Goal: Task Accomplishment & Management: Manage account settings

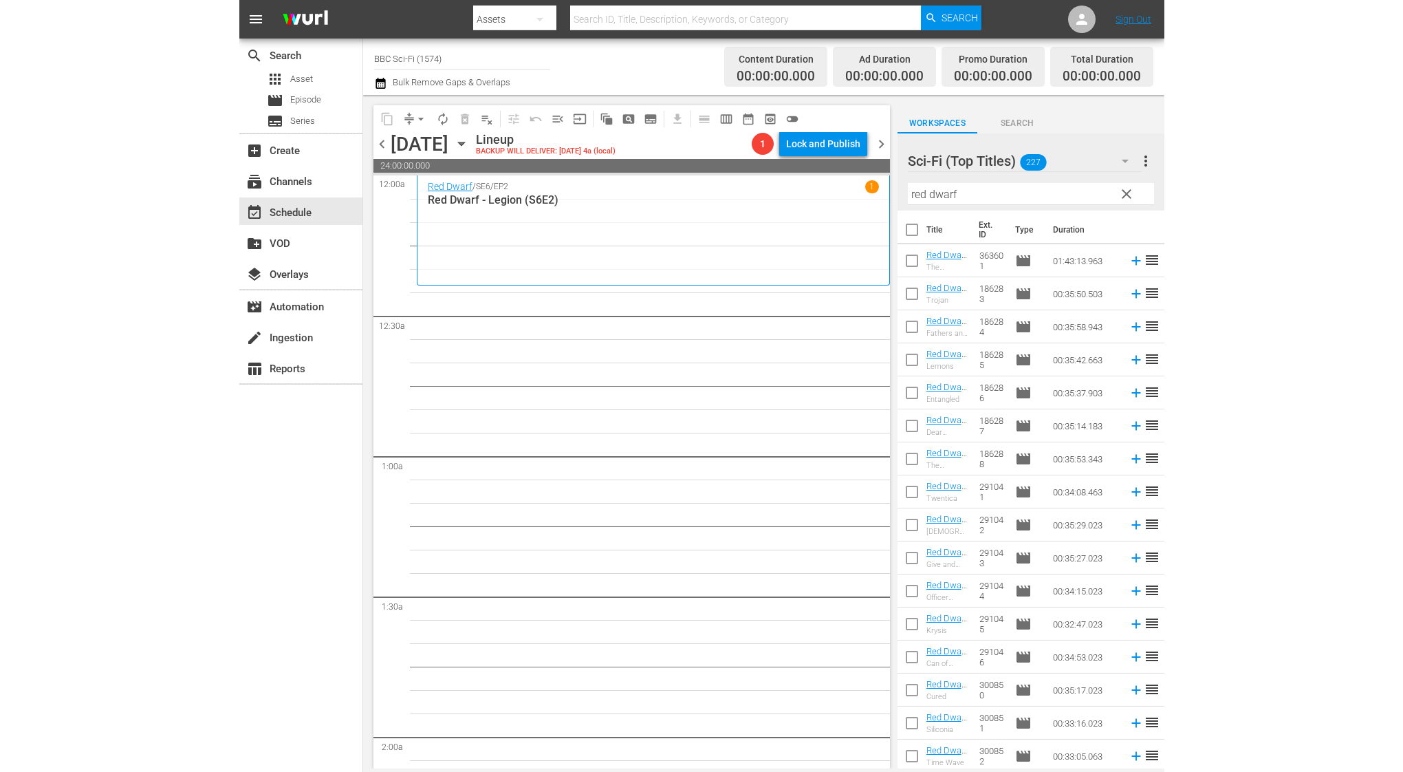
scroll to position [1635, 0]
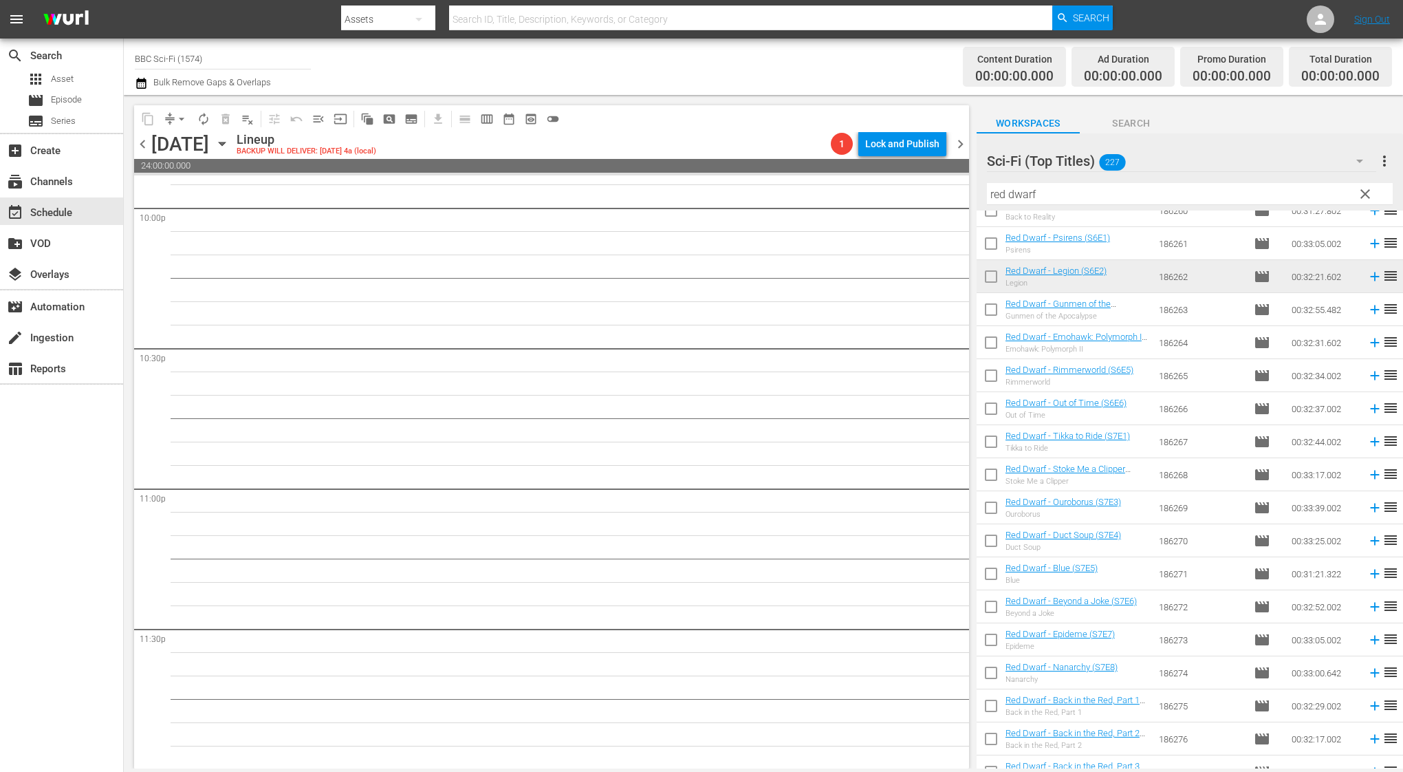
click at [141, 80] on icon "button" at bounding box center [141, 83] width 10 height 11
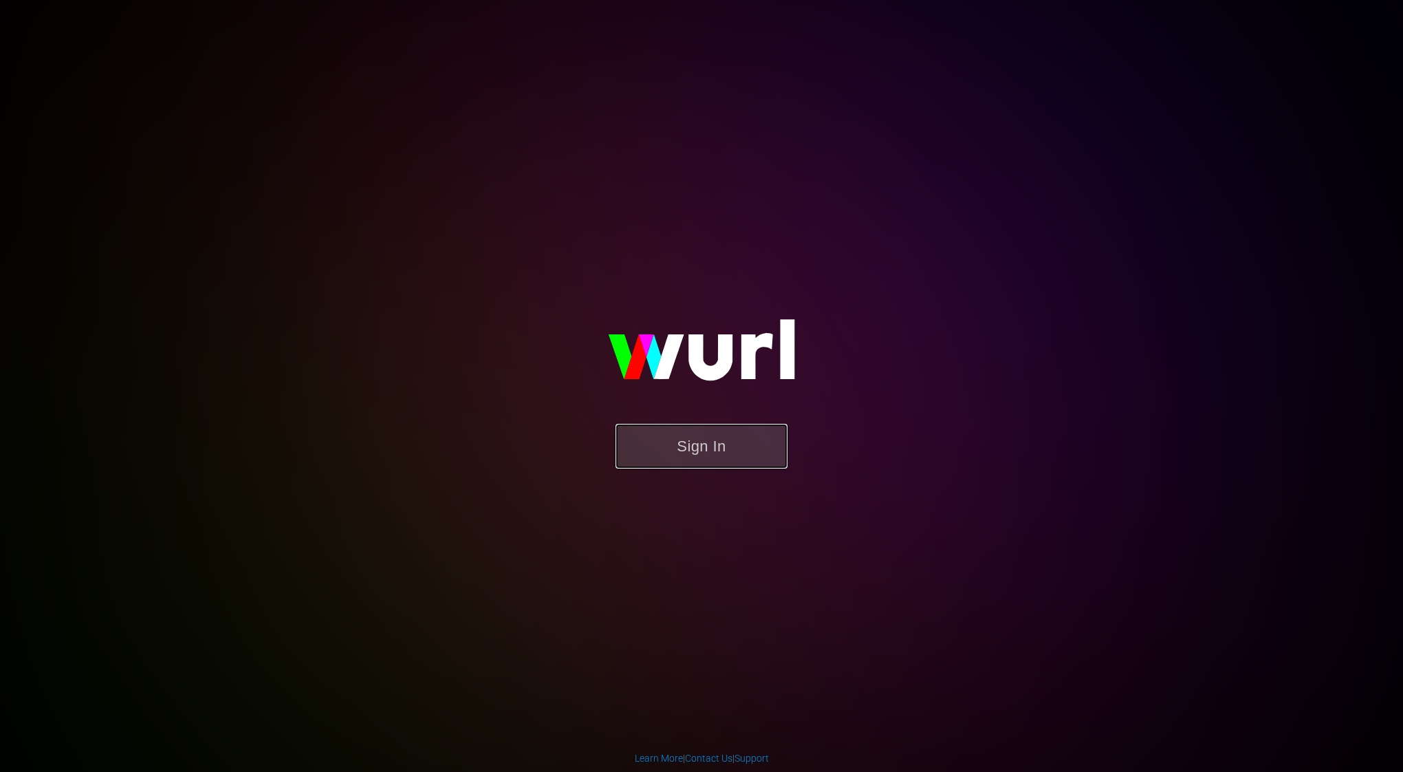
click at [666, 431] on button "Sign In" at bounding box center [701, 446] width 172 height 45
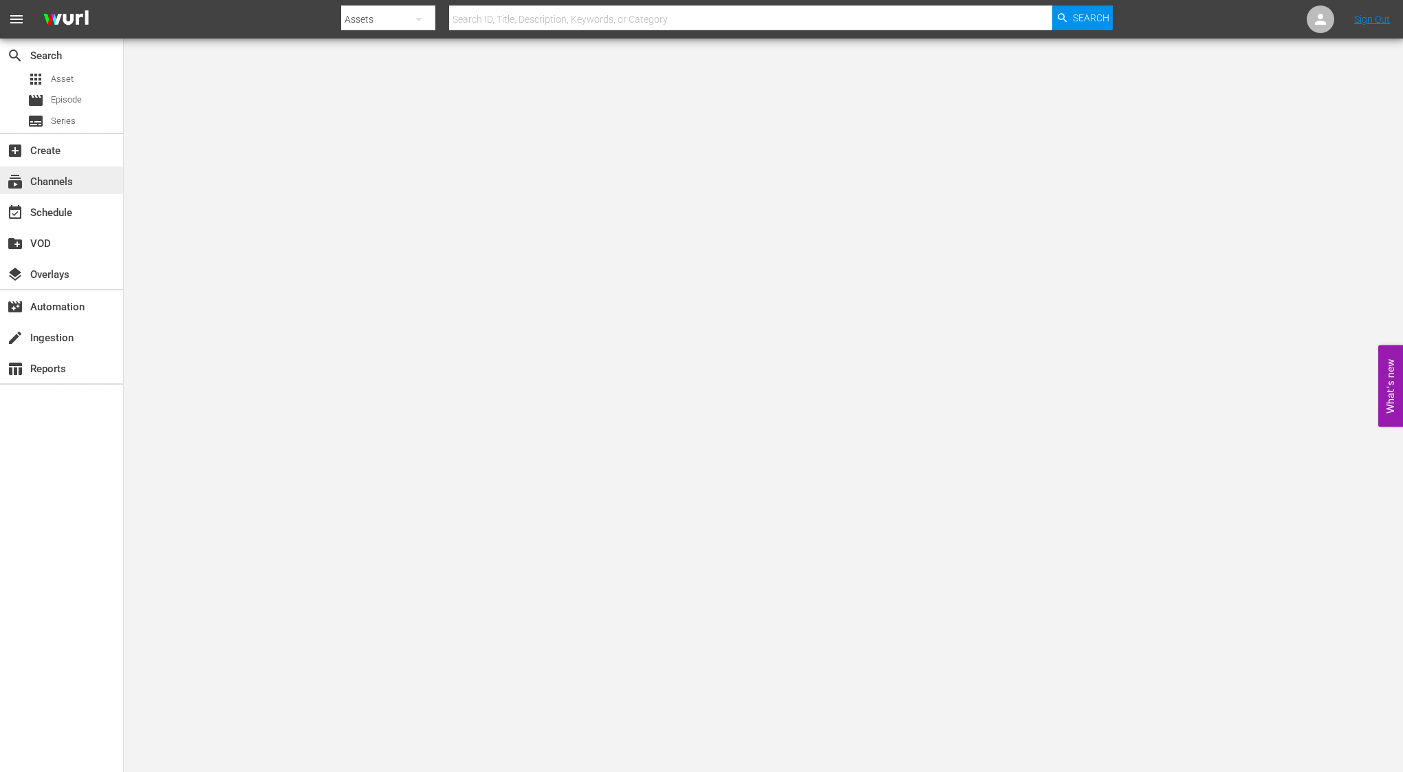
click at [42, 193] on div "subscriptions Channels" at bounding box center [61, 180] width 123 height 28
click at [66, 179] on div "subscriptions Channels" at bounding box center [38, 179] width 77 height 12
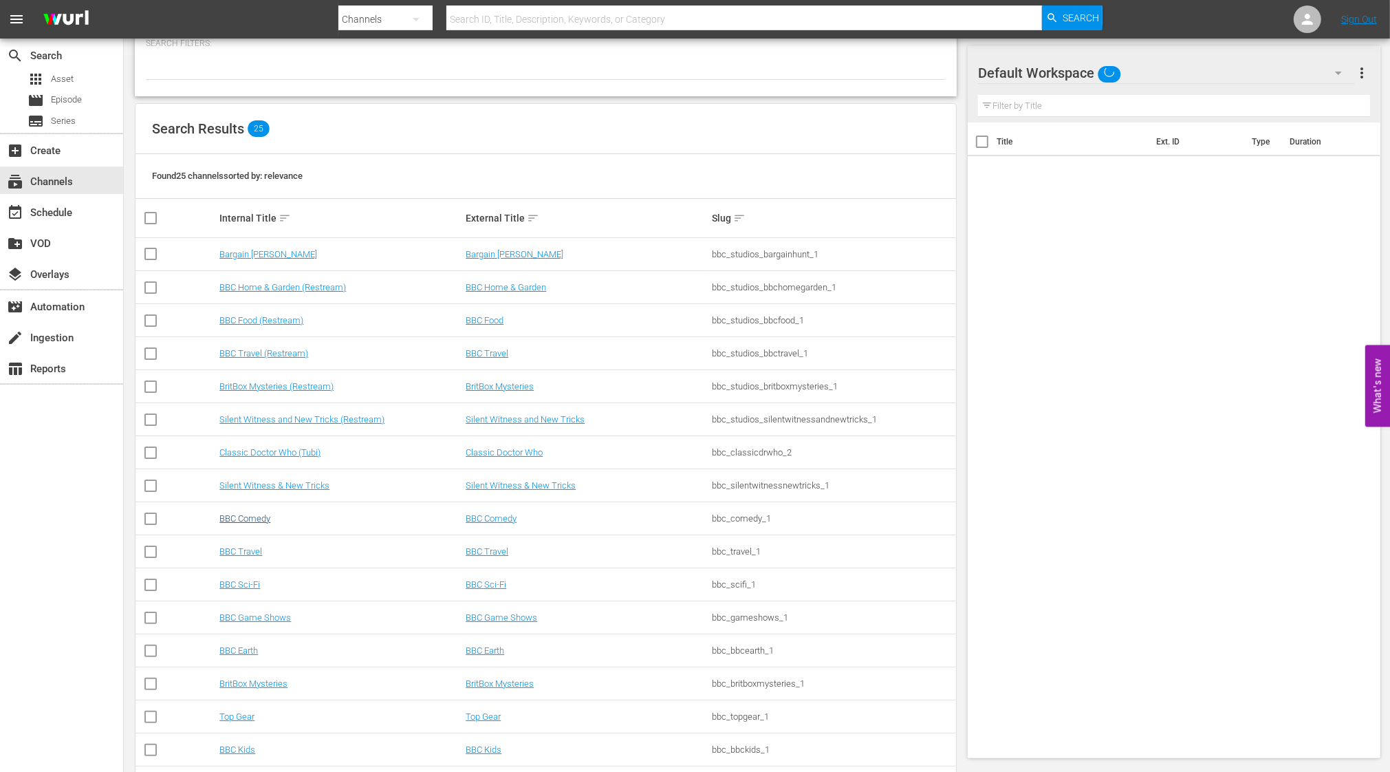
scroll to position [81, 0]
click at [243, 582] on link "BBC Sci-Fi" at bounding box center [239, 583] width 41 height 10
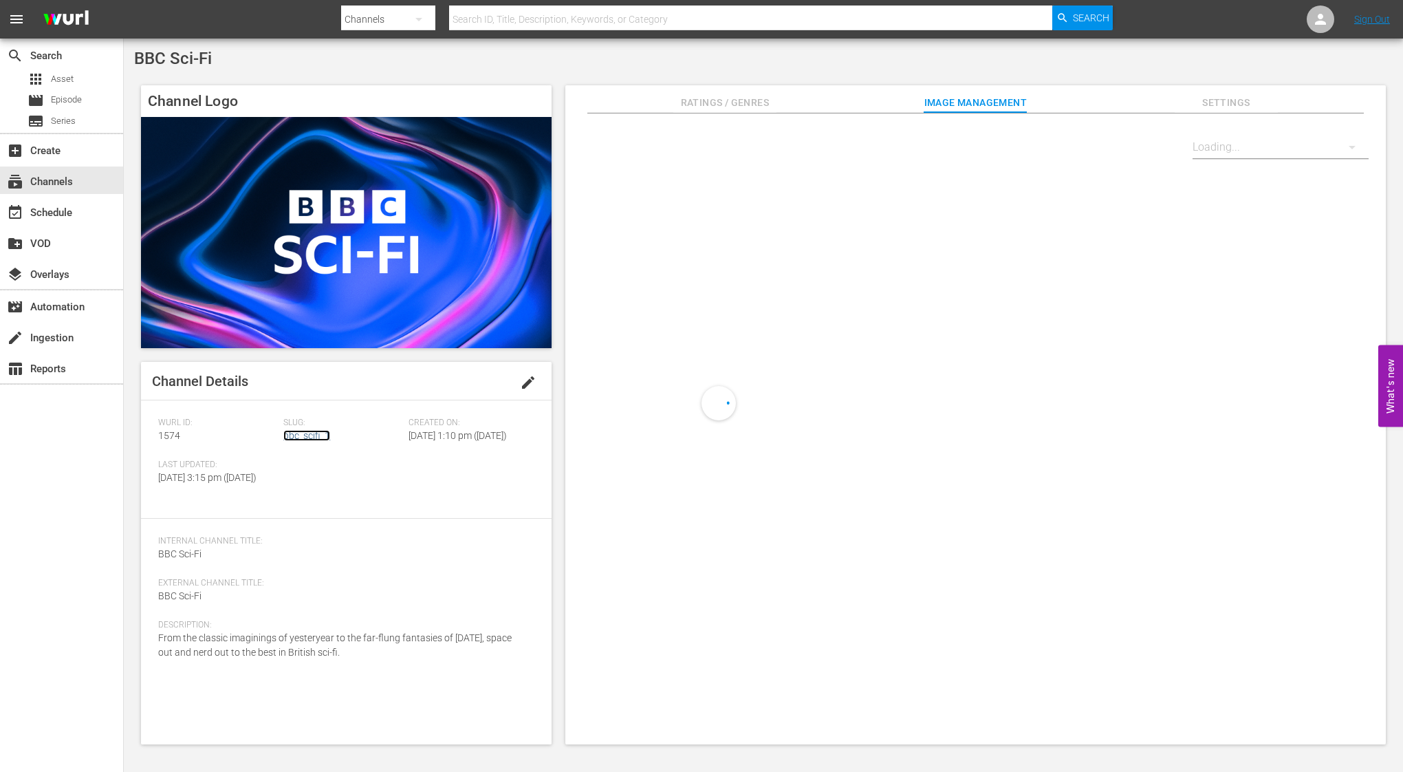
click at [292, 435] on link "bbc_scifi_1" at bounding box center [306, 435] width 47 height 11
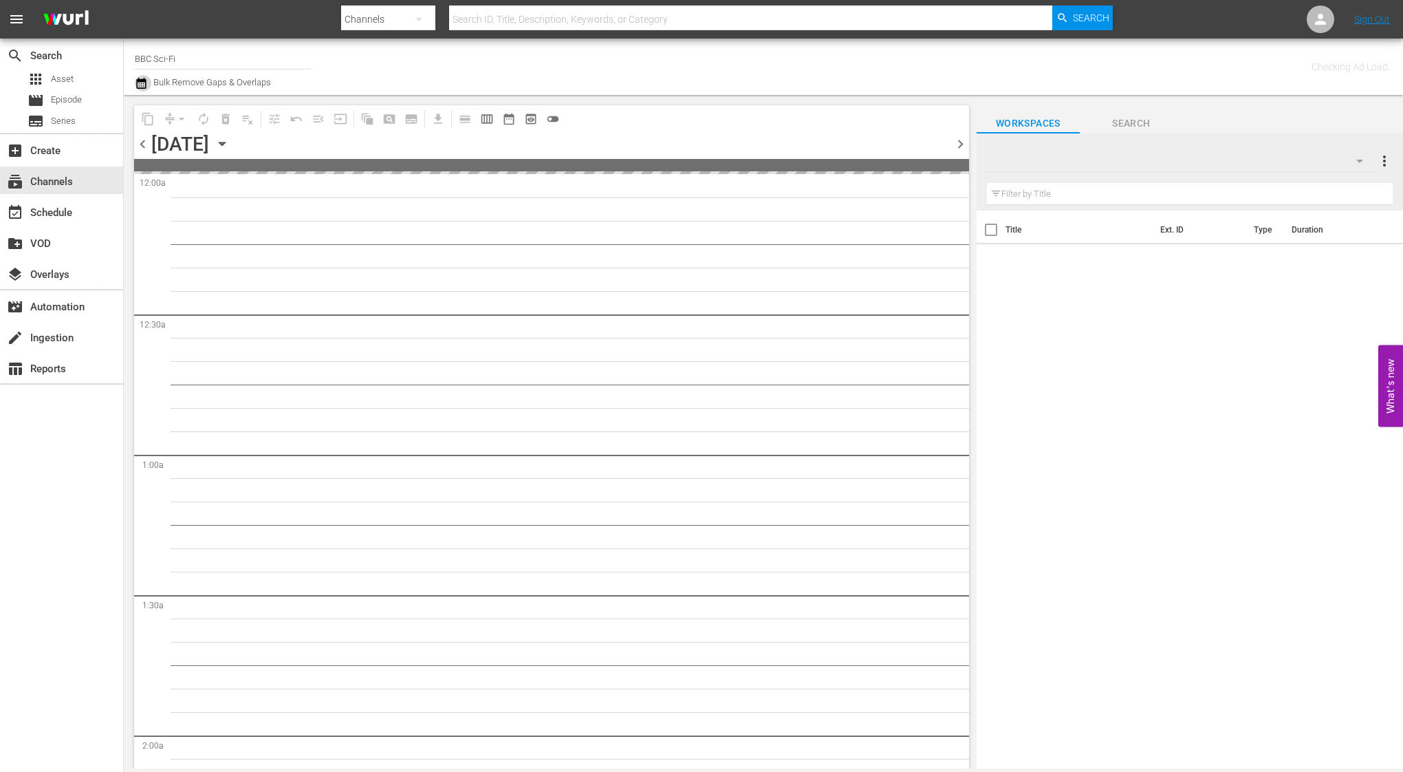
click at [136, 82] on icon "button" at bounding box center [141, 83] width 13 height 17
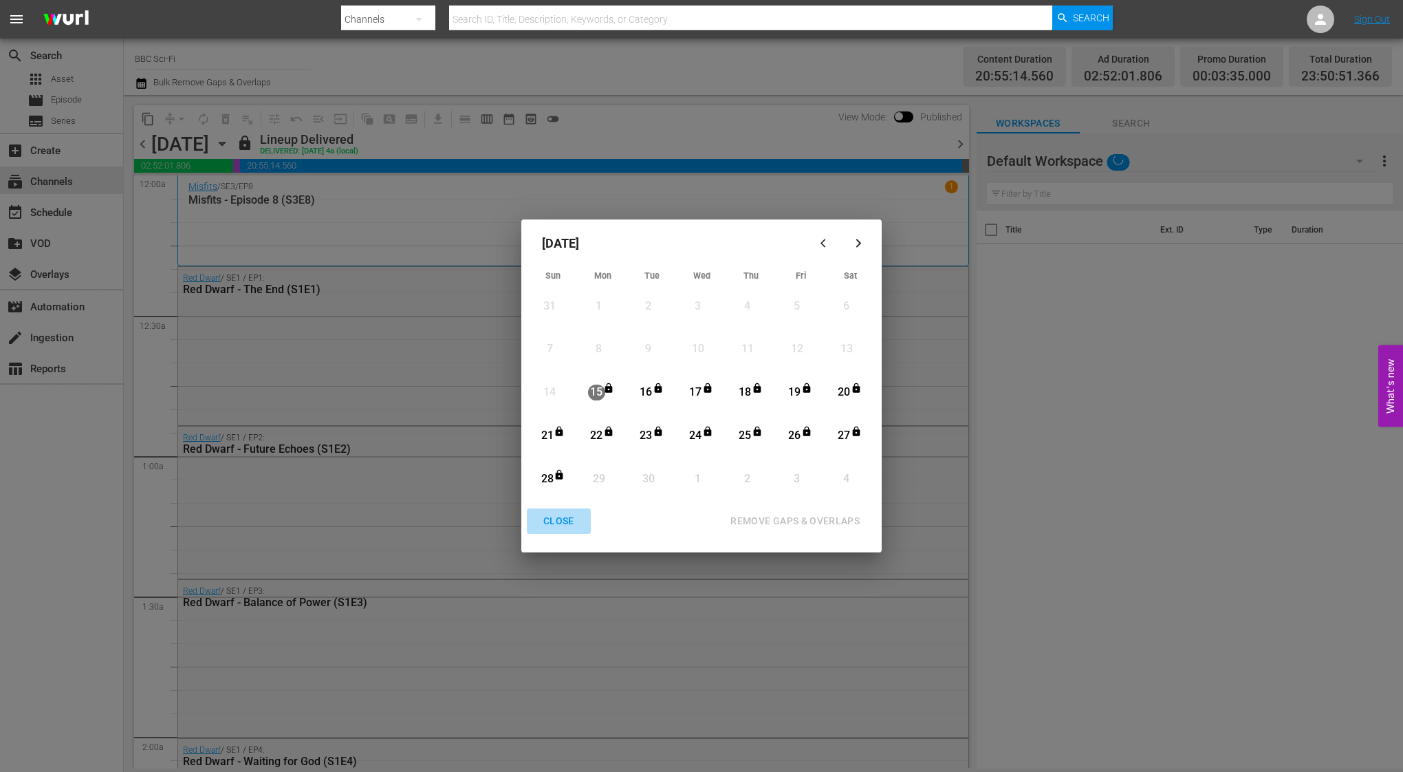
click at [562, 522] on div "CLOSE" at bounding box center [558, 520] width 53 height 17
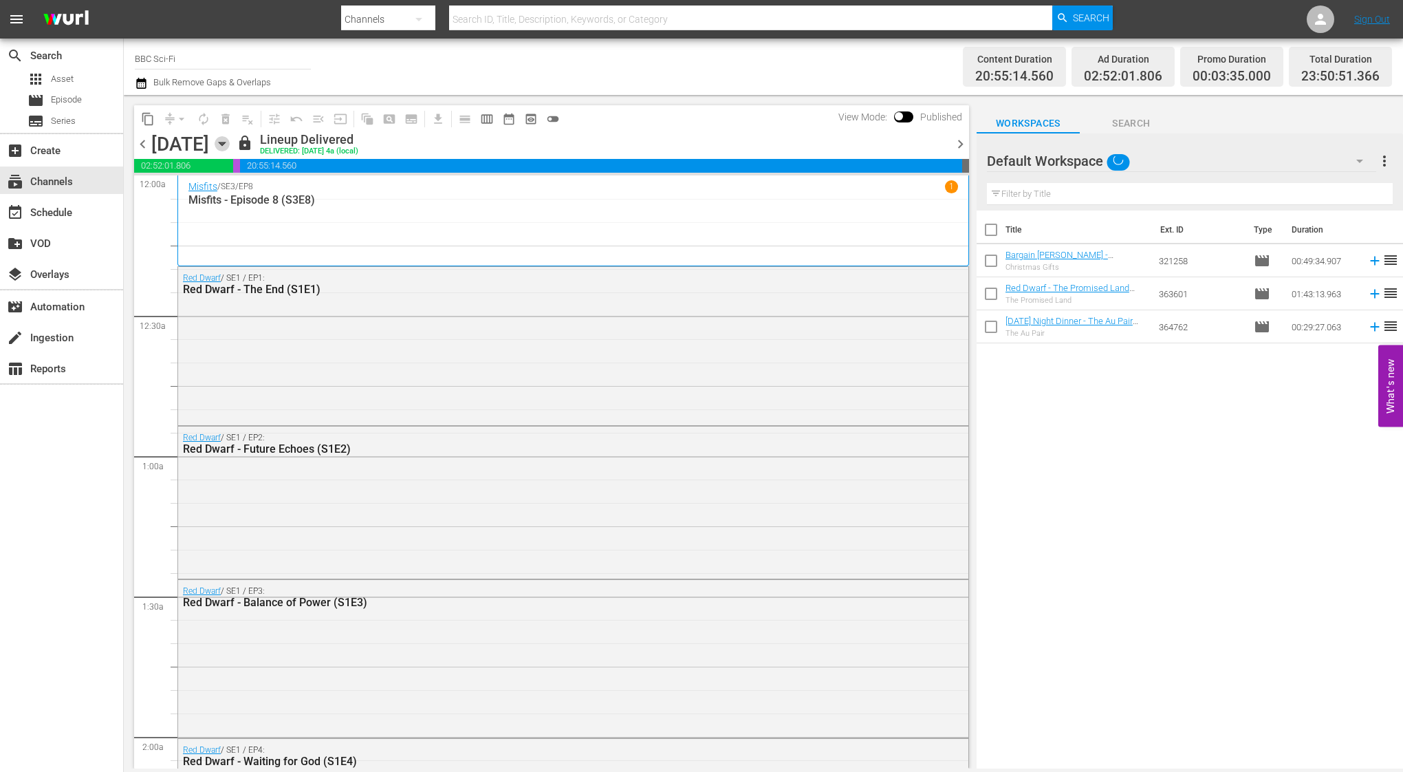
click at [225, 142] on icon "button" at bounding box center [222, 143] width 6 height 3
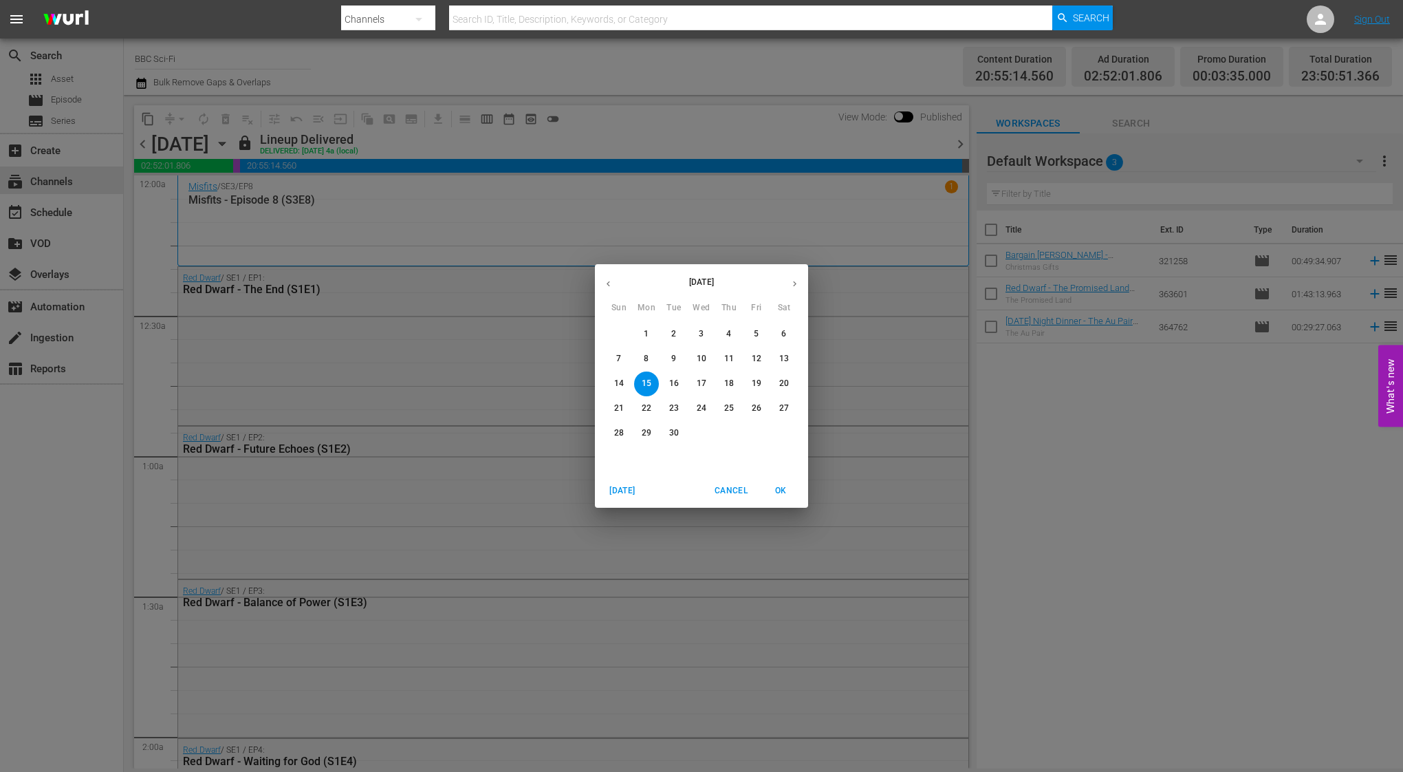
click at [637, 423] on div "29" at bounding box center [647, 433] width 28 height 25
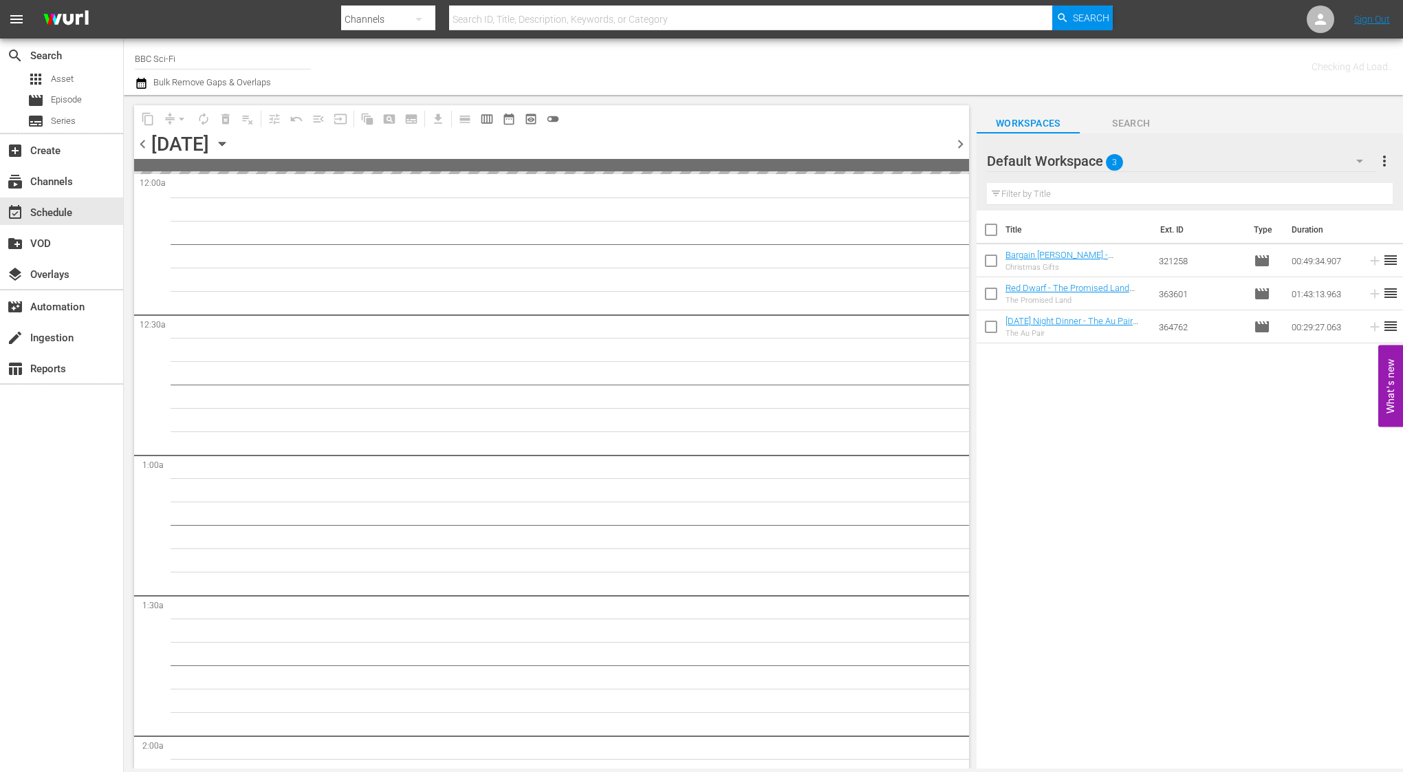
click at [1361, 161] on icon "button" at bounding box center [1359, 161] width 7 height 3
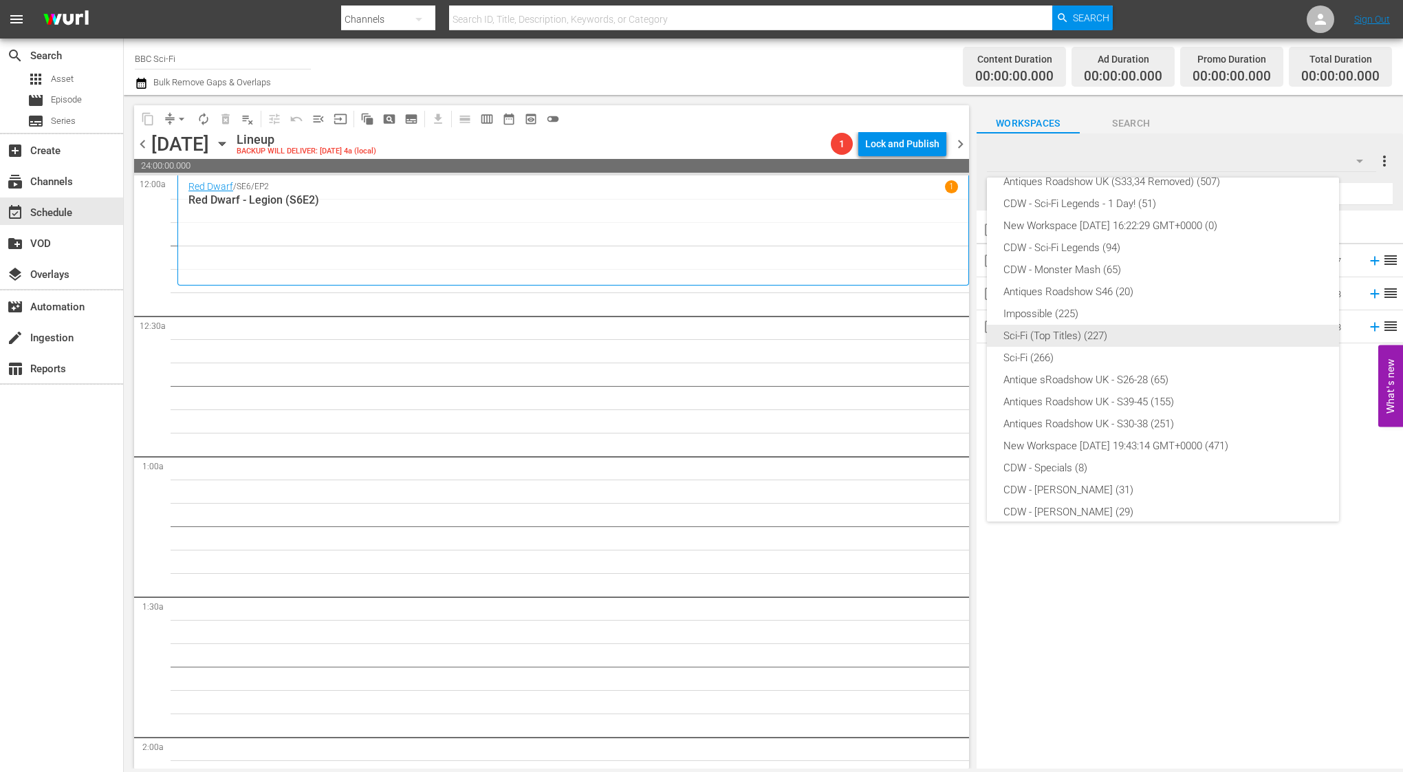
click at [1110, 336] on div "Sci-Fi (Top Titles) (227)" at bounding box center [1162, 336] width 319 height 22
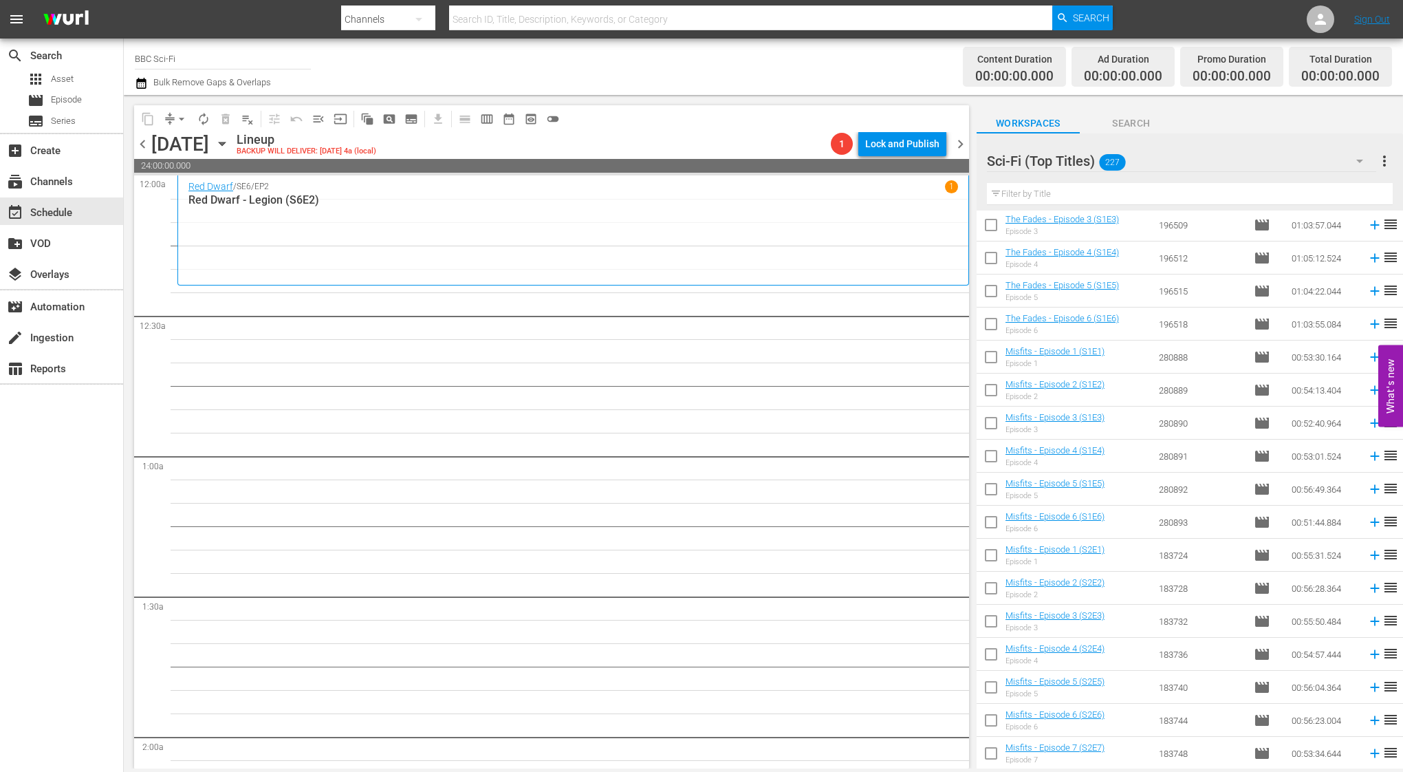
scroll to position [76, 0]
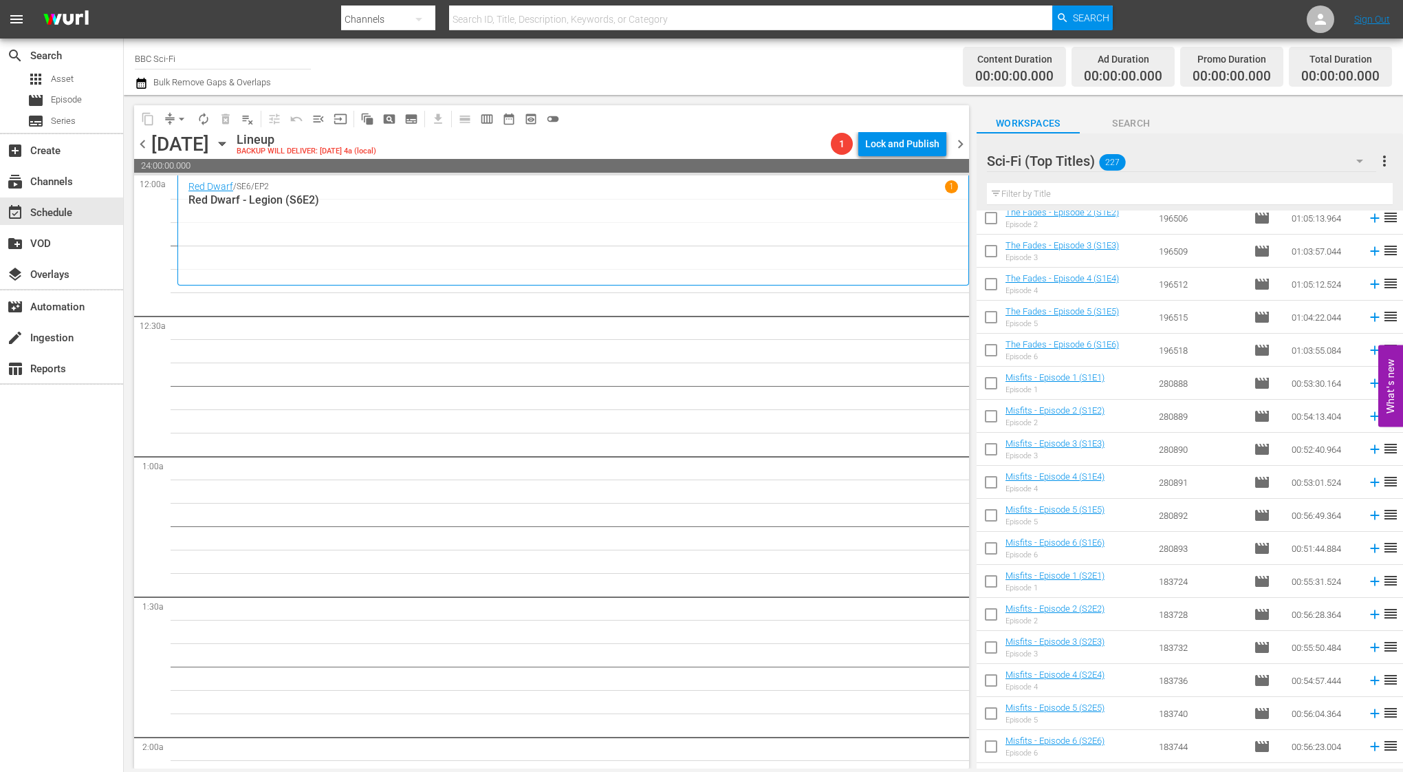
click at [985, 384] on input "checkbox" at bounding box center [990, 385] width 29 height 29
checkbox input "true"
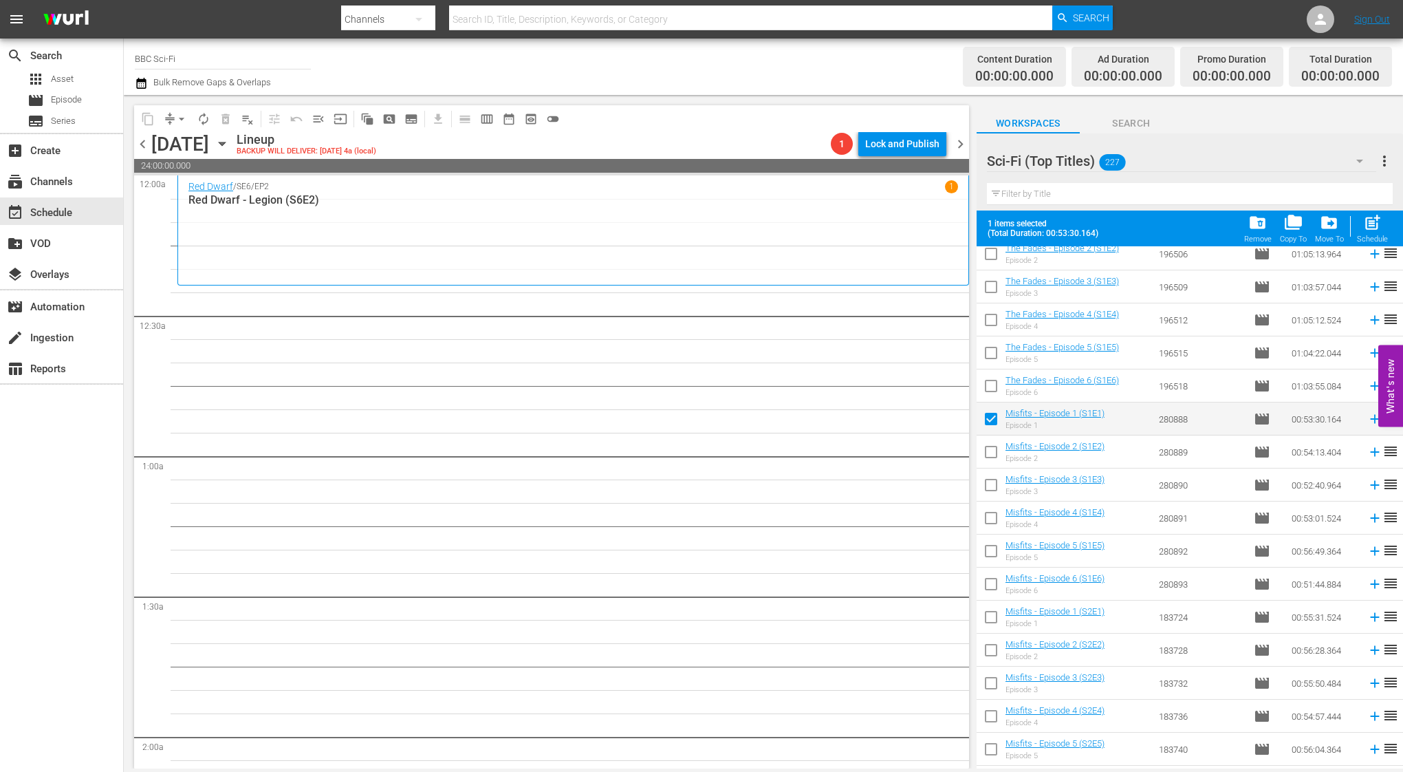
click at [987, 455] on input "checkbox" at bounding box center [990, 454] width 29 height 29
checkbox input "true"
click at [987, 485] on input "checkbox" at bounding box center [990, 487] width 29 height 29
checkbox input "true"
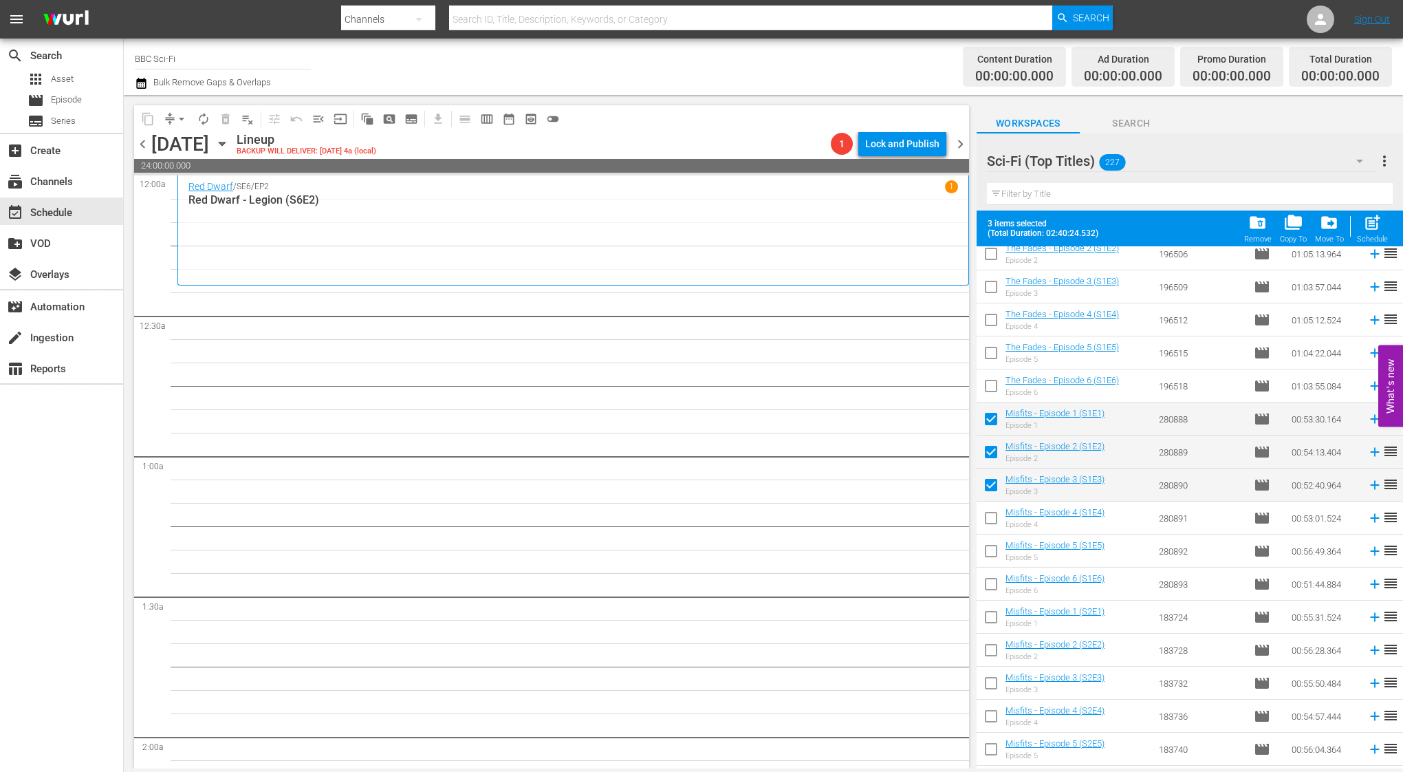
click at [987, 519] on input "checkbox" at bounding box center [990, 520] width 29 height 29
checkbox input "true"
click at [987, 550] on input "checkbox" at bounding box center [990, 553] width 29 height 29
checkbox input "true"
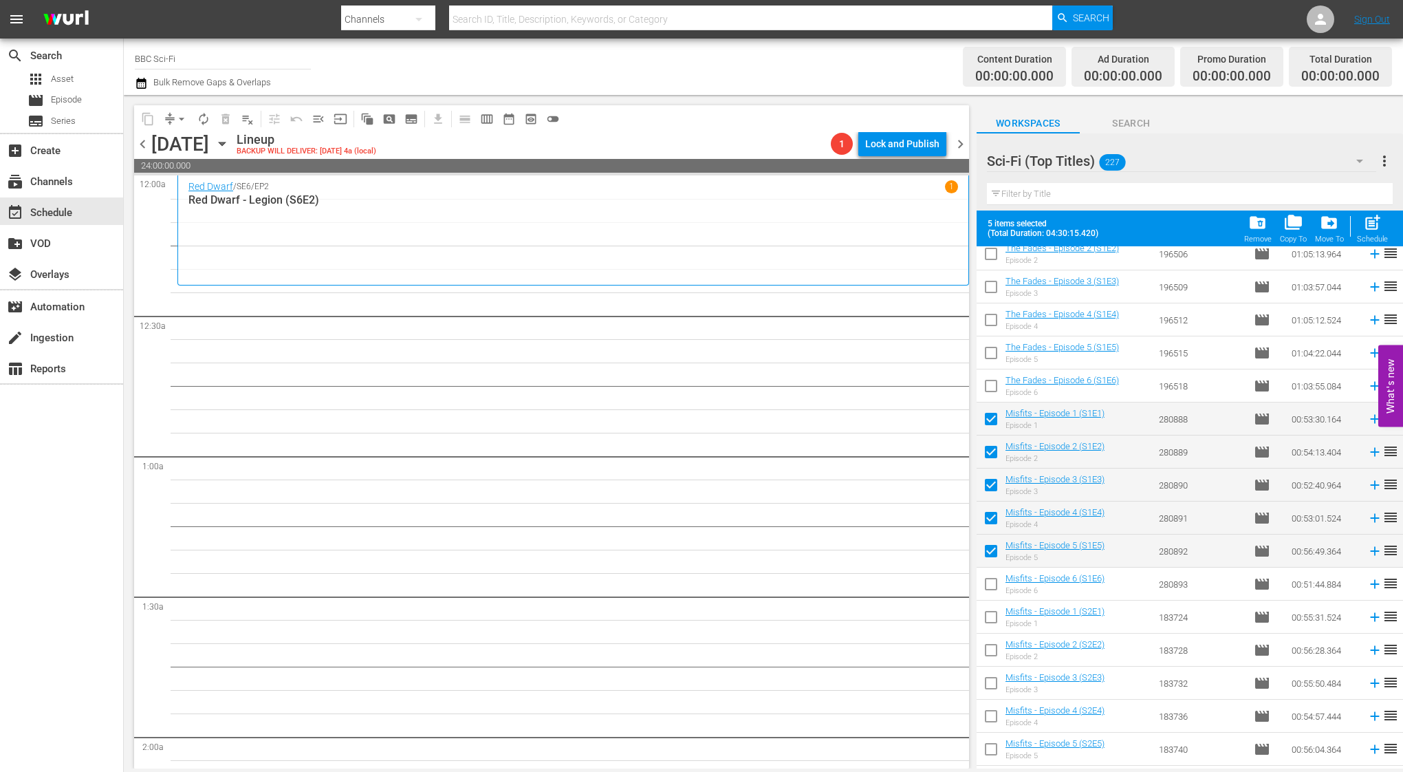
click at [987, 582] on input "checkbox" at bounding box center [990, 586] width 29 height 29
checkbox input "true"
click at [1384, 240] on div "Schedule" at bounding box center [1372, 238] width 31 height 9
checkbox input "false"
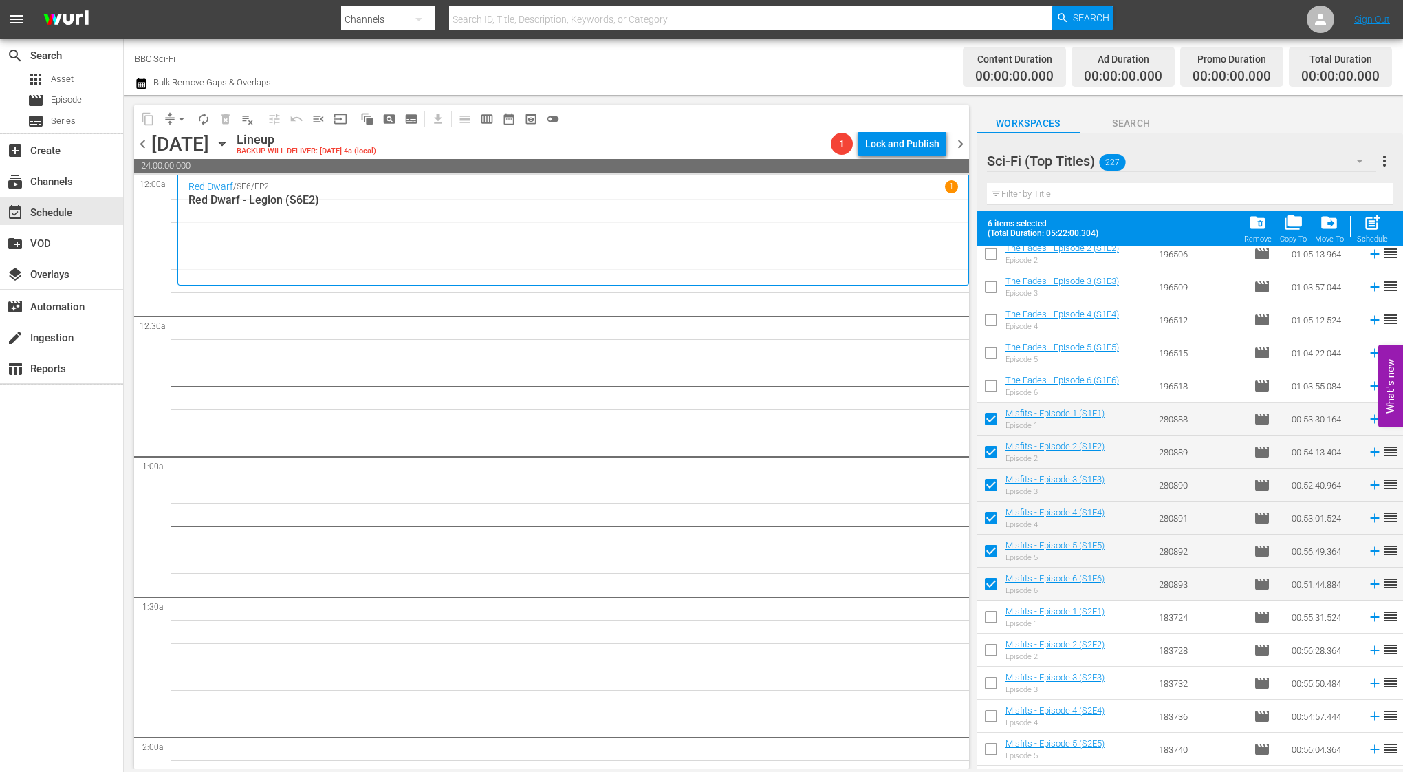
checkbox input "false"
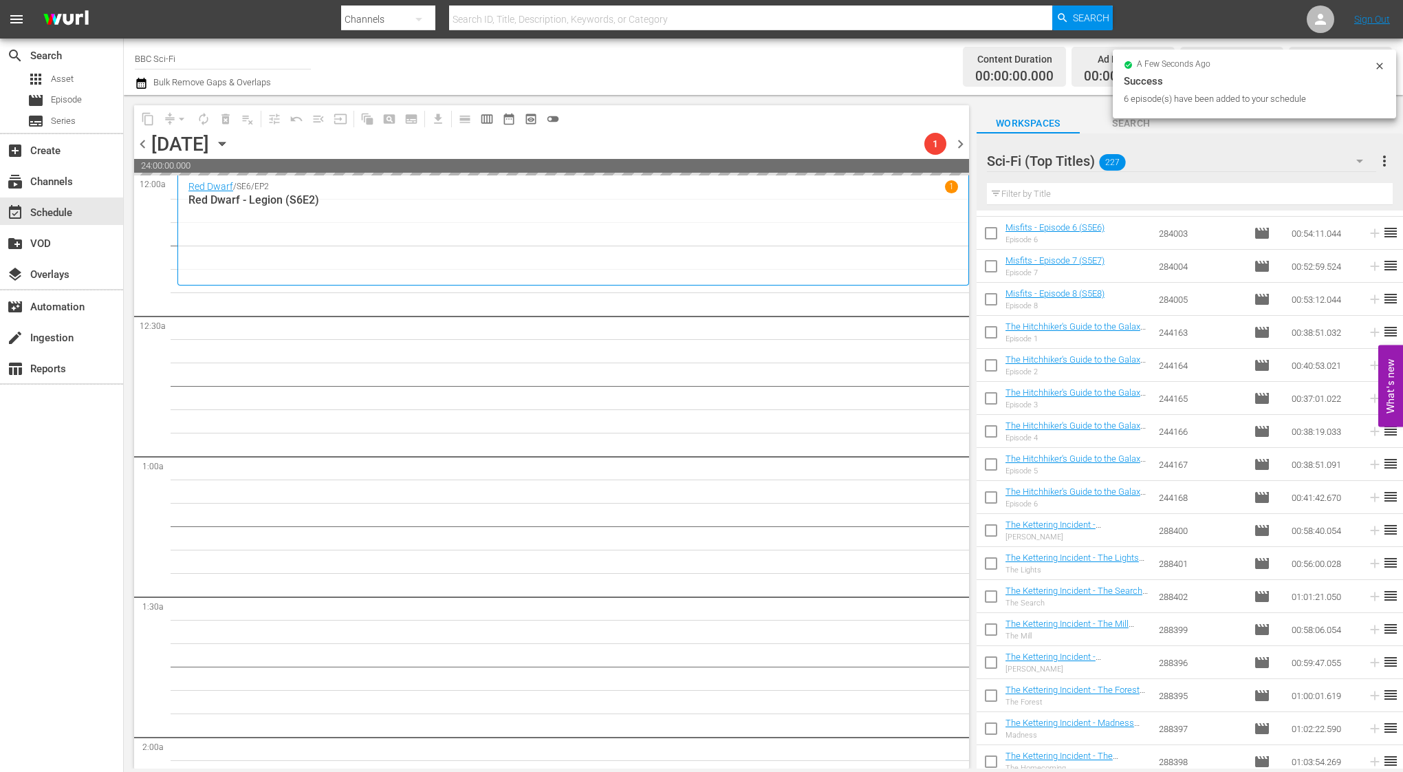
scroll to position [1486, 0]
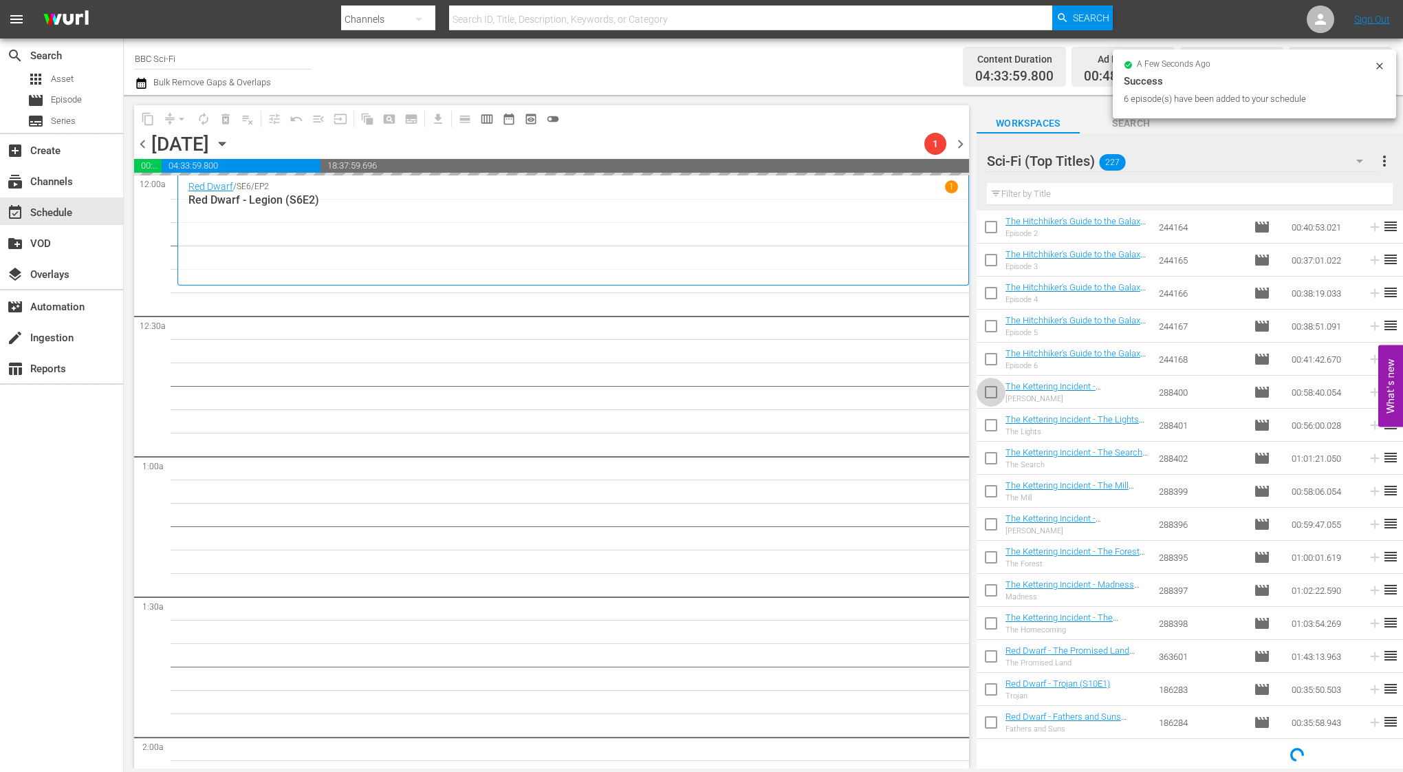
click at [992, 393] on input "checkbox" at bounding box center [990, 394] width 29 height 29
checkbox input "true"
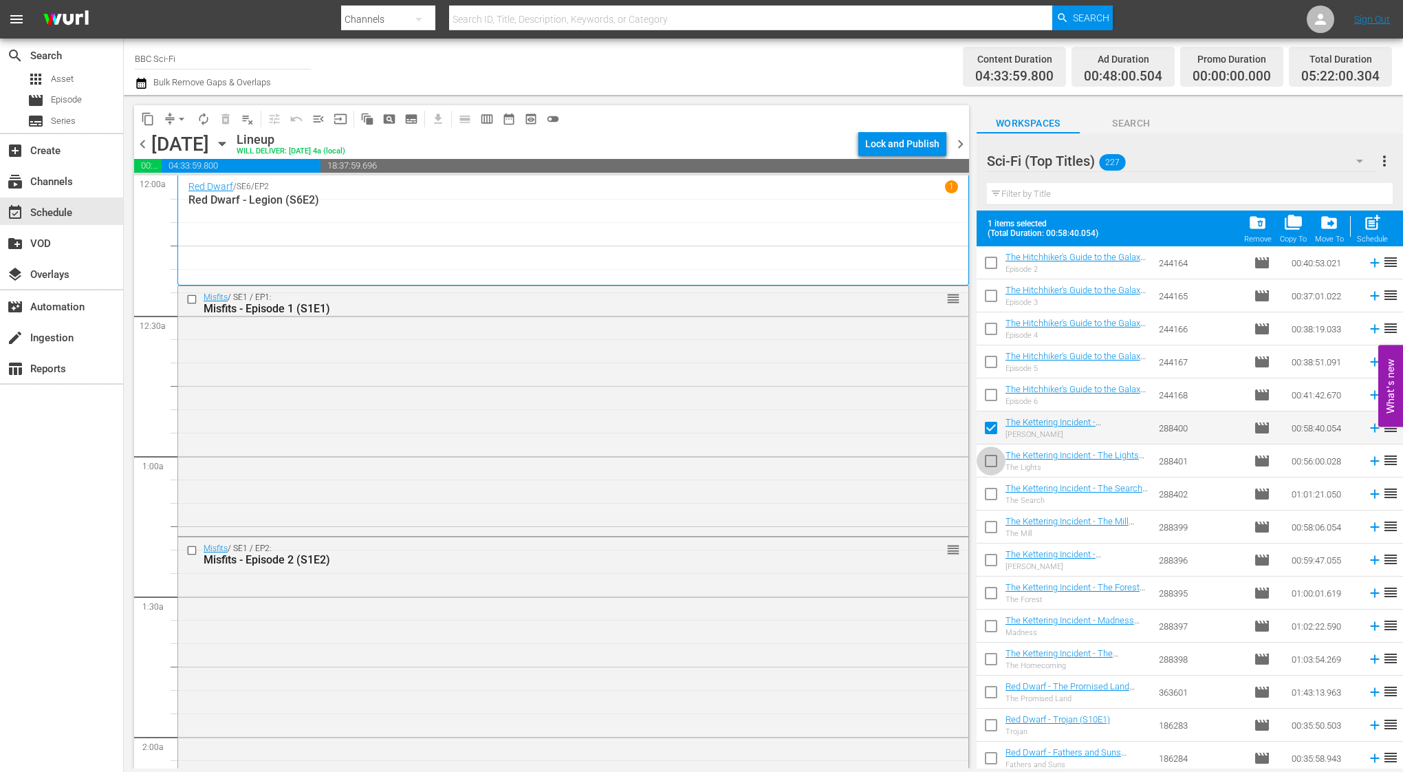
click at [983, 461] on input "checkbox" at bounding box center [990, 463] width 29 height 29
checkbox input "true"
click at [986, 498] on input "checkbox" at bounding box center [990, 496] width 29 height 29
checkbox input "true"
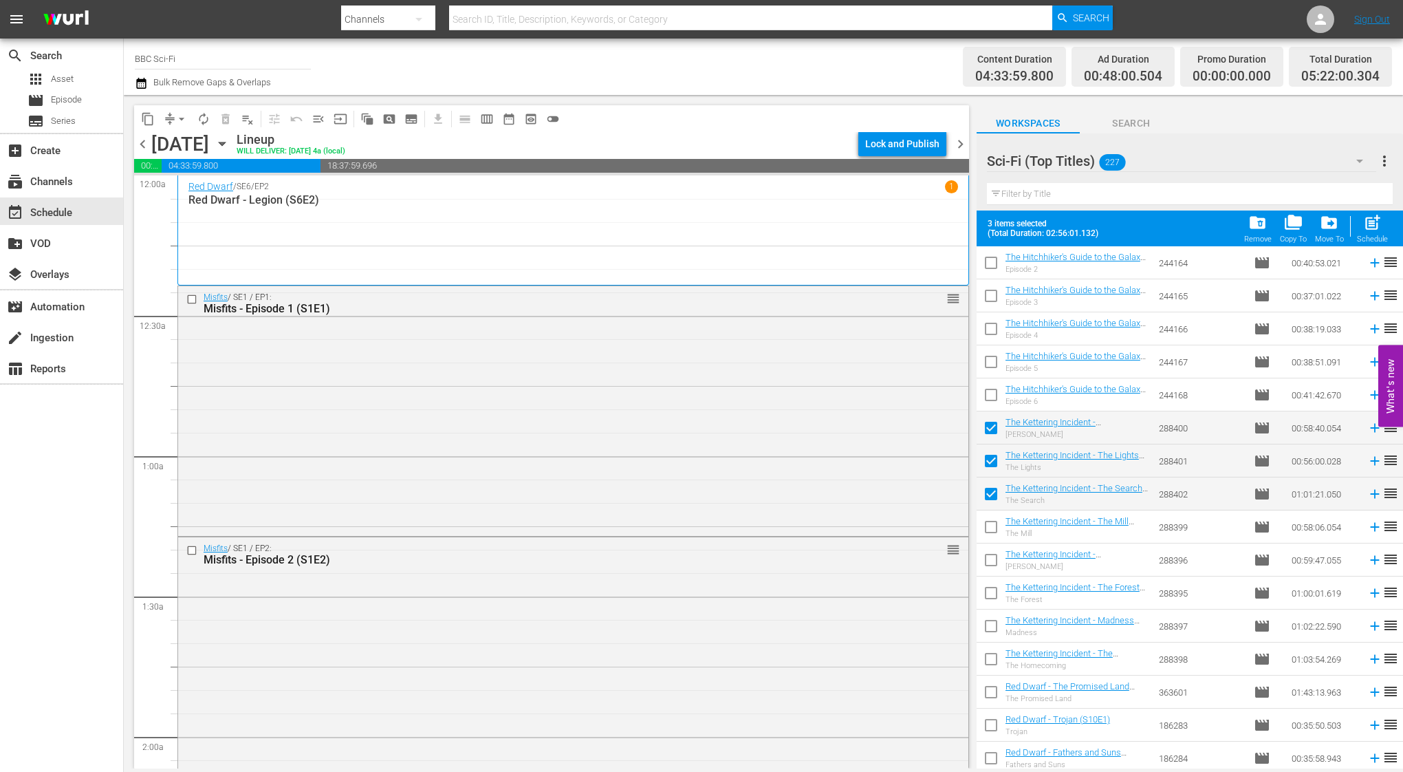
click at [987, 530] on input "checkbox" at bounding box center [990, 529] width 29 height 29
checkbox input "true"
click at [987, 557] on input "checkbox" at bounding box center [990, 562] width 29 height 29
checkbox input "true"
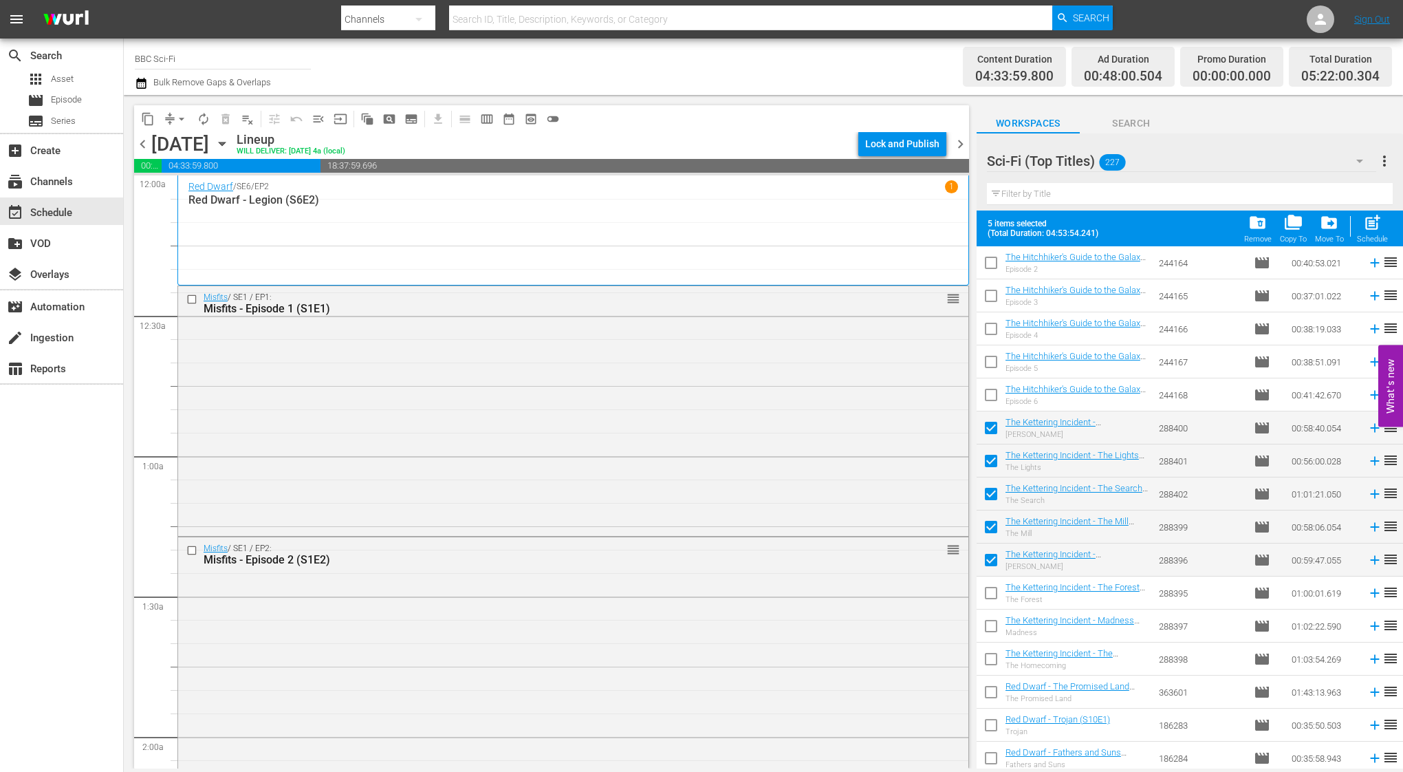
click at [987, 598] on input "checkbox" at bounding box center [990, 595] width 29 height 29
checkbox input "true"
click at [987, 630] on input "checkbox" at bounding box center [990, 628] width 29 height 29
checkbox input "true"
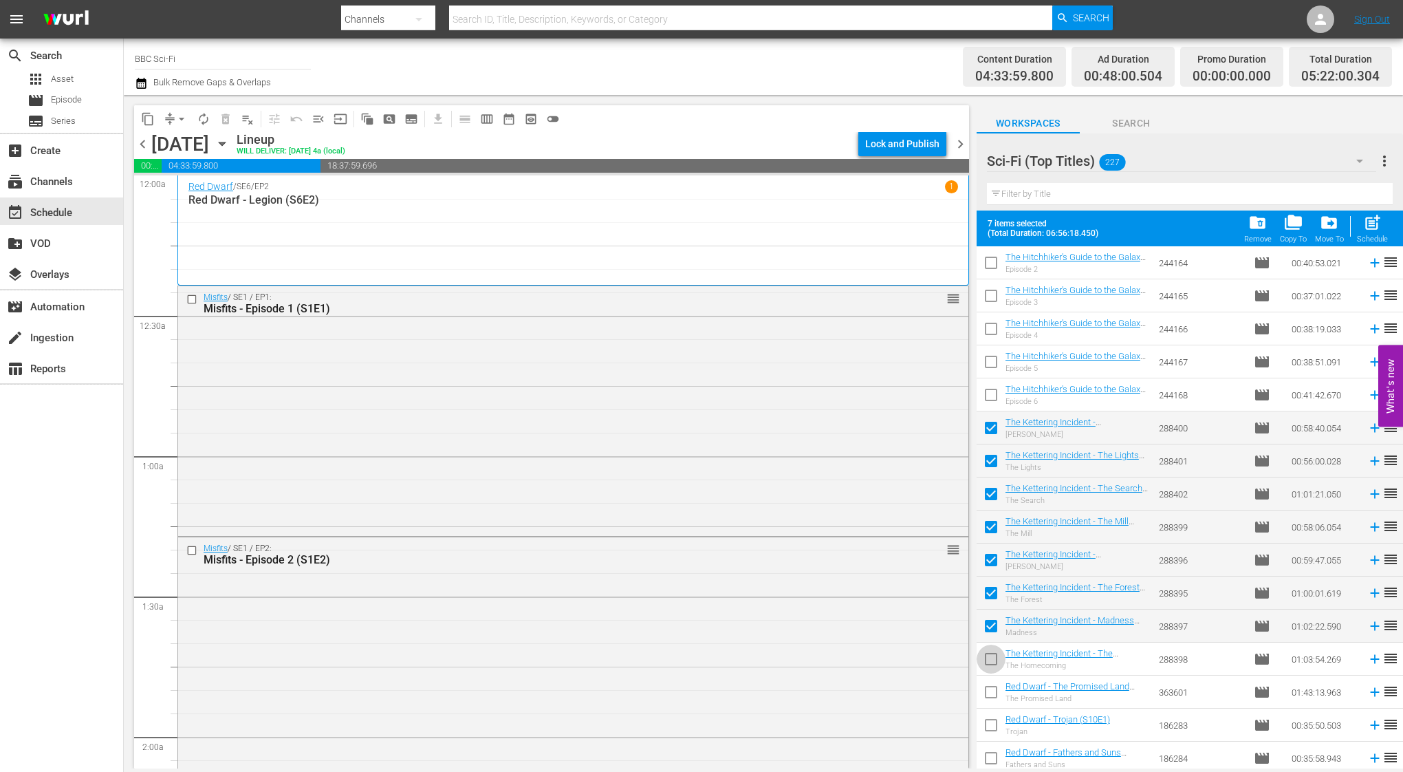
click at [987, 660] on input "checkbox" at bounding box center [990, 661] width 29 height 29
checkbox input "true"
click at [1370, 233] on div "post_add Schedule" at bounding box center [1372, 228] width 31 height 30
checkbox input "false"
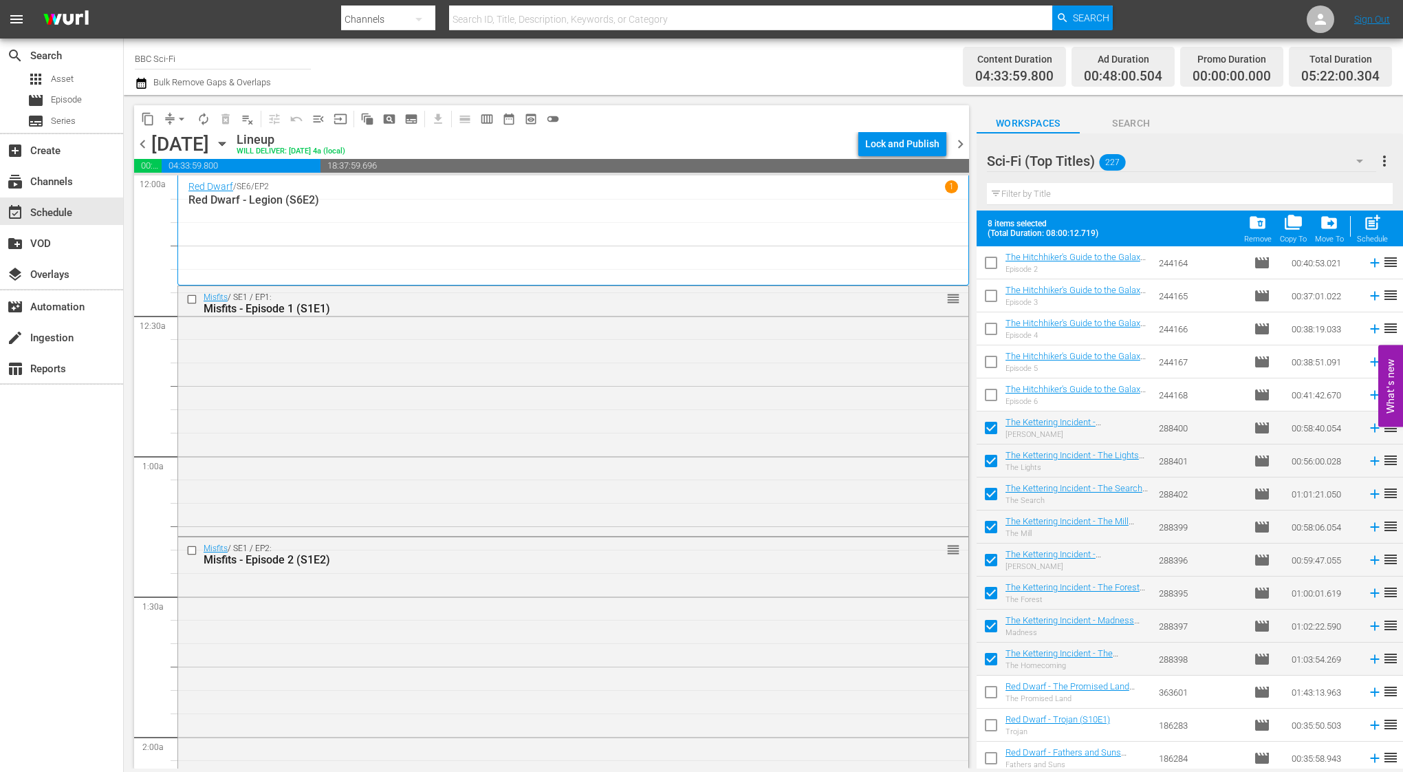
checkbox input "false"
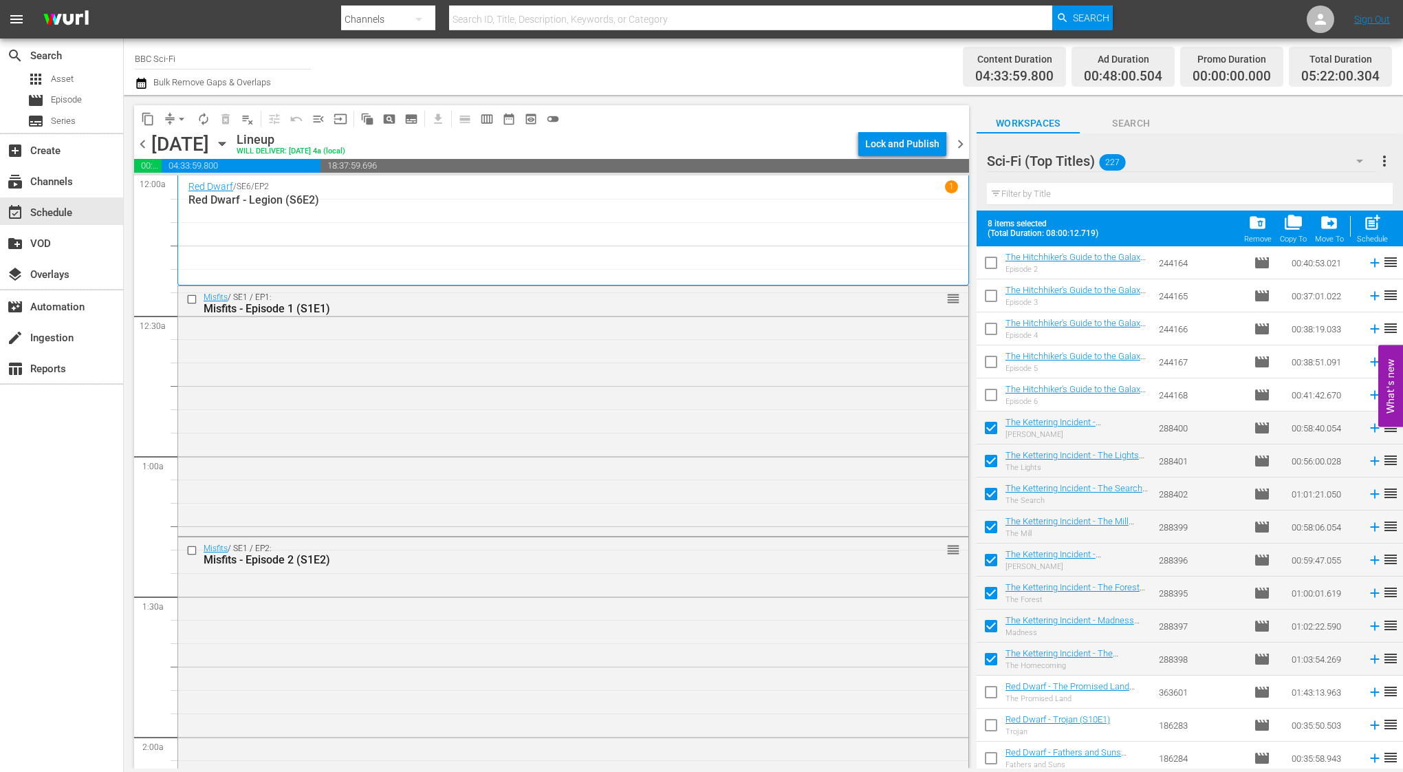
checkbox input "false"
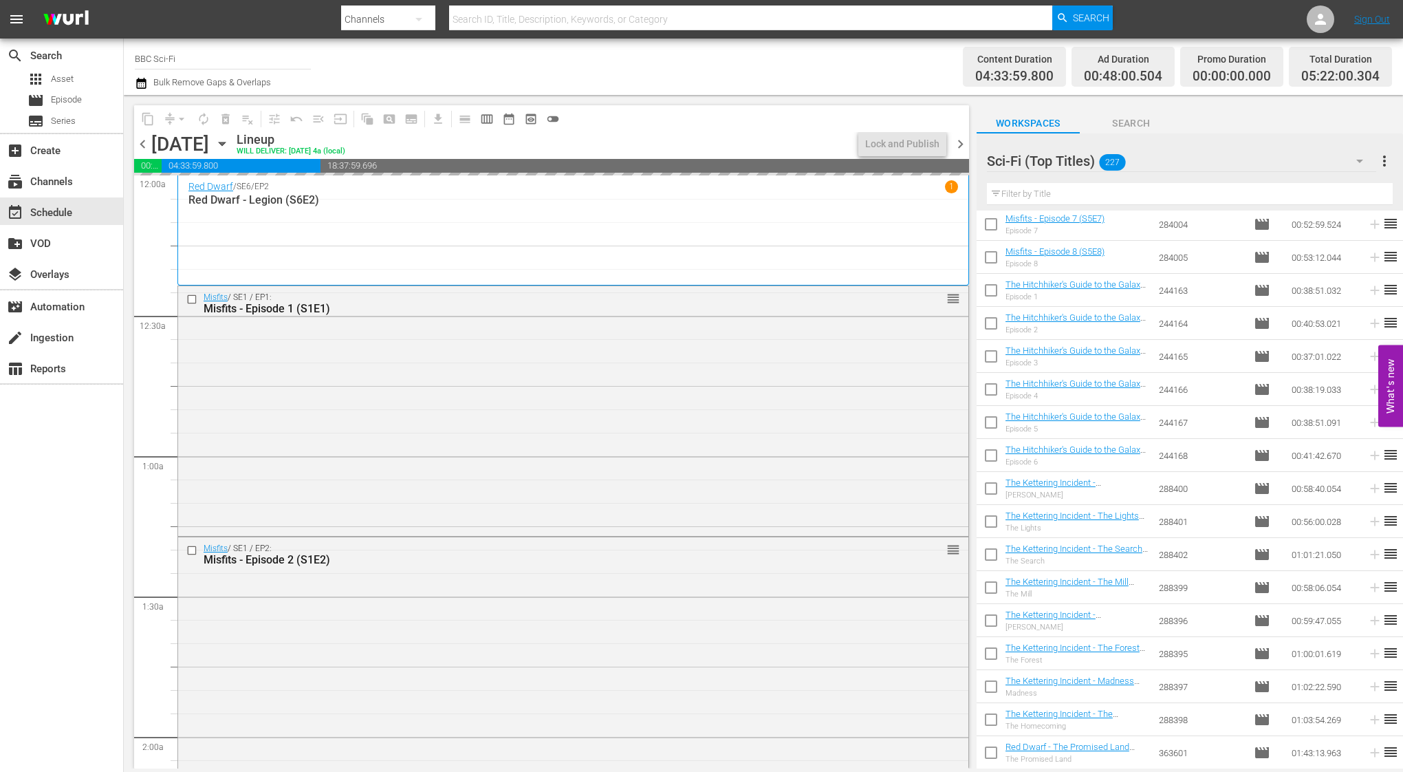
scroll to position [1388, 0]
click at [992, 296] on input "checkbox" at bounding box center [990, 295] width 29 height 29
checkbox input "true"
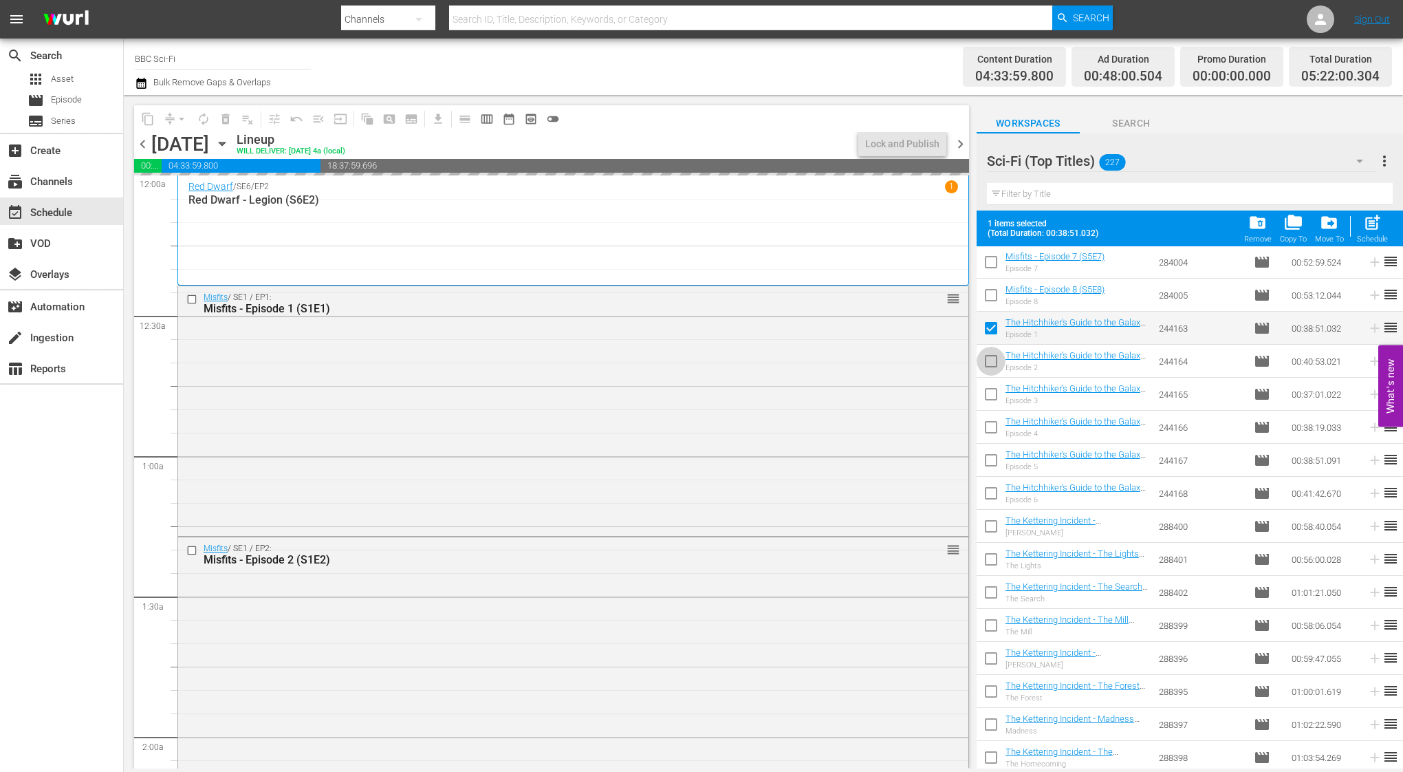
click at [983, 362] on input "checkbox" at bounding box center [990, 363] width 29 height 29
checkbox input "true"
click at [993, 391] on input "checkbox" at bounding box center [990, 396] width 29 height 29
checkbox input "true"
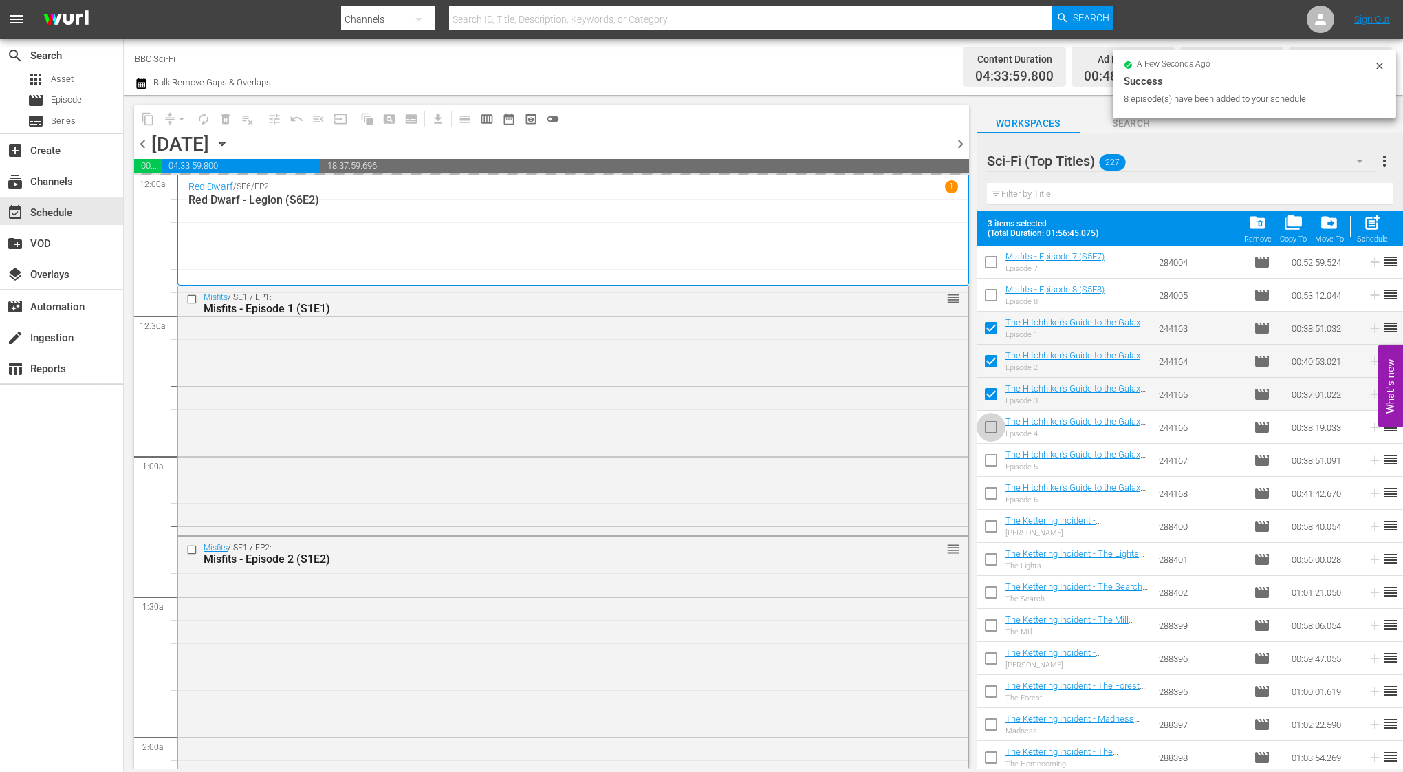
click at [993, 427] on input "checkbox" at bounding box center [990, 429] width 29 height 29
checkbox input "true"
click at [993, 451] on input "checkbox" at bounding box center [990, 462] width 29 height 29
checkbox input "true"
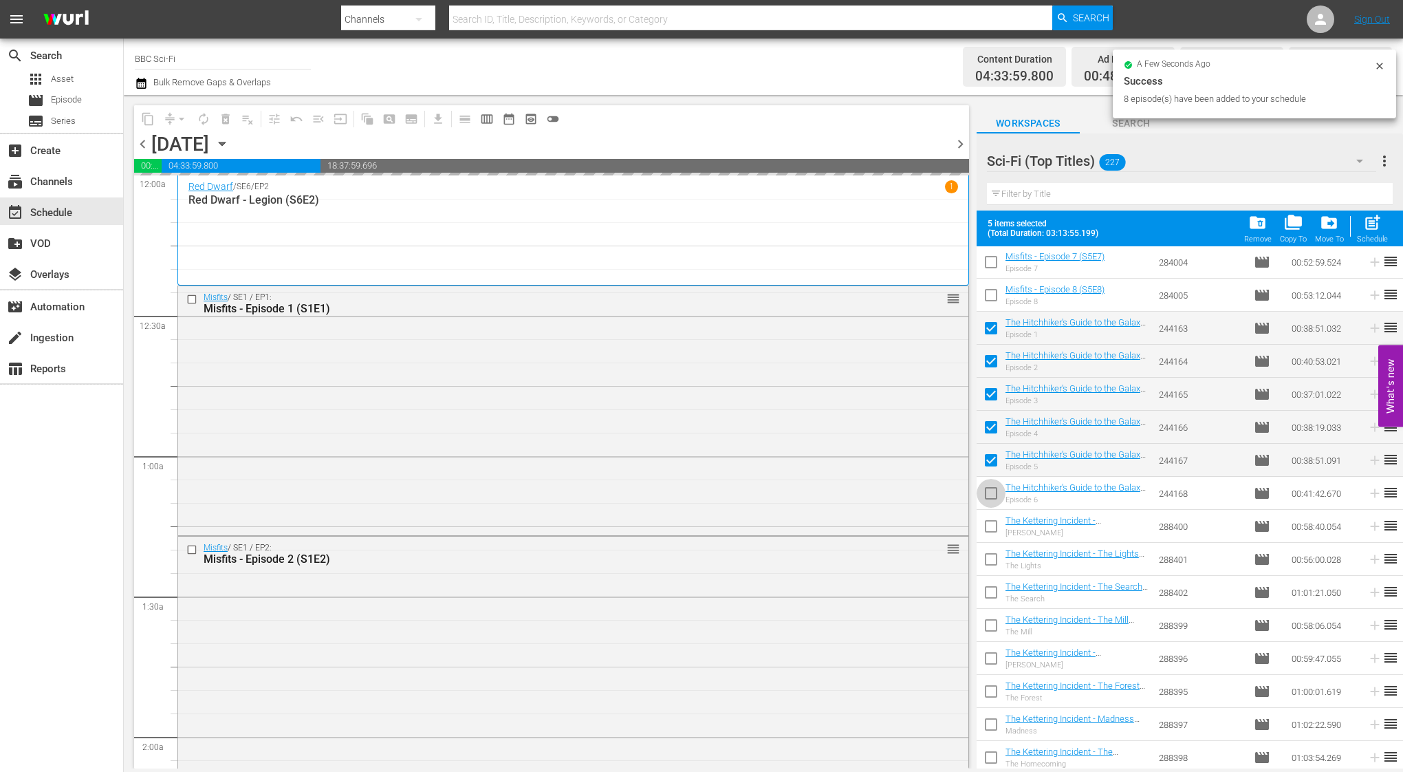
click at [990, 485] on input "checkbox" at bounding box center [990, 495] width 29 height 29
checkbox input "true"
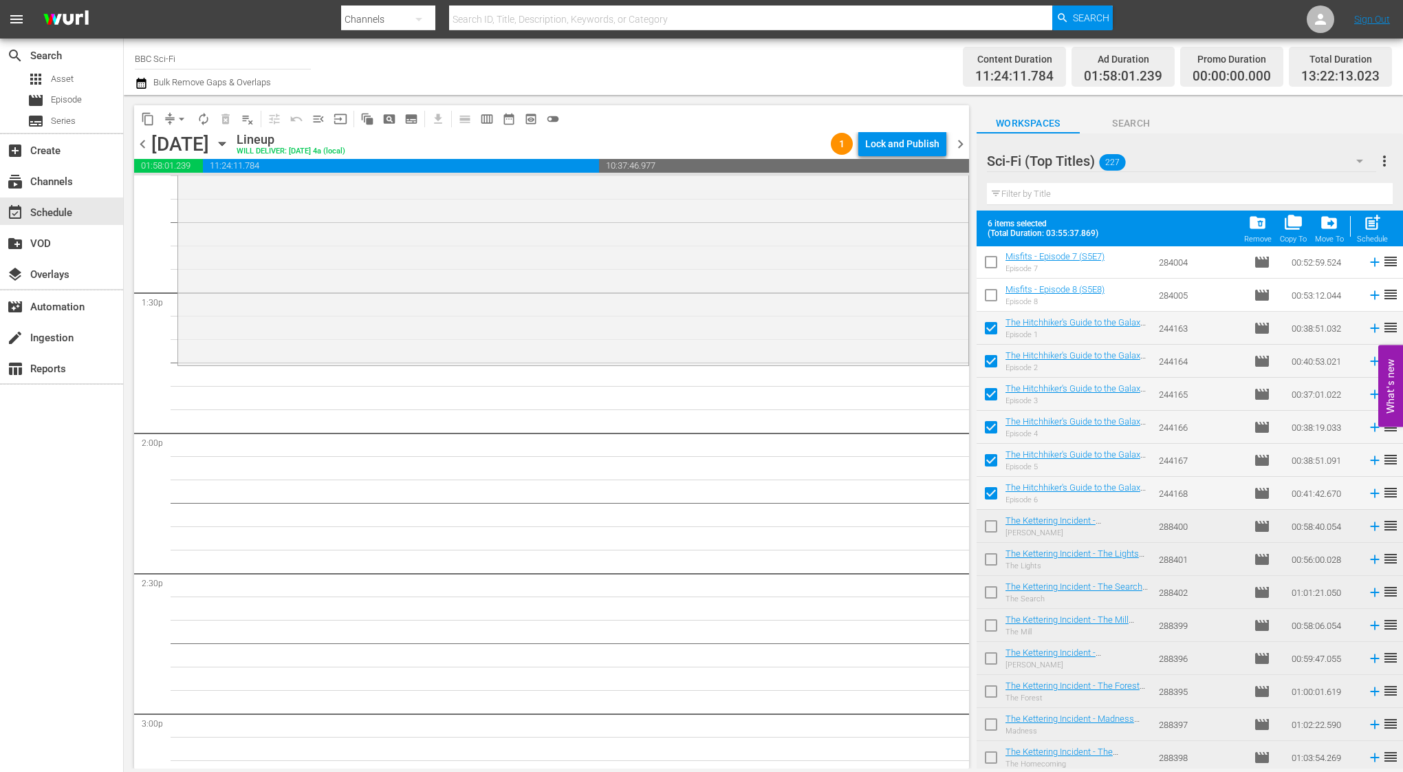
scroll to position [3686, 0]
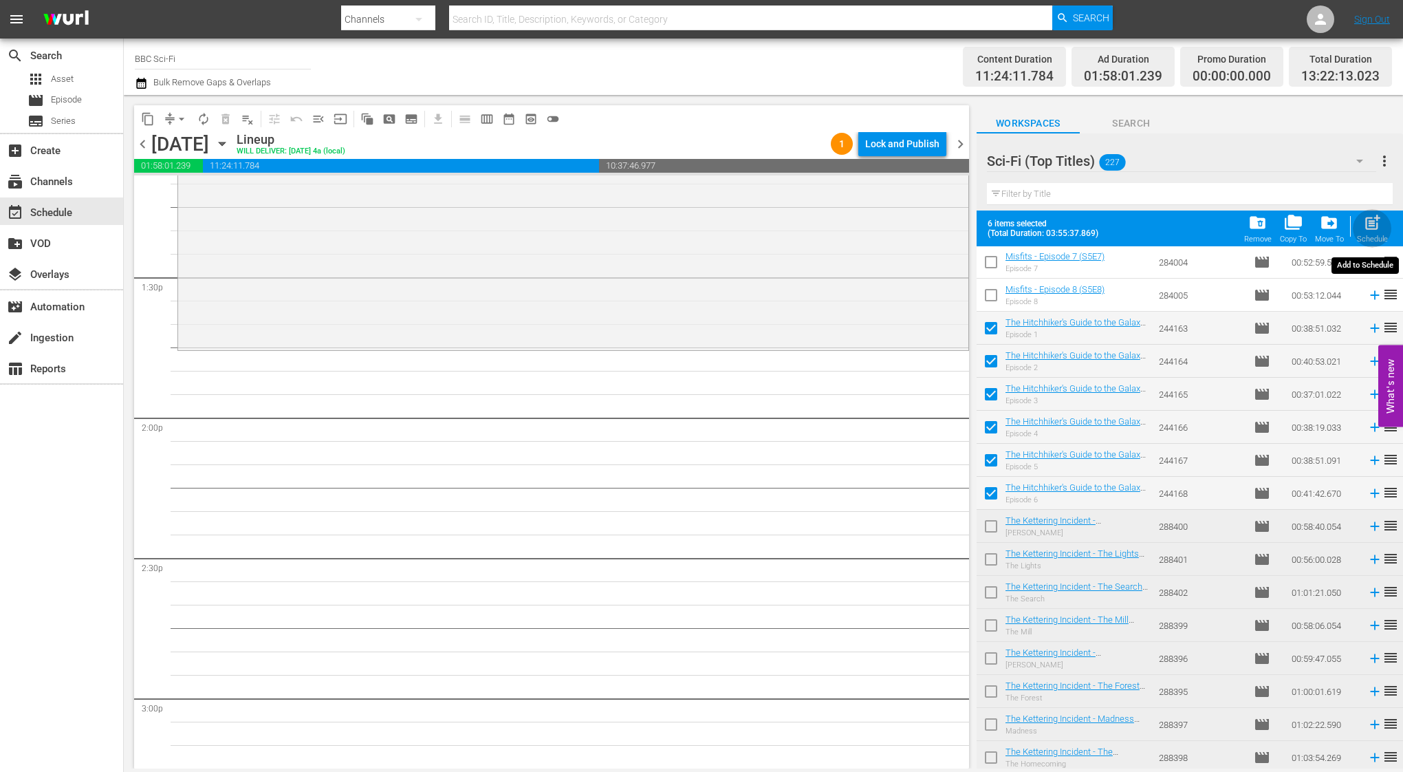
click at [1377, 233] on div "post_add Schedule" at bounding box center [1372, 228] width 31 height 30
checkbox input "false"
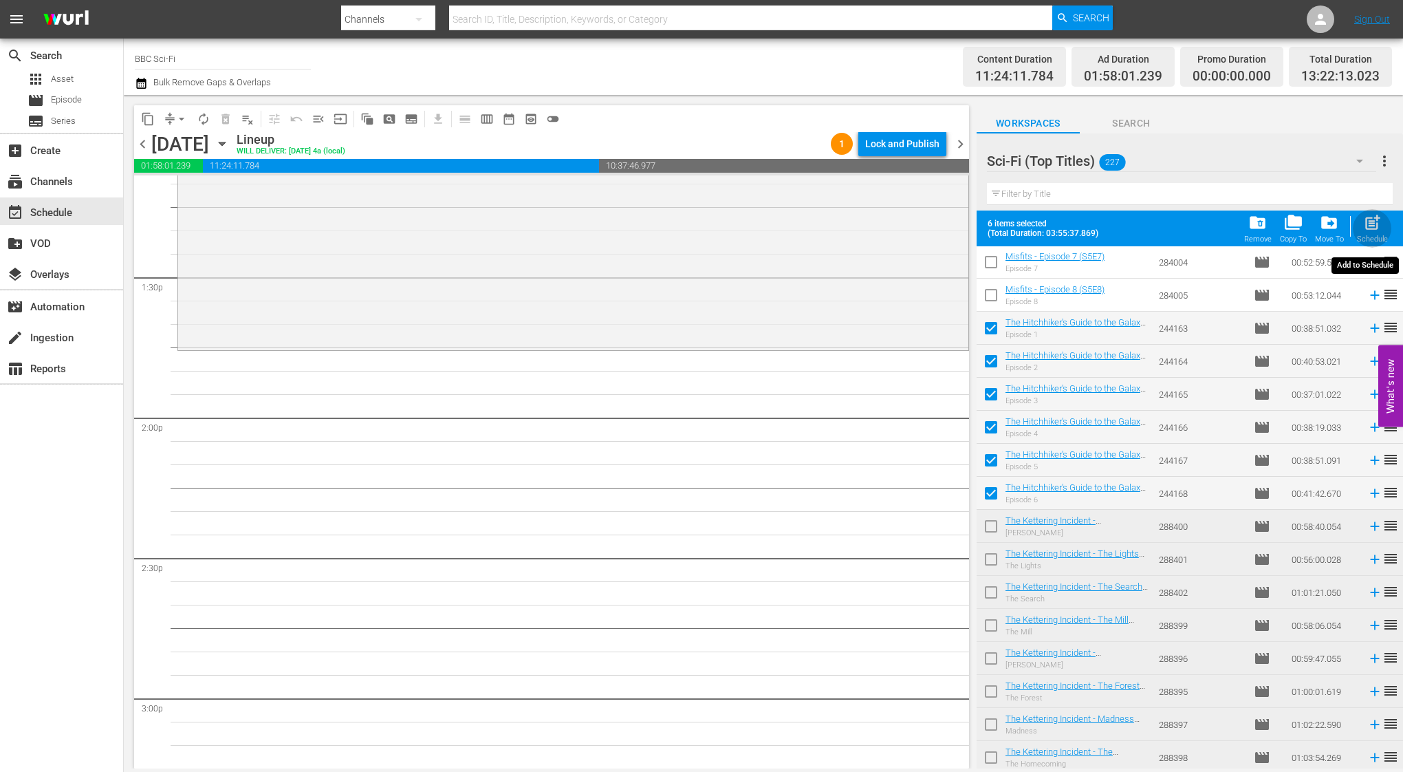
checkbox input "false"
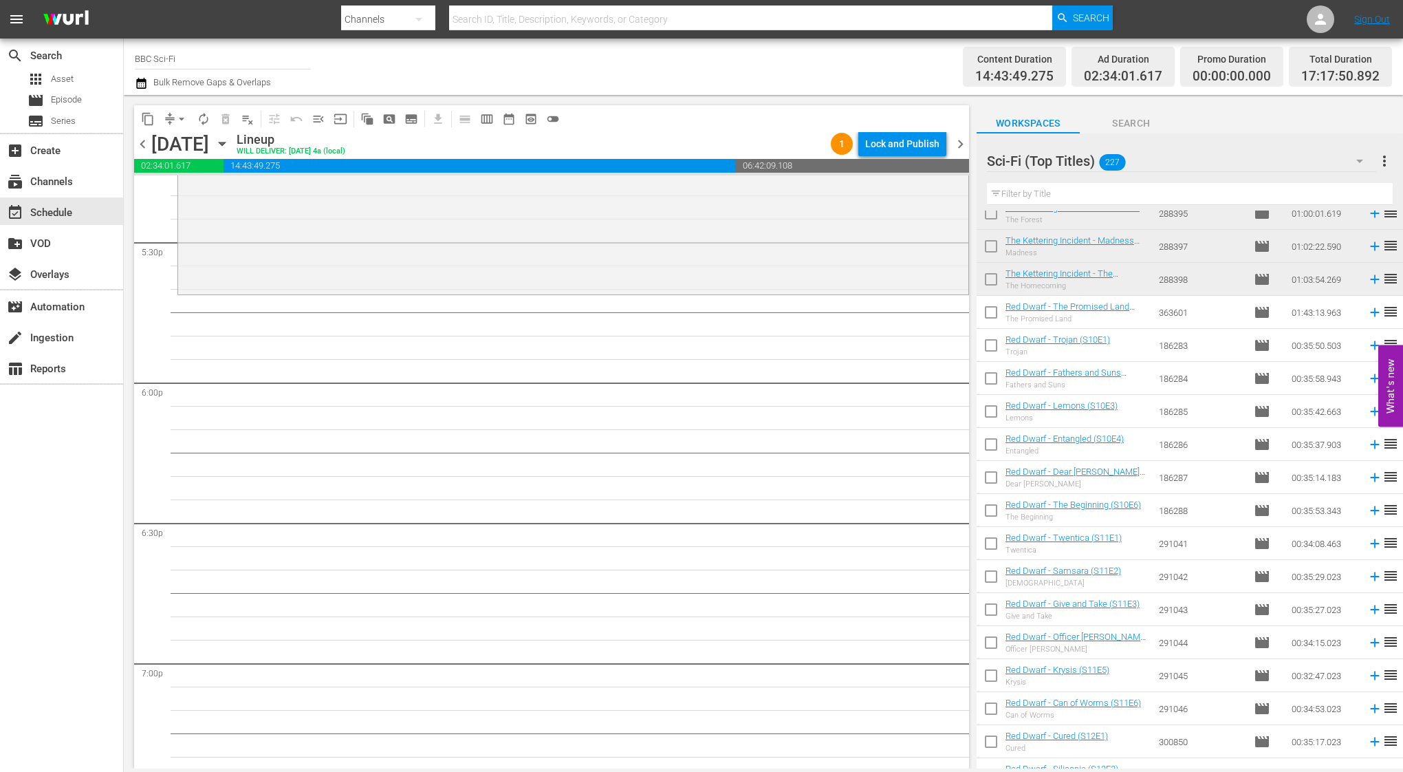
scroll to position [1761, 0]
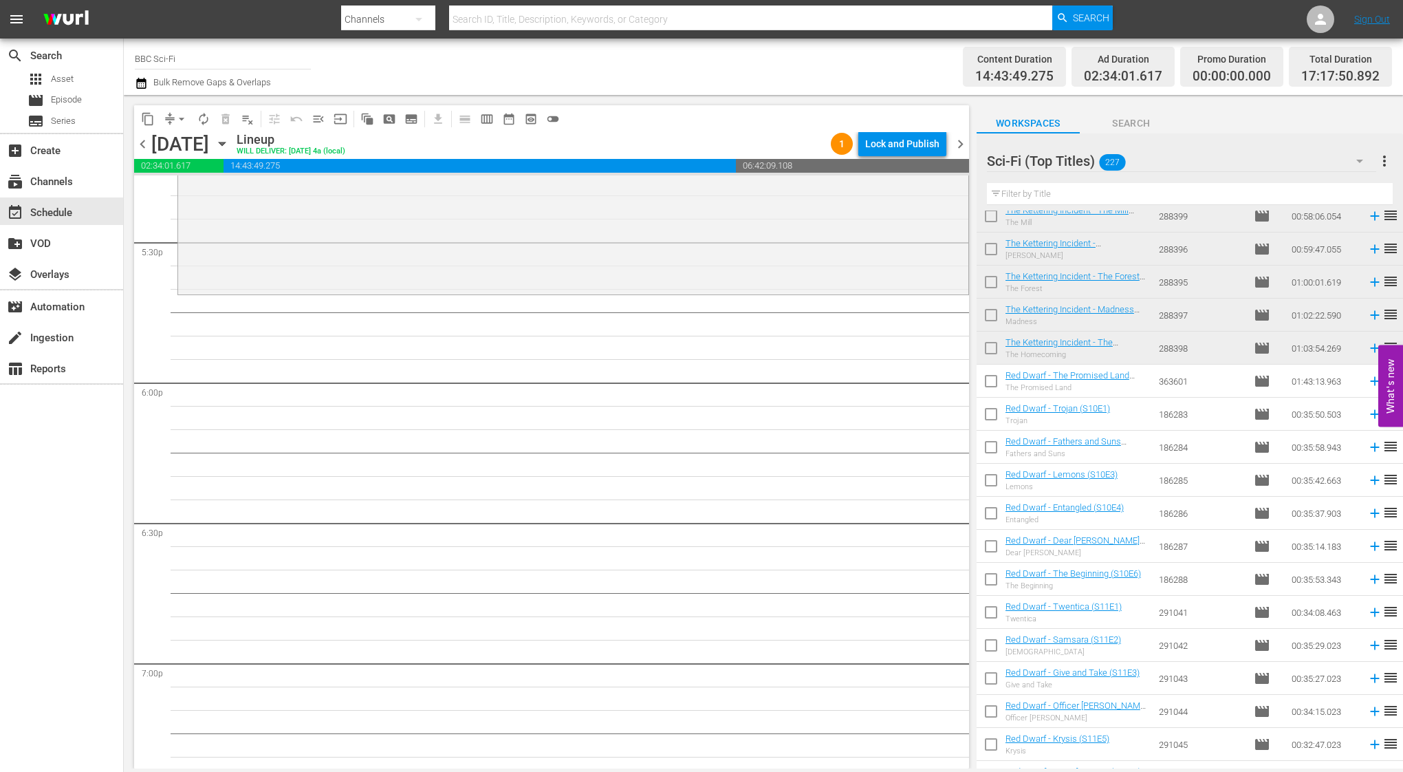
click at [992, 383] on input "checkbox" at bounding box center [990, 383] width 29 height 29
checkbox input "true"
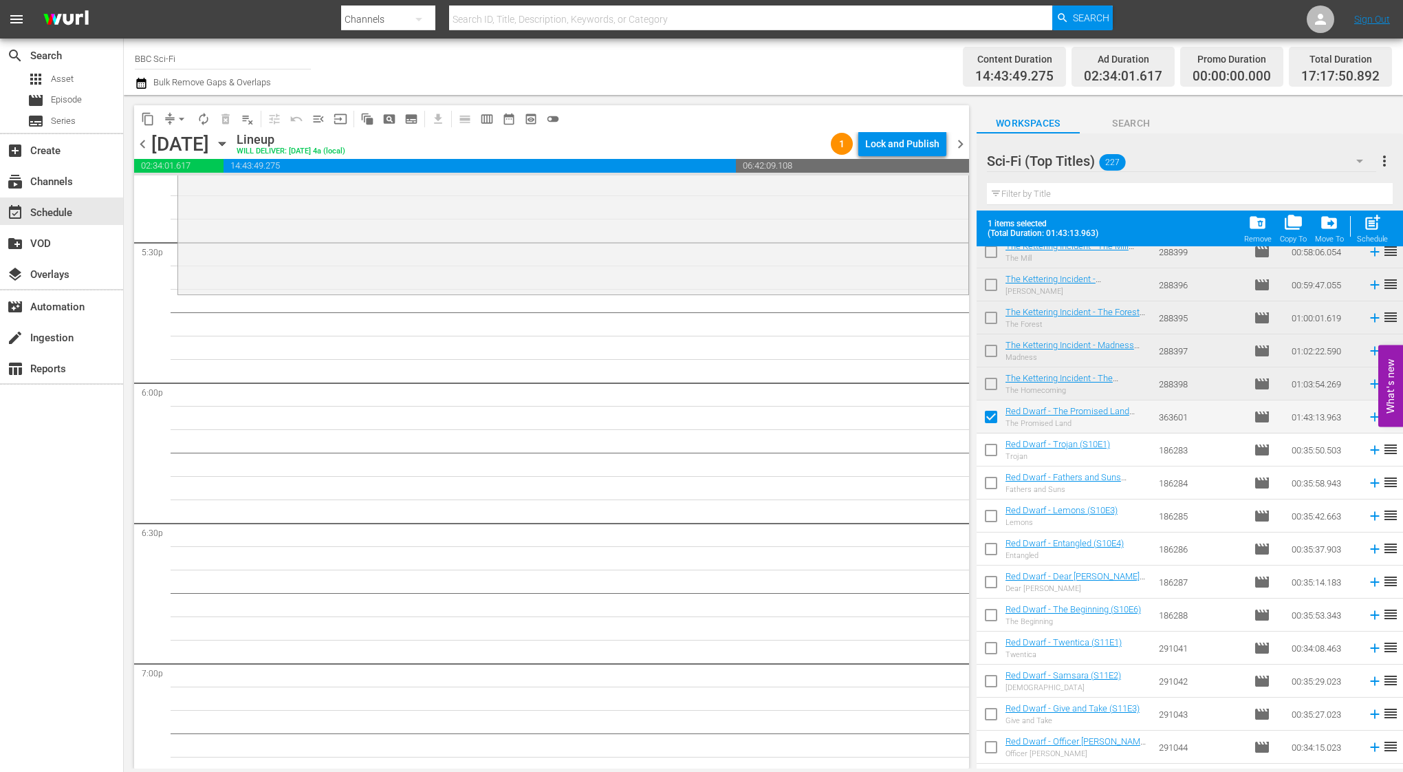
click at [988, 448] on input "checkbox" at bounding box center [990, 452] width 29 height 29
checkbox input "true"
click at [988, 488] on input "checkbox" at bounding box center [990, 485] width 29 height 29
checkbox input "true"
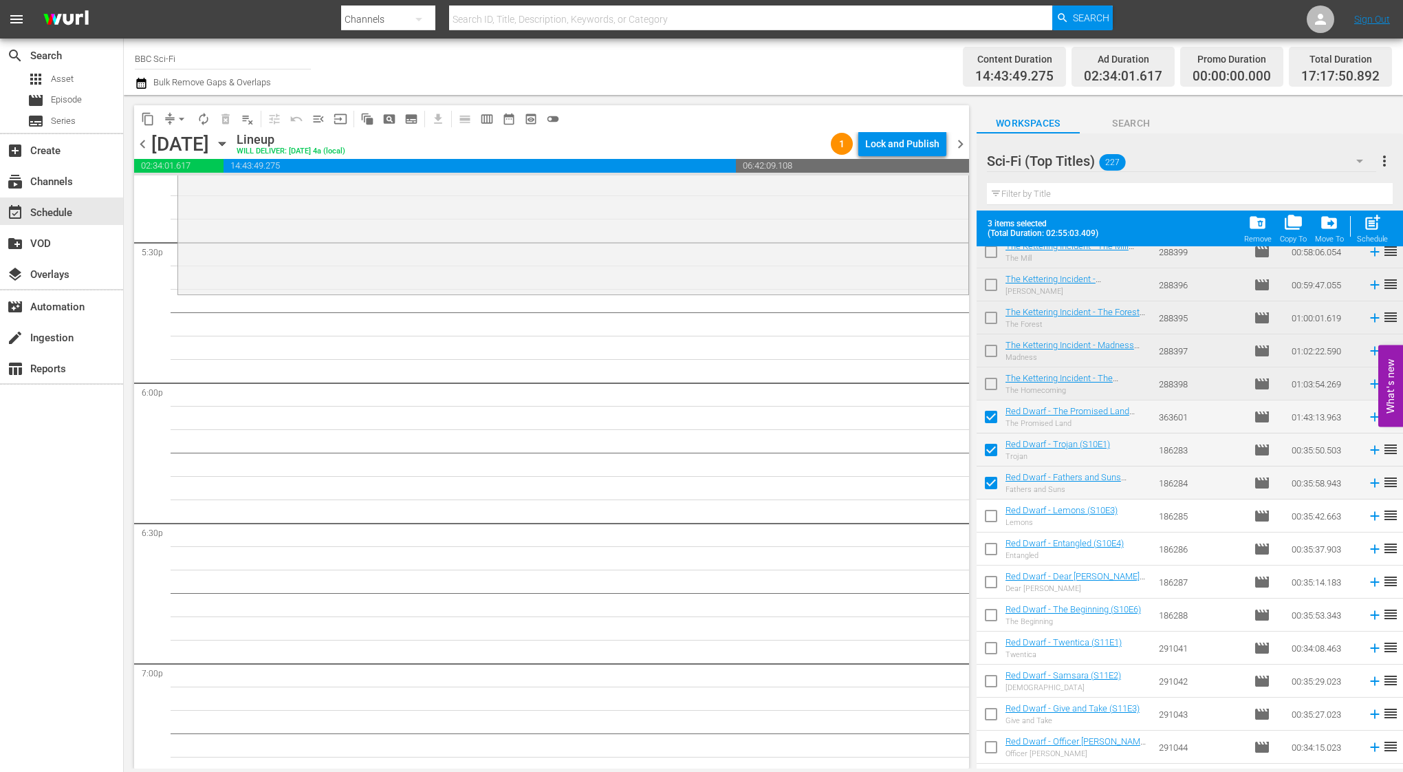
click at [988, 530] on input "checkbox" at bounding box center [990, 518] width 29 height 29
checkbox input "true"
click at [990, 565] on td at bounding box center [990, 581] width 29 height 33
click at [995, 552] on input "checkbox" at bounding box center [990, 551] width 29 height 29
checkbox input "true"
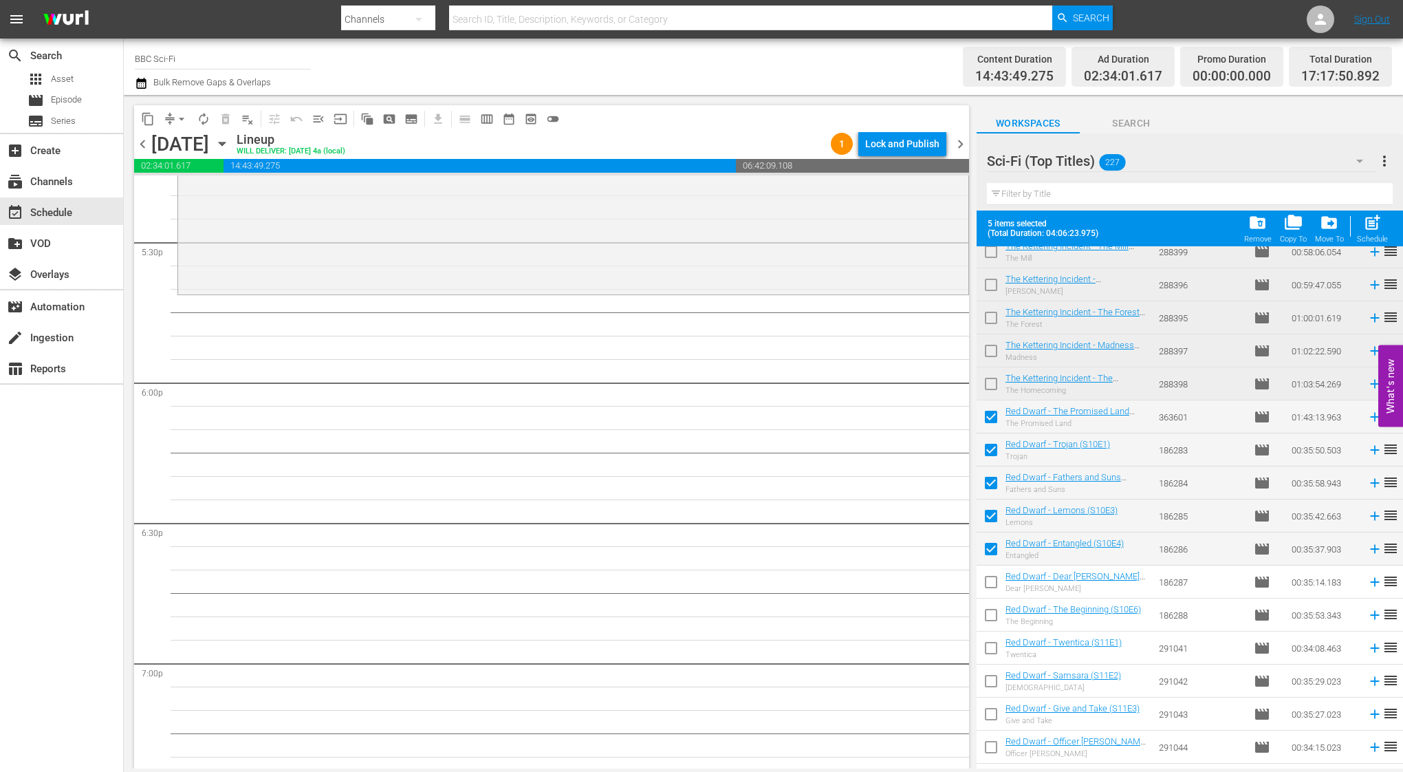
click at [995, 581] on input "checkbox" at bounding box center [990, 584] width 29 height 29
checkbox input "true"
click at [989, 614] on input "checkbox" at bounding box center [990, 617] width 29 height 29
checkbox input "true"
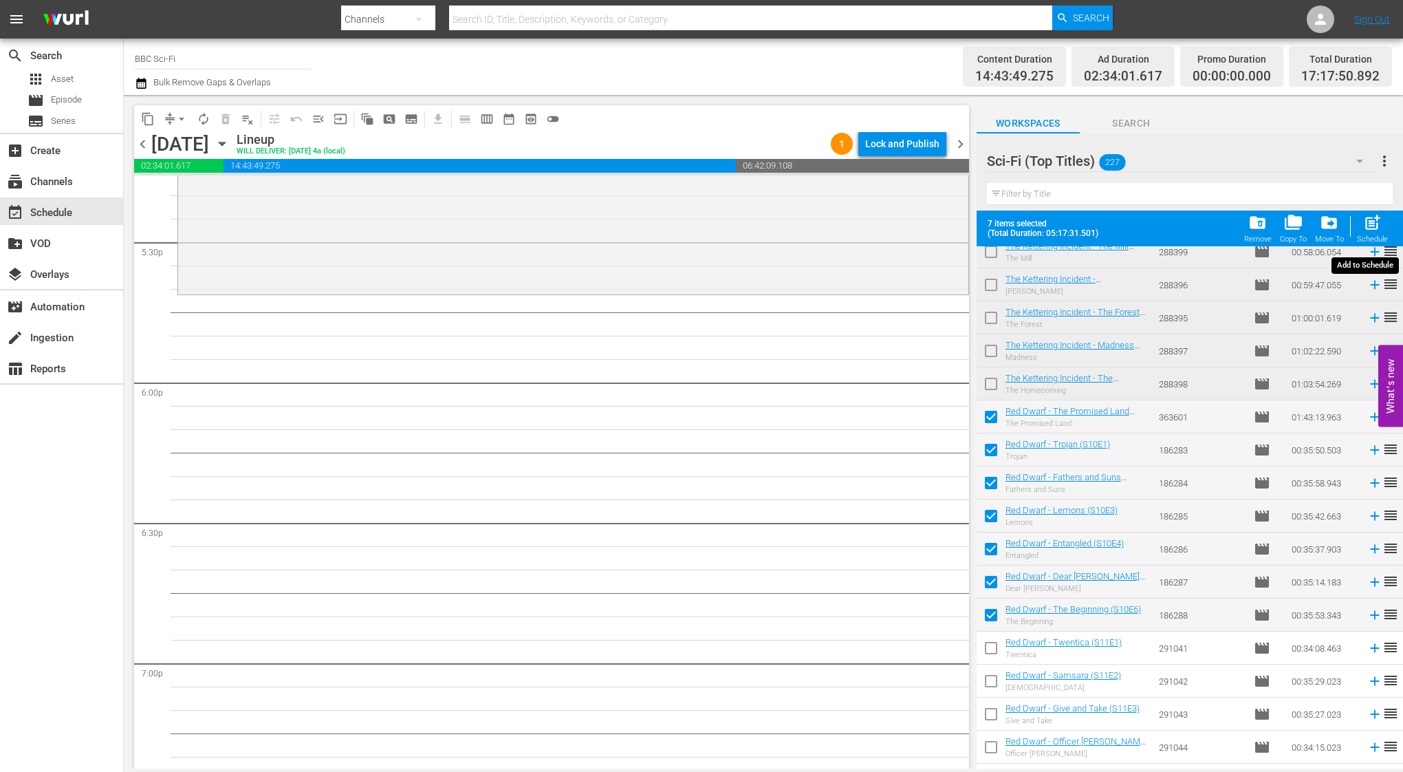
click at [1386, 228] on div "post_add Schedule" at bounding box center [1372, 228] width 31 height 30
checkbox input "false"
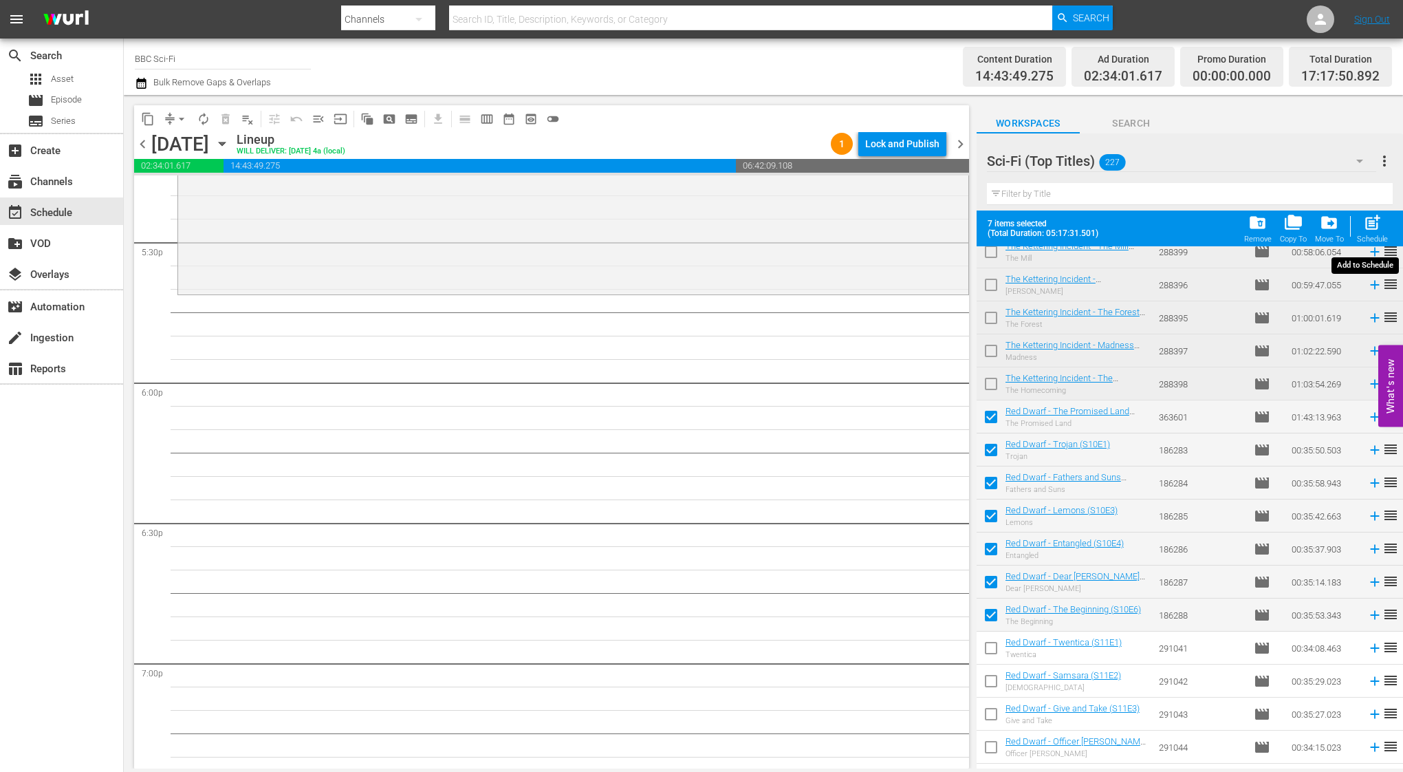
checkbox input "false"
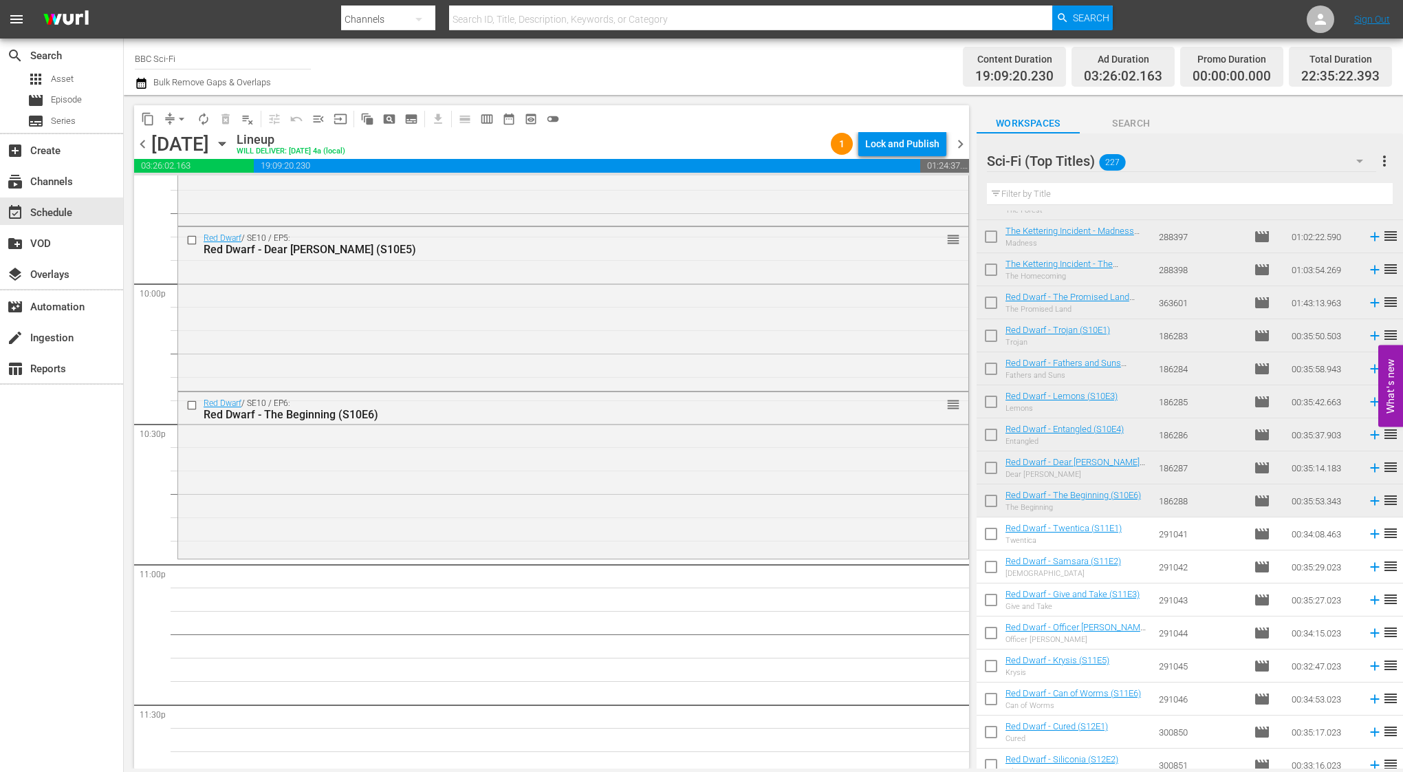
scroll to position [6140, 0]
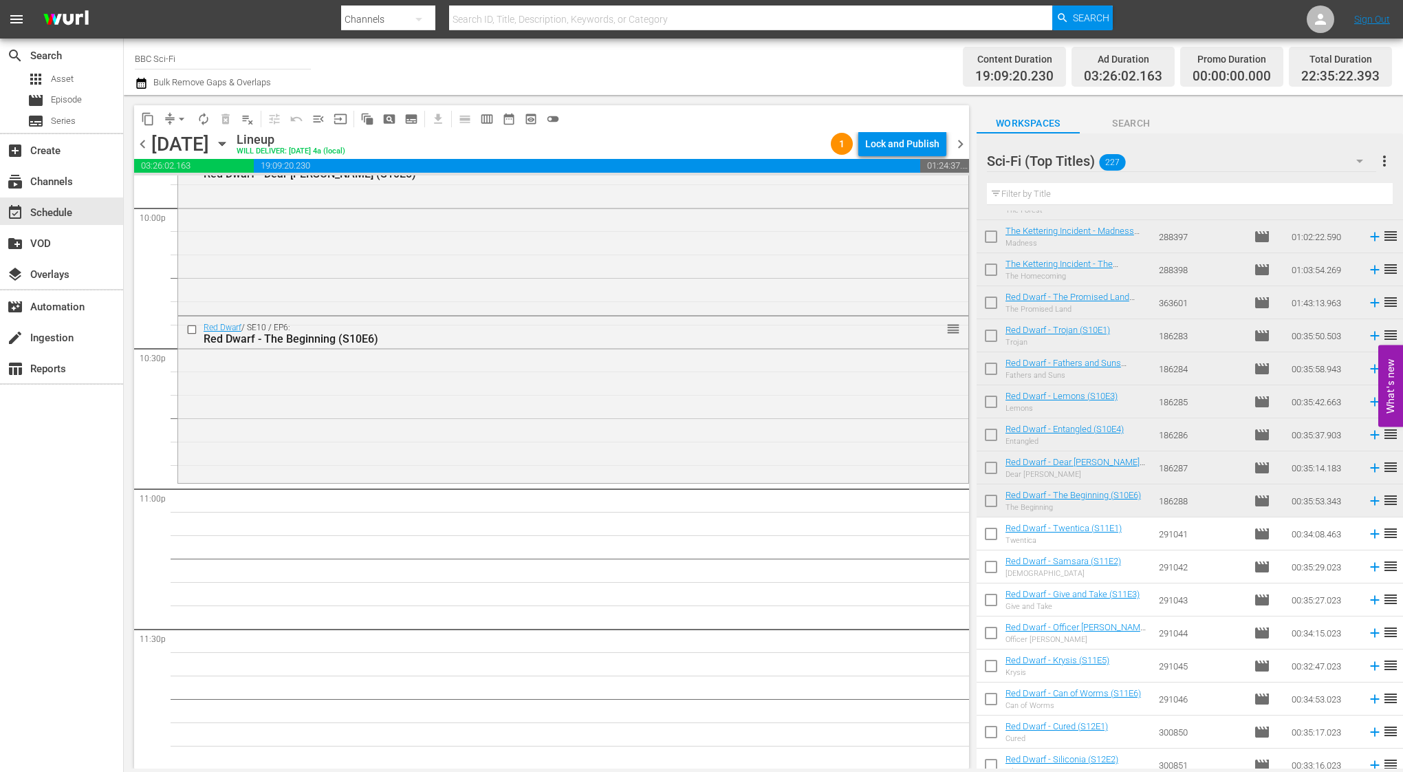
click at [991, 532] on input "checkbox" at bounding box center [990, 536] width 29 height 29
checkbox input "true"
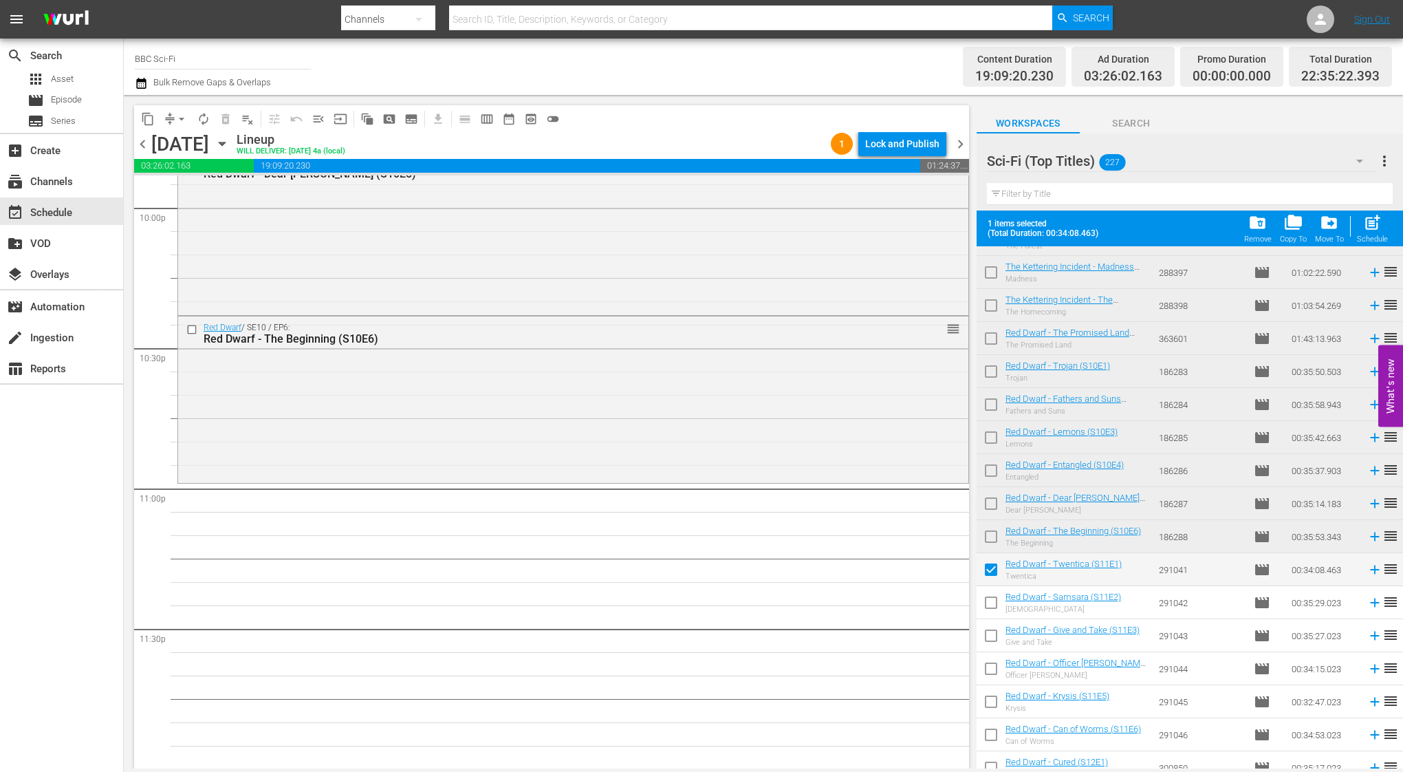
click at [988, 596] on input "checkbox" at bounding box center [990, 605] width 29 height 29
checkbox input "true"
click at [988, 639] on input "checkbox" at bounding box center [990, 638] width 29 height 29
checkbox input "true"
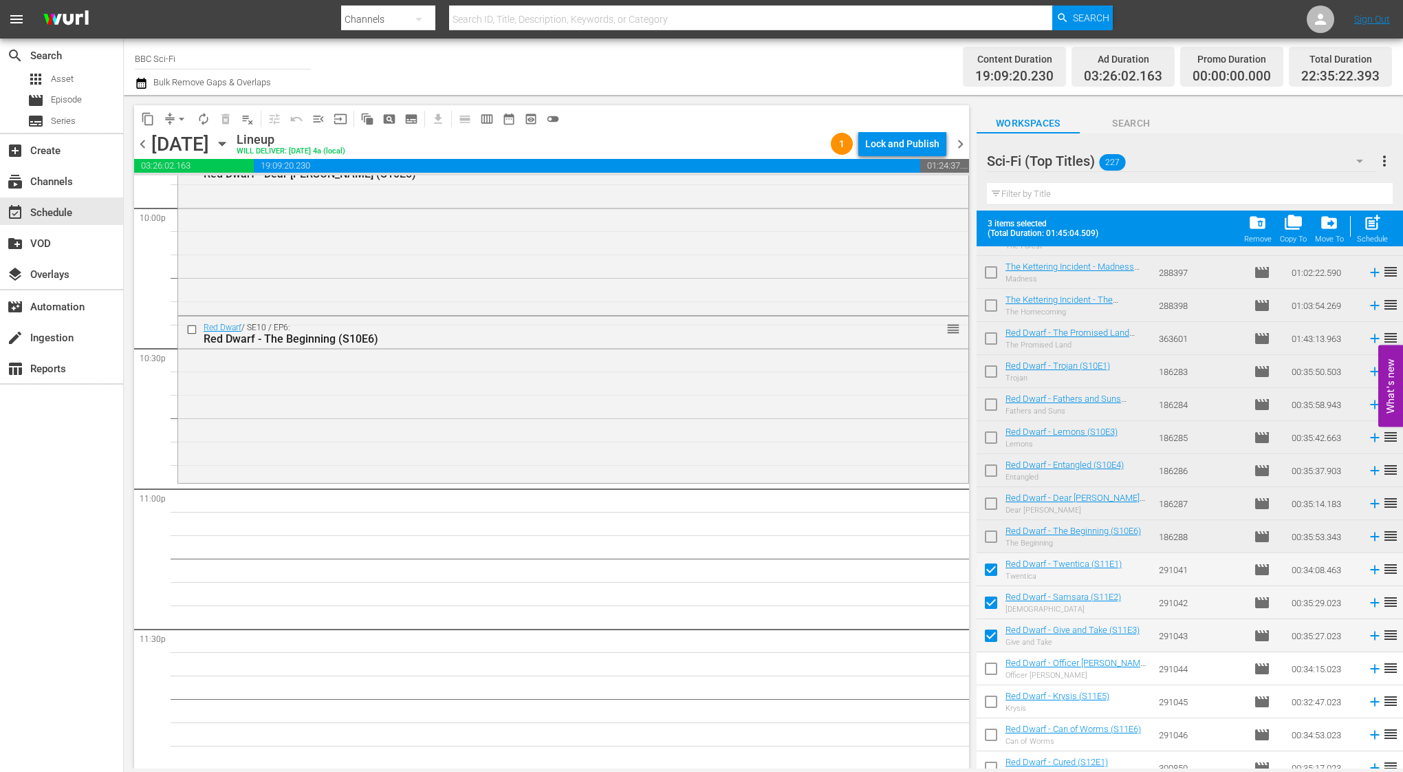
click at [1366, 247] on td at bounding box center [1372, 239] width 21 height 33
click at [1372, 237] on div "Schedule" at bounding box center [1372, 238] width 31 height 9
checkbox input "false"
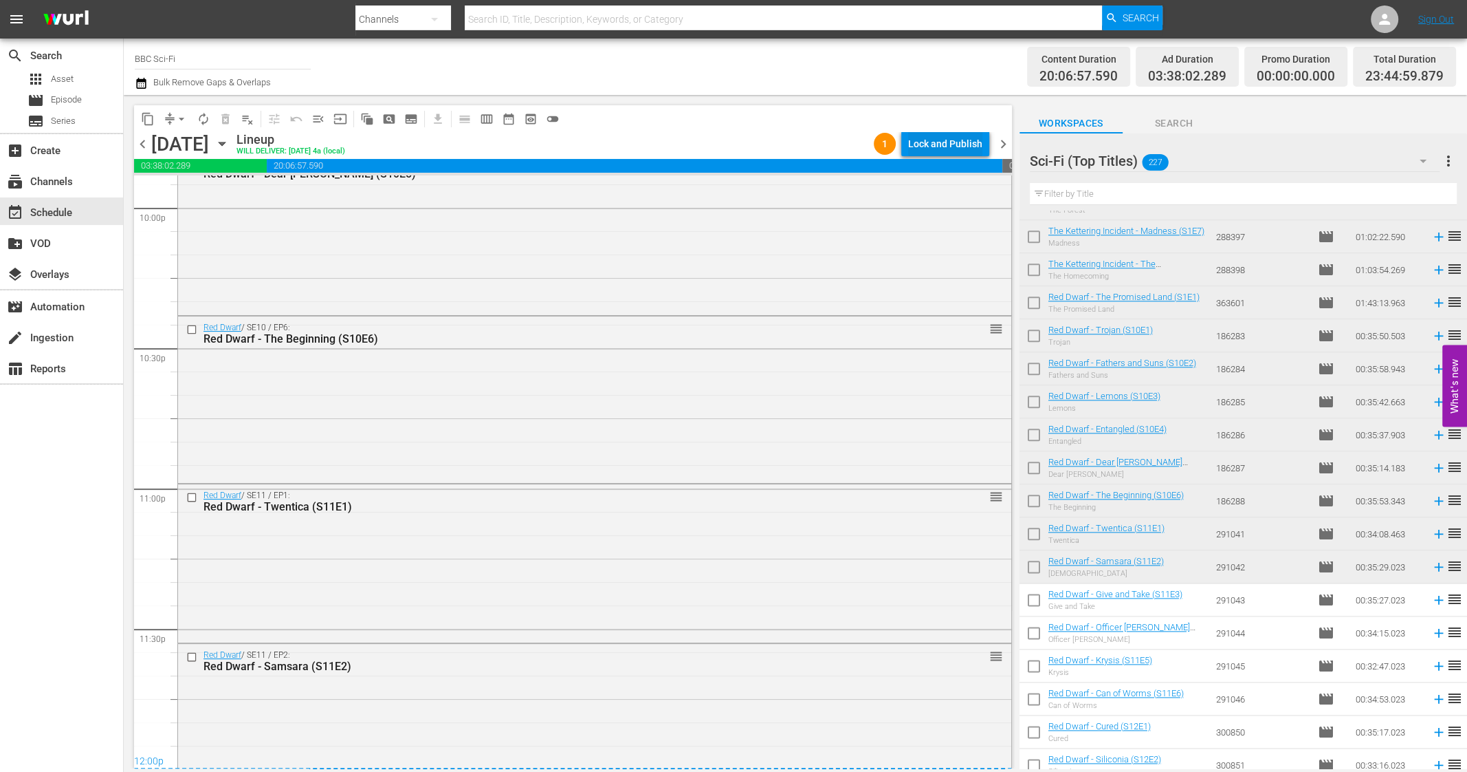
click at [924, 142] on div "Lock and Publish" at bounding box center [945, 143] width 74 height 25
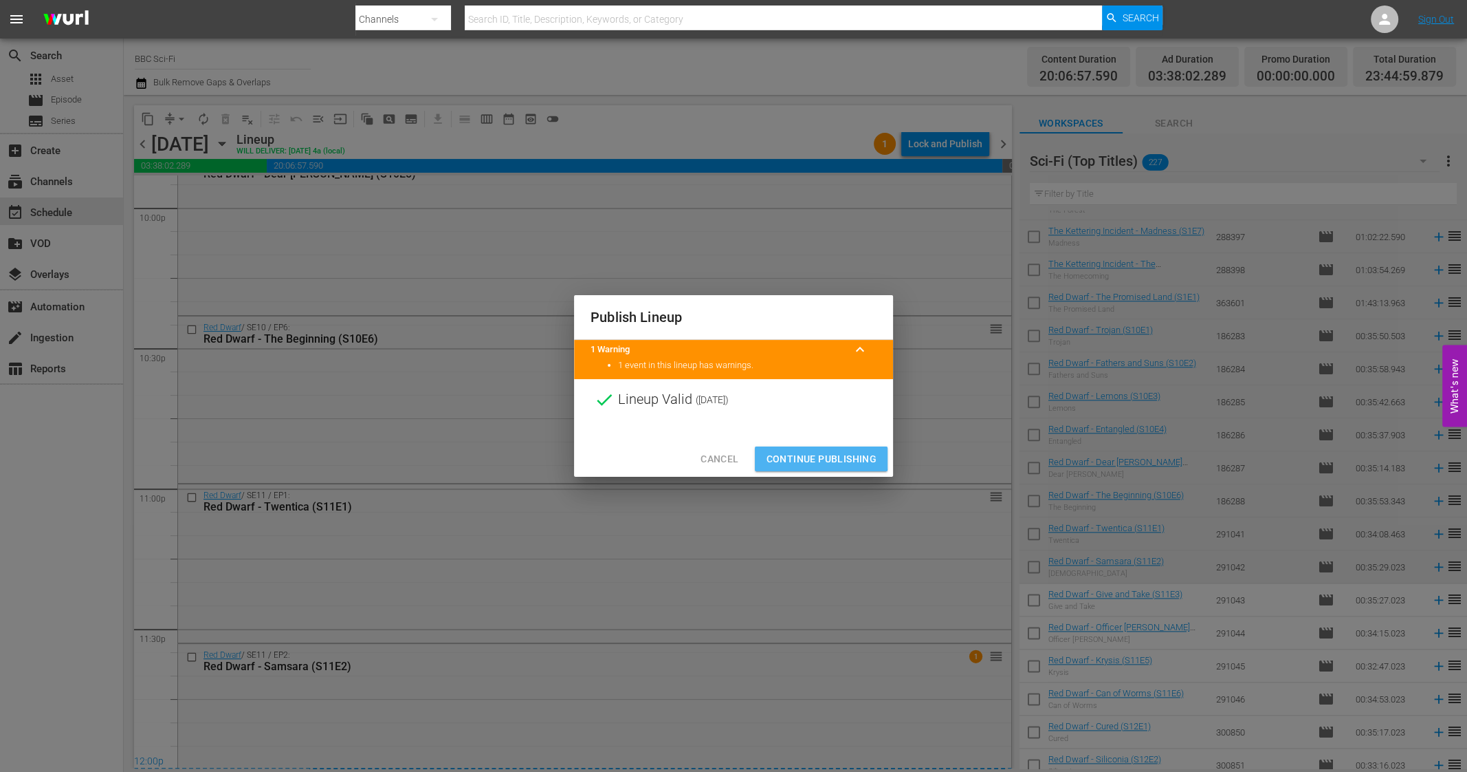
click at [781, 456] on span "Continue Publishing" at bounding box center [821, 458] width 111 height 17
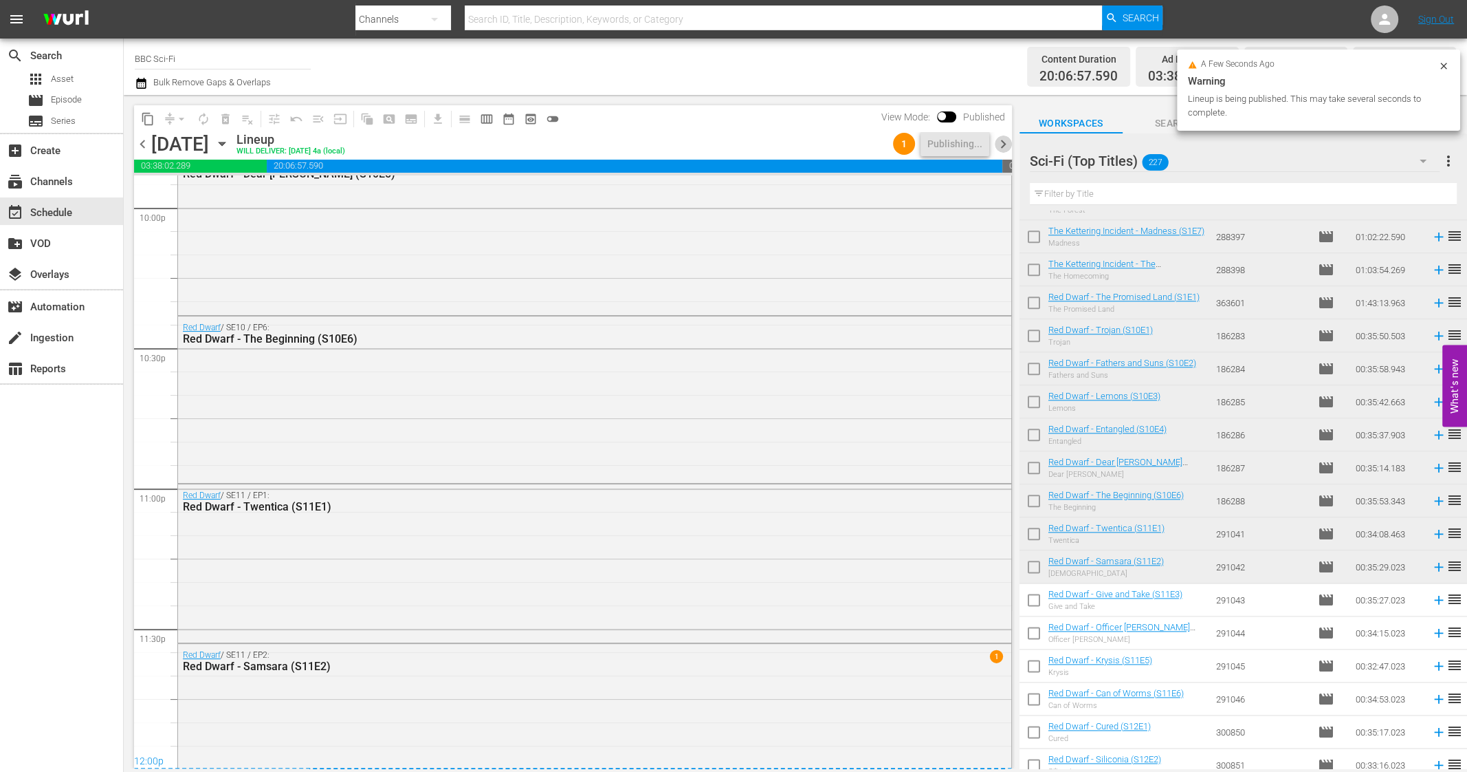
click at [1003, 150] on span "chevron_right" at bounding box center [1003, 143] width 17 height 17
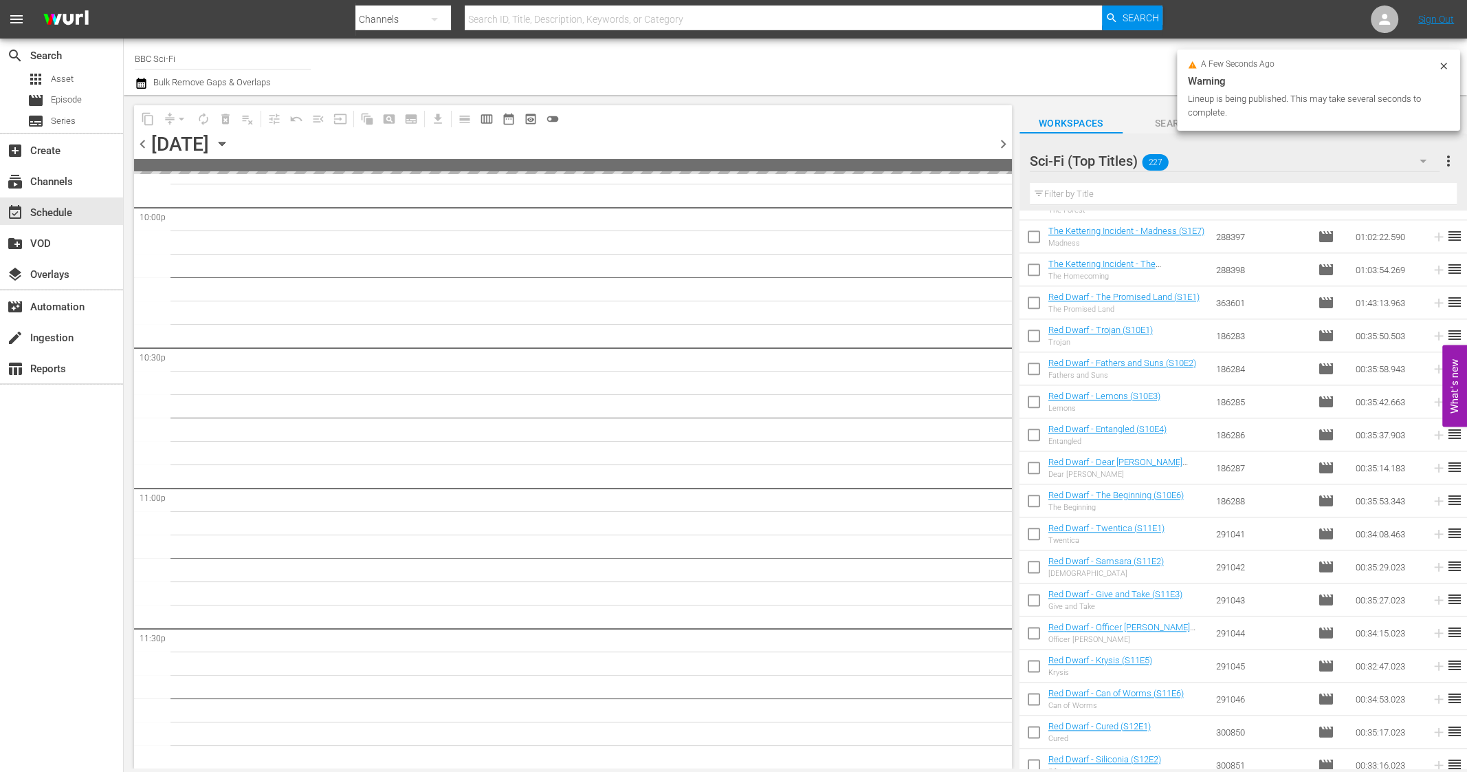
scroll to position [6138, 0]
click at [1040, 606] on input "checkbox" at bounding box center [1034, 602] width 29 height 29
checkbox input "true"
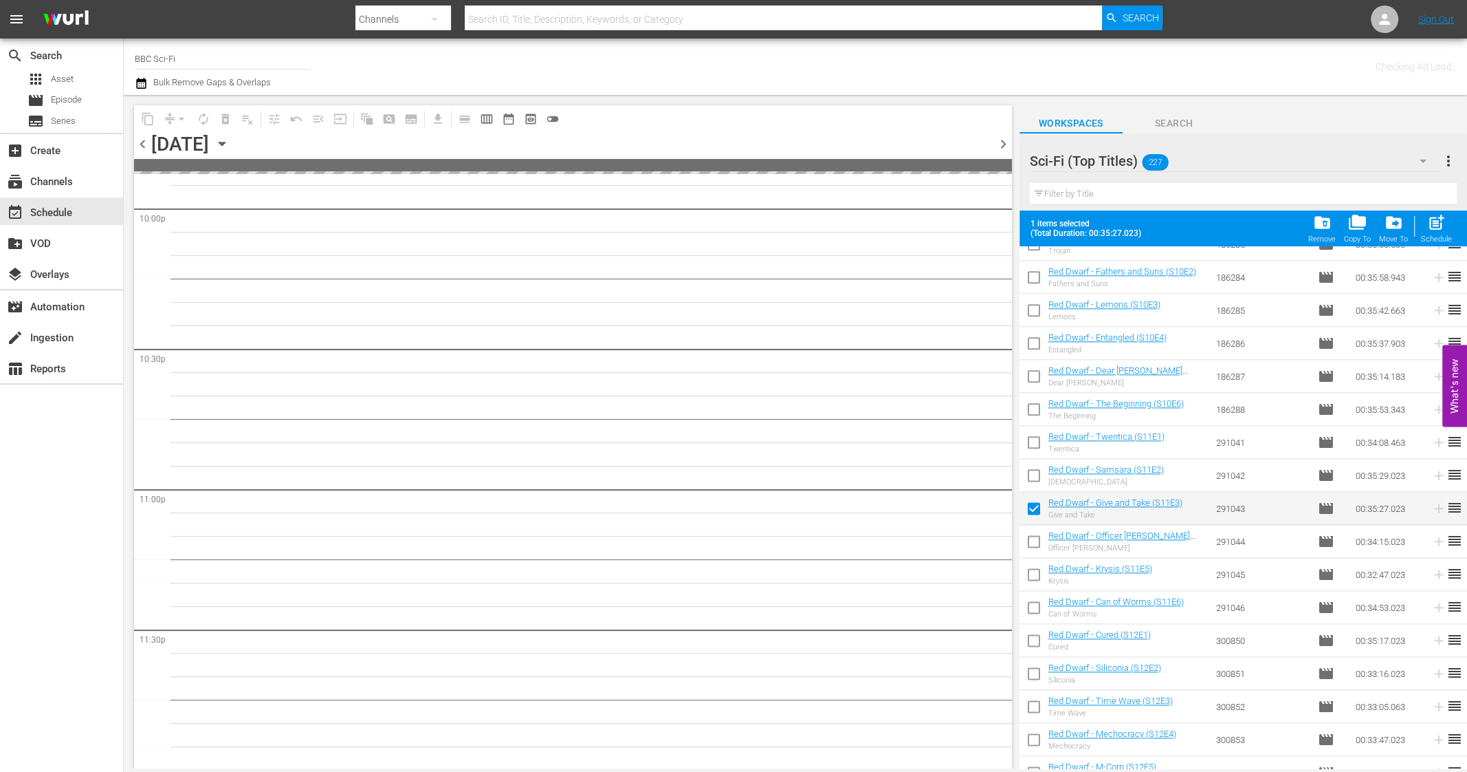
scroll to position [1972, 0]
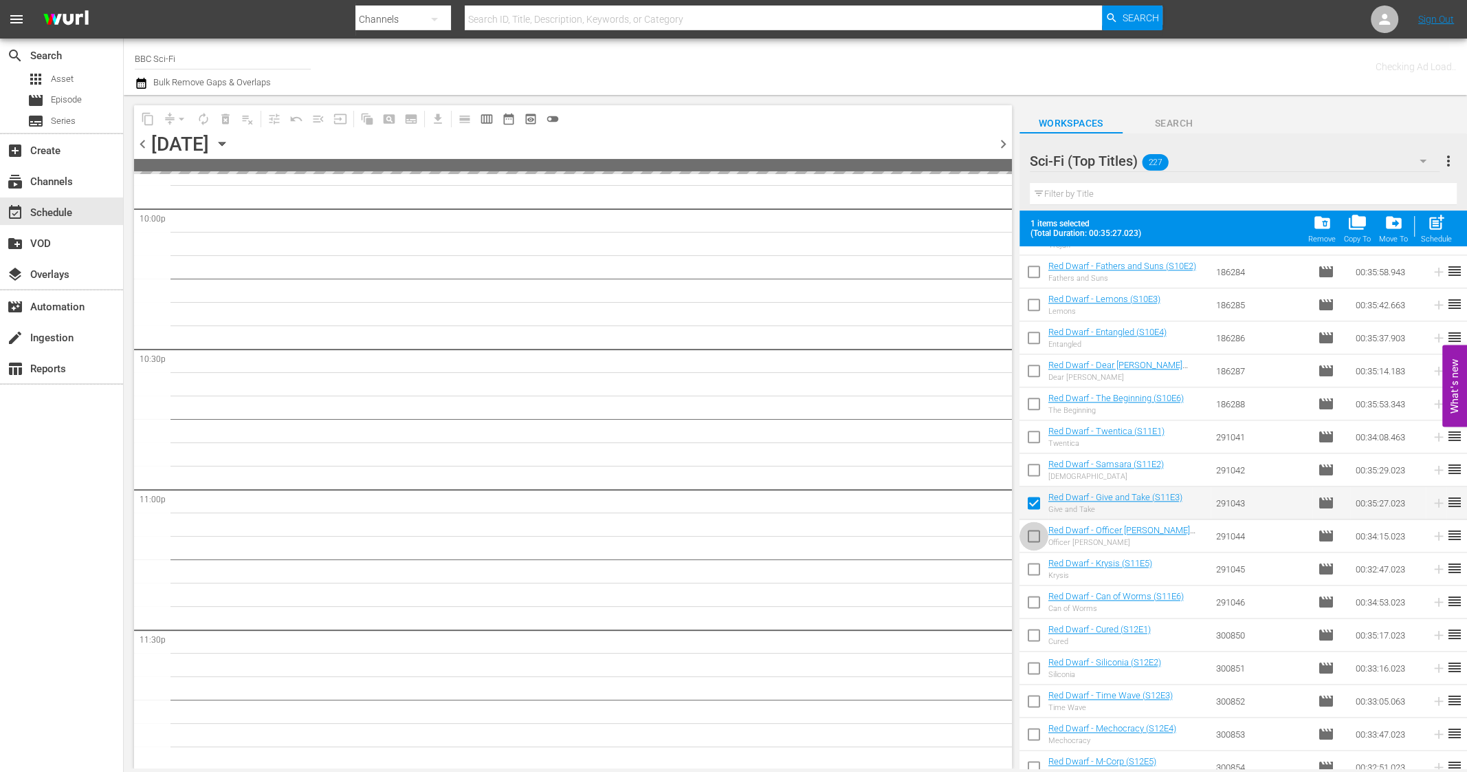
click at [1025, 541] on input "checkbox" at bounding box center [1034, 538] width 29 height 29
checkbox input "true"
click at [1029, 563] on input "checkbox" at bounding box center [1034, 571] width 29 height 29
checkbox input "true"
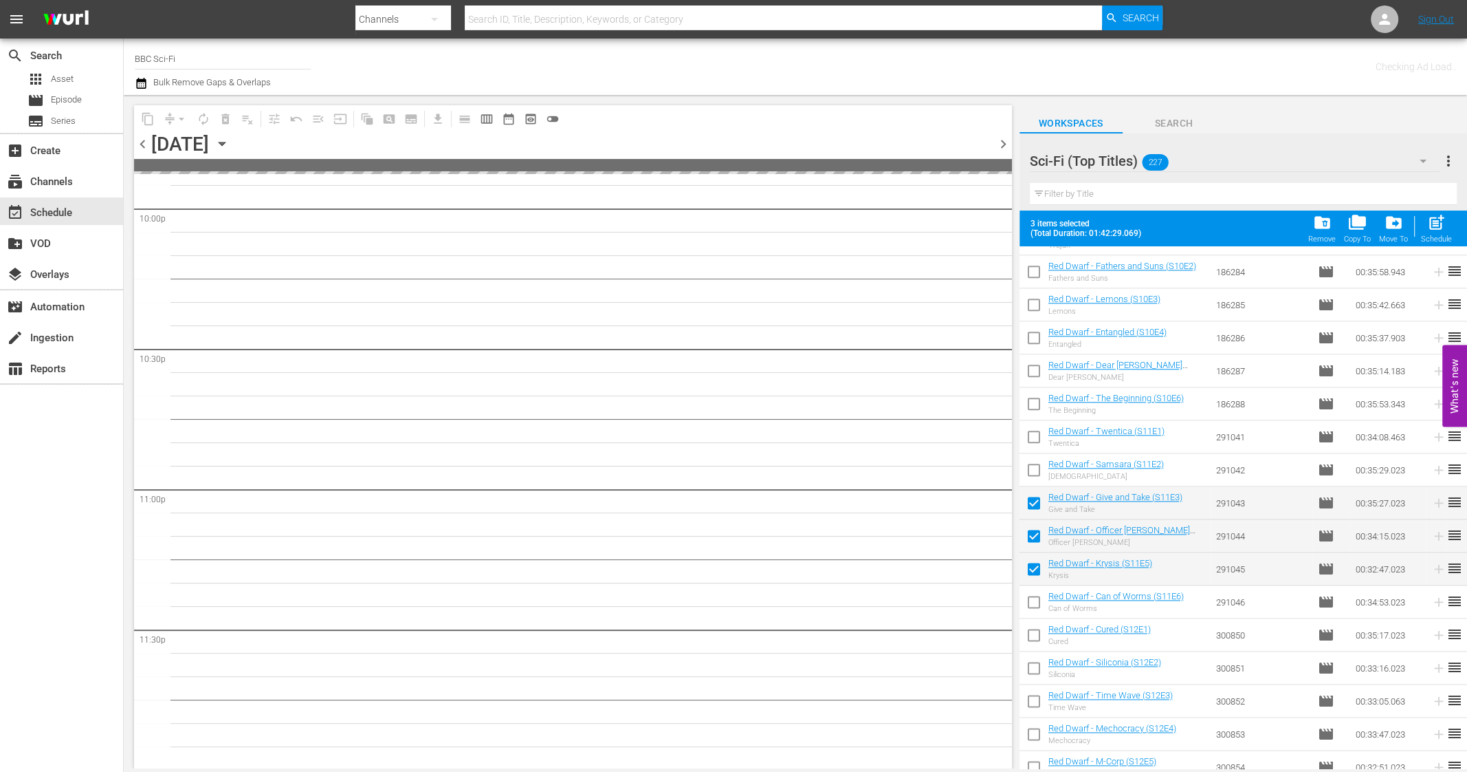
click at [1029, 598] on input "checkbox" at bounding box center [1034, 604] width 29 height 29
checkbox input "true"
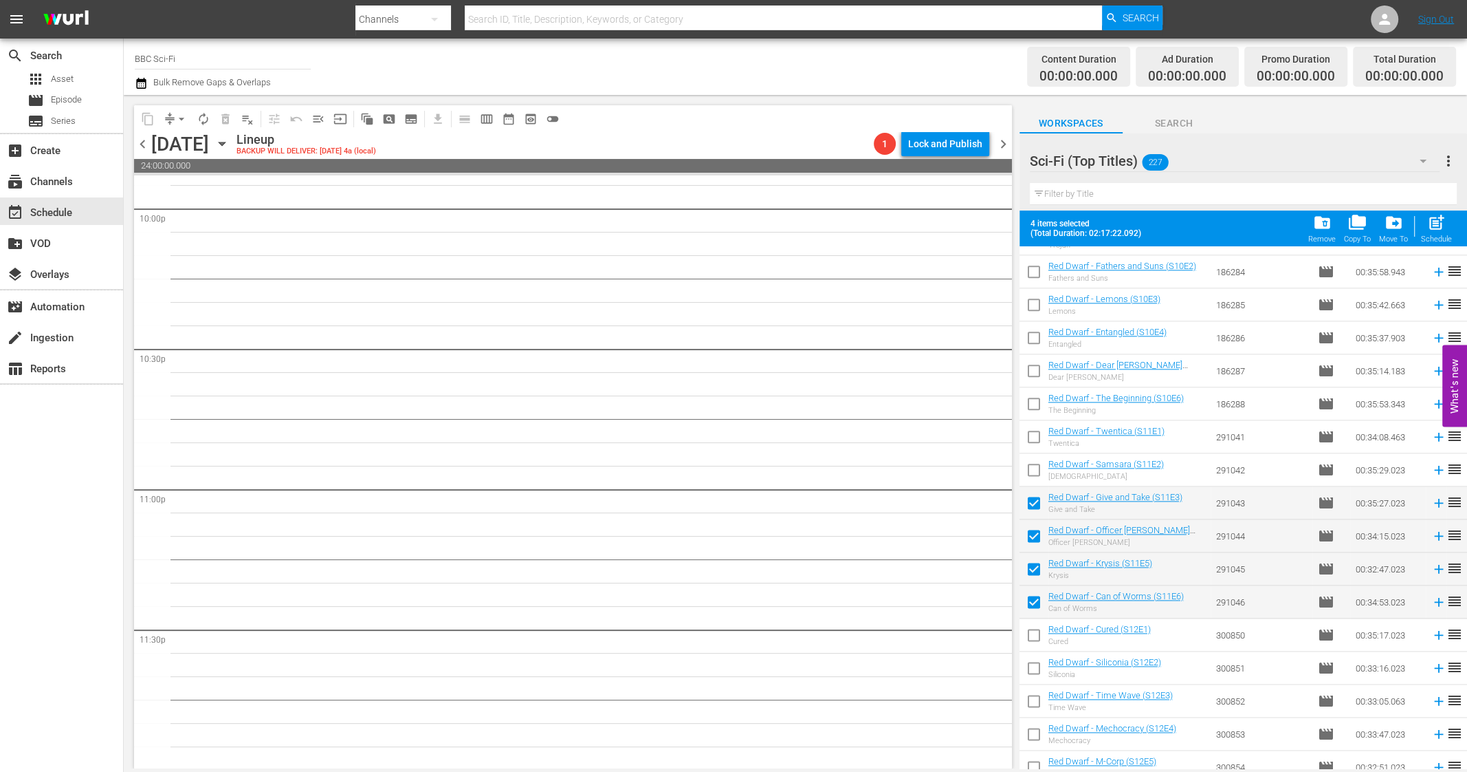
scroll to position [6140, 0]
click at [1402, 219] on div "post_add Schedule" at bounding box center [1436, 228] width 31 height 30
checkbox input "false"
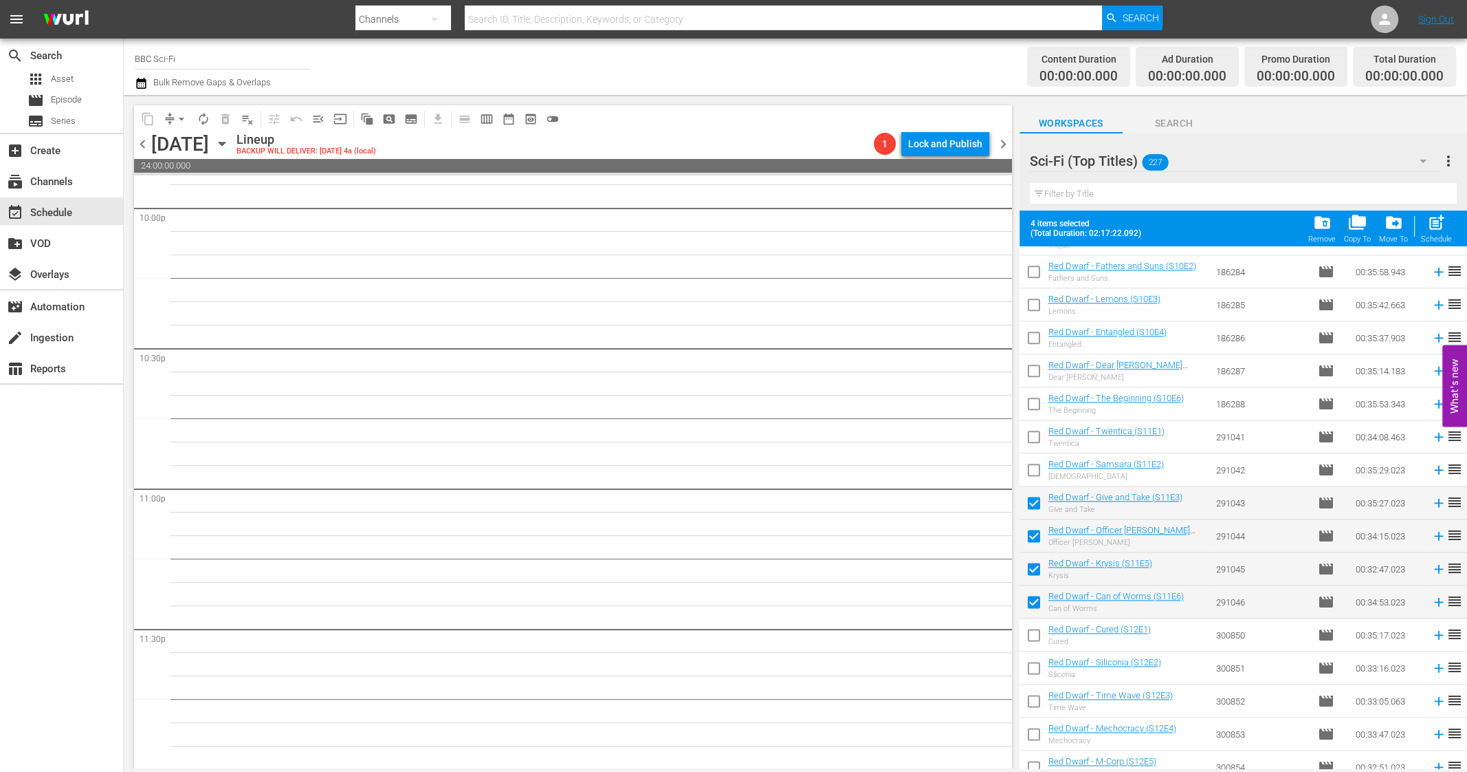
checkbox input "false"
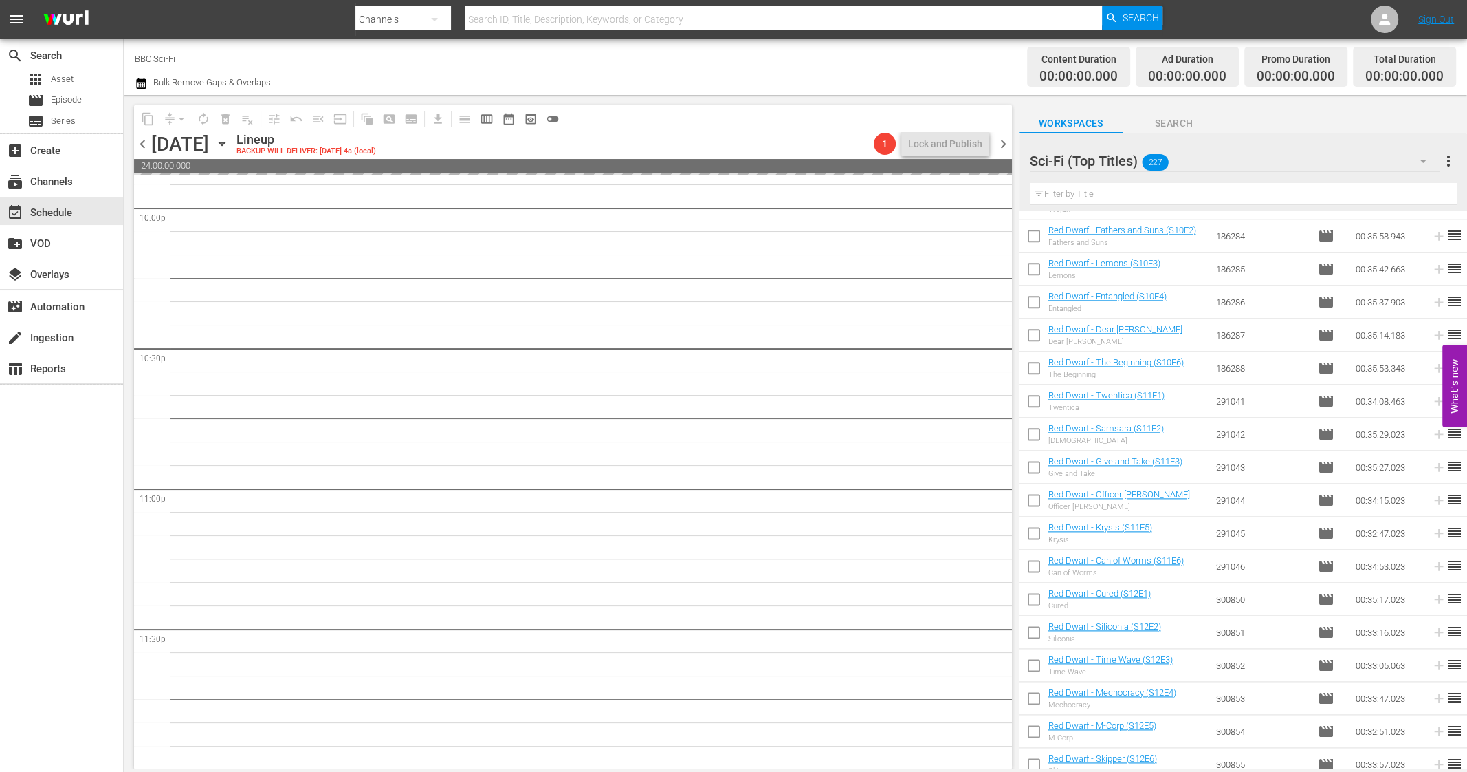
click at [1034, 404] on input "checkbox" at bounding box center [1034, 403] width 29 height 29
checkbox input "true"
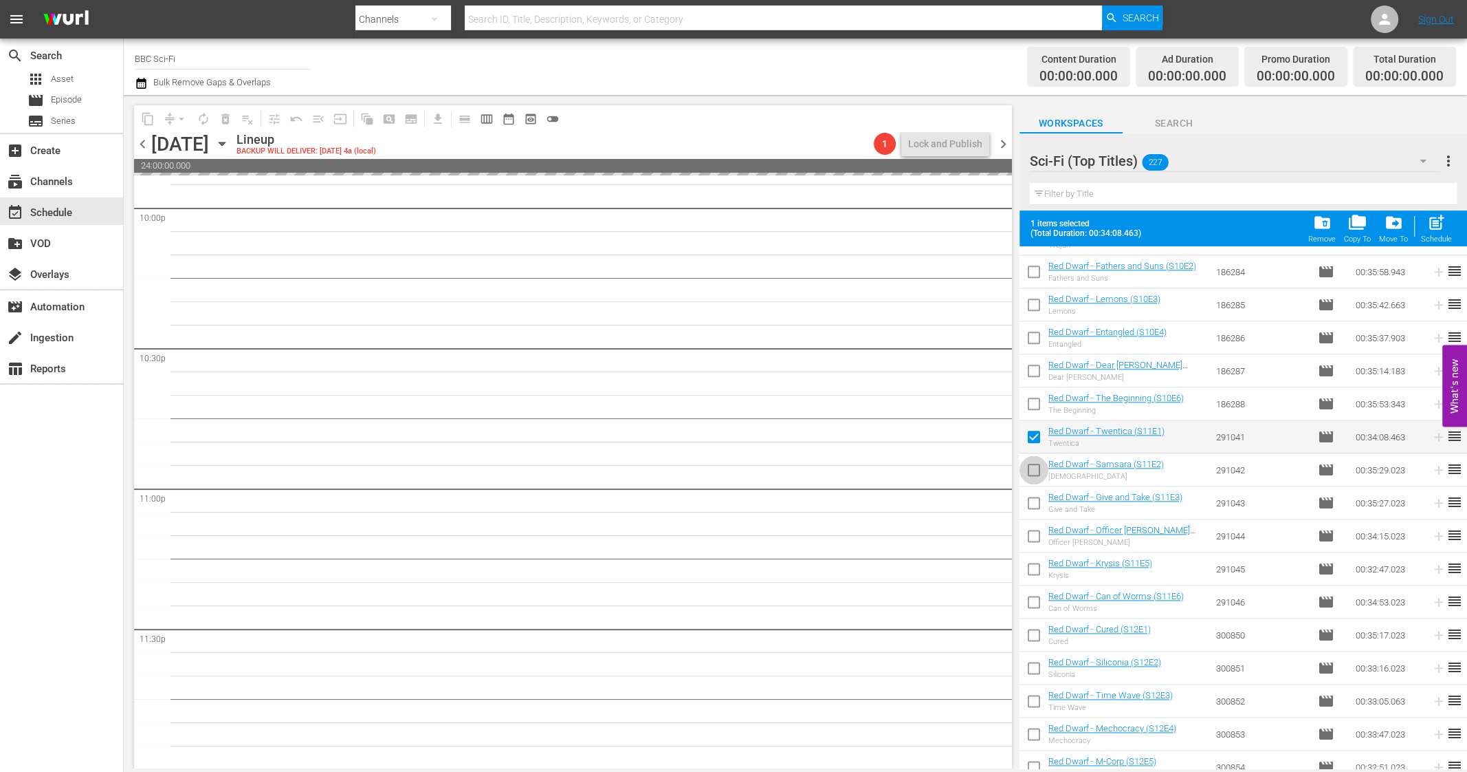
click at [1028, 469] on input "checkbox" at bounding box center [1034, 472] width 29 height 29
checkbox input "true"
click at [1028, 498] on input "checkbox" at bounding box center [1034, 505] width 29 height 29
checkbox input "true"
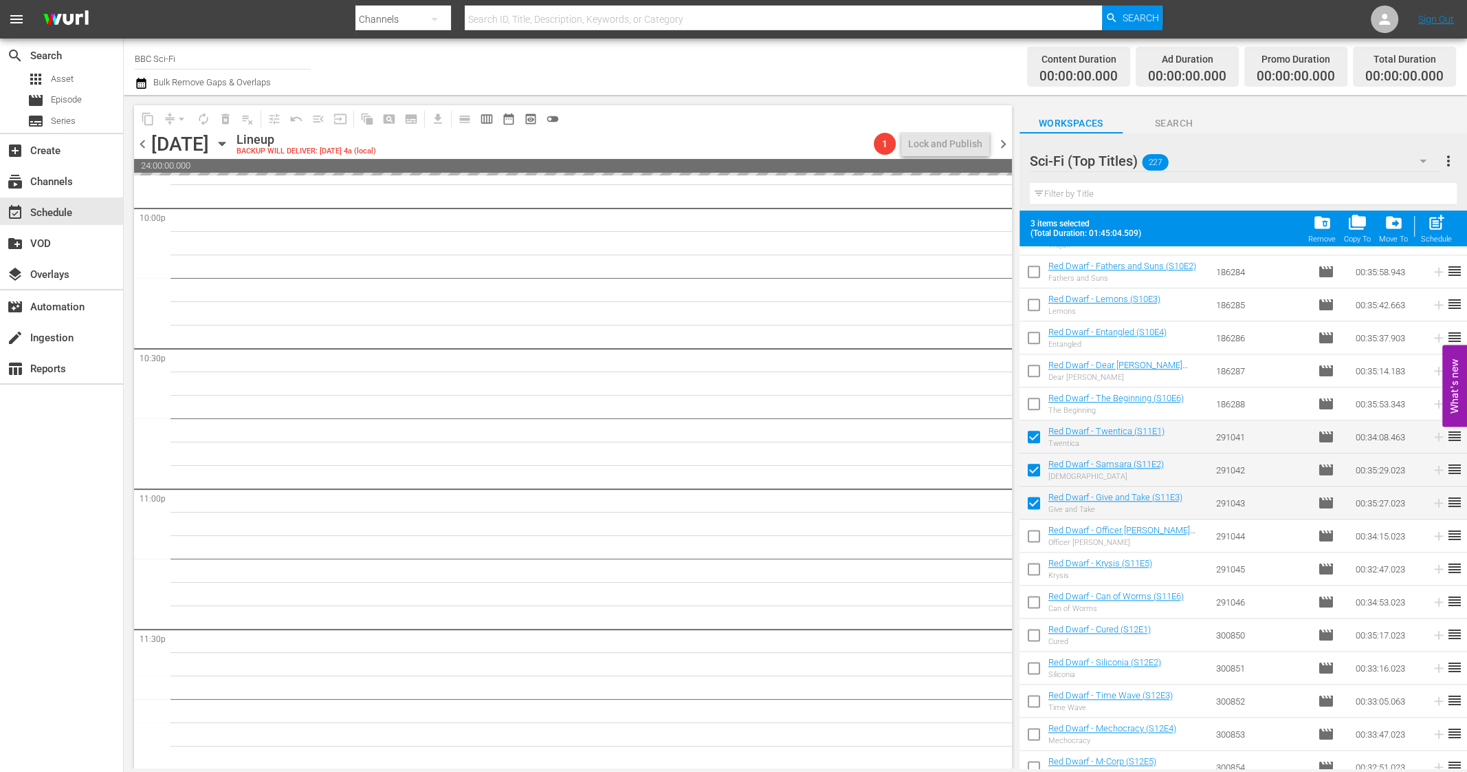
click at [1030, 529] on input "checkbox" at bounding box center [1034, 538] width 29 height 29
checkbox input "true"
click at [1030, 563] on input "checkbox" at bounding box center [1034, 571] width 29 height 29
checkbox input "true"
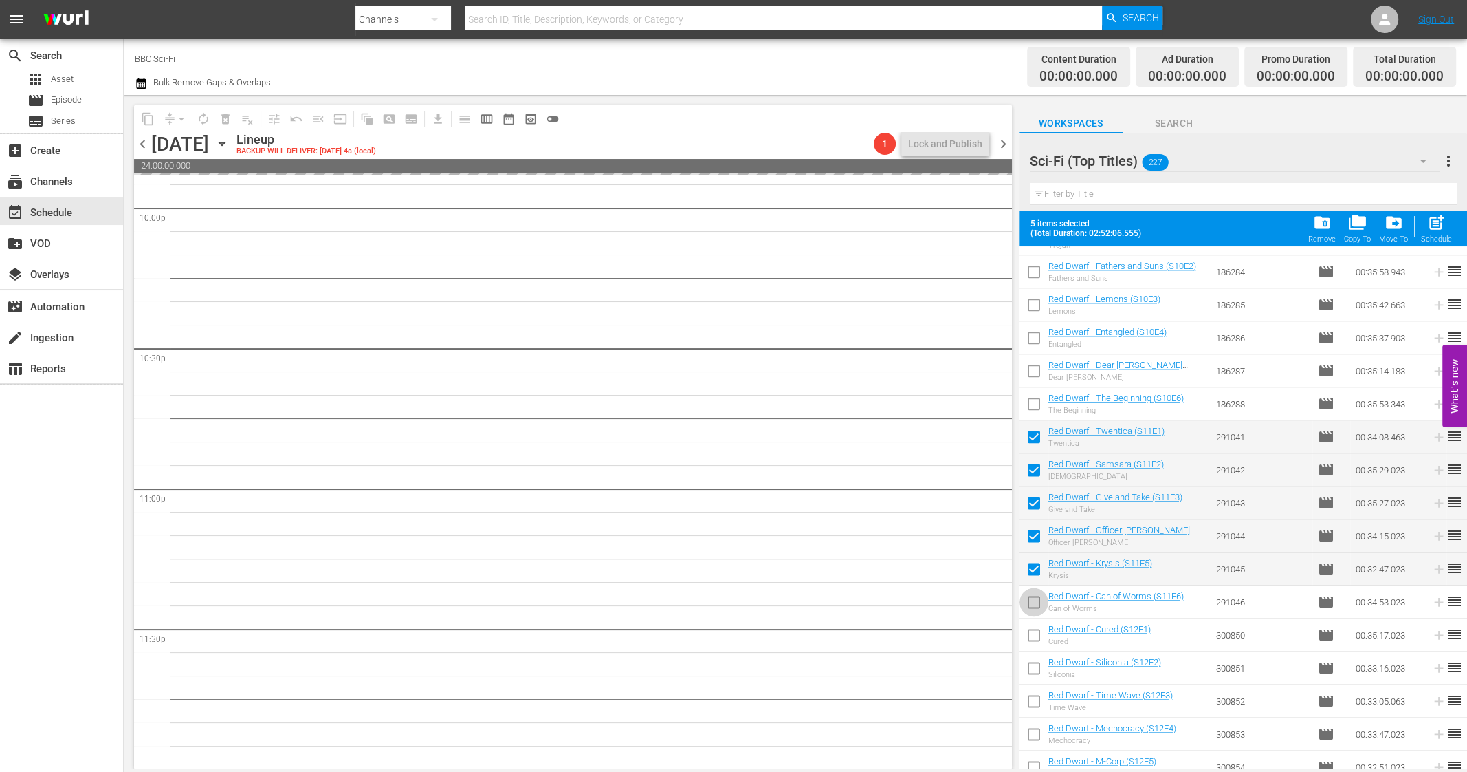
click at [1030, 590] on input "checkbox" at bounding box center [1034, 604] width 29 height 29
checkbox input "true"
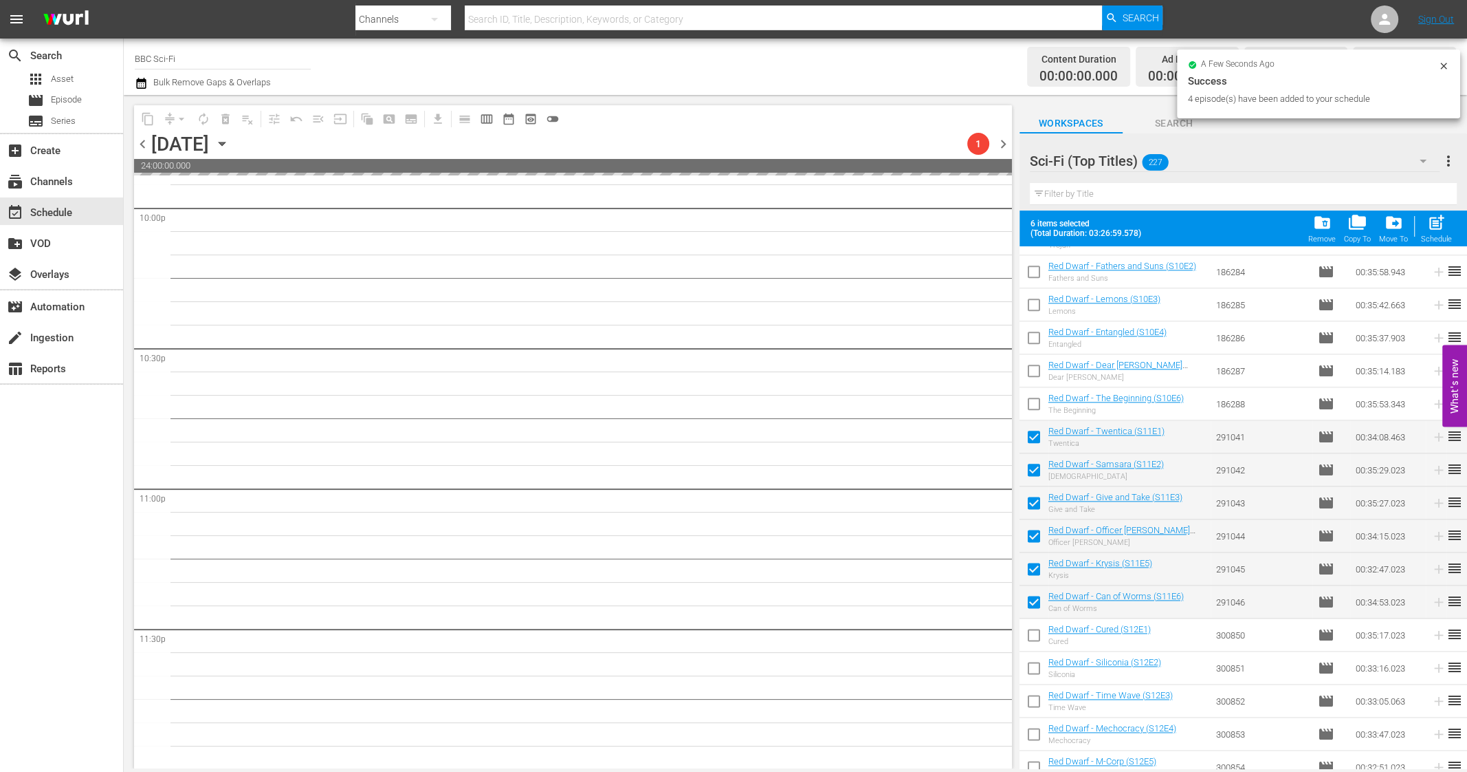
scroll to position [6139, 0]
click at [1035, 633] on input "checkbox" at bounding box center [1034, 637] width 29 height 29
checkbox input "true"
click at [1032, 666] on input "checkbox" at bounding box center [1034, 670] width 29 height 29
checkbox input "true"
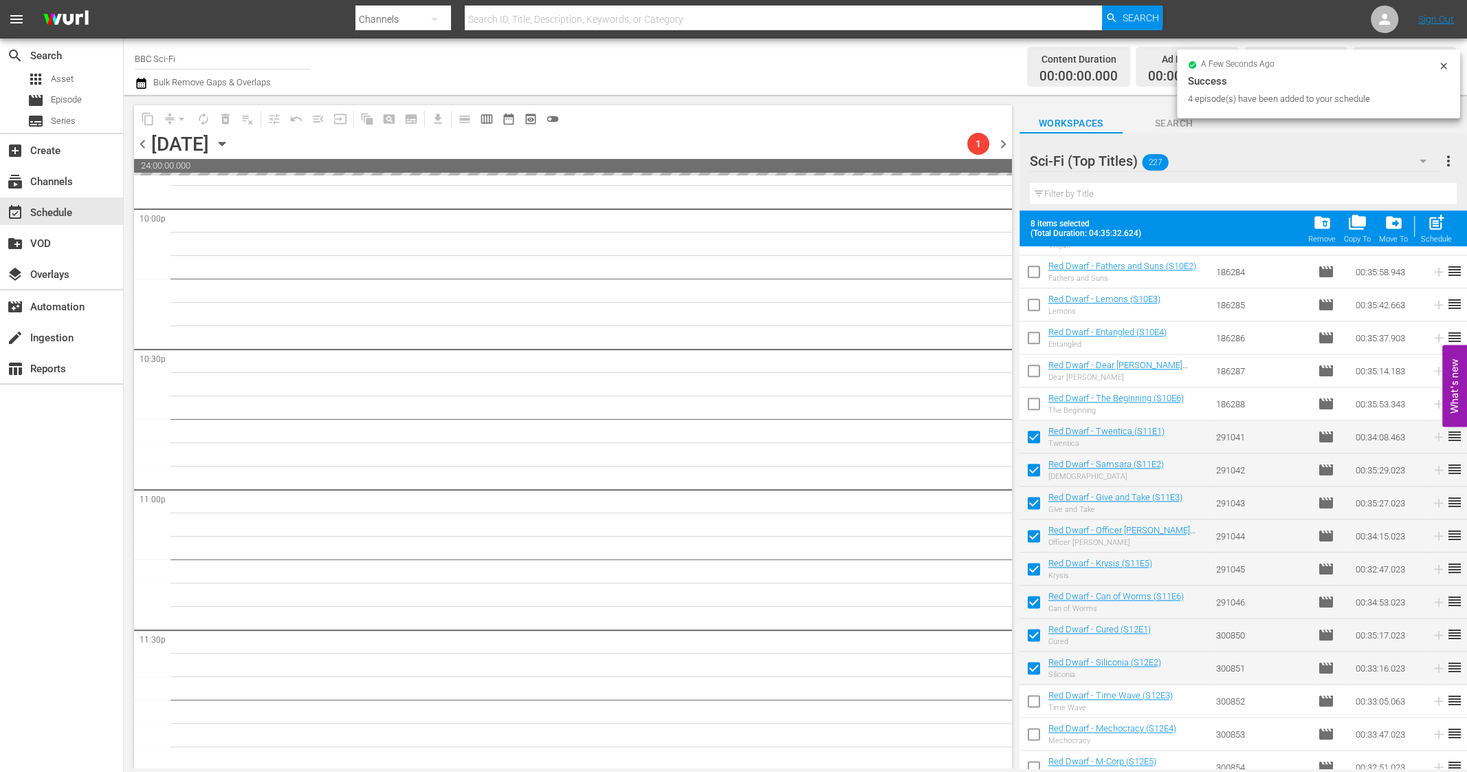
click at [1032, 695] on input "checkbox" at bounding box center [1034, 703] width 29 height 29
checkbox input "true"
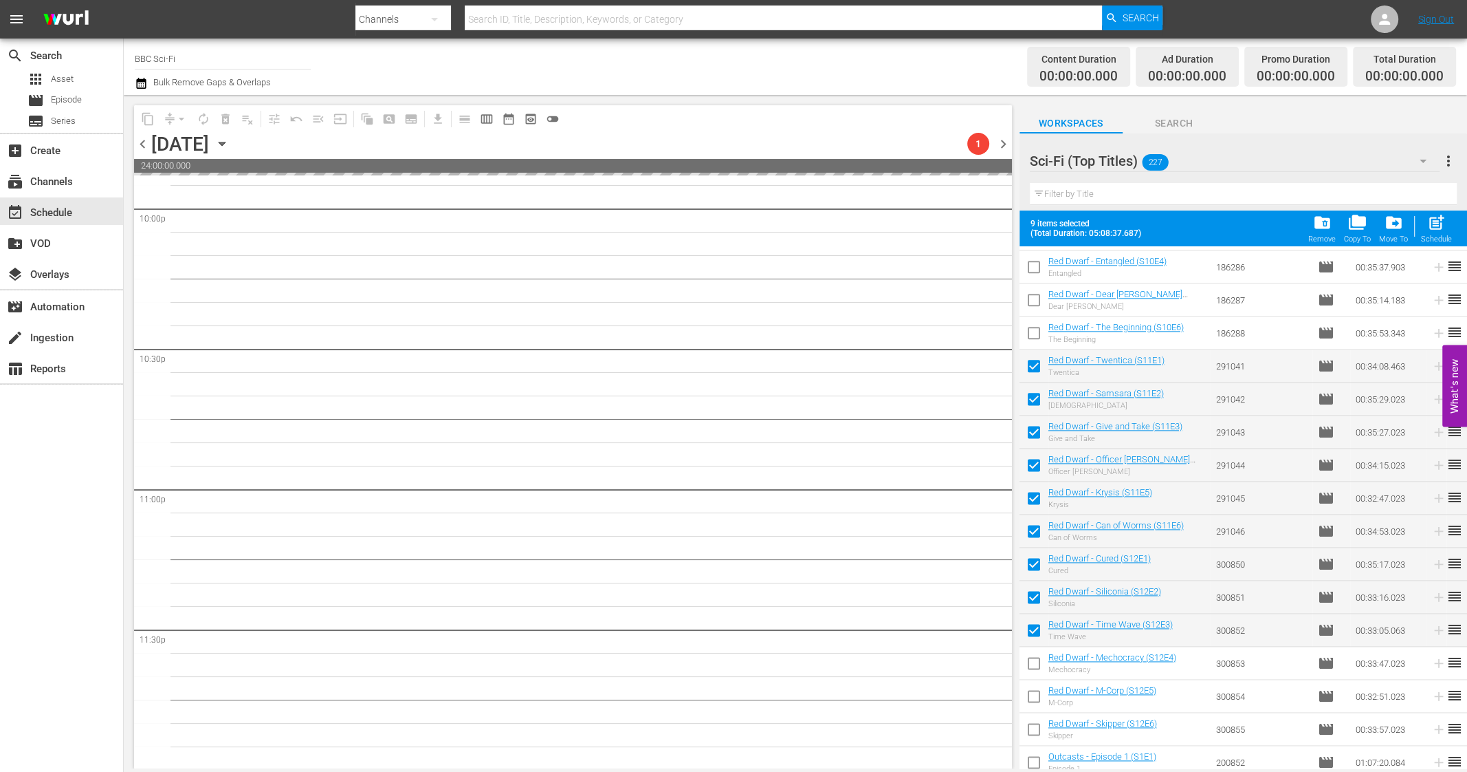
scroll to position [2091, 0]
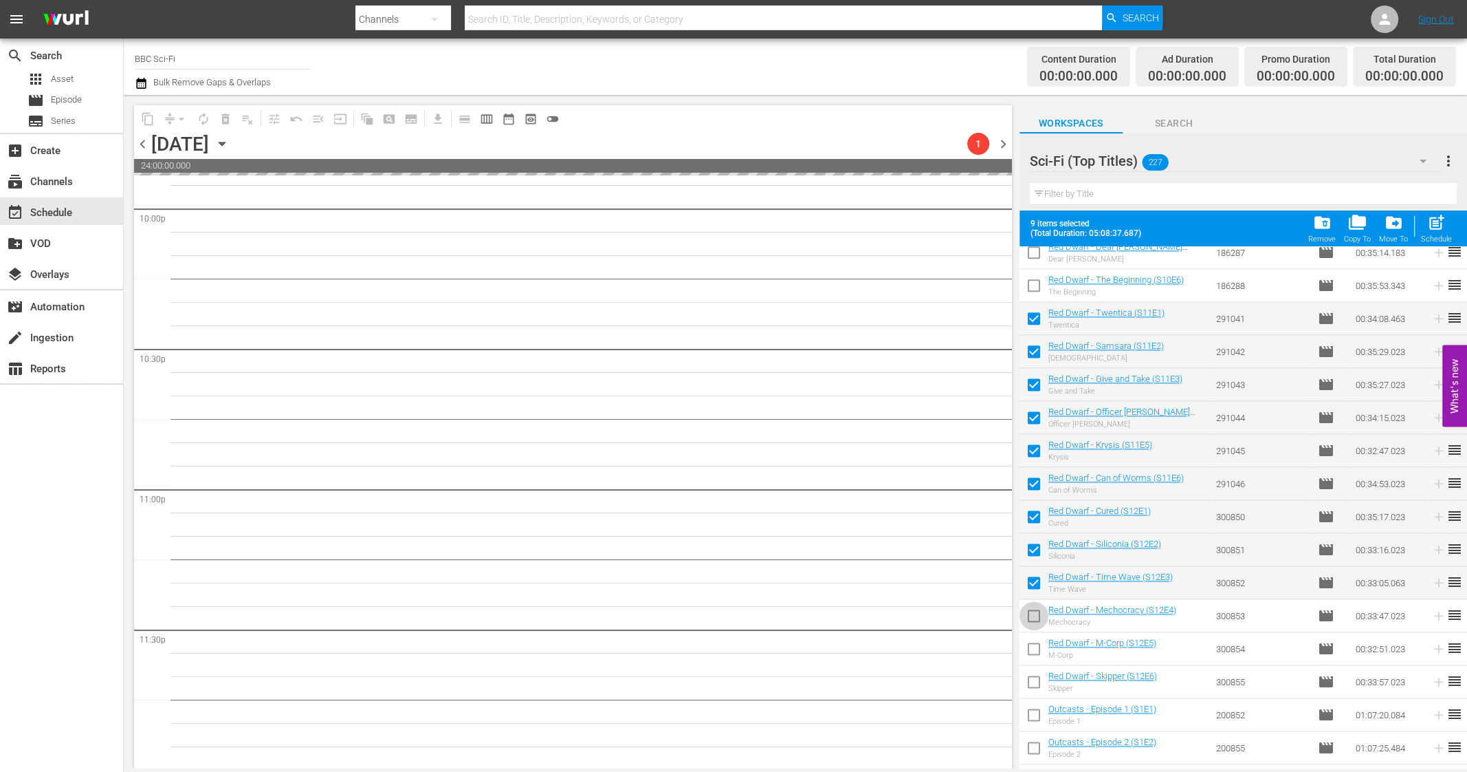
click at [1033, 620] on input "checkbox" at bounding box center [1034, 618] width 29 height 29
checkbox input "true"
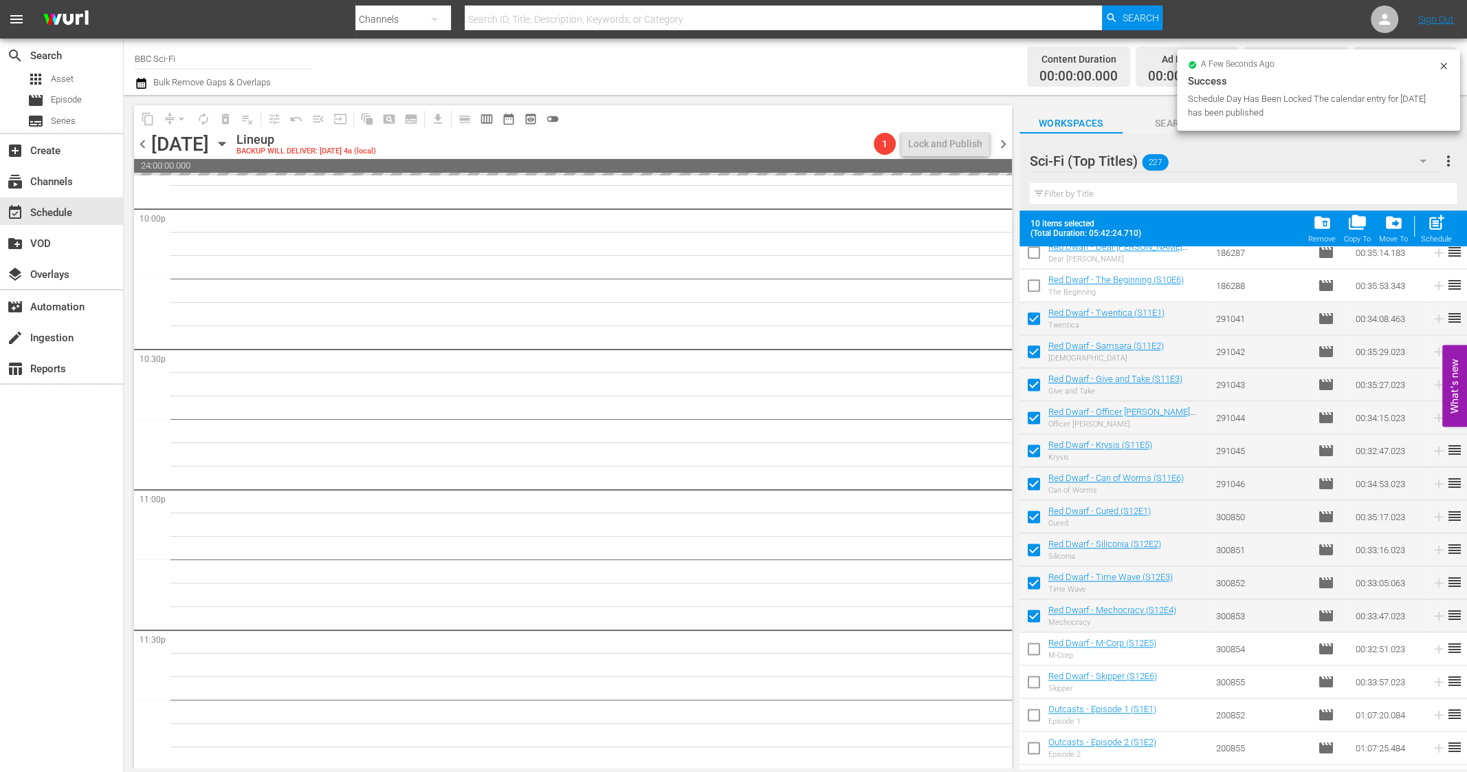
scroll to position [6140, 0]
click at [1034, 661] on input "checkbox" at bounding box center [1034, 651] width 29 height 29
checkbox input "true"
click at [1030, 677] on input "checkbox" at bounding box center [1034, 684] width 29 height 29
checkbox input "true"
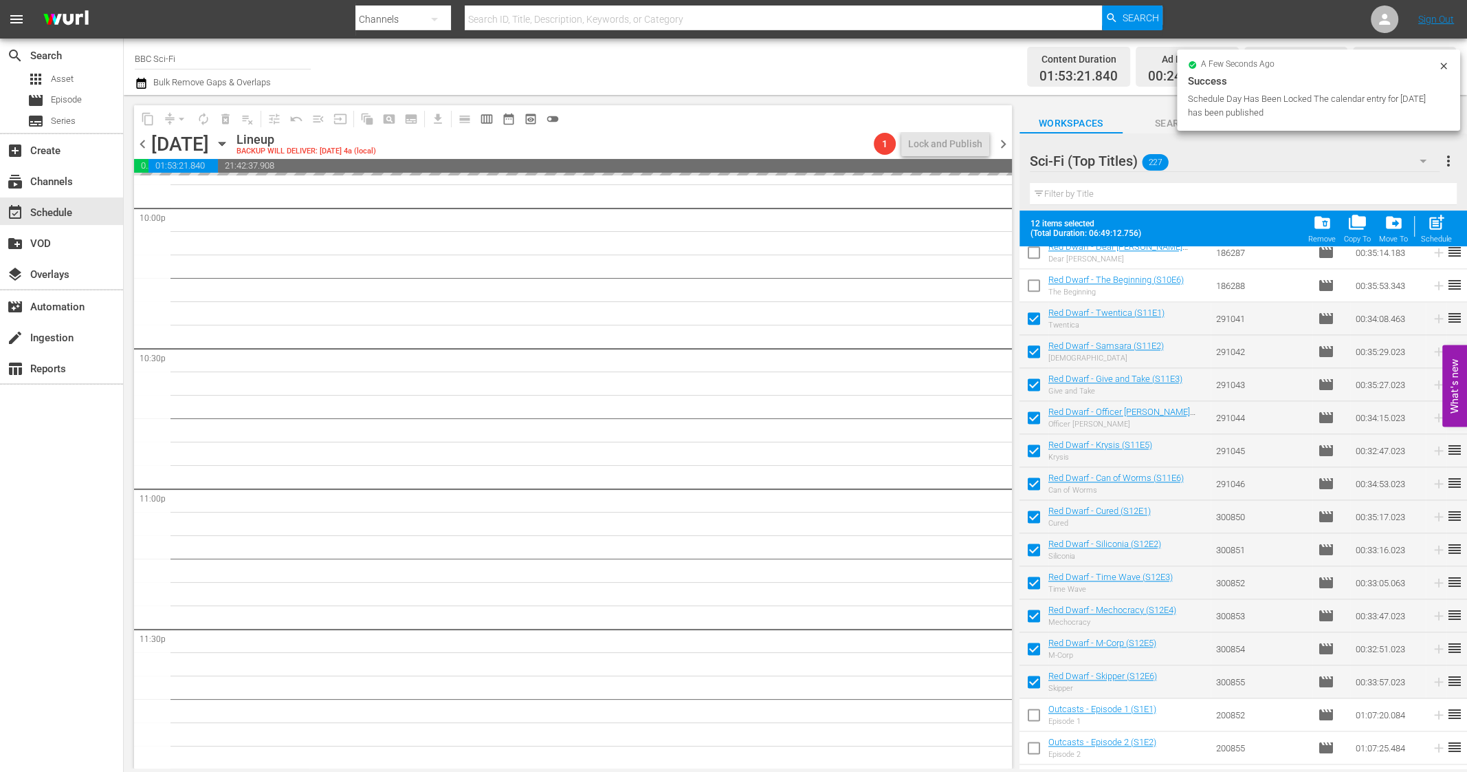
click at [1402, 221] on span "post_add" at bounding box center [1437, 222] width 19 height 19
checkbox input "false"
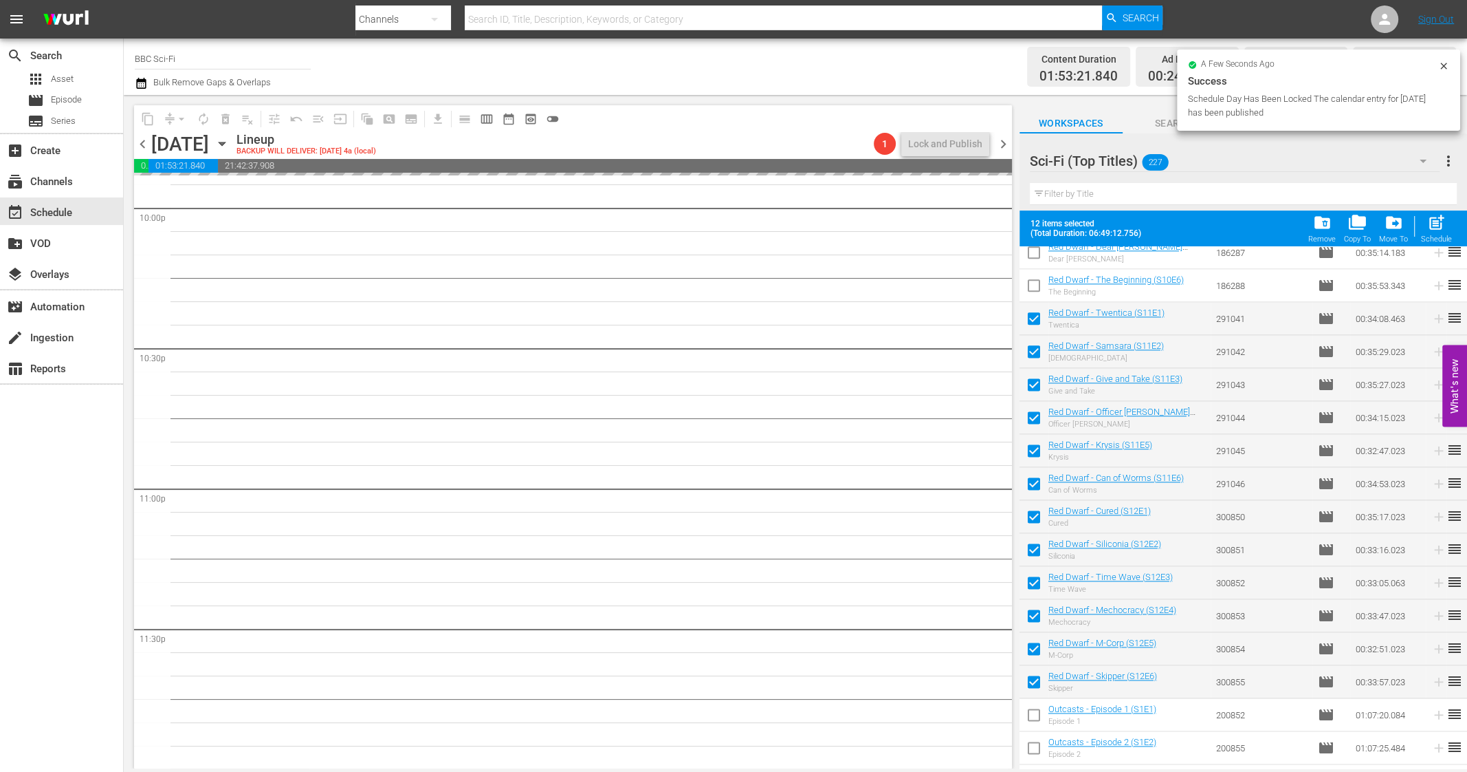
checkbox input "false"
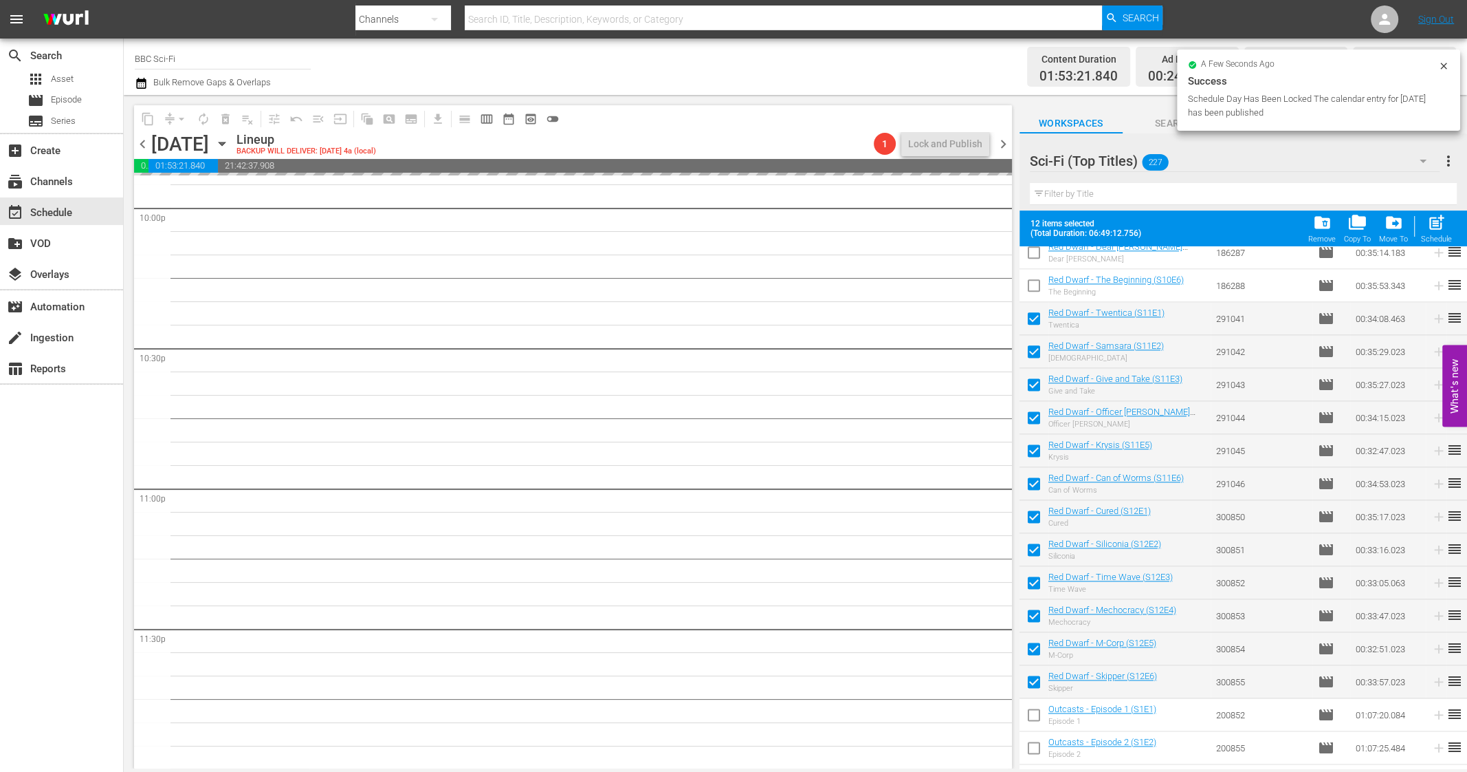
checkbox input "false"
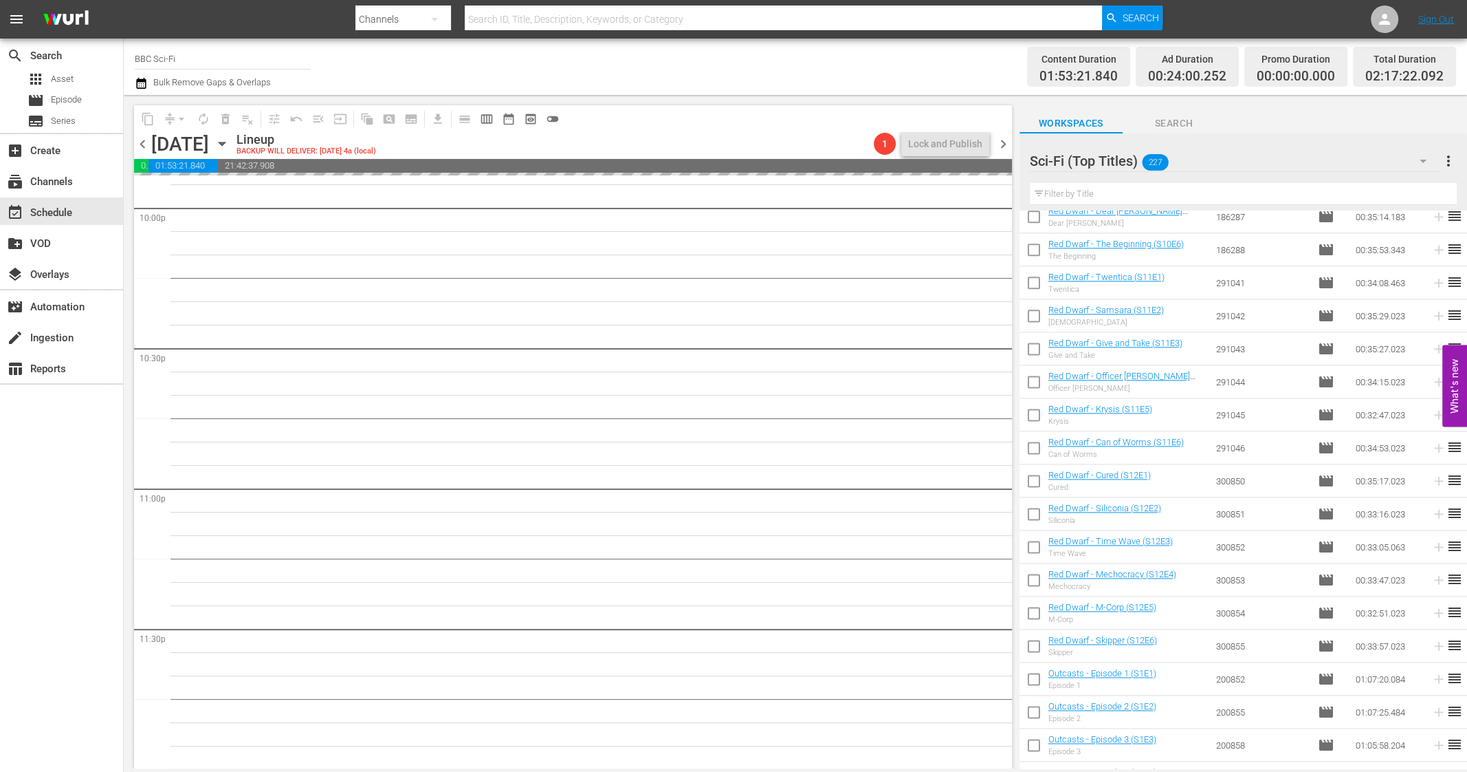
click at [1037, 283] on input "checkbox" at bounding box center [1034, 285] width 29 height 29
checkbox input "true"
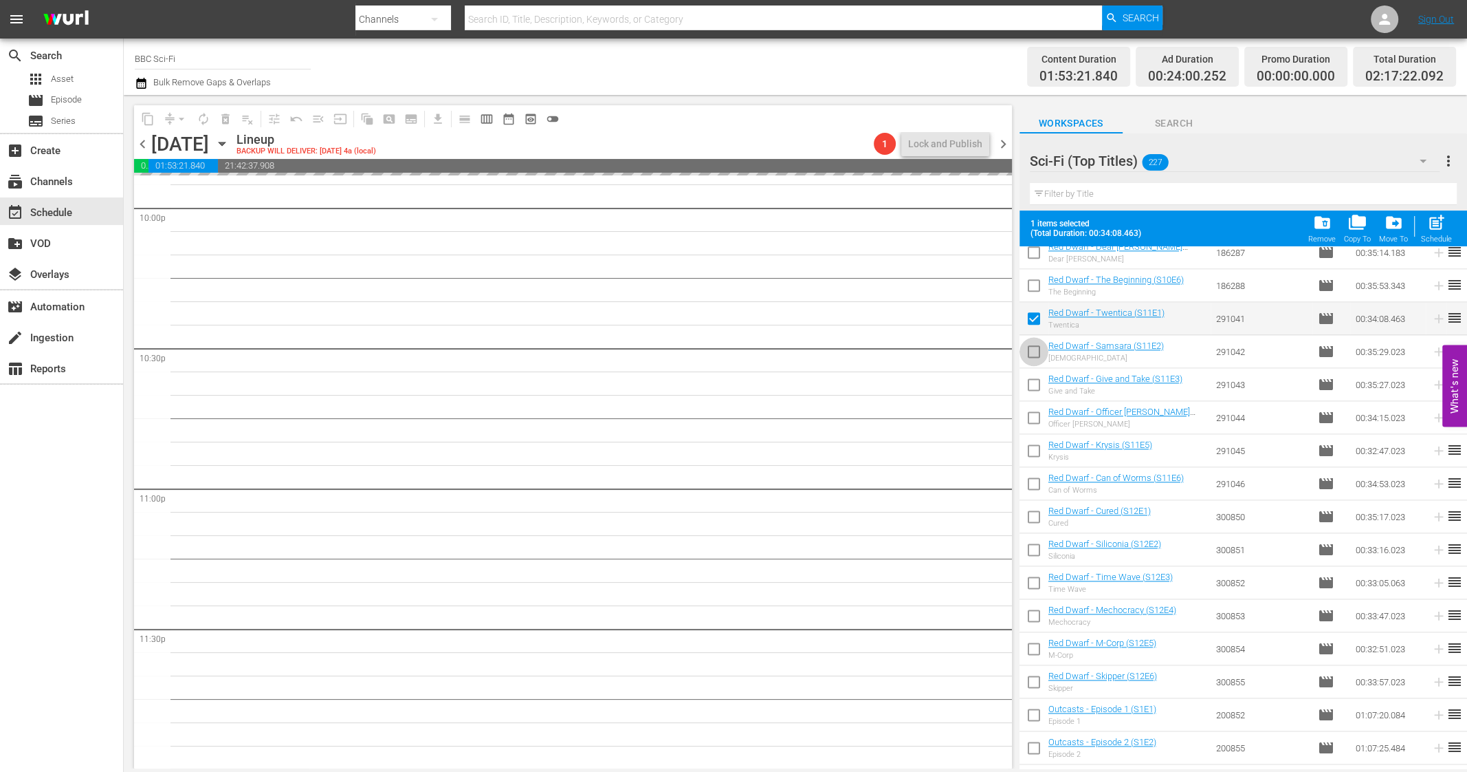
click at [1032, 351] on input "checkbox" at bounding box center [1034, 354] width 29 height 29
checkbox input "true"
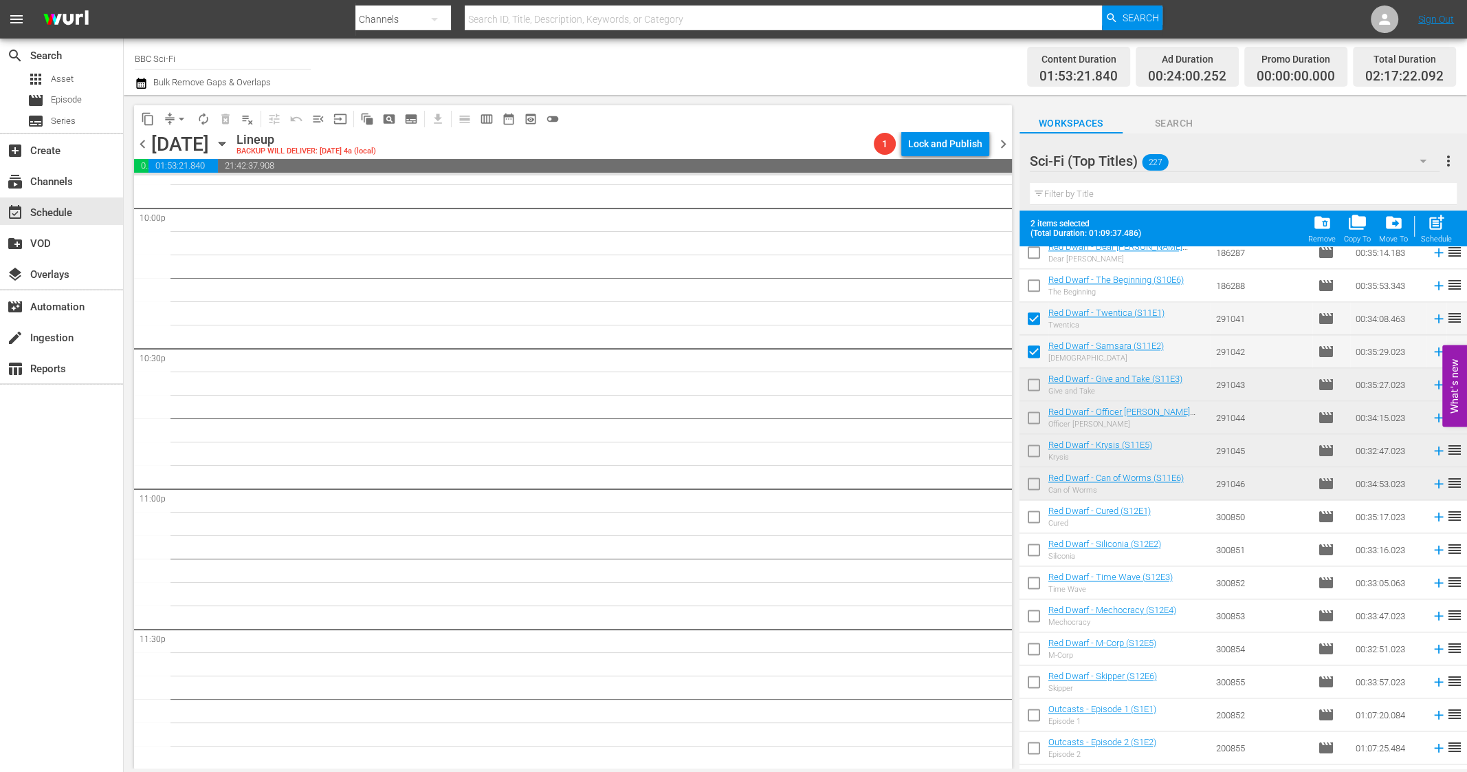
click at [1032, 387] on input "checkbox" at bounding box center [1034, 387] width 29 height 29
checkbox input "true"
click at [1032, 426] on input "checkbox" at bounding box center [1034, 420] width 29 height 29
checkbox input "true"
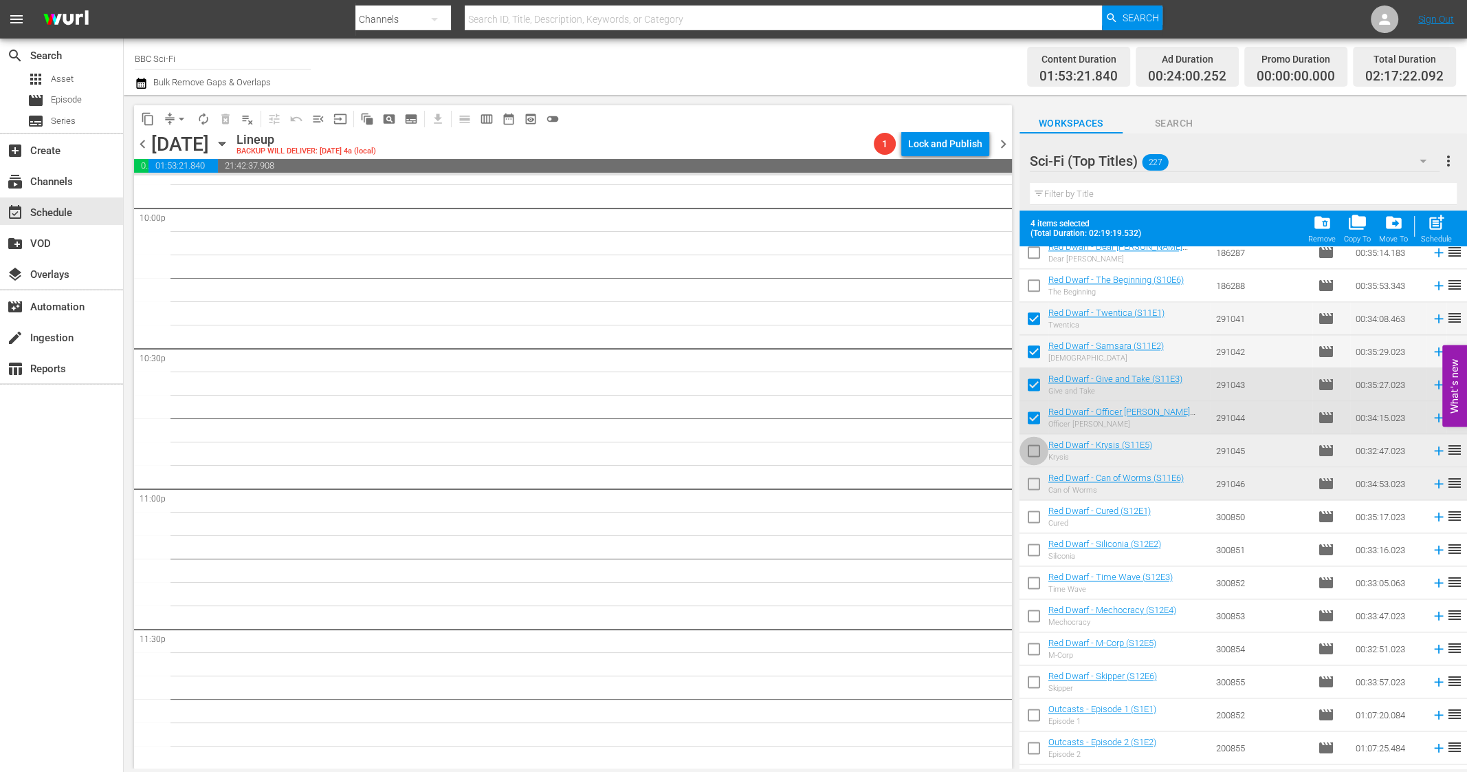
click at [1032, 450] on input "checkbox" at bounding box center [1034, 453] width 29 height 29
checkbox input "true"
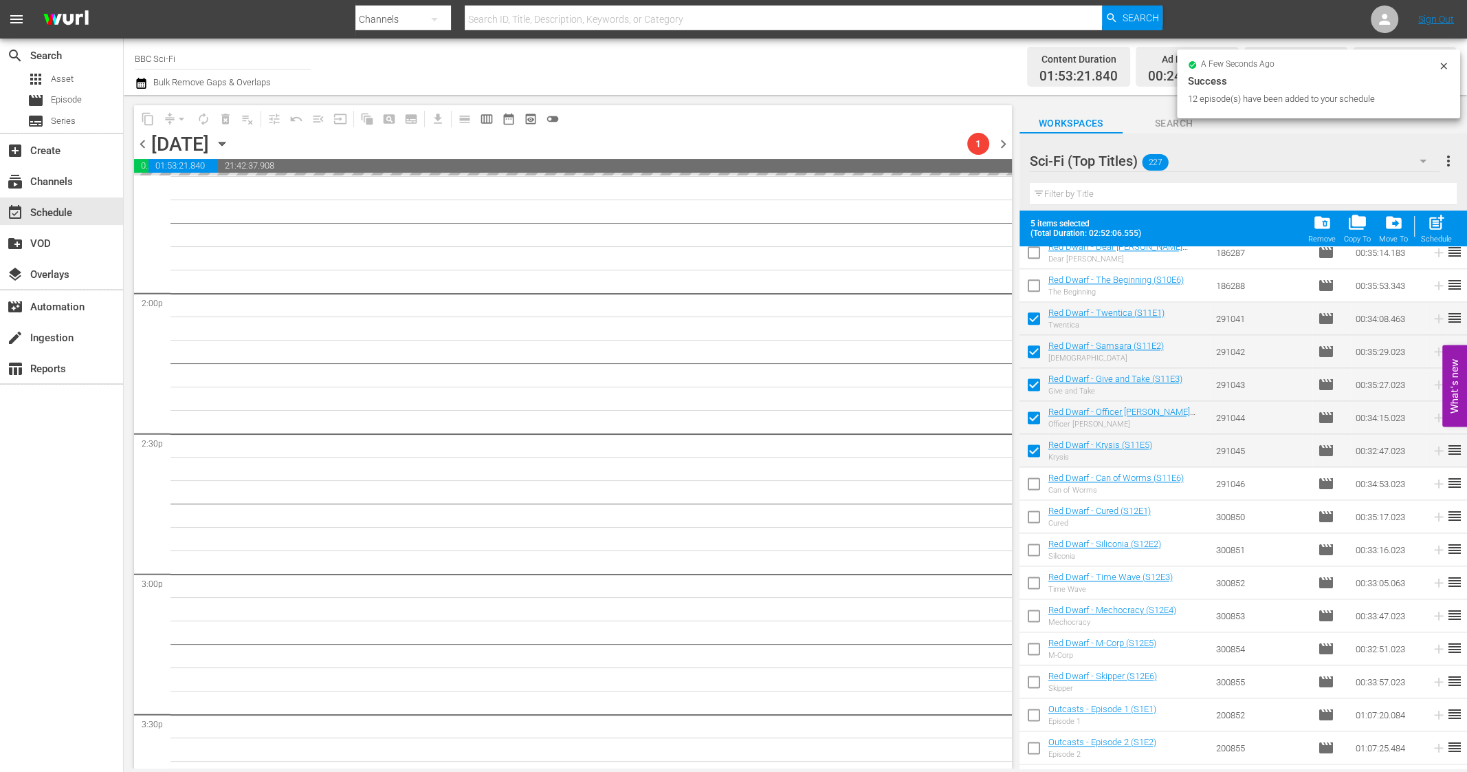
scroll to position [3643, 0]
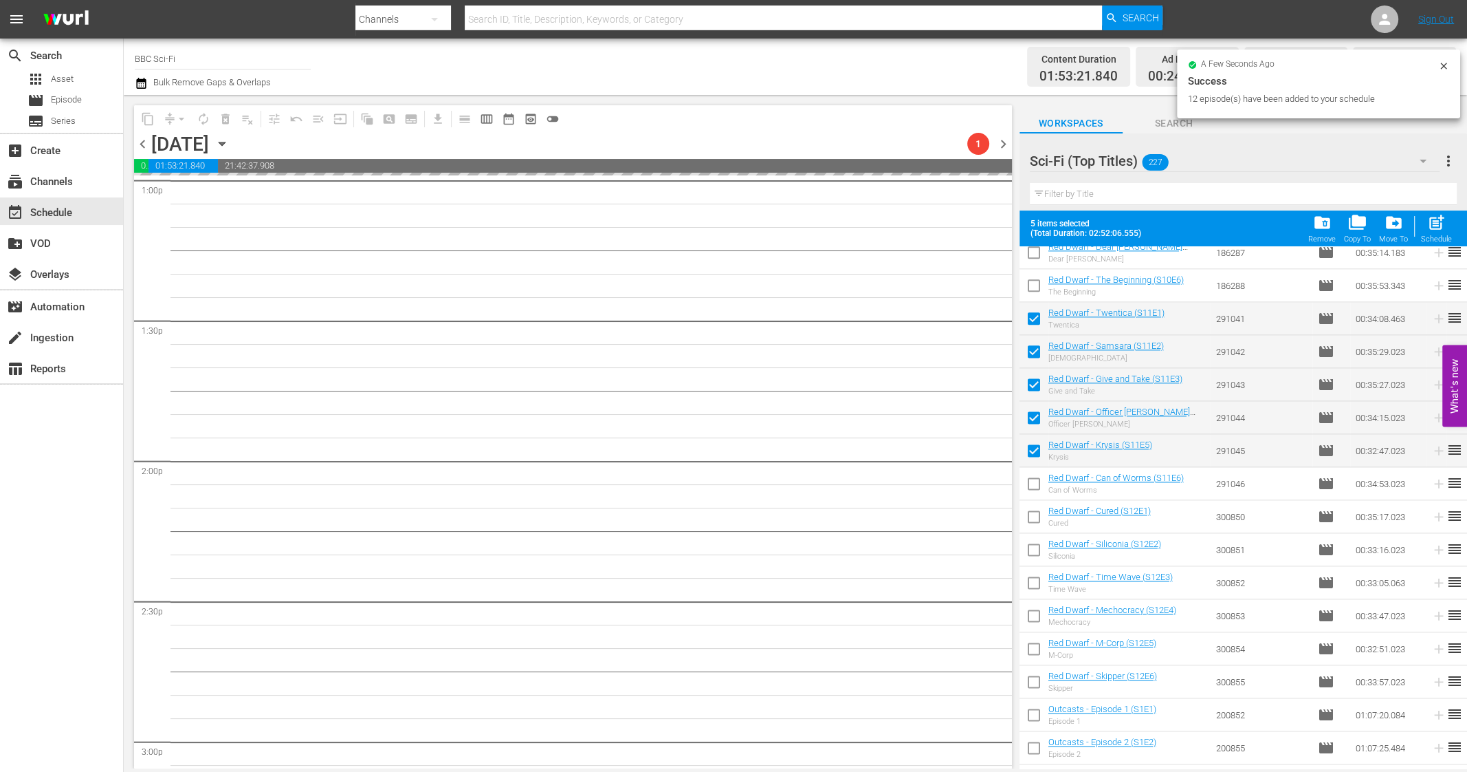
click at [1036, 481] on input "checkbox" at bounding box center [1034, 486] width 29 height 29
checkbox input "true"
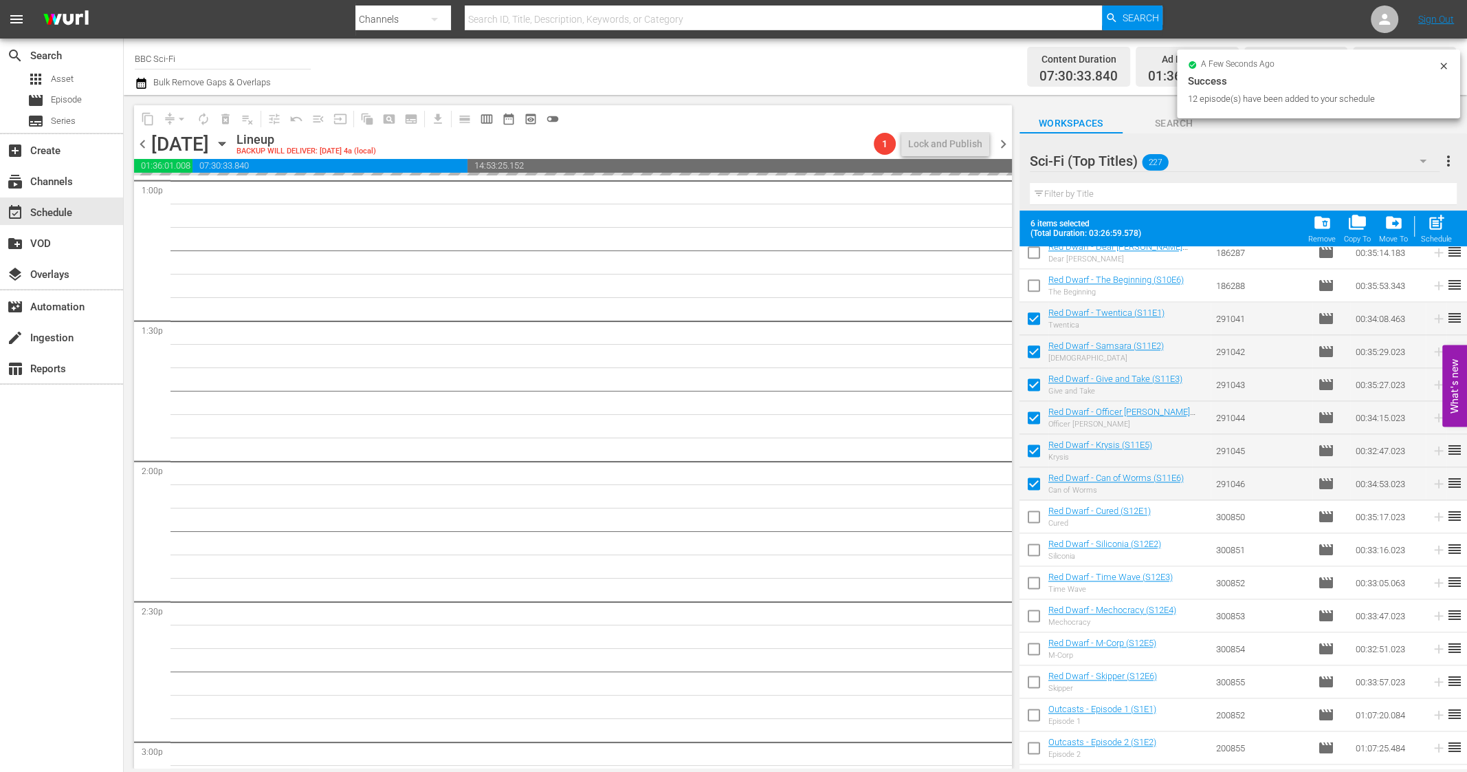
click at [1030, 509] on input "checkbox" at bounding box center [1034, 519] width 29 height 29
checkbox input "true"
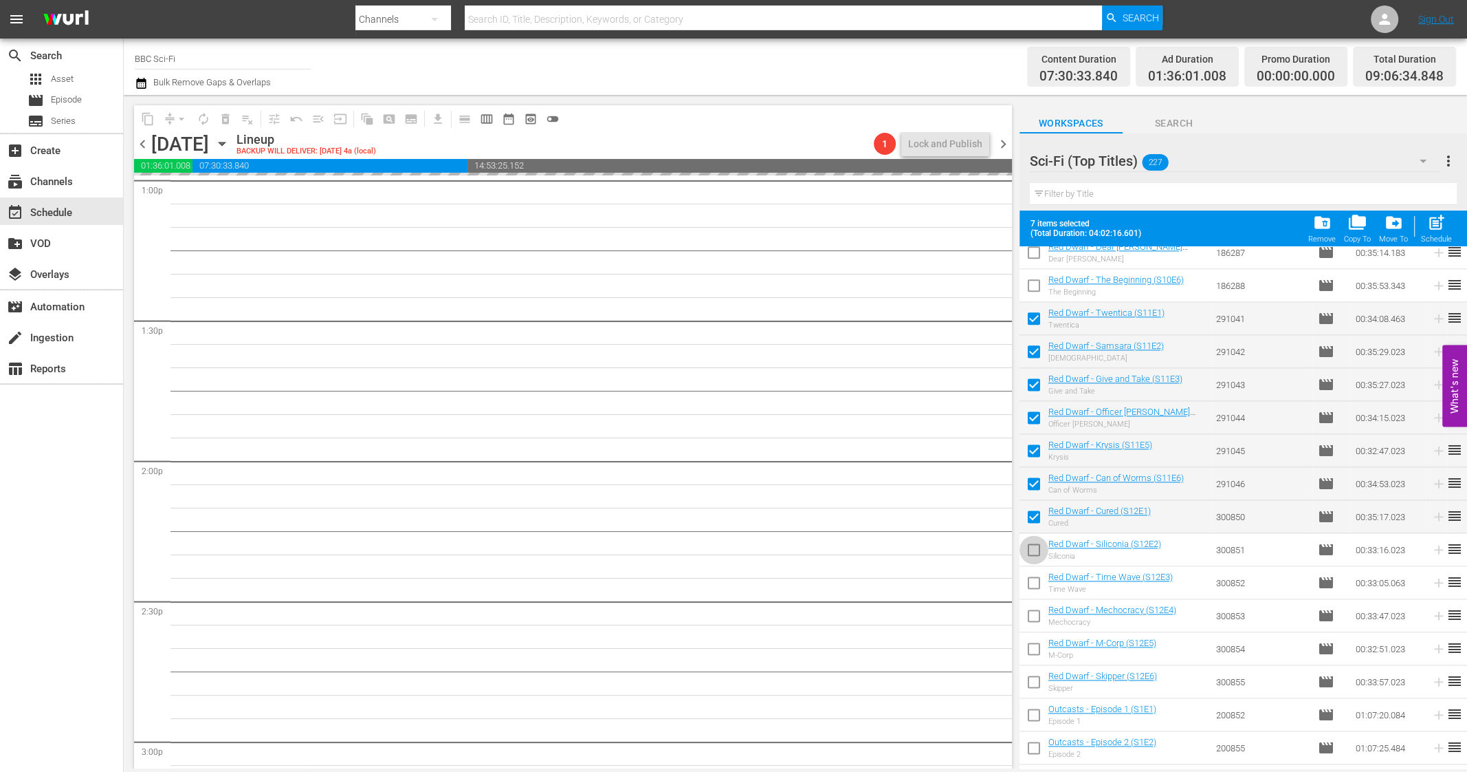
click at [1030, 554] on input "checkbox" at bounding box center [1034, 552] width 29 height 29
checkbox input "true"
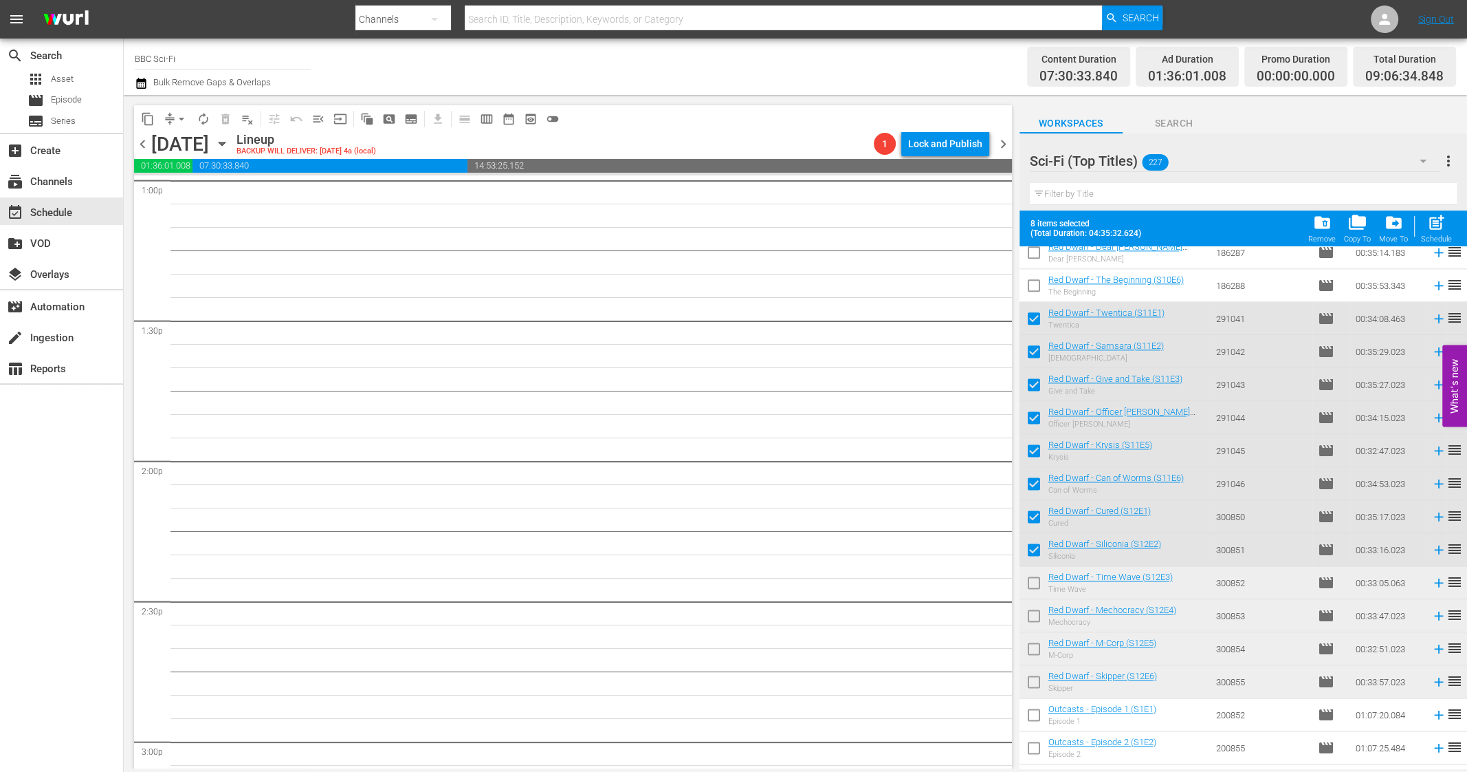
scroll to position [3479, 0]
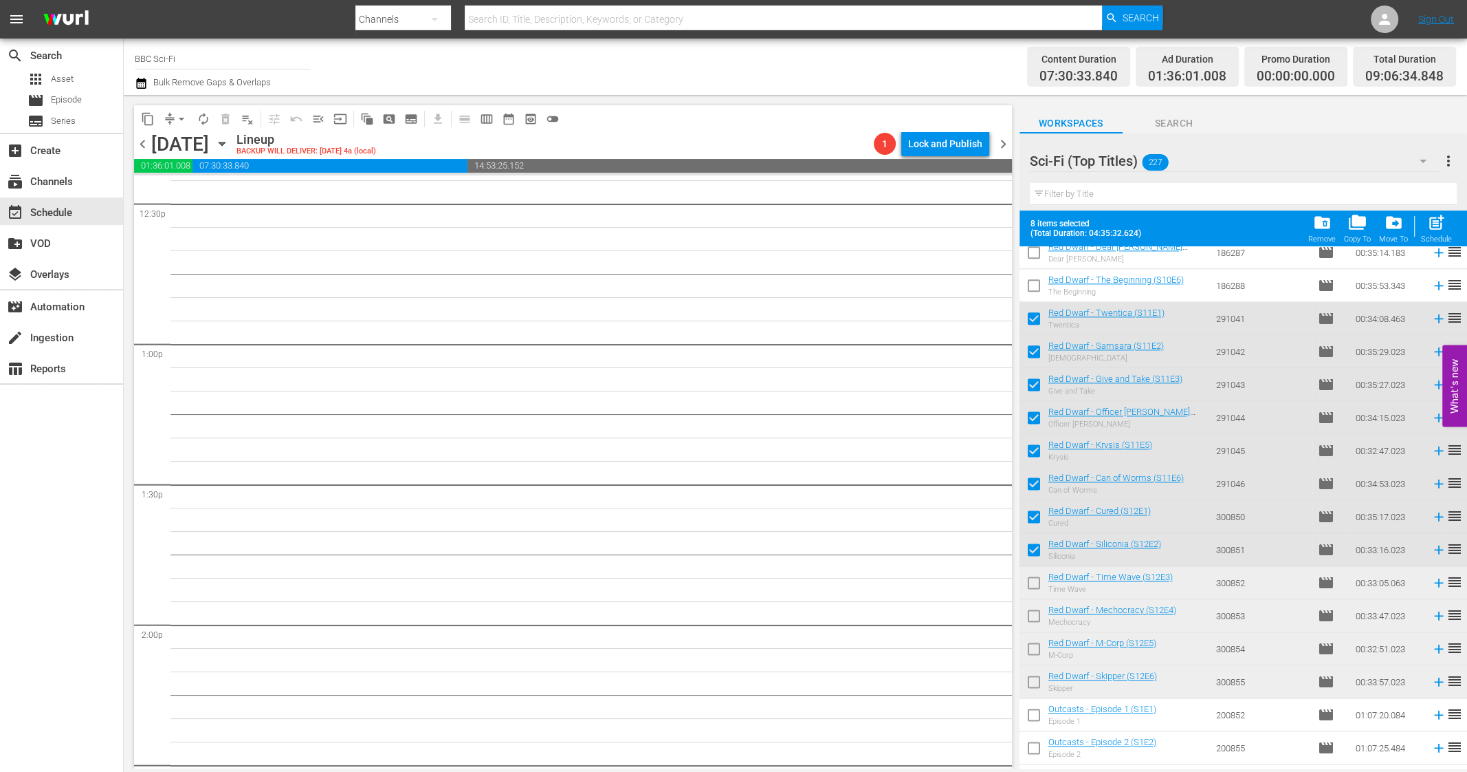
click at [1031, 580] on input "checkbox" at bounding box center [1034, 585] width 29 height 29
checkbox input "true"
click at [1031, 616] on input "checkbox" at bounding box center [1034, 618] width 29 height 29
checkbox input "true"
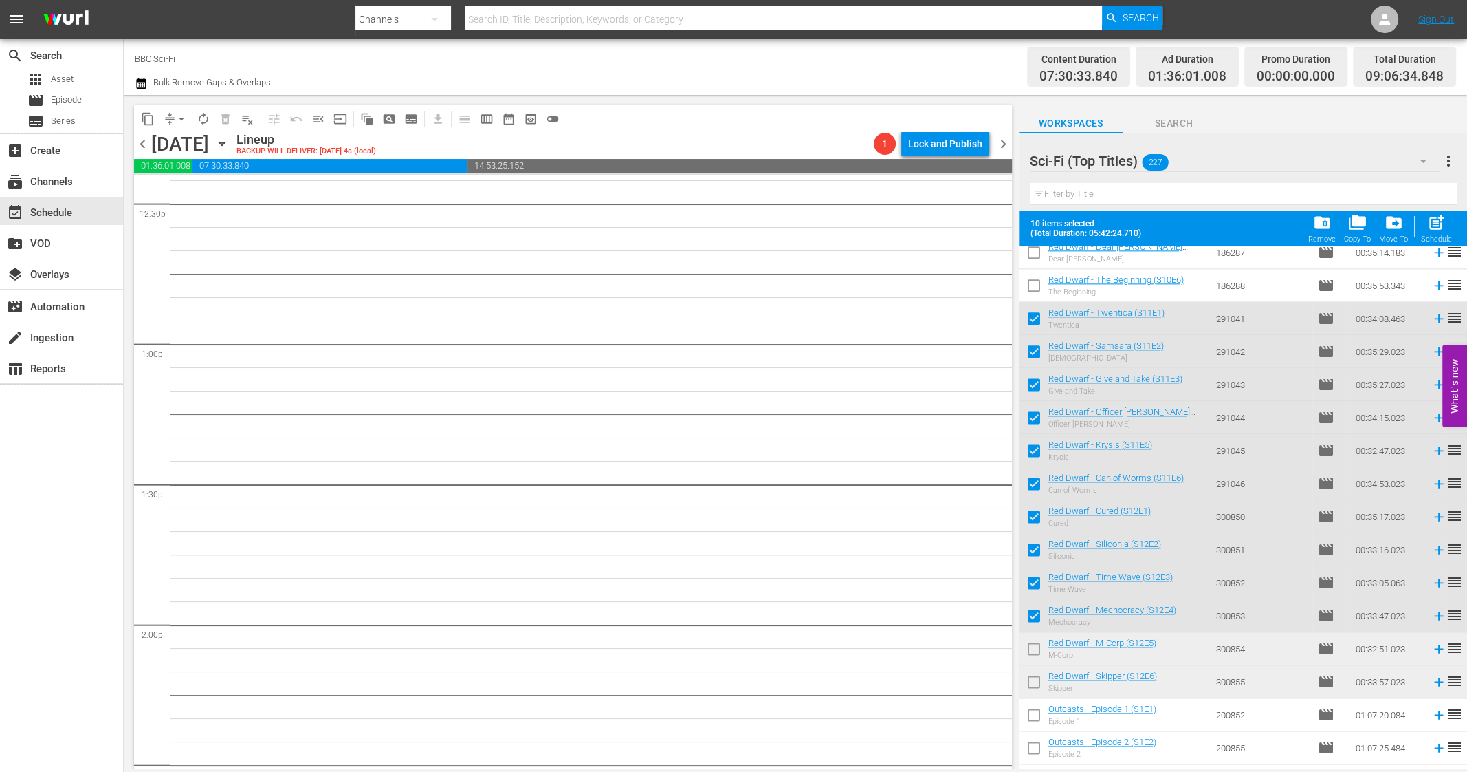
click at [1031, 642] on input "checkbox" at bounding box center [1034, 651] width 29 height 29
checkbox input "true"
click at [1032, 677] on input "checkbox" at bounding box center [1034, 684] width 29 height 29
checkbox input "true"
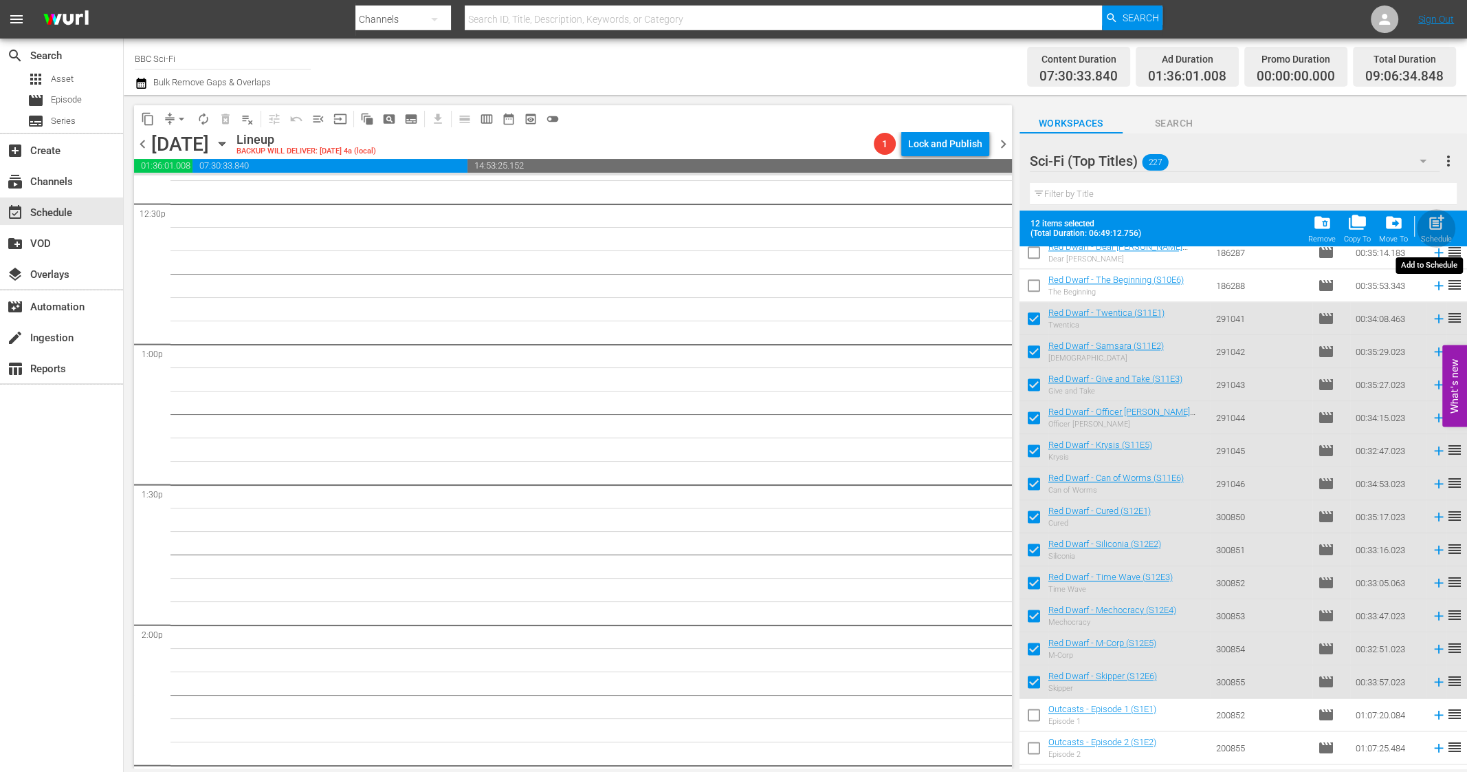
click at [1402, 220] on span "post_add" at bounding box center [1437, 222] width 19 height 19
checkbox input "false"
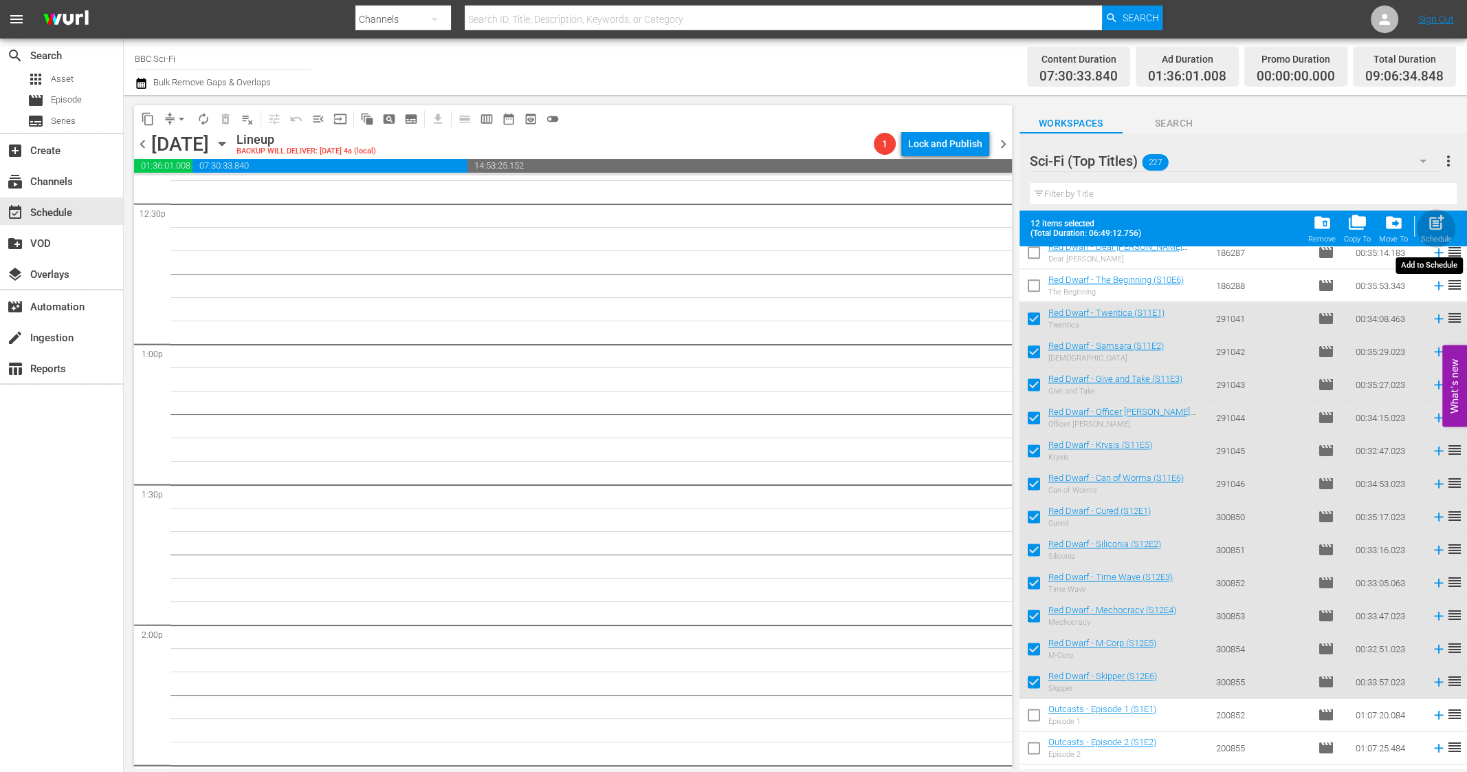
checkbox input "false"
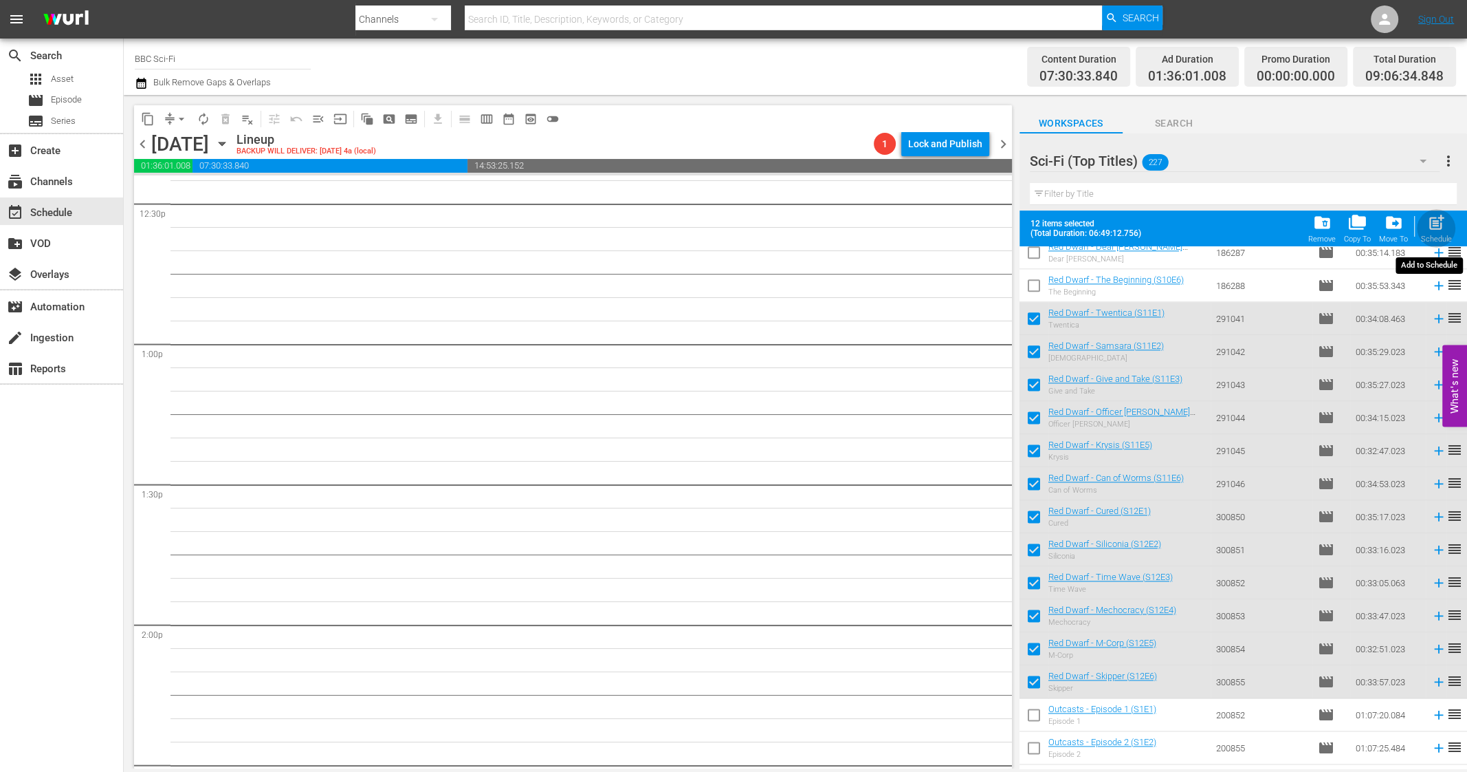
checkbox input "false"
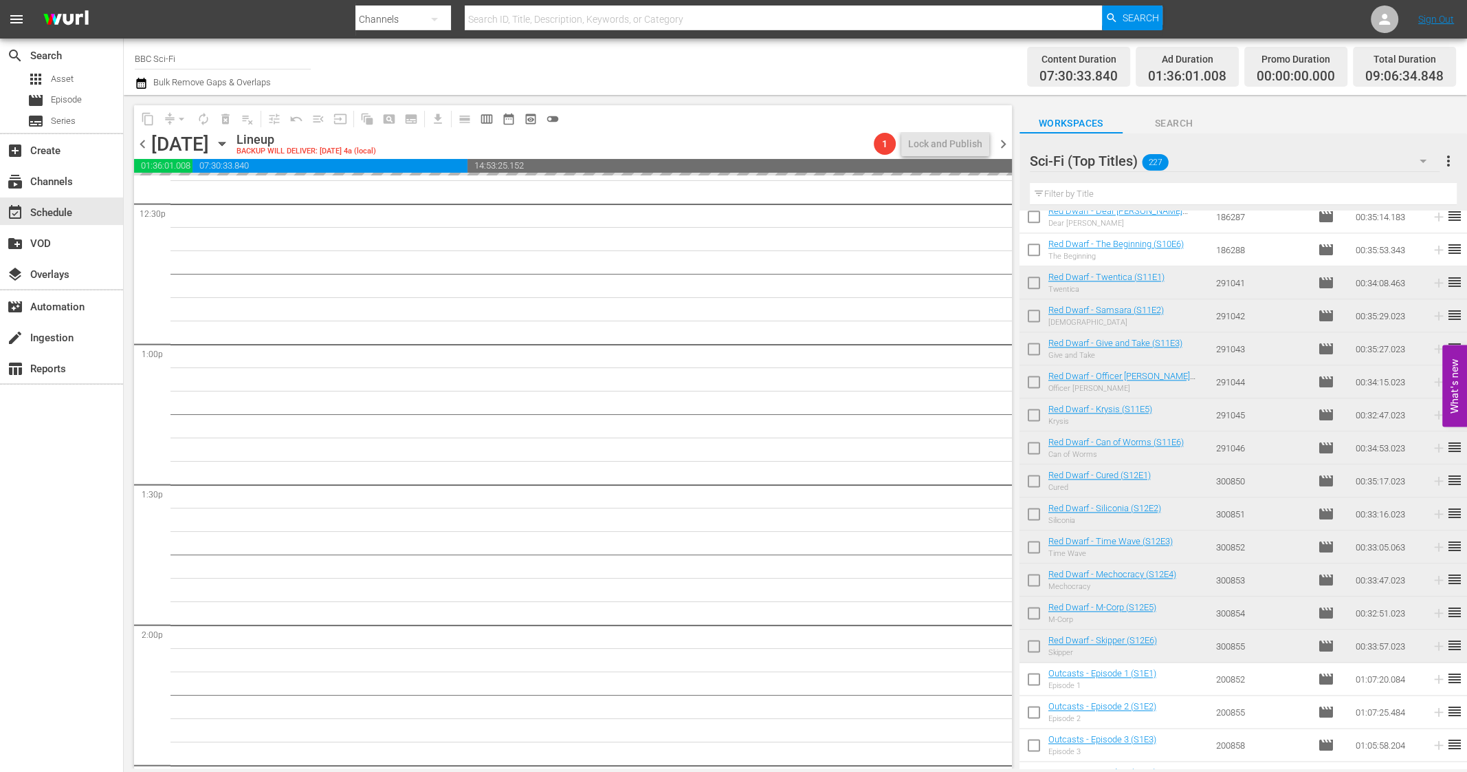
click at [1031, 279] on input "checkbox" at bounding box center [1034, 285] width 29 height 29
checkbox input "true"
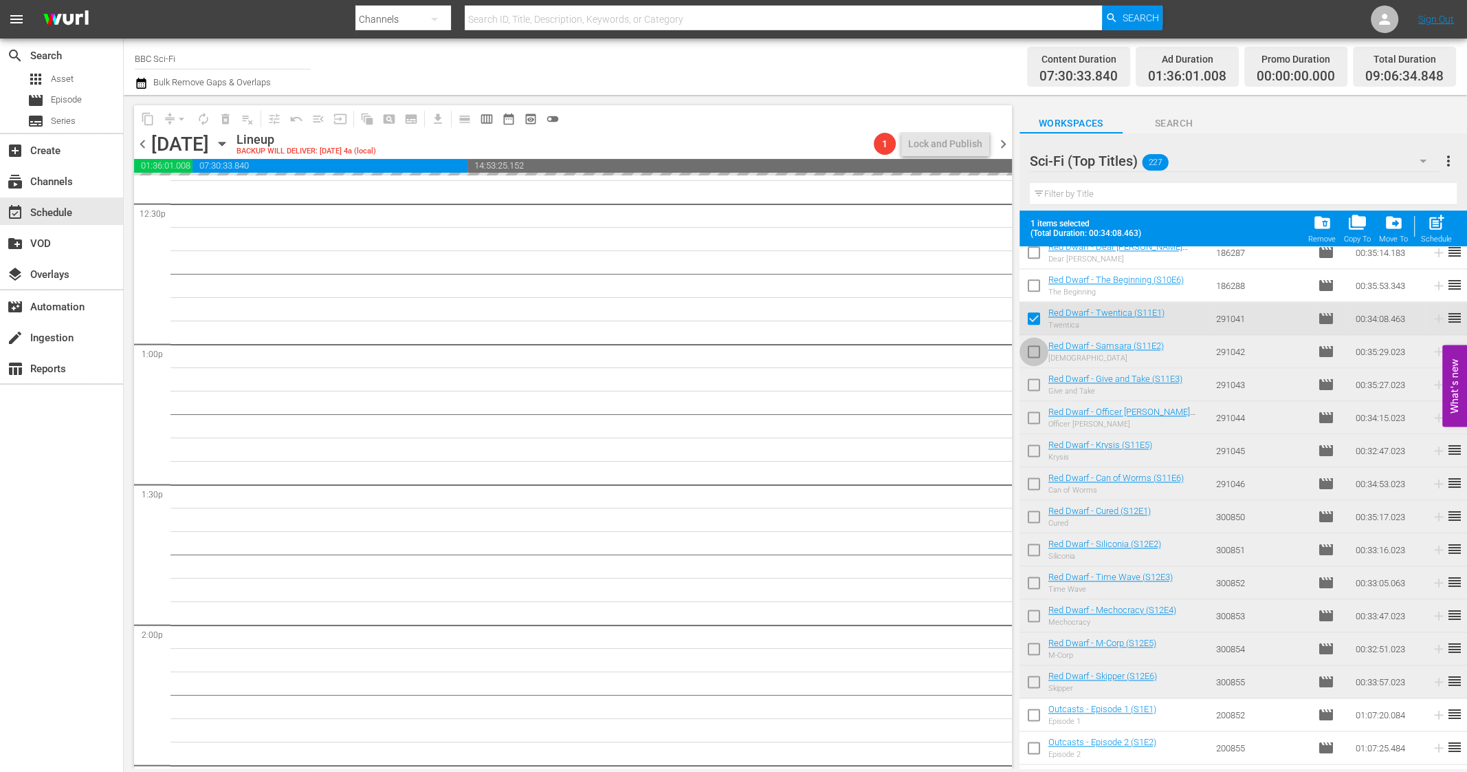
click at [1037, 360] on input "checkbox" at bounding box center [1034, 354] width 29 height 29
checkbox input "true"
click at [1034, 394] on input "checkbox" at bounding box center [1034, 387] width 29 height 29
checkbox input "true"
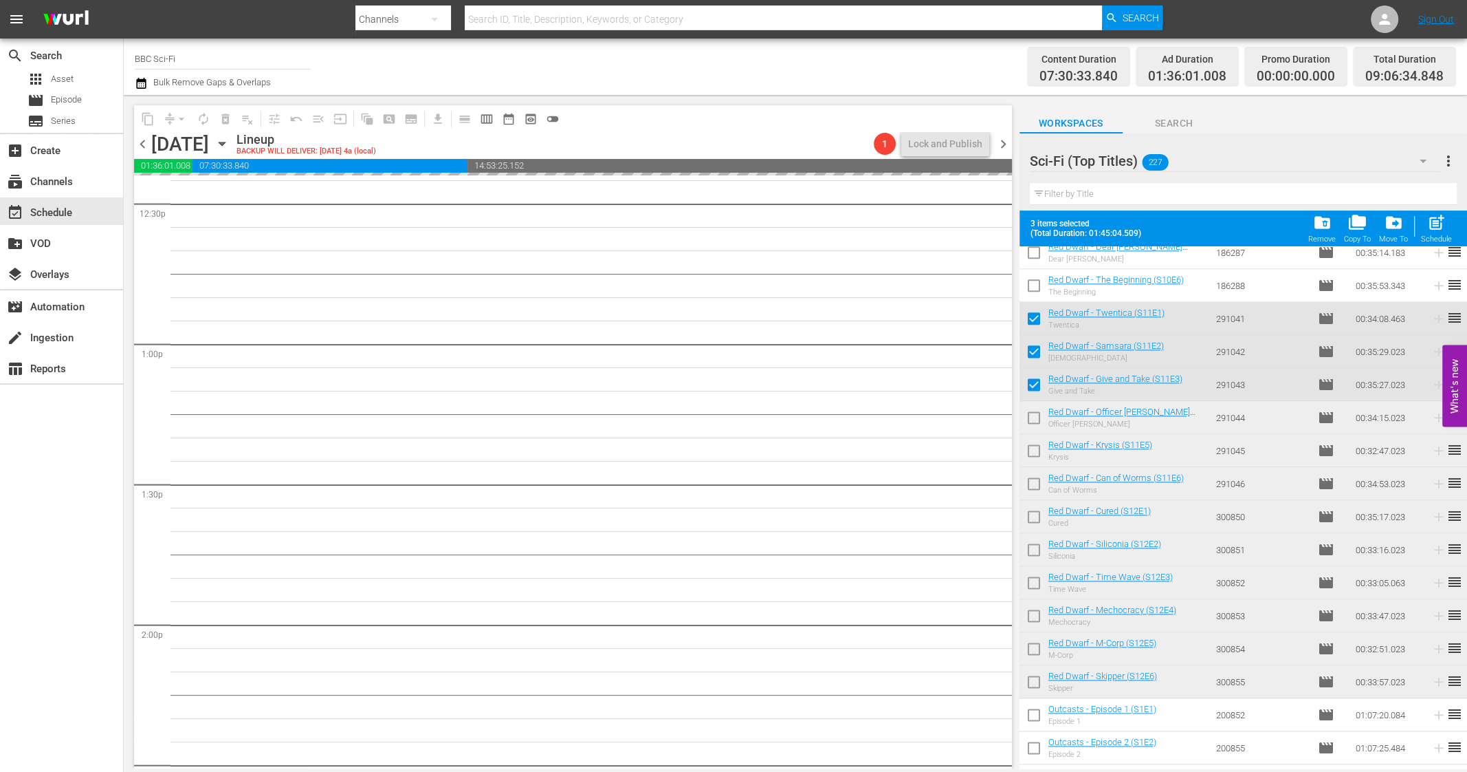
click at [1034, 418] on input "checkbox" at bounding box center [1034, 420] width 29 height 29
checkbox input "true"
click at [1034, 441] on input "checkbox" at bounding box center [1034, 453] width 29 height 29
checkbox input "true"
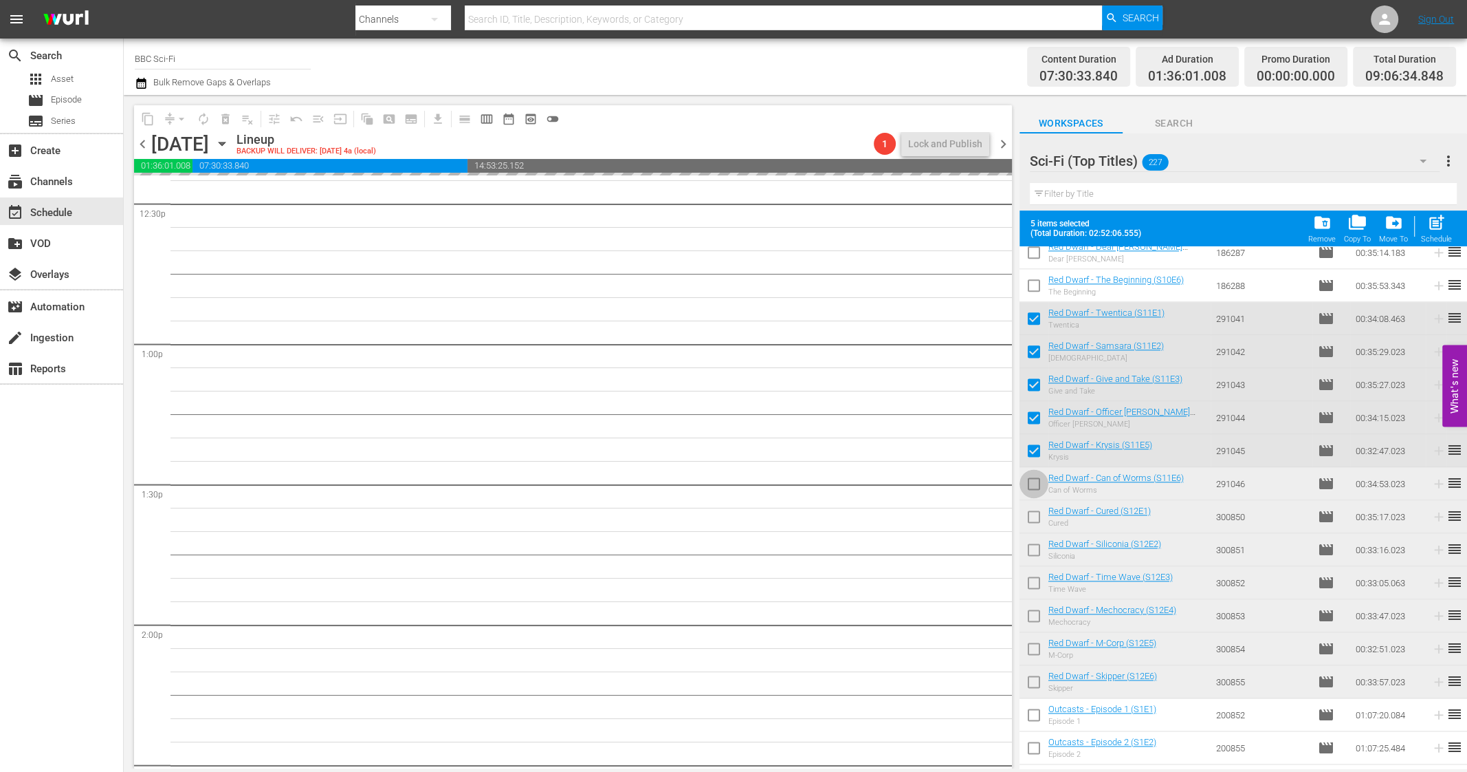
click at [1032, 479] on input "checkbox" at bounding box center [1034, 486] width 29 height 29
checkbox input "true"
click at [1031, 521] on input "checkbox" at bounding box center [1034, 519] width 29 height 29
checkbox input "true"
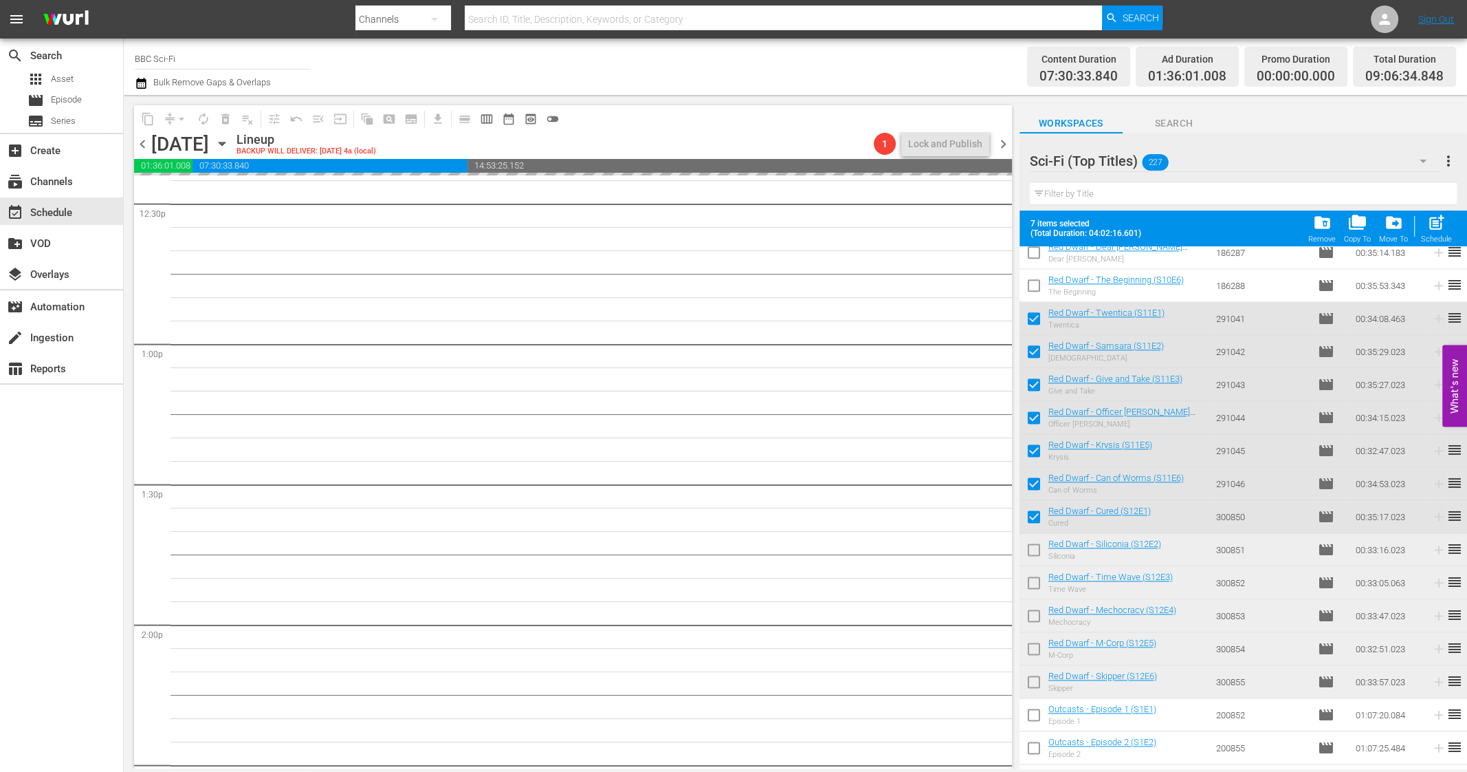
click at [1032, 552] on input "checkbox" at bounding box center [1034, 552] width 29 height 29
checkbox input "true"
click at [1032, 580] on input "checkbox" at bounding box center [1034, 585] width 29 height 29
checkbox input "true"
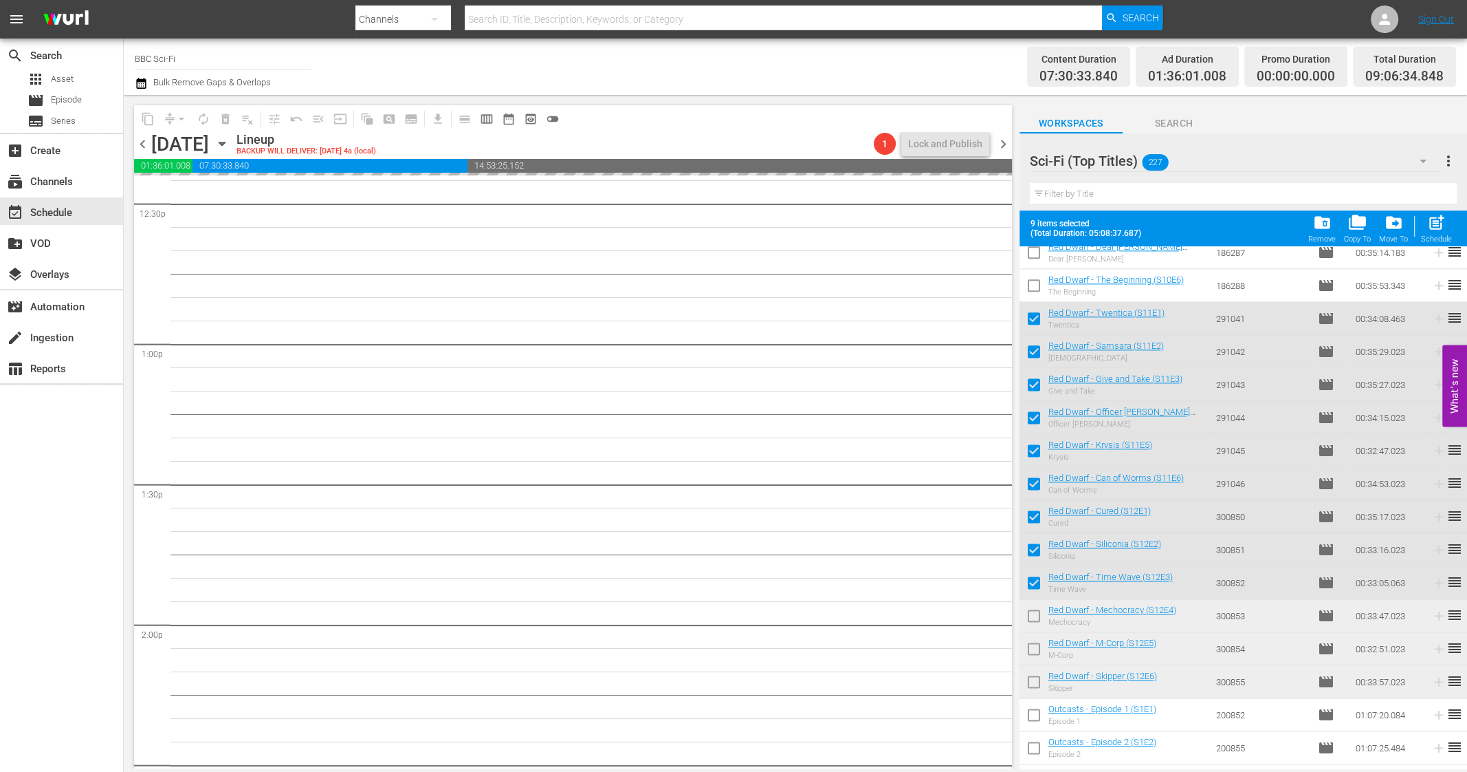
click at [1032, 620] on input "checkbox" at bounding box center [1034, 618] width 29 height 29
checkbox input "true"
click at [1032, 653] on input "checkbox" at bounding box center [1034, 651] width 29 height 29
checkbox input "true"
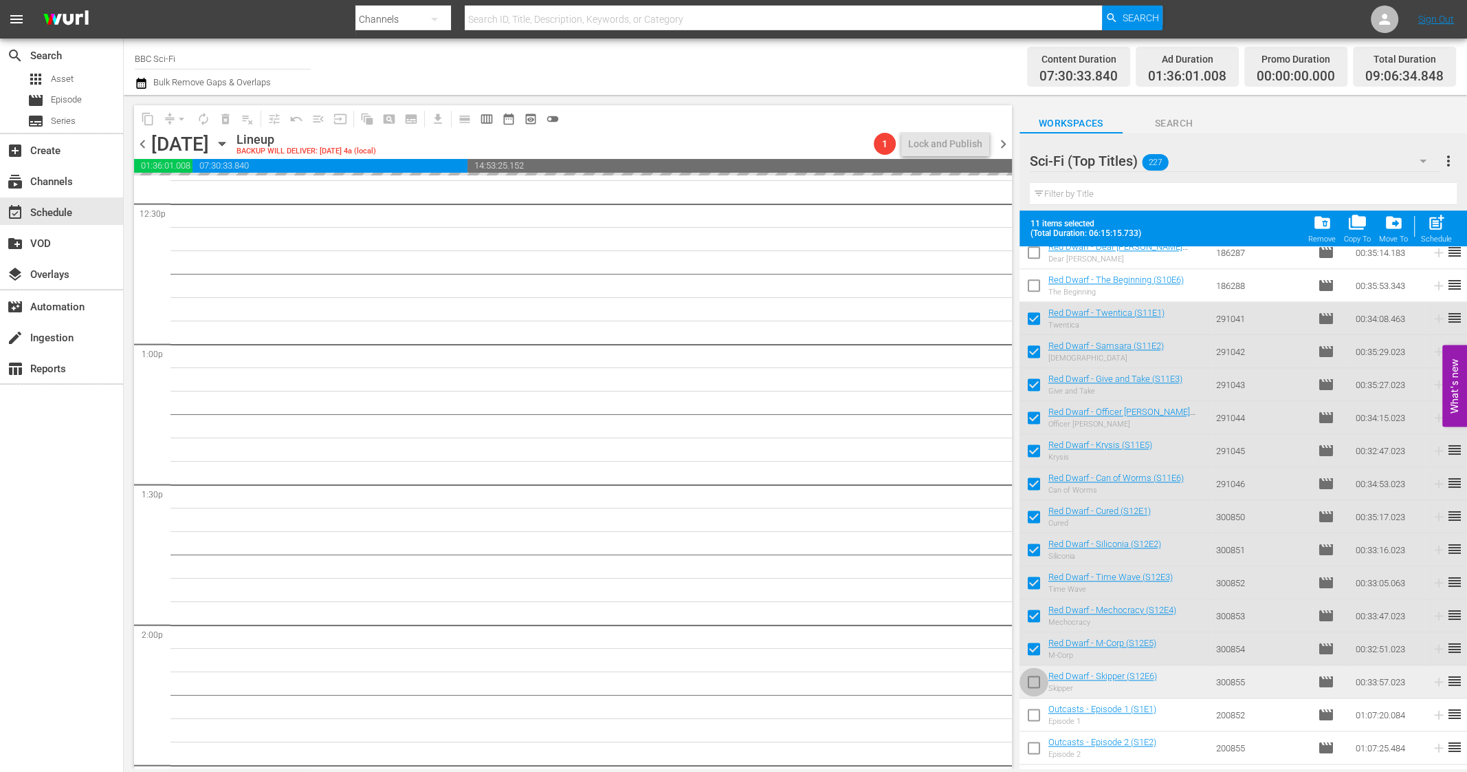
click at [1032, 684] on input "checkbox" at bounding box center [1034, 684] width 29 height 29
checkbox input "true"
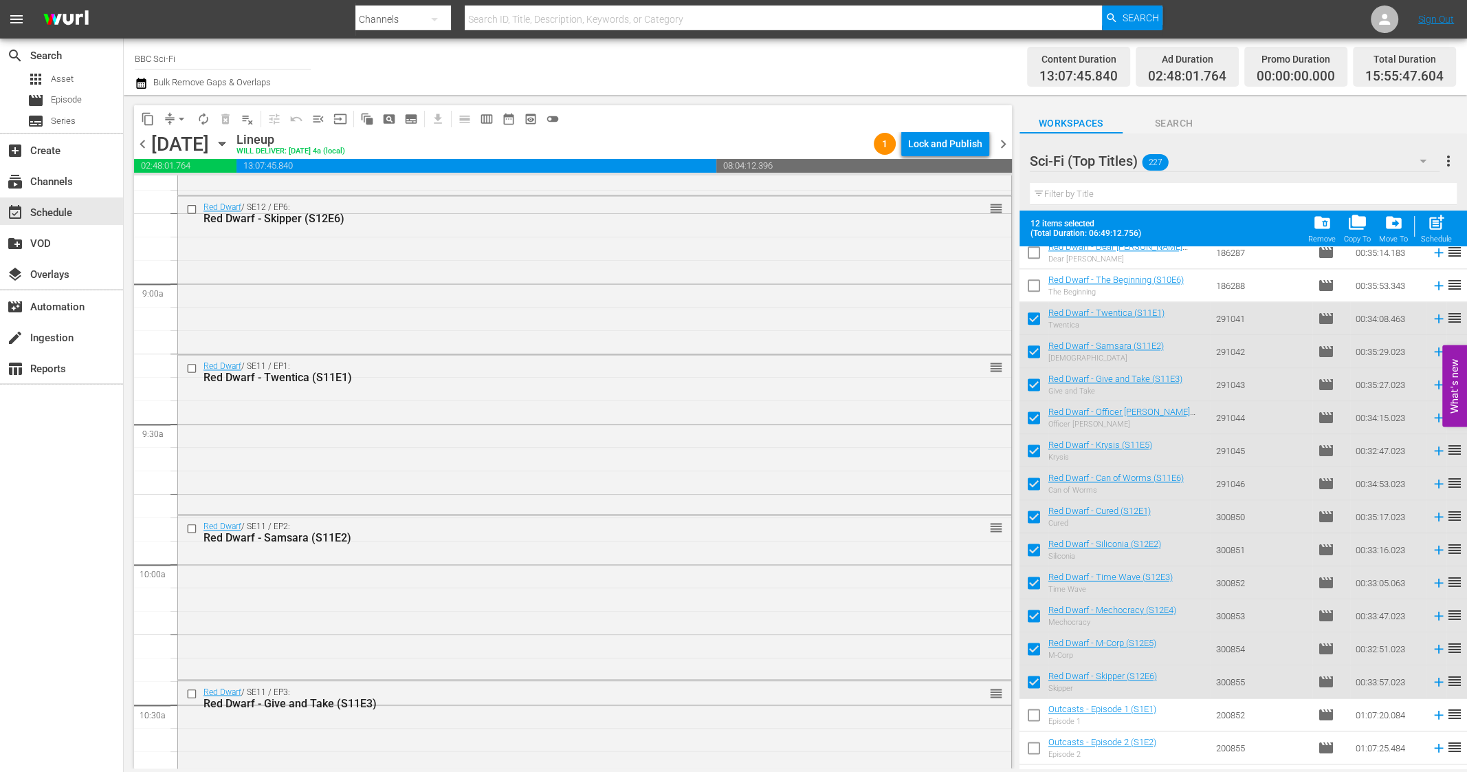
scroll to position [2431, 0]
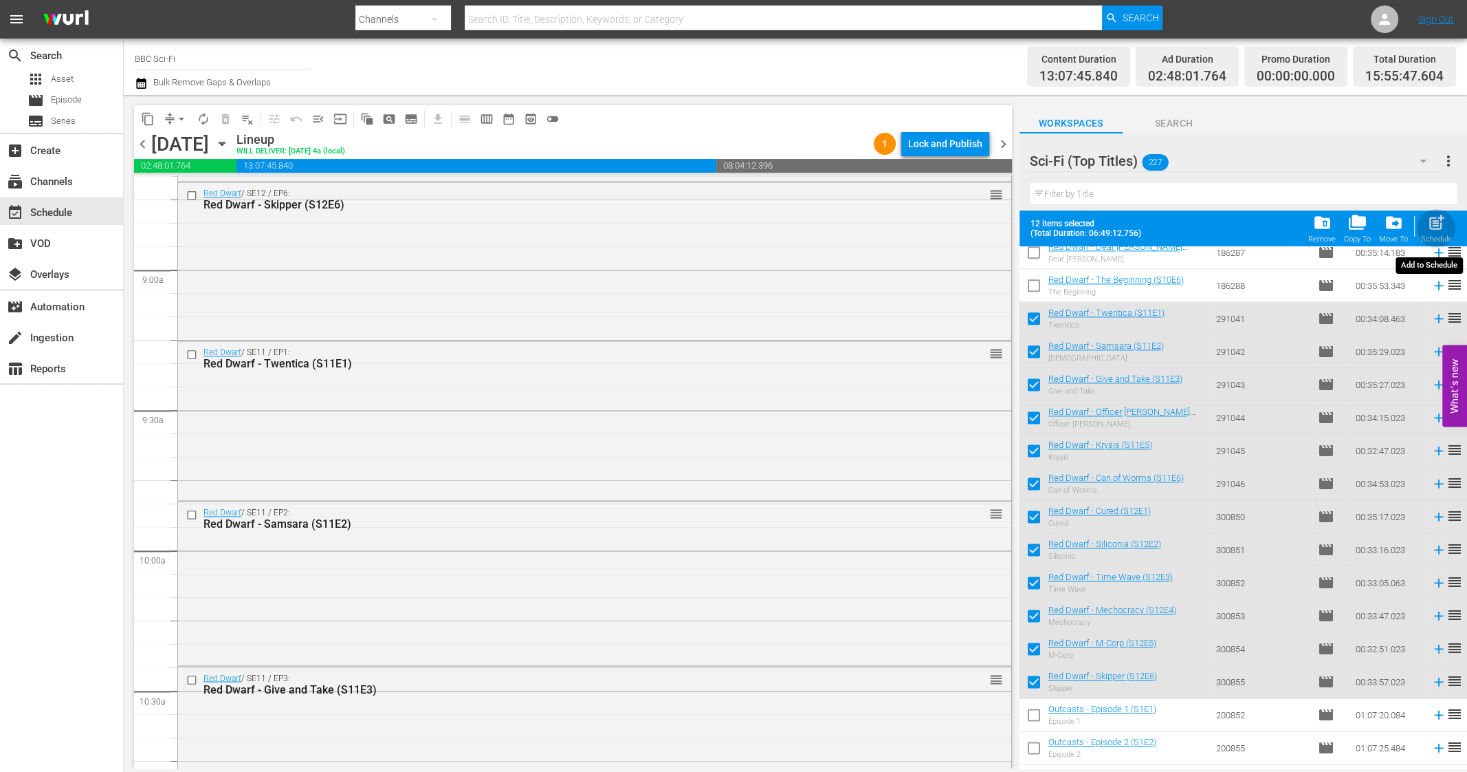
click at [1402, 220] on span "post_add" at bounding box center [1437, 222] width 19 height 19
checkbox input "false"
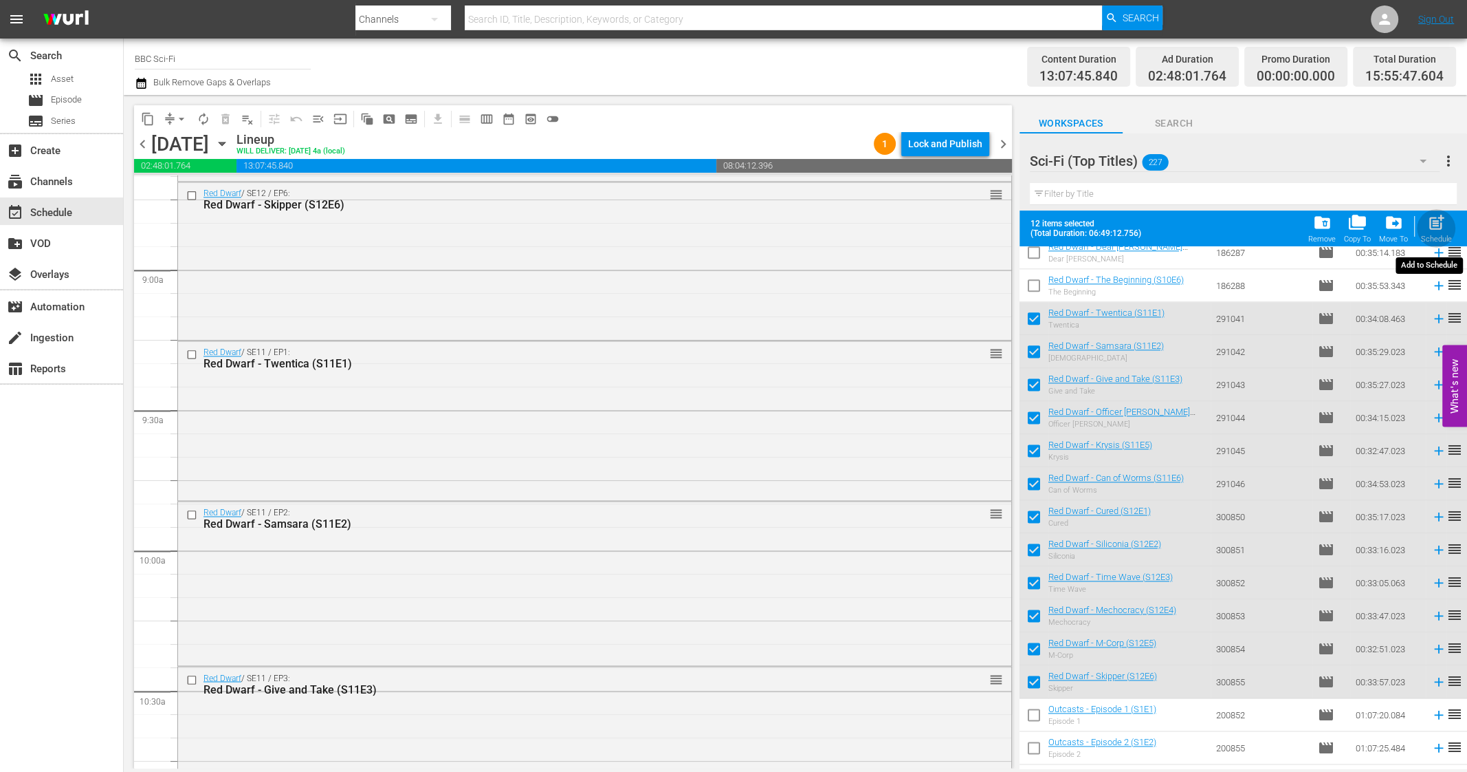
checkbox input "false"
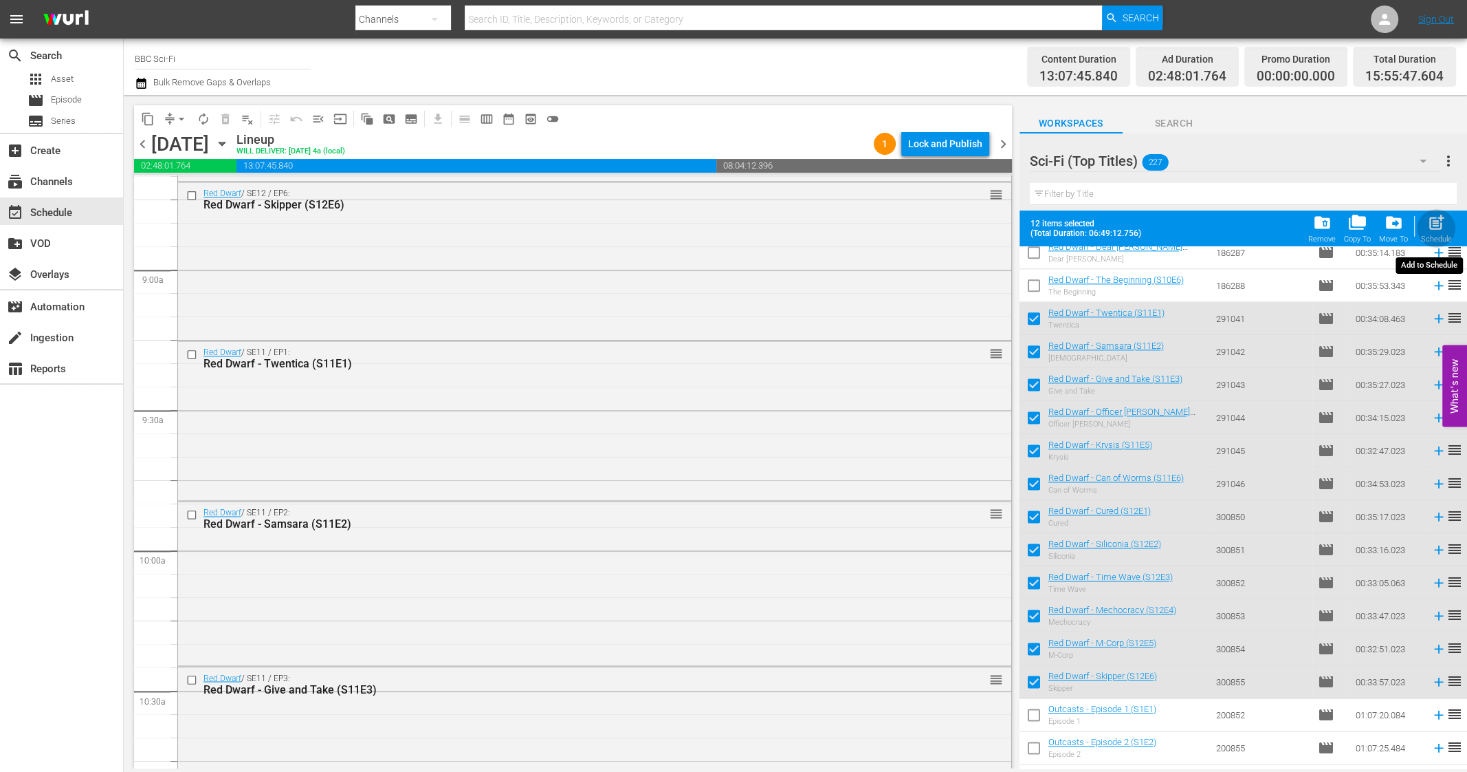
checkbox input "false"
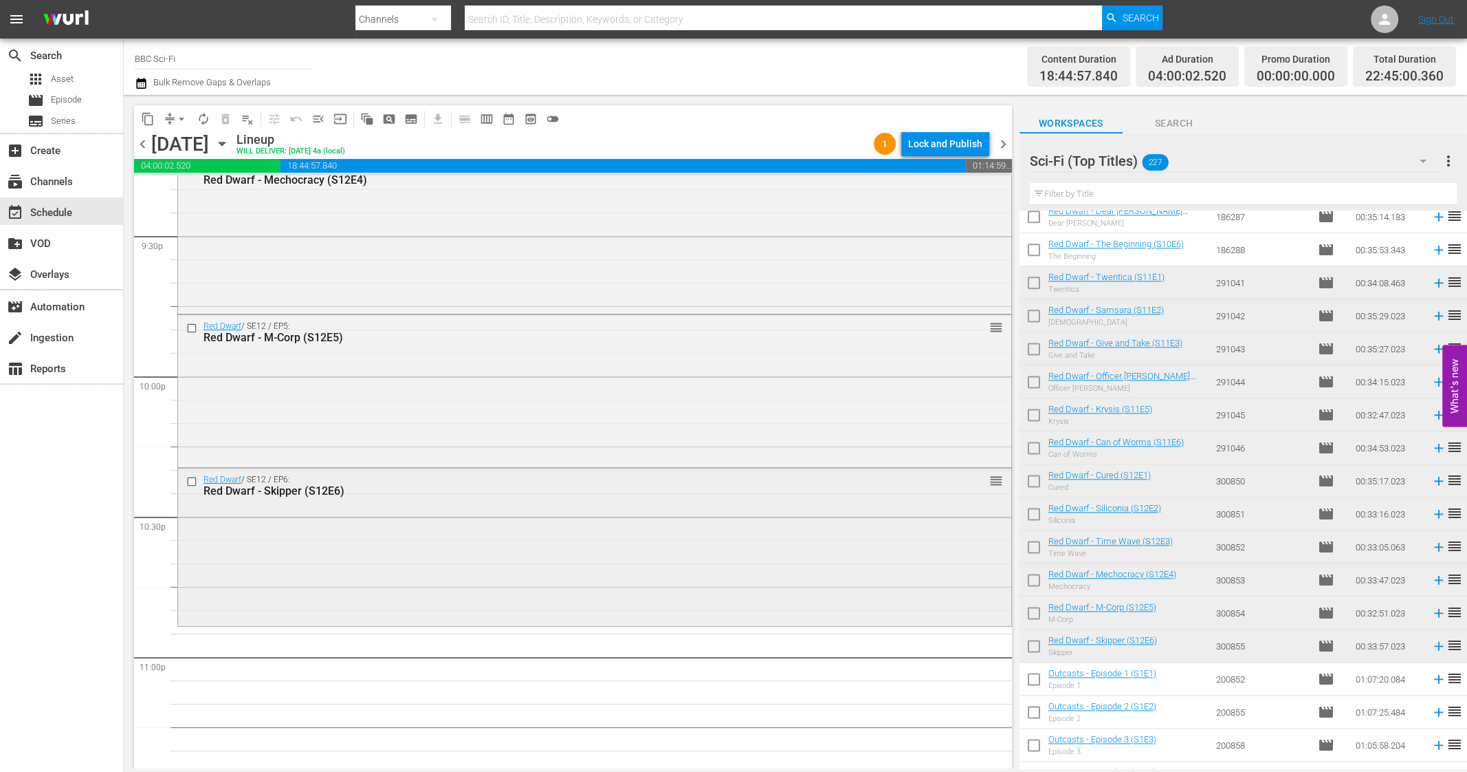
scroll to position [6140, 0]
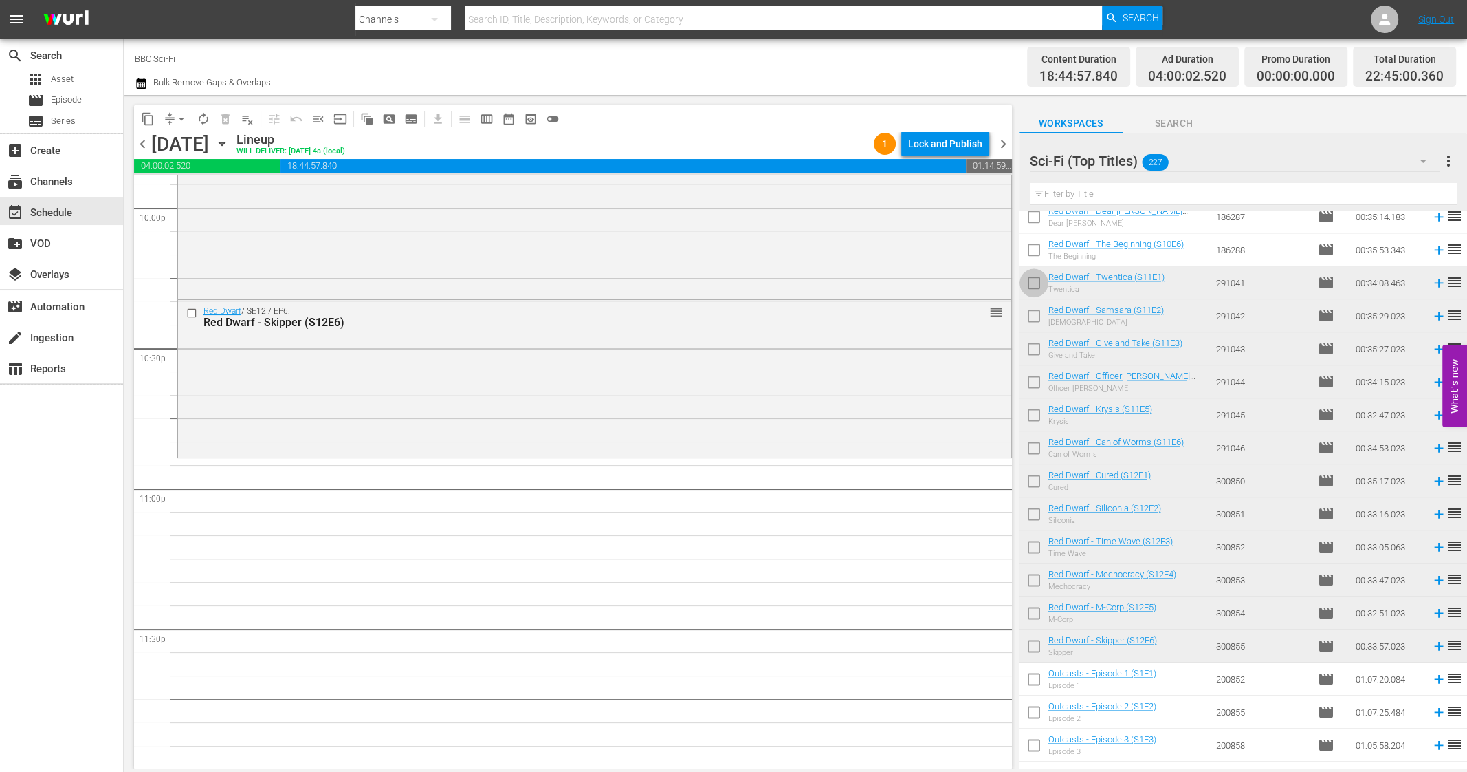
click at [1034, 283] on input "checkbox" at bounding box center [1034, 285] width 29 height 29
checkbox input "true"
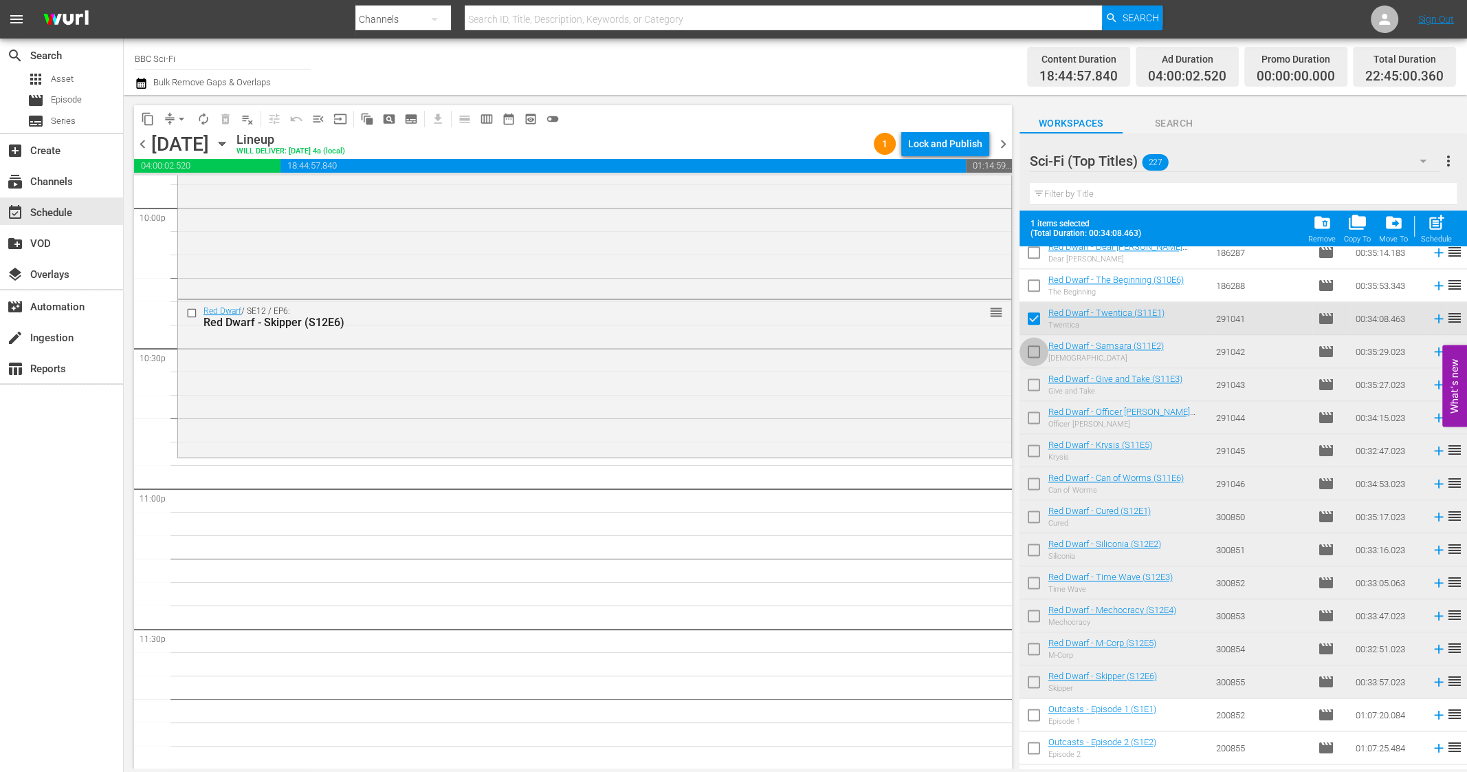
click at [1031, 351] on input "checkbox" at bounding box center [1034, 354] width 29 height 29
checkbox input "true"
click at [1402, 243] on div "Schedule" at bounding box center [1436, 238] width 31 height 9
checkbox input "false"
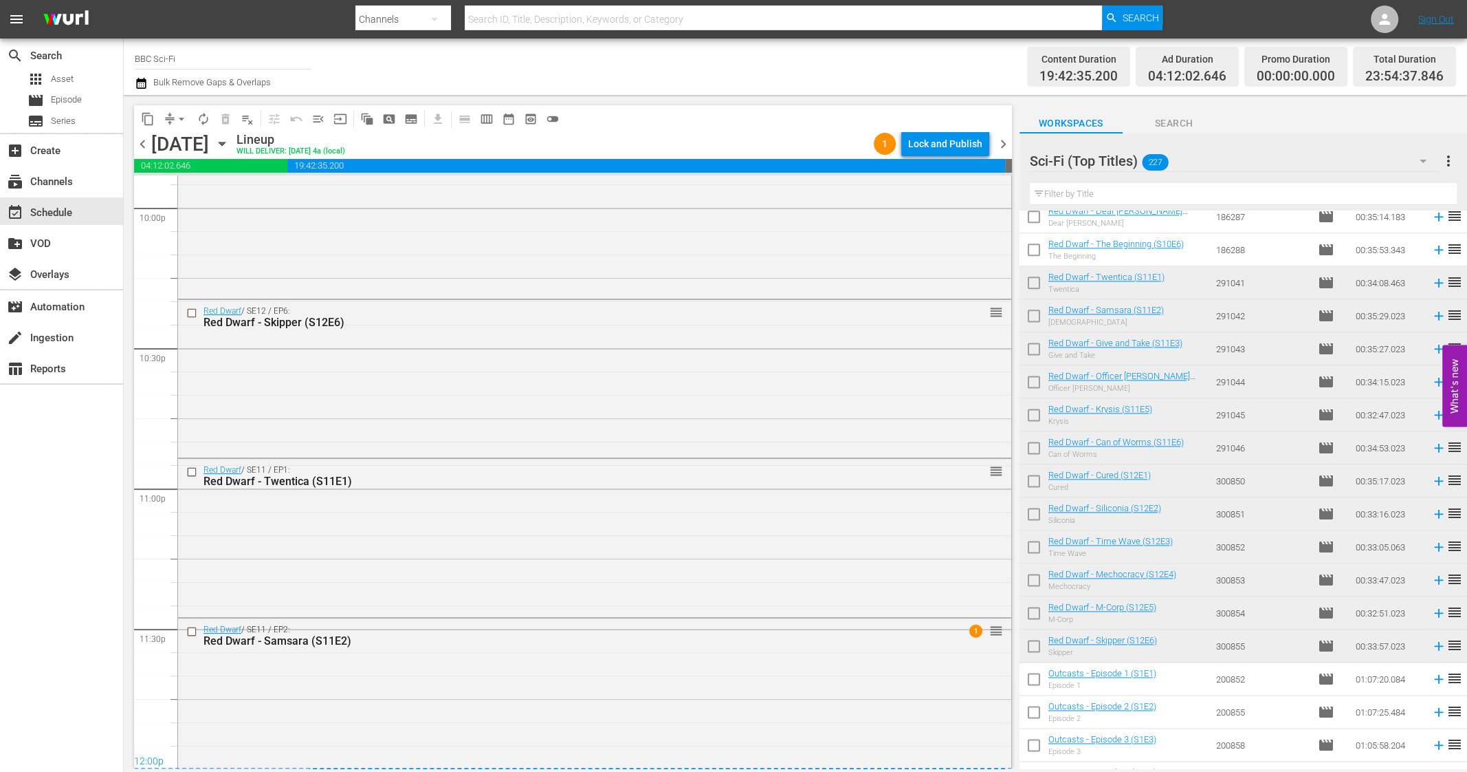
scroll to position [6155, 0]
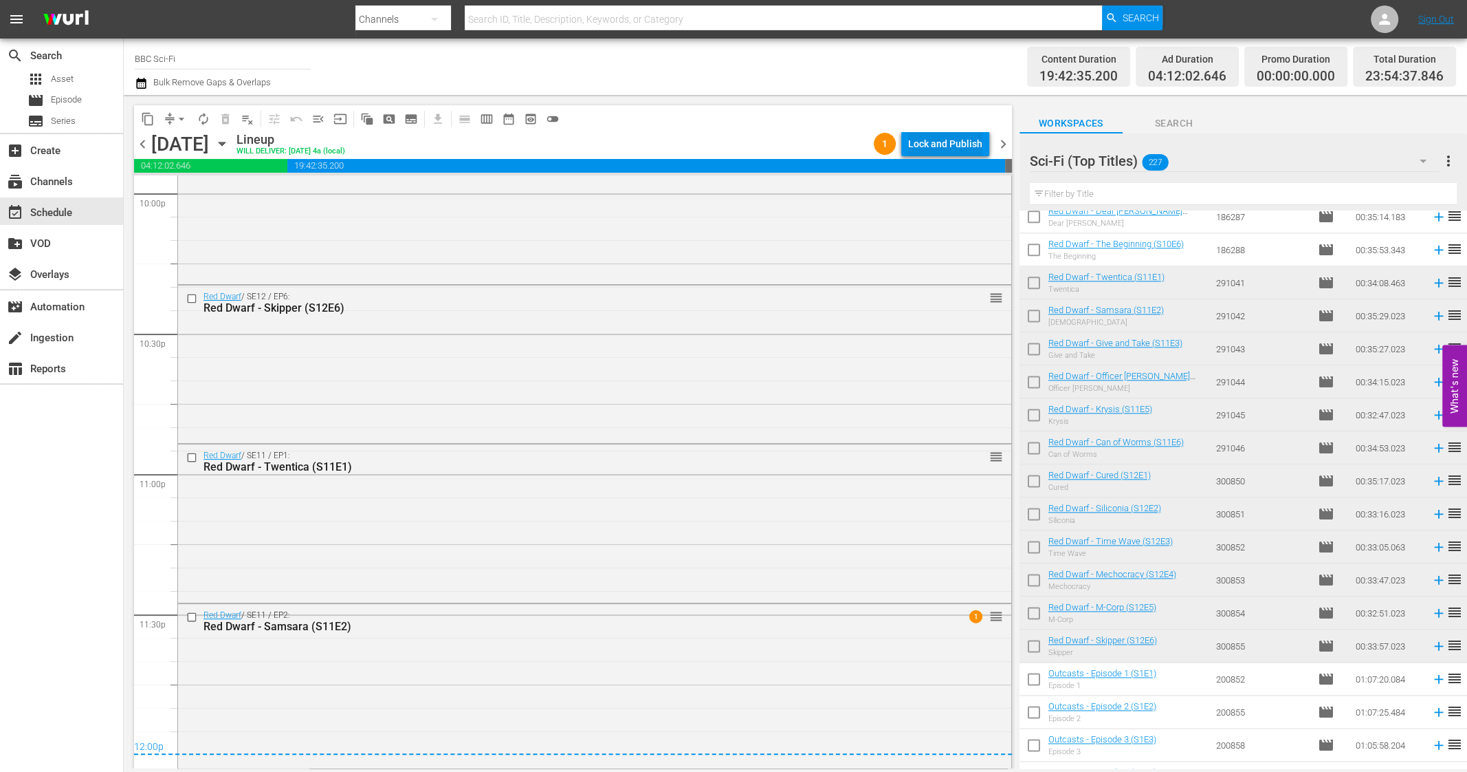
click at [925, 144] on div "Lock and Publish" at bounding box center [945, 143] width 74 height 25
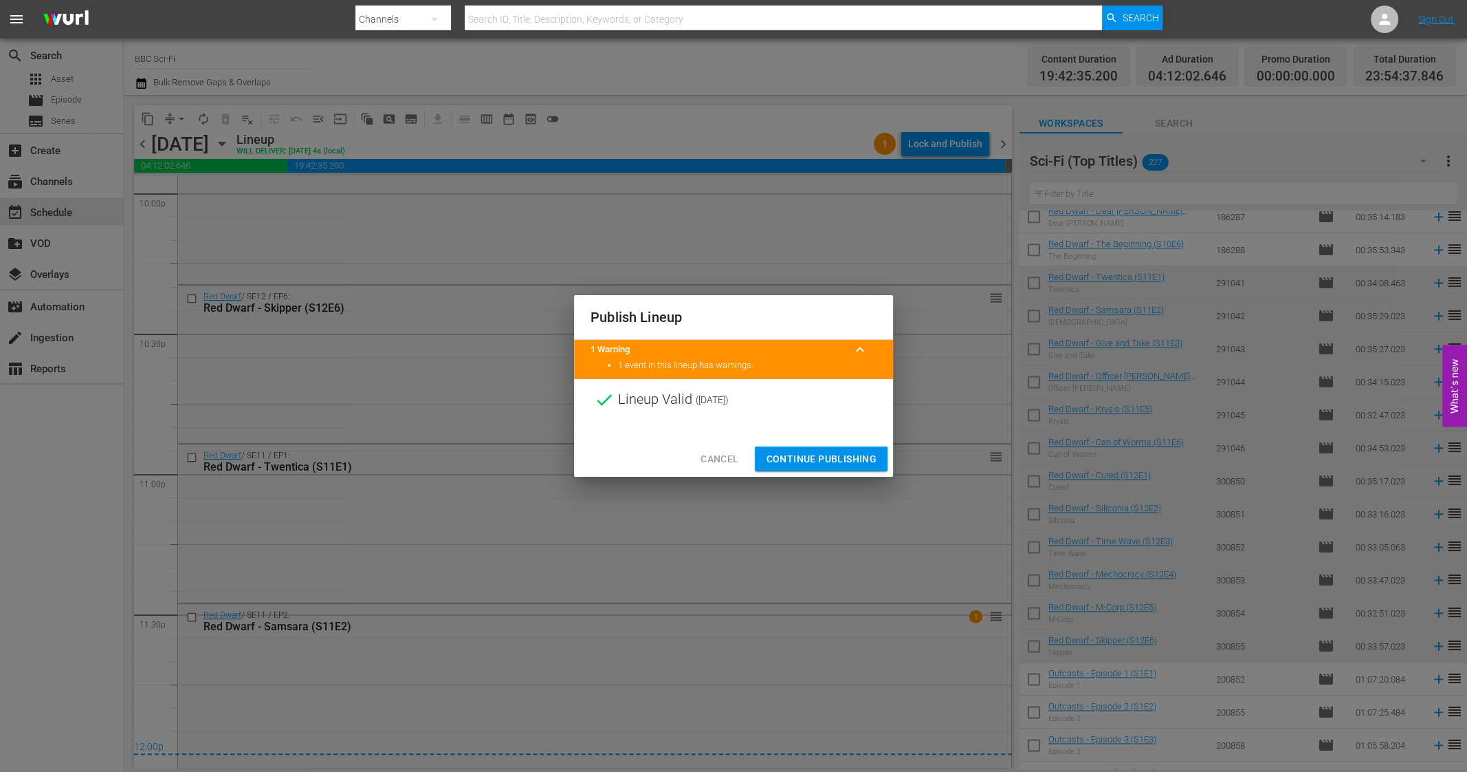
click at [805, 459] on span "Continue Publishing" at bounding box center [821, 458] width 111 height 17
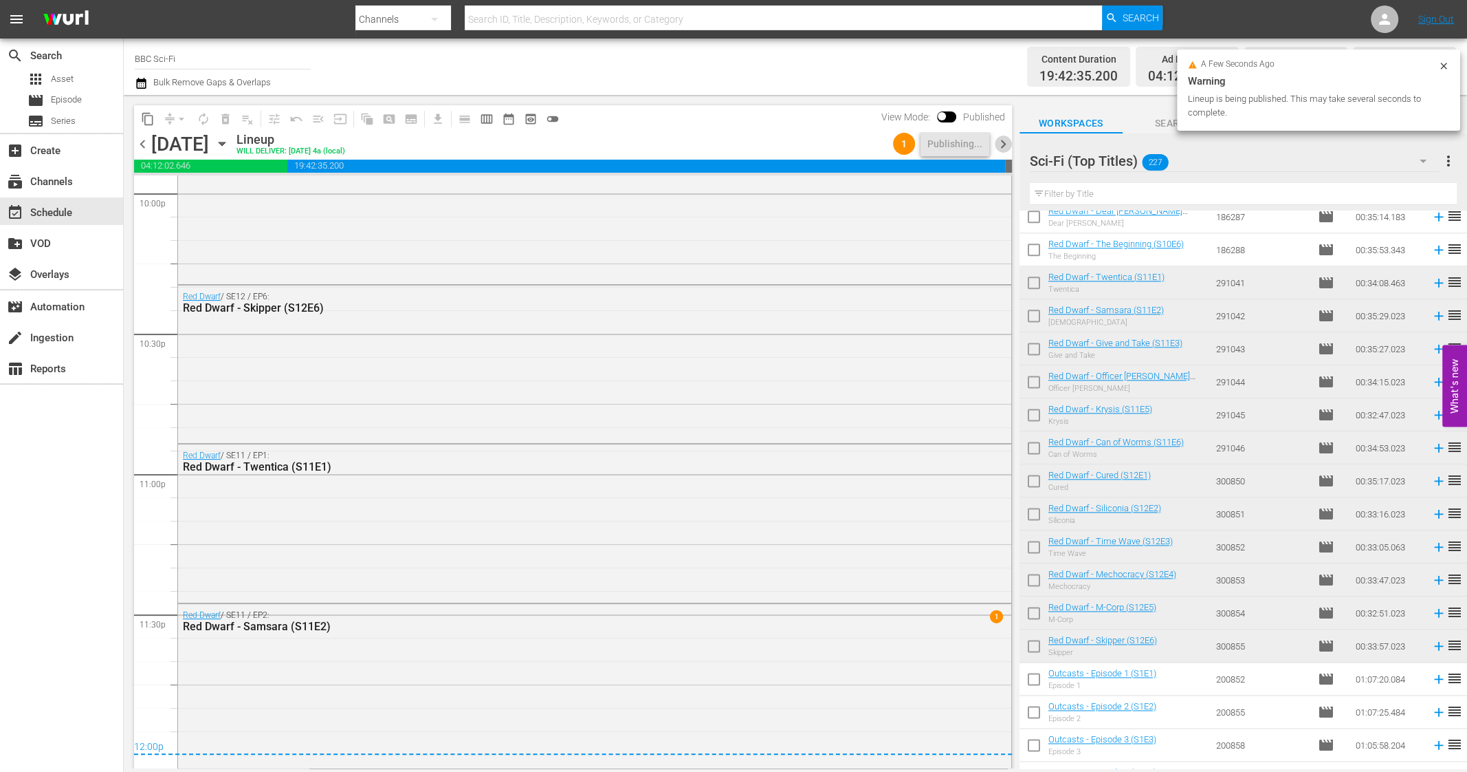
click at [1007, 146] on span "chevron_right" at bounding box center [1003, 143] width 17 height 17
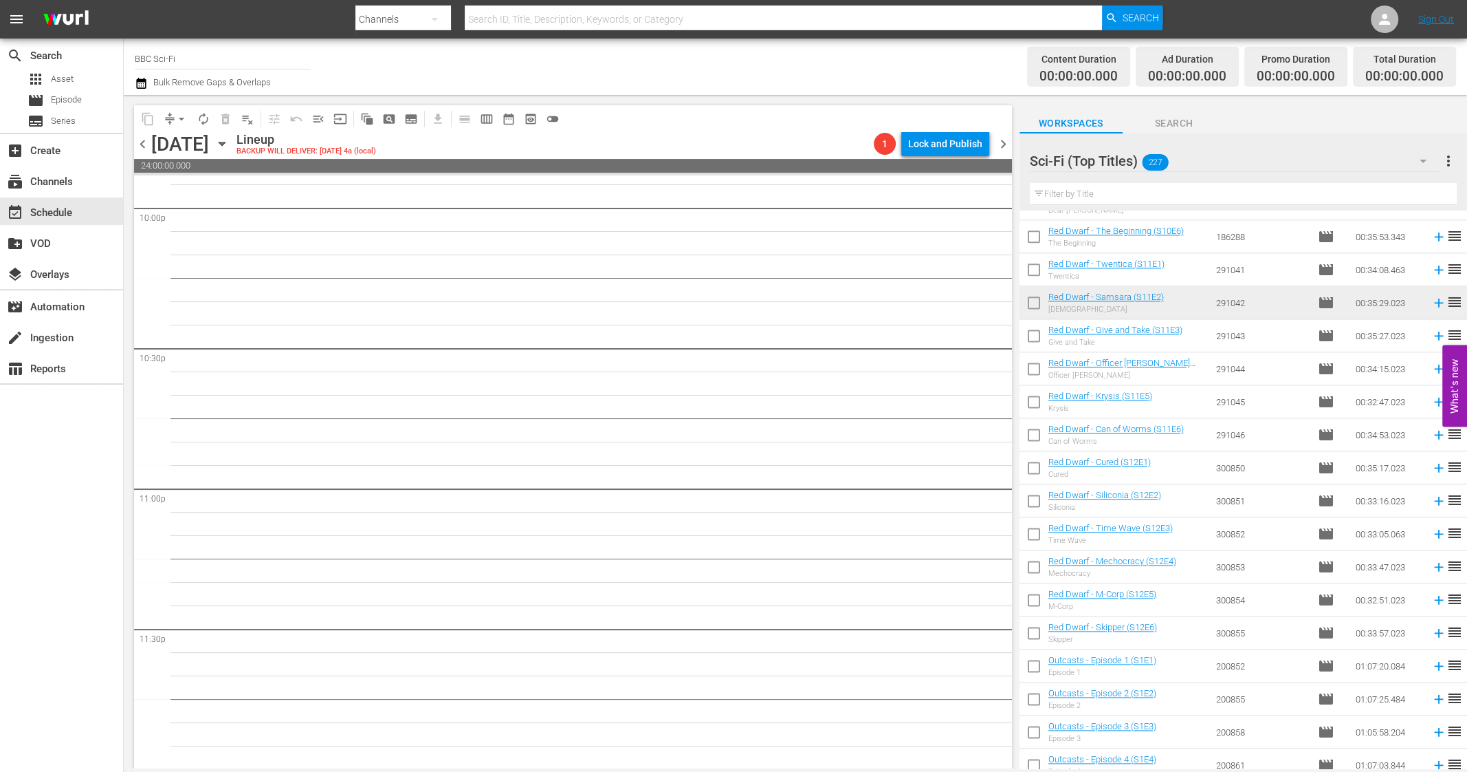
scroll to position [2066, 0]
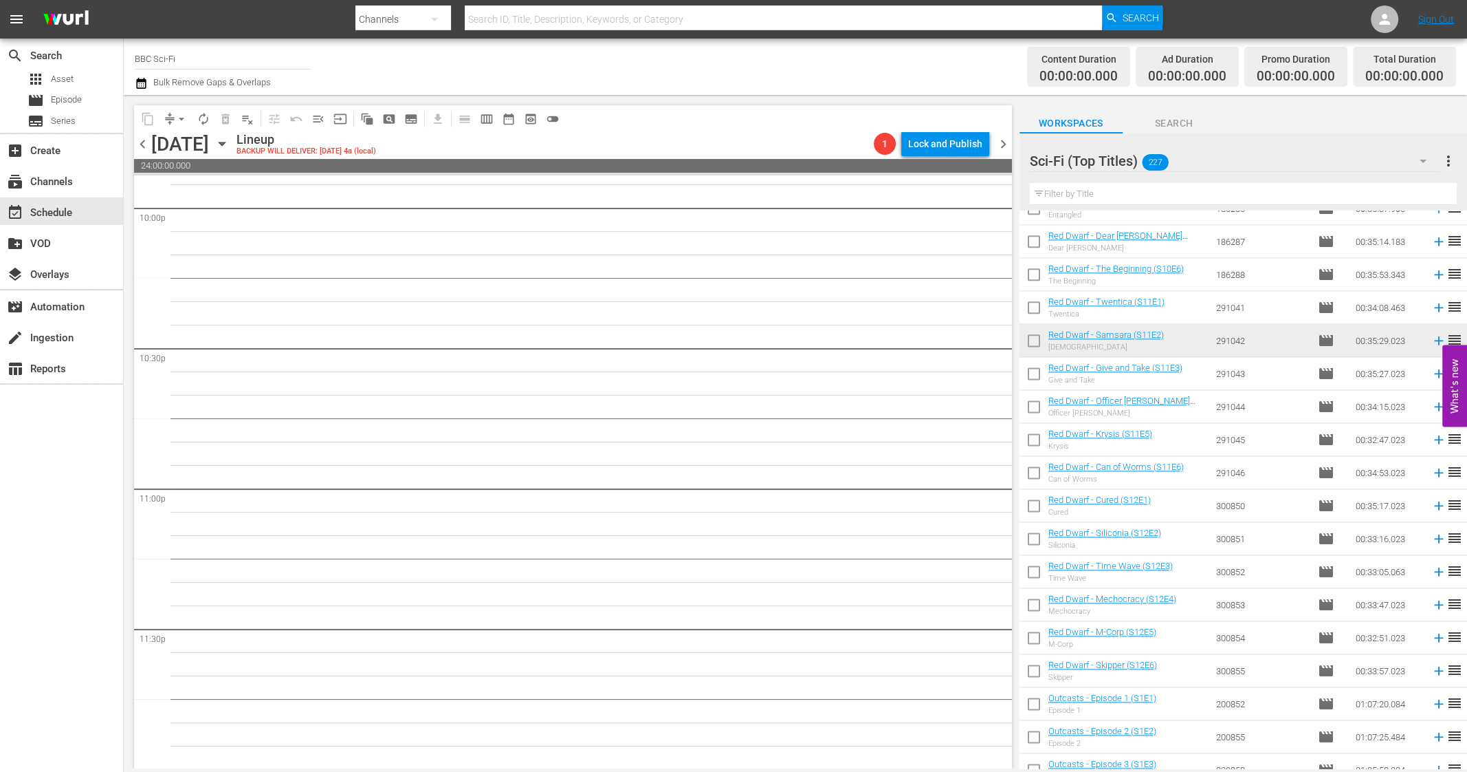
click at [230, 141] on icon "button" at bounding box center [222, 143] width 15 height 15
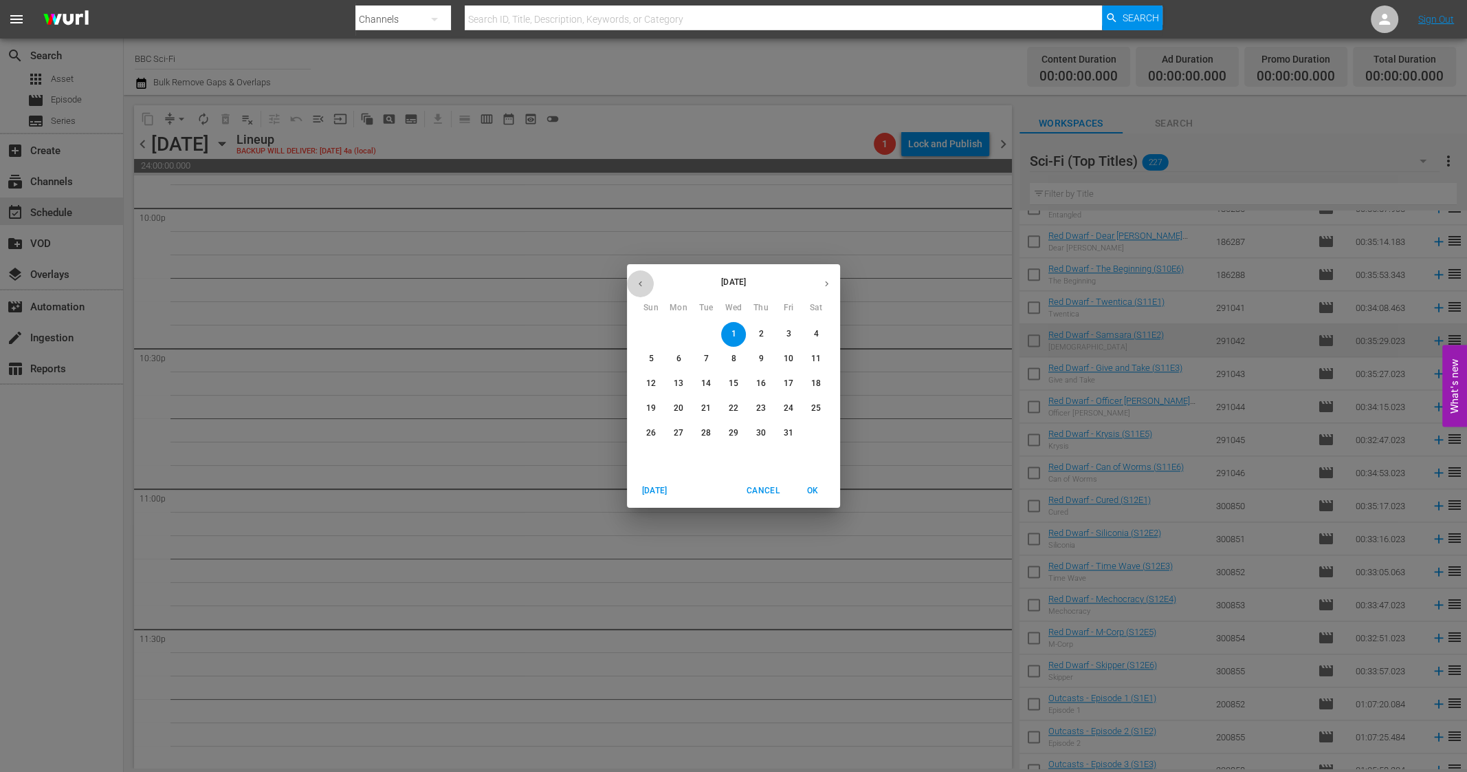
click at [634, 276] on button "button" at bounding box center [640, 283] width 27 height 27
click at [711, 380] on span "16" at bounding box center [706, 384] width 25 height 12
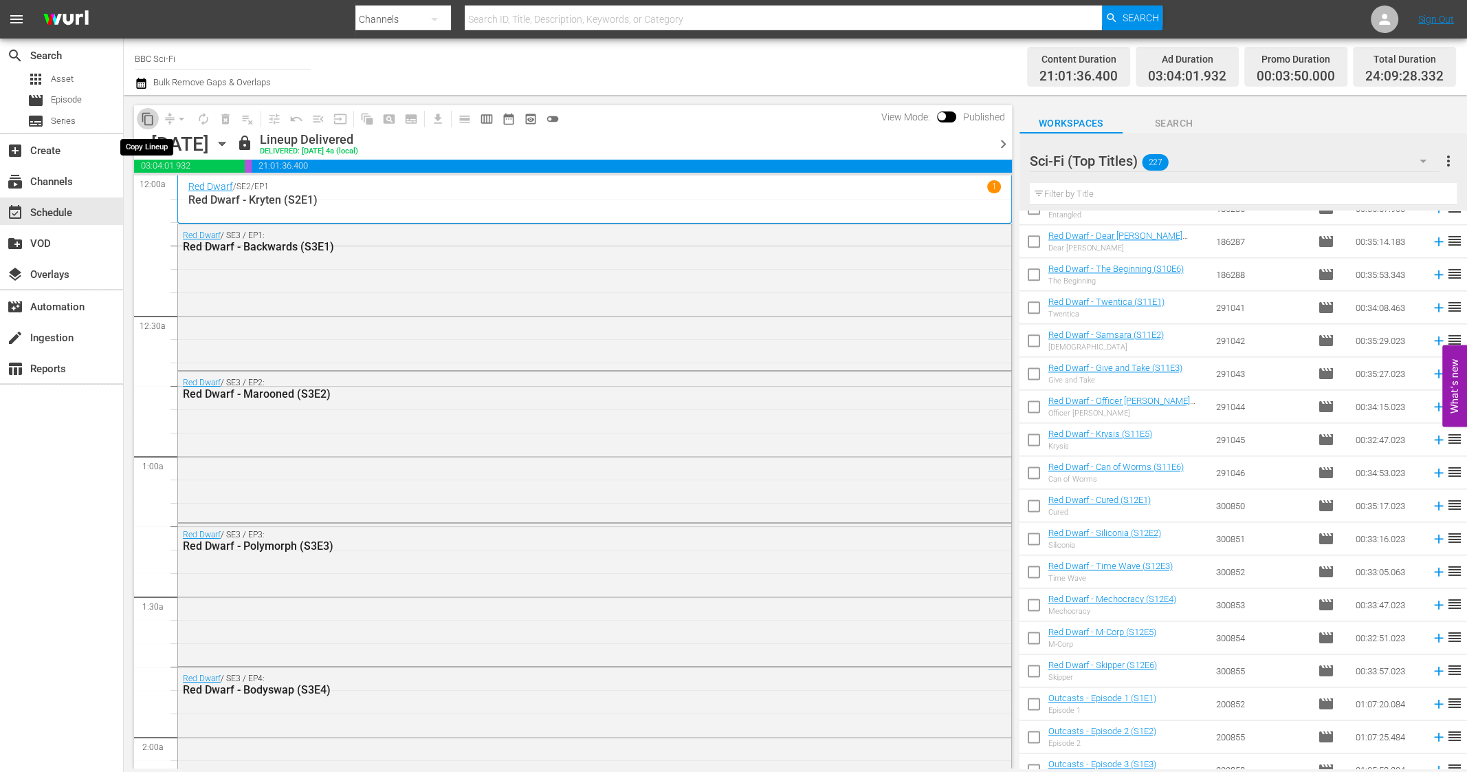
click at [151, 110] on button "content_copy" at bounding box center [148, 119] width 22 height 22
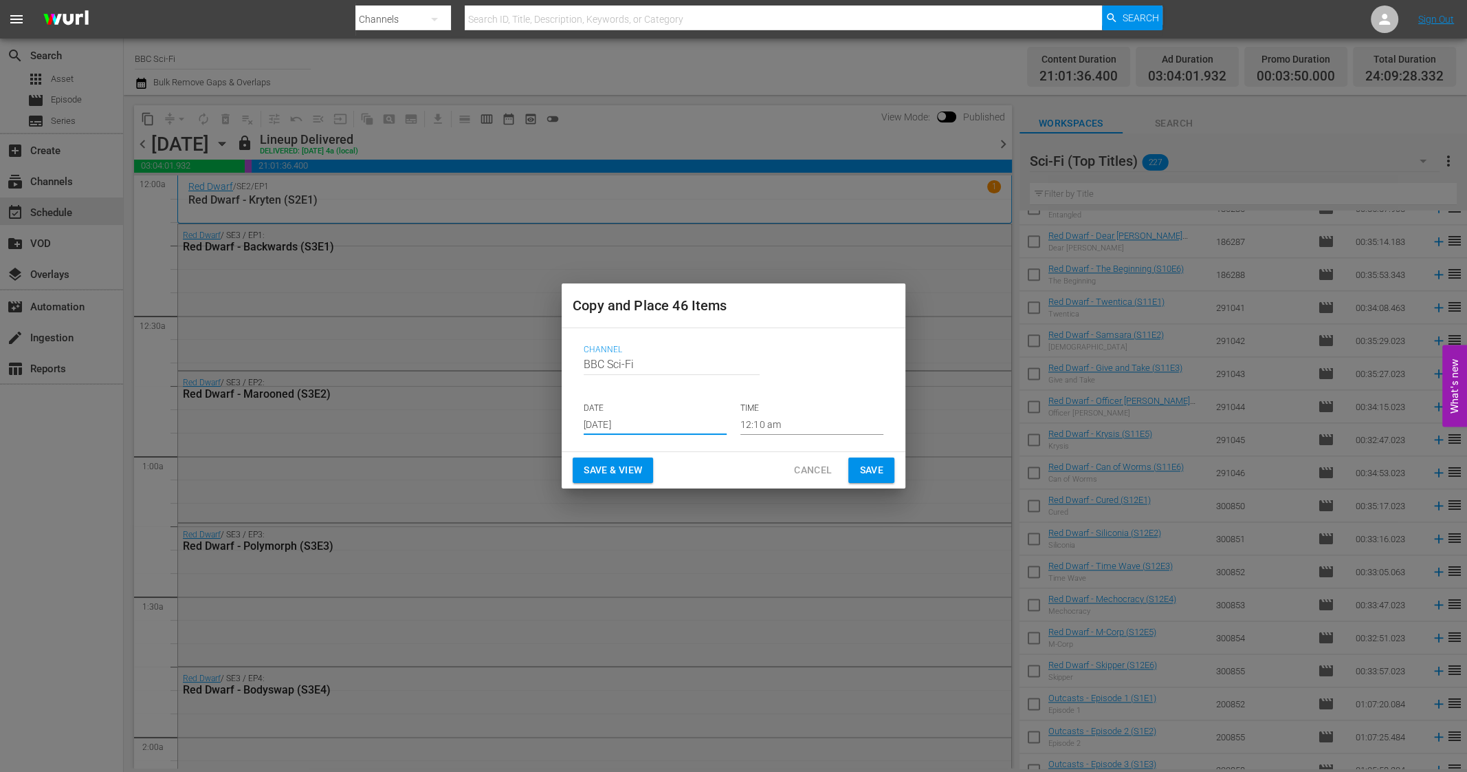
click at [614, 420] on input "Sep 17th 2025" at bounding box center [655, 424] width 143 height 21
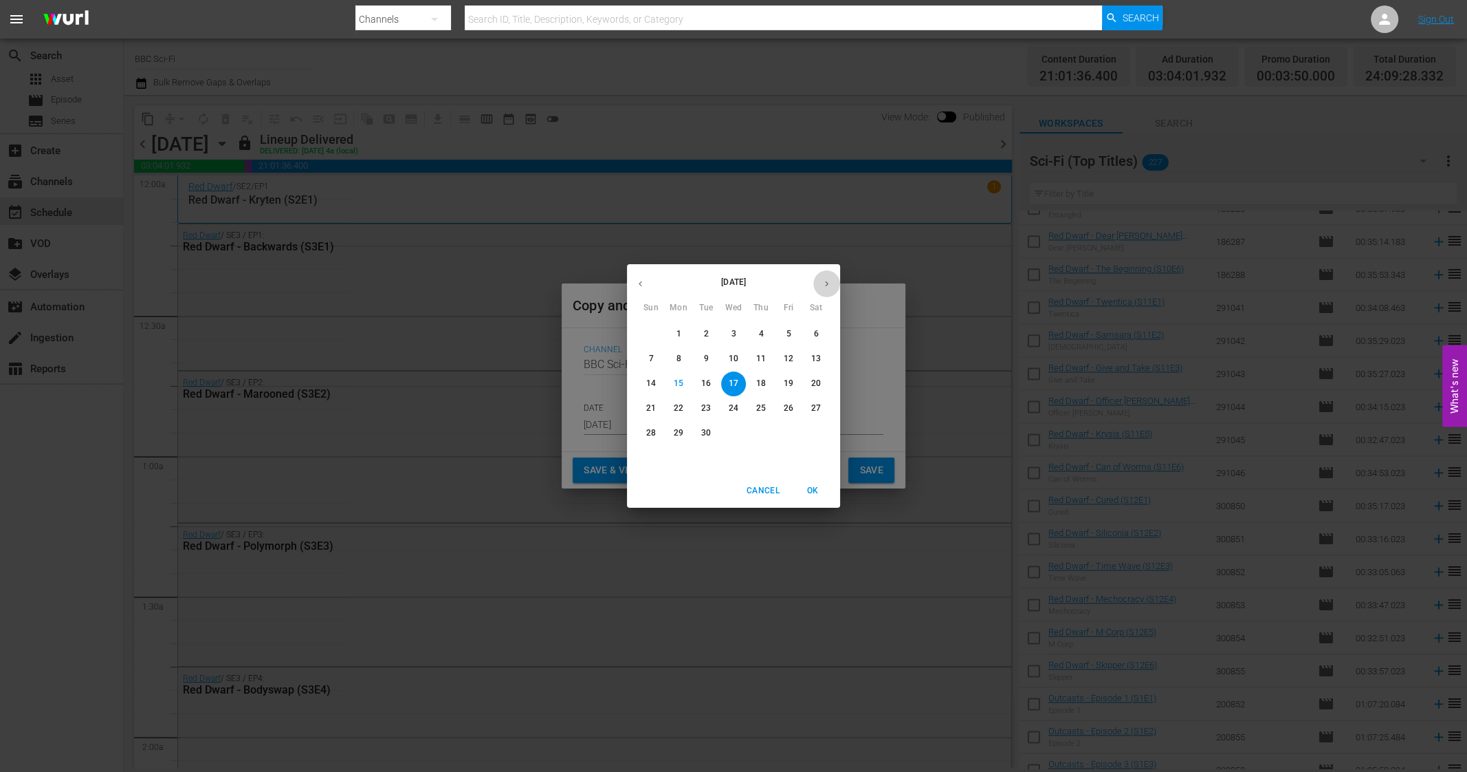
click at [827, 288] on icon "button" at bounding box center [827, 284] width 10 height 10
click at [731, 332] on p "1" at bounding box center [733, 334] width 5 height 12
type input "Oct 1st 2025"
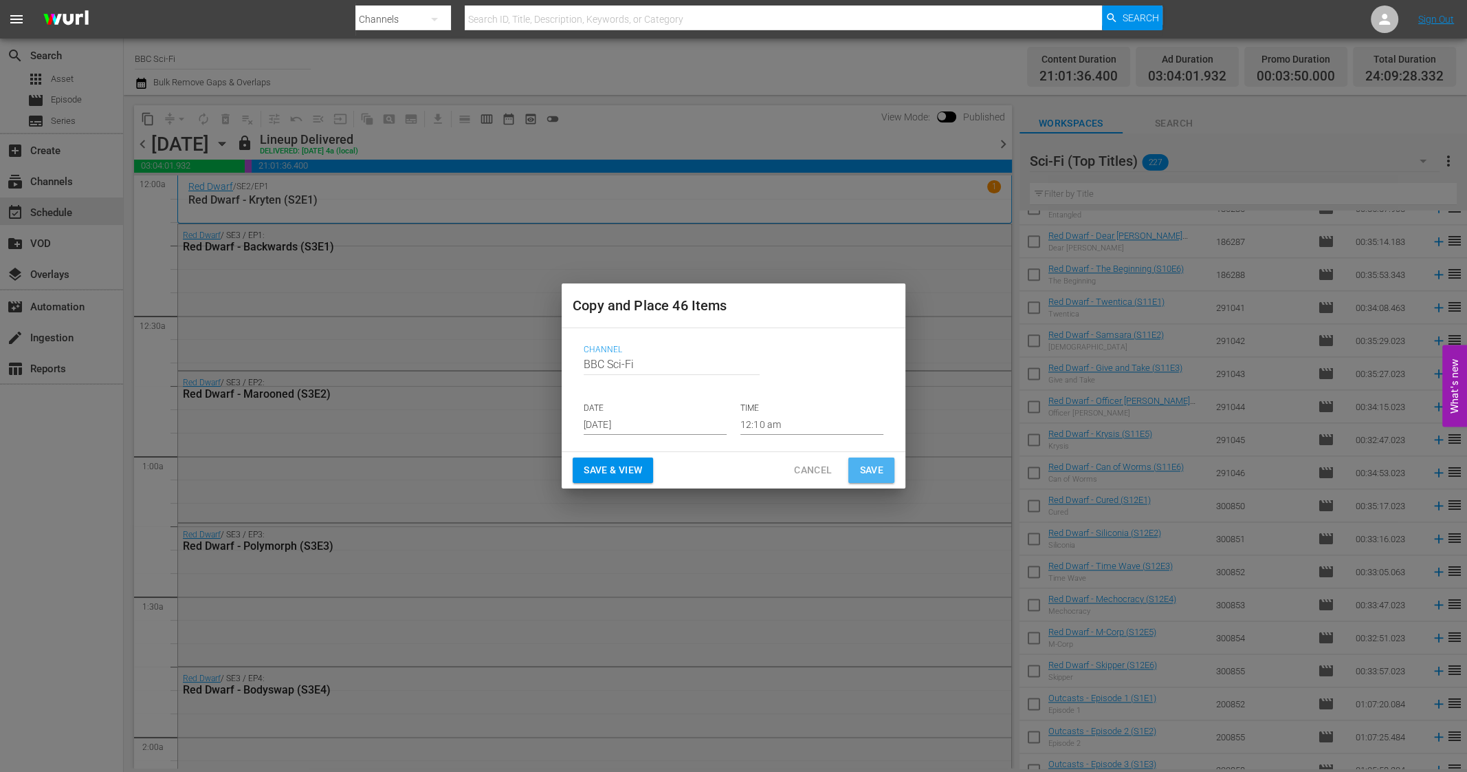
click at [891, 477] on button "Save" at bounding box center [872, 469] width 46 height 25
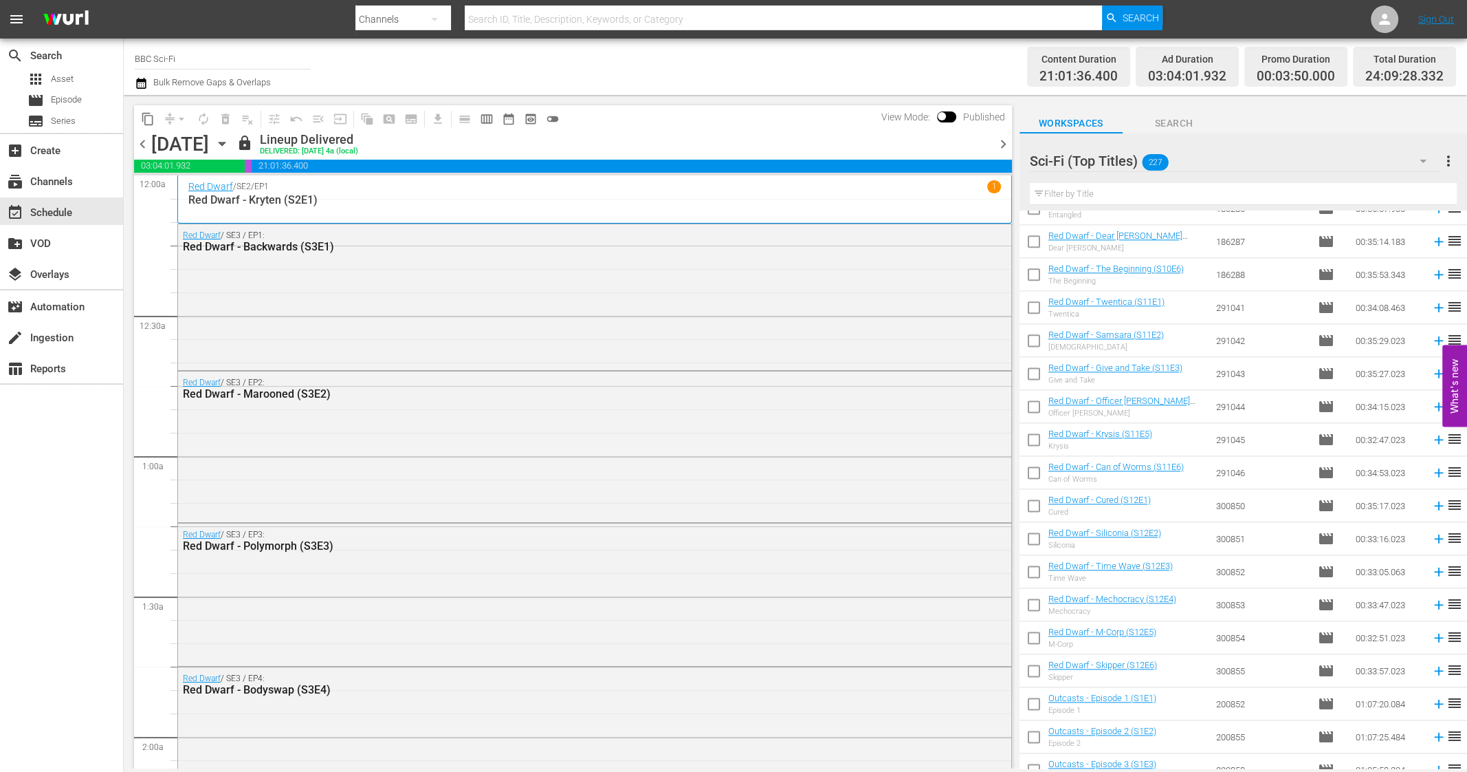
click at [1003, 145] on span "chevron_right" at bounding box center [1003, 143] width 17 height 17
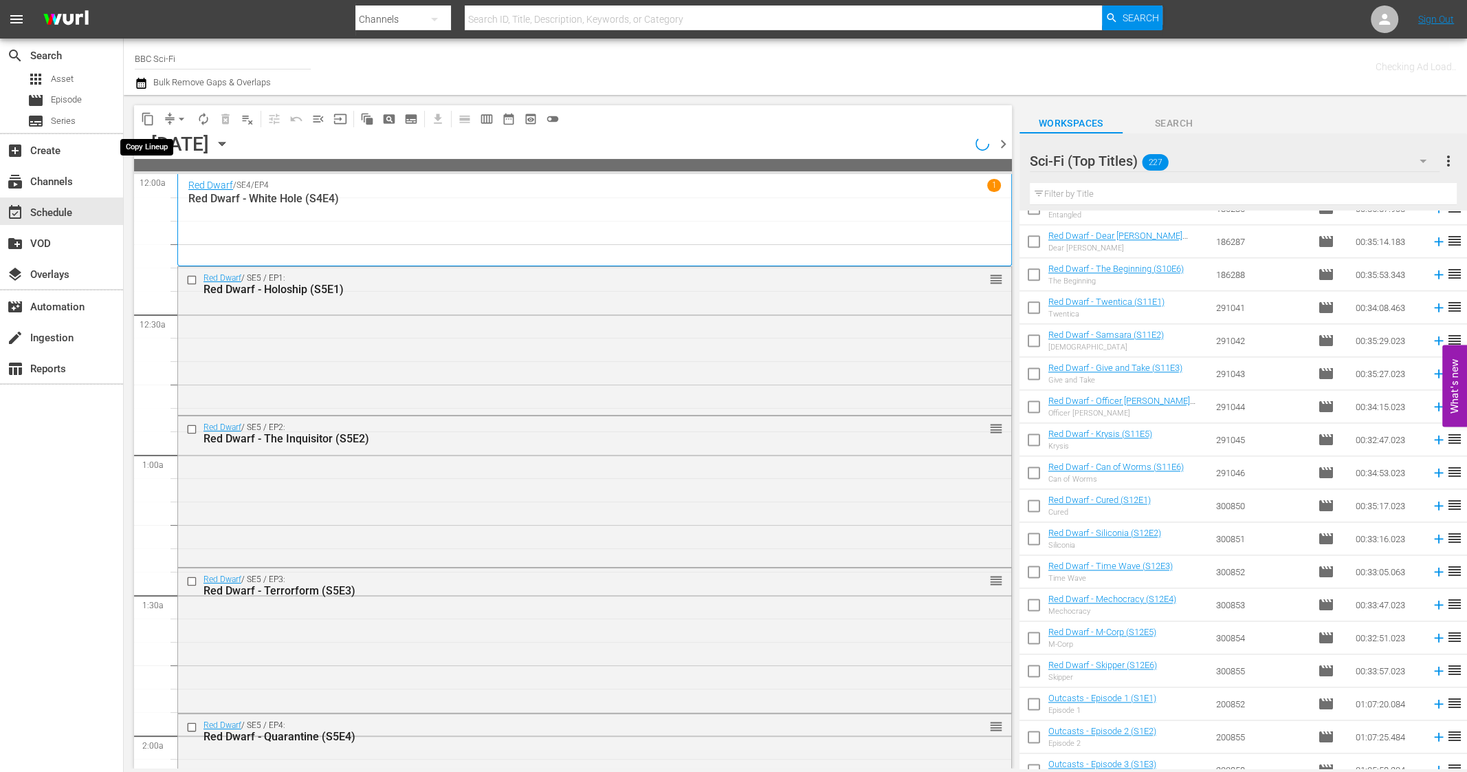
click at [149, 118] on span "content_copy" at bounding box center [148, 119] width 14 height 14
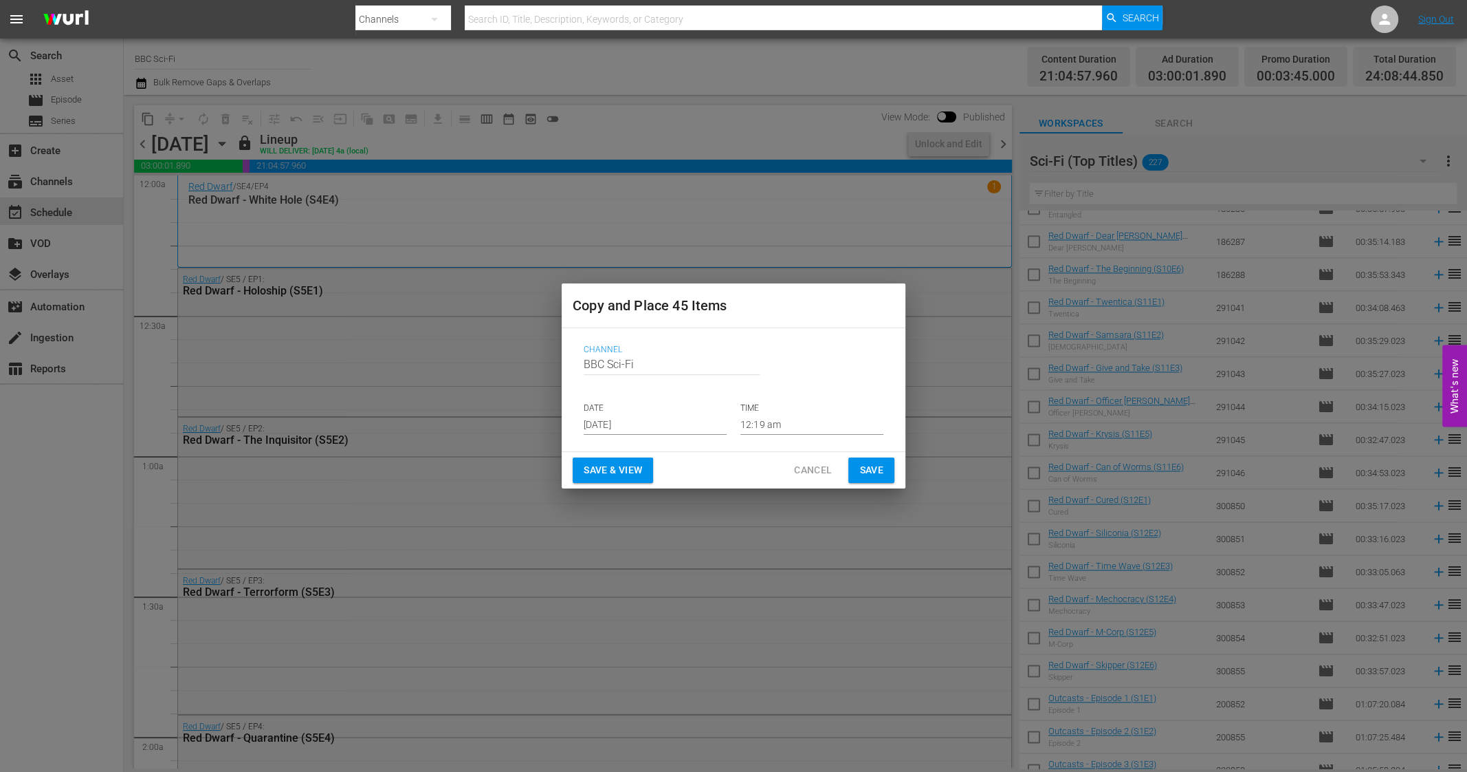
click at [612, 426] on input "Sep 17th 2025" at bounding box center [655, 424] width 143 height 21
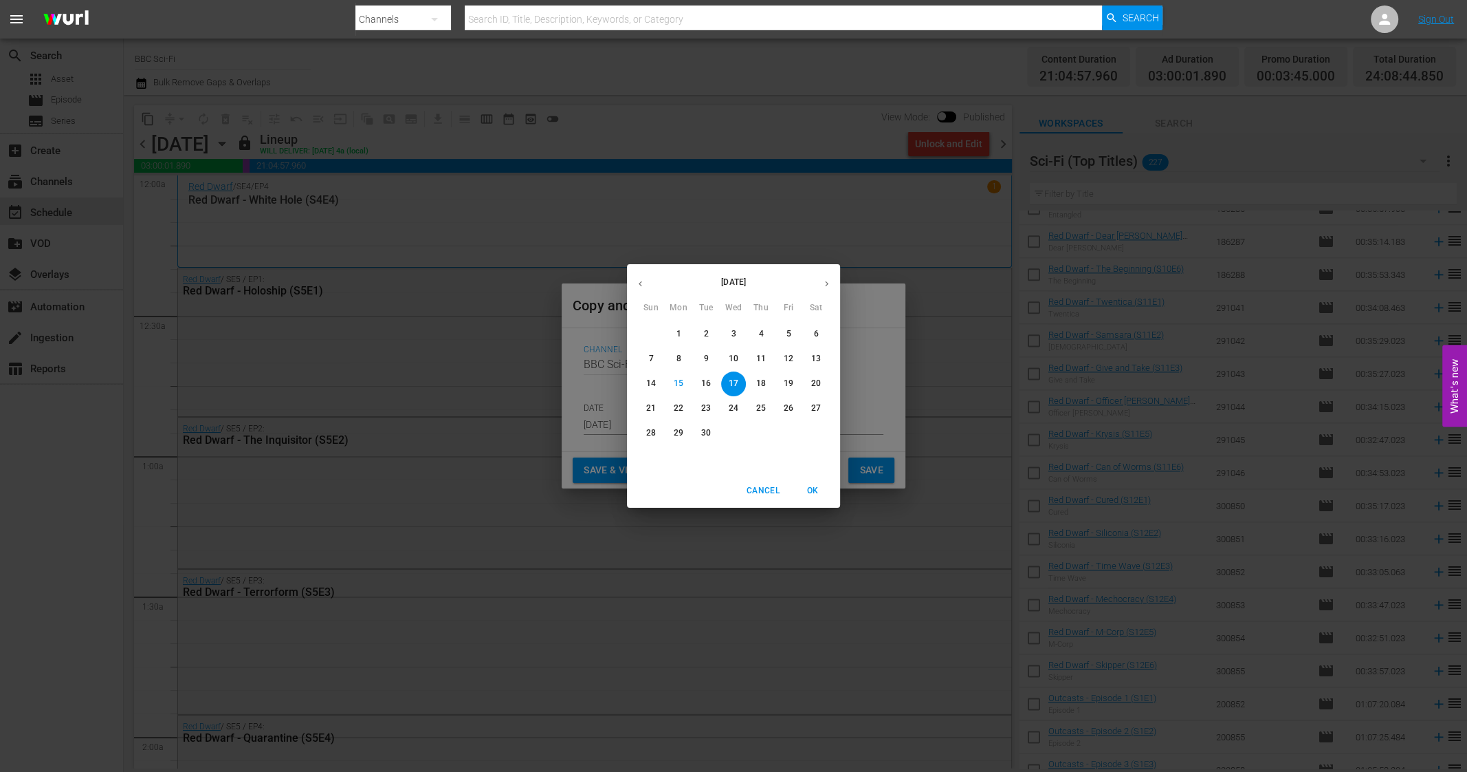
click at [825, 290] on button "button" at bounding box center [827, 283] width 27 height 27
click at [767, 331] on span "2" at bounding box center [761, 334] width 25 height 12
type input "Oct 2nd 2025"
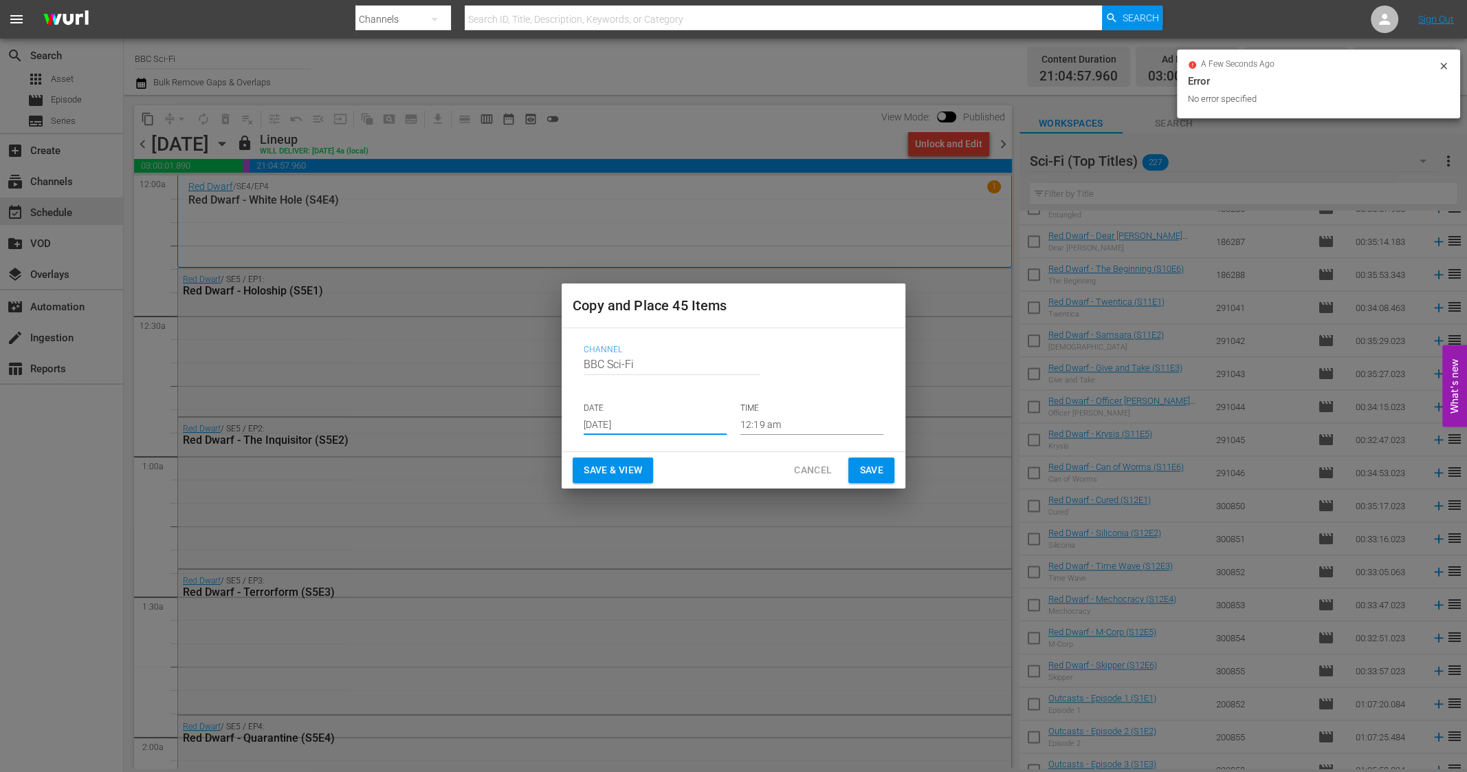
click at [859, 490] on div "Copy and Place 45 Items Channel Channel Title BBC Sci-Fi DATE Oct 2nd 2025 TIME…" at bounding box center [733, 386] width 1467 height 772
click at [862, 473] on span "Save" at bounding box center [872, 469] width 24 height 17
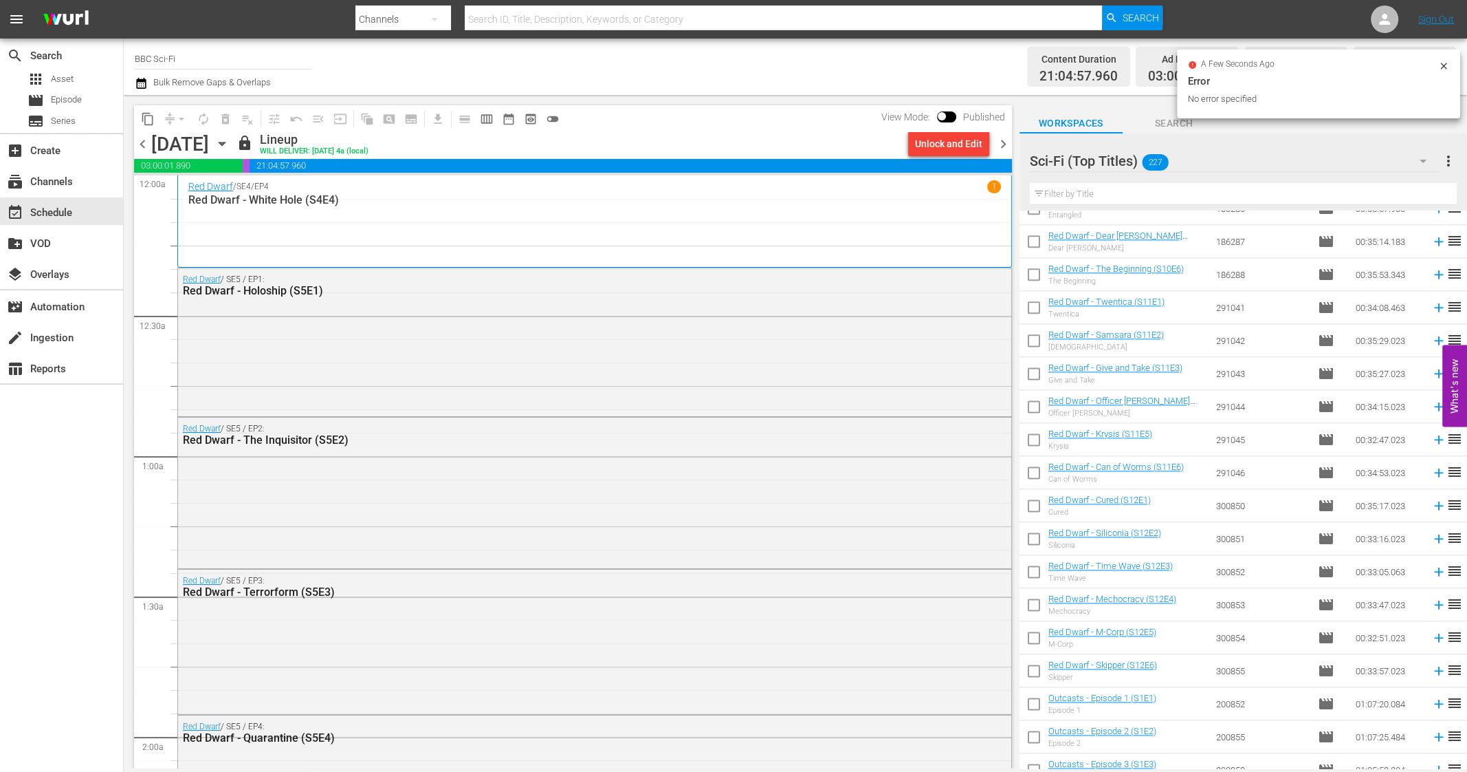
click at [1005, 149] on span "chevron_right" at bounding box center [1003, 143] width 17 height 17
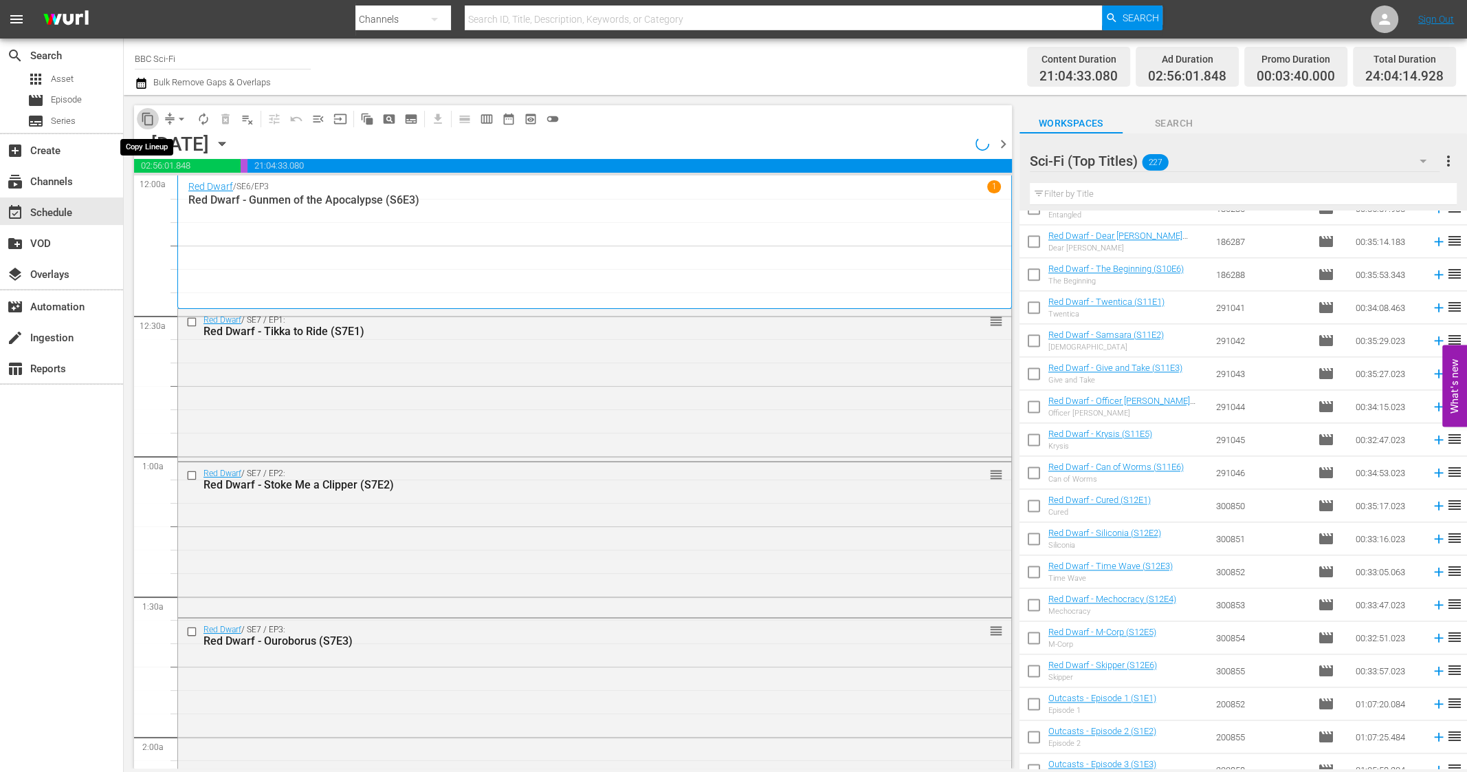
click at [146, 116] on span "content_copy" at bounding box center [148, 119] width 14 height 14
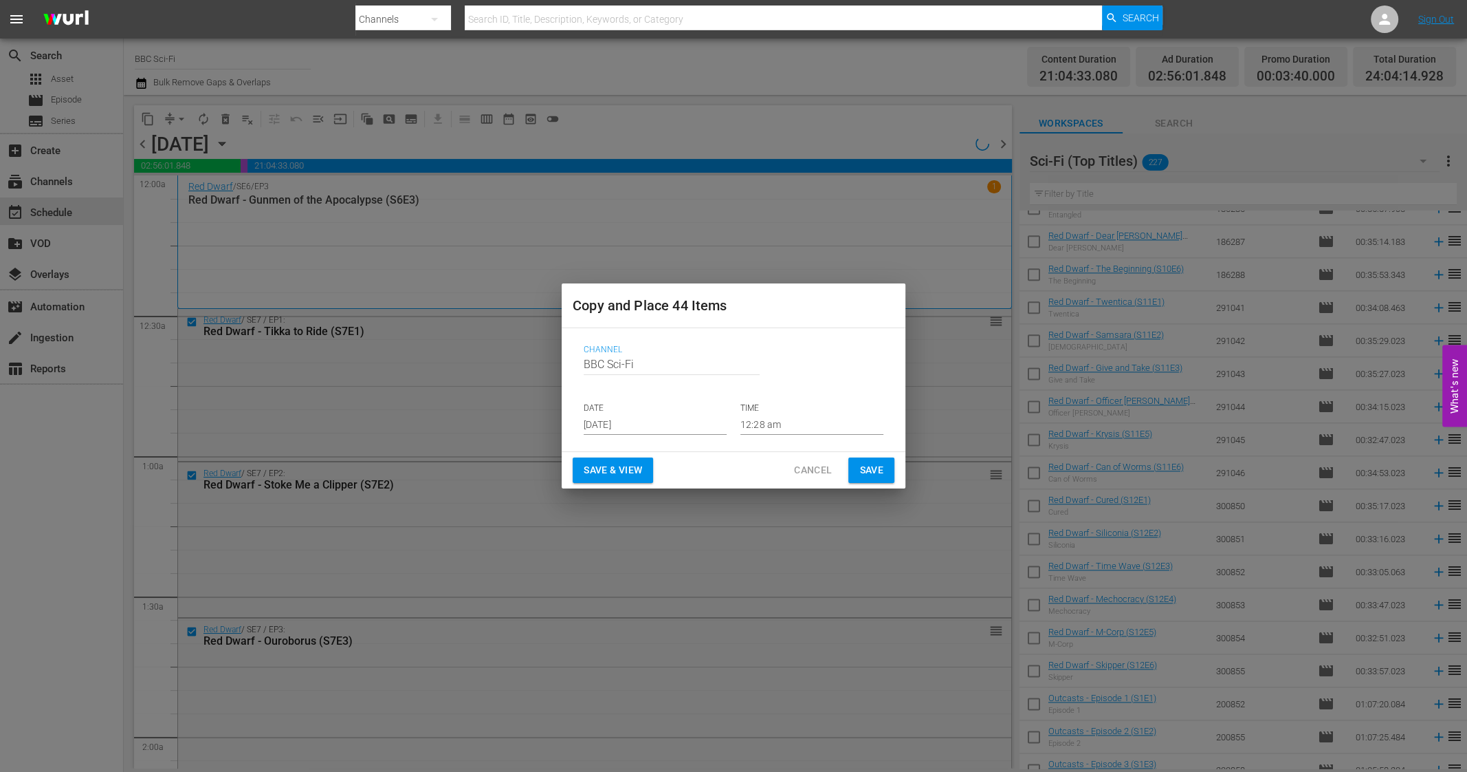
click at [598, 424] on input "Sep 17th 2025" at bounding box center [655, 424] width 143 height 21
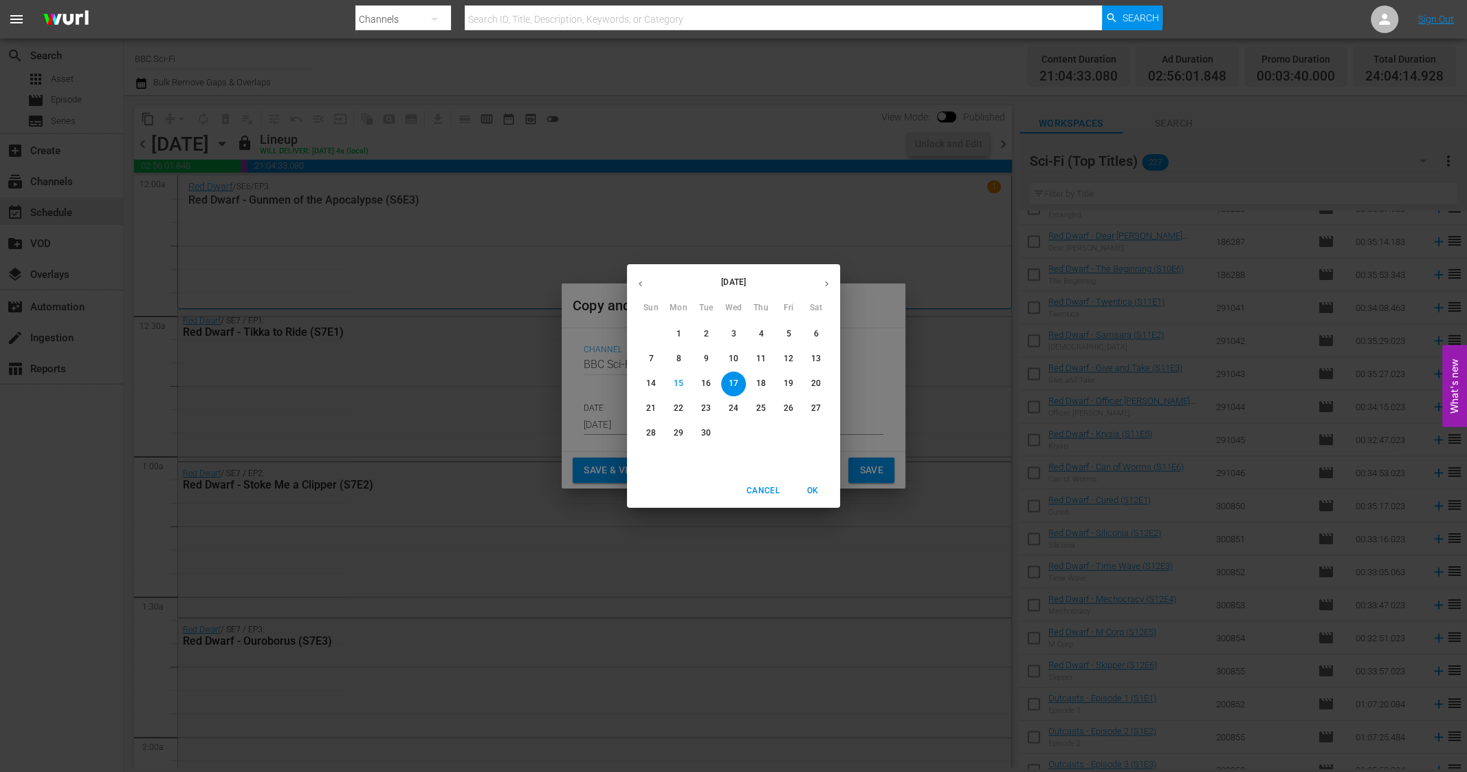
click at [829, 281] on icon "button" at bounding box center [827, 284] width 10 height 10
click at [791, 331] on span "3" at bounding box center [788, 334] width 25 height 12
type input "Oct 3rd 2025"
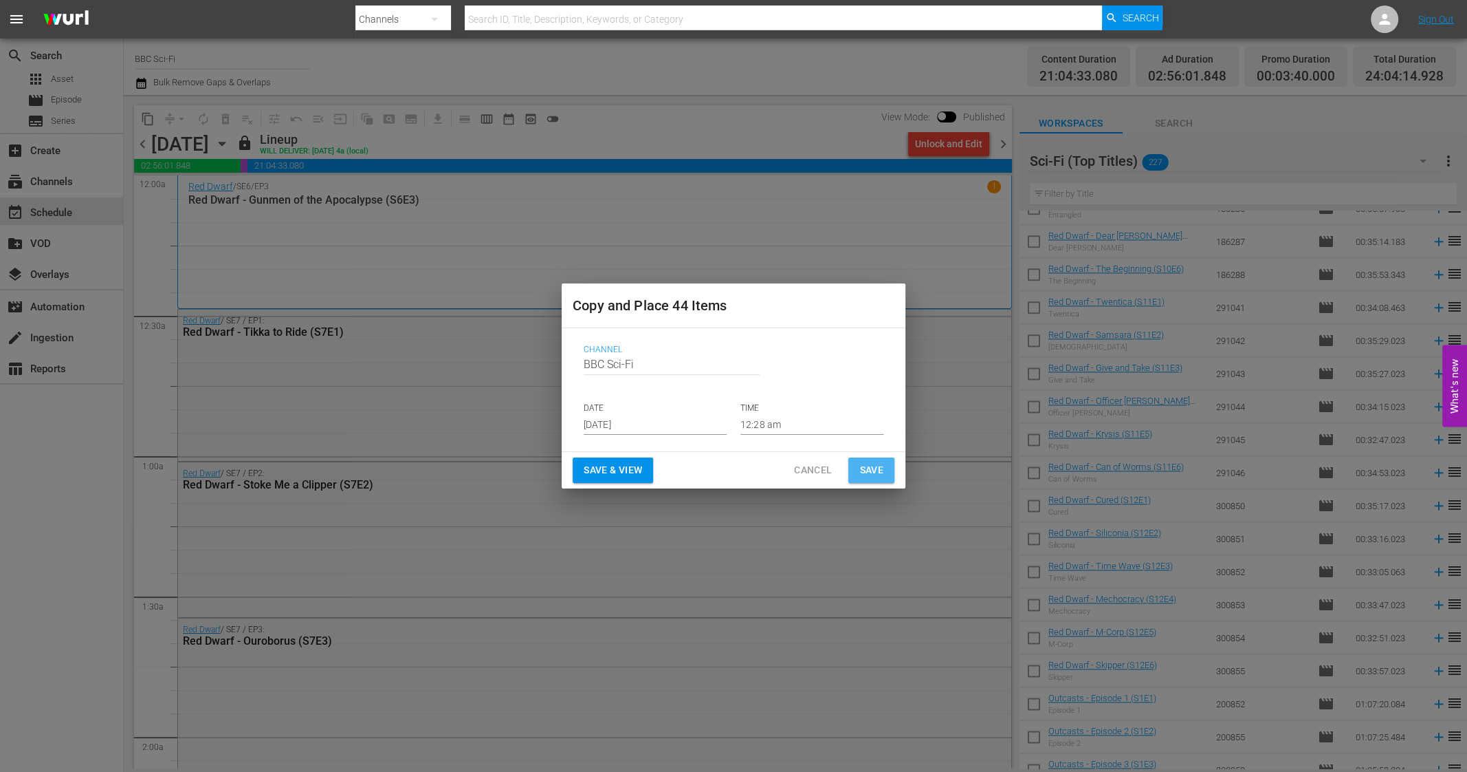
click at [858, 473] on button "Save" at bounding box center [872, 469] width 46 height 25
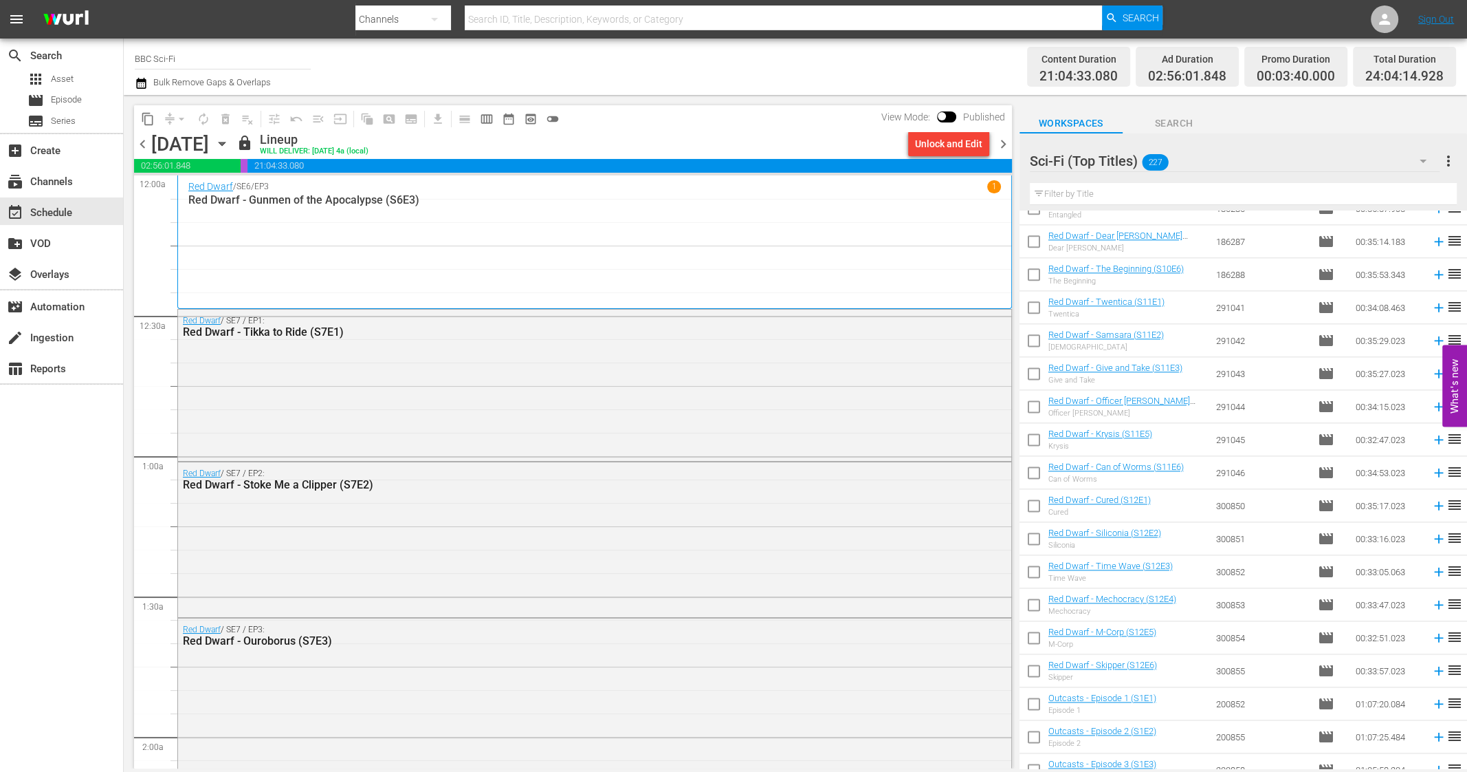
click at [1005, 140] on span "chevron_right" at bounding box center [1003, 143] width 17 height 17
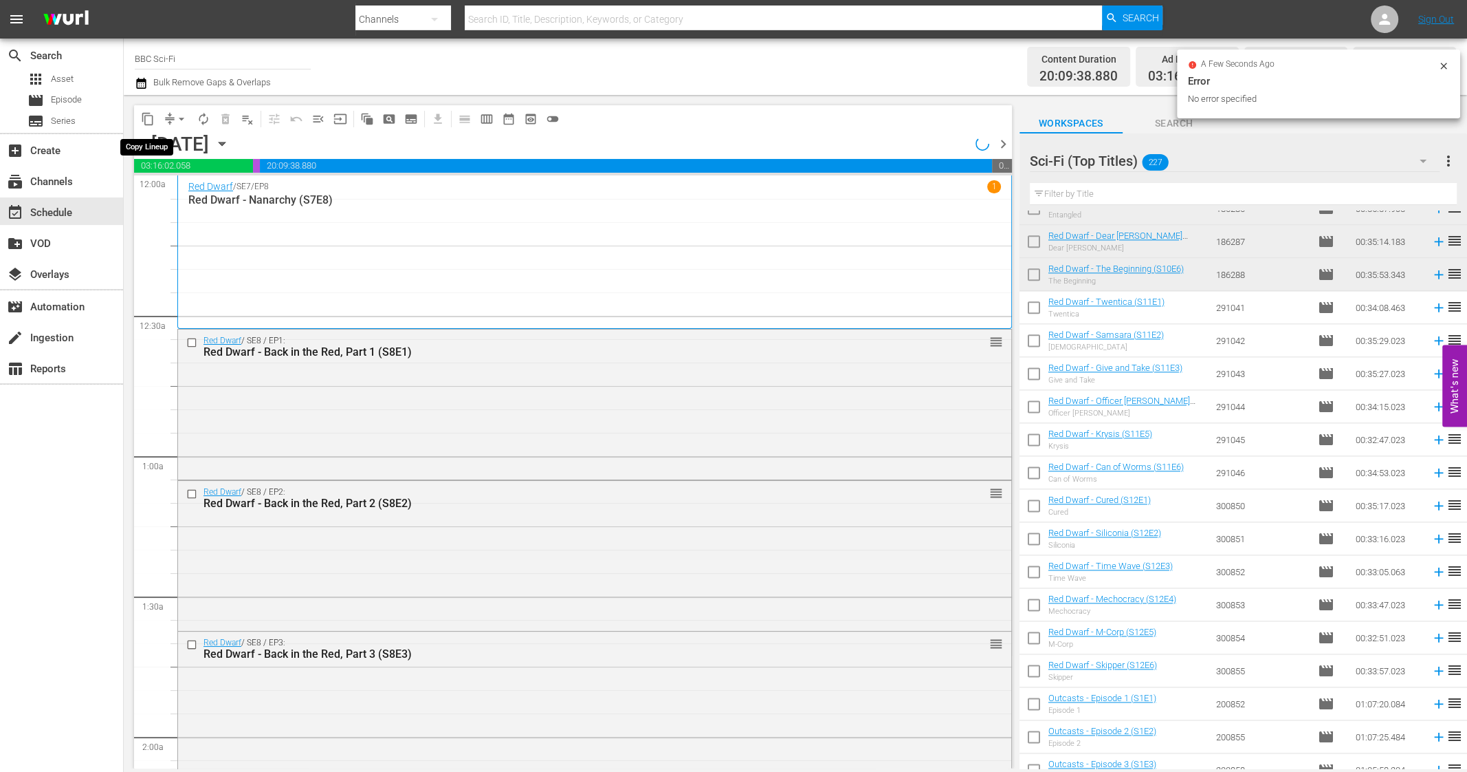
click at [150, 120] on span "content_copy" at bounding box center [148, 119] width 14 height 14
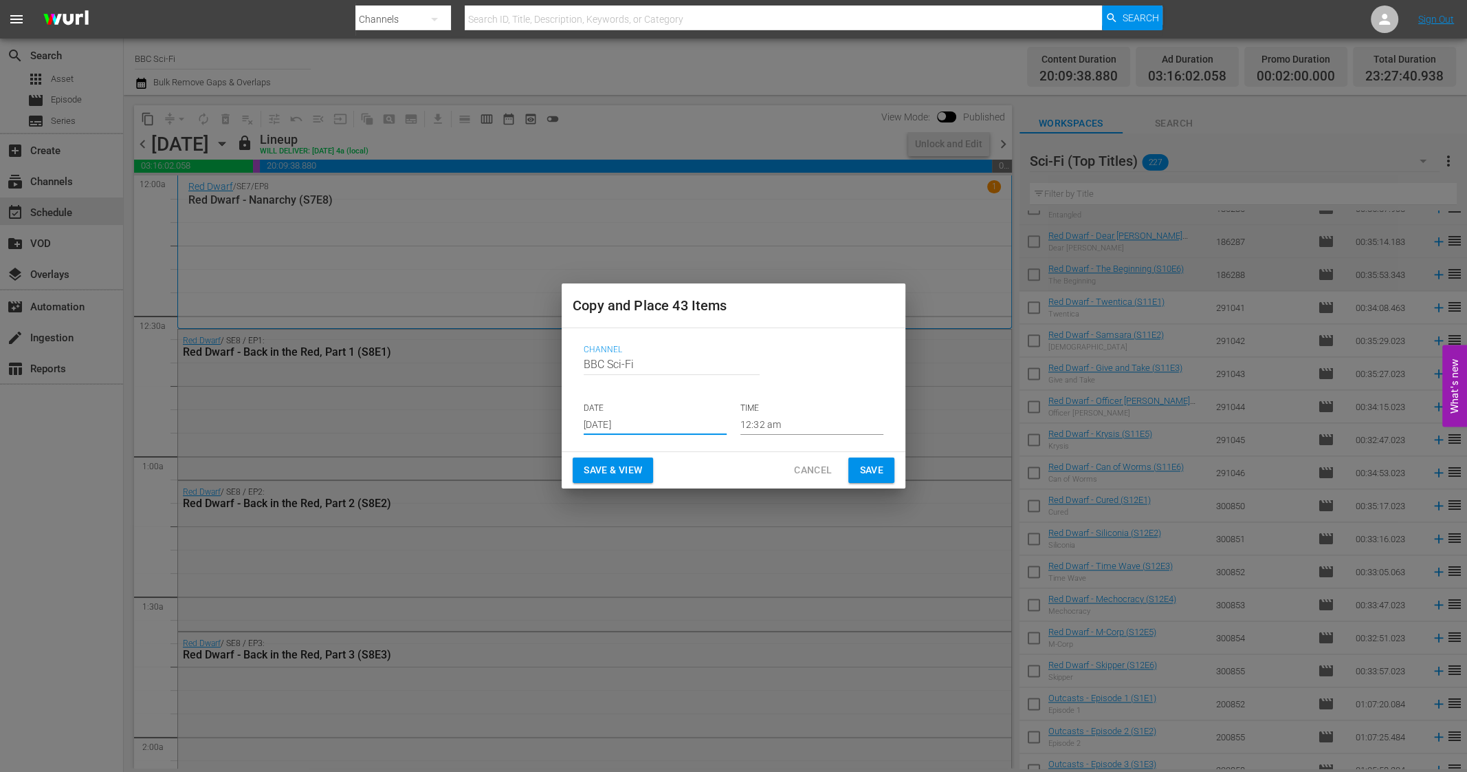
click at [598, 418] on input "Sep 17th 2025" at bounding box center [655, 424] width 143 height 21
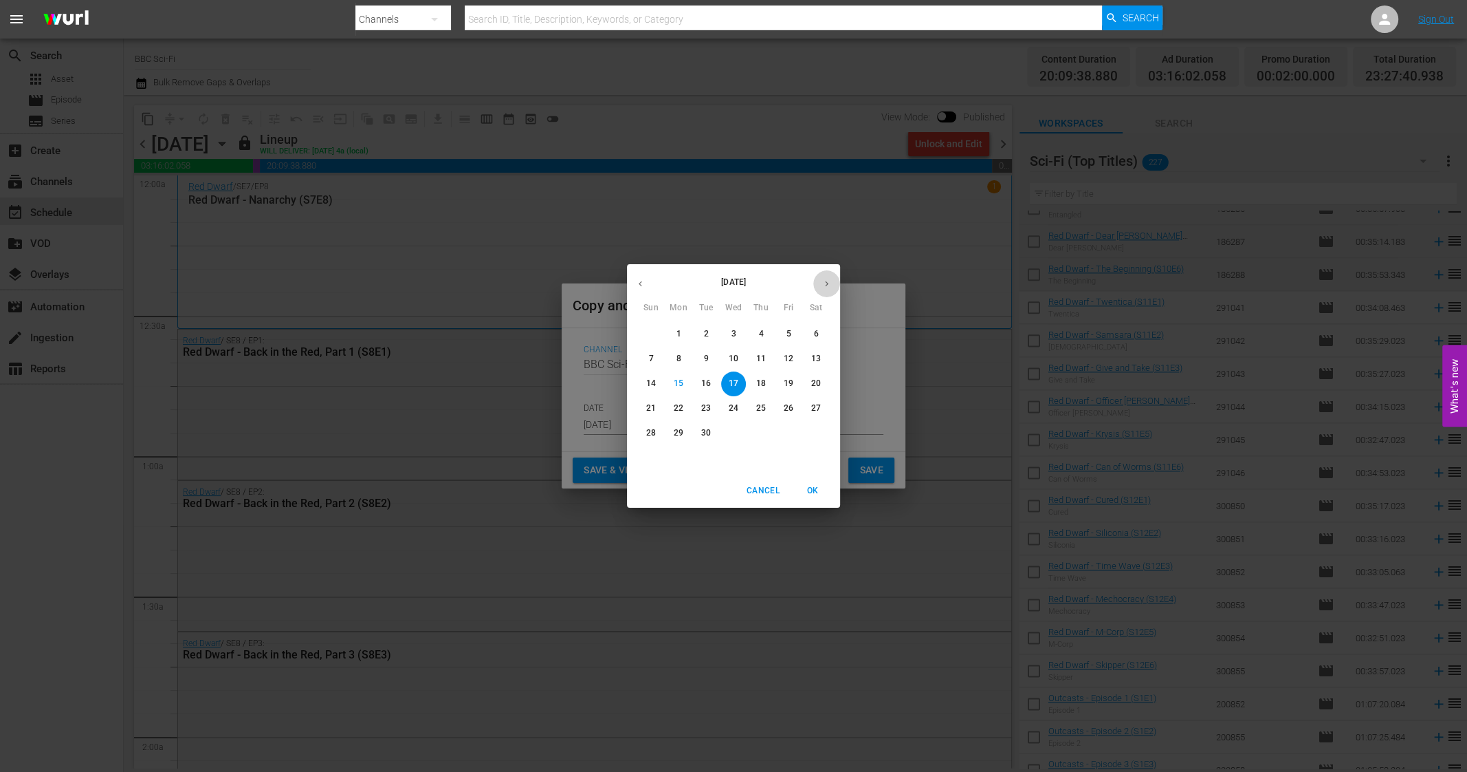
click at [828, 291] on button "button" at bounding box center [827, 283] width 27 height 27
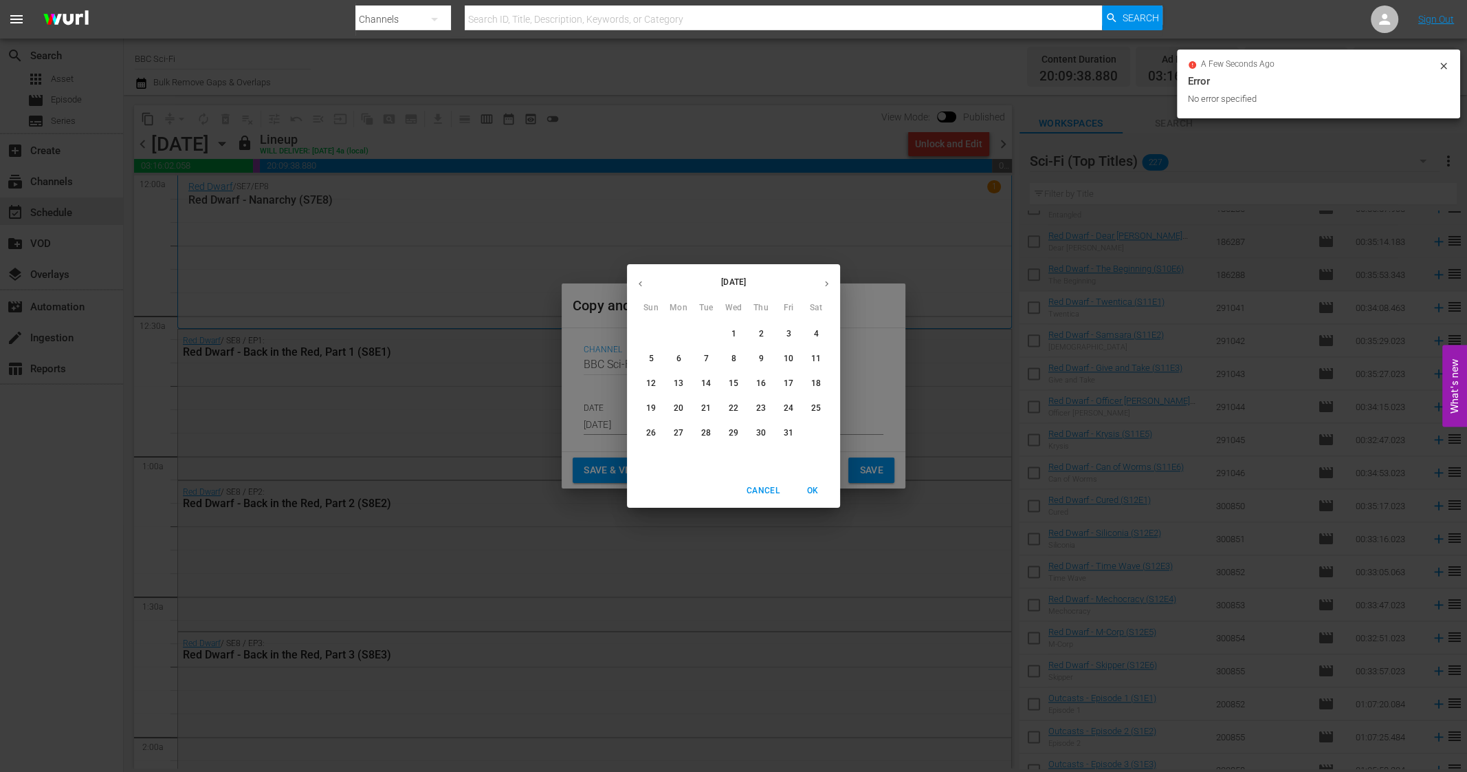
click at [809, 333] on span "4" at bounding box center [816, 334] width 25 height 12
type input "Oct 4th 2025"
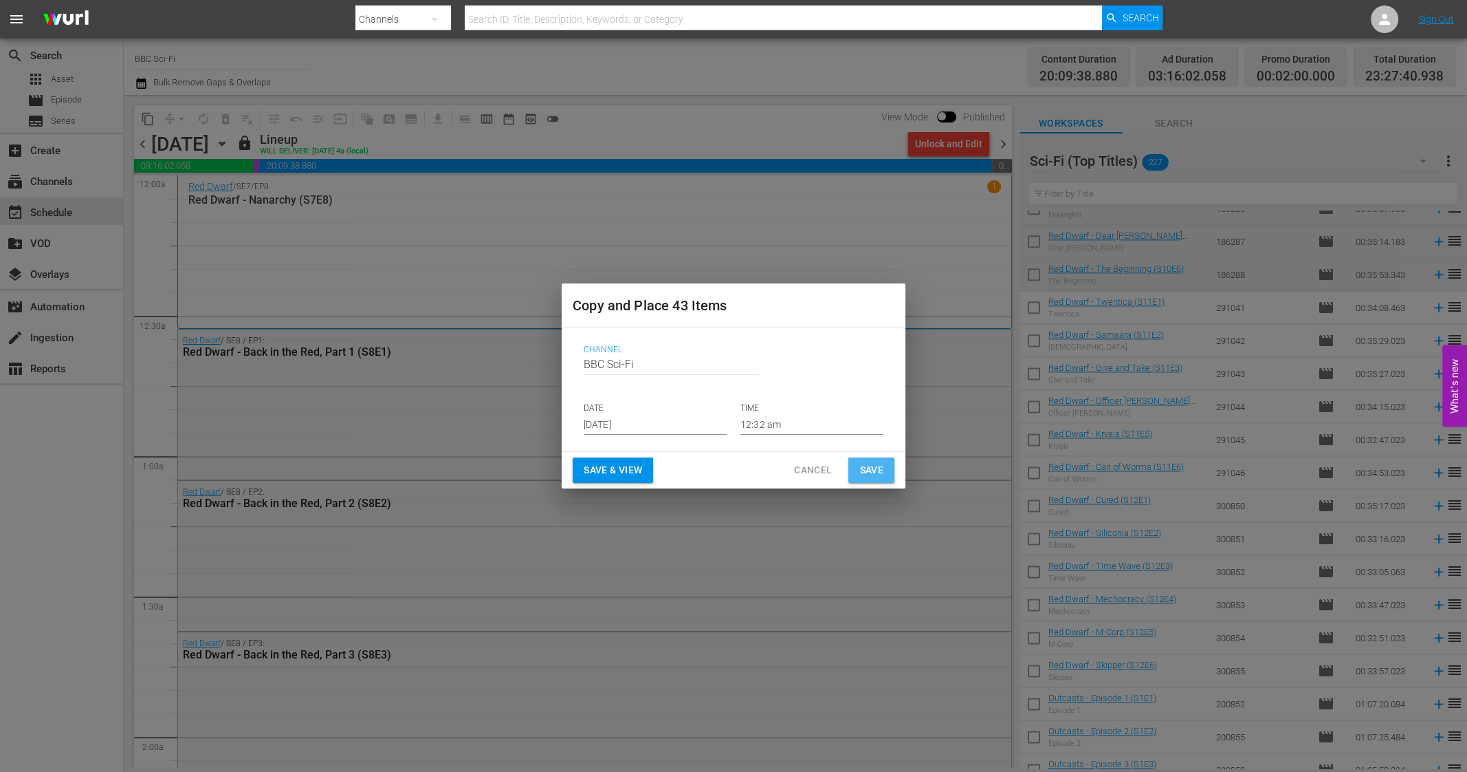
click at [860, 471] on span "Save" at bounding box center [872, 469] width 24 height 17
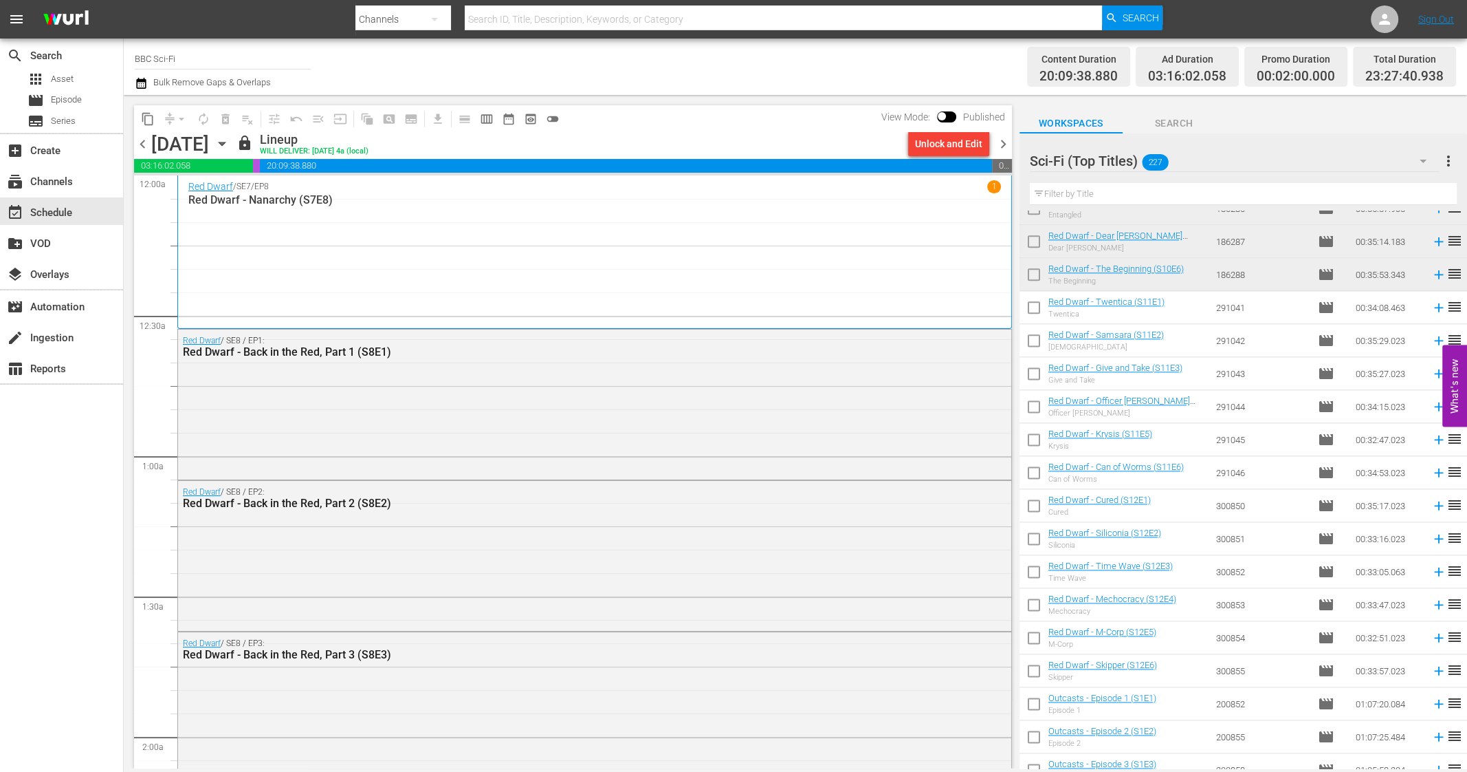
click at [1003, 145] on span "chevron_right" at bounding box center [1003, 143] width 17 height 17
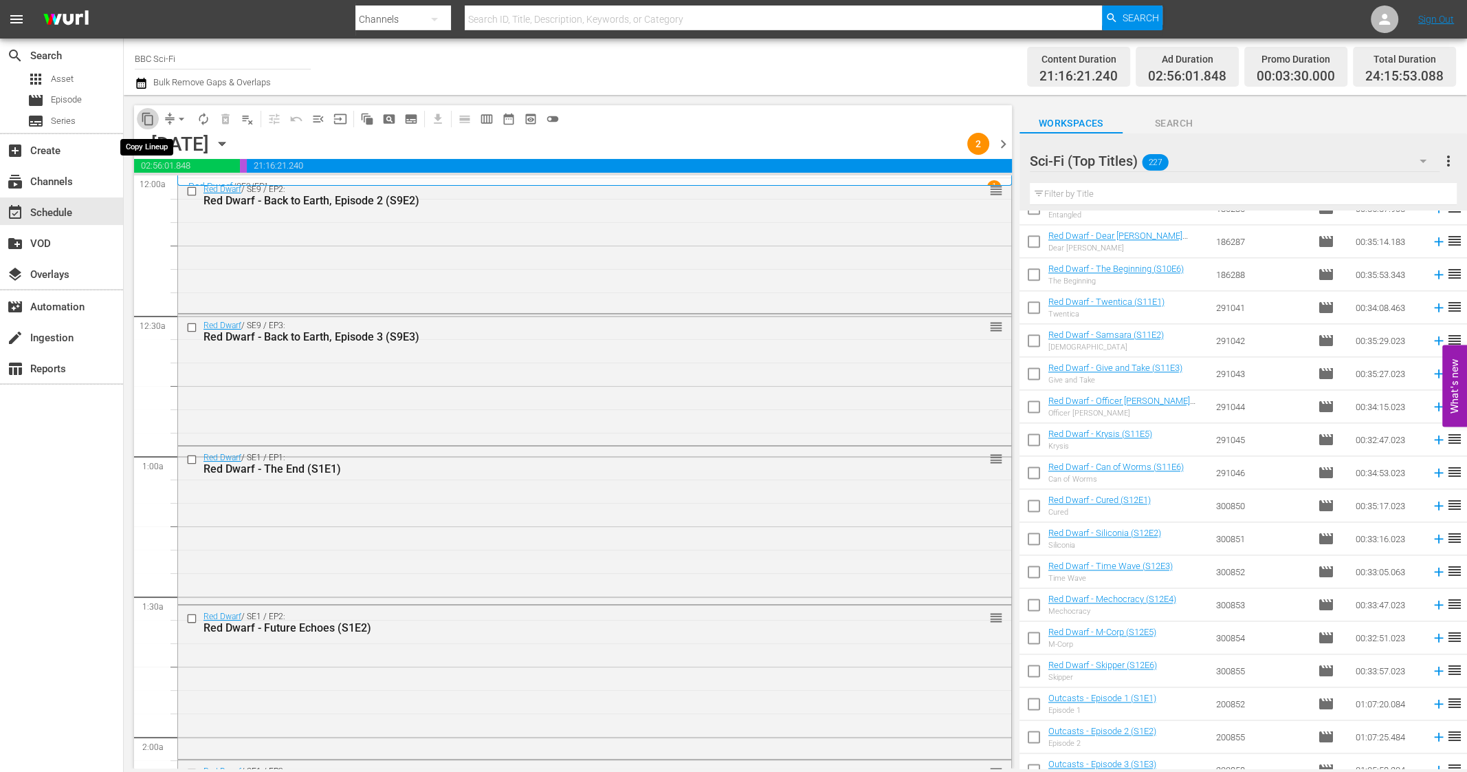
click at [141, 117] on span "content_copy" at bounding box center [148, 119] width 14 height 14
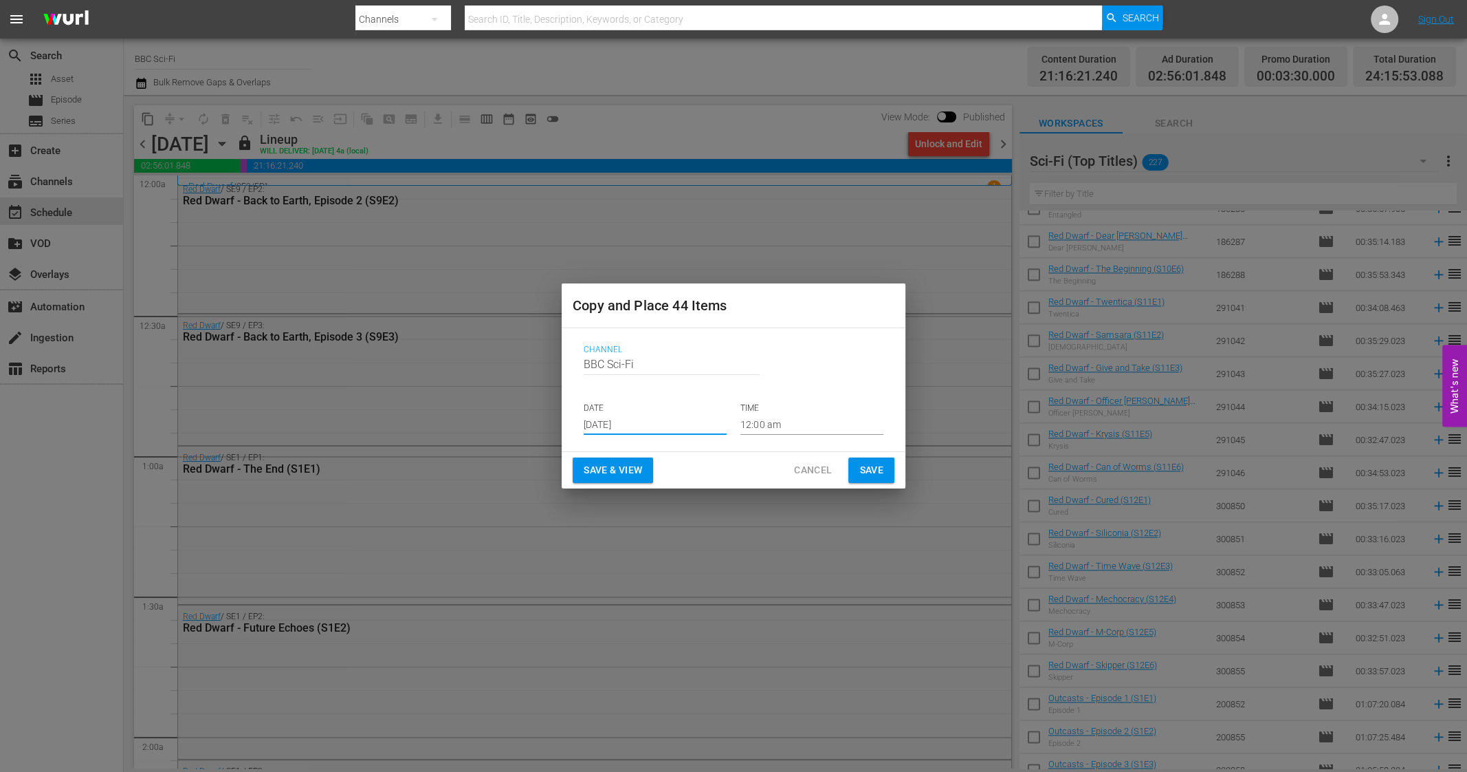
click at [622, 426] on input "Sep 17th 2025" at bounding box center [655, 424] width 143 height 21
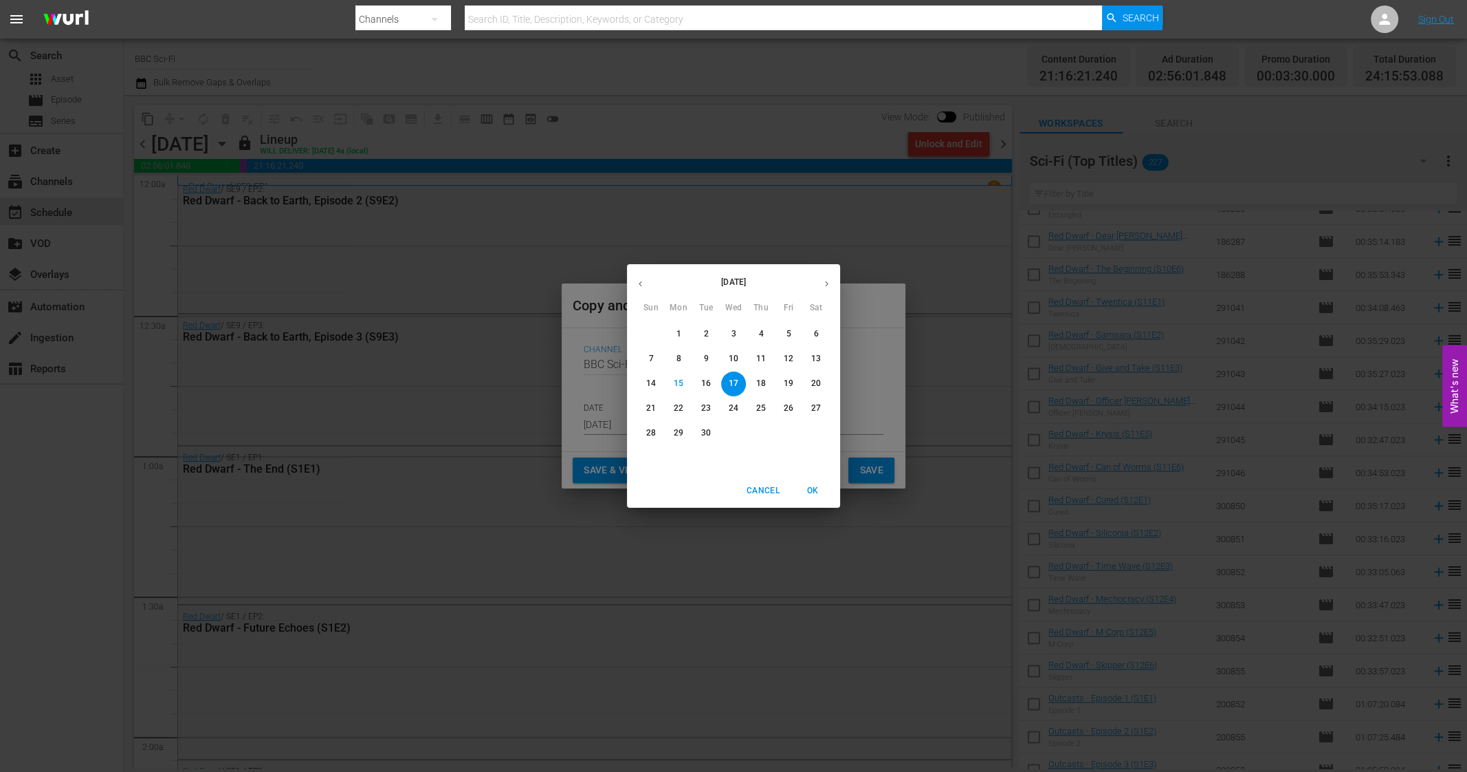
click at [822, 292] on button "button" at bounding box center [827, 283] width 27 height 27
click at [654, 361] on span "5" at bounding box center [651, 359] width 25 height 12
type input "Oct 5th 2025"
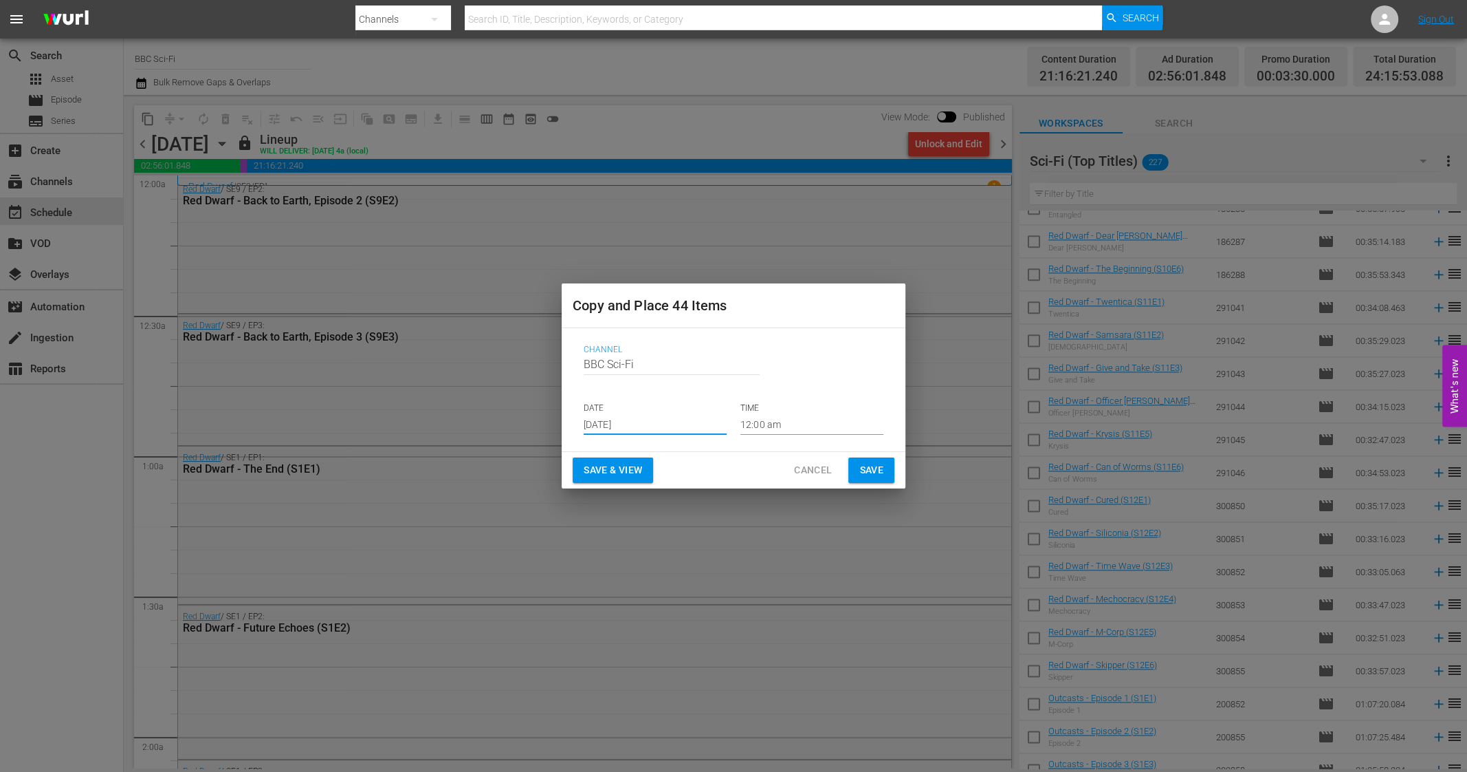
click at [860, 468] on span "Save" at bounding box center [872, 469] width 24 height 17
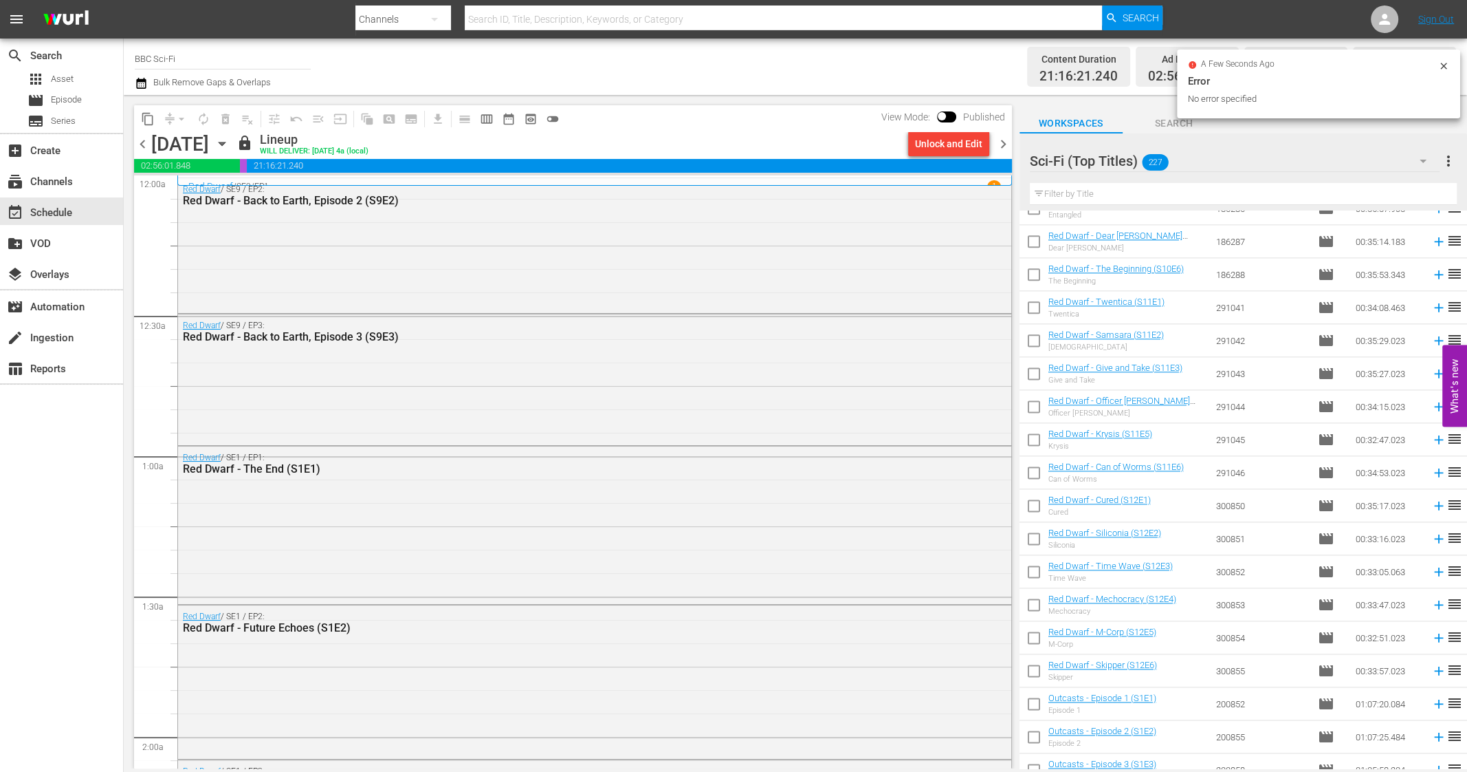
click at [1004, 148] on span "chevron_right" at bounding box center [1003, 143] width 17 height 17
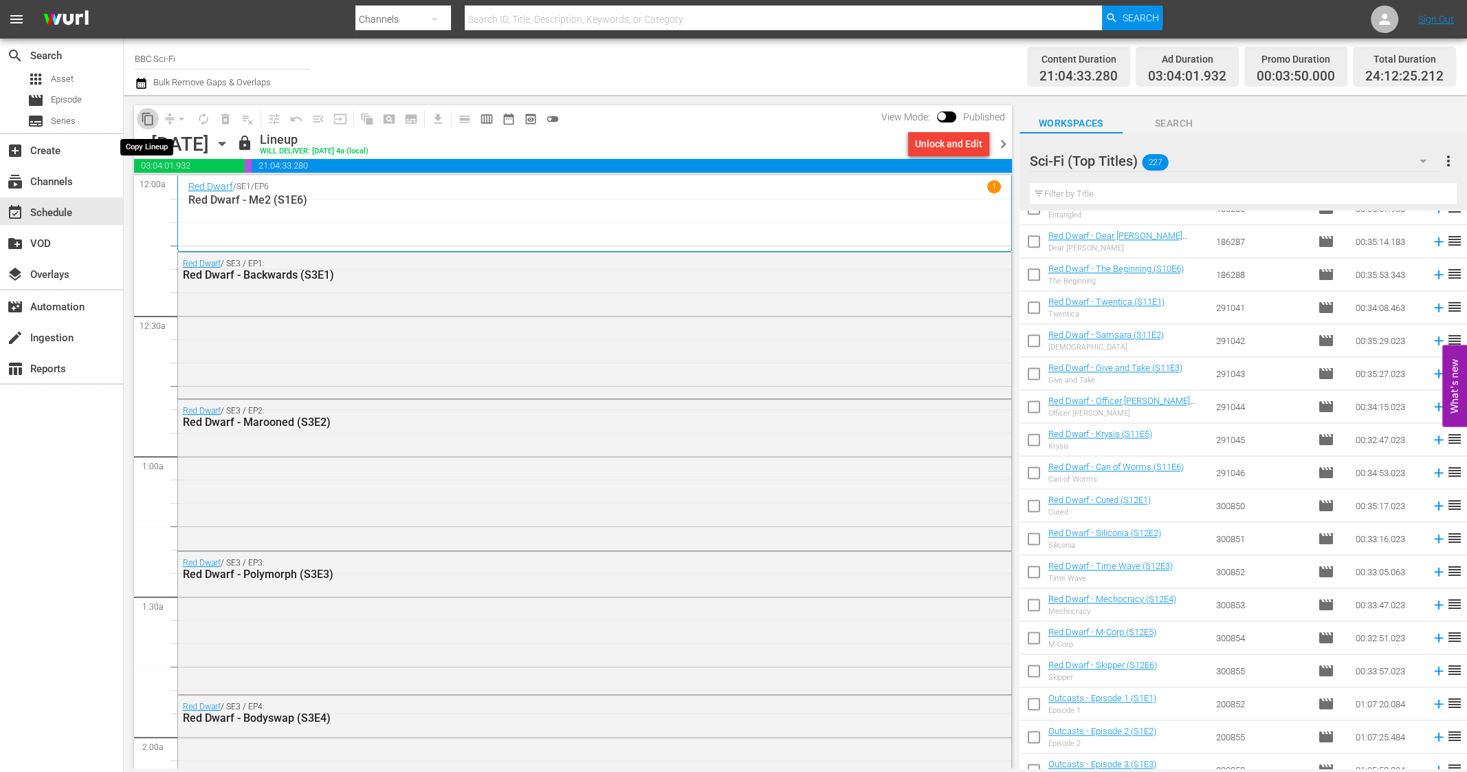
click at [149, 120] on span "content_copy" at bounding box center [148, 119] width 14 height 14
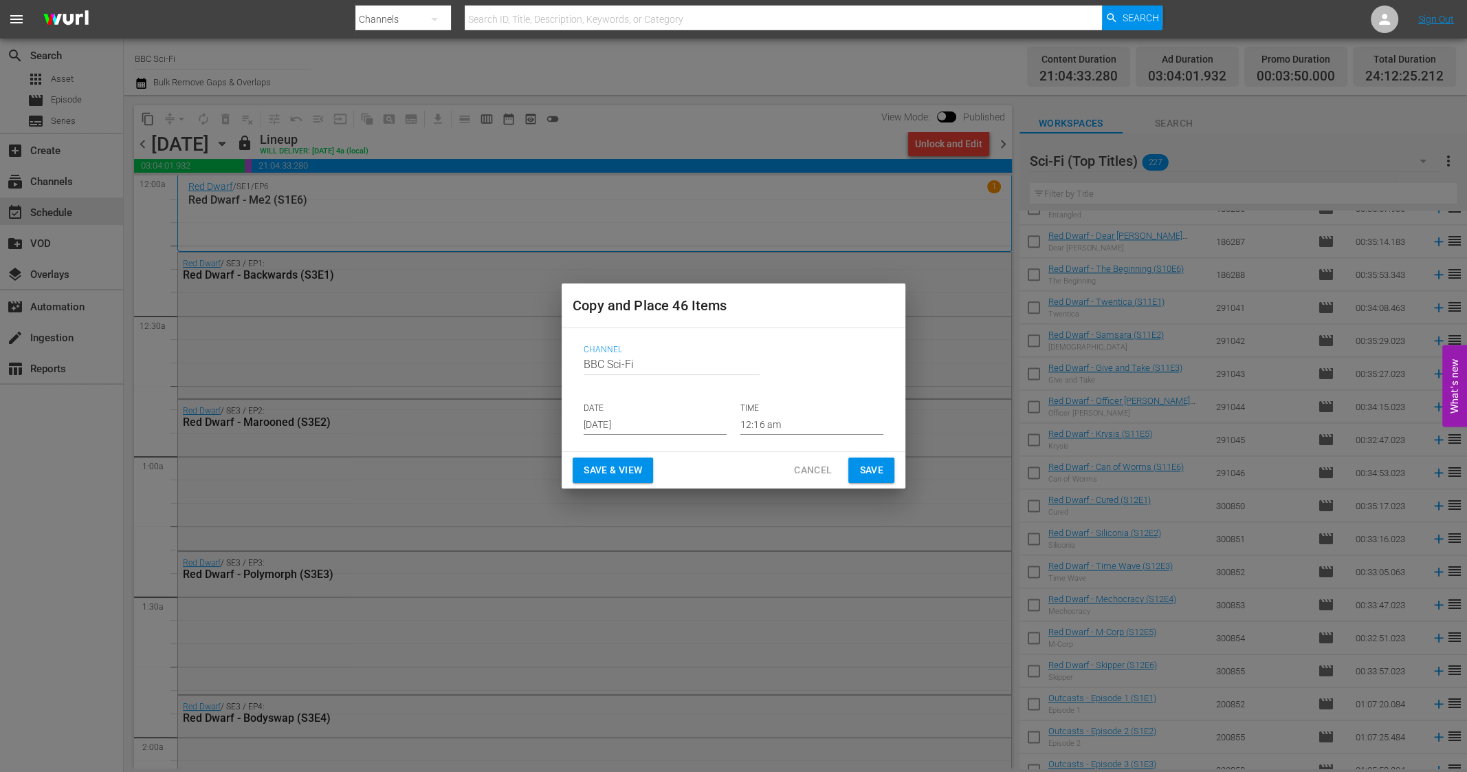
click at [625, 426] on input "Sep 17th 2025" at bounding box center [655, 424] width 143 height 21
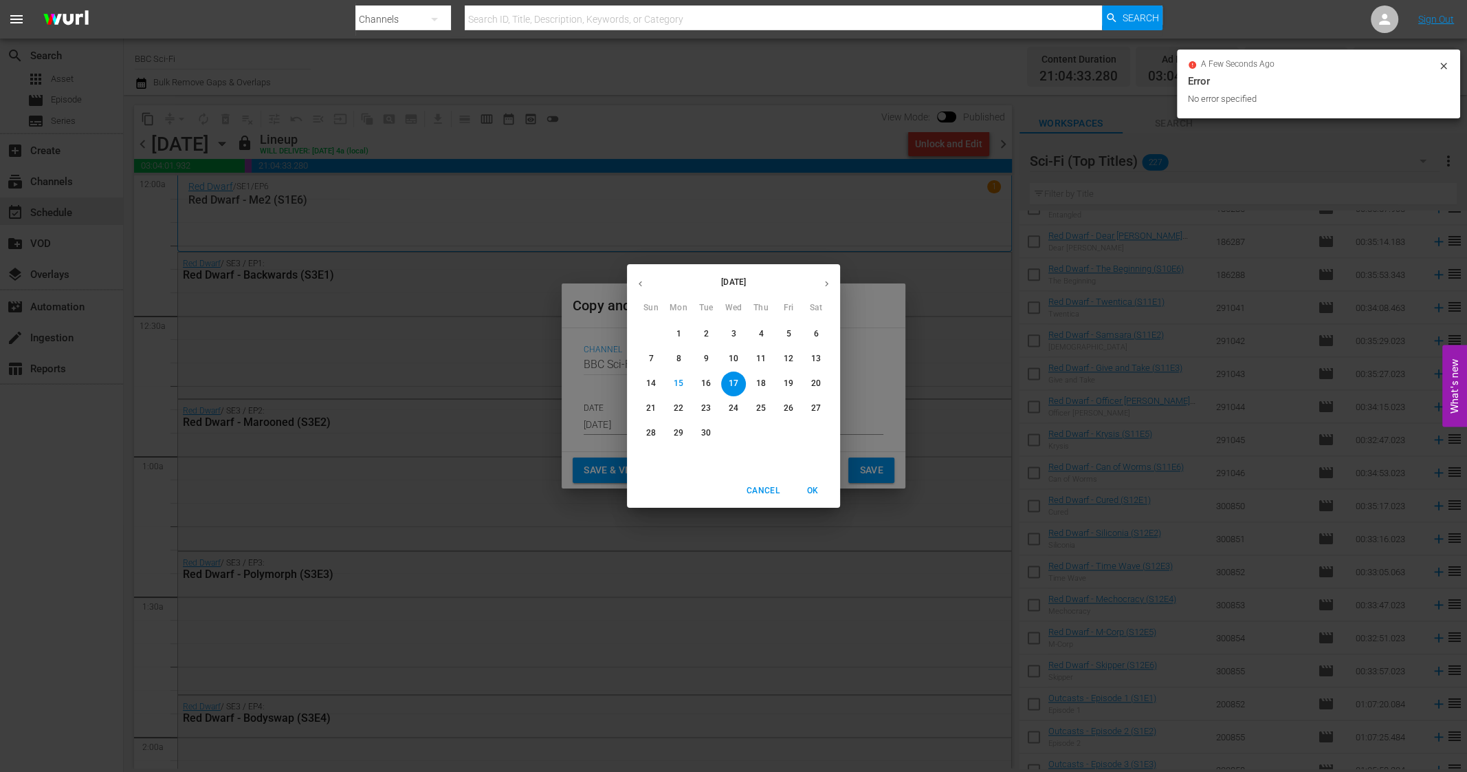
click at [827, 285] on icon "button" at bounding box center [827, 284] width 10 height 10
click at [678, 362] on p "6" at bounding box center [678, 359] width 5 height 12
type input "Oct 6th 2025"
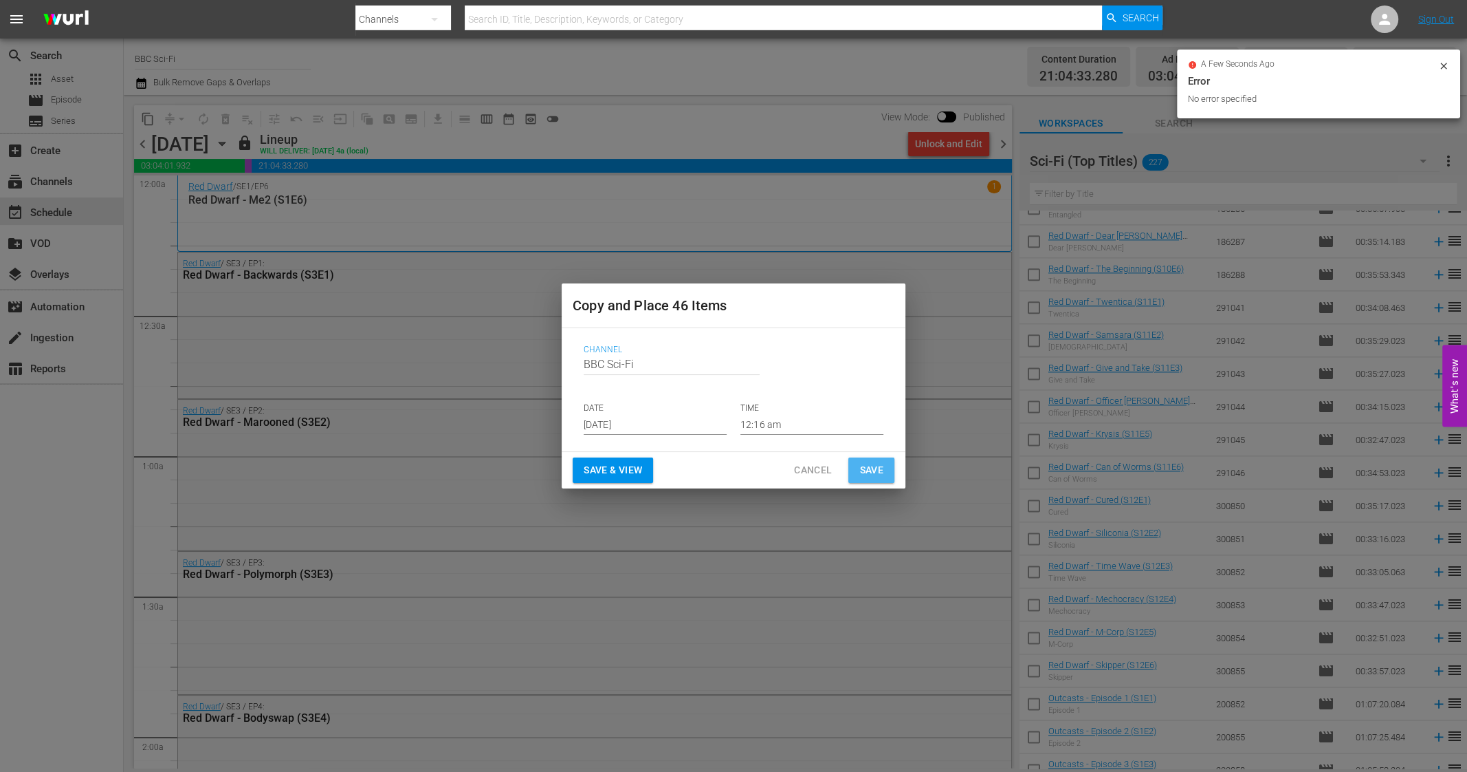
click at [867, 466] on span "Save" at bounding box center [872, 469] width 24 height 17
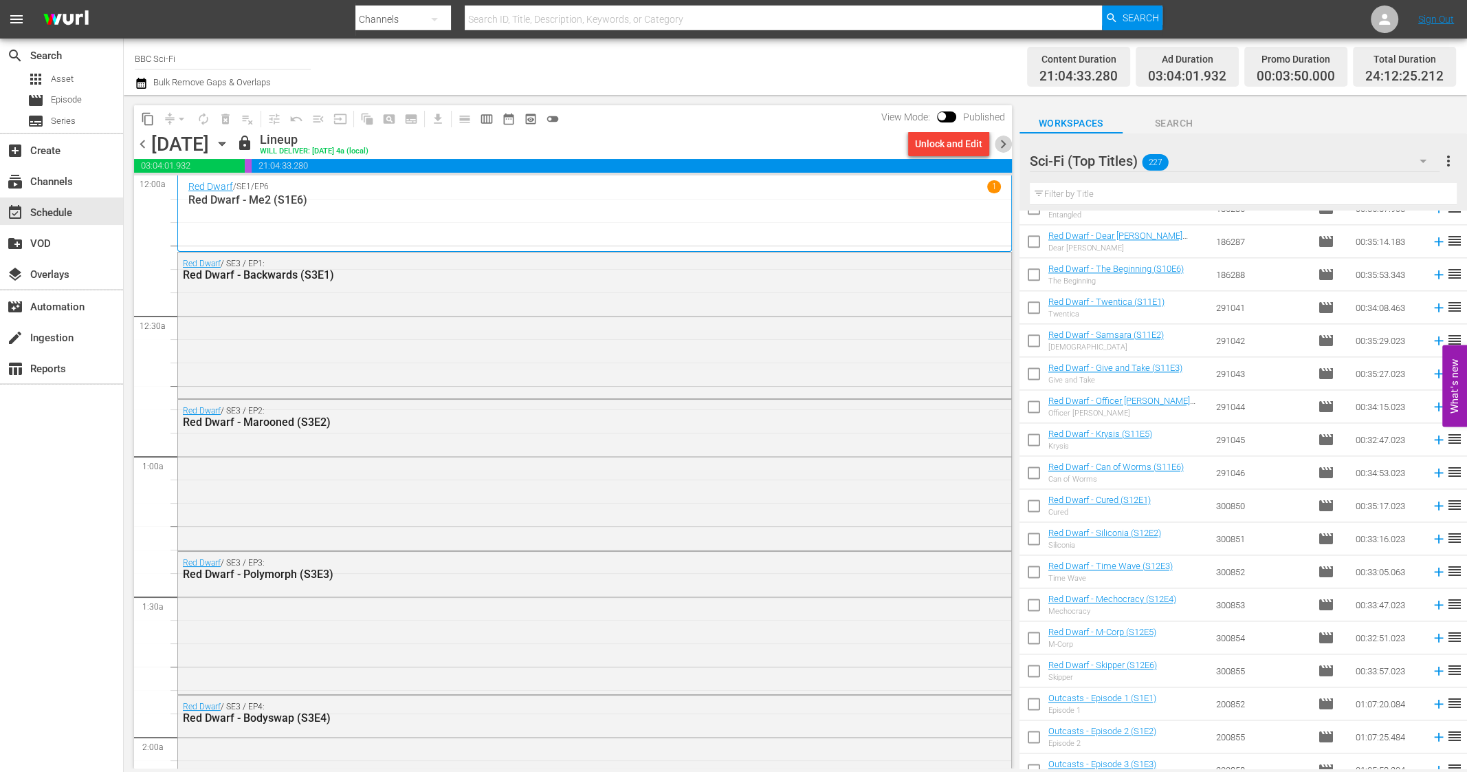
click at [1005, 144] on span "chevron_right" at bounding box center [1003, 143] width 17 height 17
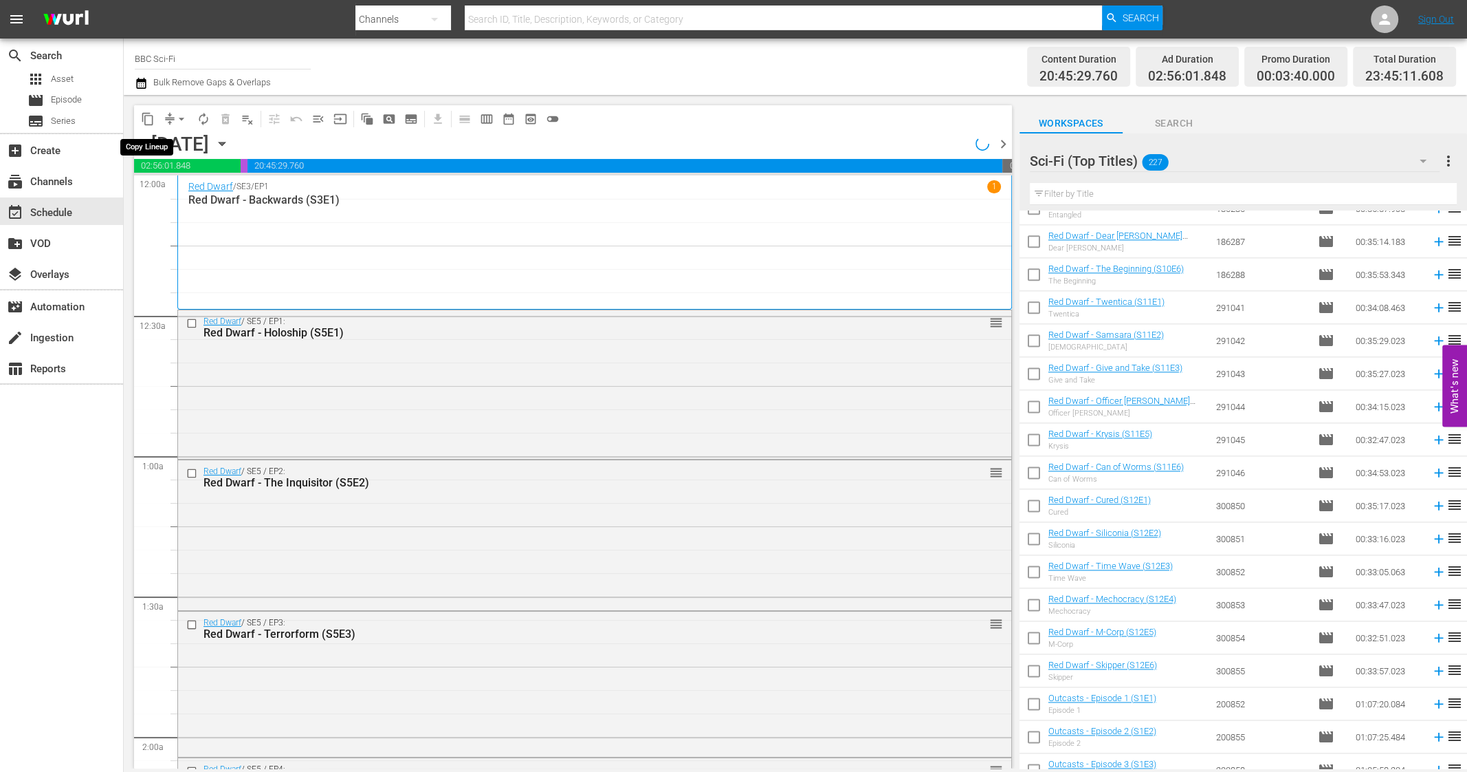
click at [147, 118] on span "content_copy" at bounding box center [148, 119] width 14 height 14
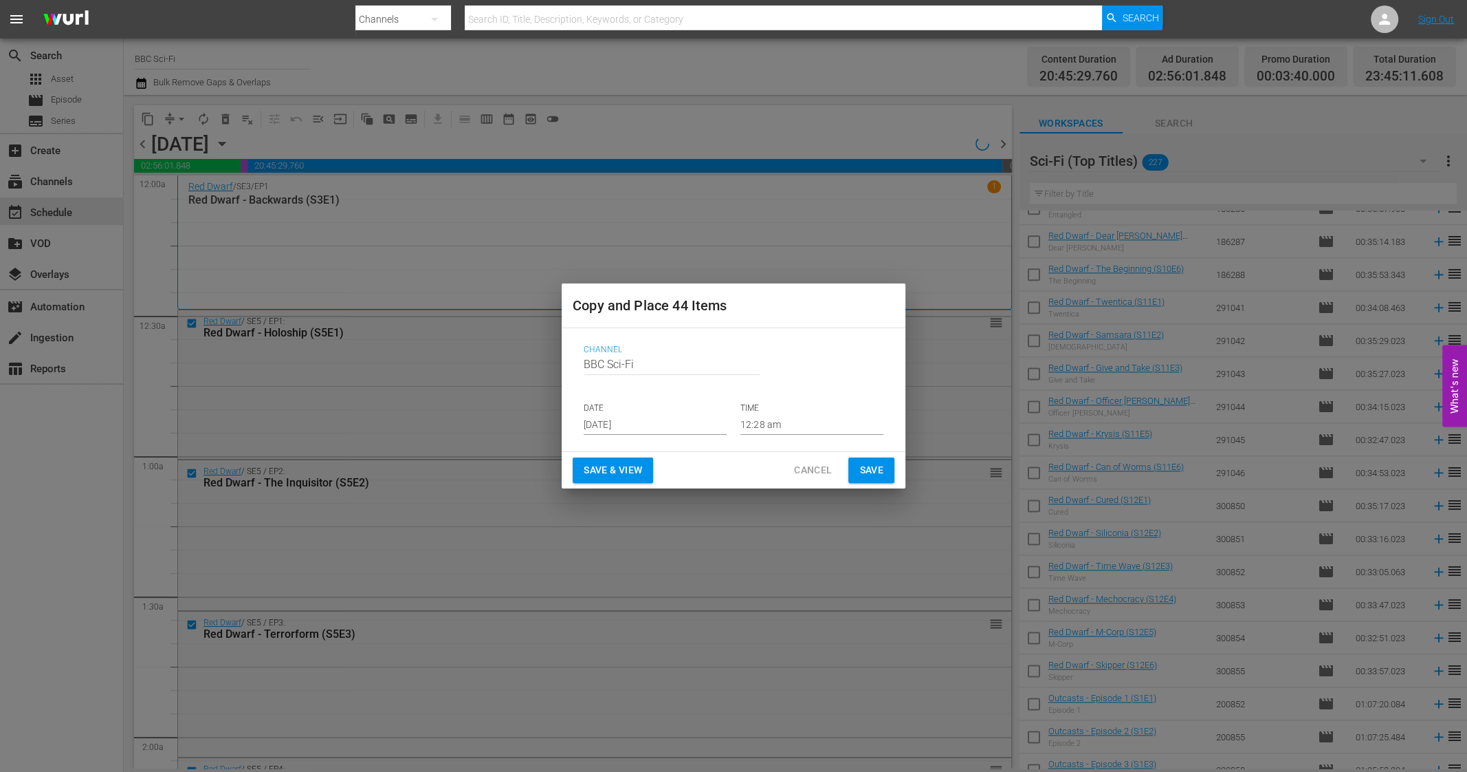
click at [626, 435] on input "Sep 17th 2025" at bounding box center [655, 424] width 143 height 21
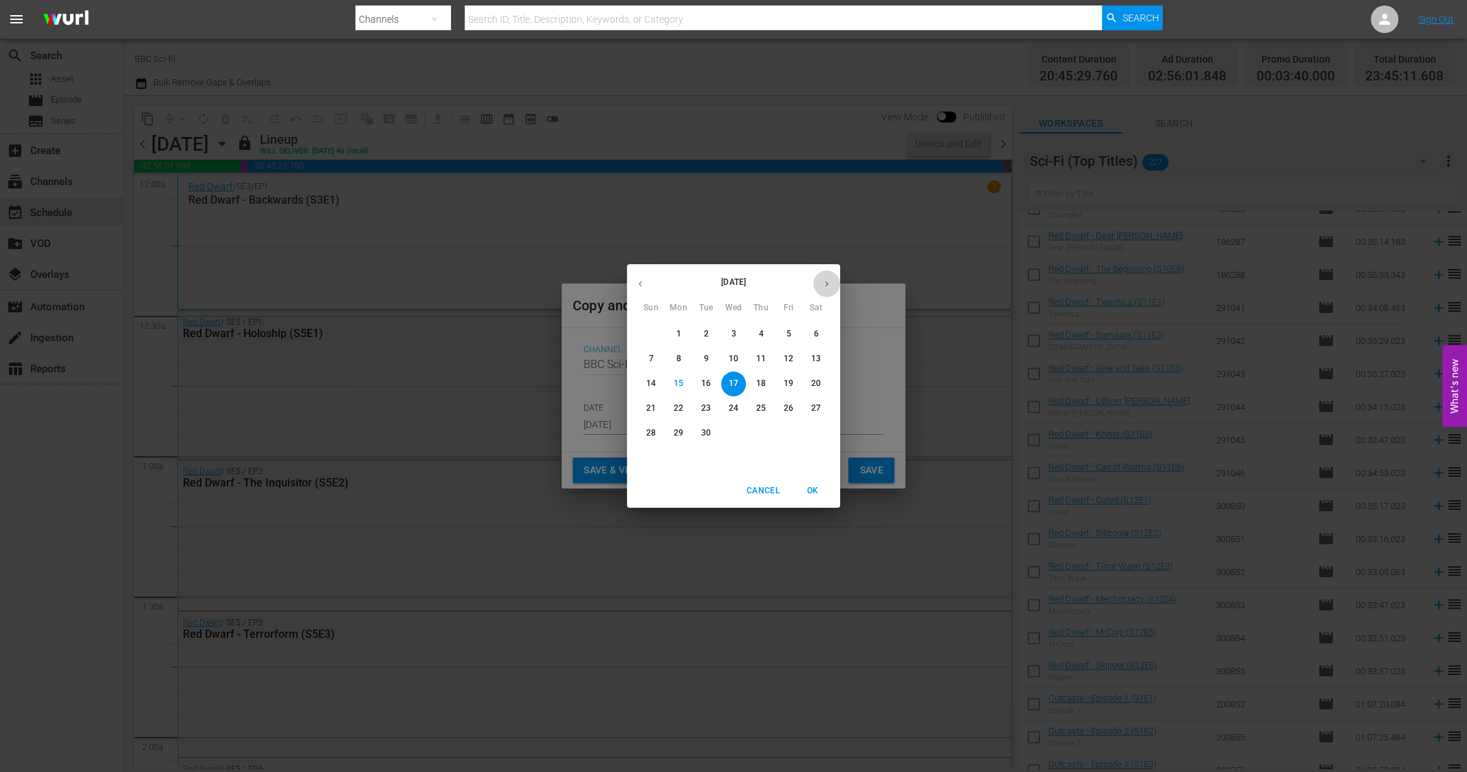
click at [828, 287] on icon "button" at bounding box center [827, 284] width 10 height 10
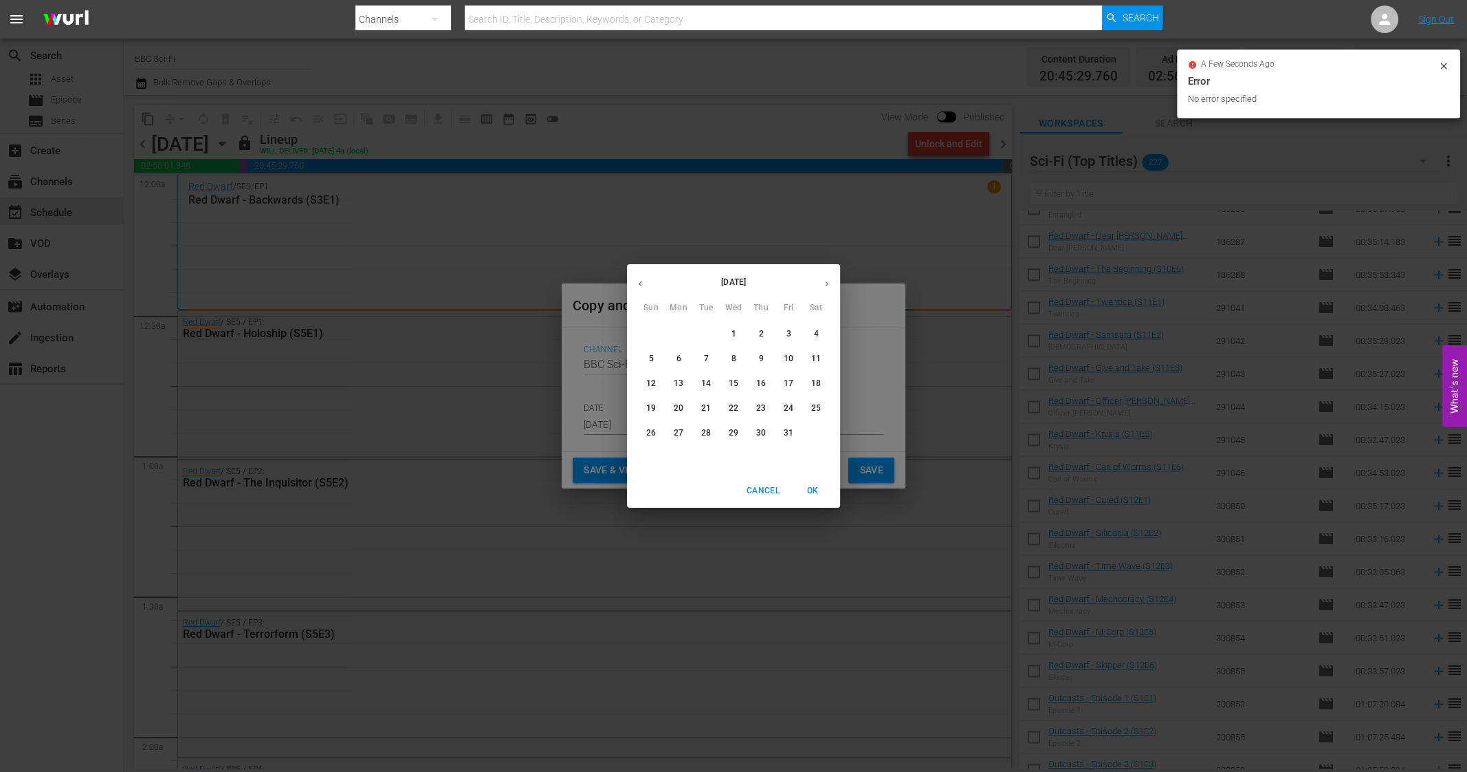
click at [703, 356] on span "7" at bounding box center [706, 359] width 25 height 12
type input "Oct 7th 2025"
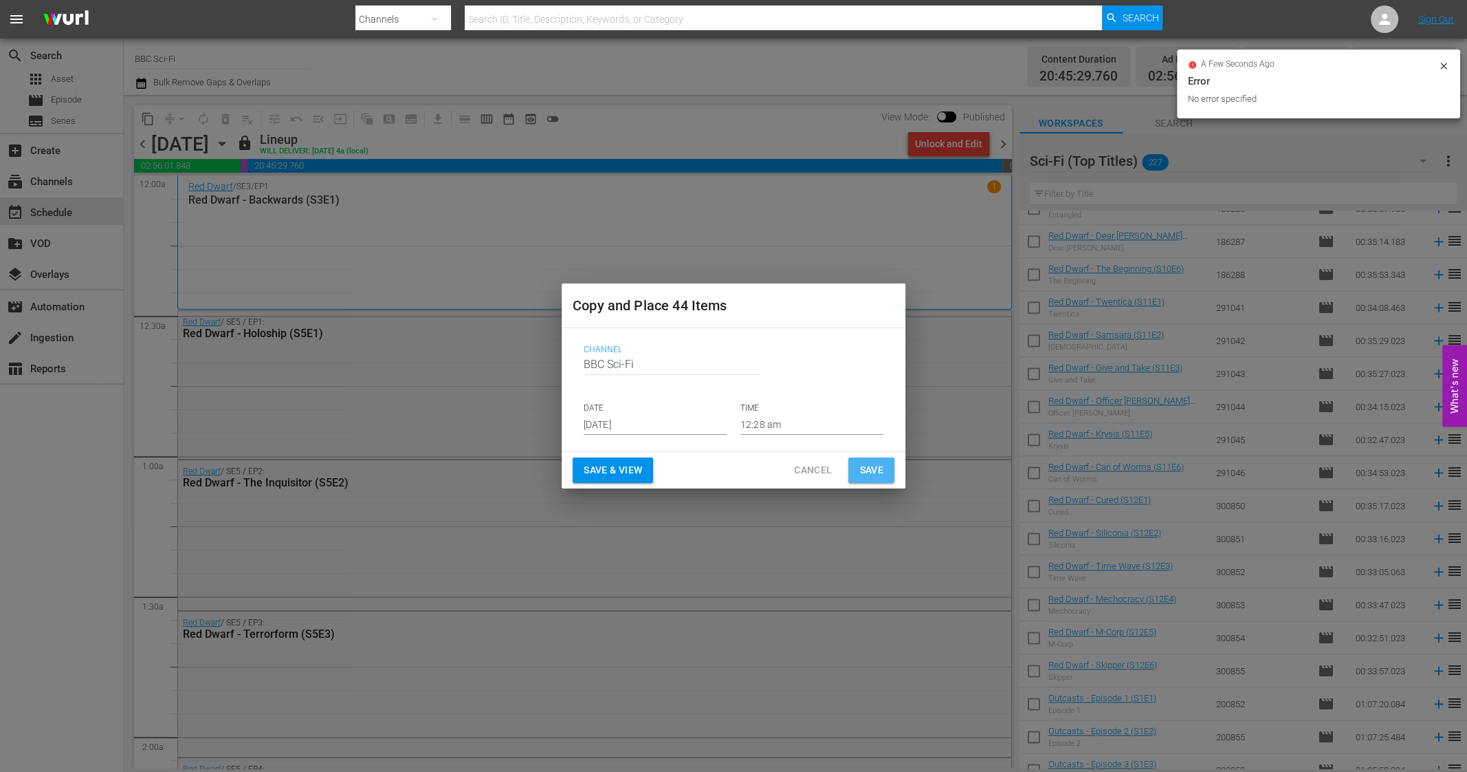
click at [883, 475] on span "Save" at bounding box center [872, 469] width 24 height 17
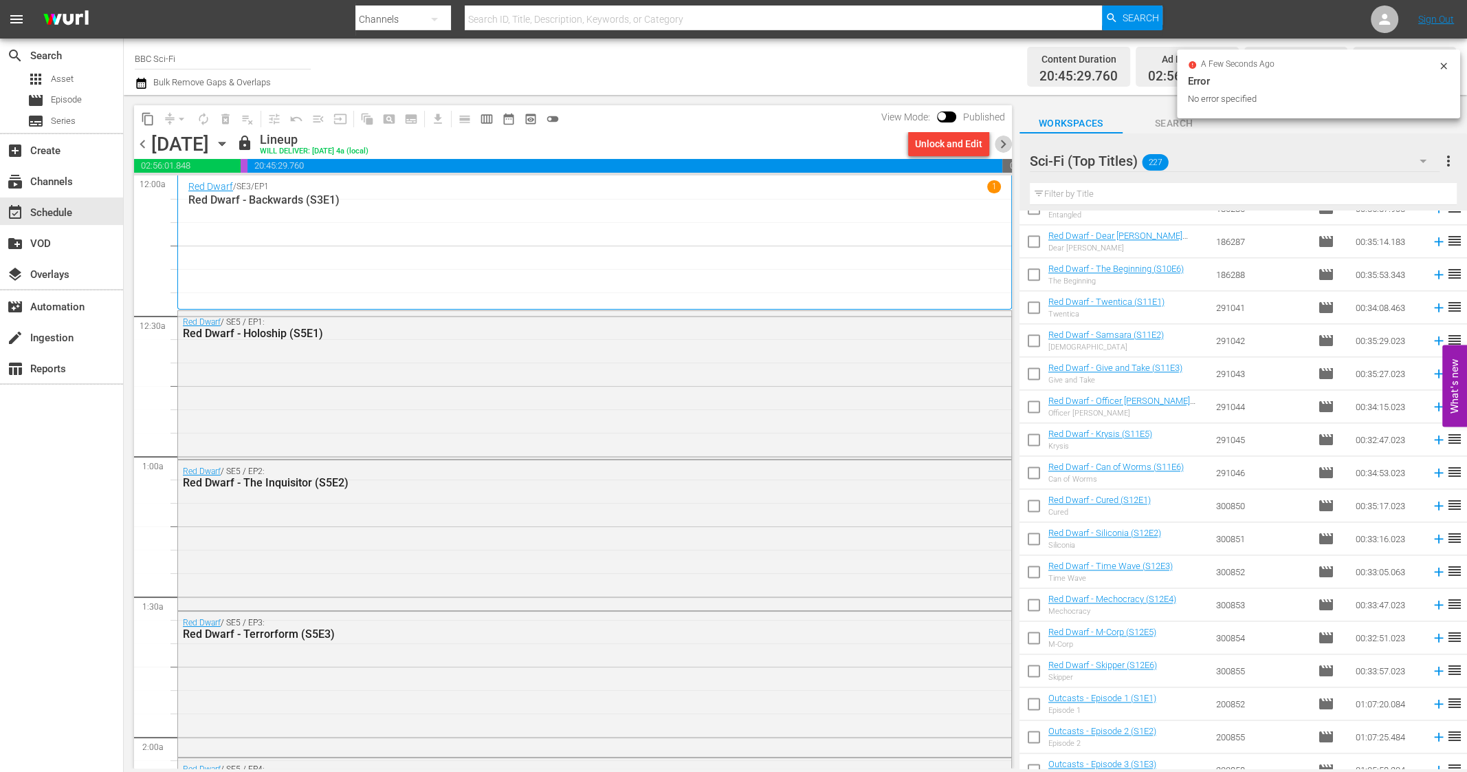
click at [1001, 144] on span "chevron_right" at bounding box center [1003, 143] width 17 height 17
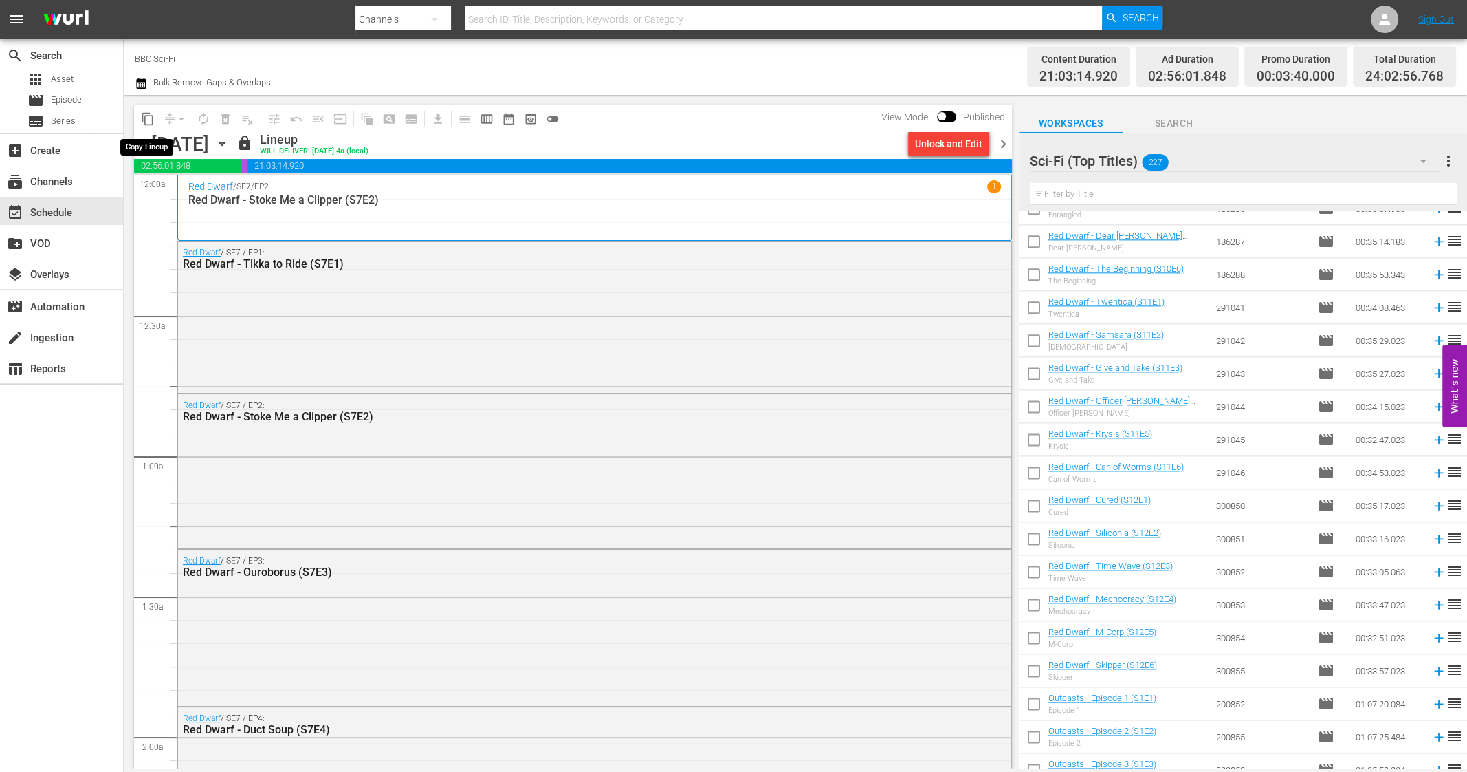
click at [146, 122] on span "content_copy" at bounding box center [148, 119] width 14 height 14
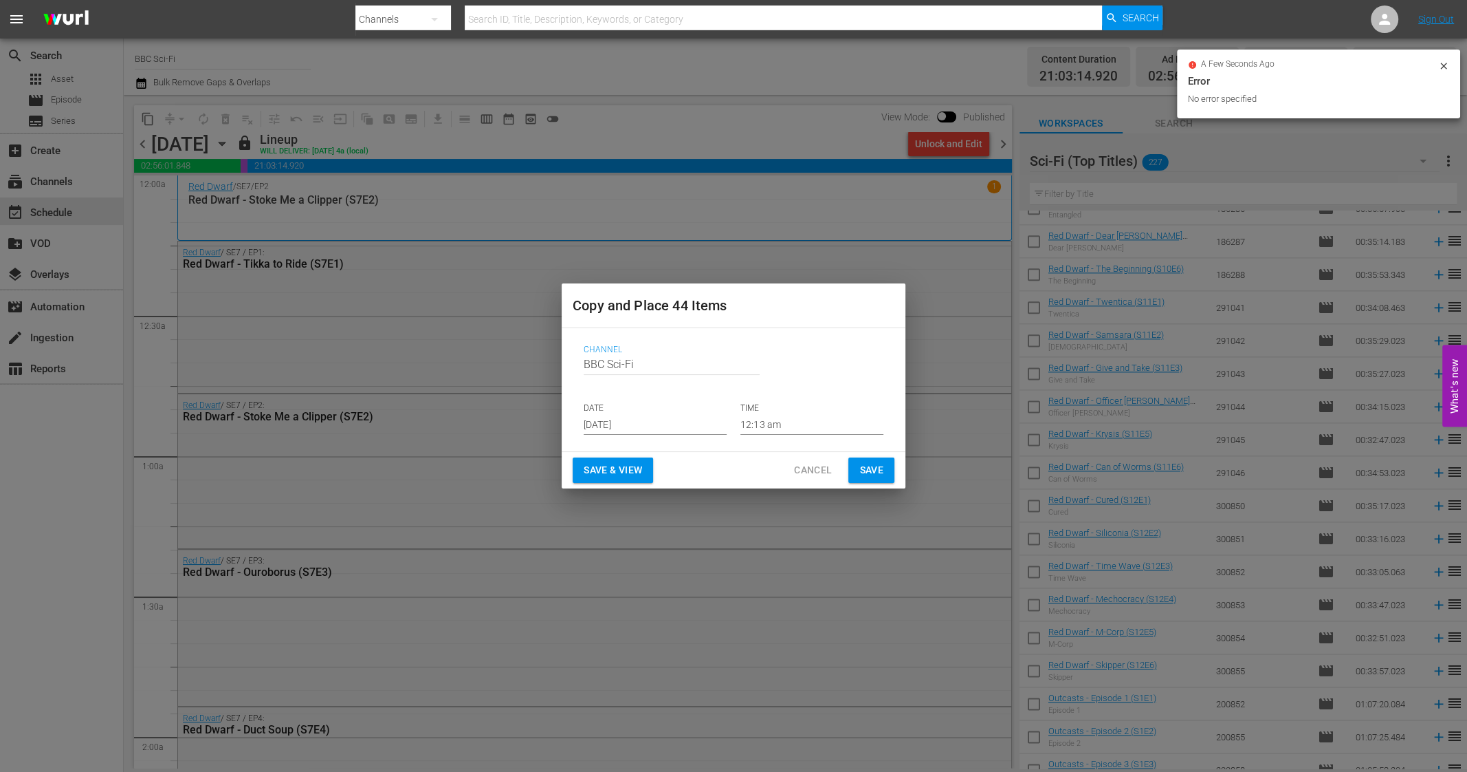
click at [614, 427] on input "Sep 17th 2025" at bounding box center [655, 424] width 143 height 21
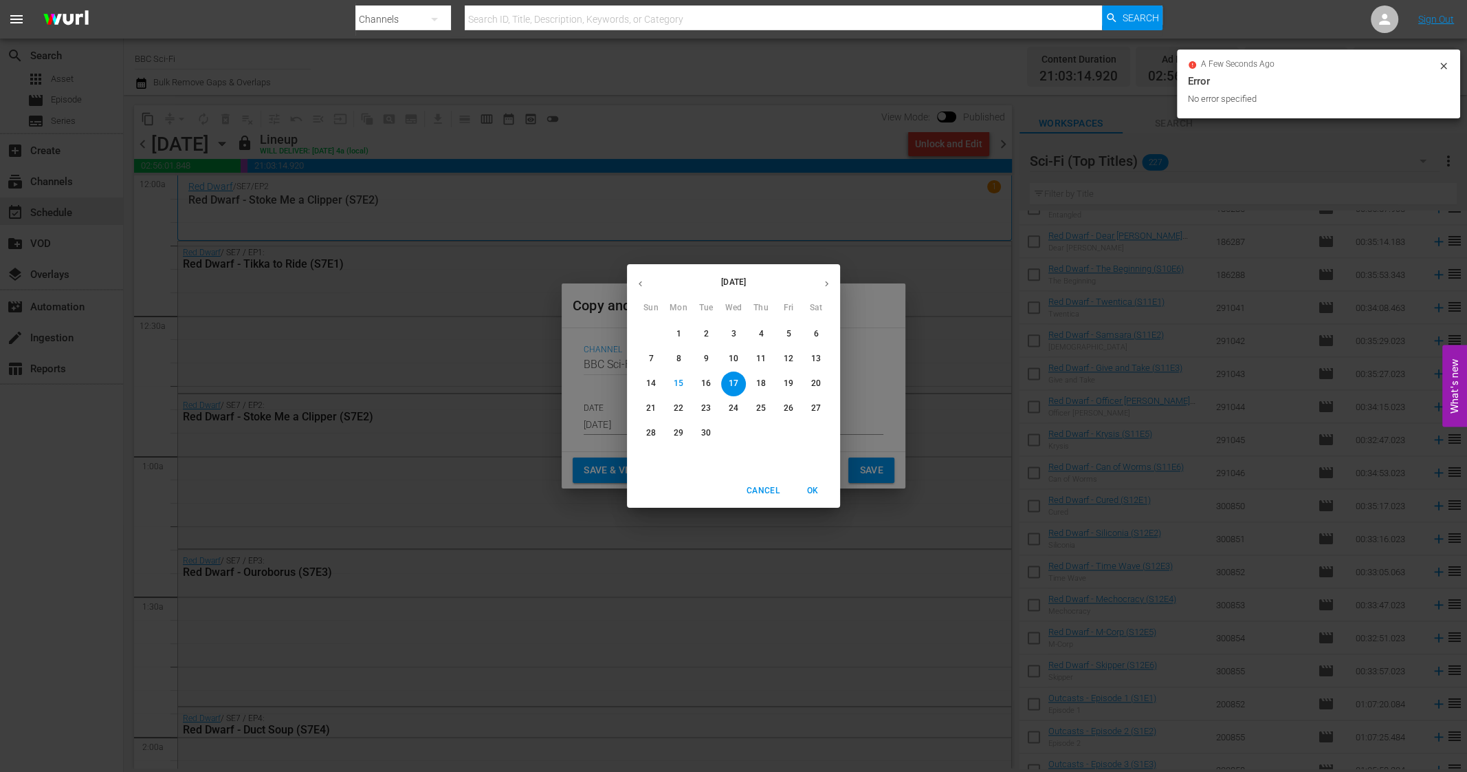
click at [833, 285] on button "button" at bounding box center [827, 283] width 27 height 27
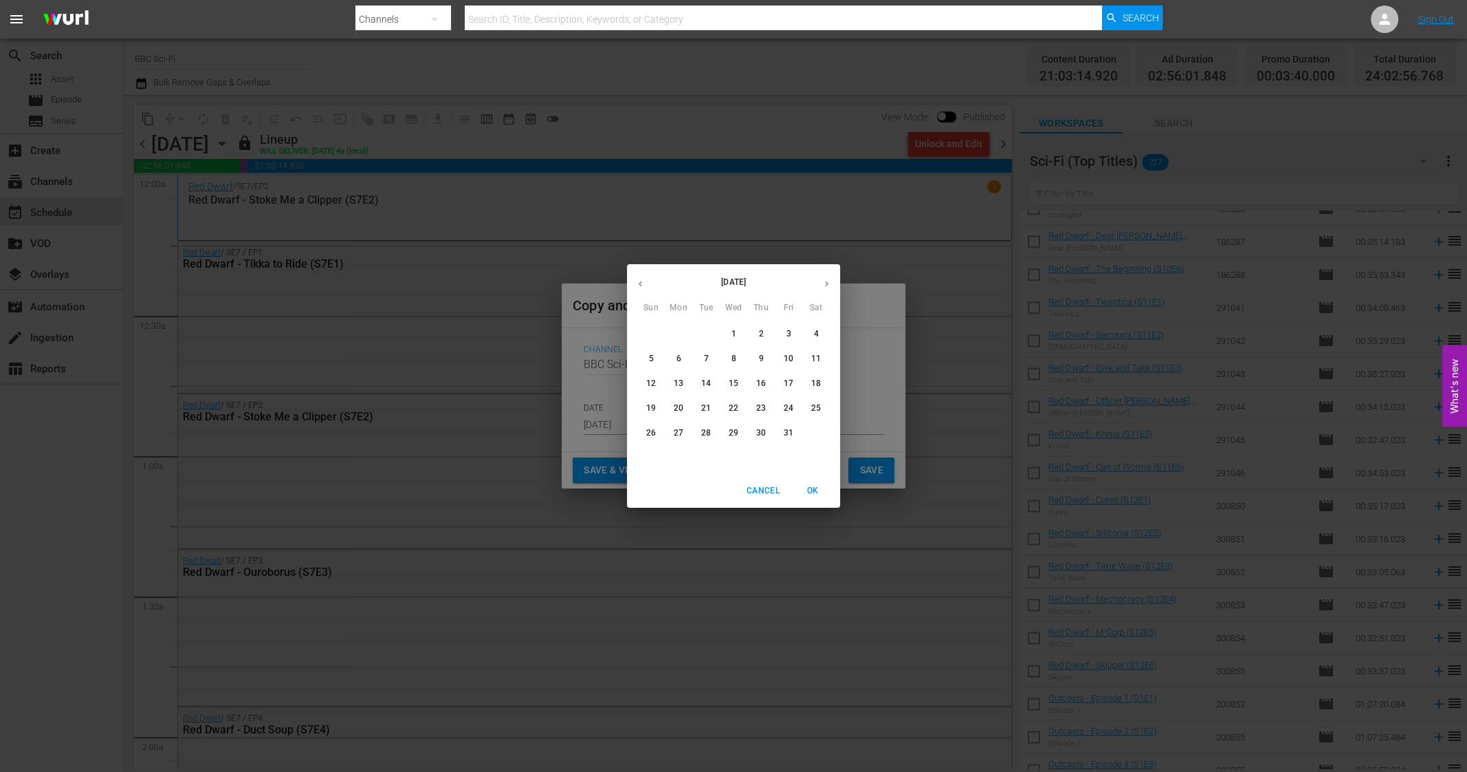
click at [725, 357] on span "8" at bounding box center [733, 359] width 25 height 12
type input "Oct 8th 2025"
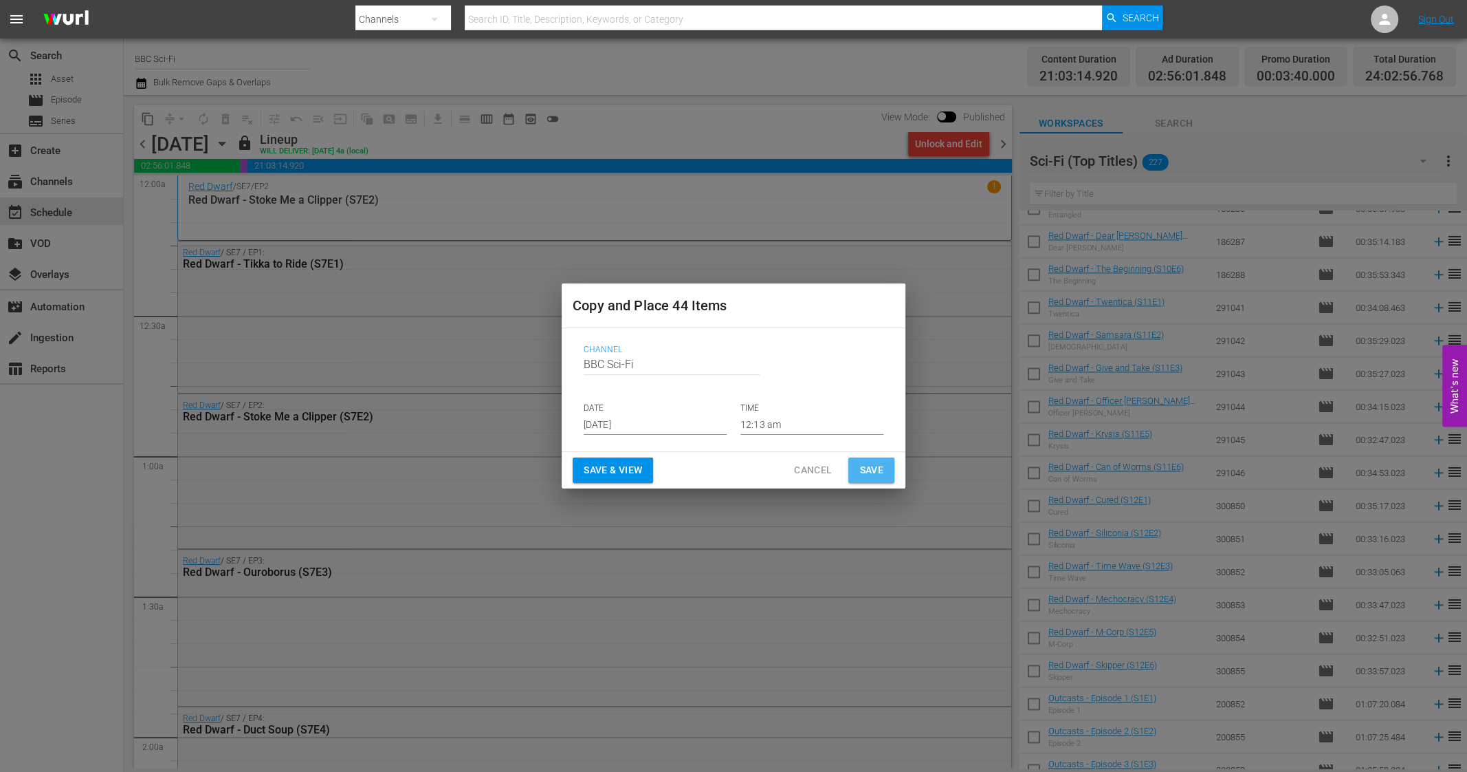
click at [873, 474] on span "Save" at bounding box center [872, 469] width 24 height 17
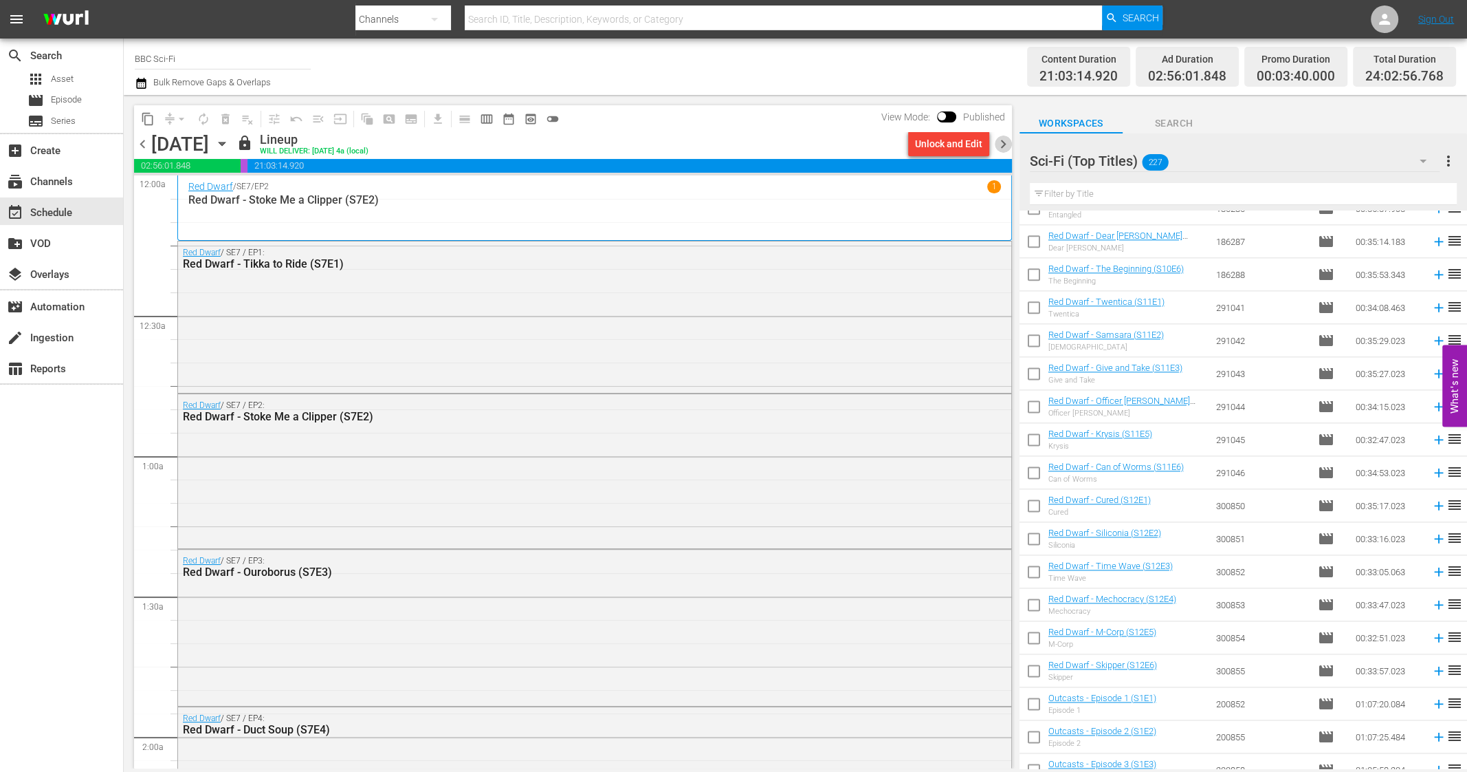
click at [1001, 142] on span "chevron_right" at bounding box center [1003, 143] width 17 height 17
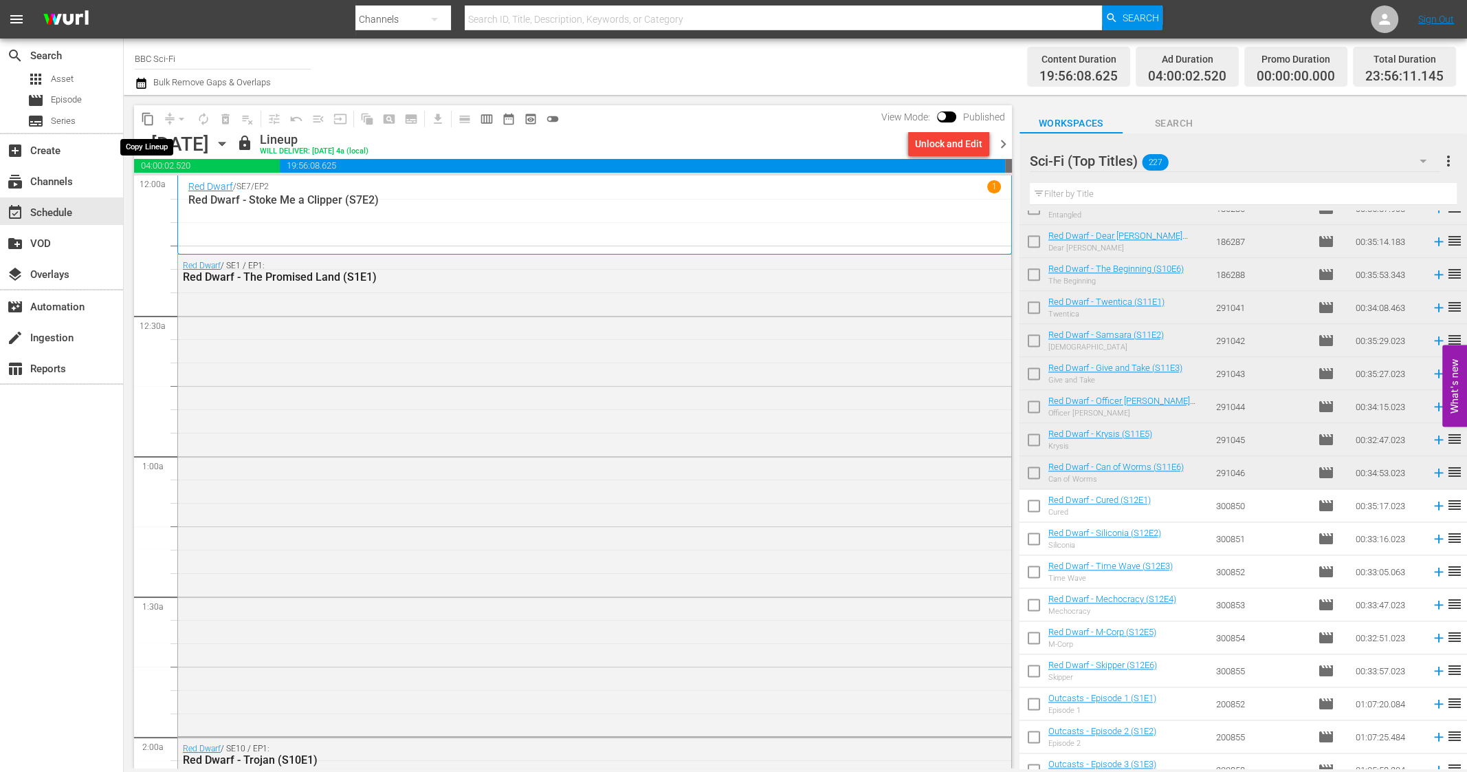
click at [149, 120] on span "content_copy" at bounding box center [148, 119] width 14 height 14
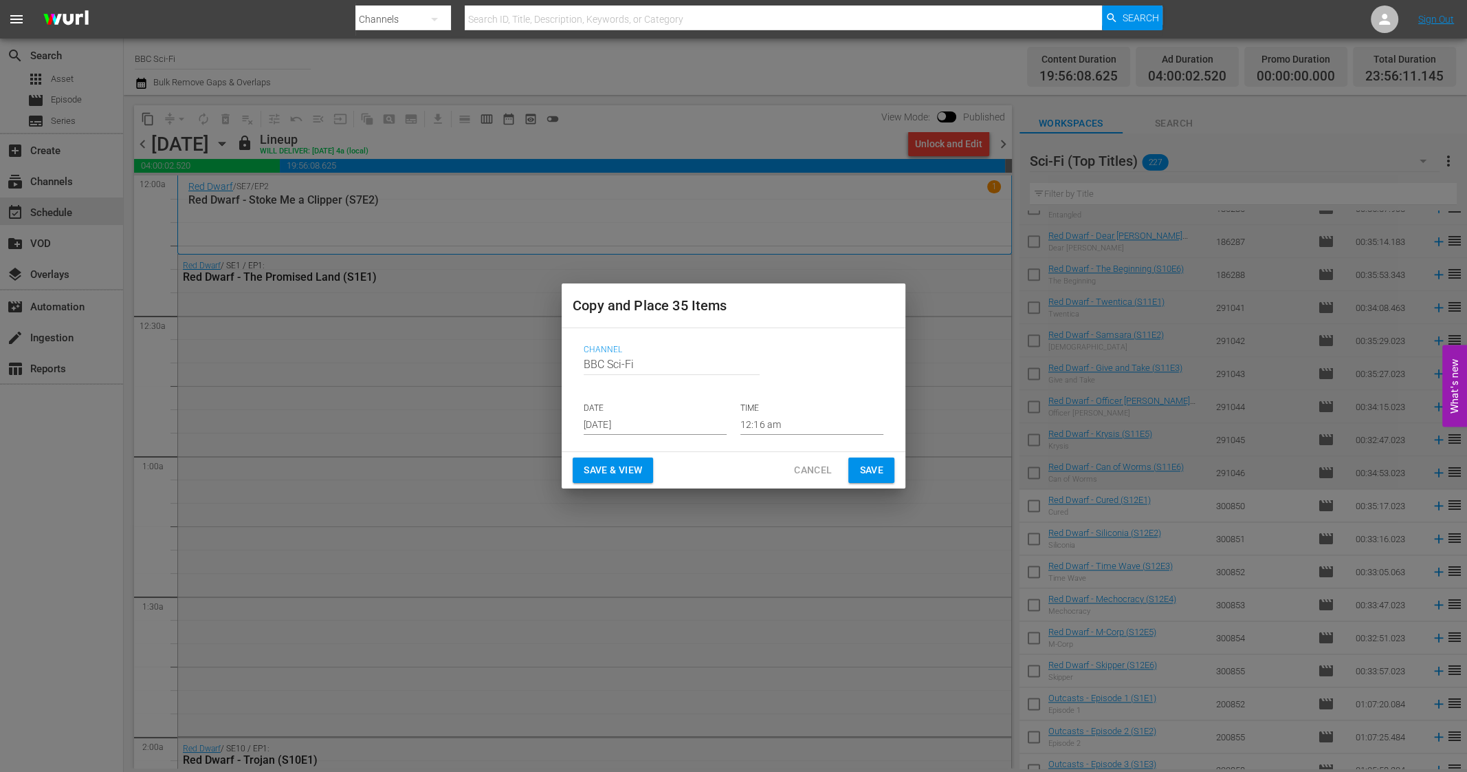
click at [629, 428] on input "Sep 17th 2025" at bounding box center [655, 424] width 143 height 21
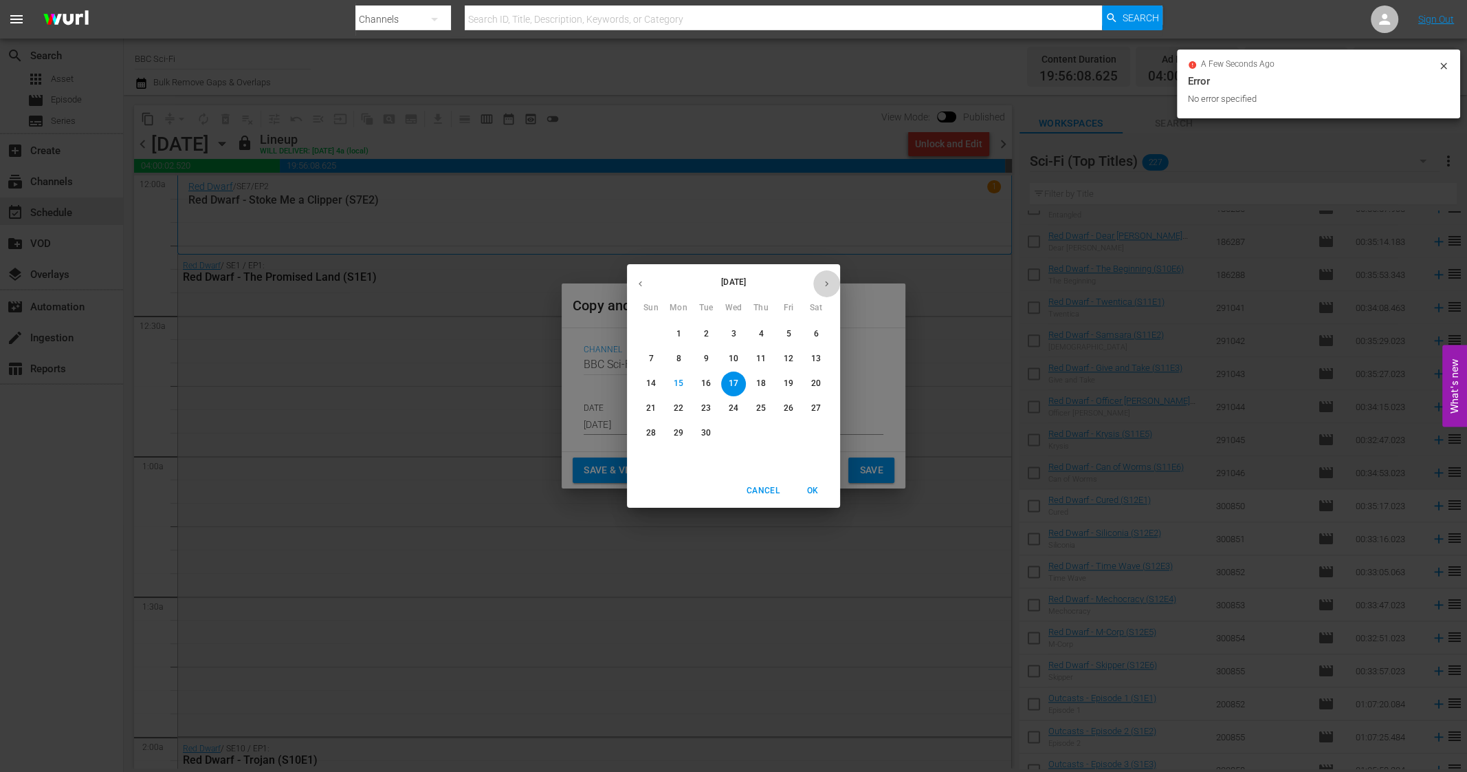
click at [820, 284] on button "button" at bounding box center [827, 283] width 27 height 27
click at [763, 356] on p "9" at bounding box center [760, 359] width 5 height 12
type input "Oct 9th 2025"
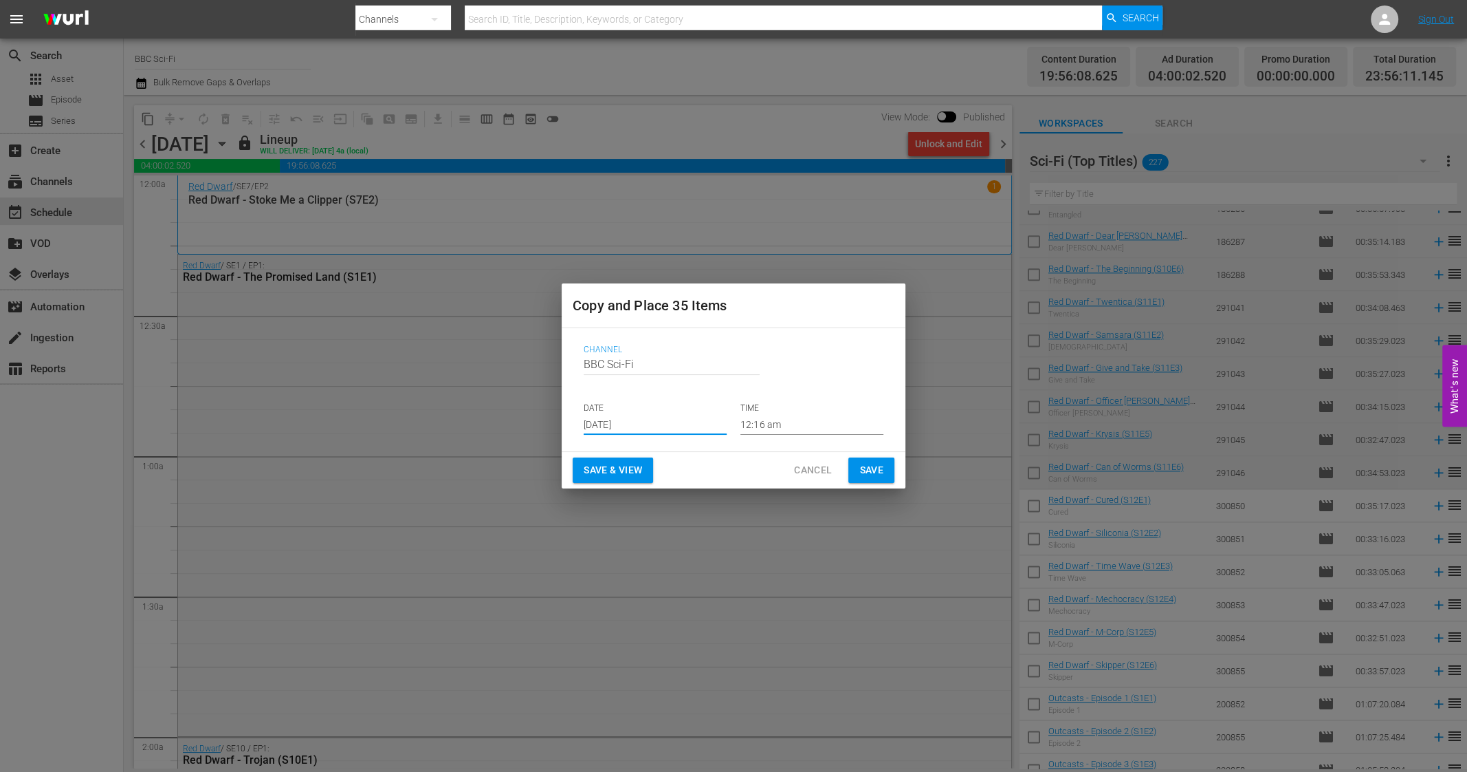
click at [877, 463] on span "Save" at bounding box center [872, 469] width 24 height 17
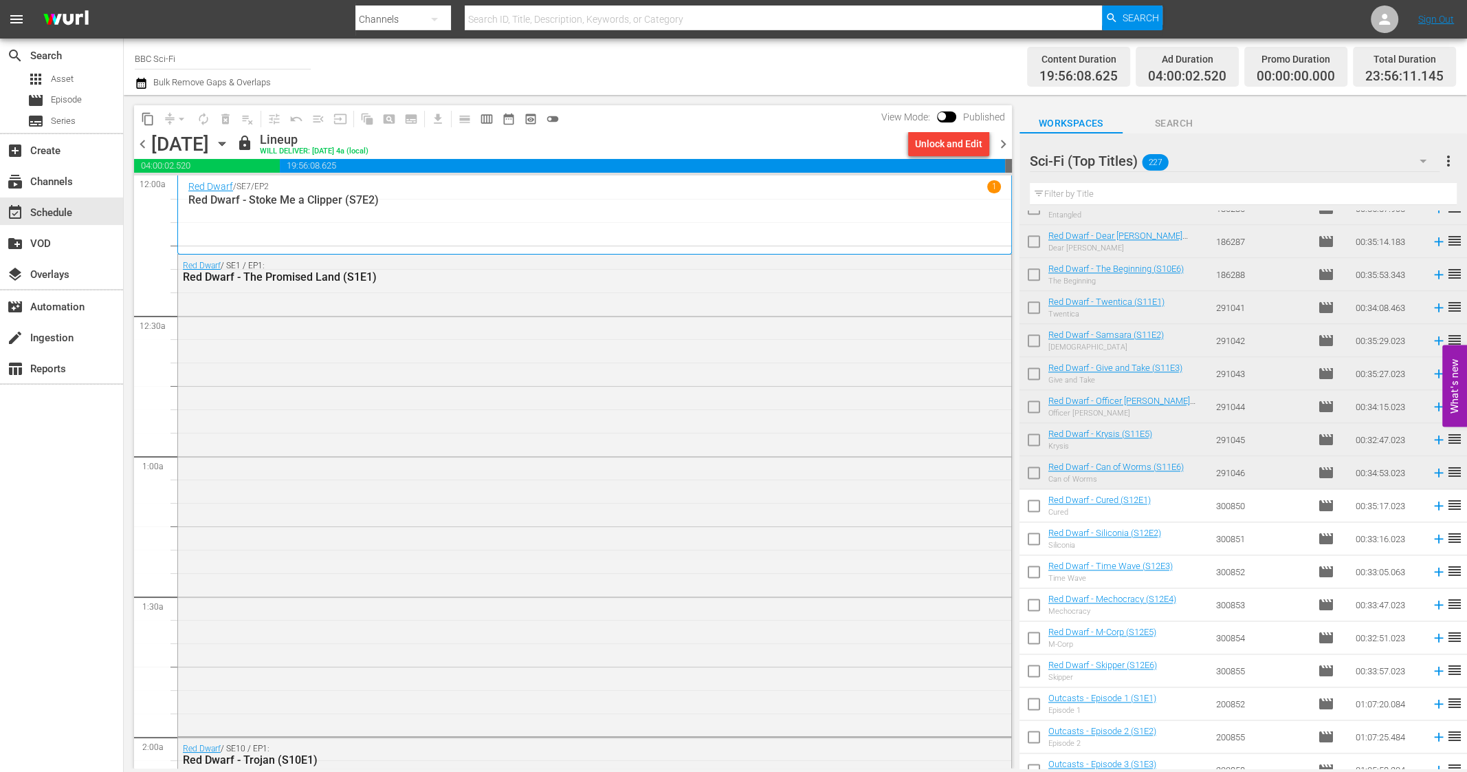
click at [1014, 146] on div "content_copy compress arrow_drop_down autorenew_outlined delete_forever_outline…" at bounding box center [570, 431] width 892 height 673
click at [995, 144] on span "chevron_right" at bounding box center [1003, 143] width 17 height 17
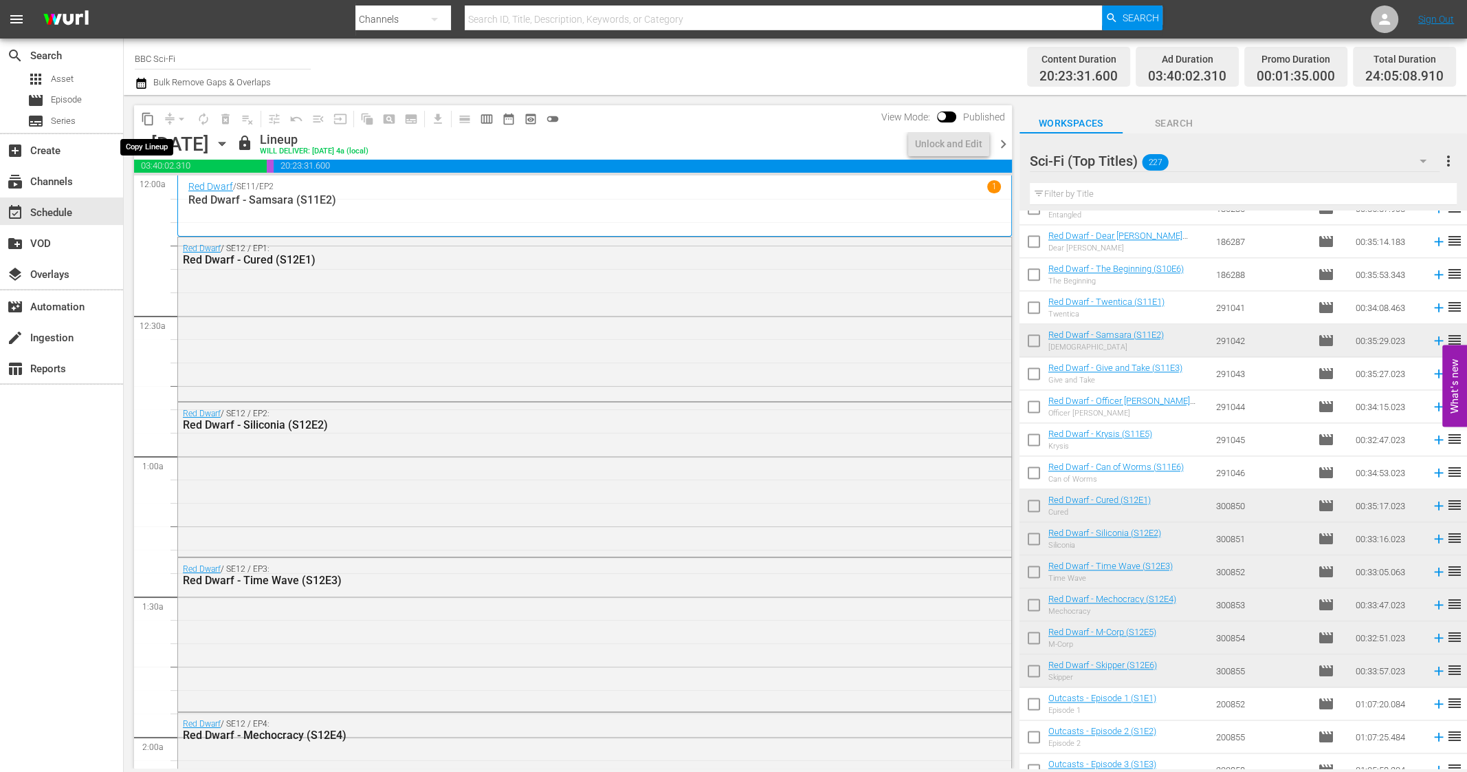
click at [147, 118] on span "content_copy" at bounding box center [148, 119] width 14 height 14
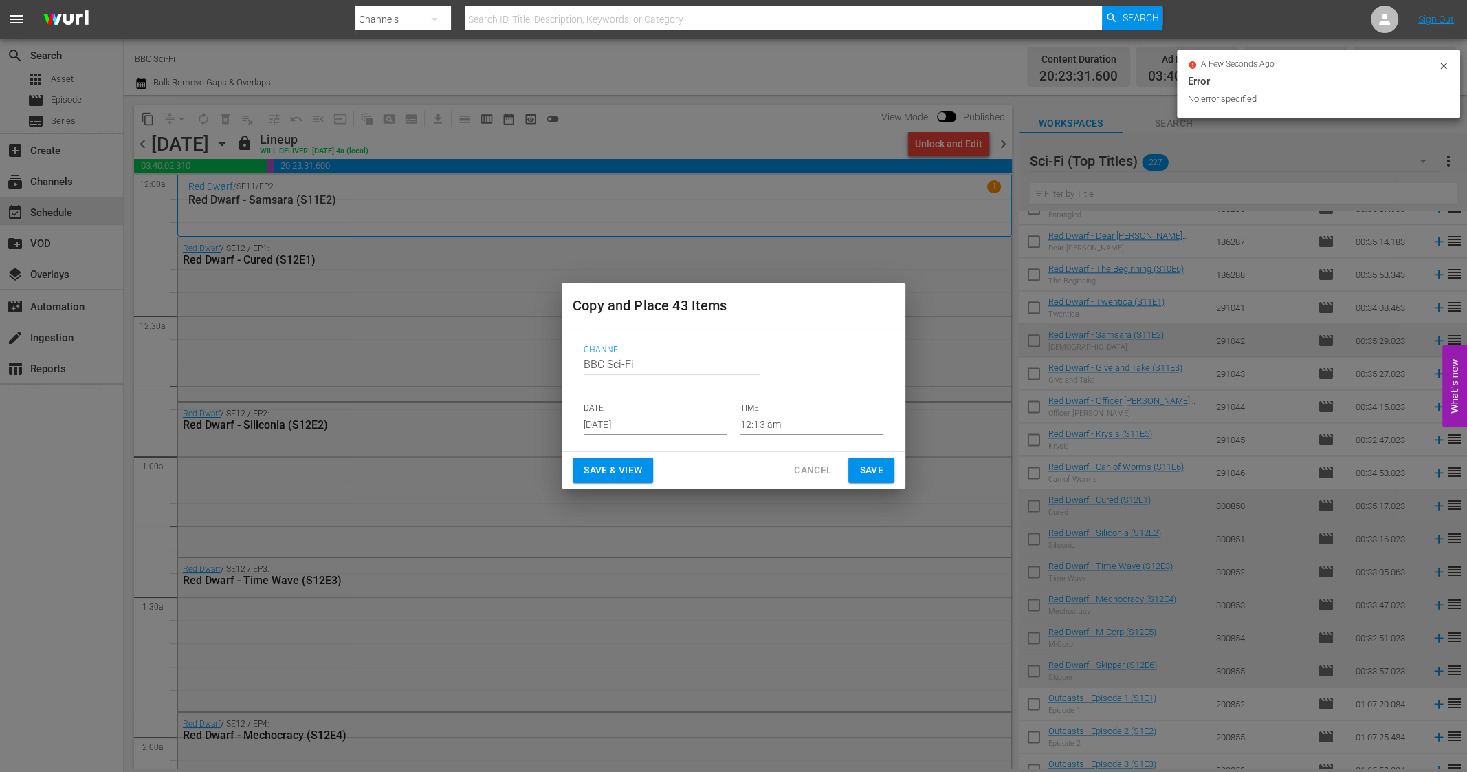
click at [606, 413] on p "DATE" at bounding box center [655, 408] width 143 height 12
click at [606, 421] on input "Sep 17th 2025" at bounding box center [655, 424] width 143 height 21
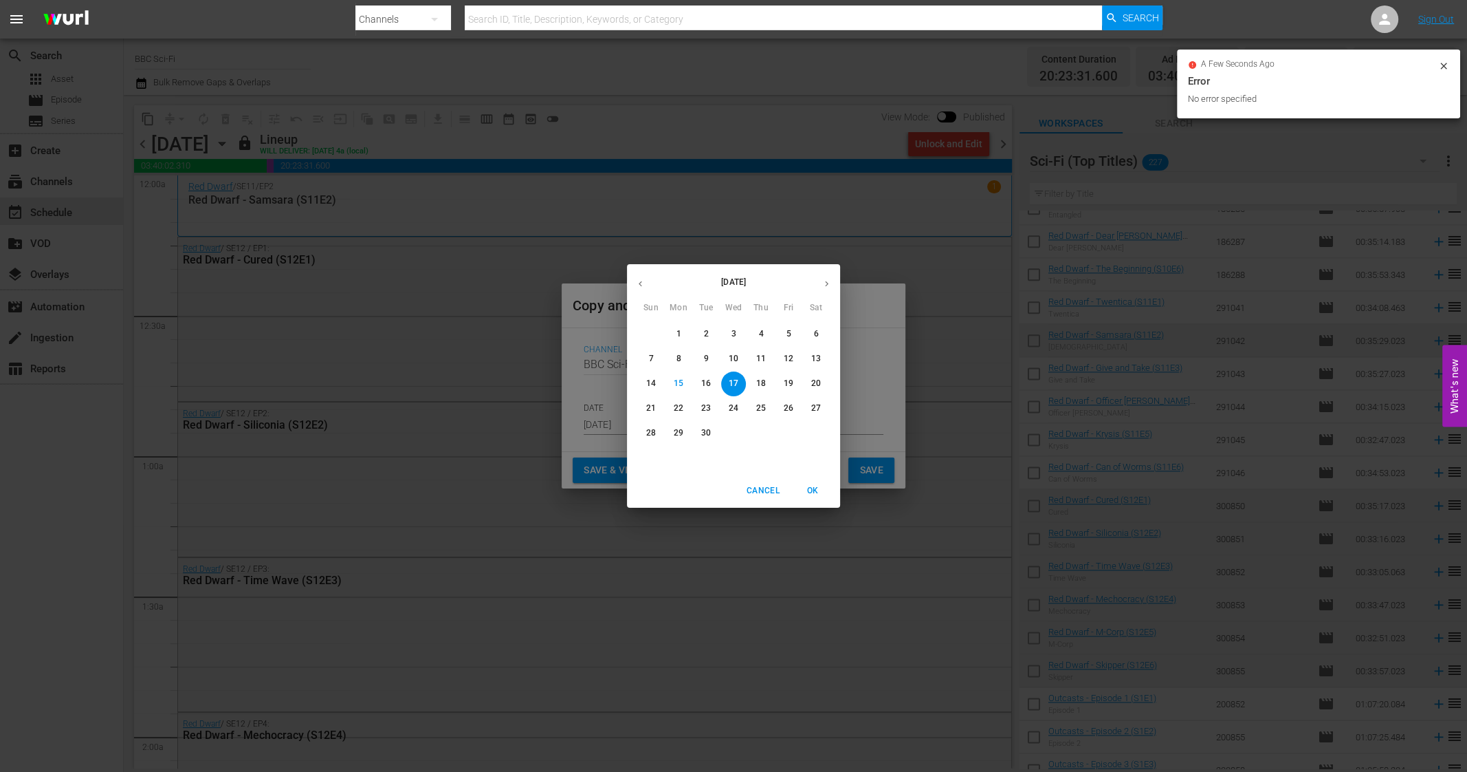
click at [828, 285] on icon "button" at bounding box center [827, 284] width 10 height 10
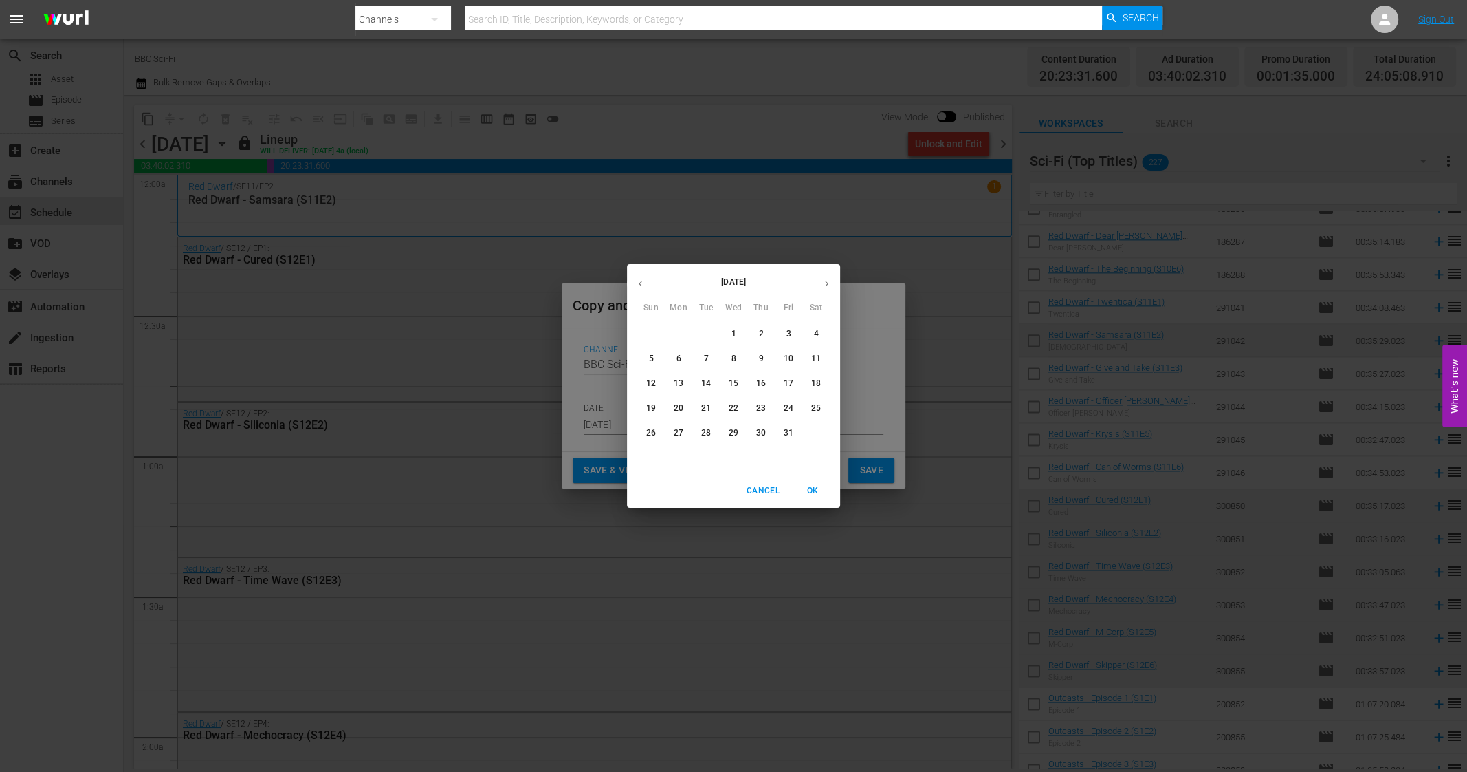
click at [790, 358] on p "10" at bounding box center [789, 359] width 10 height 12
type input "Oct 10th 2025"
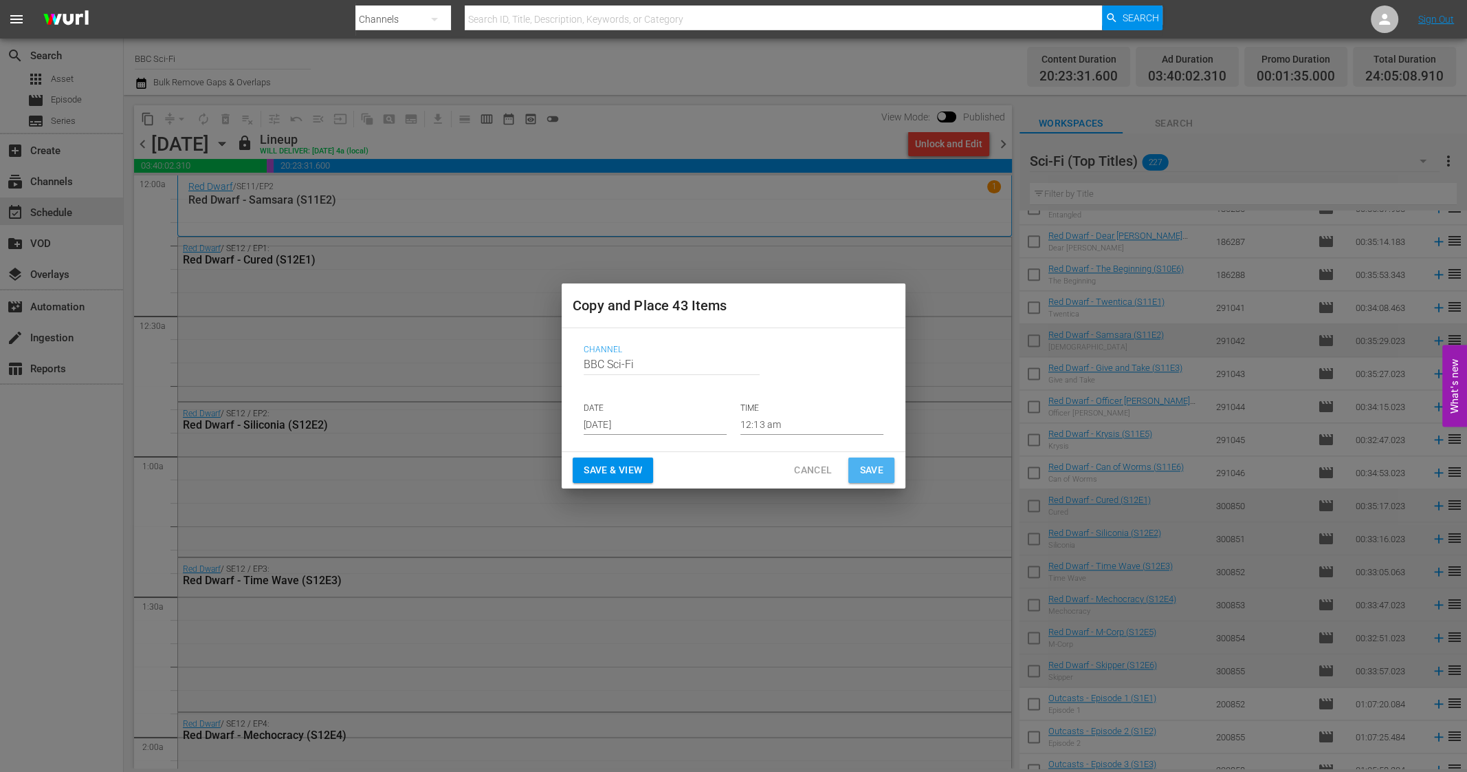
click at [862, 470] on span "Save" at bounding box center [872, 469] width 24 height 17
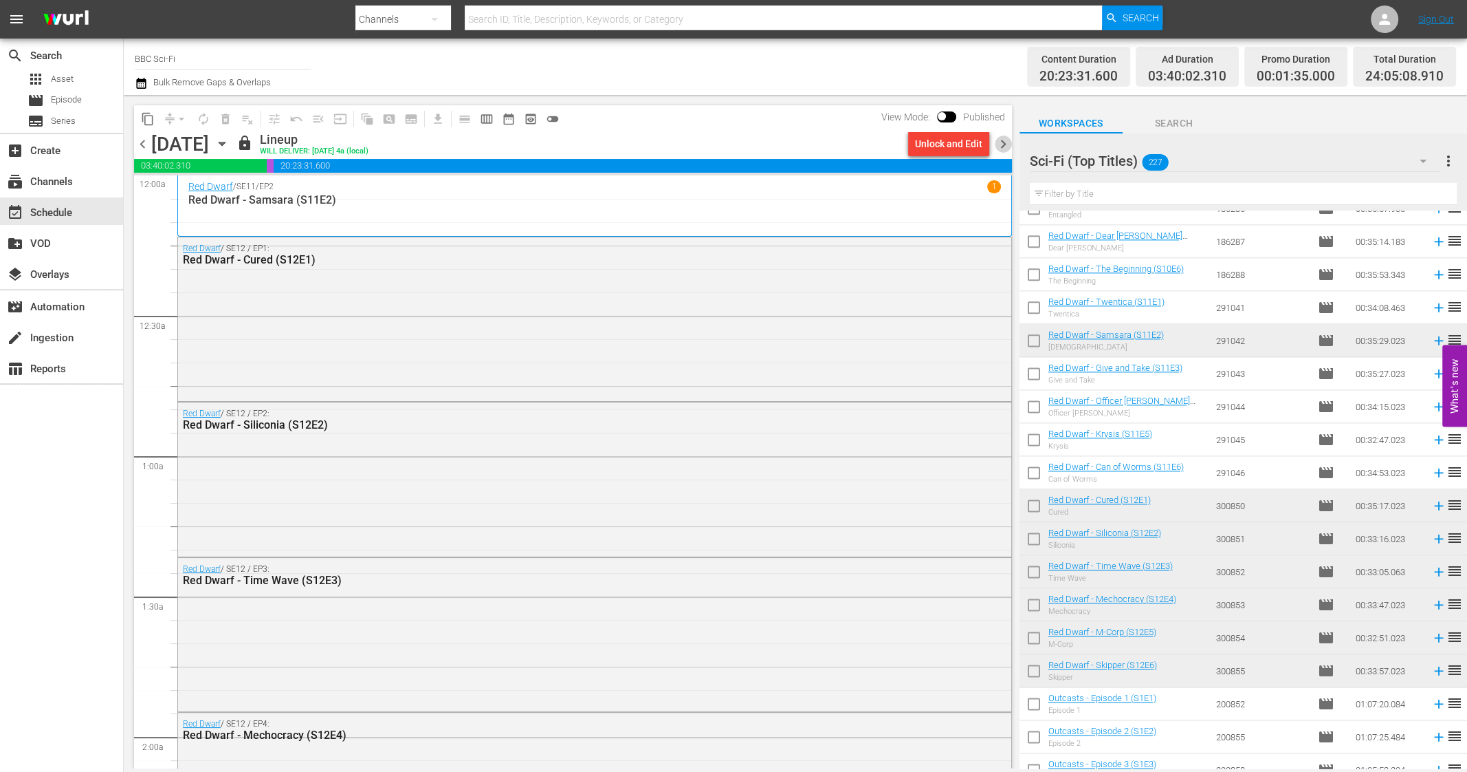
click at [1003, 142] on span "chevron_right" at bounding box center [1003, 143] width 17 height 17
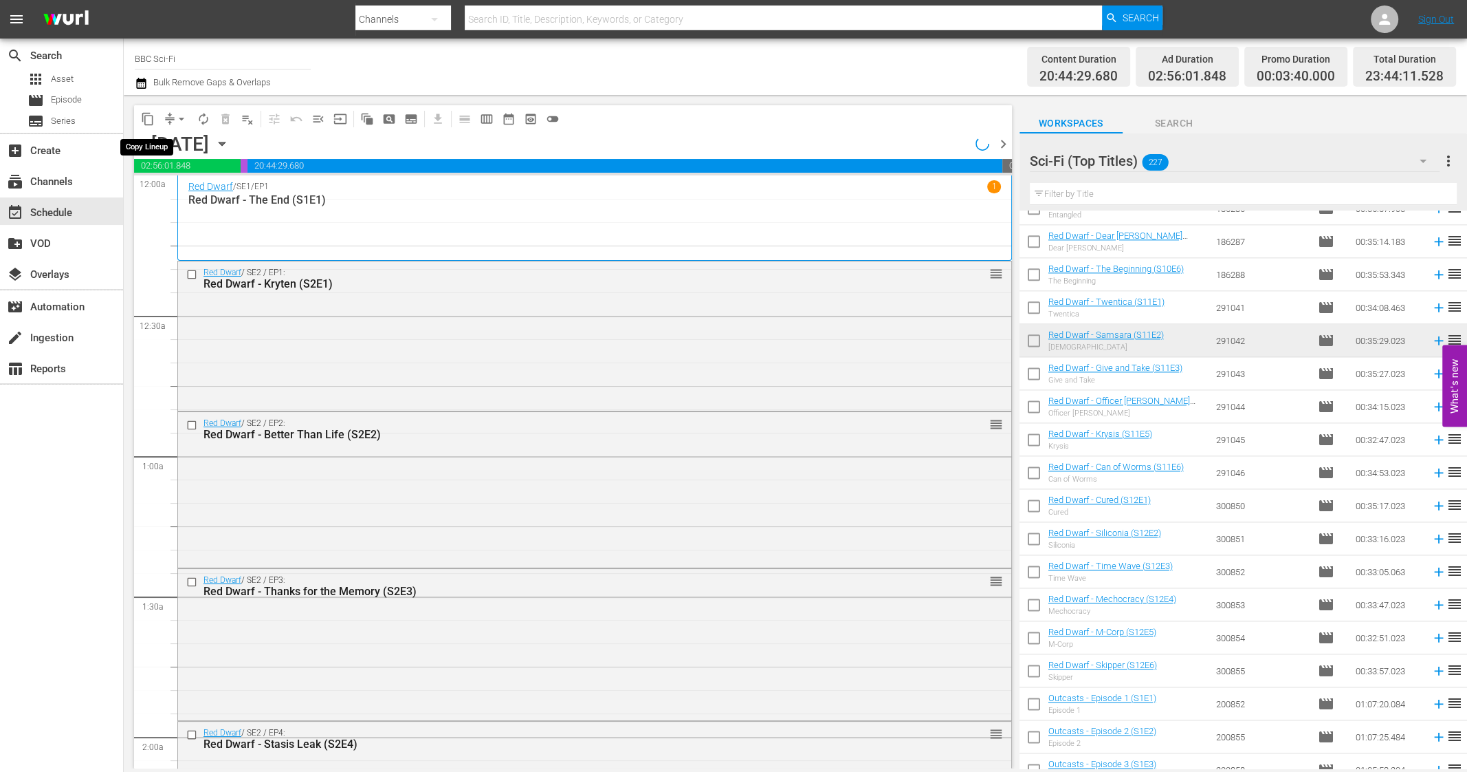
click at [146, 117] on span "content_copy" at bounding box center [148, 119] width 14 height 14
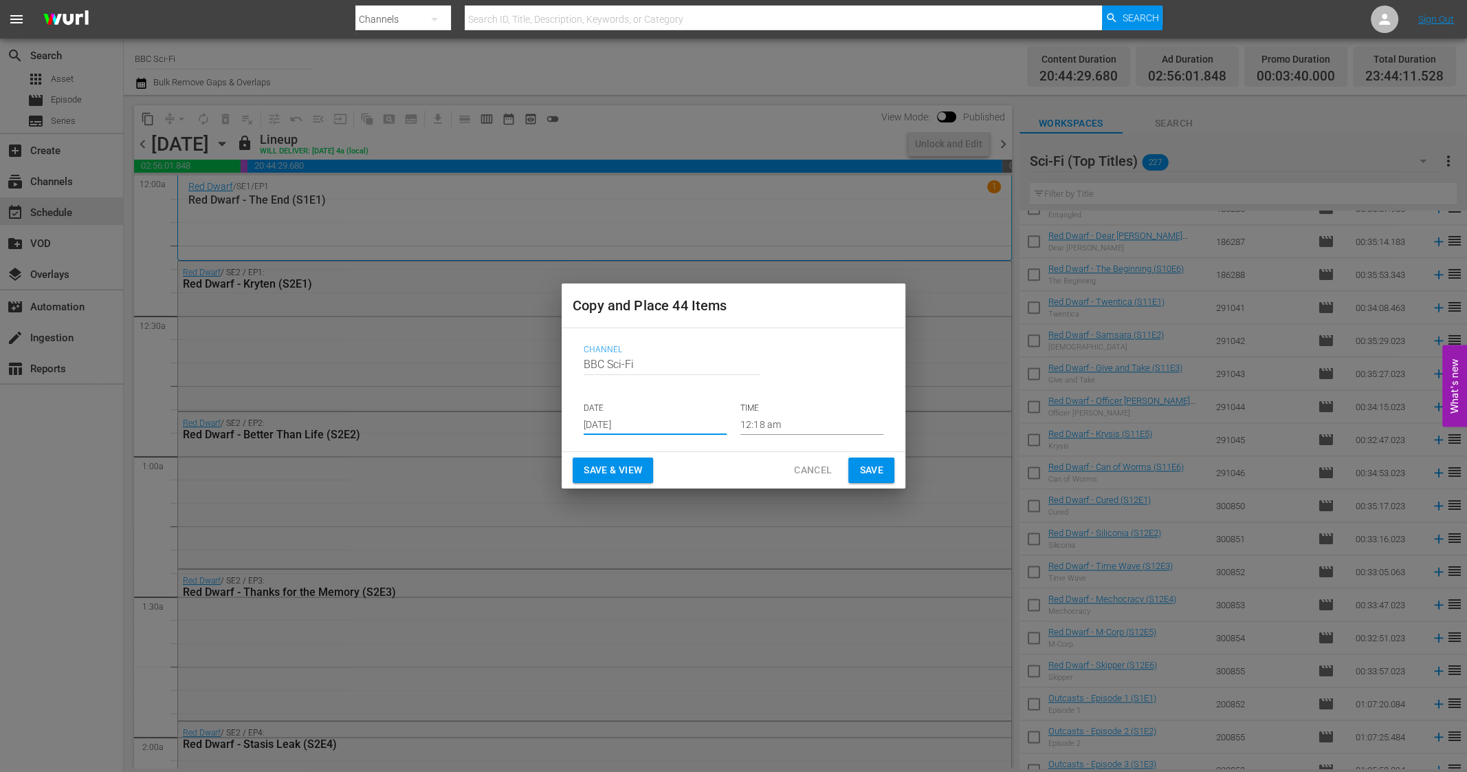
click at [600, 422] on input "Sep 17th 2025" at bounding box center [655, 424] width 143 height 21
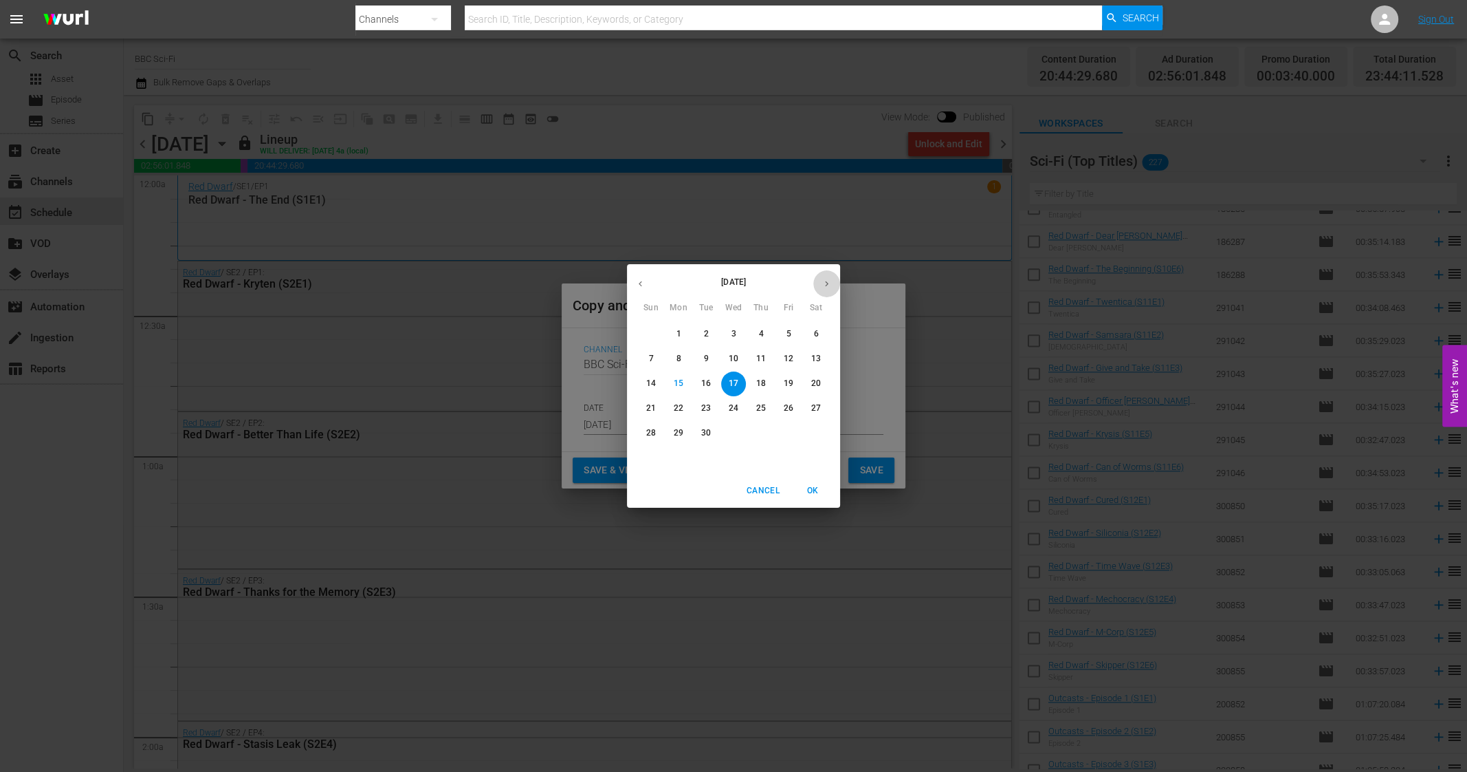
click at [827, 285] on icon "button" at bounding box center [826, 284] width 3 height 6
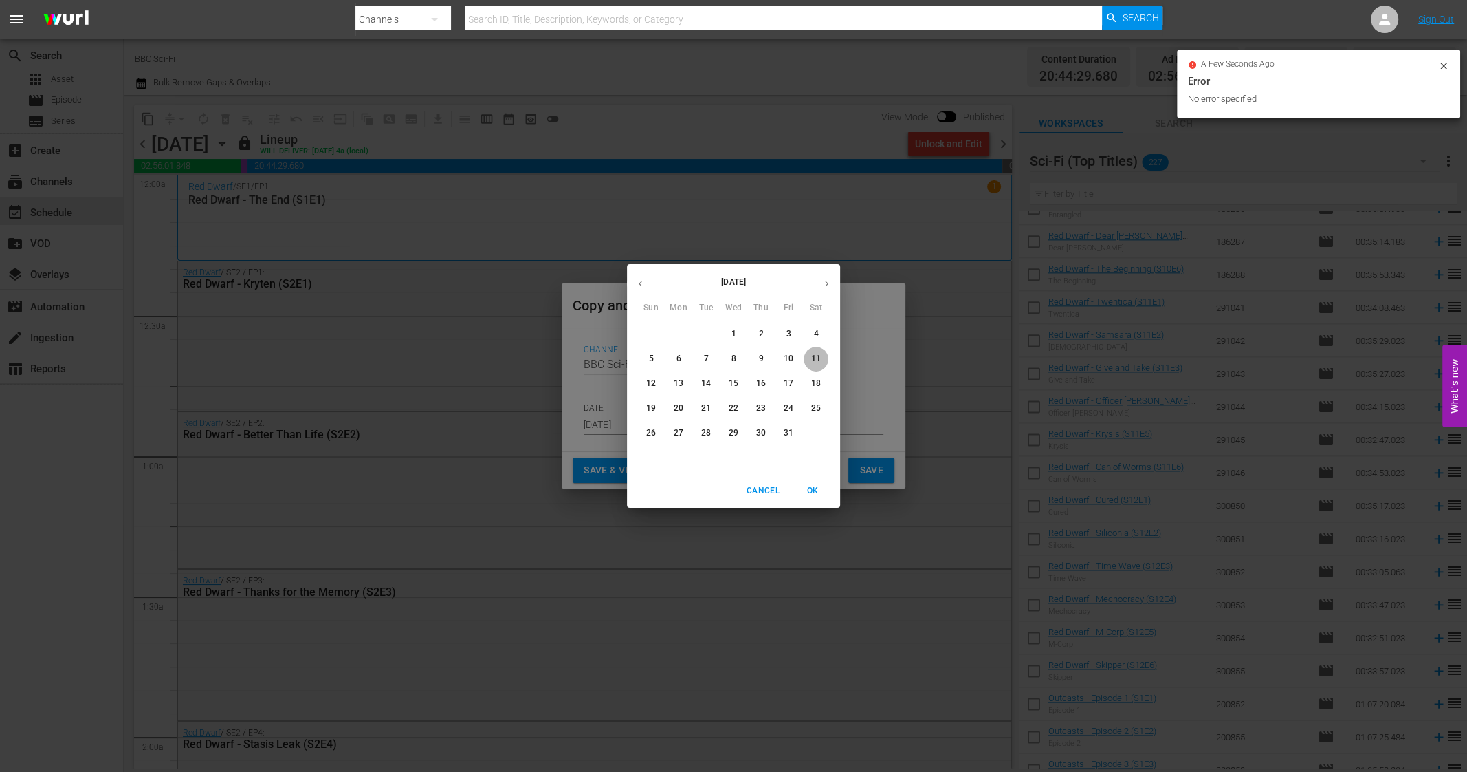
click at [813, 353] on p "11" at bounding box center [816, 359] width 10 height 12
type input "Oct 11th 2025"
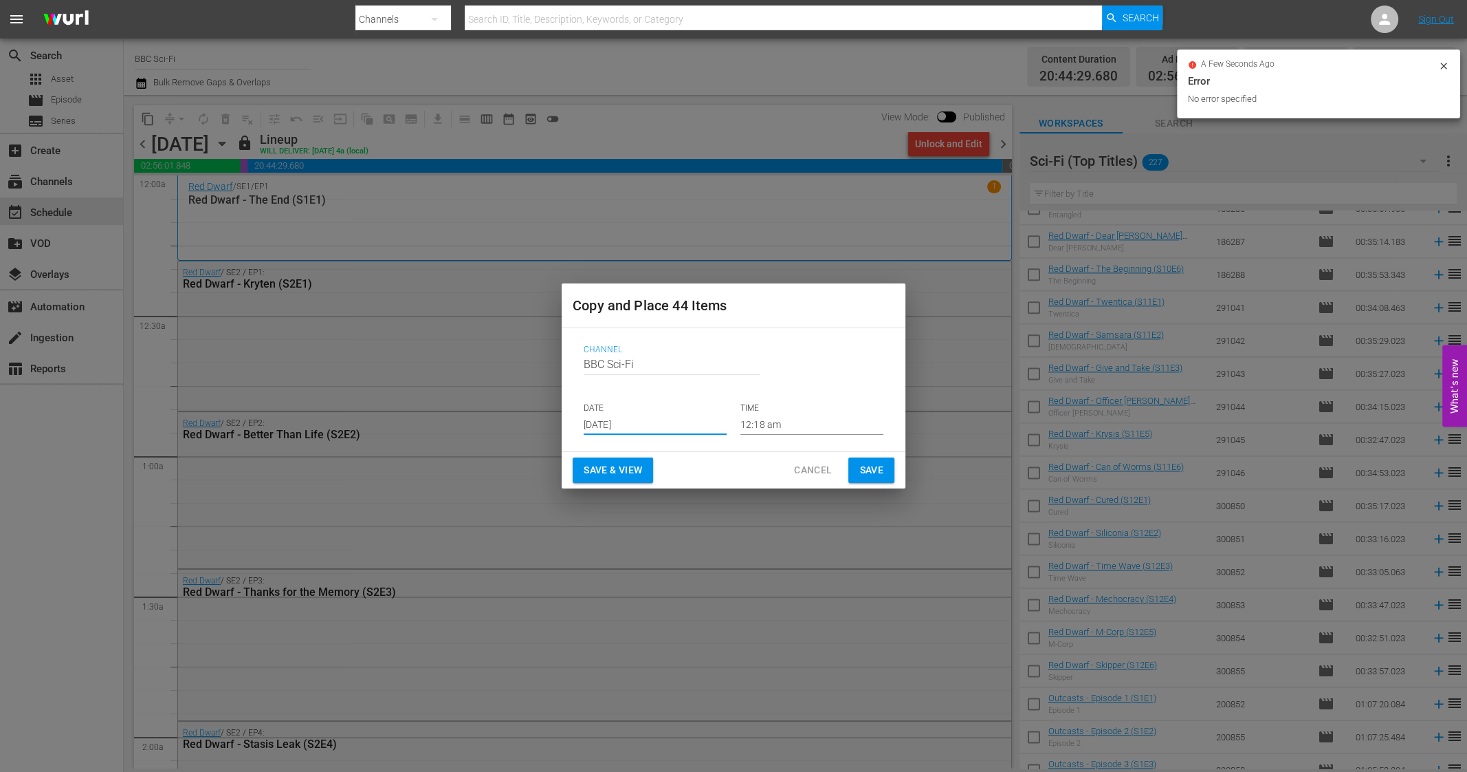
click at [878, 472] on span "Save" at bounding box center [872, 469] width 24 height 17
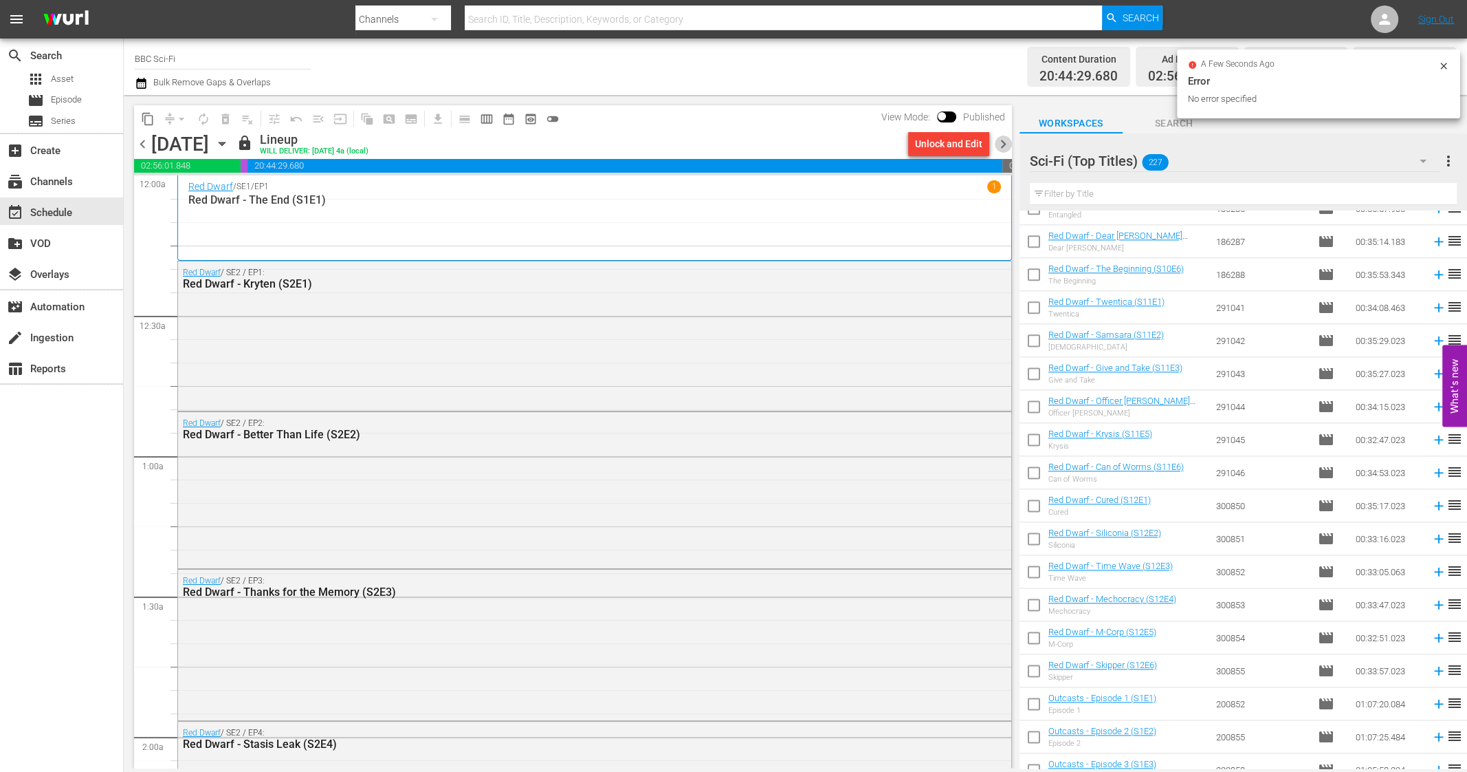
click at [1002, 142] on span "chevron_right" at bounding box center [1003, 143] width 17 height 17
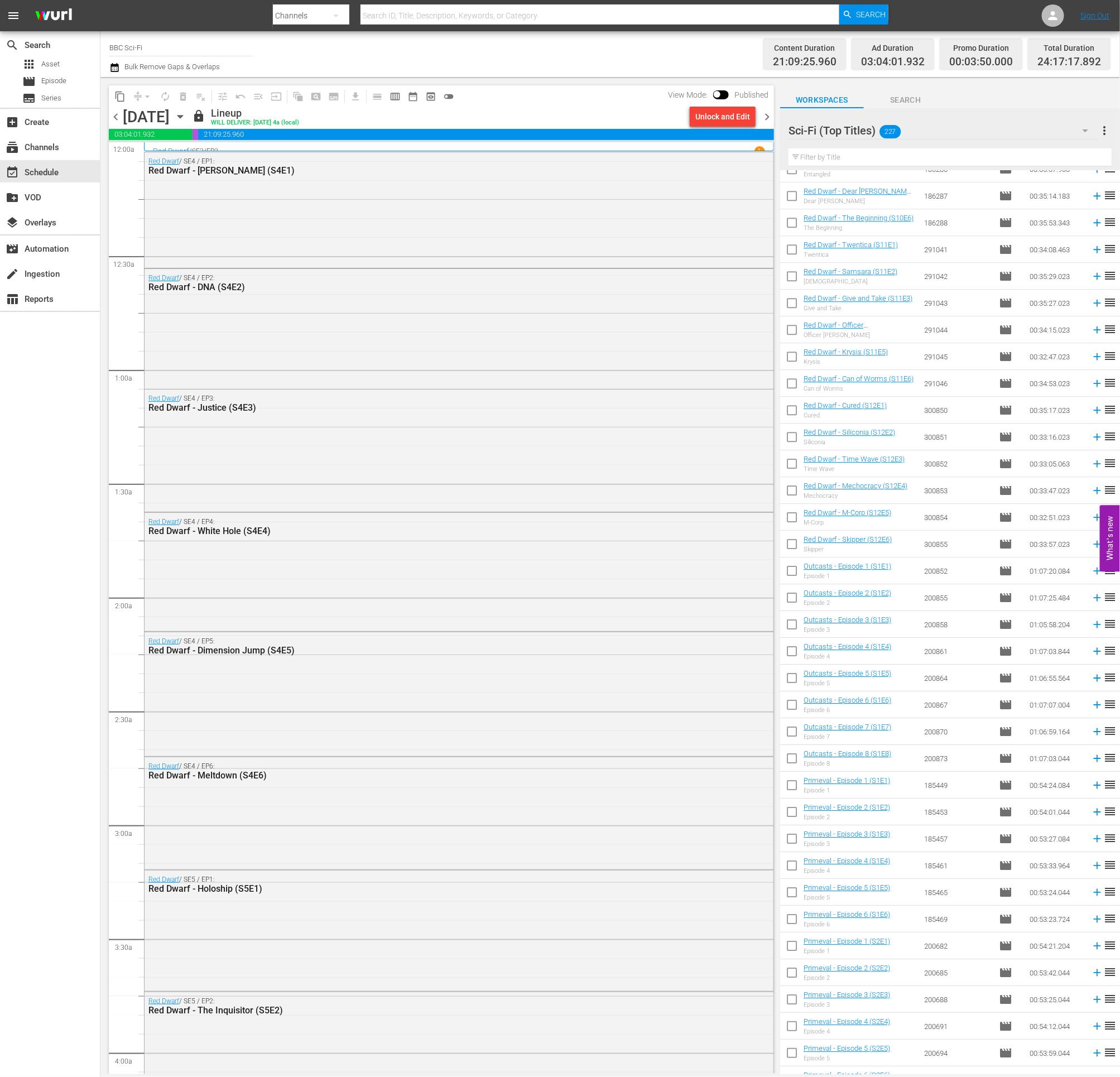
click at [119, 95] on span "content_copy" at bounding box center [120, 97] width 11 height 11
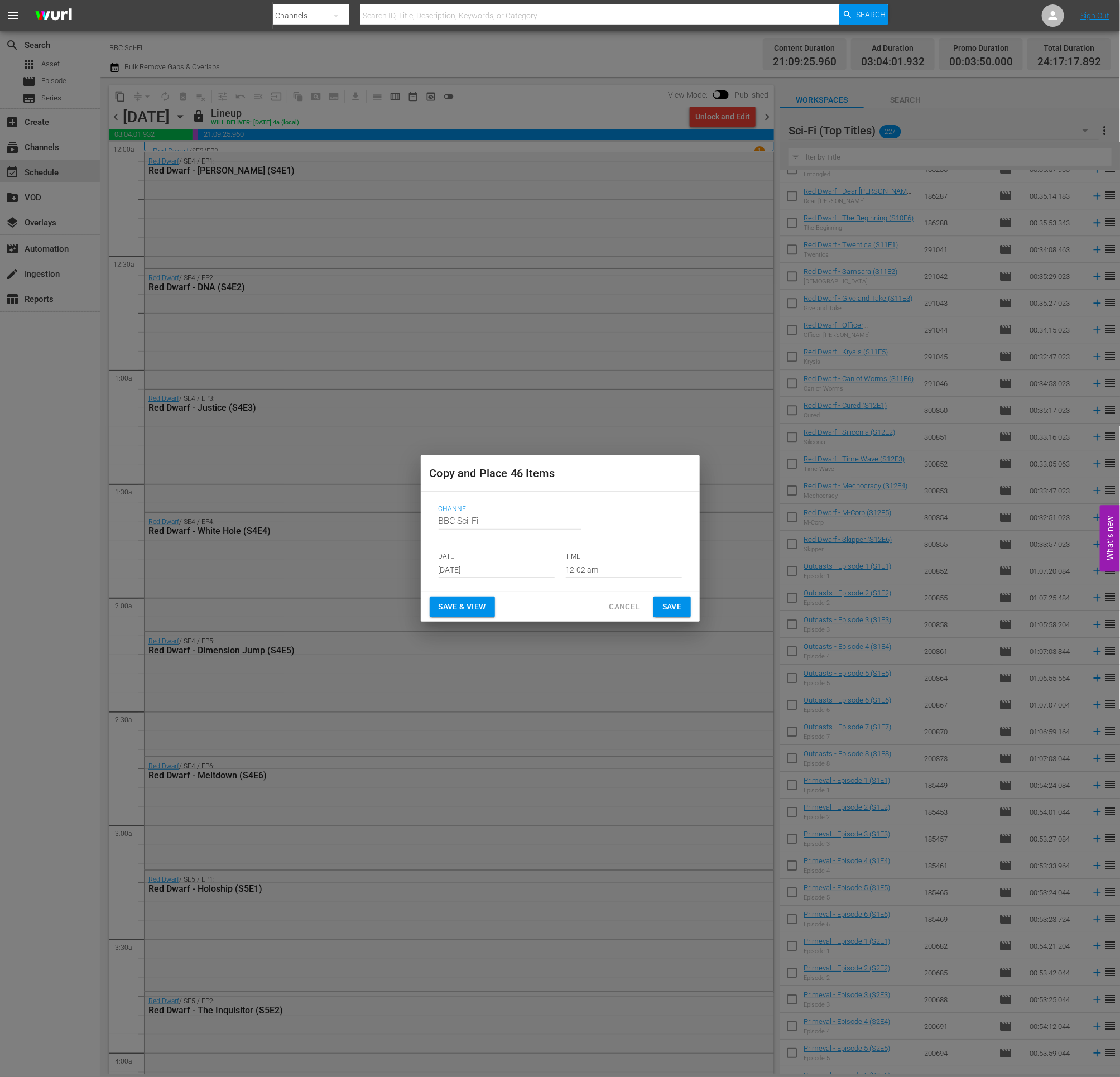
click at [494, 566] on input "Sep 17th 2025" at bounding box center [497, 570] width 116 height 17
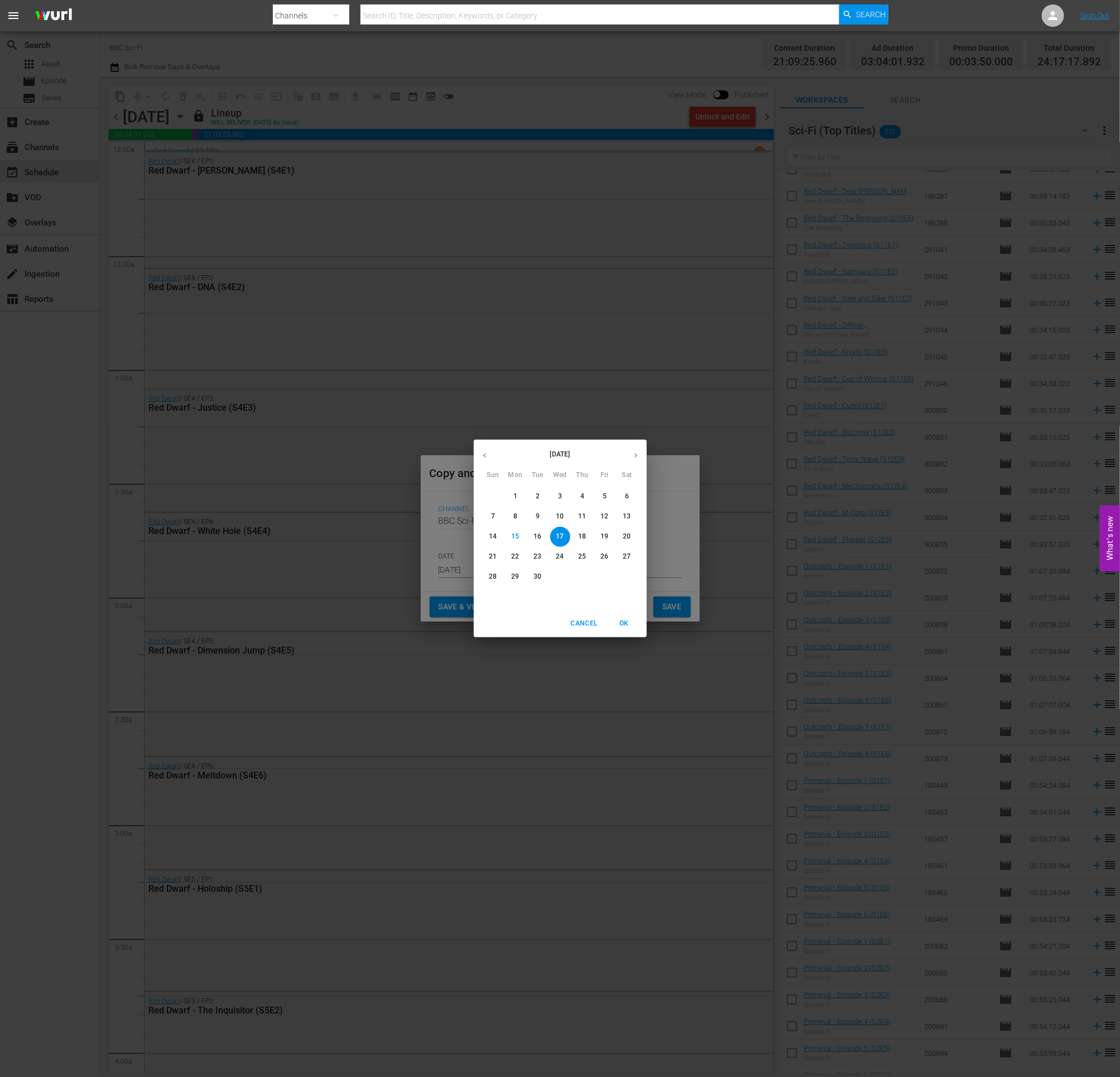
click at [640, 452] on button "button" at bounding box center [635, 455] width 22 height 22
click at [493, 536] on p "12" at bounding box center [493, 536] width 8 height 10
type input "Oct 12th 2025"
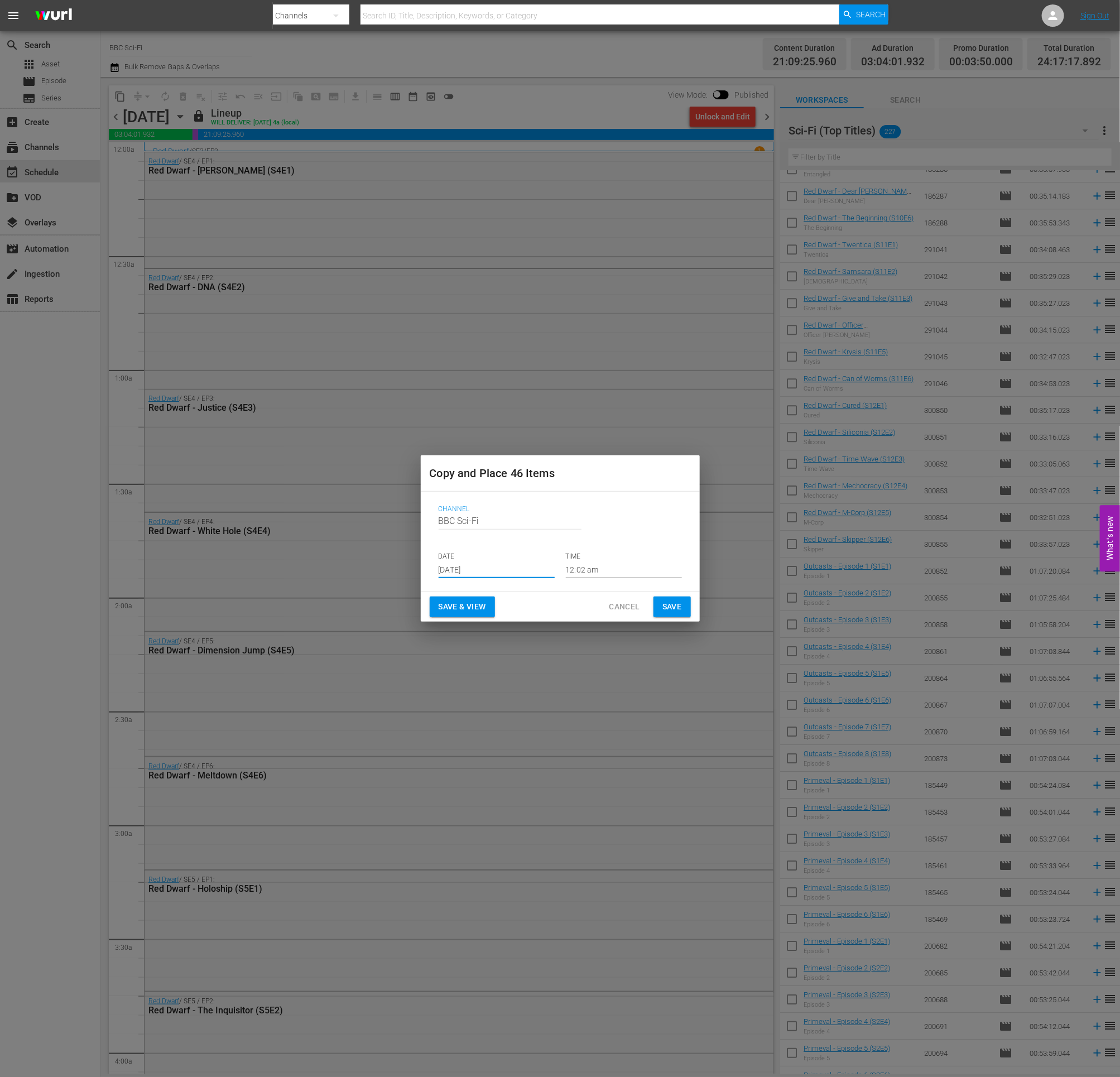
click at [659, 607] on button "Save" at bounding box center [672, 606] width 37 height 20
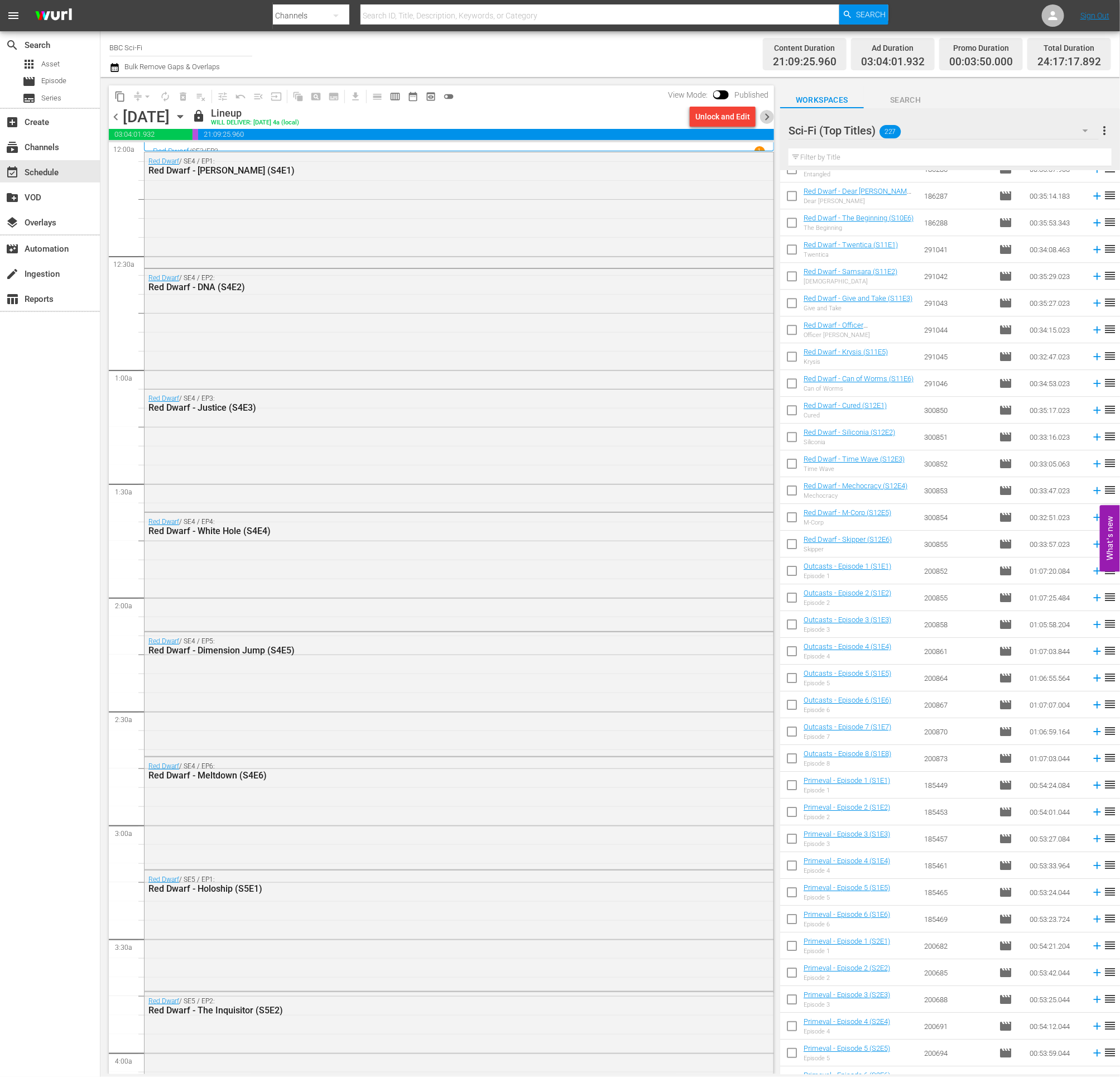
click at [769, 117] on span "chevron_right" at bounding box center [767, 116] width 14 height 14
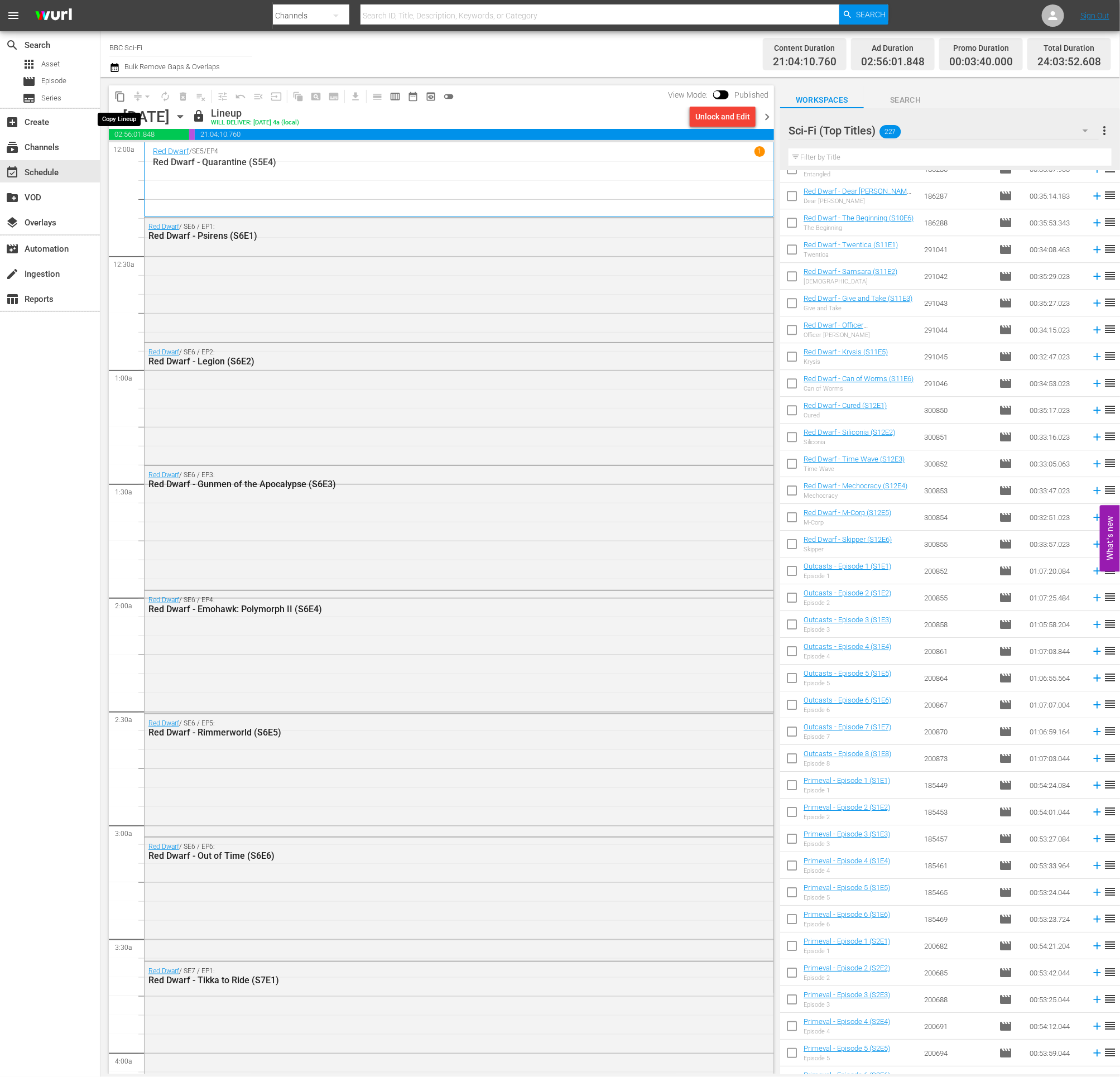
click at [123, 91] on span "content_copy" at bounding box center [120, 97] width 11 height 11
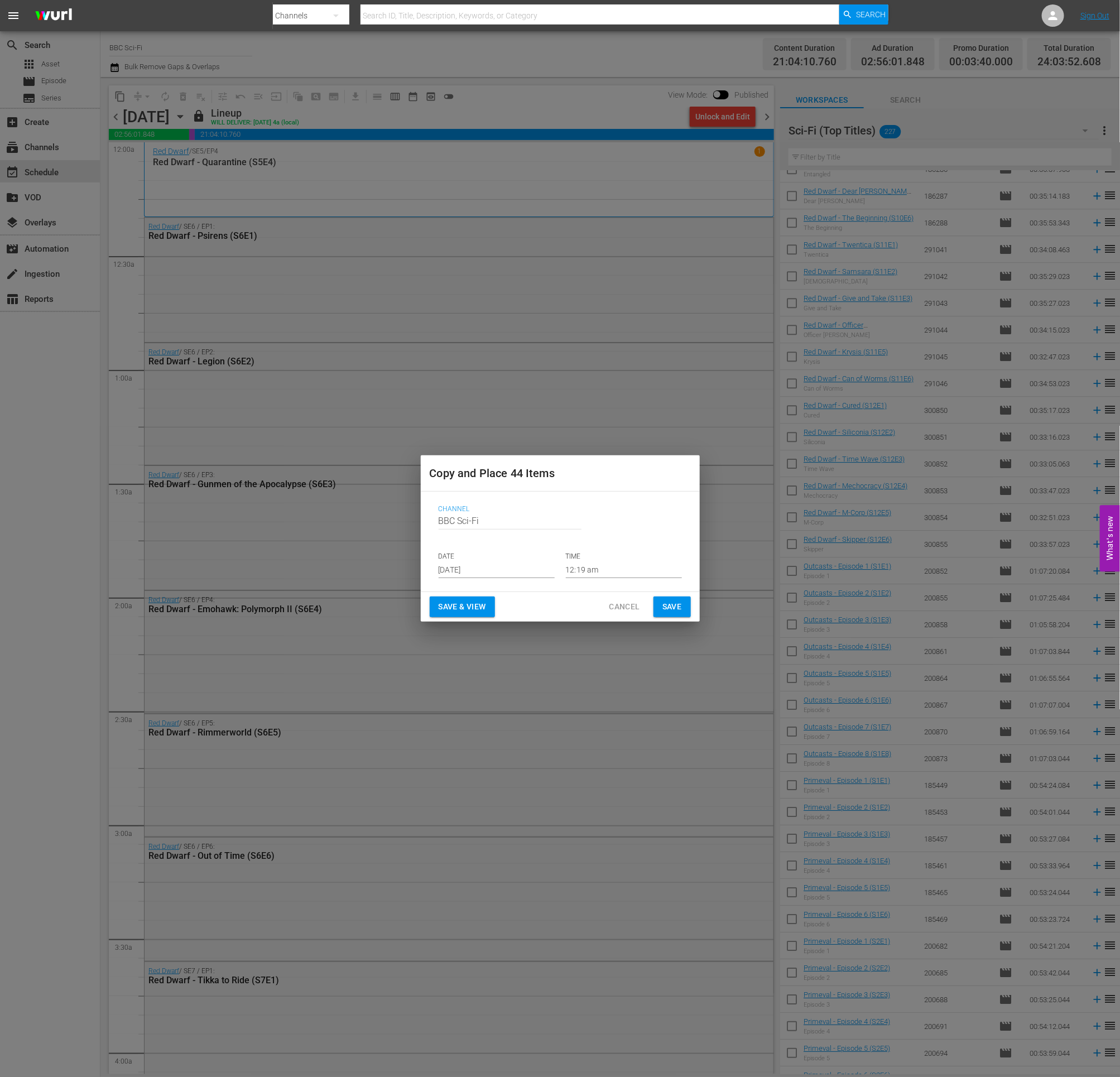
click at [467, 568] on input "Sep 17th 2025" at bounding box center [497, 570] width 116 height 17
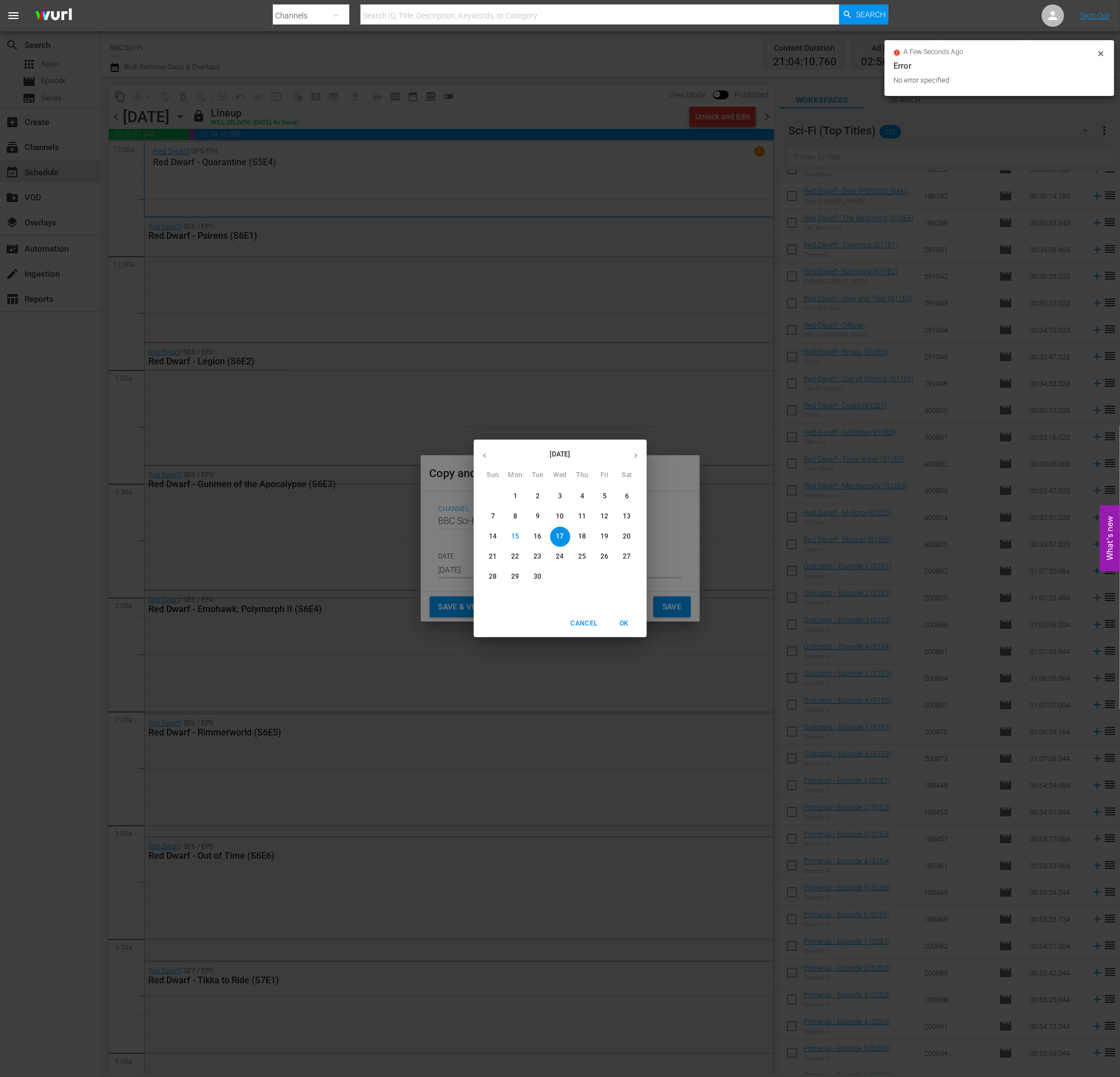
click at [634, 454] on icon "button" at bounding box center [635, 455] width 8 height 8
click at [515, 537] on p "13" at bounding box center [515, 536] width 8 height 10
type input "Oct 13th 2025"
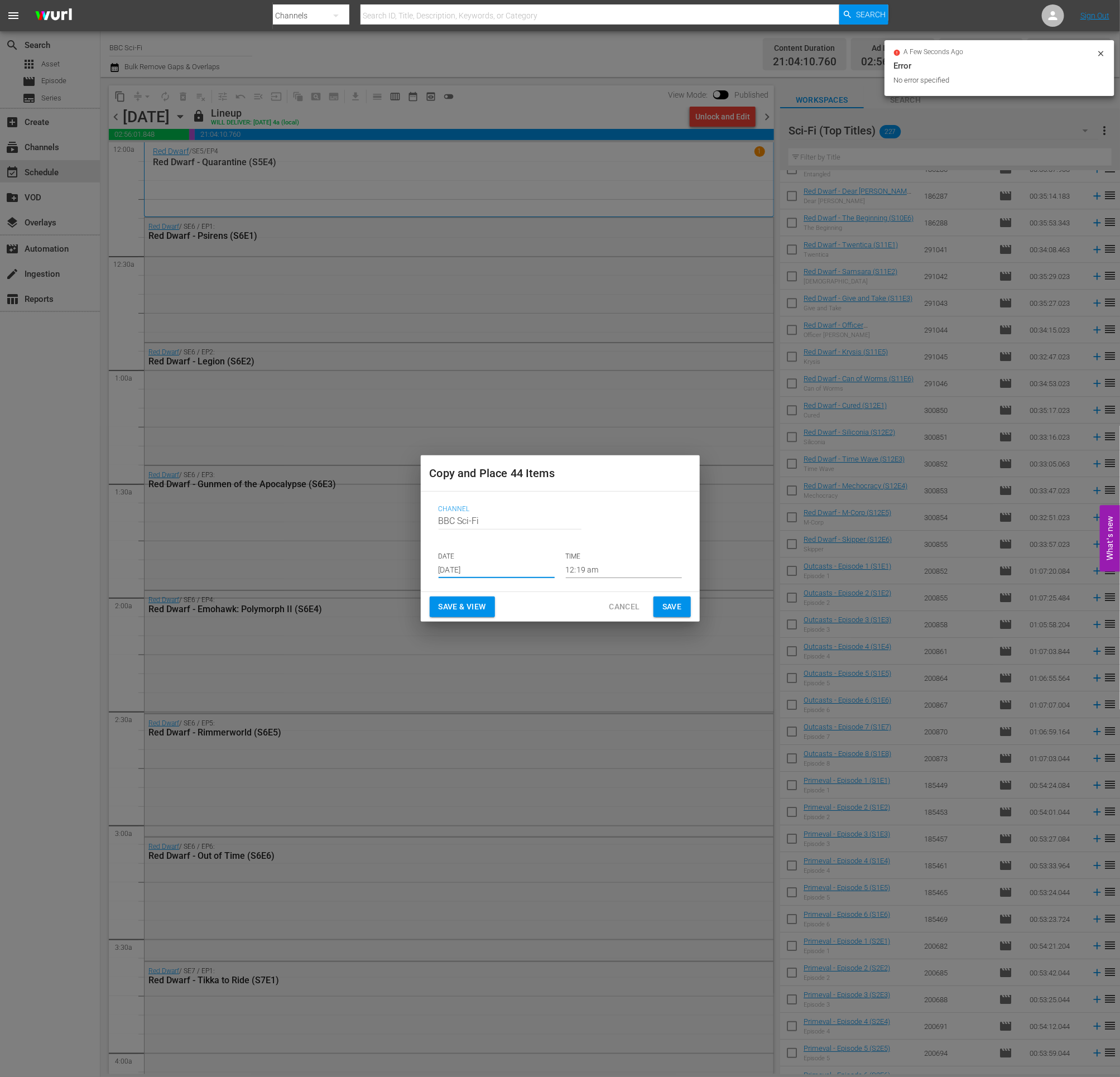
click at [663, 605] on span "Save" at bounding box center [672, 606] width 19 height 14
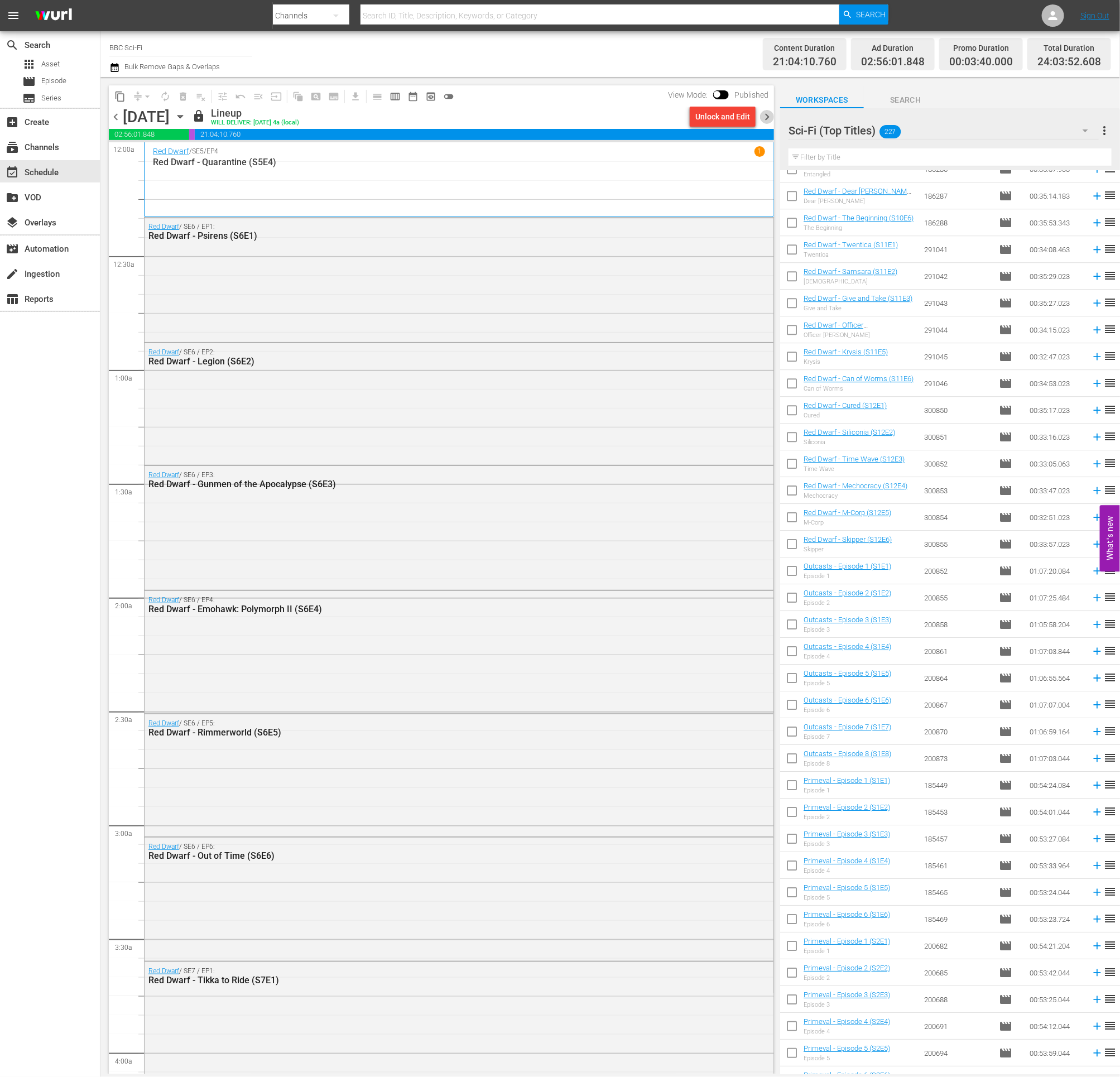
click at [765, 117] on span "chevron_right" at bounding box center [767, 116] width 14 height 14
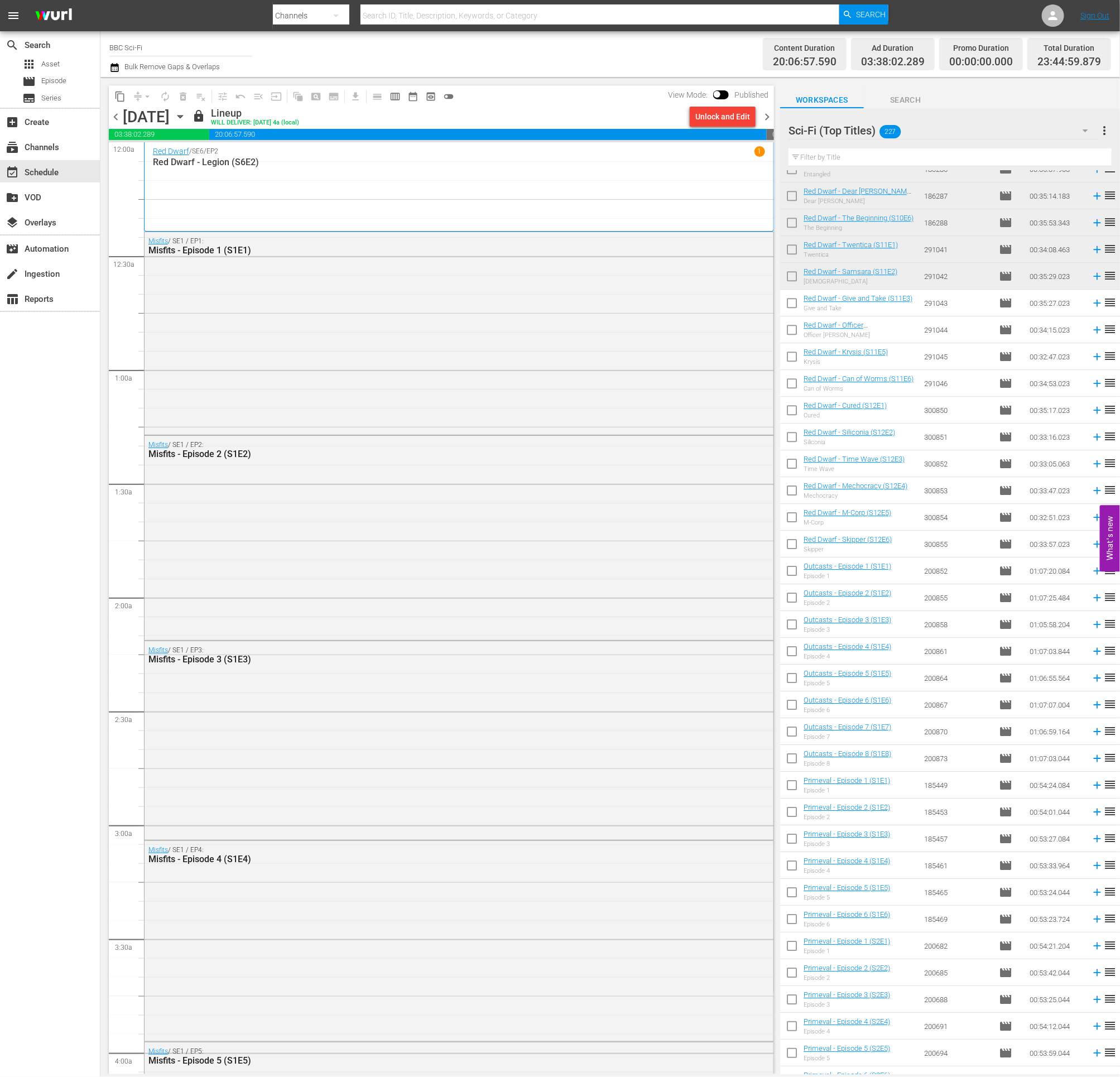
click at [114, 63] on icon "button" at bounding box center [114, 67] width 11 height 14
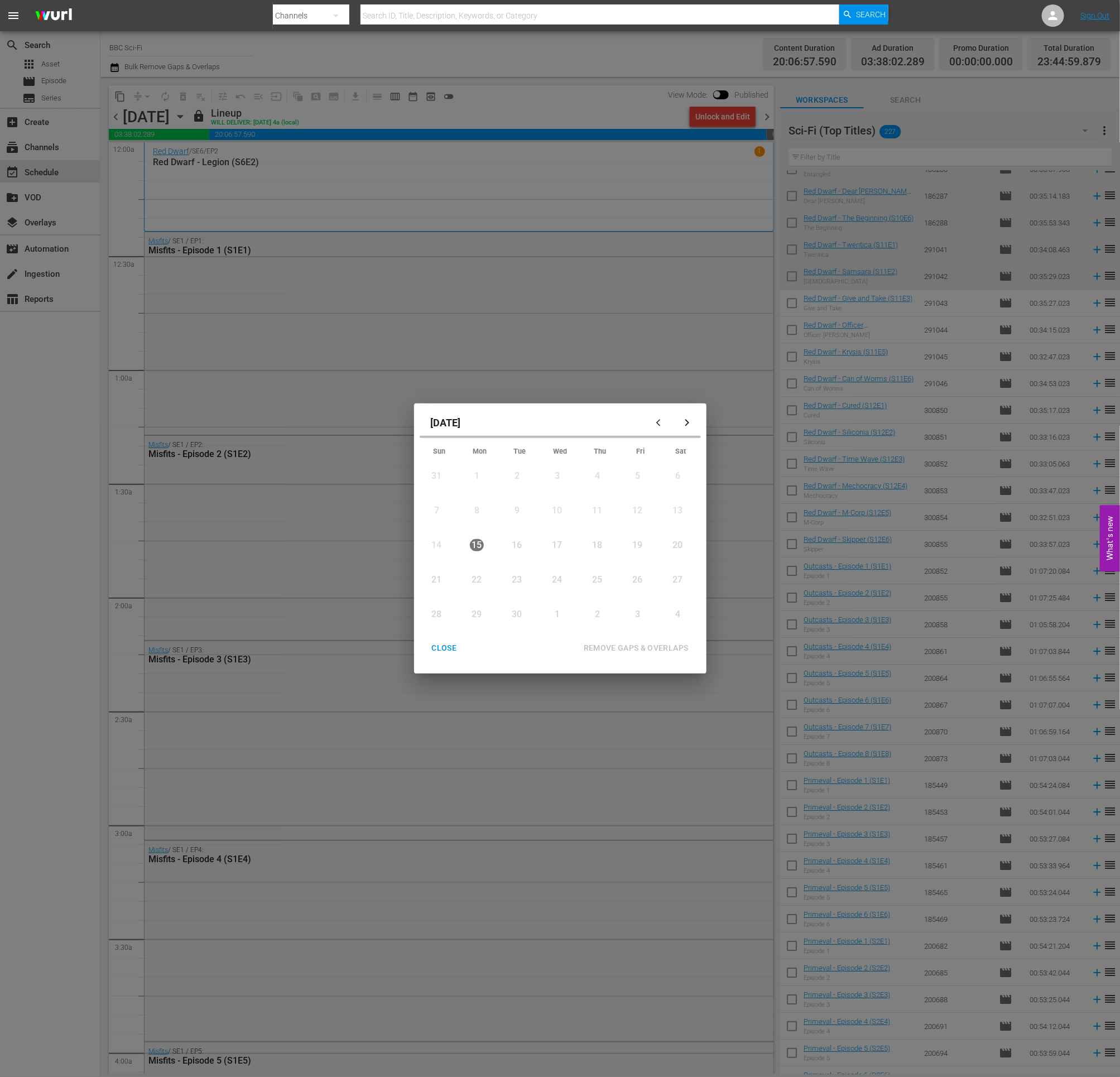
click at [446, 626] on div "September 2025 Sun Mon Tue Wed Thu Fri Sat 31 View Lineup 1 View Lineup 2 View …" at bounding box center [560, 538] width 292 height 269
click at [445, 626] on div "CLOSE" at bounding box center [444, 648] width 43 height 14
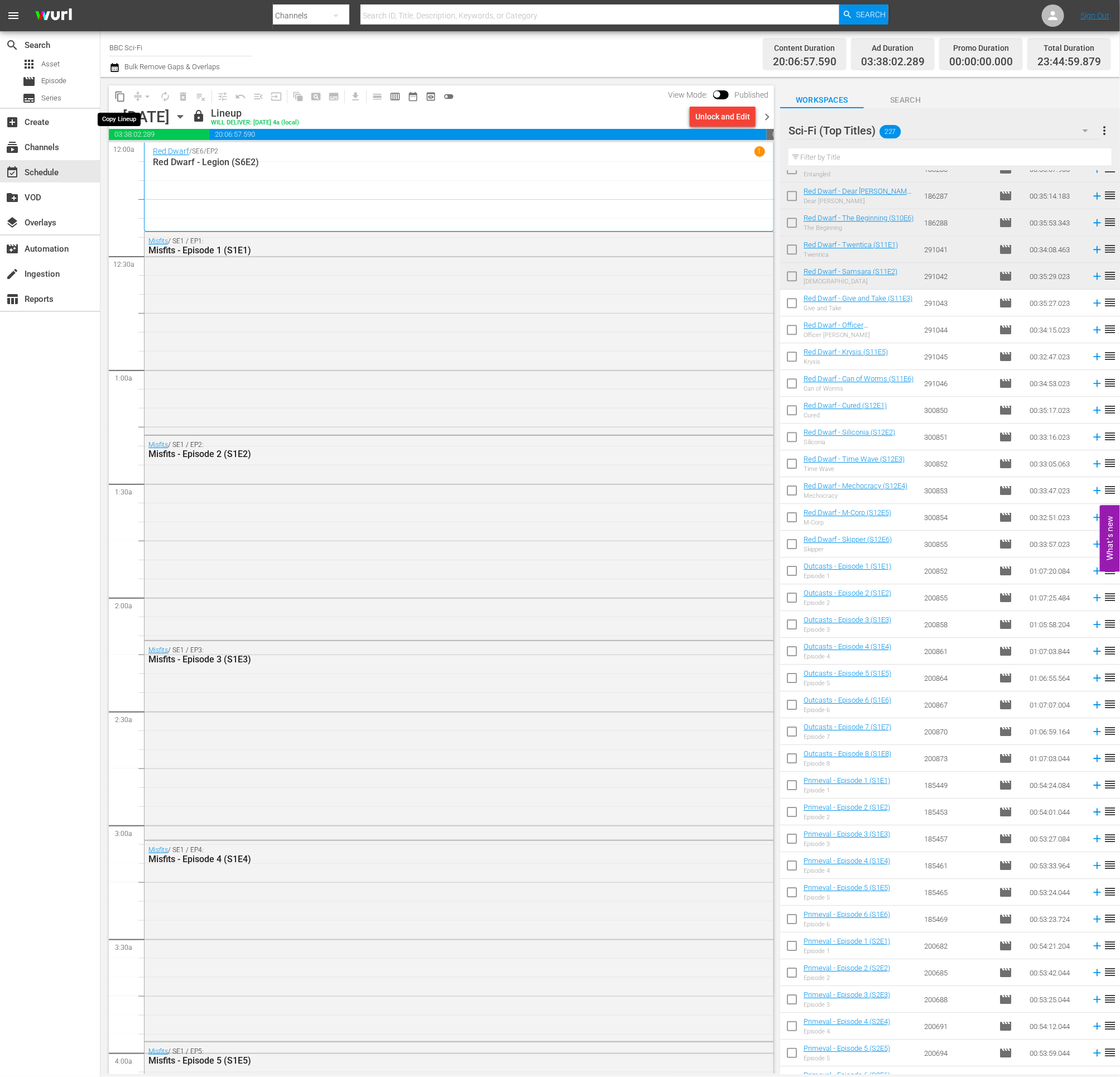
click at [124, 96] on span "content_copy" at bounding box center [120, 97] width 11 height 11
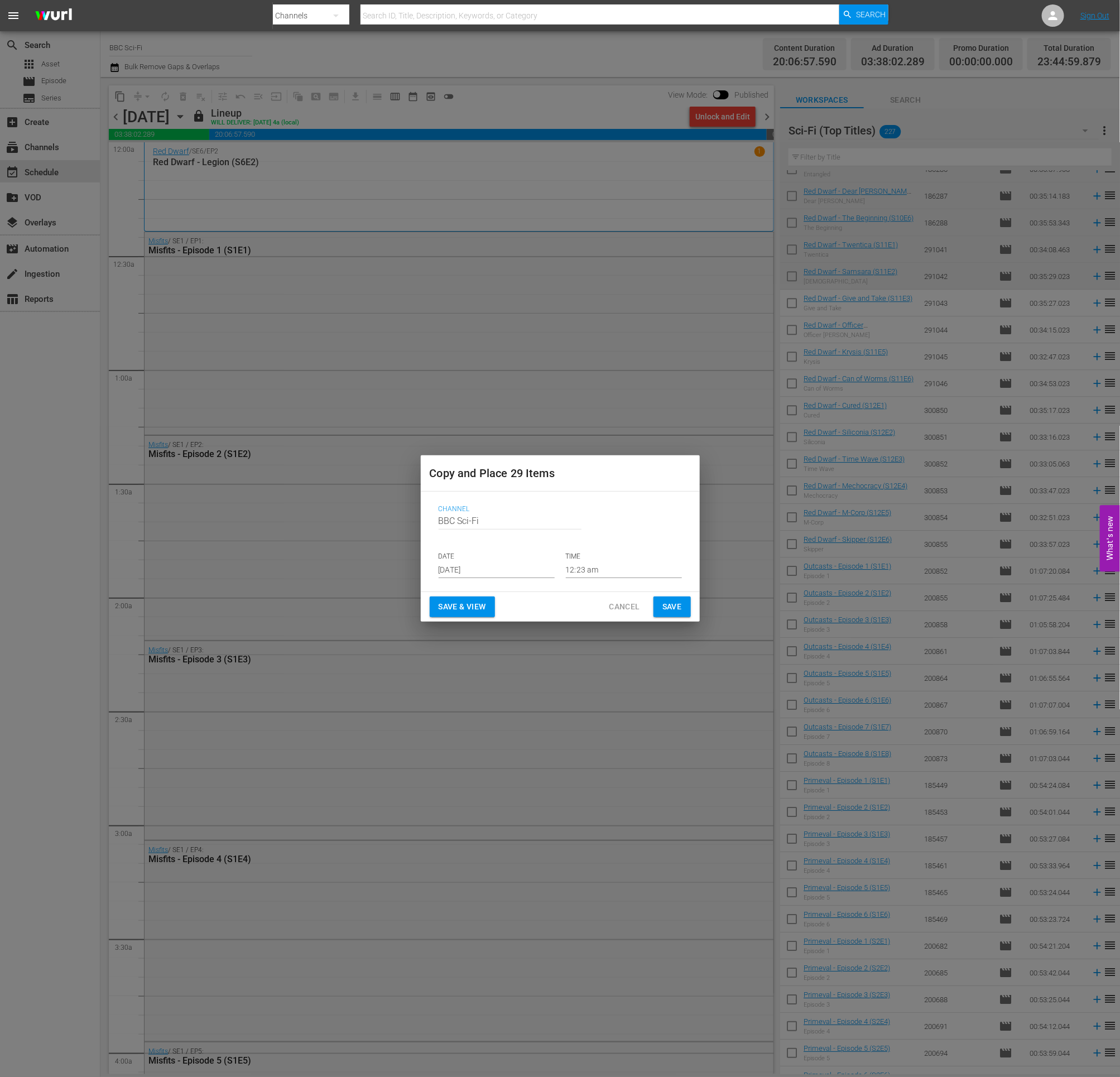
click at [489, 575] on input "Sep 17th 2025" at bounding box center [497, 570] width 116 height 17
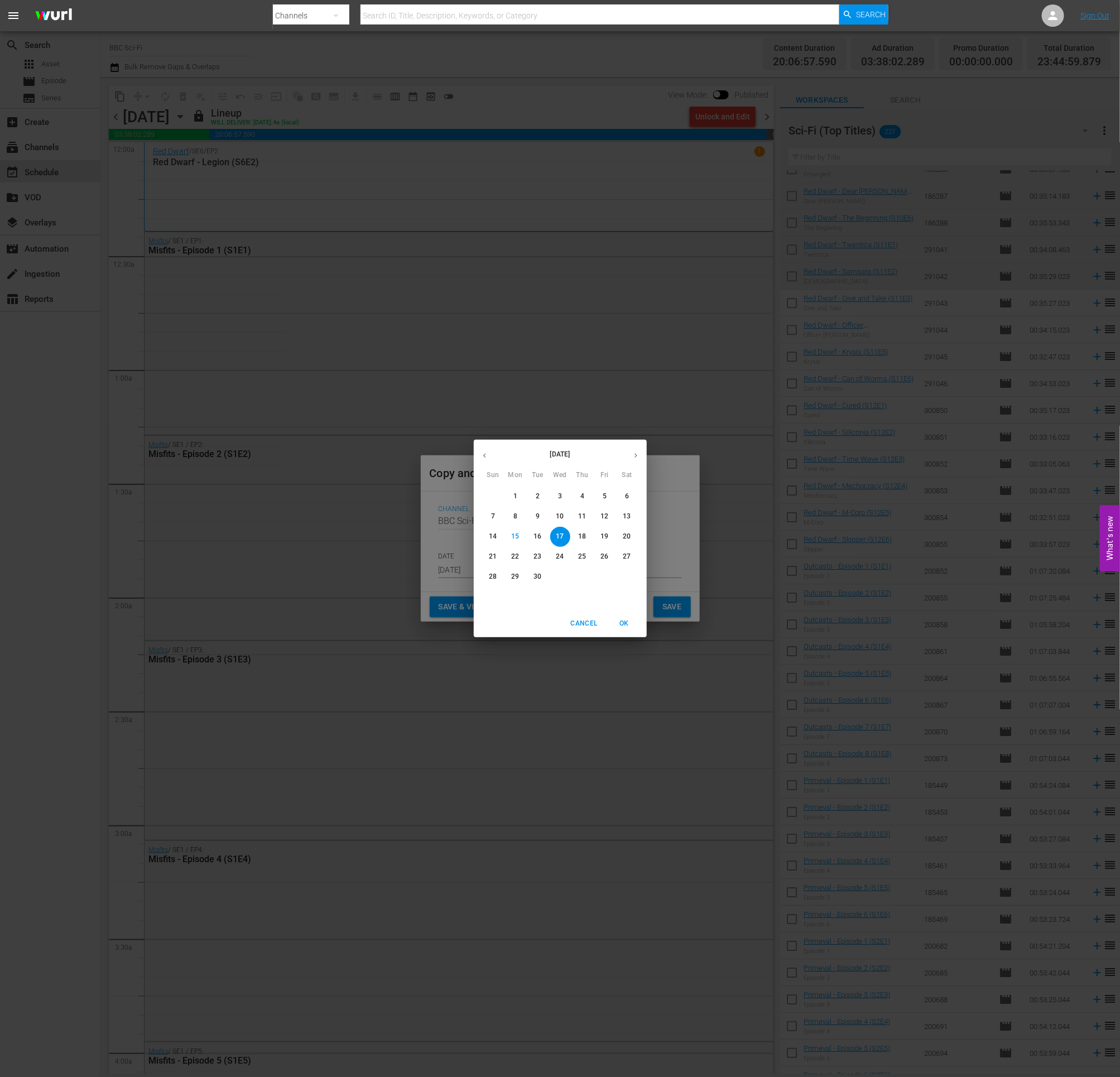
click at [637, 459] on icon "button" at bounding box center [635, 455] width 8 height 8
click at [539, 539] on p "14" at bounding box center [537, 536] width 8 height 10
type input "Oct 14th 2025"
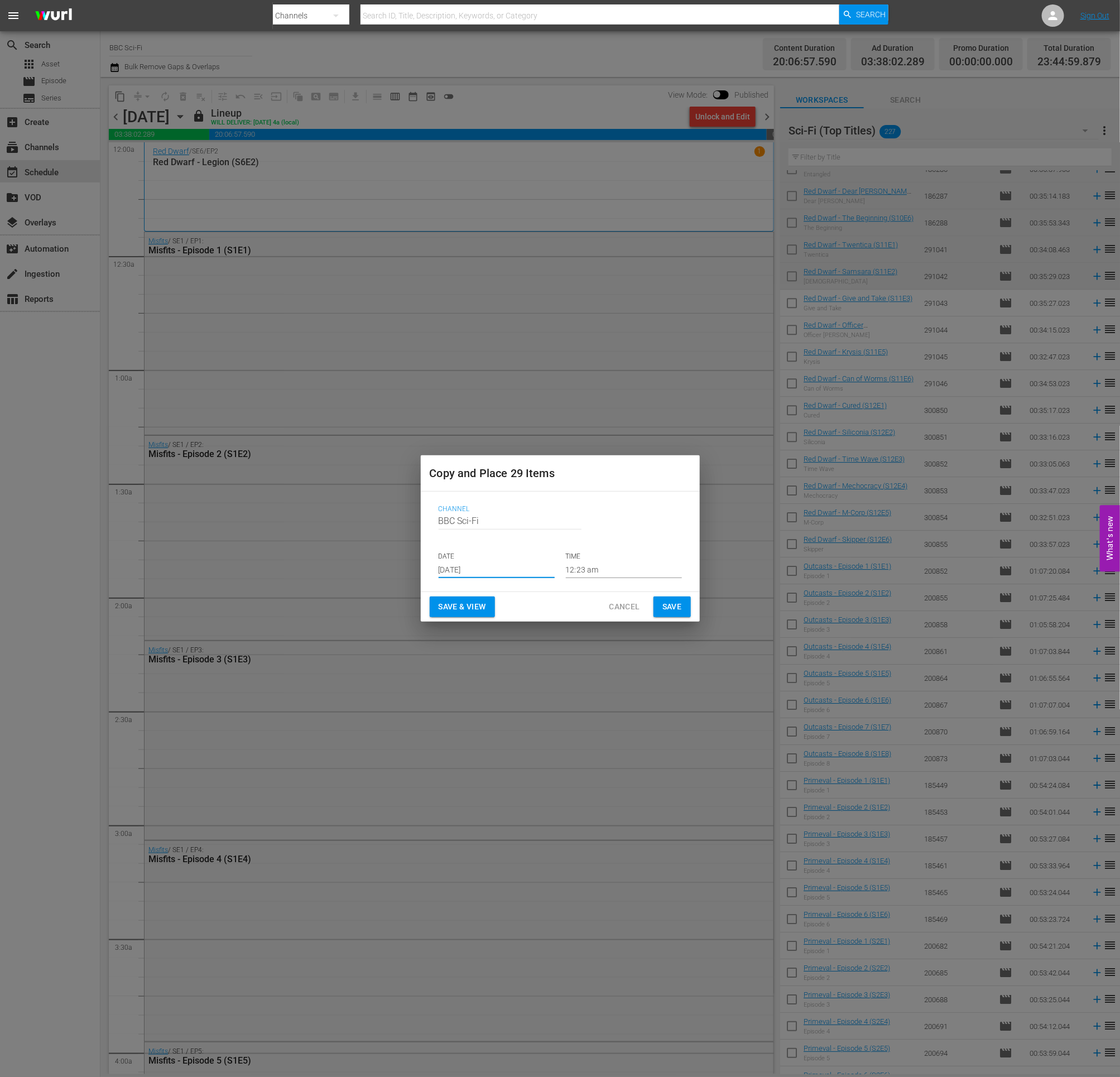
click at [667, 606] on span "Save" at bounding box center [672, 606] width 19 height 14
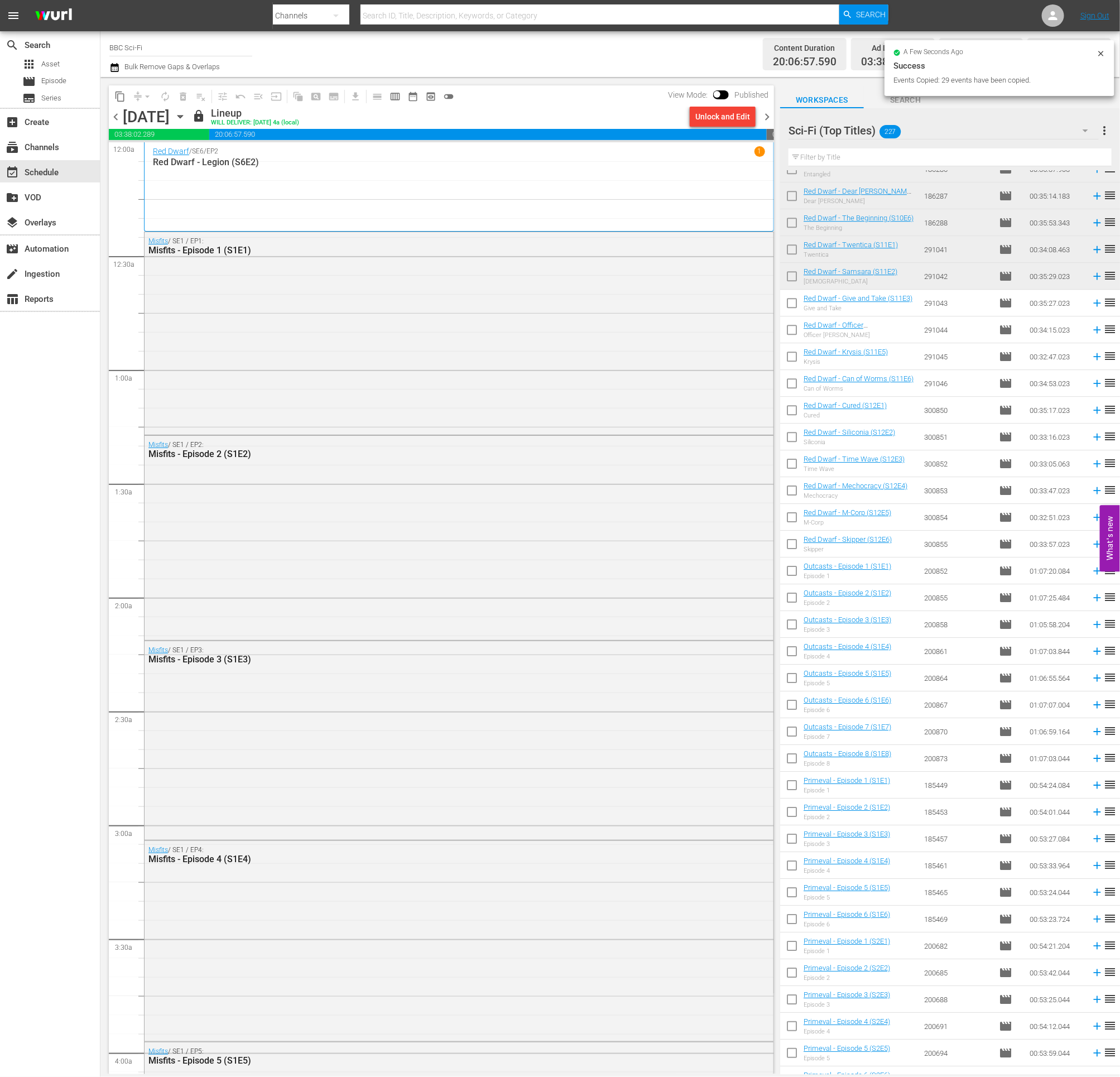
click at [767, 119] on span "chevron_right" at bounding box center [767, 116] width 14 height 14
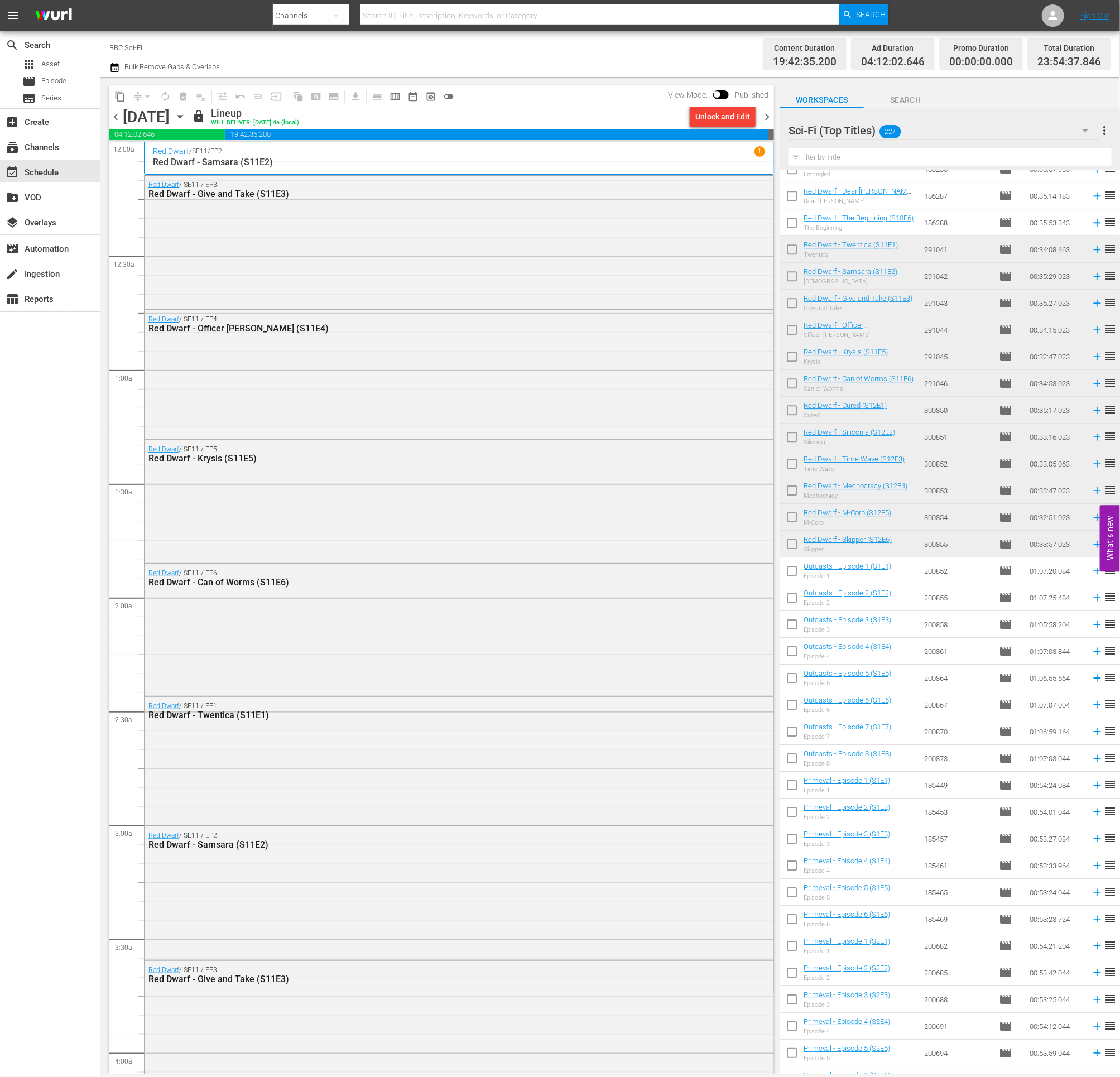
click at [114, 69] on icon "button" at bounding box center [114, 67] width 11 height 14
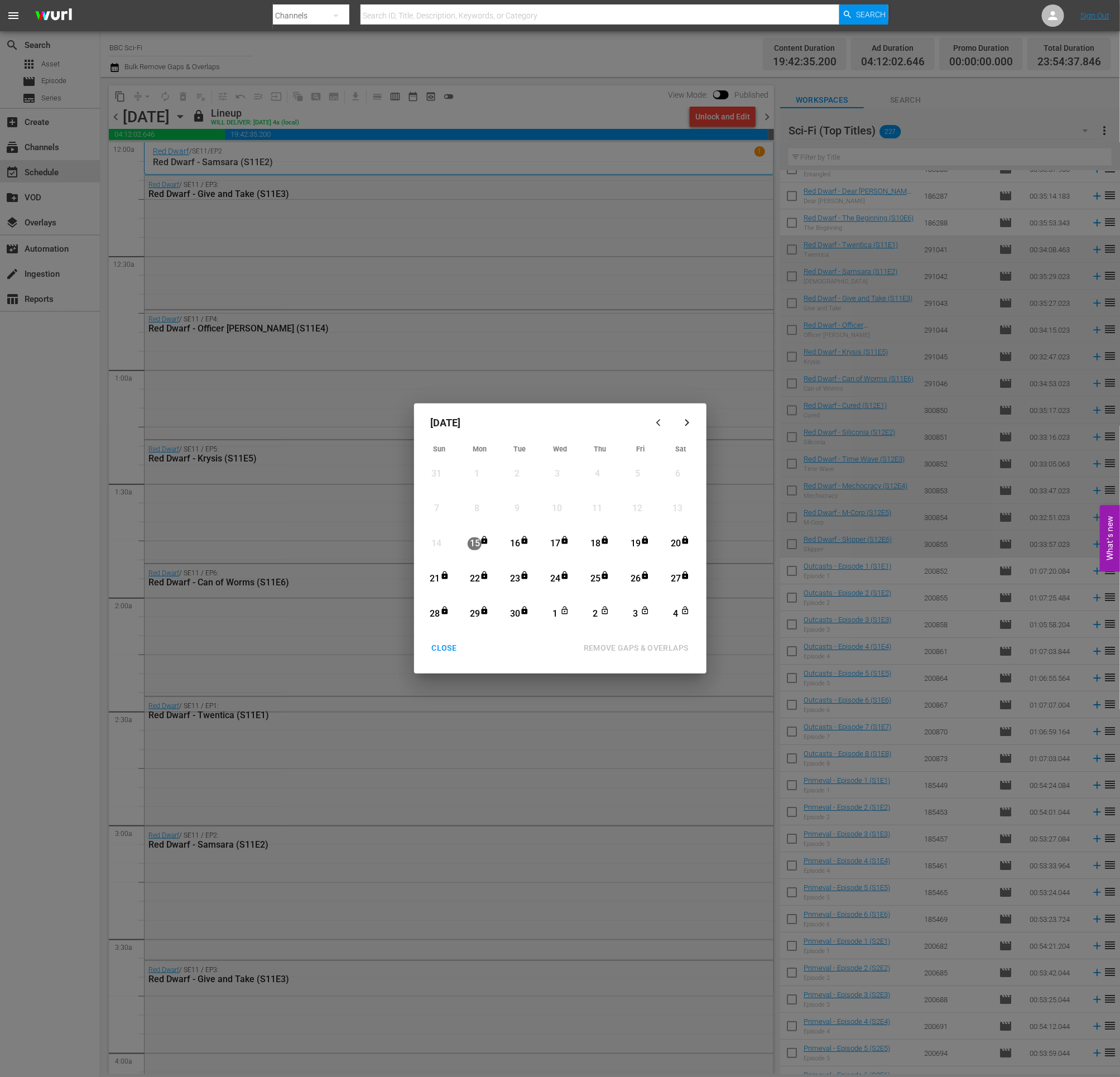
click at [687, 424] on icon "button" at bounding box center [687, 422] width 5 height 7
click at [446, 626] on div "CLOSE" at bounding box center [444, 648] width 43 height 14
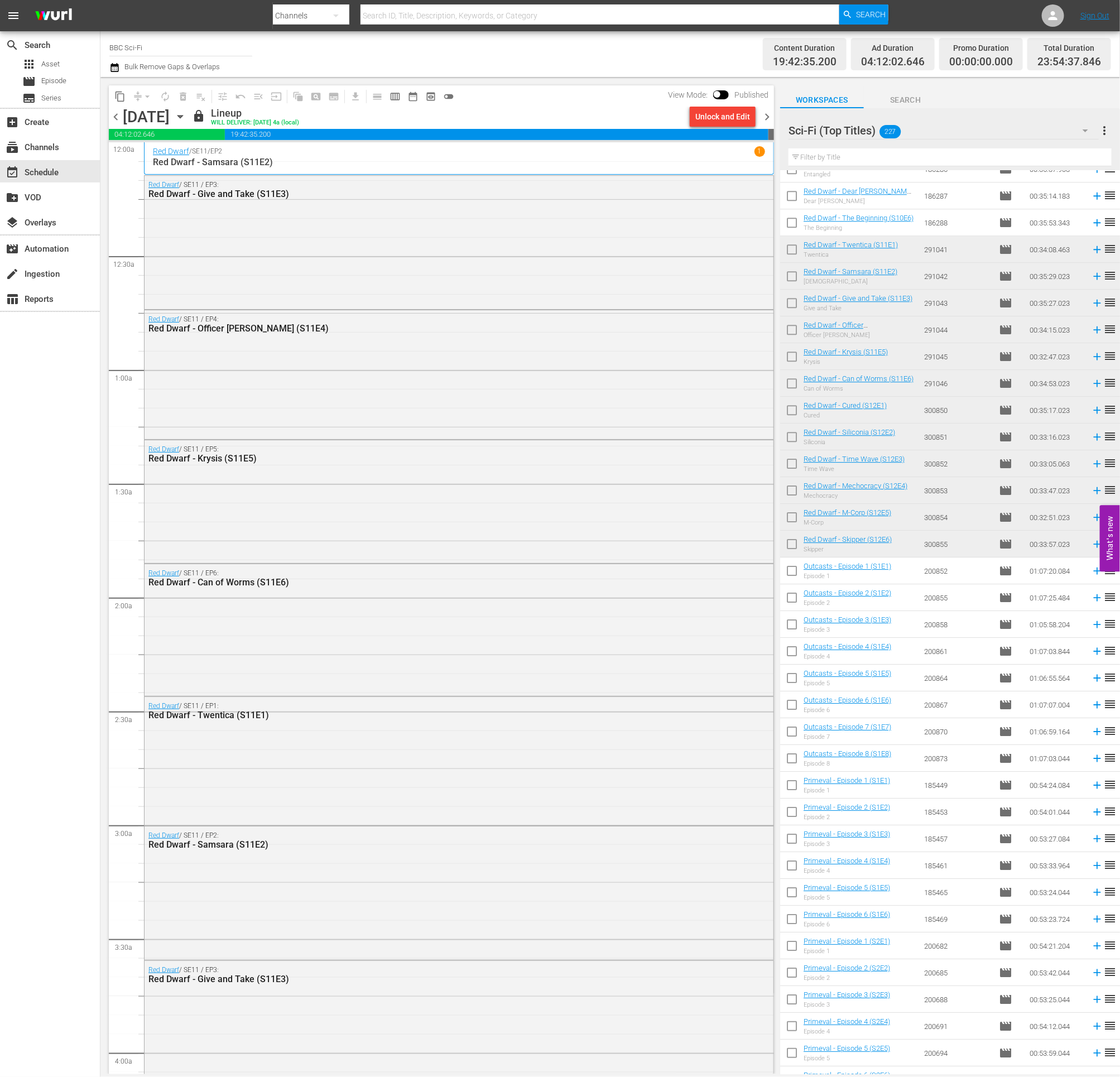
click at [121, 94] on span "content_copy" at bounding box center [120, 97] width 11 height 11
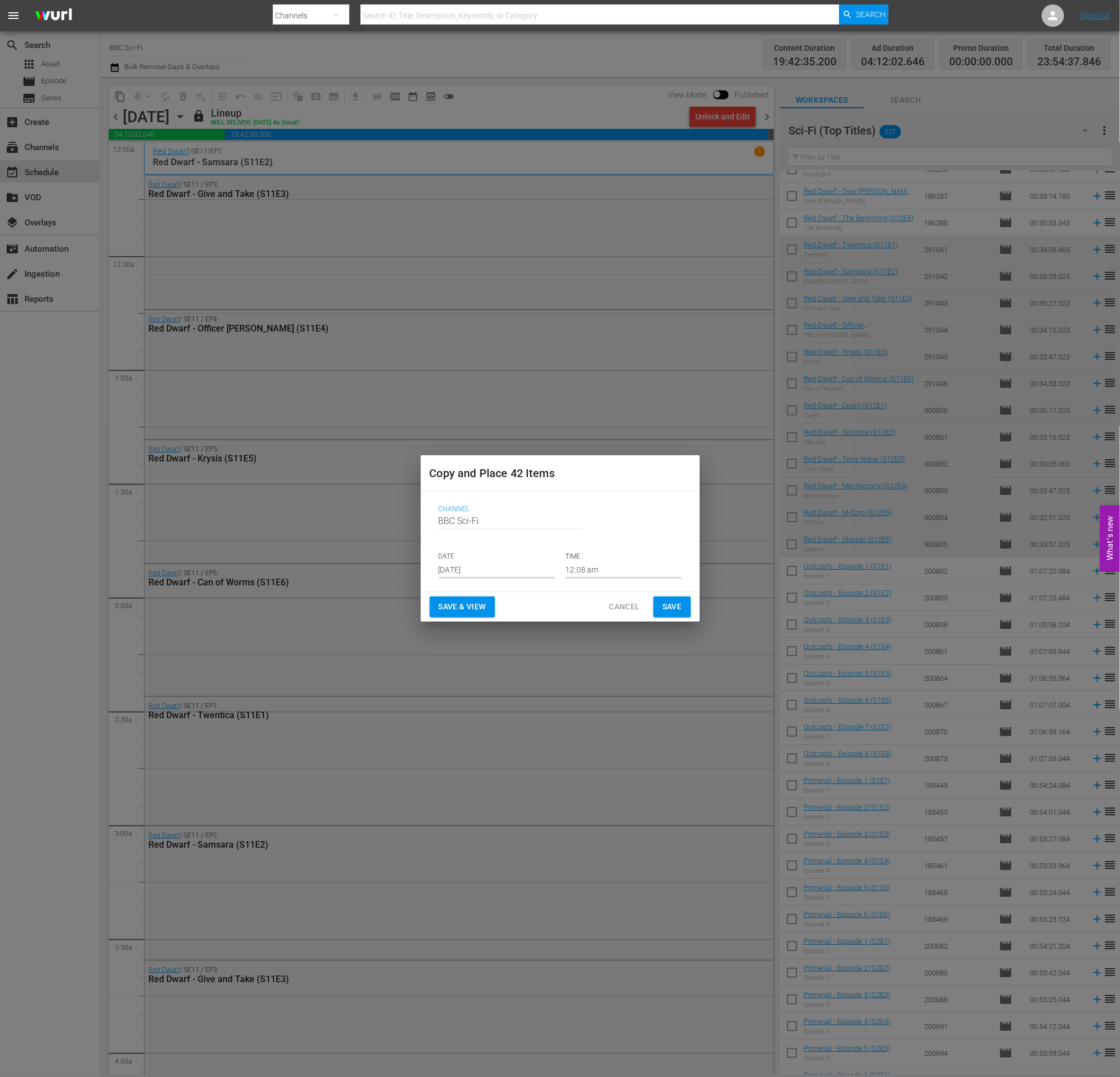
click at [457, 567] on input "Sep 17th 2025" at bounding box center [497, 570] width 116 height 17
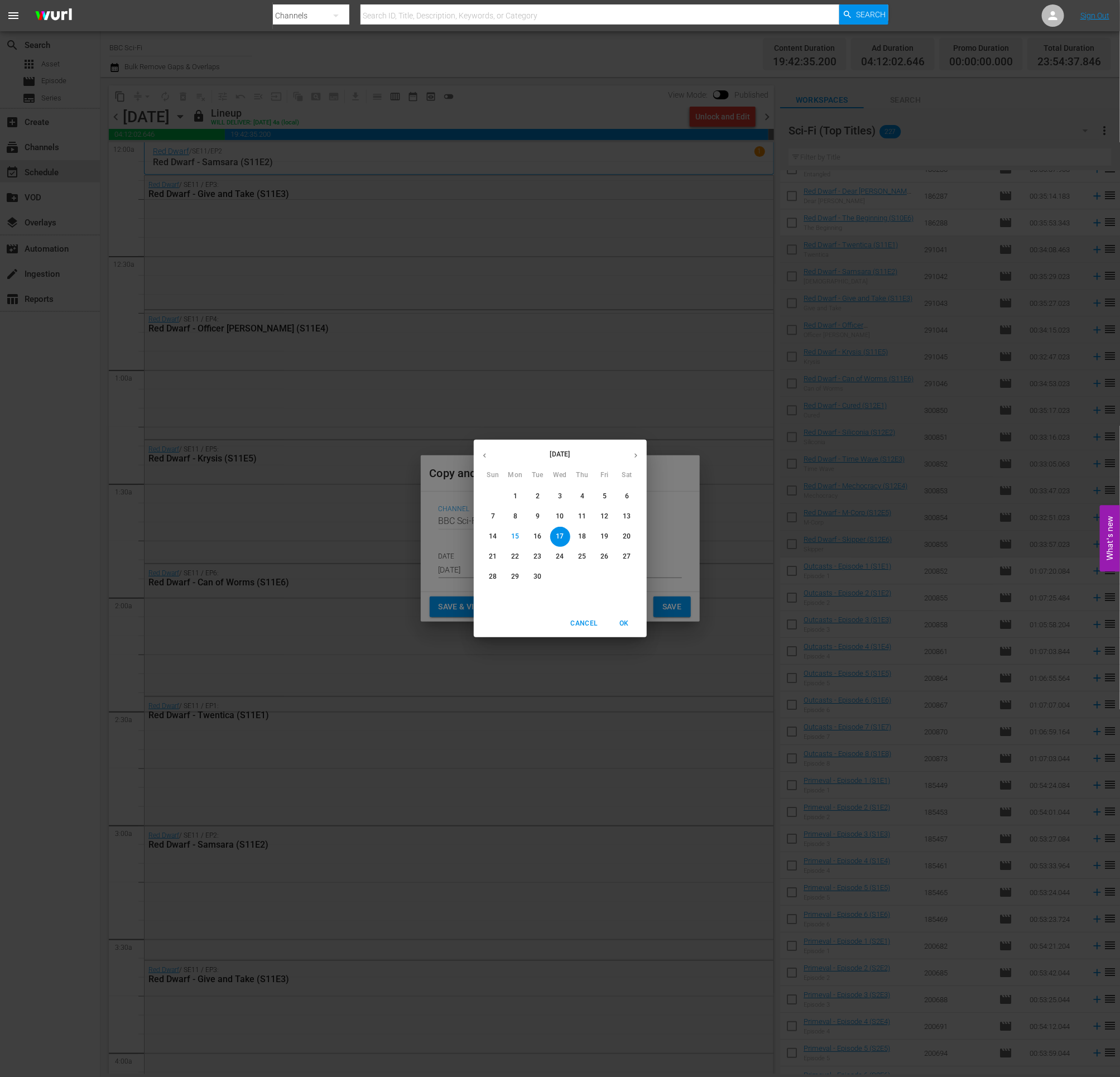
click at [641, 452] on button "button" at bounding box center [635, 455] width 22 height 22
click at [560, 538] on p "15" at bounding box center [560, 536] width 8 height 10
type input "Oct 15th 2025"
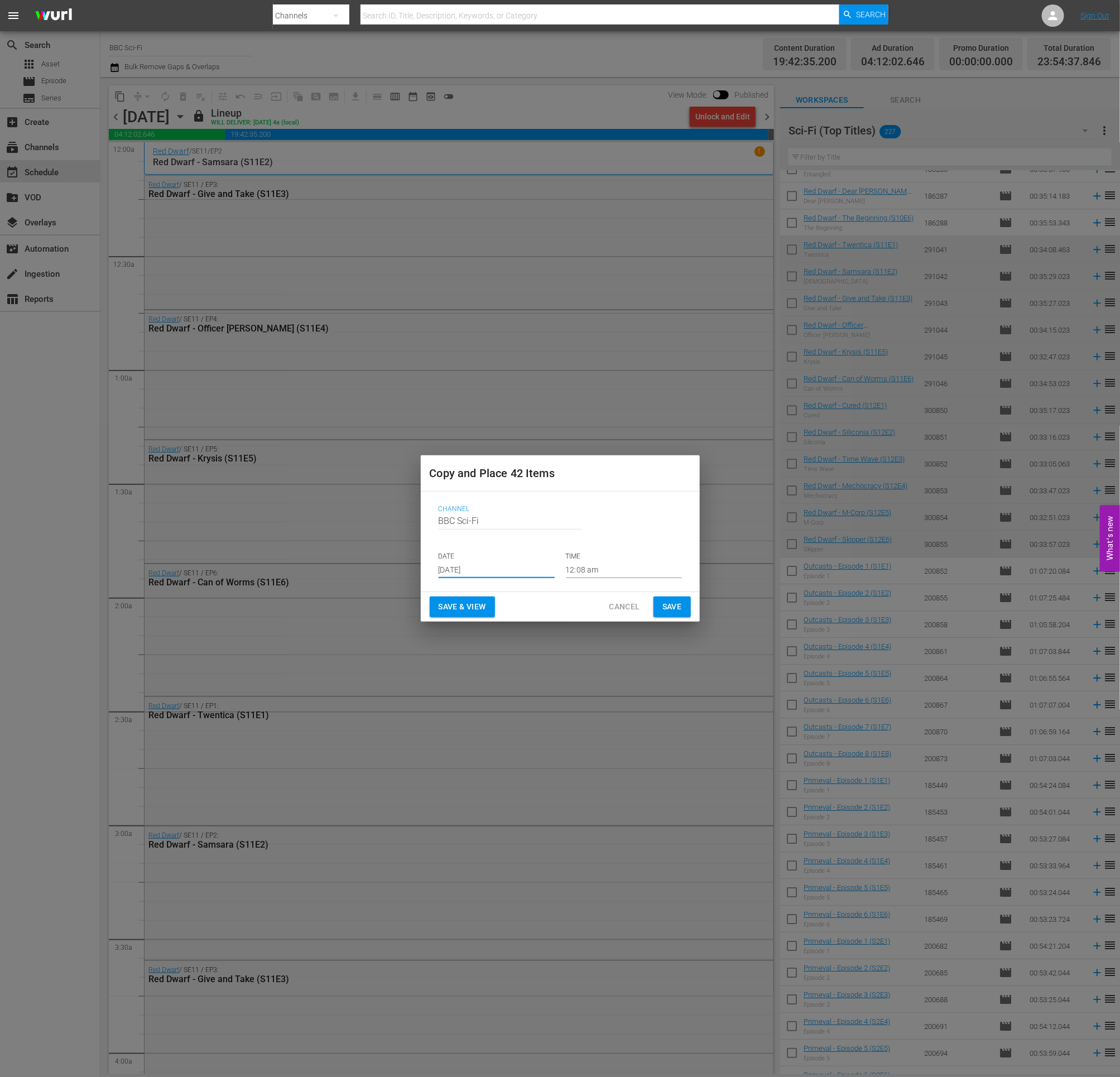
click at [673, 605] on span "Save" at bounding box center [672, 606] width 19 height 14
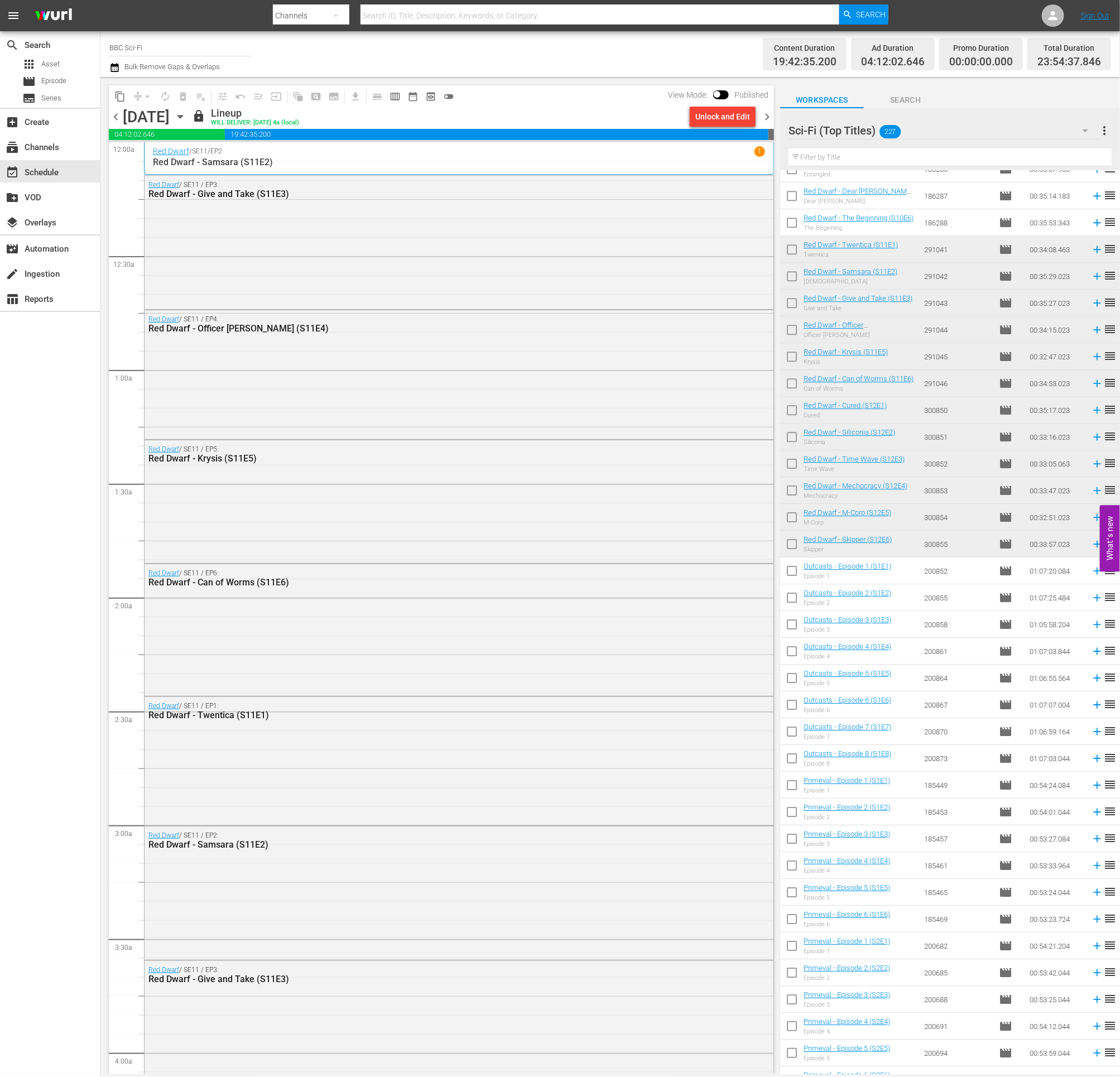
click at [771, 115] on span "chevron_right" at bounding box center [767, 116] width 14 height 14
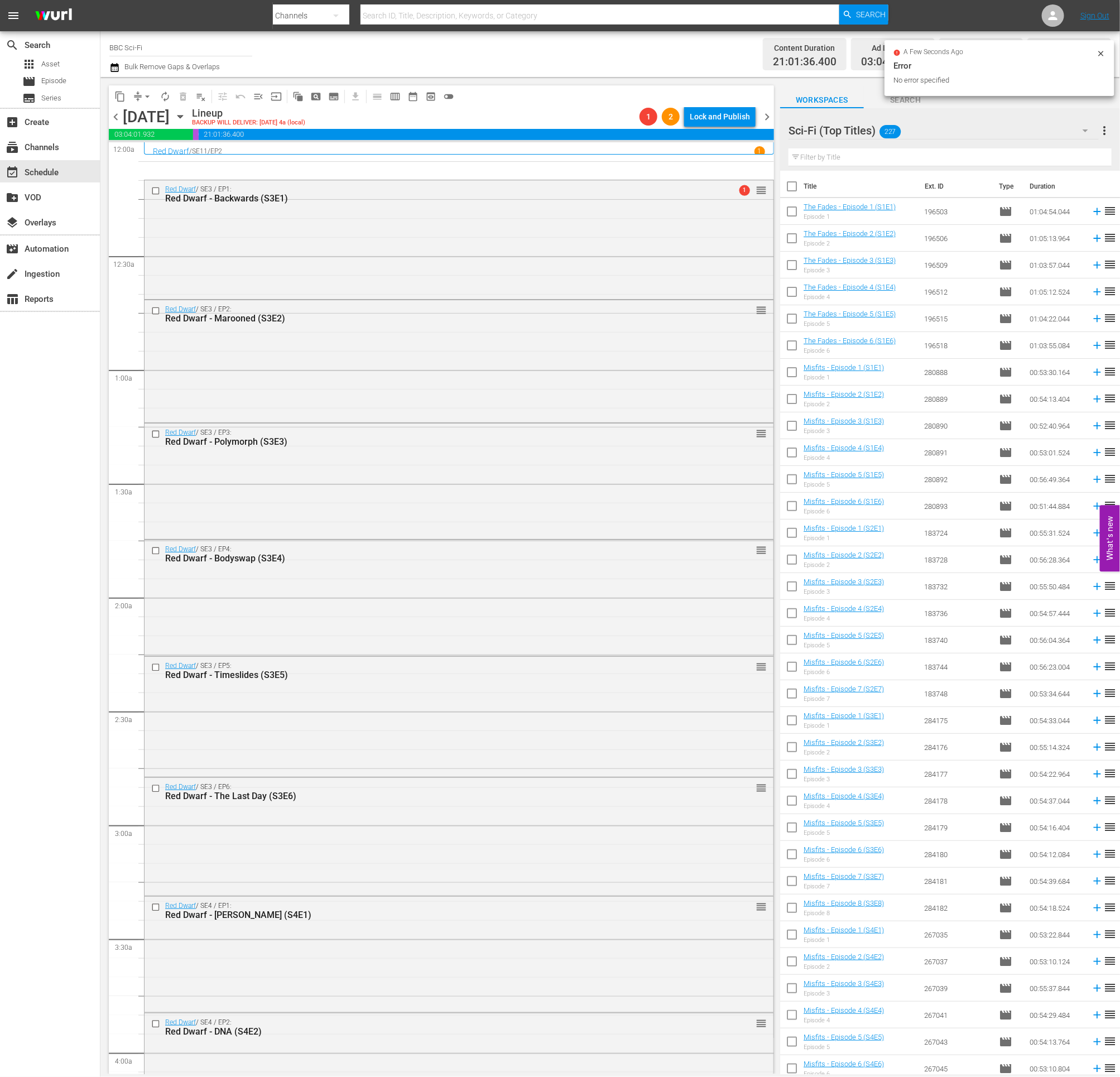
scroll to position [1677, 0]
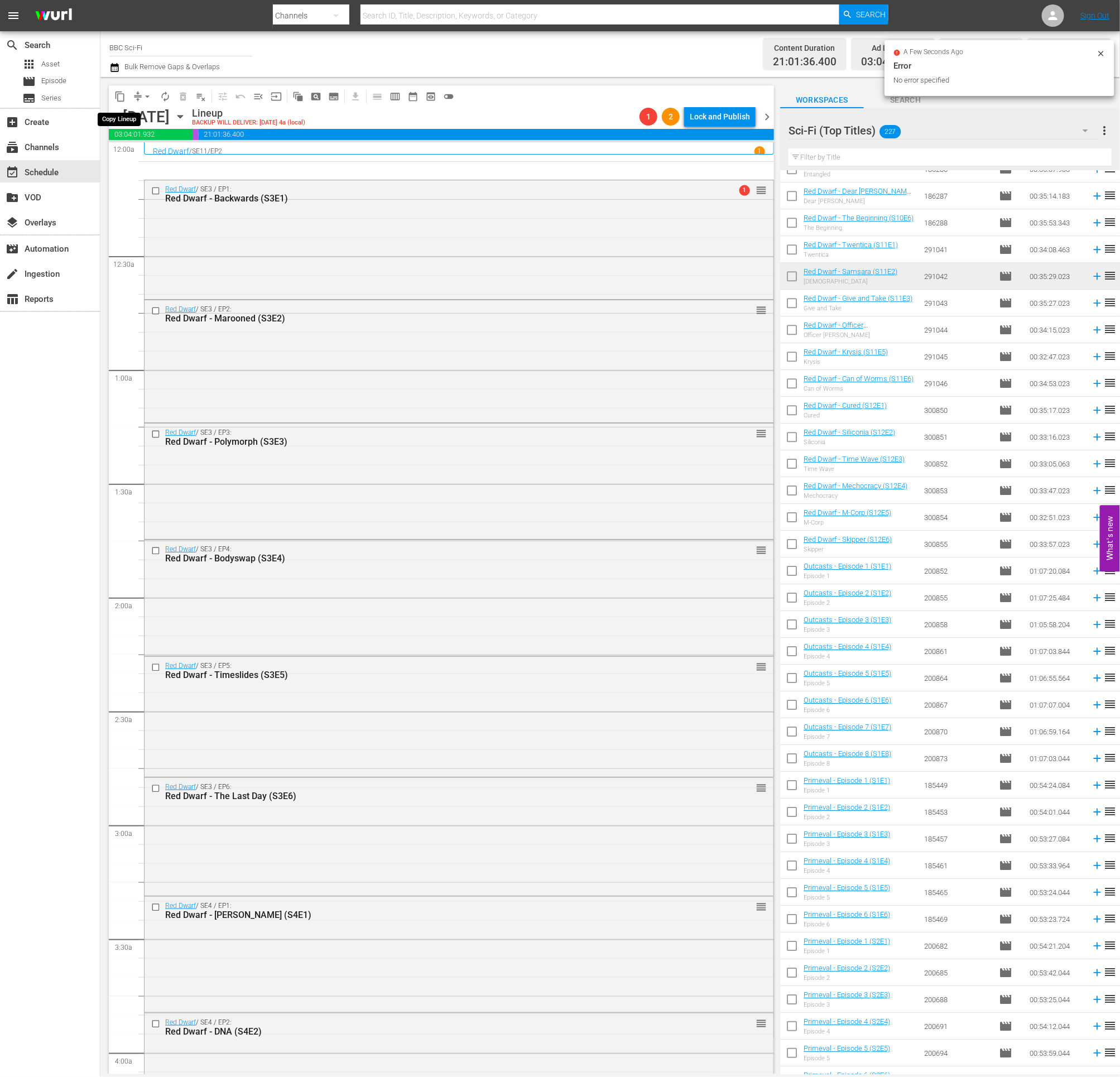
click at [118, 99] on span "content_copy" at bounding box center [120, 97] width 11 height 11
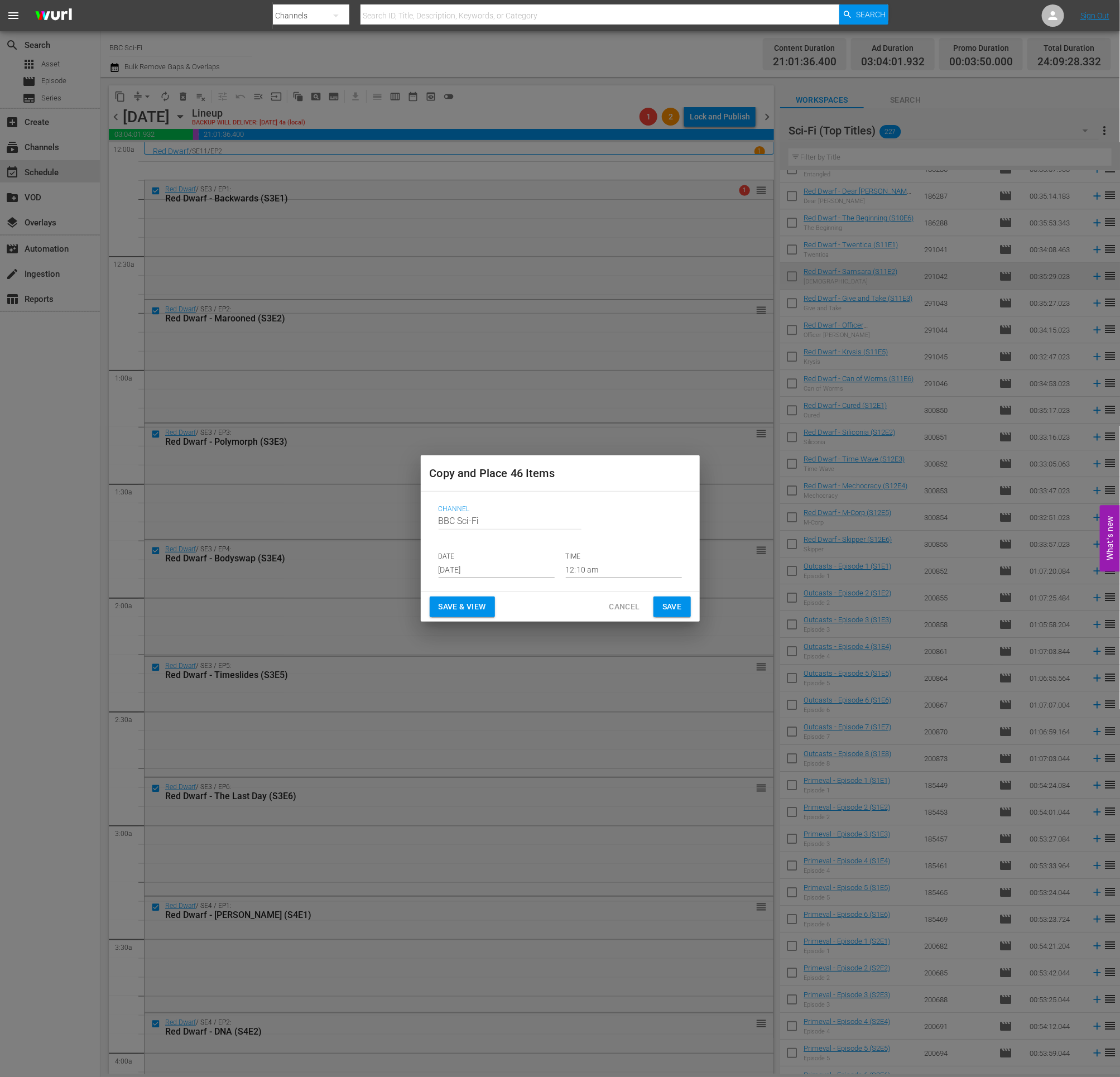
click at [455, 569] on input "Sep 17th 2025" at bounding box center [497, 570] width 116 height 17
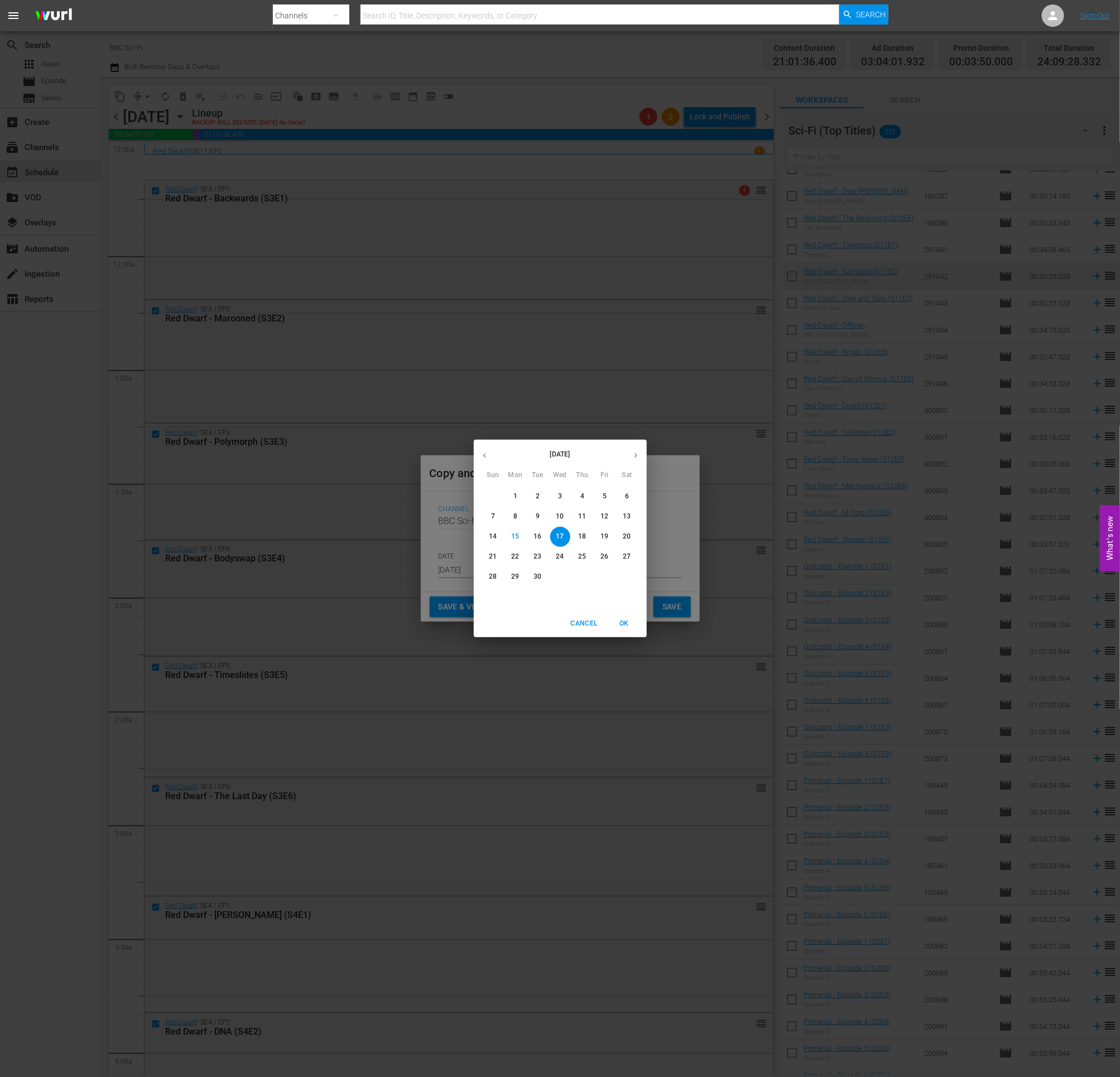
click at [635, 453] on icon "button" at bounding box center [635, 455] width 8 height 8
click at [583, 534] on p "16" at bounding box center [582, 536] width 8 height 10
type input "Oct 16th 2025"
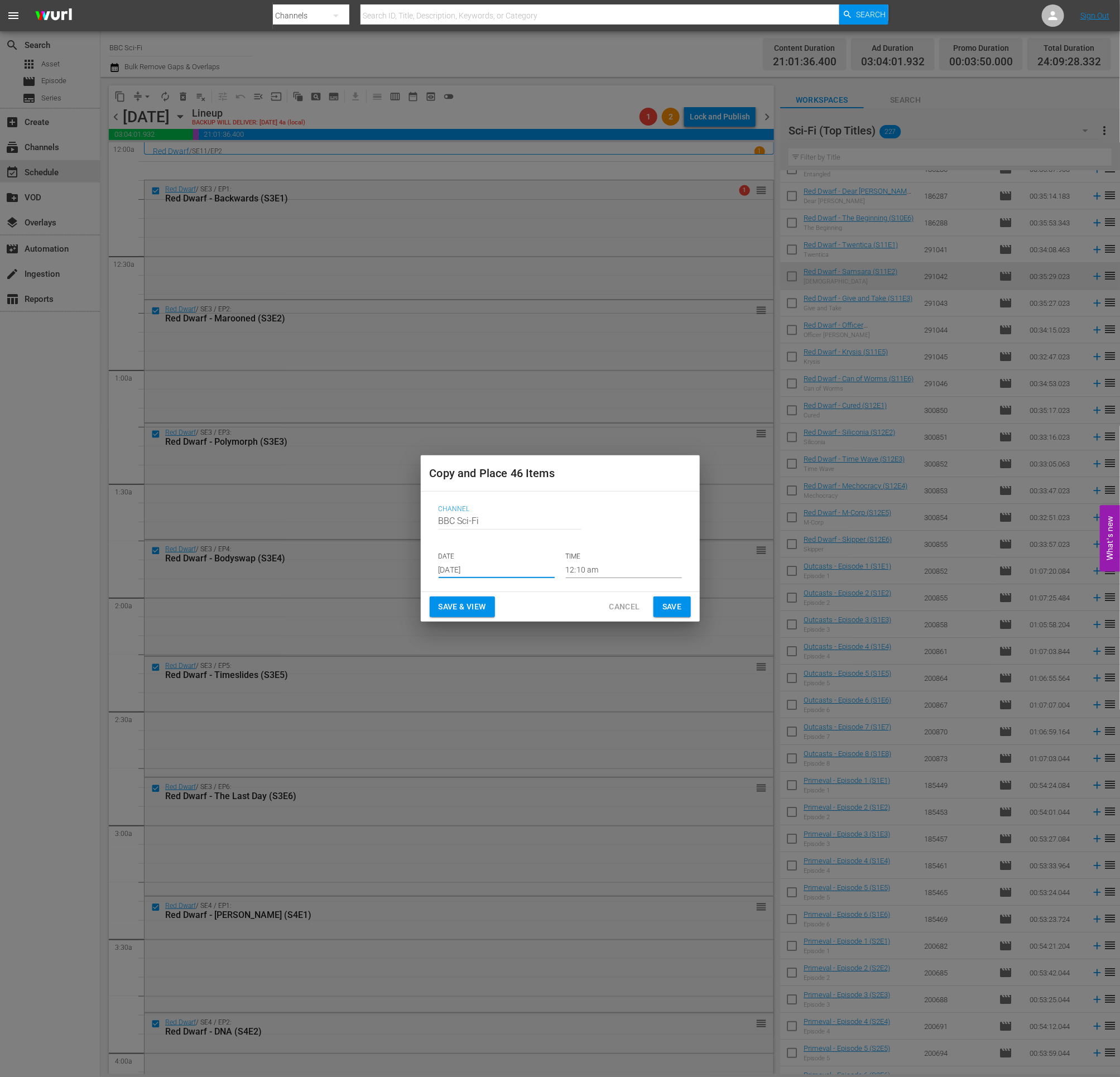
click at [670, 605] on span "Save" at bounding box center [672, 606] width 19 height 14
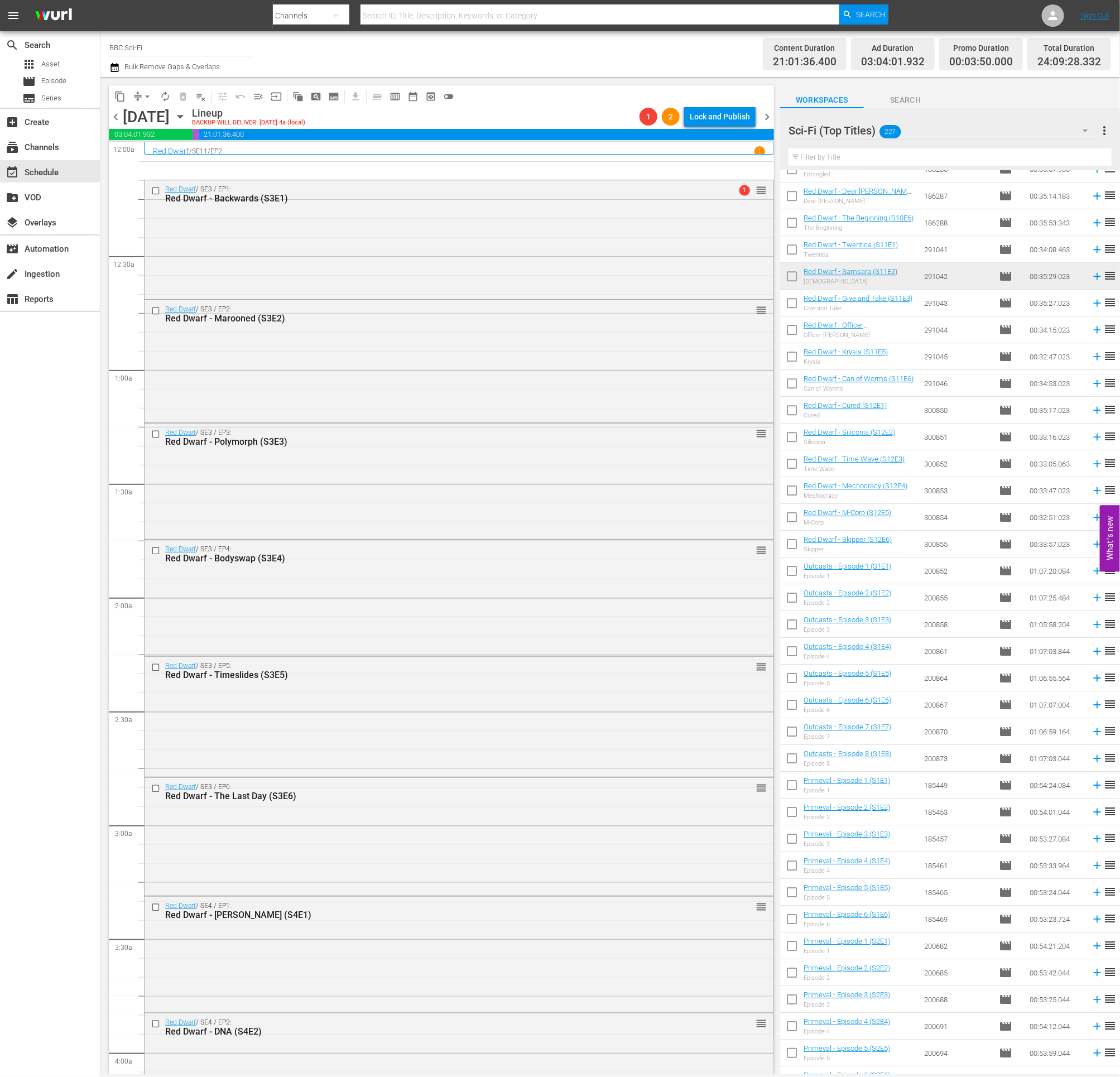
click at [112, 67] on icon "button" at bounding box center [114, 67] width 11 height 14
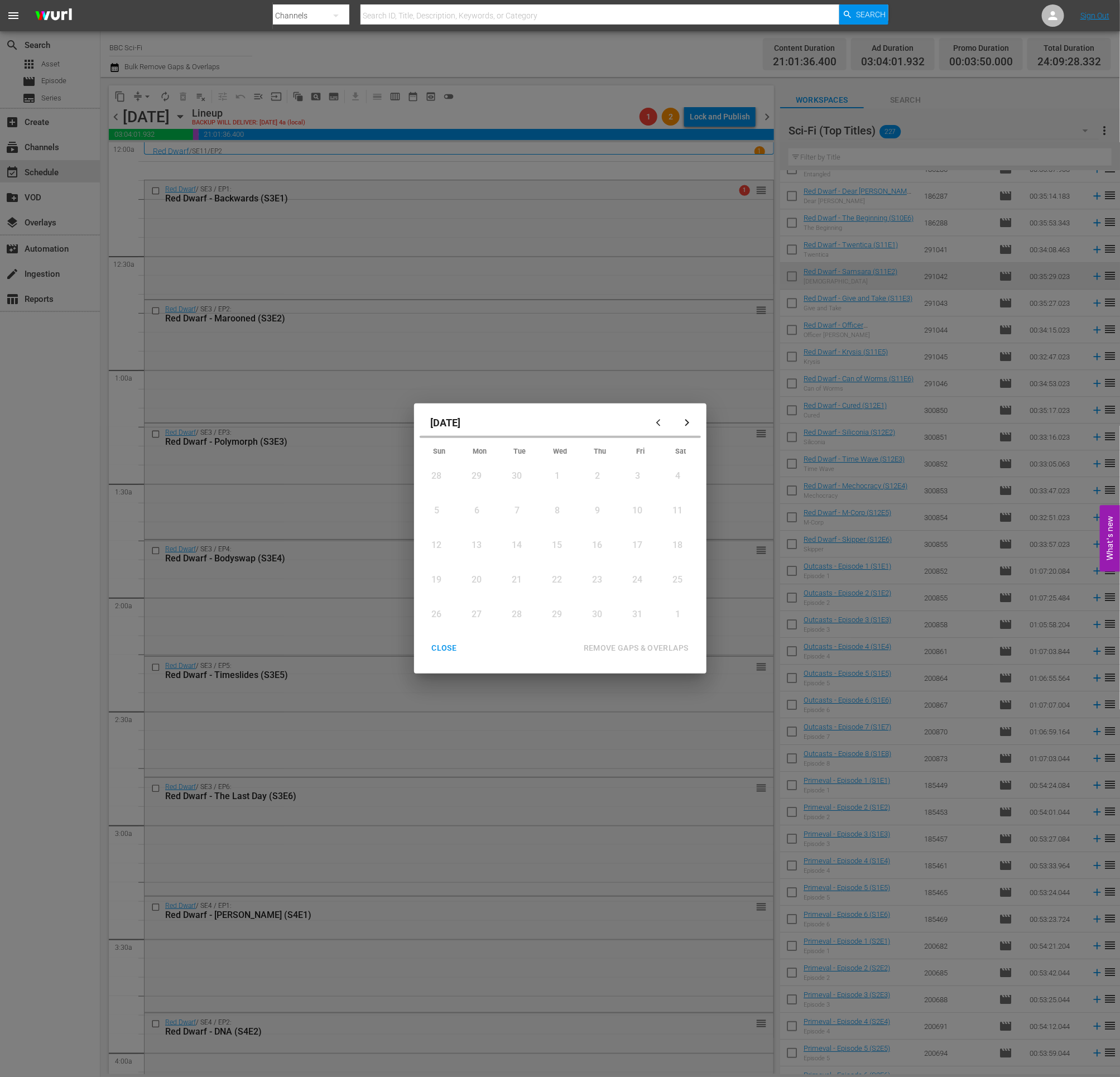
click at [653, 424] on button "button" at bounding box center [661, 422] width 27 height 27
click at [559, 614] on div "1" at bounding box center [554, 614] width 14 height 13
click at [692, 421] on div "button" at bounding box center [687, 423] width 14 height 8
click at [597, 549] on div "16" at bounding box center [595, 544] width 14 height 13
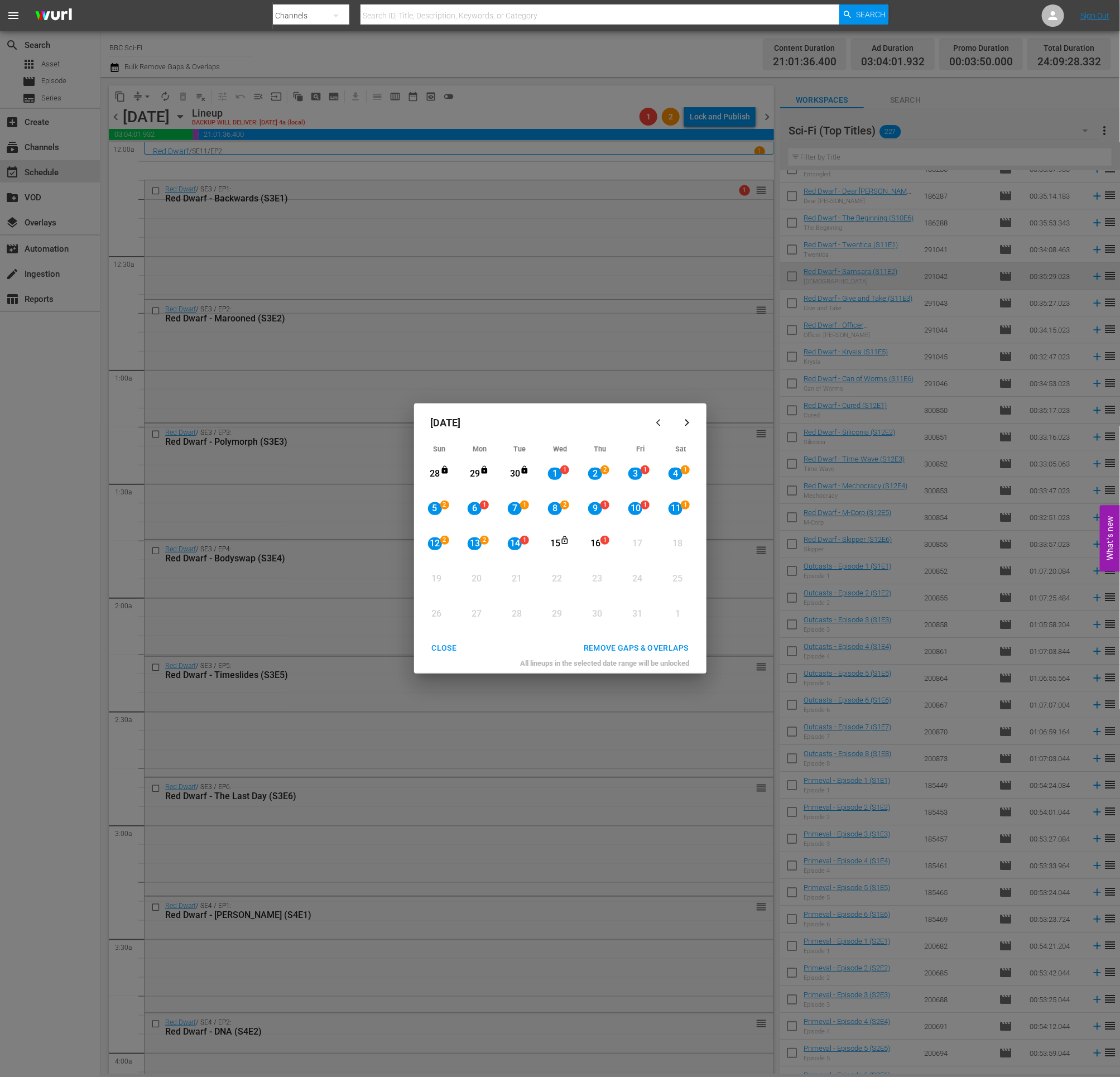
click at [631, 650] on div "REMOVE GAPS & OVERLAPS" at bounding box center [635, 648] width 123 height 14
click at [514, 542] on div "14" at bounding box center [515, 544] width 14 height 13
click at [599, 547] on div "16" at bounding box center [595, 544] width 14 height 13
click at [661, 648] on div "REMOVE GAPS & OVERLAPS" at bounding box center [635, 648] width 123 height 14
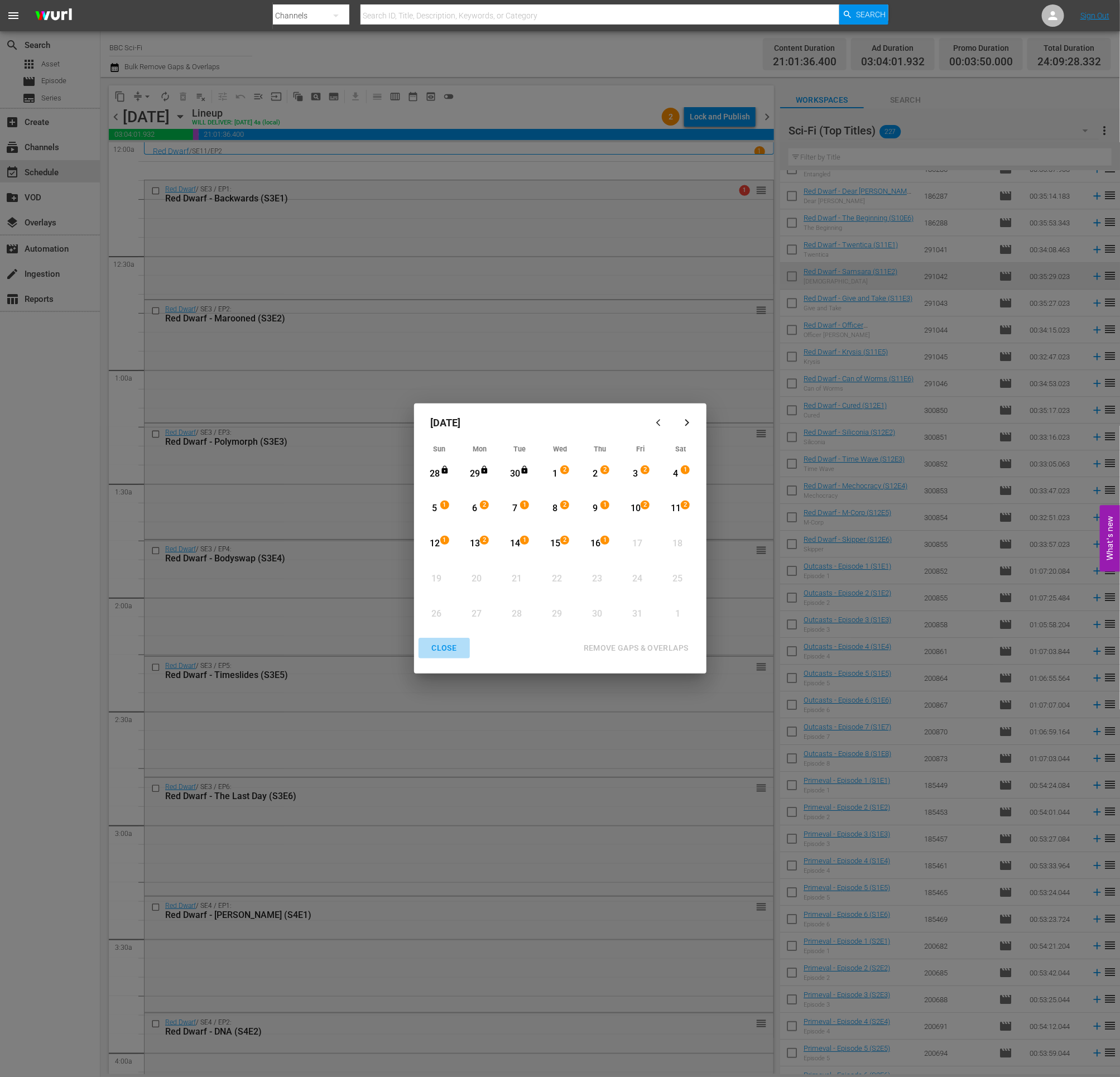
click div "CLOSE"
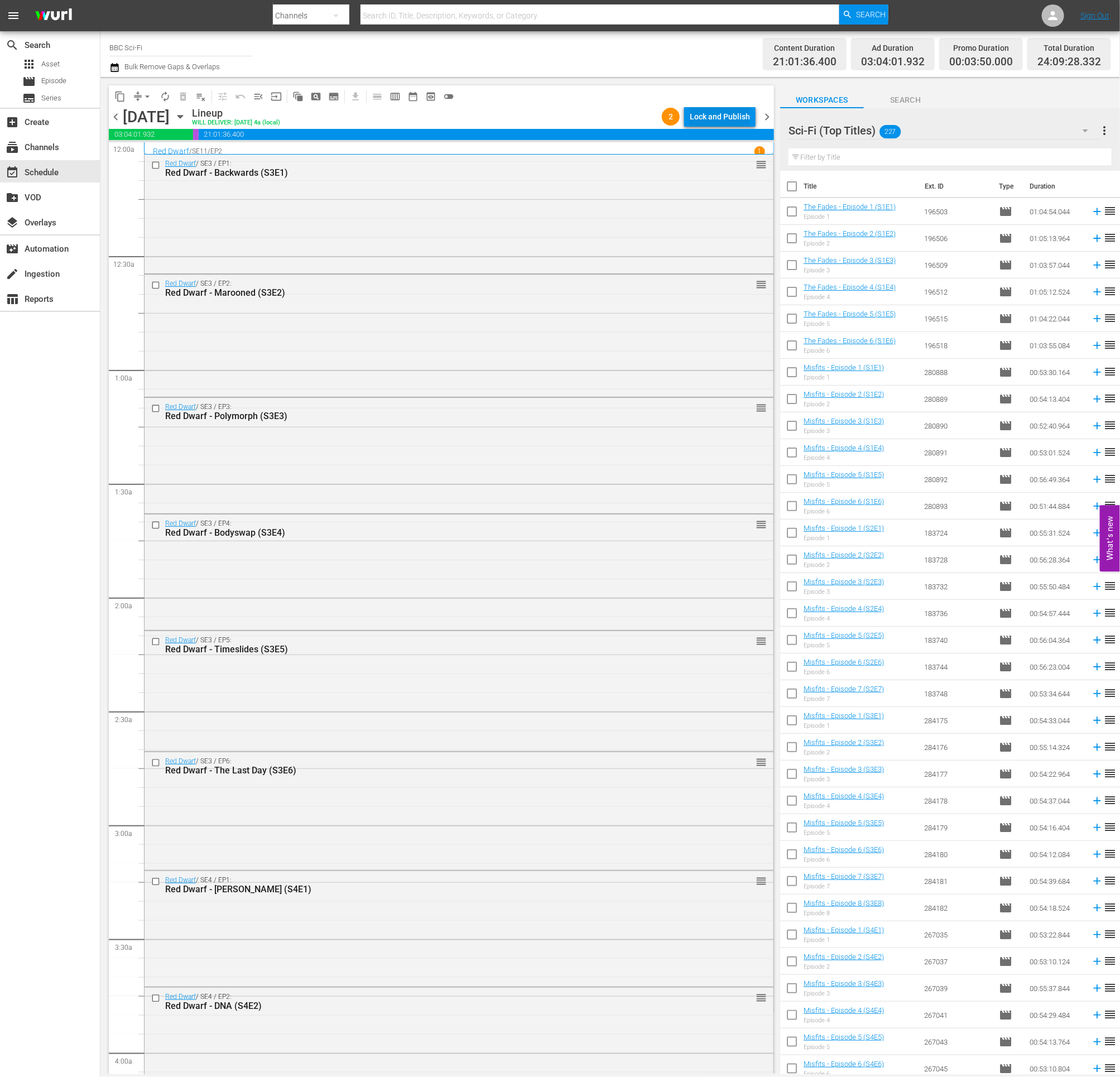
click div "Lock and Publish"
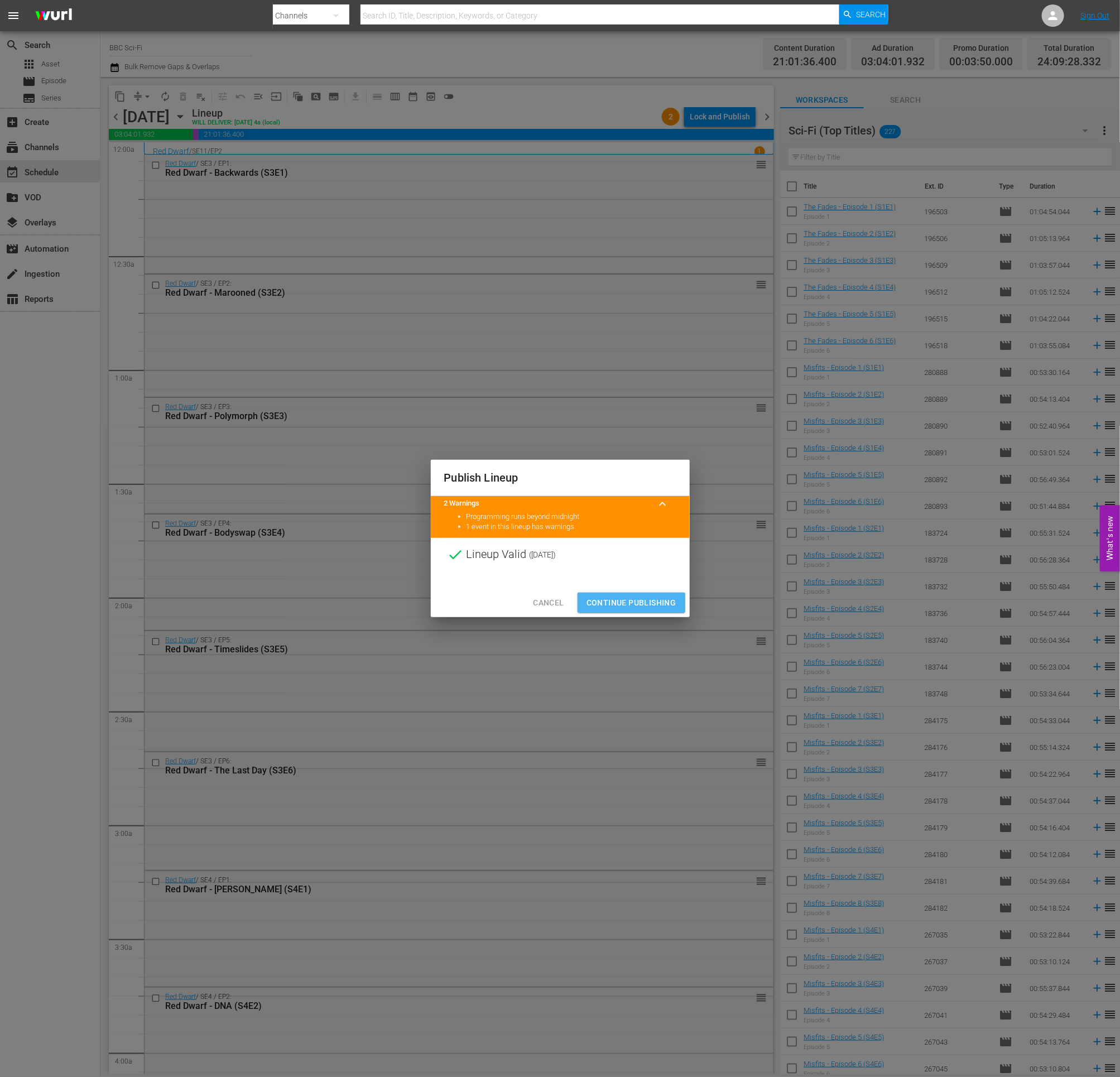
click span "Continue Publishing"
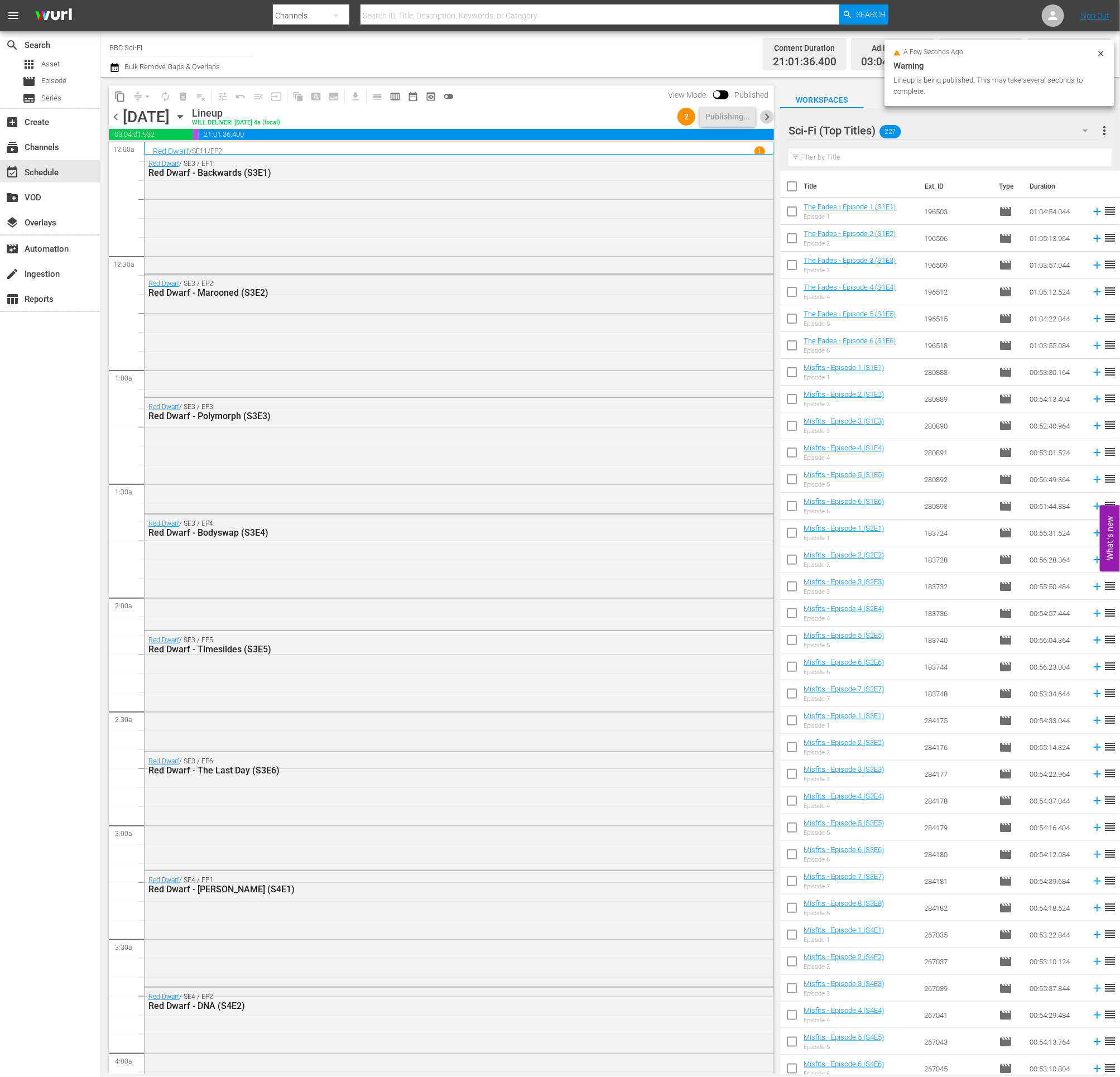
click span "chevron_right"
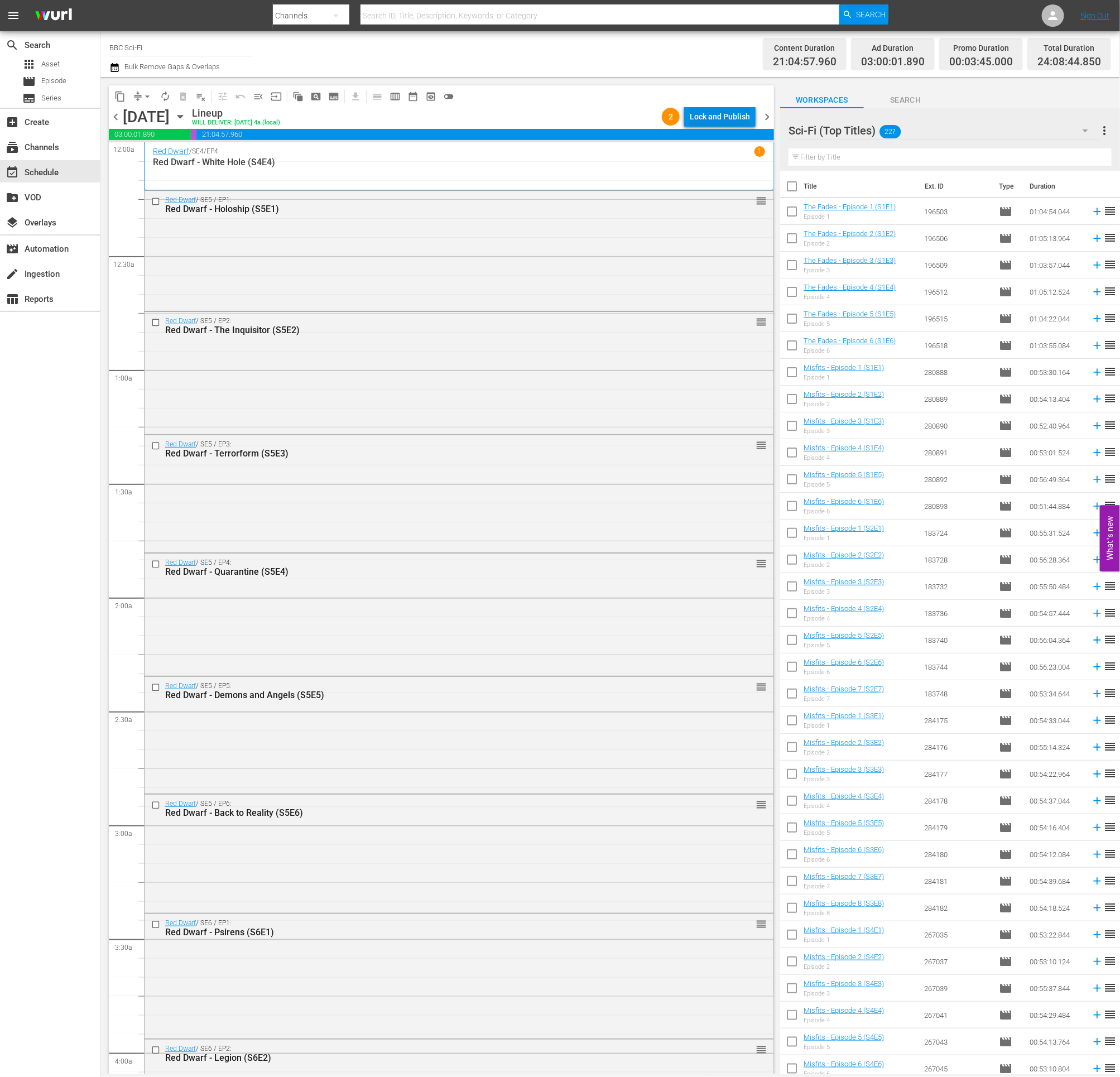
click div "Lock and Publish"
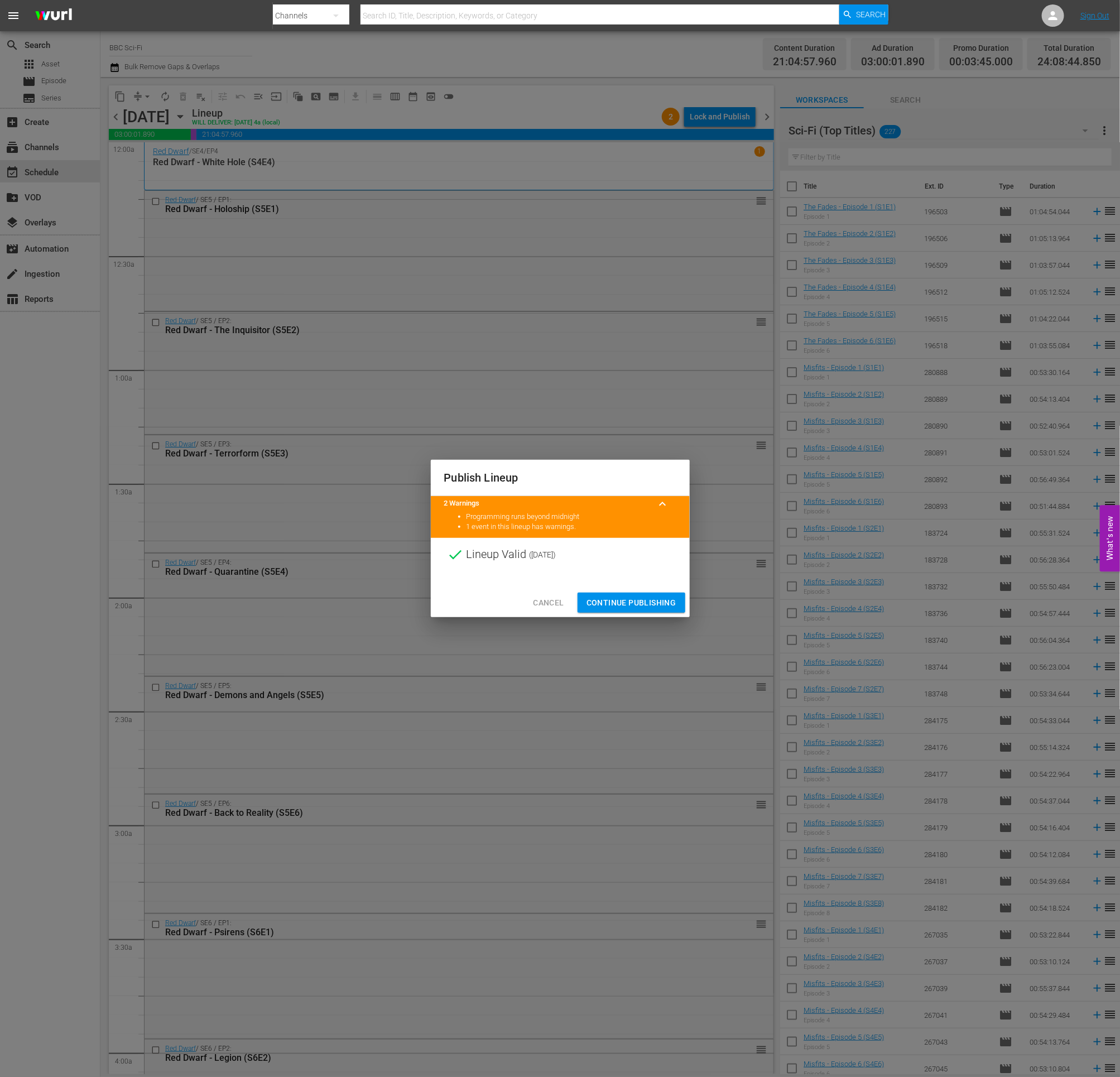
click span "Continue Publishing"
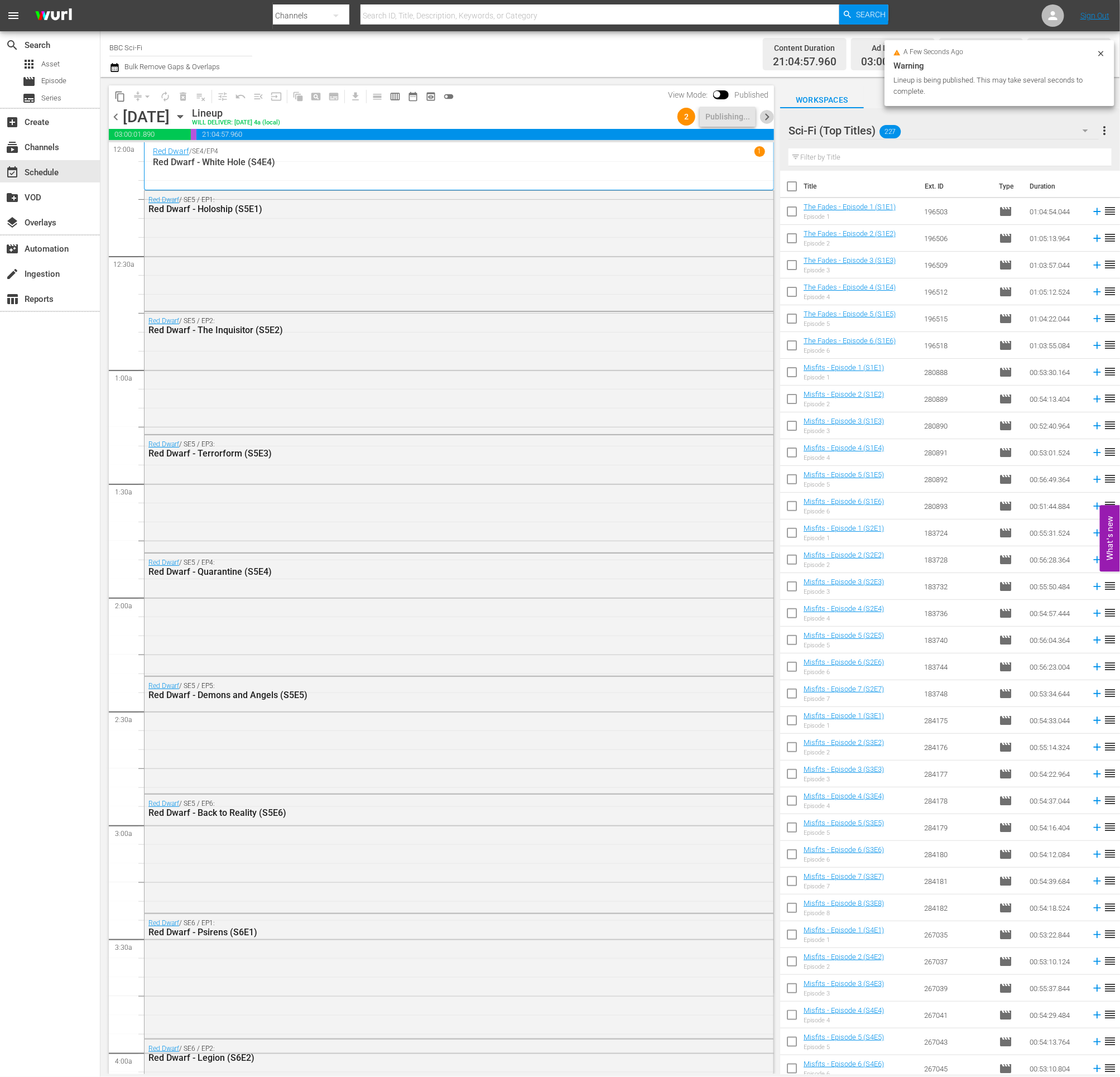
click span "chevron_right"
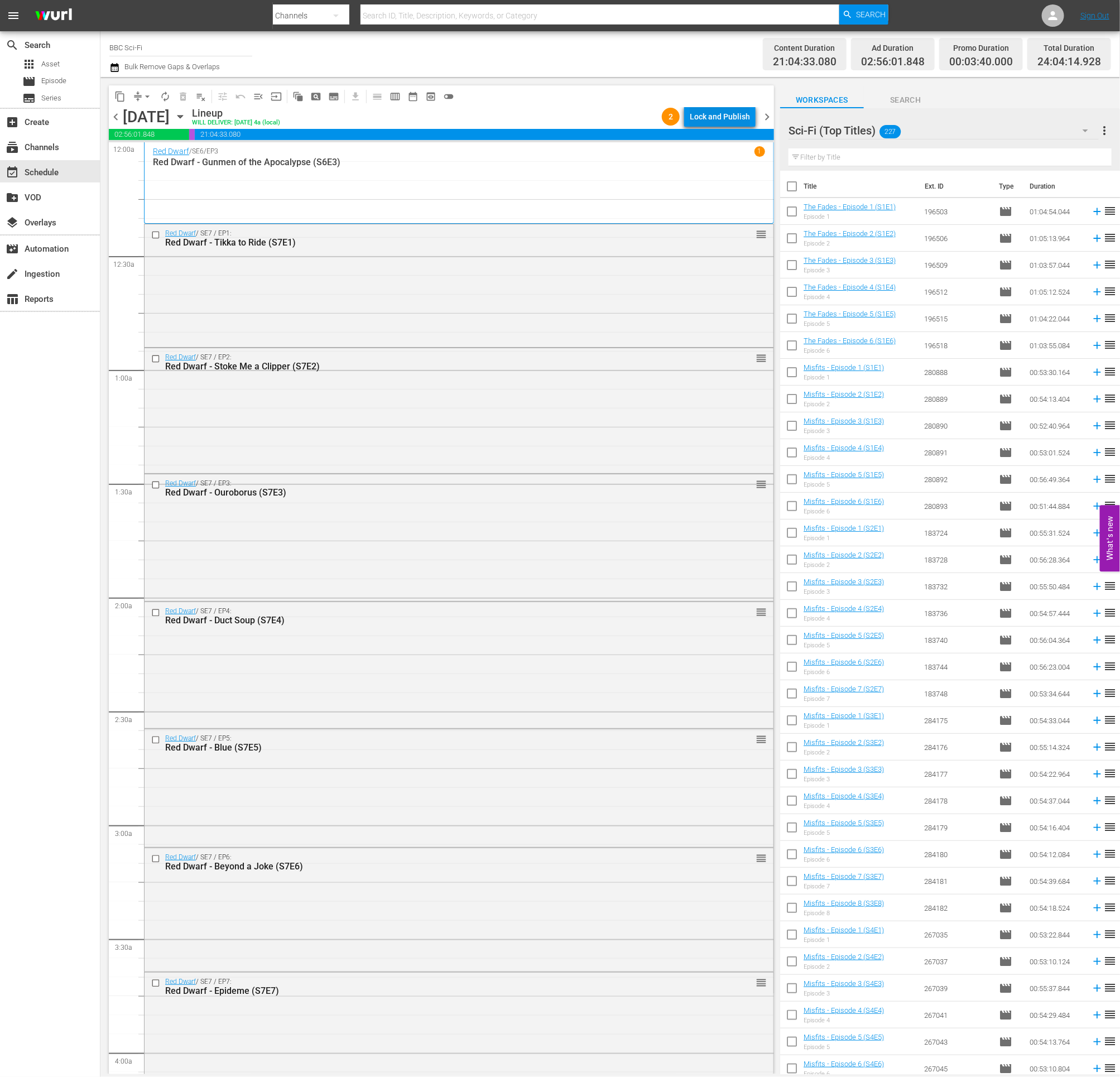
click div "Lock and Publish"
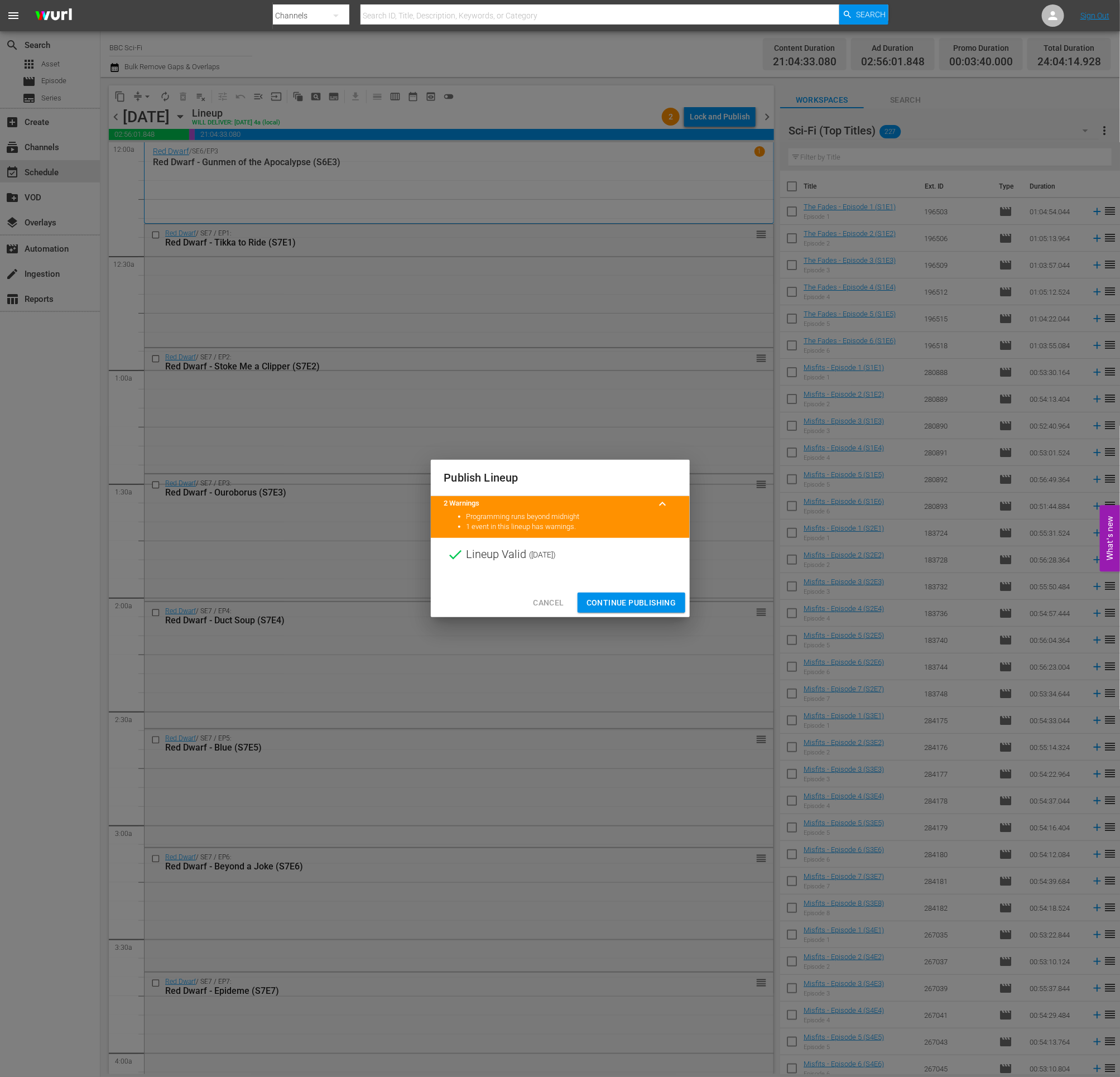
click span "Continue Publishing"
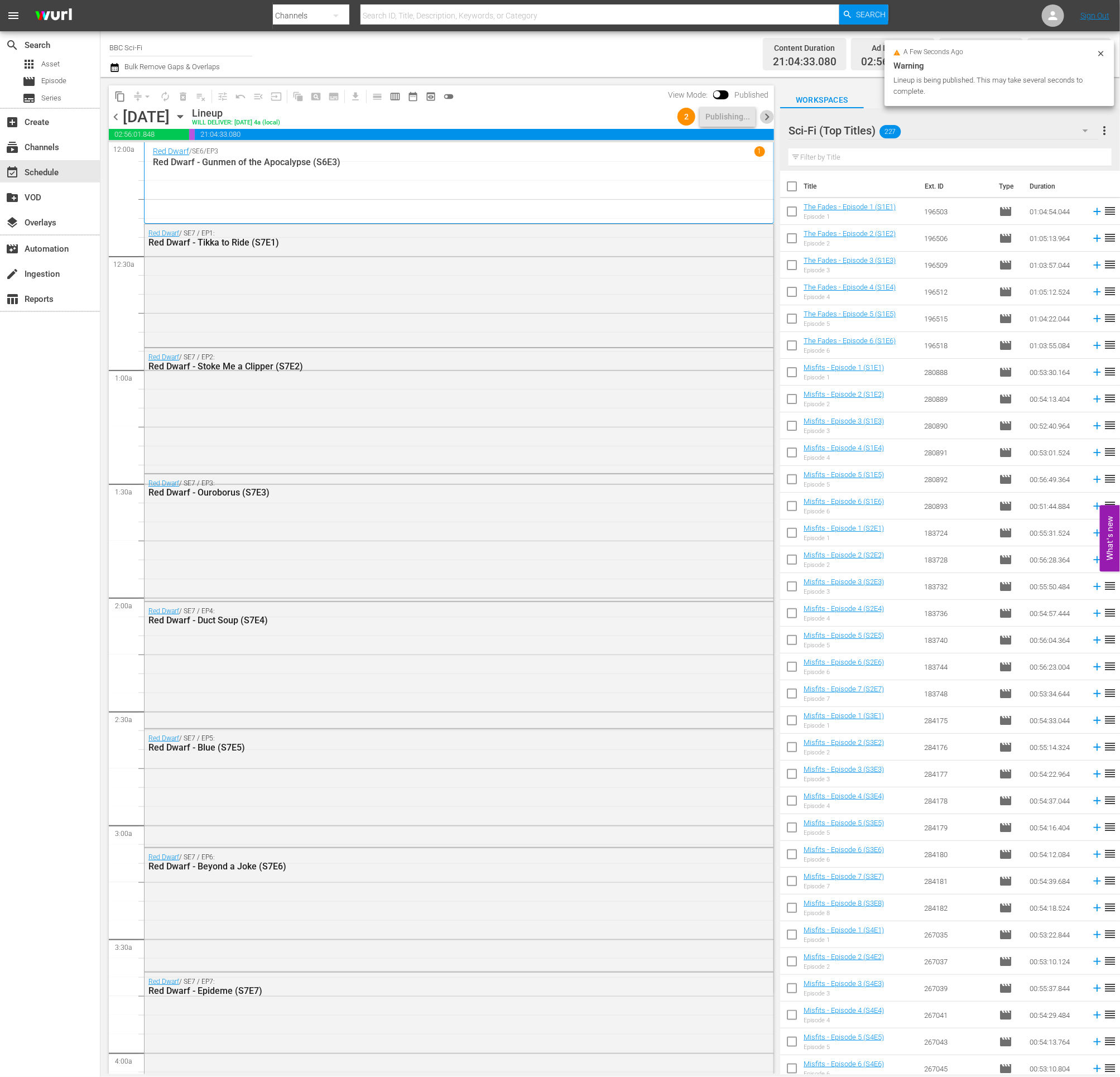
click span "chevron_right"
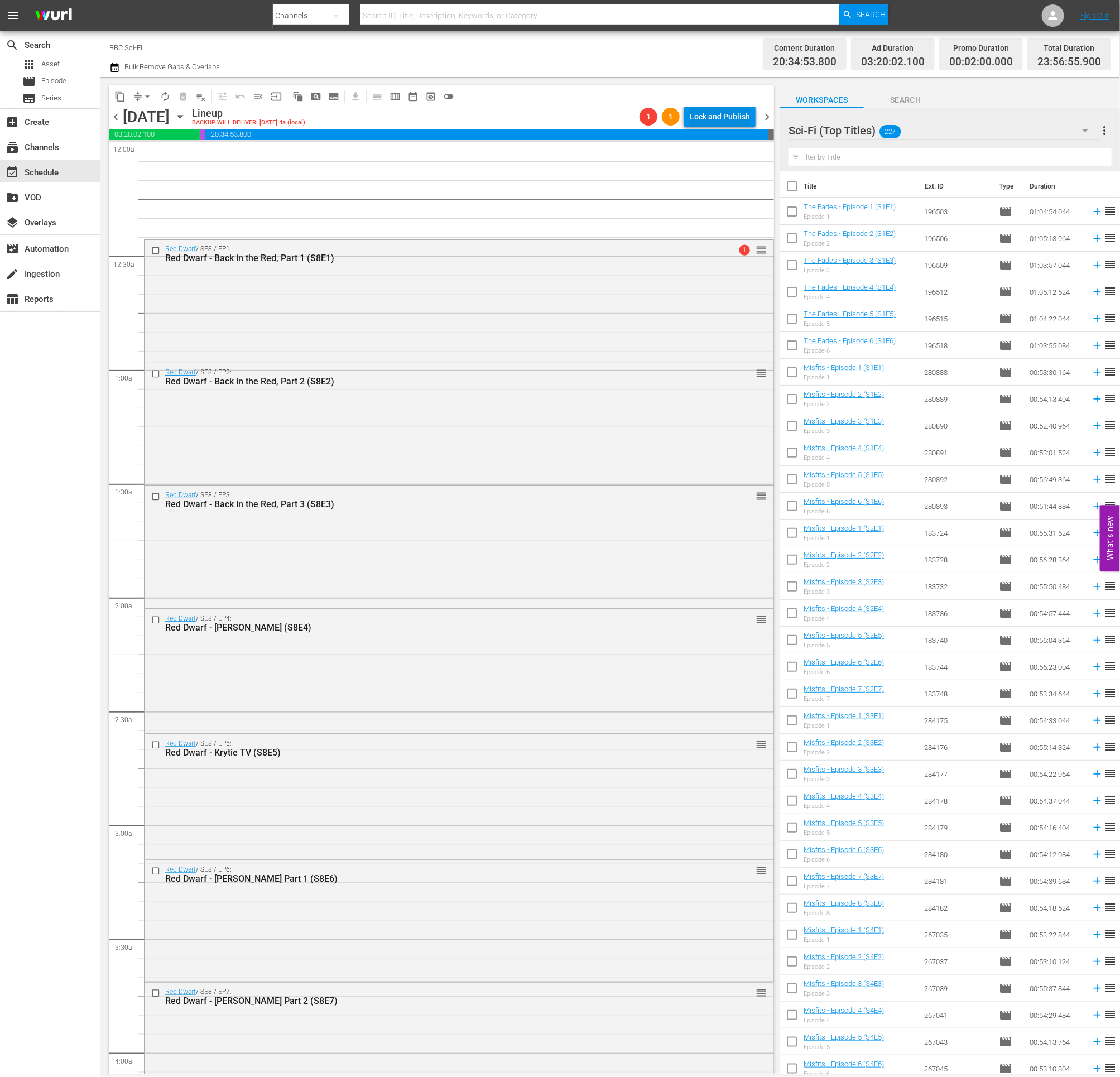
click div "Lock and Publish"
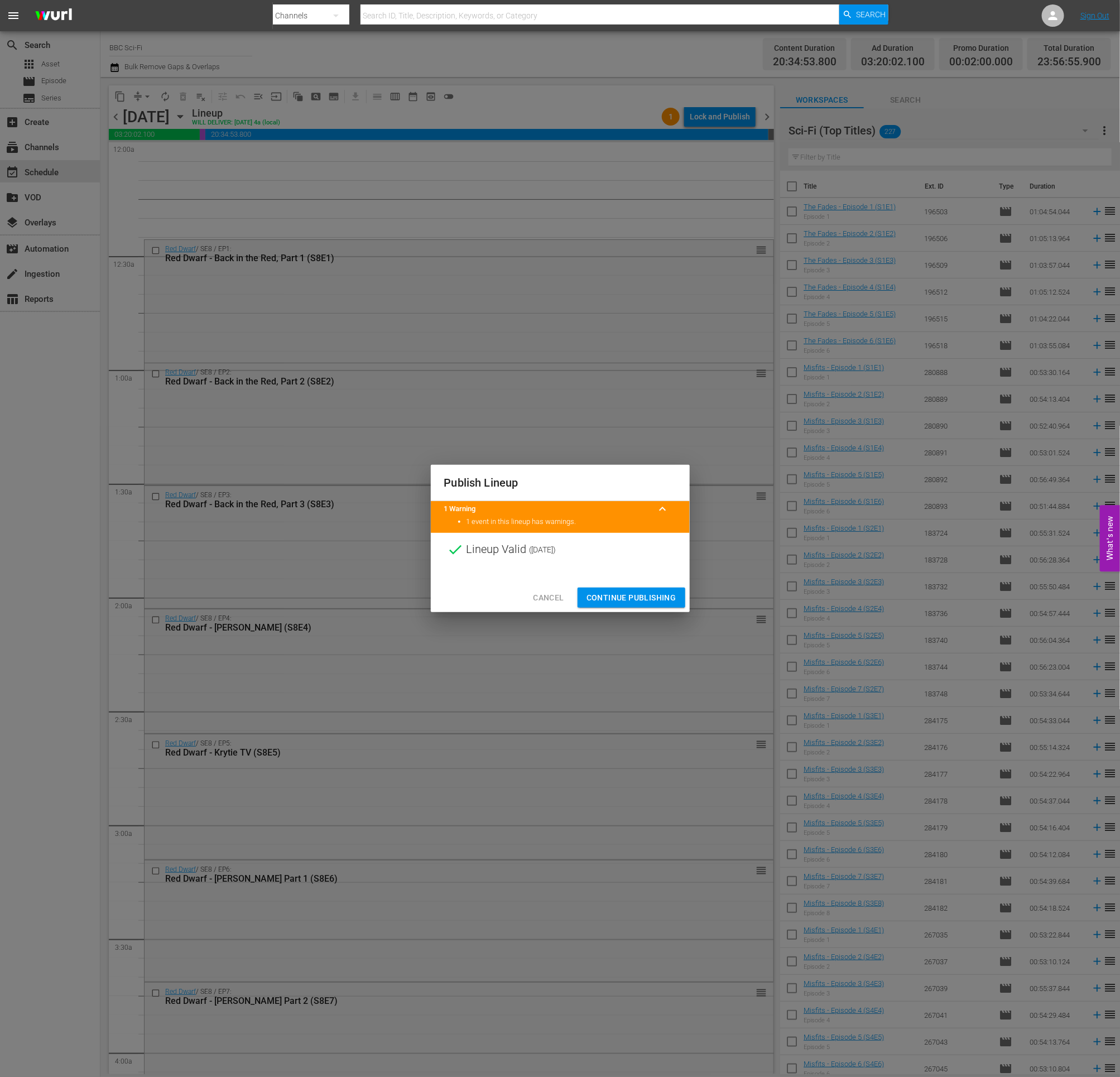
click button "Continue Publishing"
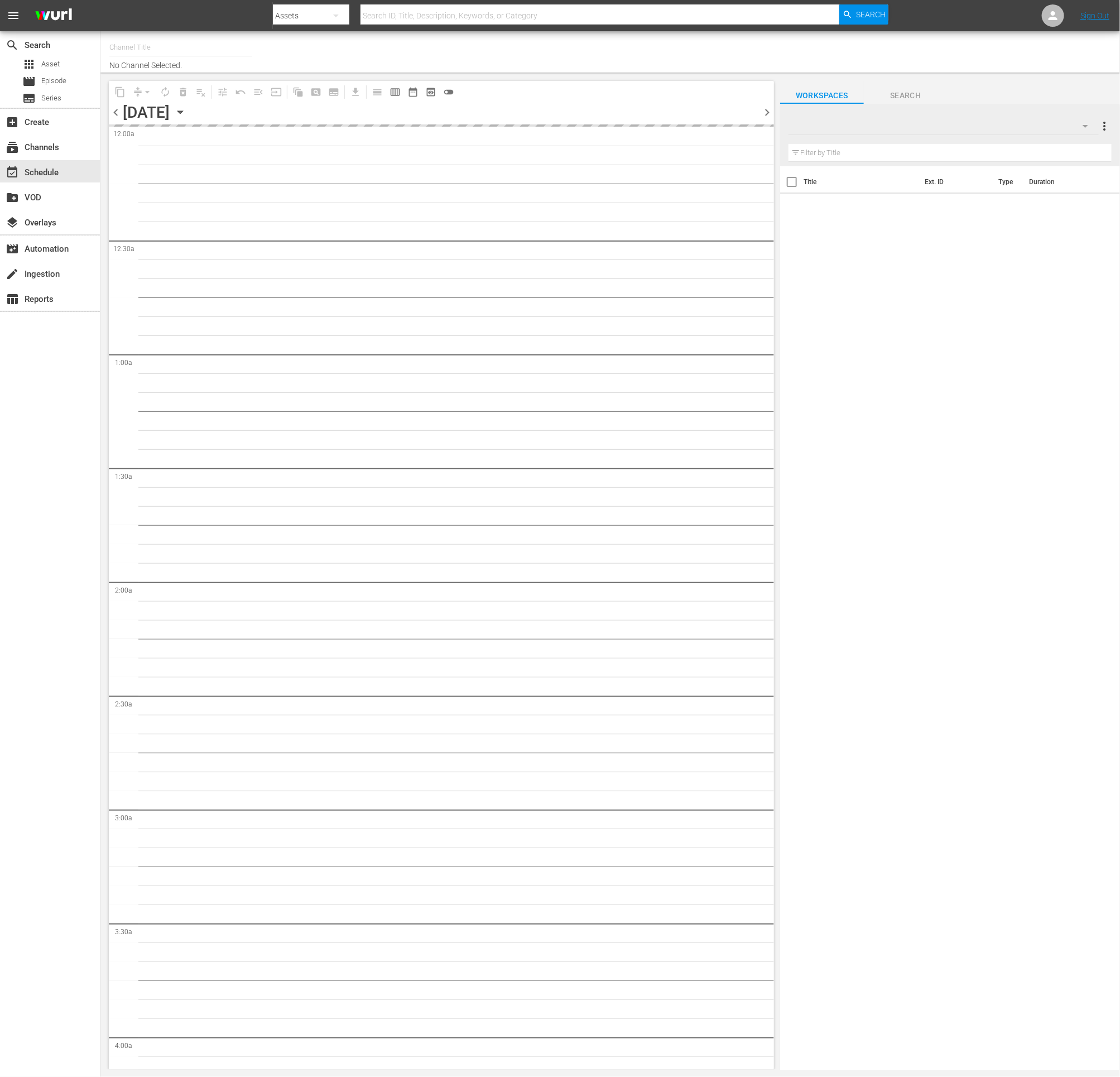
type input "BBC Sci-Fi (1574)"
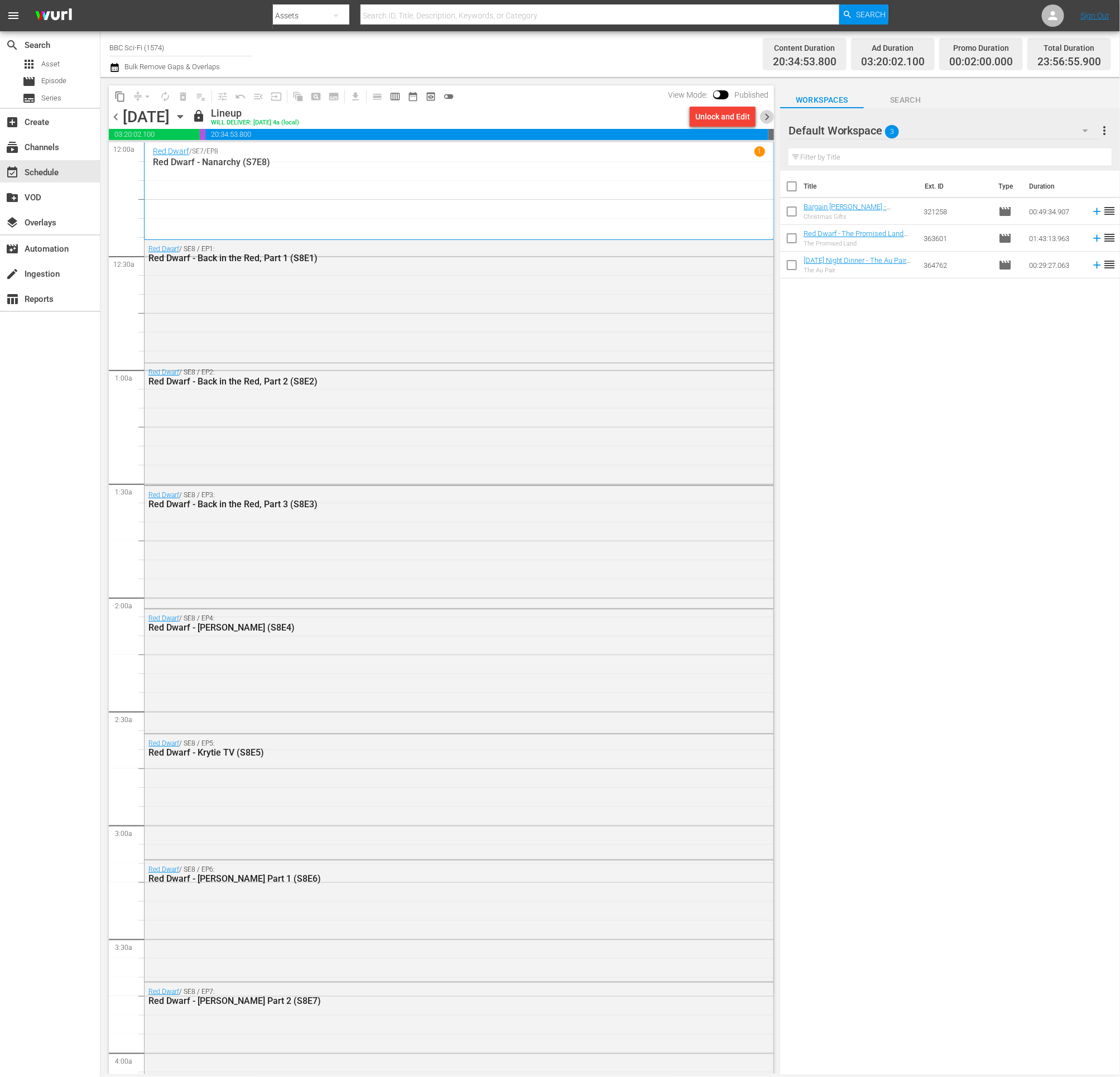
click at [768, 114] on span "chevron_right" at bounding box center [767, 116] width 14 height 14
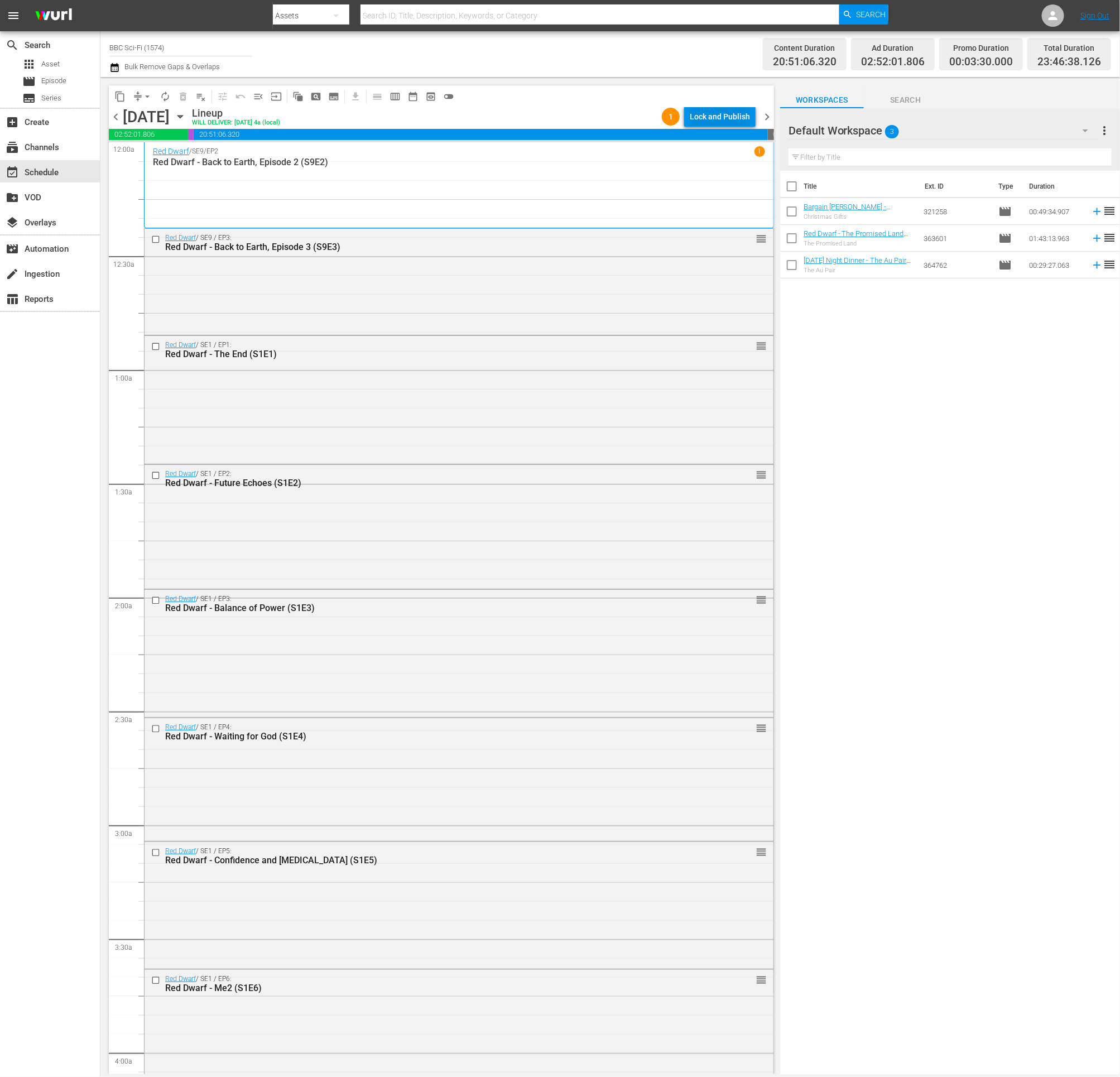
click at [711, 114] on div "Lock and Publish" at bounding box center [720, 116] width 60 height 20
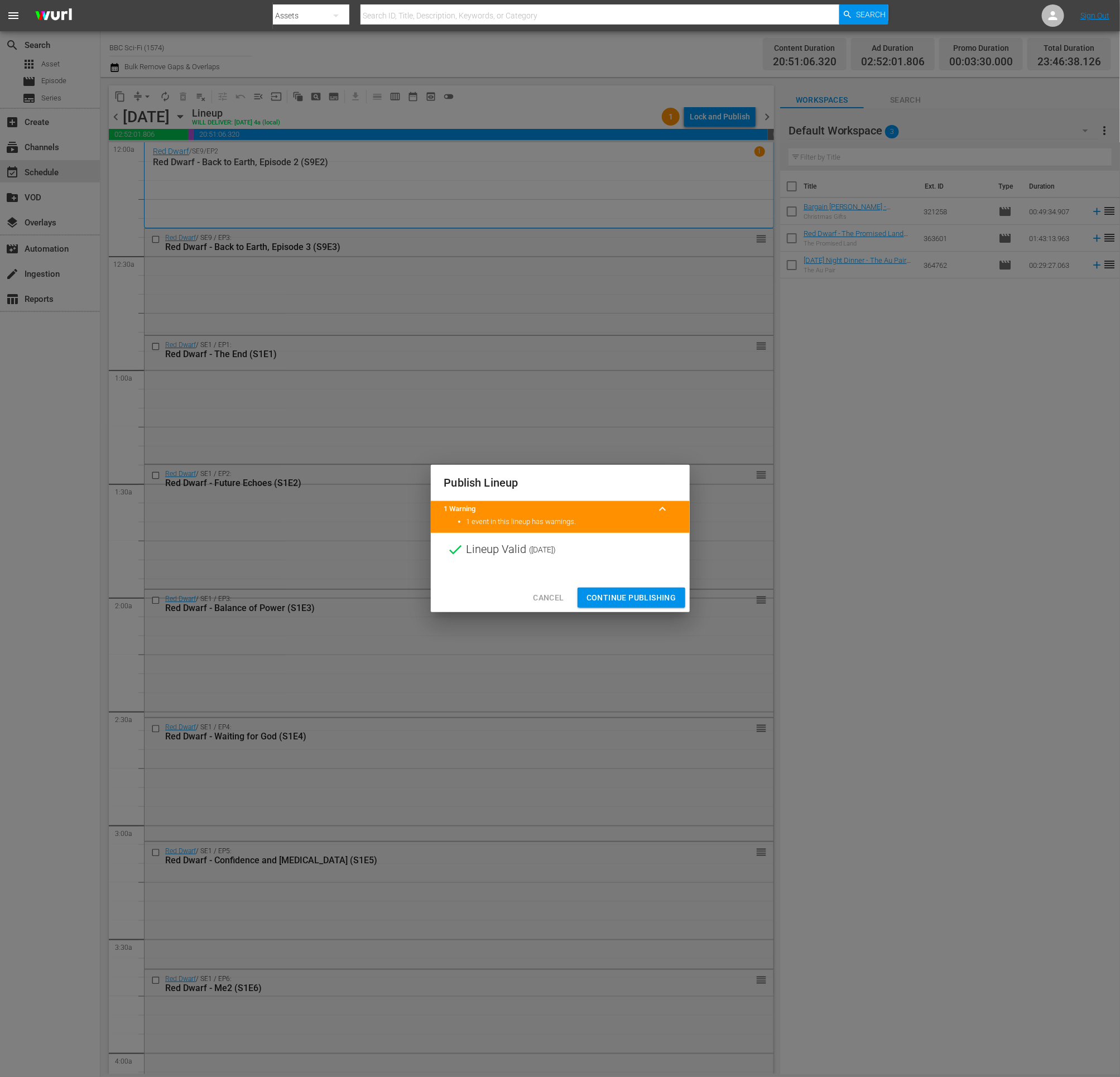
click at [621, 601] on span "Continue Publishing" at bounding box center [631, 597] width 90 height 14
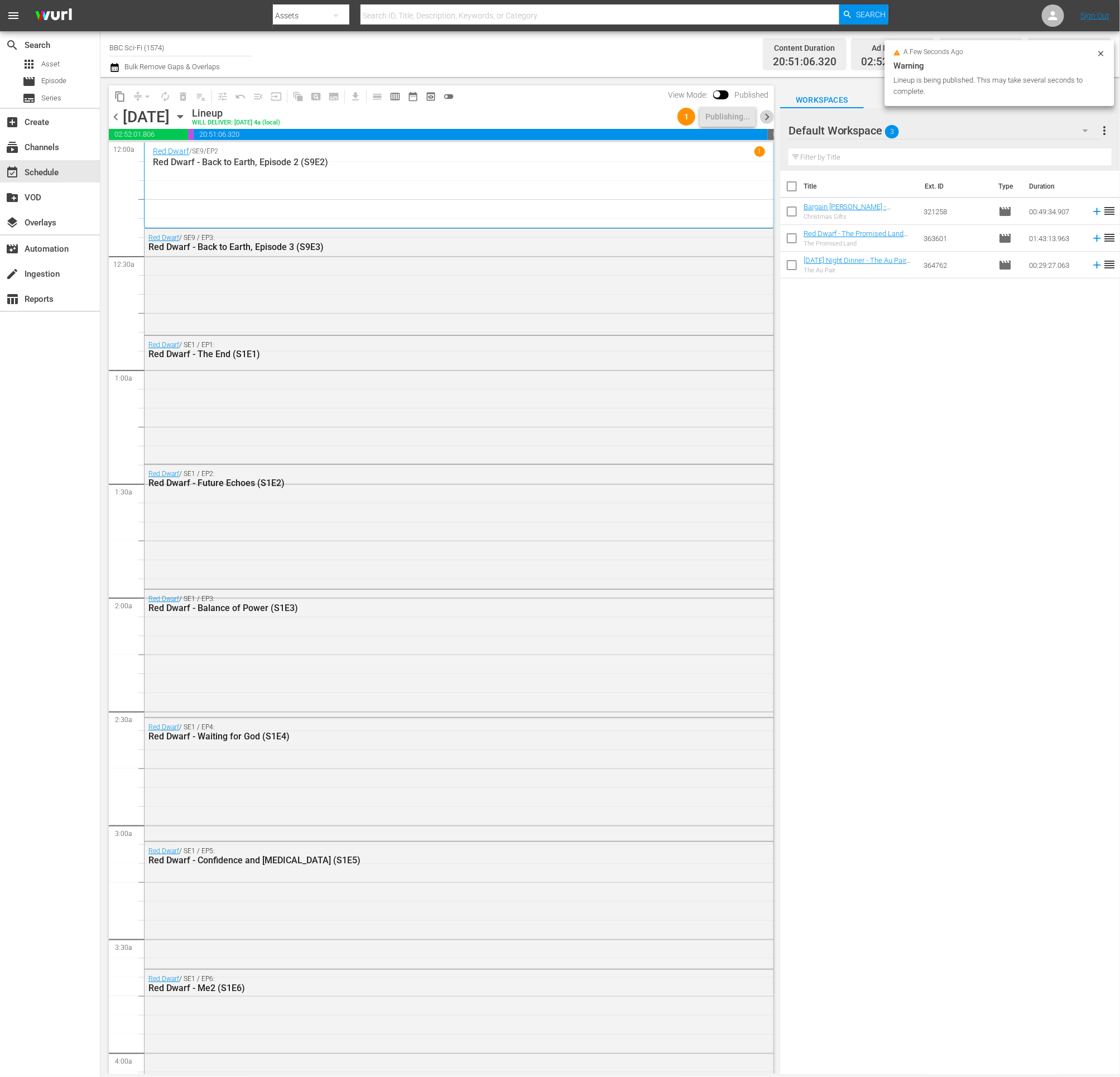
click at [768, 115] on span "chevron_right" at bounding box center [767, 116] width 14 height 14
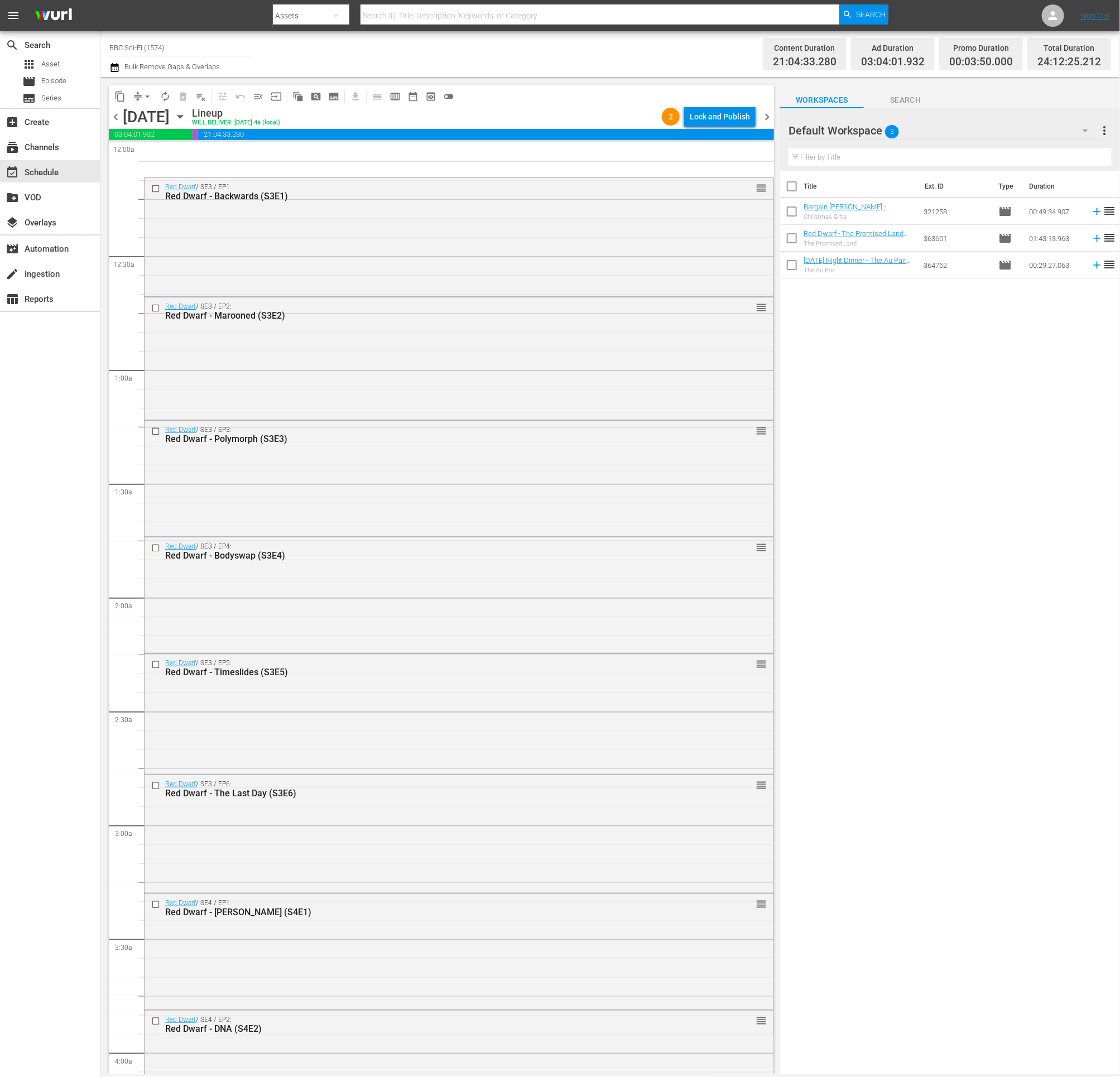
click at [705, 123] on div "Lock and Publish" at bounding box center [720, 116] width 60 height 20
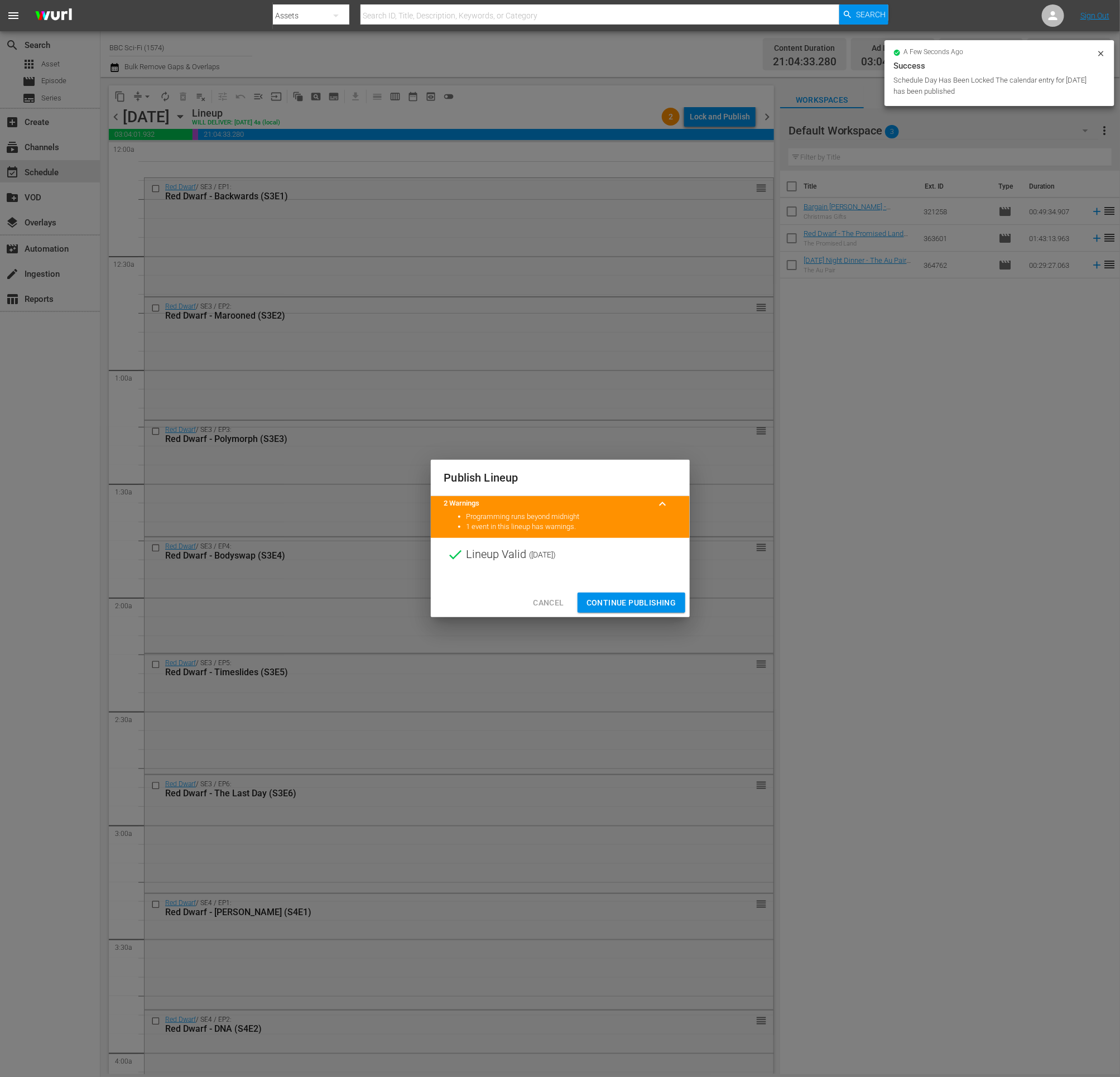
click at [605, 604] on span "Continue Publishing" at bounding box center [631, 602] width 90 height 14
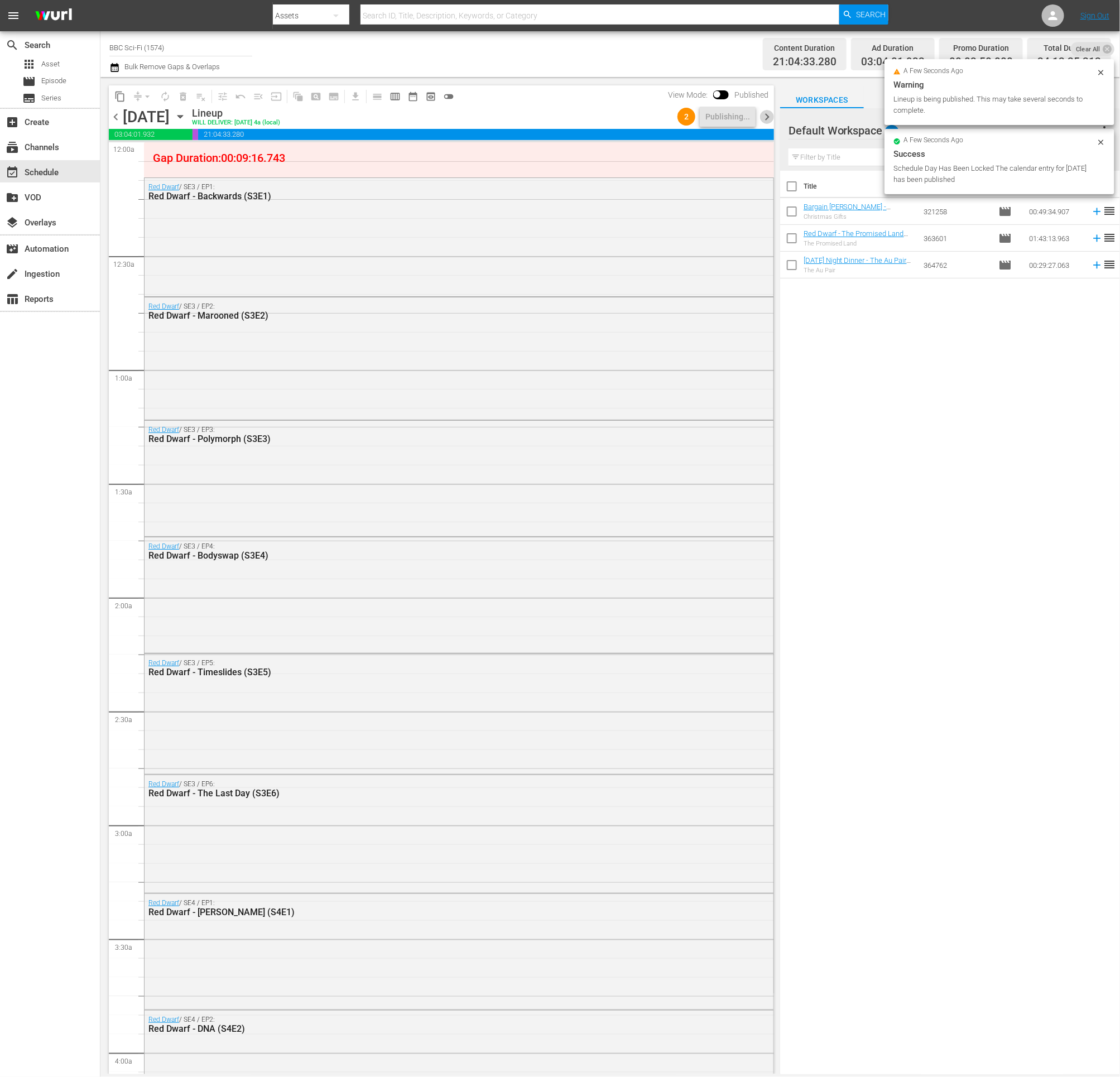
click at [764, 114] on span "chevron_right" at bounding box center [767, 116] width 14 height 14
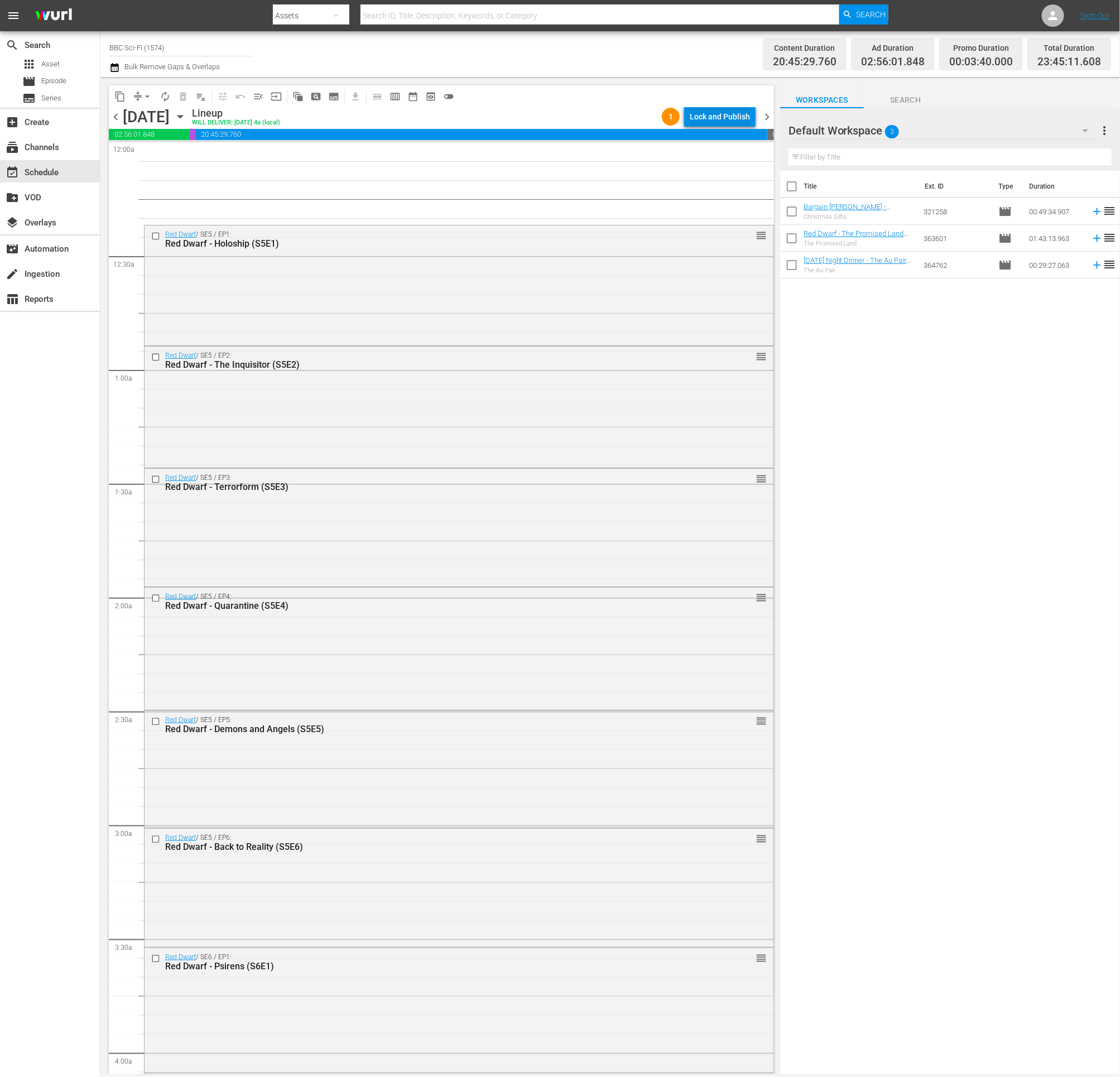
click at [715, 114] on div "Lock and Publish" at bounding box center [720, 116] width 60 height 20
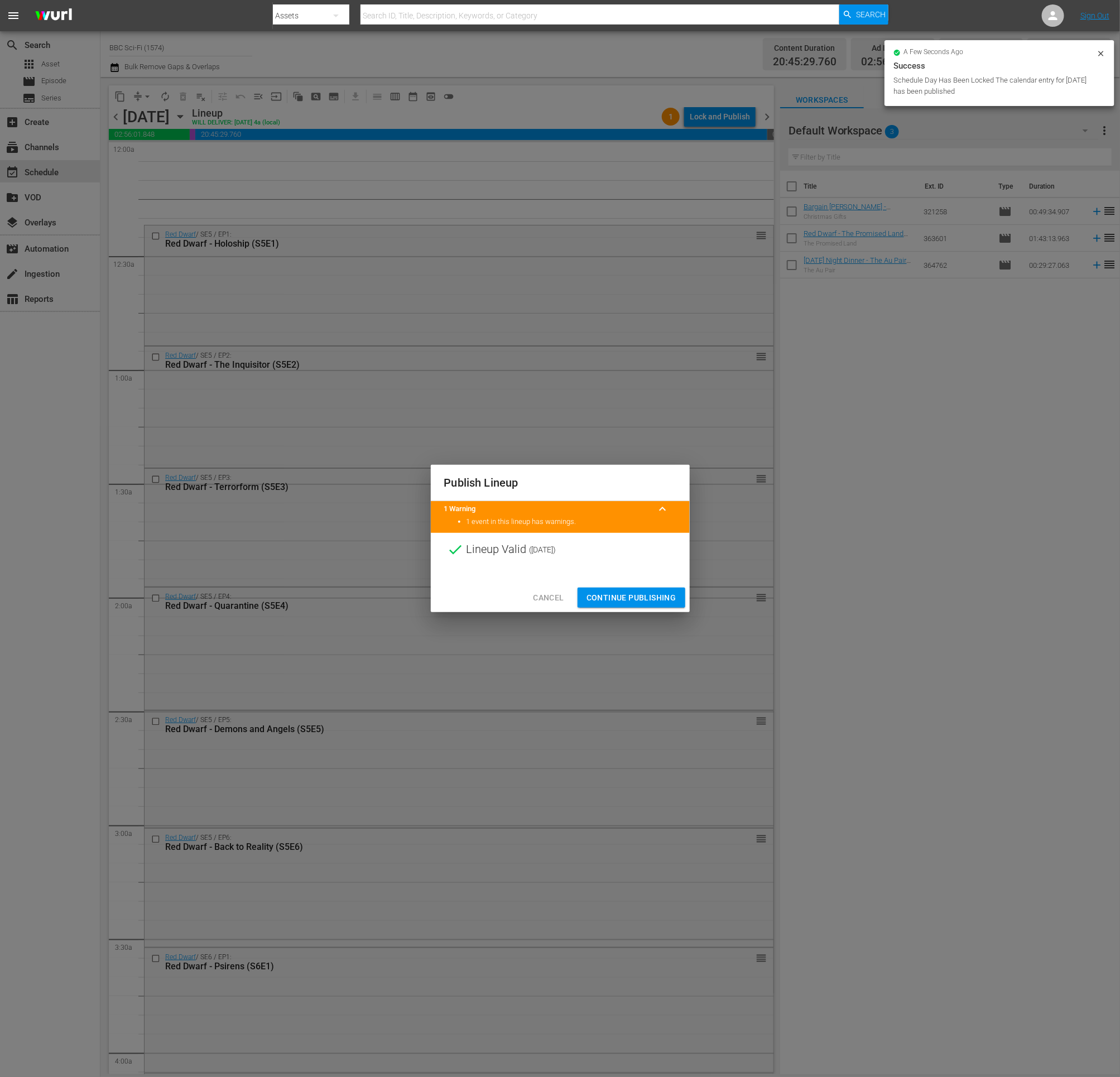
click at [594, 592] on span "Continue Publishing" at bounding box center [631, 597] width 90 height 14
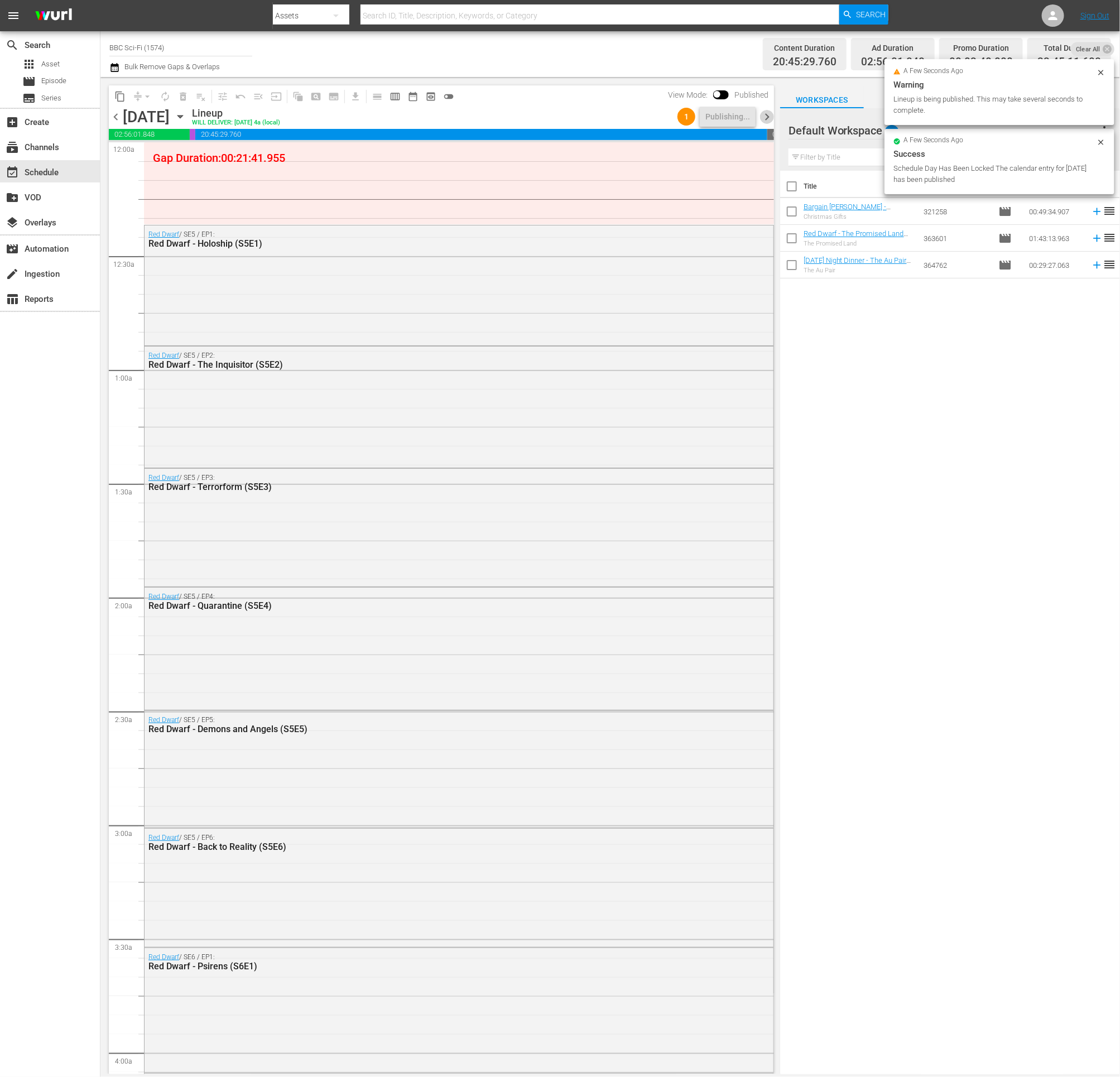
click at [768, 114] on span "chevron_right" at bounding box center [767, 116] width 14 height 14
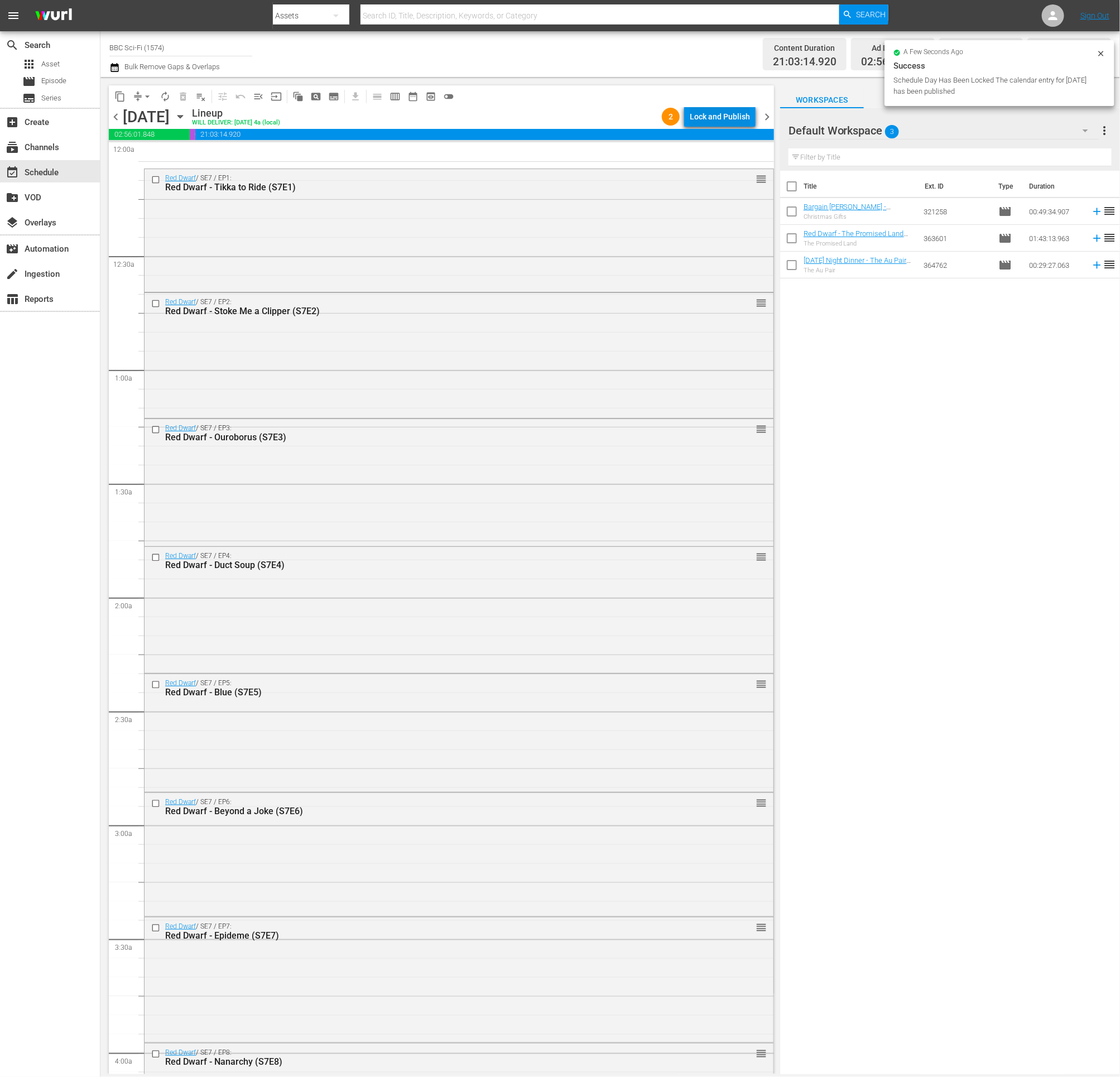
click at [692, 119] on div "Lock and Publish" at bounding box center [720, 116] width 60 height 20
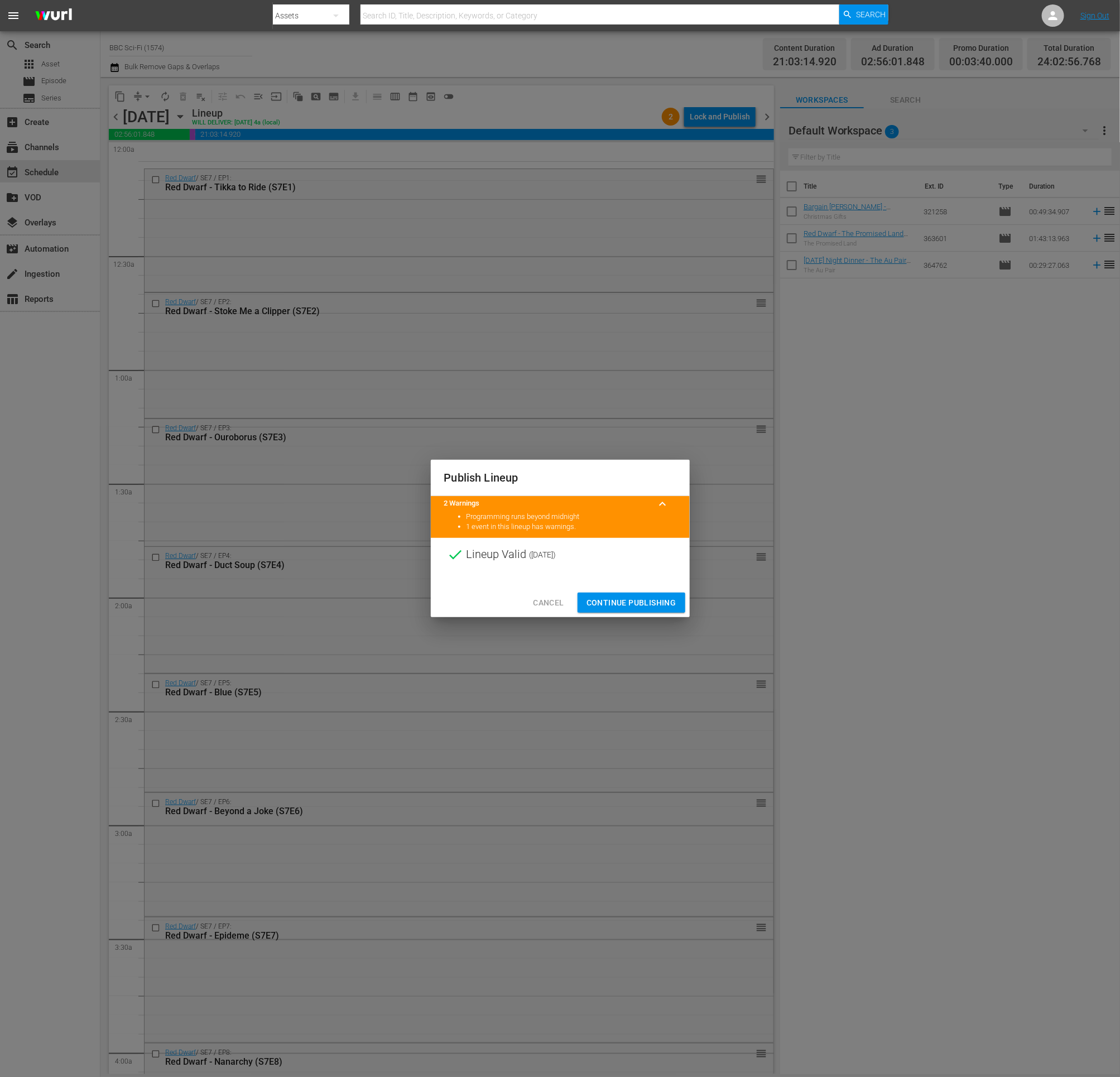
click at [618, 610] on button "Continue Publishing" at bounding box center [631, 602] width 108 height 20
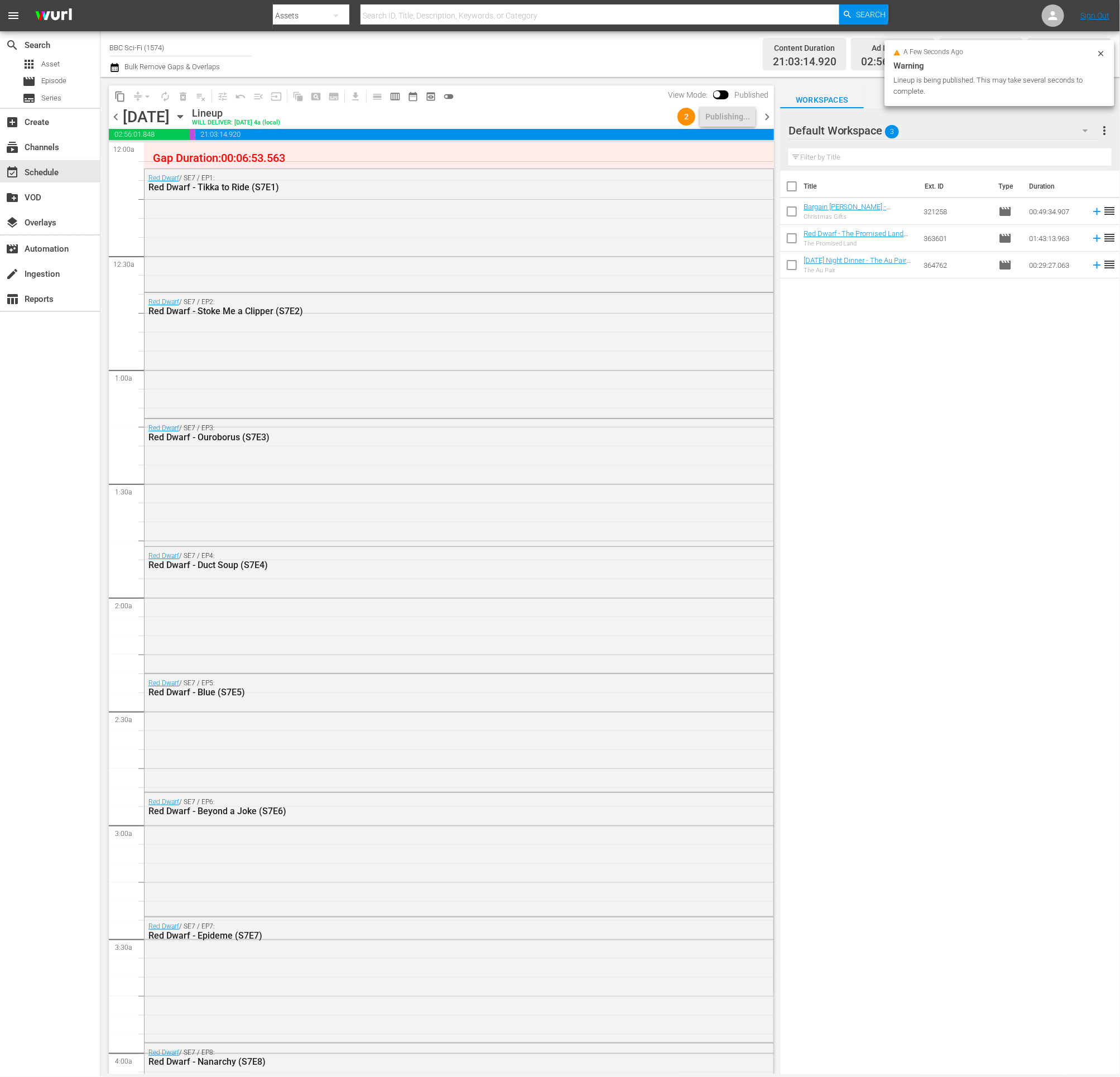
click at [771, 115] on span "chevron_right" at bounding box center [767, 116] width 14 height 14
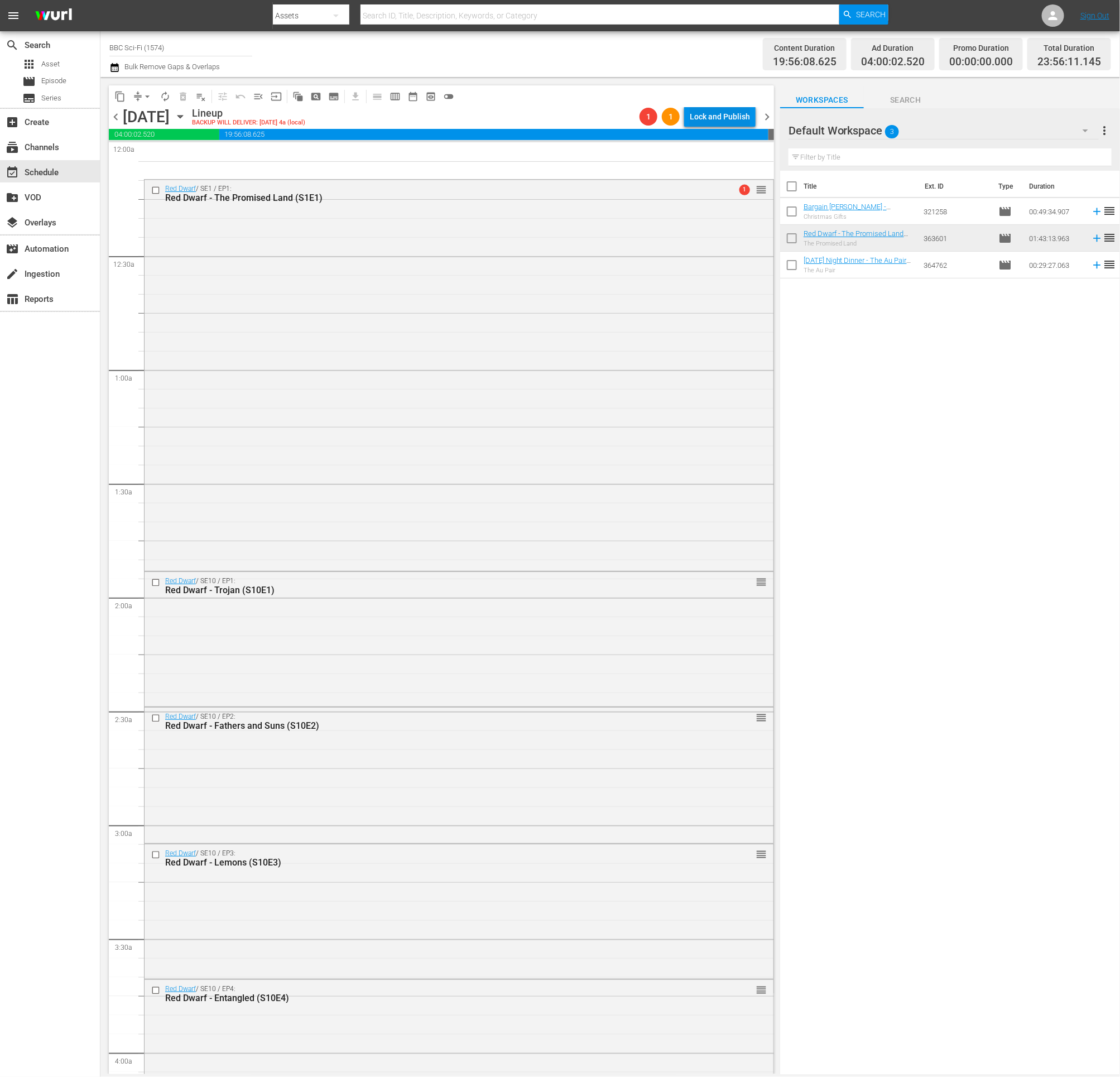
click at [717, 115] on div "Lock and Publish" at bounding box center [720, 116] width 60 height 20
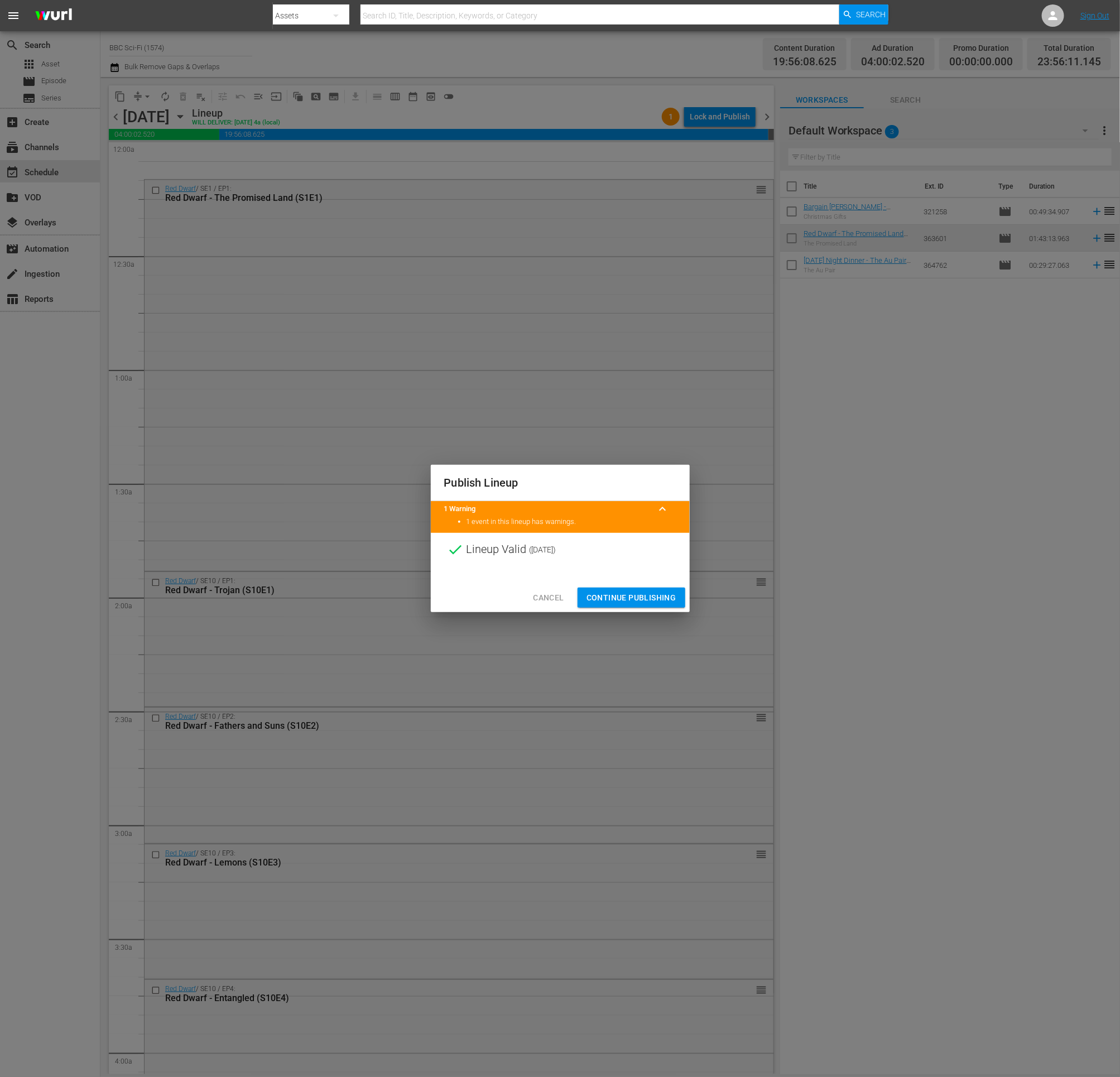
click at [611, 597] on span "Continue Publishing" at bounding box center [631, 597] width 90 height 14
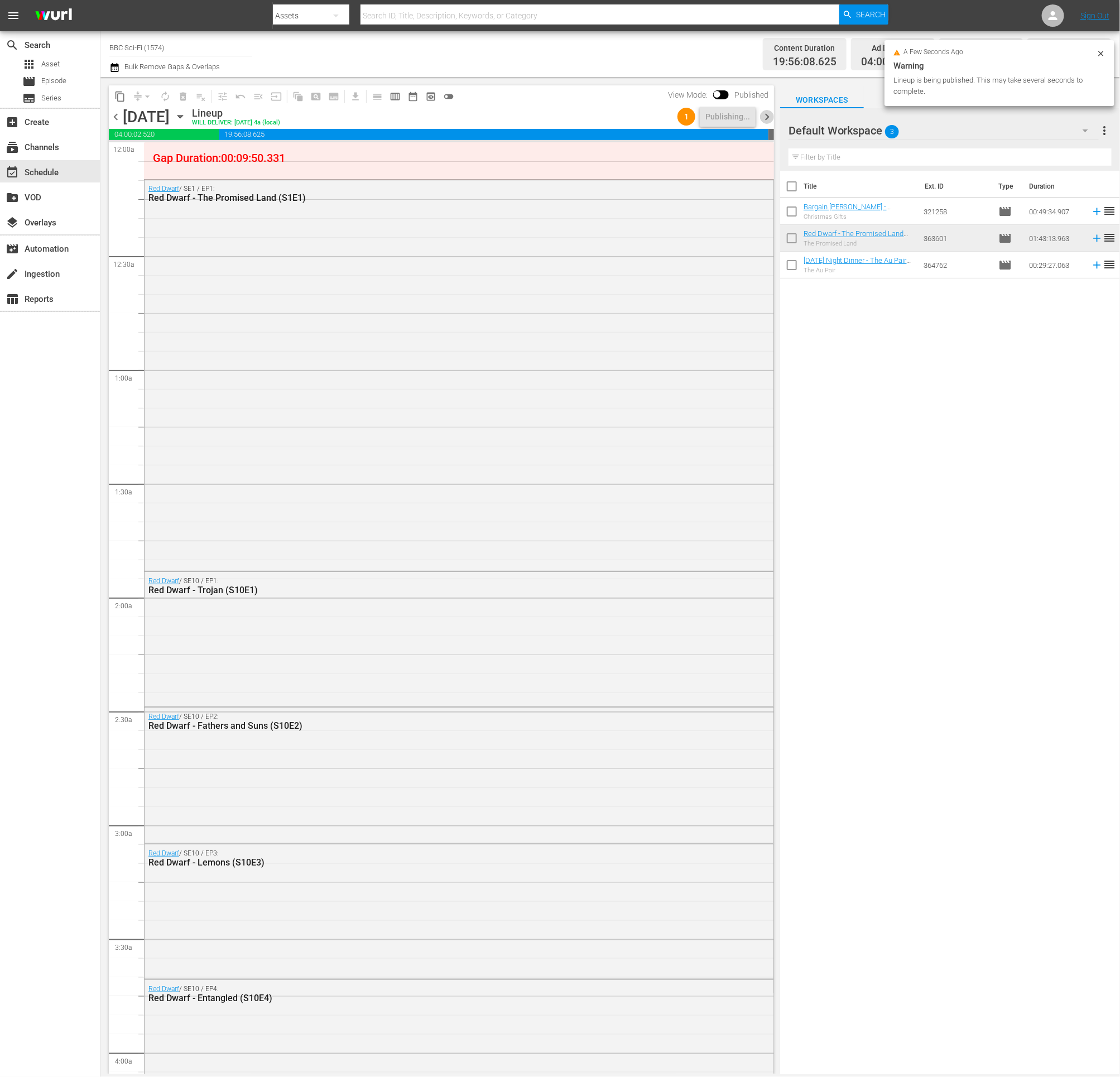
click at [765, 117] on span "chevron_right" at bounding box center [767, 116] width 14 height 14
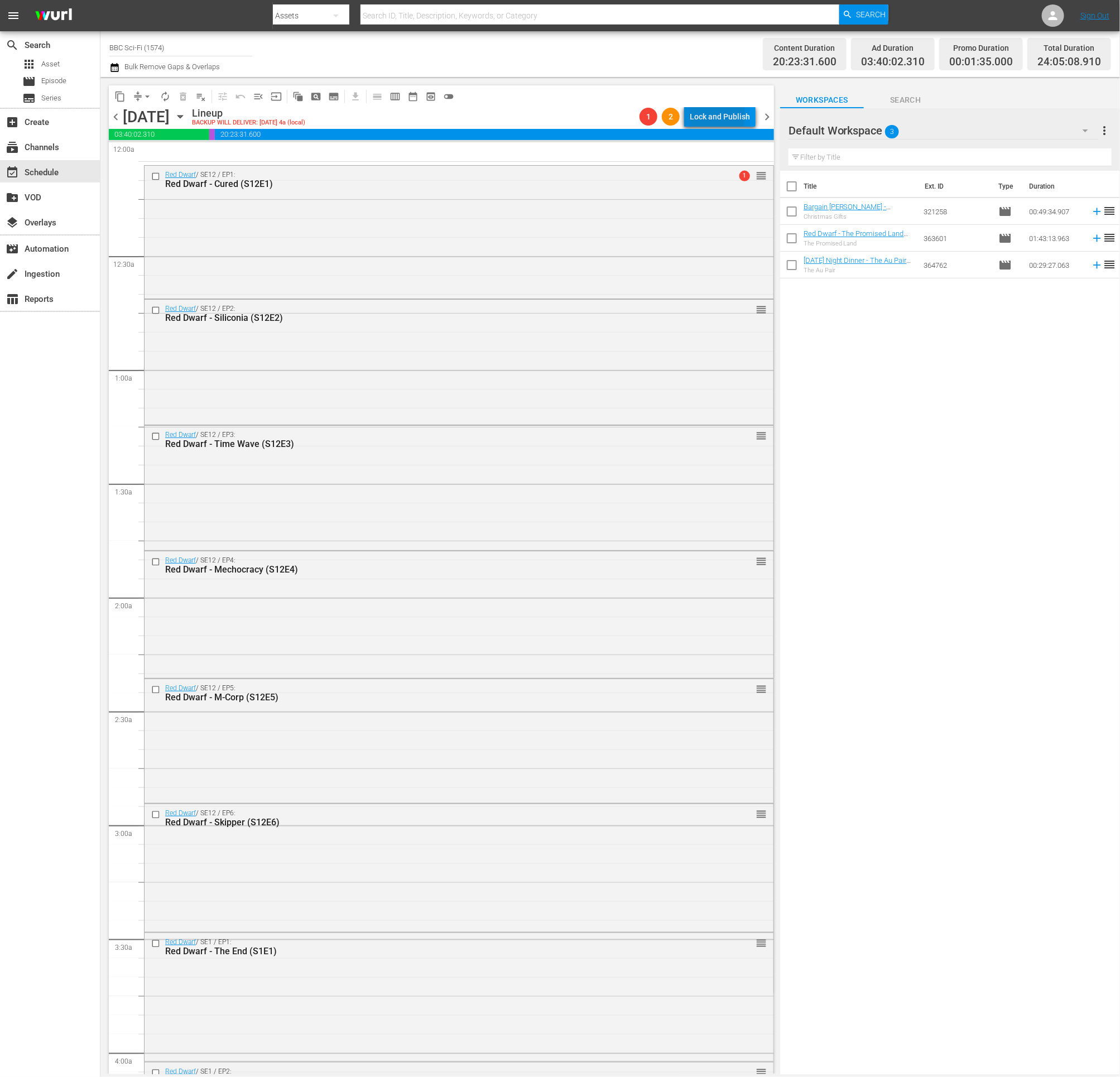
click at [694, 114] on div "Lock and Publish" at bounding box center [720, 116] width 60 height 20
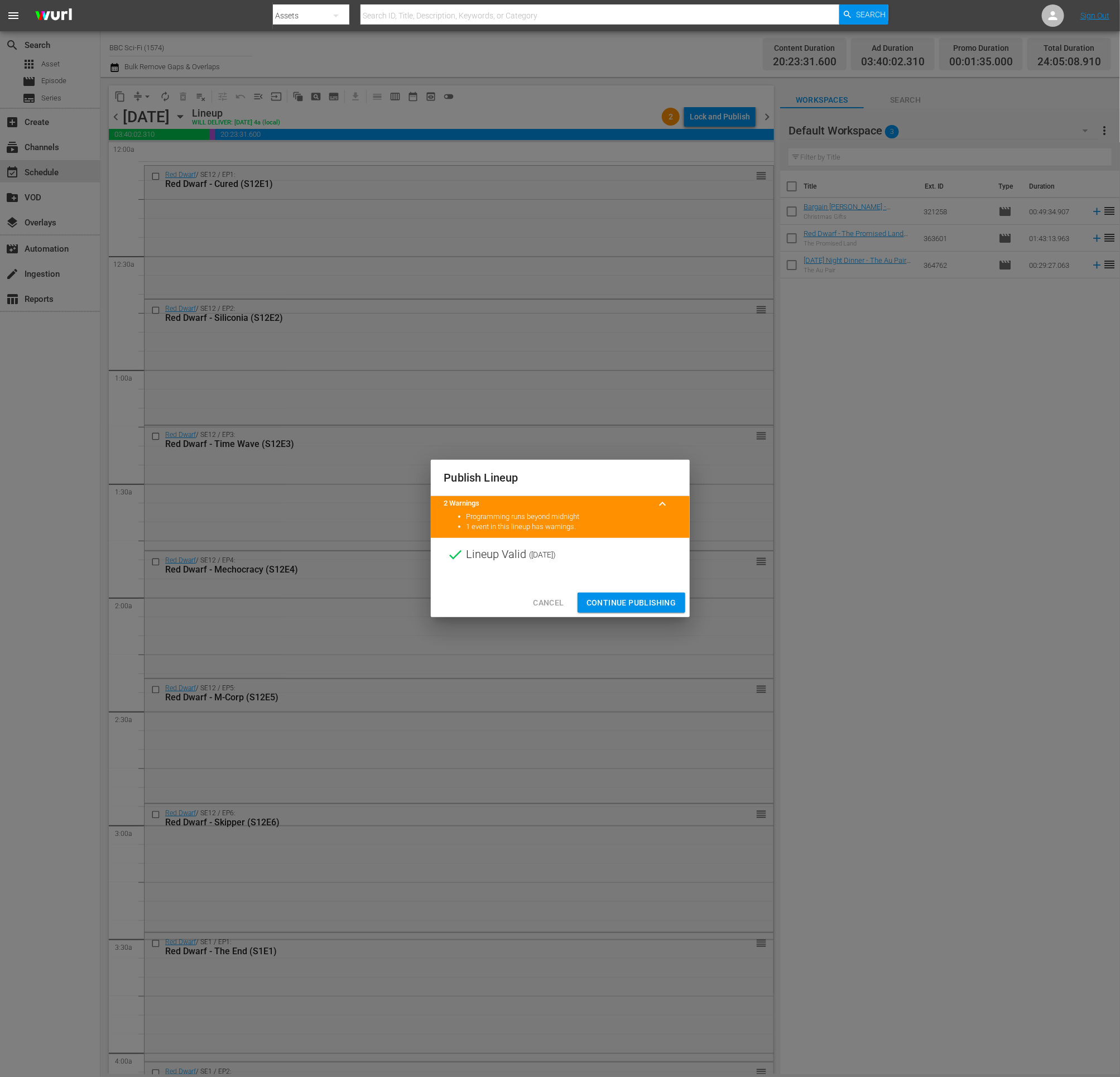
click at [632, 606] on span "Continue Publishing" at bounding box center [631, 602] width 90 height 14
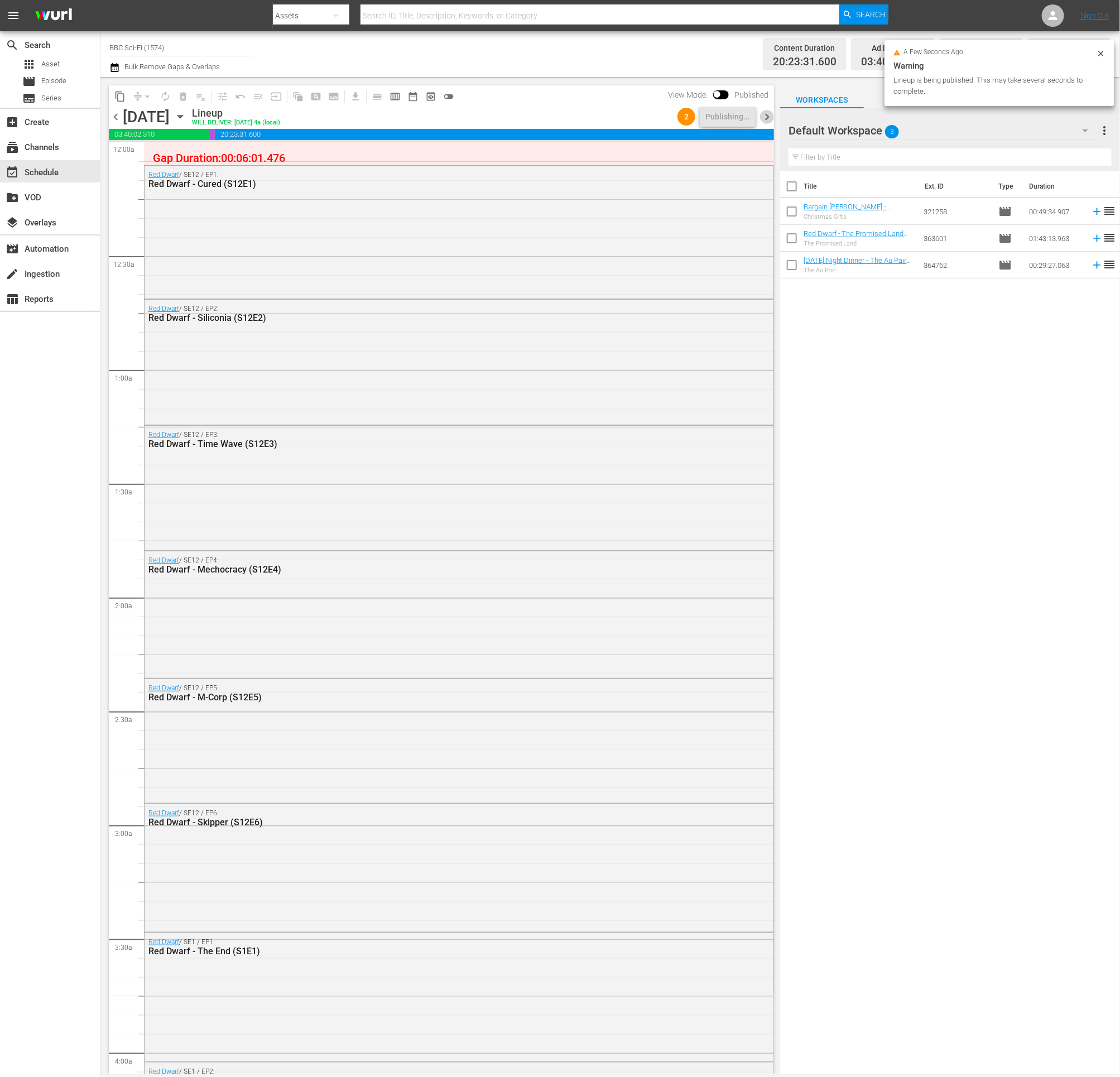
click at [765, 115] on span "chevron_right" at bounding box center [767, 116] width 14 height 14
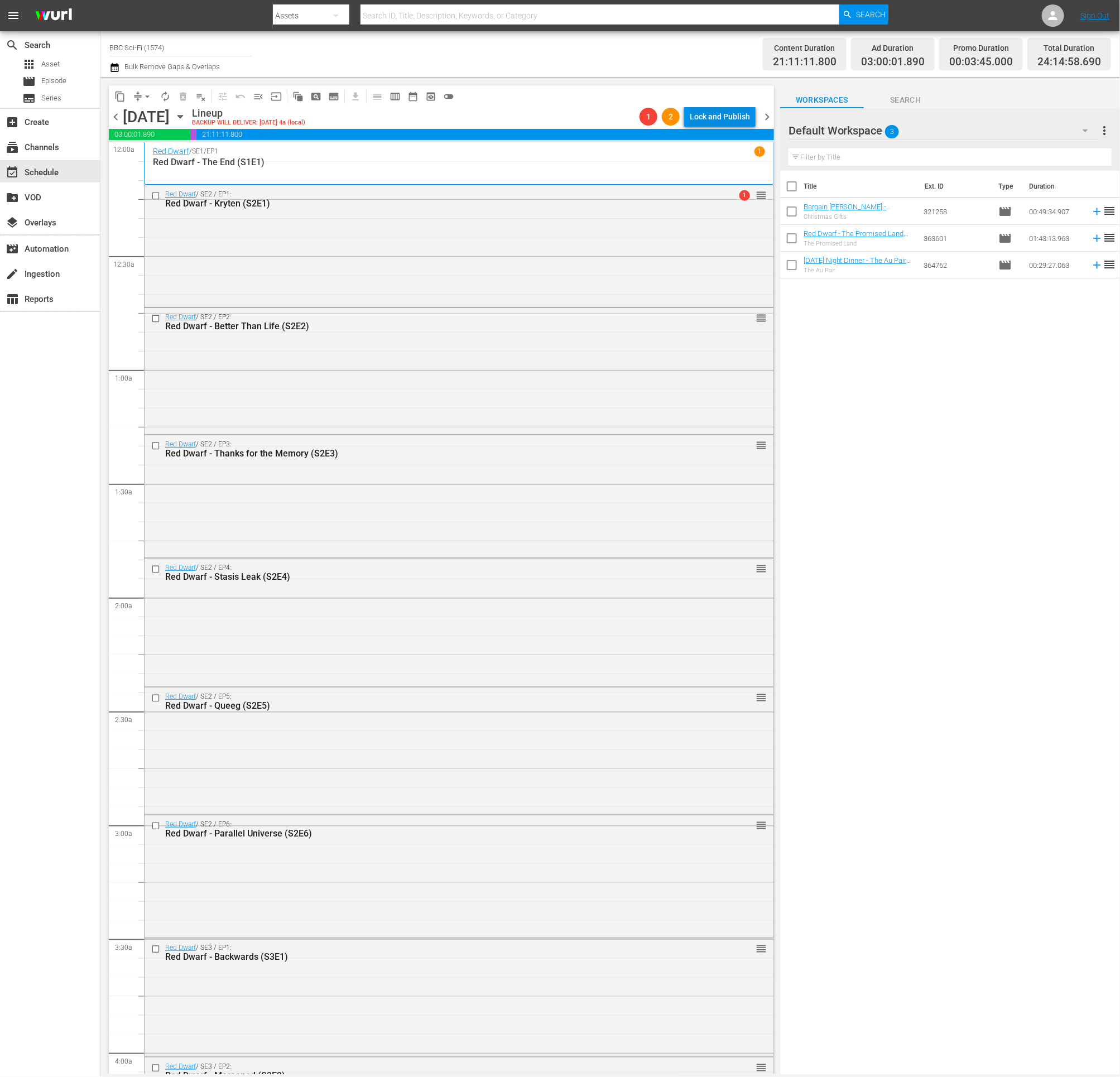
click at [721, 111] on div "Lock and Publish" at bounding box center [720, 116] width 60 height 20
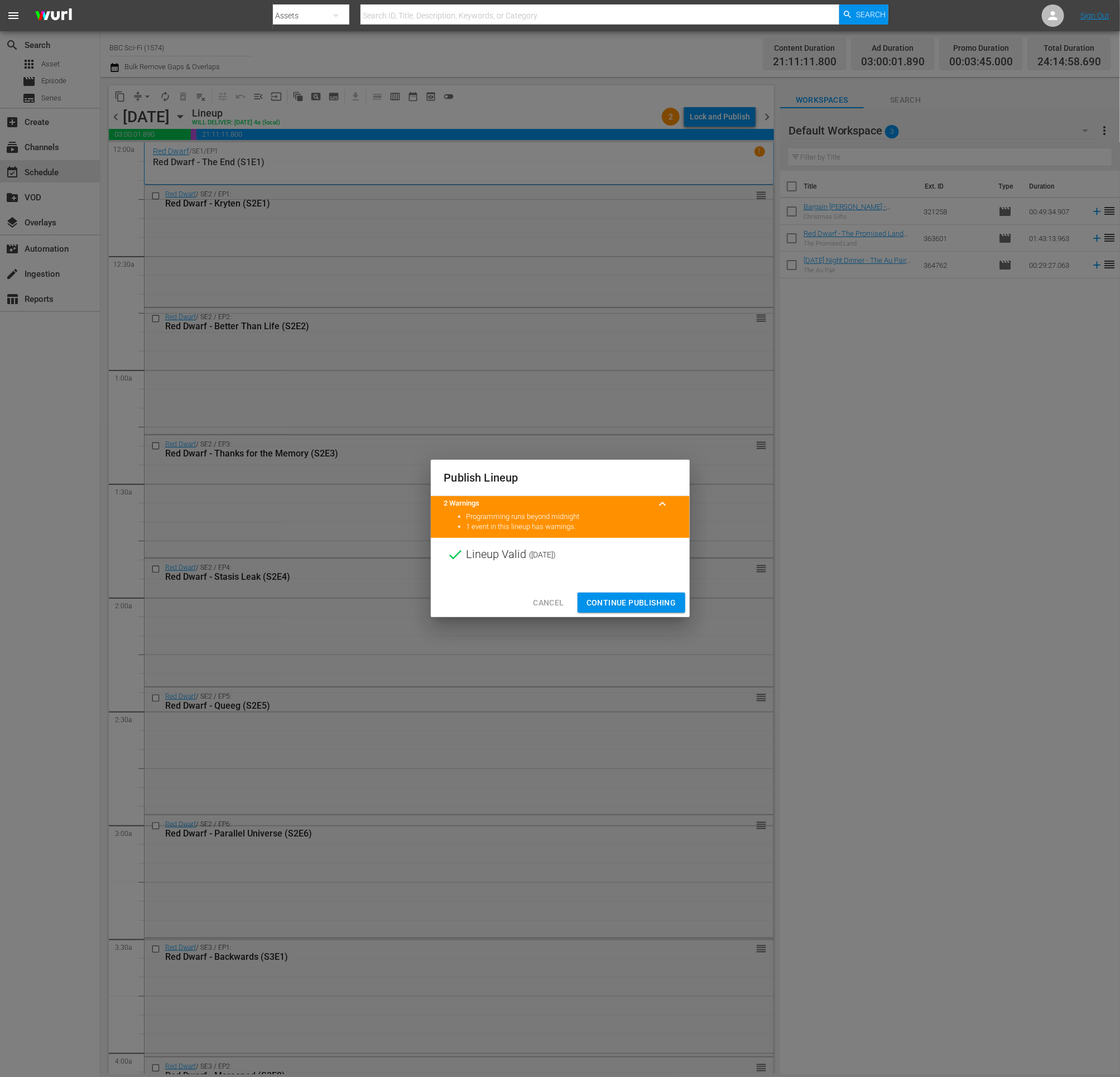
click at [634, 601] on span "Continue Publishing" at bounding box center [631, 602] width 90 height 14
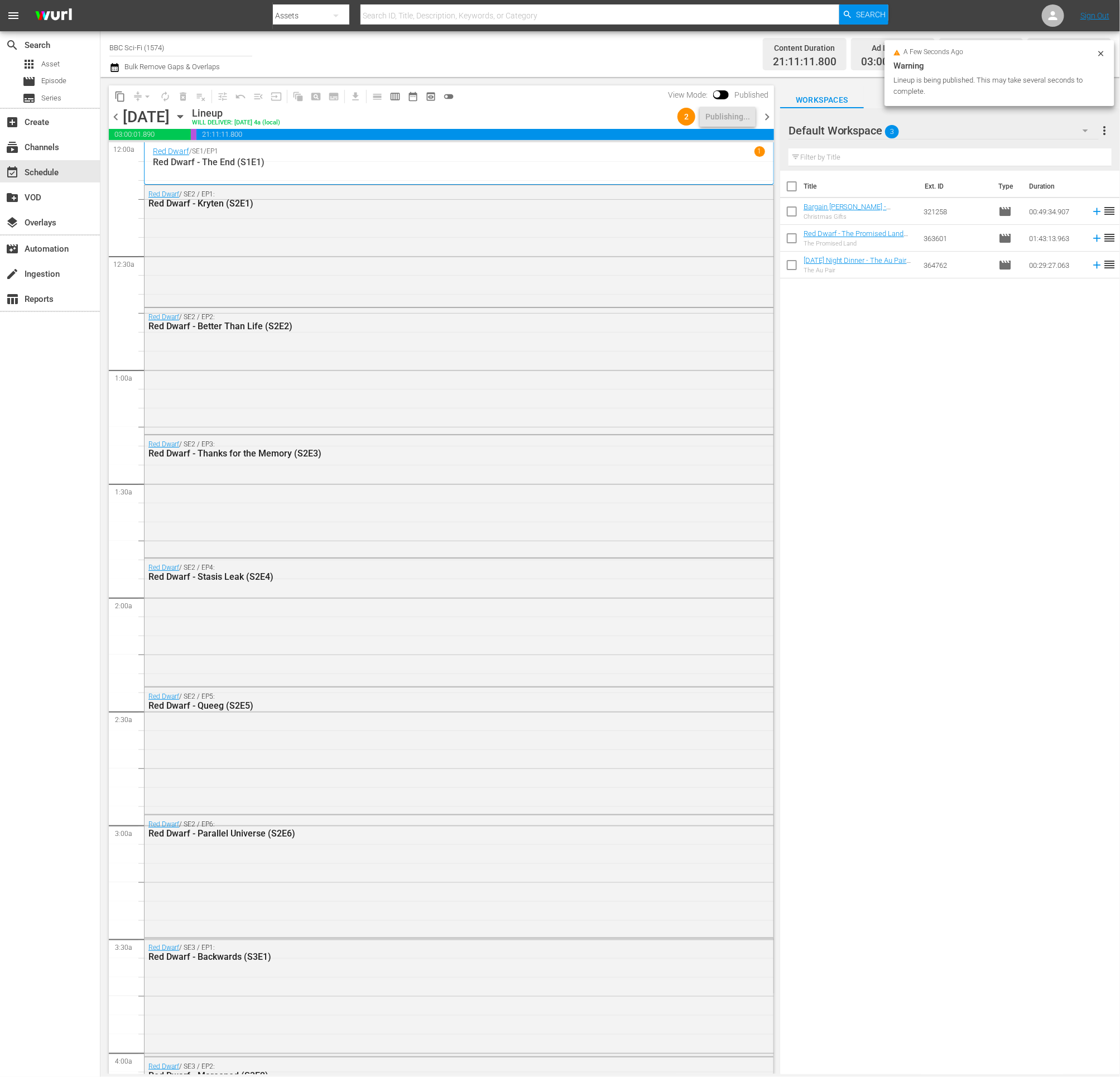
click at [766, 116] on span "chevron_right" at bounding box center [767, 116] width 14 height 14
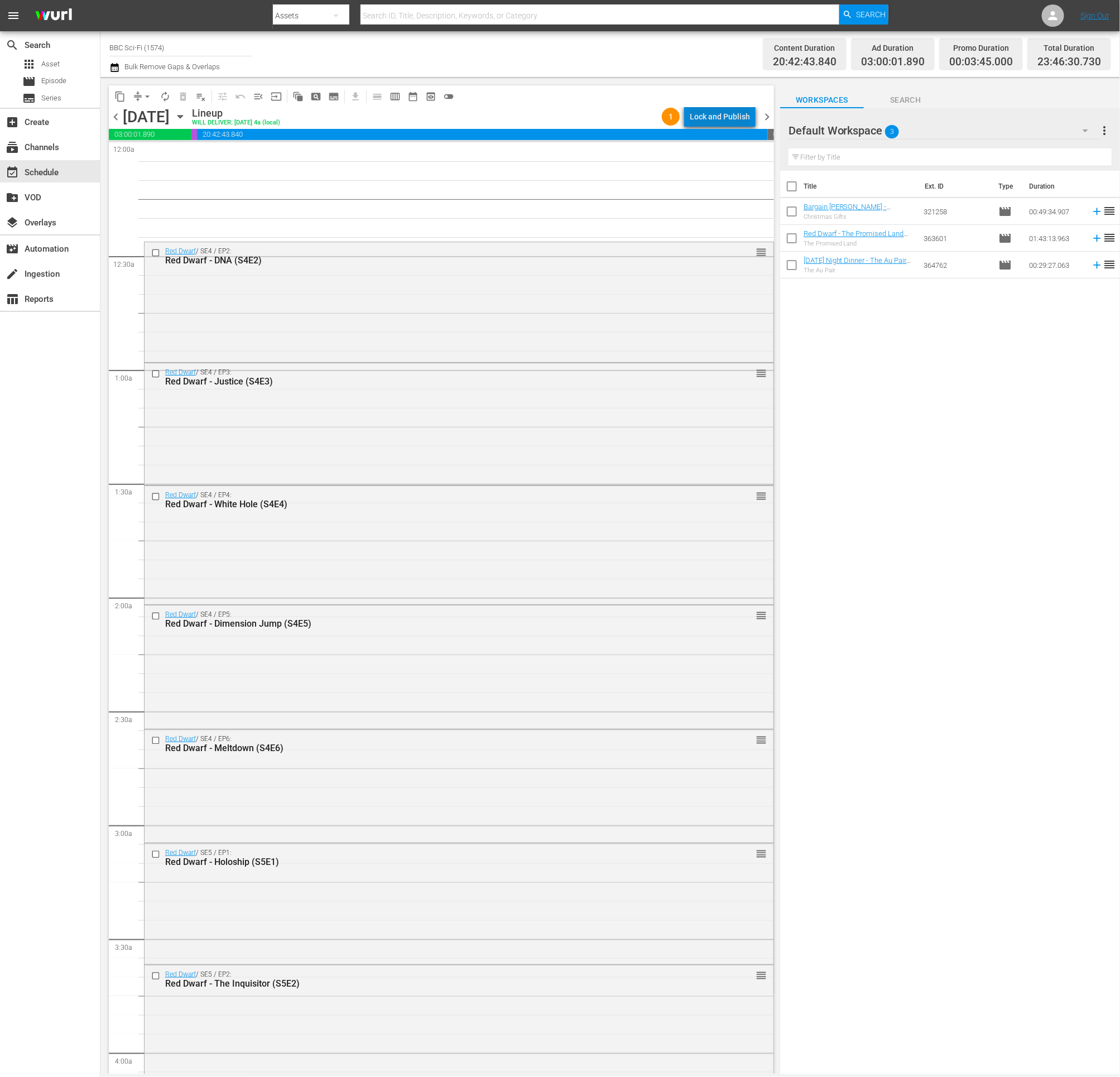
click at [726, 114] on div "Lock and Publish" at bounding box center [720, 116] width 60 height 20
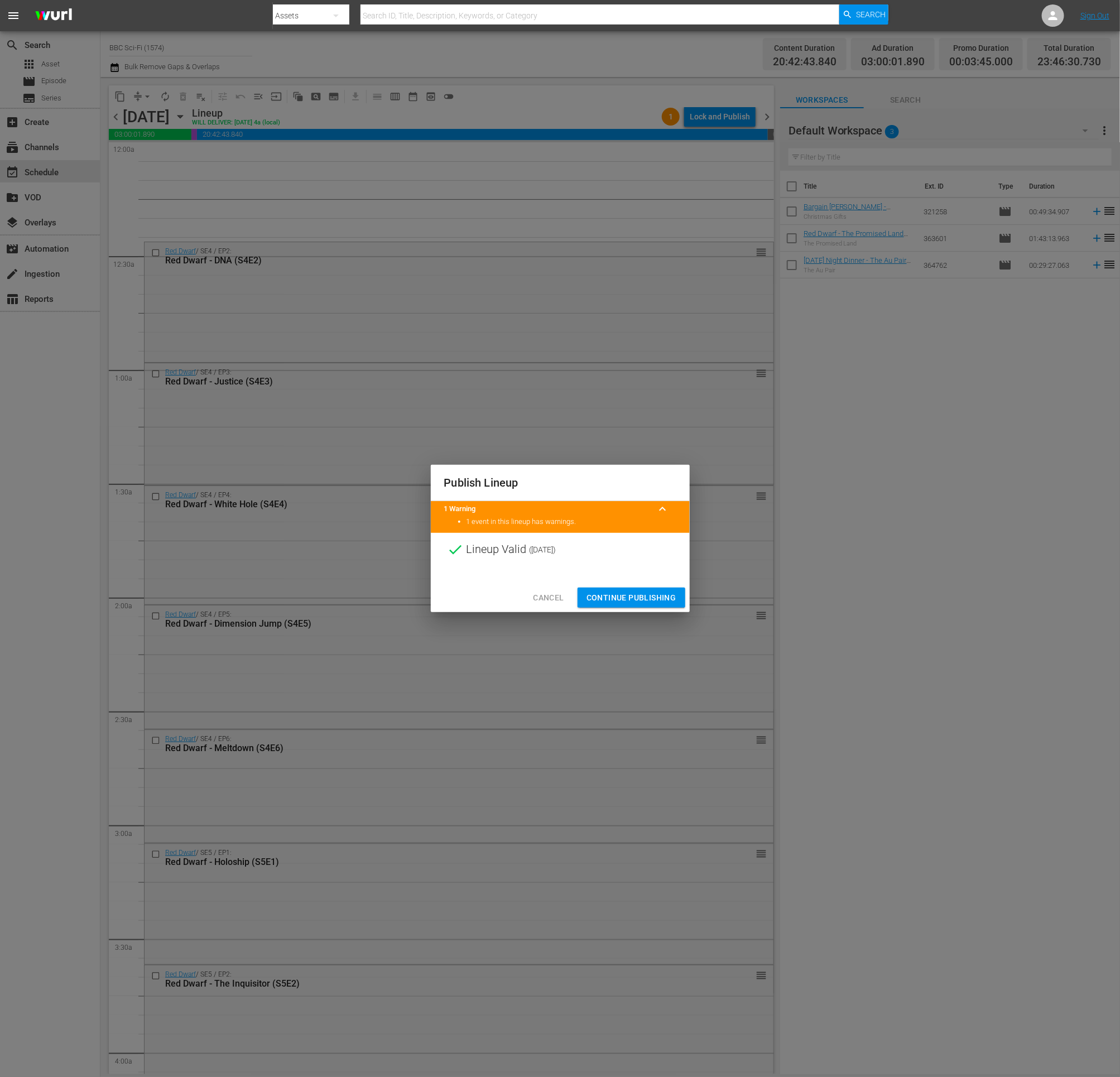
drag, startPoint x: 605, startPoint y: 594, endPoint x: 640, endPoint y: 493, distance: 106.9
click at [605, 594] on span "Continue Publishing" at bounding box center [631, 597] width 90 height 14
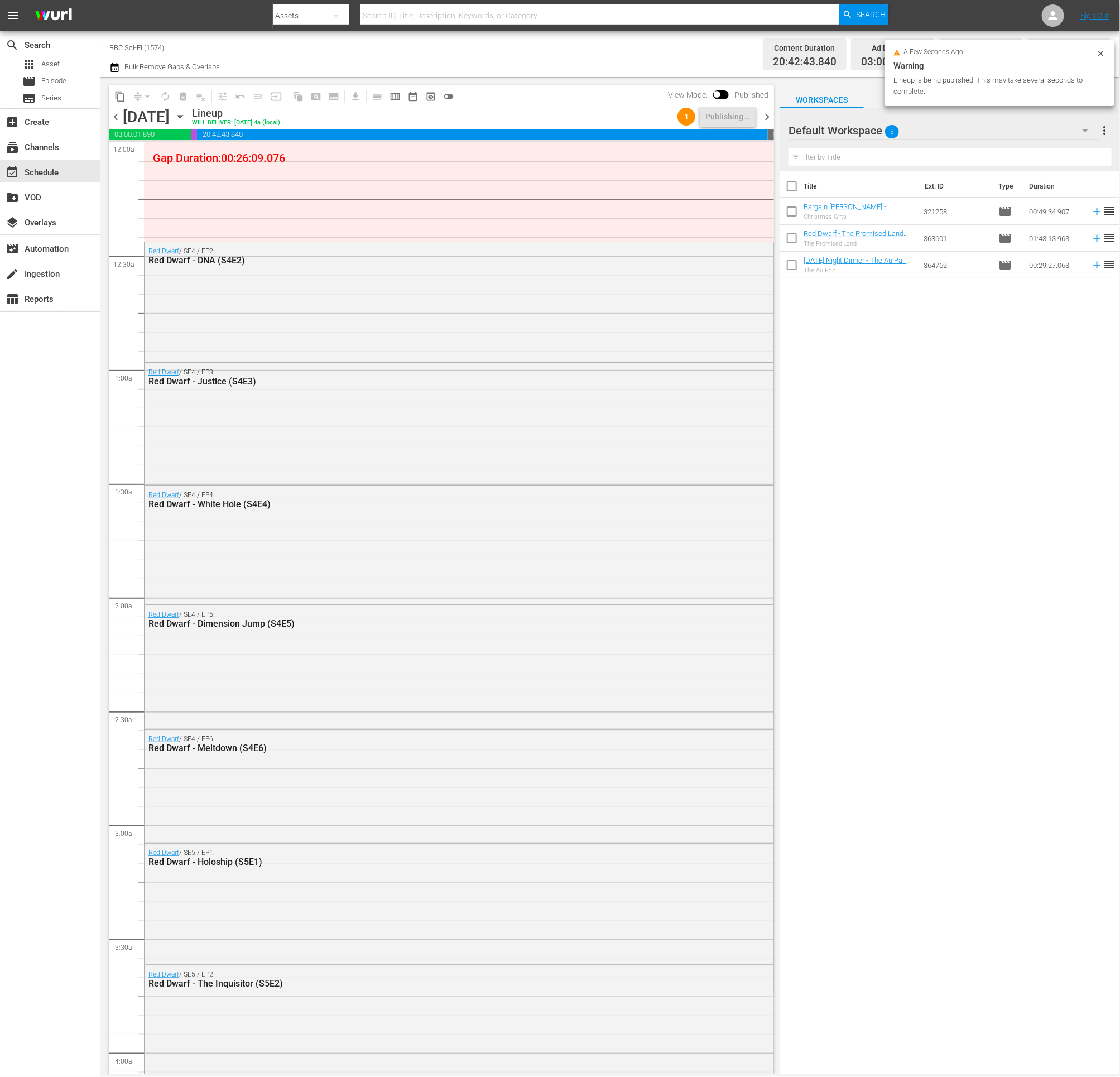
click at [771, 118] on span "chevron_right" at bounding box center [767, 116] width 14 height 14
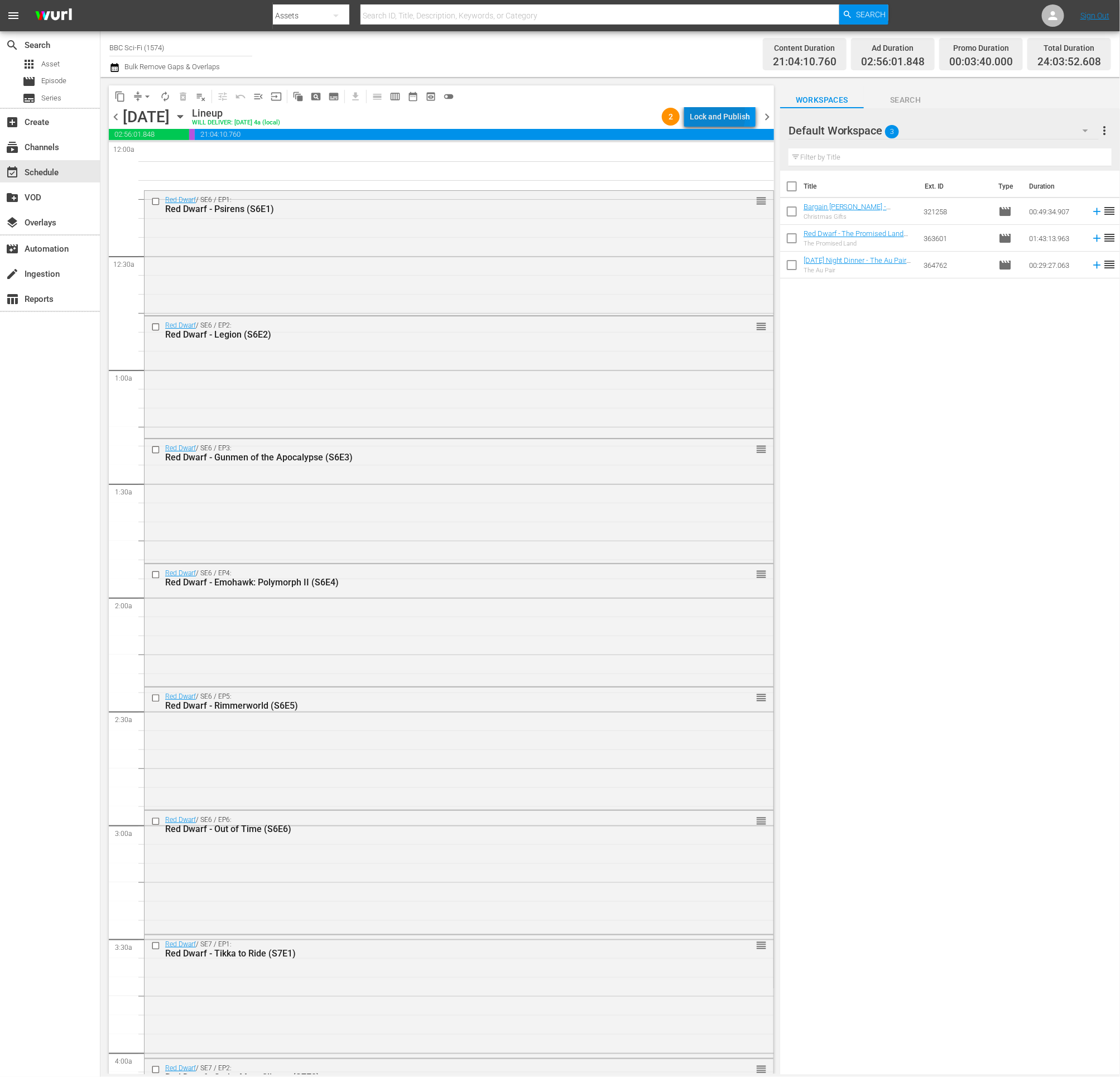
click at [712, 115] on div "Lock and Publish" at bounding box center [720, 116] width 60 height 20
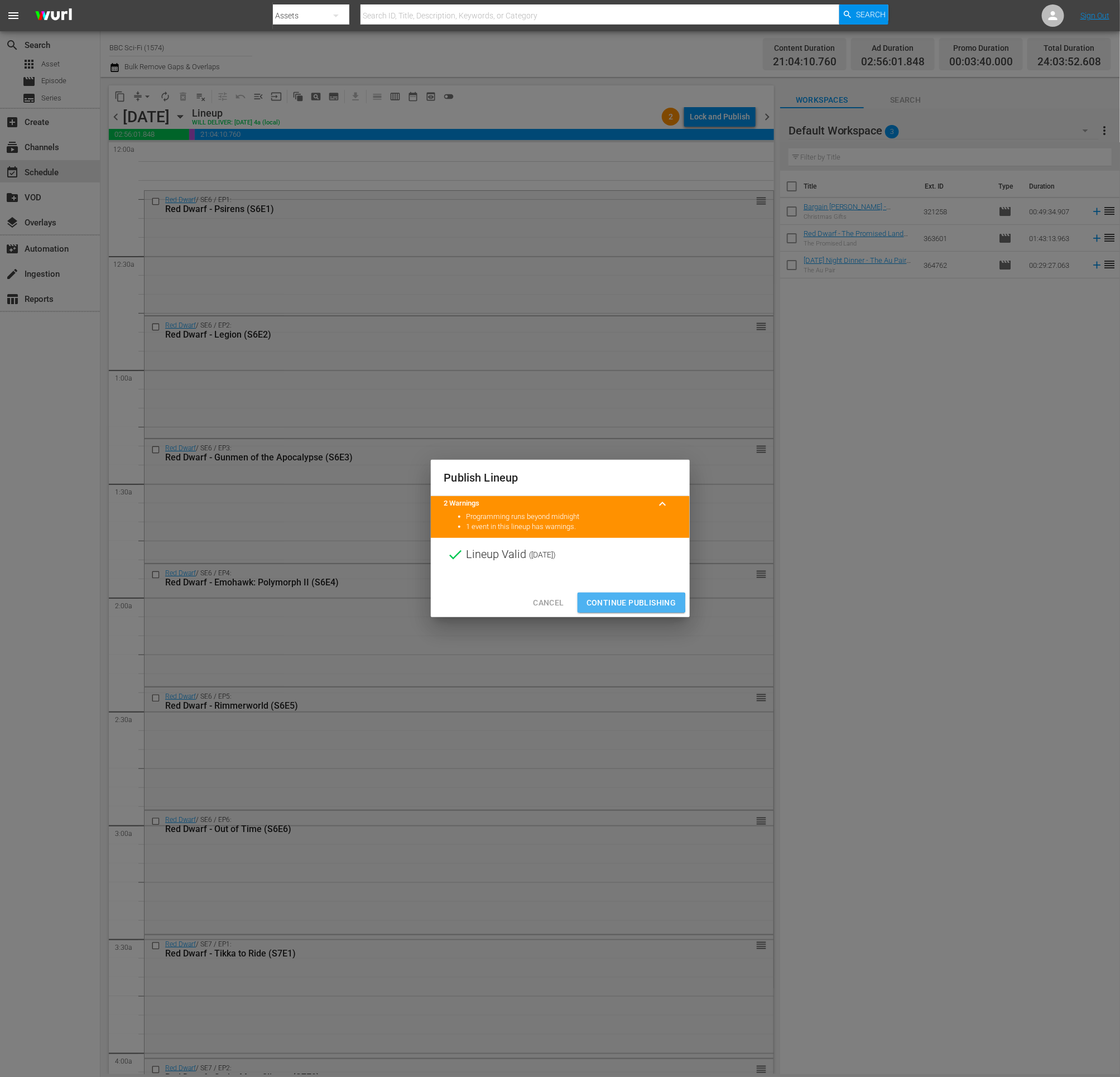
click at [600, 603] on span "Continue Publishing" at bounding box center [631, 602] width 90 height 14
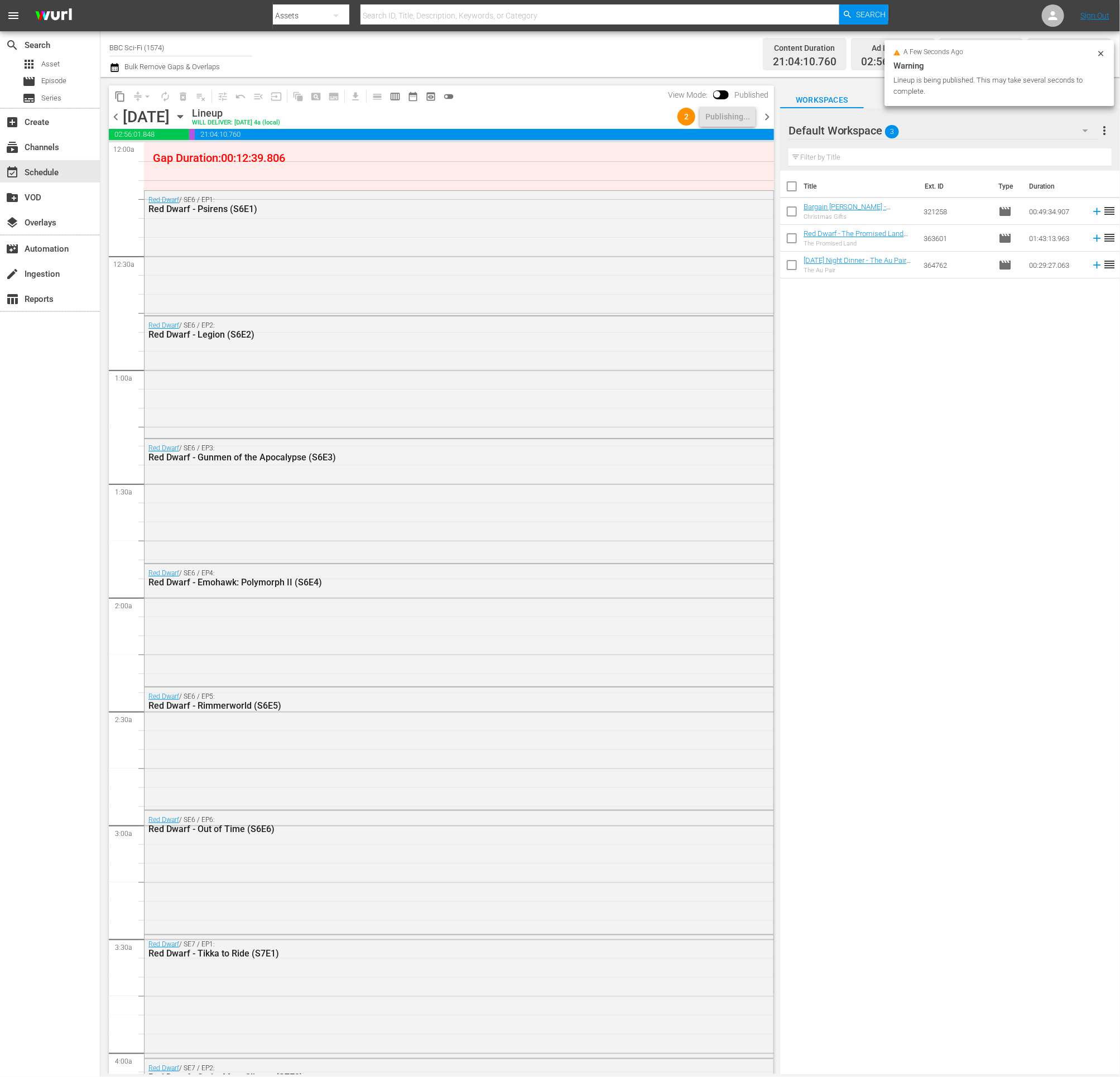
click at [768, 116] on span "chevron_right" at bounding box center [767, 116] width 14 height 14
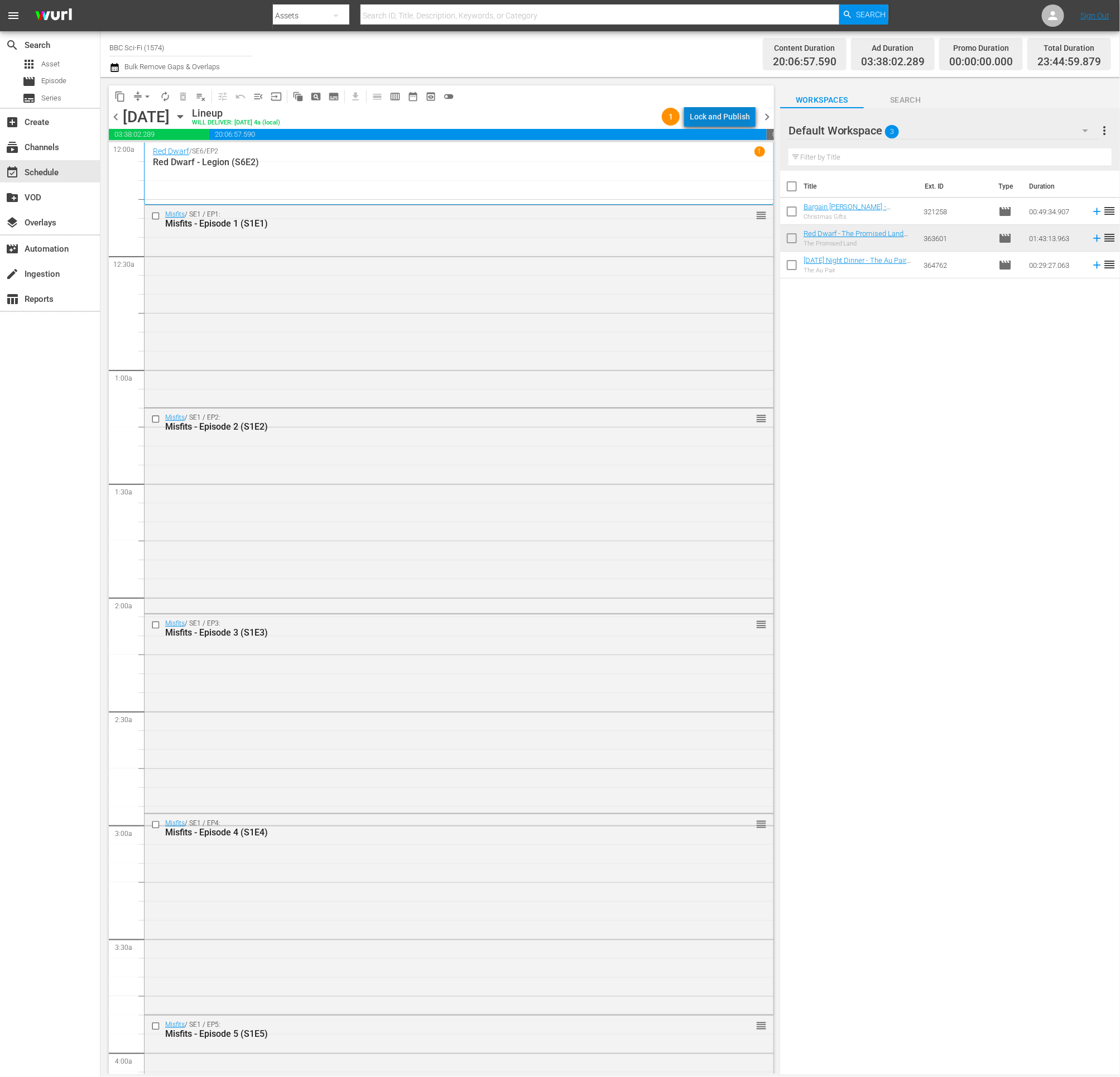
click at [729, 114] on div "Lock and Publish" at bounding box center [720, 116] width 60 height 20
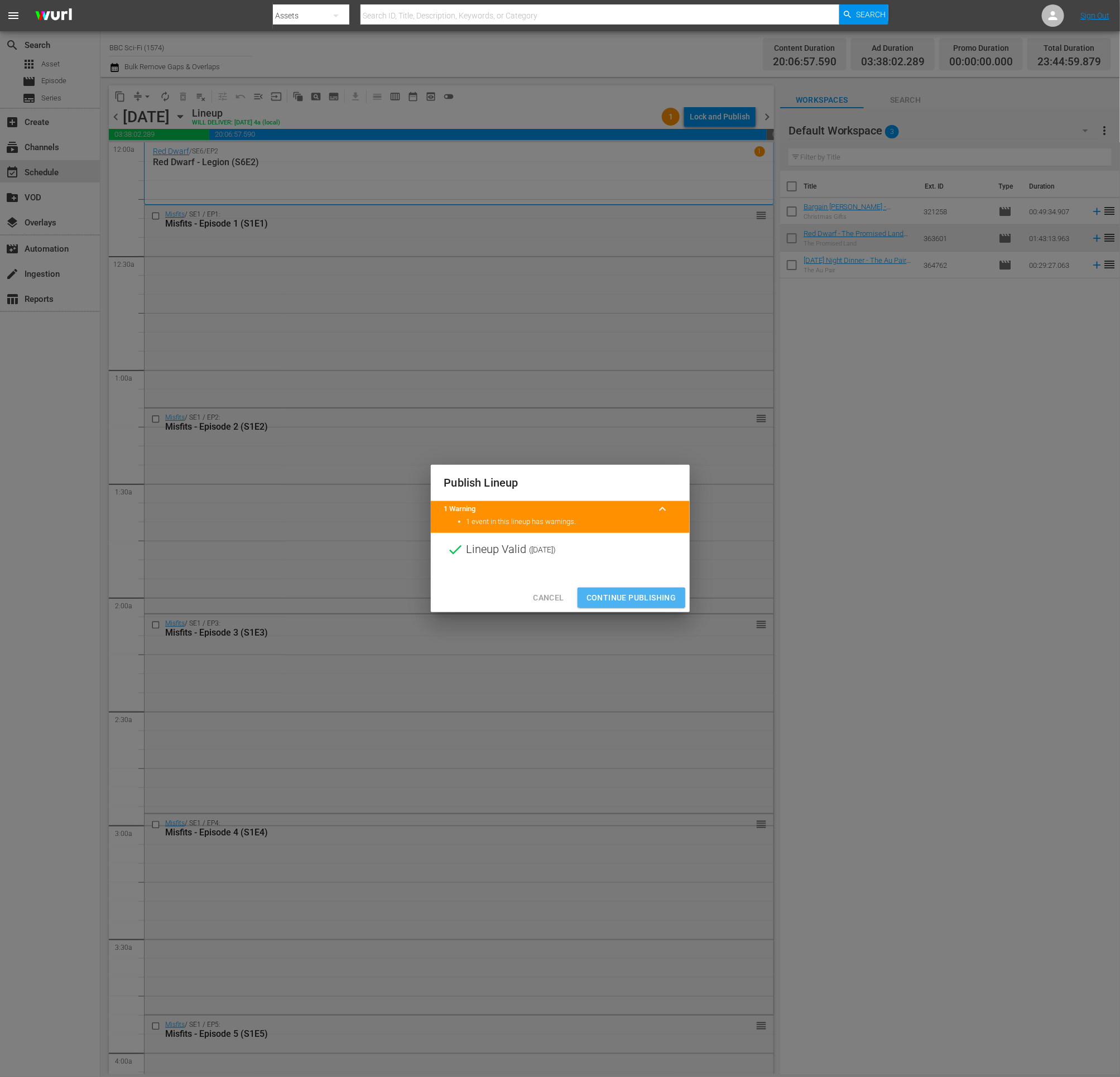
click at [614, 596] on span "Continue Publishing" at bounding box center [631, 597] width 90 height 14
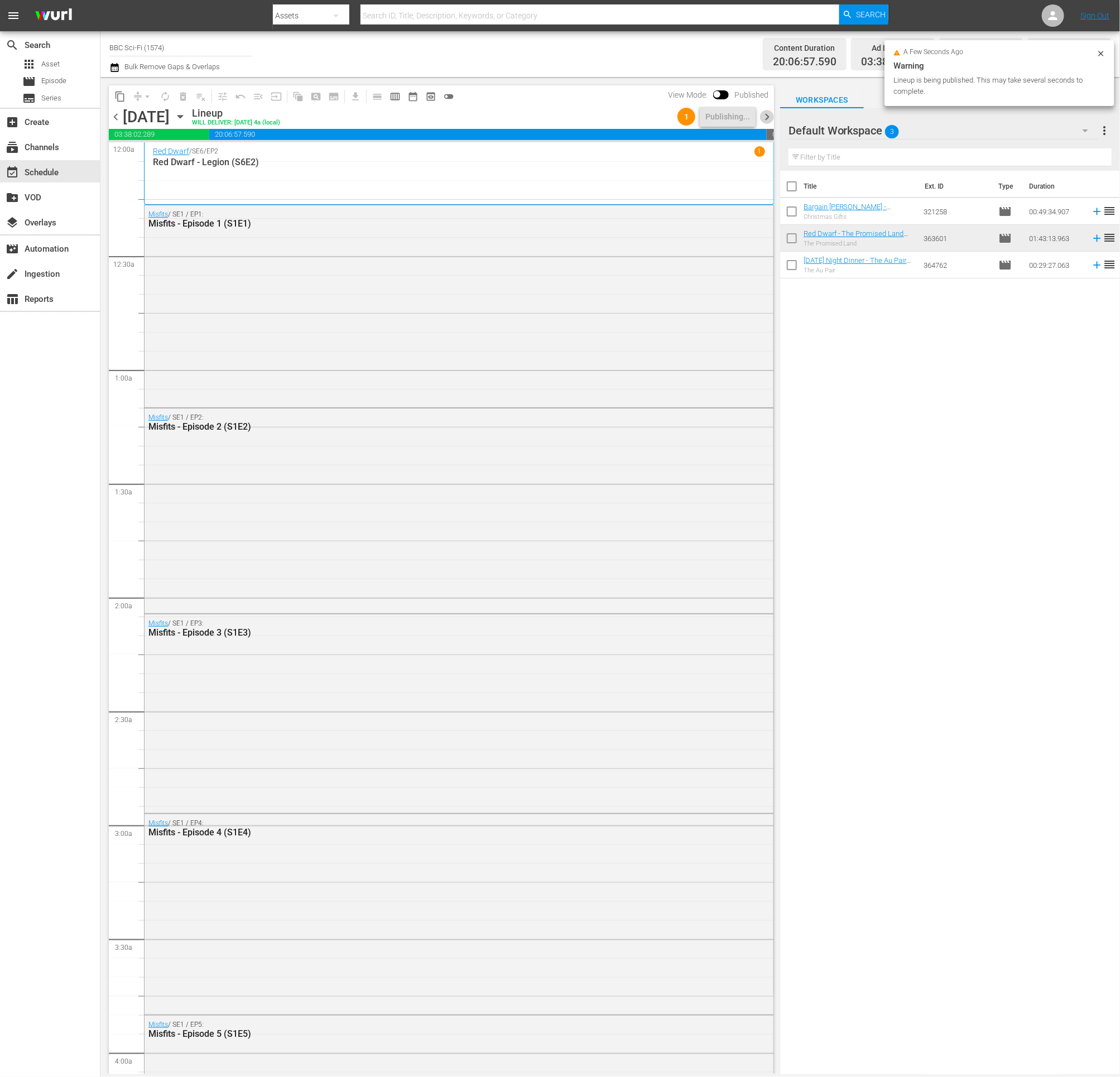
click at [769, 118] on span "chevron_right" at bounding box center [767, 116] width 14 height 14
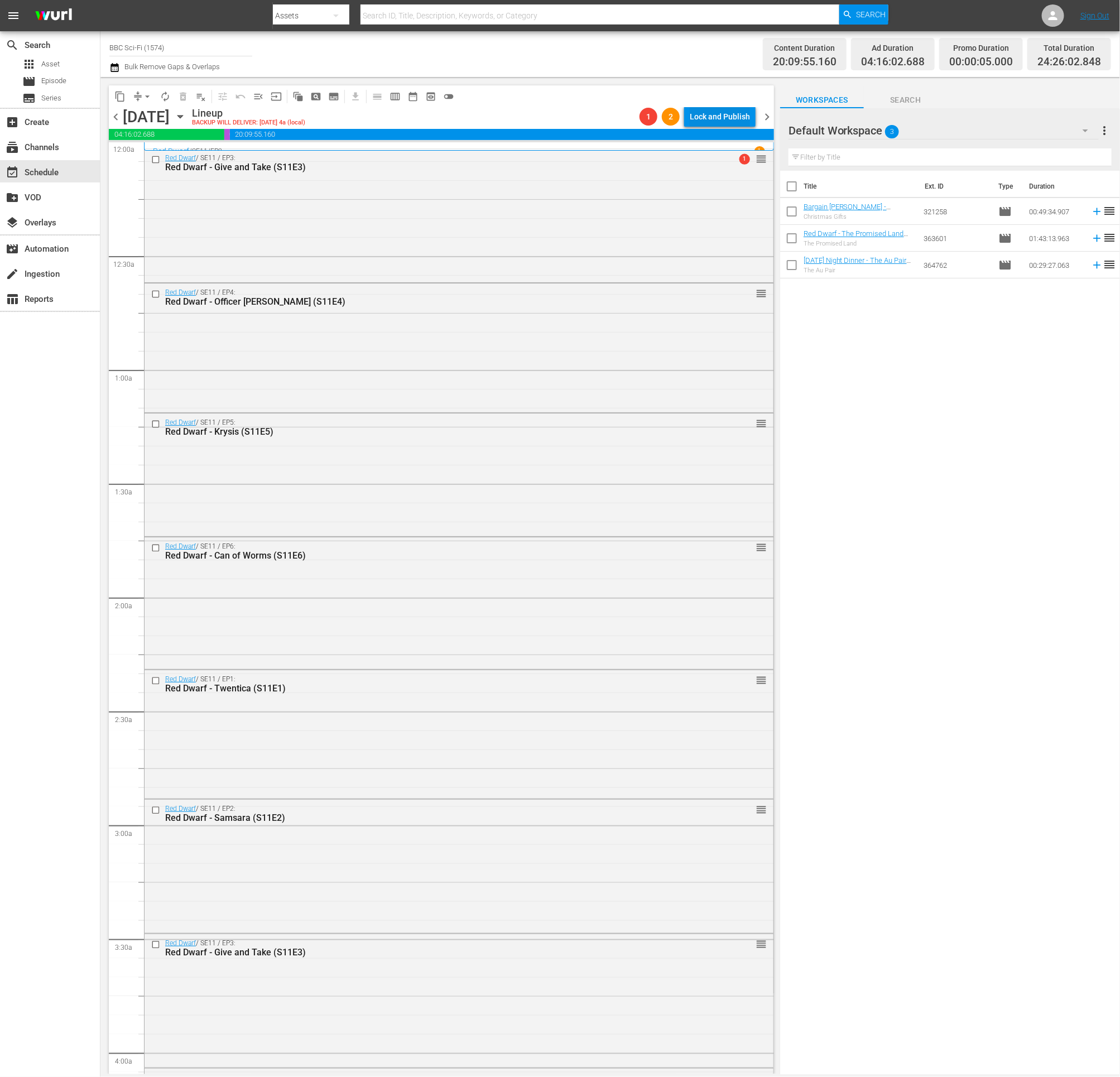
click at [725, 114] on div "Lock and Publish" at bounding box center [720, 116] width 60 height 20
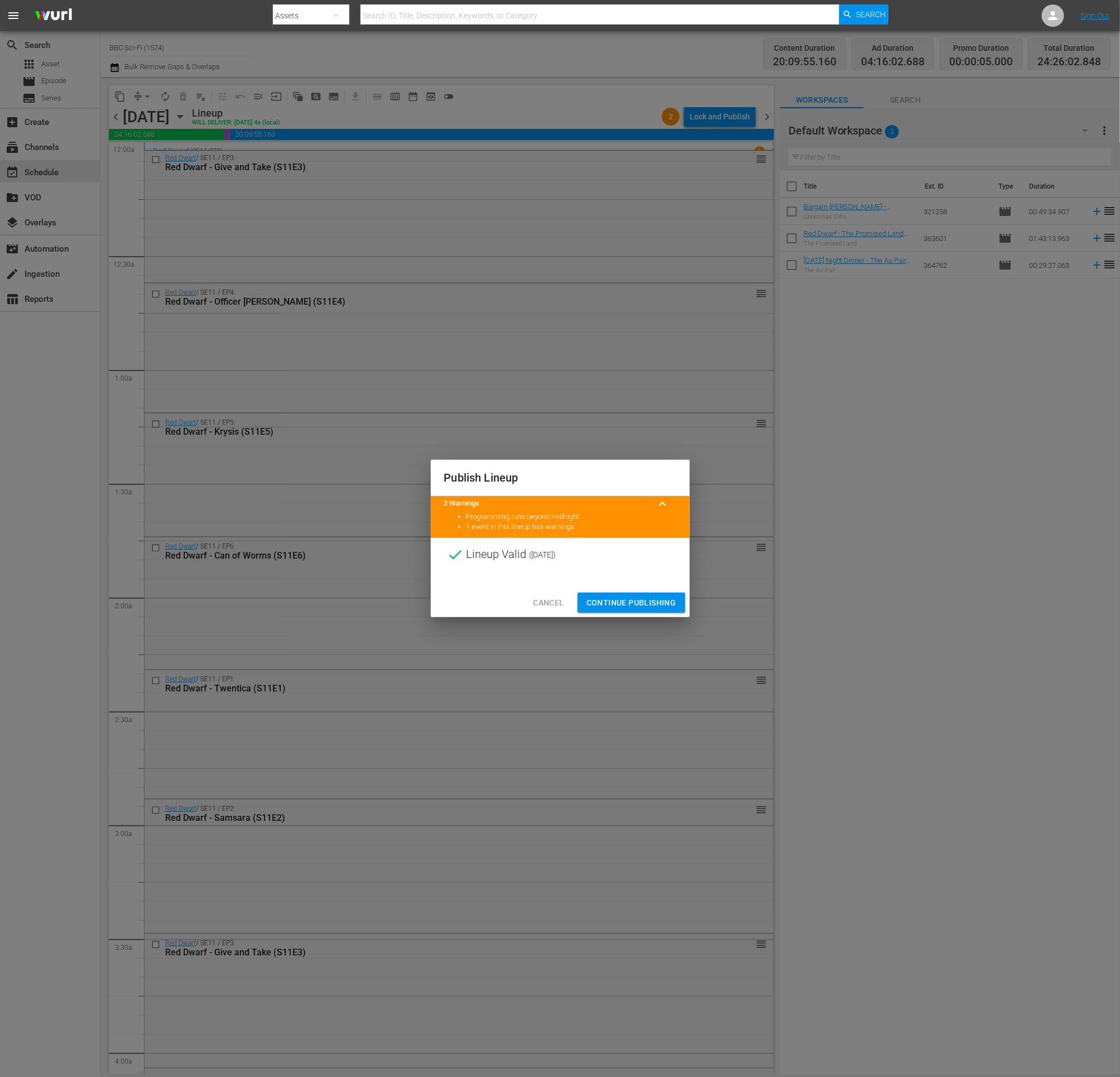
click at [643, 605] on span "Continue Publishing" at bounding box center [631, 602] width 90 height 14
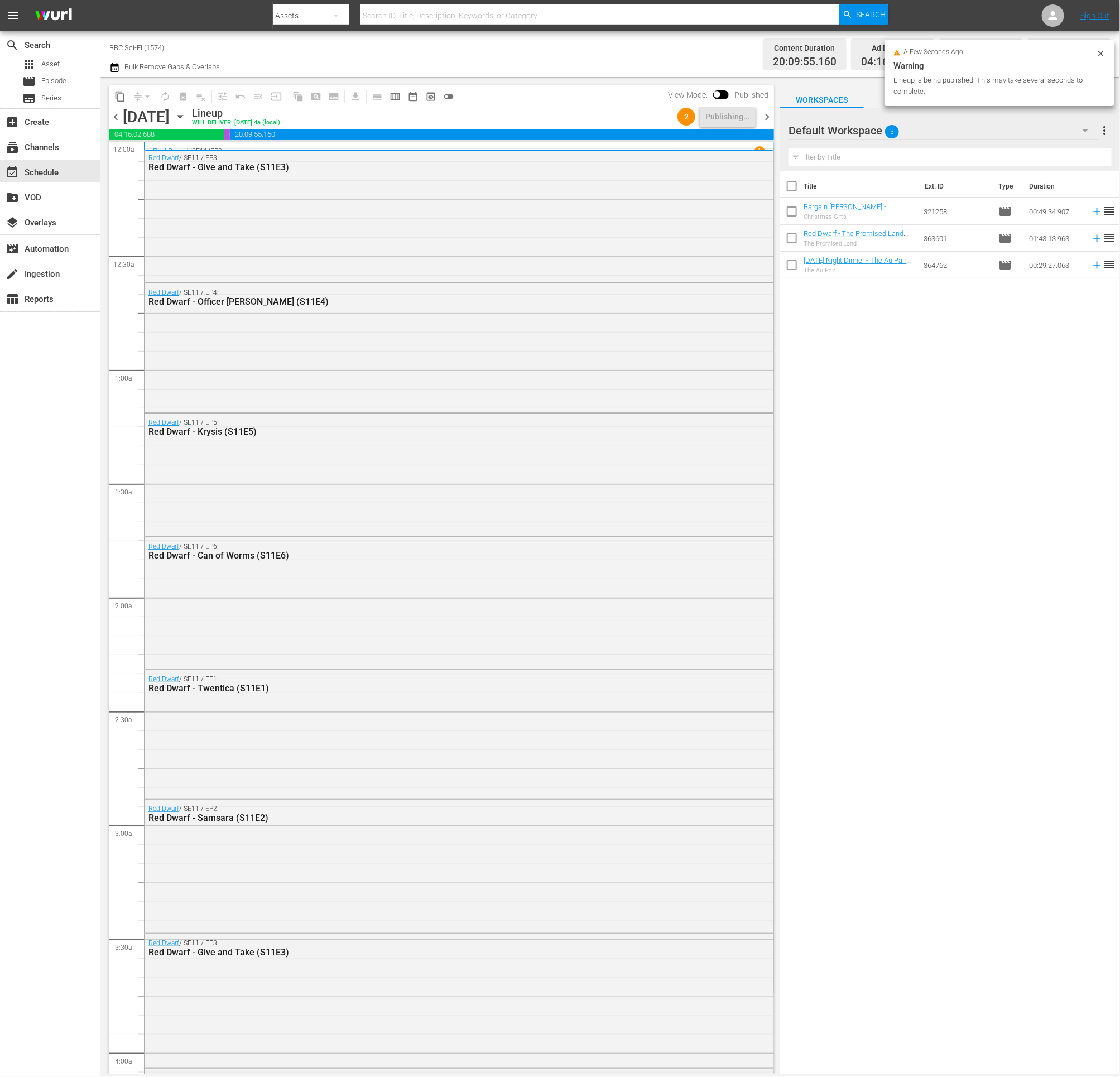
click at [764, 117] on span "chevron_right" at bounding box center [767, 116] width 14 height 14
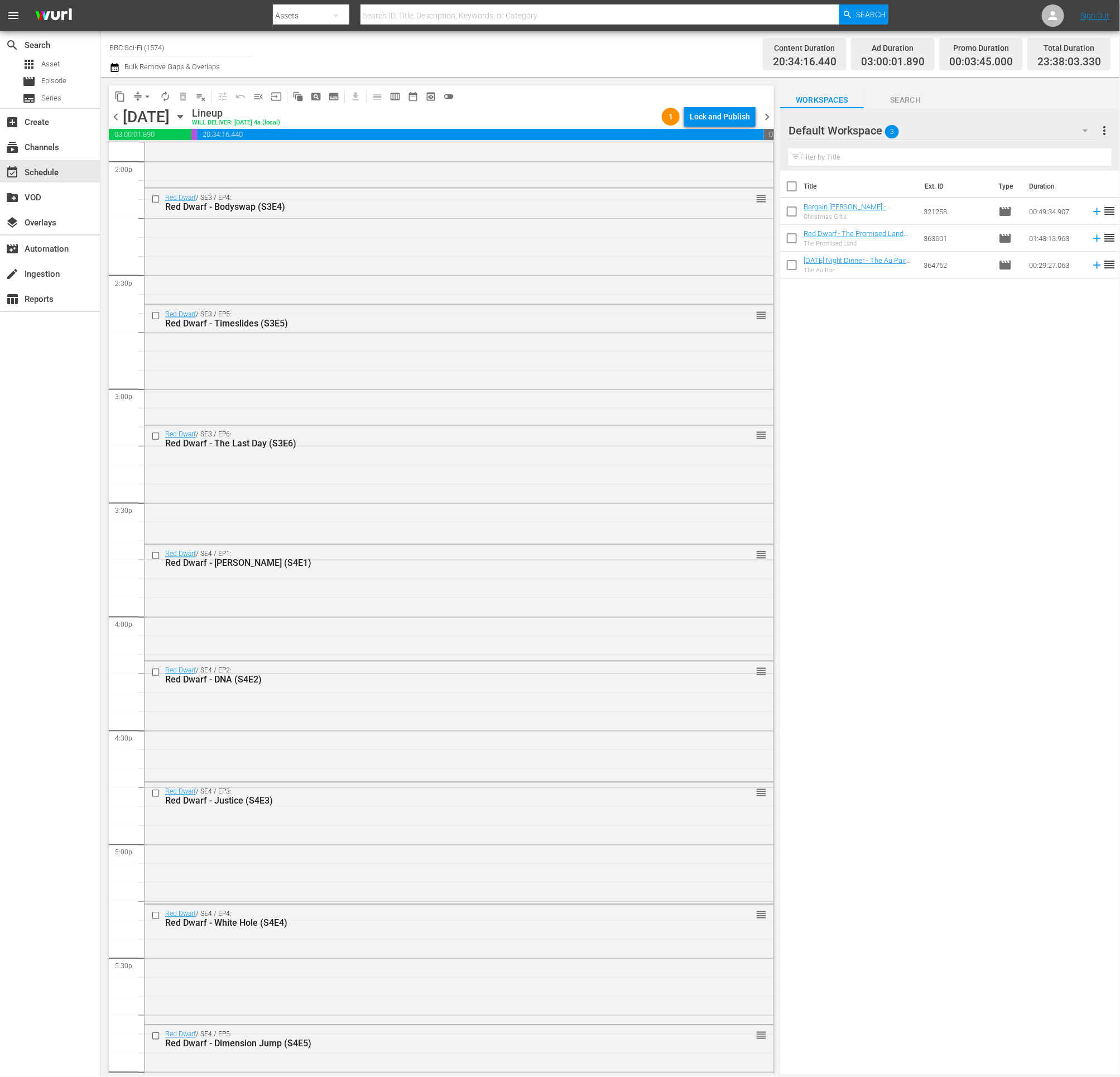
scroll to position [4554, 0]
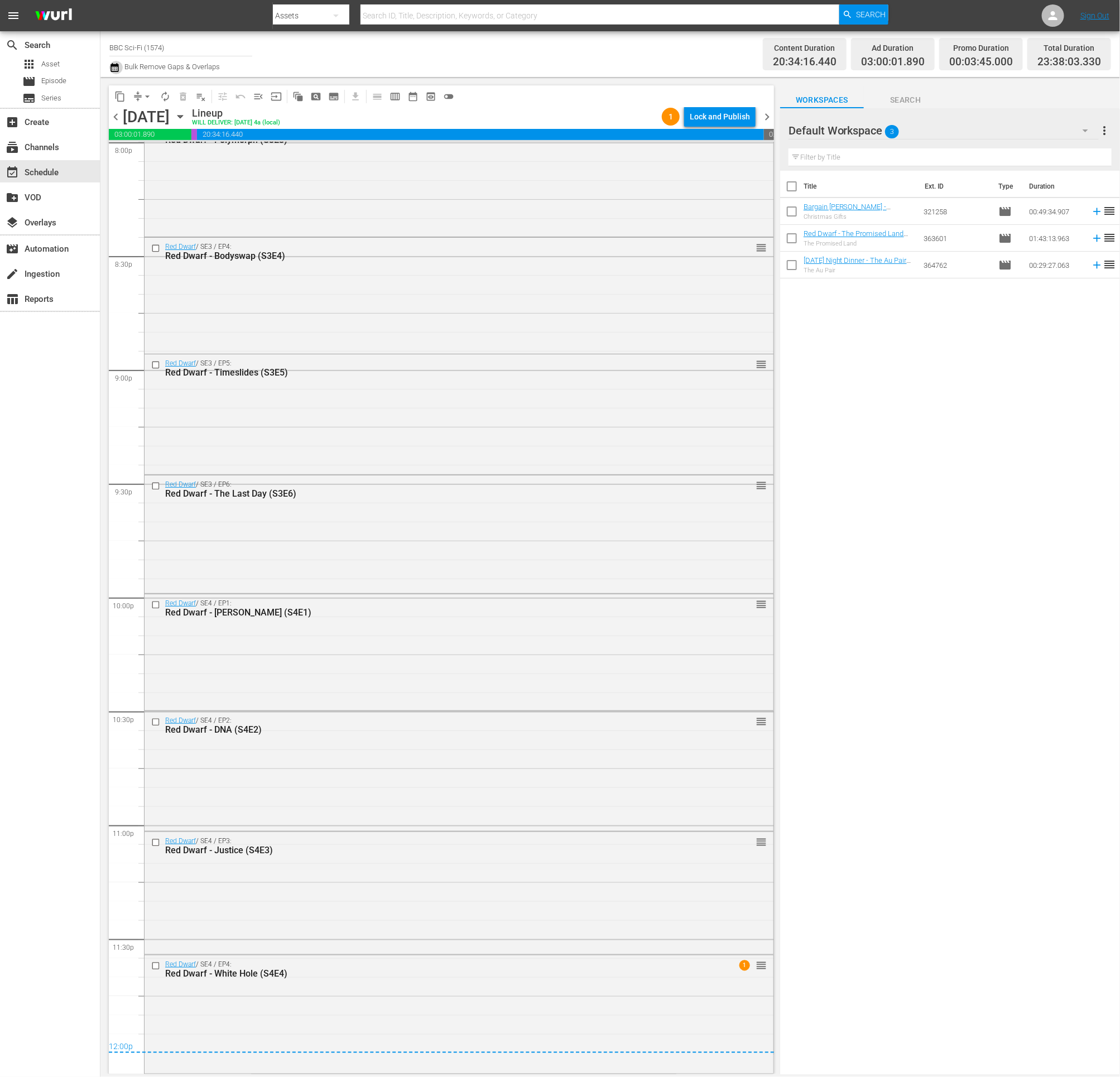
click at [117, 64] on icon "button" at bounding box center [114, 67] width 8 height 9
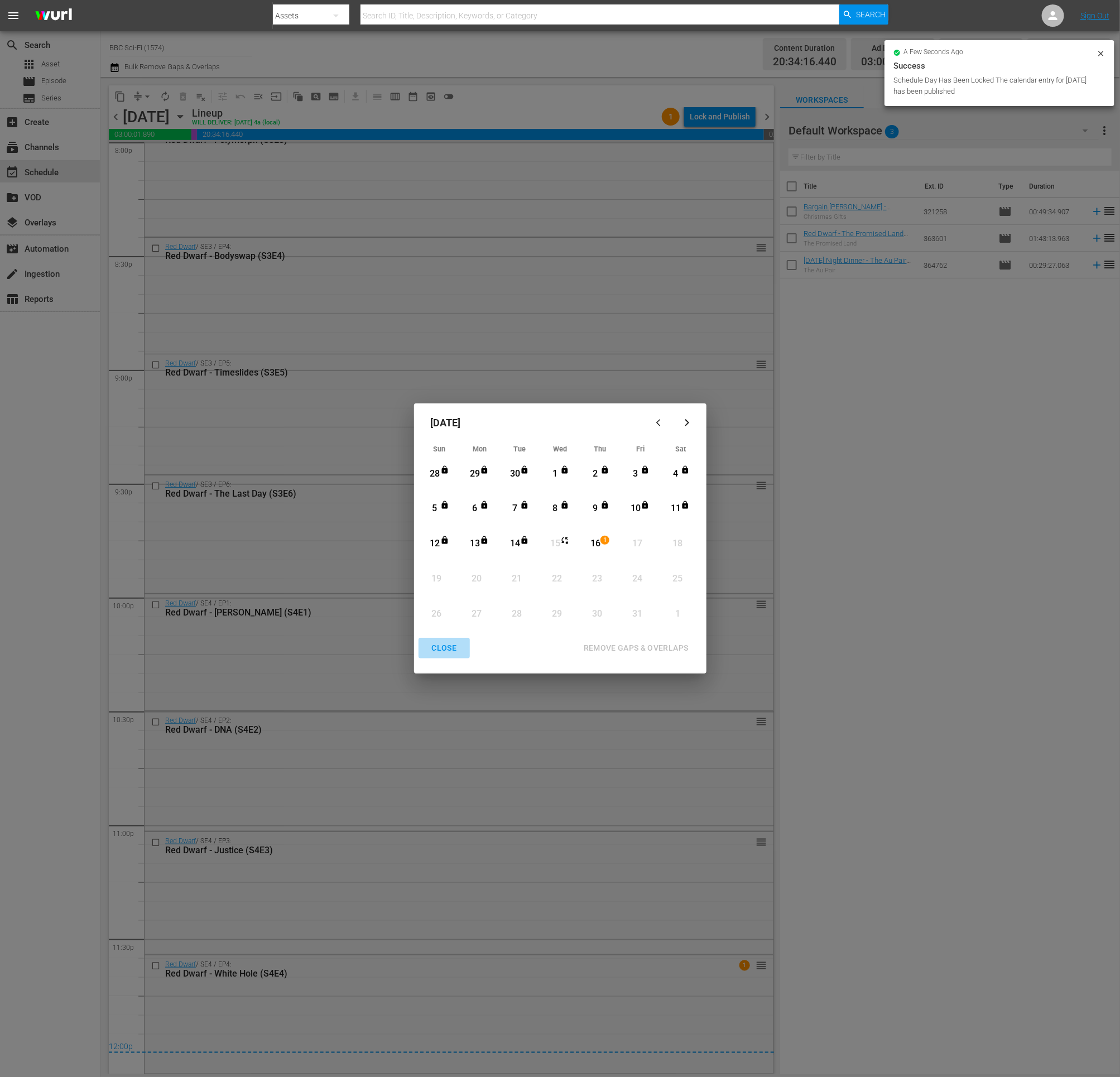
click at [459, 652] on div "CLOSE" at bounding box center [444, 648] width 43 height 14
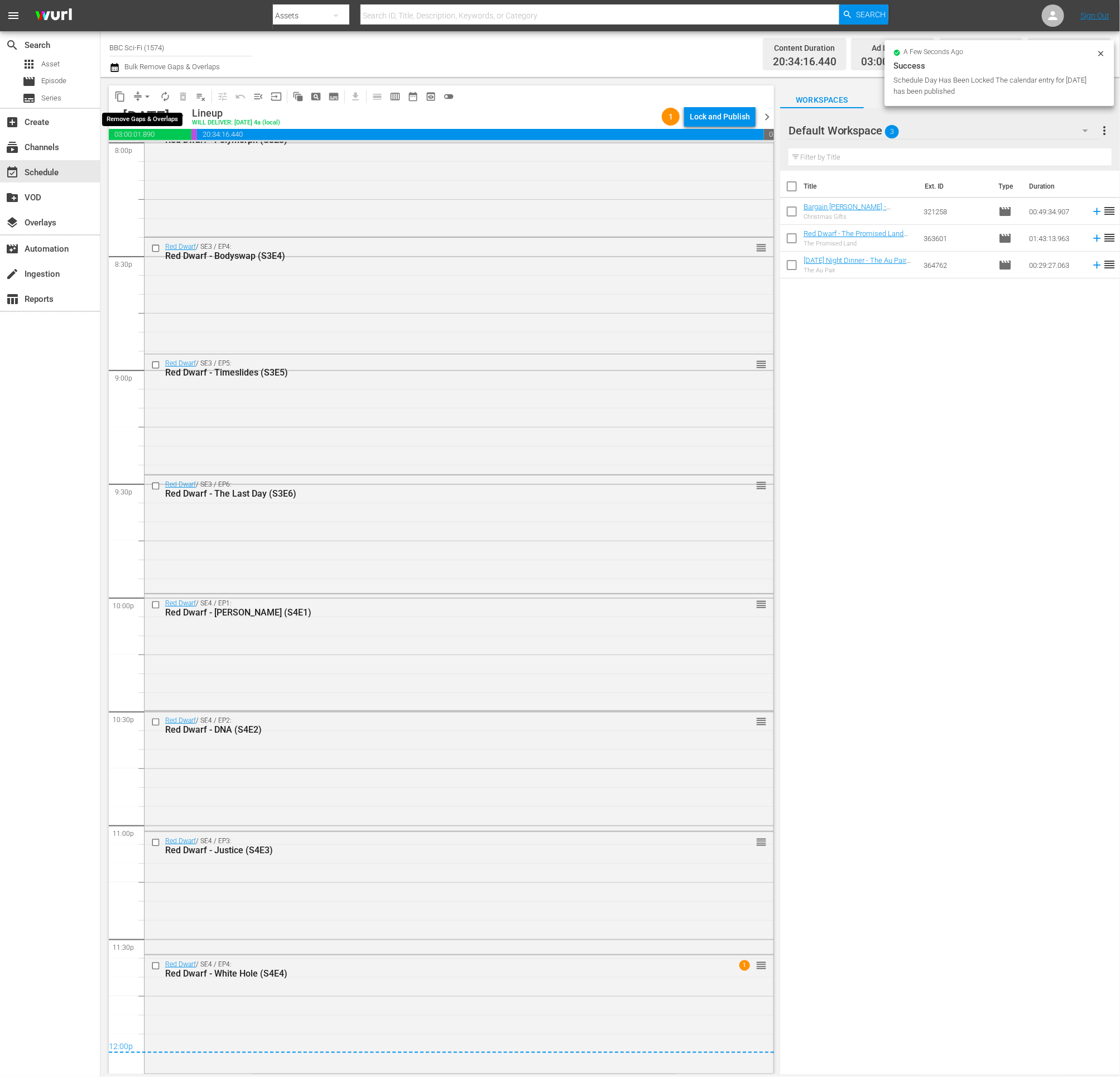
click at [142, 93] on span "arrow_drop_down" at bounding box center [148, 97] width 11 height 11
click at [536, 28] on div at bounding box center [580, 27] width 616 height 5
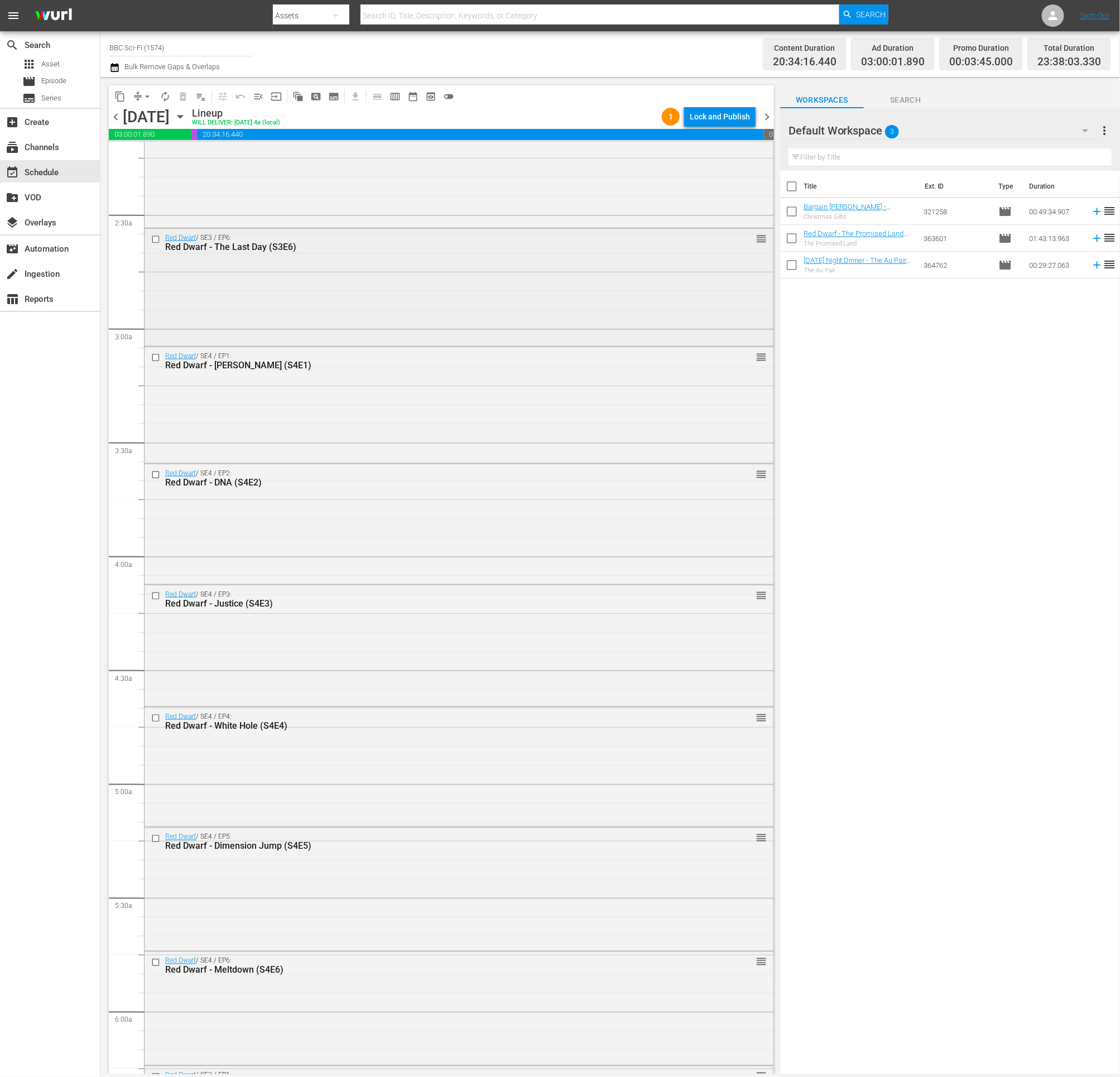
scroll to position [0, 0]
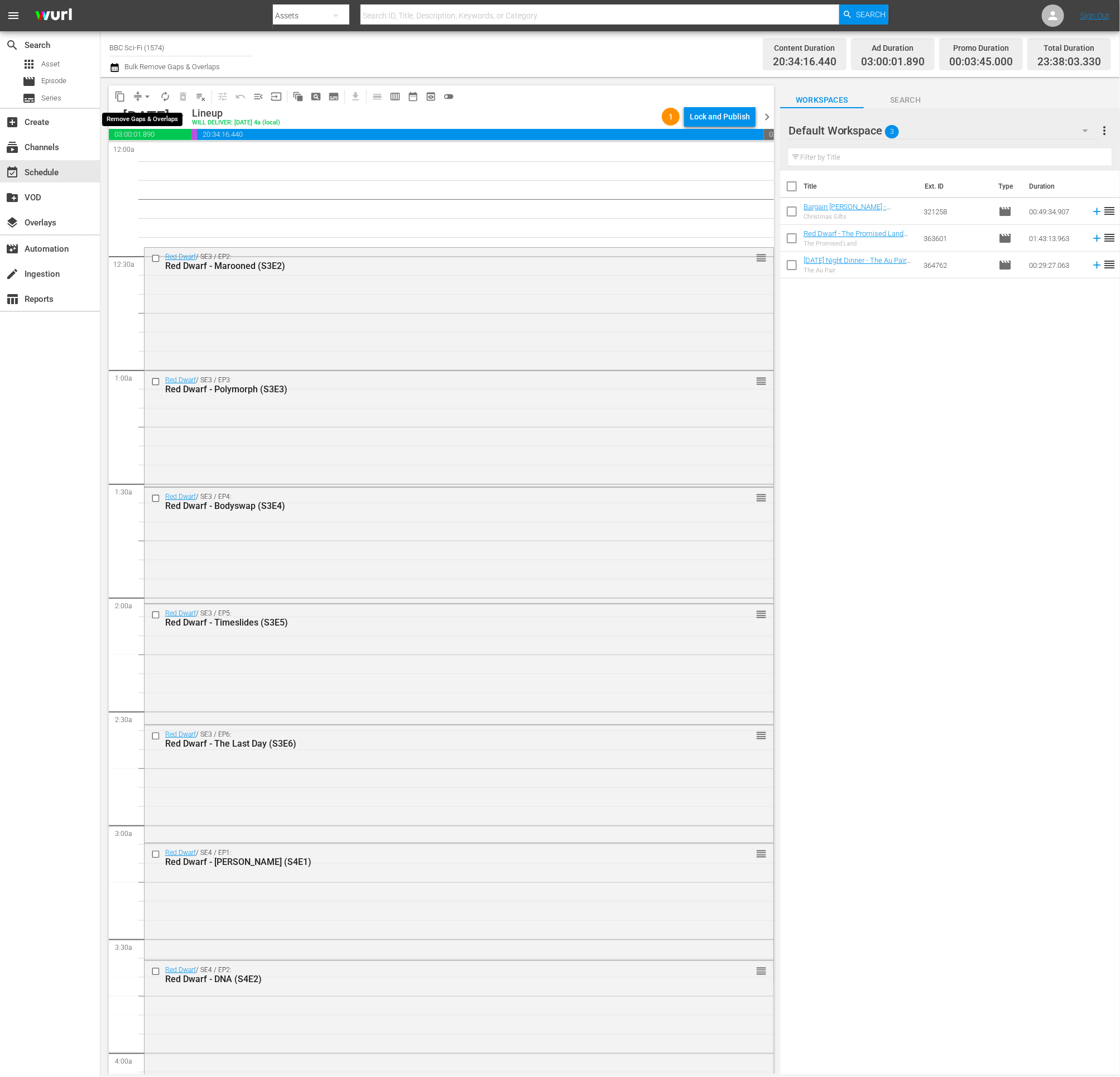
click at [147, 95] on span "arrow_drop_down" at bounding box center [148, 97] width 11 height 11
click at [153, 115] on li "Align to Midnight" at bounding box center [147, 118] width 92 height 19
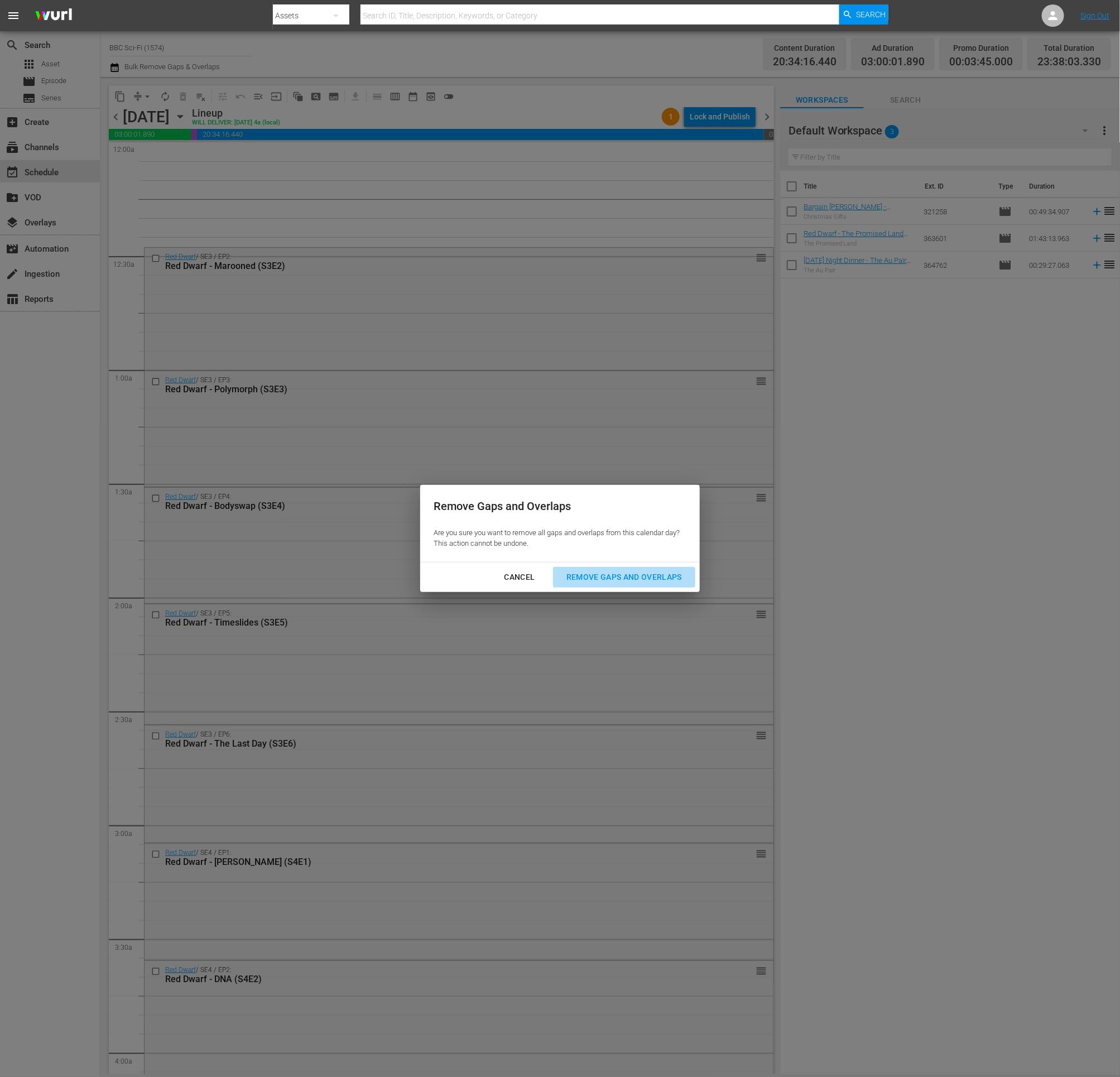
click at [631, 584] on div "Remove Gaps and Overlaps" at bounding box center [624, 577] width 133 height 14
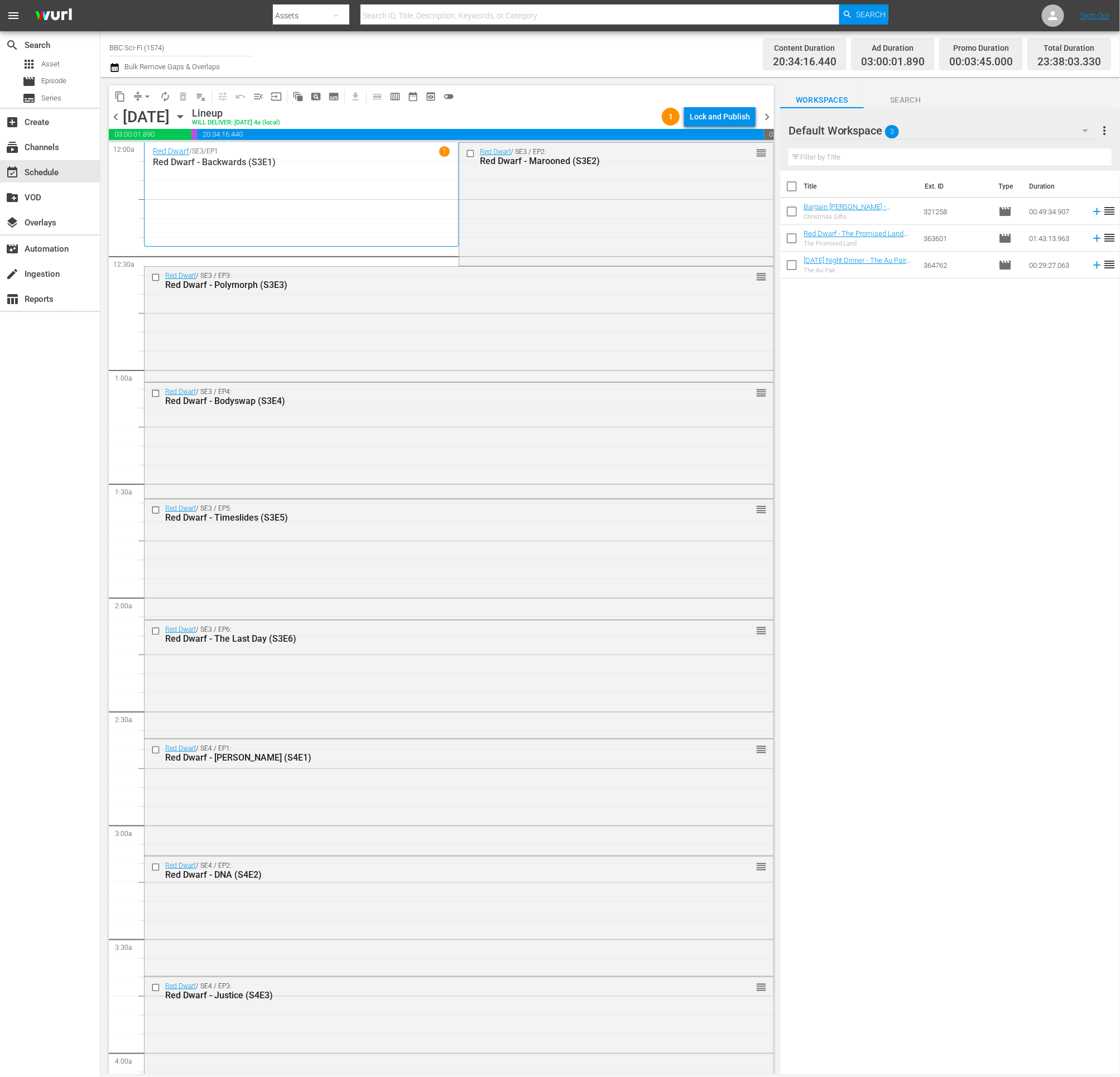
click at [138, 97] on span "compress" at bounding box center [138, 97] width 11 height 11
click at [149, 96] on span "arrow_drop_down" at bounding box center [148, 97] width 11 height 11
click at [170, 155] on li "Align to End of Previous Day" at bounding box center [148, 155] width 117 height 19
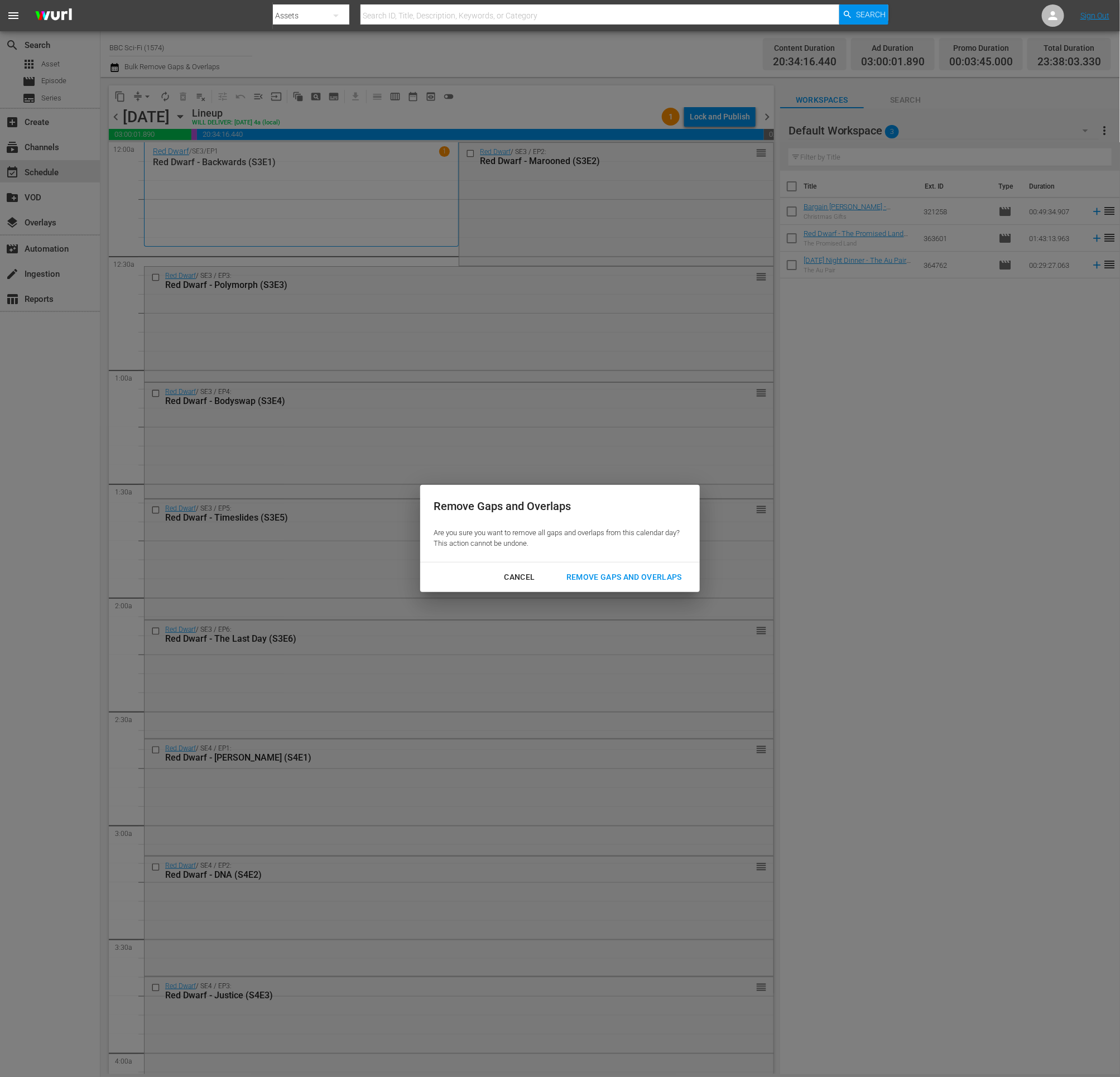
click at [622, 576] on div "Remove Gaps and Overlaps" at bounding box center [624, 577] width 133 height 14
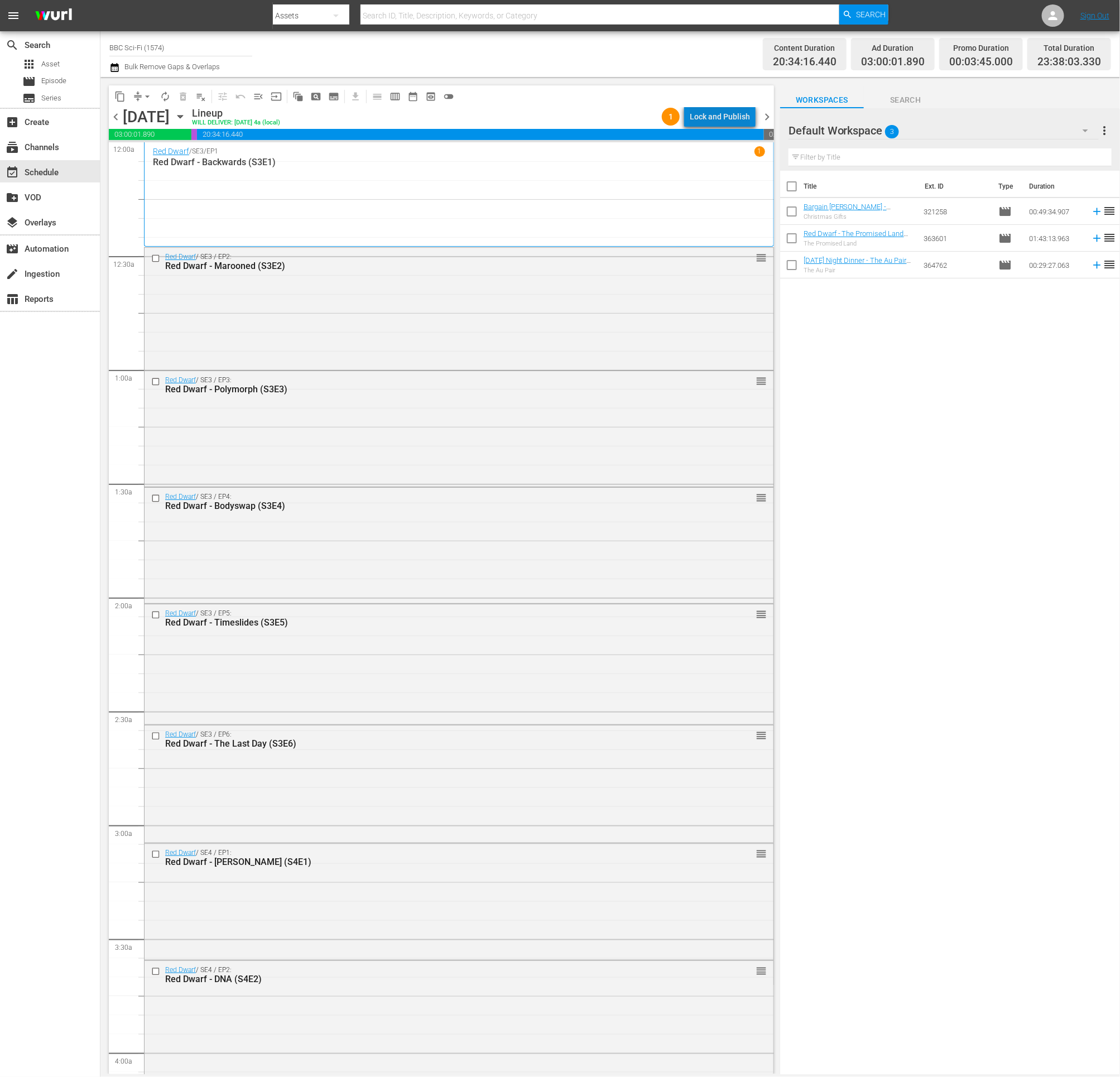
click at [727, 117] on div "Lock and Publish" at bounding box center [720, 116] width 60 height 20
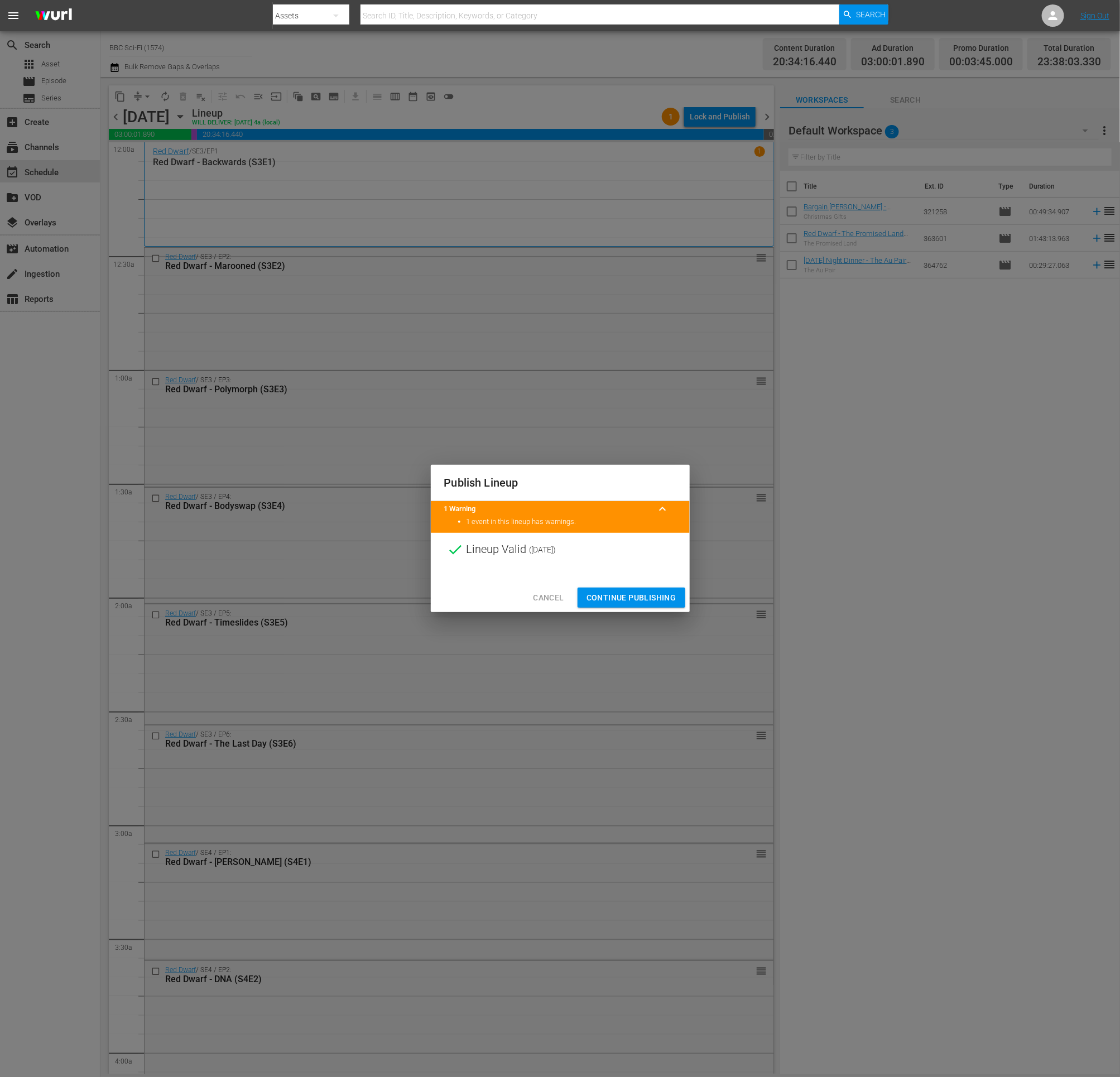
click at [618, 600] on span "Continue Publishing" at bounding box center [631, 597] width 90 height 14
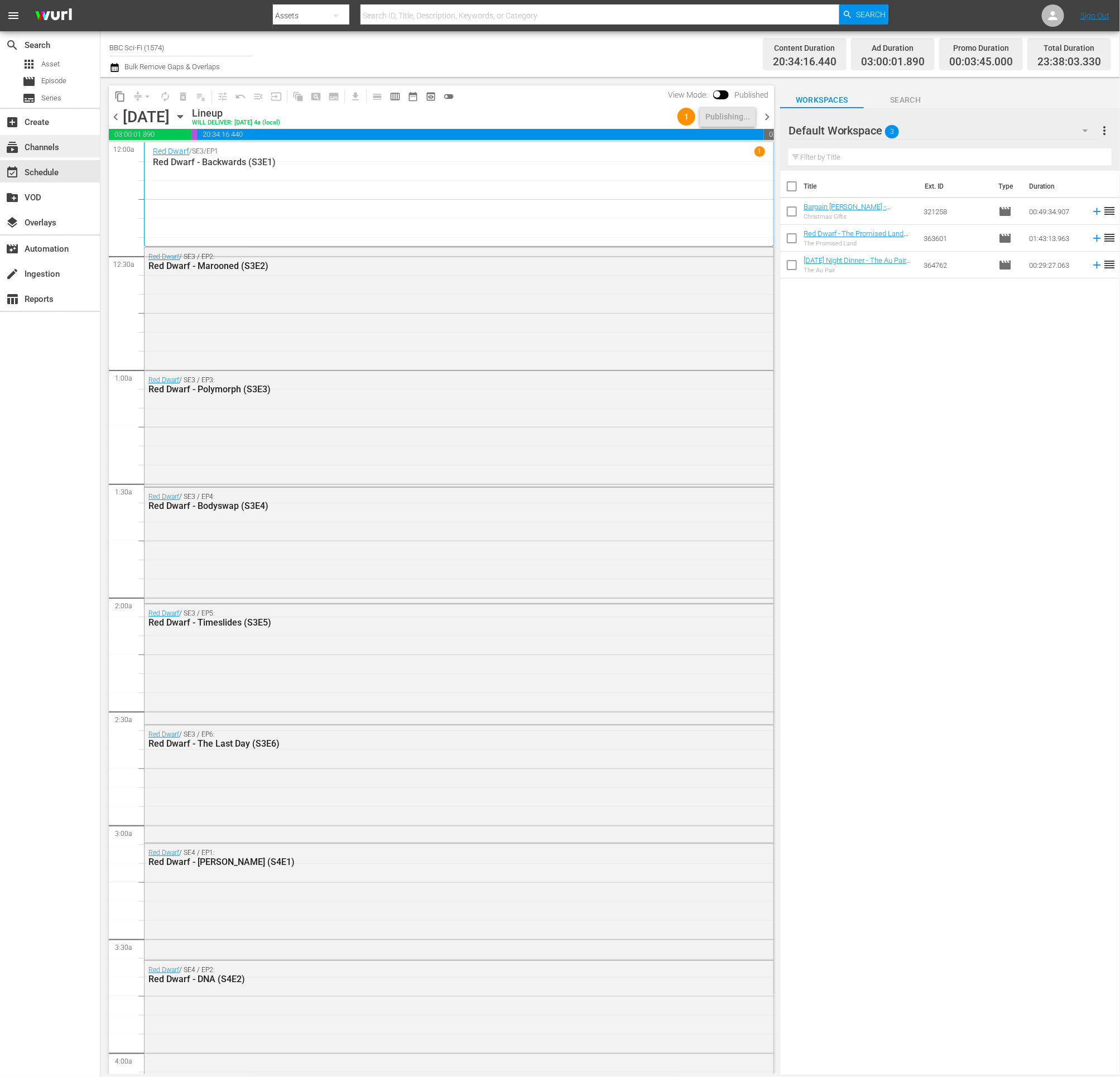
click at [31, 145] on div "subscriptions Channels" at bounding box center [31, 145] width 62 height 10
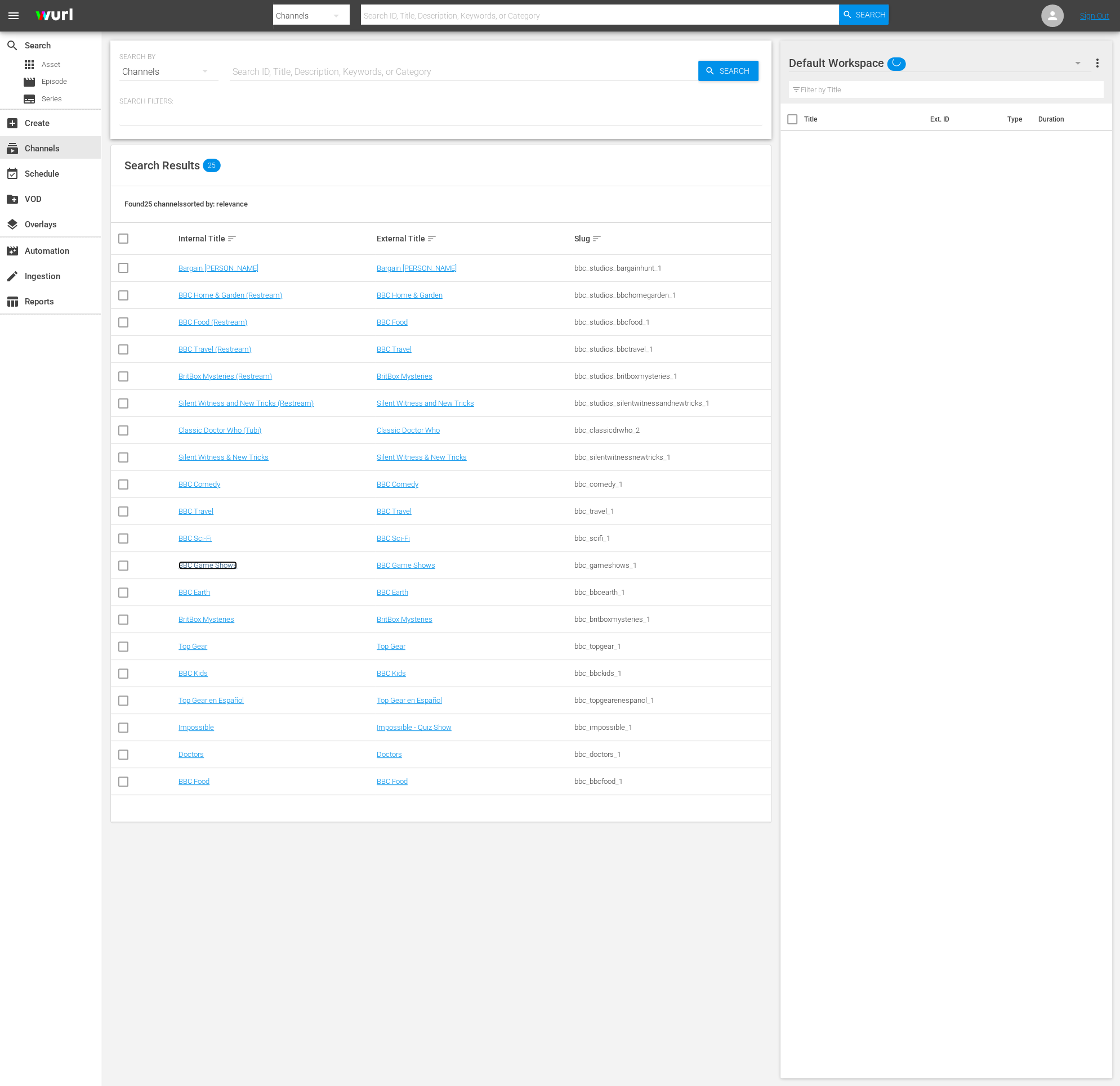
click at [225, 563] on link "BBC Game Shows" at bounding box center [208, 566] width 59 height 8
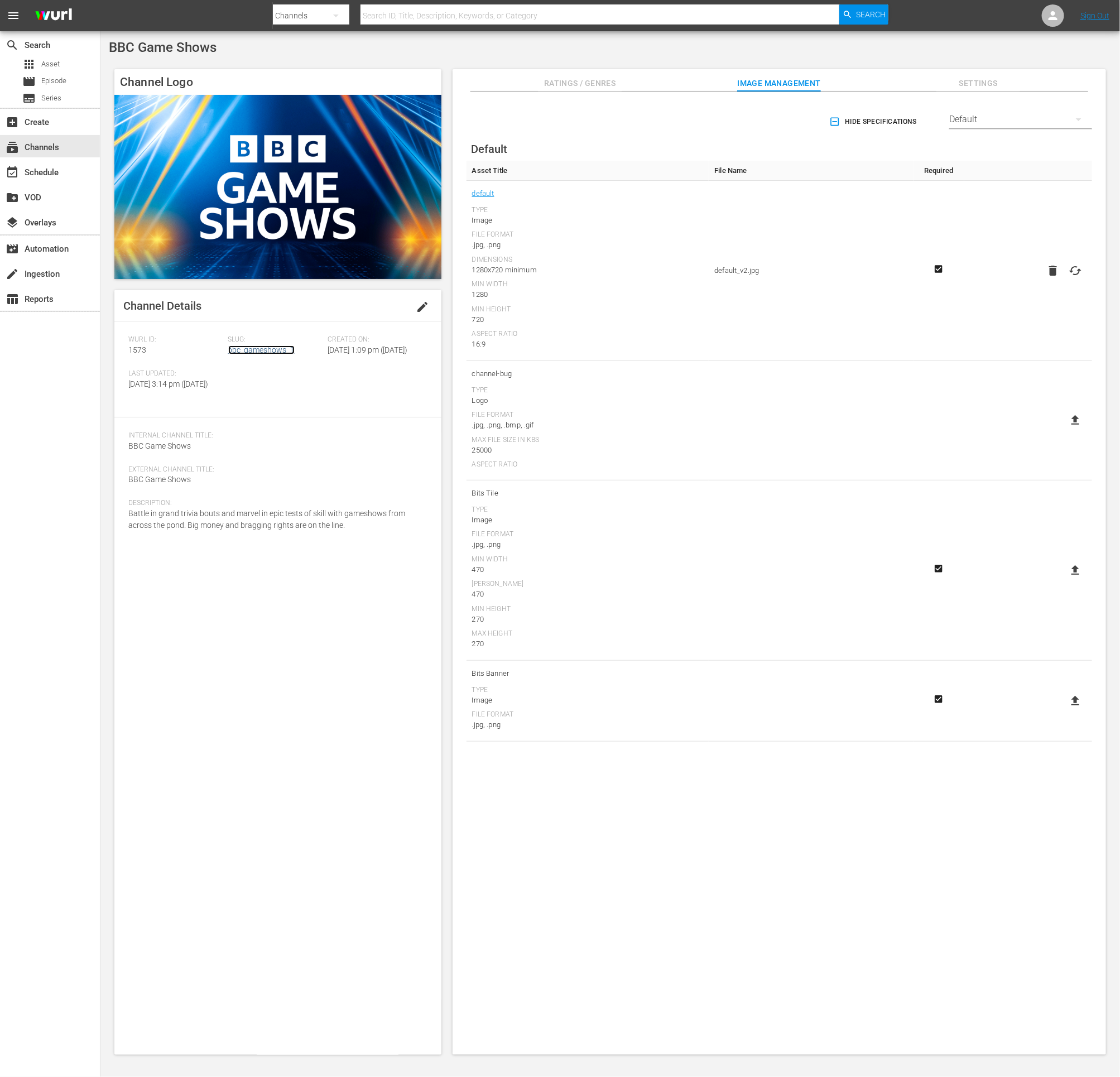
click at [252, 350] on link "bbc_gameshows_1" at bounding box center [261, 350] width 67 height 9
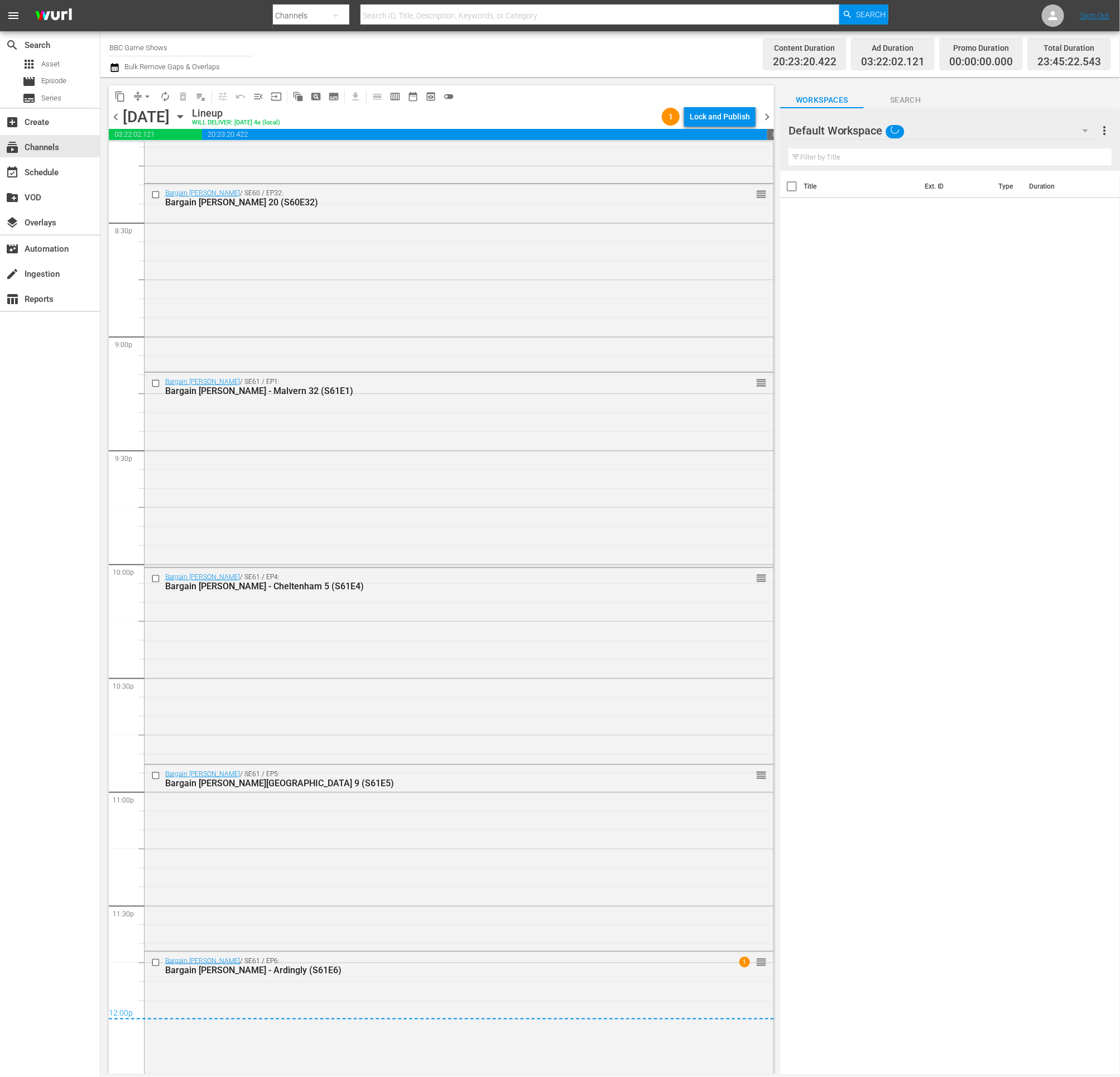
scroll to position [4661, 0]
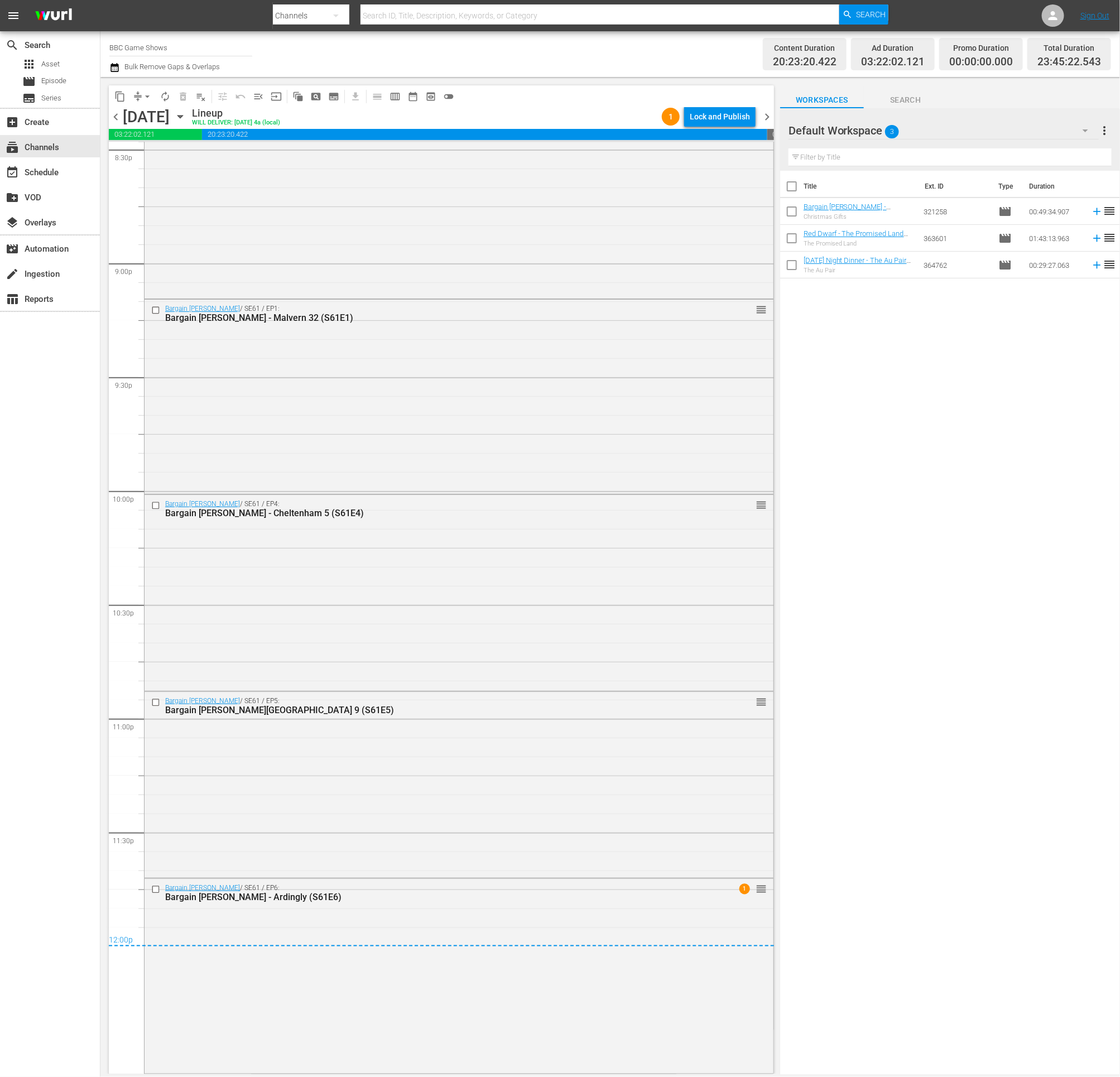
click at [111, 68] on icon "button" at bounding box center [114, 67] width 8 height 9
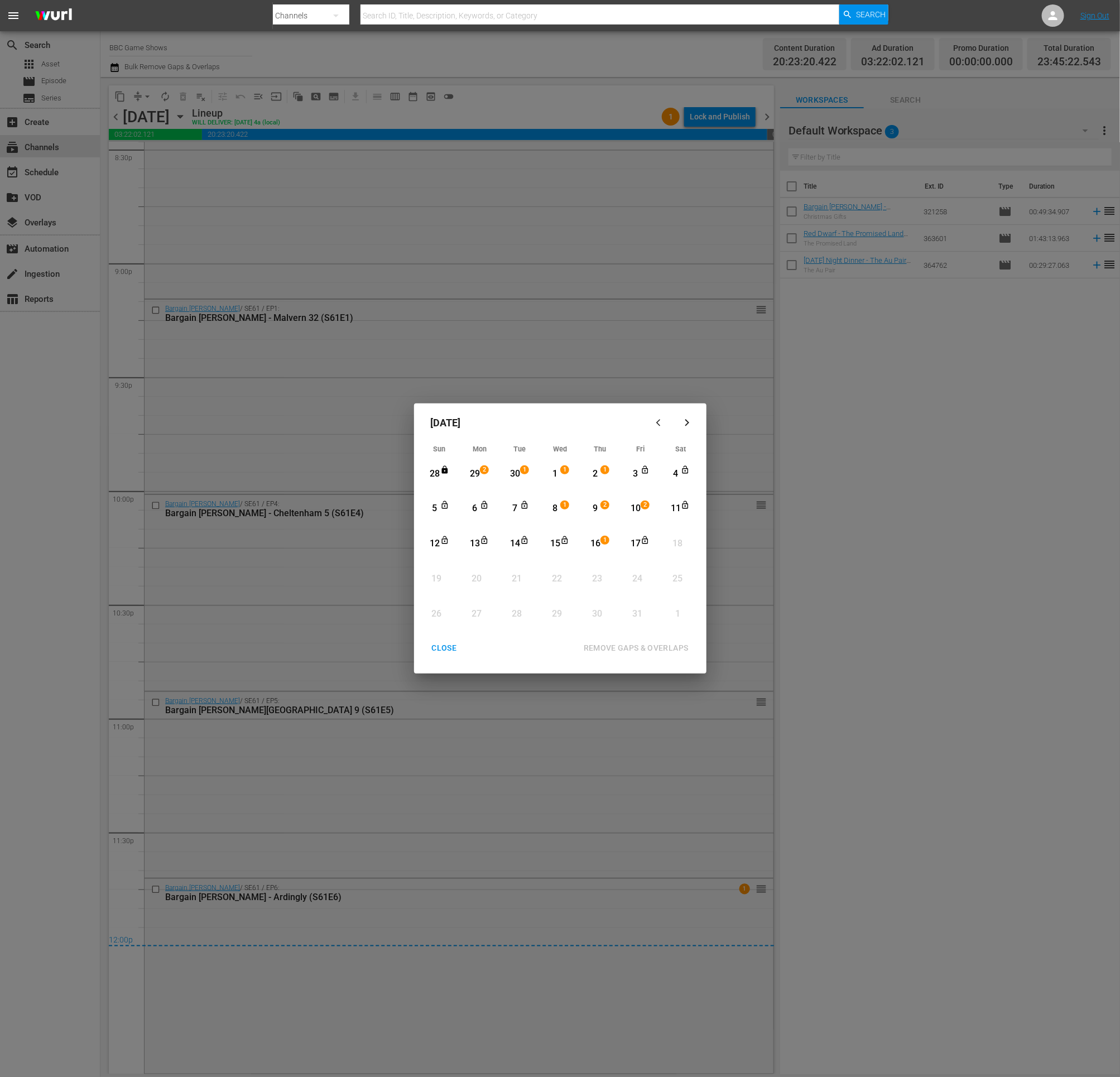
click at [438, 652] on div "CLOSE" at bounding box center [444, 648] width 43 height 14
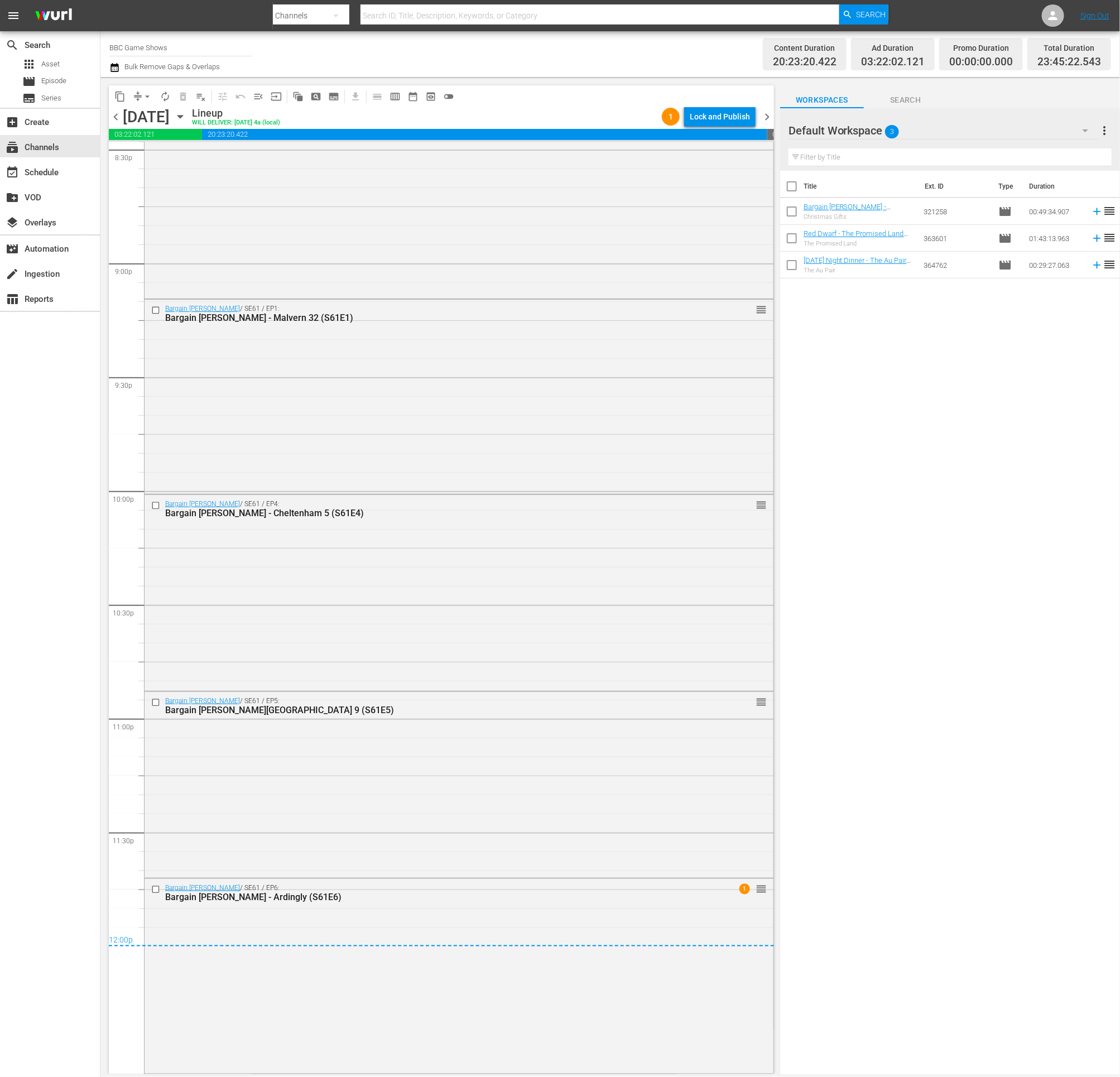
click at [189, 123] on div "Thursday, October 16th October 16th" at bounding box center [156, 117] width 67 height 19
click at [187, 117] on icon "button" at bounding box center [180, 116] width 12 height 12
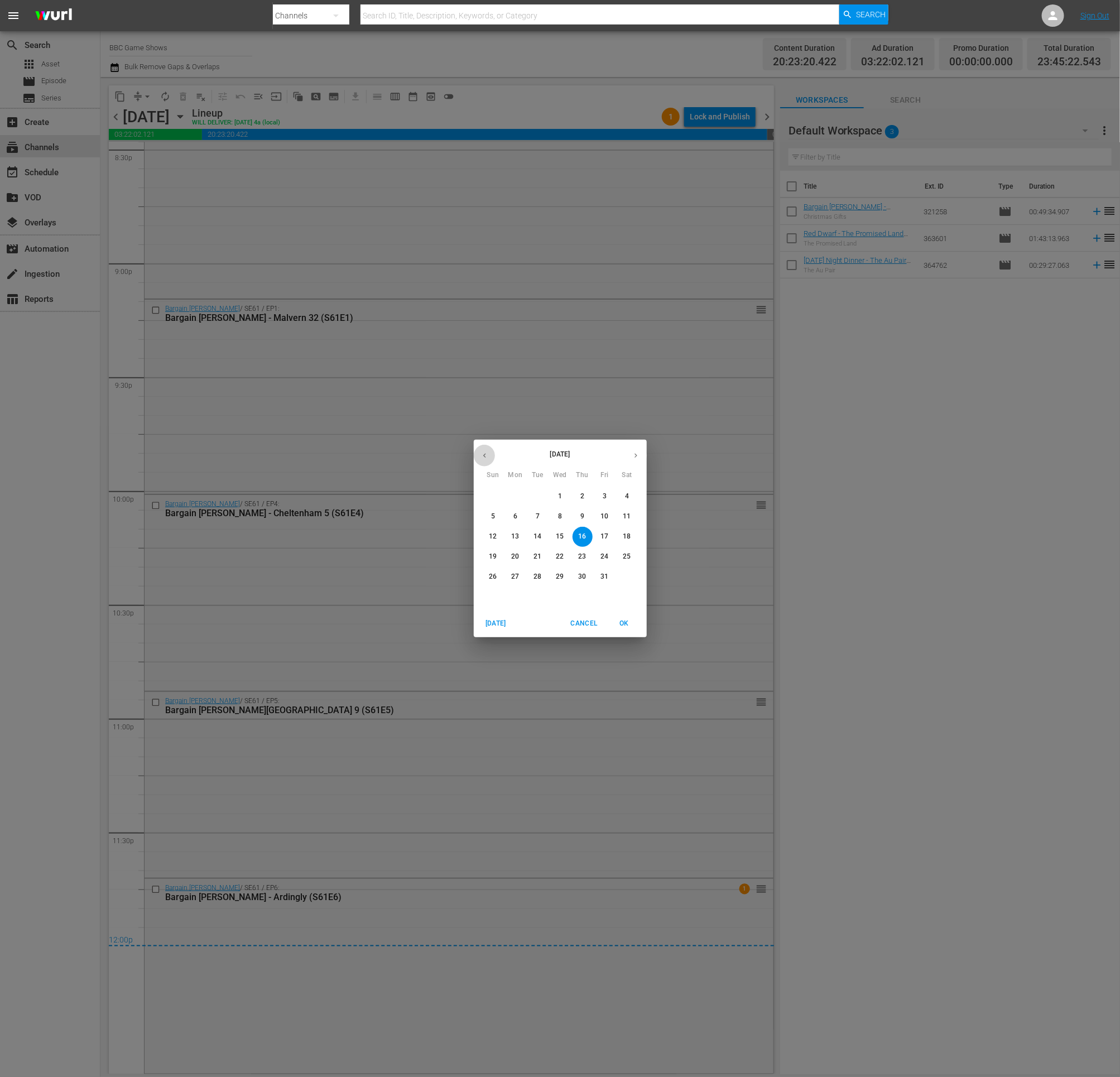
click at [485, 454] on icon "button" at bounding box center [485, 455] width 8 height 8
click at [512, 575] on p "29" at bounding box center [515, 577] width 8 height 10
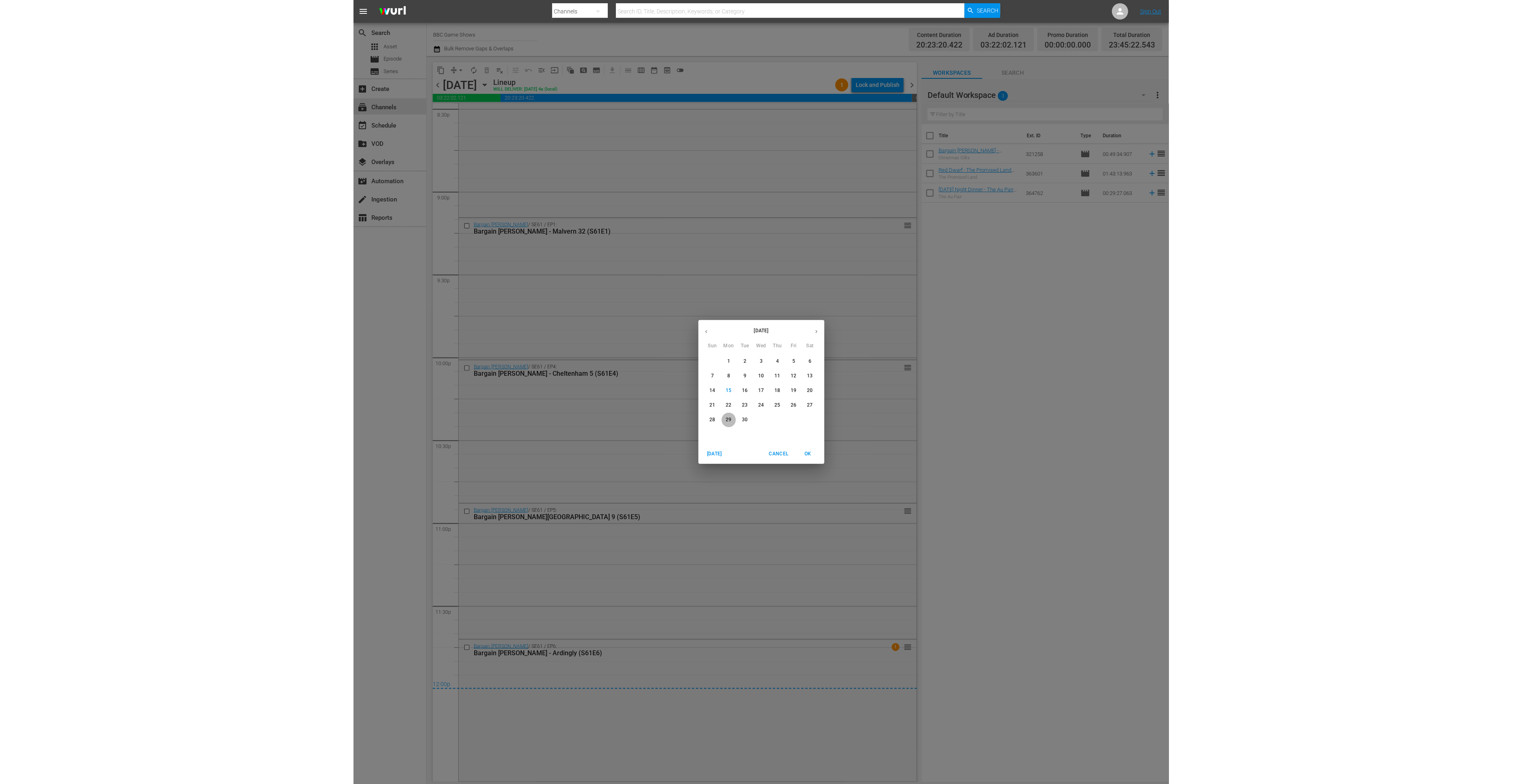
scroll to position [3299, 0]
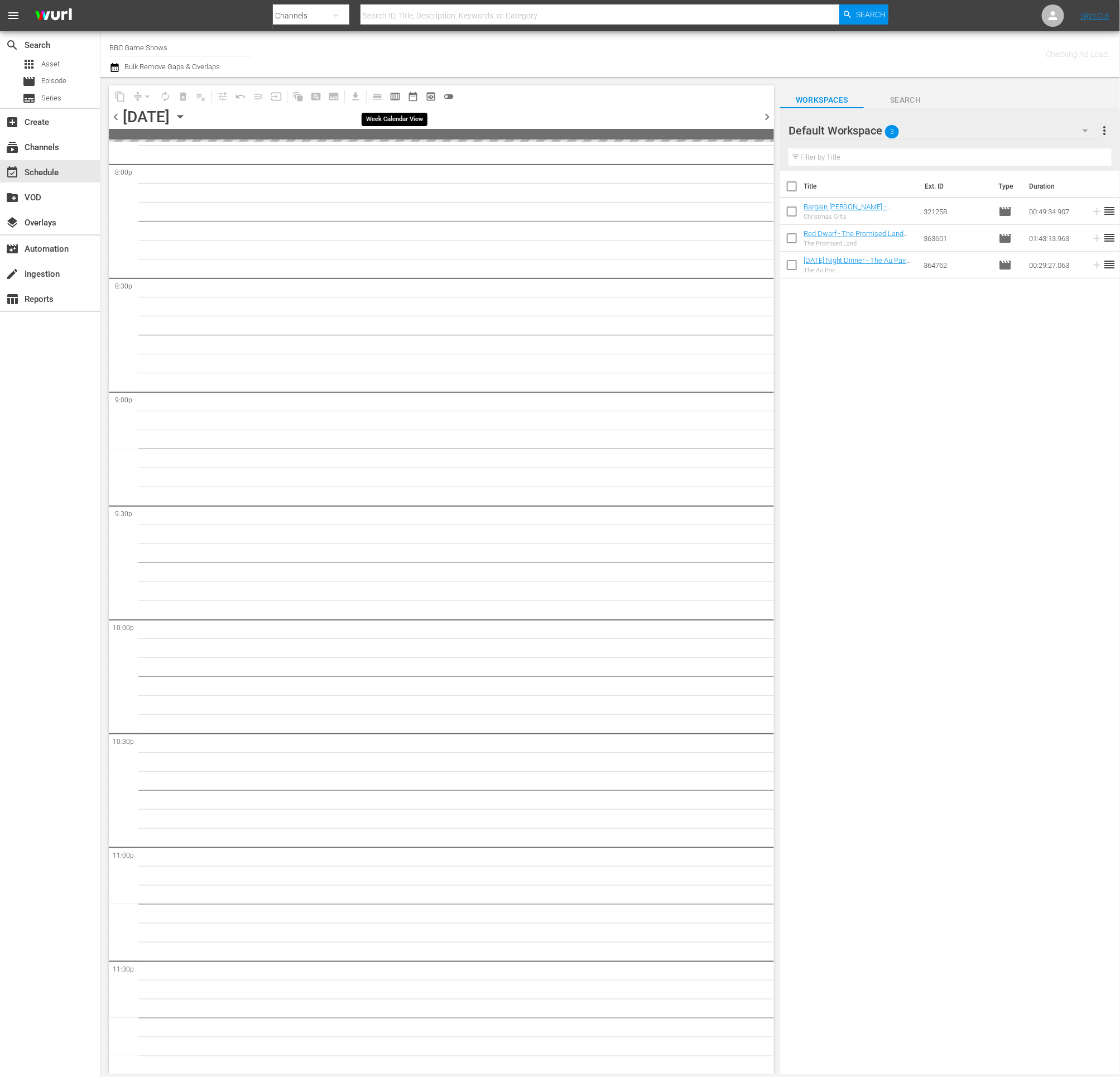
click at [396, 96] on span "calendar_view_week_outlined" at bounding box center [395, 97] width 11 height 11
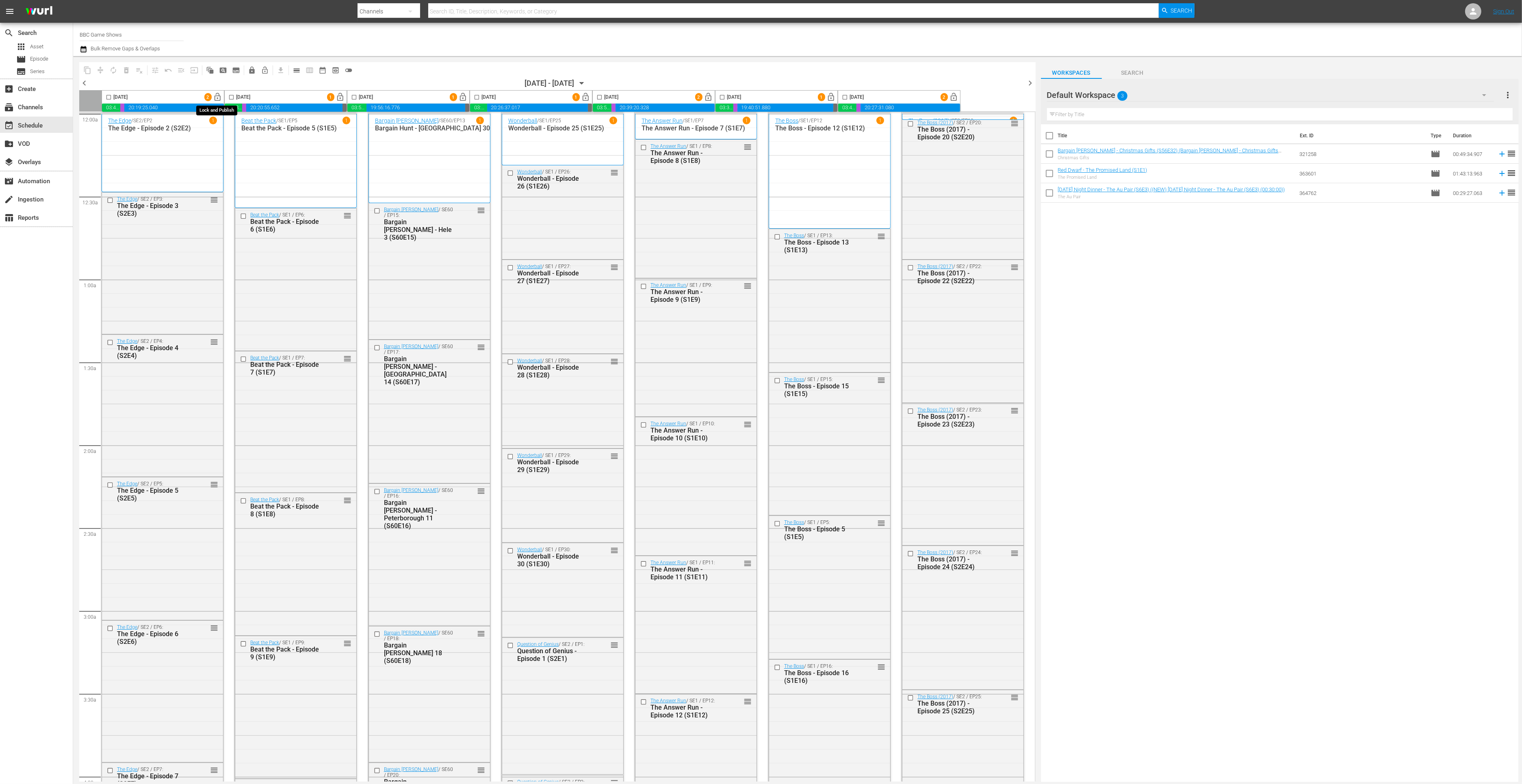
click at [214, 96] on span "lock_open" at bounding box center [218, 97] width 9 height 9
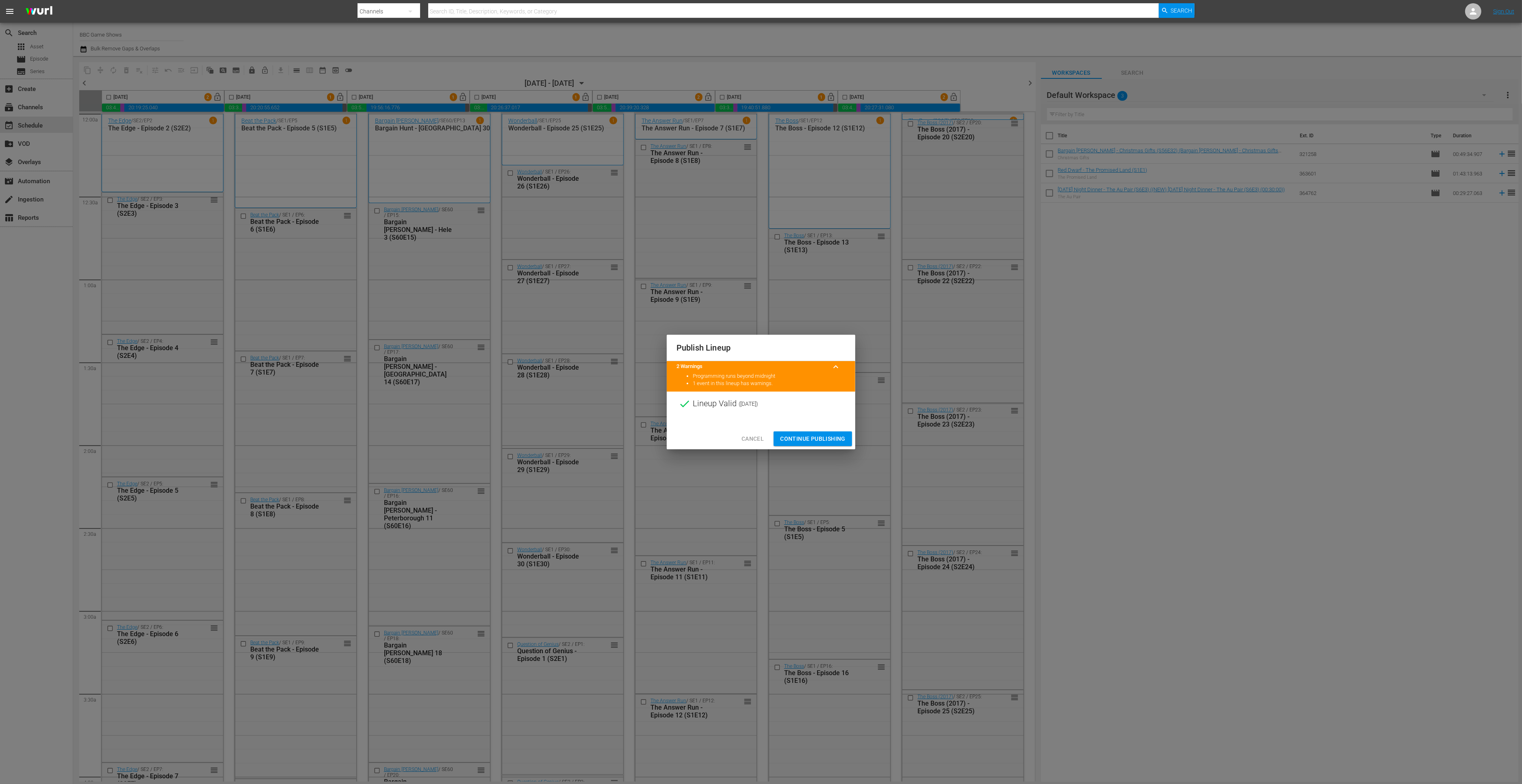
drag, startPoint x: 789, startPoint y: 437, endPoint x: 285, endPoint y: 144, distance: 583.0
click at [789, 437] on span "Continue Publishing" at bounding box center [812, 438] width 66 height 10
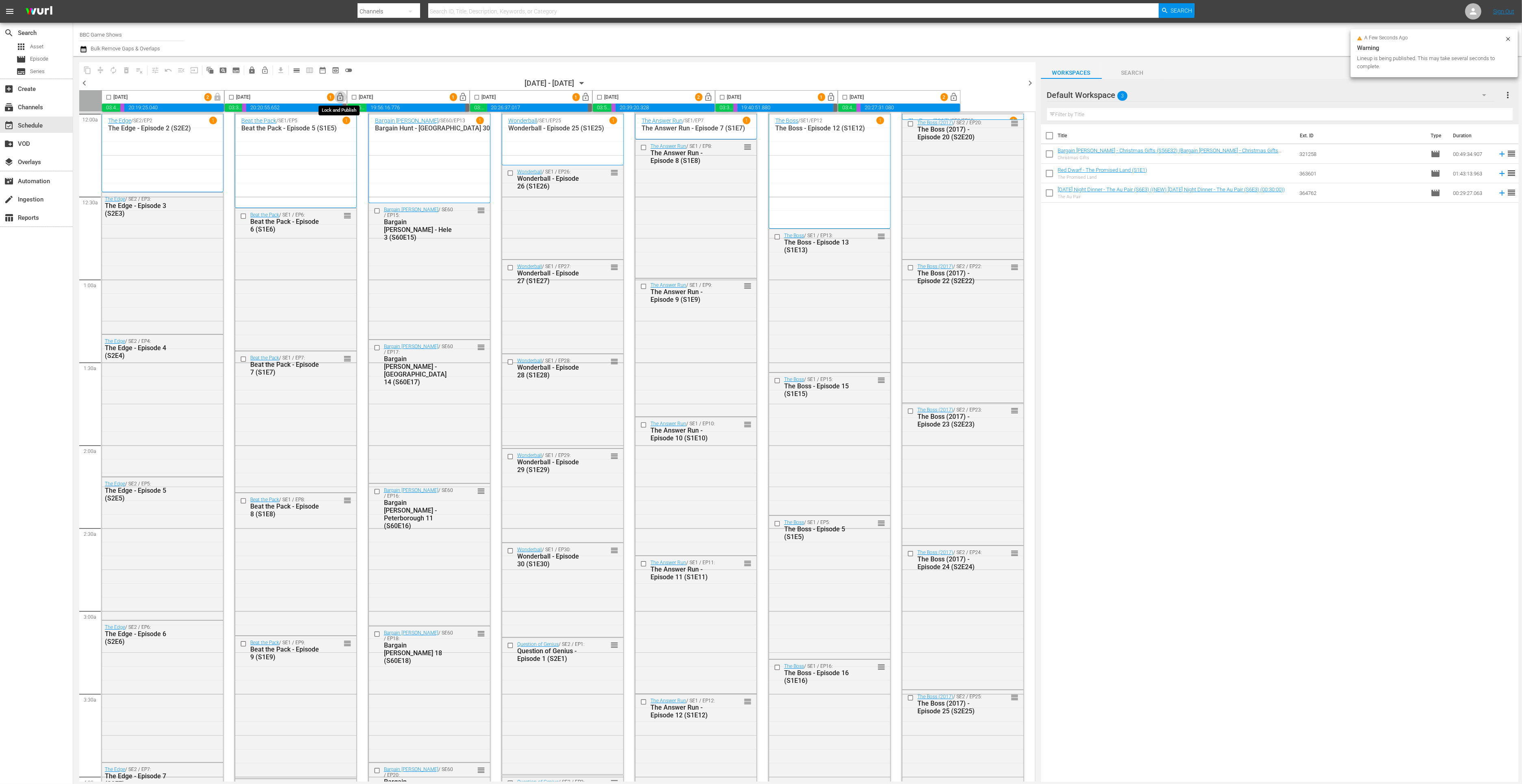
click at [340, 98] on span "lock_open" at bounding box center [341, 97] width 9 height 9
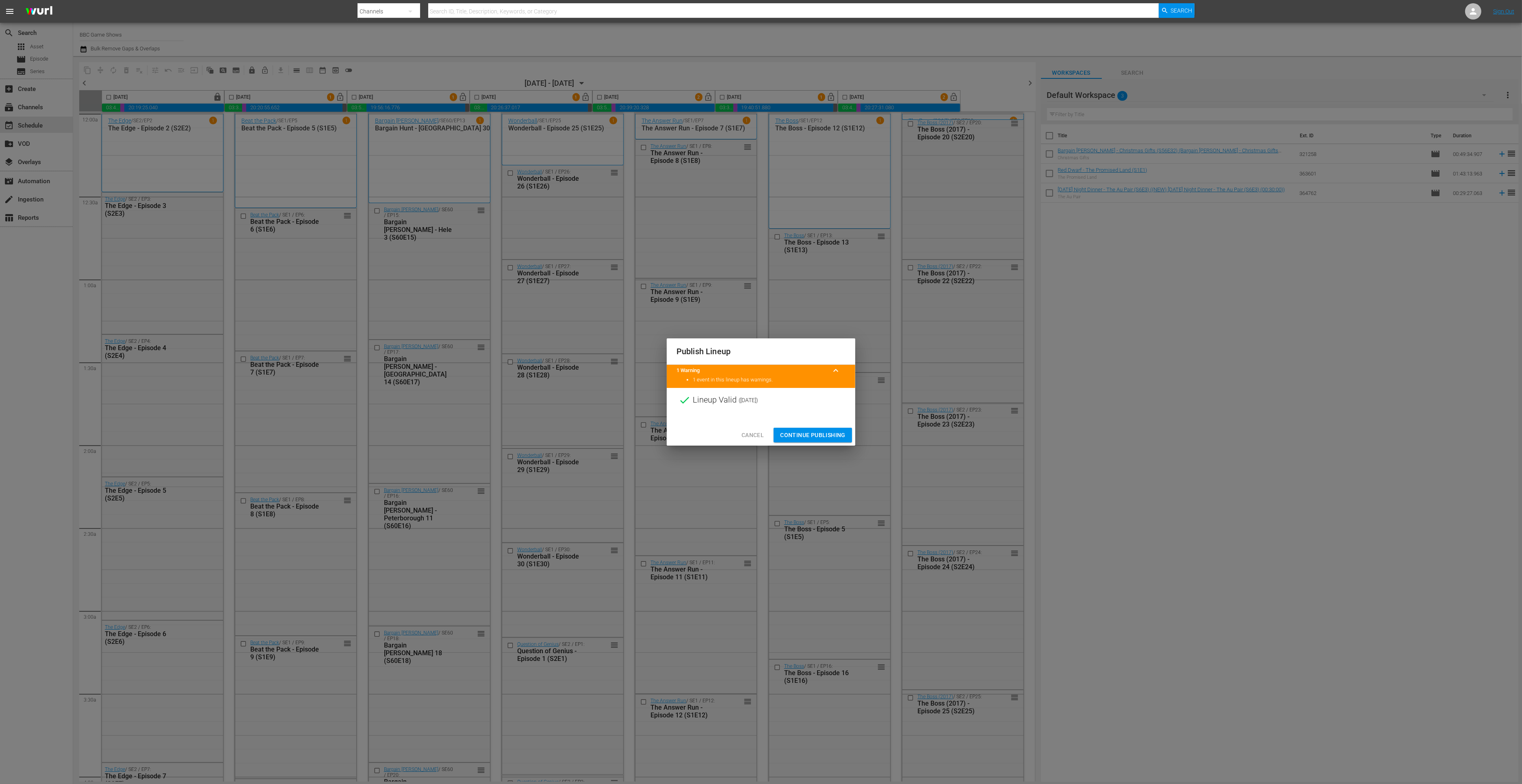
click at [789, 434] on span "Continue Publishing" at bounding box center [812, 435] width 66 height 10
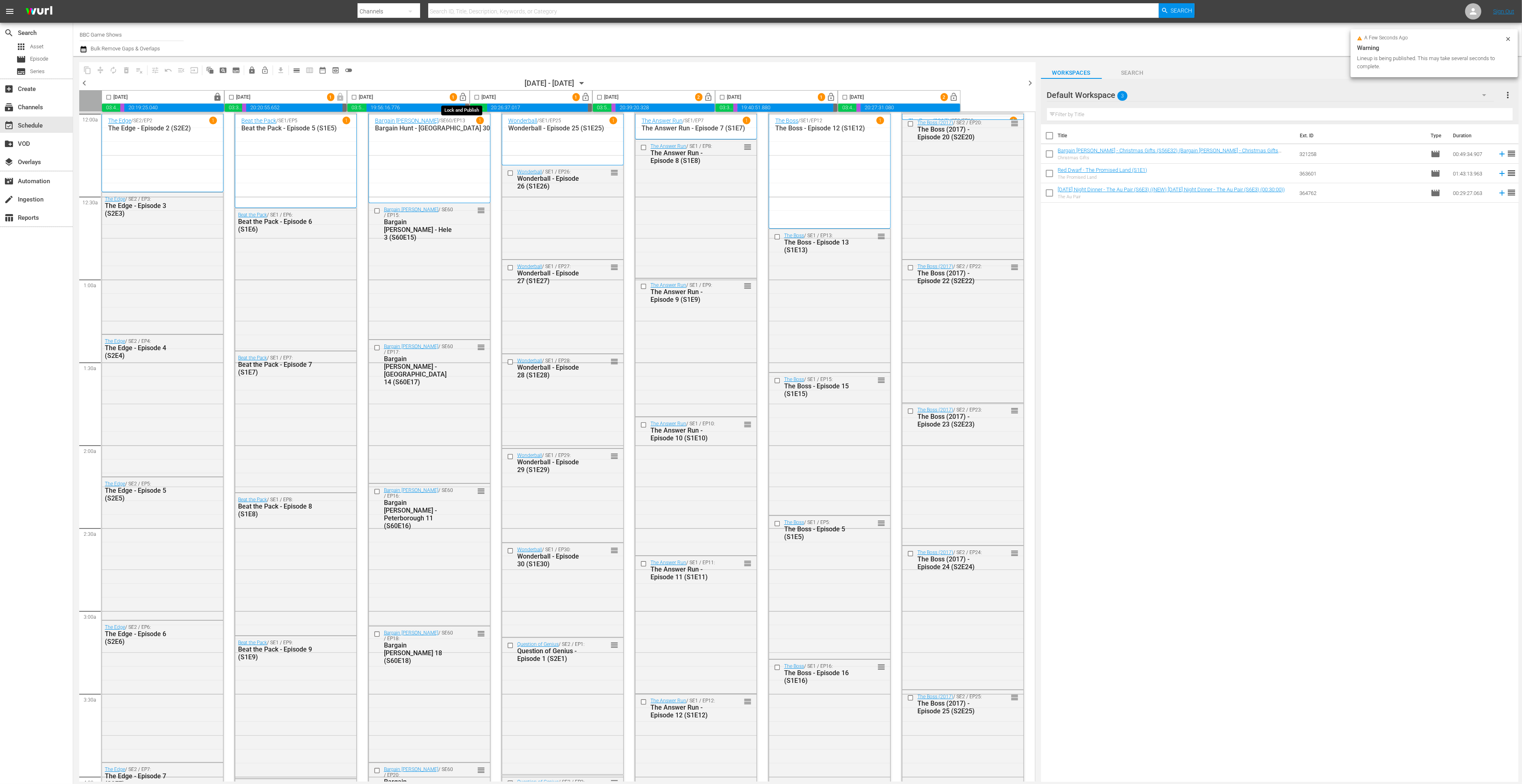
click at [459, 98] on span "lock_open" at bounding box center [463, 97] width 9 height 9
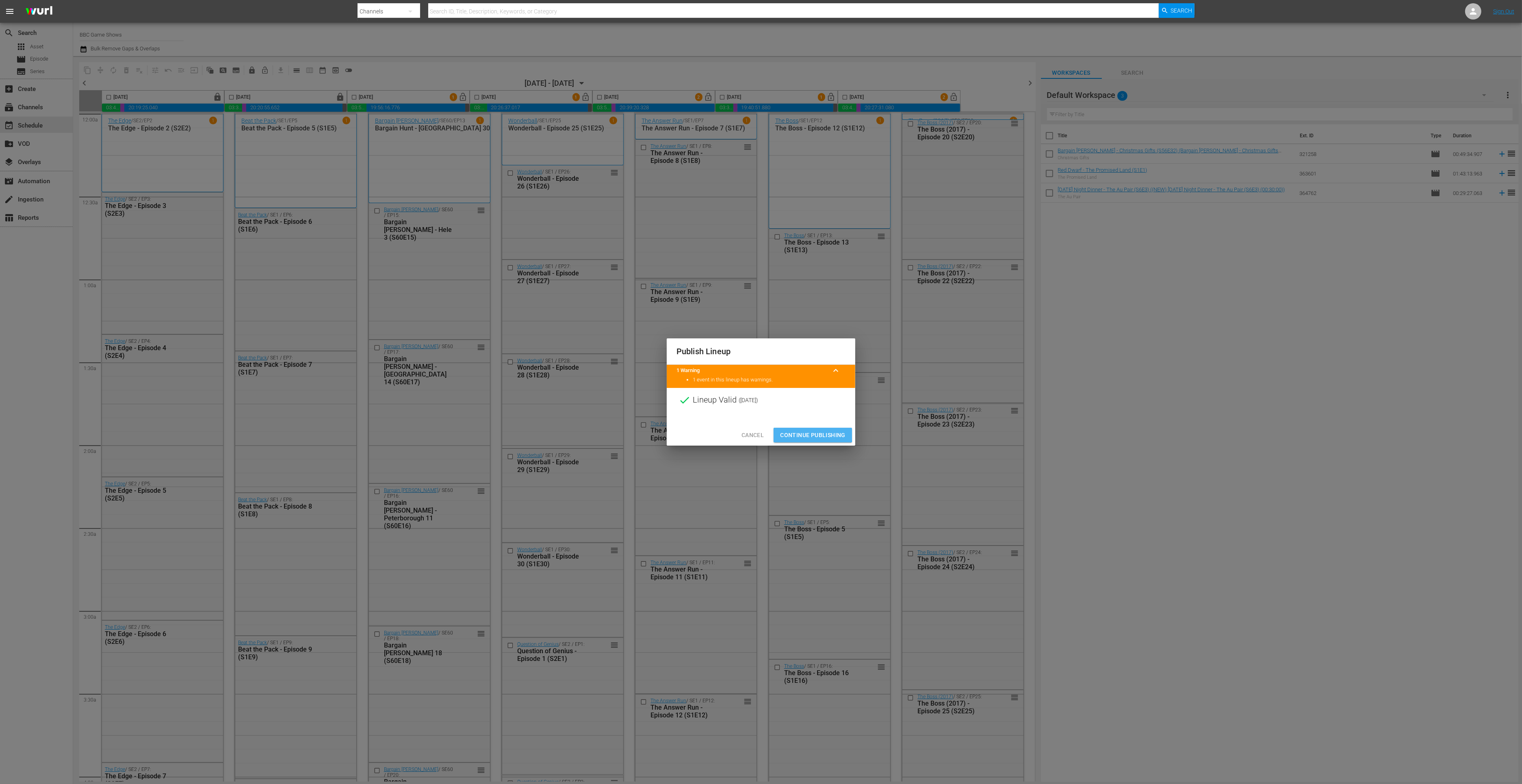
click at [810, 434] on span "Continue Publishing" at bounding box center [812, 435] width 66 height 10
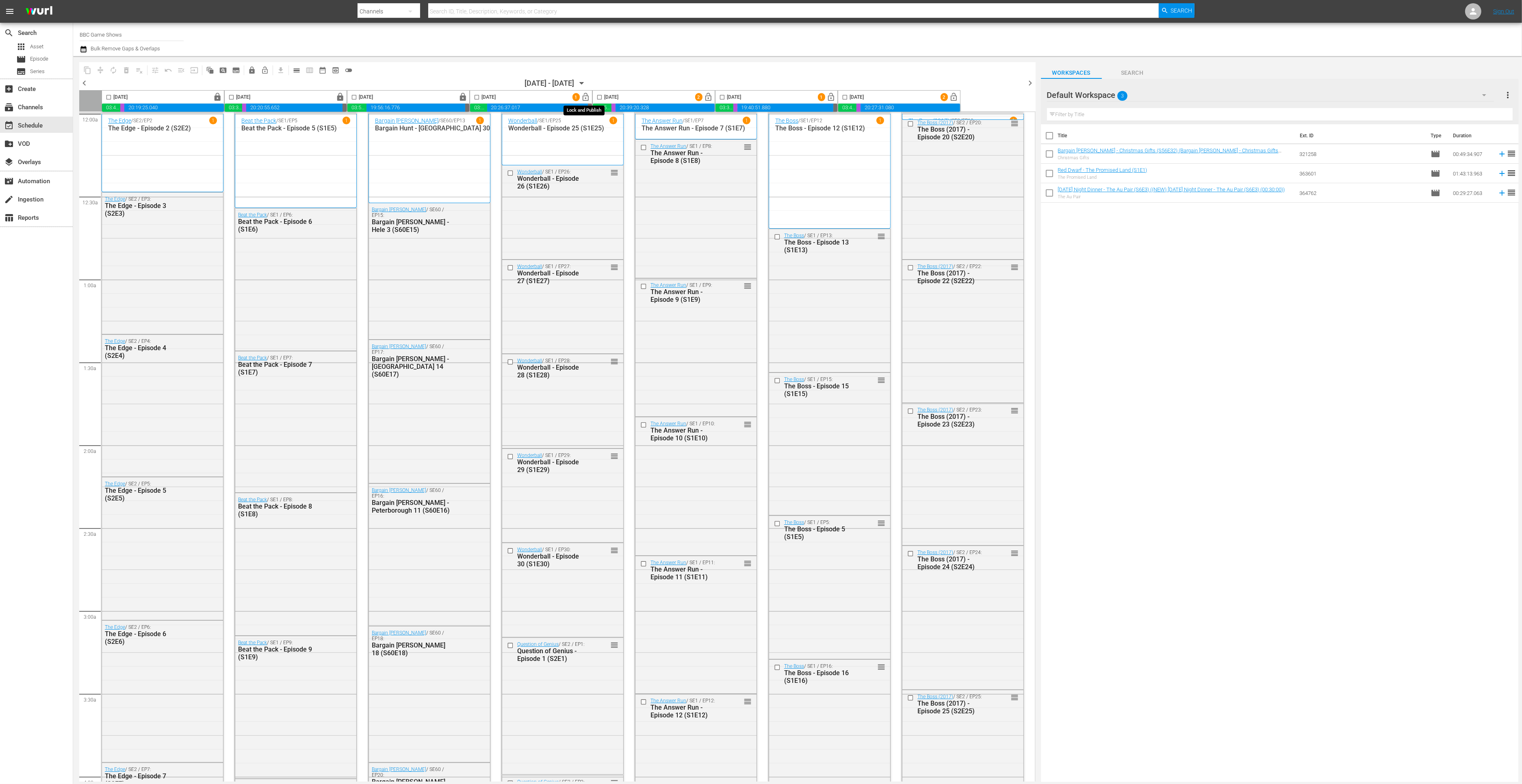
click at [587, 98] on span "lock_open" at bounding box center [586, 97] width 9 height 9
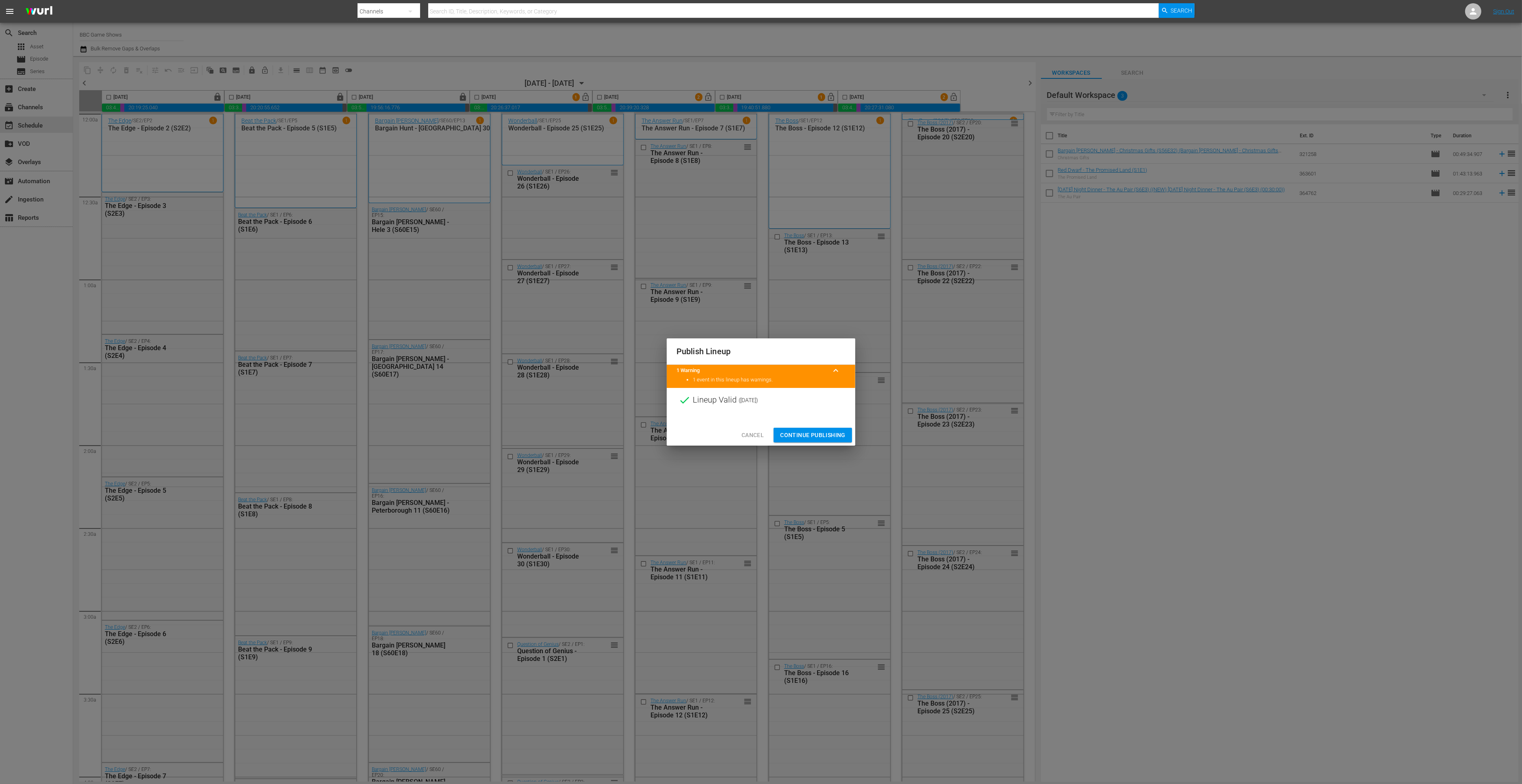
click at [797, 437] on span "Continue Publishing" at bounding box center [812, 435] width 66 height 10
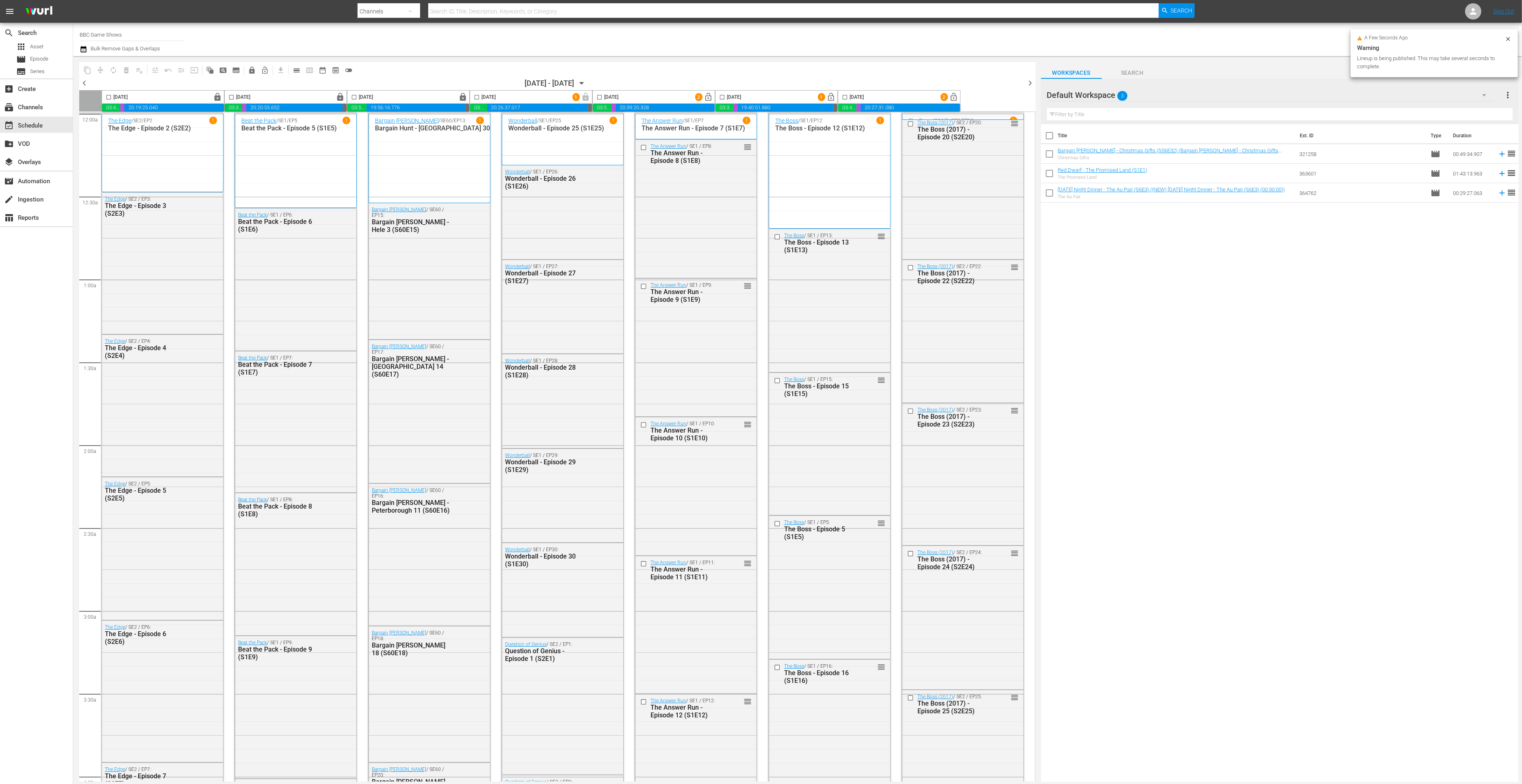
click at [716, 97] on div "Saturday, October 4th" at bounding box center [728, 97] width 25 height 9
click at [704, 99] on span "lock_open" at bounding box center [709, 97] width 9 height 9
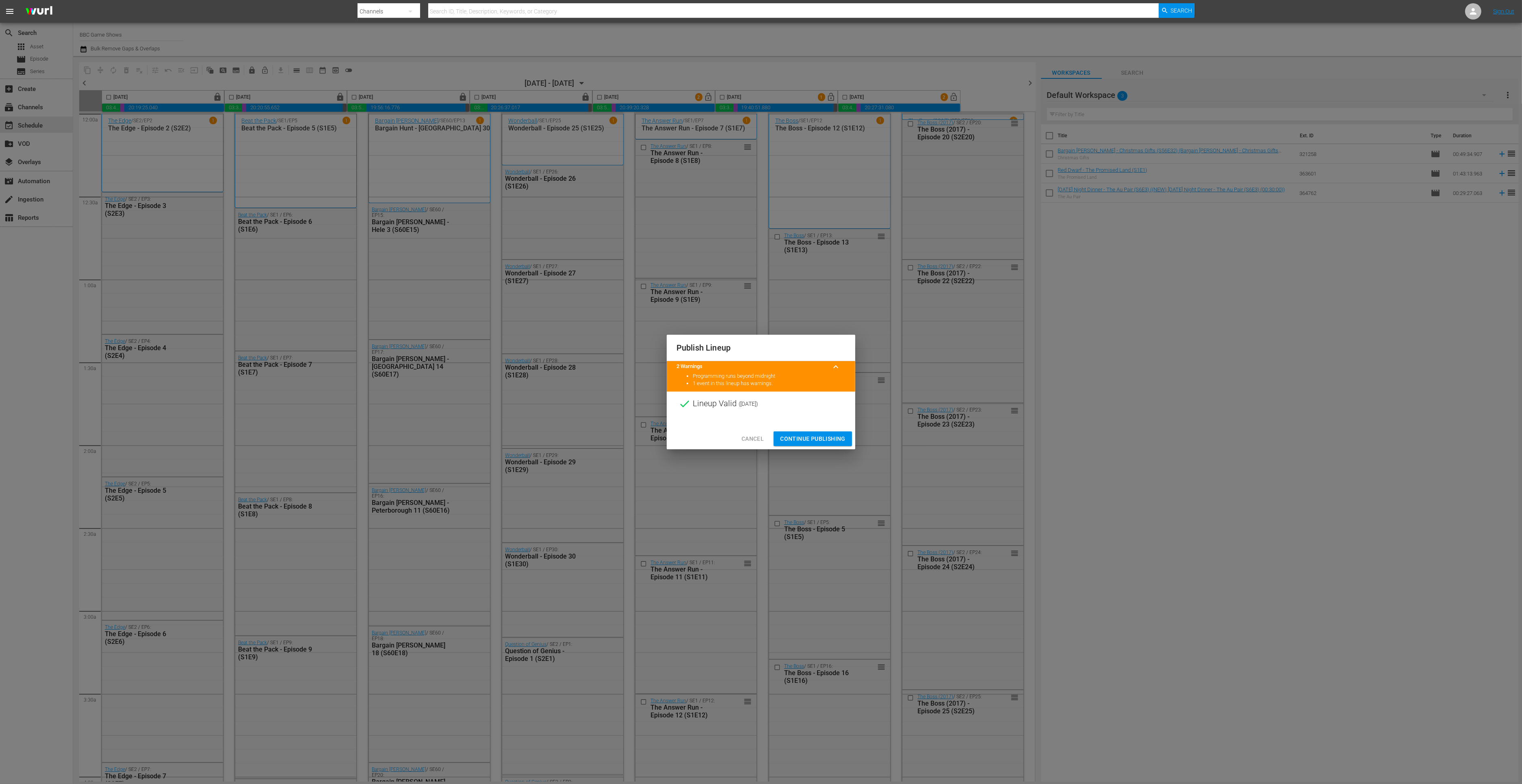
click at [813, 438] on span "Continue Publishing" at bounding box center [812, 438] width 66 height 10
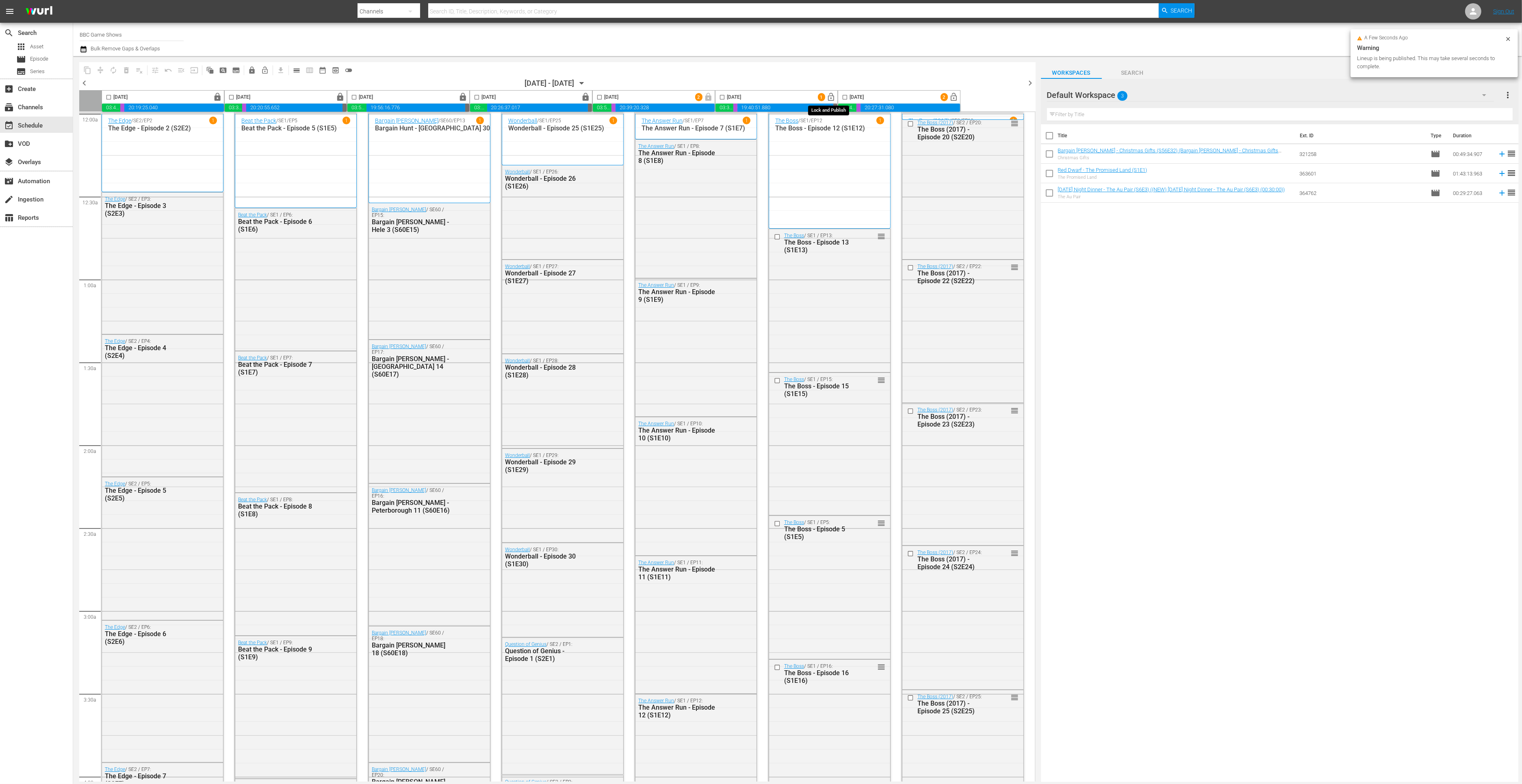
click at [815, 95] on span "lock_open" at bounding box center [831, 97] width 9 height 9
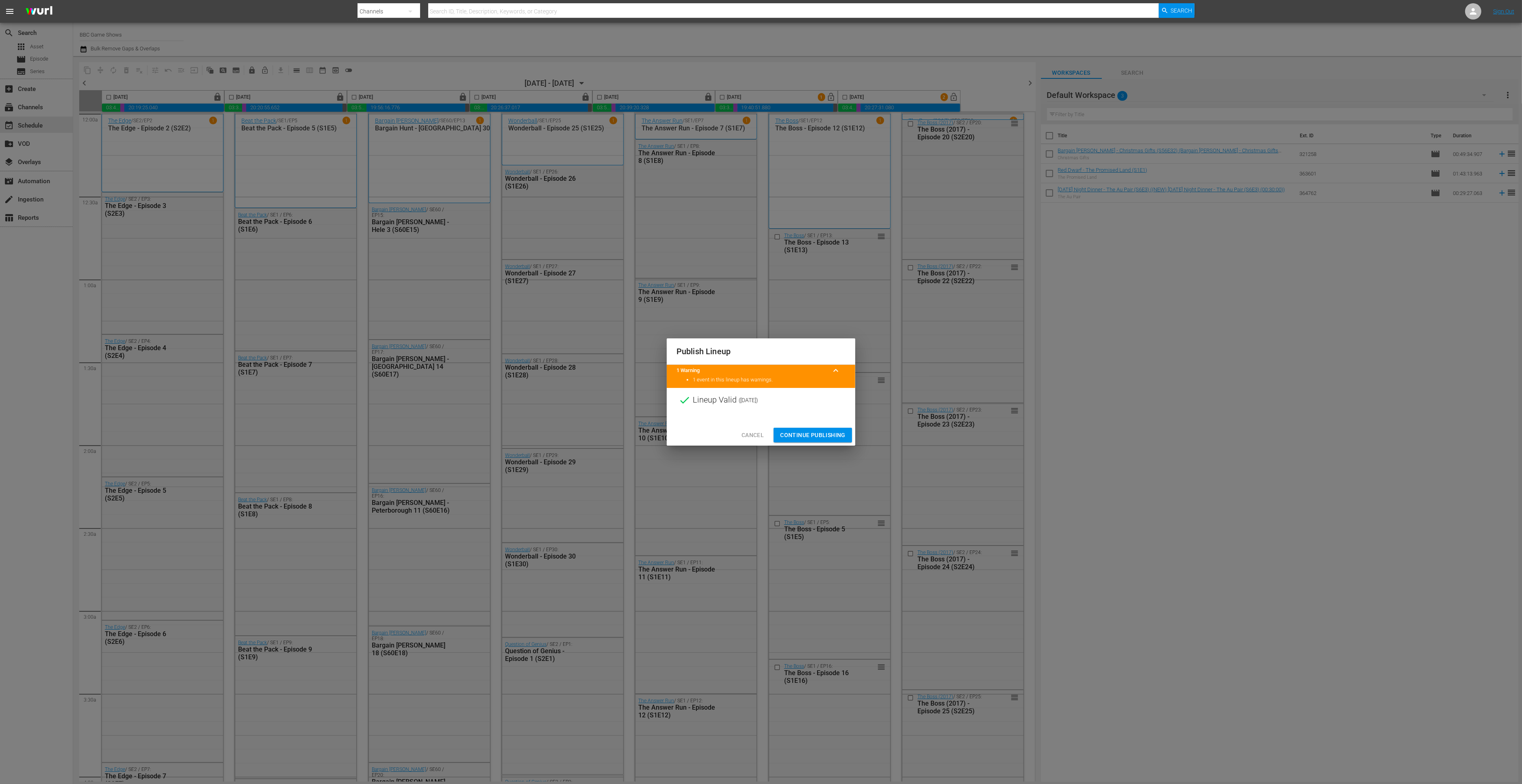
click at [798, 430] on span "Continue Publishing" at bounding box center [812, 435] width 66 height 10
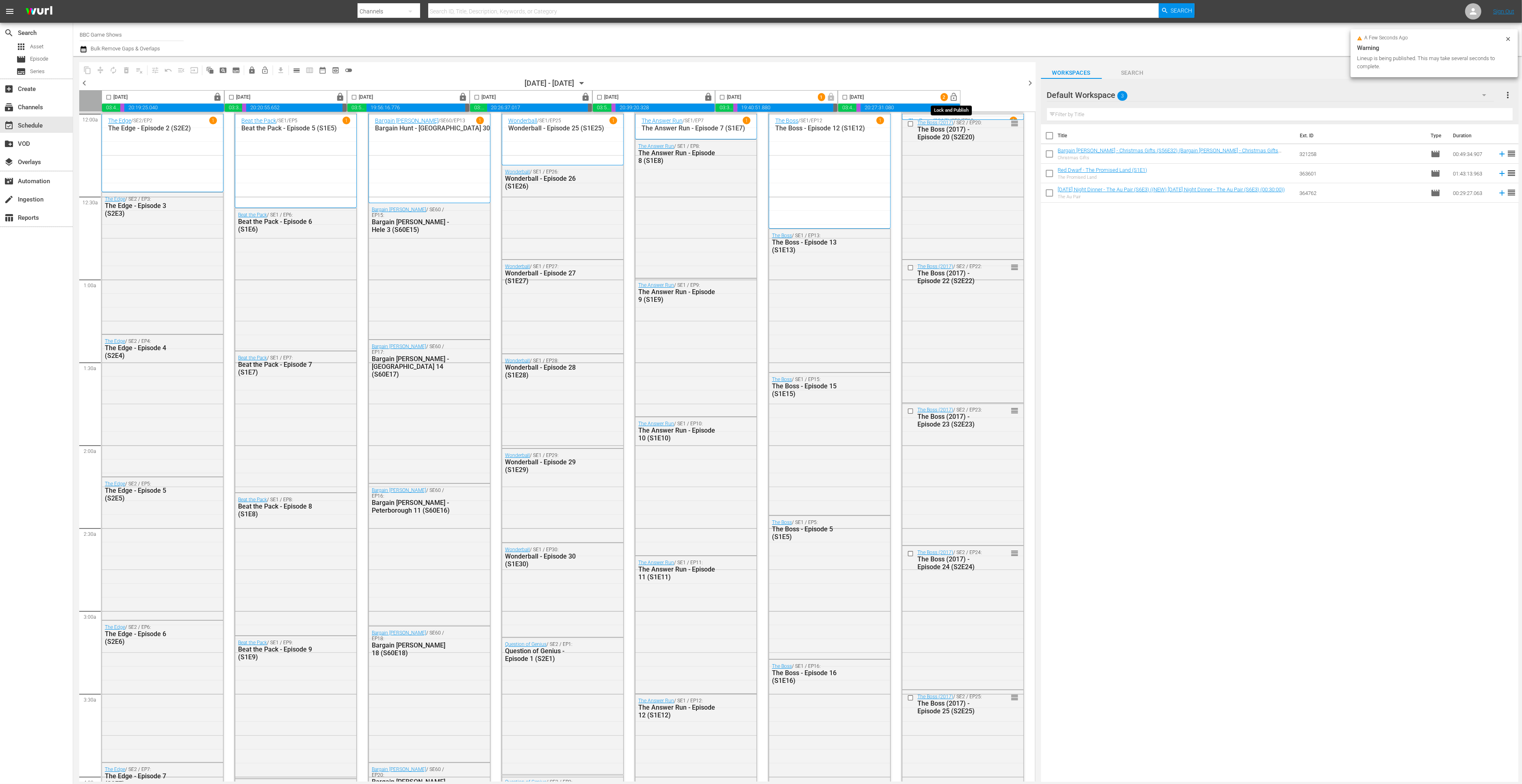
click at [815, 97] on span "lock_open" at bounding box center [954, 97] width 9 height 9
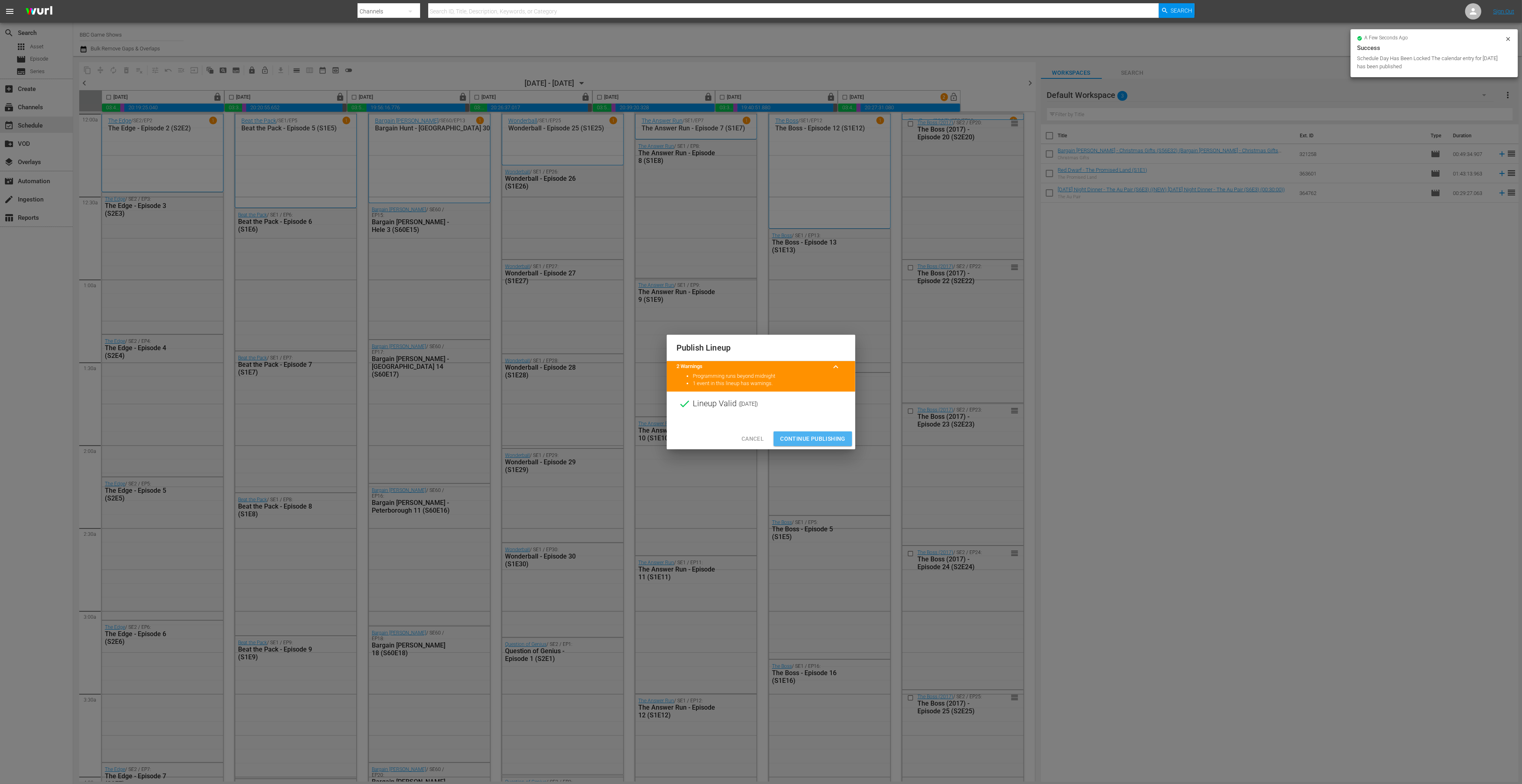
click at [815, 443] on span "Continue Publishing" at bounding box center [812, 438] width 66 height 10
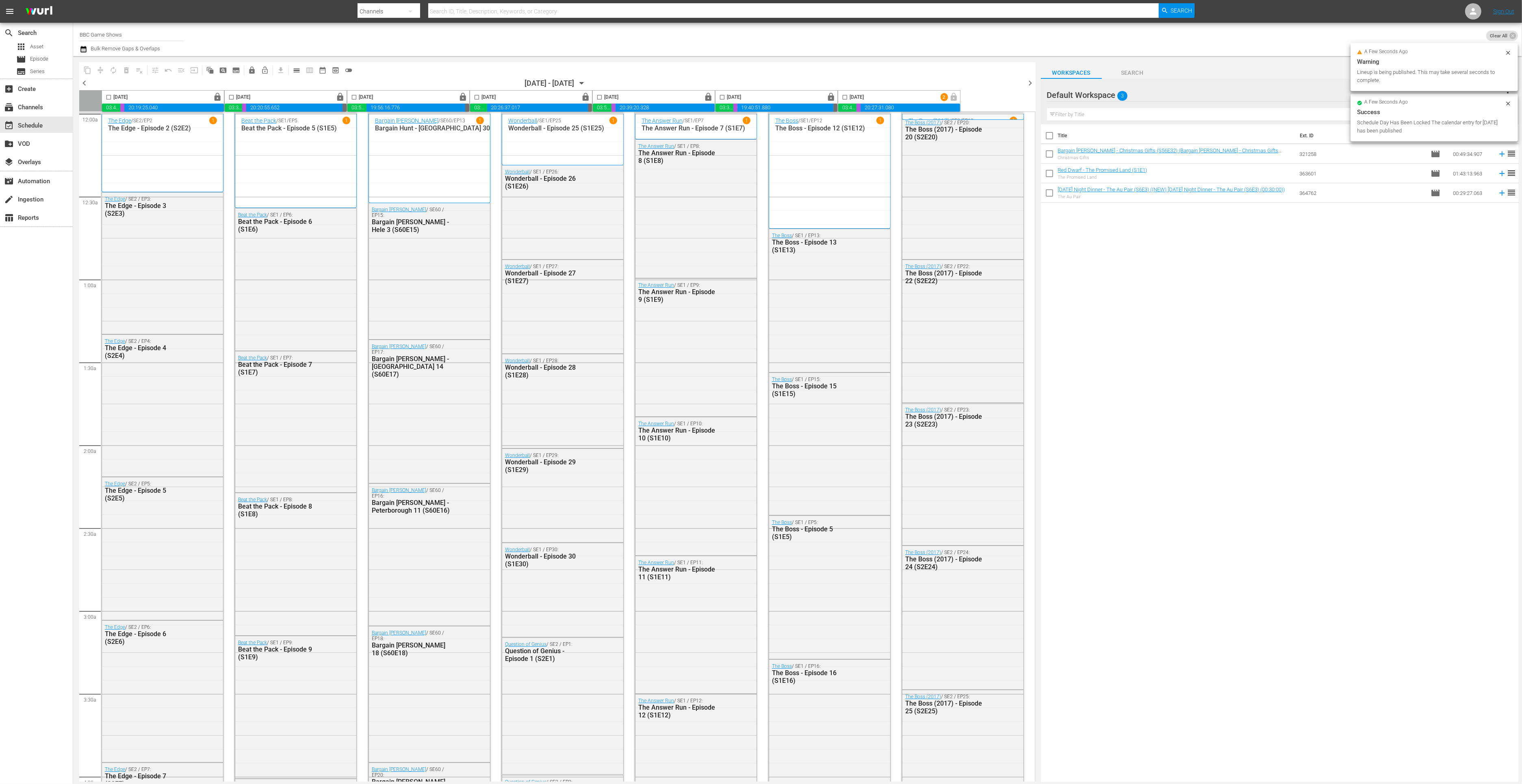
click at [815, 84] on span "chevron_right" at bounding box center [1030, 83] width 10 height 10
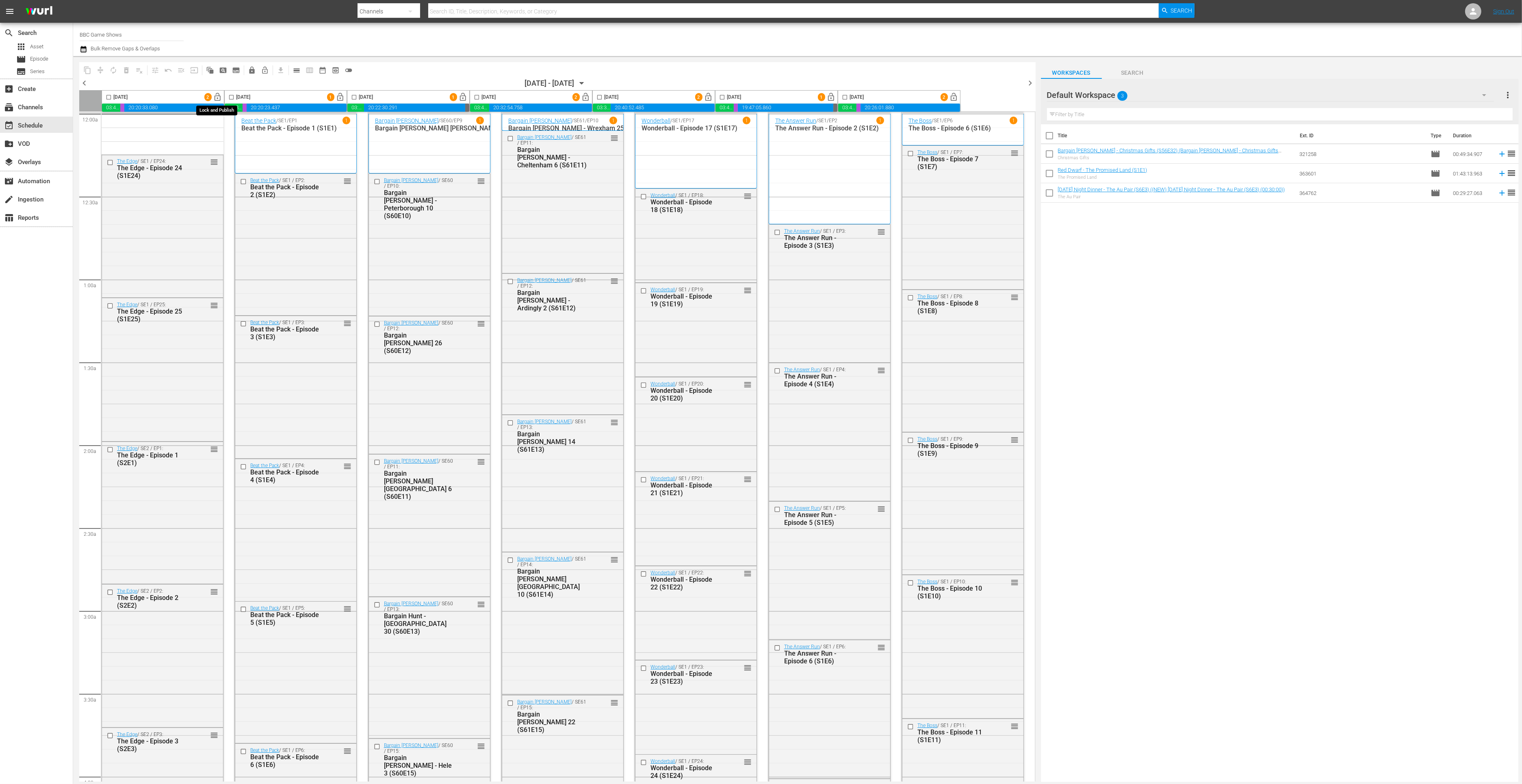
click at [217, 100] on span "lock_open" at bounding box center [218, 97] width 9 height 9
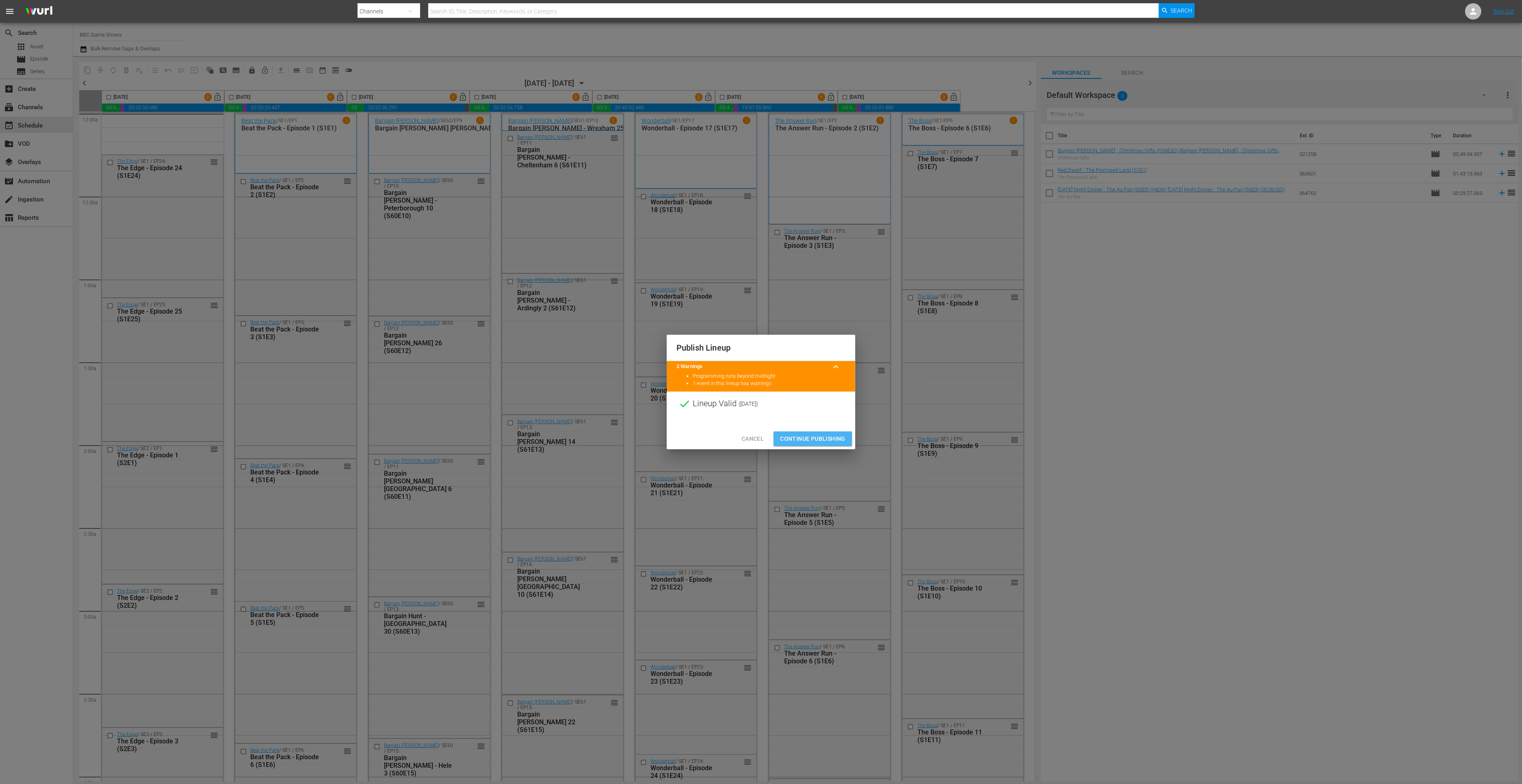
click at [819, 439] on span "Continue Publishing" at bounding box center [812, 438] width 66 height 10
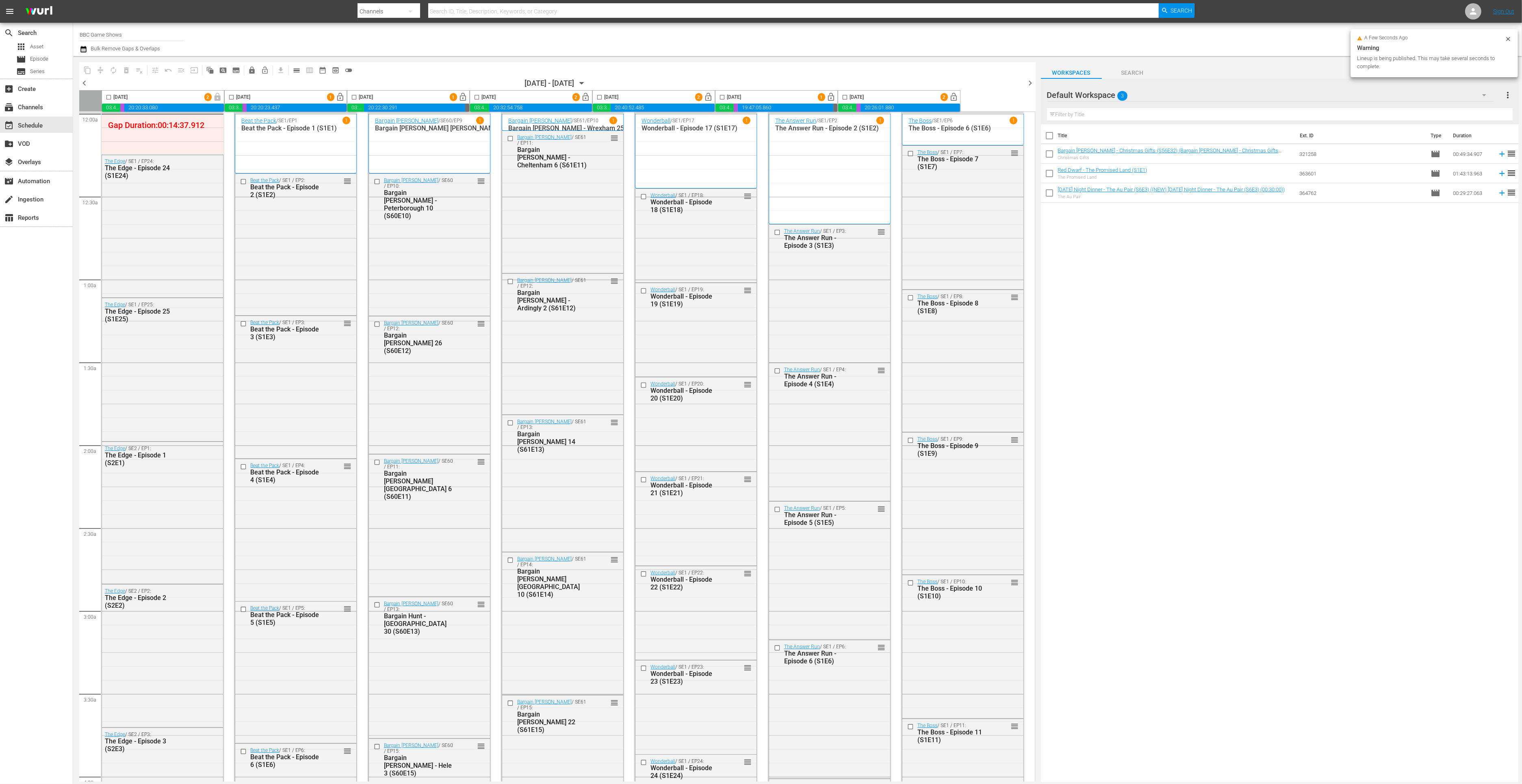
click at [339, 96] on span "lock_open" at bounding box center [341, 97] width 9 height 9
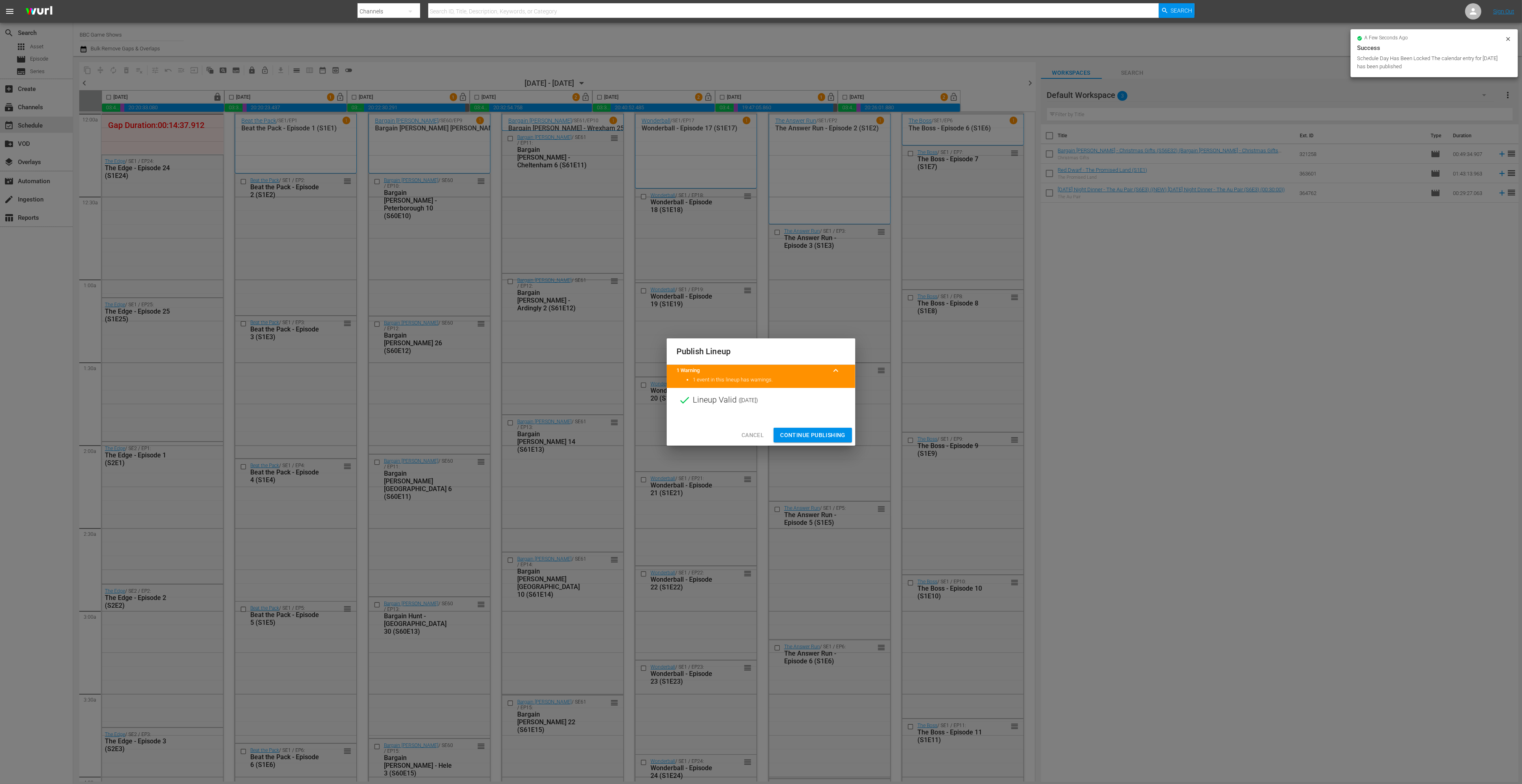
click at [827, 435] on span "Continue Publishing" at bounding box center [812, 435] width 66 height 10
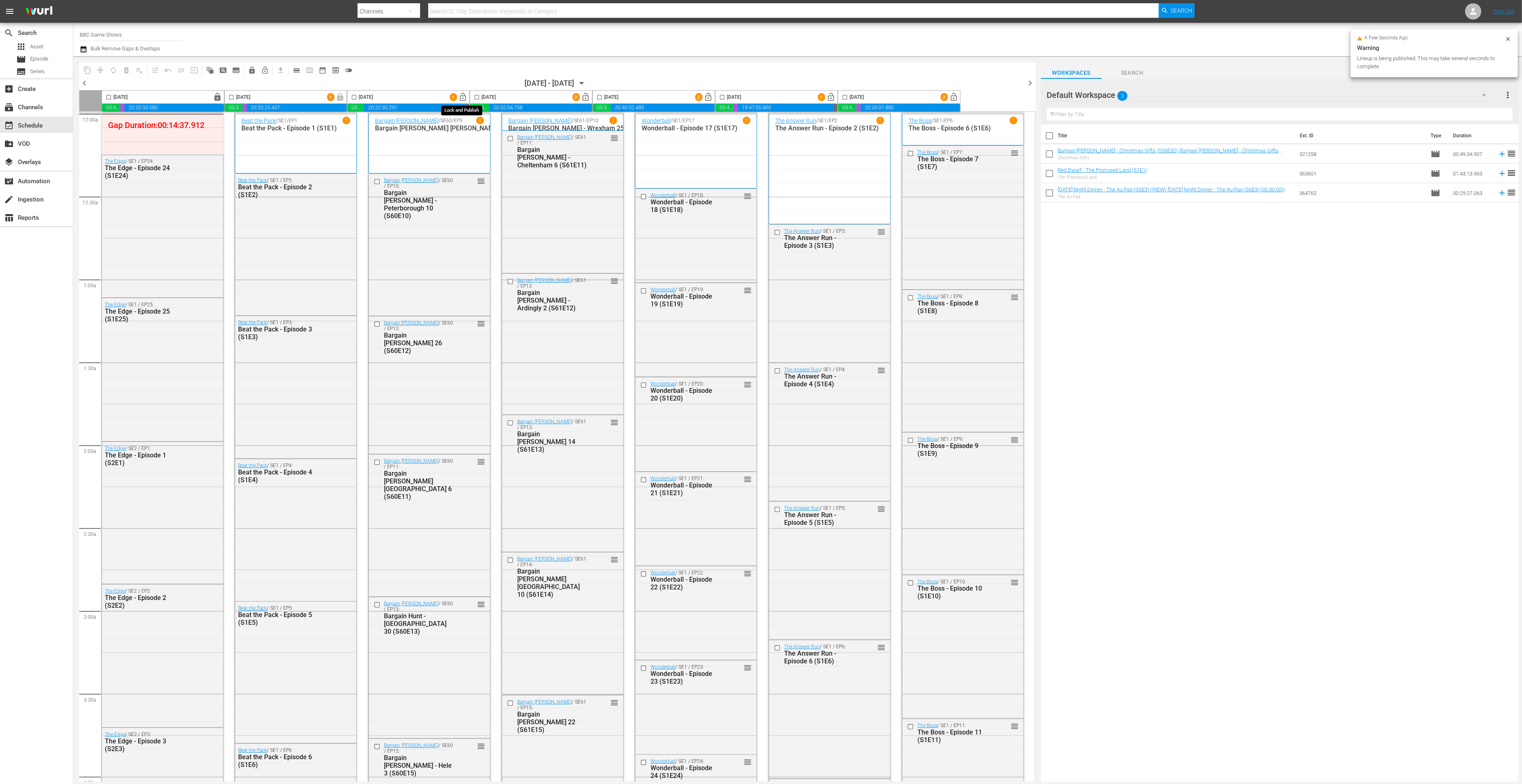
click at [463, 95] on span "lock_open" at bounding box center [463, 97] width 9 height 9
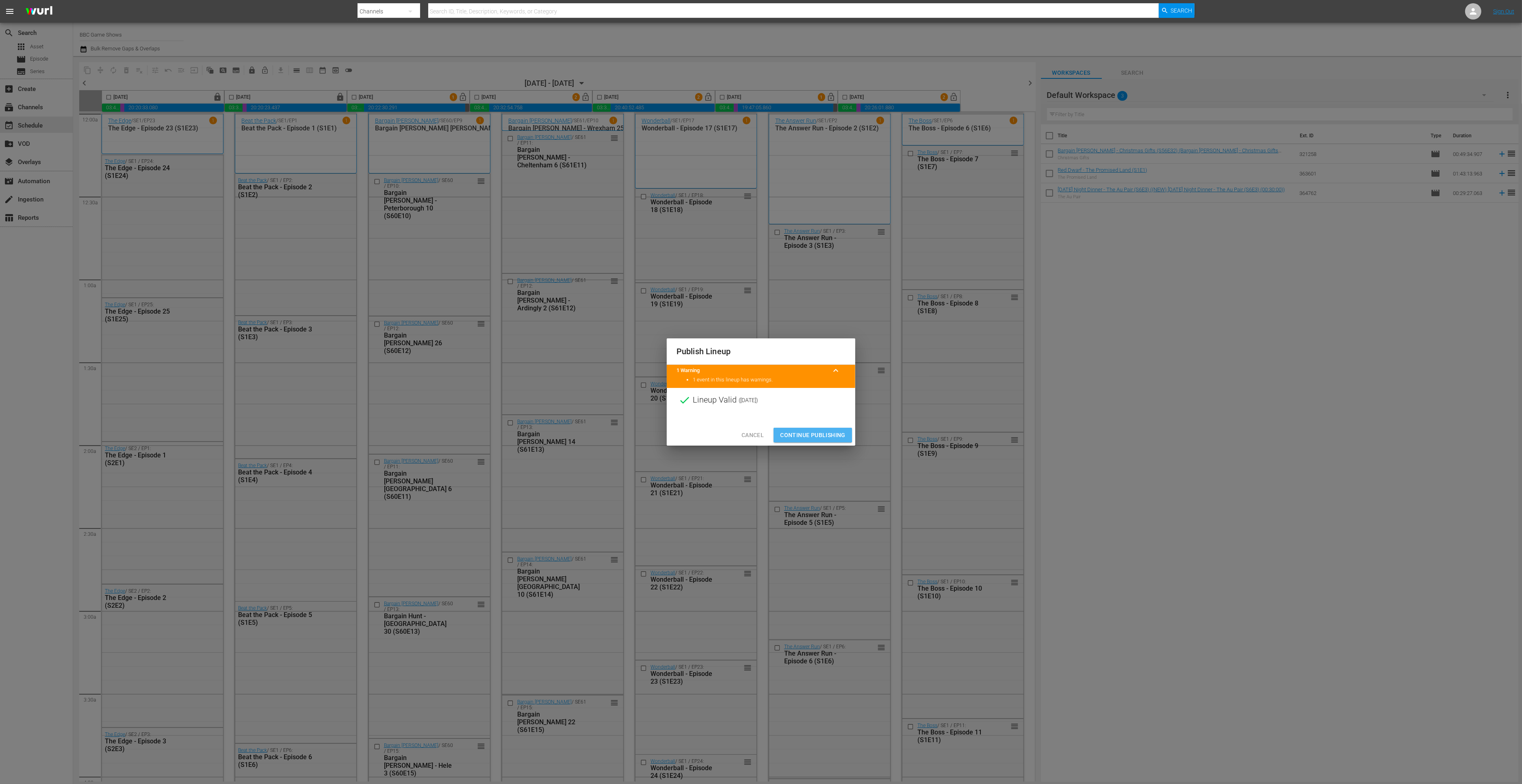
drag, startPoint x: 806, startPoint y: 432, endPoint x: 788, endPoint y: 453, distance: 27.7
click at [806, 432] on span "Continue Publishing" at bounding box center [812, 435] width 66 height 10
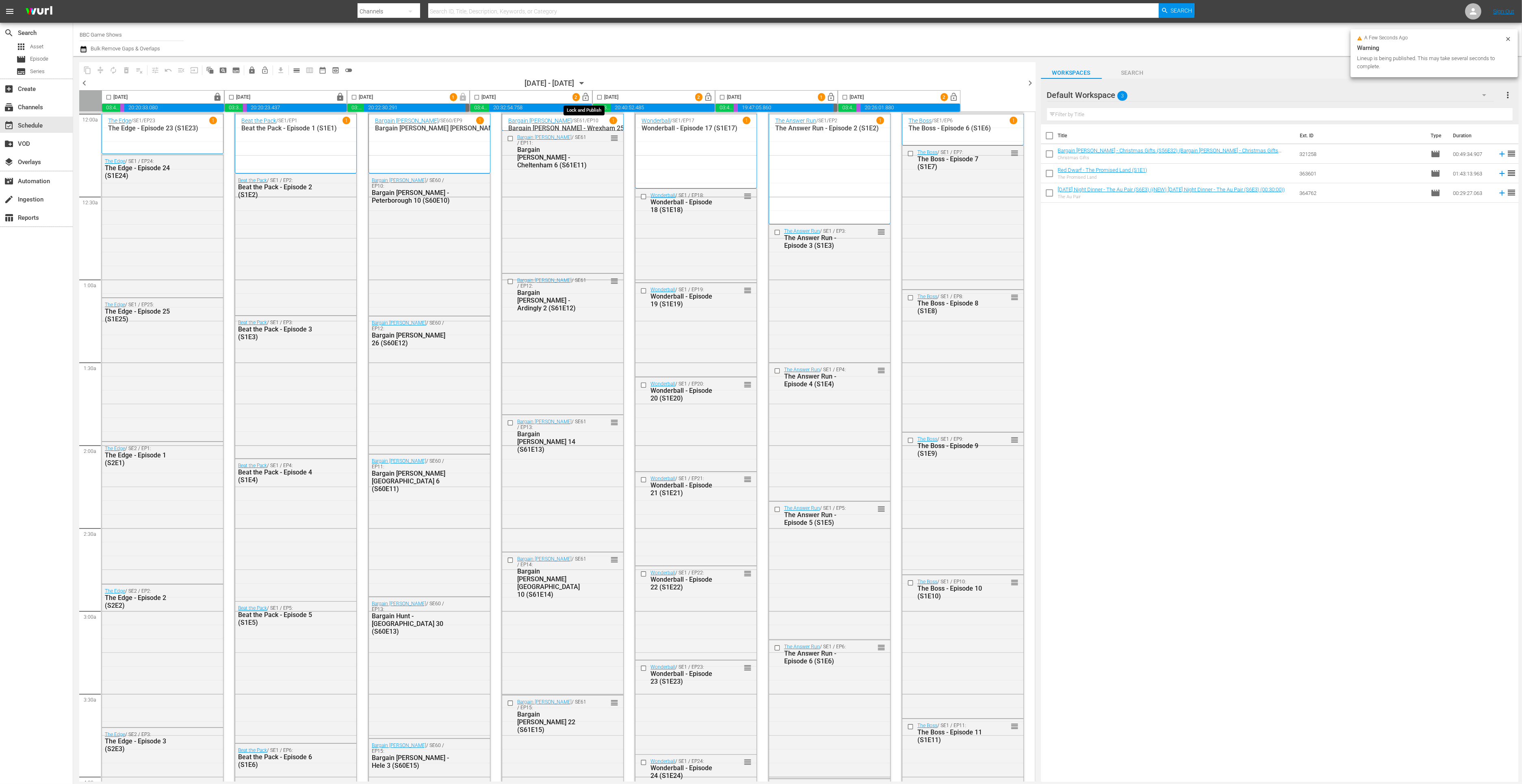
click at [585, 98] on span "lock_open" at bounding box center [586, 97] width 9 height 9
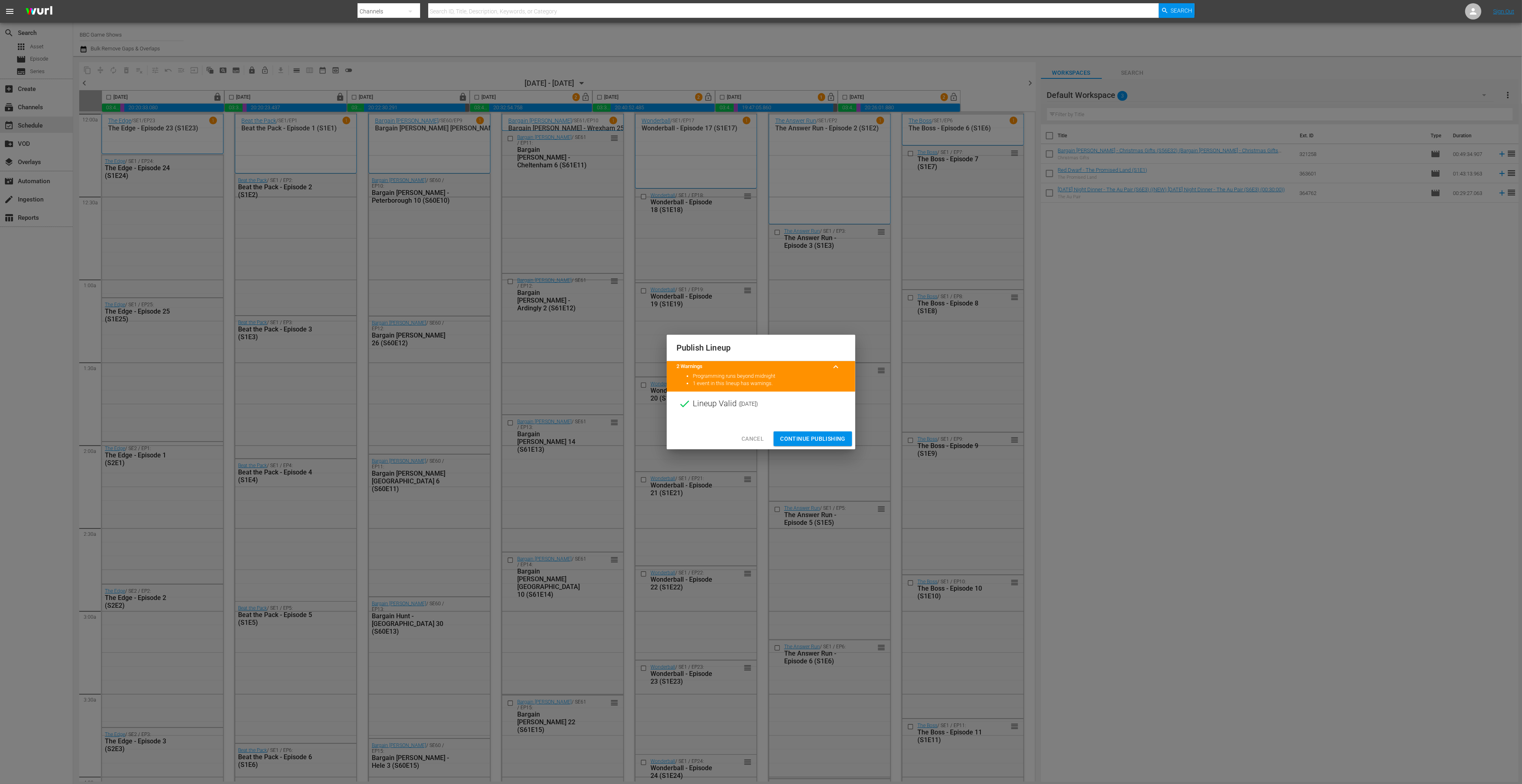
click at [804, 435] on span "Continue Publishing" at bounding box center [812, 438] width 66 height 10
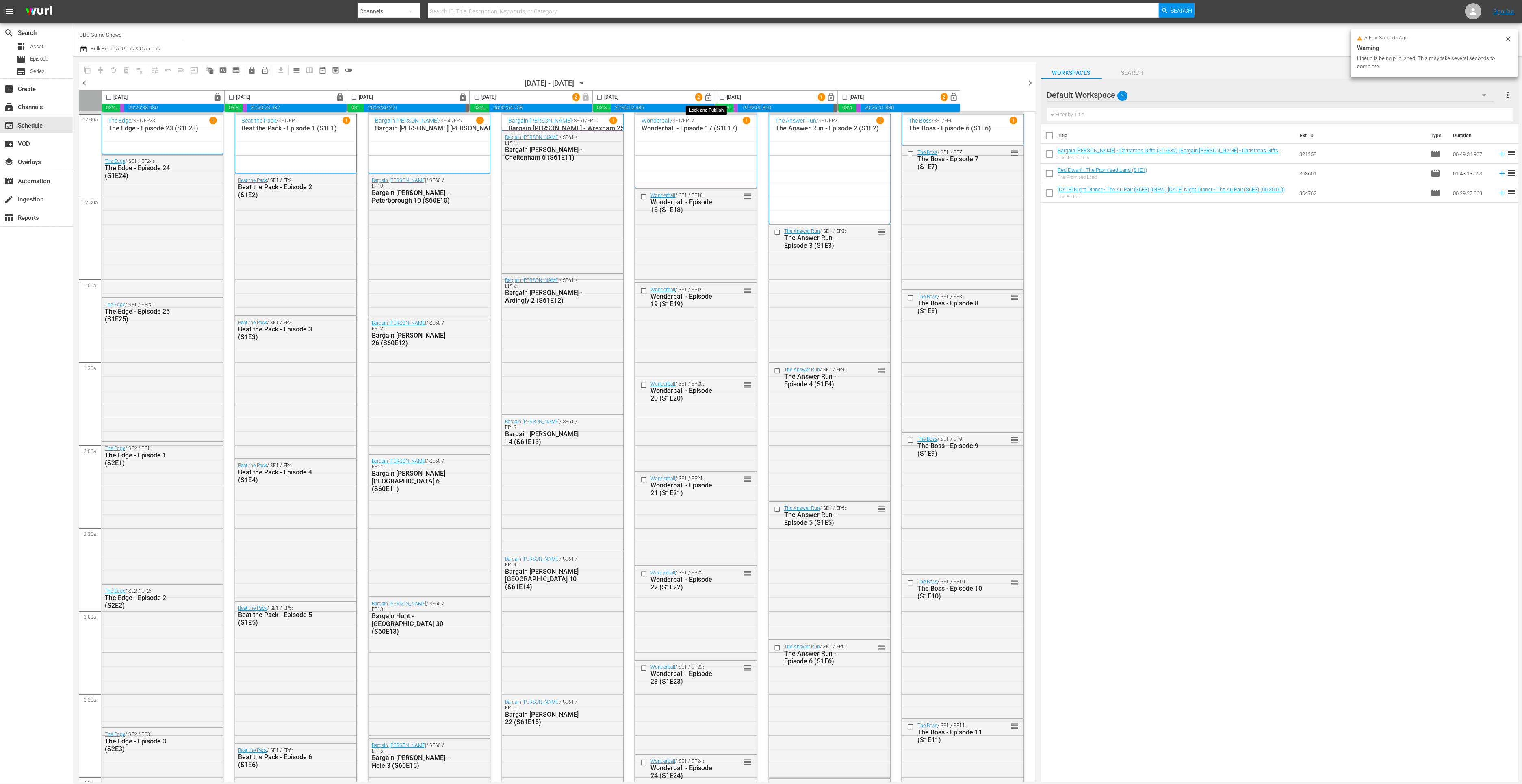
click at [706, 95] on span "lock_open" at bounding box center [709, 97] width 9 height 9
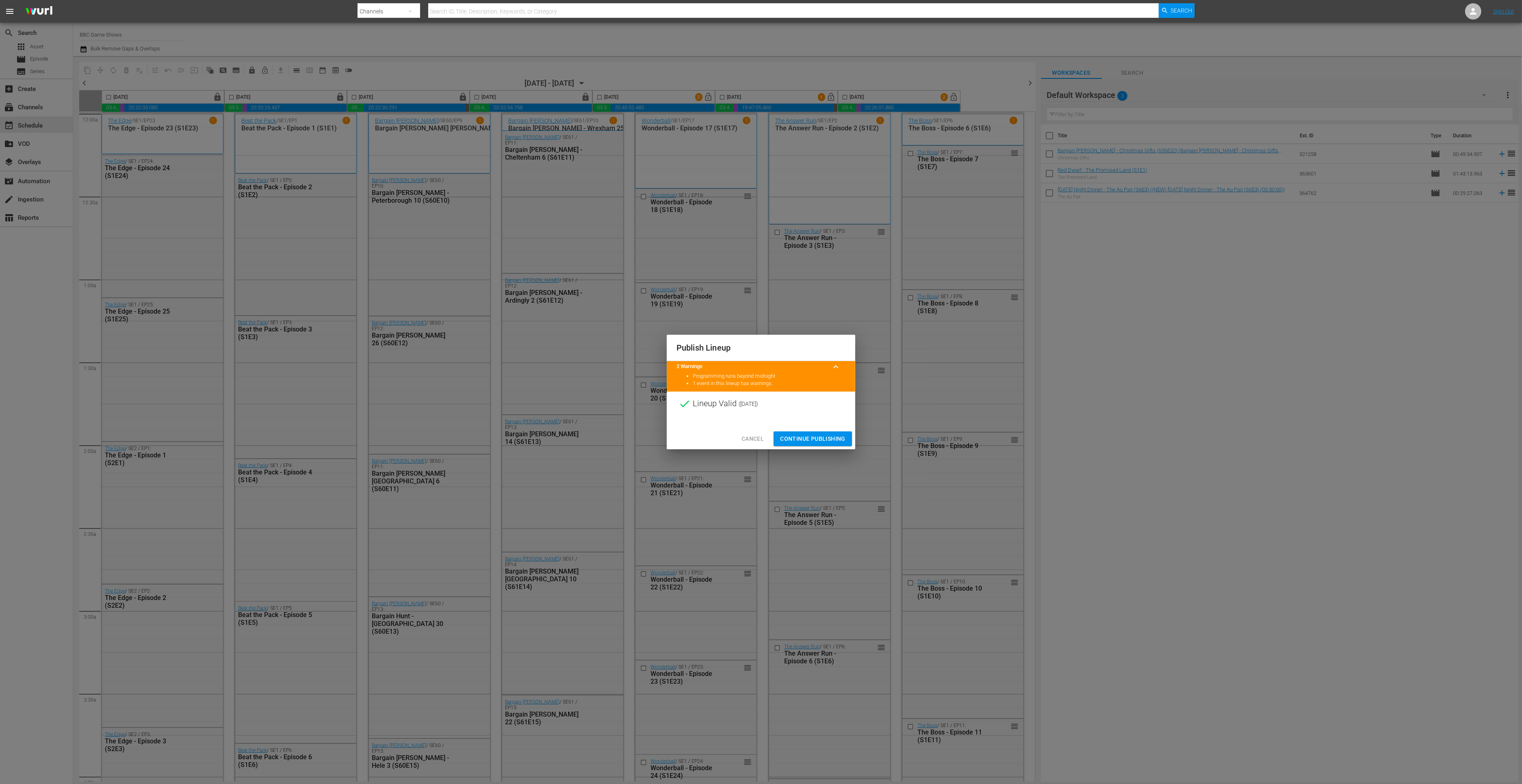
click at [811, 435] on span "Continue Publishing" at bounding box center [812, 438] width 66 height 10
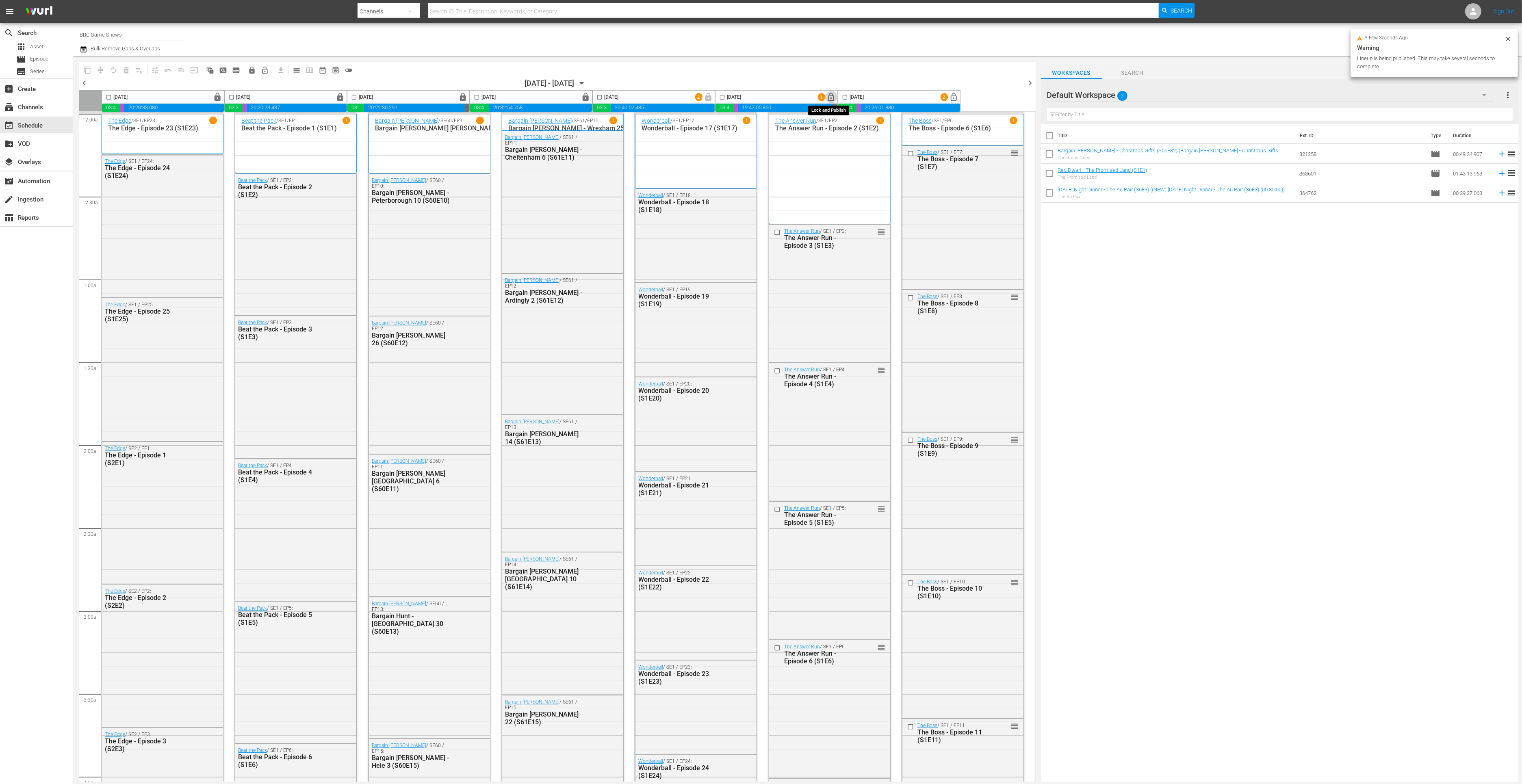
click at [831, 97] on span "lock_open" at bounding box center [831, 97] width 9 height 9
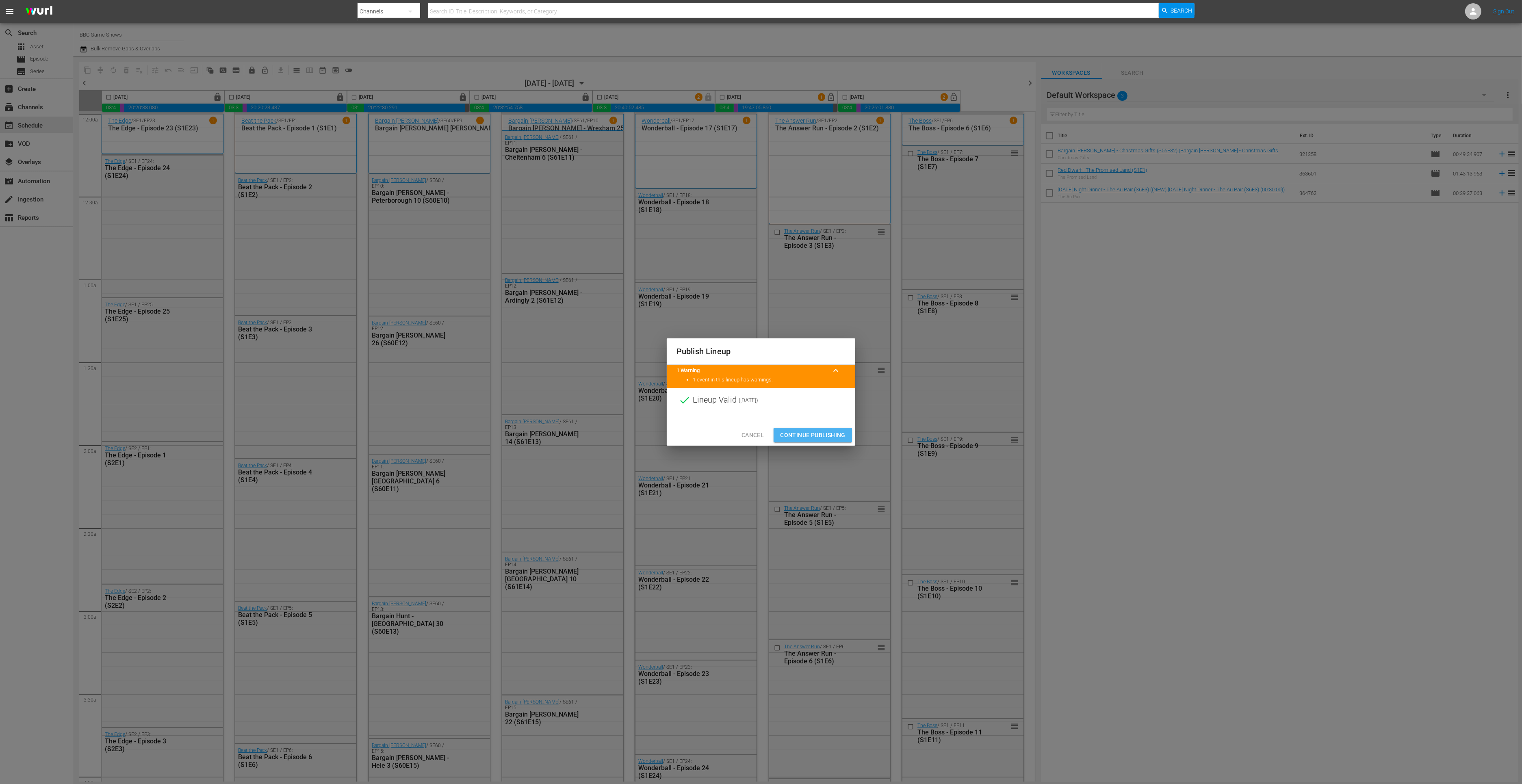
click at [794, 435] on span "Continue Publishing" at bounding box center [812, 435] width 66 height 10
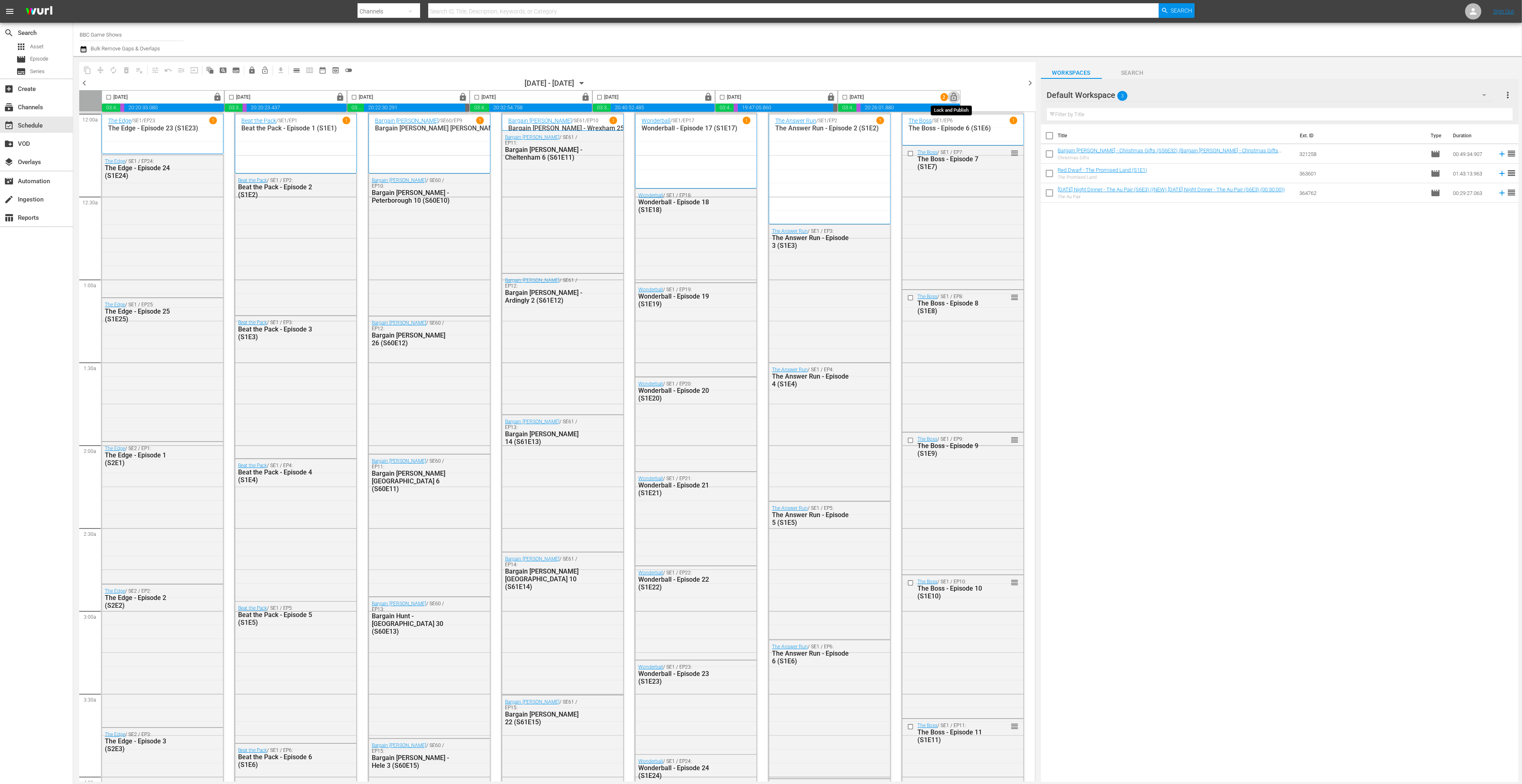
click at [955, 98] on span "lock_open" at bounding box center [954, 97] width 9 height 9
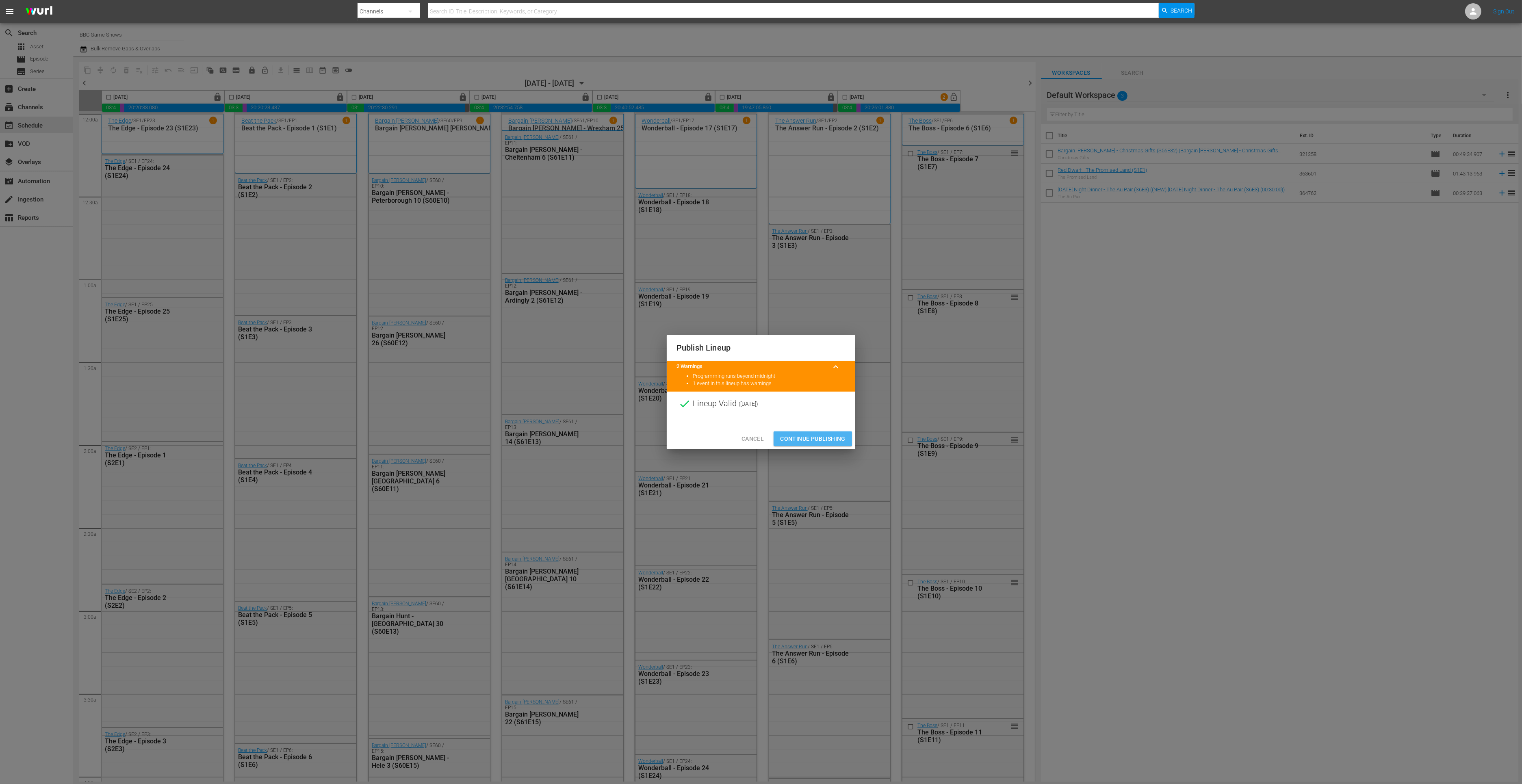
click at [797, 437] on span "Continue Publishing" at bounding box center [812, 438] width 66 height 10
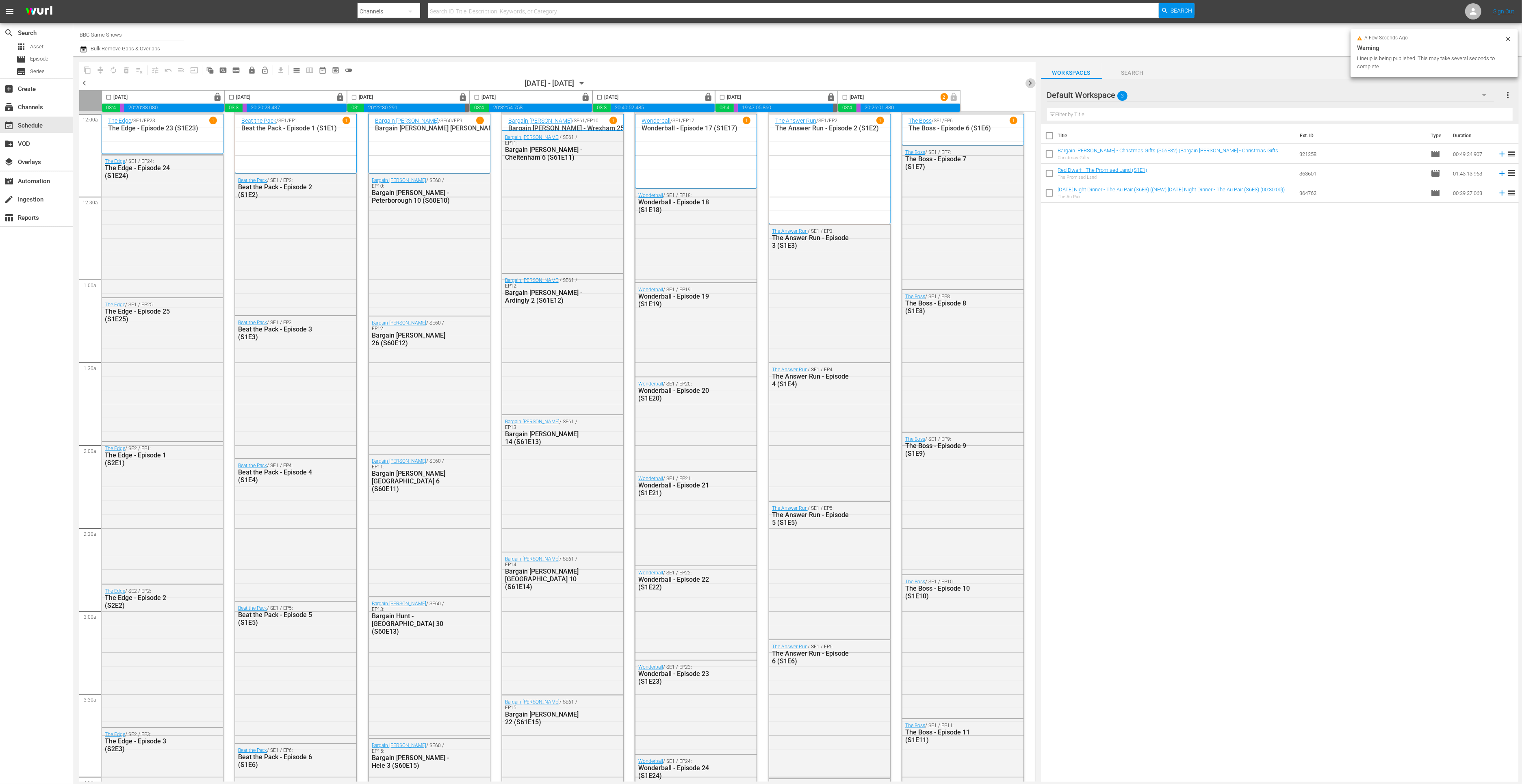
click at [1032, 82] on span "chevron_right" at bounding box center [1030, 83] width 10 height 10
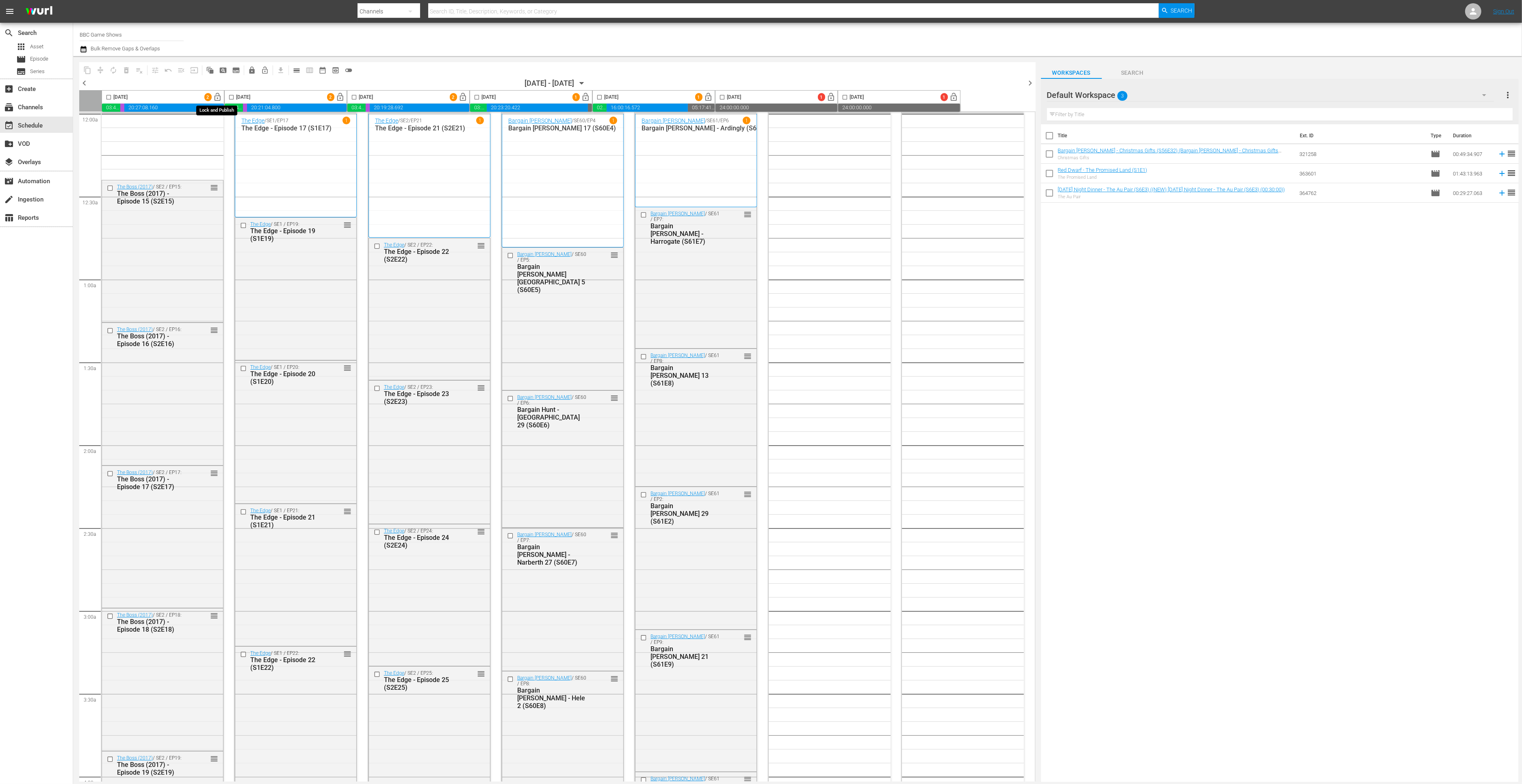
click at [218, 97] on span "lock_open" at bounding box center [218, 97] width 9 height 9
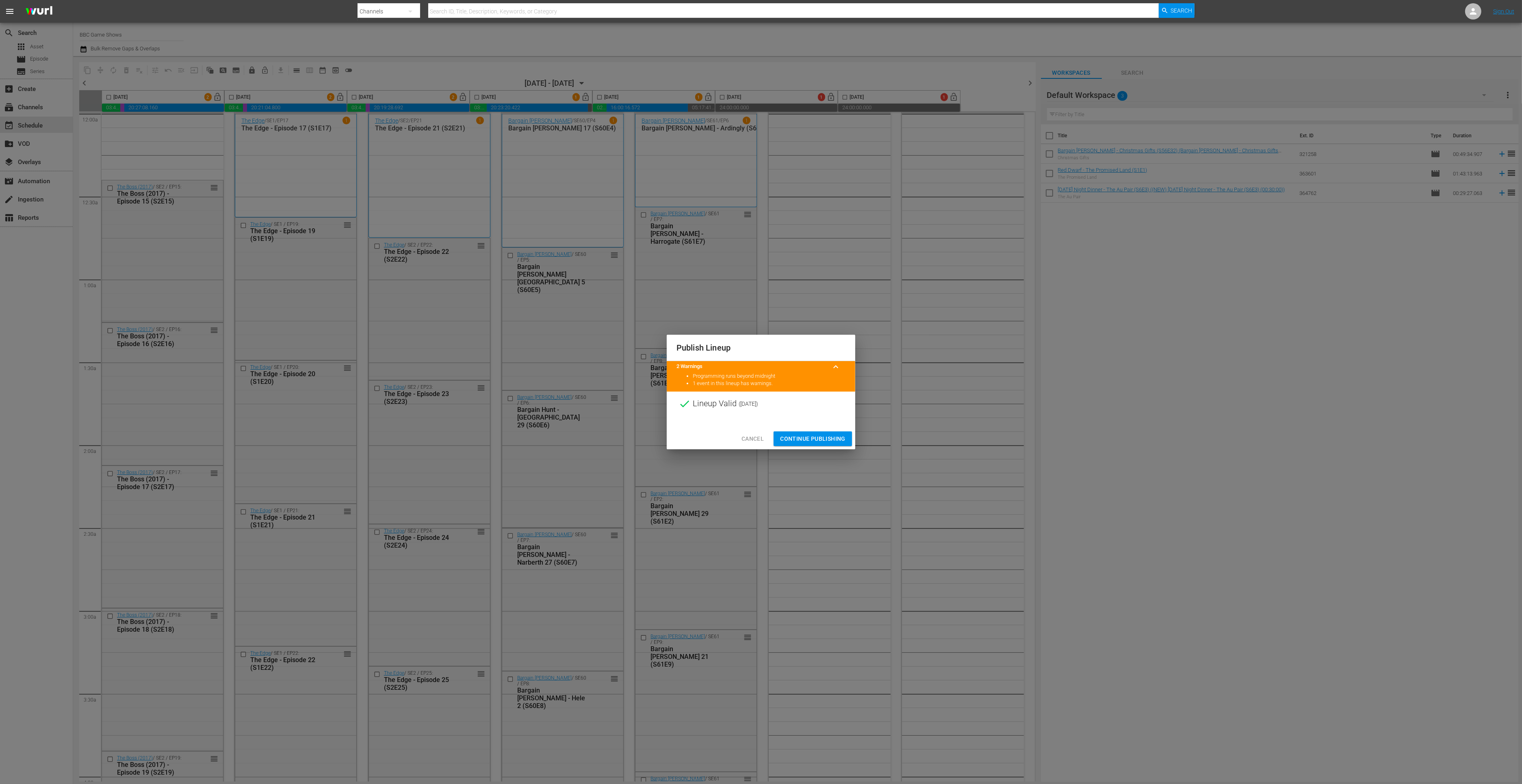
click at [815, 438] on span "Continue Publishing" at bounding box center [812, 438] width 66 height 10
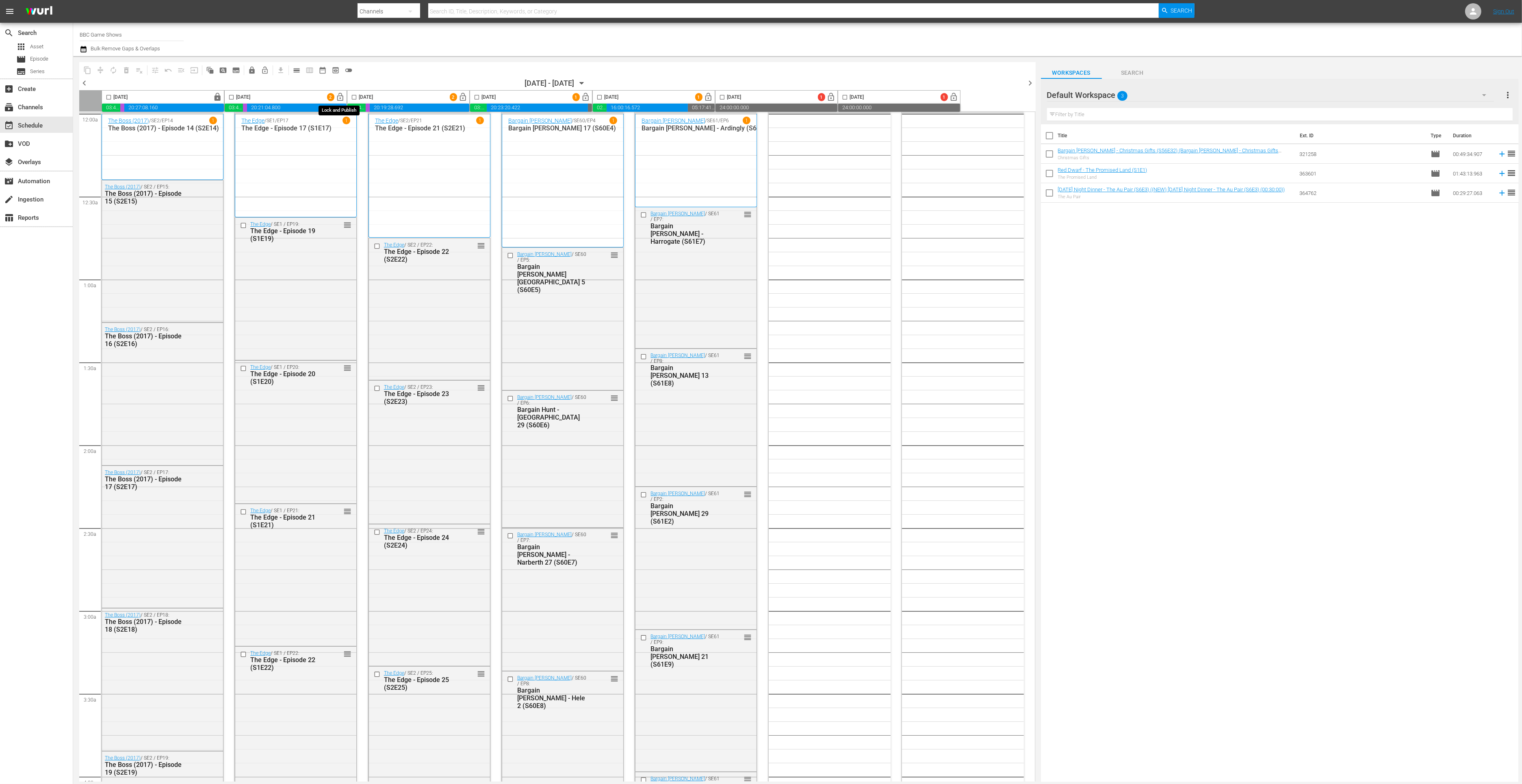
click at [339, 97] on span "lock_open" at bounding box center [341, 97] width 9 height 9
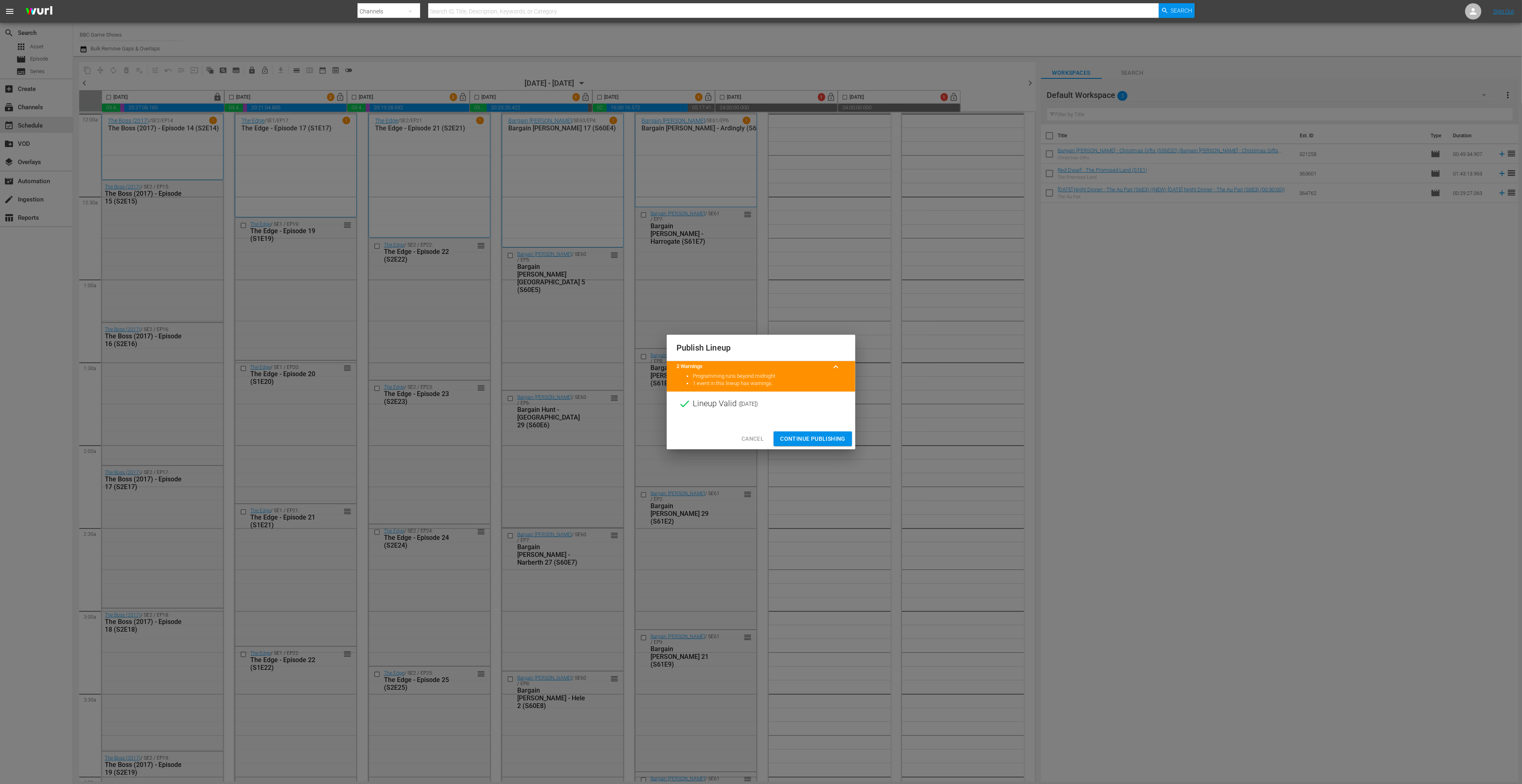
click at [782, 440] on span "Continue Publishing" at bounding box center [812, 438] width 66 height 10
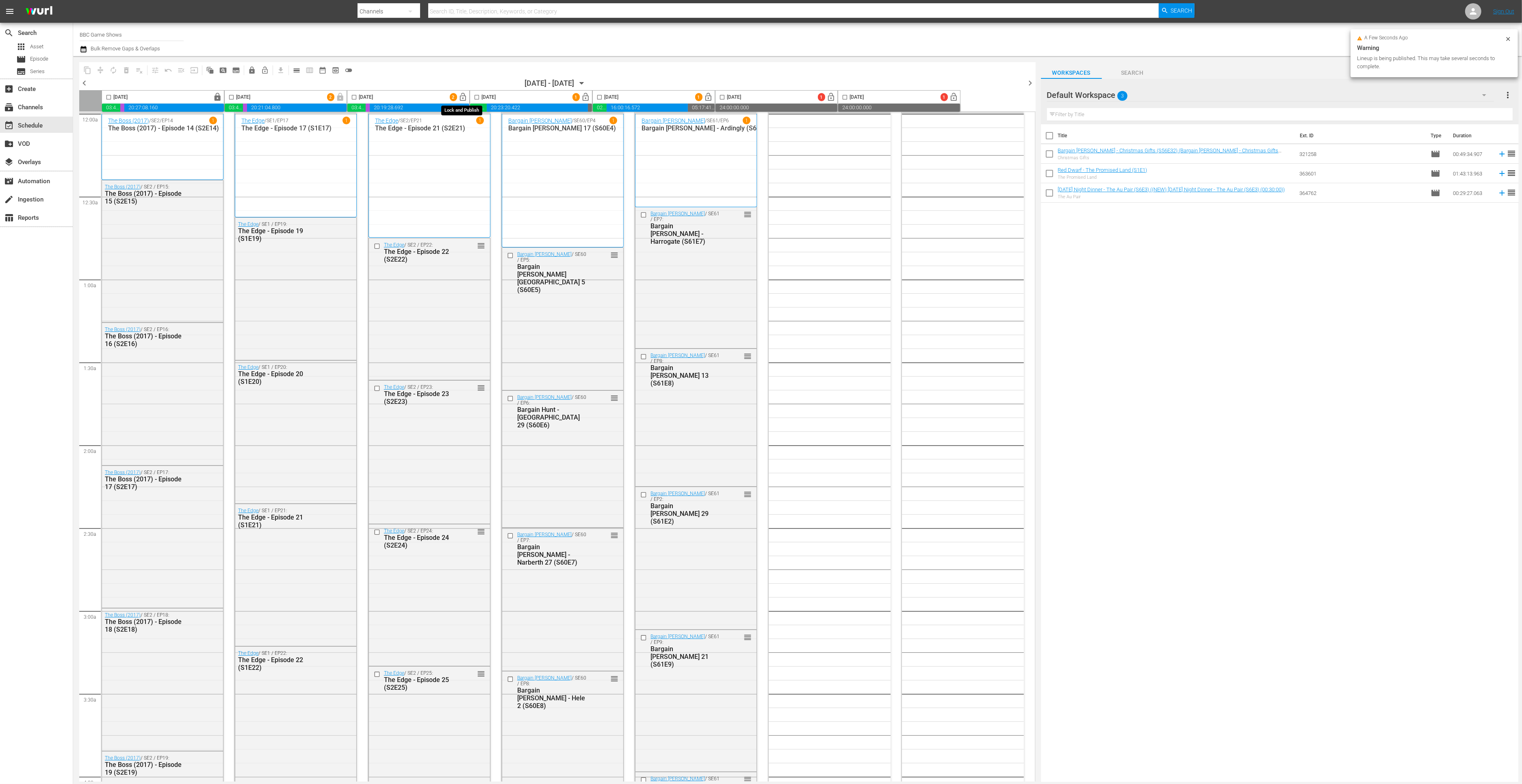
click at [463, 97] on span "lock_open" at bounding box center [463, 97] width 9 height 9
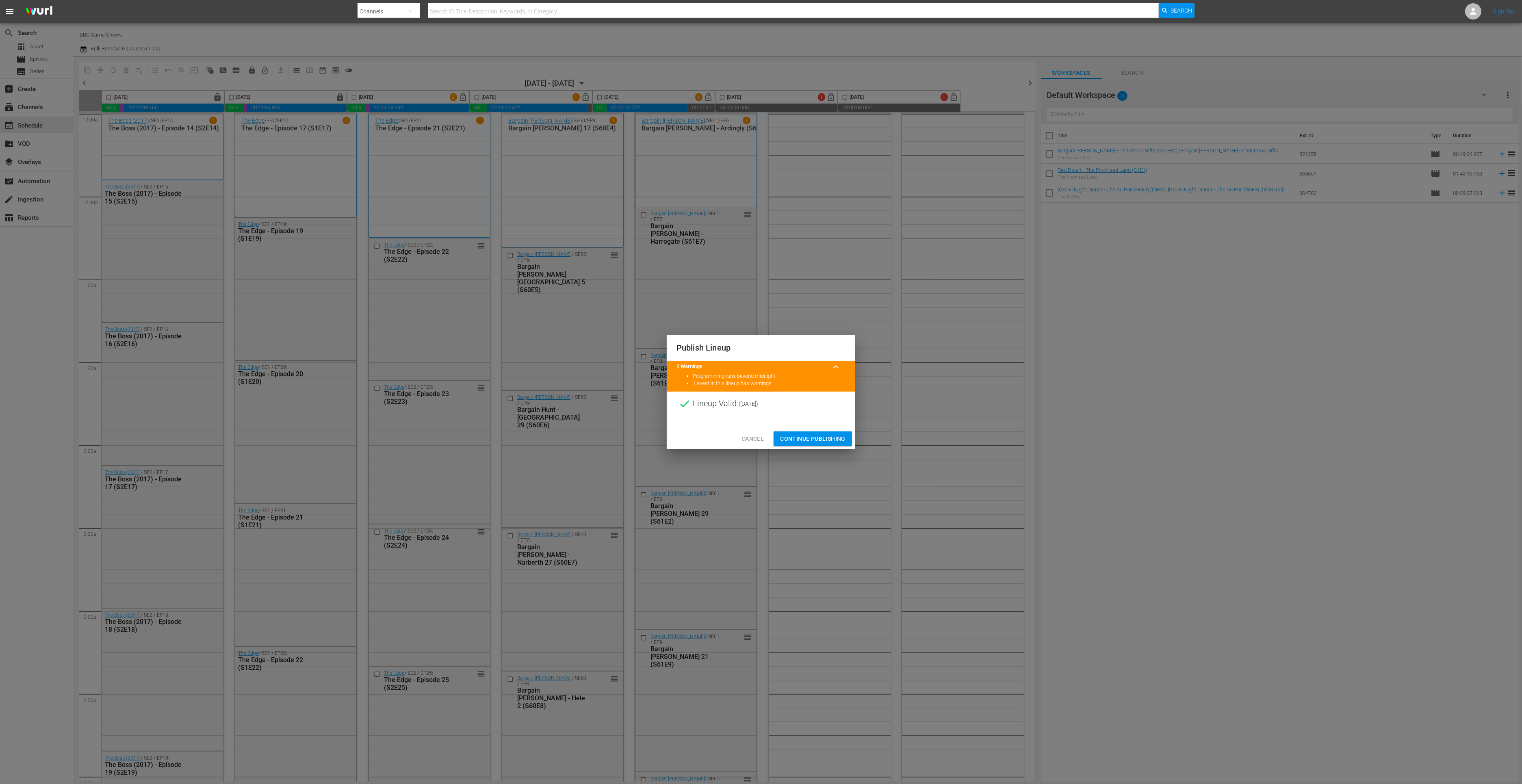
click at [804, 432] on button "Continue Publishing" at bounding box center [812, 438] width 79 height 15
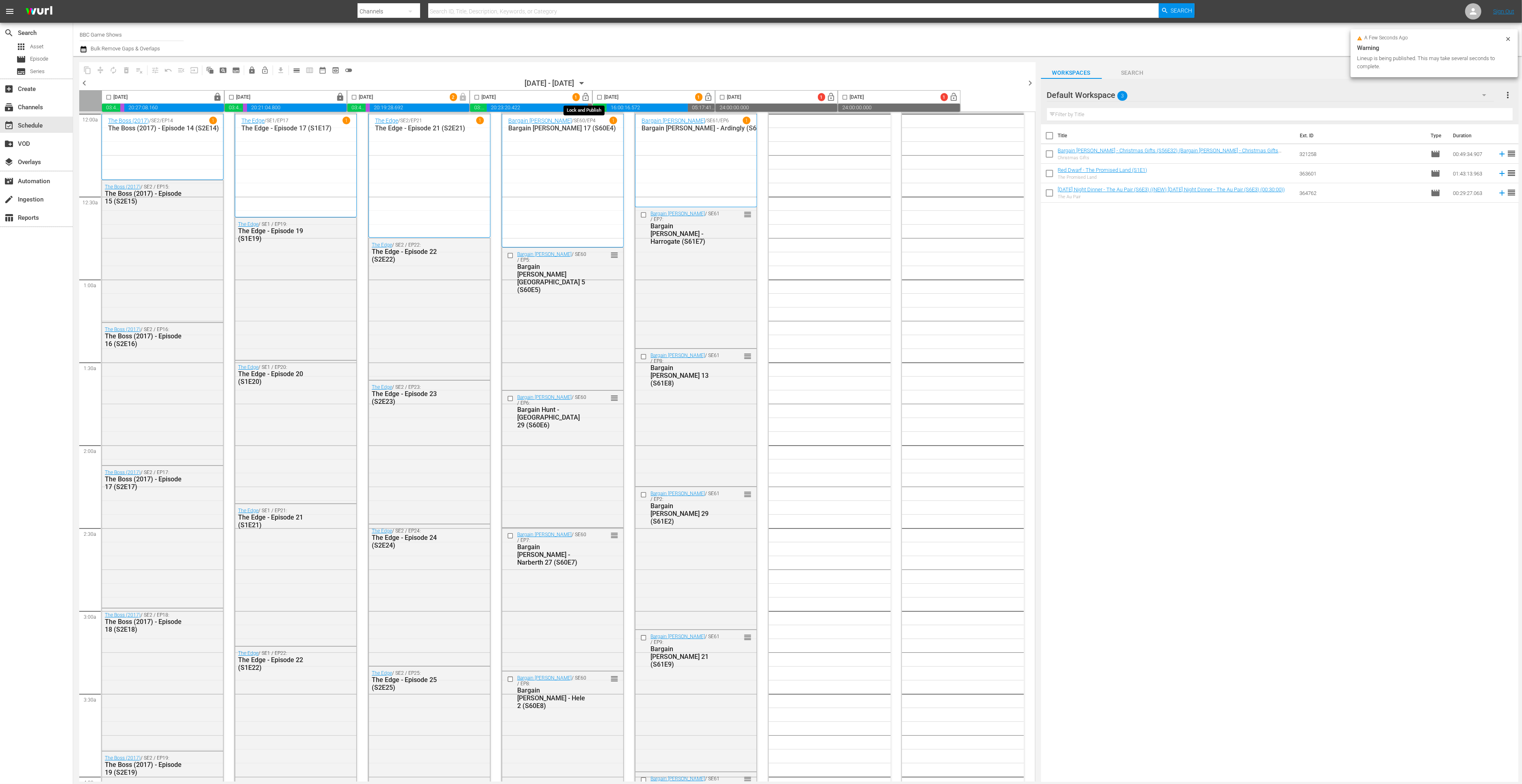
click at [586, 96] on span "lock_open" at bounding box center [586, 97] width 9 height 9
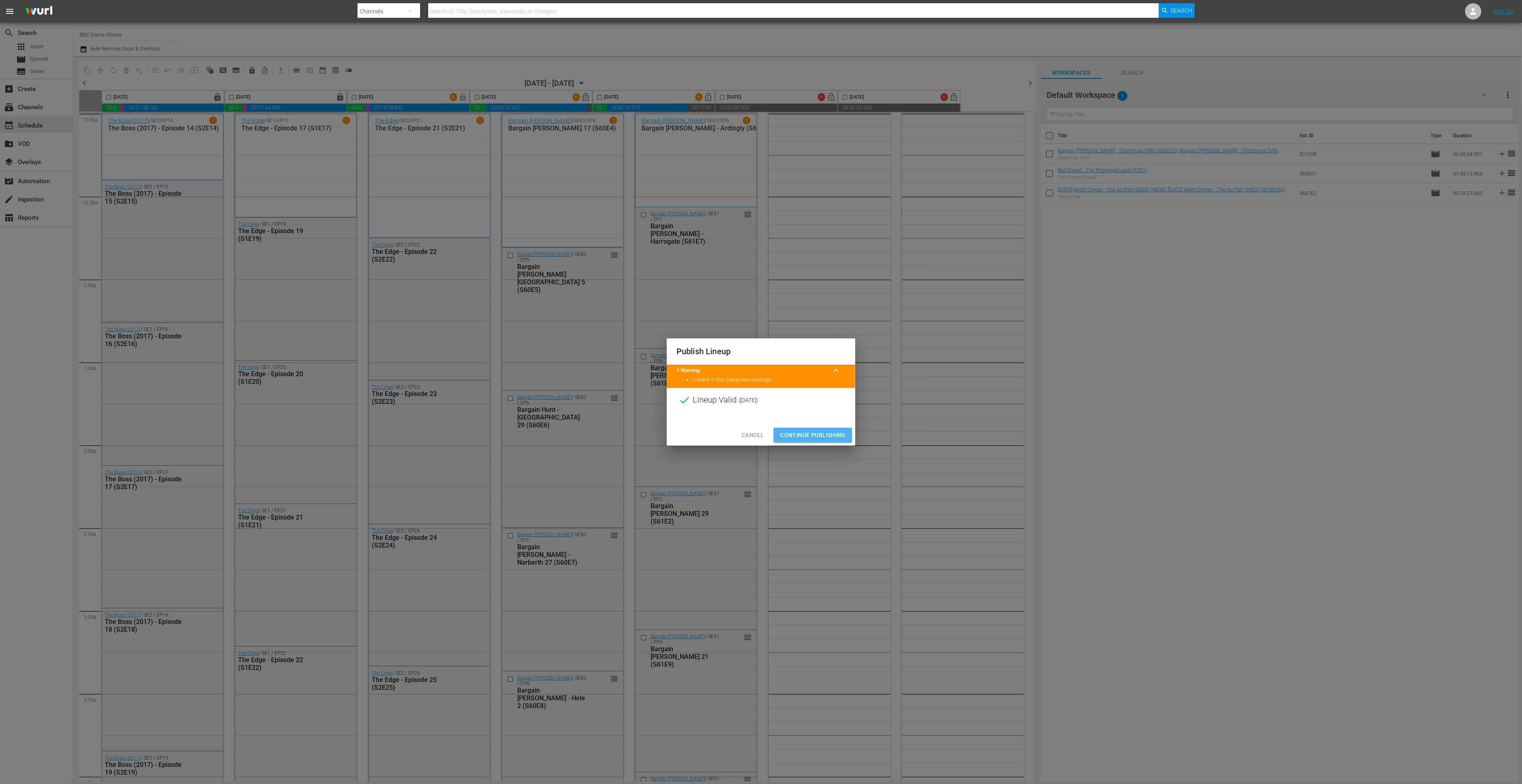
click at [808, 432] on span "Continue Publishing" at bounding box center [812, 435] width 66 height 10
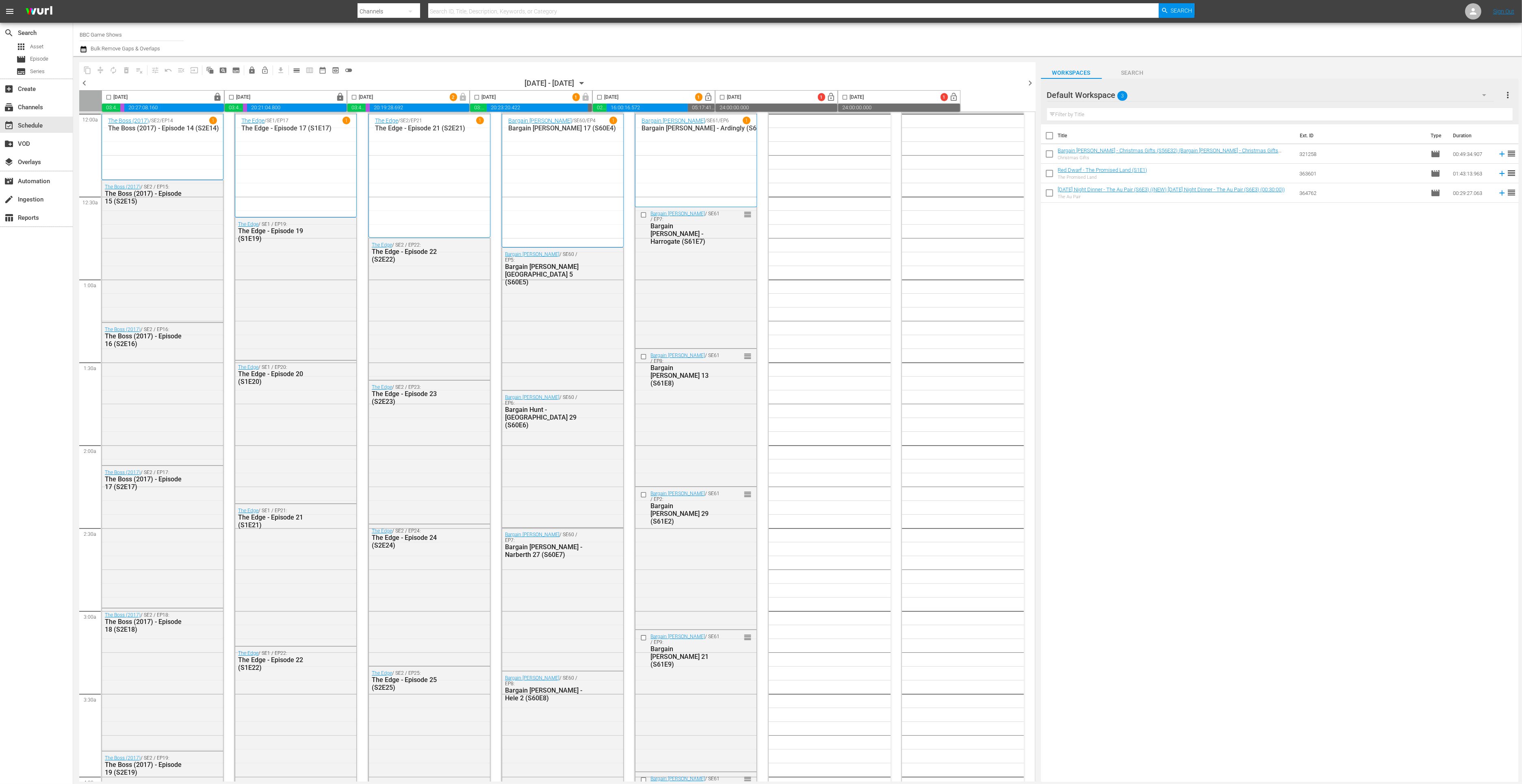
click at [704, 97] on span "lock_open" at bounding box center [709, 97] width 9 height 9
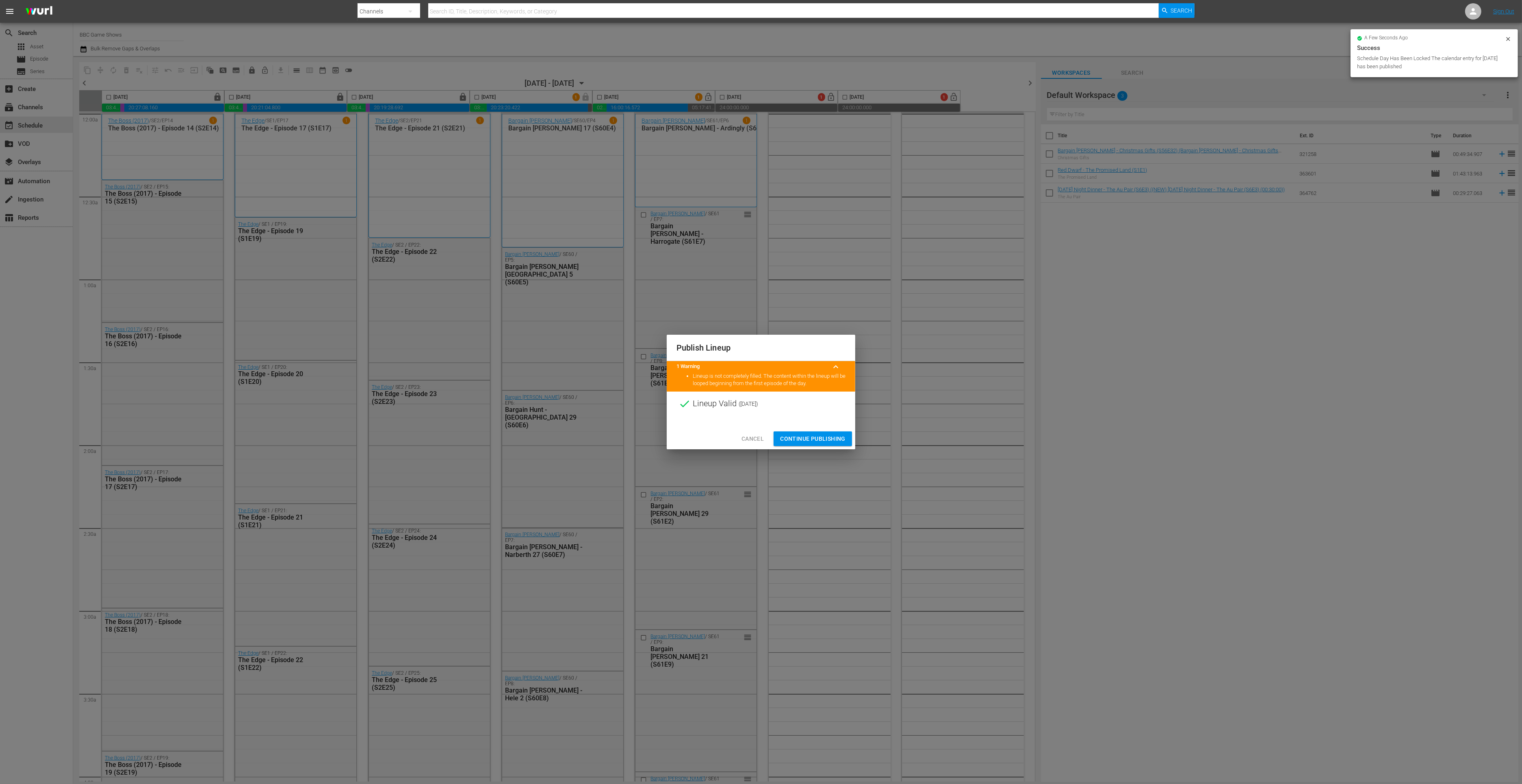
click at [808, 436] on span "Continue Publishing" at bounding box center [812, 438] width 66 height 10
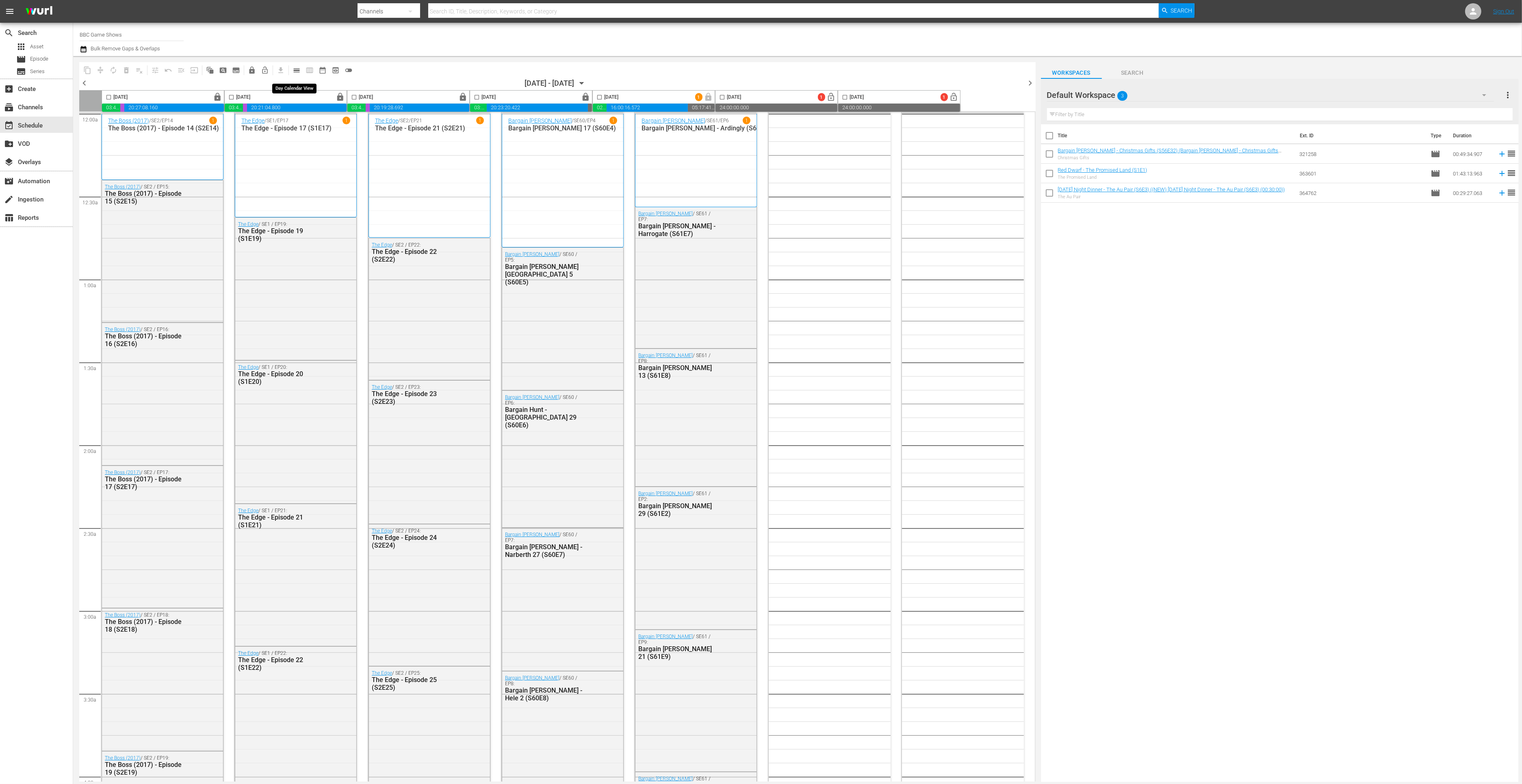
click at [293, 70] on span "calendar_view_day_outlined" at bounding box center [297, 70] width 8 height 8
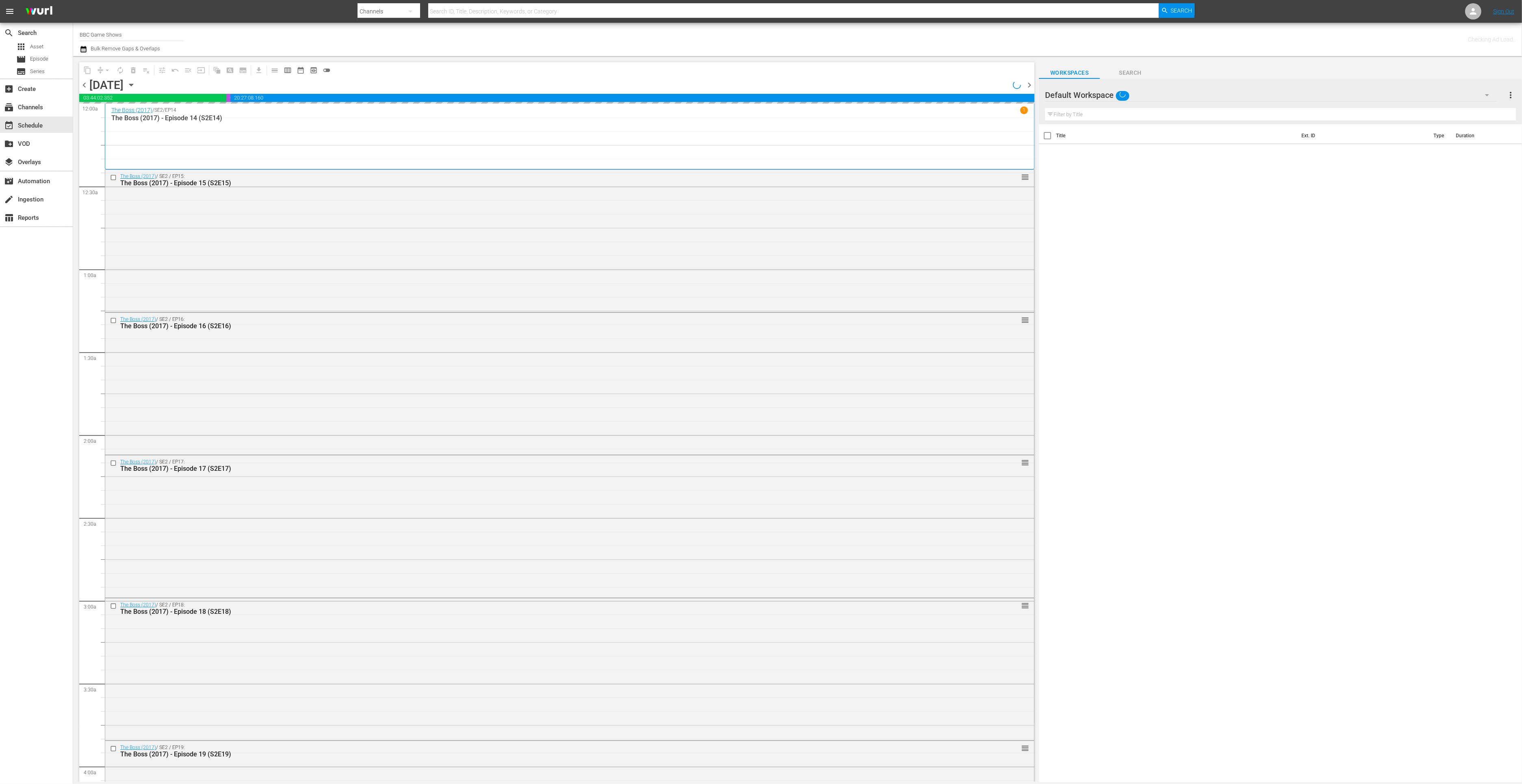
click at [81, 51] on icon "button" at bounding box center [83, 49] width 6 height 6
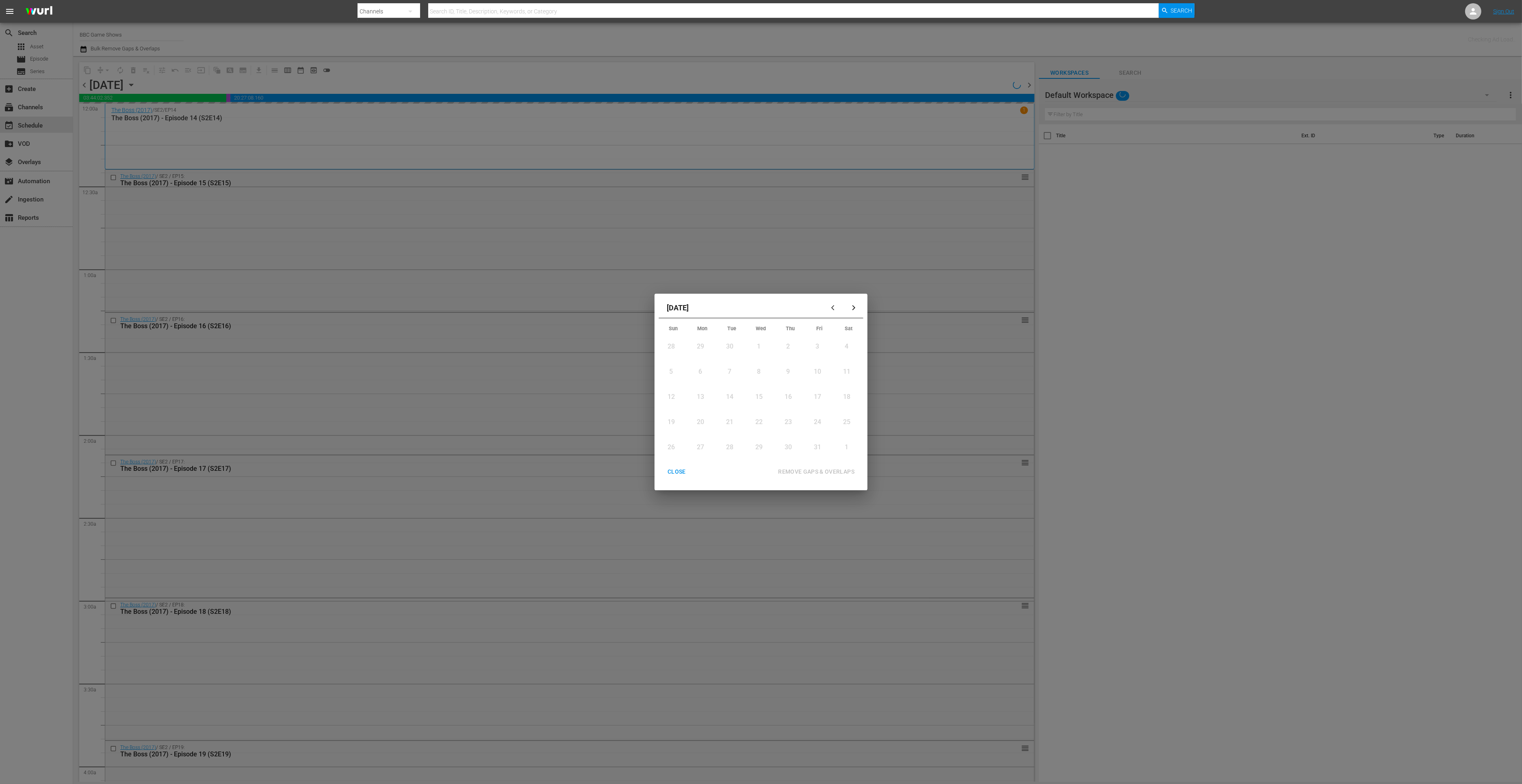
click at [760, 347] on div "1" at bounding box center [759, 347] width 10 height 9
click at [669, 471] on div "CLOSE" at bounding box center [677, 471] width 31 height 10
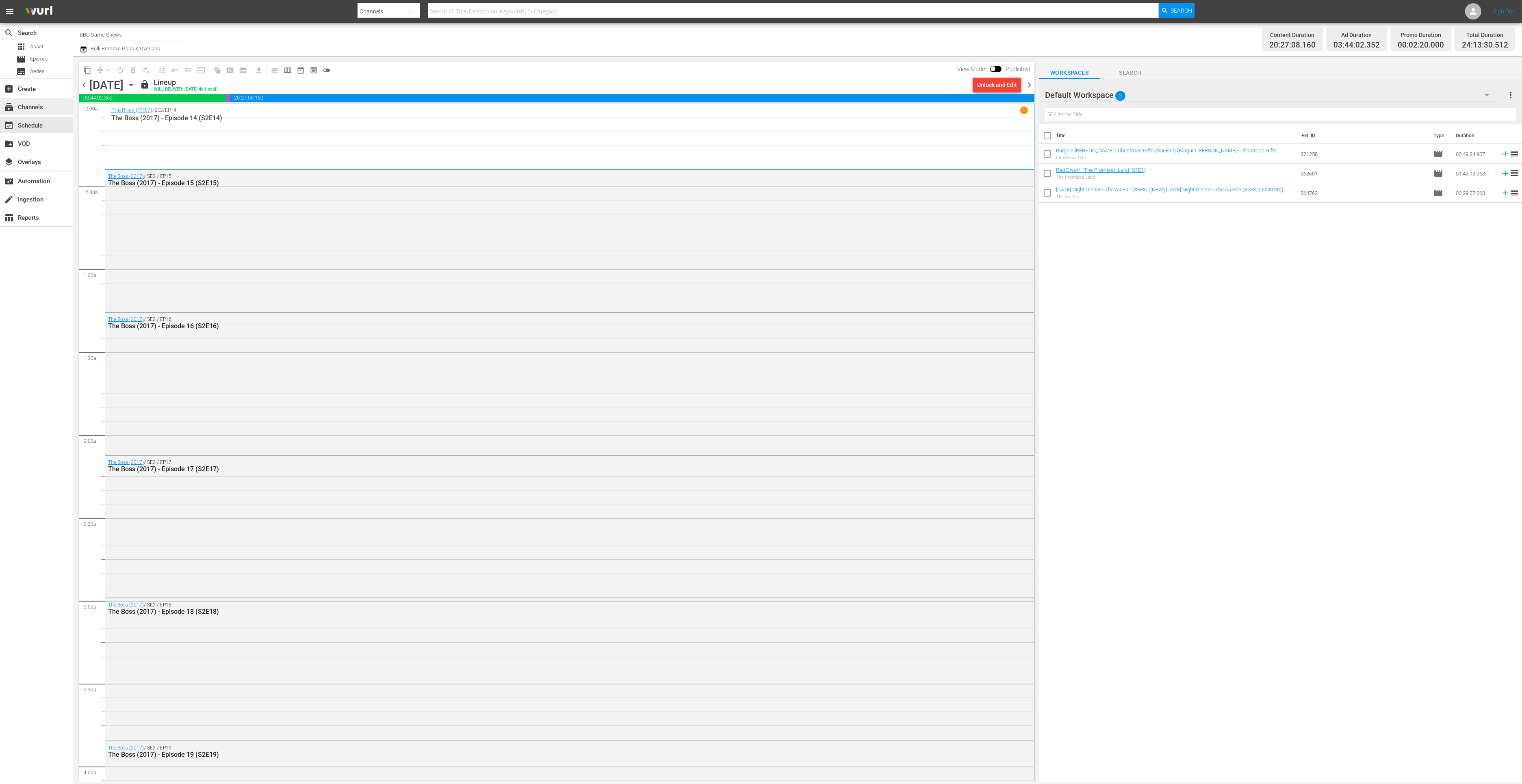
click at [33, 106] on div "subscriptions Channels" at bounding box center [22, 106] width 45 height 7
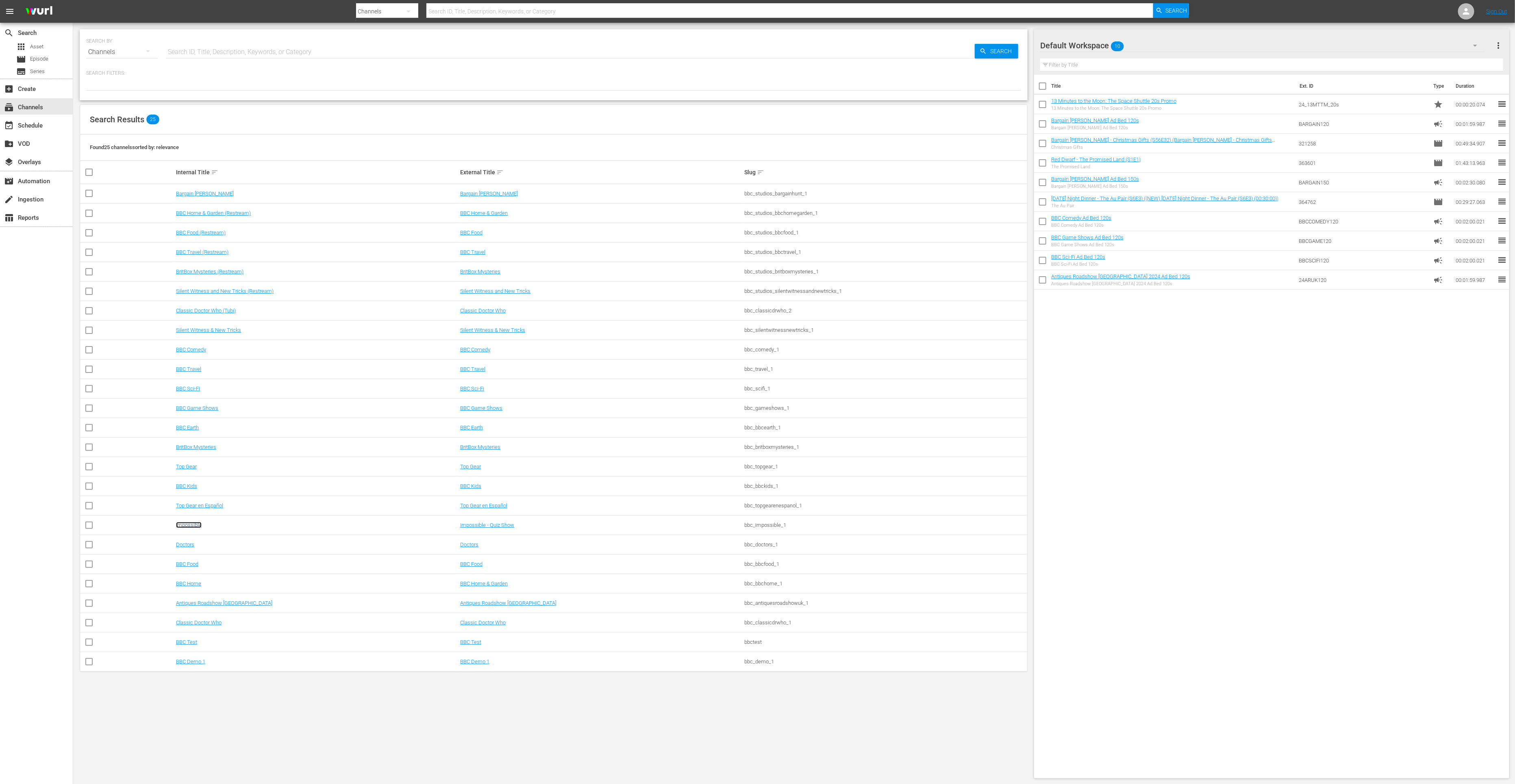
click at [193, 525] on link "Impossible" at bounding box center [189, 525] width 25 height 6
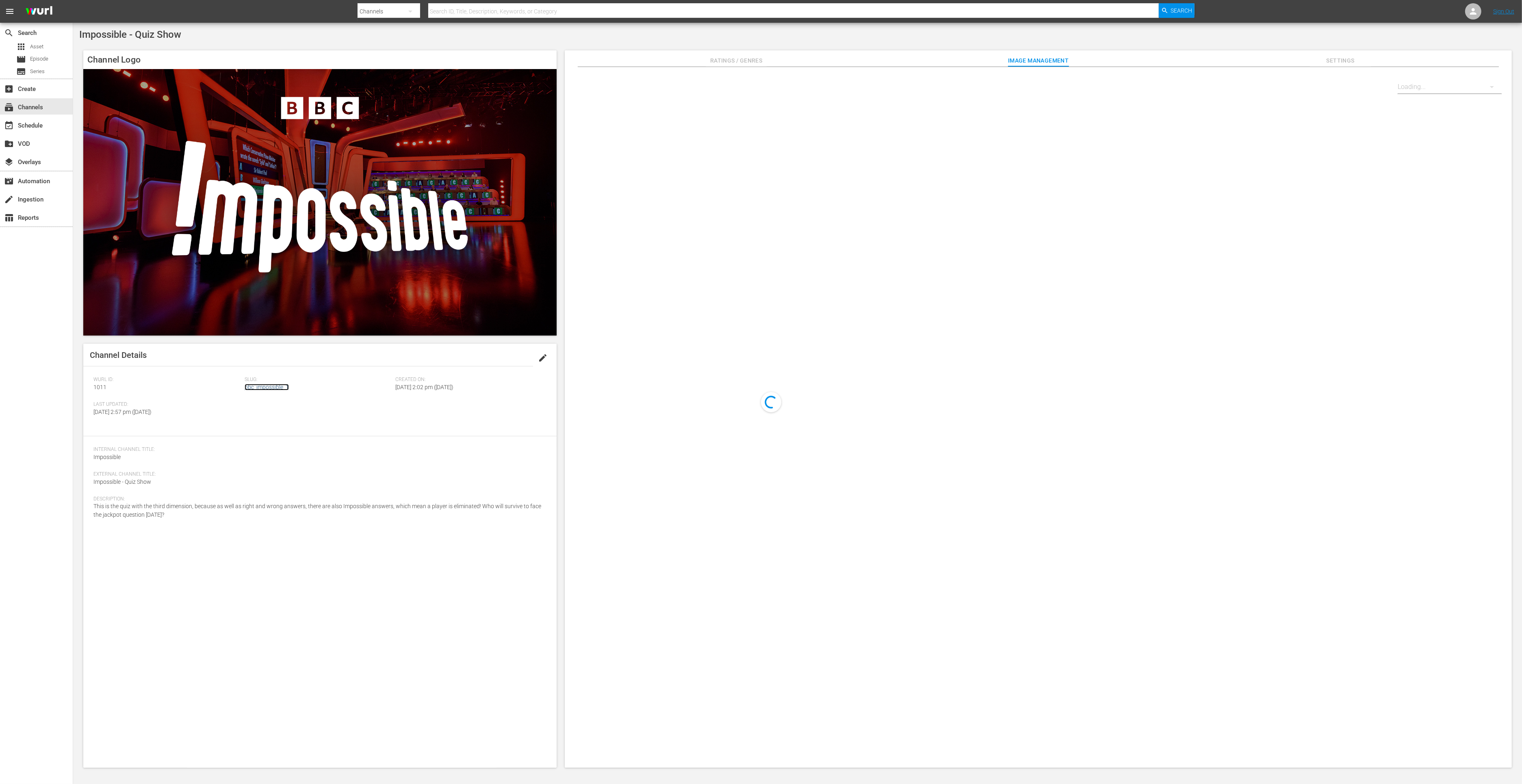
click at [264, 387] on link "bbc_impossible_1" at bounding box center [266, 387] width 44 height 6
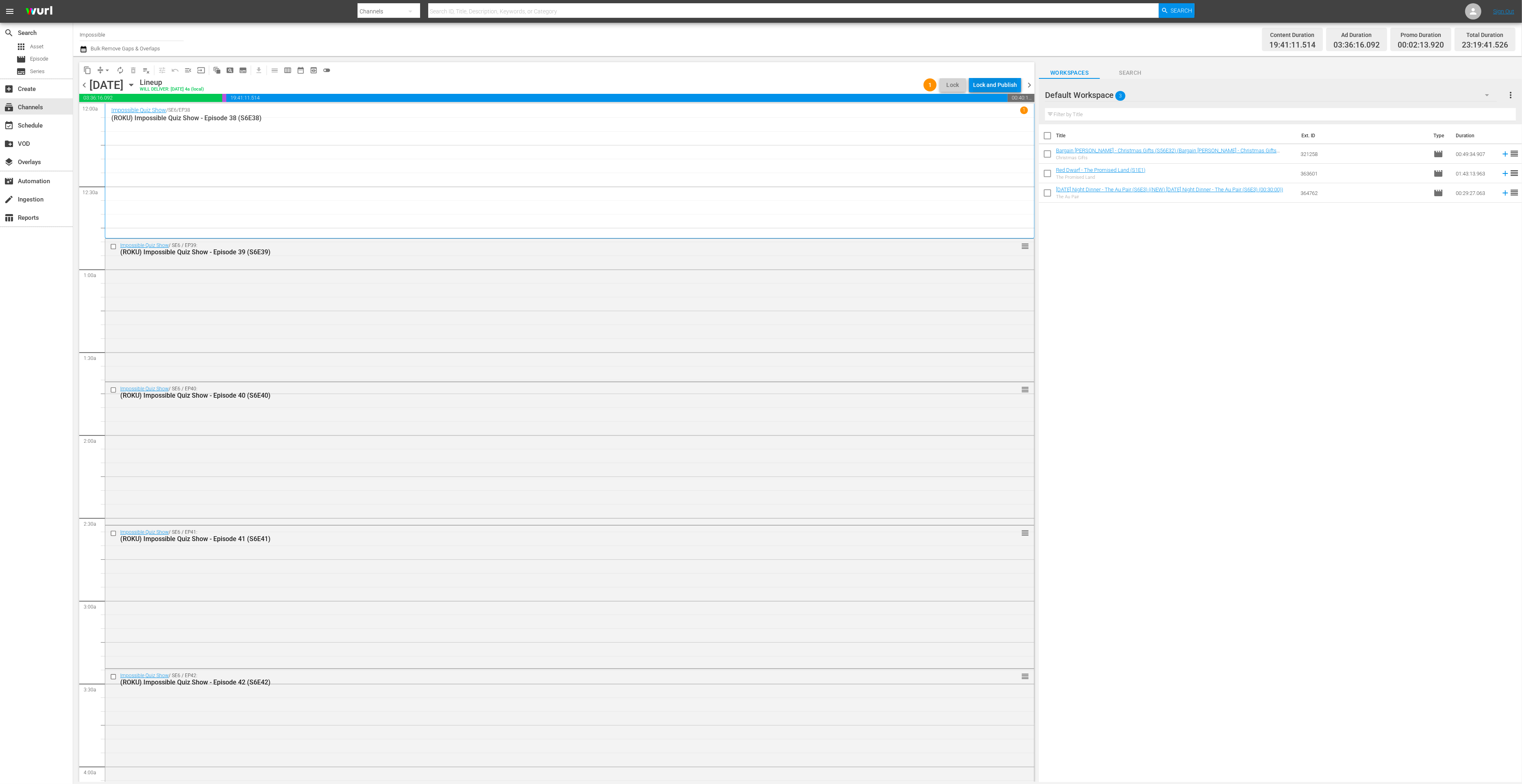
click at [990, 80] on div "Lock and Publish" at bounding box center [995, 84] width 44 height 15
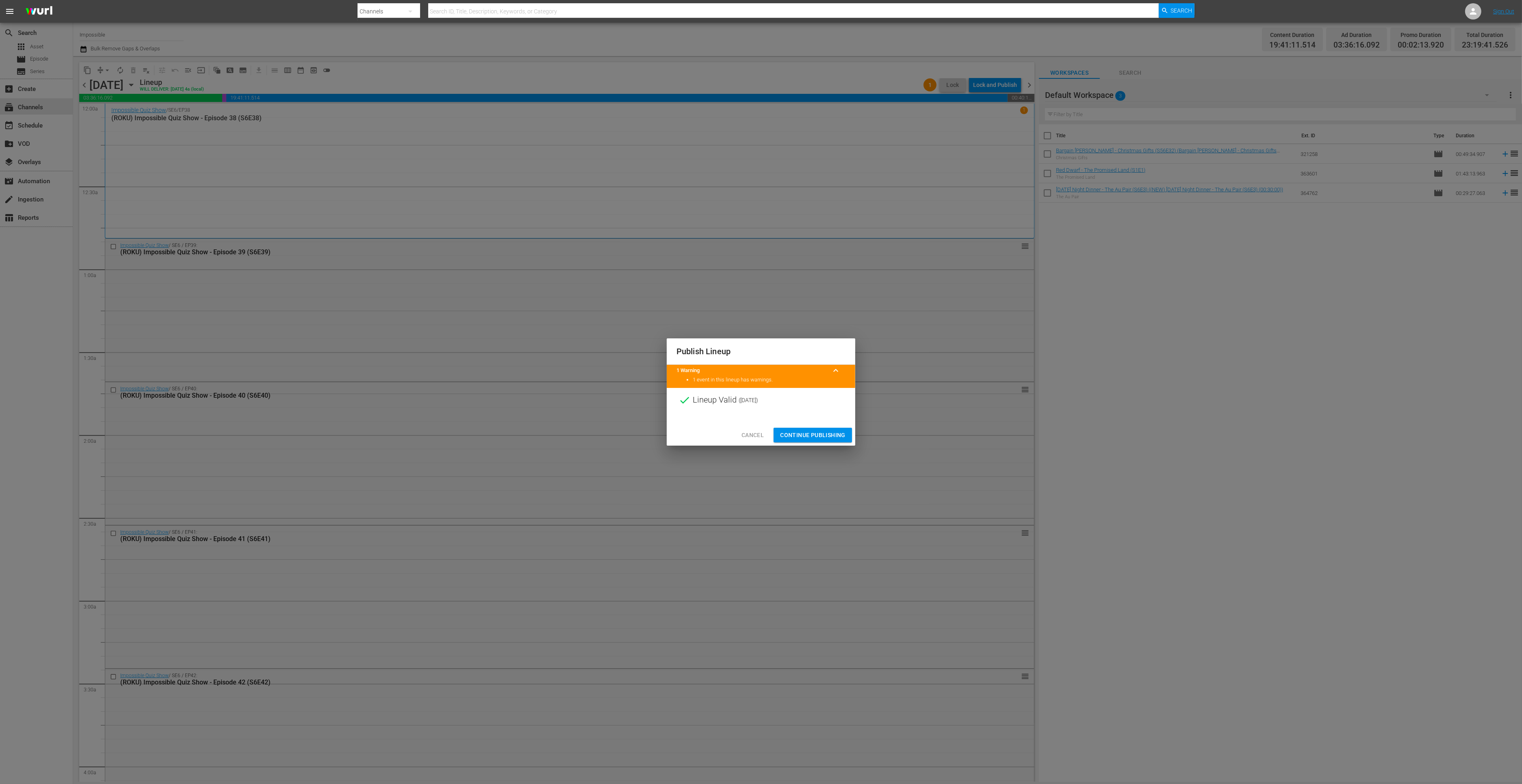
click at [784, 439] on span "Continue Publishing" at bounding box center [812, 435] width 66 height 10
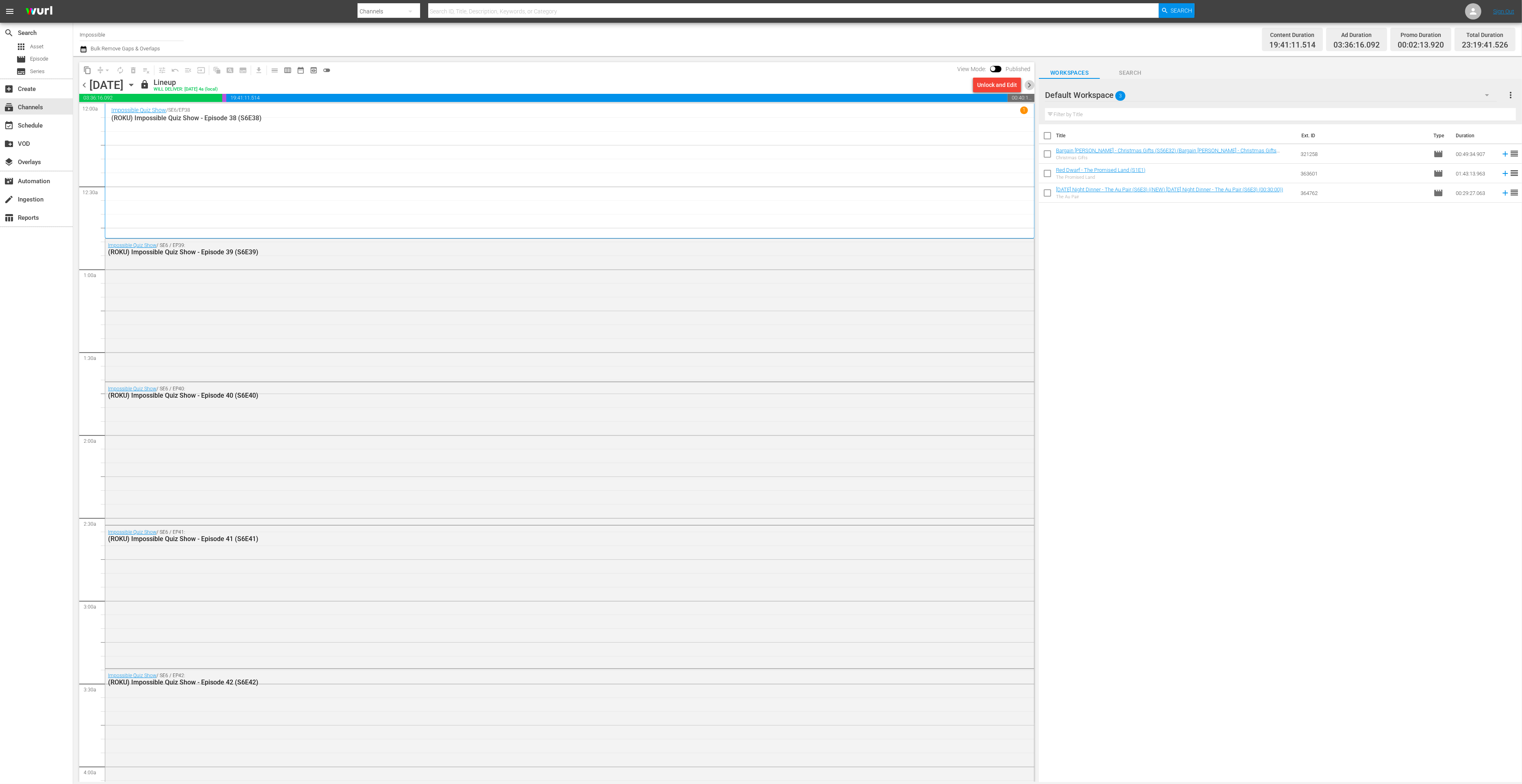
click at [1029, 84] on span "chevron_right" at bounding box center [1029, 84] width 10 height 10
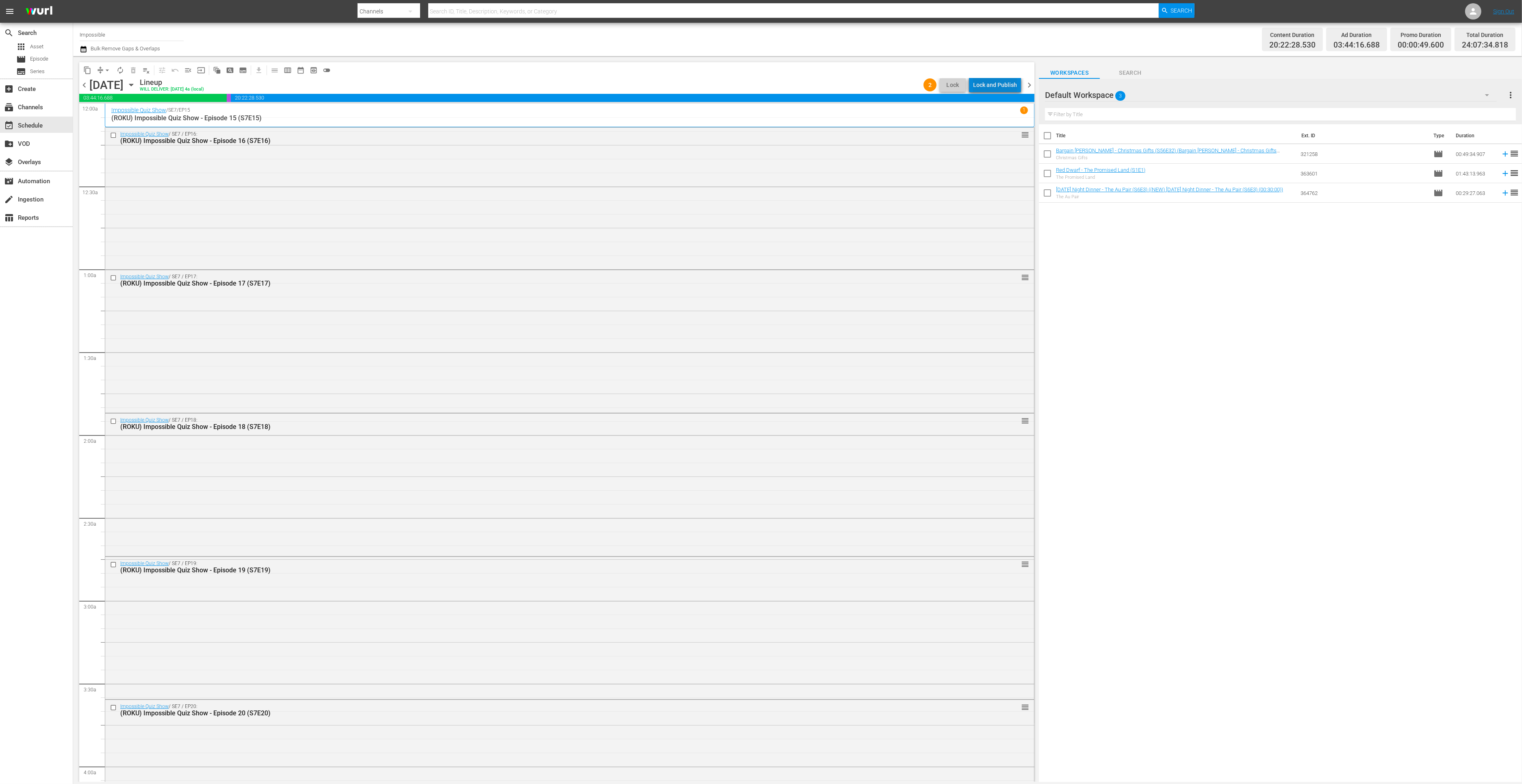
click at [1005, 84] on div "Lock and Publish" at bounding box center [995, 84] width 44 height 15
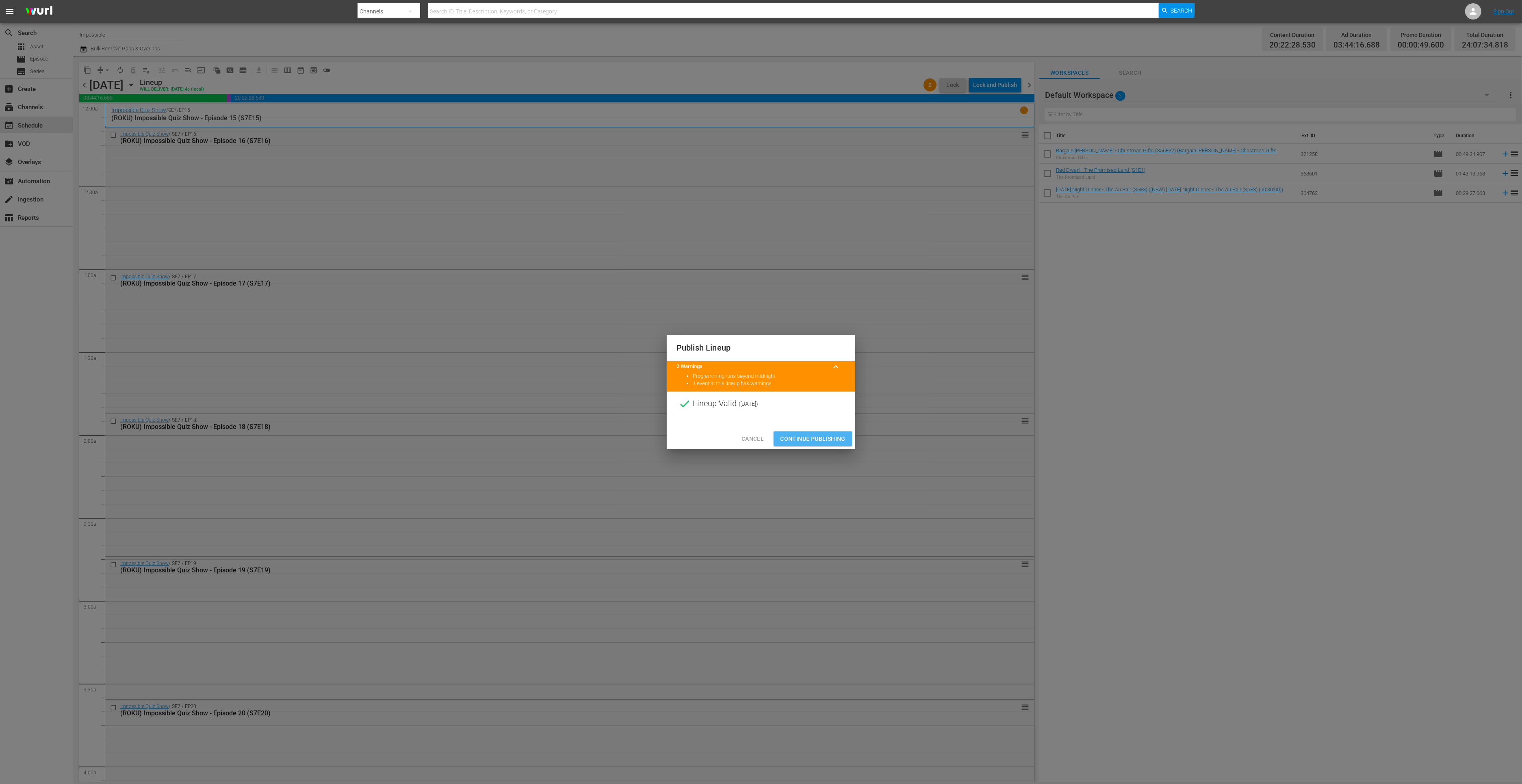
click at [785, 444] on button "Continue Publishing" at bounding box center [812, 438] width 79 height 15
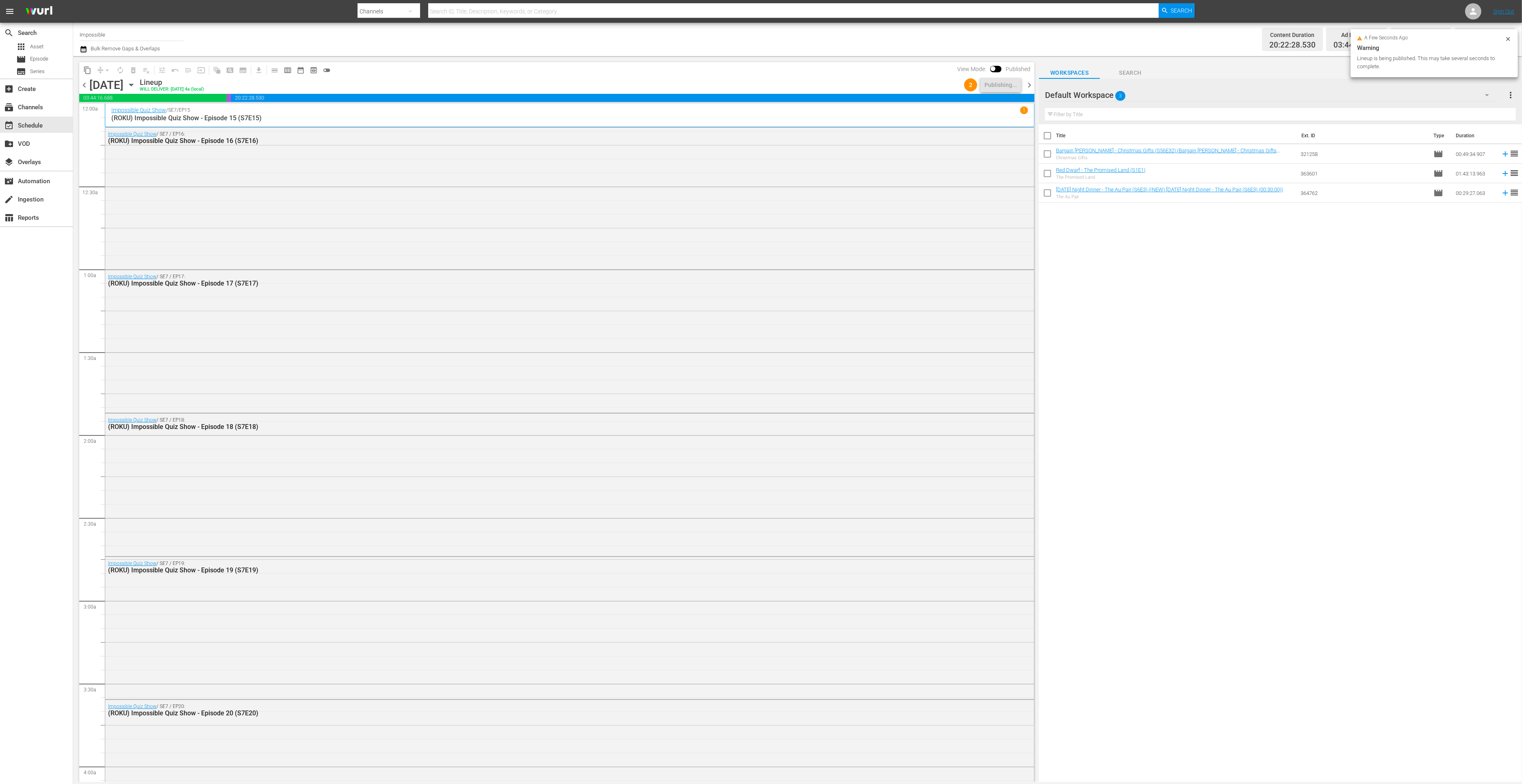
click at [83, 49] on icon "button" at bounding box center [83, 49] width 8 height 10
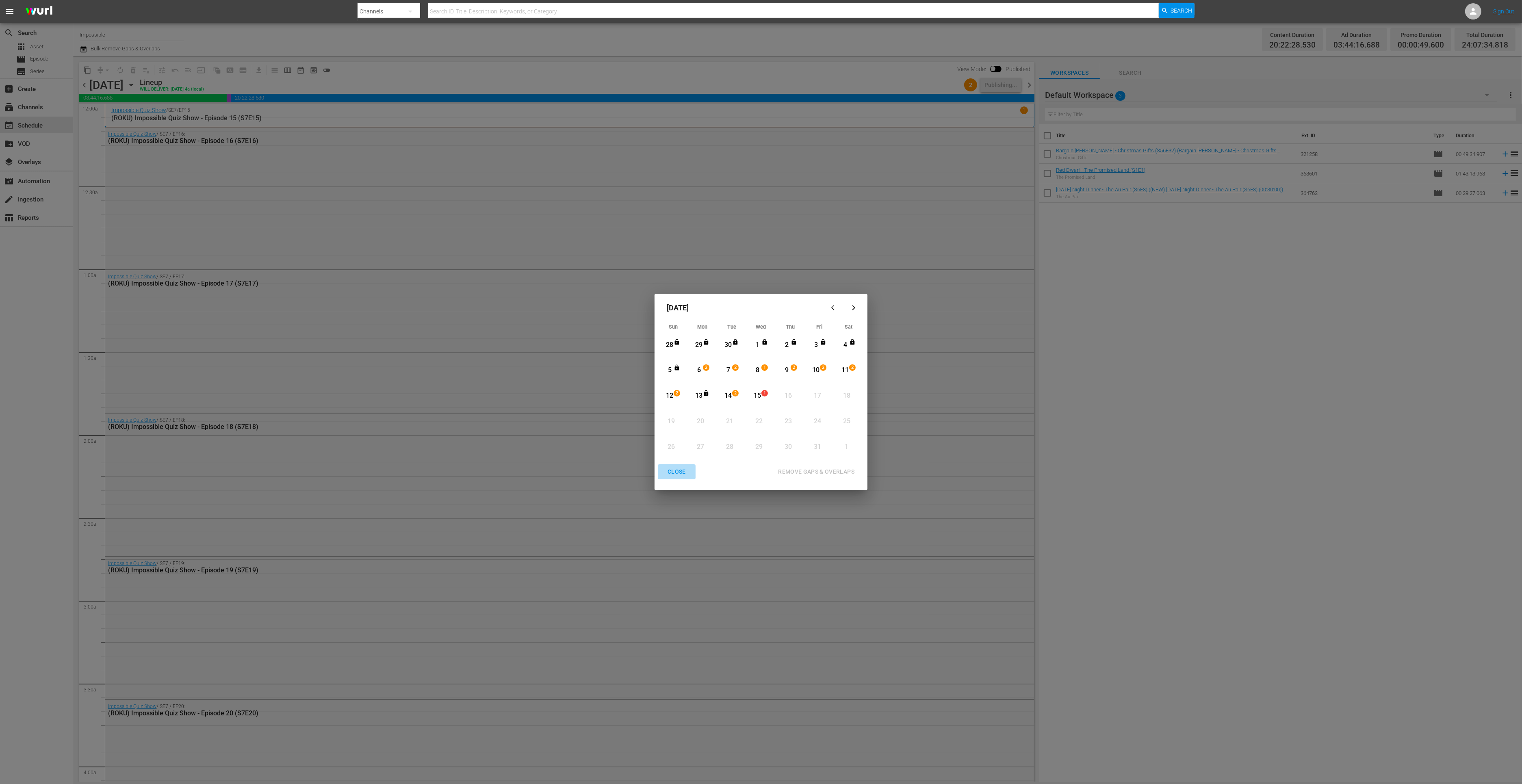
click at [676, 470] on div "CLOSE" at bounding box center [677, 471] width 31 height 10
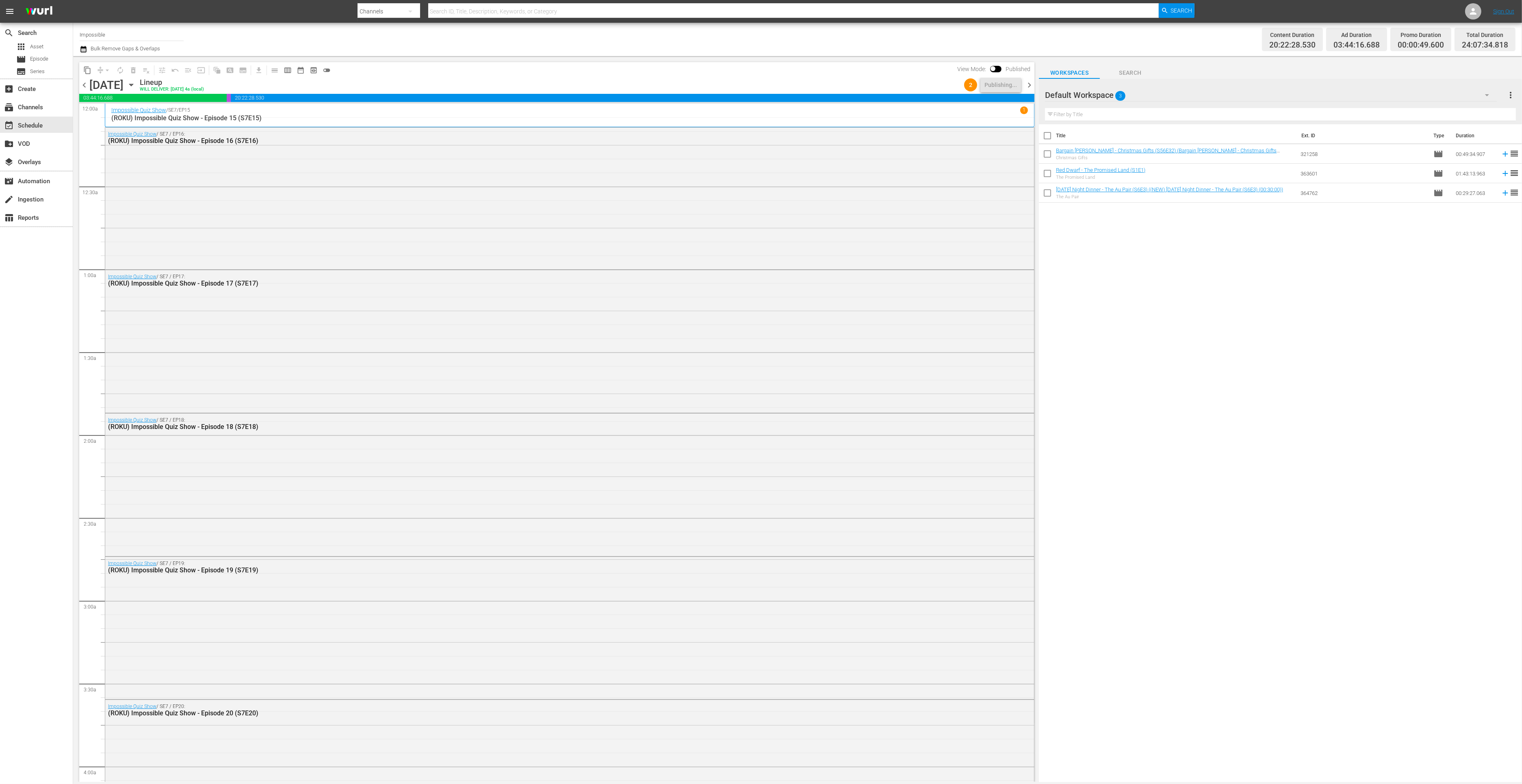
click at [133, 86] on icon "button" at bounding box center [131, 84] width 4 height 2
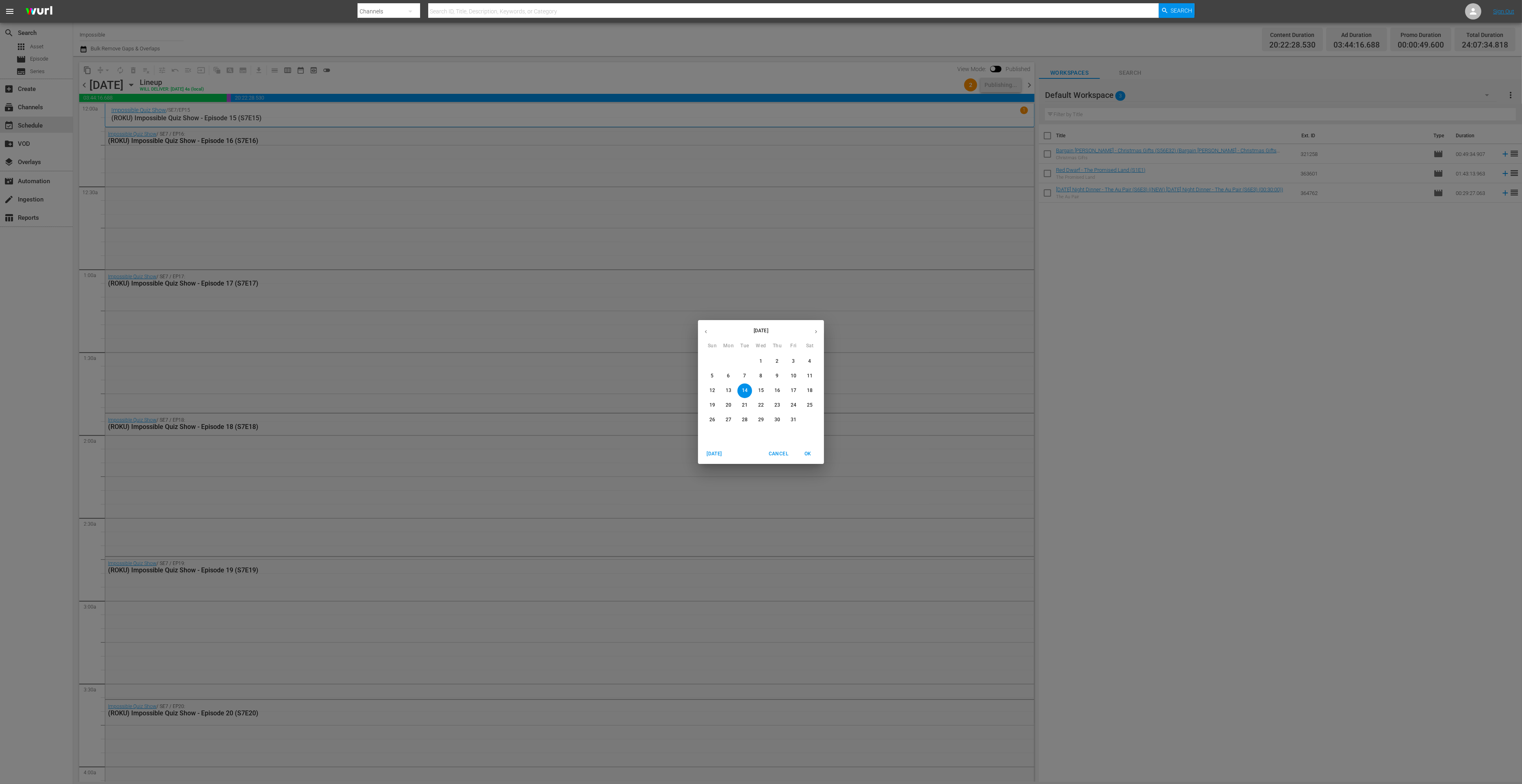
click at [726, 375] on span "6" at bounding box center [729, 376] width 15 height 7
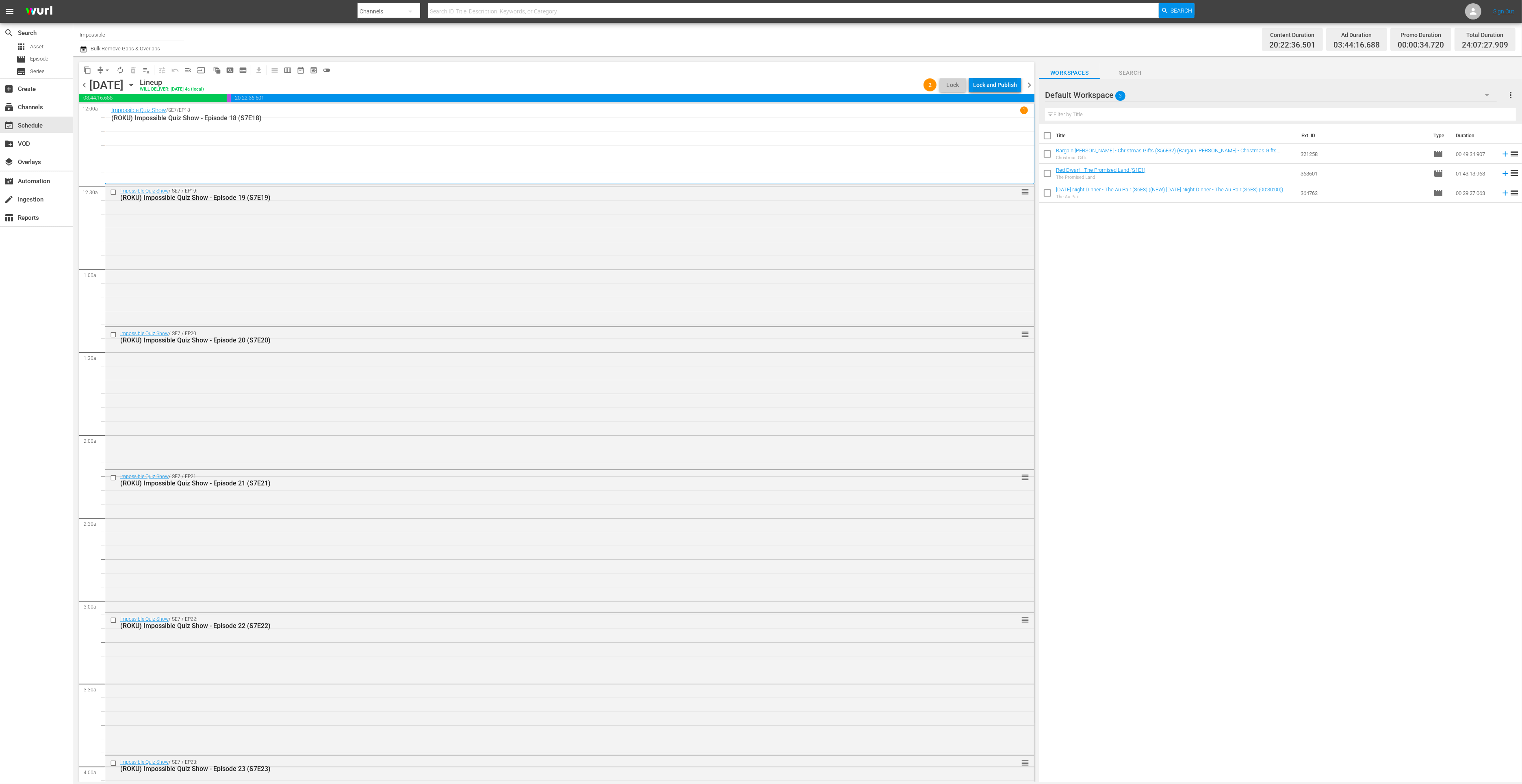
click at [984, 87] on div "Lock and Publish" at bounding box center [995, 84] width 44 height 15
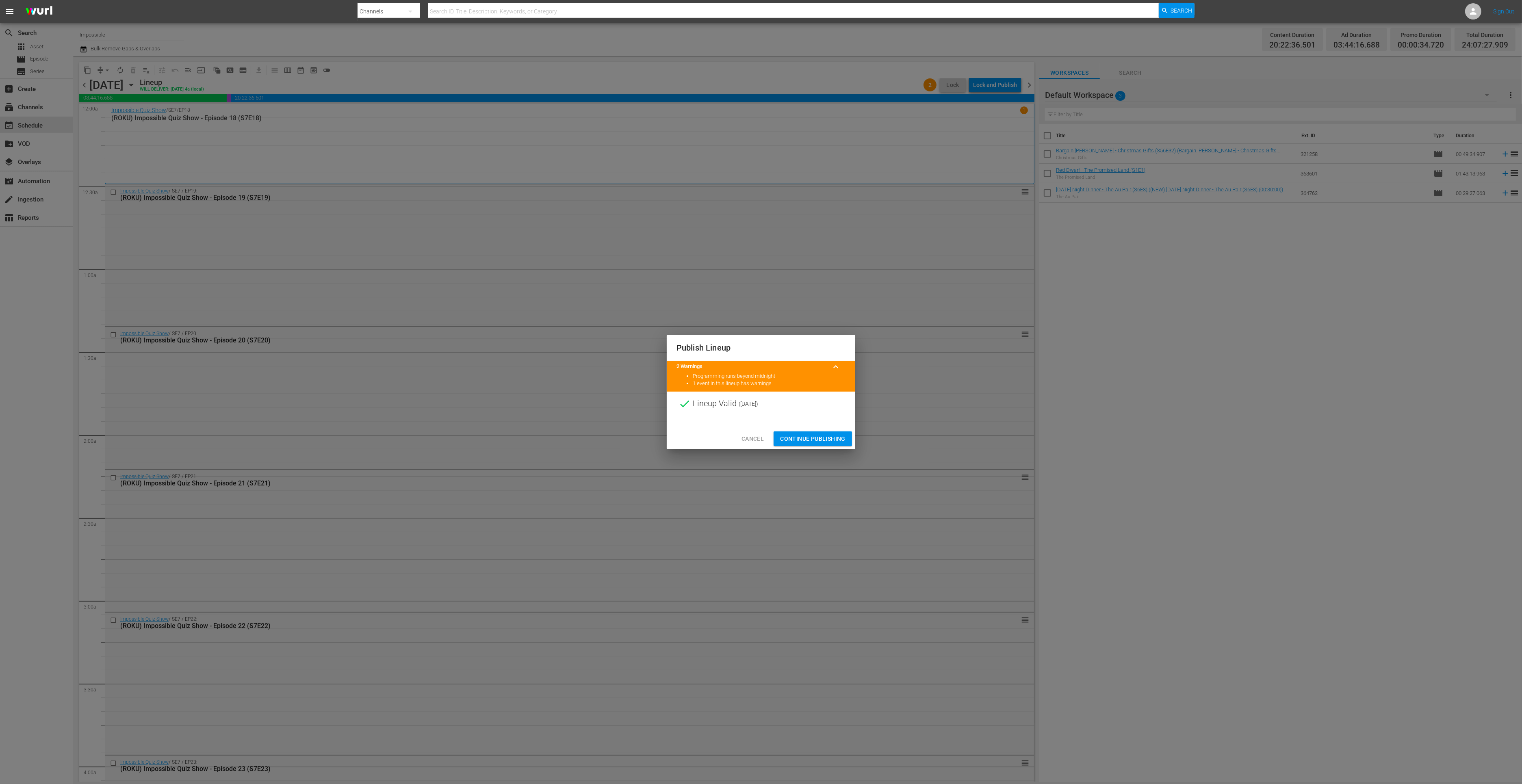
drag, startPoint x: 788, startPoint y: 441, endPoint x: 799, endPoint y: 417, distance: 26.4
click at [788, 441] on span "Continue Publishing" at bounding box center [812, 438] width 66 height 10
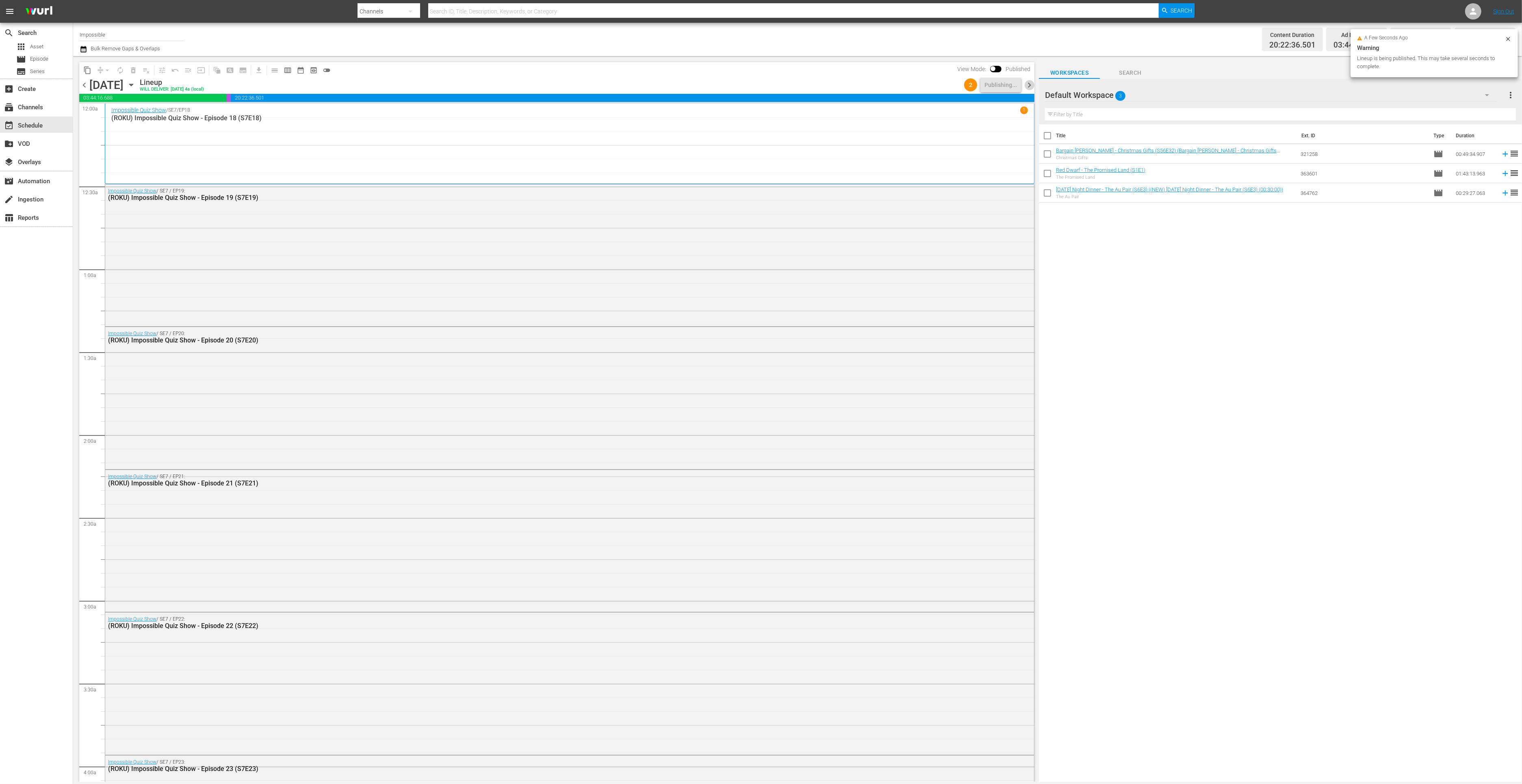
click at [1029, 83] on span "chevron_right" at bounding box center [1029, 84] width 10 height 10
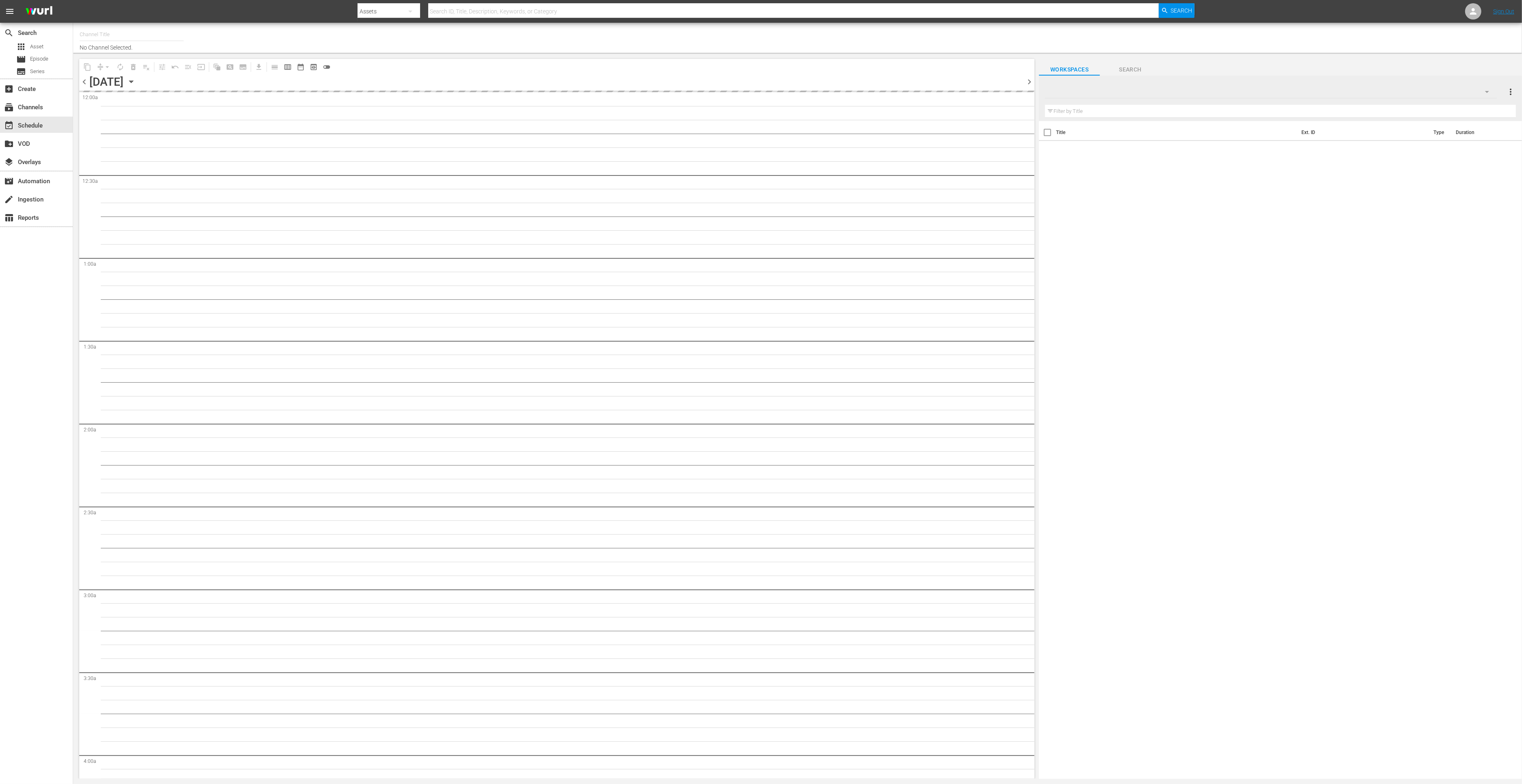
type input "Impossible (1011)"
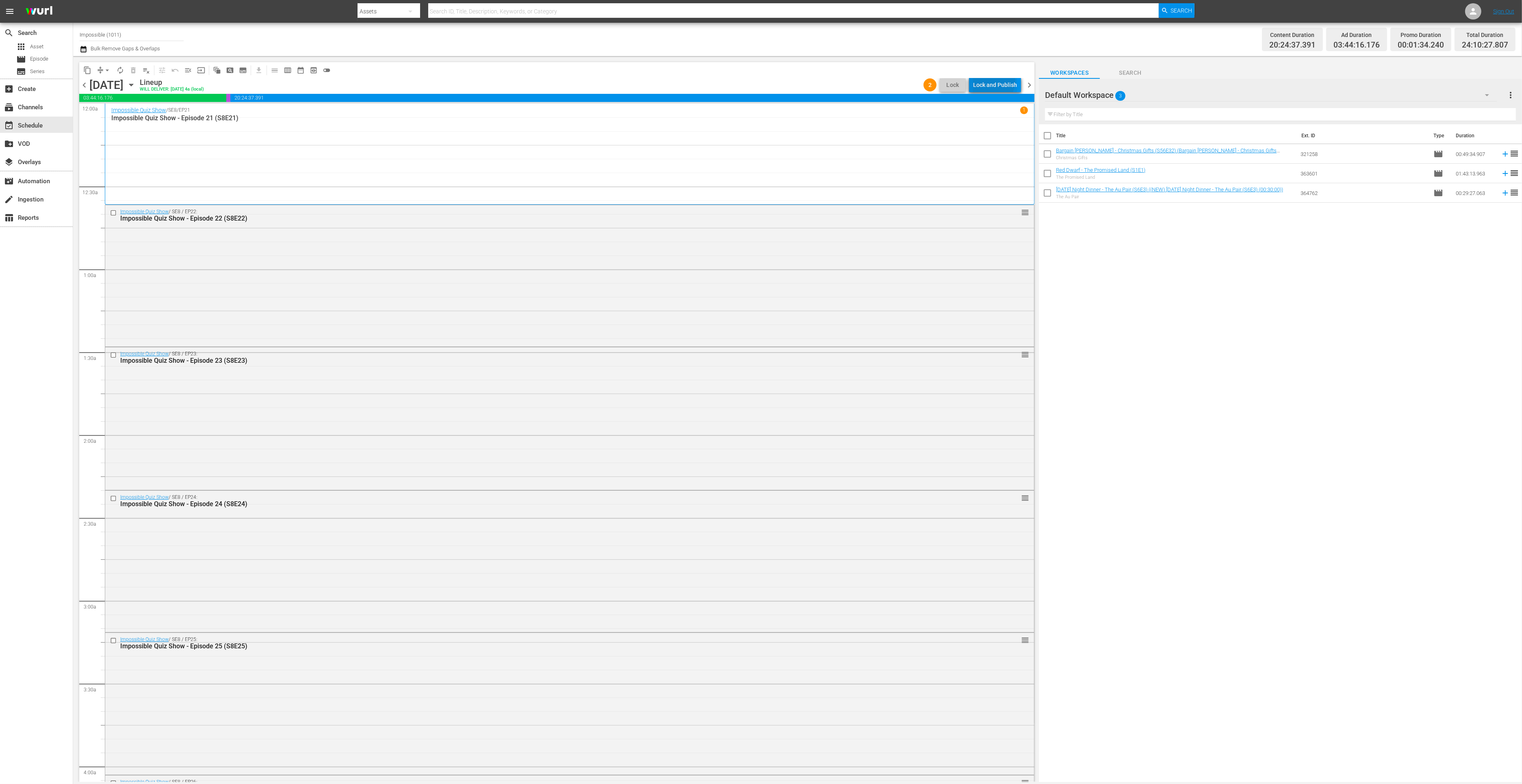
click at [996, 82] on div "Lock and Publish" at bounding box center [995, 84] width 44 height 15
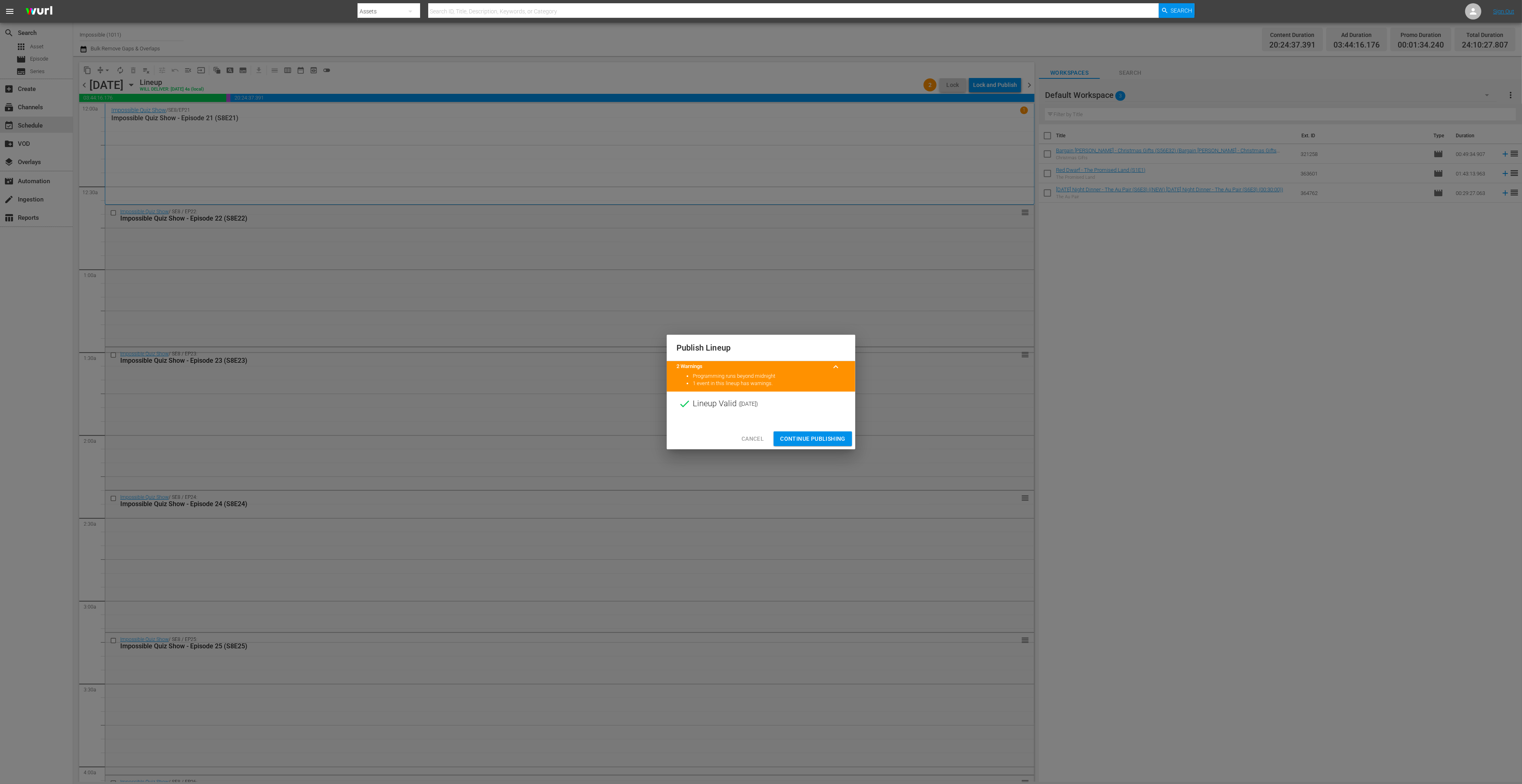
click at [806, 437] on span "Continue Publishing" at bounding box center [812, 438] width 66 height 10
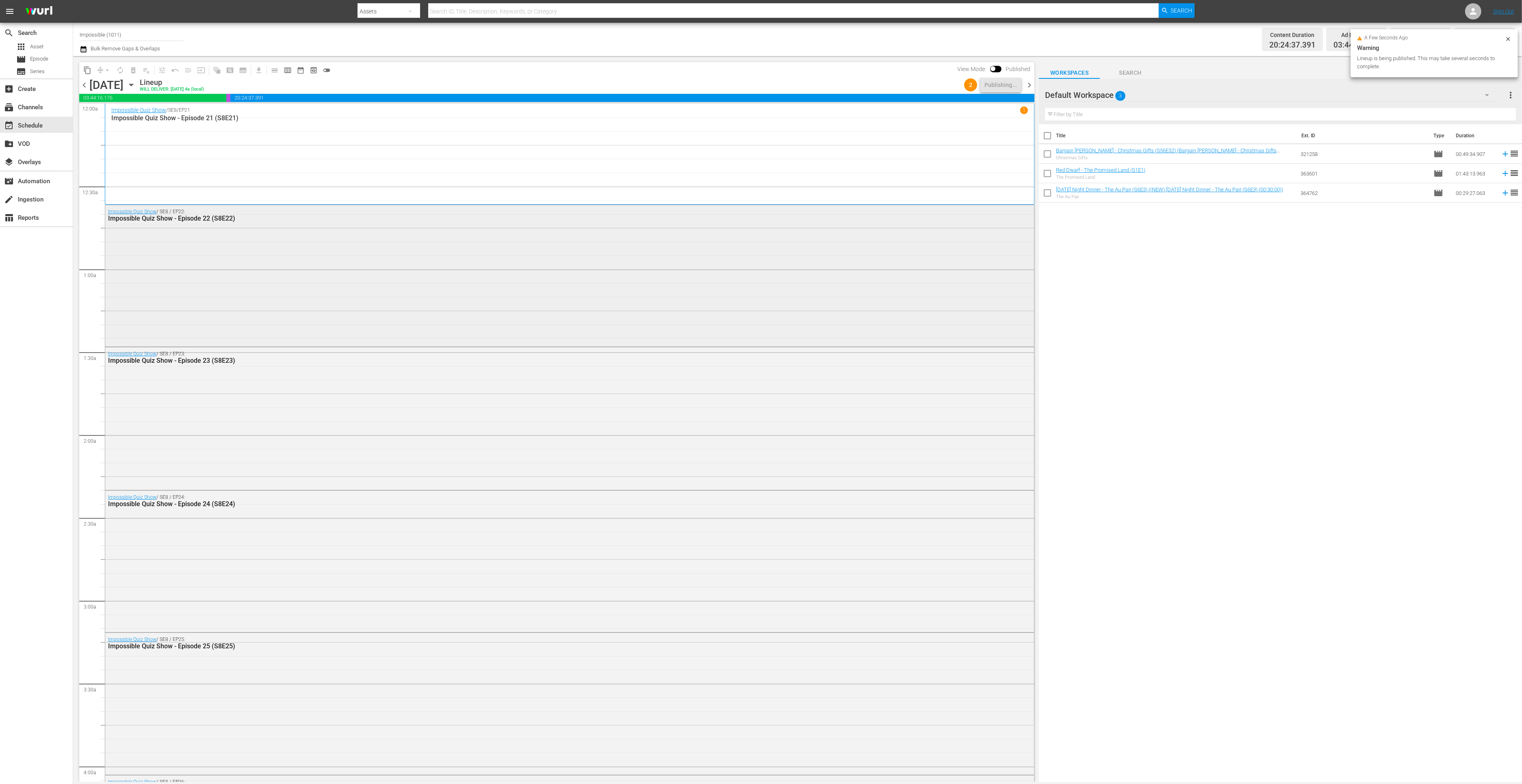
click at [476, 320] on div "Impossible Quiz Show / SE8 / EP22: Impossible Quiz Show - Episode 22 (S8E22)" at bounding box center [570, 275] width 929 height 140
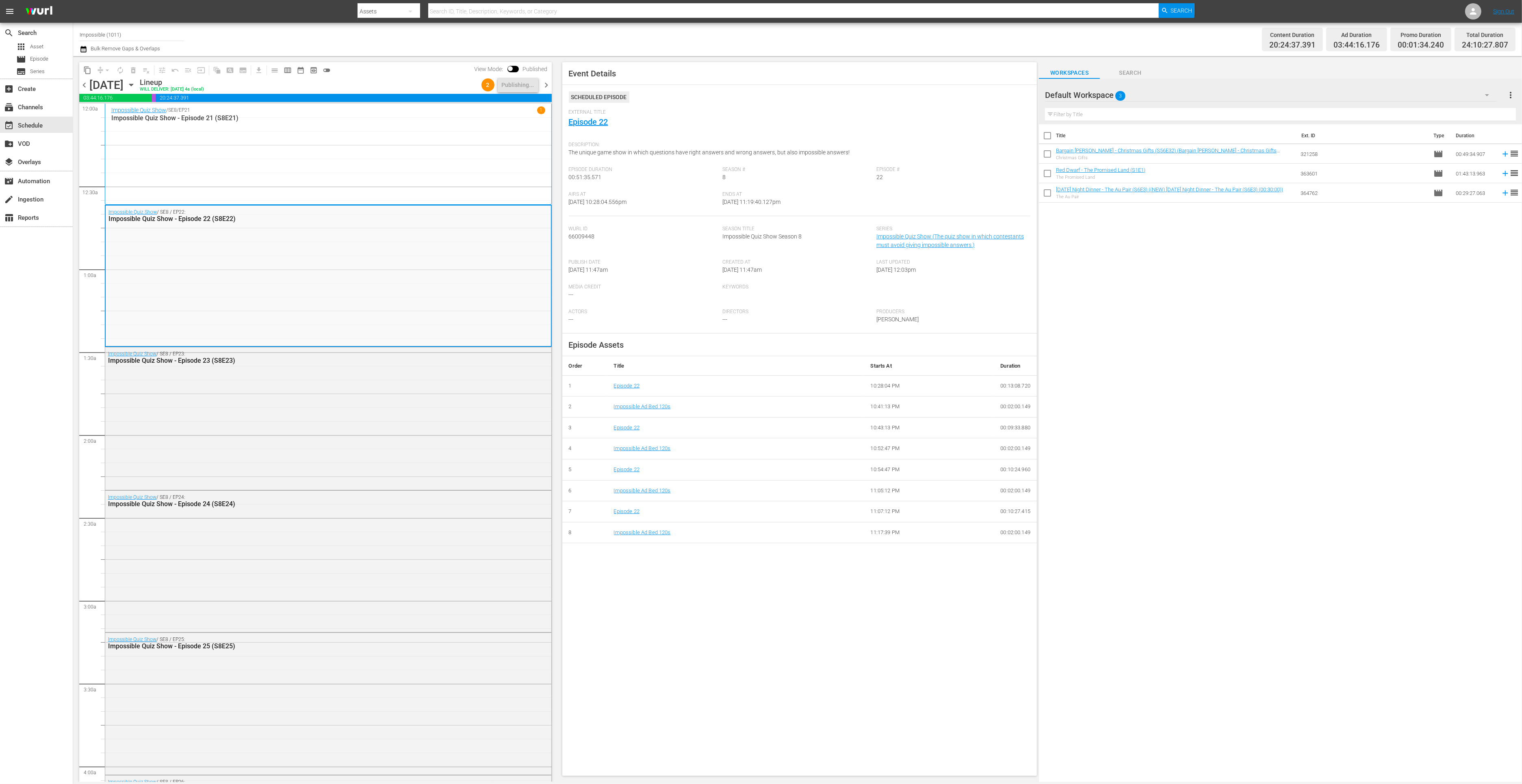
click at [544, 85] on span "chevron_right" at bounding box center [547, 84] width 10 height 10
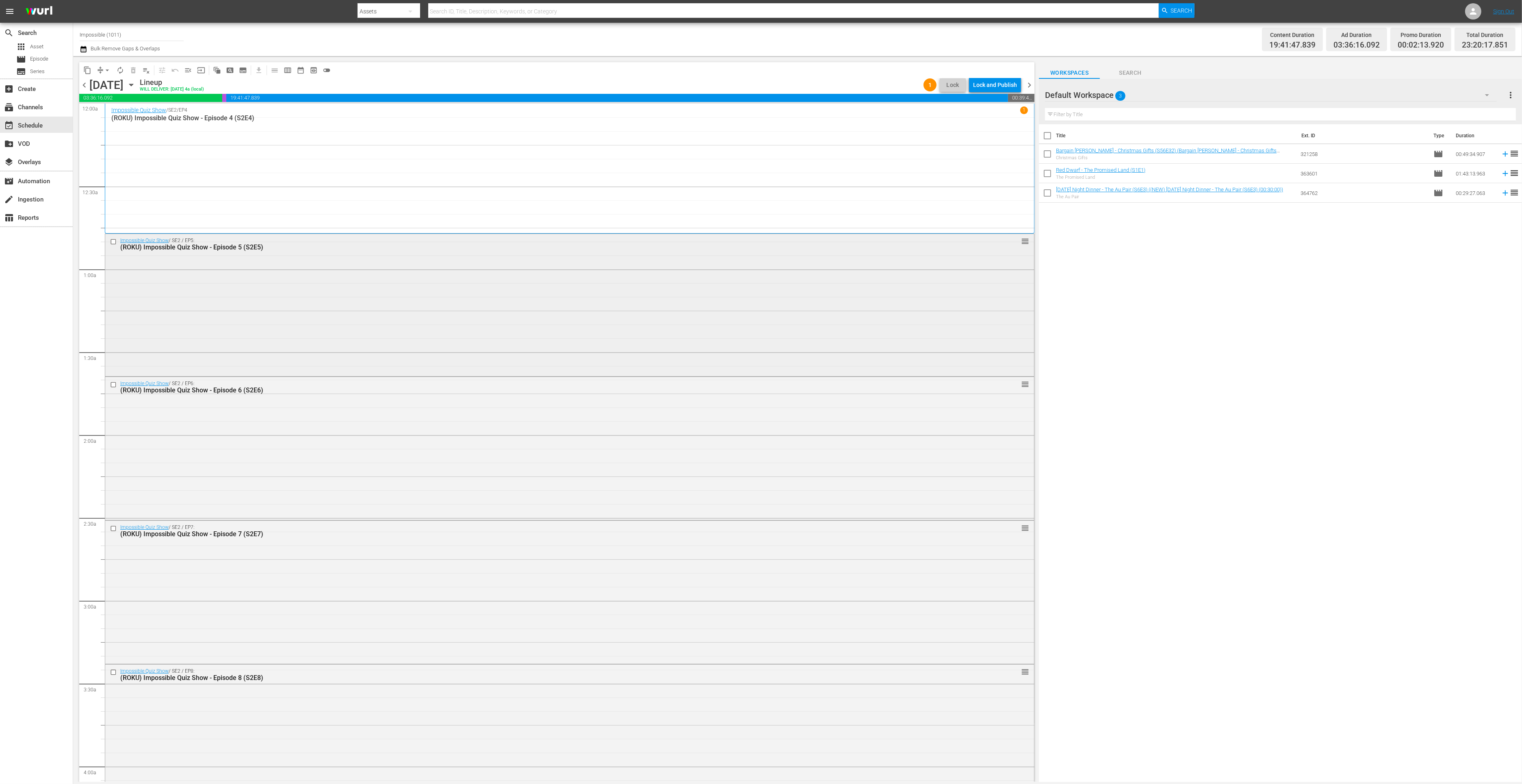
click at [355, 310] on div "Impossible Quiz Show / SE2 / EP5: (ROKU) Impossible Quiz Show - Episode 5 (S2E5…" at bounding box center [570, 304] width 929 height 141
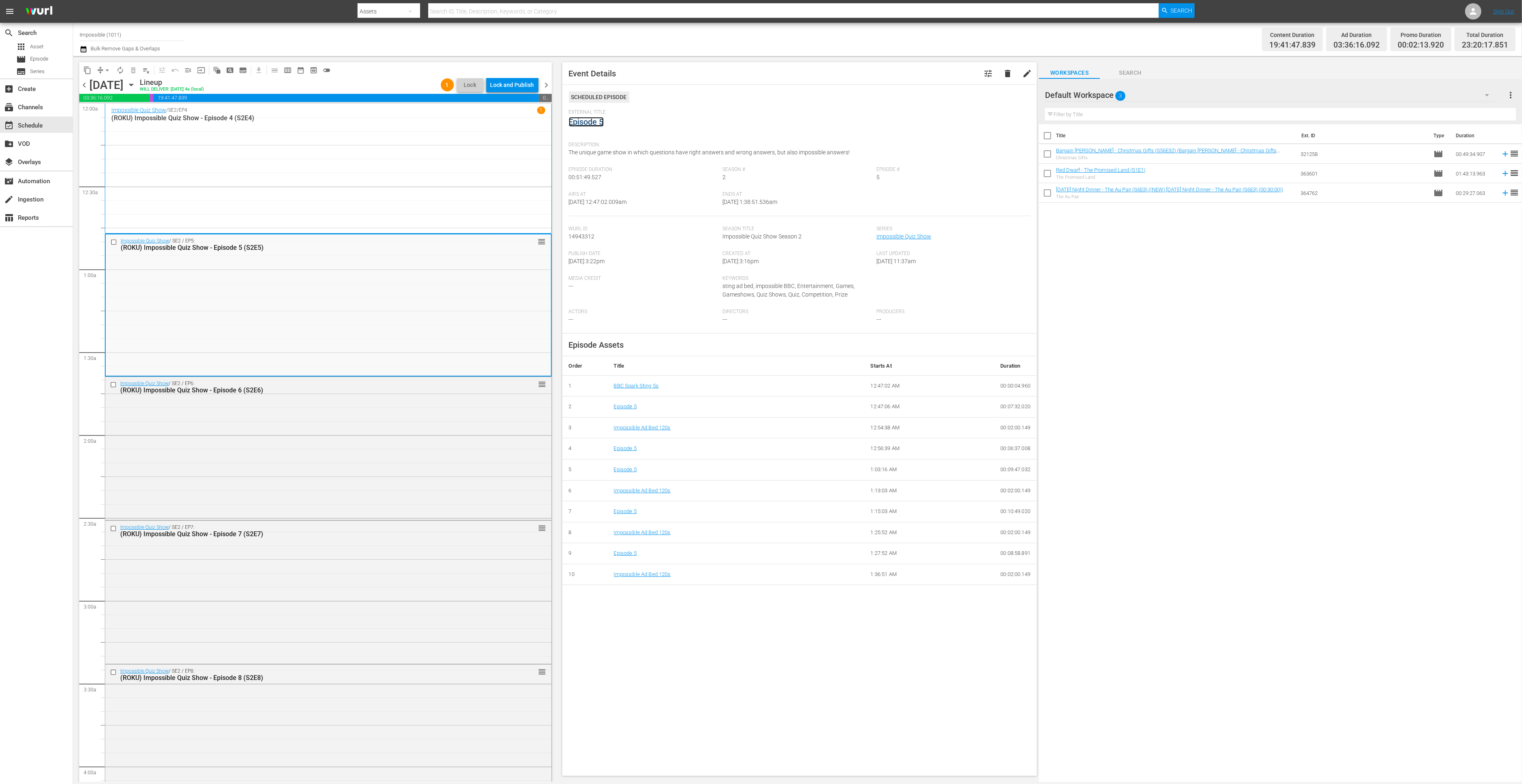
click at [583, 122] on link "Episode 5" at bounding box center [586, 122] width 35 height 10
click at [378, 539] on div "Impossible Quiz Show / SE2 / EP7: (ROKU) Impossible Quiz Show - Episode 7 (S2E7…" at bounding box center [328, 531] width 446 height 20
click at [587, 122] on link "Episode 7" at bounding box center [586, 122] width 35 height 10
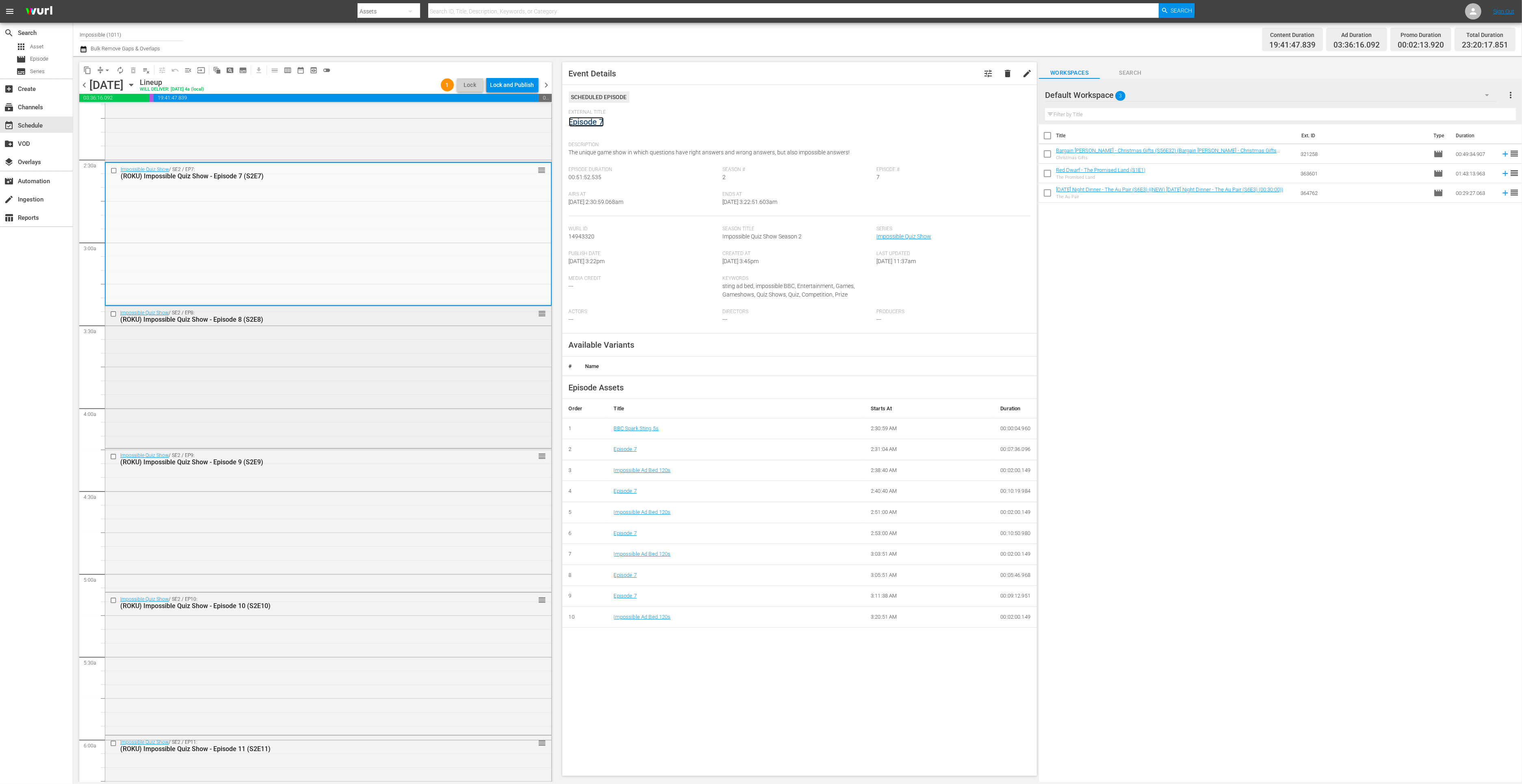
scroll to position [360, 0]
click at [323, 512] on div "Impossible Quiz Show / SE2 / EP9: (ROKU) Impossible Quiz Show - Episode 9 (S2E9…" at bounding box center [328, 518] width 446 height 141
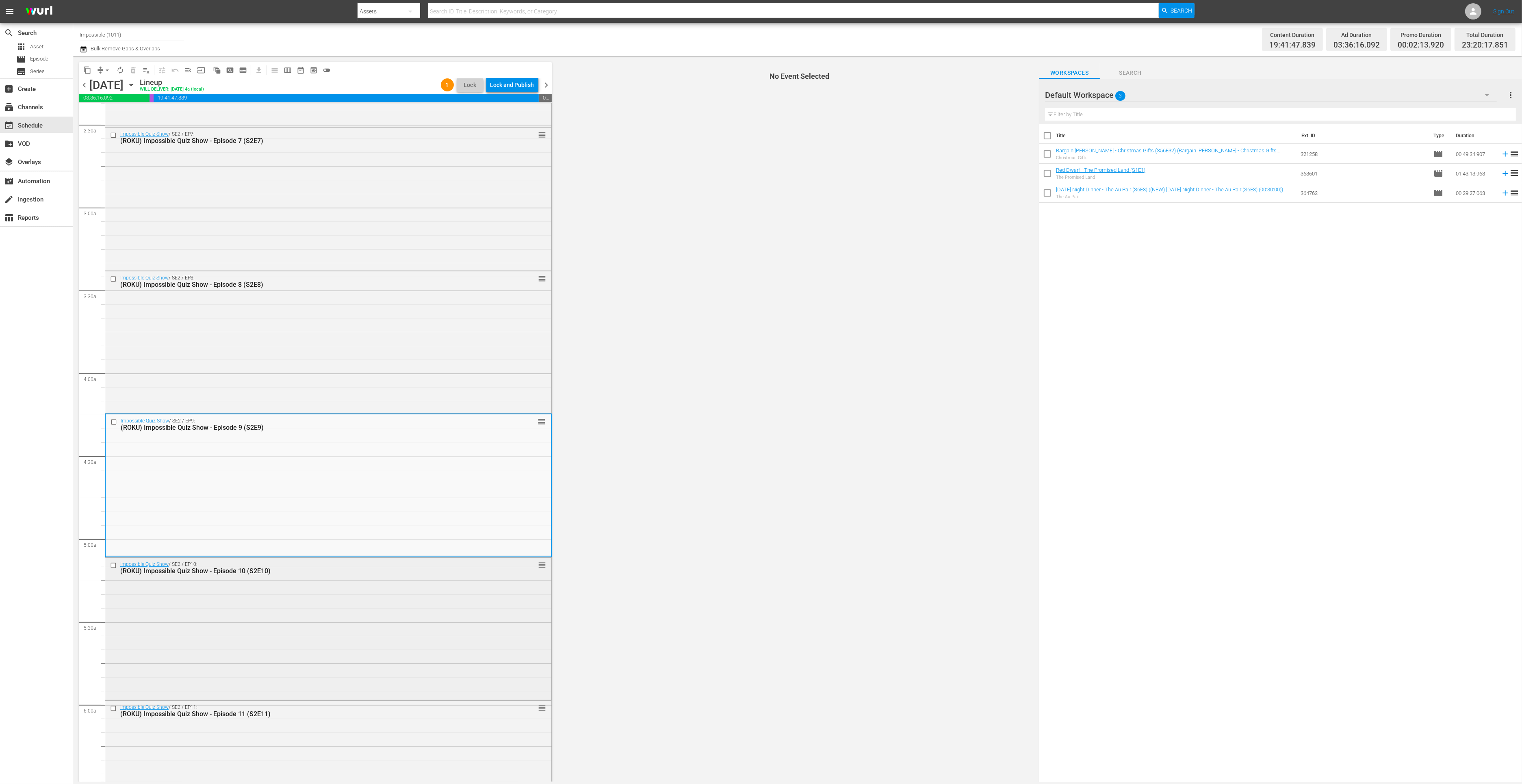
scroll to position [456, 0]
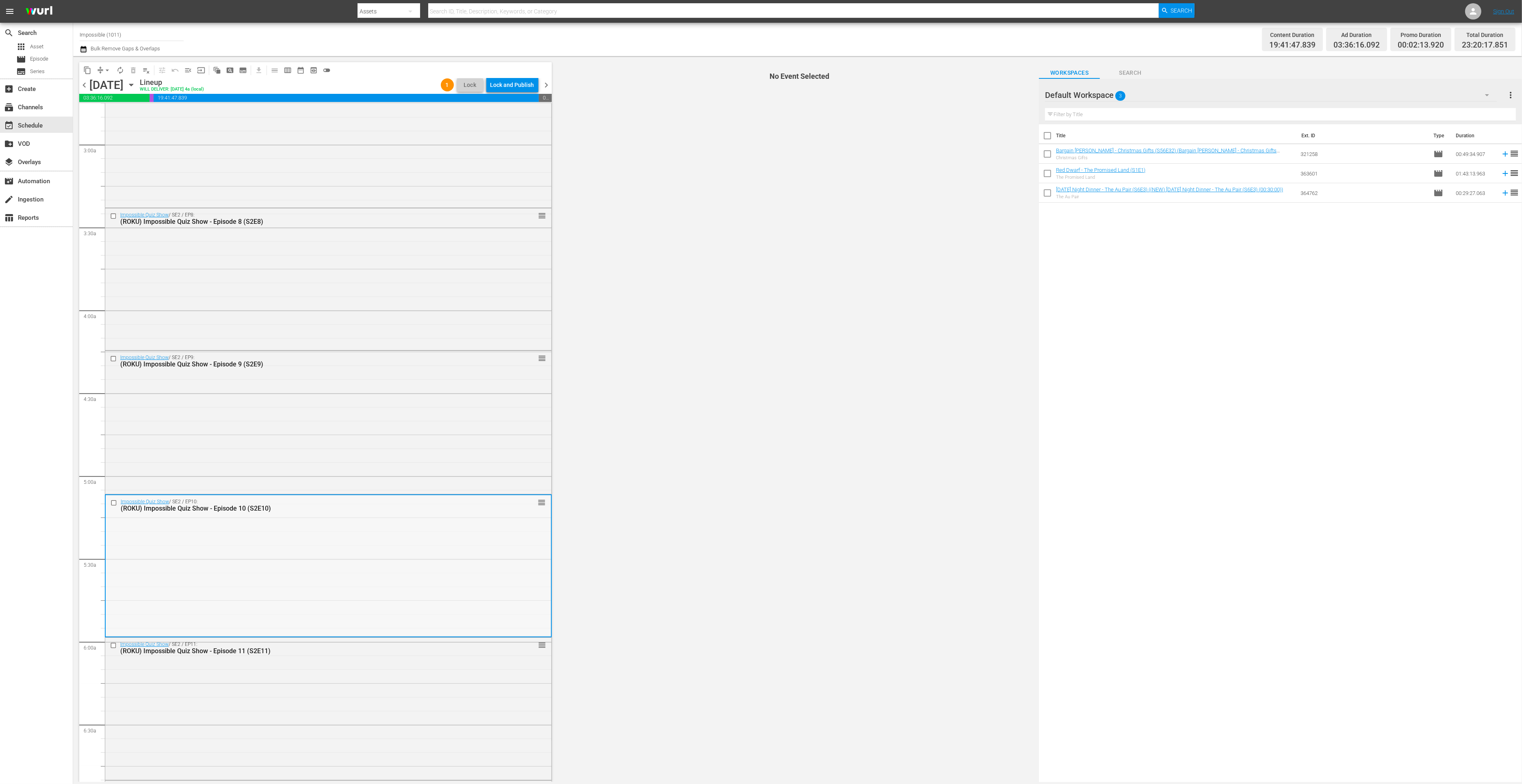
click at [181, 554] on div "Impossible Quiz Show / SE2 / EP10: (ROKU) Impossible Quiz Show - Episode 10 (S2…" at bounding box center [329, 565] width 445 height 141
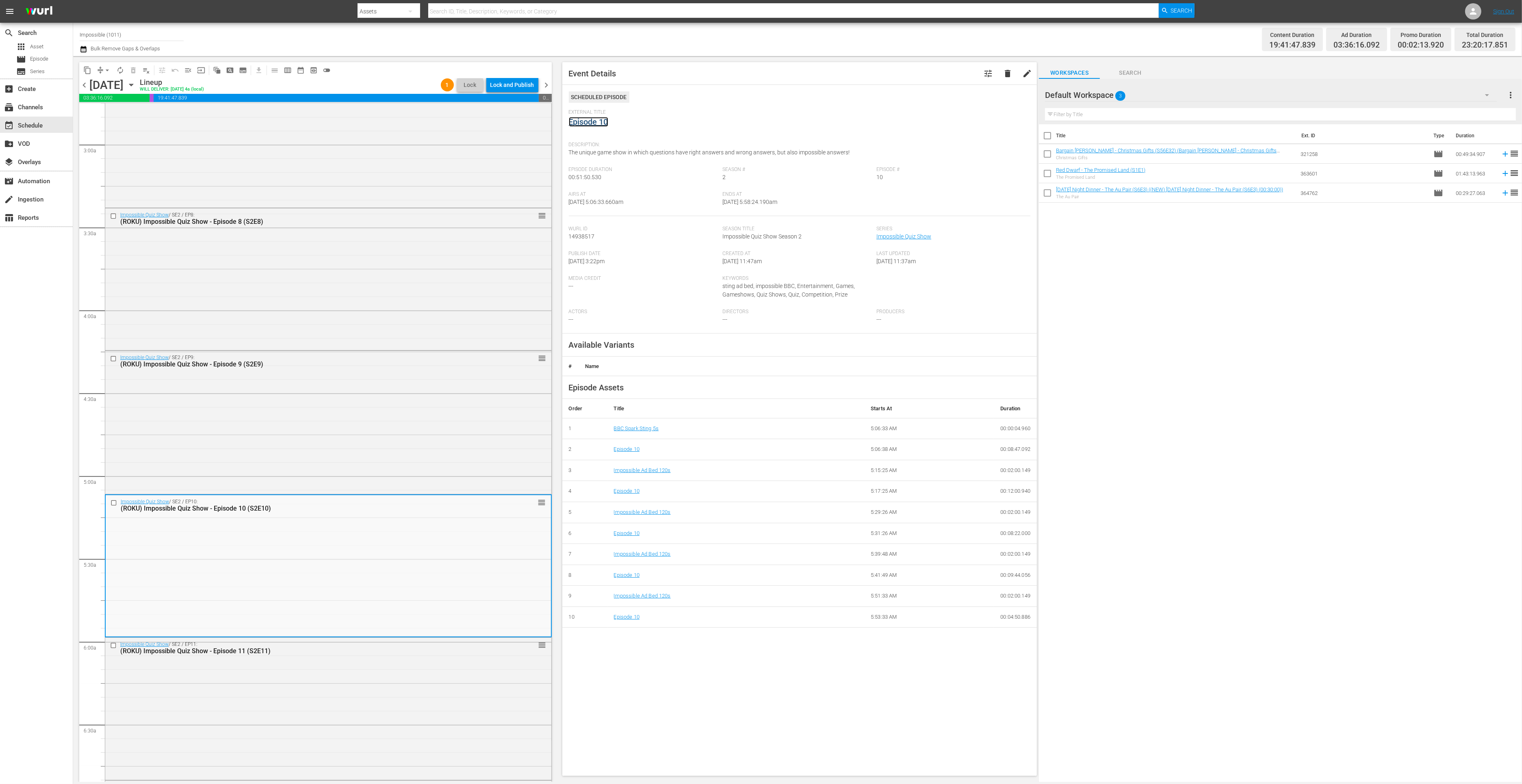
click link "Episode 10"
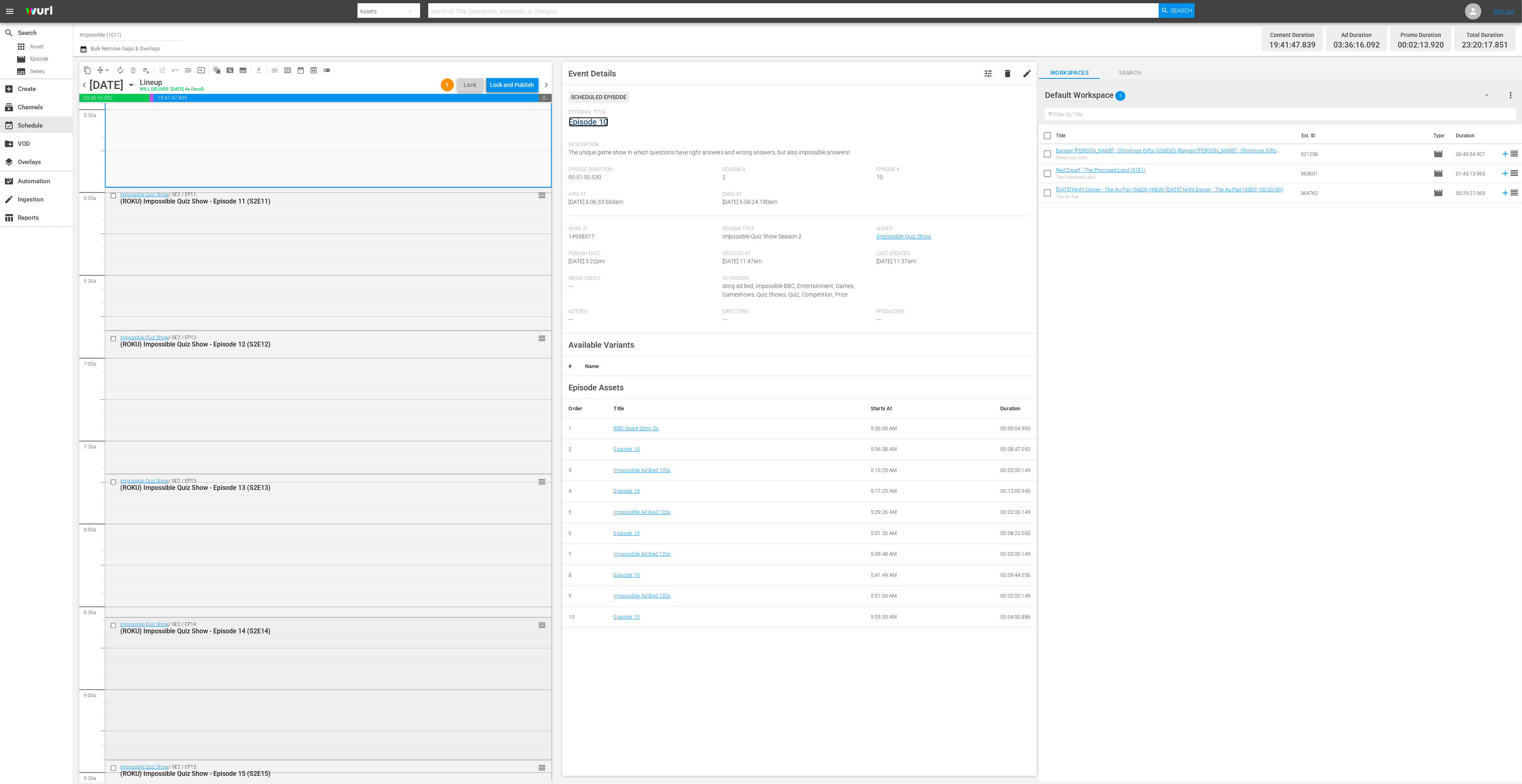
scroll to position [906, 0]
click div "Impossible Quiz Show / SE2 / EP13: (ROKU) Impossible Quiz Show - Episode 13 (S2…"
click link "Episode 13"
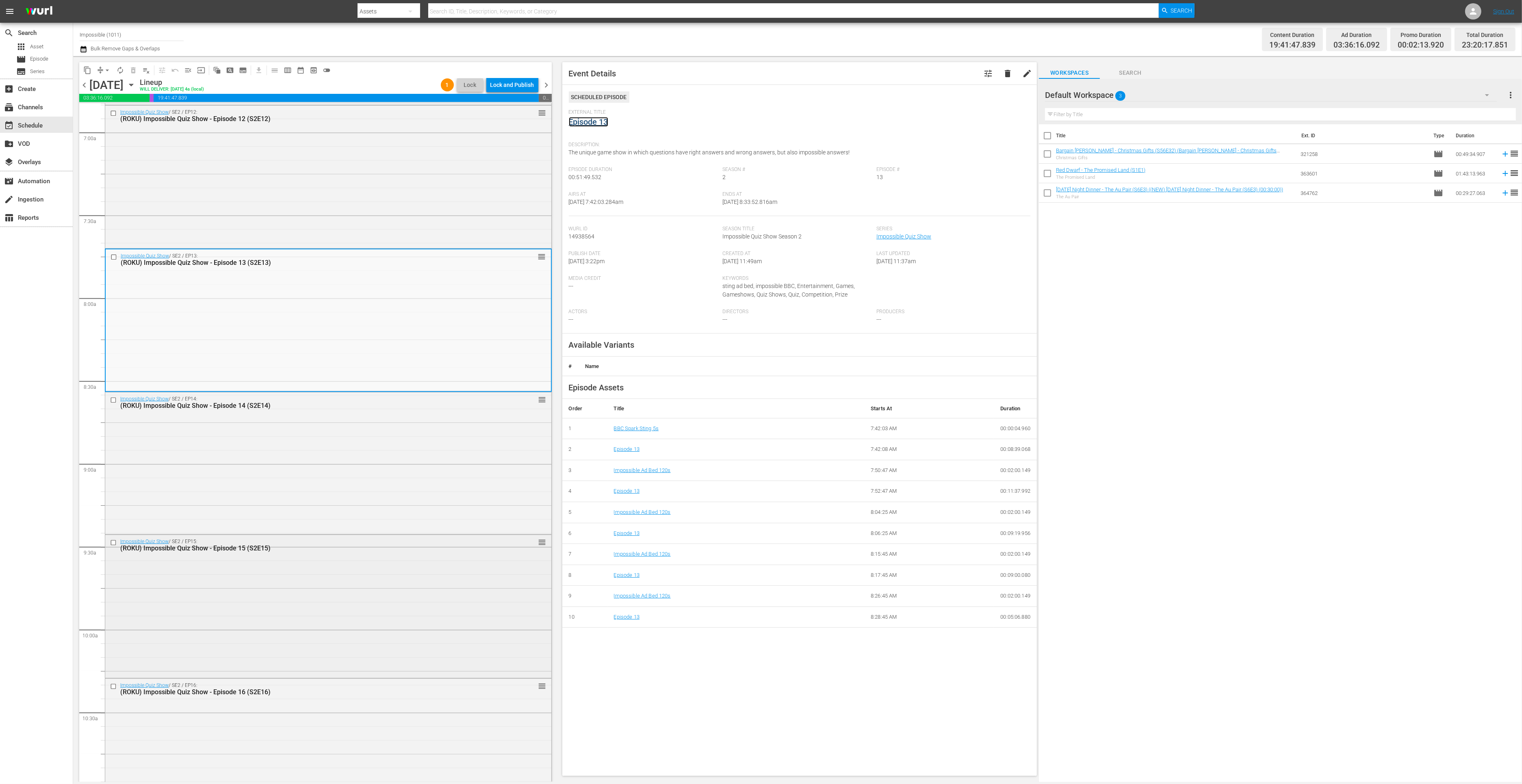
scroll to position [1237, 0]
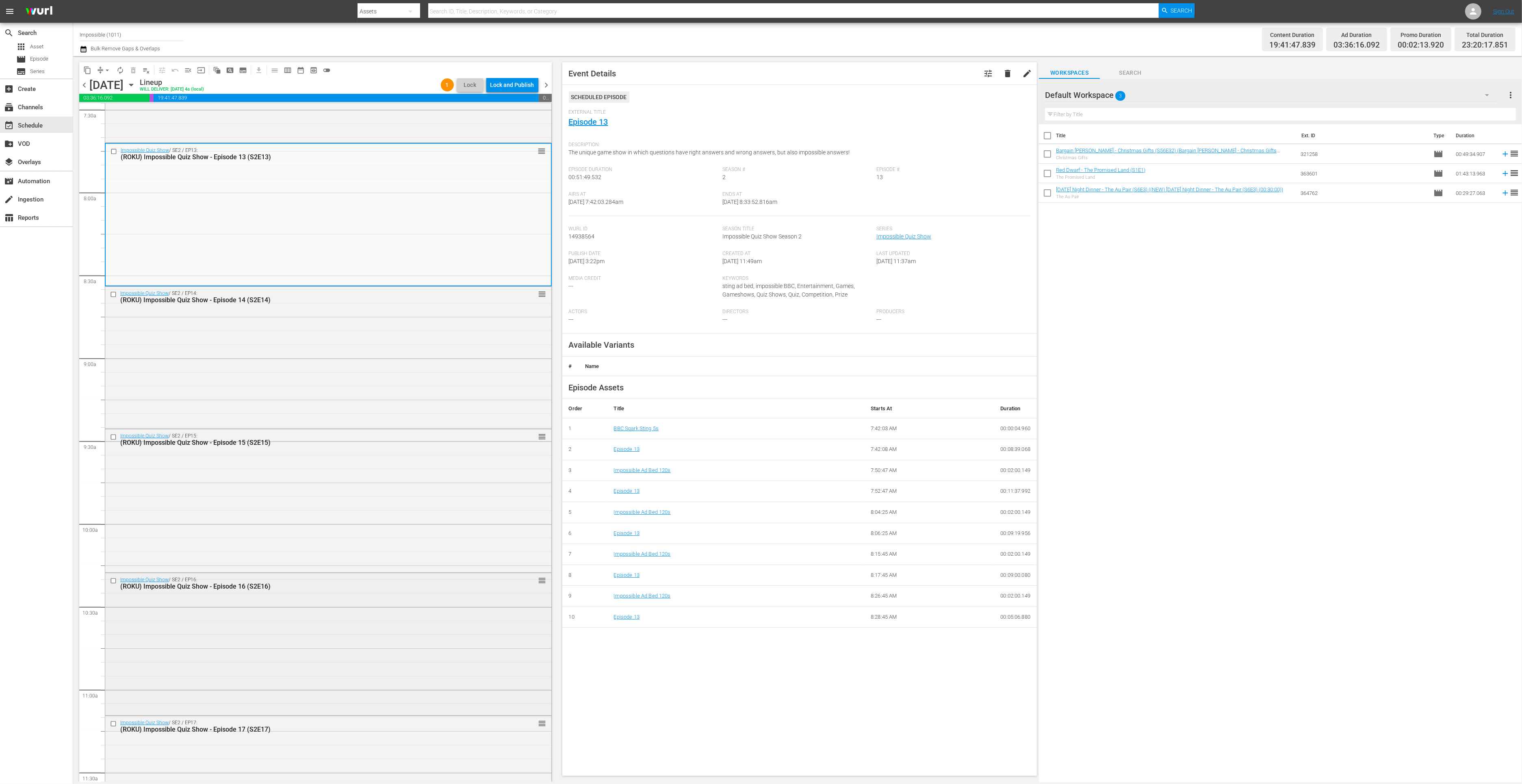
click div "Impossible Quiz Show / SE2 / EP16: (ROKU) Impossible Quiz Show - Episode 16 (S2…"
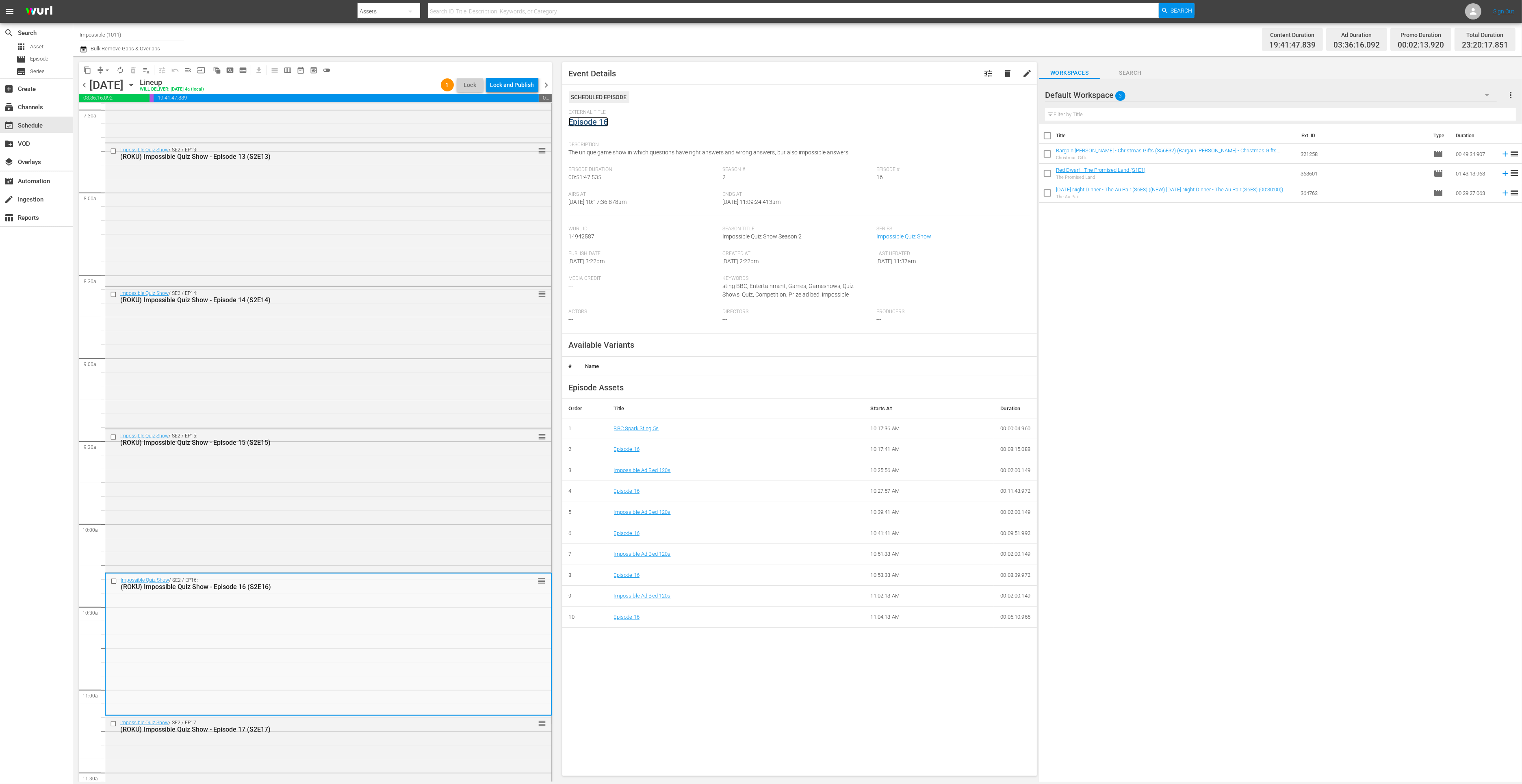
click link "Episode 16"
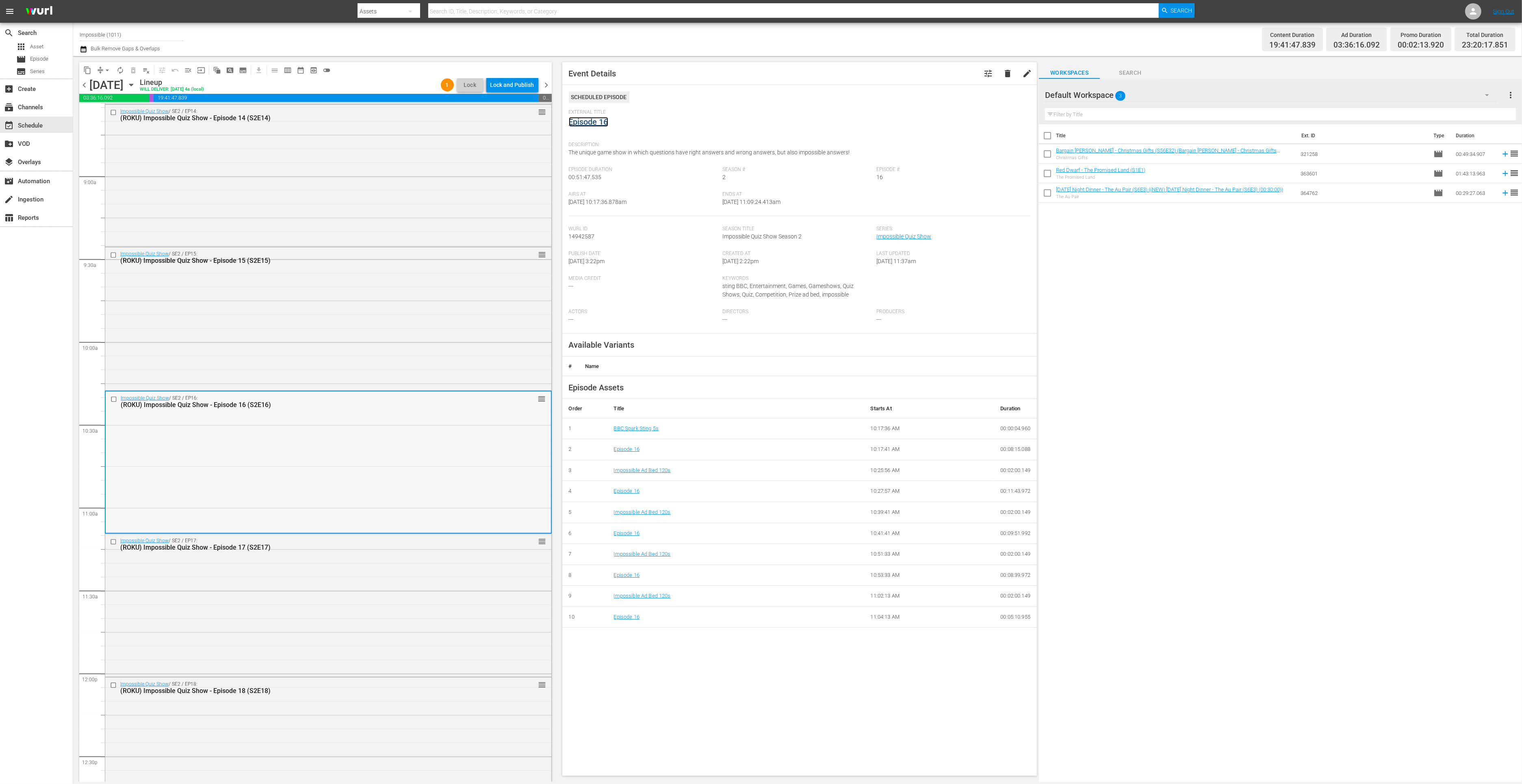
scroll to position [1550, 0]
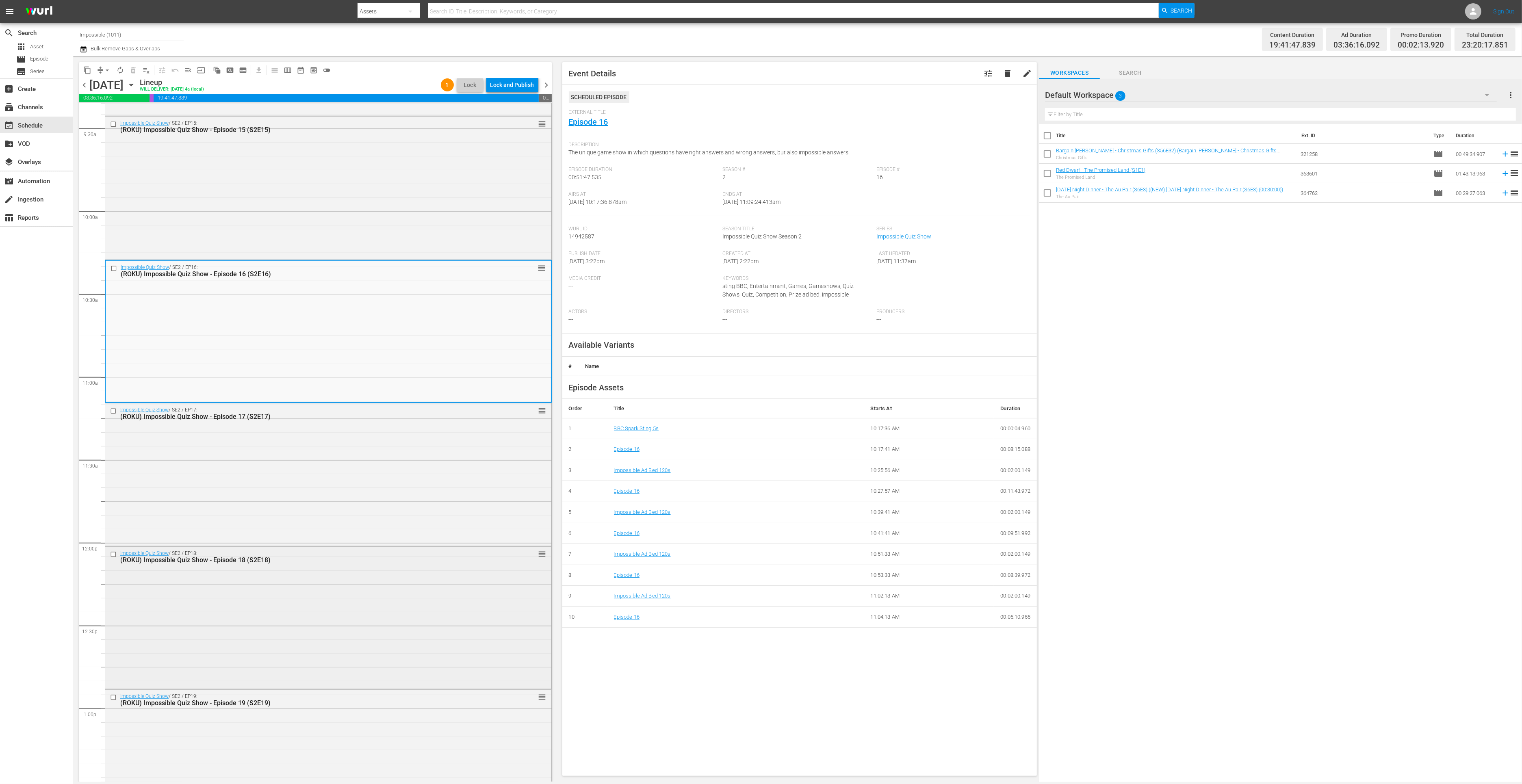
click div "Impossible Quiz Show / SE2 / EP18: (ROKU) Impossible Quiz Show - Episode 18 (S2…"
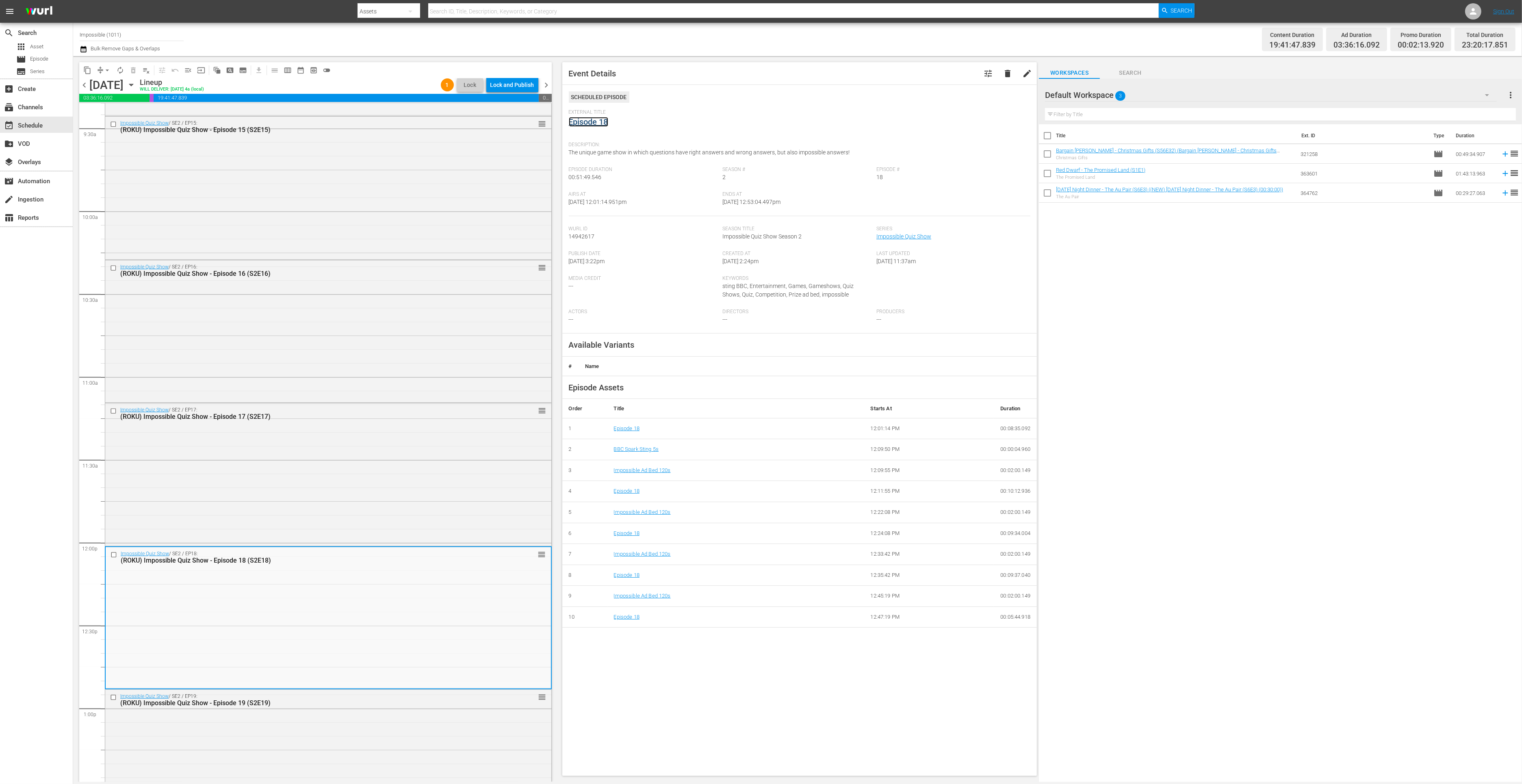
click link "Episode 18"
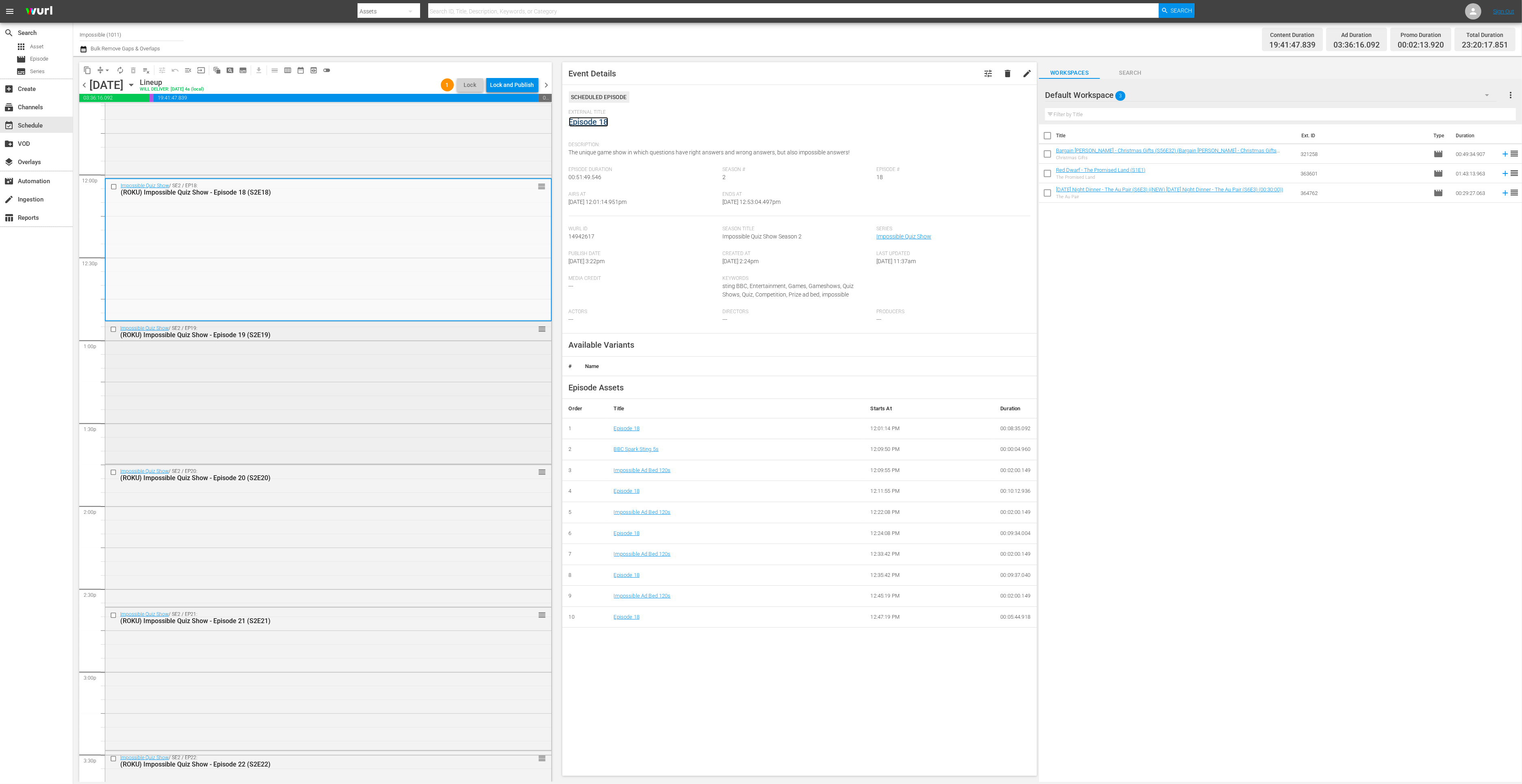
scroll to position [1954, 0]
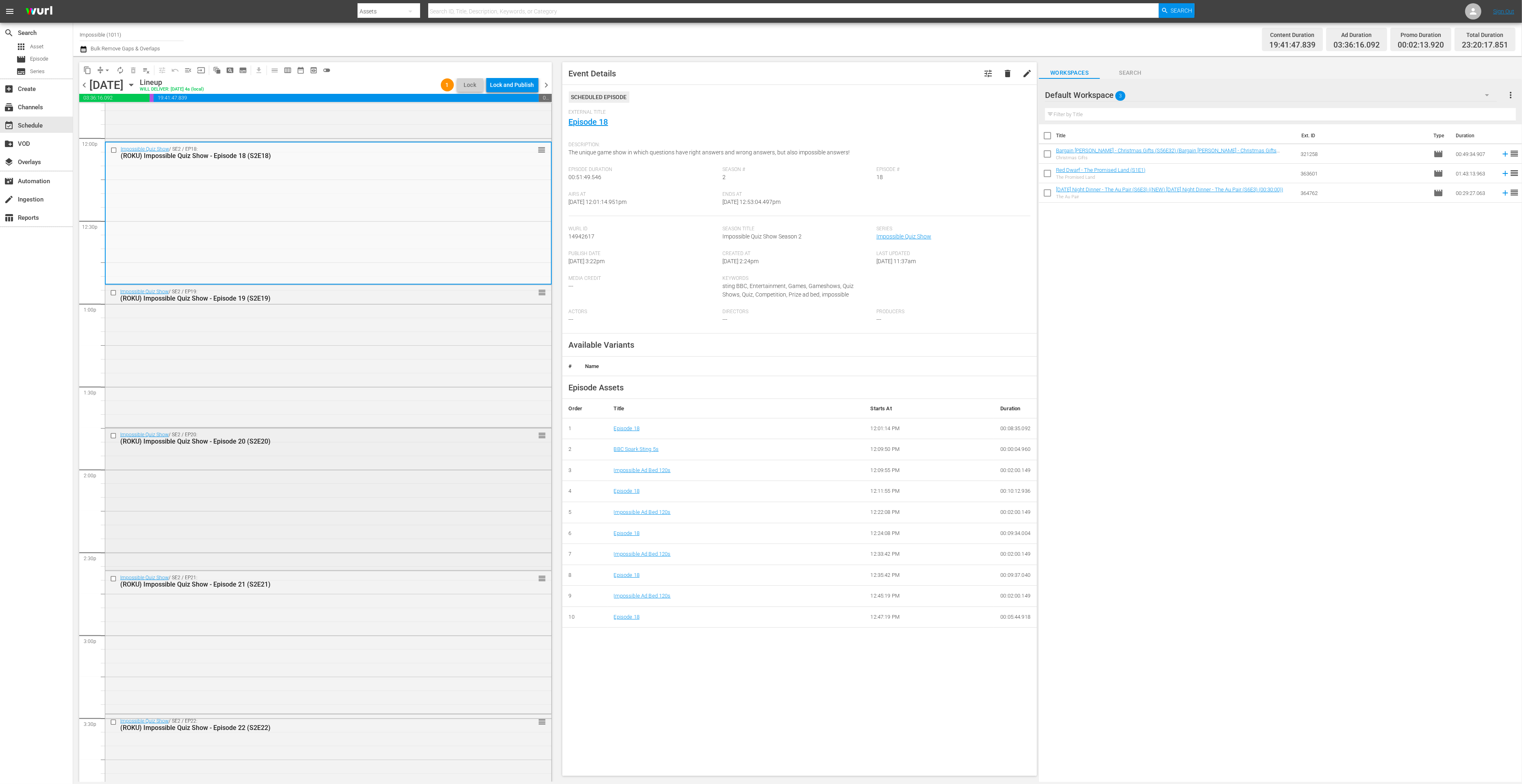
click div "Impossible Quiz Show / SE2 / EP20: (ROKU) Impossible Quiz Show - Episode 20 (S2…"
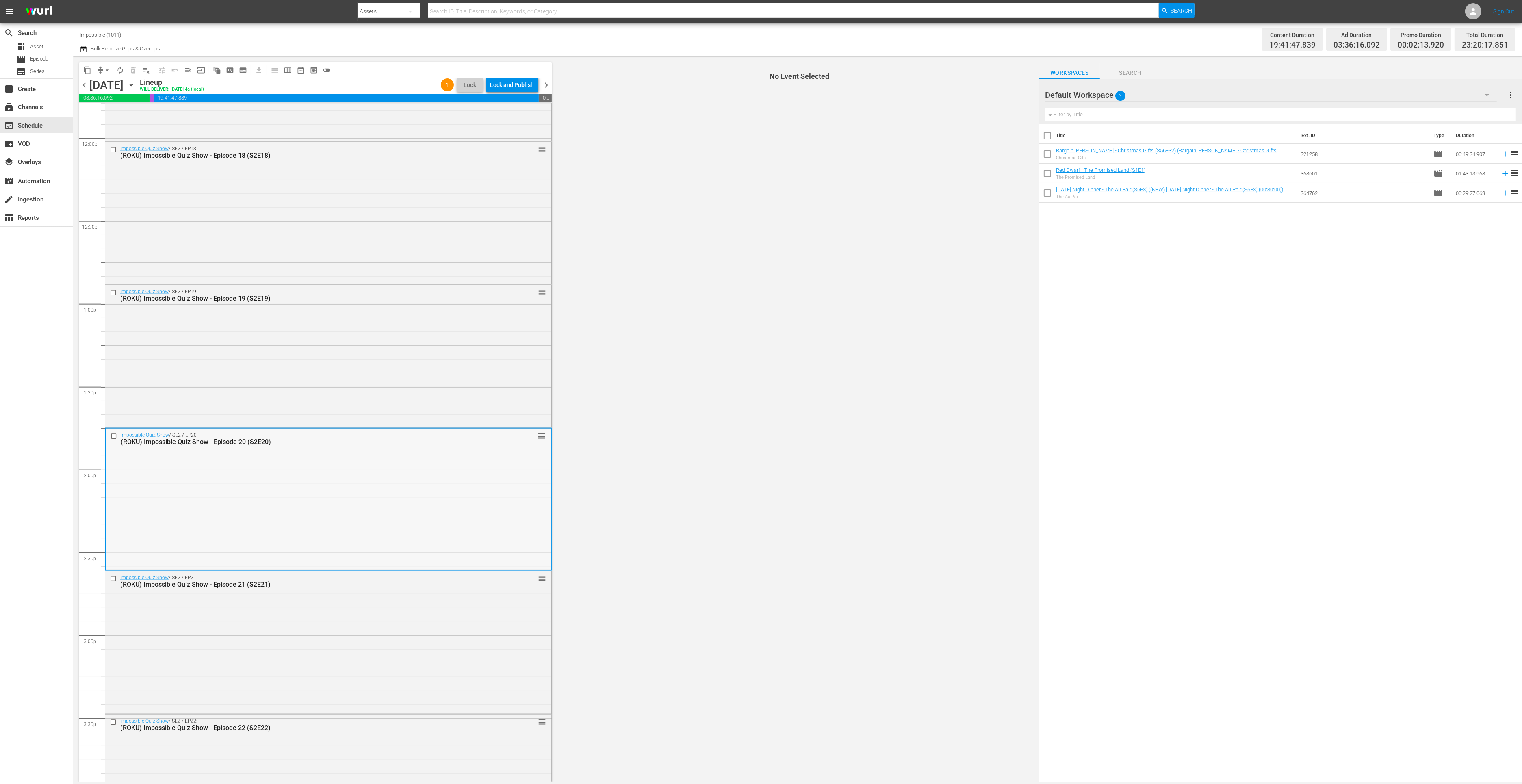
click div "Impossible Quiz Show / SE2 / EP20: (ROKU) Impossible Quiz Show - Episode 20 (S2…"
click div "Impossible Quiz Show / SE2 / EP21: (ROKU) Impossible Quiz Show - Episode 21 (S2…"
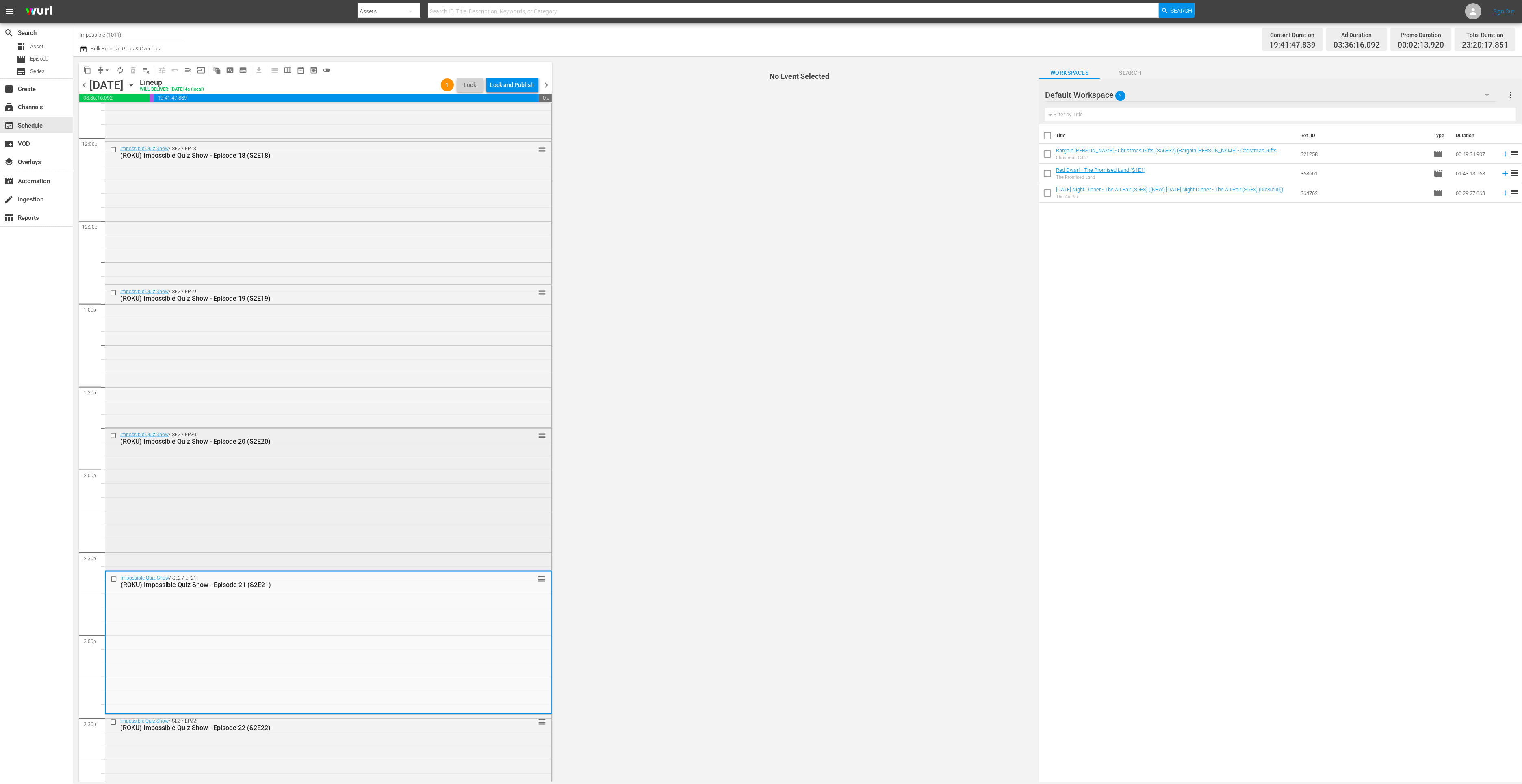
click div "Impossible Quiz Show / SE2 / EP20: (ROKU) Impossible Quiz Show - Episode 20 (S2…"
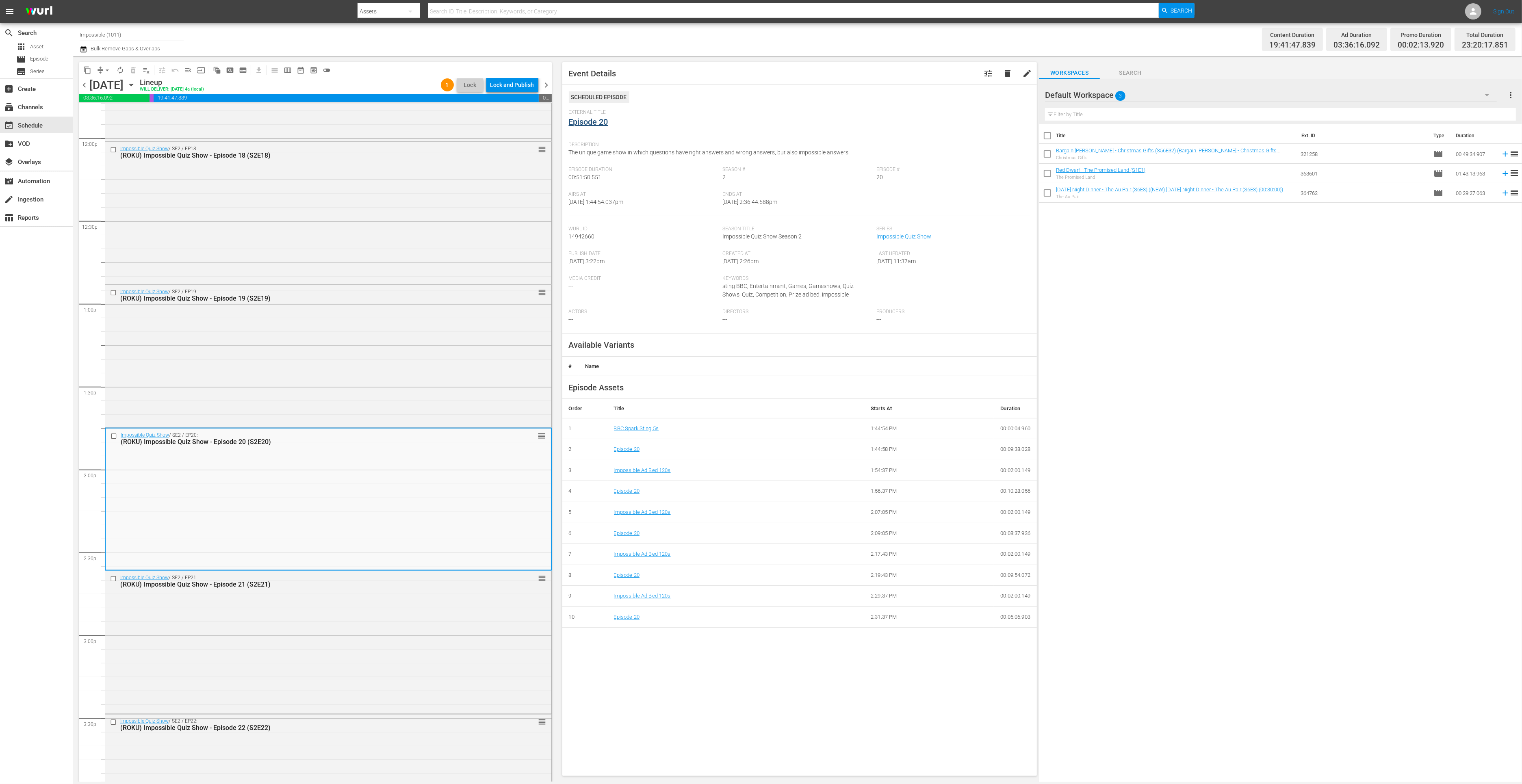
click link "Episode 20"
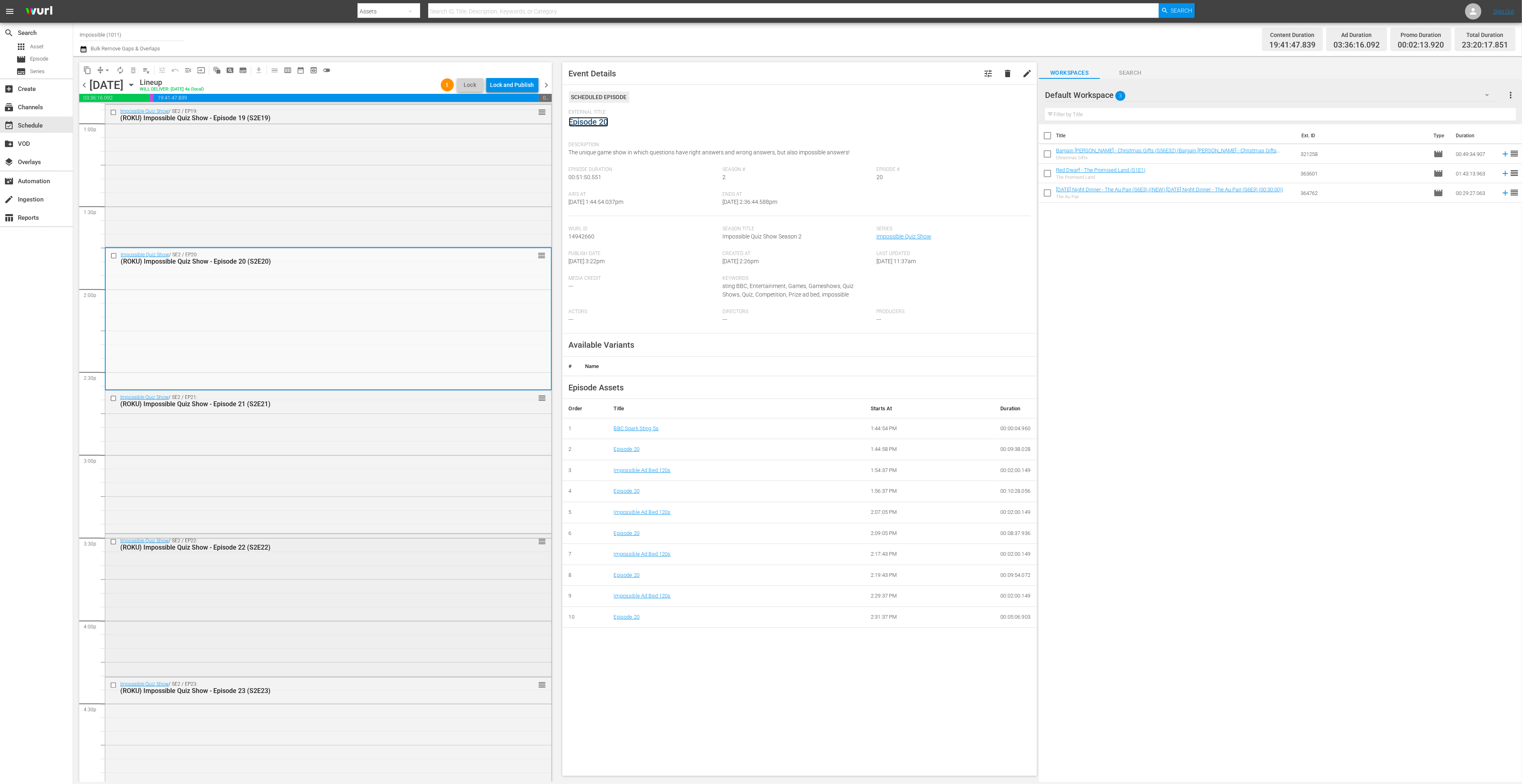
scroll to position [2231, 0]
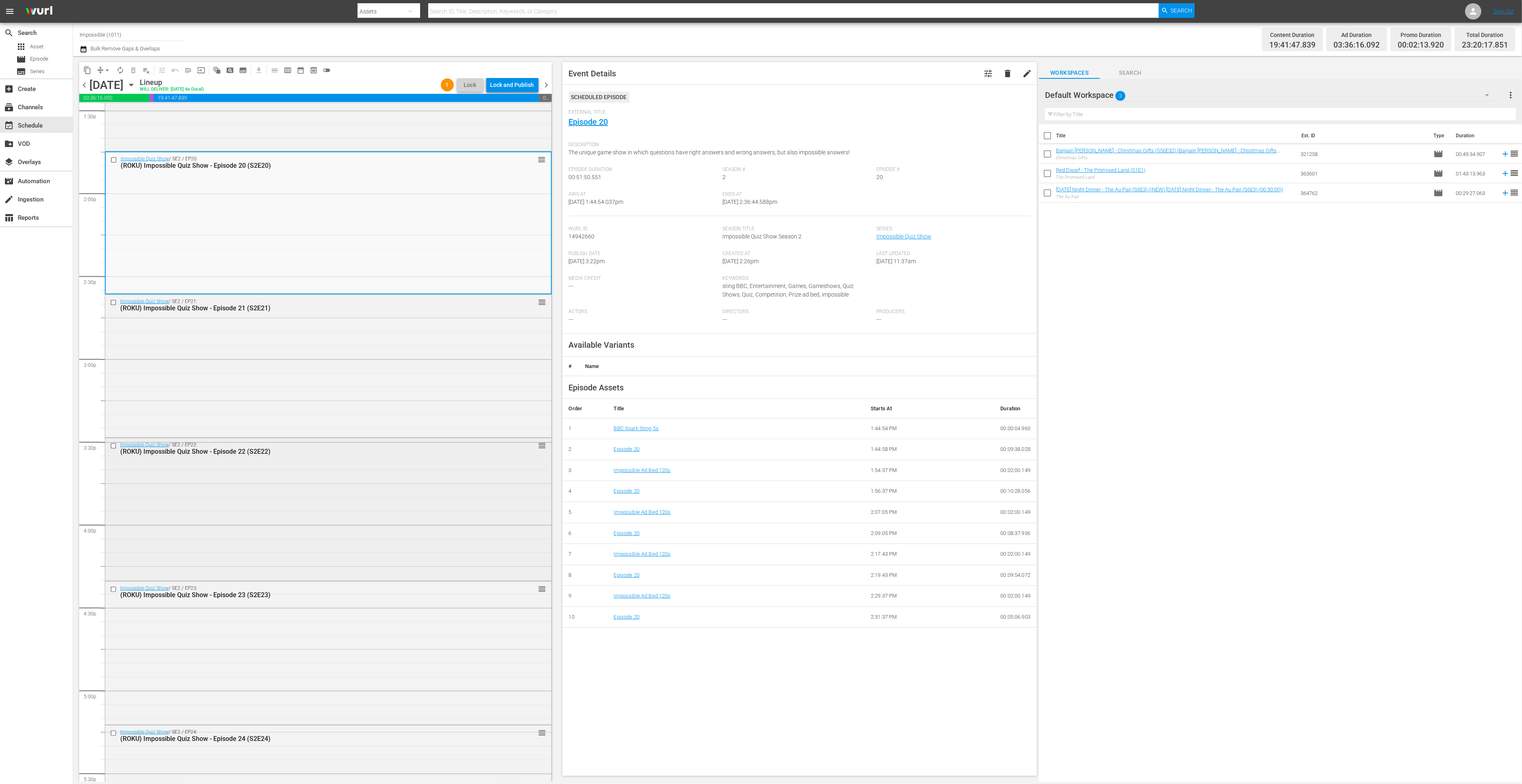
click div "Impossible Quiz Show / SE2 / EP22: (ROKU) Impossible Quiz Show - Episode 22 (S2…"
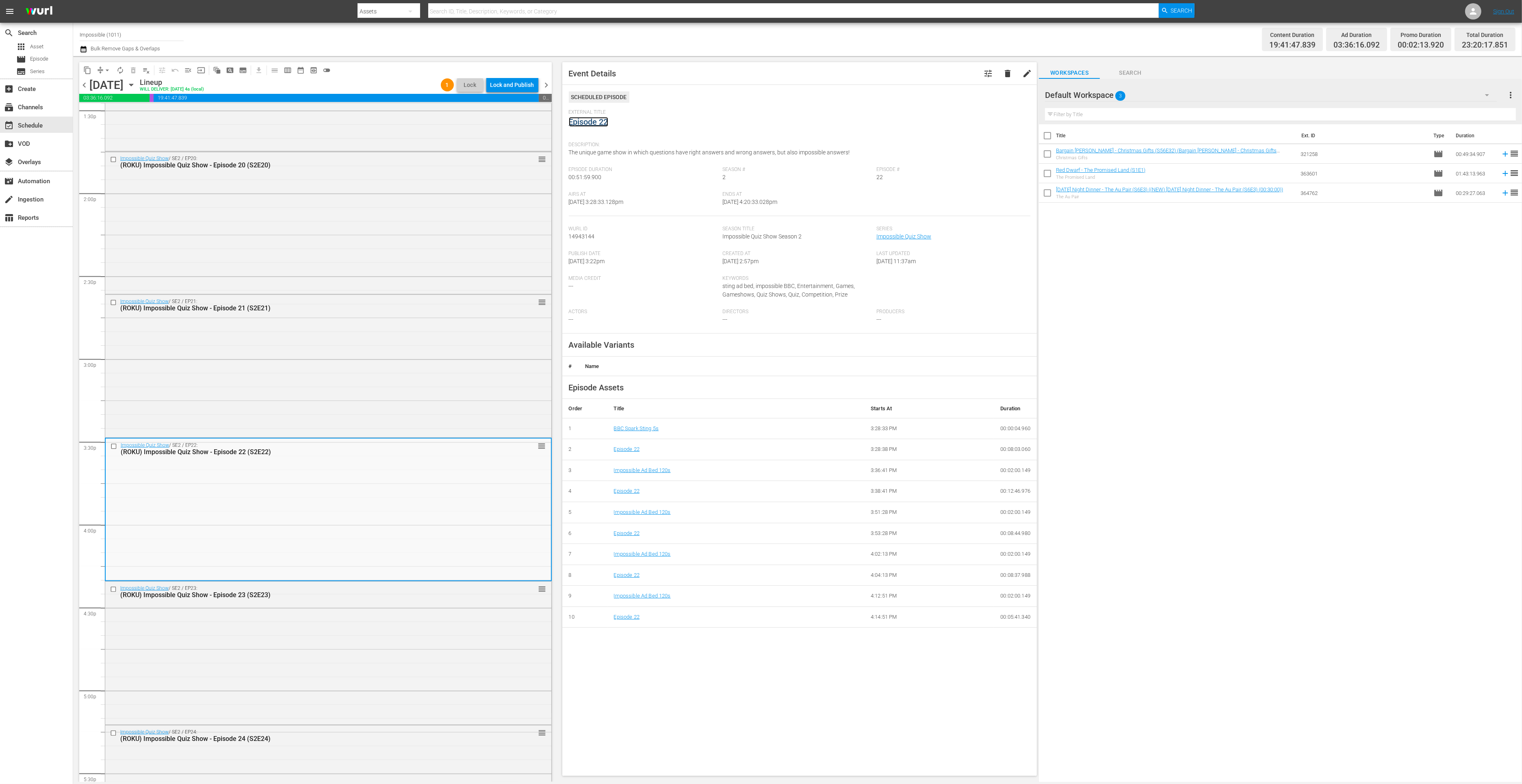
click link "Episode 22"
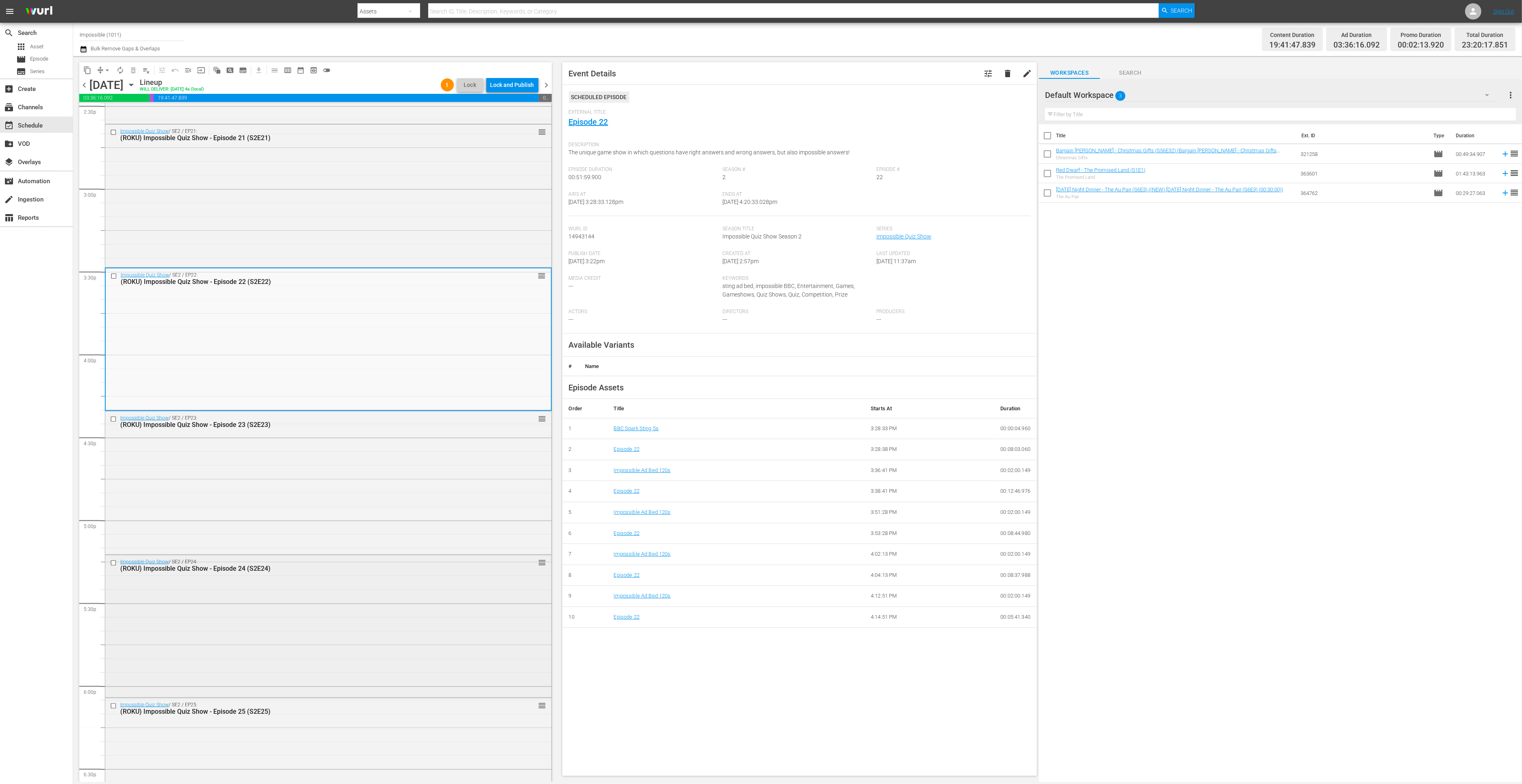
click div "Impossible Quiz Show / SE2 / EP24: (ROKU) Impossible Quiz Show - Episode 24 (S2…"
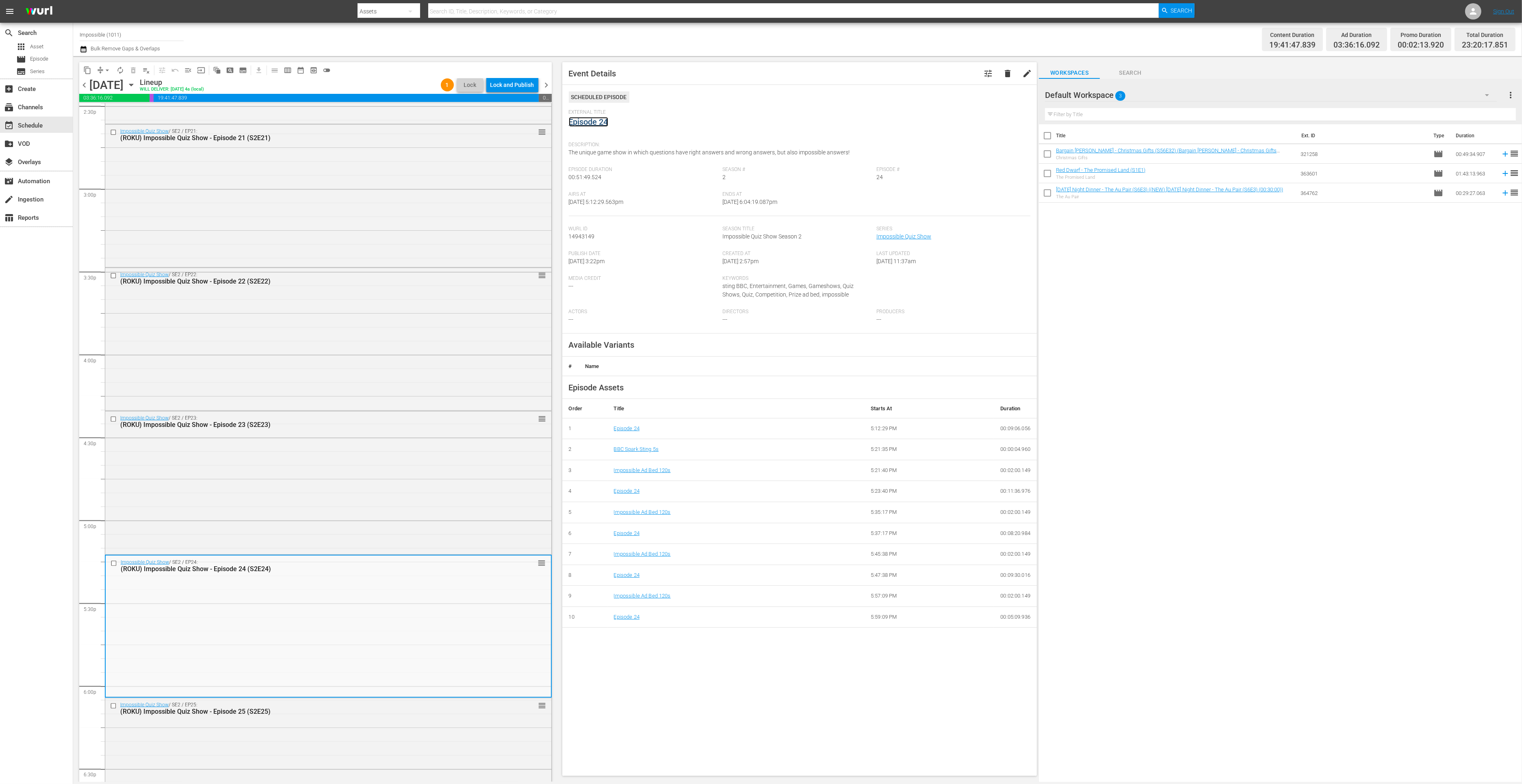
click link "Episode 24"
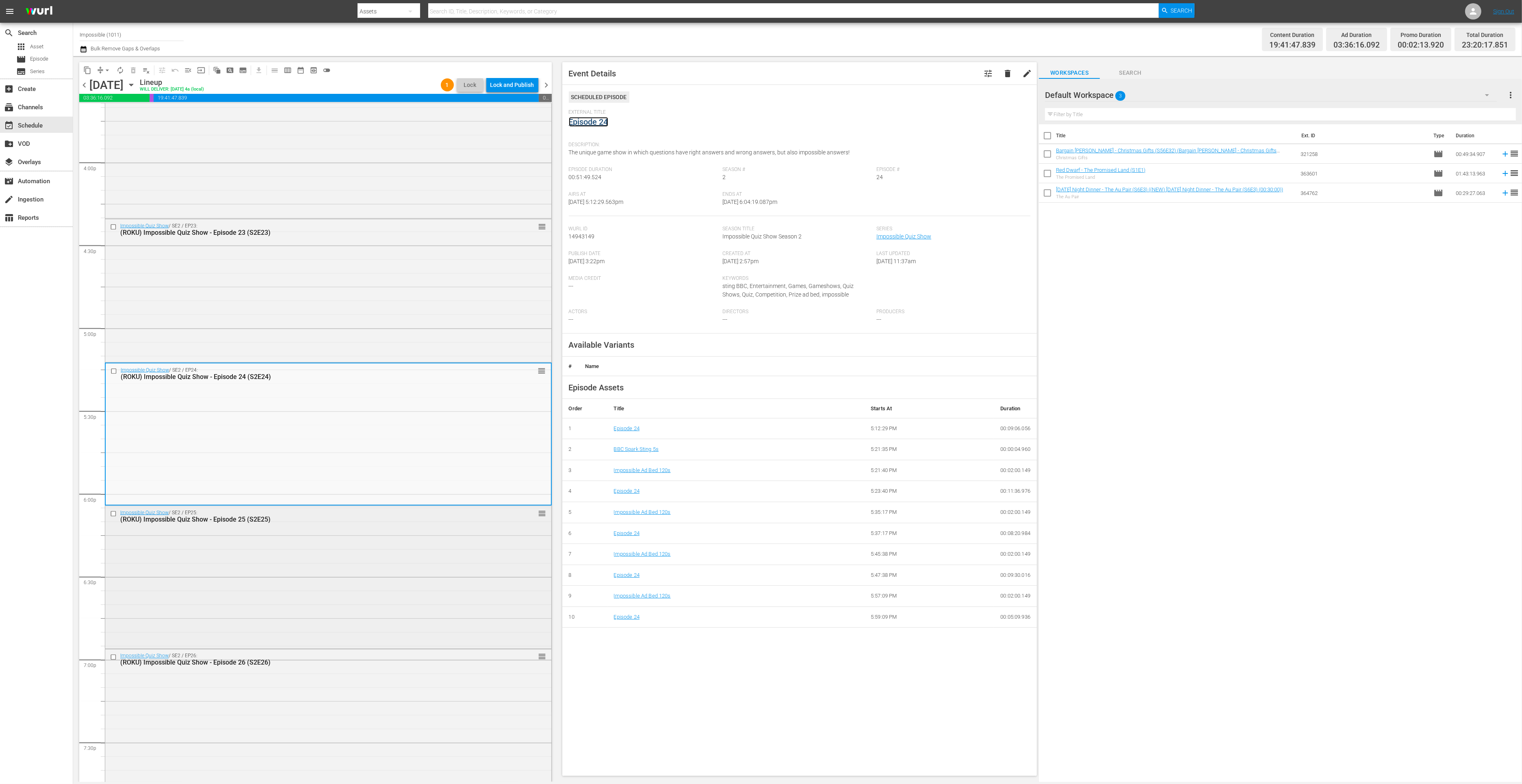
scroll to position [2711, 0]
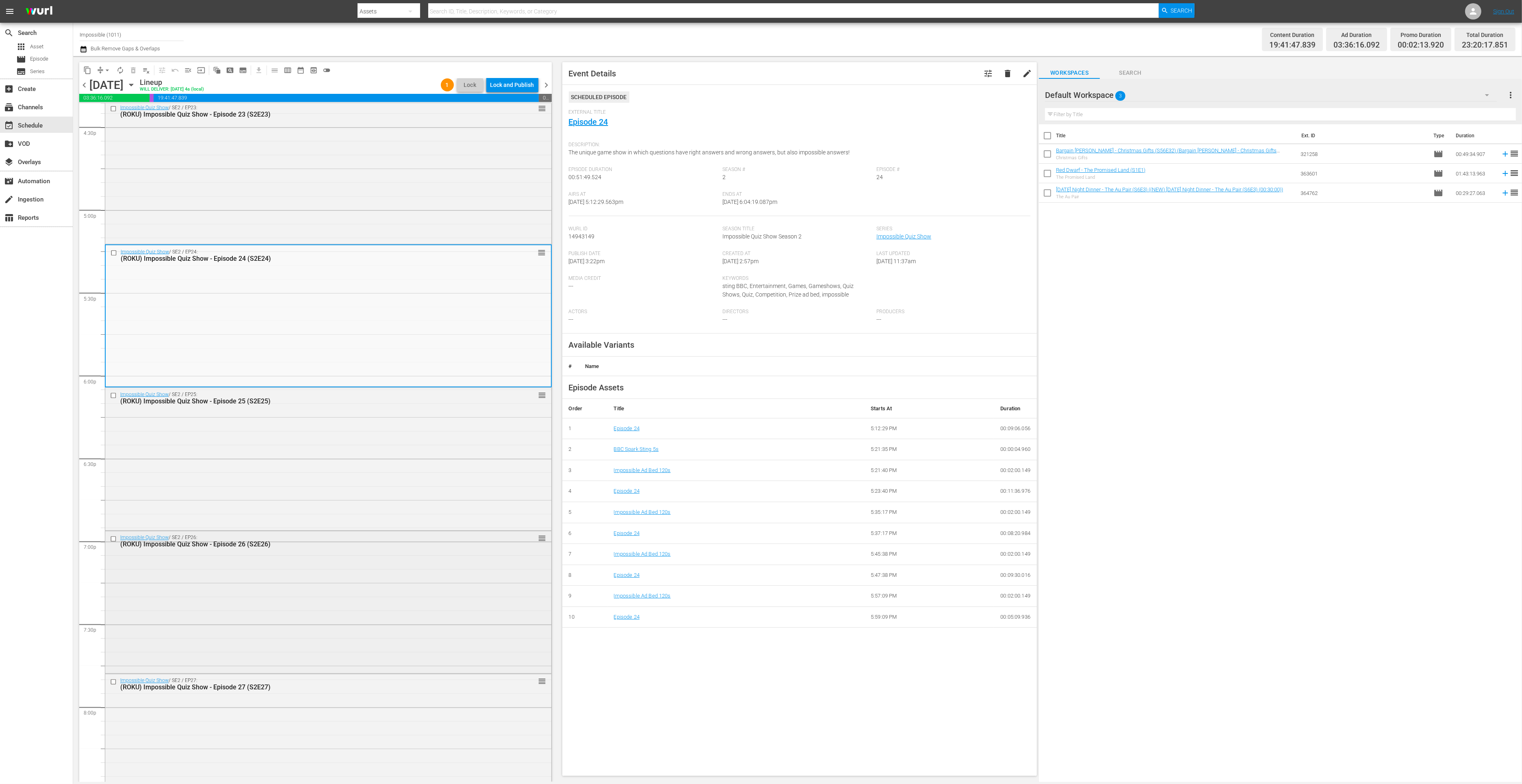
click div "Impossible Quiz Show / SE2 / EP26: (ROKU) Impossible Quiz Show - Episode 26 (S2…"
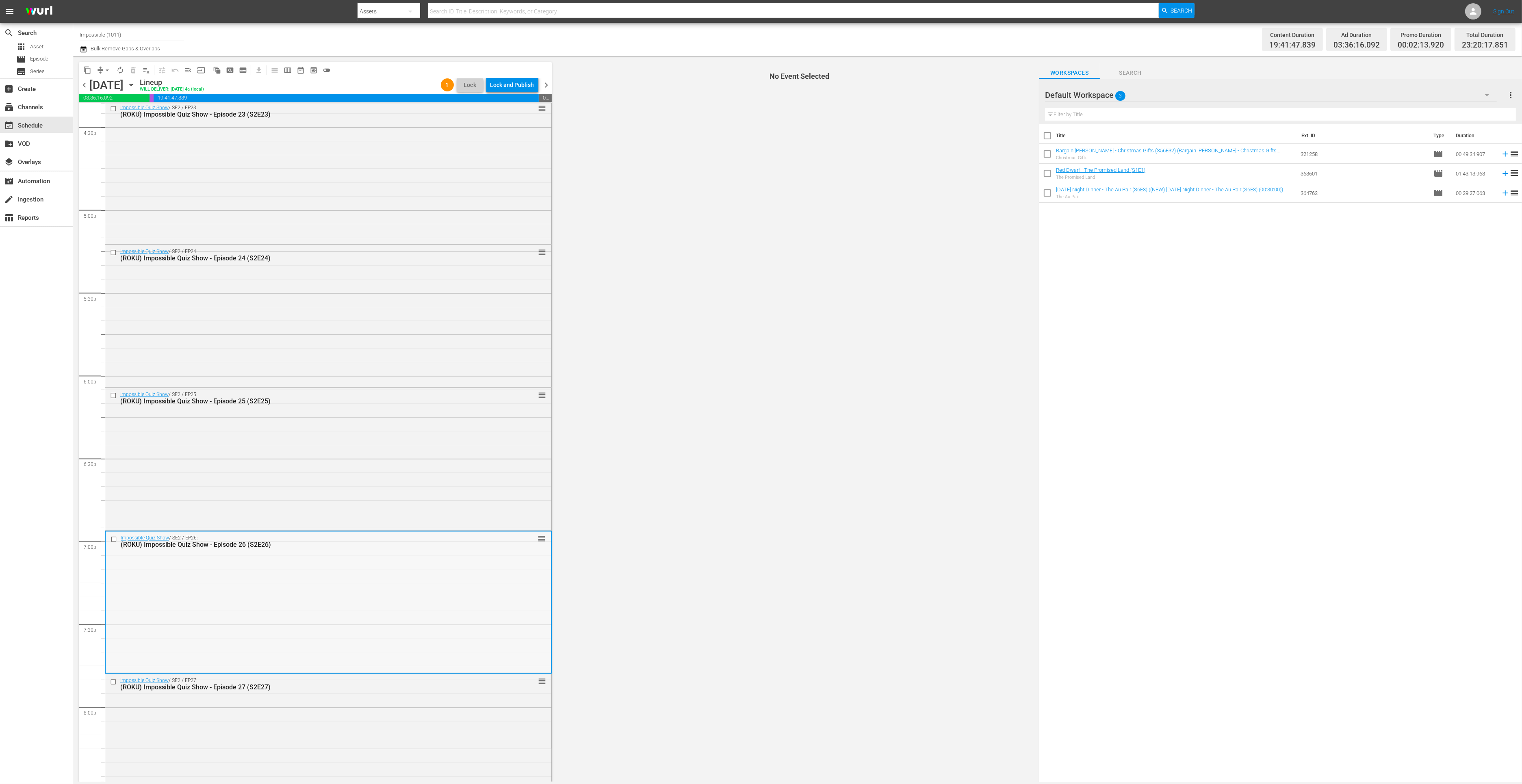
click div "Impossible Quiz Show / SE2 / EP26: (ROKU) Impossible Quiz Show - Episode 26 (S2…"
click div "Impossible Quiz Show / SE2 / EP27: (ROKU) Impossible Quiz Show - Episode 27 (S2…"
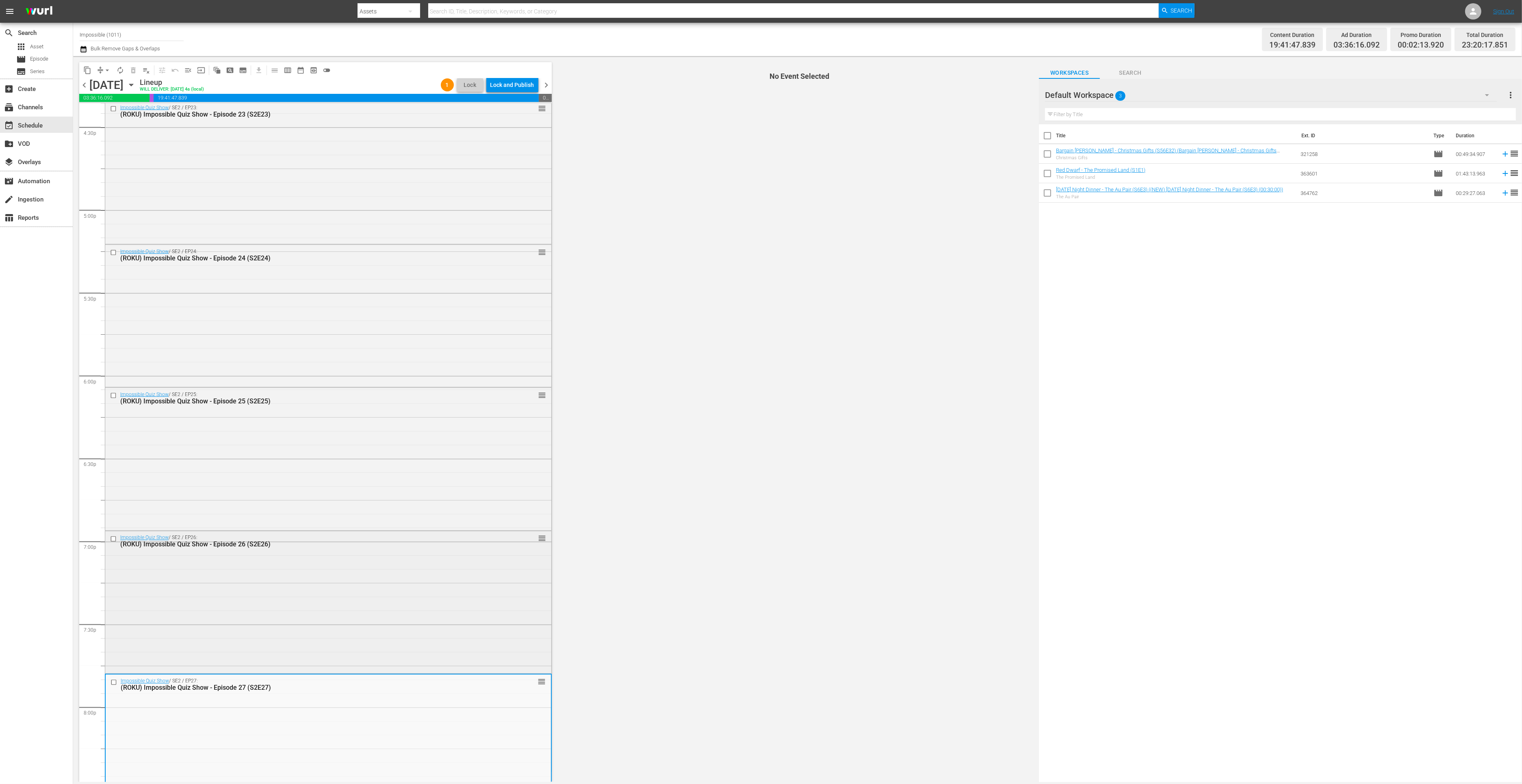
click div "Impossible Quiz Show / SE2 / EP26: (ROKU) Impossible Quiz Show - Episode 26 (S2…"
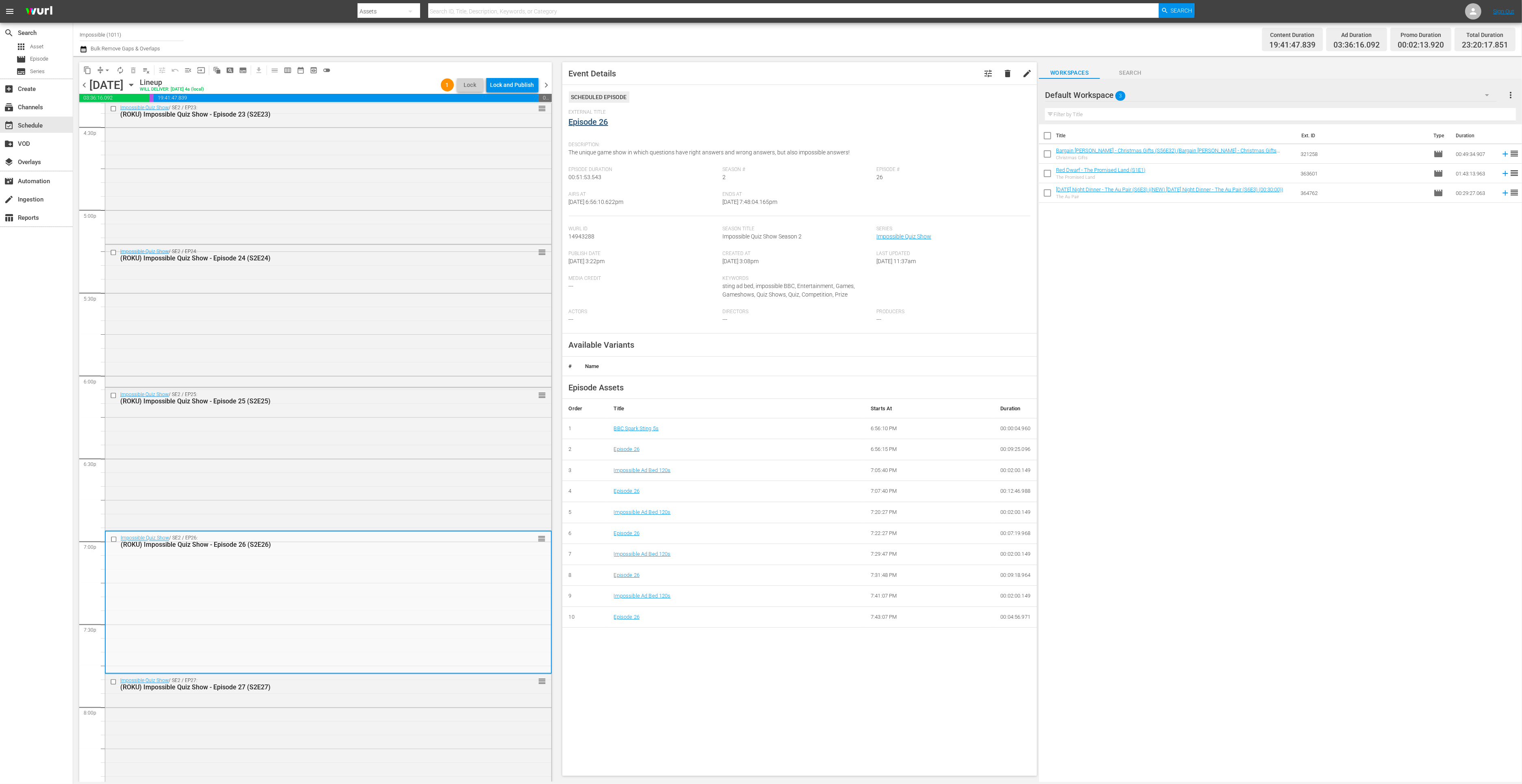
click link "Episode 26"
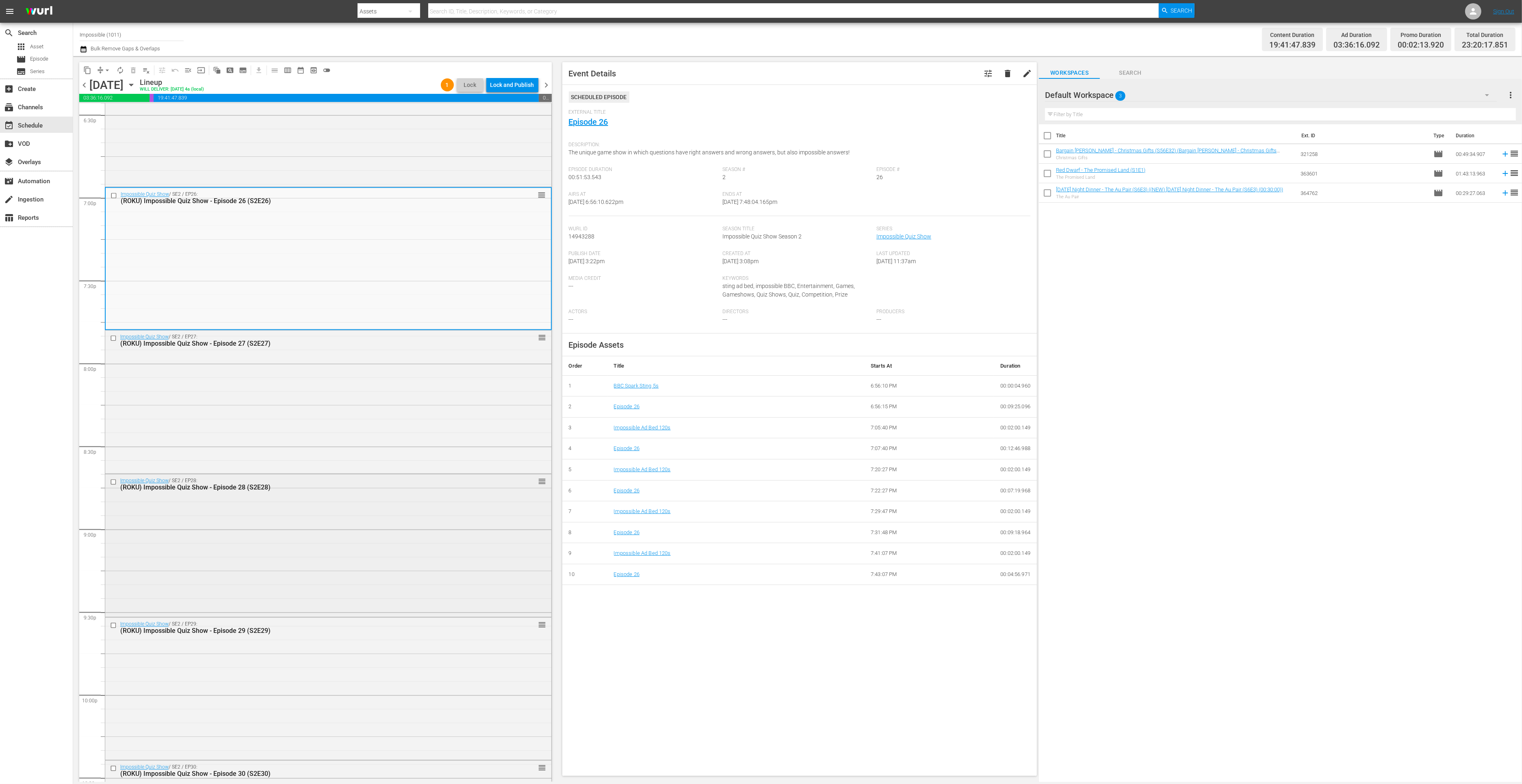
click div "Impossible Quiz Show / SE2 / EP28: (ROKU) Impossible Quiz Show - Episode 28 (S2…"
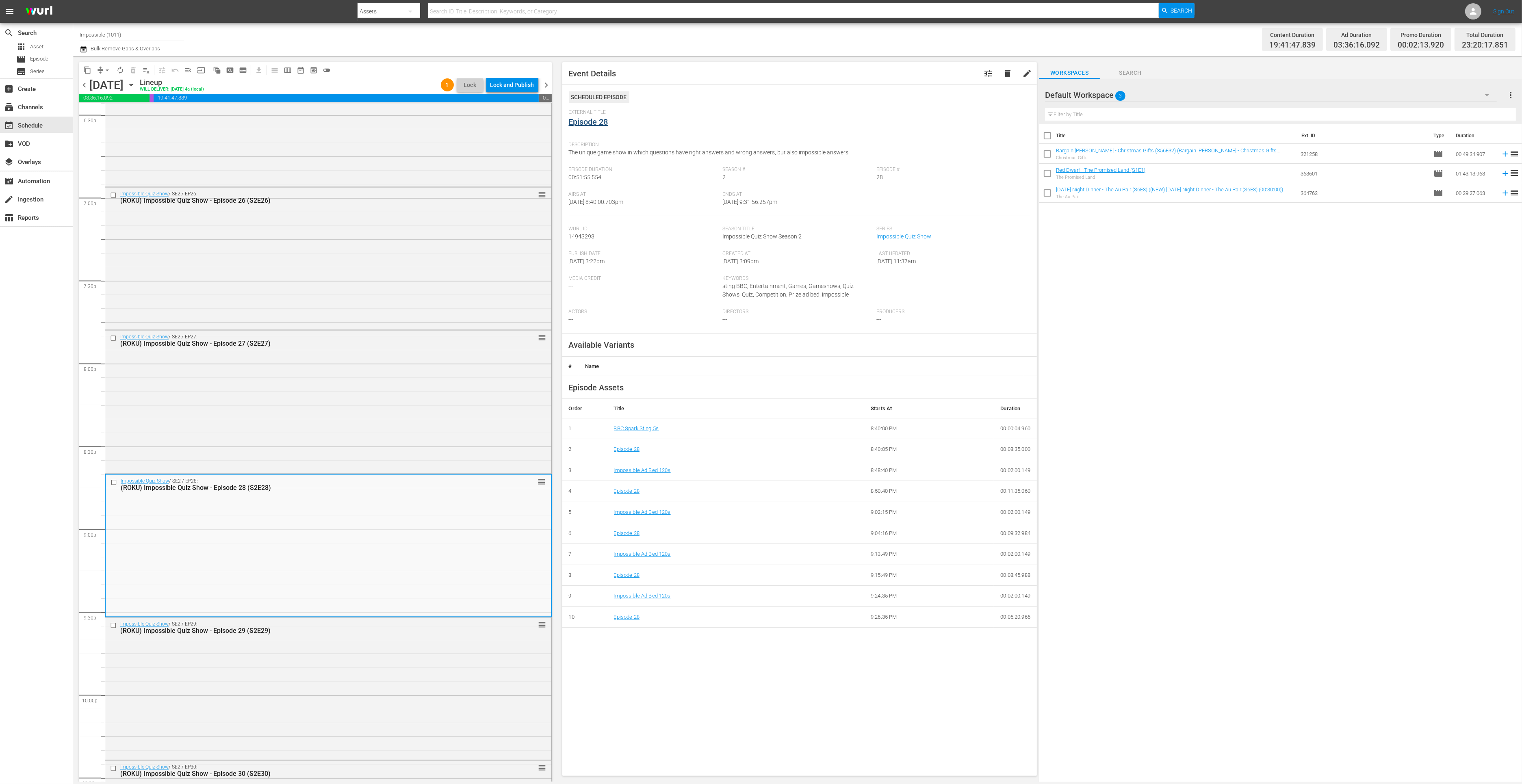
click link "Episode 28"
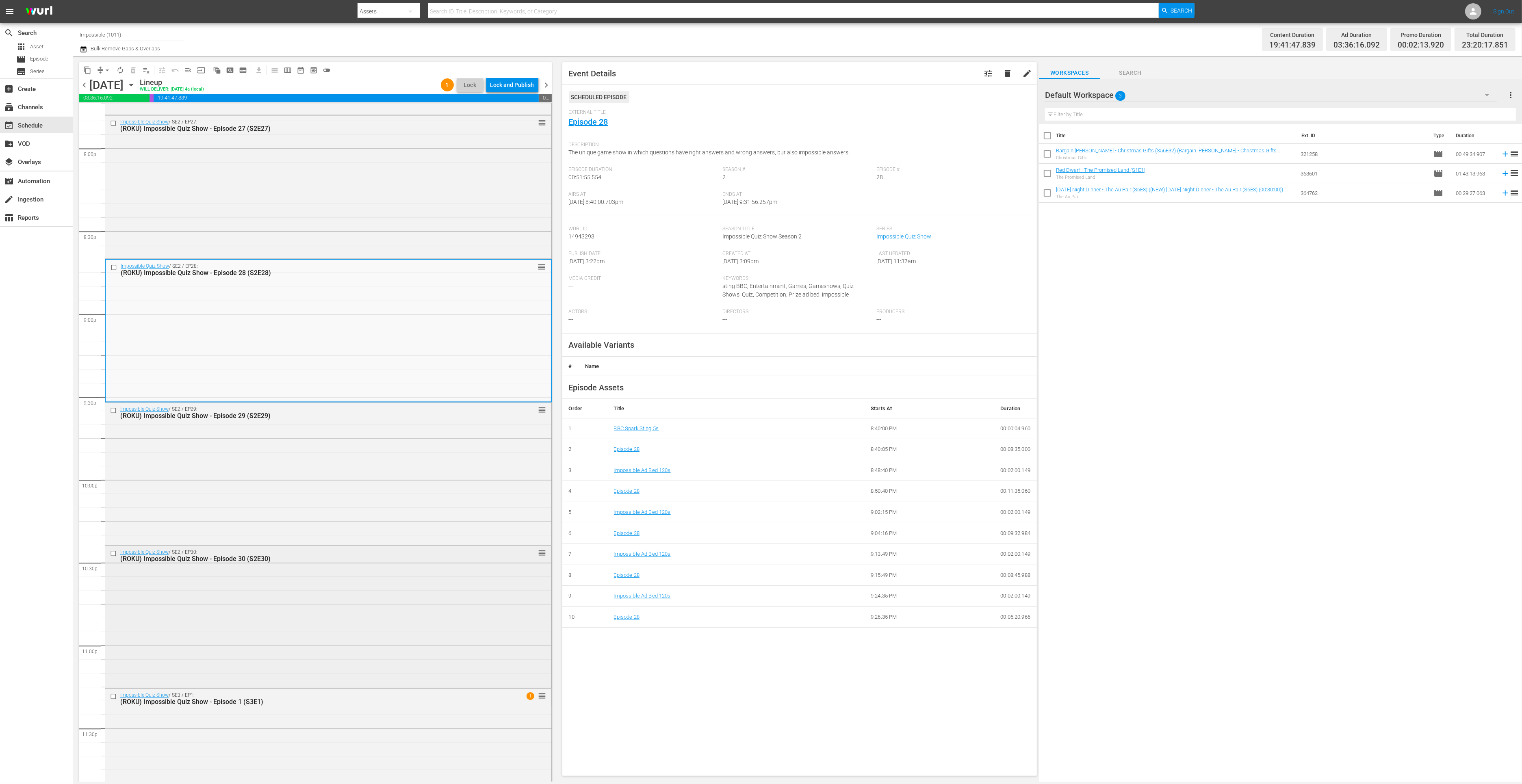
click div "Impossible Quiz Show / SE2 / EP30: (ROKU) Impossible Quiz Show - Episode 30 (S2…"
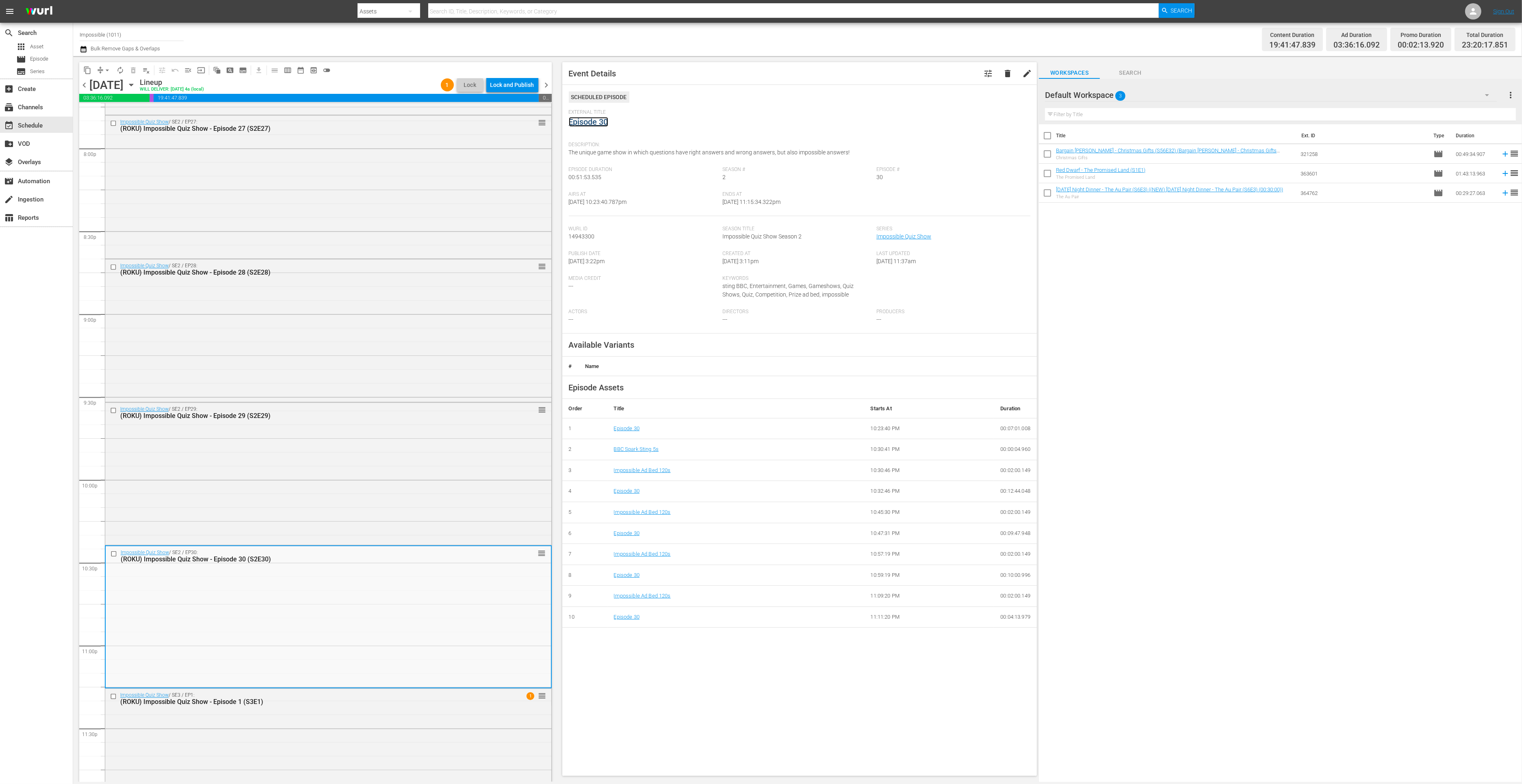
click link "Episode 30"
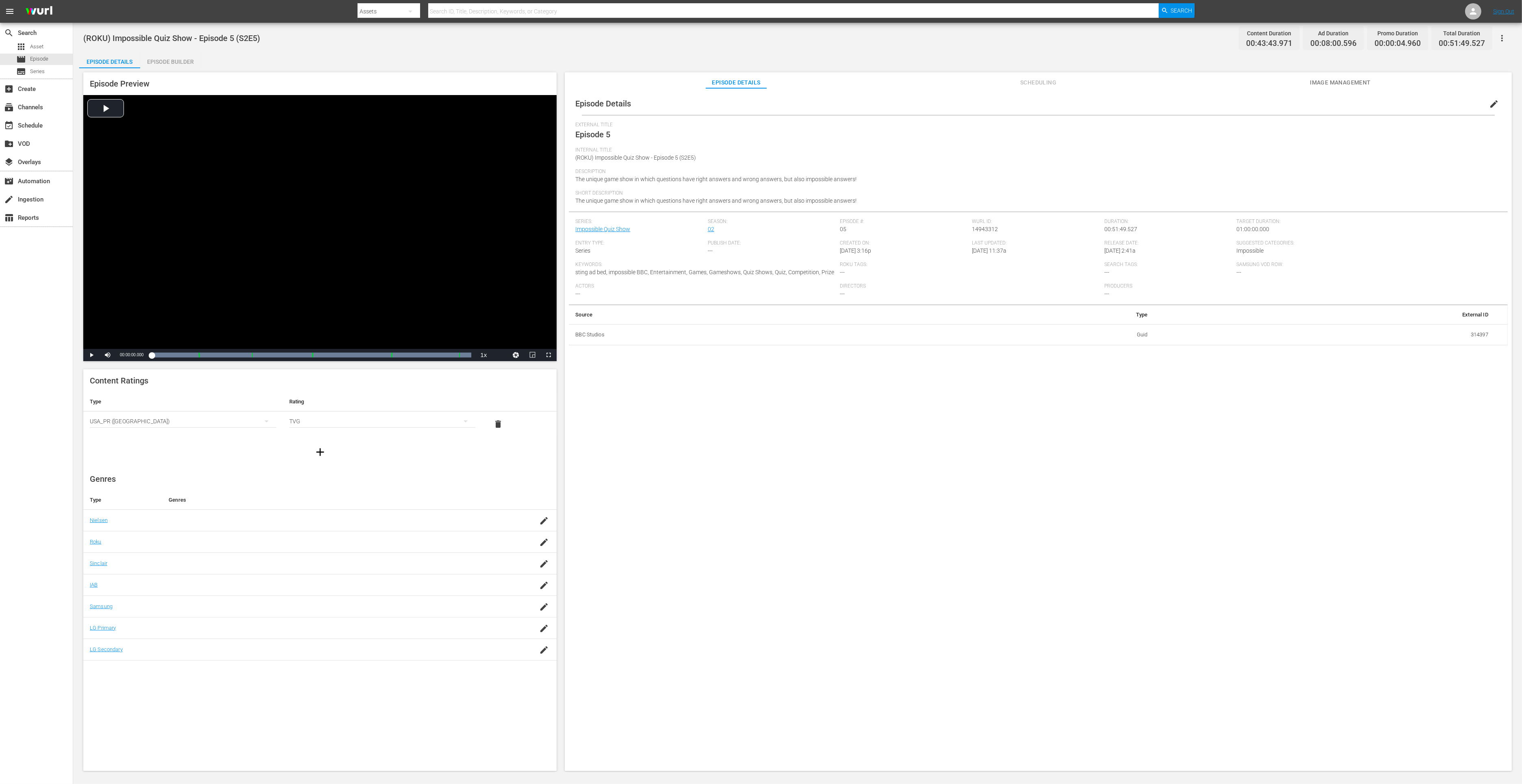
click div "Episode Builder"
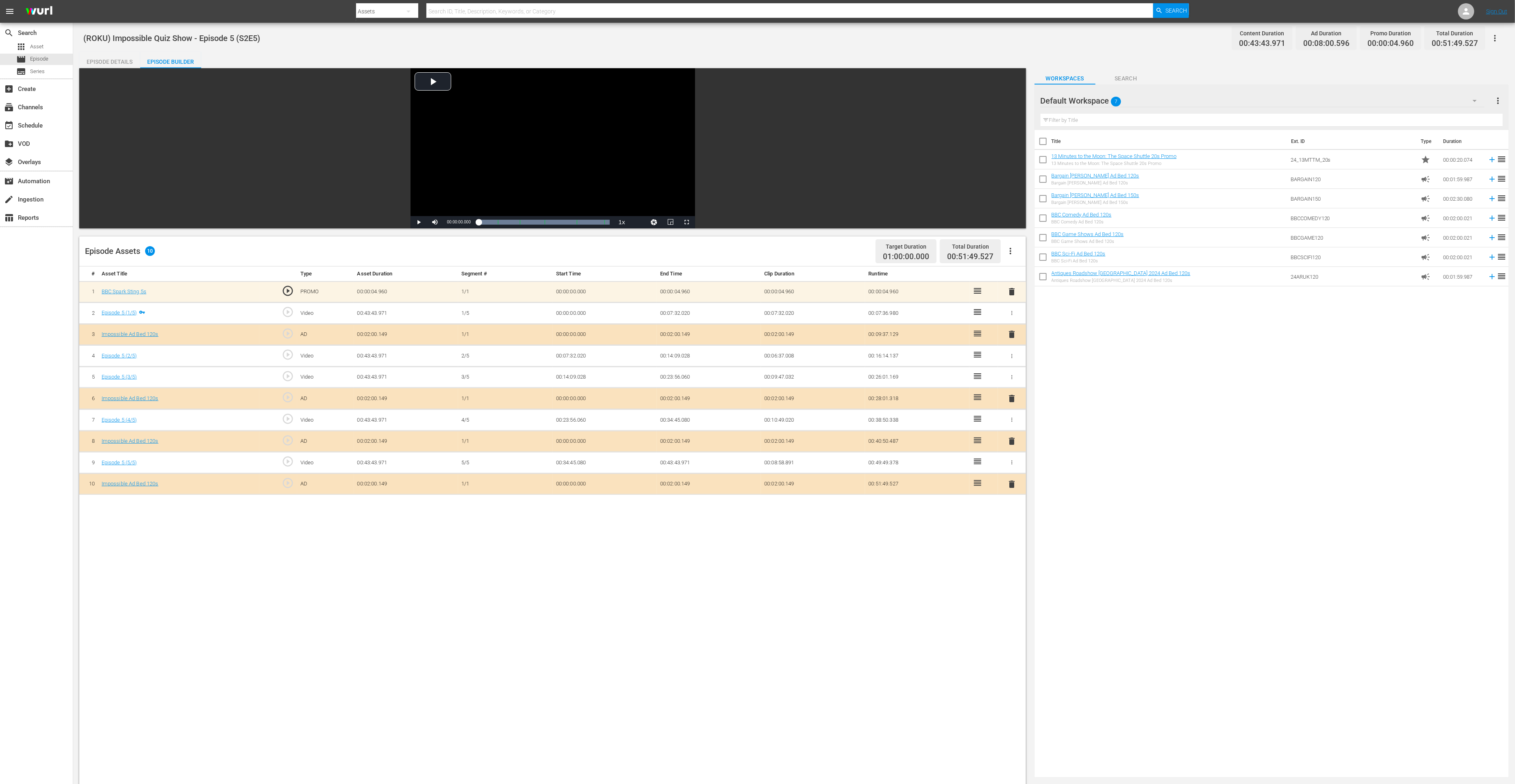
click span "delete"
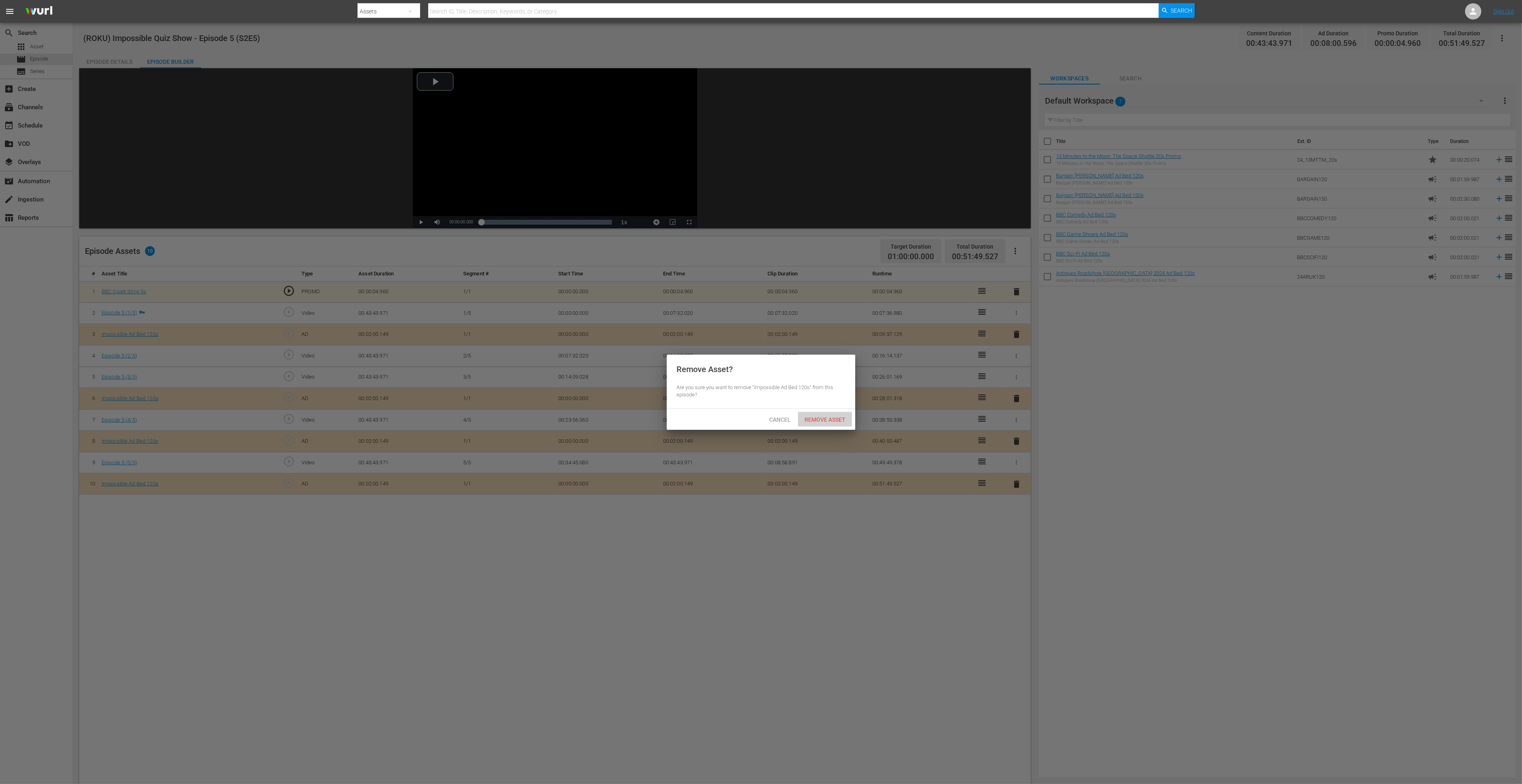
click span "Remove Asset"
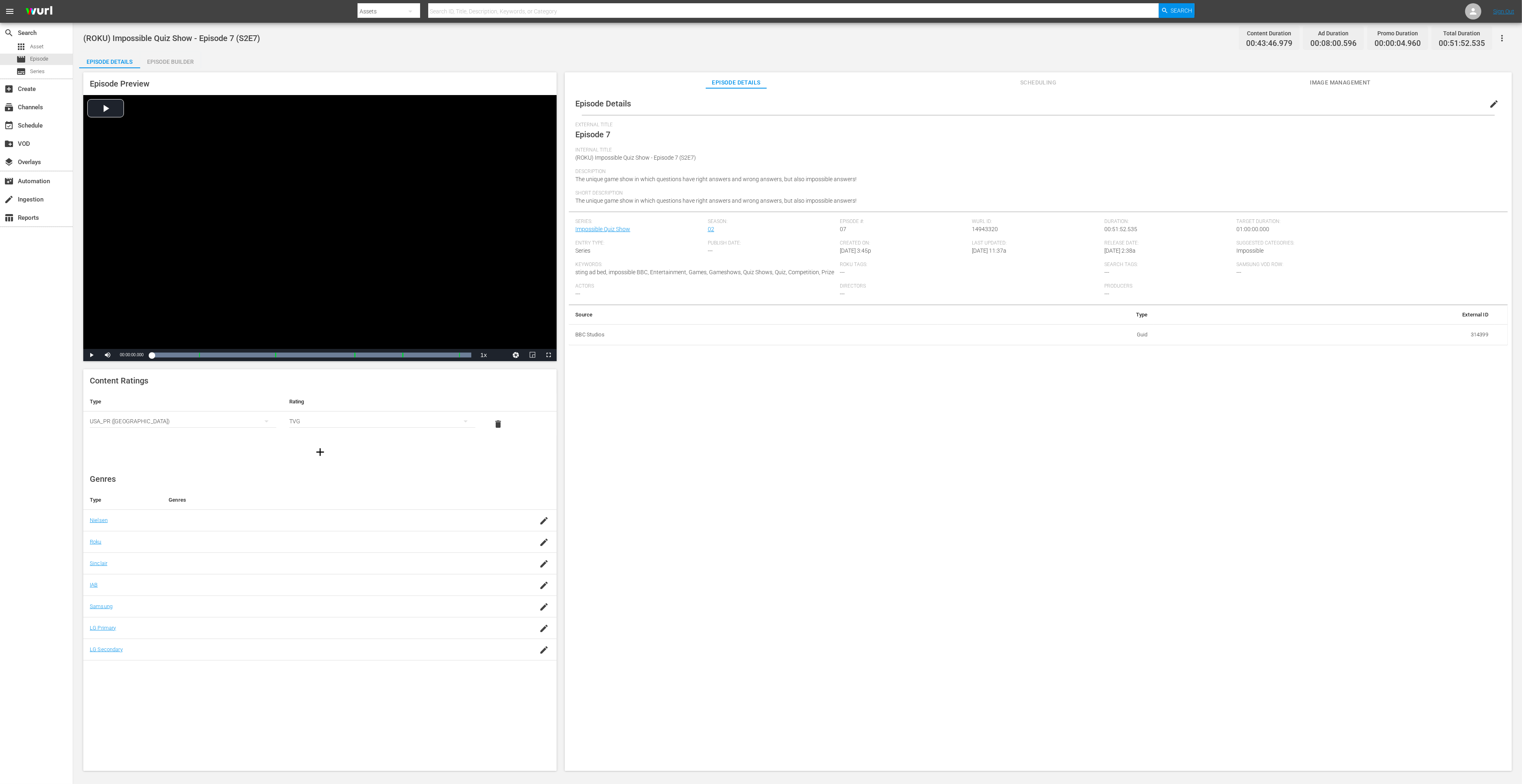
drag, startPoint x: 175, startPoint y: 67, endPoint x: 197, endPoint y: 63, distance: 22.4
click at [175, 67] on div "Episode Builder" at bounding box center [170, 61] width 61 height 19
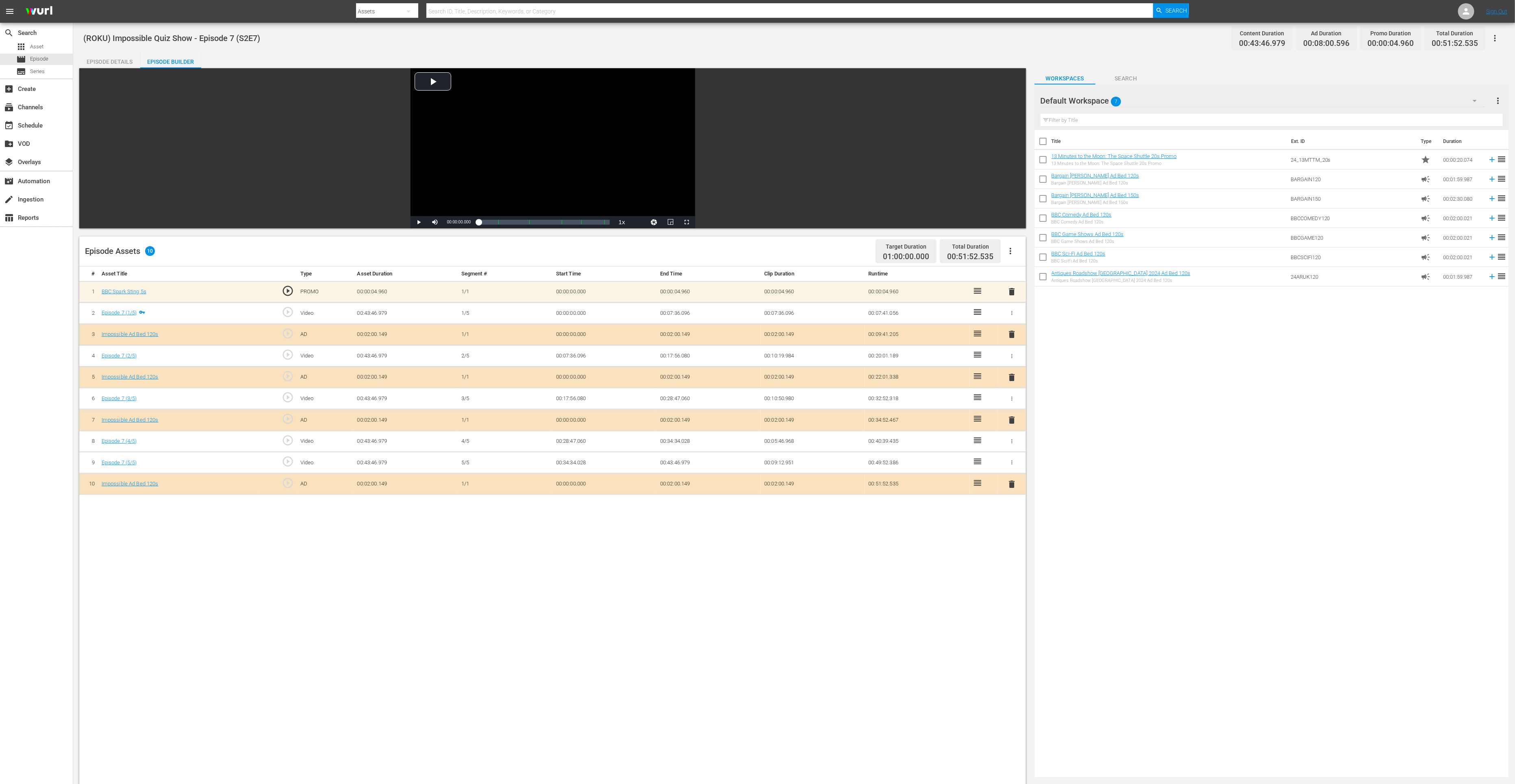
click at [1010, 480] on span "delete" at bounding box center [1011, 484] width 10 height 10
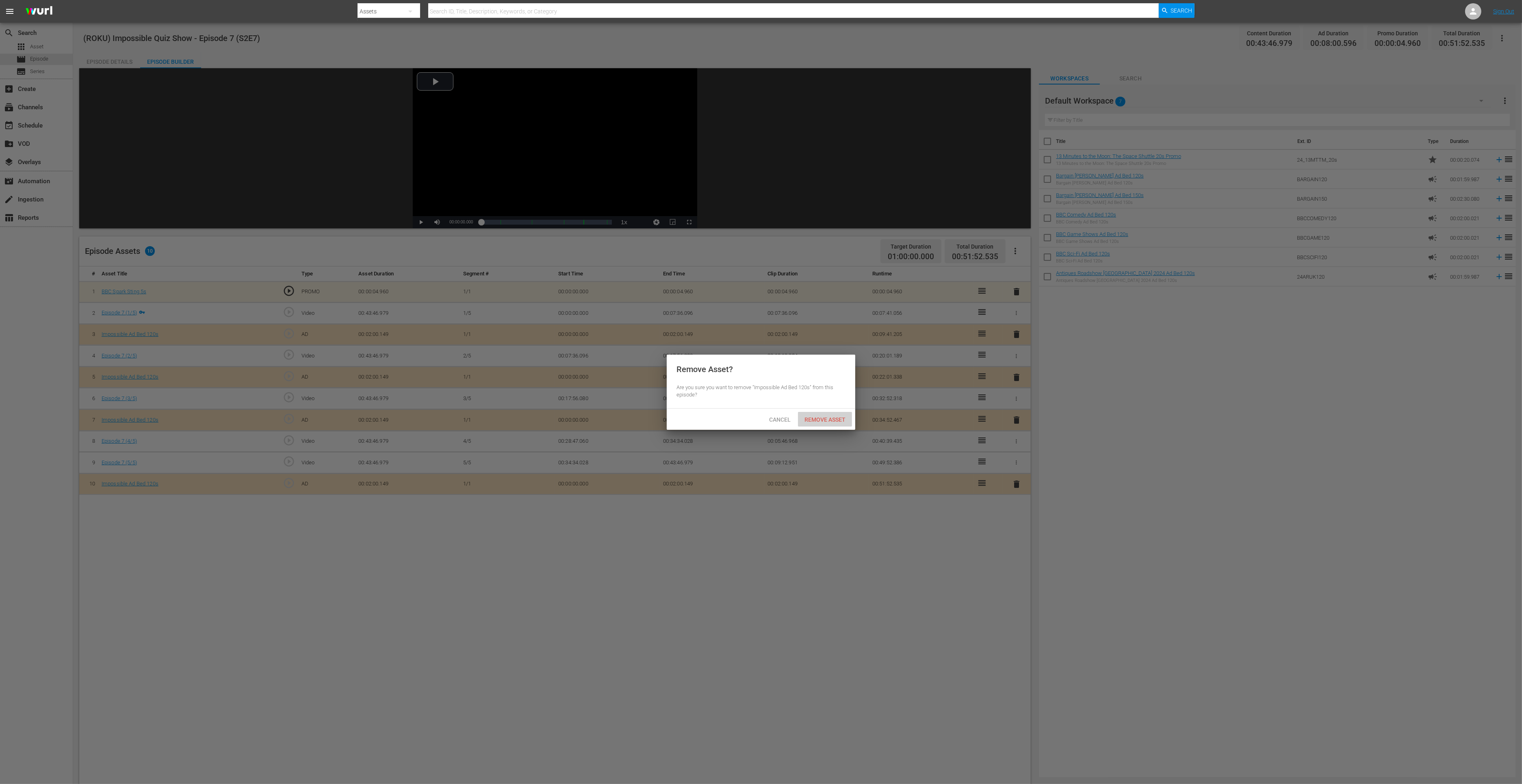
click at [818, 413] on div "Remove Asset" at bounding box center [825, 419] width 54 height 15
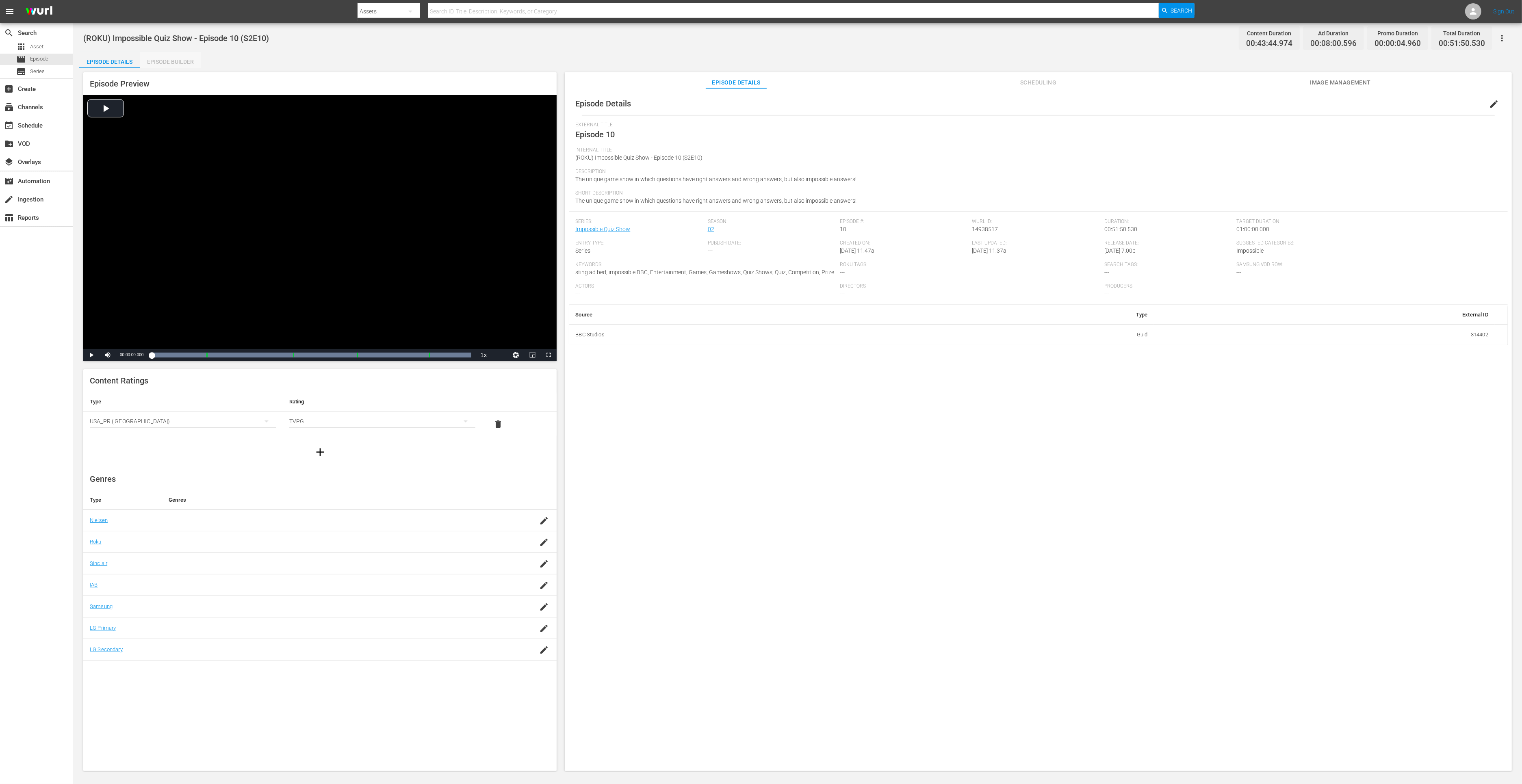
drag, startPoint x: 174, startPoint y: 59, endPoint x: 532, endPoint y: 1, distance: 362.7
click at [175, 59] on div "Episode Builder" at bounding box center [170, 61] width 61 height 19
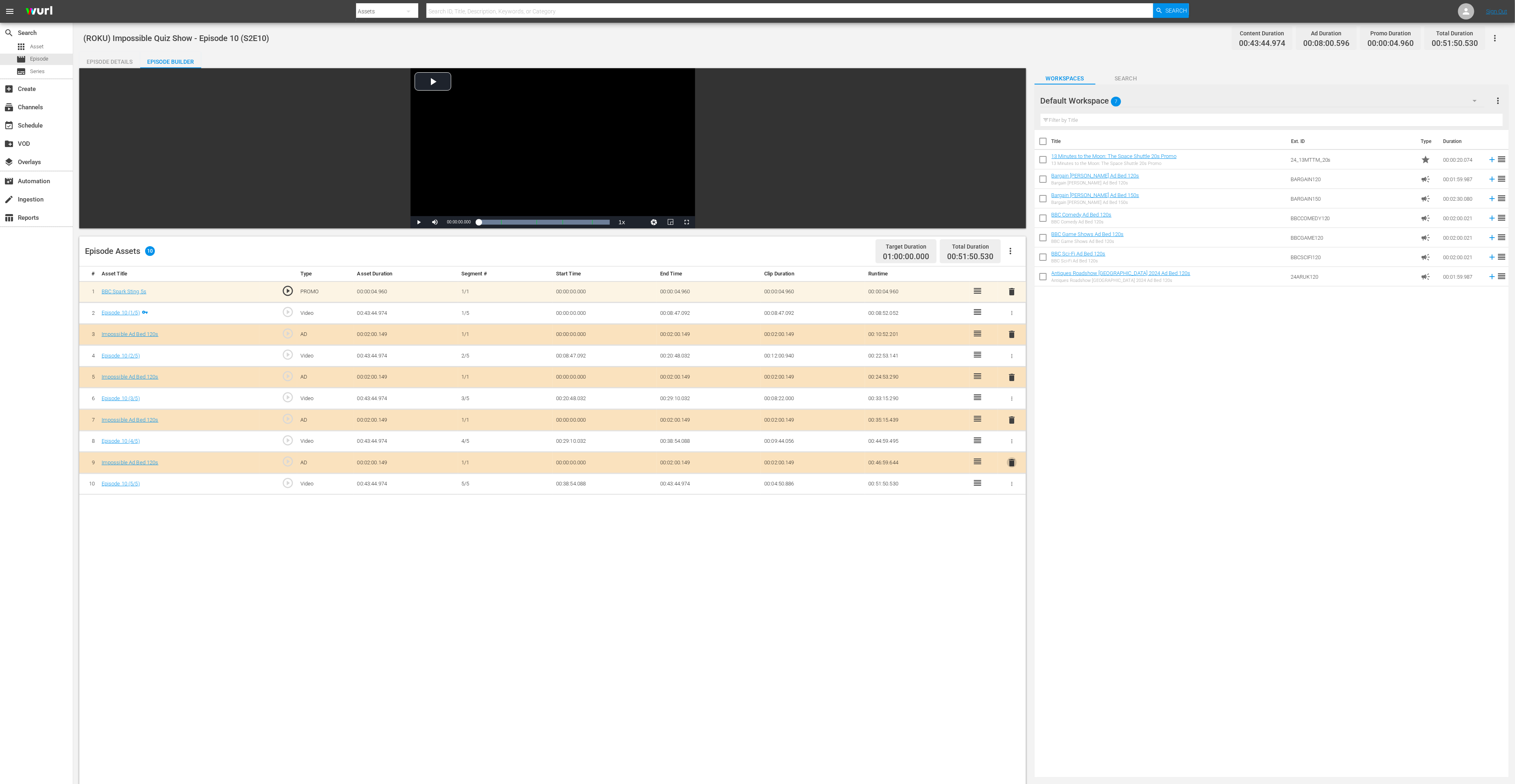
click at [1014, 460] on span "delete" at bounding box center [1011, 463] width 10 height 10
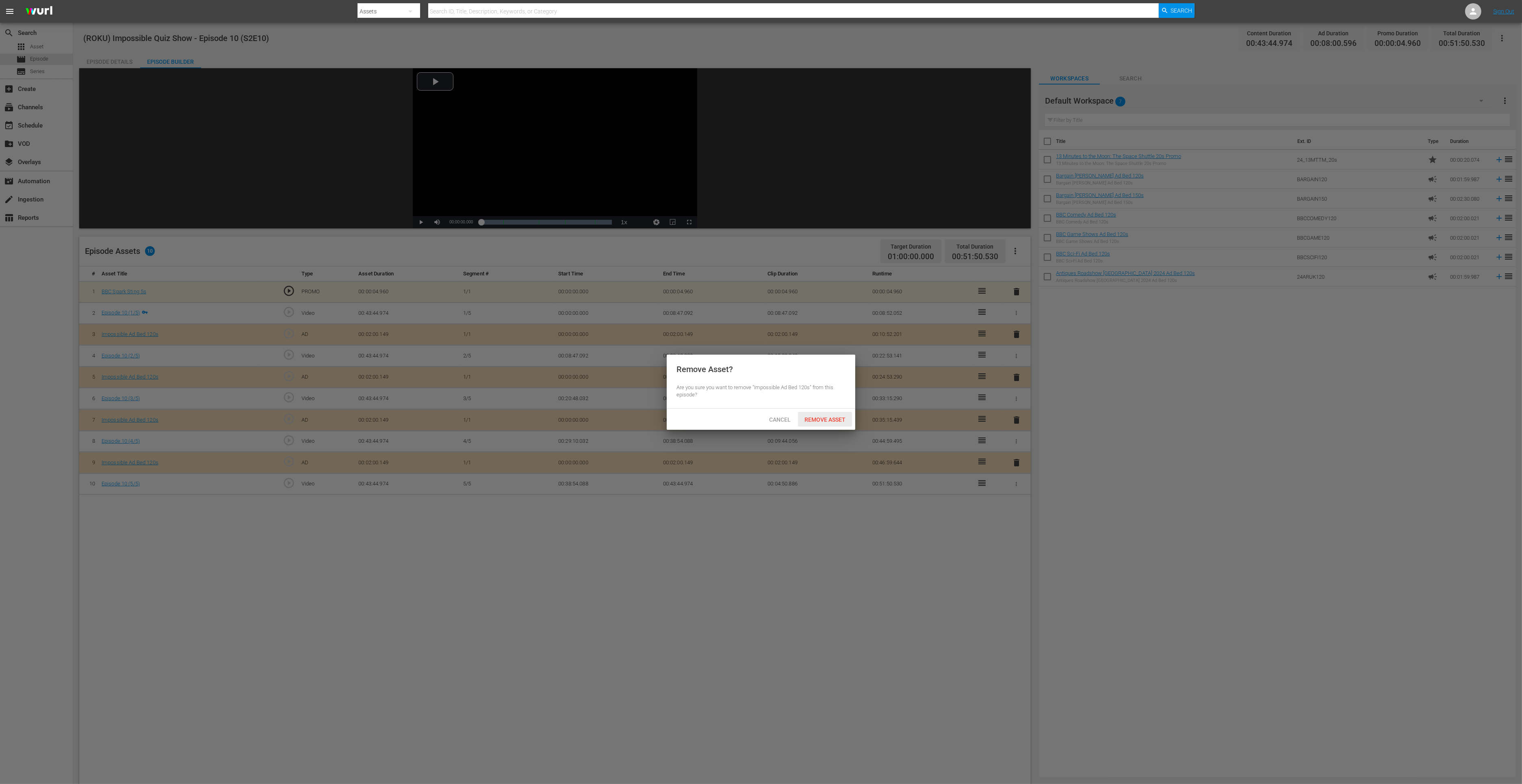
click at [821, 418] on span "Remove Asset" at bounding box center [825, 419] width 54 height 6
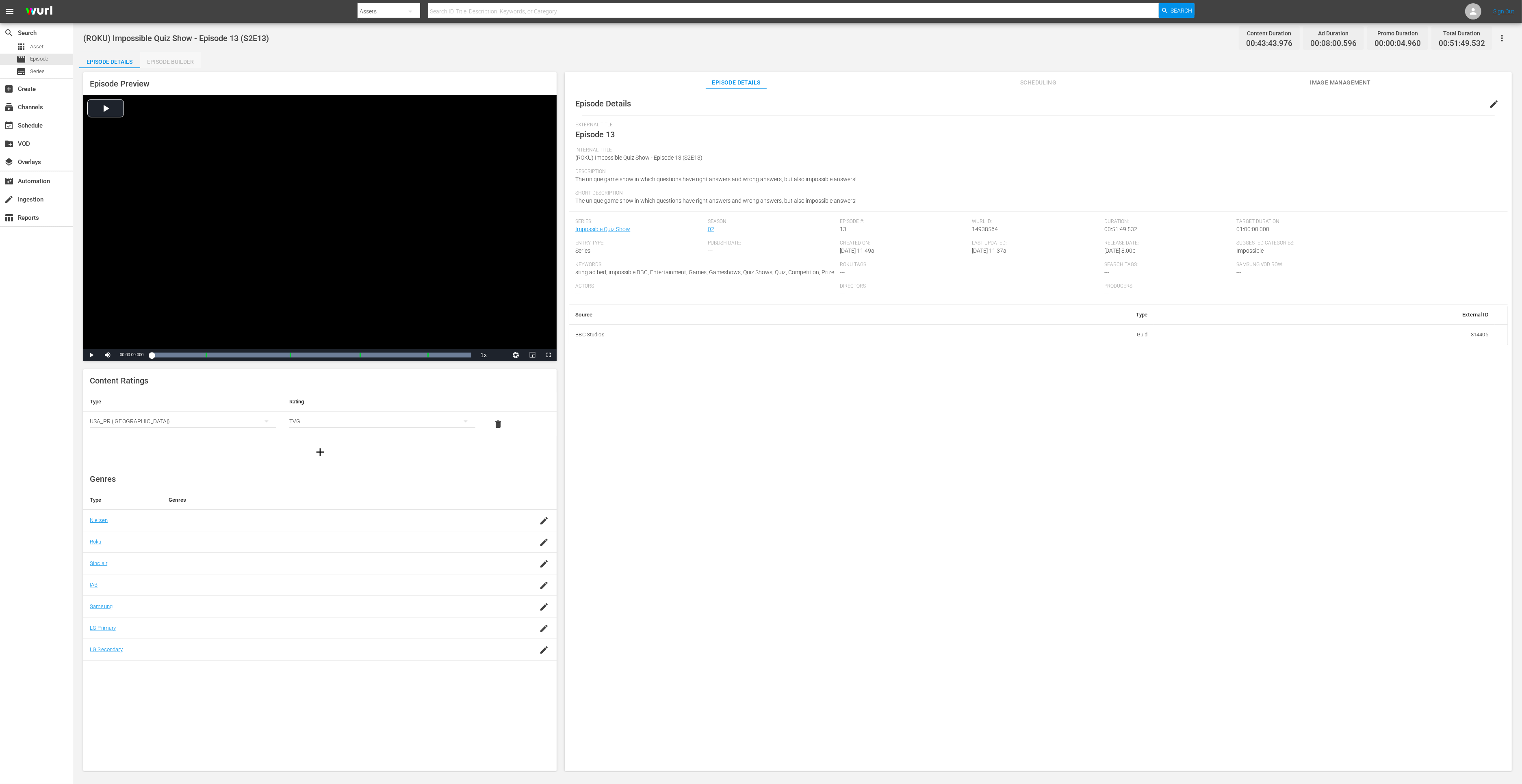
drag, startPoint x: 178, startPoint y: 60, endPoint x: 359, endPoint y: 23, distance: 184.7
click at [178, 60] on div "Episode Builder" at bounding box center [170, 61] width 61 height 19
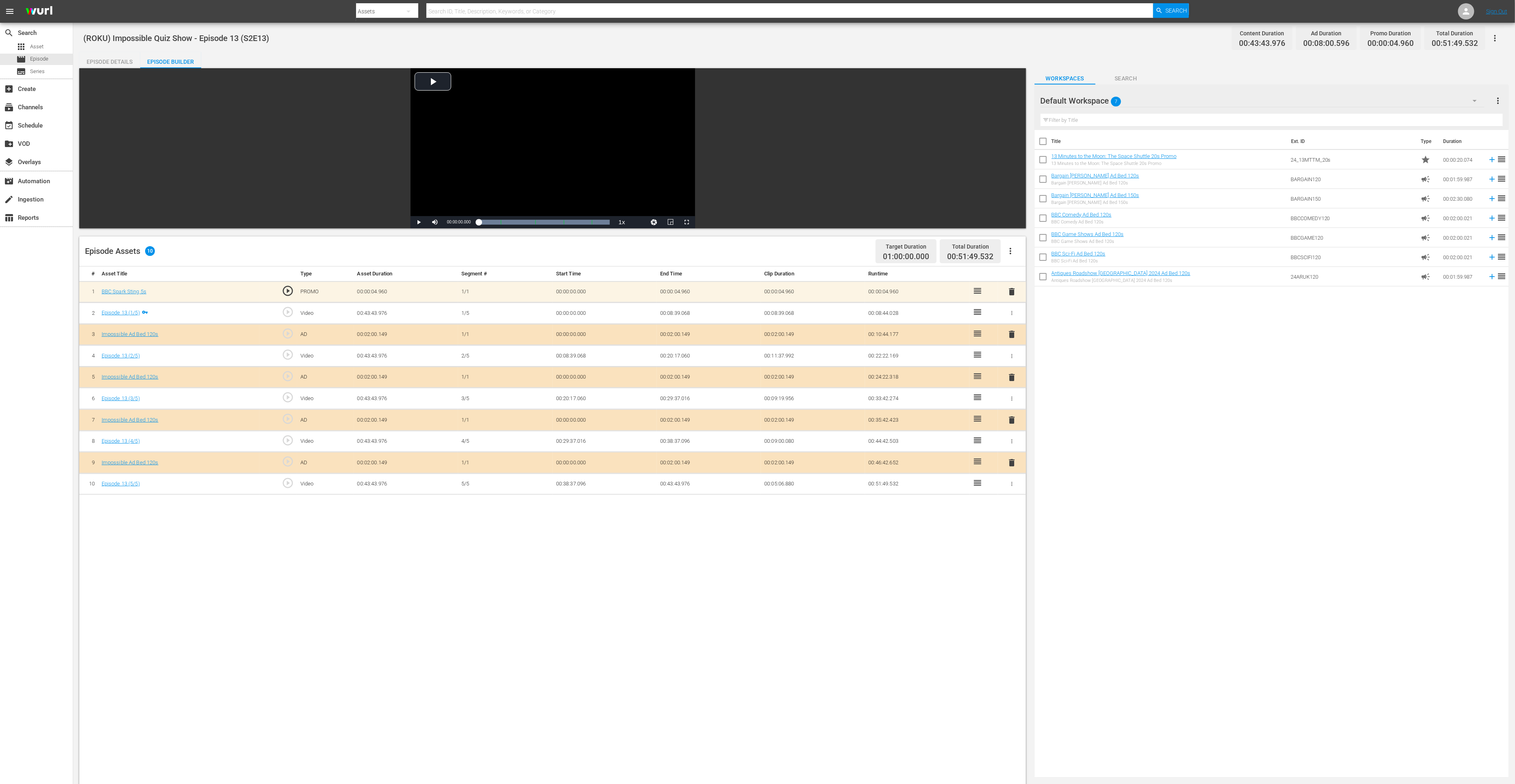
click at [1011, 458] on span "delete" at bounding box center [1011, 463] width 10 height 10
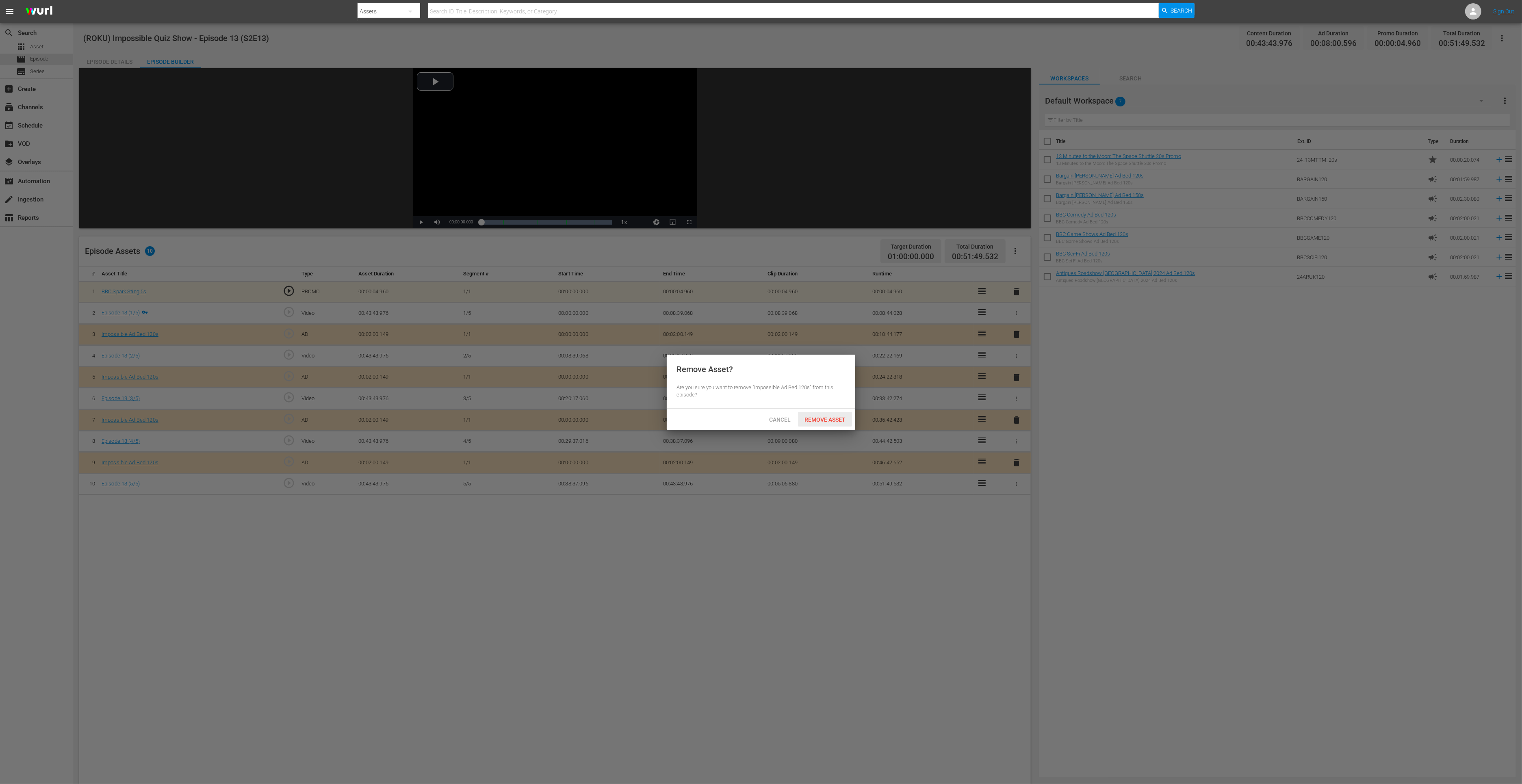
click at [807, 418] on span "Remove Asset" at bounding box center [825, 419] width 54 height 6
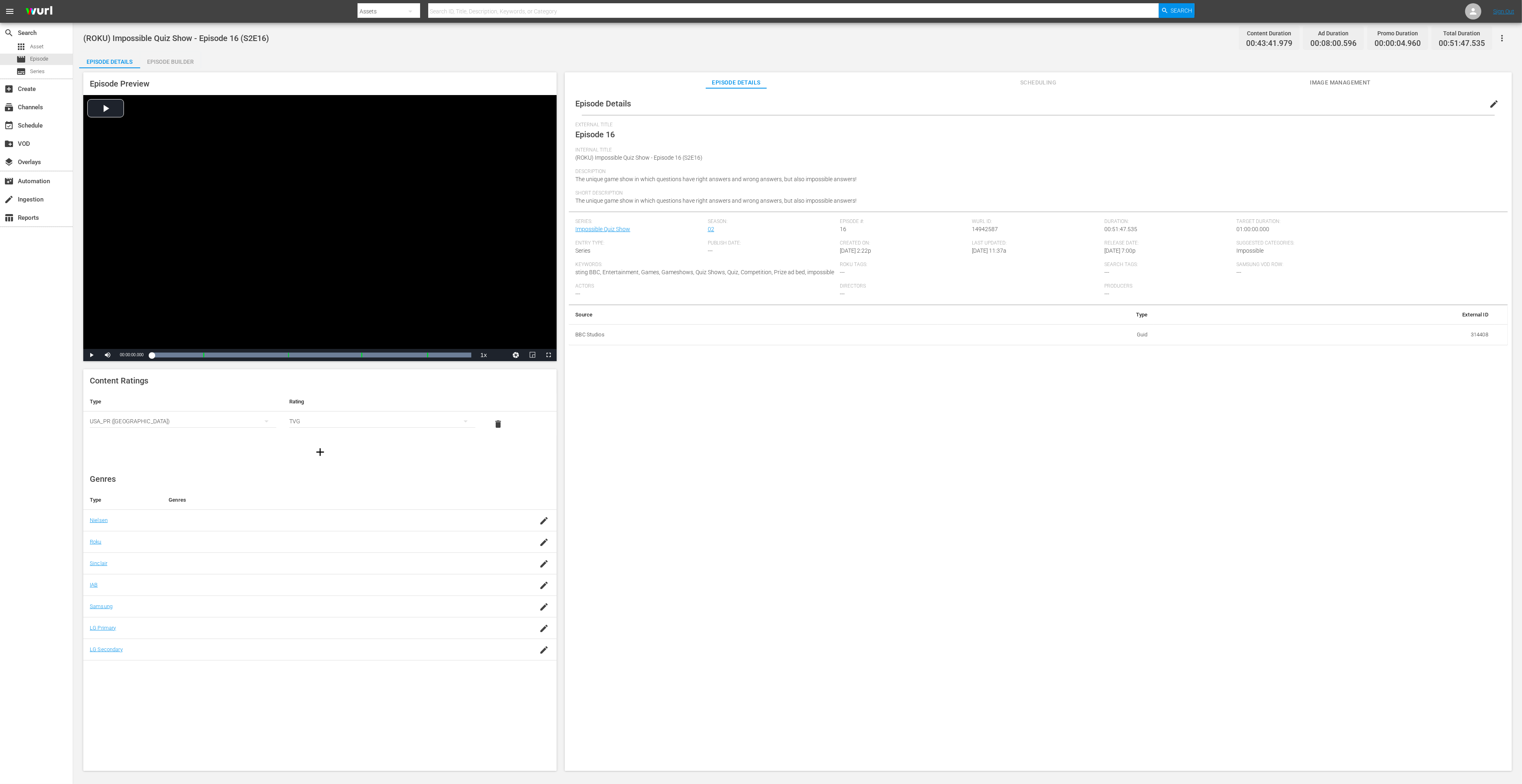
click at [145, 67] on div "Episode Builder" at bounding box center [170, 61] width 61 height 19
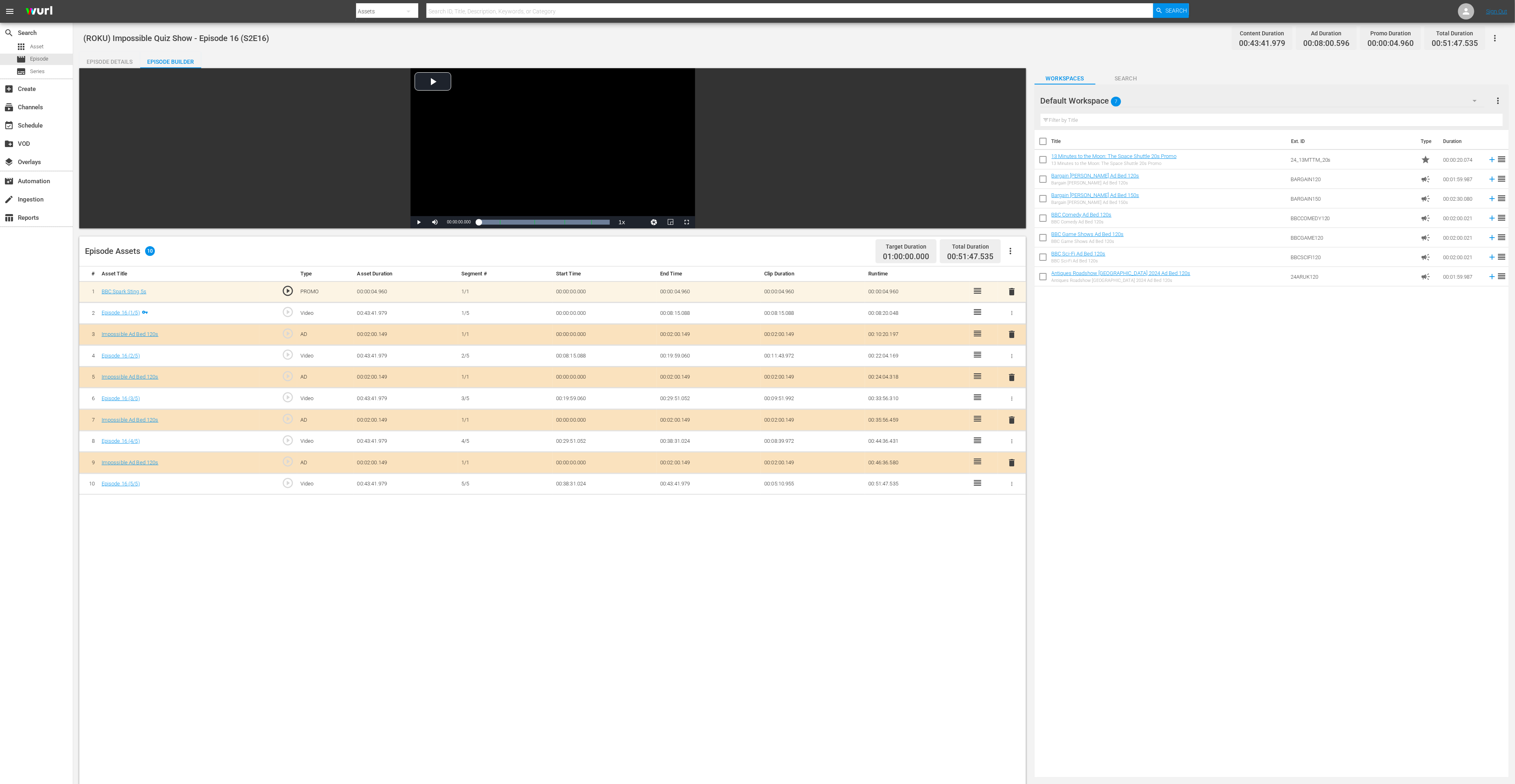
click at [1011, 461] on span "delete" at bounding box center [1011, 463] width 10 height 10
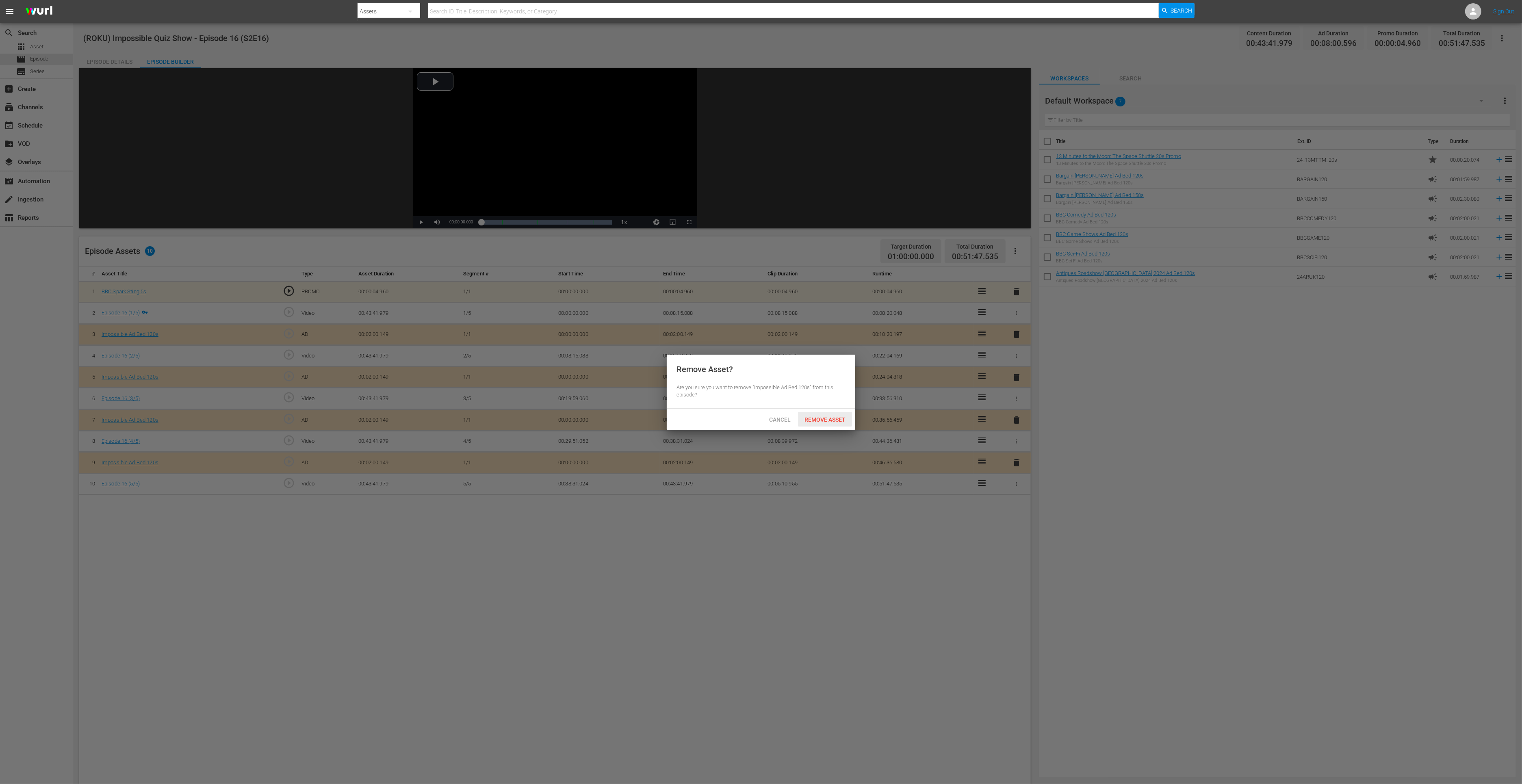
click at [841, 424] on div "Remove Asset" at bounding box center [825, 419] width 54 height 15
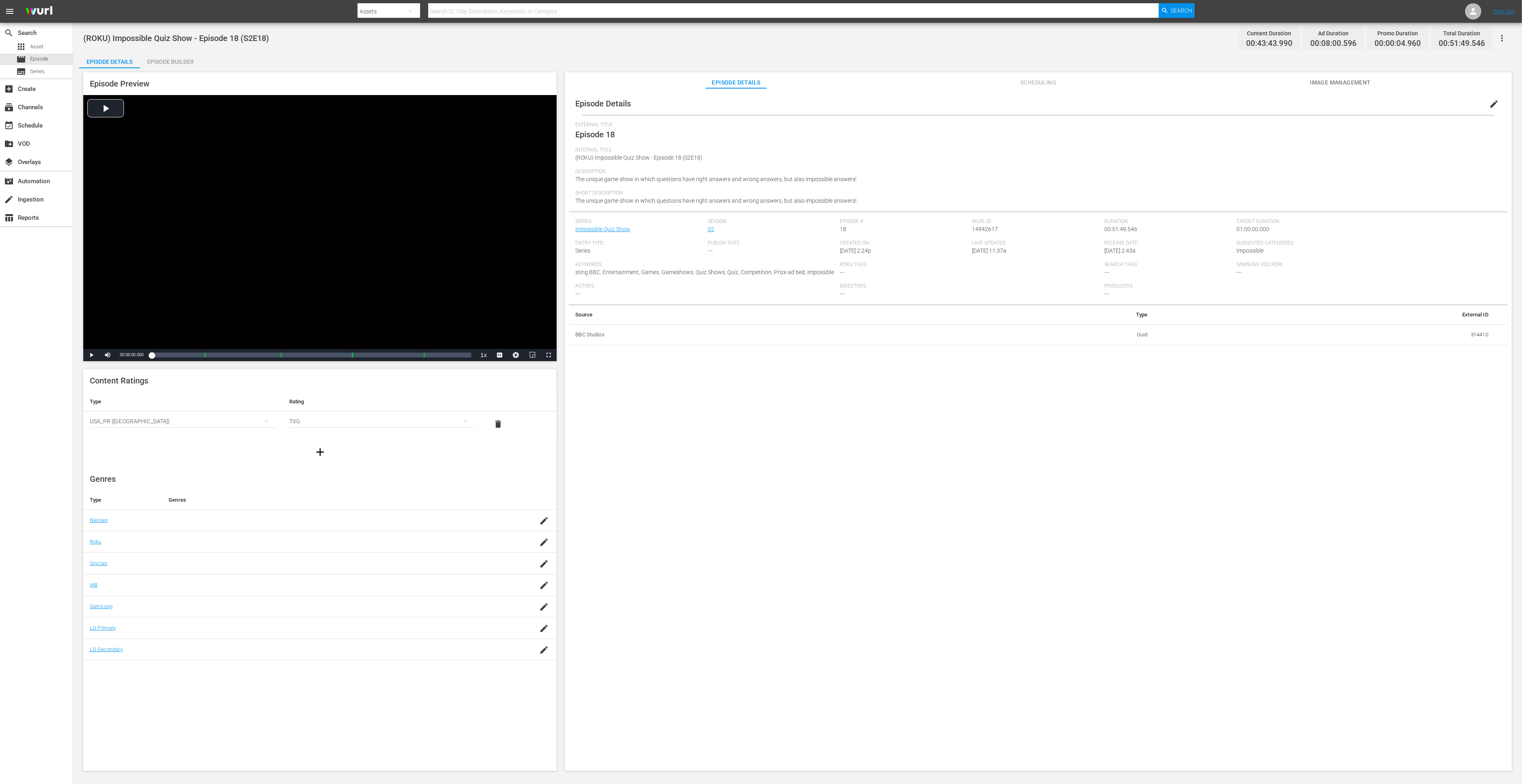
drag, startPoint x: 167, startPoint y: 60, endPoint x: 552, endPoint y: 20, distance: 387.1
click at [167, 60] on div "Episode Builder" at bounding box center [170, 61] width 61 height 19
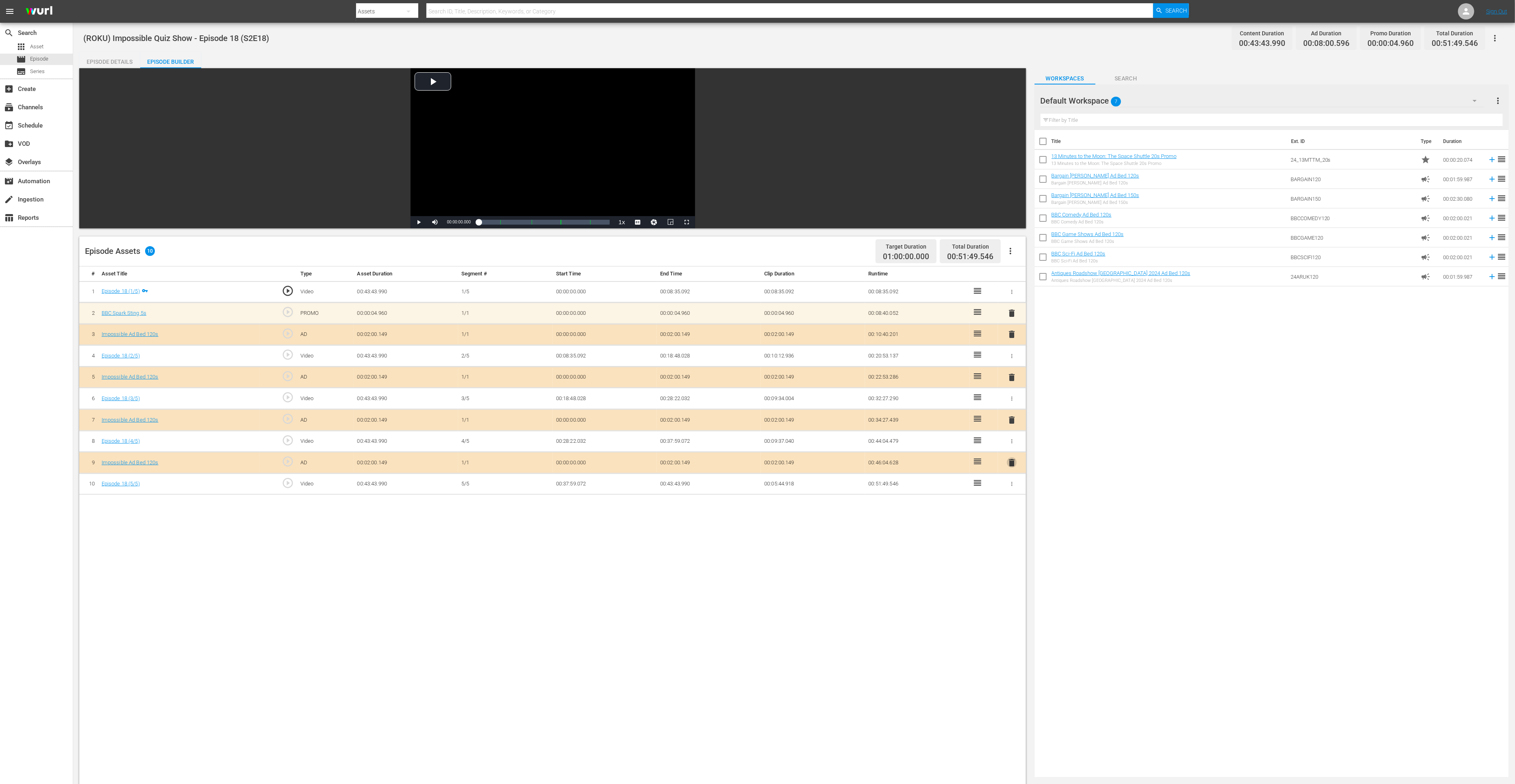
click at [1009, 463] on span "delete" at bounding box center [1011, 463] width 10 height 10
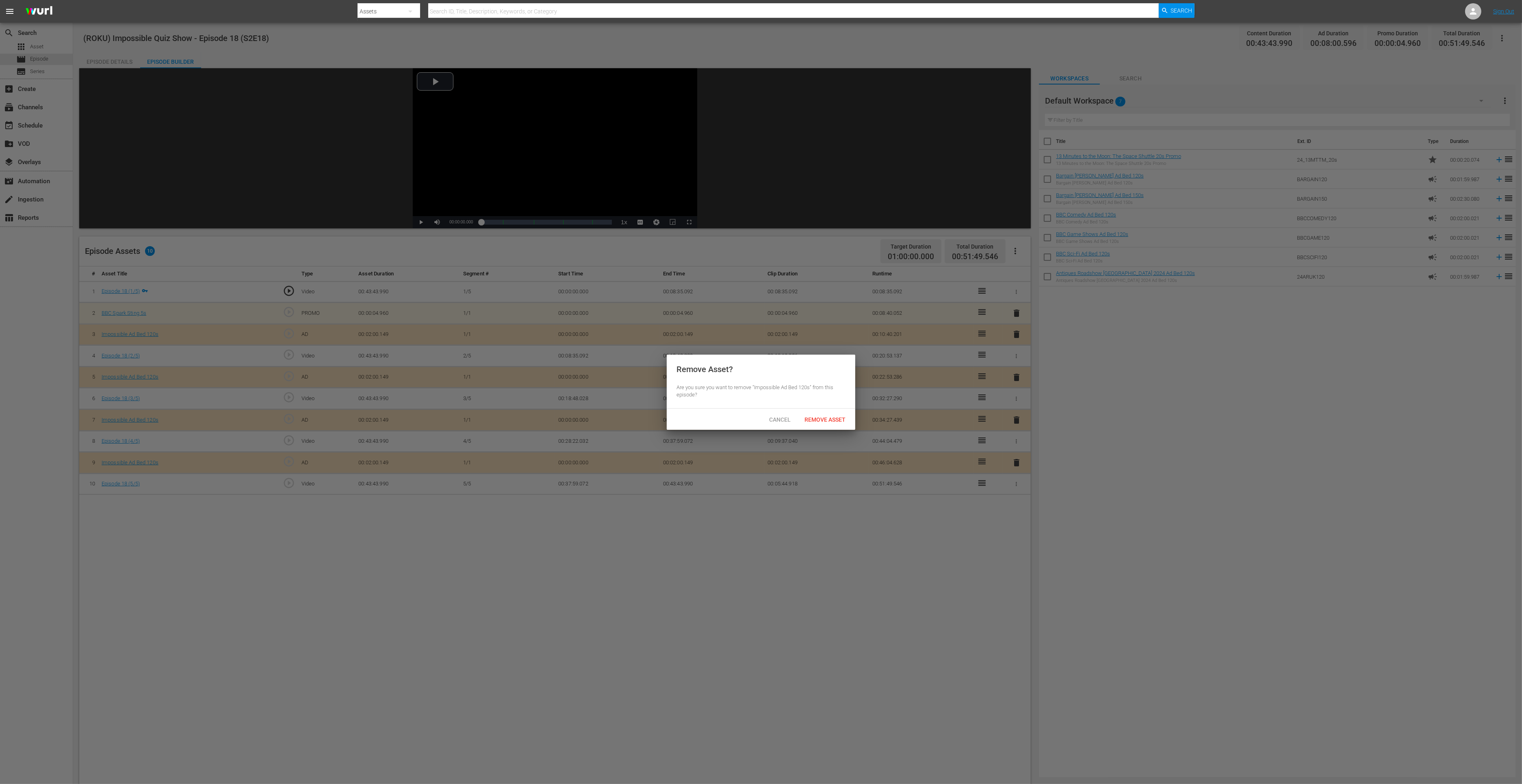
click at [833, 418] on span "Remove Asset" at bounding box center [825, 419] width 54 height 6
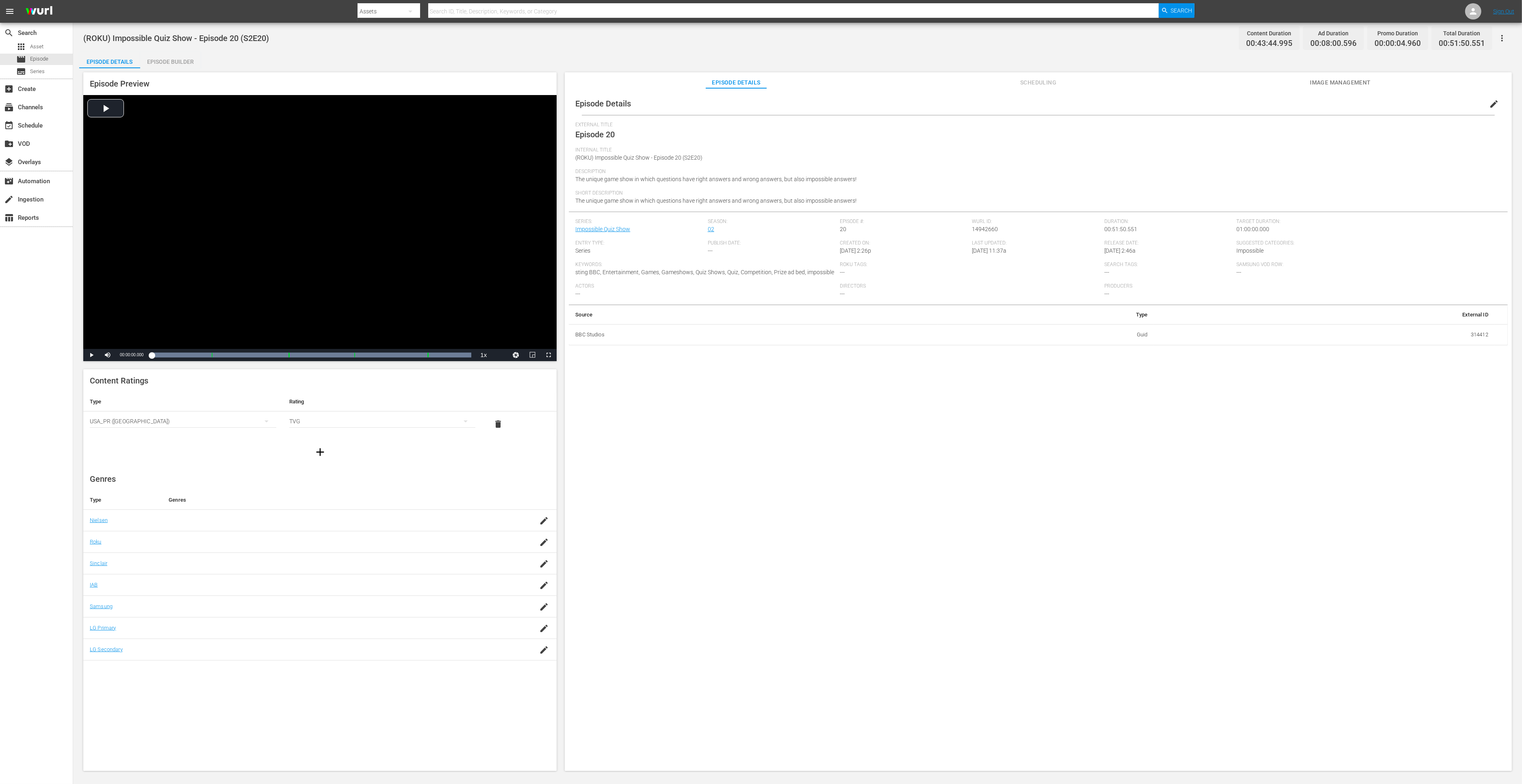
drag, startPoint x: 174, startPoint y: 61, endPoint x: 205, endPoint y: 56, distance: 31.4
click at [174, 61] on div "Episode Builder" at bounding box center [170, 61] width 61 height 19
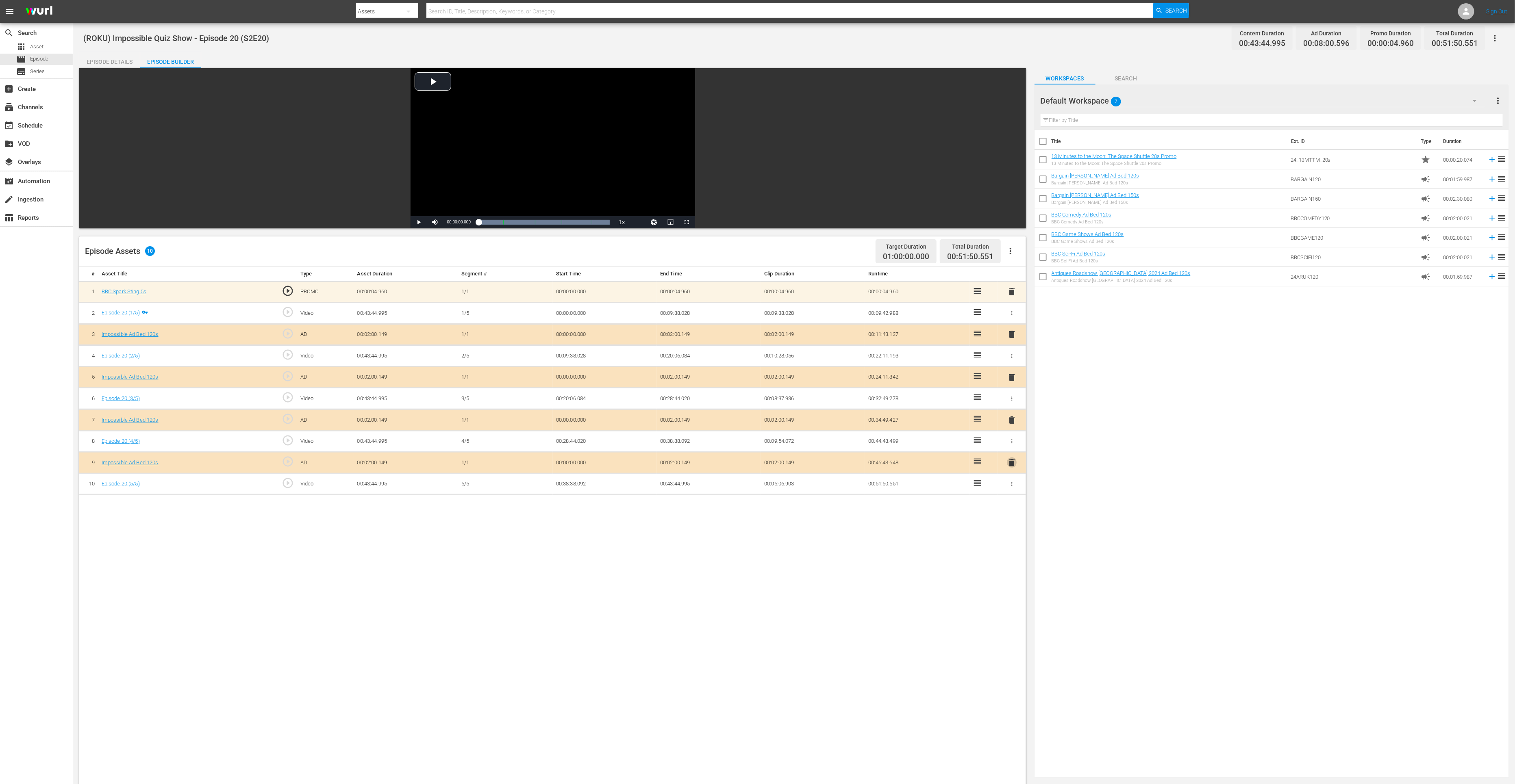
click at [1014, 463] on span "delete" at bounding box center [1011, 463] width 10 height 10
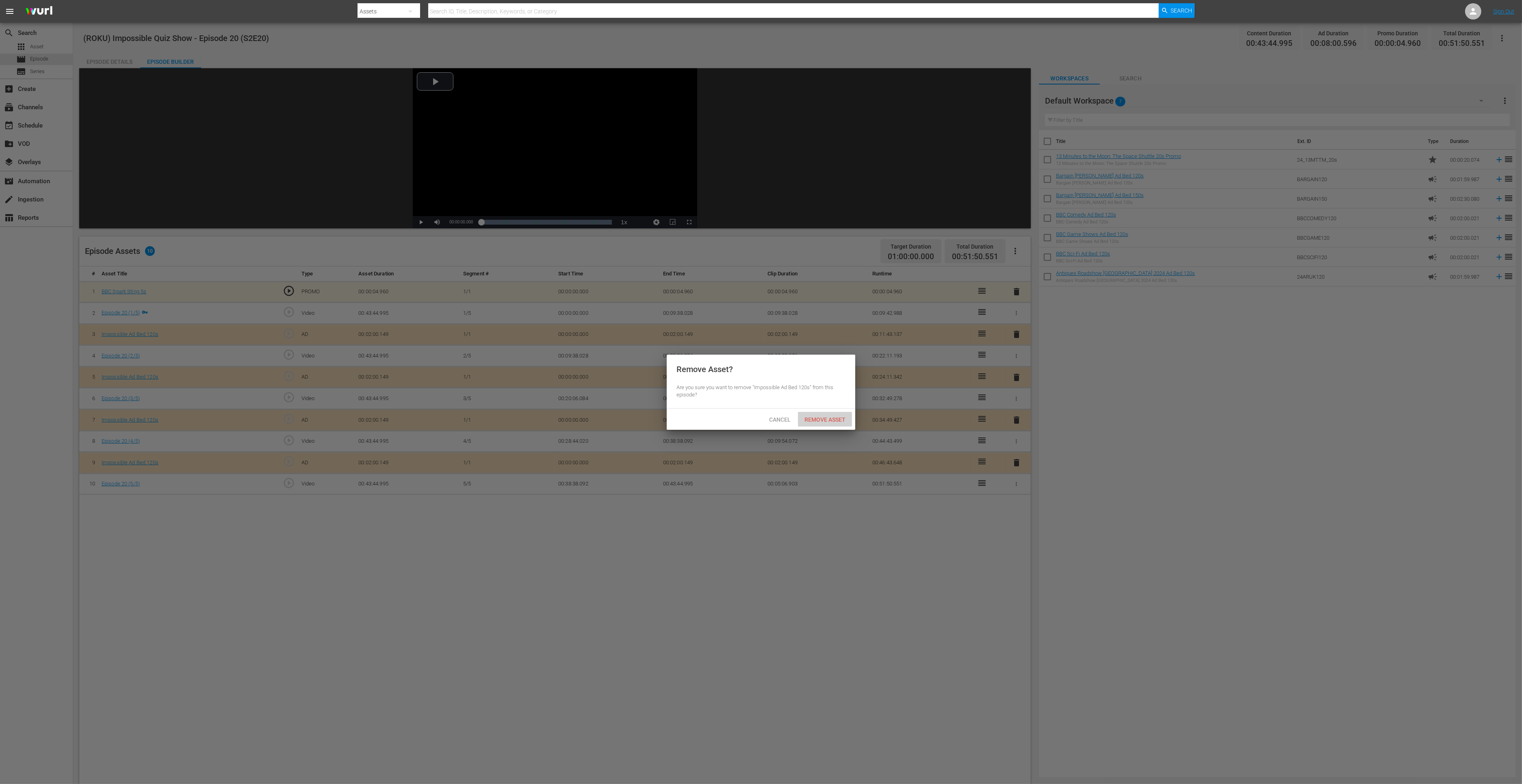
click at [814, 418] on span "Remove Asset" at bounding box center [825, 419] width 54 height 6
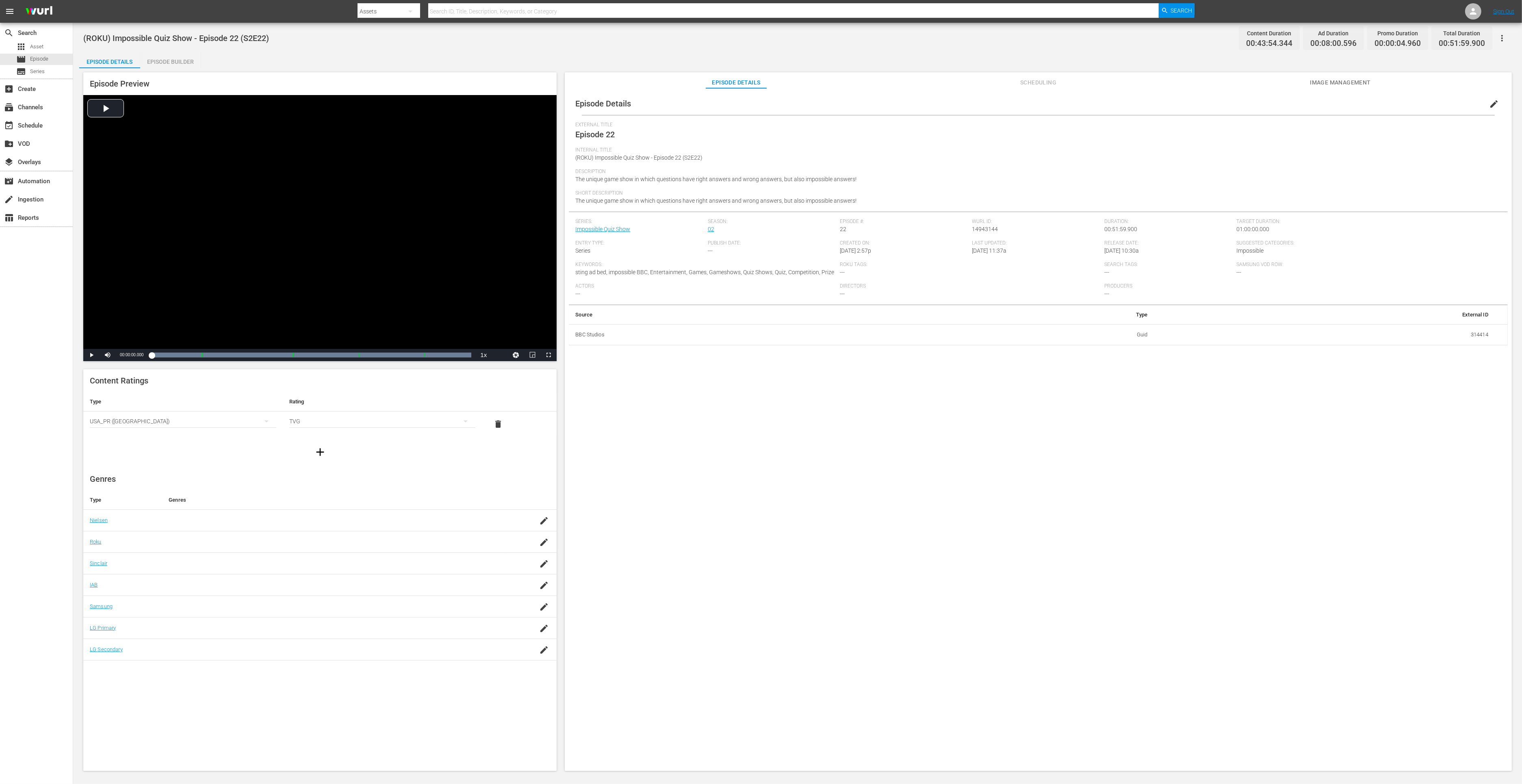
click at [171, 62] on div "Episode Builder" at bounding box center [170, 61] width 61 height 19
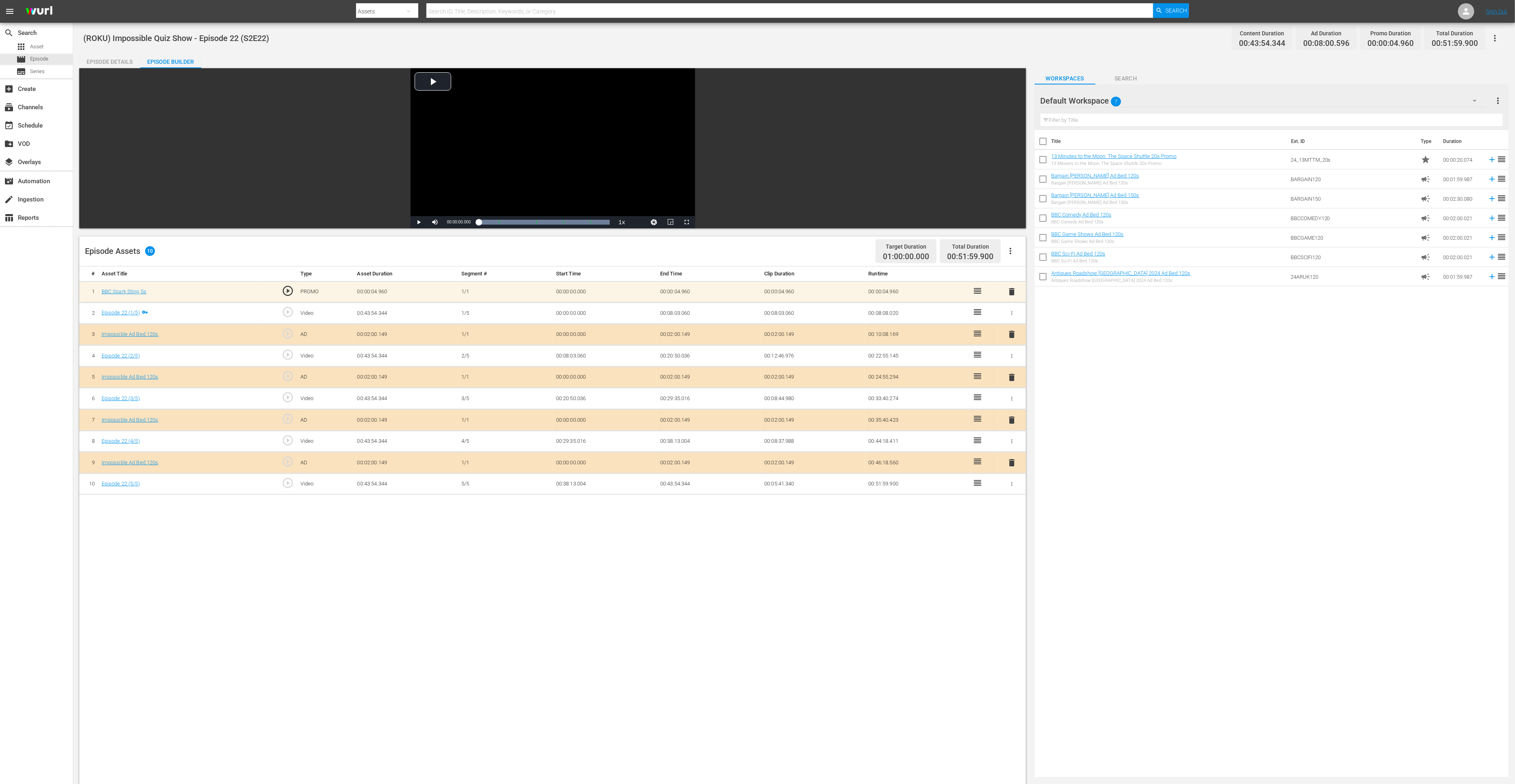
click at [1012, 461] on span "delete" at bounding box center [1011, 463] width 10 height 10
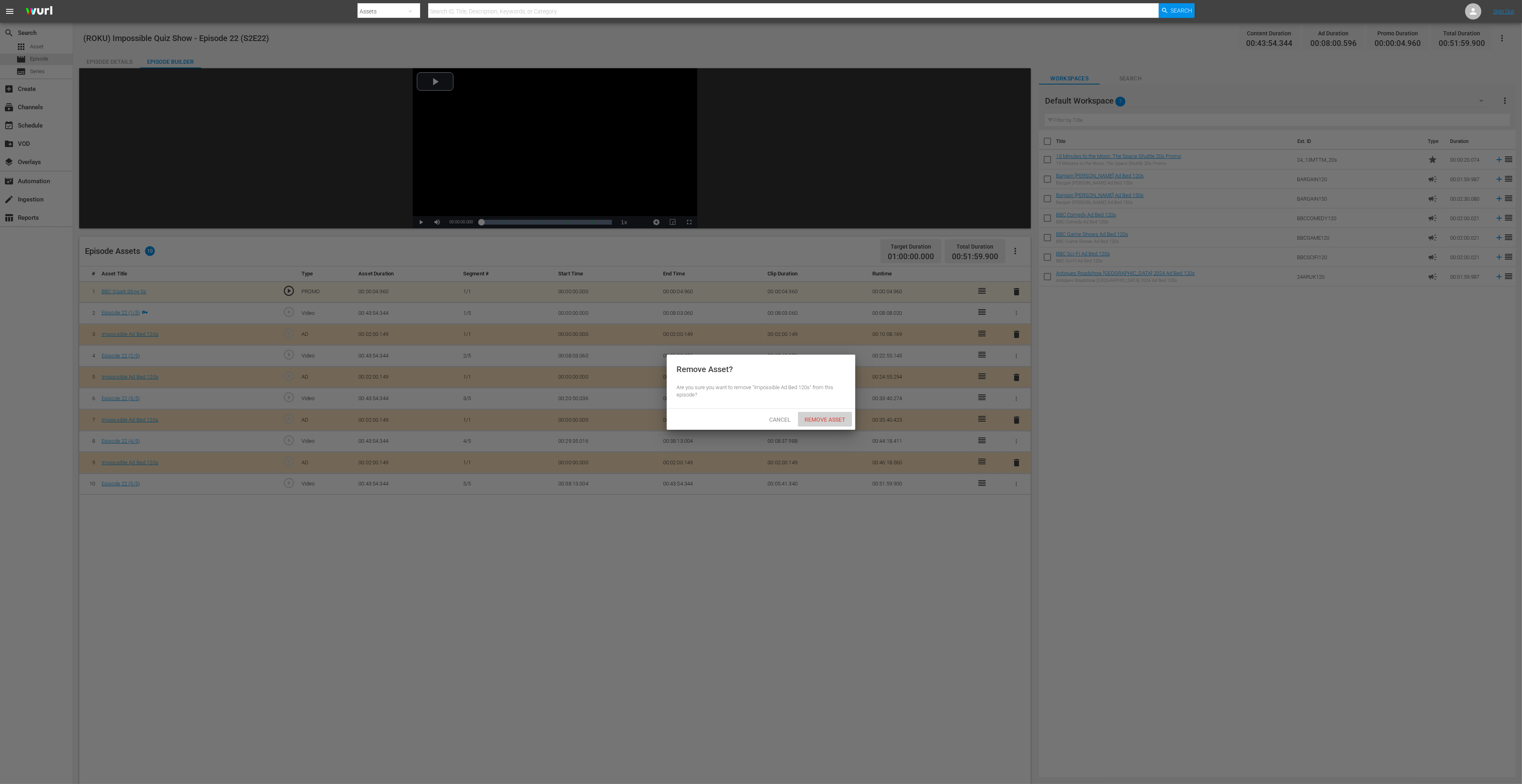
click at [832, 419] on span "Remove Asset" at bounding box center [825, 419] width 54 height 6
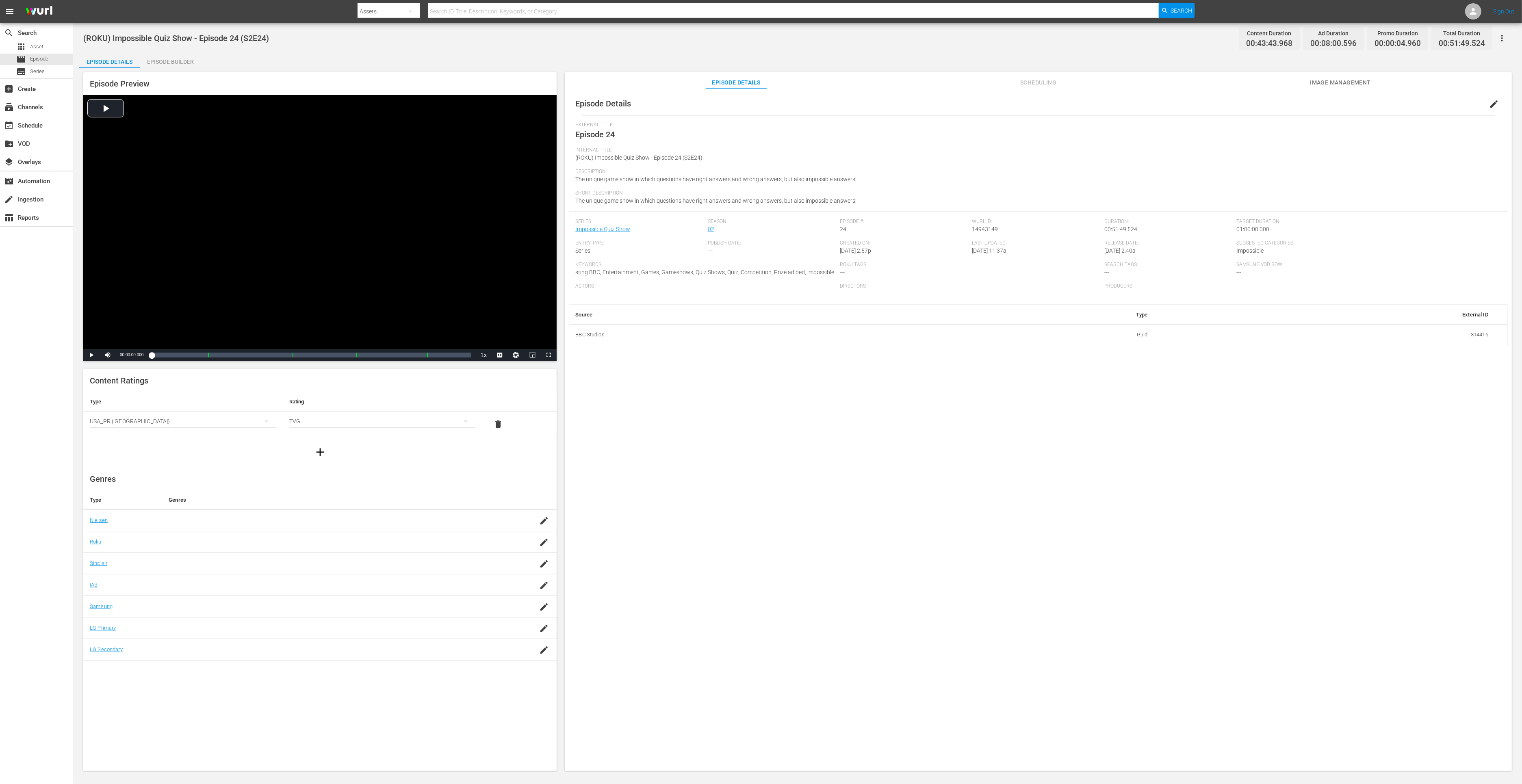
click at [168, 70] on div "Episode Preview Video Player is loading. Play Video Play Mute Current Time 00:0…" at bounding box center [798, 423] width 1437 height 710
drag, startPoint x: 180, startPoint y: 61, endPoint x: 239, endPoint y: 6, distance: 80.7
click at [180, 61] on div "Episode Builder" at bounding box center [170, 61] width 61 height 19
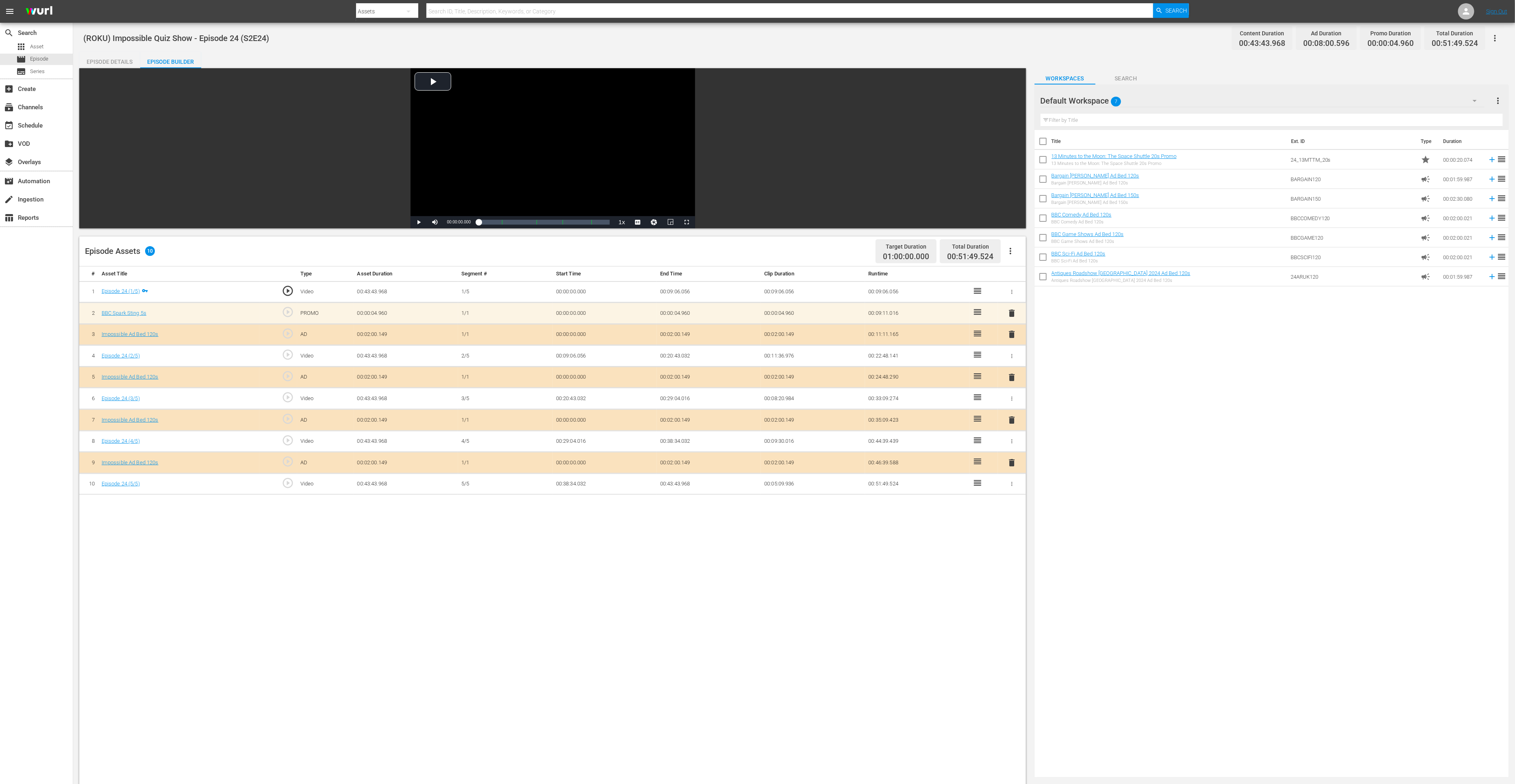
click at [1013, 460] on span "delete" at bounding box center [1011, 463] width 10 height 10
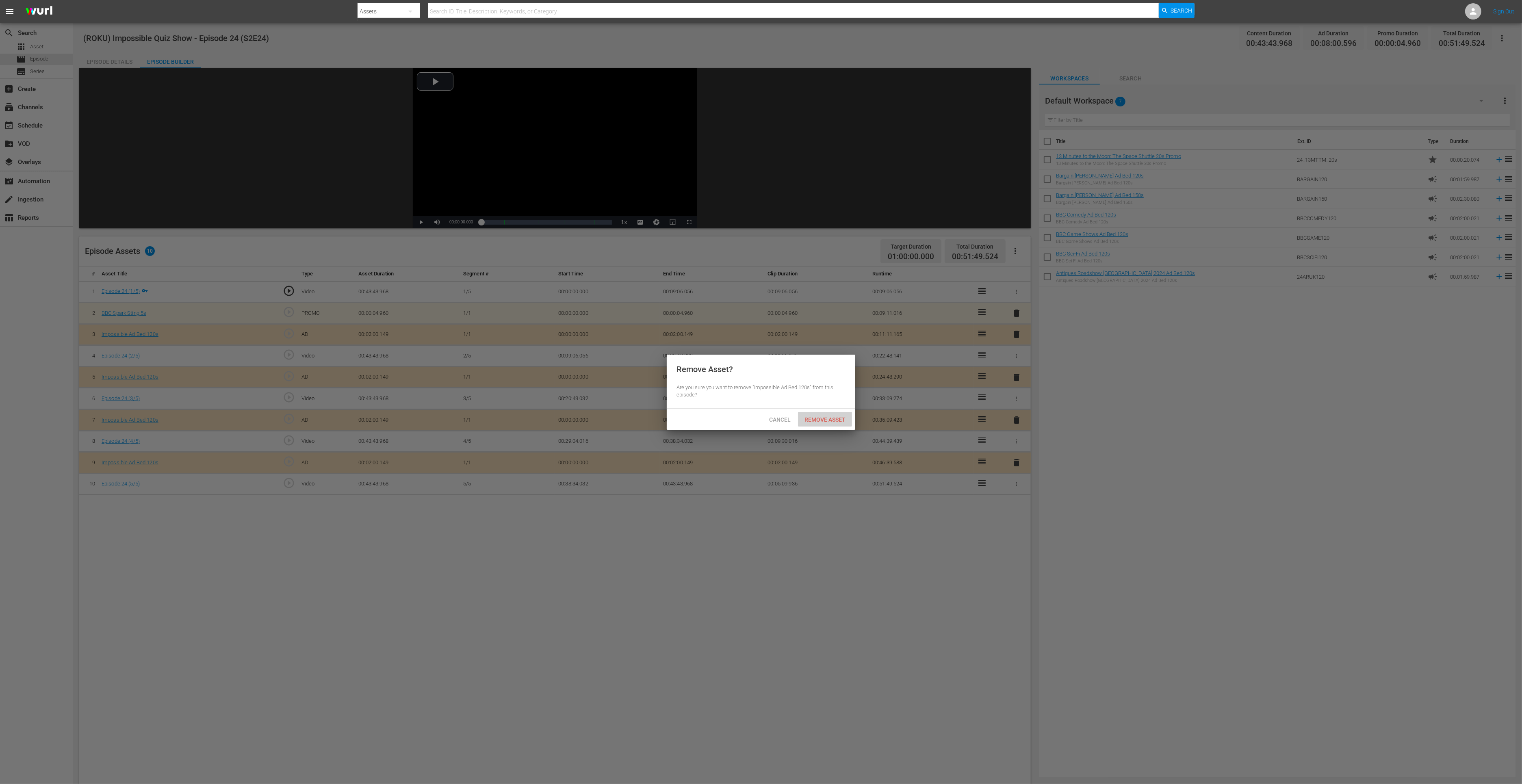
click at [832, 421] on span "Remove Asset" at bounding box center [825, 419] width 54 height 6
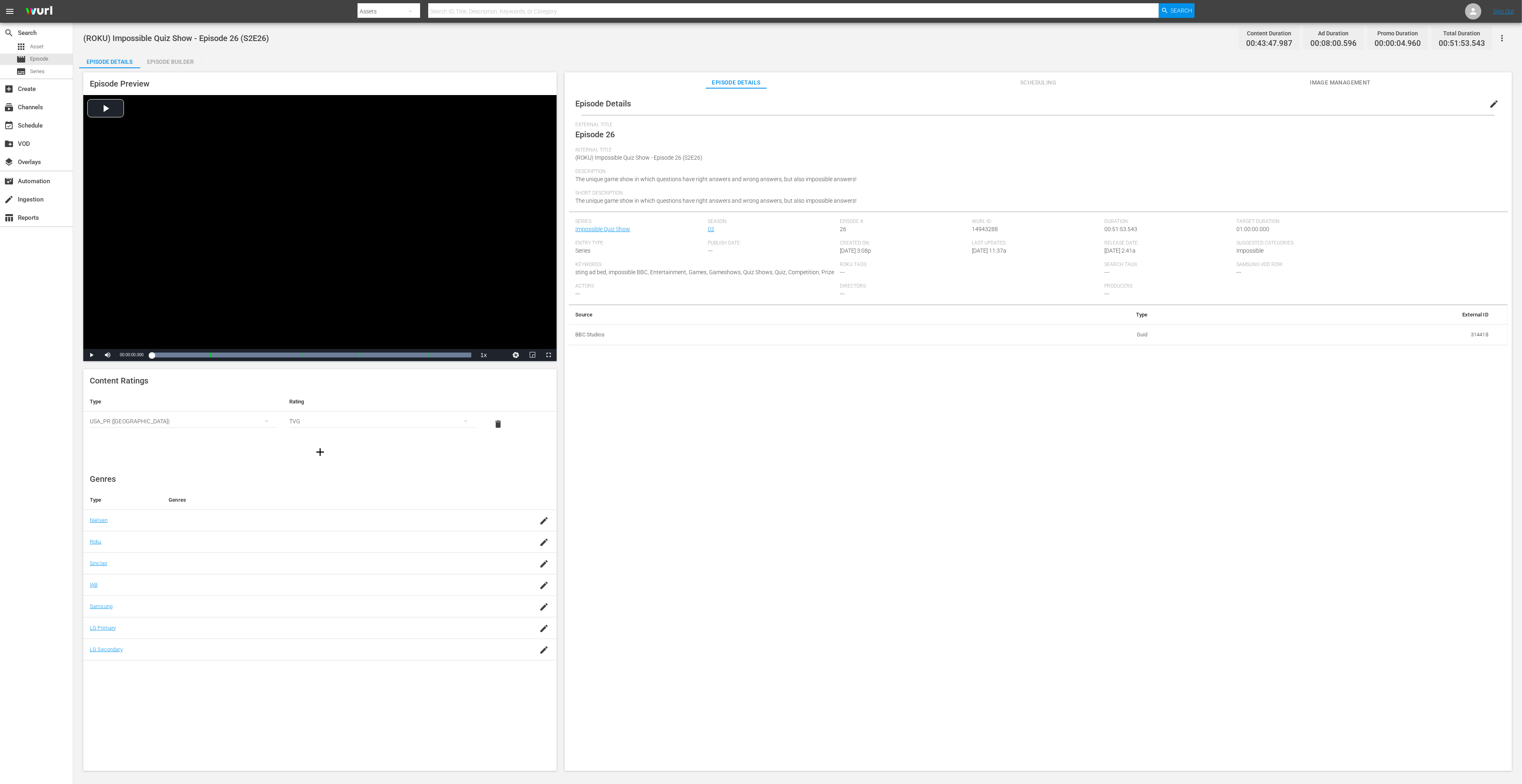
click at [147, 59] on div "Episode Builder" at bounding box center [170, 61] width 61 height 19
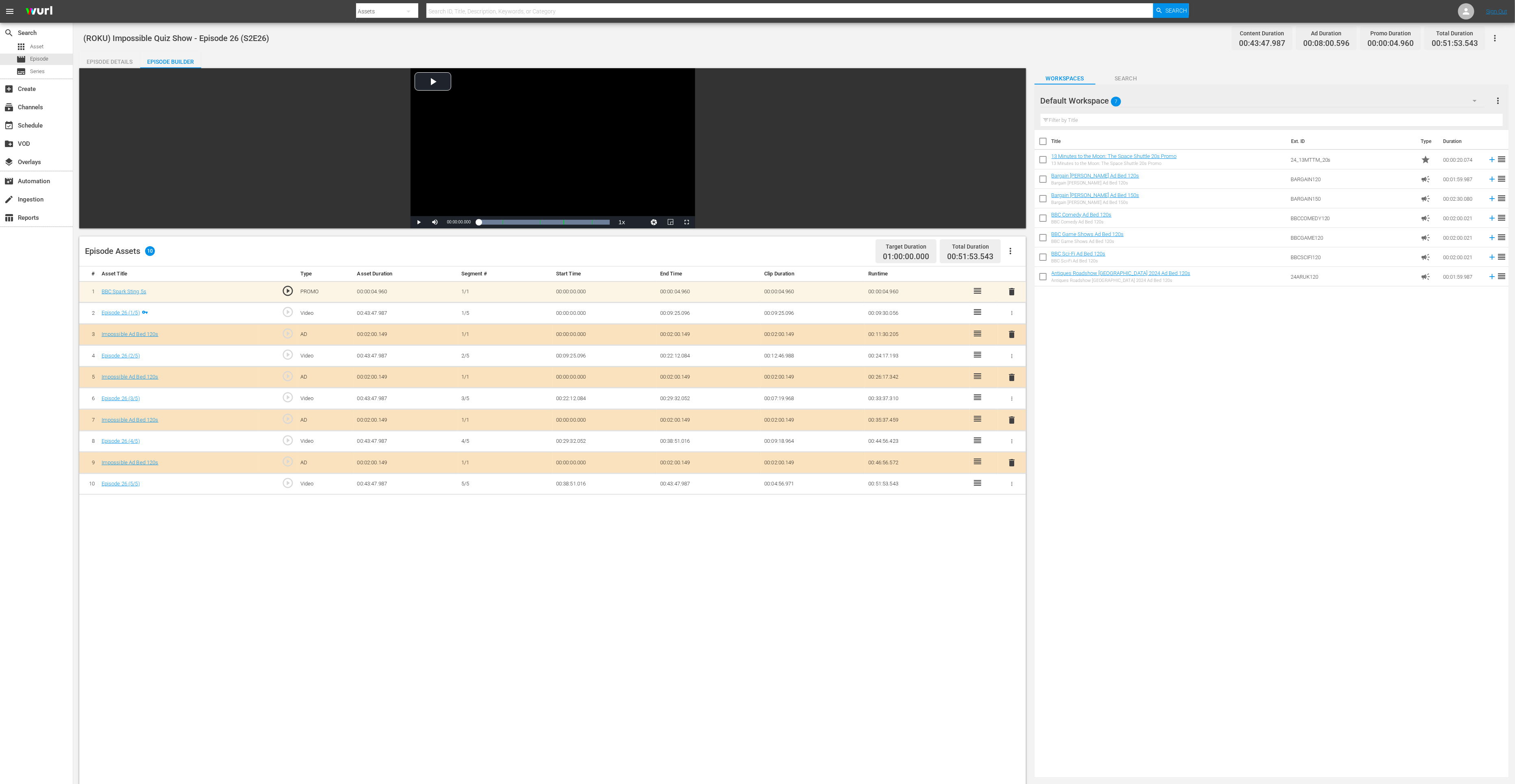
click at [1010, 463] on span "delete" at bounding box center [1011, 463] width 10 height 10
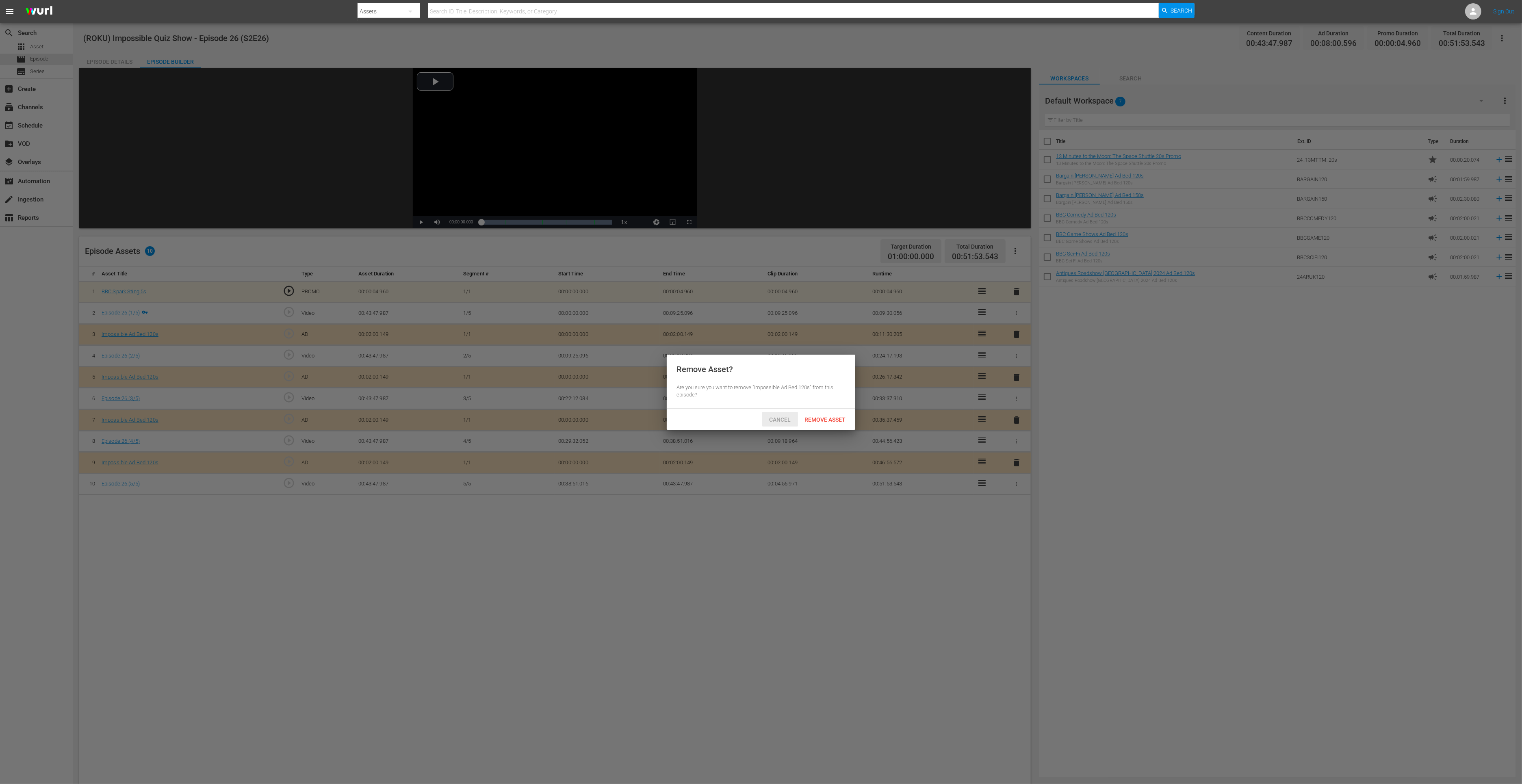
click at [806, 420] on span "Remove Asset" at bounding box center [825, 419] width 54 height 6
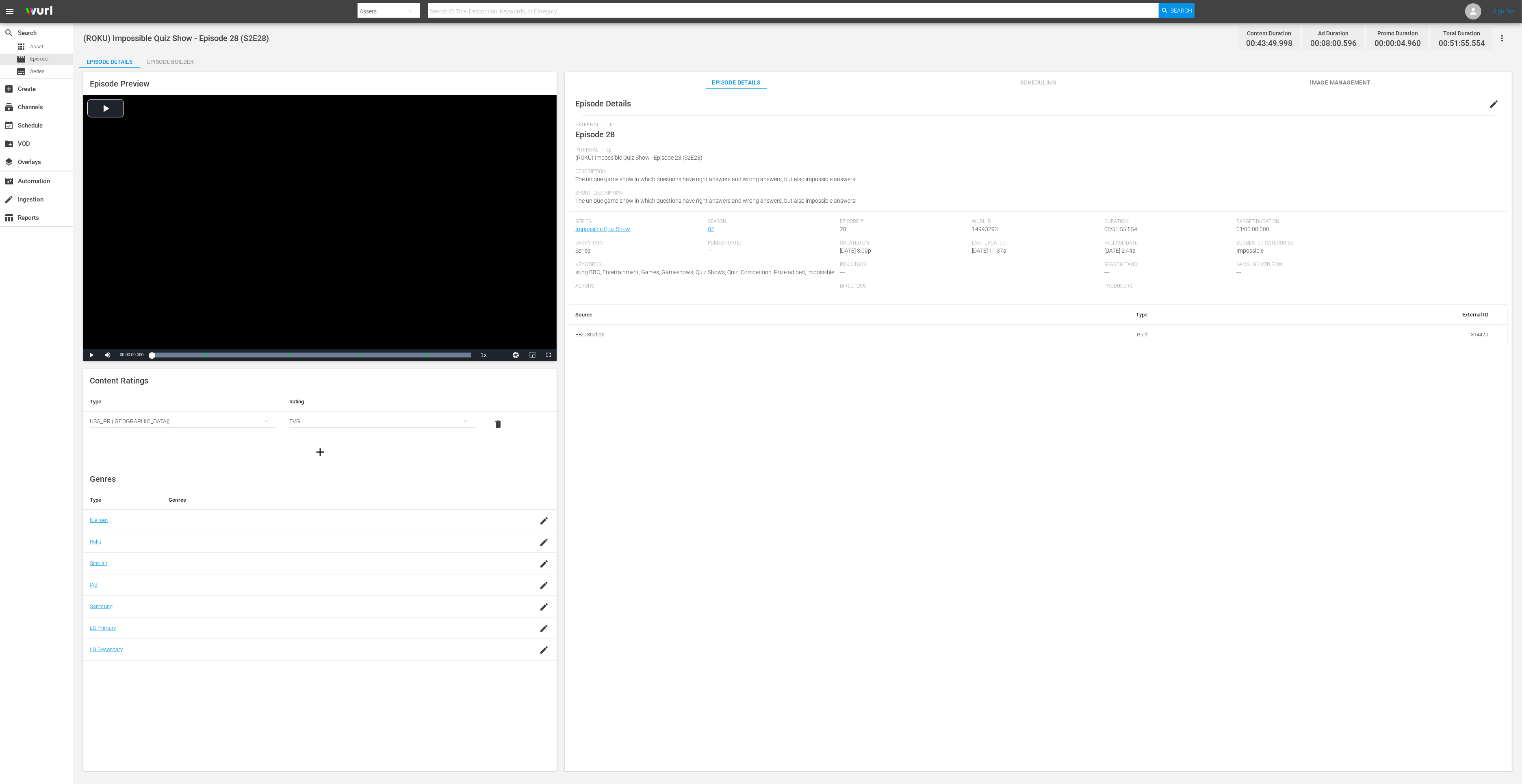
click at [164, 62] on div "Episode Builder" at bounding box center [170, 61] width 61 height 19
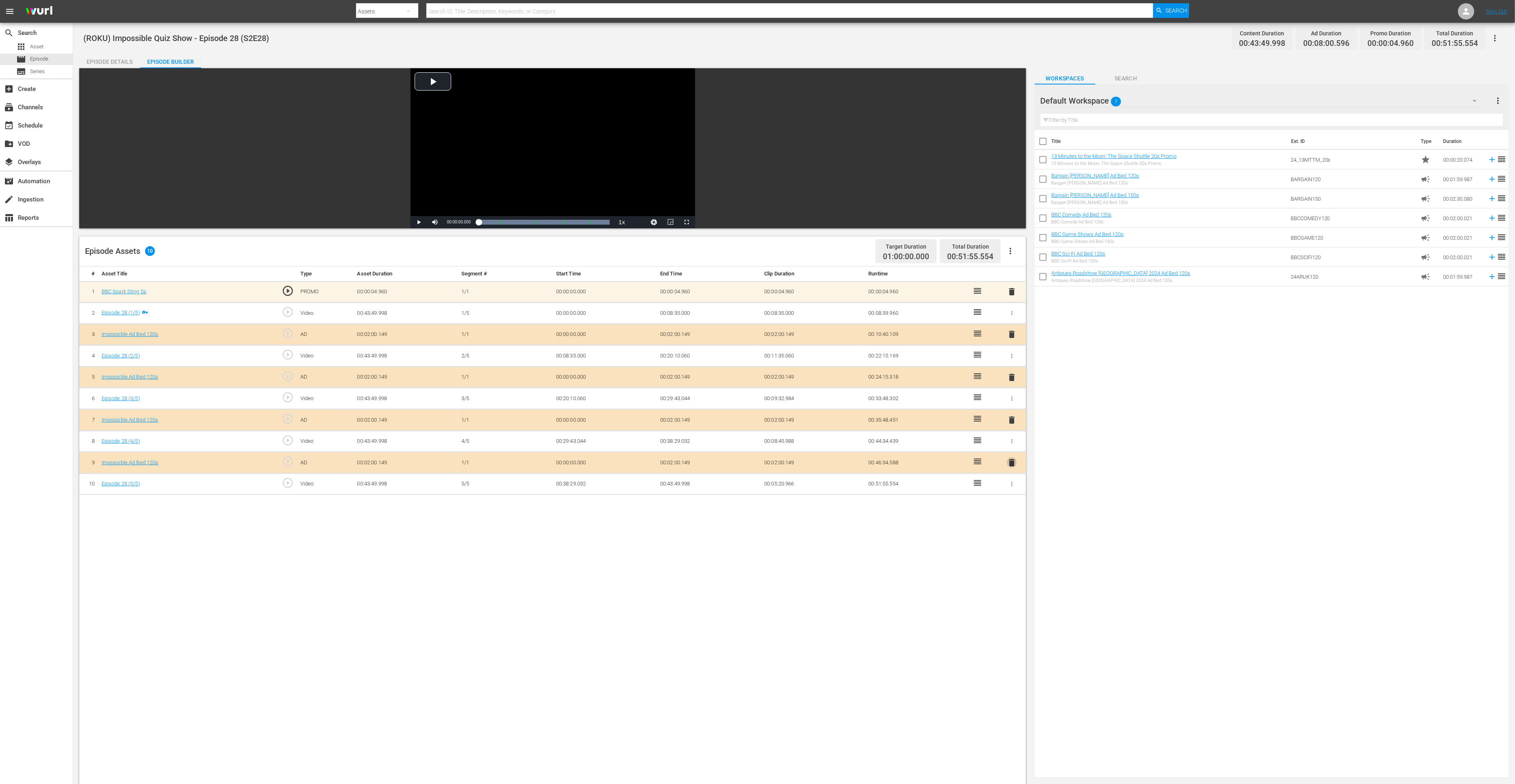
click at [1012, 462] on span "delete" at bounding box center [1011, 463] width 10 height 10
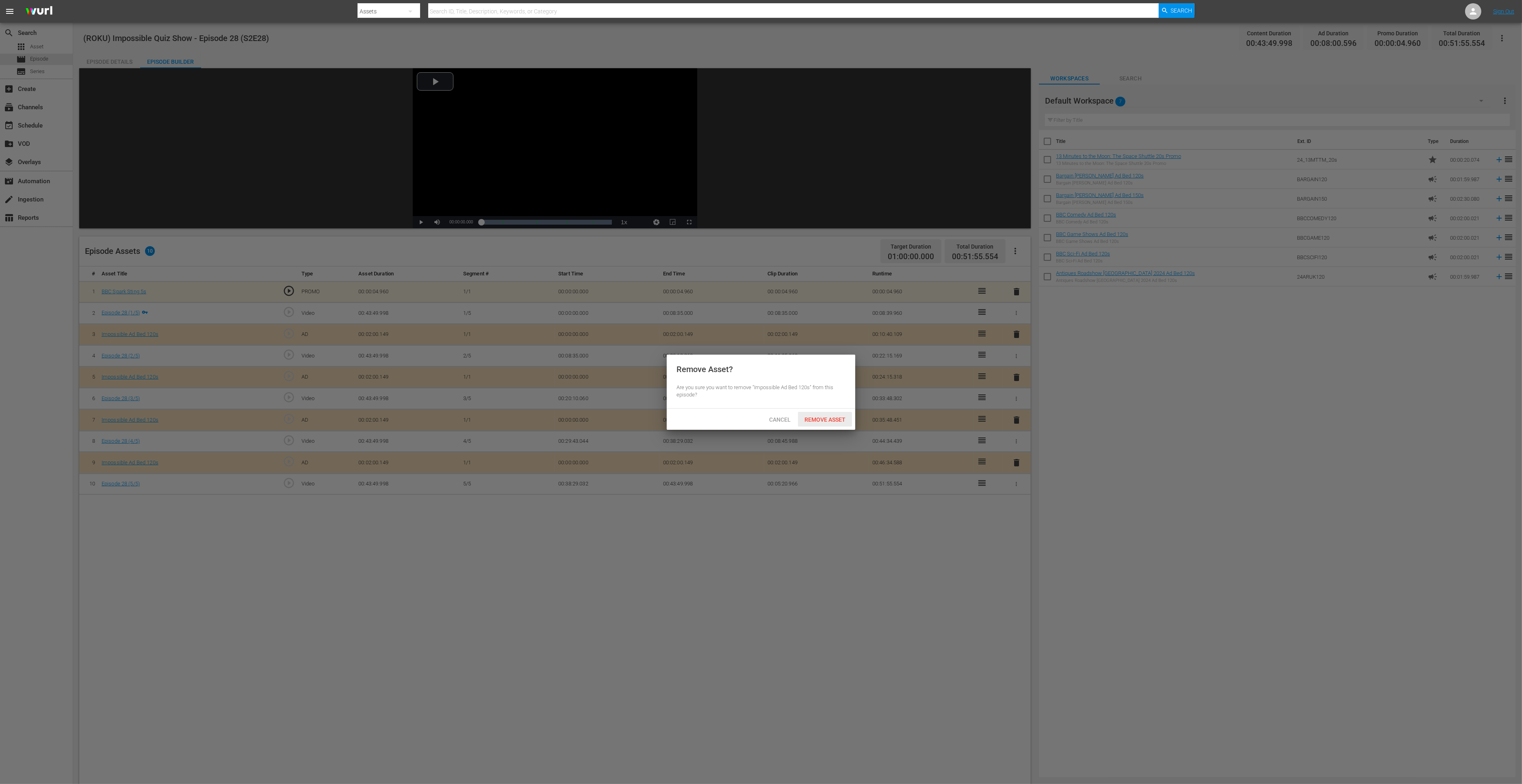
click at [831, 421] on span "Remove Asset" at bounding box center [825, 419] width 54 height 6
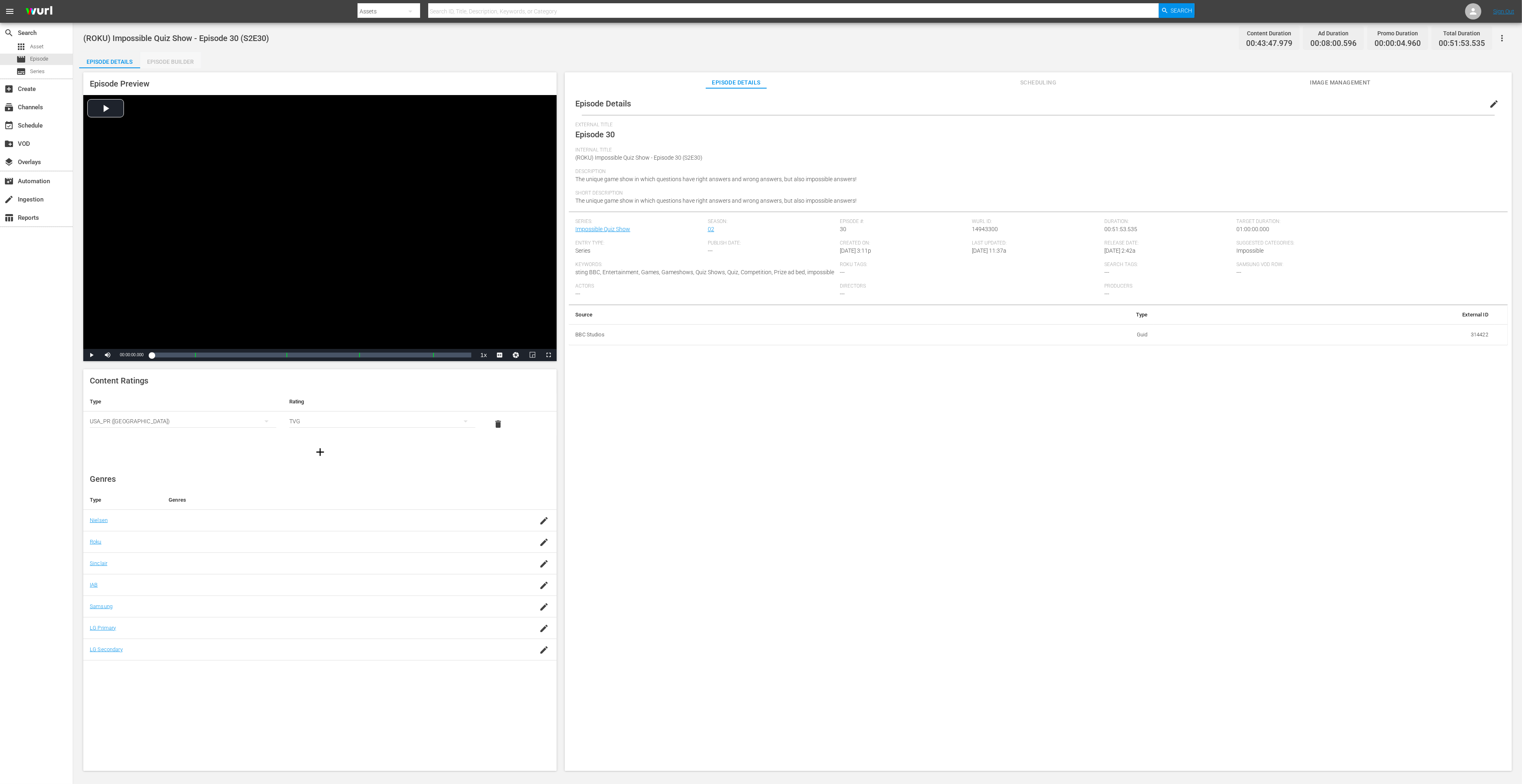
click at [160, 60] on div "Episode Builder" at bounding box center [170, 61] width 61 height 19
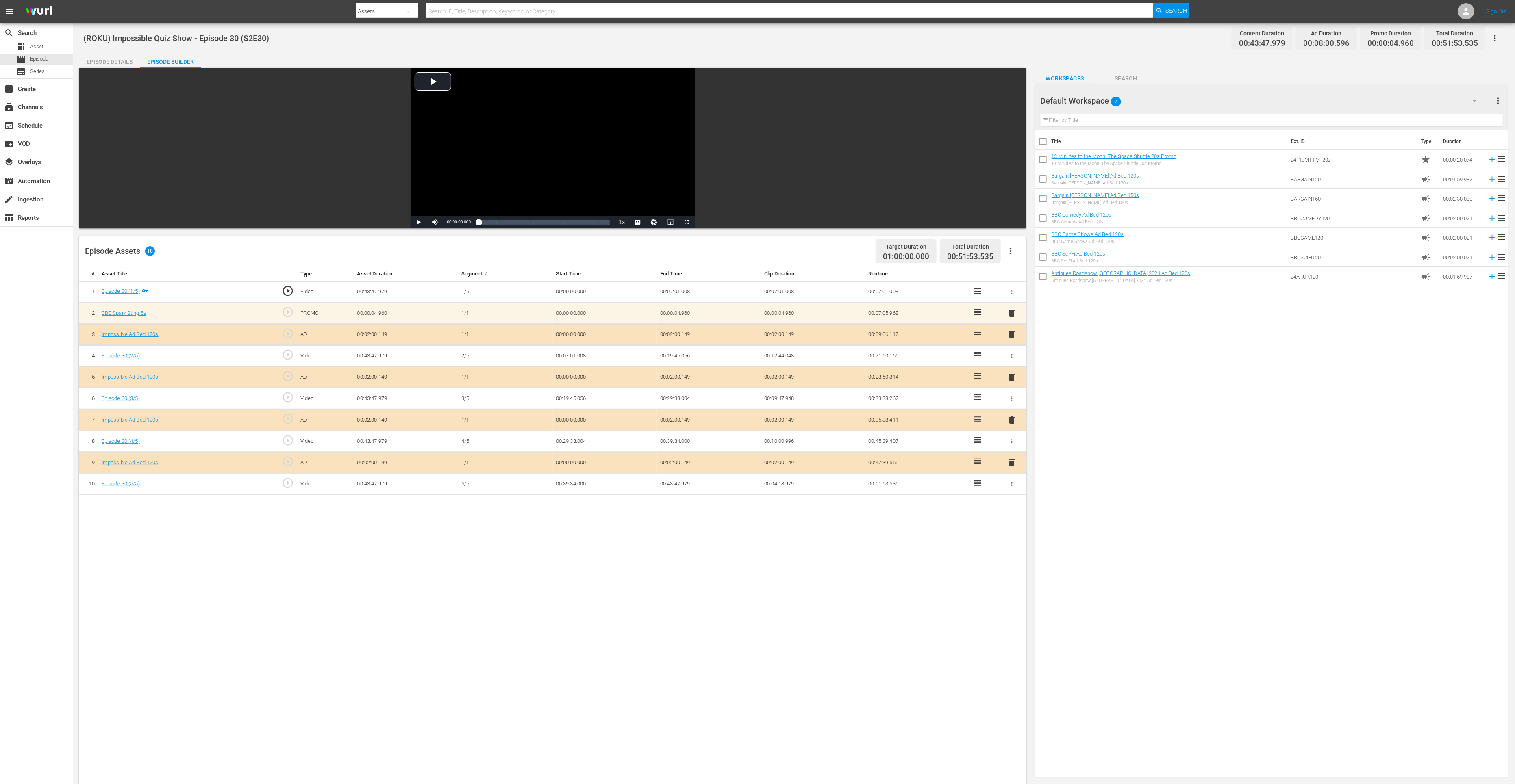
click at [1017, 460] on div "delete" at bounding box center [1012, 463] width 22 height 12
click at [1009, 461] on span "delete" at bounding box center [1011, 463] width 10 height 10
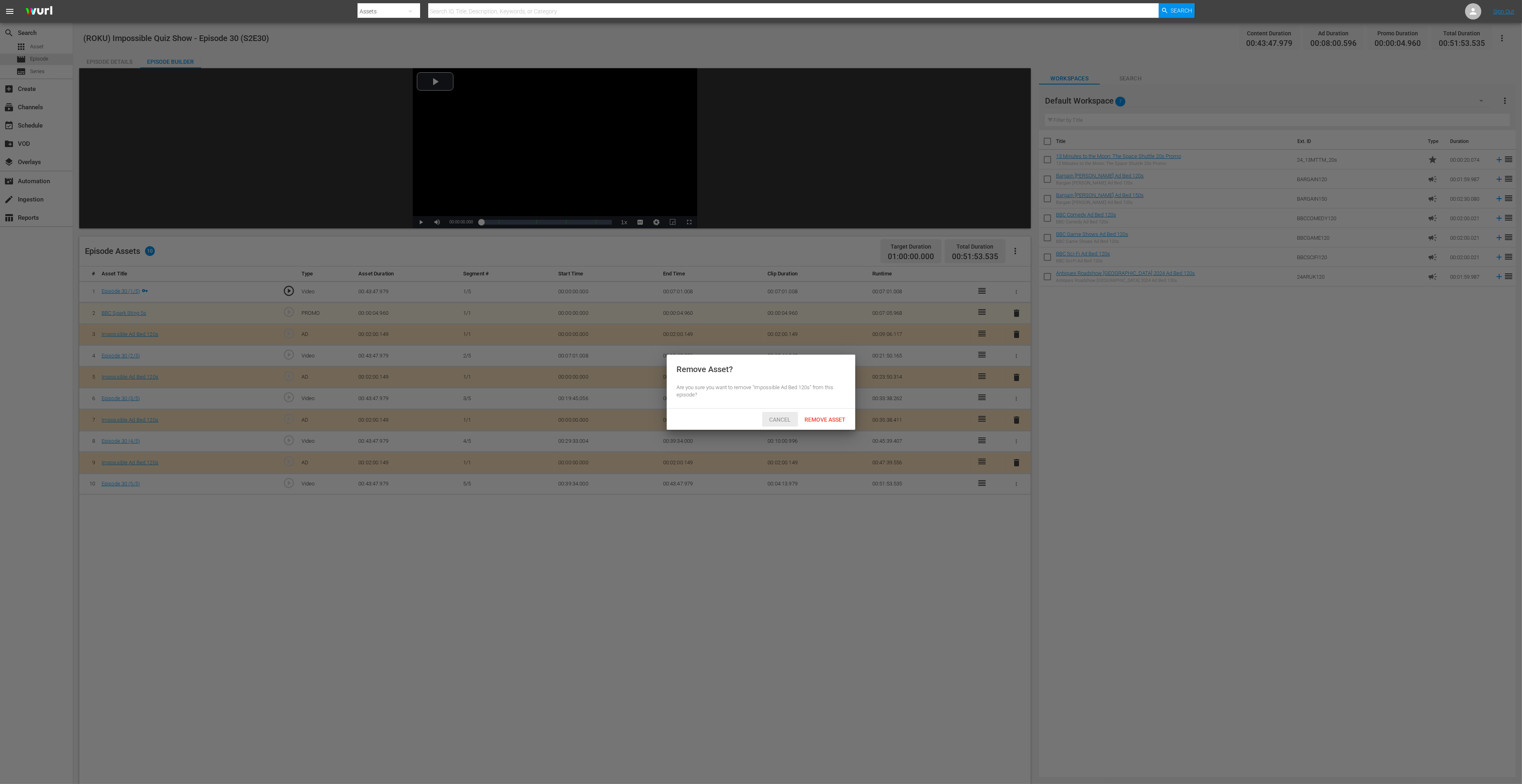
click at [810, 419] on span "Remove Asset" at bounding box center [825, 419] width 54 height 6
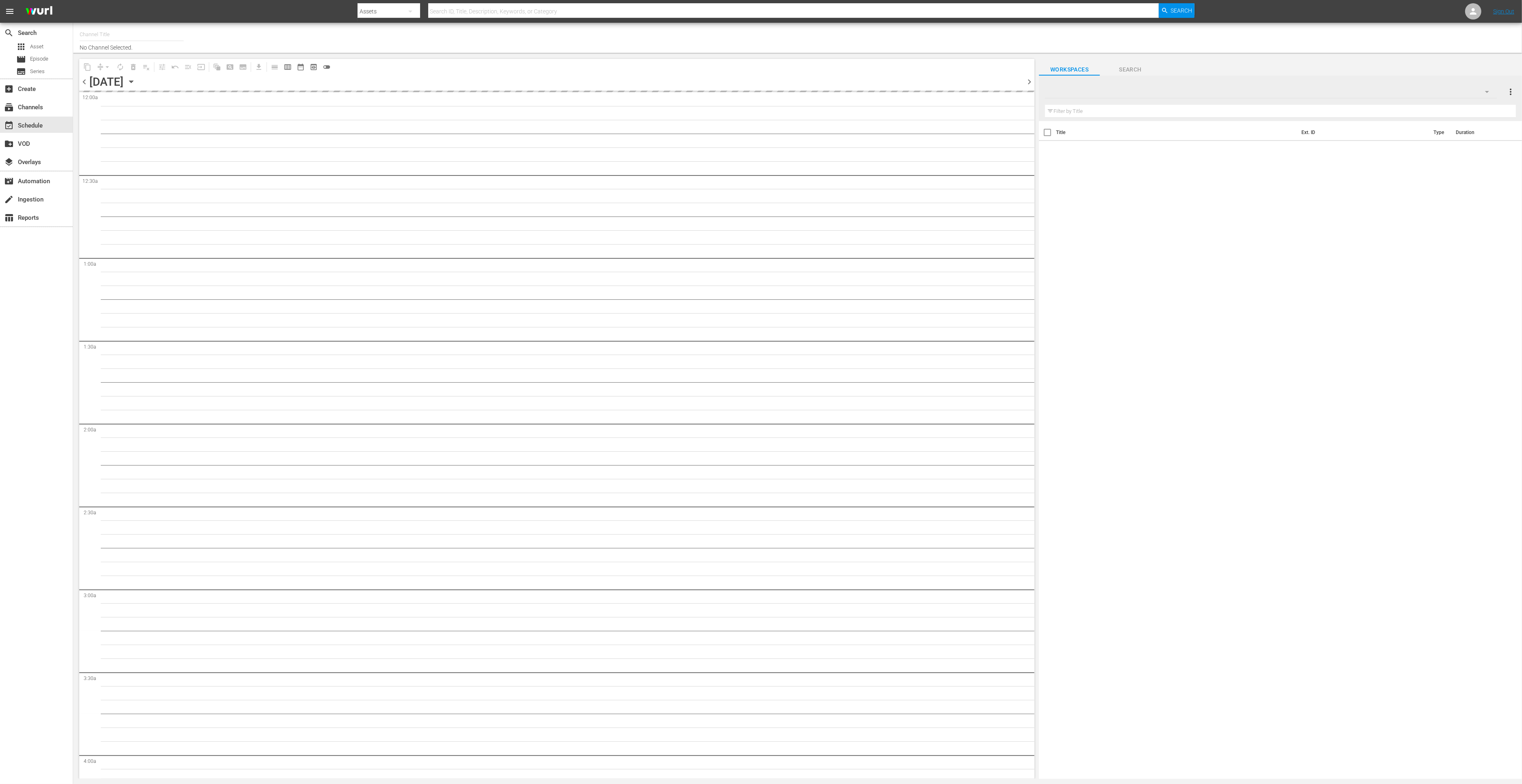
type input "Impossible (1011)"
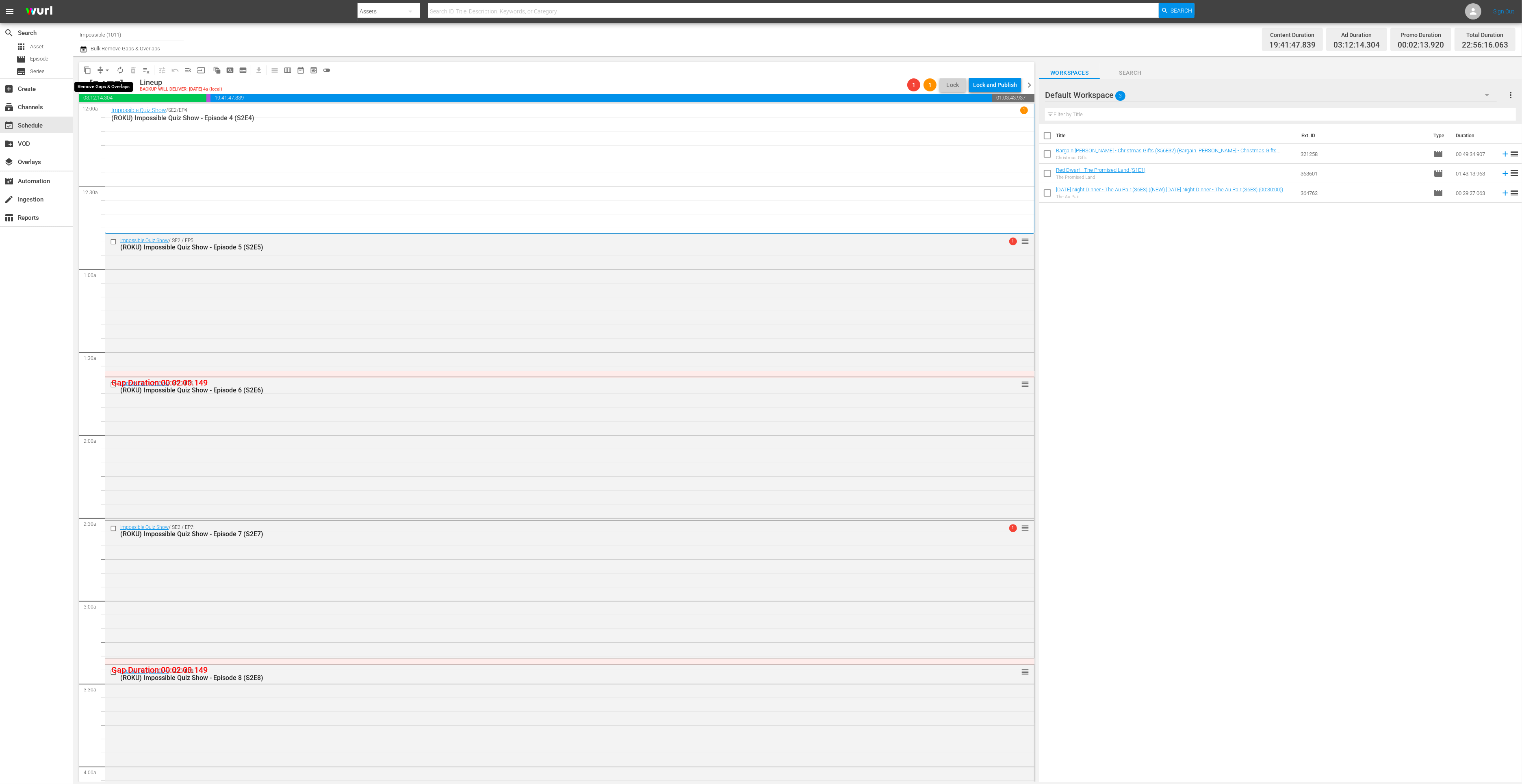
click at [104, 71] on span "arrow_drop_down" at bounding box center [108, 70] width 8 height 8
click at [108, 110] on li "Align to End of Previous Day" at bounding box center [108, 113] width 85 height 14
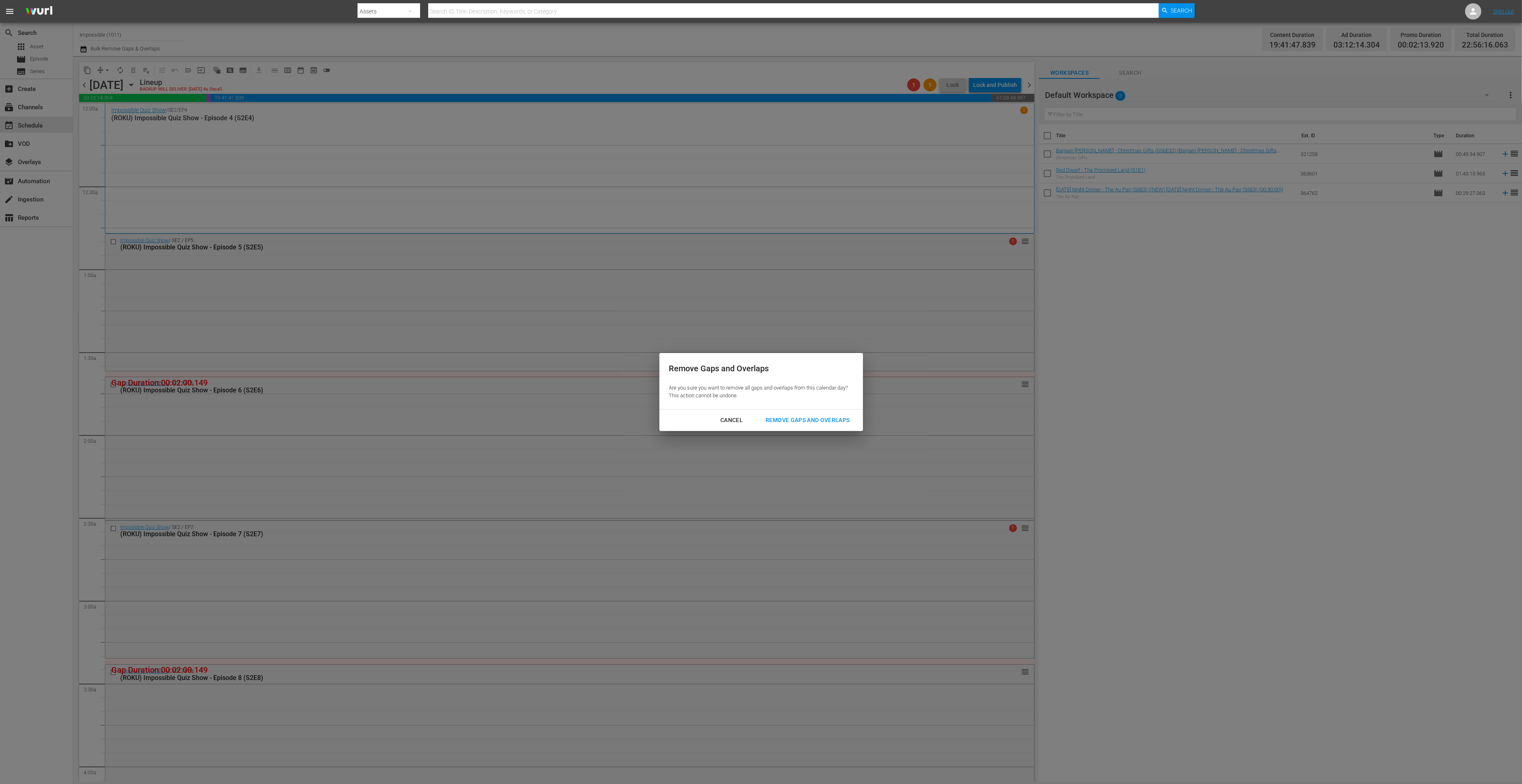
click at [770, 424] on div "Remove Gaps and Overlaps" at bounding box center [808, 420] width 97 height 10
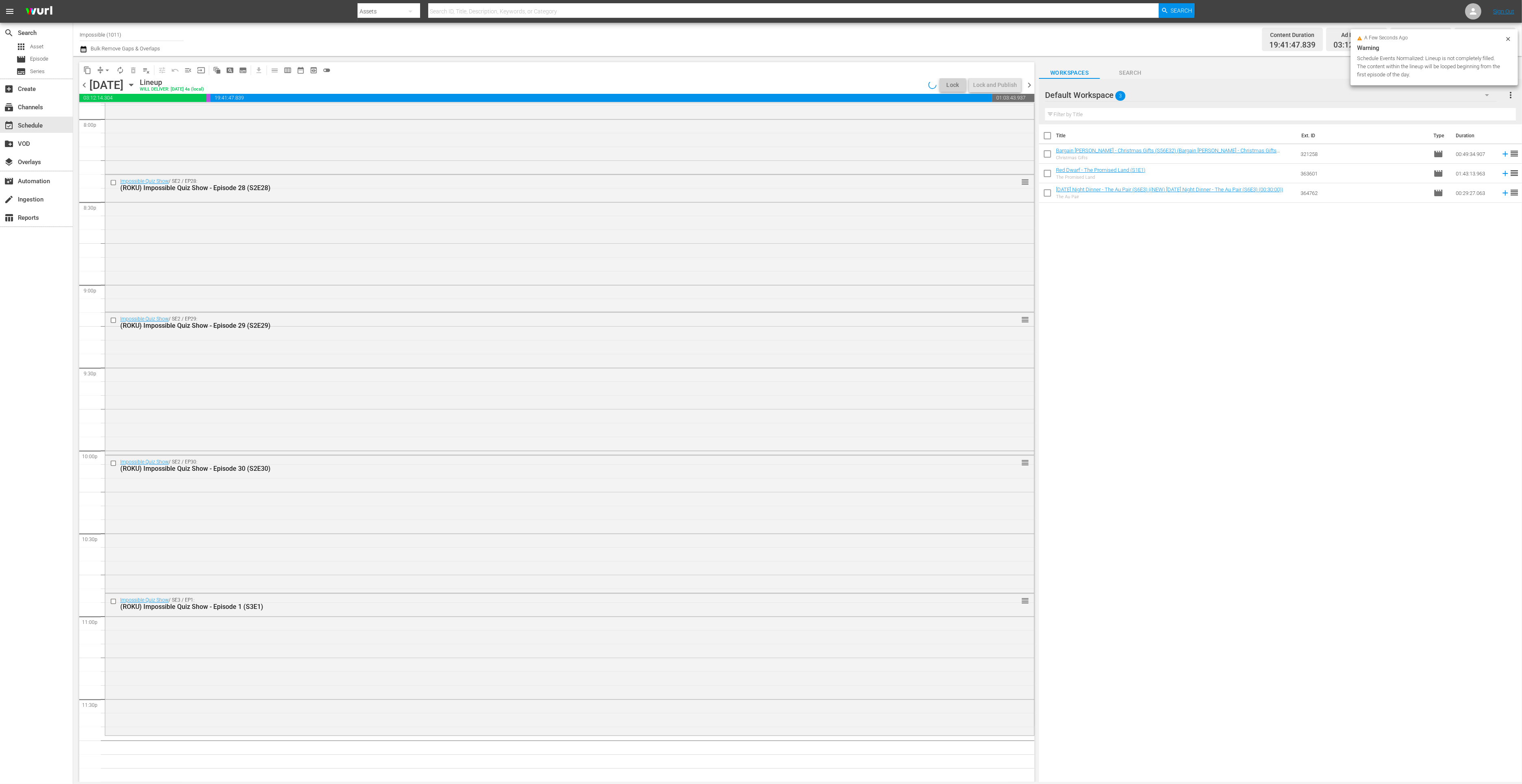
scroll to position [3300, 0]
click at [83, 50] on icon "button" at bounding box center [83, 49] width 8 height 10
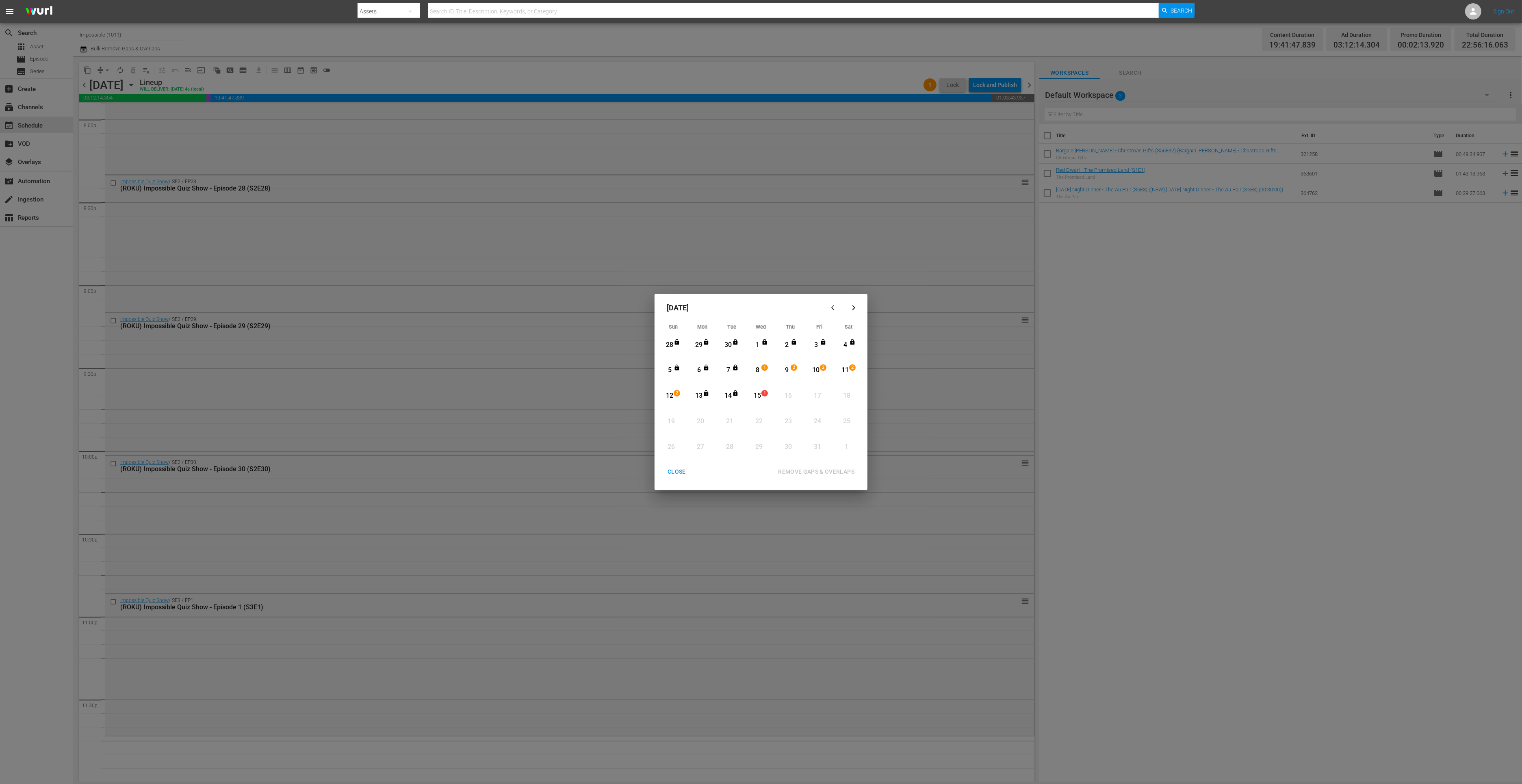
click at [760, 372] on div "8" at bounding box center [757, 370] width 10 height 9
click at [820, 372] on div "10" at bounding box center [816, 370] width 10 height 9
click at [823, 473] on div "REMOVE GAPS & OVERLAPS" at bounding box center [816, 471] width 89 height 10
click at [678, 469] on div "CLOSE" at bounding box center [677, 471] width 31 height 10
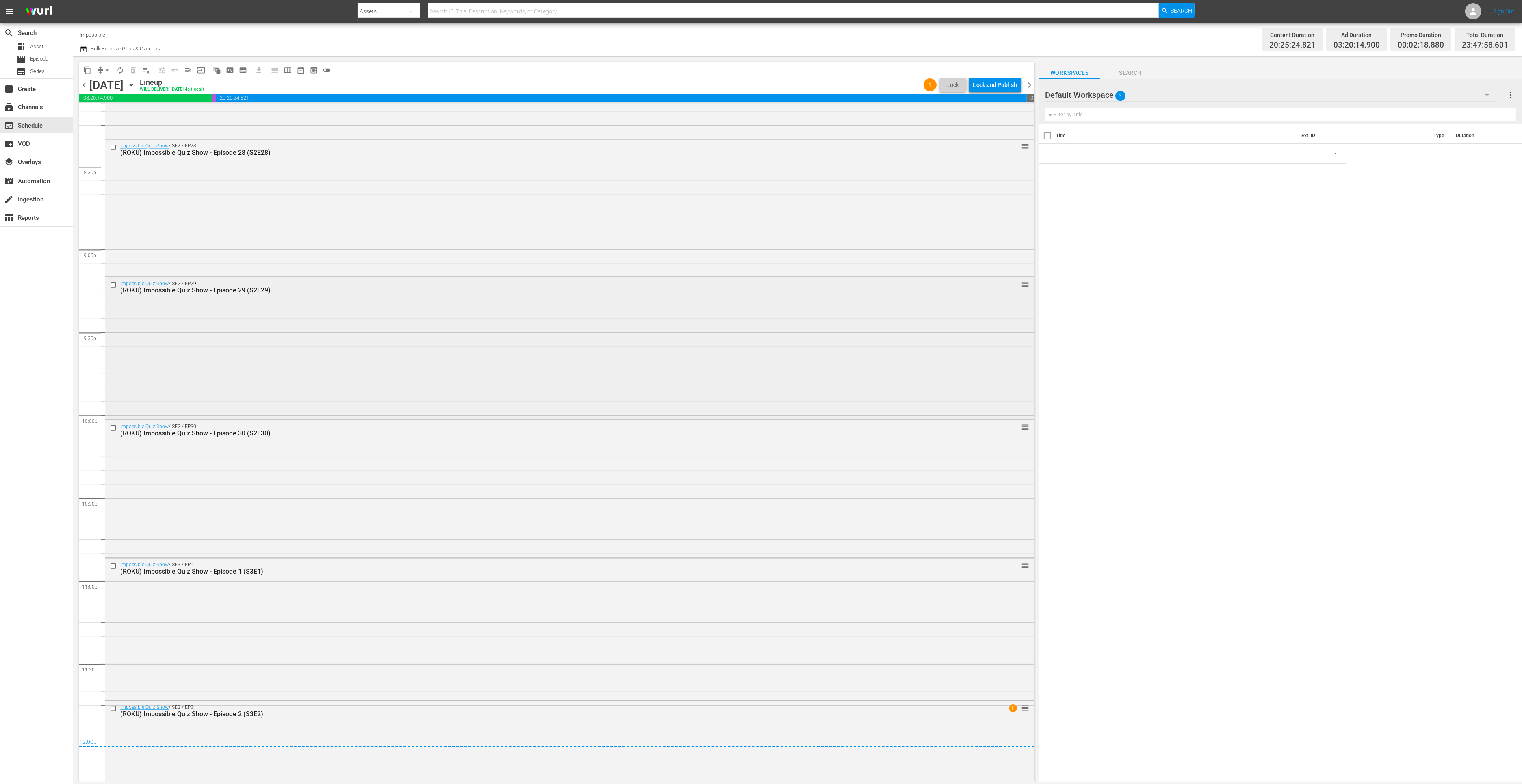
scroll to position [3397, 0]
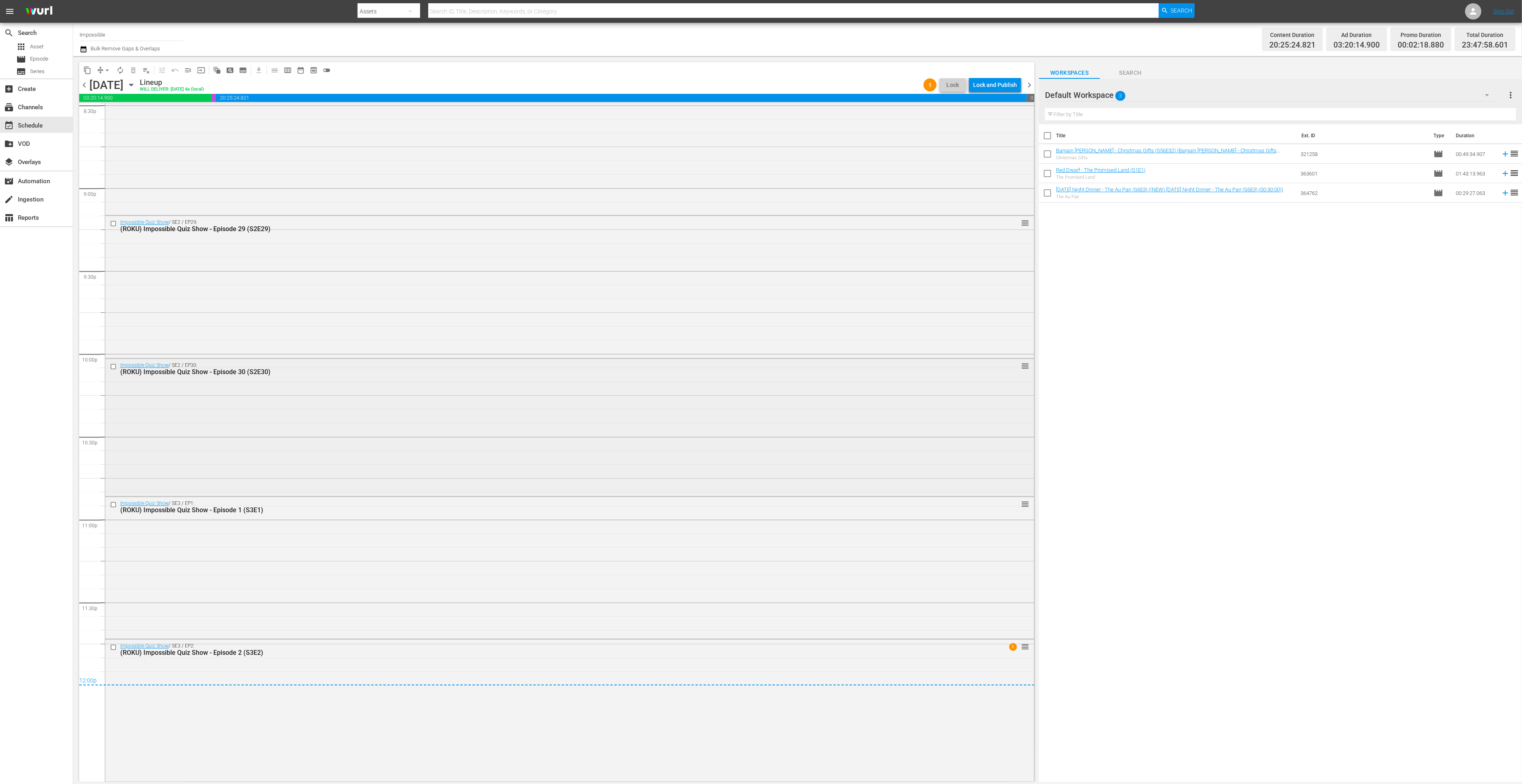
click at [316, 441] on div "Impossible Quiz Show / SE2 / EP30: (ROKU) Impossible Quiz Show - Episode 30 (S2…" at bounding box center [570, 426] width 929 height 135
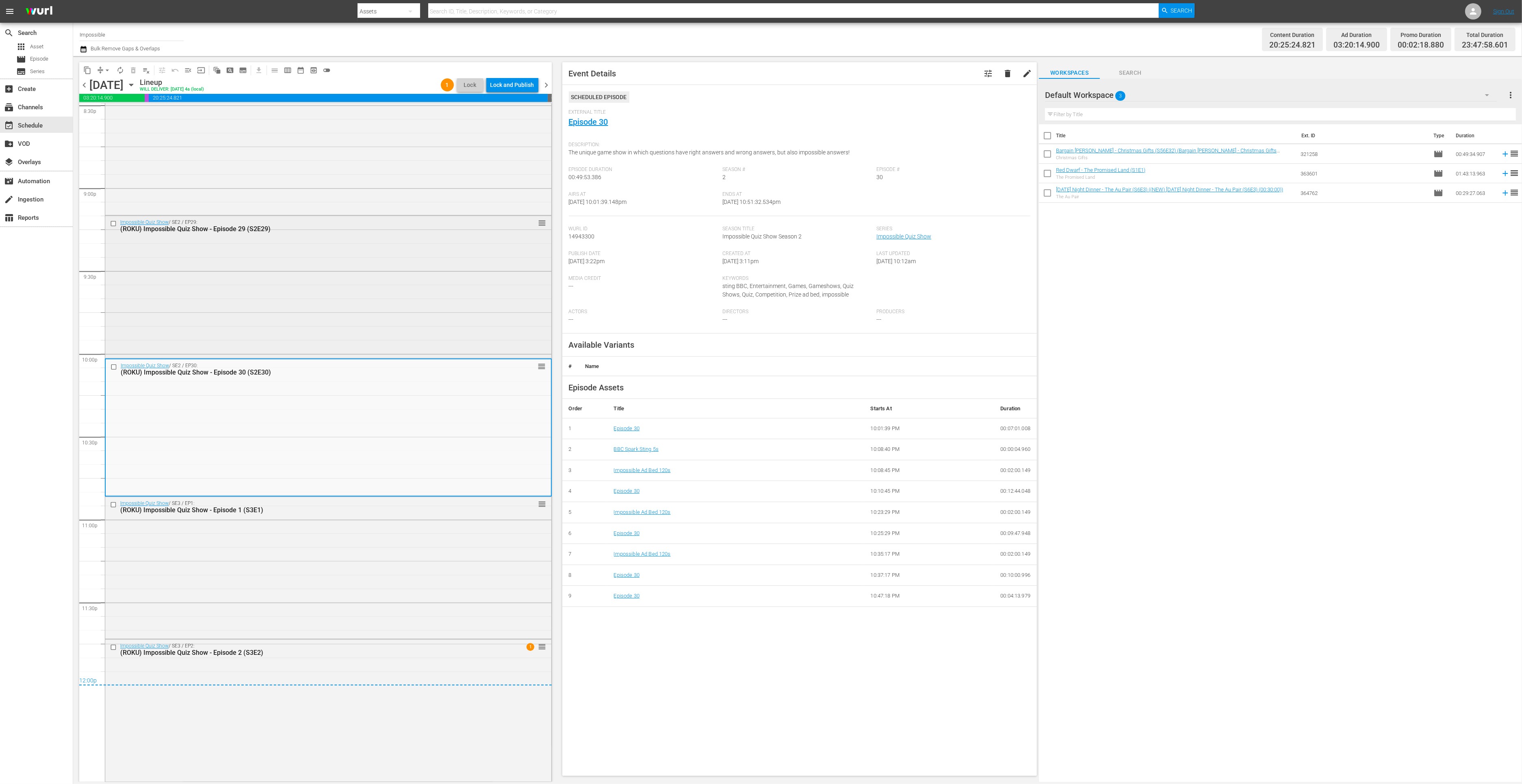
click at [282, 289] on div "Impossible Quiz Show / SE2 / EP29: (ROKU) Impossible Quiz Show - Episode 29 (S2…" at bounding box center [328, 286] width 446 height 141
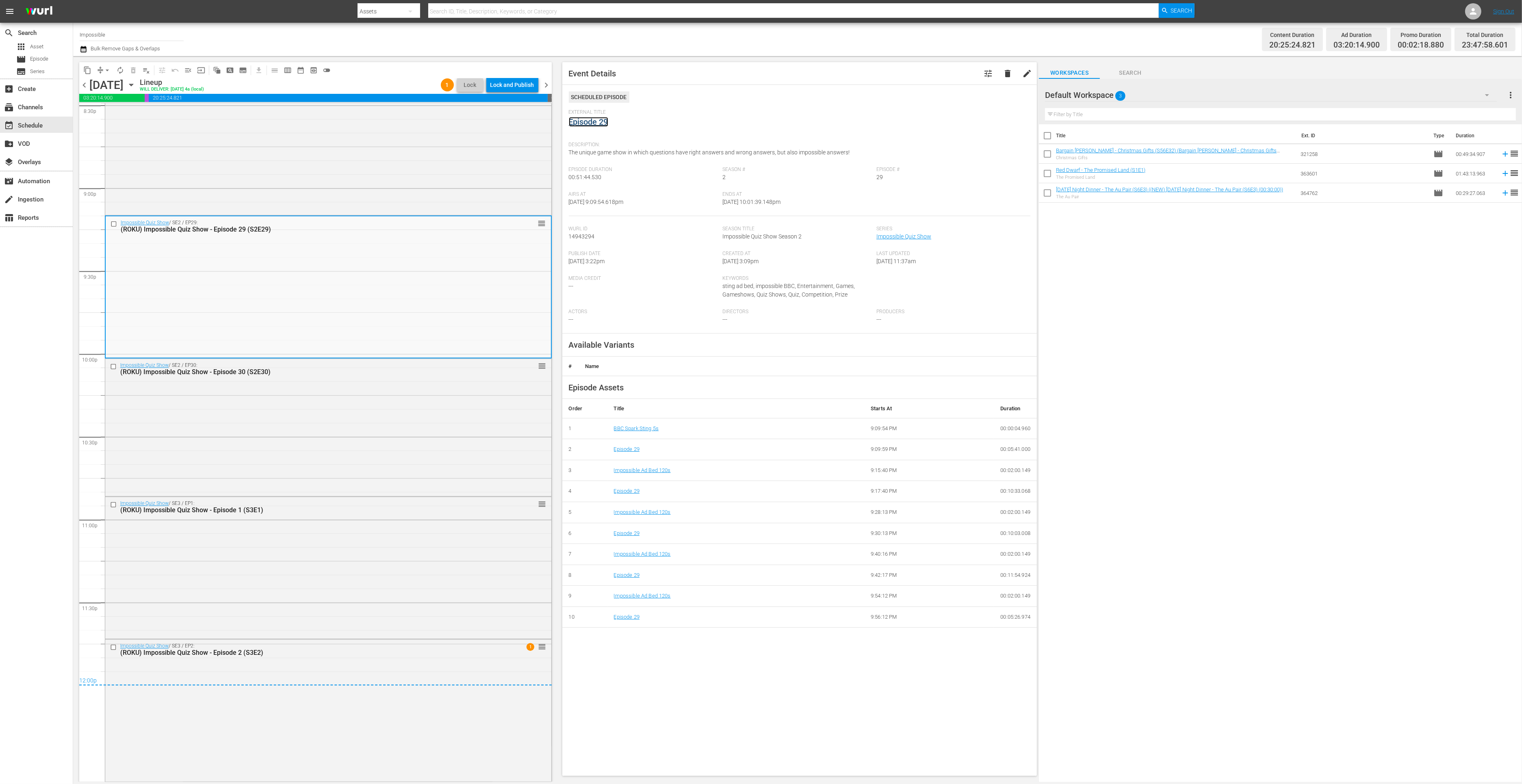
click at [599, 122] on link "Episode 29" at bounding box center [588, 122] width 40 height 10
click at [333, 443] on div "Impossible Quiz Show / SE2 / EP30: (ROKU) Impossible Quiz Show - Episode 30 (S2…" at bounding box center [328, 426] width 446 height 135
click at [252, 557] on div "Impossible Quiz Show / SE3 / EP1: (ROKU) Impossible Quiz Show - Episode 1 (S3E1…" at bounding box center [328, 567] width 446 height 141
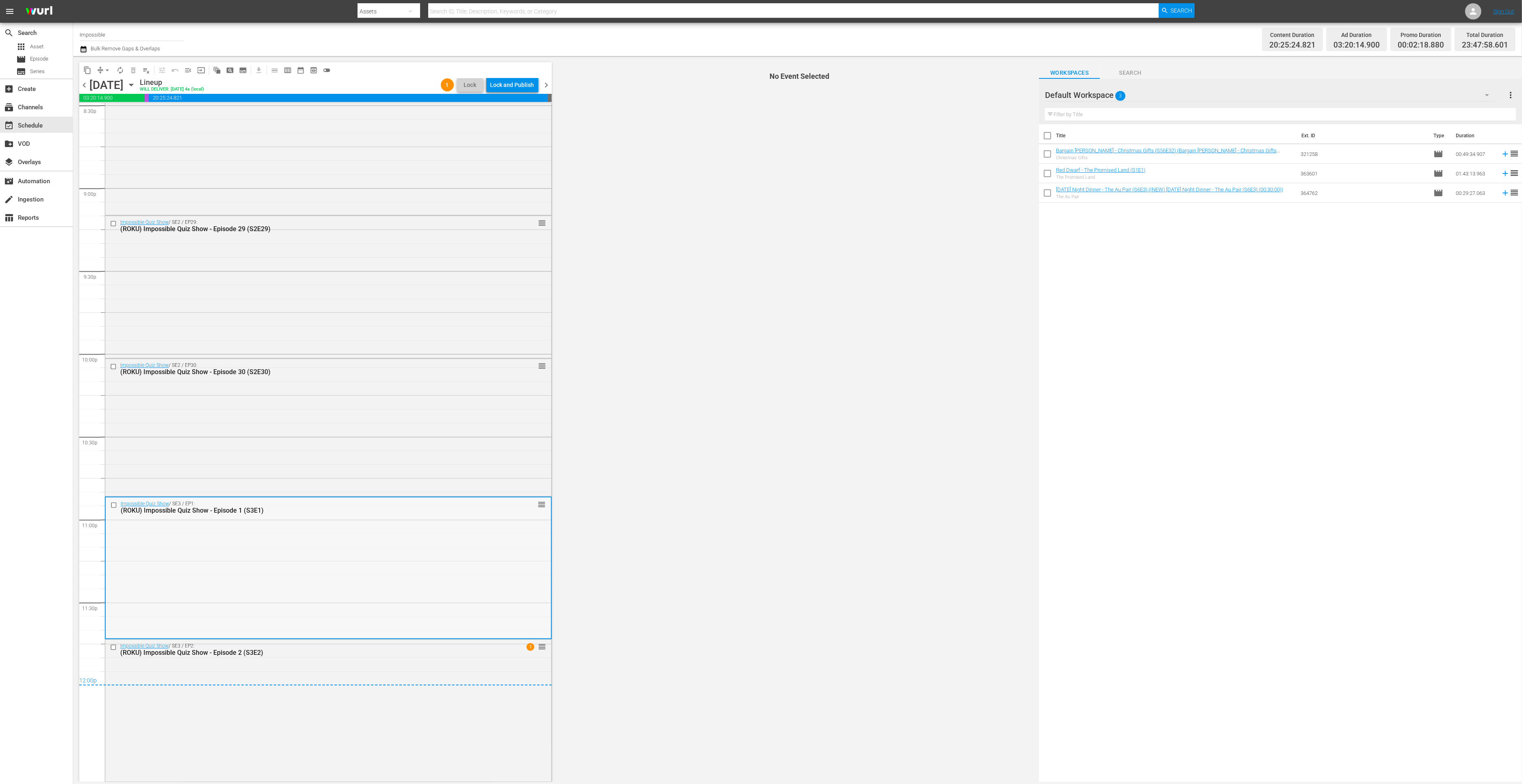
click at [249, 549] on div "Impossible Quiz Show / SE3 / EP1: (ROKU) Impossible Quiz Show - Episode 1 (S3E1…" at bounding box center [329, 568] width 445 height 141
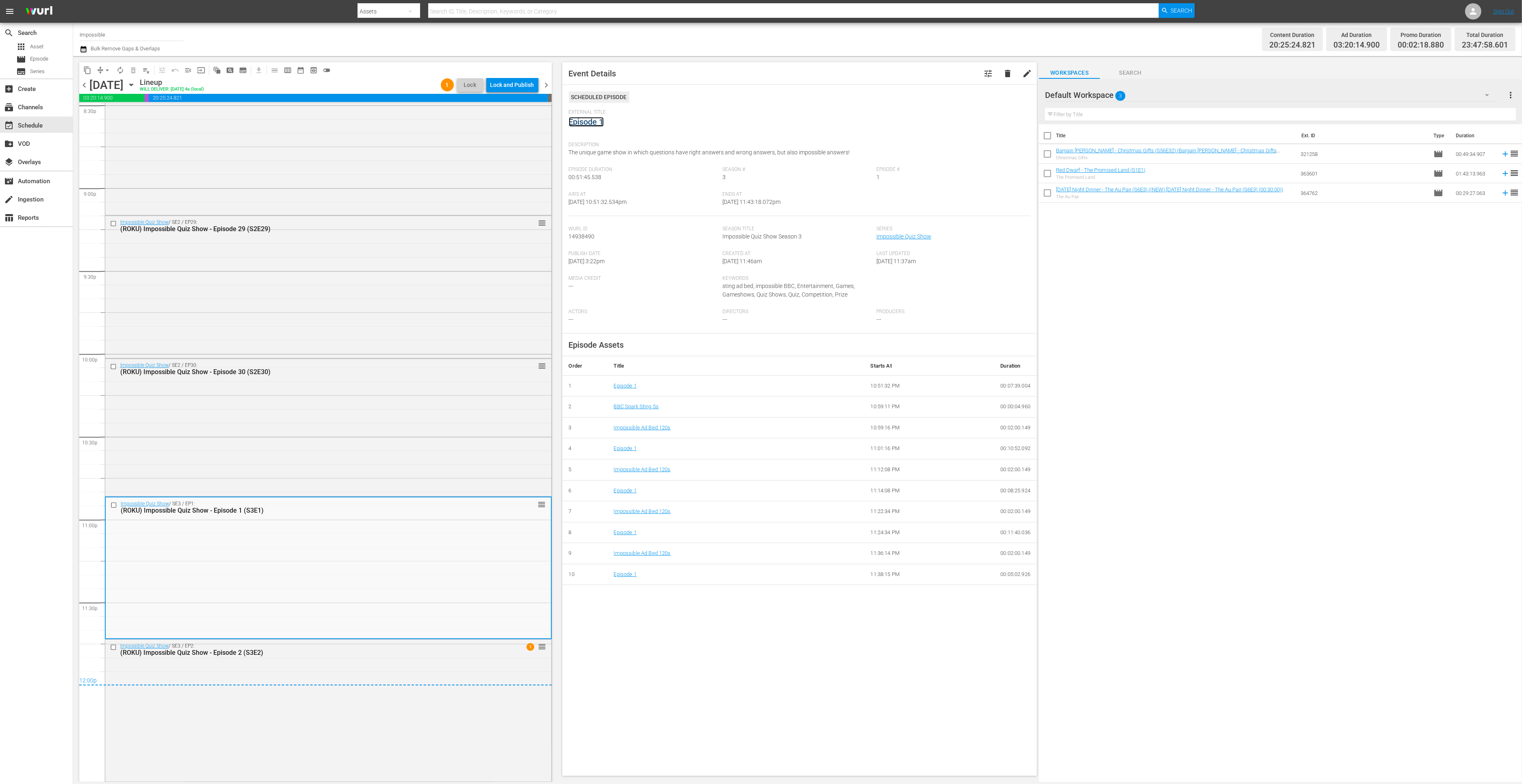
click at [591, 121] on link "Episode 1" at bounding box center [586, 122] width 35 height 10
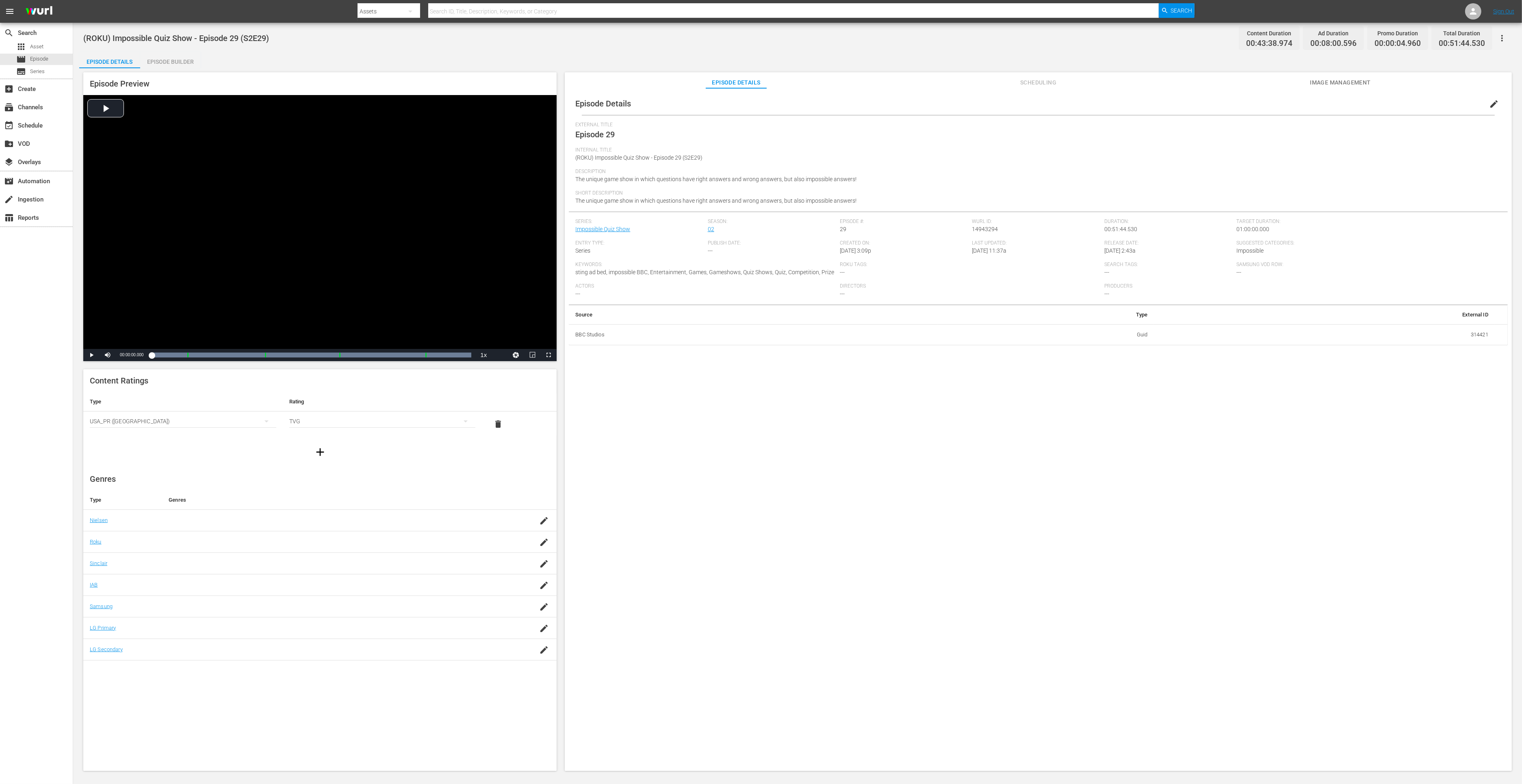
click at [180, 61] on div "Episode Builder" at bounding box center [170, 61] width 61 height 19
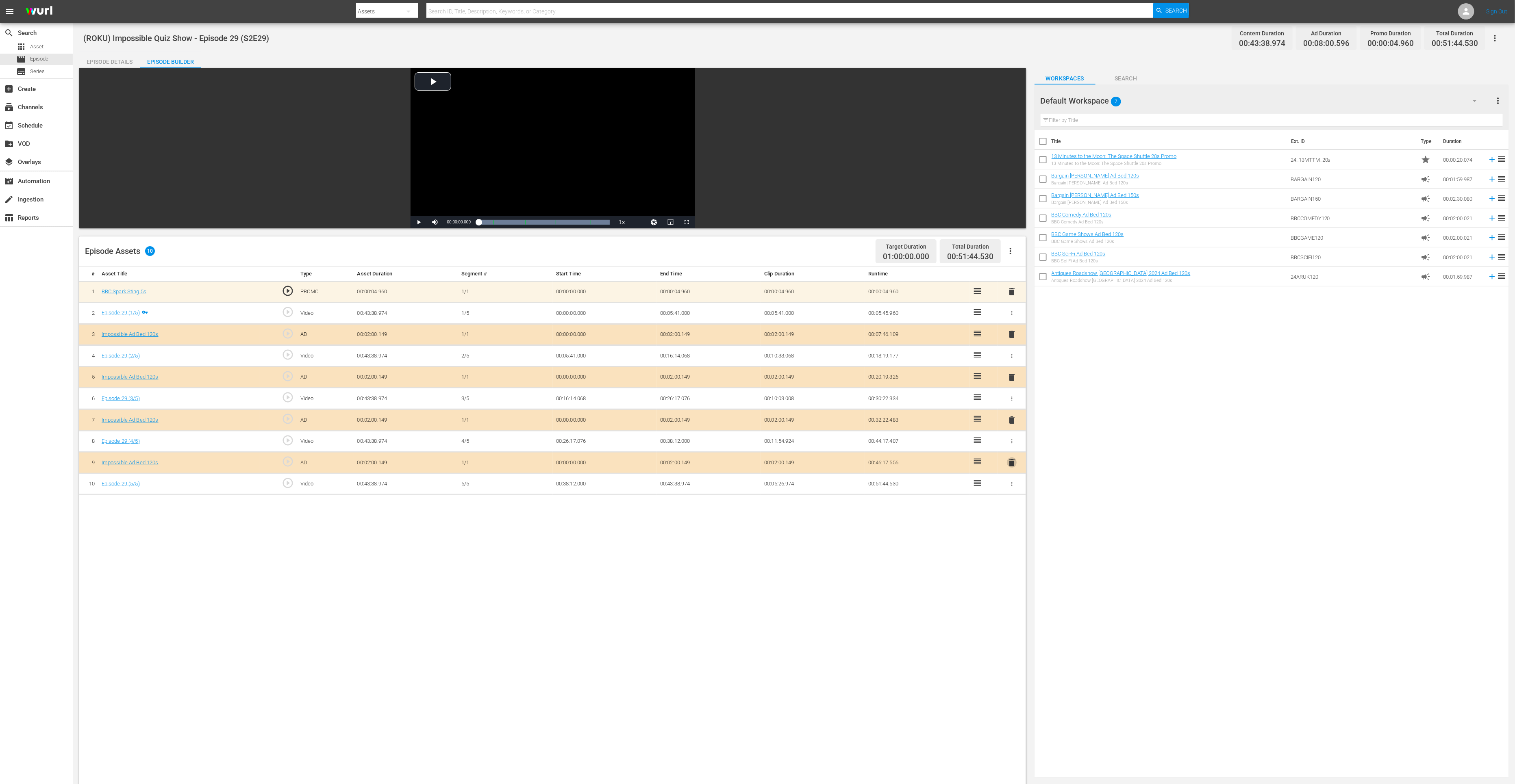
click at [1013, 463] on span "delete" at bounding box center [1011, 463] width 10 height 10
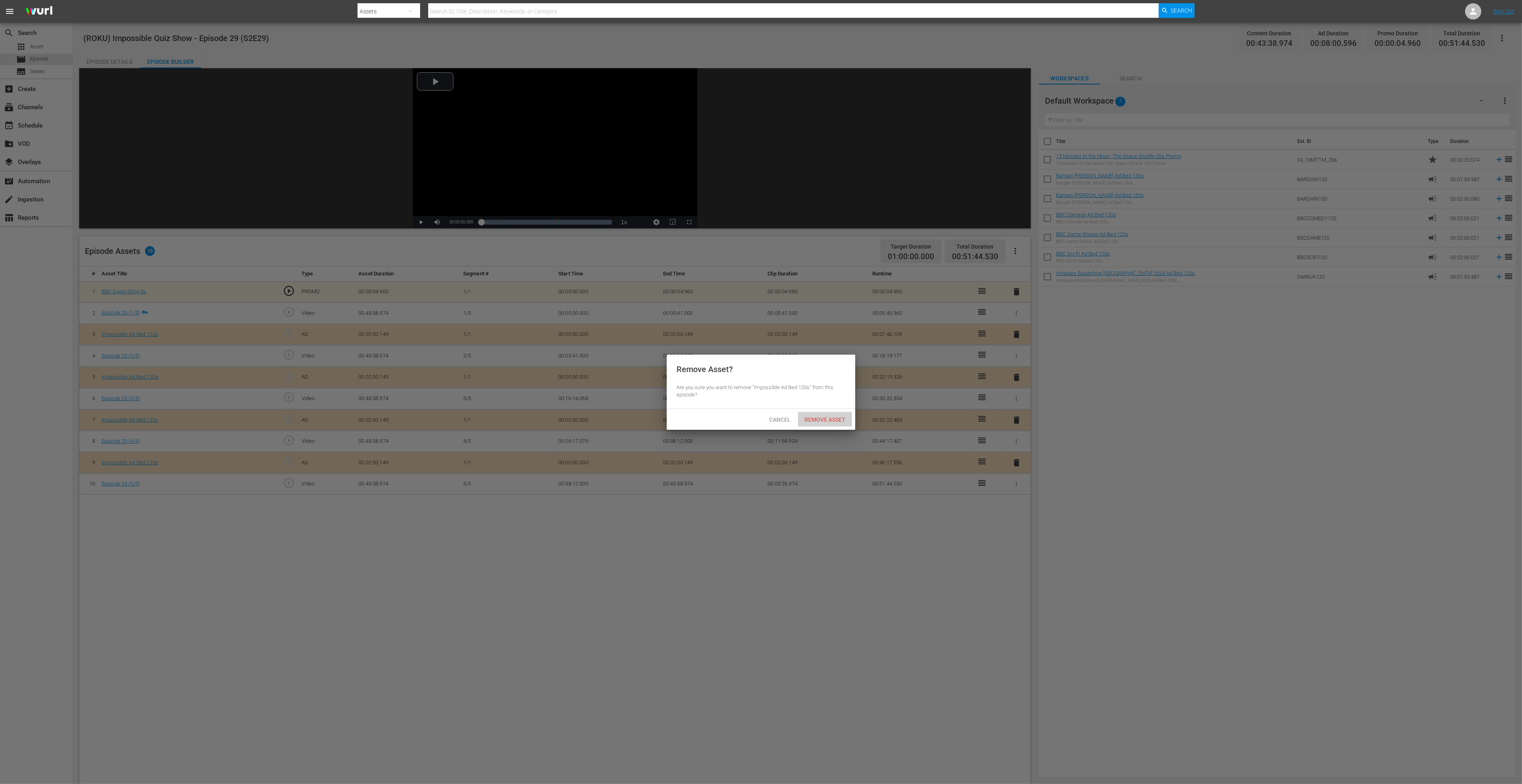
click at [843, 419] on span "Remove Asset" at bounding box center [825, 419] width 54 height 6
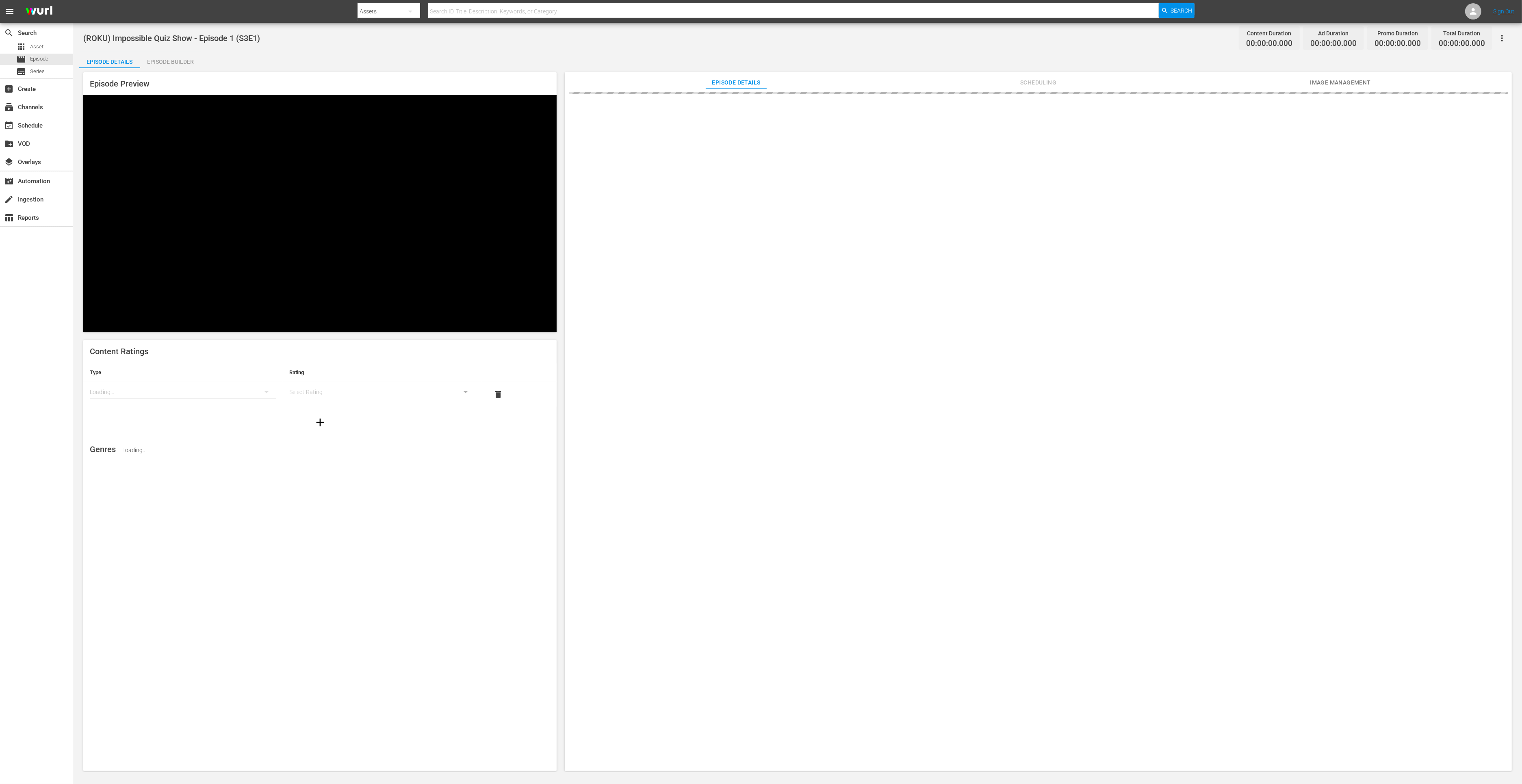
click at [161, 63] on div "Episode Builder" at bounding box center [170, 61] width 61 height 19
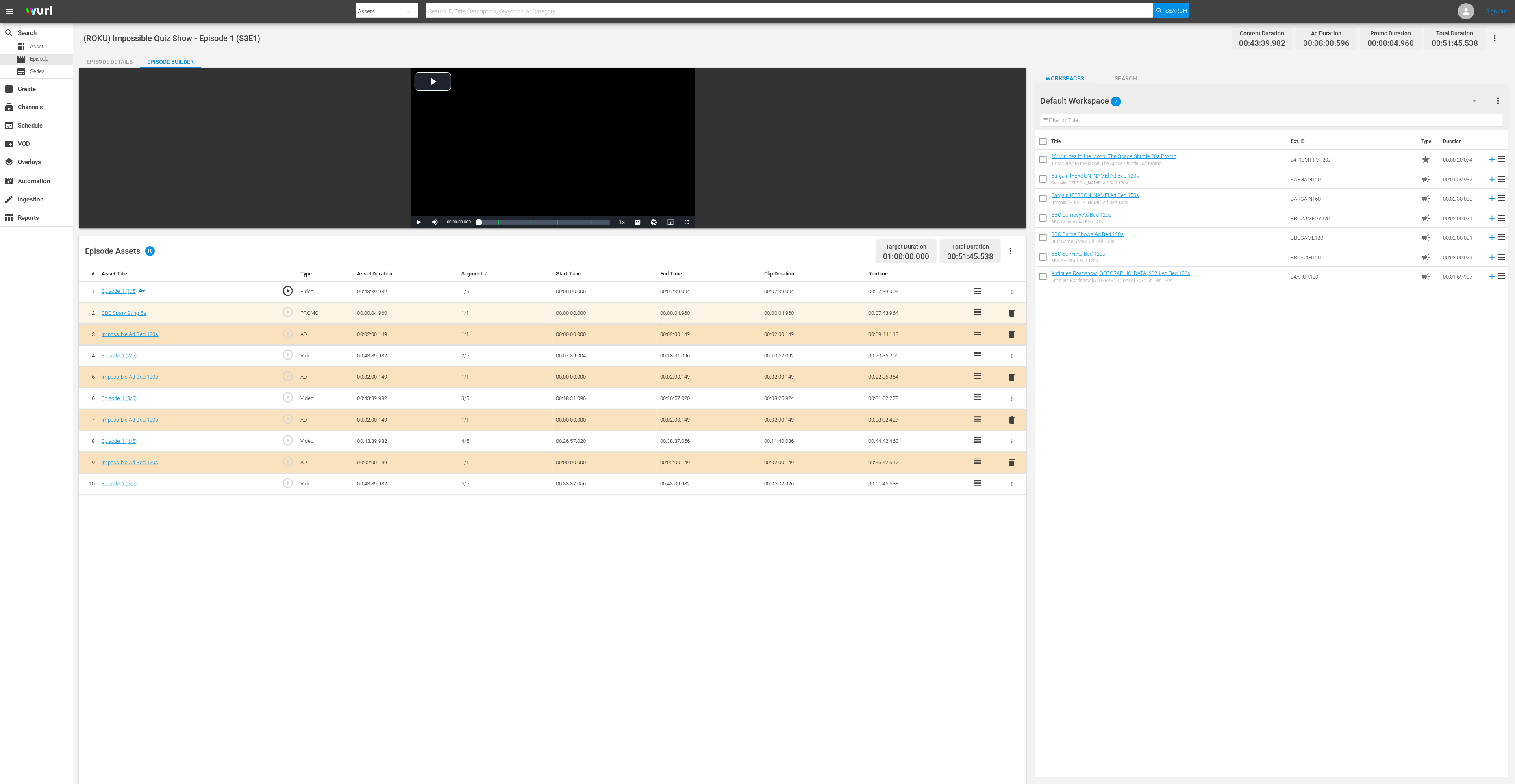
click at [1014, 463] on span "delete" at bounding box center [1011, 463] width 10 height 10
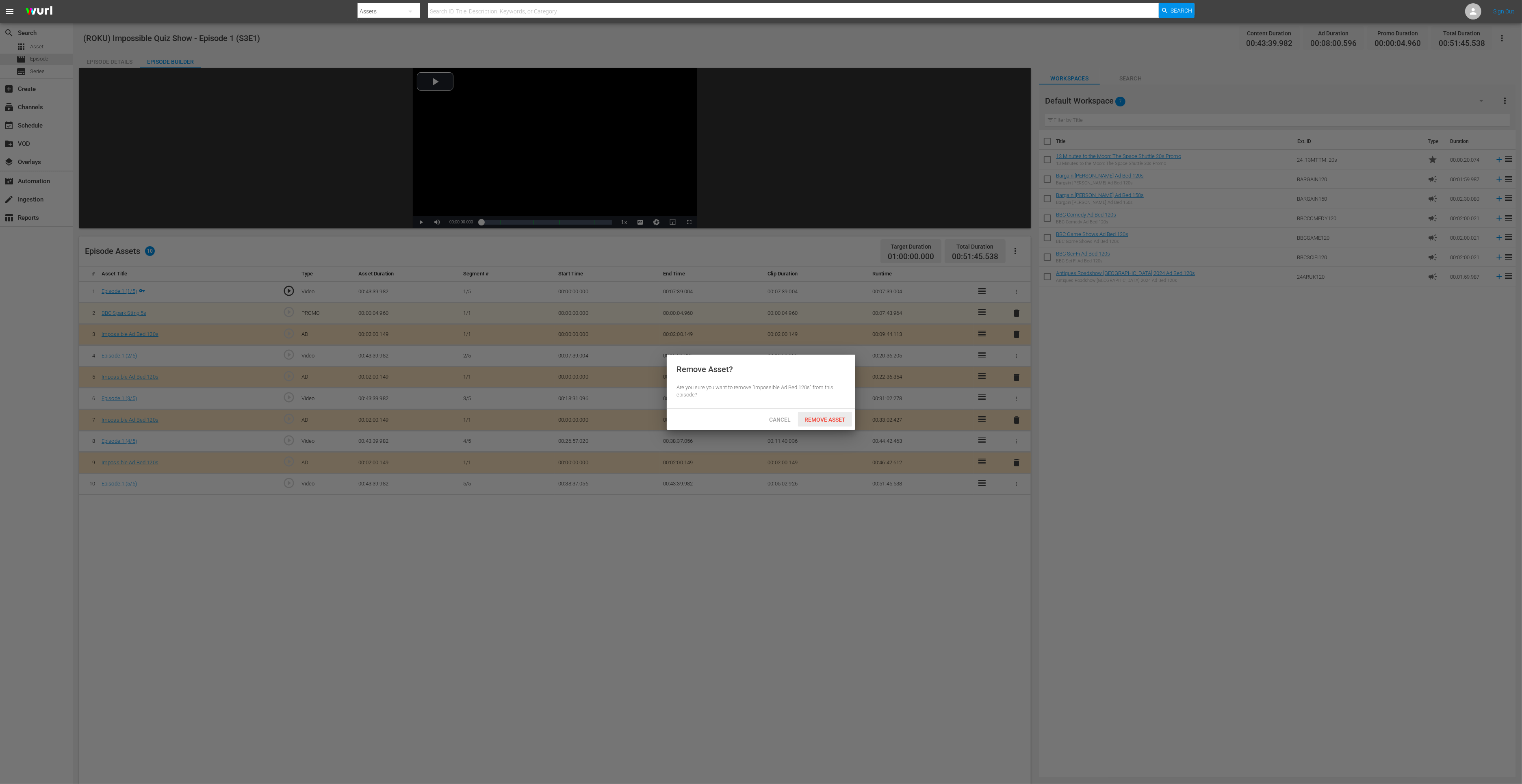
click at [807, 417] on span "Remove Asset" at bounding box center [825, 419] width 54 height 6
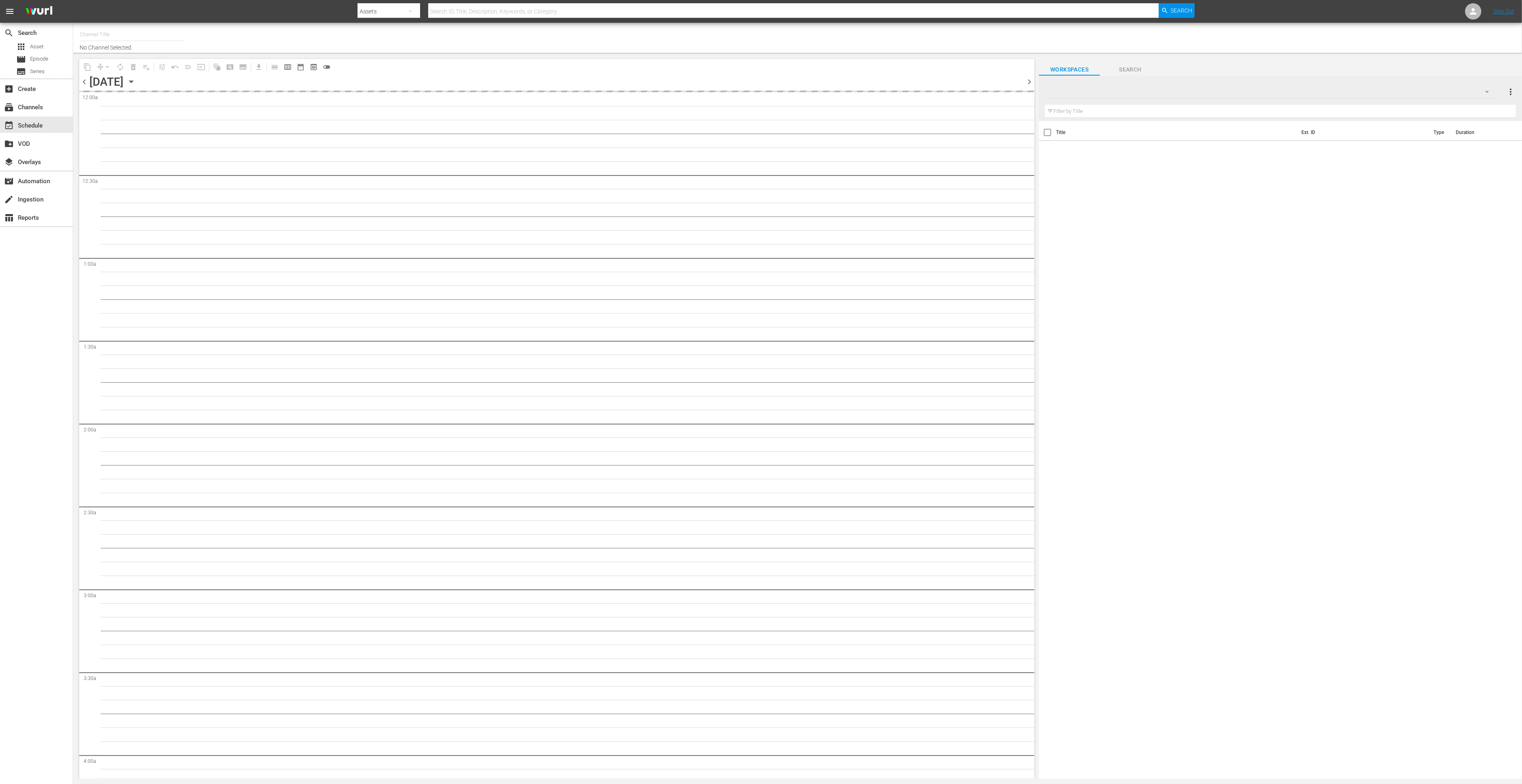
type input "Impossible (1011)"
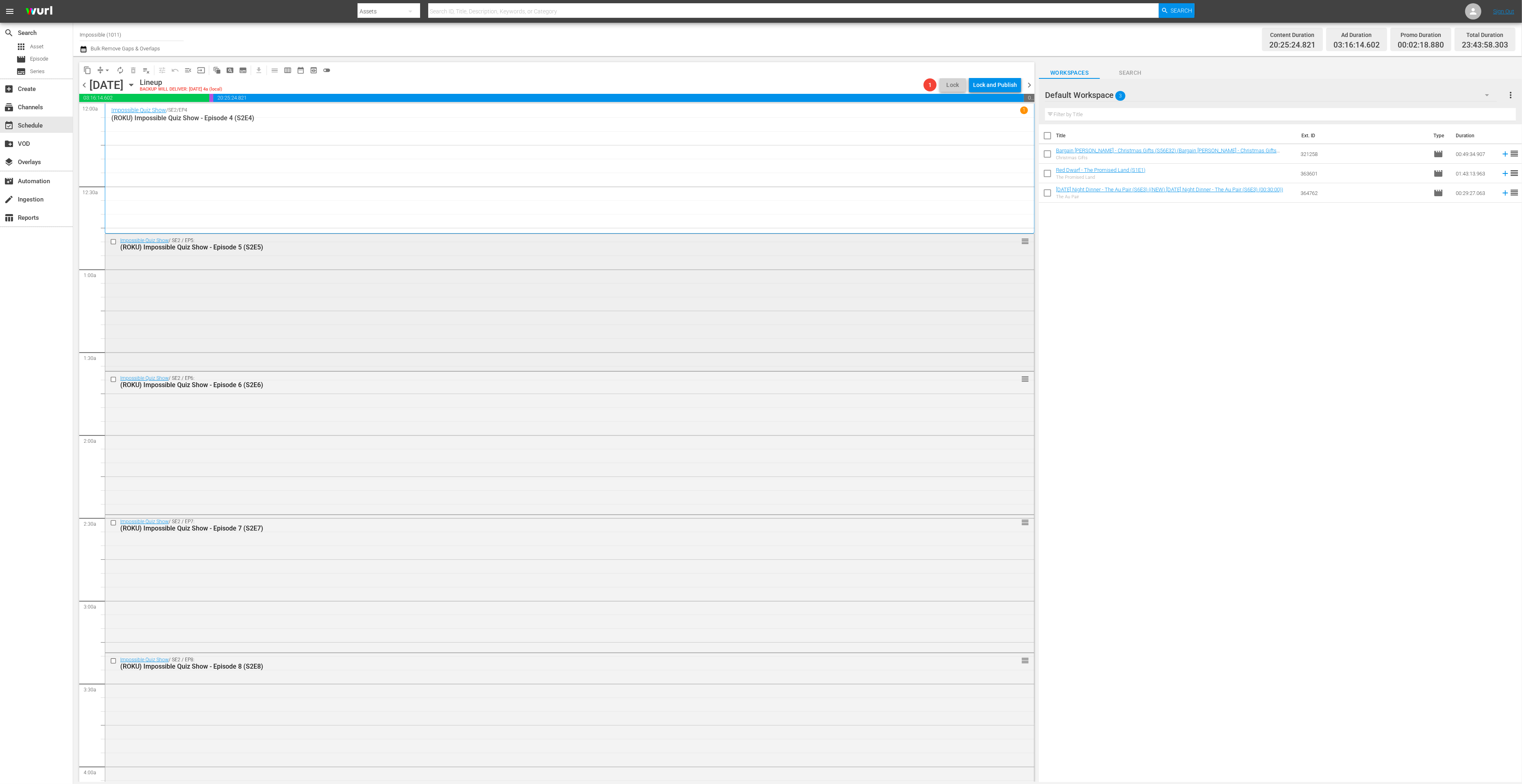
click at [281, 311] on div "Impossible Quiz Show / SE2 / EP5: (ROKU) Impossible Quiz Show - Episode 5 (S2E5…" at bounding box center [570, 301] width 929 height 135
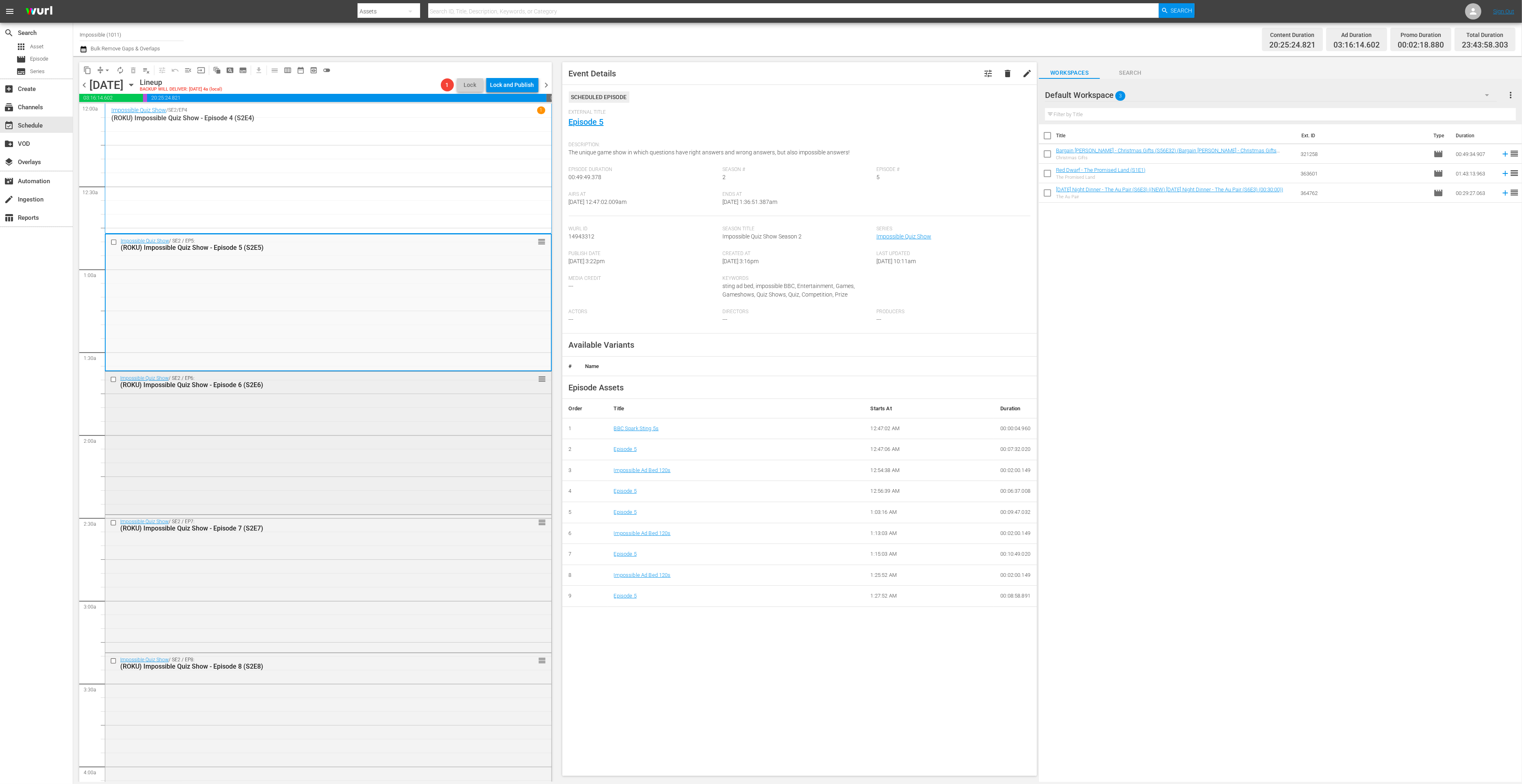
click at [327, 444] on div "Impossible Quiz Show / SE2 / EP6: (ROKU) Impossible Quiz Show - Episode 6 (S2E6…" at bounding box center [328, 442] width 446 height 141
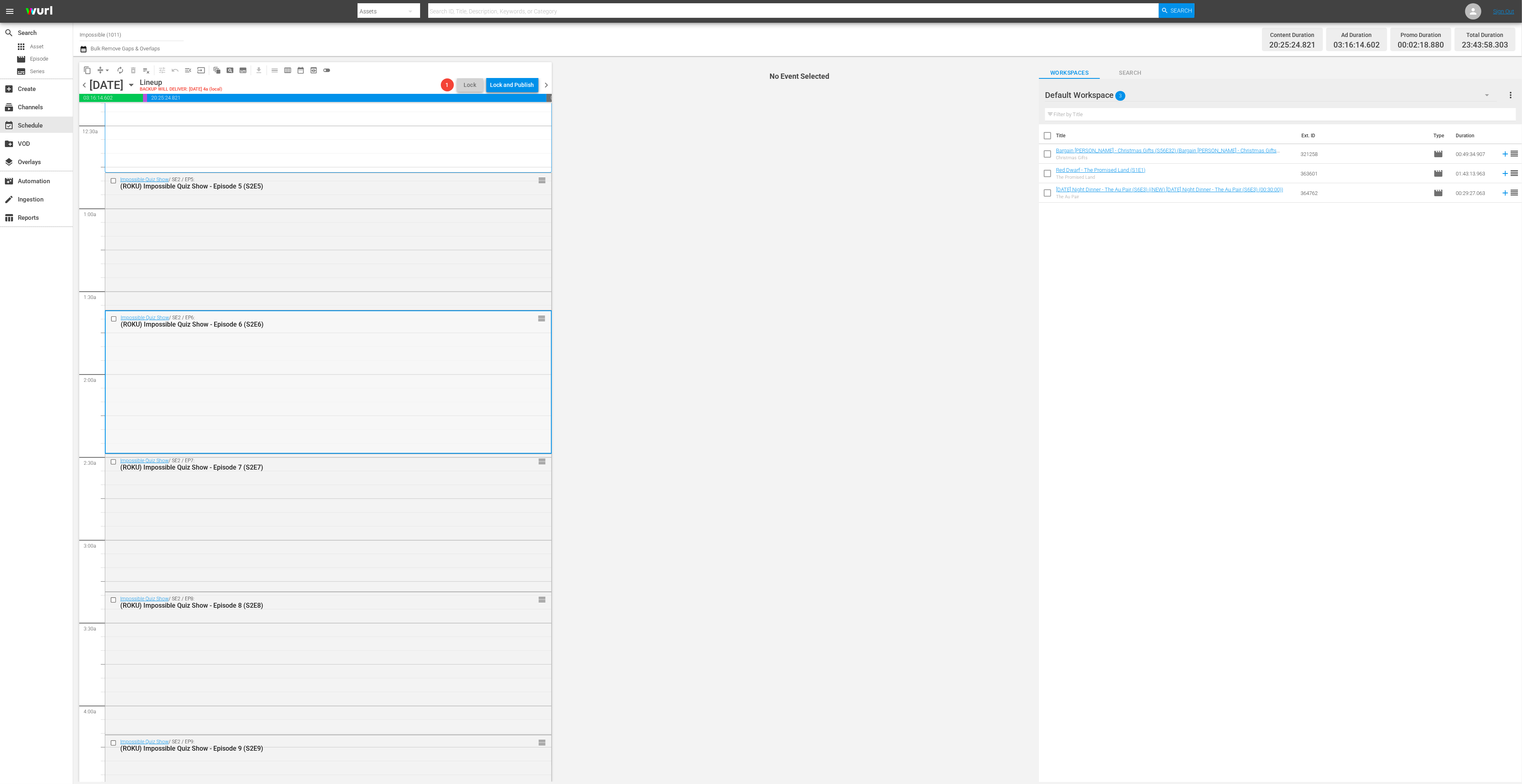
scroll to position [342, 0]
click at [330, 668] on div "Impossible Quiz Show / SE2 / EP10: (ROKU) Impossible Quiz Show - Episode 10 (S2…" at bounding box center [328, 665] width 446 height 135
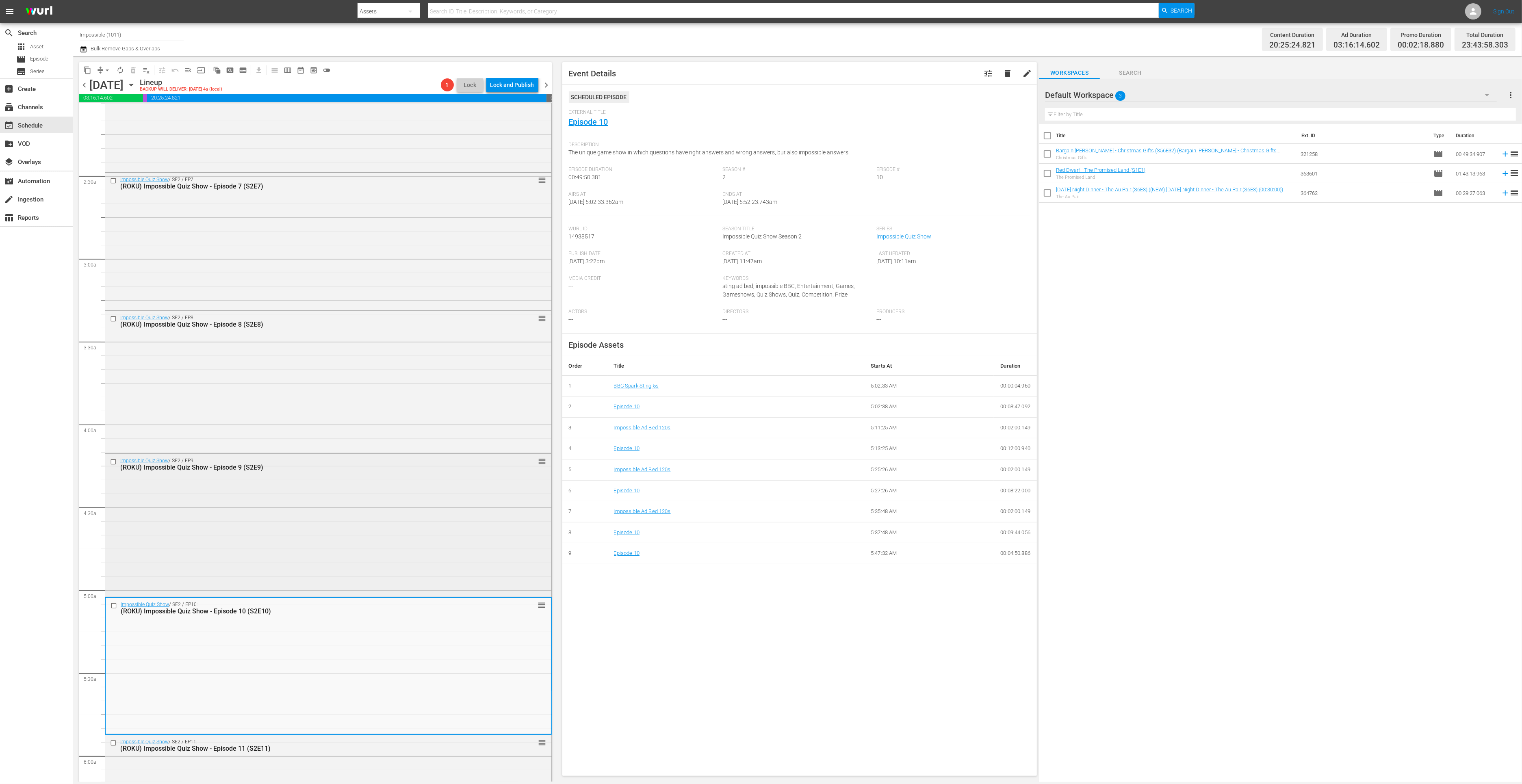
click at [242, 536] on div "Impossible Quiz Show / SE2 / EP9: (ROKU) Impossible Quiz Show - Episode 9 (S2E9…" at bounding box center [328, 525] width 446 height 141
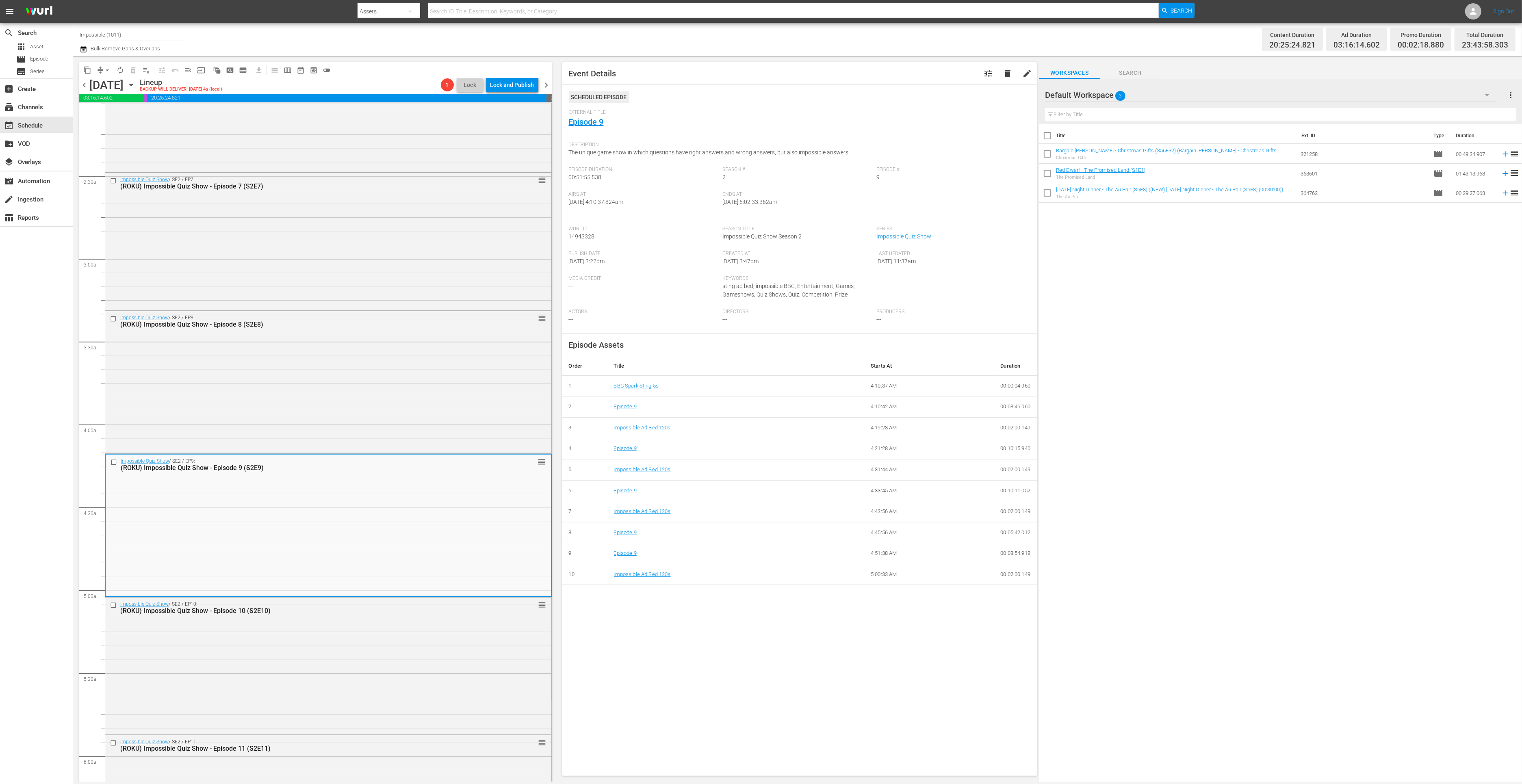
click at [632, 358] on th "Title" at bounding box center [736, 366] width 257 height 19
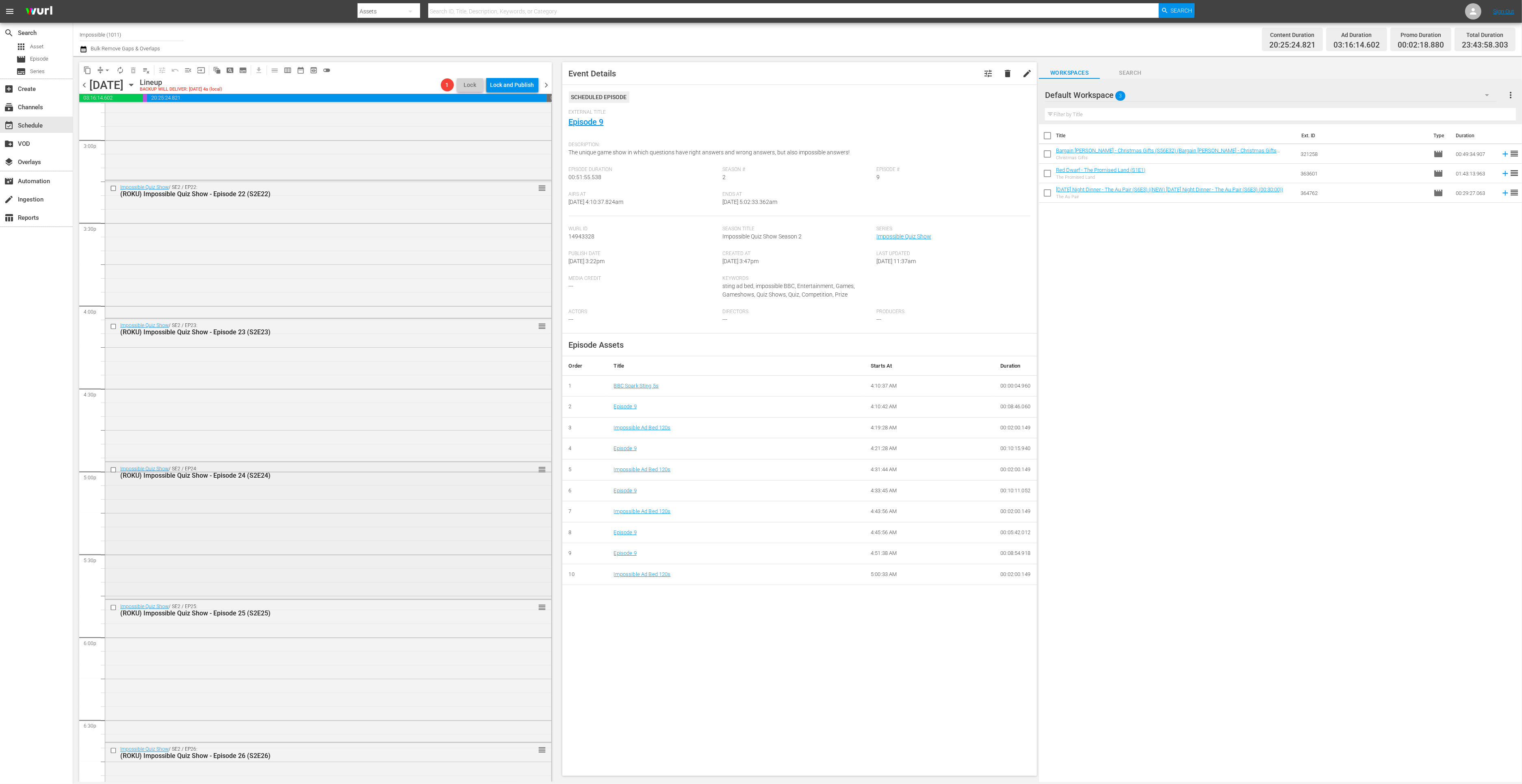
scroll to position [2646, 0]
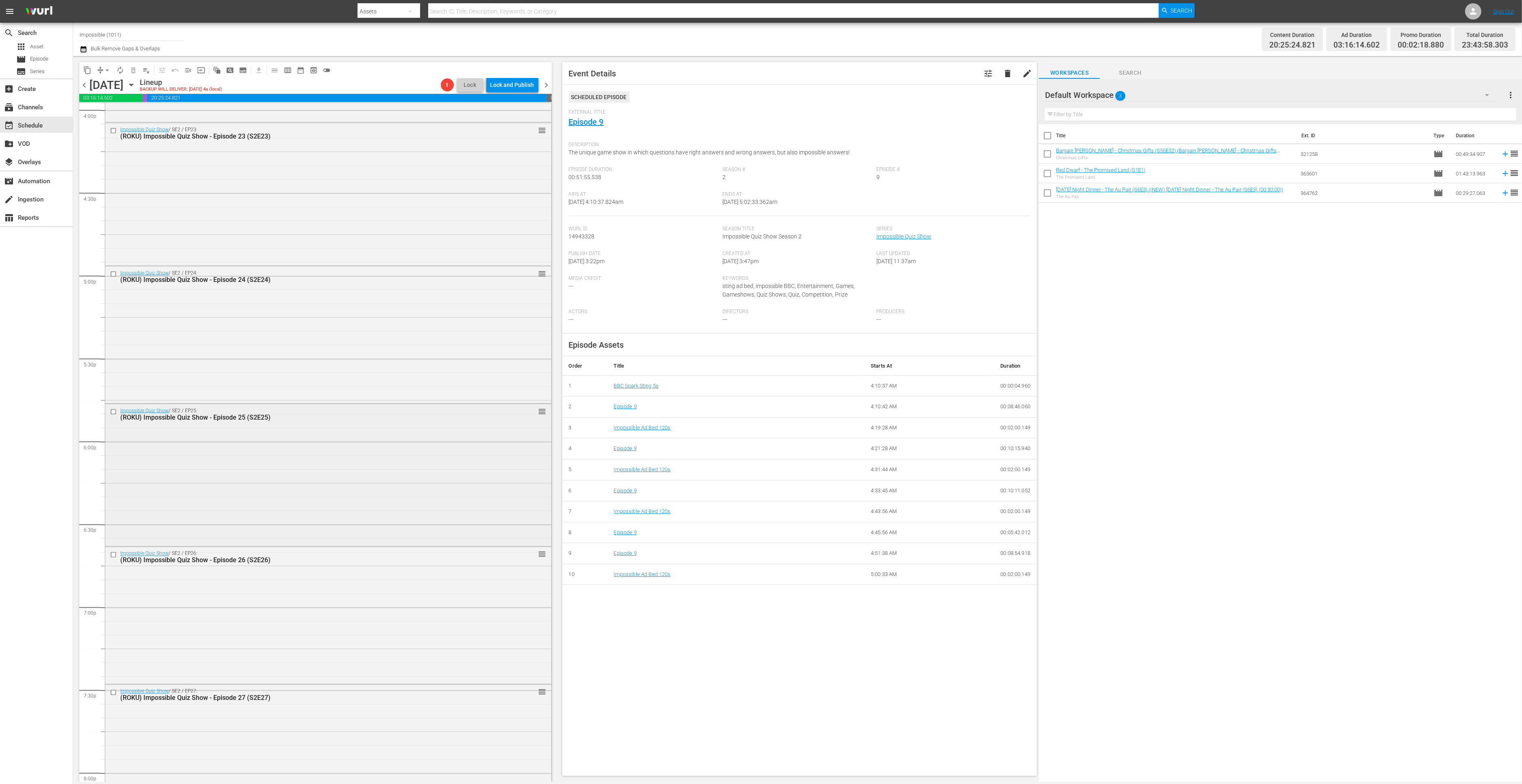
click at [256, 493] on div "Impossible Quiz Show / SE2 / EP25: (ROKU) Impossible Quiz Show - Episode 25 (S2…" at bounding box center [328, 474] width 446 height 141
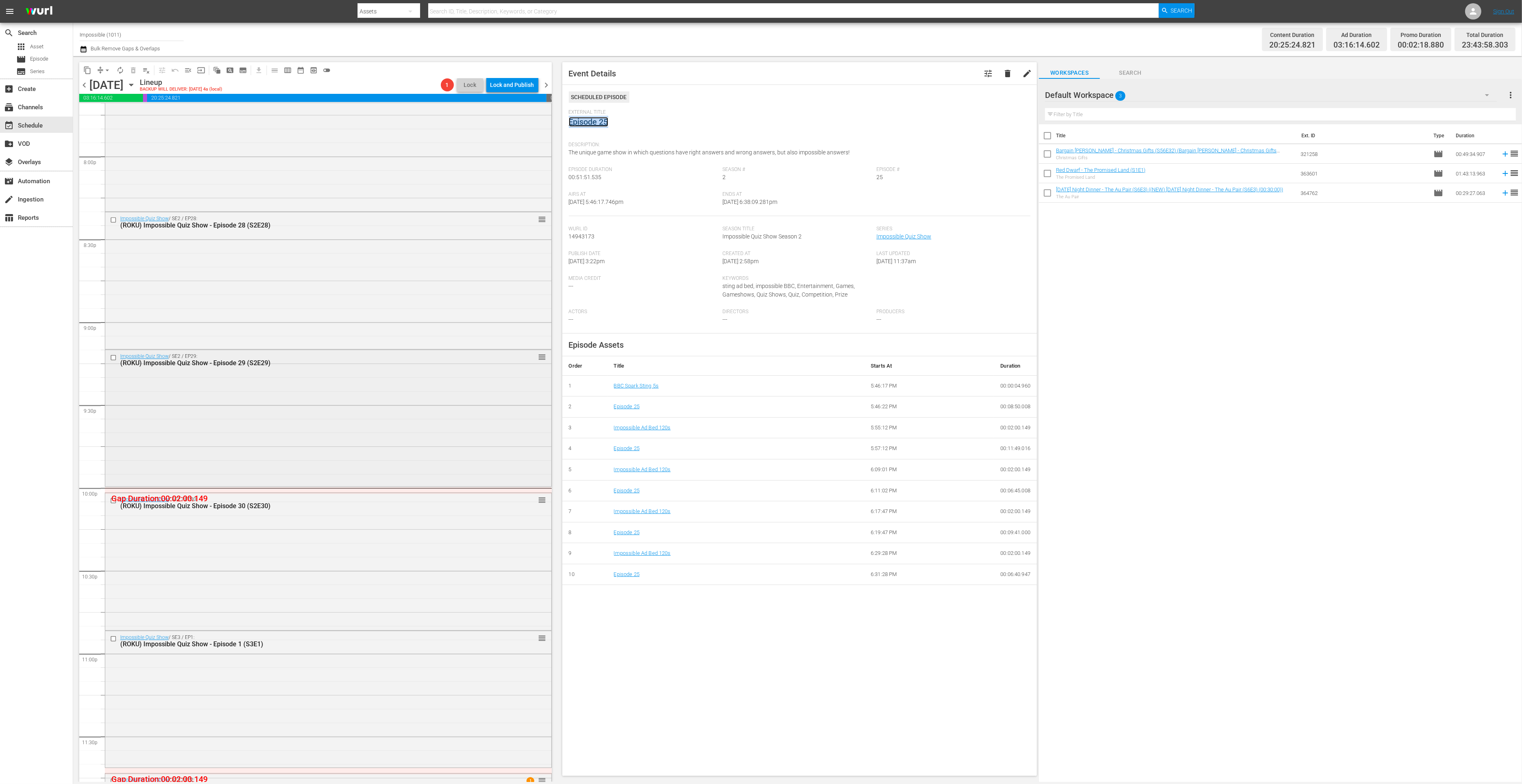
scroll to position [3220, 0]
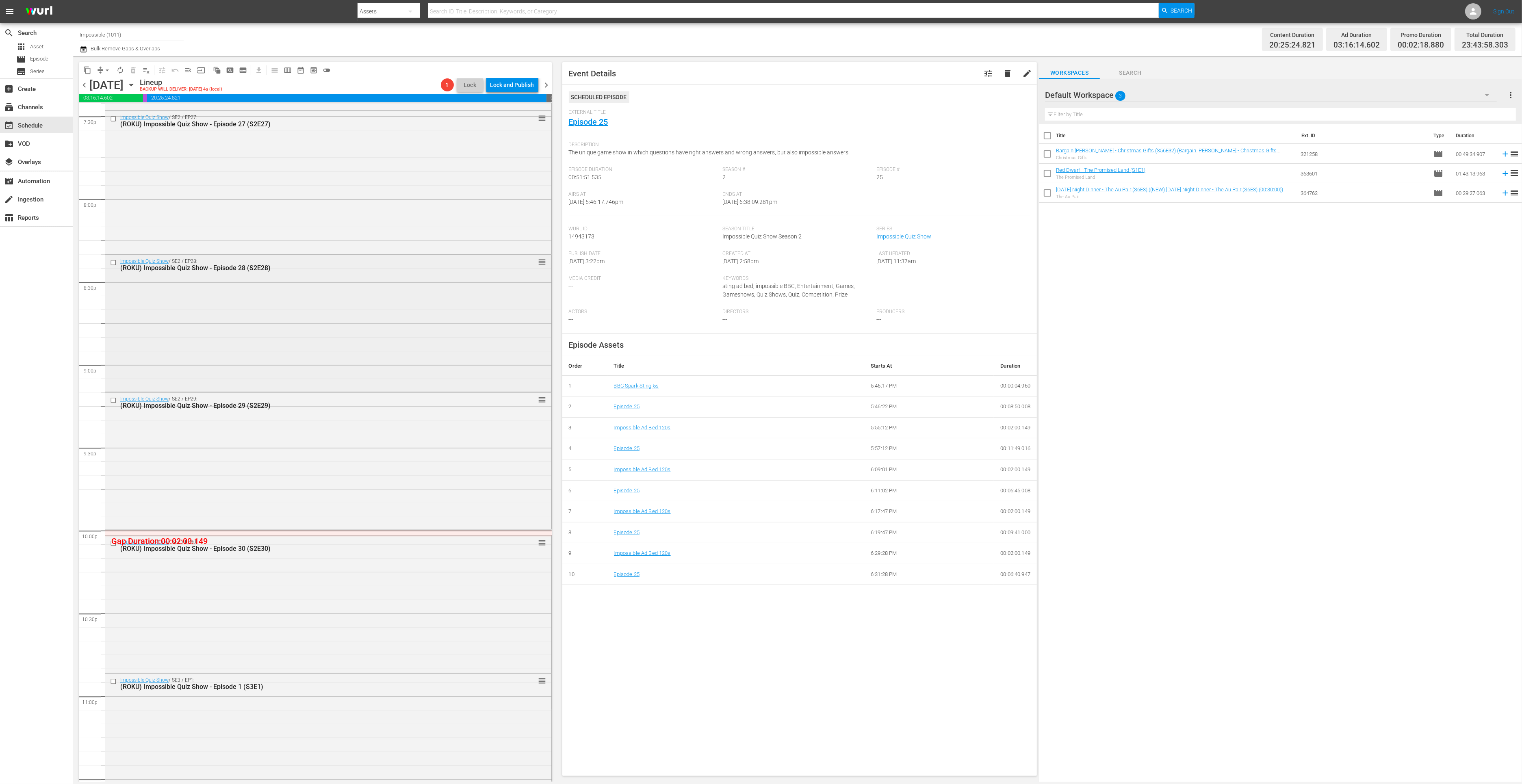
click at [317, 319] on div "Impossible Quiz Show / SE2 / EP28: (ROKU) Impossible Quiz Show - Episode 28 (S2…" at bounding box center [328, 322] width 446 height 135
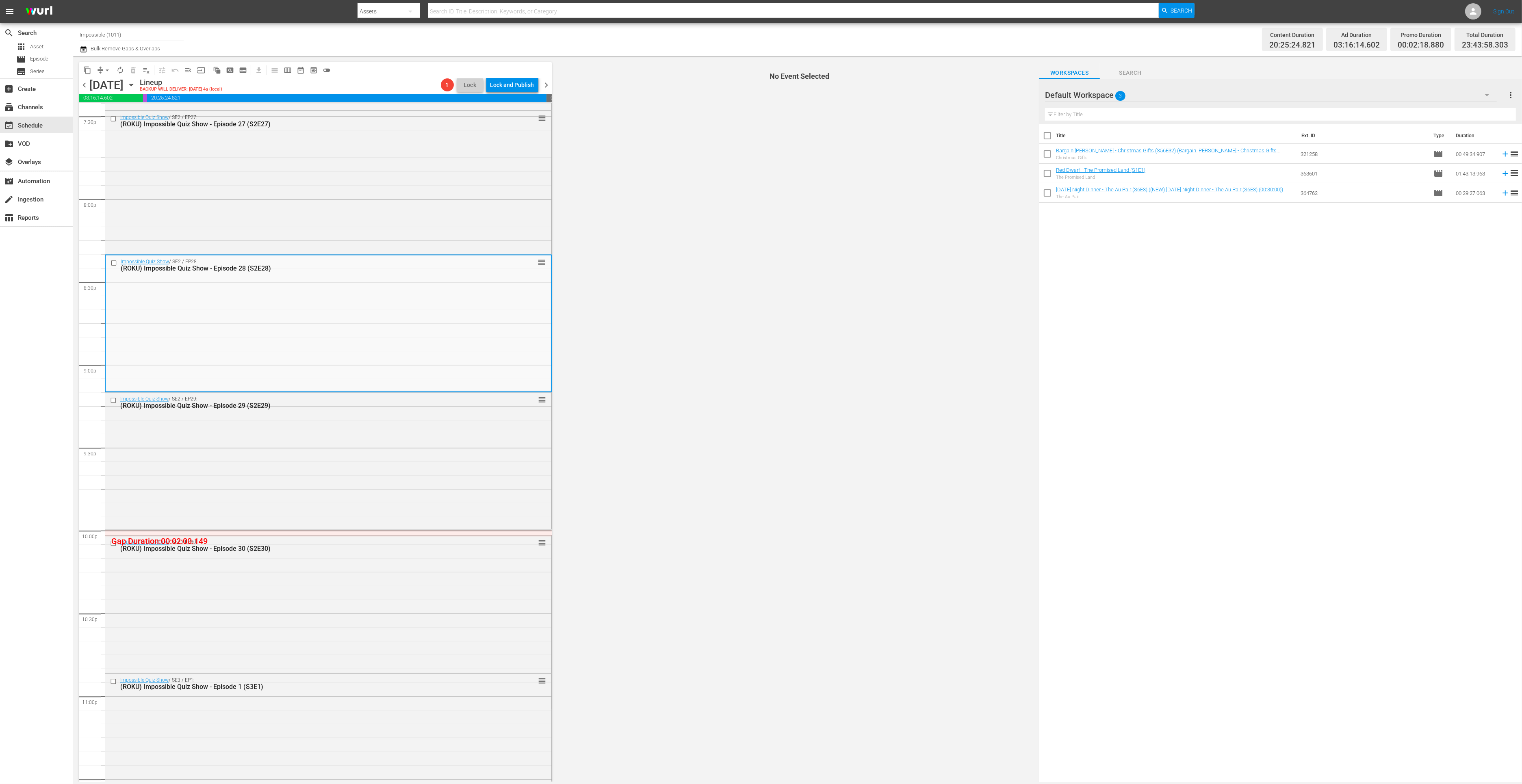
click at [548, 83] on span "chevron_right" at bounding box center [547, 84] width 10 height 10
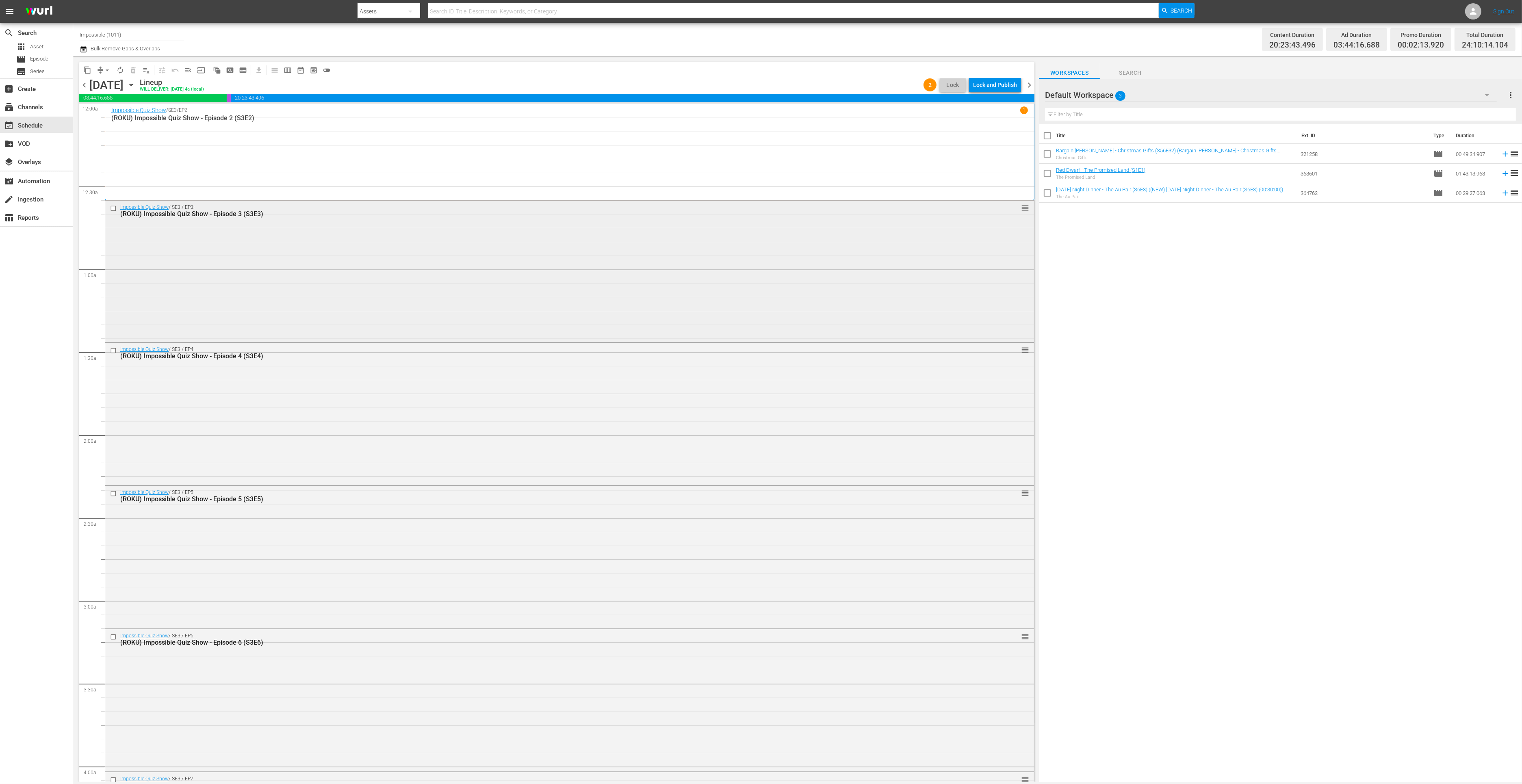
click at [282, 289] on div "Impossible Quiz Show / SE3 / EP3: (ROKU) Impossible Quiz Show - Episode 3 (S3E3…" at bounding box center [570, 271] width 929 height 140
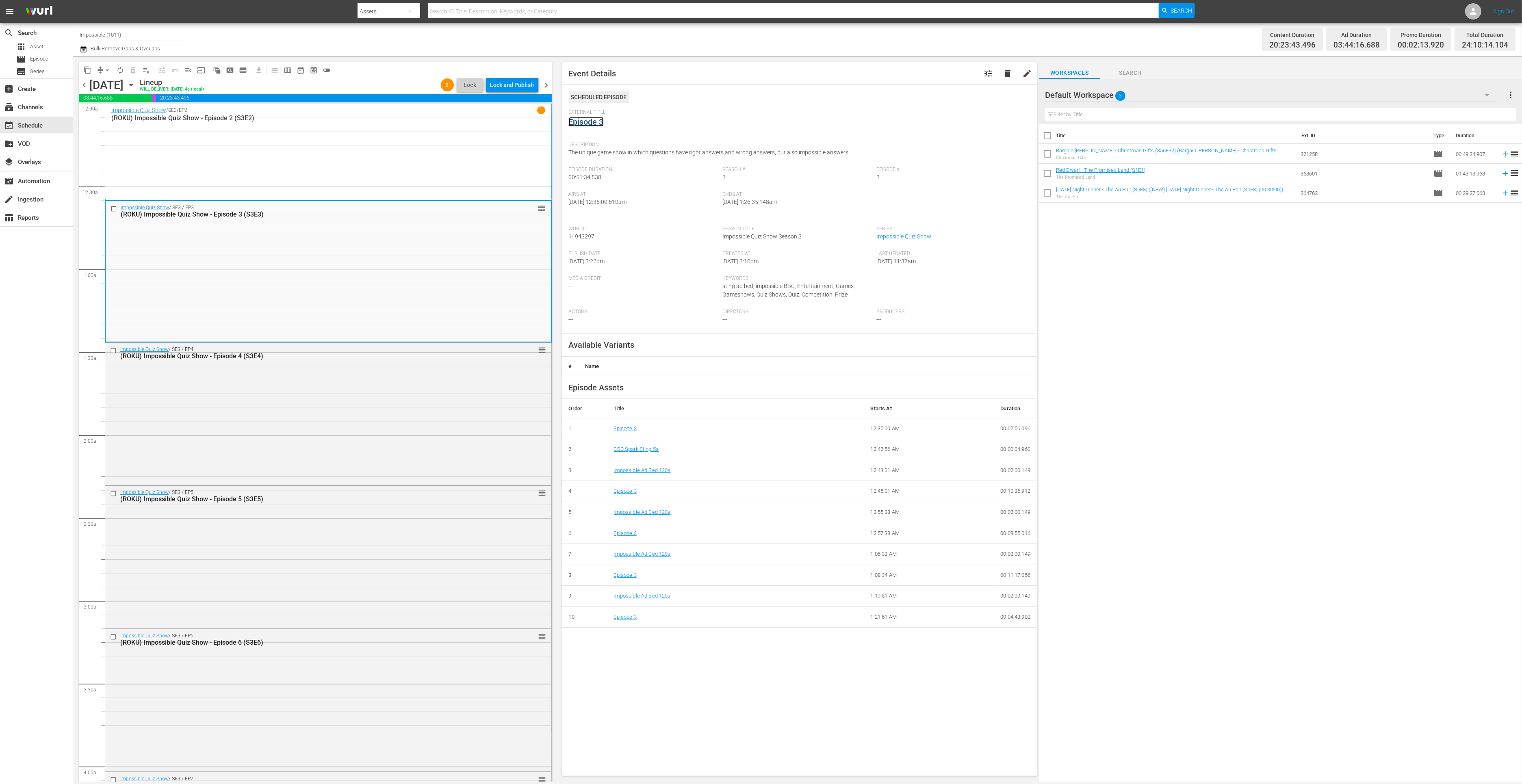
click at [592, 121] on link "Episode 3" at bounding box center [586, 122] width 35 height 10
click at [384, 513] on div "Impossible Quiz Show / SE3 / EP5: (ROKU) Impossible Quiz Show - Episode 5 (S3E5…" at bounding box center [328, 556] width 446 height 141
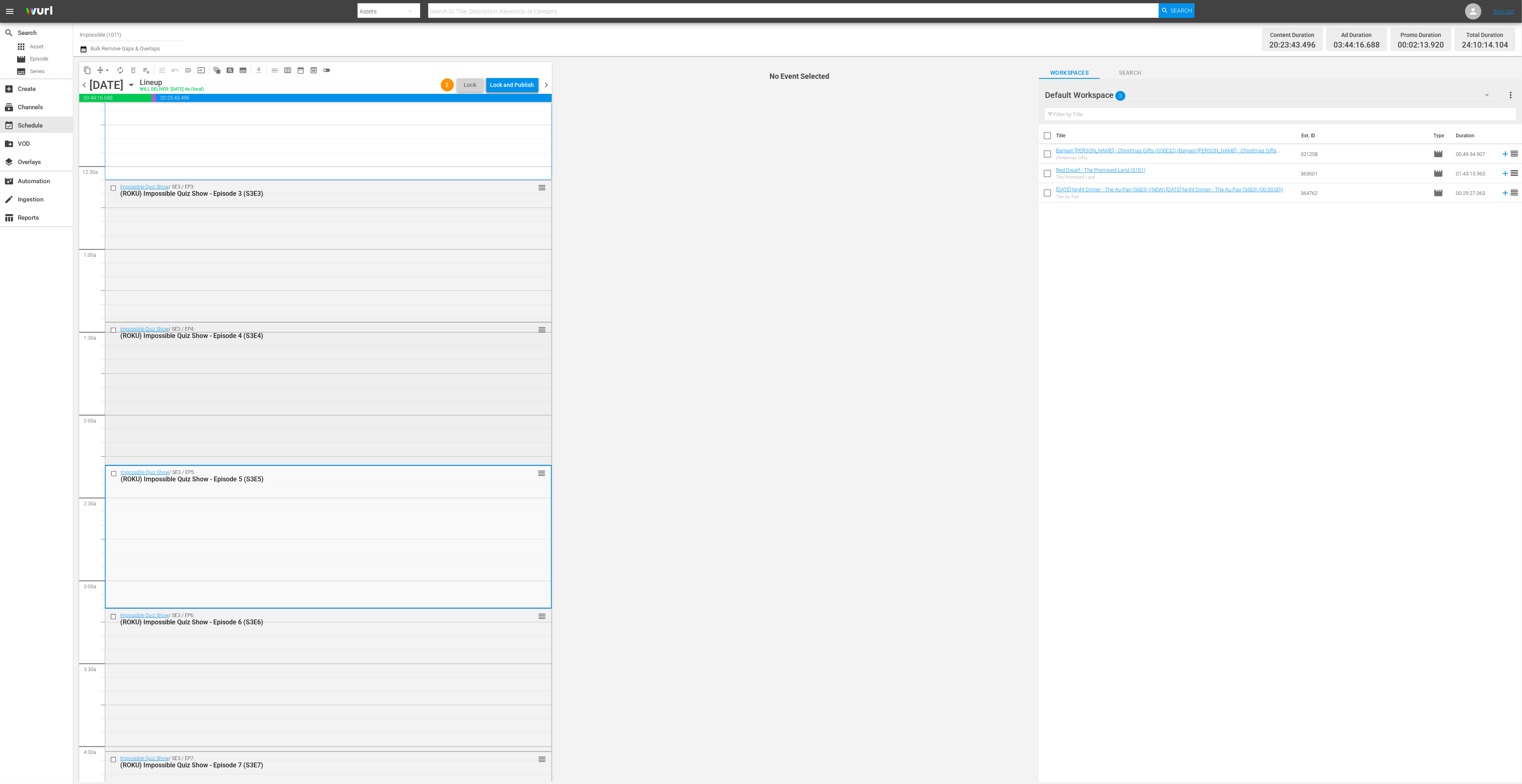
scroll to position [183, 0]
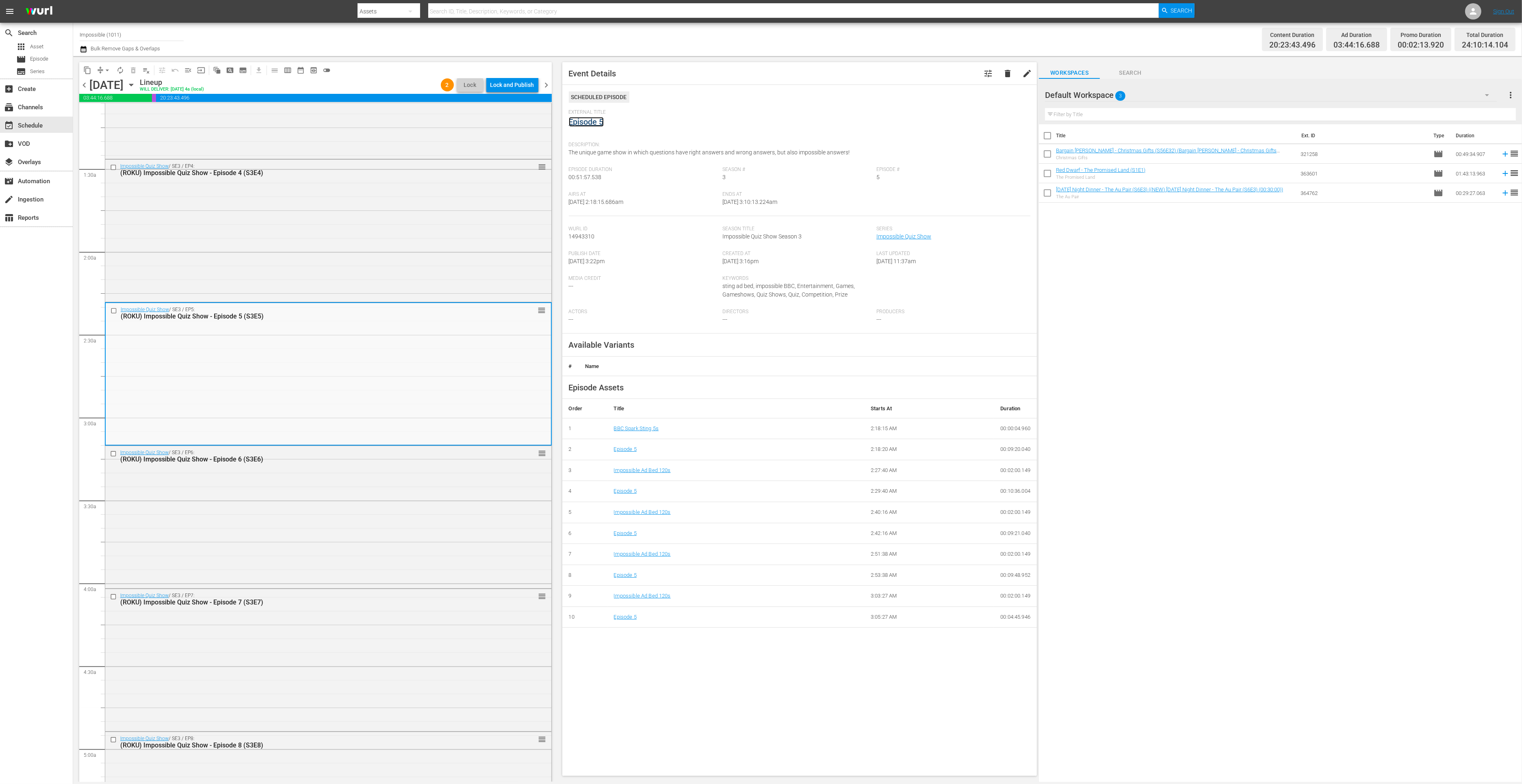
click at [584, 123] on link "Episode 5" at bounding box center [586, 122] width 35 height 10
click at [366, 629] on div "Impossible Quiz Show / SE3 / EP7: (ROKU) Impossible Quiz Show - Episode 7 (S3E7…" at bounding box center [328, 659] width 446 height 141
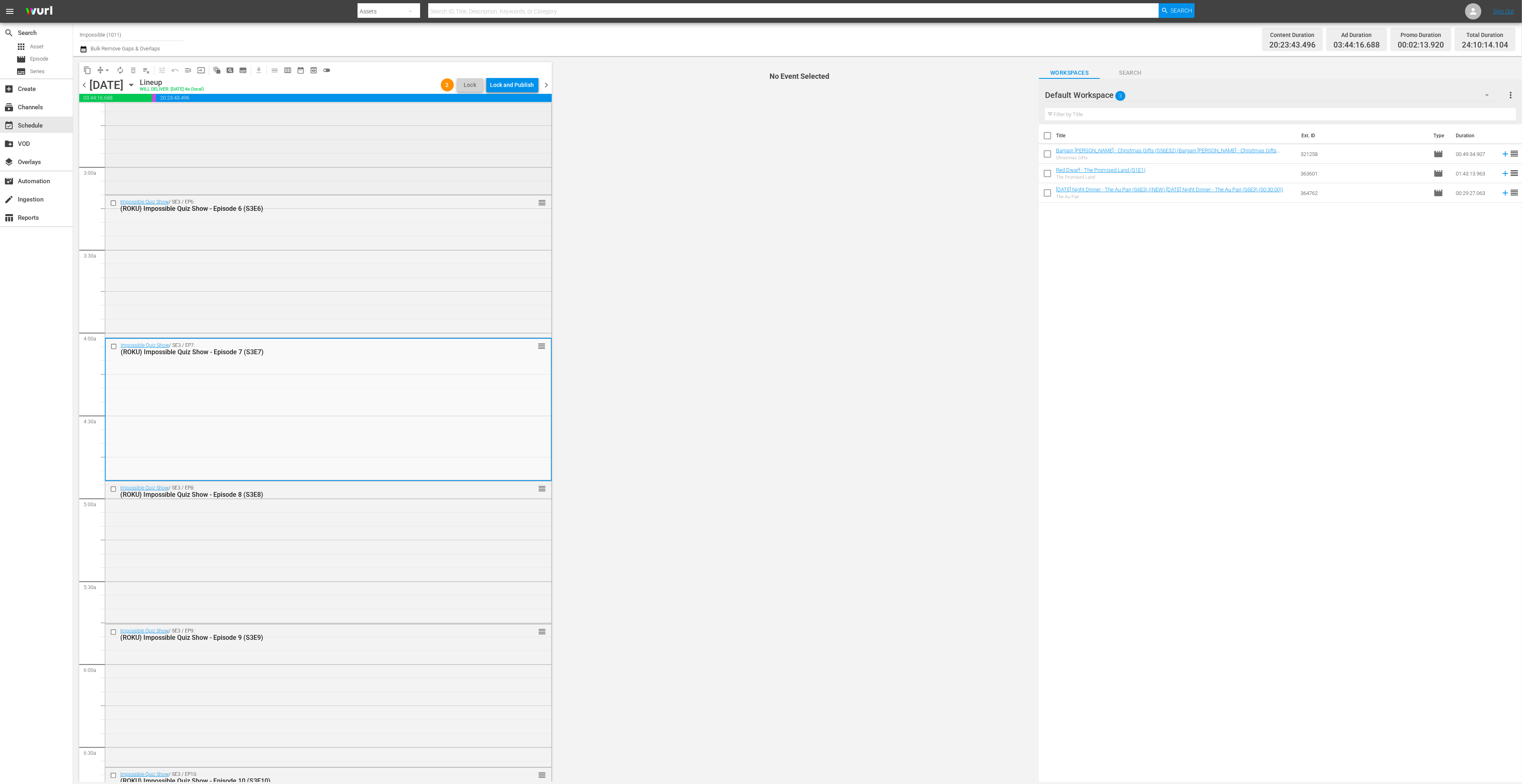
scroll to position [449, 0]
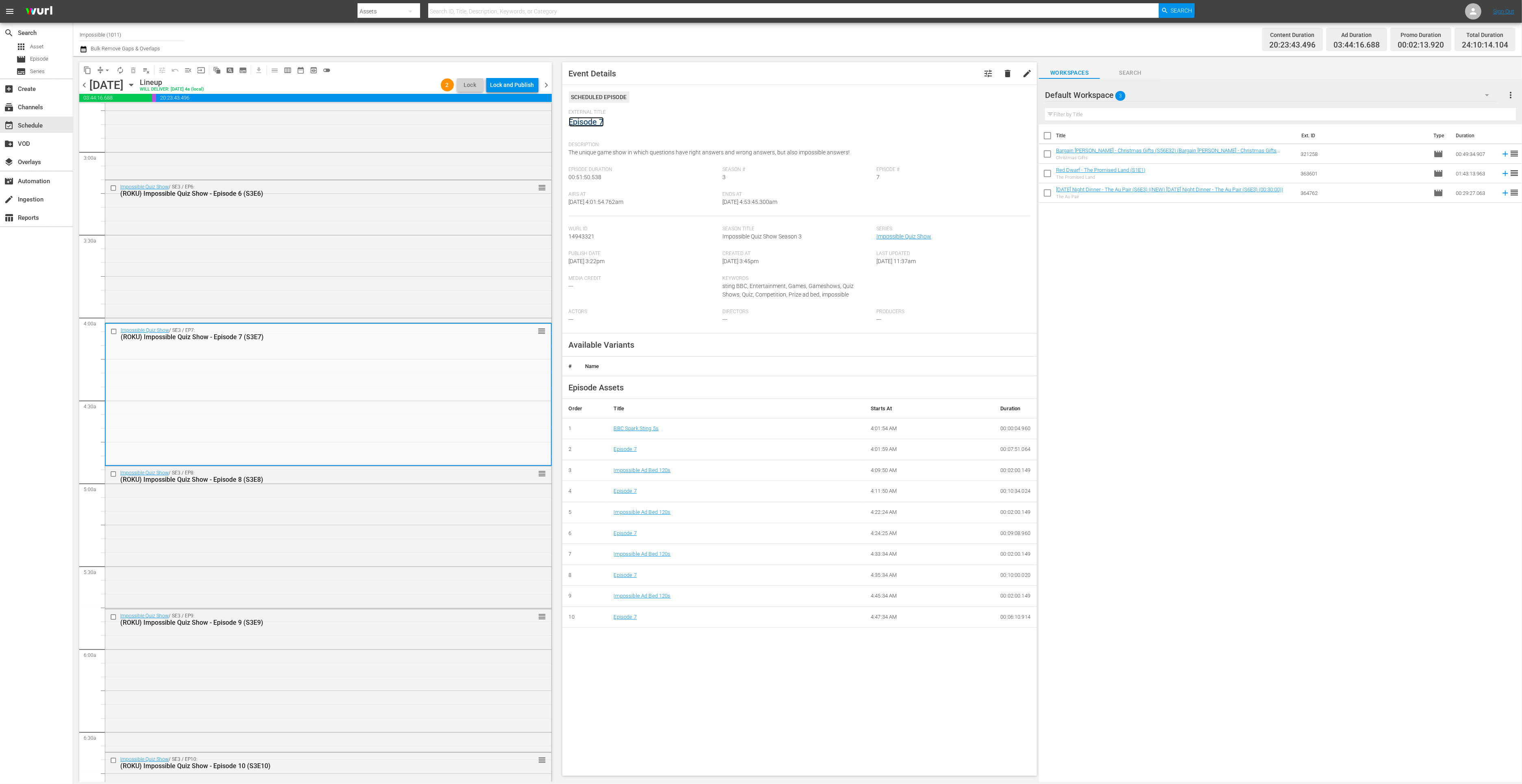
click at [586, 123] on link "Episode 7" at bounding box center [586, 122] width 35 height 10
click at [320, 651] on div "Impossible Quiz Show / SE3 / EP9: (ROKU) Impossible Quiz Show - Episode 9 (S3E9…" at bounding box center [328, 680] width 446 height 141
click at [591, 124] on link "Episode 9" at bounding box center [586, 122] width 35 height 10
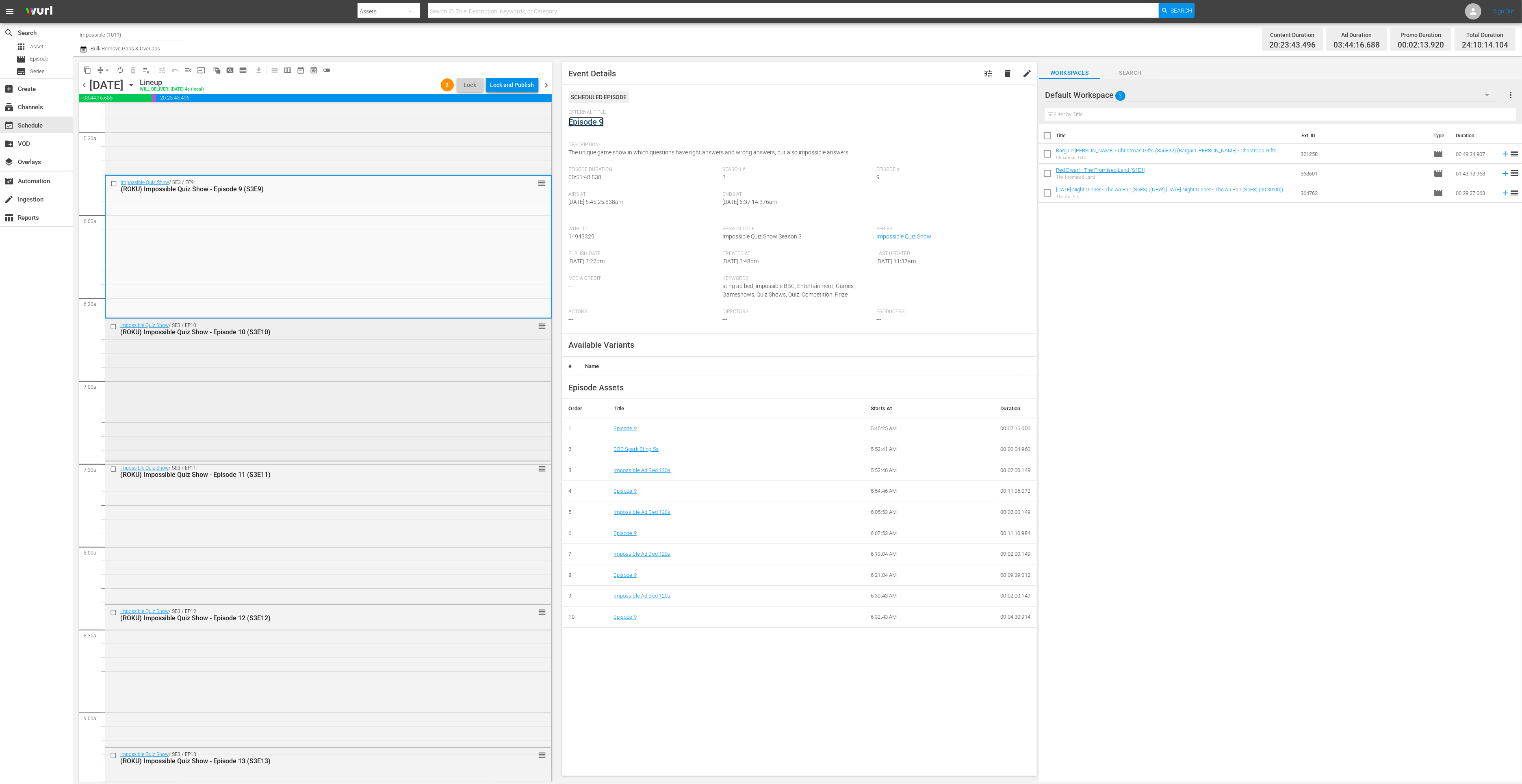
scroll to position [936, 0]
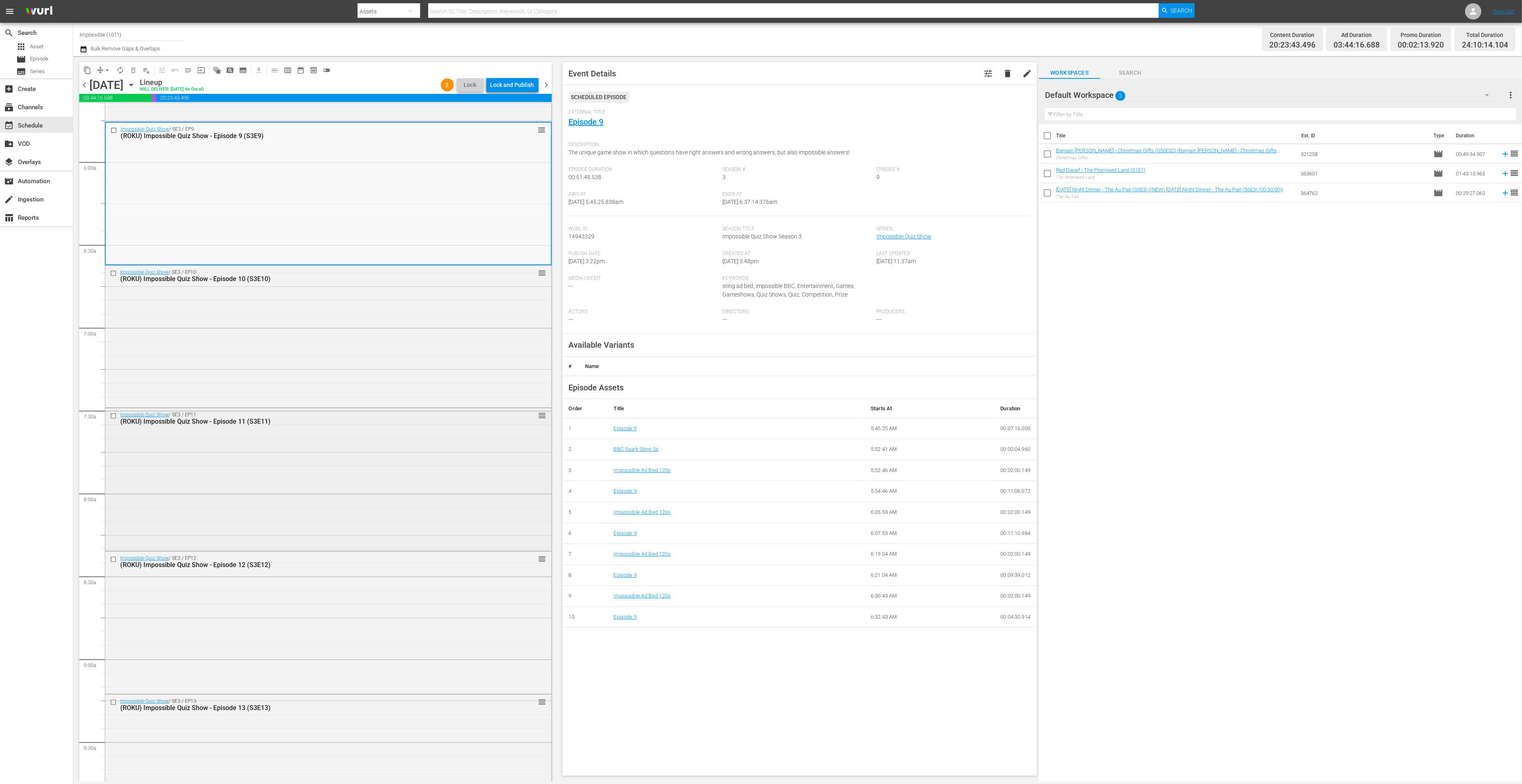
click at [387, 504] on div "Impossible Quiz Show / SE3 / EP11: (ROKU) Impossible Quiz Show - Episode 11 (S3…" at bounding box center [328, 479] width 446 height 141
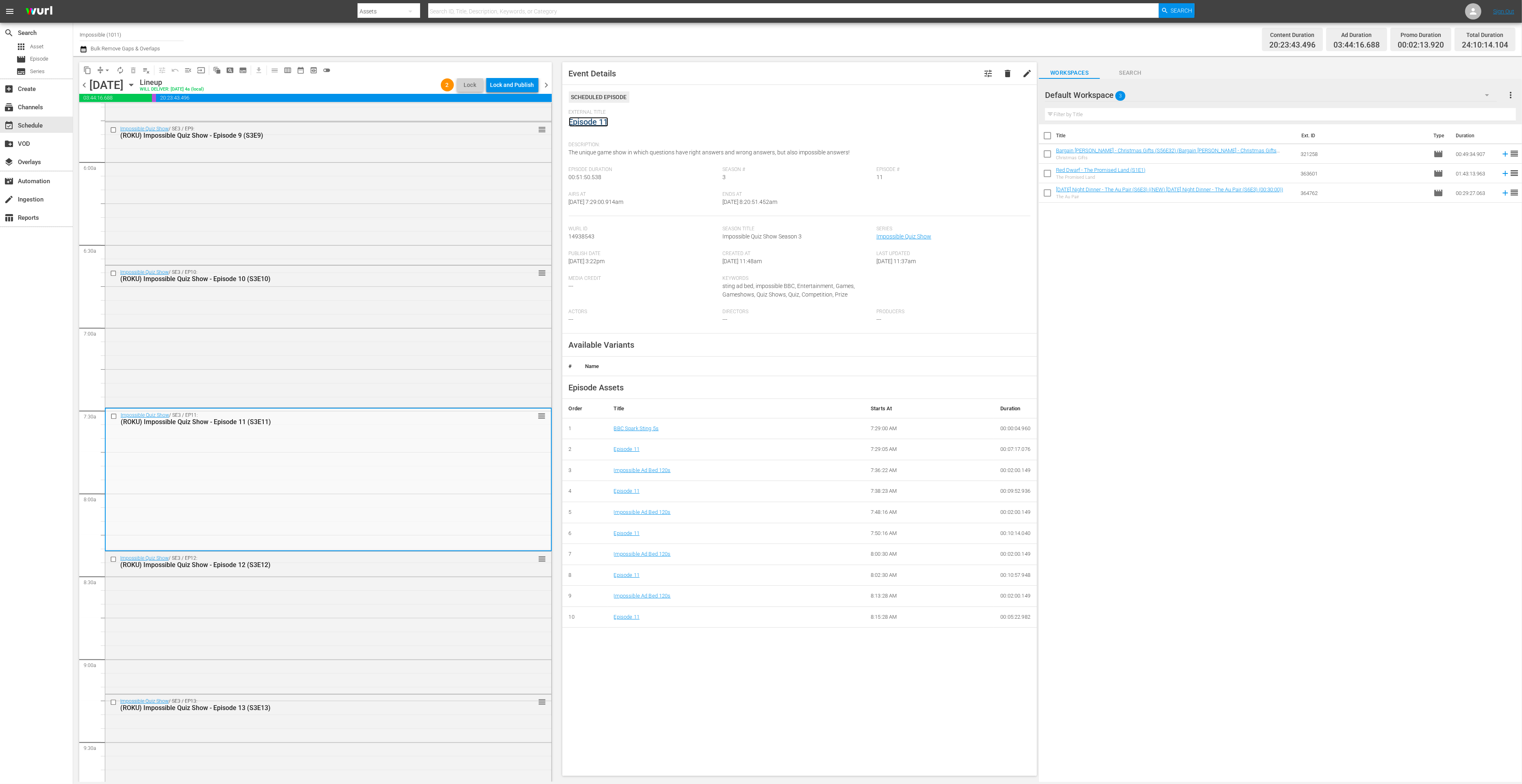
click at [596, 123] on link "Episode 11" at bounding box center [588, 122] width 40 height 10
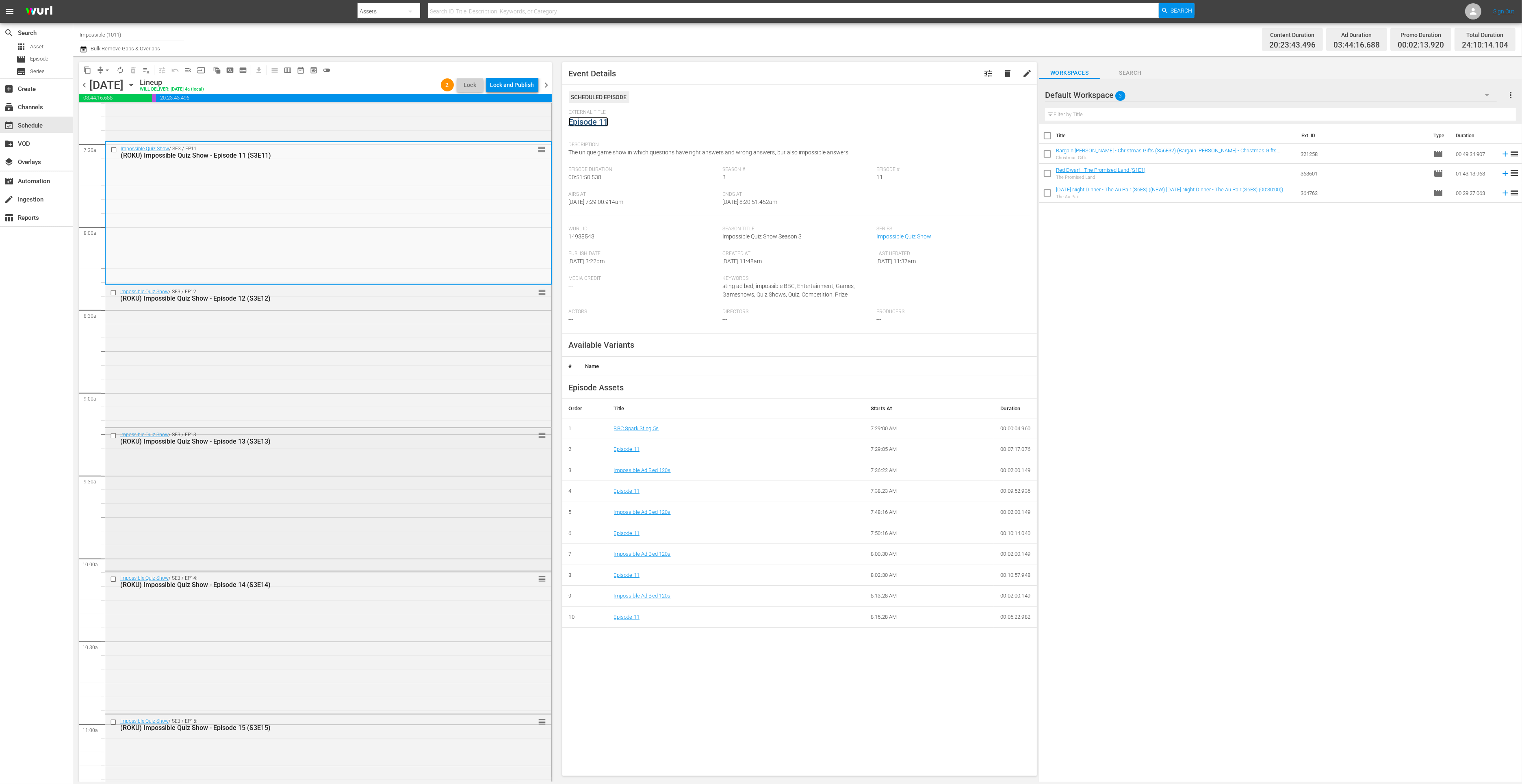
scroll to position [1238, 0]
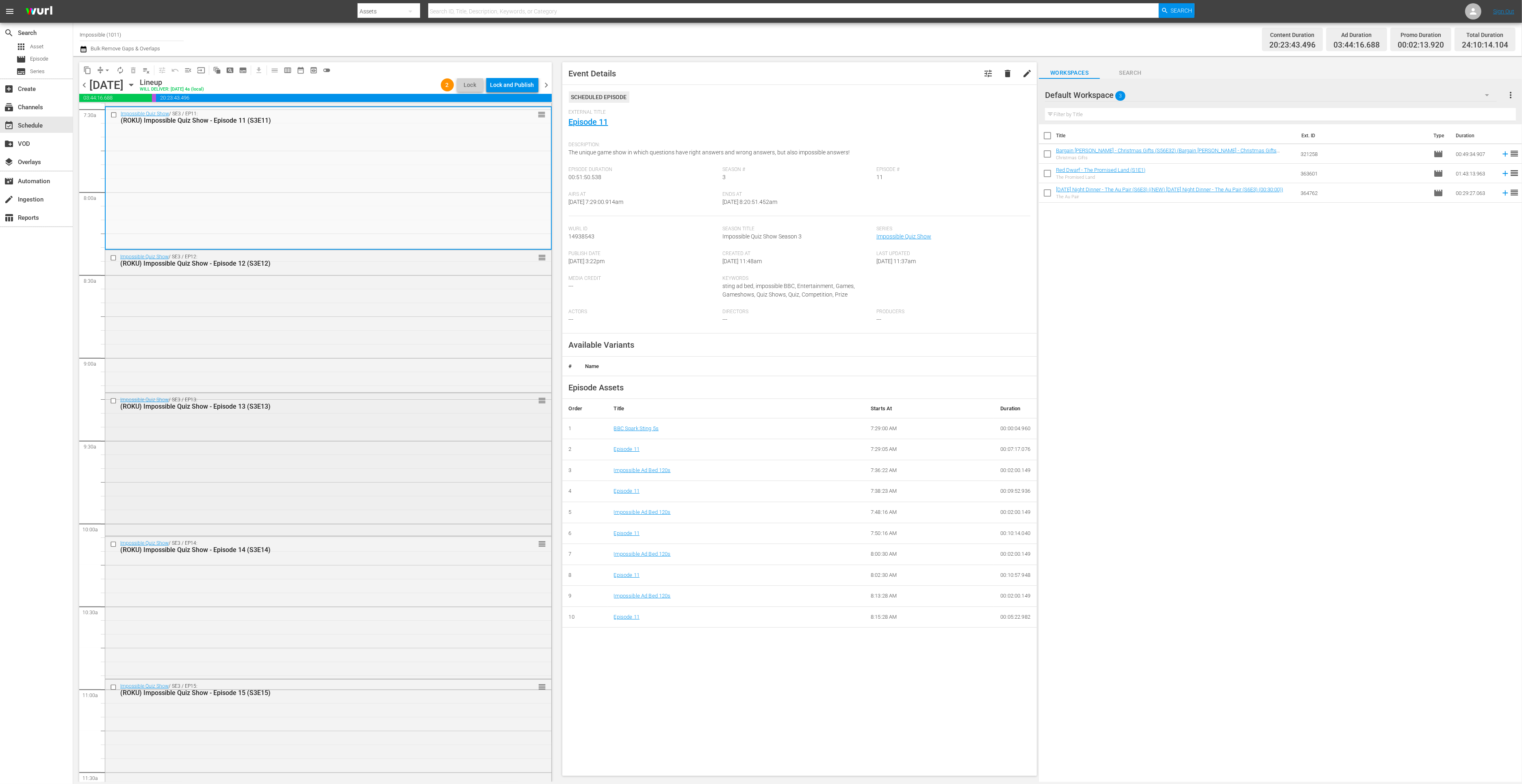
click at [289, 487] on div "Impossible Quiz Show / SE3 / EP13: (ROKU) Impossible Quiz Show - Episode 13 (S3…" at bounding box center [328, 464] width 446 height 141
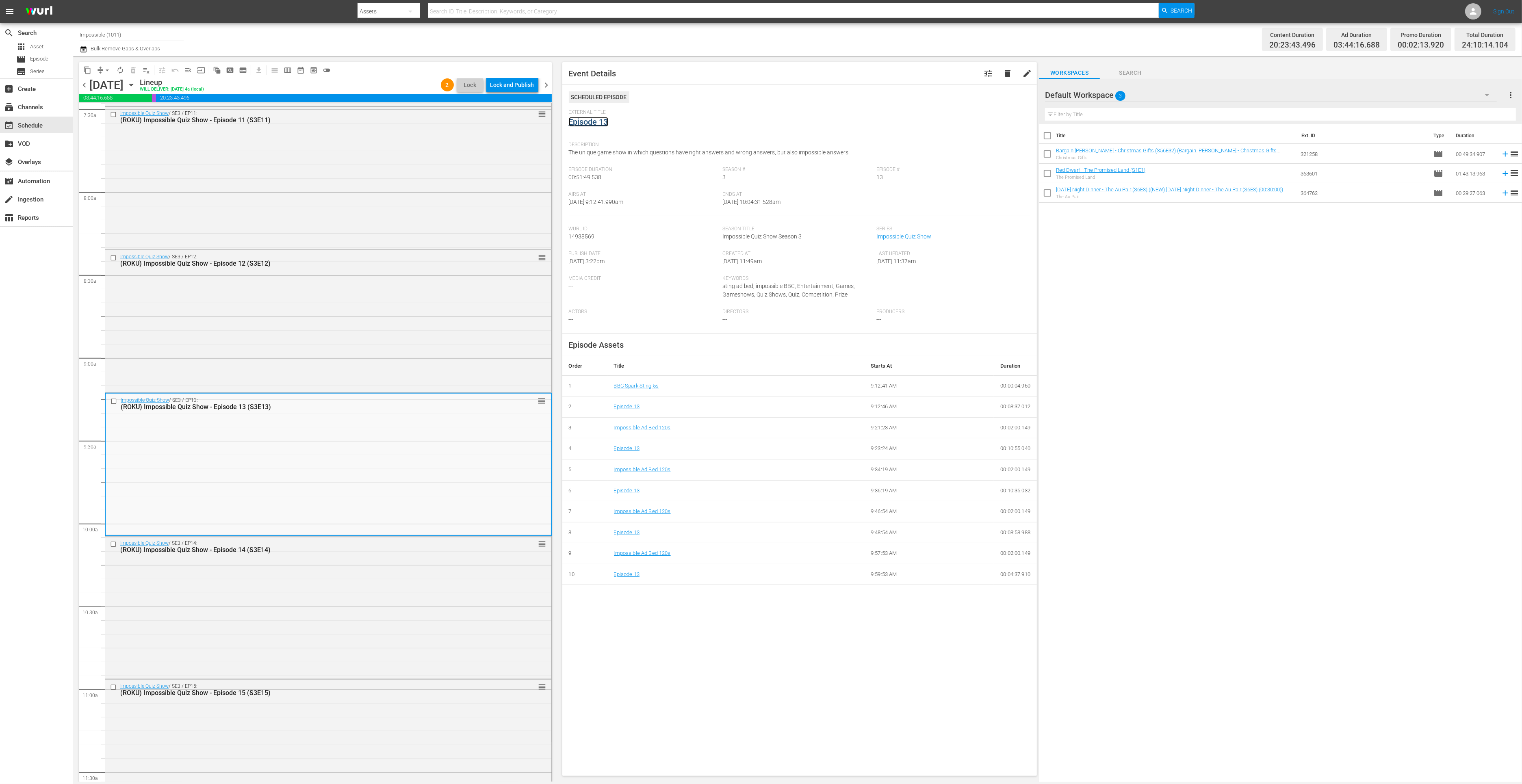
click at [581, 123] on link "Episode 13" at bounding box center [588, 122] width 40 height 10
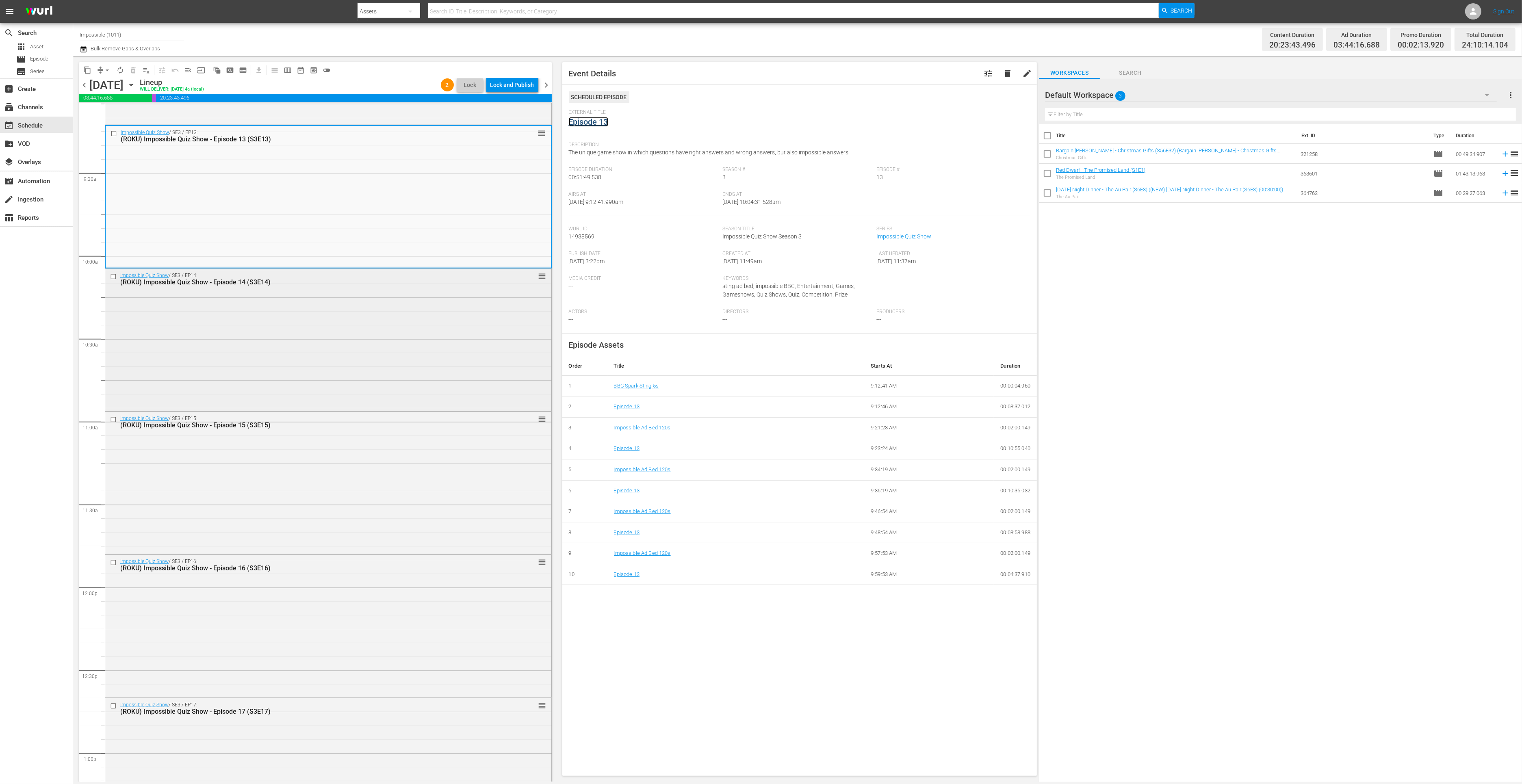
scroll to position [1516, 0]
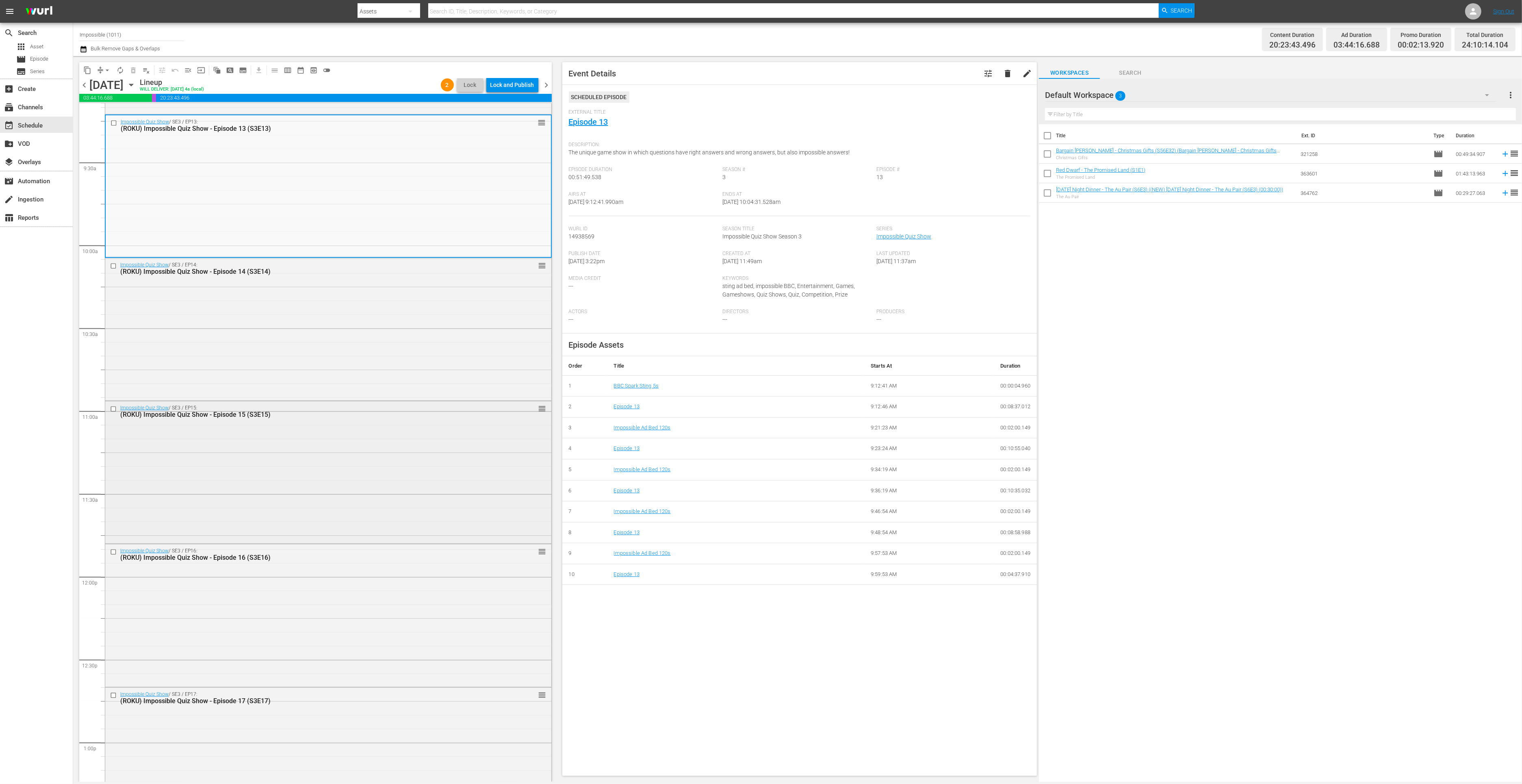
click at [323, 492] on div "Impossible Quiz Show / SE3 / EP15: (ROKU) Impossible Quiz Show - Episode 15 (S3…" at bounding box center [328, 471] width 446 height 141
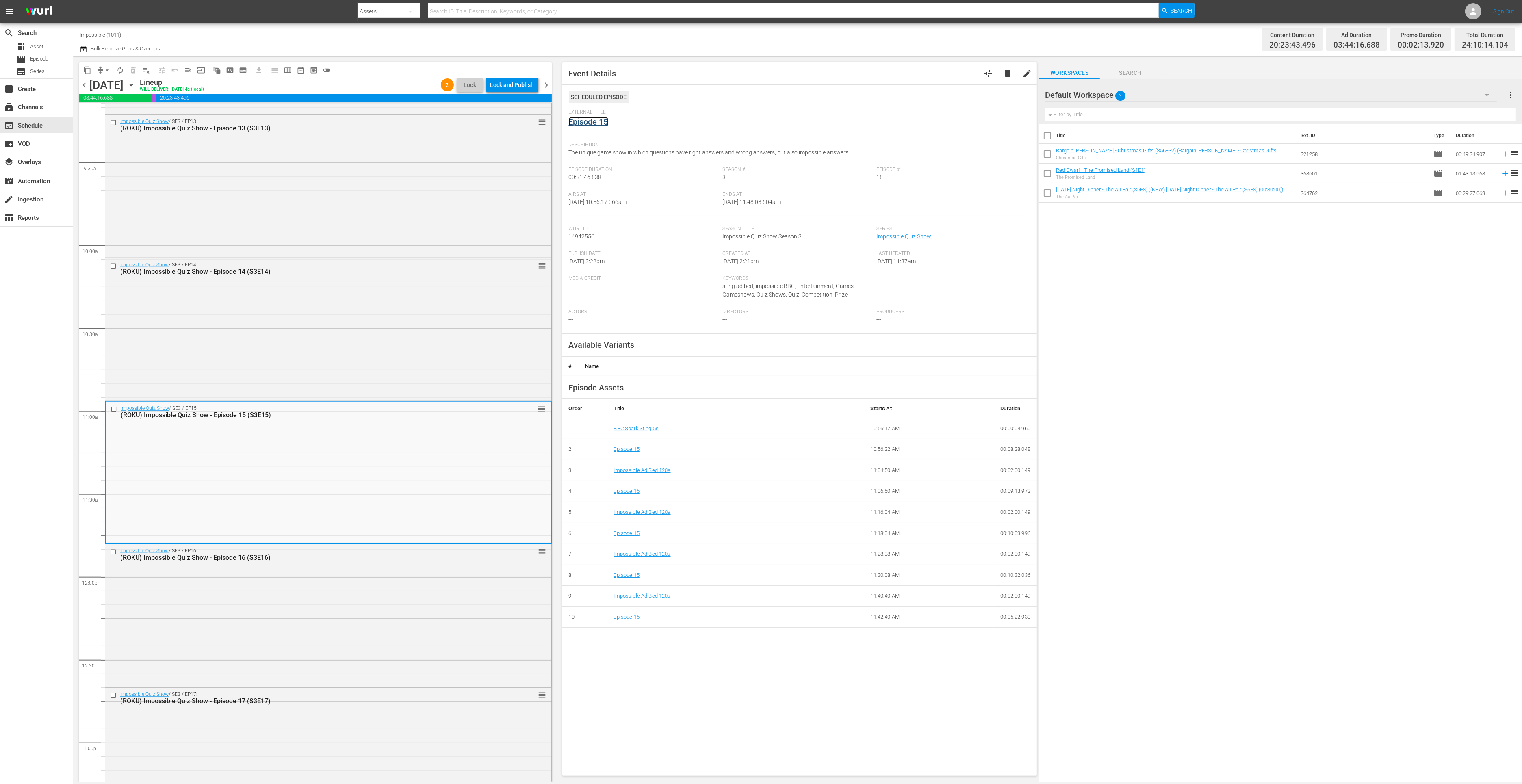
click at [580, 123] on link "Episode 15" at bounding box center [588, 122] width 40 height 10
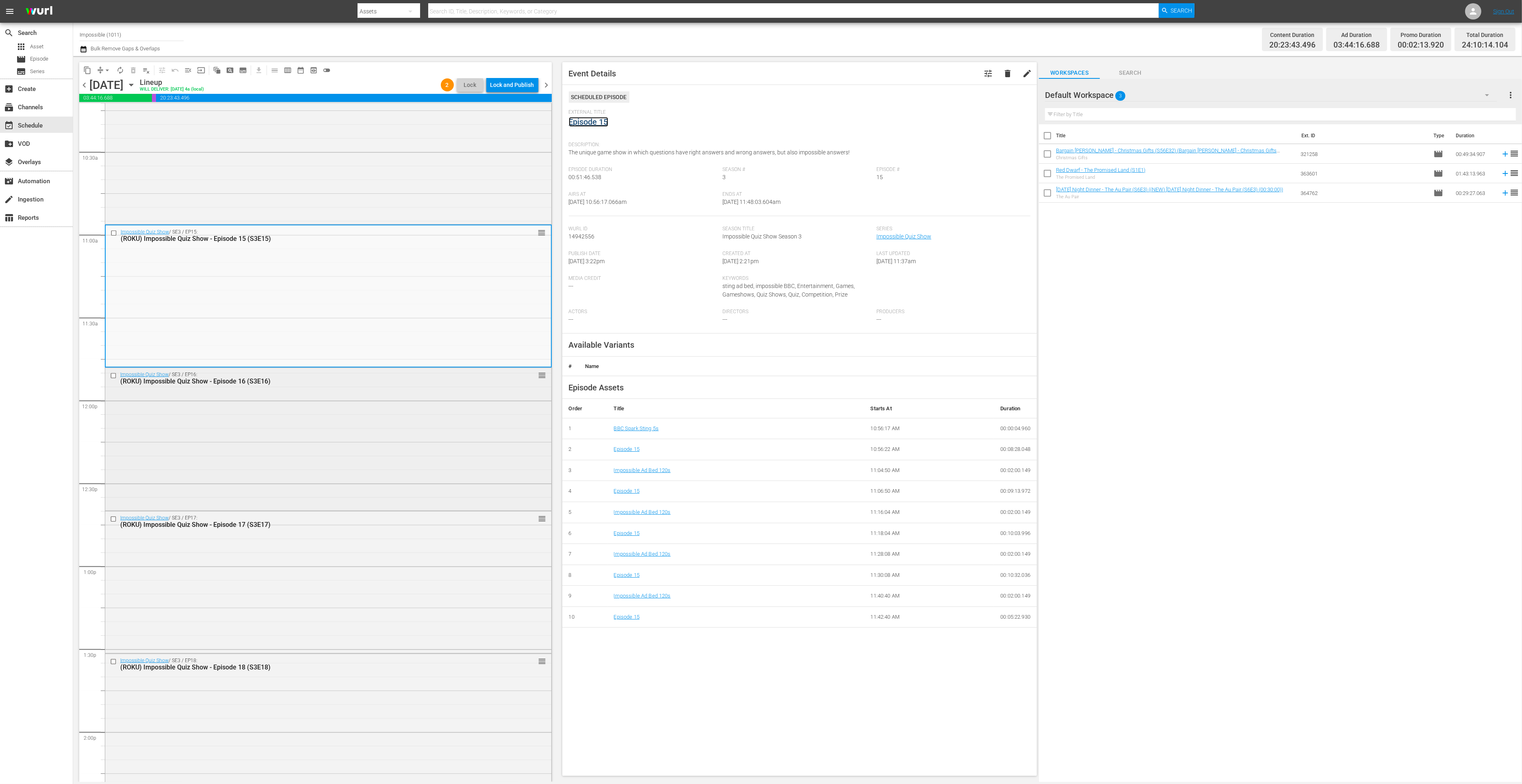
scroll to position [1707, 0]
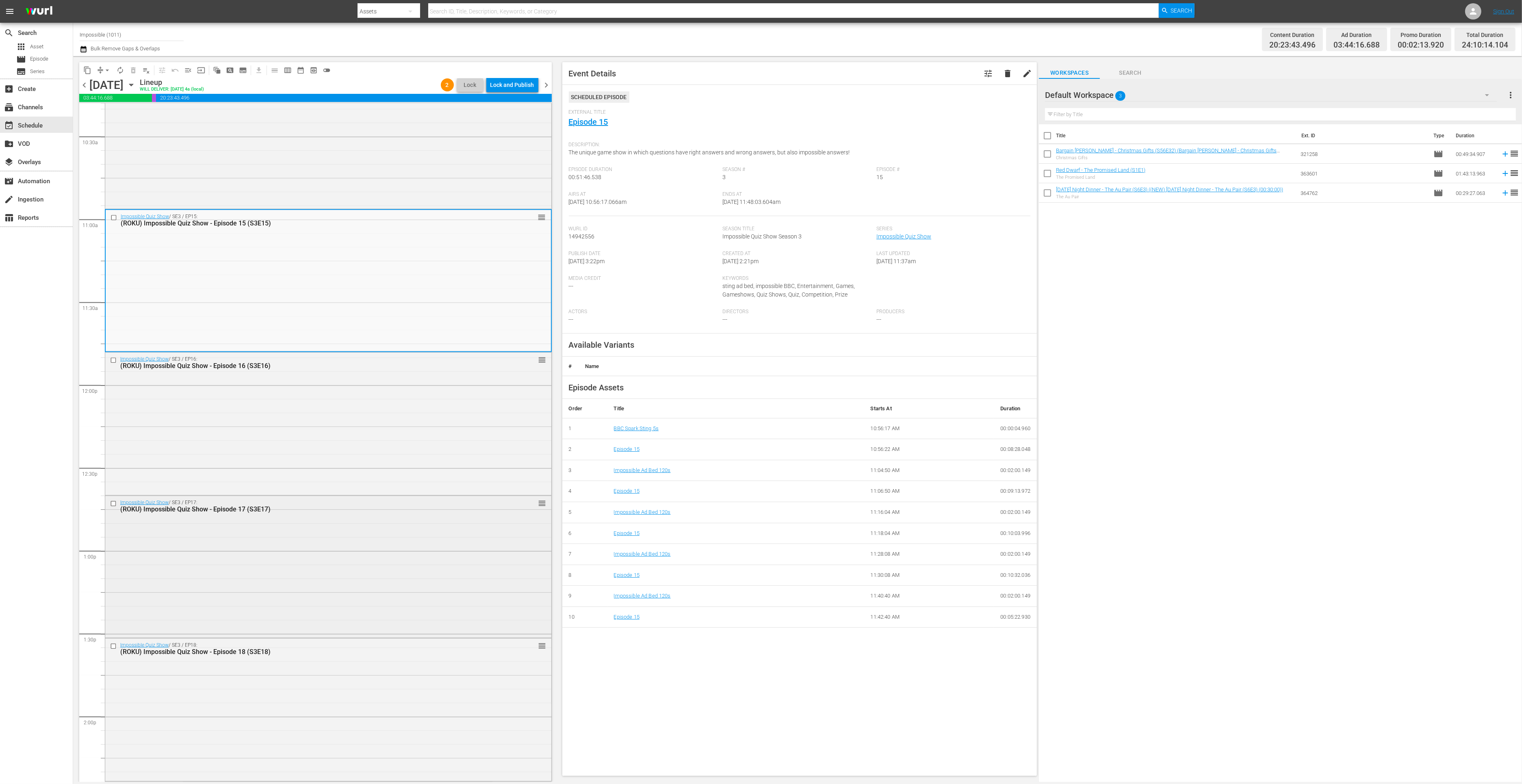
click at [288, 539] on div "Impossible Quiz Show / SE3 / EP17: (ROKU) Impossible Quiz Show - Episode 17 (S3…" at bounding box center [328, 566] width 446 height 140
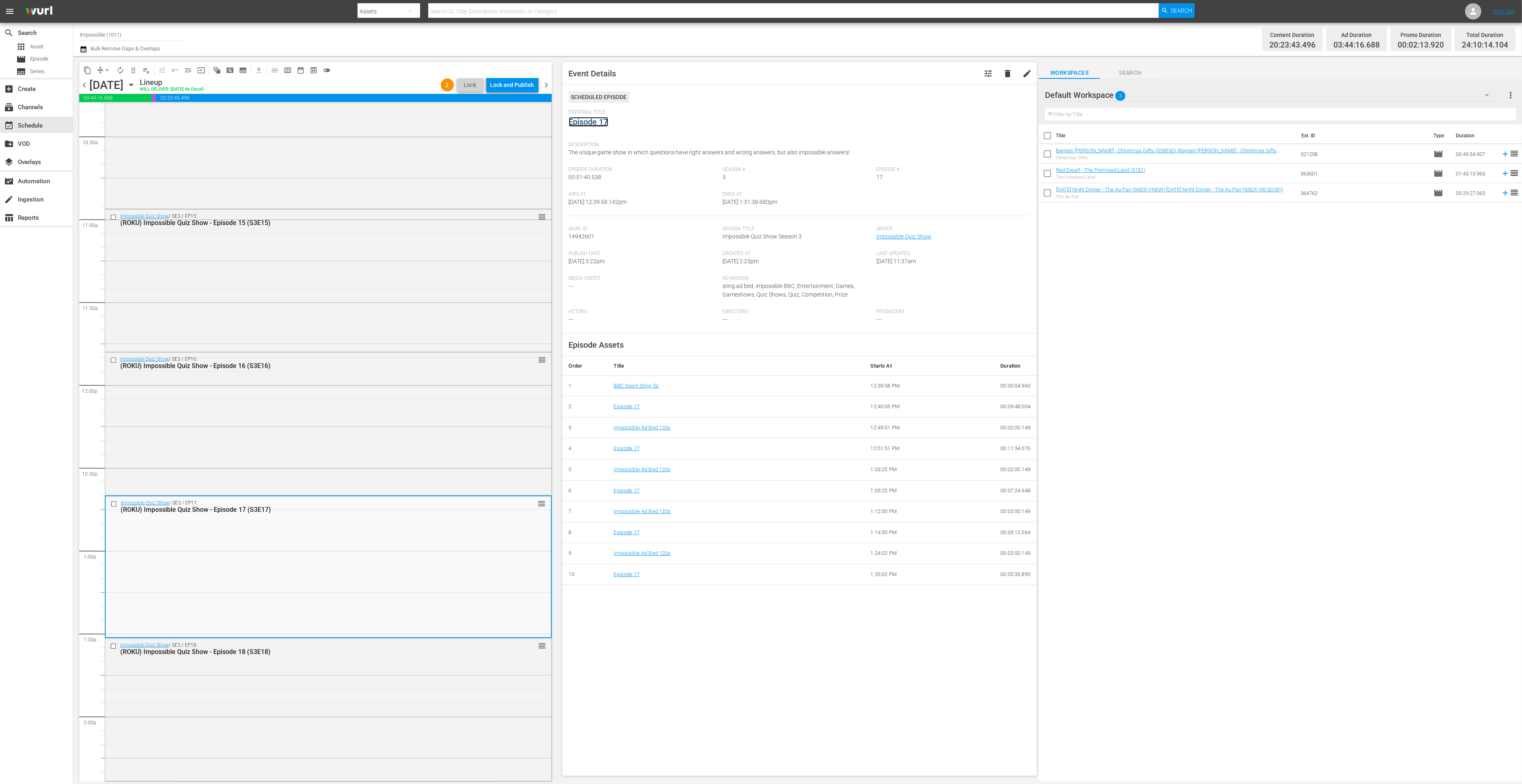
click at [591, 121] on link "Episode 17" at bounding box center [588, 122] width 40 height 10
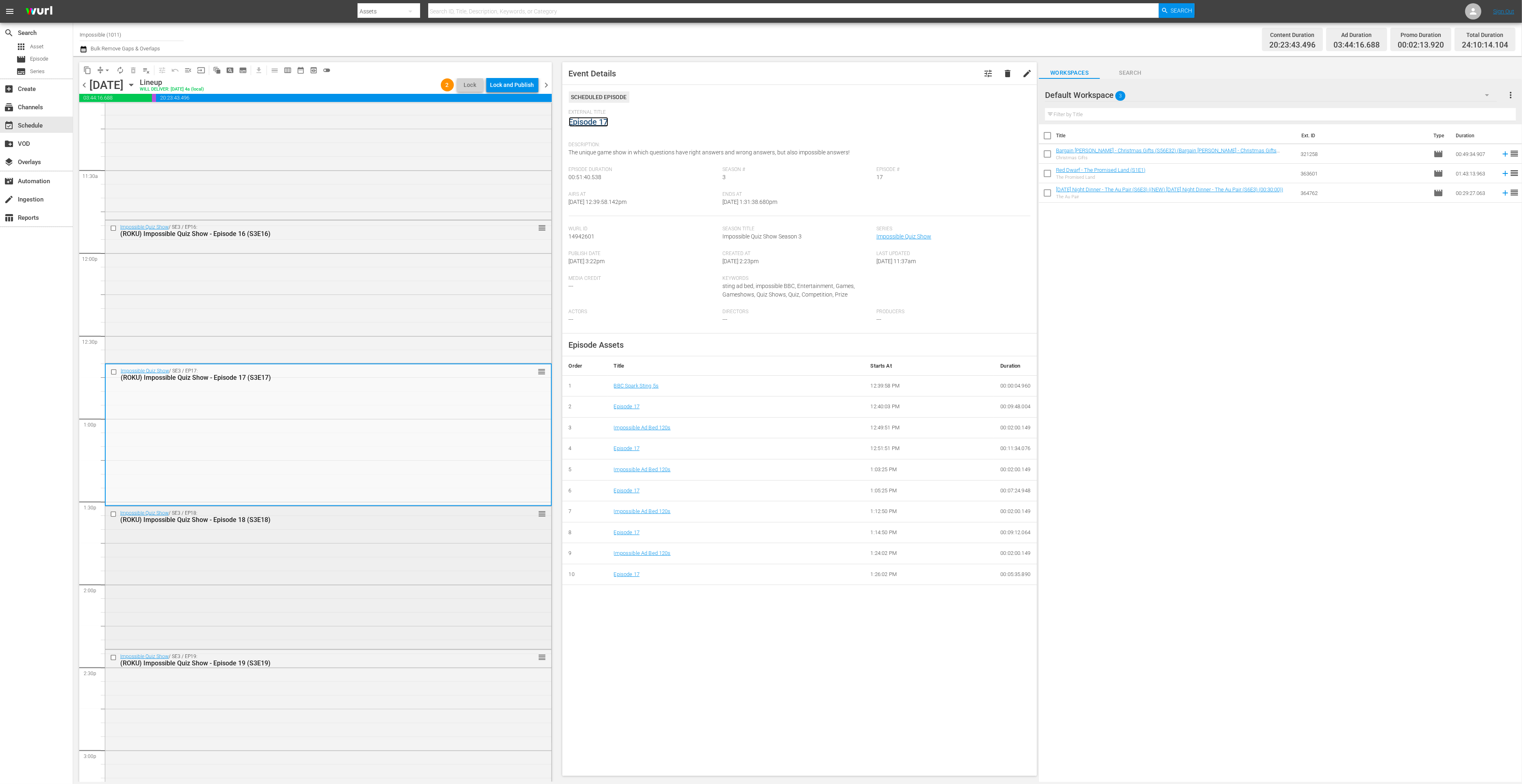
scroll to position [1891, 0]
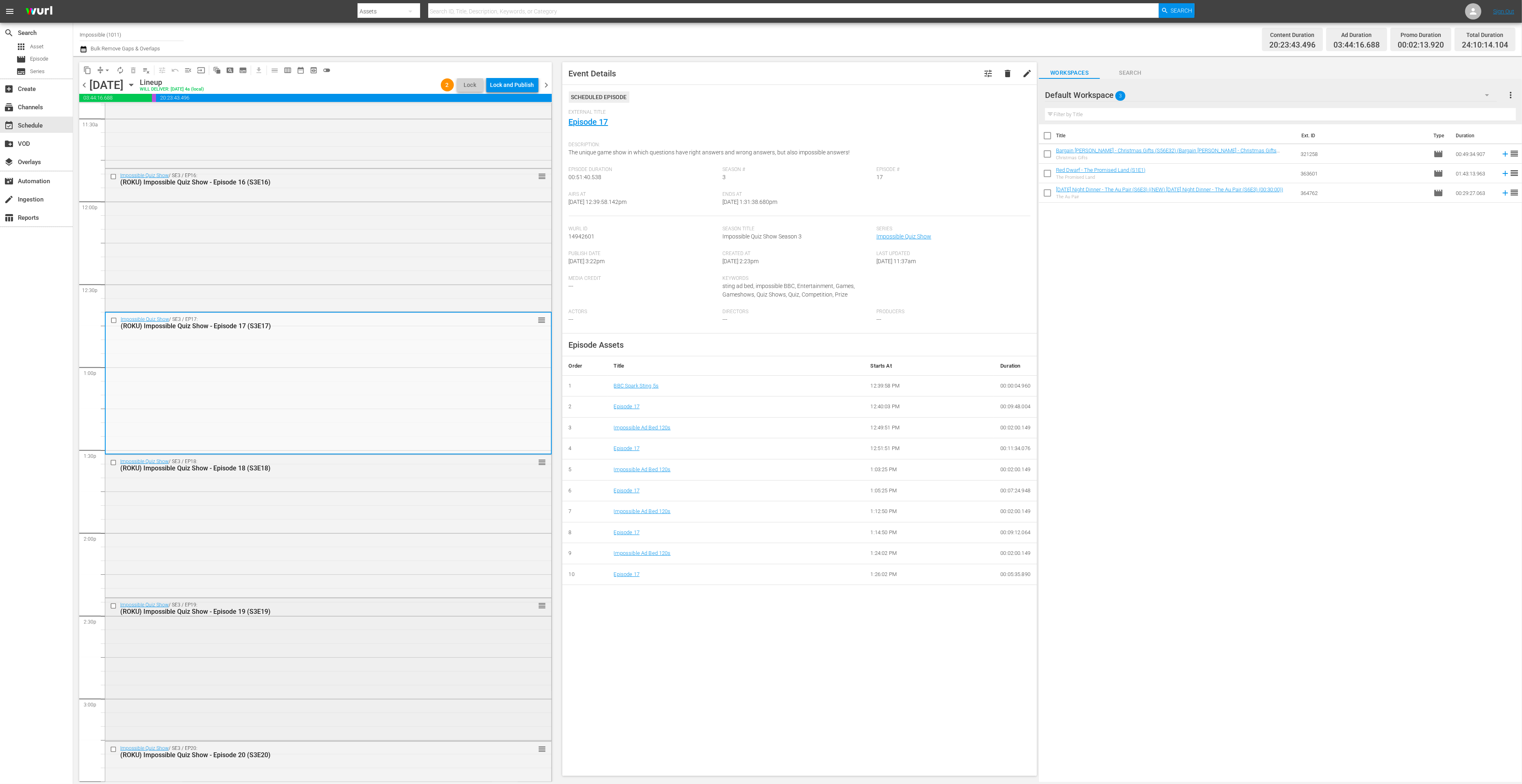
click at [372, 640] on div "Impossible Quiz Show / SE3 / EP19: (ROKU) Impossible Quiz Show - Episode 19 (S3…" at bounding box center [328, 669] width 446 height 141
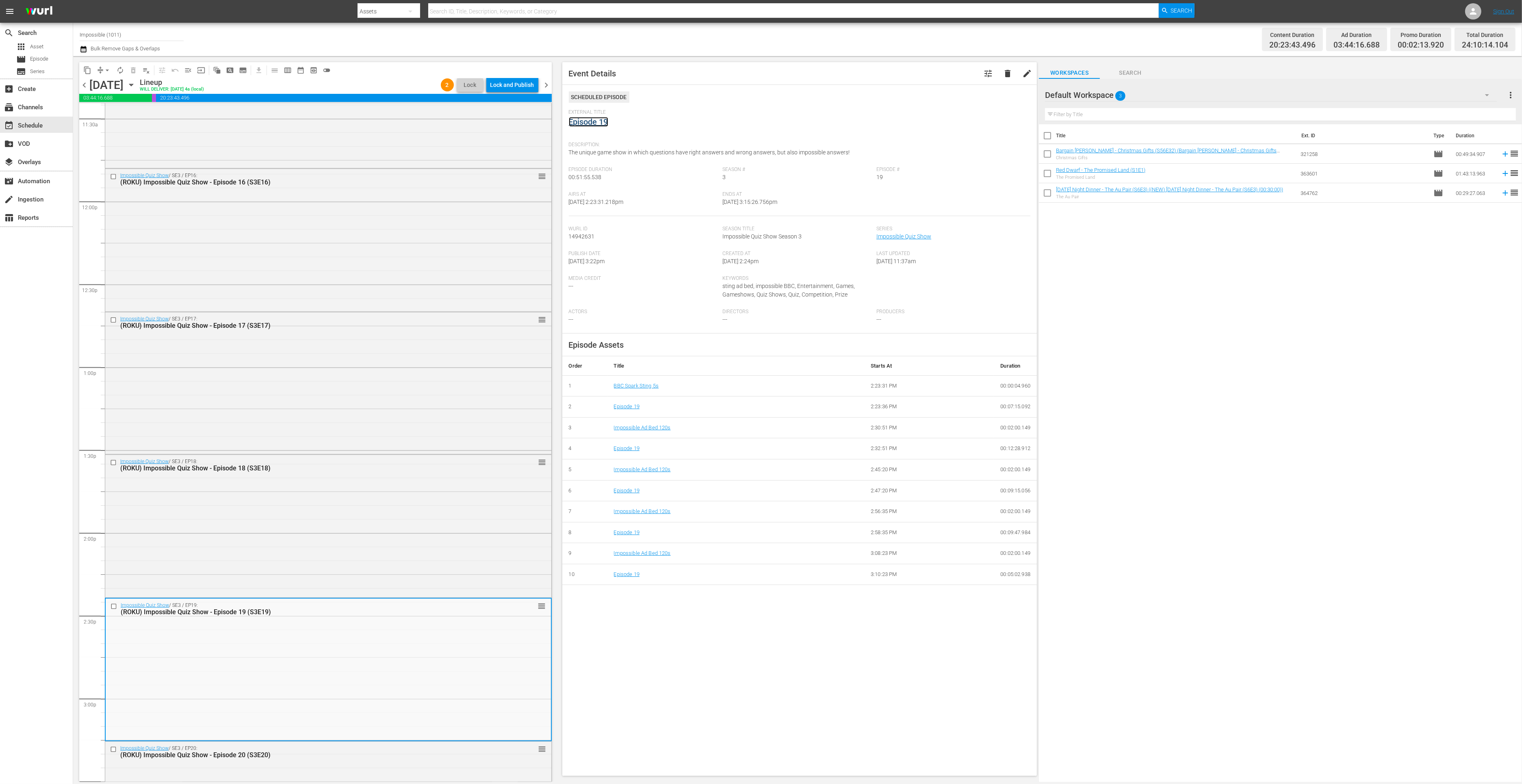
click at [600, 122] on link "Episode 19" at bounding box center [588, 122] width 40 height 10
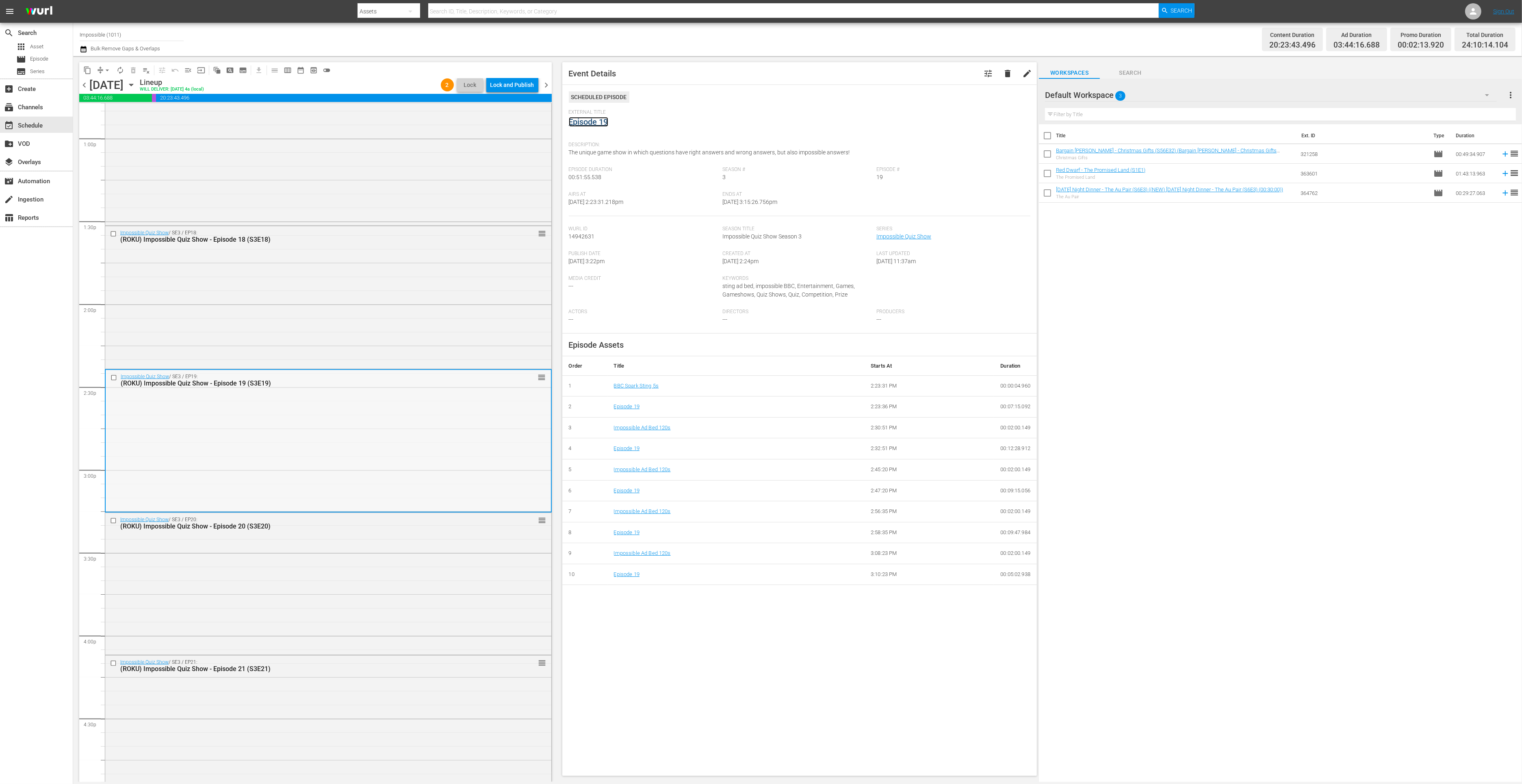
scroll to position [2166, 0]
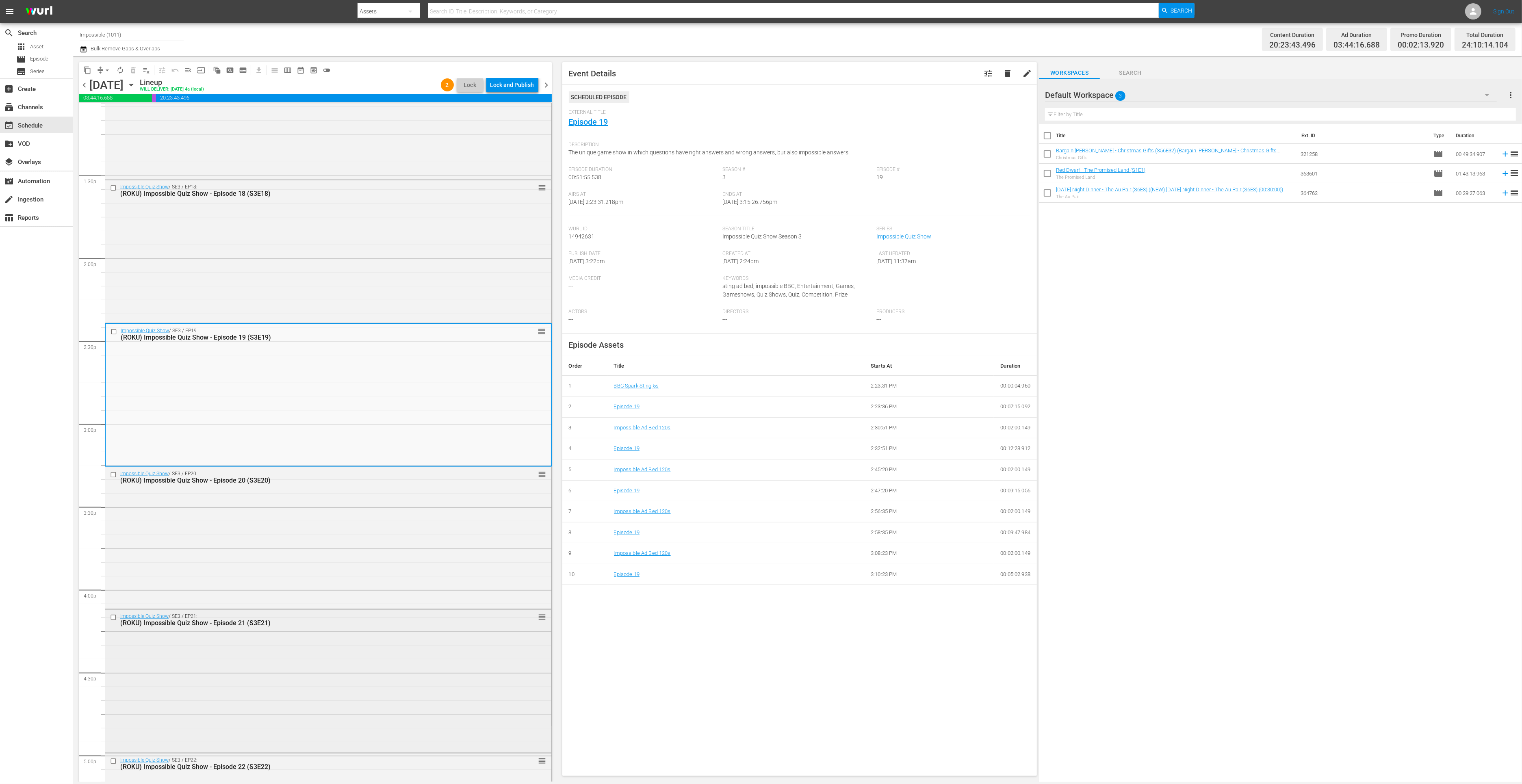
click at [327, 630] on div "Impossible Quiz Show / SE3 / EP21: (ROKU) Impossible Quiz Show - Episode 21 (S3…" at bounding box center [328, 680] width 446 height 141
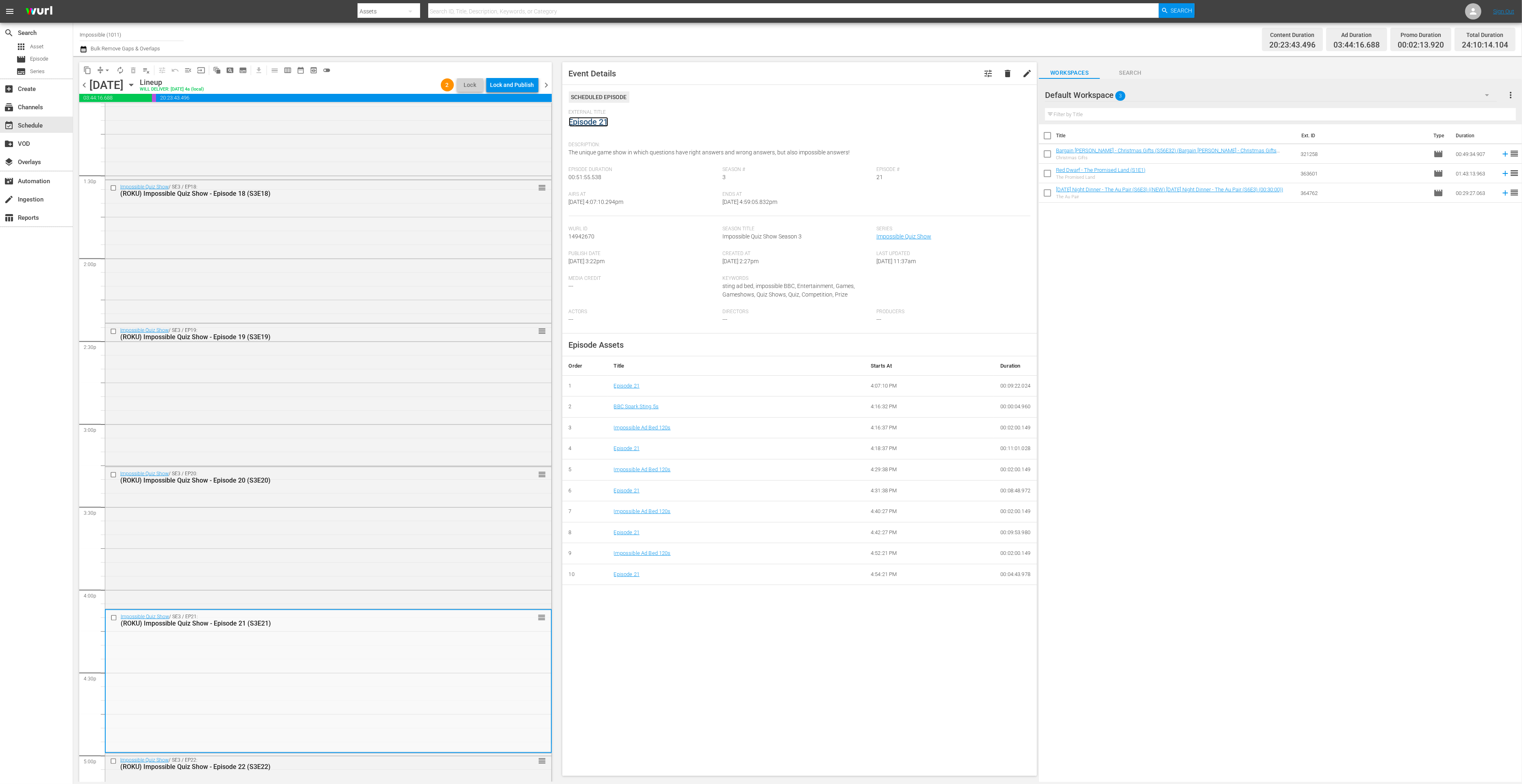
click at [597, 123] on link "Episode 21" at bounding box center [588, 122] width 40 height 10
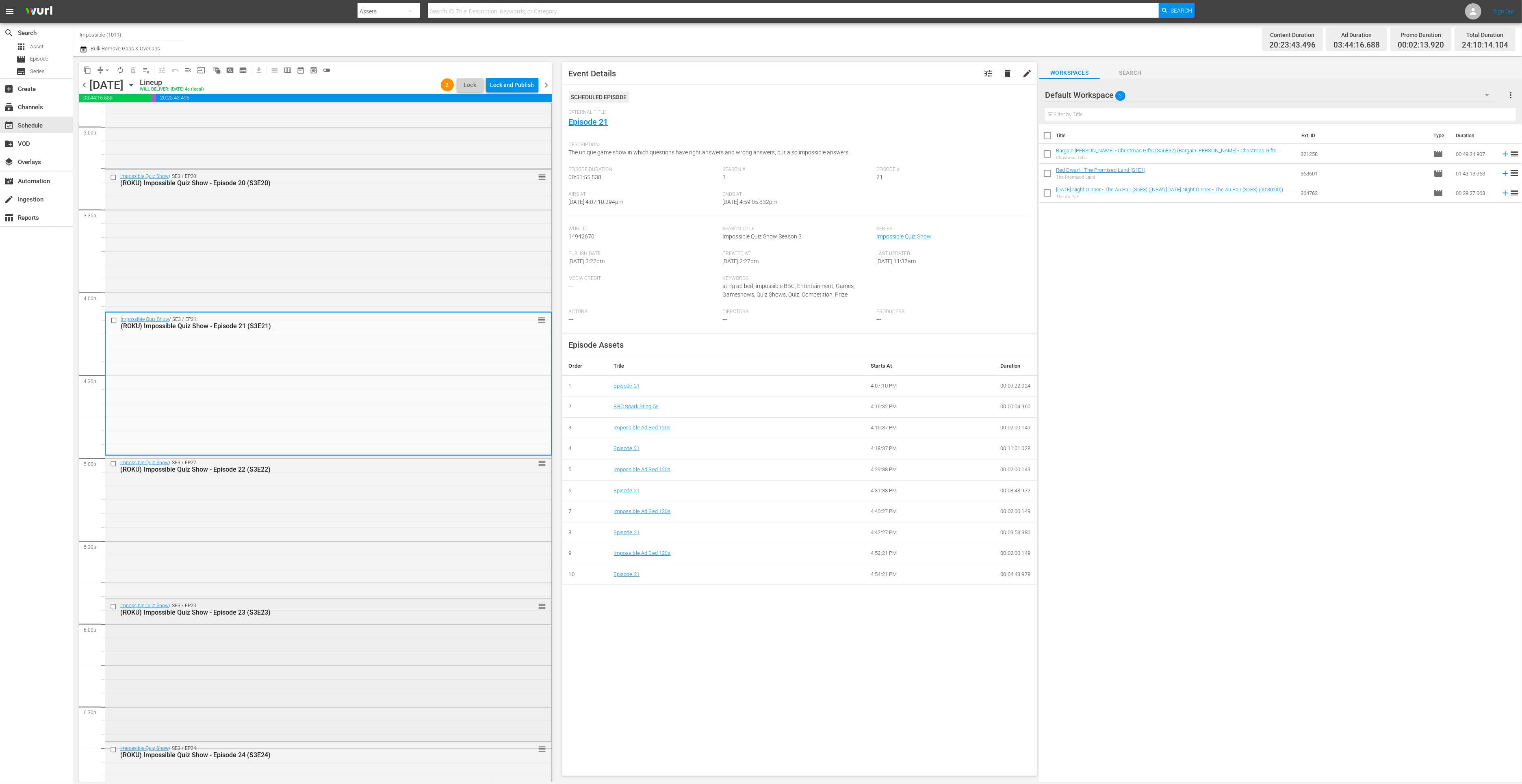
click at [350, 626] on div "Impossible Quiz Show / SE3 / EP23: (ROKU) Impossible Quiz Show - Episode 23 (S3…" at bounding box center [328, 669] width 446 height 141
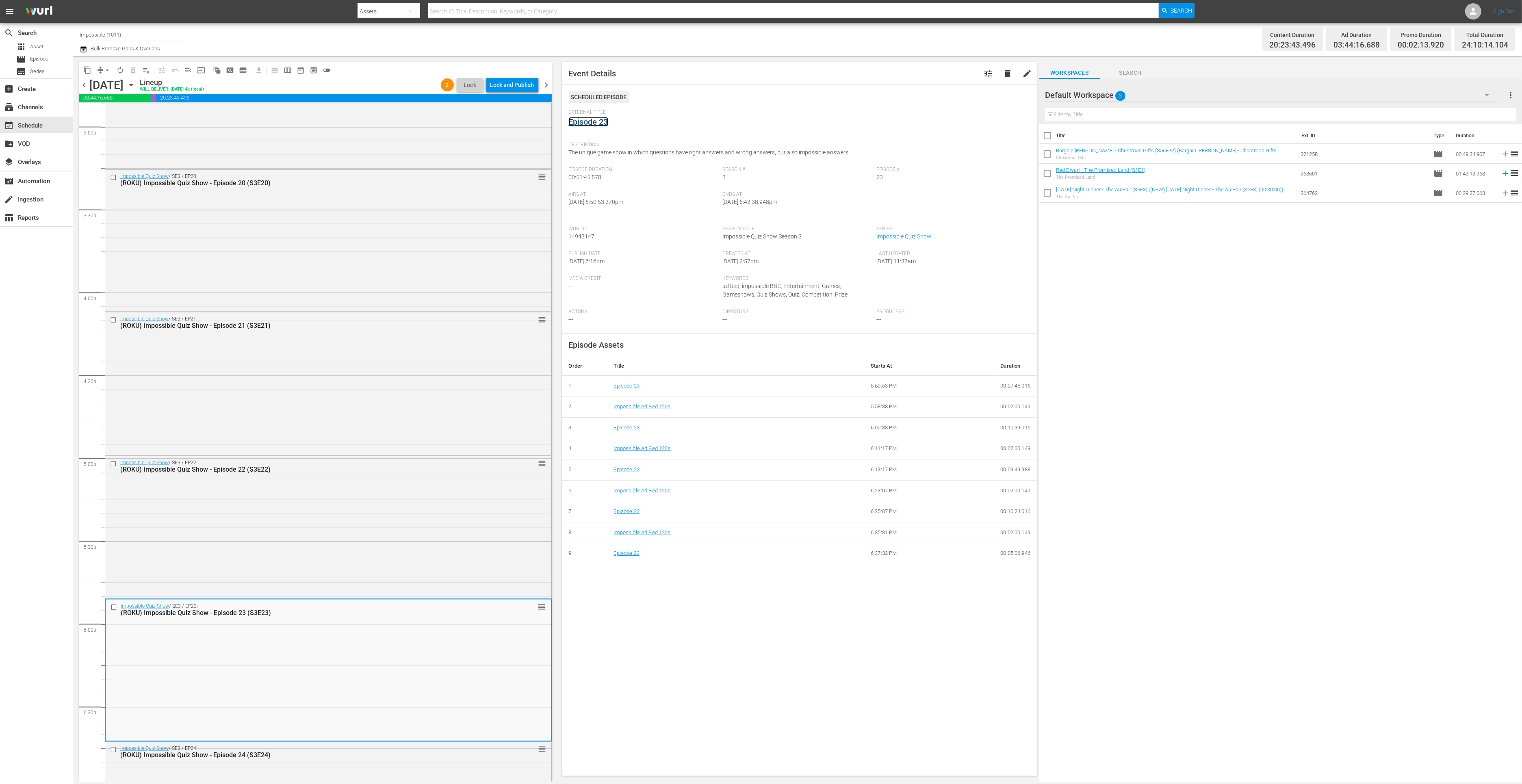
click at [586, 122] on link "Episode 23" at bounding box center [588, 122] width 40 height 10
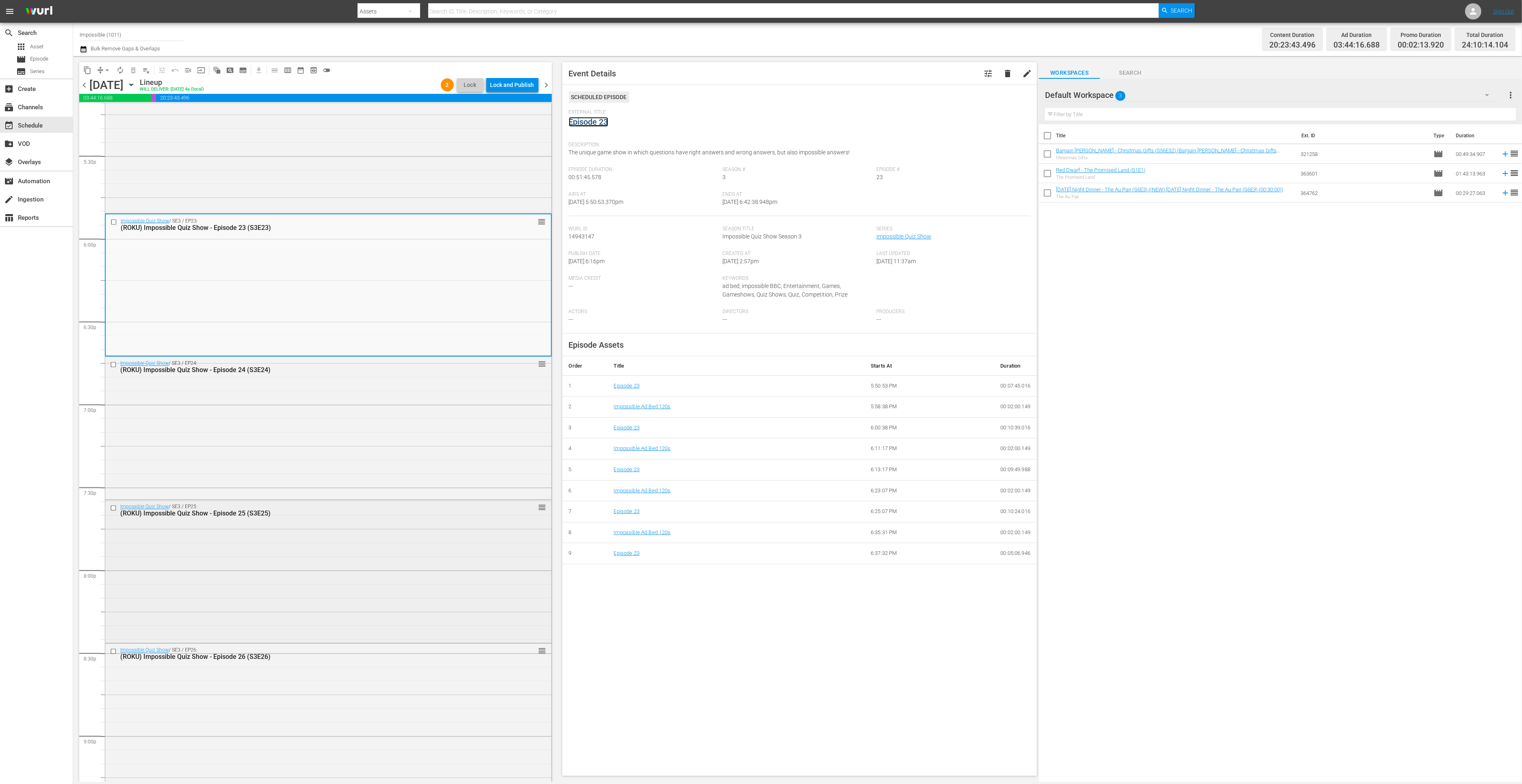
scroll to position [2862, 0]
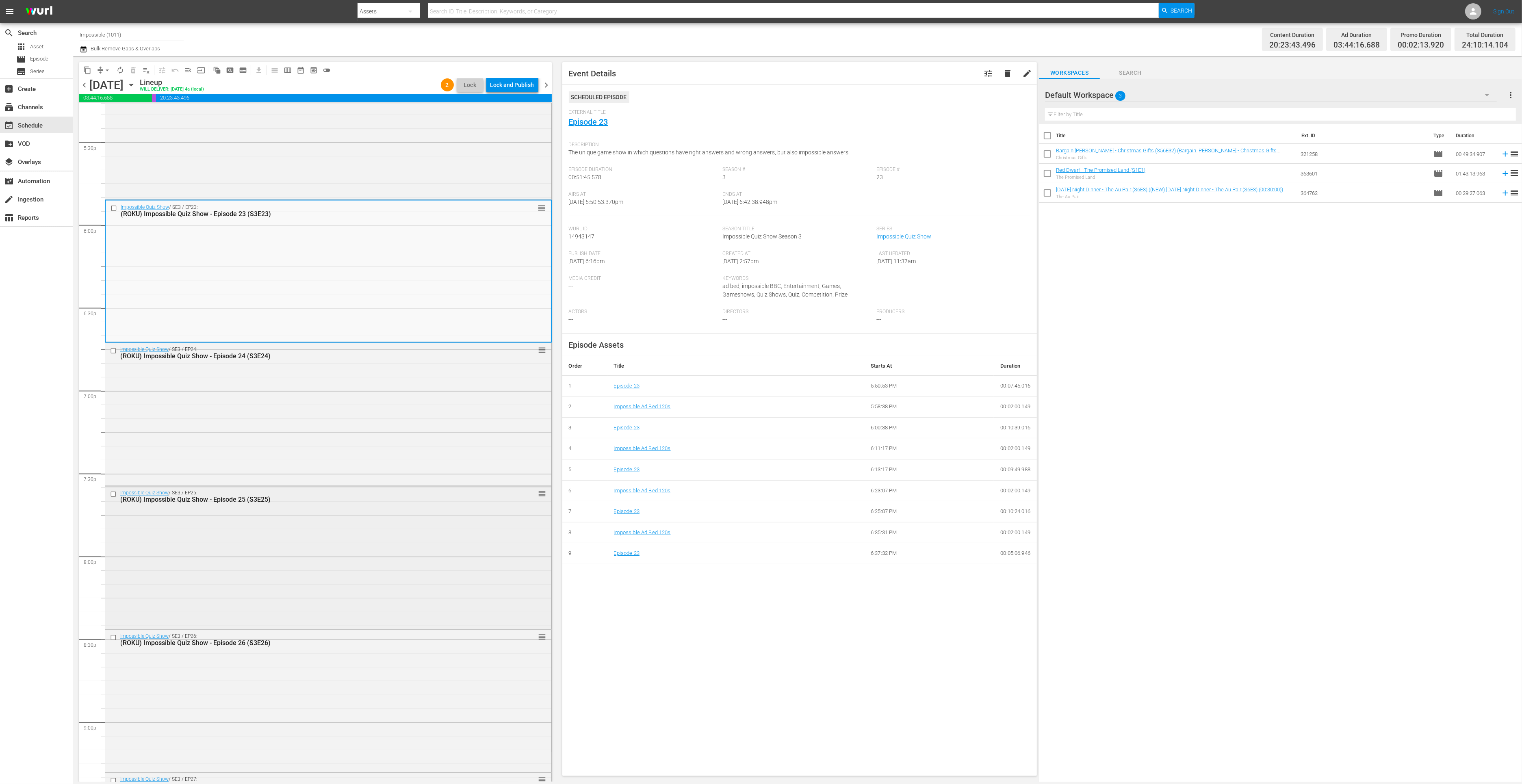
click at [392, 551] on div "Impossible Quiz Show / SE3 / EP25: (ROKU) Impossible Quiz Show - Episode 25 (S3…" at bounding box center [328, 557] width 446 height 141
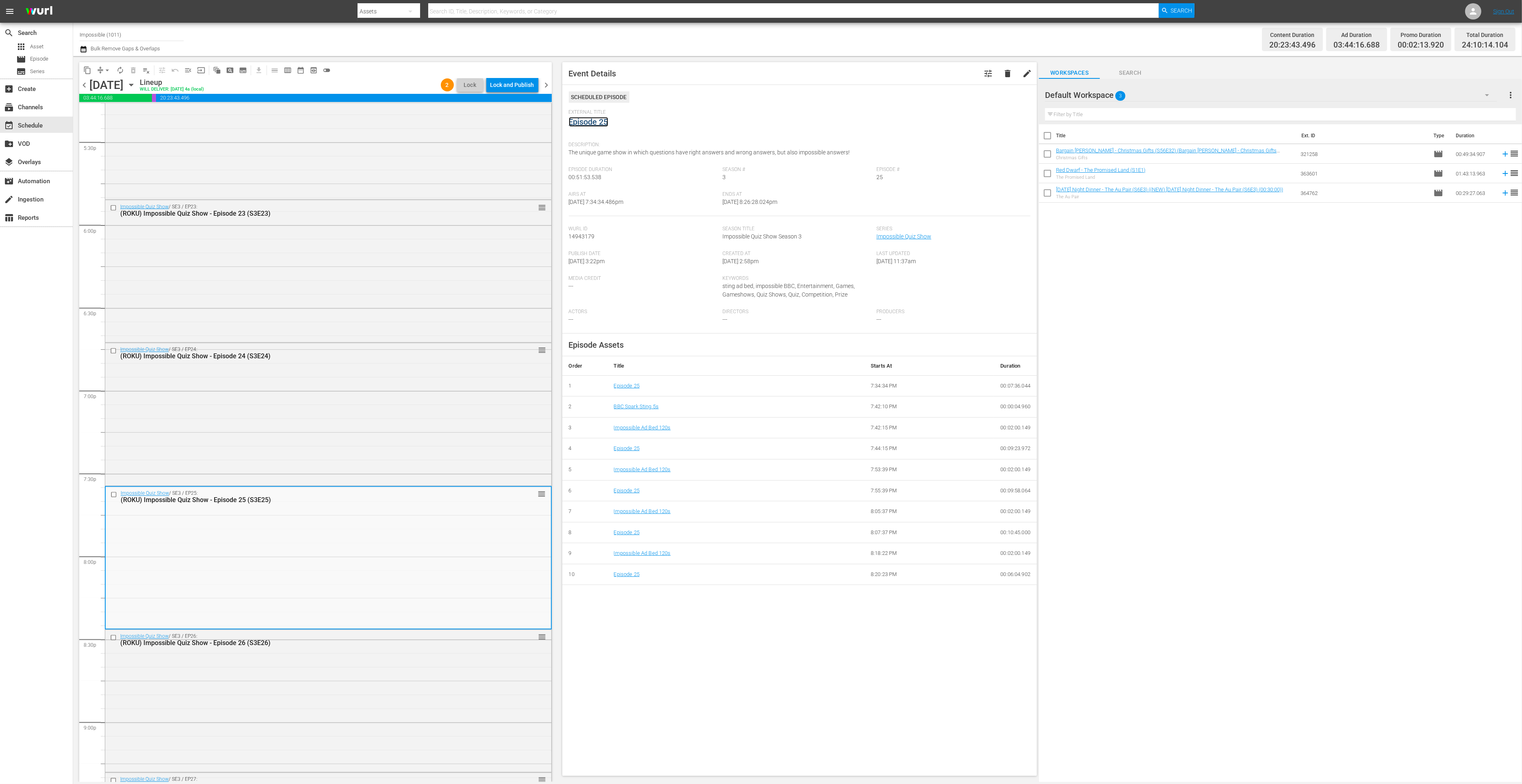
click at [593, 121] on link "Episode 25" at bounding box center [588, 122] width 40 height 10
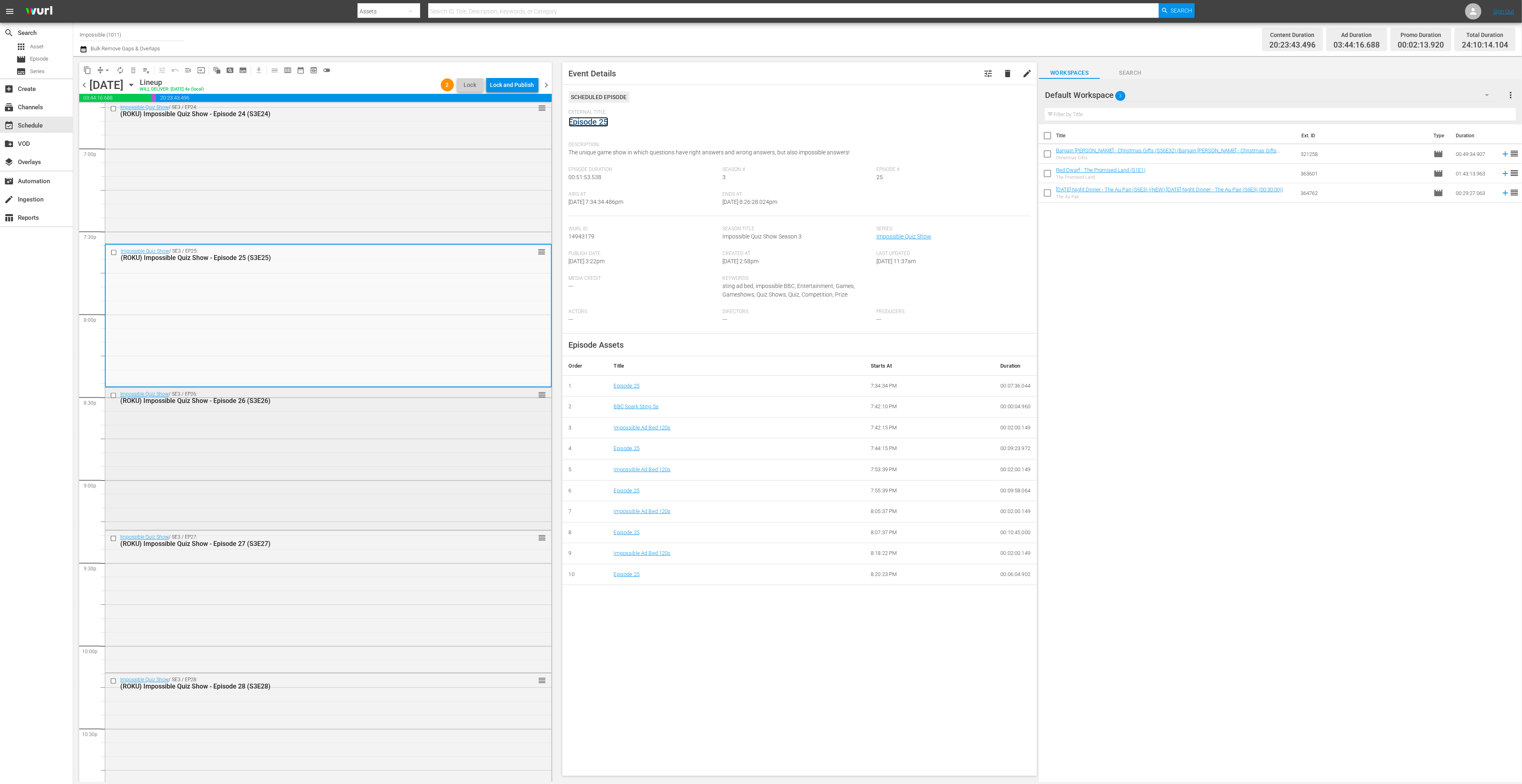
scroll to position [3183, 0]
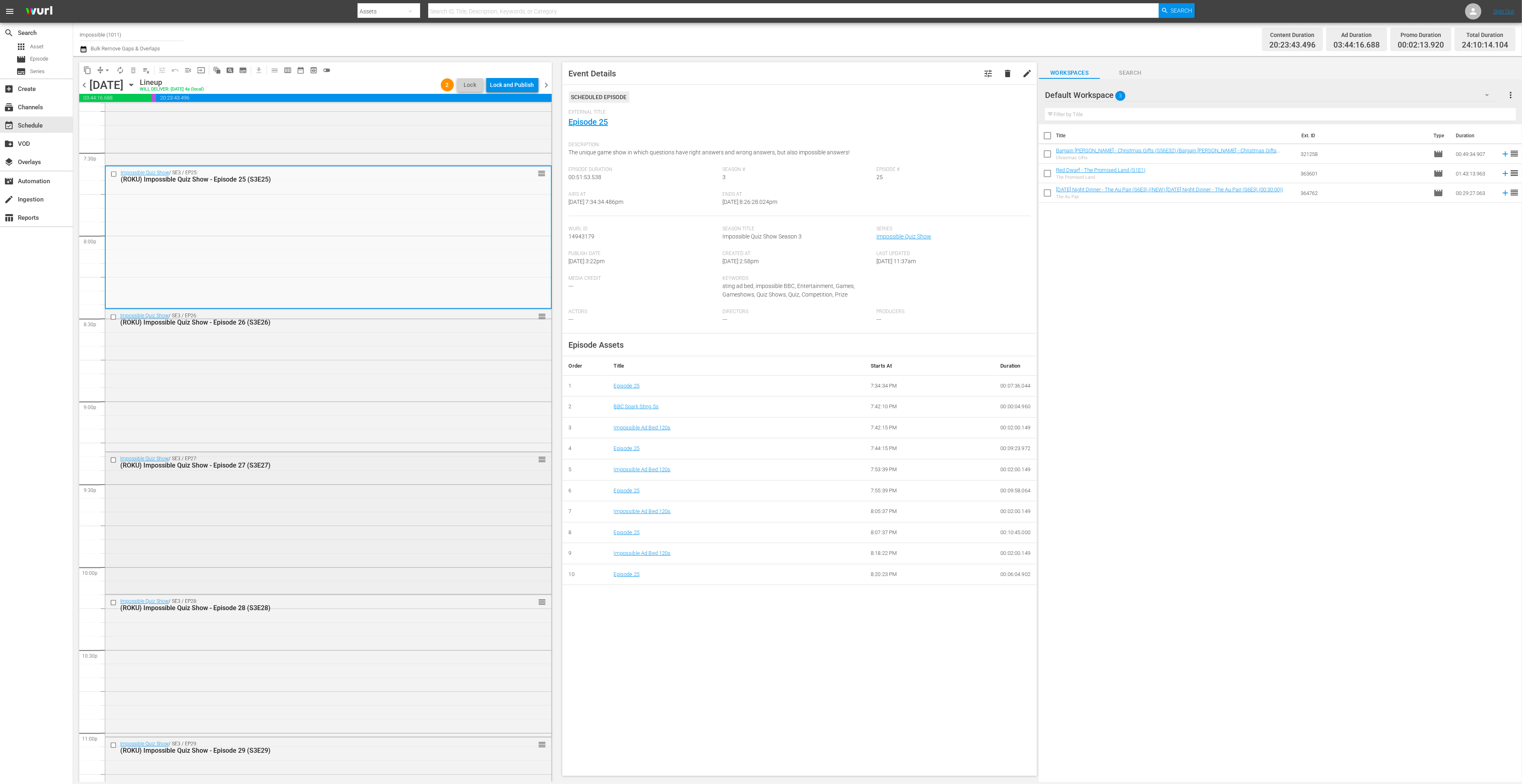
click at [362, 527] on div "Impossible Quiz Show / SE3 / EP27: (ROKU) Impossible Quiz Show - Episode 27 (S3…" at bounding box center [328, 522] width 446 height 140
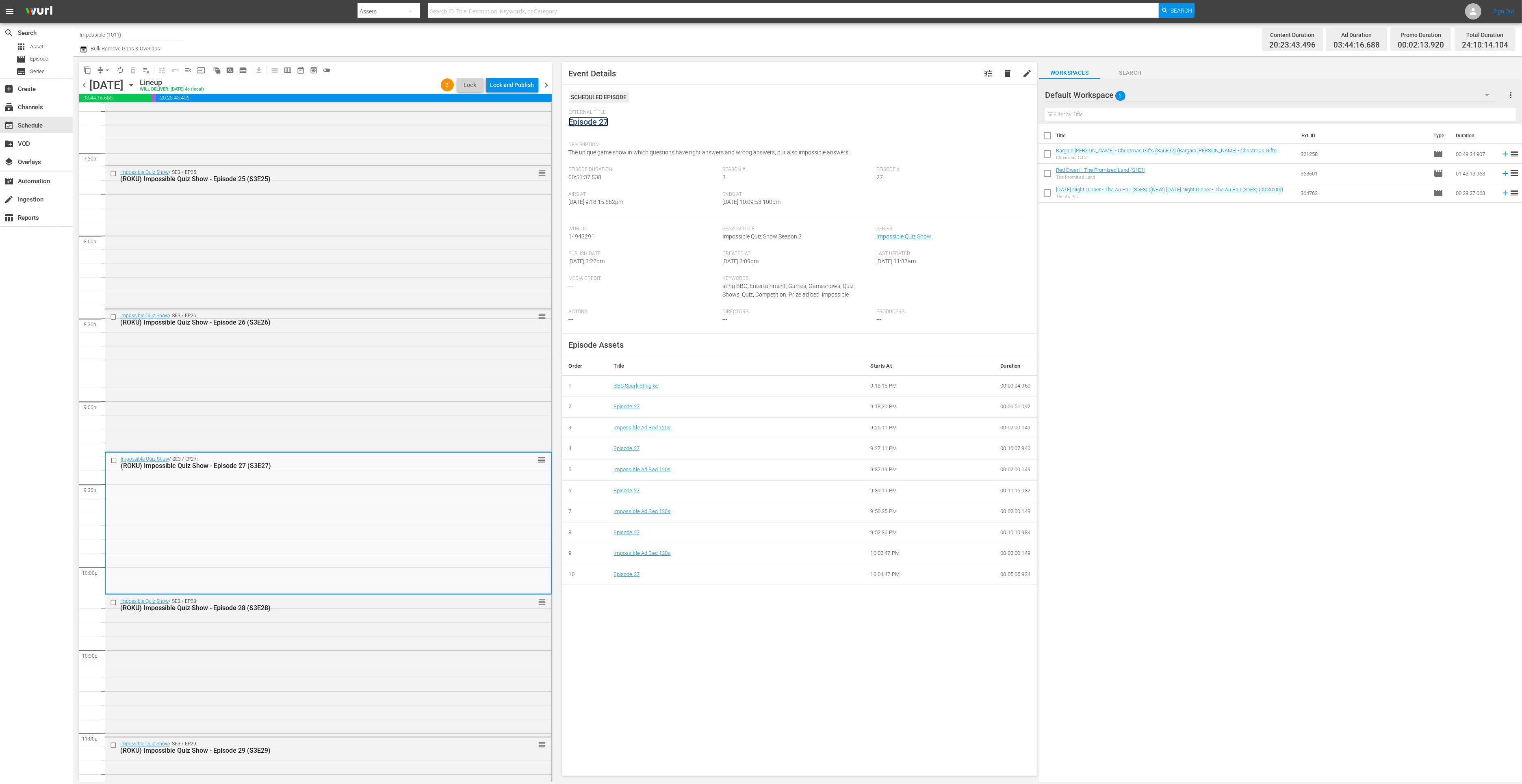
click at [590, 122] on link "Episode 27" at bounding box center [588, 122] width 40 height 10
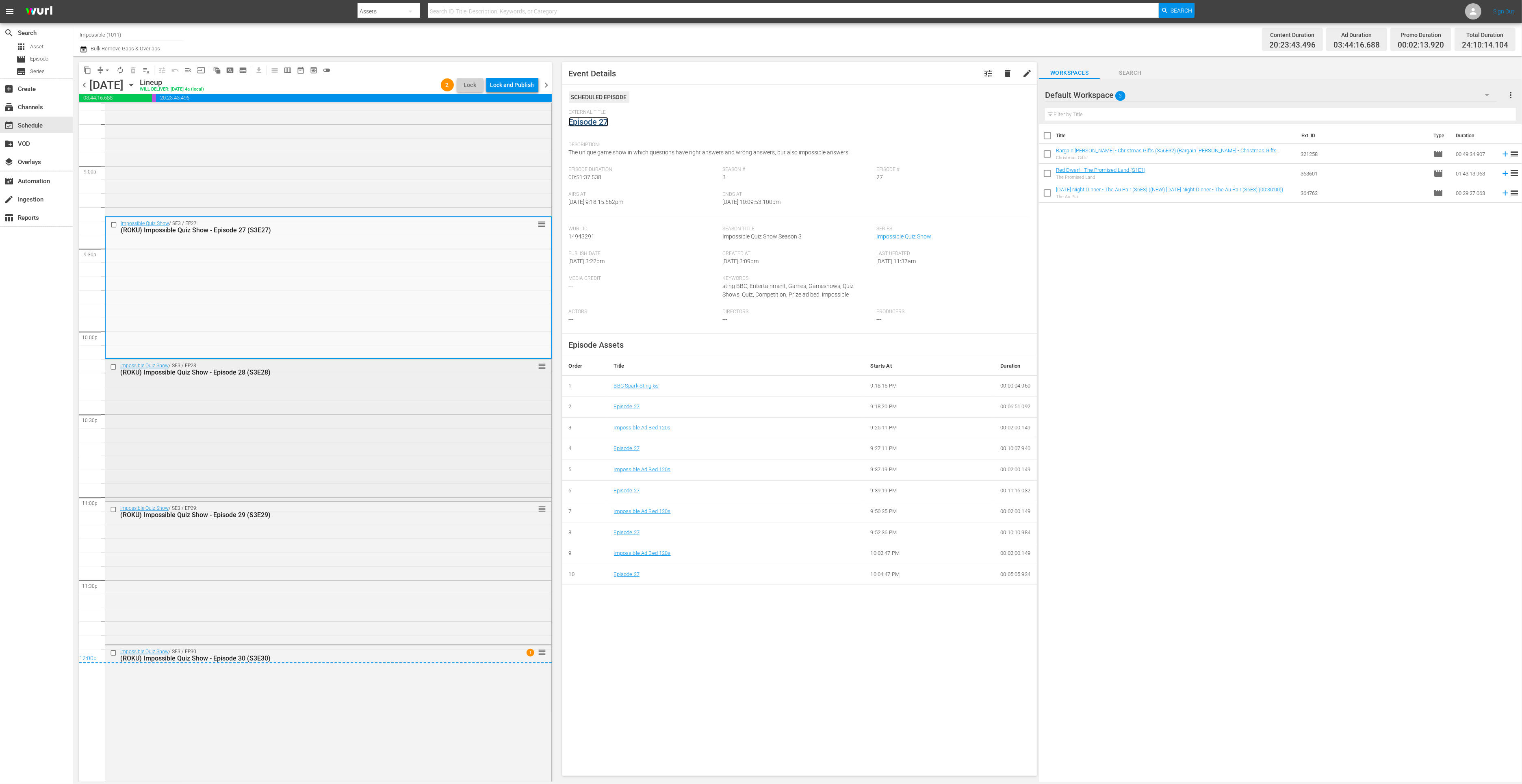
scroll to position [3424, 0]
click at [307, 600] on div "Impossible Quiz Show / SE3 / EP29: (ROKU) Impossible Quiz Show - Episode 29 (S3…" at bounding box center [328, 567] width 446 height 141
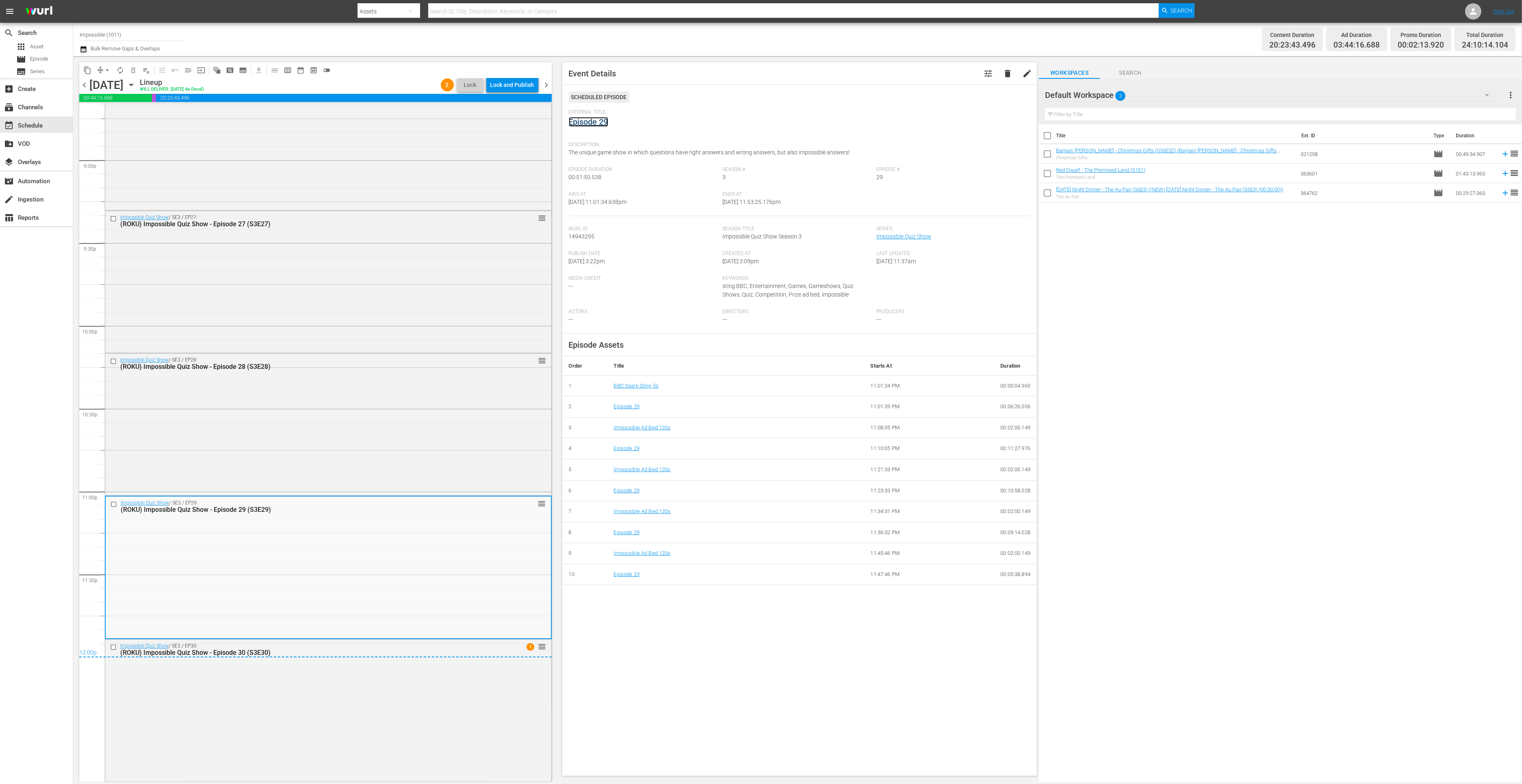
click at [593, 121] on link "Episode 29" at bounding box center [588, 122] width 40 height 10
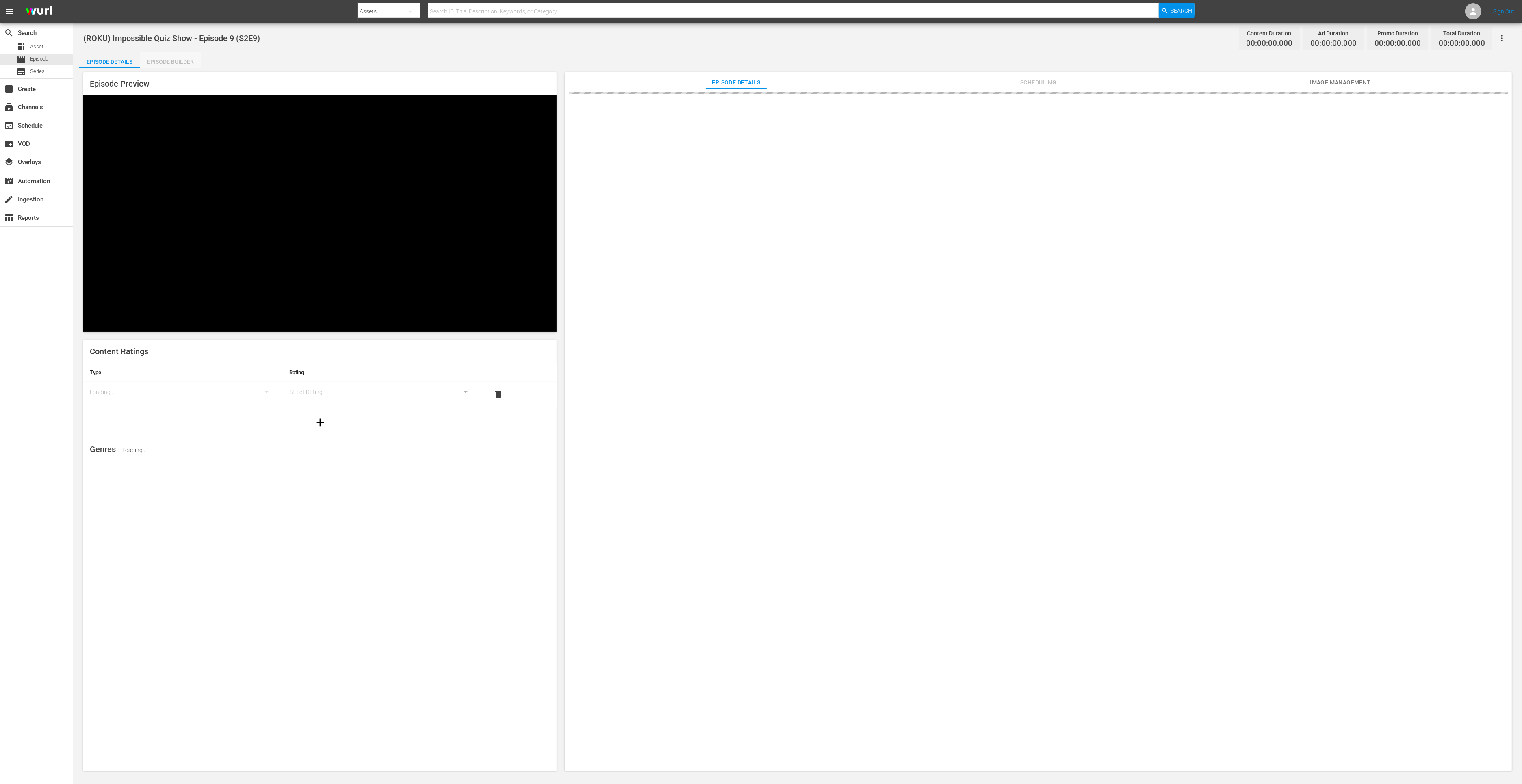
click at [181, 59] on div "Episode Builder" at bounding box center [170, 61] width 61 height 19
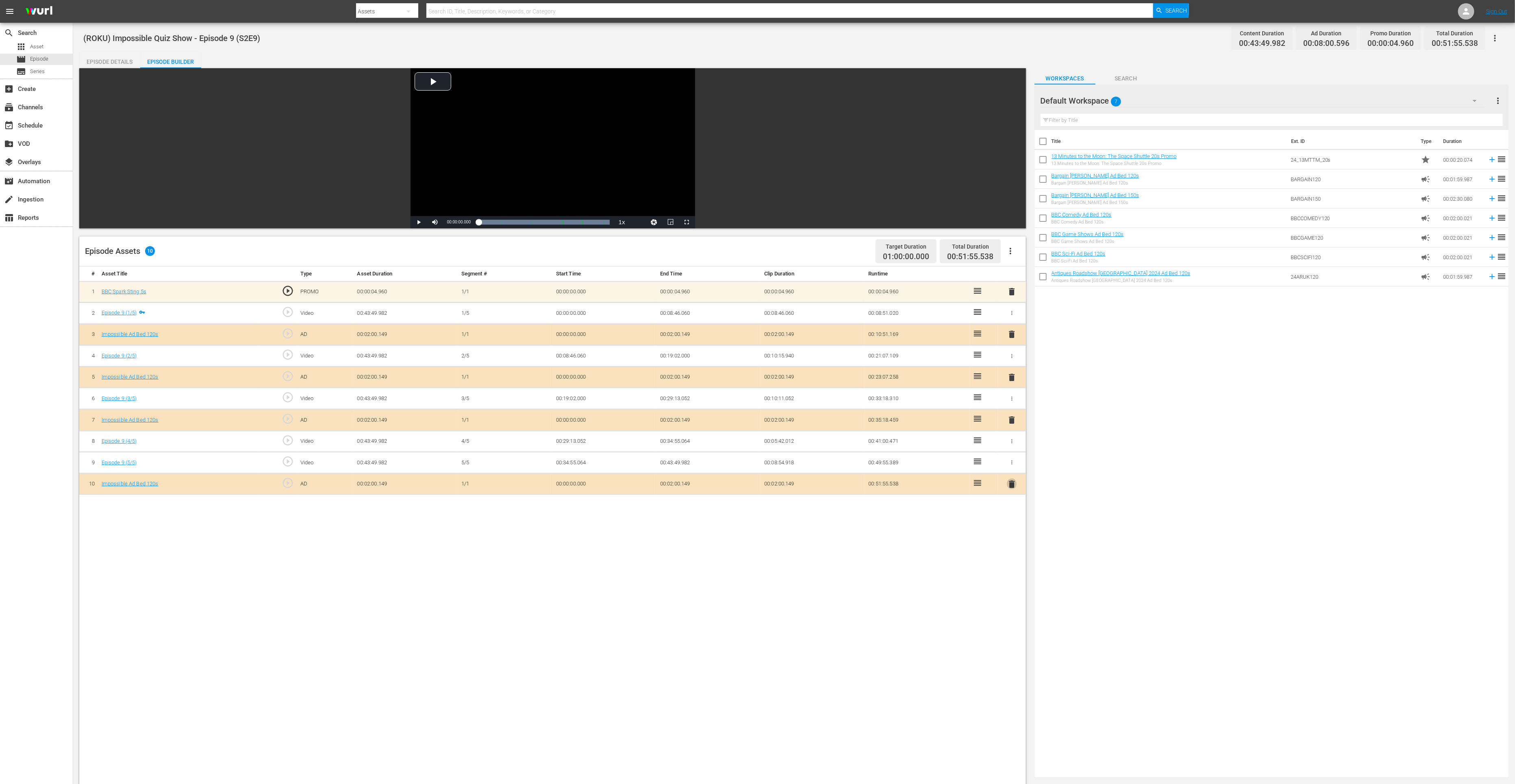
click at [1012, 483] on span "delete" at bounding box center [1011, 484] width 10 height 10
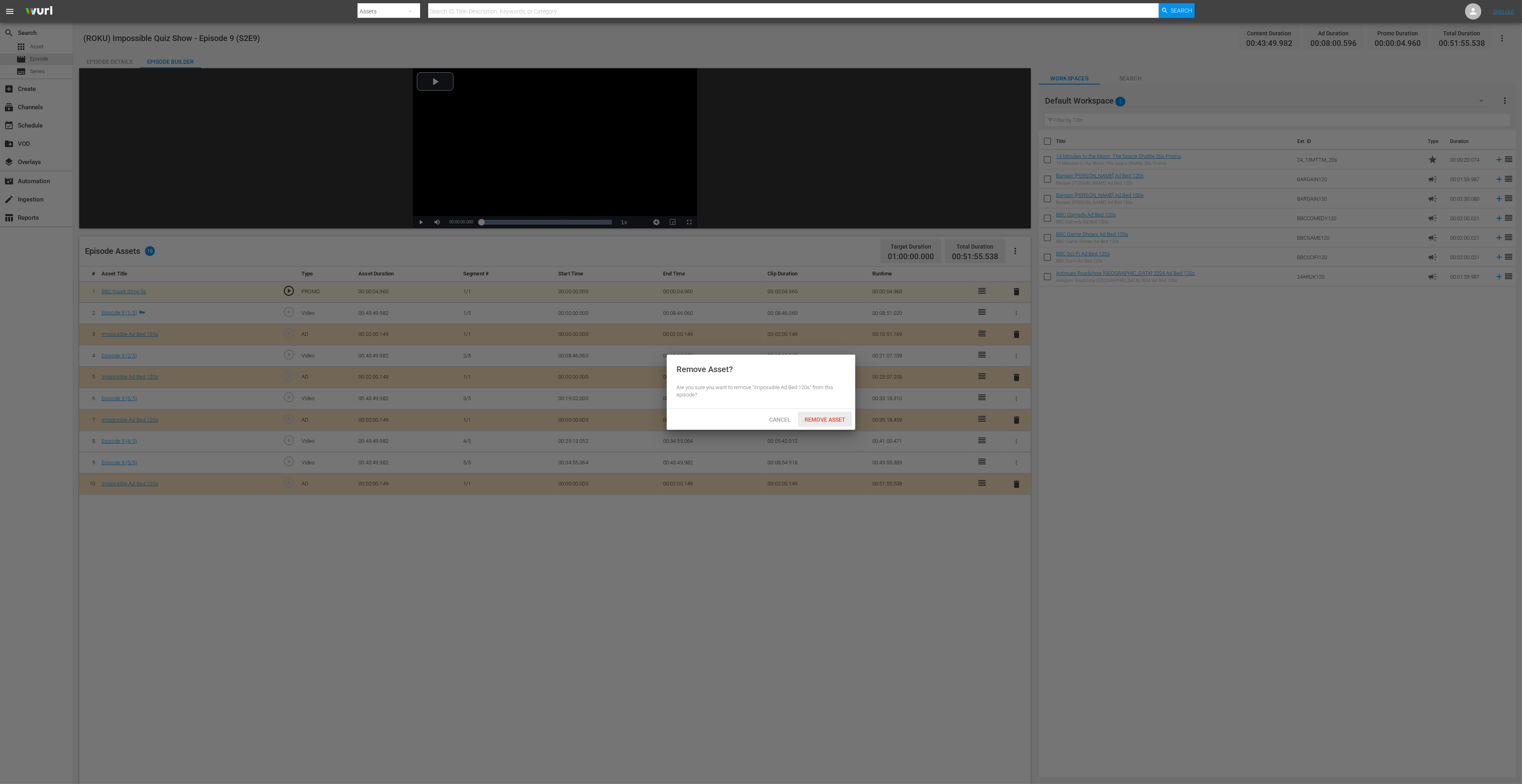
click at [806, 414] on div "Remove Asset" at bounding box center [825, 419] width 54 height 15
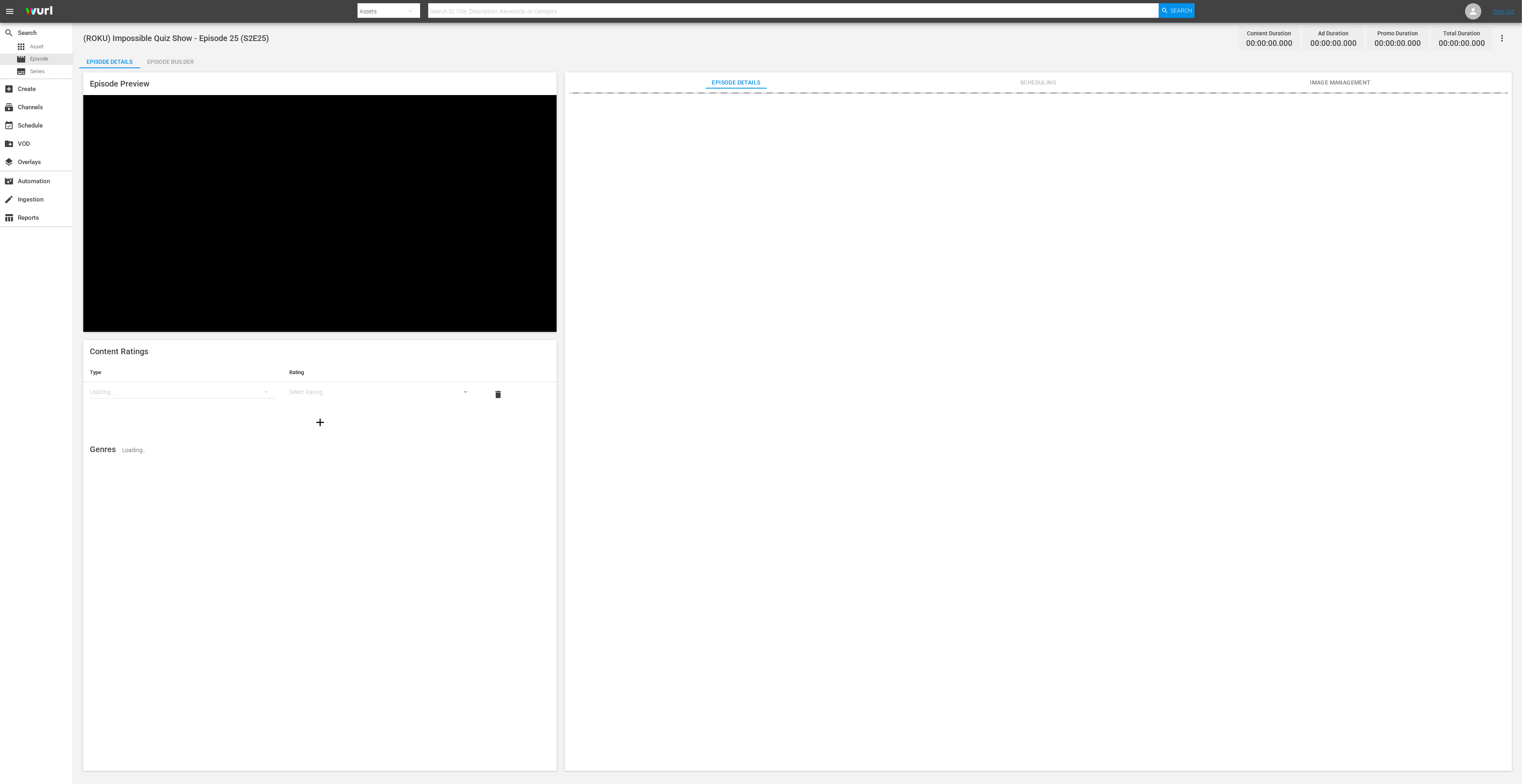
click at [167, 65] on div "Episode Builder" at bounding box center [170, 61] width 61 height 19
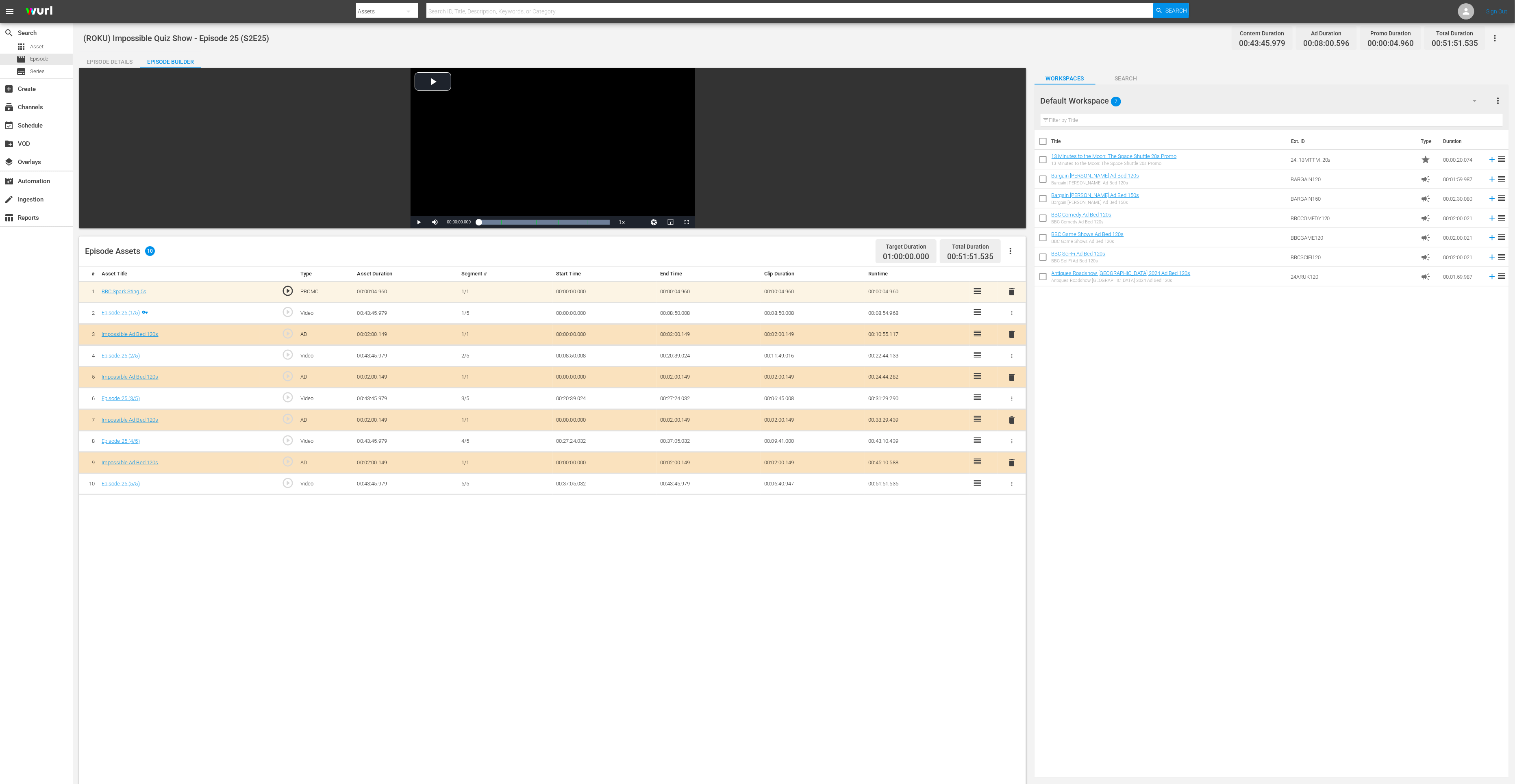
click at [1011, 458] on span "delete" at bounding box center [1011, 463] width 10 height 10
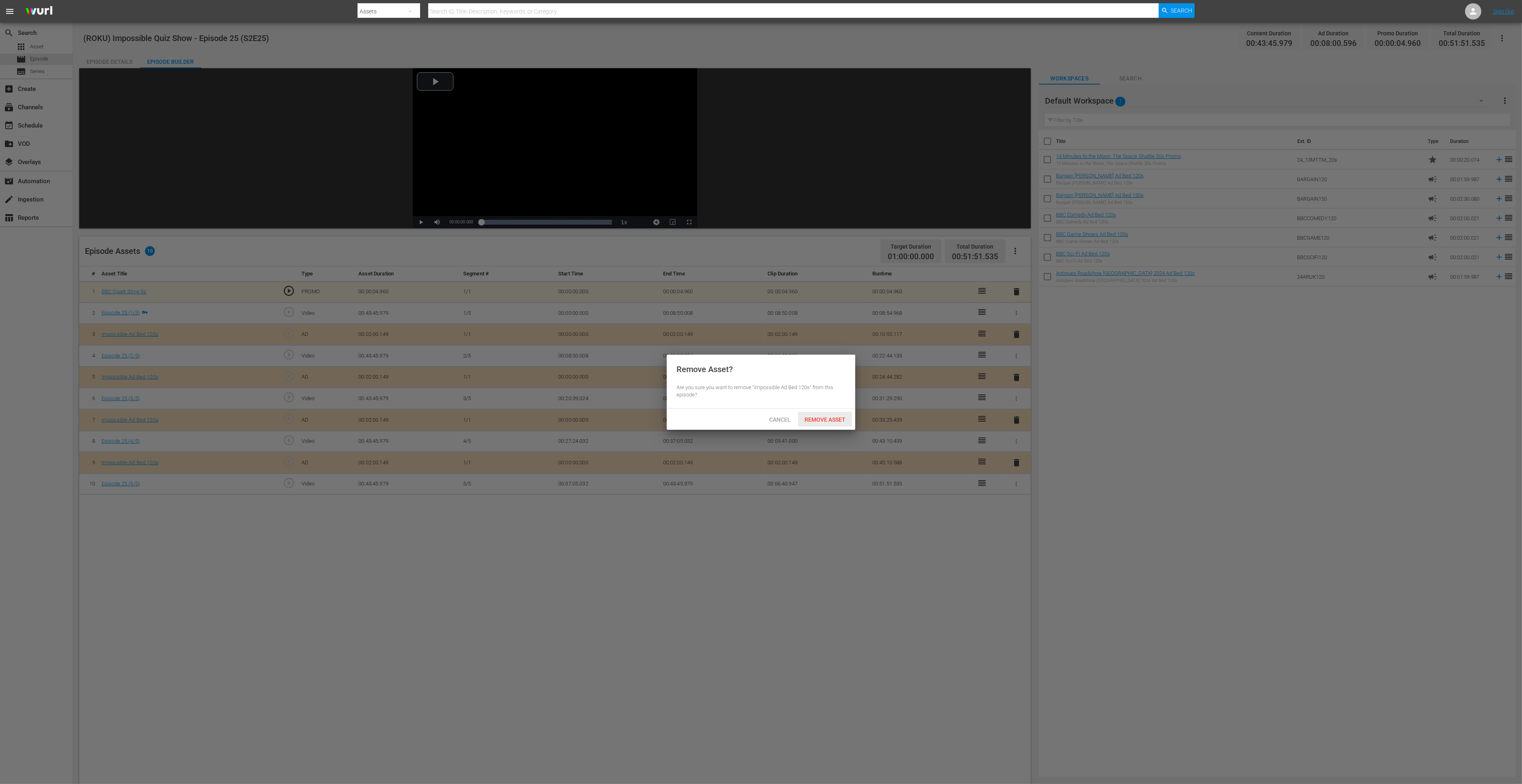
click at [827, 421] on span "Remove Asset" at bounding box center [825, 419] width 54 height 6
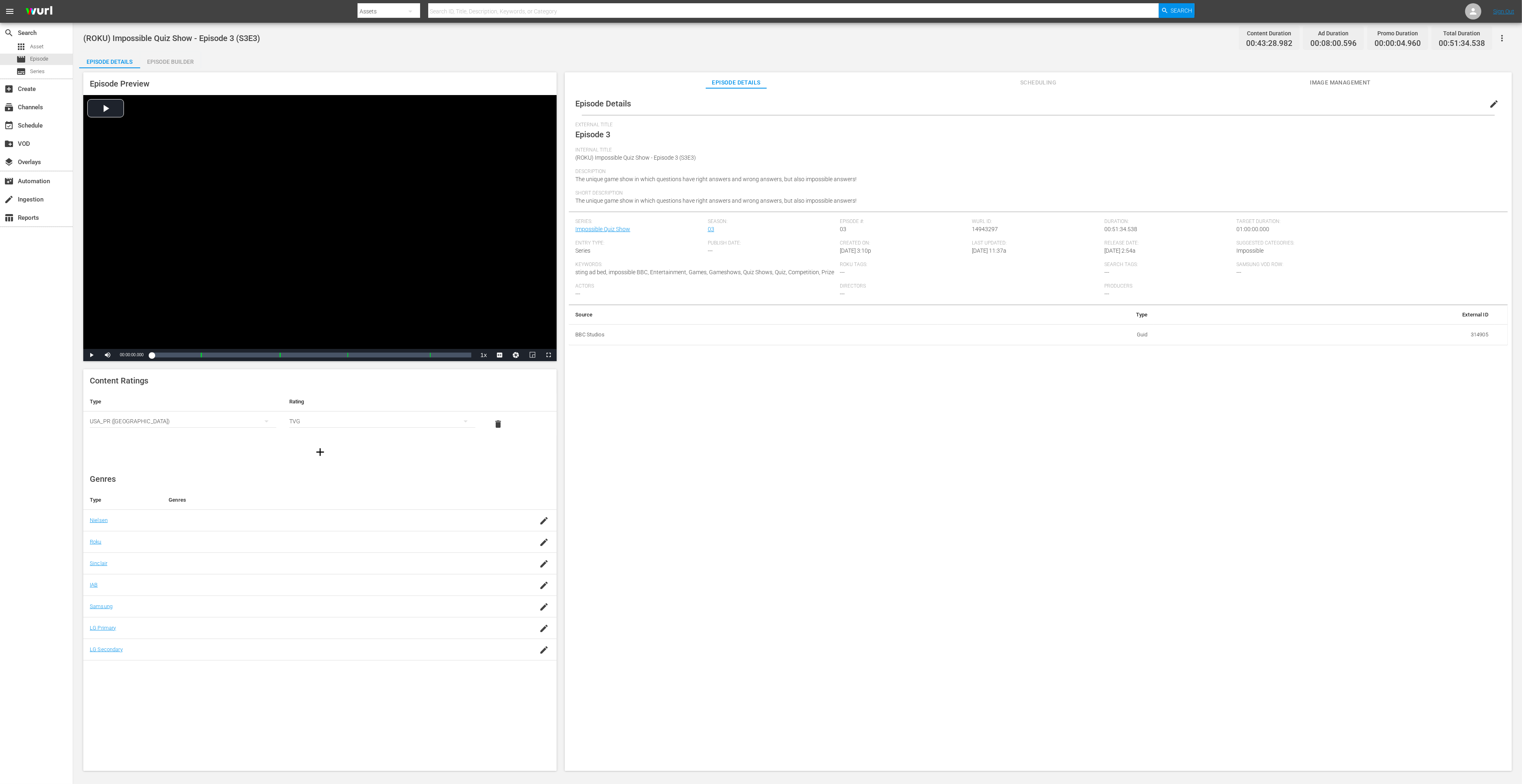
click at [181, 58] on div "Episode Builder" at bounding box center [170, 61] width 61 height 19
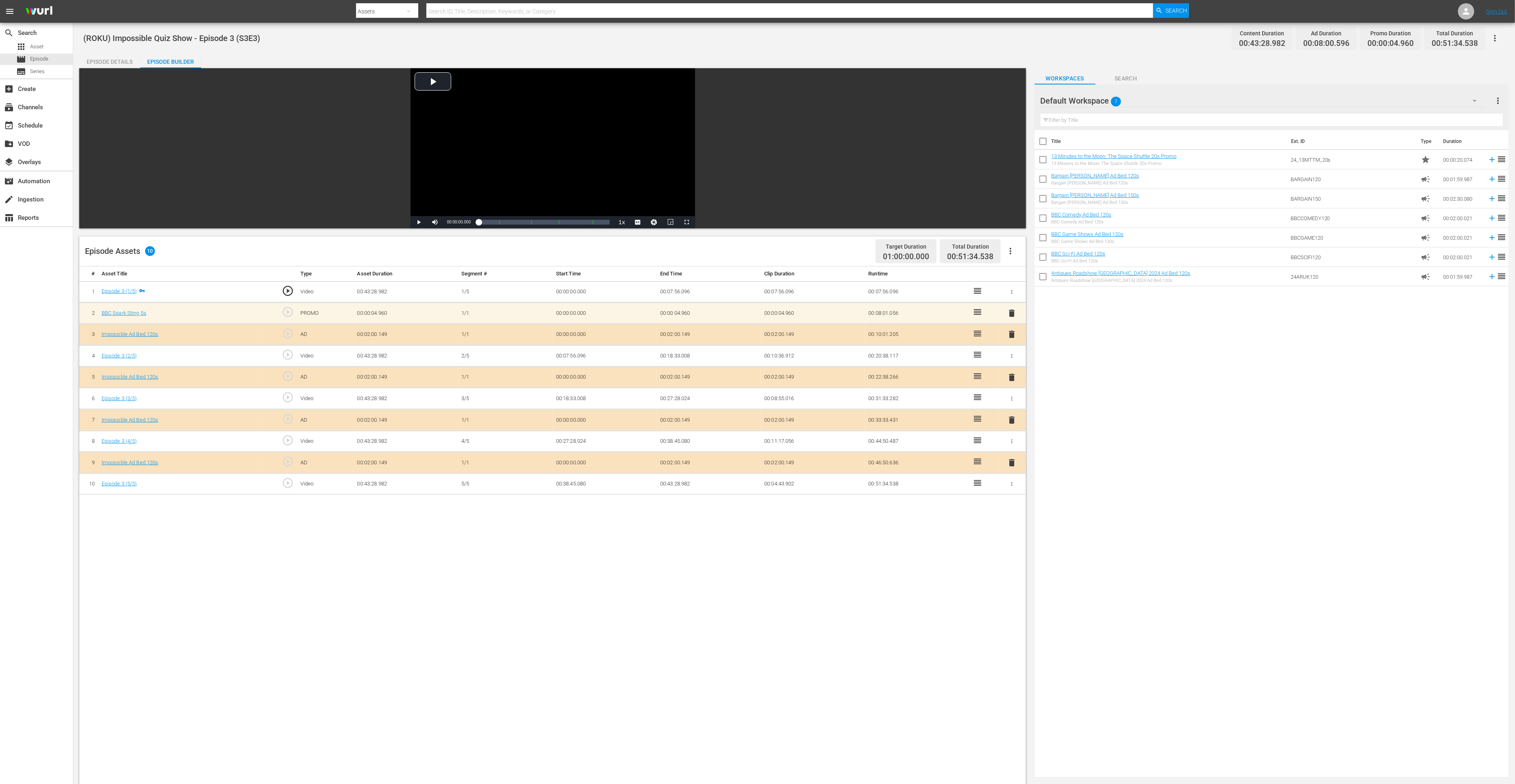
click at [1011, 463] on span "delete" at bounding box center [1011, 463] width 10 height 10
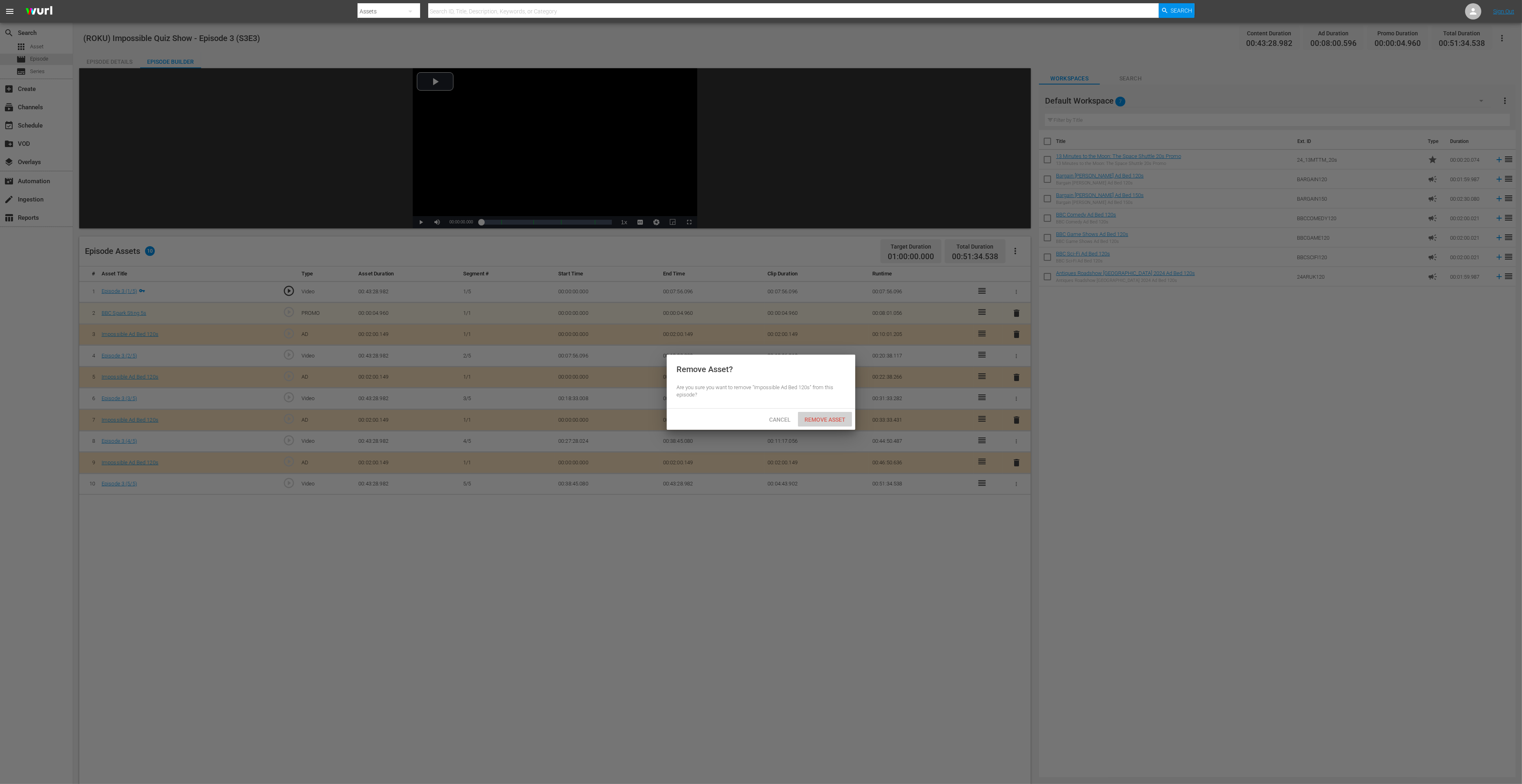
click at [812, 424] on div "Remove Asset" at bounding box center [825, 419] width 54 height 15
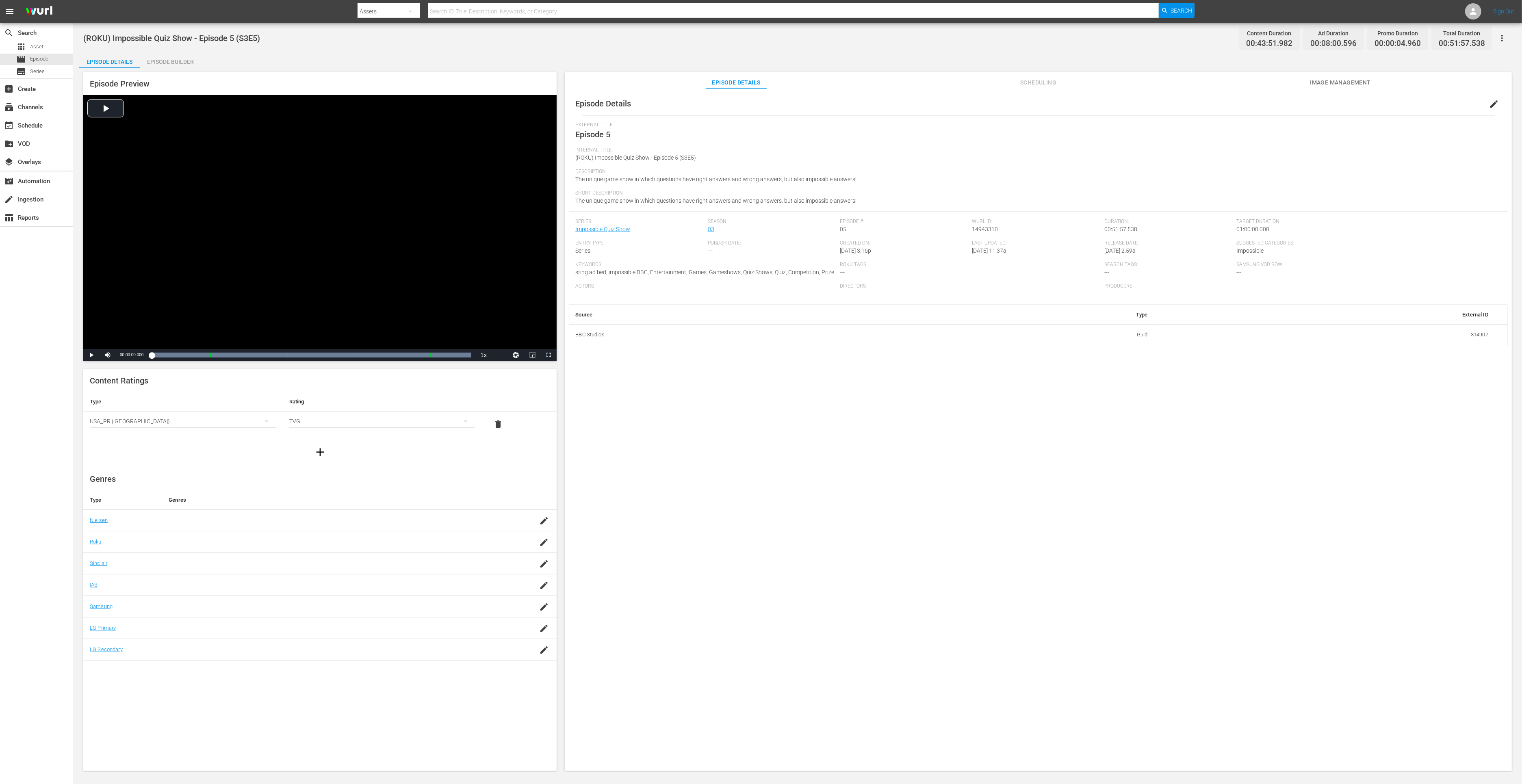
click at [167, 64] on div "Episode Builder" at bounding box center [170, 61] width 61 height 19
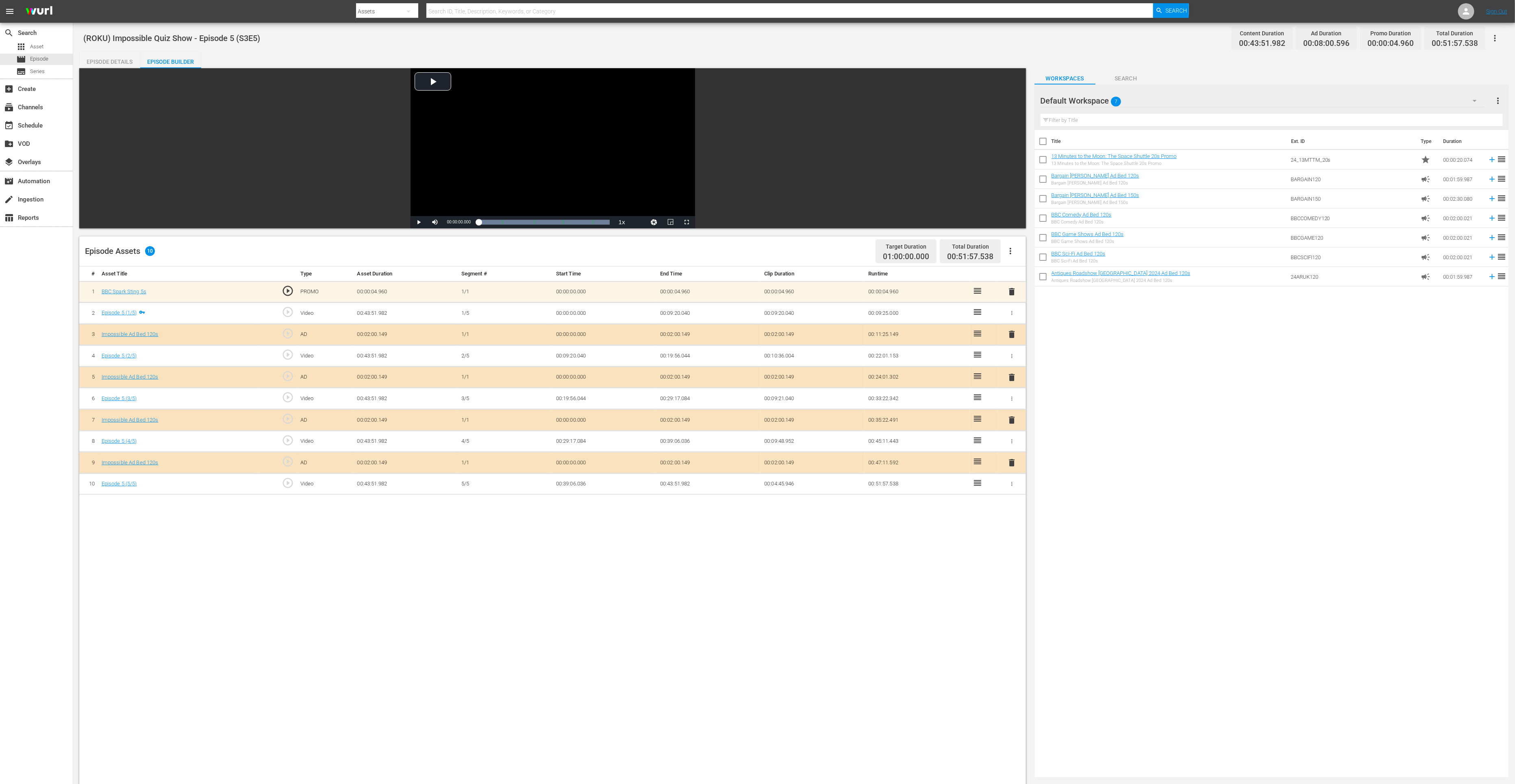
click at [1014, 460] on span "delete" at bounding box center [1011, 463] width 10 height 10
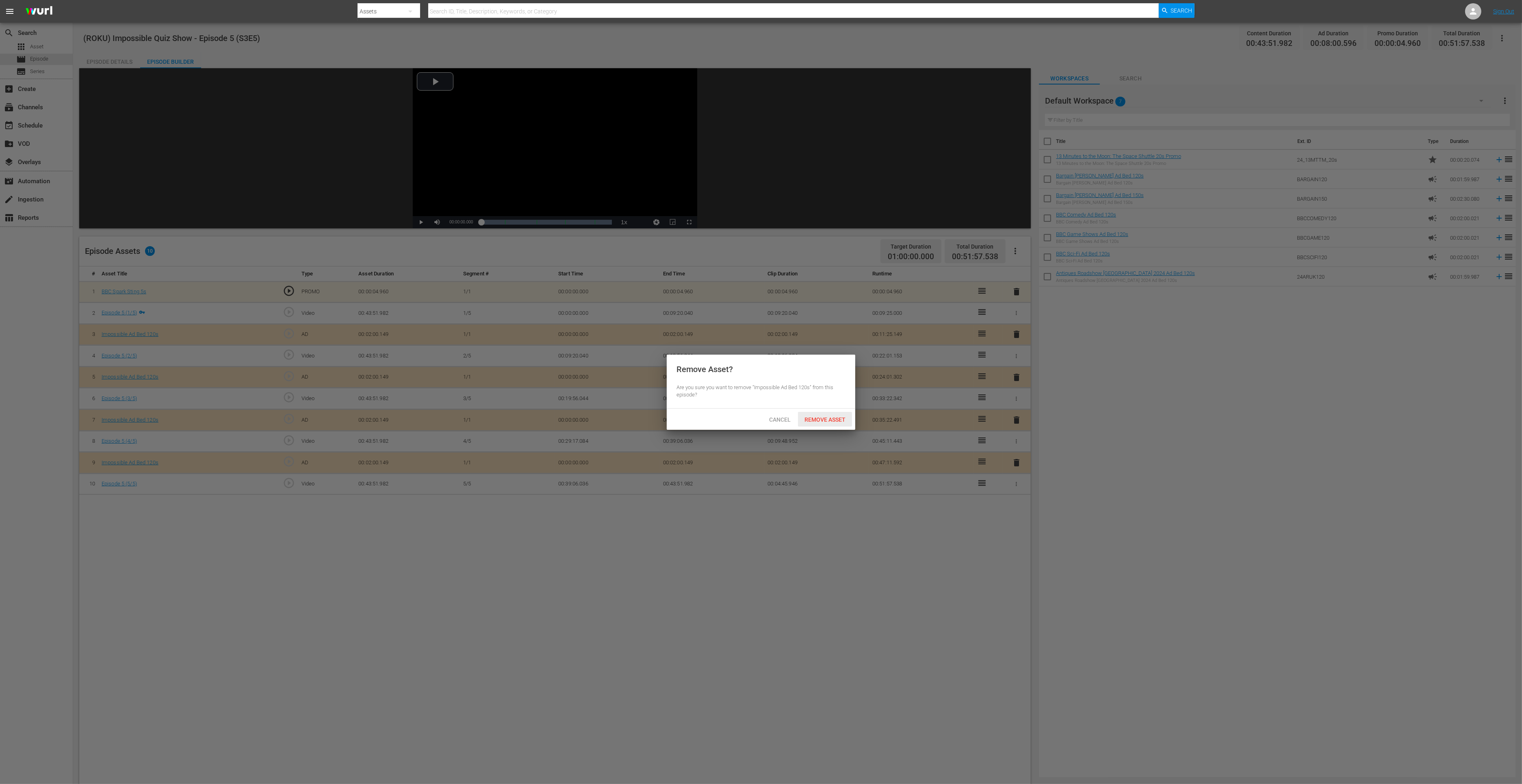
click at [843, 419] on span "Remove Asset" at bounding box center [825, 419] width 54 height 6
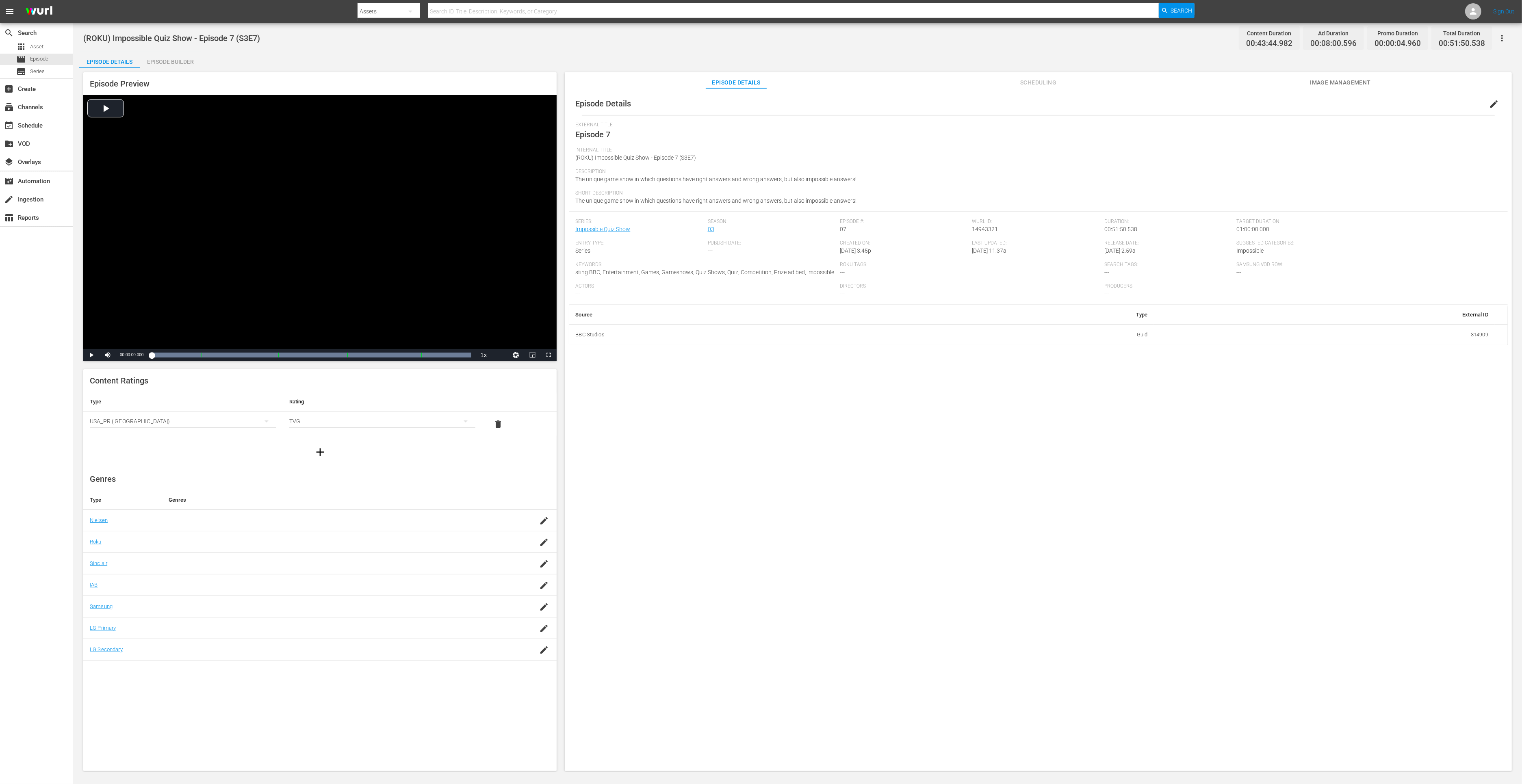
click at [154, 62] on div "Episode Builder" at bounding box center [170, 61] width 61 height 19
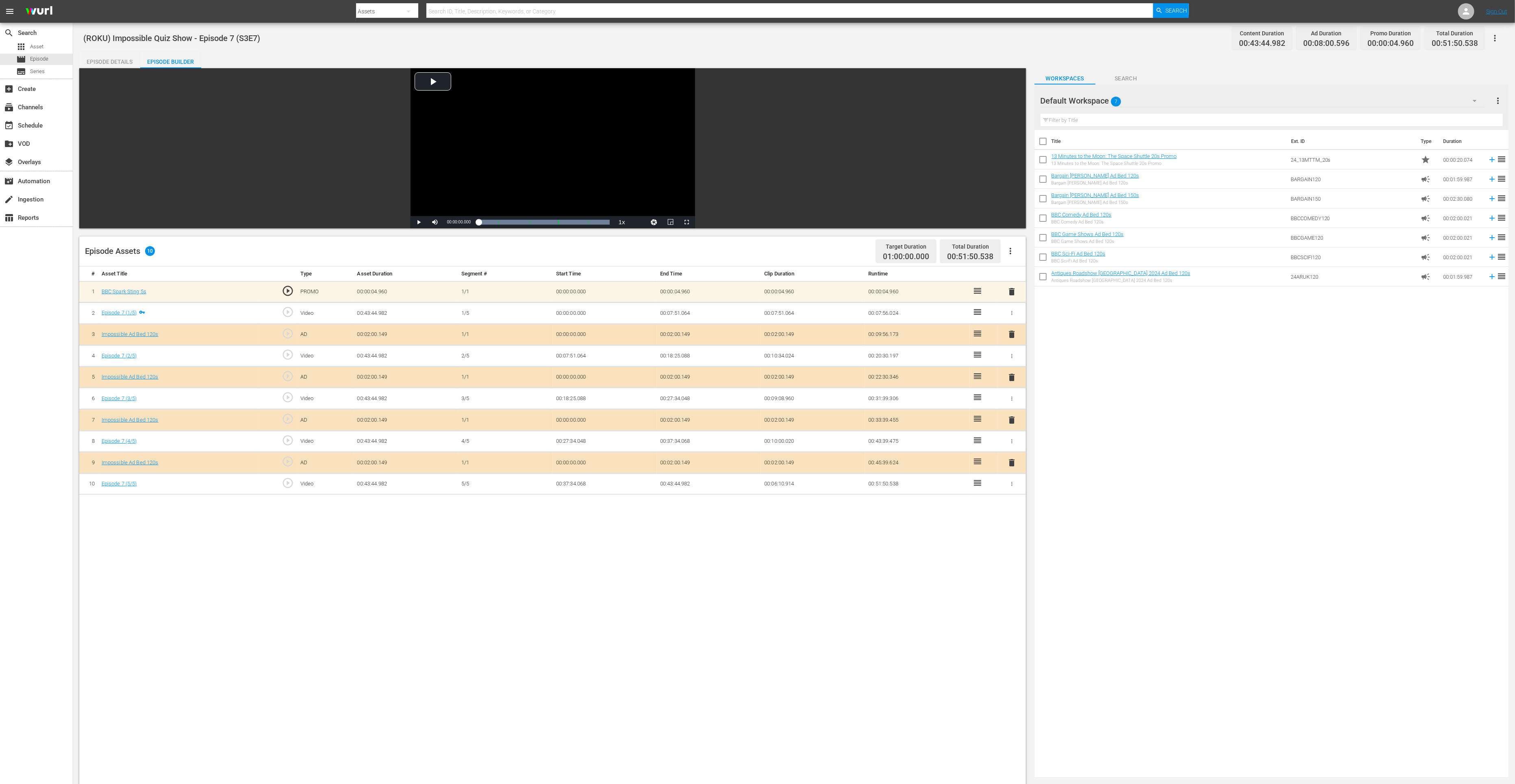
click at [1012, 458] on span "delete" at bounding box center [1011, 463] width 10 height 10
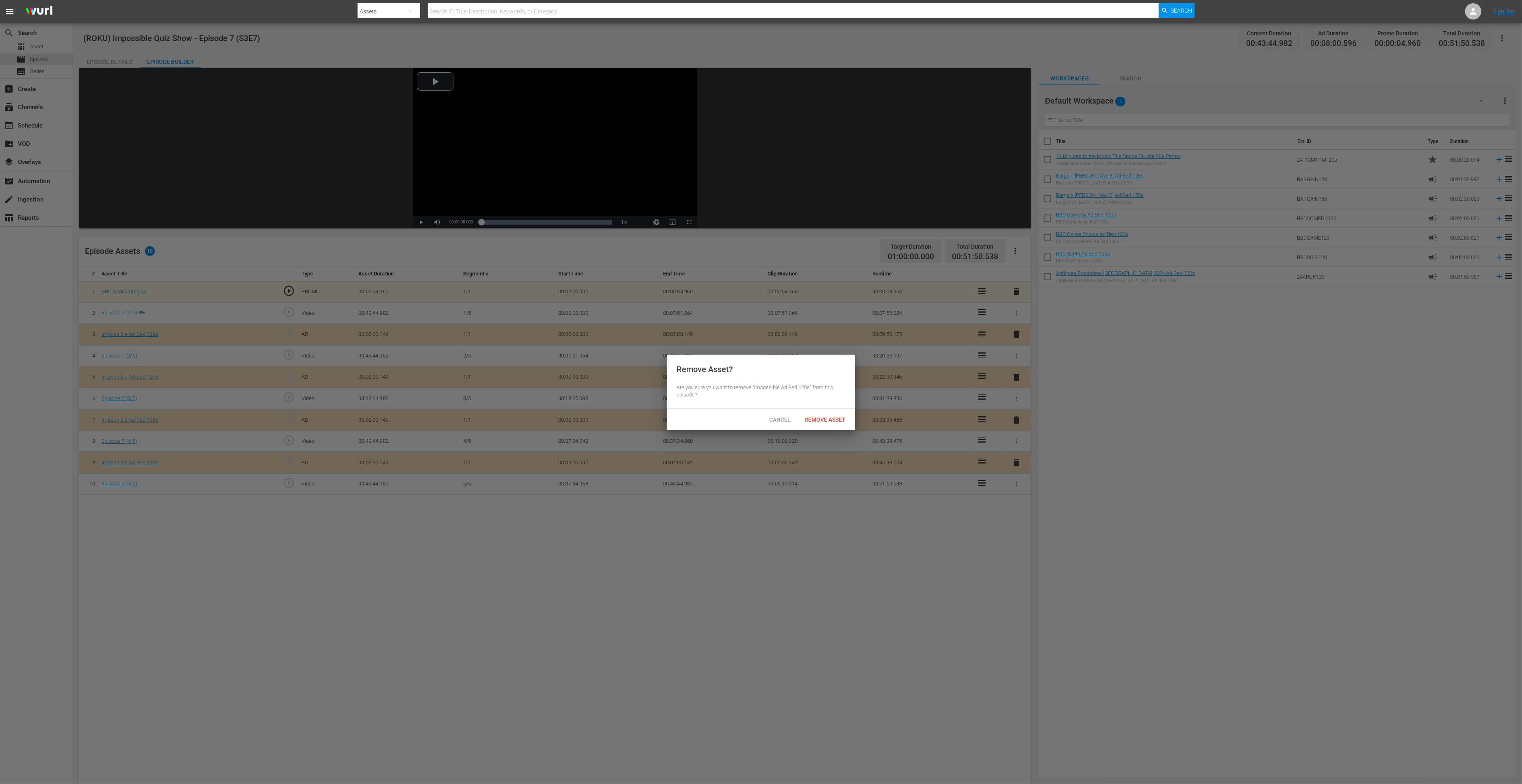
click at [833, 419] on span "Remove Asset" at bounding box center [825, 419] width 54 height 6
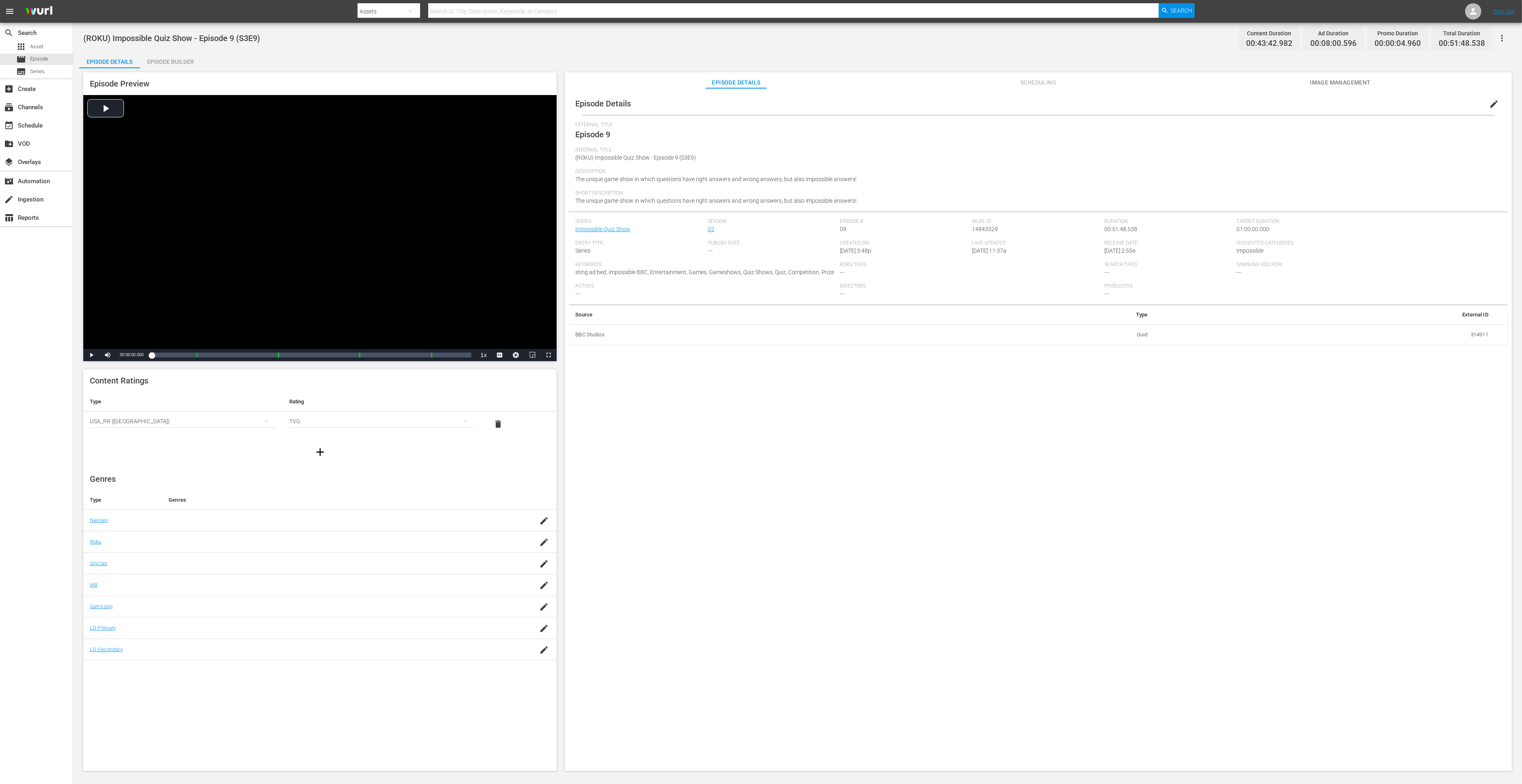
click at [186, 69] on div "Episode Preview Video Player is loading. Play Video Play Mute Current Time 00:0…" at bounding box center [798, 423] width 1437 height 710
click at [197, 65] on div "Episode Builder" at bounding box center [170, 61] width 61 height 19
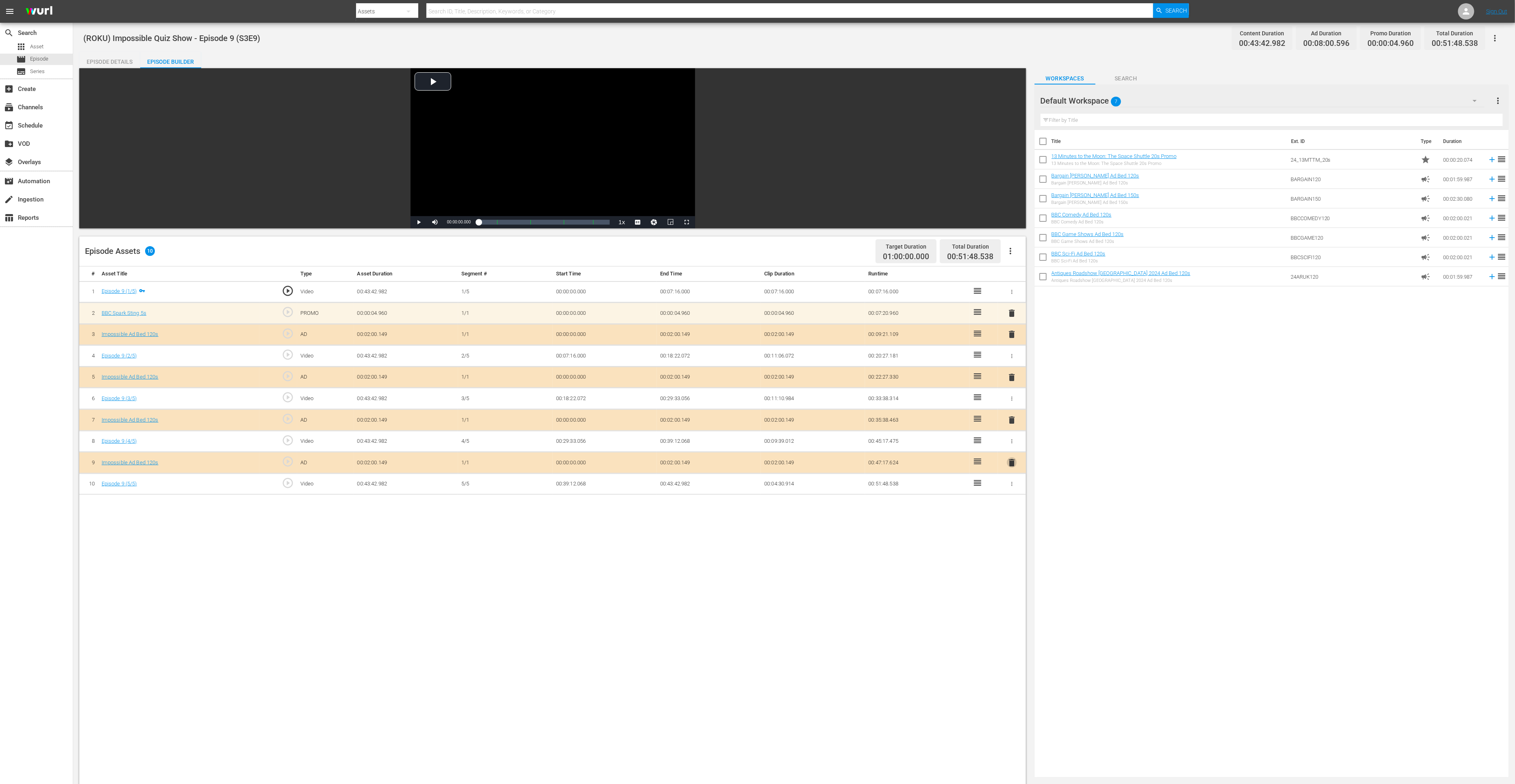
click at [1011, 461] on span "delete" at bounding box center [1011, 463] width 10 height 10
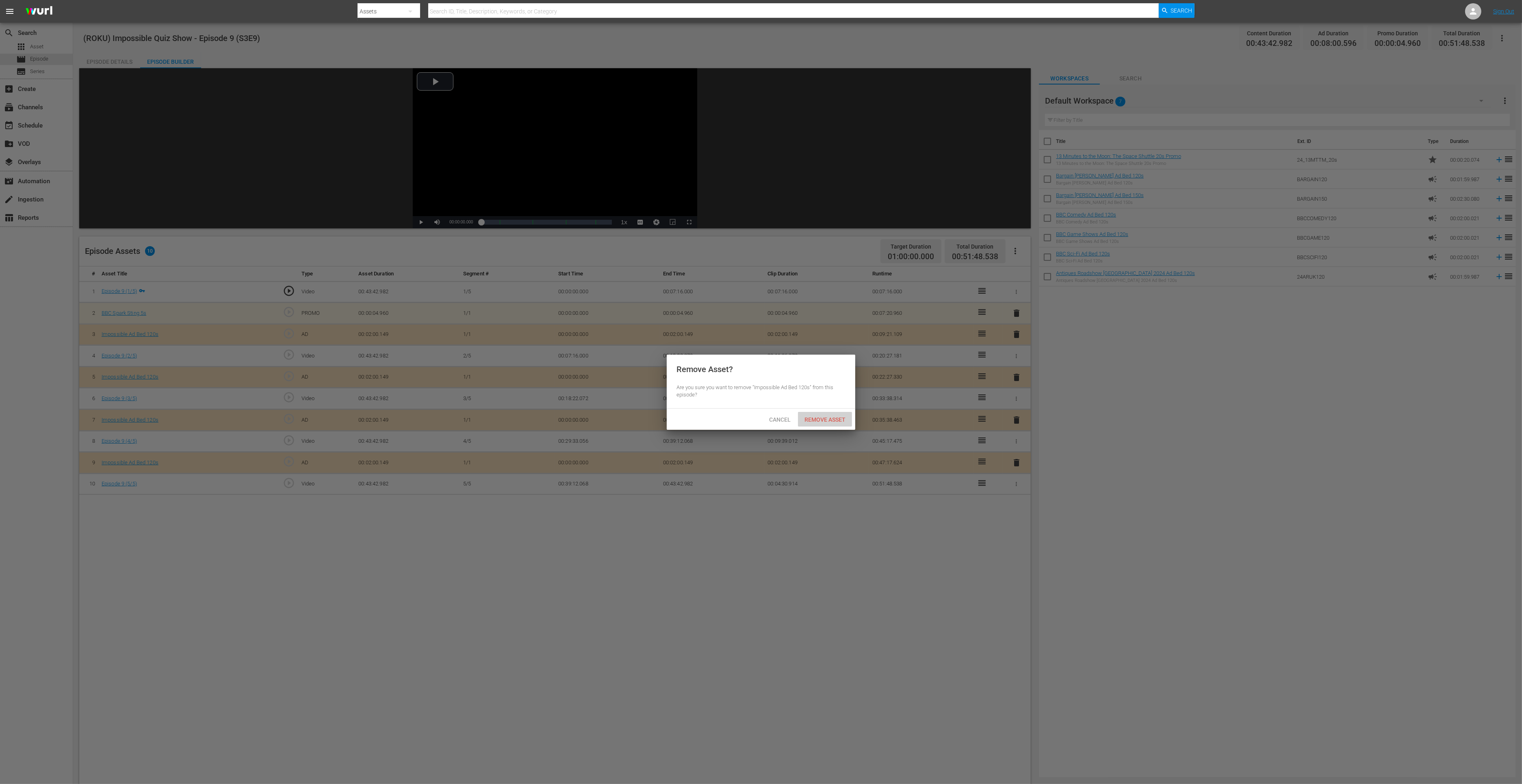
click at [840, 421] on span "Remove Asset" at bounding box center [825, 419] width 54 height 6
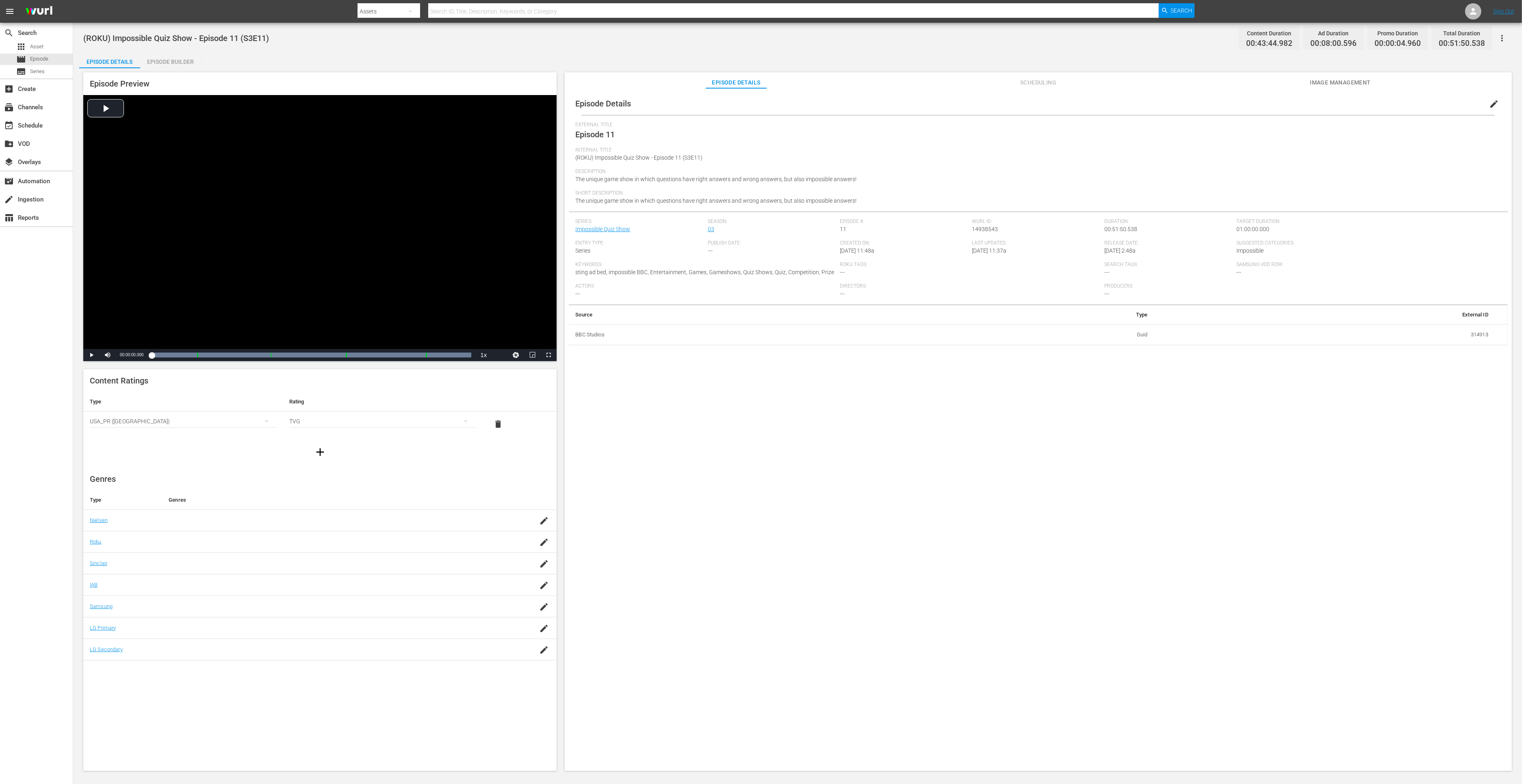
click at [172, 61] on div "Episode Builder" at bounding box center [170, 61] width 61 height 19
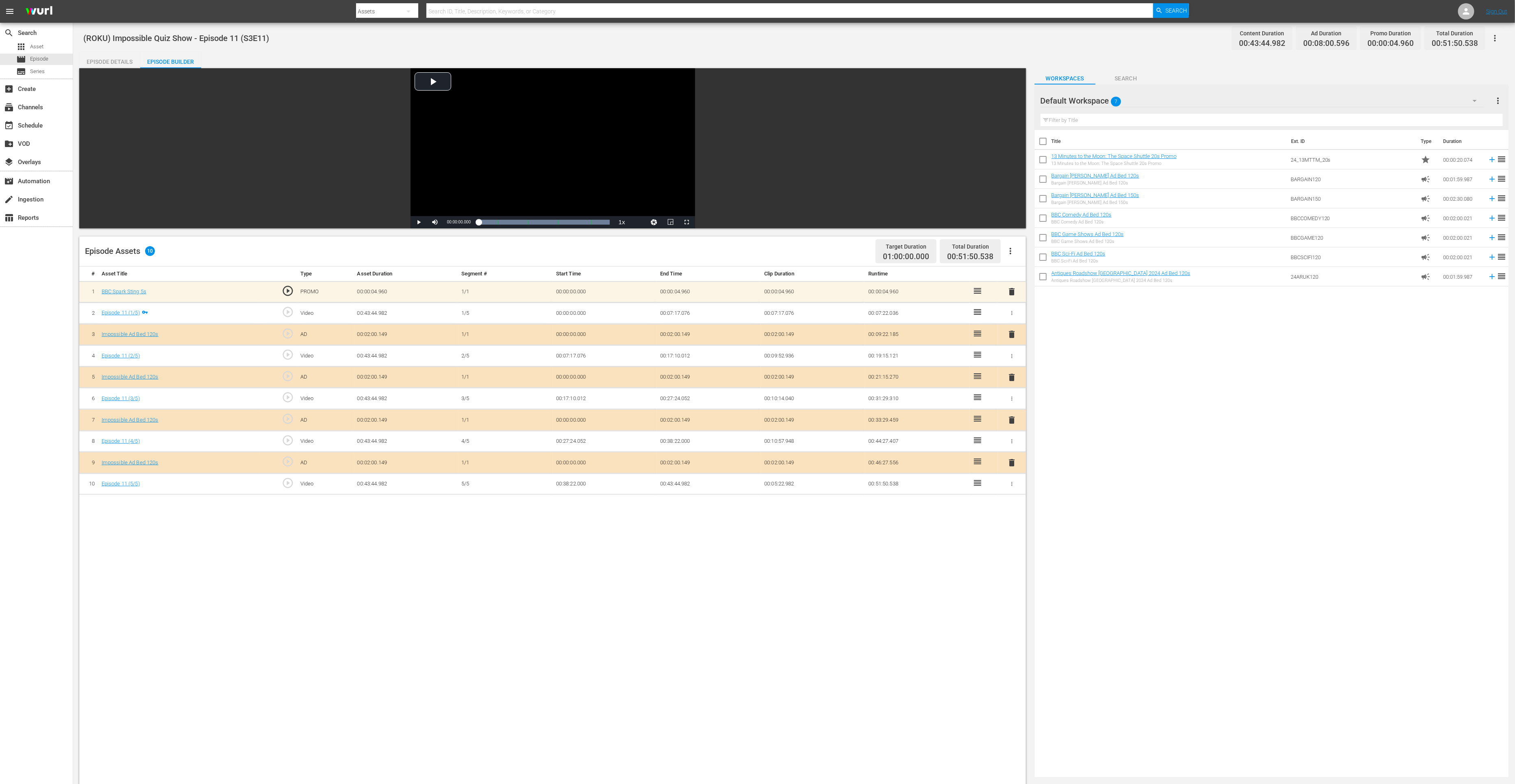
click span "delete"
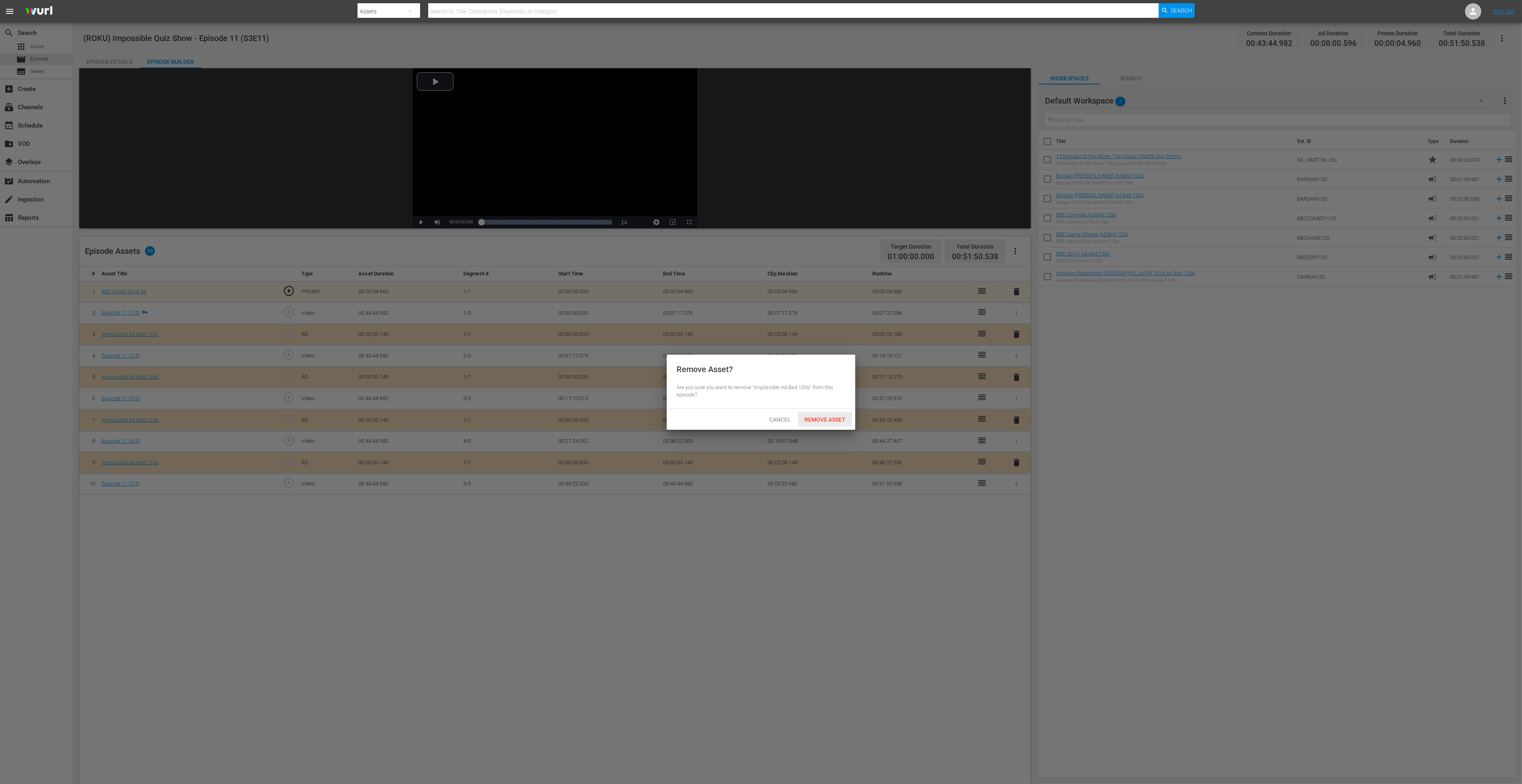
click span "Remove Asset"
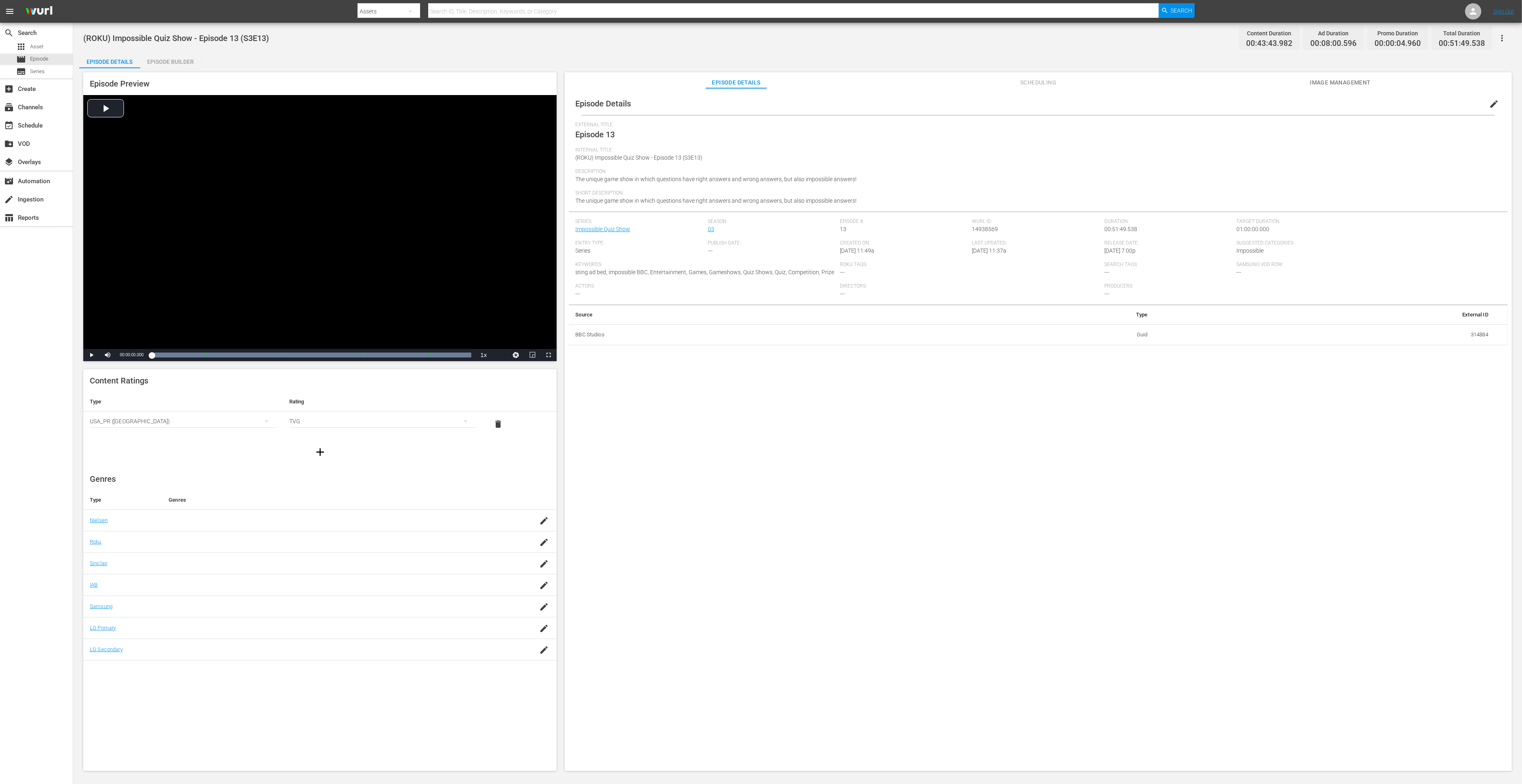
click at [184, 64] on div "Episode Builder" at bounding box center [170, 61] width 61 height 19
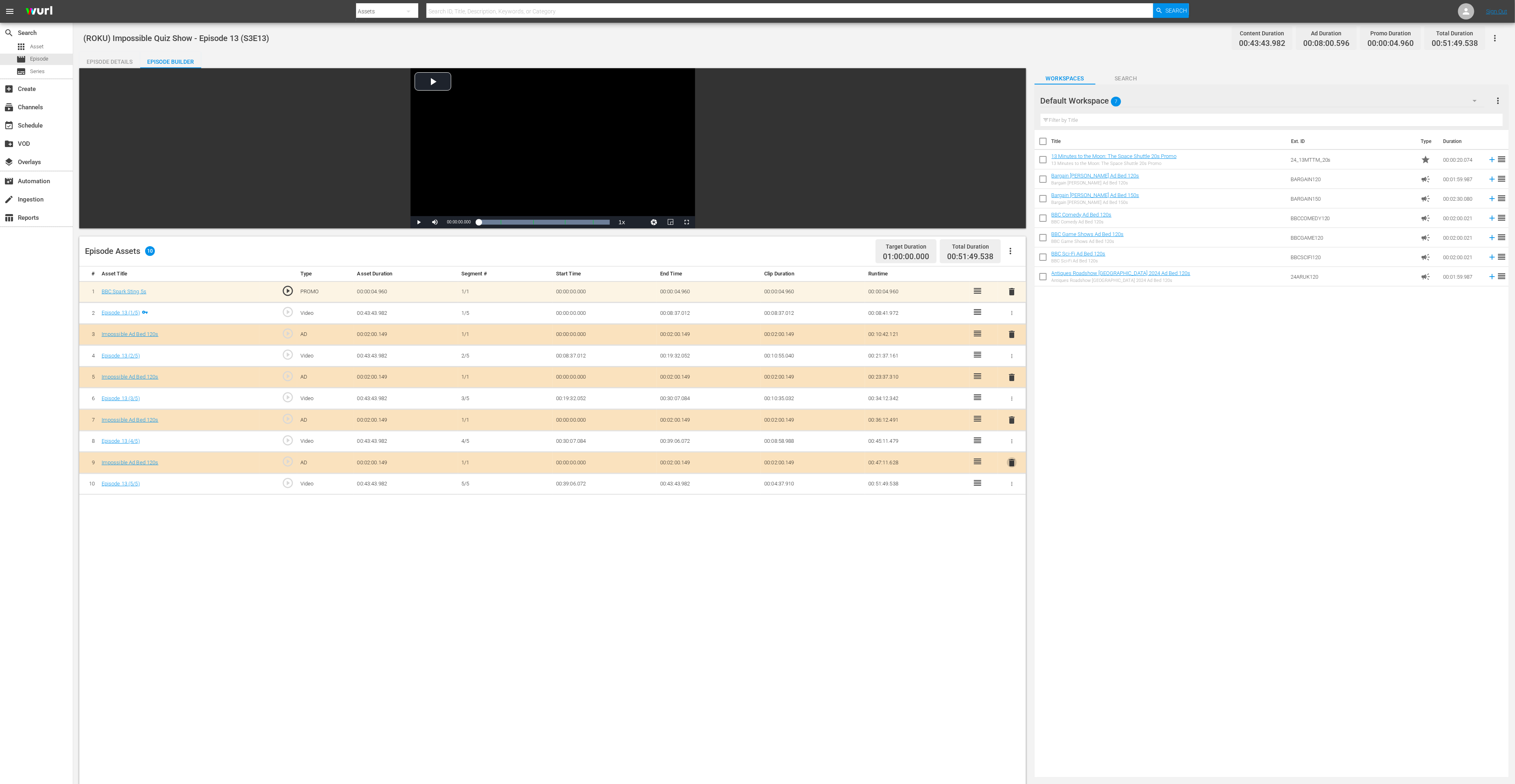
click at [1013, 463] on span "delete" at bounding box center [1011, 463] width 10 height 10
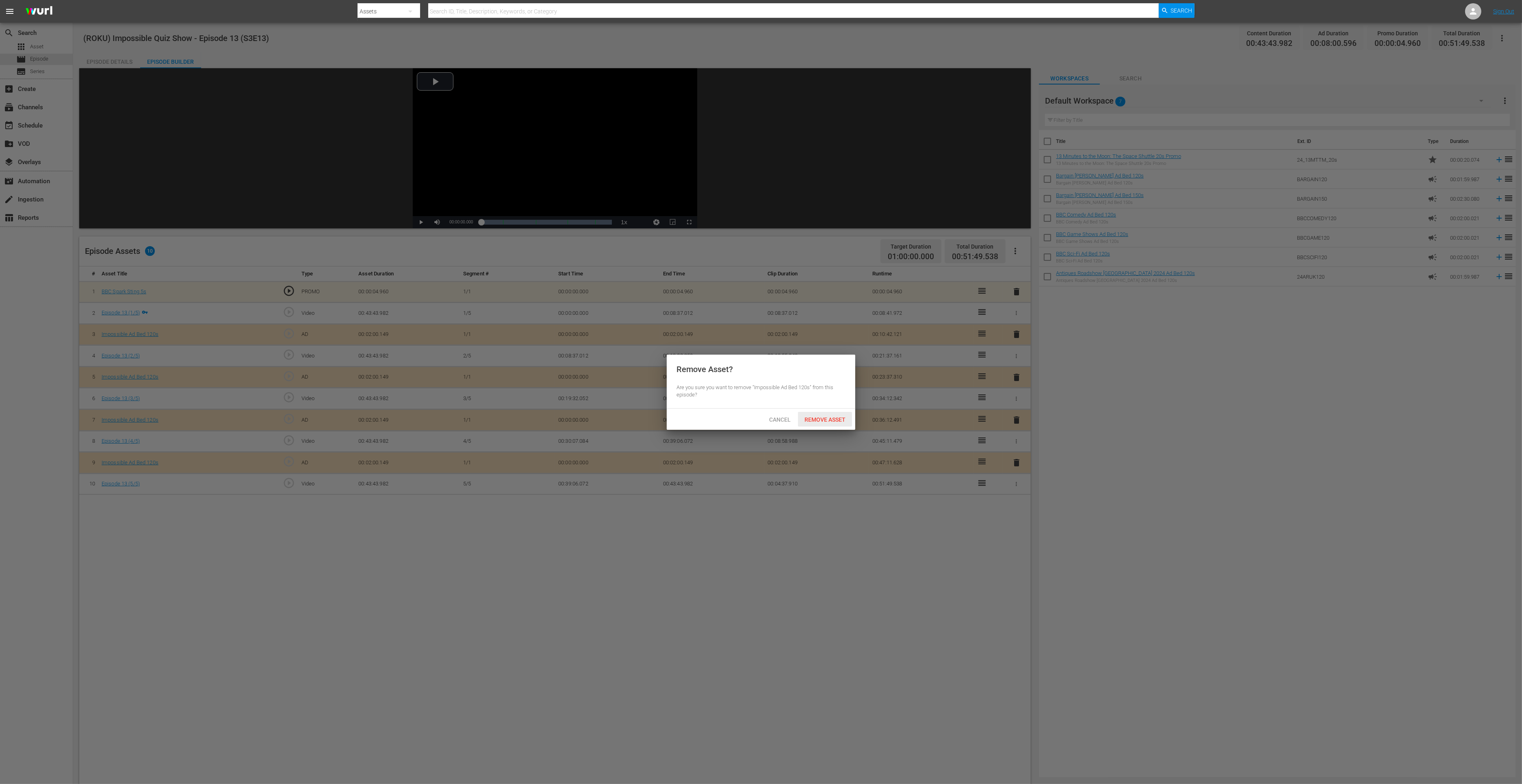
click at [836, 421] on span "Remove Asset" at bounding box center [825, 419] width 54 height 6
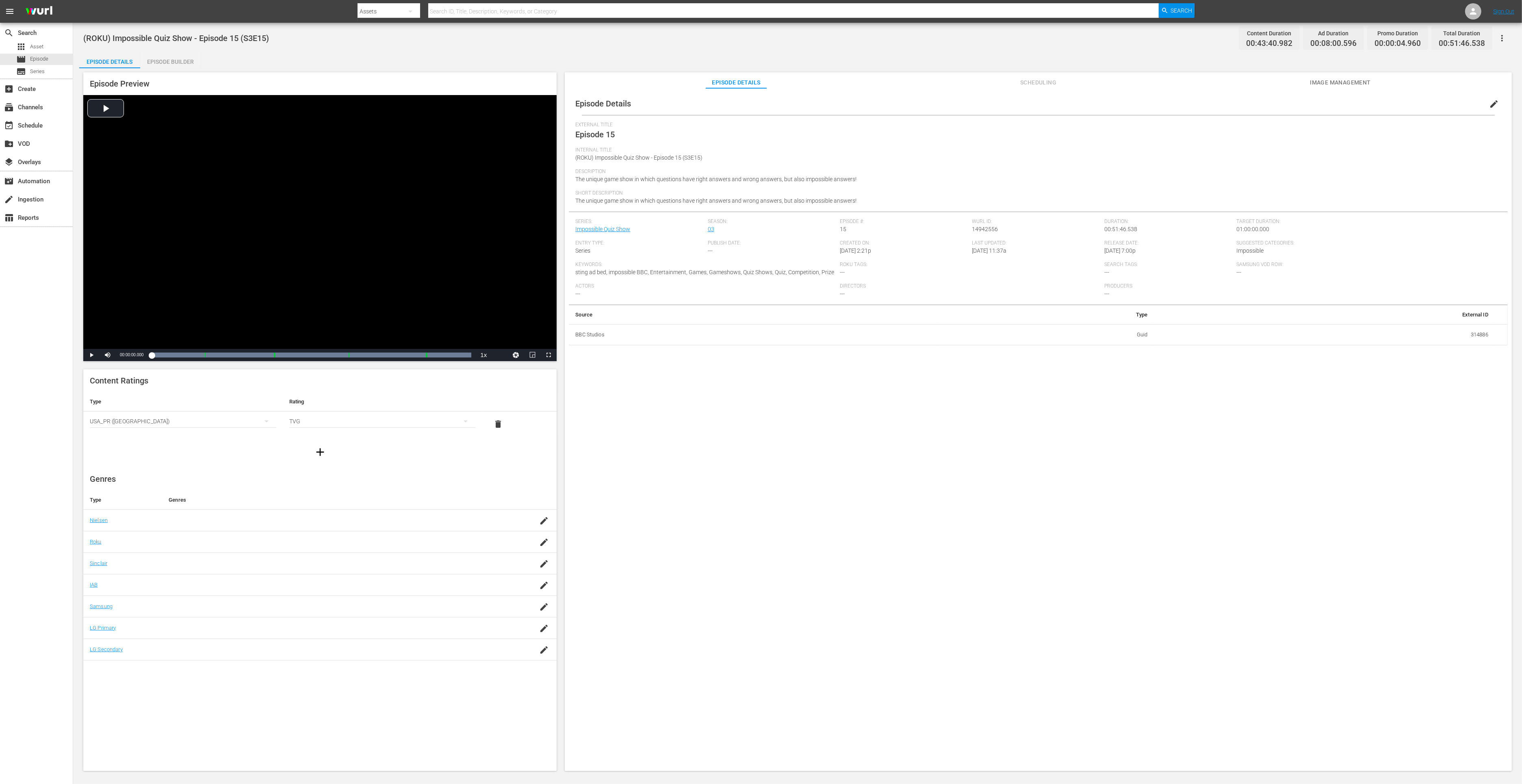
click at [188, 67] on div "Episode Builder" at bounding box center [170, 61] width 61 height 19
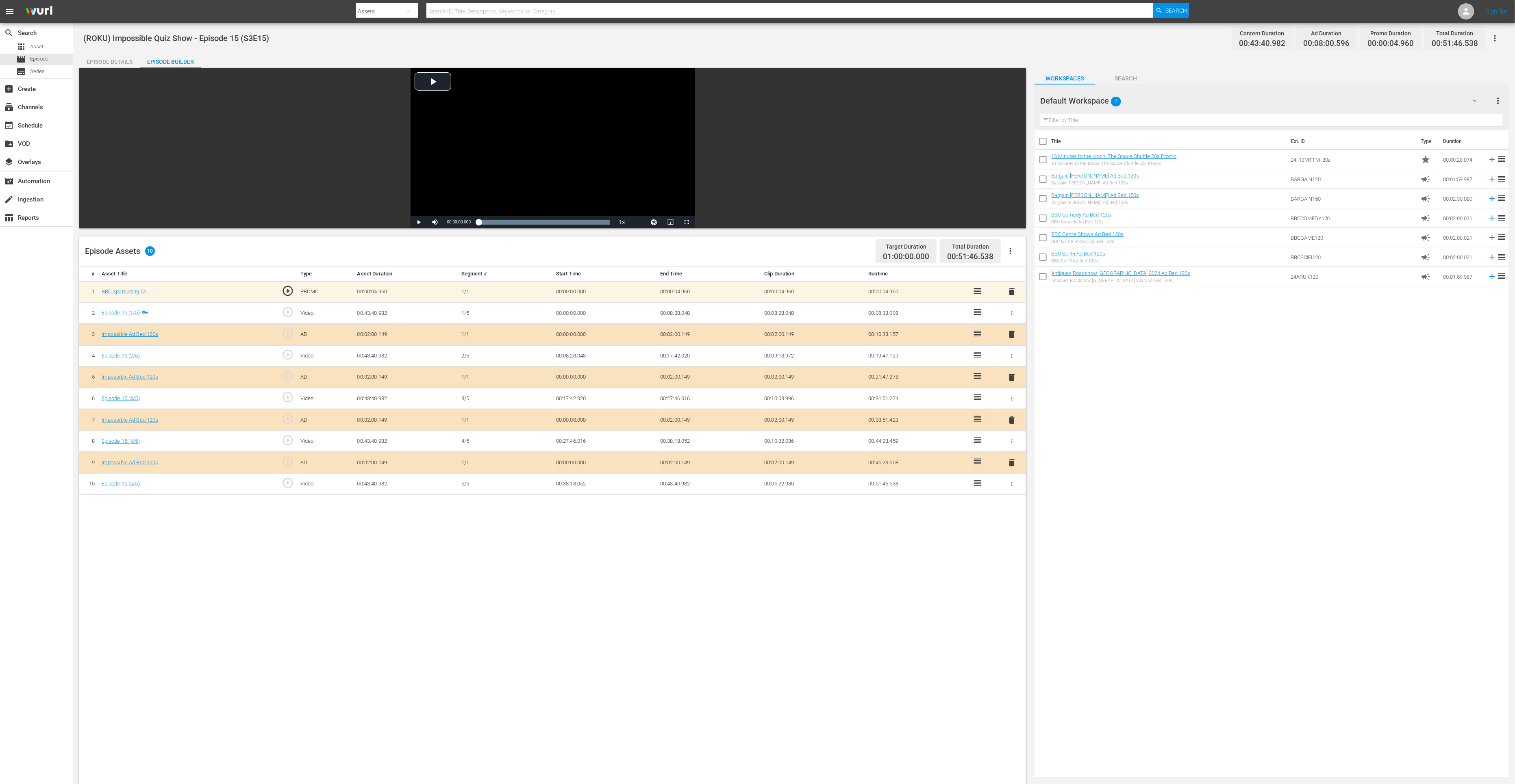
click at [1013, 464] on span "delete" at bounding box center [1011, 463] width 10 height 10
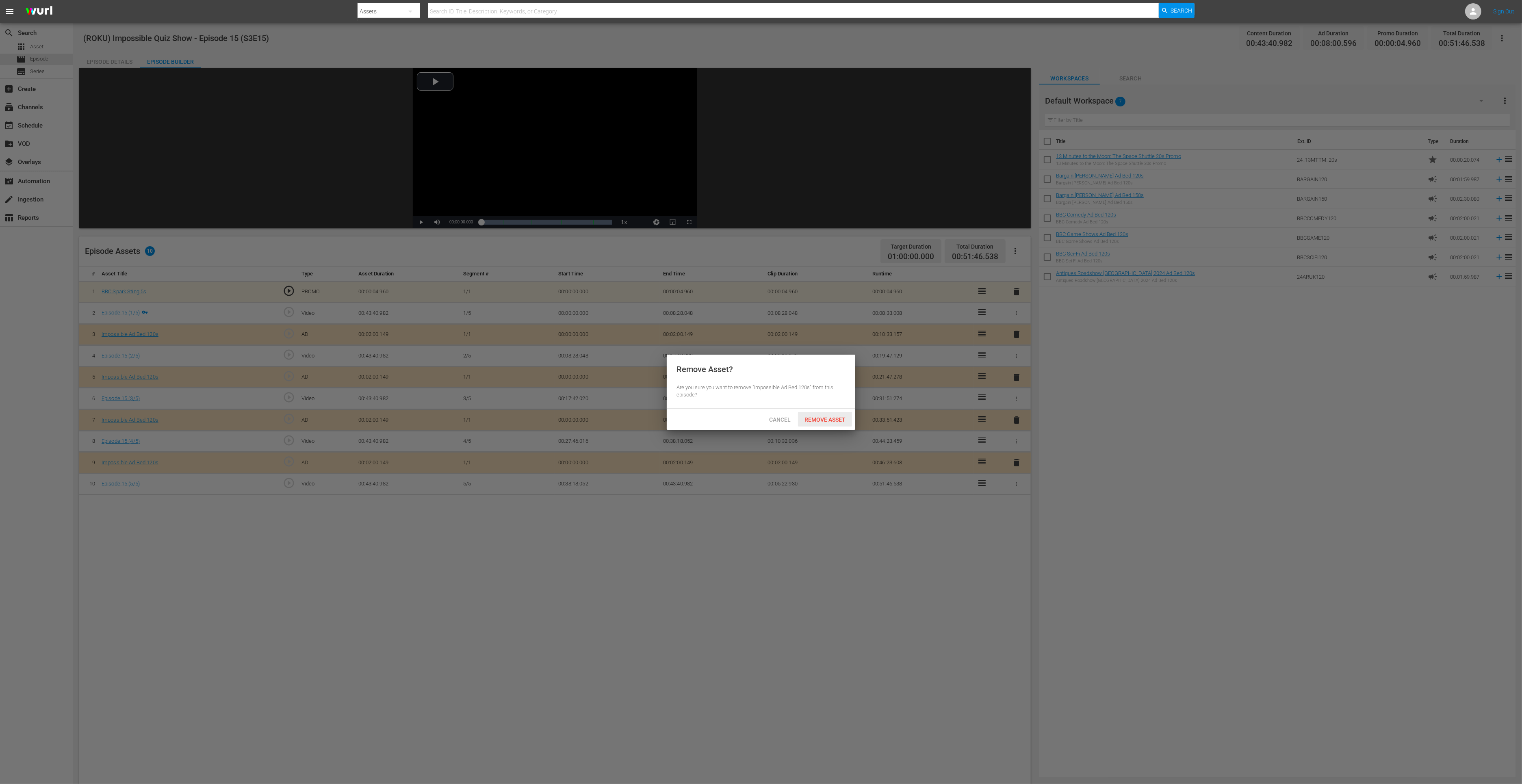
click at [840, 422] on div "Remove Asset" at bounding box center [825, 419] width 54 height 15
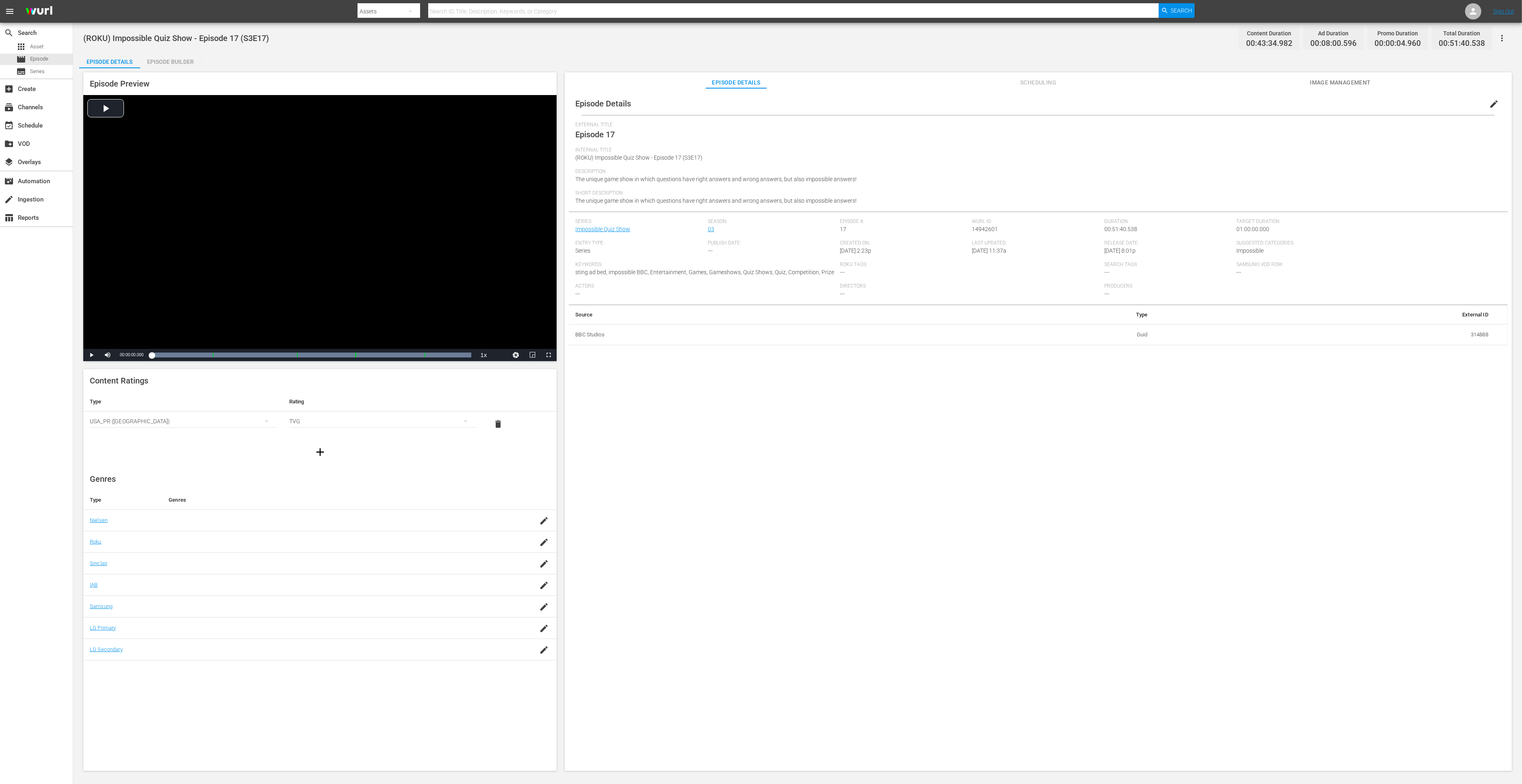
click at [163, 64] on div "Episode Builder" at bounding box center [170, 61] width 61 height 19
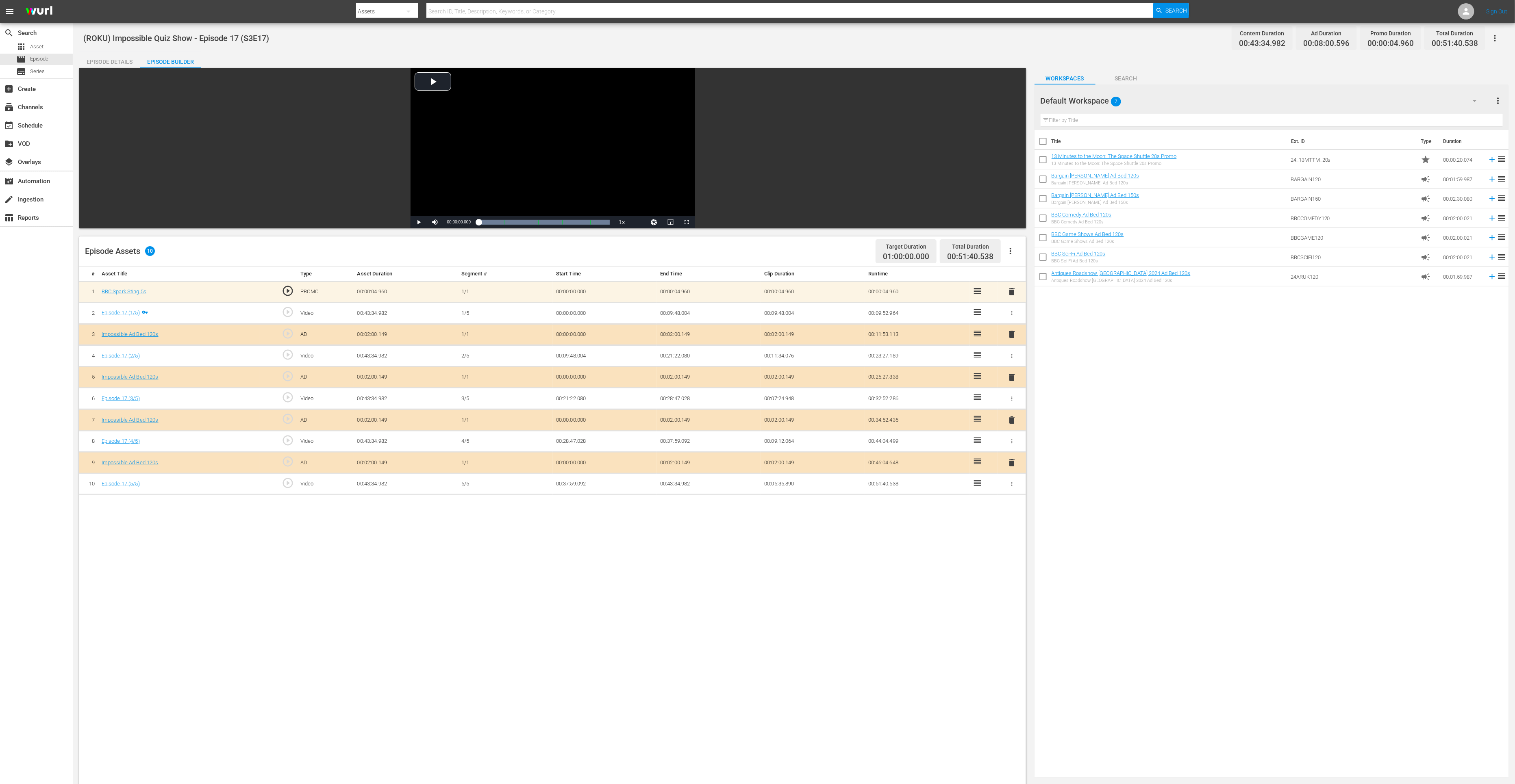
click at [1012, 459] on span "delete" at bounding box center [1011, 463] width 10 height 10
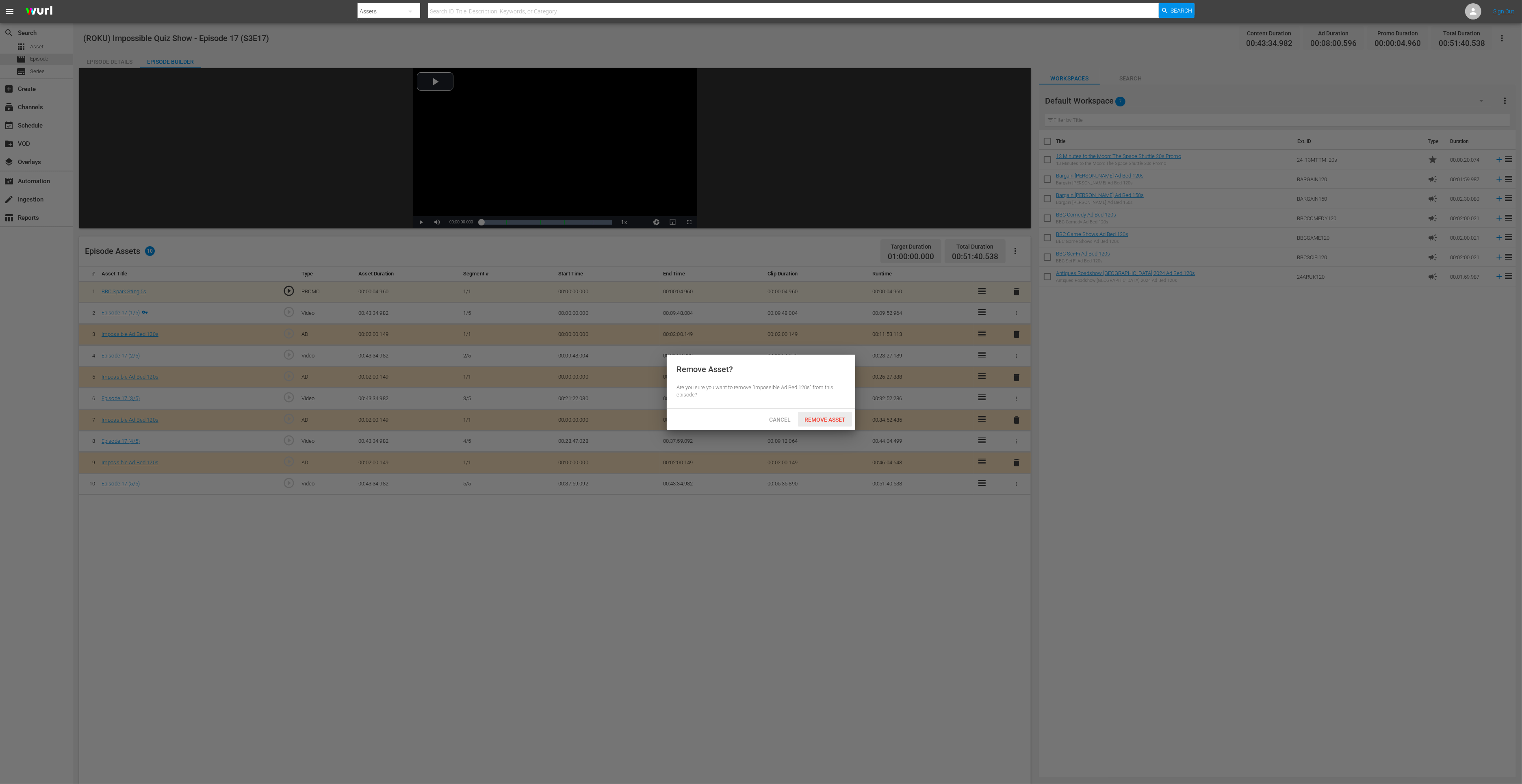
click at [843, 418] on span "Remove Asset" at bounding box center [825, 419] width 54 height 6
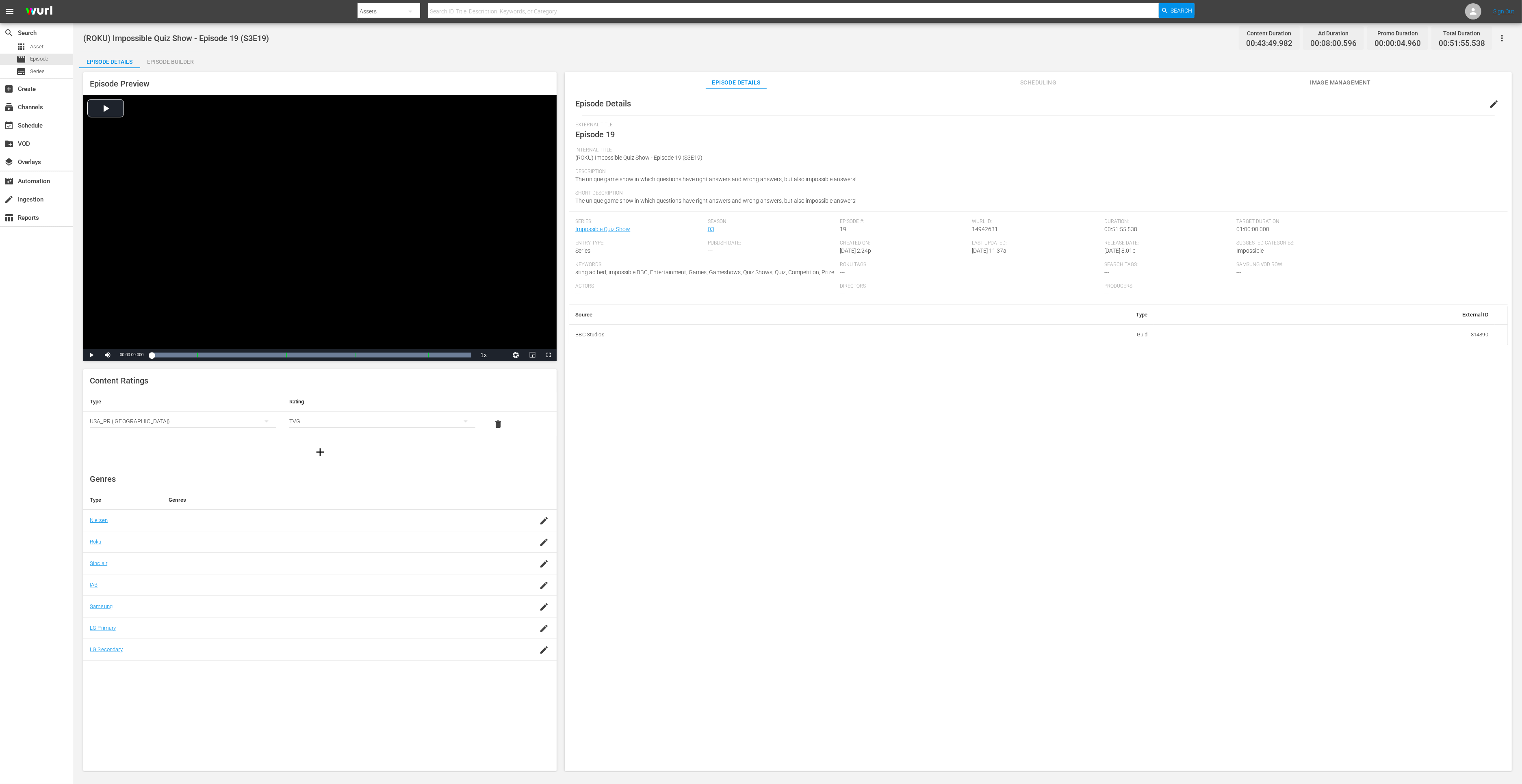
click at [174, 63] on div "Episode Builder" at bounding box center [170, 61] width 61 height 19
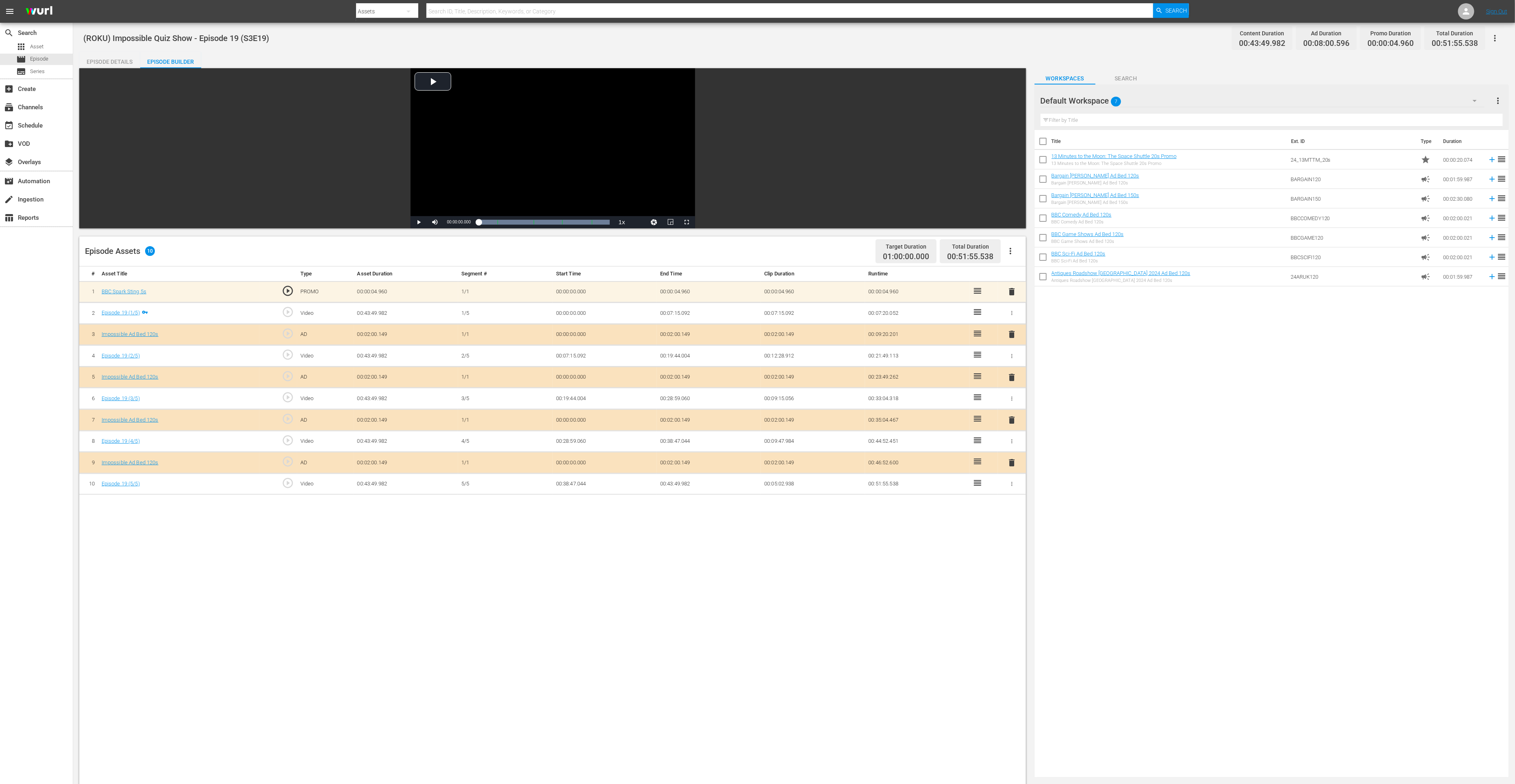
click at [1015, 463] on span "delete" at bounding box center [1011, 463] width 10 height 10
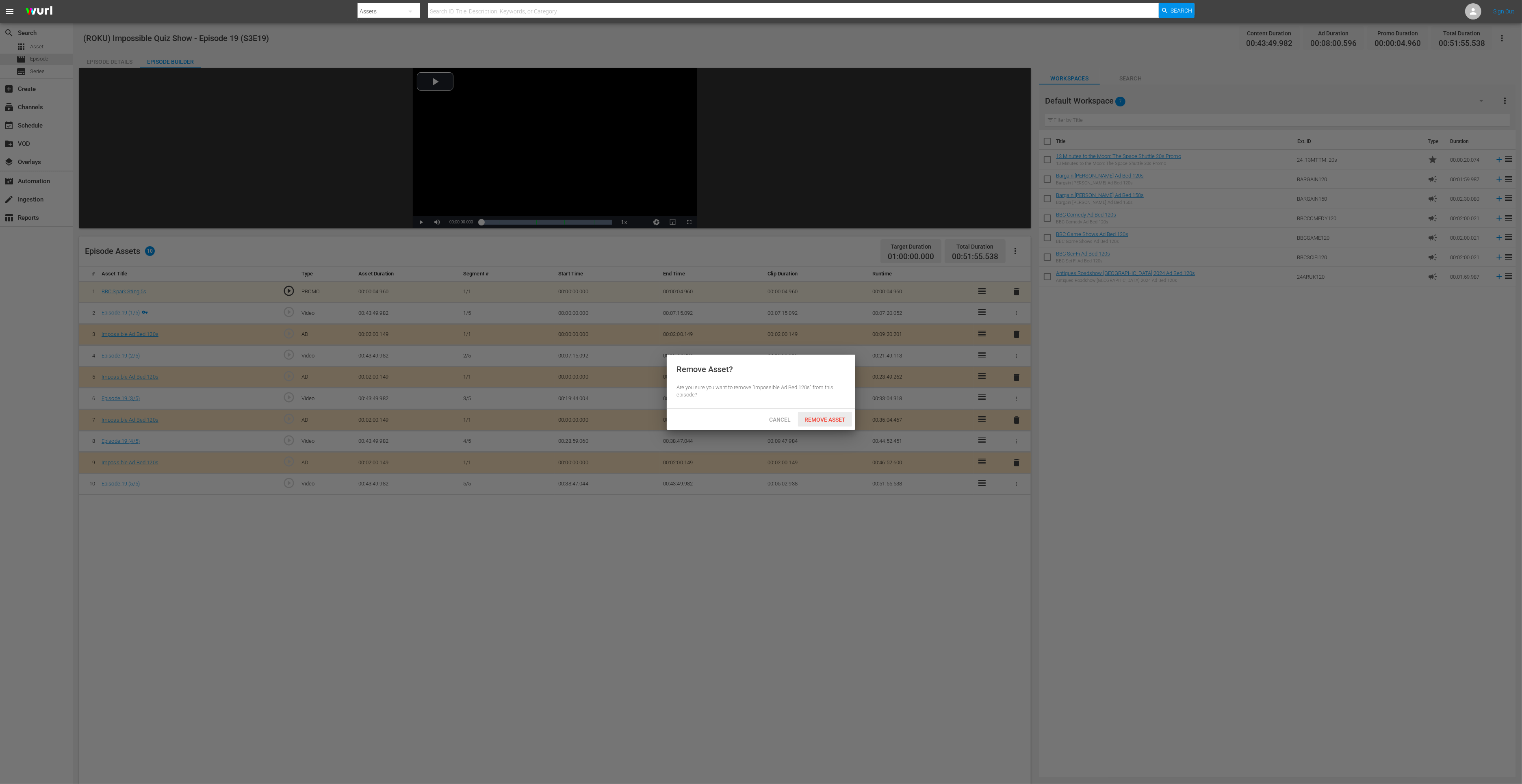
click at [840, 425] on div "Remove Asset" at bounding box center [825, 419] width 54 height 15
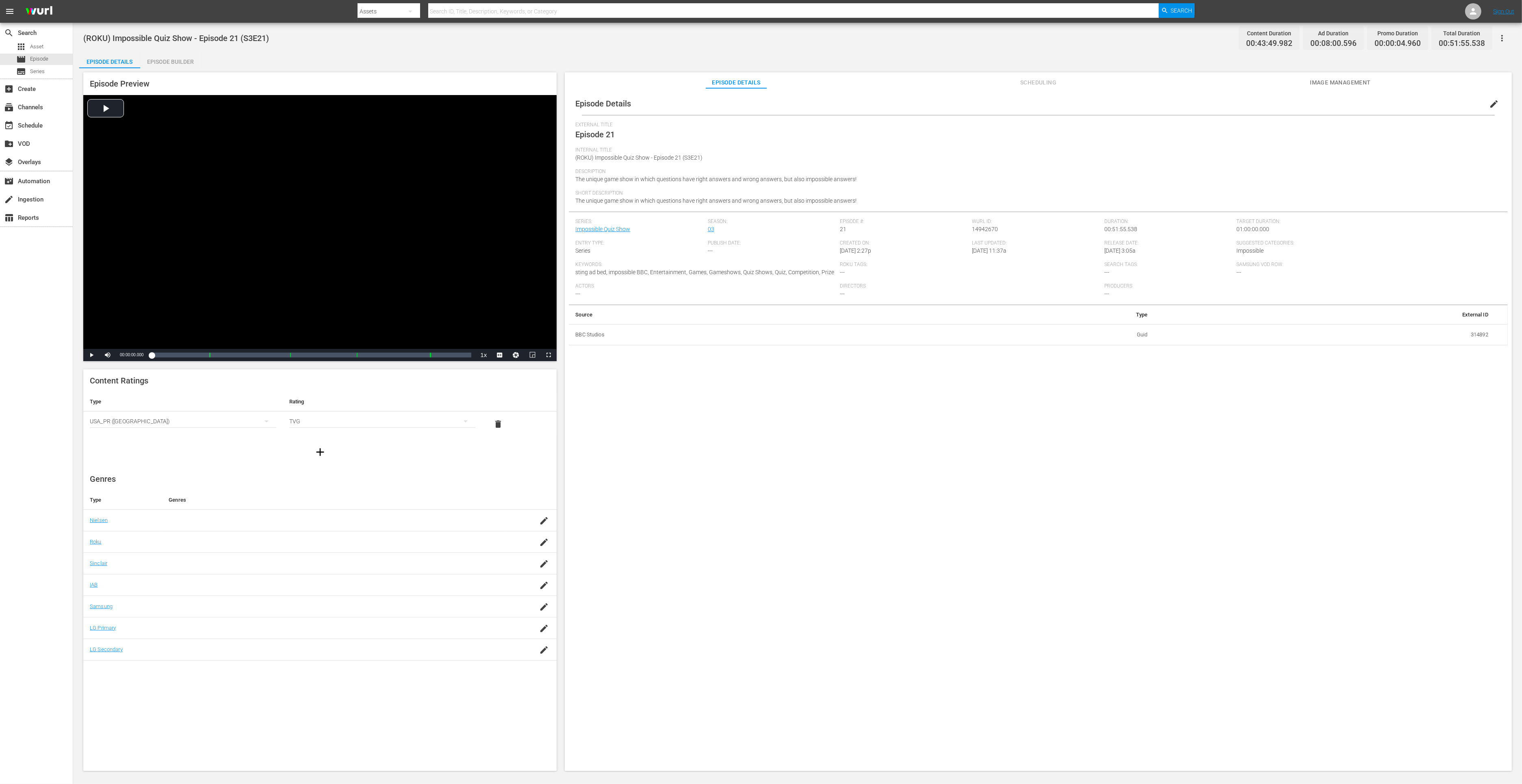
click at [183, 67] on div "Episode Builder" at bounding box center [170, 61] width 61 height 19
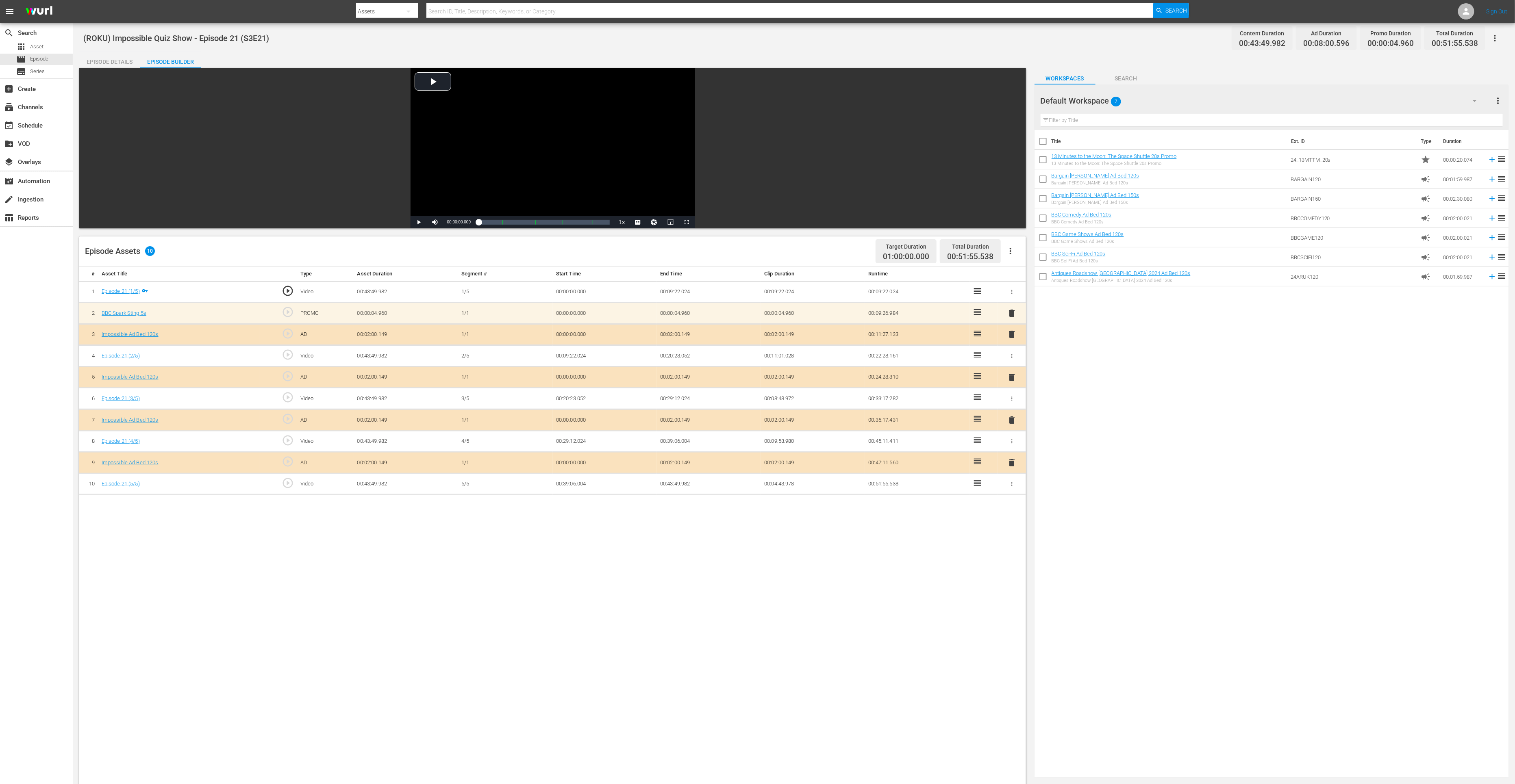
click at [1014, 462] on span "delete" at bounding box center [1011, 463] width 10 height 10
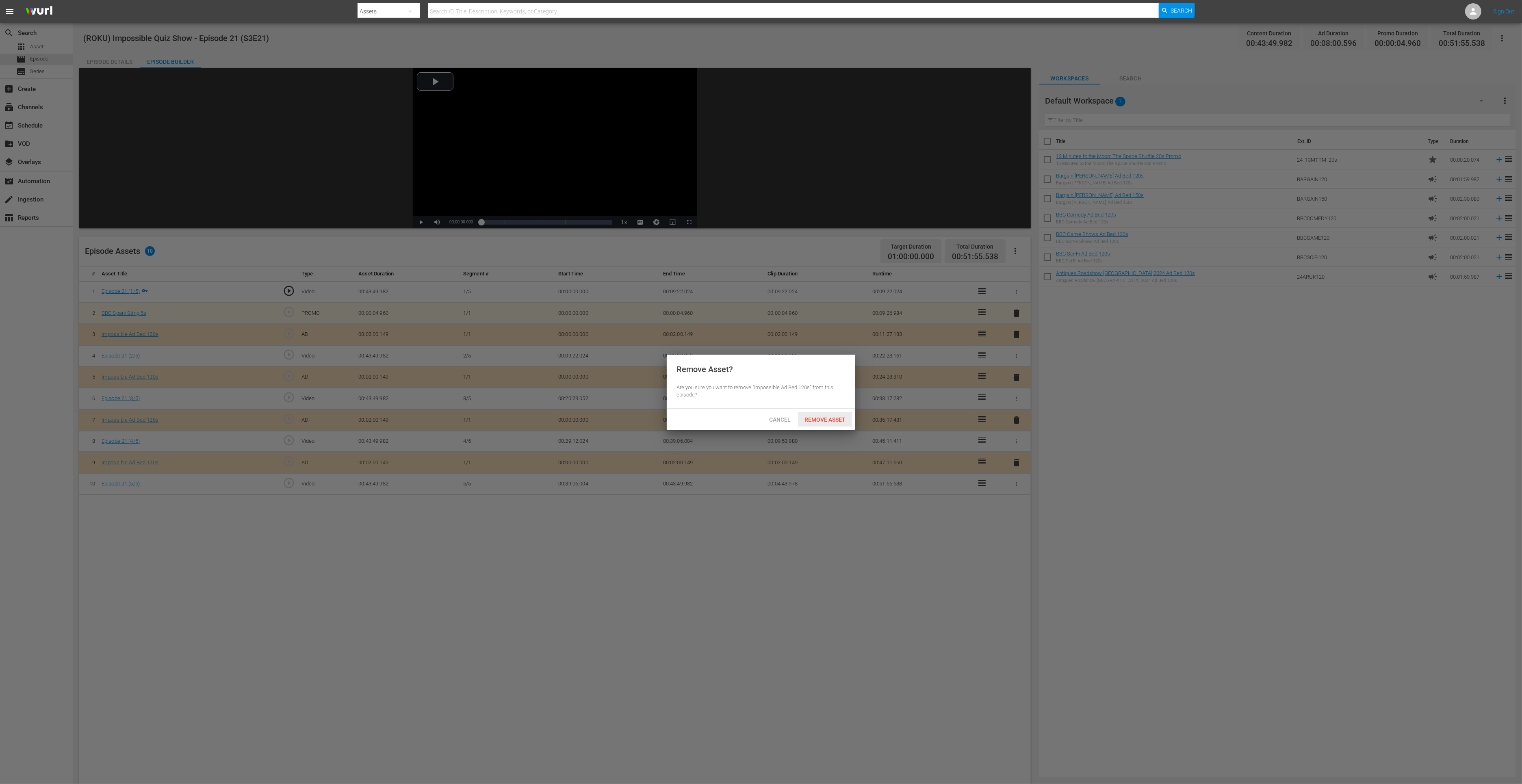
click at [823, 417] on span "Remove Asset" at bounding box center [825, 419] width 54 height 6
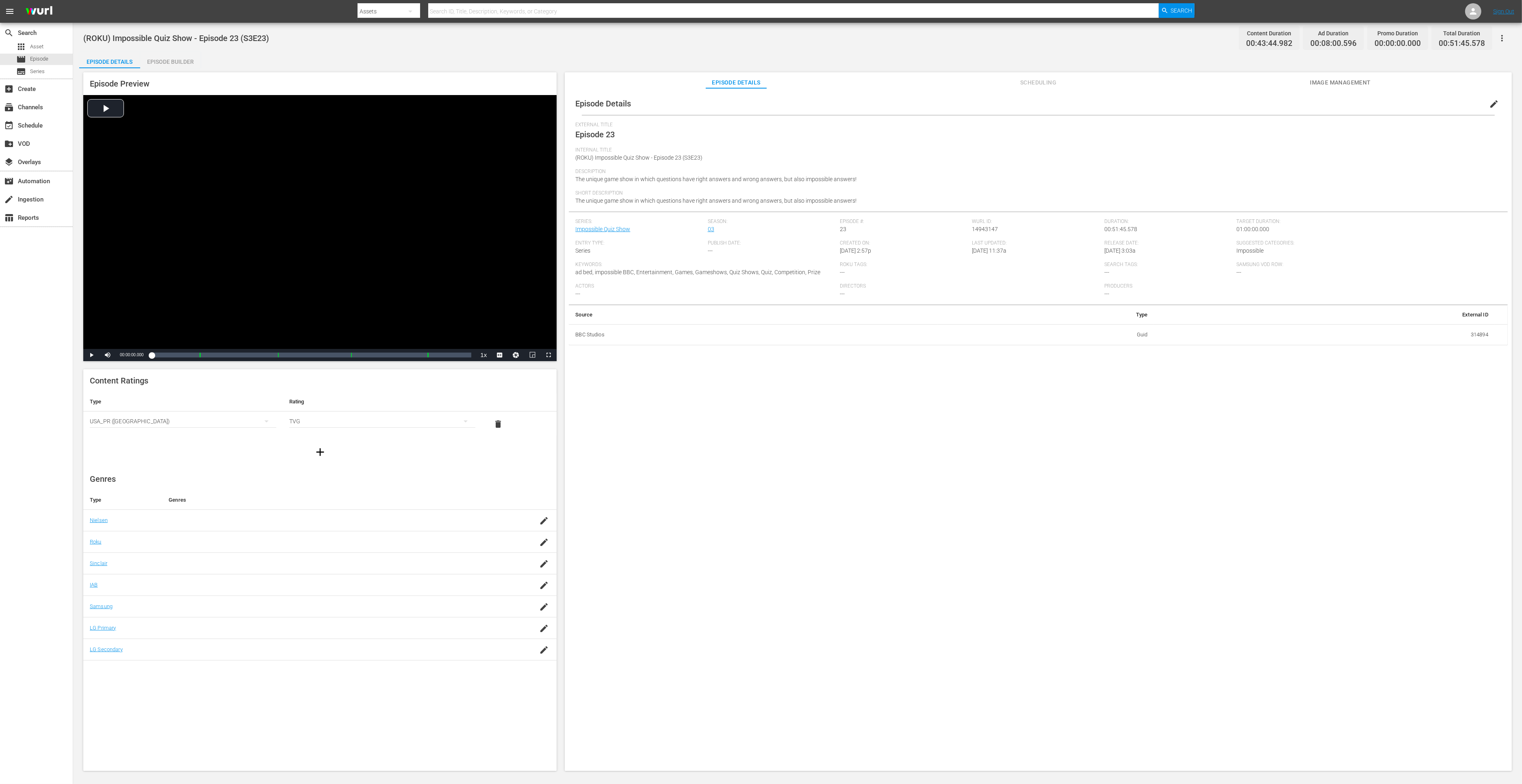
click at [178, 63] on div "Episode Builder" at bounding box center [170, 61] width 61 height 19
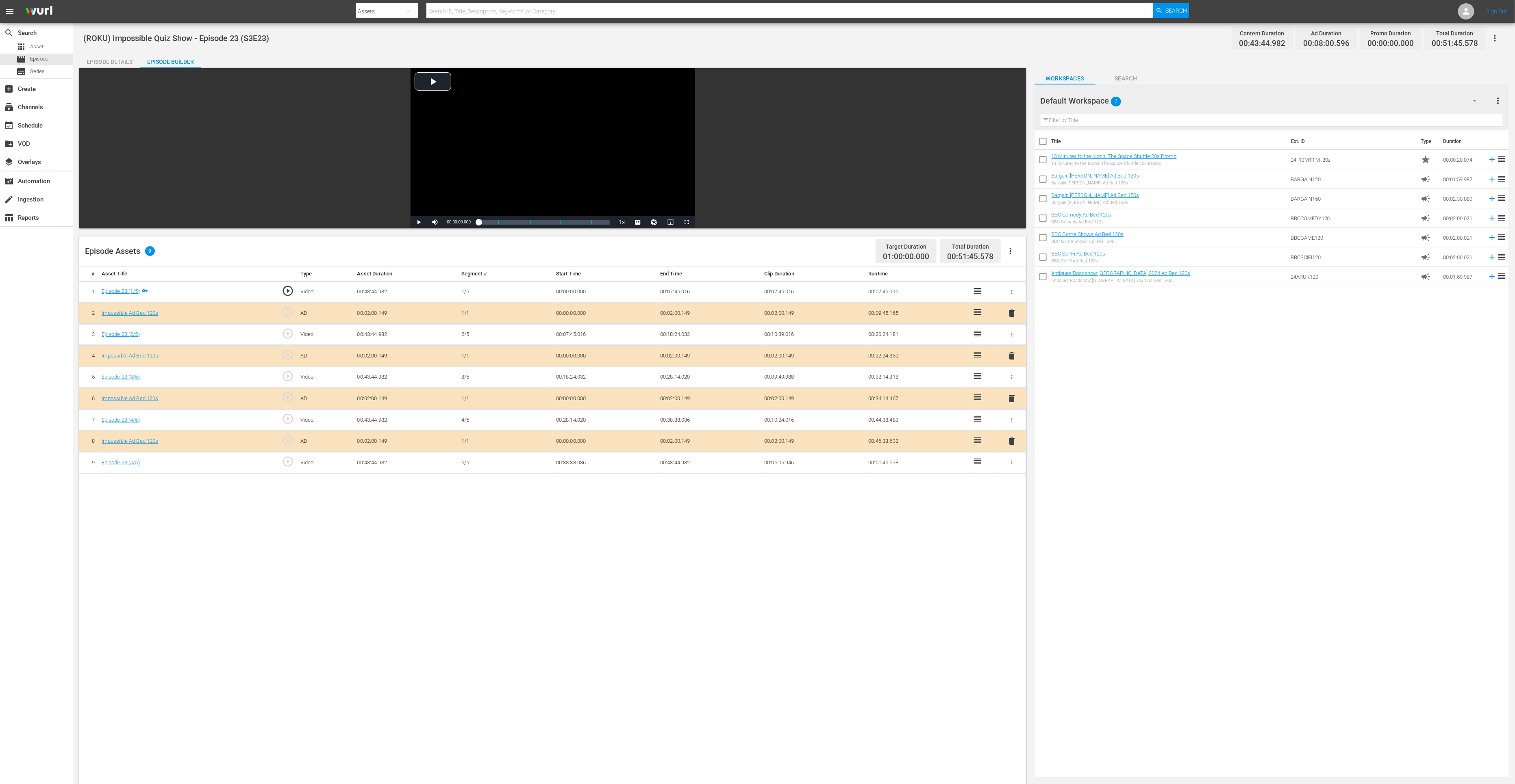
click at [1014, 439] on span "delete" at bounding box center [1011, 441] width 10 height 10
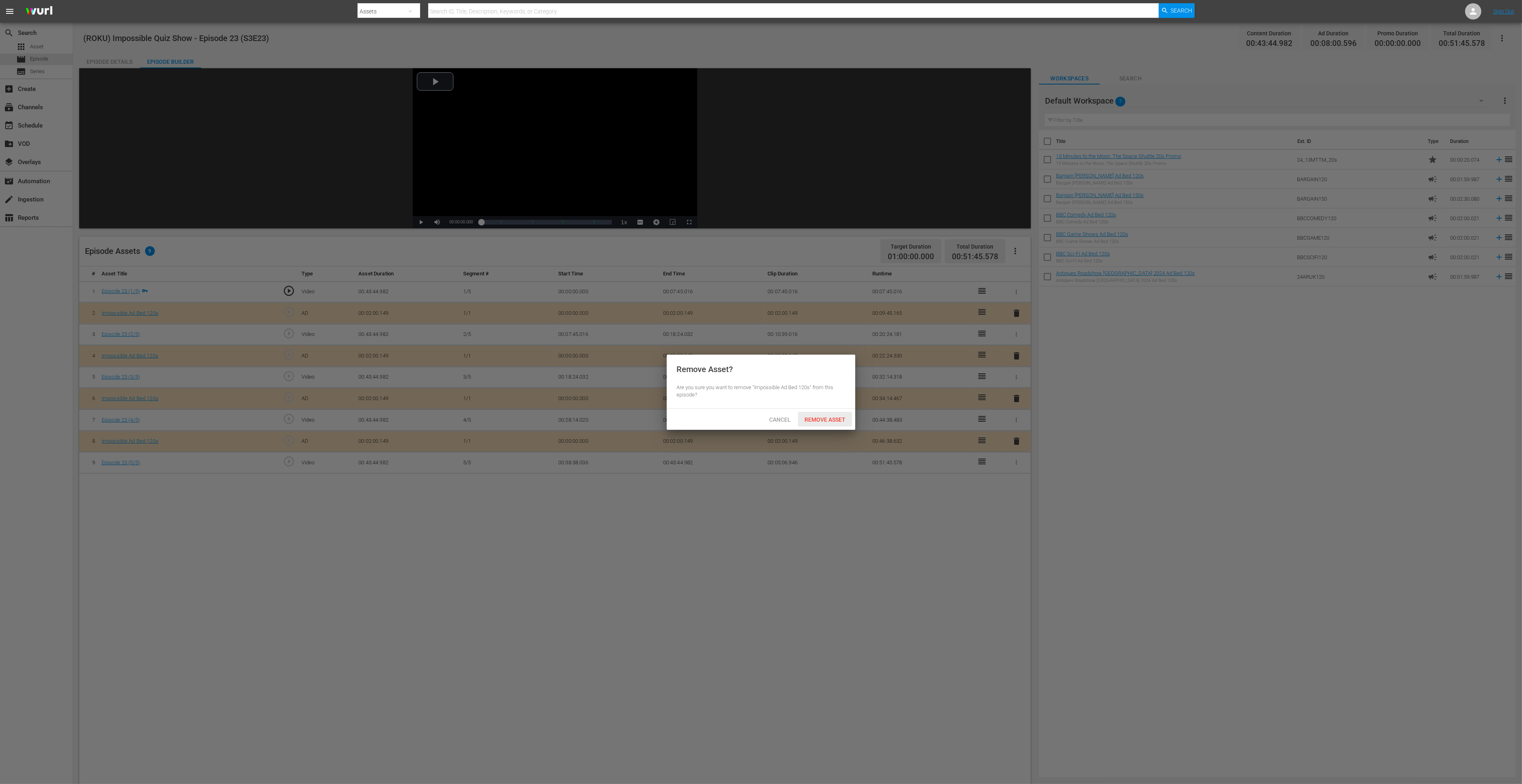
click at [818, 420] on span "Remove Asset" at bounding box center [825, 419] width 54 height 6
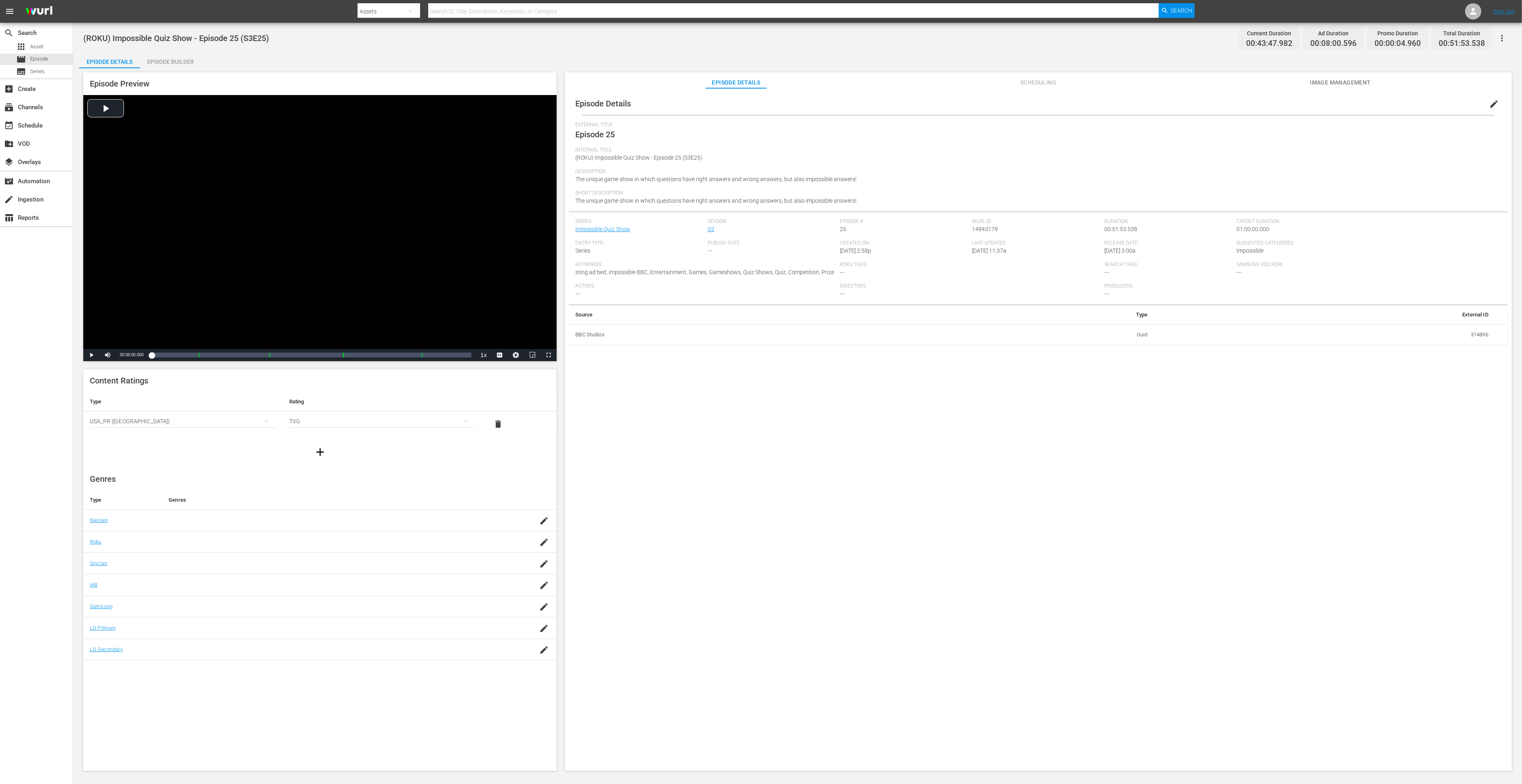
click at [157, 60] on div "Episode Builder" at bounding box center [170, 61] width 61 height 19
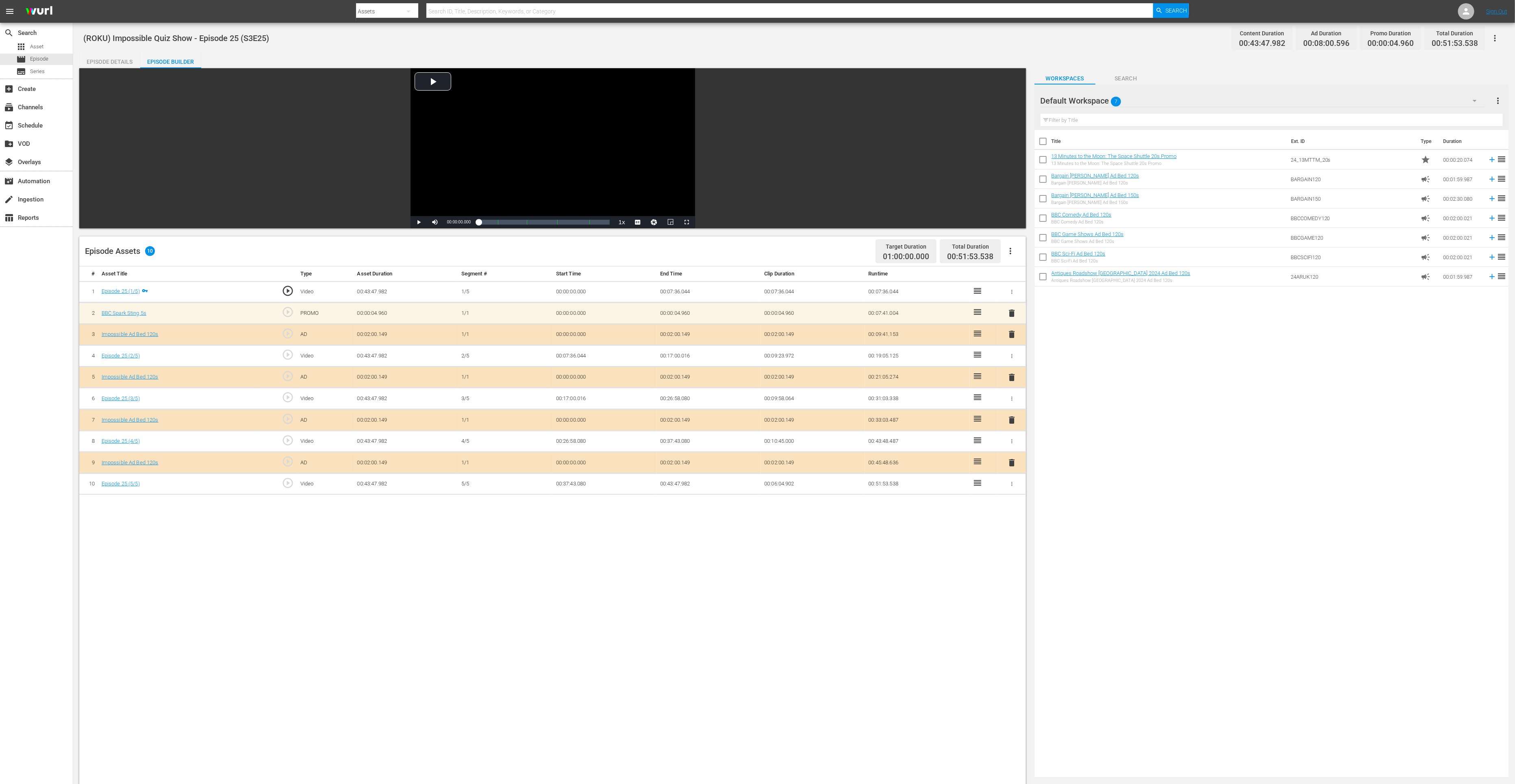
click at [1014, 462] on span "delete" at bounding box center [1011, 463] width 10 height 10
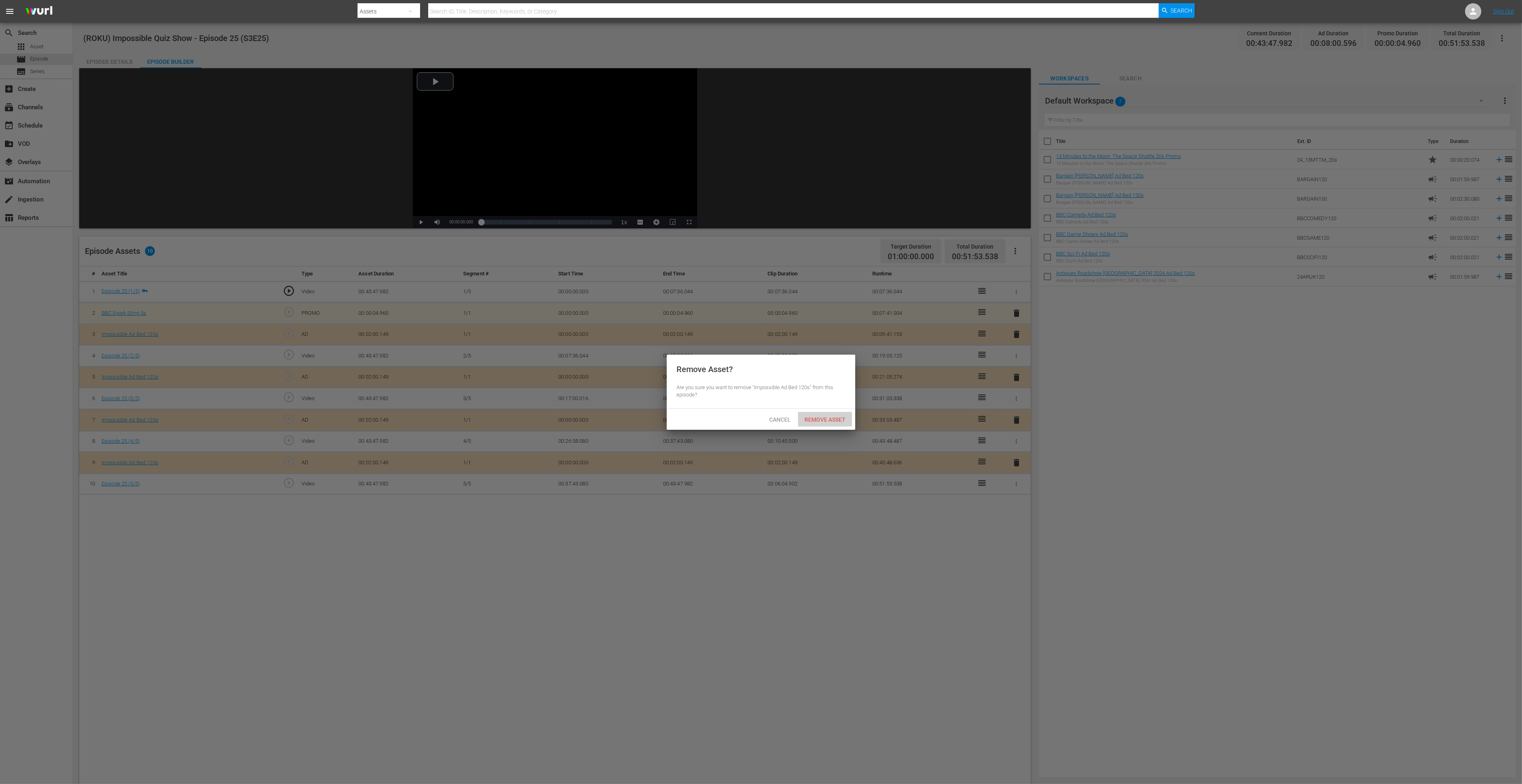
click at [838, 422] on span "Remove Asset" at bounding box center [825, 419] width 54 height 6
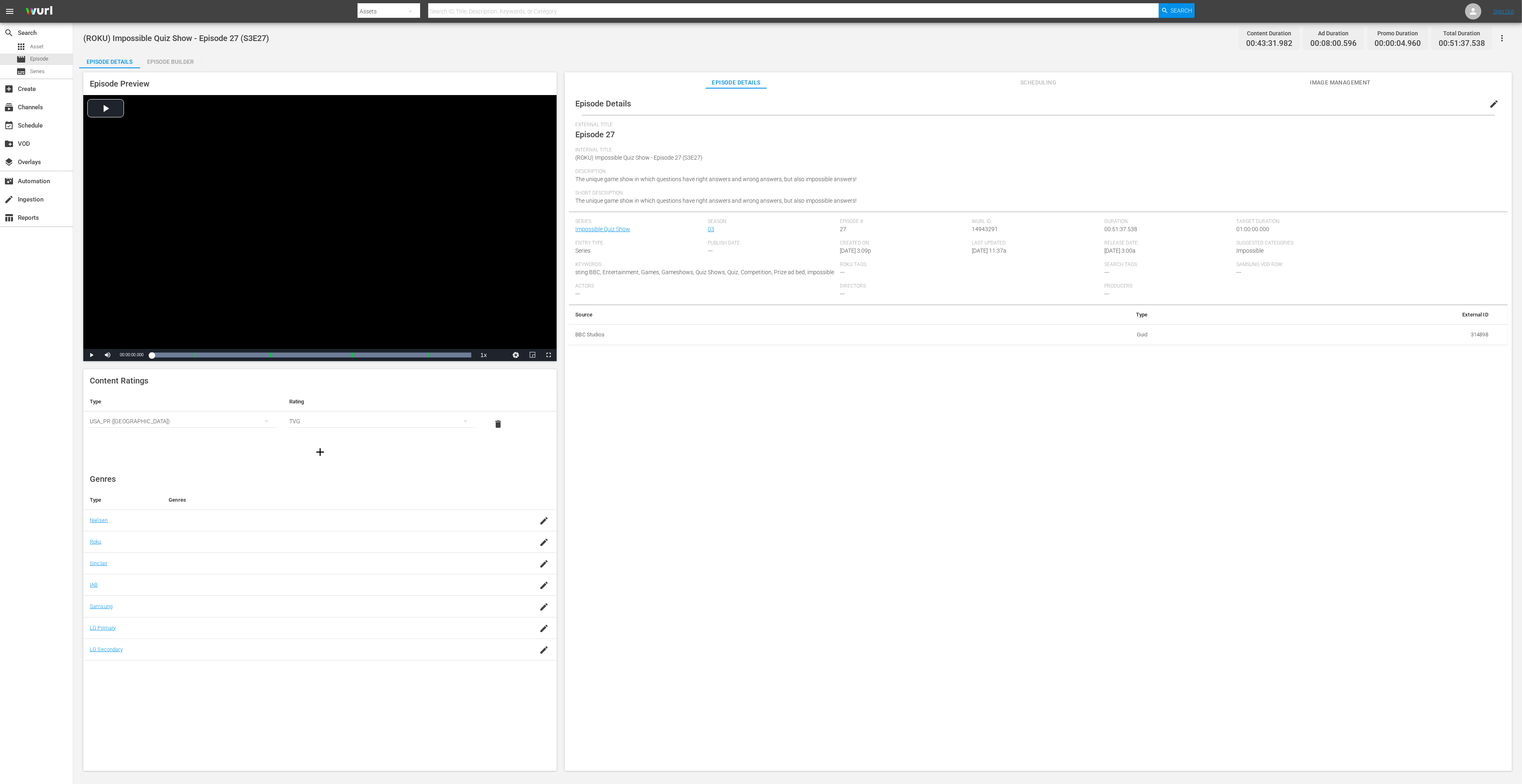
click at [170, 63] on div "Episode Builder" at bounding box center [170, 61] width 61 height 19
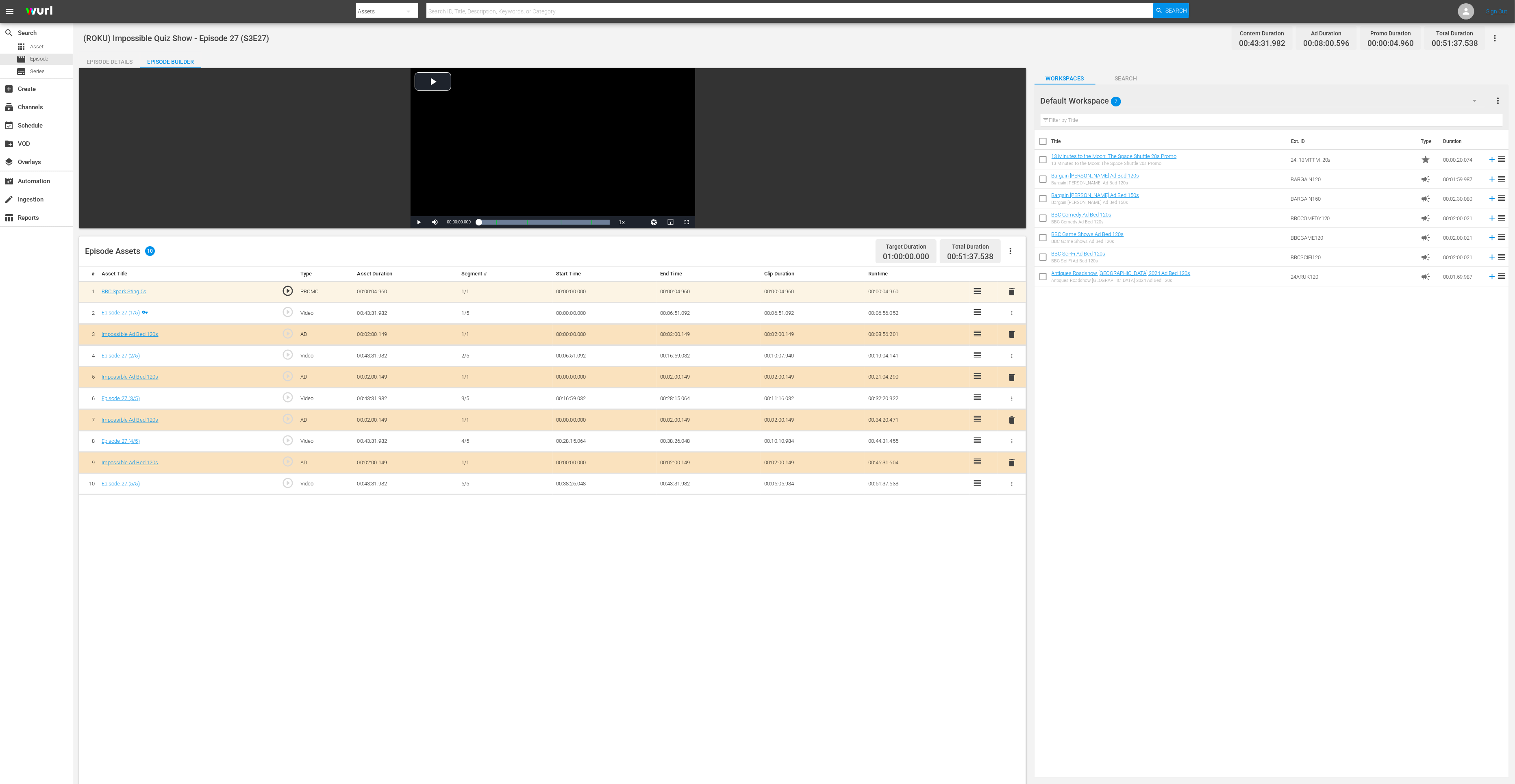
click at [1010, 458] on span "delete" at bounding box center [1011, 463] width 10 height 10
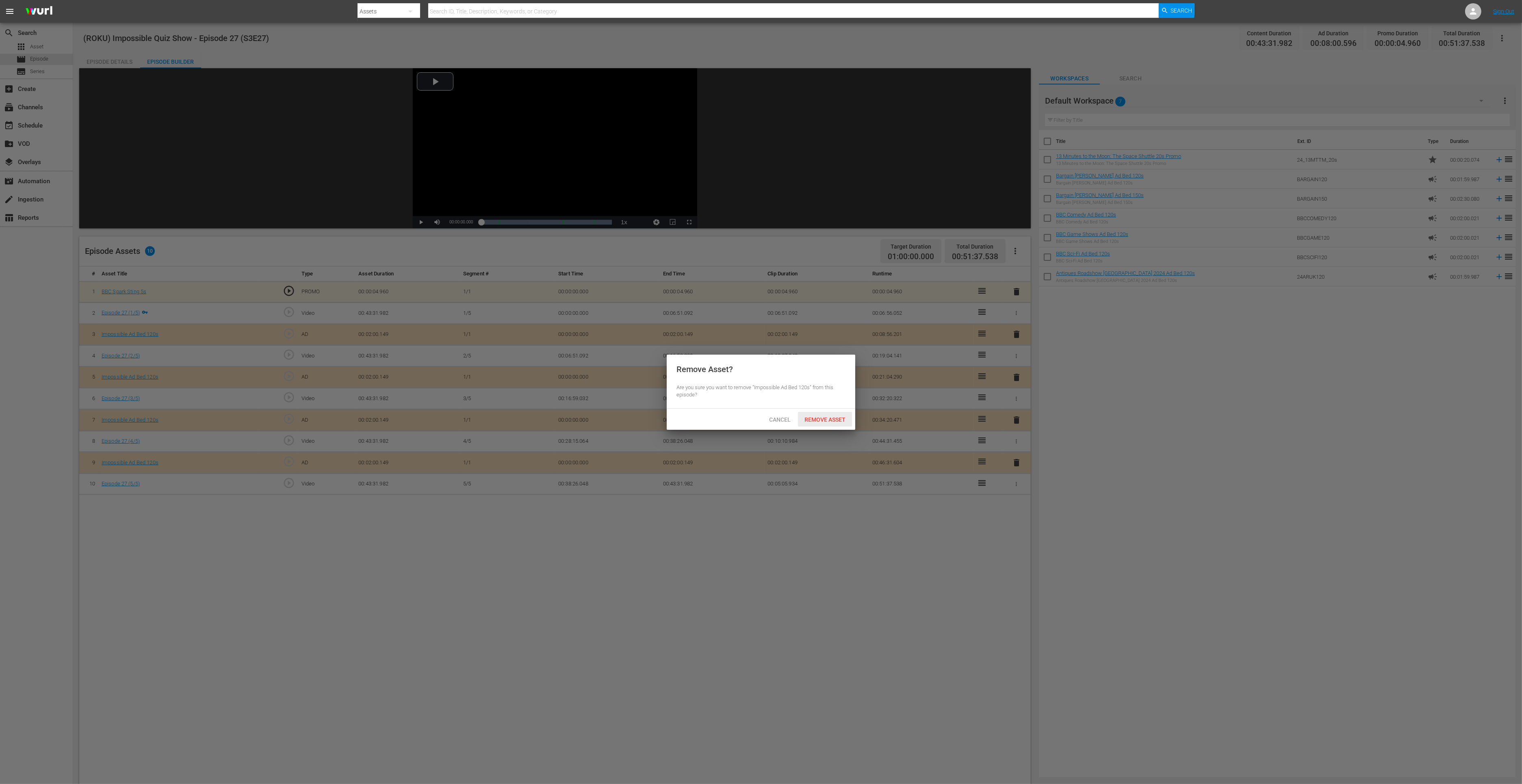
click at [841, 422] on span "Remove Asset" at bounding box center [825, 419] width 54 height 6
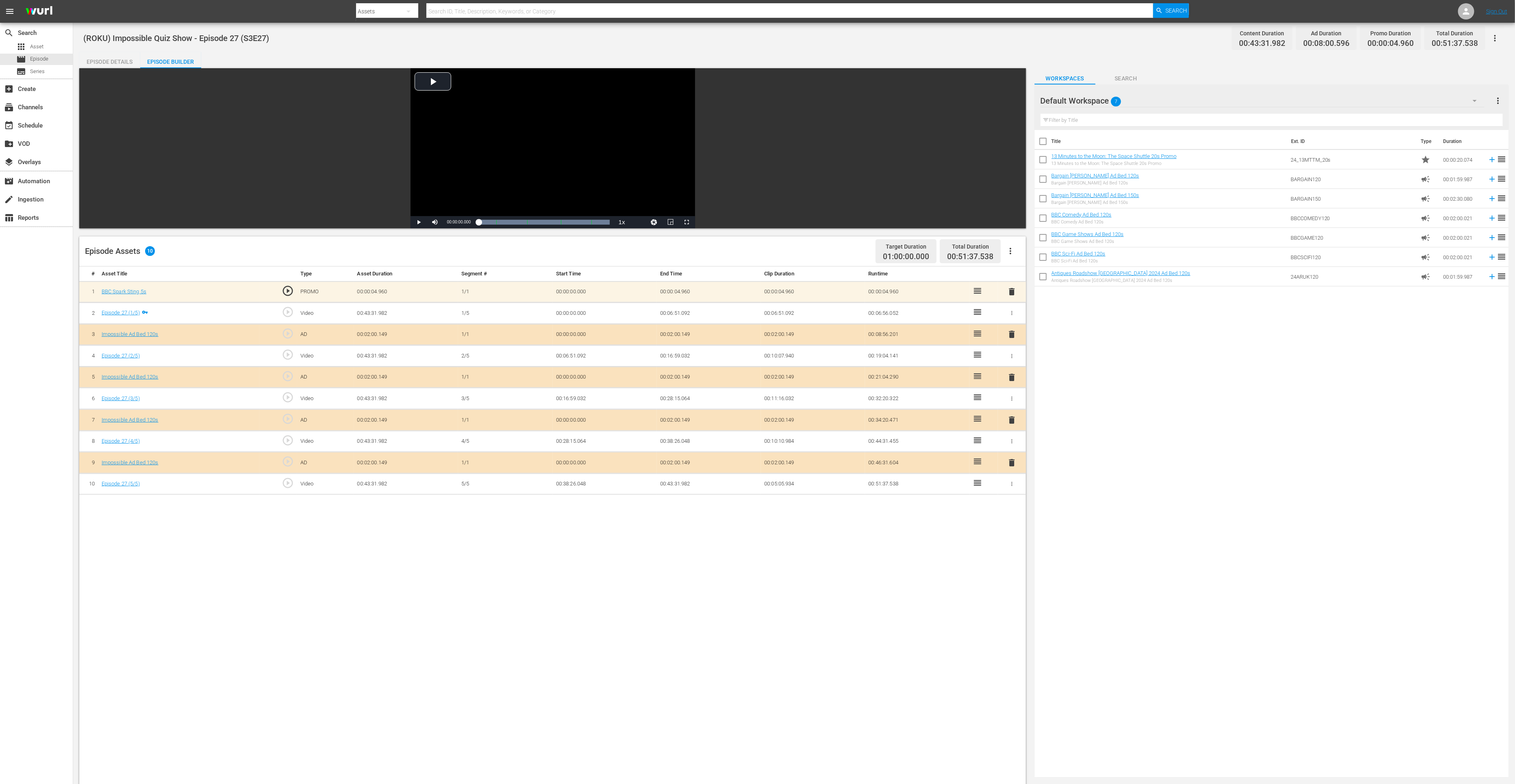
click at [1013, 461] on span "delete" at bounding box center [1011, 463] width 10 height 10
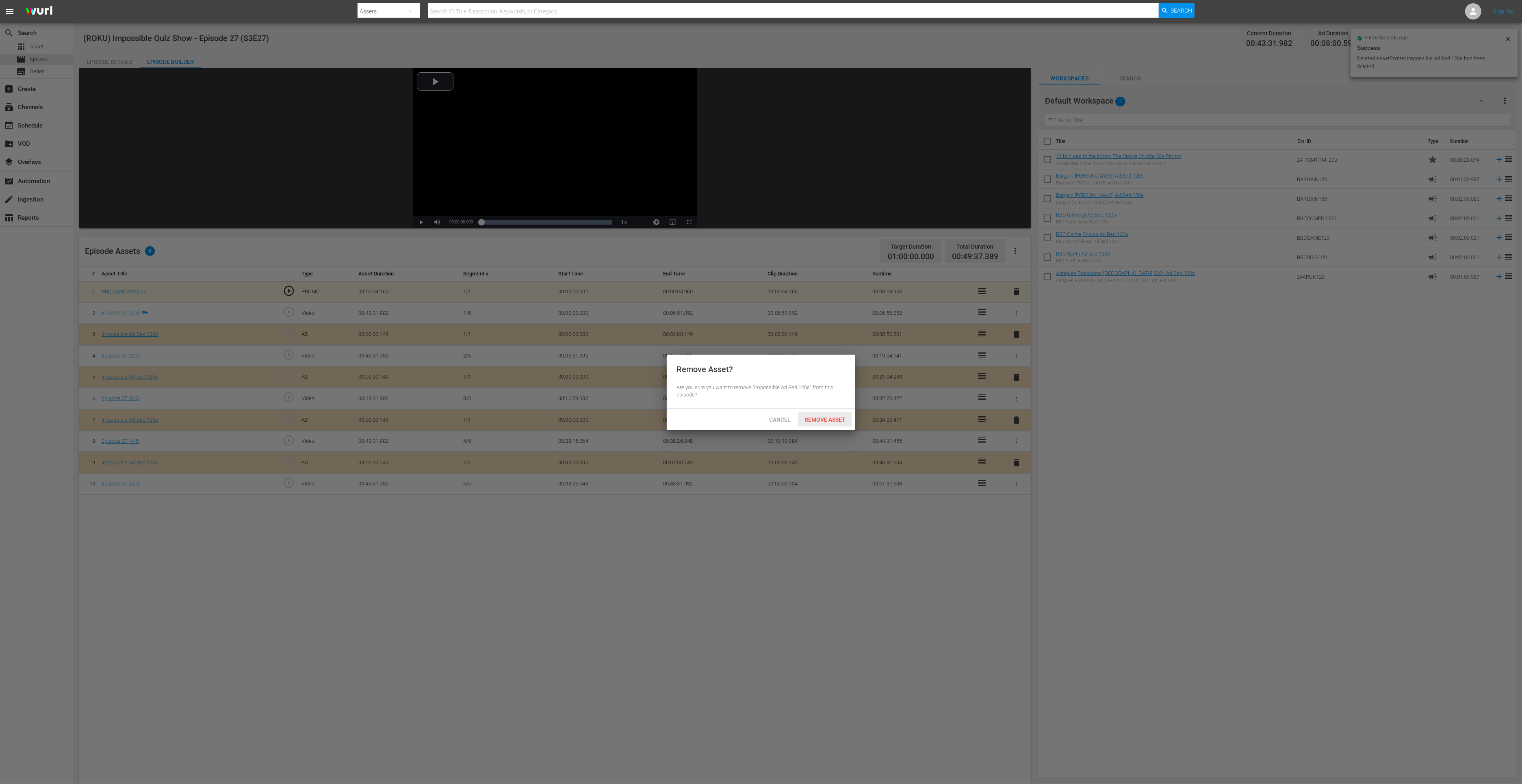
click at [814, 421] on span "Remove Asset" at bounding box center [825, 419] width 54 height 6
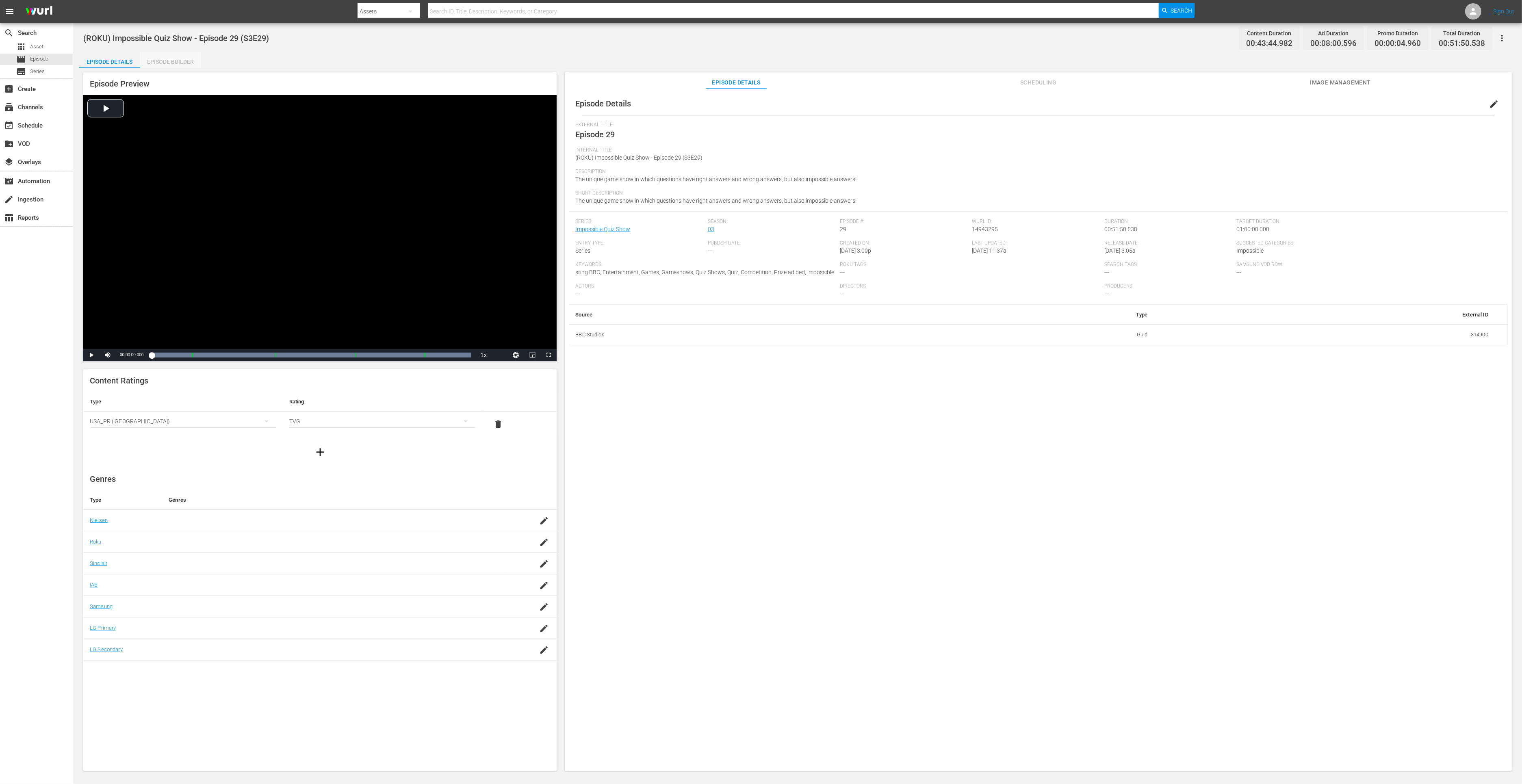
click at [167, 66] on div "Episode Builder" at bounding box center [170, 61] width 61 height 19
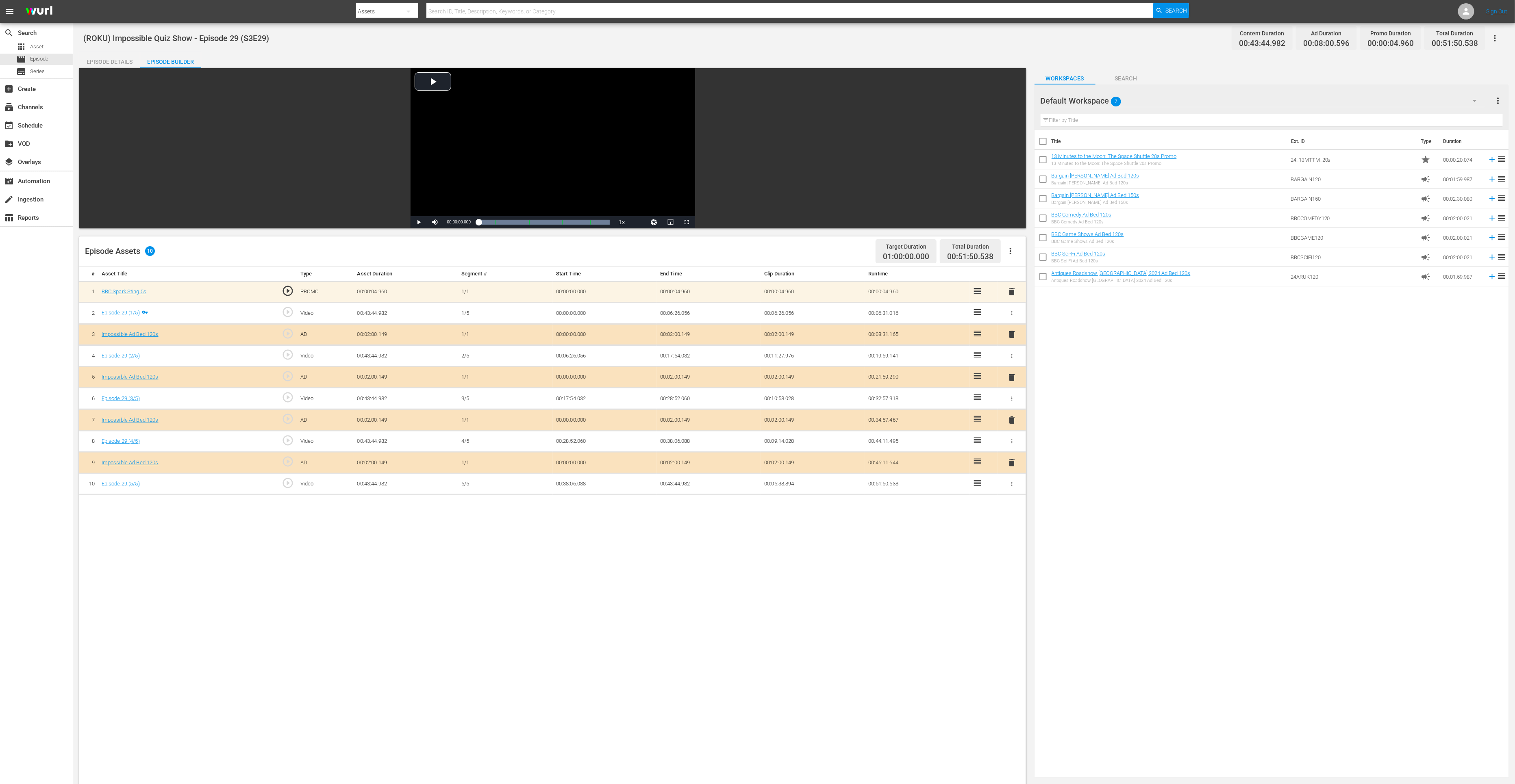
click at [1012, 459] on span "delete" at bounding box center [1011, 463] width 10 height 10
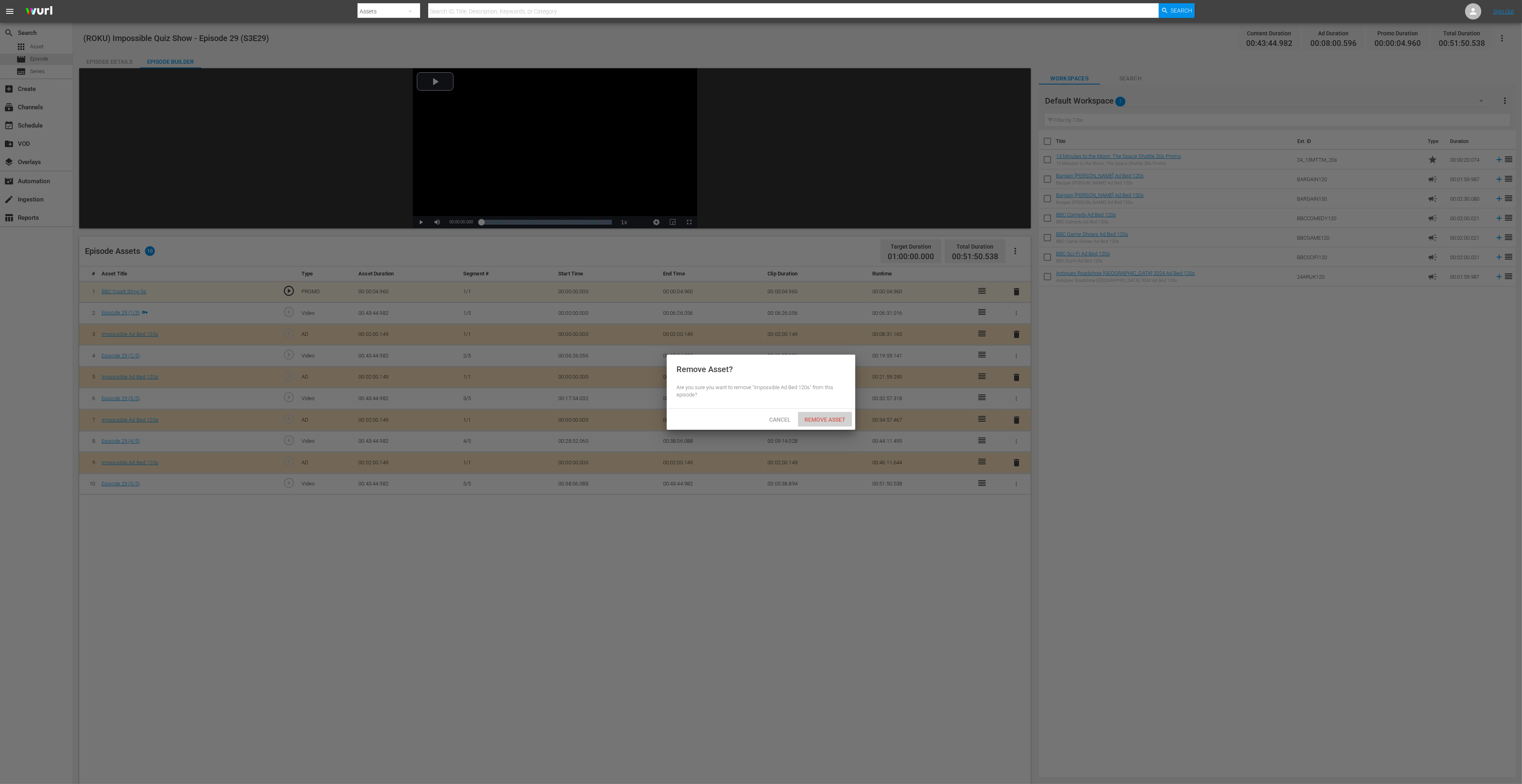
click at [828, 415] on div "Remove Asset" at bounding box center [825, 419] width 54 height 15
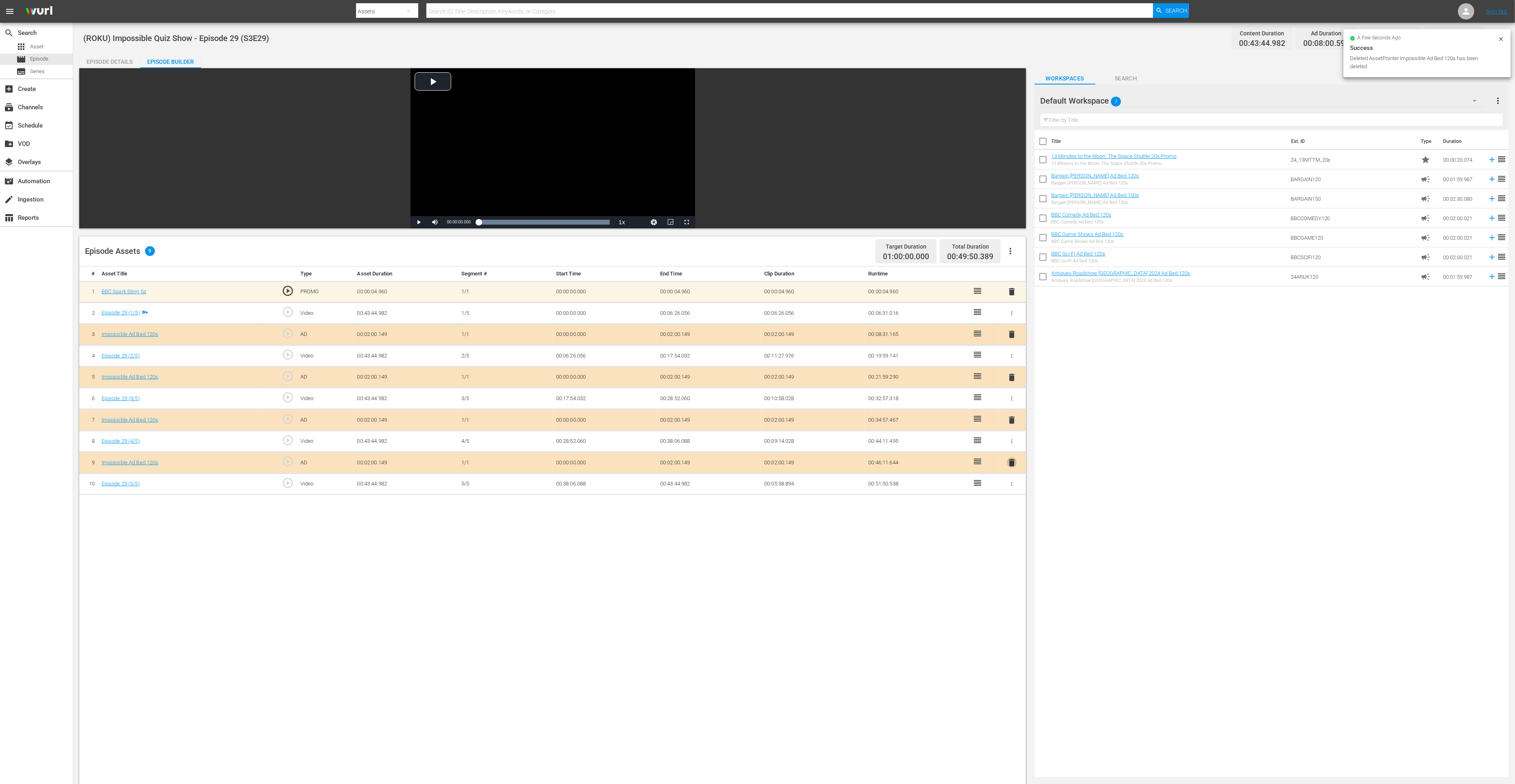
click at [1013, 458] on span "delete" at bounding box center [1011, 463] width 10 height 10
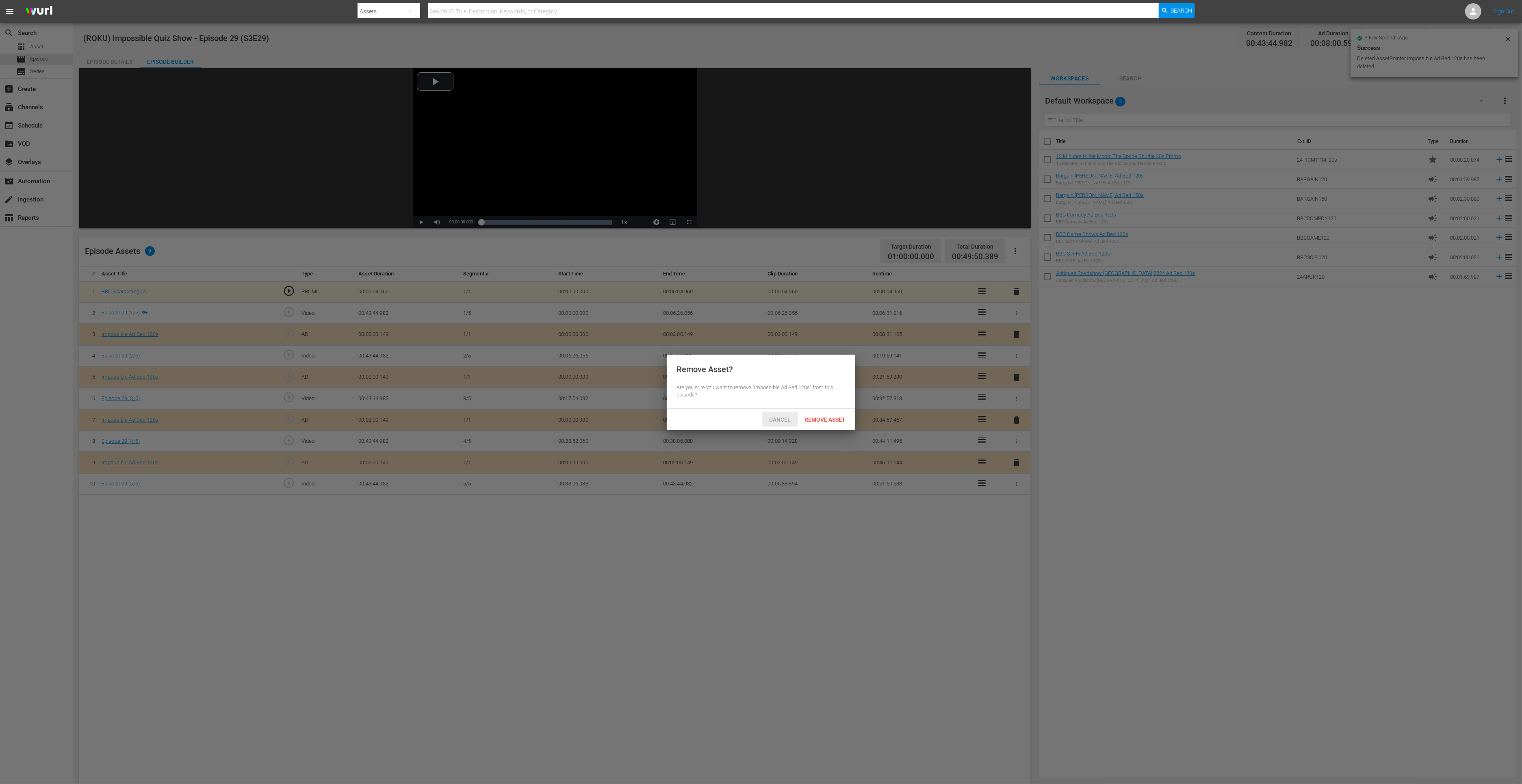
click at [824, 419] on span "Remove Asset" at bounding box center [825, 419] width 54 height 6
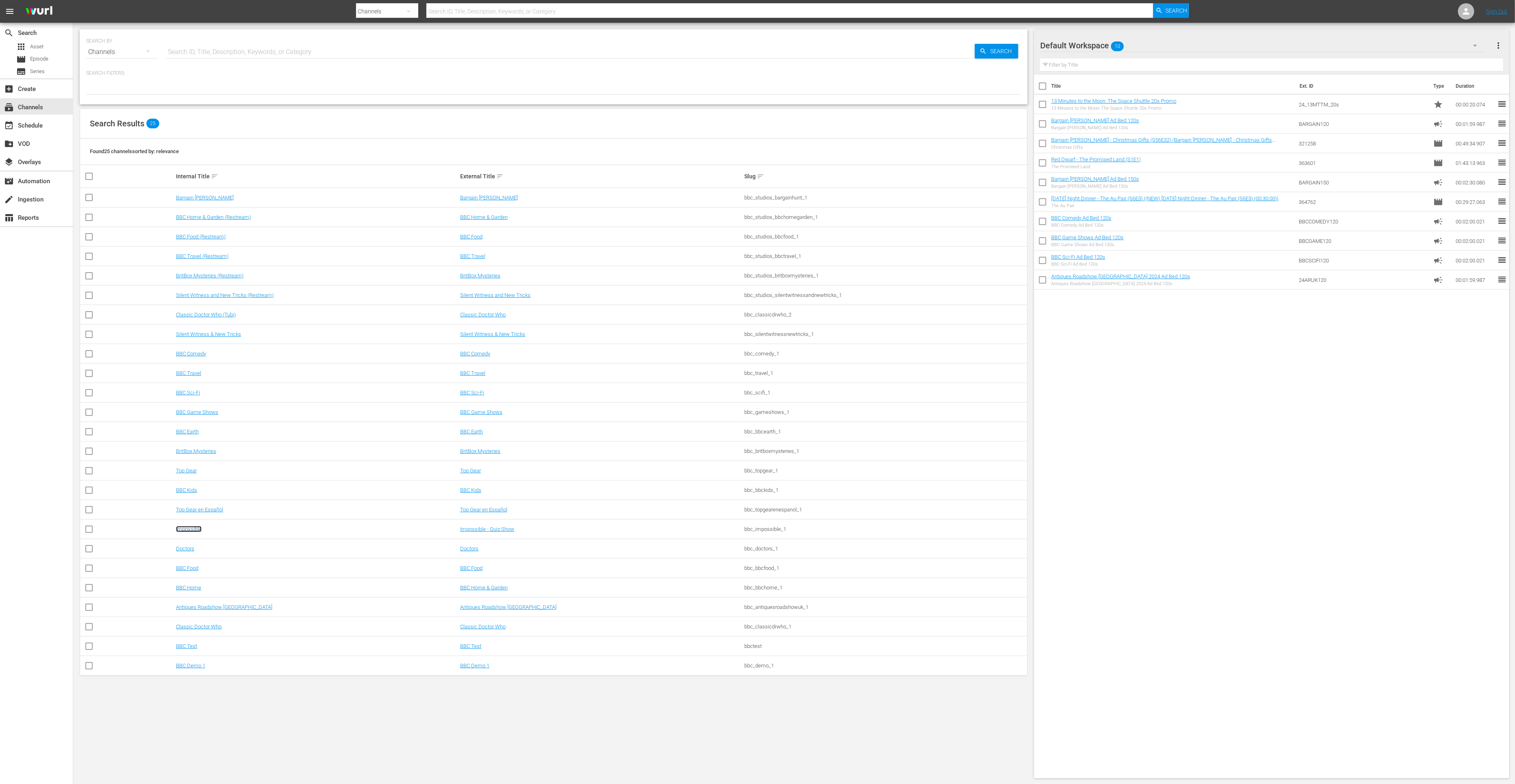
click at [181, 529] on link "Impossible" at bounding box center [189, 529] width 25 height 6
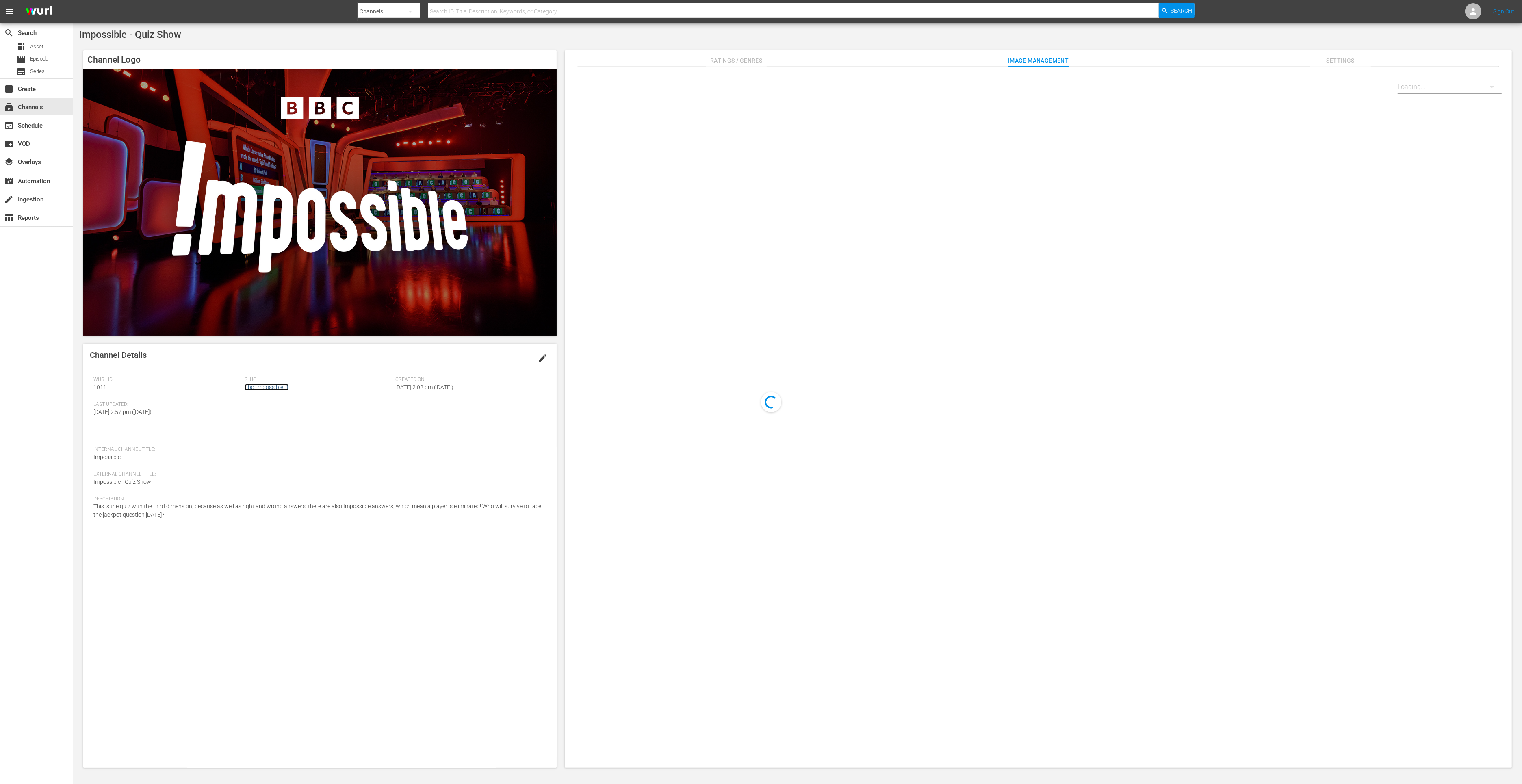
click at [259, 386] on link "bbc_impossible_1" at bounding box center [266, 387] width 44 height 6
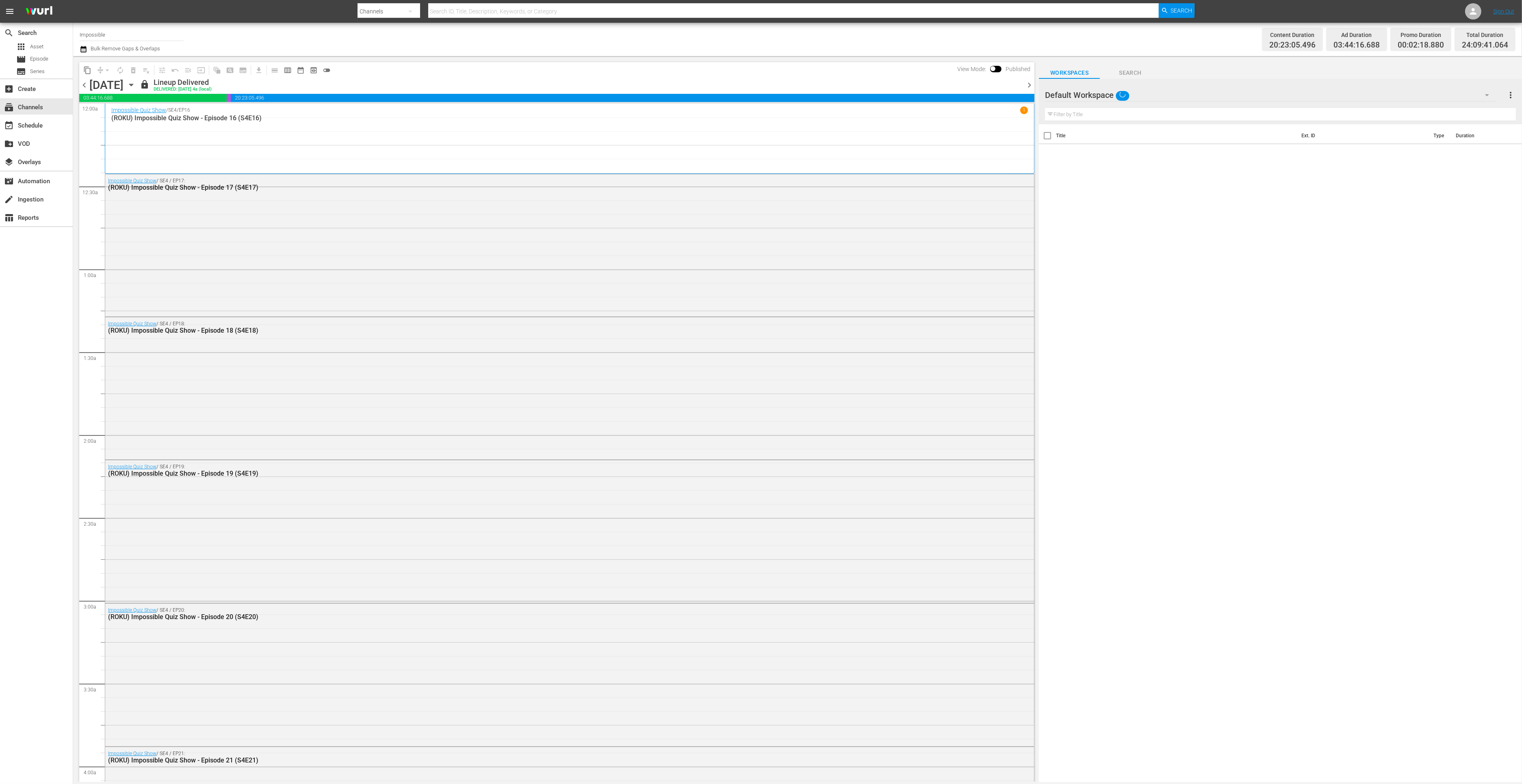
click at [133, 84] on icon "button" at bounding box center [131, 84] width 4 height 2
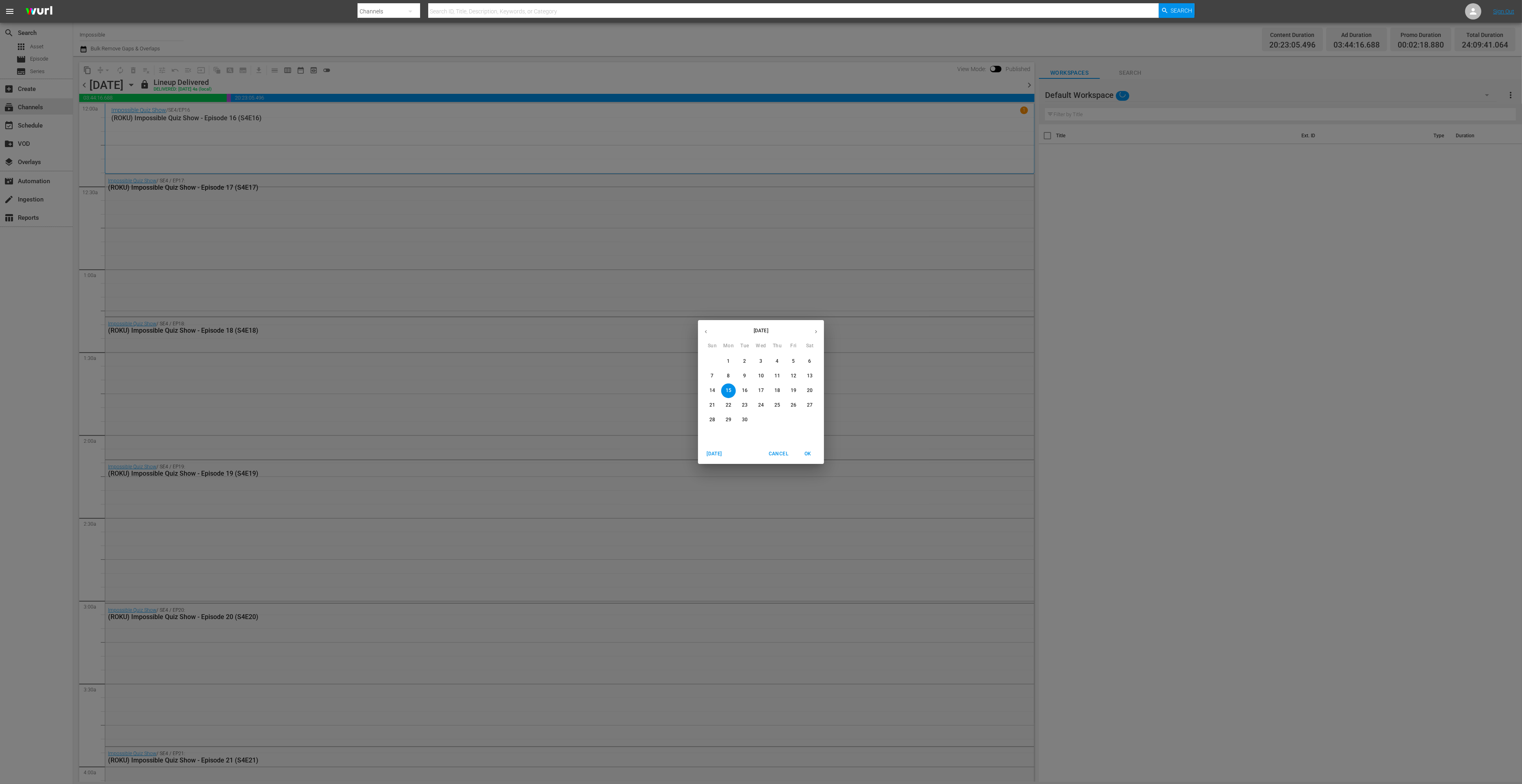
click at [817, 332] on icon "button" at bounding box center [816, 331] width 6 height 6
click at [779, 379] on p "9" at bounding box center [777, 376] width 3 height 7
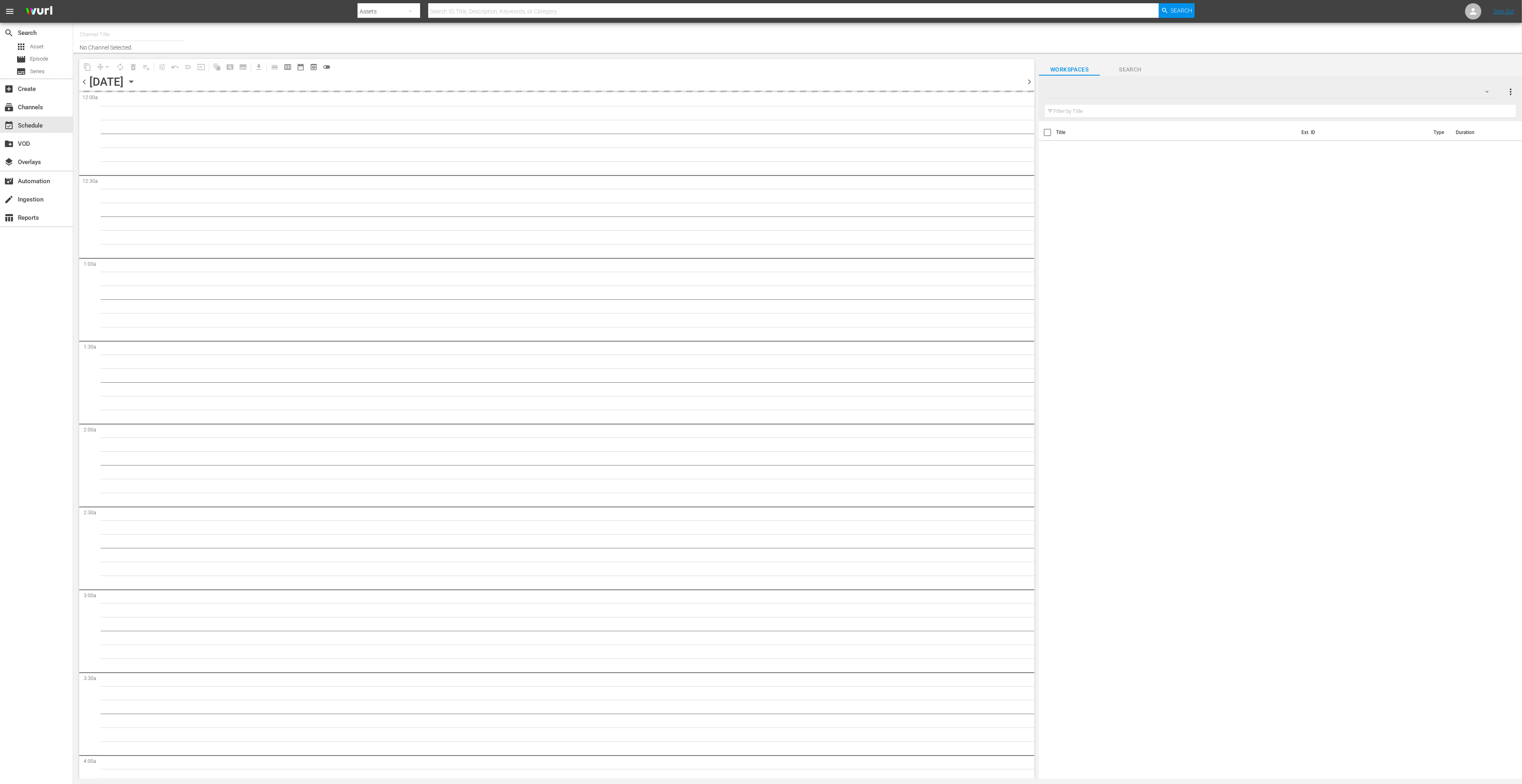
type input "Impossible (1011)"
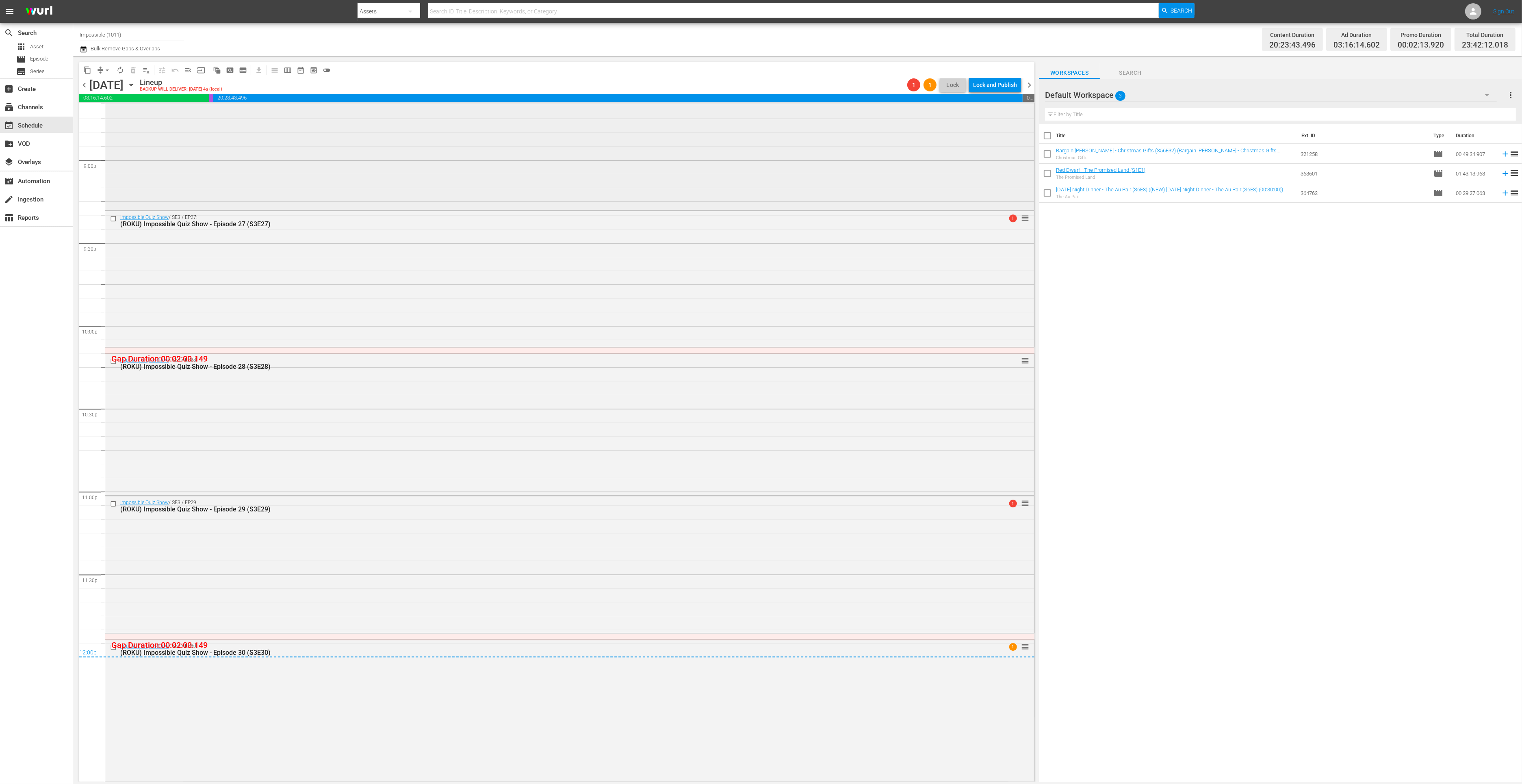
scroll to position [3253, 0]
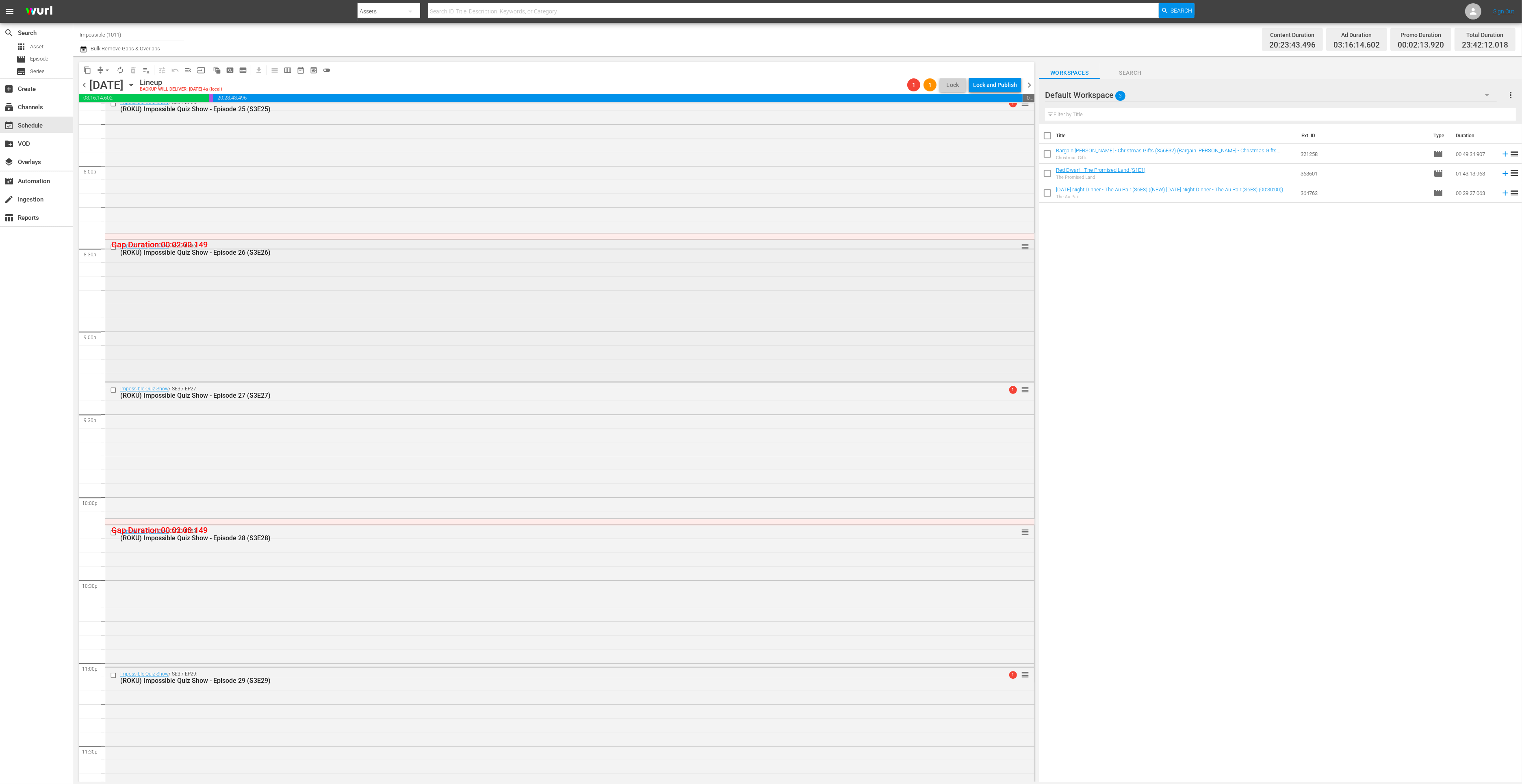
click at [347, 322] on div "Impossible Quiz Show / SE3 / EP26: (ROKU) Impossible Quiz Show - Episode 26 (S3…" at bounding box center [570, 310] width 929 height 141
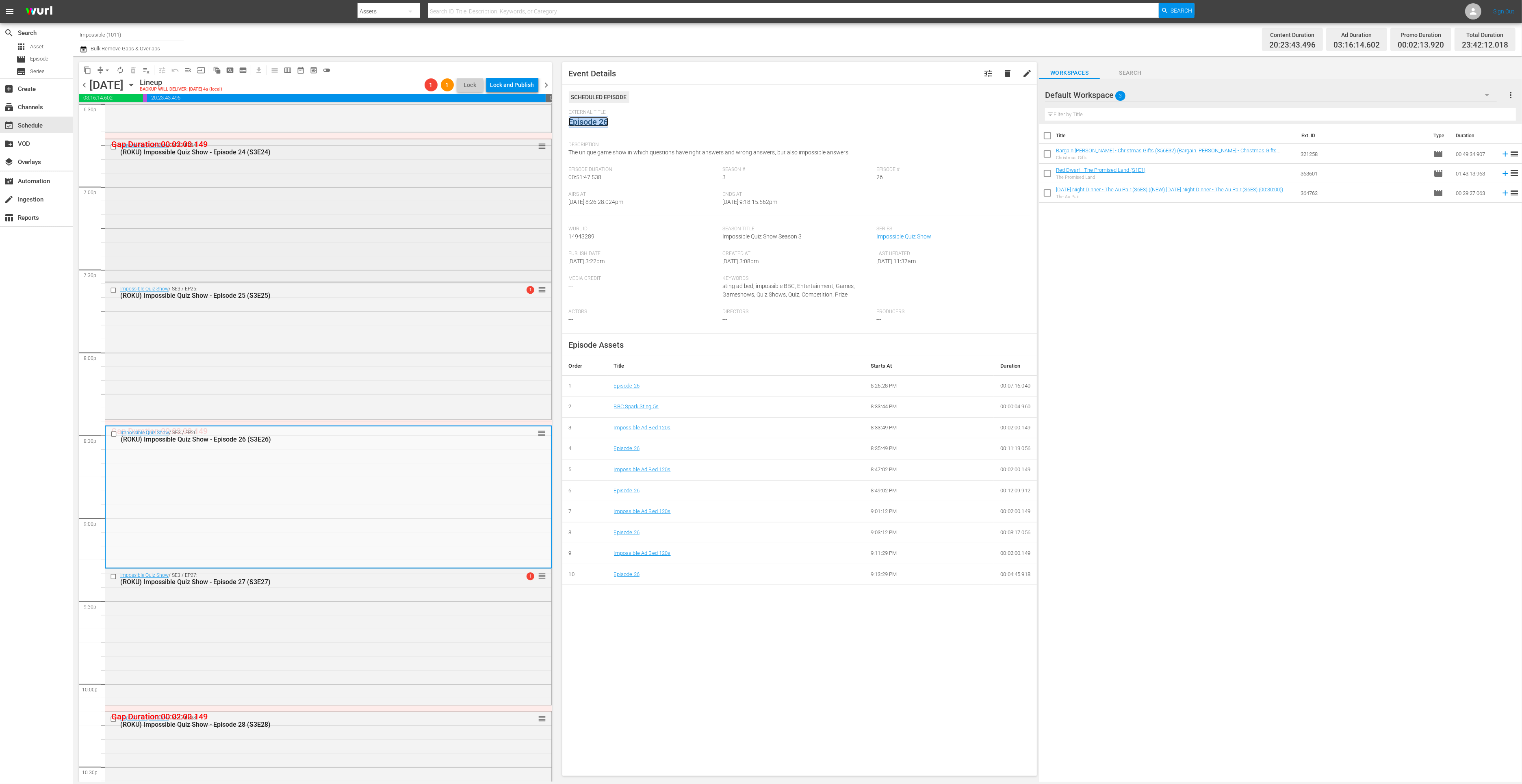
scroll to position [2753, 0]
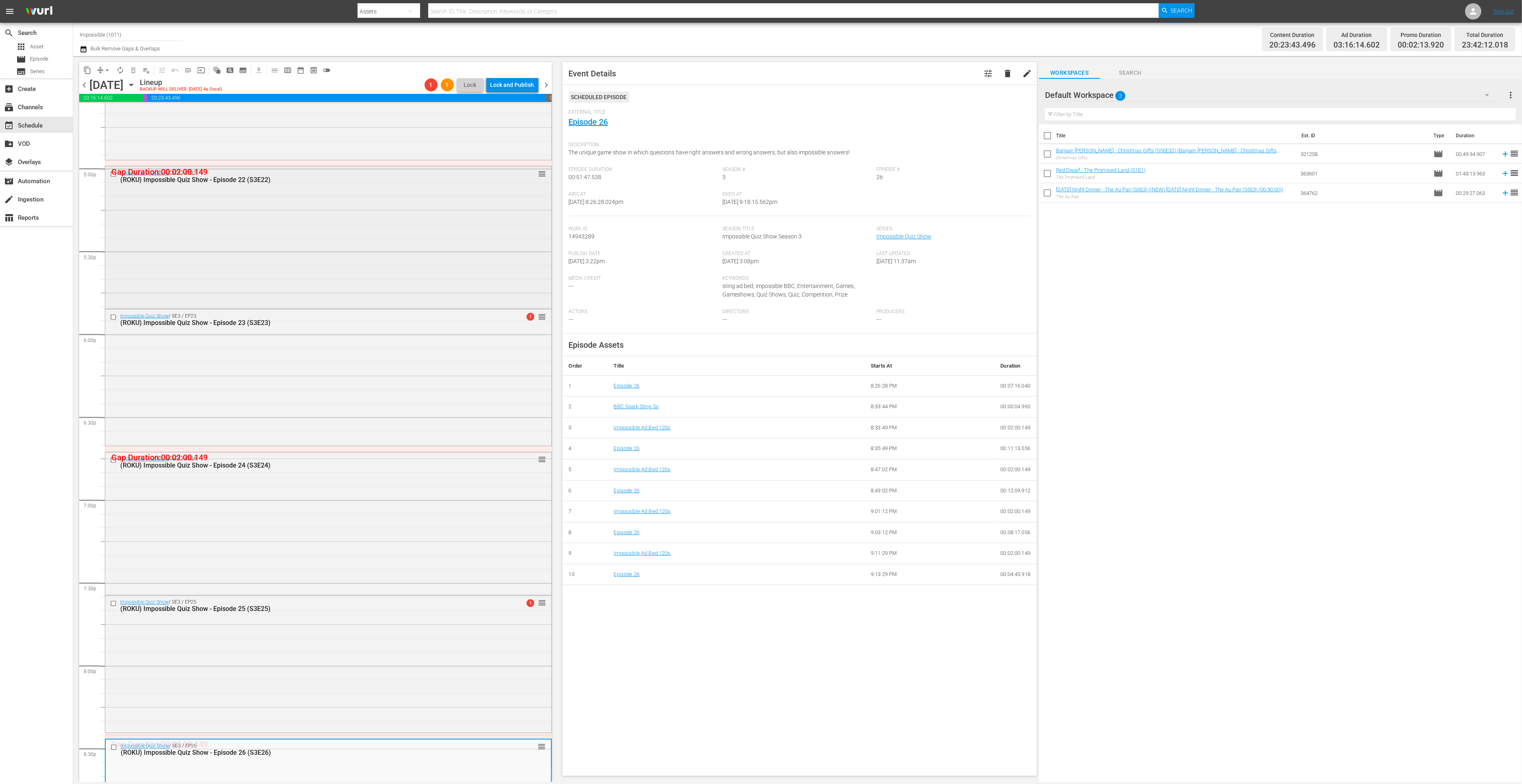
click at [333, 266] on div "Impossible Quiz Show / SE3 / EP22: (ROKU) Impossible Quiz Show - Episode 22 (S3…" at bounding box center [328, 237] width 446 height 141
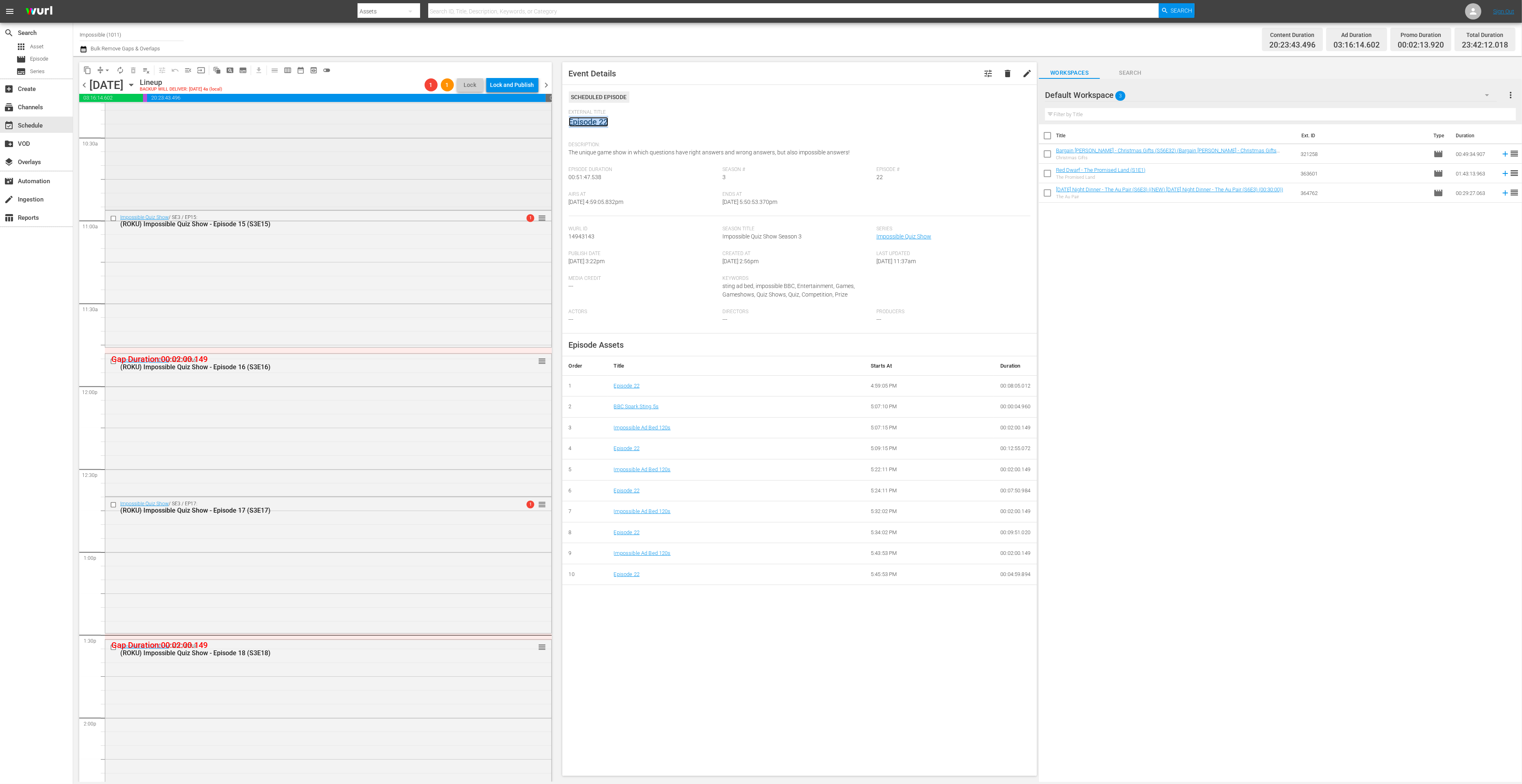
scroll to position [1707, 0]
click at [340, 554] on div "Impossible Quiz Show / SE3 / EP17: (ROKU) Impossible Quiz Show - Episode 17 (S3…" at bounding box center [328, 564] width 446 height 135
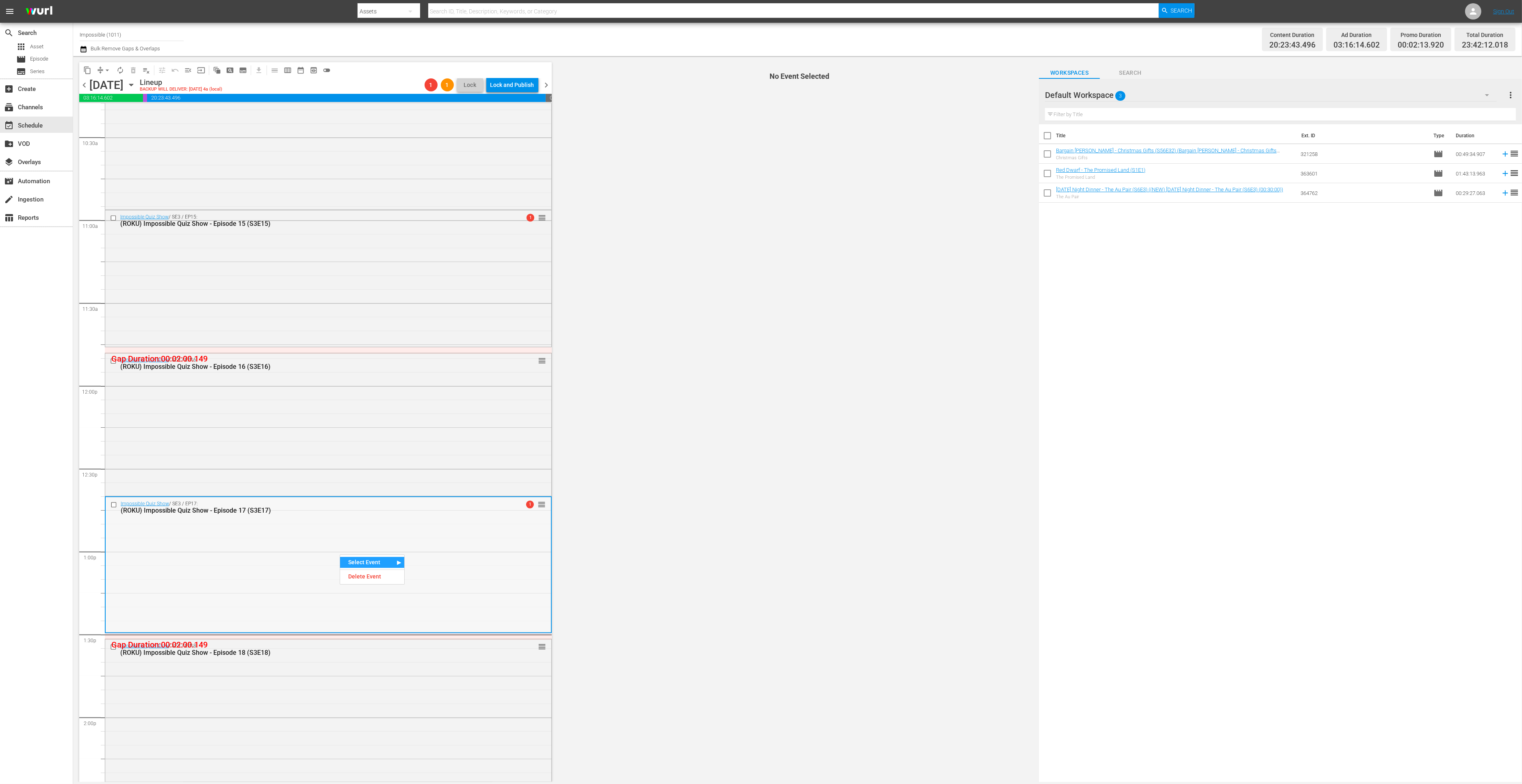
click at [317, 542] on div "Impossible Quiz Show / SE3 / EP17: (ROKU) Impossible Quiz Show - Episode 17 (S3…" at bounding box center [329, 565] width 445 height 135
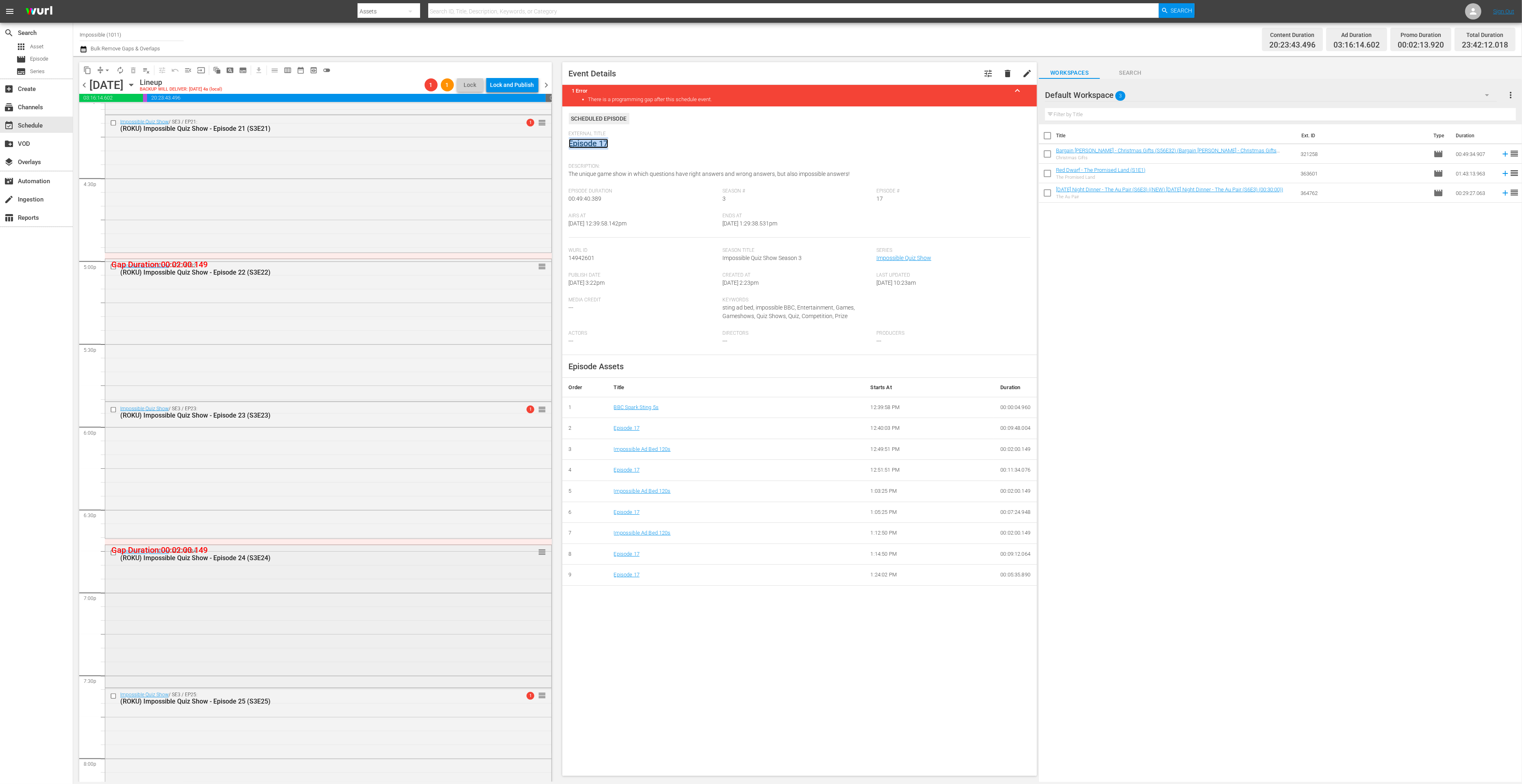
scroll to position [2757, 0]
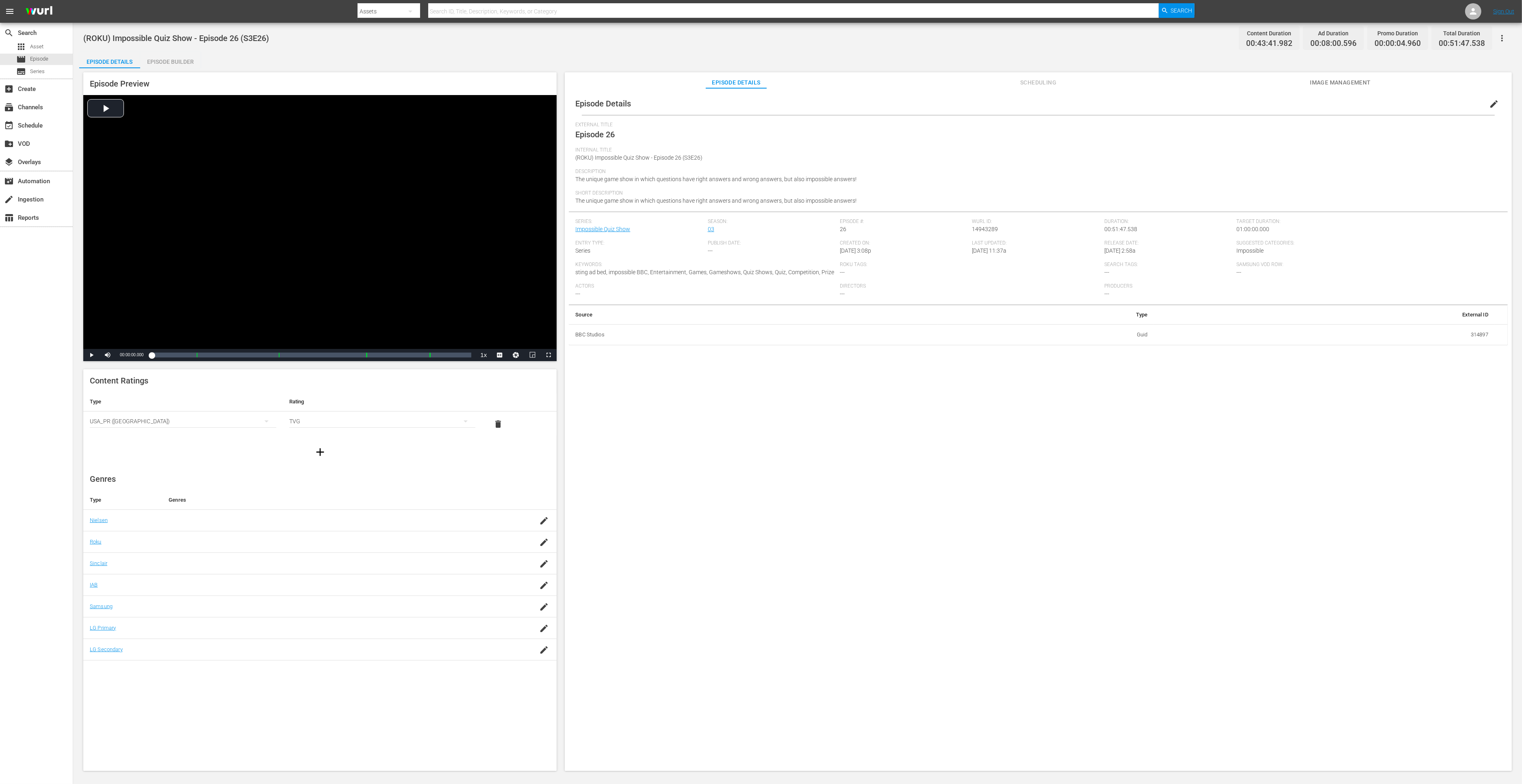
click at [171, 62] on div "Episode Builder" at bounding box center [170, 61] width 61 height 19
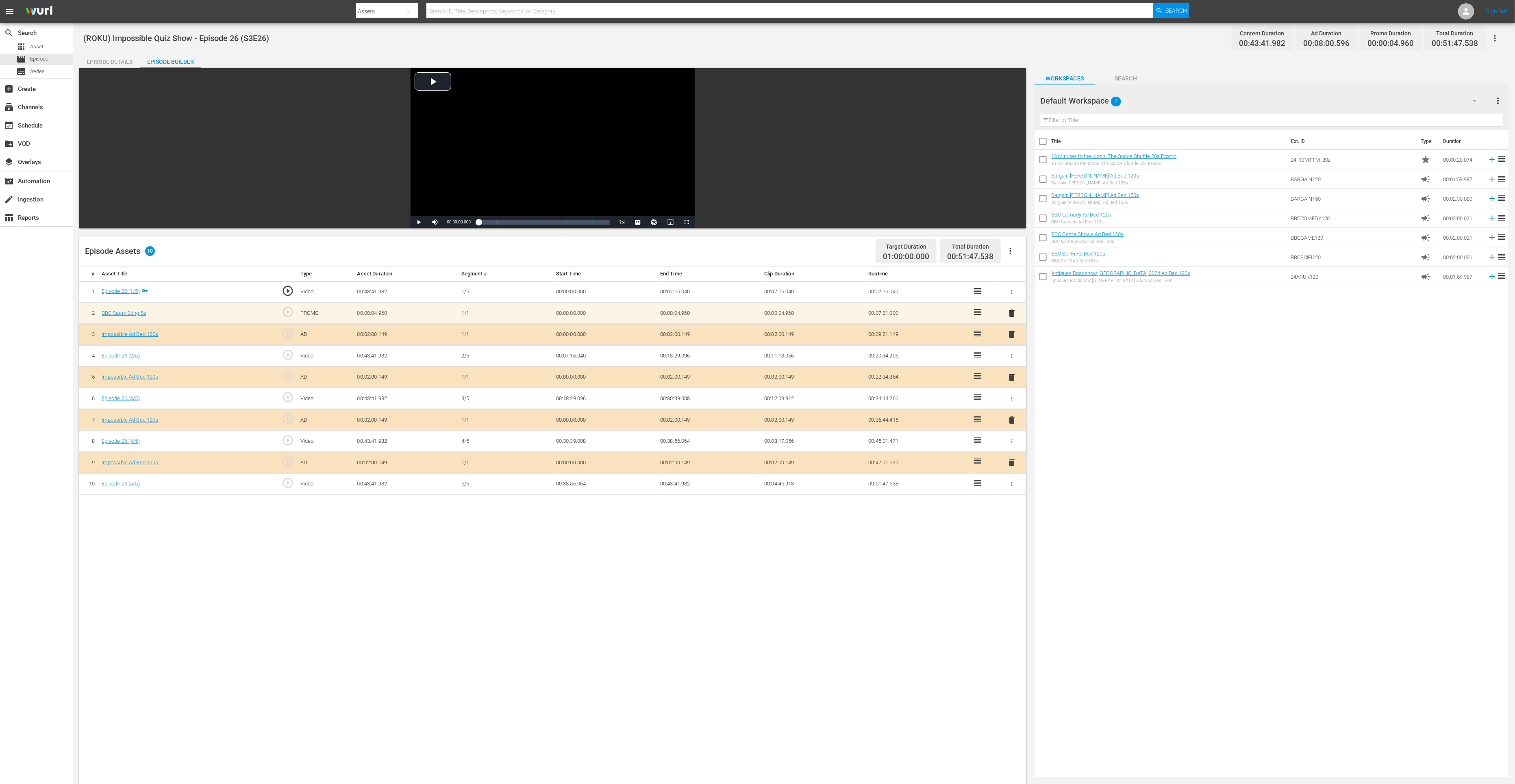
click at [1010, 458] on span "delete" at bounding box center [1011, 463] width 10 height 10
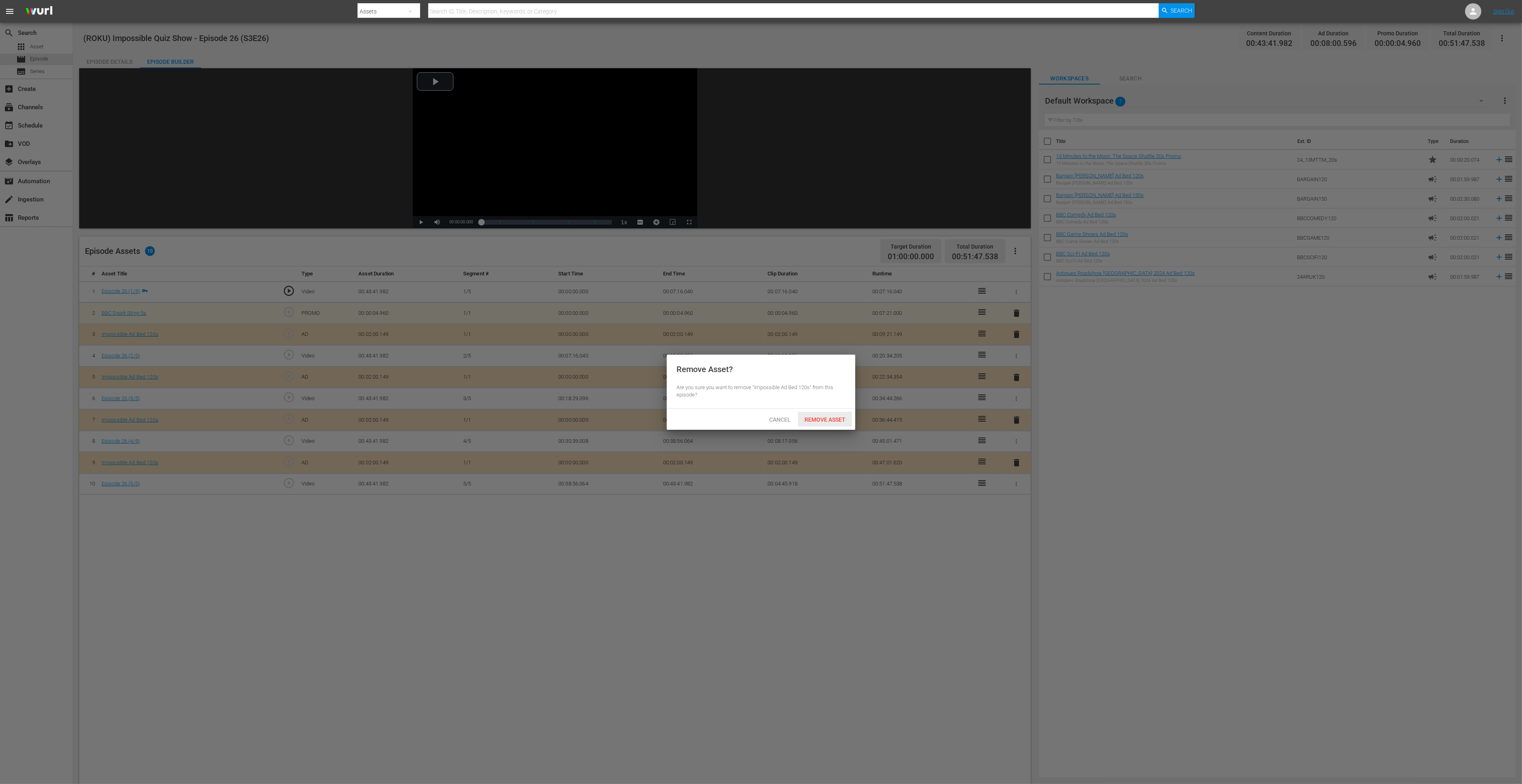
click at [842, 422] on span "Remove Asset" at bounding box center [825, 419] width 54 height 6
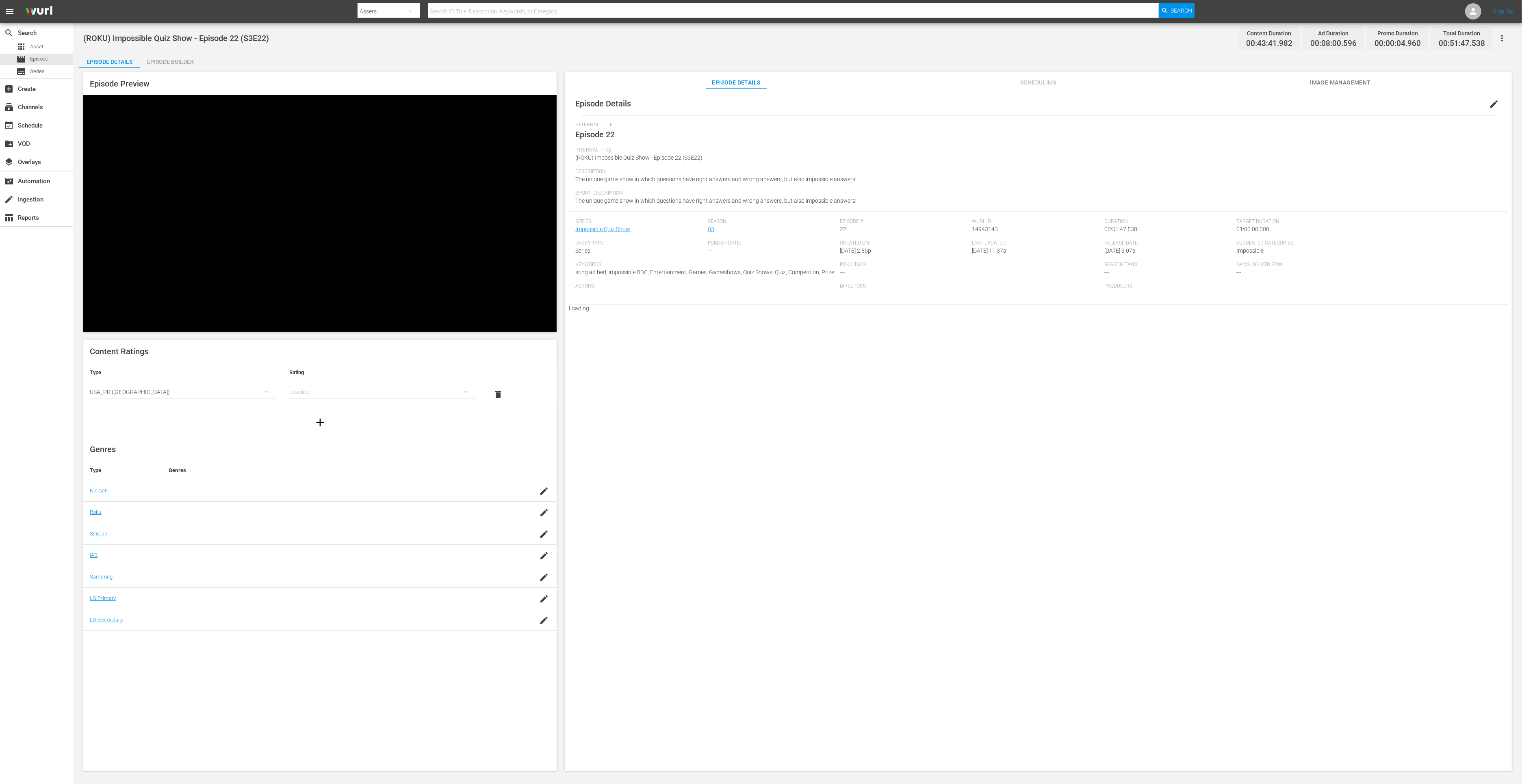
click at [183, 60] on div "Episode Builder" at bounding box center [170, 61] width 61 height 19
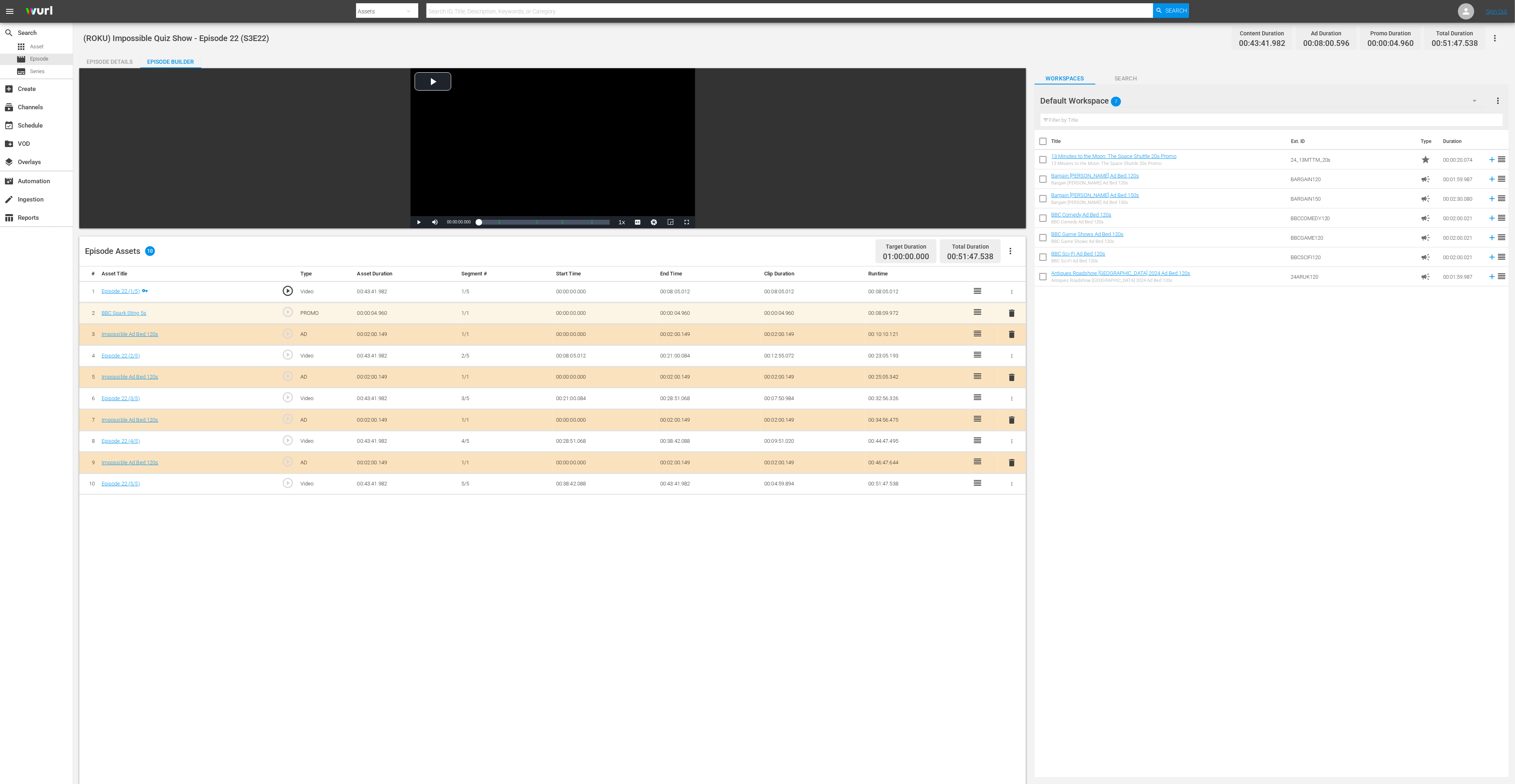
click at [1009, 460] on span "delete" at bounding box center [1011, 463] width 10 height 10
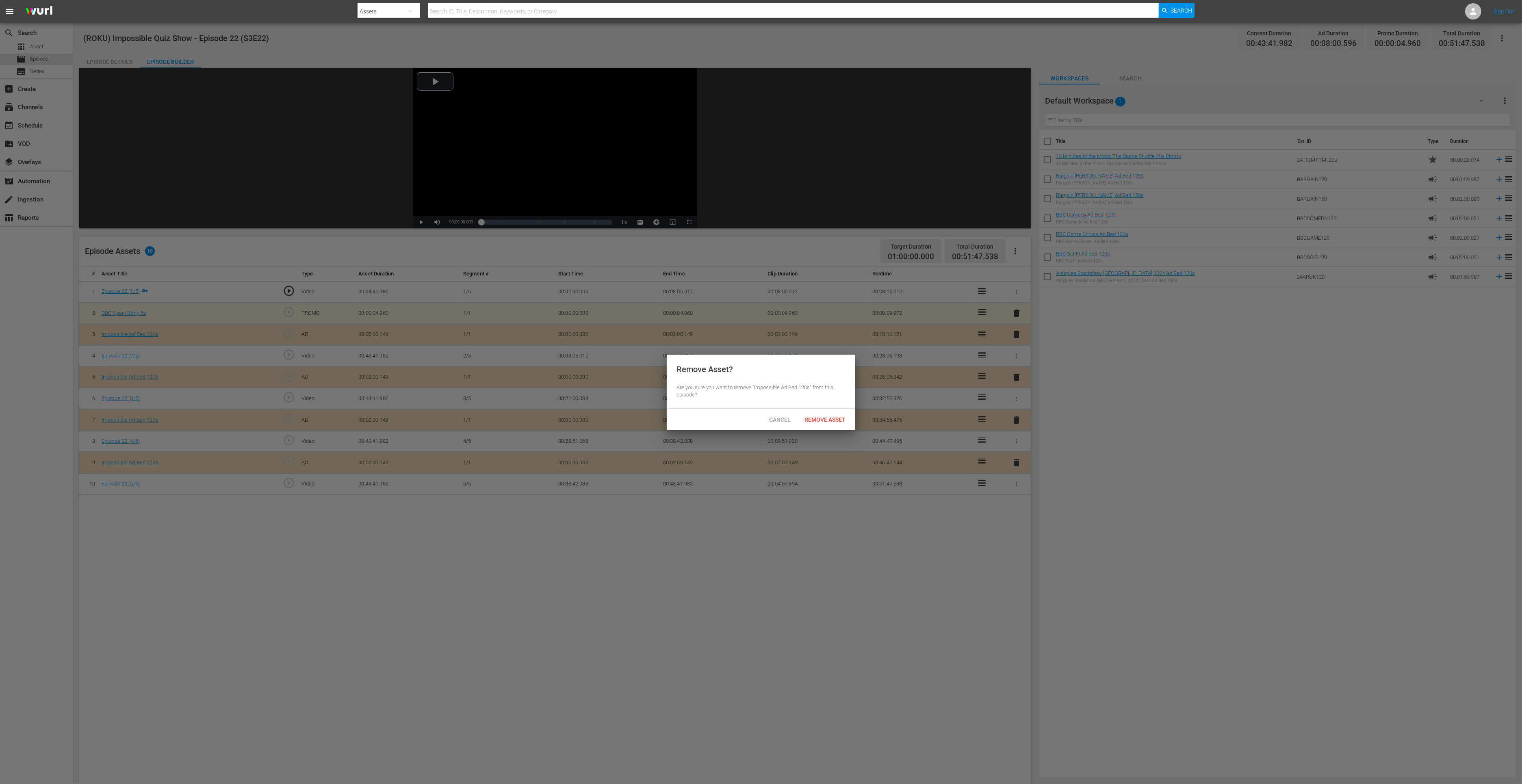
click at [830, 411] on div "Cancel Remove Asset" at bounding box center [760, 419] width 188 height 21
click at [824, 428] on div "Cancel Remove Asset" at bounding box center [760, 419] width 188 height 21
click at [827, 418] on span "Remove Asset" at bounding box center [825, 419] width 54 height 6
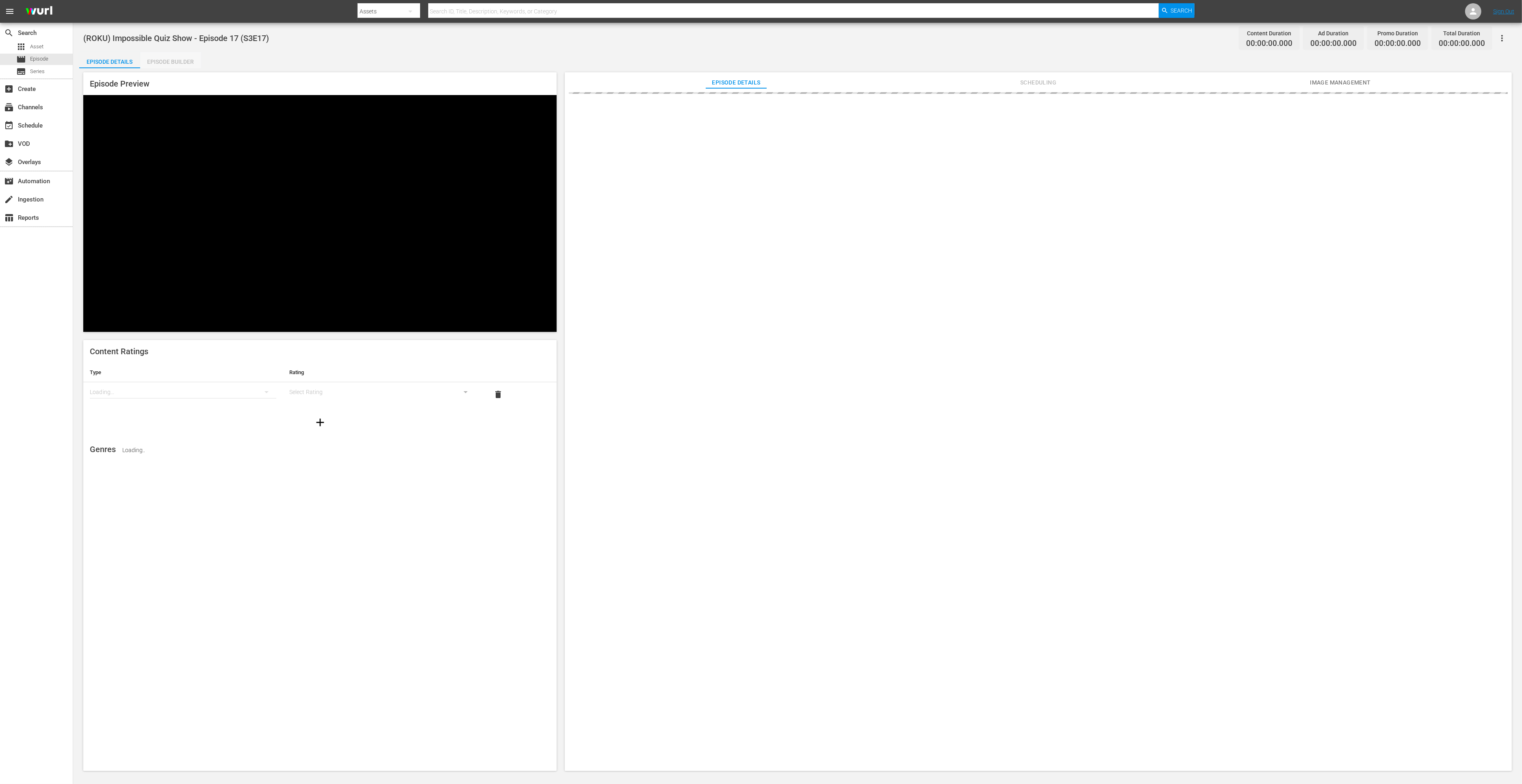
click at [166, 62] on div "Episode Builder" at bounding box center [170, 61] width 61 height 19
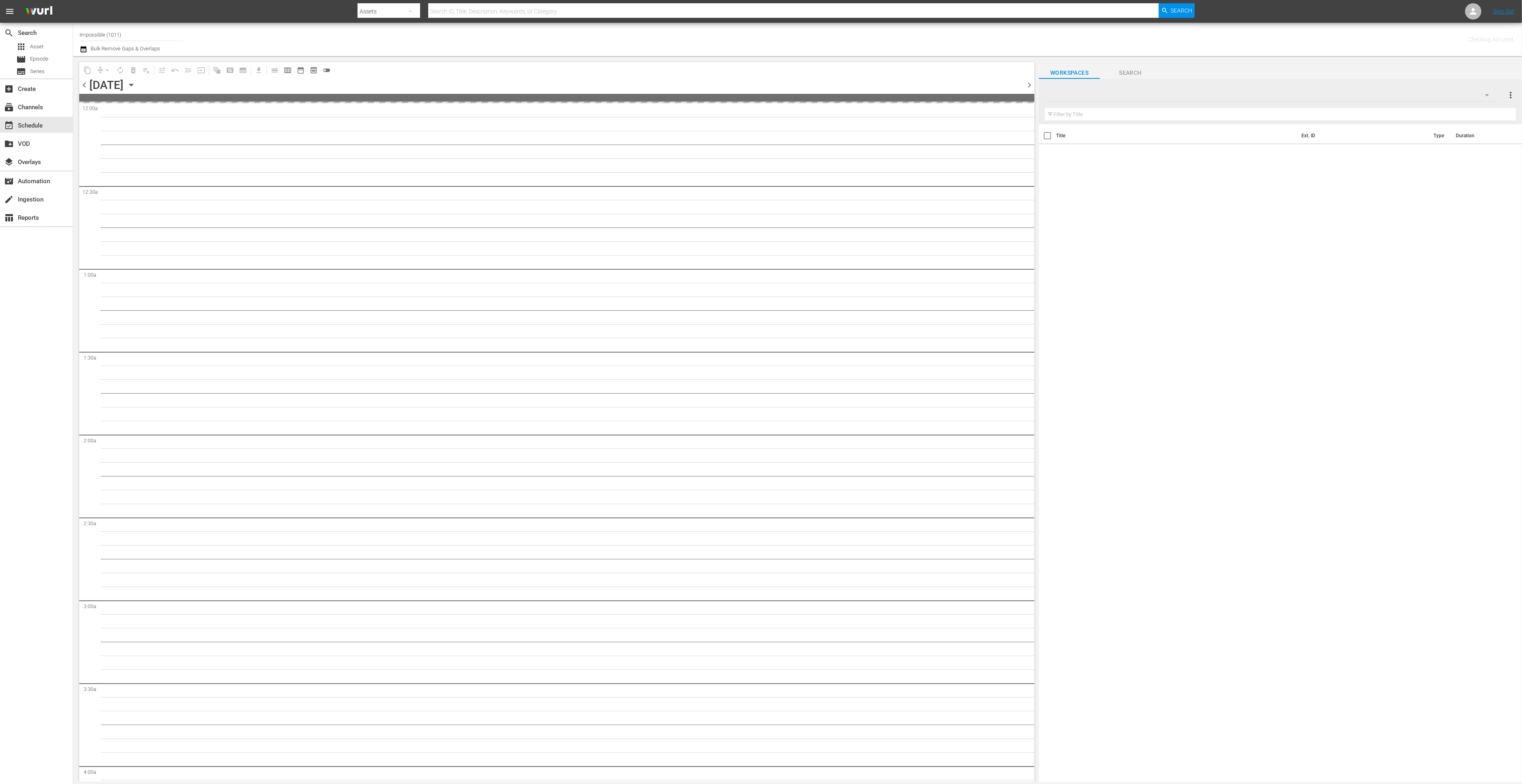
type input "Impossible (1011)"
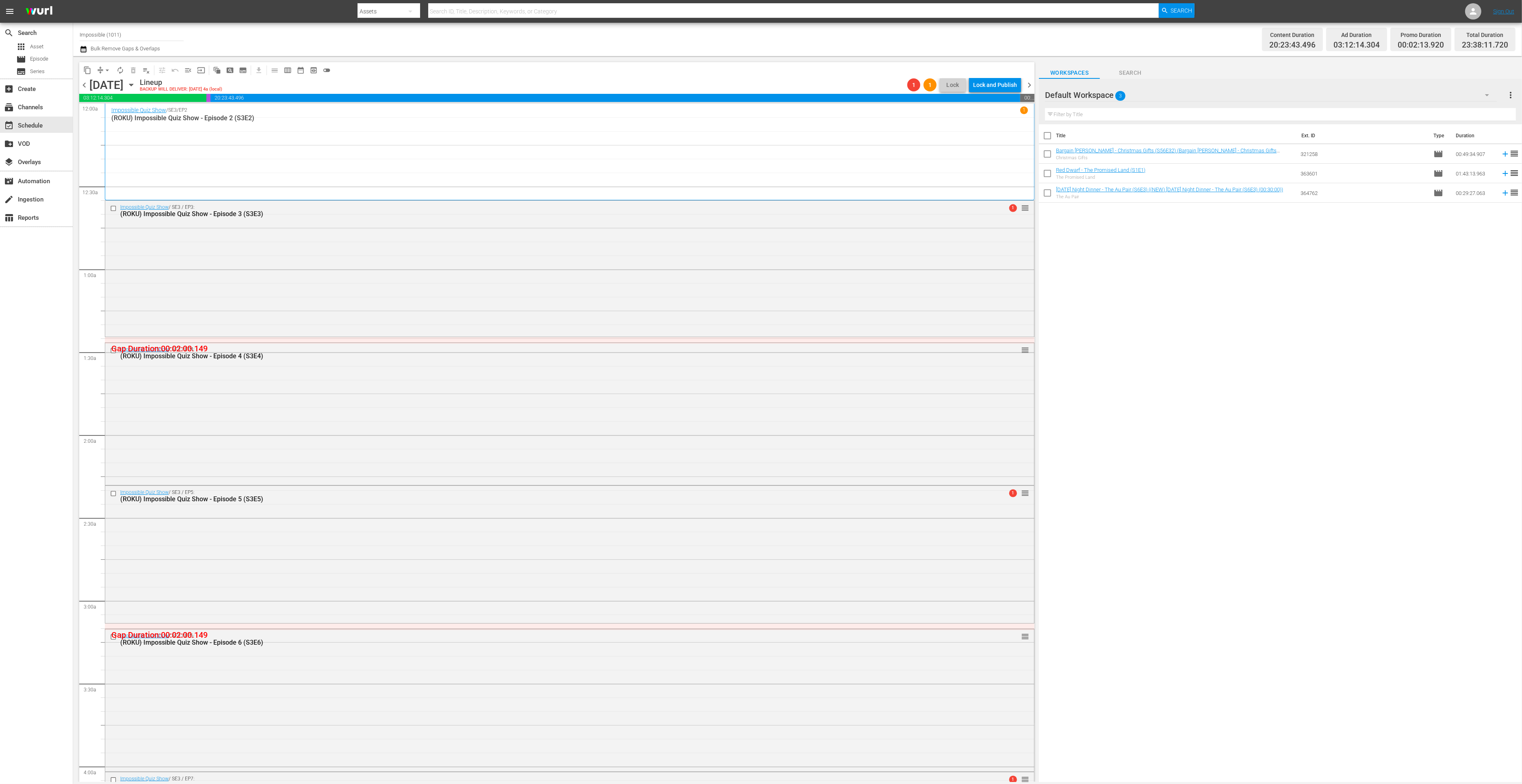
click at [1030, 85] on span "chevron_right" at bounding box center [1029, 84] width 10 height 10
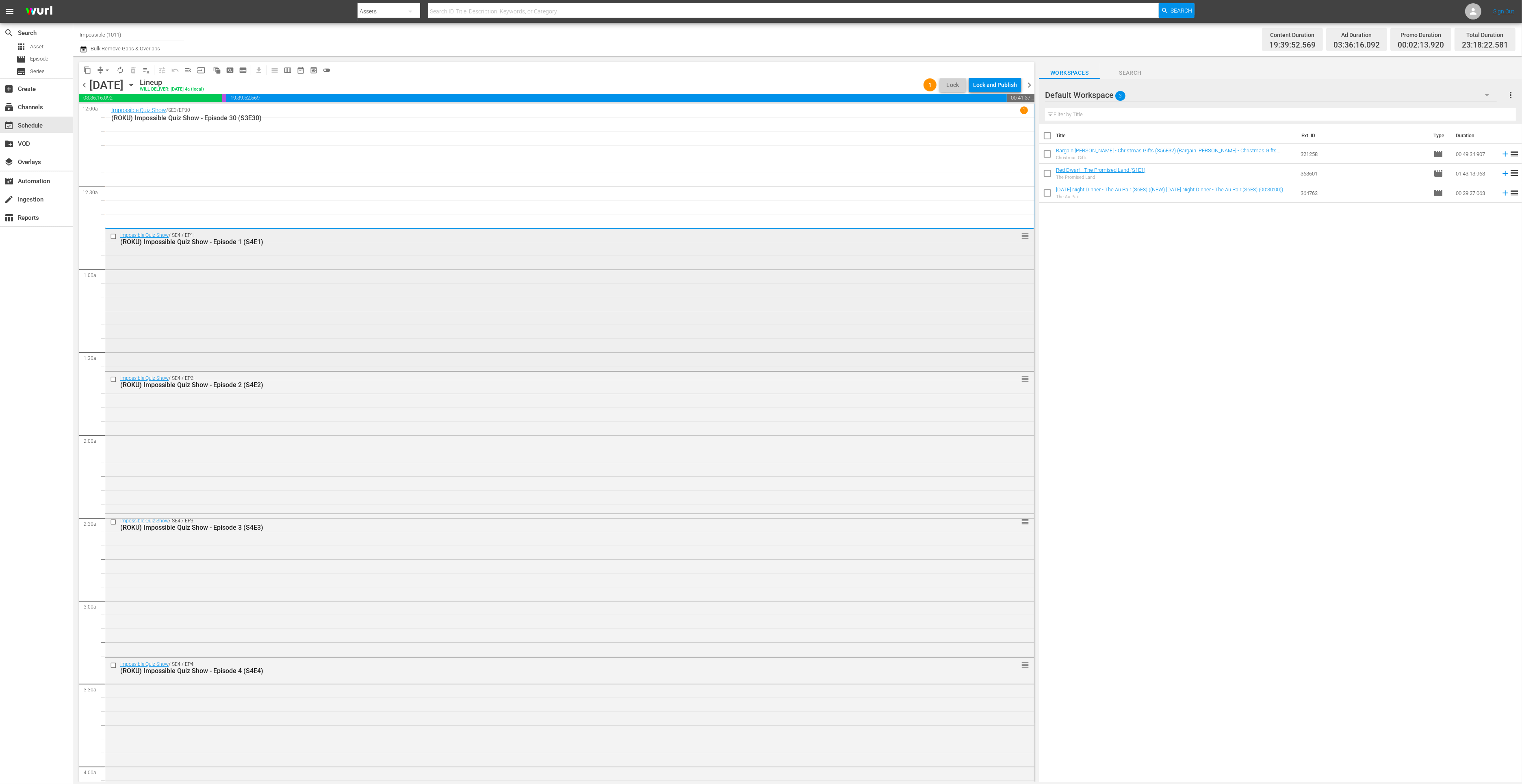
click at [382, 272] on div "Impossible Quiz Show / SE4 / EP1: (ROKU) Impossible Quiz Show - Episode 1 (S4E1…" at bounding box center [570, 299] width 929 height 141
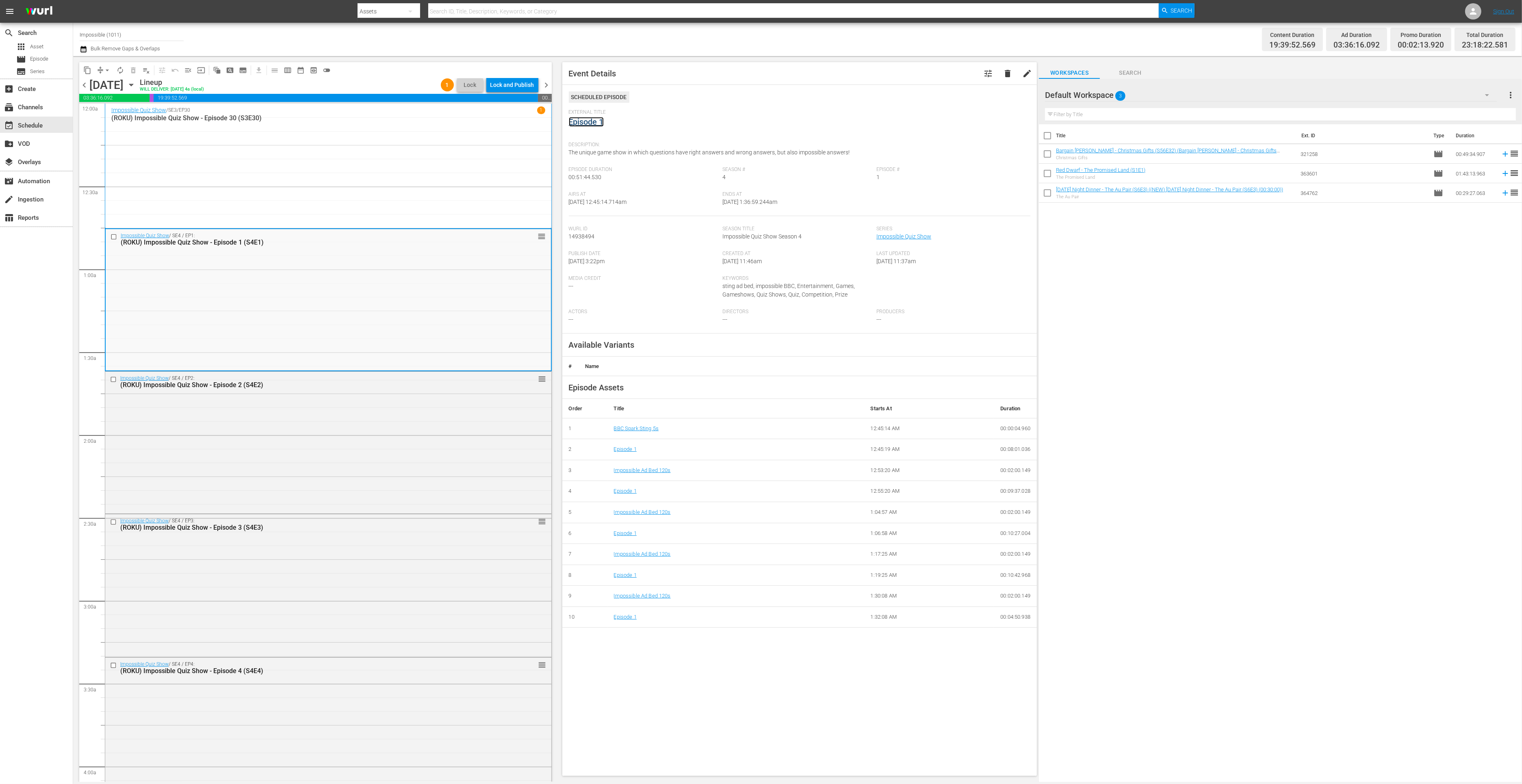
click at [593, 123] on link "Episode 1" at bounding box center [586, 122] width 35 height 10
click at [324, 566] on div "Impossible Quiz Show / SE4 / EP3: (ROKU) Impossible Quiz Show - Episode 3 (S4E3…" at bounding box center [328, 585] width 446 height 141
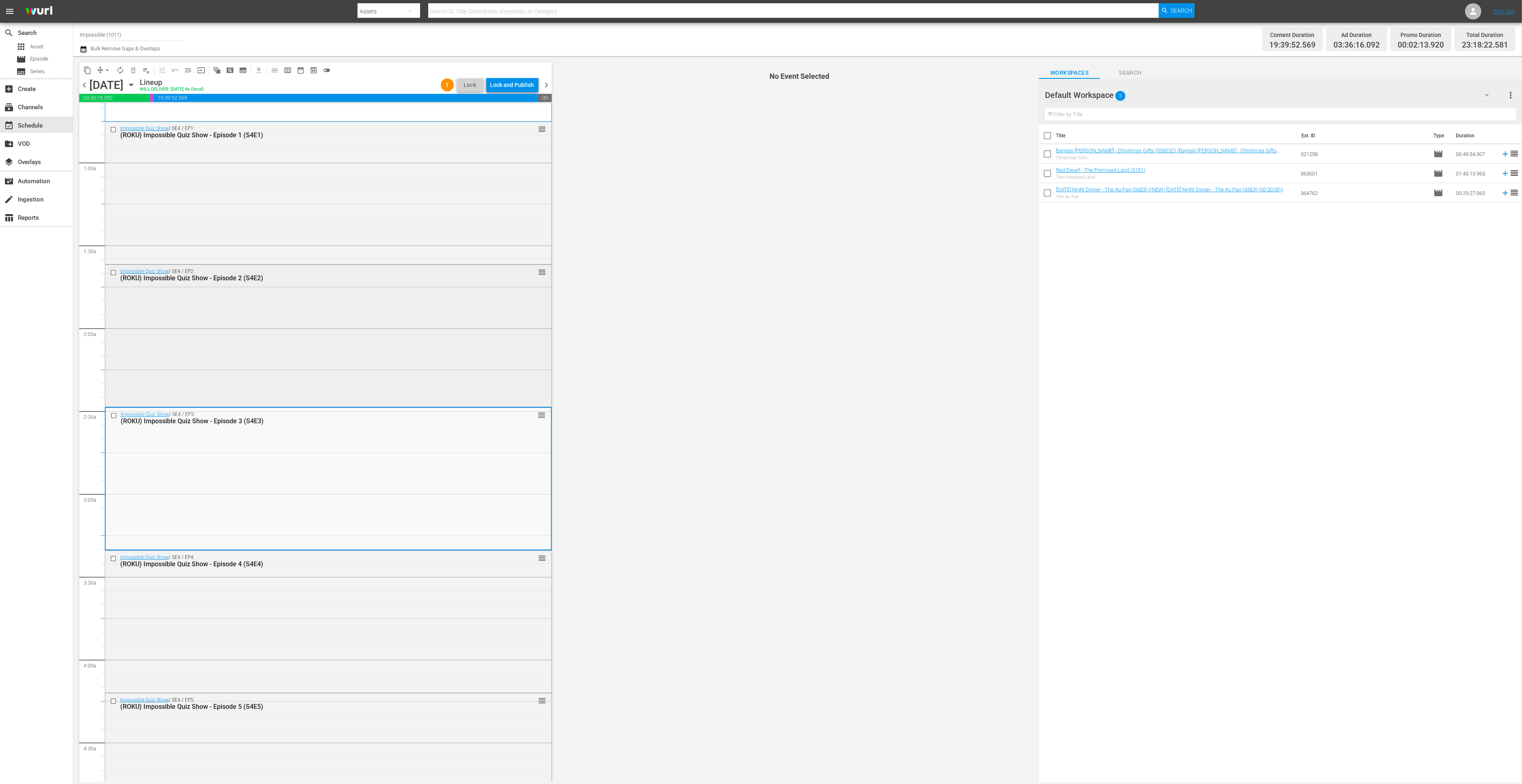
scroll to position [122, 0]
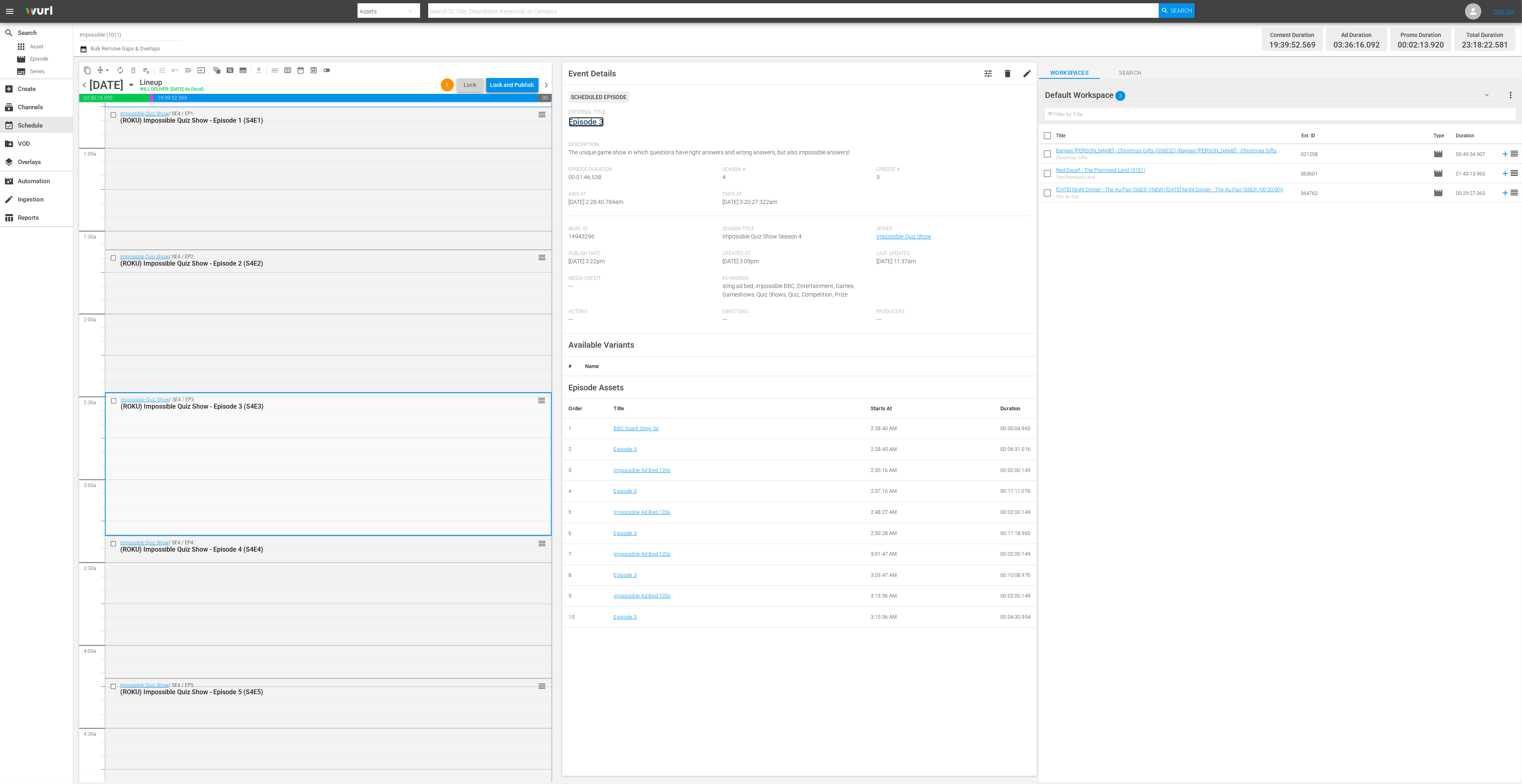
click at [589, 121] on link "Episode 3" at bounding box center [586, 122] width 35 height 10
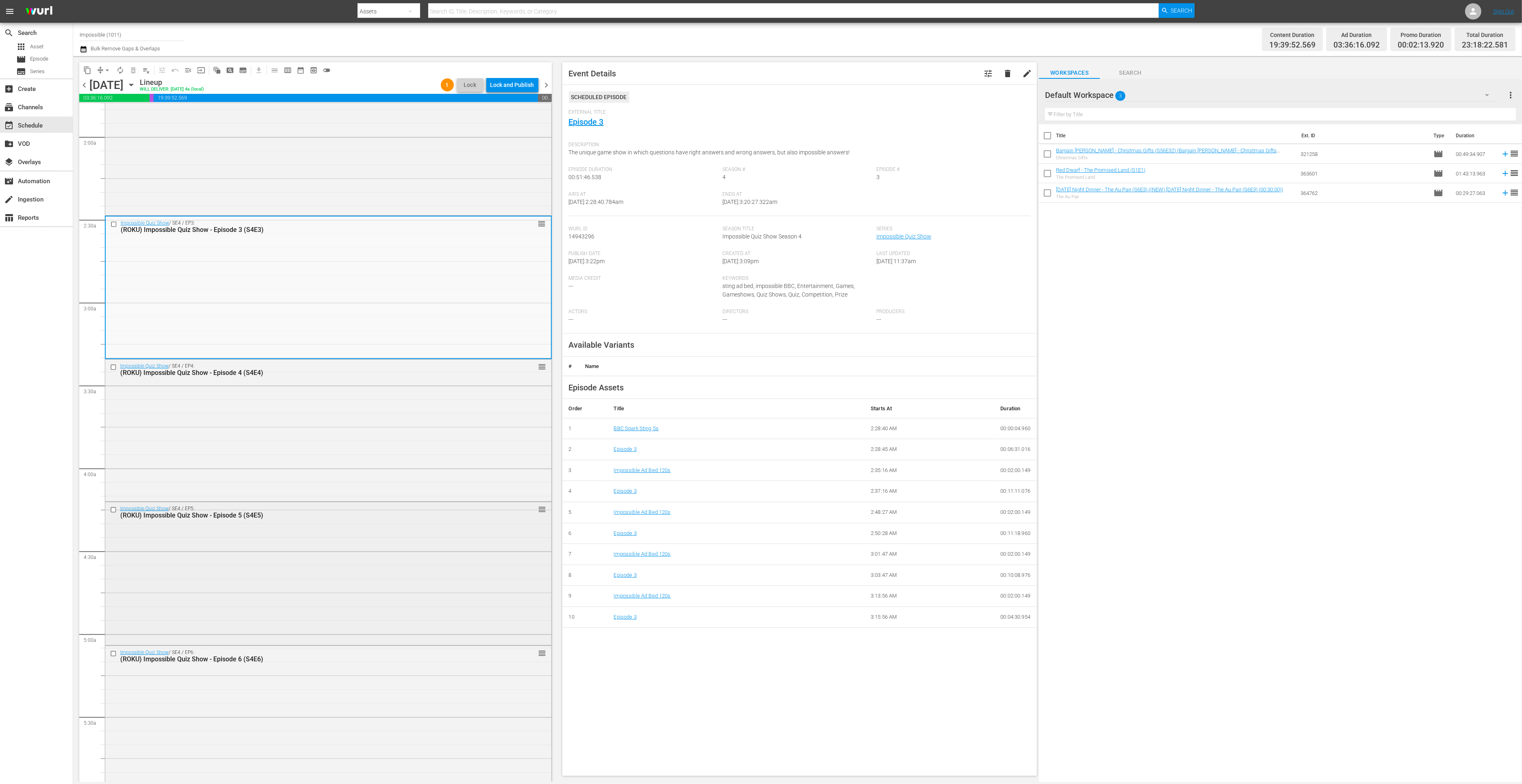
click at [355, 559] on div "Impossible Quiz Show / SE4 / EP5: (ROKU) Impossible Quiz Show - Episode 5 (S4E5…" at bounding box center [328, 572] width 446 height 141
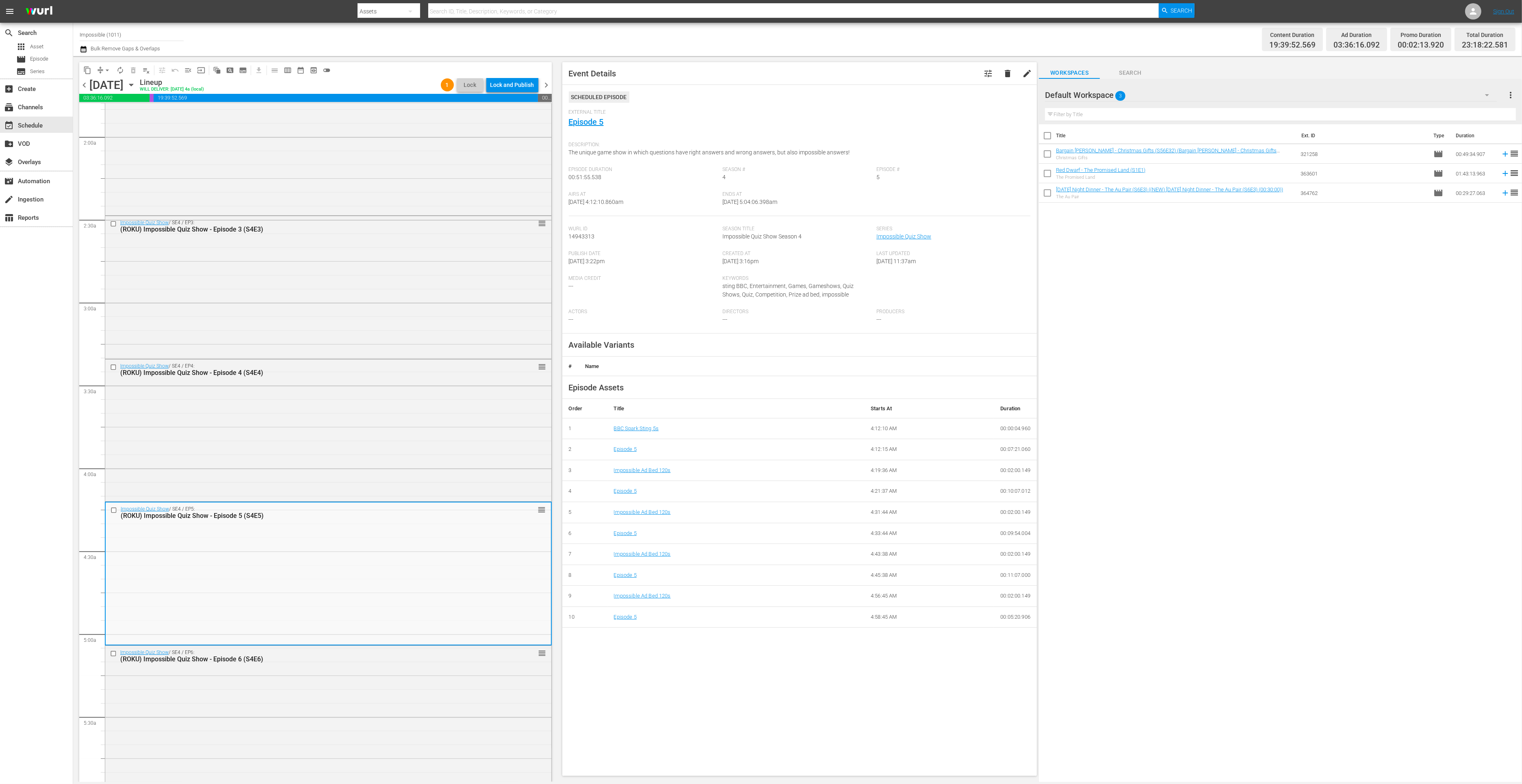
click at [586, 138] on div "Description: The unique game show in which questions have right answers and wro…" at bounding box center [800, 152] width 462 height 29
click at [582, 123] on link "Episode 5" at bounding box center [586, 122] width 35 height 10
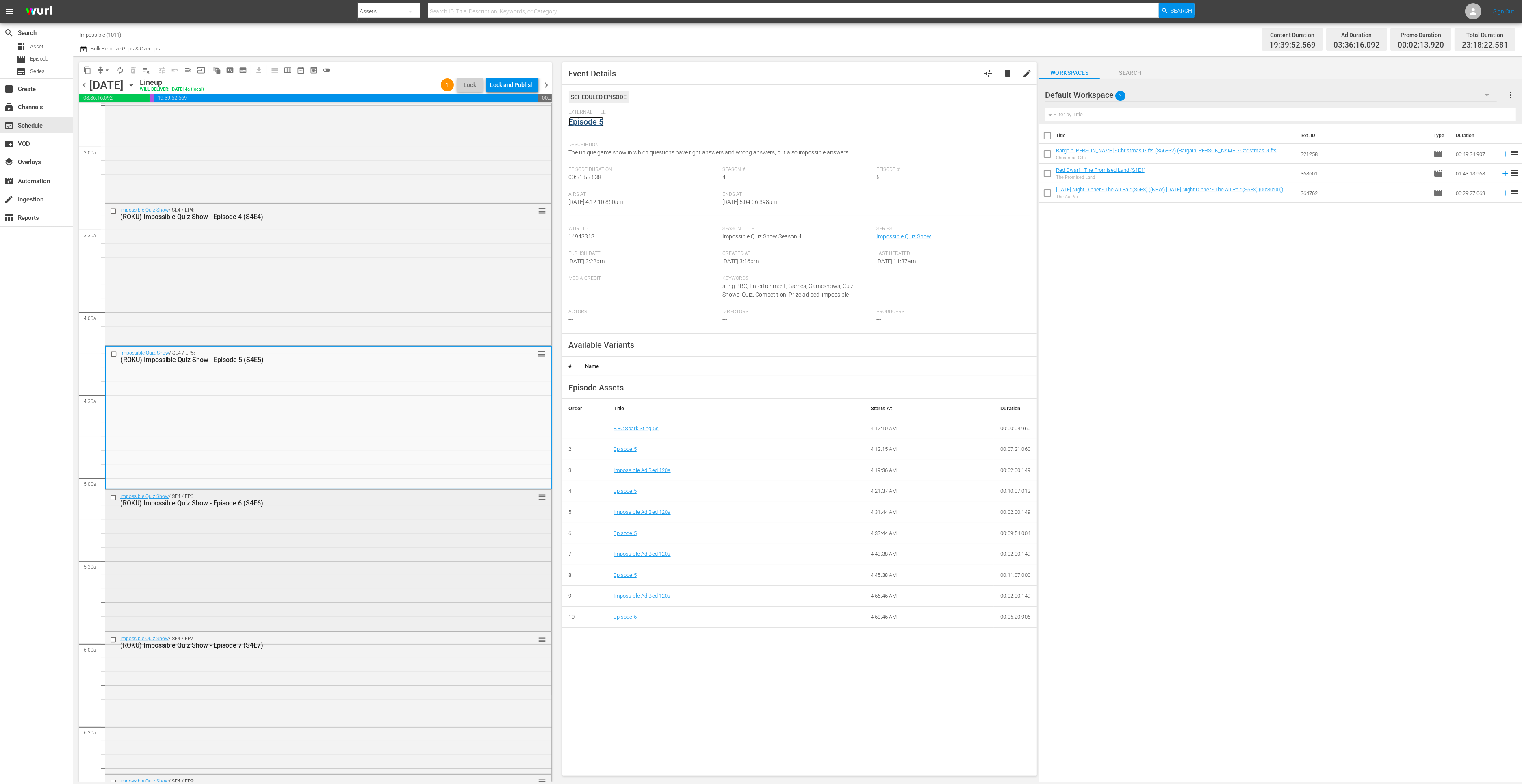
scroll to position [486, 0]
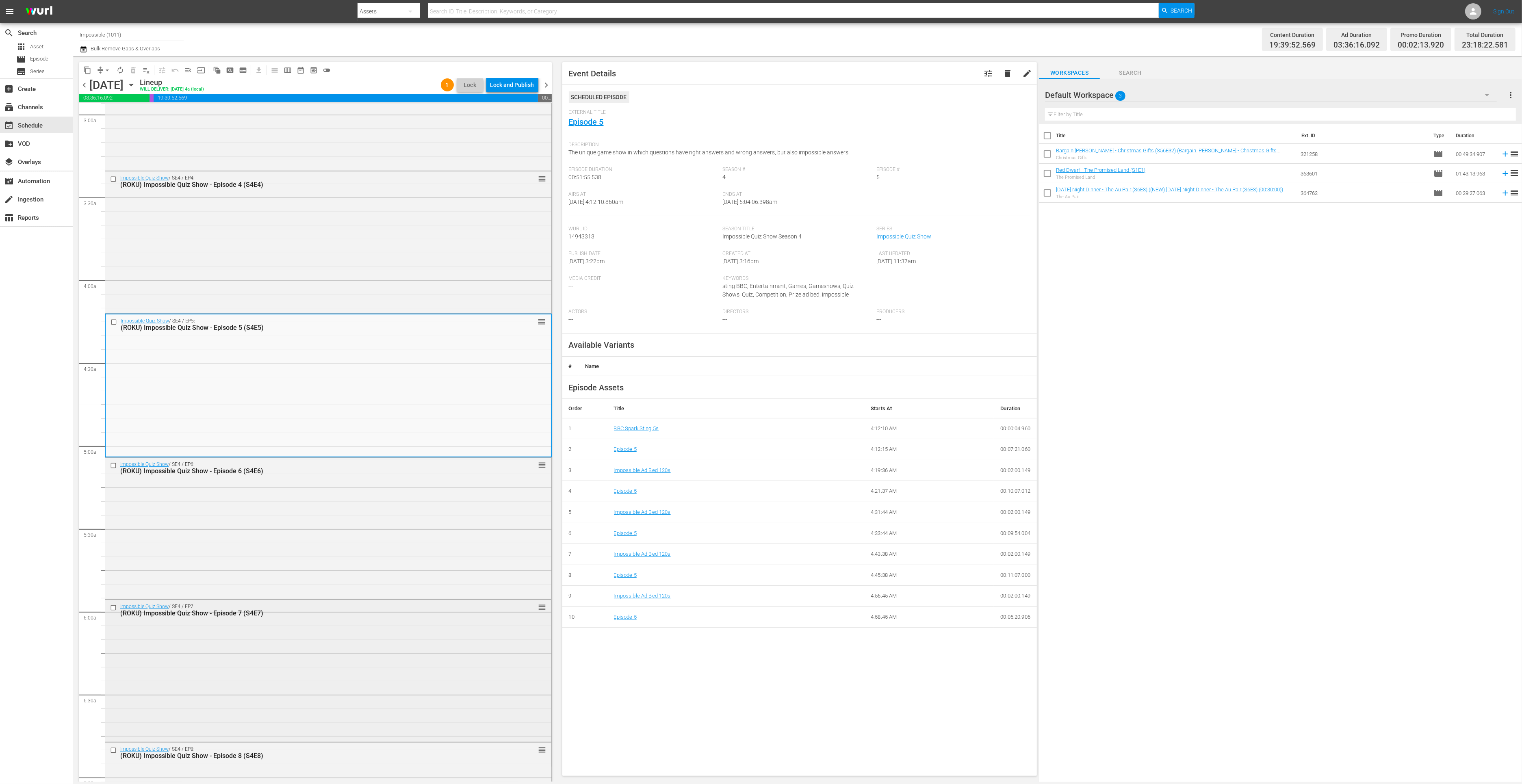
click at [277, 635] on div "Impossible Quiz Show / SE4 / EP7: (ROKU) Impossible Quiz Show - Episode 7 (S4E7…" at bounding box center [328, 670] width 446 height 140
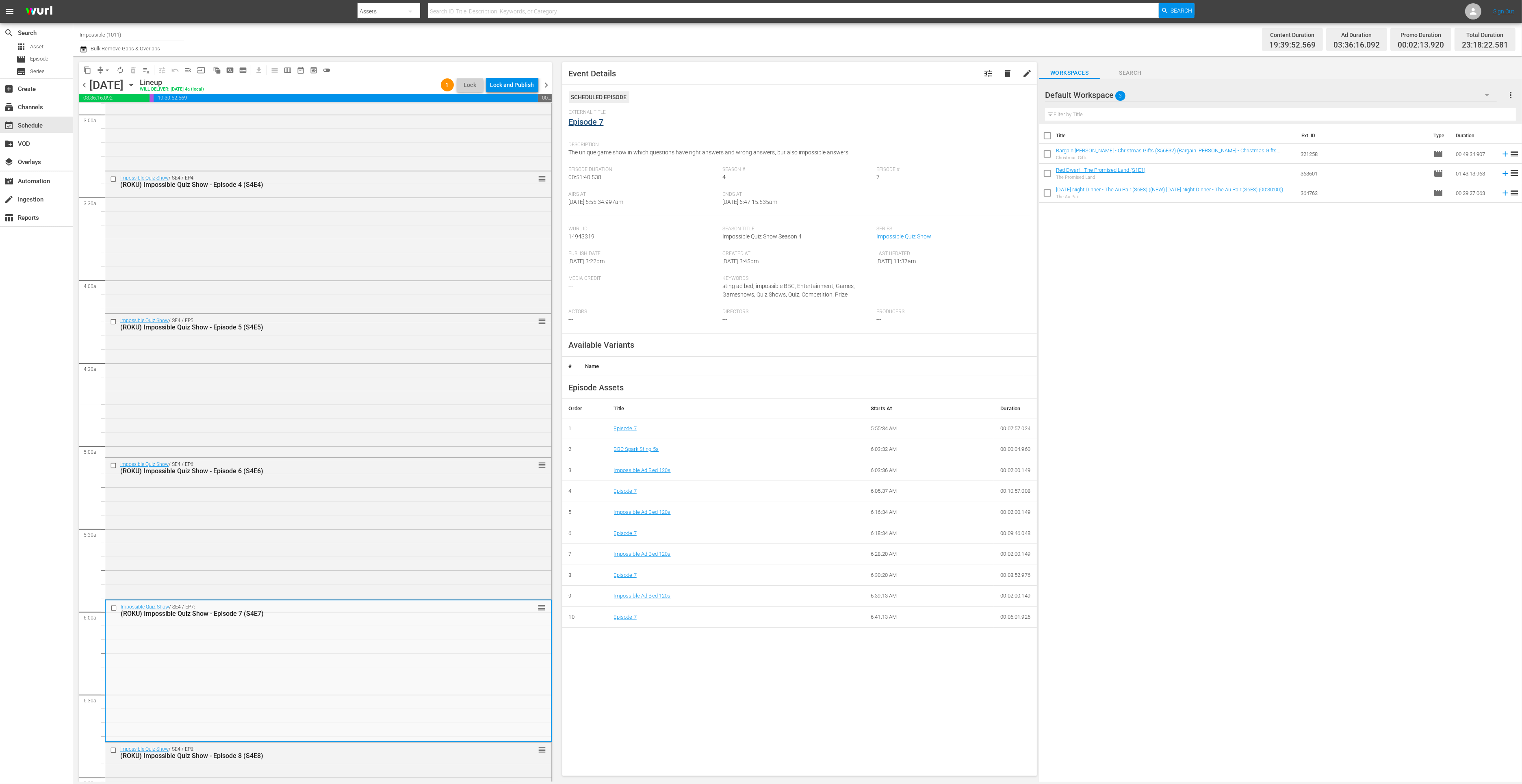
click at [591, 121] on link "Episode 7" at bounding box center [586, 122] width 35 height 10
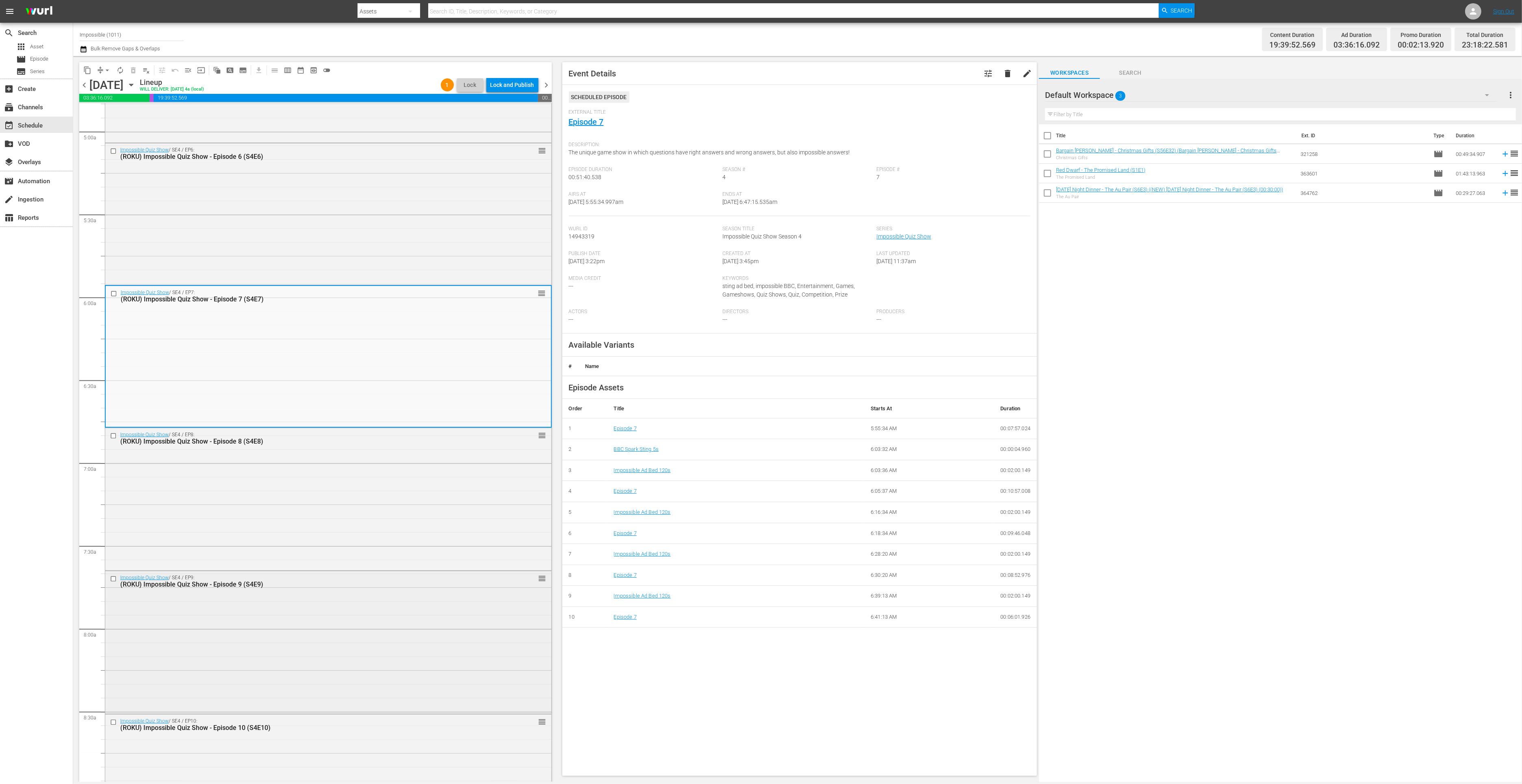
click at [285, 610] on div "Impossible Quiz Show / SE4 / EP9: (ROKU) Impossible Quiz Show - Episode 9 (S4E9…" at bounding box center [328, 642] width 446 height 141
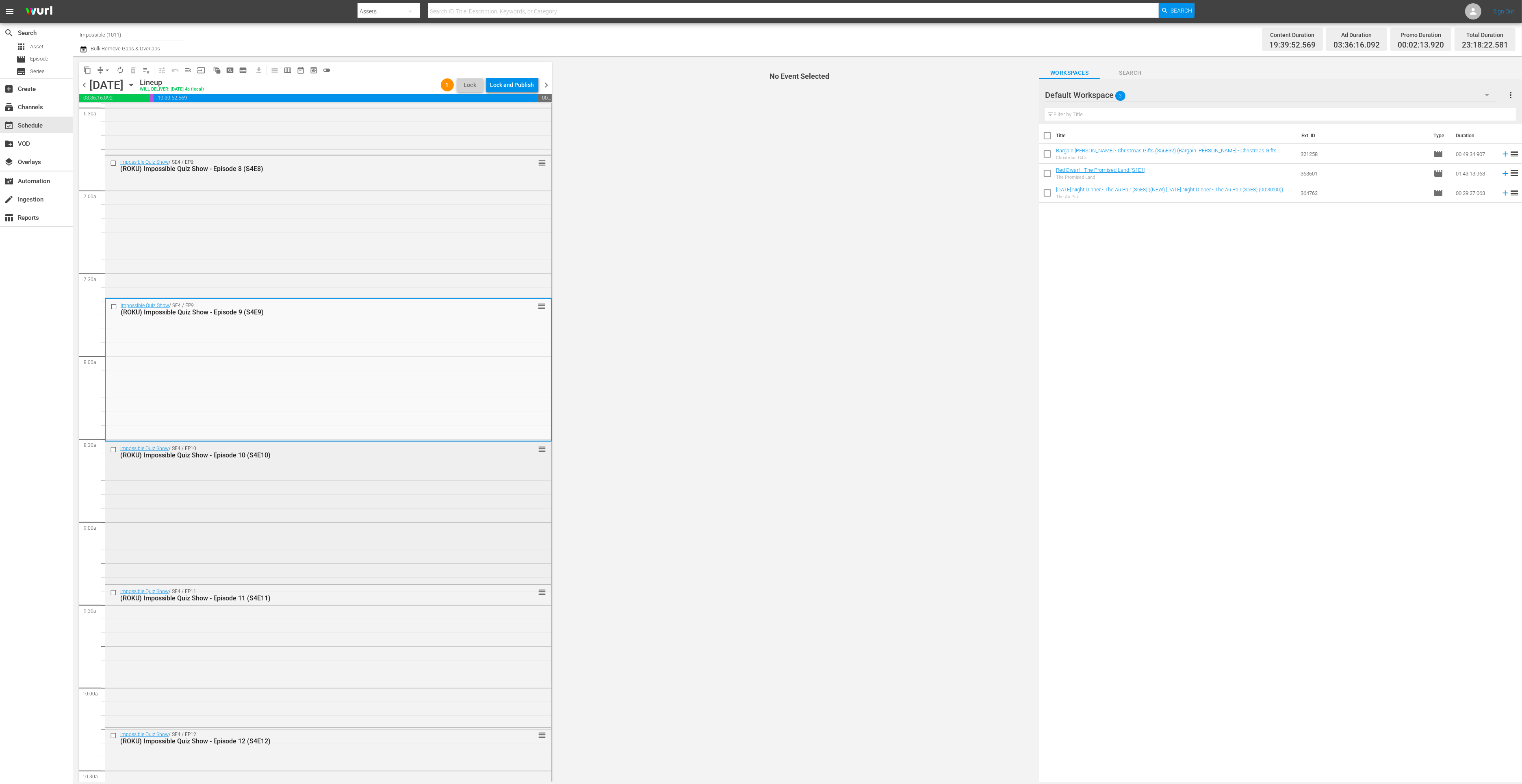
scroll to position [1074, 0]
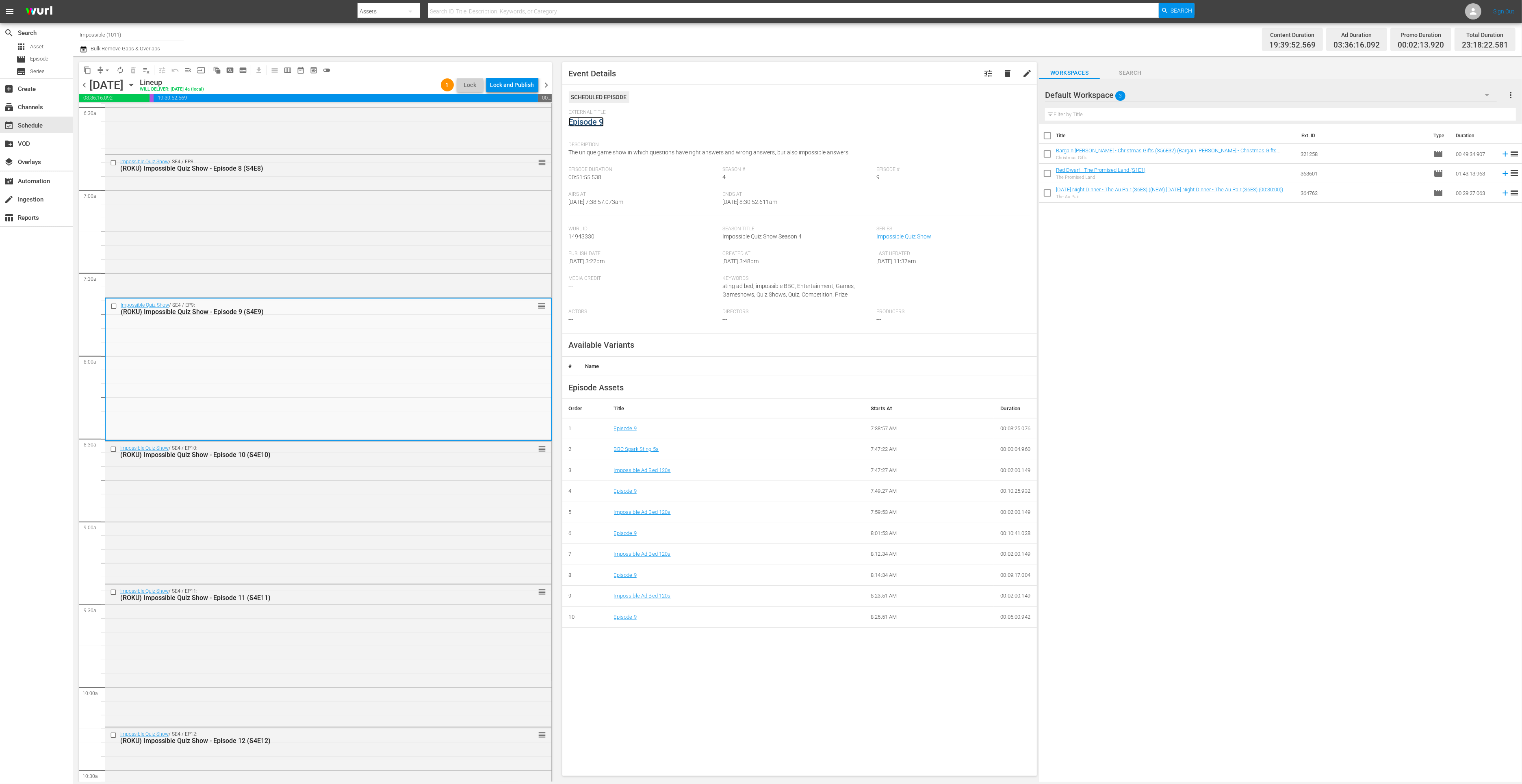
click at [590, 122] on link "Episode 9" at bounding box center [586, 122] width 35 height 10
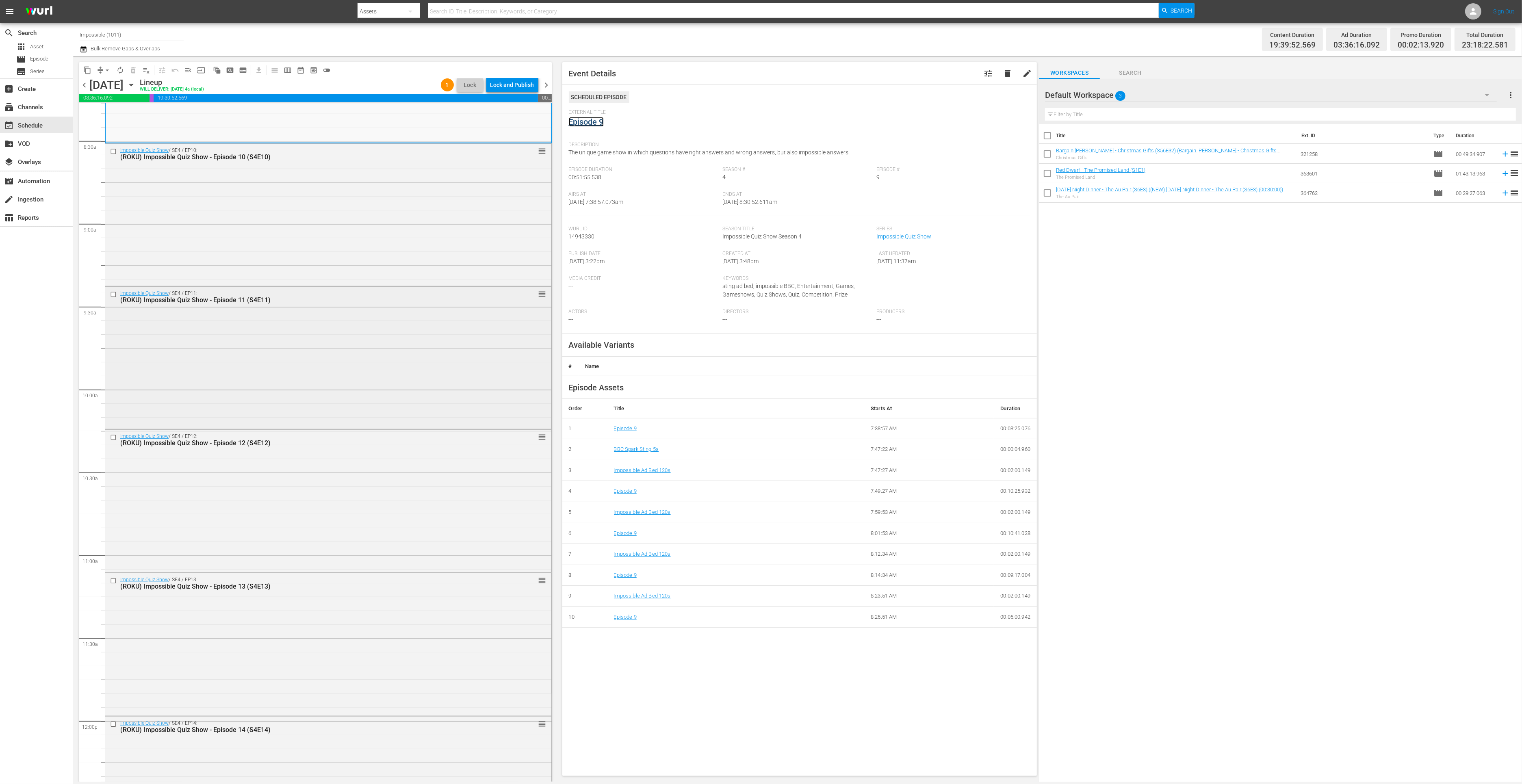
scroll to position [1359, 0]
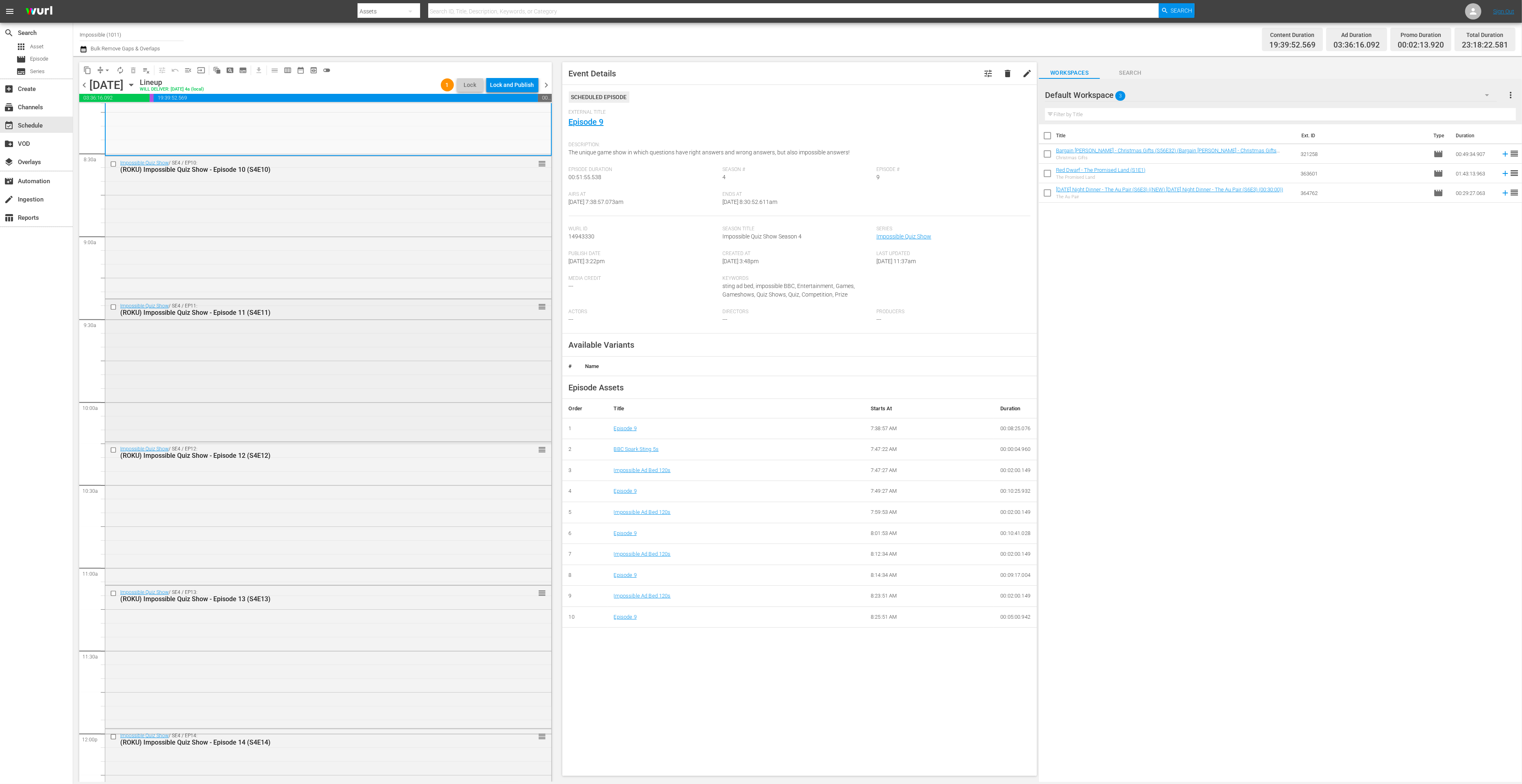
click at [370, 397] on div "Impossible Quiz Show / SE4 / EP11: (ROKU) Impossible Quiz Show - Episode 11 (S4…" at bounding box center [328, 370] width 446 height 141
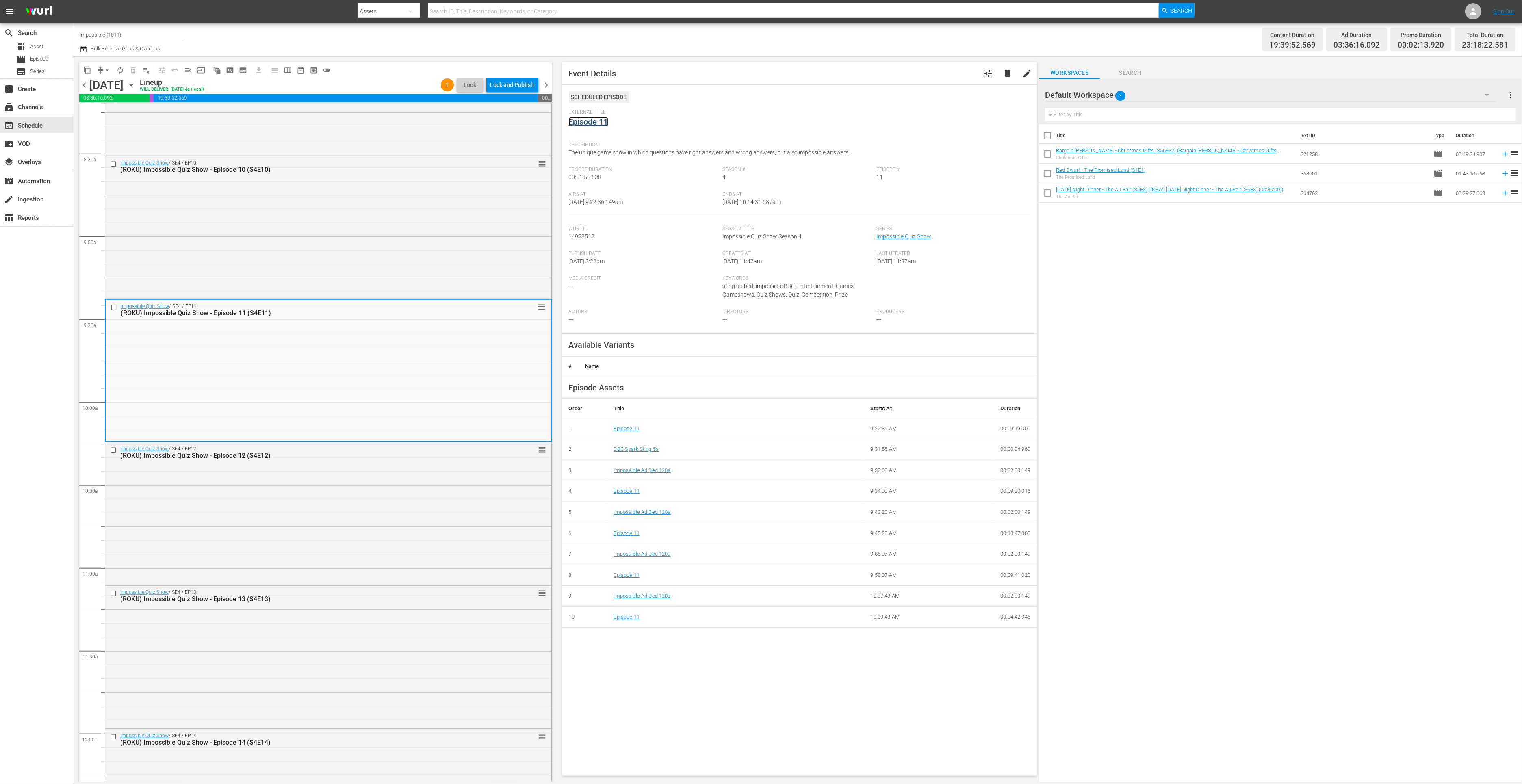
click at [599, 123] on link "Episode 11" at bounding box center [588, 122] width 40 height 10
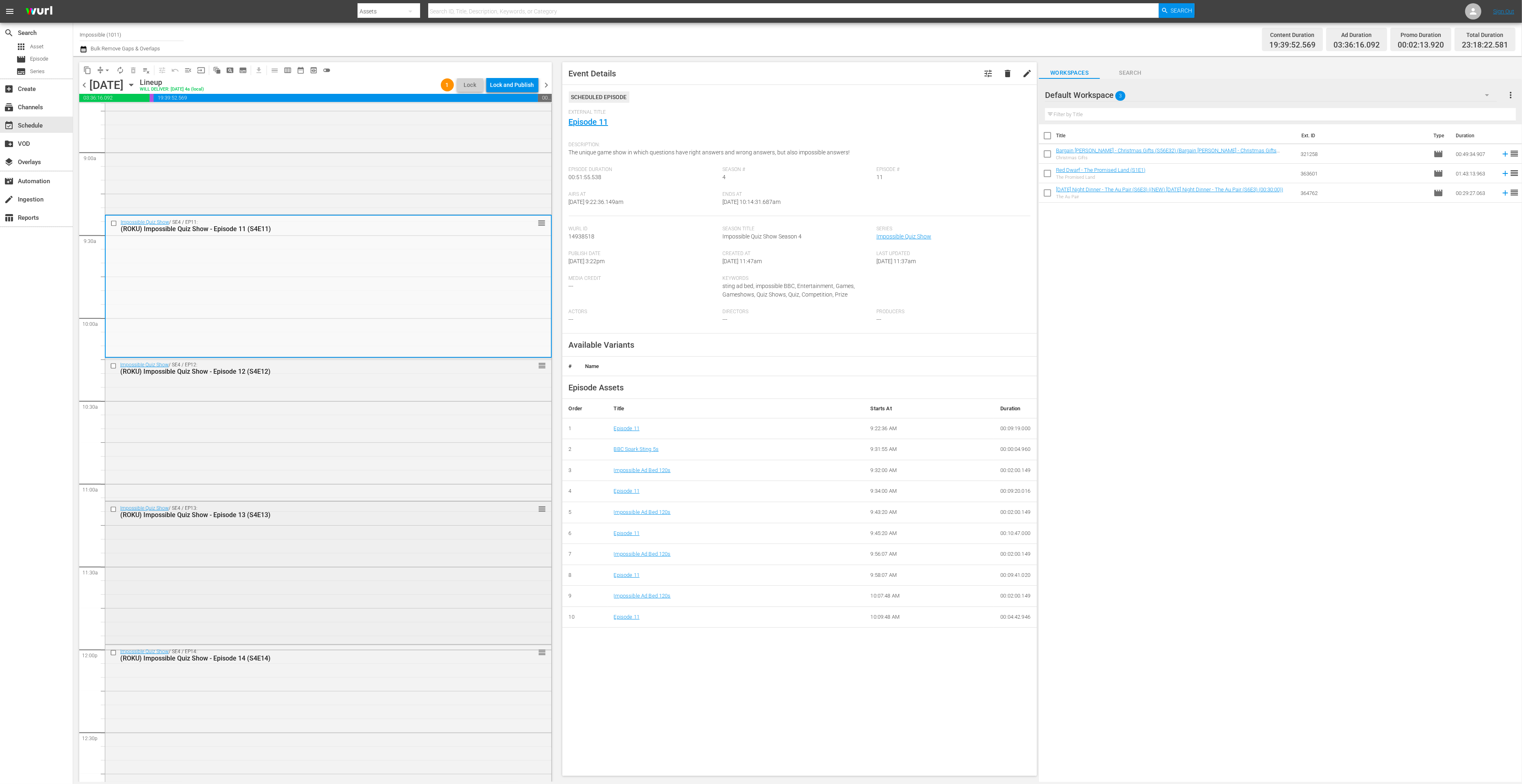
click at [336, 546] on div "Impossible Quiz Show / SE4 / EP13: (ROKU) Impossible Quiz Show - Episode 13 (S4…" at bounding box center [328, 572] width 446 height 141
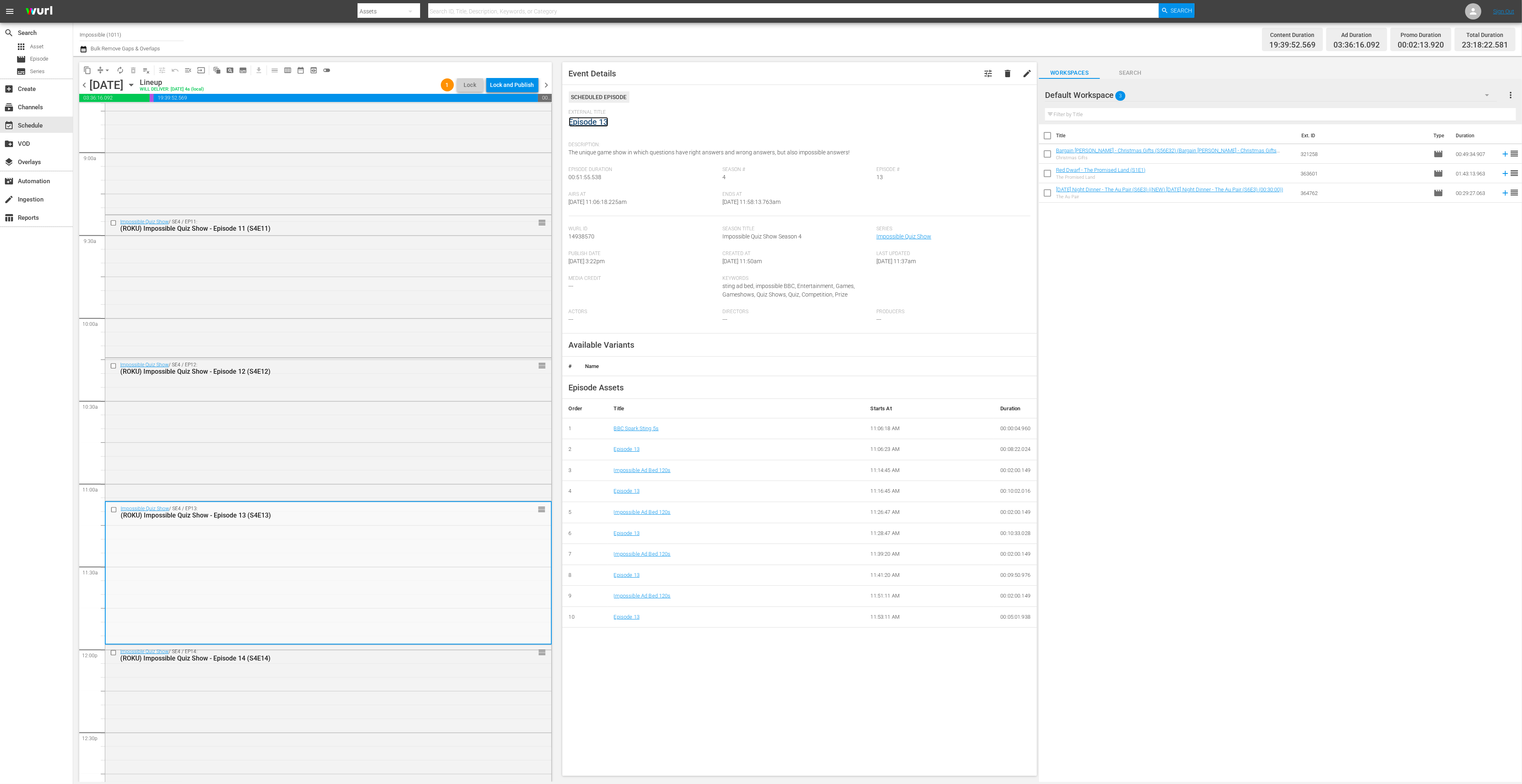
click at [600, 122] on link "Episode 13" at bounding box center [588, 122] width 40 height 10
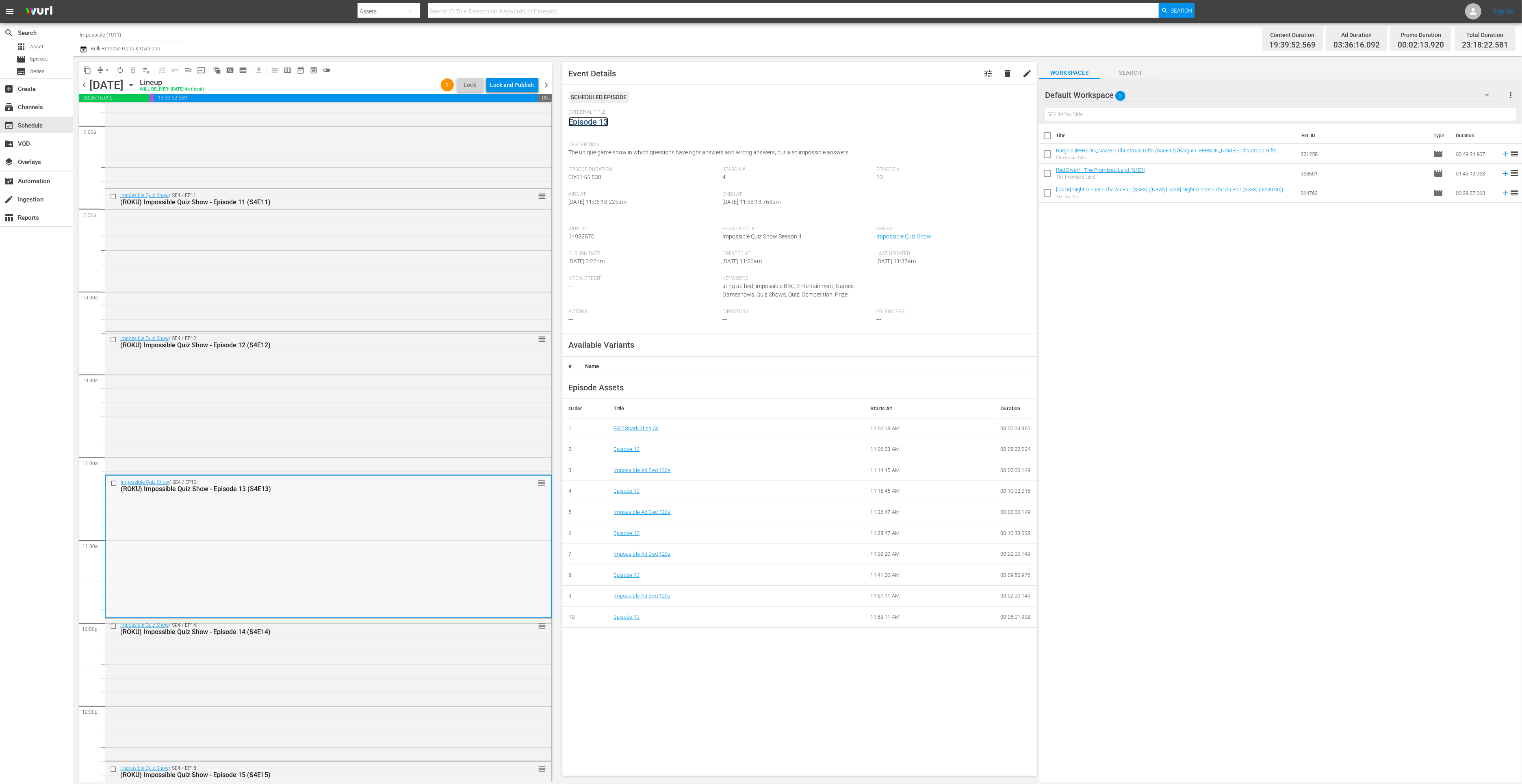
scroll to position [1745, 0]
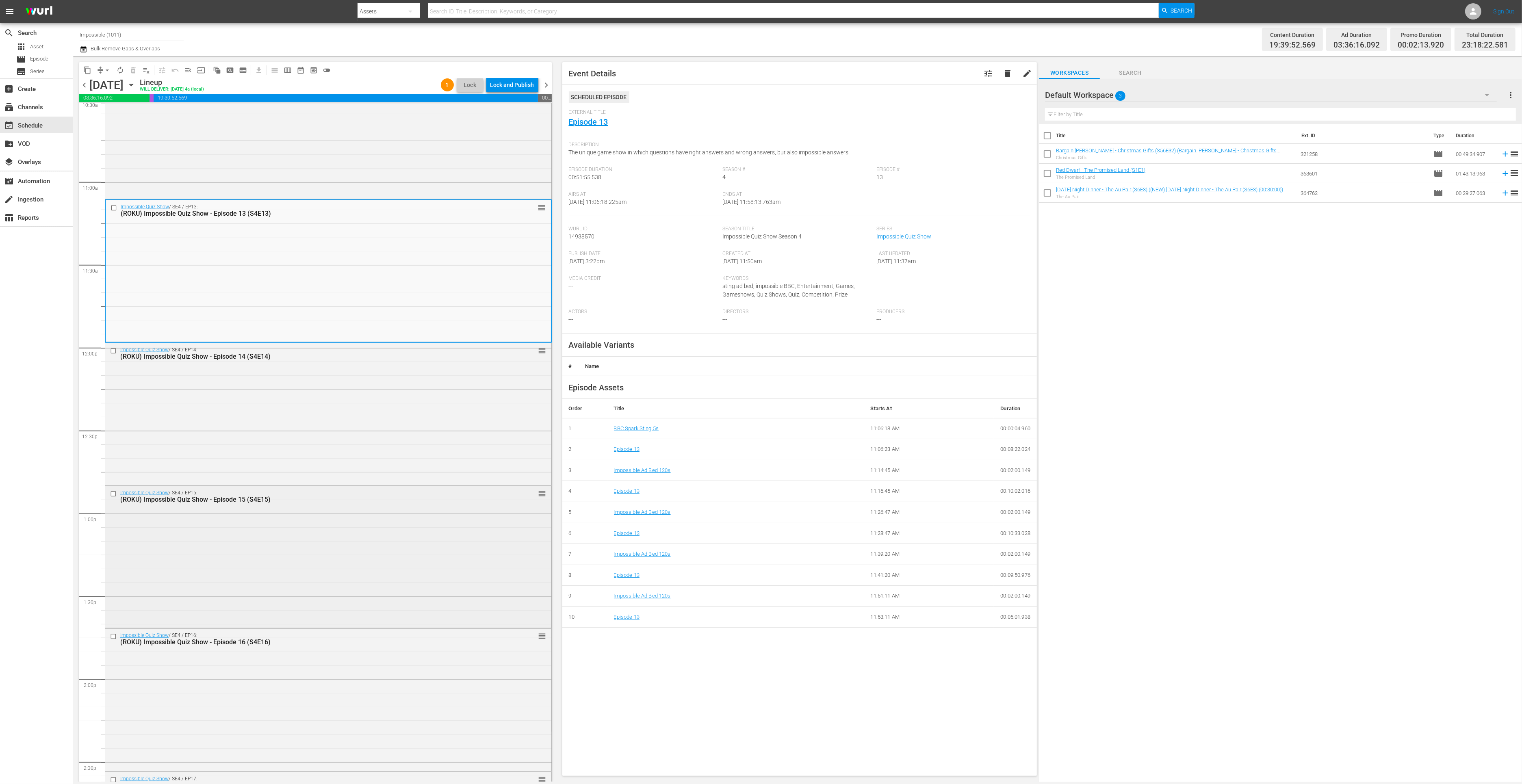
click at [366, 568] on div "Impossible Quiz Show / SE4 / EP15: (ROKU) Impossible Quiz Show - Episode 15 (S4…" at bounding box center [328, 557] width 446 height 141
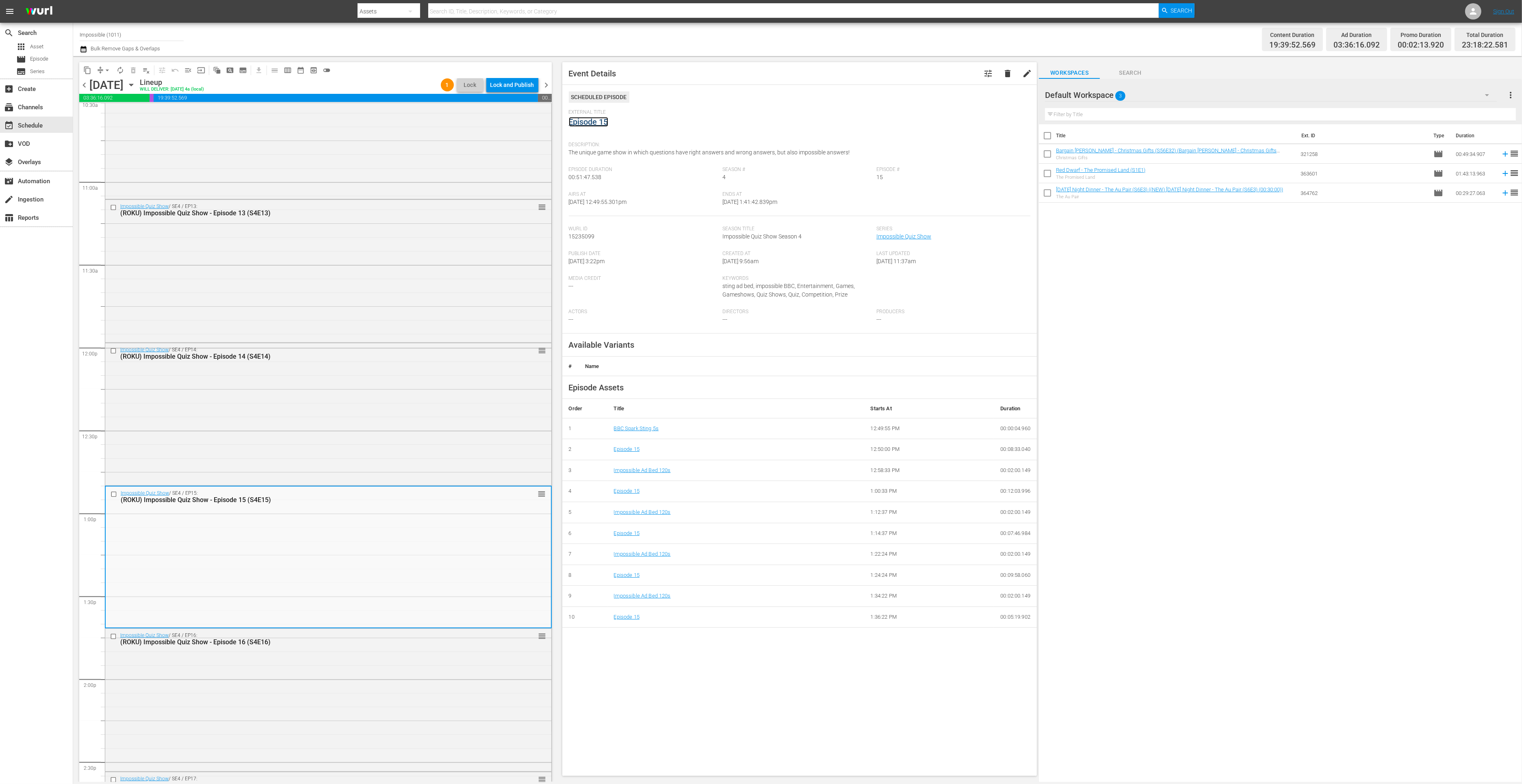
click at [590, 125] on link "Episode 15" at bounding box center [588, 122] width 40 height 10
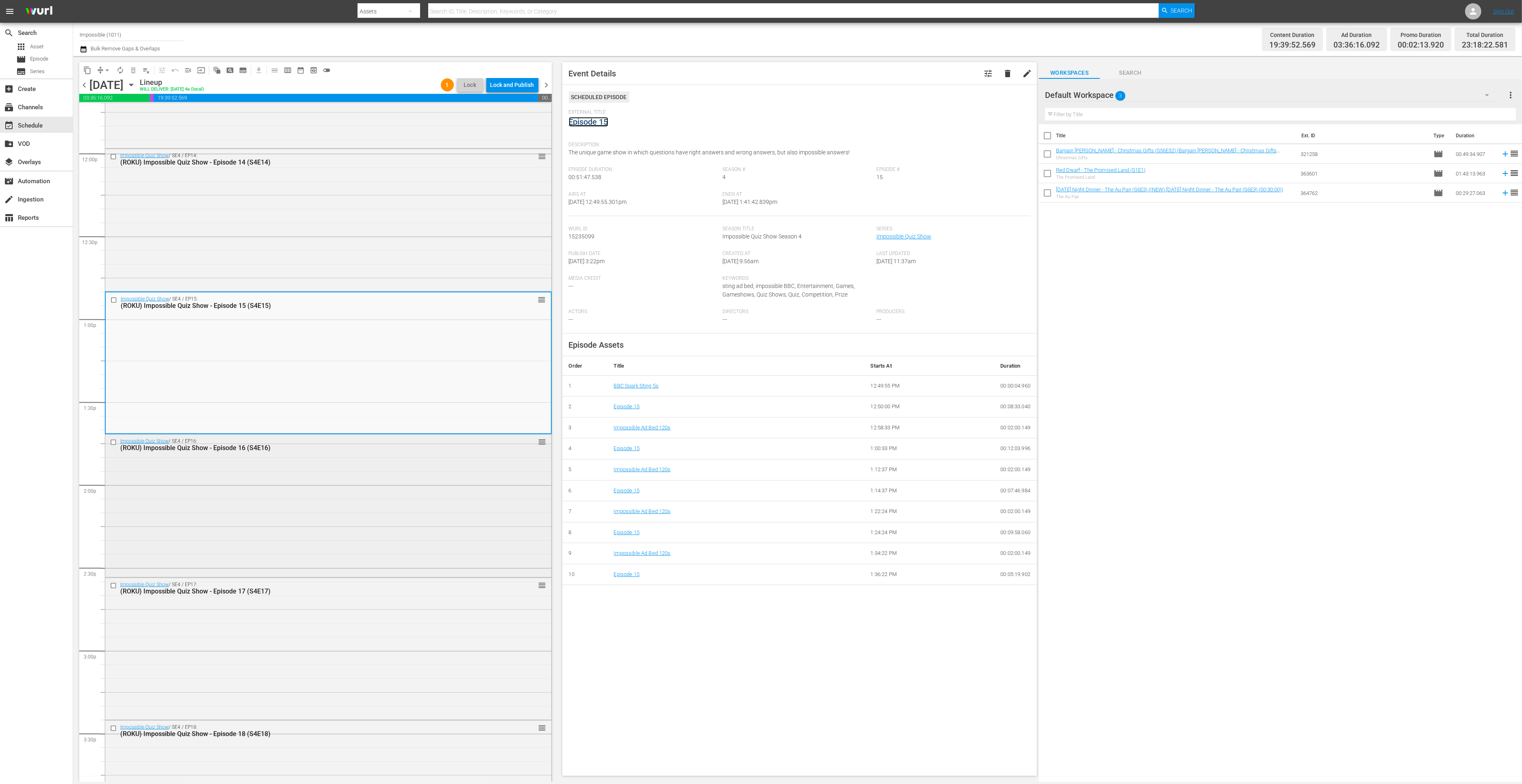
scroll to position [1940, 0]
click at [295, 620] on div "Impossible Quiz Show / SE4 / EP17: (ROKU) Impossible Quiz Show - Episode 17 (S4…" at bounding box center [328, 647] width 446 height 141
click at [580, 123] on link "Episode 17" at bounding box center [588, 122] width 40 height 10
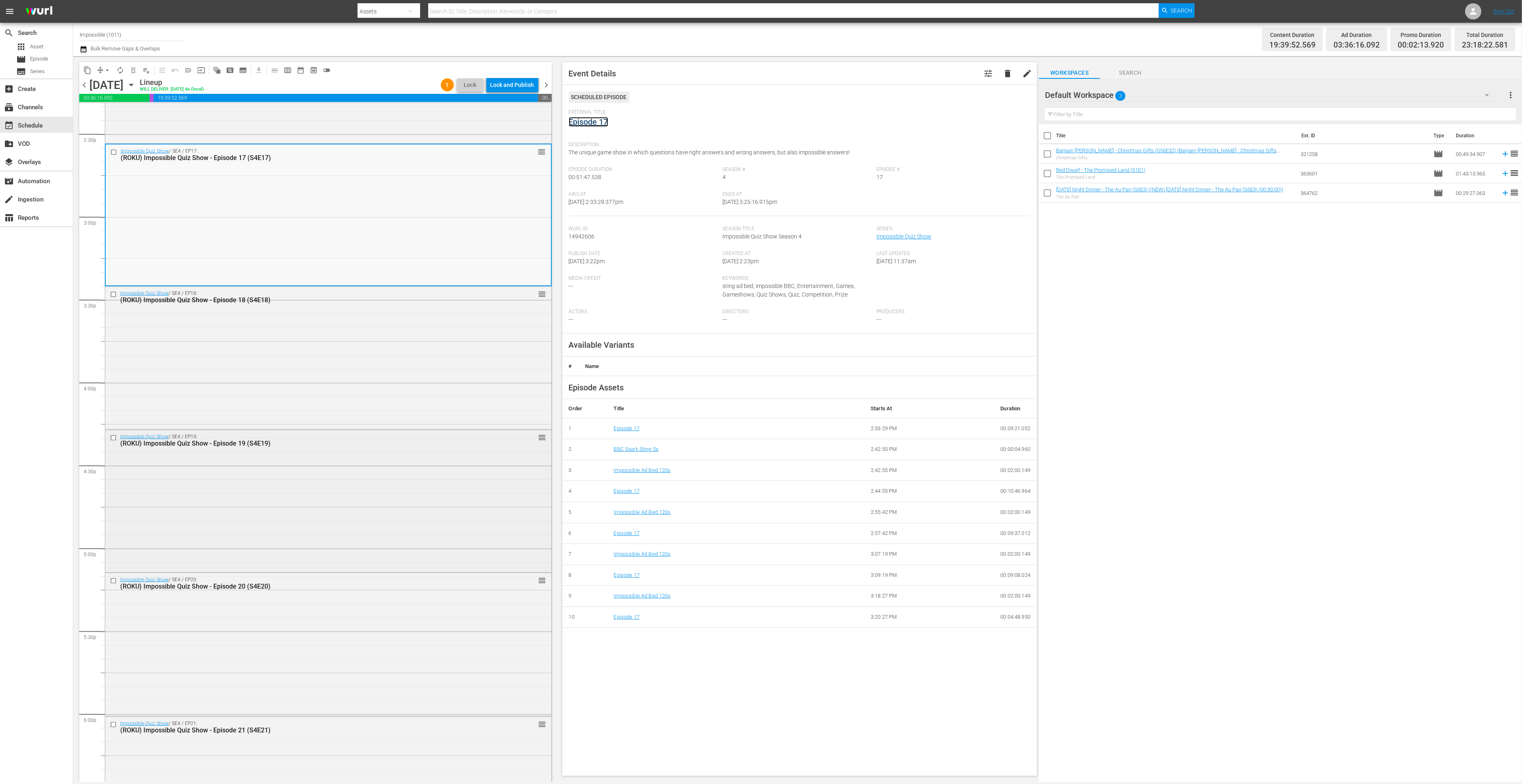
scroll to position [2382, 0]
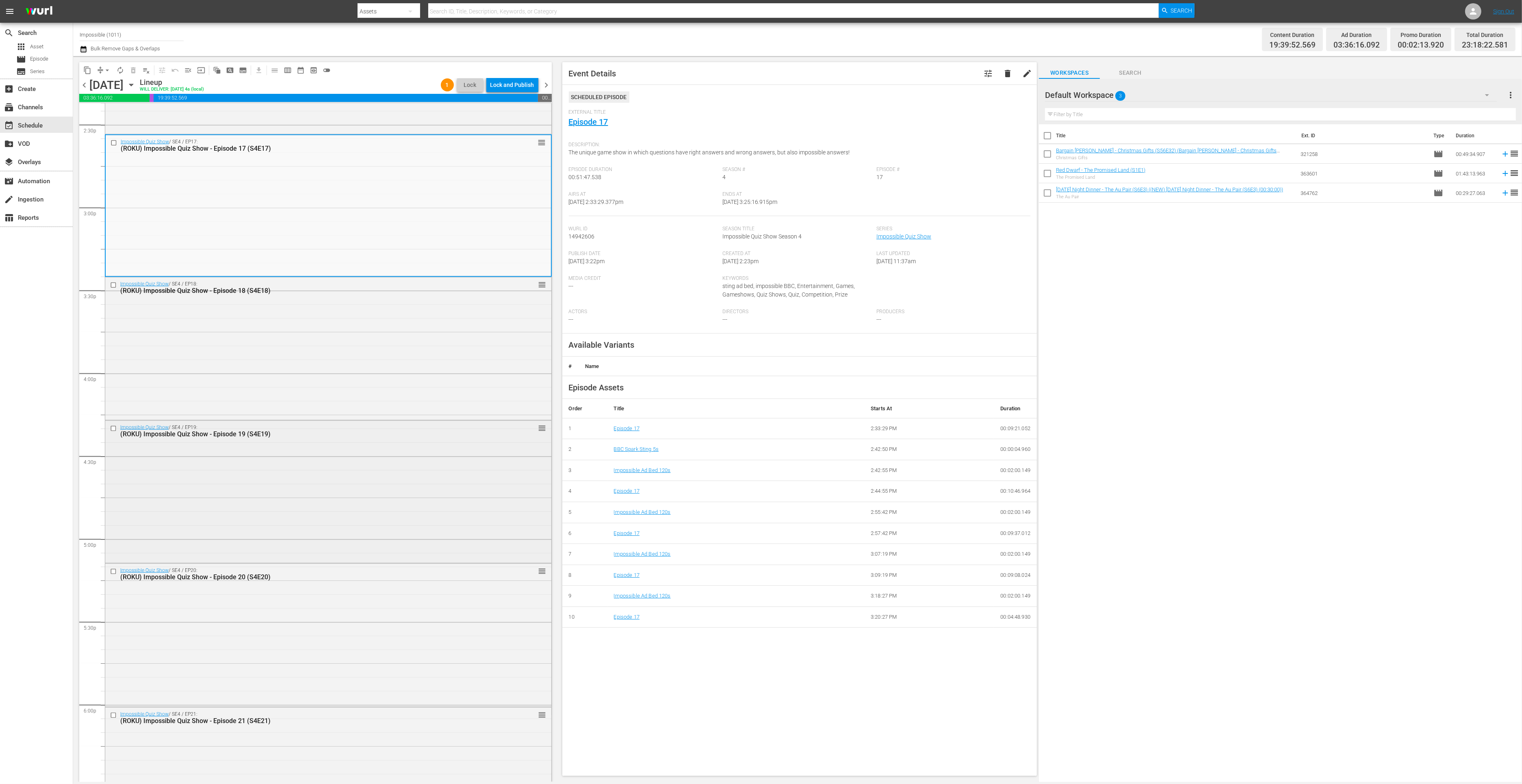
click at [356, 512] on div "Impossible Quiz Show / SE4 / EP19: (ROKU) Impossible Quiz Show - Episode 19 (S4…" at bounding box center [328, 491] width 446 height 141
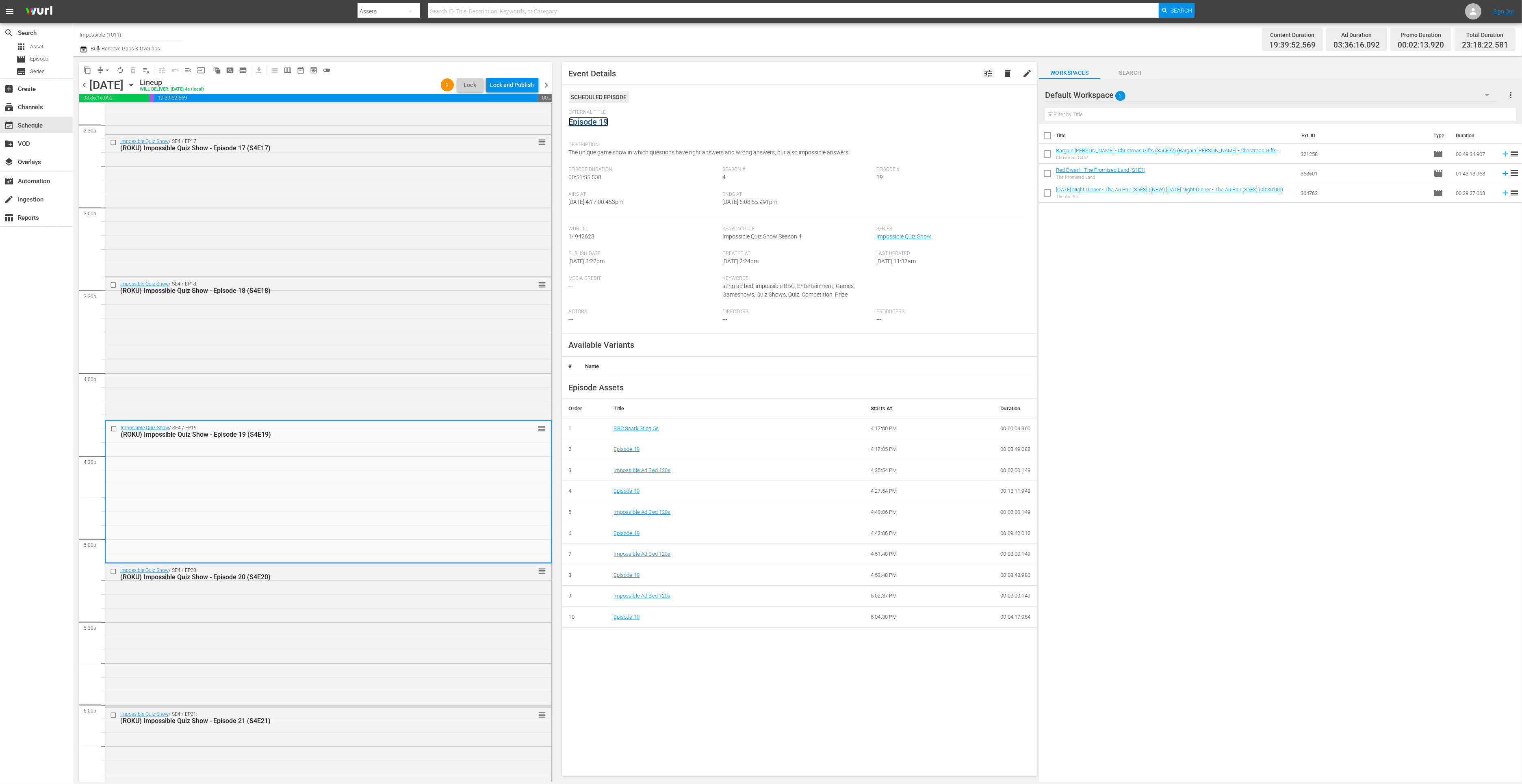
click at [590, 122] on link "Episode 19" at bounding box center [588, 122] width 40 height 10
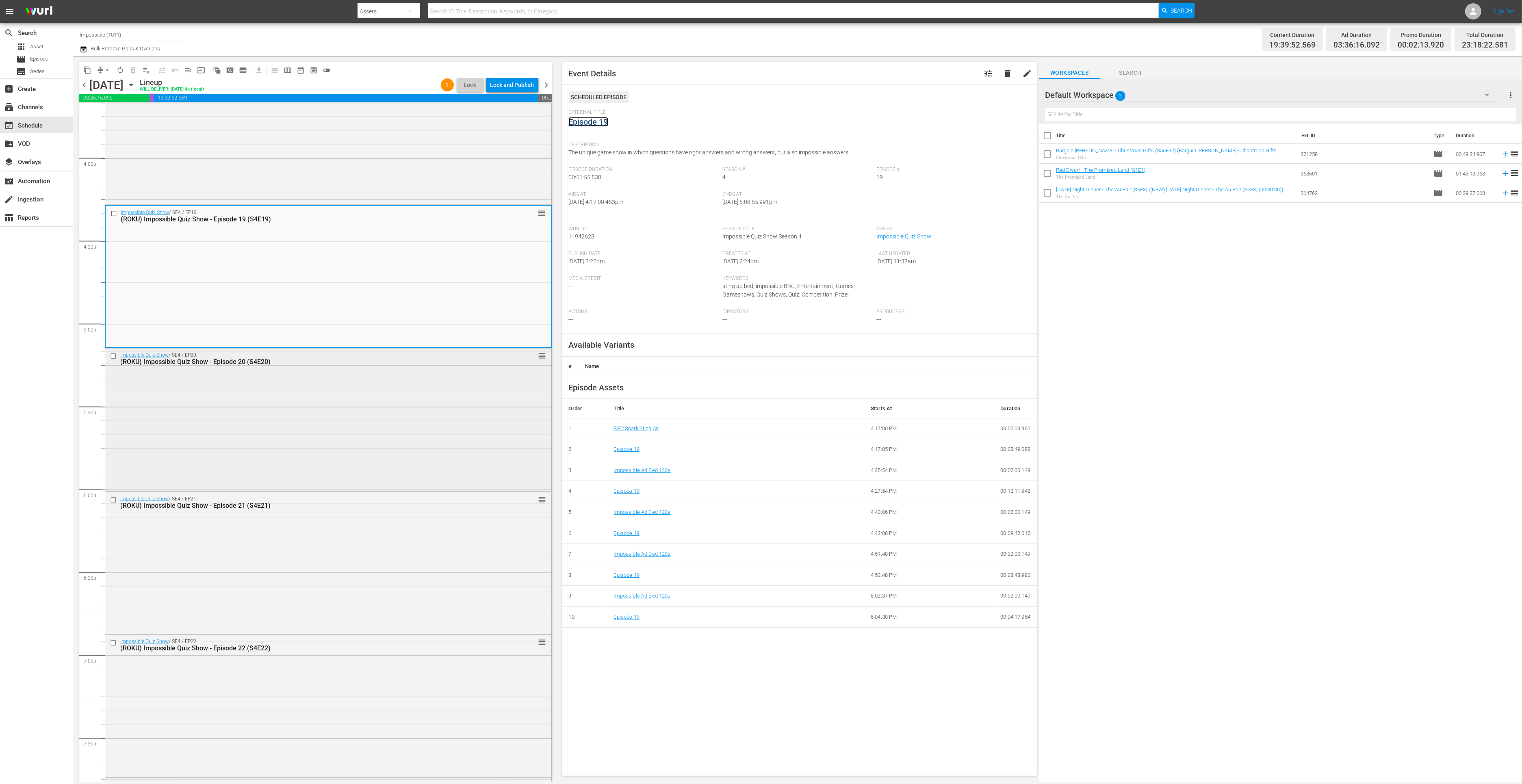
scroll to position [2598, 0]
click at [359, 582] on div "Impossible Quiz Show / SE4 / EP21: (ROKU) Impossible Quiz Show - Episode 21 (S4…" at bounding box center [328, 562] width 446 height 141
click at [583, 121] on link "Episode 21" at bounding box center [588, 122] width 40 height 10
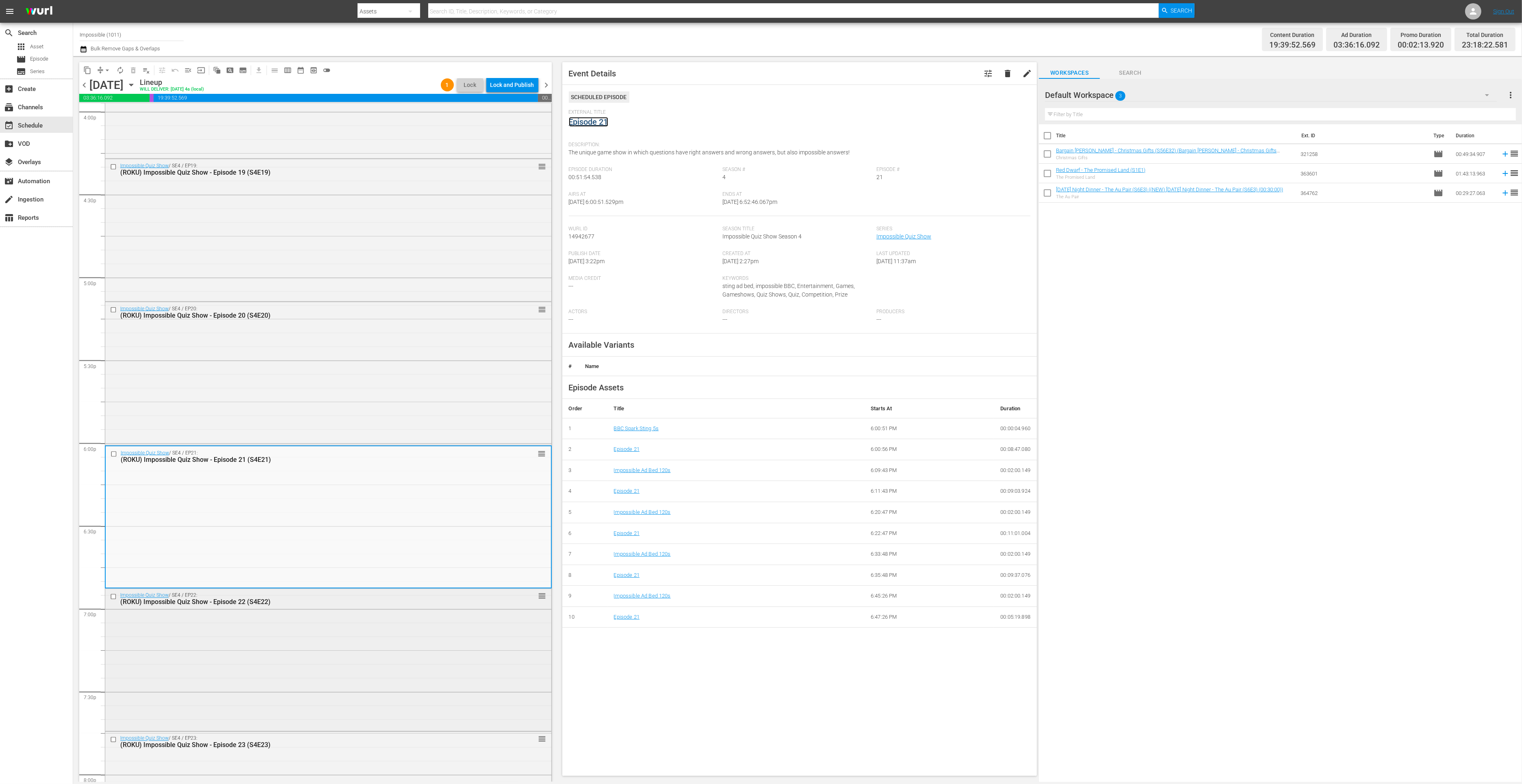
scroll to position [2921, 0]
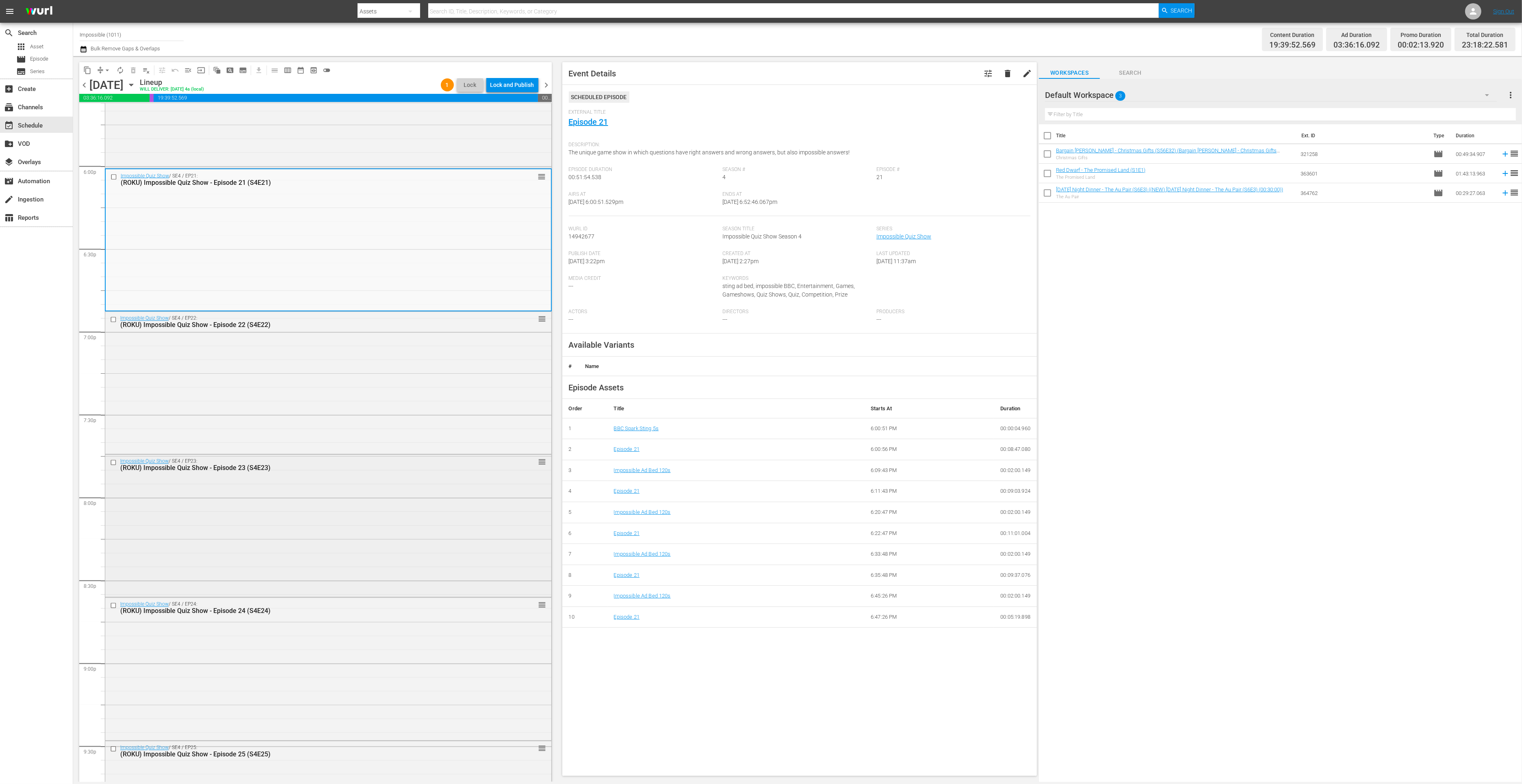
click at [215, 505] on div "Impossible Quiz Show / SE4 / EP23: (ROKU) Impossible Quiz Show - Episode 23 (S4…" at bounding box center [328, 525] width 446 height 141
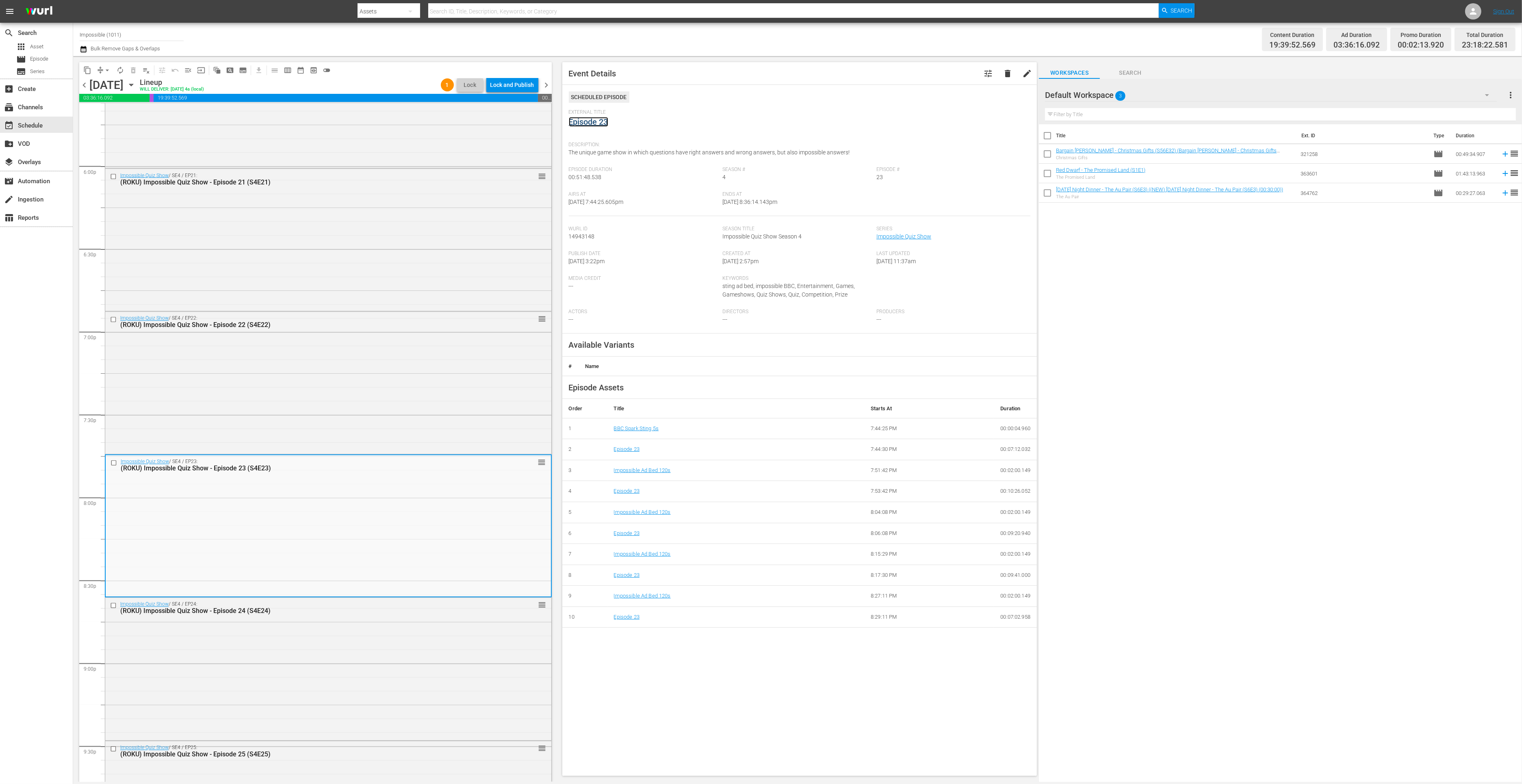
click at [592, 123] on link "Episode 23" at bounding box center [588, 122] width 40 height 10
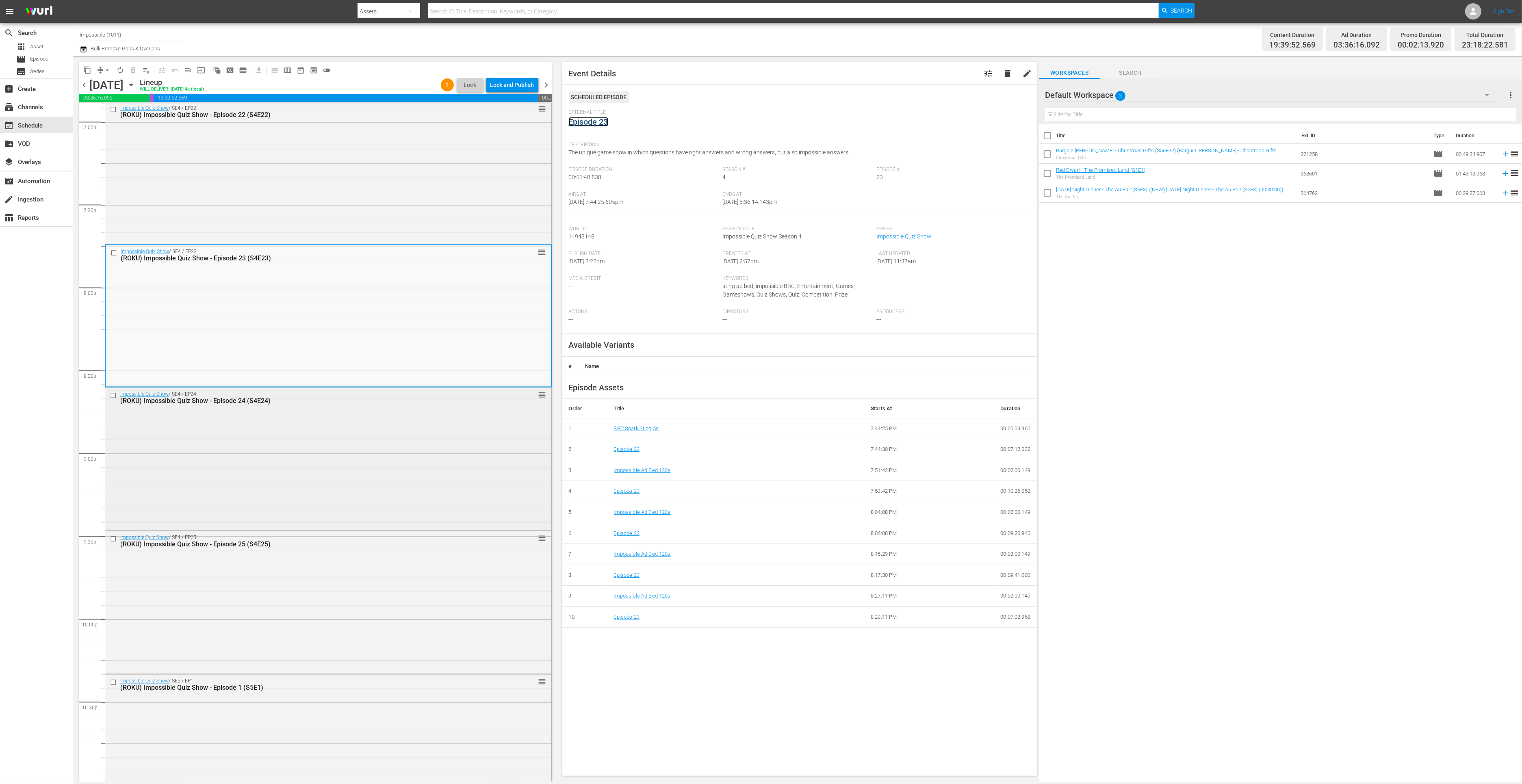
scroll to position [3171, 0]
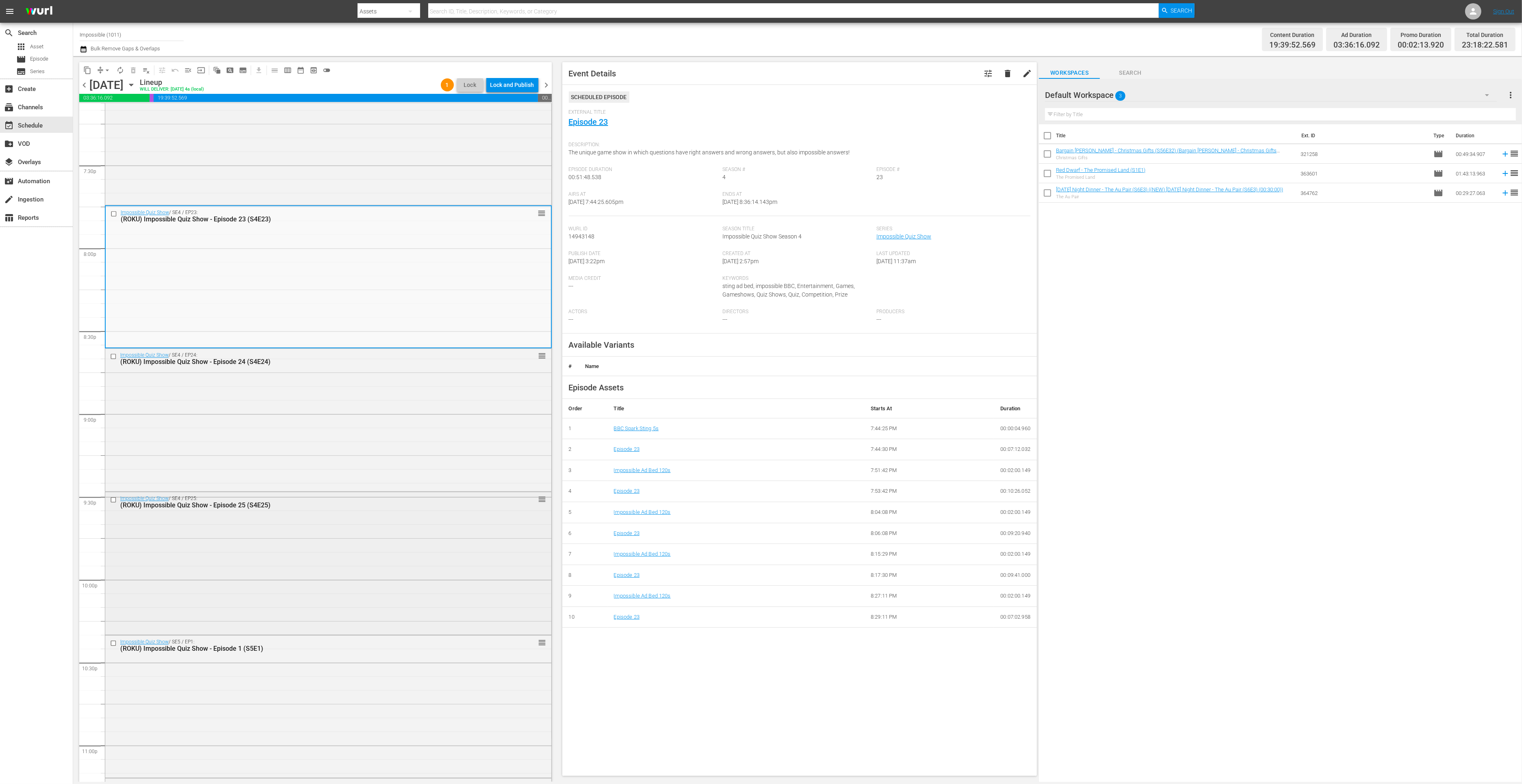
click at [349, 614] on div "Impossible Quiz Show / SE4 / EP25: (ROKU) Impossible Quiz Show - Episode 25 (S4…" at bounding box center [328, 562] width 446 height 141
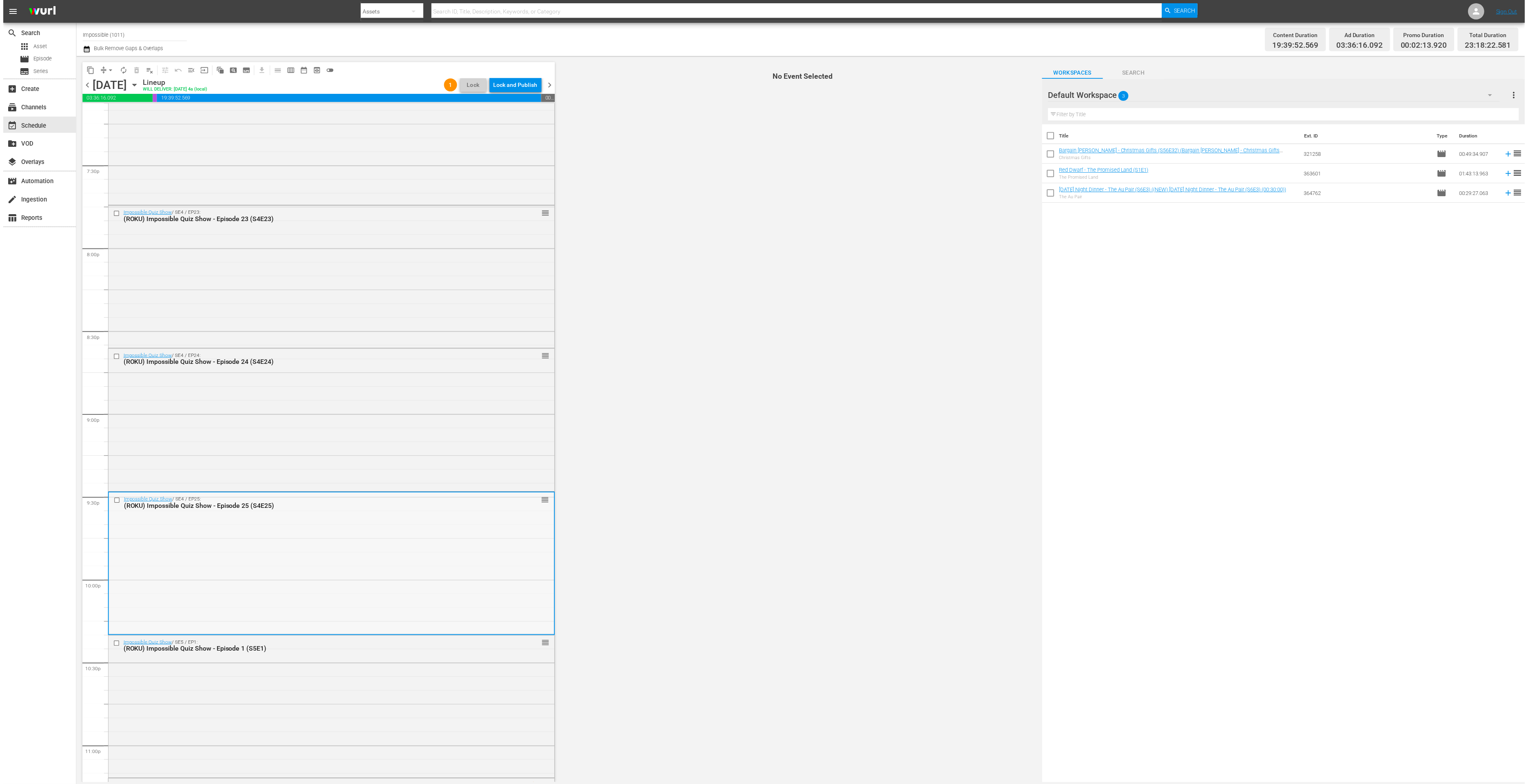
scroll to position [3322, 0]
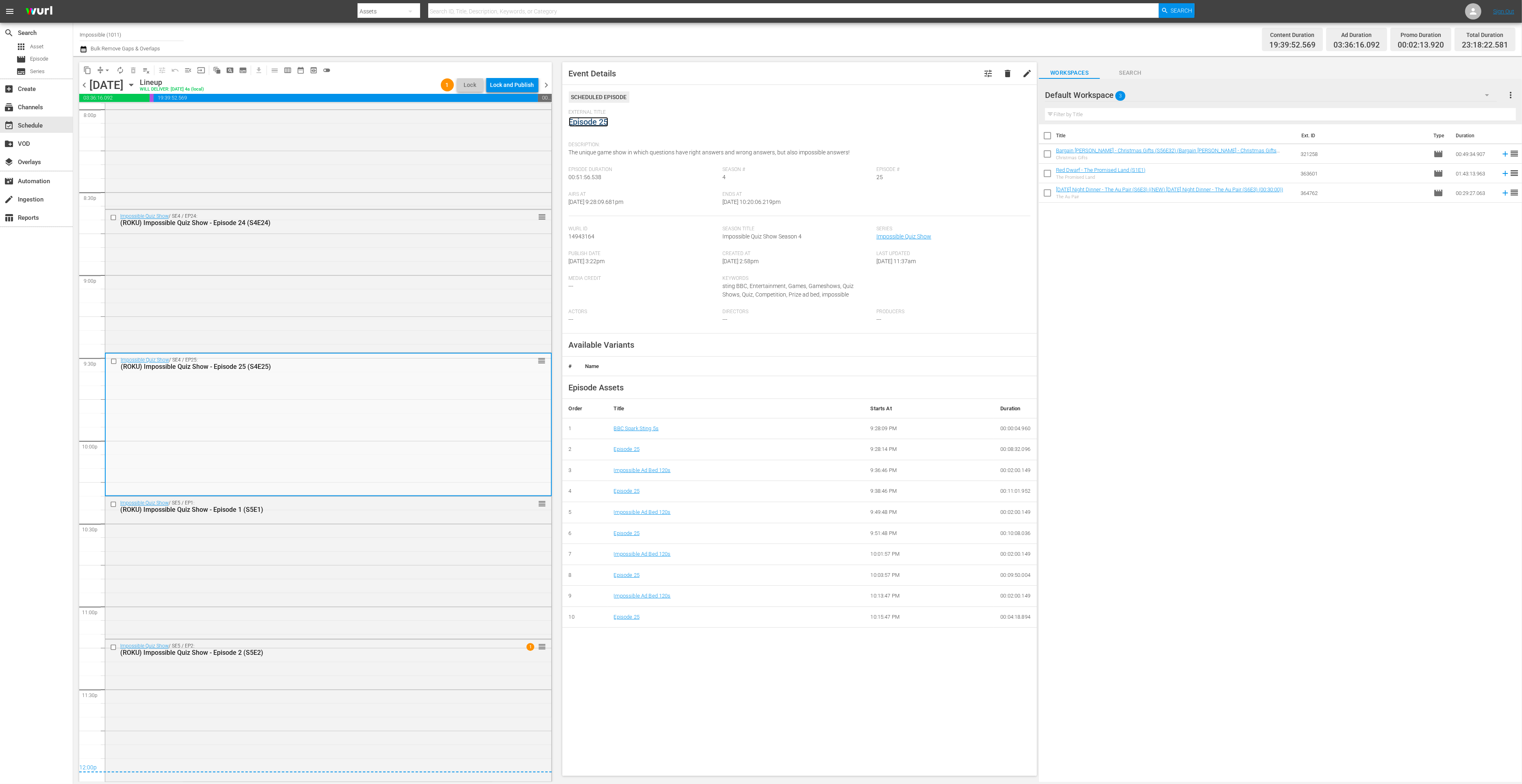
click at [597, 119] on link "Episode 25" at bounding box center [588, 122] width 40 height 10
click at [356, 726] on div "Impossible Quiz Show / SE5 / EP2: (ROKU) Impossible Quiz Show - Episode 2 (S5E2…" at bounding box center [328, 710] width 446 height 141
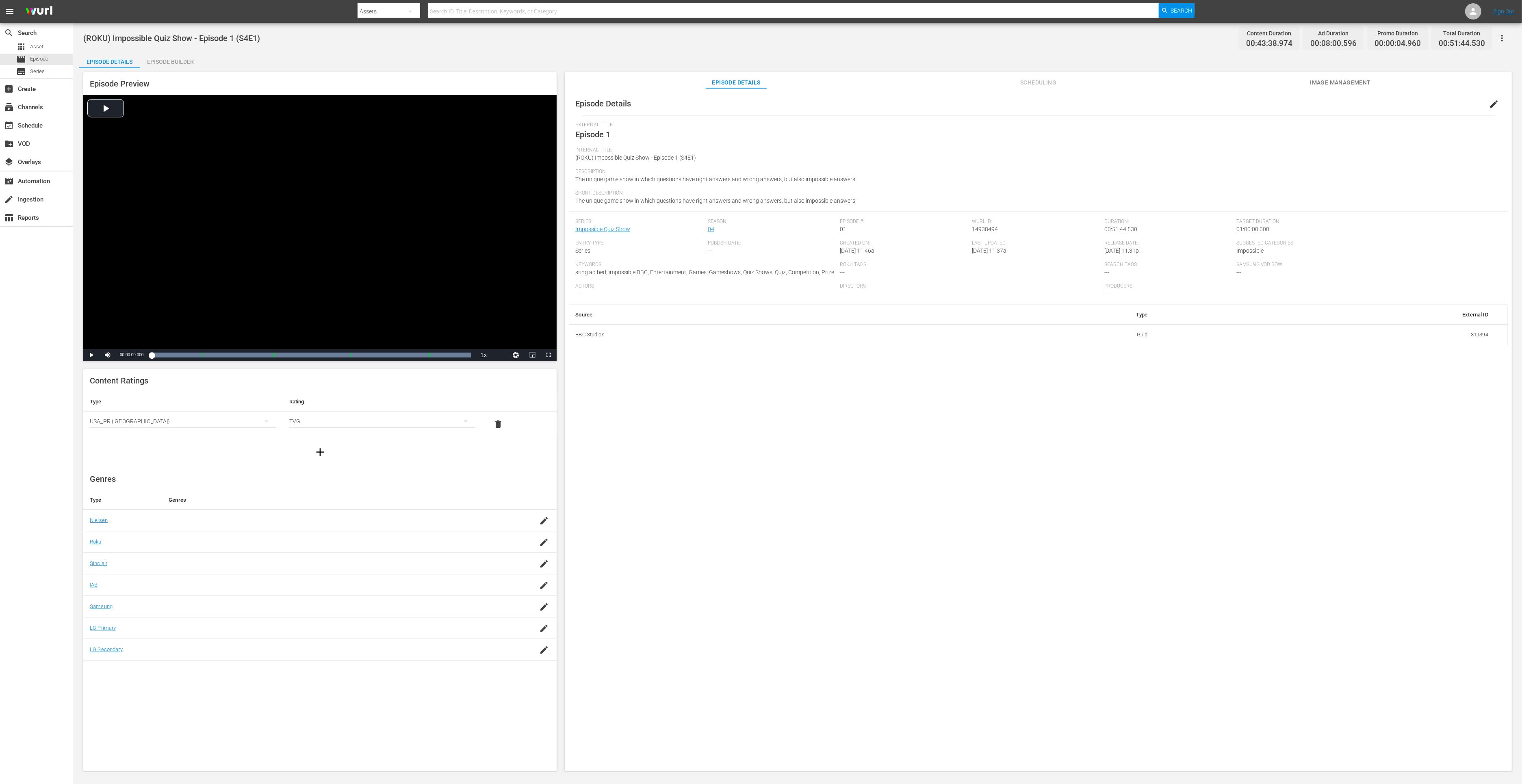
drag, startPoint x: 185, startPoint y: 66, endPoint x: 187, endPoint y: 72, distance: 6.3
click at [185, 66] on div "Episode Builder" at bounding box center [170, 61] width 61 height 19
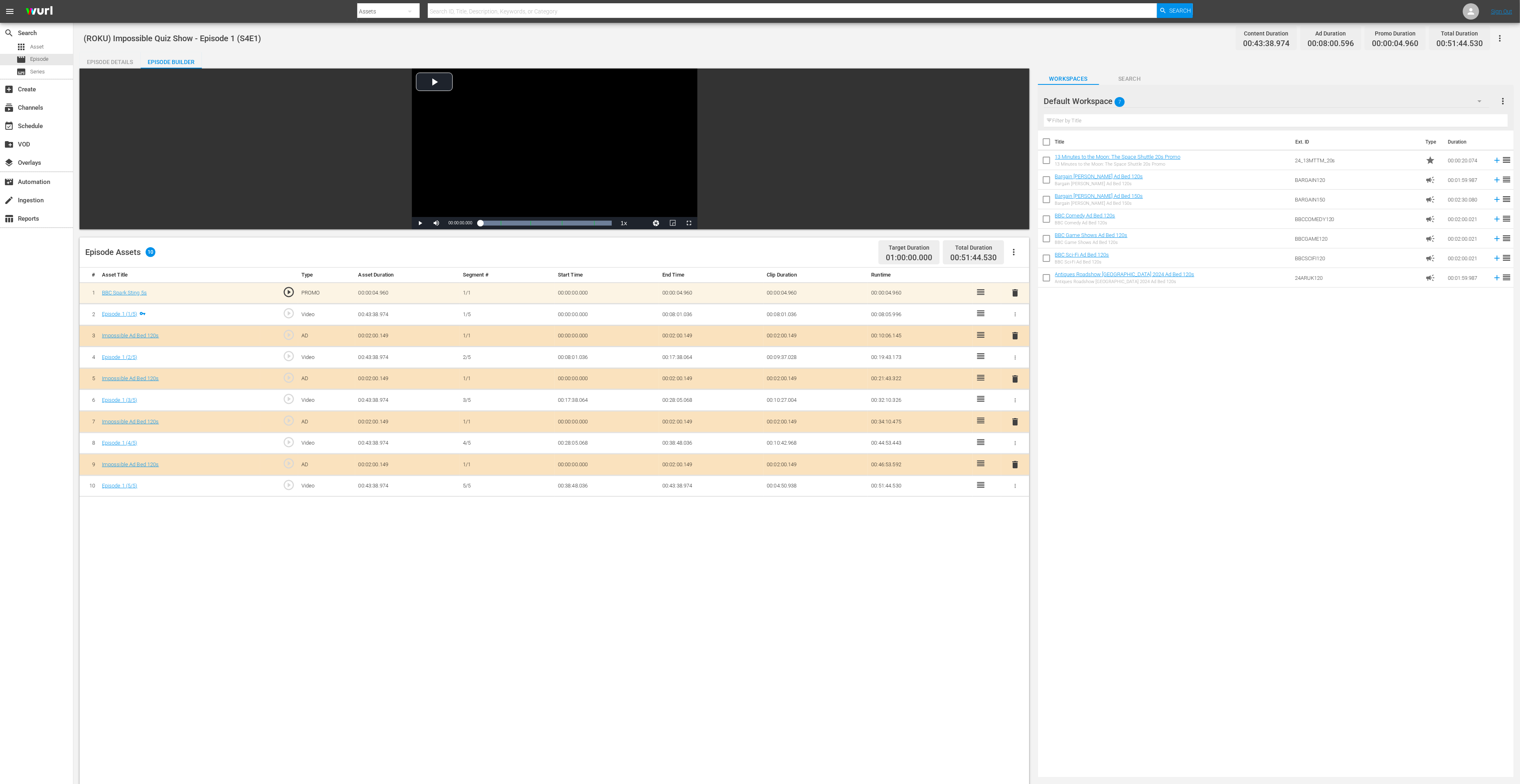
click at [1012, 458] on div "delete" at bounding box center [1015, 464] width 22 height 12
click at [1014, 460] on span "delete" at bounding box center [1015, 464] width 10 height 10
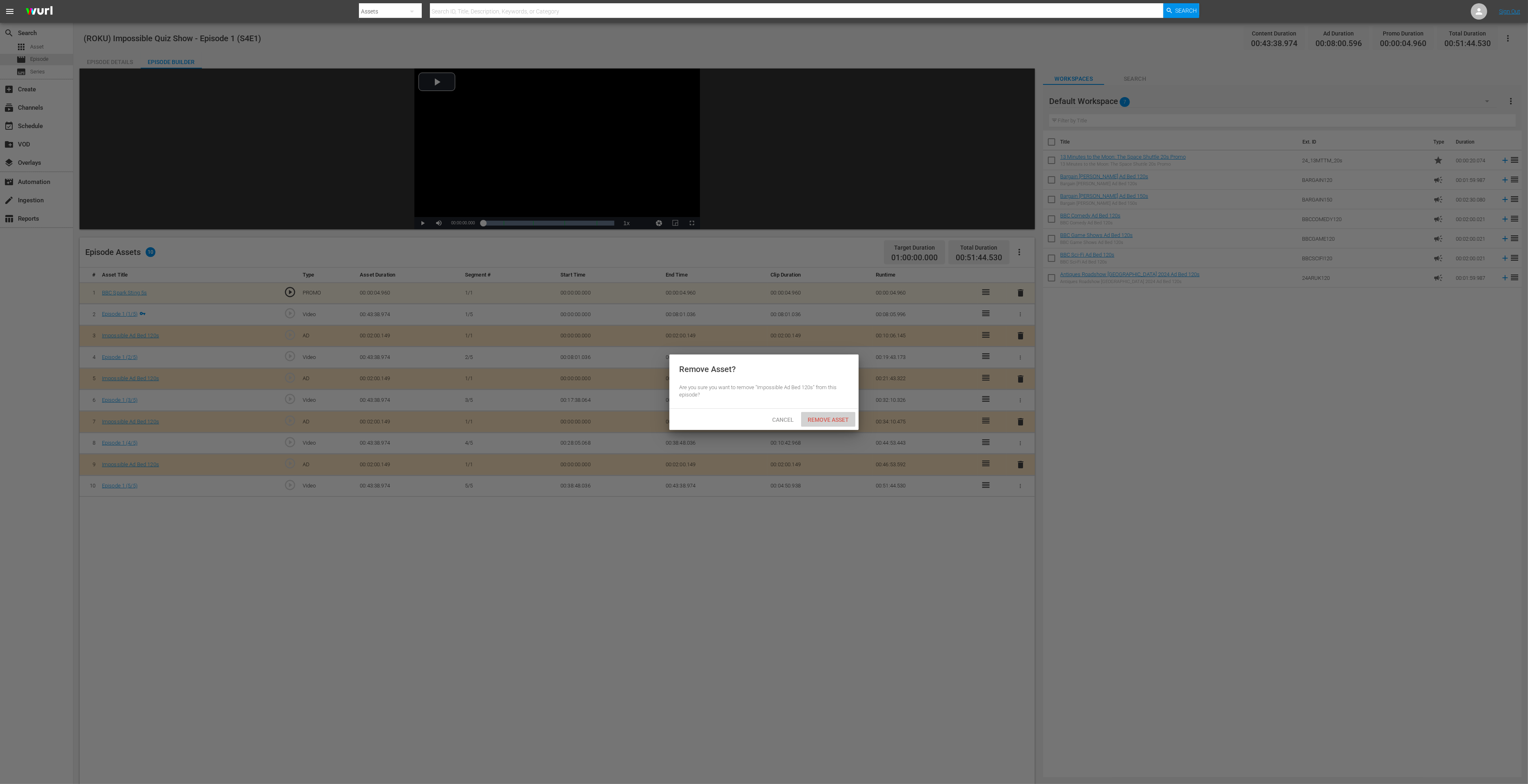
click at [828, 414] on div "Remove Asset" at bounding box center [828, 419] width 54 height 15
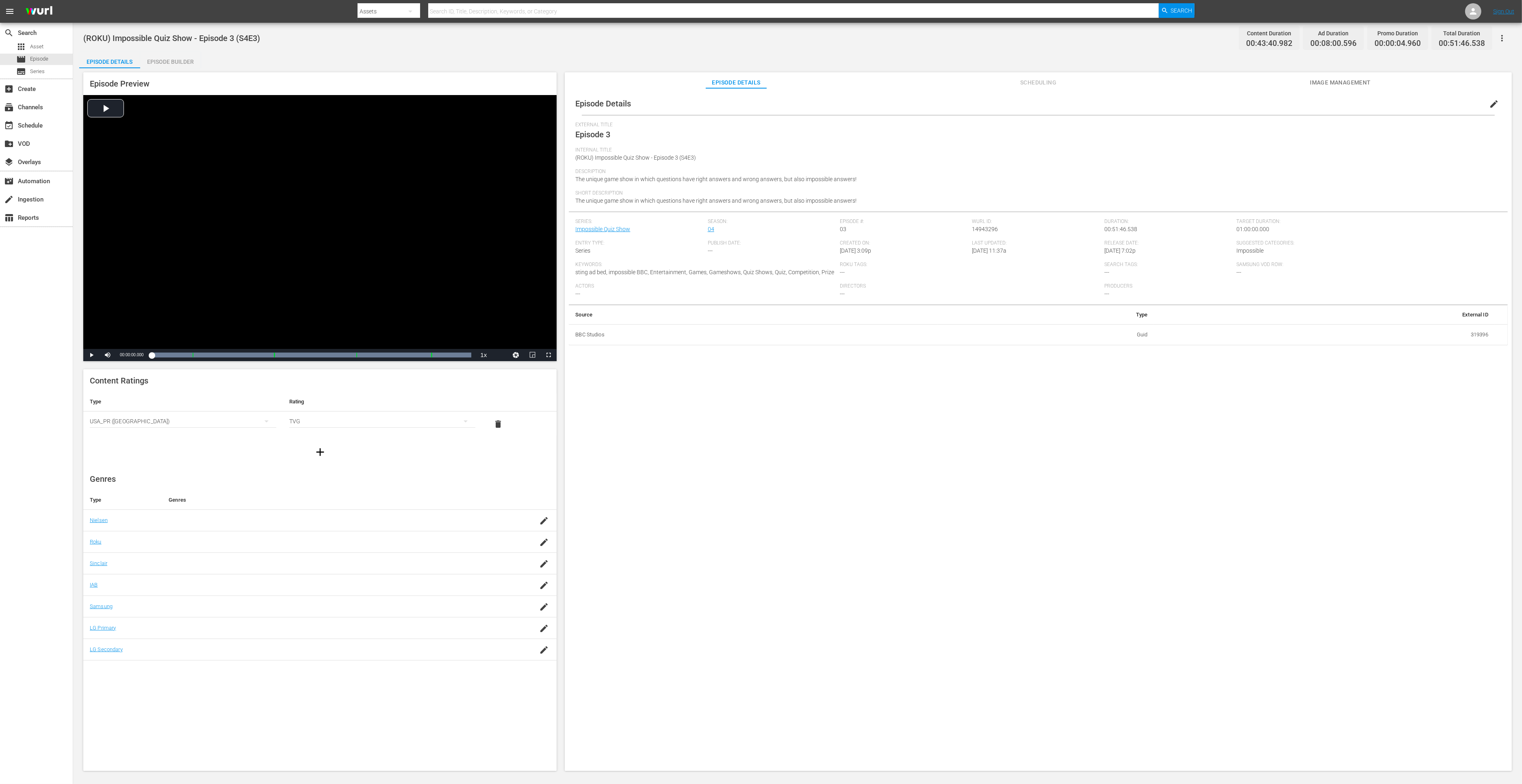
click at [154, 69] on div "Episode Preview Video Player is loading. Play Video Play Mute Current Time 00:0…" at bounding box center [798, 423] width 1437 height 710
click at [160, 63] on div "Episode Builder" at bounding box center [170, 61] width 61 height 19
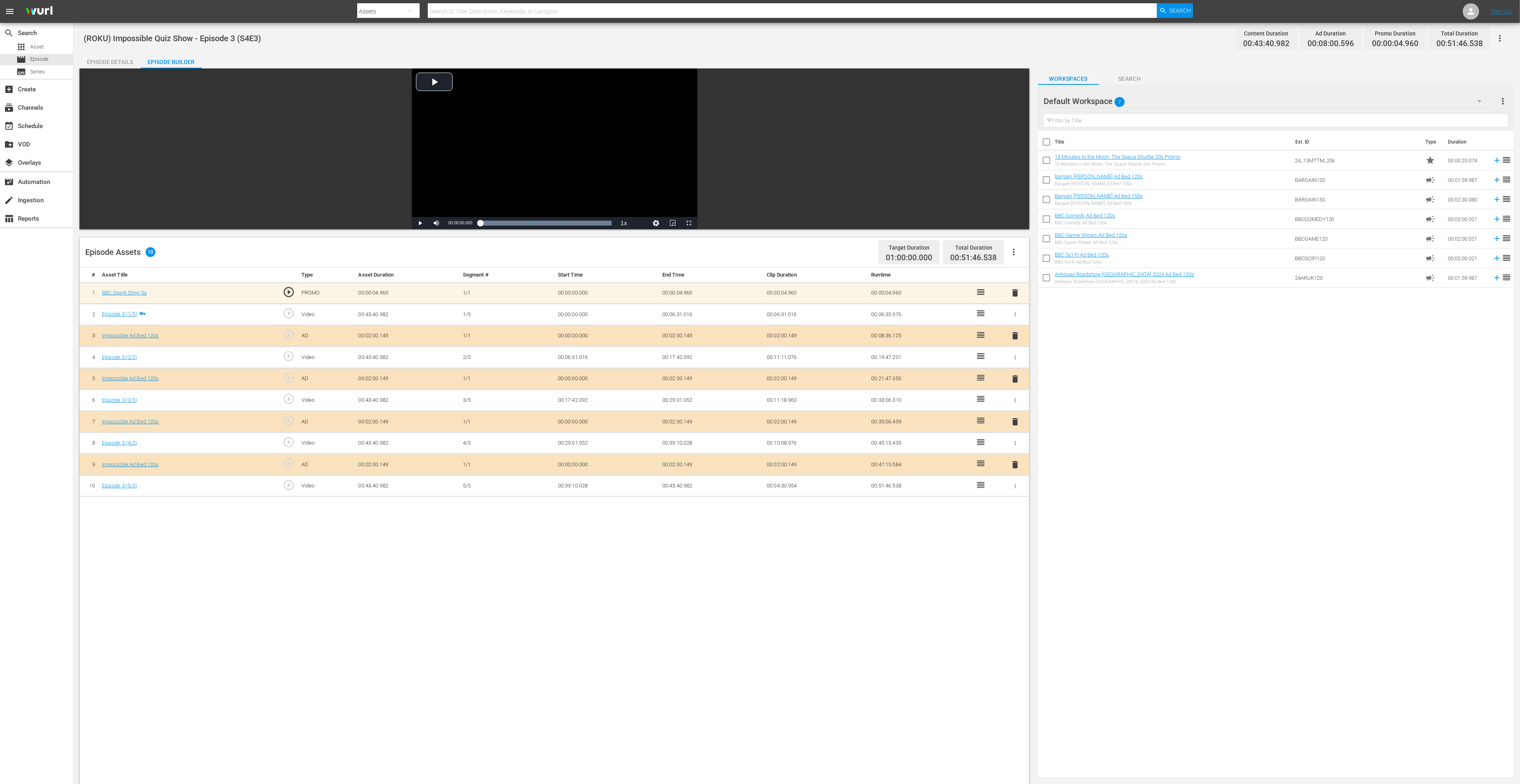
click at [1015, 460] on span "delete" at bounding box center [1015, 464] width 10 height 10
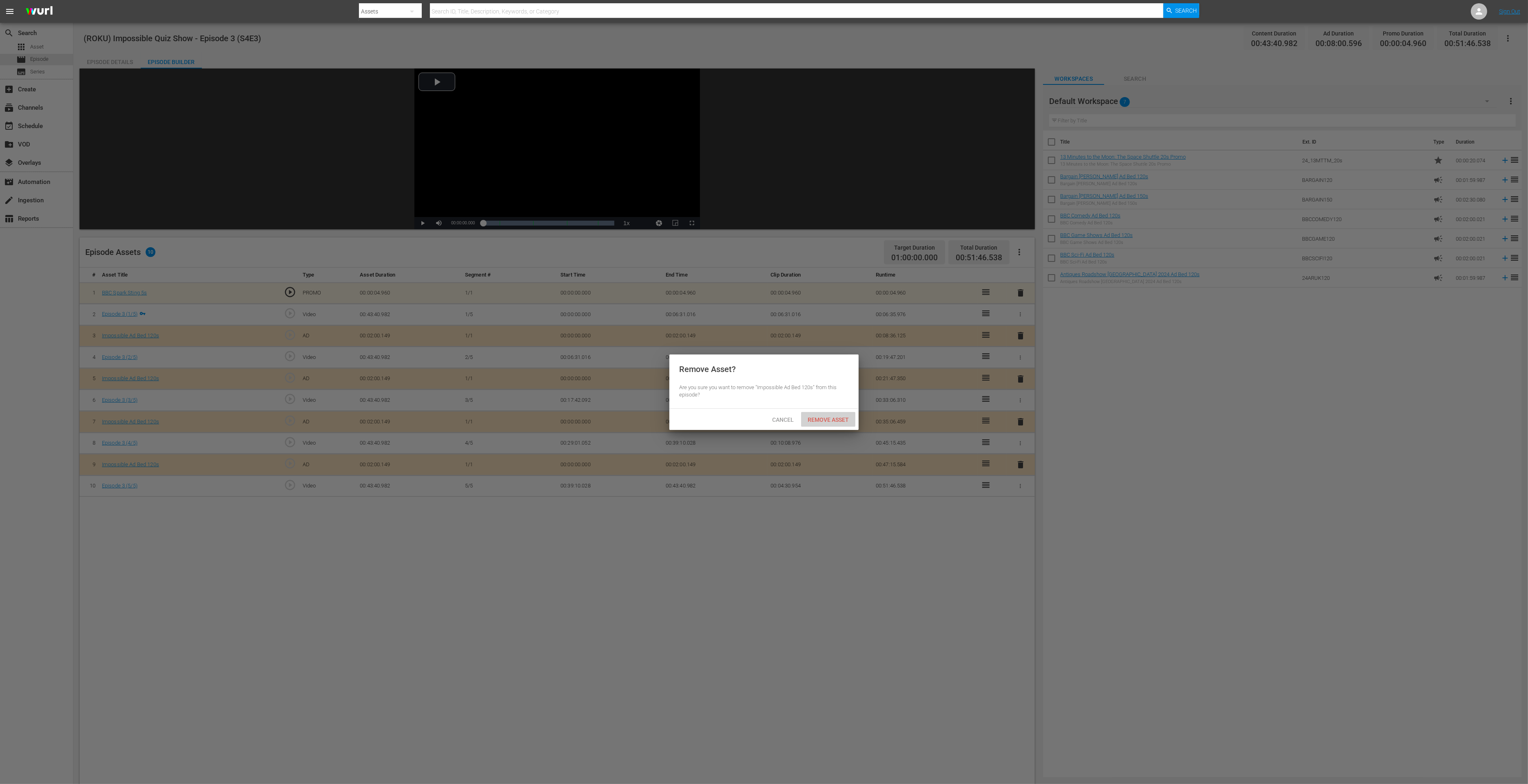
click at [824, 415] on div "Remove Asset" at bounding box center [828, 419] width 54 height 15
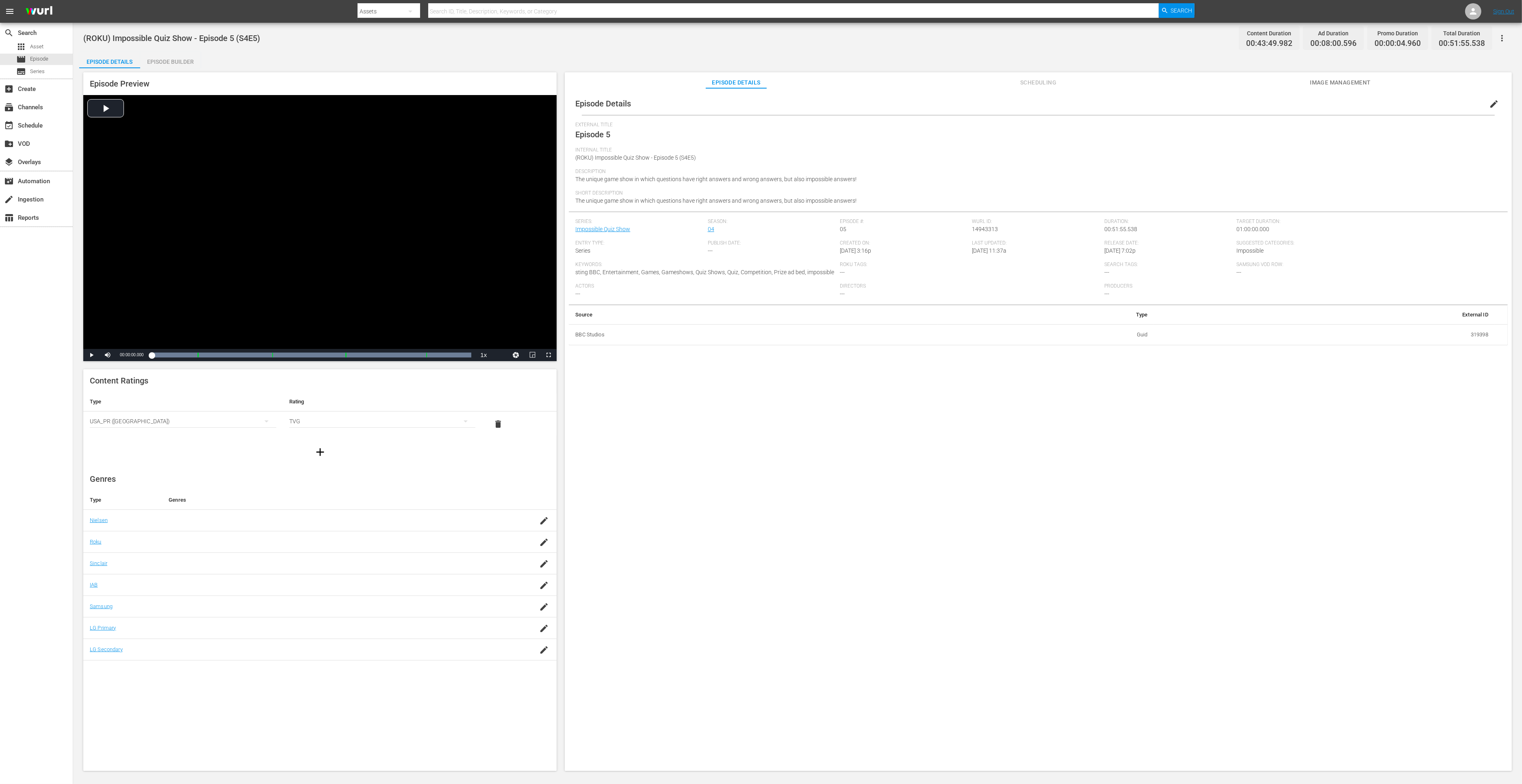
click at [168, 59] on div "Episode Builder" at bounding box center [170, 61] width 61 height 19
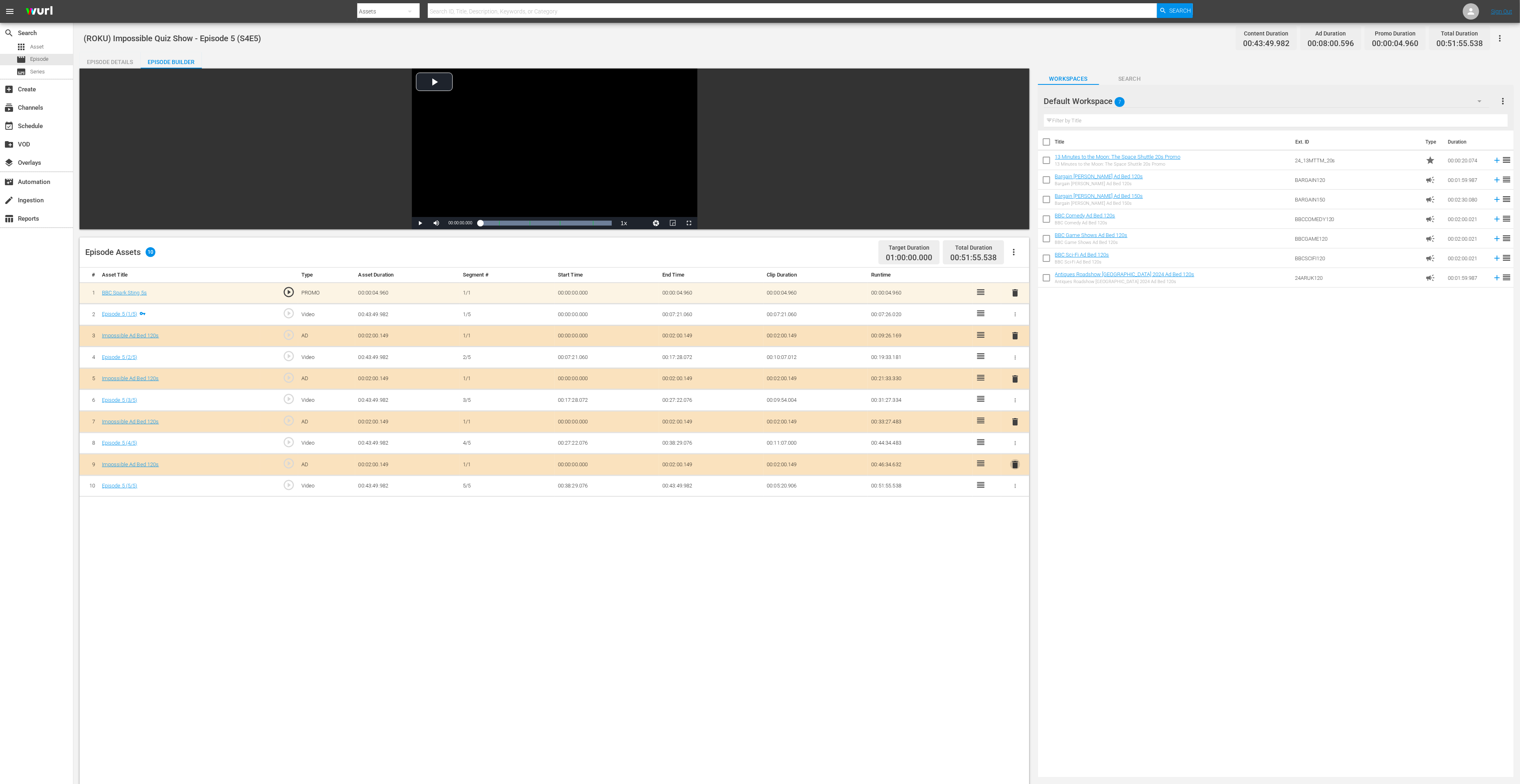
click at [1015, 466] on span "delete" at bounding box center [1015, 464] width 10 height 10
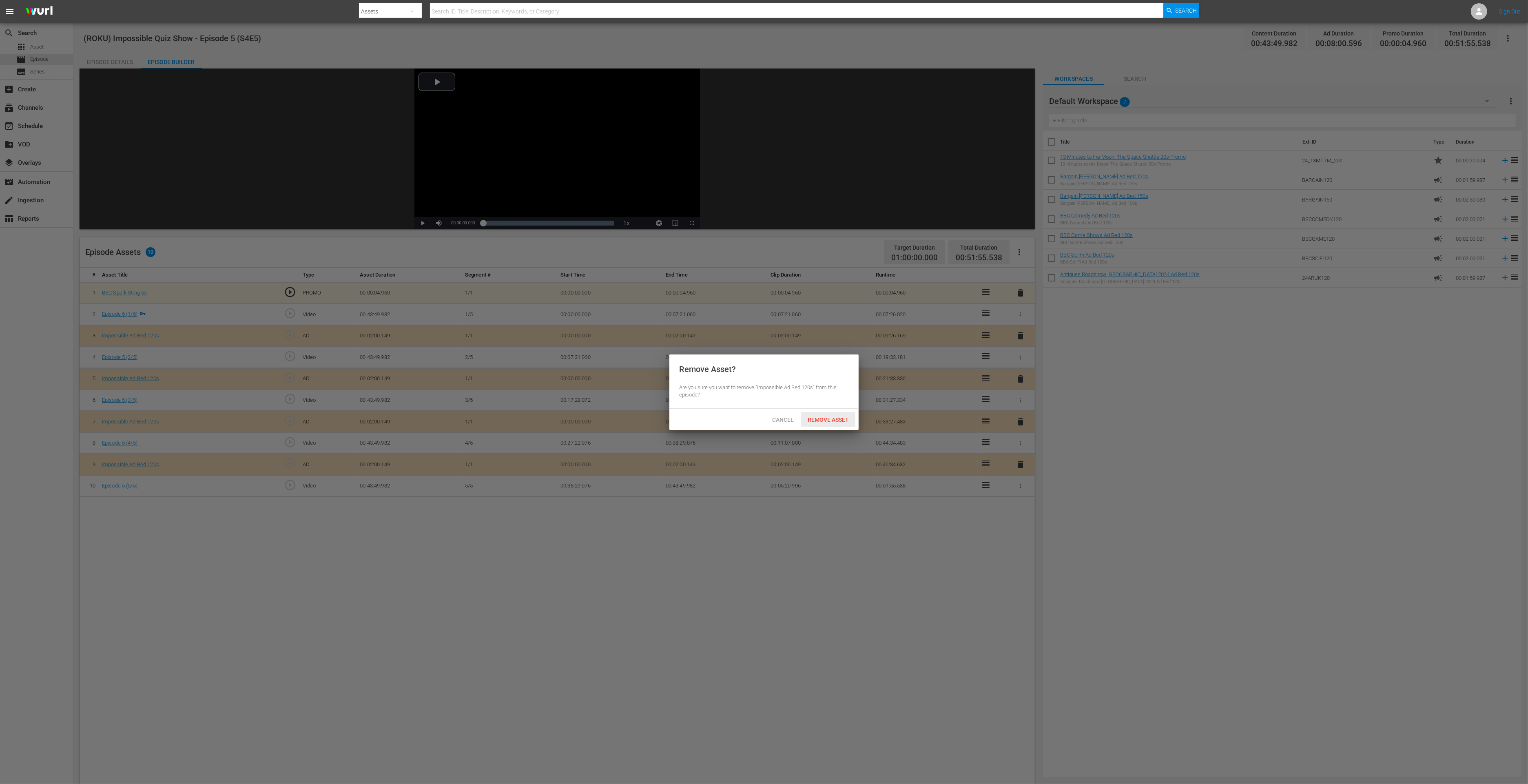
click at [840, 420] on span "Remove Asset" at bounding box center [828, 419] width 54 height 7
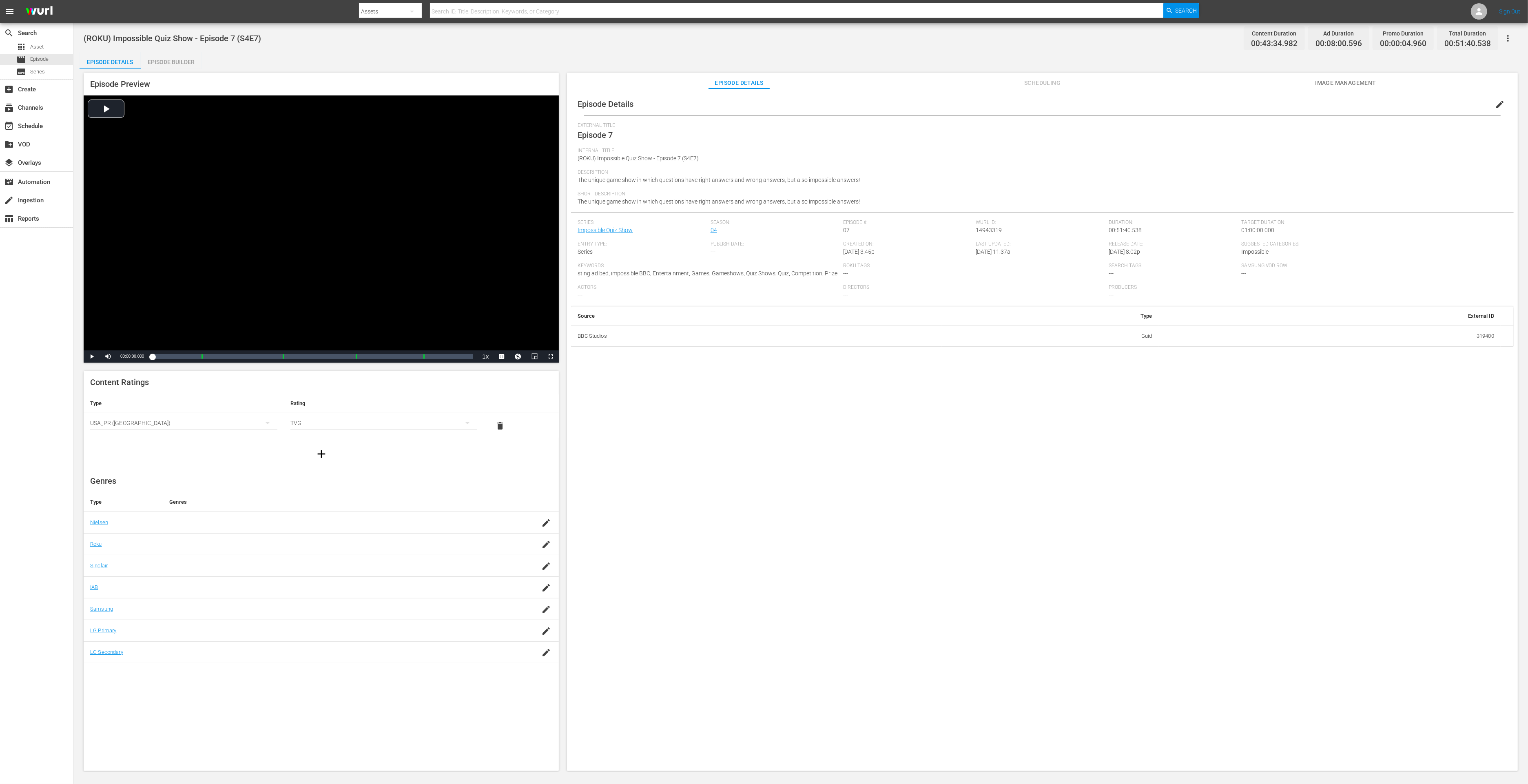
click at [182, 62] on div "Episode Builder" at bounding box center [171, 62] width 61 height 20
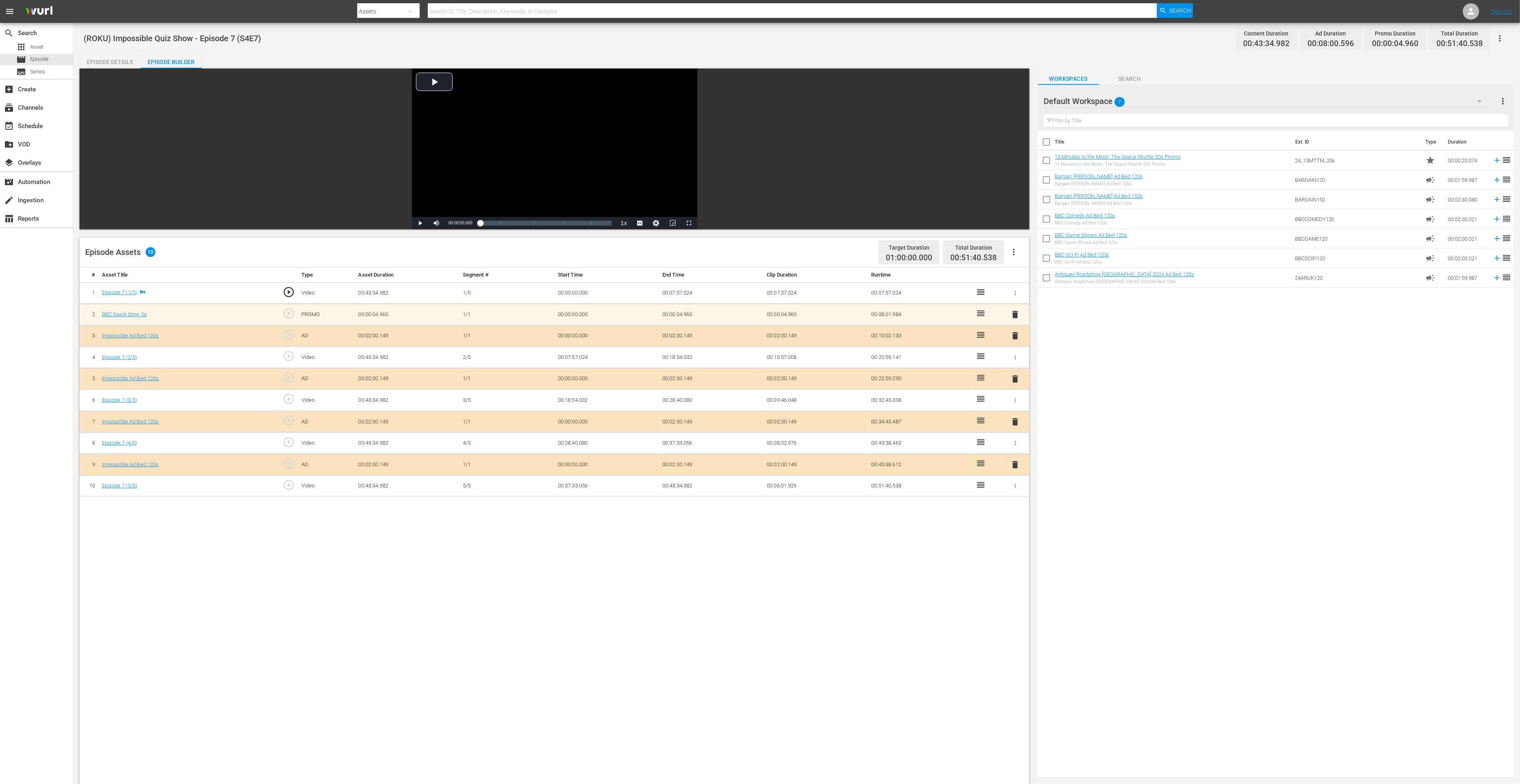
click at [1015, 462] on span "delete" at bounding box center [1015, 464] width 10 height 10
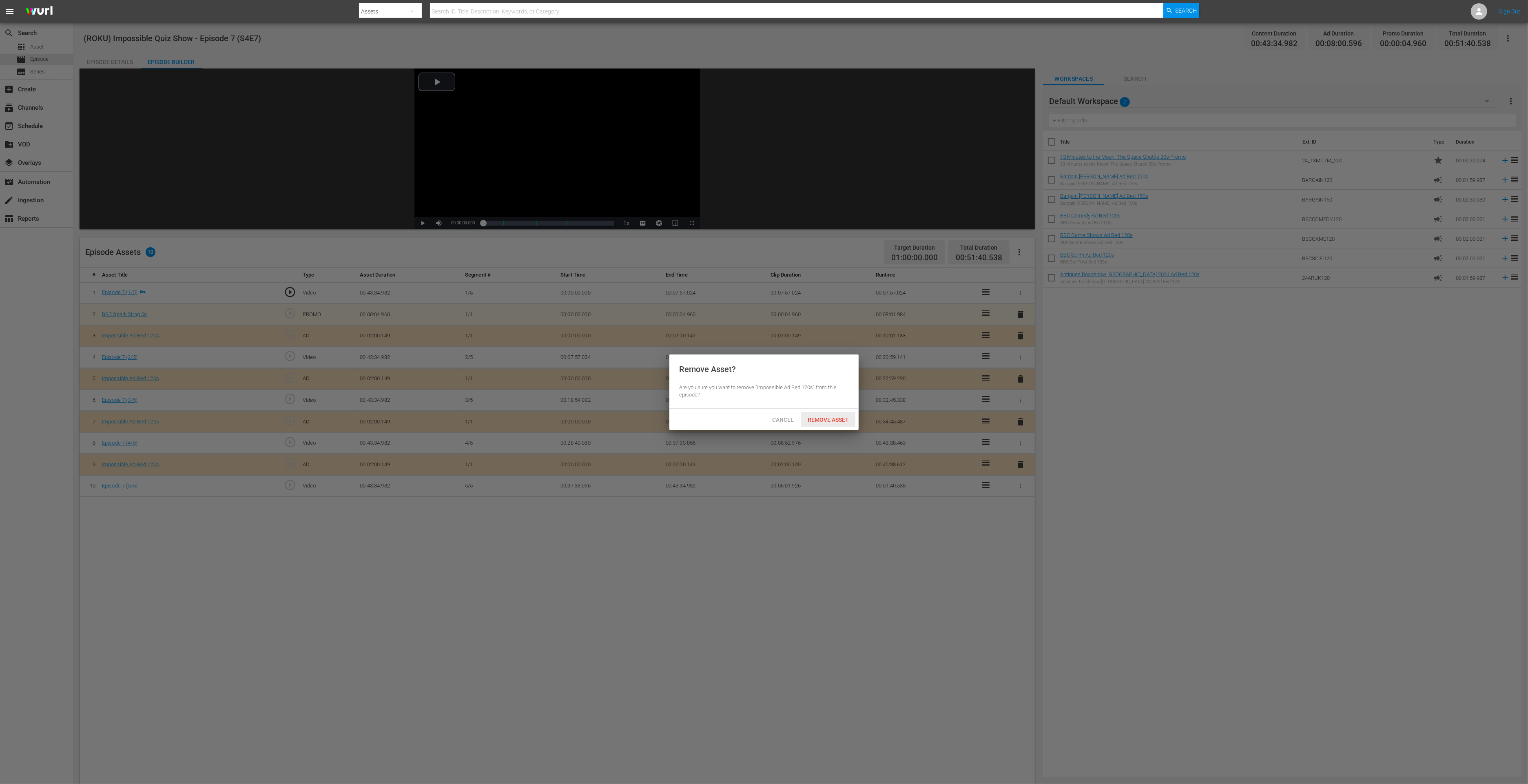
click at [845, 419] on span "Remove Asset" at bounding box center [828, 419] width 54 height 7
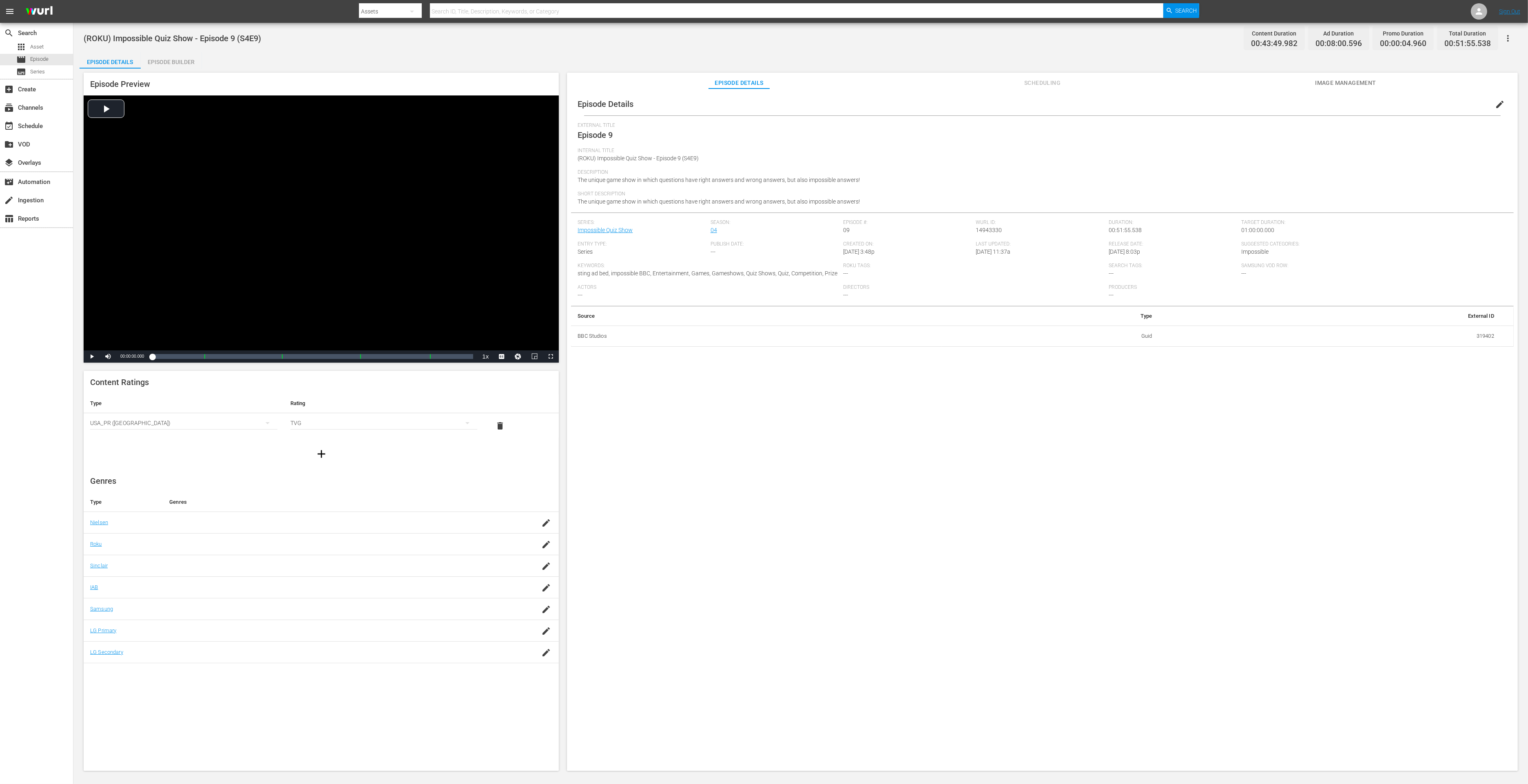
click at [193, 61] on div "Episode Builder" at bounding box center [171, 62] width 61 height 20
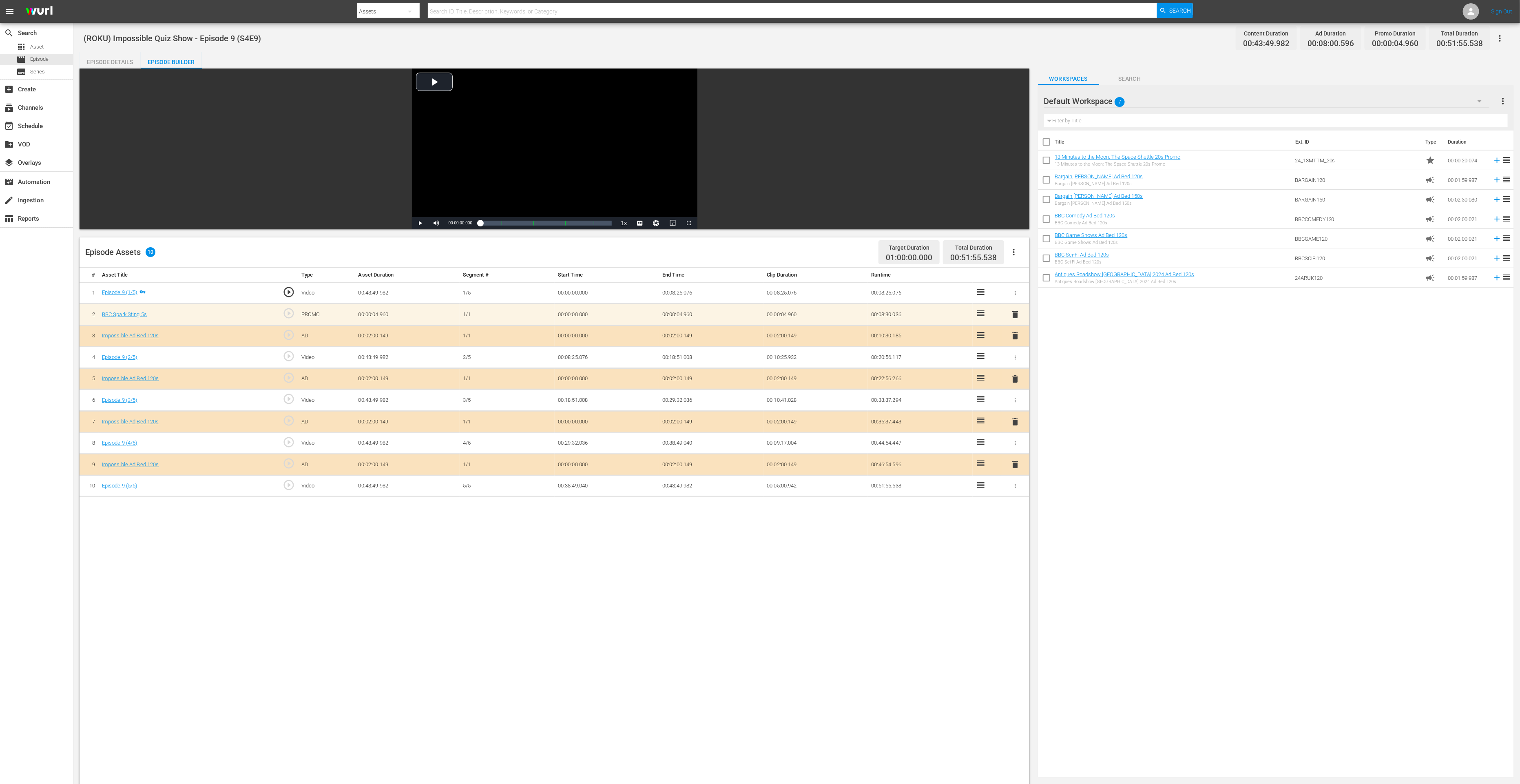
click at [1016, 462] on span "delete" at bounding box center [1015, 464] width 10 height 10
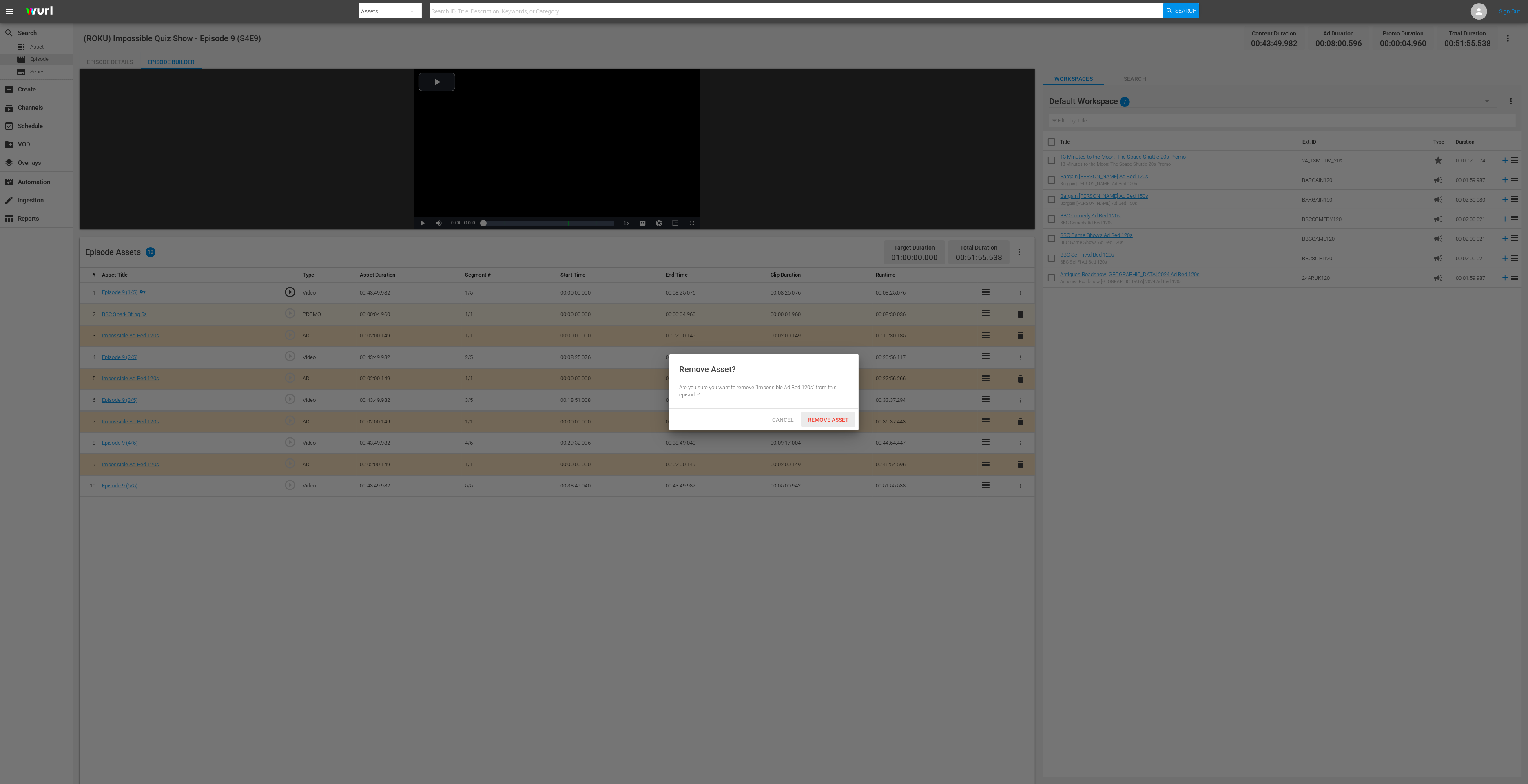
click at [838, 419] on span "Remove Asset" at bounding box center [828, 419] width 54 height 7
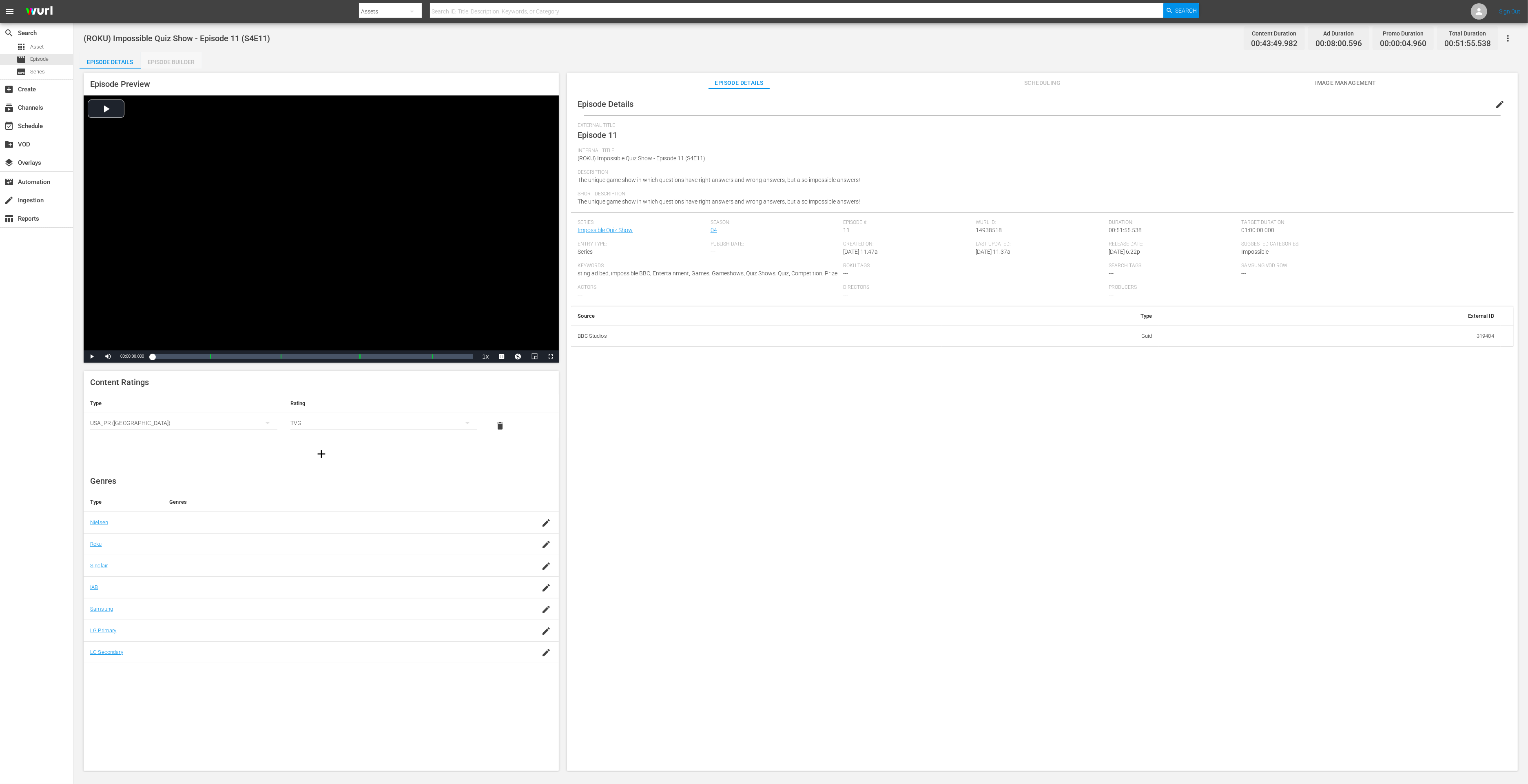
click at [184, 67] on div "Episode Builder" at bounding box center [171, 62] width 61 height 20
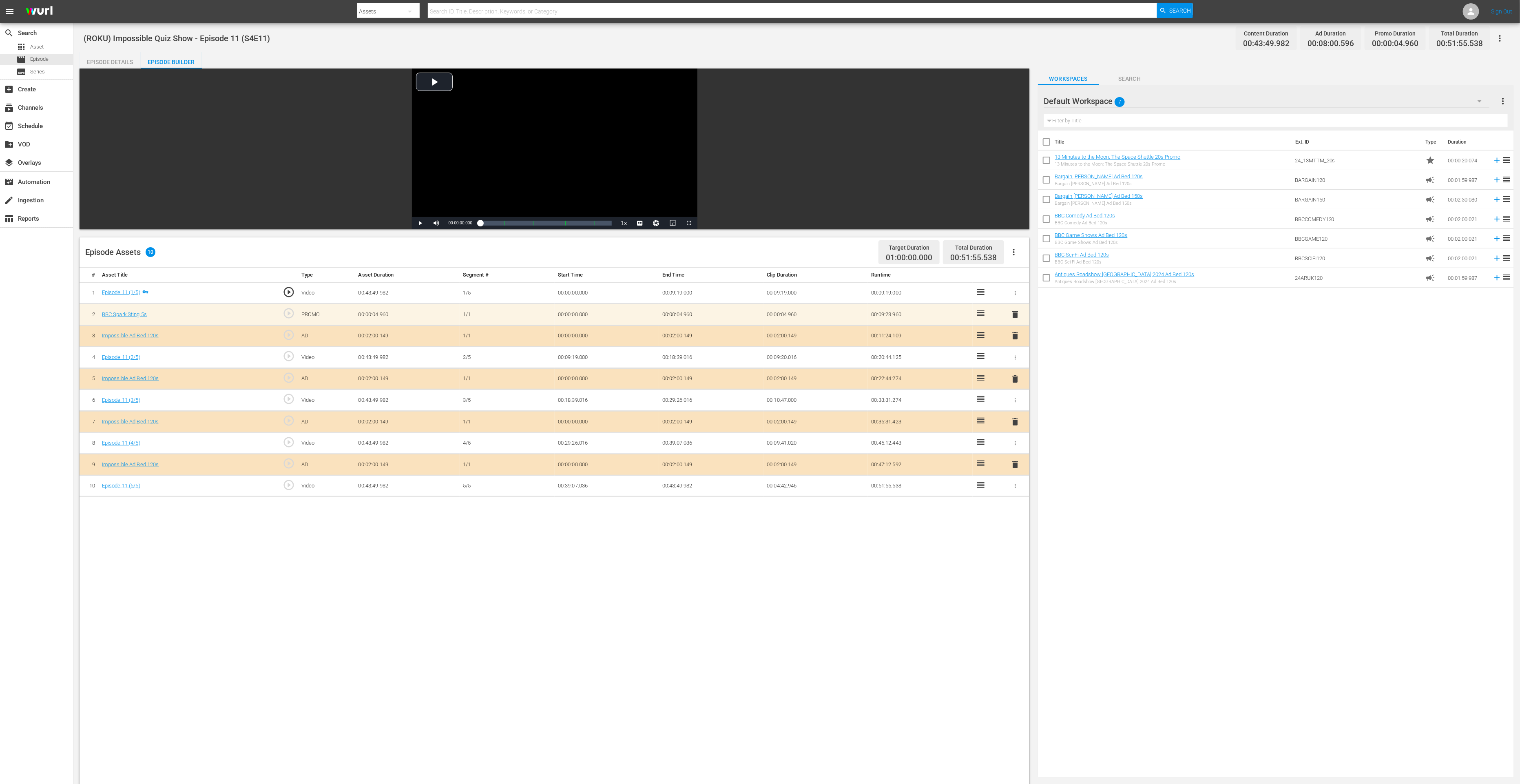
click at [1015, 460] on span "delete" at bounding box center [1015, 464] width 10 height 10
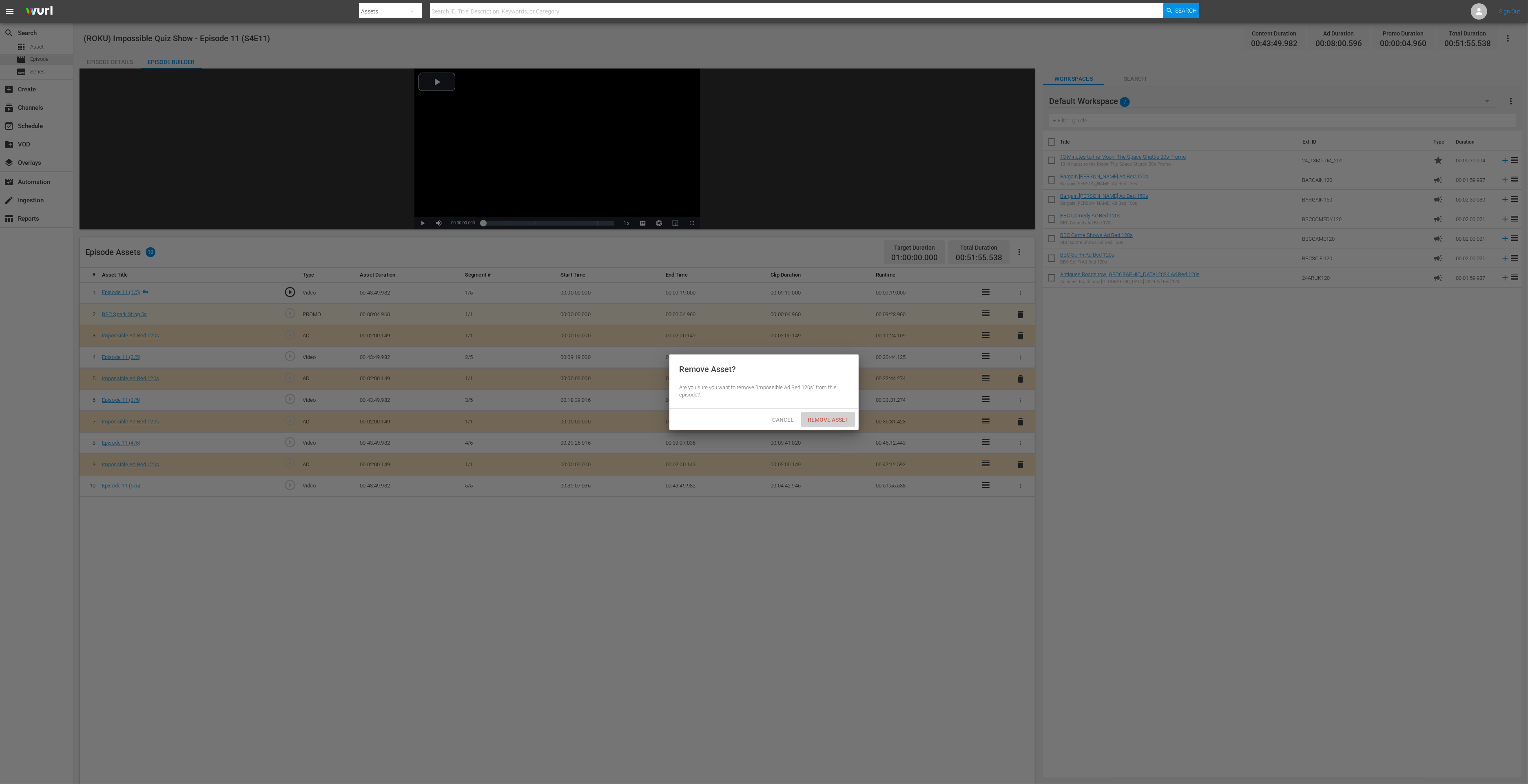
click at [839, 416] on span "Remove Asset" at bounding box center [828, 419] width 54 height 7
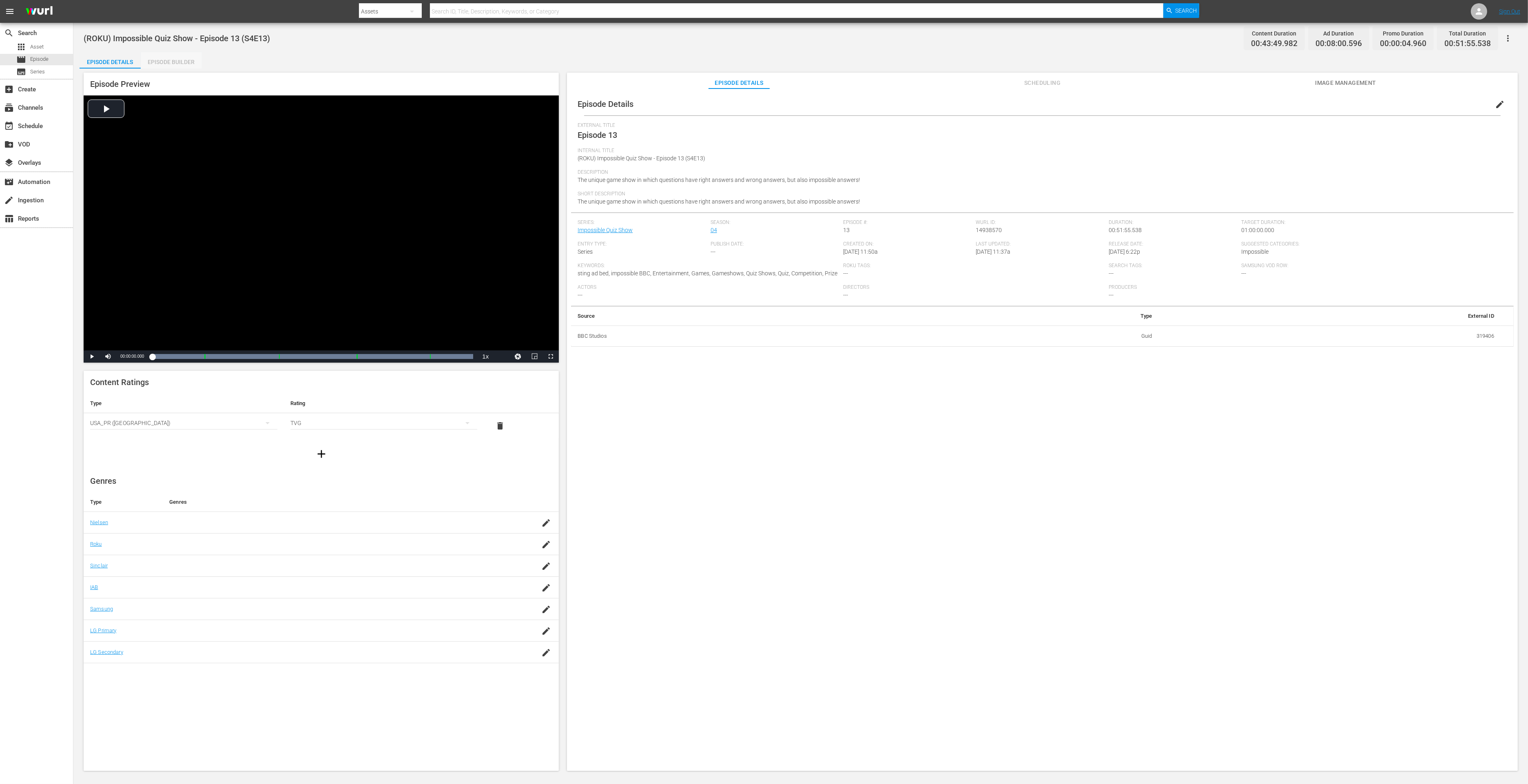
click at [168, 59] on div "Episode Builder" at bounding box center [171, 62] width 61 height 20
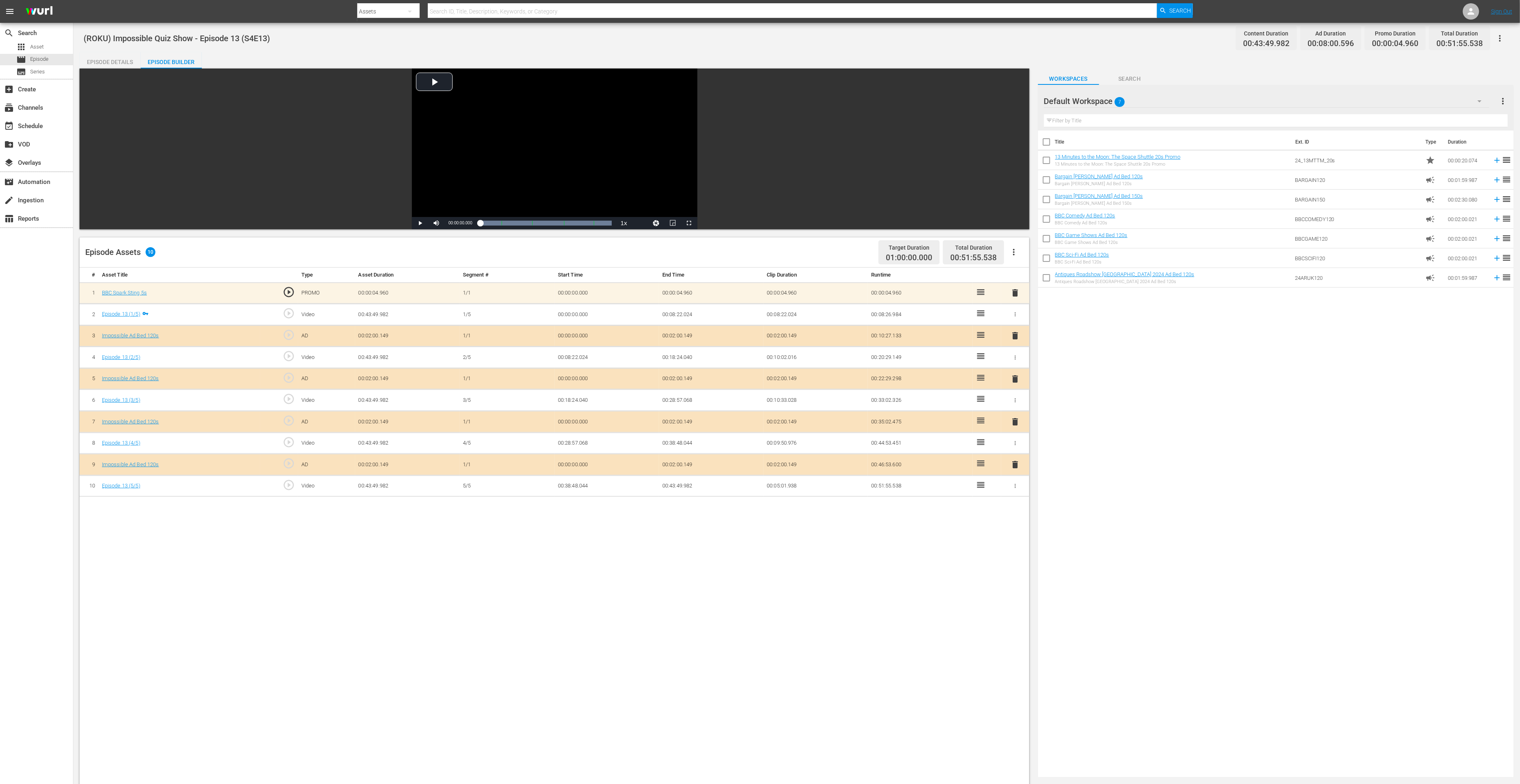
click at [1018, 462] on span "delete" at bounding box center [1015, 464] width 10 height 10
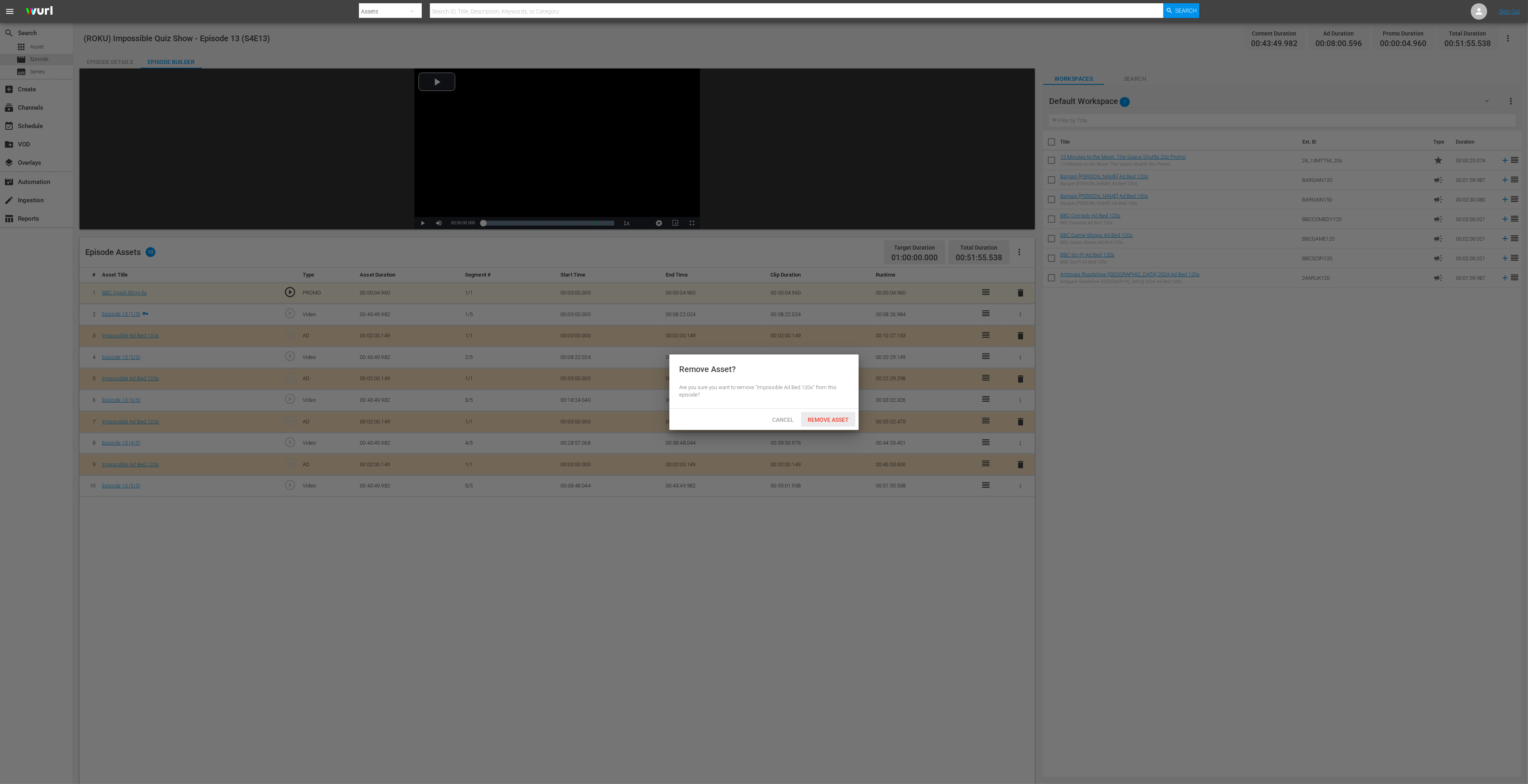
click at [847, 420] on span "Remove Asset" at bounding box center [828, 419] width 54 height 7
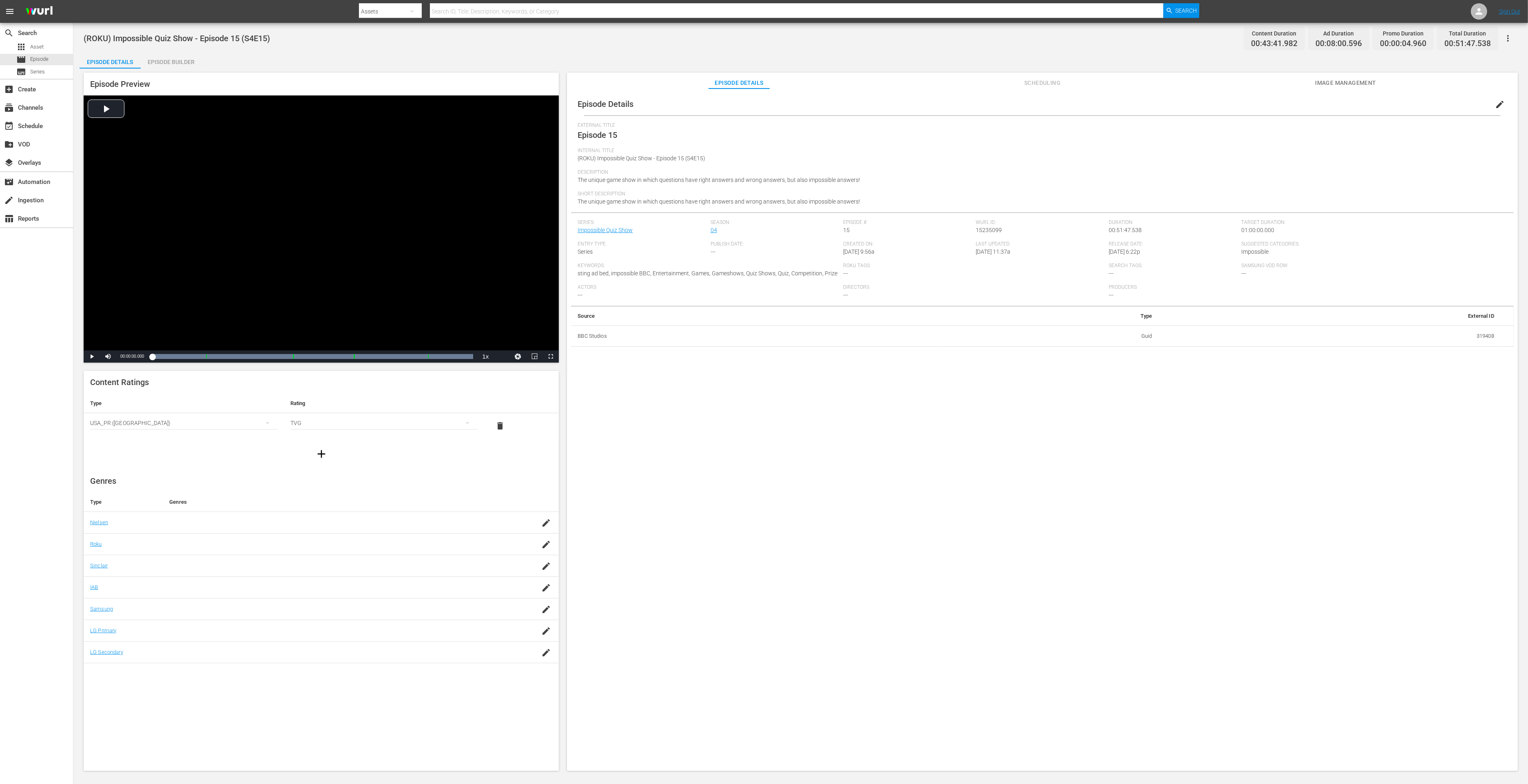
click at [176, 59] on div "Episode Builder" at bounding box center [171, 62] width 61 height 20
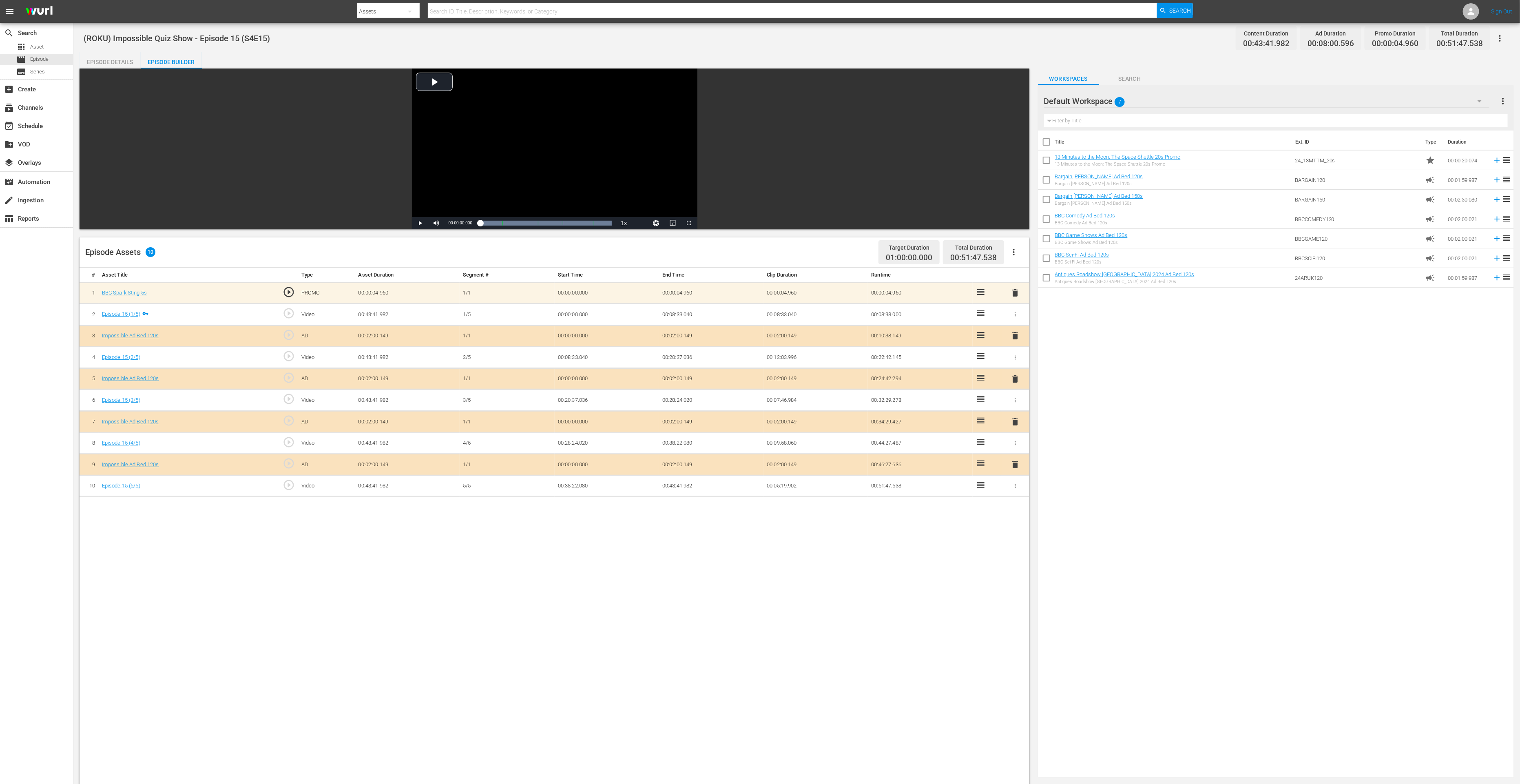
click at [1018, 464] on span "delete" at bounding box center [1015, 464] width 10 height 10
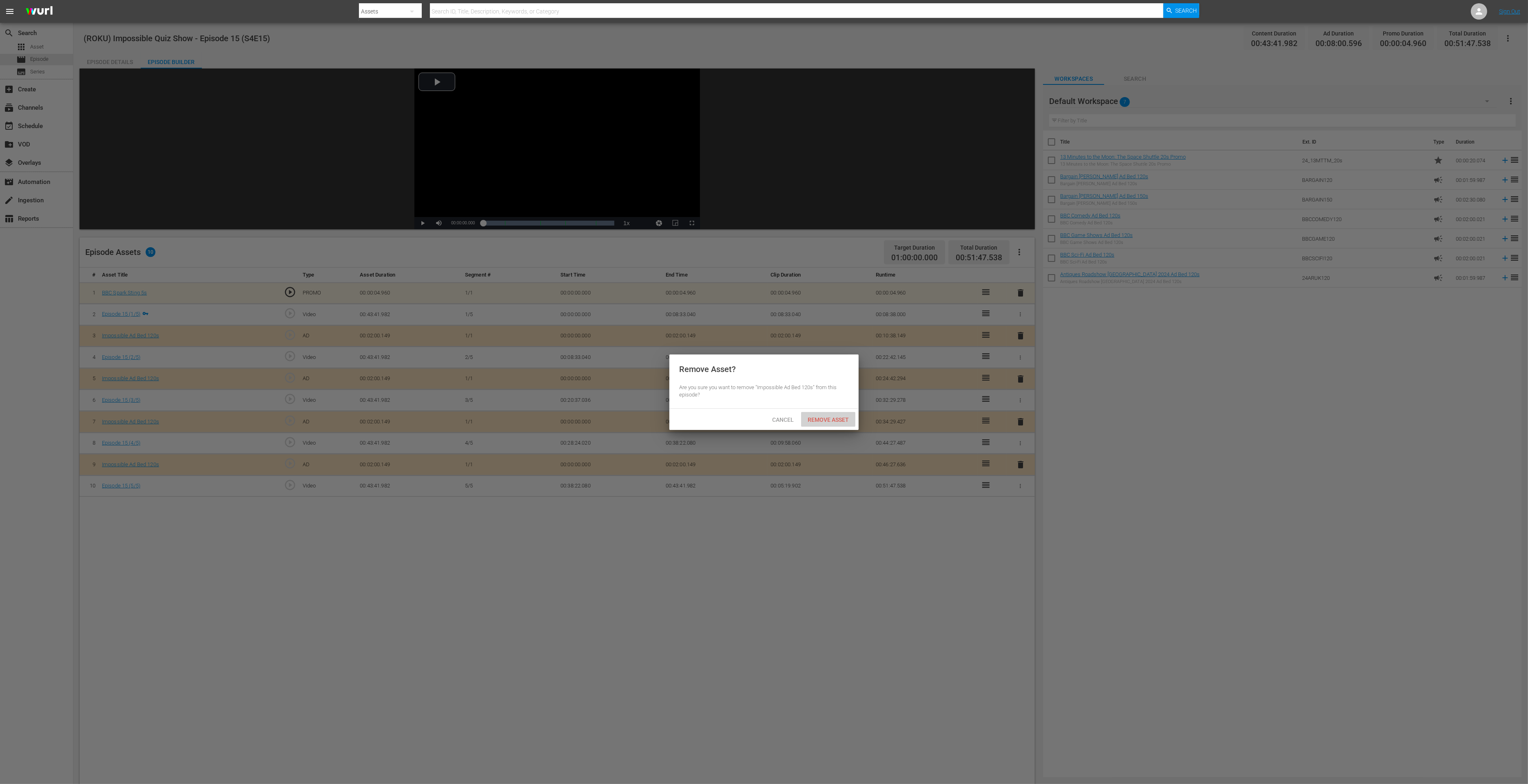
click at [828, 423] on div "Remove Asset" at bounding box center [828, 419] width 54 height 15
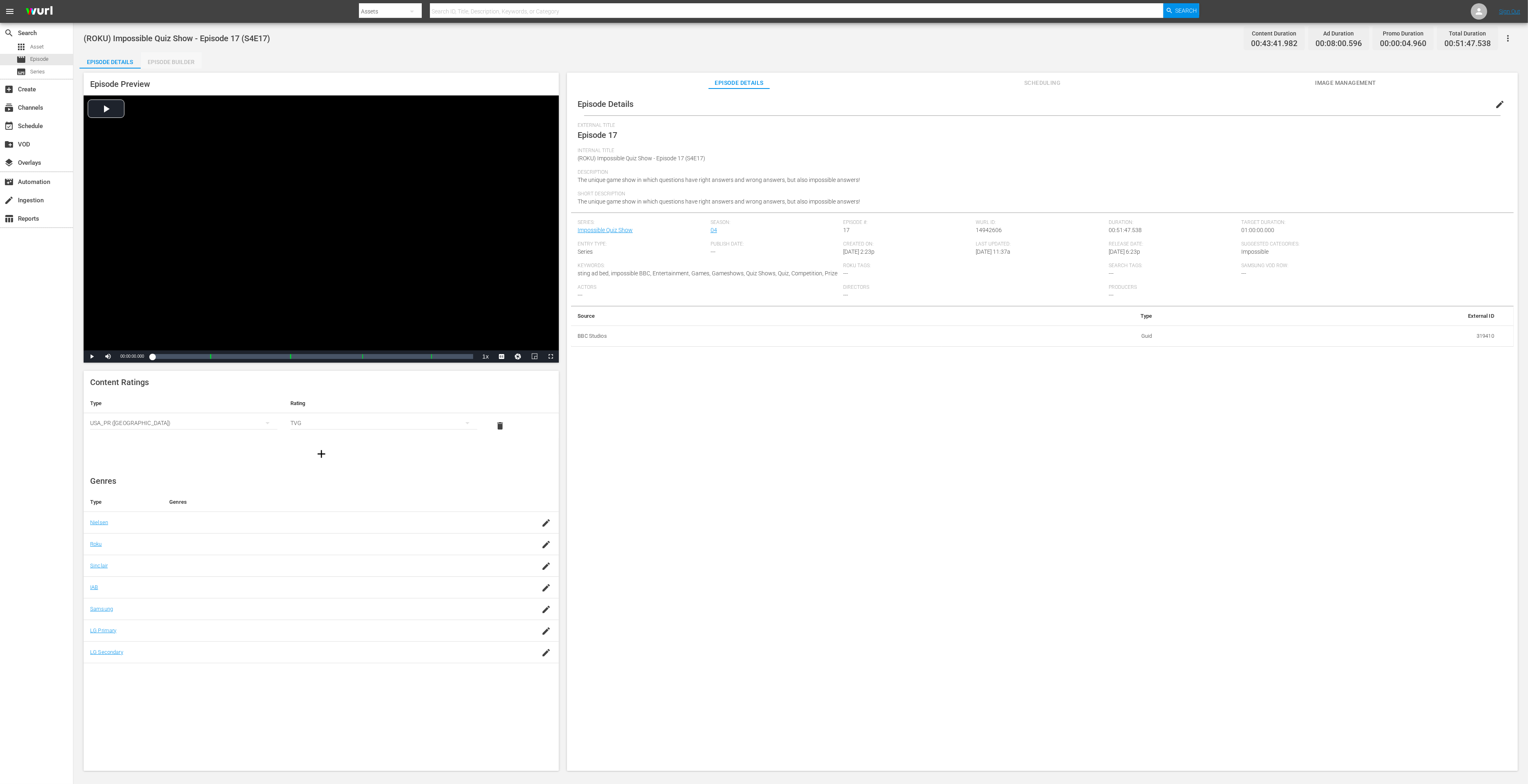
click at [160, 63] on div "Episode Builder" at bounding box center [171, 62] width 61 height 20
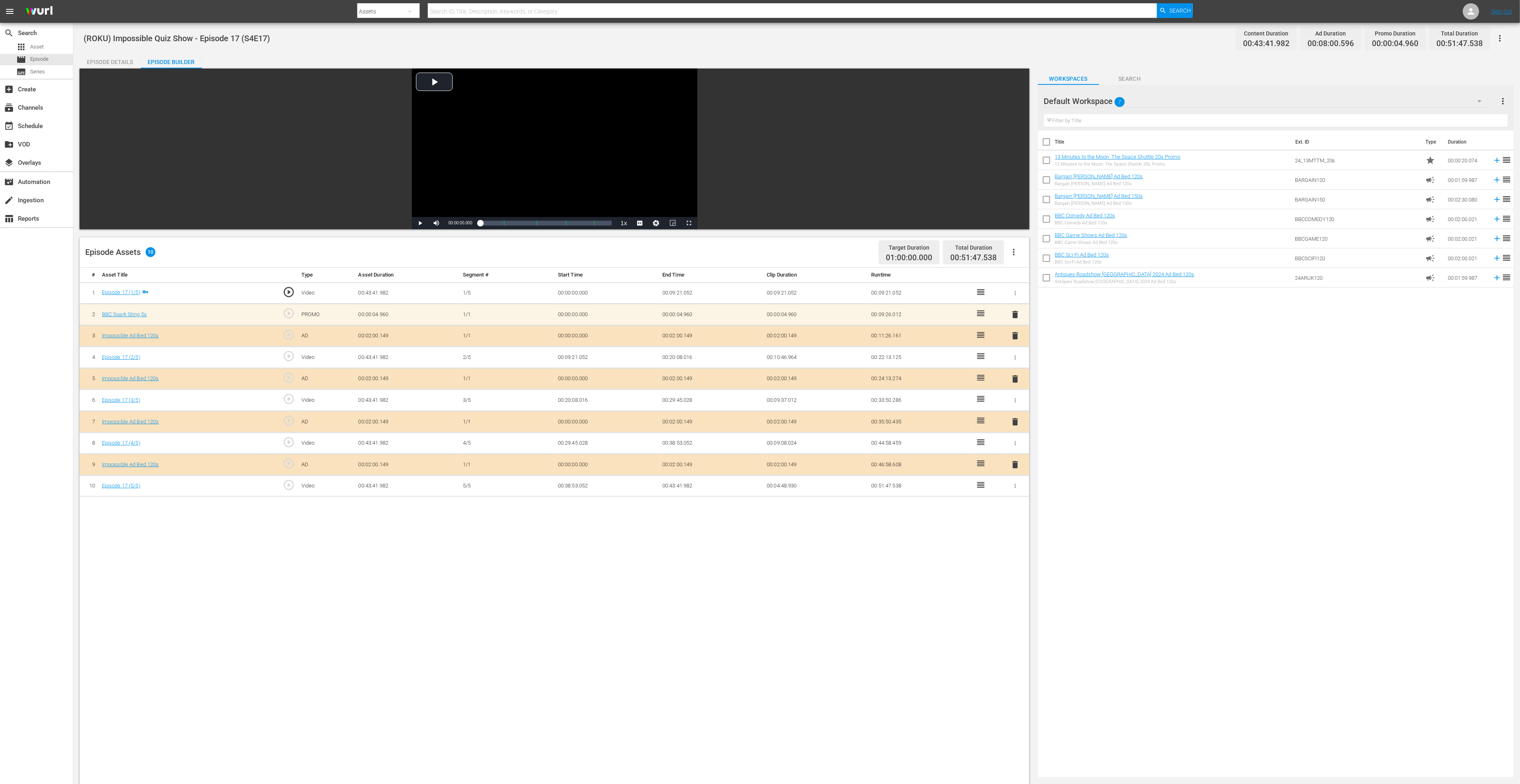
click at [1022, 462] on div "delete" at bounding box center [1015, 464] width 22 height 12
click at [1014, 461] on span "delete" at bounding box center [1015, 464] width 10 height 10
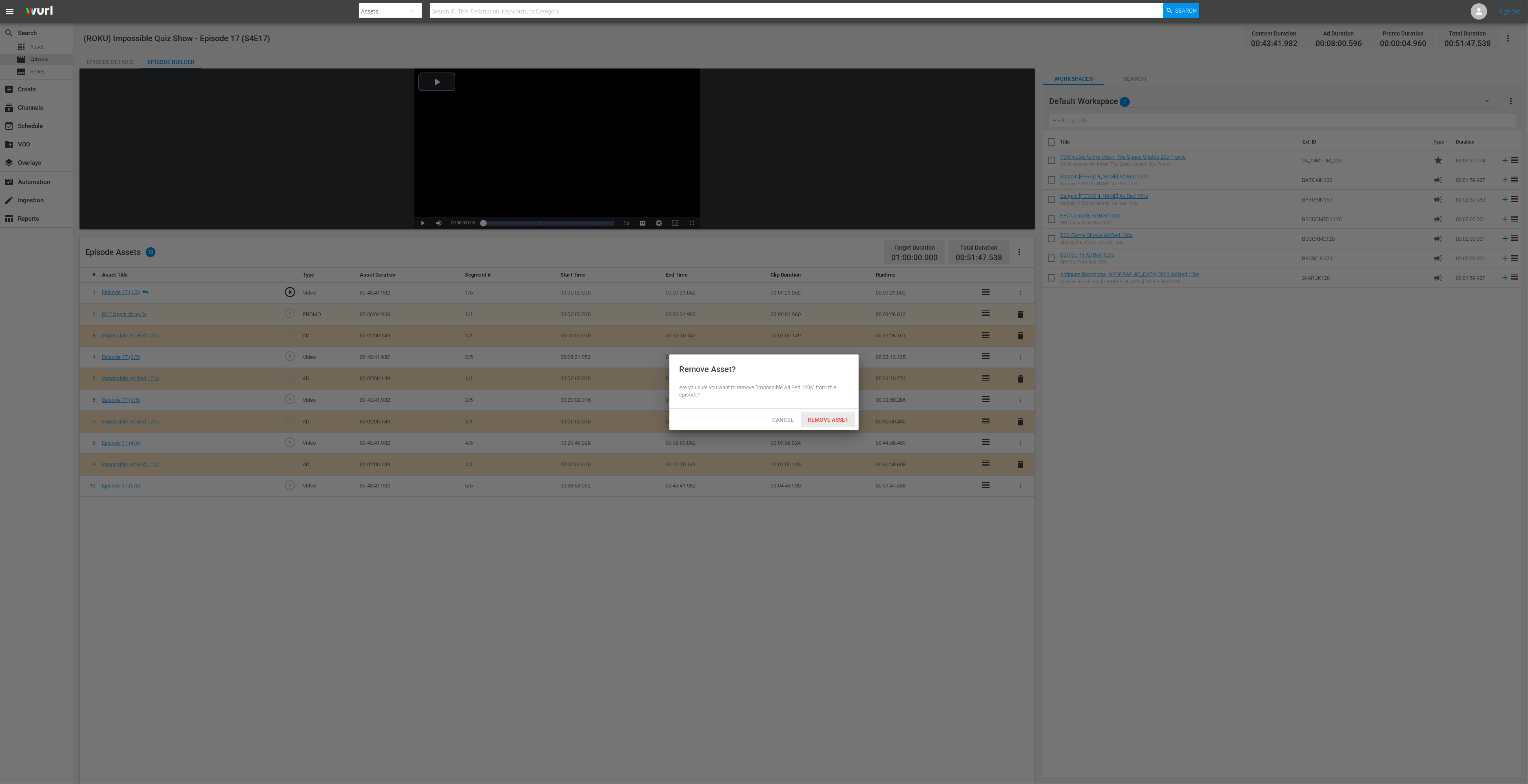
click at [829, 420] on span "Remove Asset" at bounding box center [828, 419] width 54 height 7
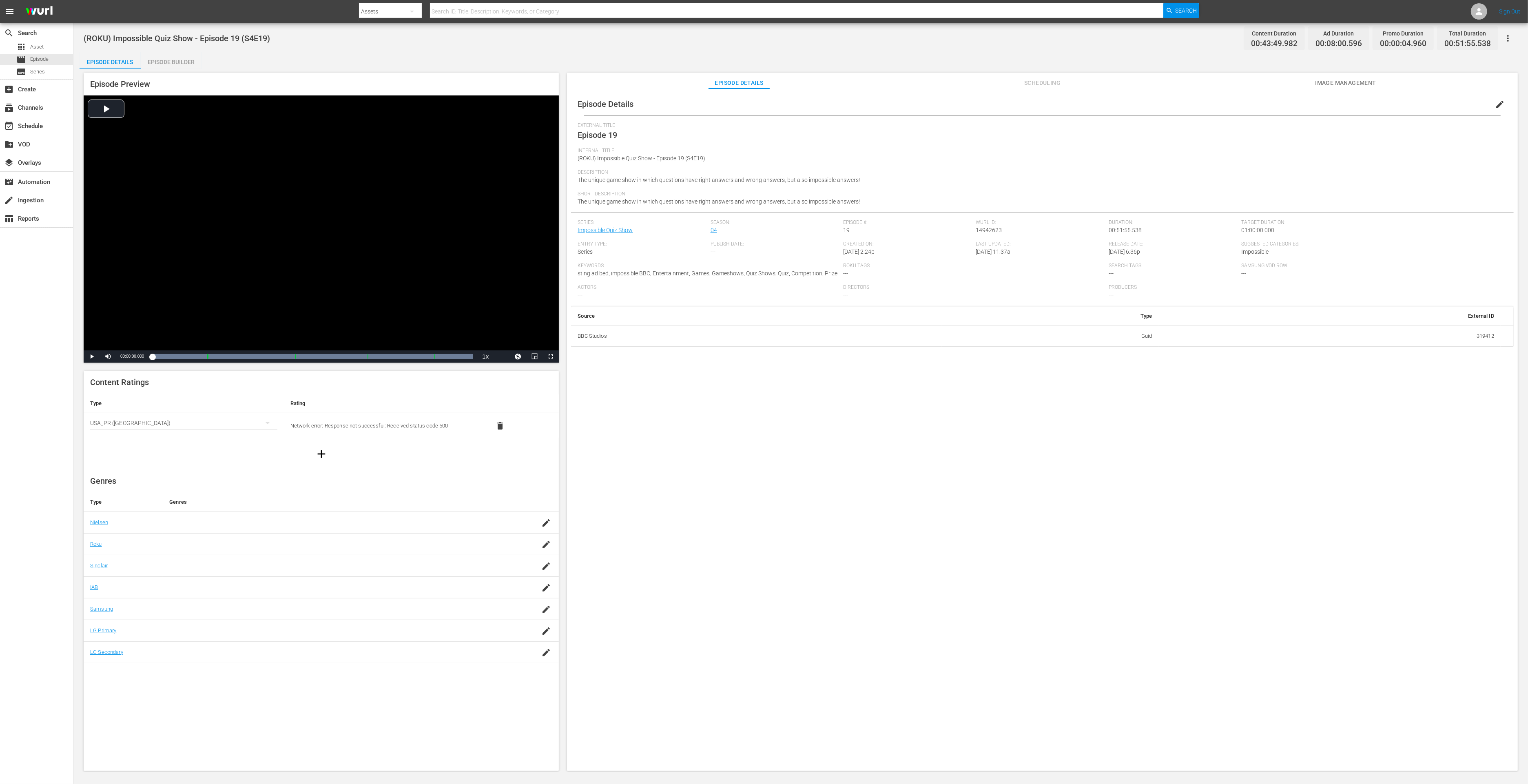
click at [182, 69] on div "Episode Preview Video Player is loading. Play Video Play Mute Current Time 00:0…" at bounding box center [801, 423] width 1443 height 709
click at [196, 60] on div "Episode Builder" at bounding box center [171, 62] width 61 height 20
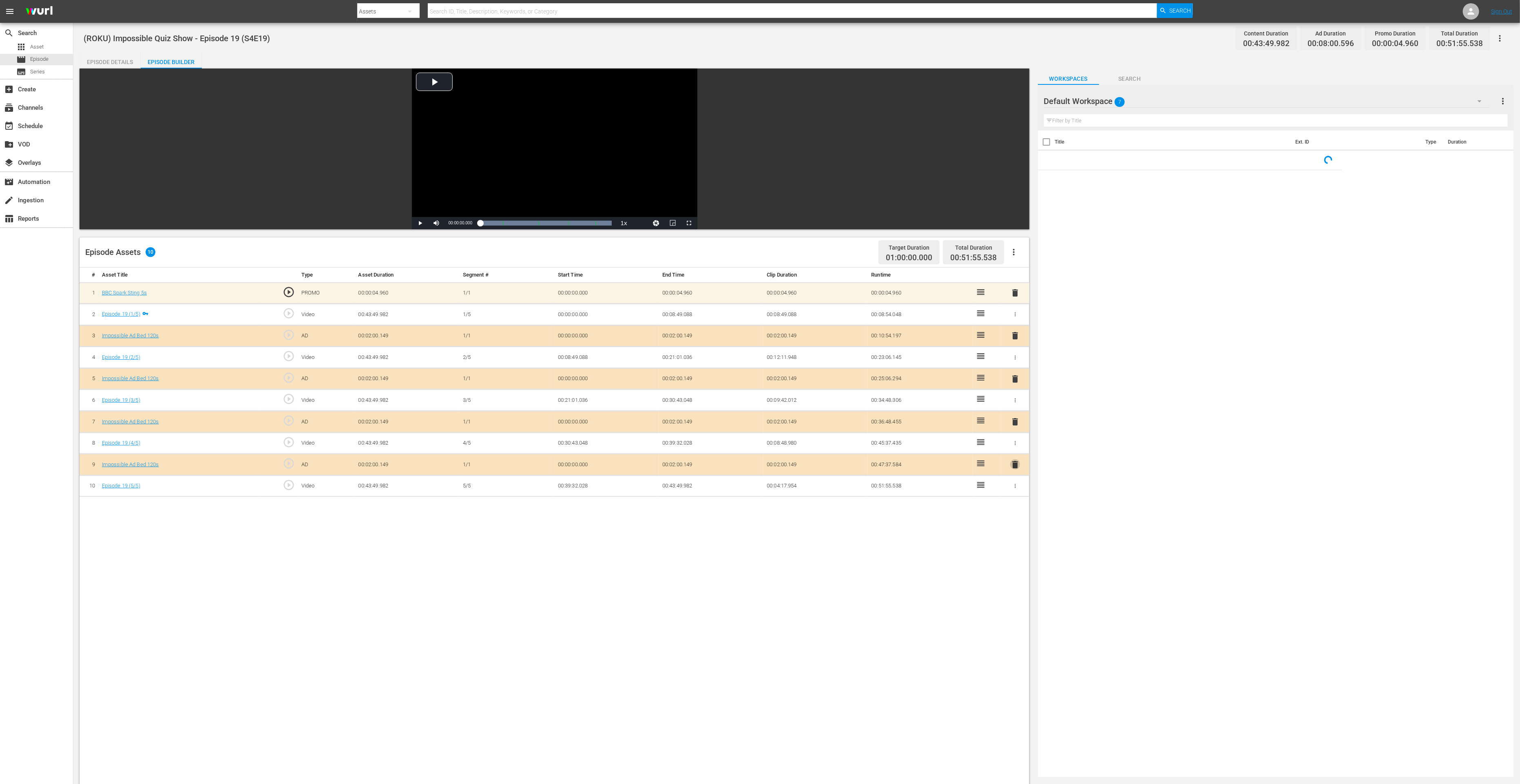
click at [1018, 463] on span "delete" at bounding box center [1015, 464] width 10 height 10
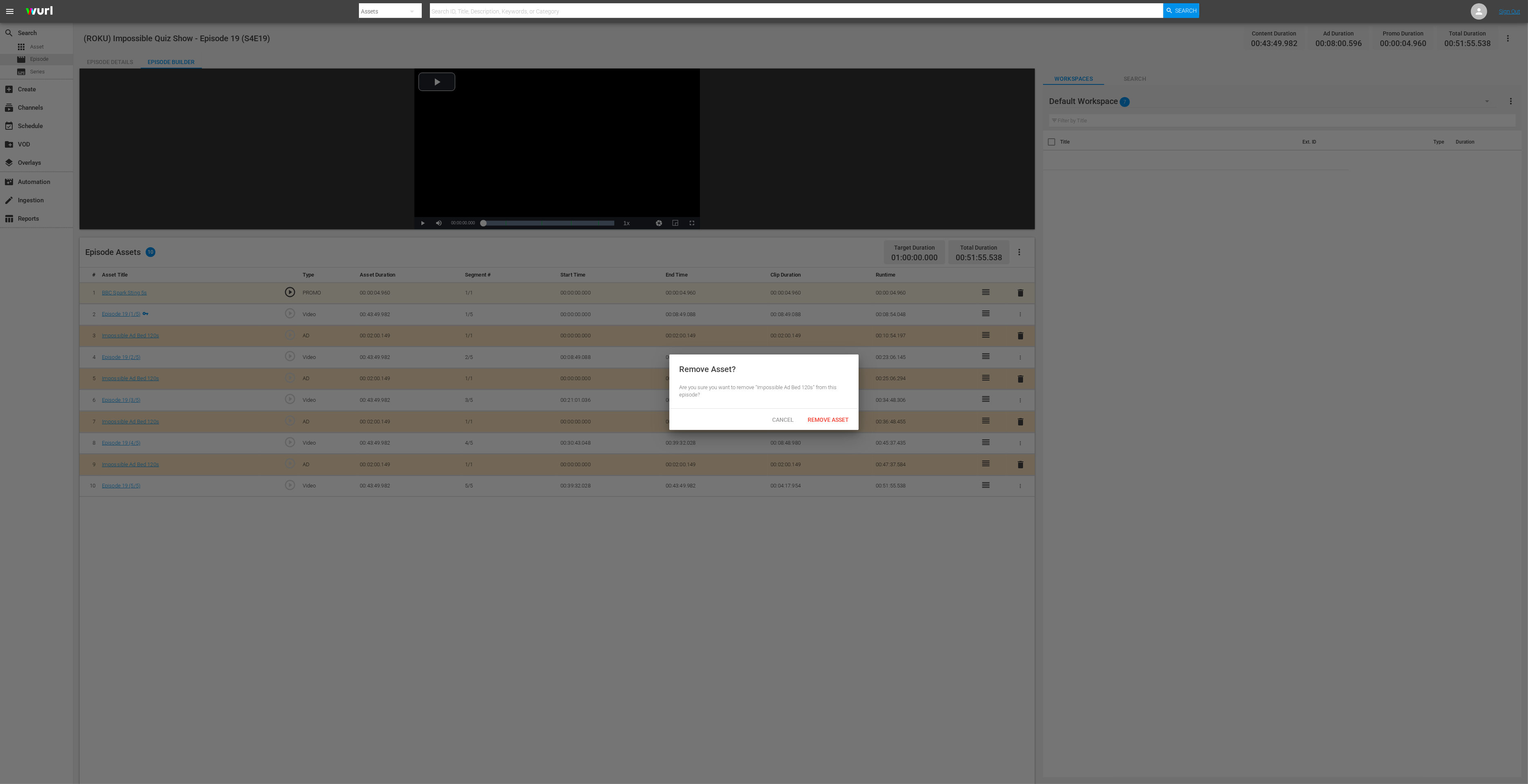
click at [841, 426] on div "Remove Asset" at bounding box center [828, 419] width 54 height 15
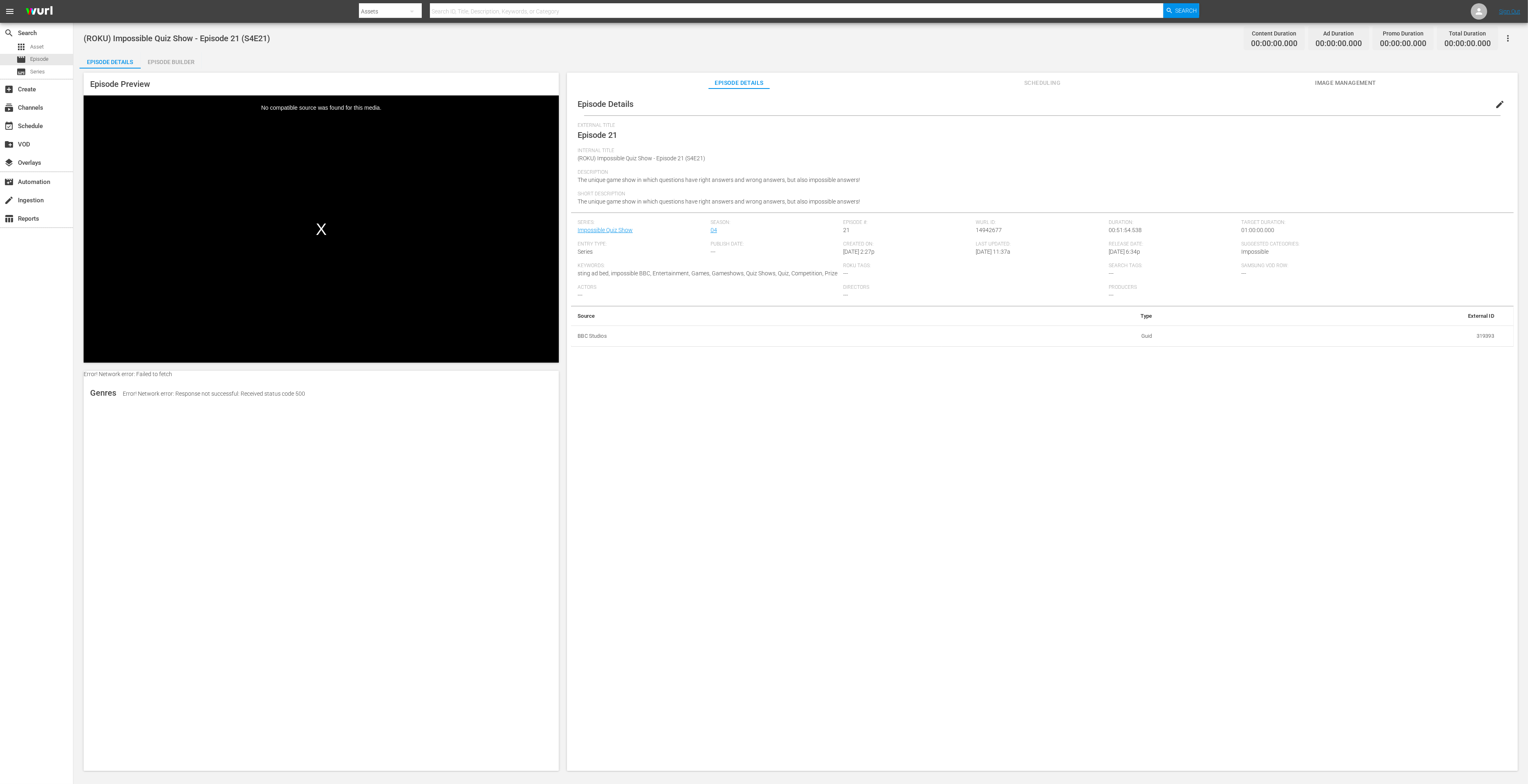
click at [182, 62] on div "Episode Builder" at bounding box center [171, 62] width 61 height 20
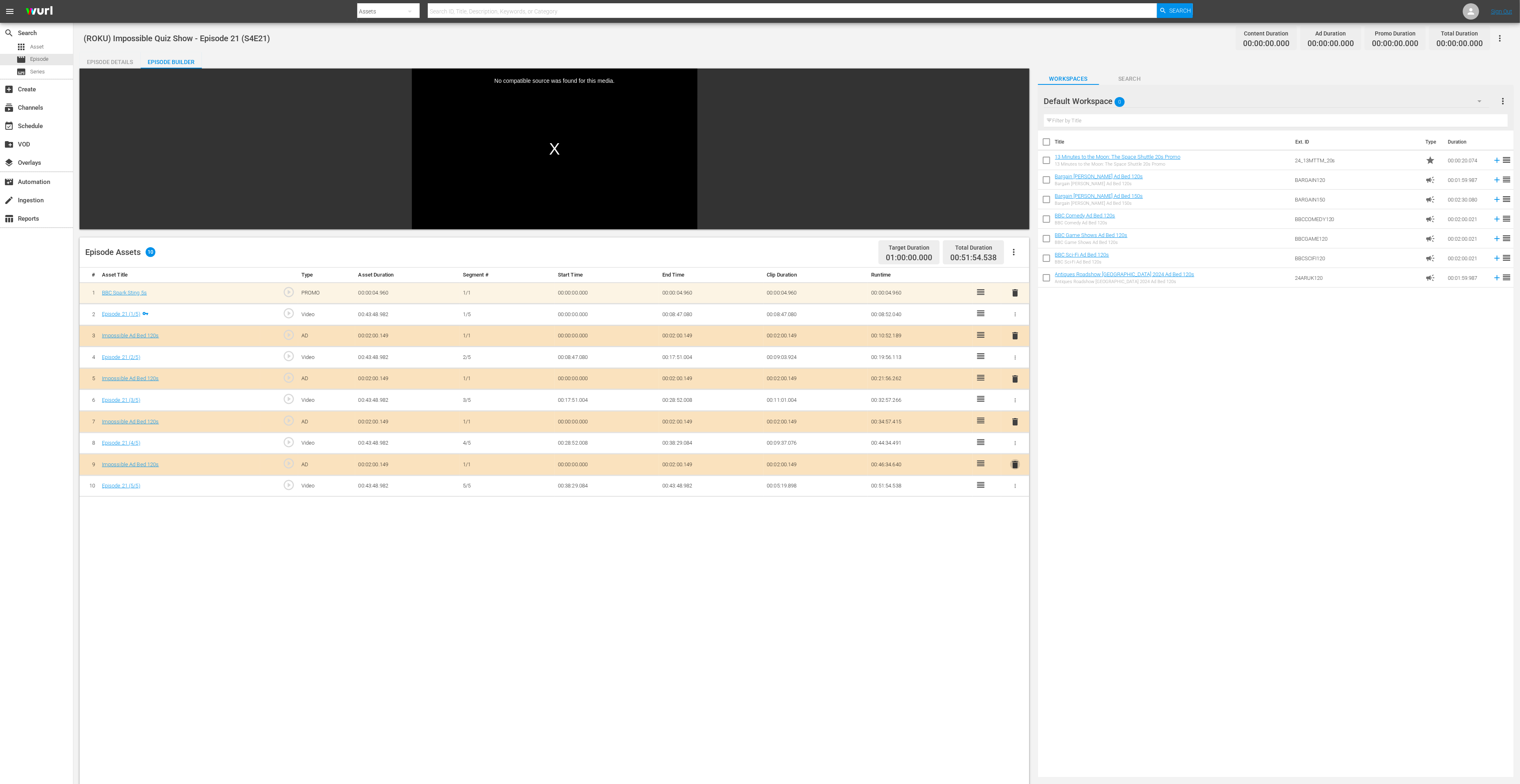
click at [1019, 463] on span "delete" at bounding box center [1015, 464] width 10 height 10
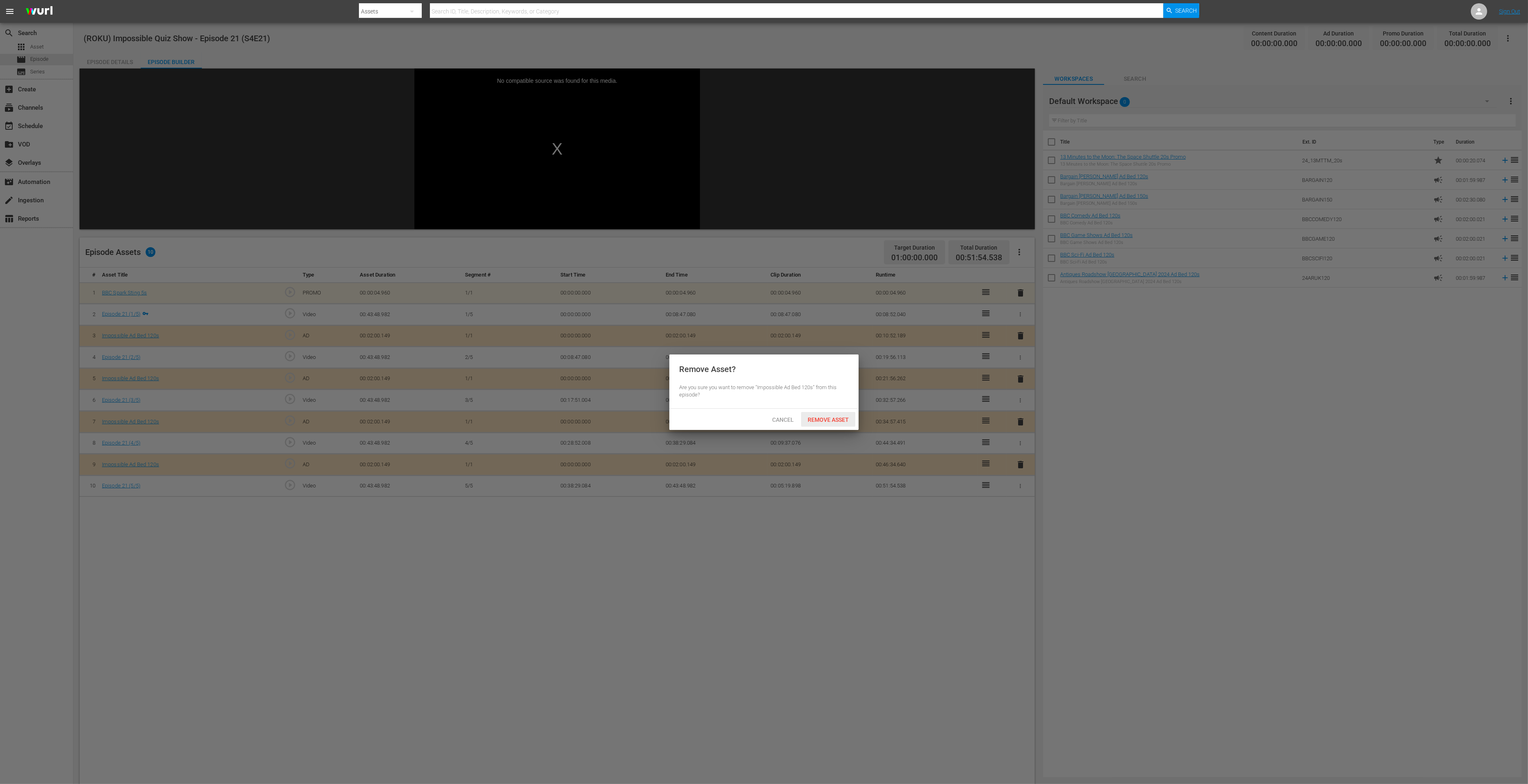
click at [844, 422] on span "Remove Asset" at bounding box center [828, 419] width 54 height 7
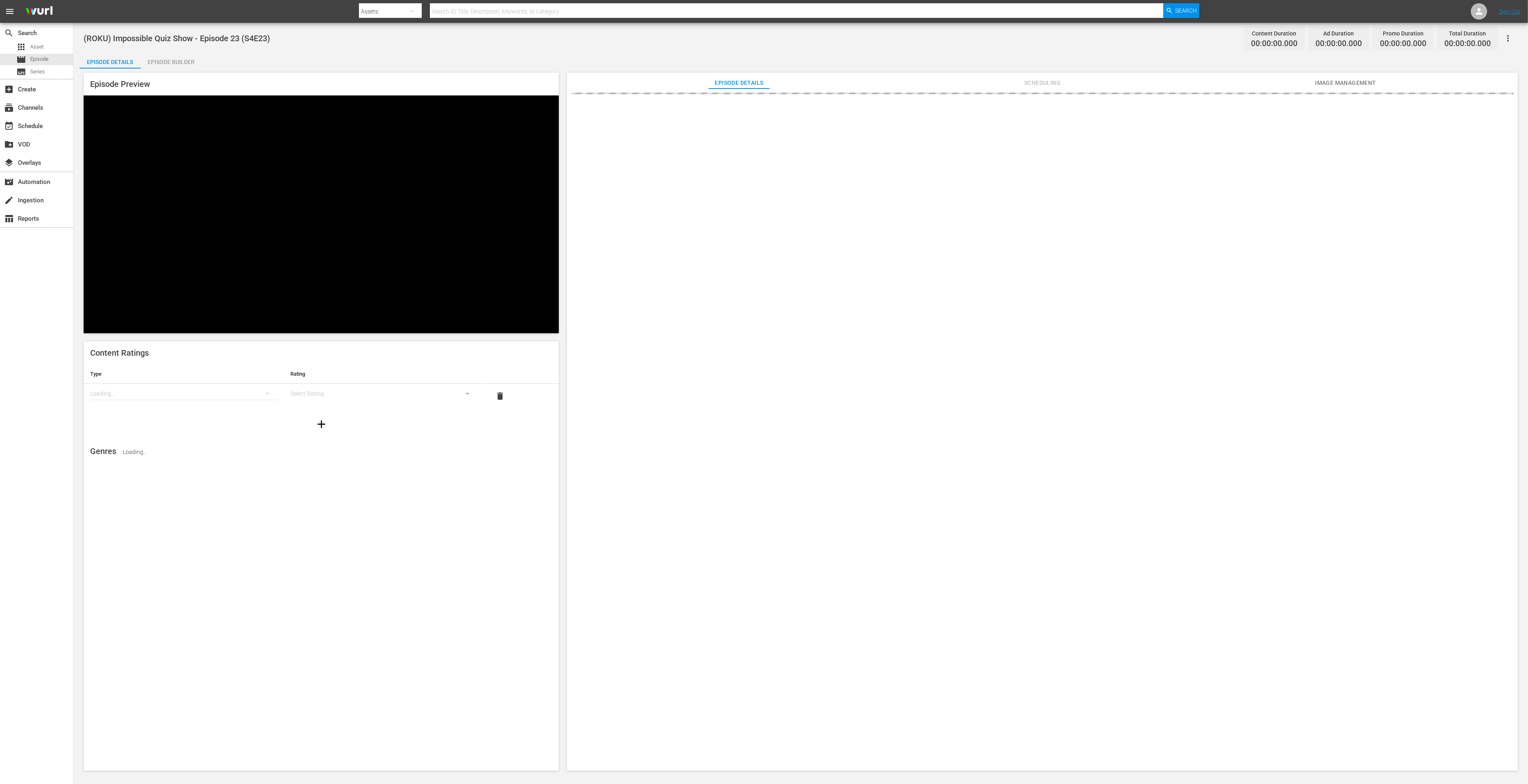
click at [162, 68] on div "Episode Builder" at bounding box center [171, 62] width 61 height 20
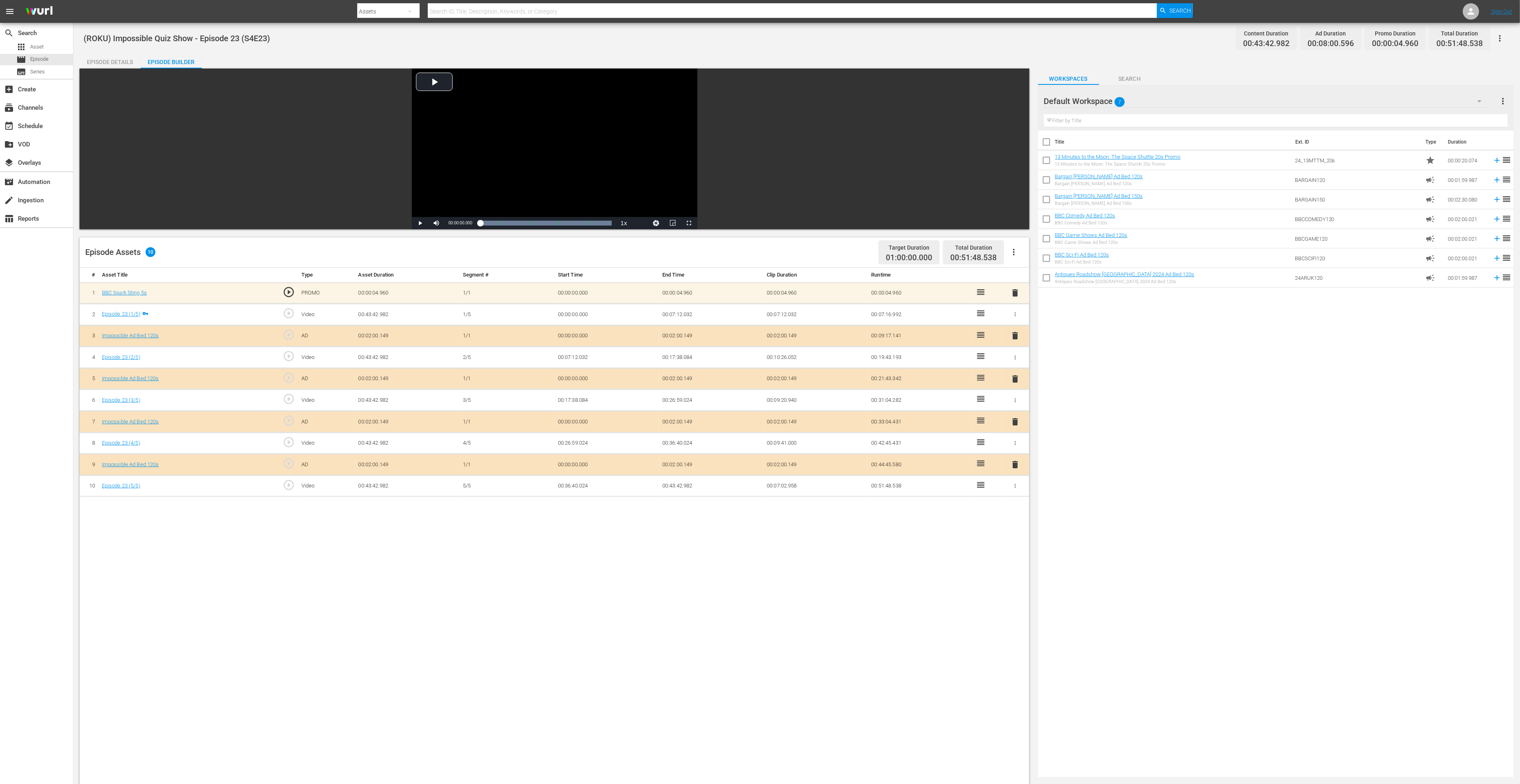
click at [1013, 463] on span "delete" at bounding box center [1015, 464] width 10 height 10
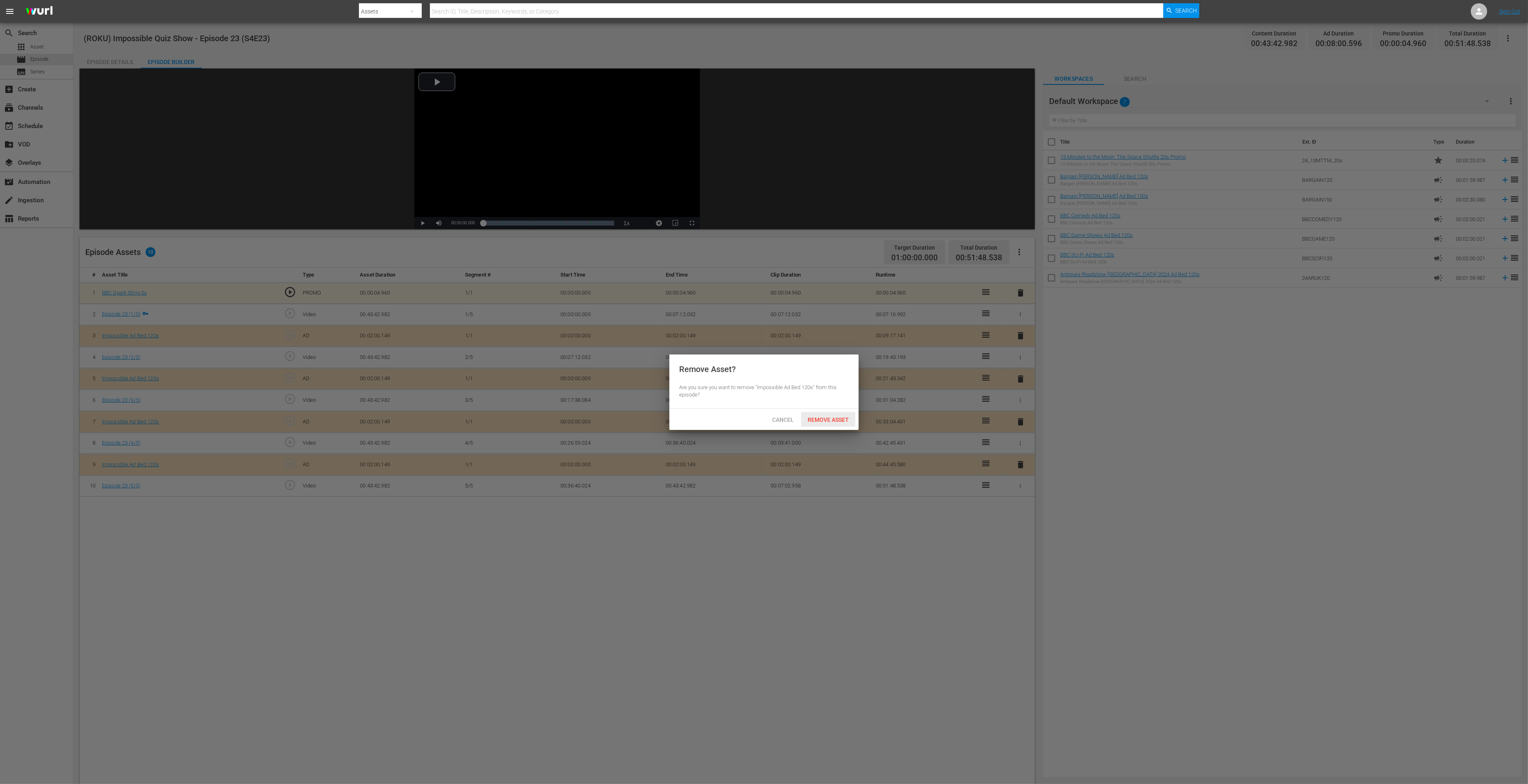
click at [818, 421] on span "Remove Asset" at bounding box center [828, 419] width 54 height 7
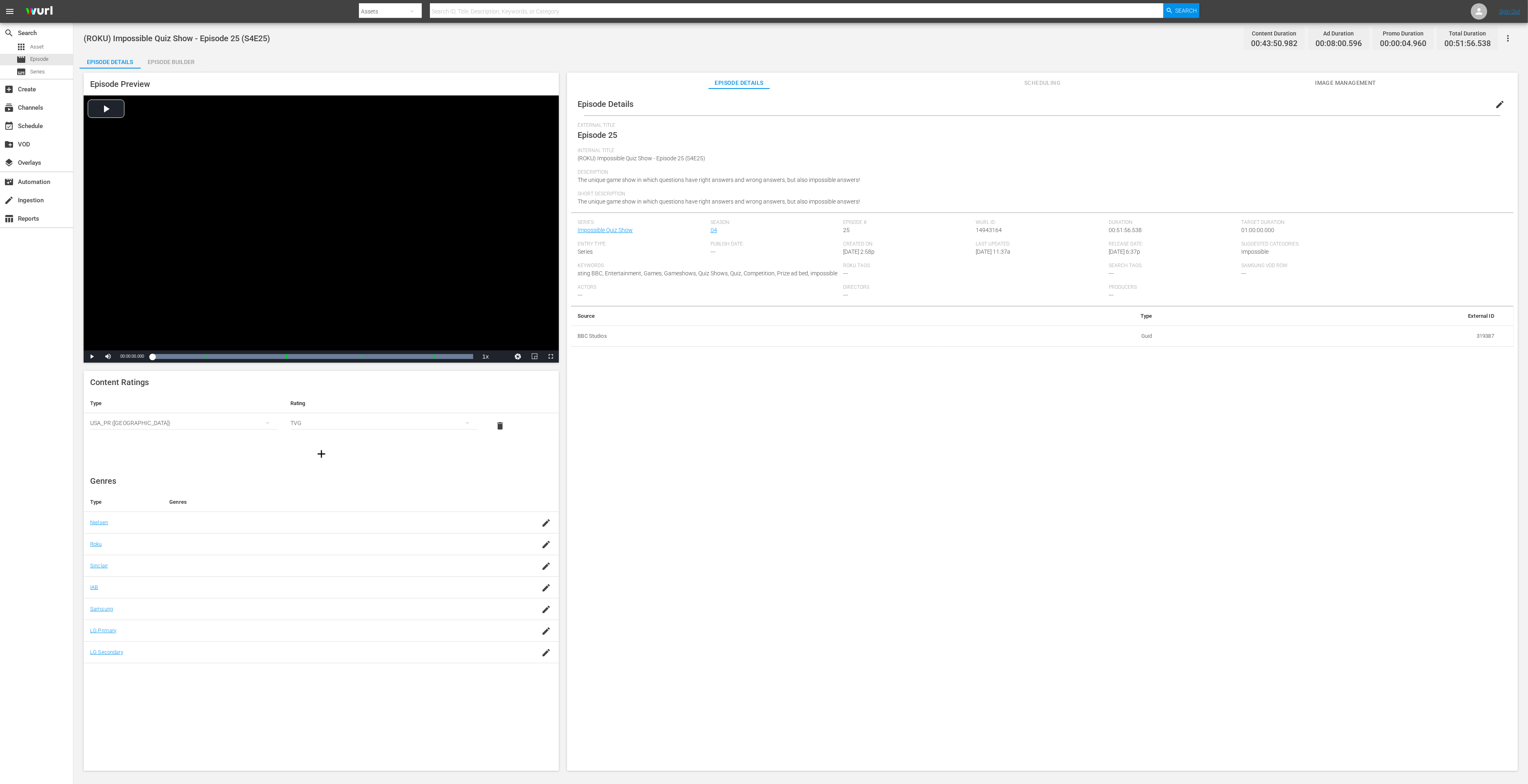
click at [163, 63] on div "Episode Builder" at bounding box center [171, 62] width 61 height 20
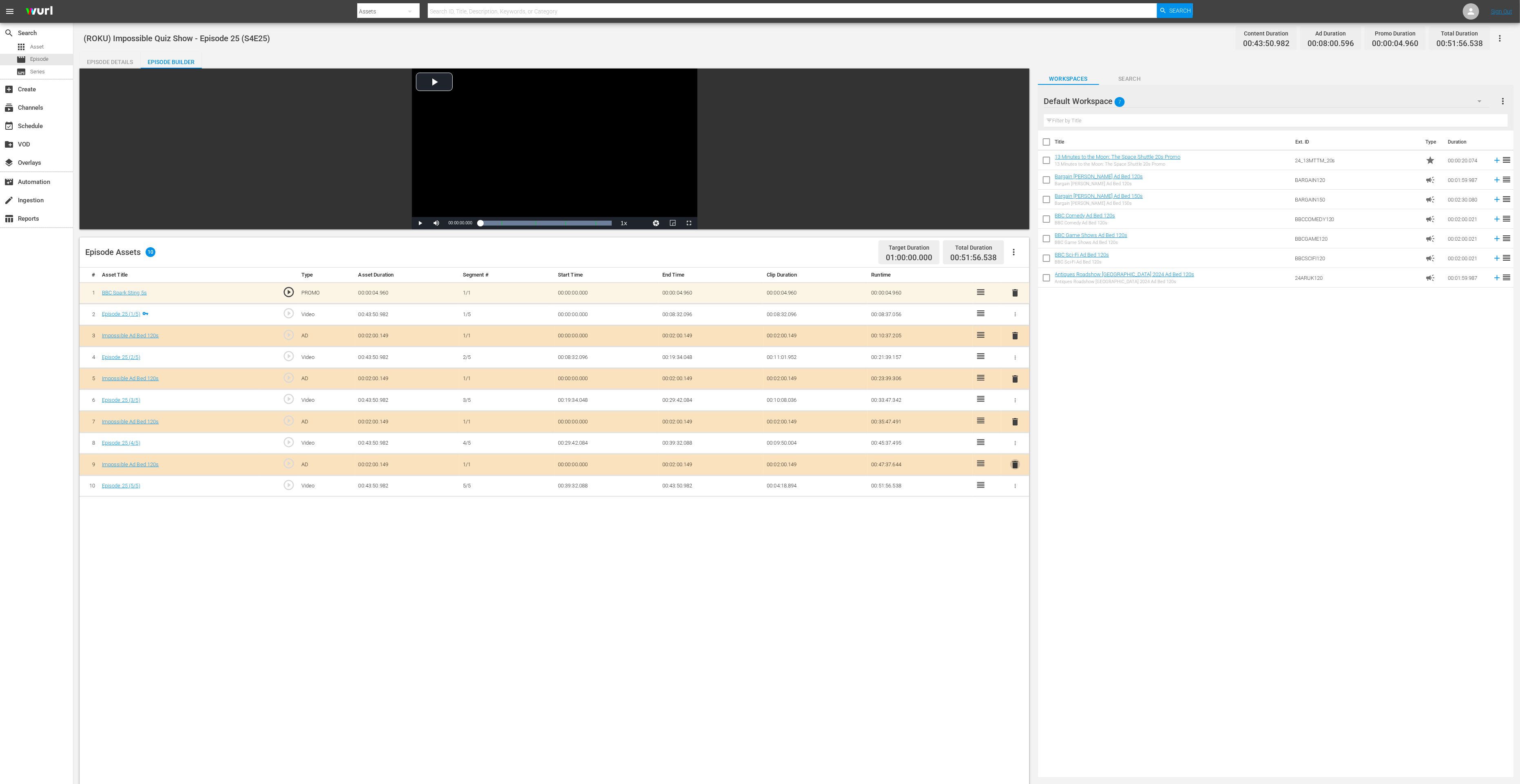
click at [1016, 462] on span "delete" at bounding box center [1015, 464] width 10 height 10
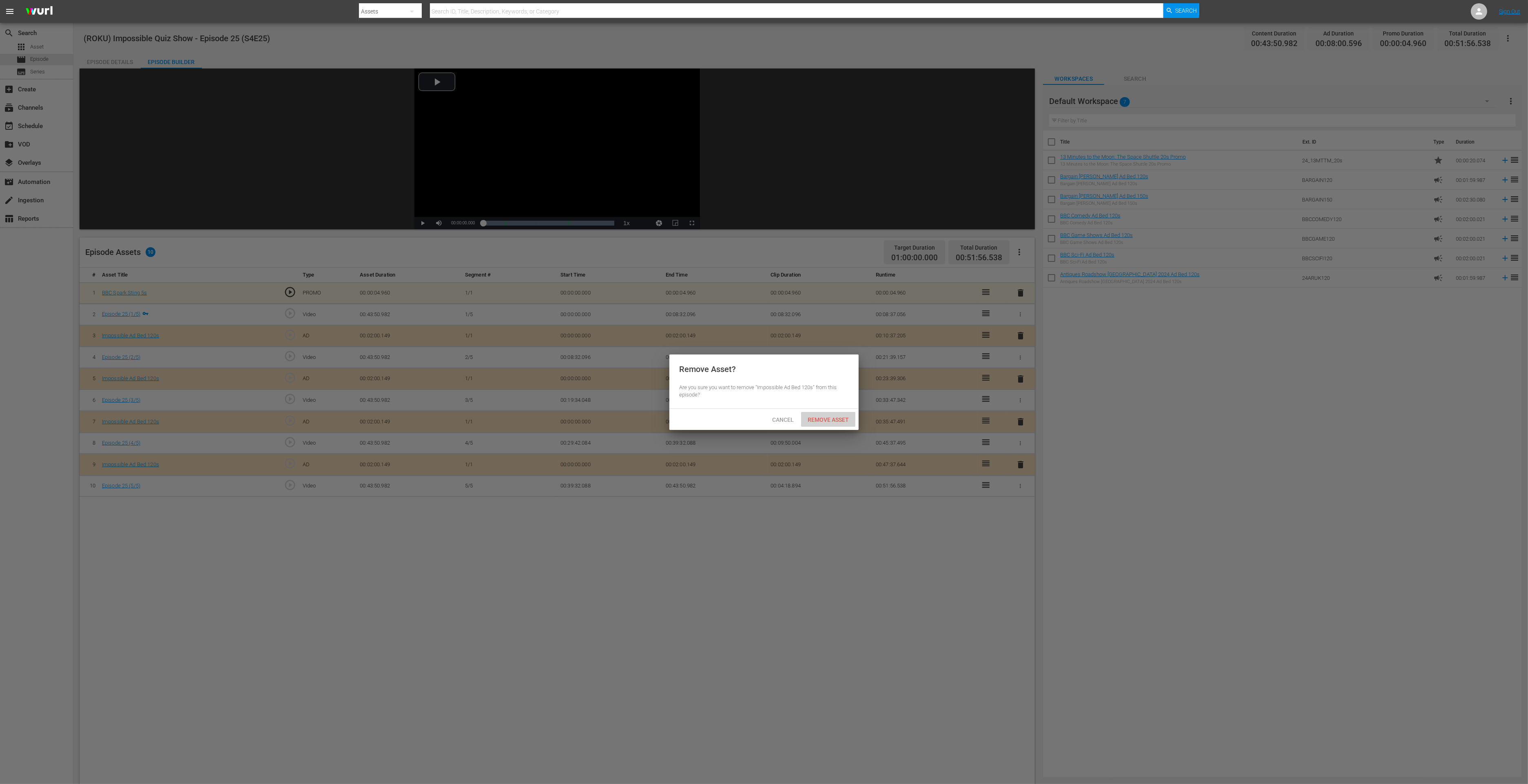
click at [821, 419] on span "Remove Asset" at bounding box center [828, 419] width 54 height 7
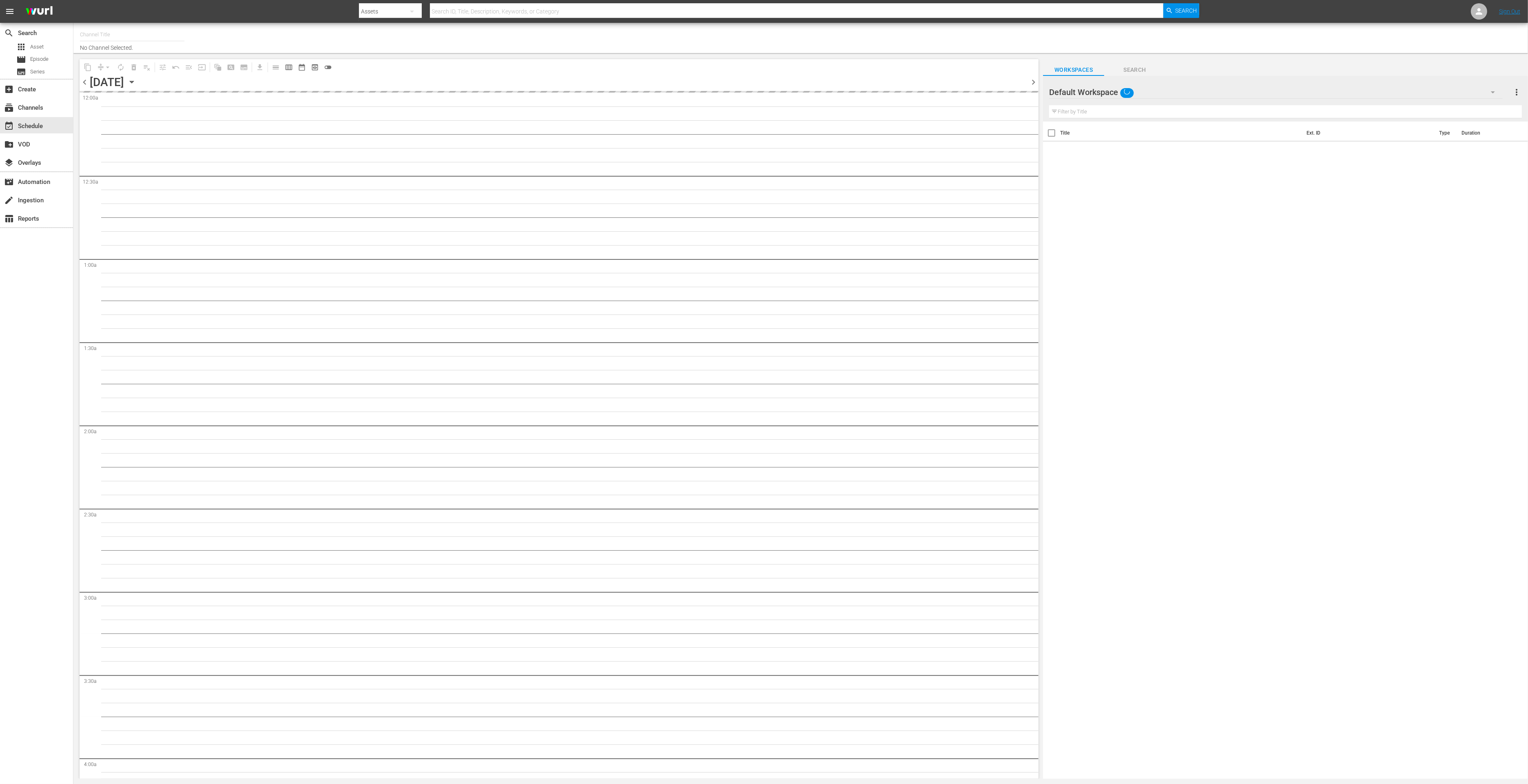
type input "Impossible (1011)"
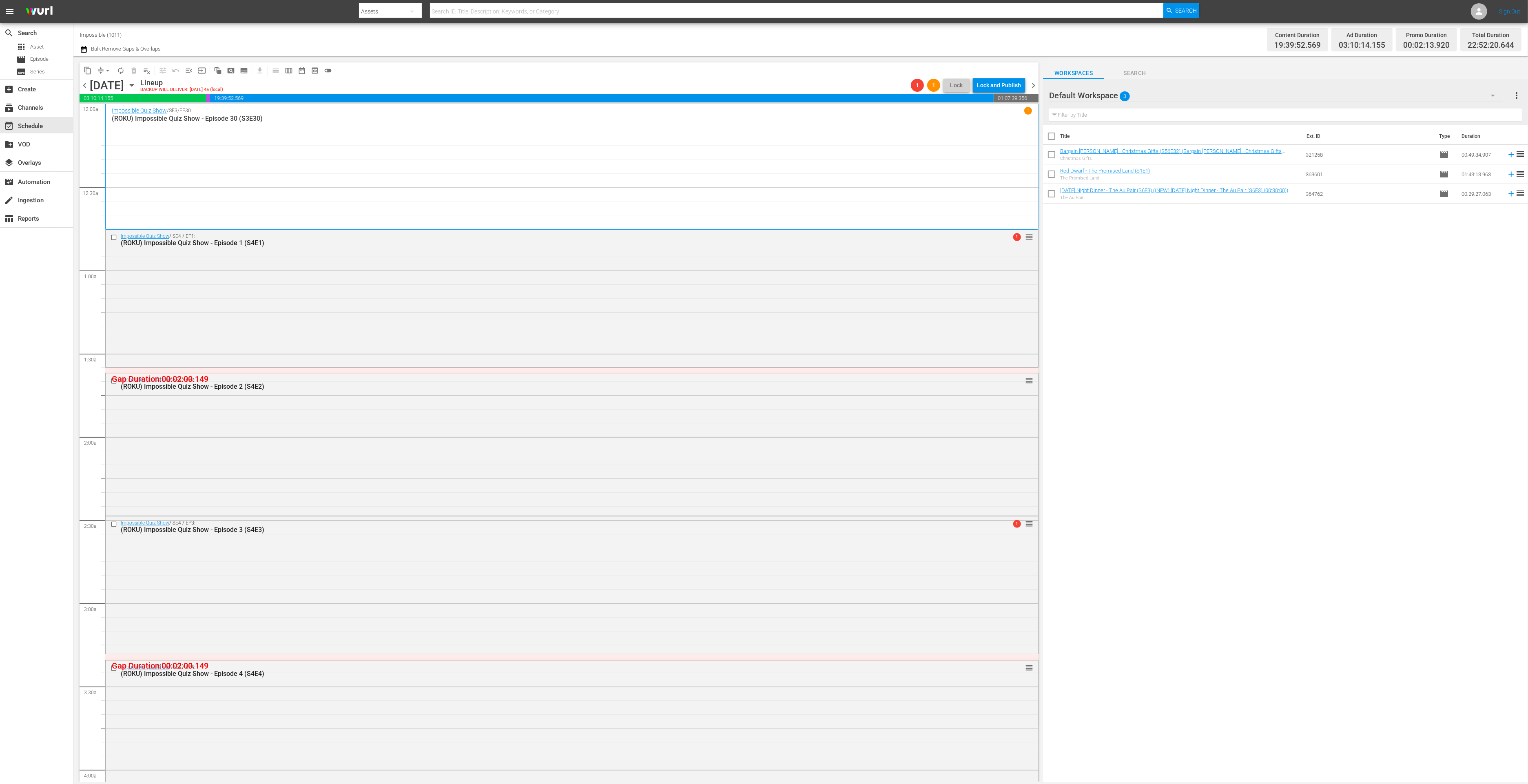
click at [1034, 85] on span "chevron_right" at bounding box center [1033, 85] width 10 height 10
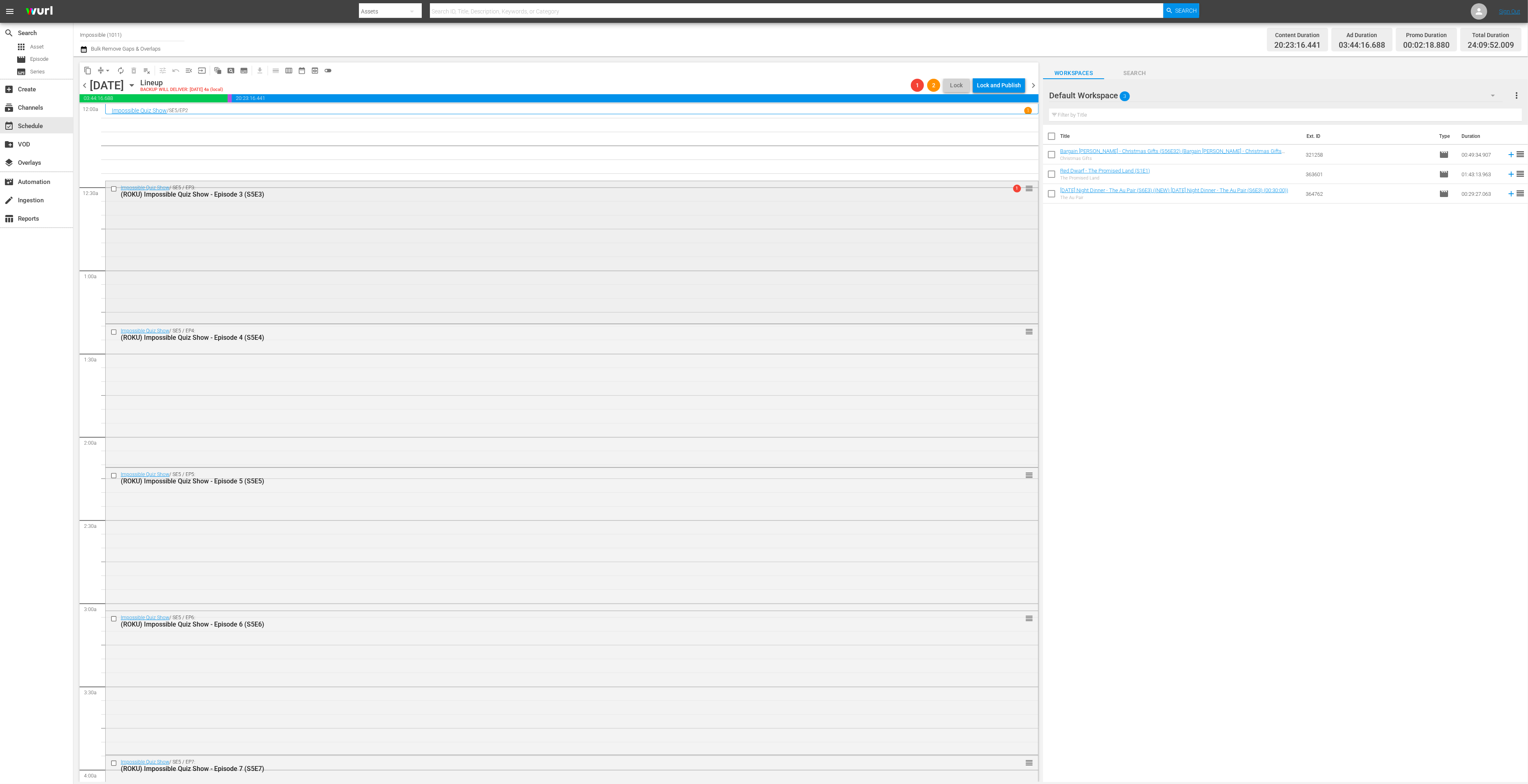
click at [327, 235] on div "Impossible Quiz Show / SE5 / EP3: (ROKU) Impossible Quiz Show - Episode 3 (S5E3…" at bounding box center [572, 251] width 932 height 141
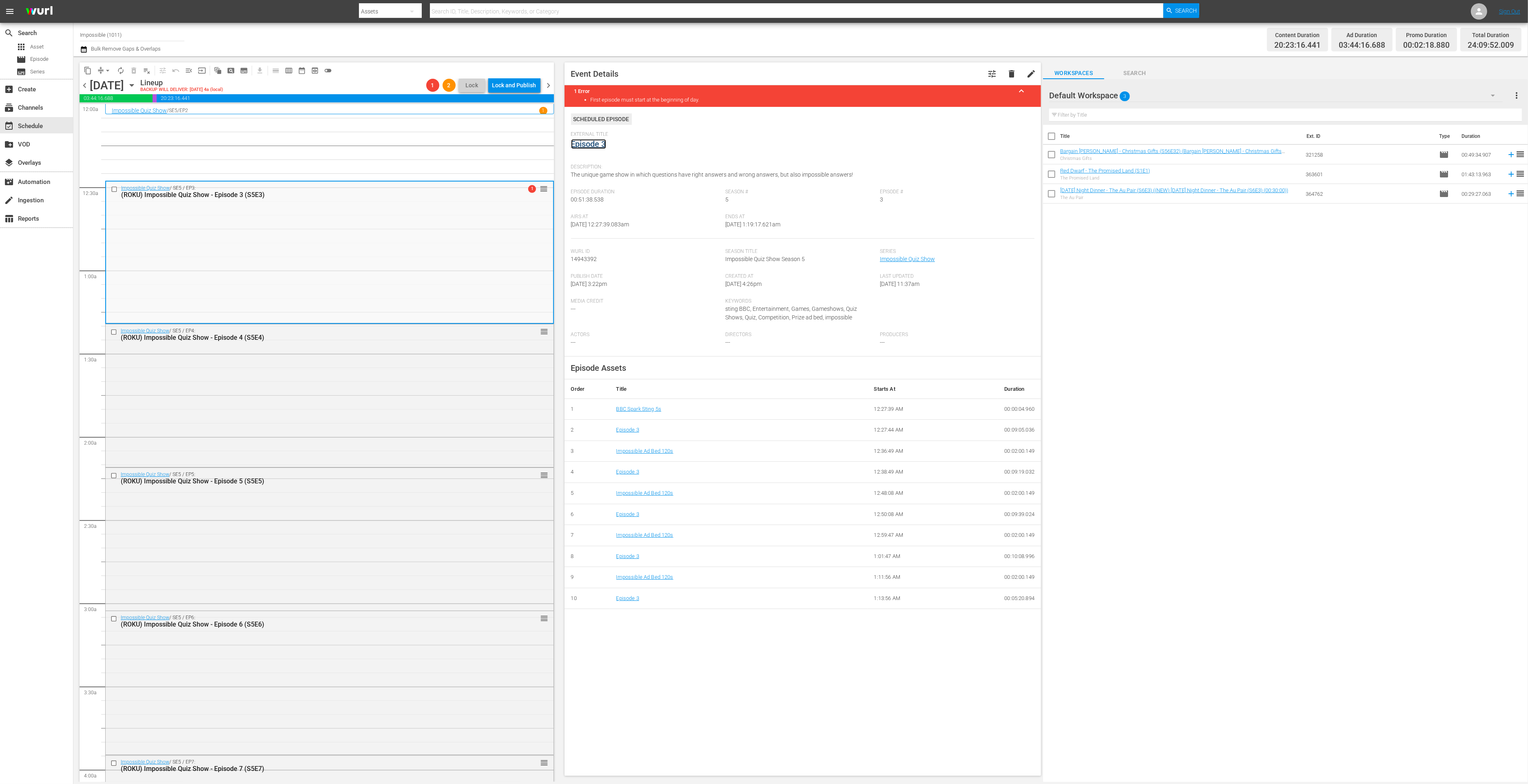
click at [594, 145] on link "Episode 3" at bounding box center [588, 144] width 35 height 10
click at [330, 536] on div "Impossible Quiz Show / SE5 / EP5: (ROKU) Impossible Quiz Show - Episode 5 (S5E5…" at bounding box center [329, 536] width 448 height 141
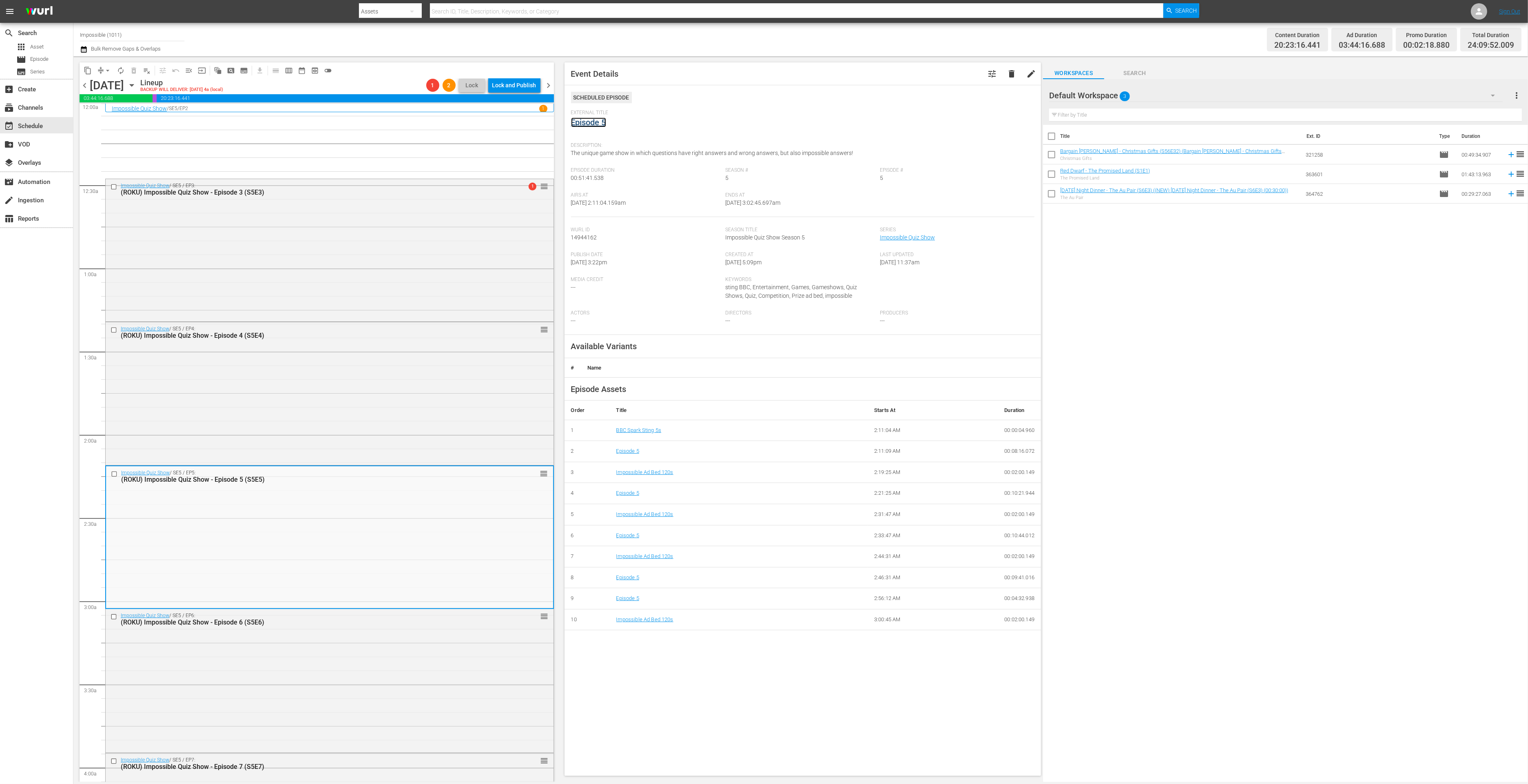
click at [602, 122] on link "Episode 5" at bounding box center [588, 122] width 35 height 10
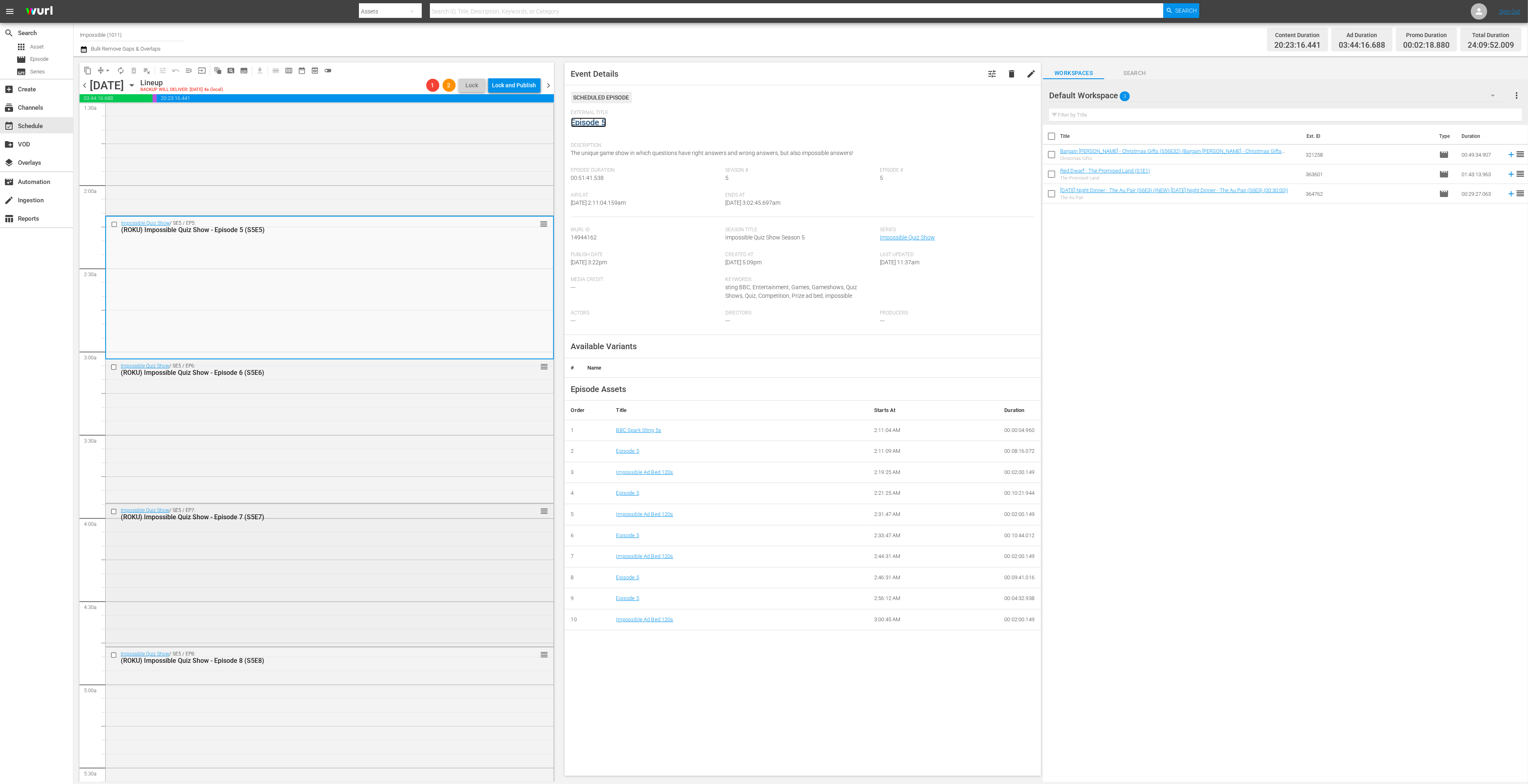
scroll to position [273, 0]
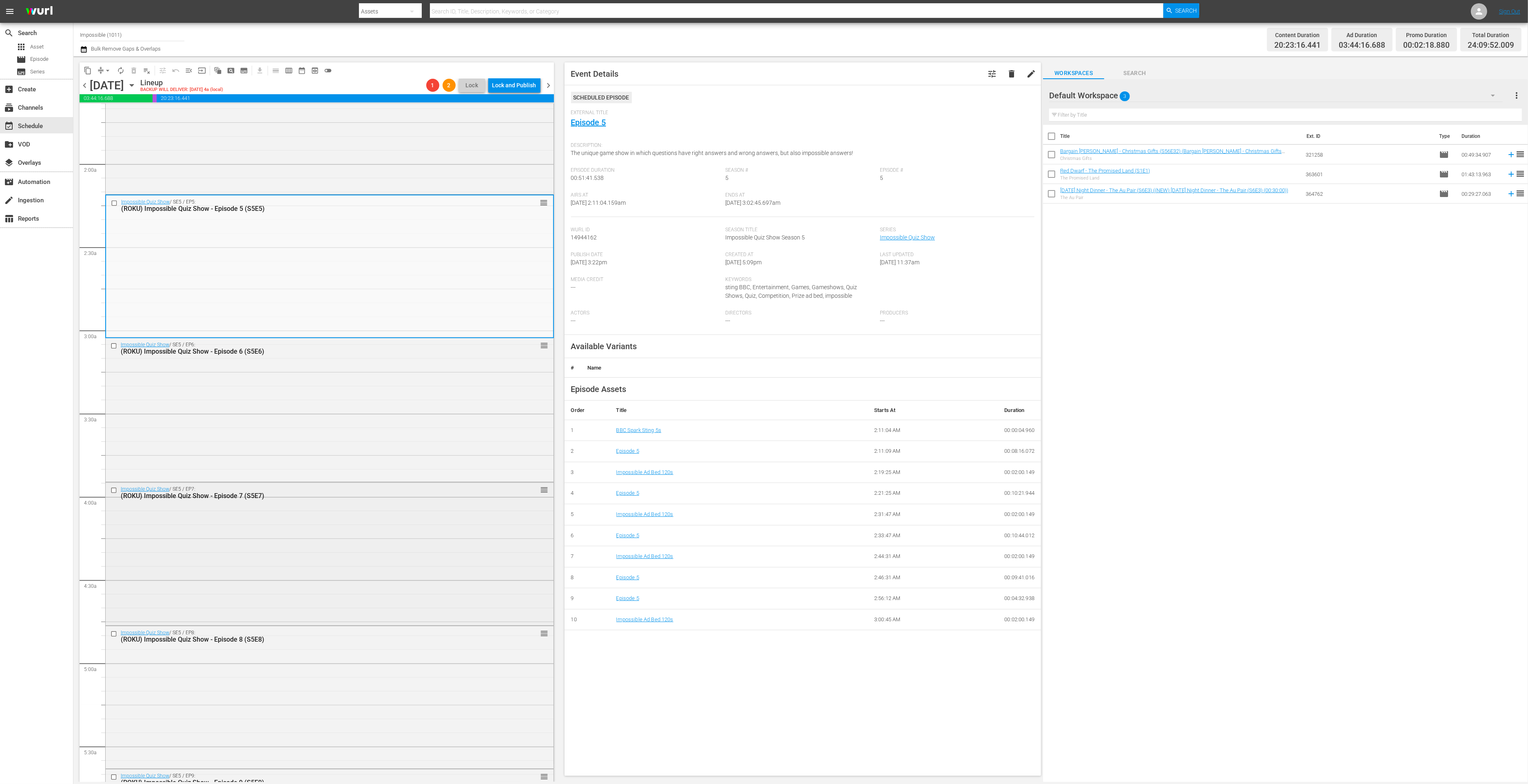
click at [271, 566] on div "Impossible Quiz Show / SE5 / EP7: (ROKU) Impossible Quiz Show - Episode 7 (S5E7…" at bounding box center [329, 553] width 448 height 141
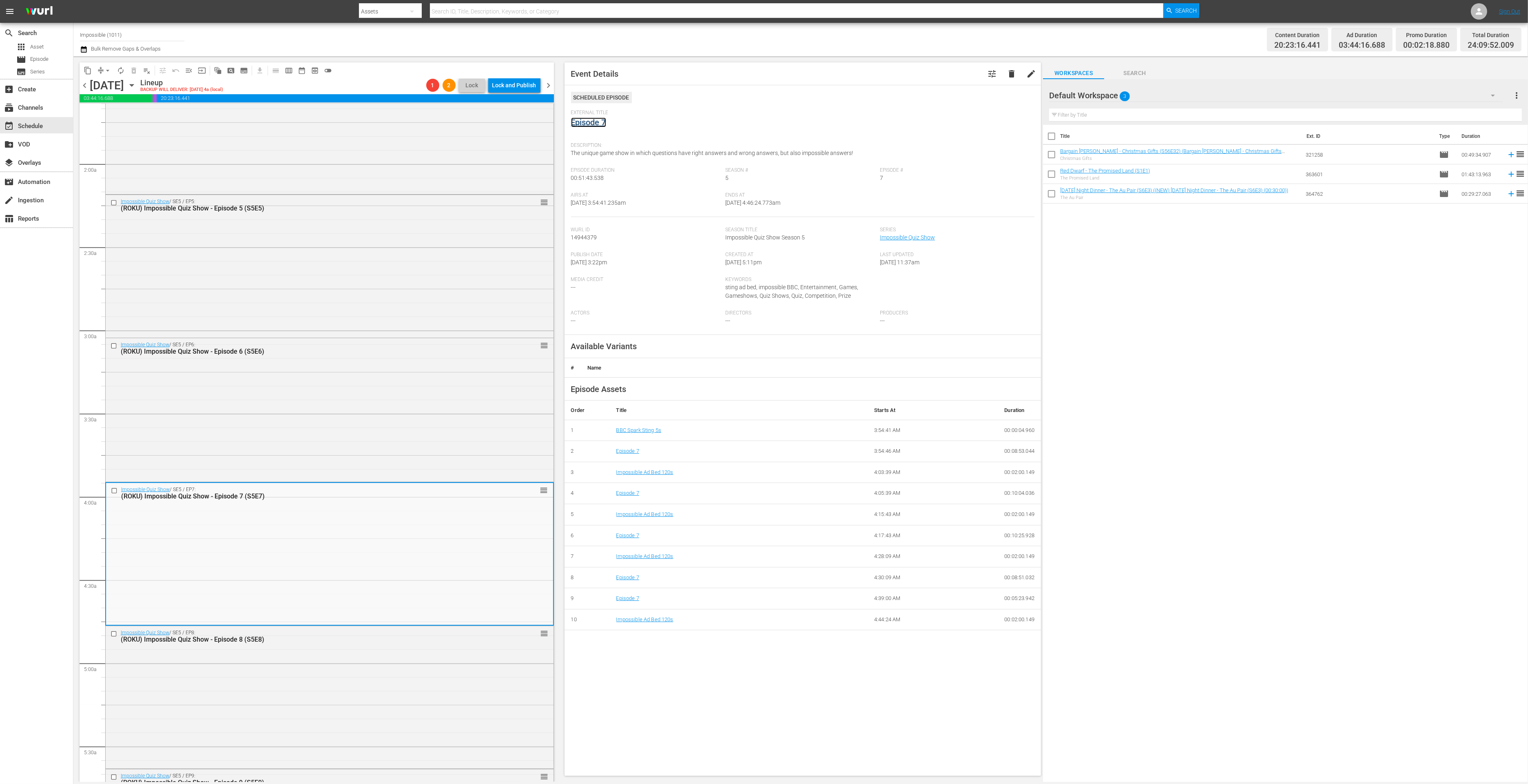
click at [591, 125] on link "Episode 7" at bounding box center [588, 122] width 35 height 10
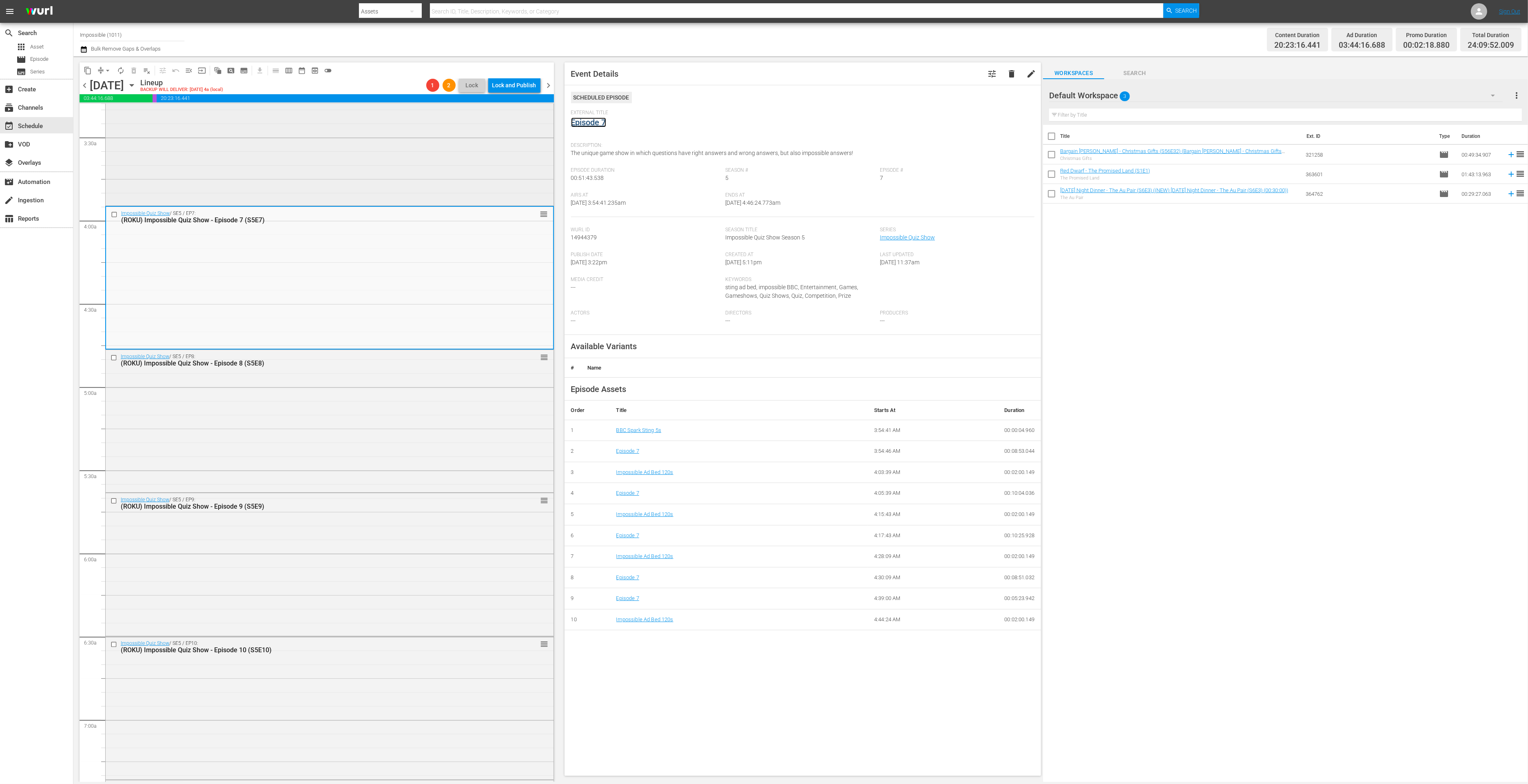
scroll to position [553, 0]
click at [338, 526] on div "Impossible Quiz Show / SE5 / EP9: (ROKU) Impossible Quiz Show - Episode 9 (S5E9…" at bounding box center [329, 559] width 448 height 141
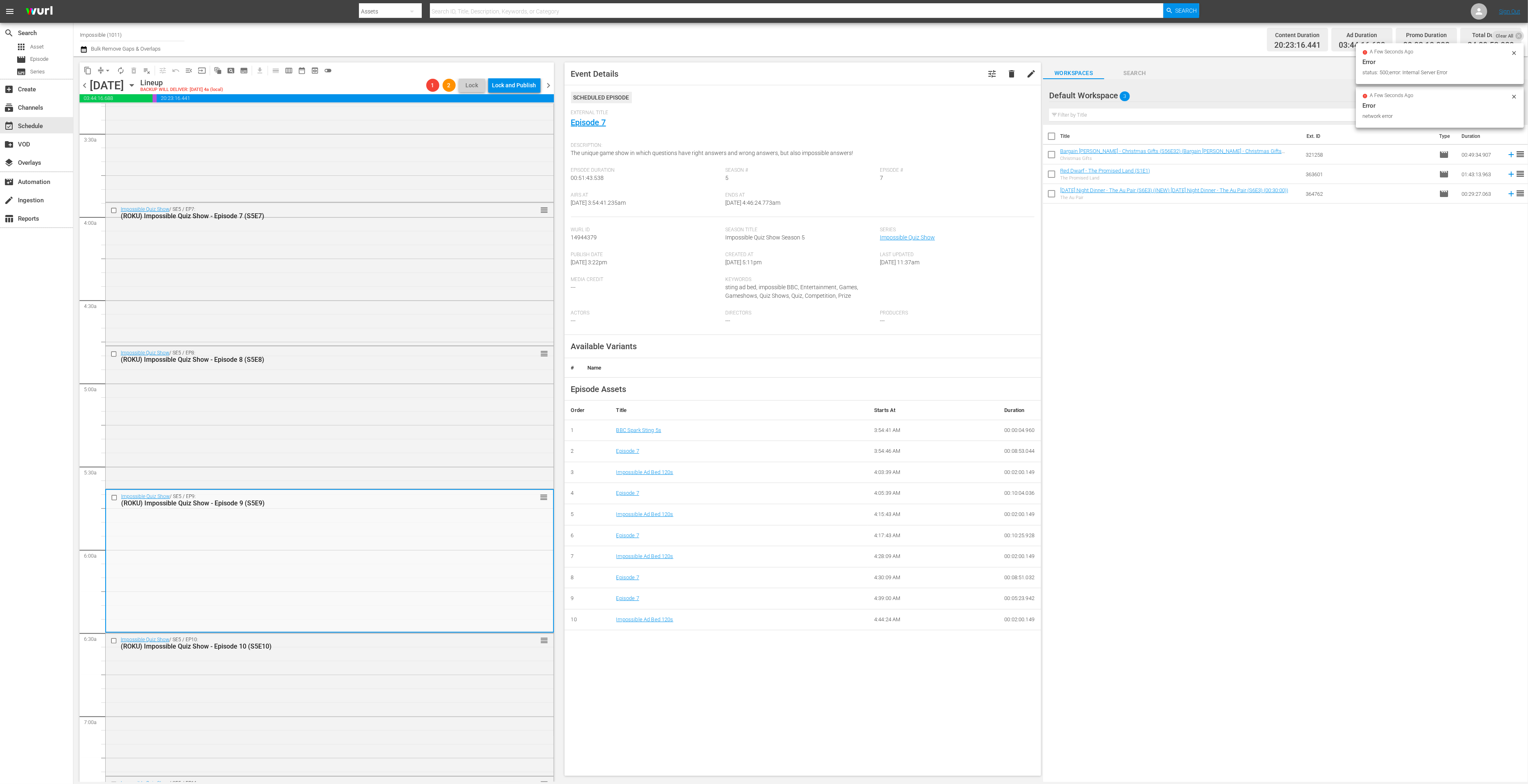
click at [671, 135] on div "External Title Episode 7" at bounding box center [803, 124] width 464 height 28
click at [599, 123] on link "Episode 7" at bounding box center [588, 122] width 35 height 10
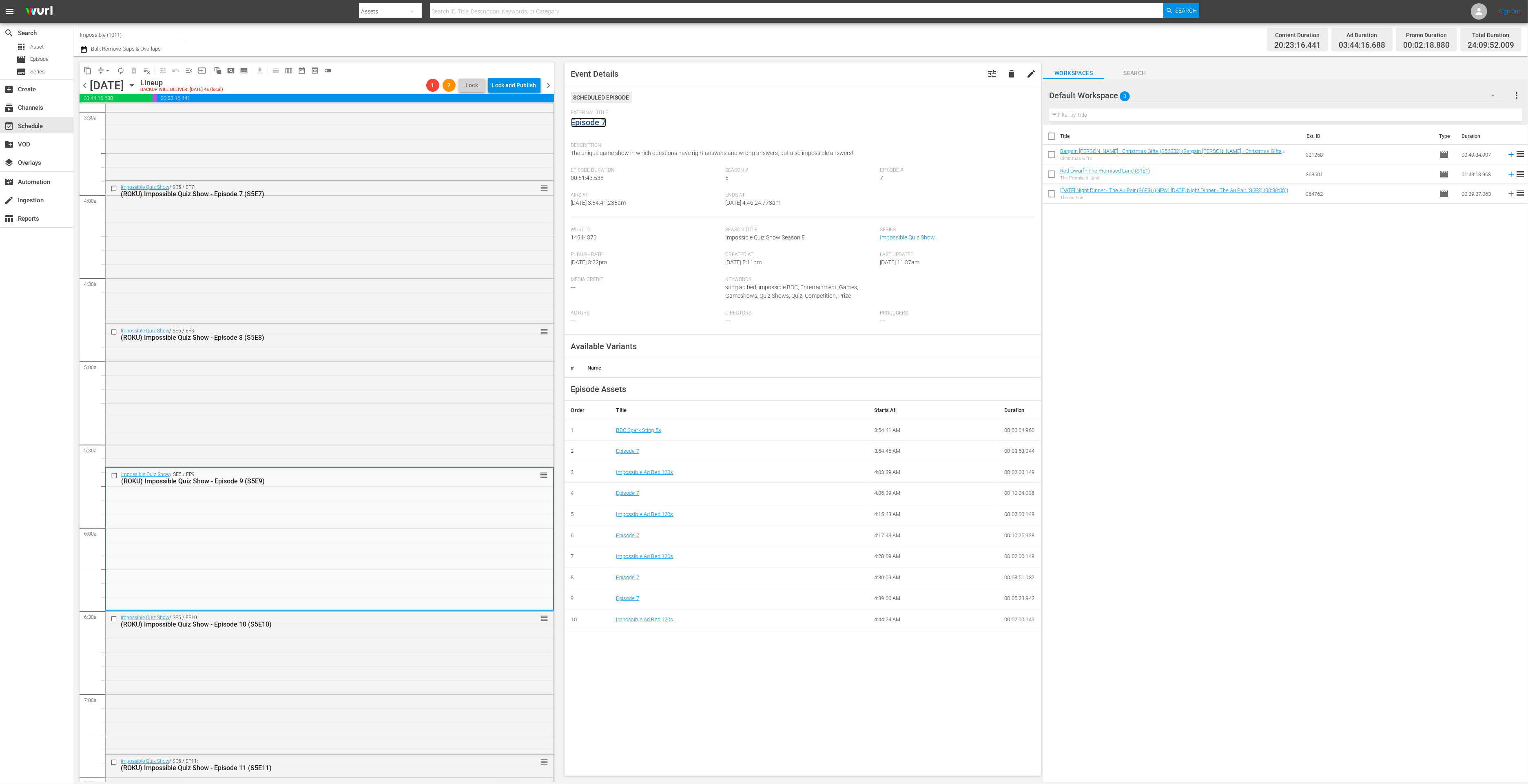
scroll to position [744, 0]
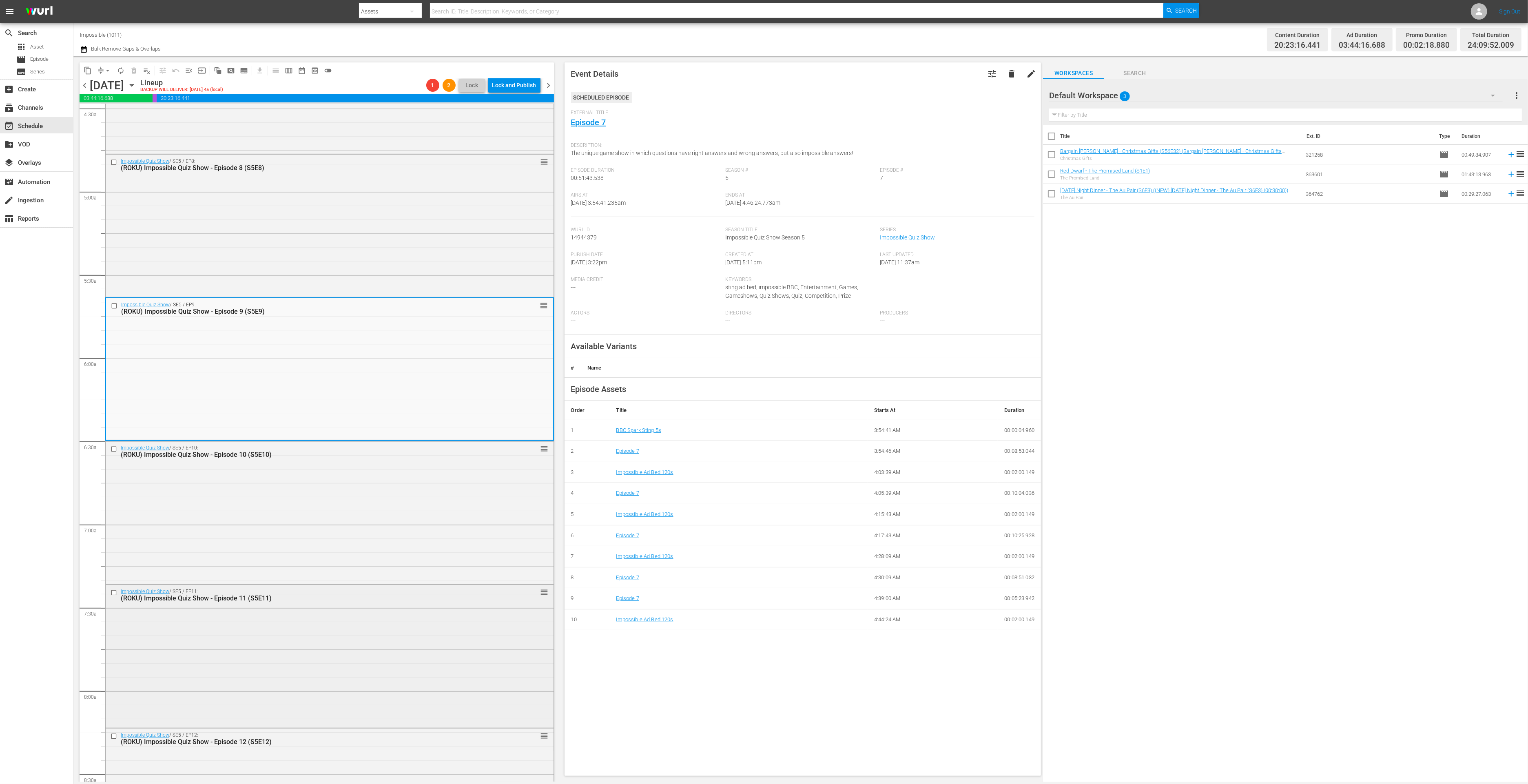
click at [330, 640] on div "Impossible Quiz Show / SE5 / EP11: (ROKU) Impossible Quiz Show - Episode 11 (S5…" at bounding box center [329, 655] width 448 height 141
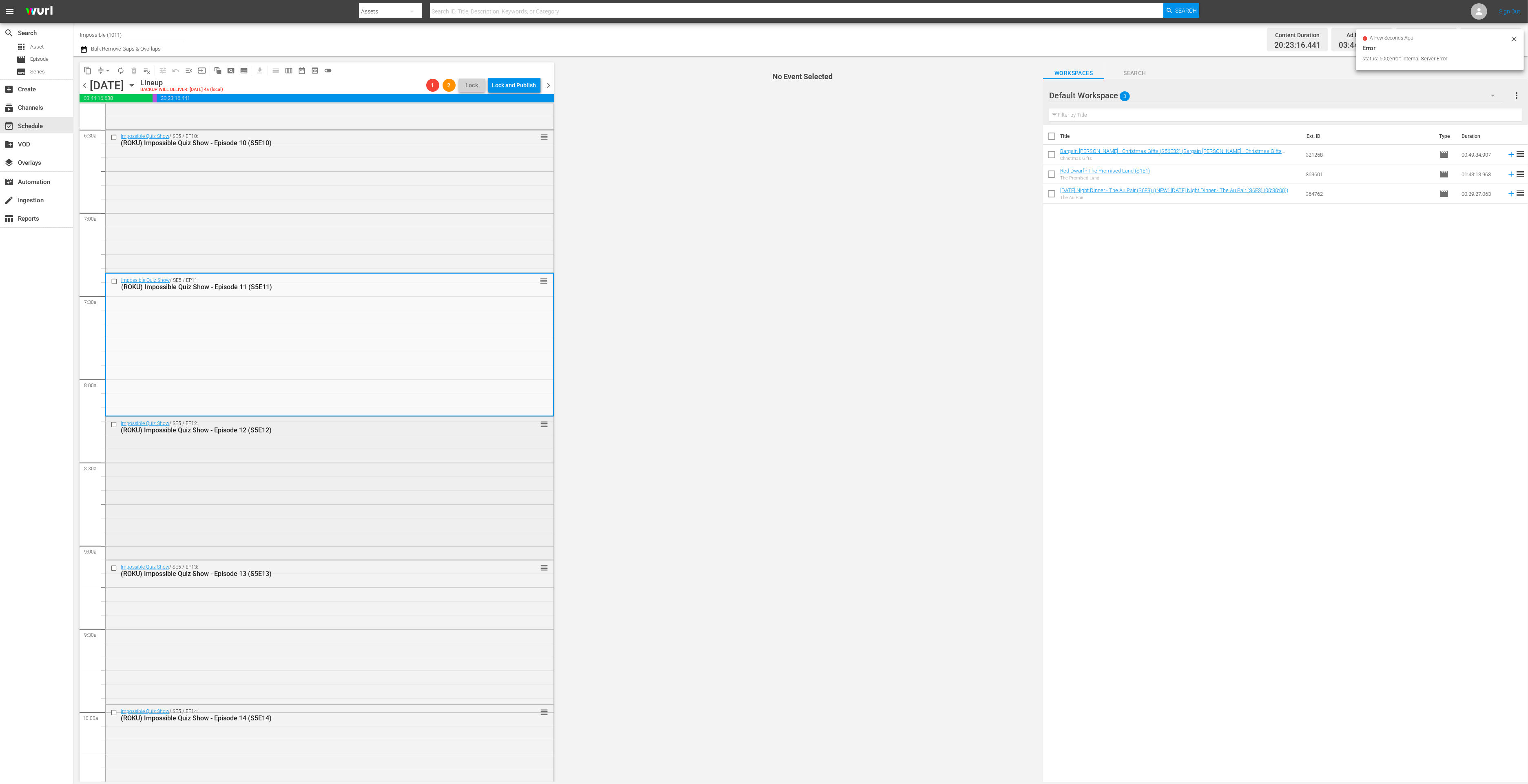
scroll to position [1056, 0]
click at [156, 390] on div "Impossible Quiz Show / SE5 / EP11: (ROKU) Impossible Quiz Show - Episode 11 (S5…" at bounding box center [330, 344] width 447 height 141
click at [195, 515] on div "Impossible Quiz Show / SE5 / EP12: (ROKU) Impossible Quiz Show - Episode 12 (S5…" at bounding box center [329, 487] width 448 height 141
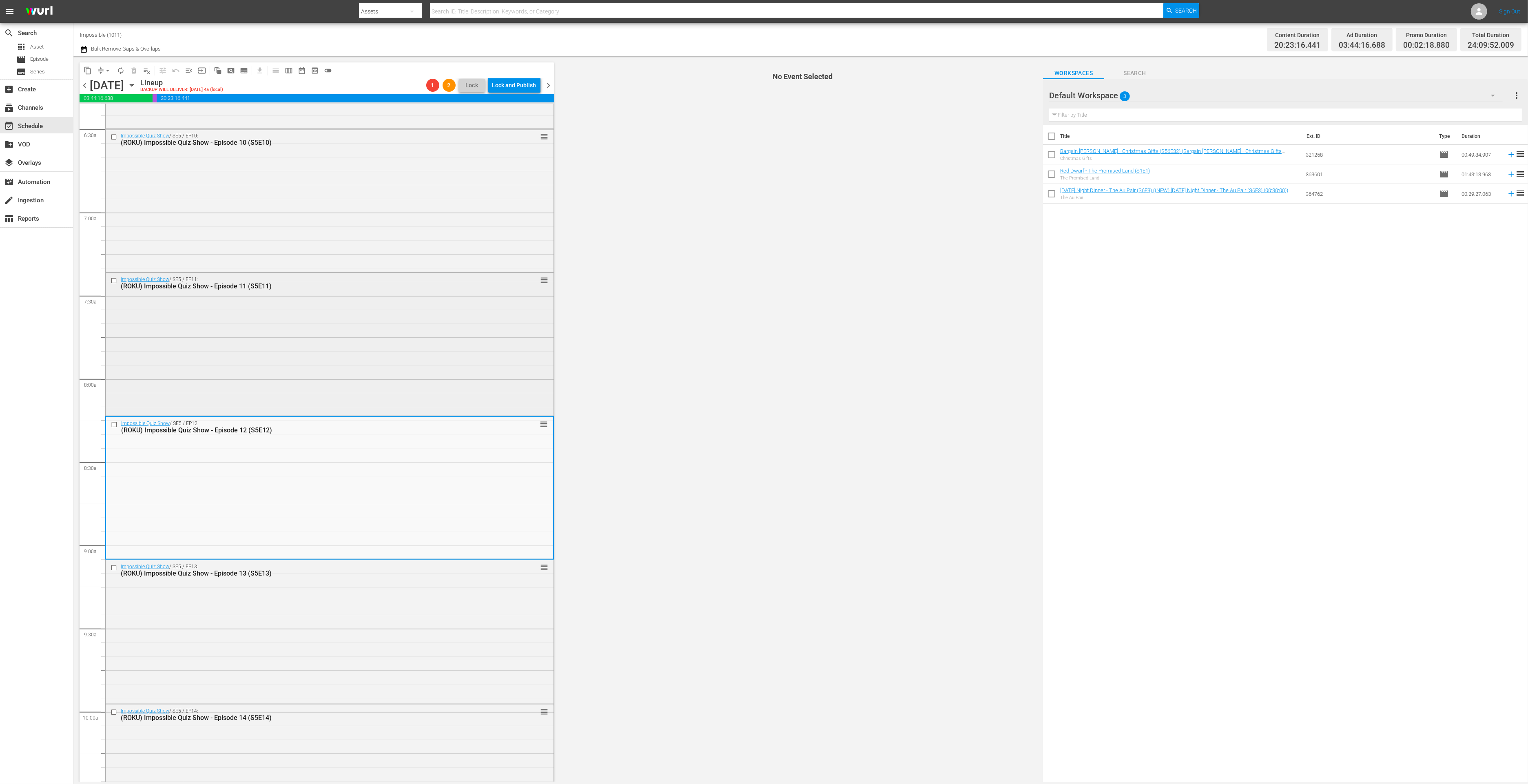
click at [237, 303] on div "Impossible Quiz Show / SE5 / EP11: (ROKU) Impossible Quiz Show - Episode 11 (S5…" at bounding box center [329, 343] width 448 height 141
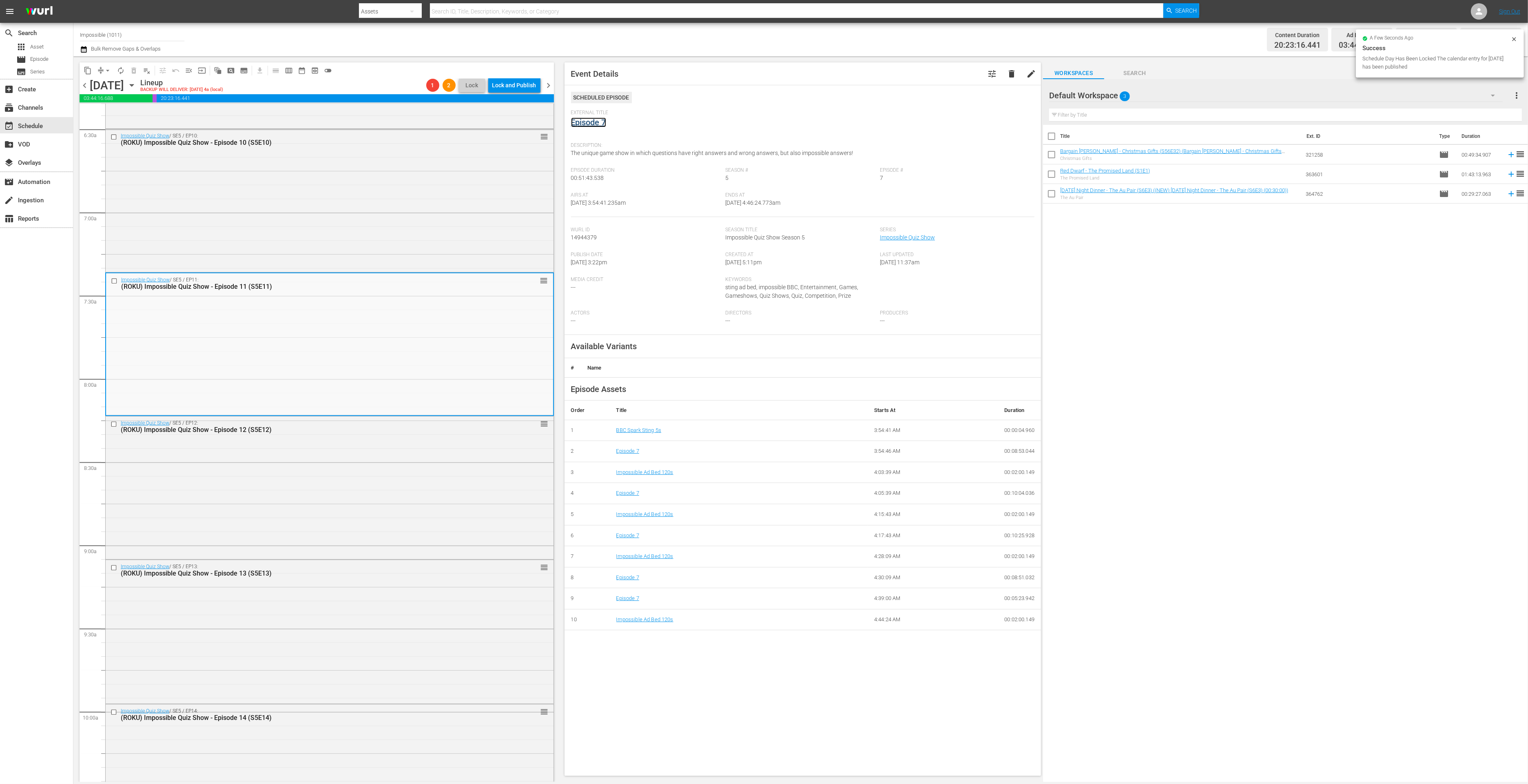
click at [594, 122] on link "Episode 7" at bounding box center [588, 122] width 35 height 10
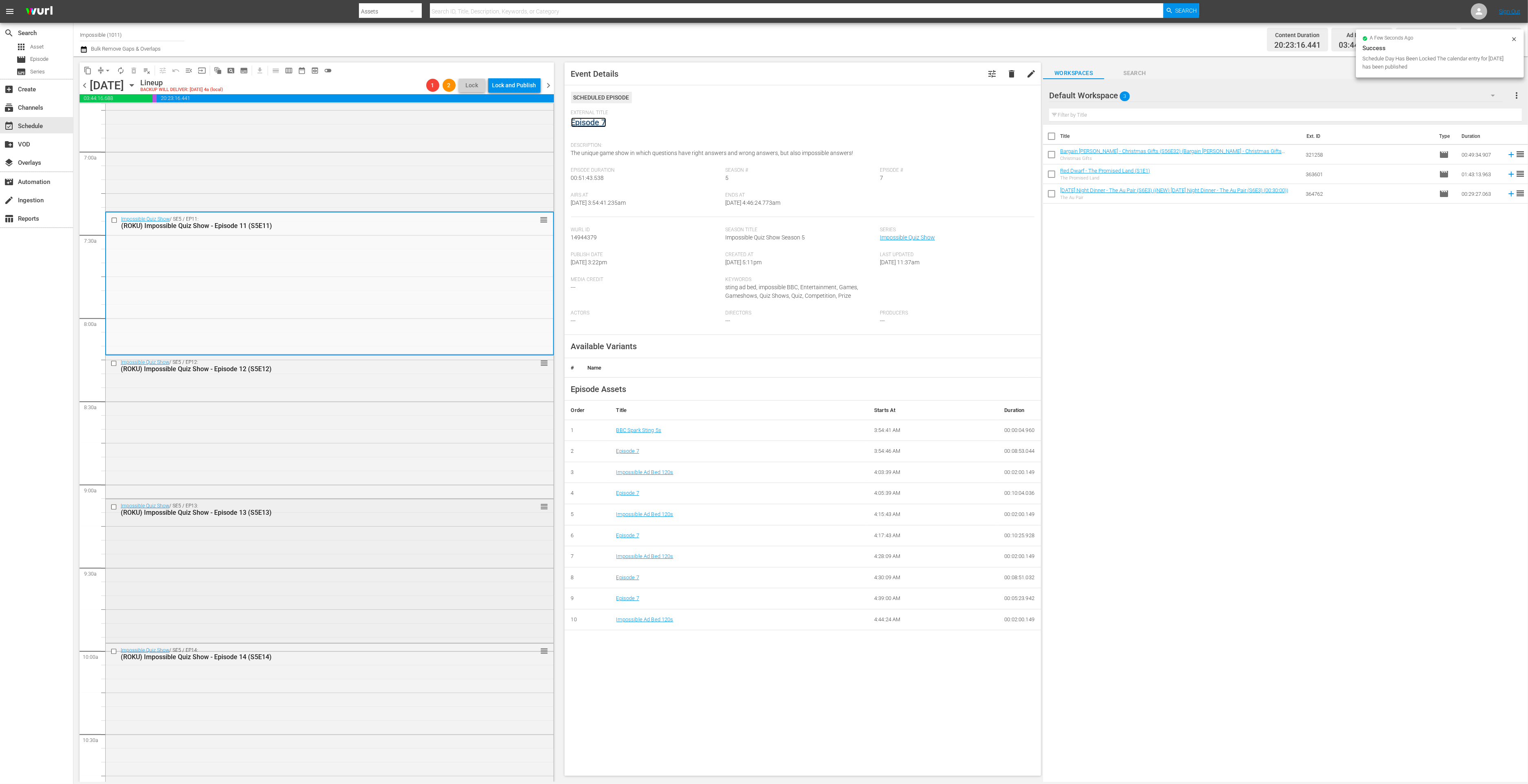
scroll to position [1138, 0]
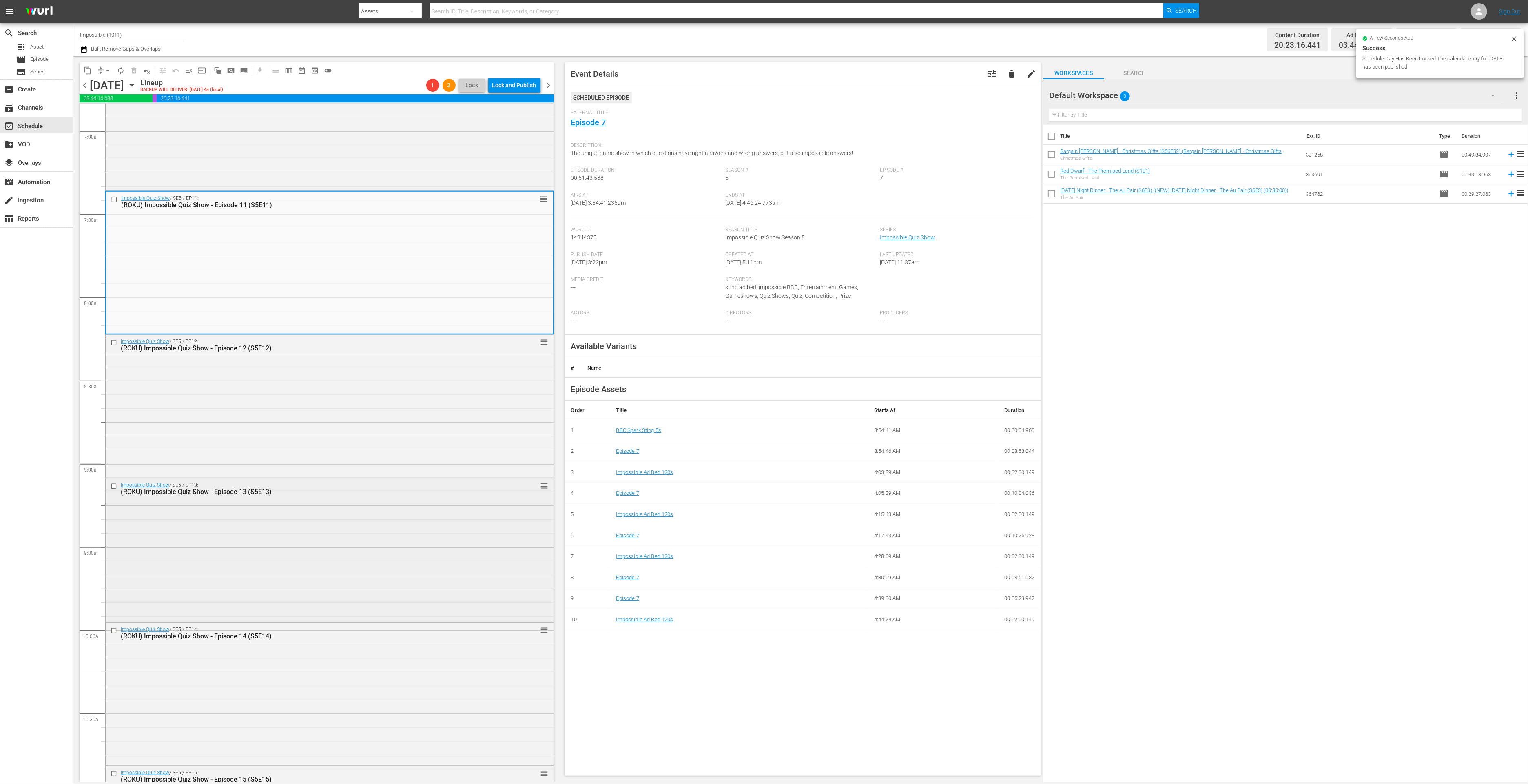
click at [331, 532] on div "Impossible Quiz Show / SE5 / EP13: (ROKU) Impossible Quiz Show - Episode 13 (S5…" at bounding box center [329, 549] width 448 height 142
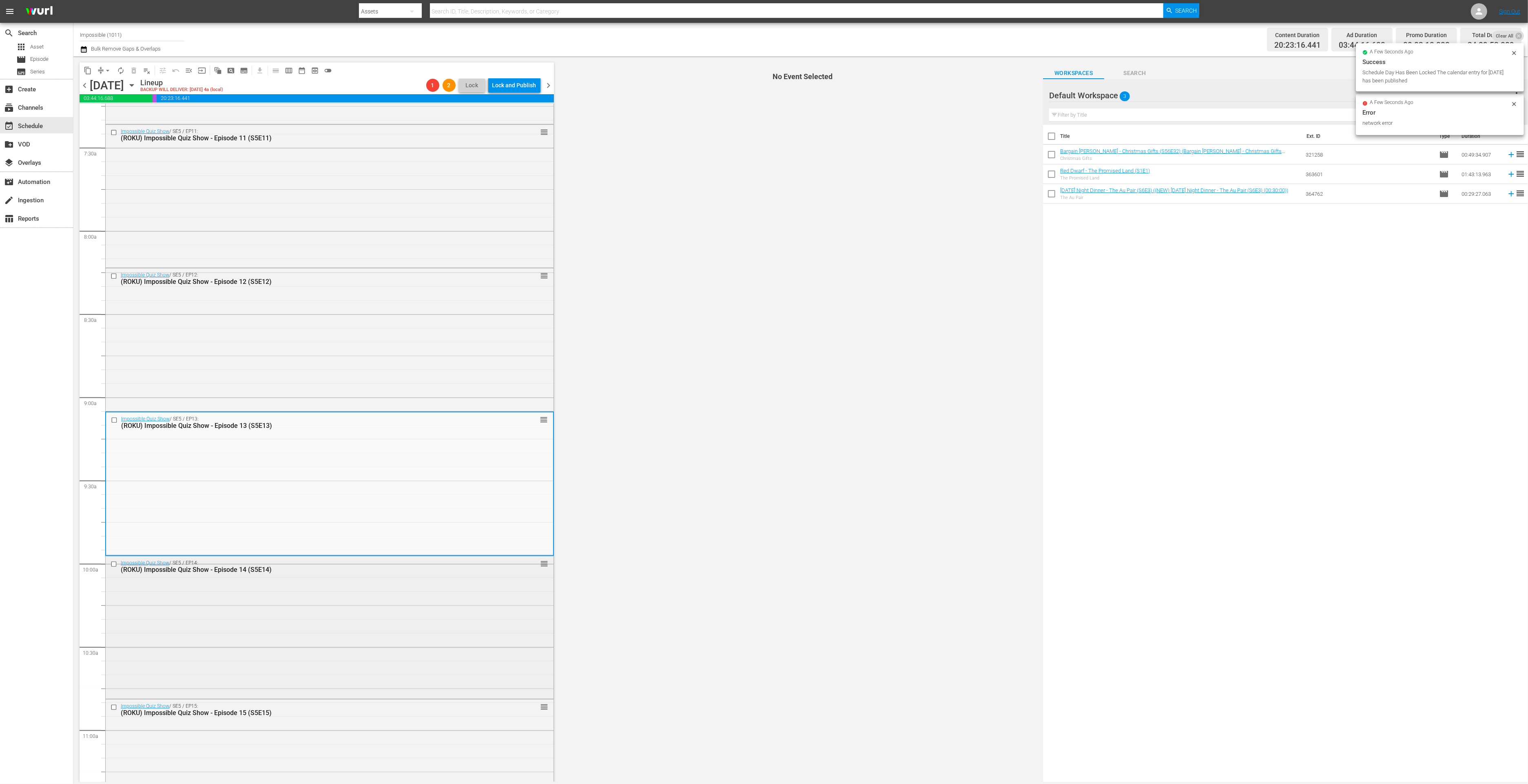
scroll to position [1224, 0]
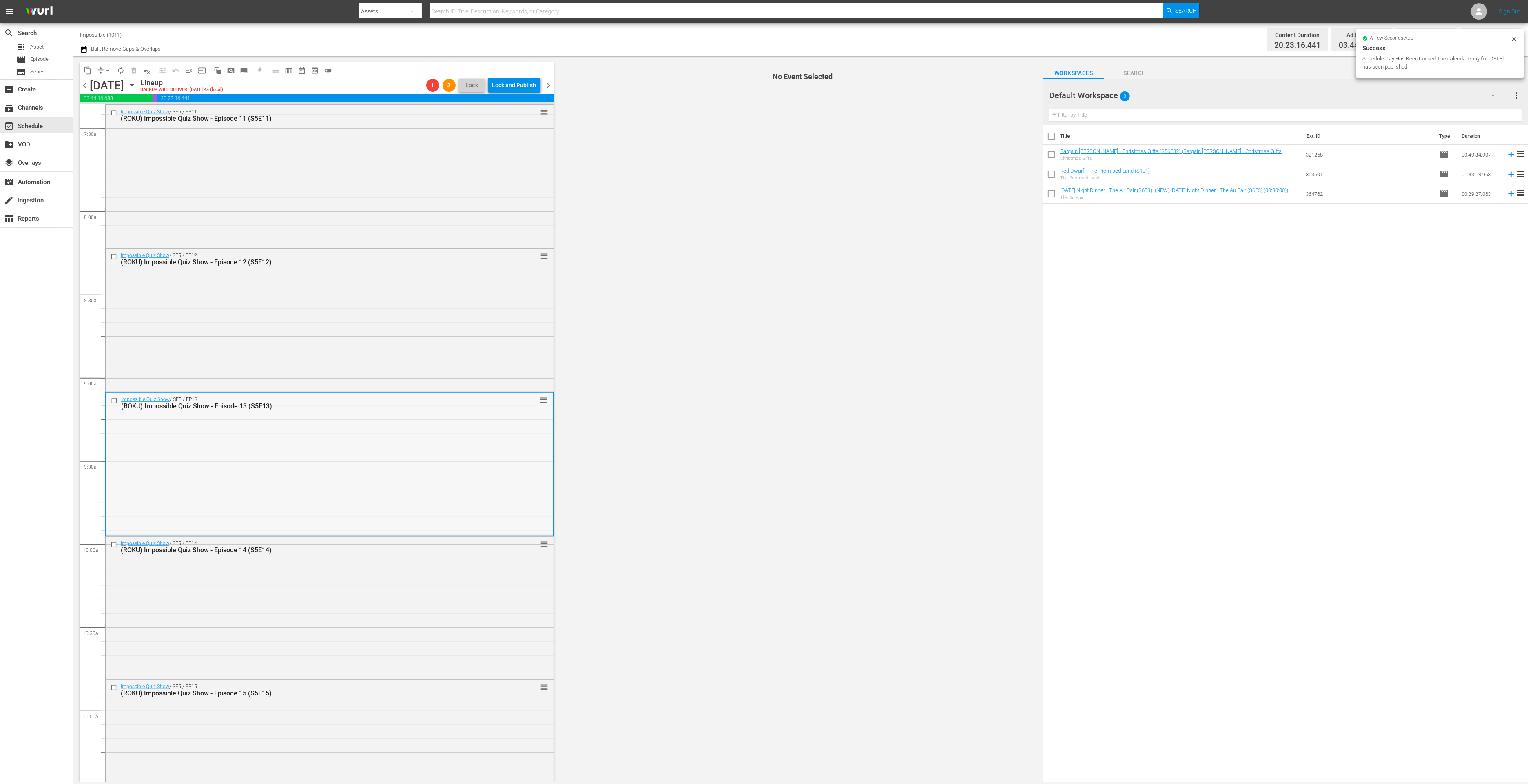
click at [288, 416] on div "Impossible Quiz Show / SE5 / EP13: (ROKU) Impossible Quiz Show - Episode 13 (S5…" at bounding box center [330, 463] width 447 height 142
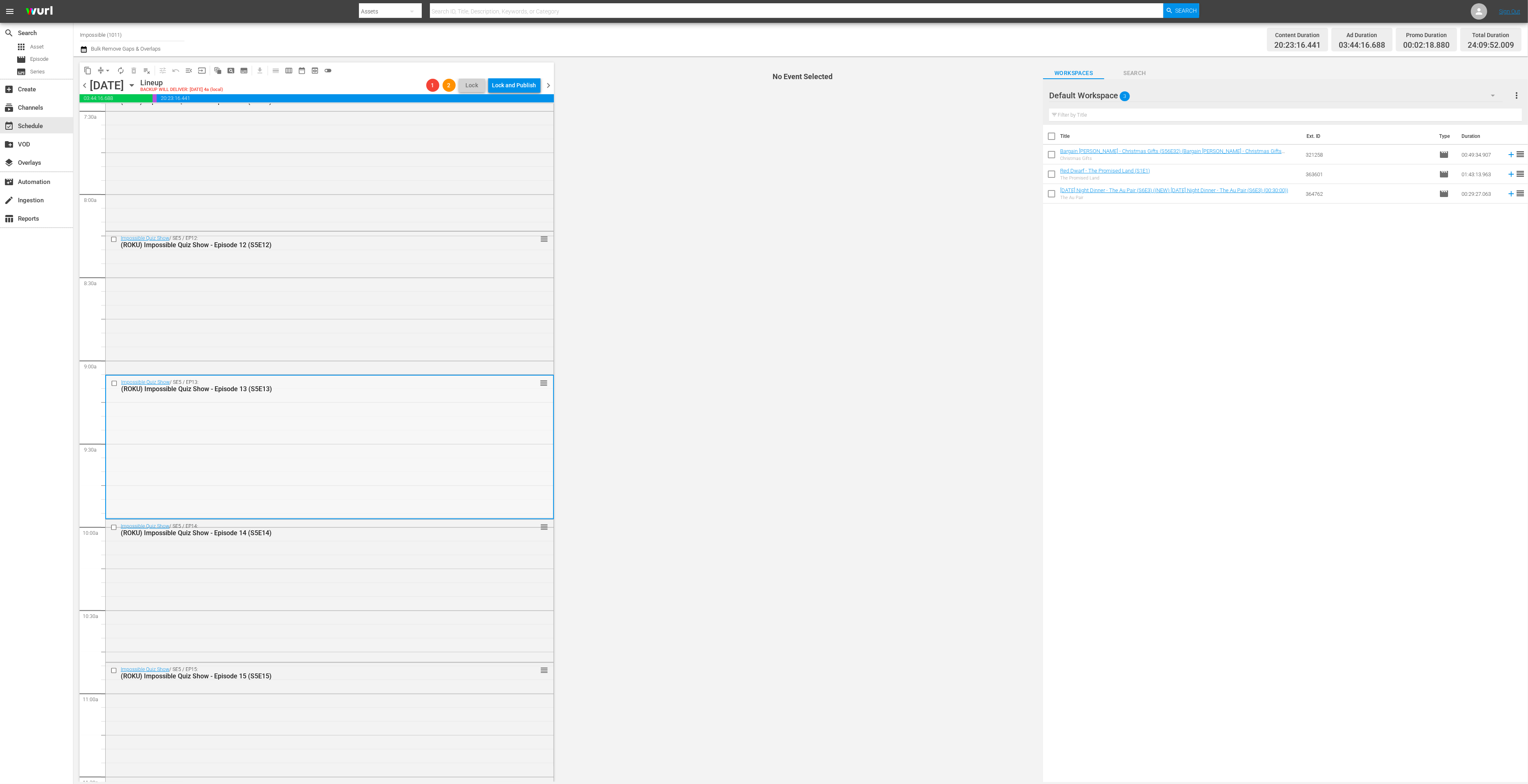
scroll to position [1342, 0]
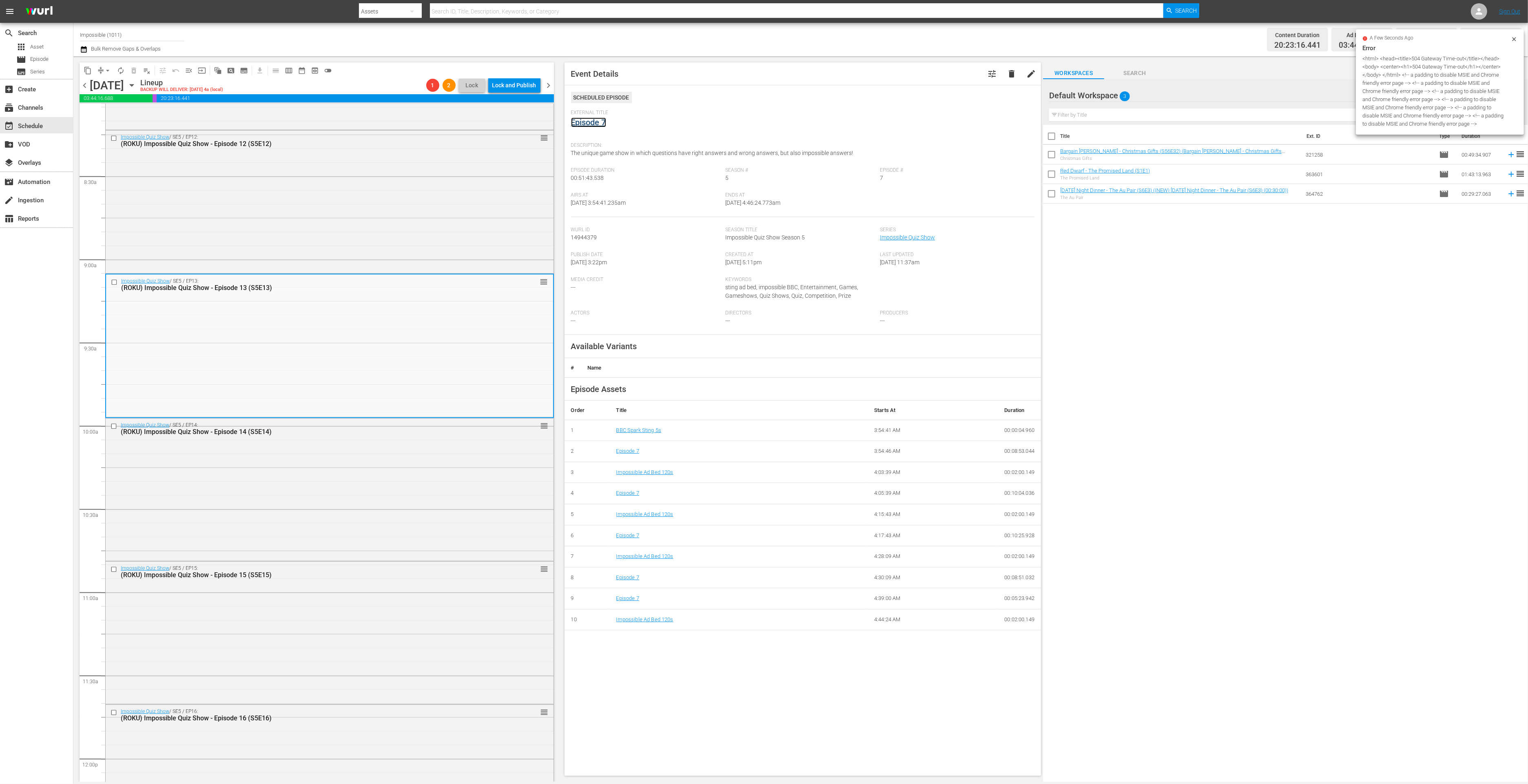
click at [591, 122] on link "Episode 7" at bounding box center [588, 122] width 35 height 10
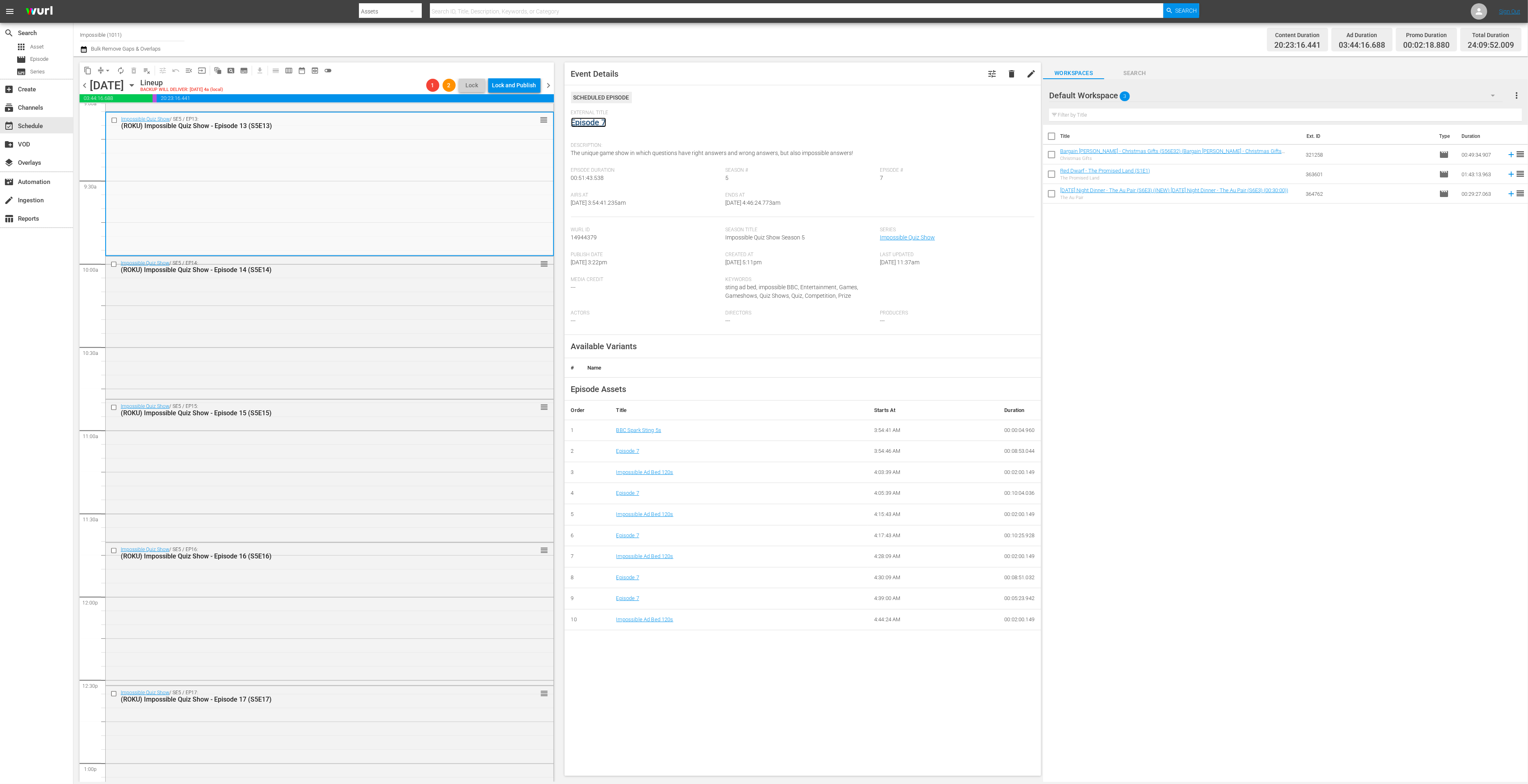
scroll to position [1525, 0]
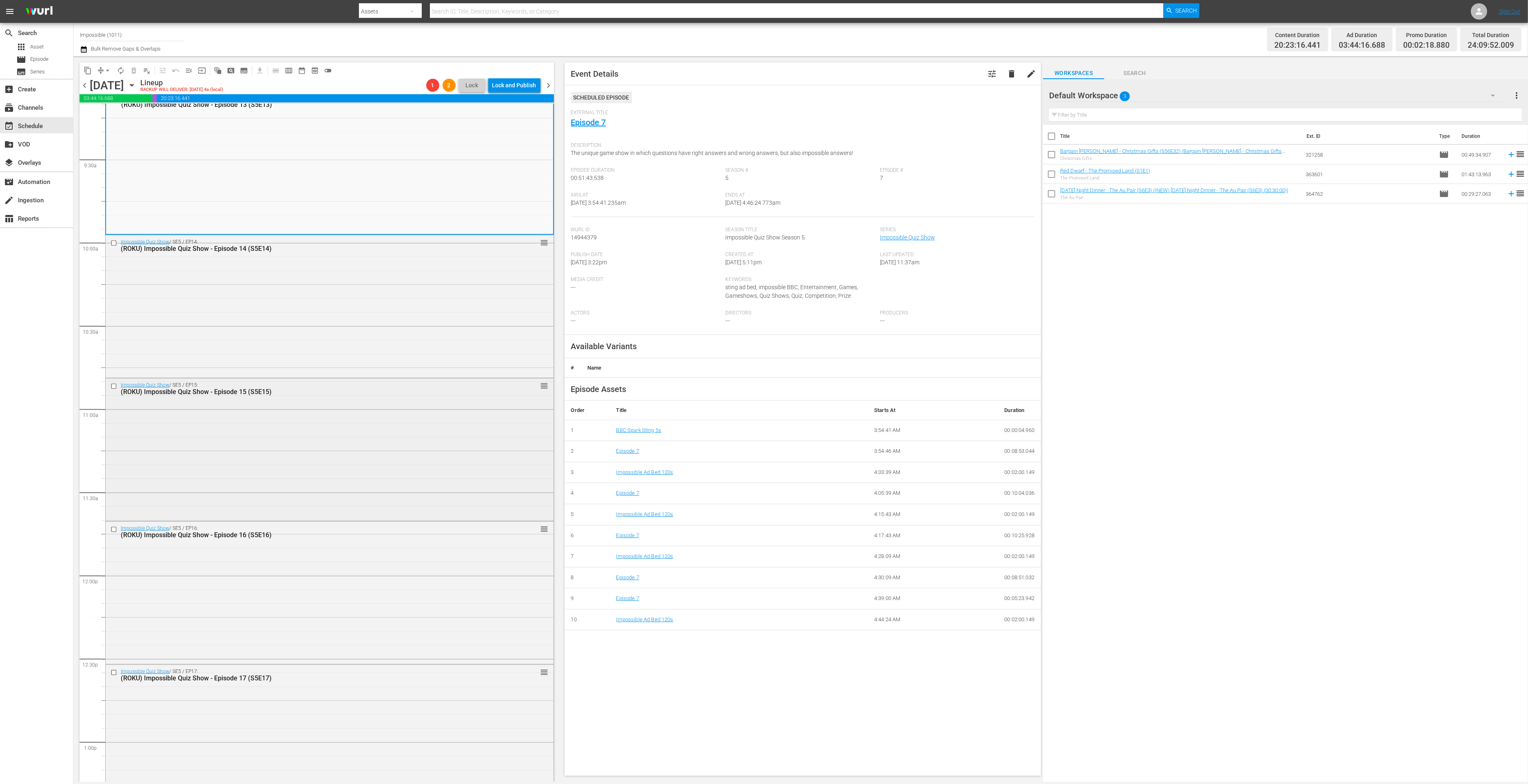
click at [410, 441] on div "Impossible Quiz Show / SE5 / EP15: (ROKU) Impossible Quiz Show - Episode 15 (S5…" at bounding box center [329, 448] width 448 height 141
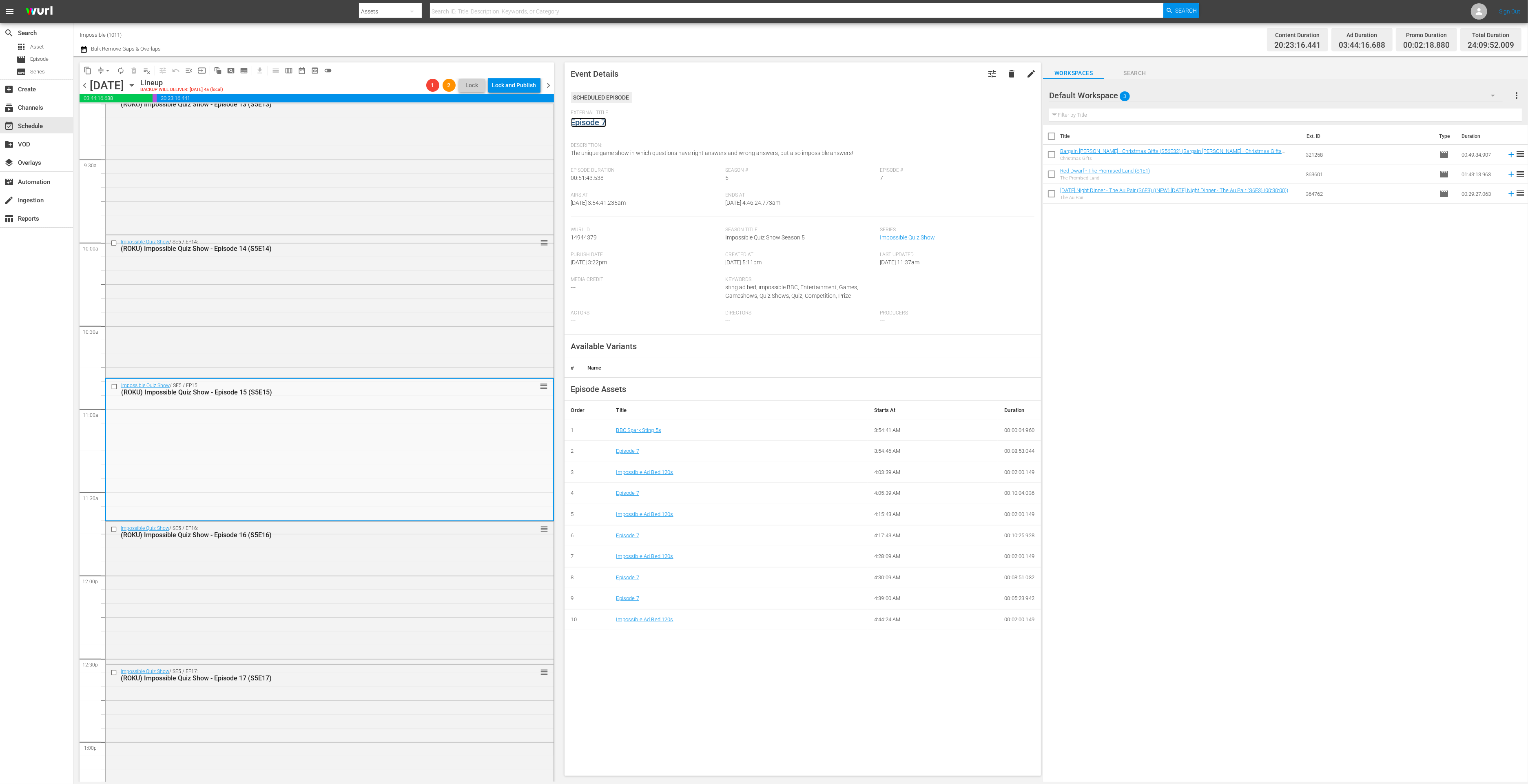
click at [600, 121] on link "Episode 7" at bounding box center [588, 122] width 35 height 10
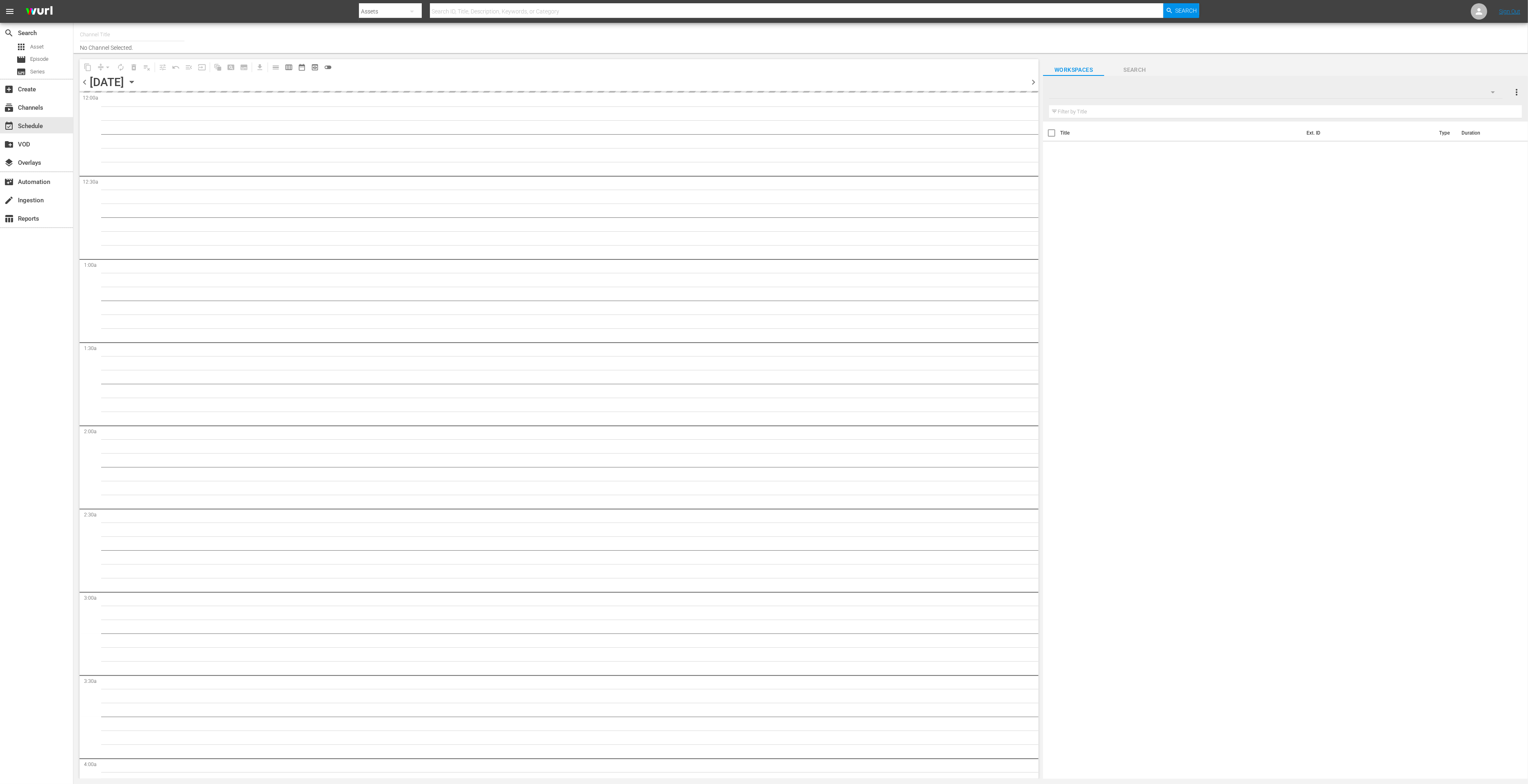
type input "Impossible (1011)"
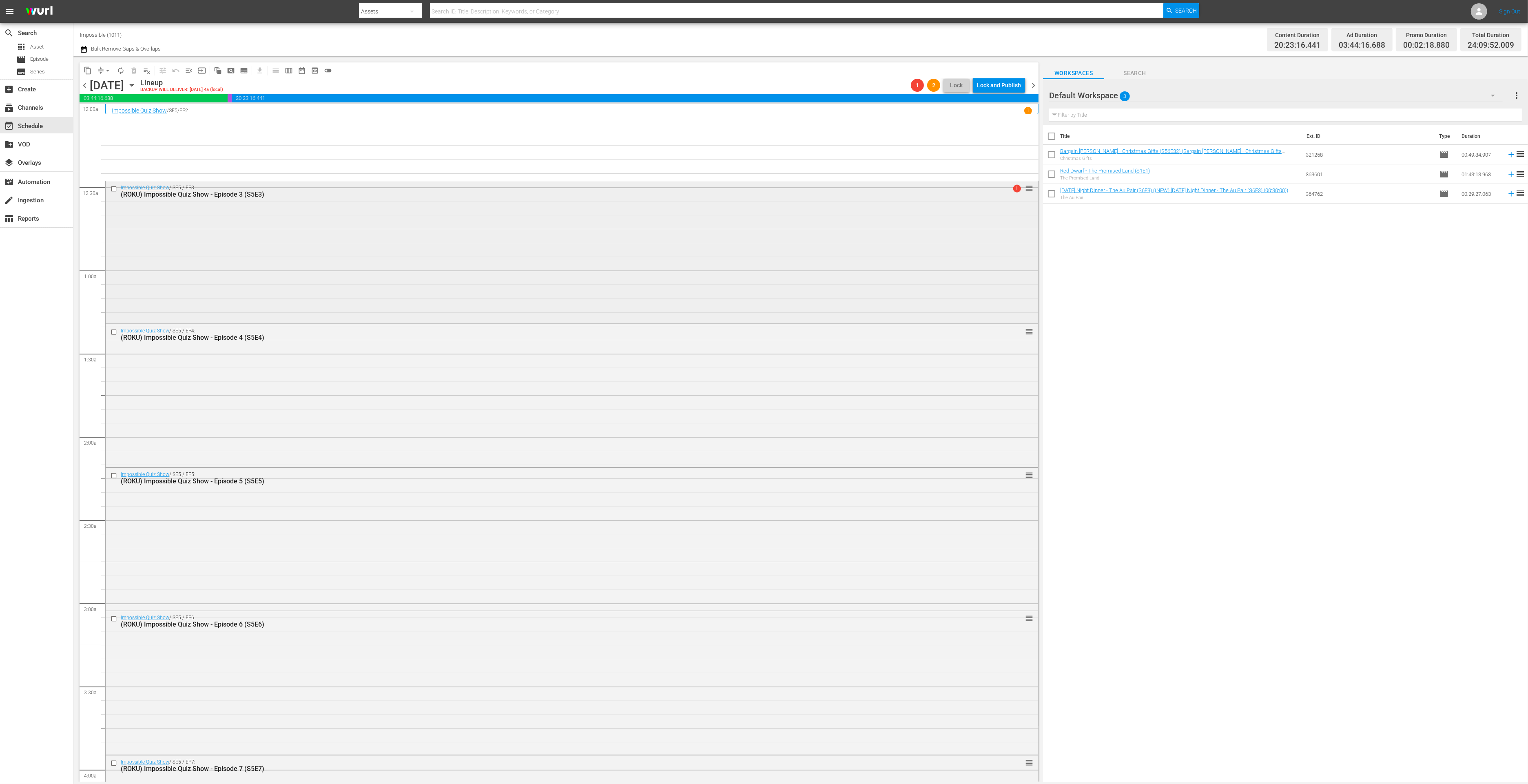
click at [365, 283] on div "Impossible Quiz Show / SE5 / EP3: (ROKU) Impossible Quiz Show - Episode 3 (S5E3…" at bounding box center [572, 251] width 932 height 141
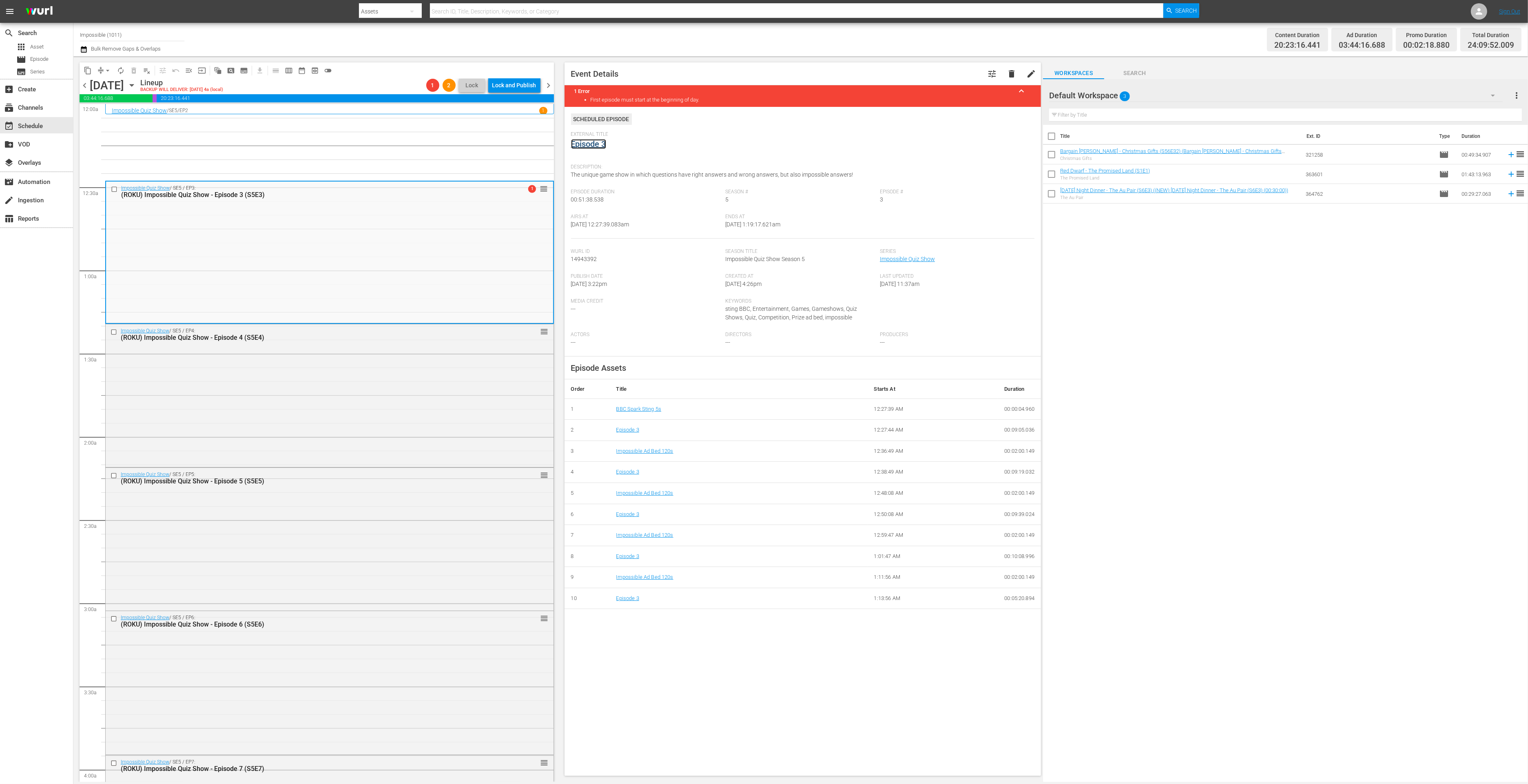
click at [587, 145] on link "Episode 3" at bounding box center [588, 144] width 35 height 10
click at [406, 528] on div "Impossible Quiz Show / SE5 / EP5: (ROKU) Impossible Quiz Show - Episode 5 (S5E5…" at bounding box center [329, 538] width 448 height 141
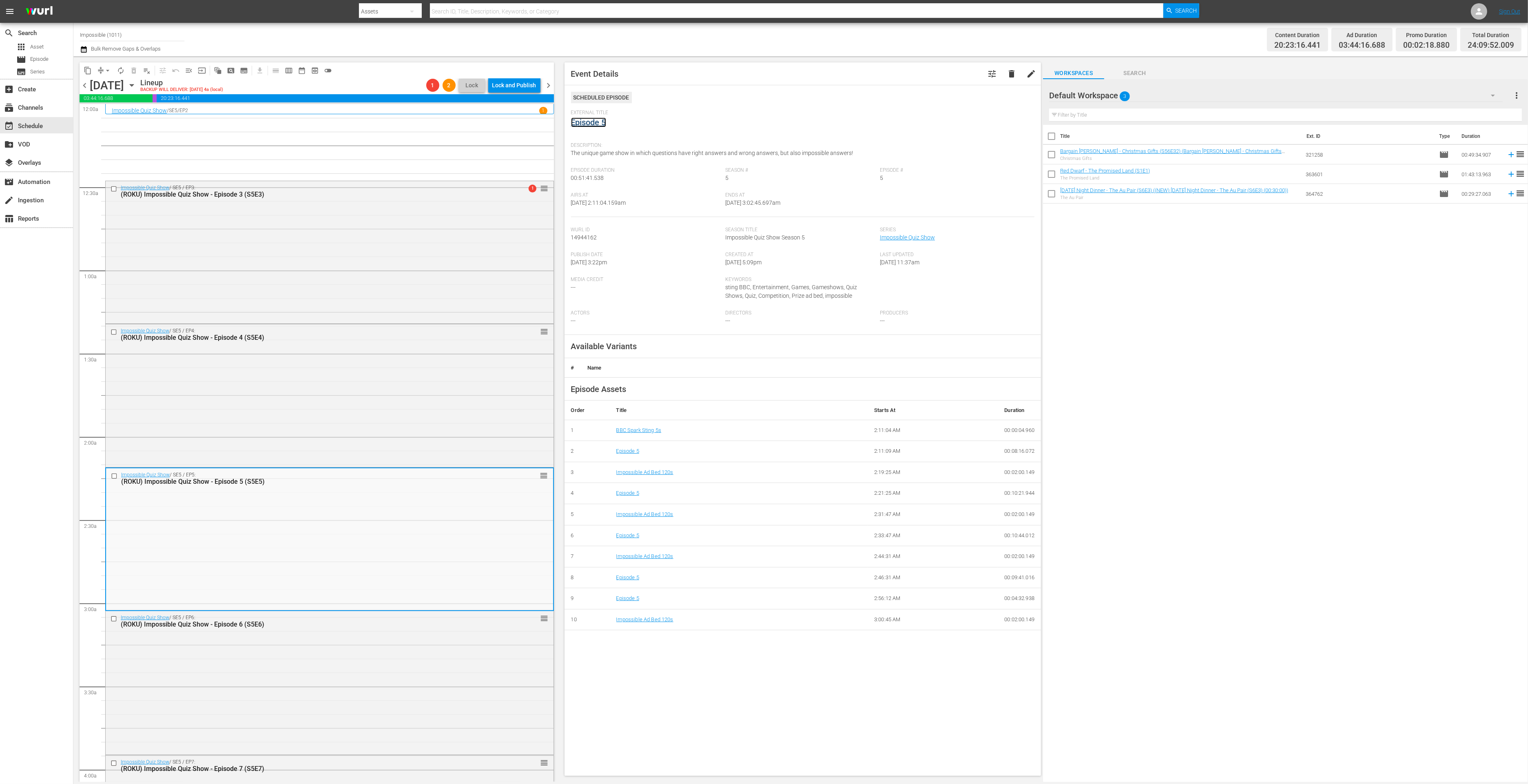
click at [588, 126] on link "Episode 5" at bounding box center [588, 122] width 35 height 10
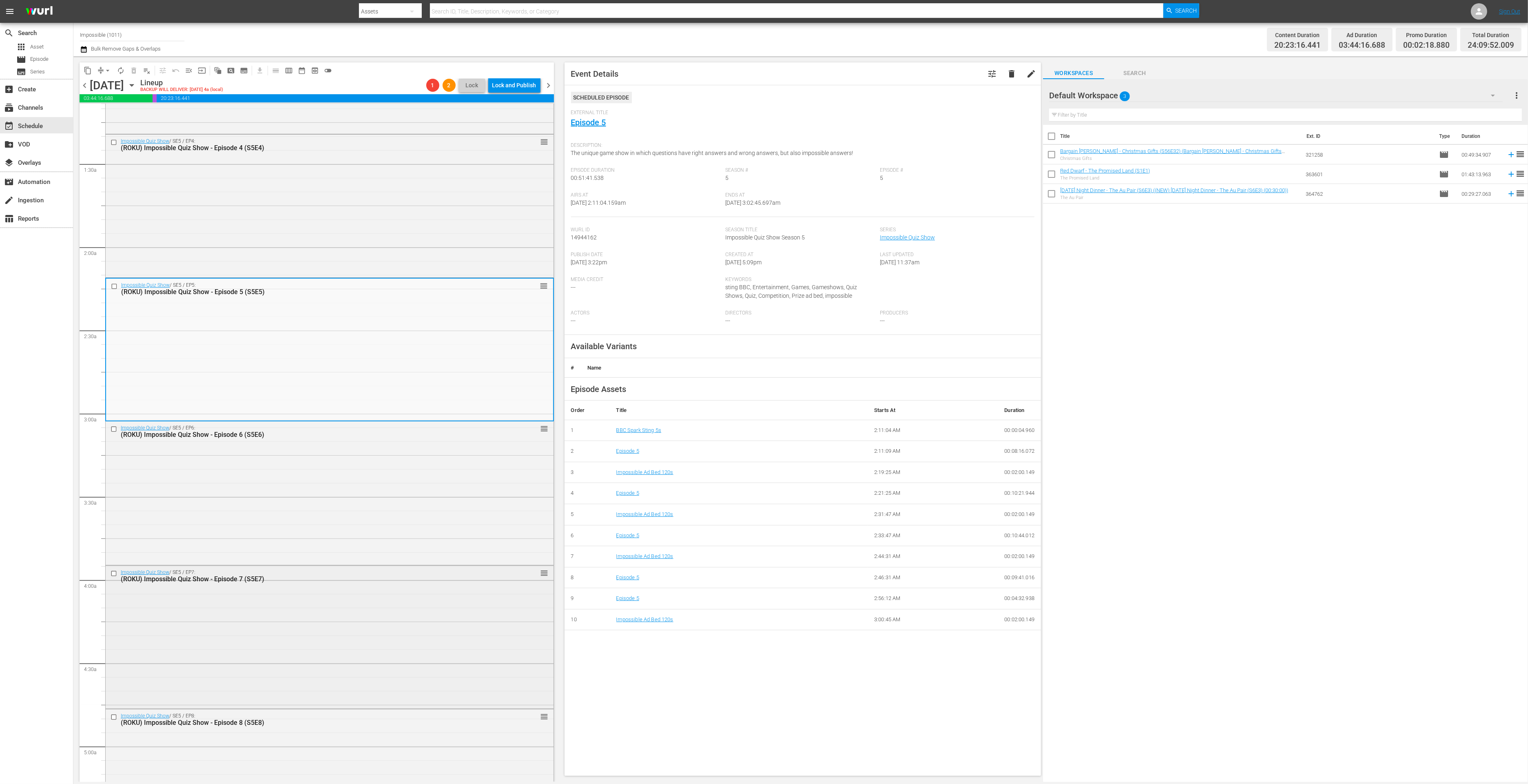
click at [380, 609] on div "Impossible Quiz Show / SE5 / EP7: (ROKU) Impossible Quiz Show - Episode 7 (S5E7…" at bounding box center [329, 636] width 448 height 141
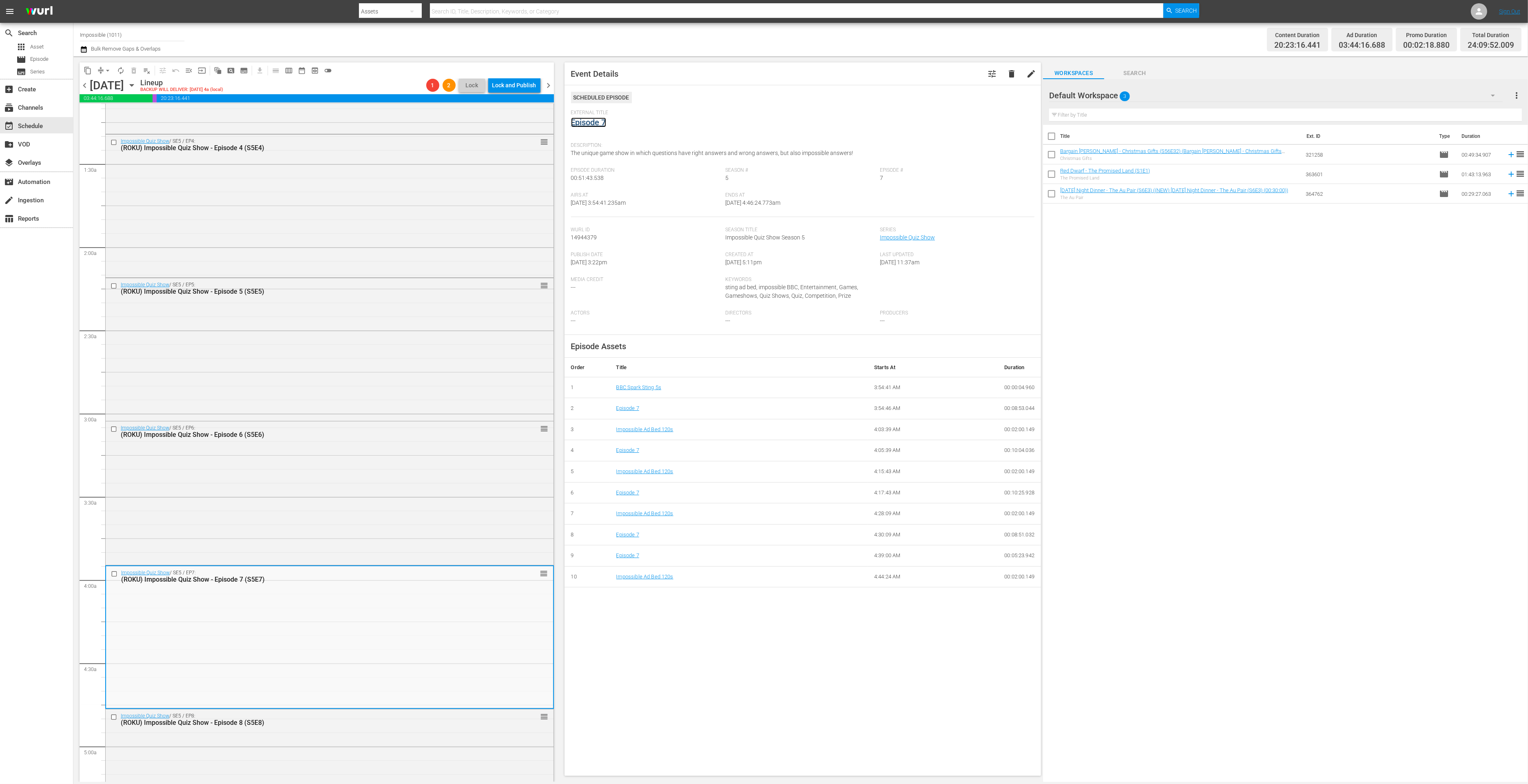
click at [591, 123] on link "Episode 7" at bounding box center [588, 122] width 35 height 10
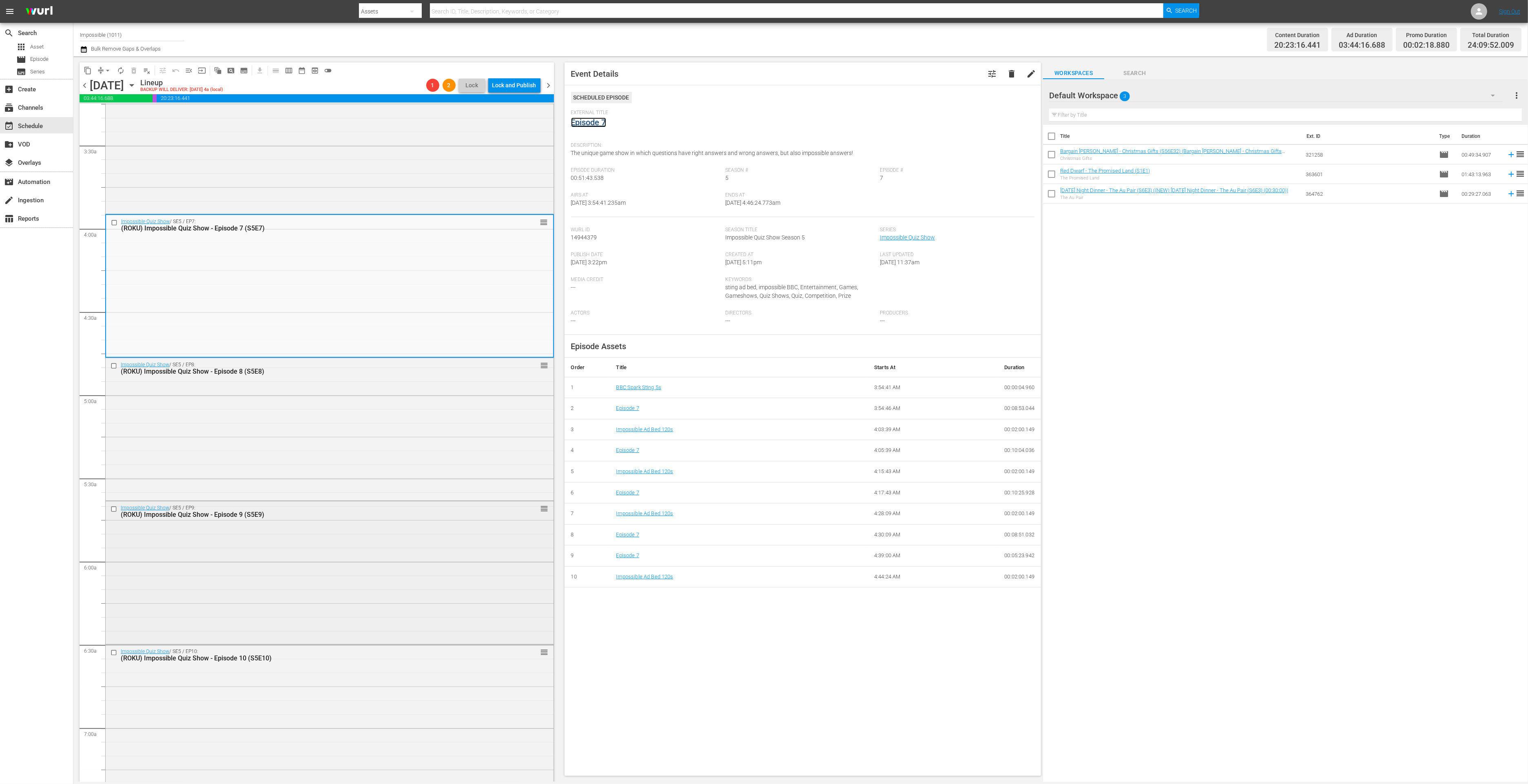
scroll to position [673, 0]
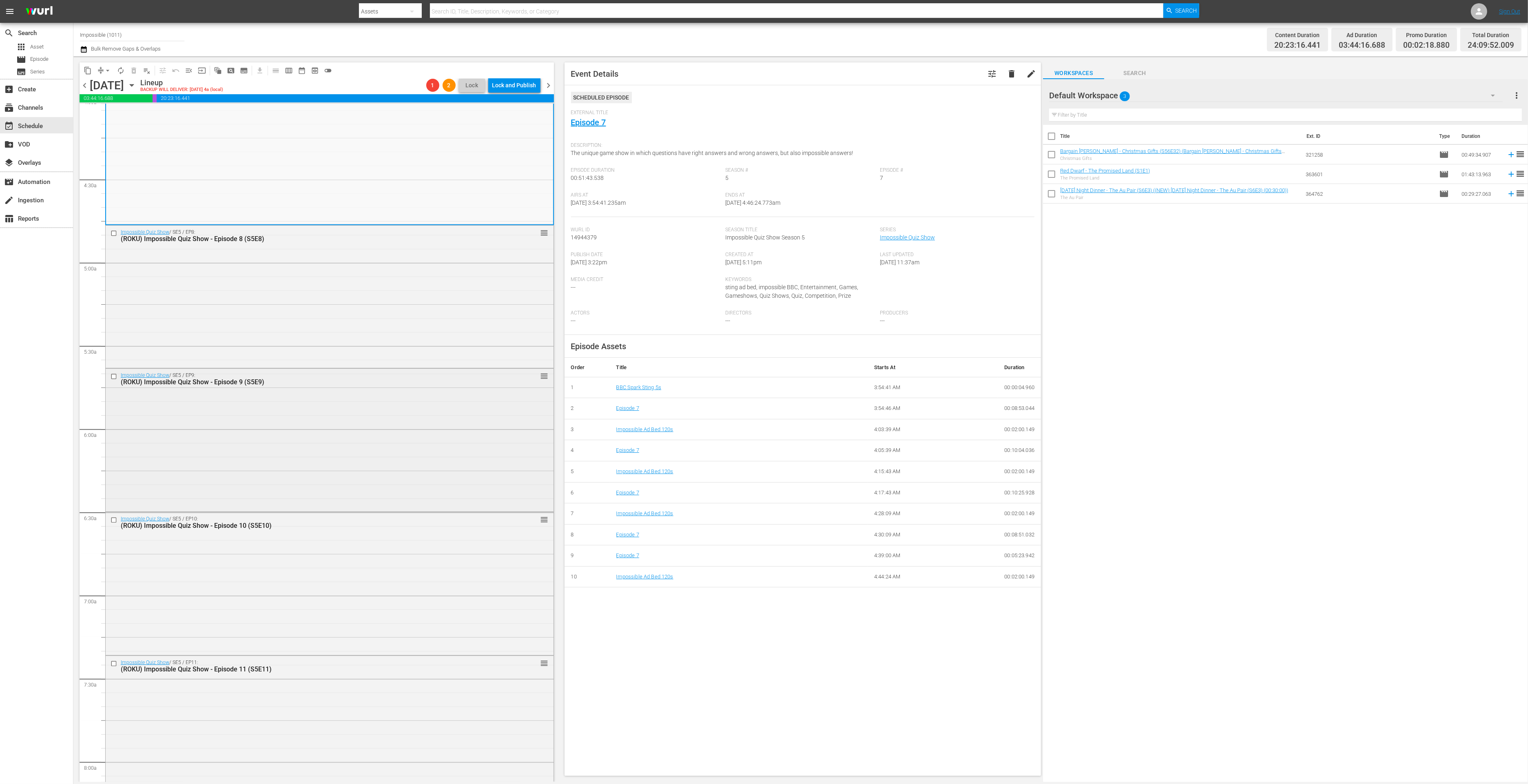
click at [259, 478] on div "Impossible Quiz Show / SE5 / EP9: (ROKU) Impossible Quiz Show - Episode 9 (S5E9…" at bounding box center [329, 439] width 448 height 141
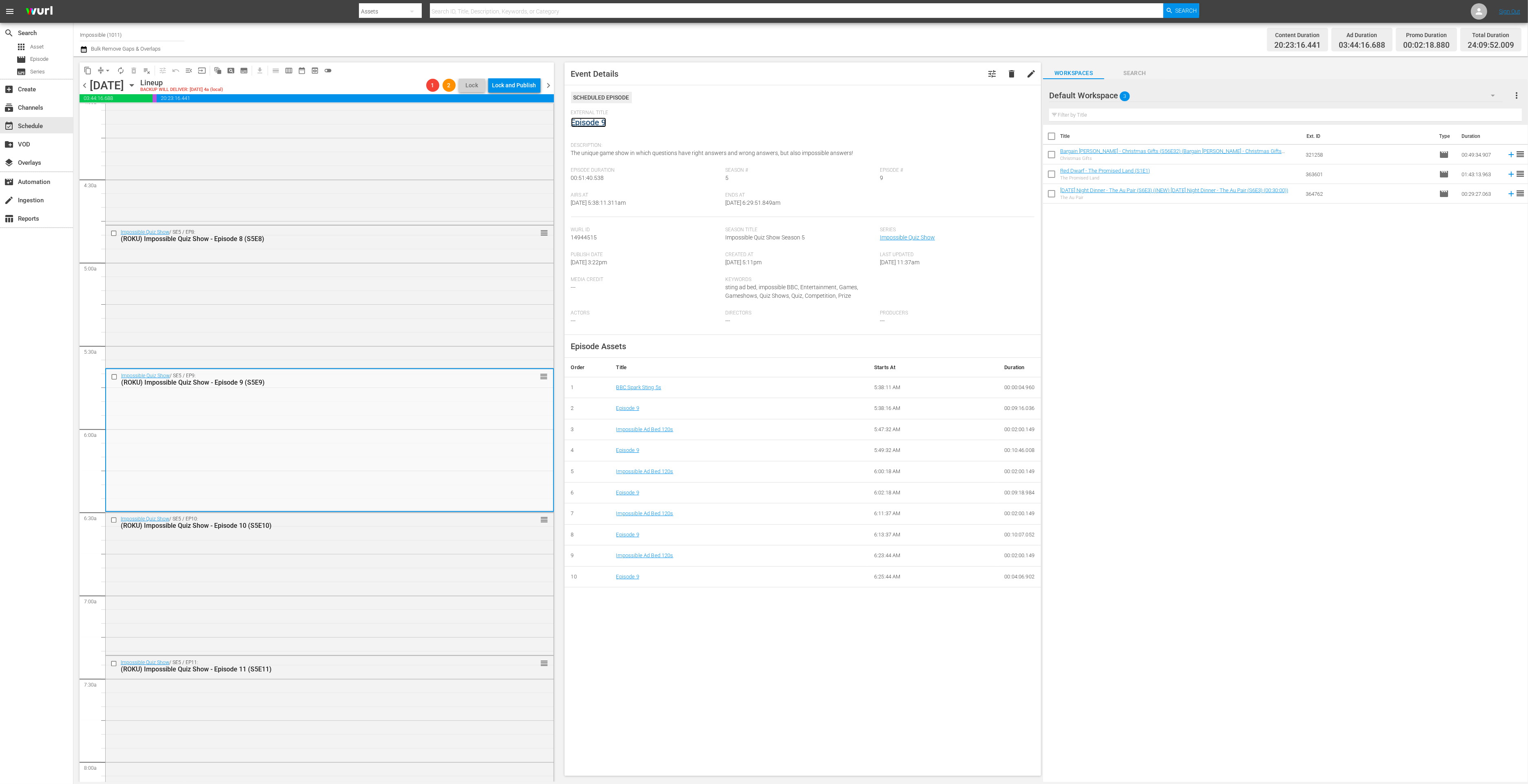
click at [584, 123] on link "Episode 9" at bounding box center [588, 122] width 35 height 10
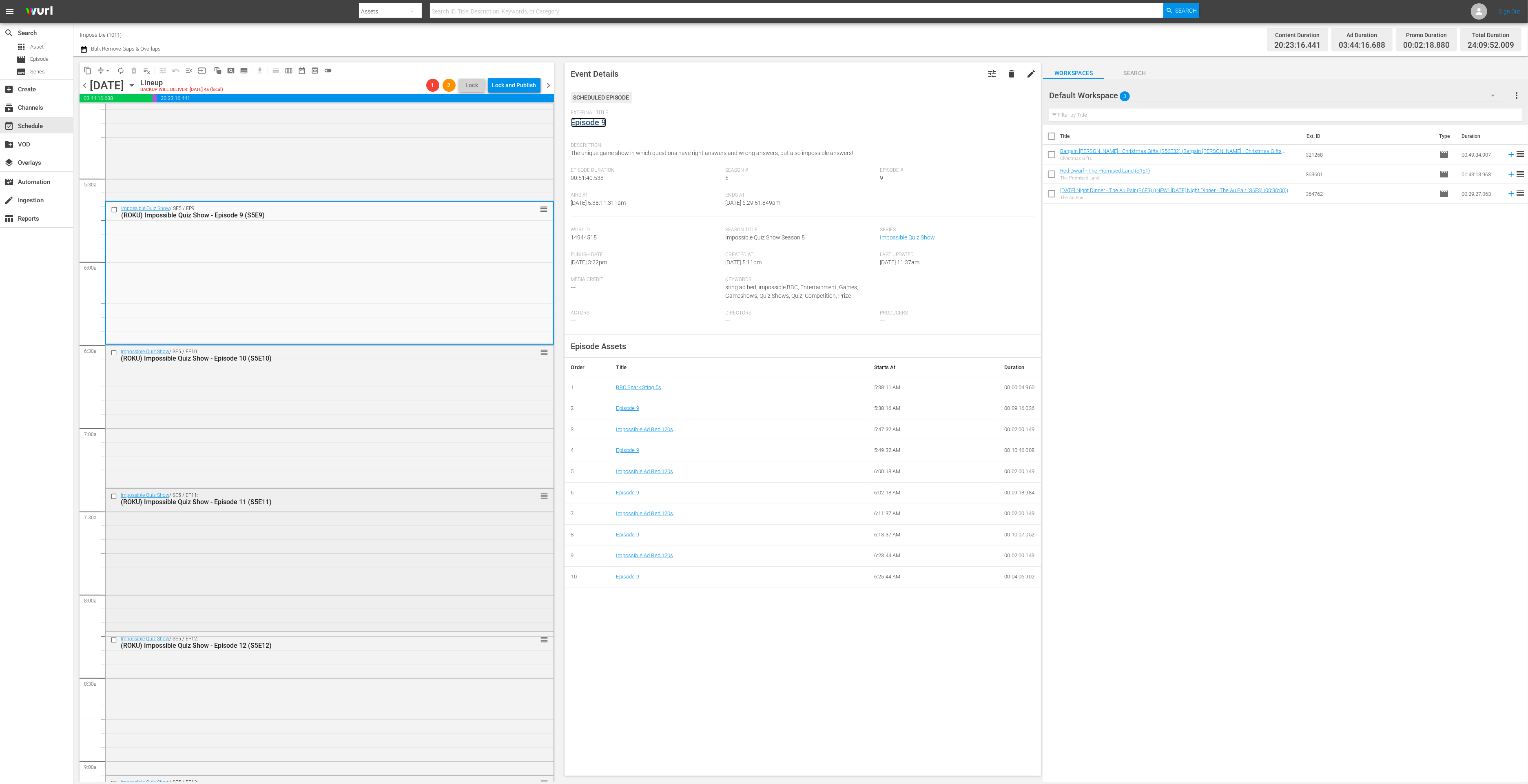
scroll to position [861, 0]
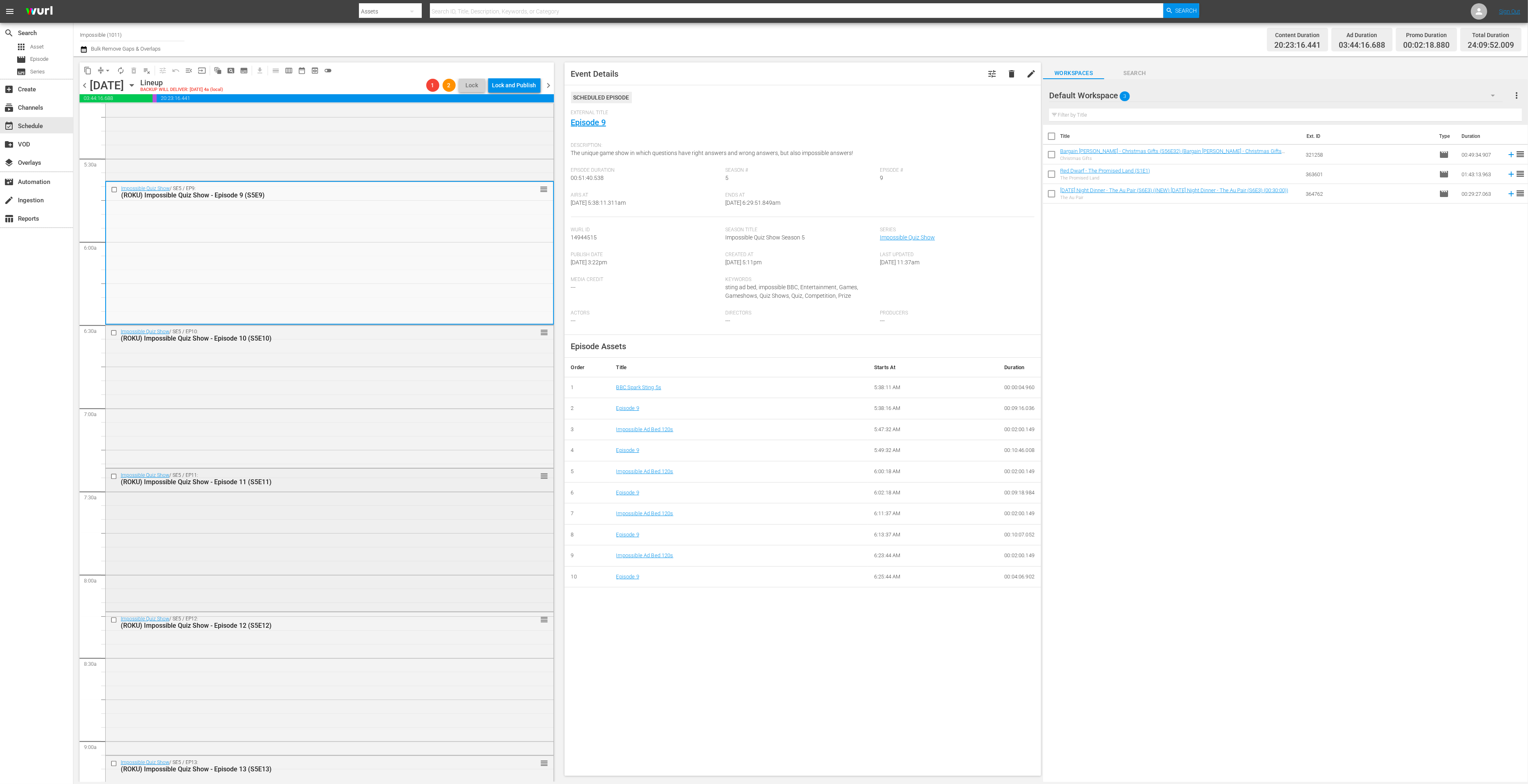
click at [387, 532] on div "Impossible Quiz Show / SE5 / EP11: (ROKU) Impossible Quiz Show - Episode 11 (S5…" at bounding box center [329, 539] width 448 height 141
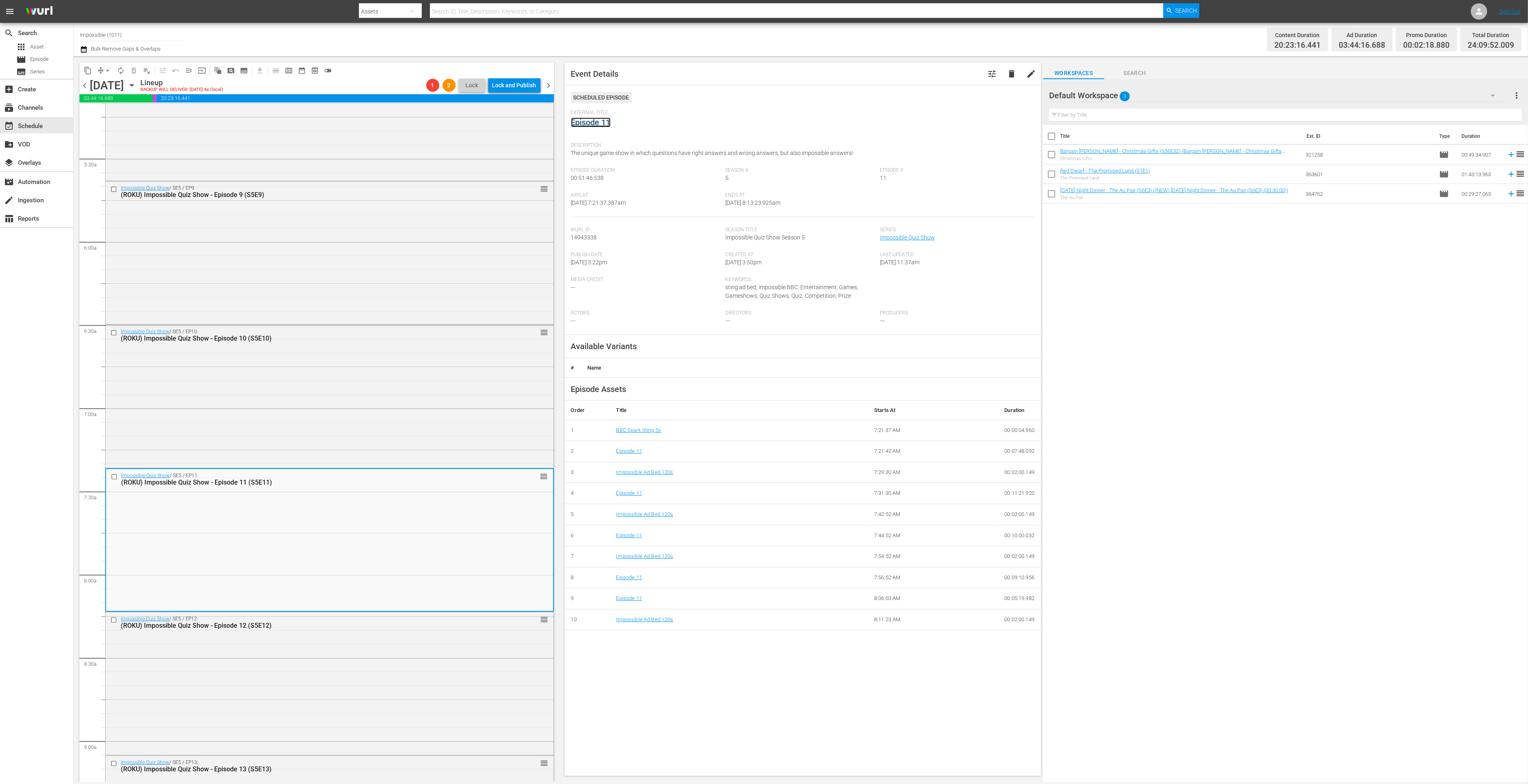
click at [600, 125] on link "Episode 11" at bounding box center [591, 122] width 40 height 10
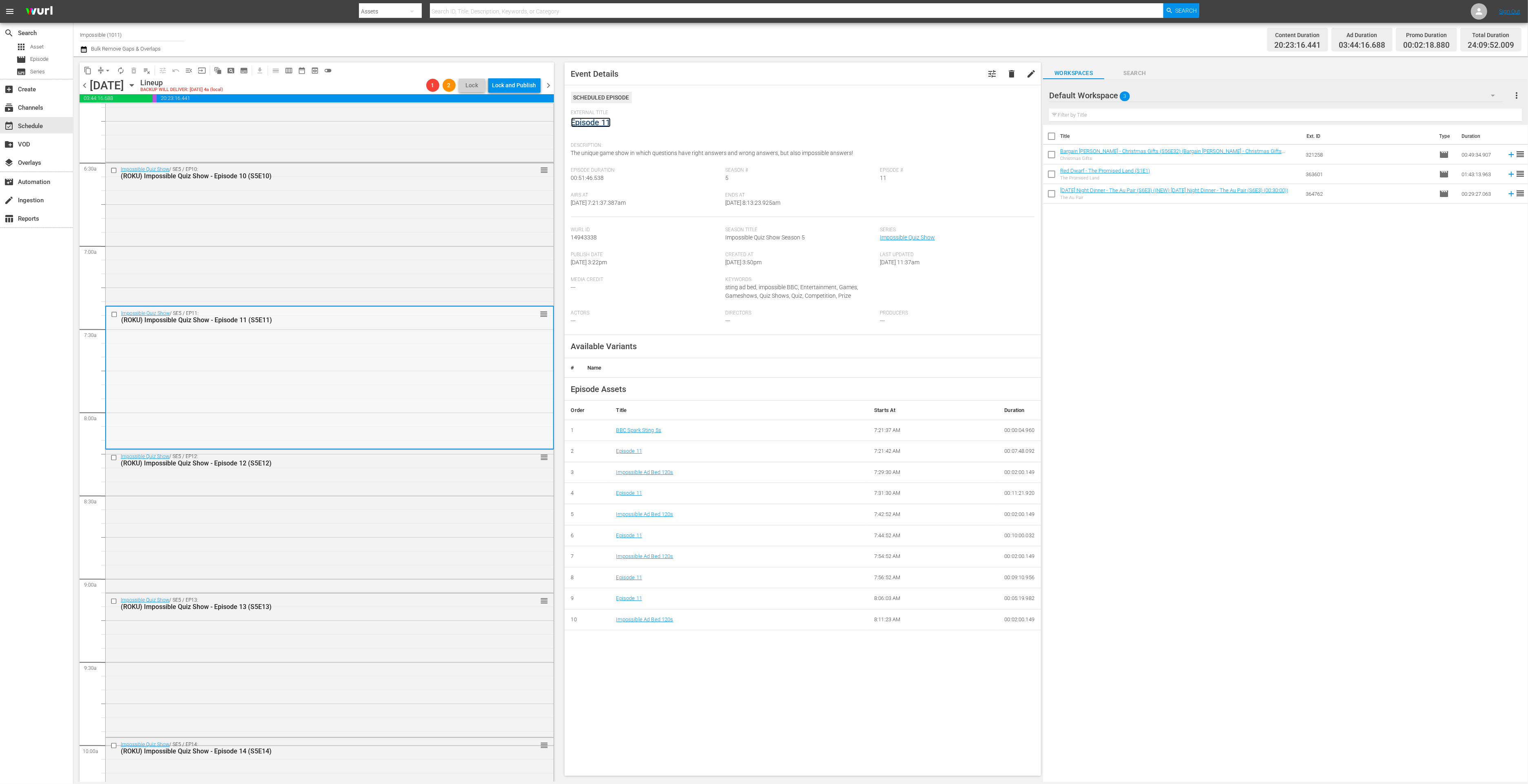
scroll to position [1048, 0]
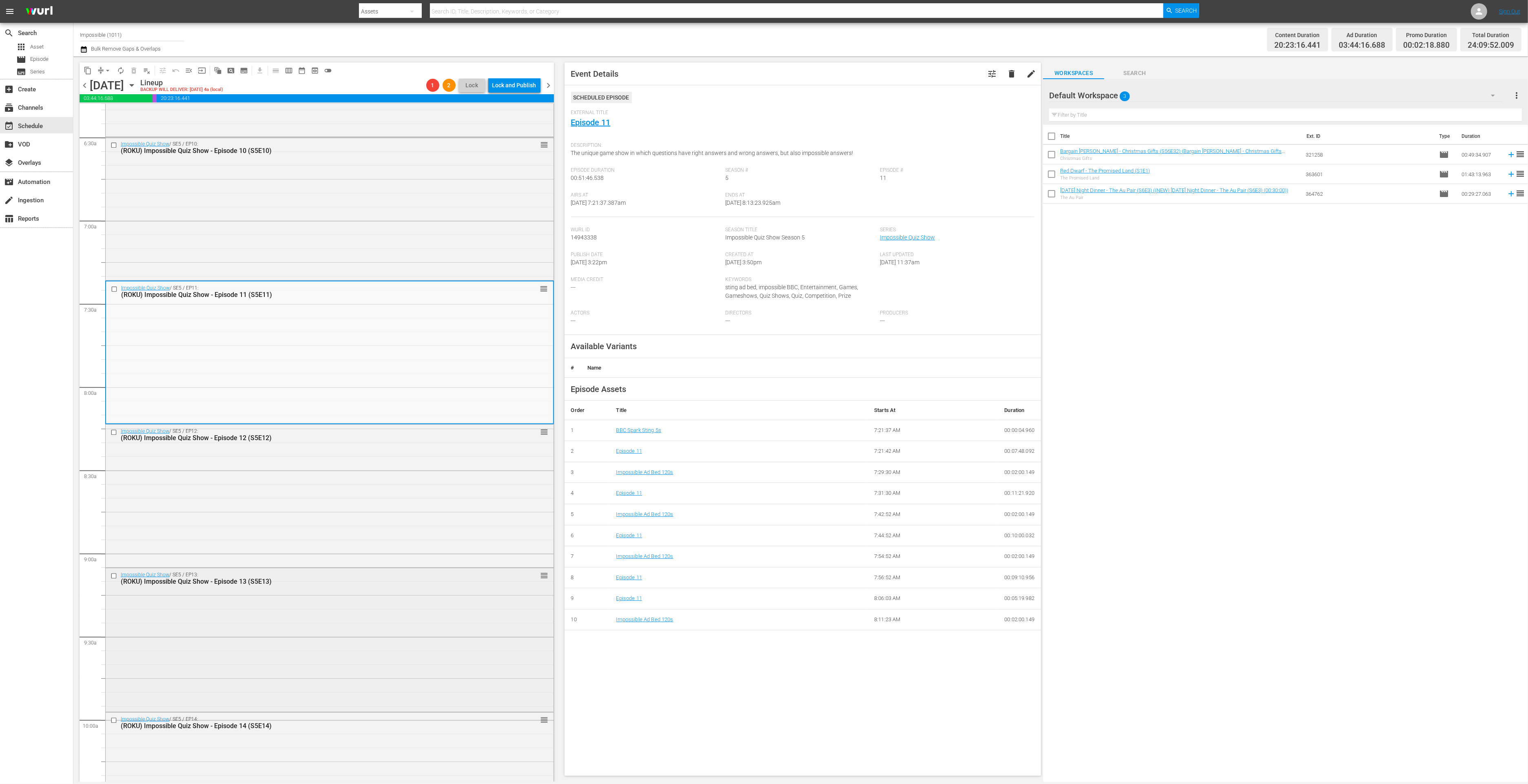
click at [283, 622] on div "Impossible Quiz Show / SE5 / EP13: (ROKU) Impossible Quiz Show - Episode 13 (S5…" at bounding box center [329, 639] width 448 height 142
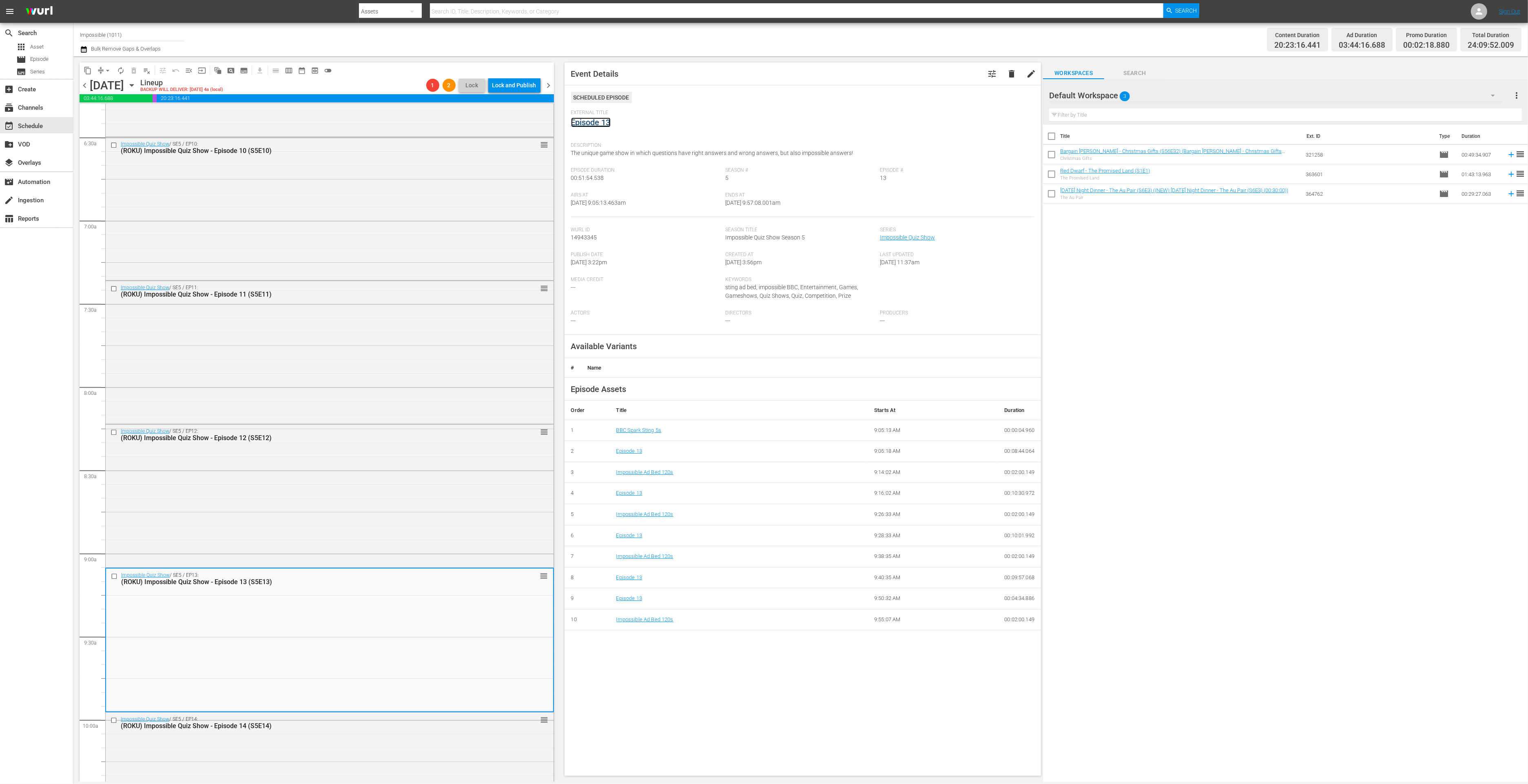
click at [597, 125] on link "Episode 13" at bounding box center [591, 122] width 40 height 10
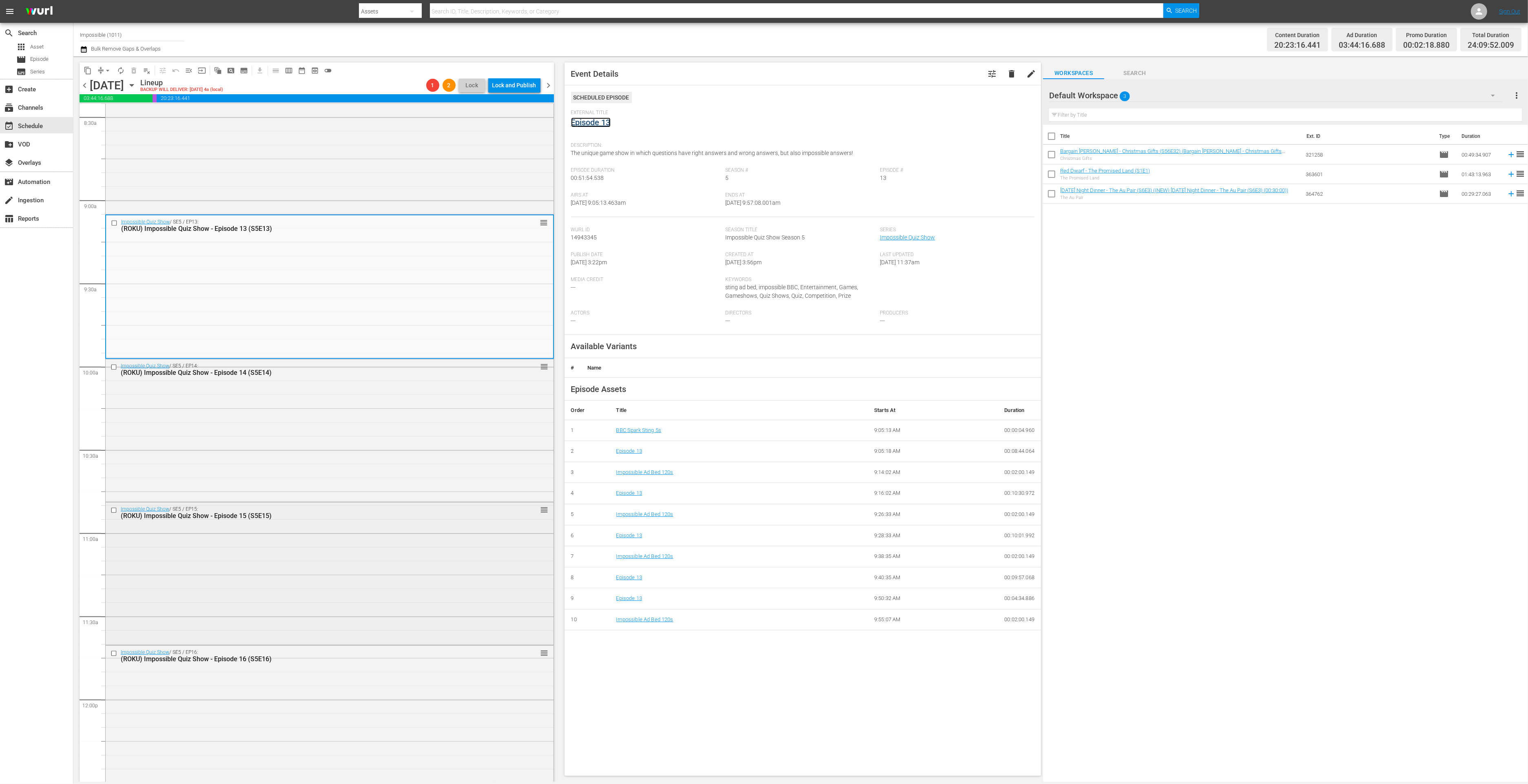
scroll to position [1419, 0]
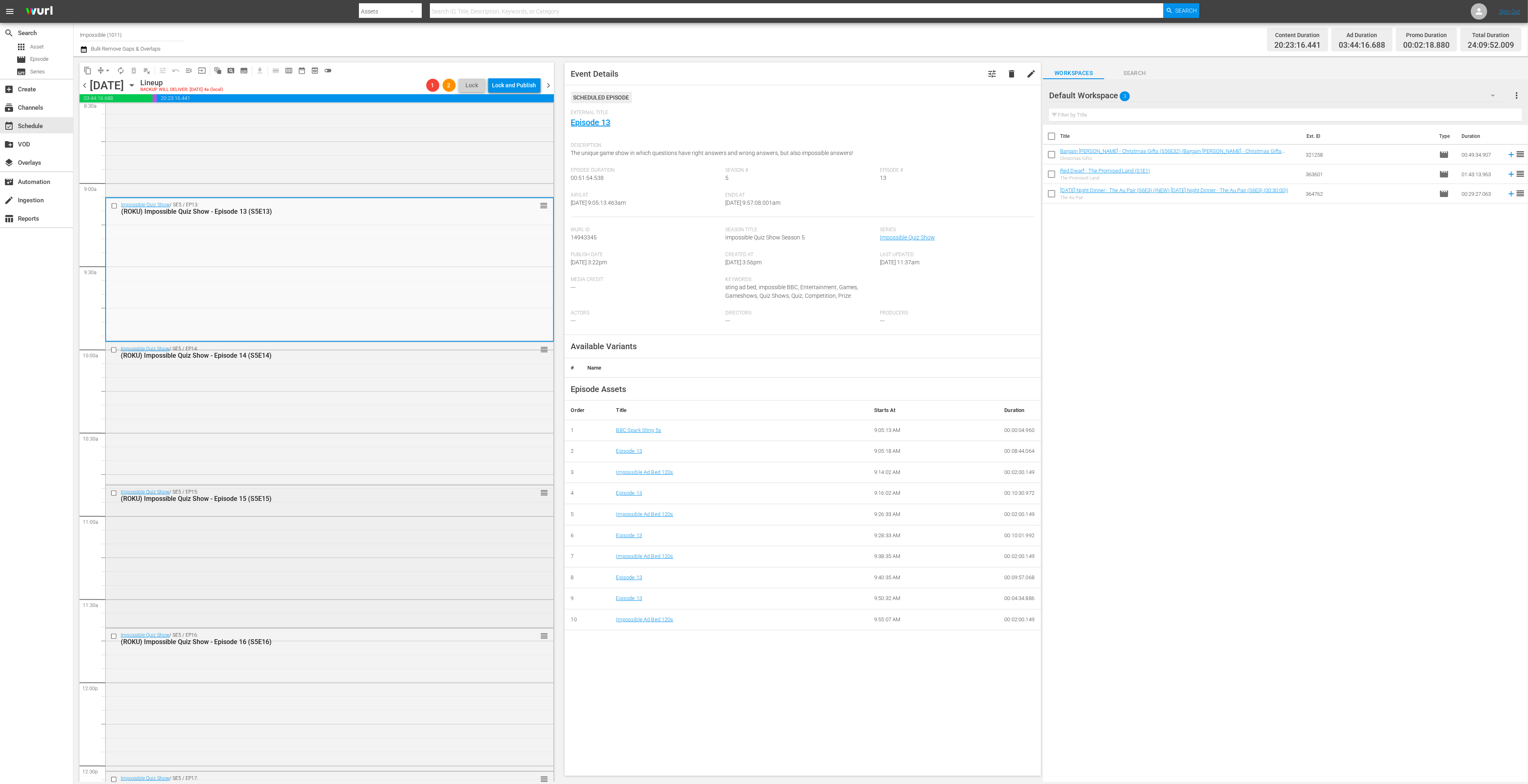
click at [393, 584] on div "Impossible Quiz Show / SE5 / EP15: (ROKU) Impossible Quiz Show - Episode 15 (S5…" at bounding box center [329, 555] width 448 height 141
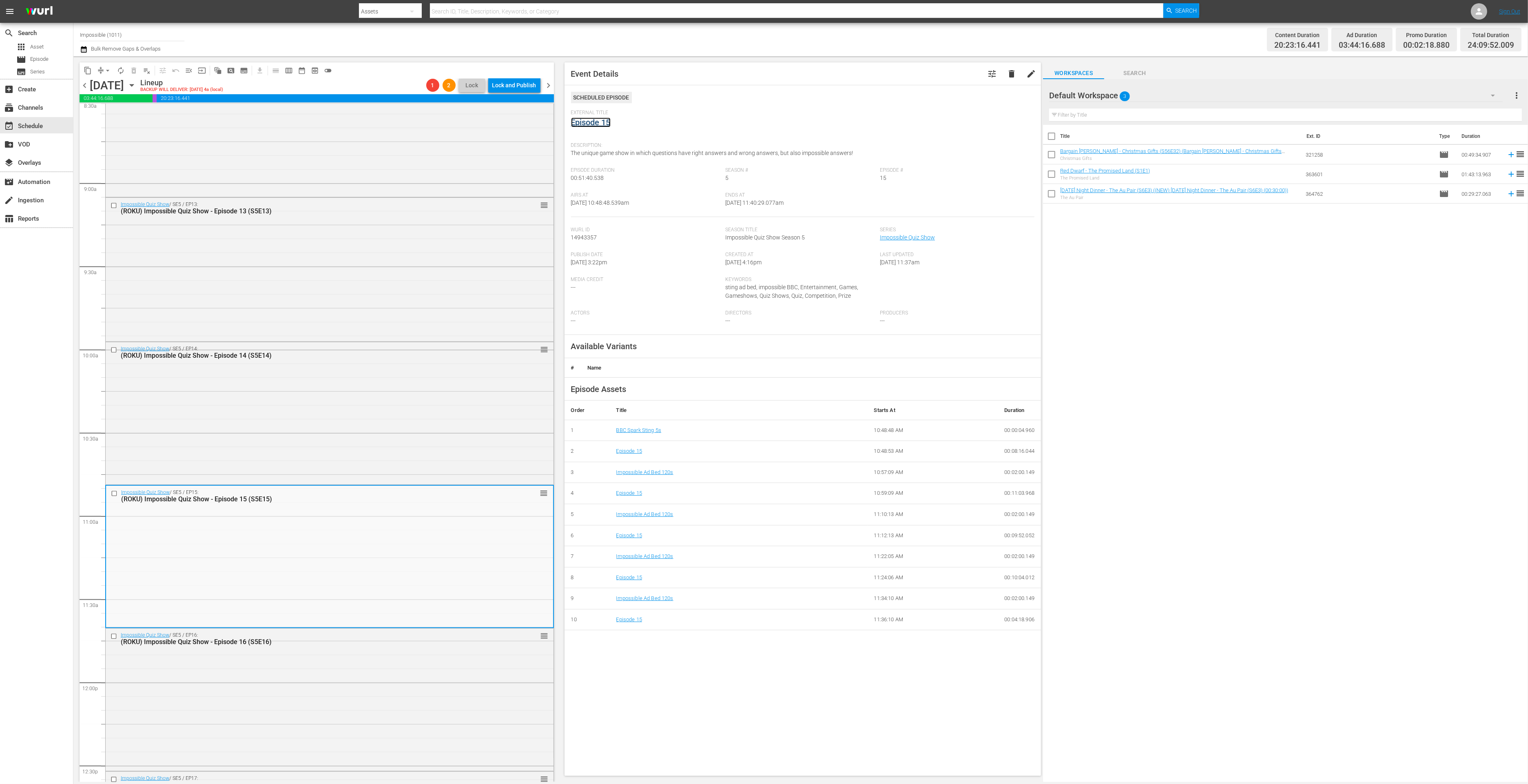
click at [587, 120] on link "Episode 15" at bounding box center [591, 122] width 40 height 10
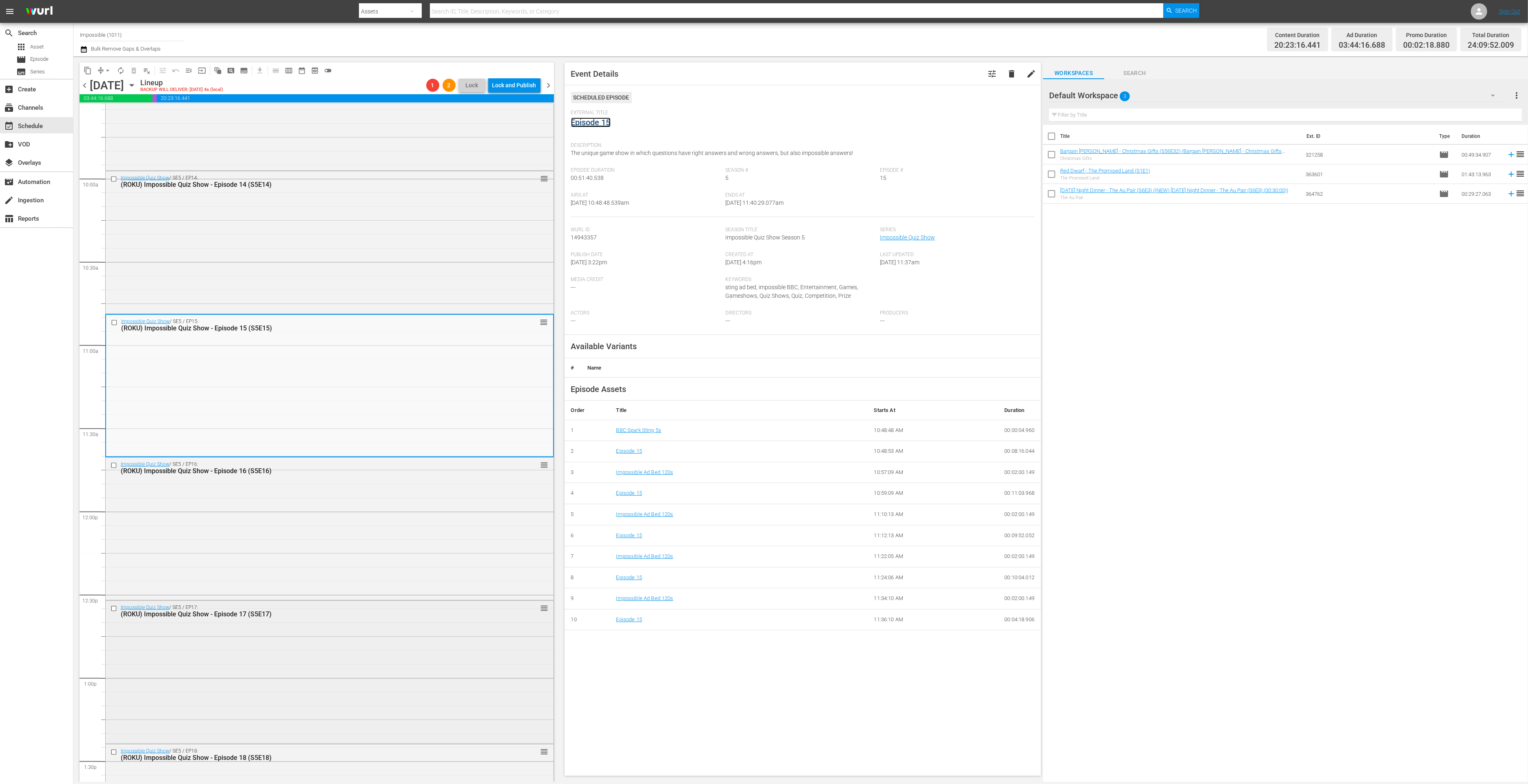
scroll to position [1610, 0]
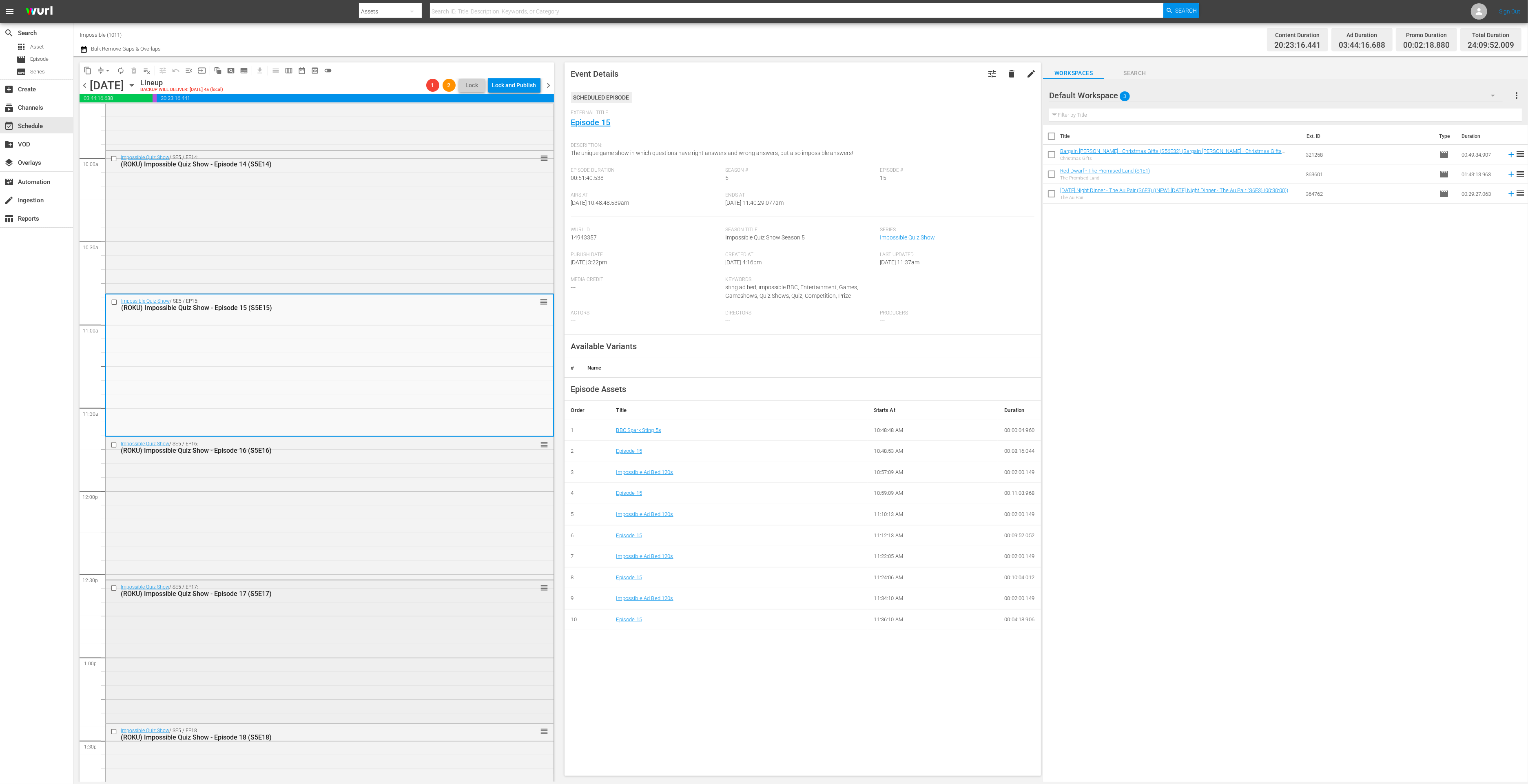
click at [304, 620] on div "Impossible Quiz Show / SE5 / EP17: (ROKU) Impossible Quiz Show - Episode 17 (S5…" at bounding box center [329, 651] width 448 height 141
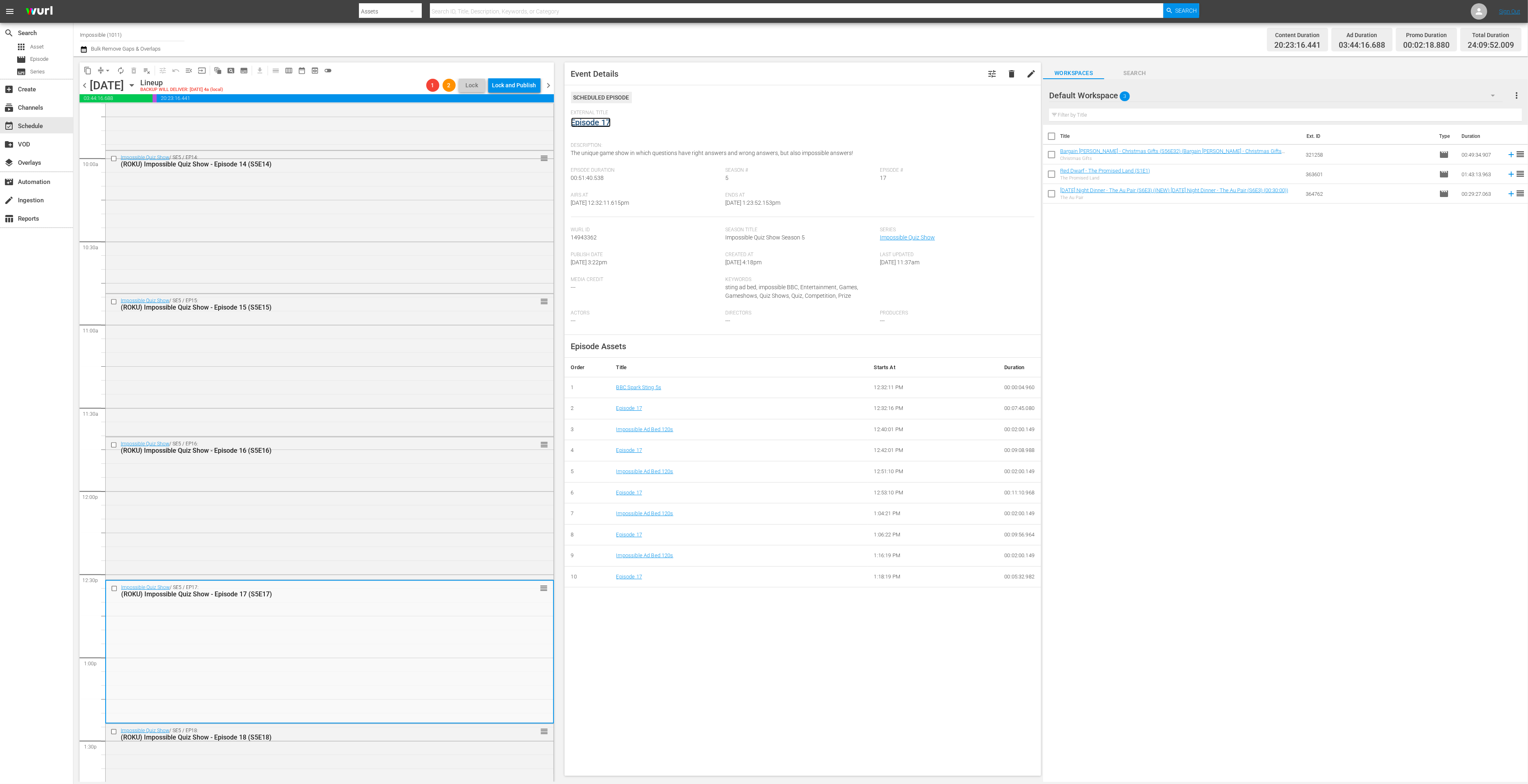
click at [599, 122] on link "Episode 17" at bounding box center [591, 122] width 40 height 10
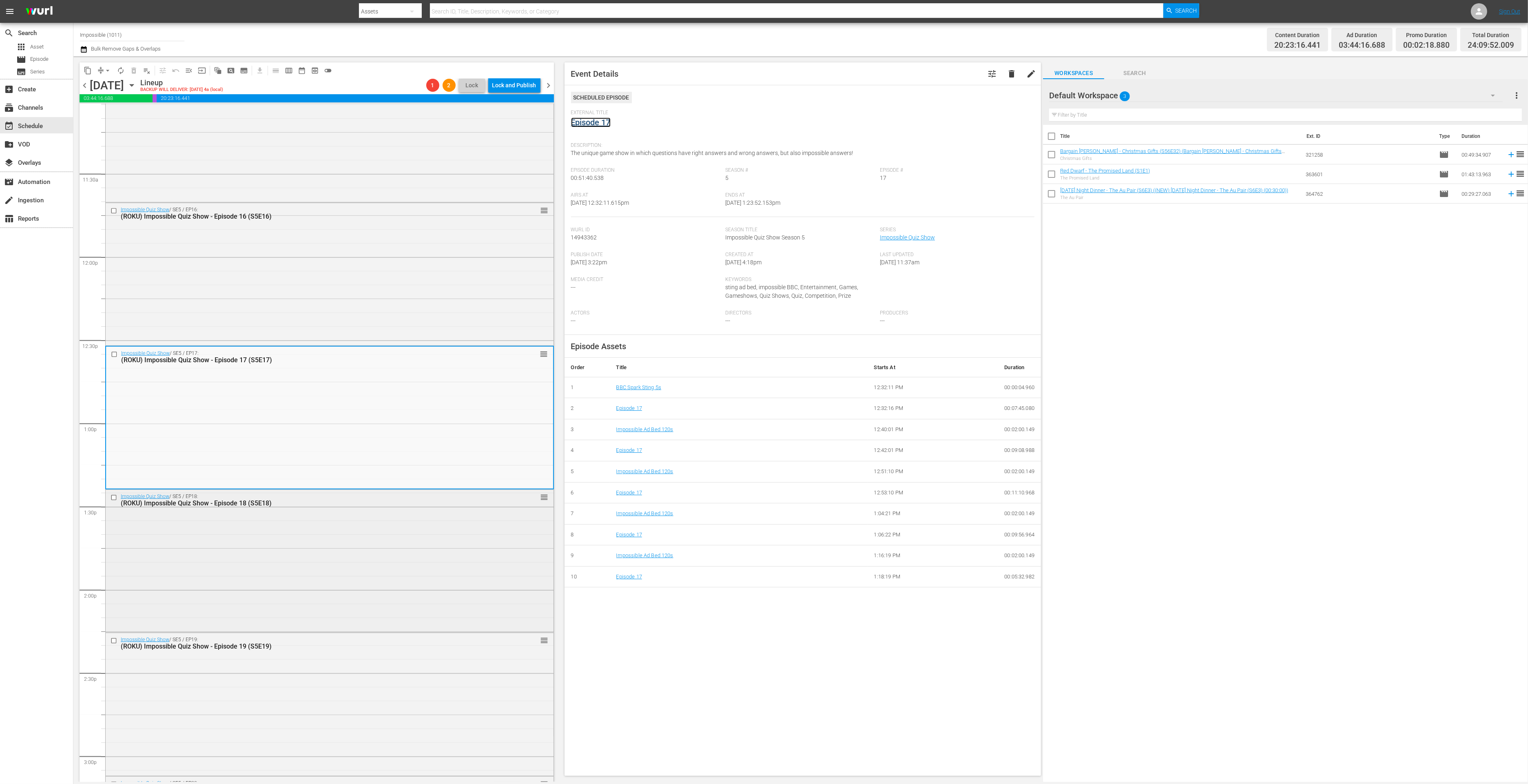
scroll to position [1883, 0]
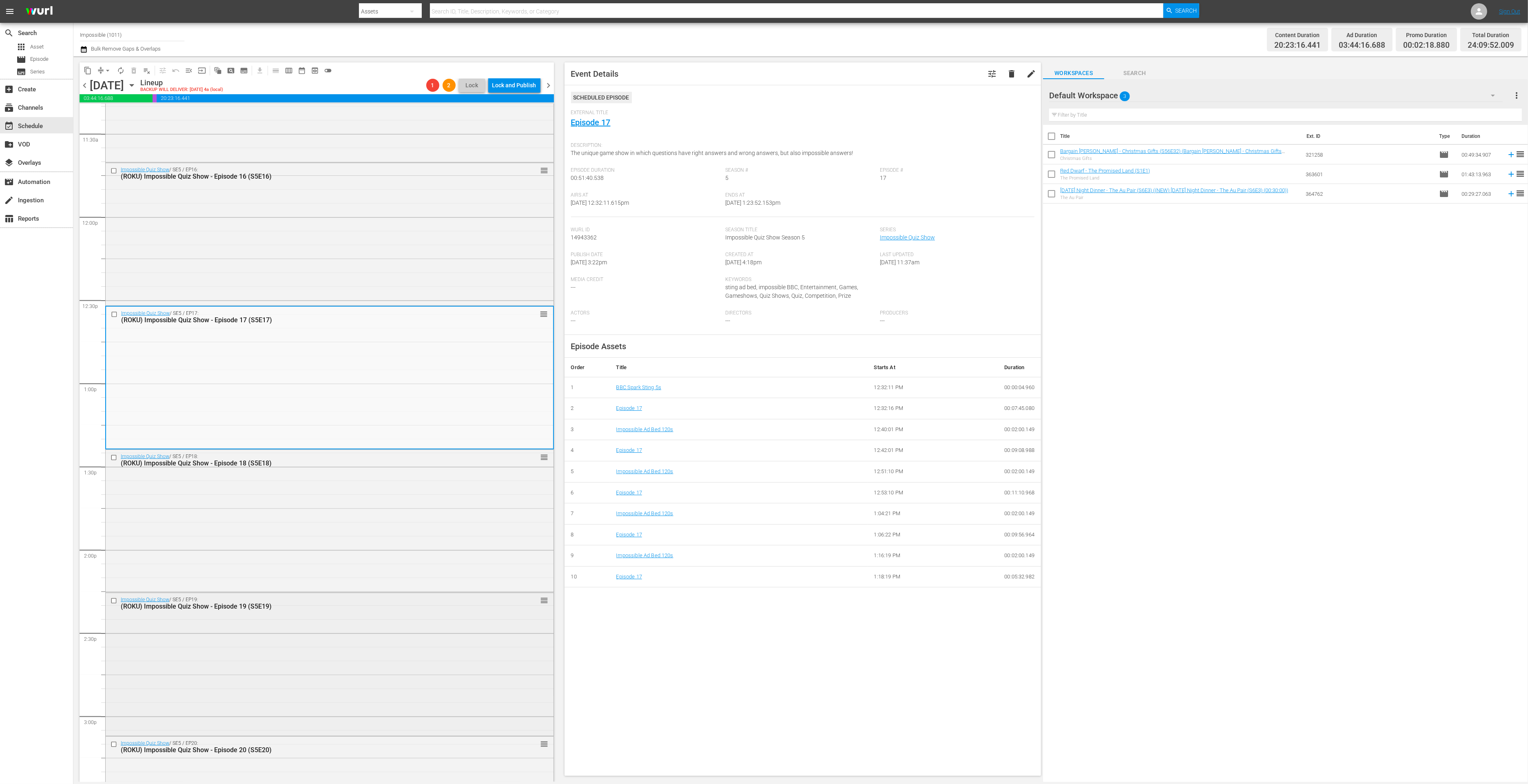
click at [292, 652] on div "Impossible Quiz Show / SE5 / EP19: (ROKU) Impossible Quiz Show - Episode 19 (S5…" at bounding box center [329, 663] width 448 height 141
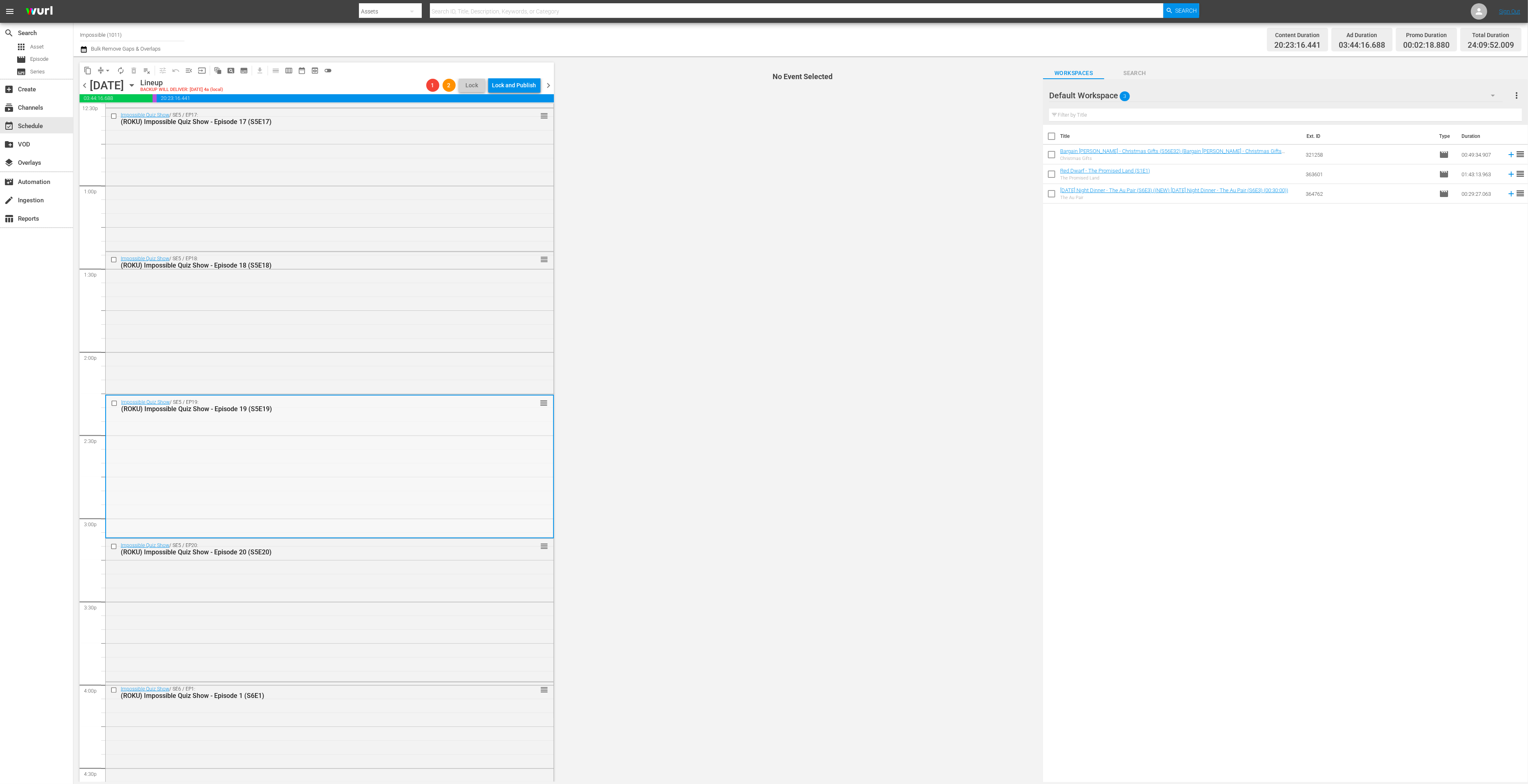
scroll to position [2160, 0]
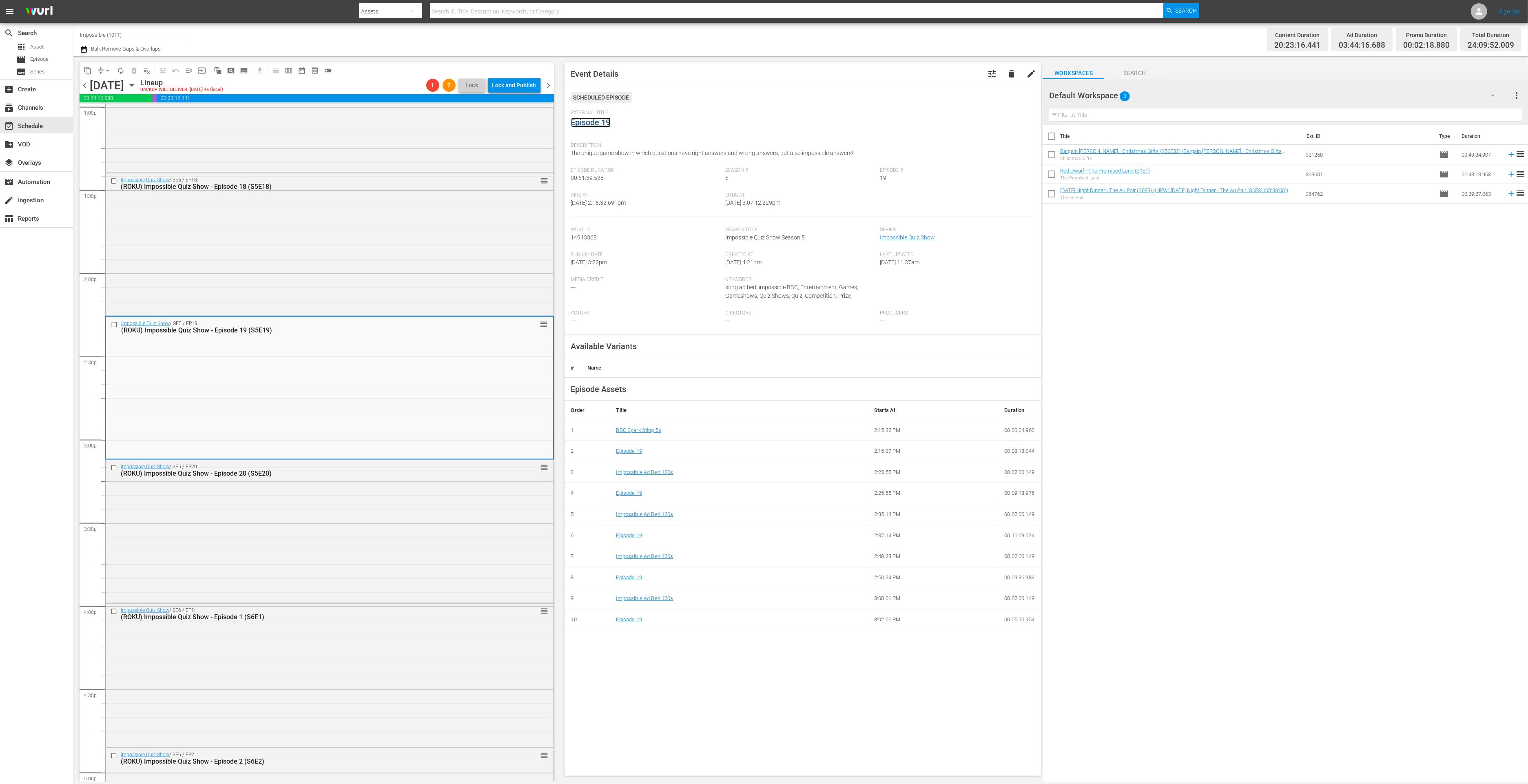
click at [600, 120] on link "Episode 19" at bounding box center [591, 122] width 40 height 10
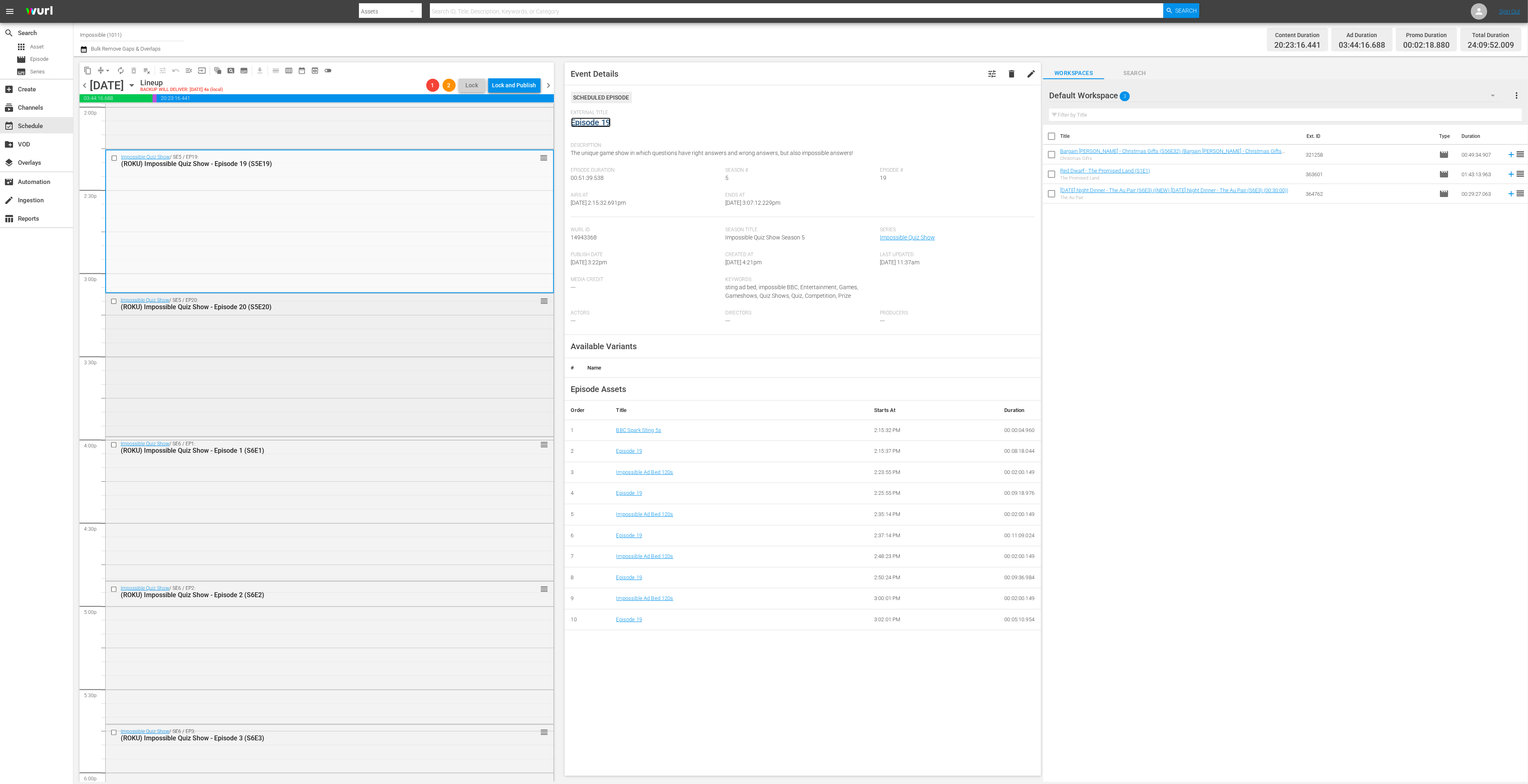
scroll to position [2331, 0]
click at [377, 514] on div "Impossible Quiz Show / SE6 / EP1: (ROKU) Impossible Quiz Show - Episode 1 (S6E1…" at bounding box center [329, 503] width 448 height 142
click at [587, 122] on link "Episode 1" at bounding box center [588, 122] width 35 height 10
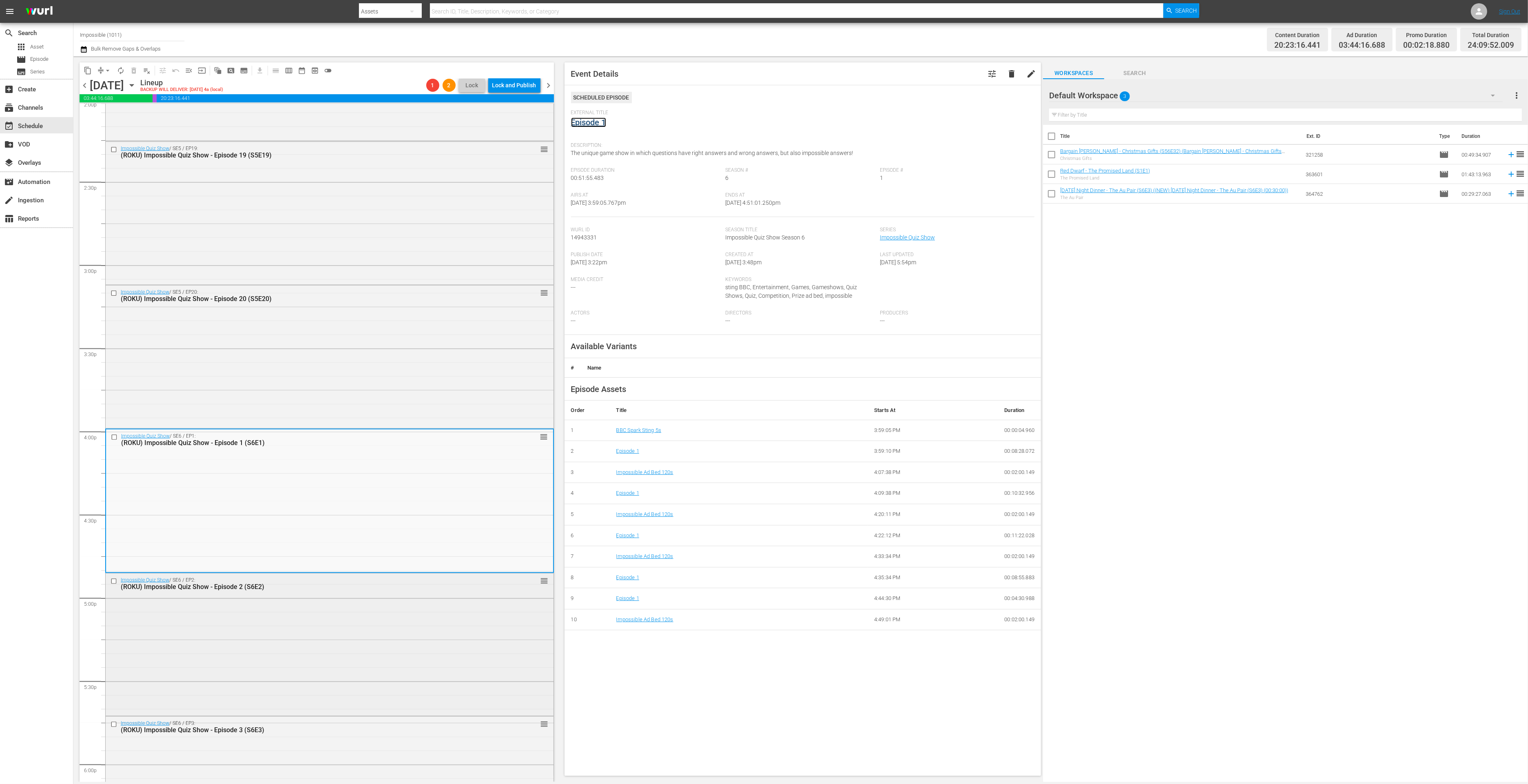
scroll to position [2416, 0]
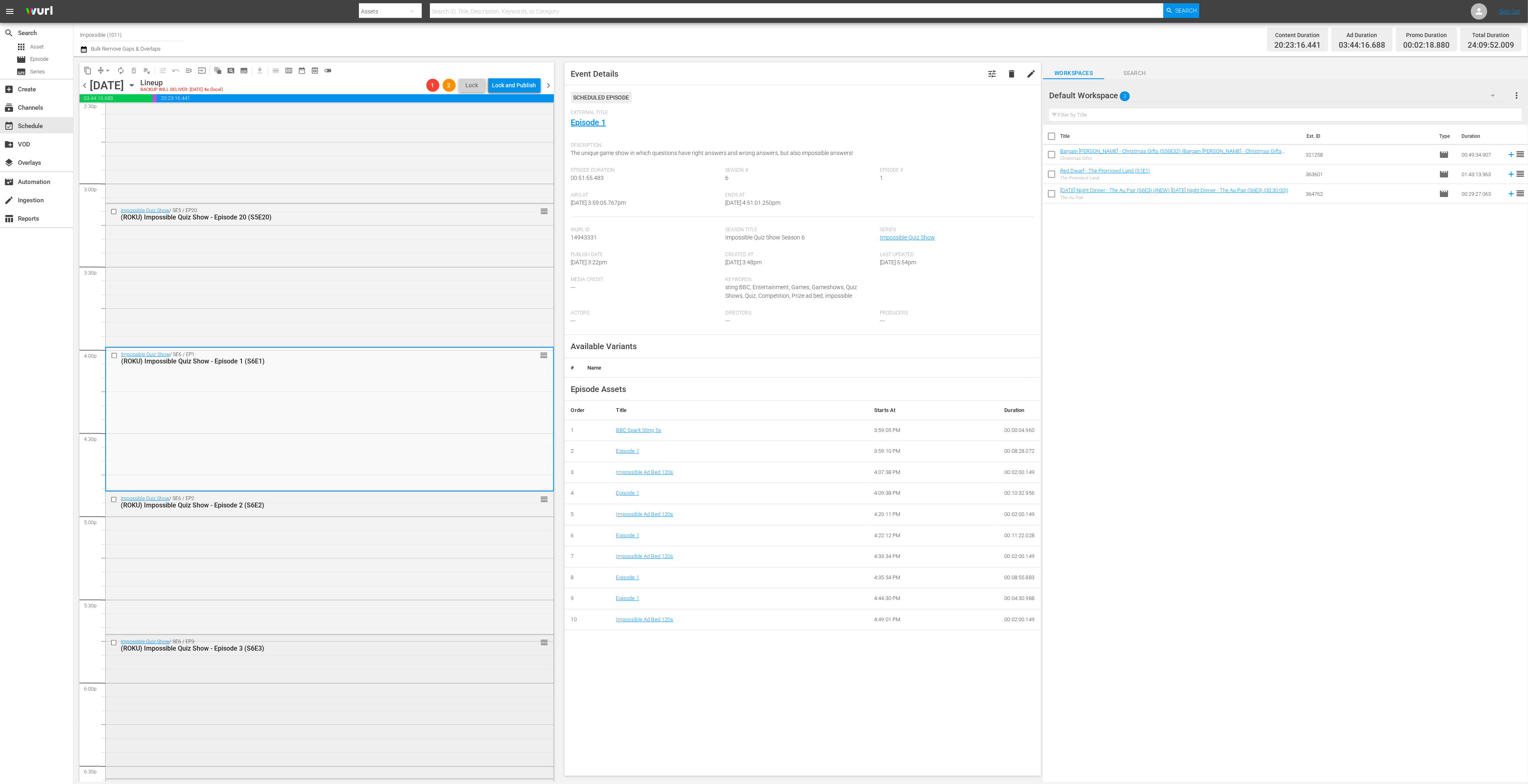
click at [367, 666] on div "Impossible Quiz Show / SE6 / EP3: (ROKU) Impossible Quiz Show - Episode 3 (S6E3…" at bounding box center [329, 706] width 448 height 142
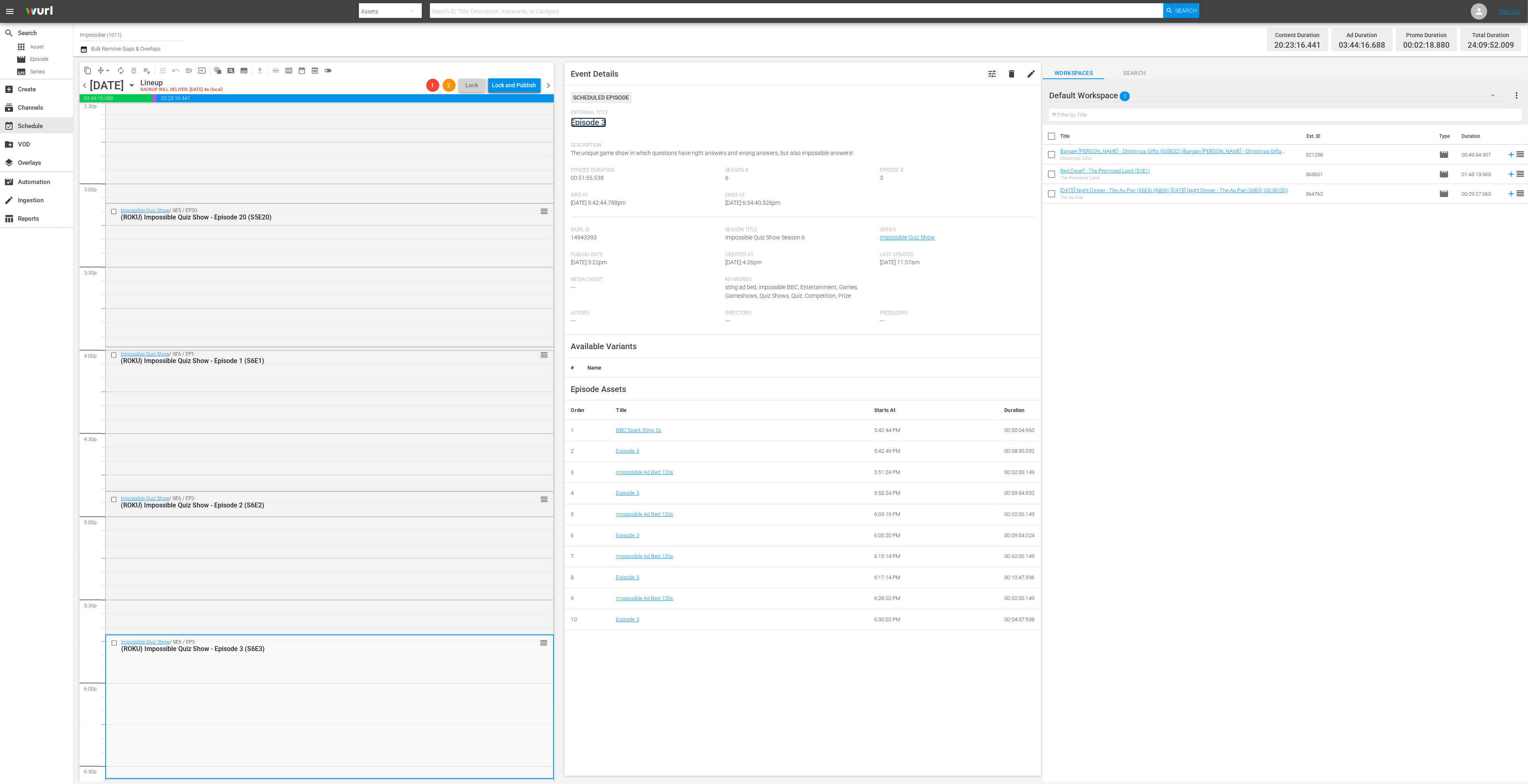
click at [580, 122] on link "Episode 3" at bounding box center [588, 122] width 35 height 10
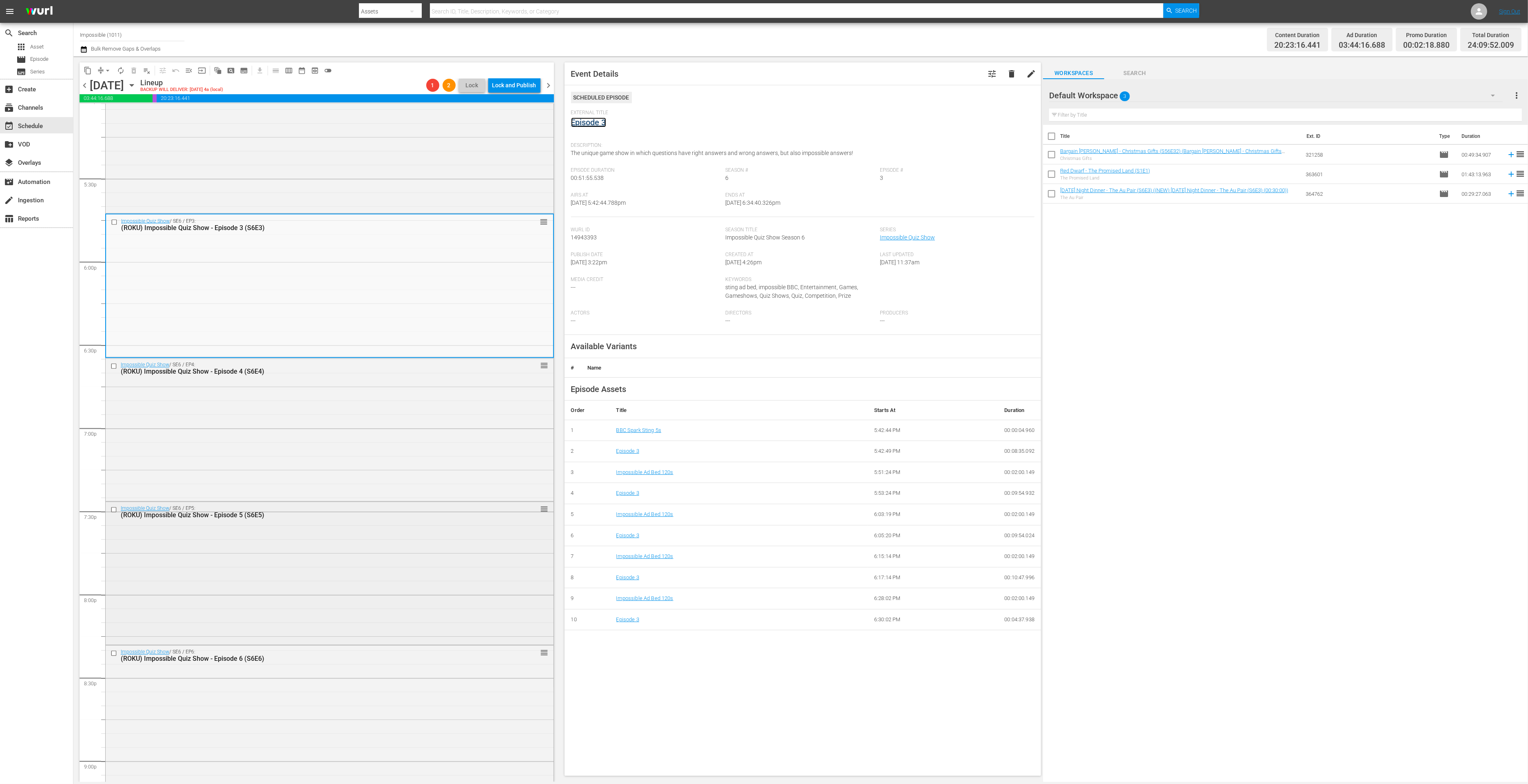
scroll to position [2838, 0]
click at [329, 559] on div "Impossible Quiz Show / SE6 / EP5: (ROKU) Impossible Quiz Show - Episode 5 (S6E5…" at bounding box center [329, 572] width 448 height 141
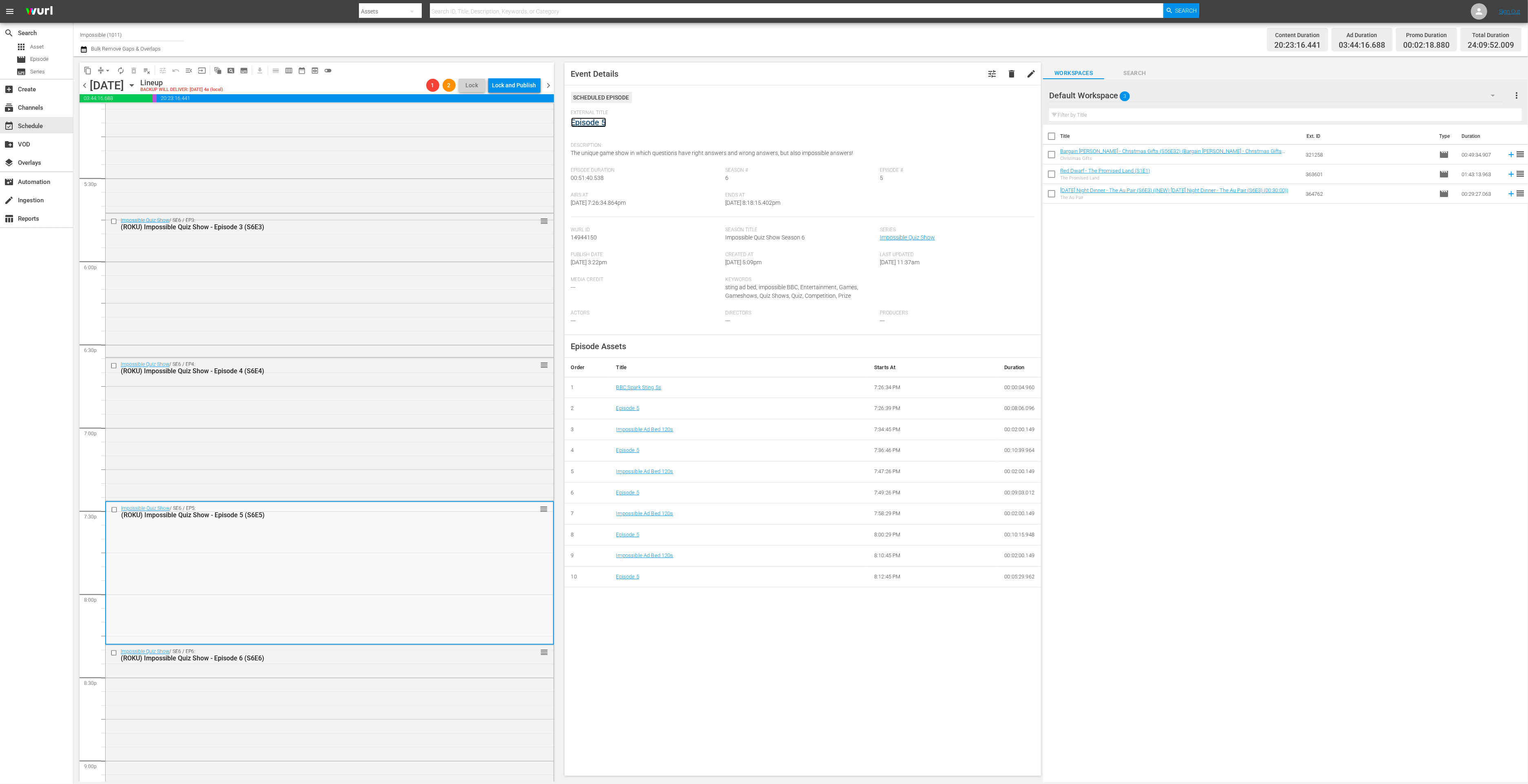
click at [588, 122] on link "Episode 5" at bounding box center [588, 122] width 35 height 10
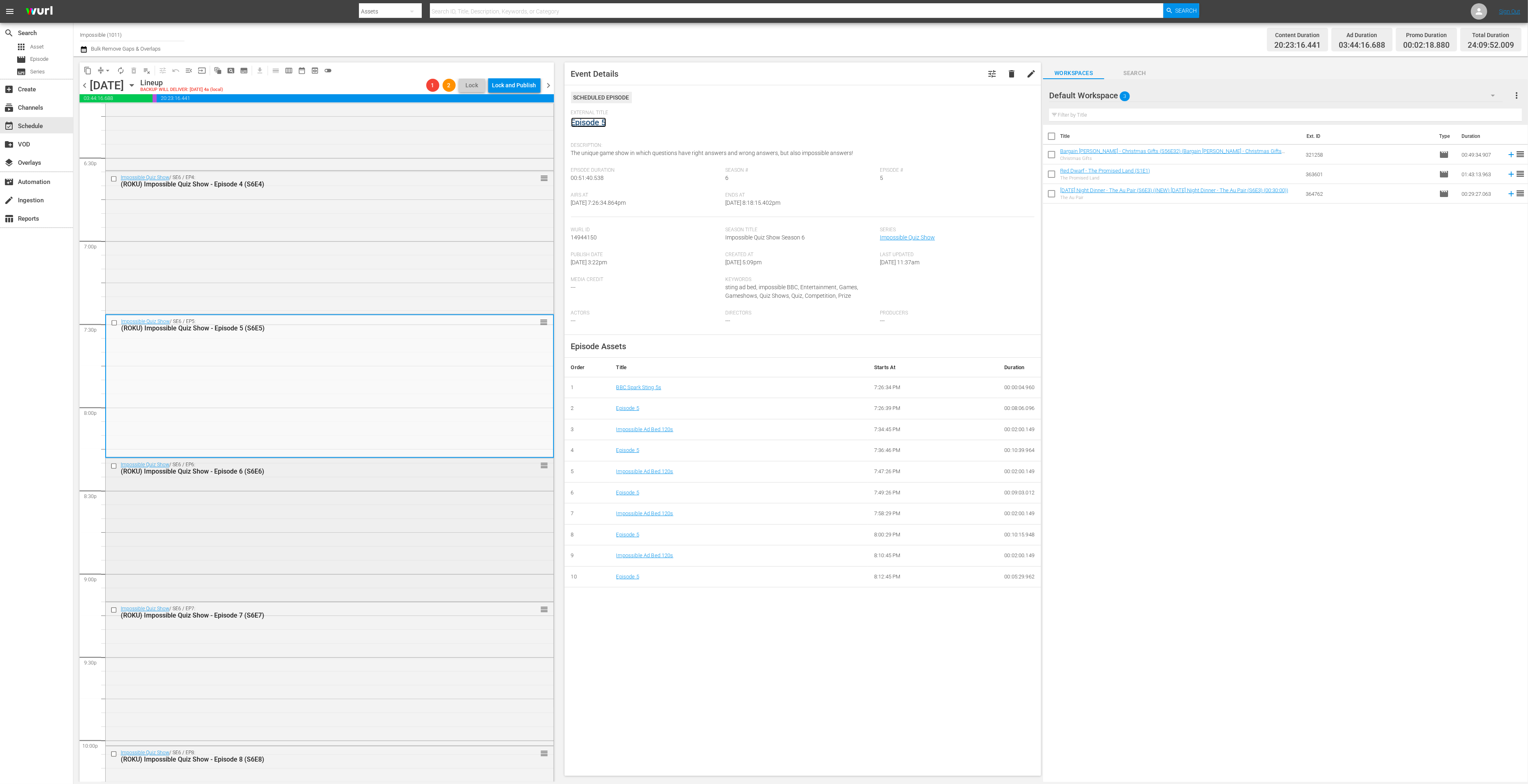
scroll to position [3157, 0]
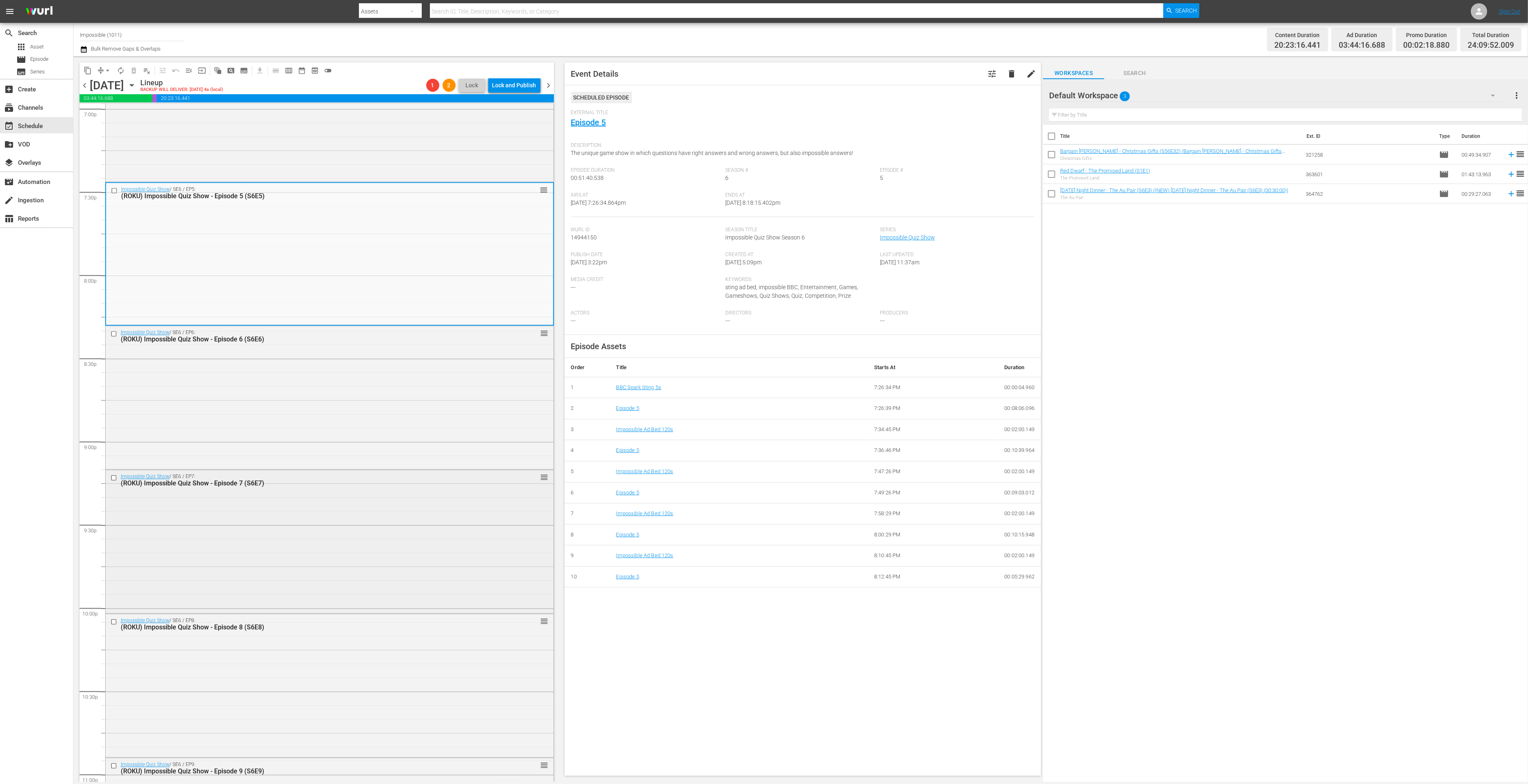
click at [254, 553] on div "Impossible Quiz Show / SE6 / EP7: (ROKU) Impossible Quiz Show - Episode 7 (S6E7…" at bounding box center [329, 541] width 448 height 142
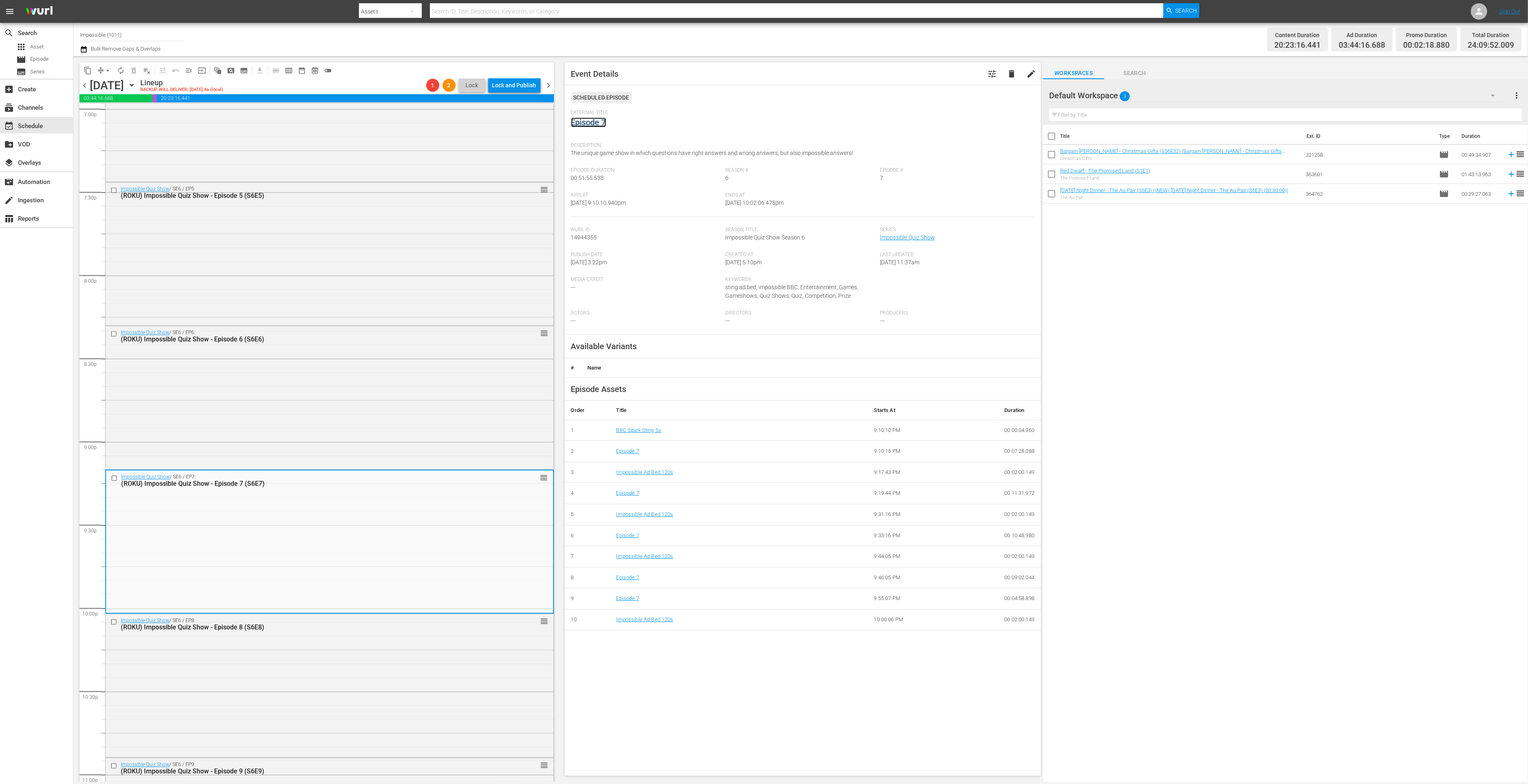
click at [587, 121] on link "Episode 7" at bounding box center [588, 122] width 35 height 10
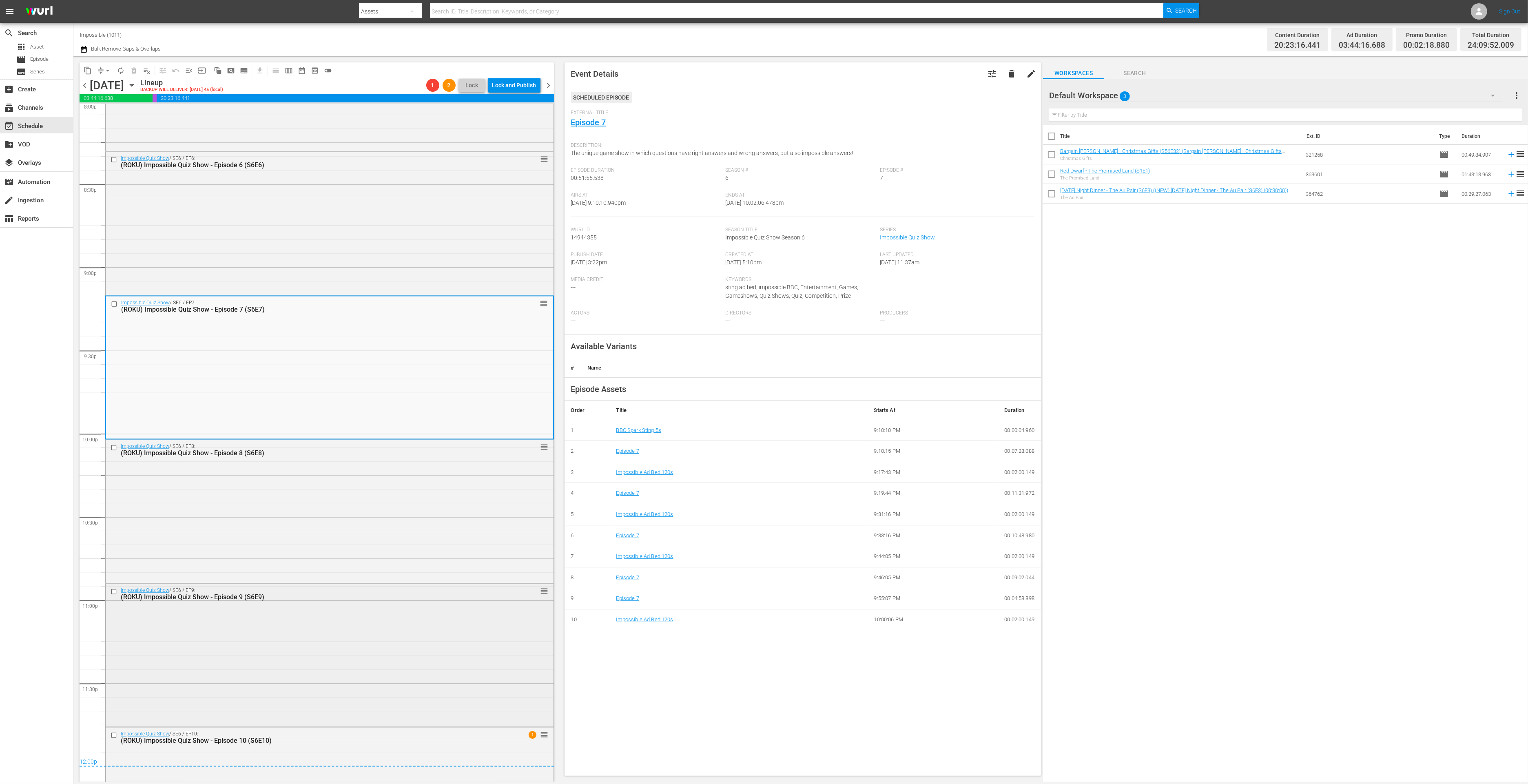
click at [360, 642] on div "Impossible Quiz Show / SE6 / EP9: (ROKU) Impossible Quiz Show - Episode 9 (S6E9…" at bounding box center [329, 654] width 448 height 141
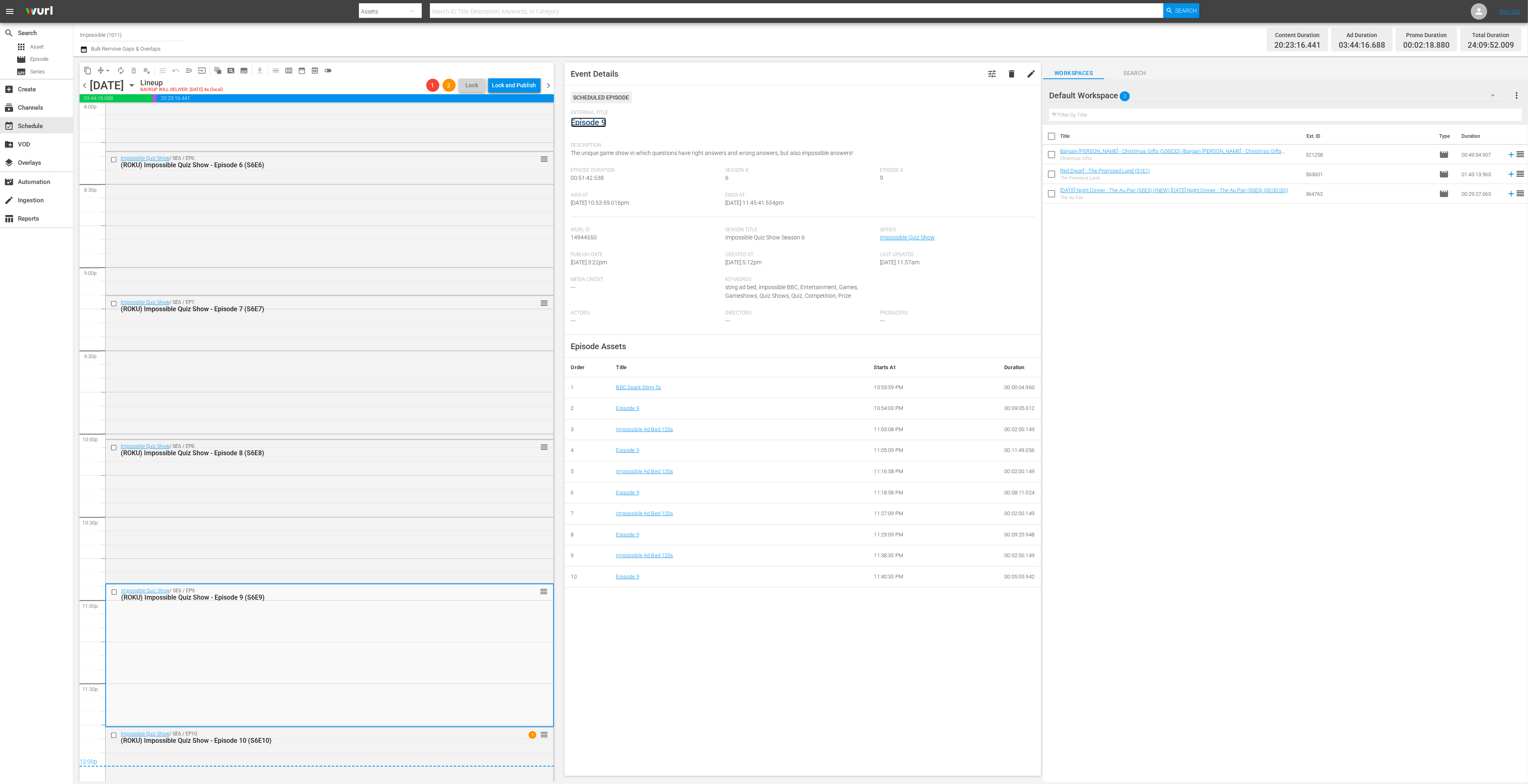
click at [588, 122] on link "Episode 9" at bounding box center [588, 122] width 35 height 10
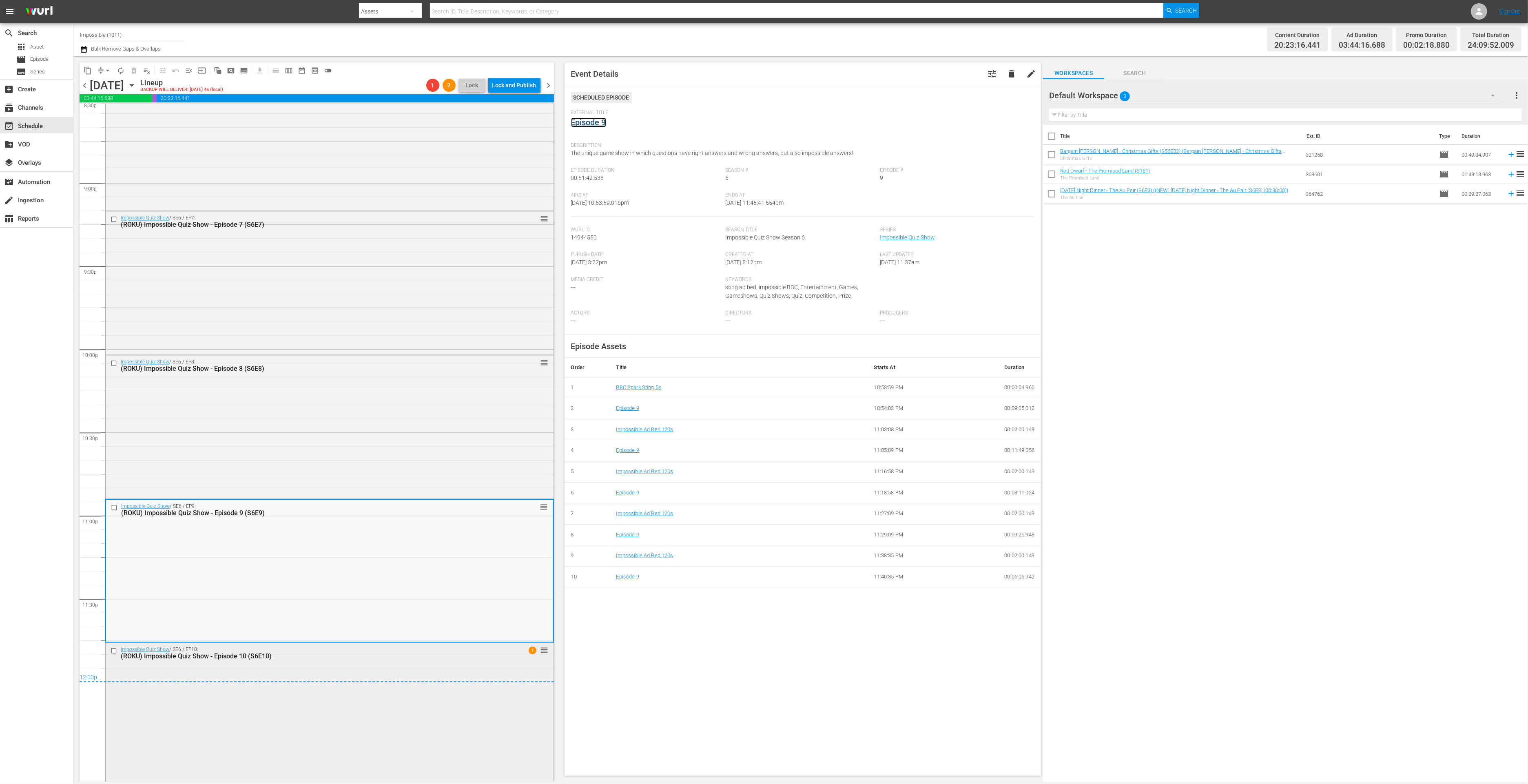
scroll to position [3419, 0]
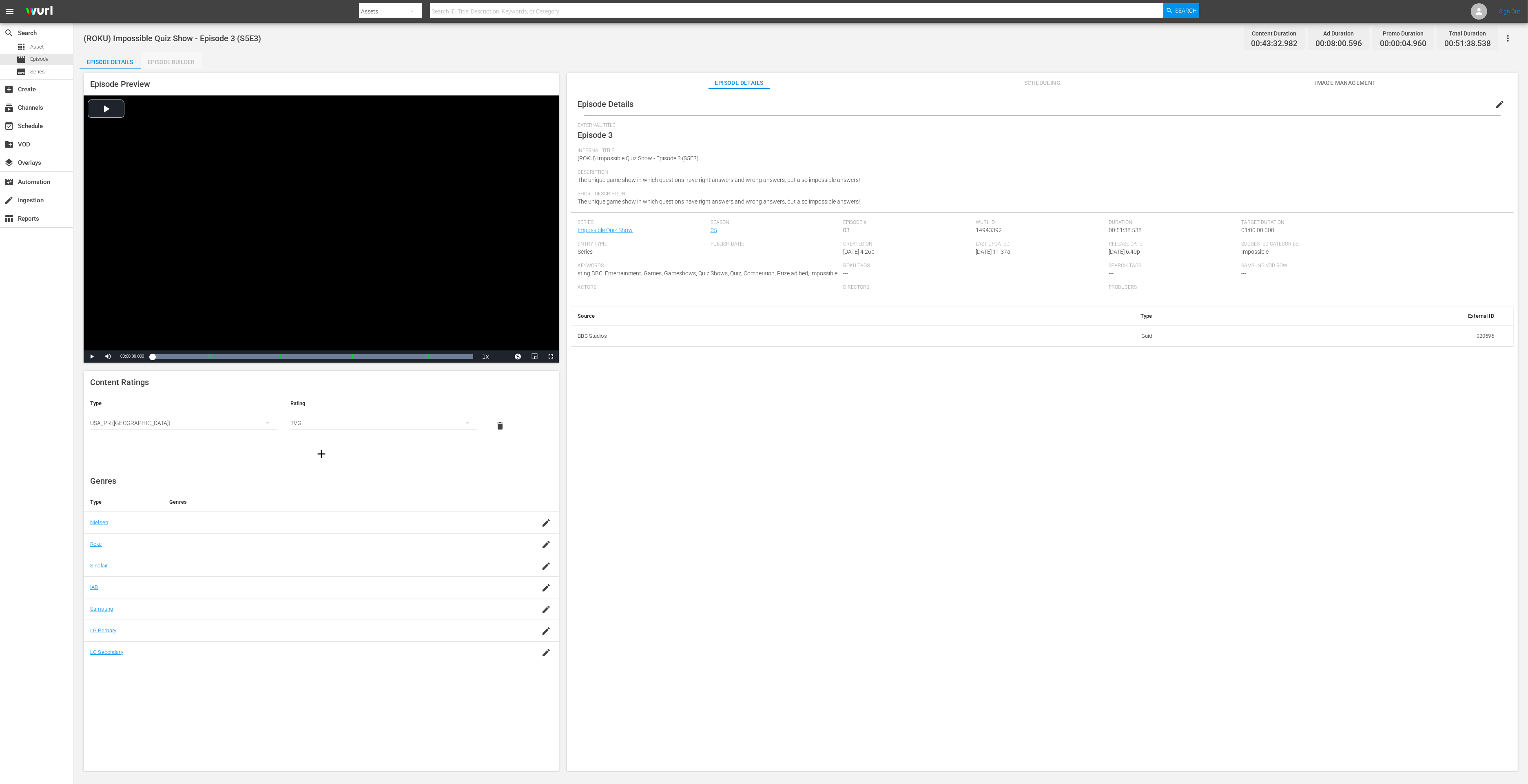
click at [182, 59] on div "Episode Builder" at bounding box center [171, 62] width 61 height 20
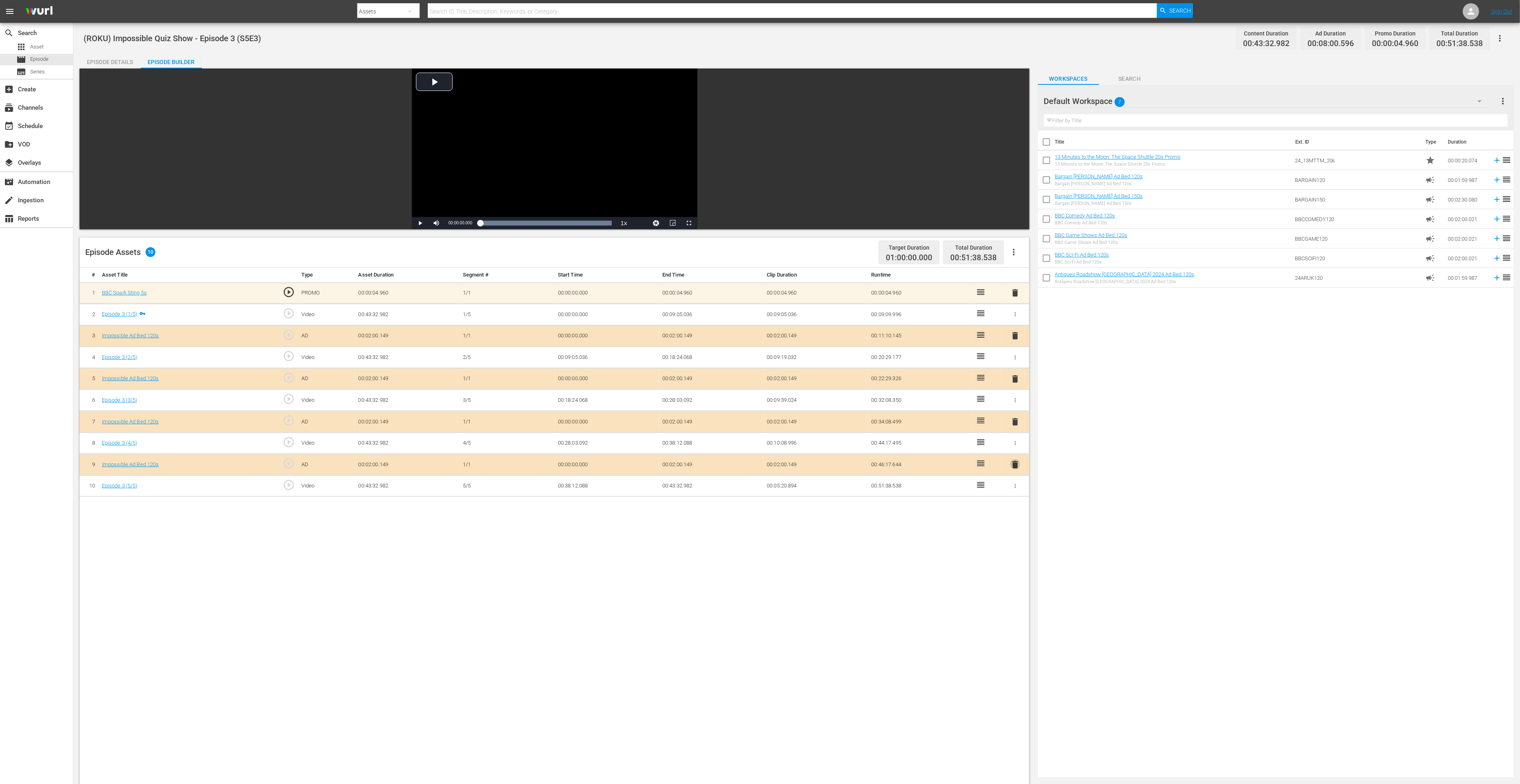
click at [1015, 461] on span "delete" at bounding box center [1015, 464] width 10 height 10
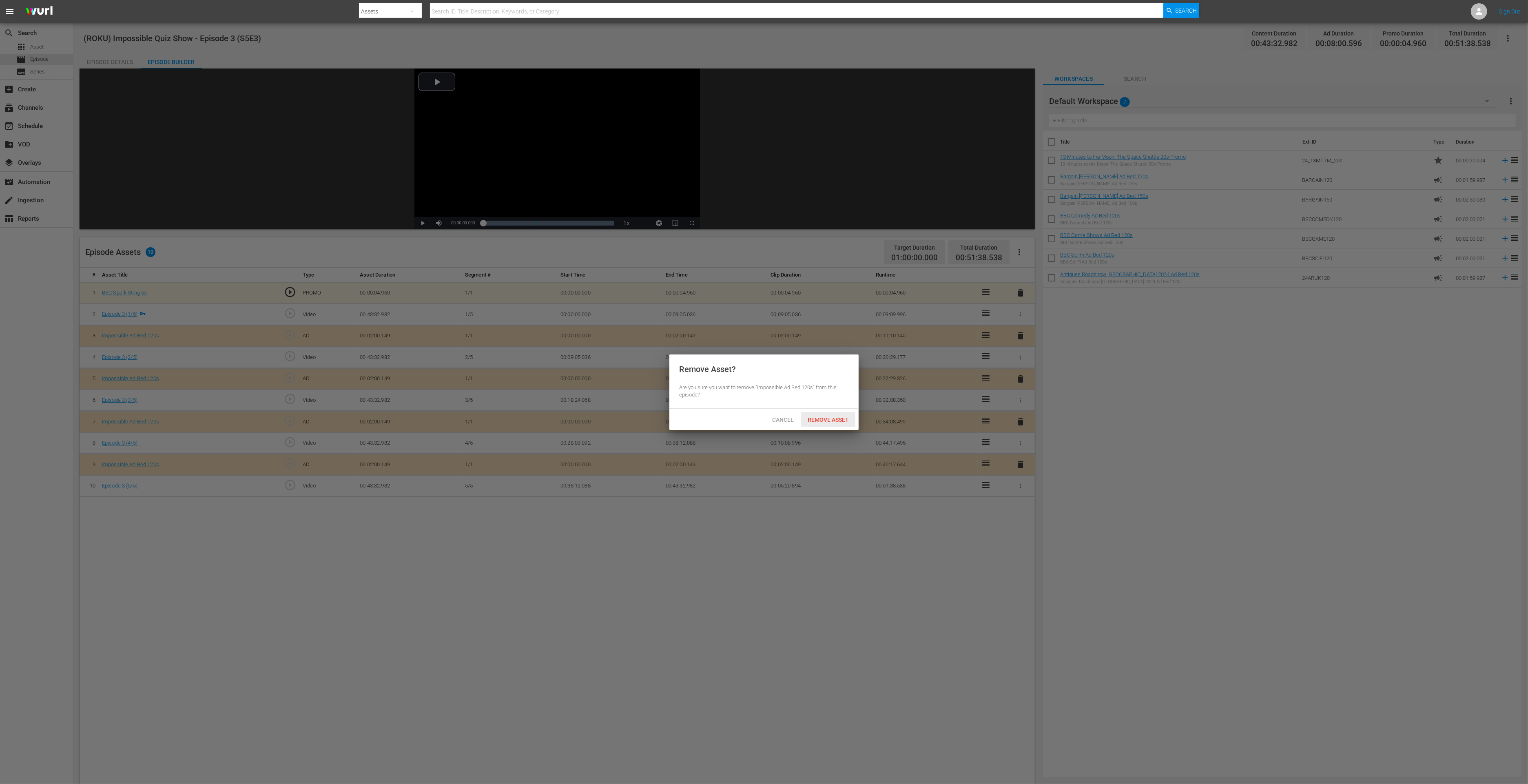
click at [817, 422] on span "Remove Asset" at bounding box center [828, 419] width 54 height 7
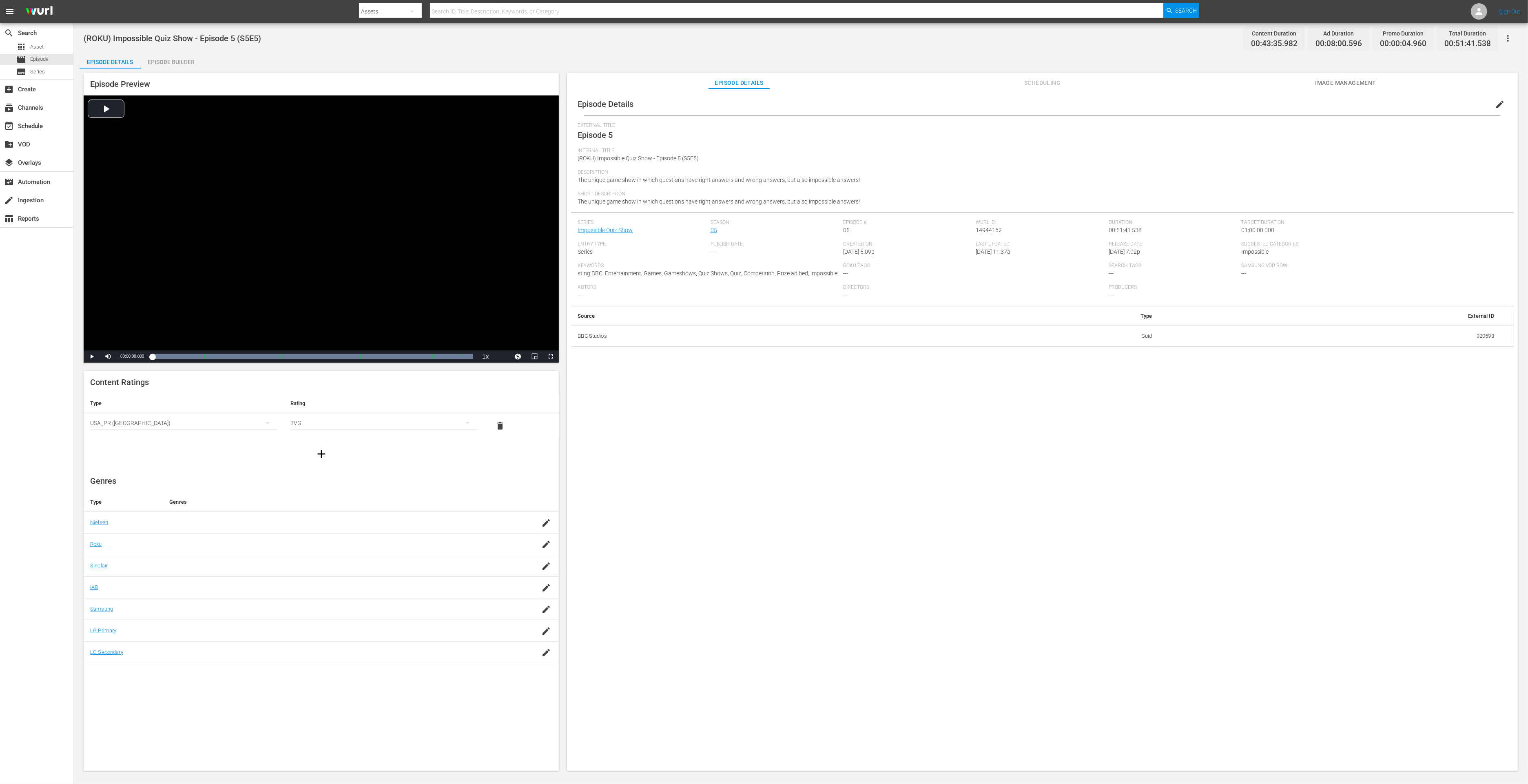
click at [167, 65] on div "Episode Builder" at bounding box center [171, 62] width 61 height 20
click at [177, 67] on div "Episode Builder" at bounding box center [171, 62] width 61 height 20
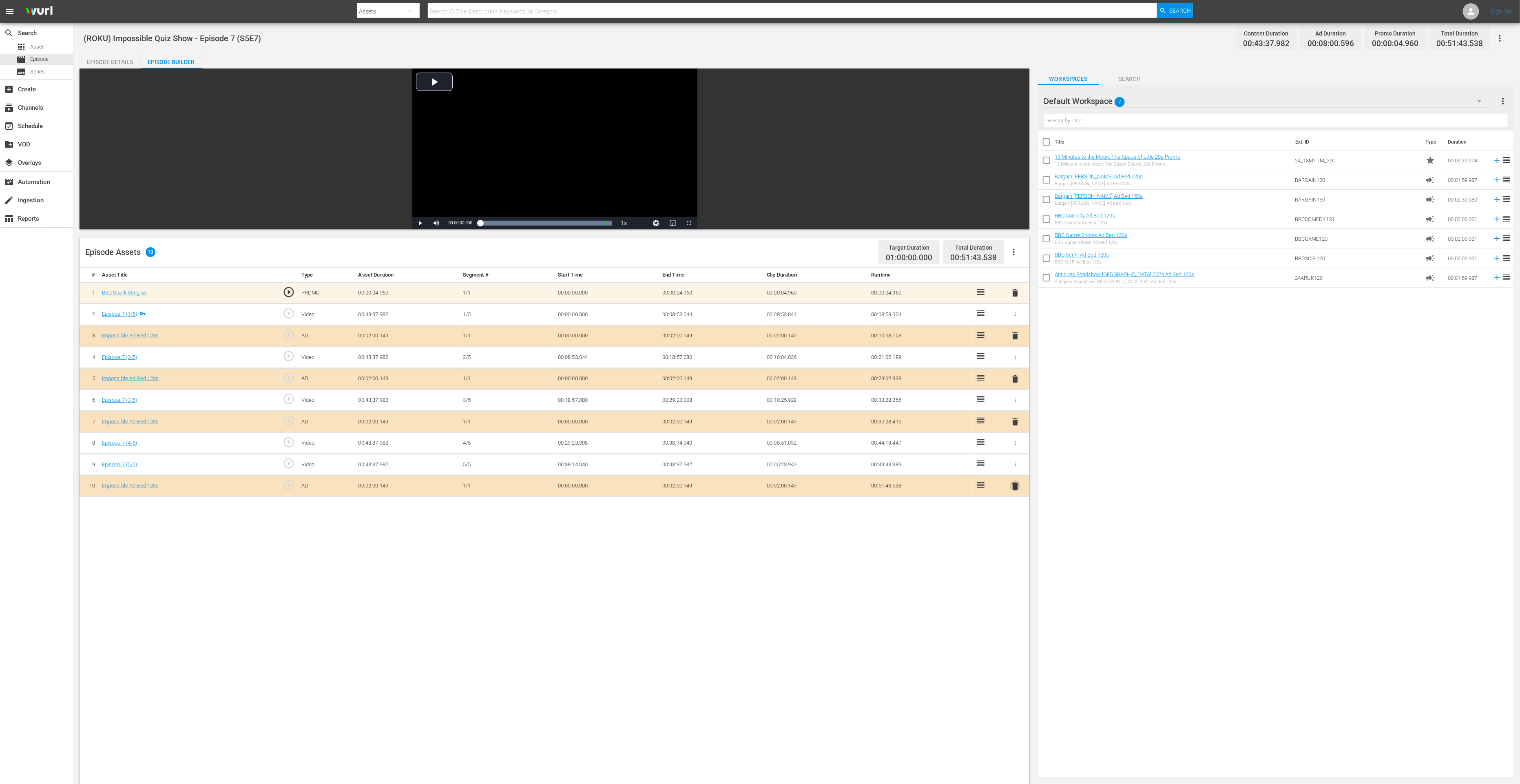
click at [1014, 485] on span "delete" at bounding box center [1015, 486] width 10 height 10
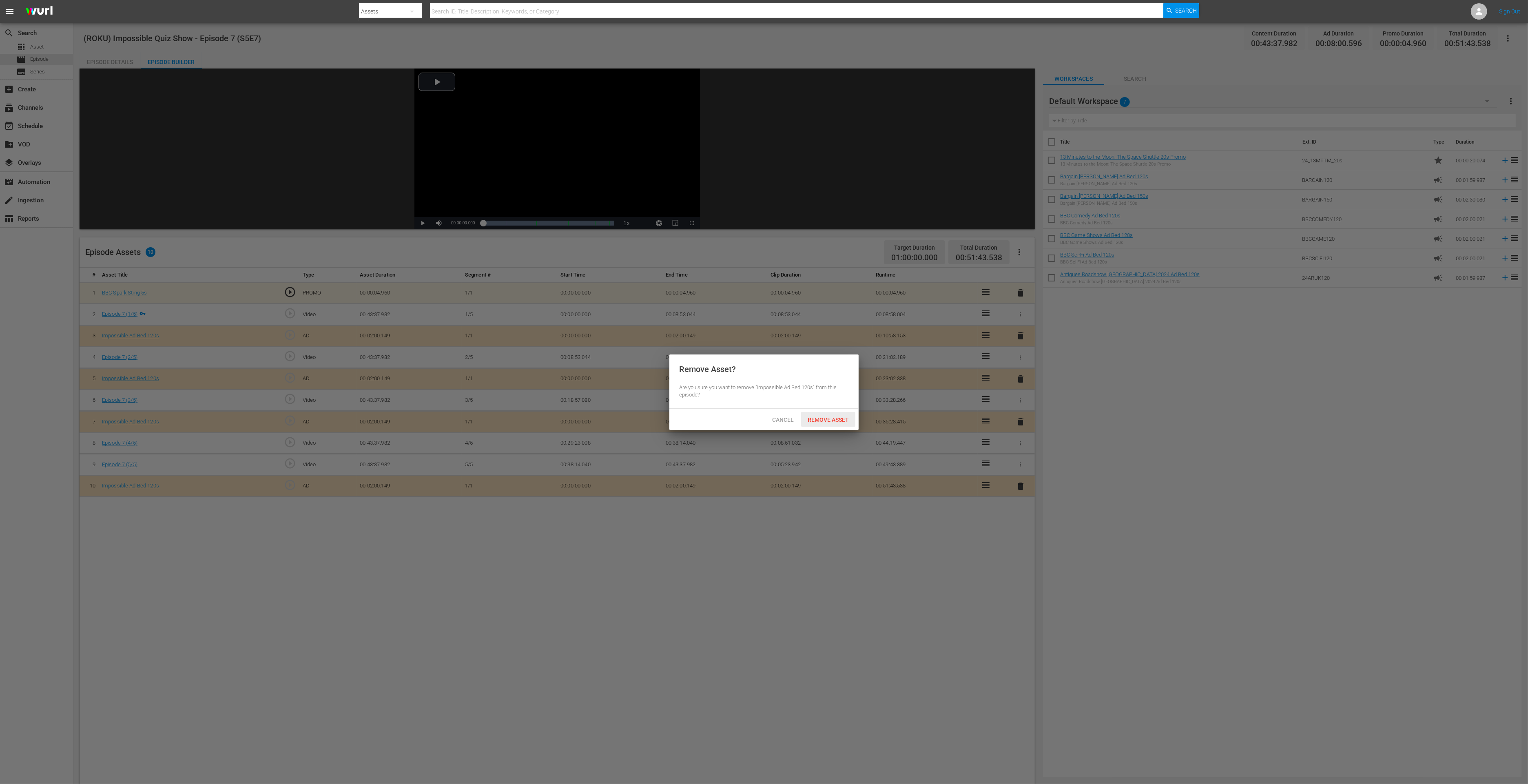
click at [809, 423] on div "Remove Asset" at bounding box center [828, 419] width 54 height 15
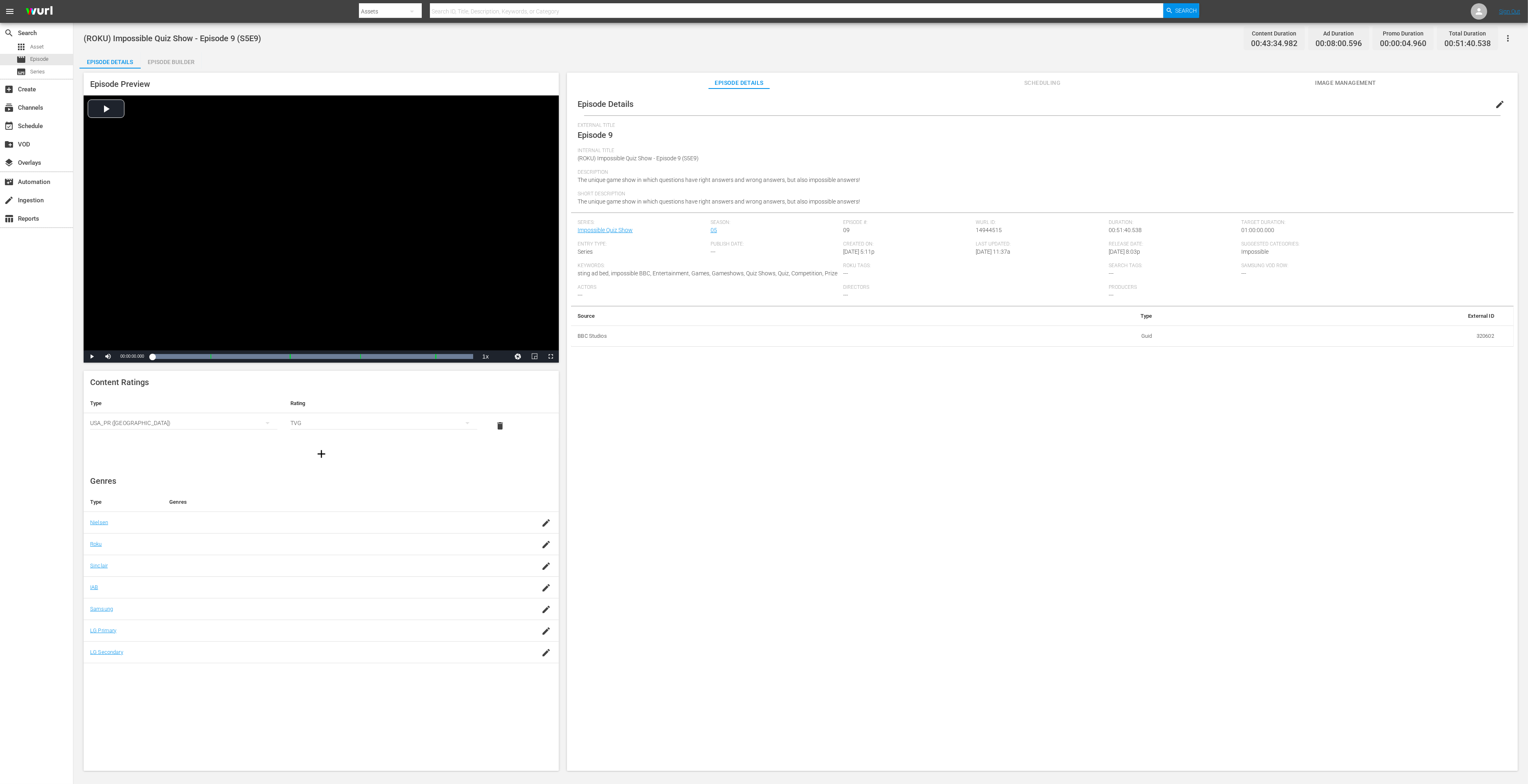
click at [185, 58] on div "Episode Builder" at bounding box center [171, 62] width 61 height 20
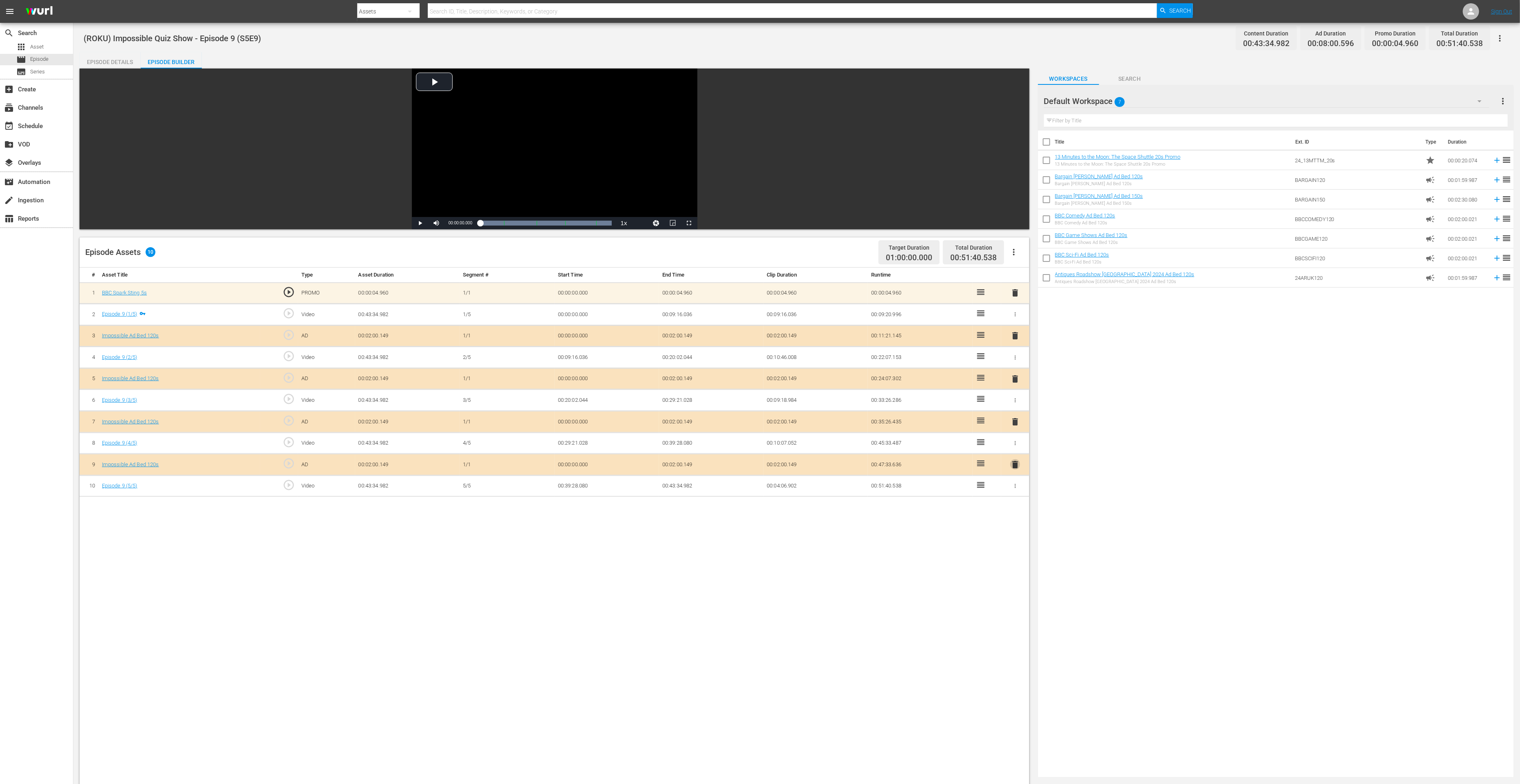
click at [1014, 461] on span "delete" at bounding box center [1015, 464] width 10 height 10
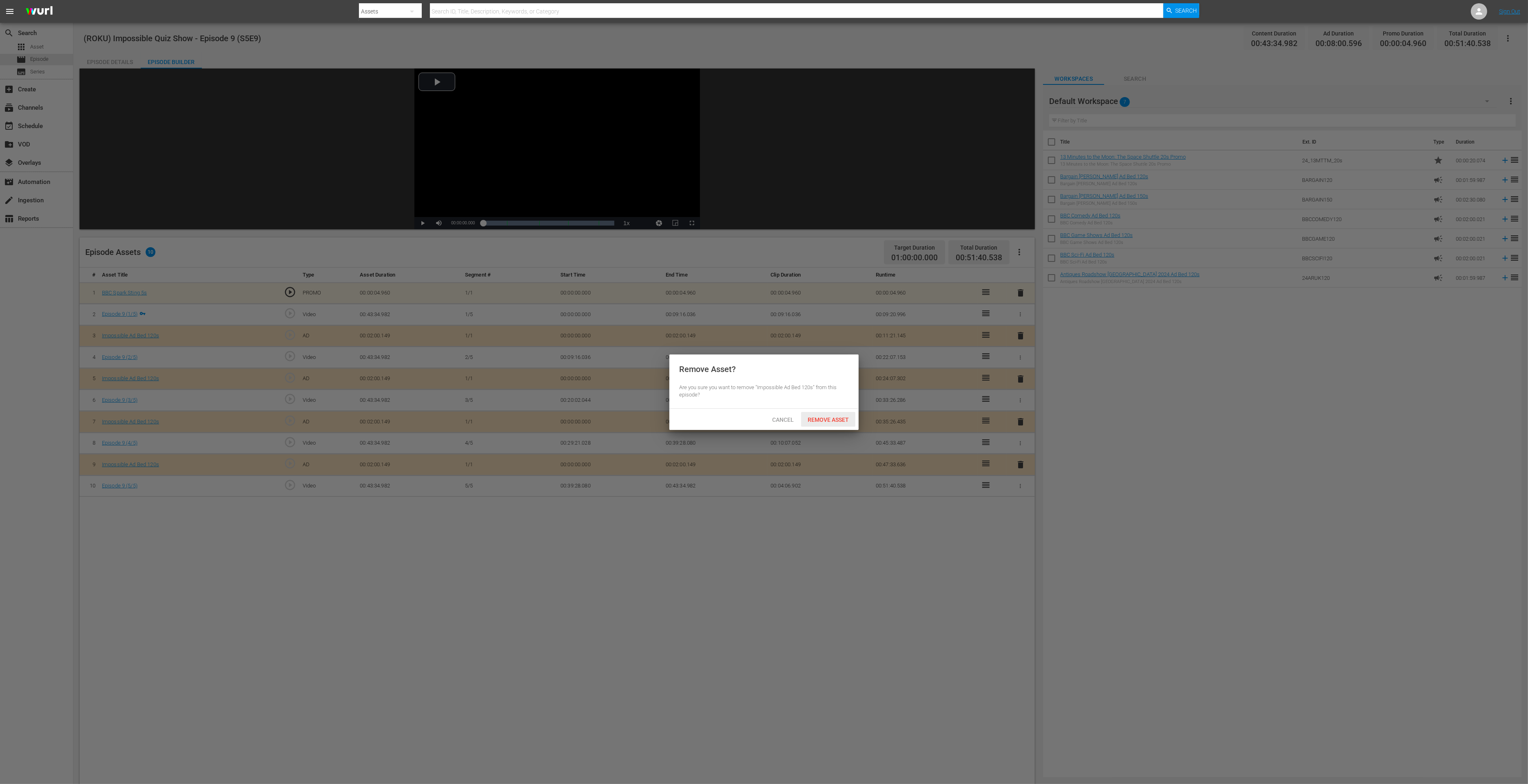
click at [807, 423] on div "Remove Asset" at bounding box center [828, 419] width 54 height 15
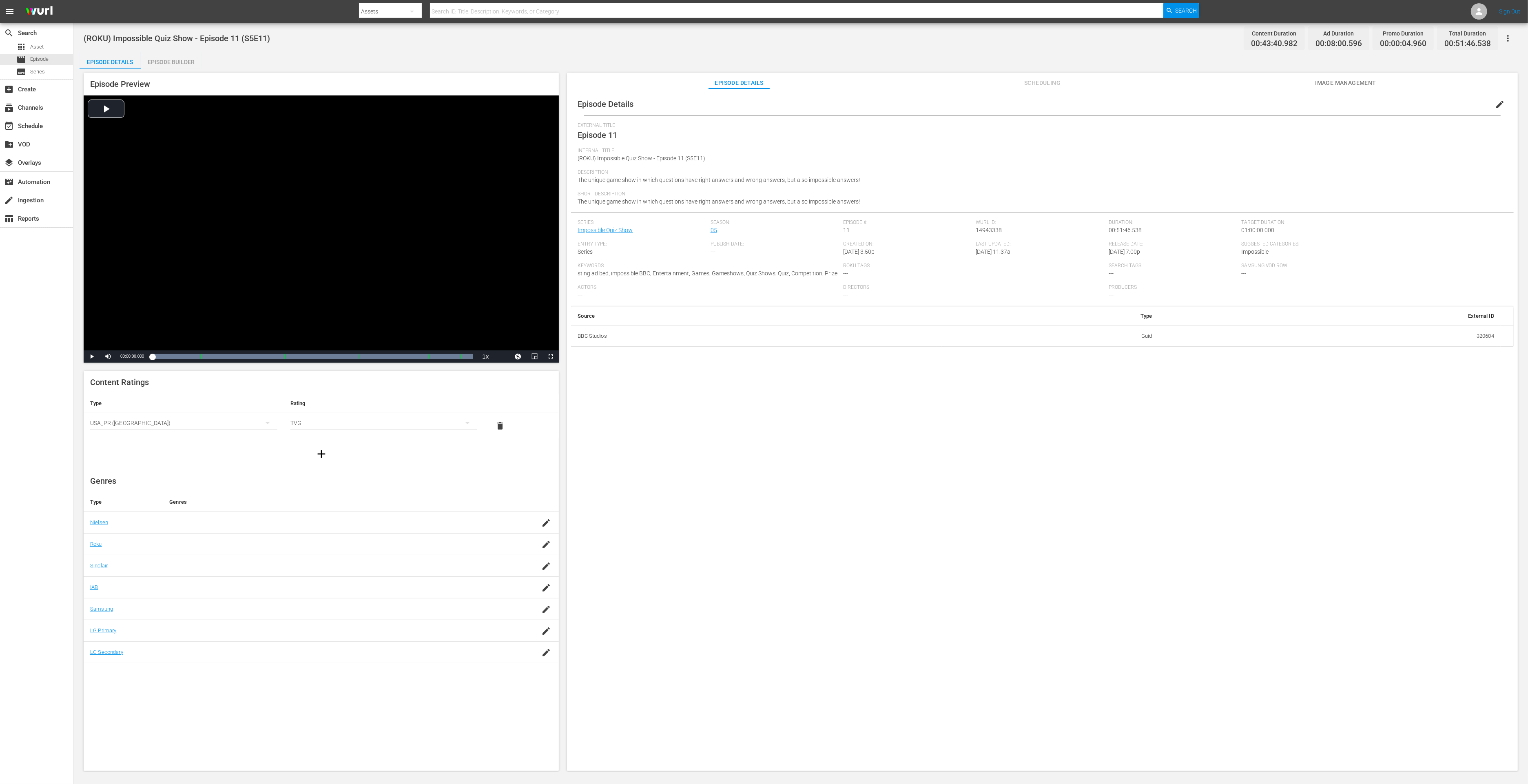
click at [180, 65] on div "Episode Builder" at bounding box center [171, 62] width 61 height 20
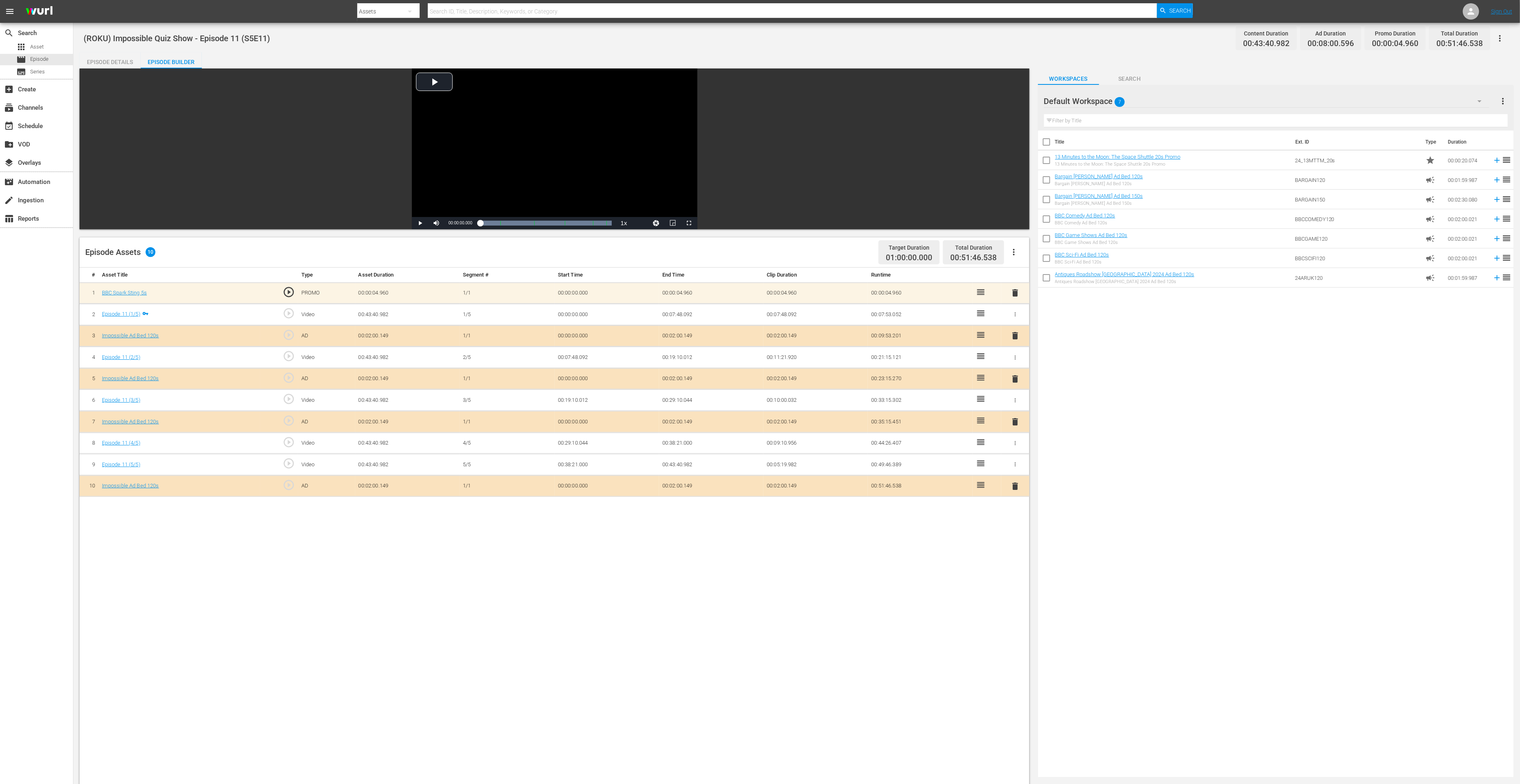
click at [1019, 484] on span "delete" at bounding box center [1015, 486] width 10 height 10
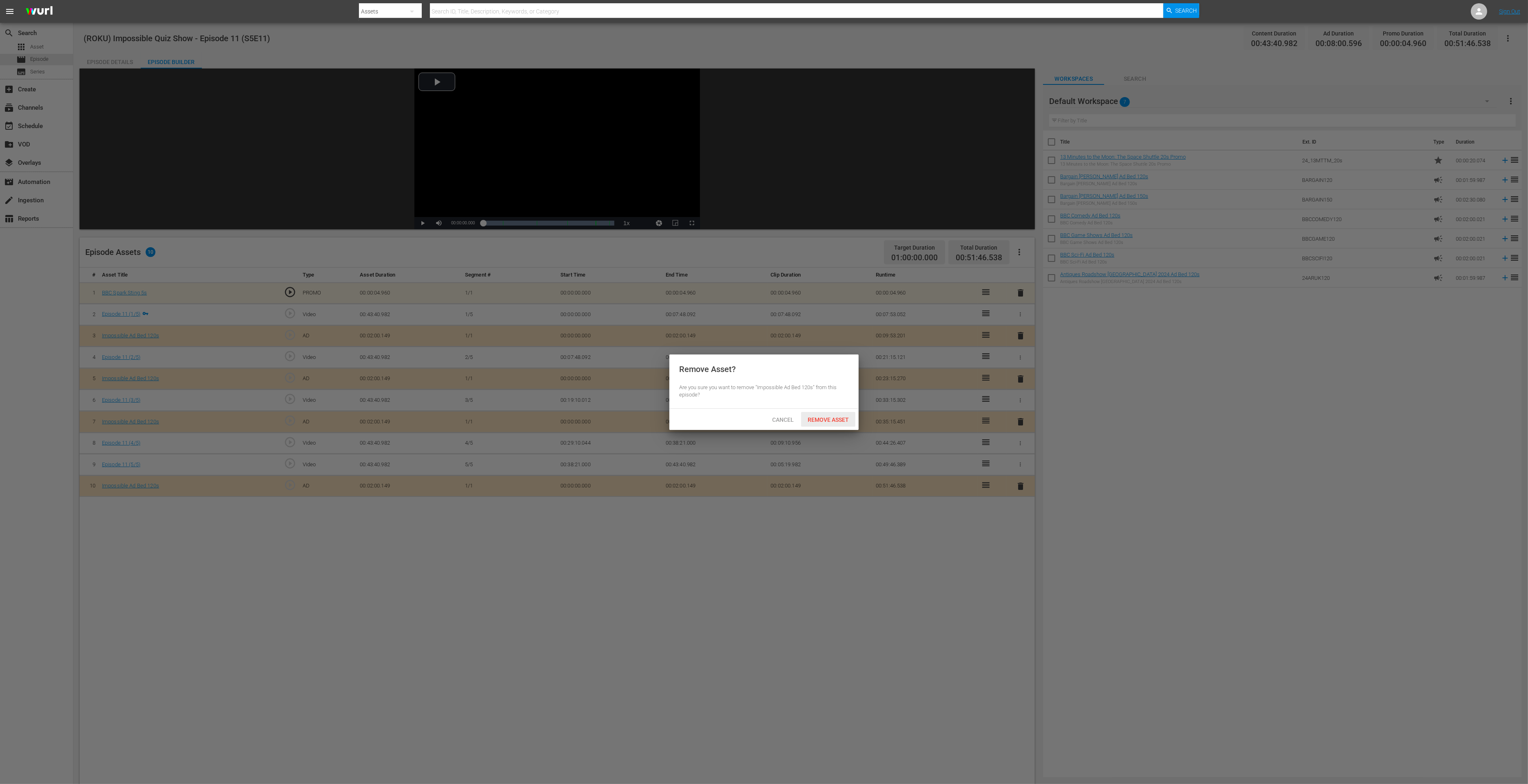
click at [811, 416] on span "Remove Asset" at bounding box center [828, 419] width 54 height 7
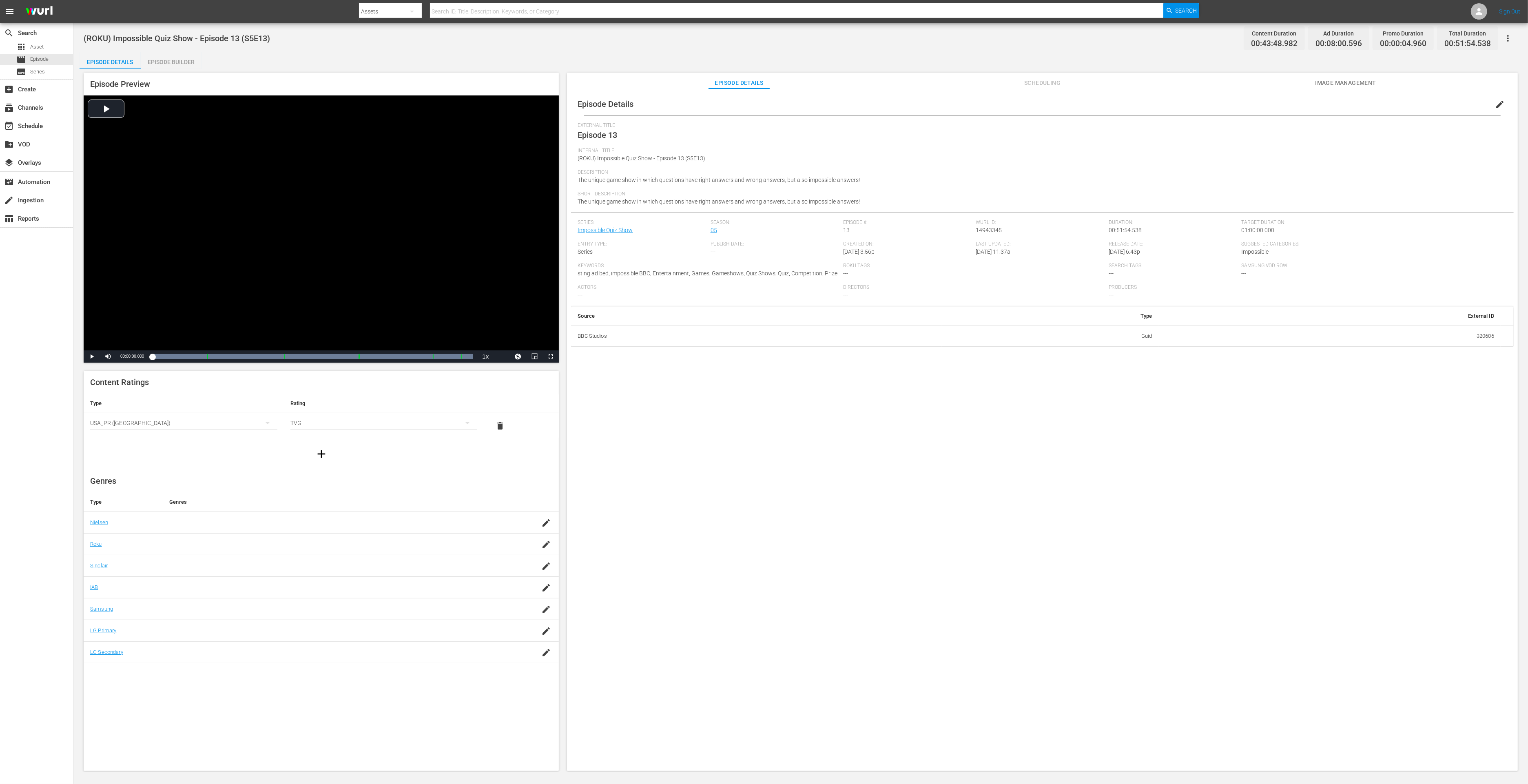
drag, startPoint x: 182, startPoint y: 65, endPoint x: 234, endPoint y: 69, distance: 52.2
click at [186, 65] on div "Episode Builder" at bounding box center [171, 62] width 61 height 20
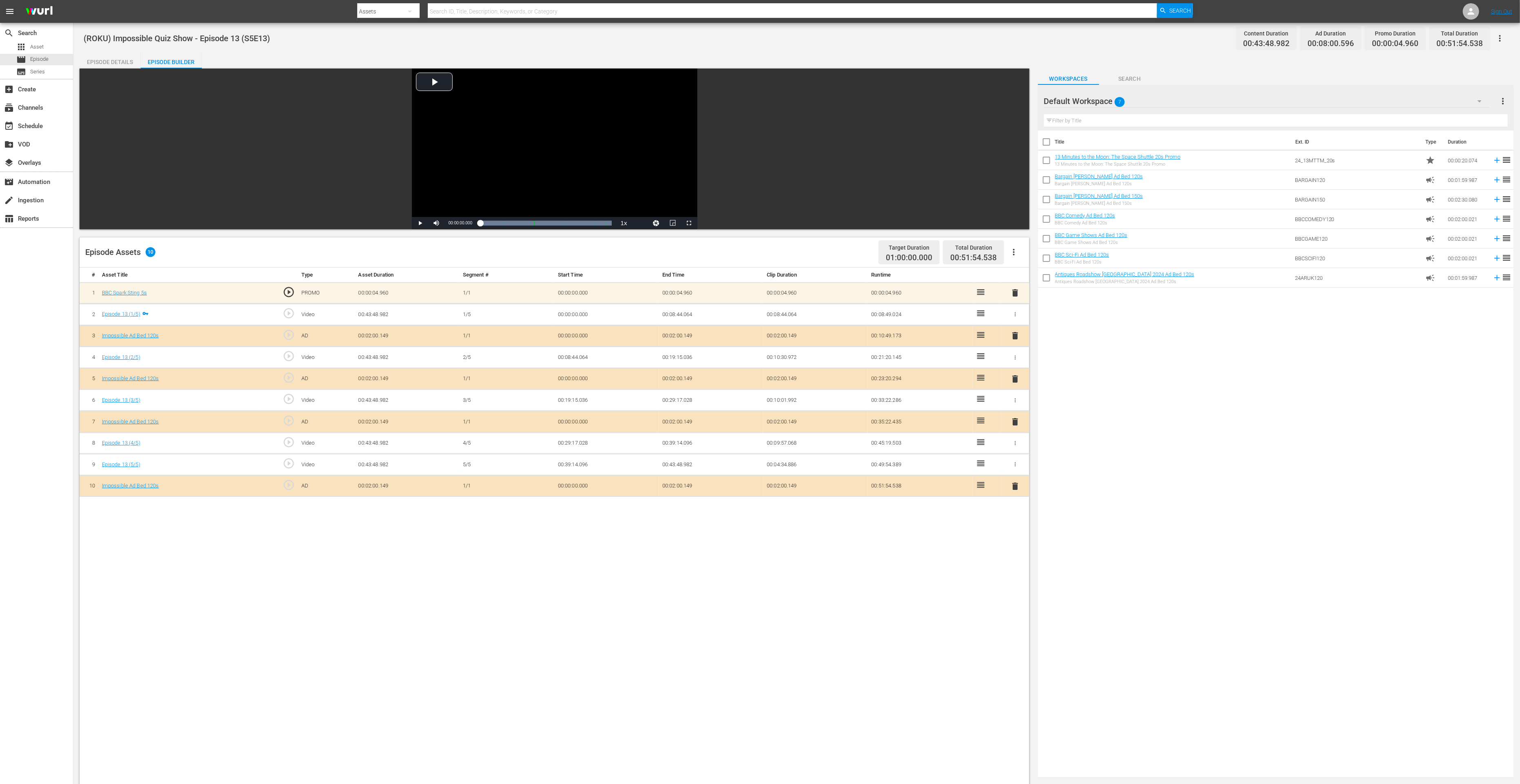
click at [1017, 485] on span "delete" at bounding box center [1015, 486] width 10 height 10
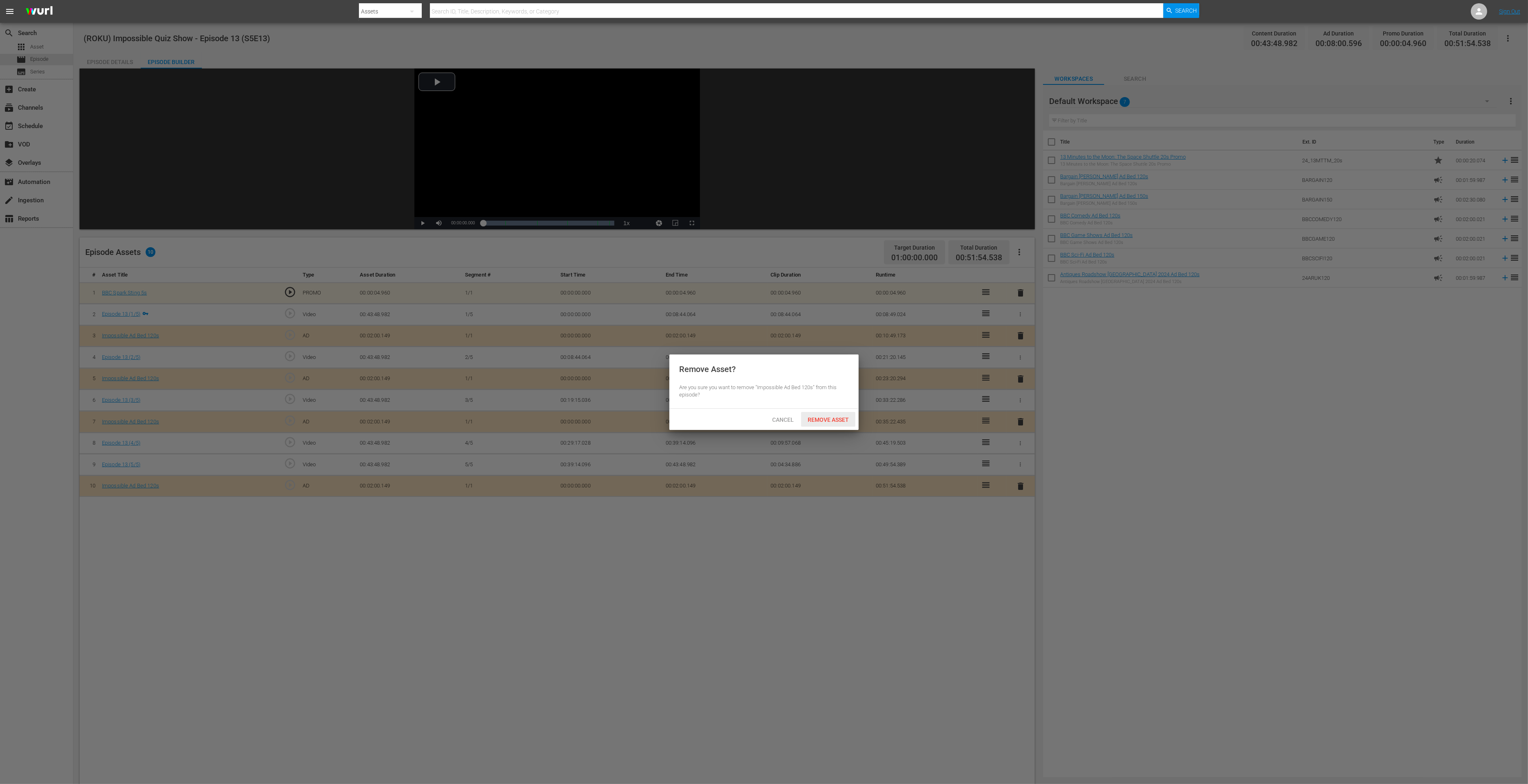
drag, startPoint x: 818, startPoint y: 416, endPoint x: 813, endPoint y: 393, distance: 23.5
click at [819, 416] on span "Remove Asset" at bounding box center [828, 419] width 54 height 7
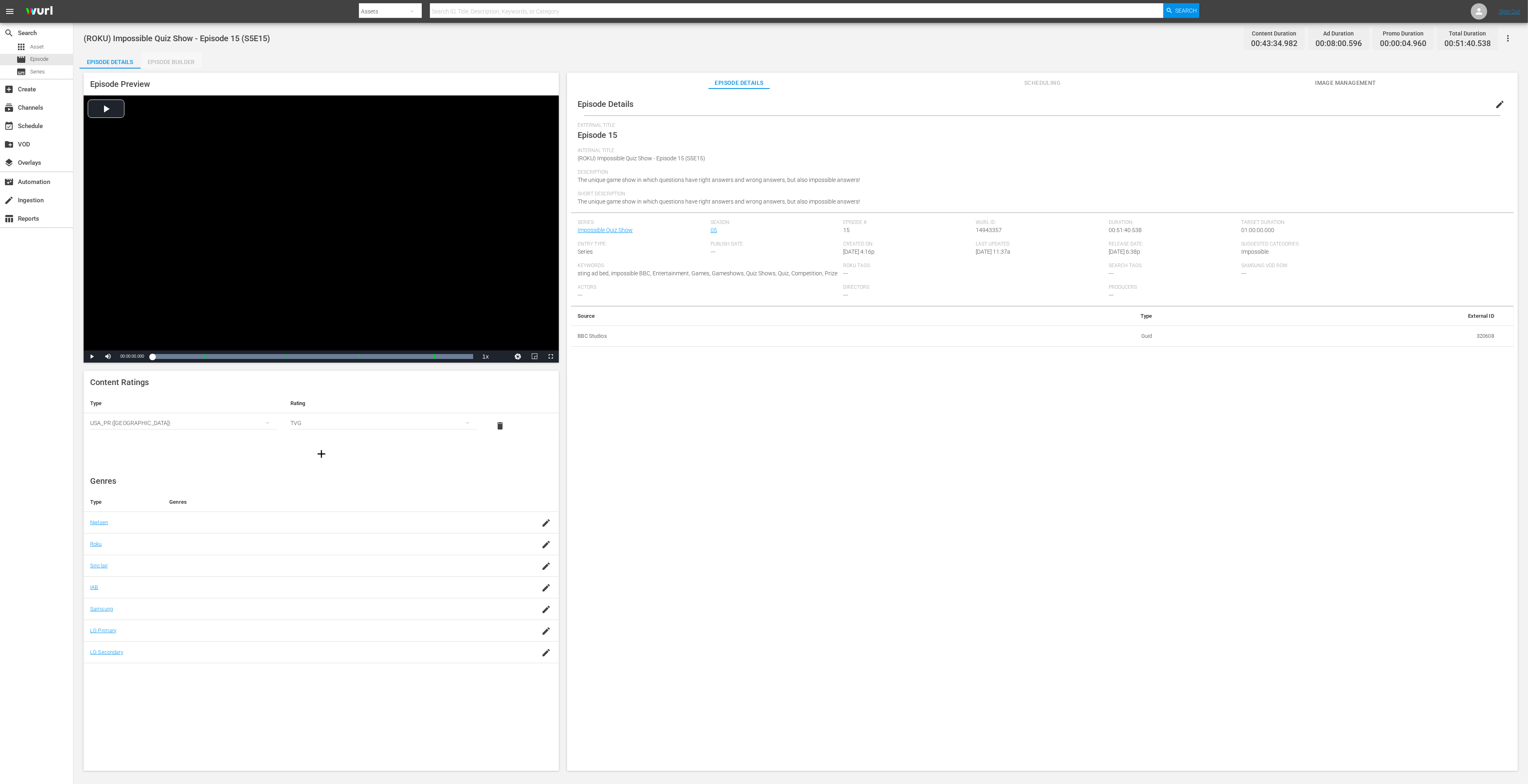
click at [165, 65] on div "Episode Builder" at bounding box center [171, 62] width 61 height 20
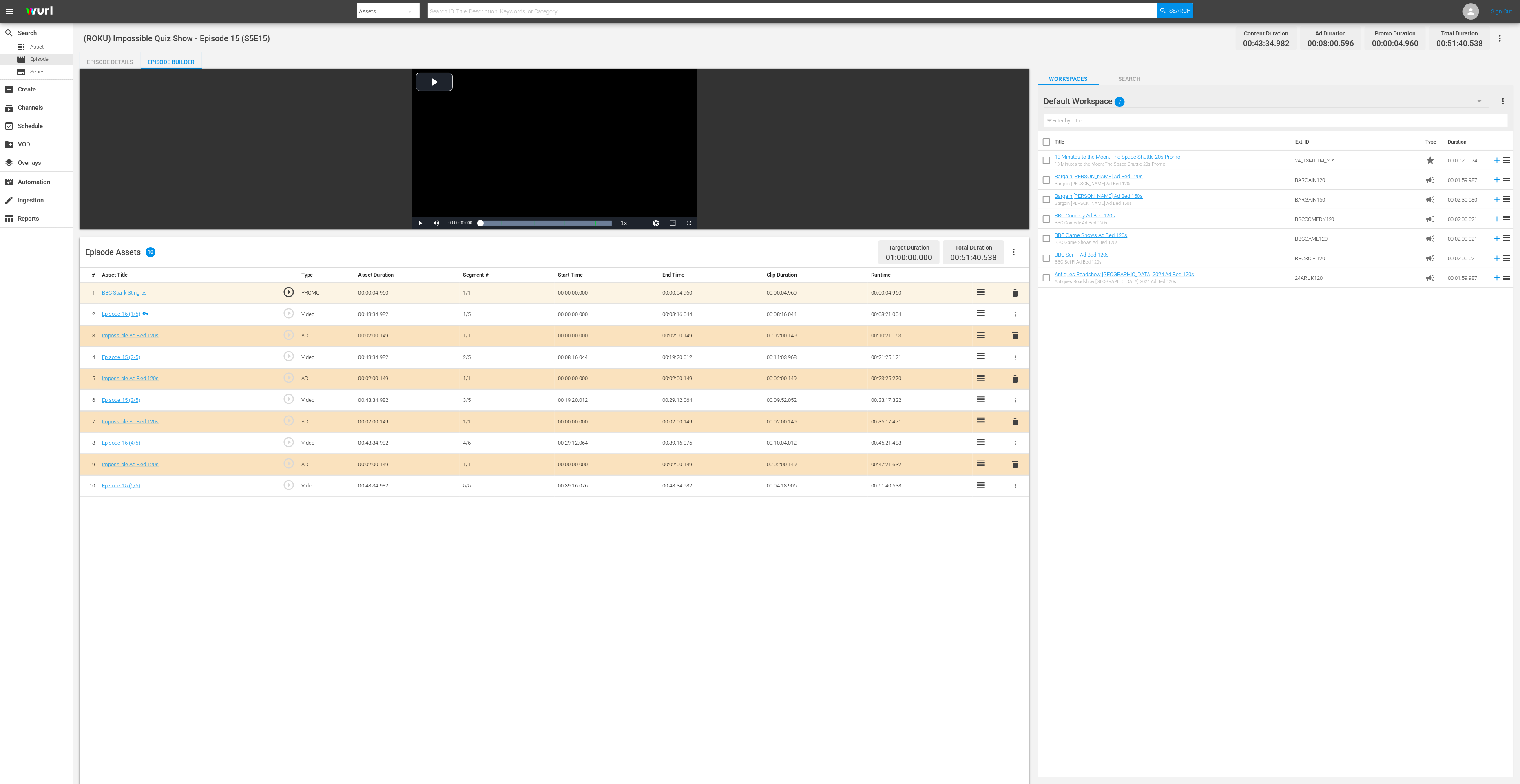
click at [1021, 463] on div "delete" at bounding box center [1015, 464] width 22 height 12
click at [1012, 461] on span "delete" at bounding box center [1015, 464] width 10 height 10
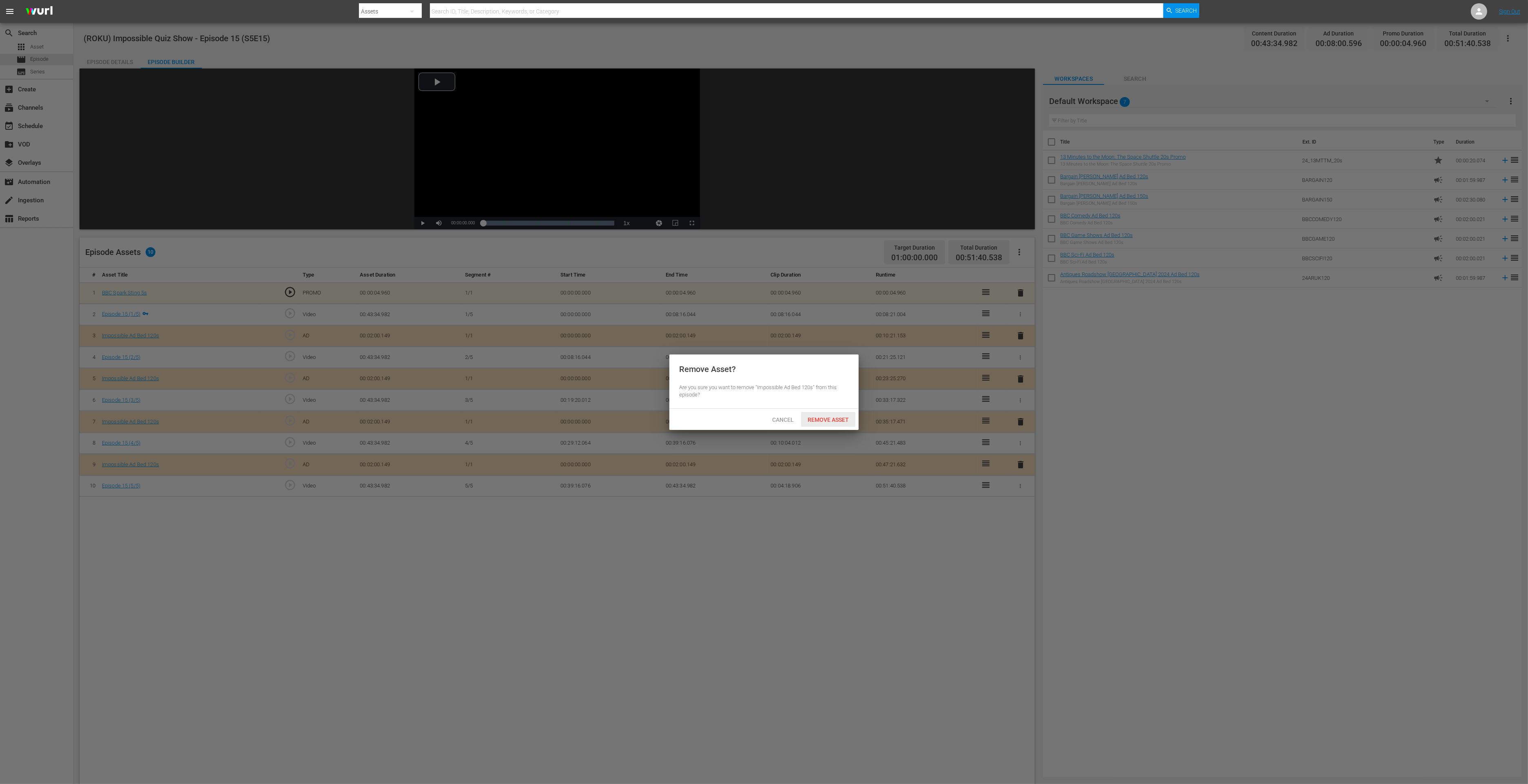
click at [836, 420] on span "Remove Asset" at bounding box center [828, 419] width 54 height 7
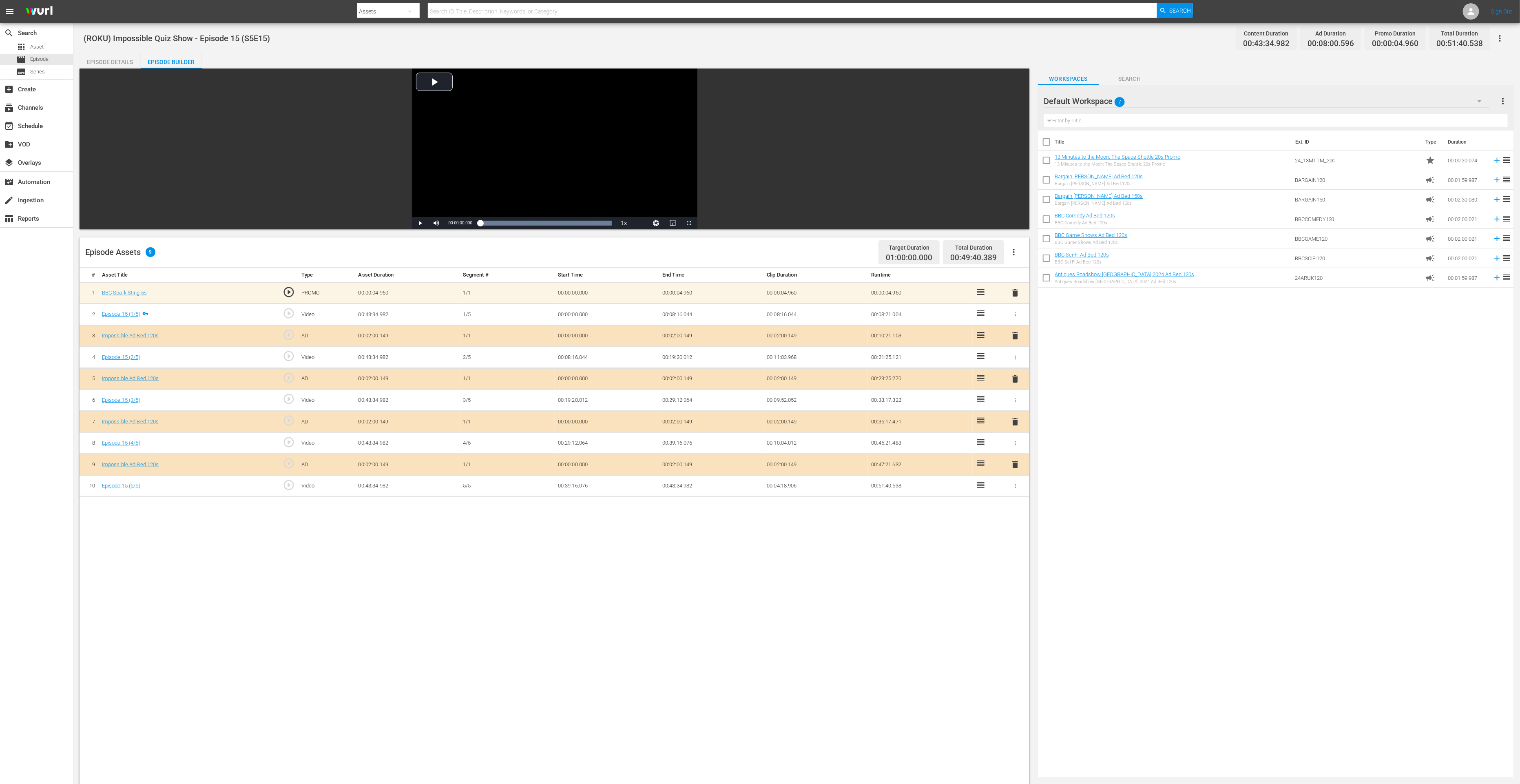
click at [1012, 461] on span "delete" at bounding box center [1015, 464] width 10 height 10
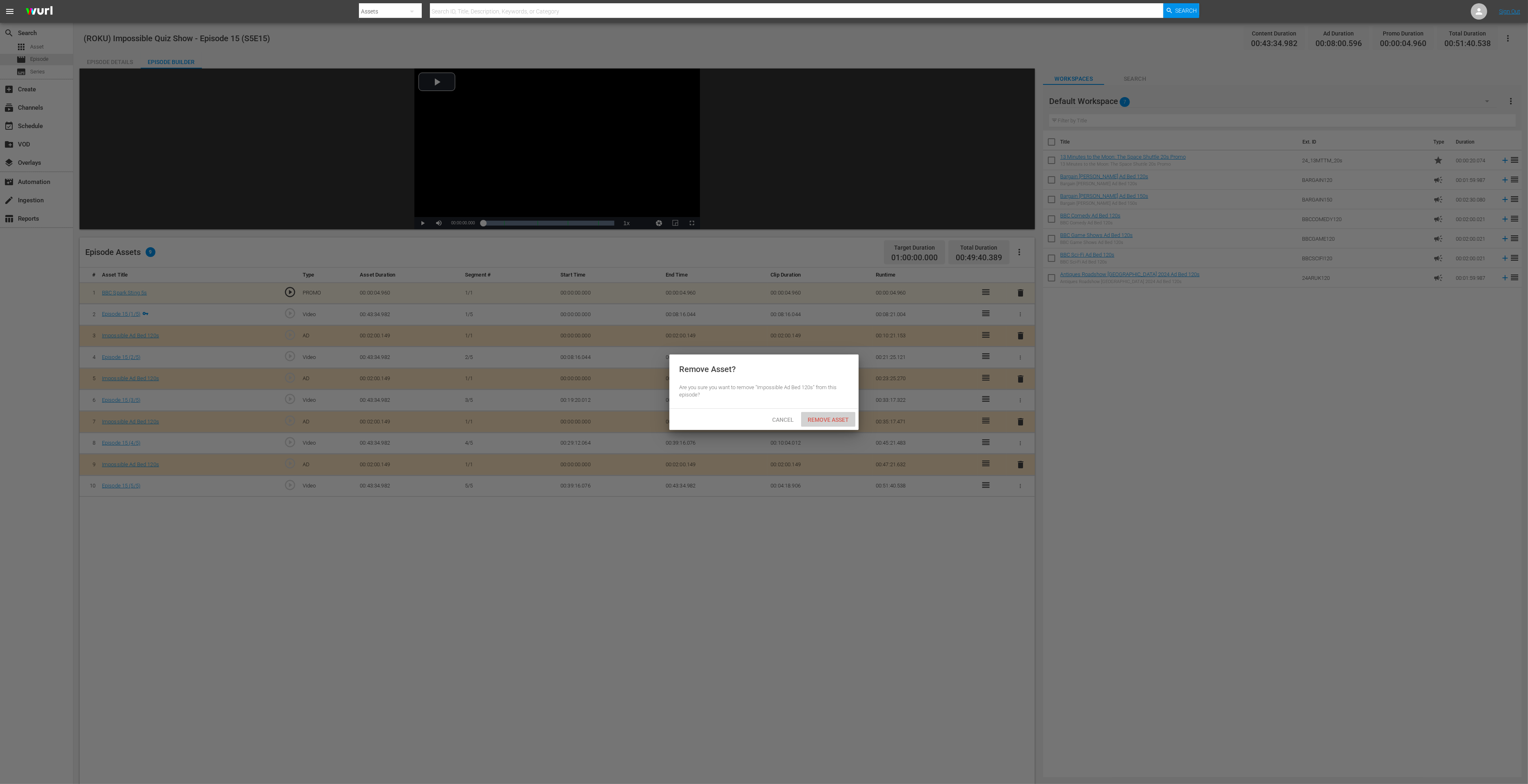
click at [818, 420] on span "Remove Asset" at bounding box center [828, 419] width 54 height 7
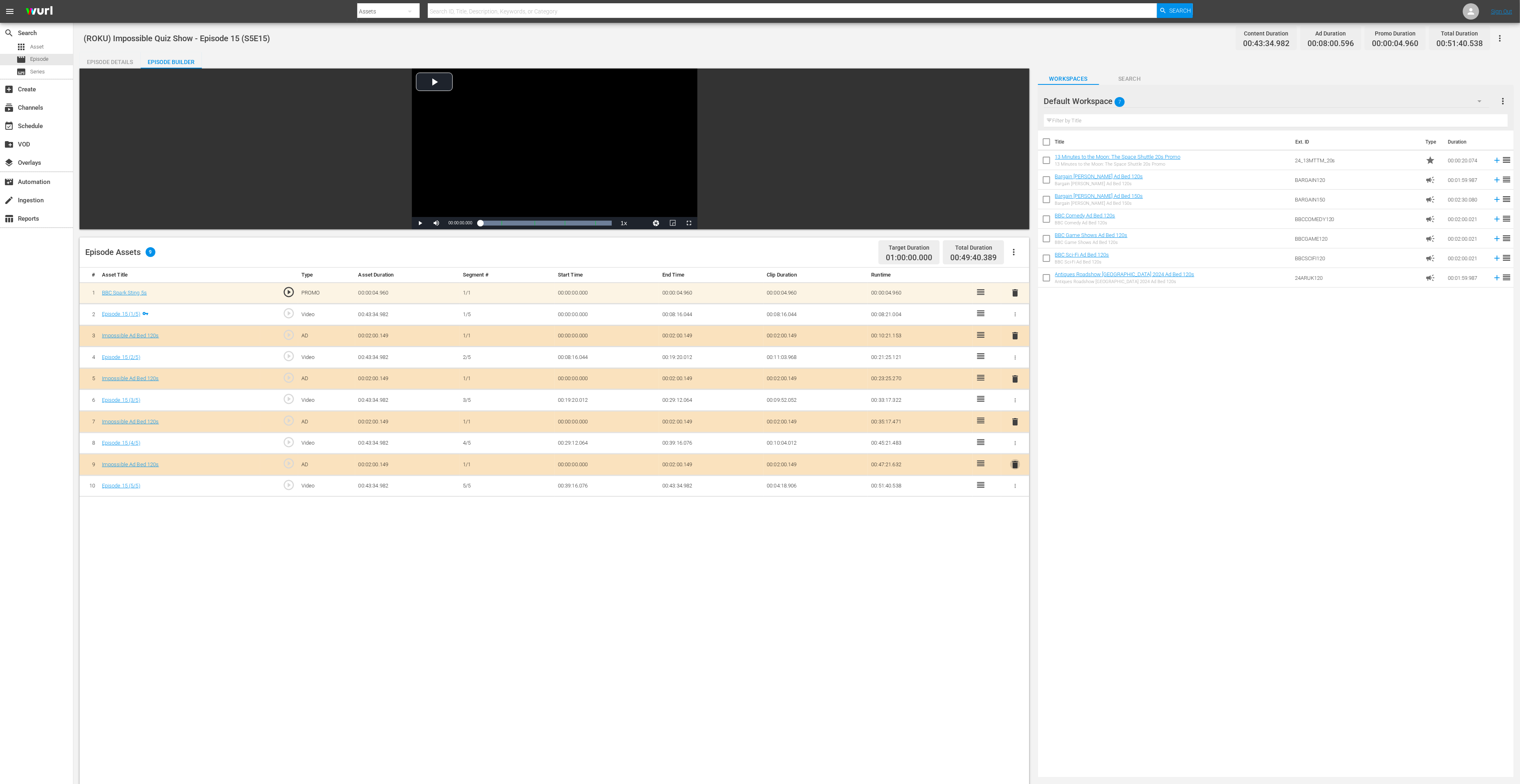
click at [1015, 461] on span "delete" at bounding box center [1015, 464] width 10 height 10
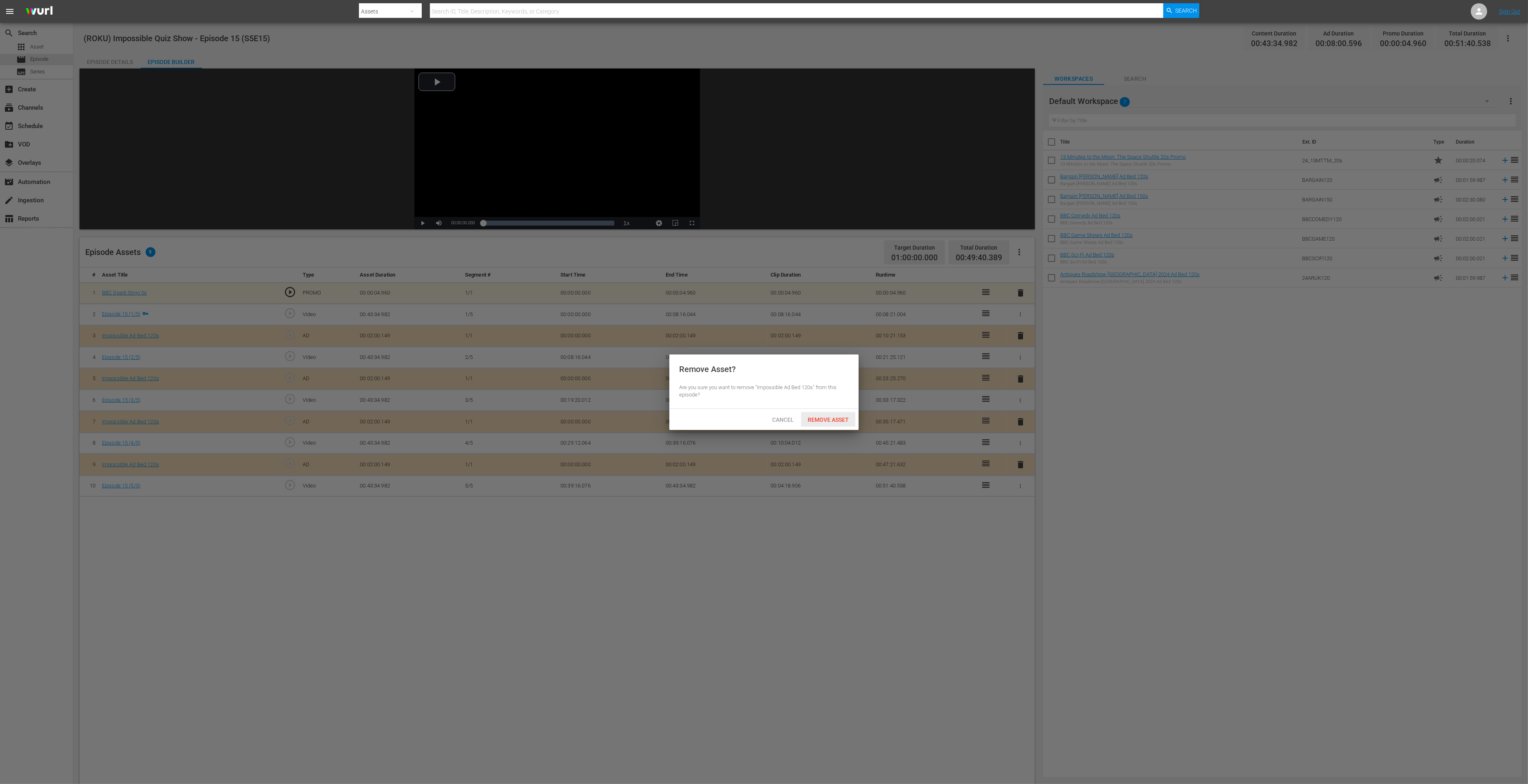
click at [818, 416] on span "Remove Asset" at bounding box center [828, 419] width 54 height 7
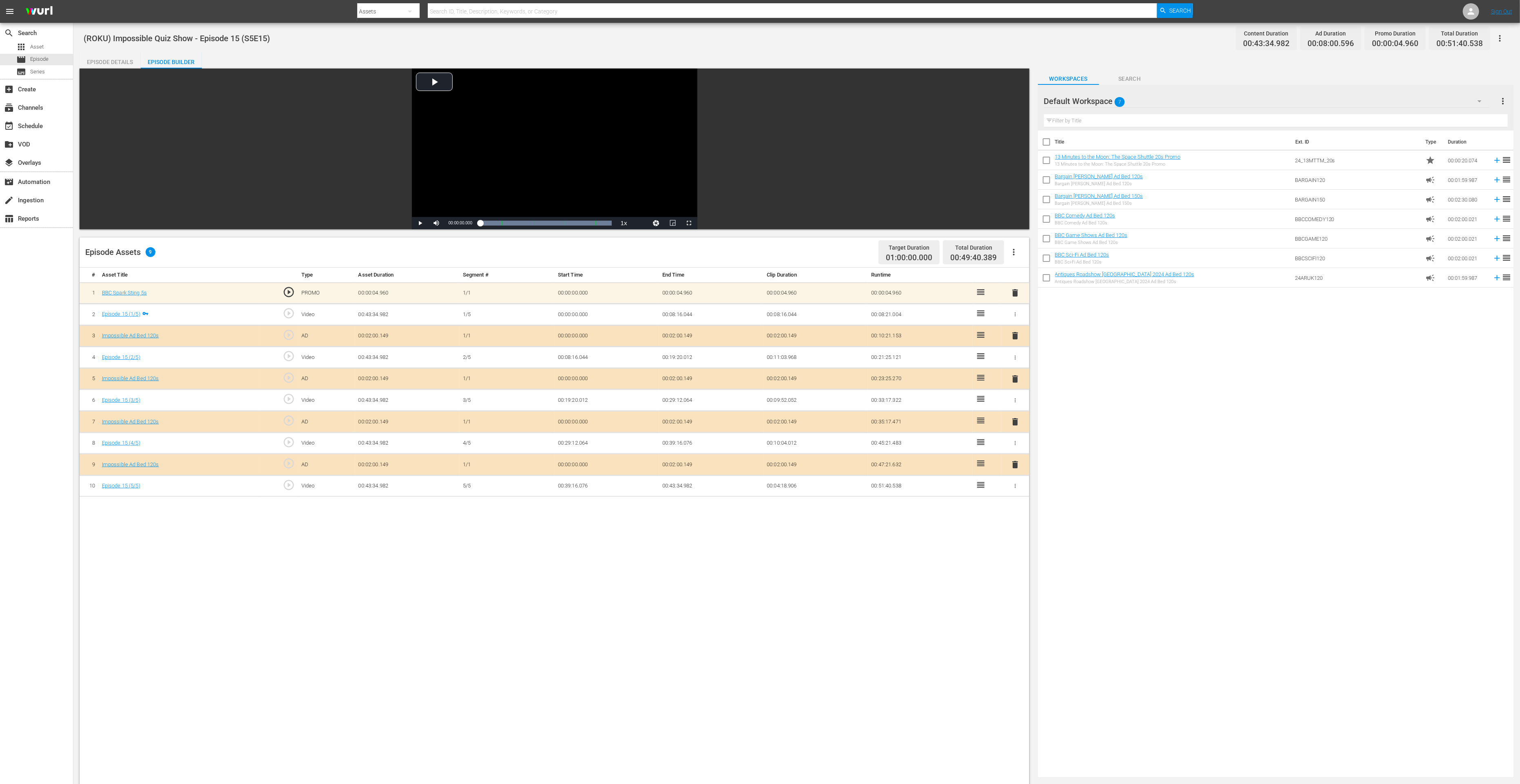
click at [1017, 463] on span "delete" at bounding box center [1015, 464] width 10 height 10
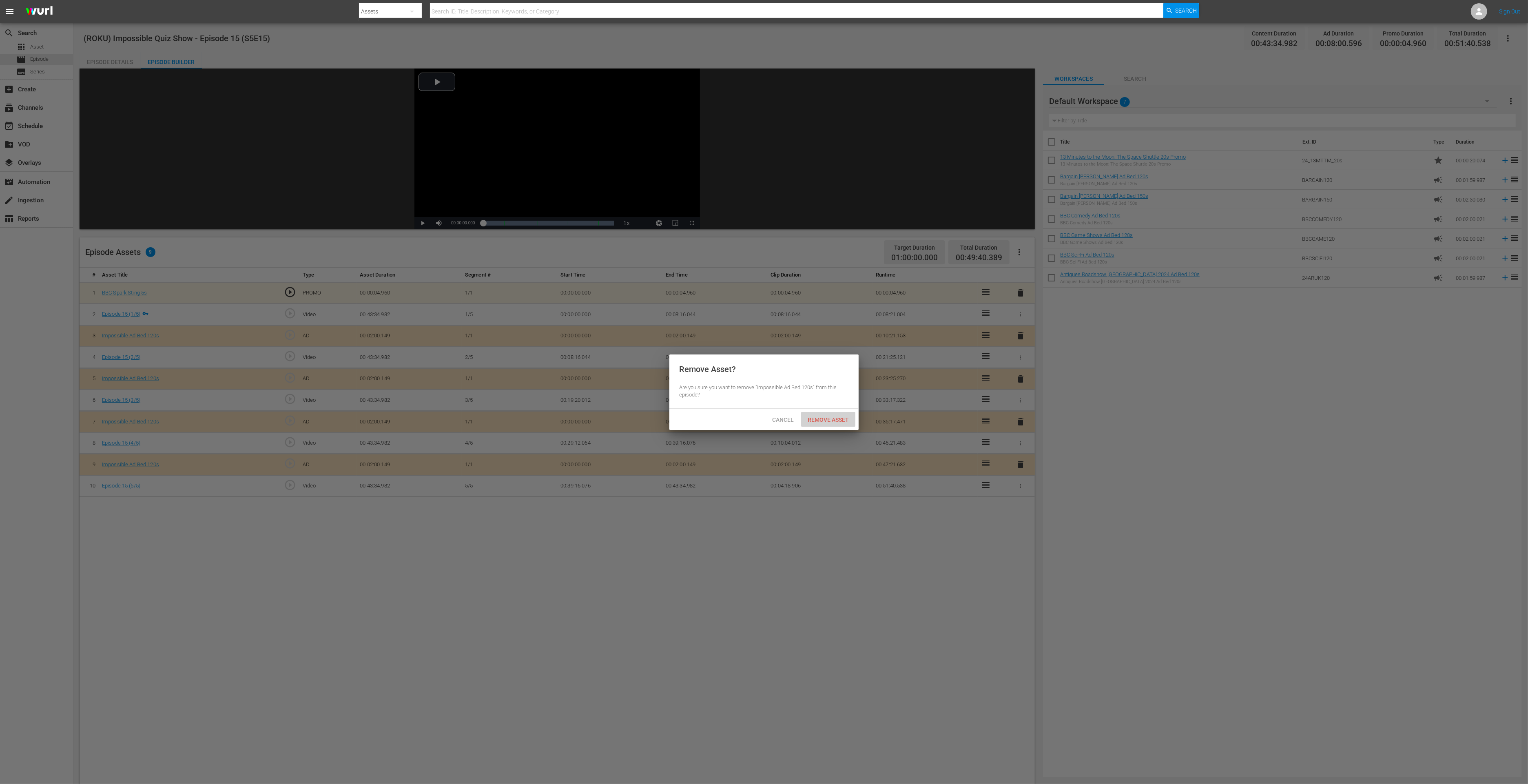
click at [836, 419] on span "Remove Asset" at bounding box center [828, 419] width 54 height 7
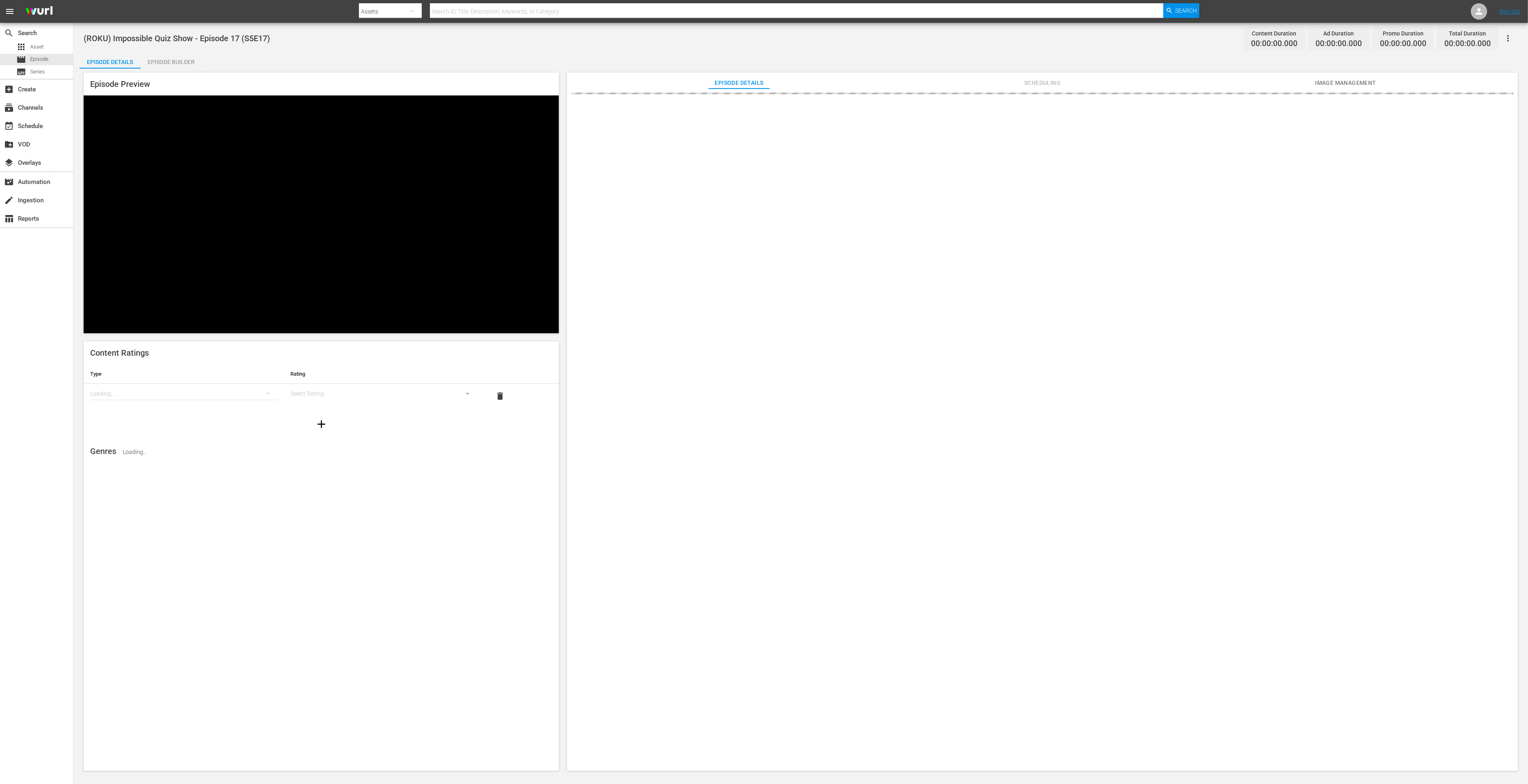
click at [166, 66] on div "Episode Builder" at bounding box center [171, 62] width 61 height 20
click at [173, 64] on div "Episode Builder" at bounding box center [171, 62] width 61 height 20
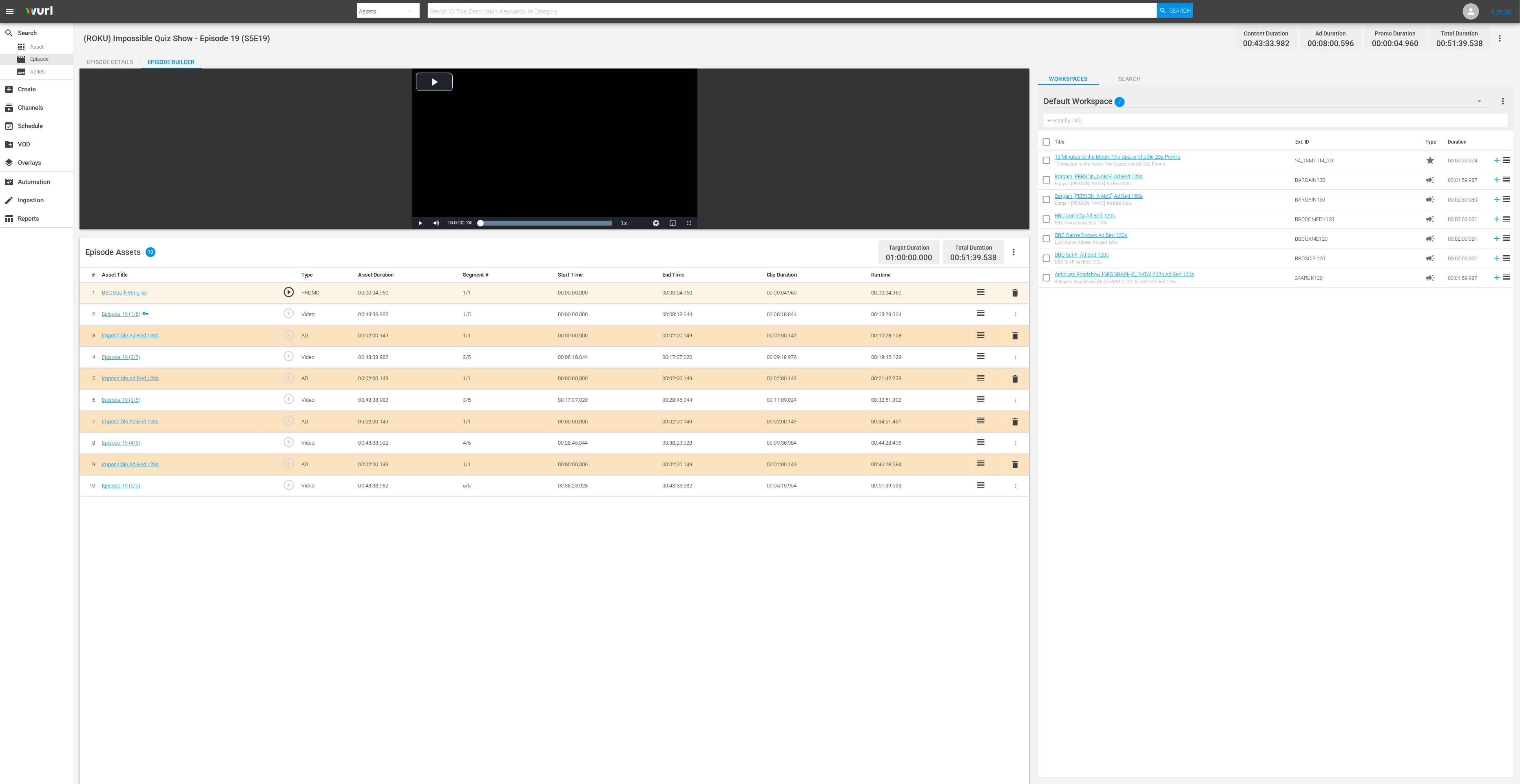
click at [1016, 462] on span "delete" at bounding box center [1015, 464] width 10 height 10
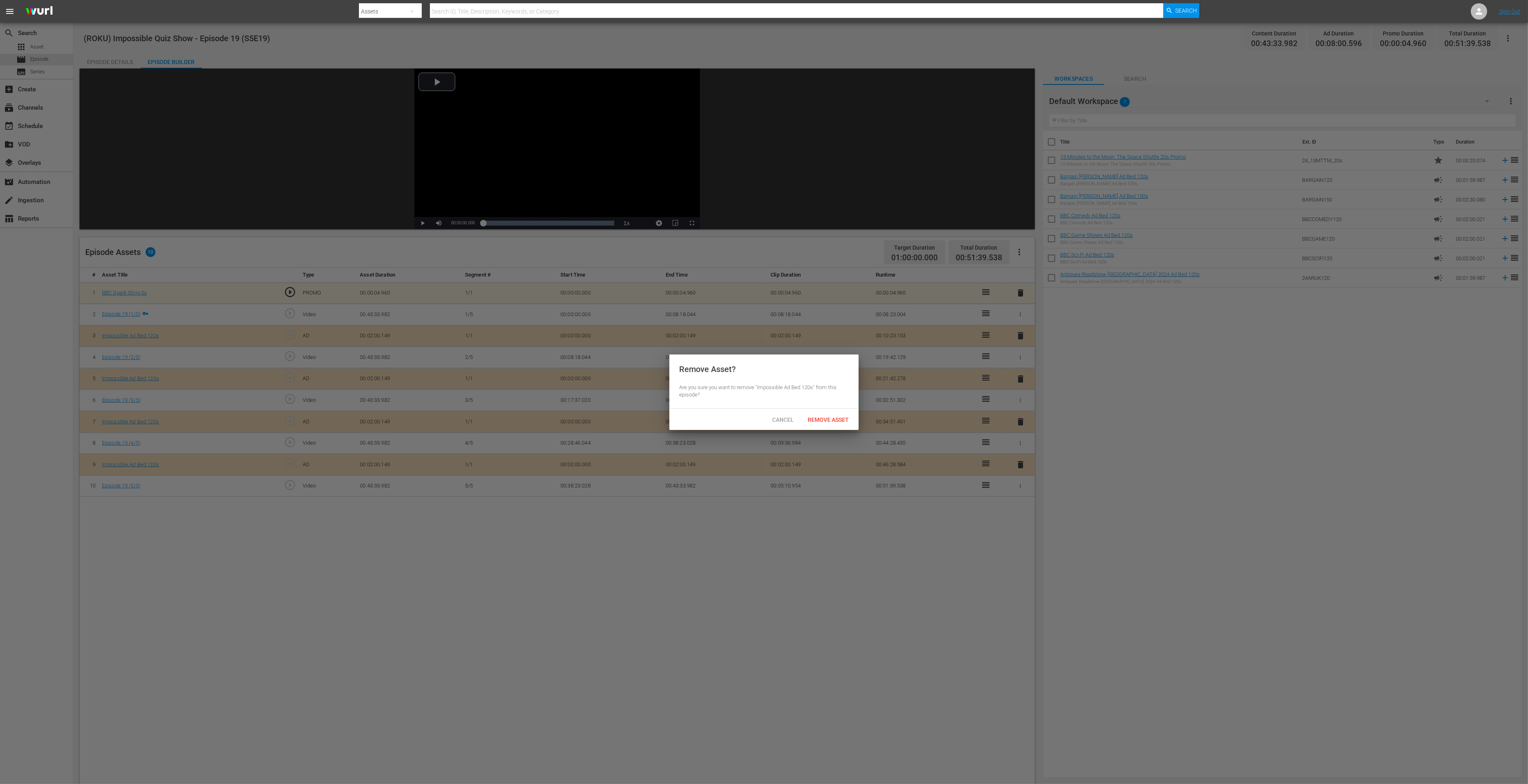
click at [831, 418] on span "Remove Asset" at bounding box center [828, 419] width 54 height 7
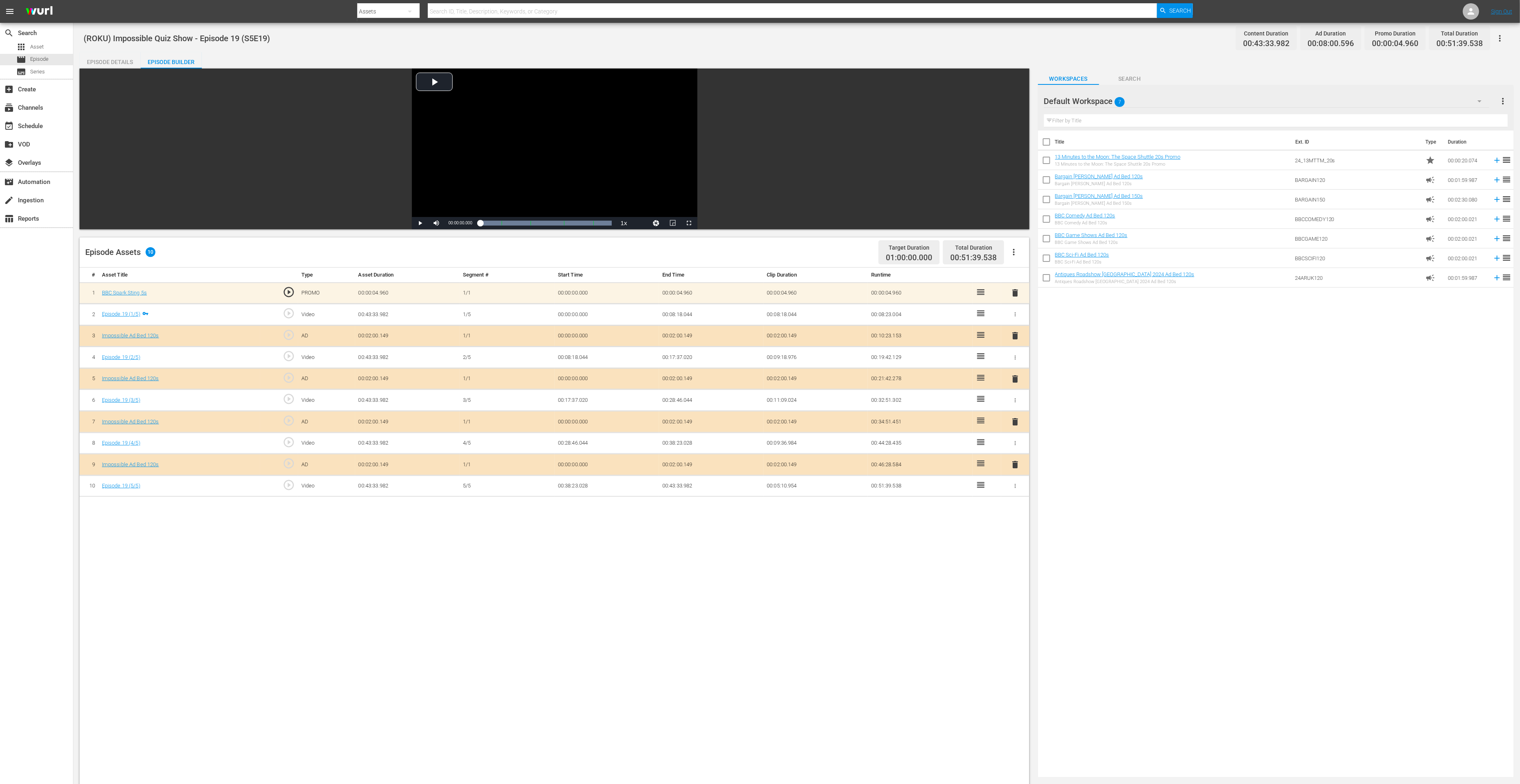
click at [1014, 463] on span "delete" at bounding box center [1015, 464] width 10 height 10
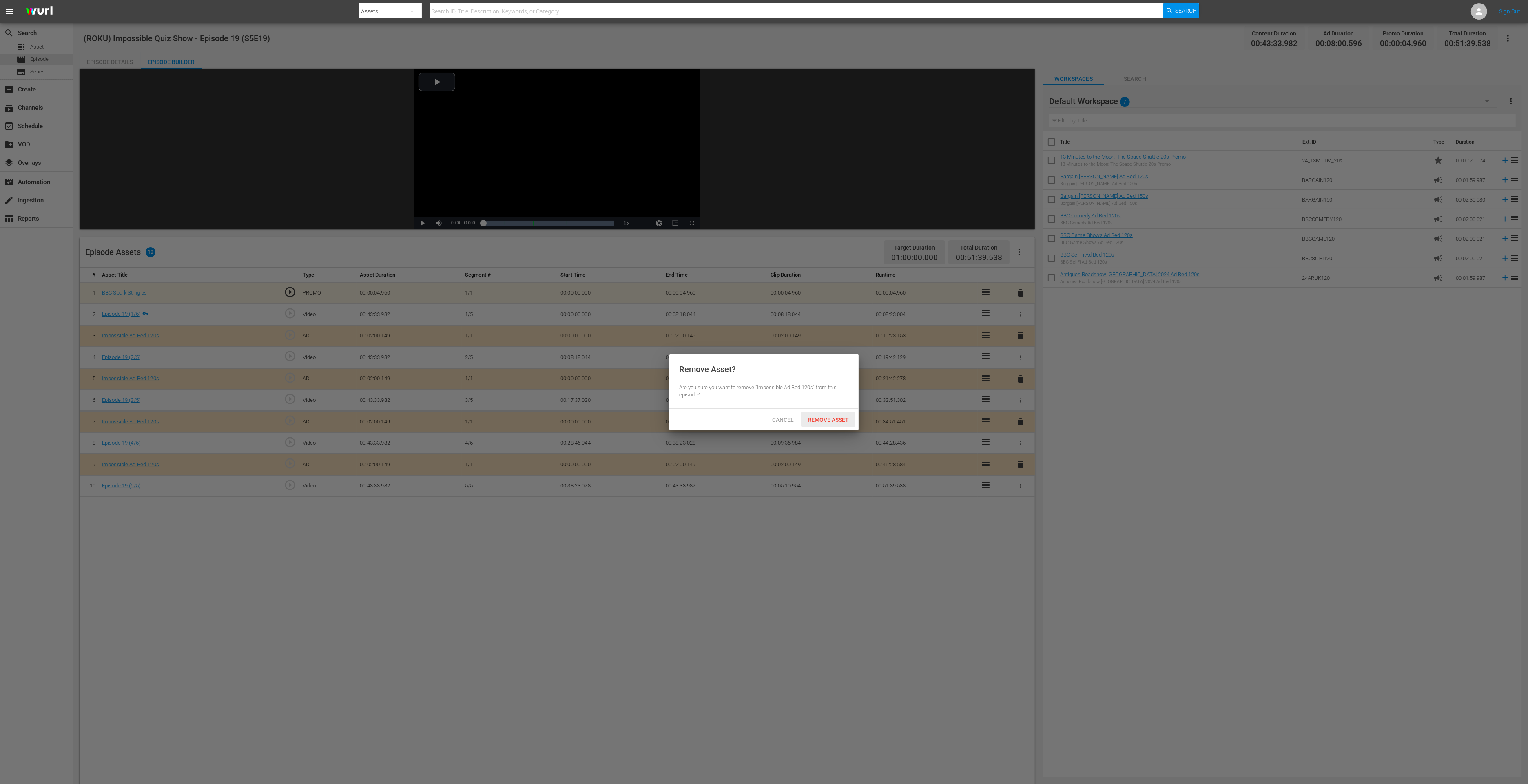
click at [837, 420] on span "Remove Asset" at bounding box center [828, 419] width 54 height 7
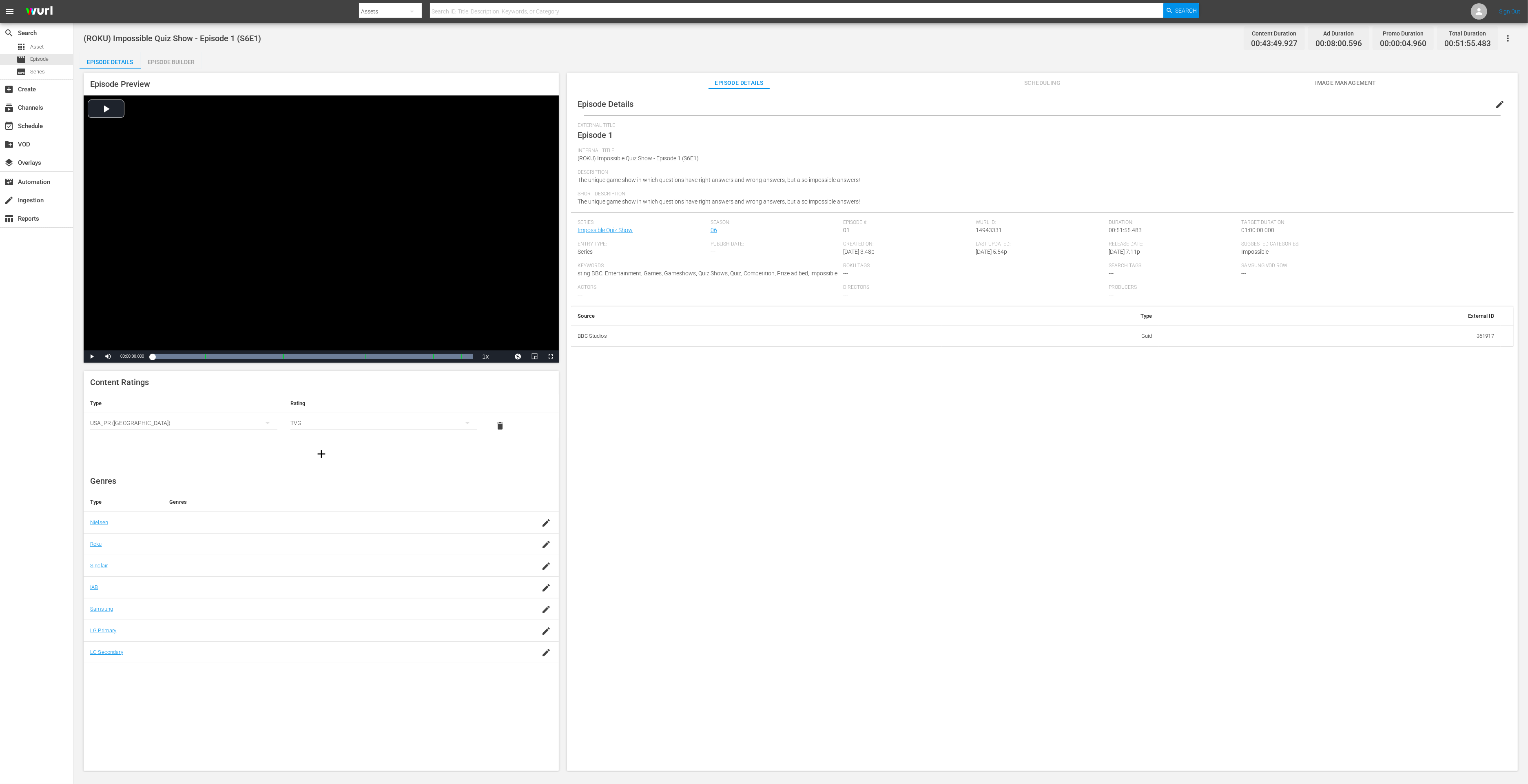
drag, startPoint x: 151, startPoint y: 56, endPoint x: 161, endPoint y: 60, distance: 10.8
click at [152, 56] on div "Episode Builder" at bounding box center [171, 62] width 61 height 20
click at [172, 60] on div "Episode Builder" at bounding box center [171, 62] width 61 height 20
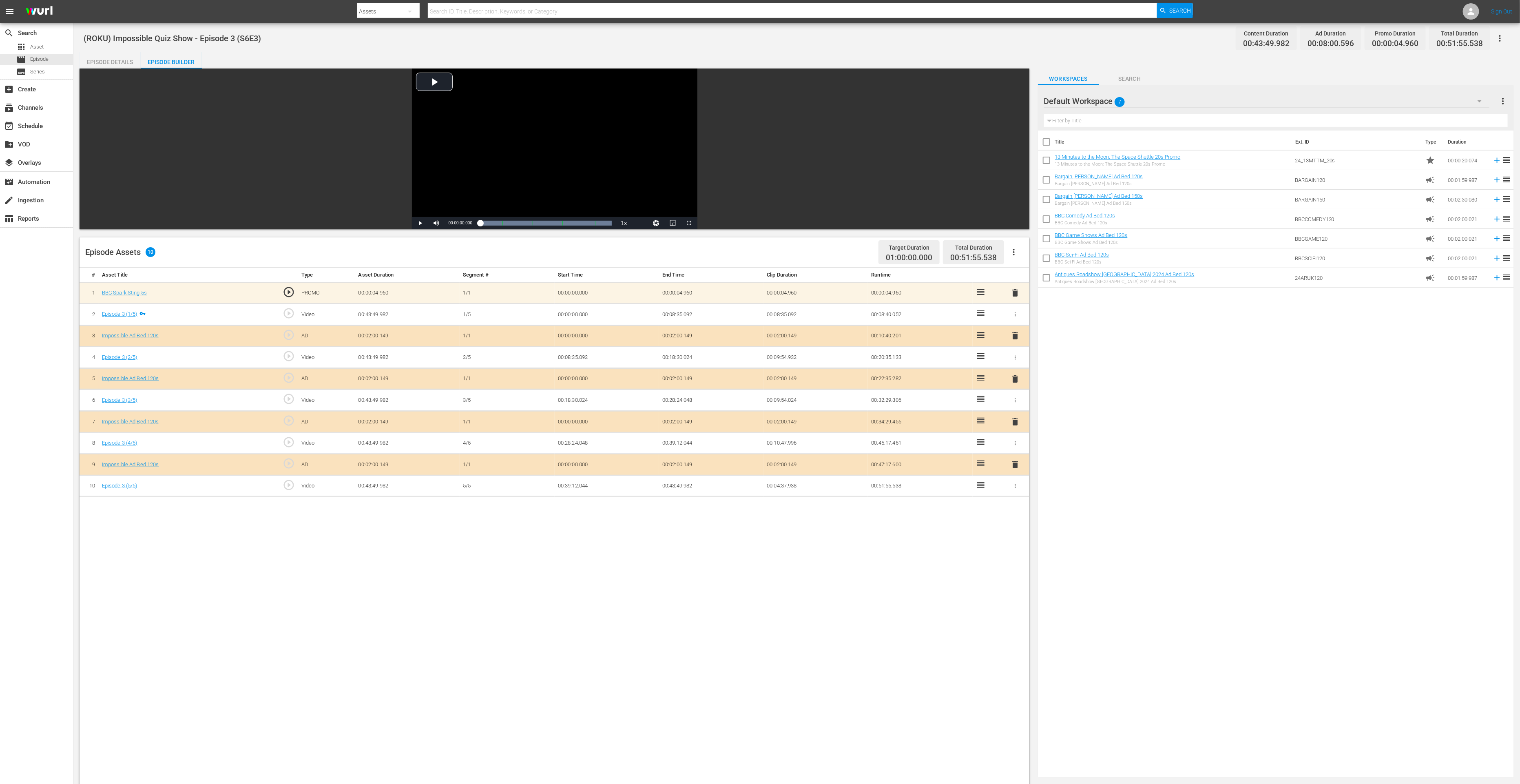
click at [1015, 464] on span "delete" at bounding box center [1015, 464] width 10 height 10
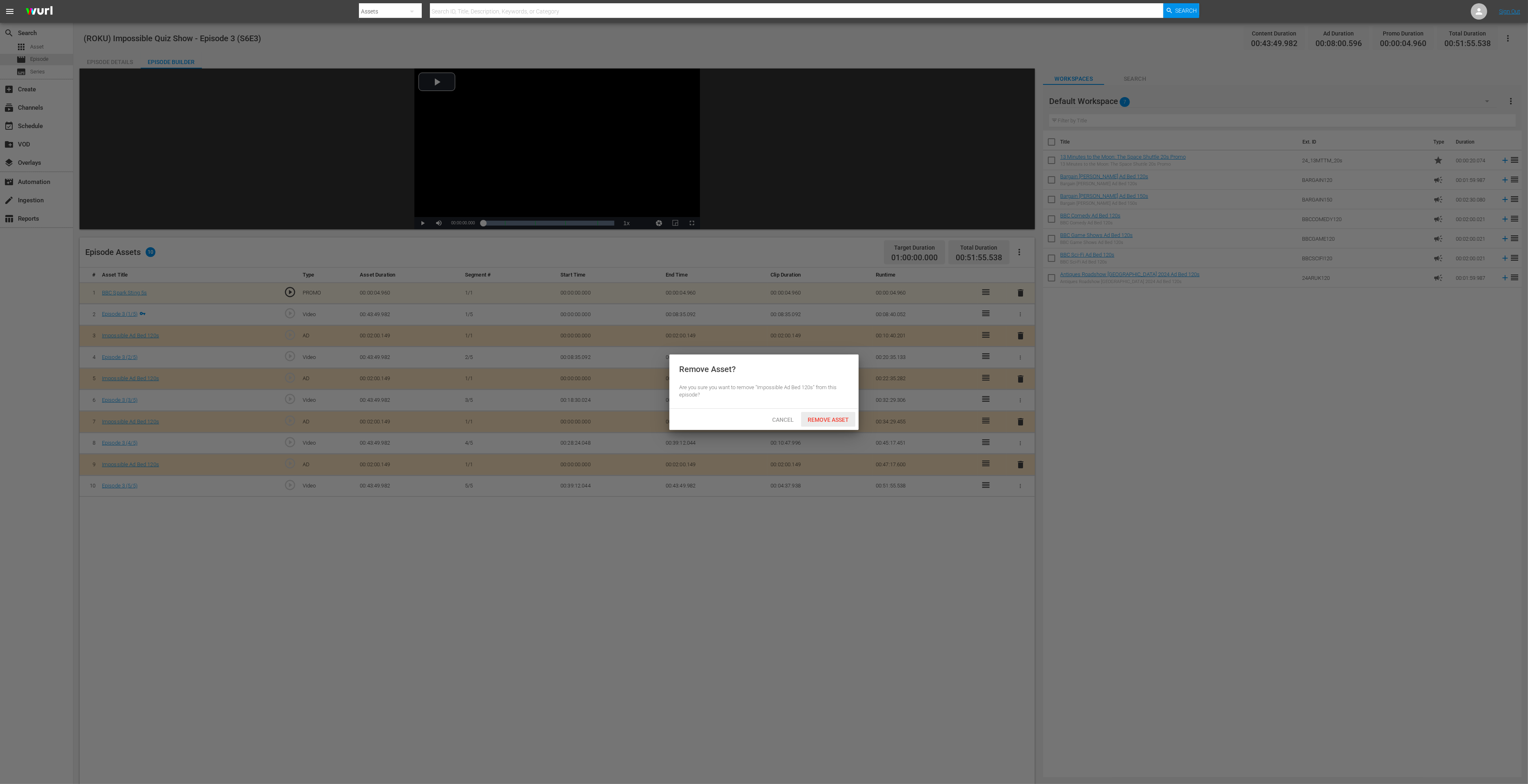
click at [825, 421] on span "Remove Asset" at bounding box center [828, 419] width 54 height 7
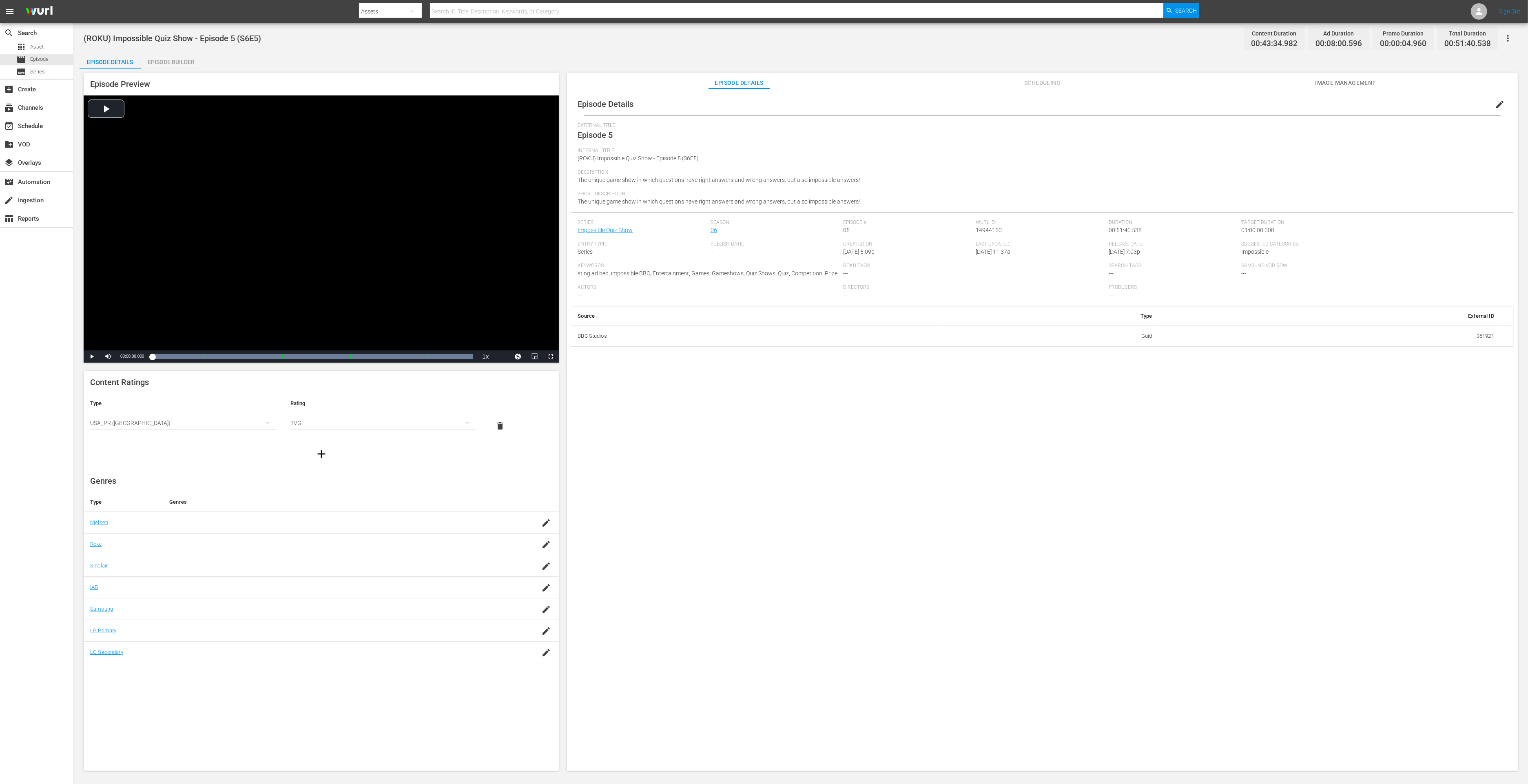
click at [186, 63] on div "Episode Builder" at bounding box center [171, 62] width 61 height 20
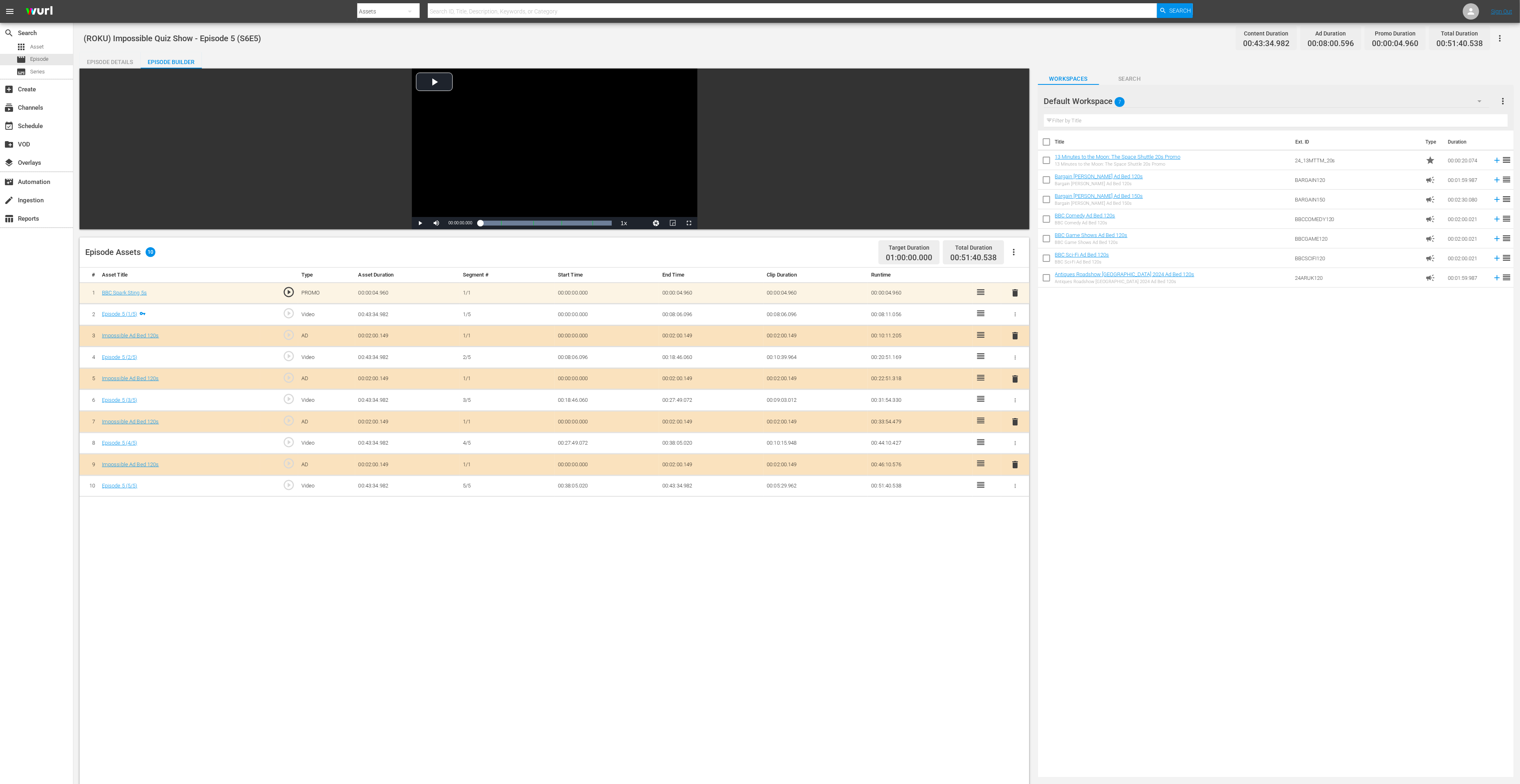
click at [1016, 463] on span "delete" at bounding box center [1015, 464] width 10 height 10
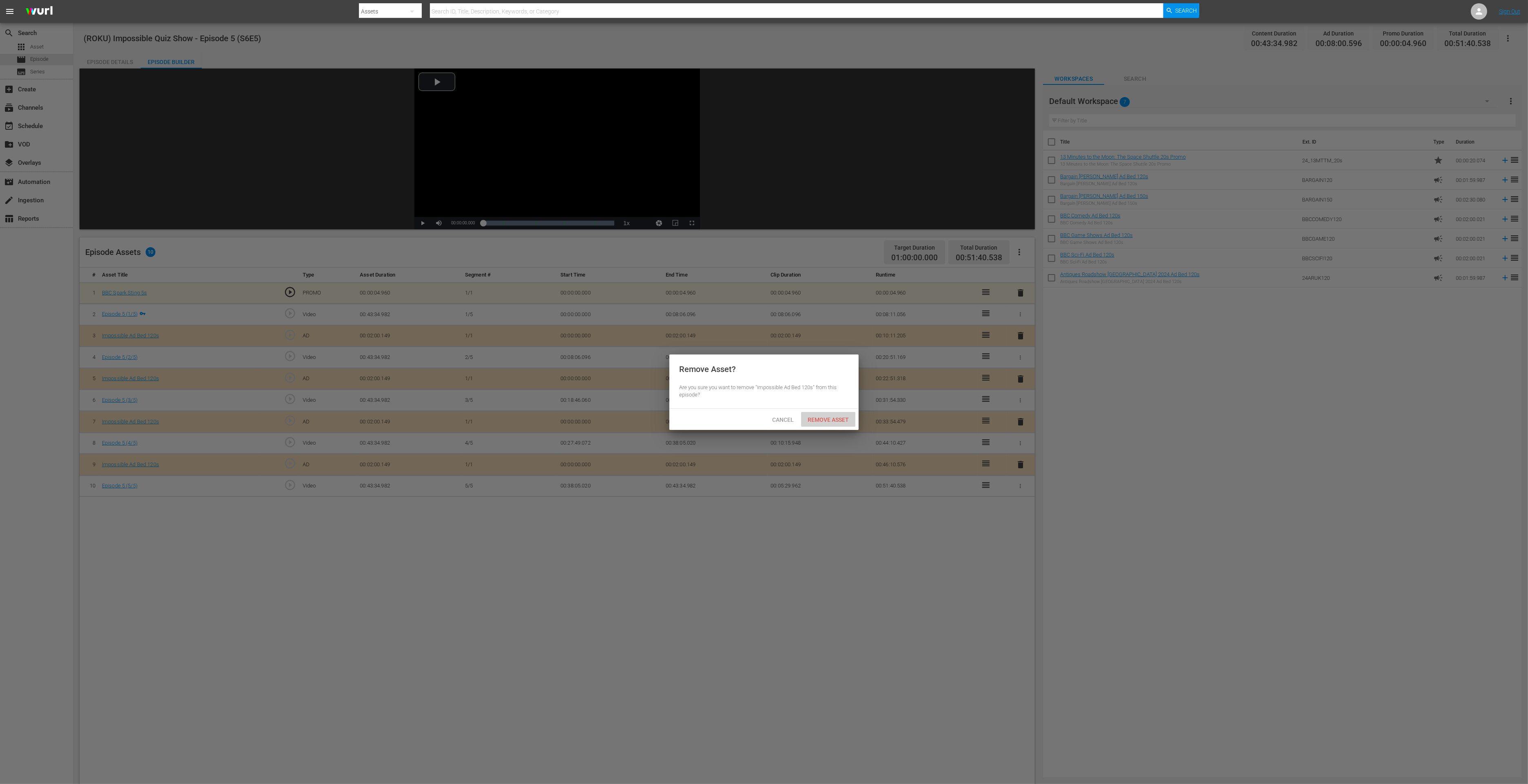
click at [847, 423] on div "Remove Asset" at bounding box center [828, 419] width 54 height 15
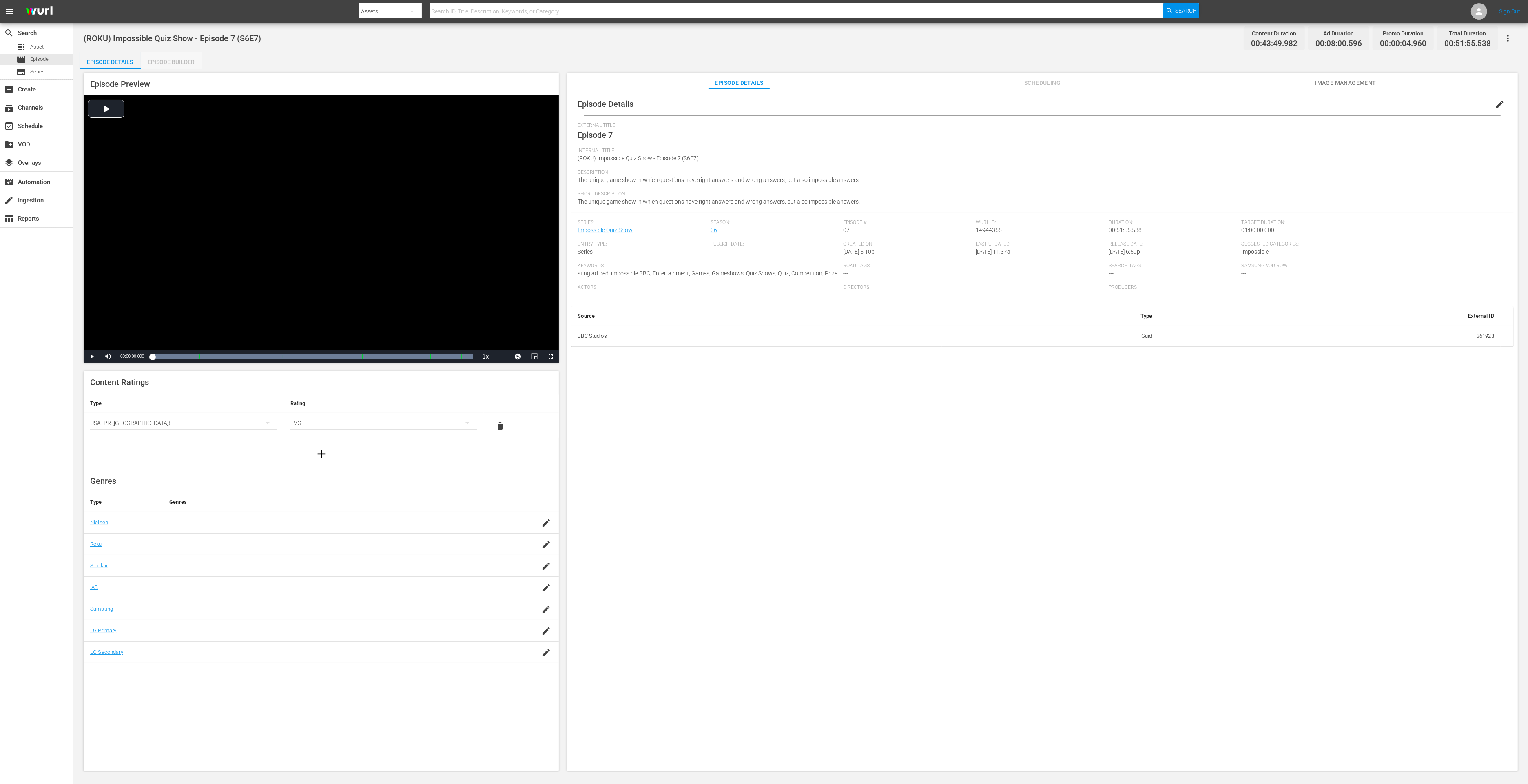
click at [182, 61] on div "Episode Builder" at bounding box center [171, 62] width 61 height 20
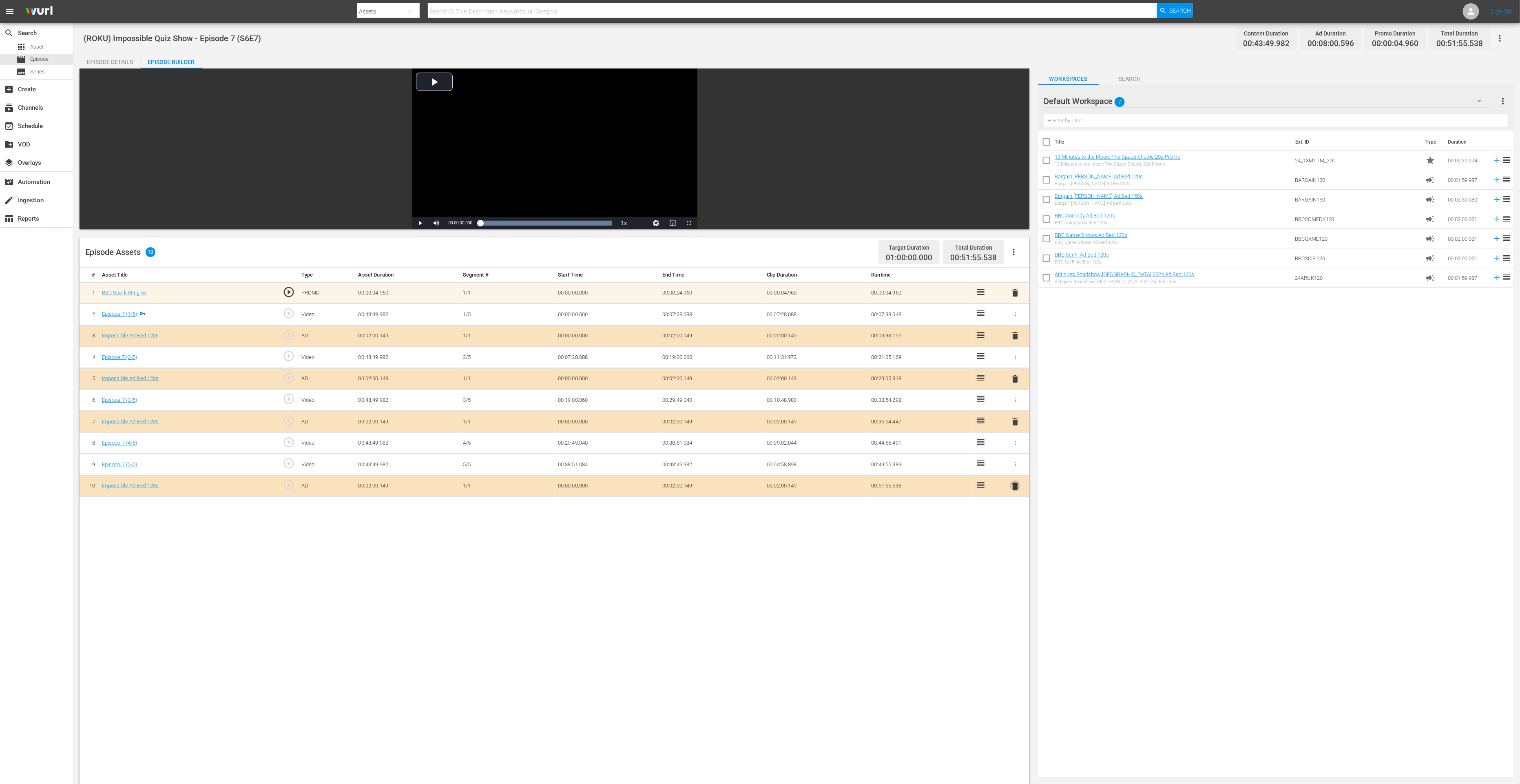
click at [1016, 484] on span "delete" at bounding box center [1015, 486] width 10 height 10
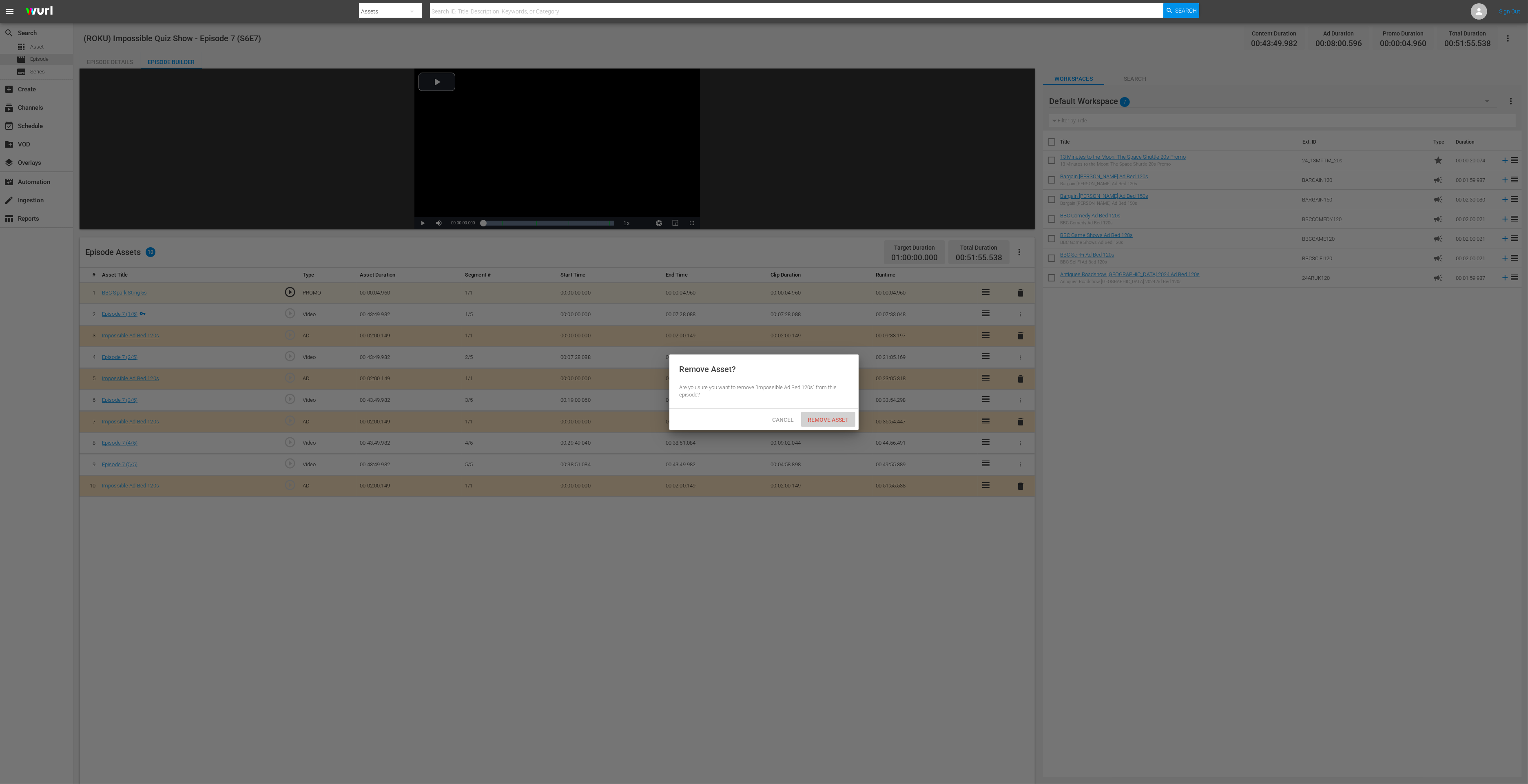
click at [831, 423] on div "Remove Asset" at bounding box center [828, 419] width 54 height 15
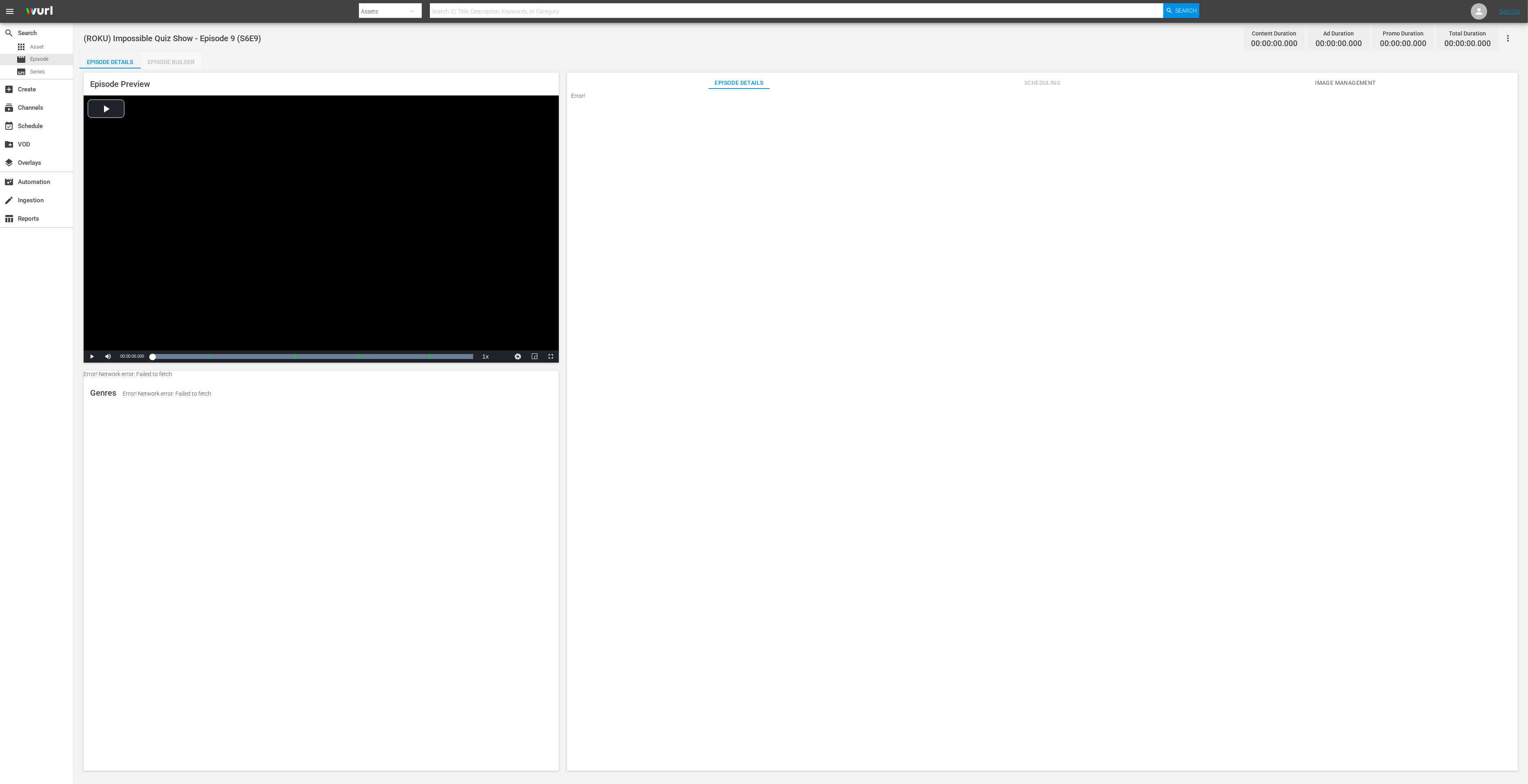
drag, startPoint x: 145, startPoint y: 54, endPoint x: 164, endPoint y: 59, distance: 19.6
click at [145, 54] on div "Episode Builder" at bounding box center [171, 62] width 61 height 20
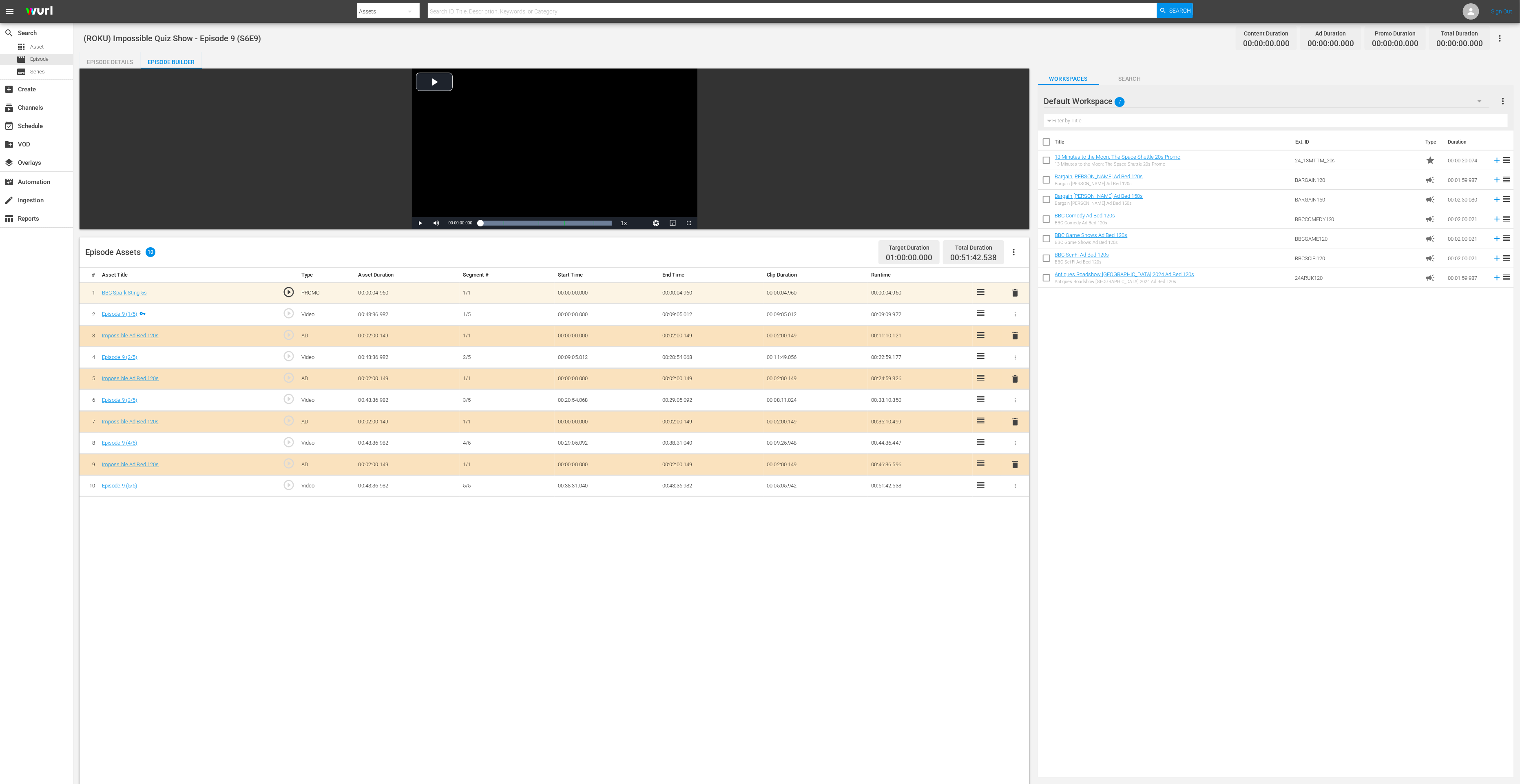
click at [1018, 463] on span "delete" at bounding box center [1015, 464] width 10 height 10
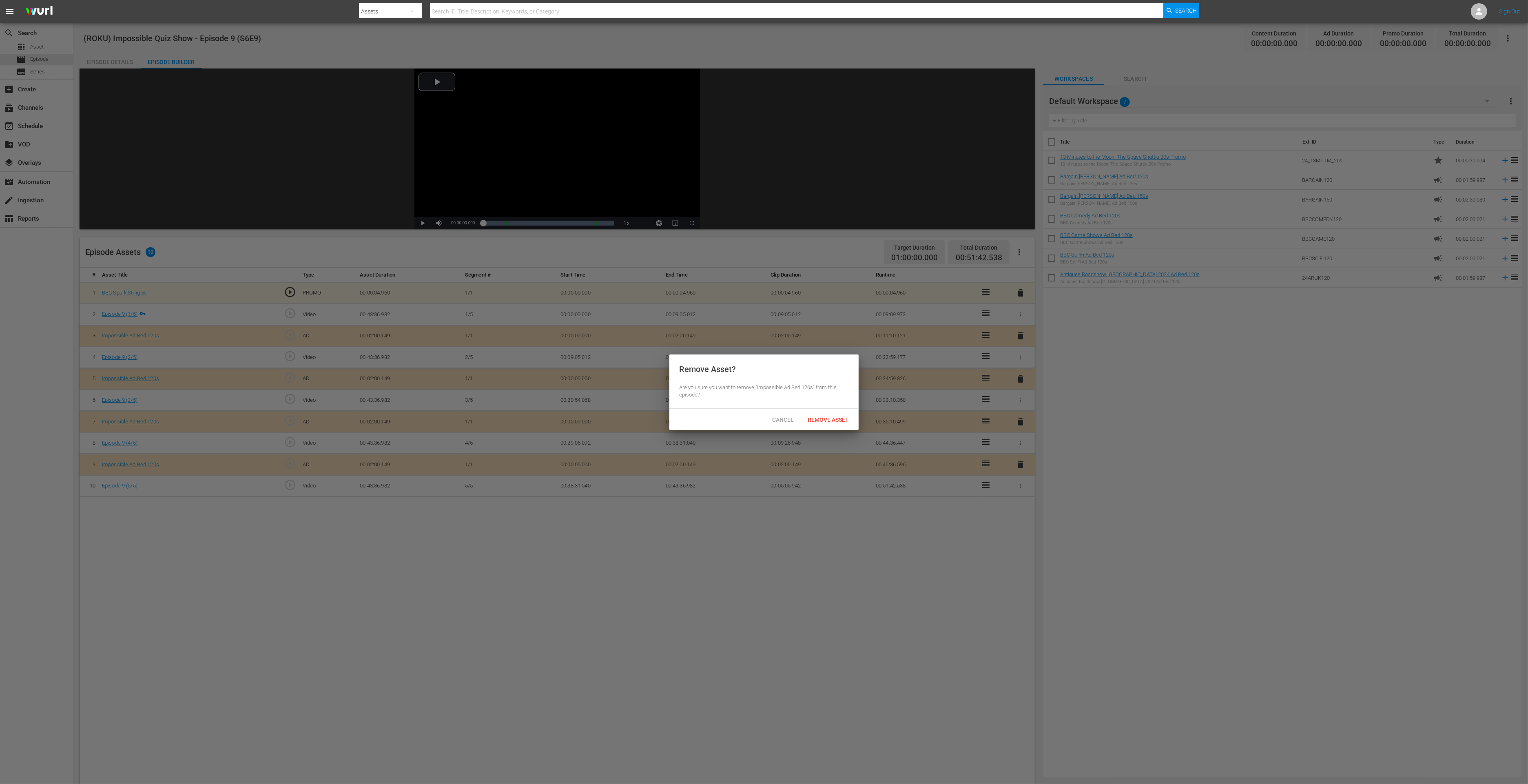
click at [842, 420] on span "Remove Asset" at bounding box center [828, 419] width 54 height 7
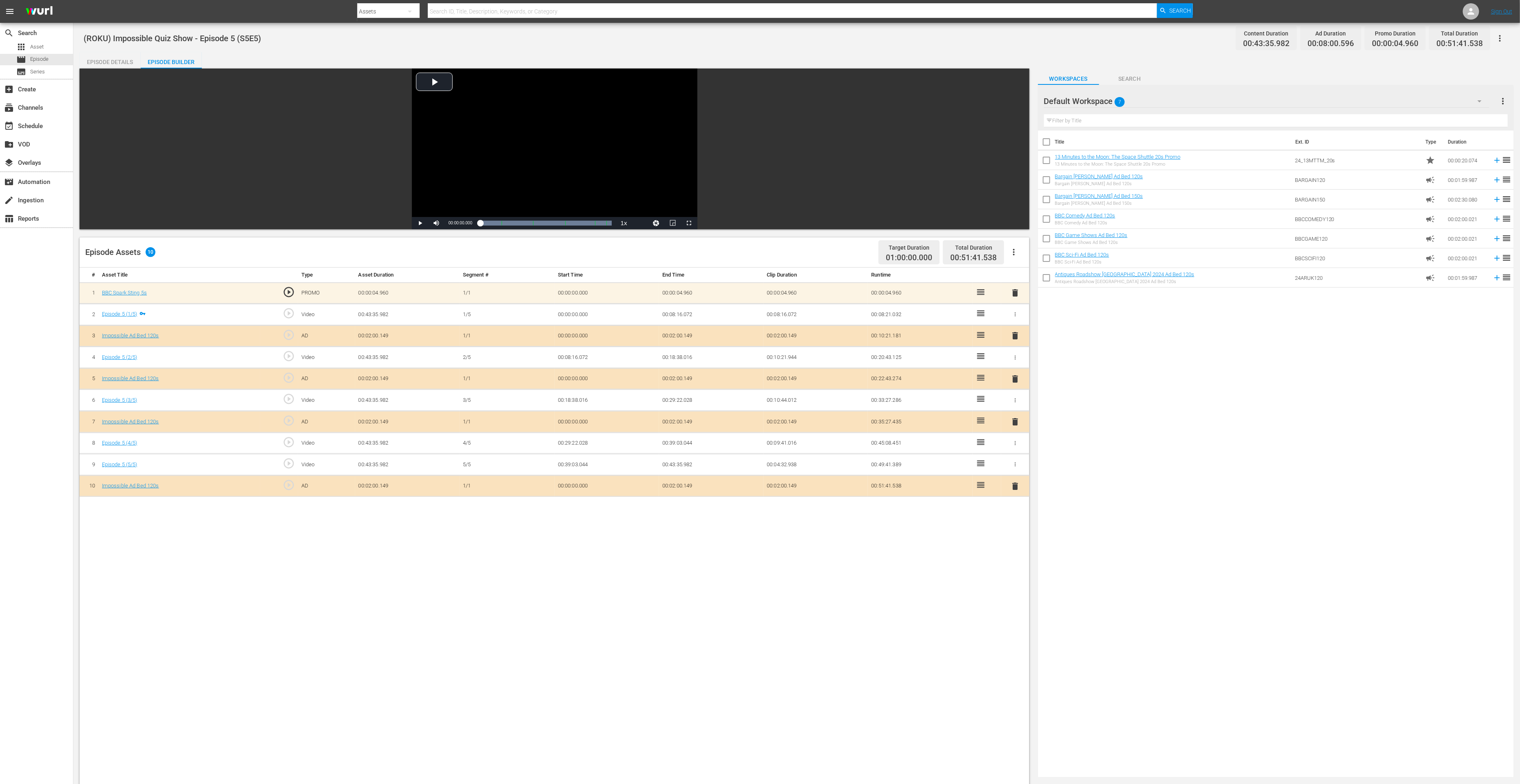
click at [1015, 483] on span "delete" at bounding box center [1015, 486] width 10 height 10
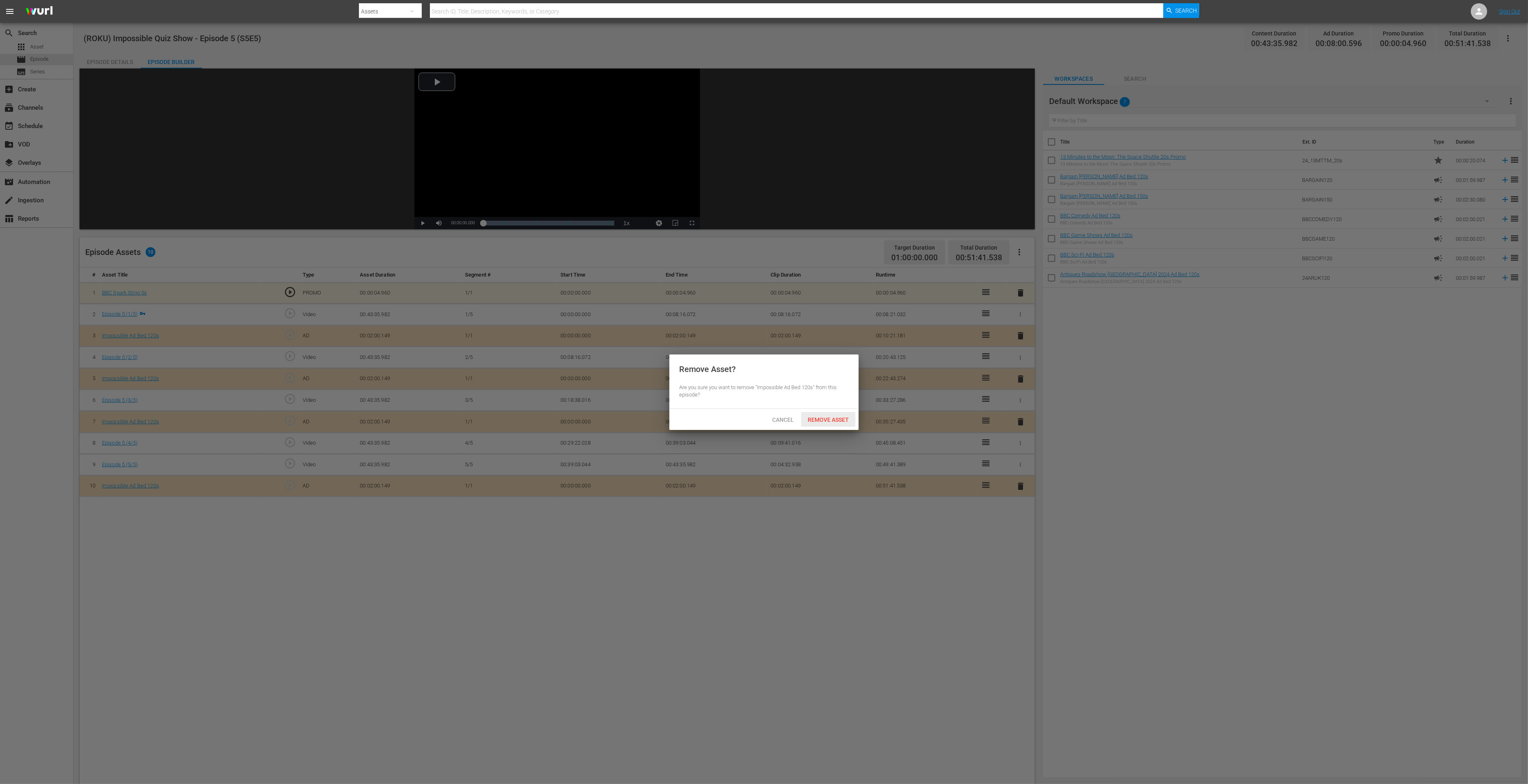
click at [810, 419] on span "Remove Asset" at bounding box center [828, 419] width 54 height 7
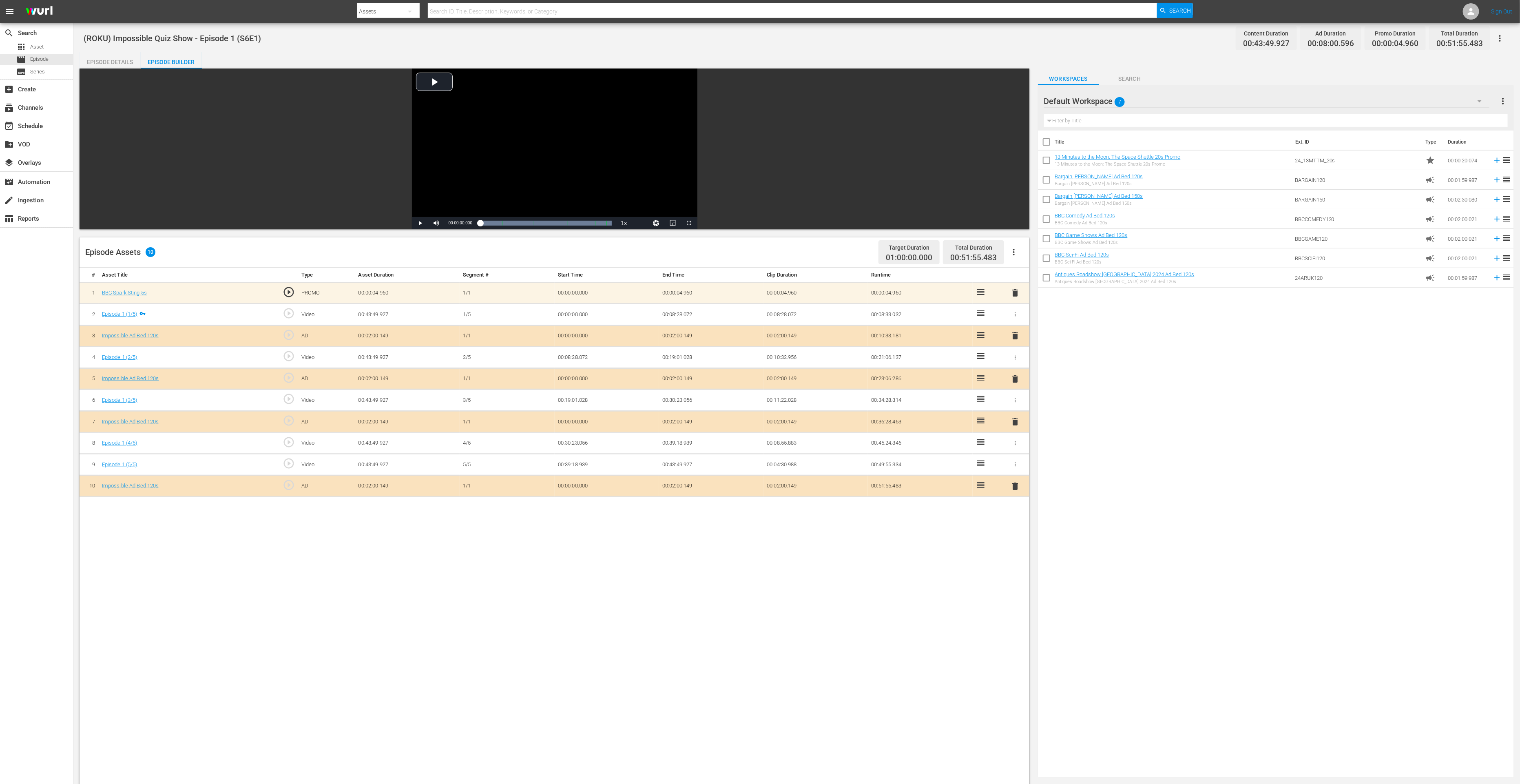
click at [1018, 486] on span "delete" at bounding box center [1015, 486] width 10 height 10
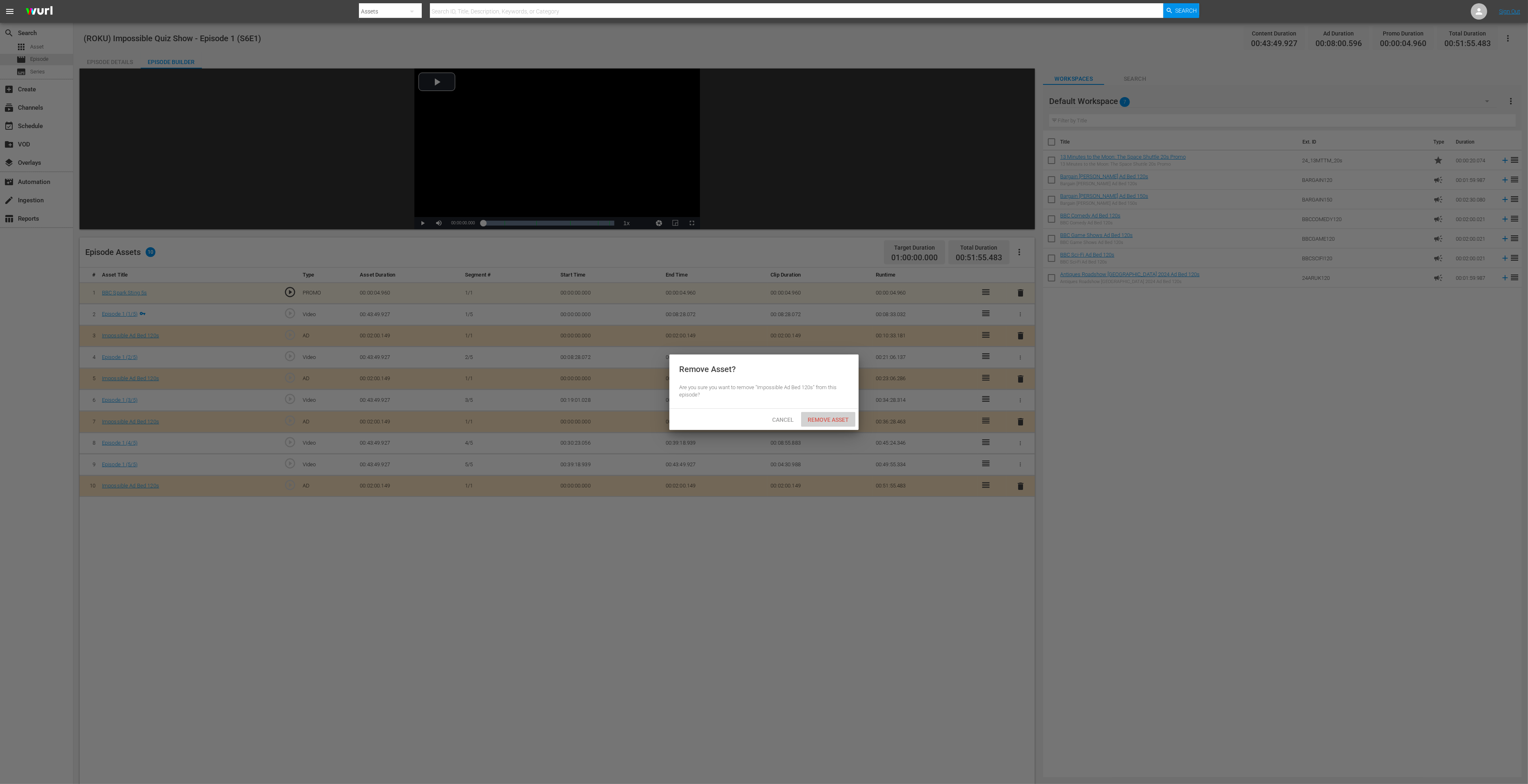
click at [817, 421] on span "Remove Asset" at bounding box center [828, 419] width 54 height 7
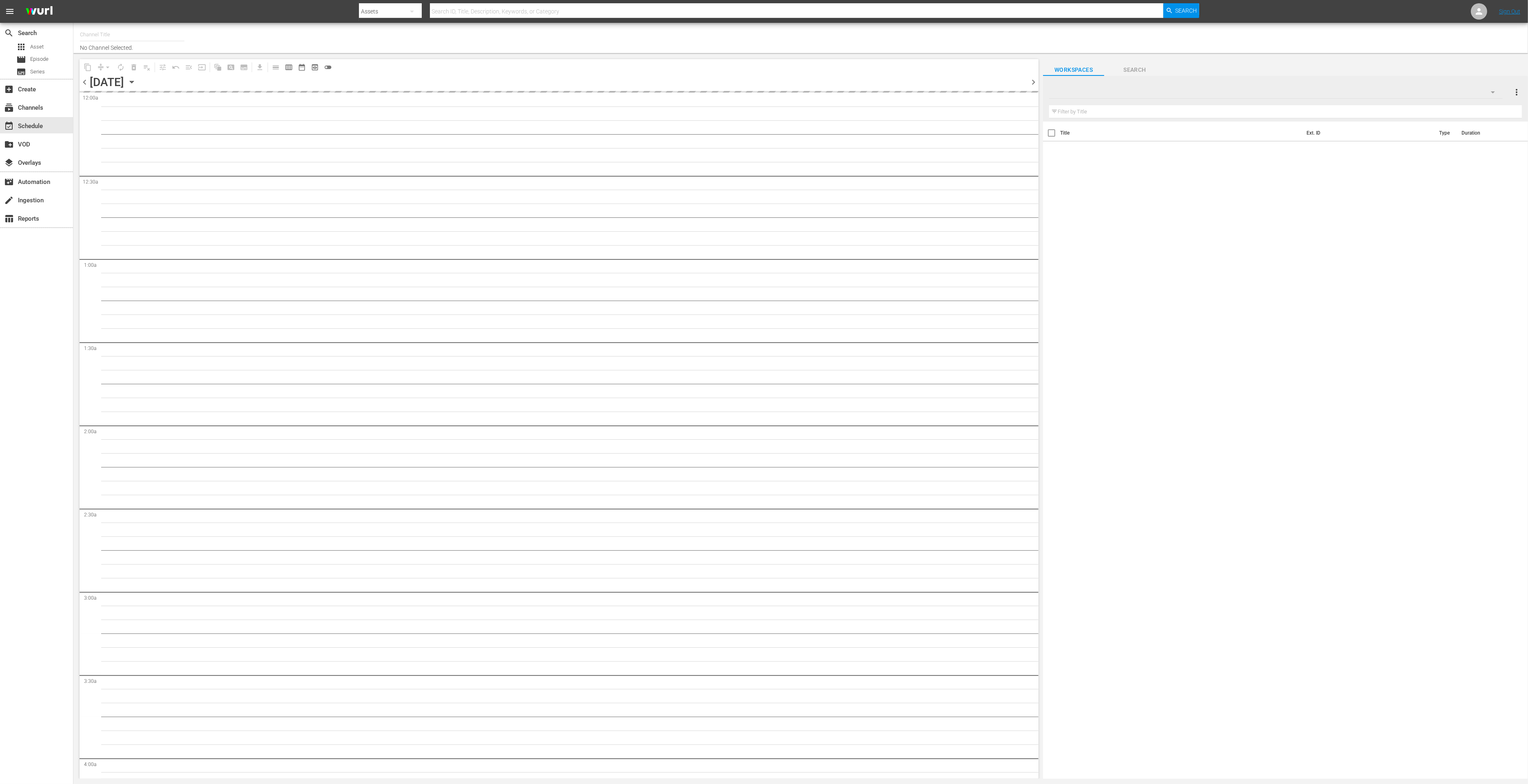
type input "Impossible (1011)"
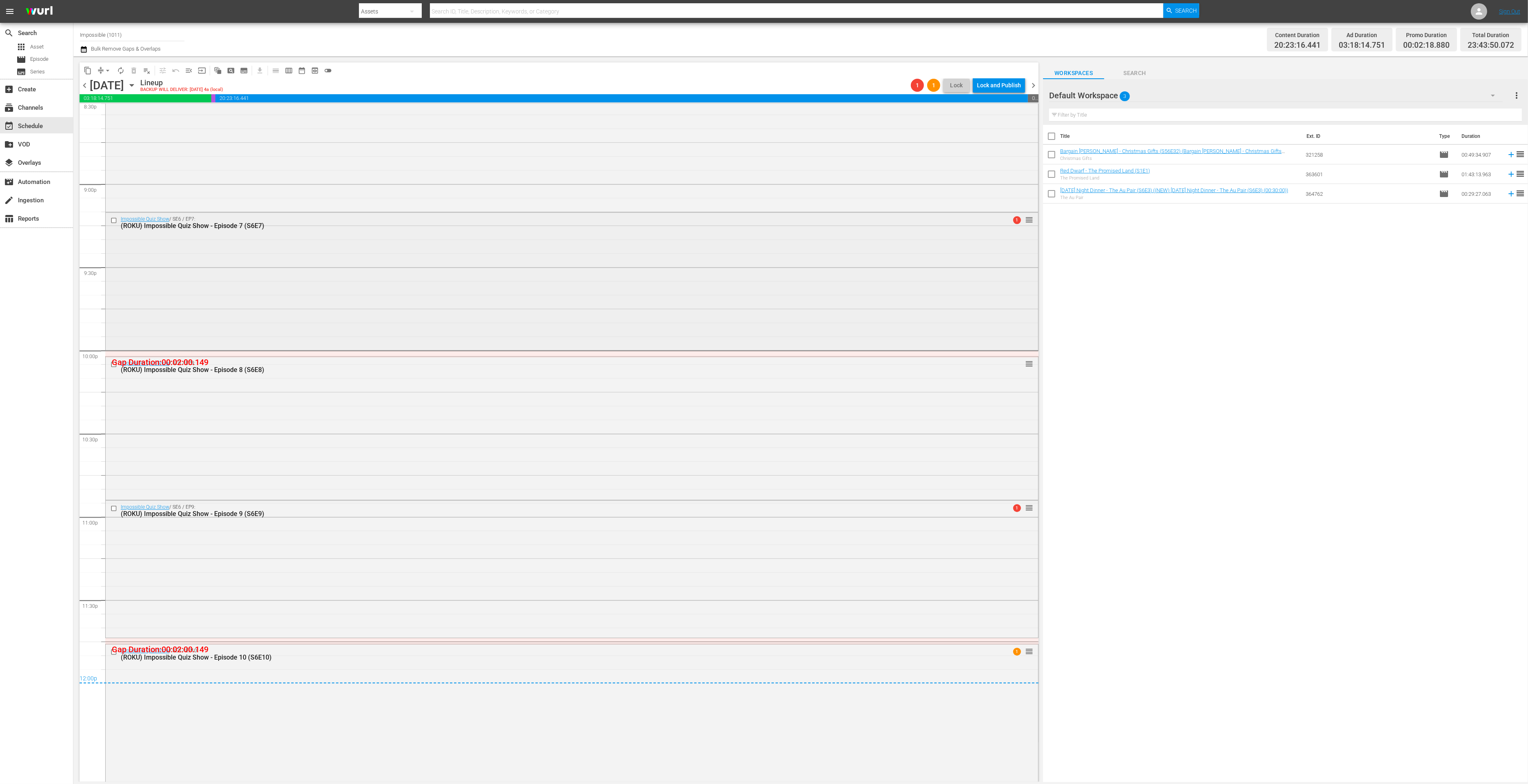
scroll to position [3347, 0]
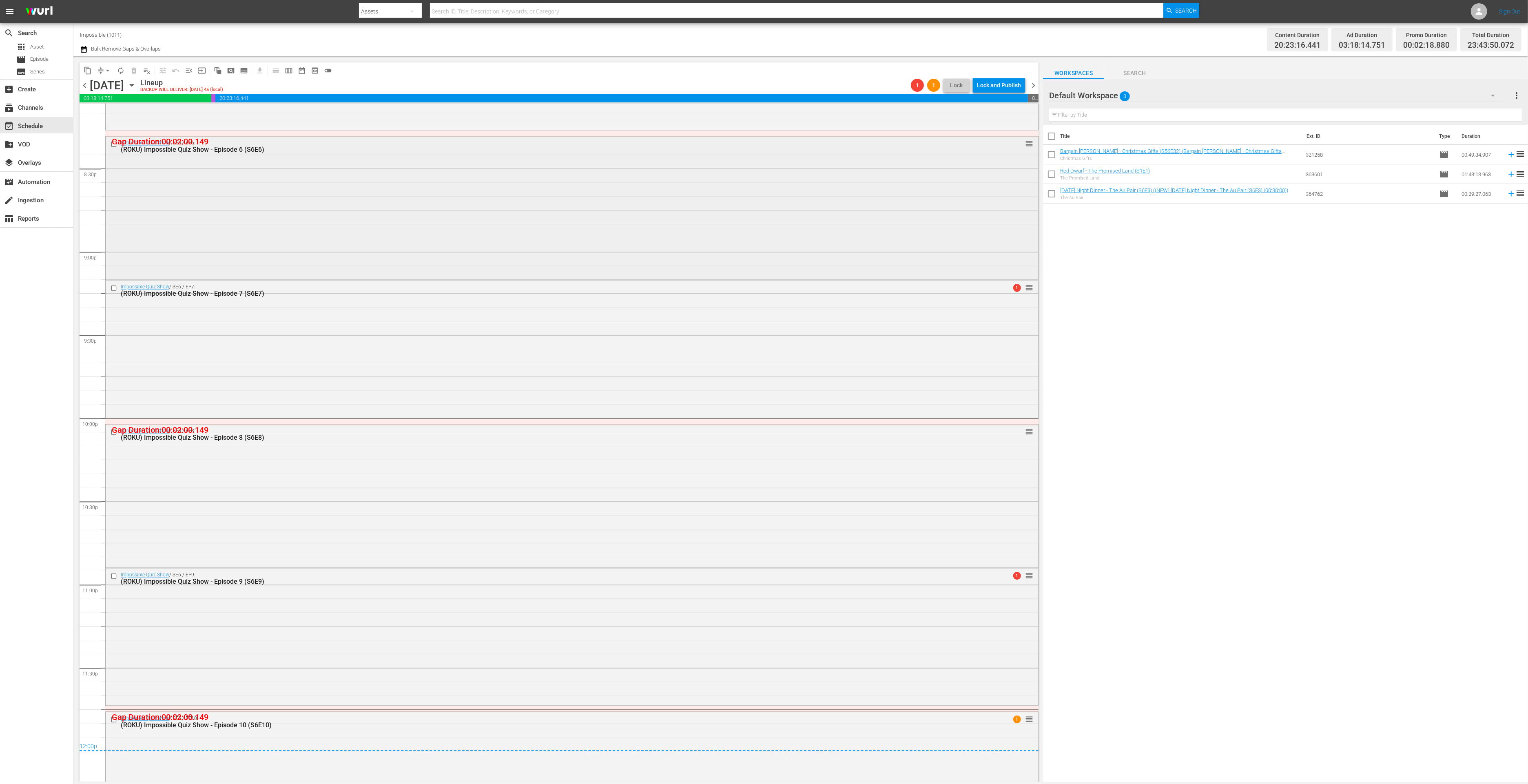
click at [389, 258] on div "Impossible Quiz Show / SE6 / EP6: (ROKU) Impossible Quiz Show - Episode 6 (S6E6…" at bounding box center [572, 207] width 932 height 142
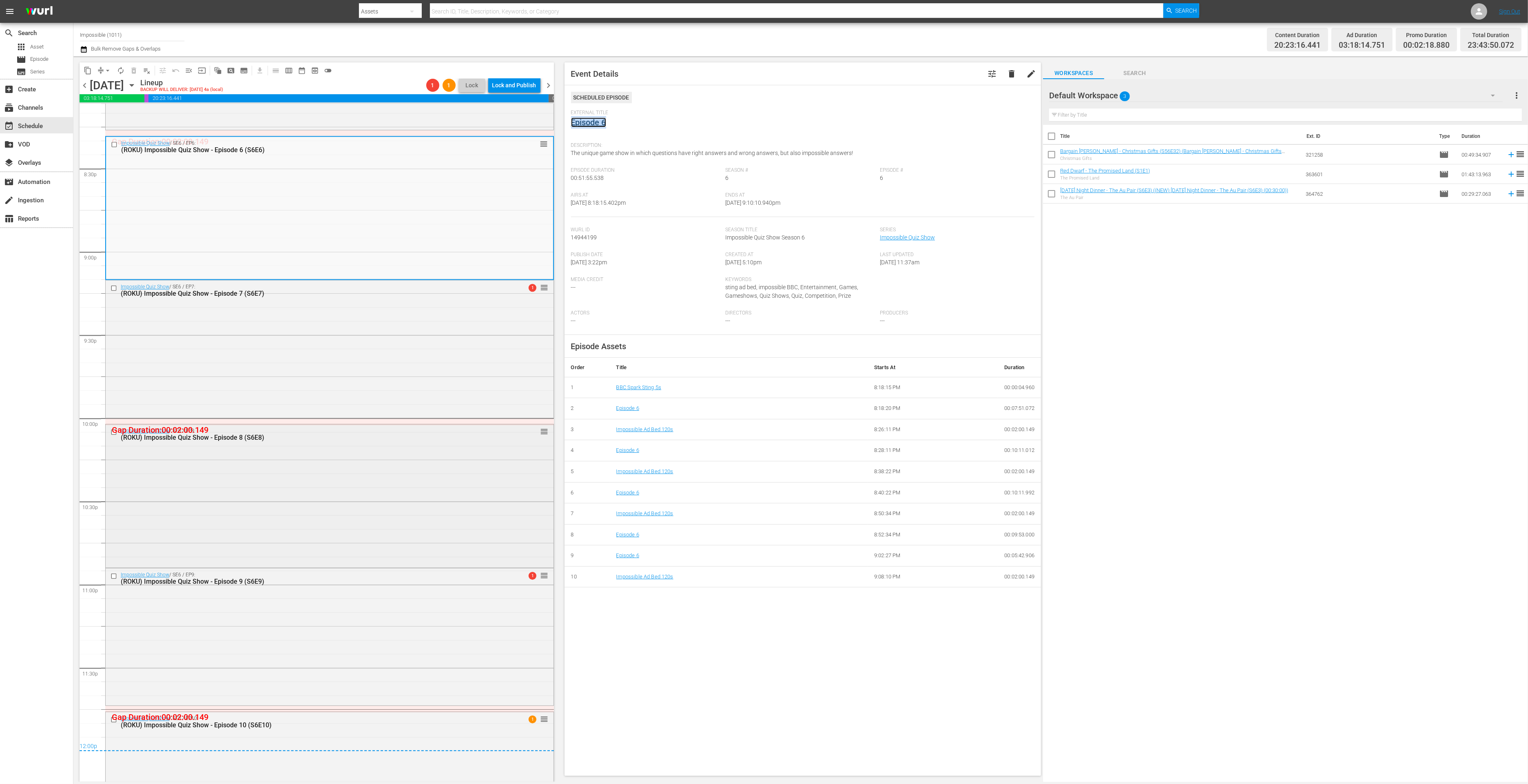
scroll to position [3419, 0]
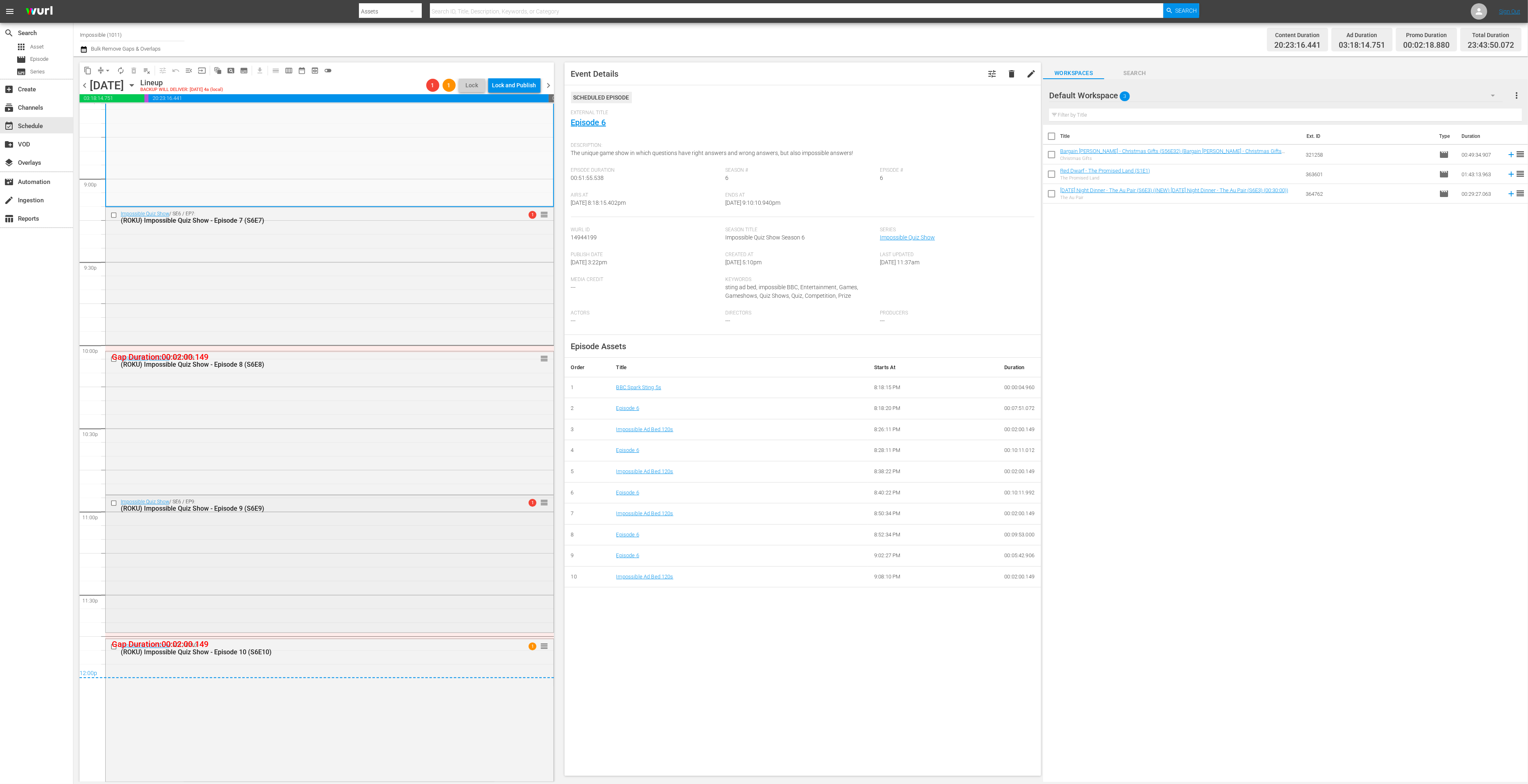
click at [272, 536] on div "Impossible Quiz Show / SE6 / EP9: (ROKU) Impossible Quiz Show - Episode 9 (S6E9…" at bounding box center [329, 563] width 448 height 135
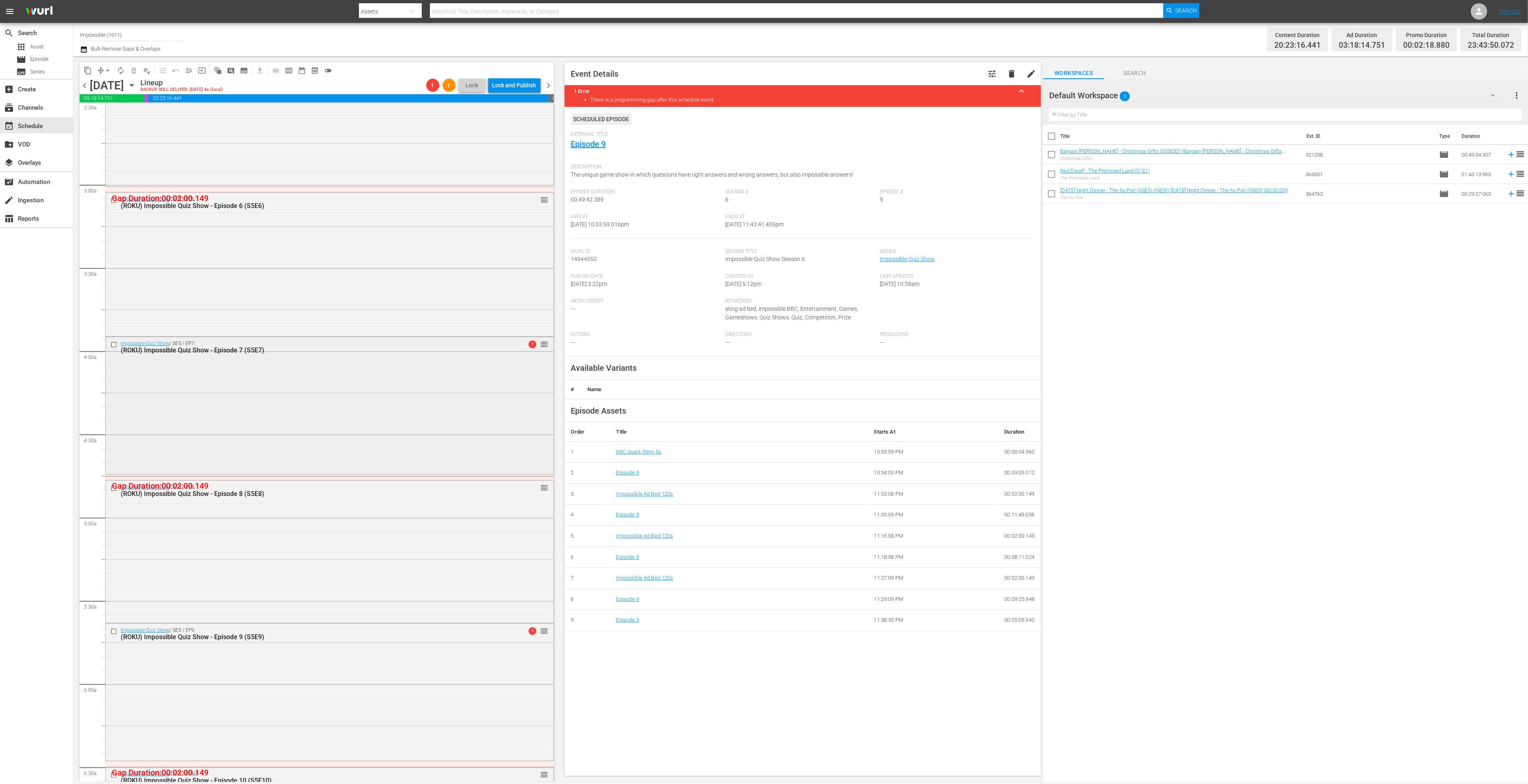
scroll to position [417, 0]
click at [296, 391] on div "Impossible Quiz Show / SE5 / EP7: (ROKU) Impossible Quiz Show - Episode 7 (S5E7…" at bounding box center [329, 406] width 448 height 135
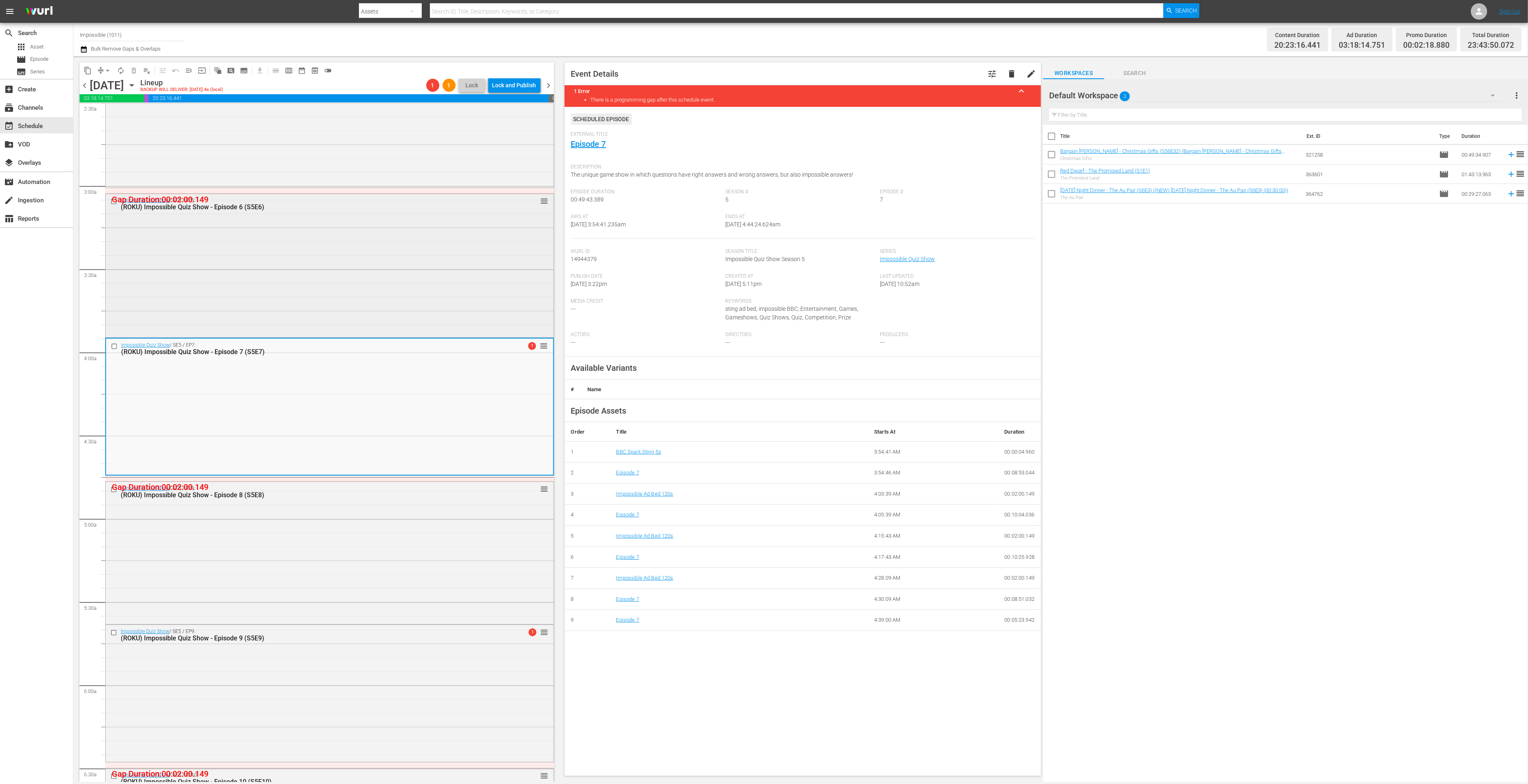
click at [419, 256] on div "Impossible Quiz Show / SE5 / EP6: (ROKU) Impossible Quiz Show - Episode 6 (S5E6…" at bounding box center [329, 264] width 448 height 142
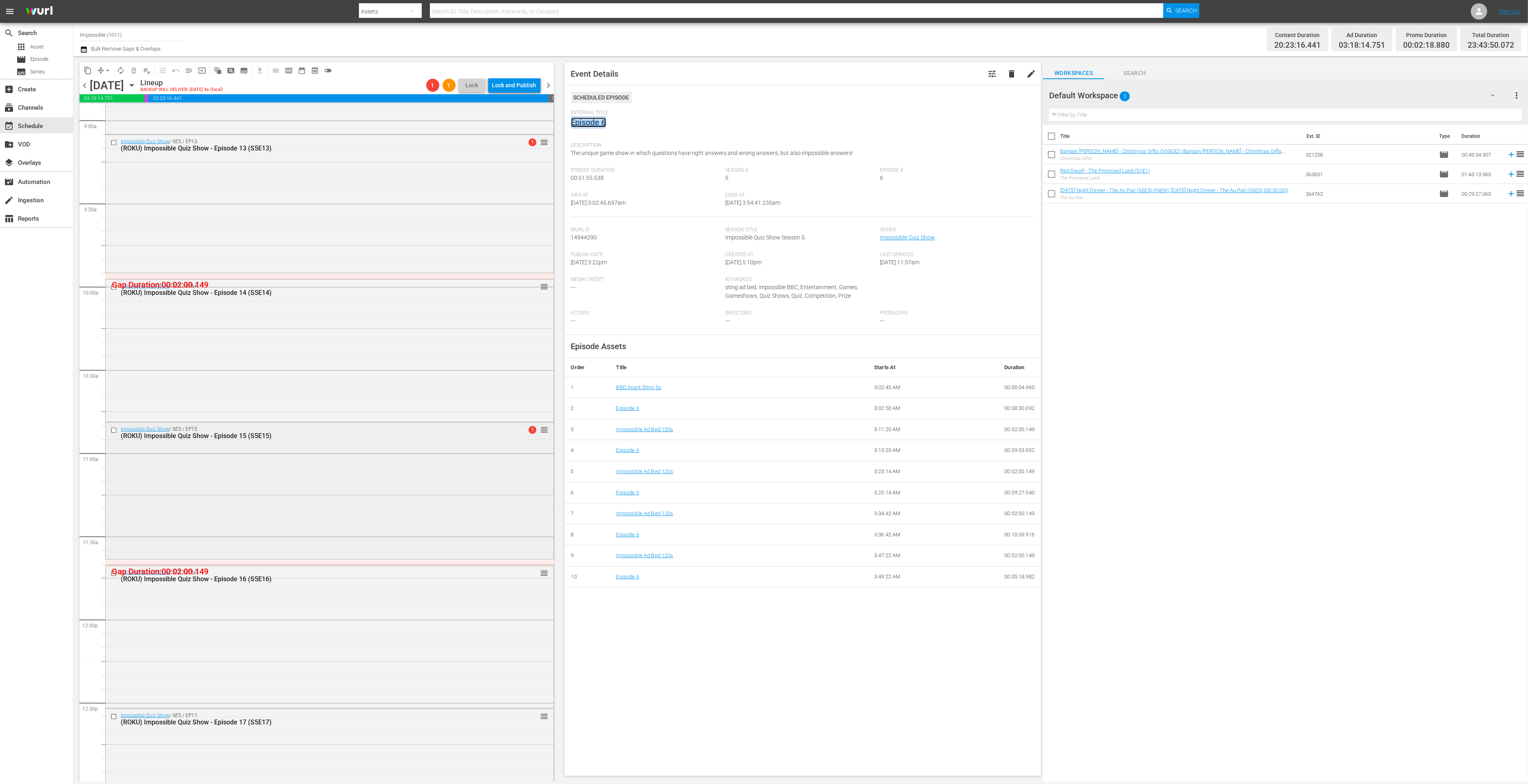
scroll to position [1534, 0]
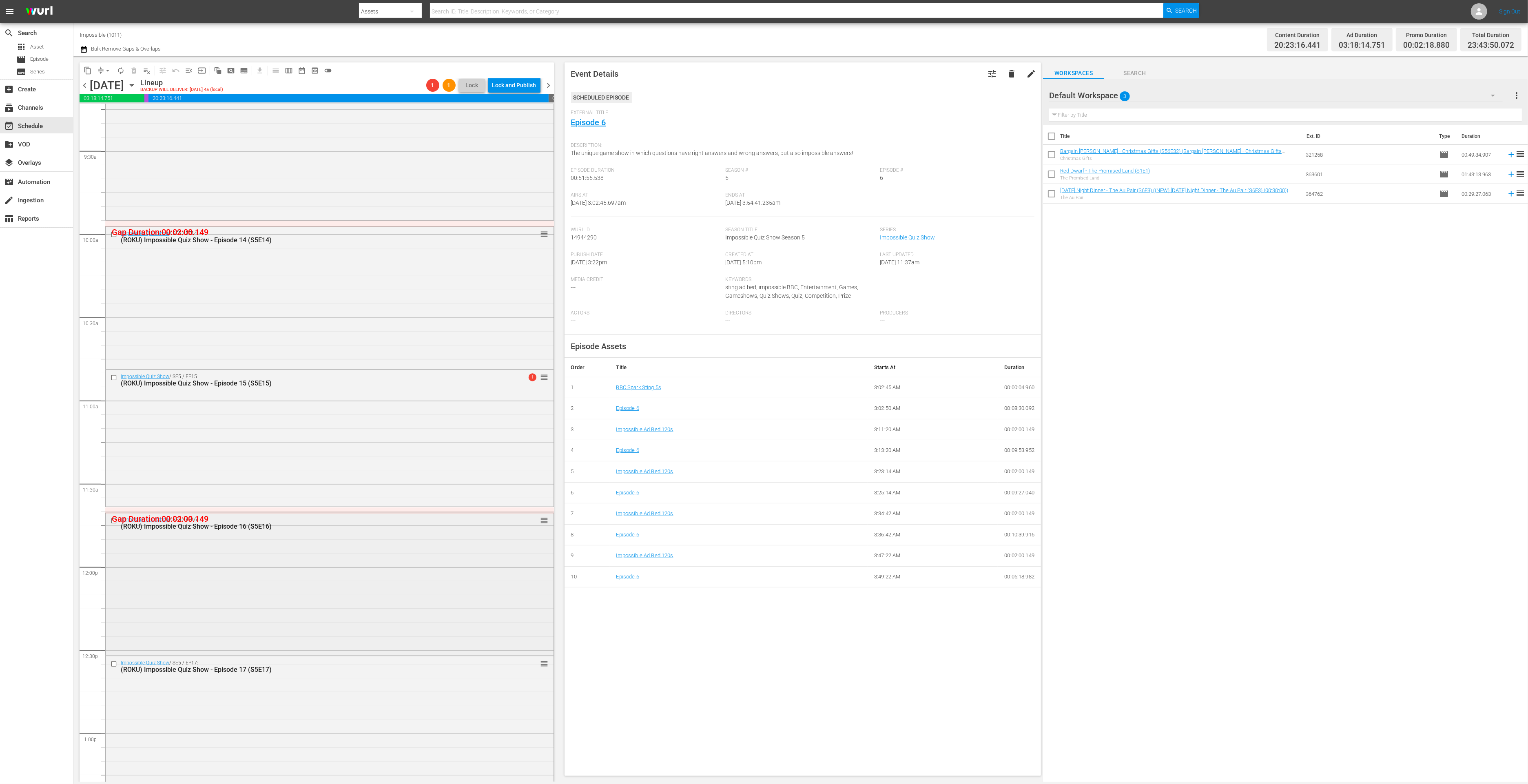
click at [339, 565] on div "Impossible Quiz Show / SE5 / EP16: (ROKU) Impossible Quiz Show - Episode 16 (S5…" at bounding box center [329, 584] width 448 height 141
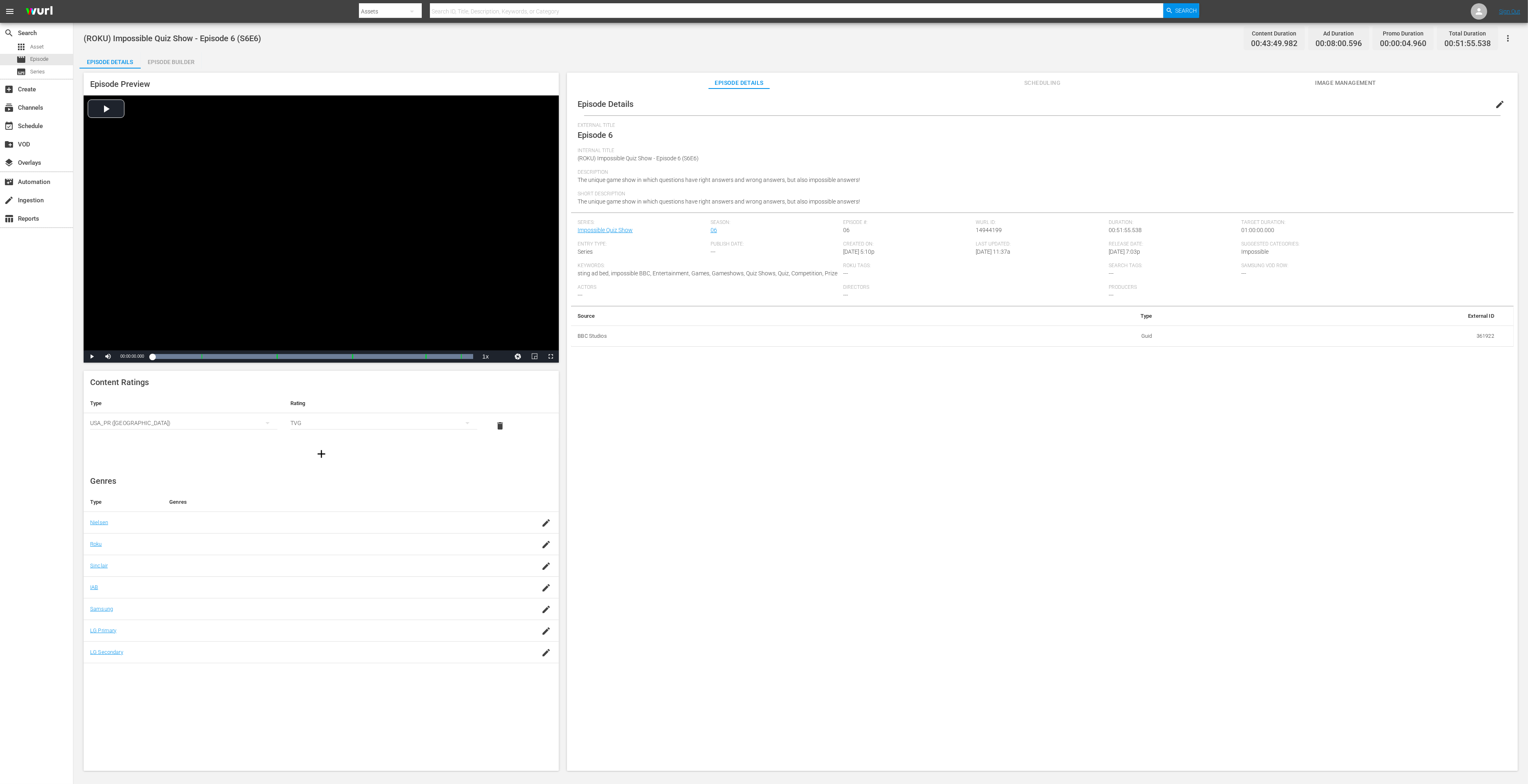
click at [177, 66] on div "Episode Builder" at bounding box center [171, 62] width 61 height 20
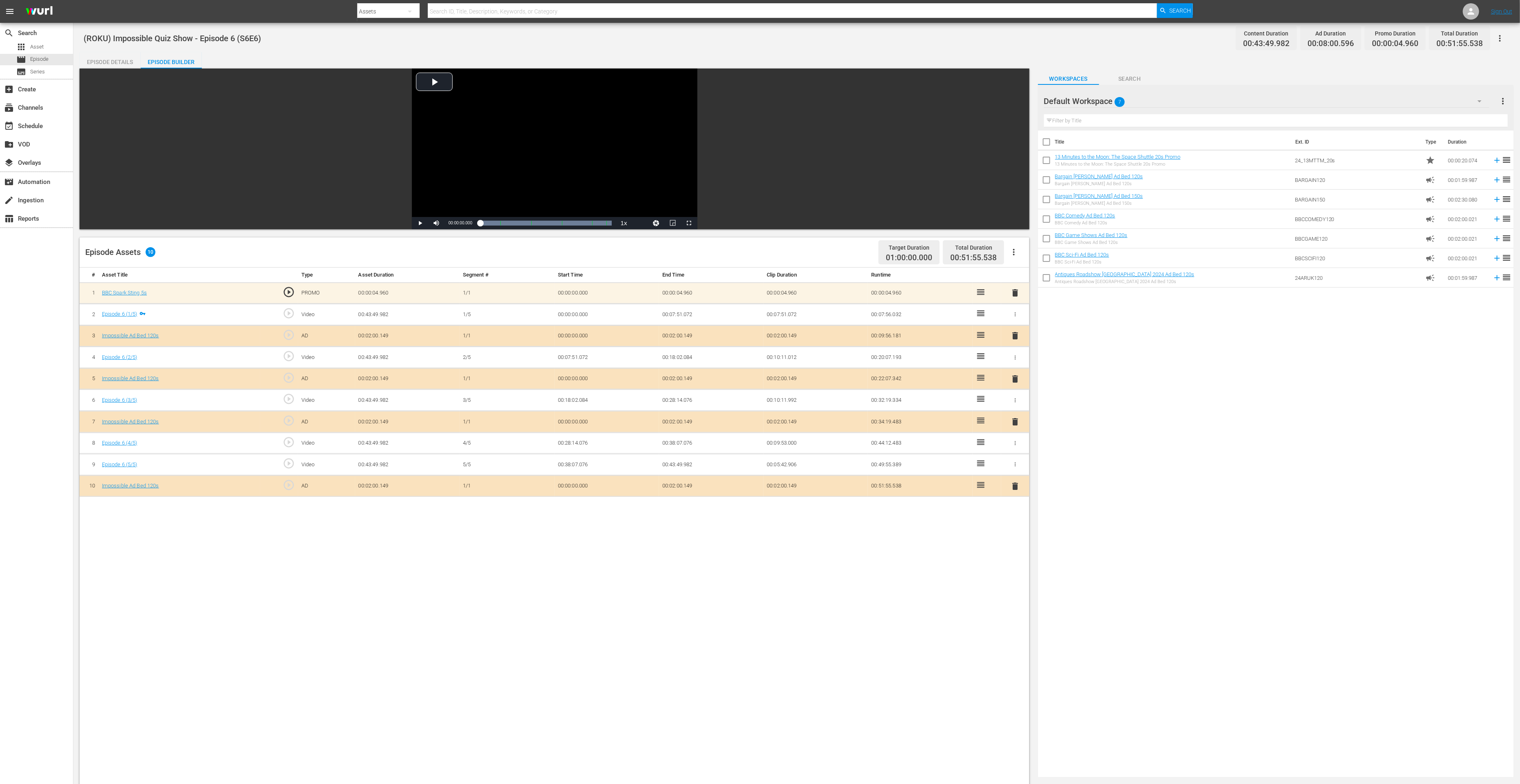
click at [1015, 486] on span "delete" at bounding box center [1015, 486] width 10 height 10
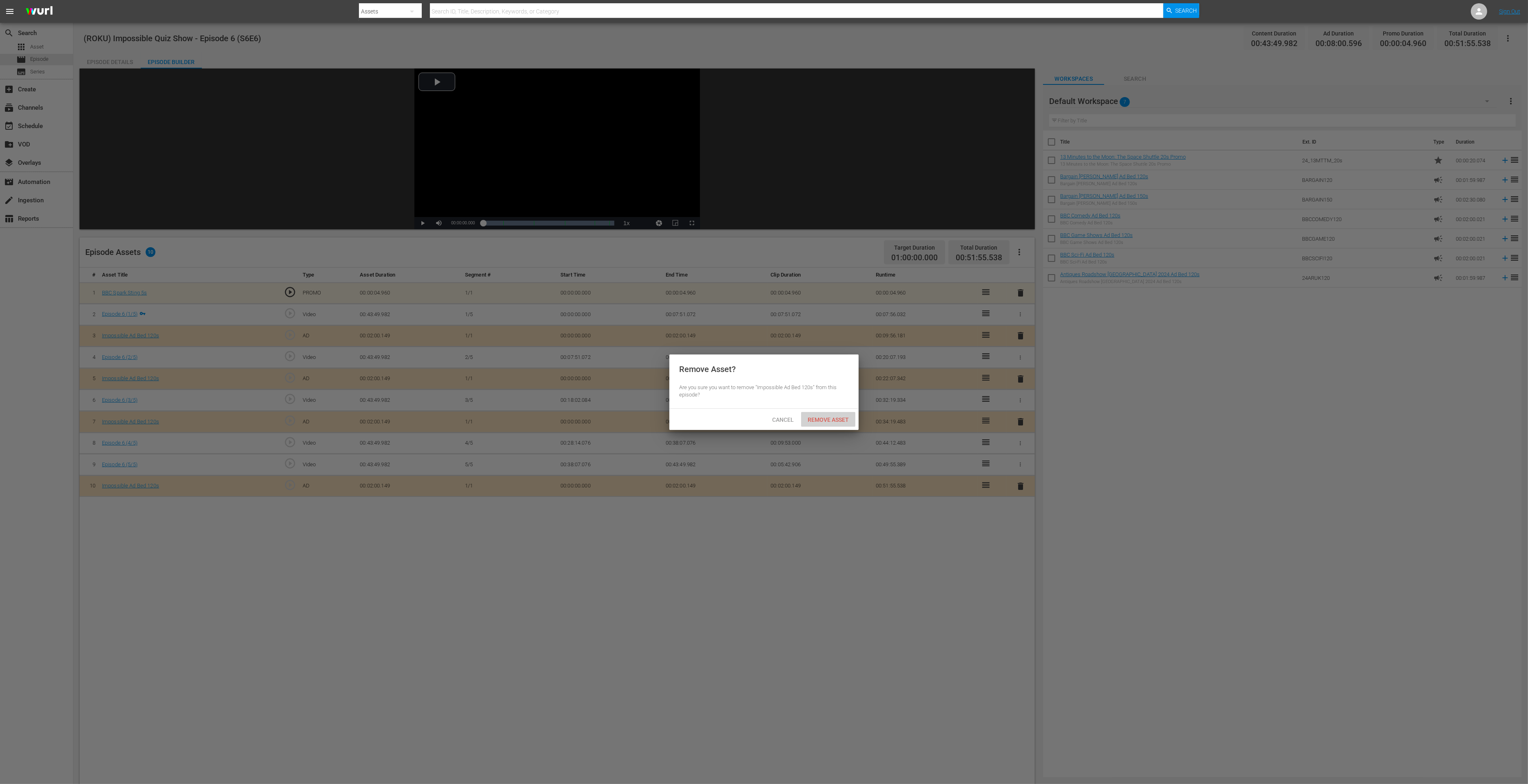
click at [828, 416] on span "Remove Asset" at bounding box center [828, 419] width 54 height 7
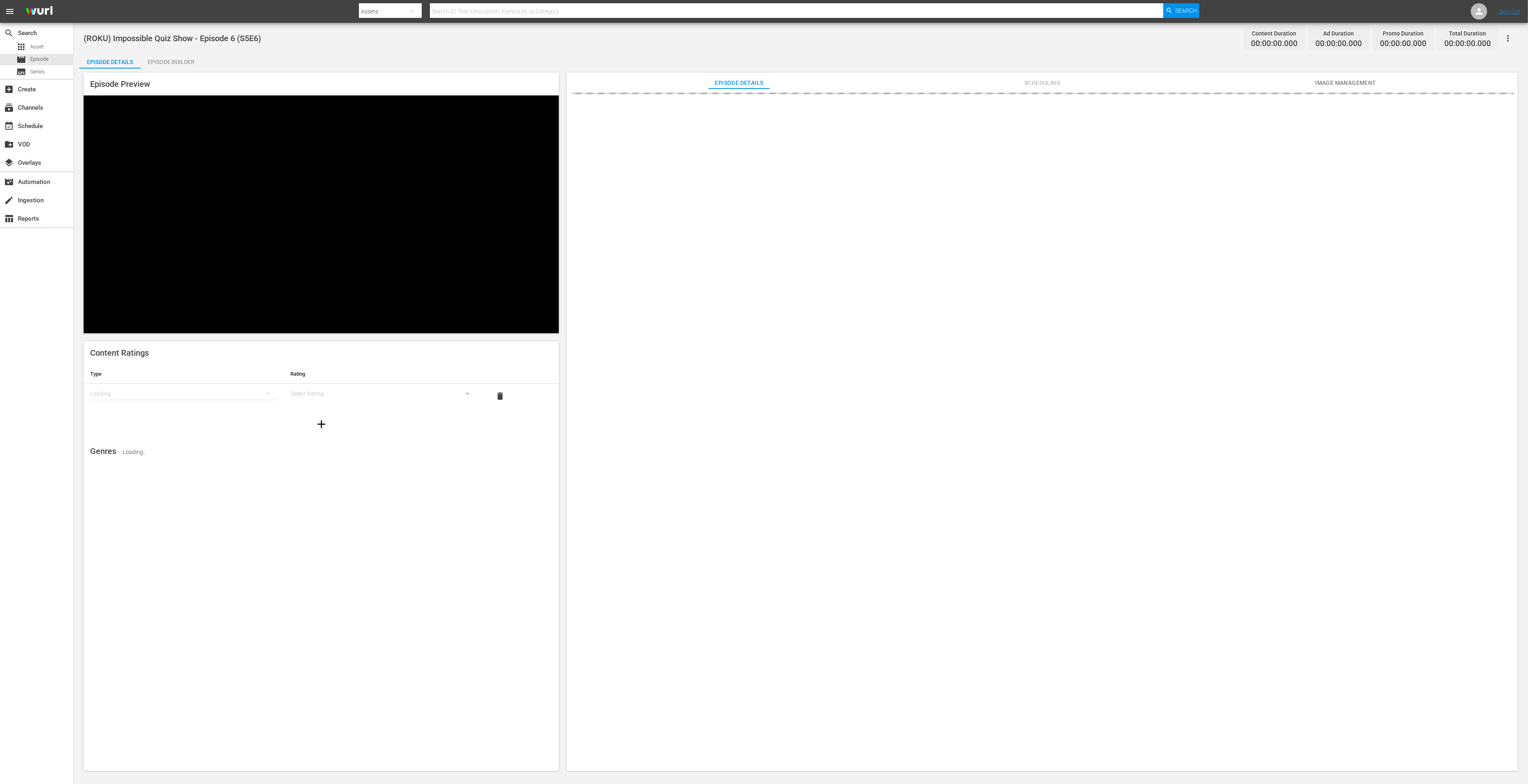
click at [179, 67] on div "Episode Builder" at bounding box center [171, 62] width 61 height 20
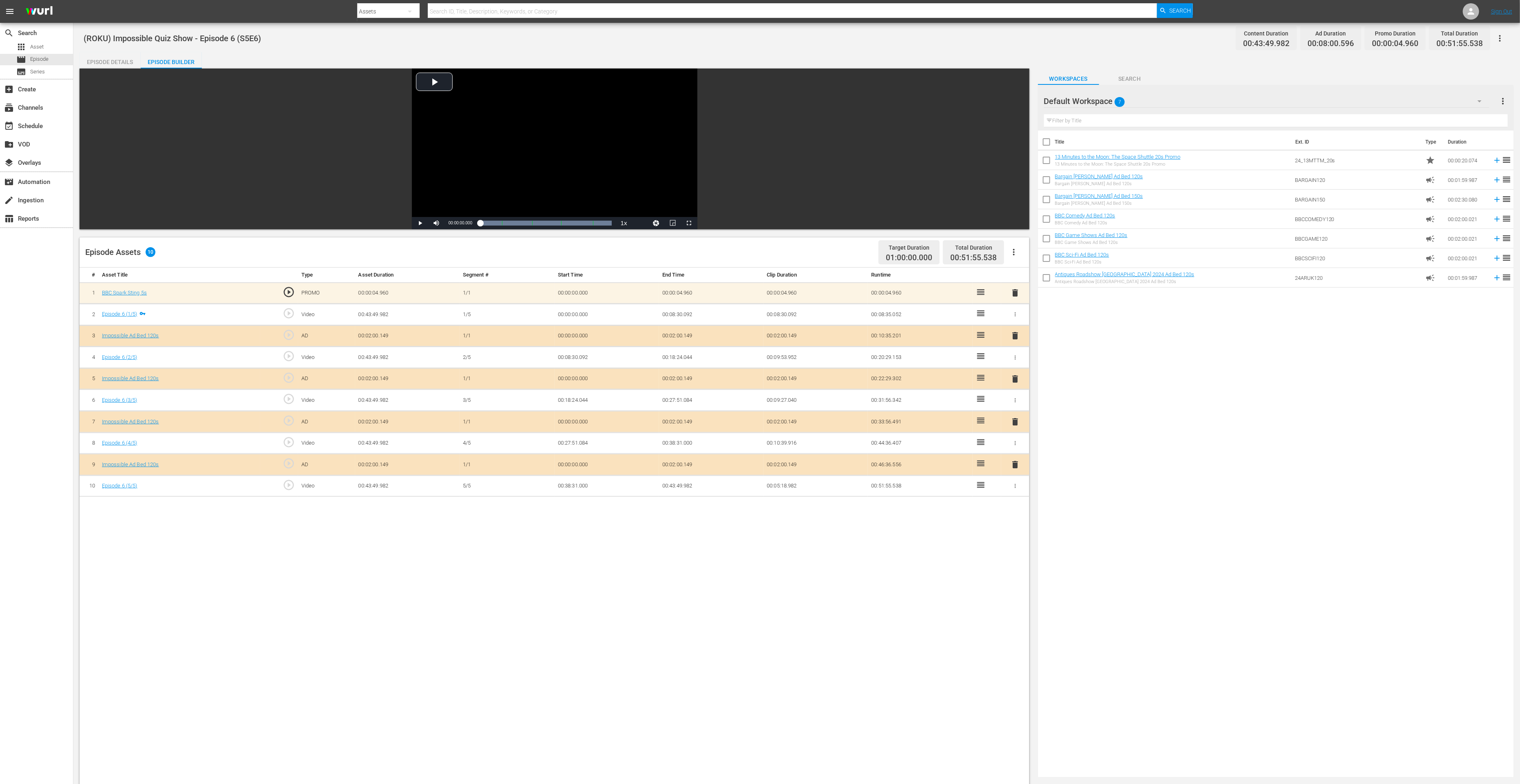
click at [1021, 464] on div "delete" at bounding box center [1015, 464] width 22 height 12
click at [1016, 461] on span "delete" at bounding box center [1015, 464] width 10 height 10
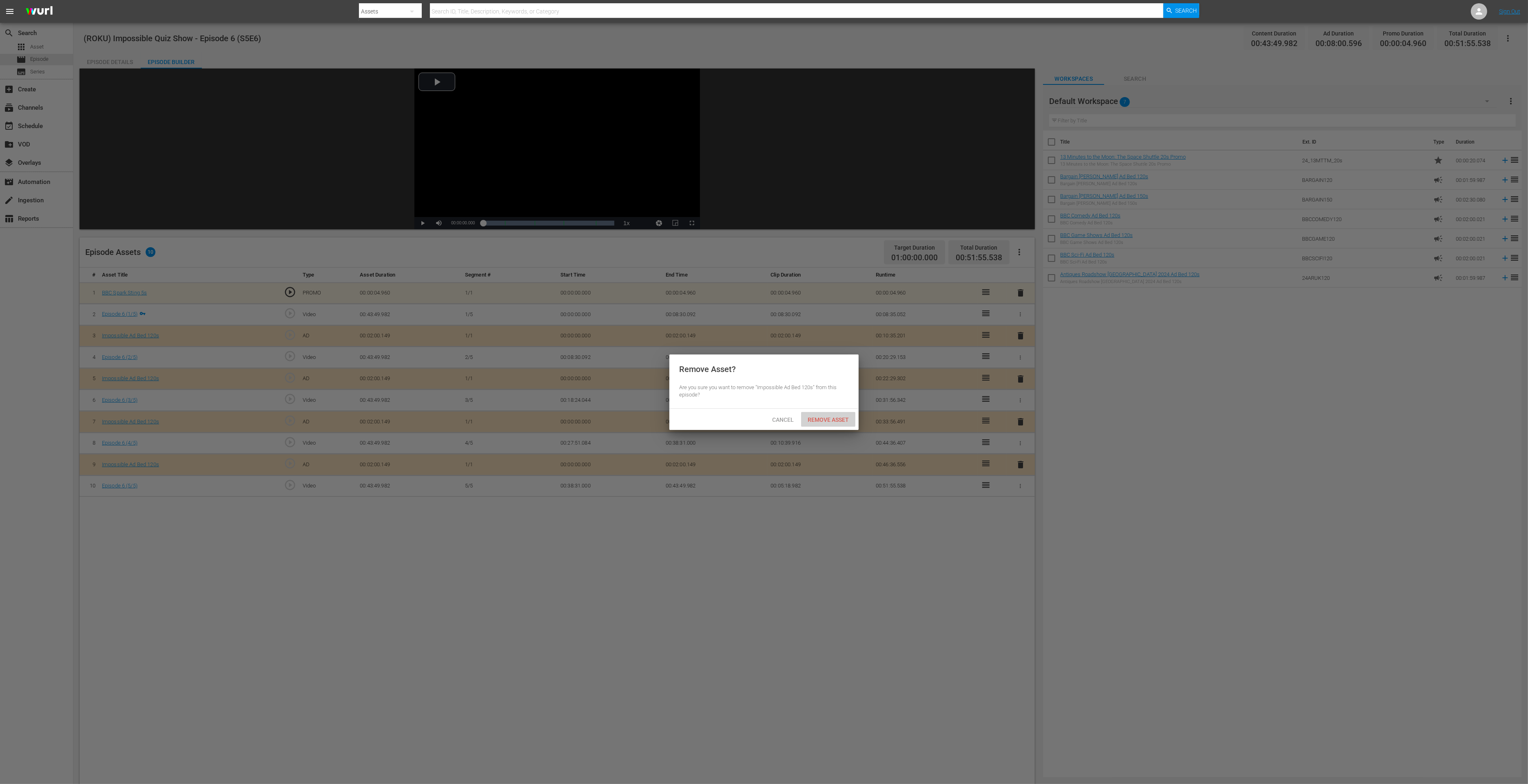
click at [846, 418] on span "Remove Asset" at bounding box center [828, 419] width 54 height 7
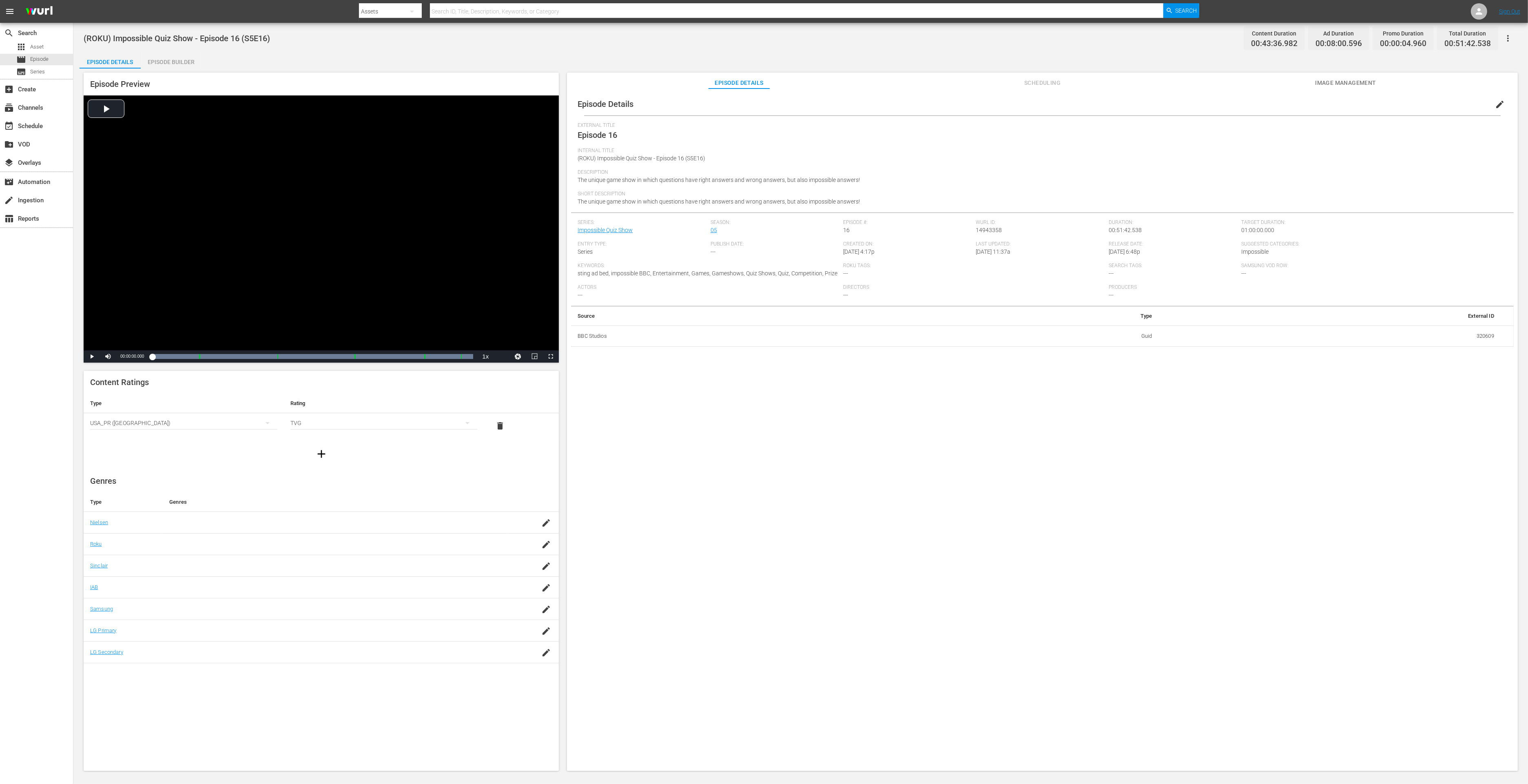
click at [173, 65] on div "Episode Builder" at bounding box center [171, 62] width 61 height 20
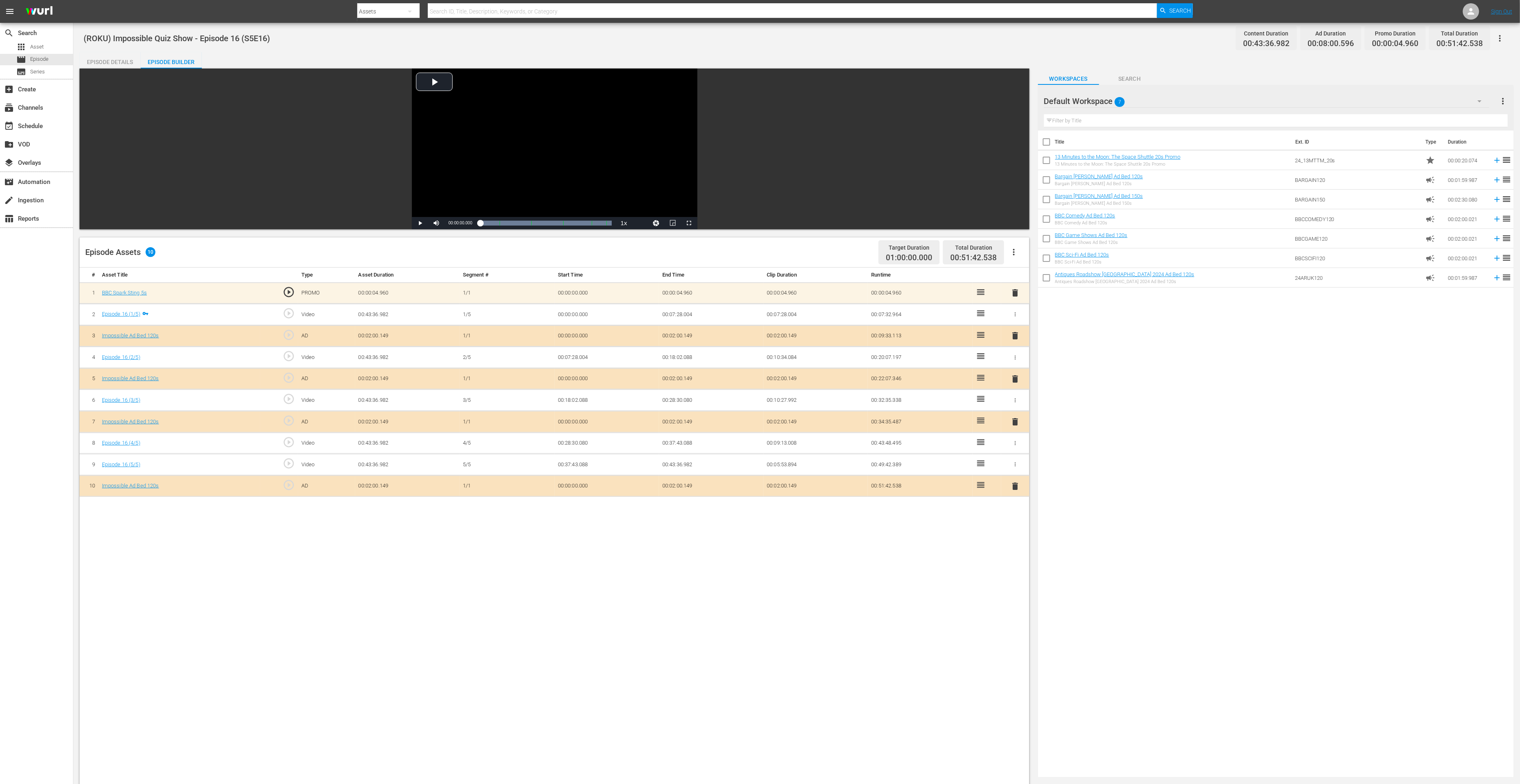
click at [1014, 483] on span "delete" at bounding box center [1015, 486] width 10 height 10
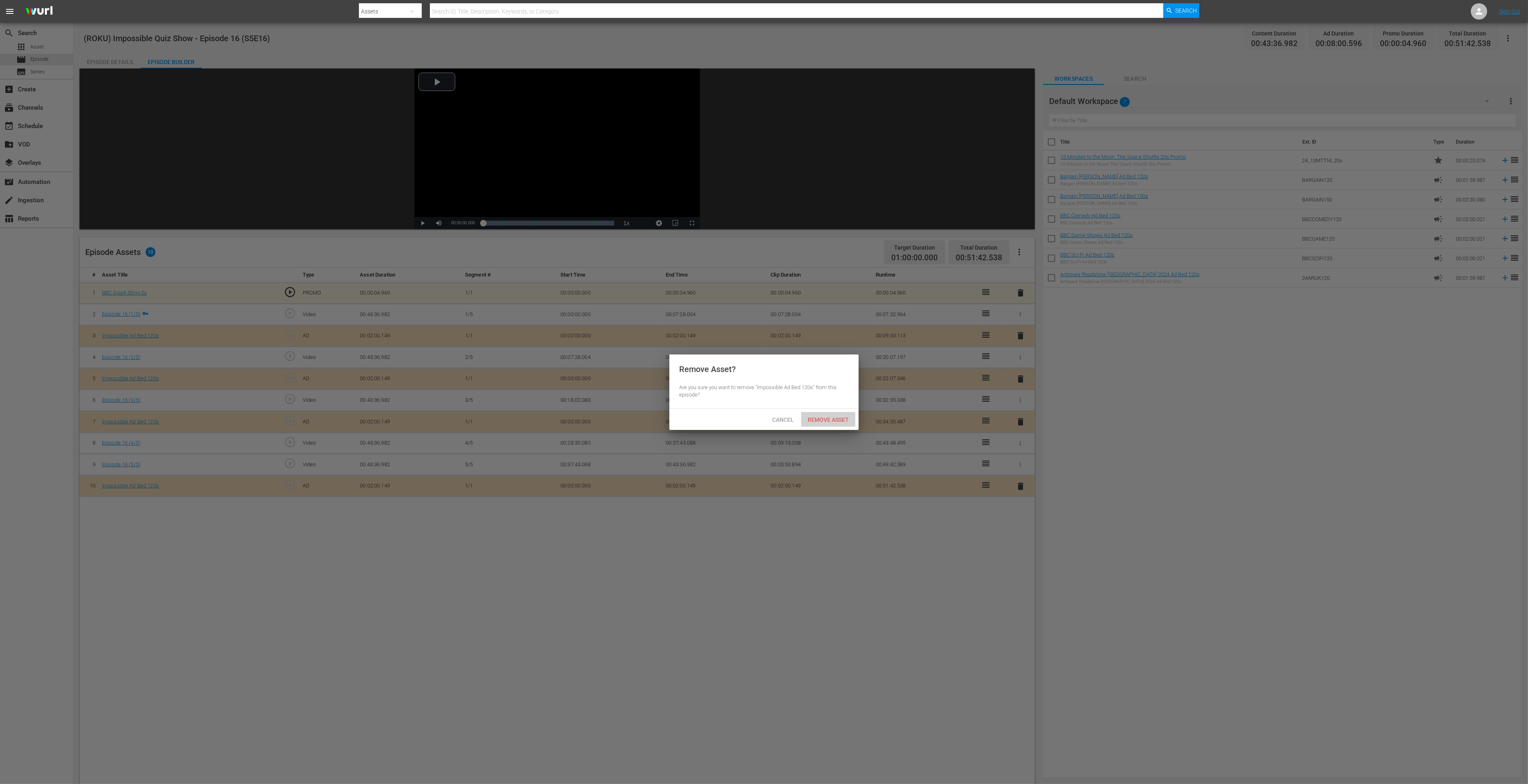
click at [851, 421] on span "Remove Asset" at bounding box center [828, 419] width 54 height 7
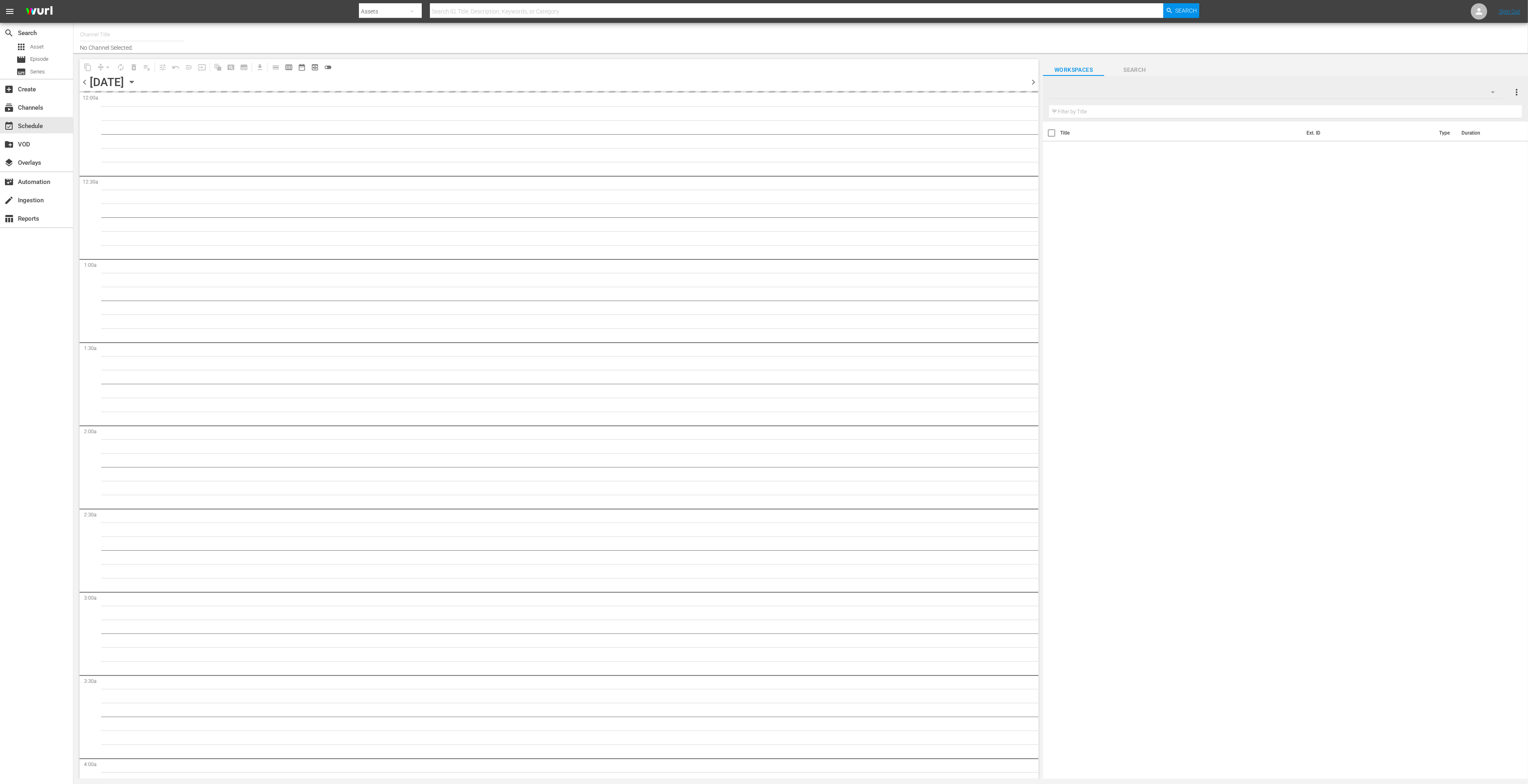
type input "Impossible (1011)"
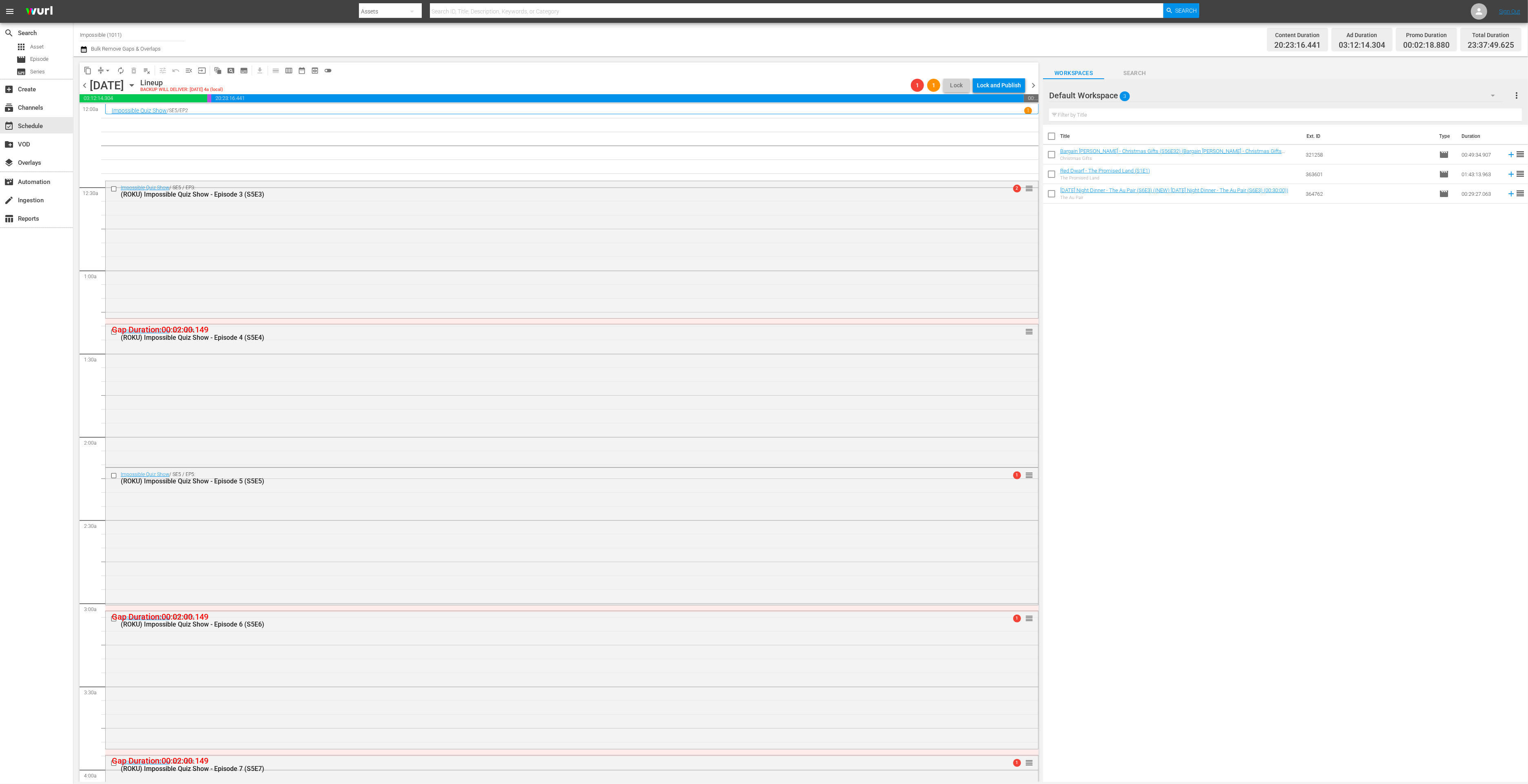
click at [1034, 84] on span "chevron_right" at bounding box center [1033, 85] width 10 height 10
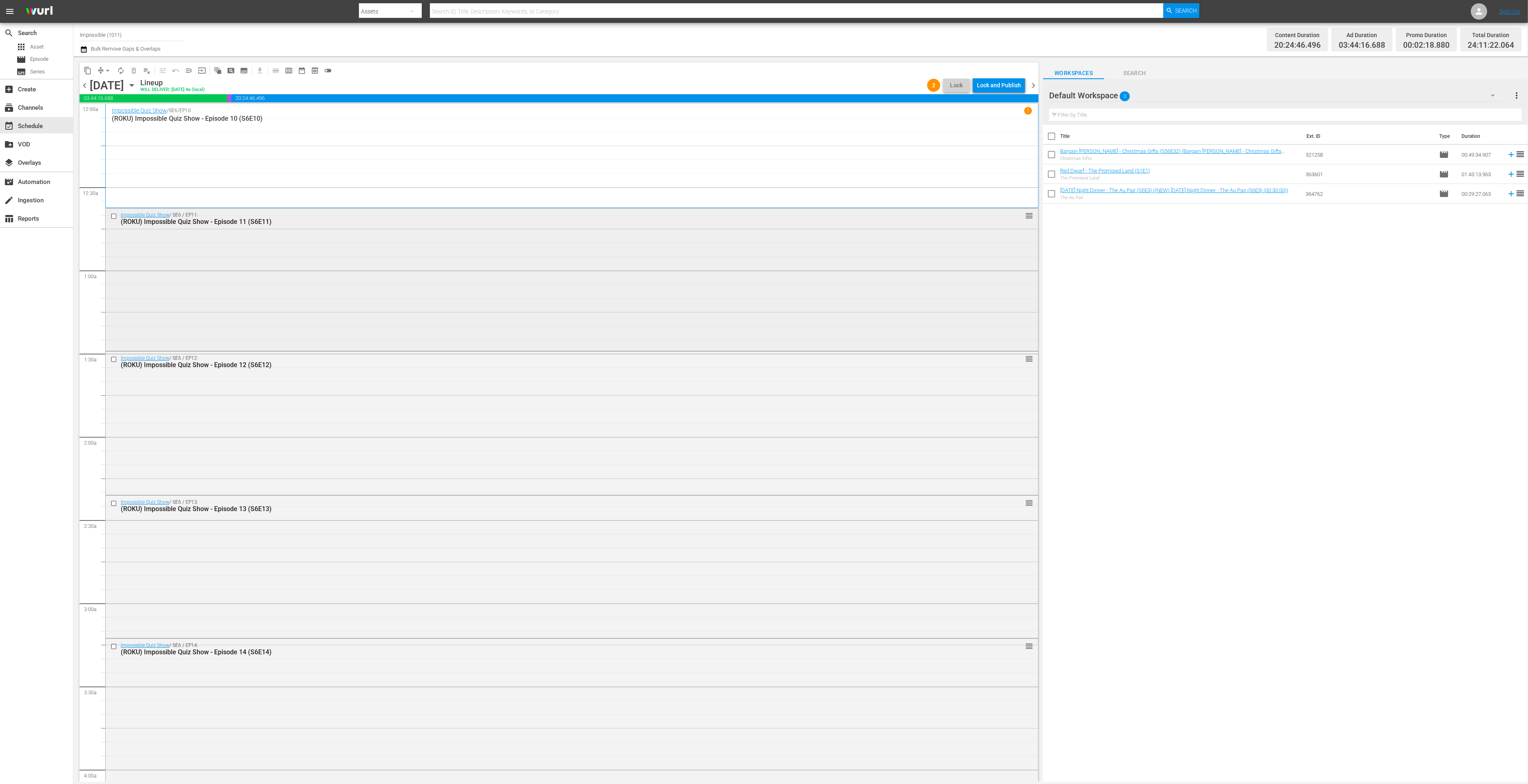
click at [461, 305] on div "Impossible Quiz Show / SE6 / EP11: (ROKU) Impossible Quiz Show - Episode 11 (S6…" at bounding box center [572, 278] width 932 height 141
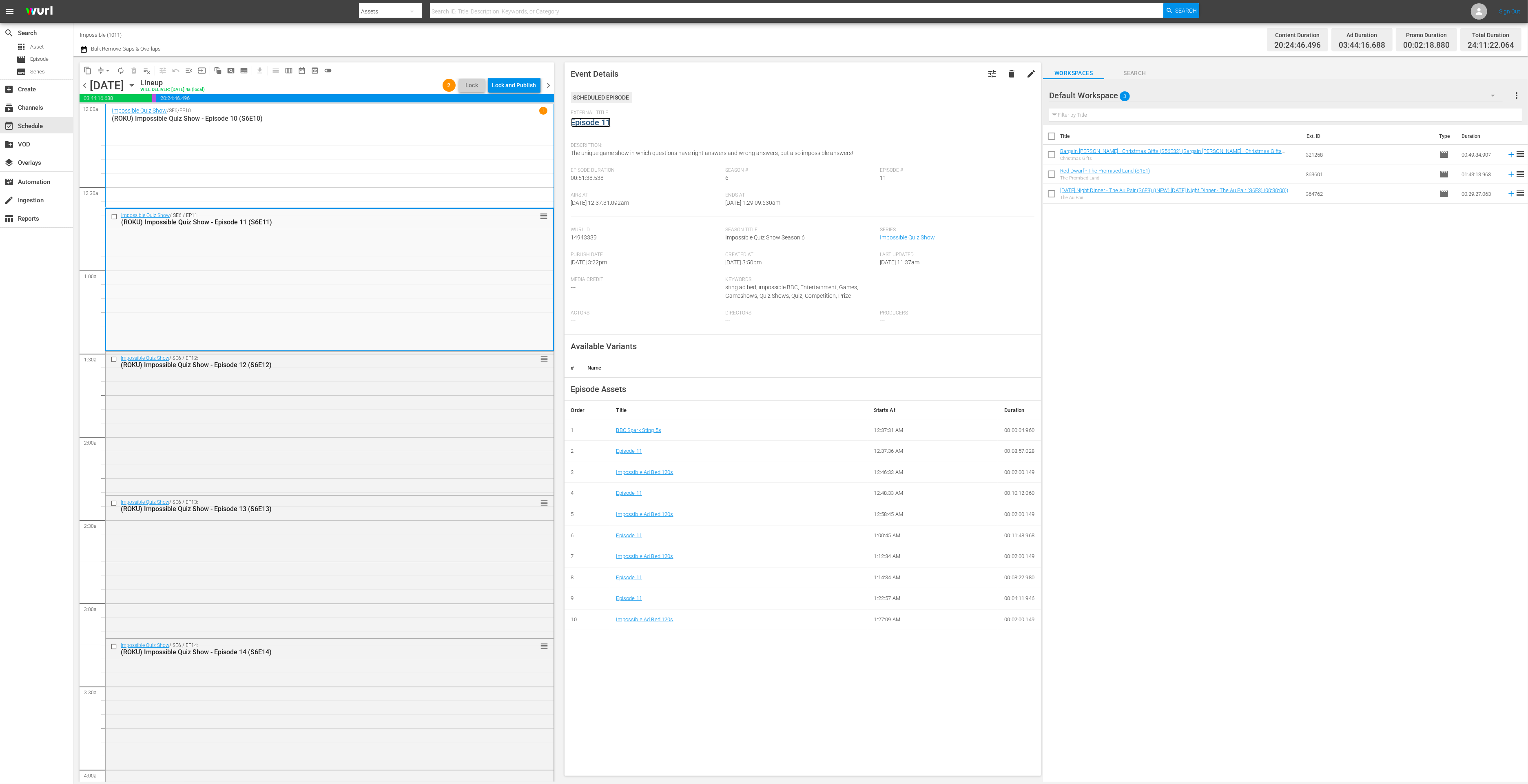
click at [588, 123] on link "Episode 11" at bounding box center [591, 122] width 40 height 10
click at [381, 550] on div "Impossible Quiz Show / SE6 / EP13: (ROKU) Impossible Quiz Show - Episode 13 (S6…" at bounding box center [329, 566] width 448 height 141
click at [581, 122] on link "Episode 13" at bounding box center [591, 122] width 40 height 10
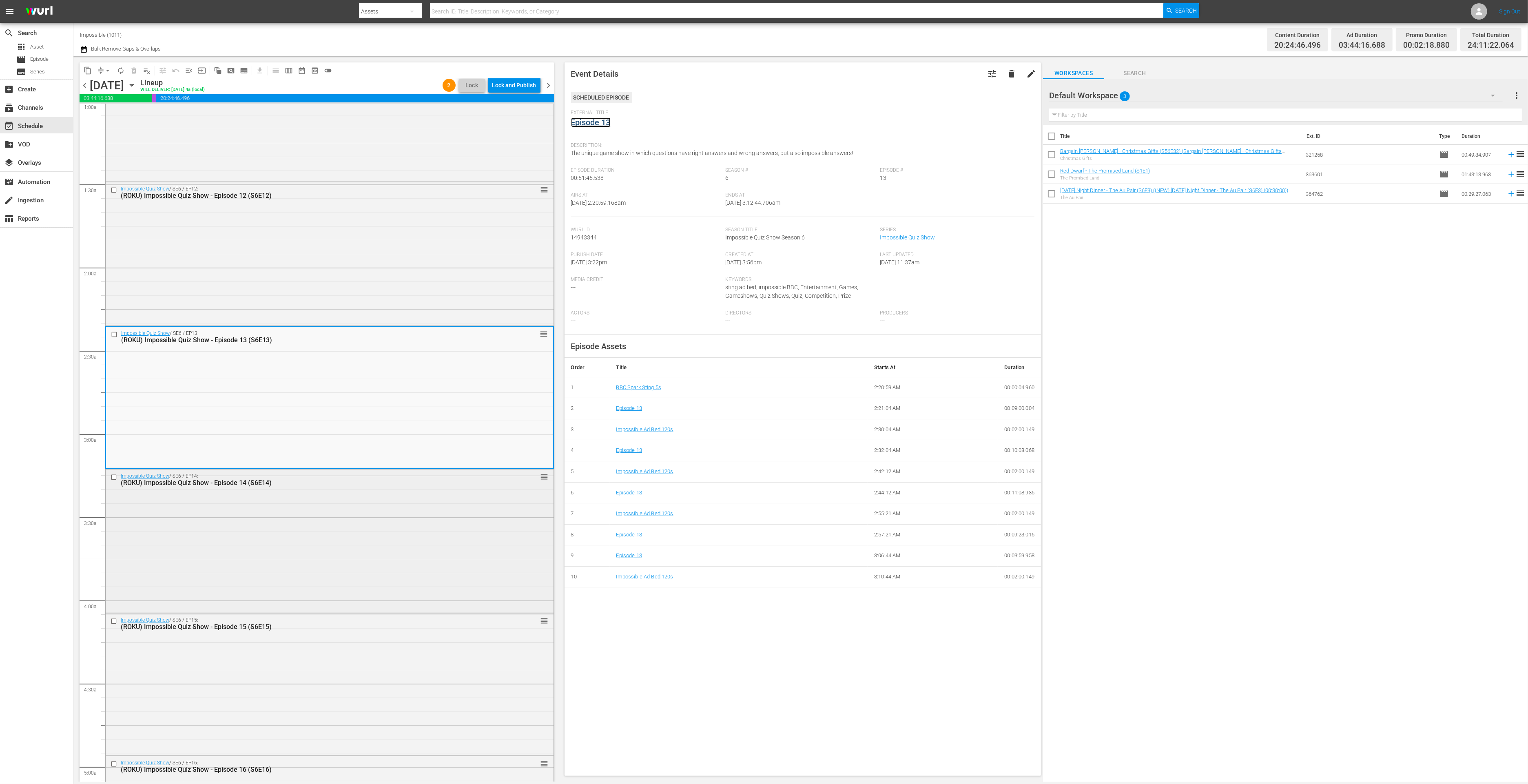
scroll to position [198, 0]
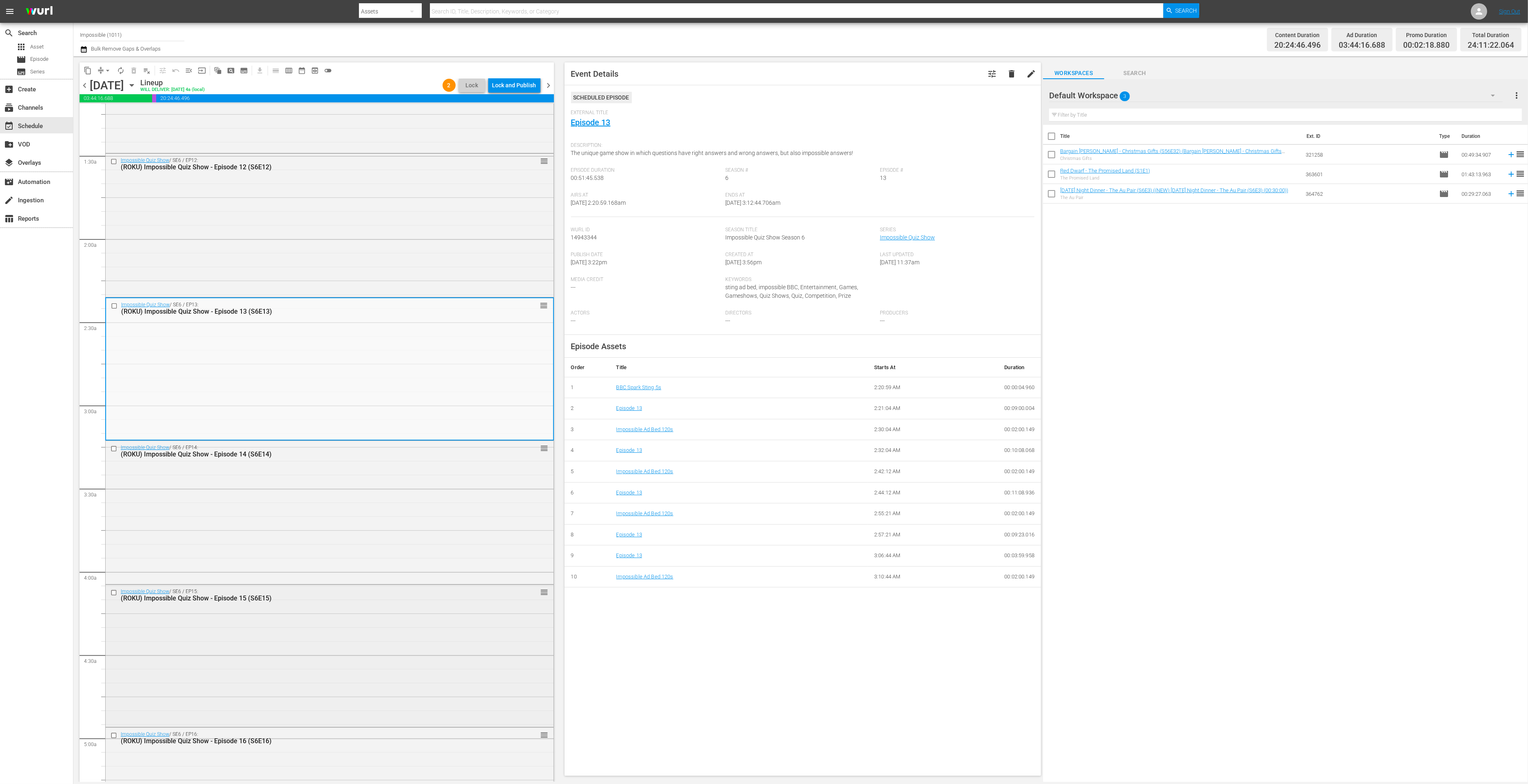
click at [315, 628] on div "Impossible Quiz Show / SE6 / EP15: (ROKU) Impossible Quiz Show - Episode 15 (S6…" at bounding box center [329, 655] width 448 height 141
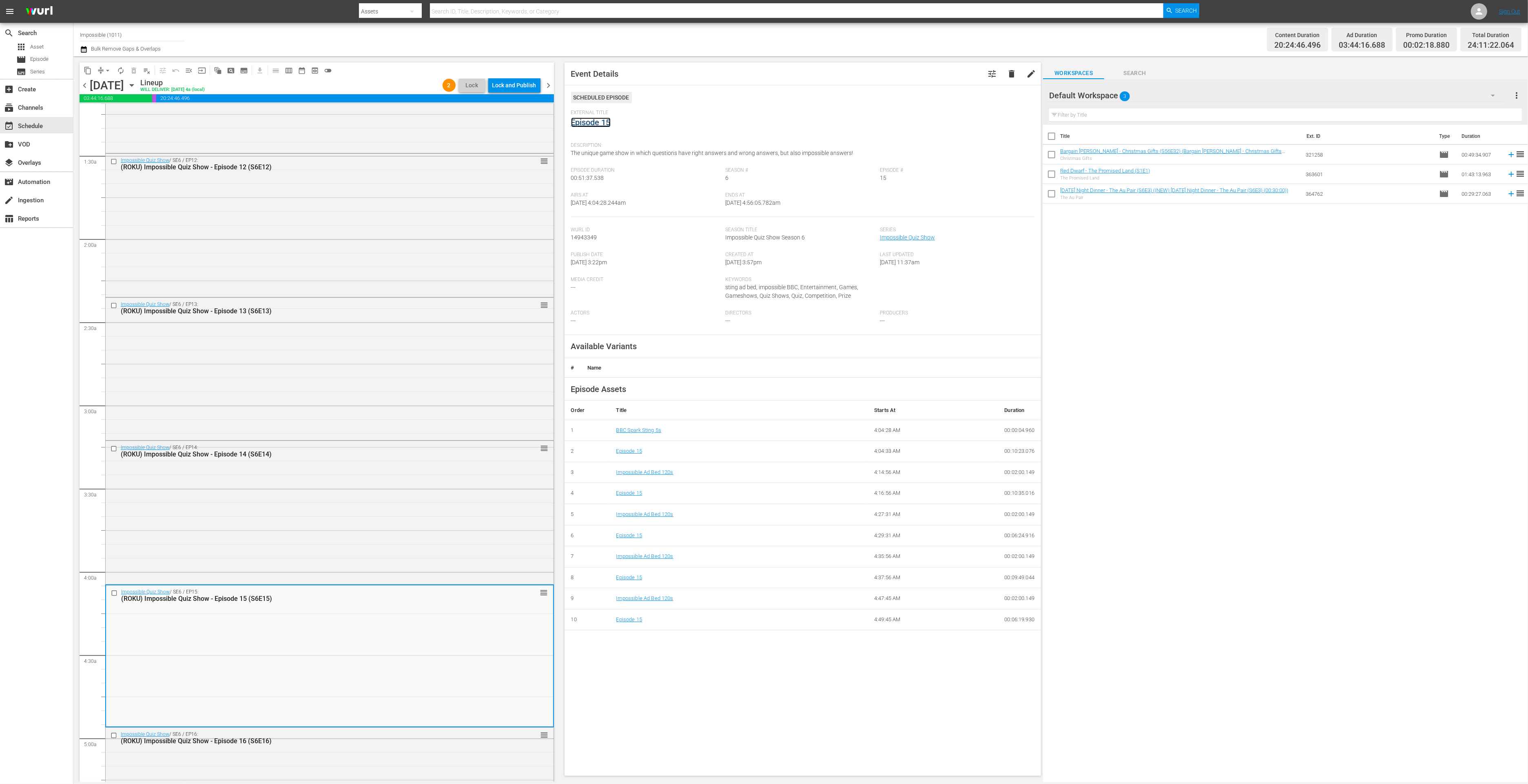
click at [596, 125] on link "Episode 15" at bounding box center [591, 122] width 40 height 10
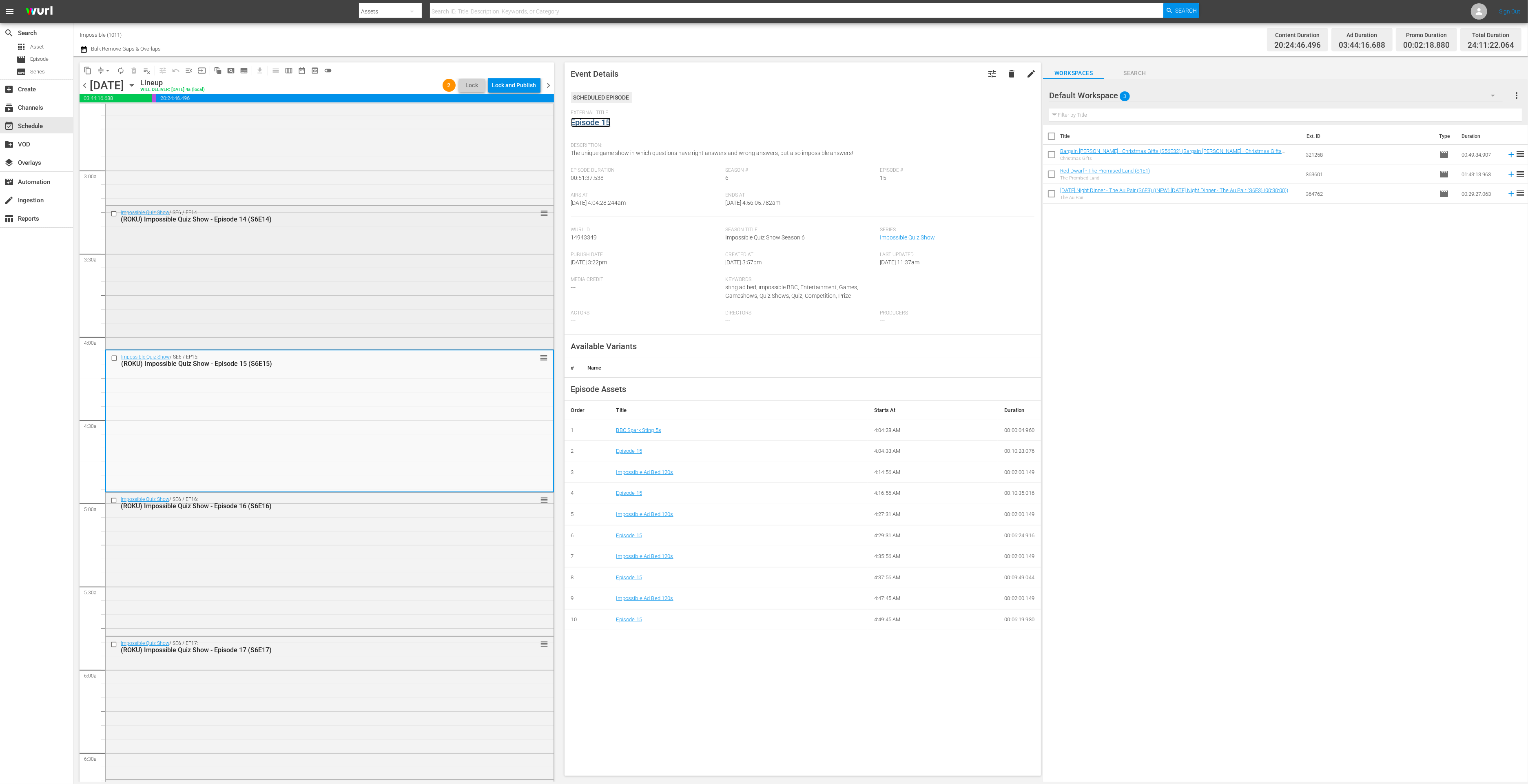
scroll to position [523, 0]
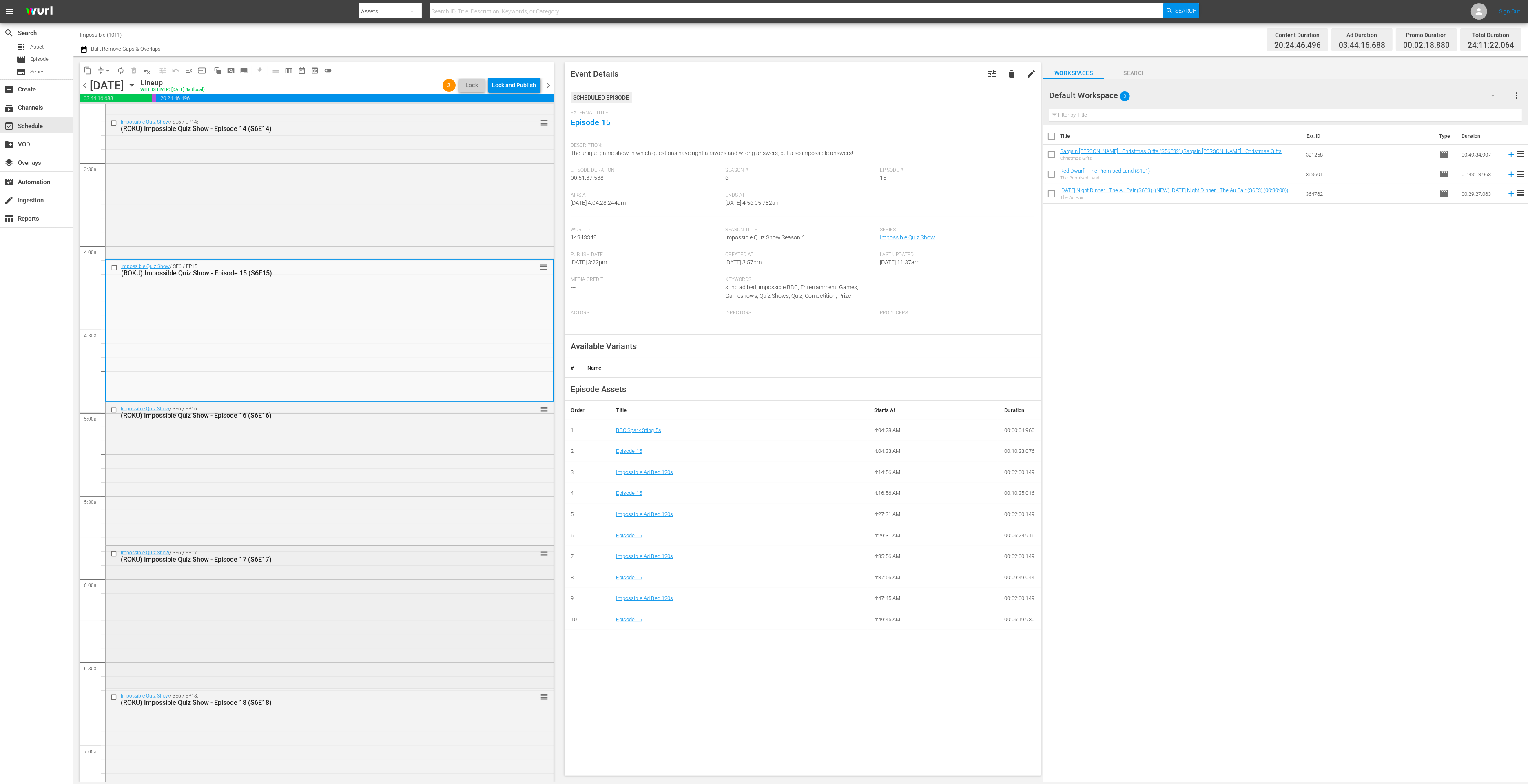
click at [307, 575] on div "Impossible Quiz Show / SE6 / EP17: (ROKU) Impossible Quiz Show - Episode 17 (S6…" at bounding box center [329, 616] width 448 height 141
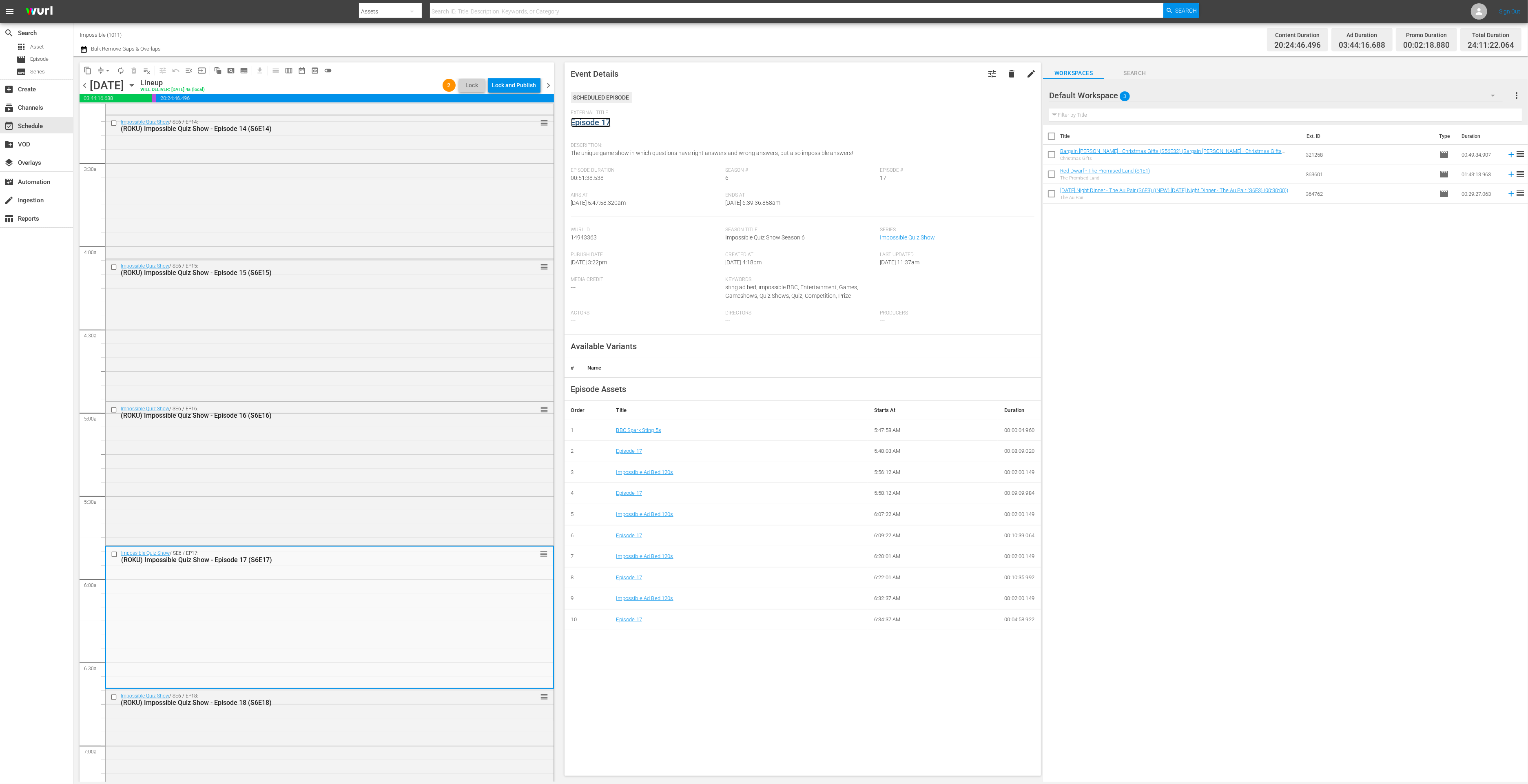
click at [602, 122] on link "Episode 17" at bounding box center [591, 122] width 40 height 10
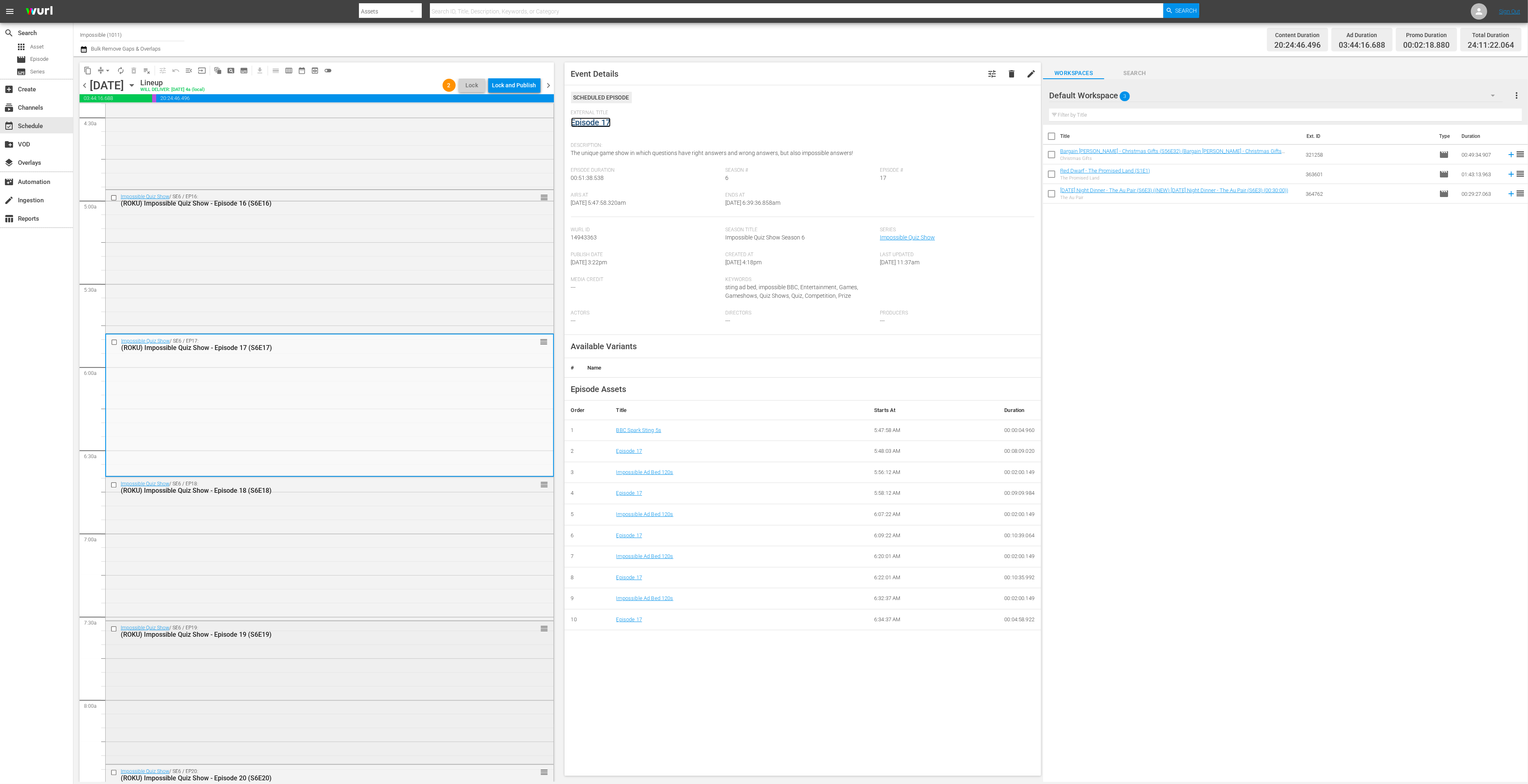
scroll to position [841, 0]
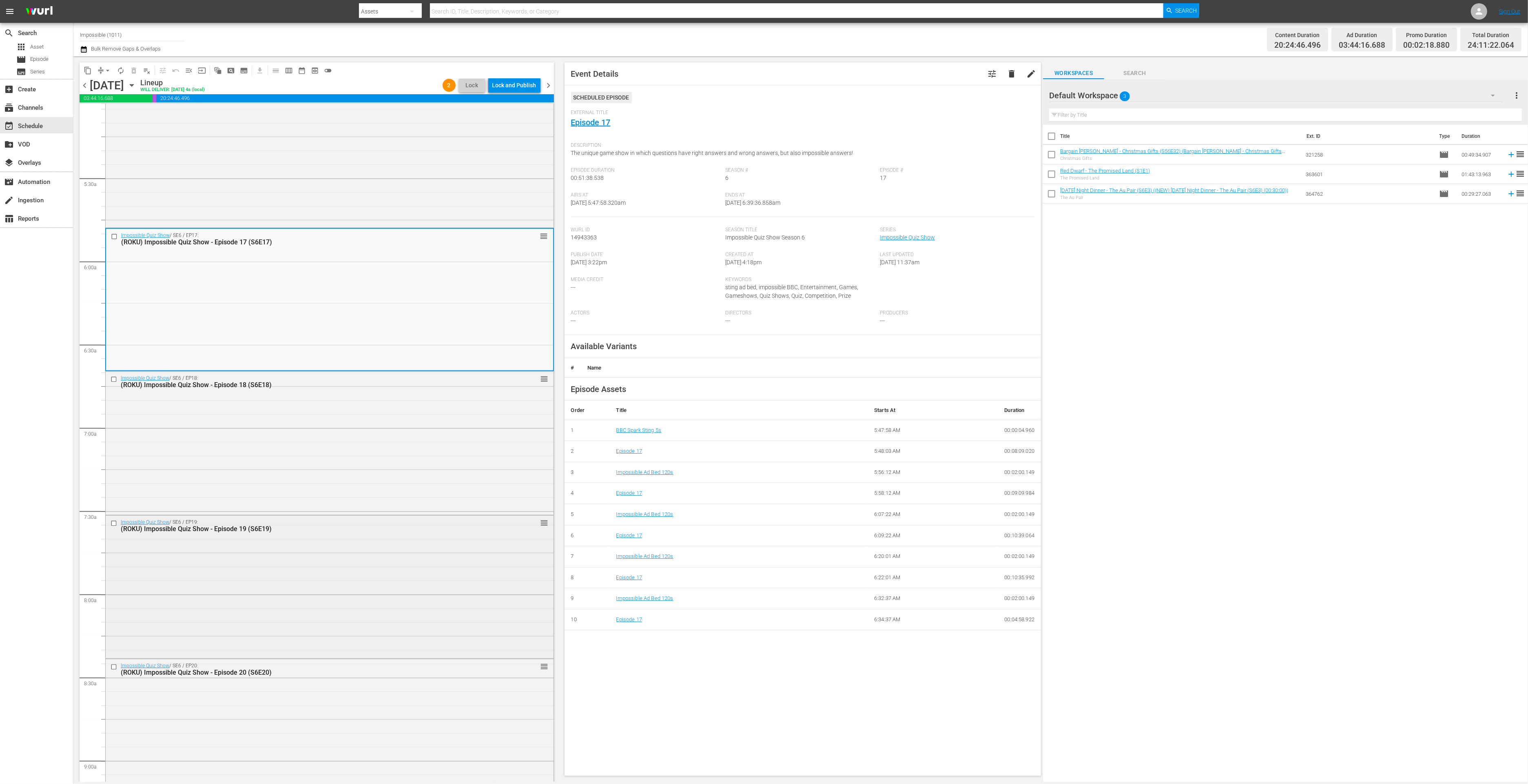
click at [334, 556] on div "Impossible Quiz Show / SE6 / EP19: (ROKU) Impossible Quiz Show - Episode 19 (S6…" at bounding box center [329, 586] width 448 height 141
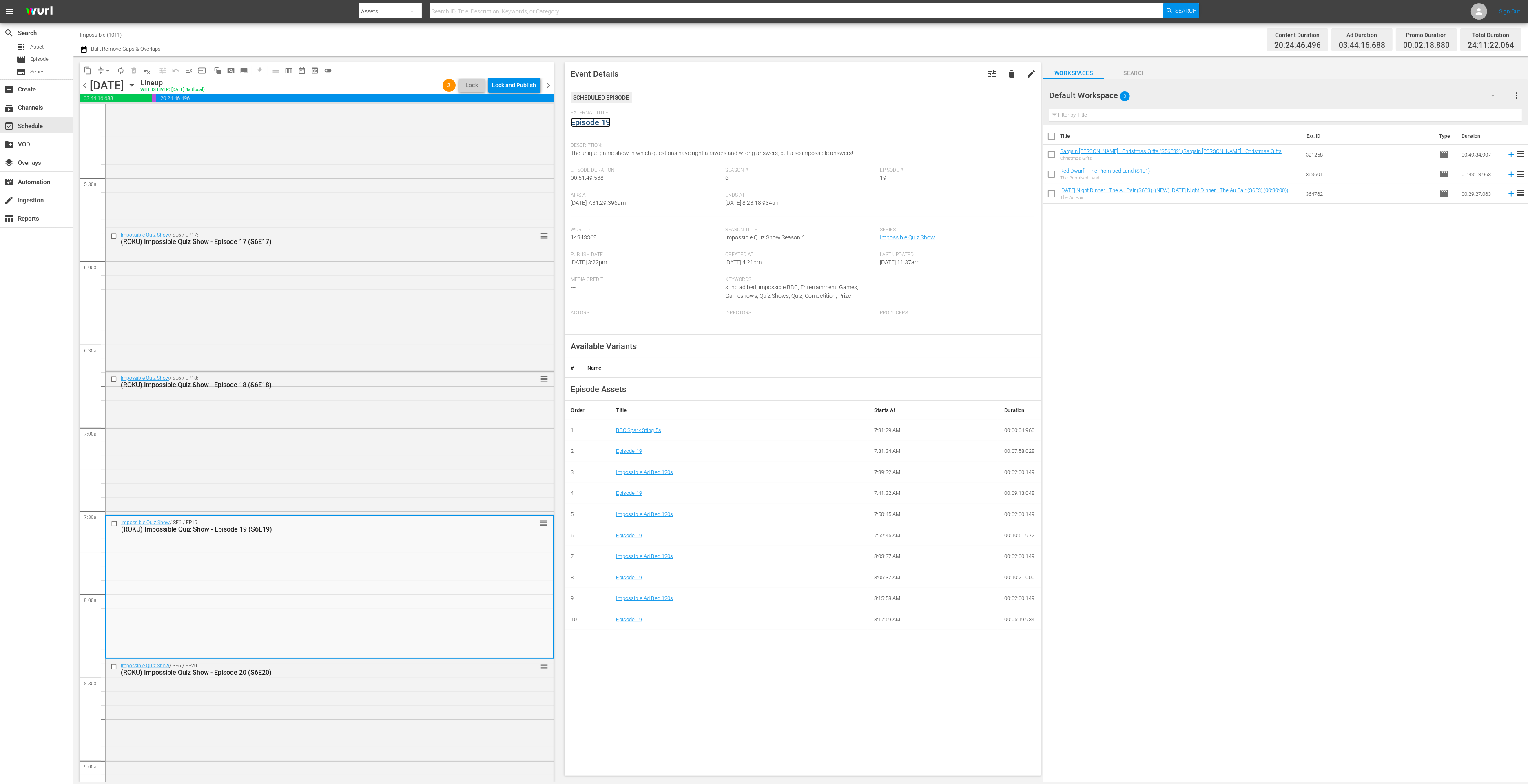
click at [584, 125] on link "Episode 19" at bounding box center [591, 122] width 40 height 10
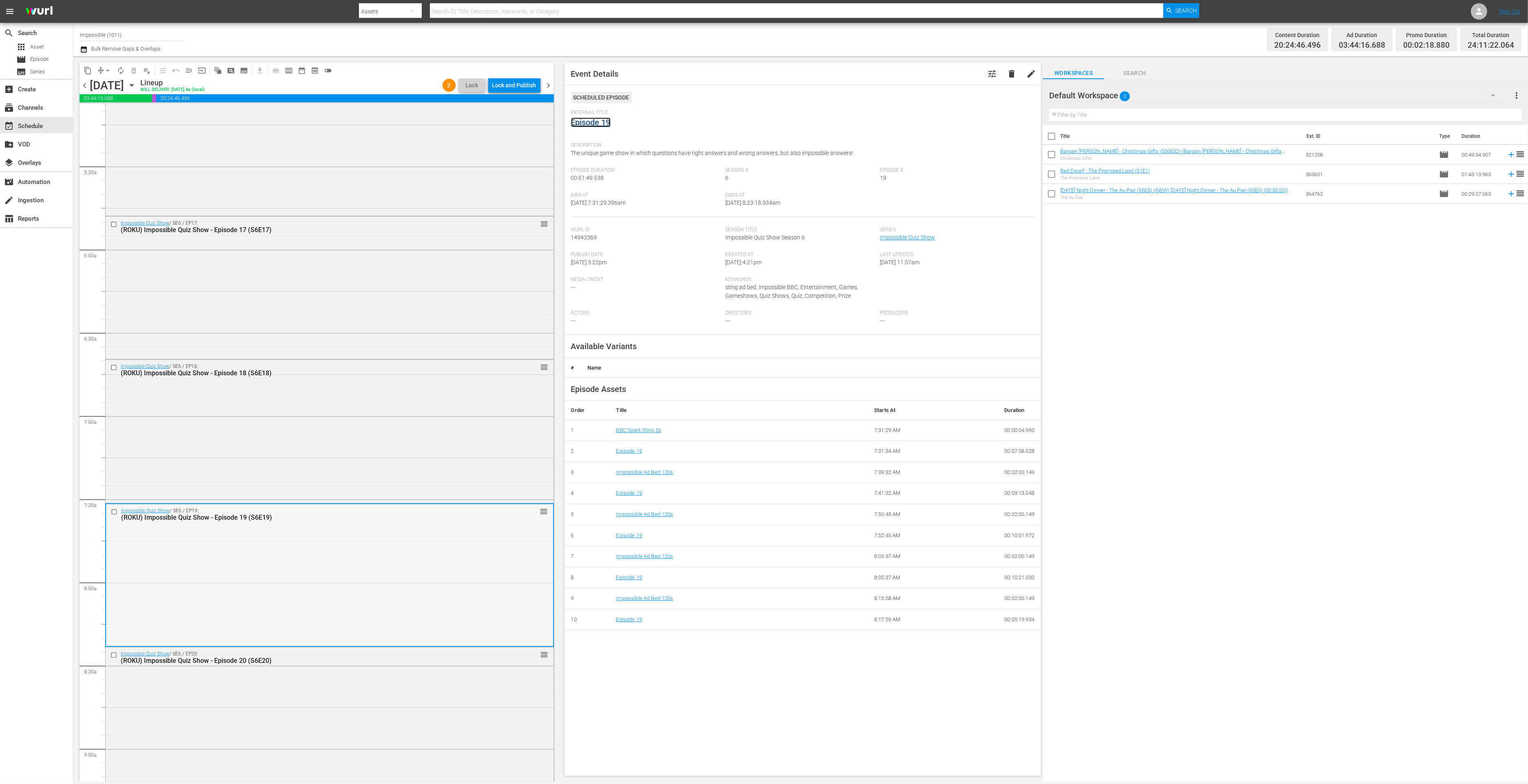
scroll to position [1126, 0]
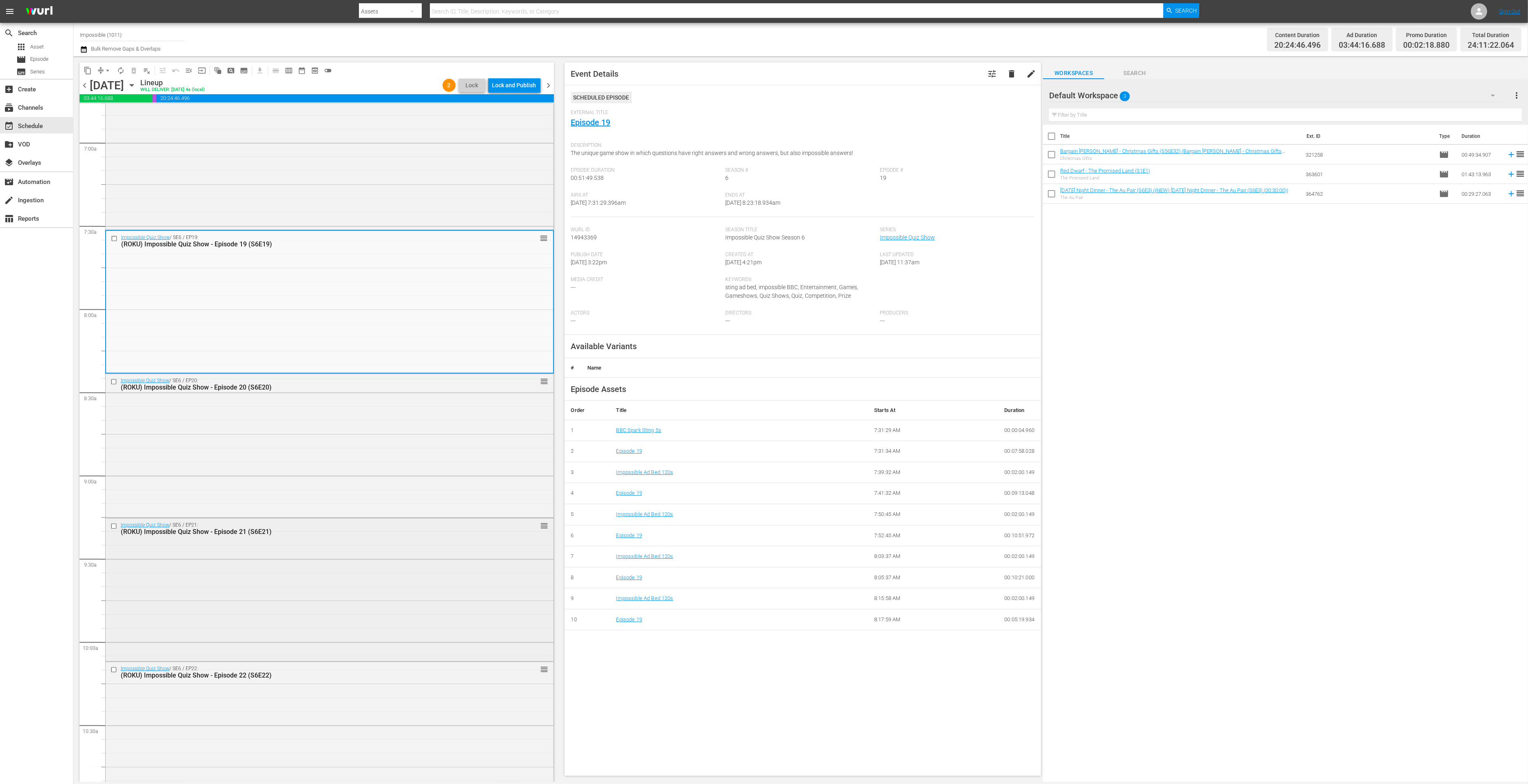
click at [311, 568] on div "Impossible Quiz Show / SE6 / EP21: (ROKU) Impossible Quiz Show - Episode 21 (S6…" at bounding box center [329, 589] width 448 height 142
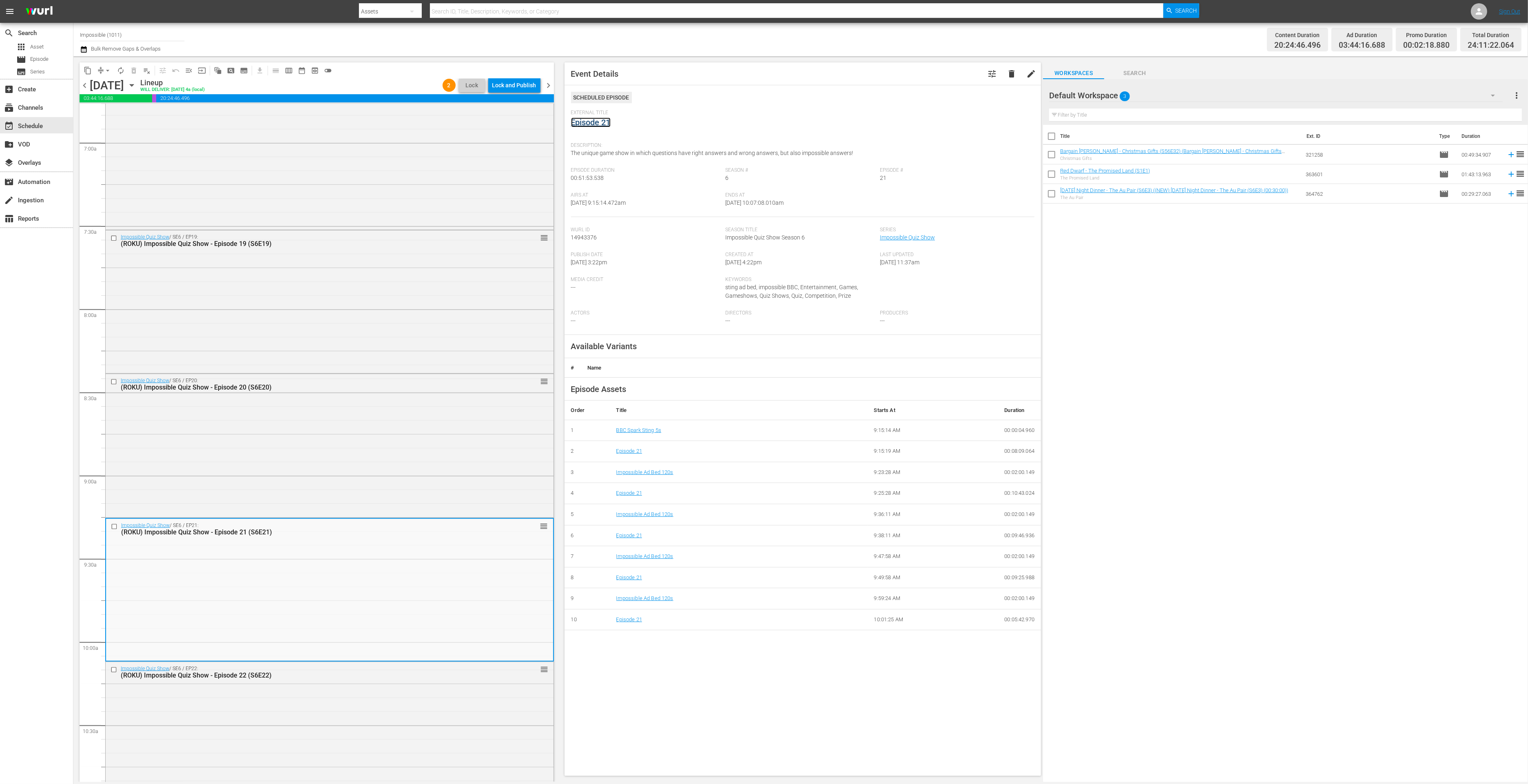
click at [595, 122] on link "Episode 21" at bounding box center [591, 122] width 40 height 10
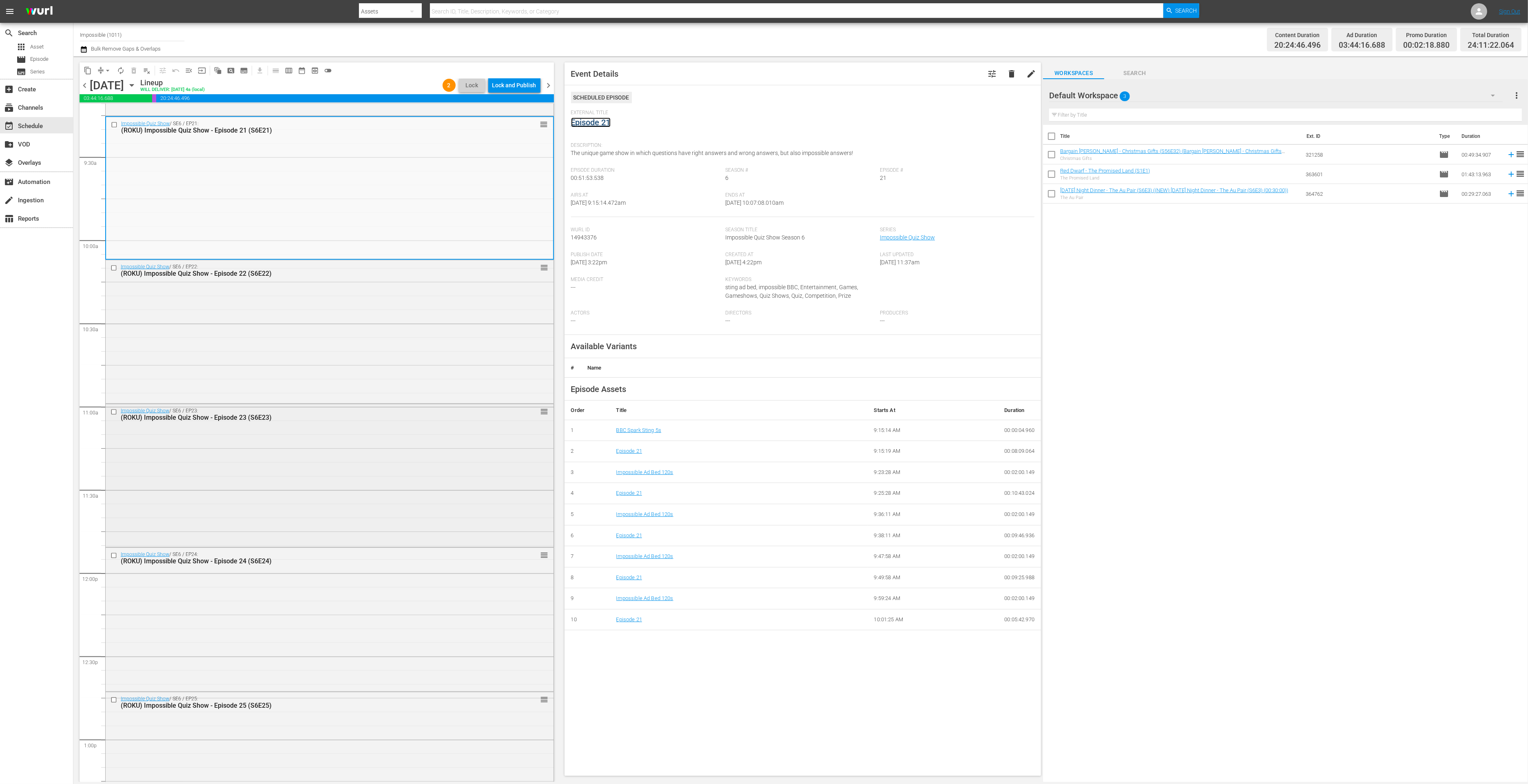
scroll to position [1532, 0]
click at [320, 436] on div "Impossible Quiz Show / SE6 / EP23: (ROKU) Impossible Quiz Show - Episode 23 (S6…" at bounding box center [329, 471] width 448 height 142
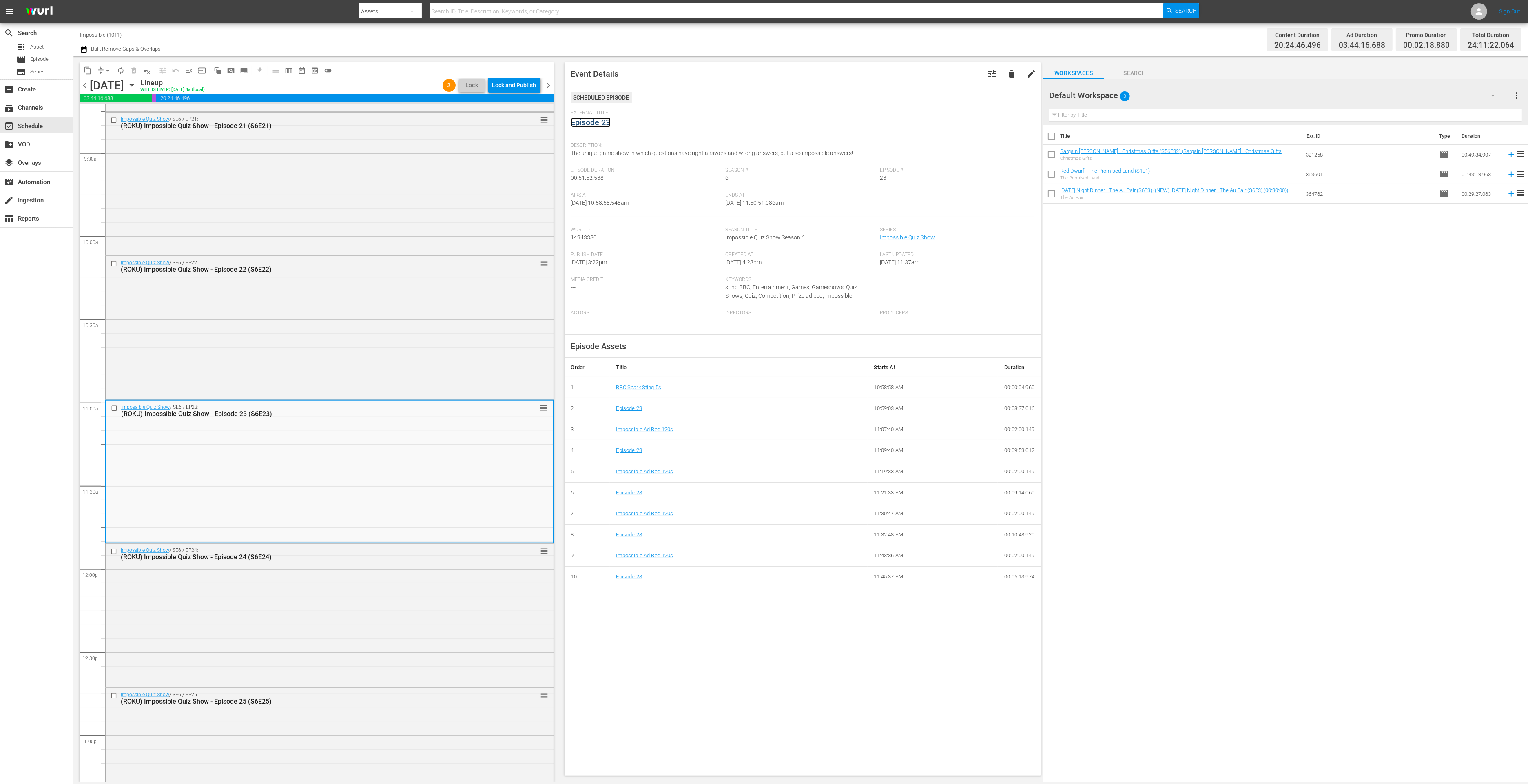
click at [591, 122] on link "Episode 23" at bounding box center [591, 122] width 40 height 10
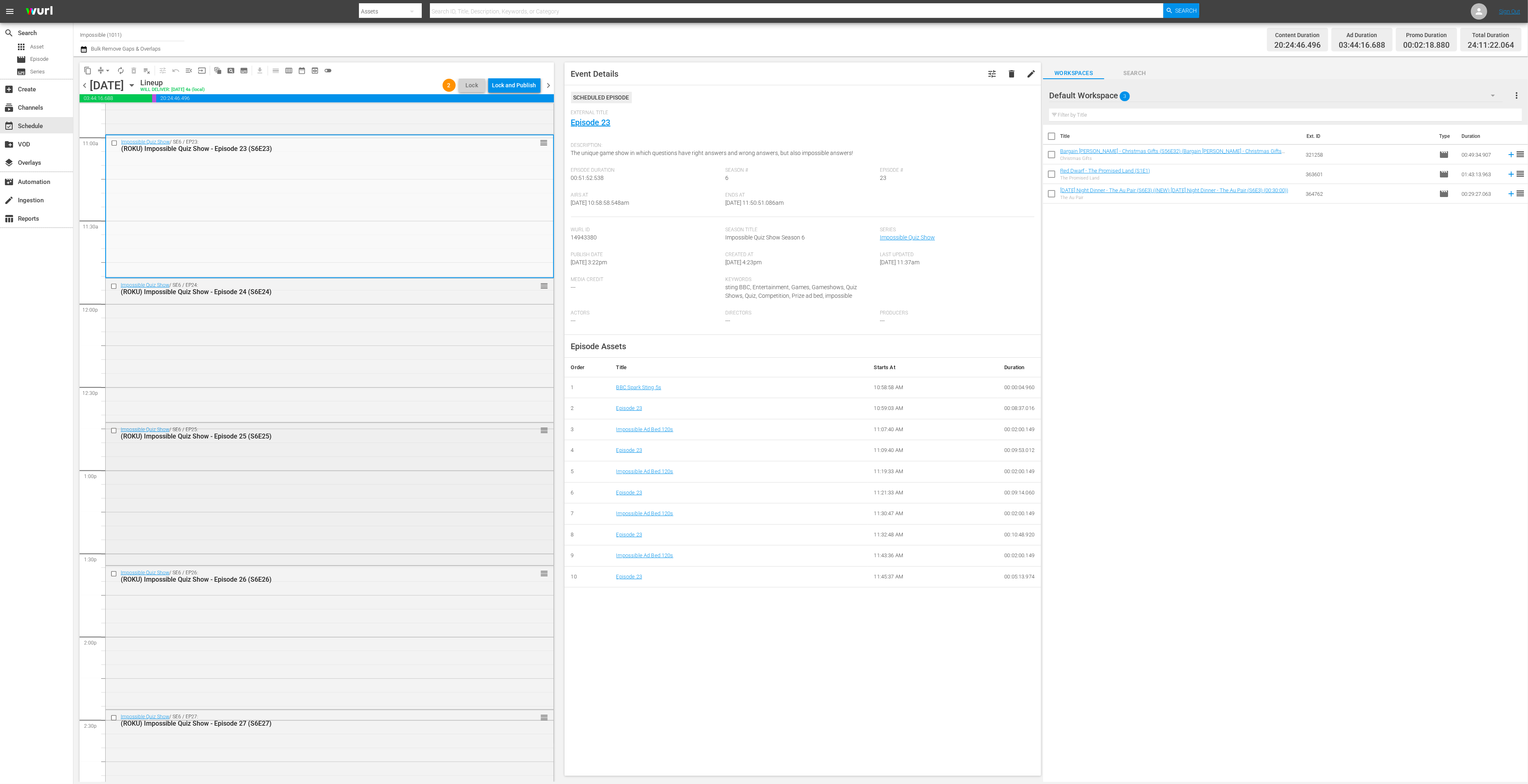
click at [375, 468] on div "Impossible Quiz Show / SE6 / EP25: (ROKU) Impossible Quiz Show - Episode 25 (S6…" at bounding box center [329, 493] width 448 height 141
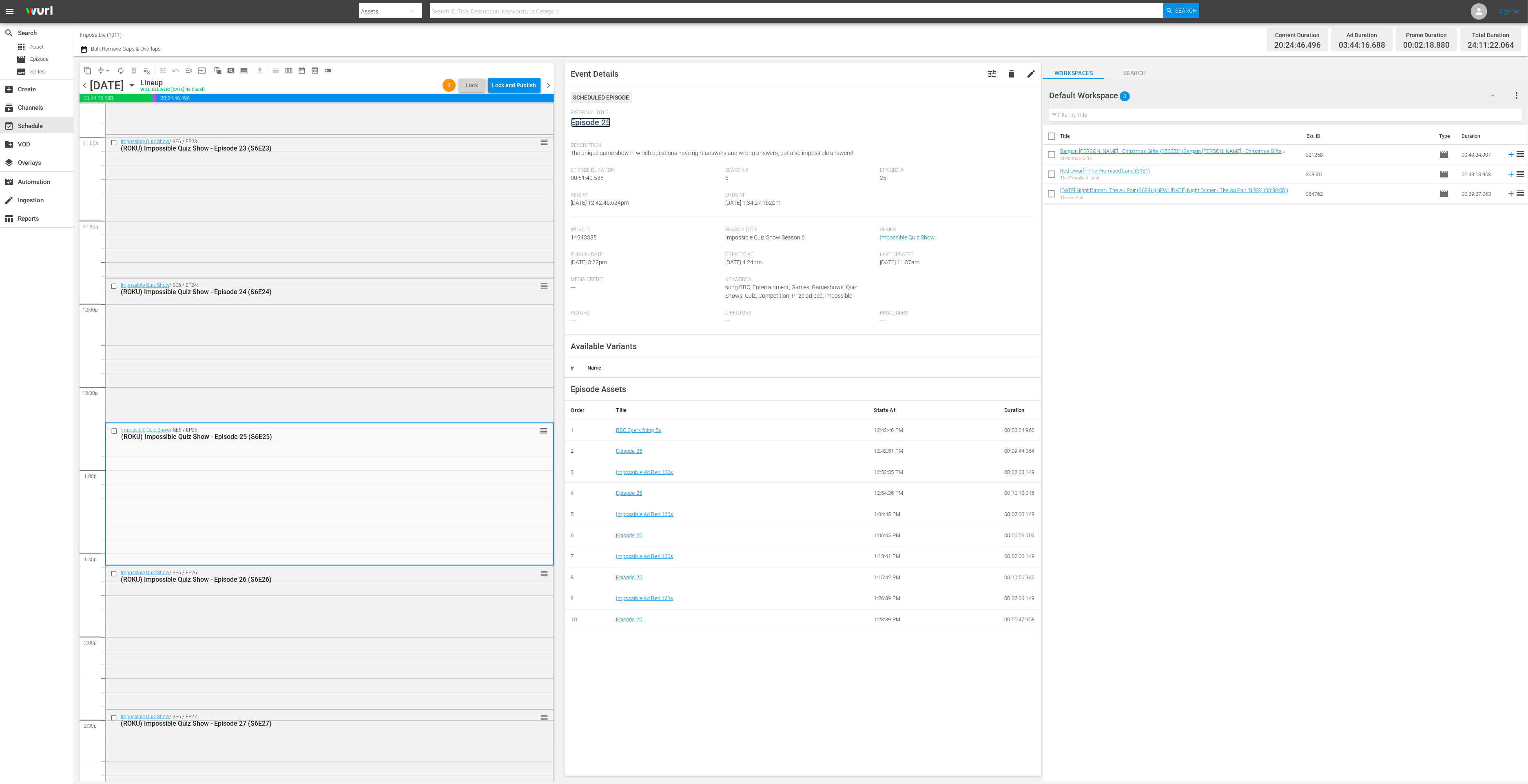
click at [578, 123] on link "Episode 25" at bounding box center [591, 122] width 40 height 10
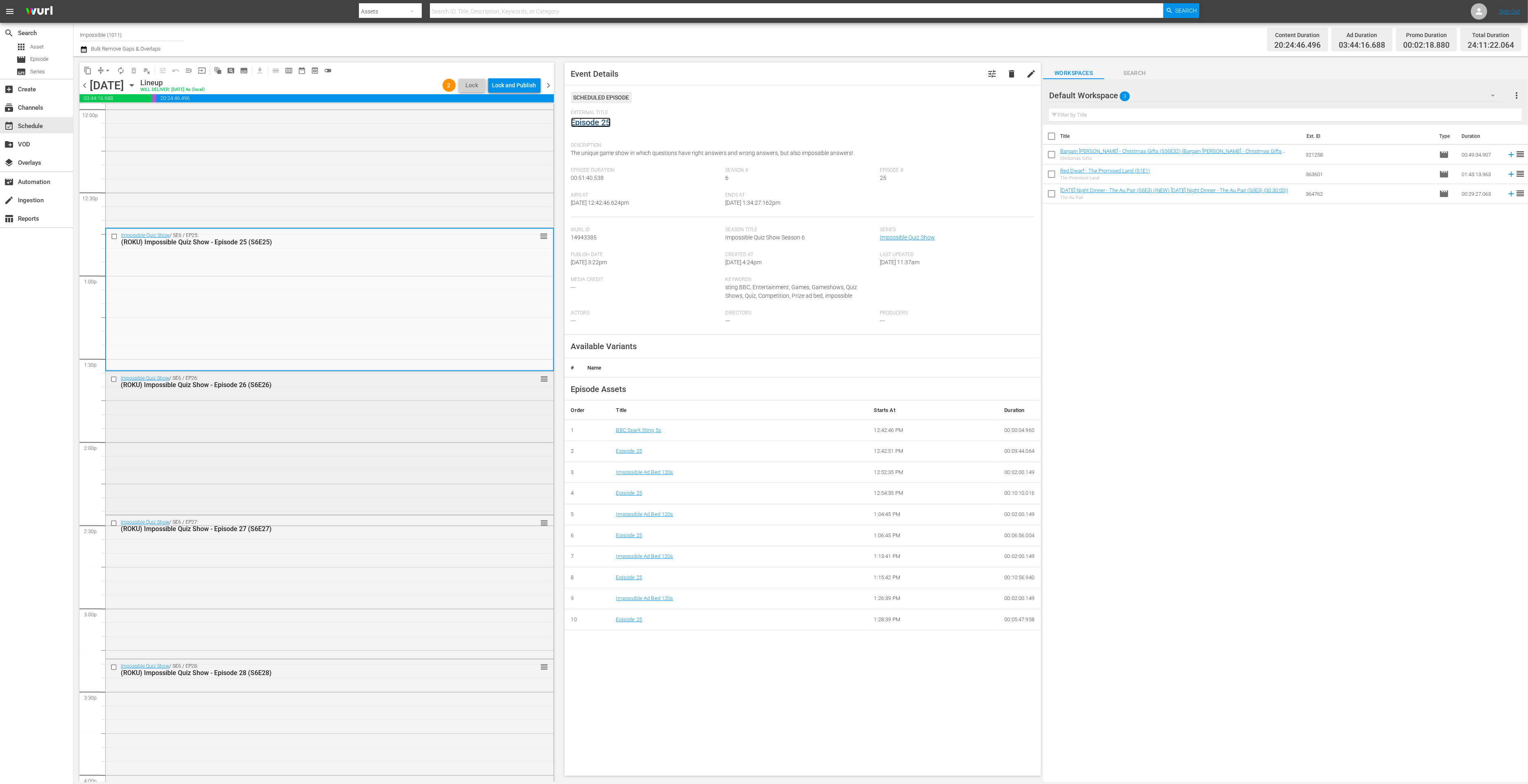
scroll to position [1996, 0]
click at [303, 583] on div "Impossible Quiz Show / SE6 / EP27: (ROKU) Impossible Quiz Show - Episode 27 (S6…" at bounding box center [329, 582] width 448 height 142
click at [590, 122] on link "Episode 27" at bounding box center [591, 122] width 40 height 10
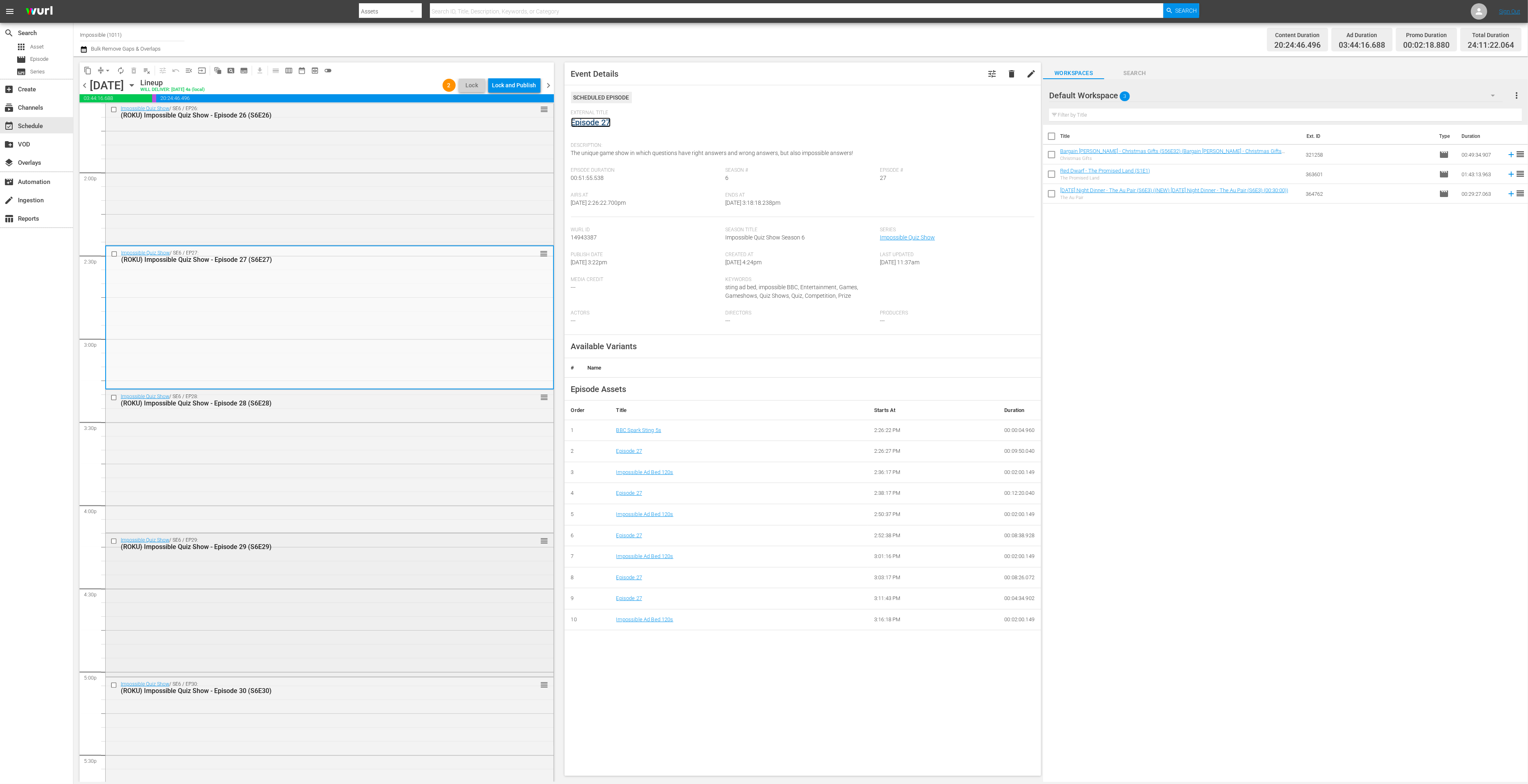
scroll to position [2321, 0]
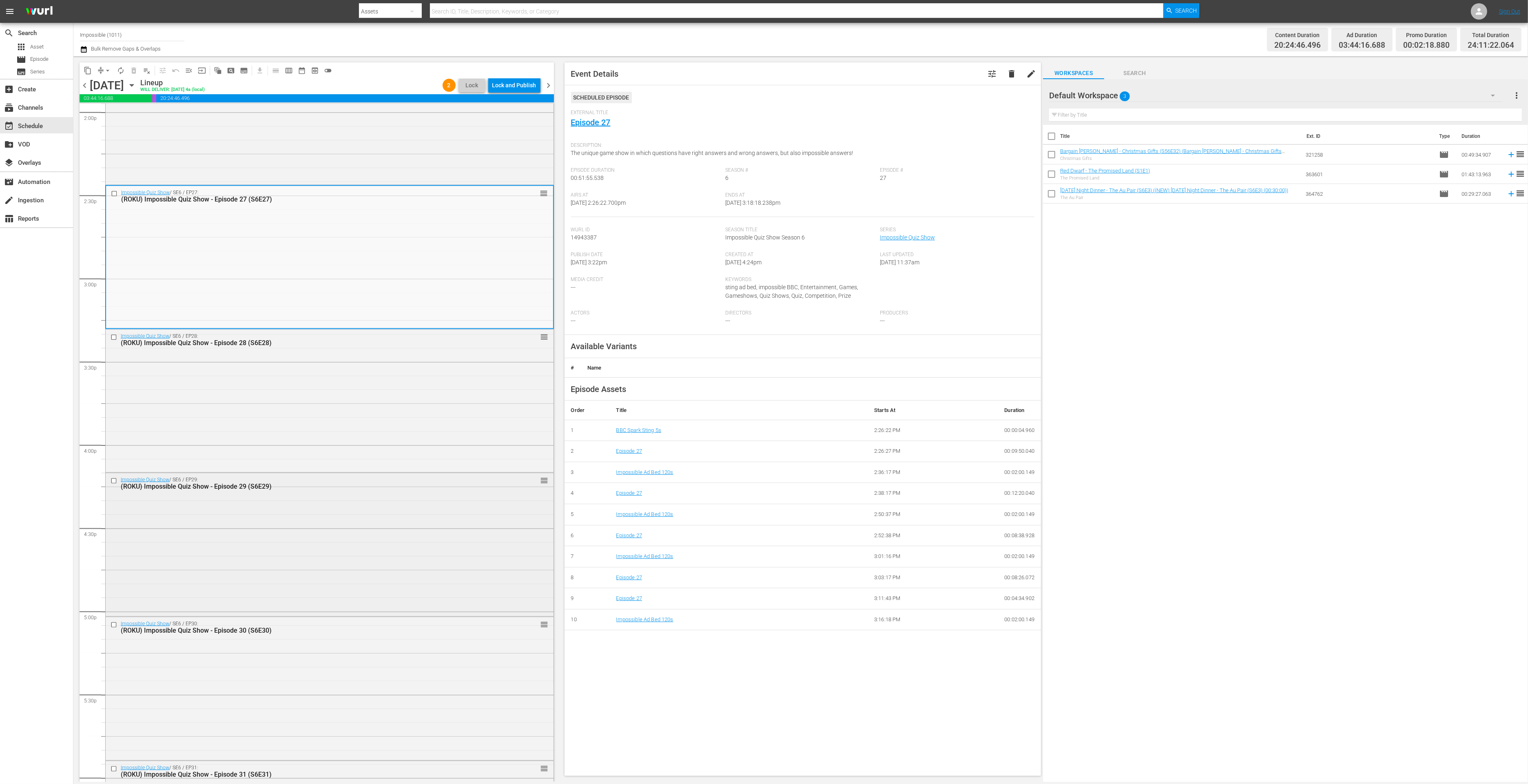
click at [286, 540] on div "Impossible Quiz Show / SE6 / EP29: (ROKU) Impossible Quiz Show - Episode 29 (S6…" at bounding box center [329, 544] width 448 height 142
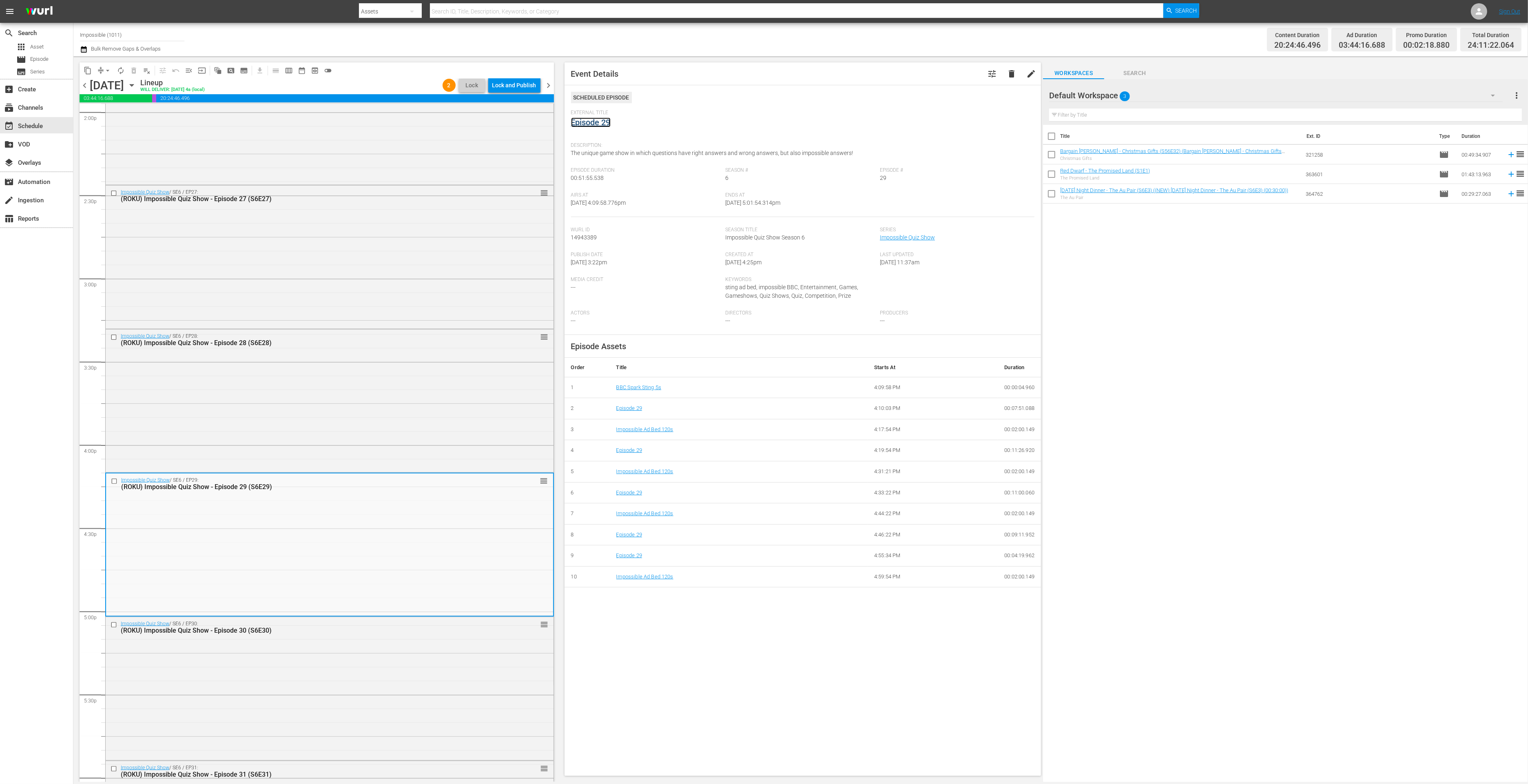
click at [595, 123] on link "Episode 29" at bounding box center [591, 122] width 40 height 10
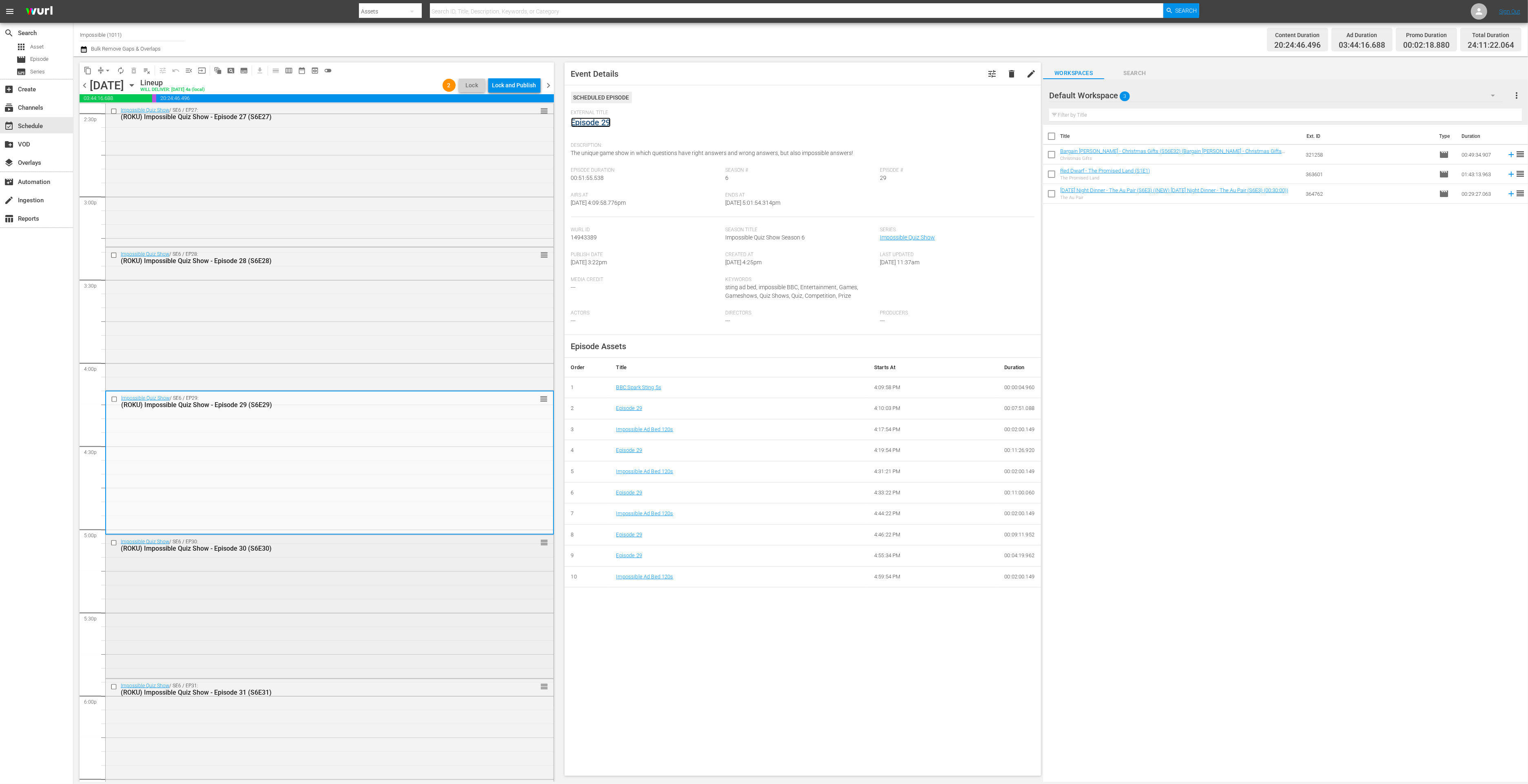
scroll to position [2486, 0]
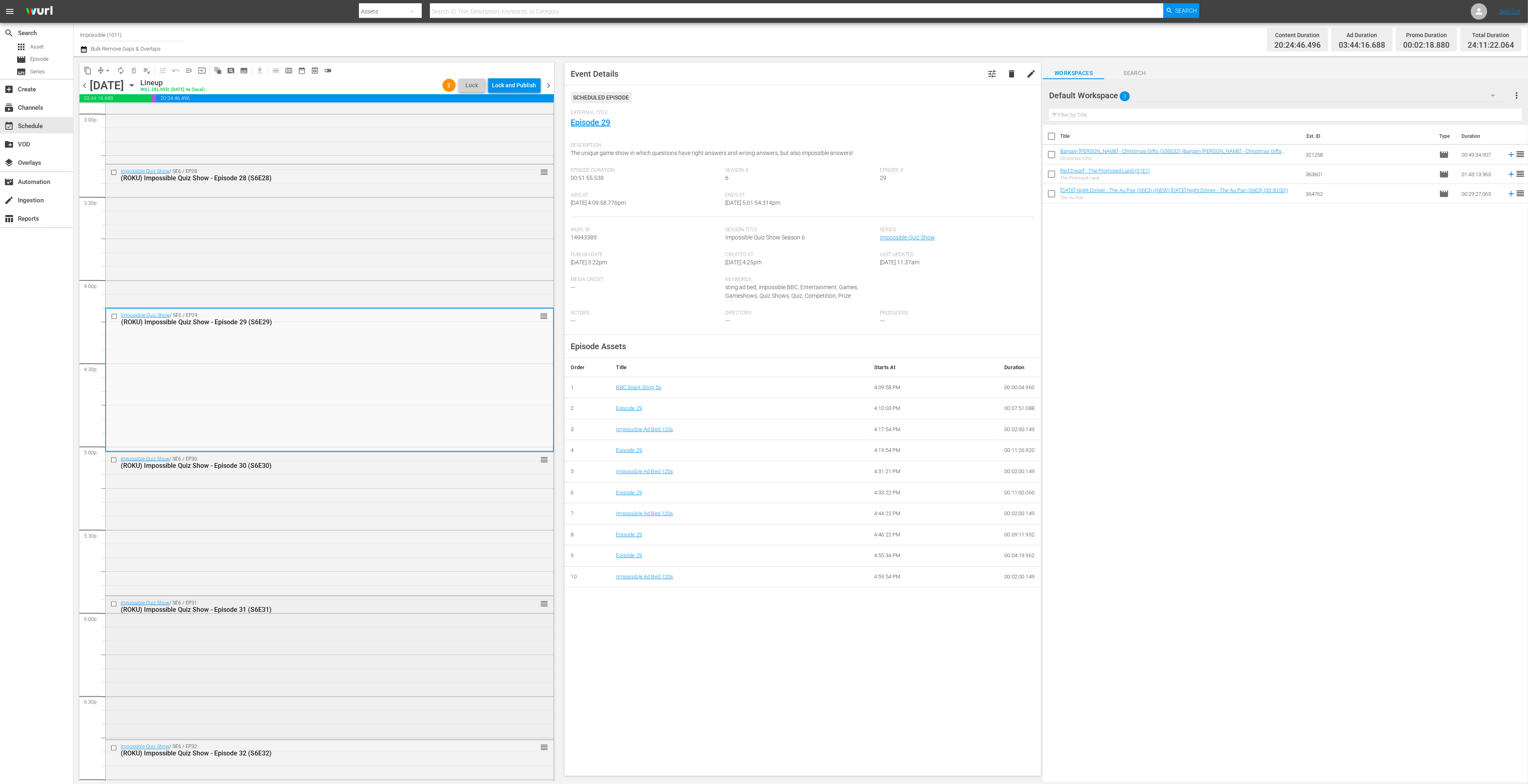
click at [324, 685] on div "Impossible Quiz Show / SE6 / EP31: (ROKU) Impossible Quiz Show - Episode 31 (S6…" at bounding box center [329, 667] width 448 height 142
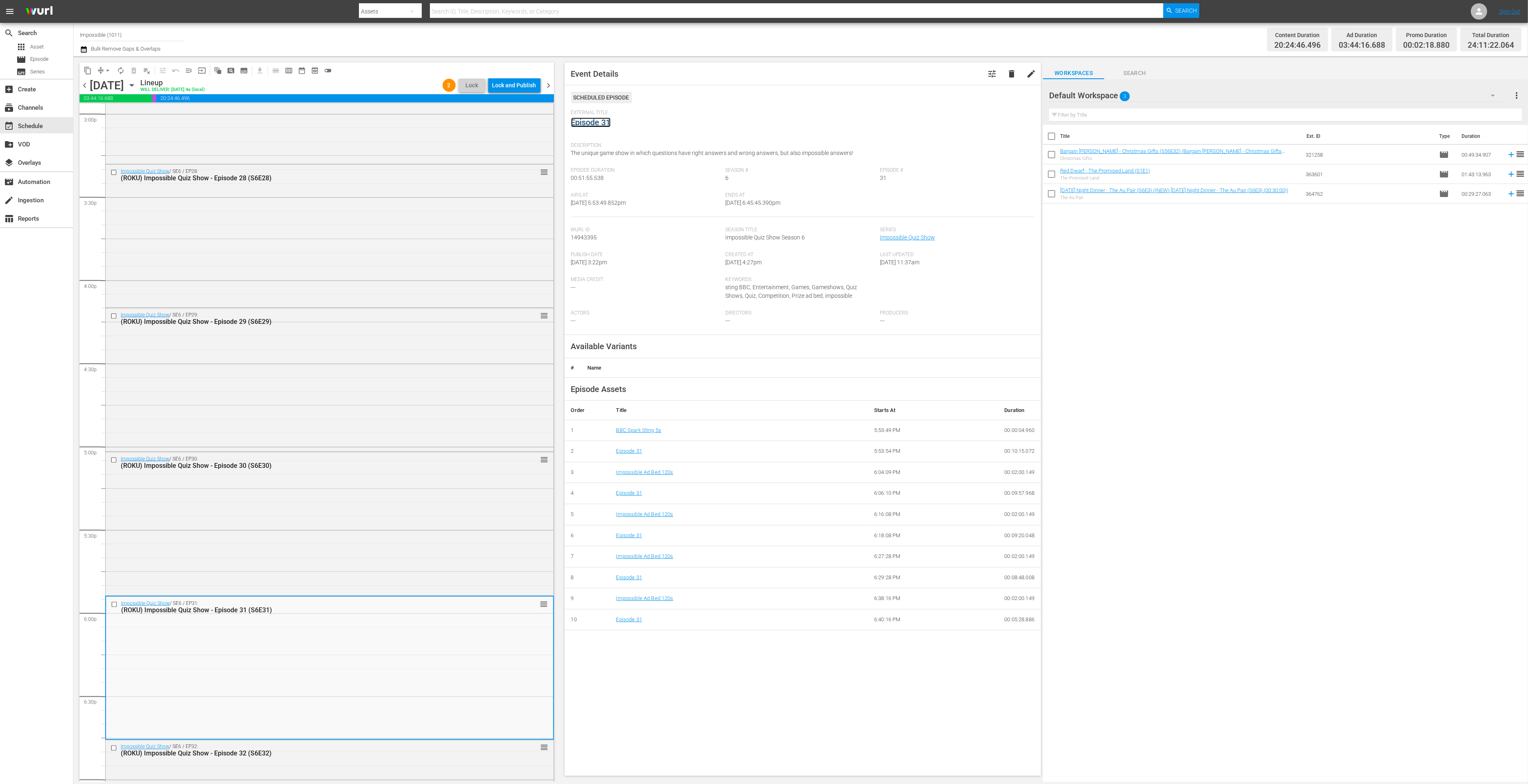
click at [603, 121] on link "Episode 31" at bounding box center [591, 122] width 40 height 10
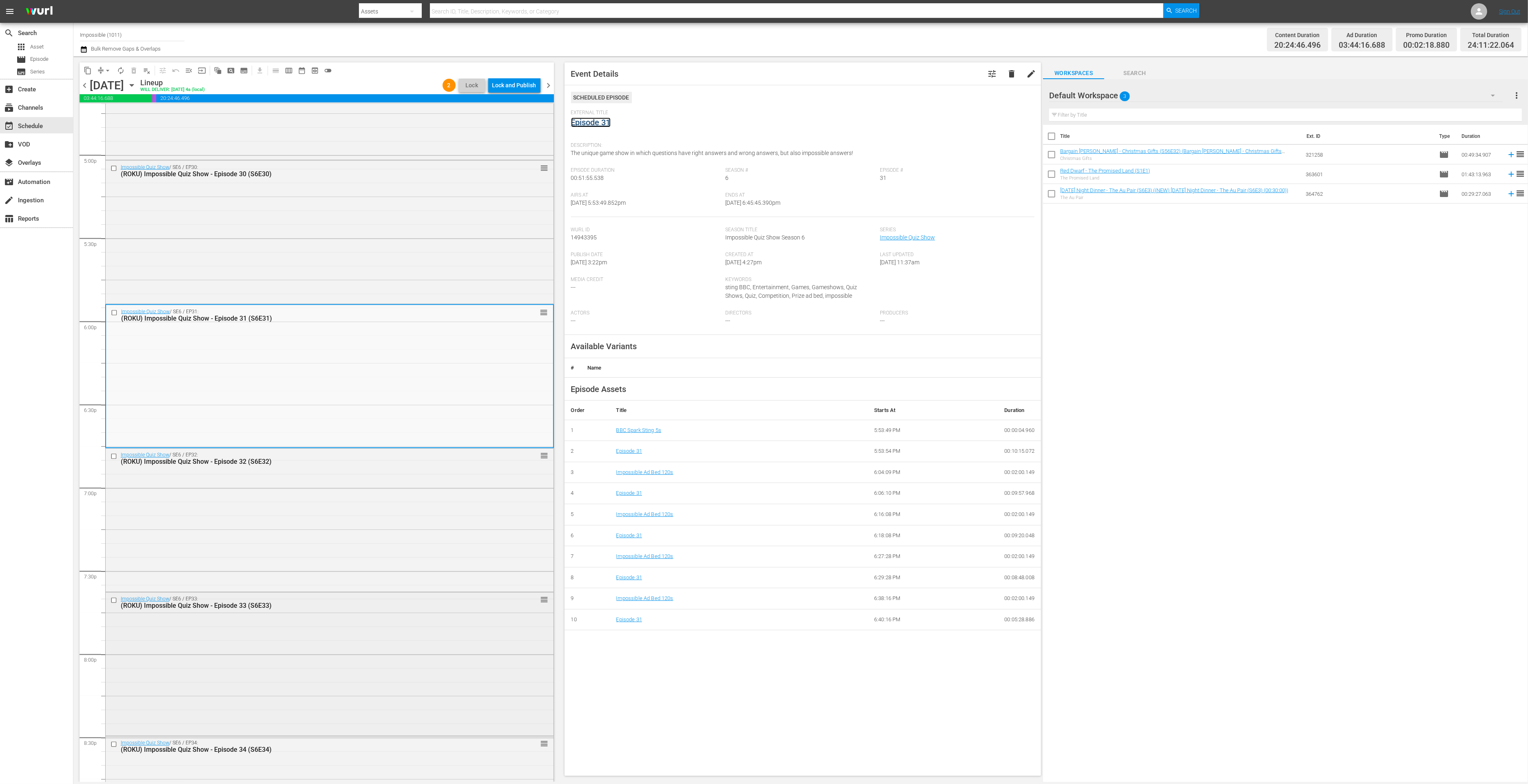
scroll to position [2779, 0]
click at [232, 612] on div "Impossible Quiz Show / SE6 / EP33: (ROKU) Impossible Quiz Show - Episode 33 (S6…" at bounding box center [329, 662] width 448 height 142
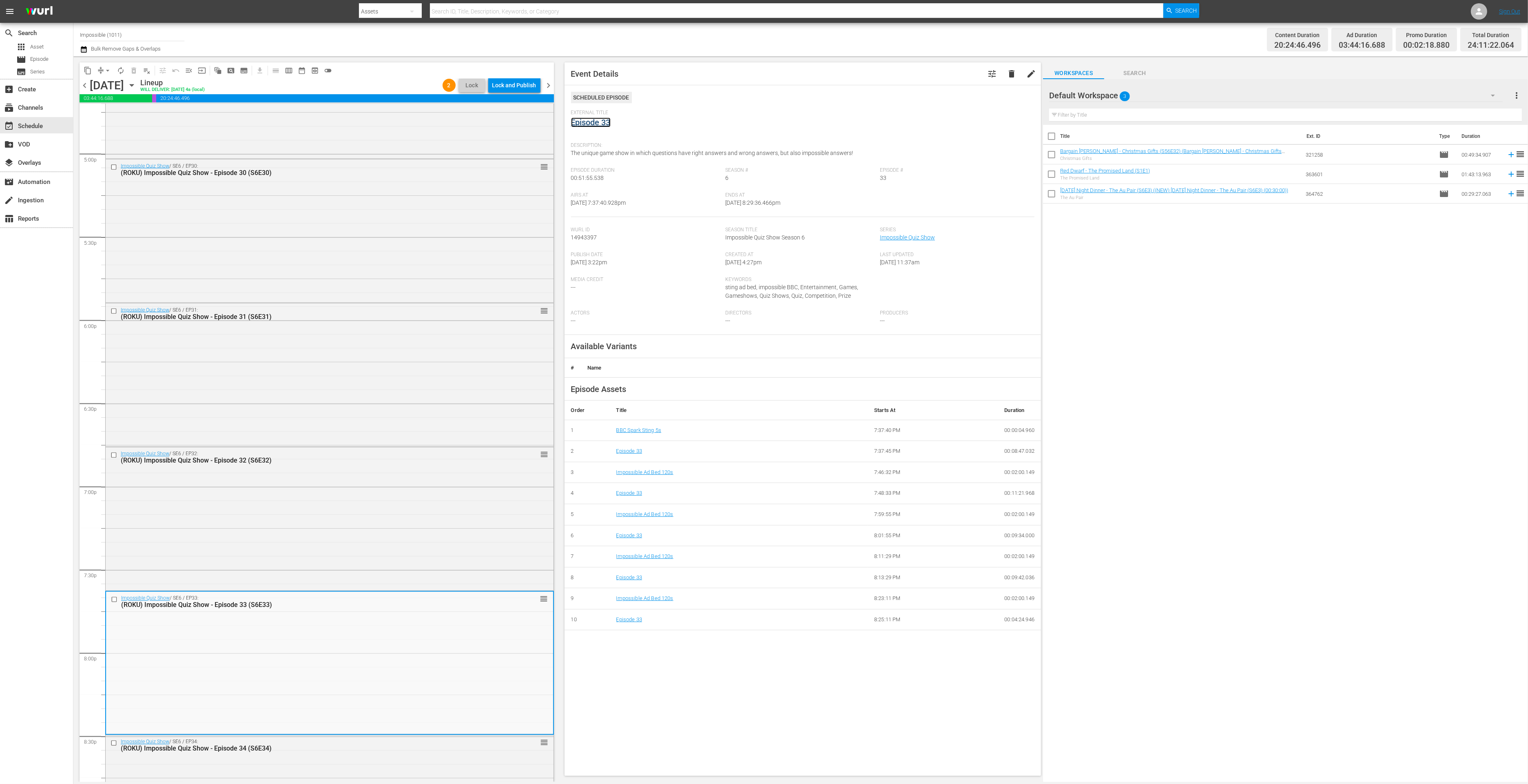
click at [597, 122] on link "Episode 33" at bounding box center [591, 122] width 40 height 10
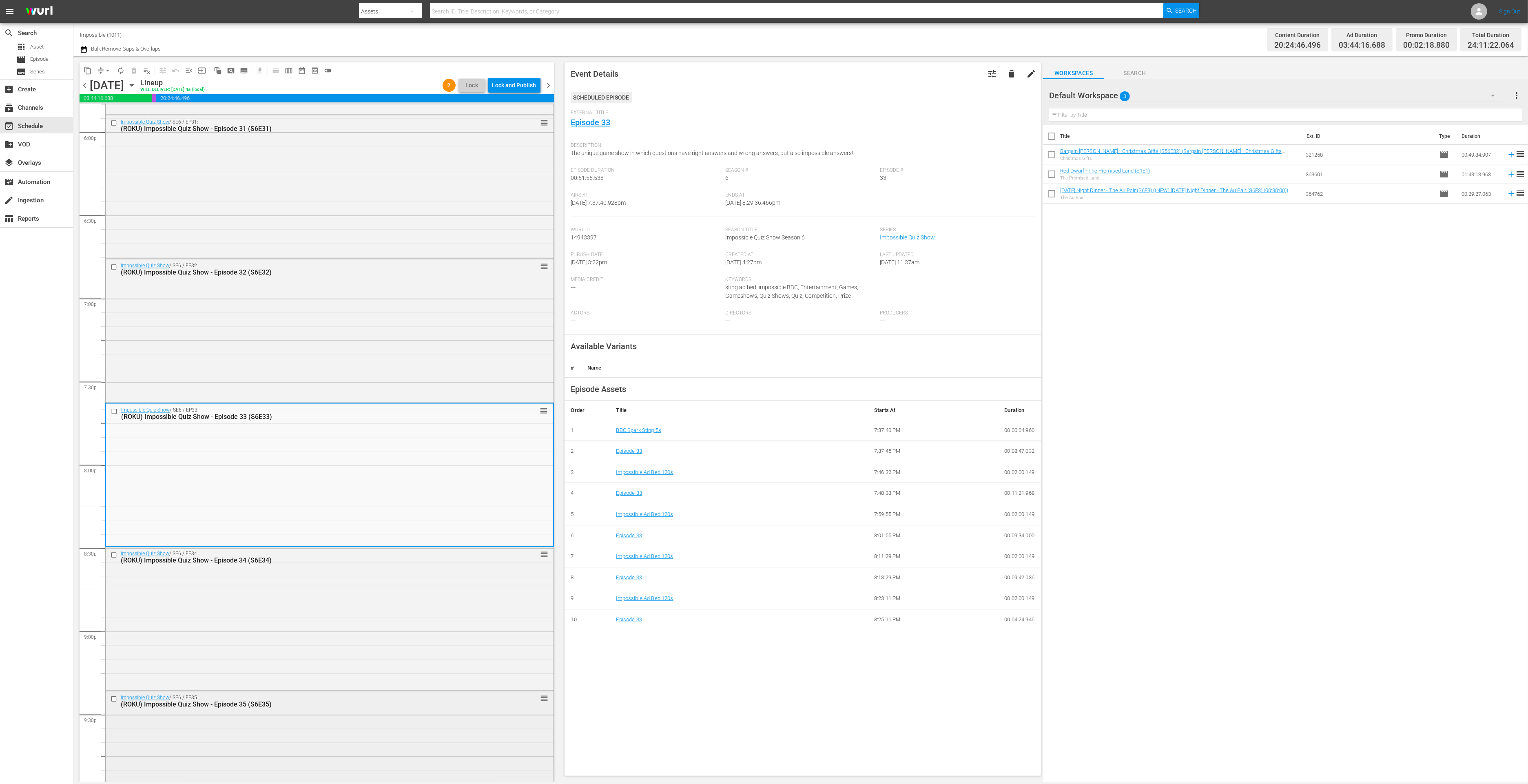
click at [317, 741] on div "Impossible Quiz Show / SE6 / EP35: (ROKU) Impossible Quiz Show - Episode 35 (S6…" at bounding box center [329, 762] width 448 height 142
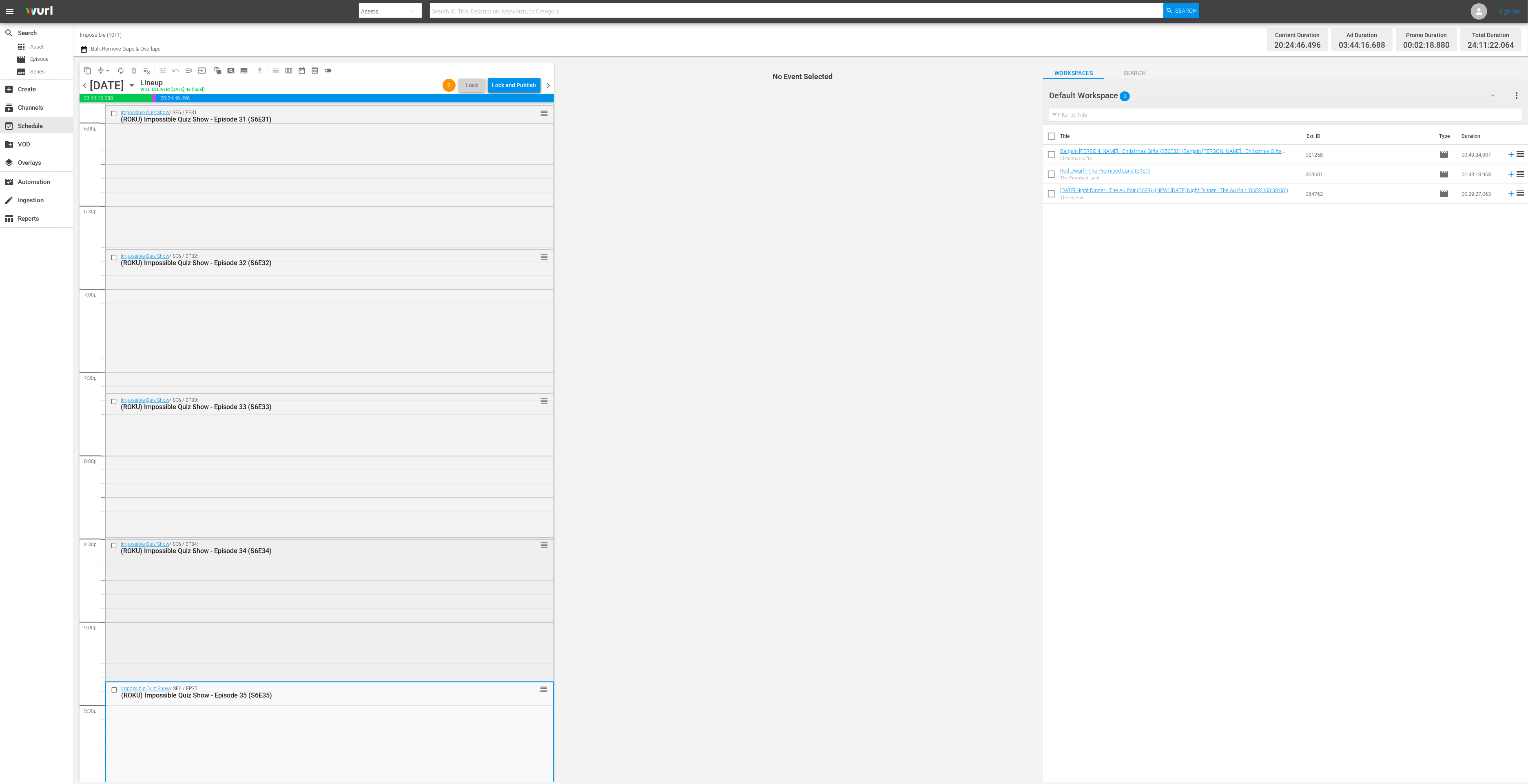
scroll to position [3141, 0]
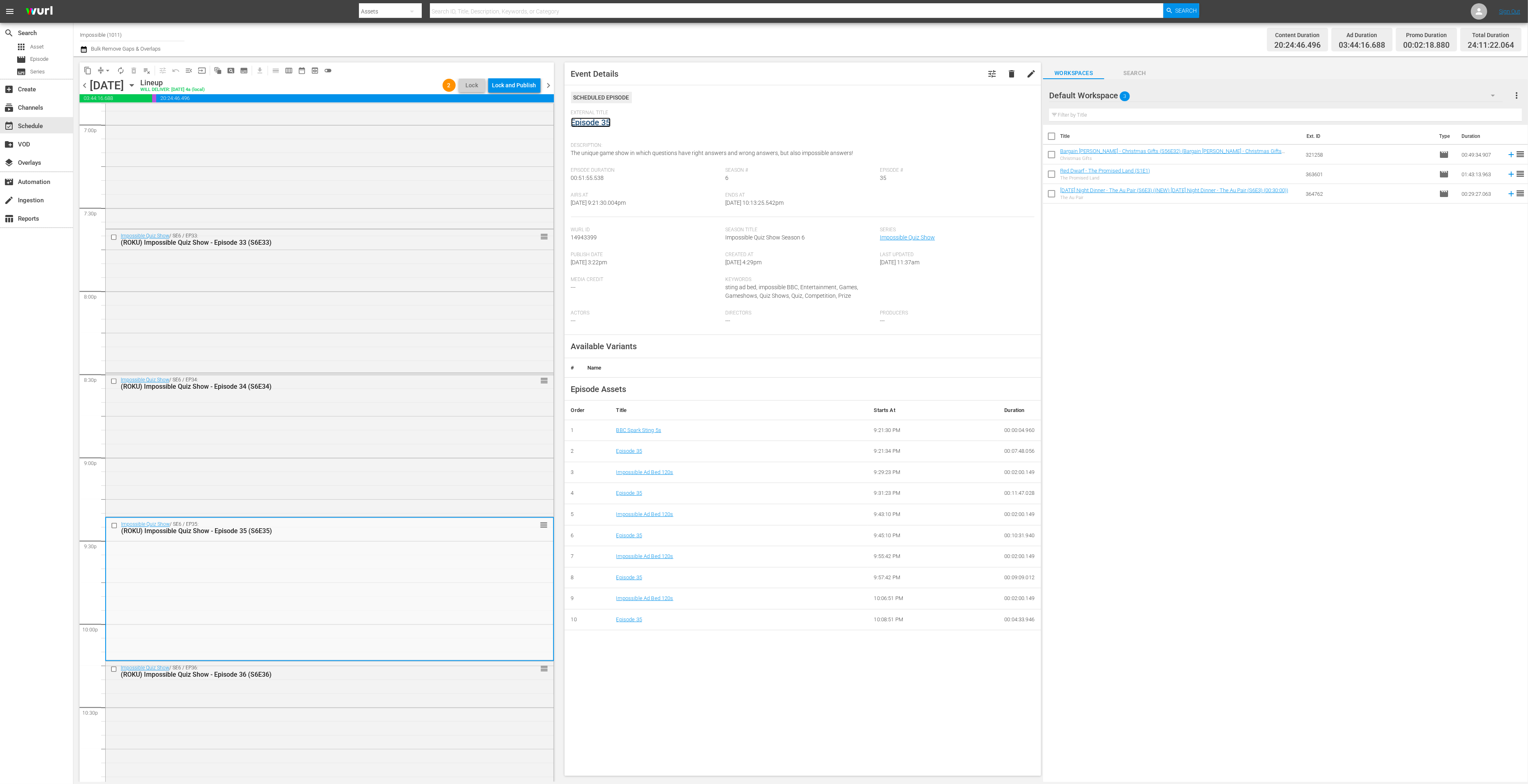
click at [604, 121] on link "Episode 35" at bounding box center [591, 122] width 40 height 10
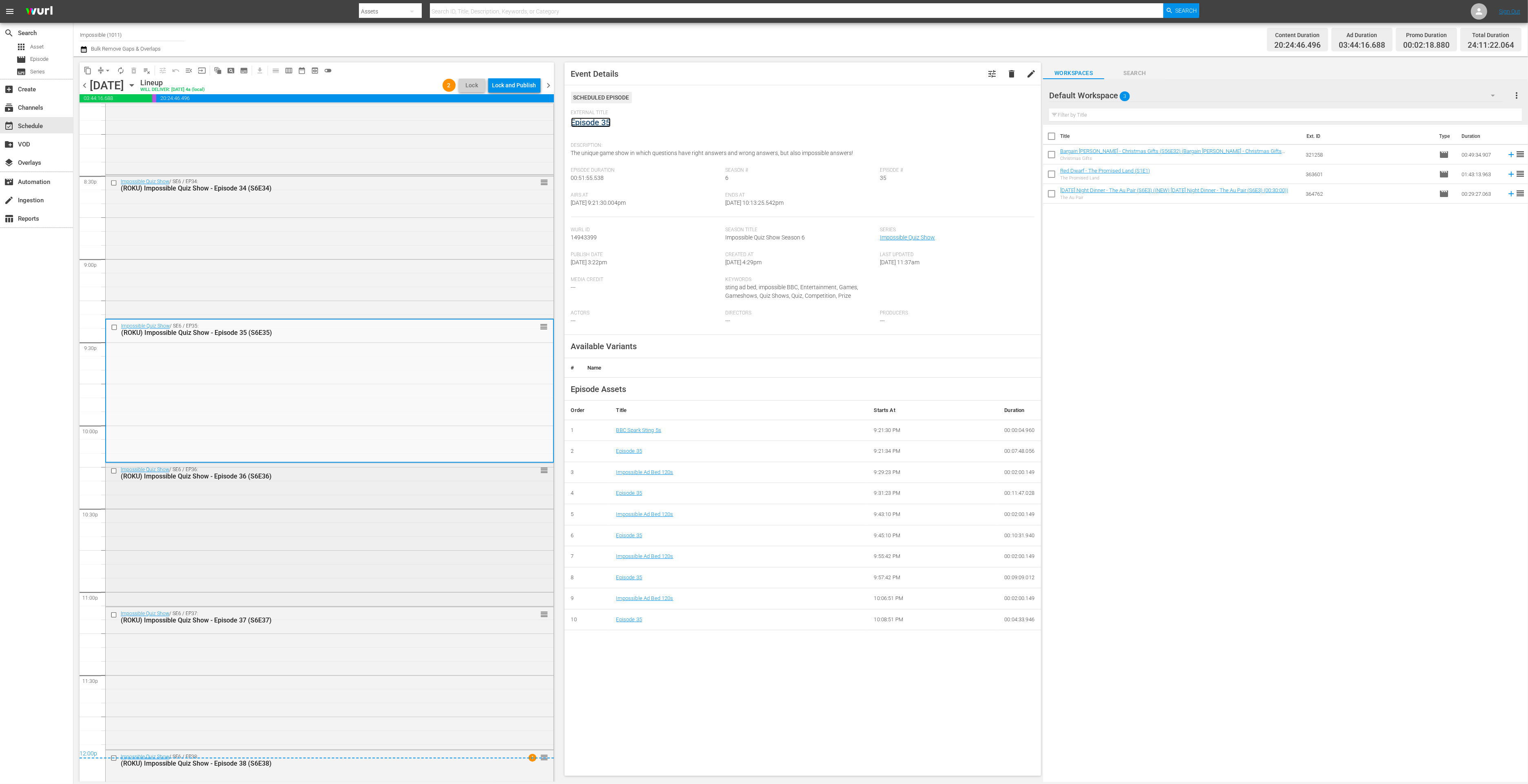
scroll to position [3354, 0]
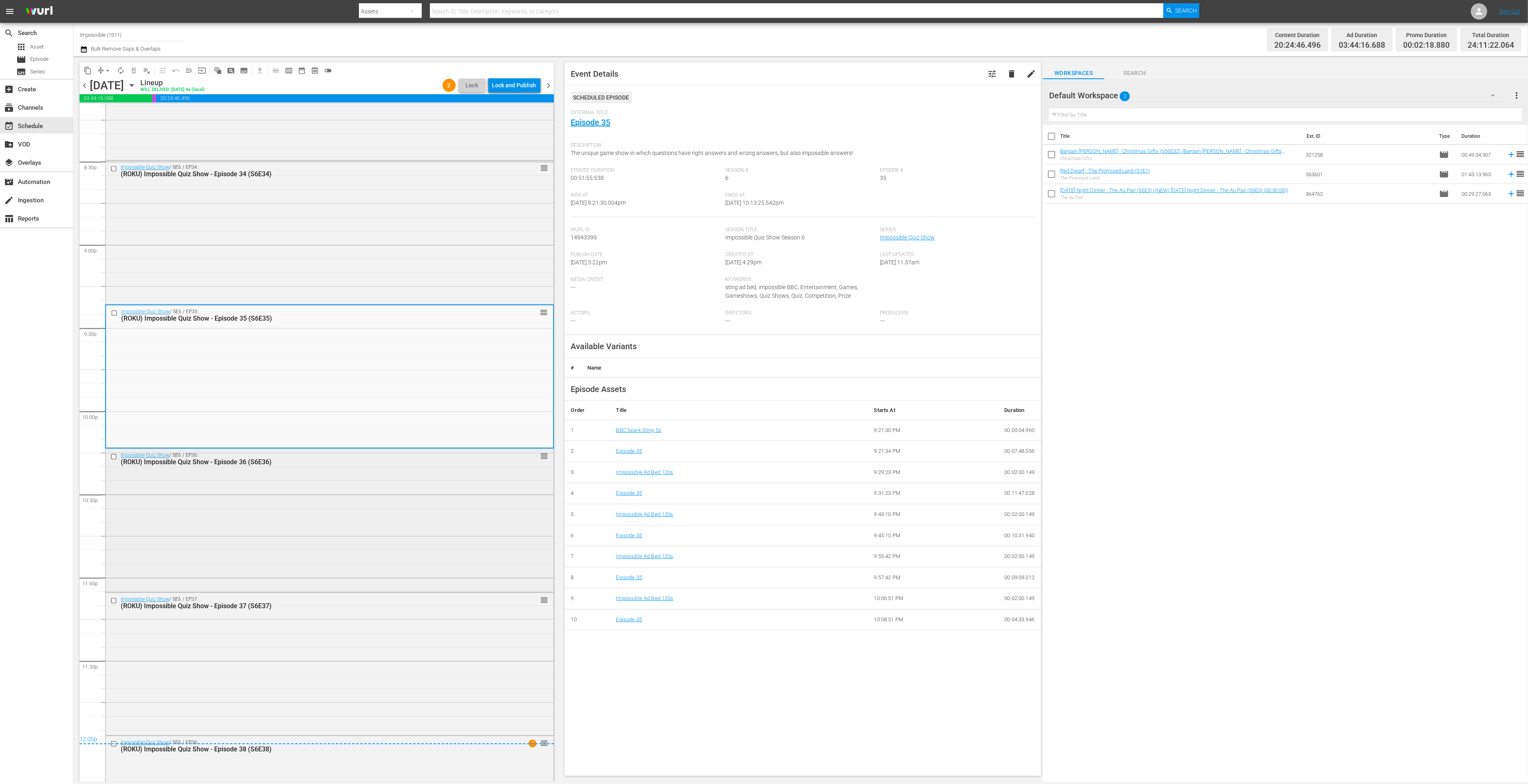
click at [365, 614] on div "Impossible Quiz Show / SE6 / EP37: (ROKU) Impossible Quiz Show - Episode 37 (S6…" at bounding box center [329, 663] width 448 height 141
click at [602, 123] on link "Episode 37" at bounding box center [591, 122] width 40 height 10
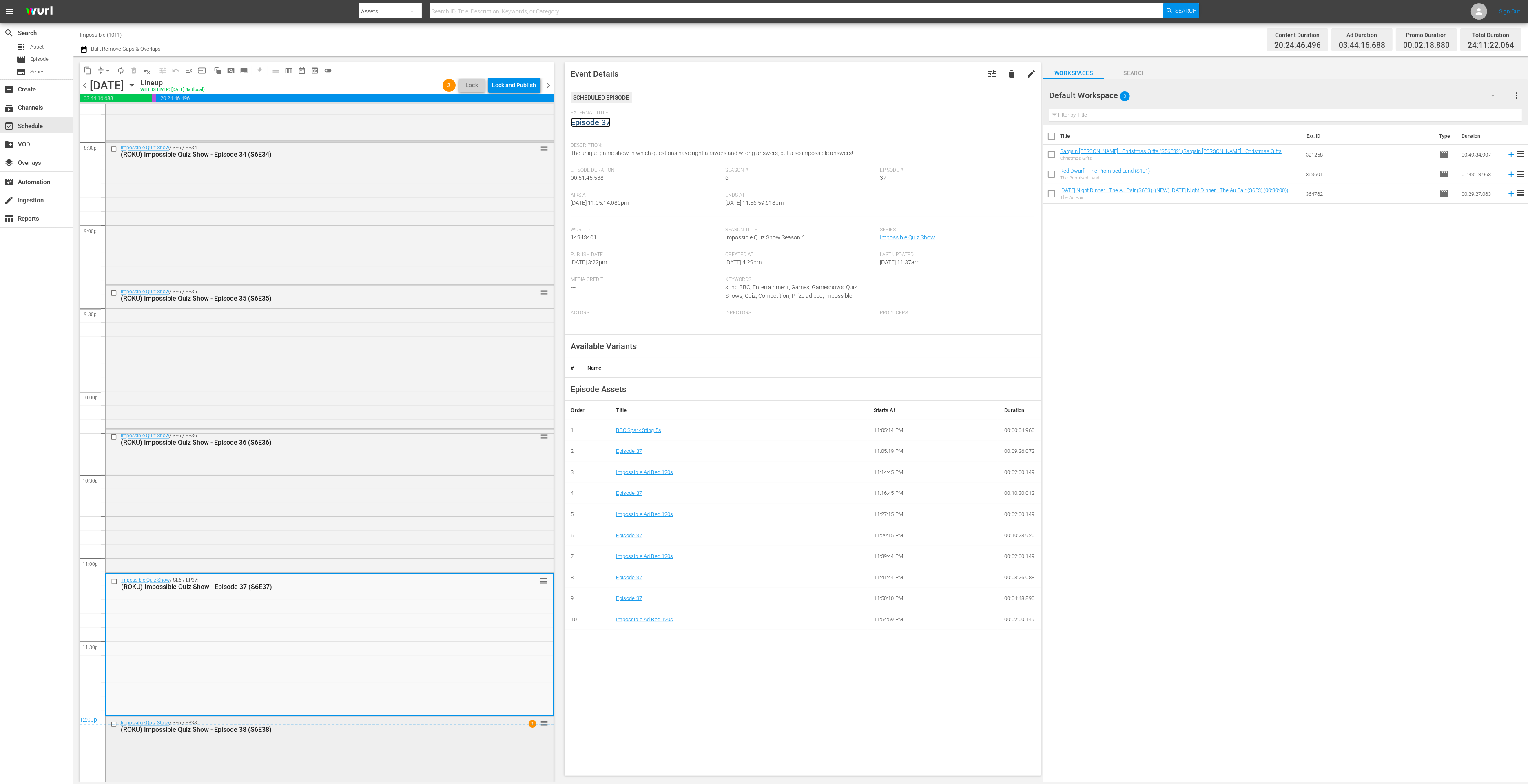
scroll to position [3450, 0]
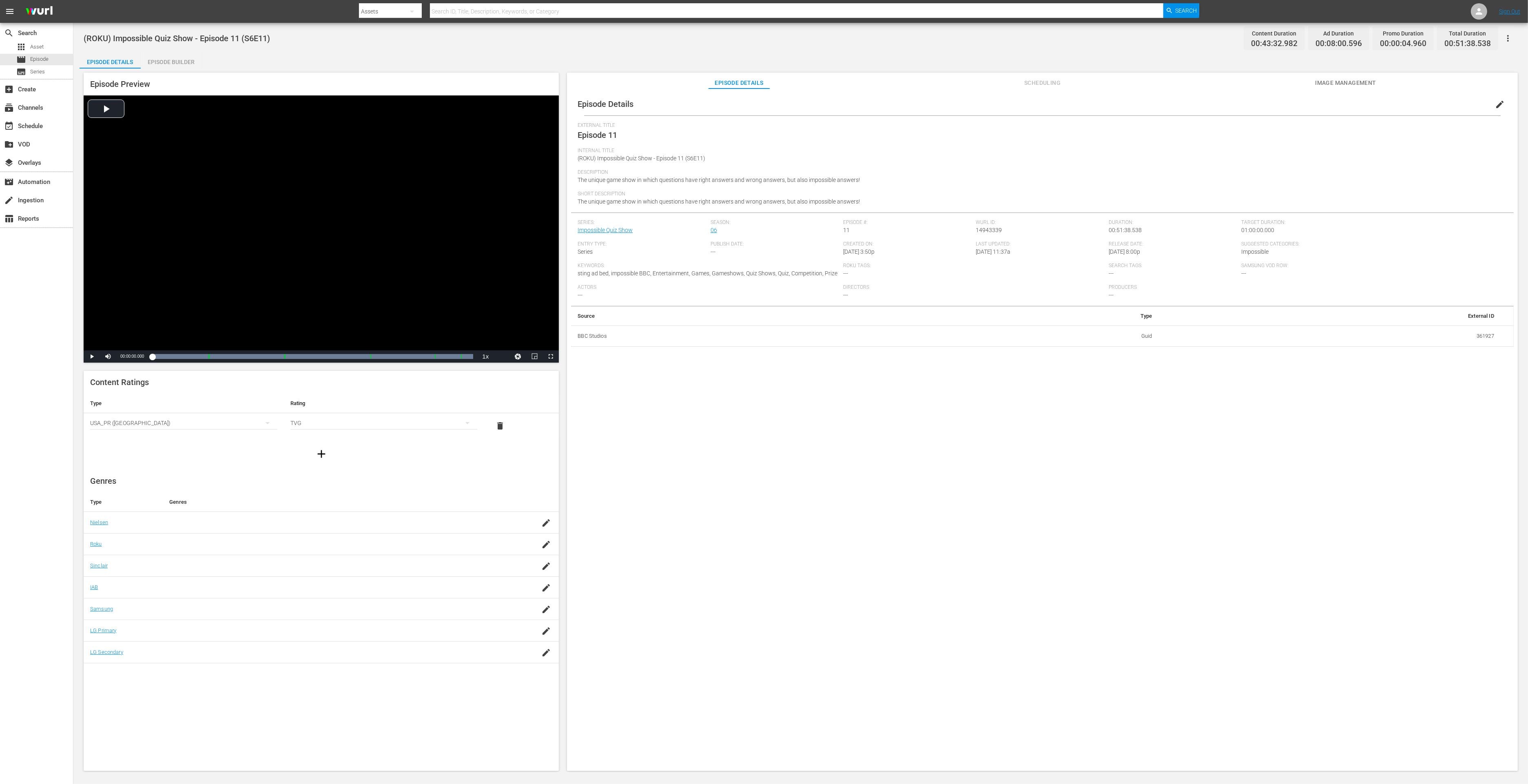
click at [192, 60] on div "Episode Builder" at bounding box center [171, 62] width 61 height 20
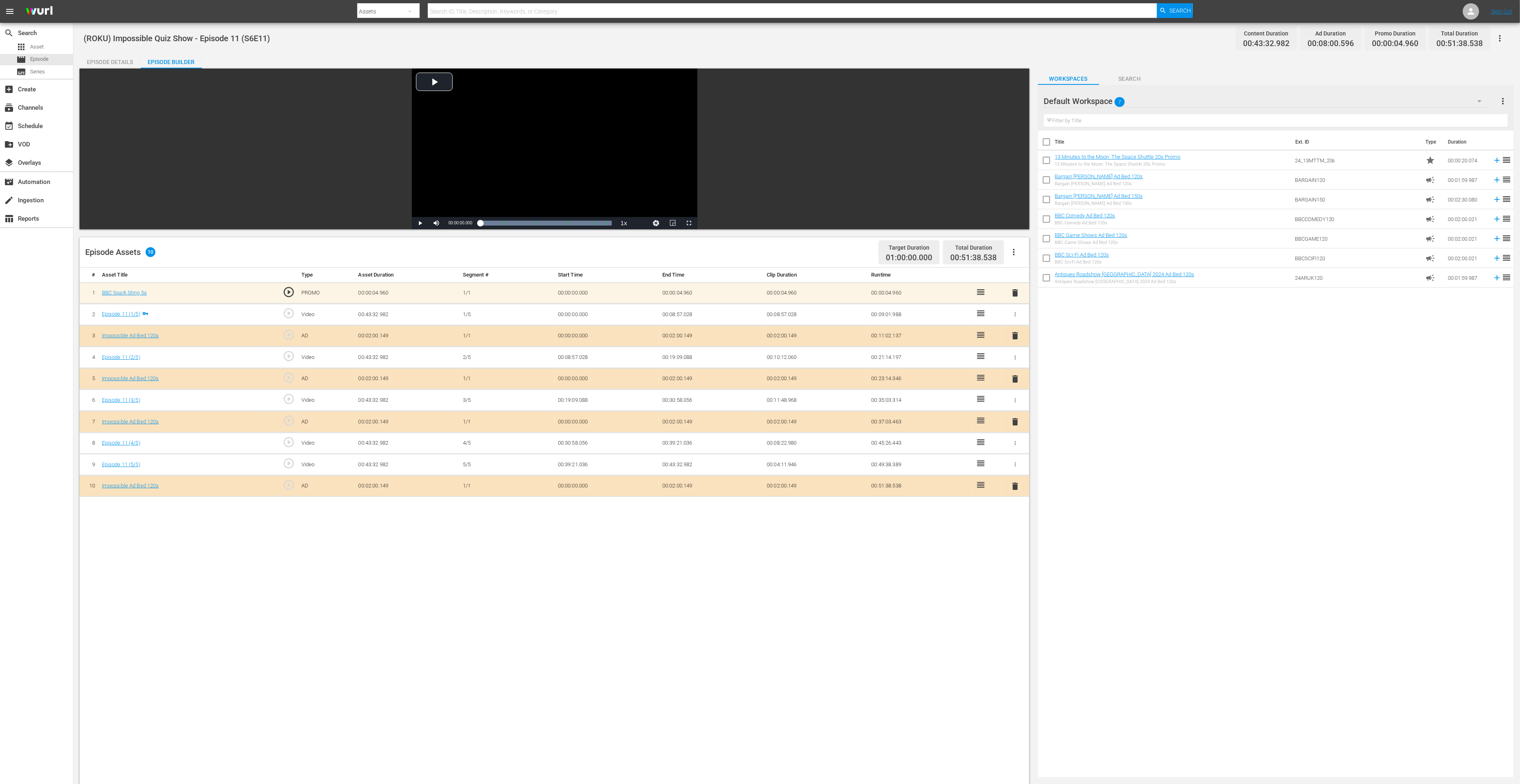
click at [1023, 487] on div "delete" at bounding box center [1015, 486] width 22 height 12
click at [1016, 482] on span "delete" at bounding box center [1015, 486] width 10 height 10
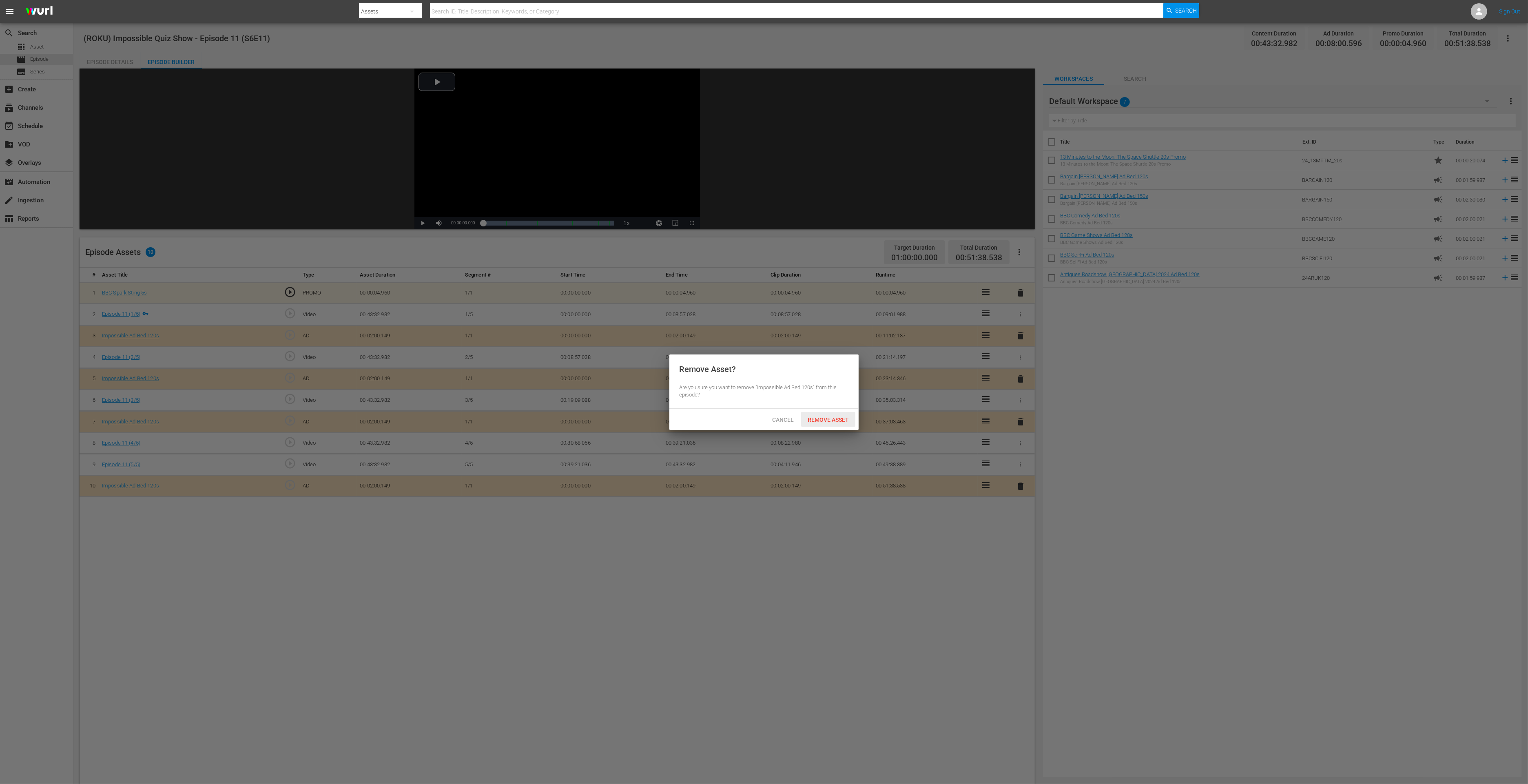
click at [816, 420] on span "Remove Asset" at bounding box center [828, 419] width 54 height 7
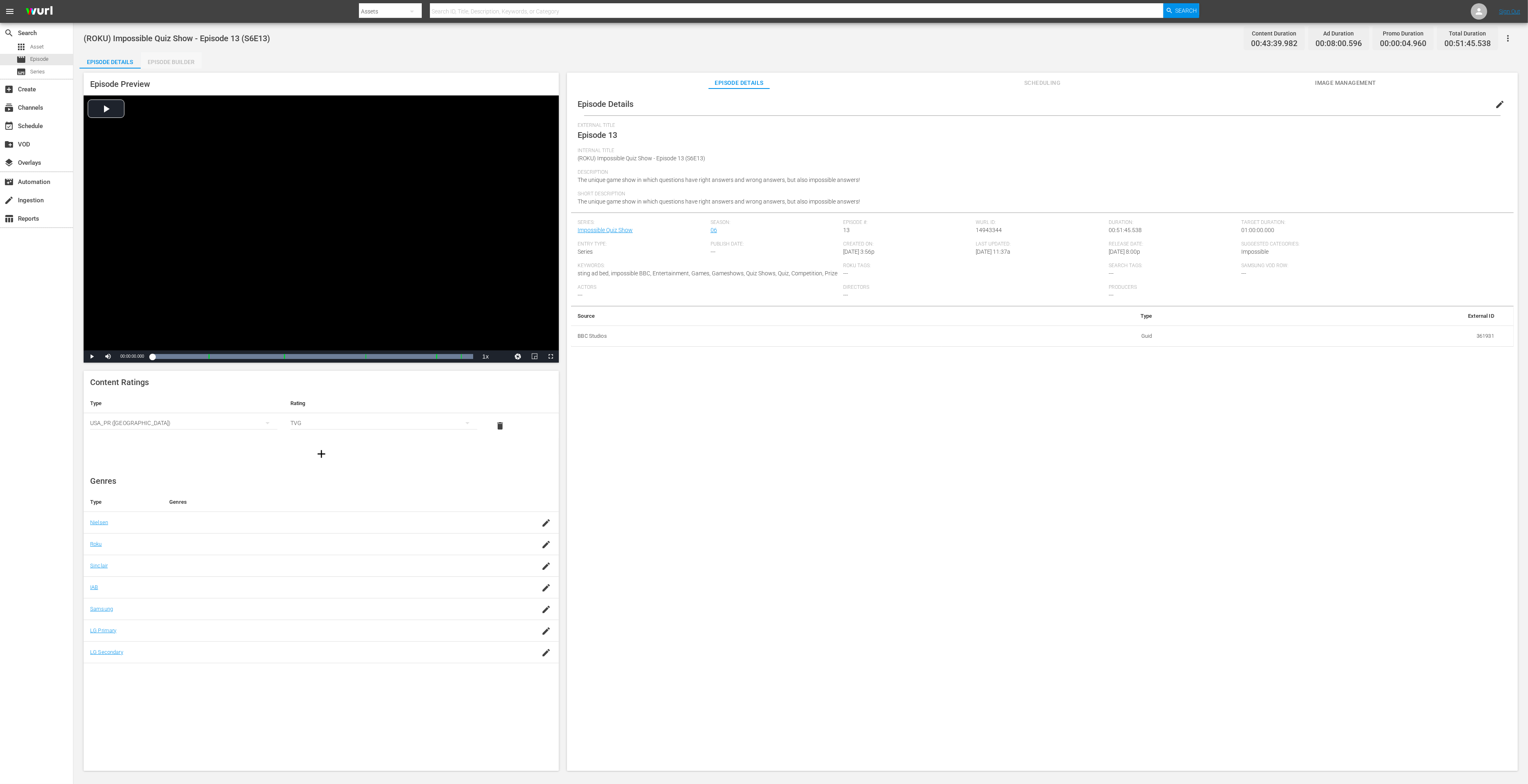
click at [172, 60] on div "Episode Builder" at bounding box center [171, 62] width 61 height 20
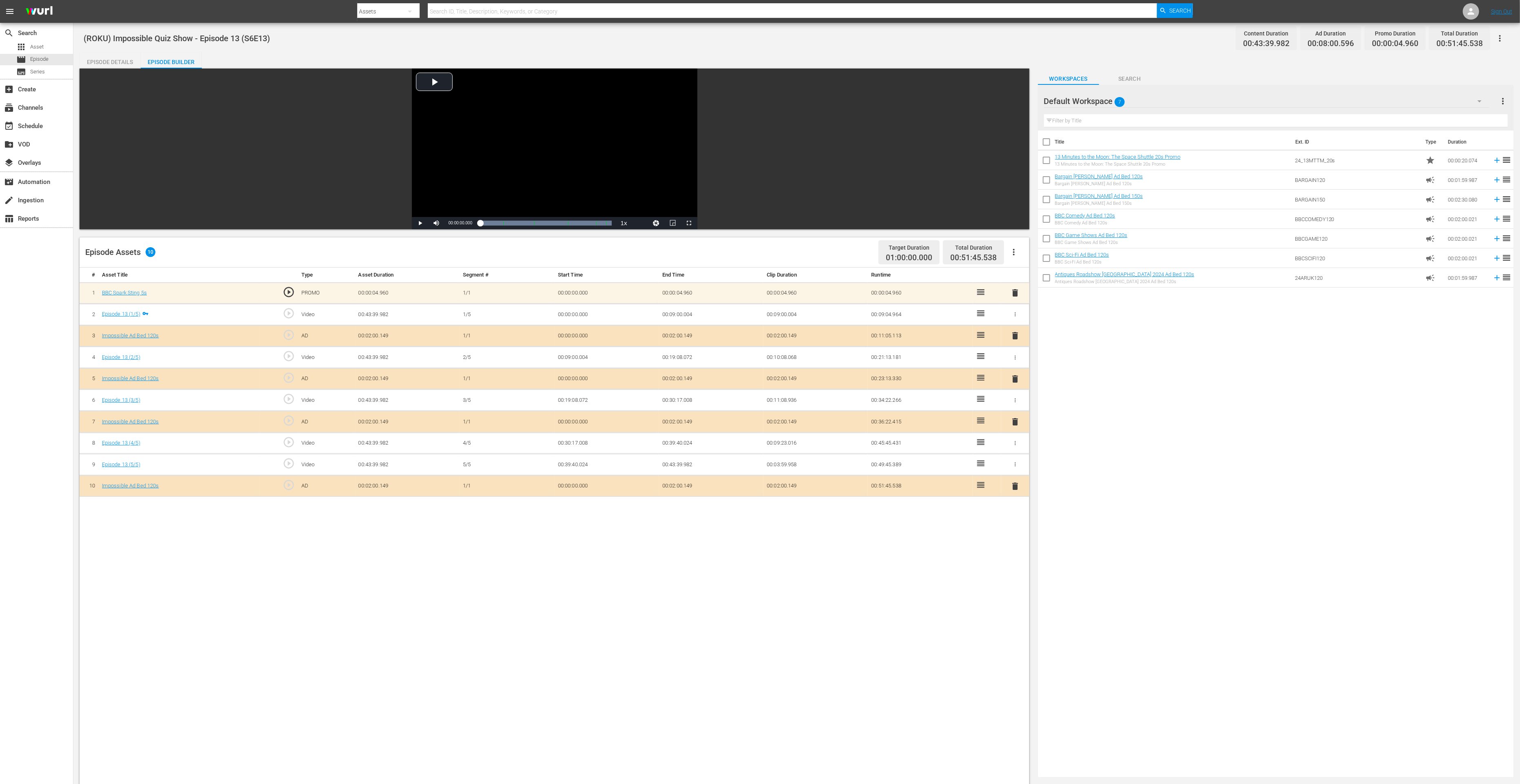
click at [1015, 483] on span "delete" at bounding box center [1015, 486] width 10 height 10
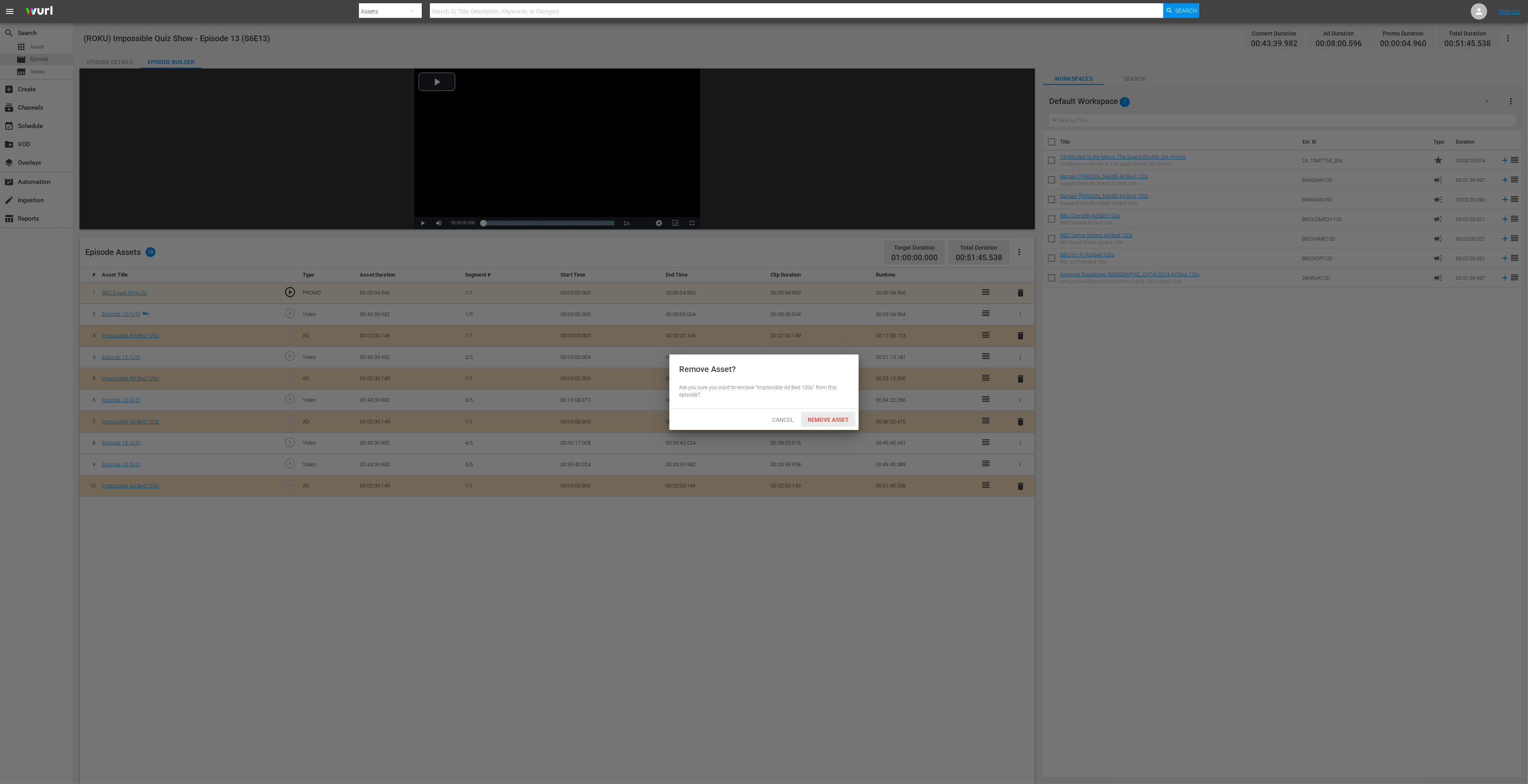
click at [825, 421] on span "Remove Asset" at bounding box center [828, 419] width 54 height 7
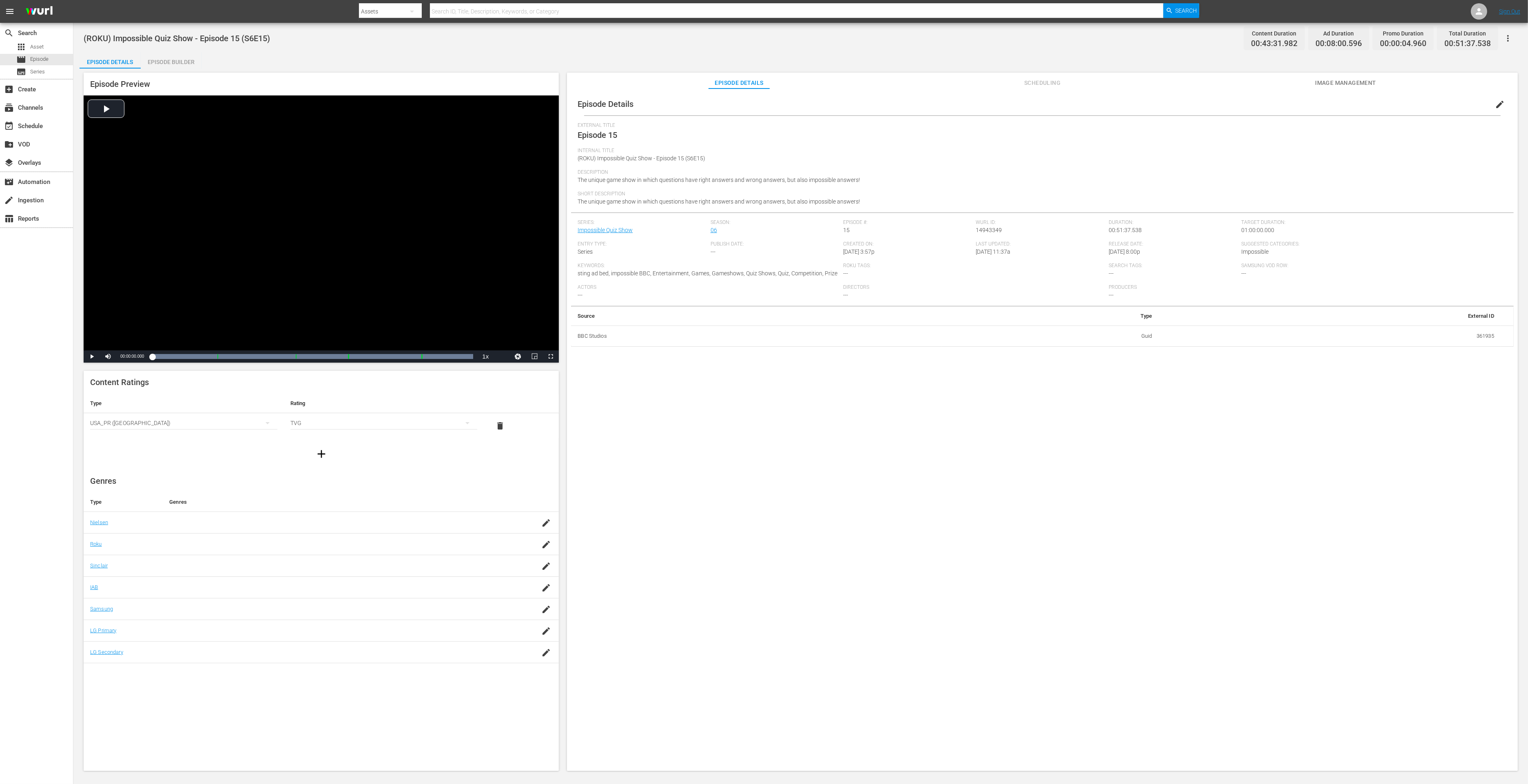
click at [181, 63] on div "Episode Builder" at bounding box center [171, 62] width 61 height 20
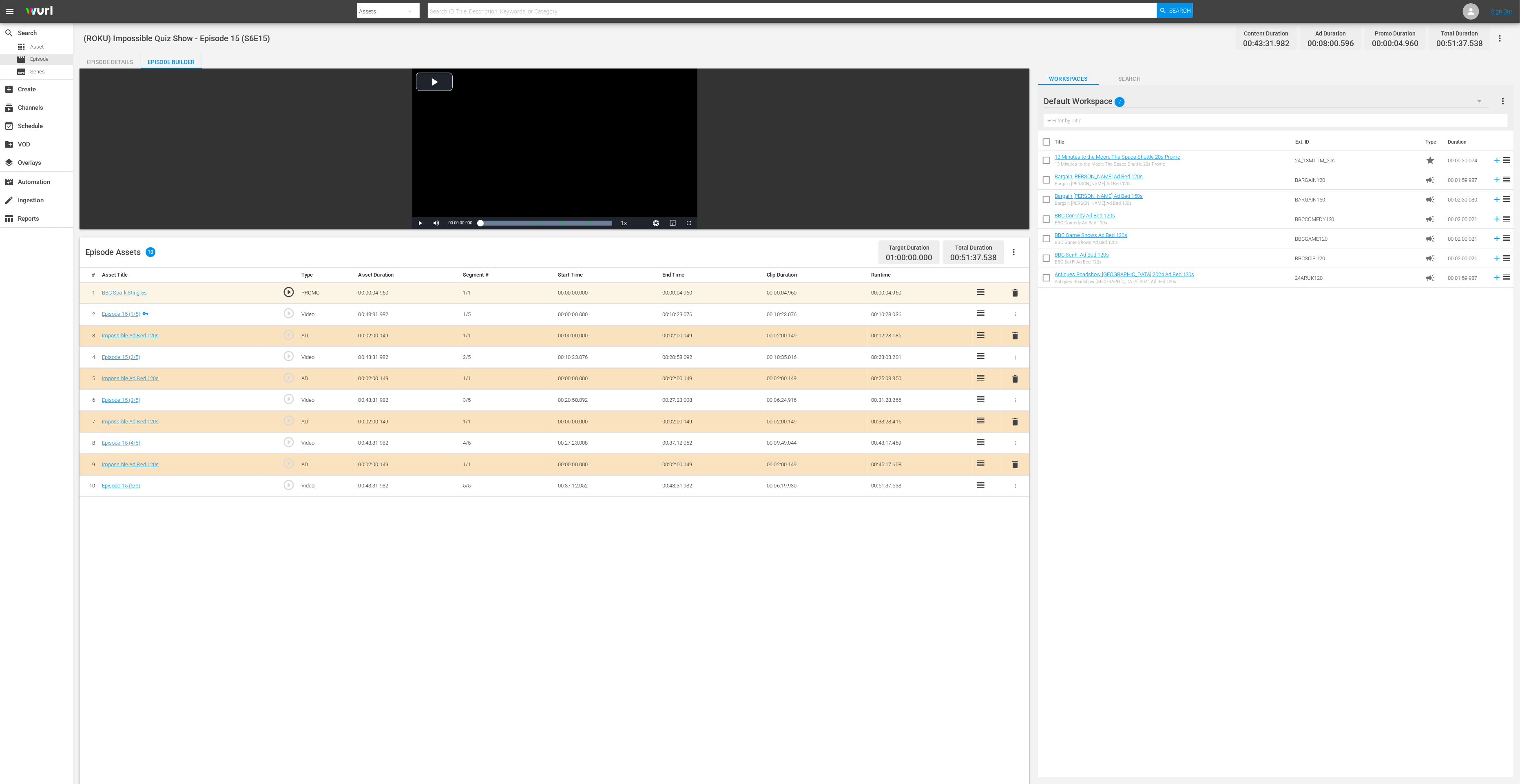
click at [1014, 460] on span "delete" at bounding box center [1015, 464] width 10 height 10
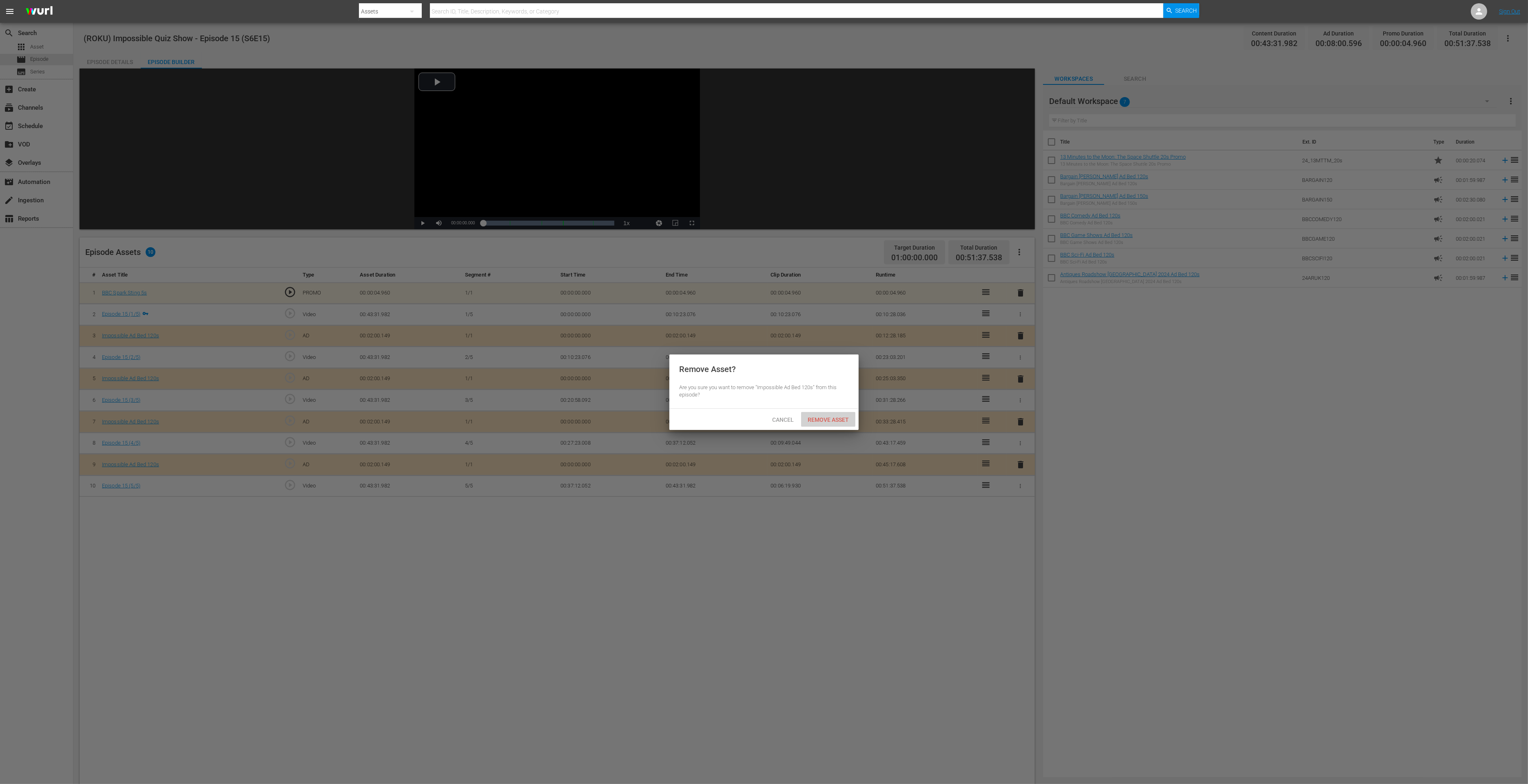
click at [849, 415] on div "Remove Asset" at bounding box center [828, 419] width 54 height 15
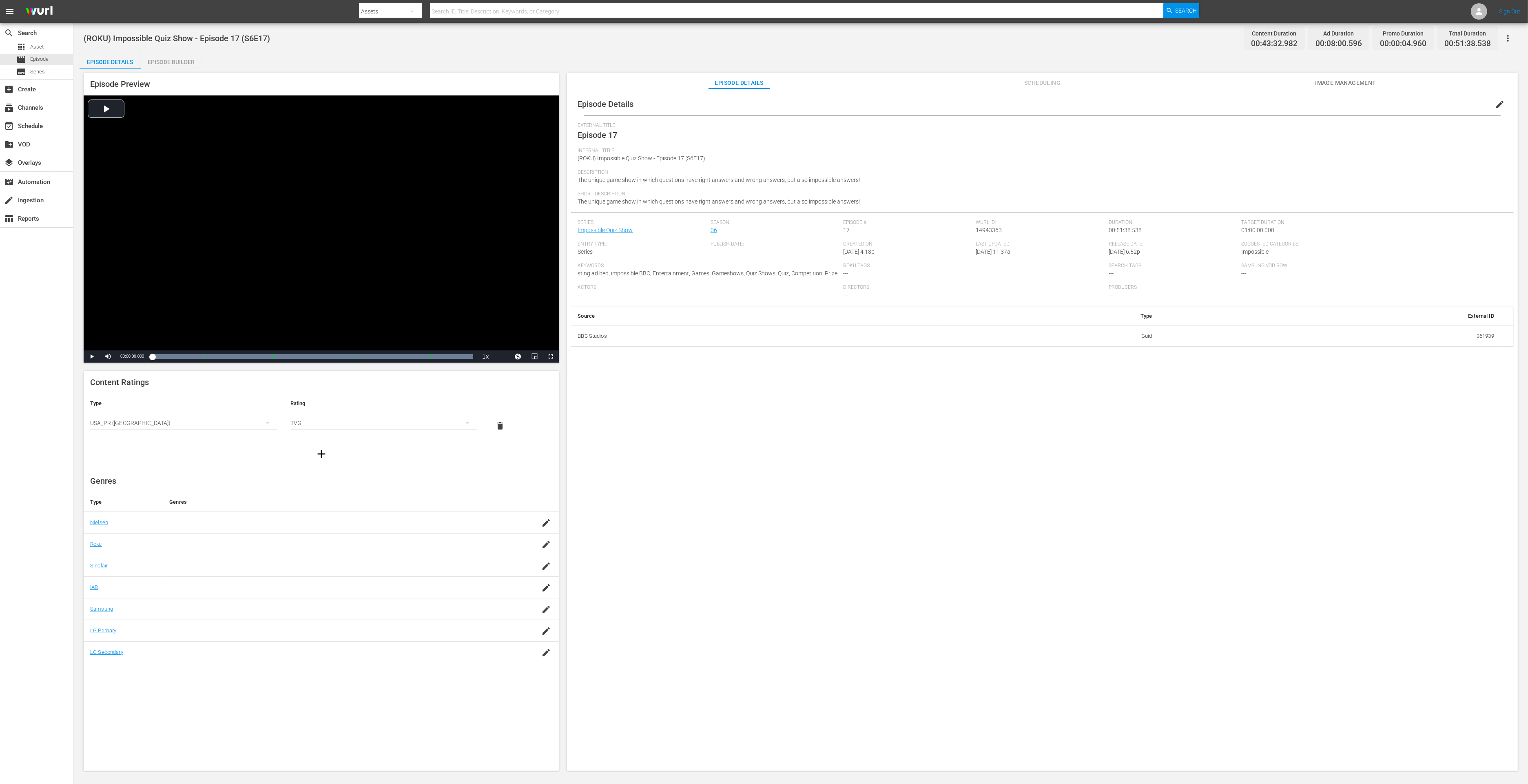
click at [185, 62] on div "Episode Builder" at bounding box center [171, 62] width 61 height 20
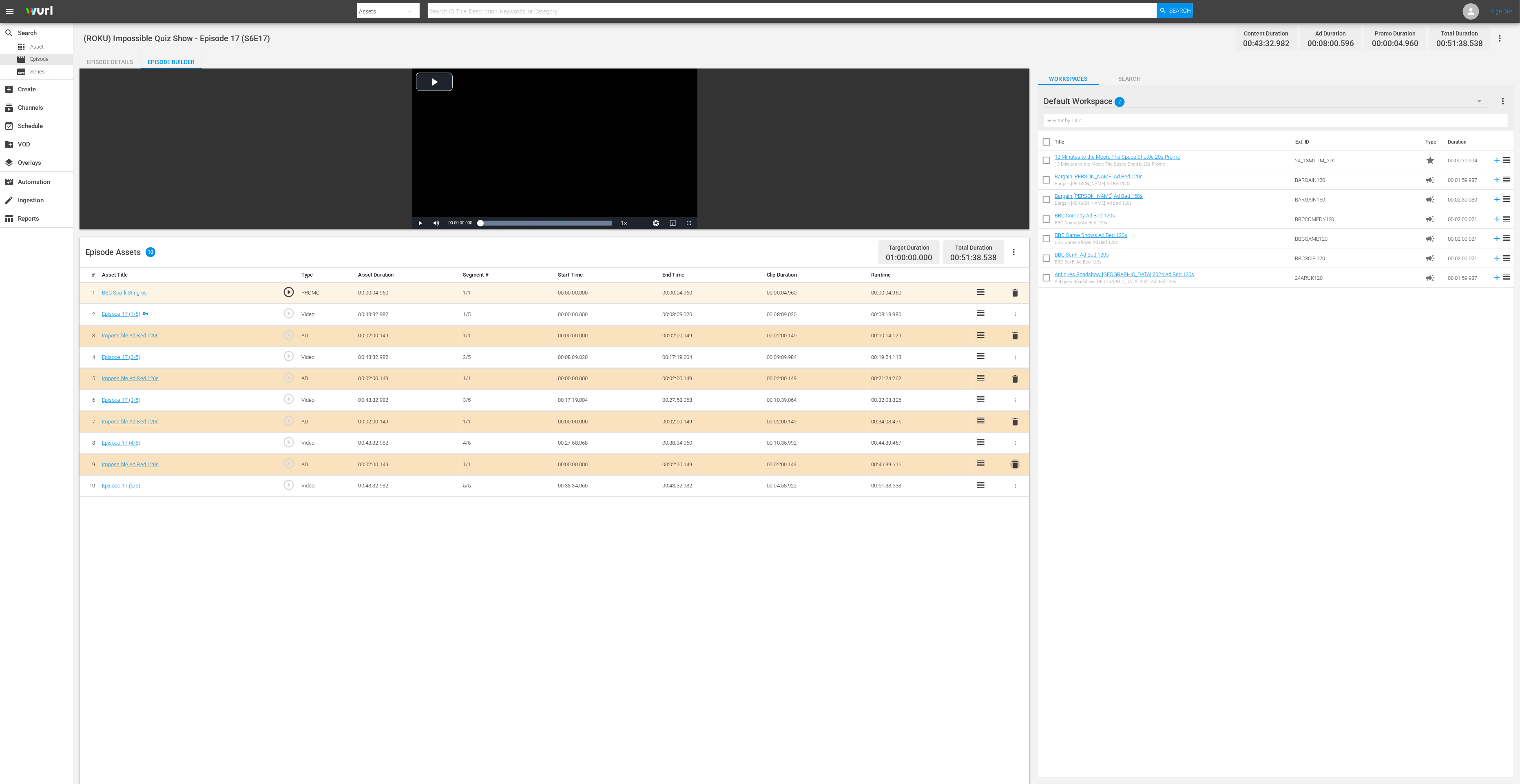
click at [1014, 463] on span "delete" at bounding box center [1015, 464] width 10 height 10
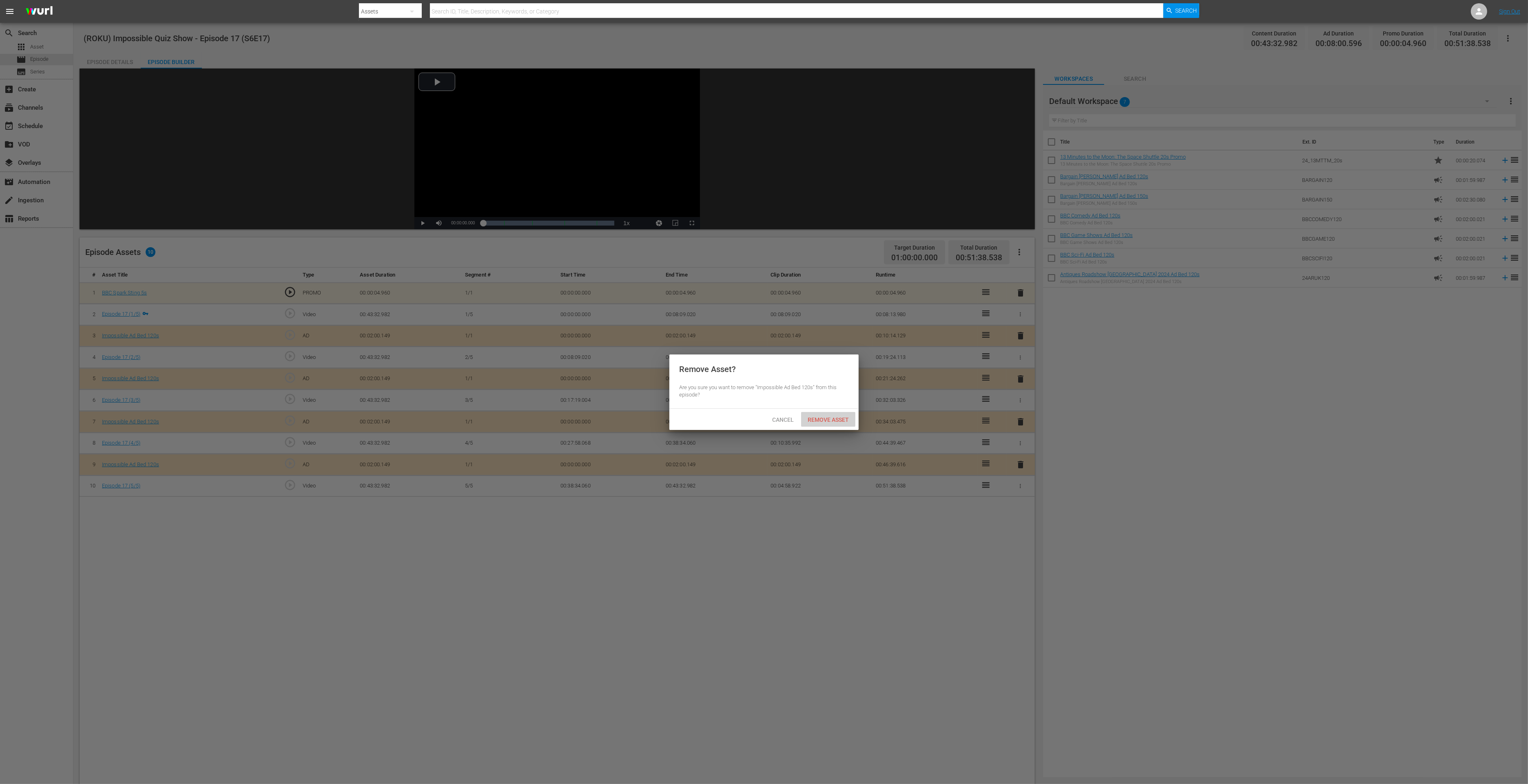
click at [846, 422] on span "Remove Asset" at bounding box center [828, 419] width 54 height 7
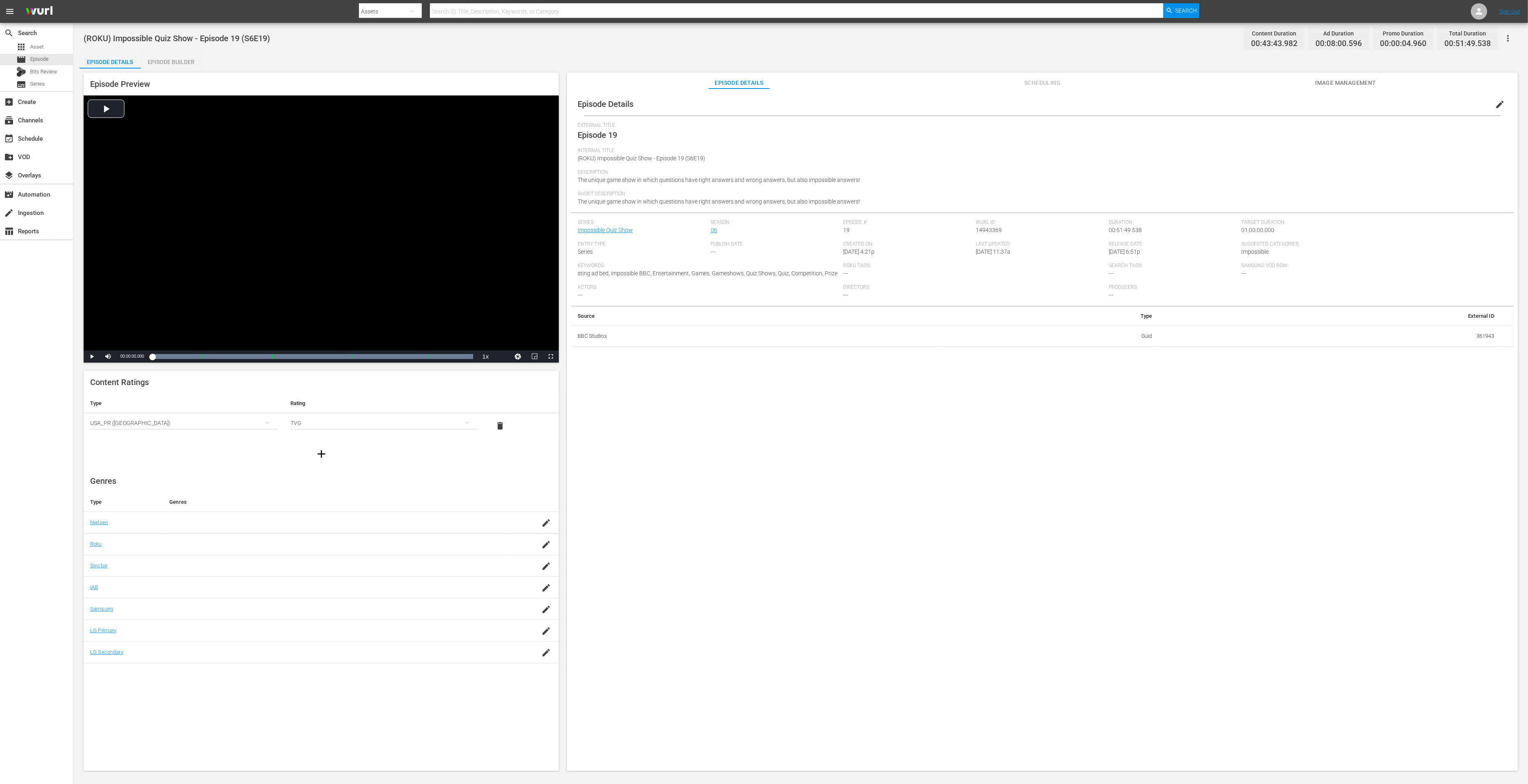
click at [189, 70] on div "Episode Preview Video Player is loading. Play Video Play Mute Current Time 00:0…" at bounding box center [801, 423] width 1443 height 709
click at [176, 65] on div "Episode Builder" at bounding box center [171, 62] width 61 height 20
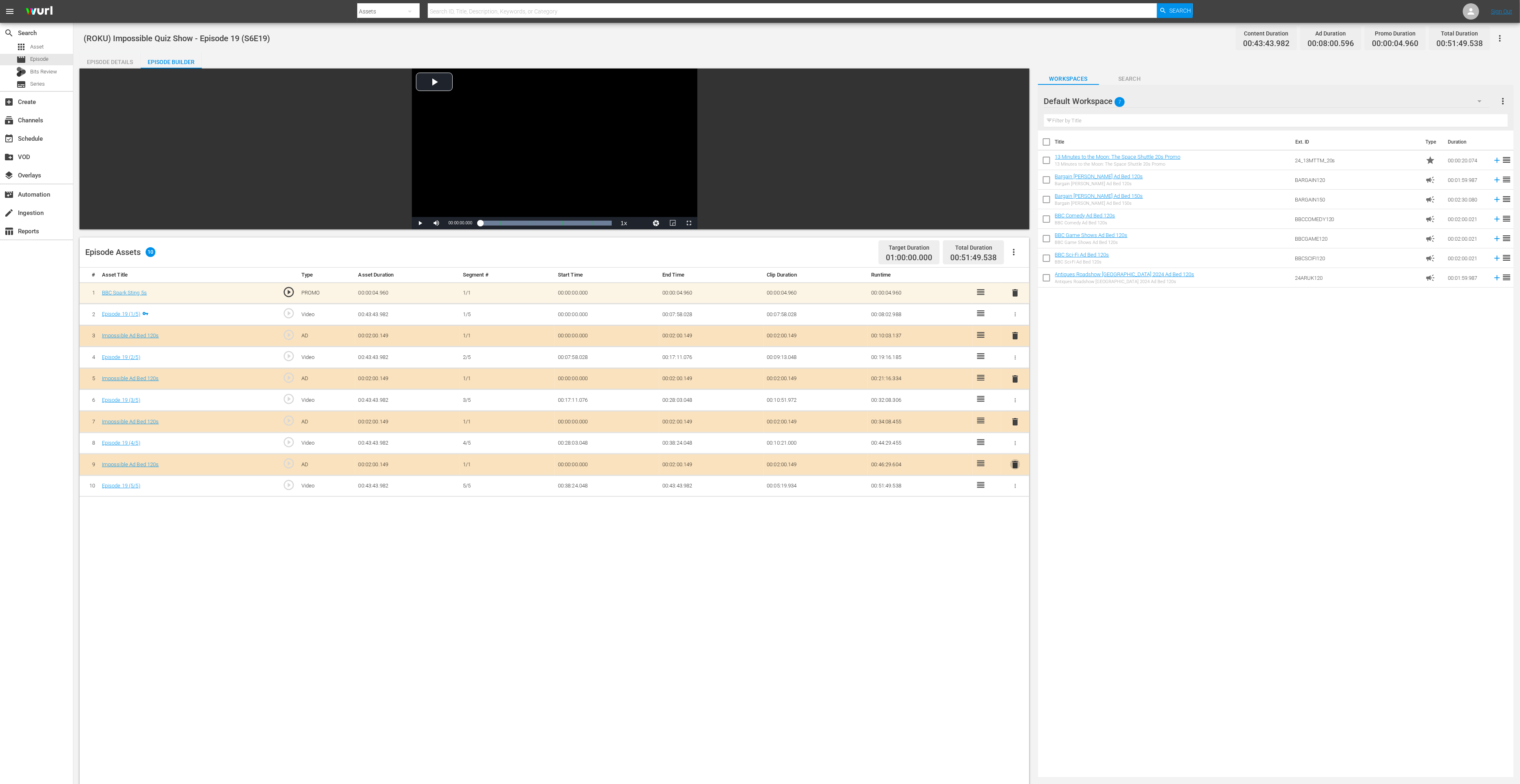
click at [1016, 463] on span "delete" at bounding box center [1015, 464] width 10 height 10
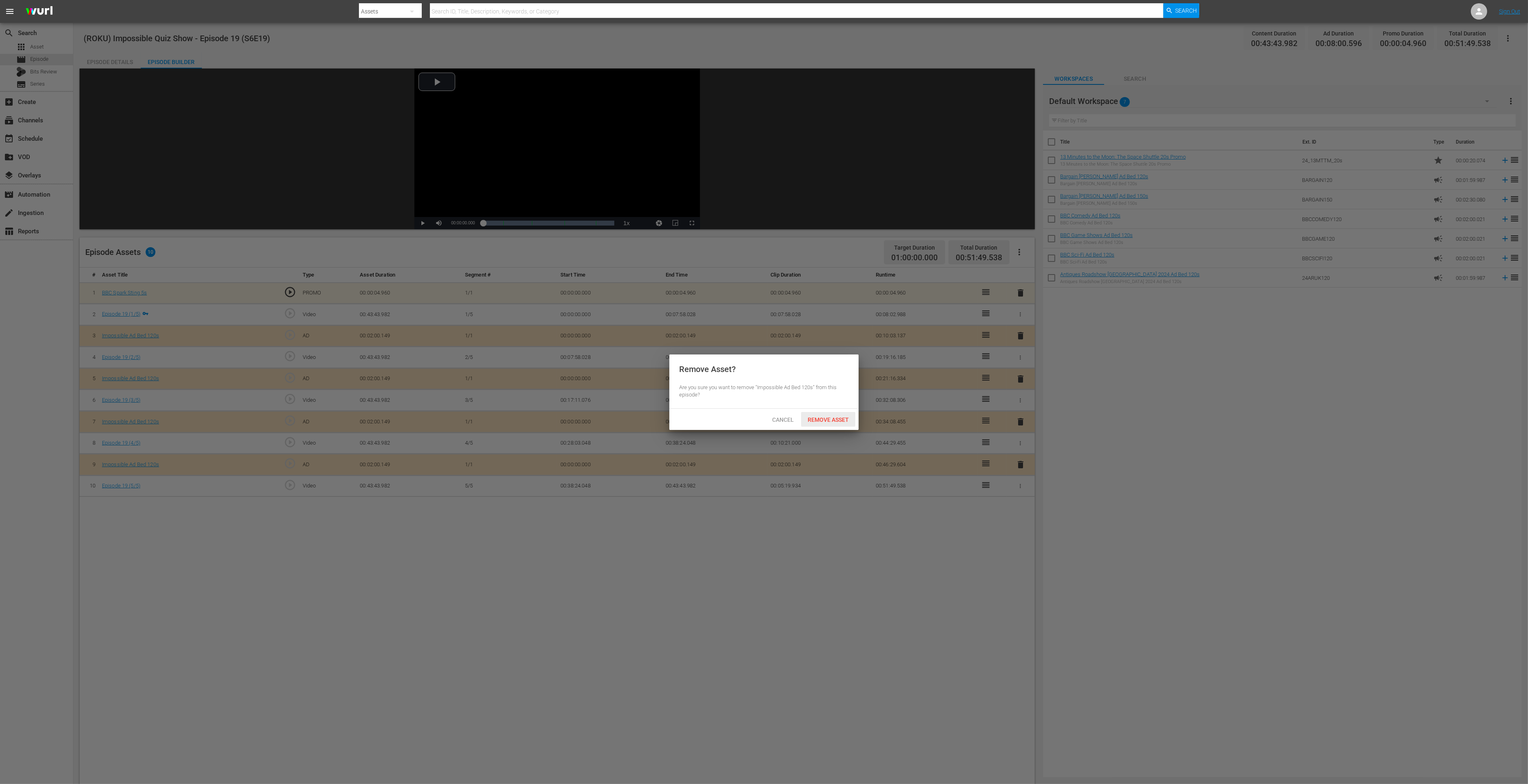
click at [841, 416] on span "Remove Asset" at bounding box center [828, 419] width 54 height 7
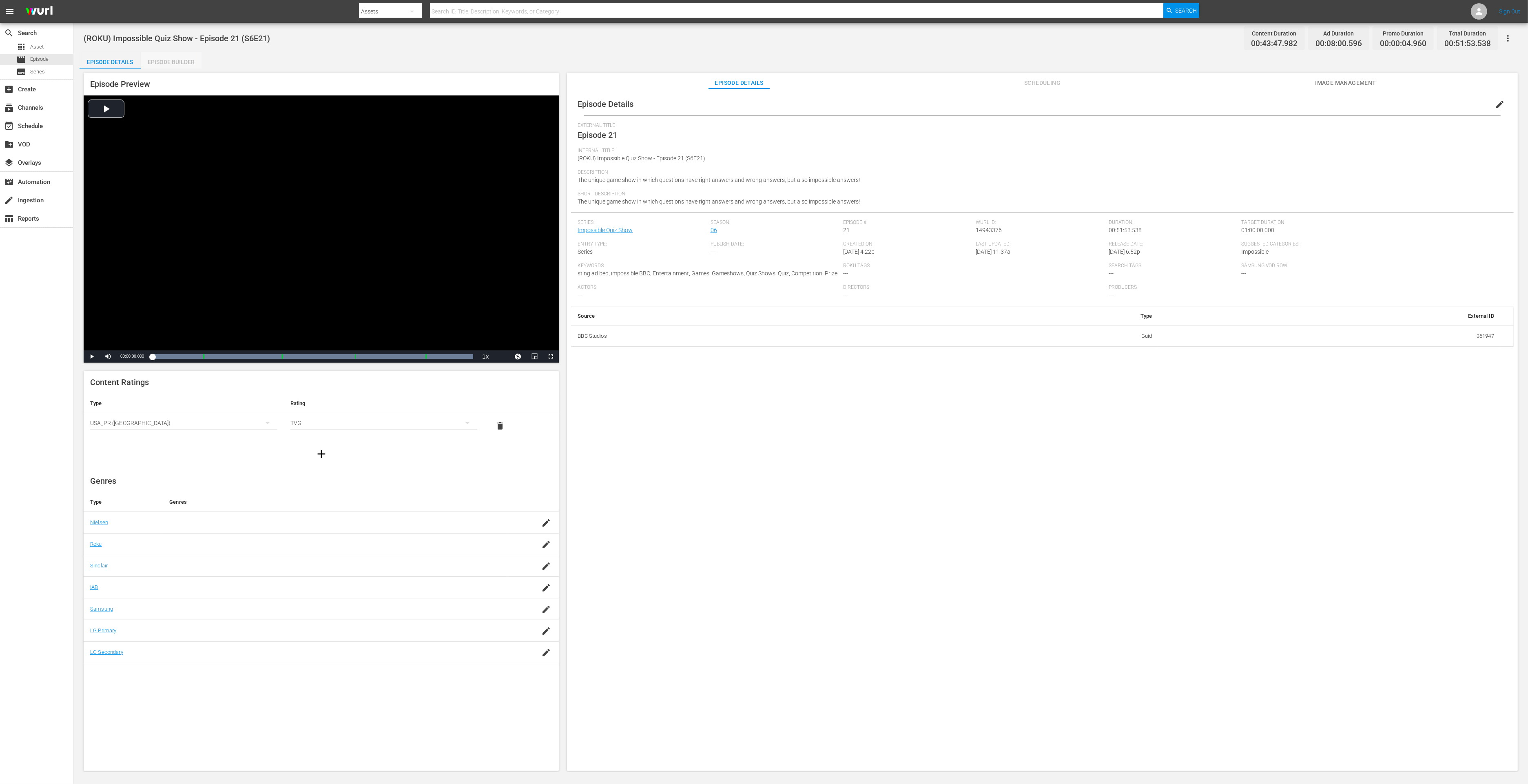
click at [180, 54] on div "Episode Builder" at bounding box center [171, 62] width 61 height 20
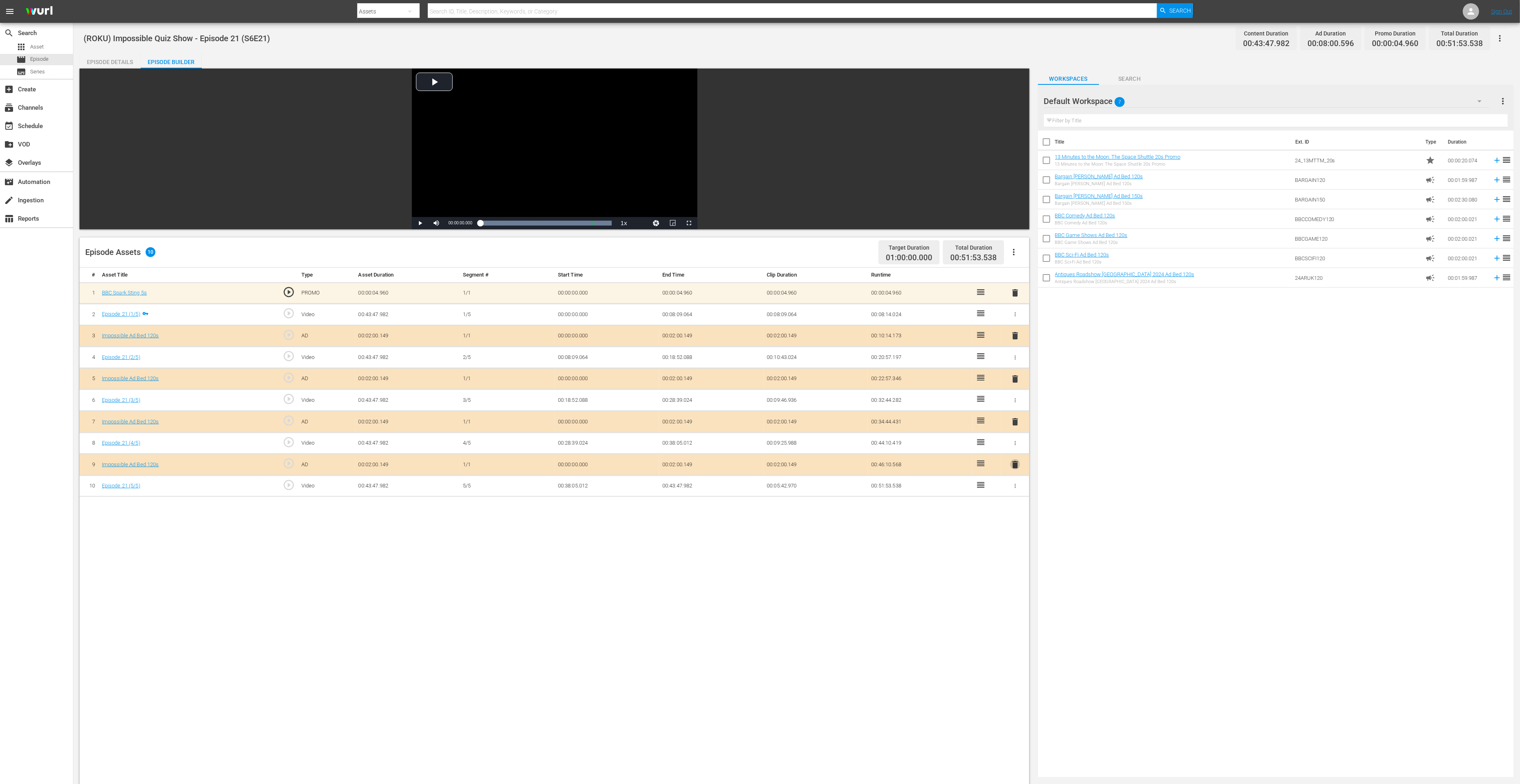
click at [1015, 460] on span "delete" at bounding box center [1015, 464] width 10 height 10
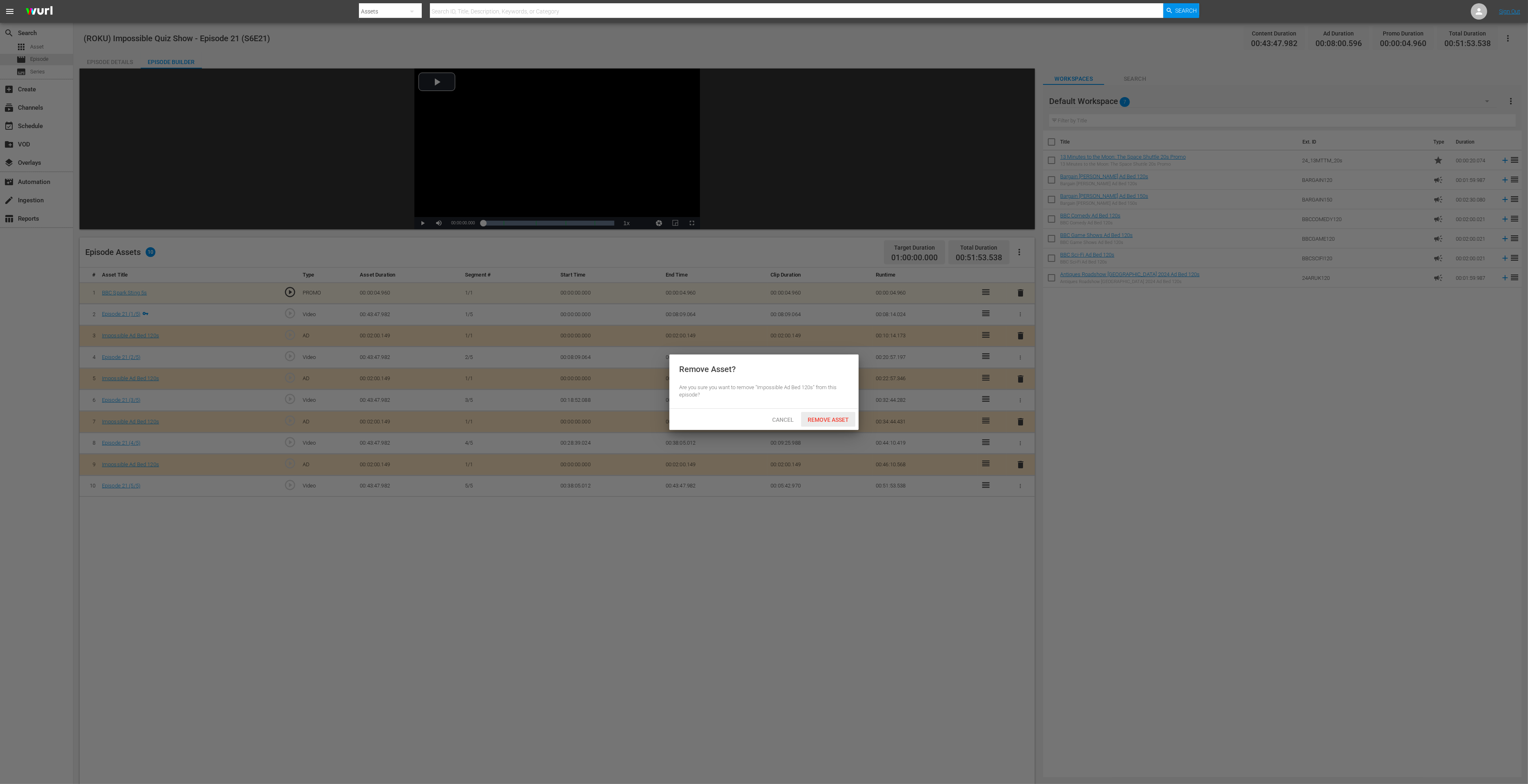
click at [838, 417] on span "Remove Asset" at bounding box center [828, 419] width 54 height 7
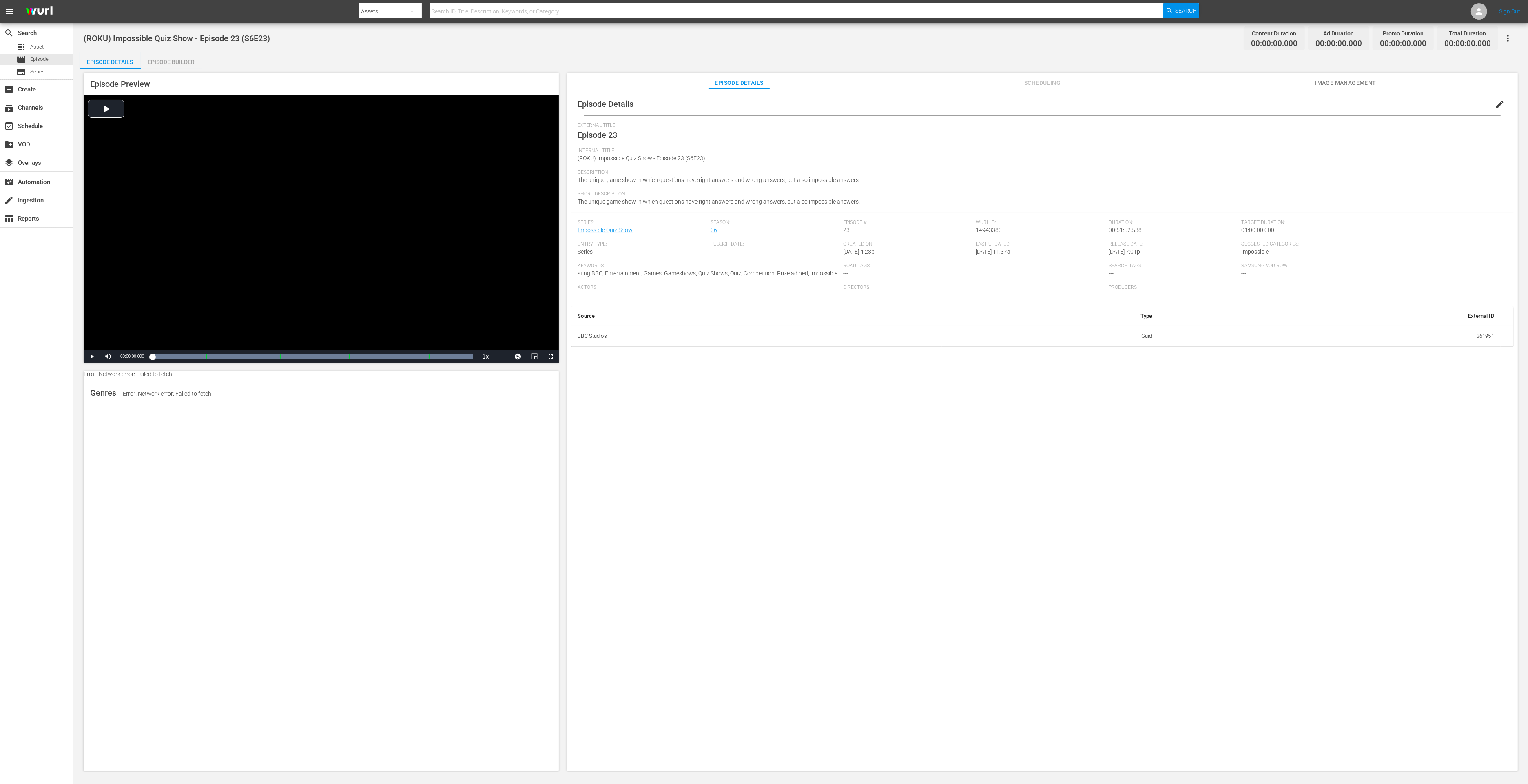
click at [182, 63] on div "Episode Builder" at bounding box center [171, 62] width 61 height 20
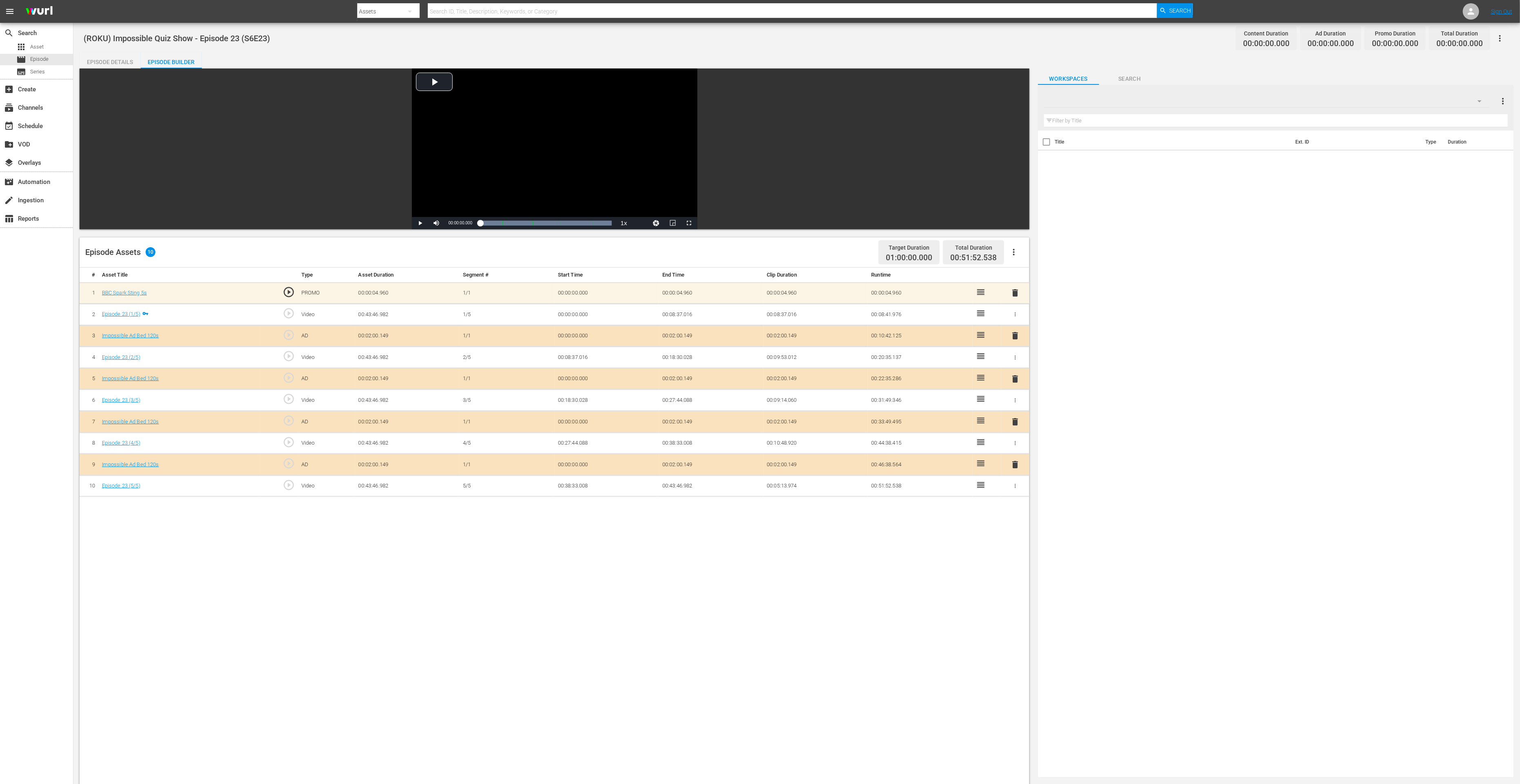
click at [1013, 464] on span "delete" at bounding box center [1015, 464] width 10 height 10
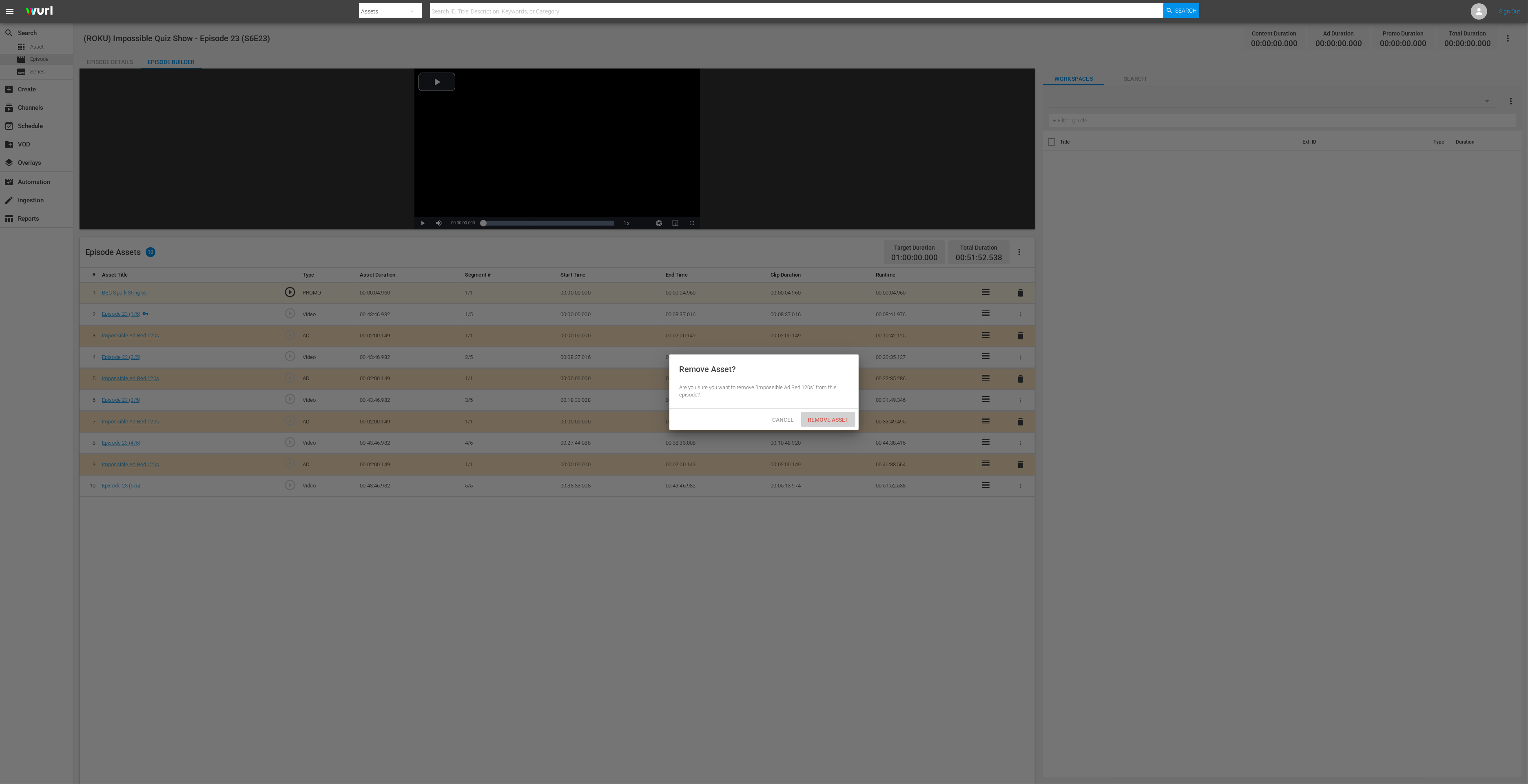
click at [842, 420] on span "Remove Asset" at bounding box center [828, 419] width 54 height 7
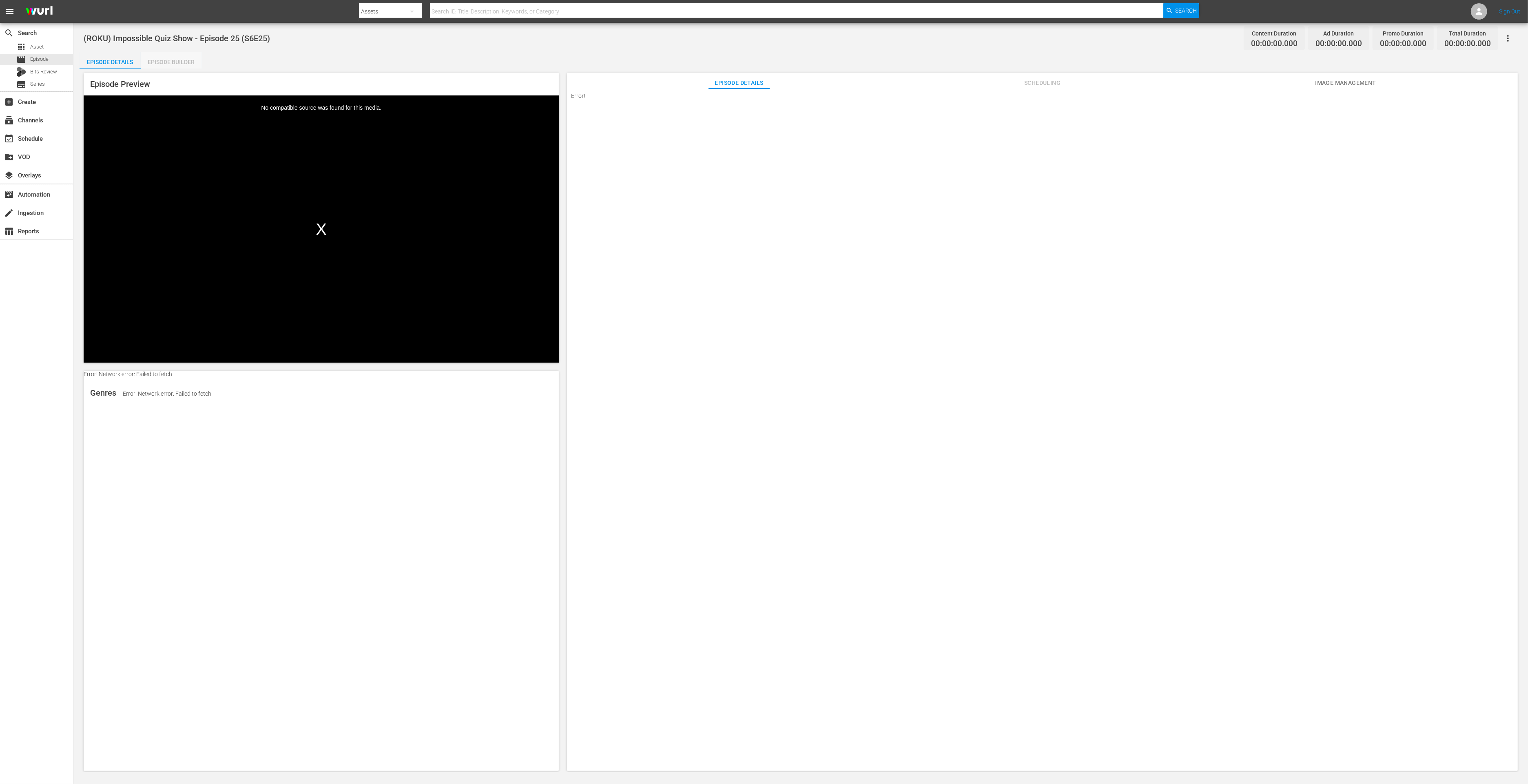
click at [184, 63] on div "Episode Builder" at bounding box center [171, 62] width 61 height 20
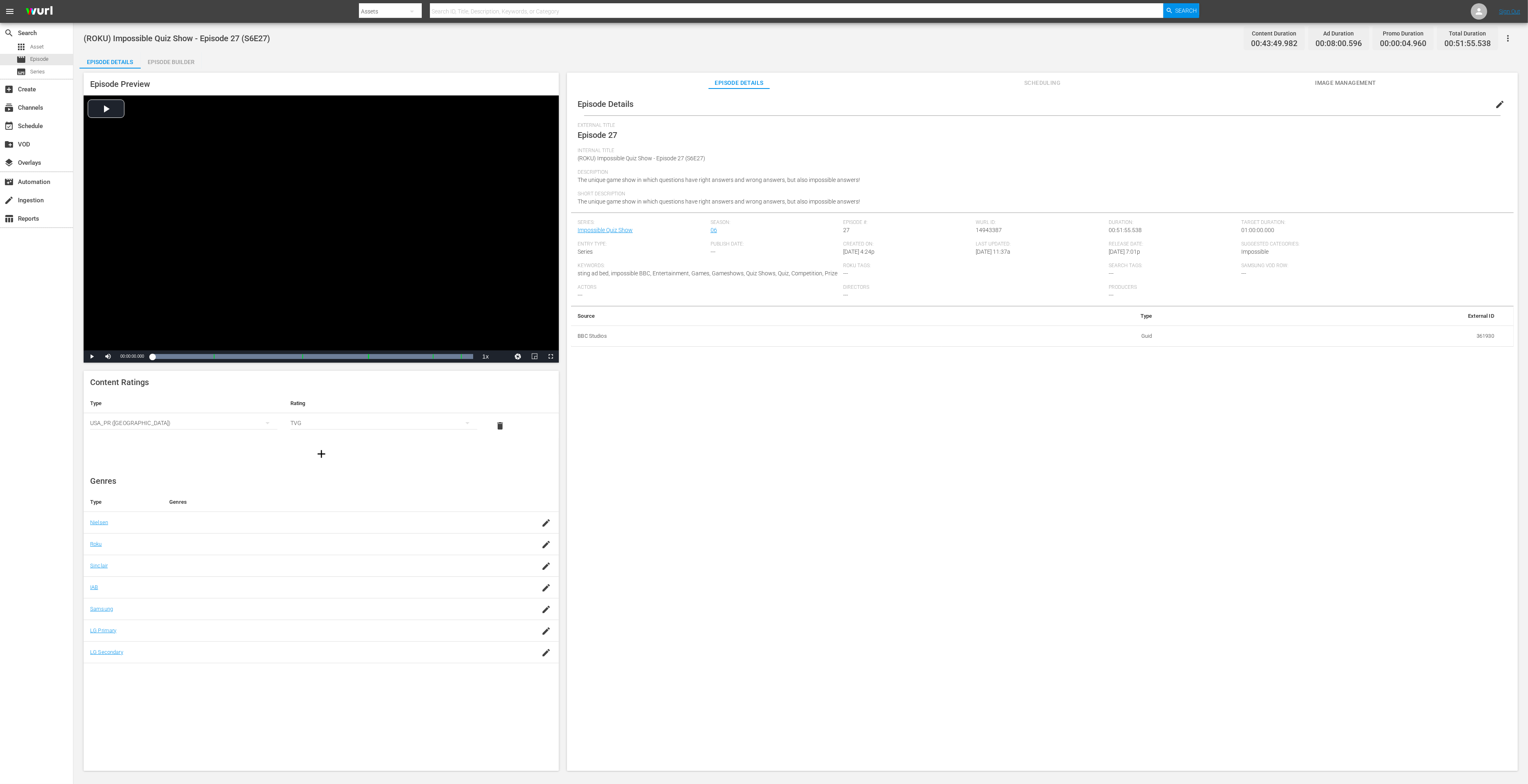
click at [187, 68] on div "Episode Builder" at bounding box center [171, 62] width 61 height 20
click at [161, 59] on div "Episode Builder" at bounding box center [171, 62] width 61 height 20
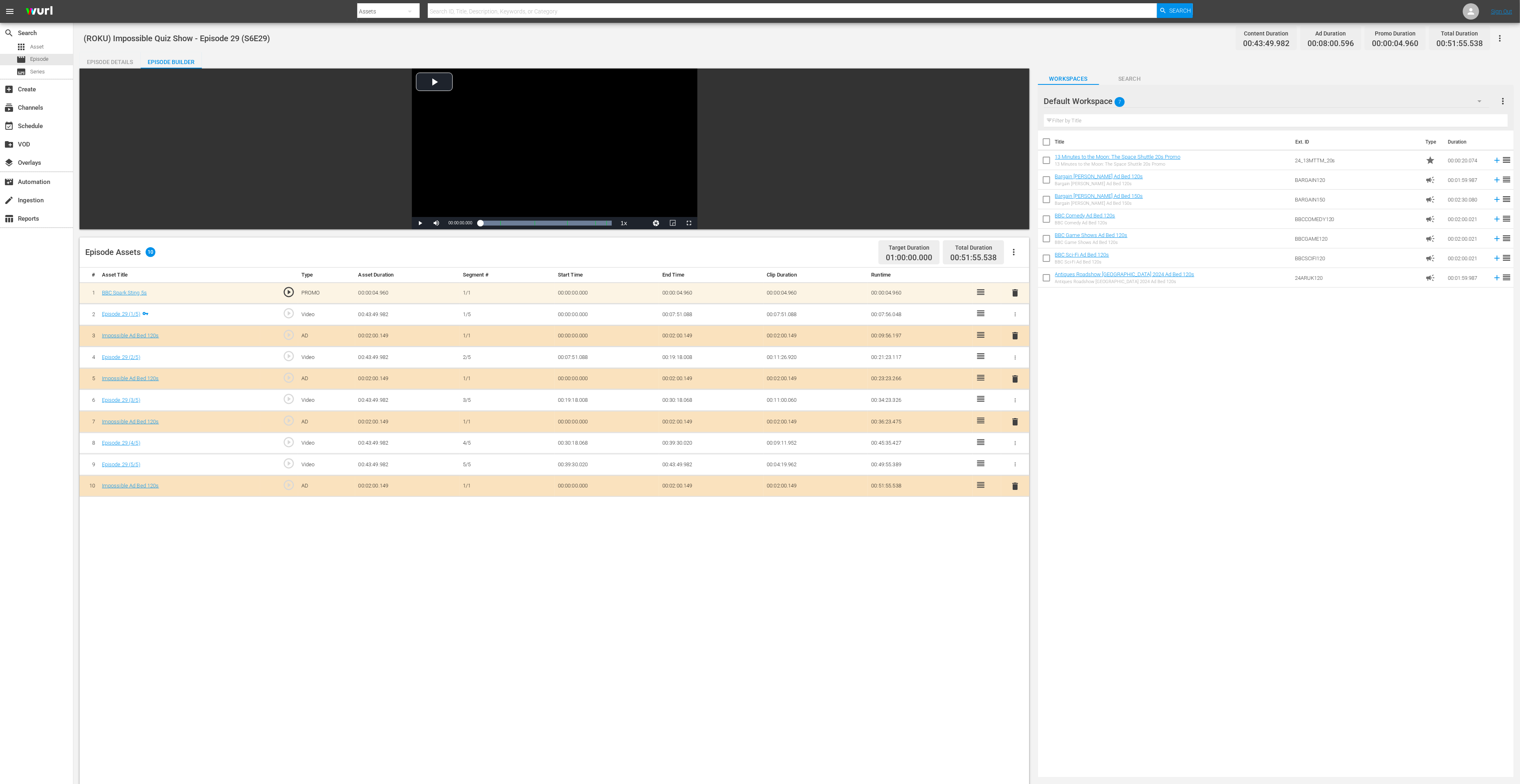
click at [1012, 485] on span "delete" at bounding box center [1015, 486] width 10 height 10
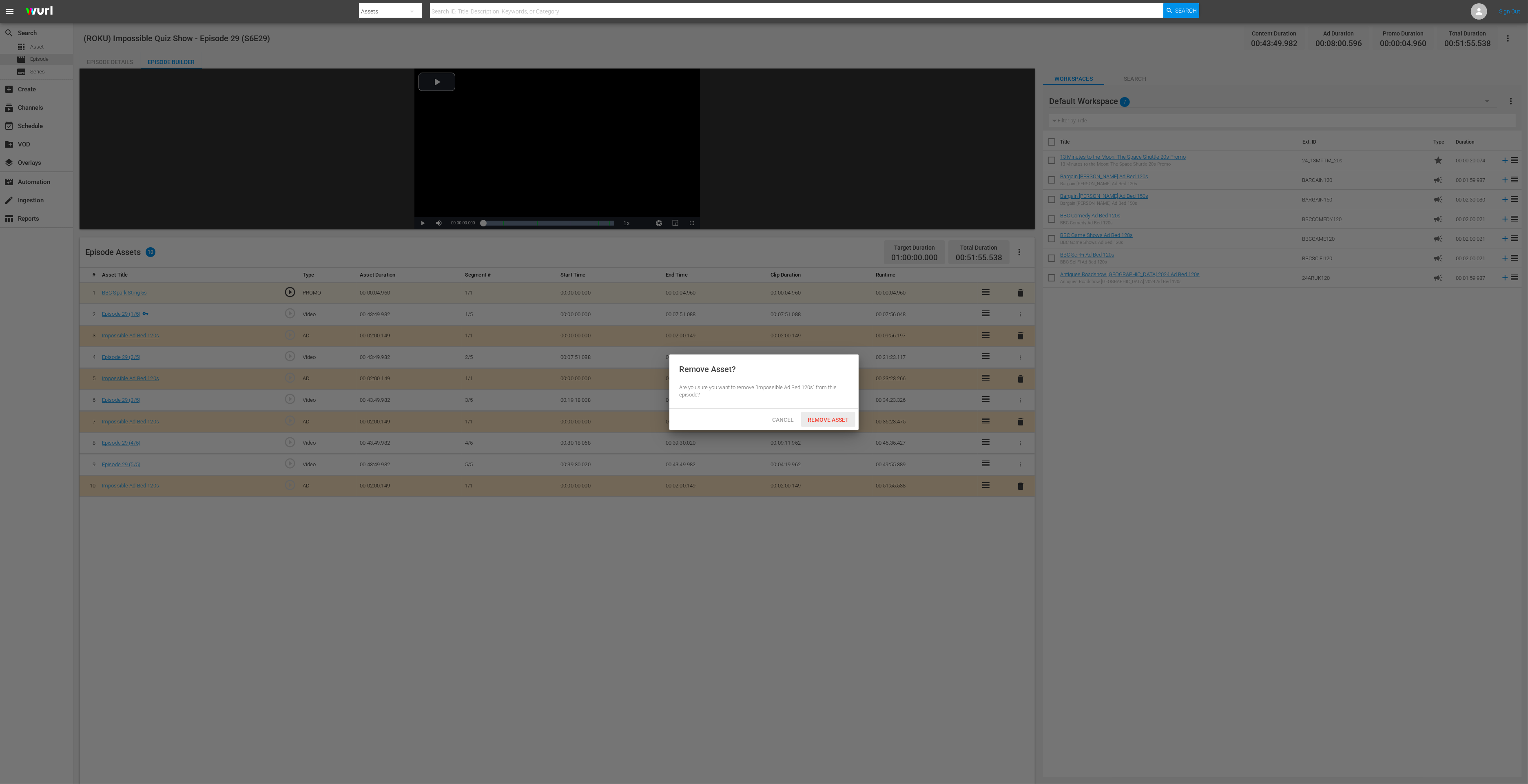
click at [841, 421] on span "Remove Asset" at bounding box center [828, 419] width 54 height 7
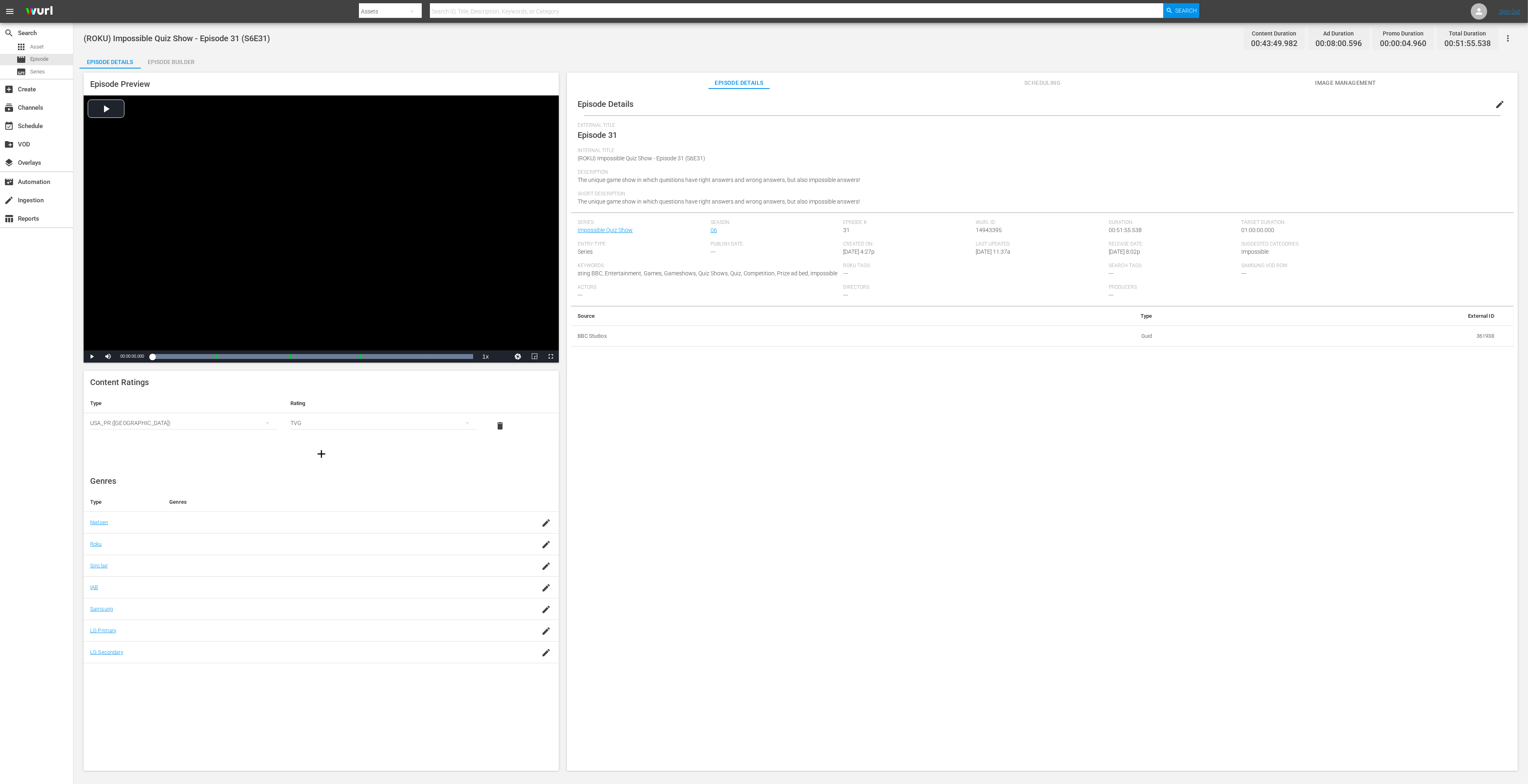
click at [192, 63] on div "Episode Builder" at bounding box center [171, 62] width 61 height 20
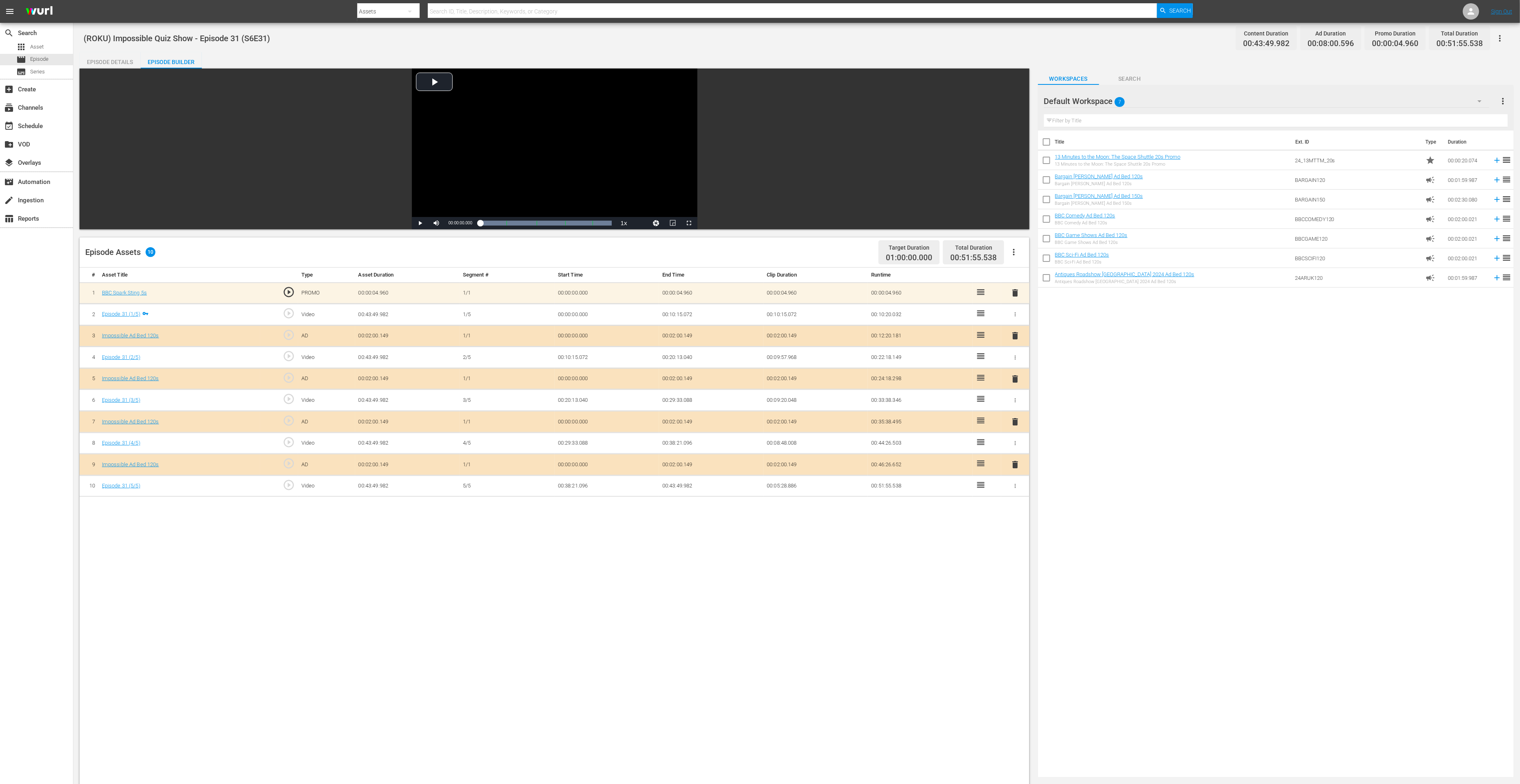
click at [1016, 466] on span "delete" at bounding box center [1015, 464] width 10 height 10
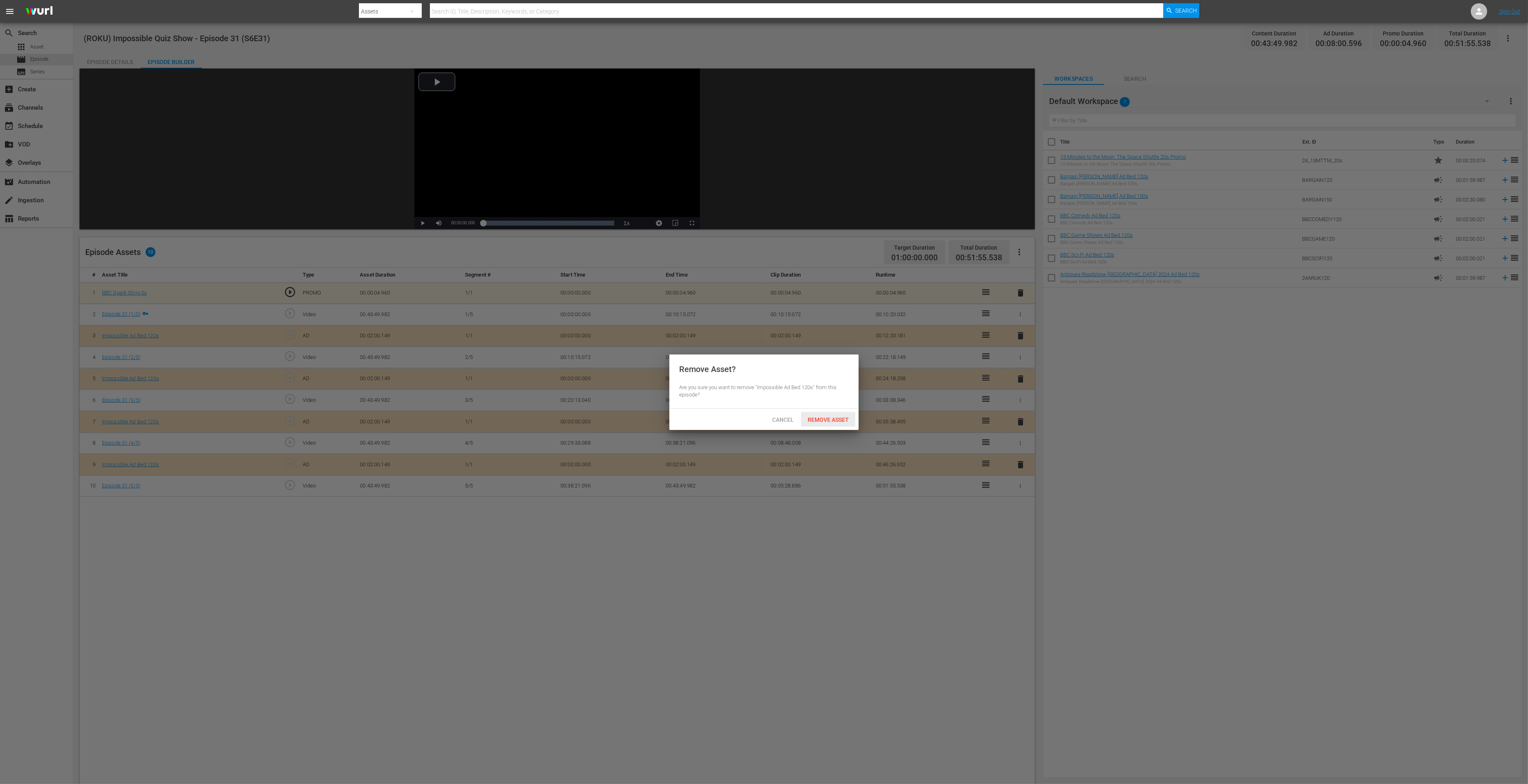
click at [846, 420] on span "Remove Asset" at bounding box center [828, 419] width 54 height 7
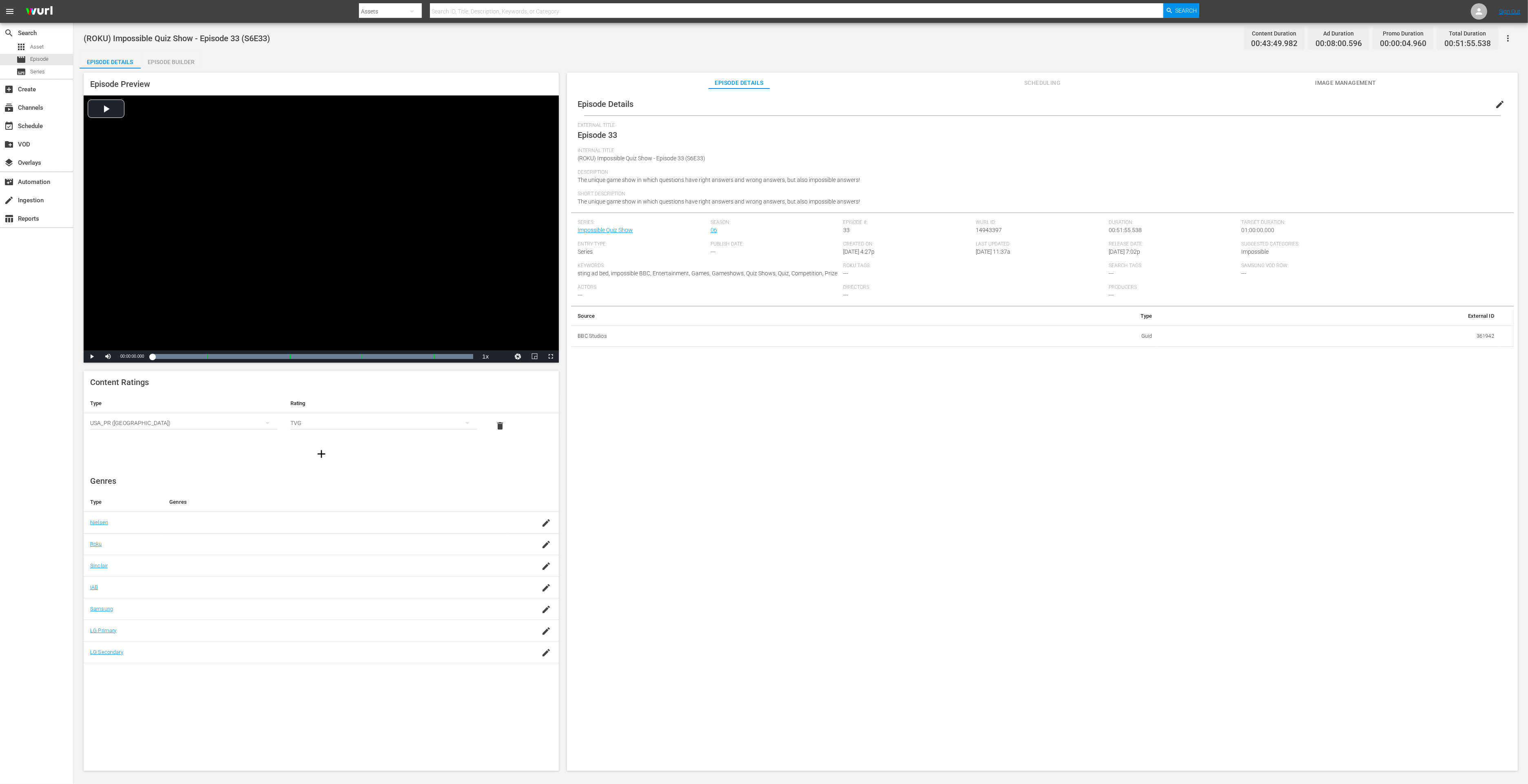
click at [178, 58] on div "Episode Builder" at bounding box center [171, 62] width 61 height 20
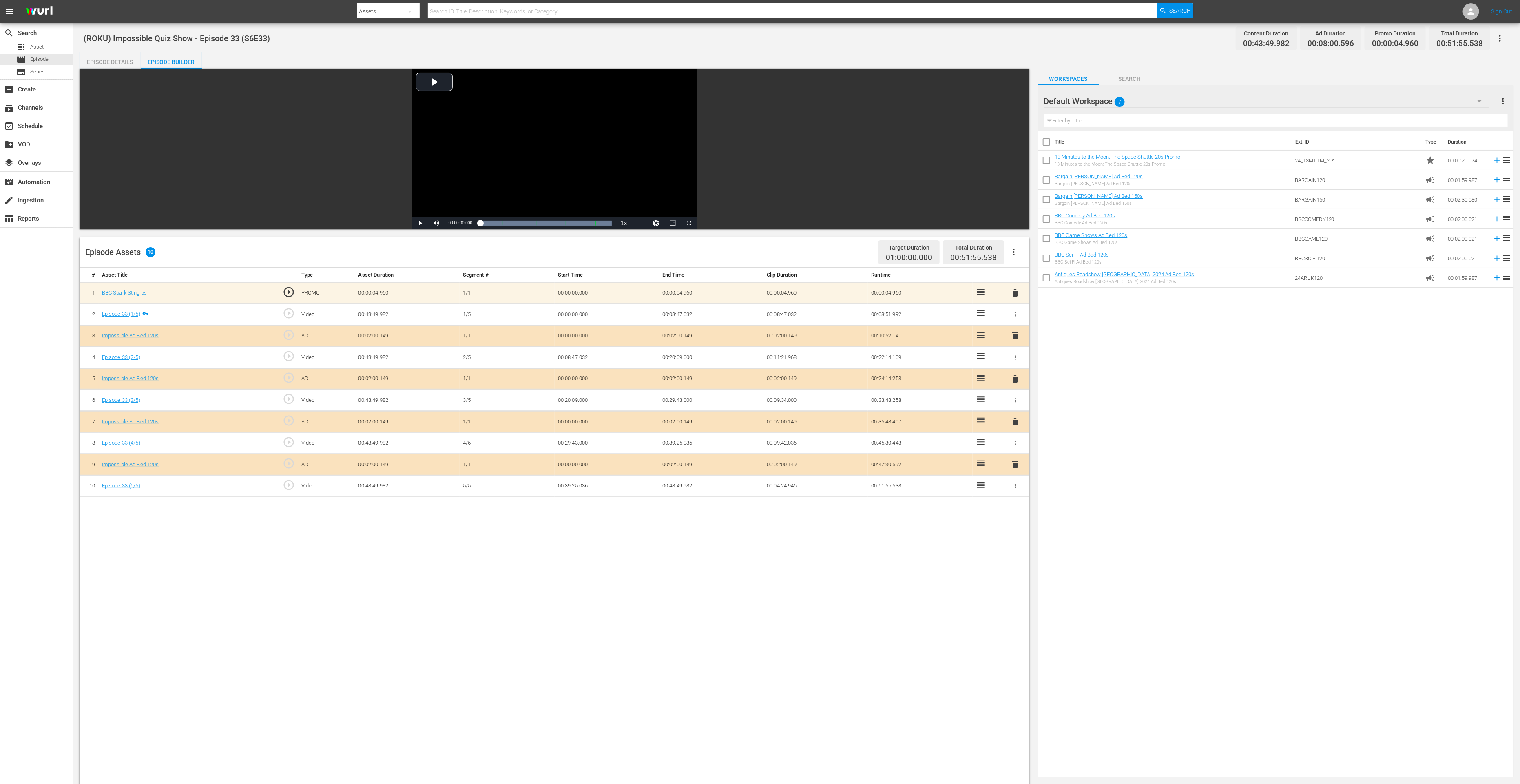
click at [1014, 464] on span "delete" at bounding box center [1015, 464] width 10 height 10
click at [1017, 460] on span "delete" at bounding box center [1015, 464] width 10 height 10
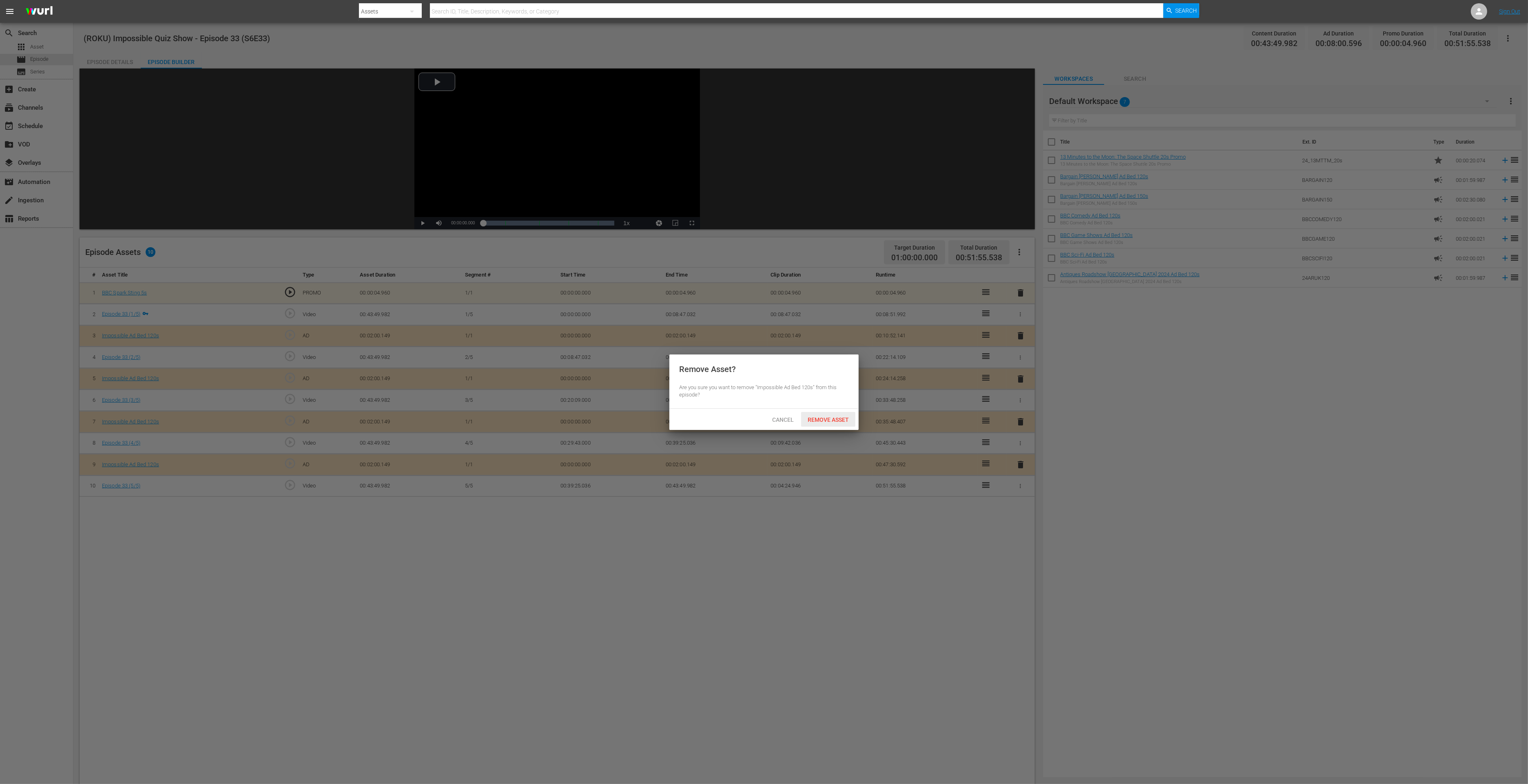
click at [827, 415] on div "Remove Asset" at bounding box center [828, 419] width 54 height 15
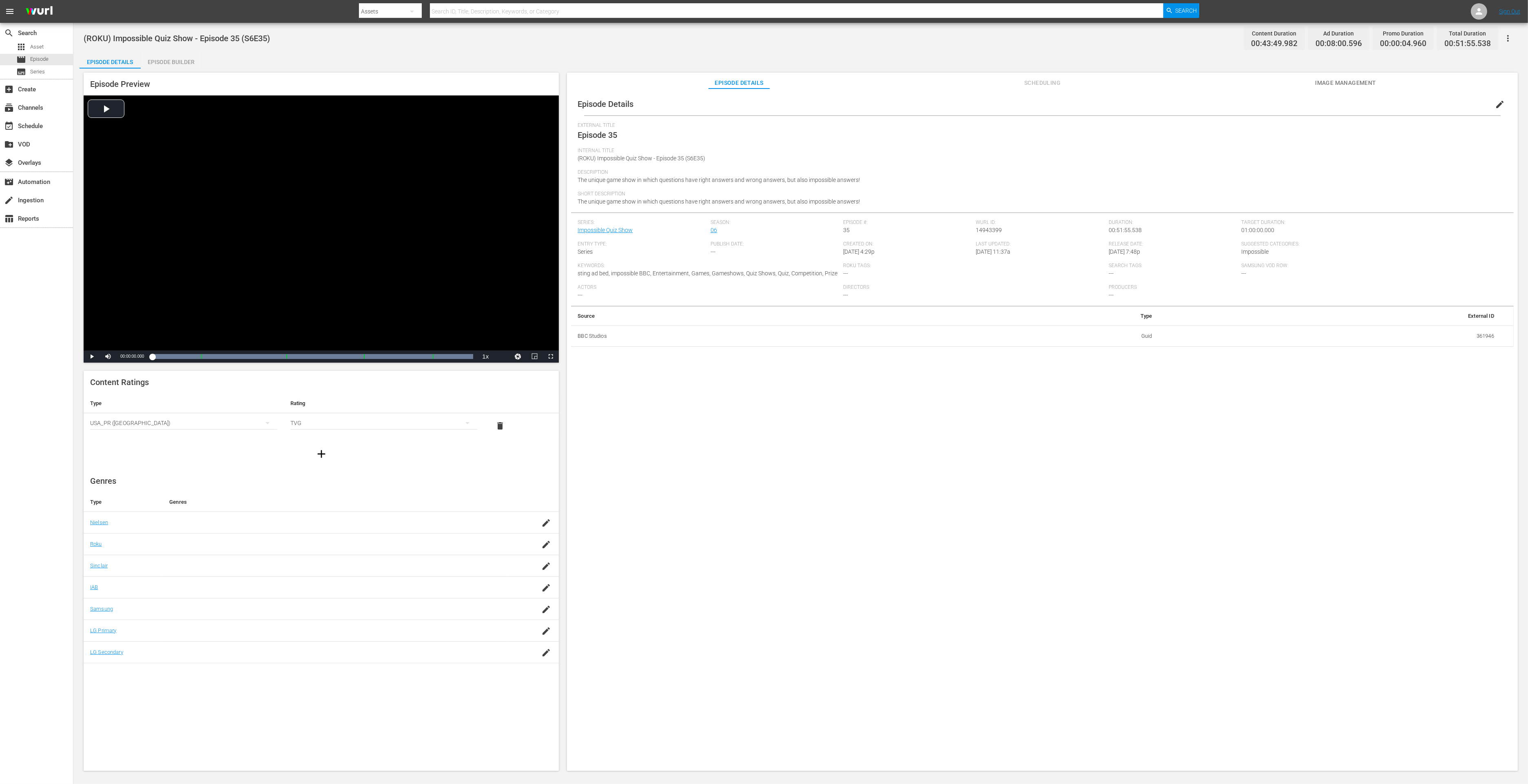
drag, startPoint x: 173, startPoint y: 58, endPoint x: 320, endPoint y: 52, distance: 147.1
click at [174, 58] on div "Episode Builder" at bounding box center [171, 62] width 61 height 20
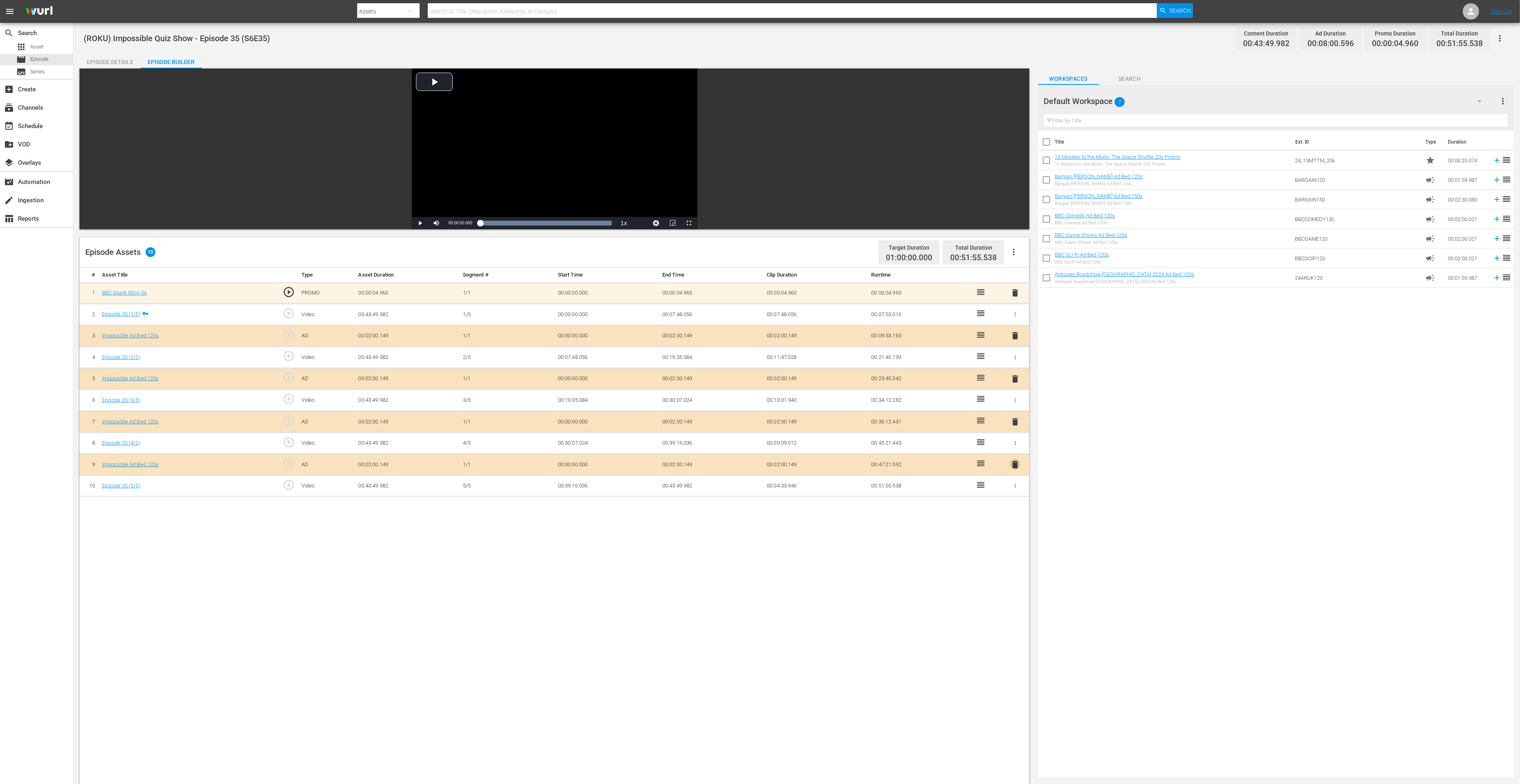
click at [1018, 462] on span "delete" at bounding box center [1015, 464] width 10 height 10
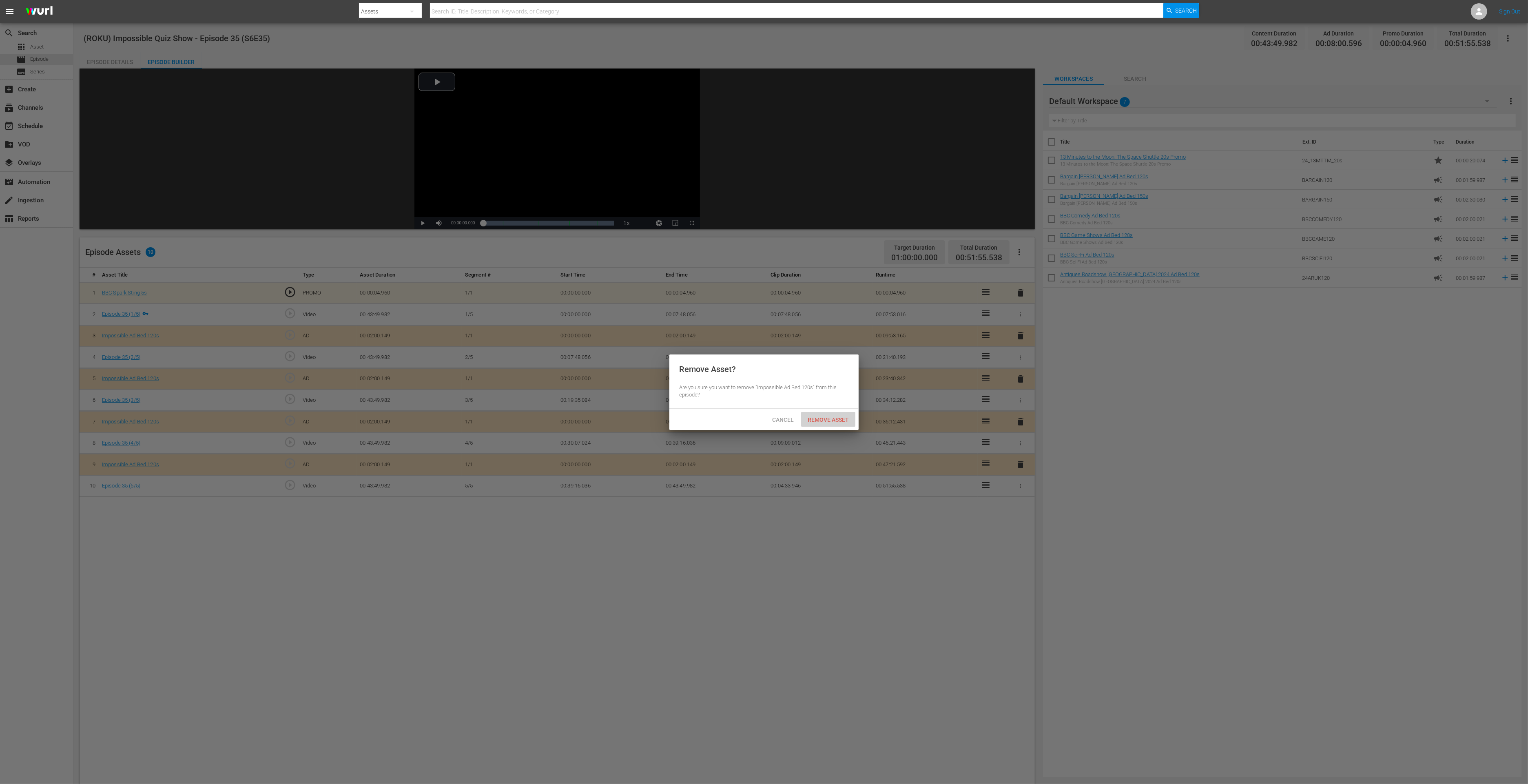
click at [813, 422] on span "Remove Asset" at bounding box center [828, 419] width 54 height 7
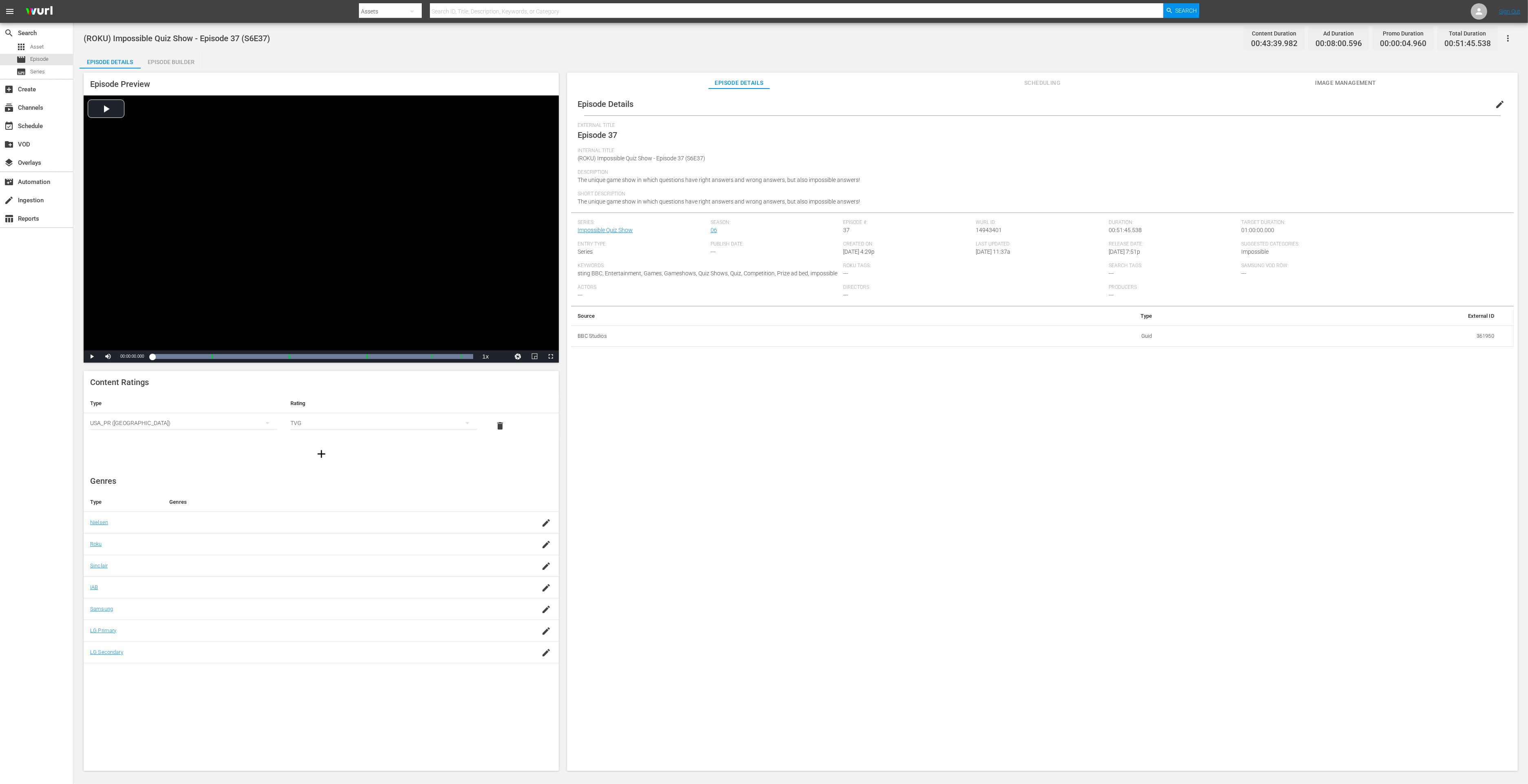
click at [175, 63] on div "Episode Builder" at bounding box center [171, 62] width 61 height 20
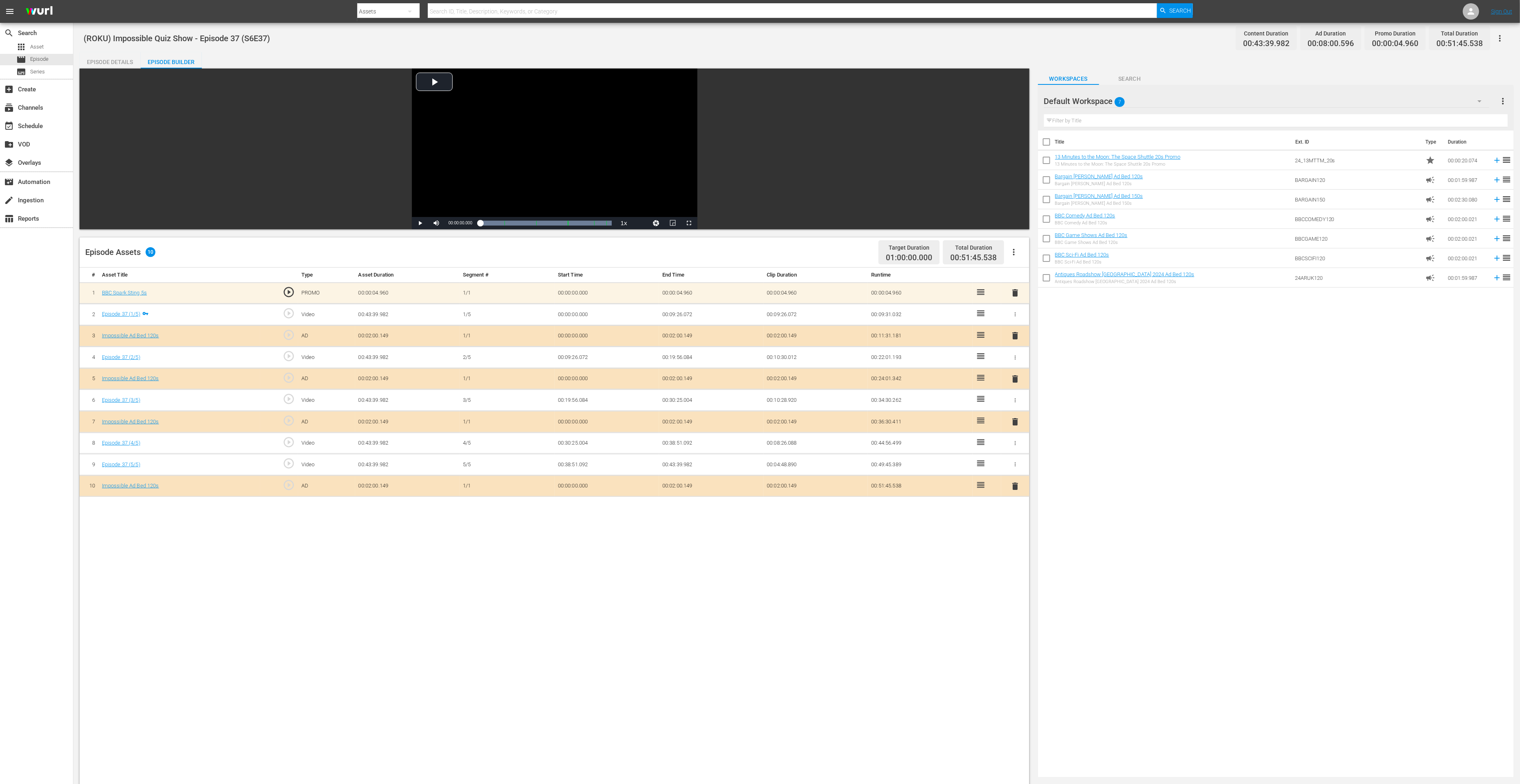
click at [1016, 485] on span "delete" at bounding box center [1015, 486] width 10 height 10
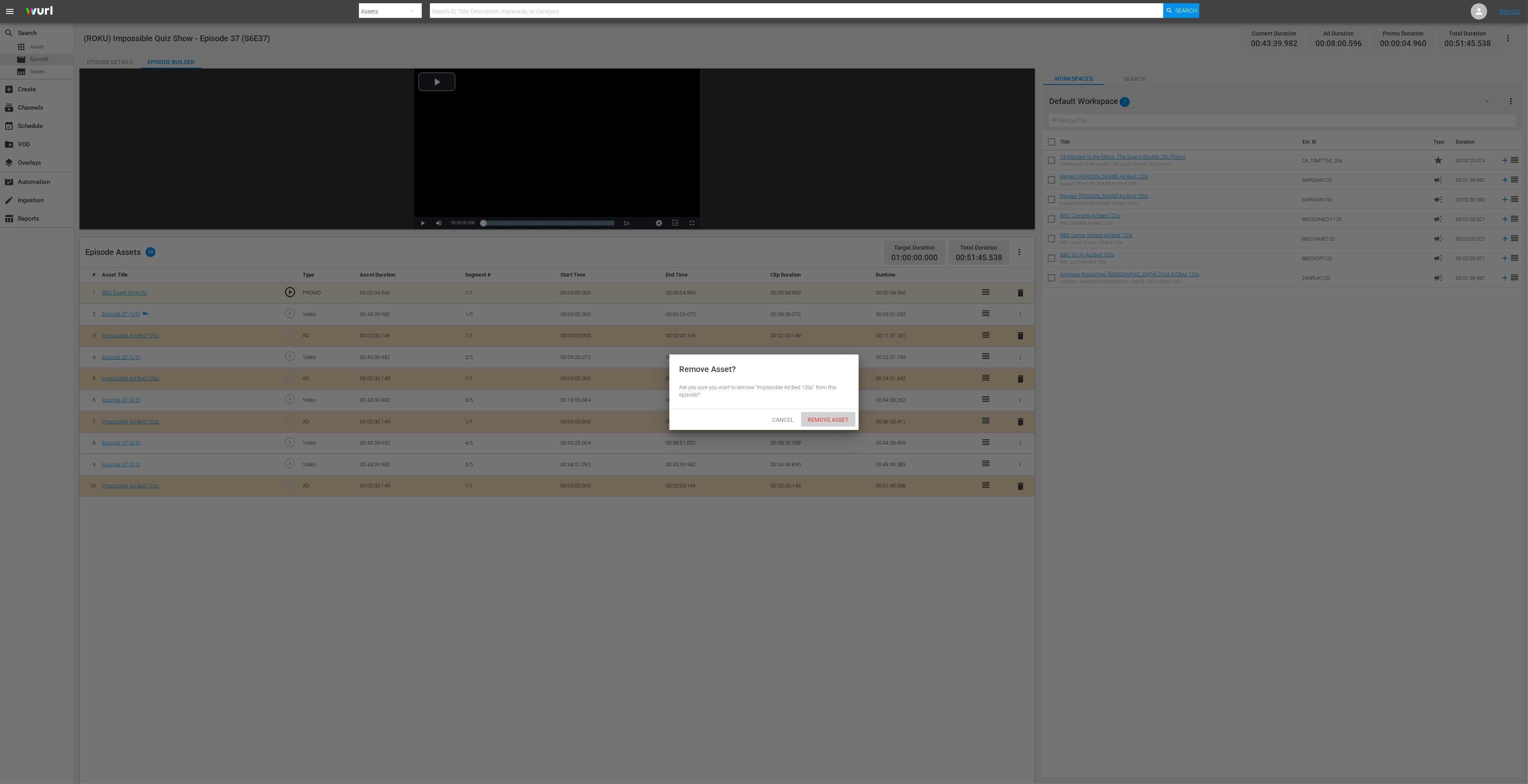
click at [810, 417] on span "Remove Asset" at bounding box center [828, 419] width 54 height 7
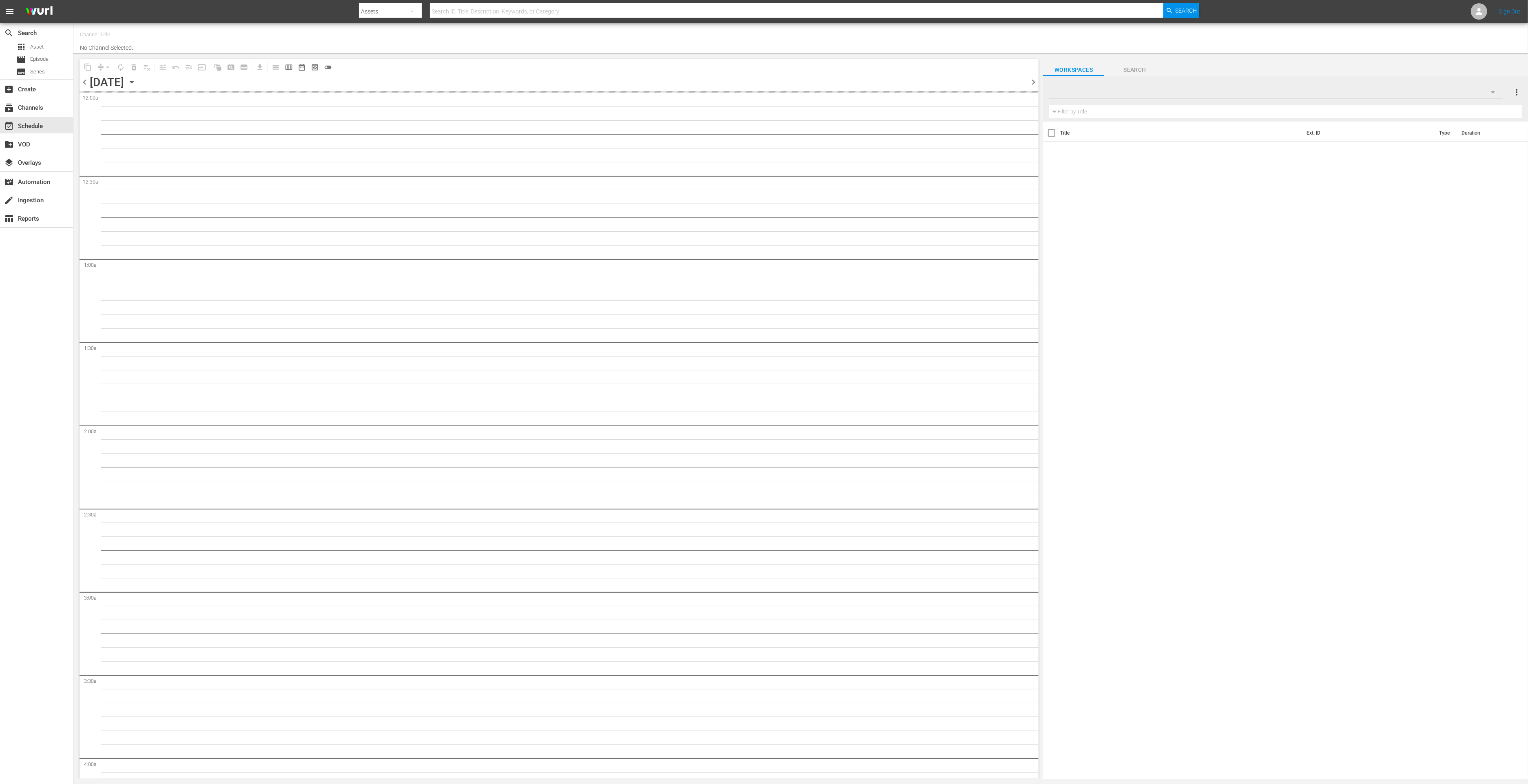
type input "Impossible (1011)"
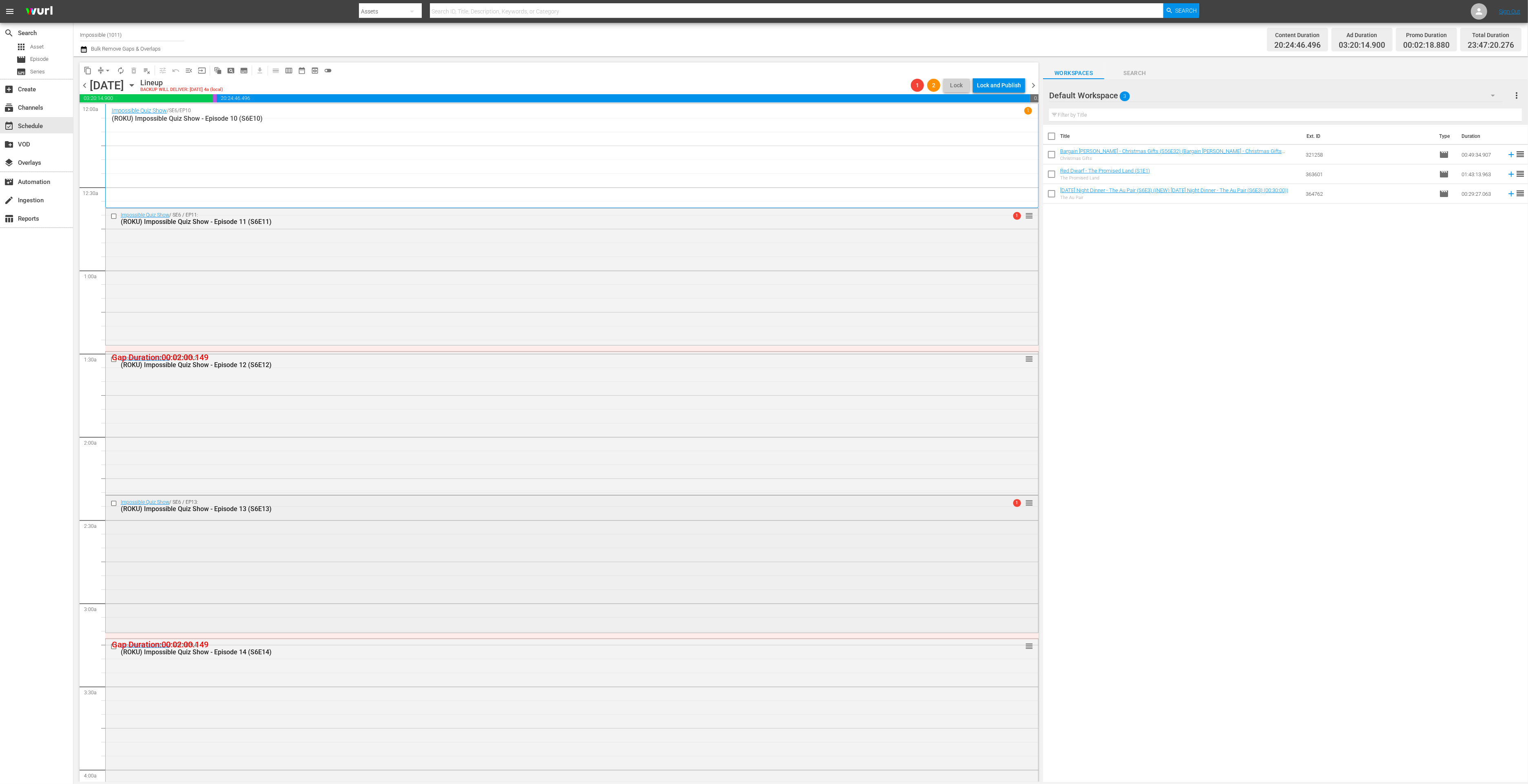
click at [393, 543] on div "Impossible Quiz Show / SE6 / EP13: (ROKU) Impossible Quiz Show - Episode 13 (S6…" at bounding box center [572, 563] width 932 height 135
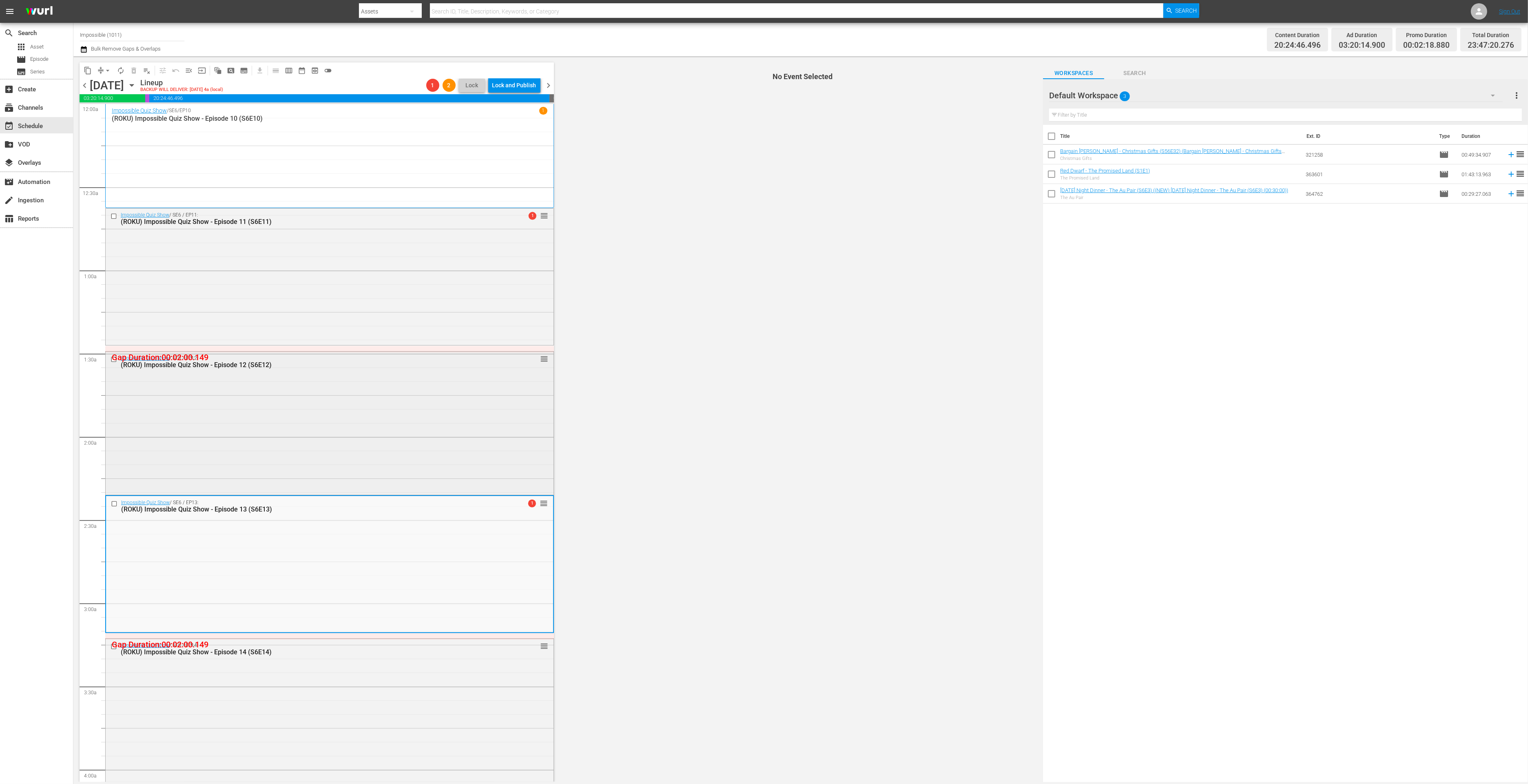
click at [271, 458] on div "Impossible Quiz Show / SE6 / EP12: (ROKU) Impossible Quiz Show - Episode 12 (S6…" at bounding box center [329, 422] width 448 height 141
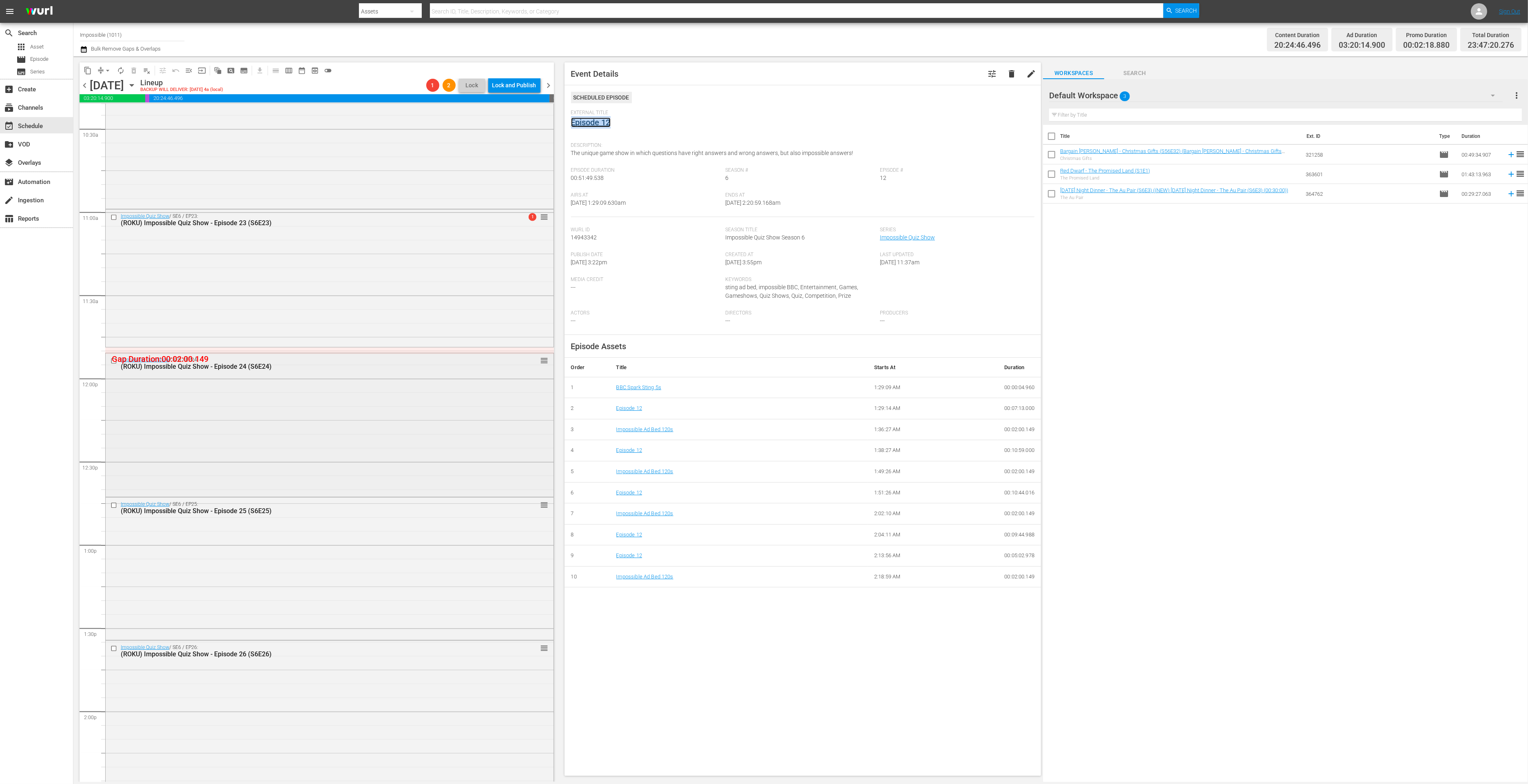
scroll to position [1739, 0]
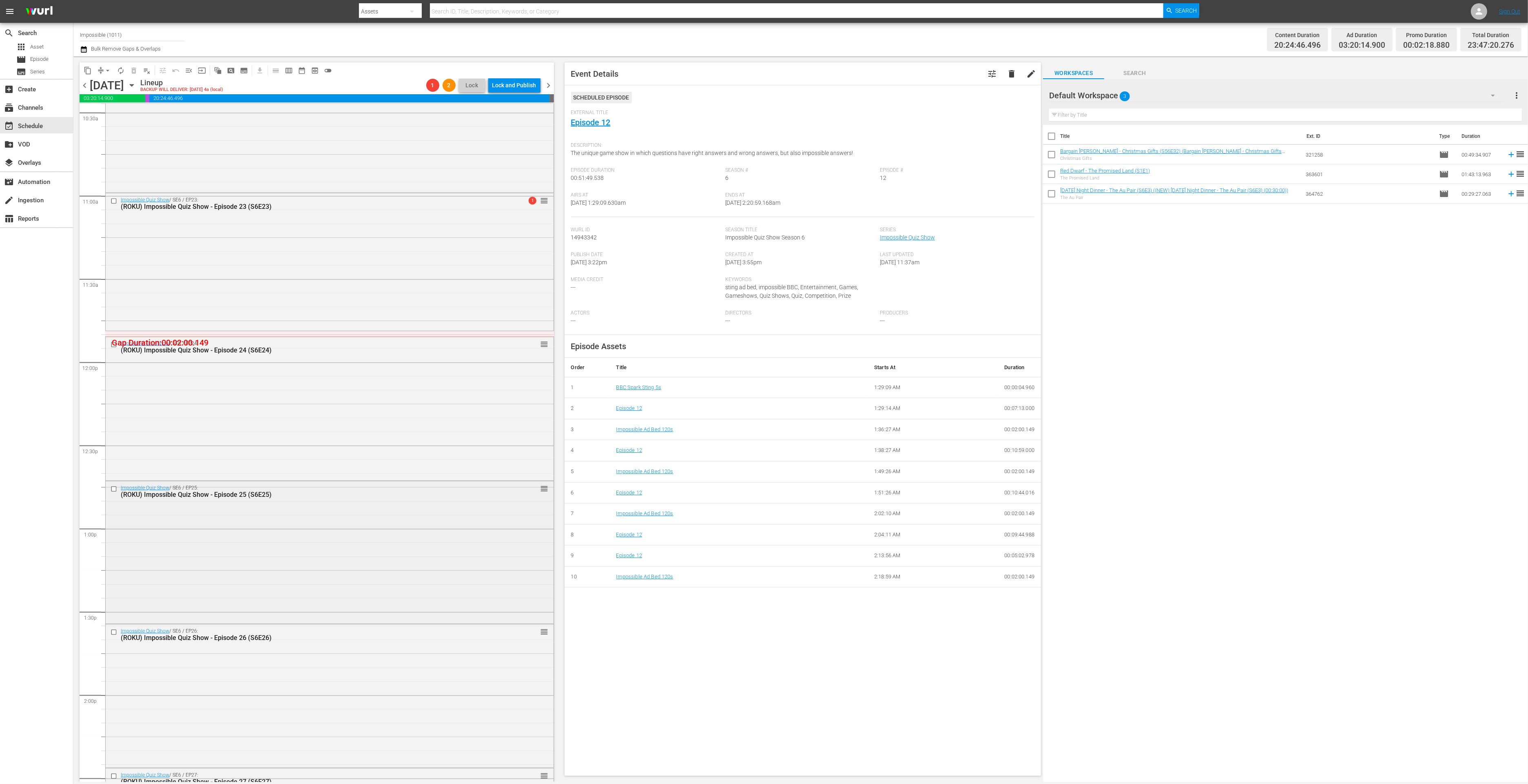
click at [345, 525] on div "Impossible Quiz Show / SE6 / EP25: (ROKU) Impossible Quiz Show - Episode 25 (S6…" at bounding box center [329, 551] width 448 height 141
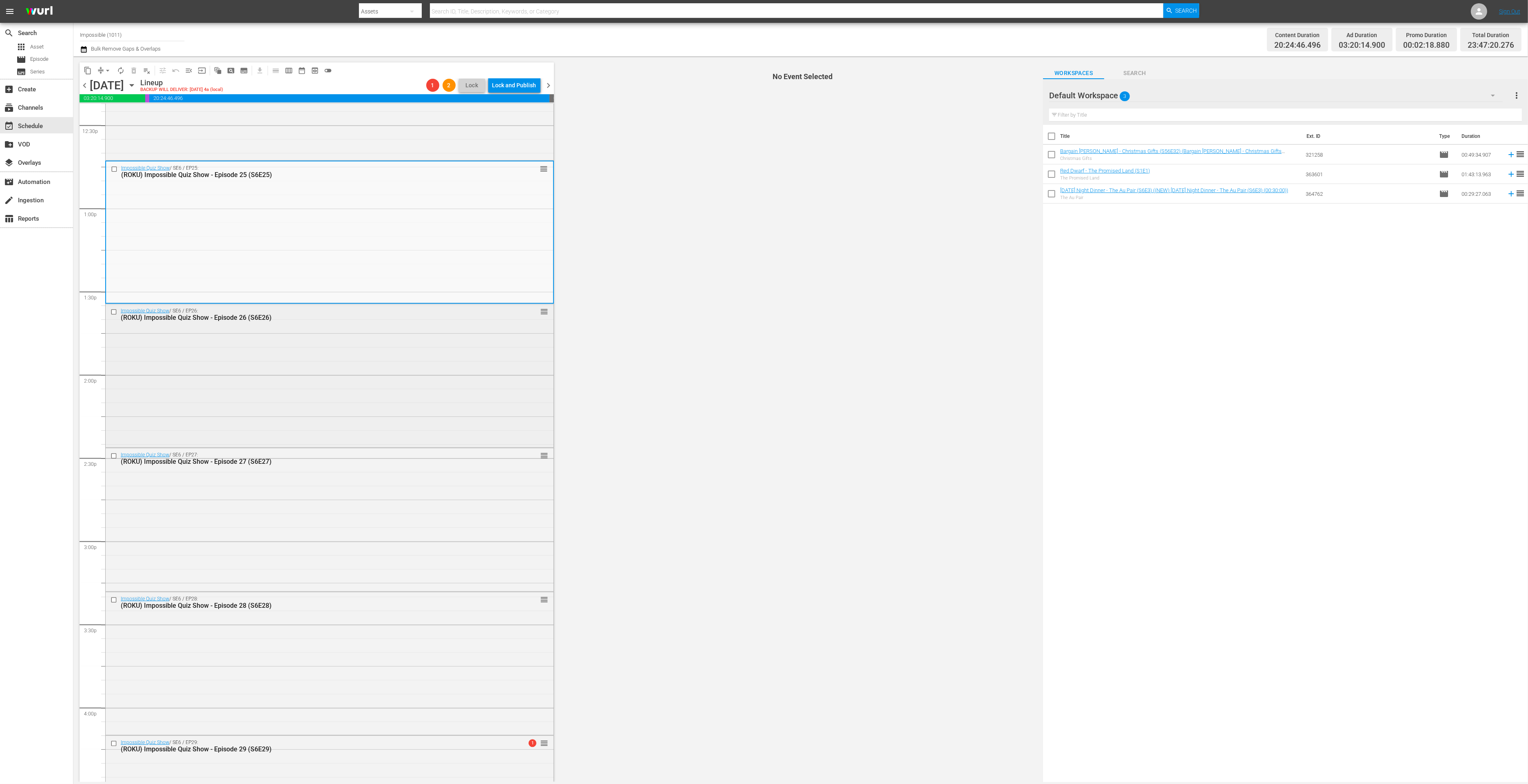
scroll to position [2060, 0]
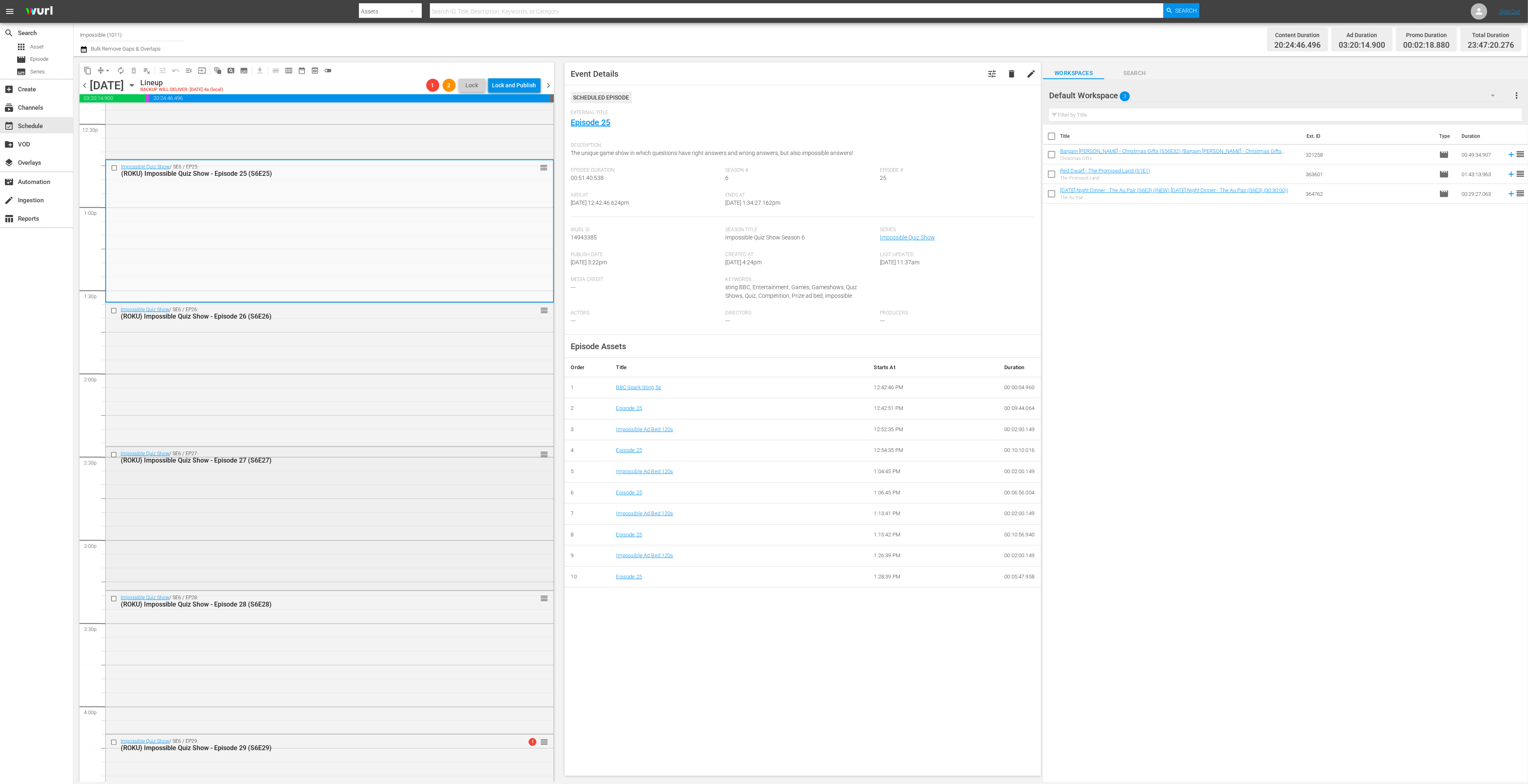
click at [237, 505] on div "Impossible Quiz Show / SE6 / EP27: (ROKU) Impossible Quiz Show - Episode 27 (S6…" at bounding box center [329, 518] width 448 height 142
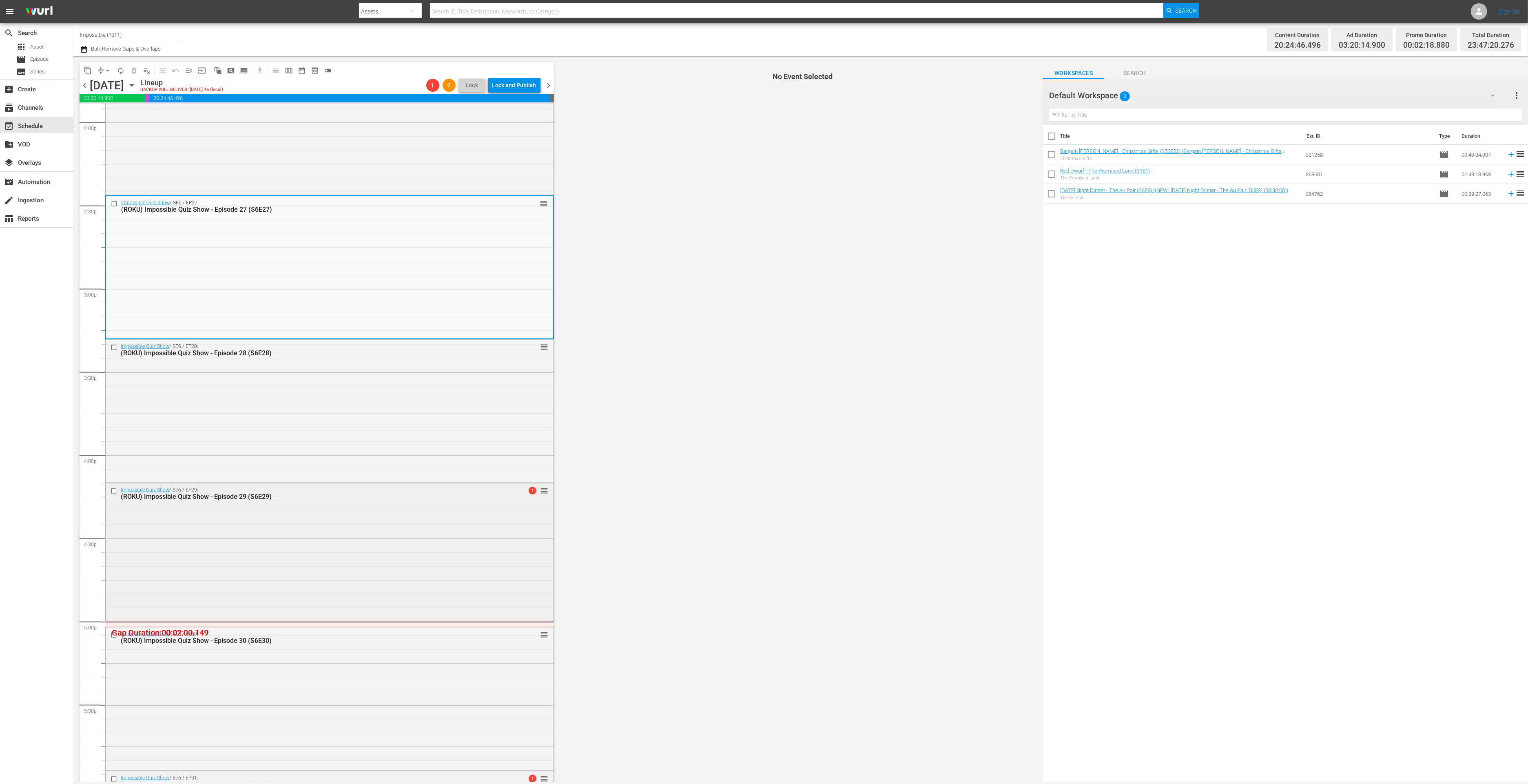
scroll to position [2337, 0]
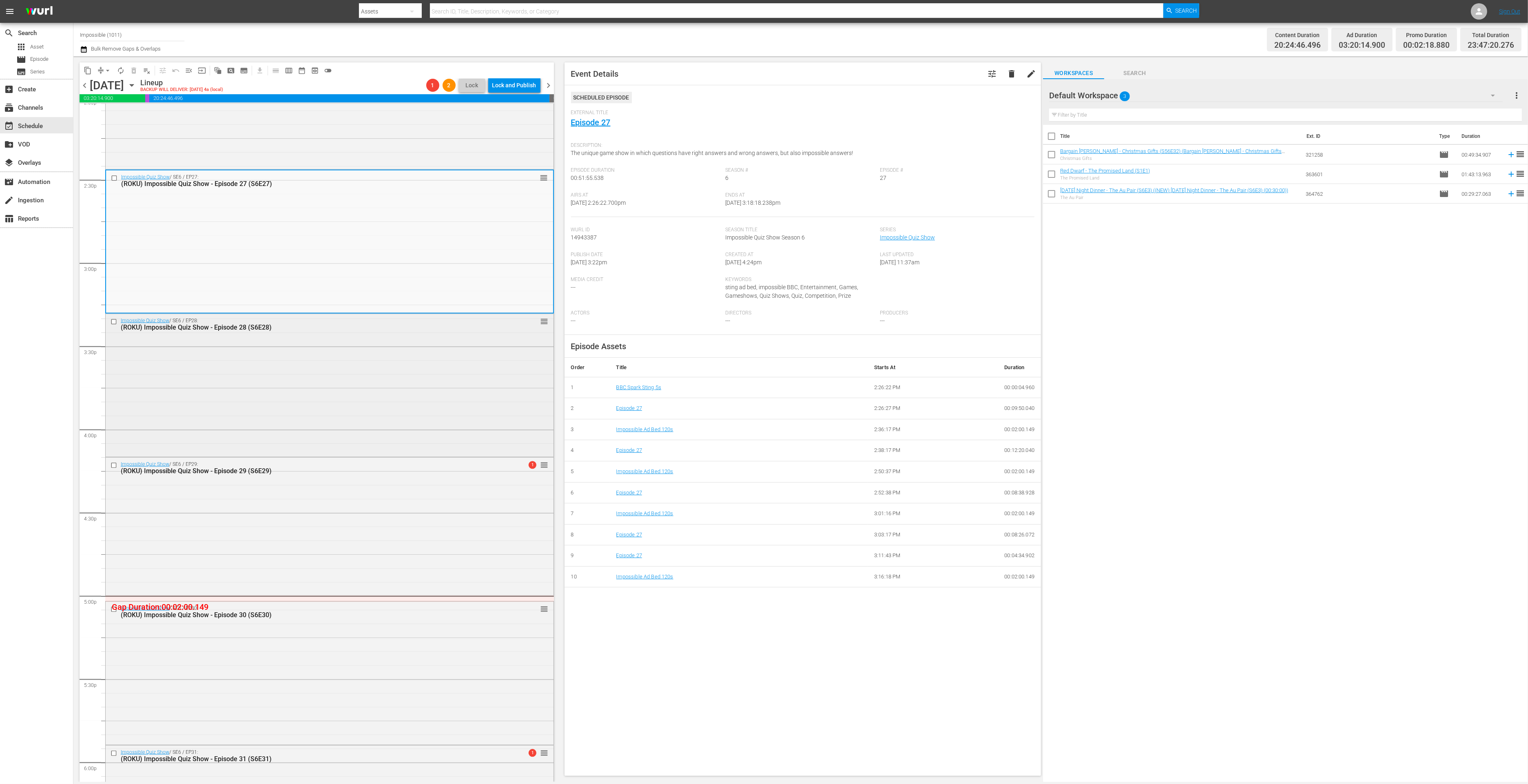
click at [306, 410] on div "Impossible Quiz Show / SE6 / EP28: (ROKU) Impossible Quiz Show - Episode 28 (S6…" at bounding box center [329, 384] width 448 height 141
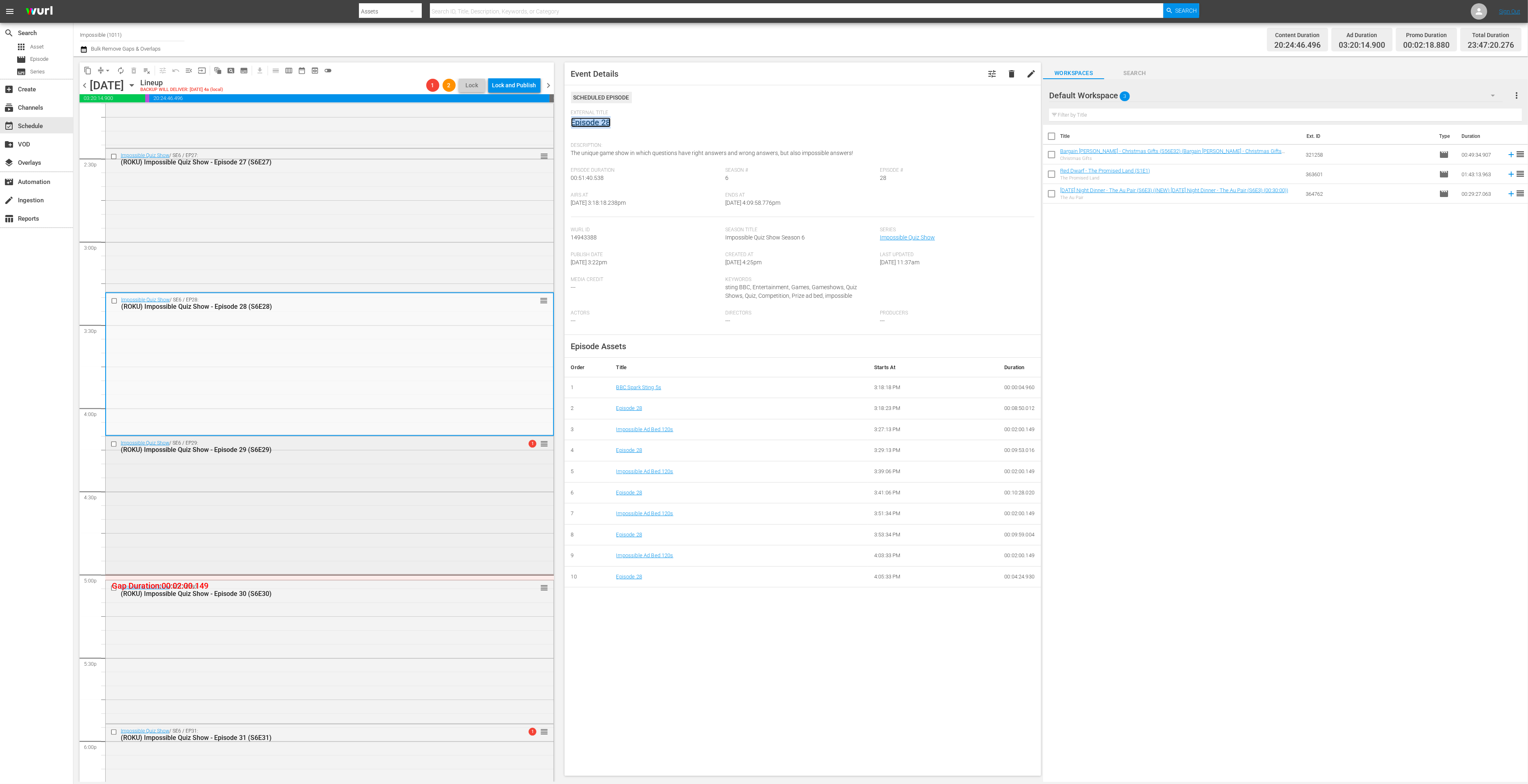
scroll to position [2536, 0]
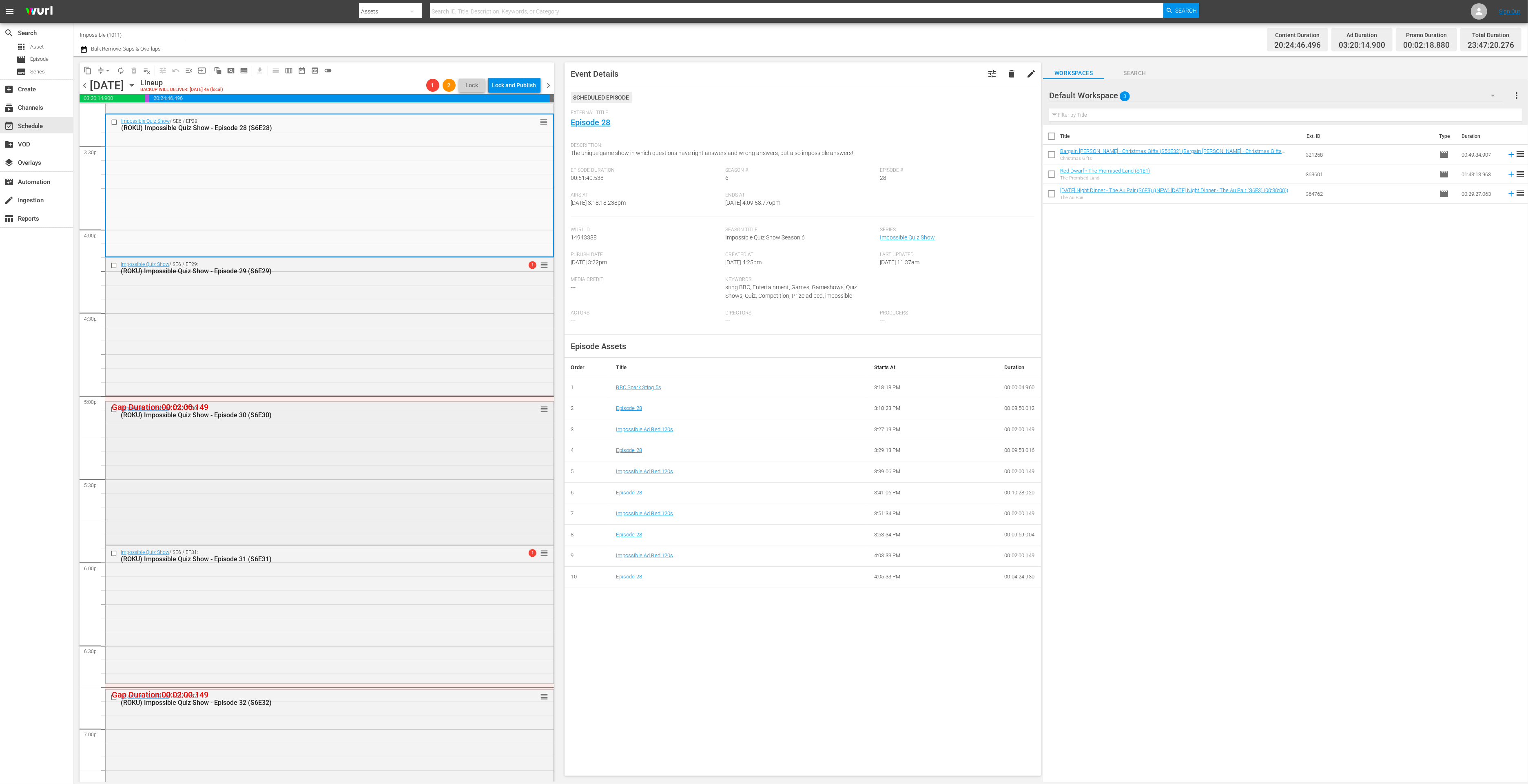
click at [329, 515] on div "Impossible Quiz Show / SE6 / EP30: (ROKU) Impossible Quiz Show - Episode 30 (S6…" at bounding box center [329, 472] width 448 height 142
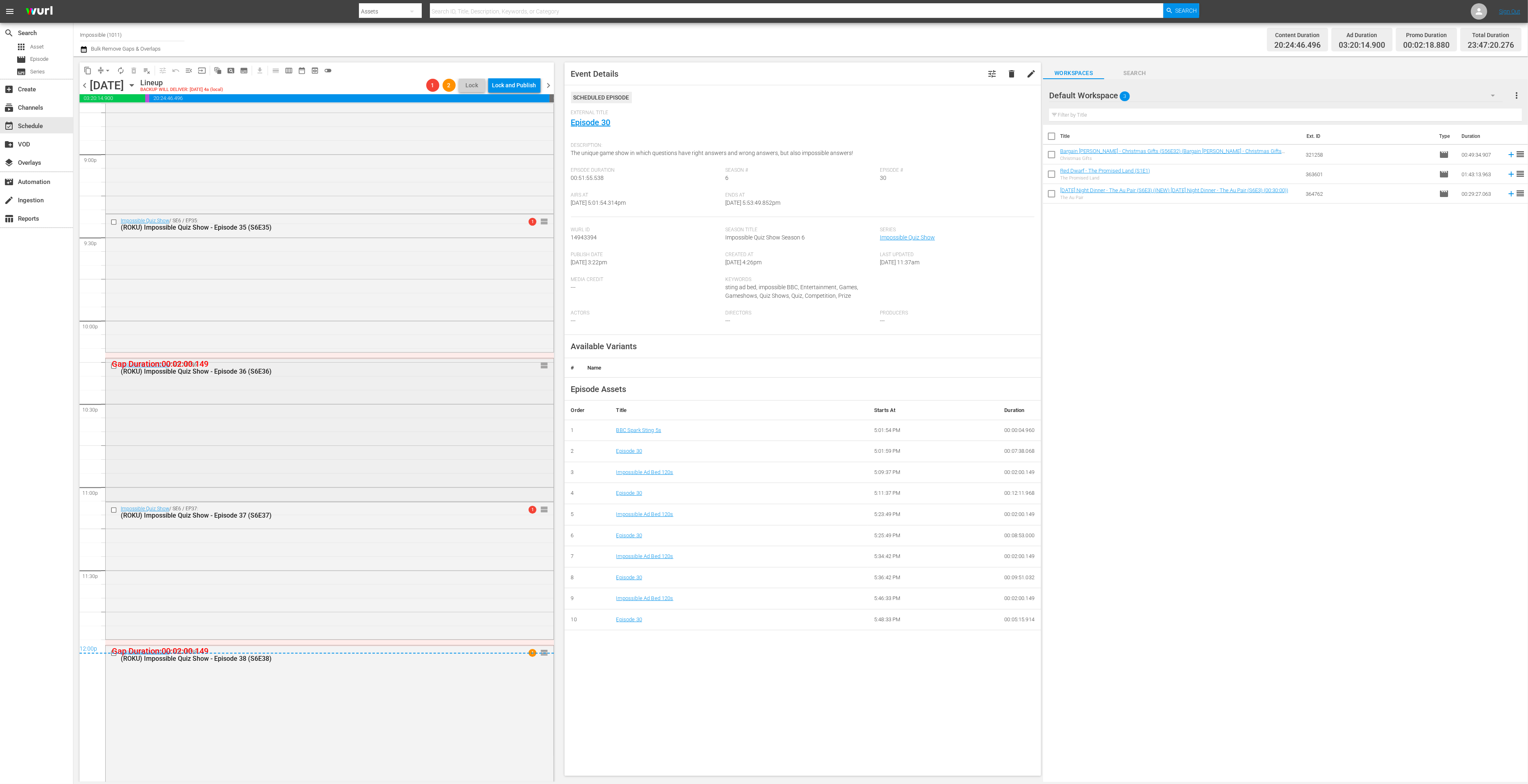
scroll to position [3450, 0]
click at [338, 661] on div "Impossible Quiz Show / SE6 / EP38: (ROKU) Impossible Quiz Show - Episode 38 (S6…" at bounding box center [329, 709] width 448 height 142
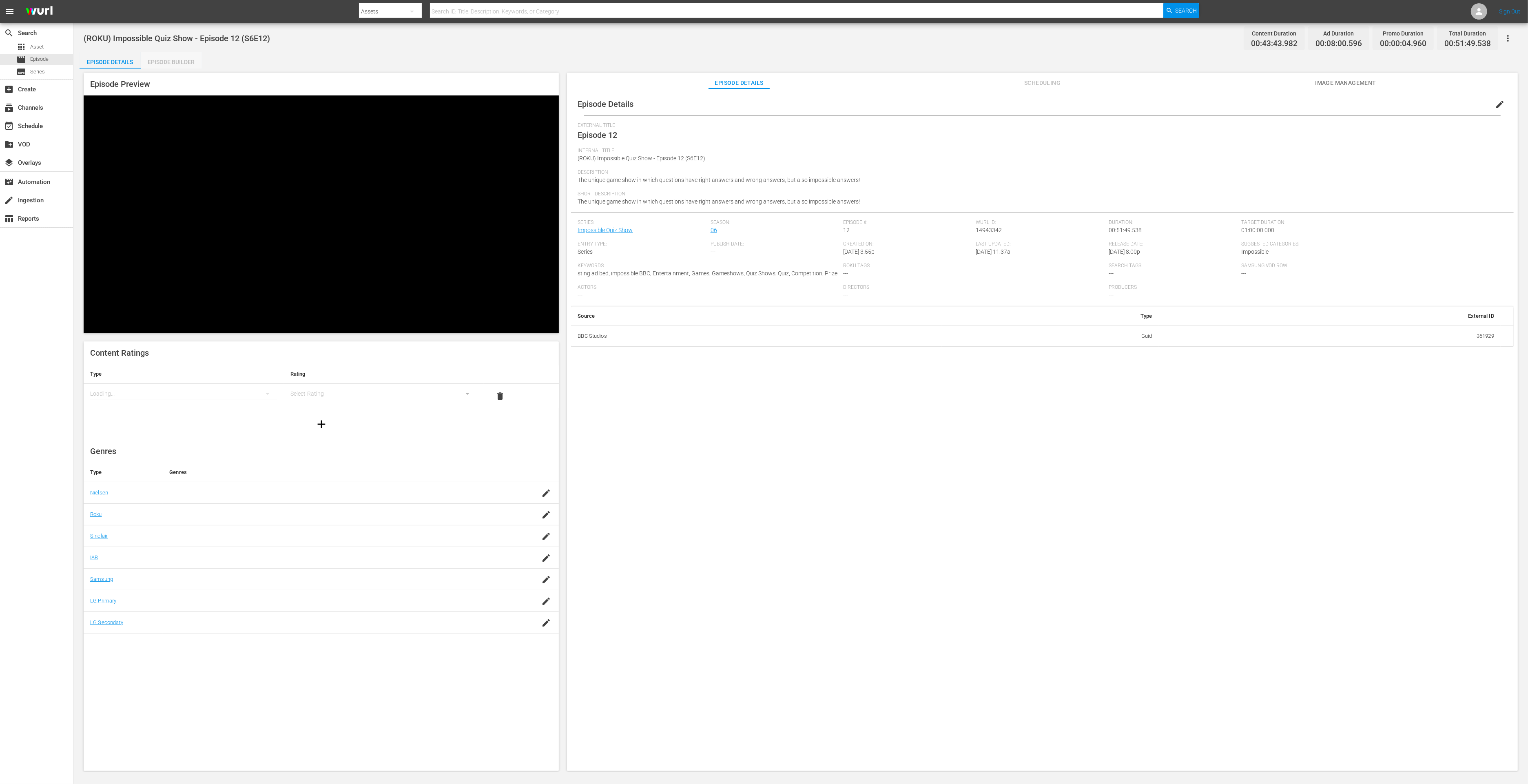
click at [179, 68] on div "Episode Builder" at bounding box center [171, 62] width 61 height 20
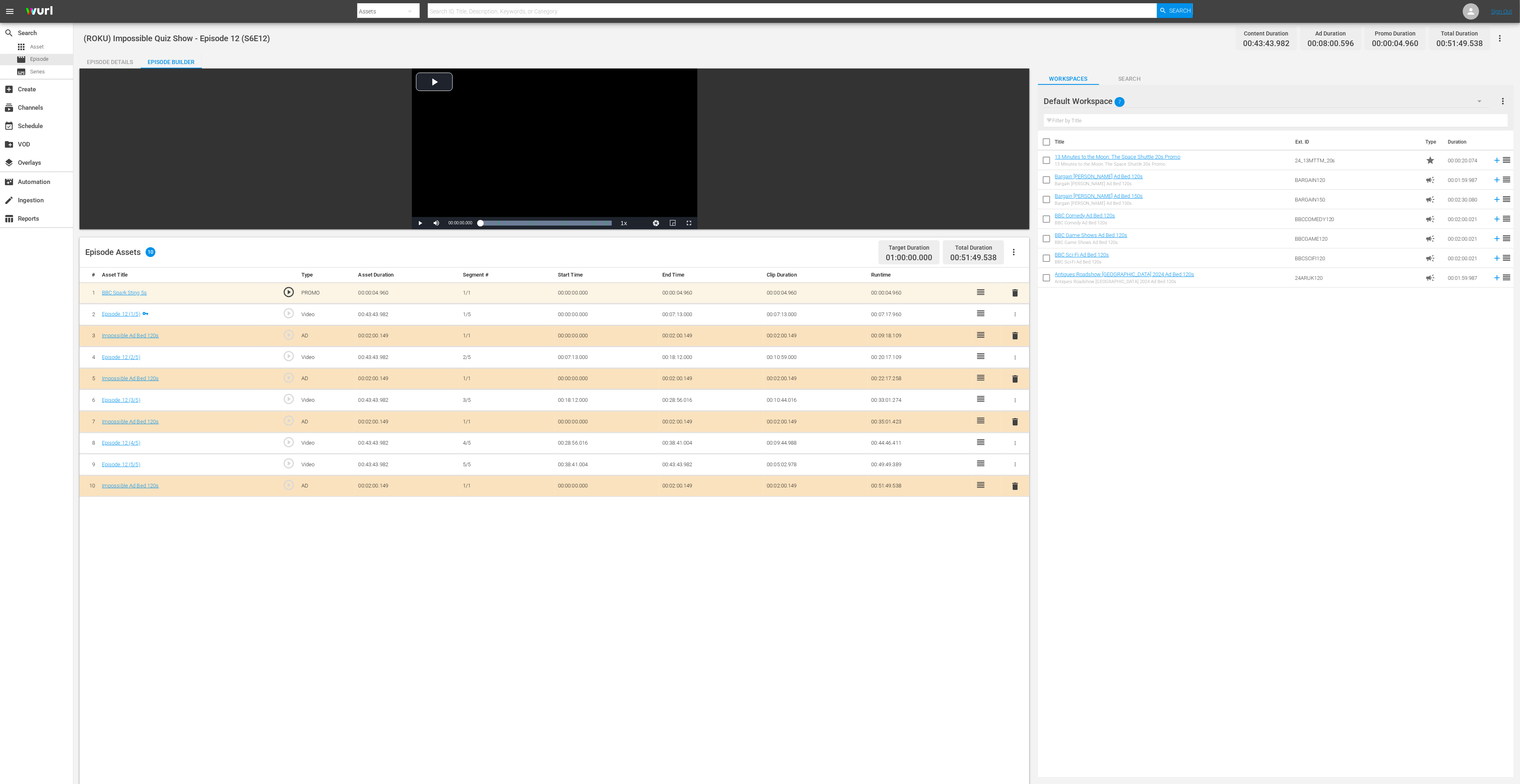
click at [1012, 483] on span "delete" at bounding box center [1015, 486] width 10 height 10
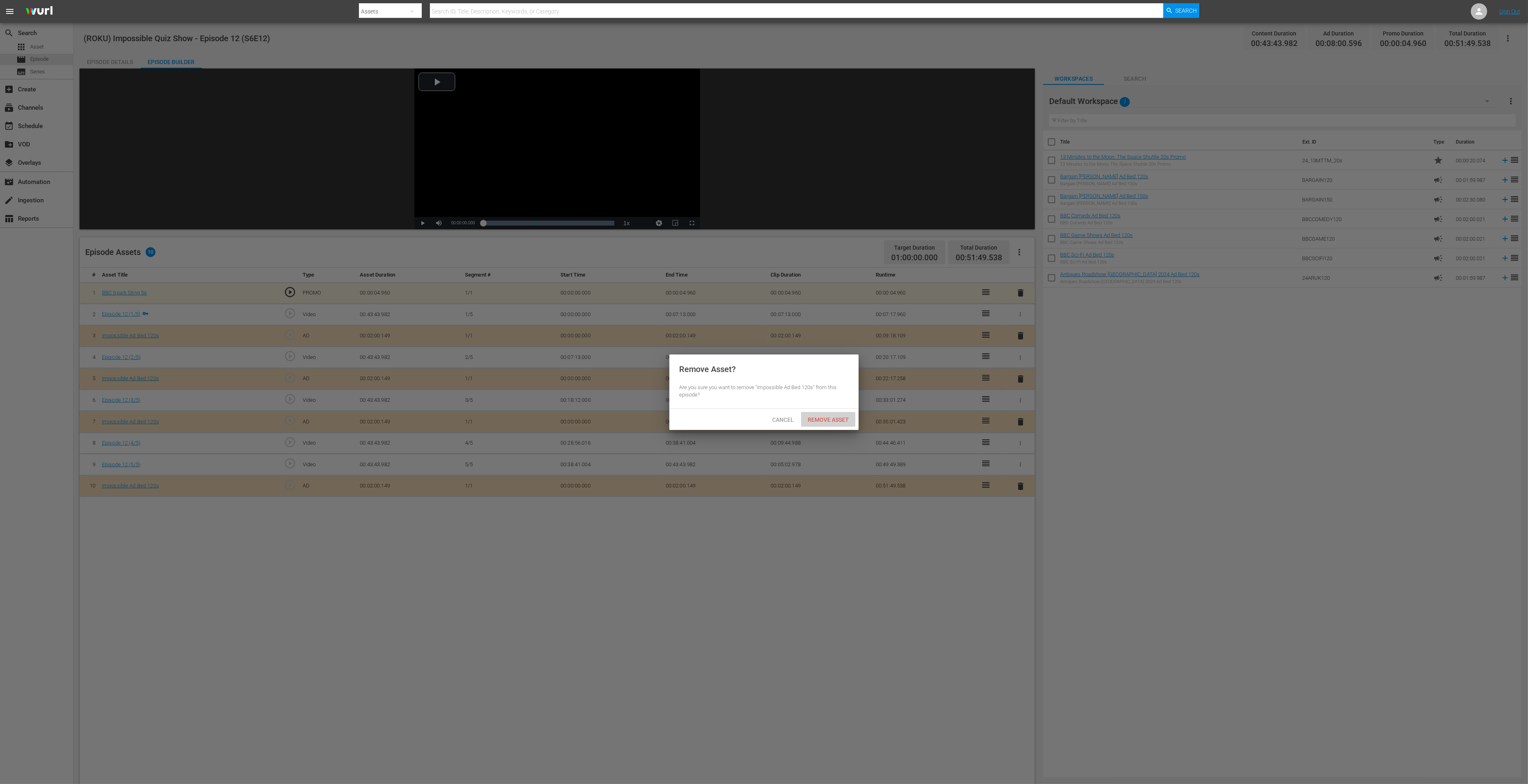
click at [822, 414] on div "Remove Asset" at bounding box center [828, 419] width 54 height 15
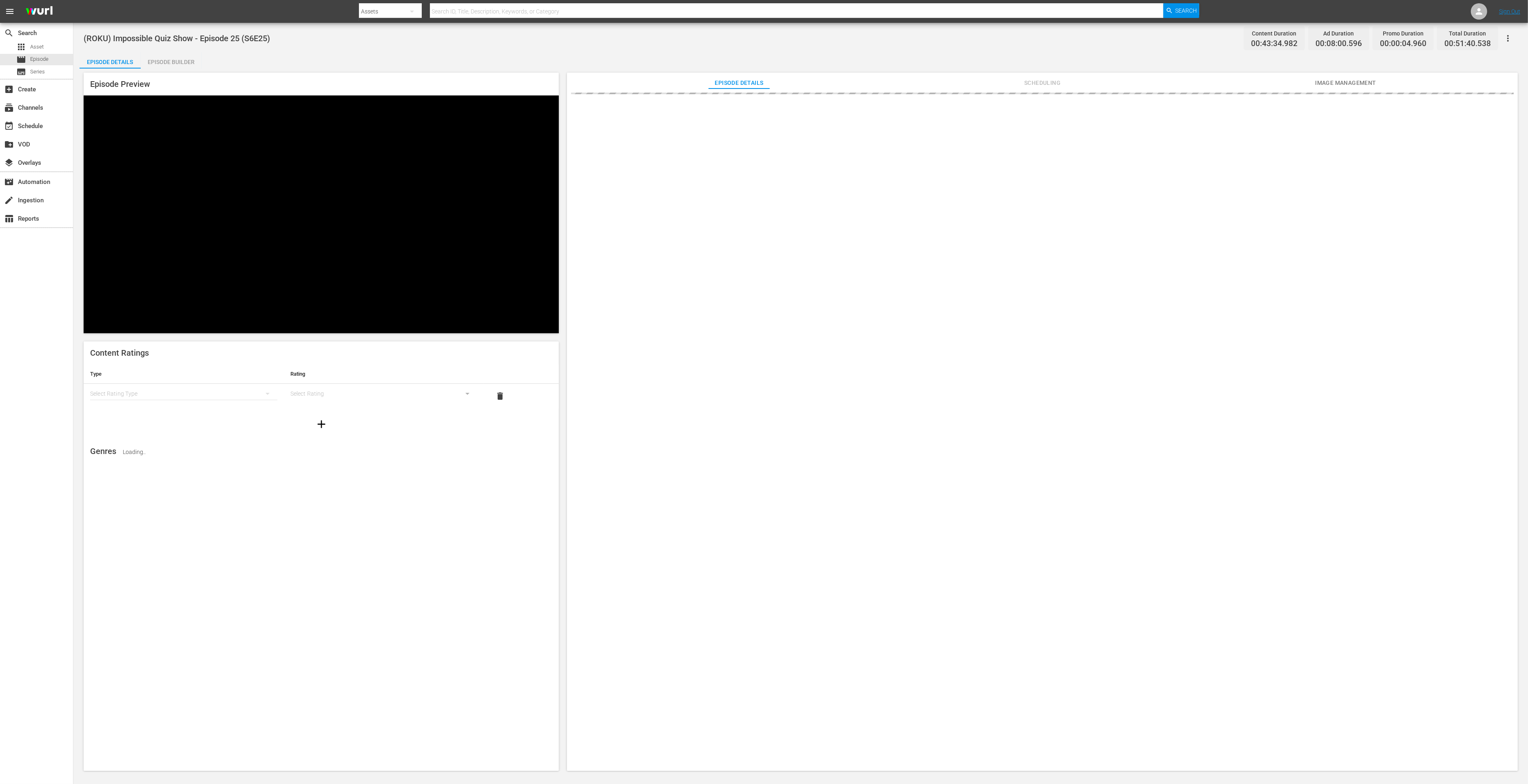
click at [163, 60] on div "Episode Builder" at bounding box center [171, 62] width 61 height 20
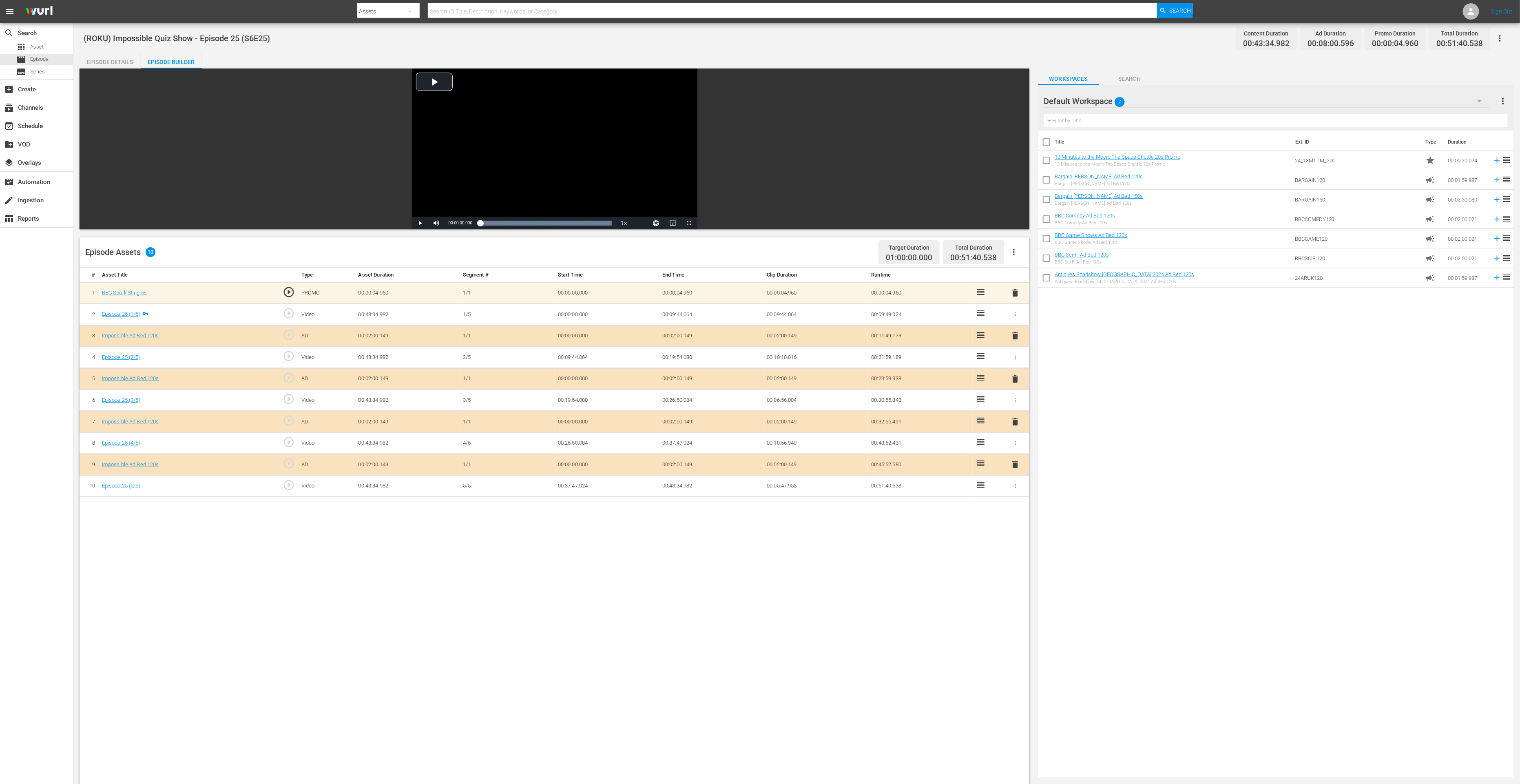
click at [1016, 463] on span "delete" at bounding box center [1015, 464] width 10 height 10
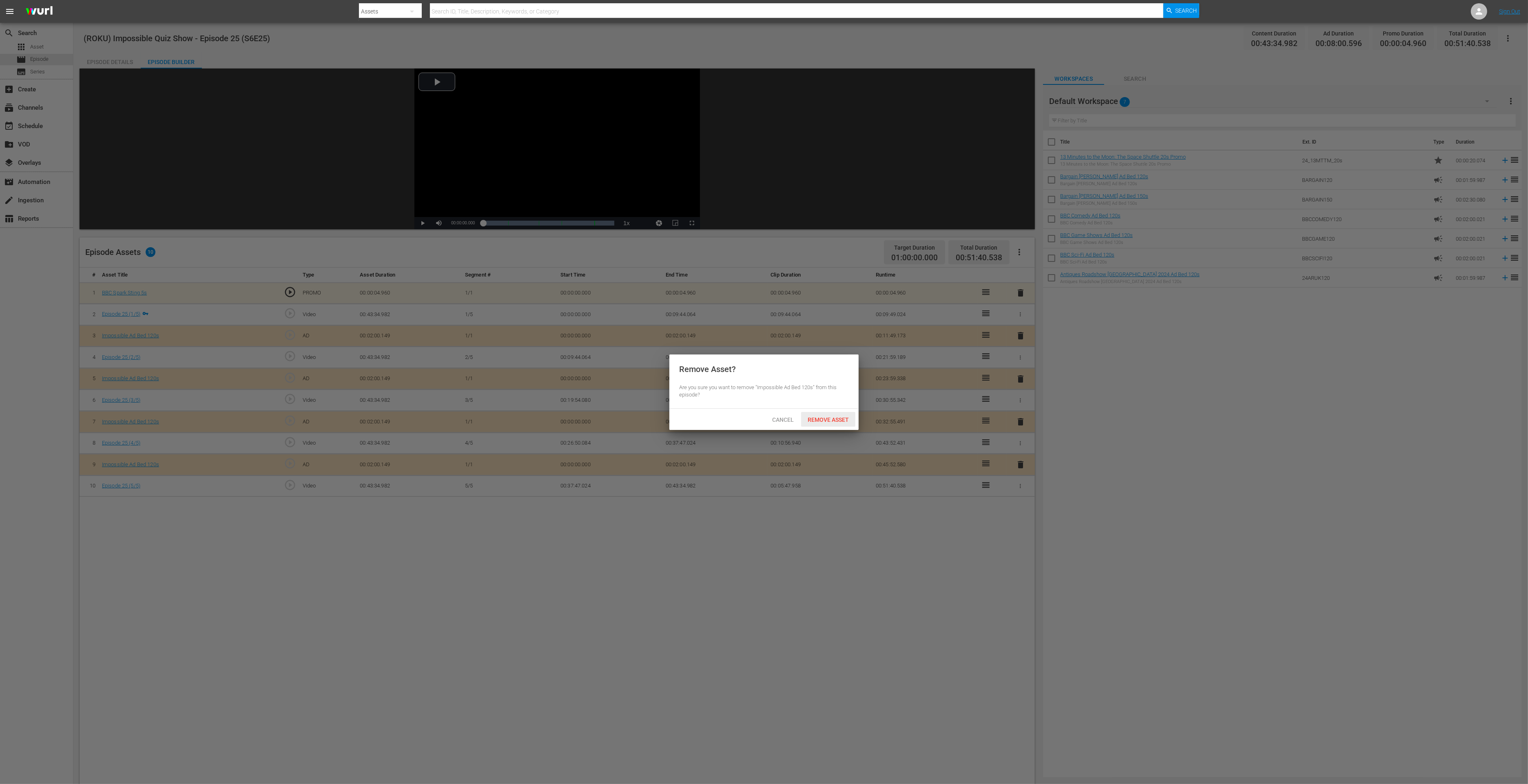
click at [811, 419] on span "Remove Asset" at bounding box center [828, 419] width 54 height 7
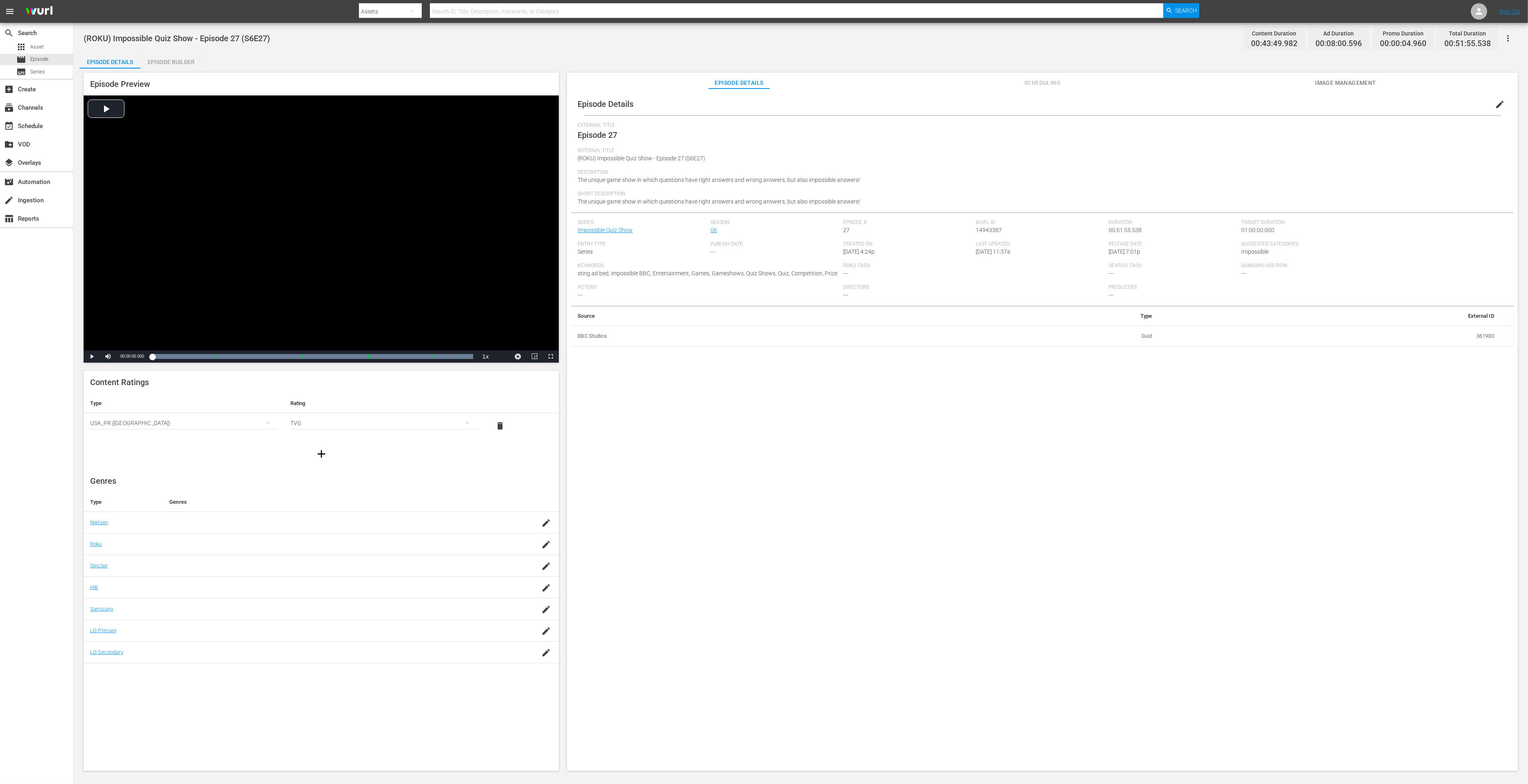
click at [148, 53] on div "Episode Builder" at bounding box center [171, 62] width 61 height 20
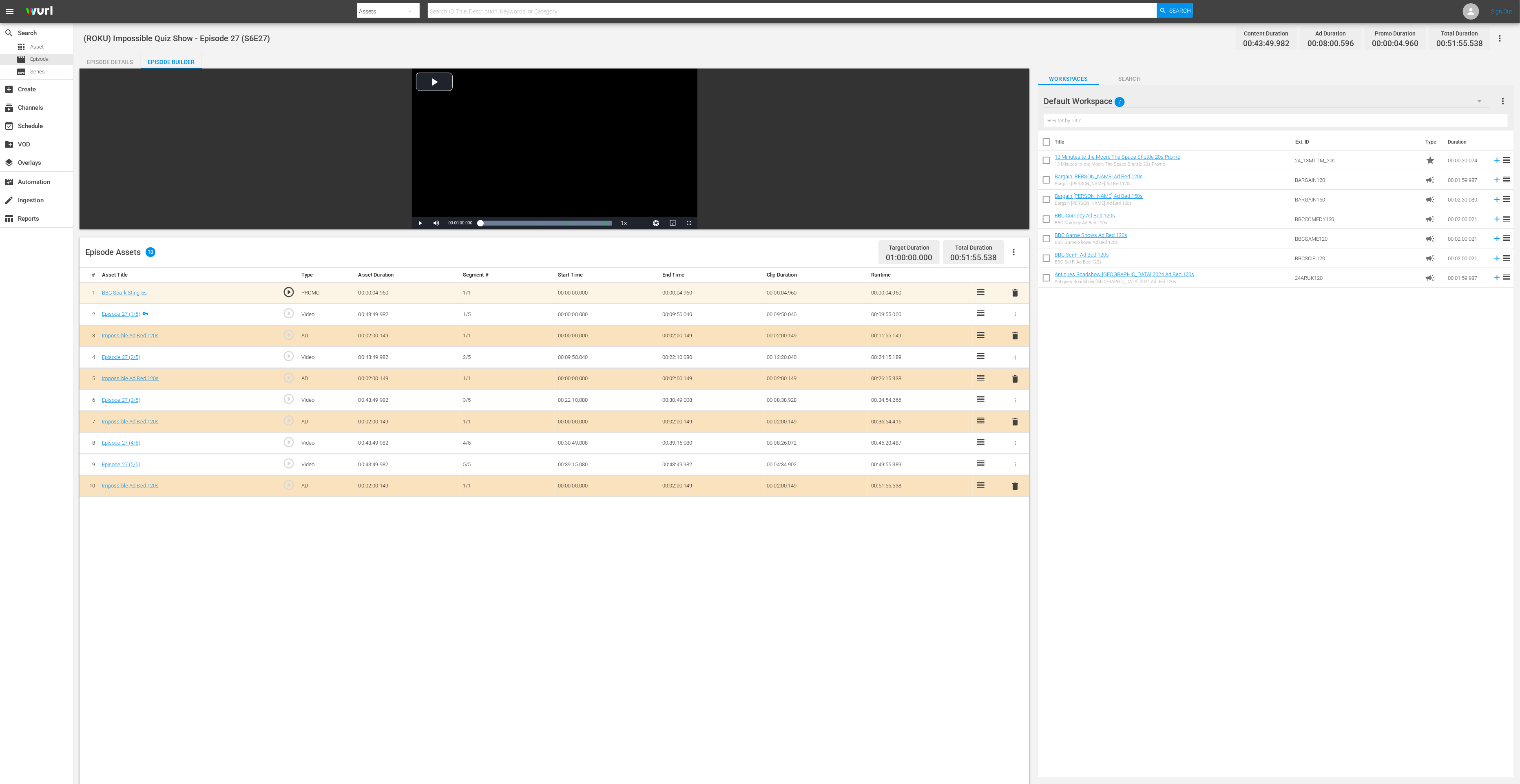
click at [1011, 482] on span "delete" at bounding box center [1015, 486] width 10 height 10
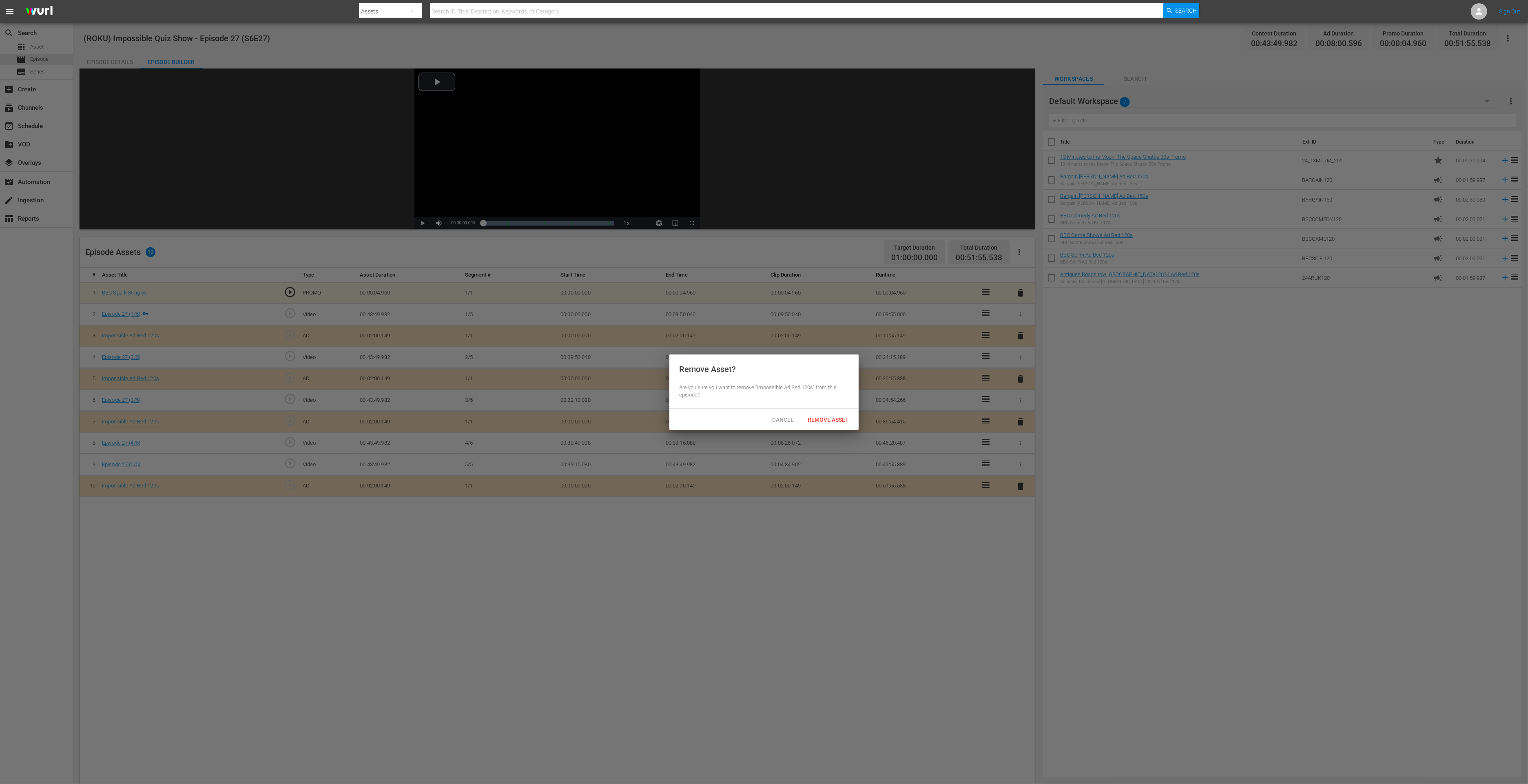
click at [822, 423] on div "Remove Asset" at bounding box center [828, 419] width 54 height 15
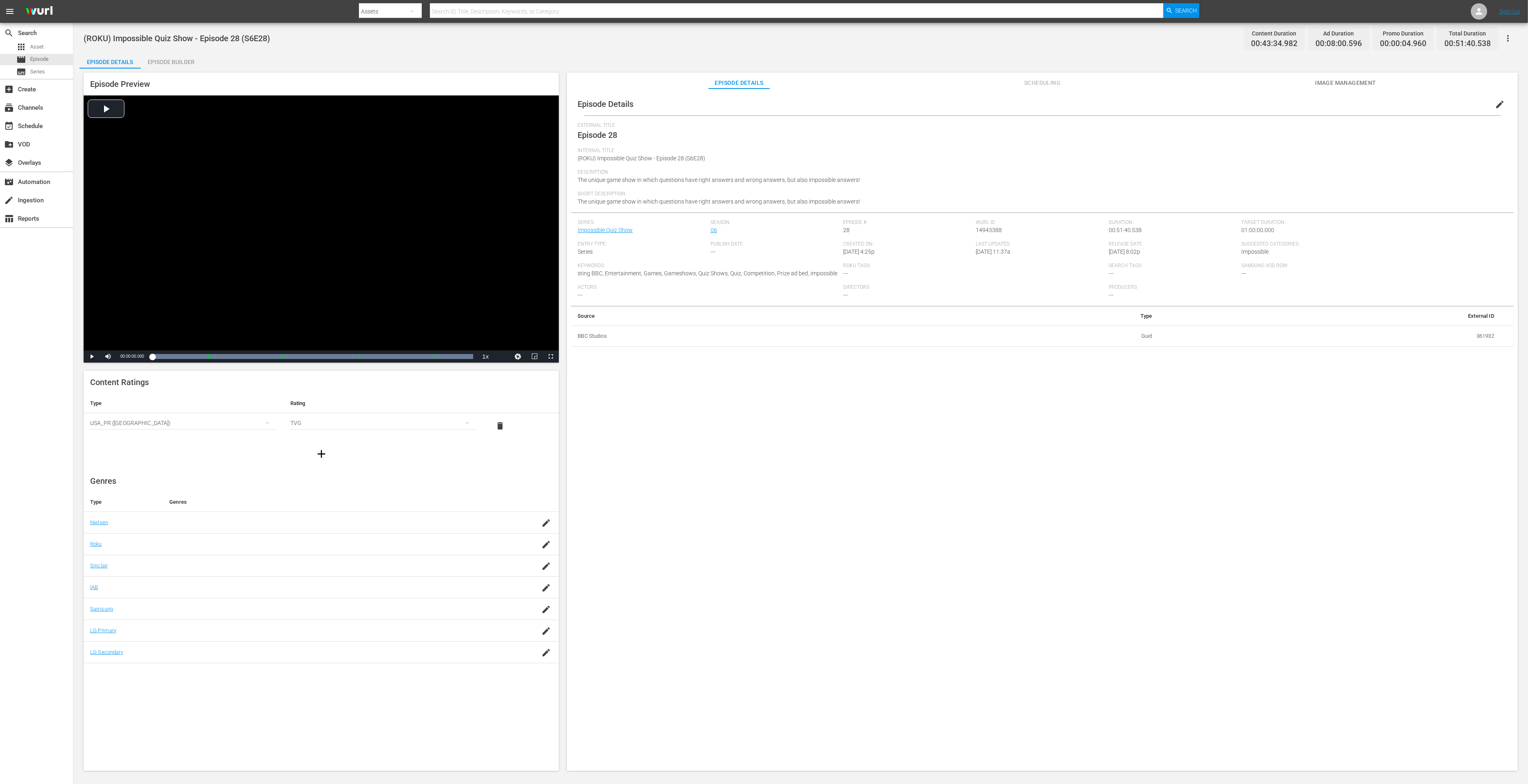
click at [174, 62] on div "Episode Builder" at bounding box center [171, 62] width 61 height 20
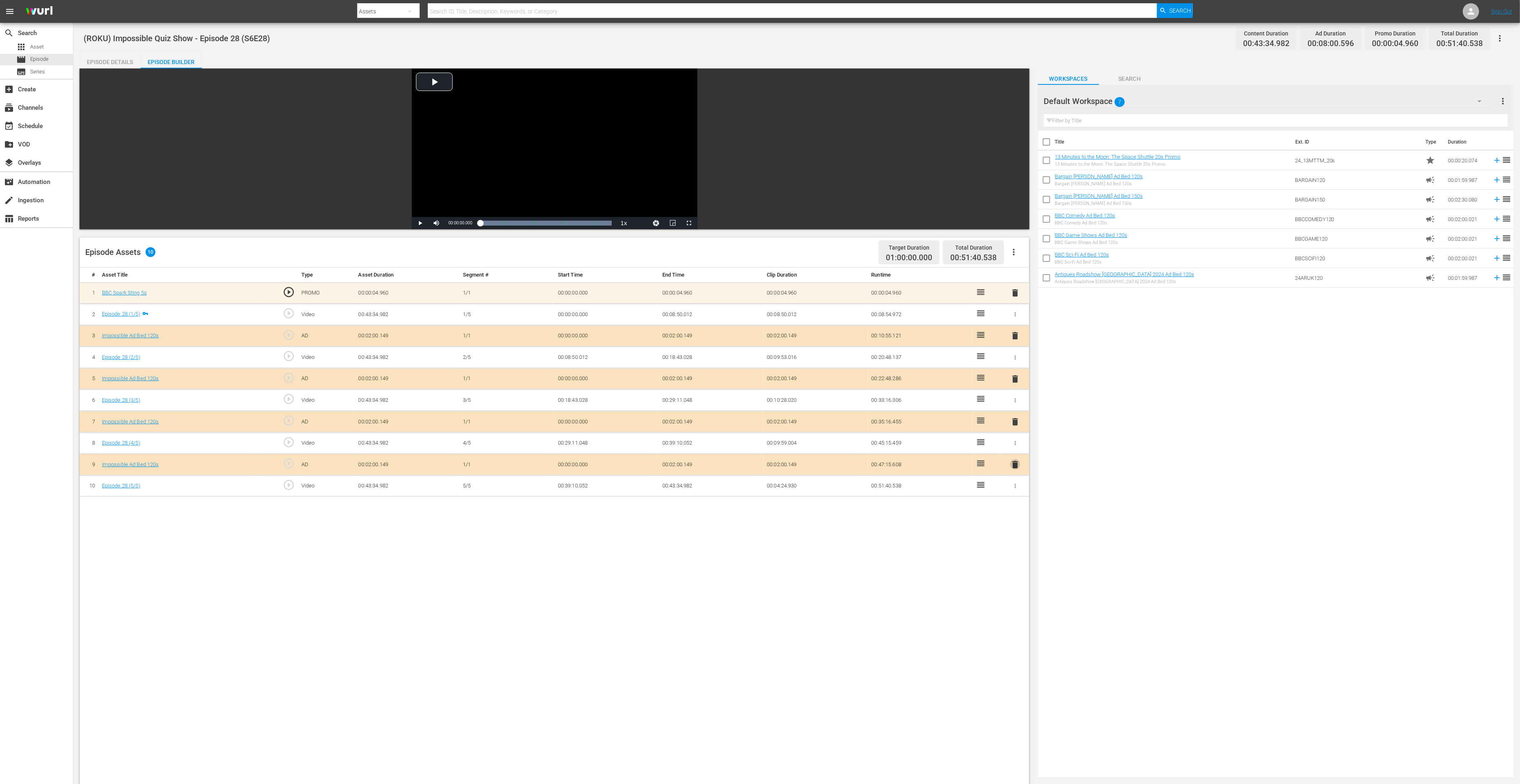
click at [1014, 461] on span "delete" at bounding box center [1015, 464] width 10 height 10
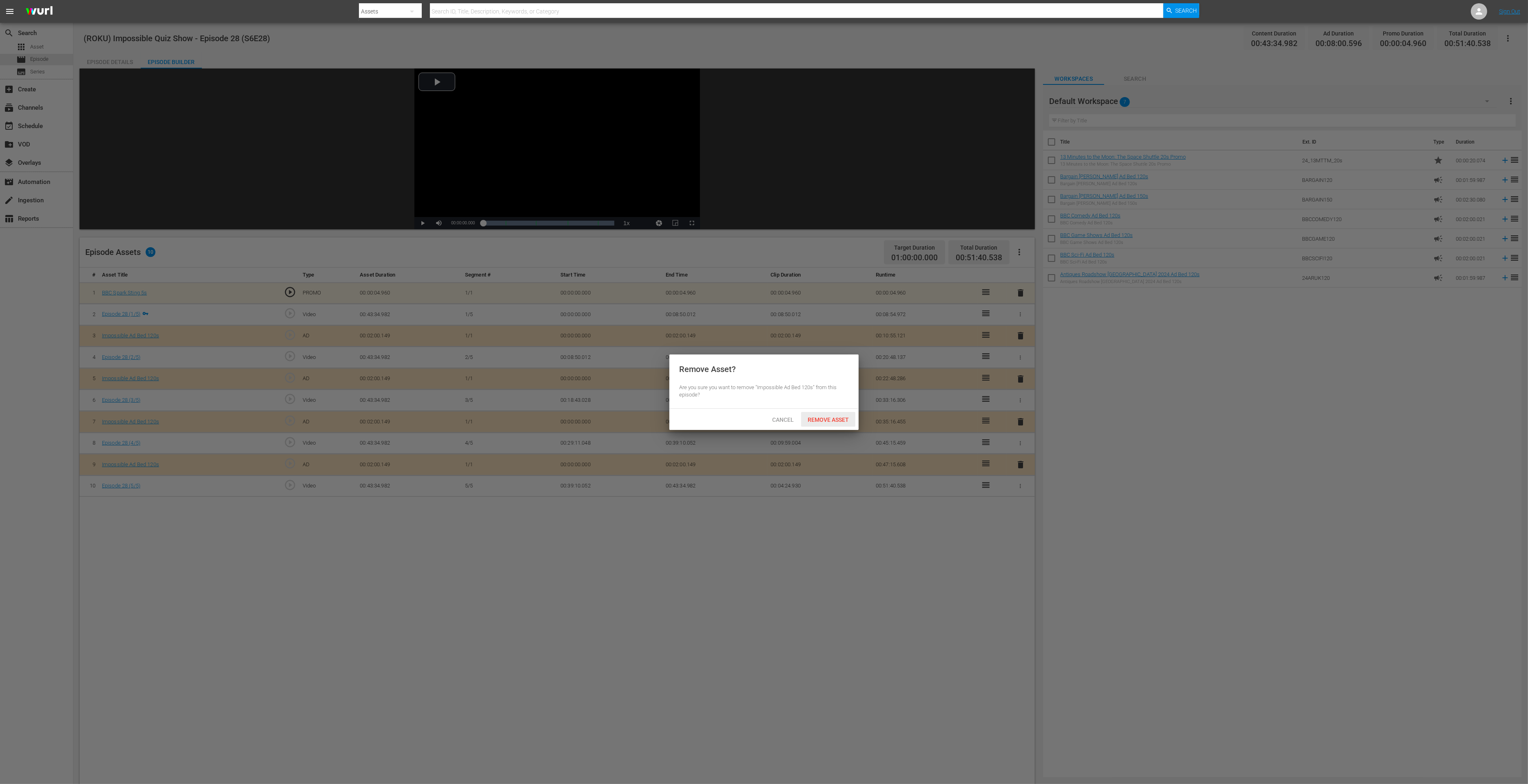
click at [836, 417] on span "Remove Asset" at bounding box center [828, 419] width 54 height 7
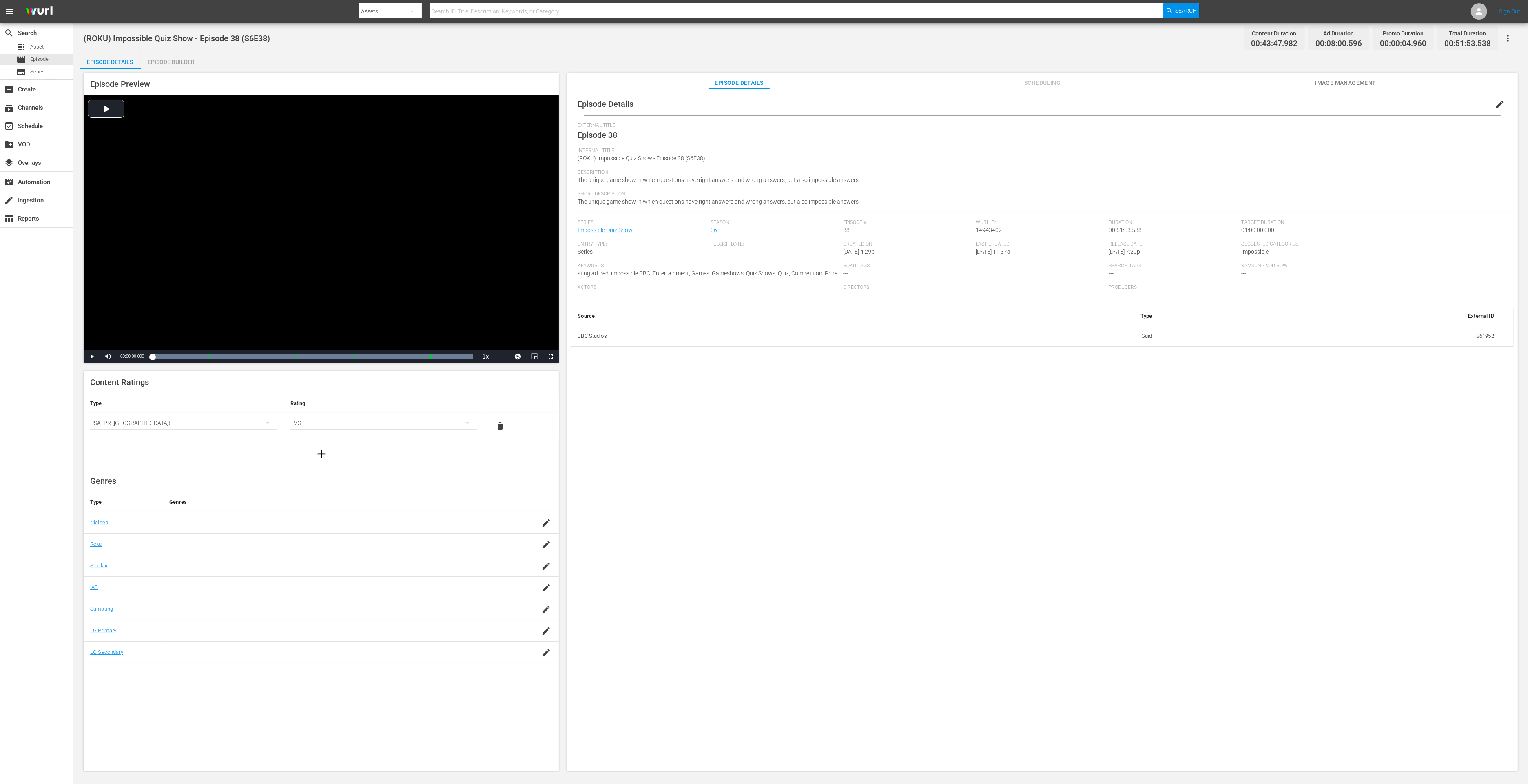
click at [189, 59] on div "Episode Builder" at bounding box center [171, 62] width 61 height 20
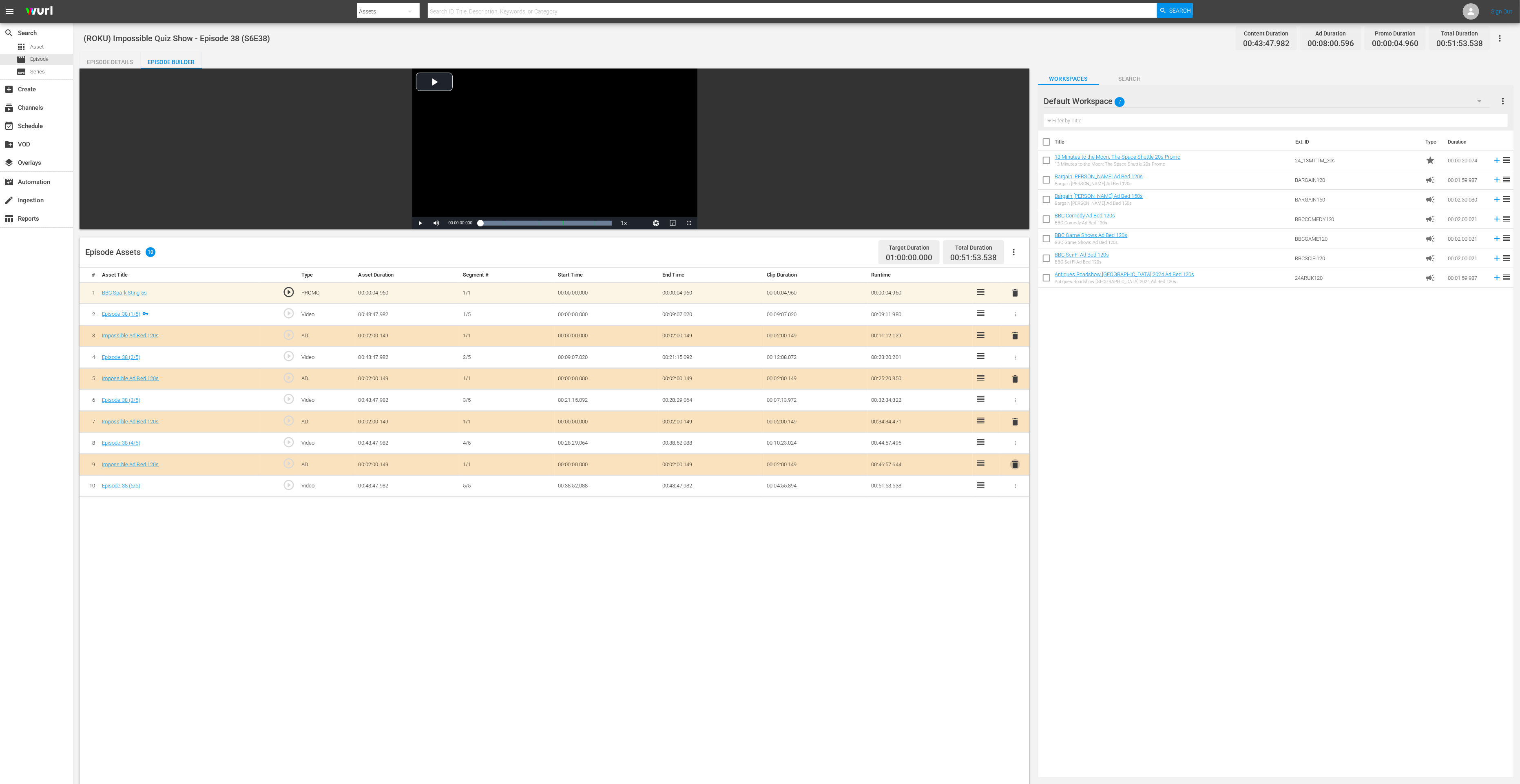
click at [1016, 460] on span "delete" at bounding box center [1015, 464] width 10 height 10
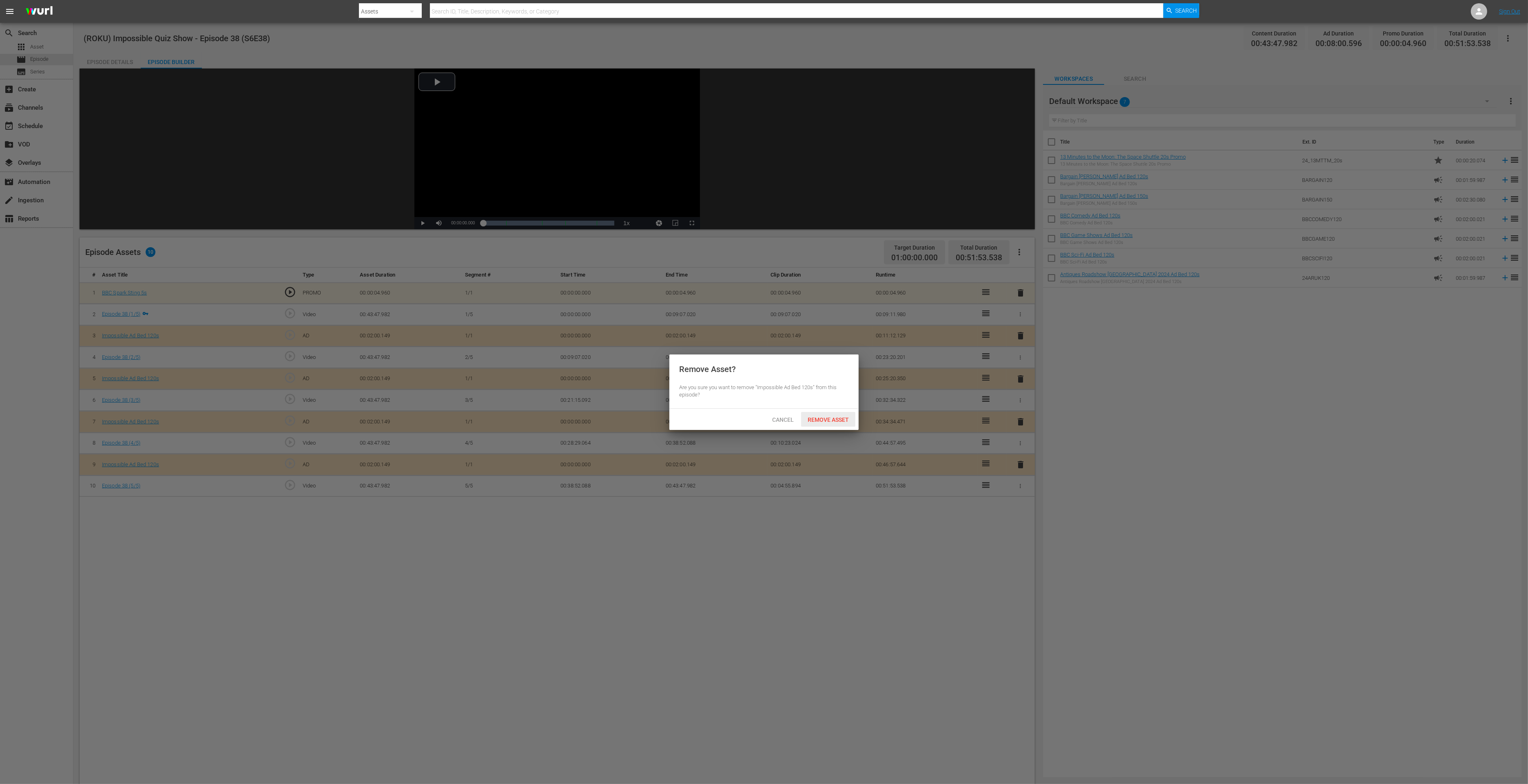
click at [833, 420] on span "Remove Asset" at bounding box center [828, 419] width 54 height 7
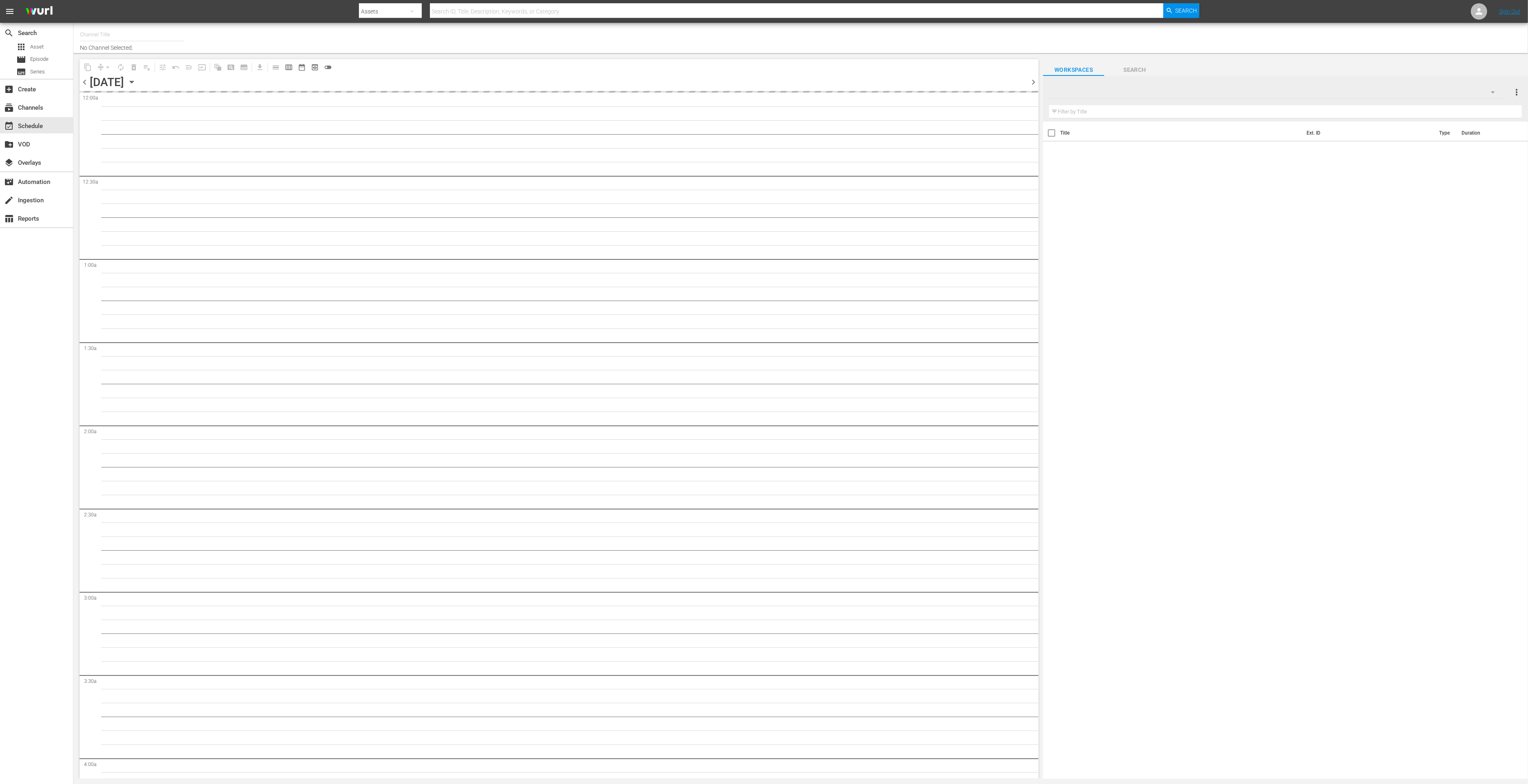
type input "Impossible (1011)"
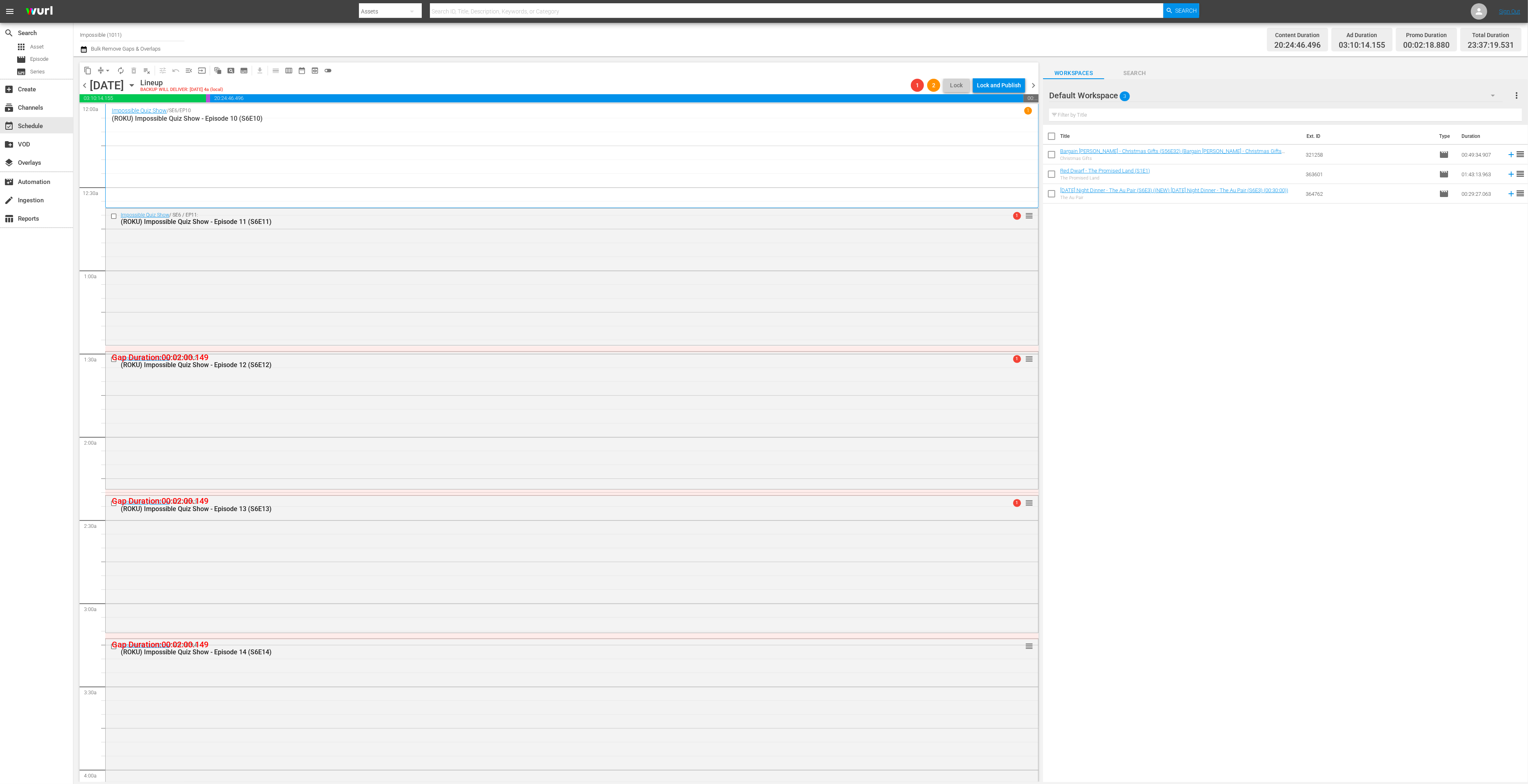
click at [1034, 85] on span "chevron_right" at bounding box center [1033, 85] width 10 height 10
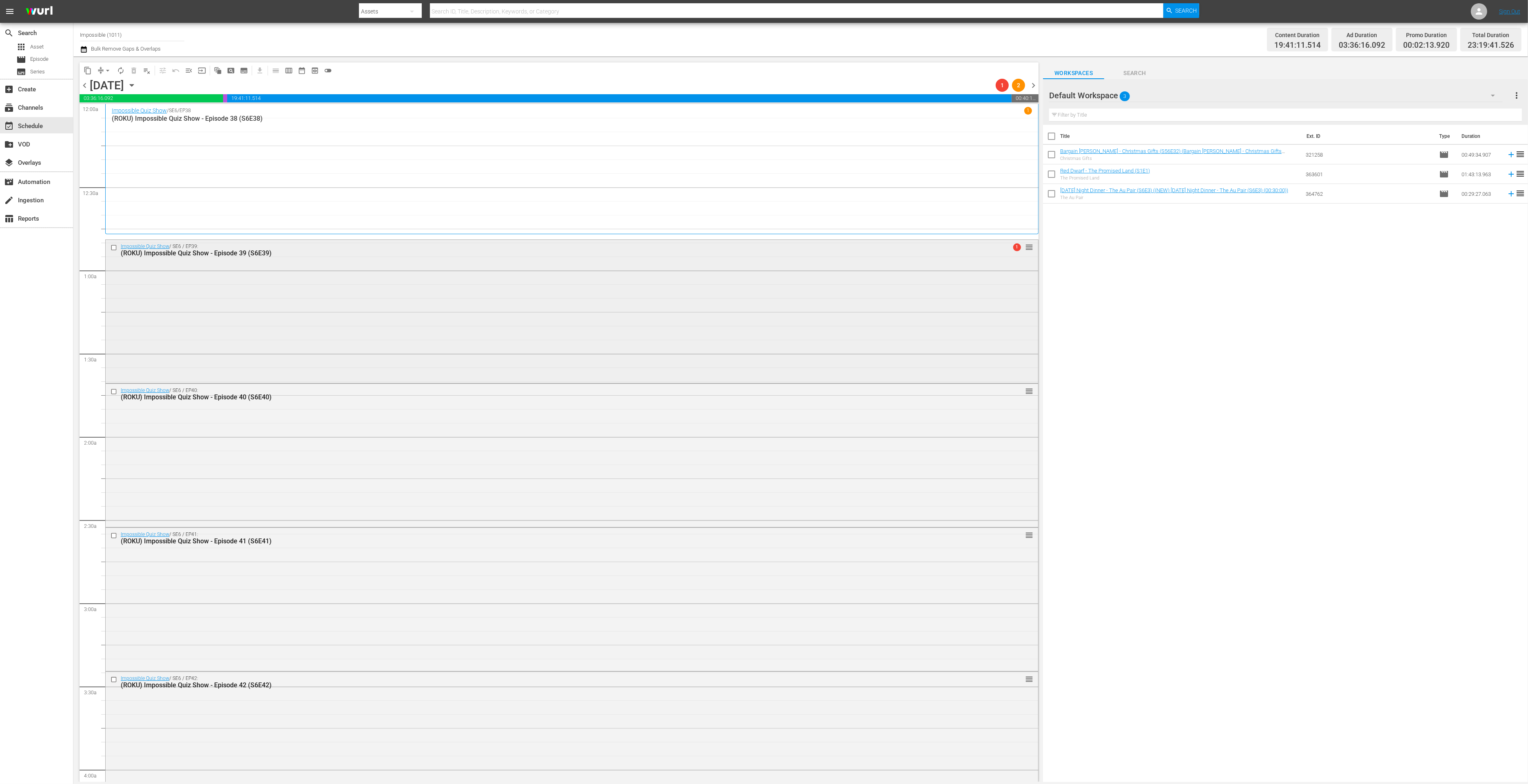
click at [313, 338] on div "Impossible Quiz Show / SE6 / EP39: (ROKU) Impossible Quiz Show - Episode 39 (S6…" at bounding box center [572, 310] width 932 height 142
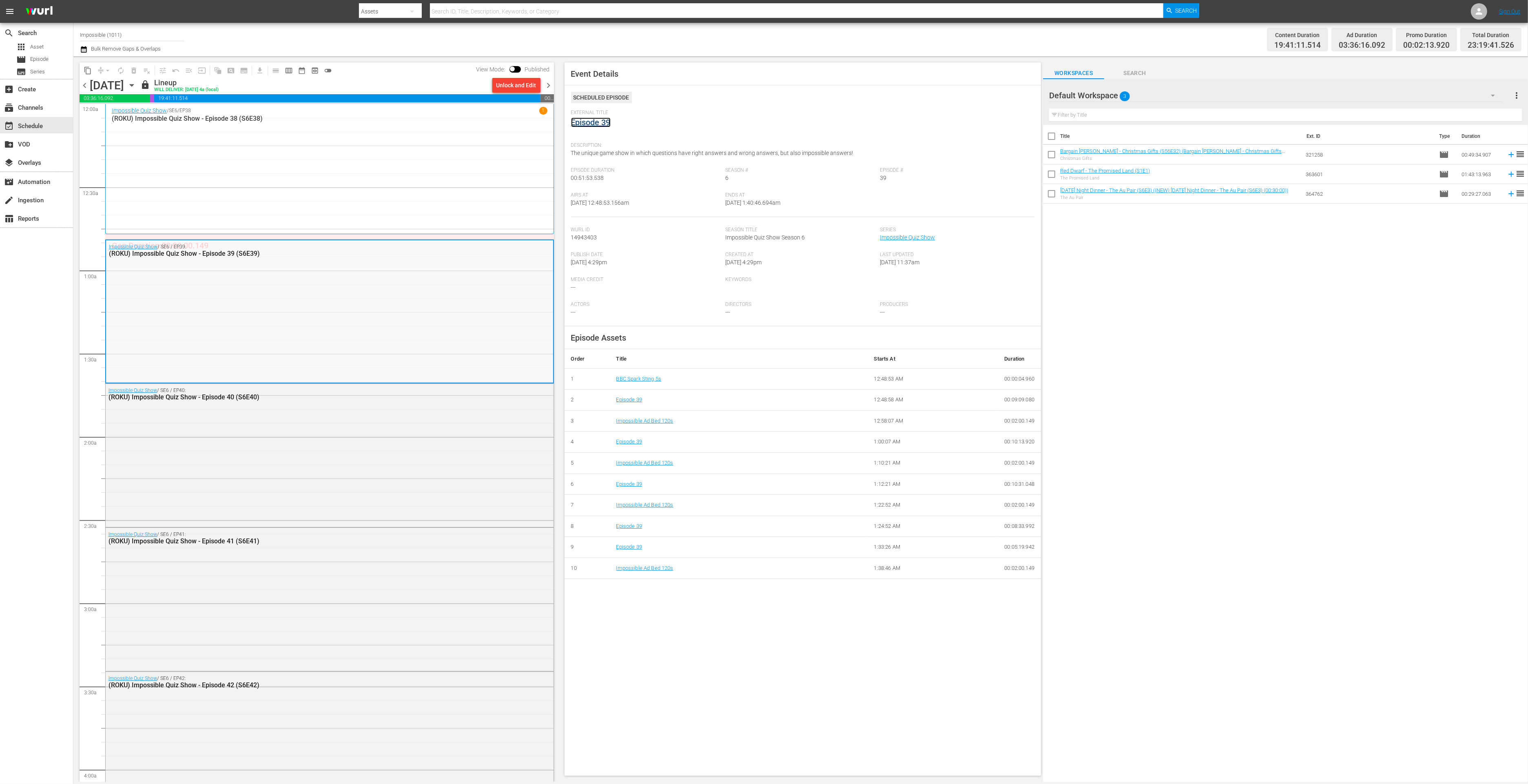
click at [603, 122] on link "Episode 39" at bounding box center [591, 122] width 40 height 10
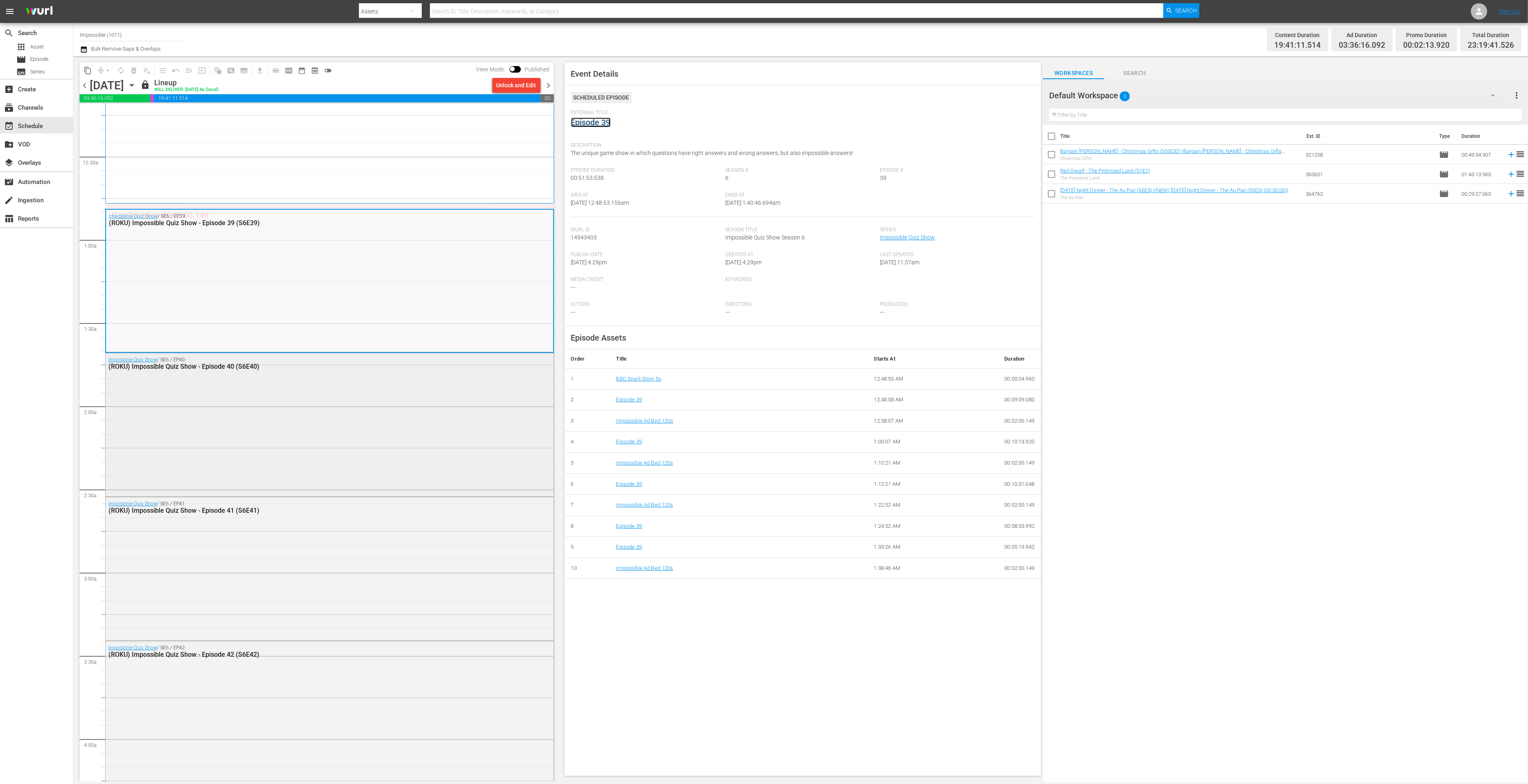
scroll to position [67, 0]
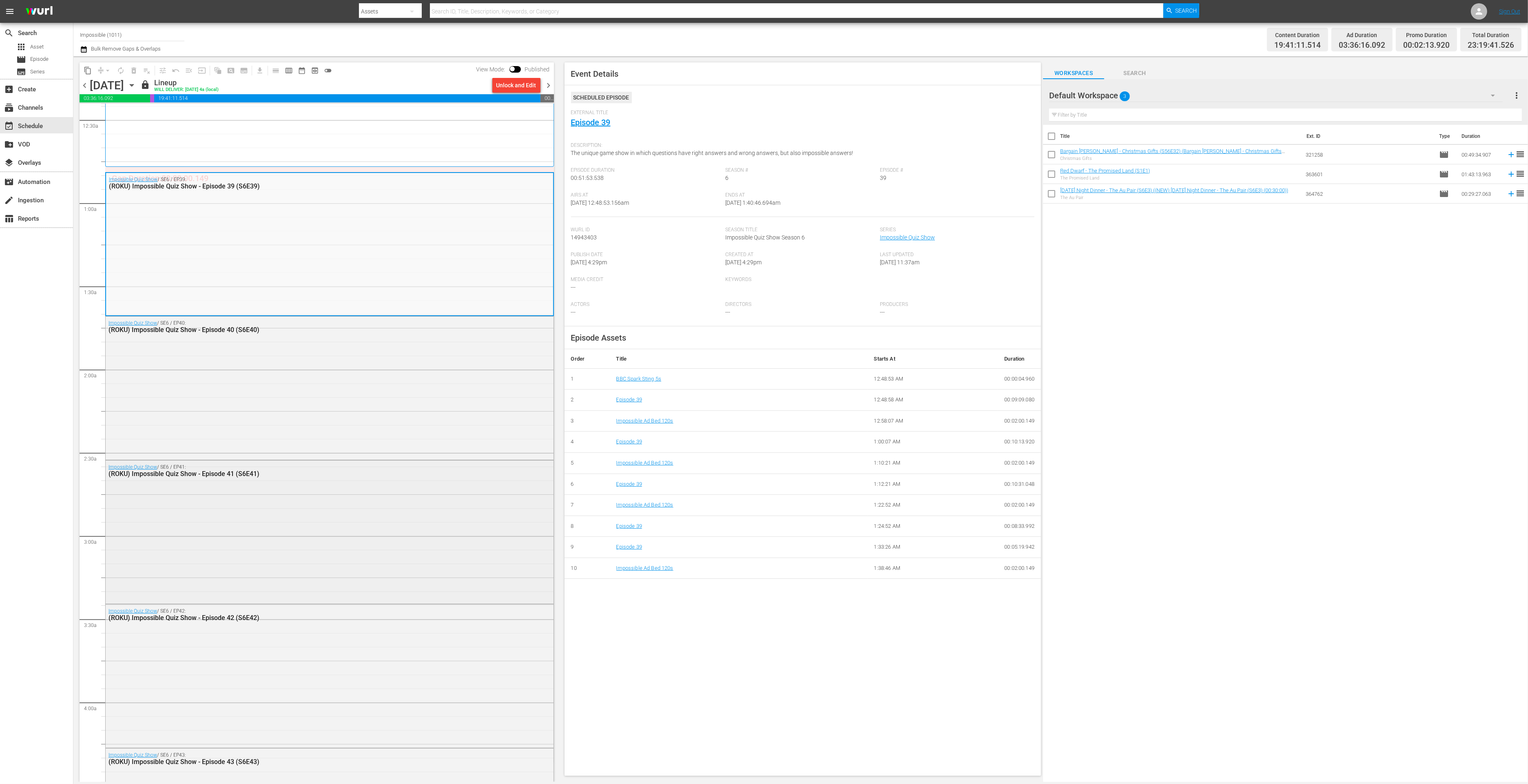
click at [382, 506] on div "Impossible Quiz Show / SE6 / EP41: (ROKU) Impossible Quiz Show - Episode 41 (S6…" at bounding box center [329, 531] width 448 height 142
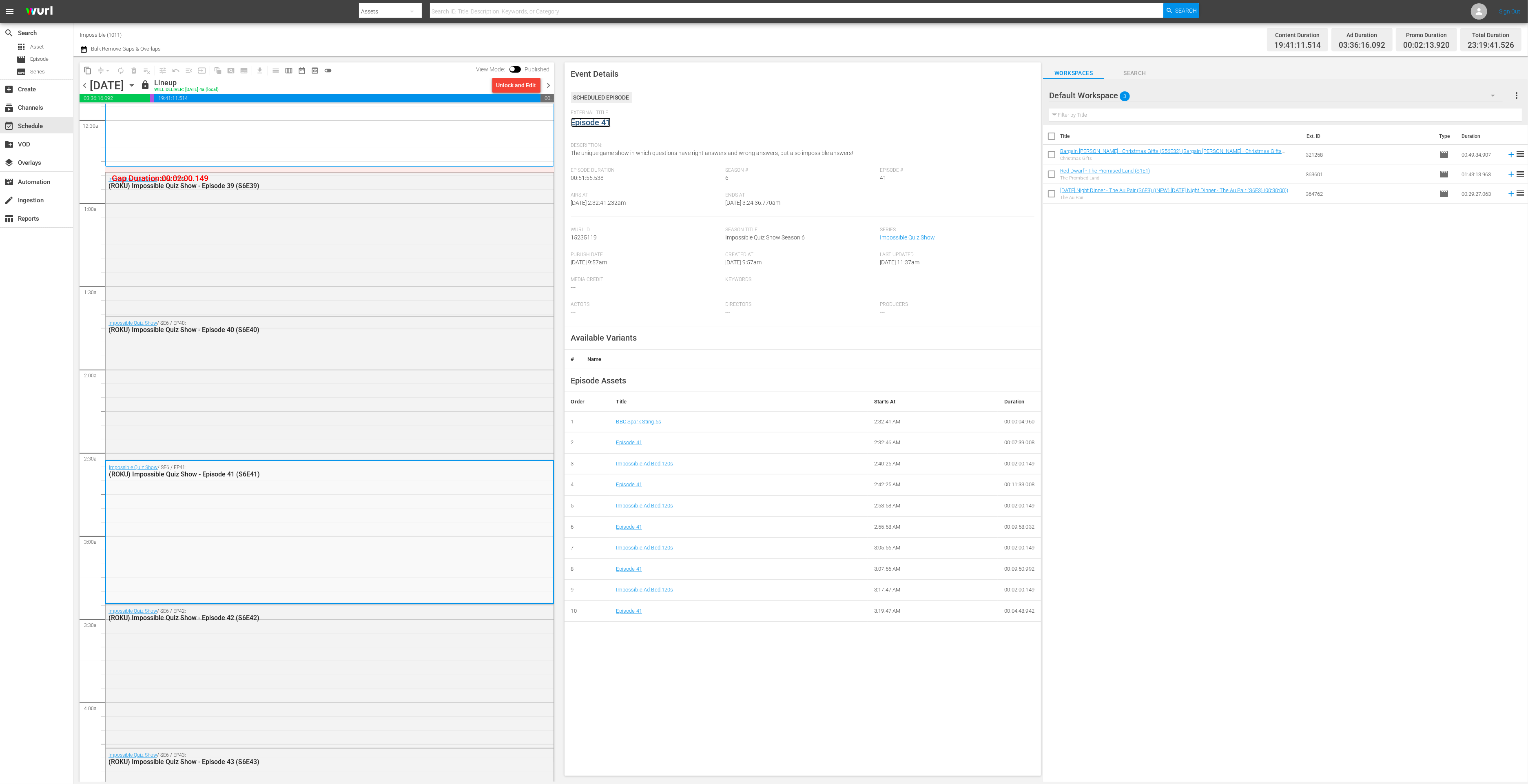
click at [588, 123] on link "Episode 41" at bounding box center [591, 122] width 40 height 10
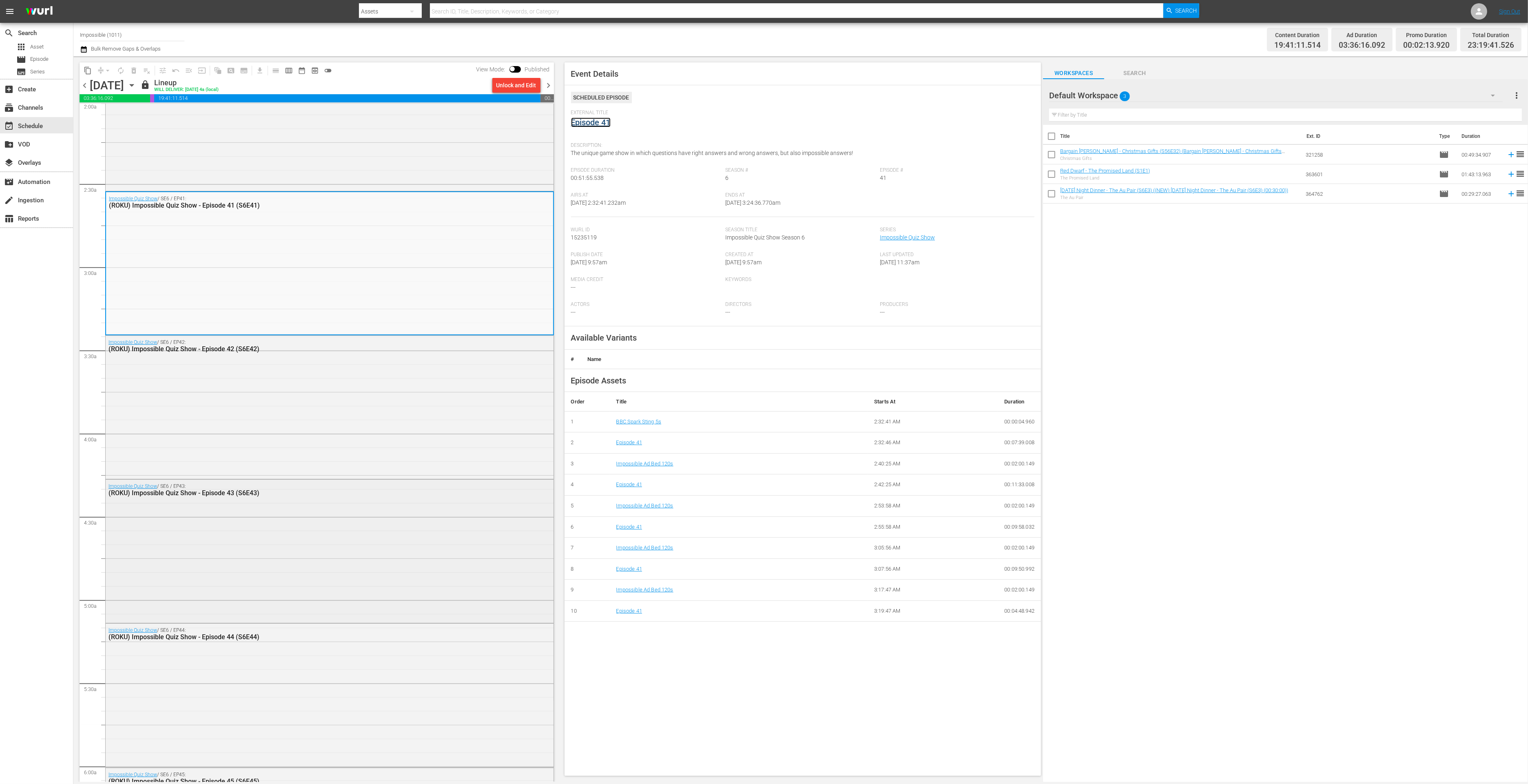
scroll to position [399, 0]
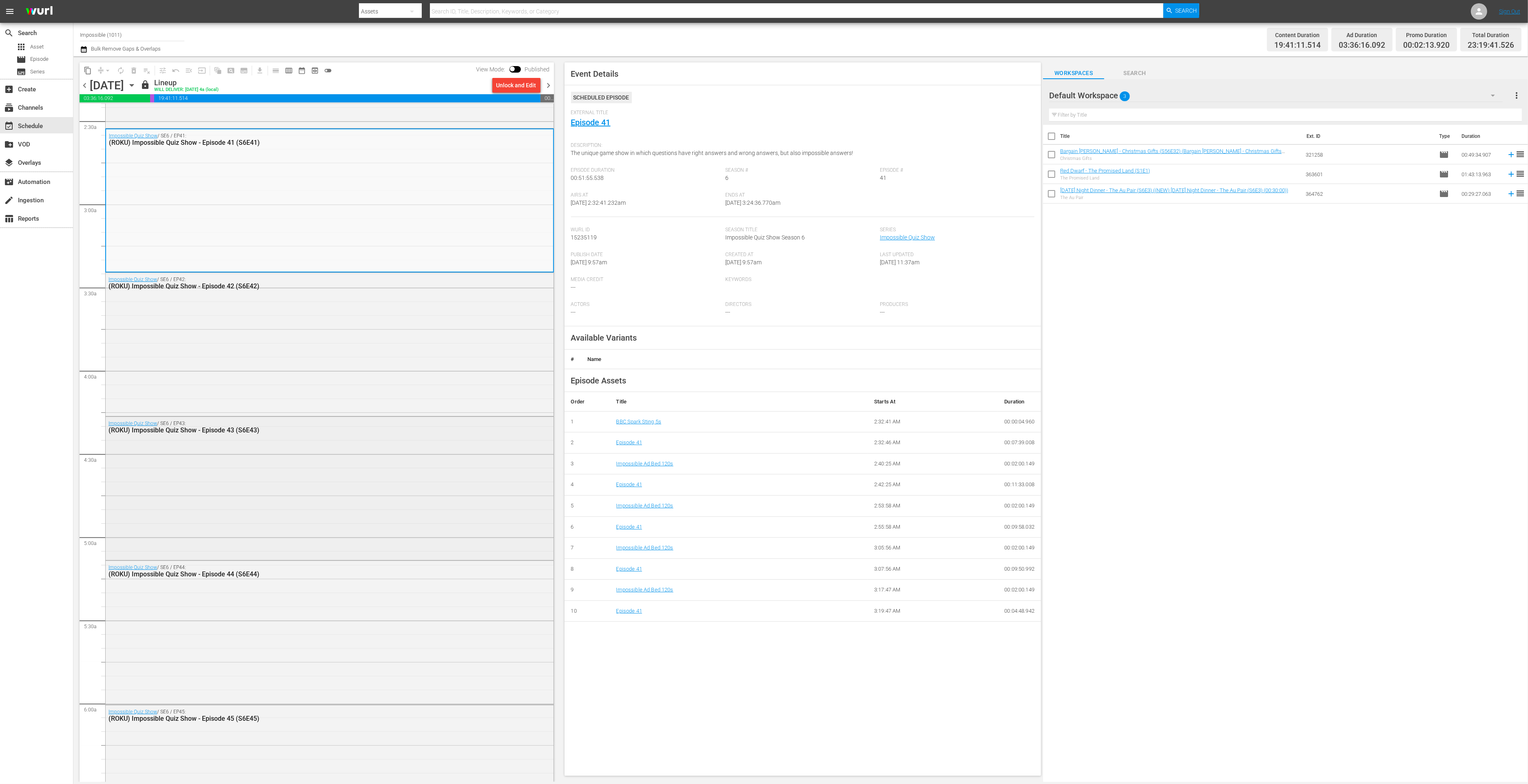
click at [391, 474] on div "Impossible Quiz Show / SE6 / EP43: (ROKU) Impossible Quiz Show - Episode 43 (S6…" at bounding box center [329, 487] width 448 height 142
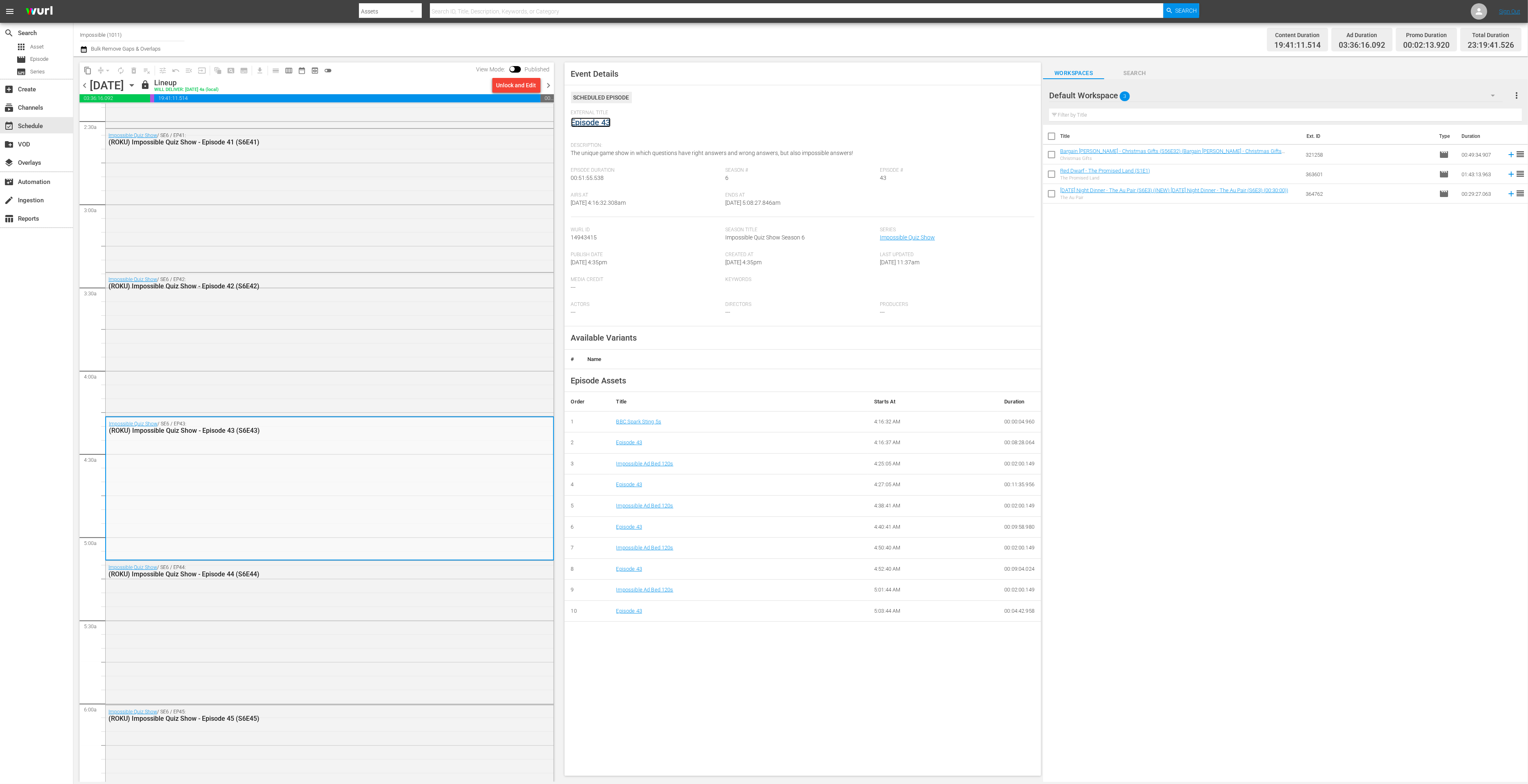
click at [596, 125] on link "Episode 43" at bounding box center [591, 122] width 40 height 10
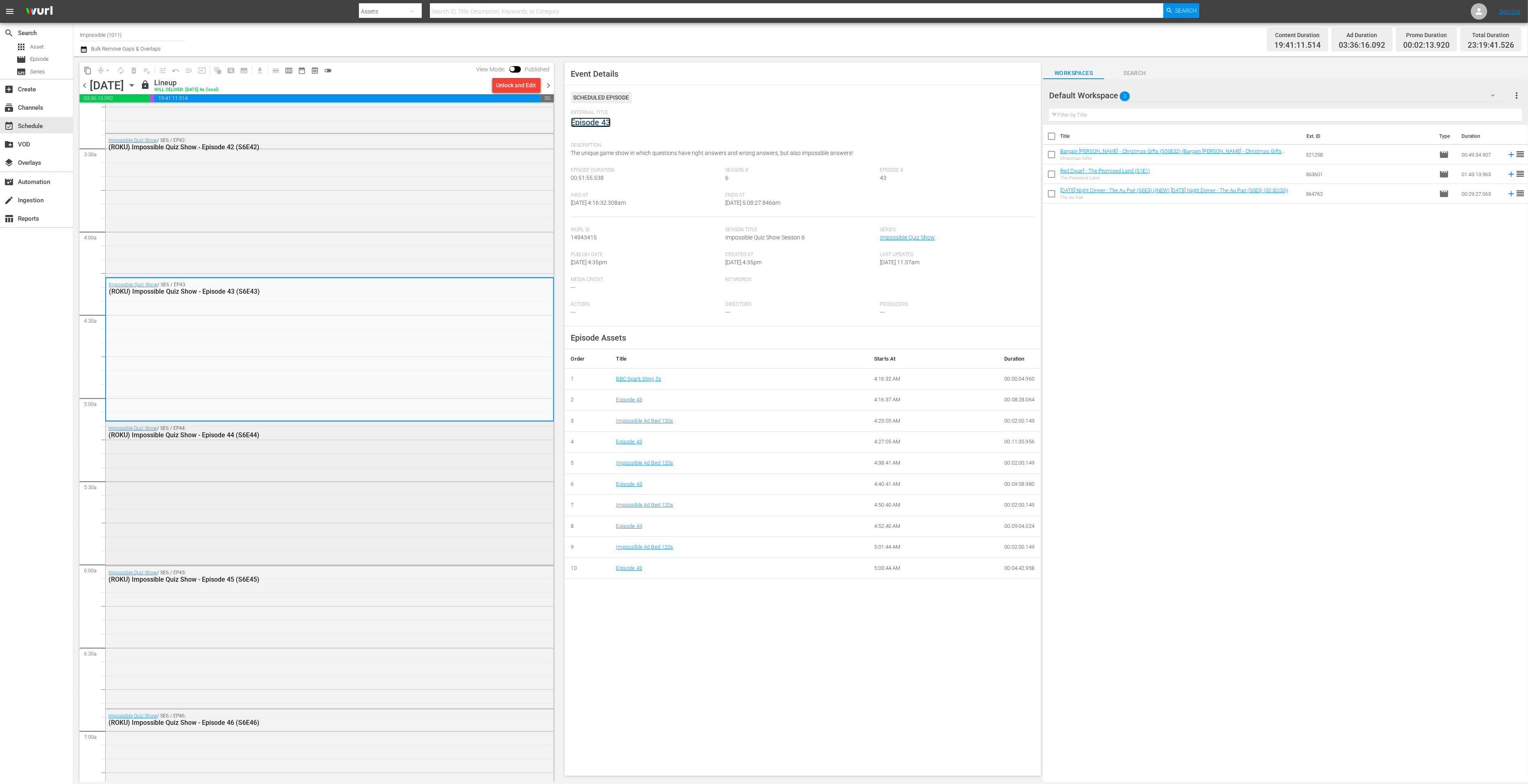
scroll to position [540, 0]
click at [376, 598] on div "Impossible Quiz Show / SE6 / EP45: (ROKU) Impossible Quiz Show - Episode 45 (S6…" at bounding box center [329, 635] width 448 height 141
click at [590, 123] on link "Episode 45" at bounding box center [591, 122] width 40 height 10
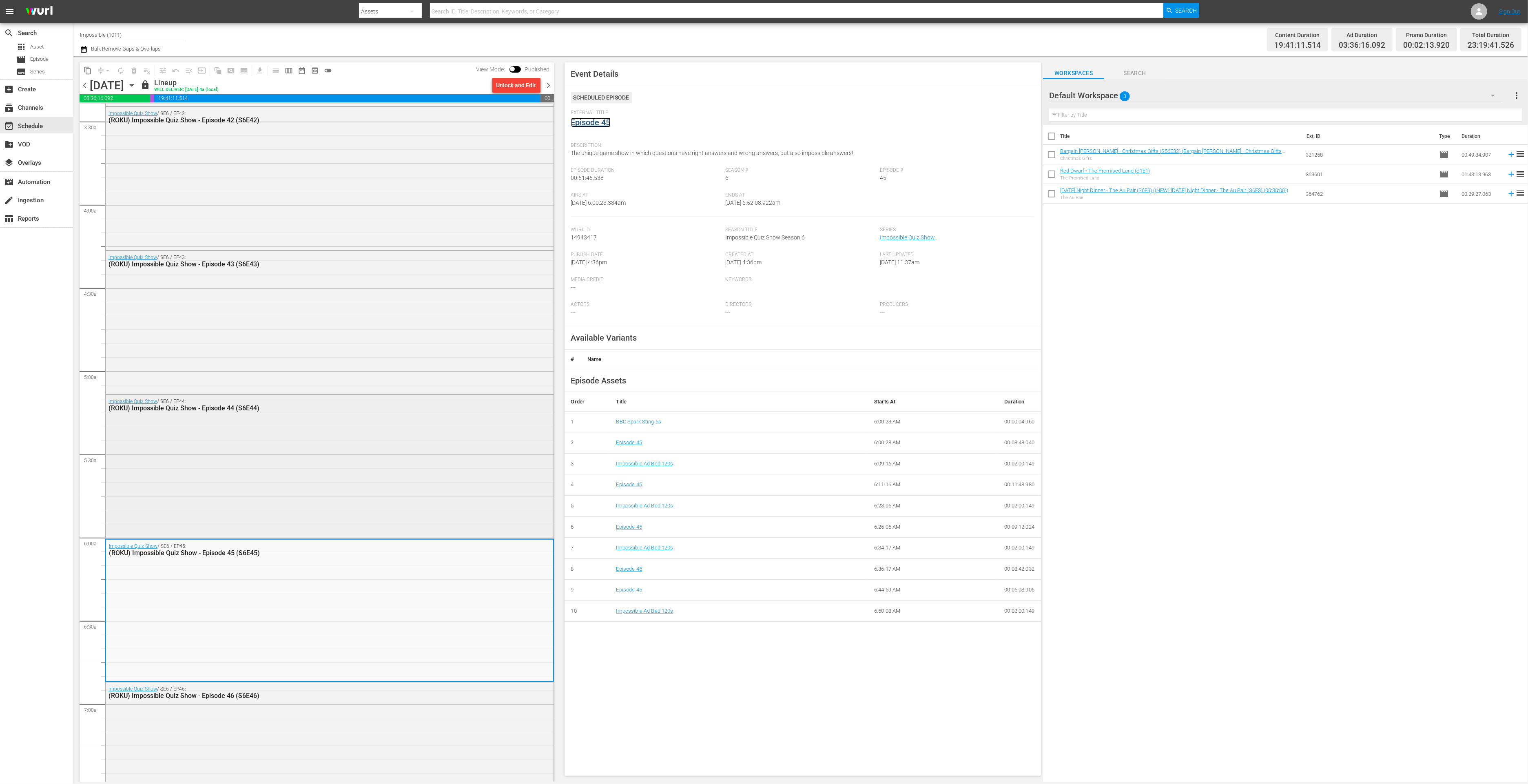
scroll to position [741, 0]
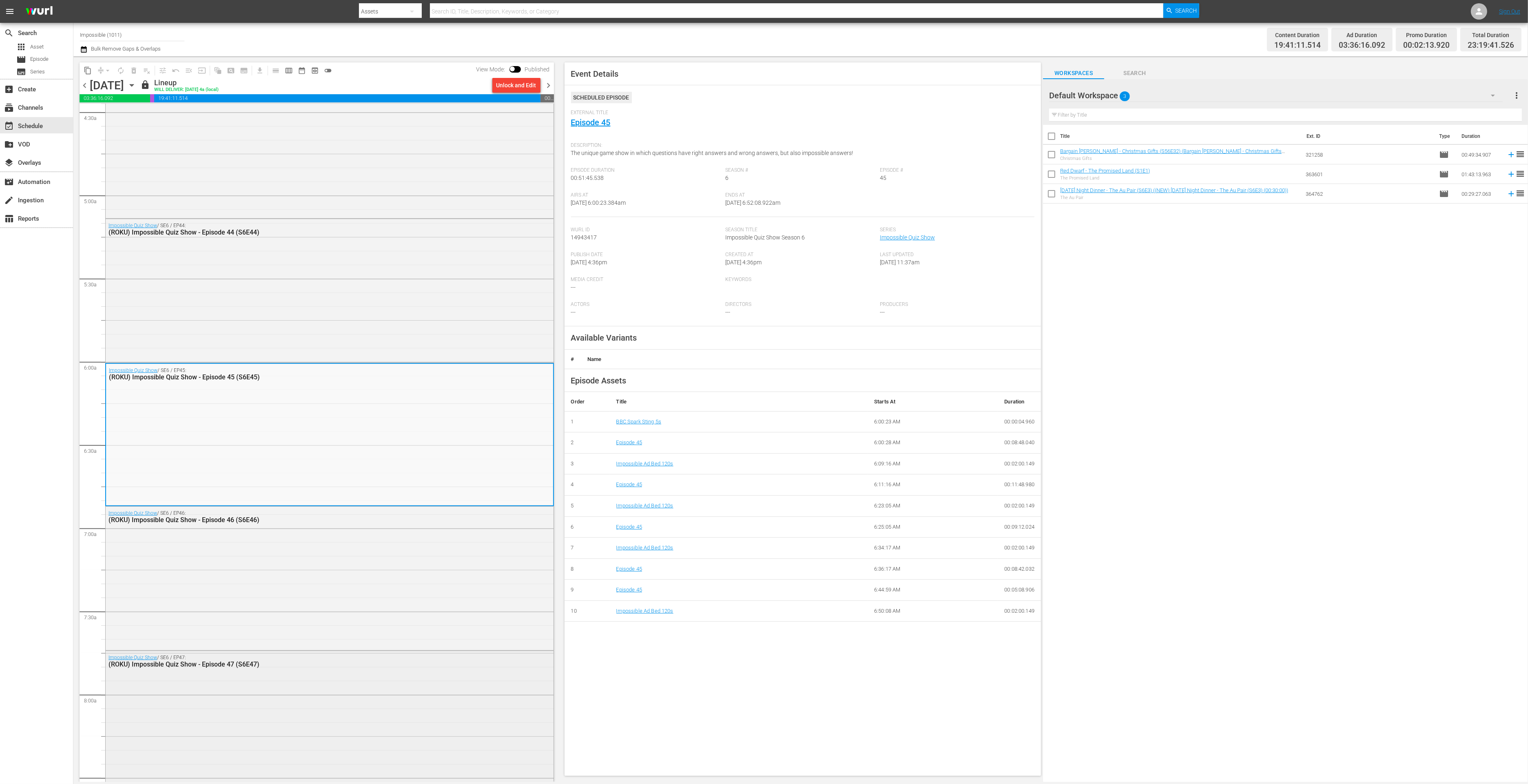
click at [345, 689] on div "Impossible Quiz Show / SE6 / EP47: (ROKU) Impossible Quiz Show - Episode 47 (S6…" at bounding box center [329, 722] width 448 height 141
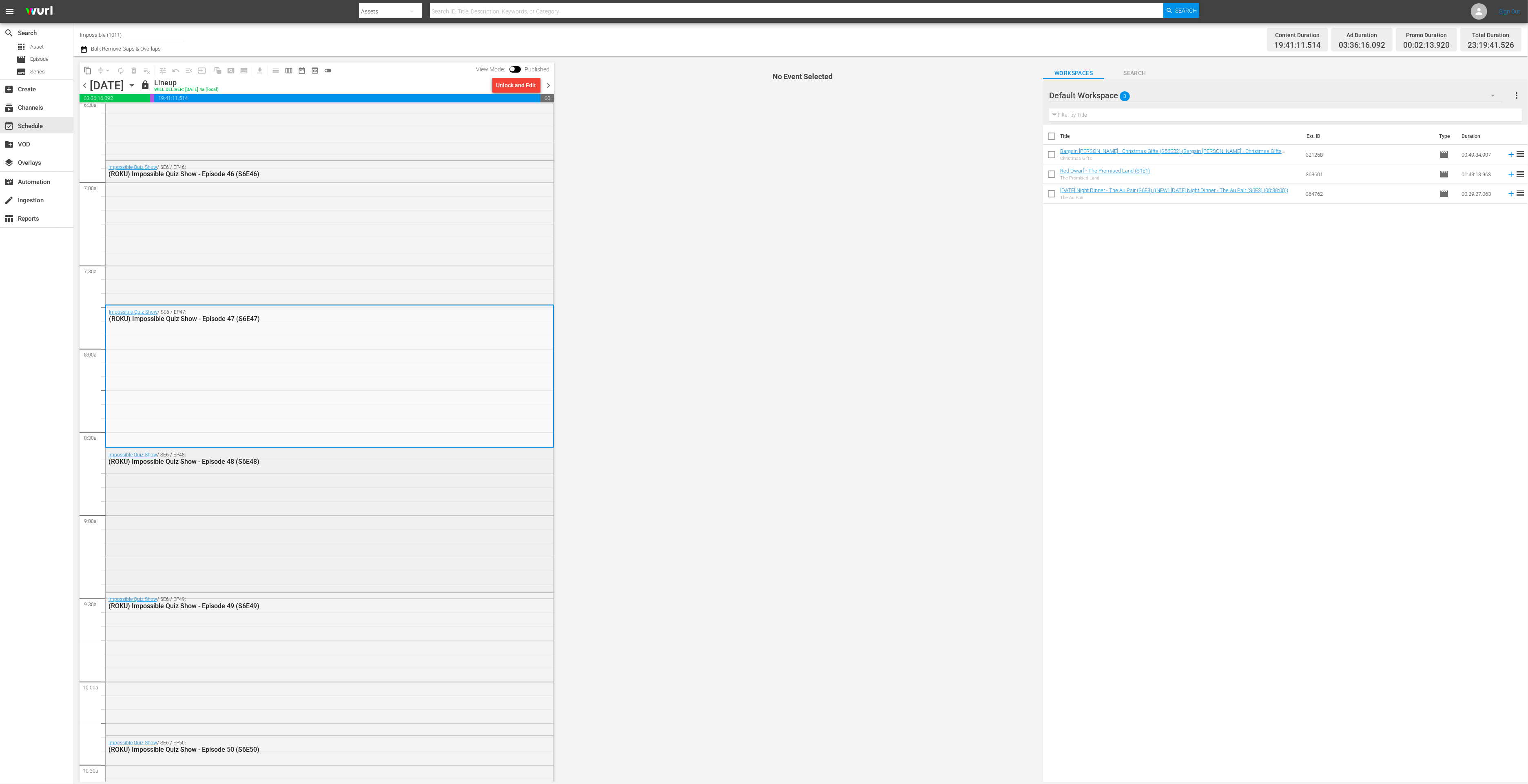
scroll to position [1127, 0]
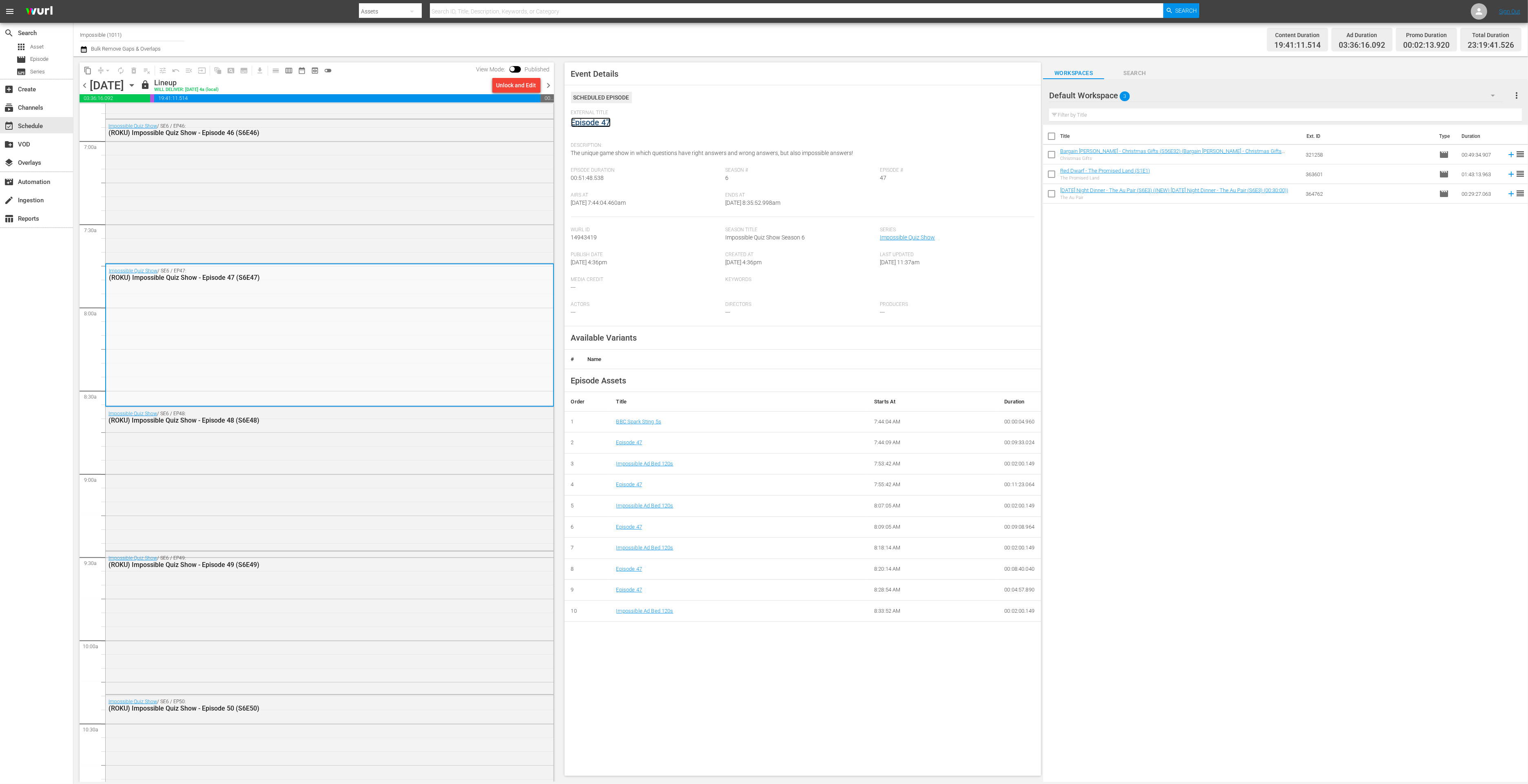
click at [591, 124] on link "Episode 47" at bounding box center [591, 122] width 40 height 10
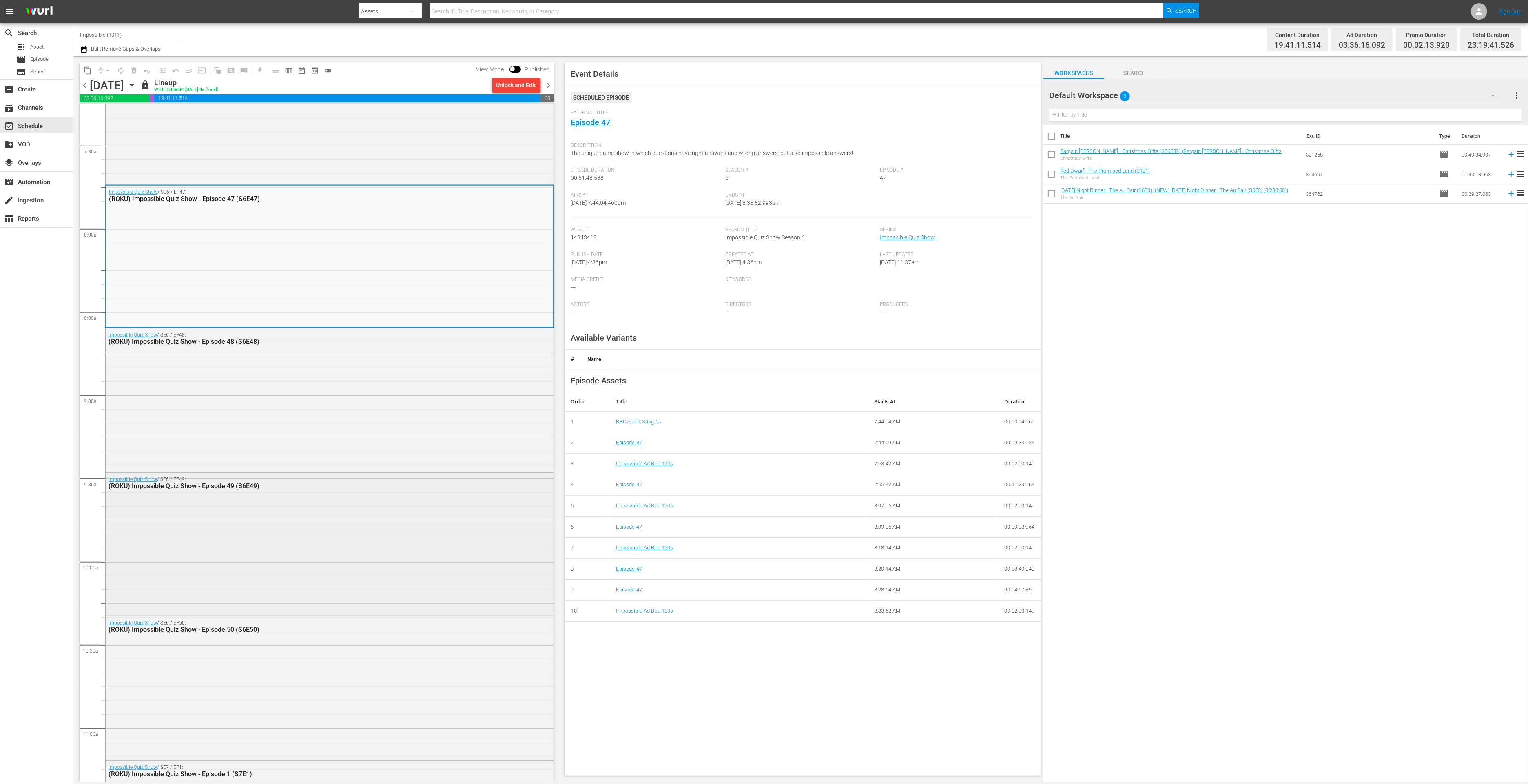
click at [338, 509] on div "Impossible Quiz Show / SE6 / EP49: (ROKU) Impossible Quiz Show - Episode 49 (S6…" at bounding box center [329, 543] width 448 height 142
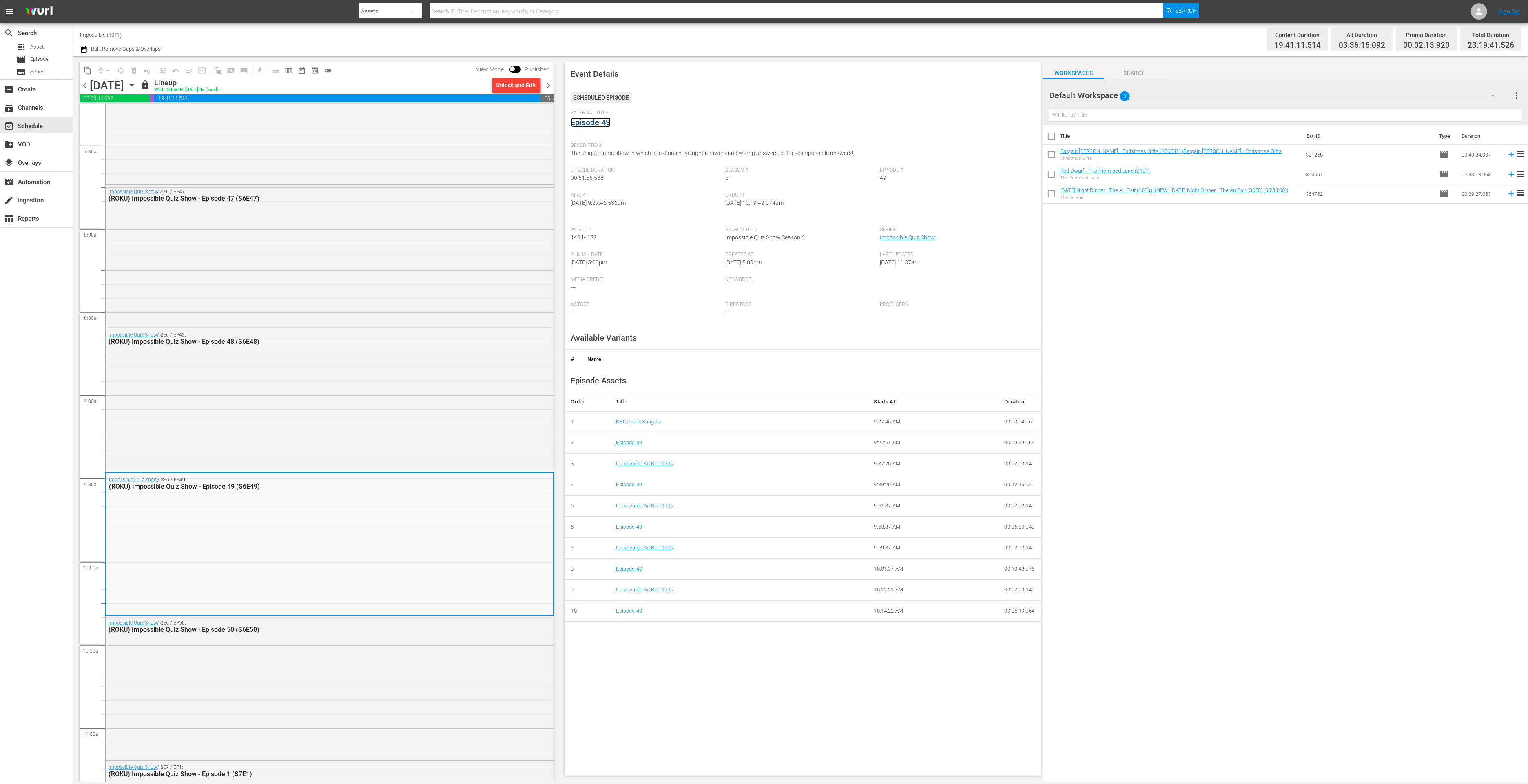
click at [587, 122] on link "Episode 49" at bounding box center [591, 122] width 40 height 10
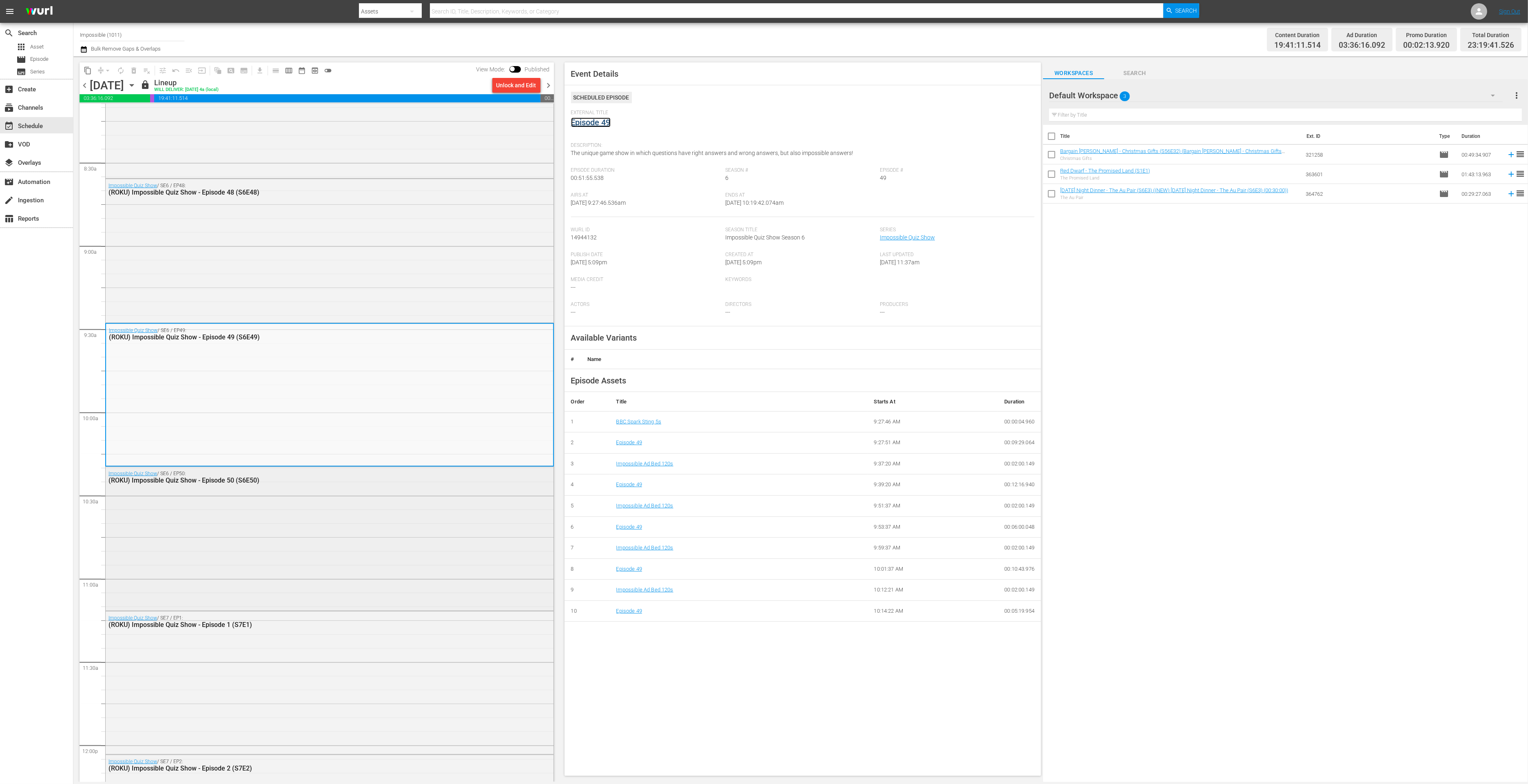
scroll to position [1493, 0]
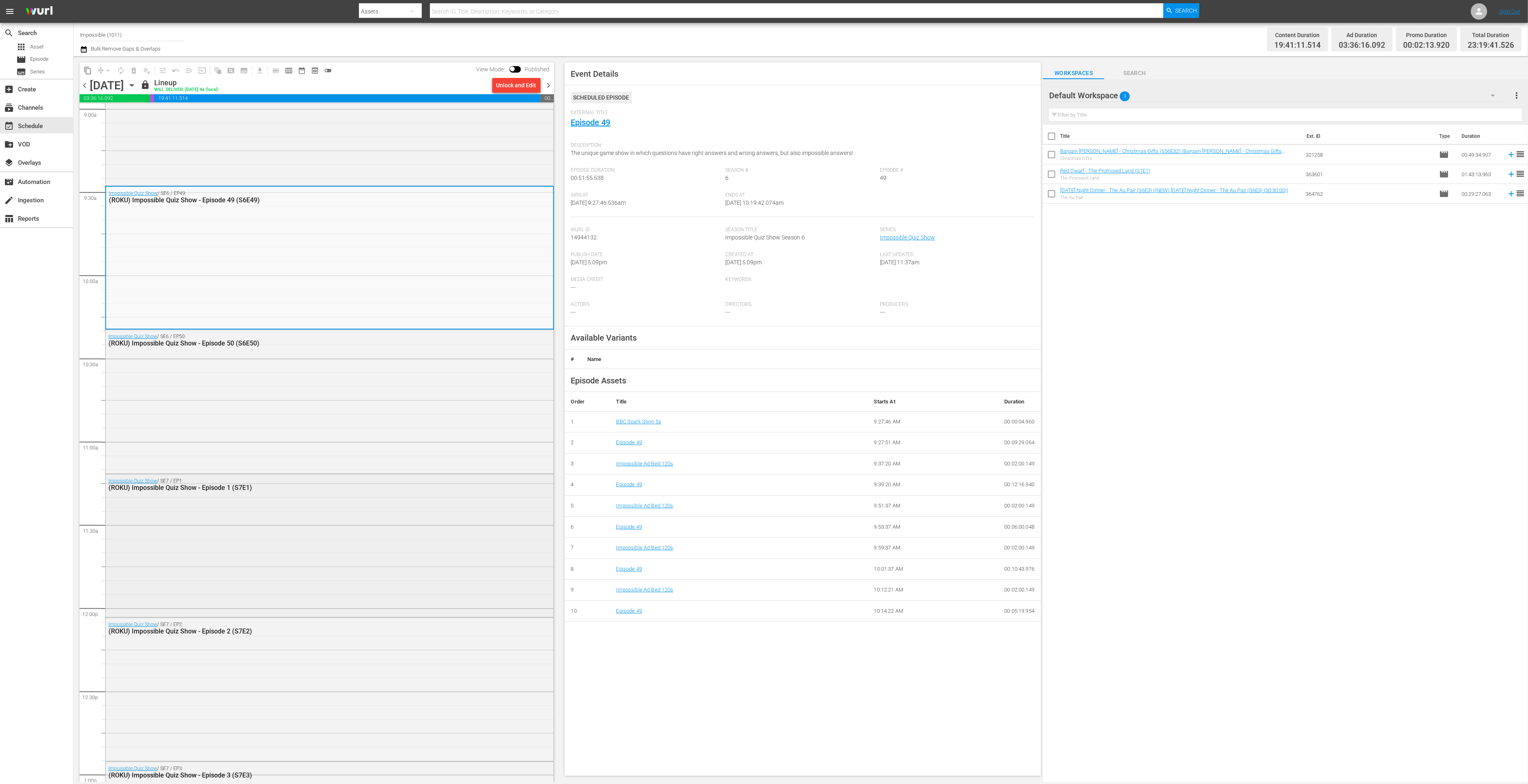
click at [404, 538] on div "Impossible Quiz Show / SE7 / EP1: (ROKU) Impossible Quiz Show - Episode 1 (S7E1)" at bounding box center [329, 545] width 448 height 142
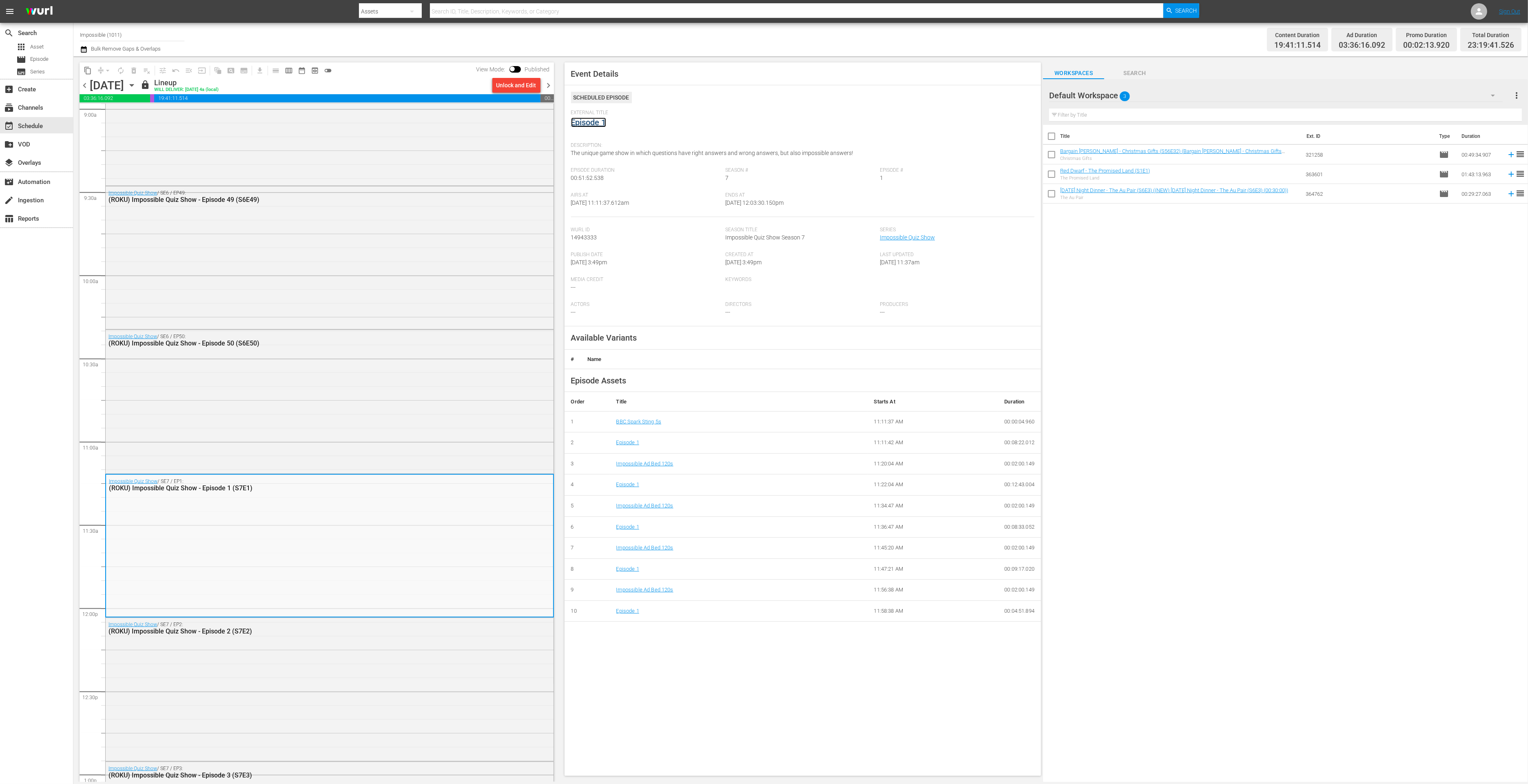
click at [595, 122] on link "Episode 1" at bounding box center [588, 122] width 35 height 10
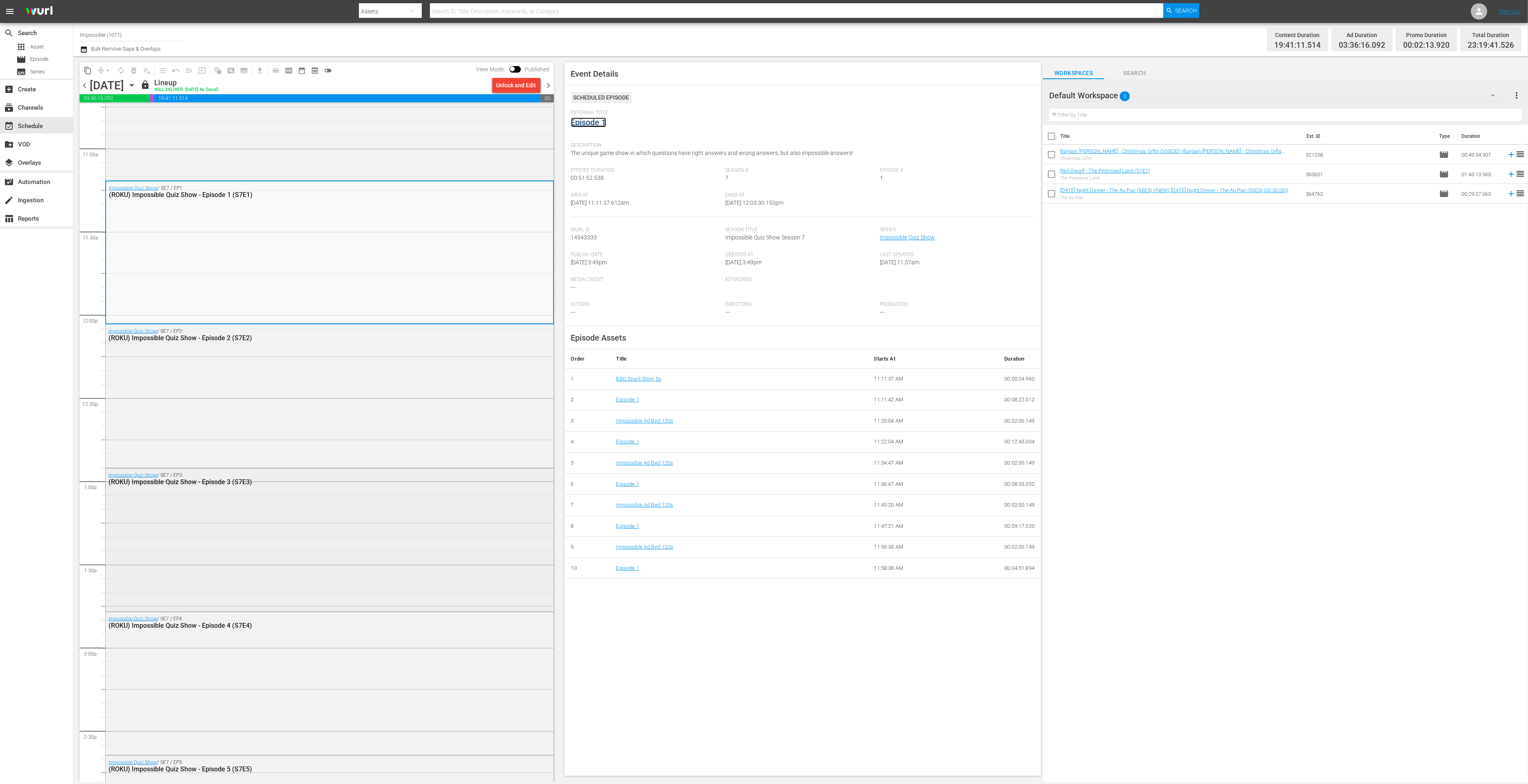
scroll to position [1797, 0]
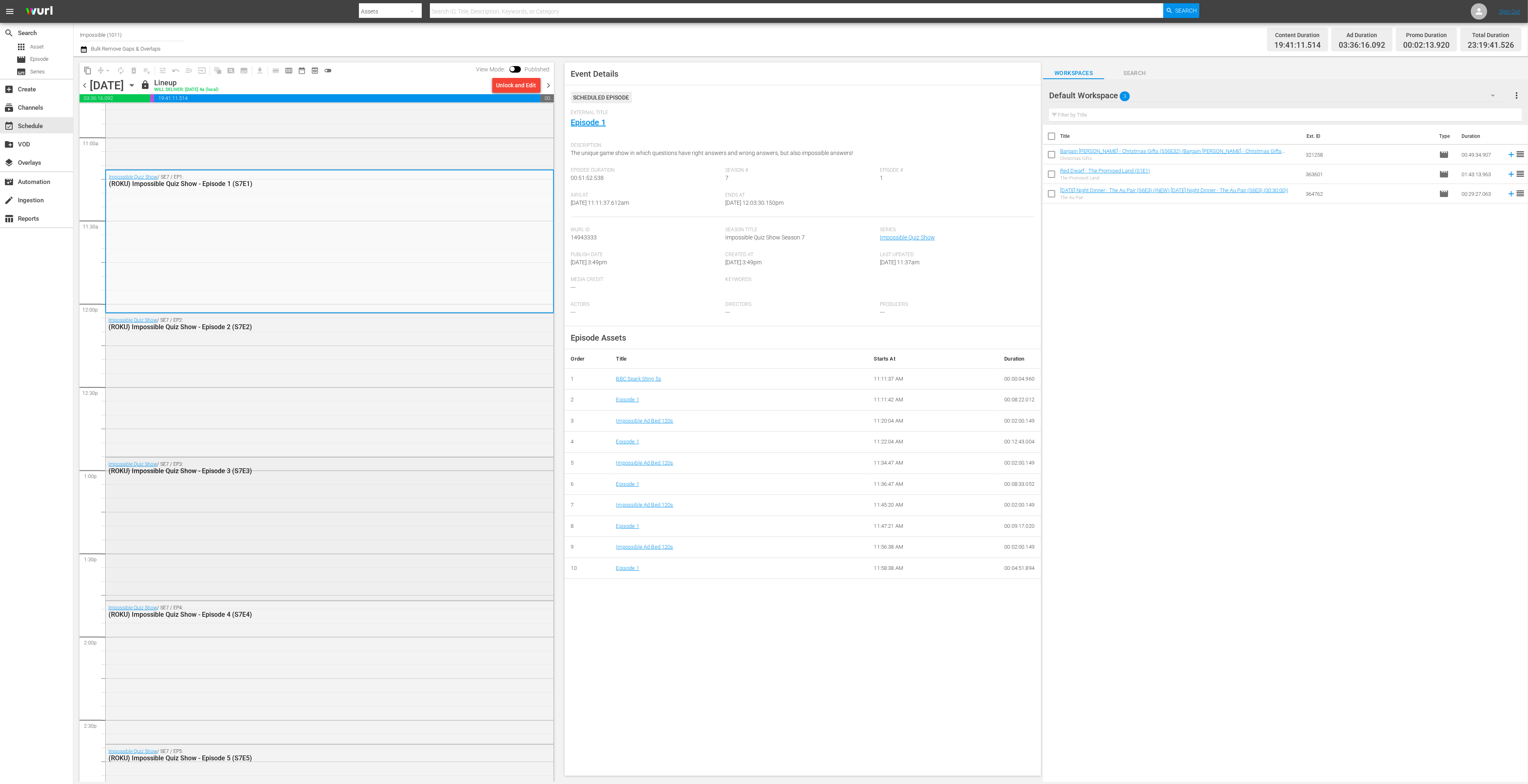
click at [345, 576] on div "Impossible Quiz Show / SE7 / EP3: (ROKU) Impossible Quiz Show - Episode 3 (S7E3)" at bounding box center [329, 528] width 448 height 141
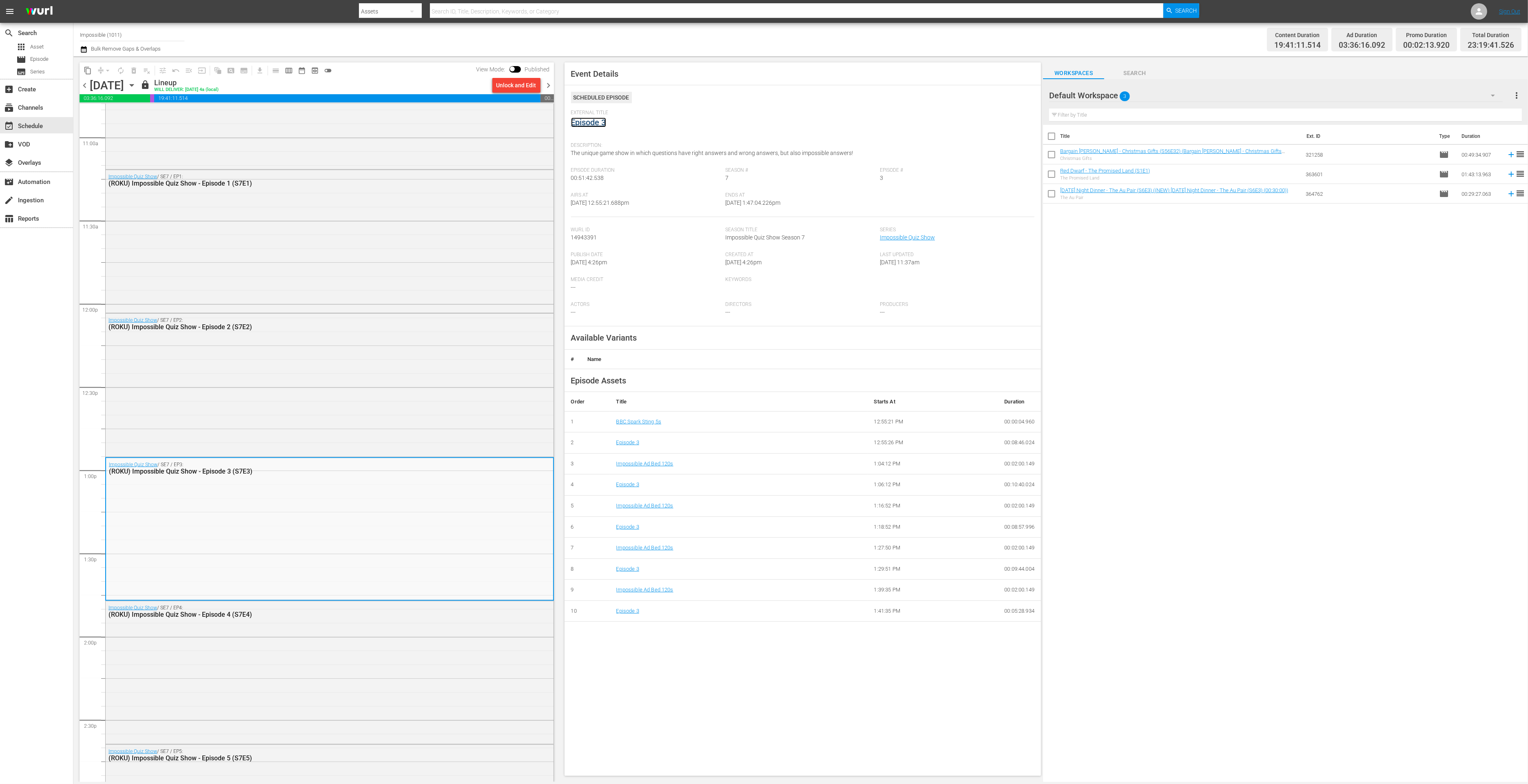
click at [590, 124] on link "Episode 3" at bounding box center [588, 122] width 35 height 10
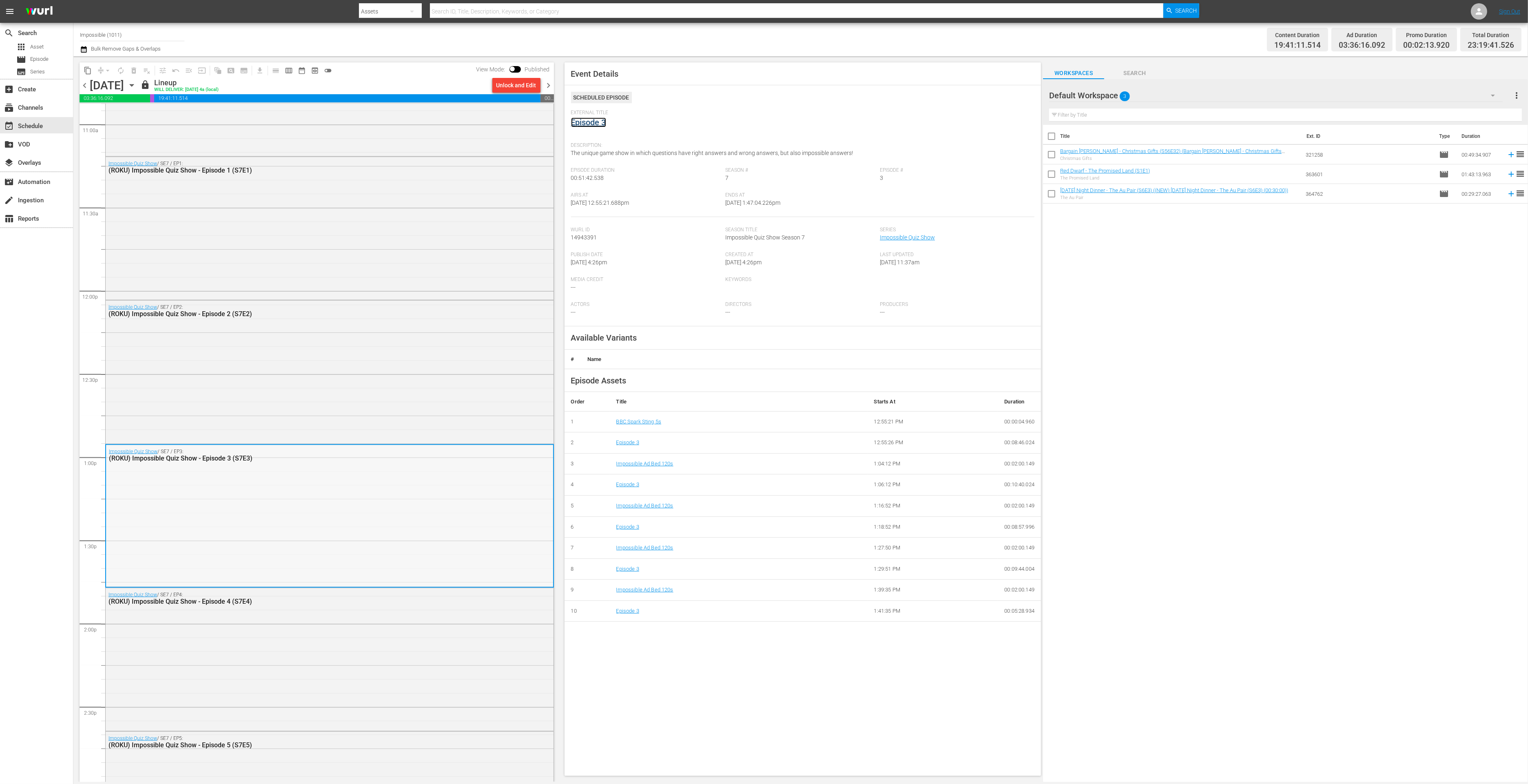
scroll to position [1996, 0]
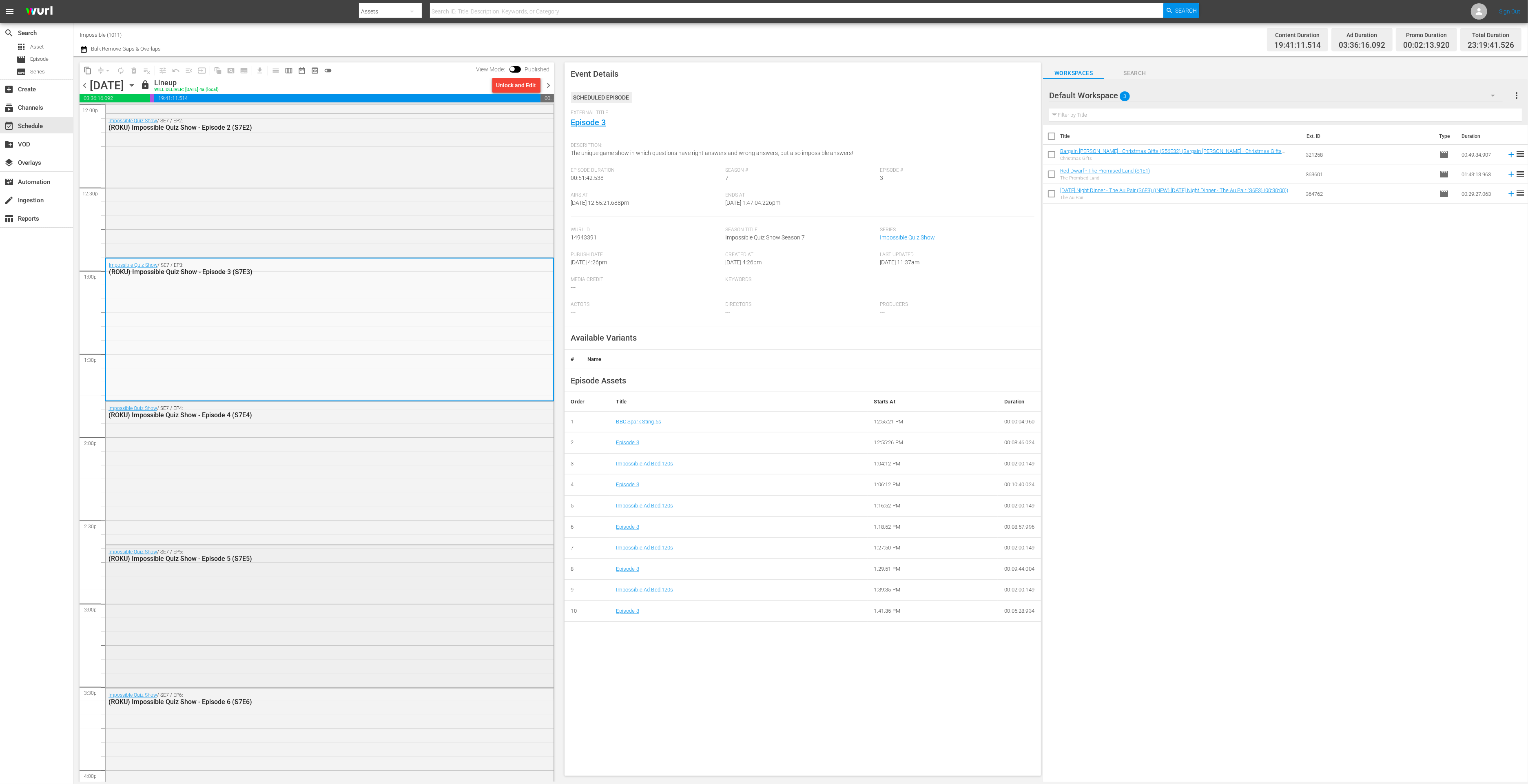
click at [386, 607] on div "Impossible Quiz Show / SE7 / EP5: (ROKU) Impossible Quiz Show - Episode 5 (S7E5)" at bounding box center [329, 615] width 448 height 141
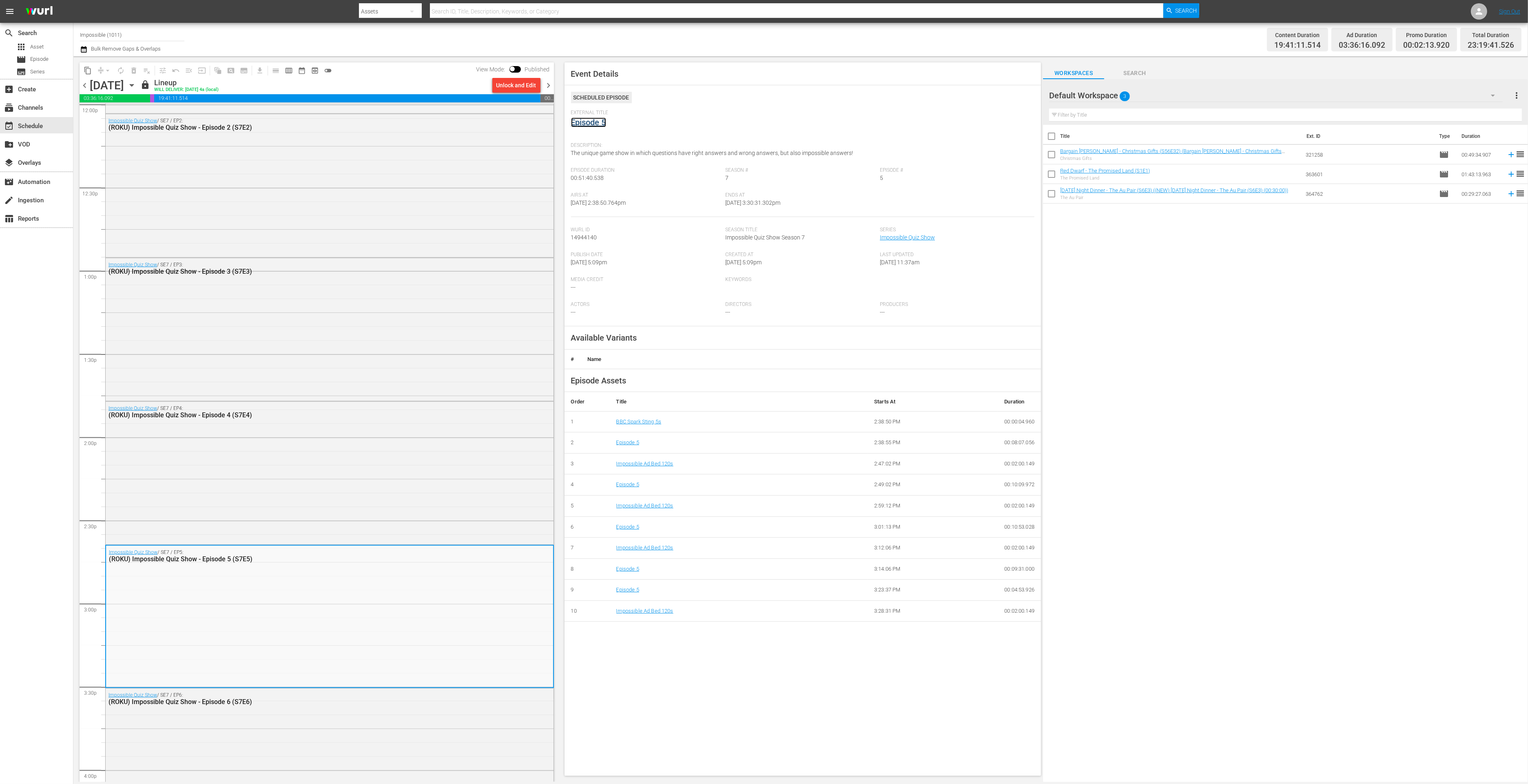
click at [592, 125] on link "Episode 5" at bounding box center [588, 122] width 35 height 10
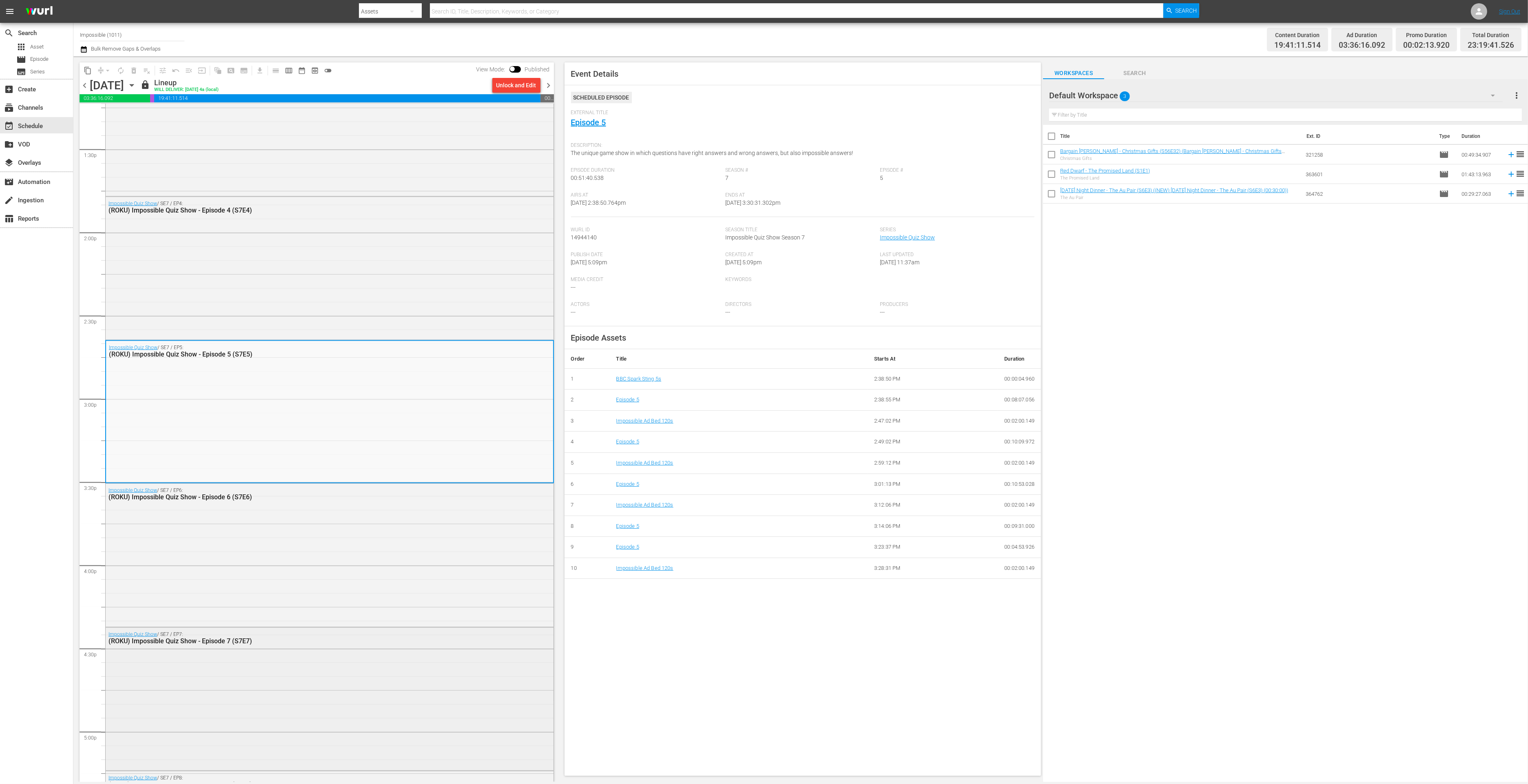
click at [406, 694] on div "Impossible Quiz Show / SE7 / EP7: (ROKU) Impossible Quiz Show - Episode 7 (S7E7)" at bounding box center [329, 698] width 448 height 141
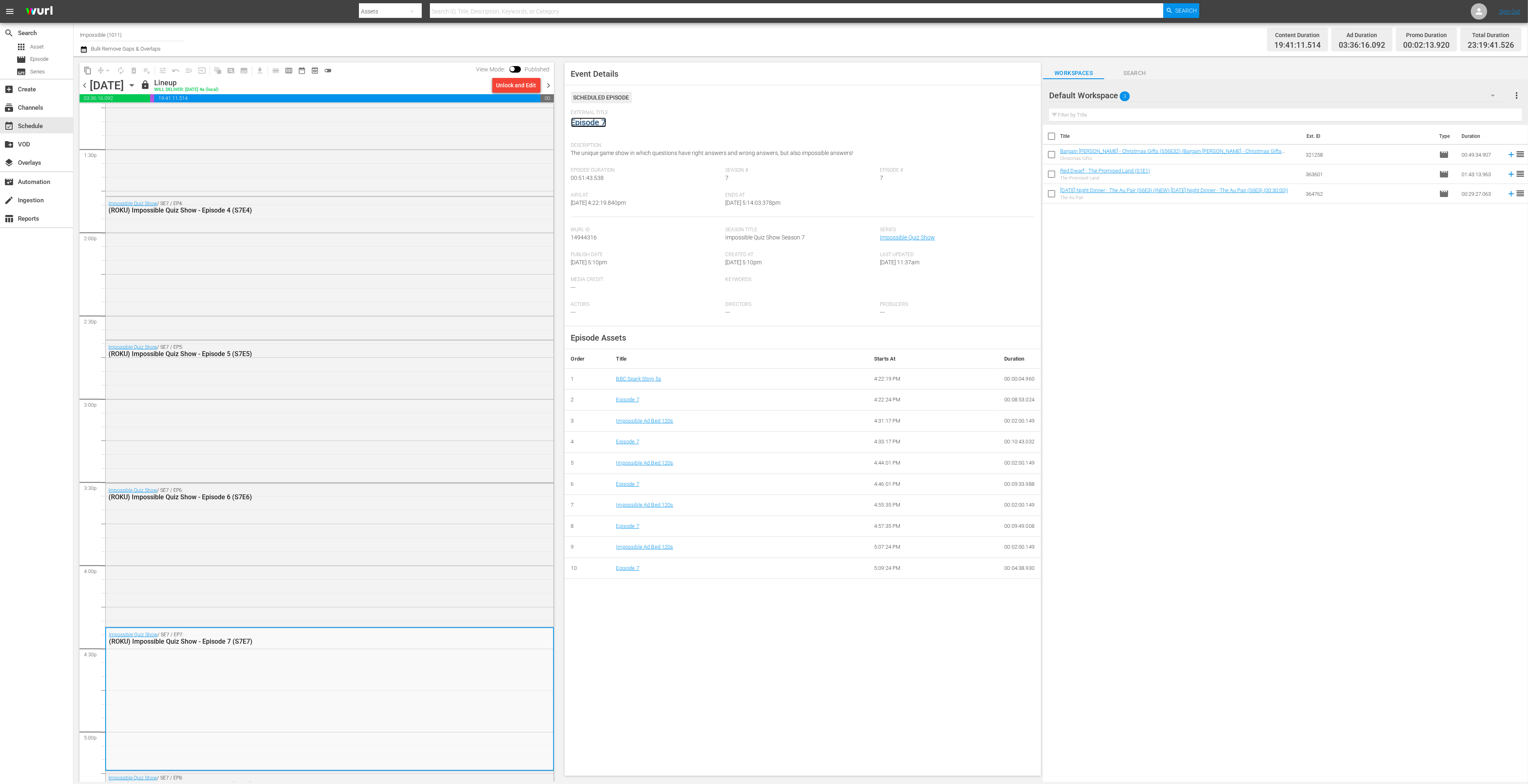
click at [590, 123] on link "Episode 7" at bounding box center [588, 122] width 35 height 10
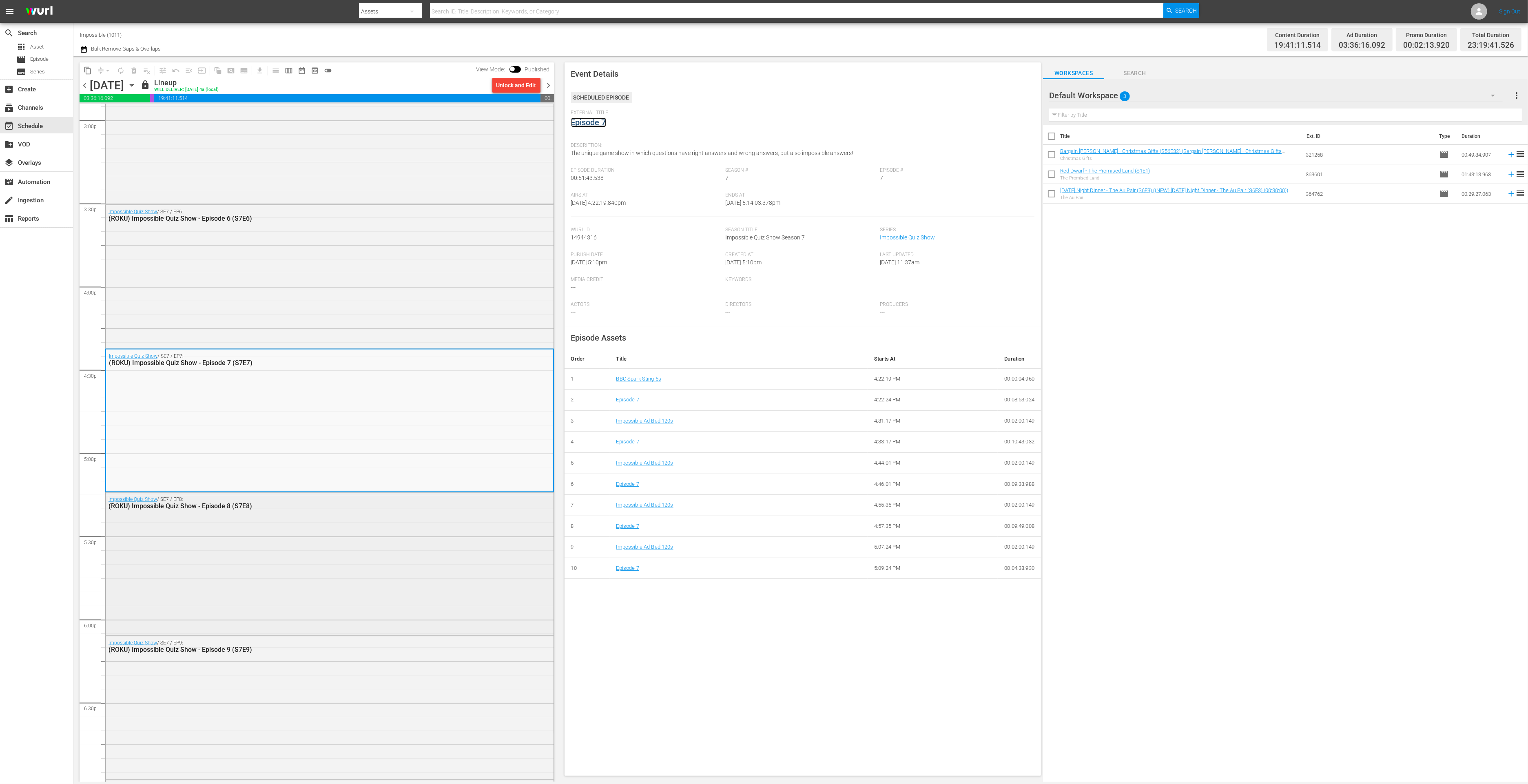
scroll to position [2631, 0]
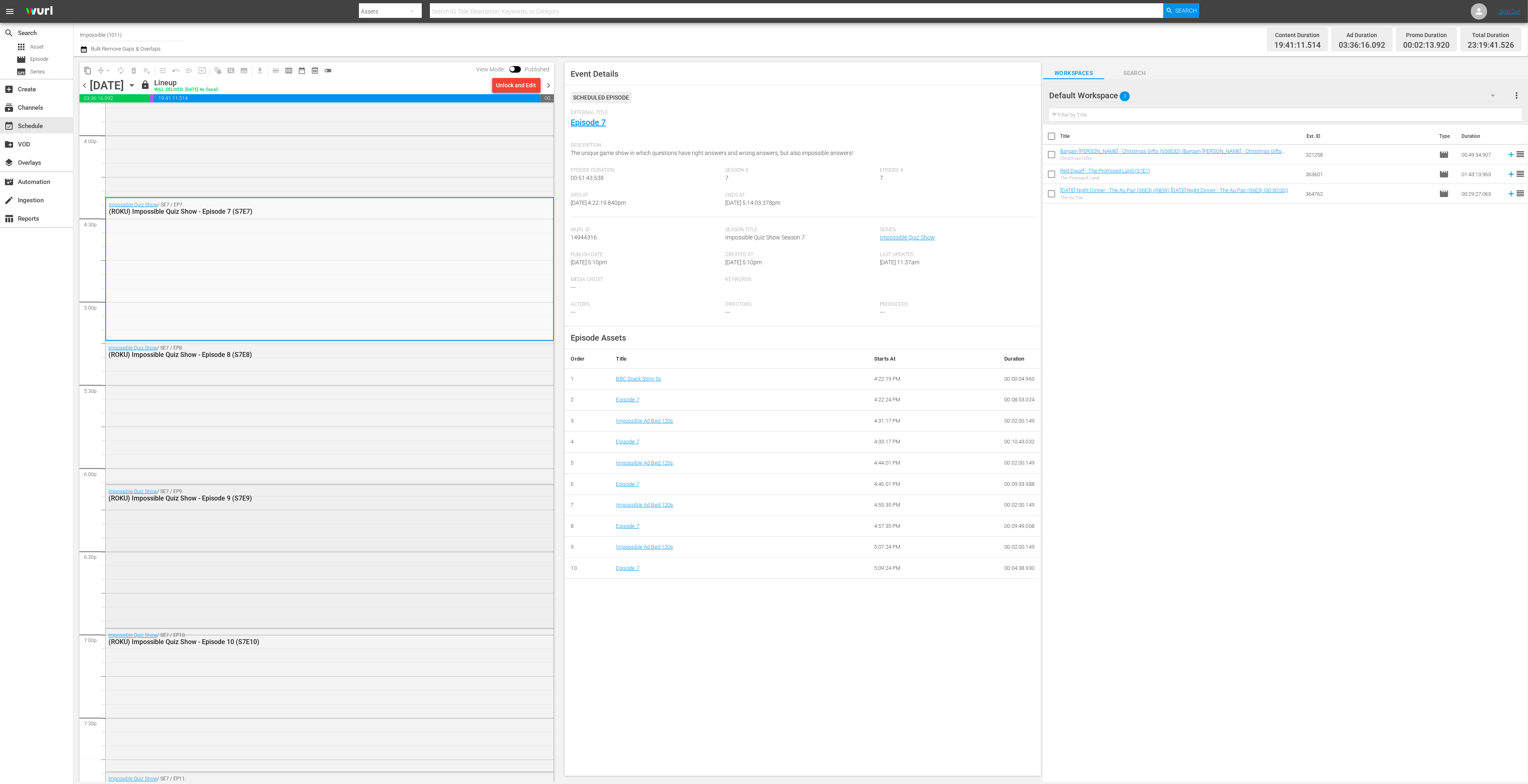
click at [338, 572] on div "Impossible Quiz Show / SE7 / EP9: (ROKU) Impossible Quiz Show - Episode 9 (S7E9)" at bounding box center [329, 556] width 448 height 141
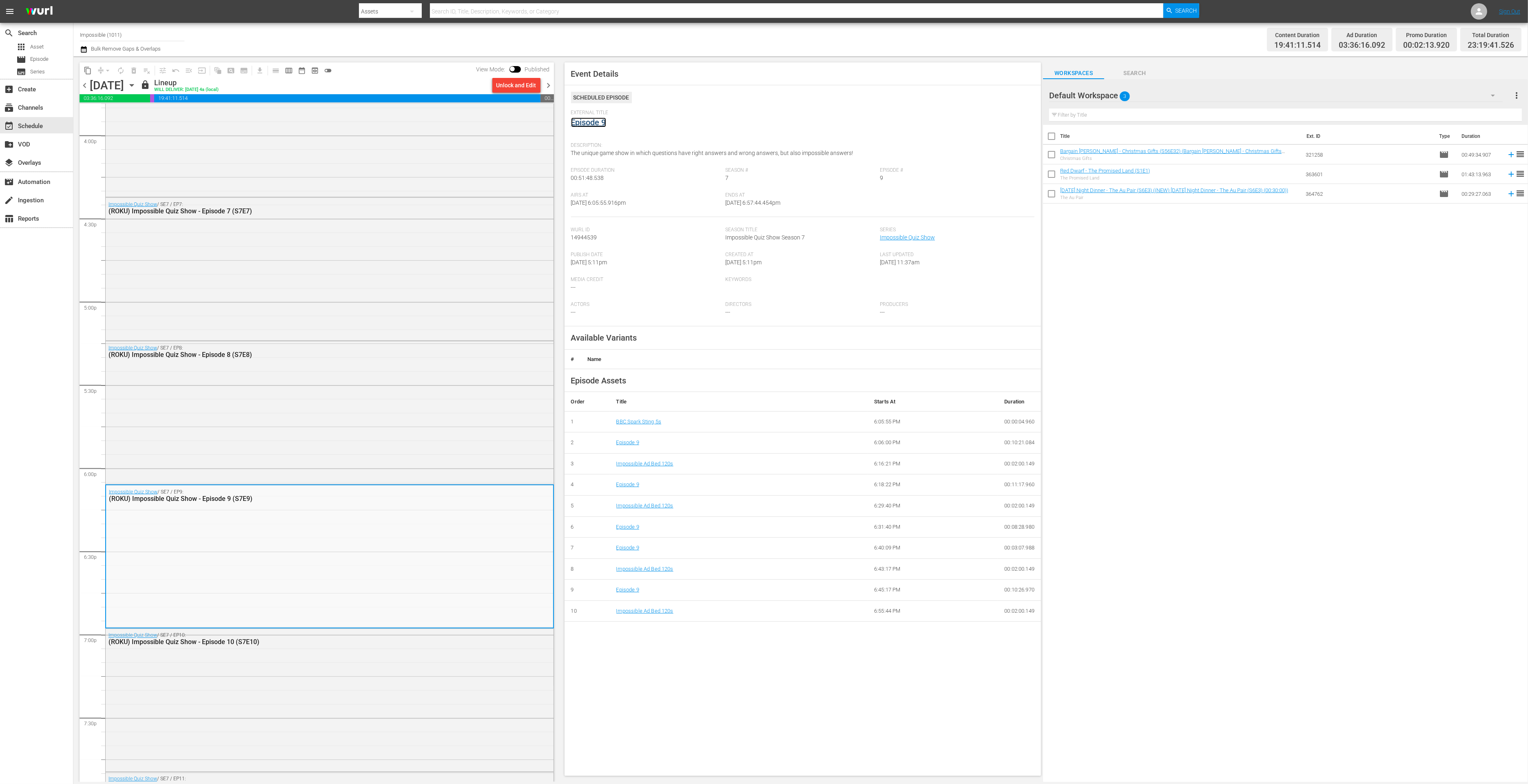
click at [590, 122] on link "Episode 9" at bounding box center [588, 122] width 35 height 10
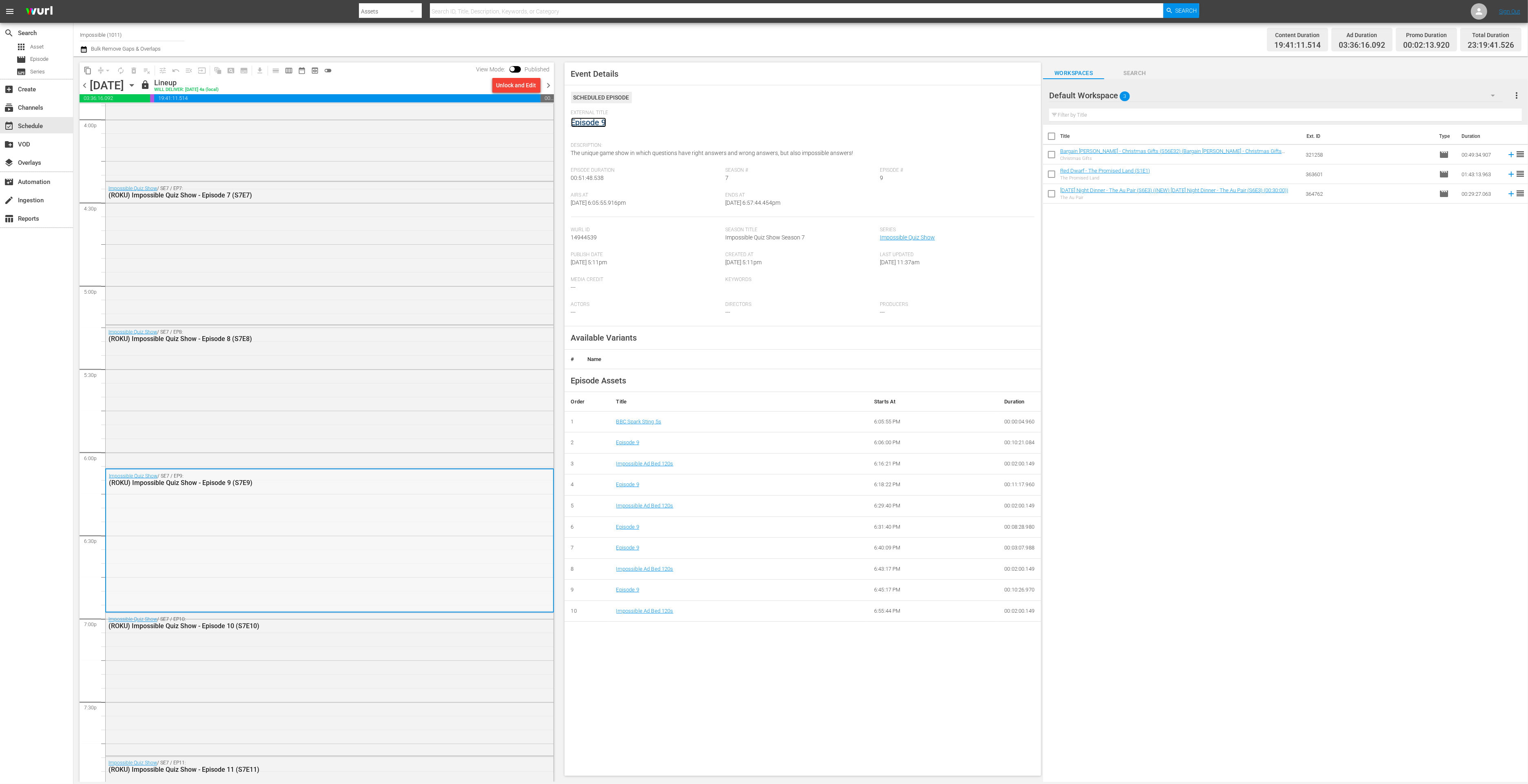
scroll to position [2800, 0]
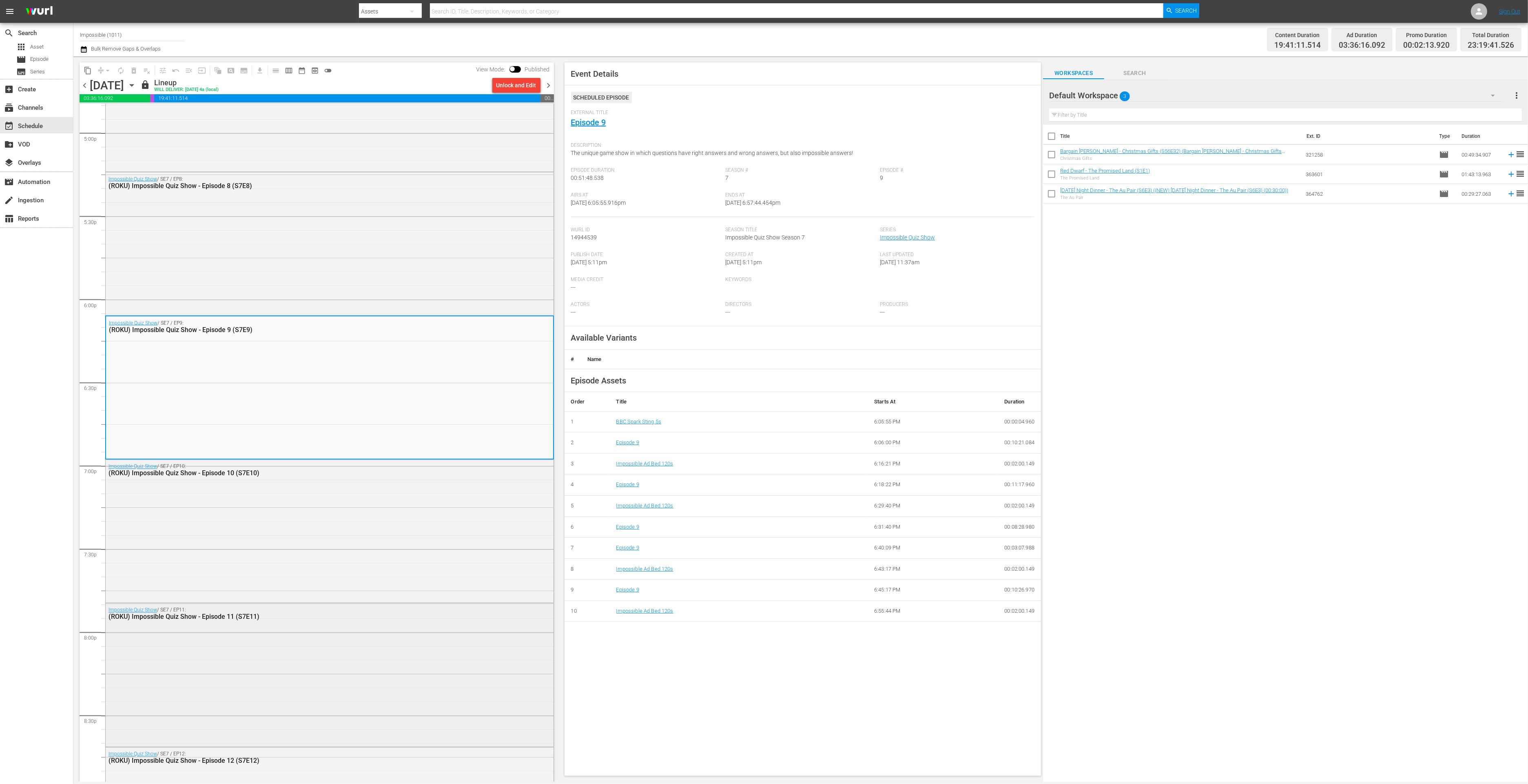
click at [355, 620] on div "(ROKU) Impossible Quiz Show - Episode 11 (S7E11)" at bounding box center [307, 617] width 397 height 8
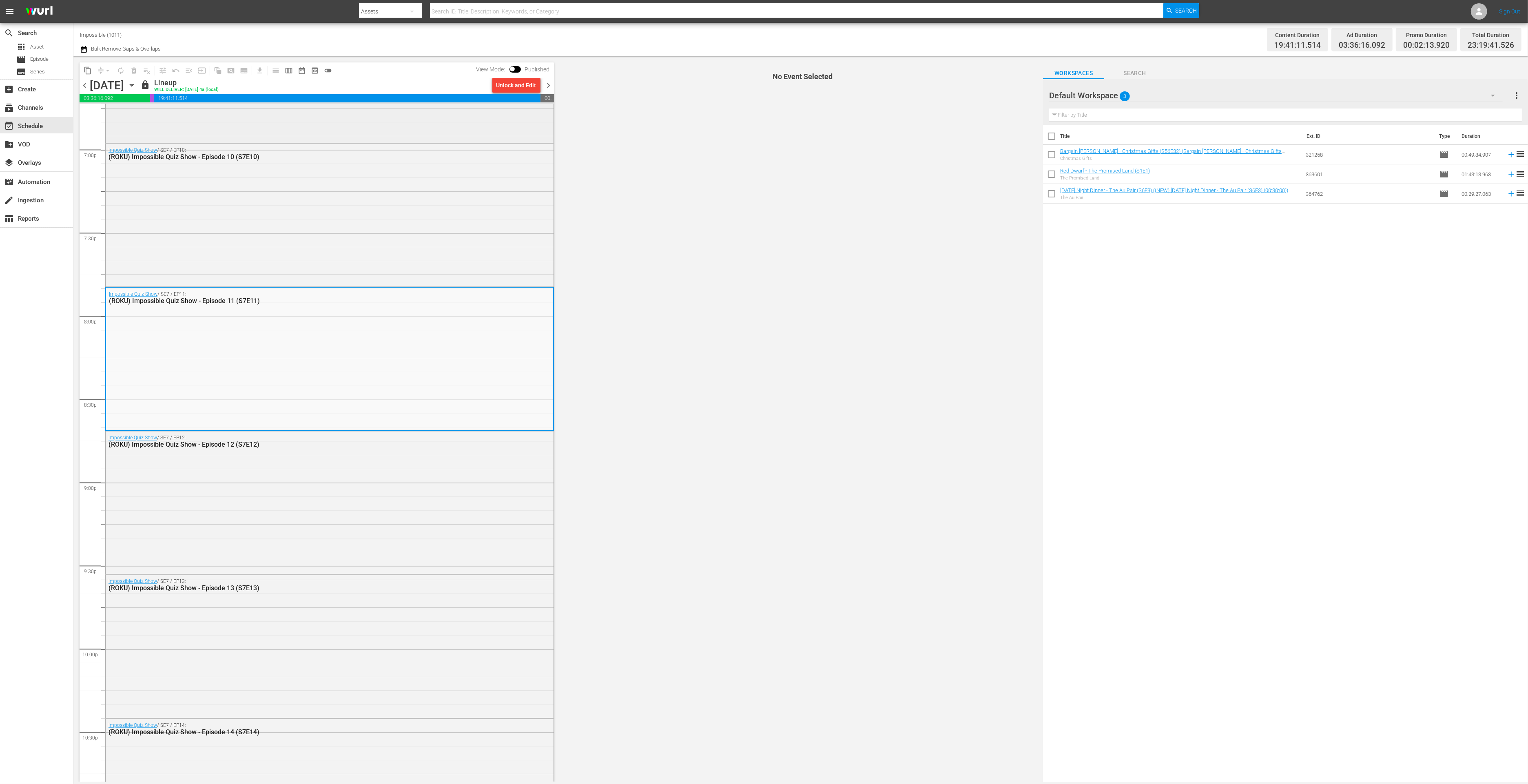
scroll to position [3122, 0]
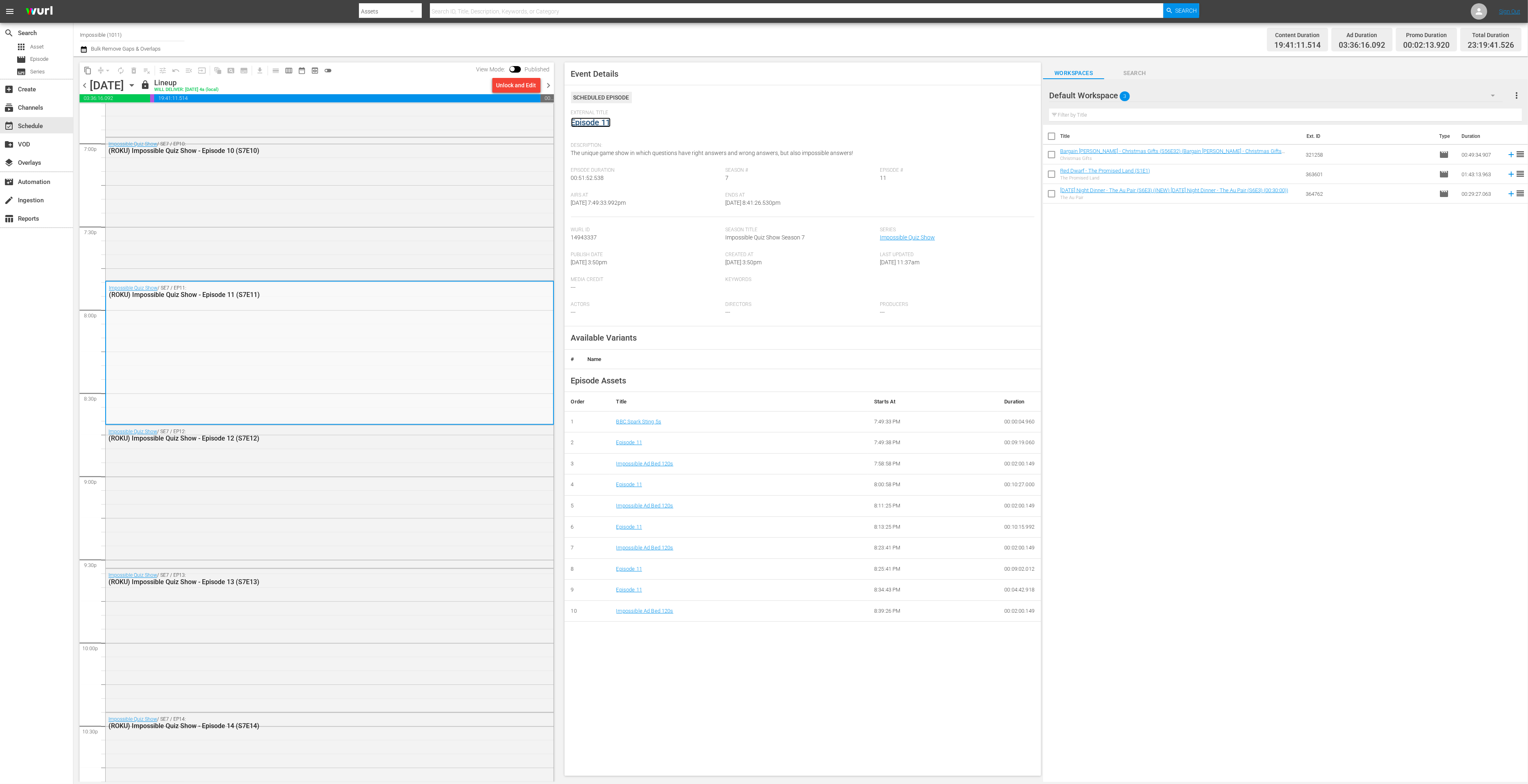
click at [600, 120] on link "Episode 11" at bounding box center [591, 122] width 40 height 10
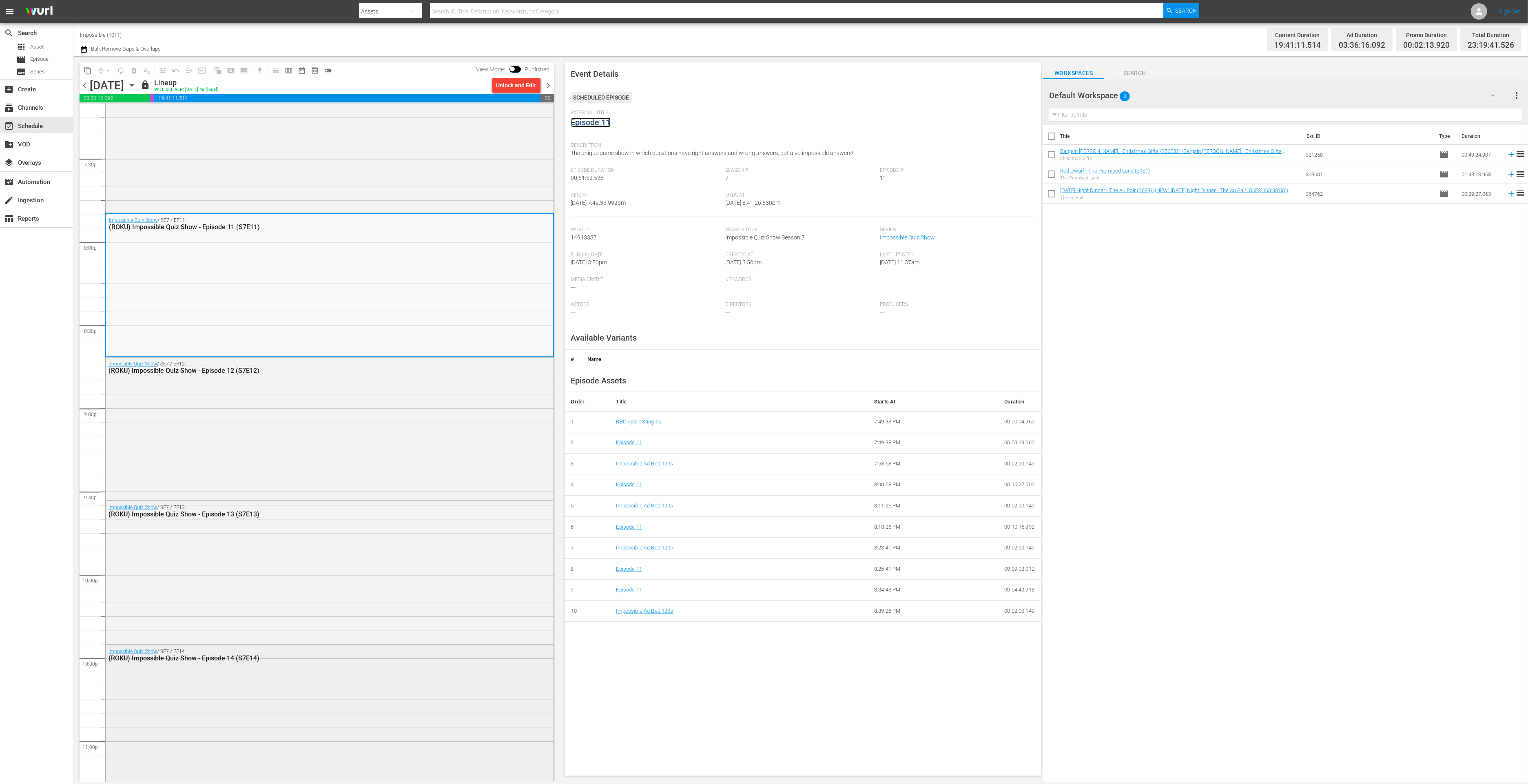
scroll to position [3210, 0]
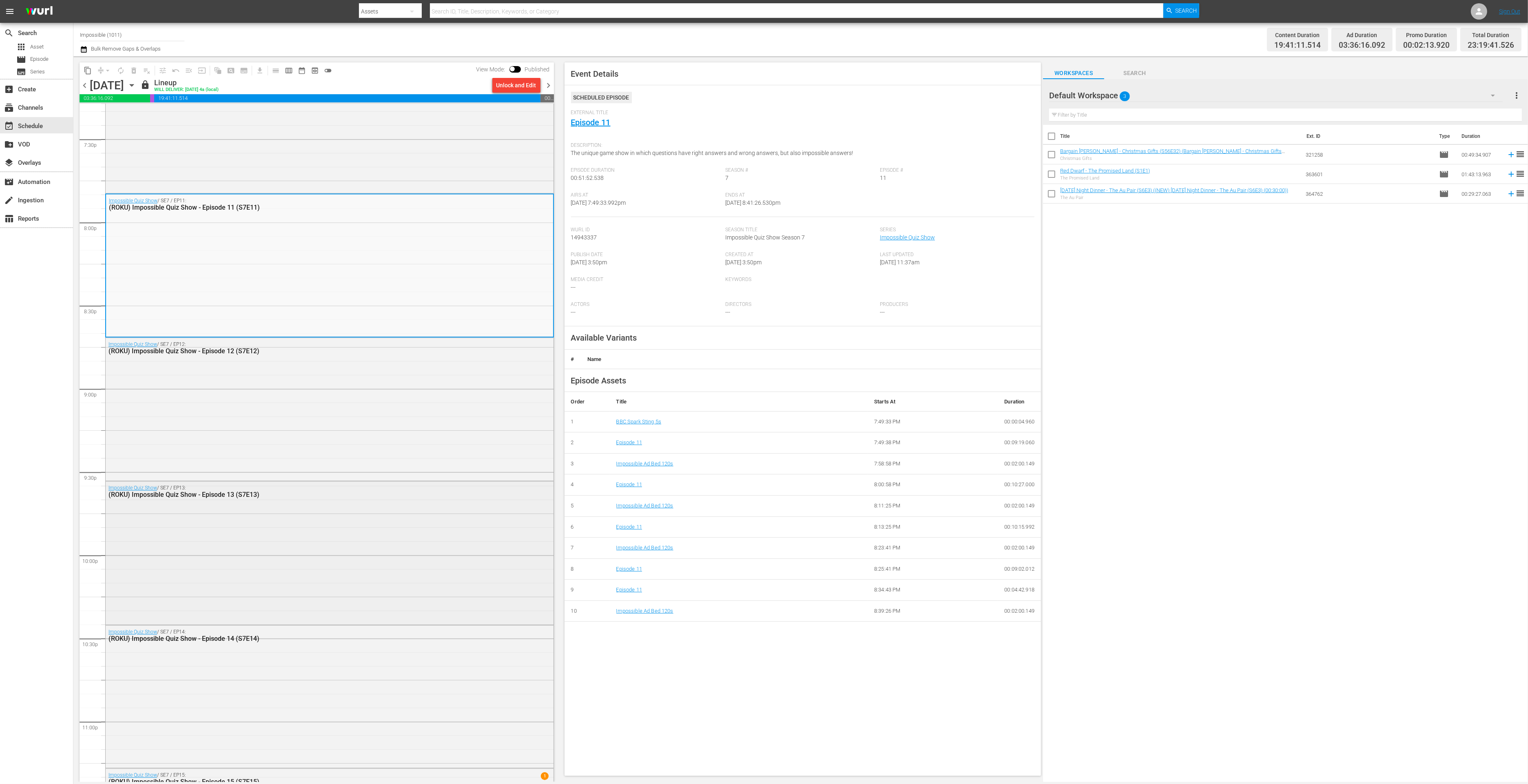
click at [356, 570] on div "Impossible Quiz Show / SE7 / EP13: (ROKU) Impossible Quiz Show - Episode 13 (S7…" at bounding box center [329, 552] width 448 height 142
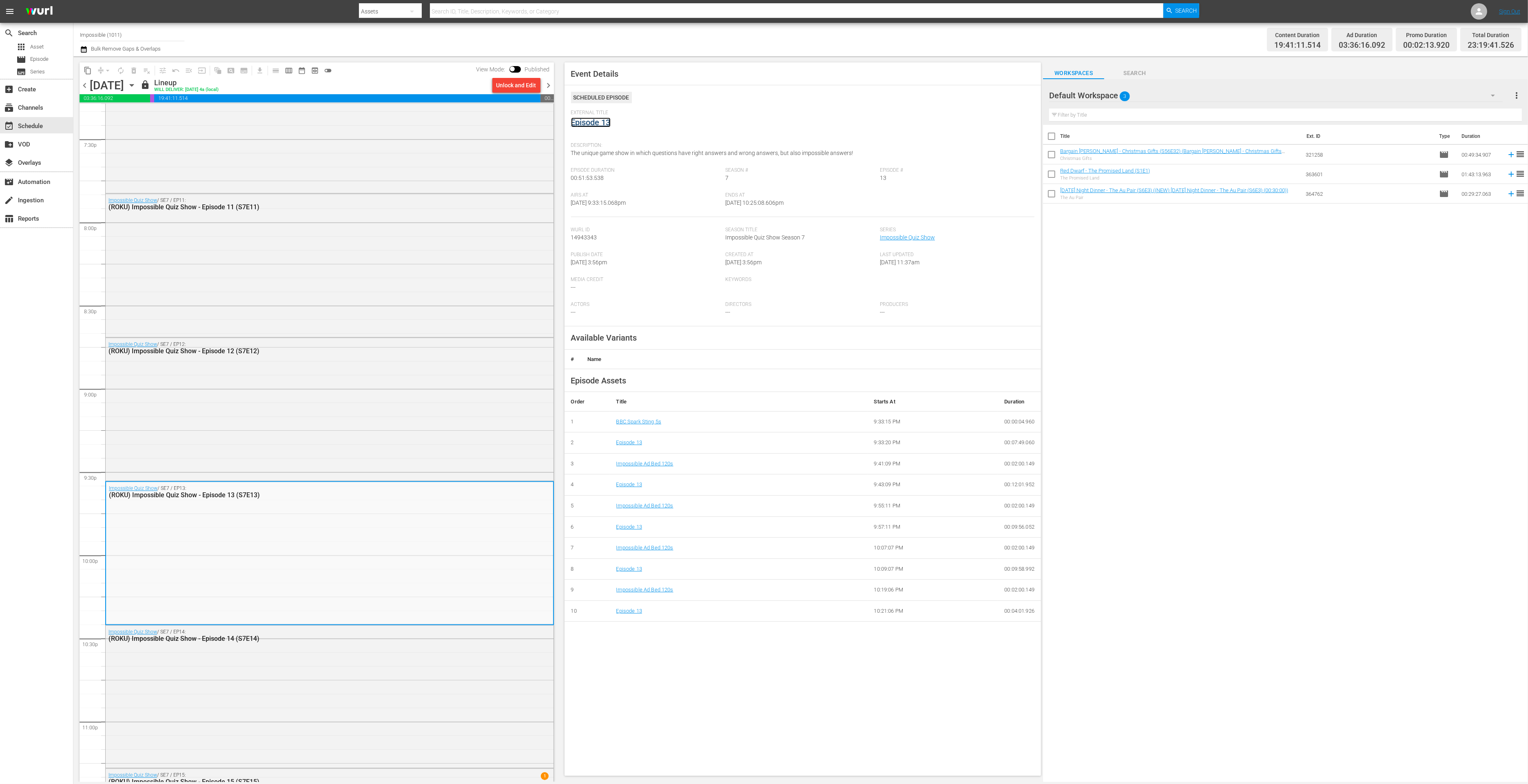
click at [596, 123] on link "Episode 13" at bounding box center [591, 122] width 40 height 10
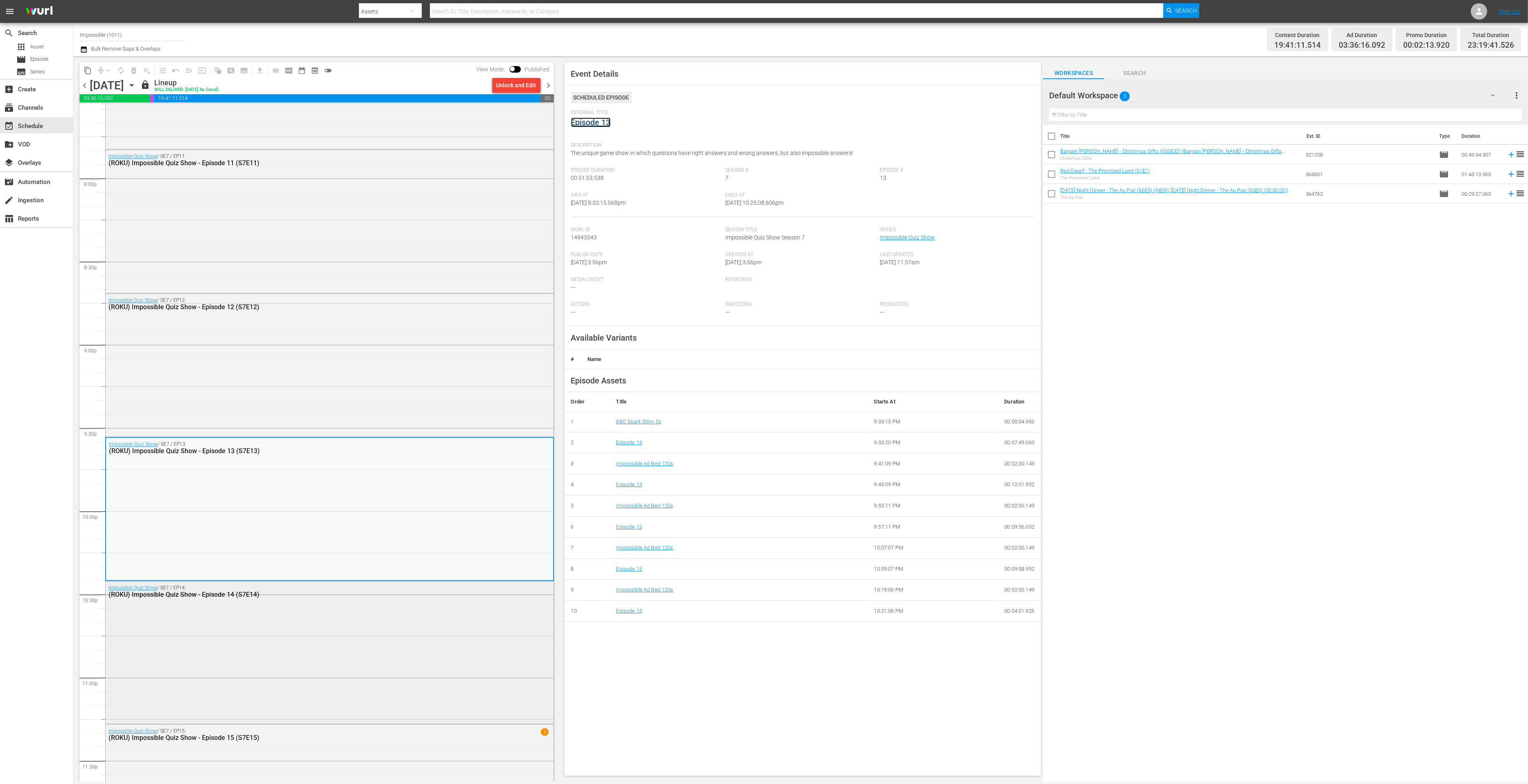
scroll to position [3338, 0]
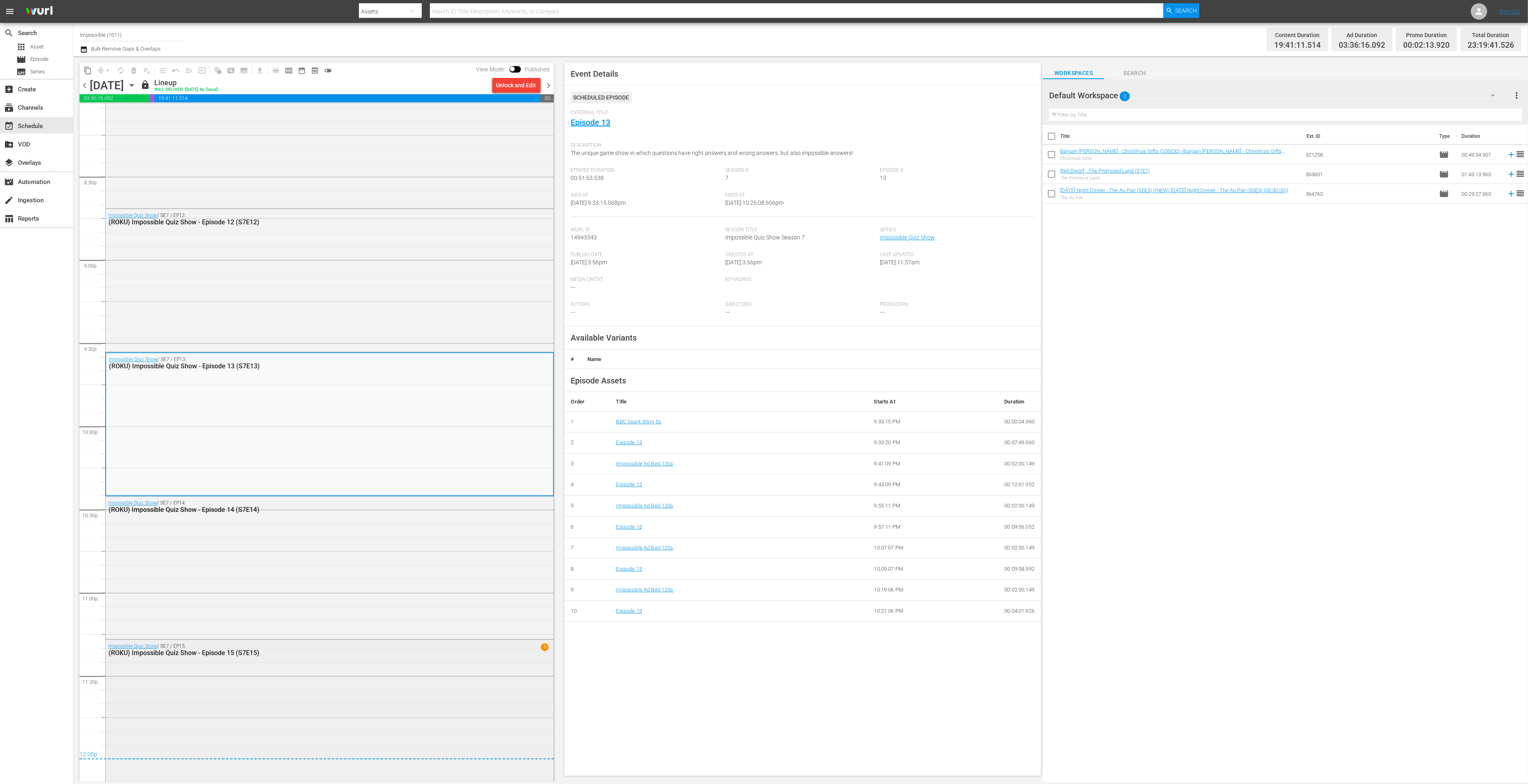
click at [309, 676] on div "Impossible Quiz Show / SE7 / EP15: (ROKU) Impossible Quiz Show - Episode 15 (S7…" at bounding box center [329, 710] width 448 height 141
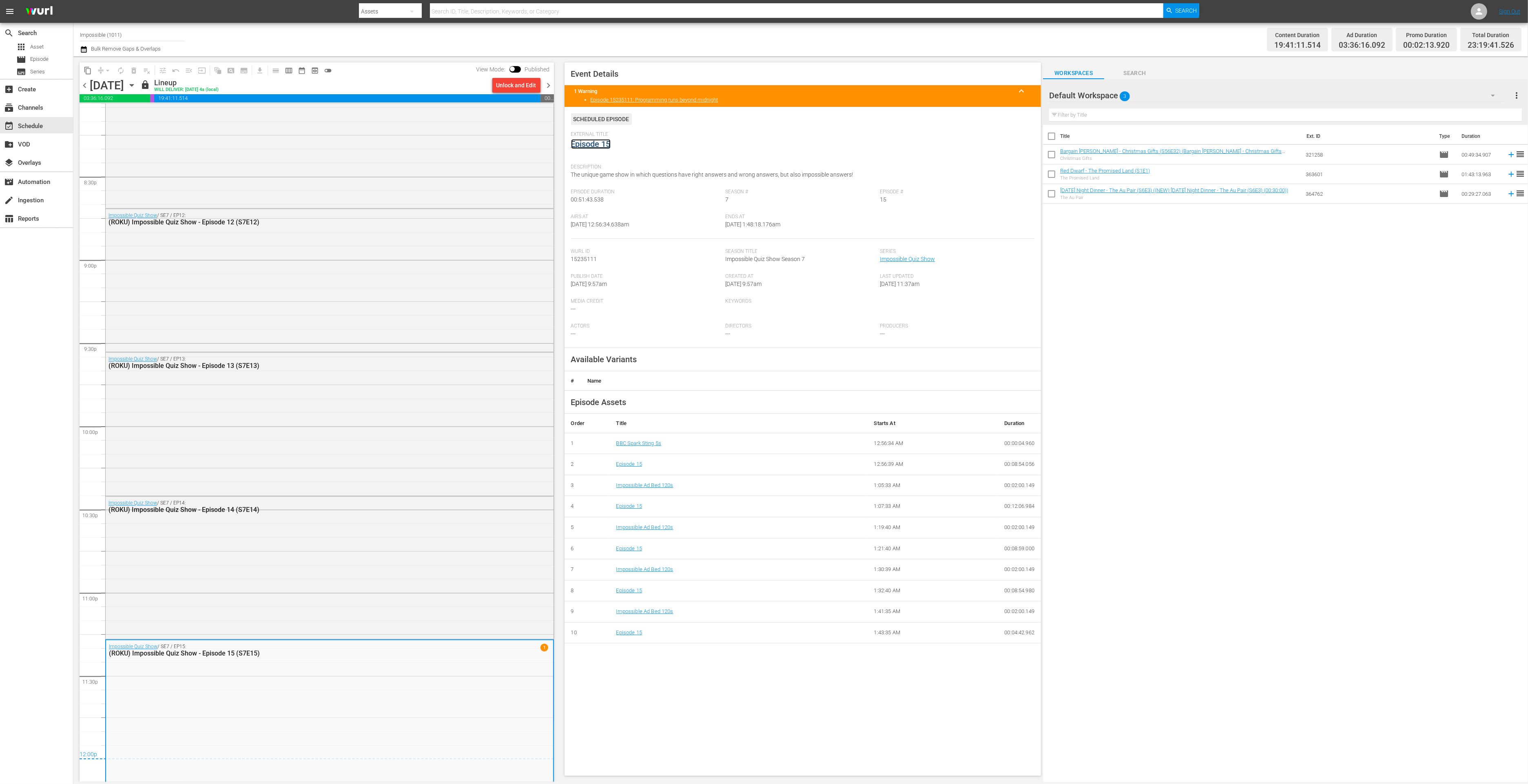
click at [592, 143] on link "Episode 15" at bounding box center [591, 144] width 40 height 10
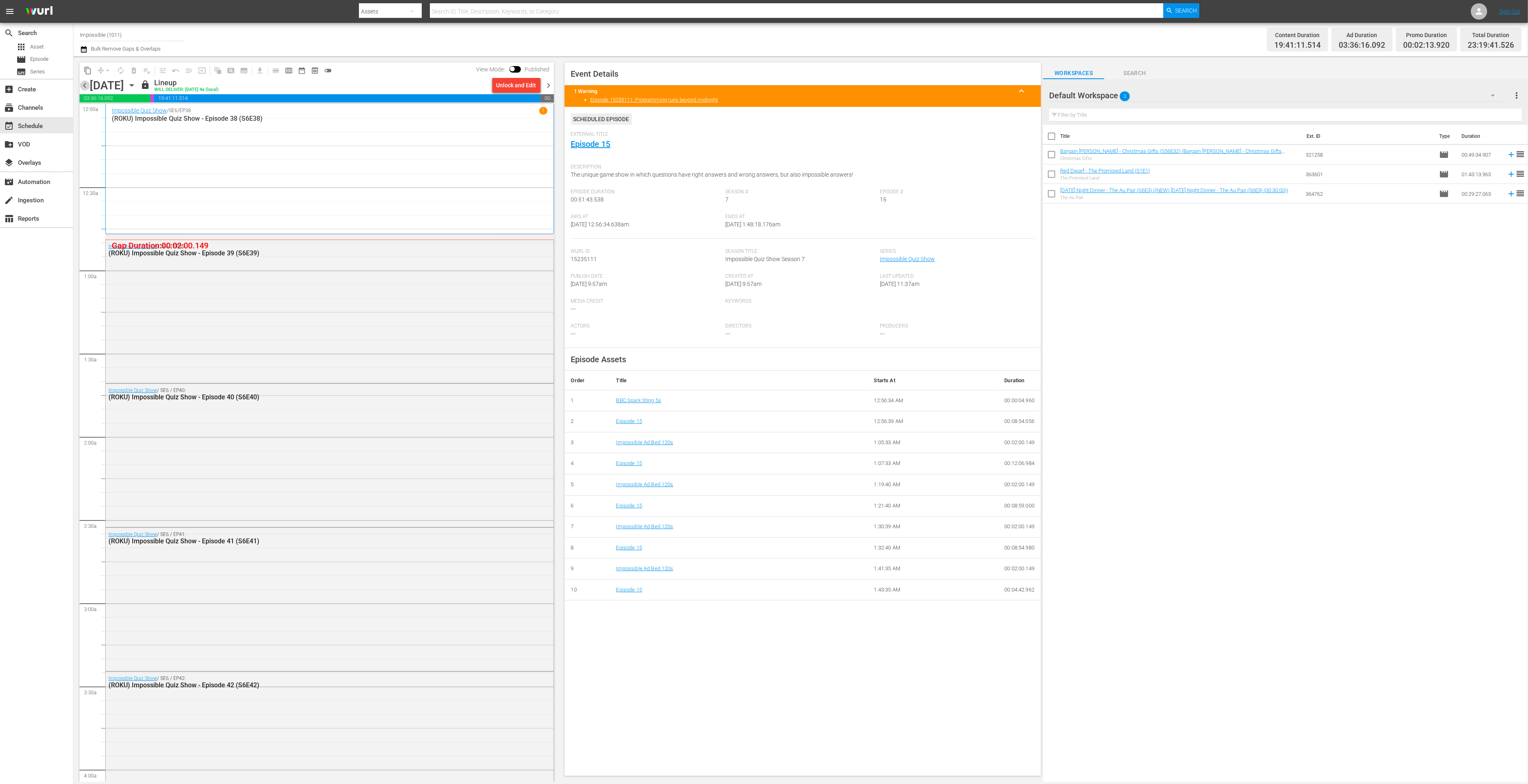
click at [85, 87] on span "chevron_left" at bounding box center [84, 85] width 10 height 10
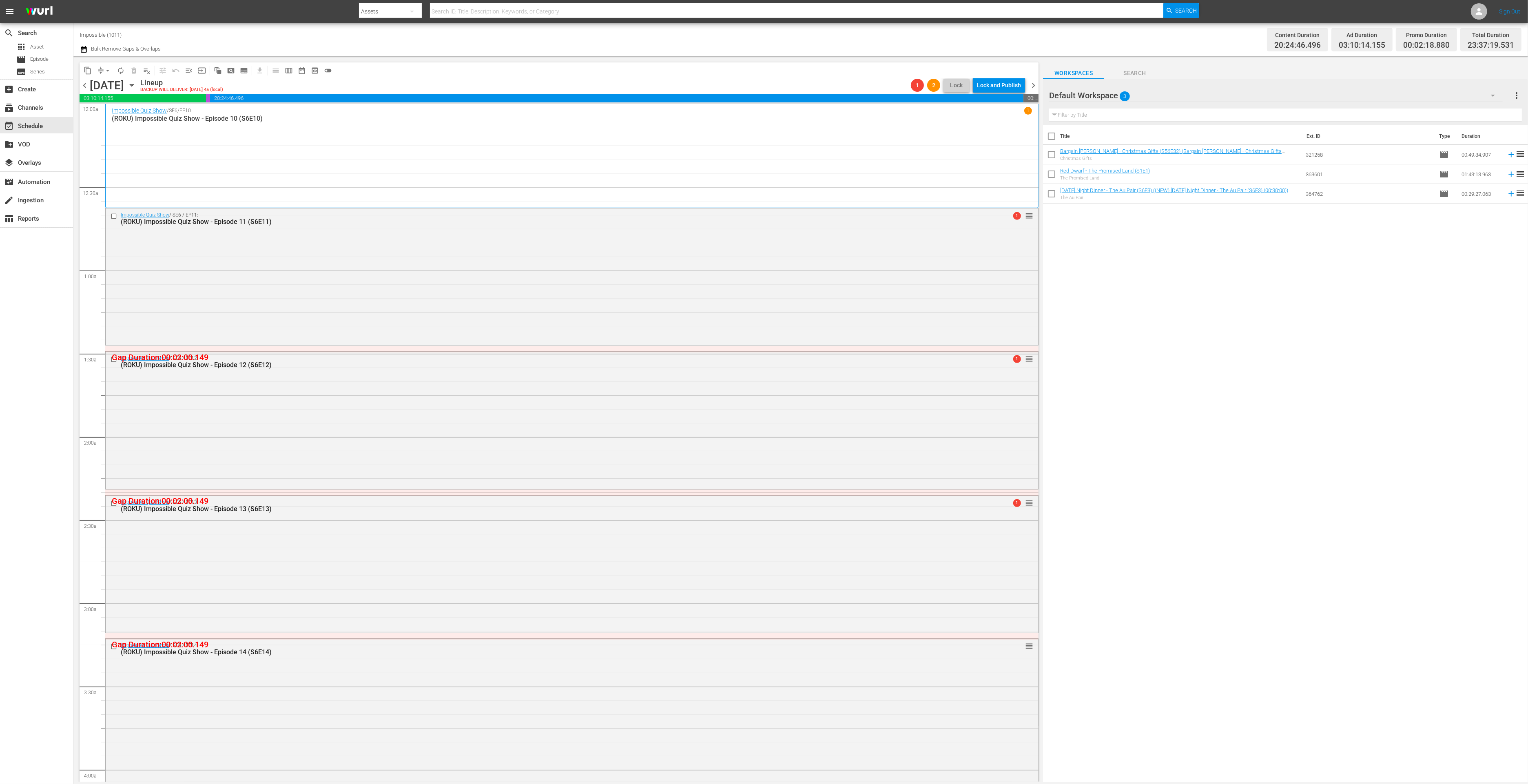
scroll to position [3, 0]
click at [1031, 80] on span "chevron_right" at bounding box center [1033, 85] width 10 height 10
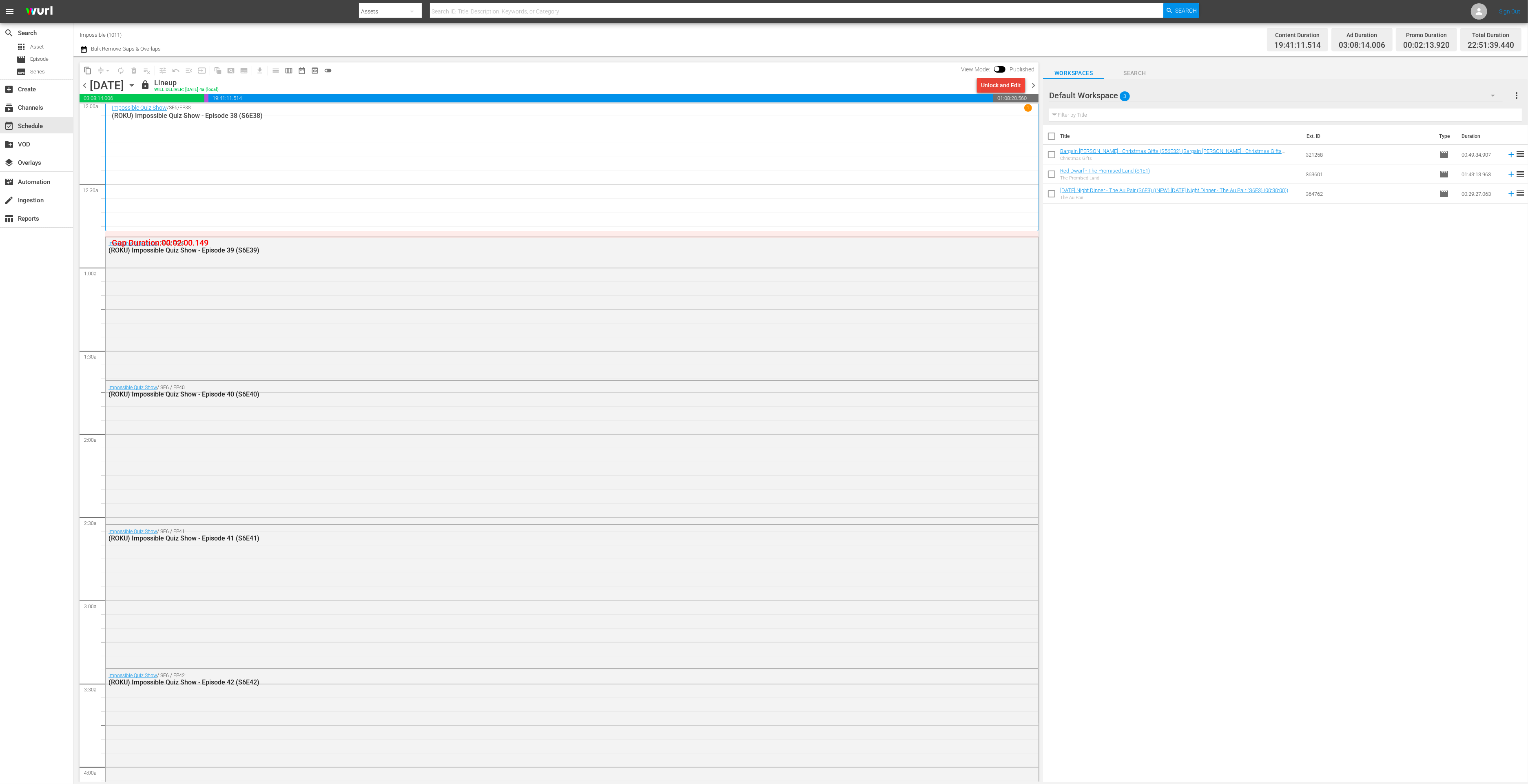
click at [1011, 90] on div "Unlock and Edit" at bounding box center [1001, 85] width 40 height 15
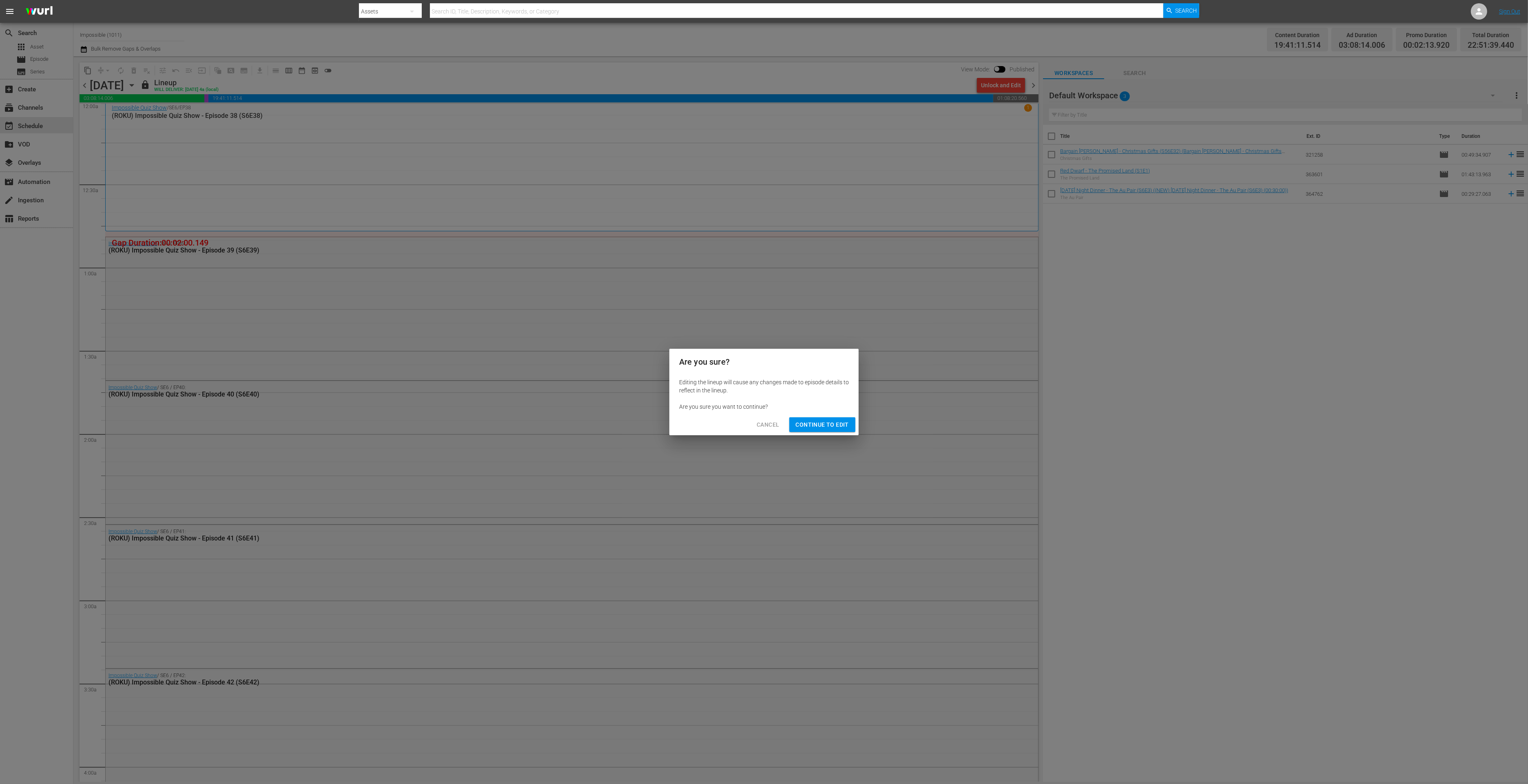
click at [829, 422] on span "Continue to Edit" at bounding box center [822, 425] width 53 height 10
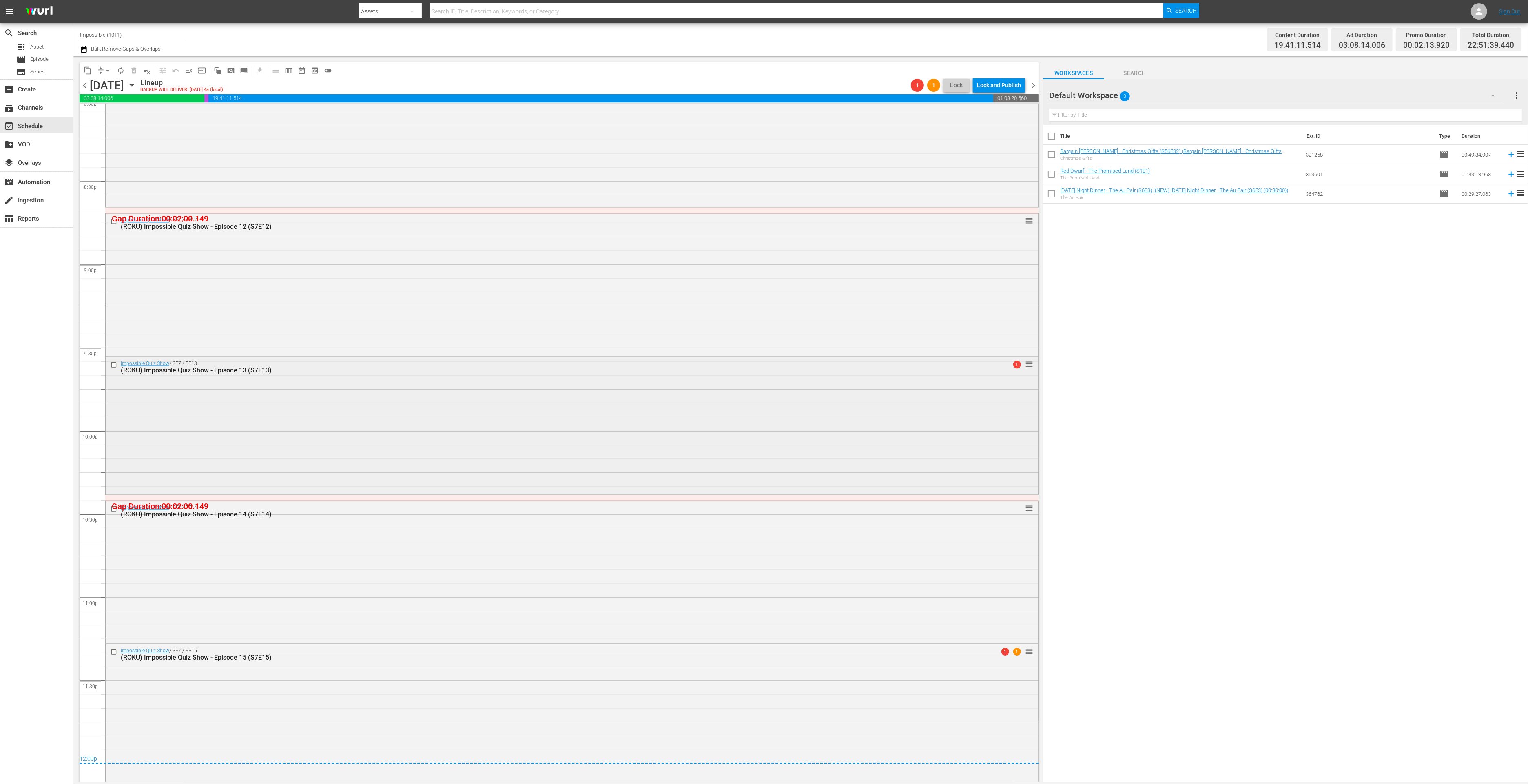
scroll to position [3333, 0]
click at [1034, 82] on span "chevron_right" at bounding box center [1033, 85] width 10 height 10
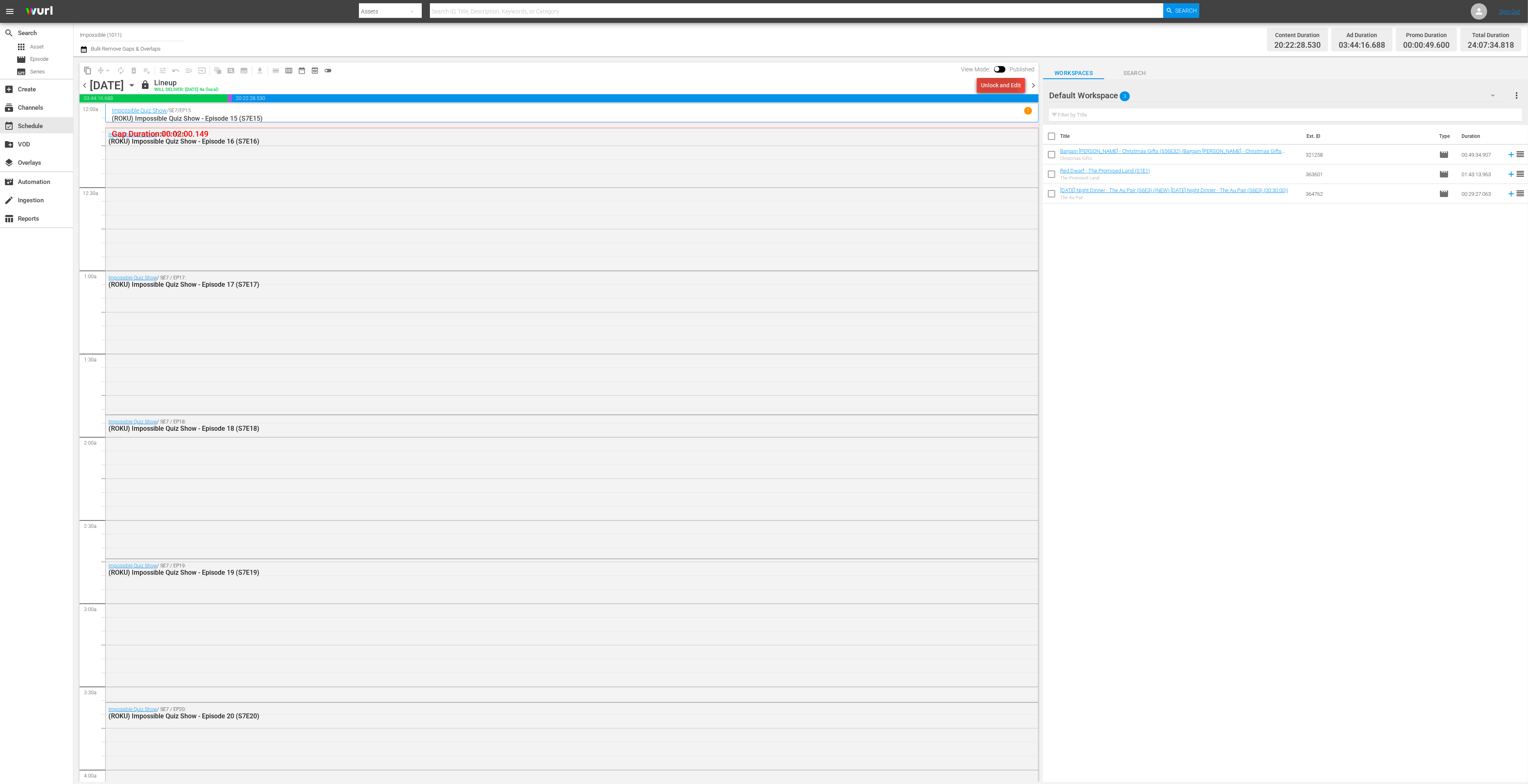
click at [985, 84] on div "Unlock and Edit" at bounding box center [1001, 85] width 40 height 15
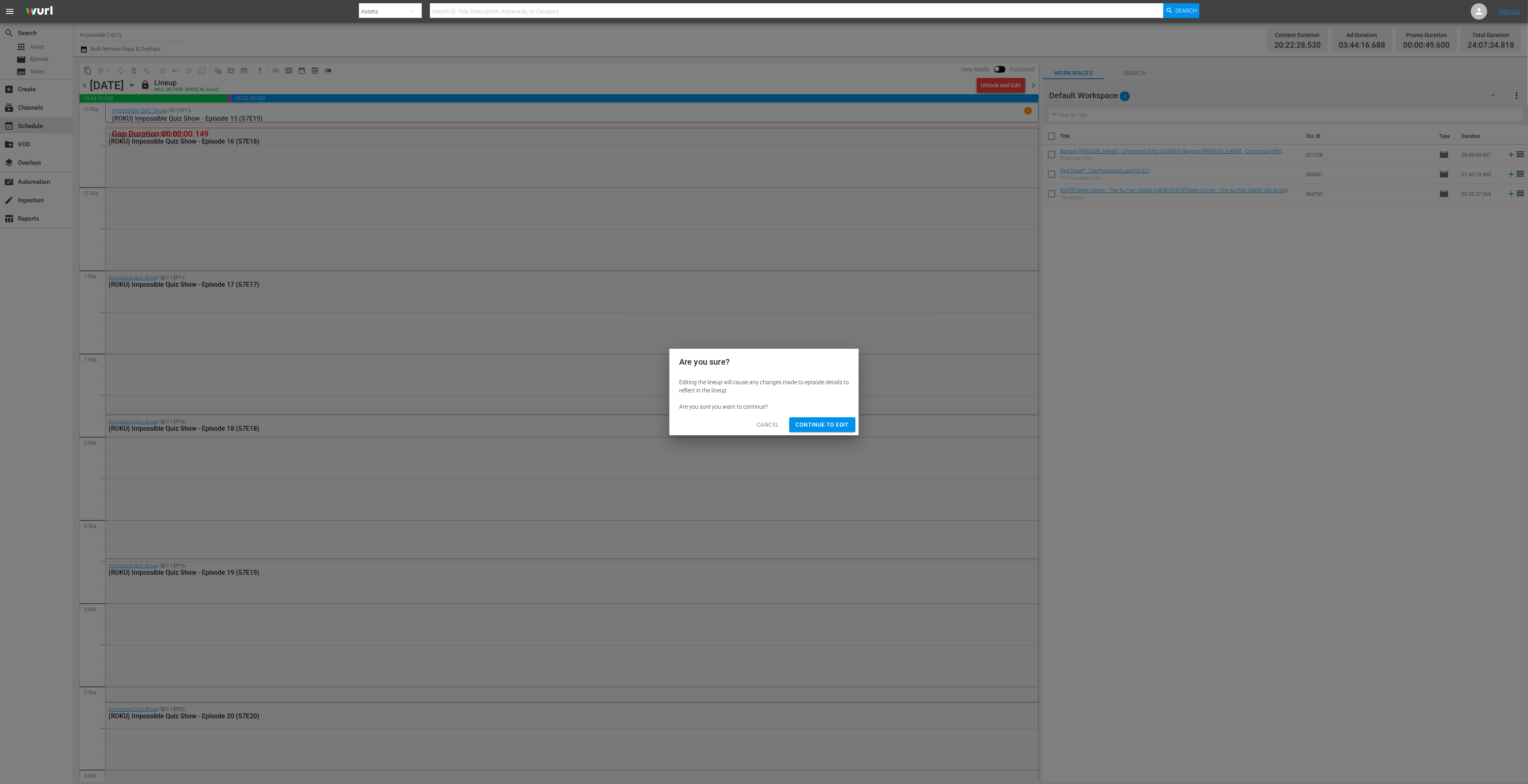
click at [809, 425] on span "Continue to Edit" at bounding box center [822, 425] width 53 height 10
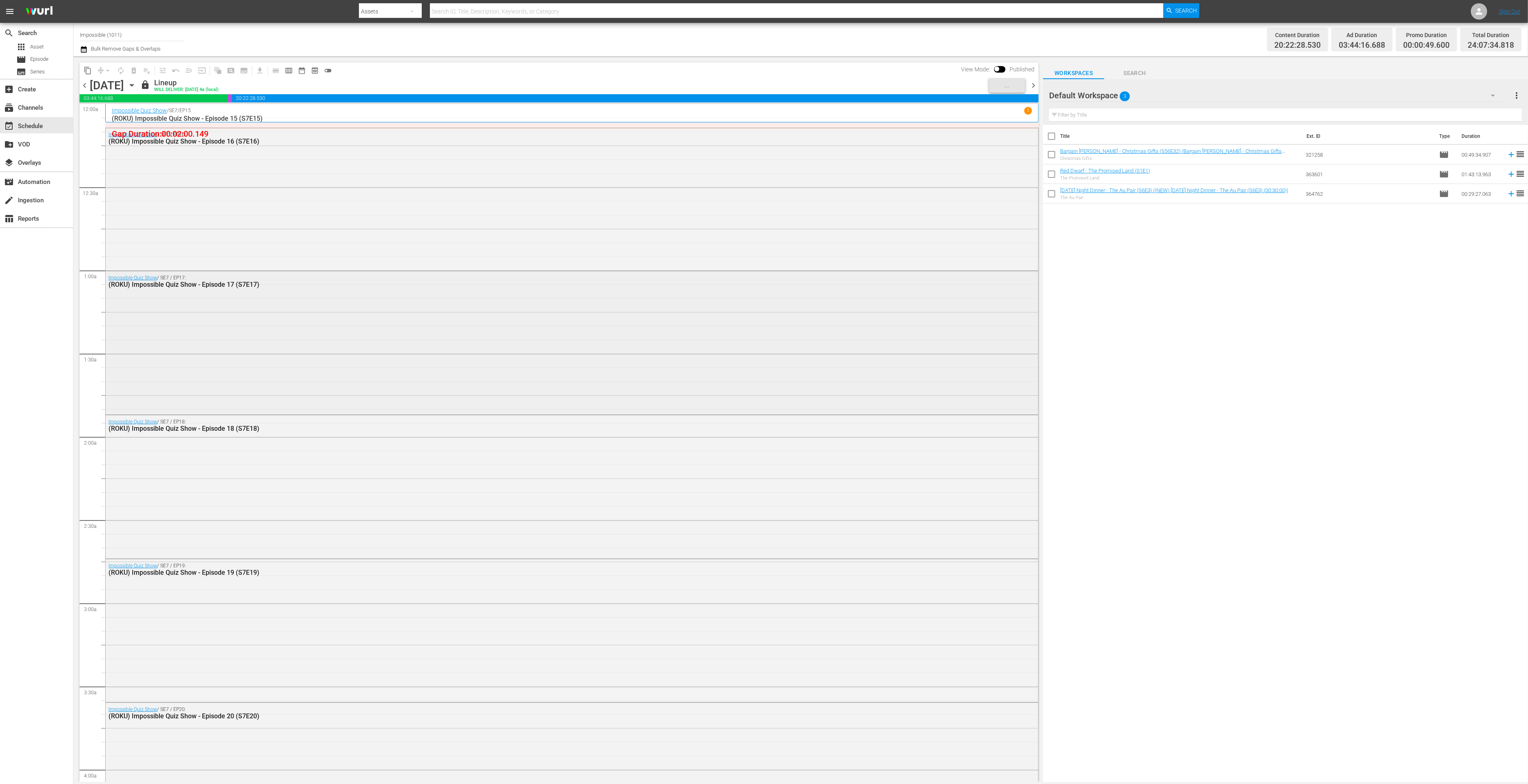
click at [280, 339] on div "Impossible Quiz Show / SE7 / EP17: (ROKU) Impossible Quiz Show - Episode 17 (S7…" at bounding box center [572, 342] width 932 height 141
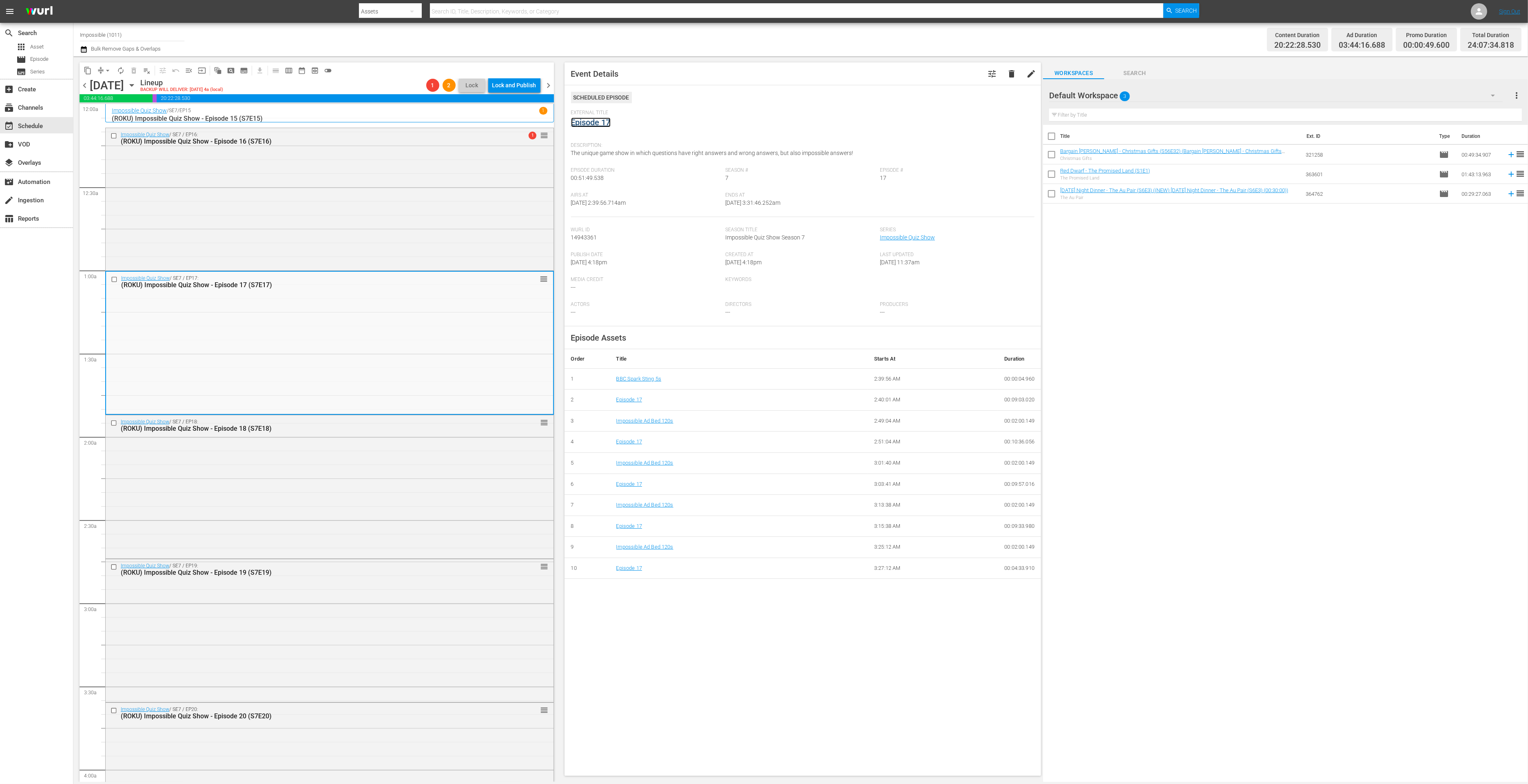
click at [599, 122] on link "Episode 17" at bounding box center [591, 122] width 40 height 10
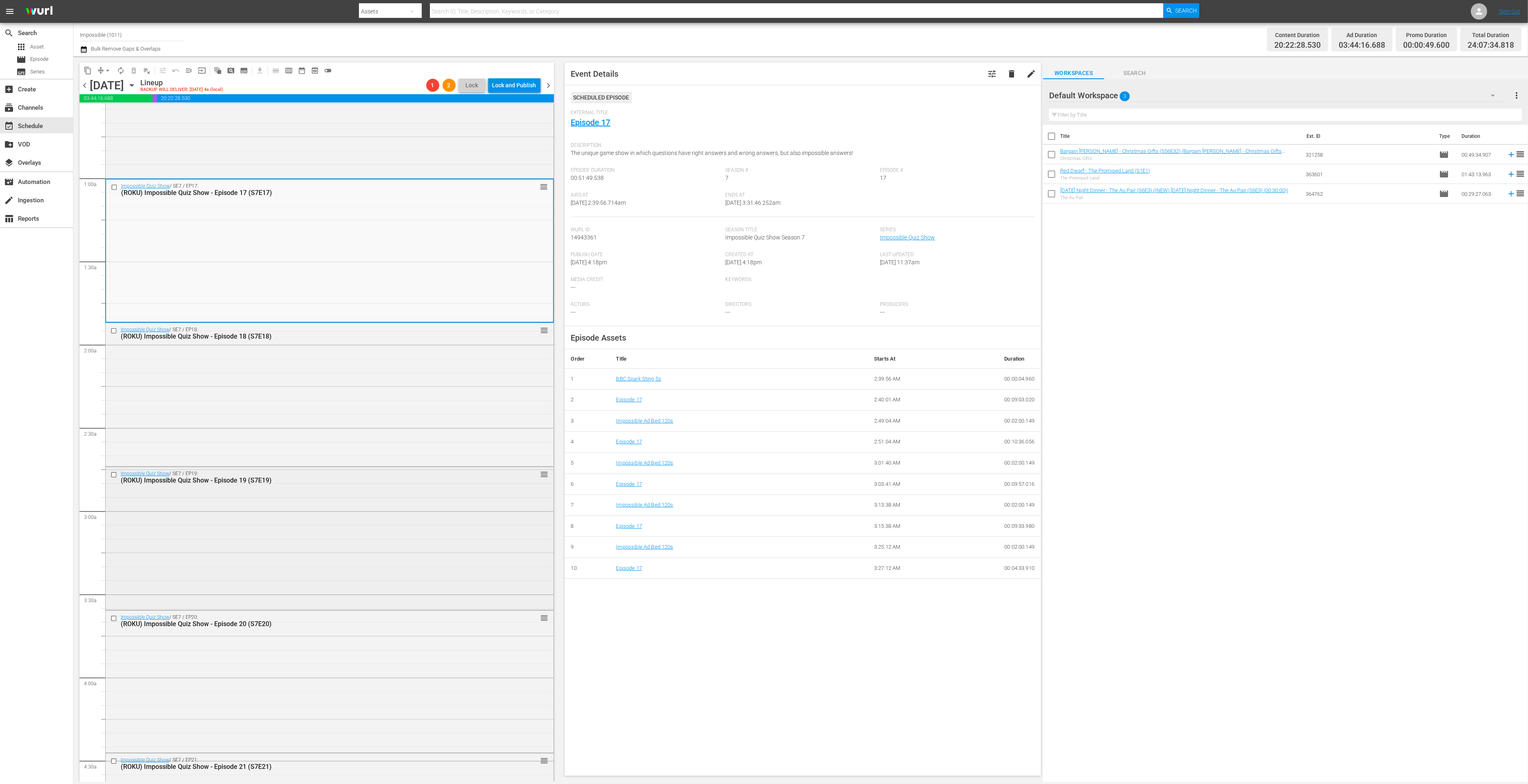
click at [387, 546] on div "Impossible Quiz Show / SE7 / EP19: (ROKU) Impossible Quiz Show - Episode 19 (S7…" at bounding box center [329, 537] width 448 height 141
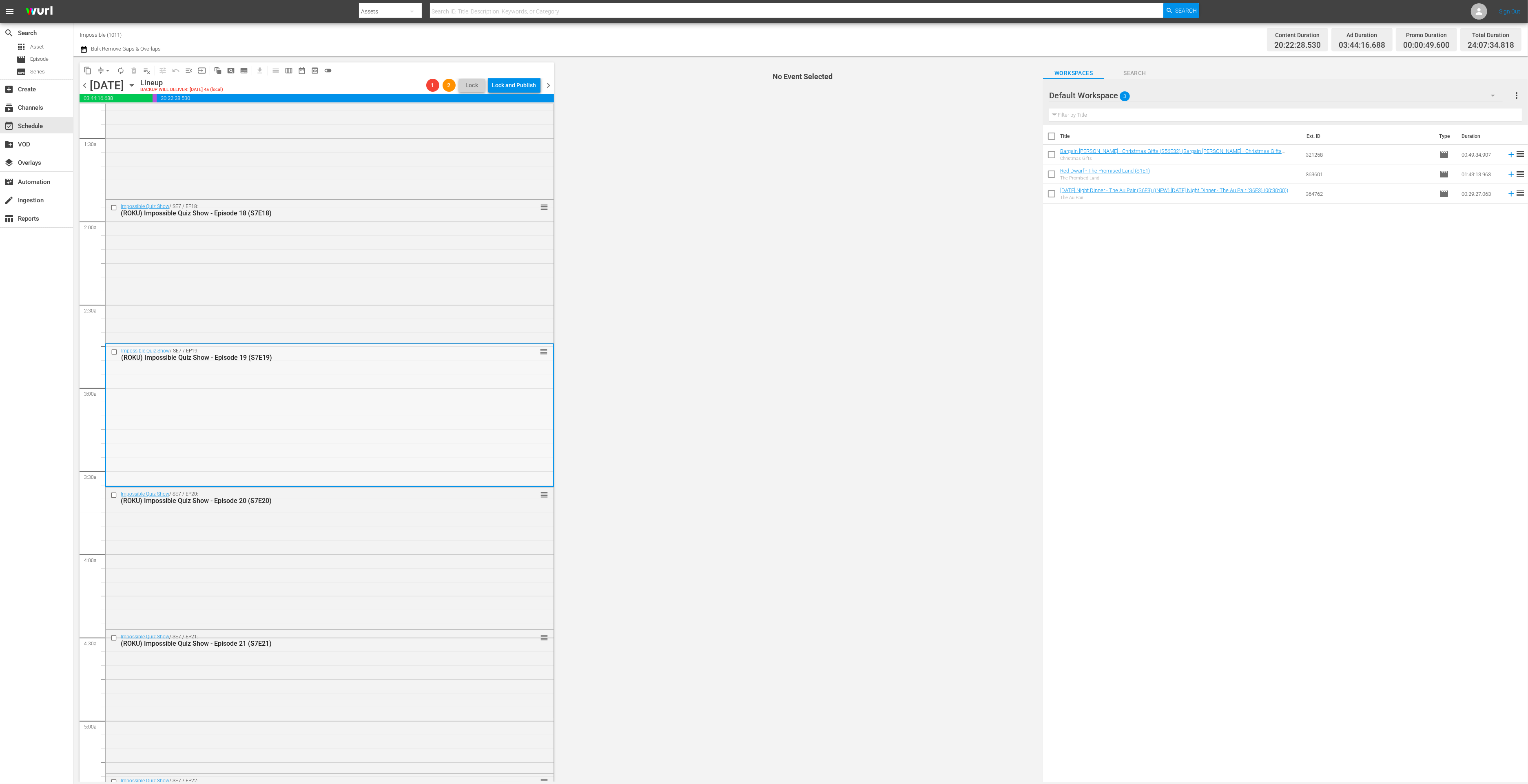
scroll to position [219, 0]
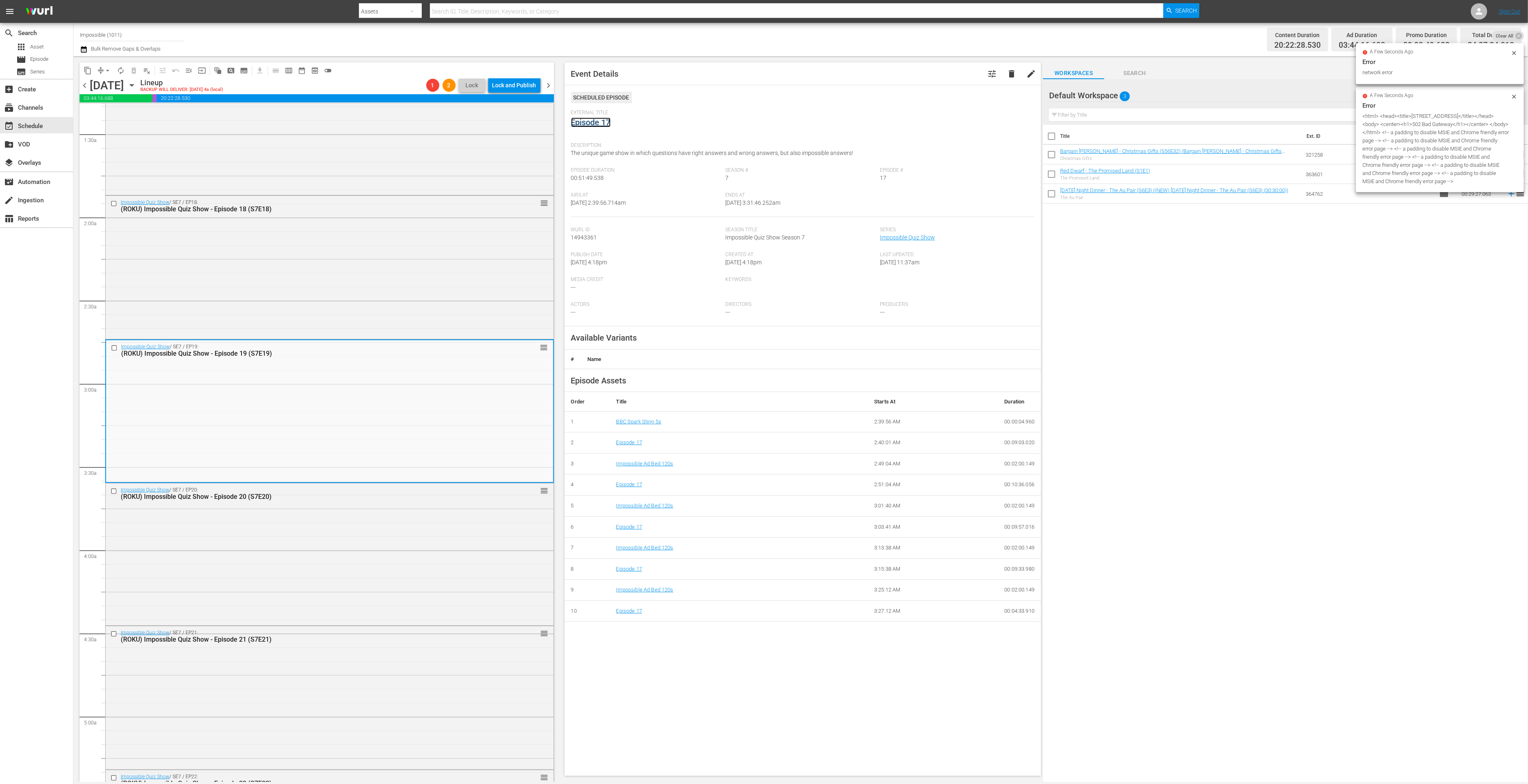
click at [580, 126] on link "Episode 17" at bounding box center [591, 122] width 40 height 10
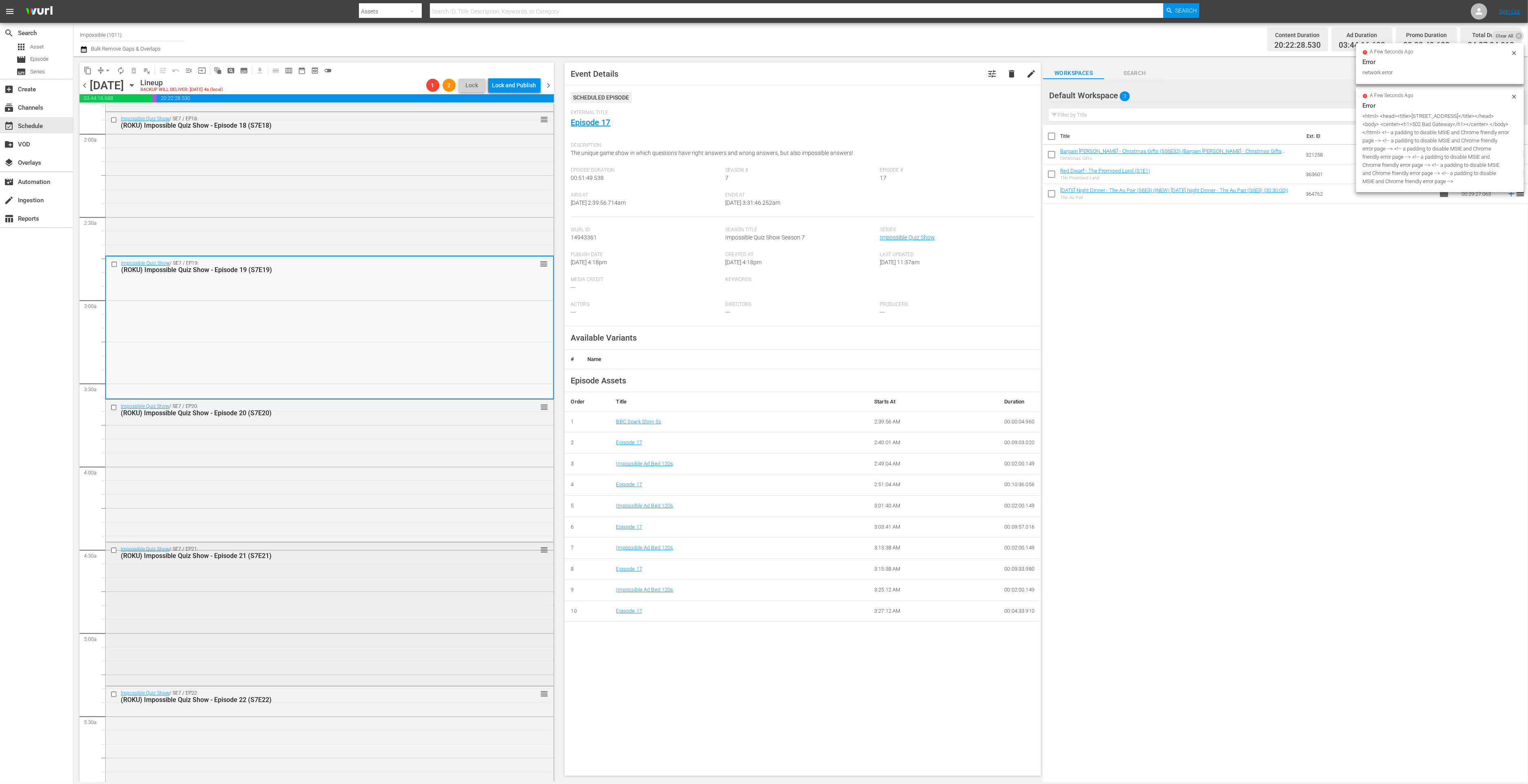
click at [383, 600] on div "Impossible Quiz Show / SE7 / EP21: (ROKU) Impossible Quiz Show - Episode 21 (S7…" at bounding box center [329, 613] width 448 height 141
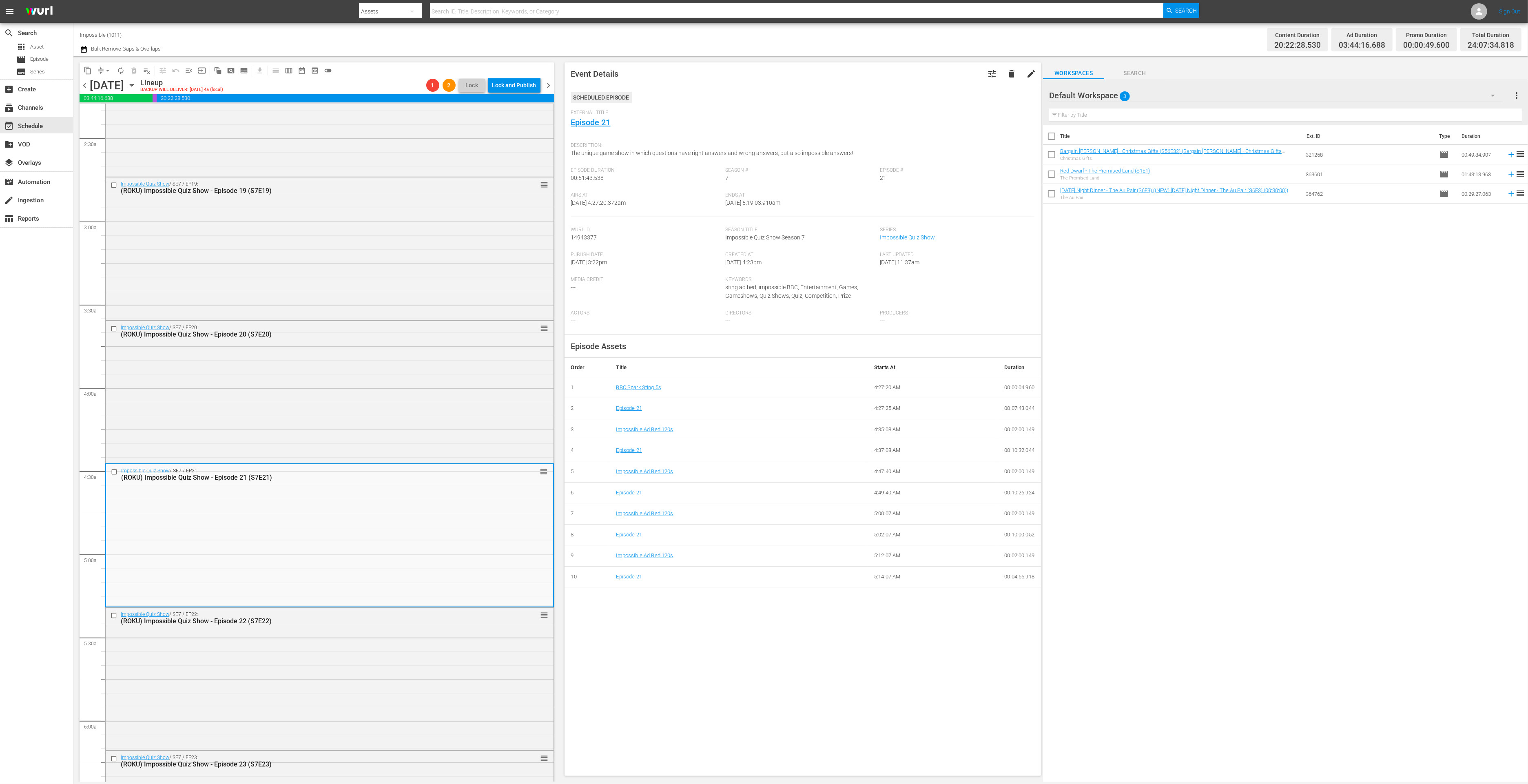
scroll to position [382, 0]
click at [601, 123] on link "Episode 21" at bounding box center [591, 122] width 40 height 10
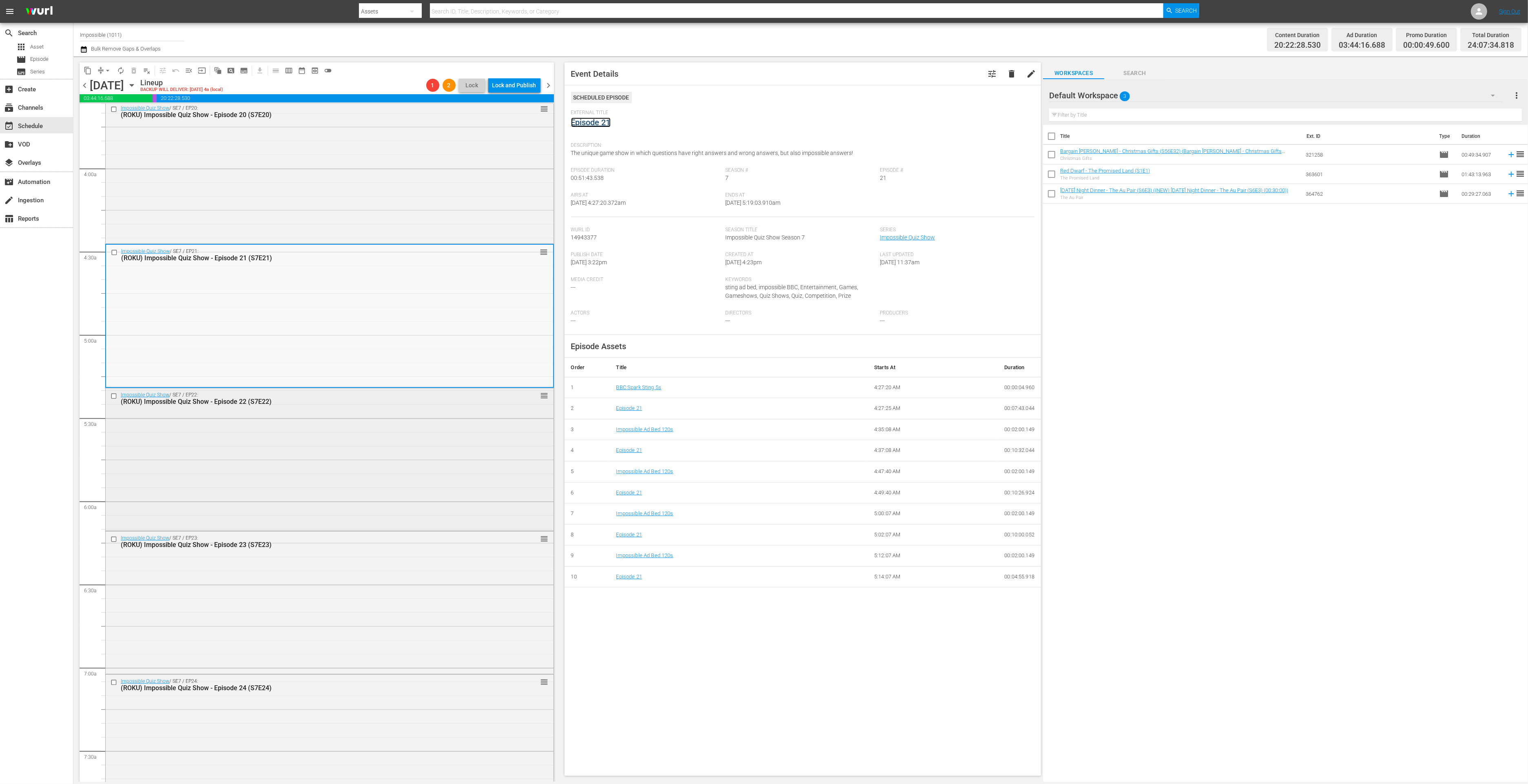
scroll to position [747, 0]
click at [371, 463] on div "Impossible Quiz Show / SE7 / EP23: (ROKU) Impossible Quiz Show - Episode 23 (S7…" at bounding box center [329, 455] width 448 height 141
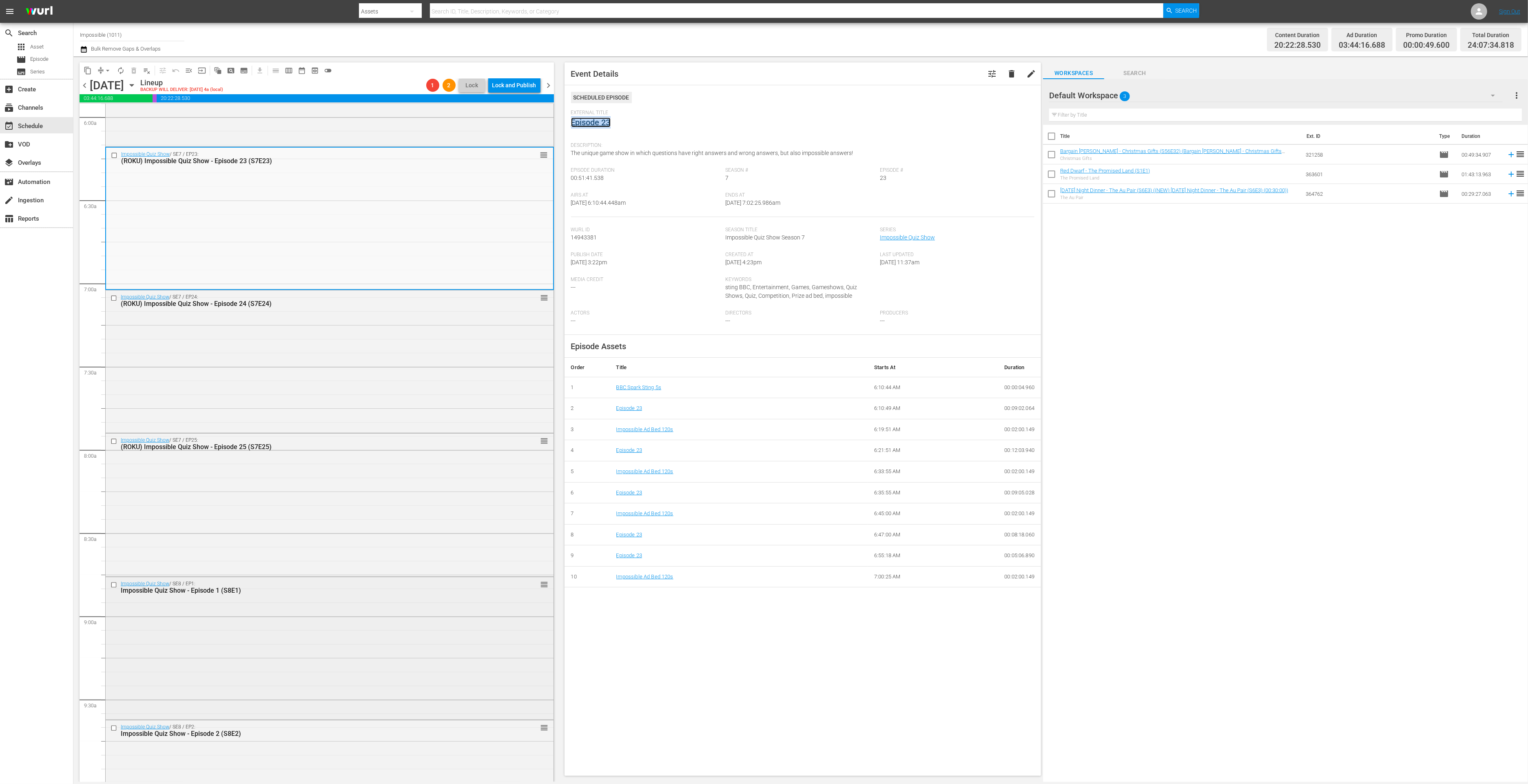
scroll to position [1080, 0]
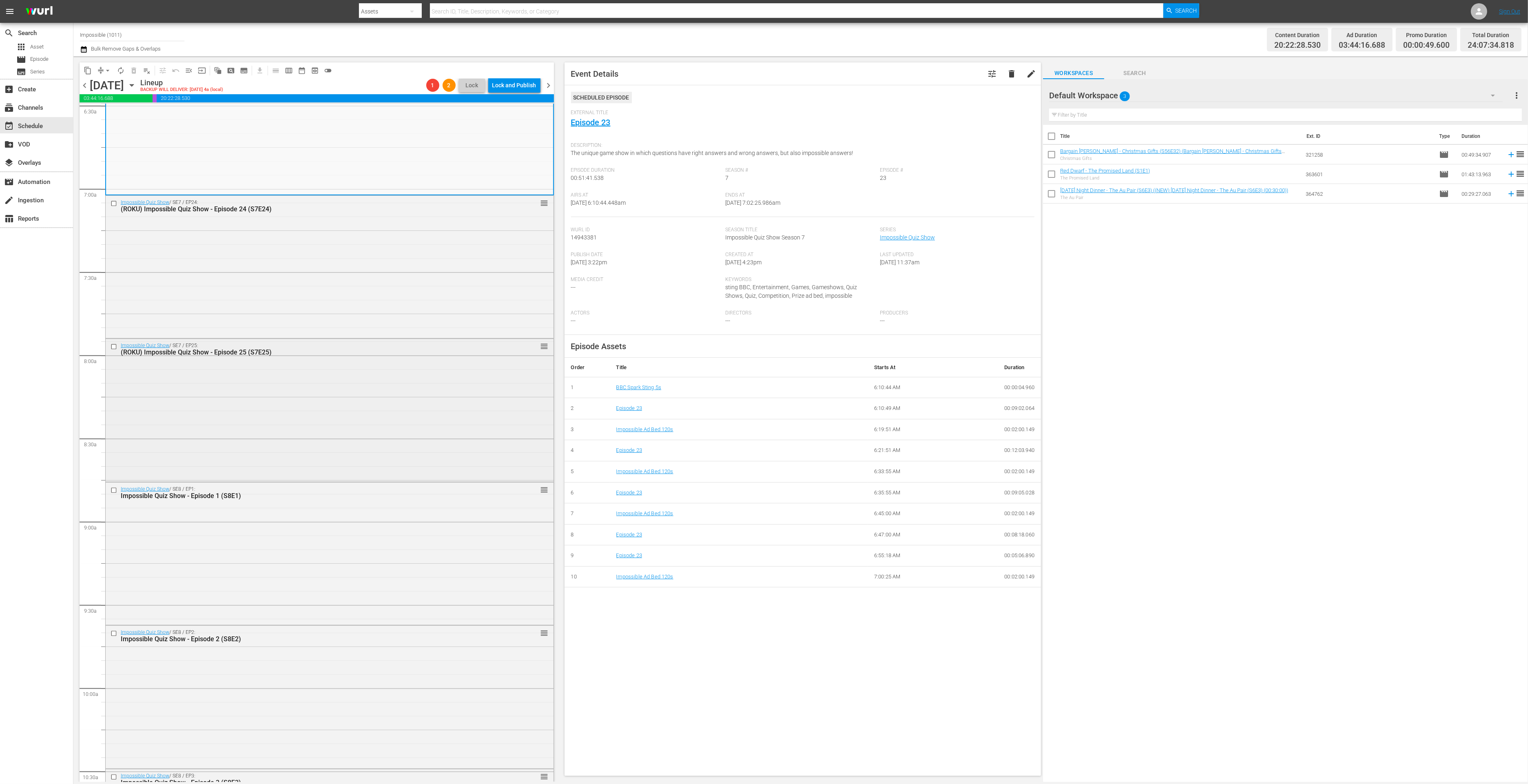
click at [266, 403] on div "Impossible Quiz Show / SE7 / EP25: (ROKU) Impossible Quiz Show - Episode 25 (S7…" at bounding box center [329, 409] width 448 height 141
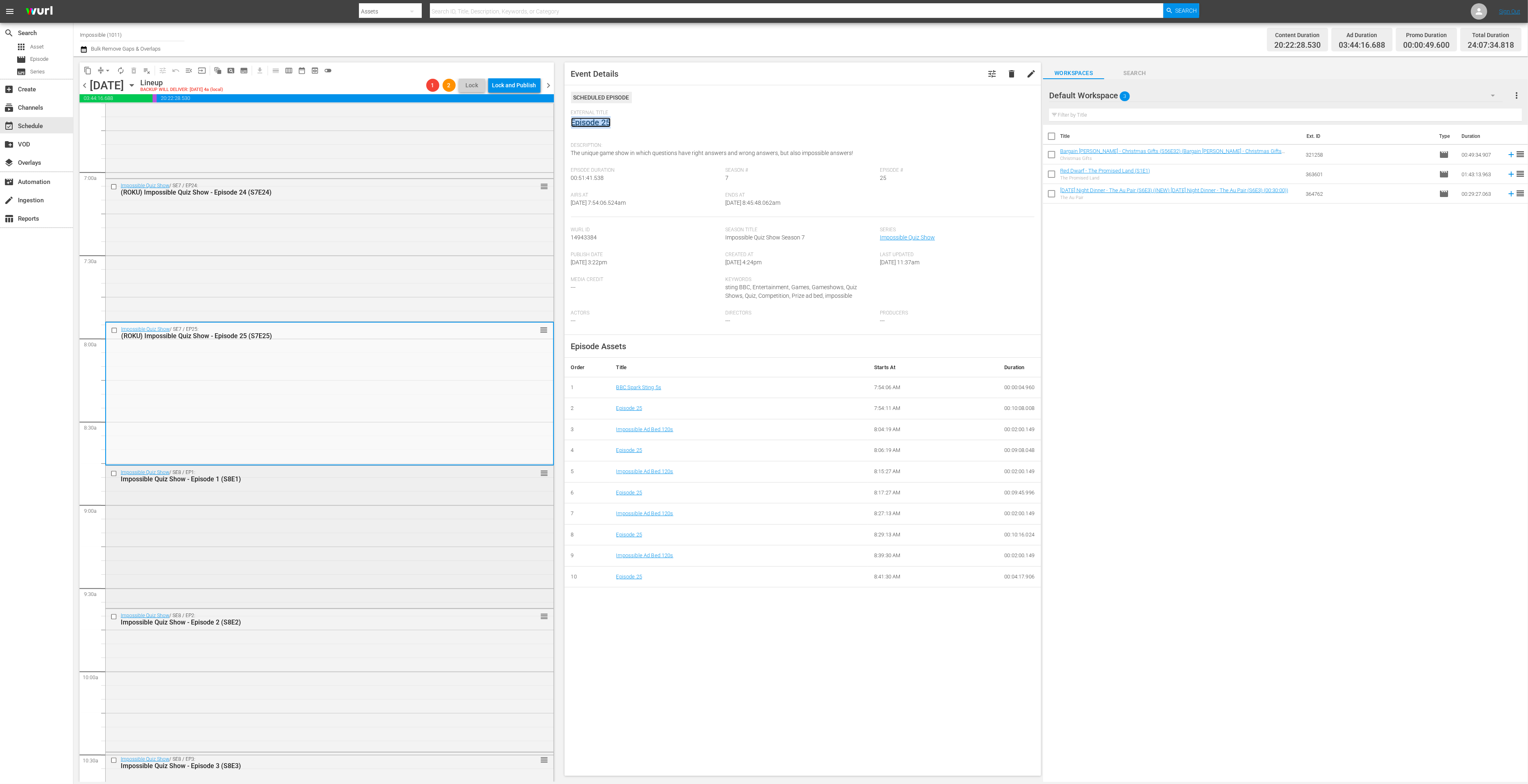
scroll to position [1260, 0]
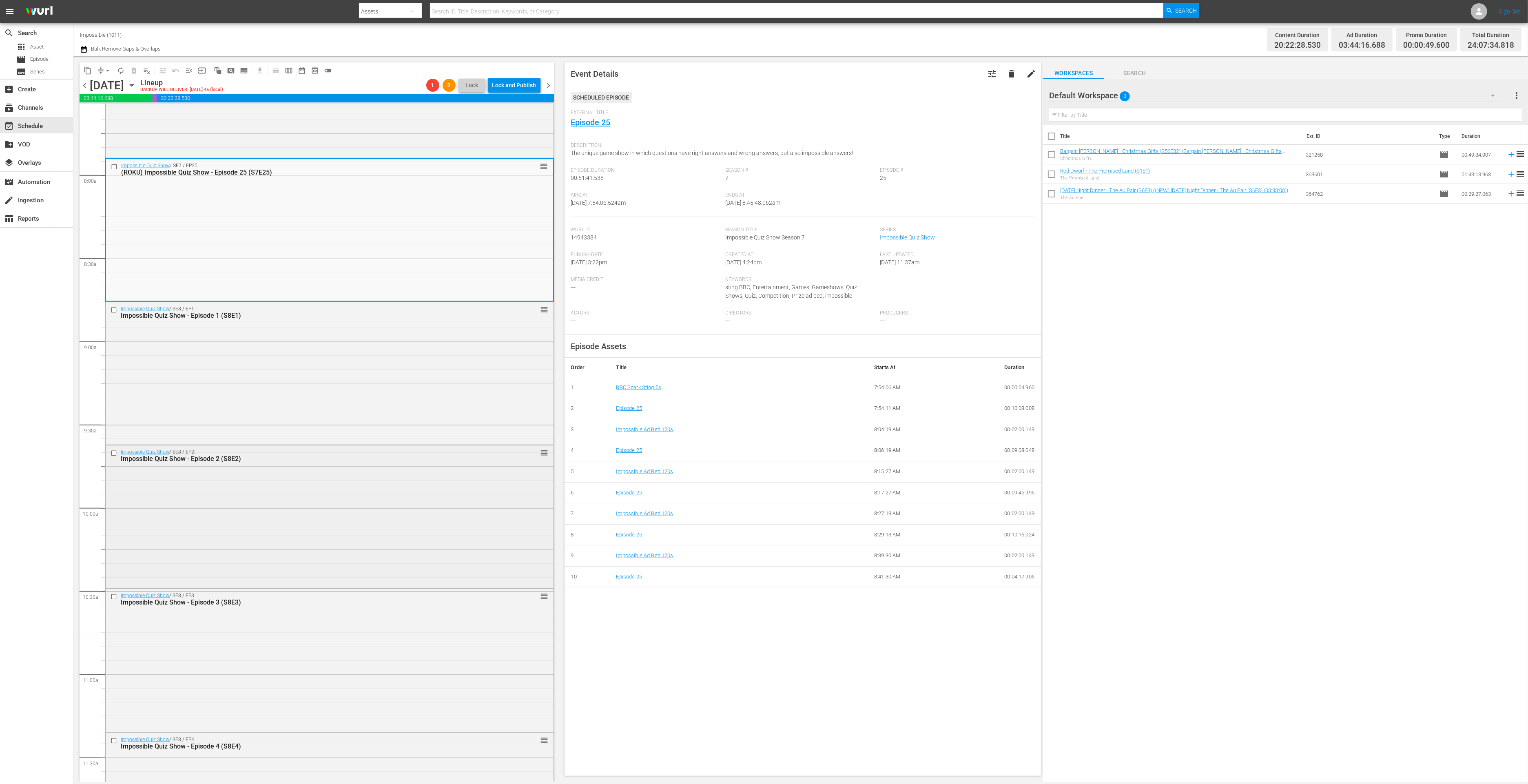
click at [277, 533] on div "Impossible Quiz Show / SE8 / EP2: Impossible Quiz Show - Episode 2 (S8E2) reord…" at bounding box center [329, 516] width 448 height 141
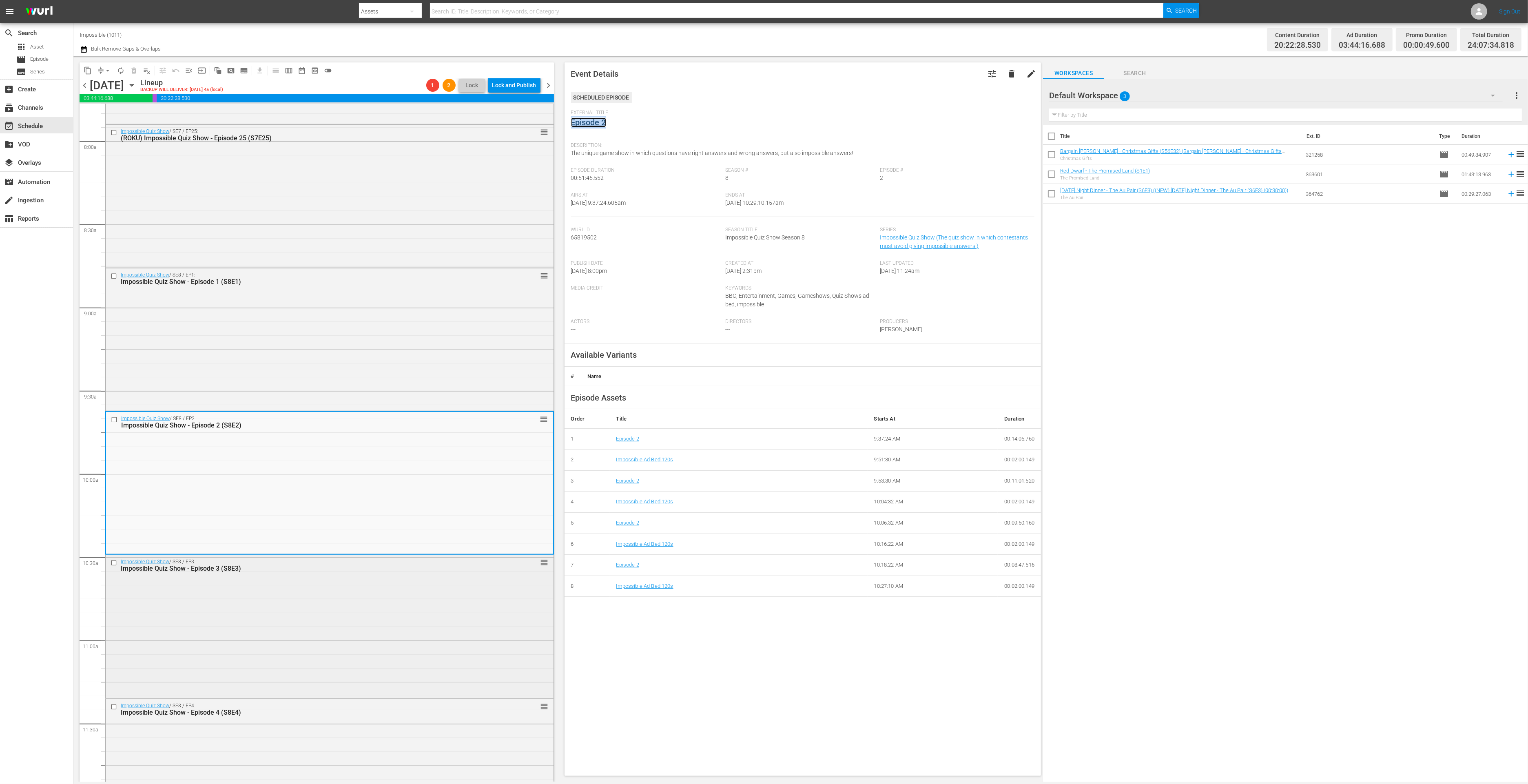
scroll to position [1465, 0]
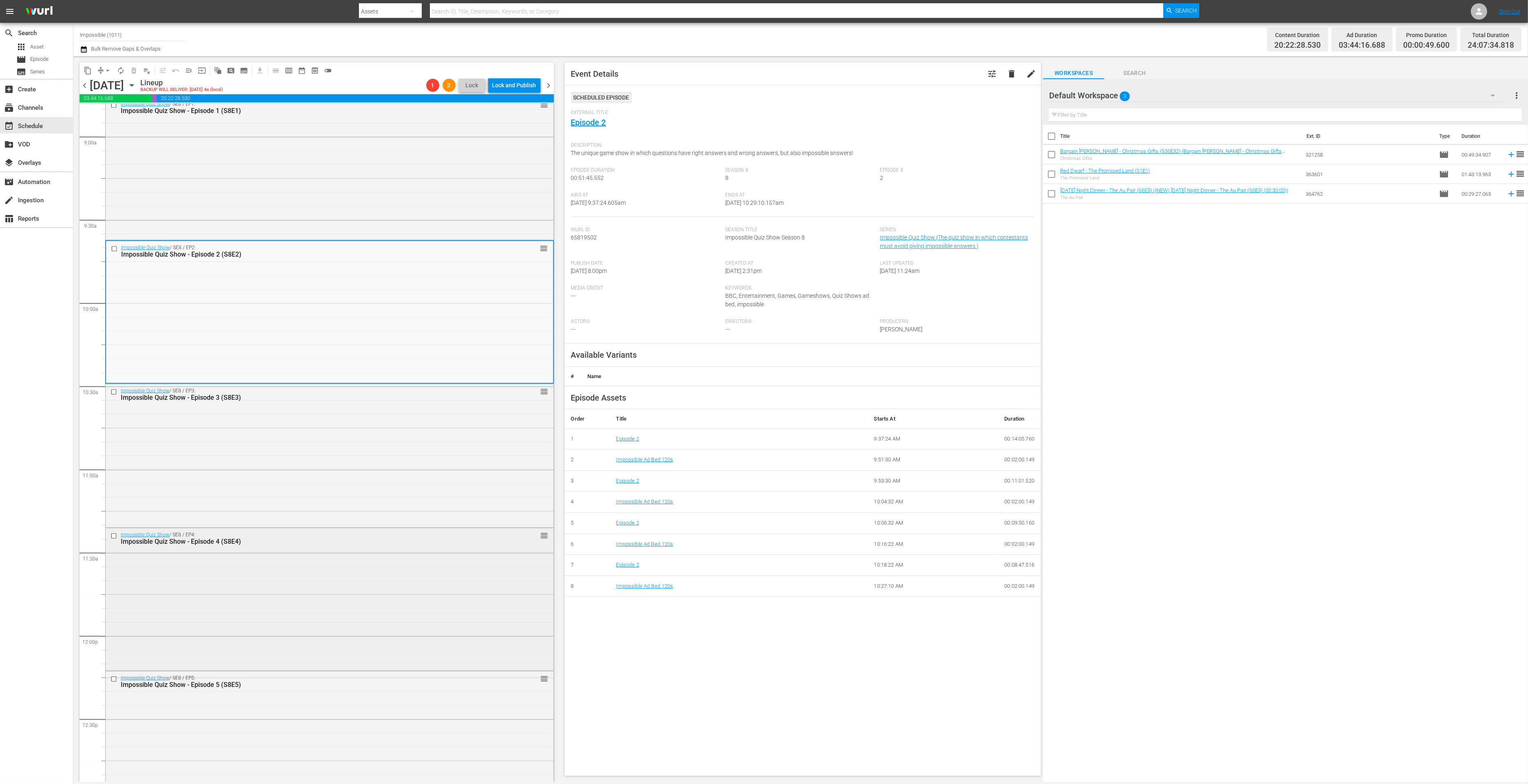
click at [383, 591] on div "Impossible Quiz Show / SE8 / EP4: Impossible Quiz Show - Episode 4 (S8E4) reord…" at bounding box center [329, 599] width 448 height 141
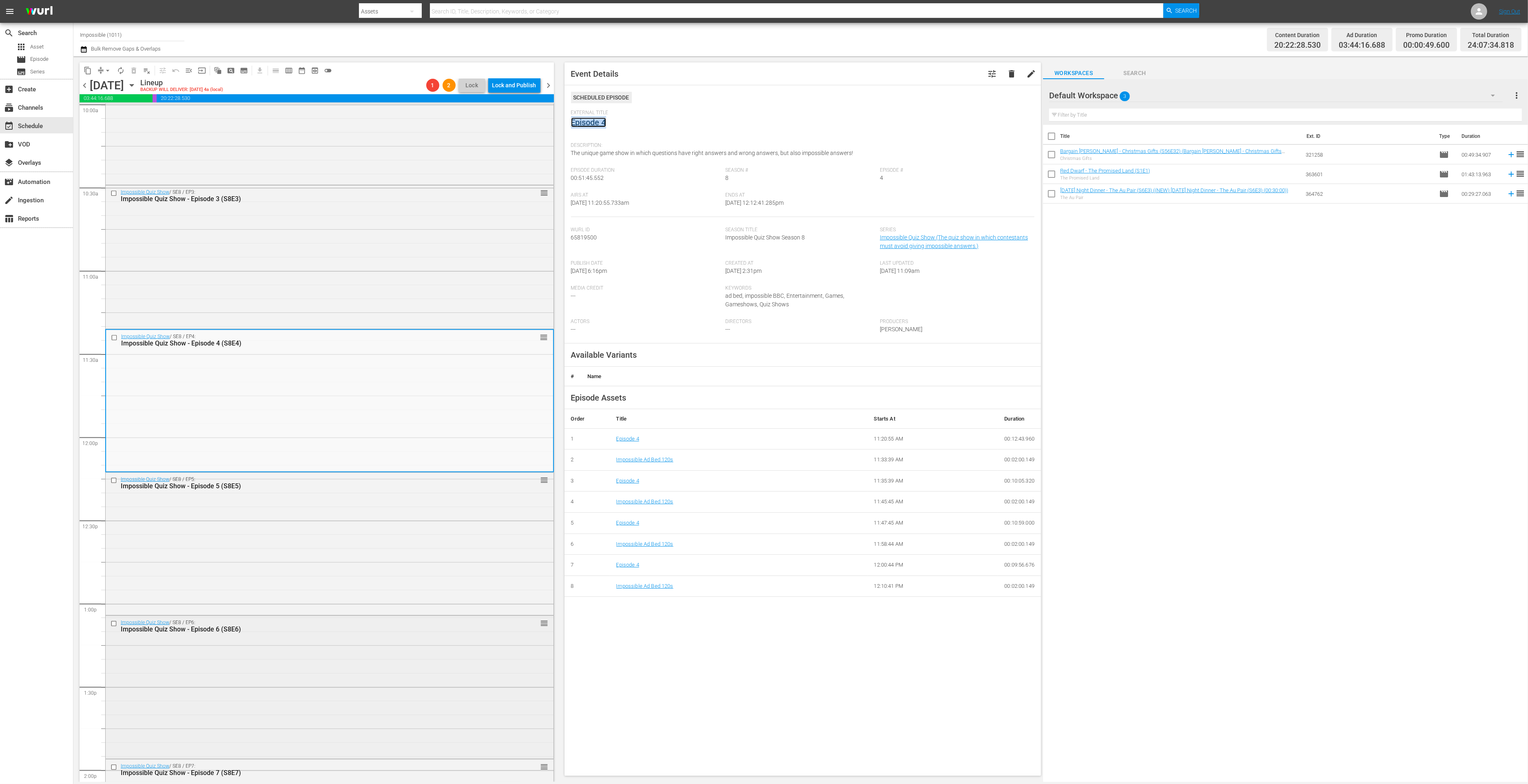
scroll to position [1779, 0]
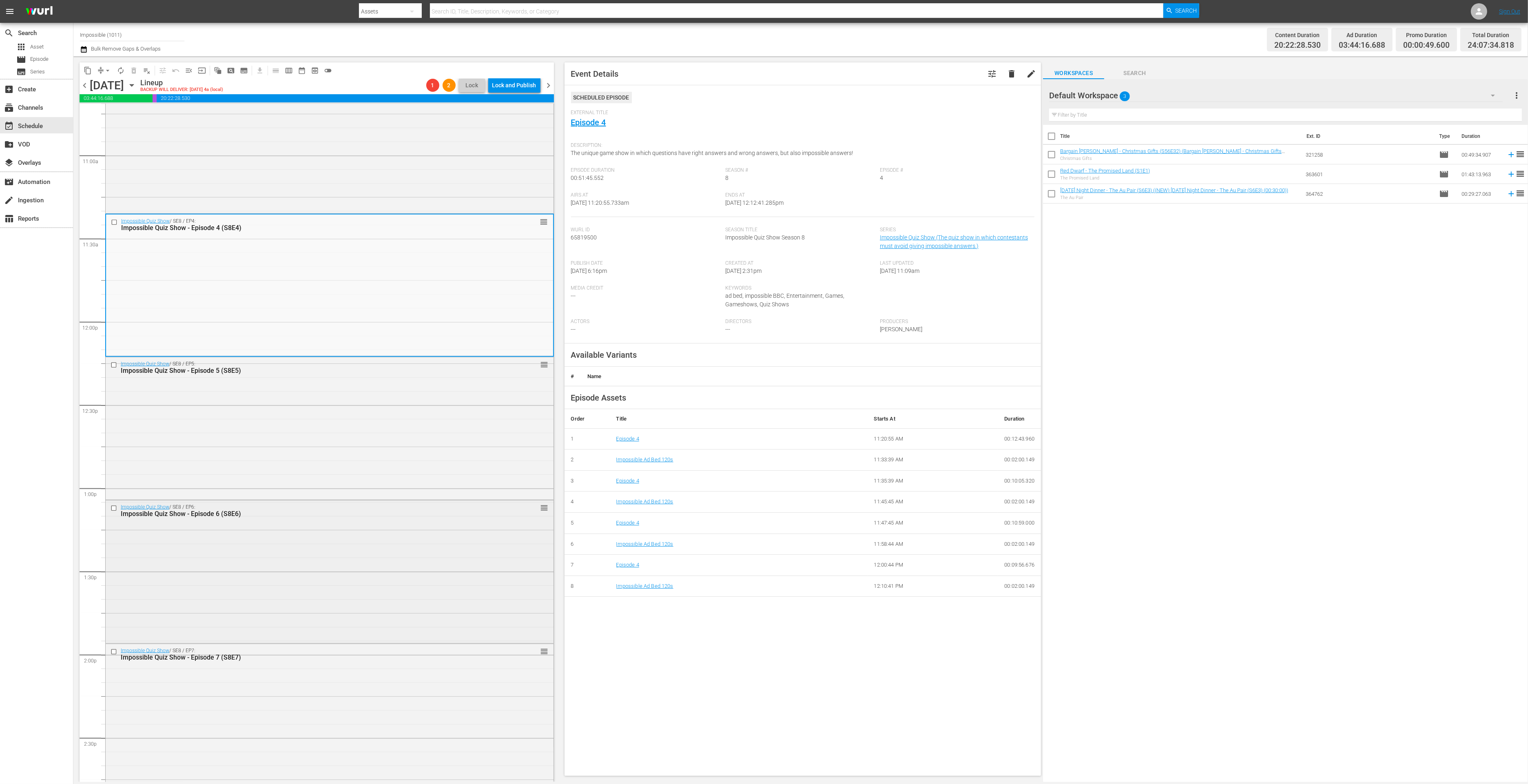
click at [384, 543] on div "Impossible Quiz Show / SE8 / EP6: Impossible Quiz Show - Episode 6 (S8E6) reord…" at bounding box center [329, 571] width 448 height 141
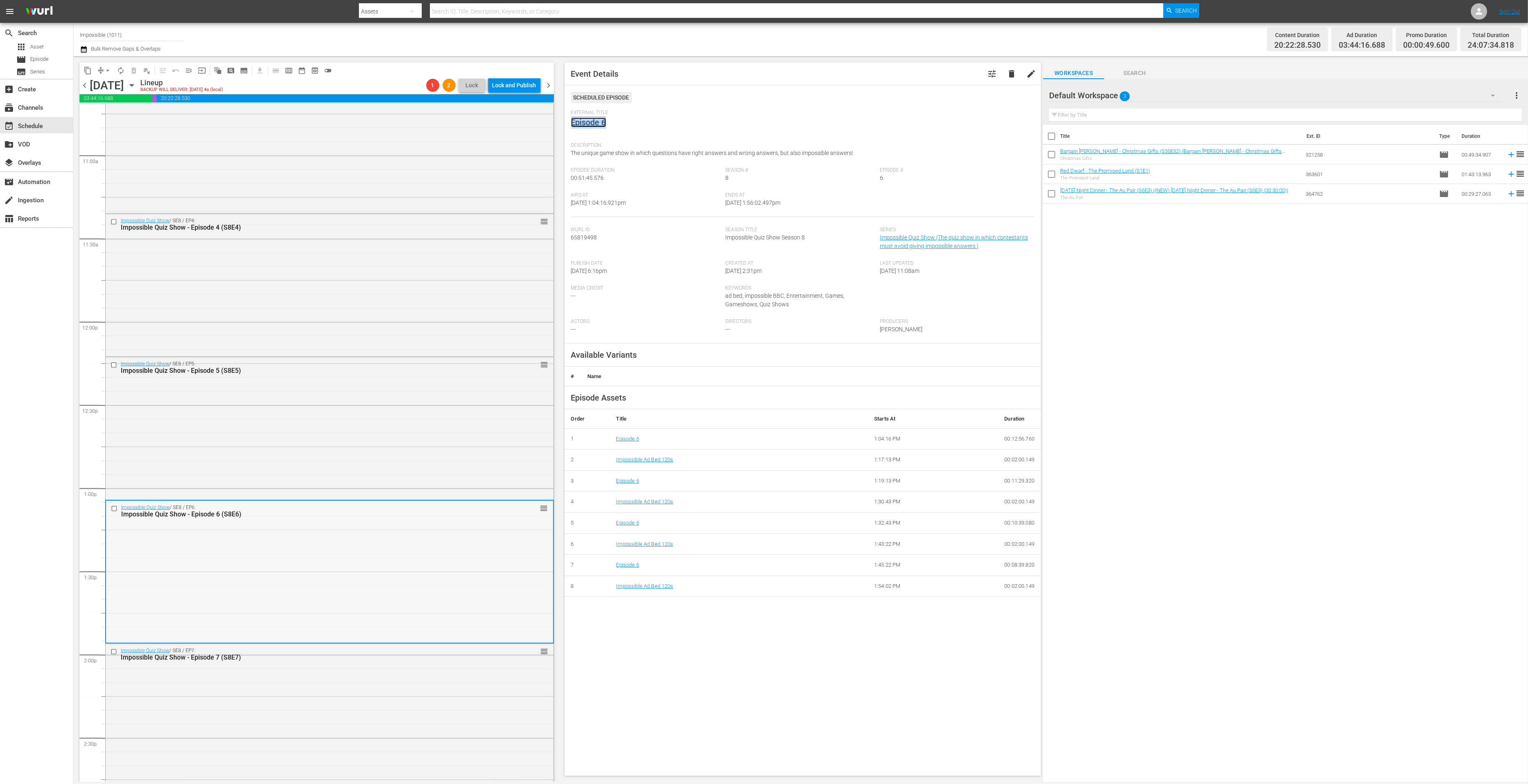
scroll to position [2115, 0]
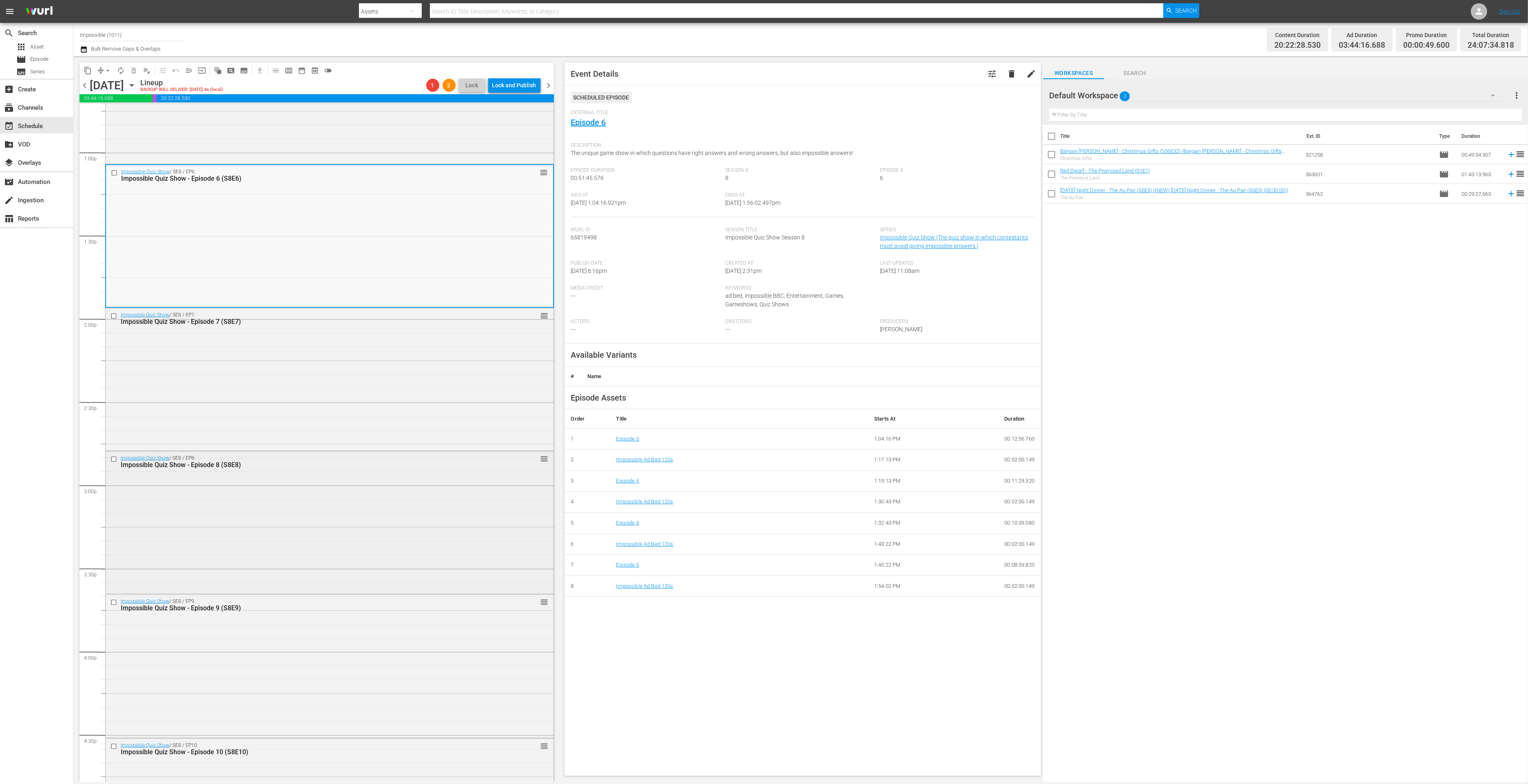
click at [302, 553] on div "Impossible Quiz Show / SE8 / EP8: Impossible Quiz Show - Episode 8 (S8E8) reord…" at bounding box center [329, 522] width 448 height 141
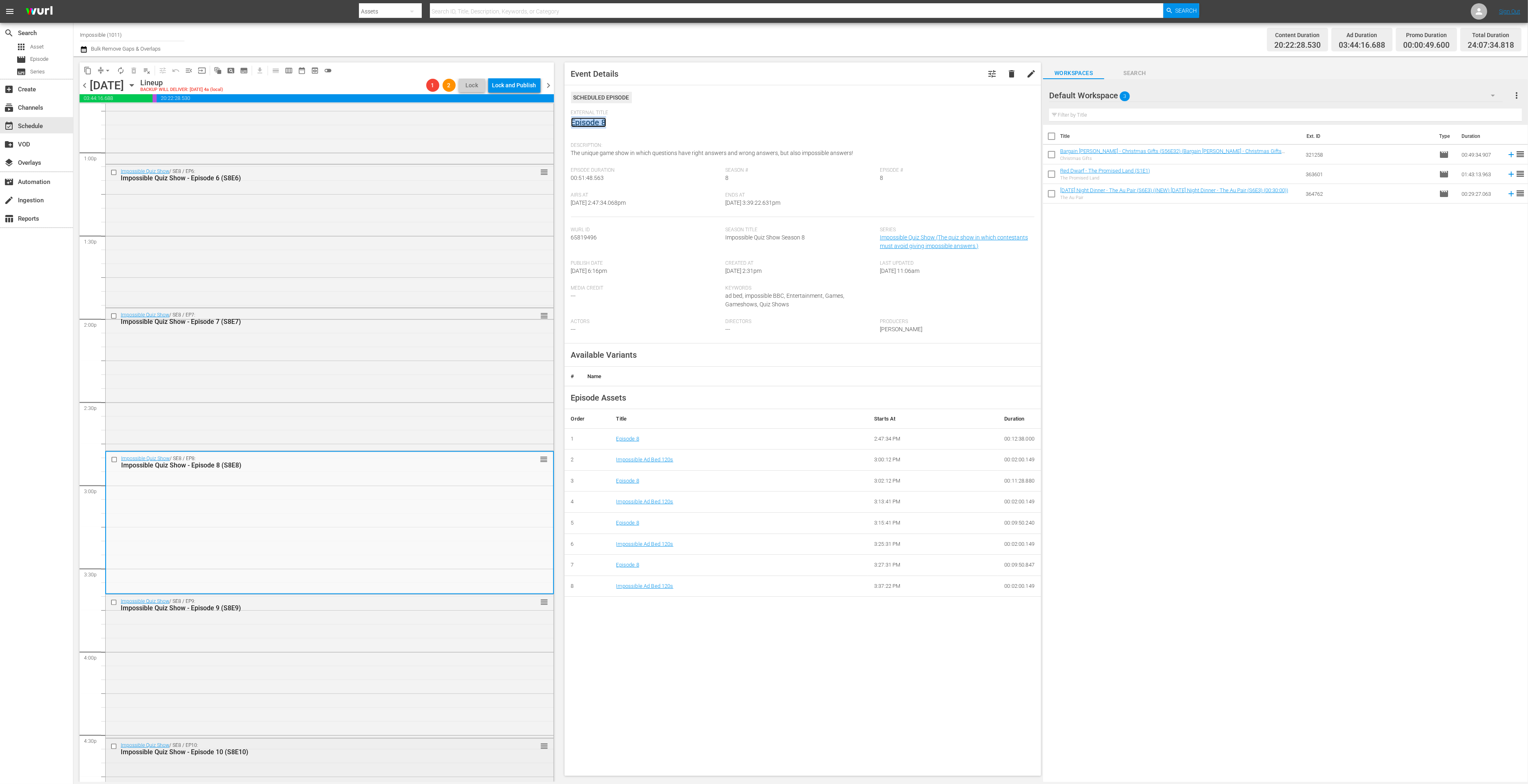
scroll to position [2332, 0]
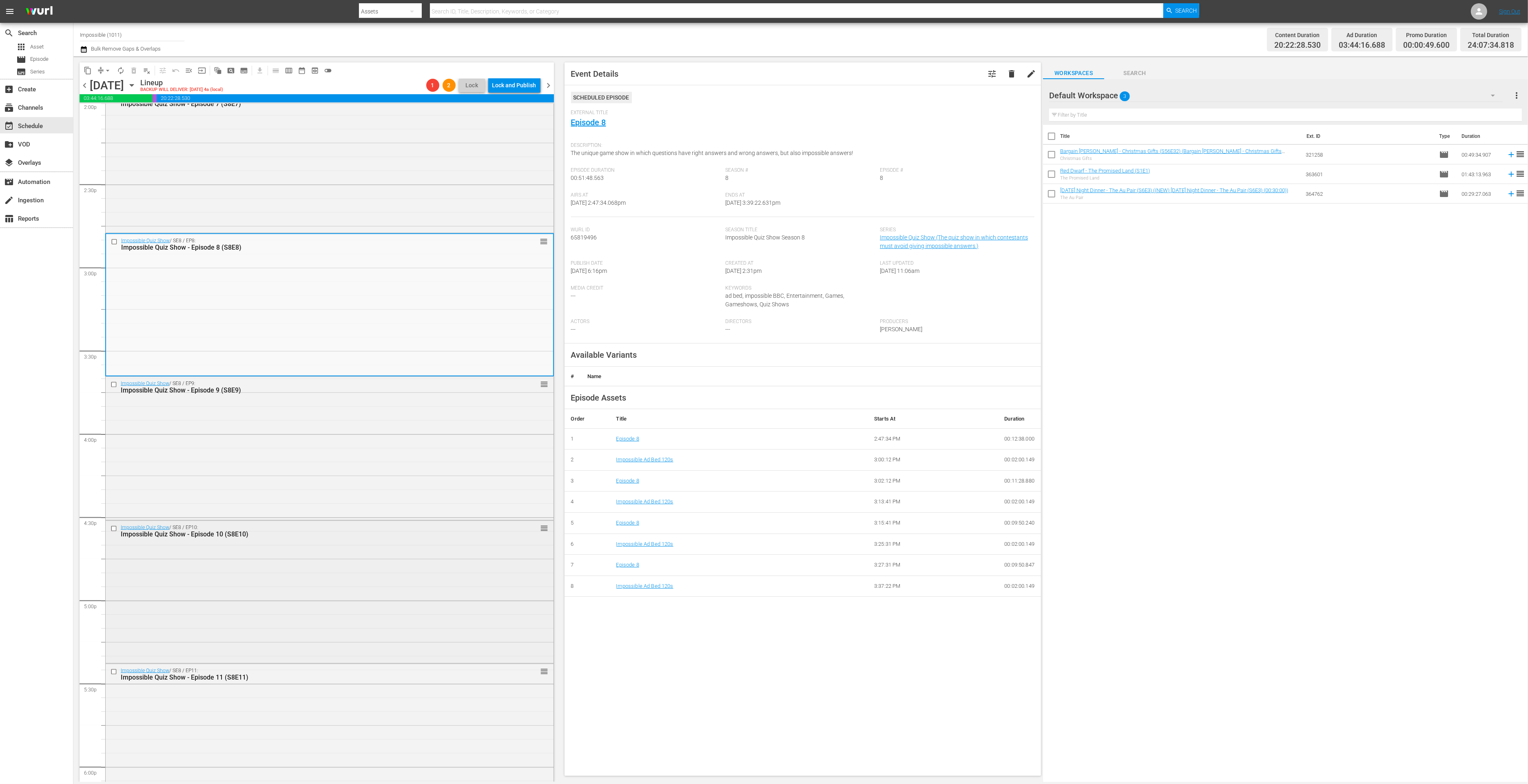
click at [310, 585] on div "Impossible Quiz Show / SE8 / EP10: Impossible Quiz Show - Episode 10 (S8E10) re…" at bounding box center [329, 591] width 448 height 141
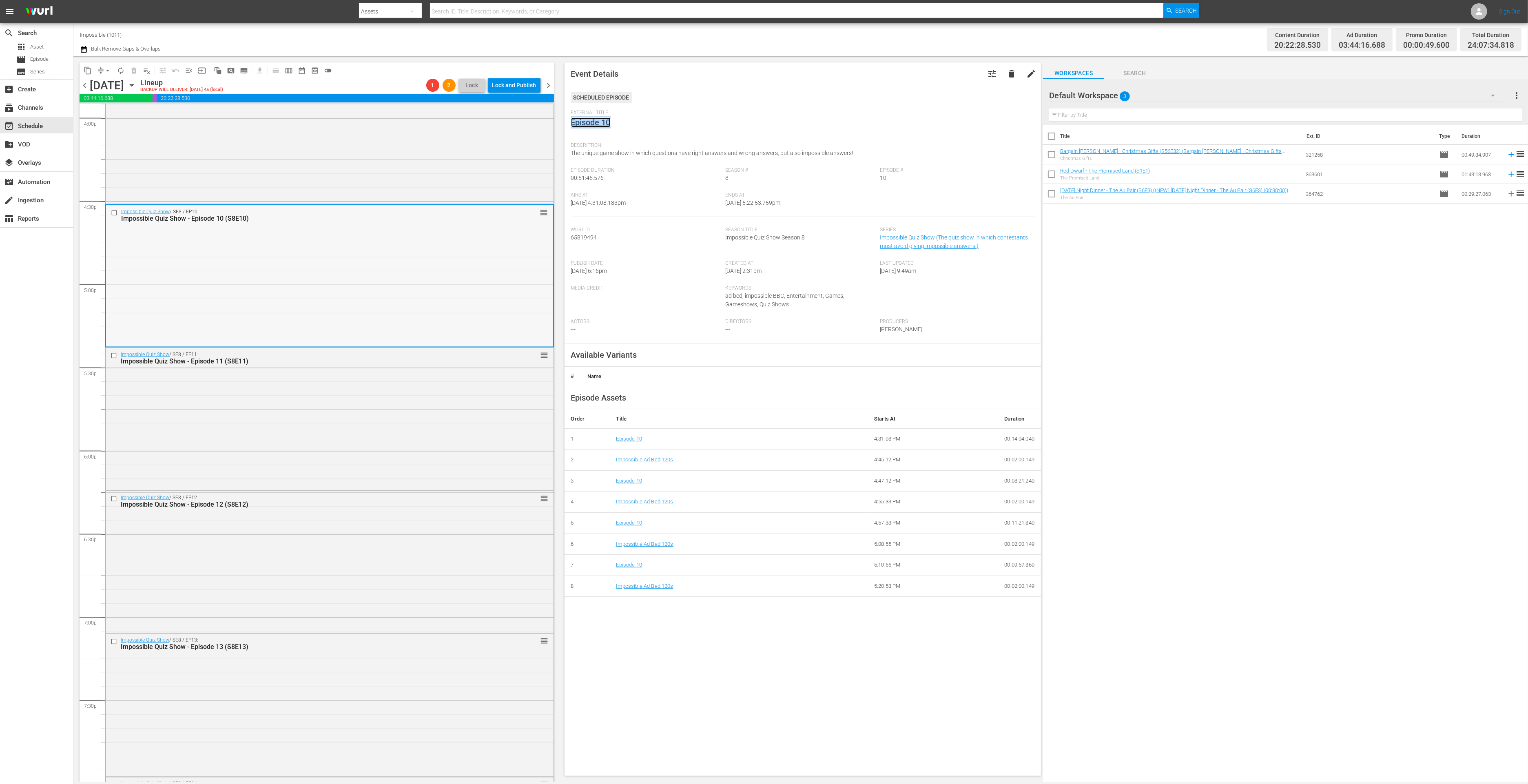
scroll to position [2651, 0]
click at [299, 569] on div "Impossible Quiz Show / SE8 / EP12: Impossible Quiz Show - Episode 12 (S8E12) re…" at bounding box center [329, 559] width 448 height 141
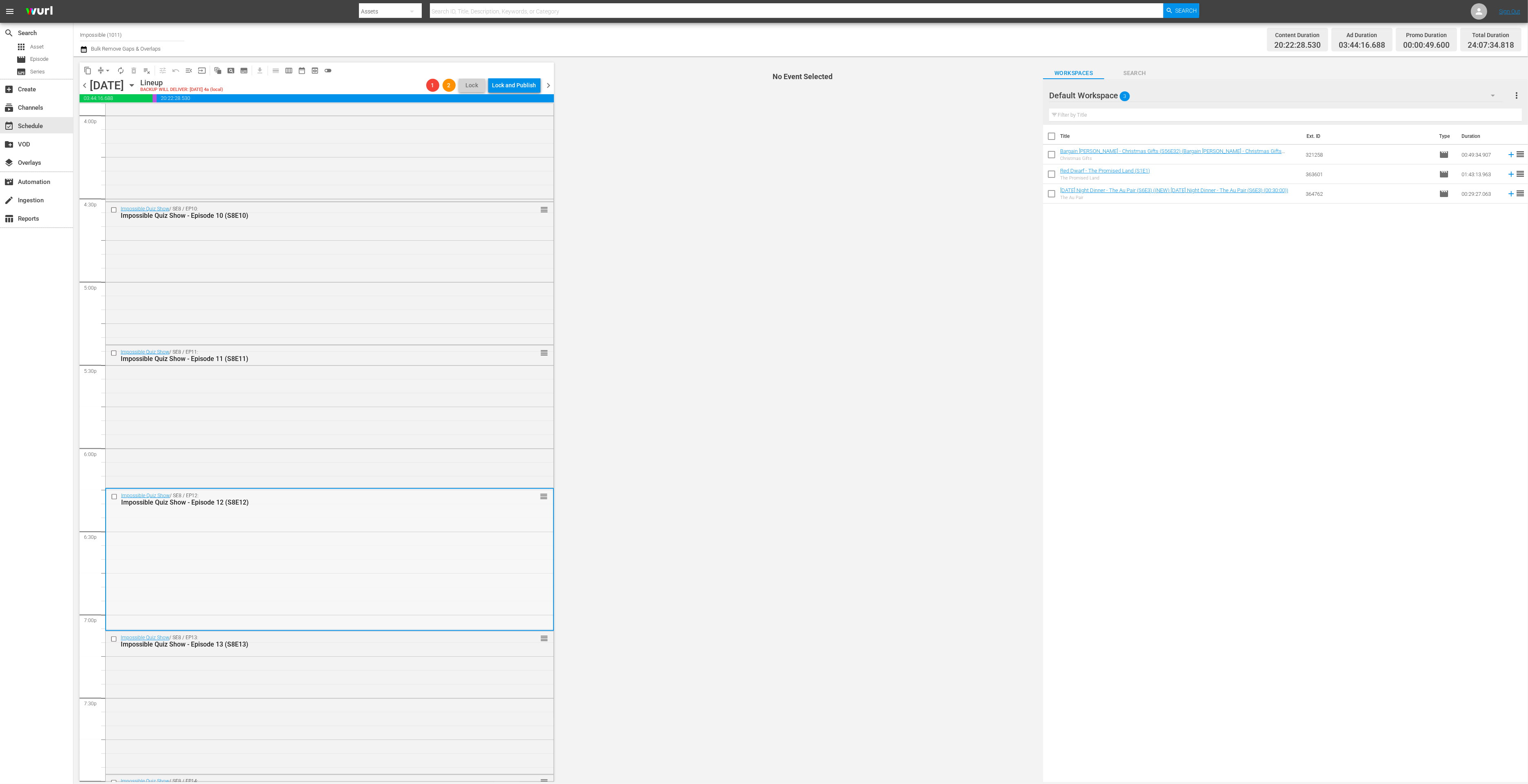
click at [316, 502] on div "Impossible Quiz Show - Episode 12 (S8E12)" at bounding box center [314, 502] width 386 height 8
click at [294, 445] on div "Impossible Quiz Show / SE8 / EP11: Impossible Quiz Show - Episode 11 (S8E11) re…" at bounding box center [329, 415] width 448 height 141
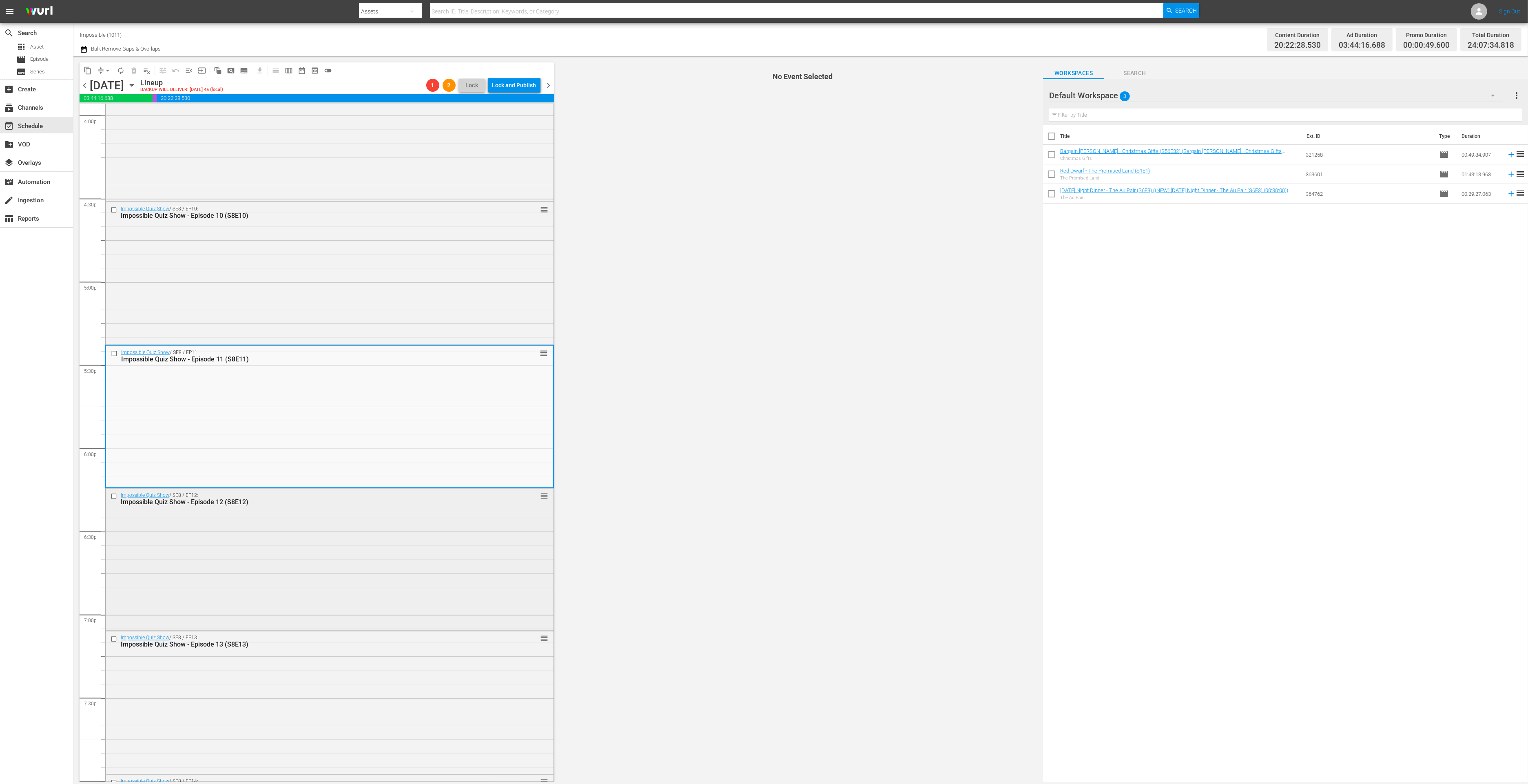
click at [258, 507] on div "Impossible Quiz Show / SE8 / EP12: Impossible Quiz Show - Episode 12 (S8E12) re…" at bounding box center [329, 499] width 448 height 20
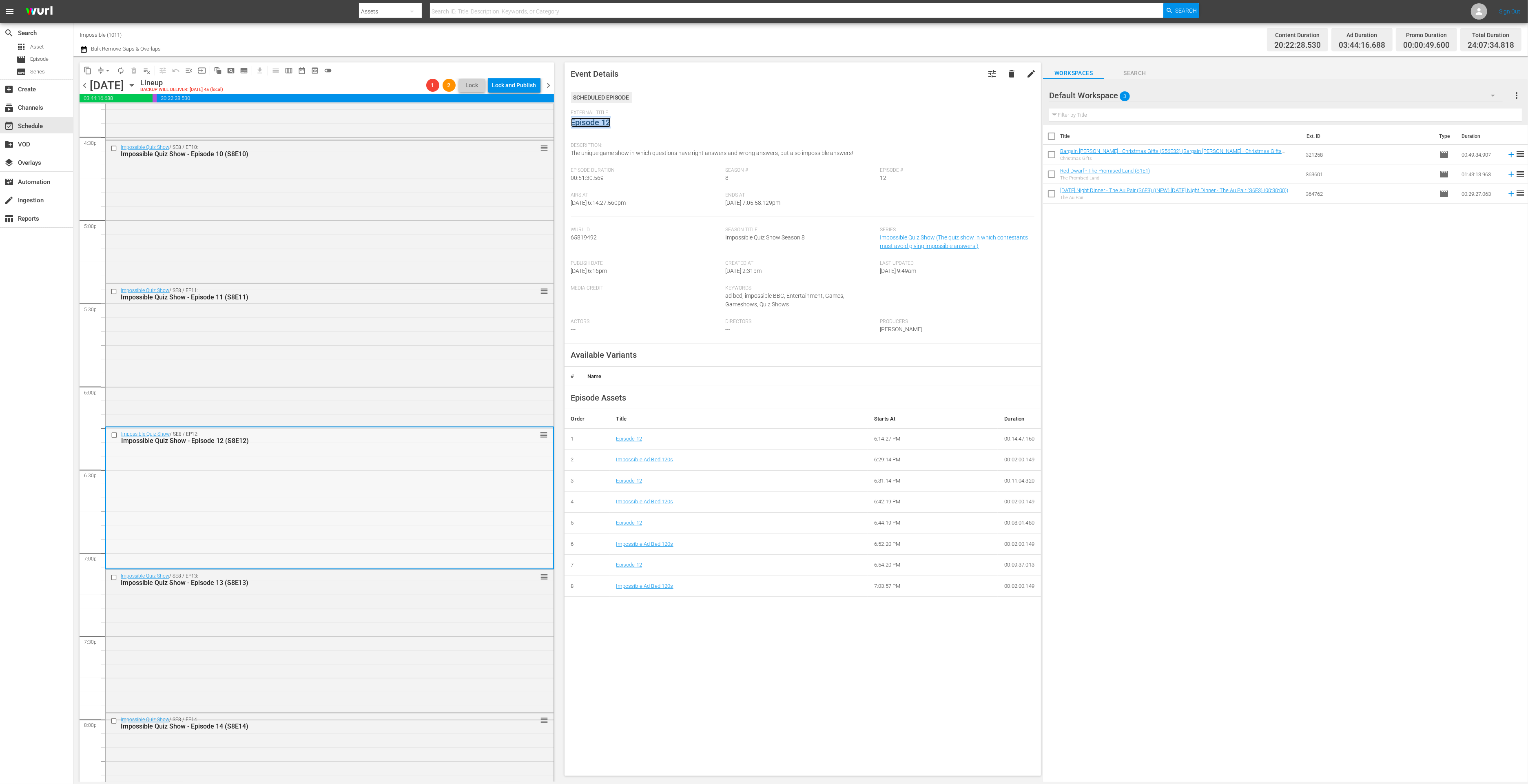
scroll to position [2985, 0]
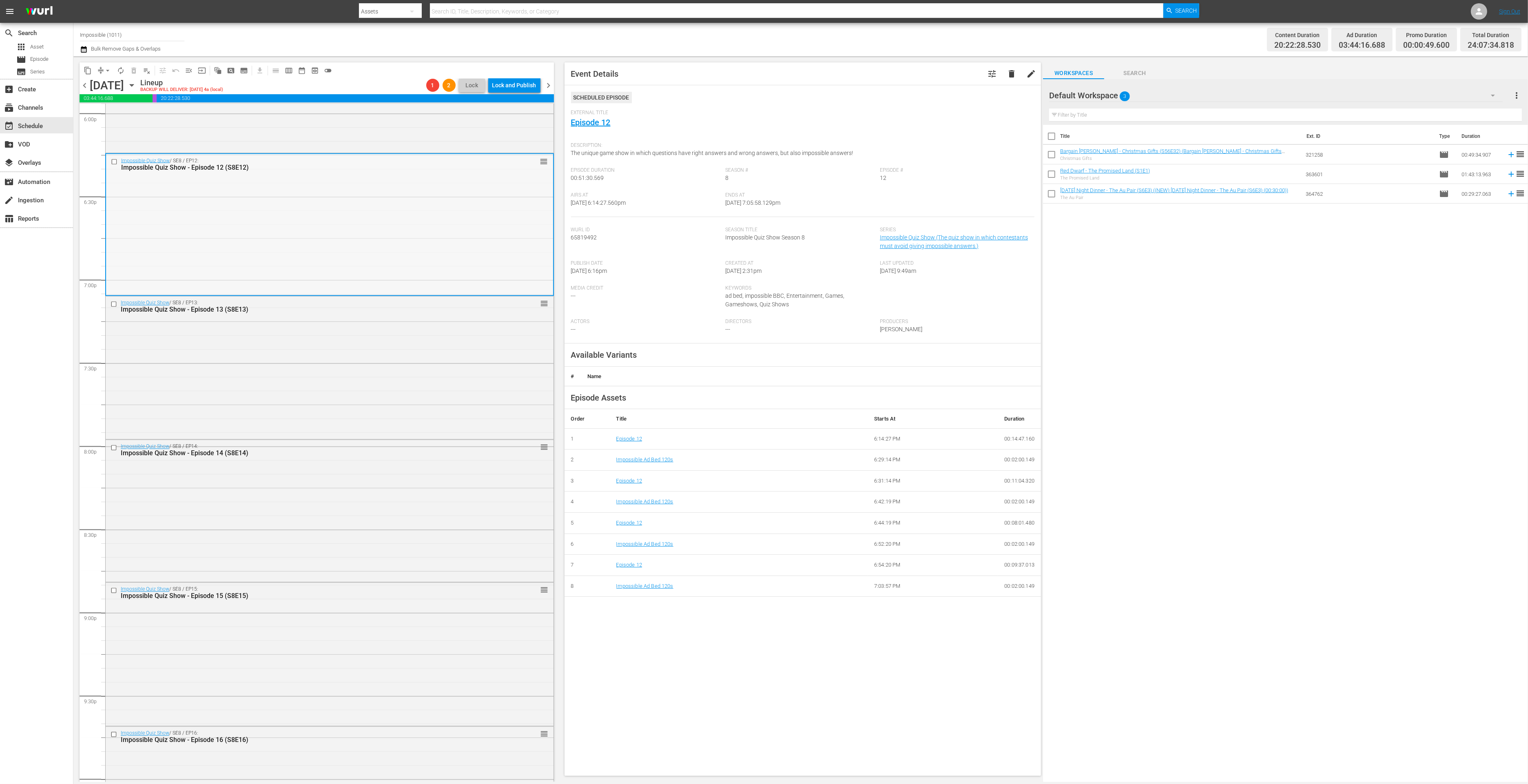
click at [257, 490] on div "Impossible Quiz Show / SE8 / EP14: Impossible Quiz Show - Episode 14 (S8E14) re…" at bounding box center [329, 510] width 448 height 141
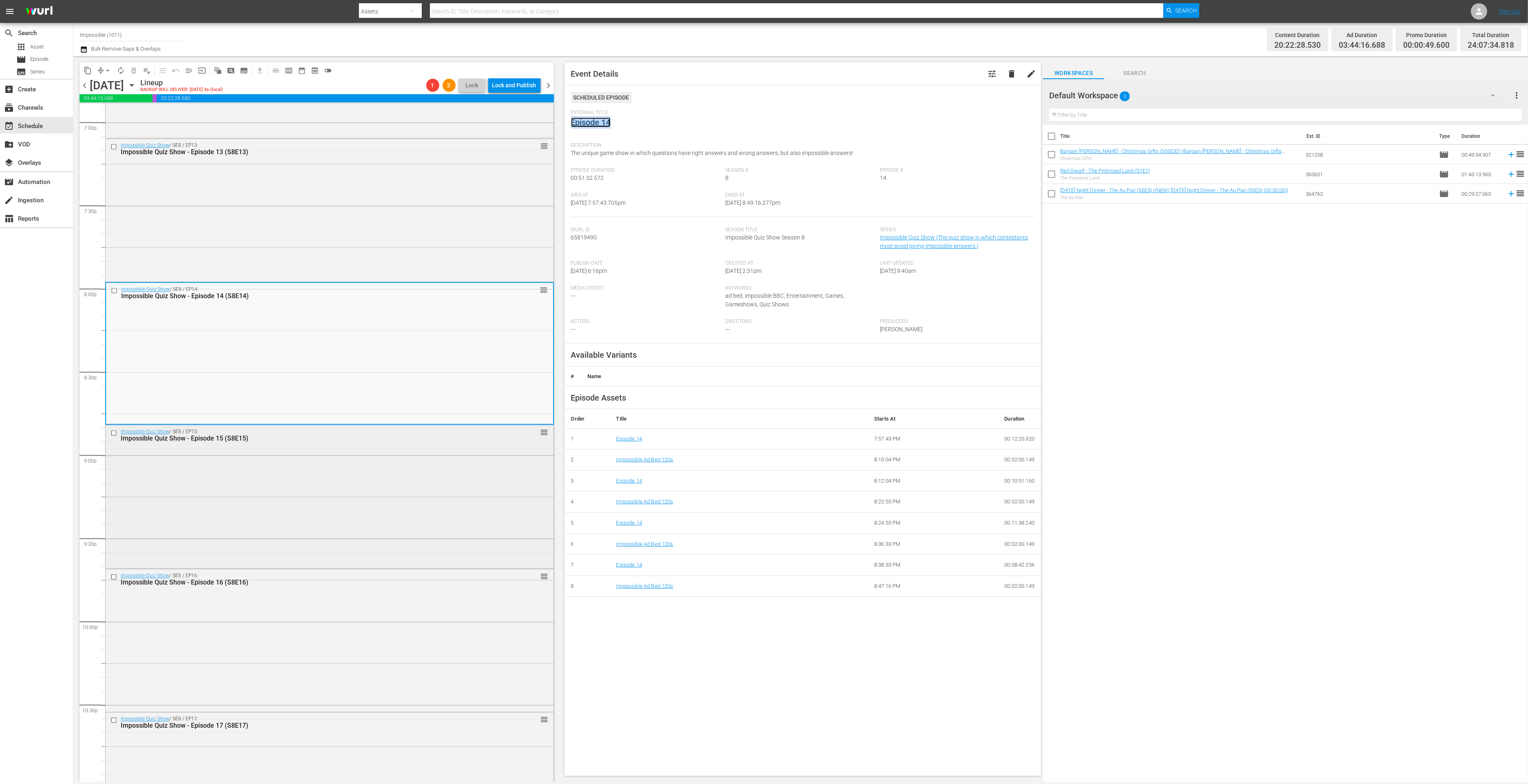
scroll to position [3157, 0]
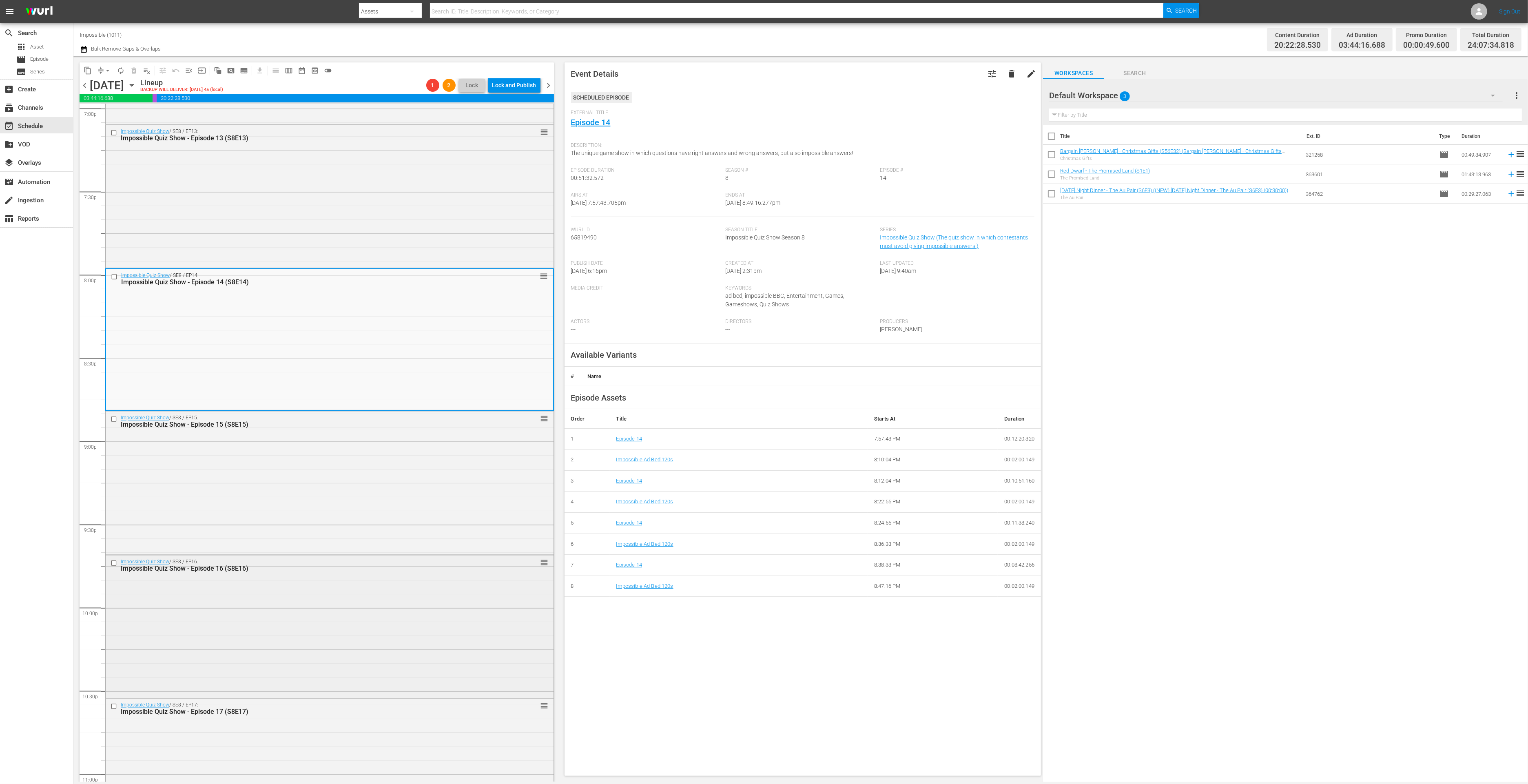
click at [334, 579] on div "Impossible Quiz Show / SE8 / EP16: Impossible Quiz Show - Episode 16 (S8E16) re…" at bounding box center [329, 626] width 448 height 141
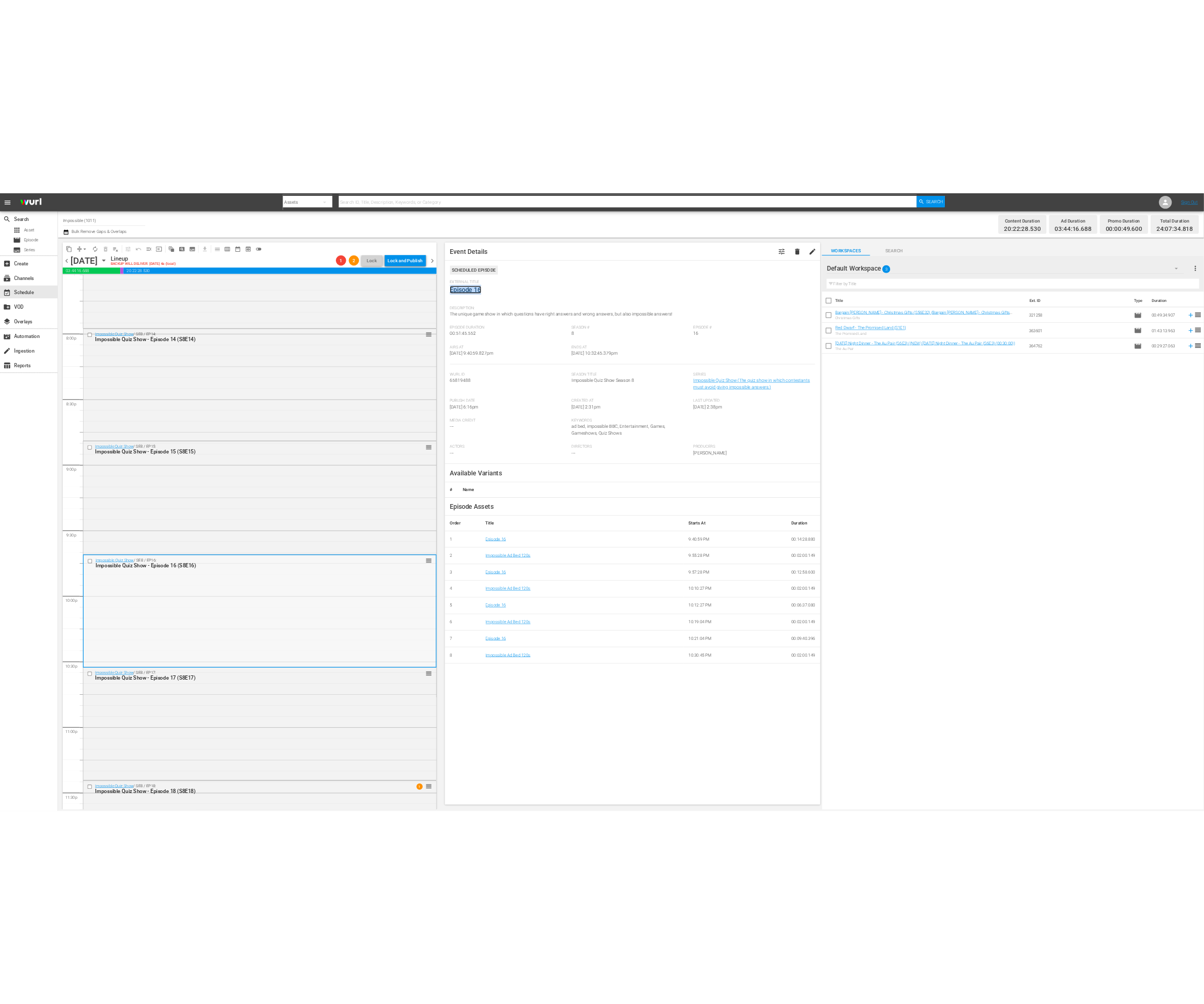
scroll to position [4302, 0]
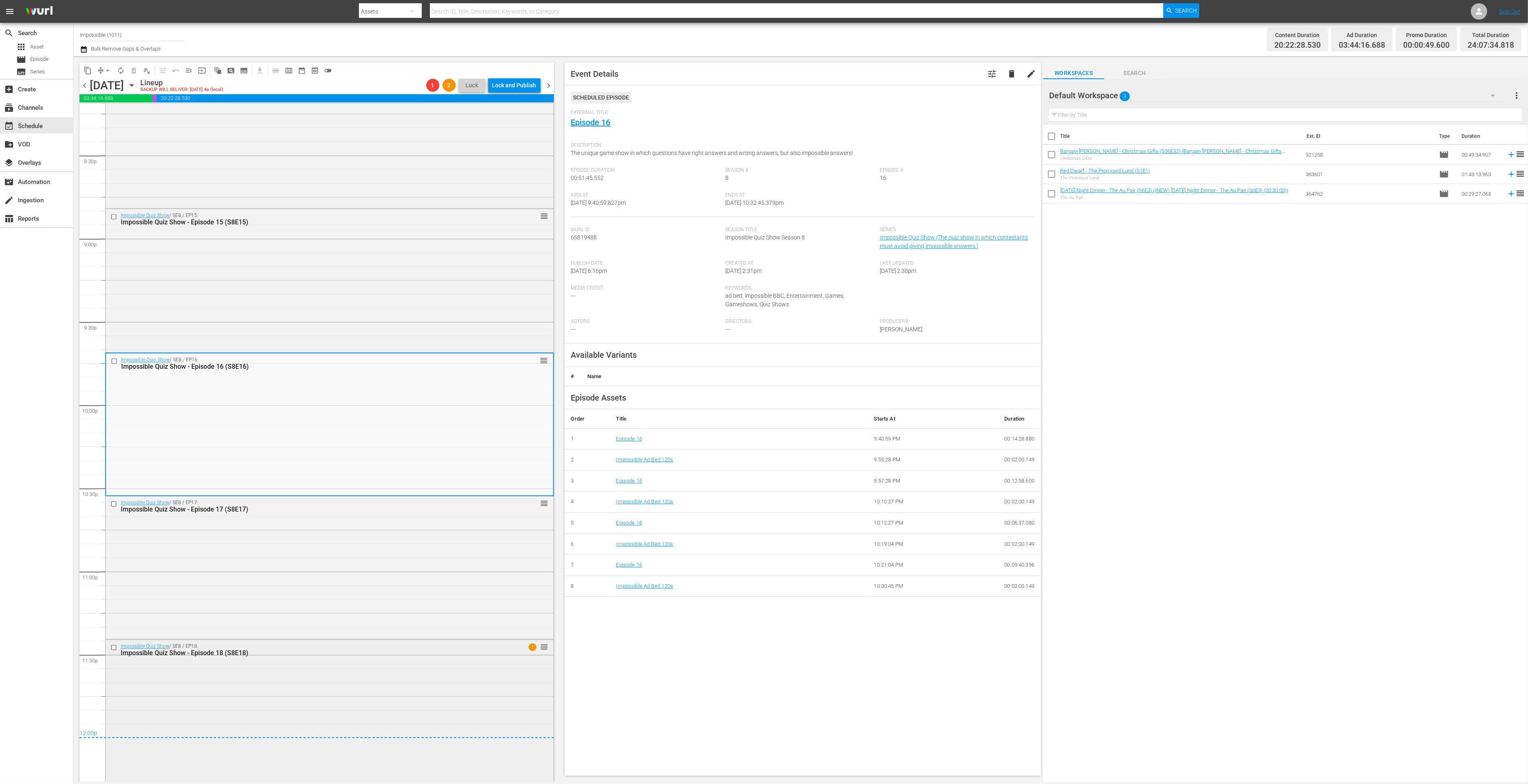
click at [323, 674] on div "Impossible Quiz Show / SE8 / EP18: Impossible Quiz Show - Episode 18 (S8E18) 1 …" at bounding box center [329, 709] width 448 height 141
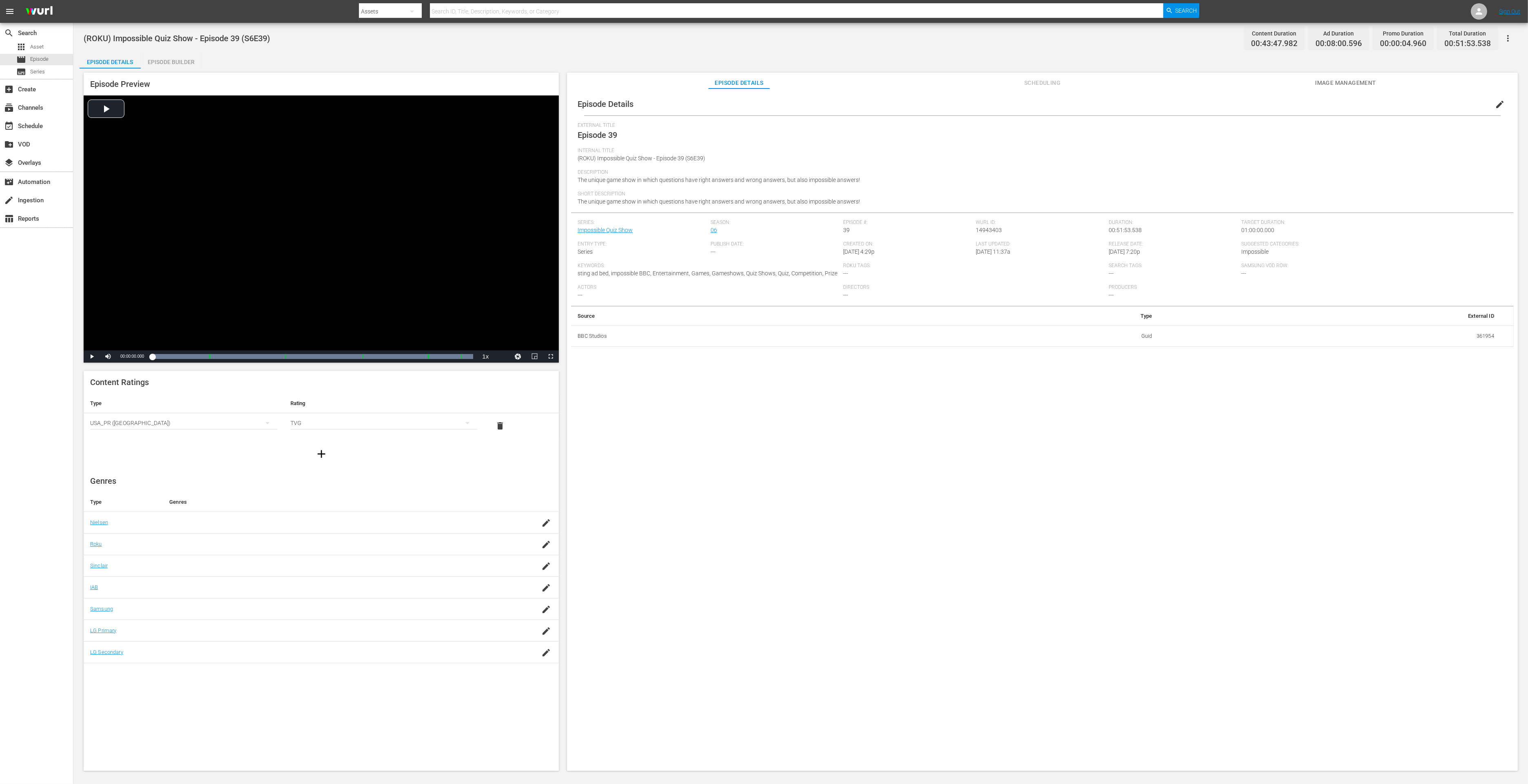
click at [186, 65] on div "Episode Builder" at bounding box center [171, 62] width 61 height 20
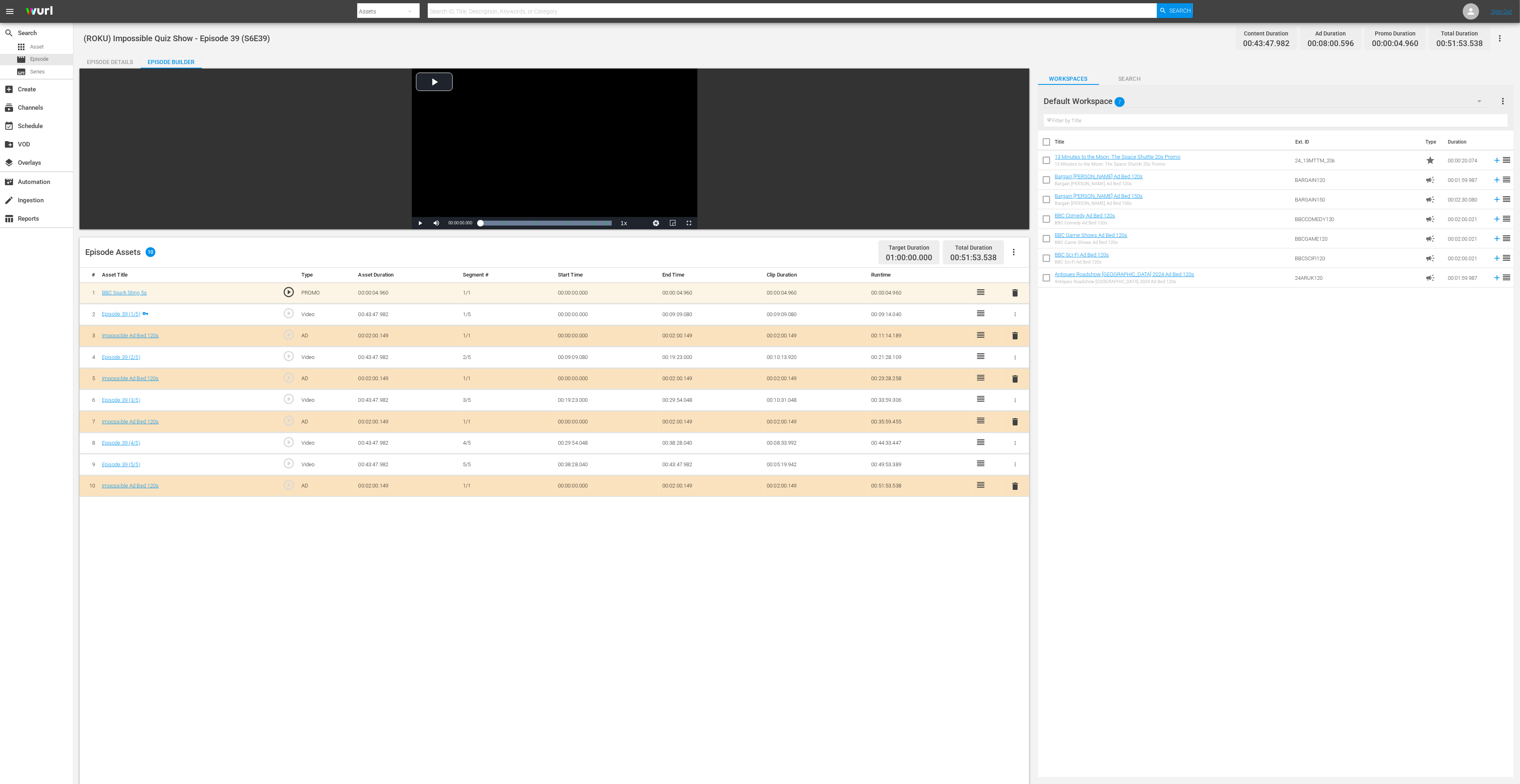
click at [1018, 484] on span "delete" at bounding box center [1015, 486] width 10 height 10
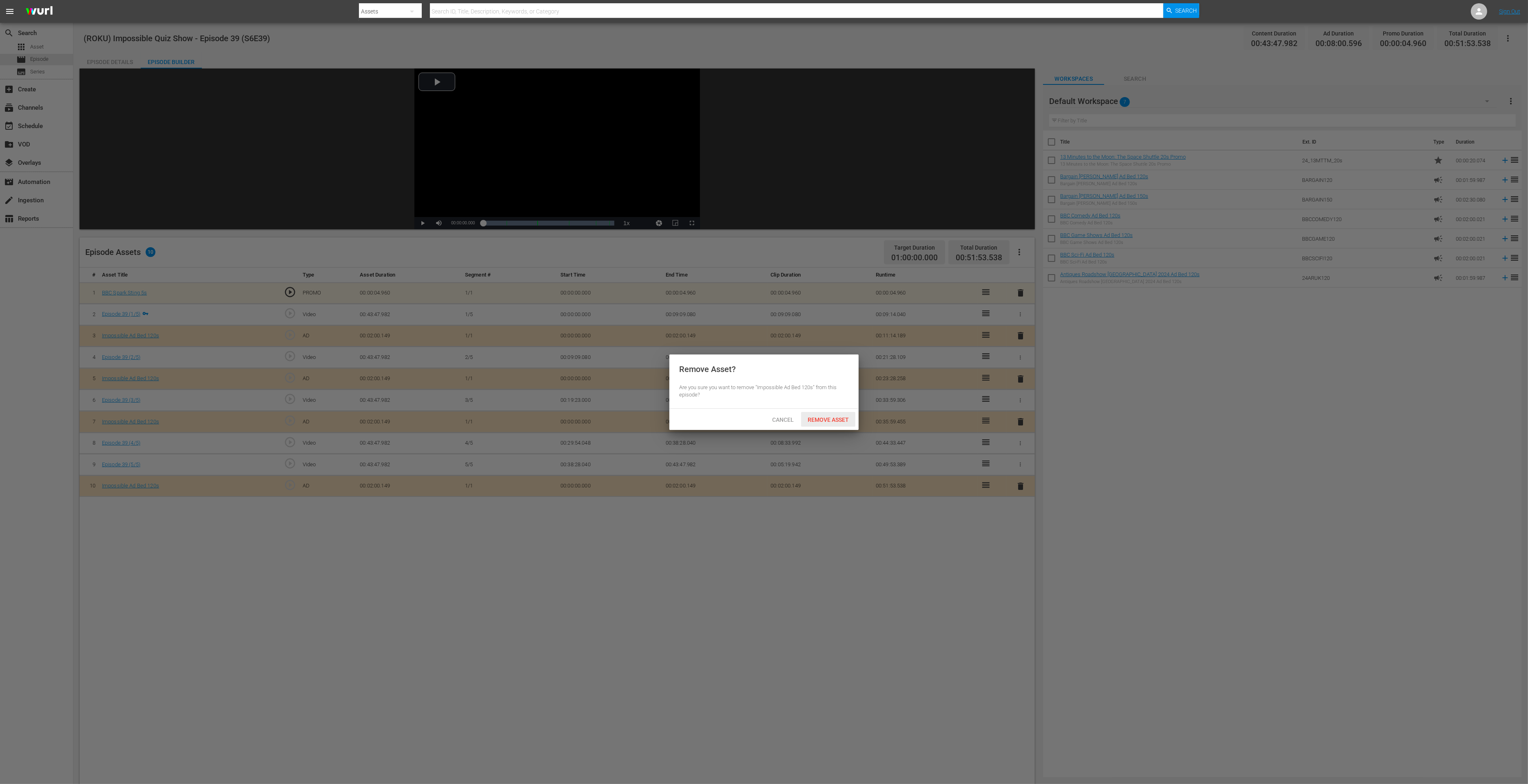
click at [822, 419] on span "Remove Asset" at bounding box center [828, 419] width 54 height 7
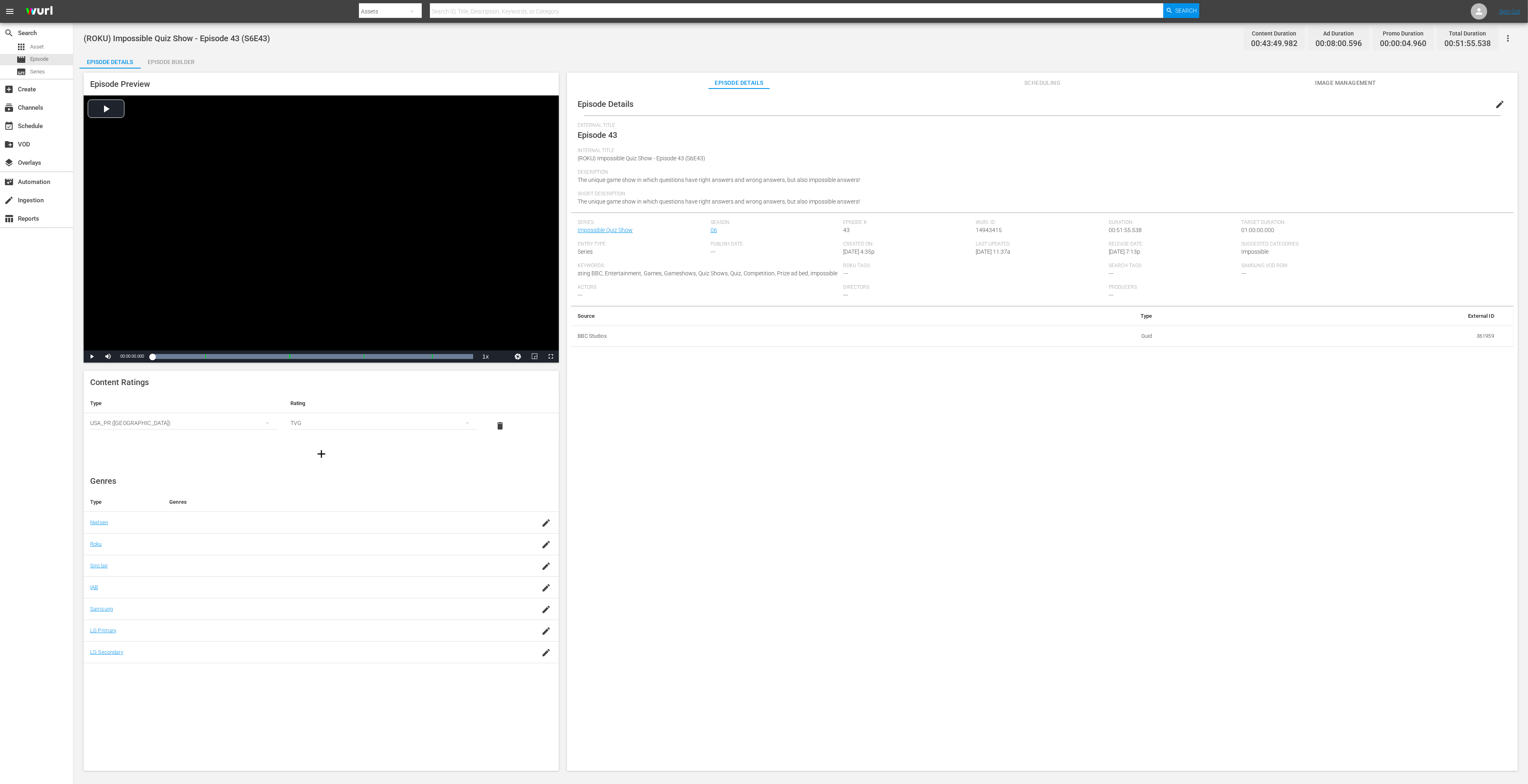
drag, startPoint x: 170, startPoint y: 60, endPoint x: 368, endPoint y: 10, distance: 204.2
click at [170, 60] on div "Episode Builder" at bounding box center [171, 62] width 61 height 20
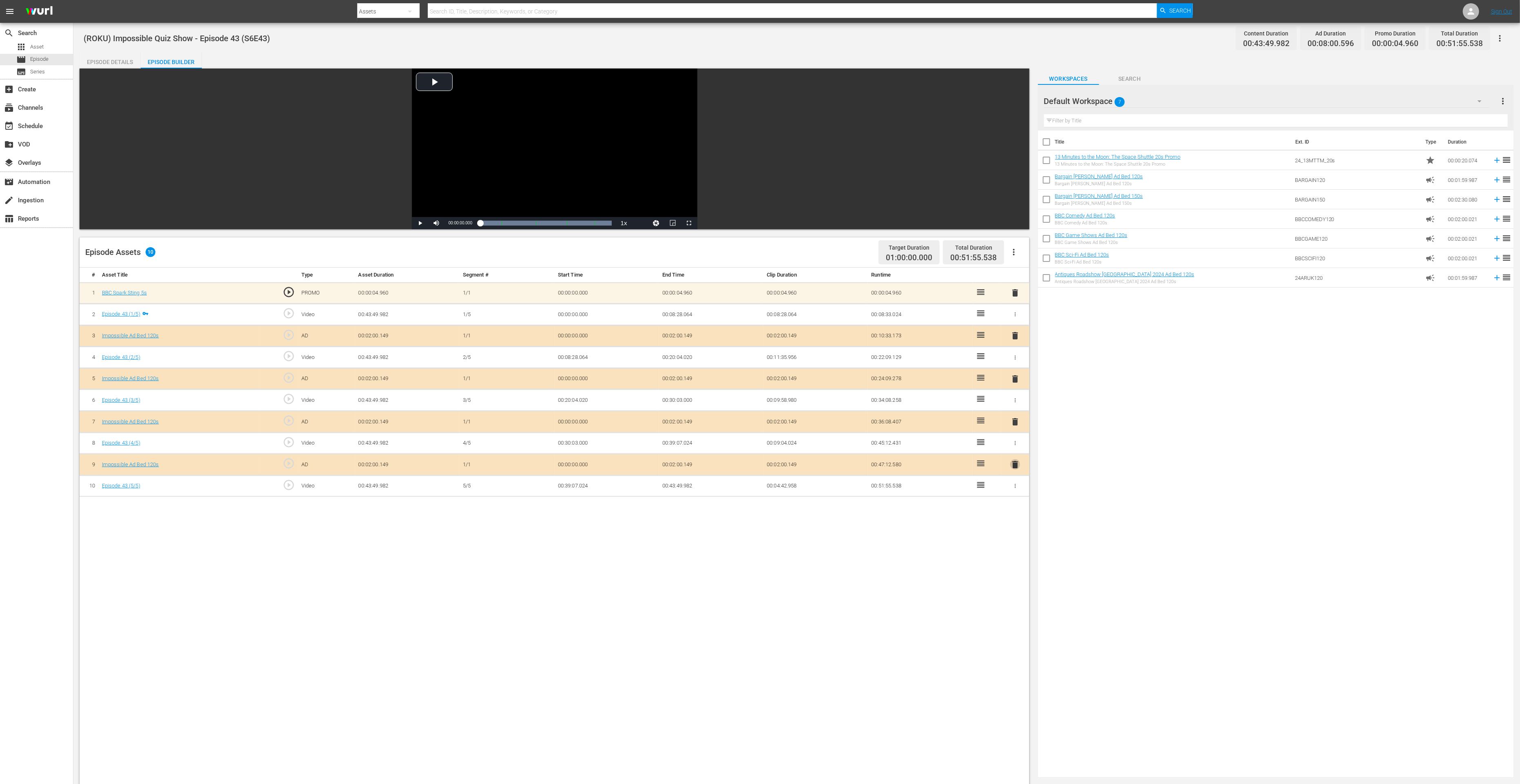
click at [1015, 466] on span "delete" at bounding box center [1015, 464] width 10 height 10
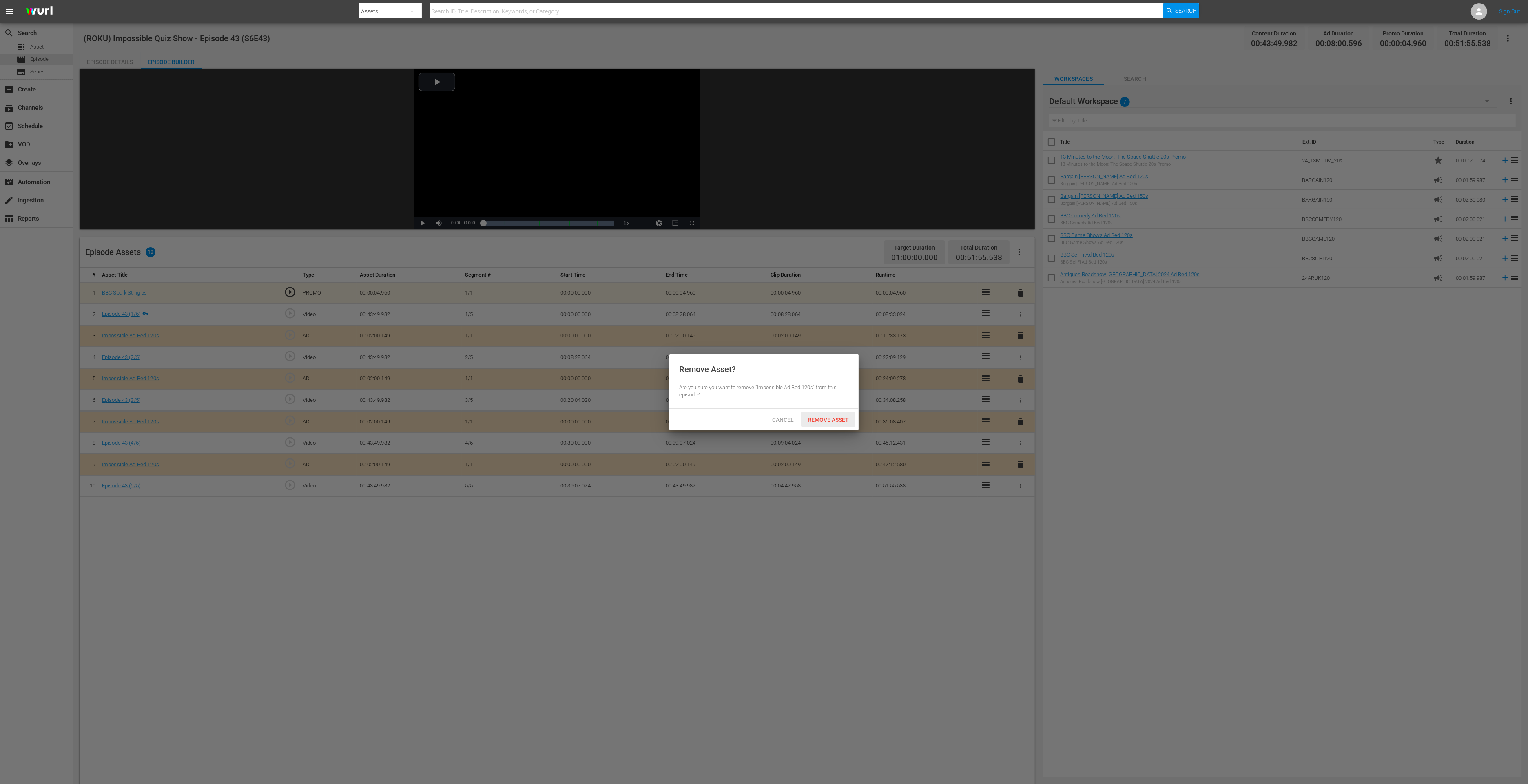
click at [841, 420] on span "Remove Asset" at bounding box center [828, 419] width 54 height 7
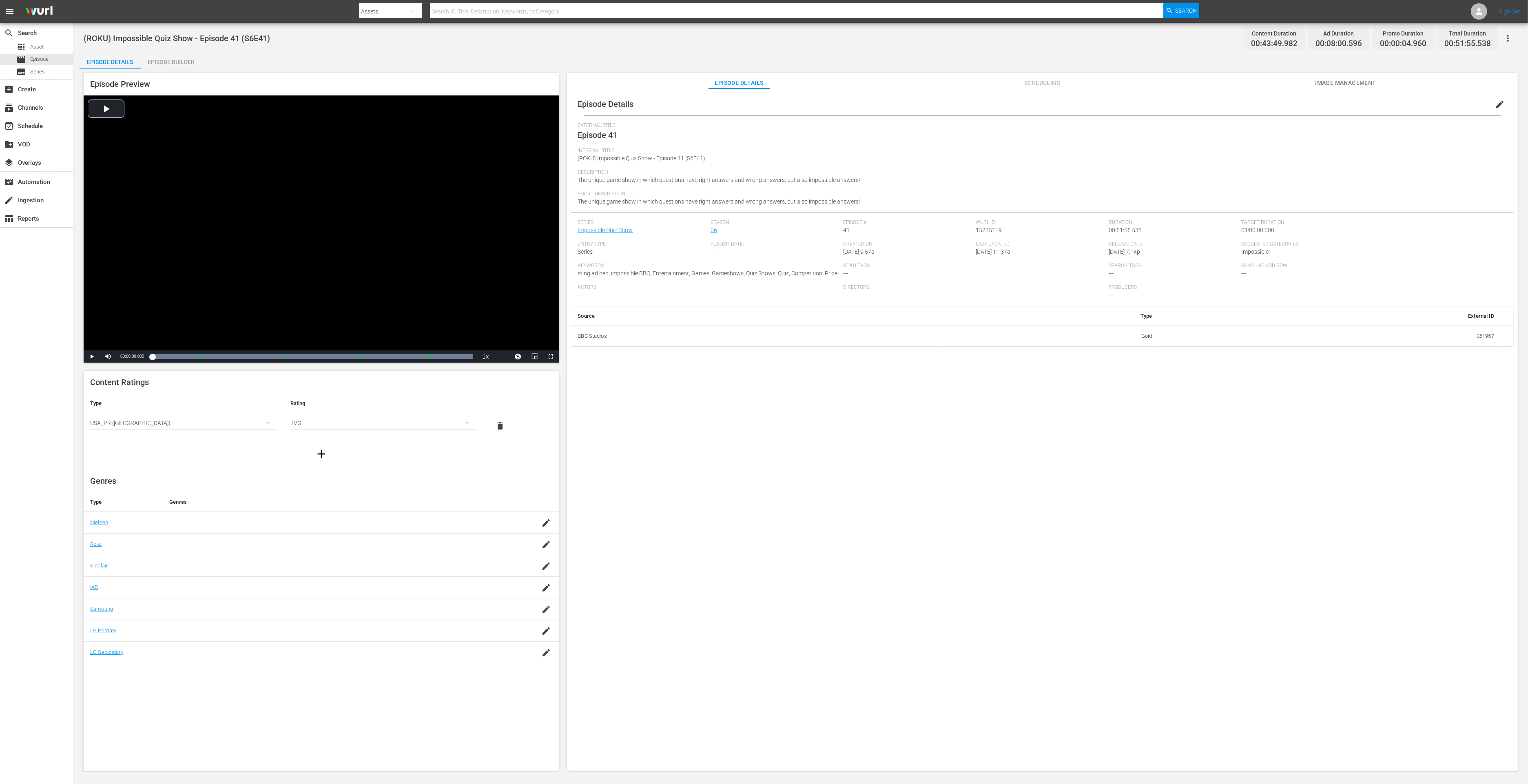
click at [146, 82] on span "Episode Preview" at bounding box center [120, 84] width 60 height 10
click at [173, 63] on div "Episode Builder" at bounding box center [171, 62] width 61 height 20
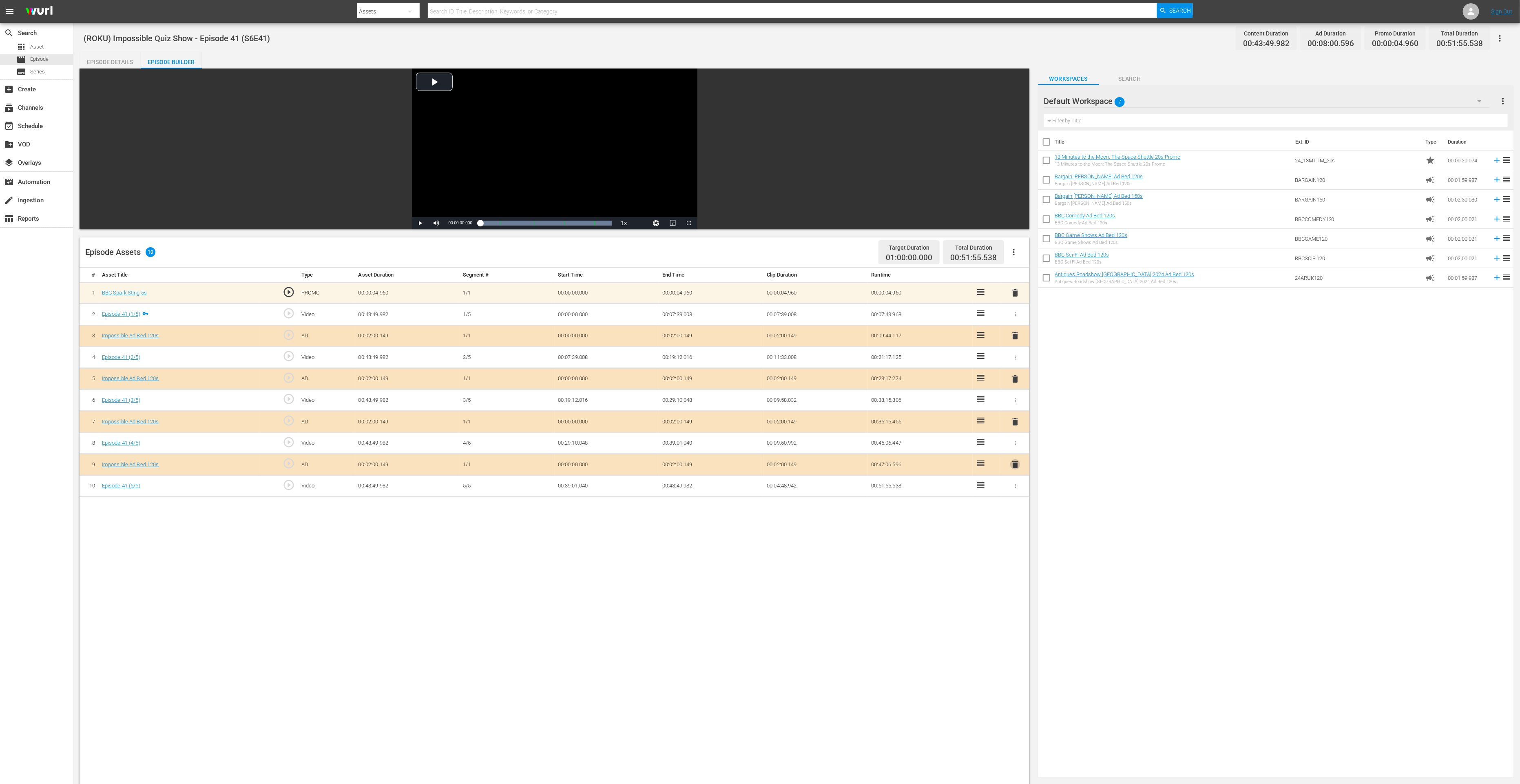
click at [1018, 461] on span "delete" at bounding box center [1015, 464] width 10 height 10
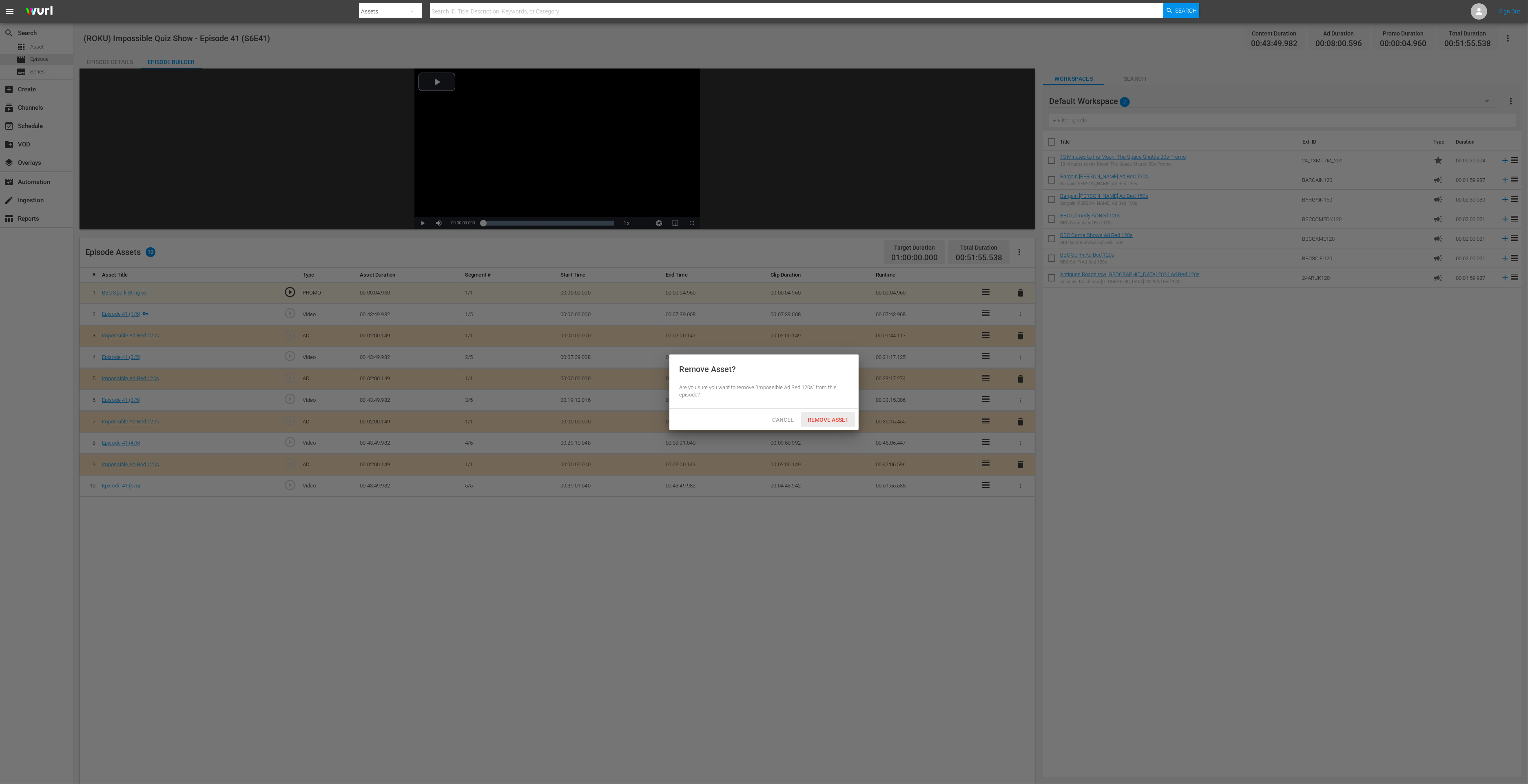
click at [833, 421] on span "Remove Asset" at bounding box center [828, 419] width 54 height 7
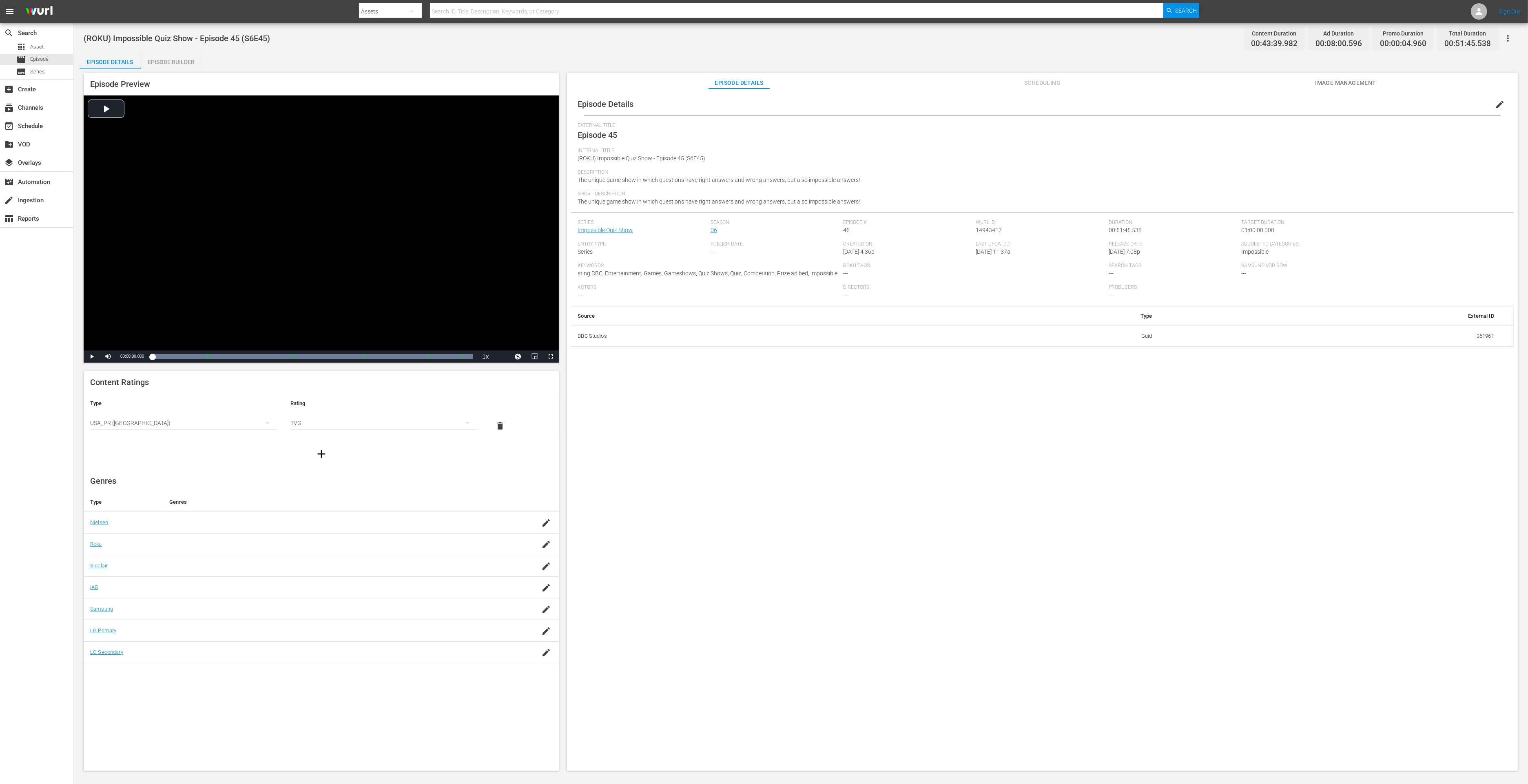
click at [192, 62] on div "Episode Builder" at bounding box center [171, 62] width 61 height 20
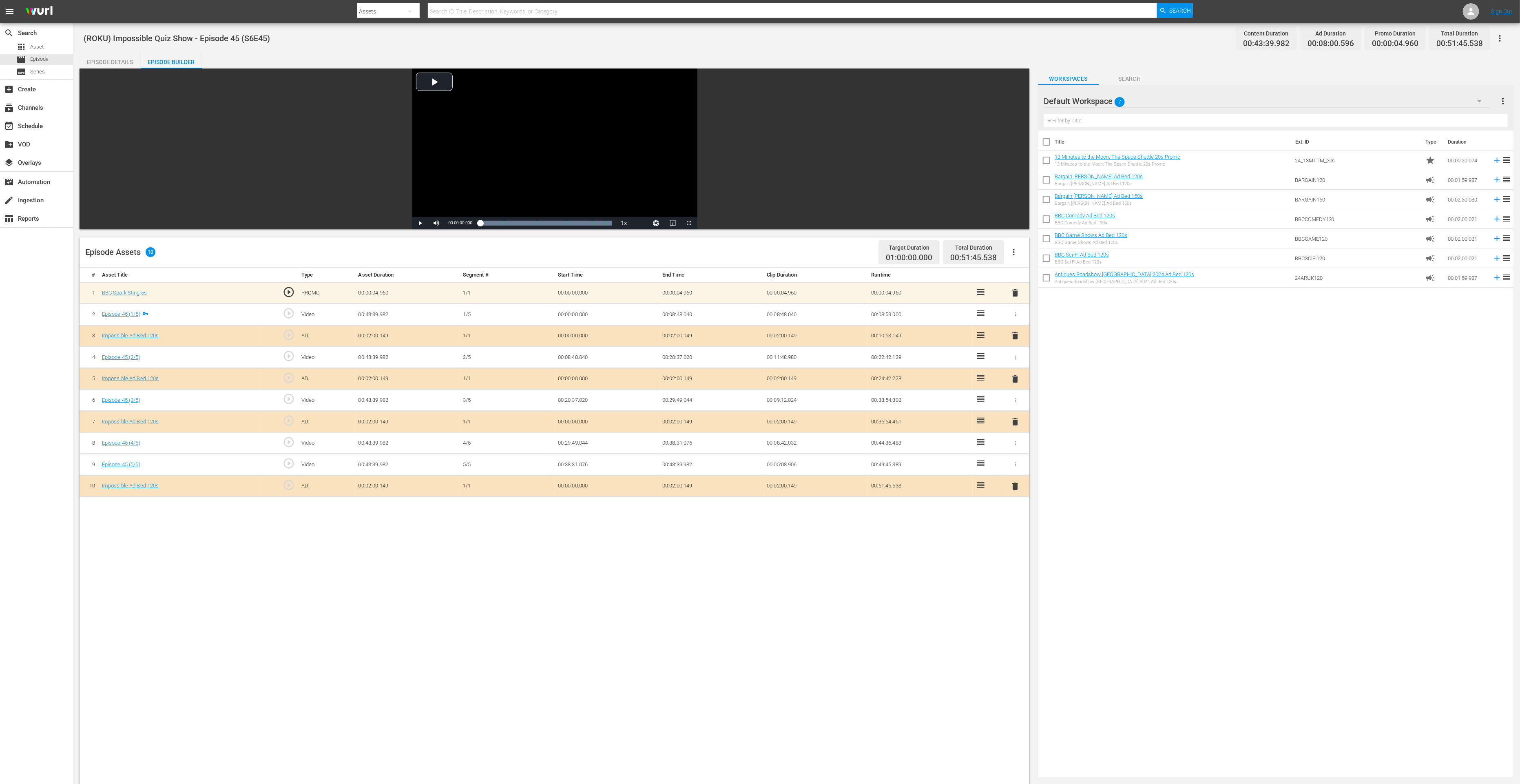
click at [1012, 485] on span "delete" at bounding box center [1015, 486] width 10 height 10
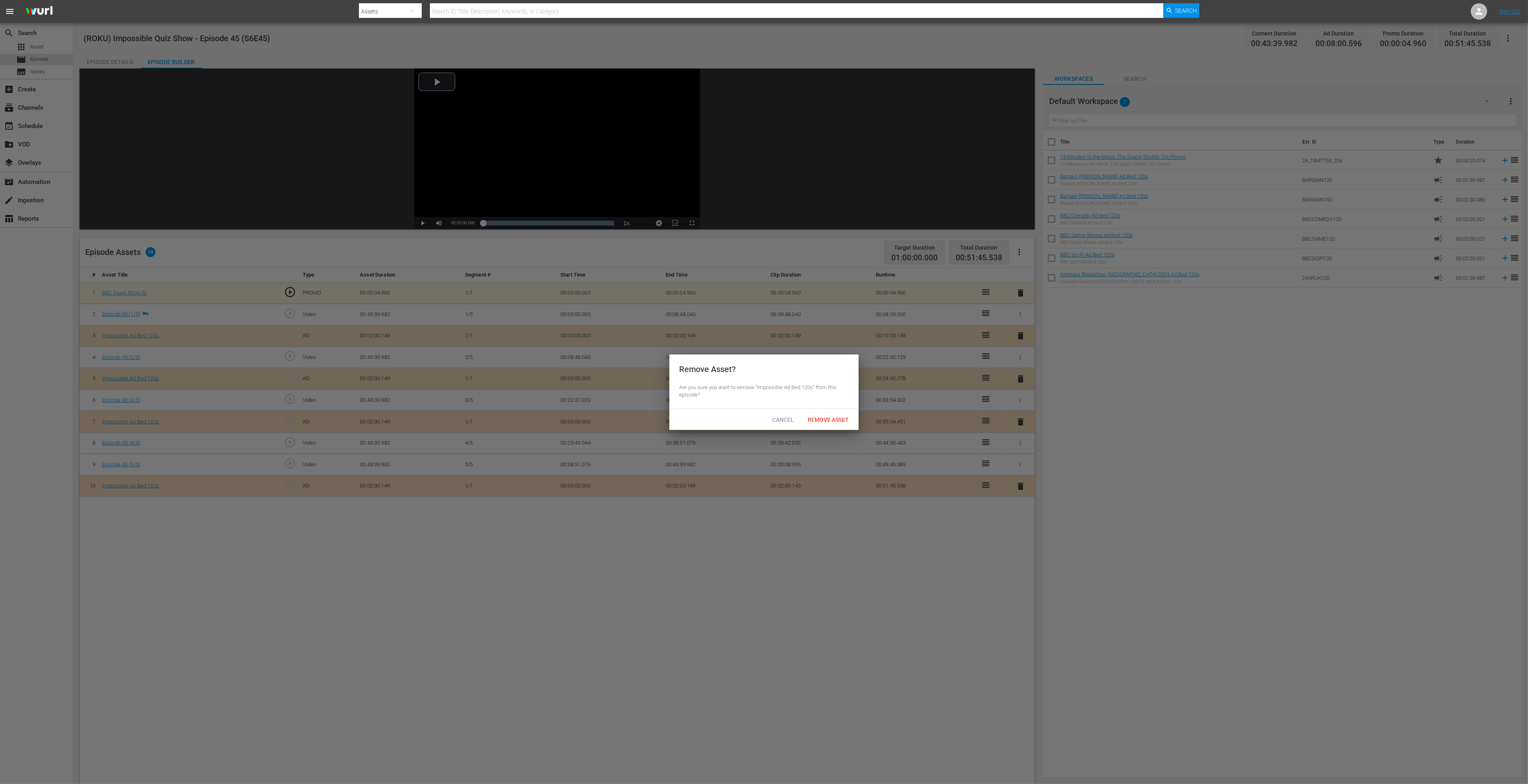
click at [819, 419] on span "Remove Asset" at bounding box center [828, 419] width 54 height 7
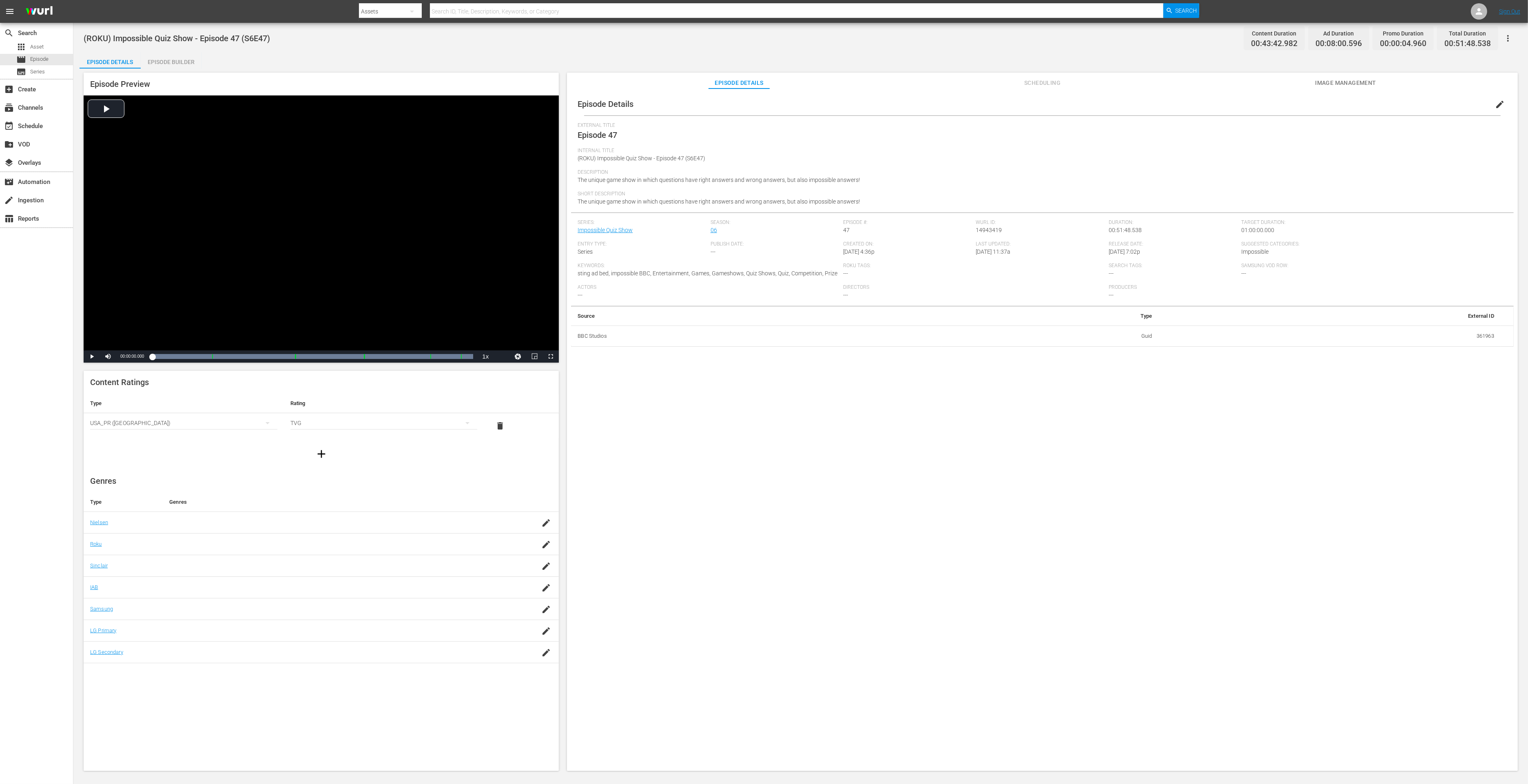
click at [160, 63] on div "Episode Builder" at bounding box center [171, 62] width 61 height 20
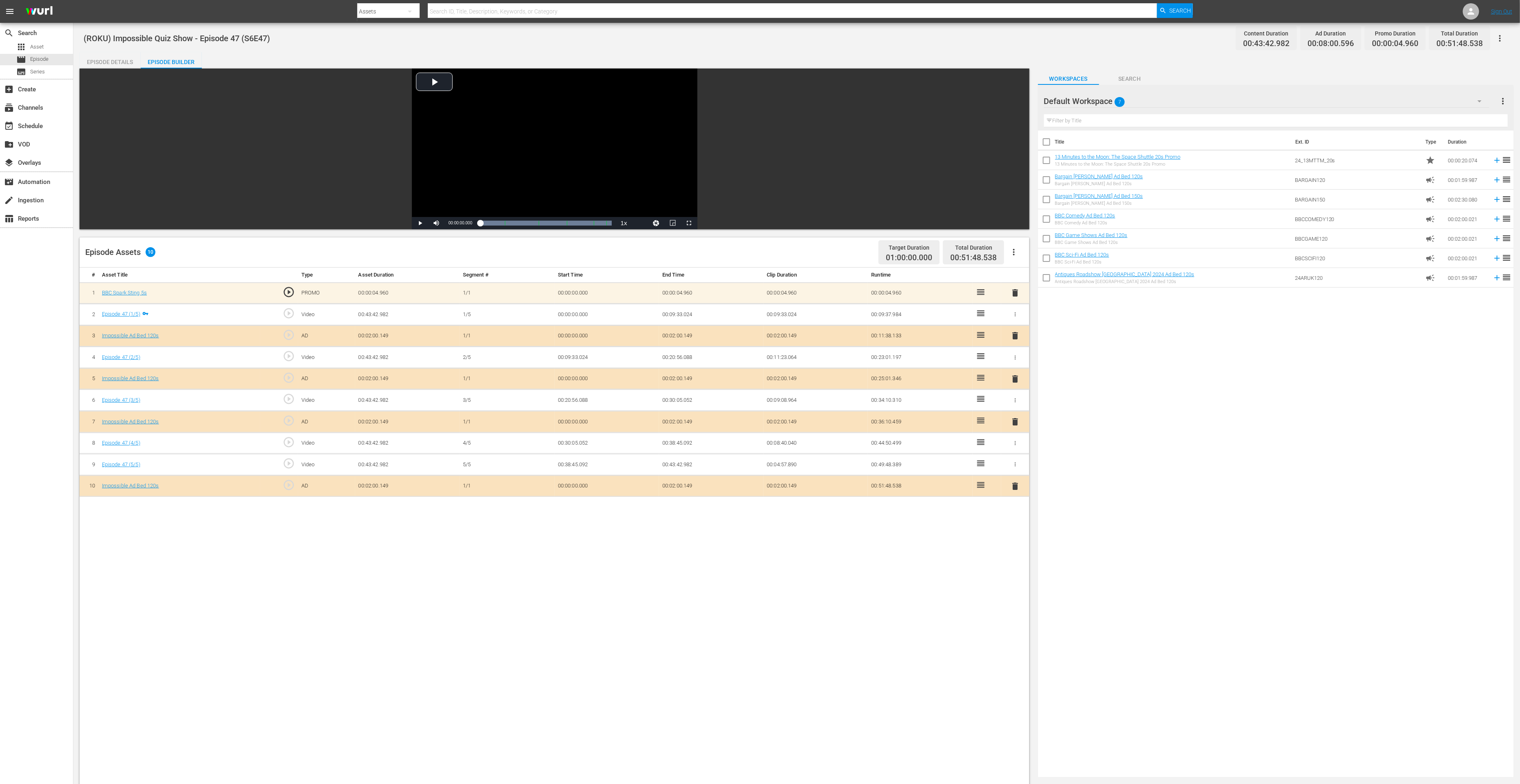
click at [1014, 484] on span "delete" at bounding box center [1015, 486] width 10 height 10
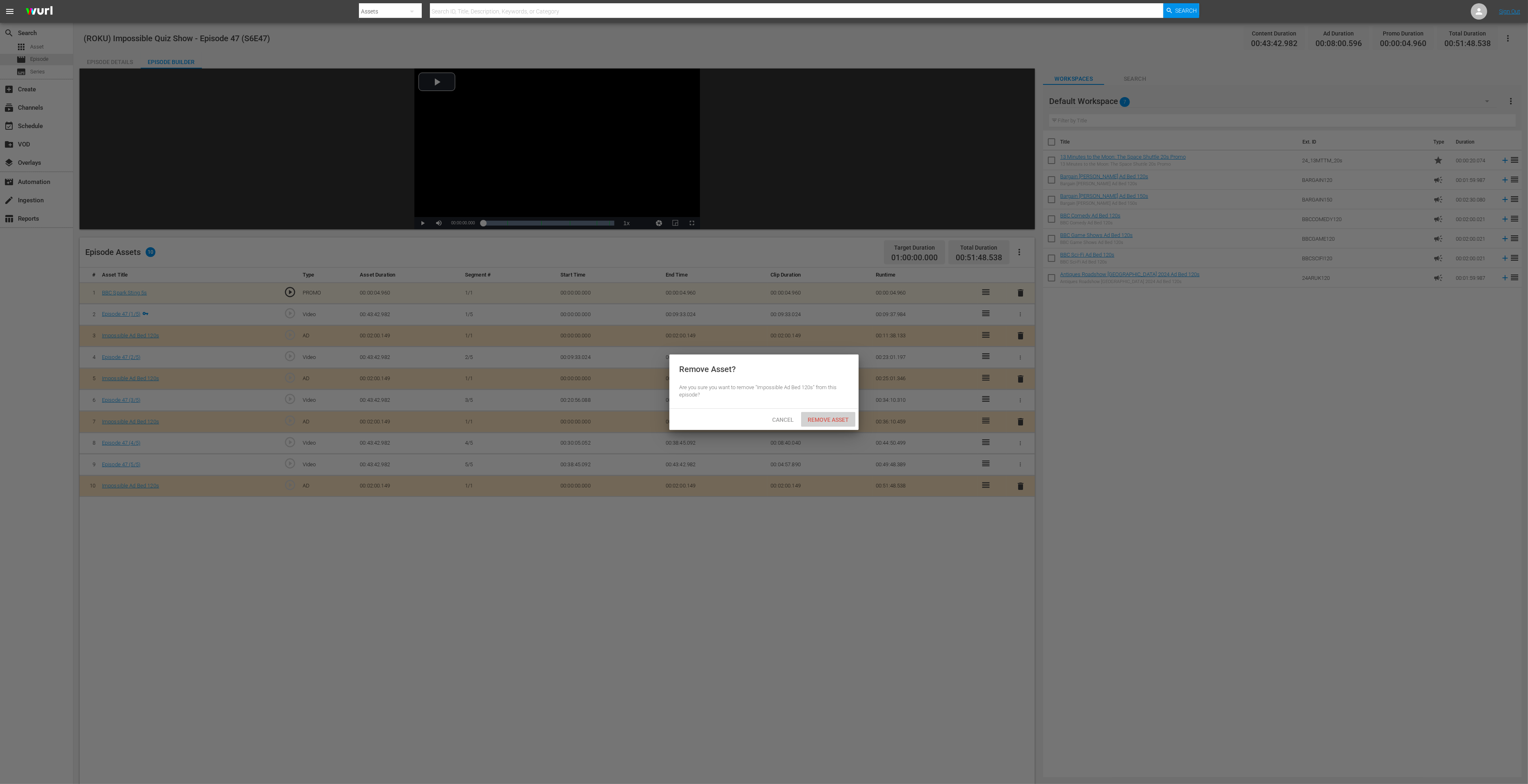
click at [841, 418] on span "Remove Asset" at bounding box center [828, 419] width 54 height 7
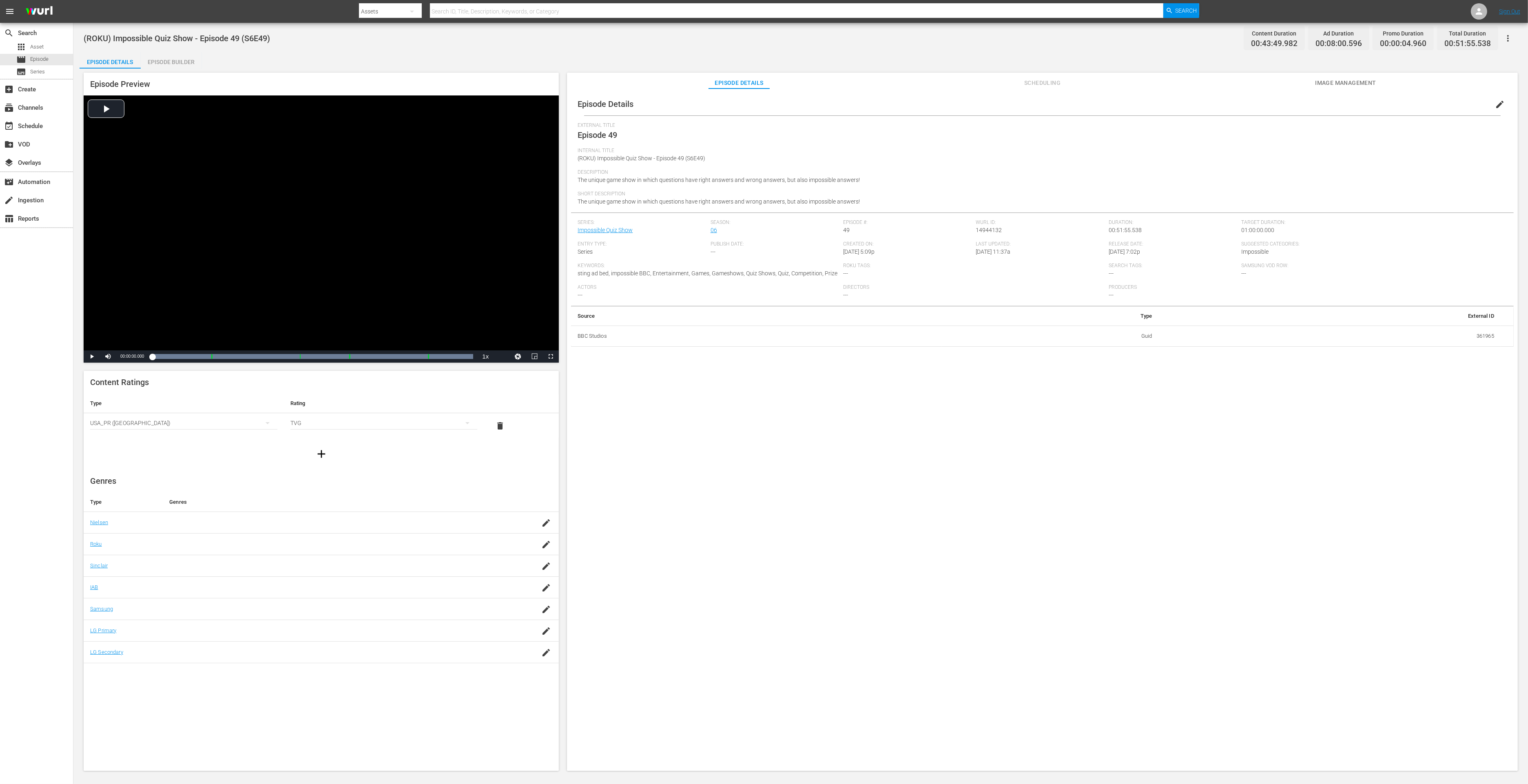
click at [178, 61] on div "Episode Builder" at bounding box center [171, 62] width 61 height 20
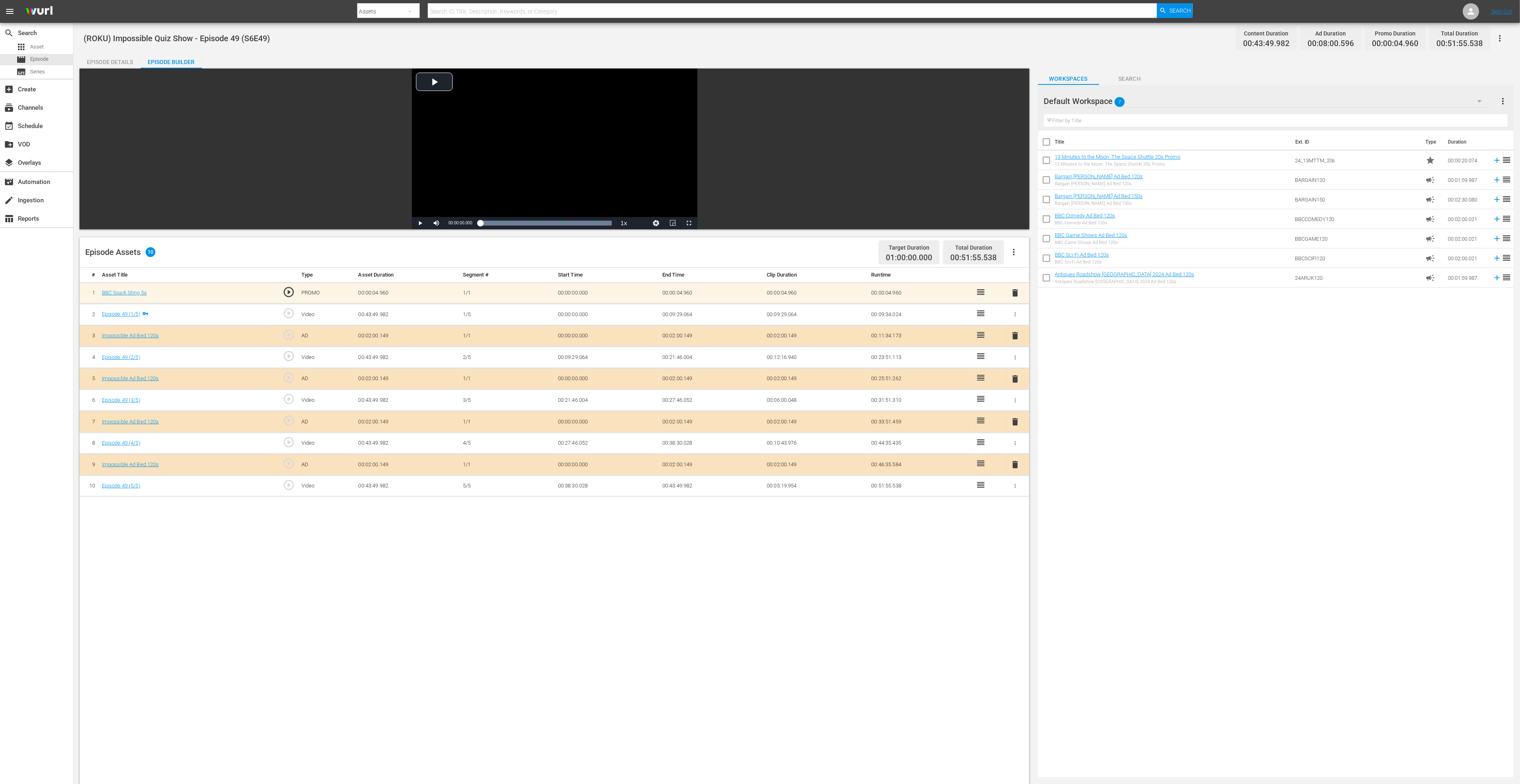
click at [1016, 463] on span "delete" at bounding box center [1015, 464] width 10 height 10
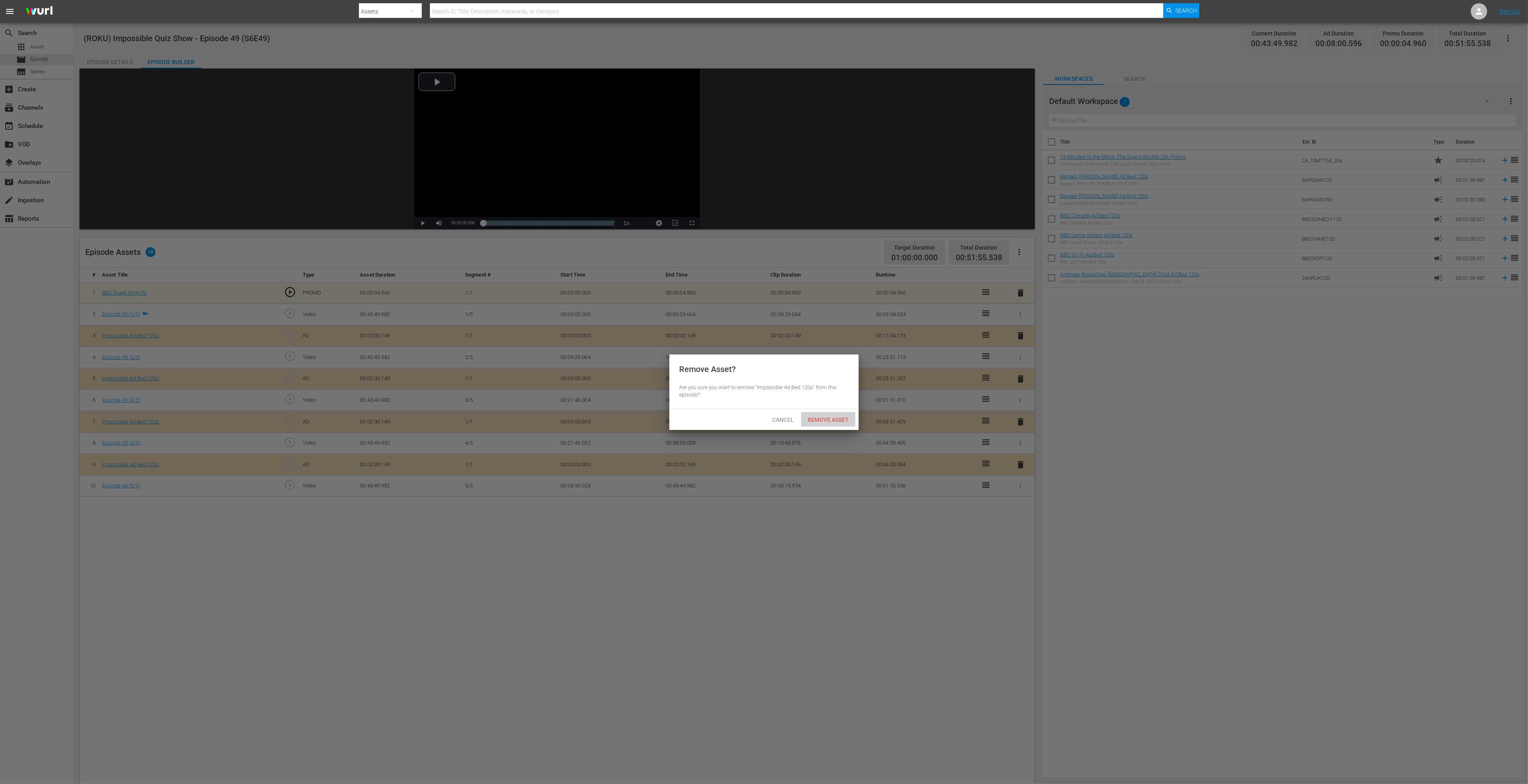
click at [825, 415] on div "Remove Asset" at bounding box center [828, 419] width 54 height 15
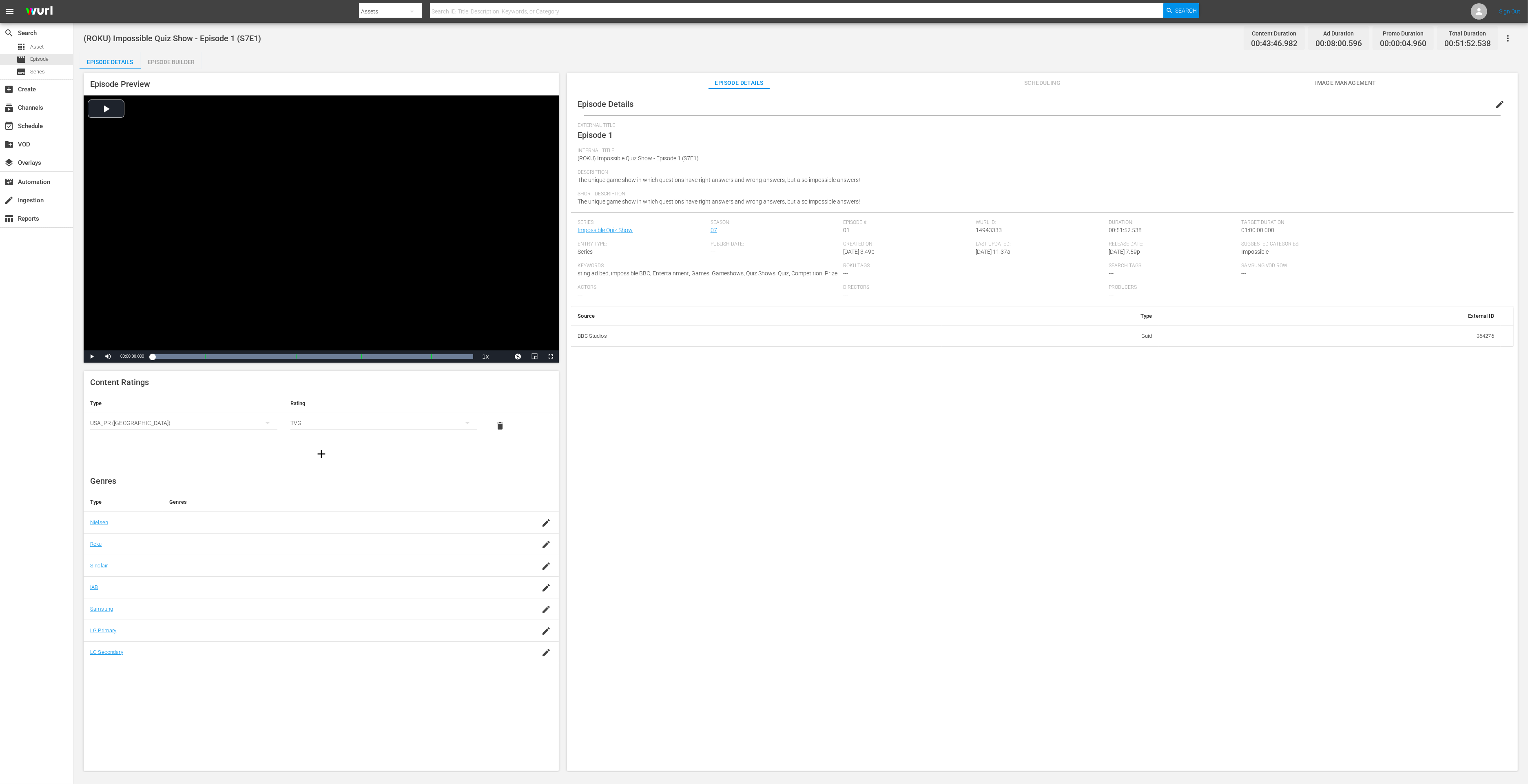
click at [200, 58] on div "Episode Builder" at bounding box center [171, 62] width 61 height 20
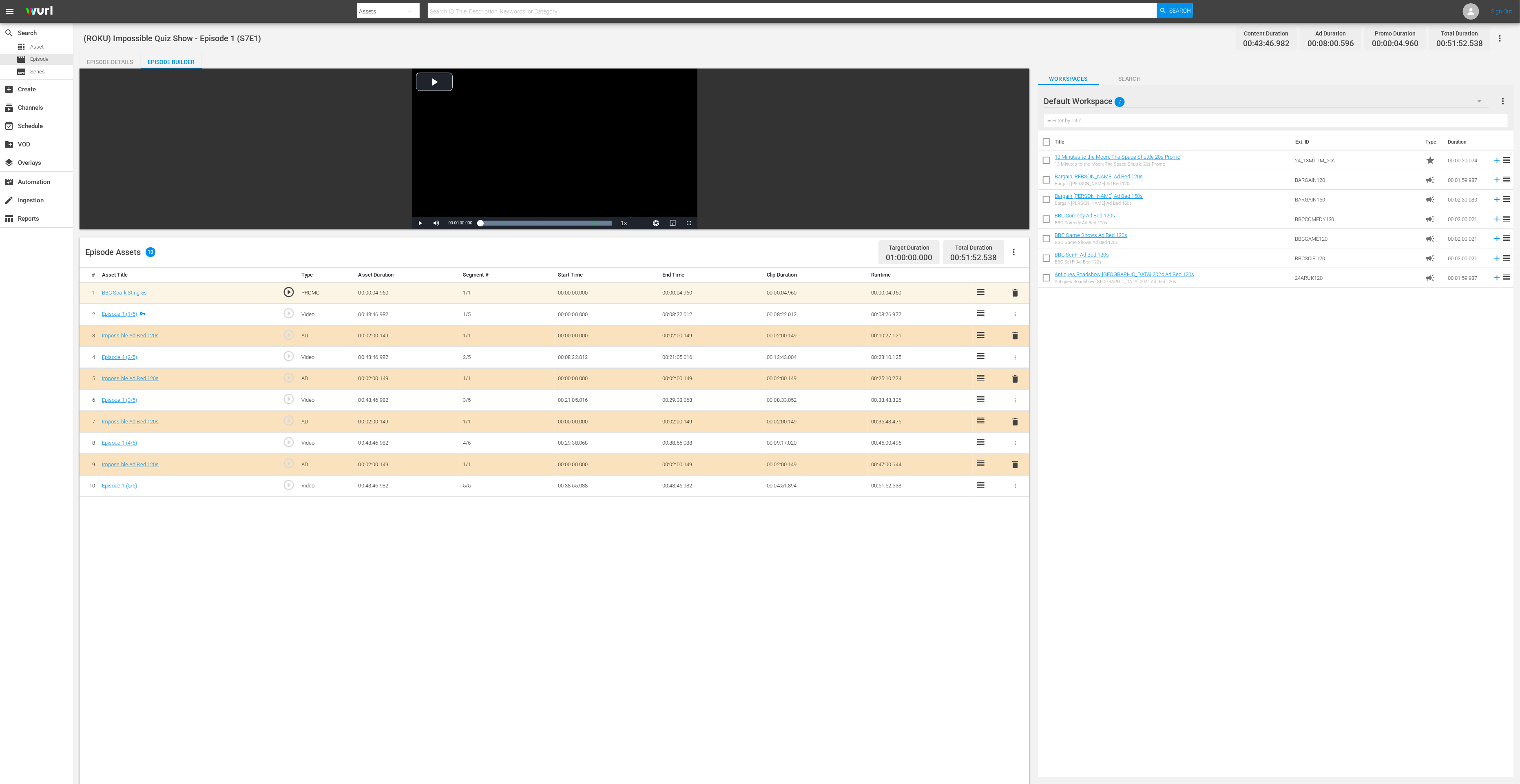
click at [1018, 463] on span "delete" at bounding box center [1015, 464] width 10 height 10
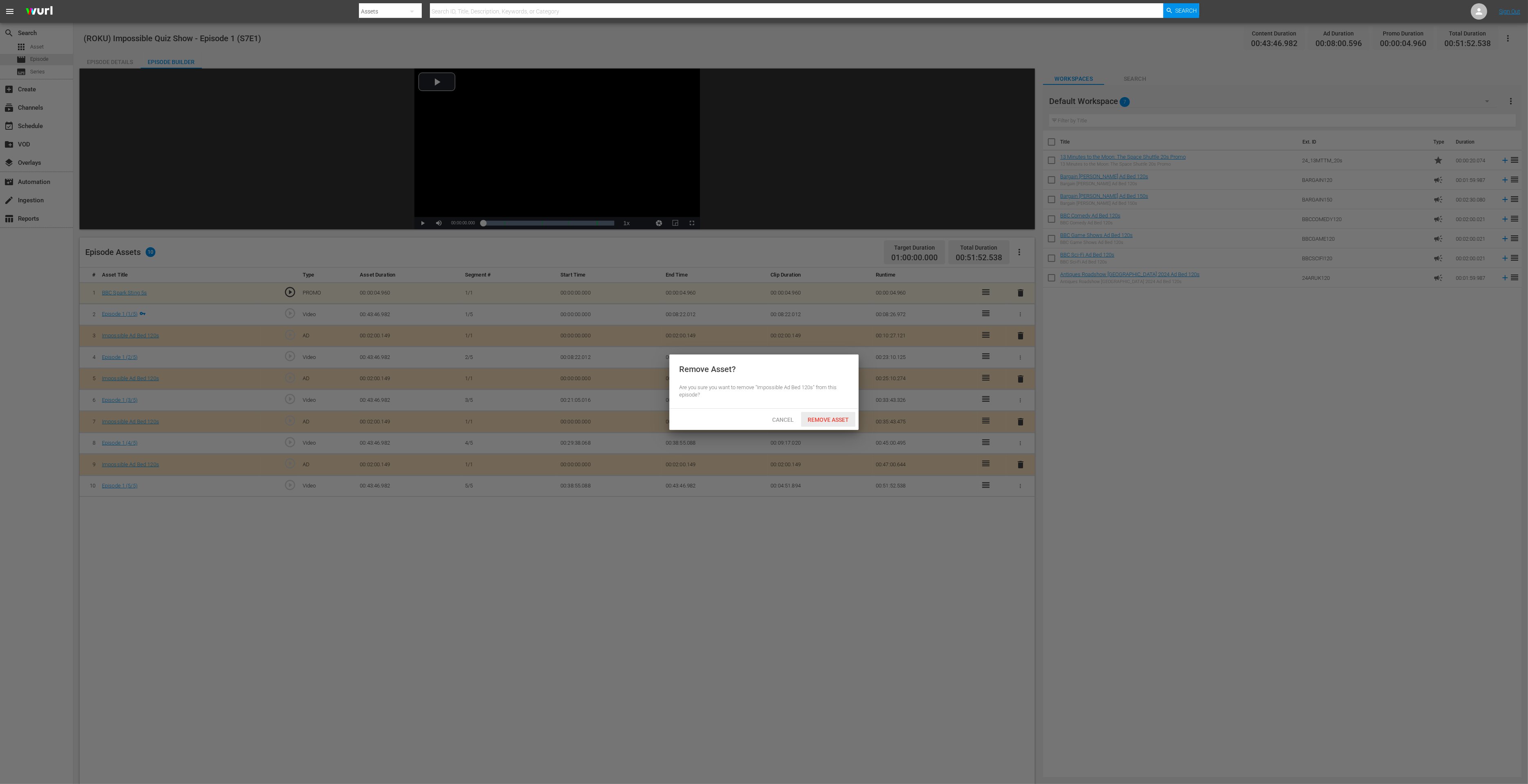
click at [832, 422] on span "Remove Asset" at bounding box center [828, 419] width 54 height 7
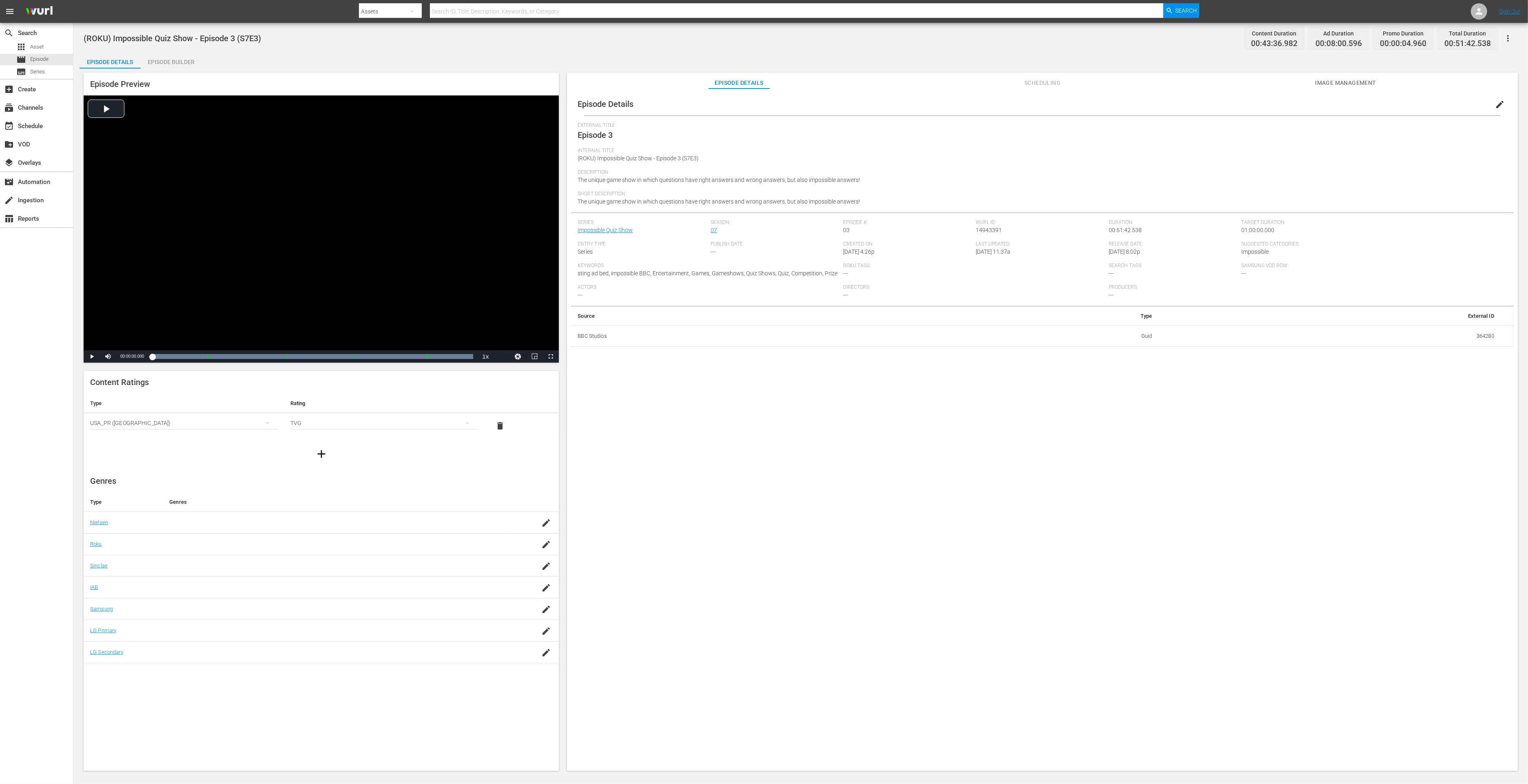
click at [182, 59] on div "Episode Builder" at bounding box center [171, 62] width 61 height 20
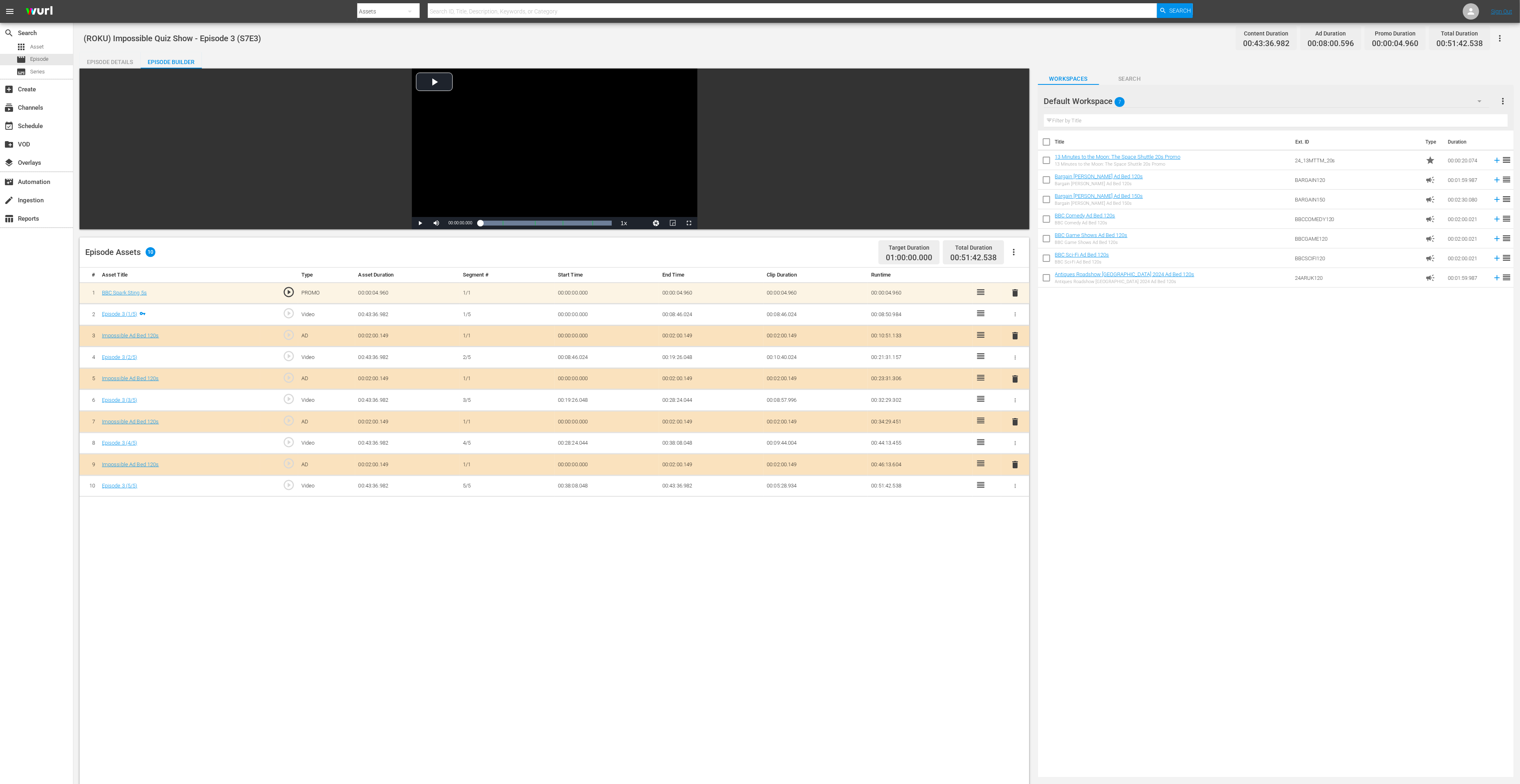
click at [1015, 466] on span "delete" at bounding box center [1015, 464] width 10 height 10
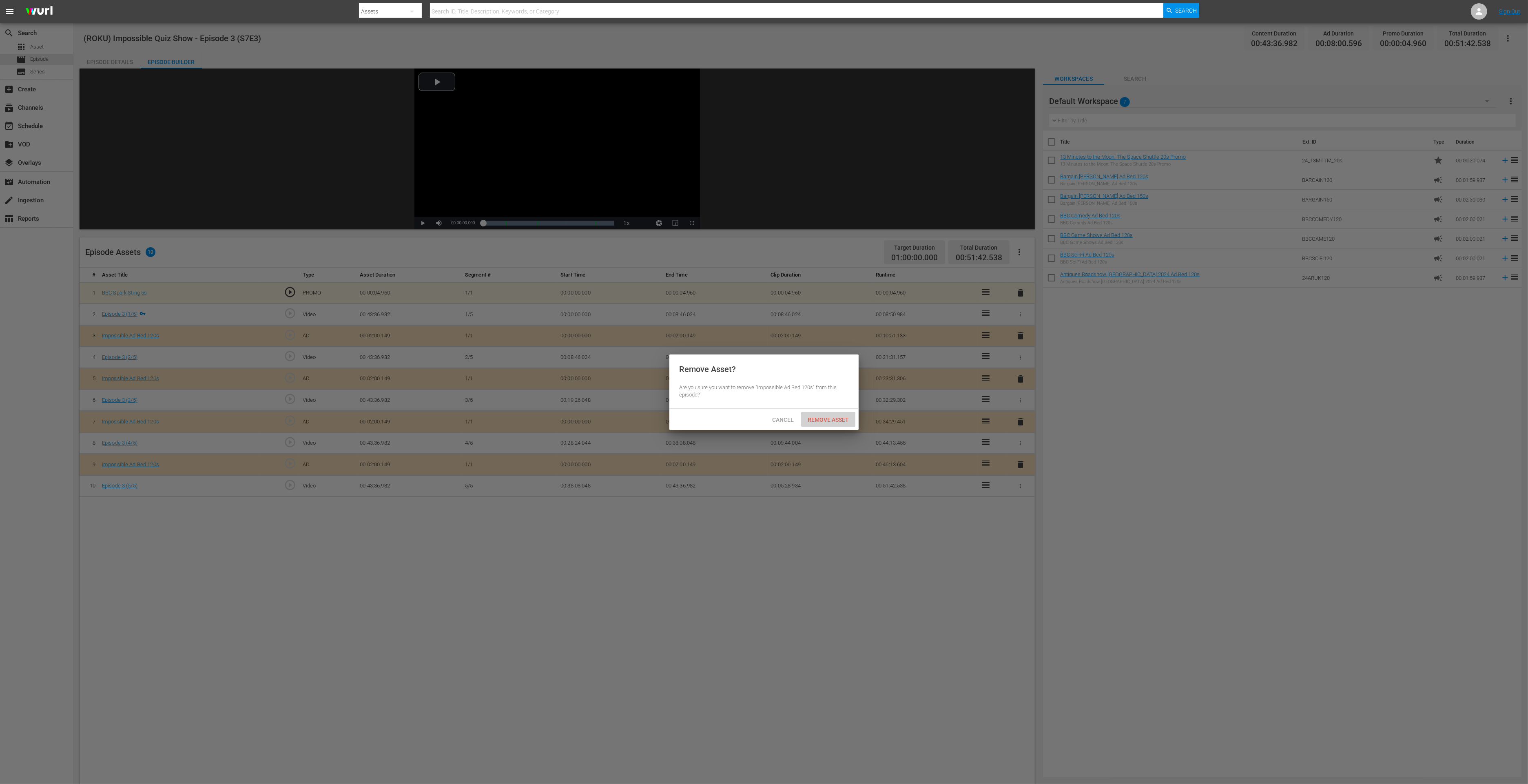
click at [839, 418] on span "Remove Asset" at bounding box center [828, 419] width 54 height 7
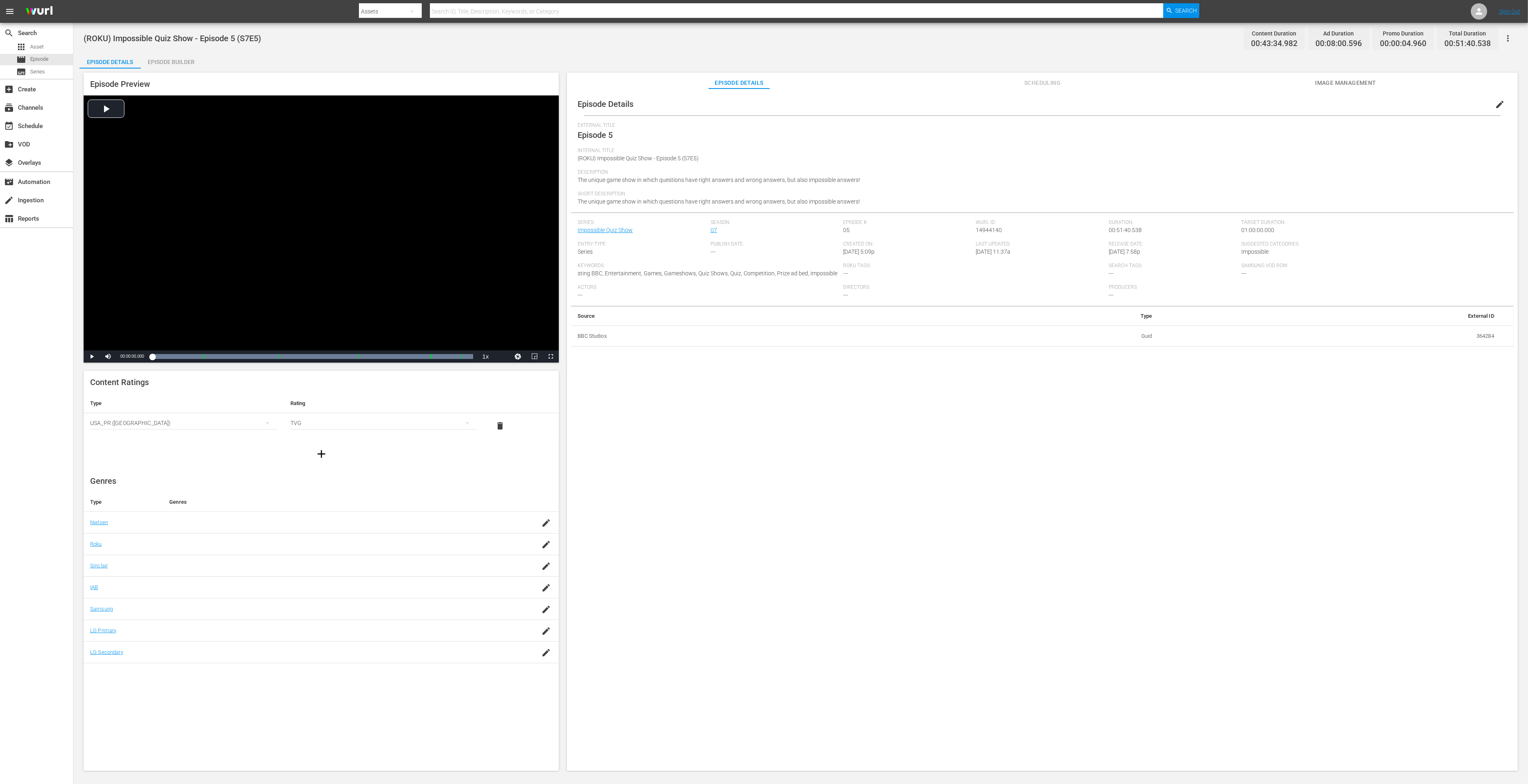
drag, startPoint x: 183, startPoint y: 62, endPoint x: 298, endPoint y: 60, distance: 115.0
click at [183, 62] on div "Episode Builder" at bounding box center [171, 62] width 61 height 20
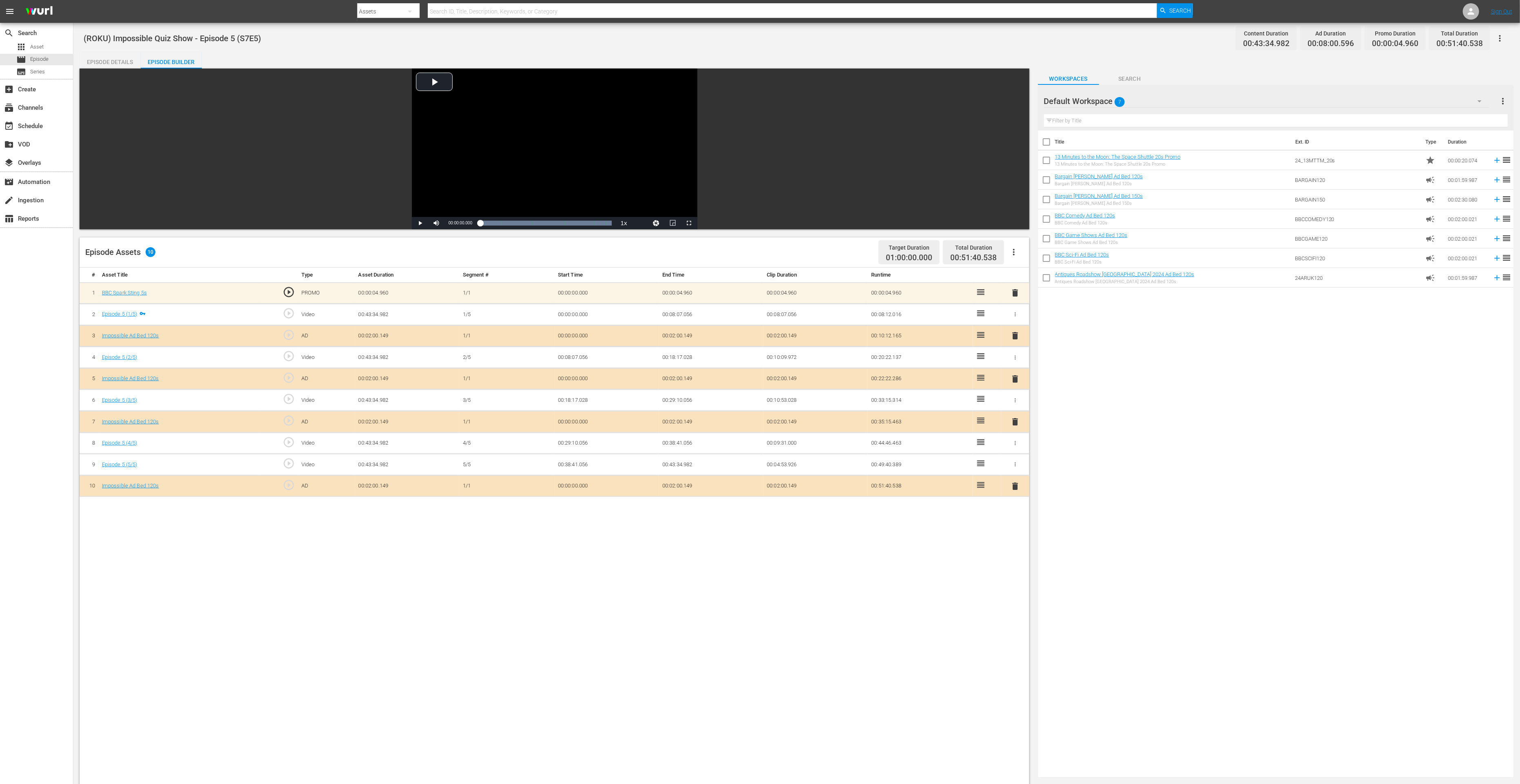
click at [1015, 483] on span "delete" at bounding box center [1015, 486] width 10 height 10
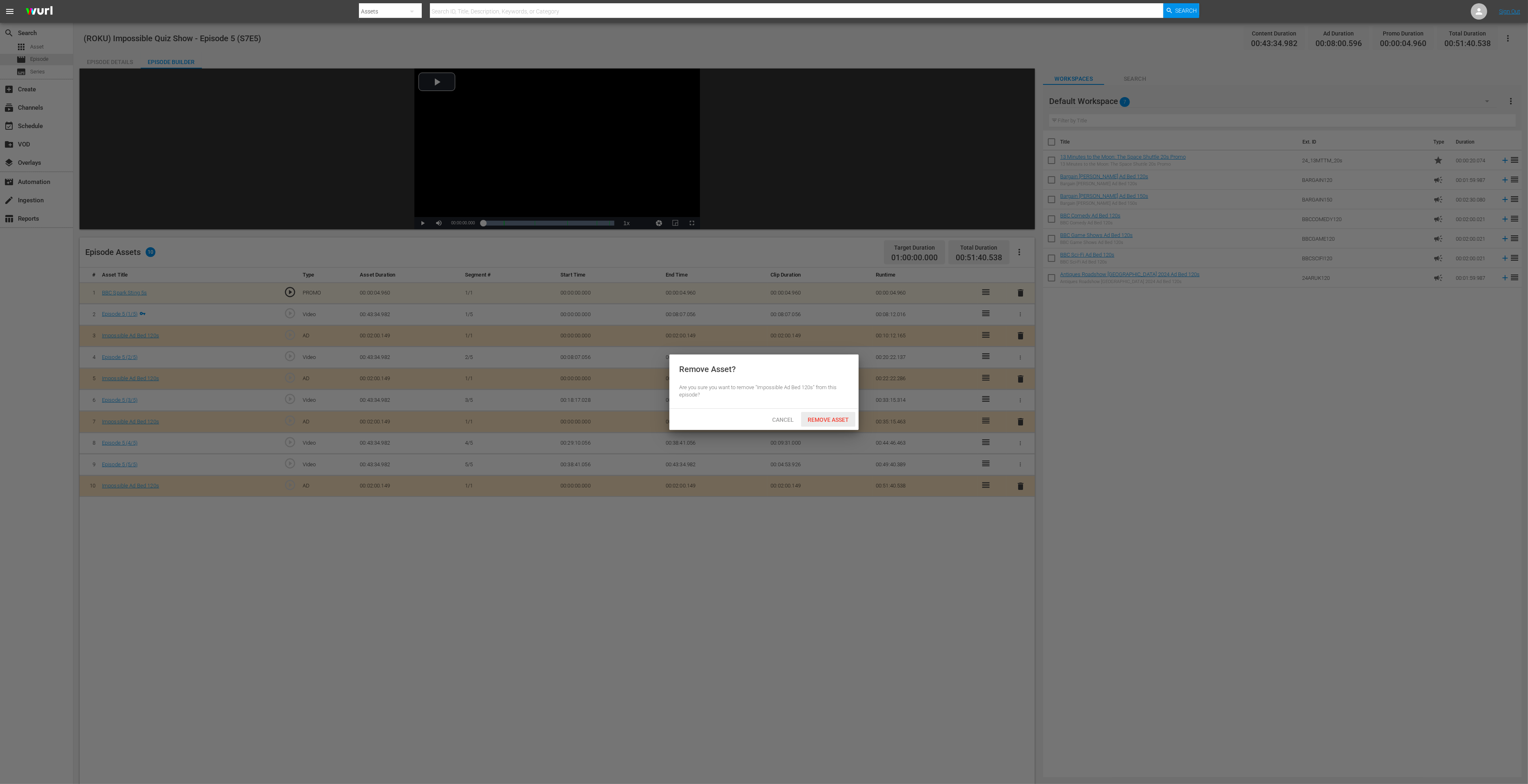
click at [841, 418] on span "Remove Asset" at bounding box center [828, 419] width 54 height 7
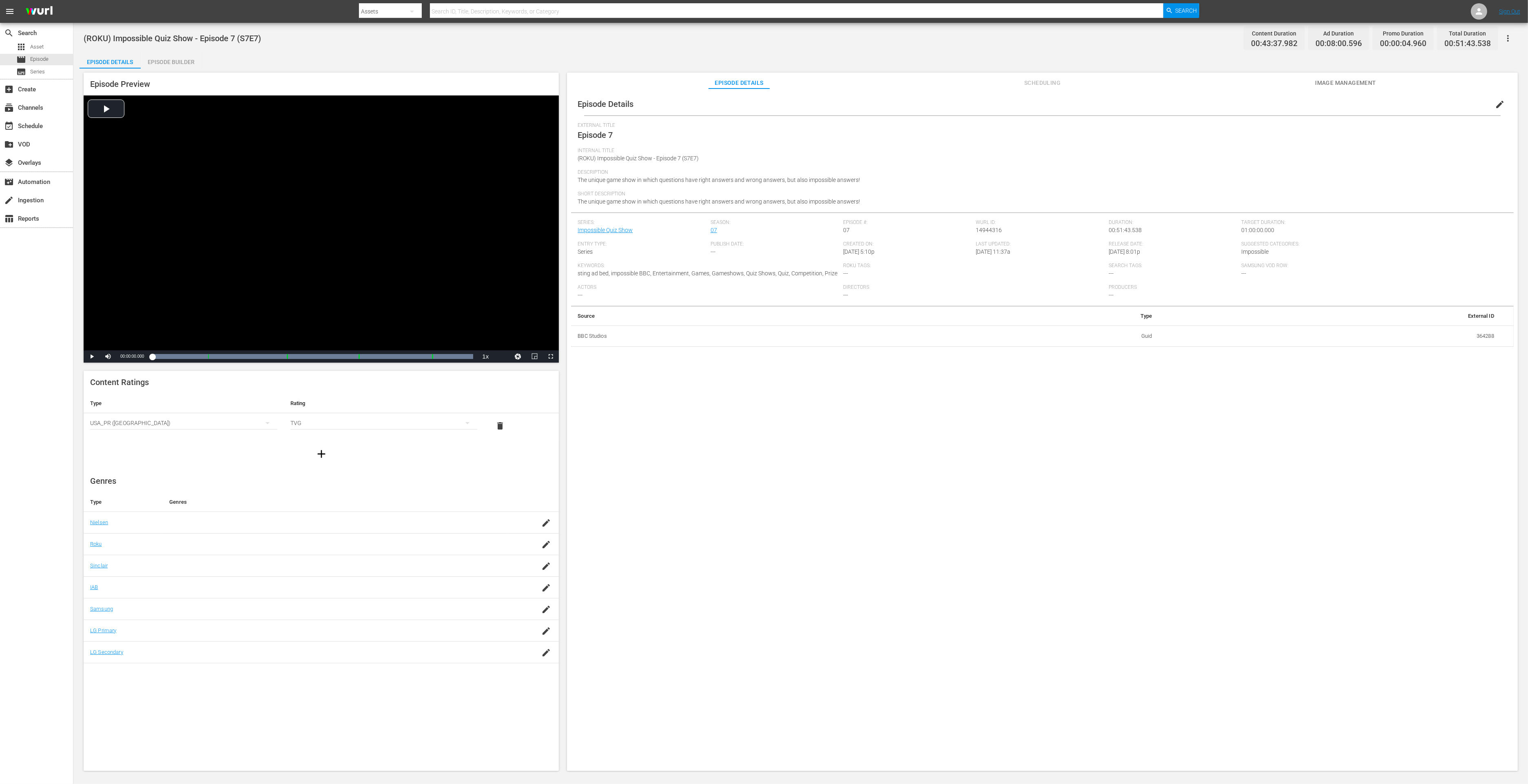
click at [190, 61] on div "Episode Builder" at bounding box center [171, 62] width 61 height 20
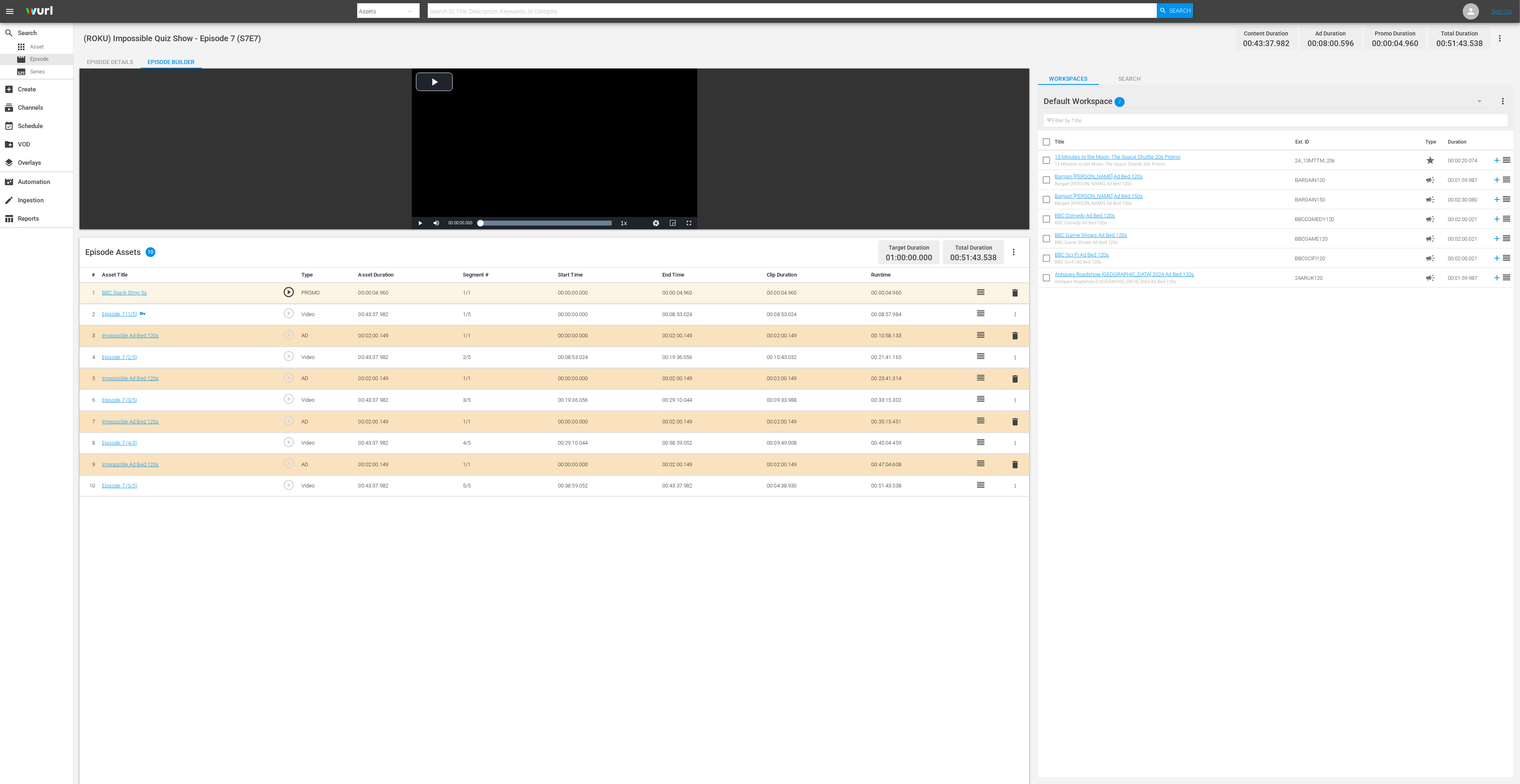
click at [1016, 461] on span "delete" at bounding box center [1015, 464] width 10 height 10
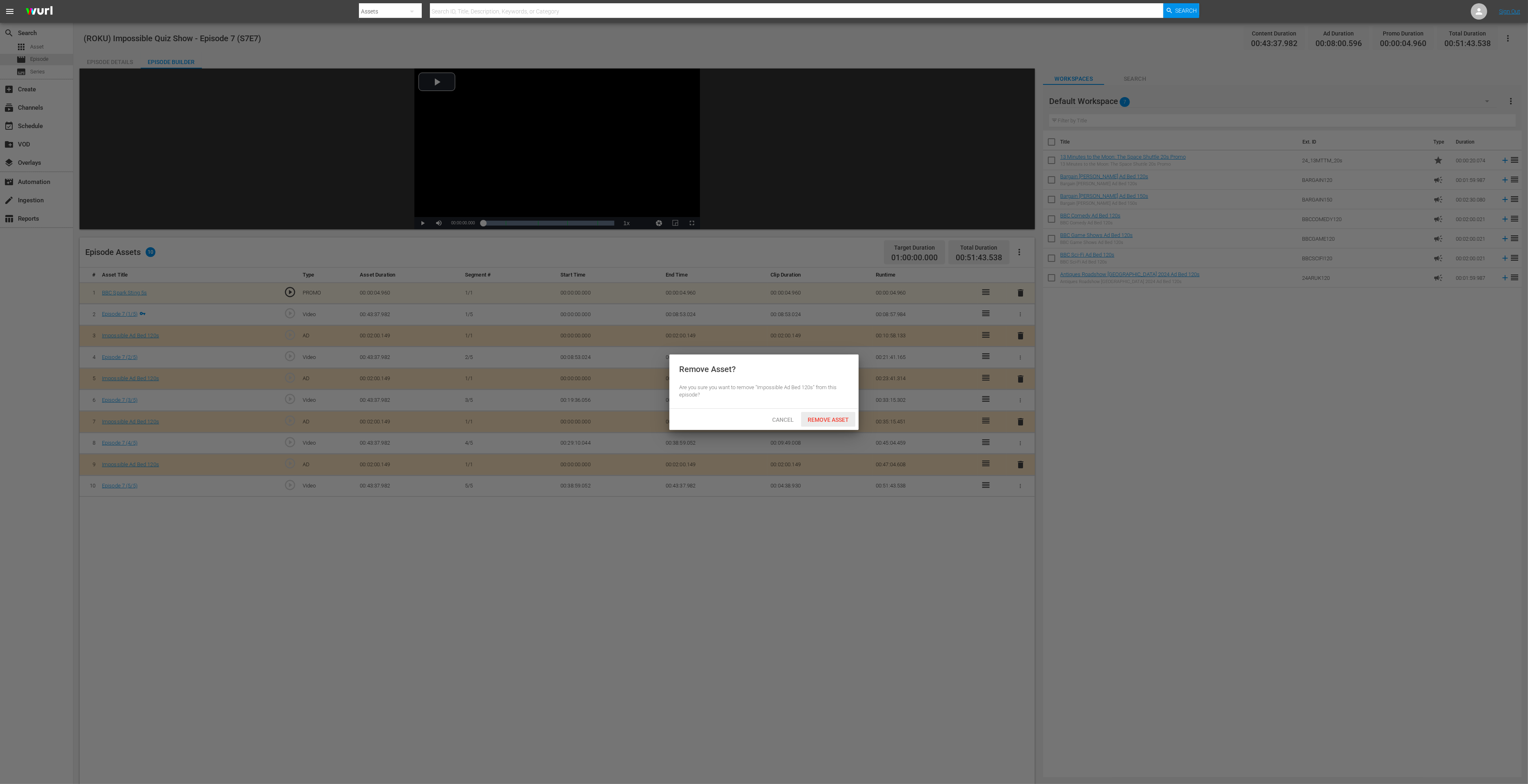
click at [835, 416] on span "Remove Asset" at bounding box center [828, 419] width 54 height 7
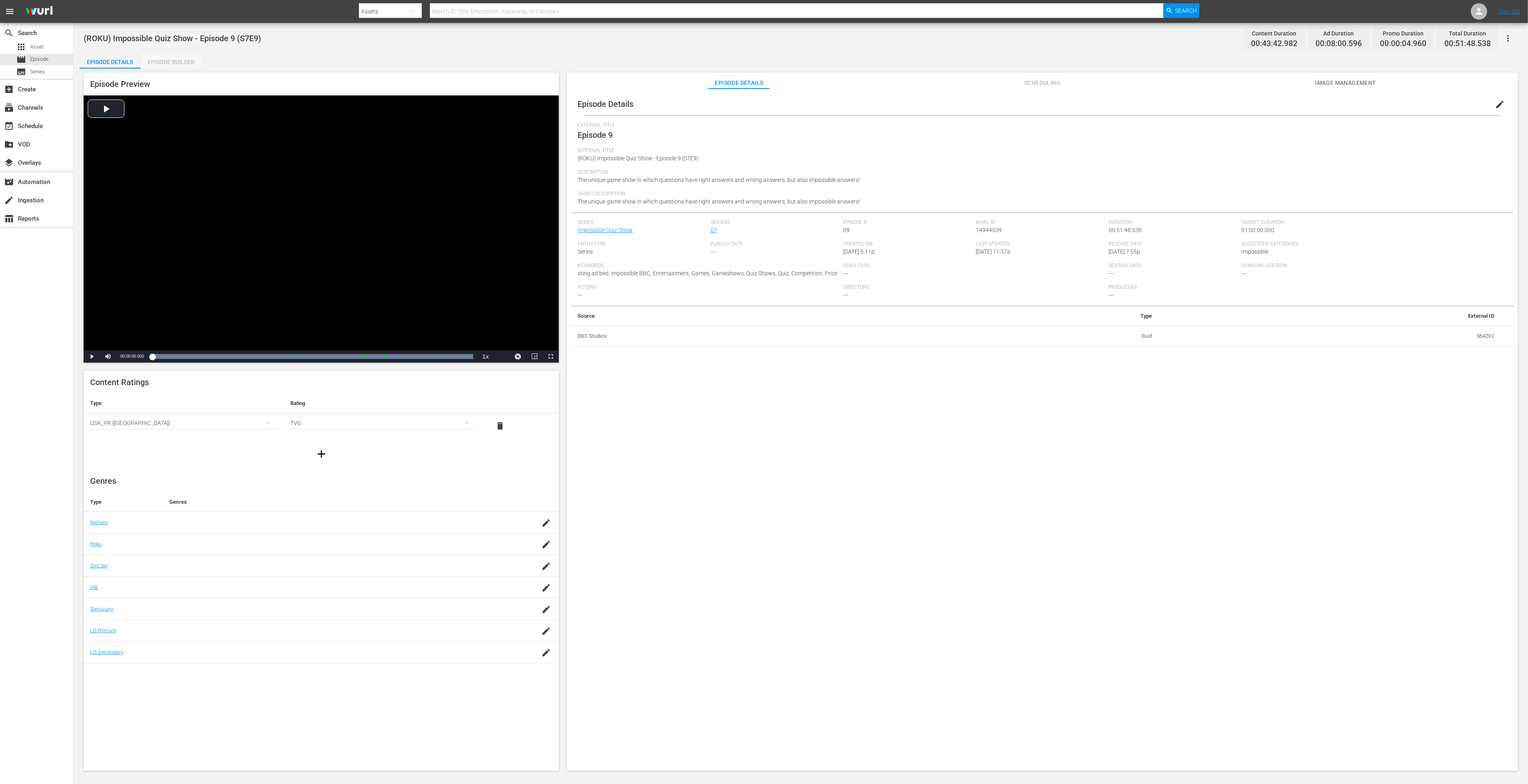
click at [165, 64] on div "Episode Builder" at bounding box center [171, 62] width 61 height 20
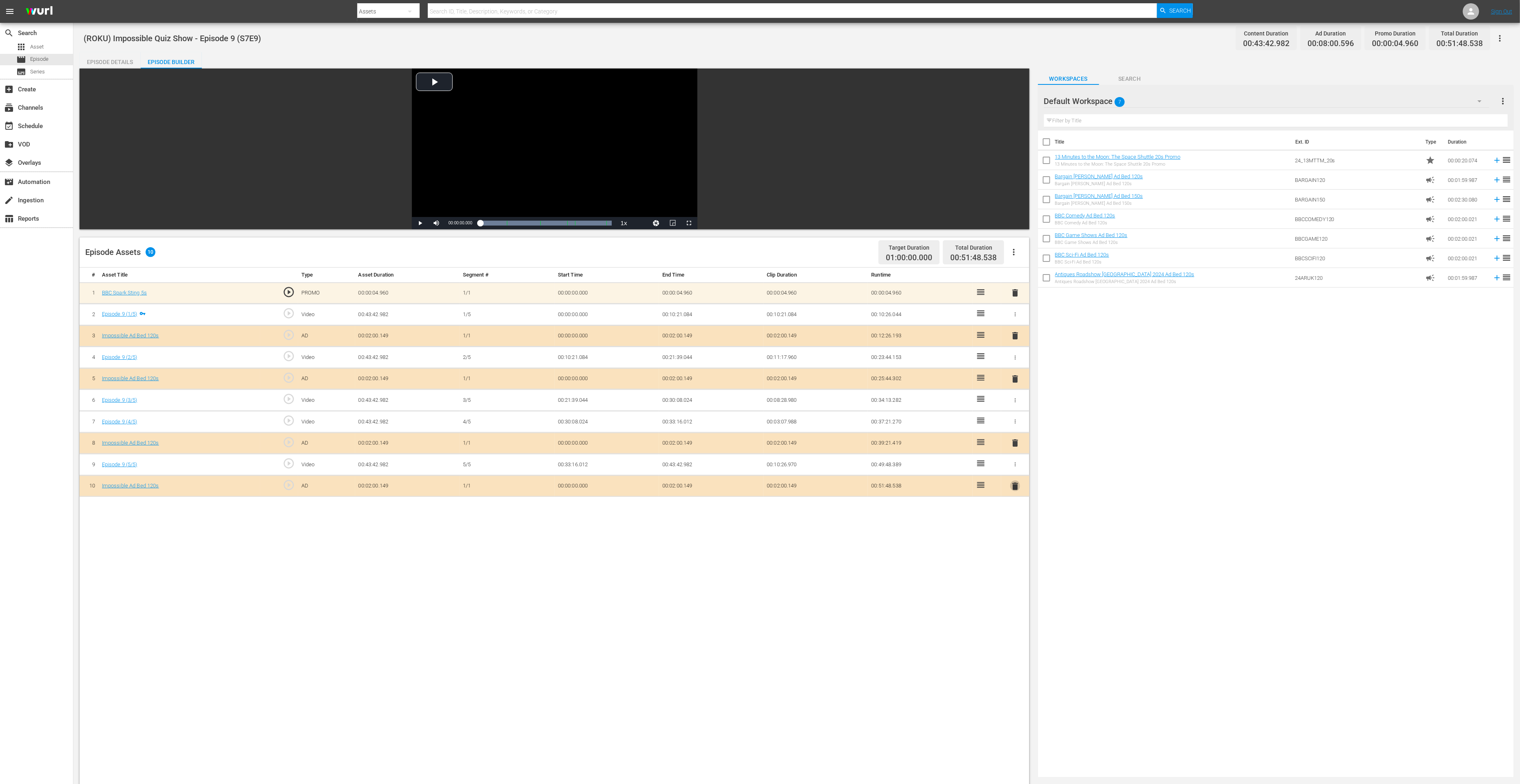
click at [1015, 485] on span "delete" at bounding box center [1015, 486] width 10 height 10
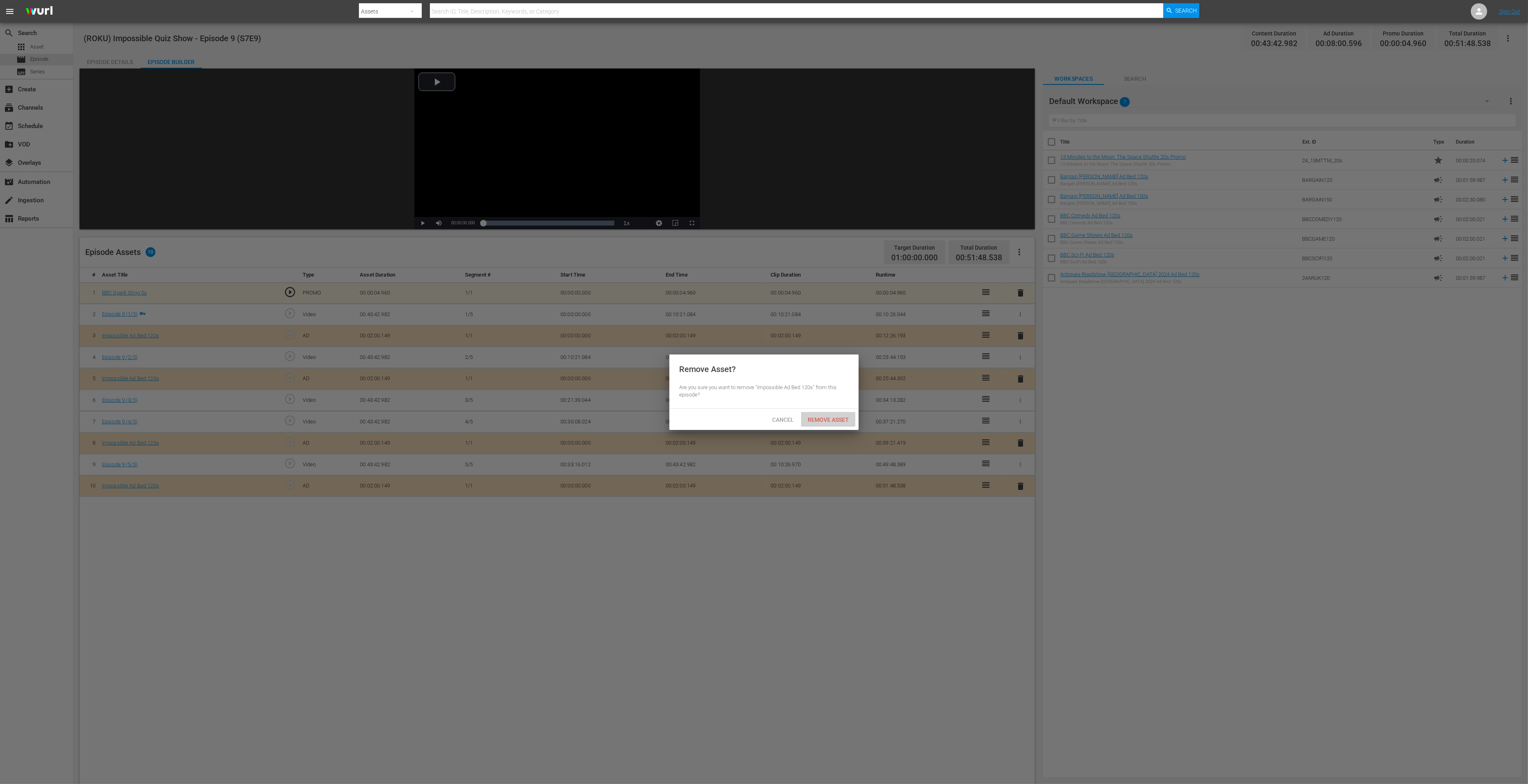
click at [848, 416] on span "Remove Asset" at bounding box center [828, 419] width 54 height 7
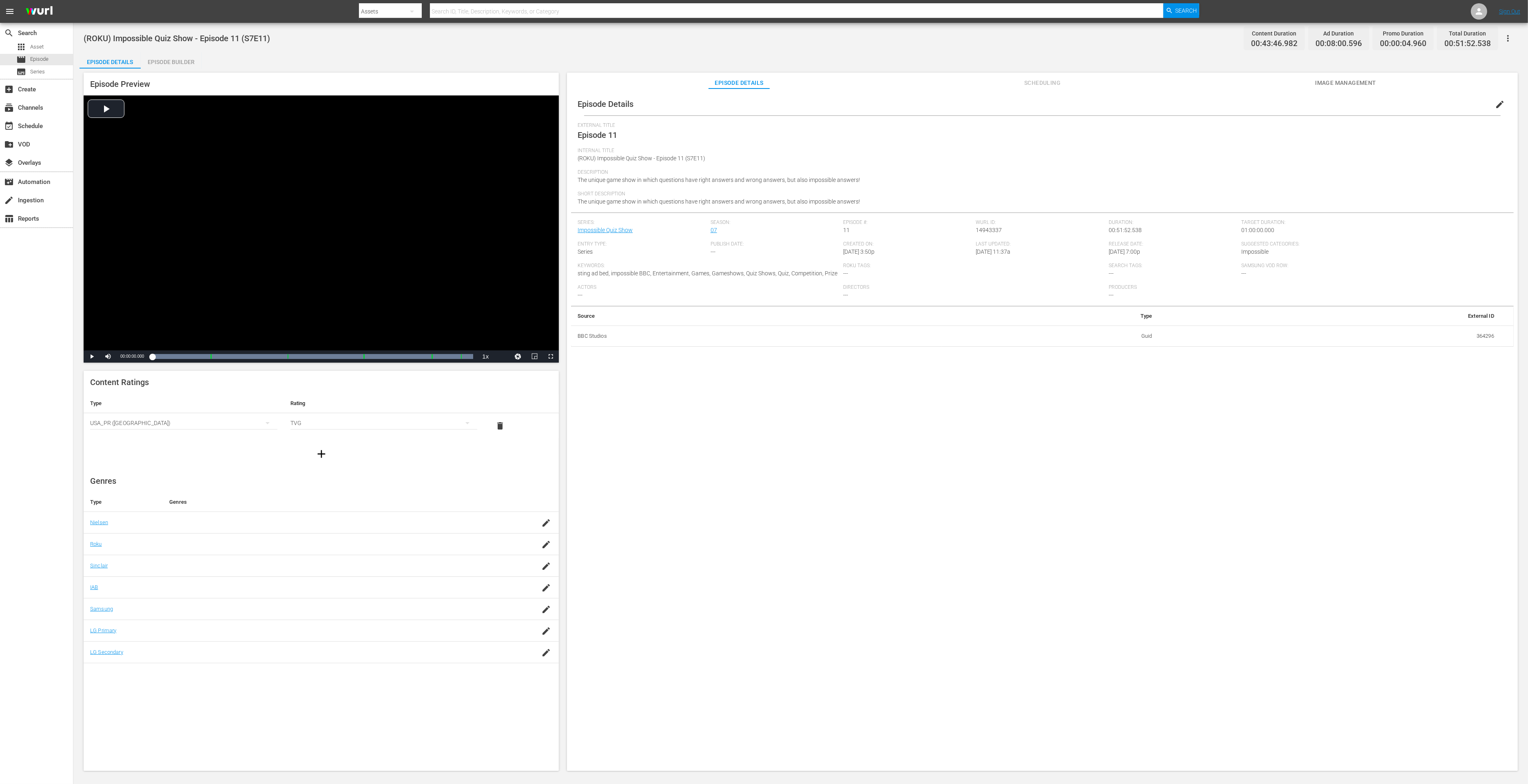
click at [181, 63] on div "Episode Builder" at bounding box center [171, 62] width 61 height 20
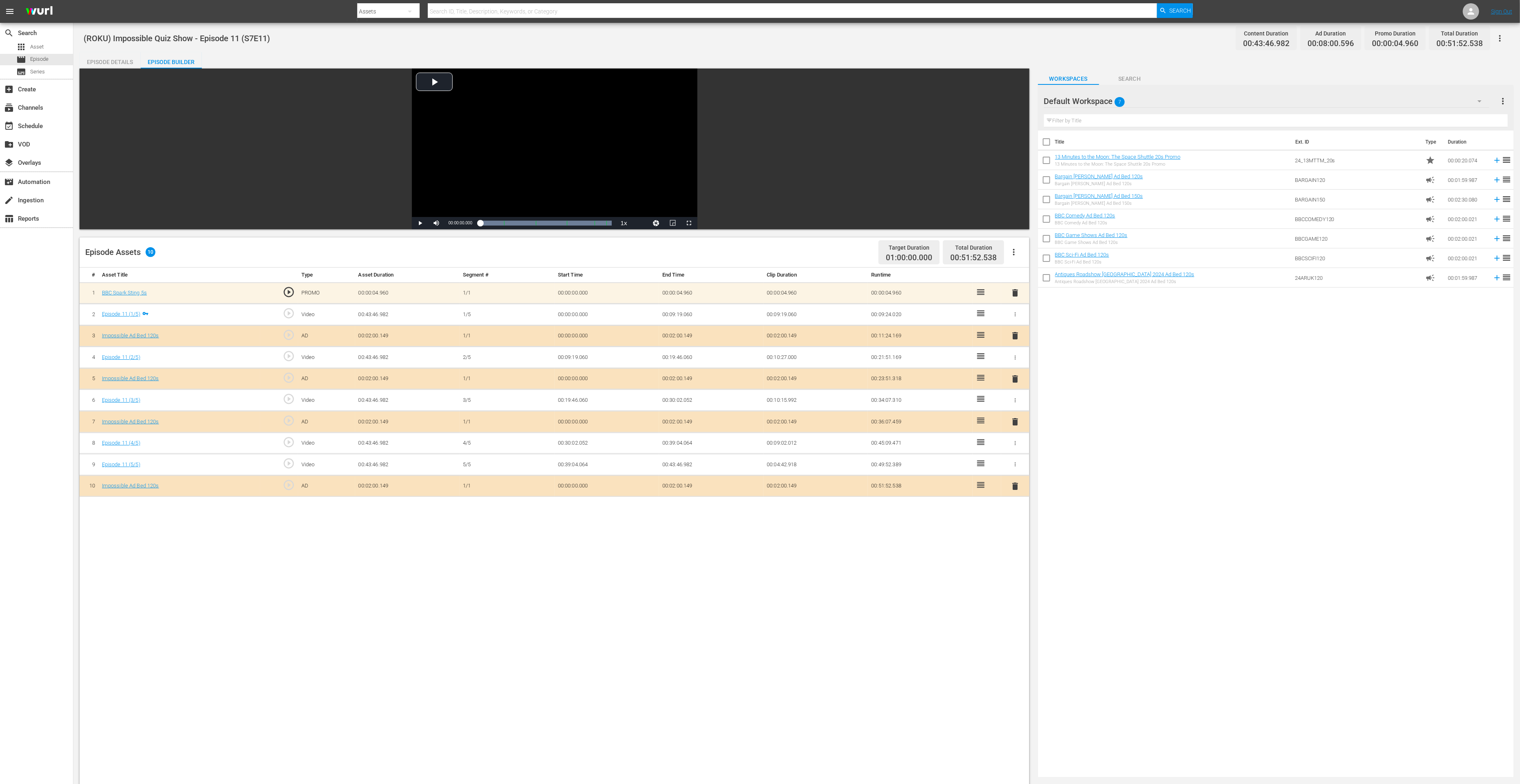
click at [1011, 485] on span "delete" at bounding box center [1015, 486] width 10 height 10
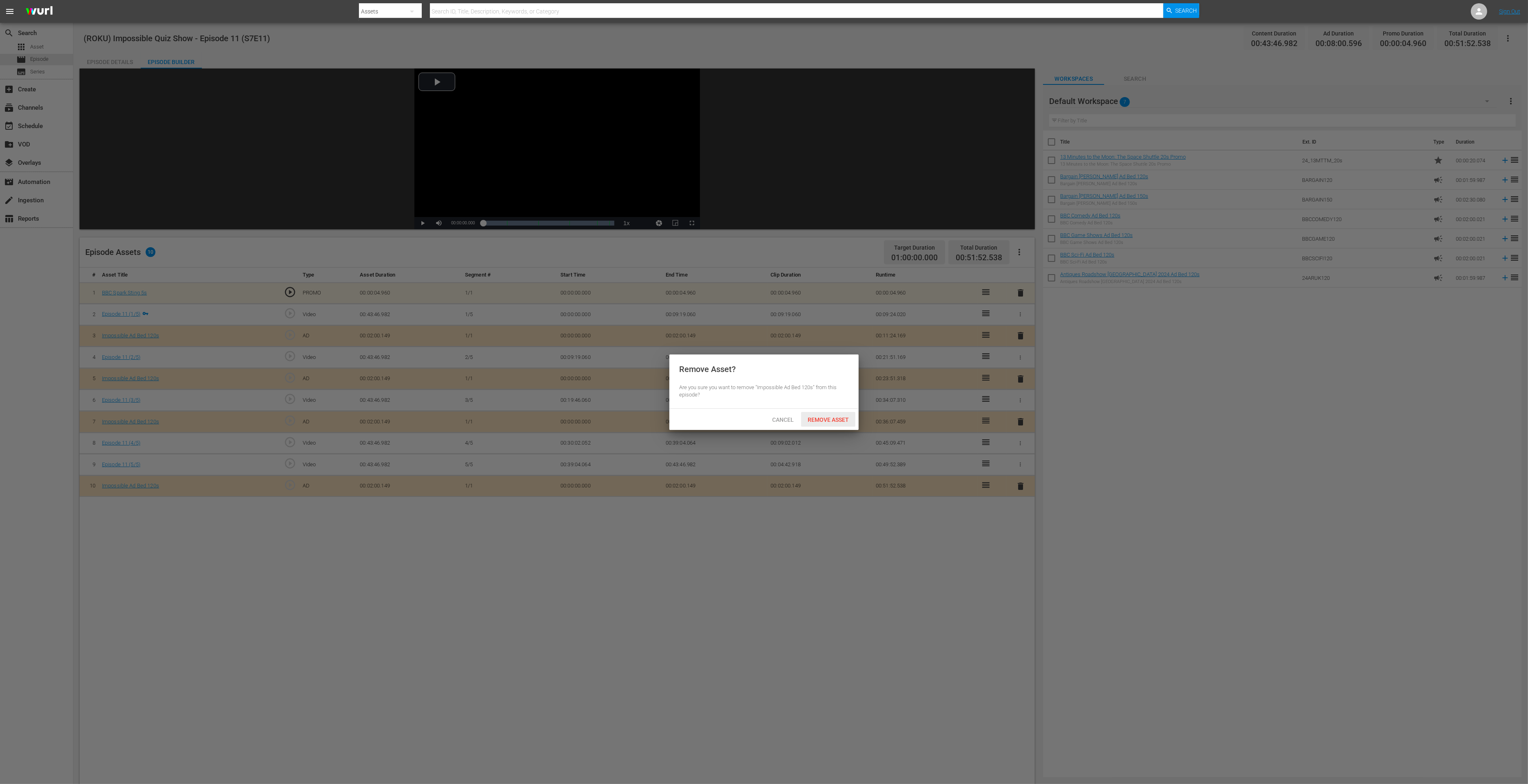
click at [849, 420] on span "Remove Asset" at bounding box center [828, 419] width 54 height 7
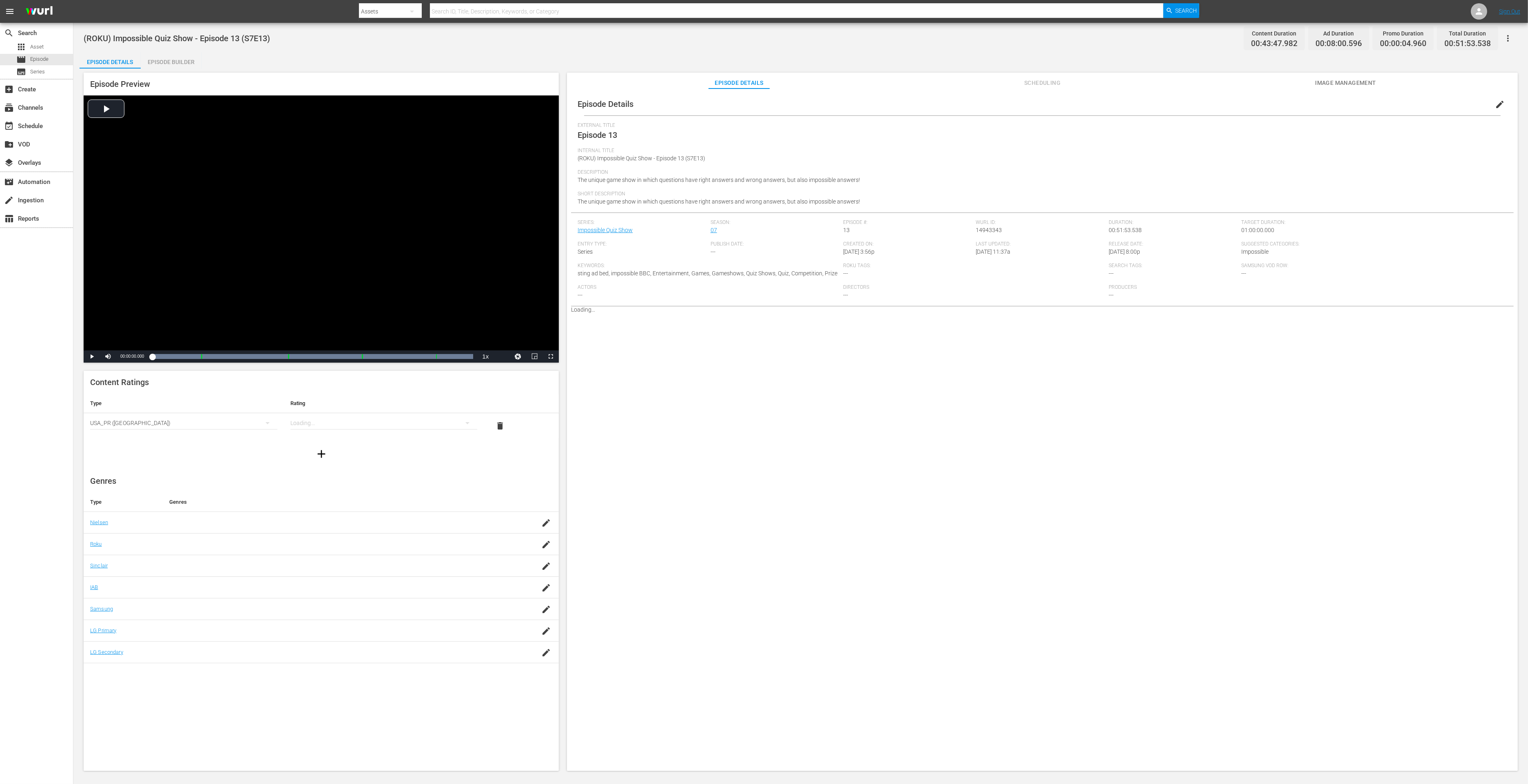
click at [205, 62] on div "Episode Details Episode Builder Episode Preview Video Player is loading. Play V…" at bounding box center [801, 415] width 1443 height 725
click at [187, 62] on div "Episode Builder" at bounding box center [171, 62] width 61 height 20
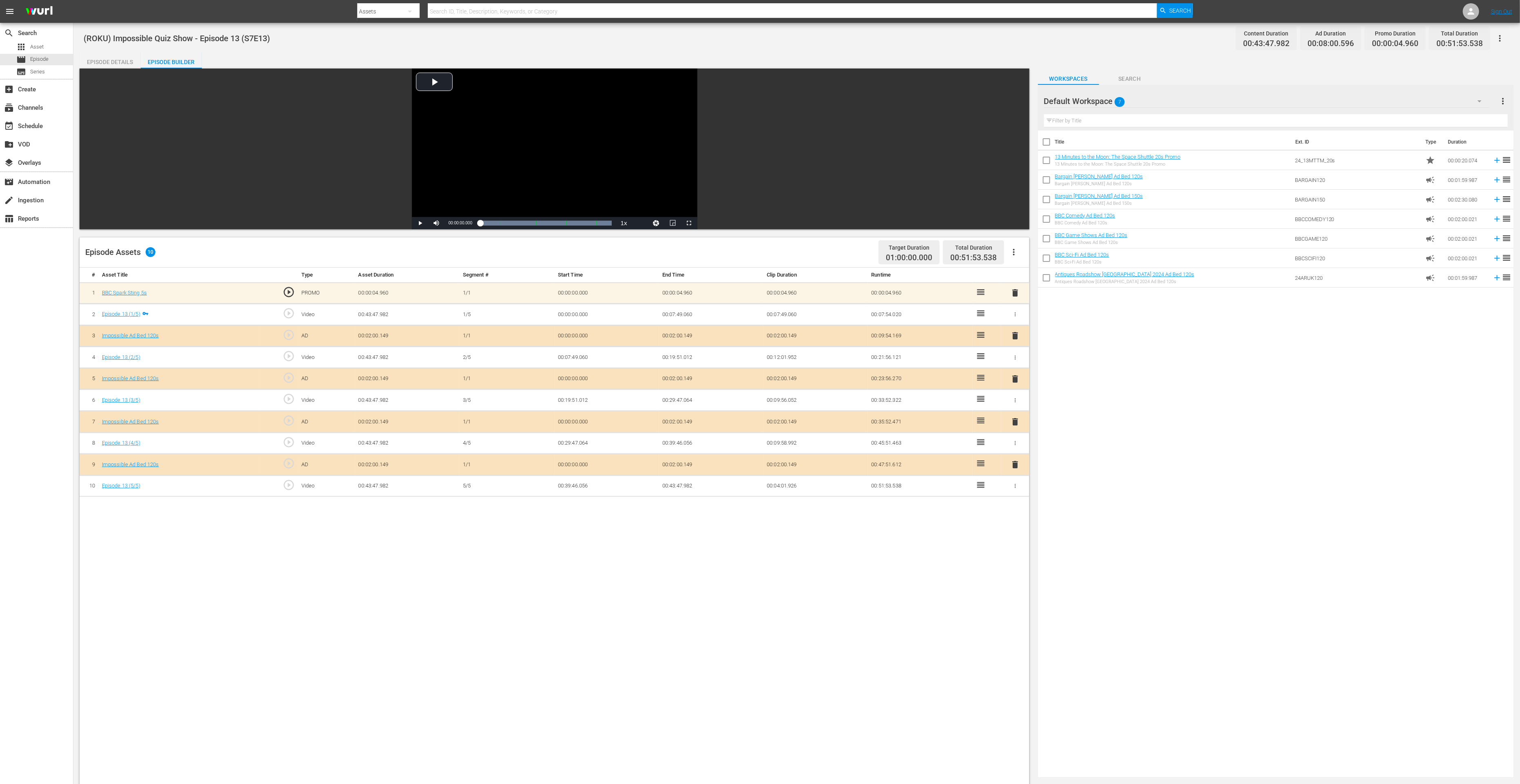
click at [1014, 464] on span "delete" at bounding box center [1015, 464] width 10 height 10
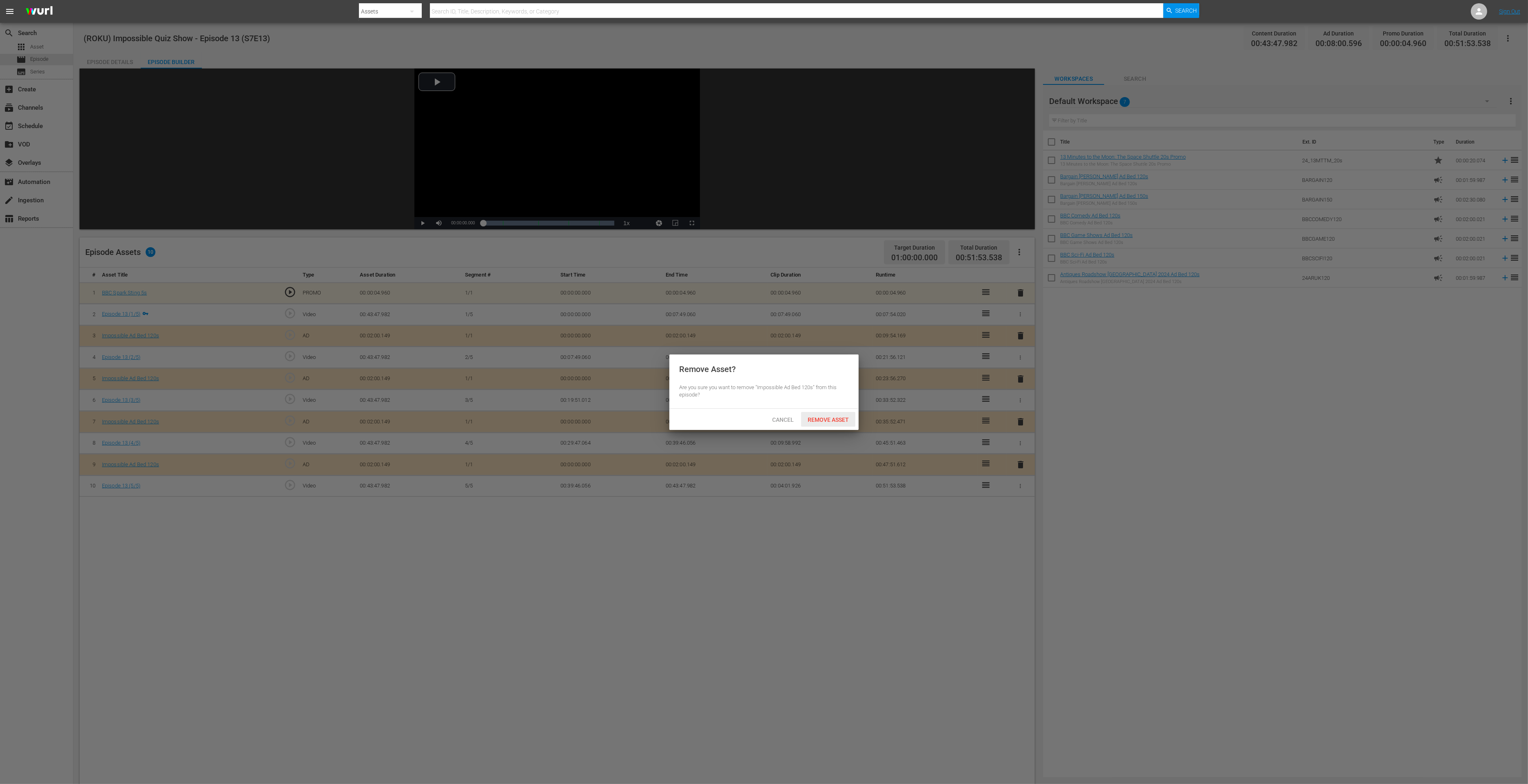
click at [839, 421] on span "Remove Asset" at bounding box center [828, 419] width 54 height 7
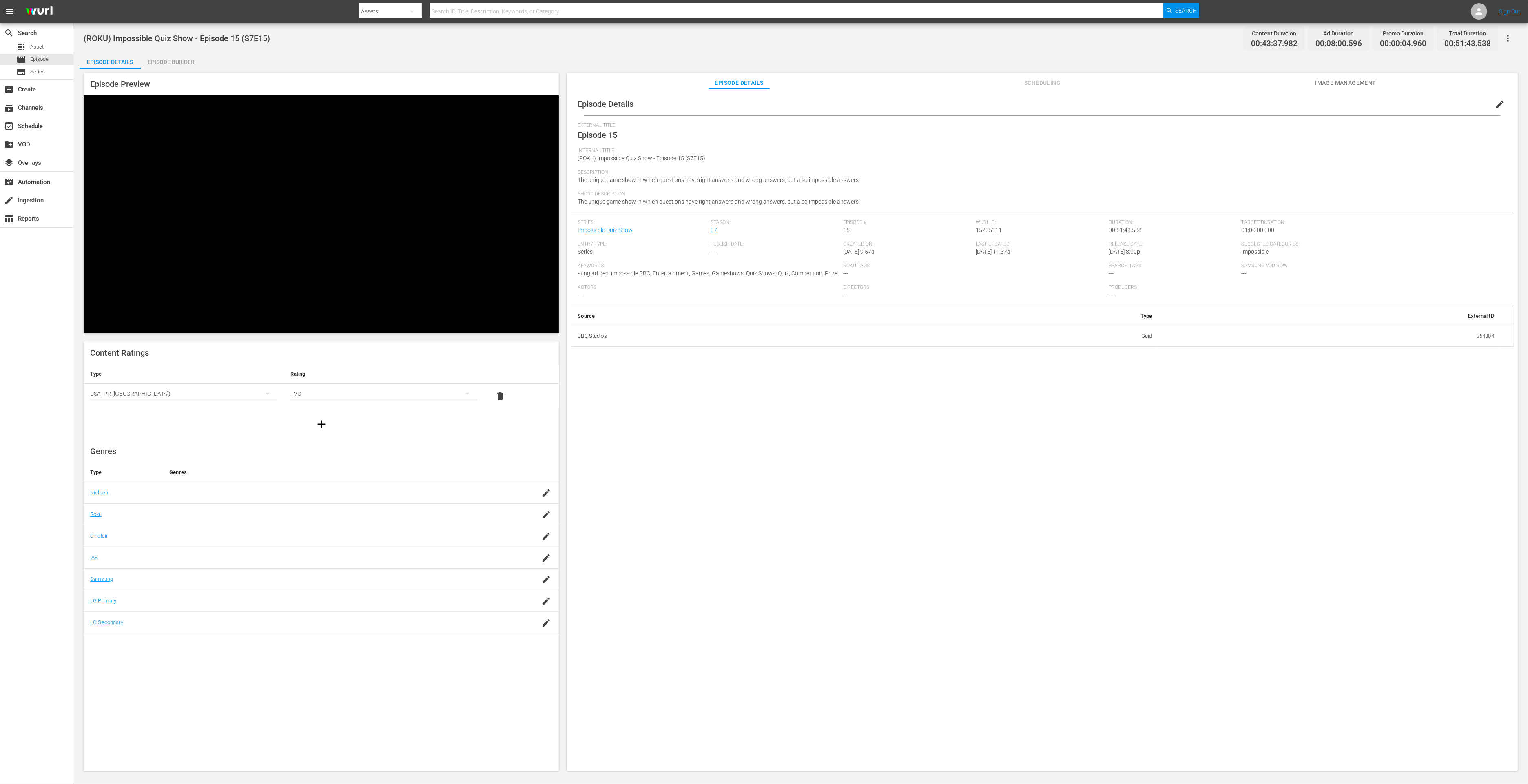
click at [182, 65] on div "Episode Builder" at bounding box center [171, 62] width 61 height 20
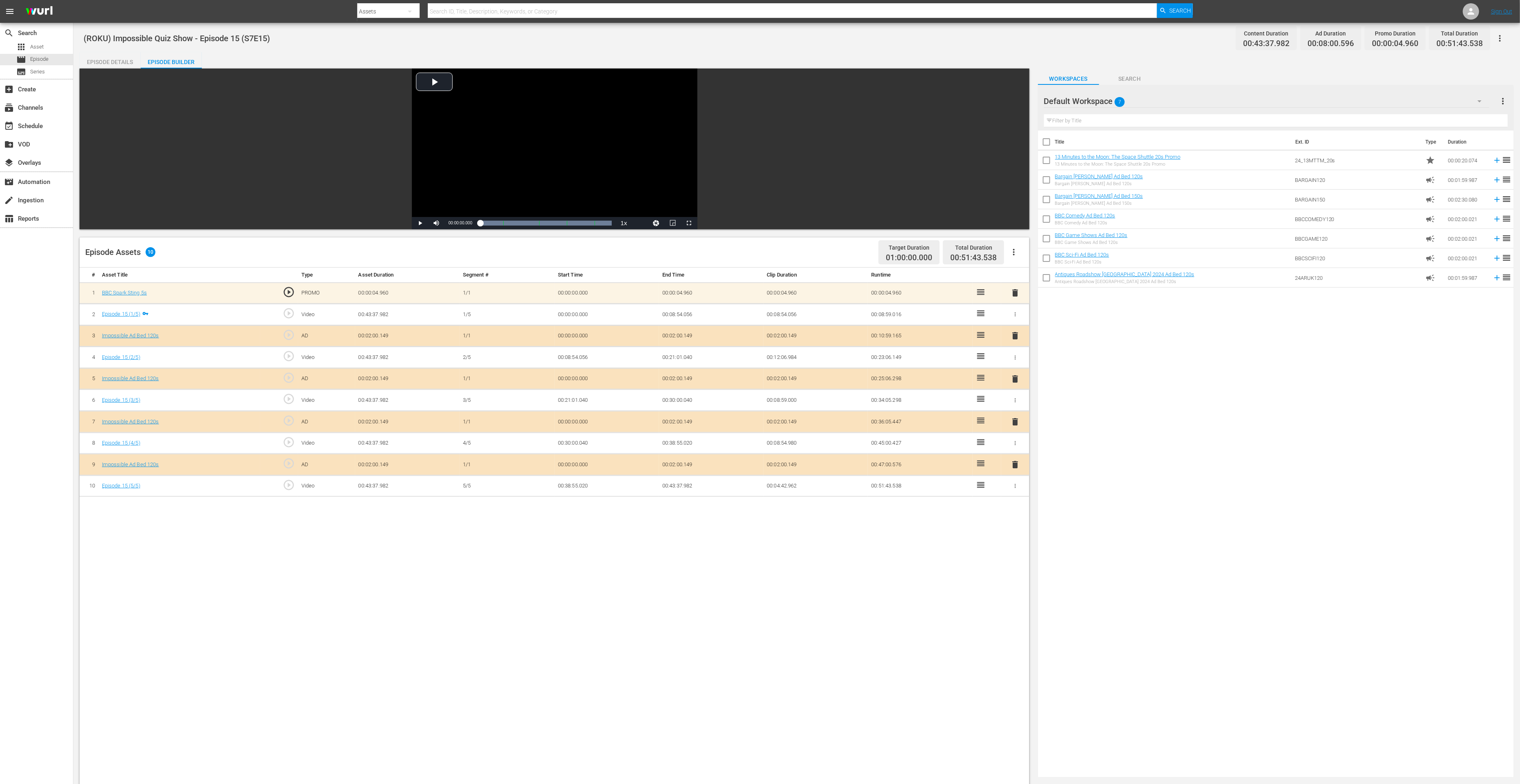
click at [1016, 464] on span "delete" at bounding box center [1015, 464] width 10 height 10
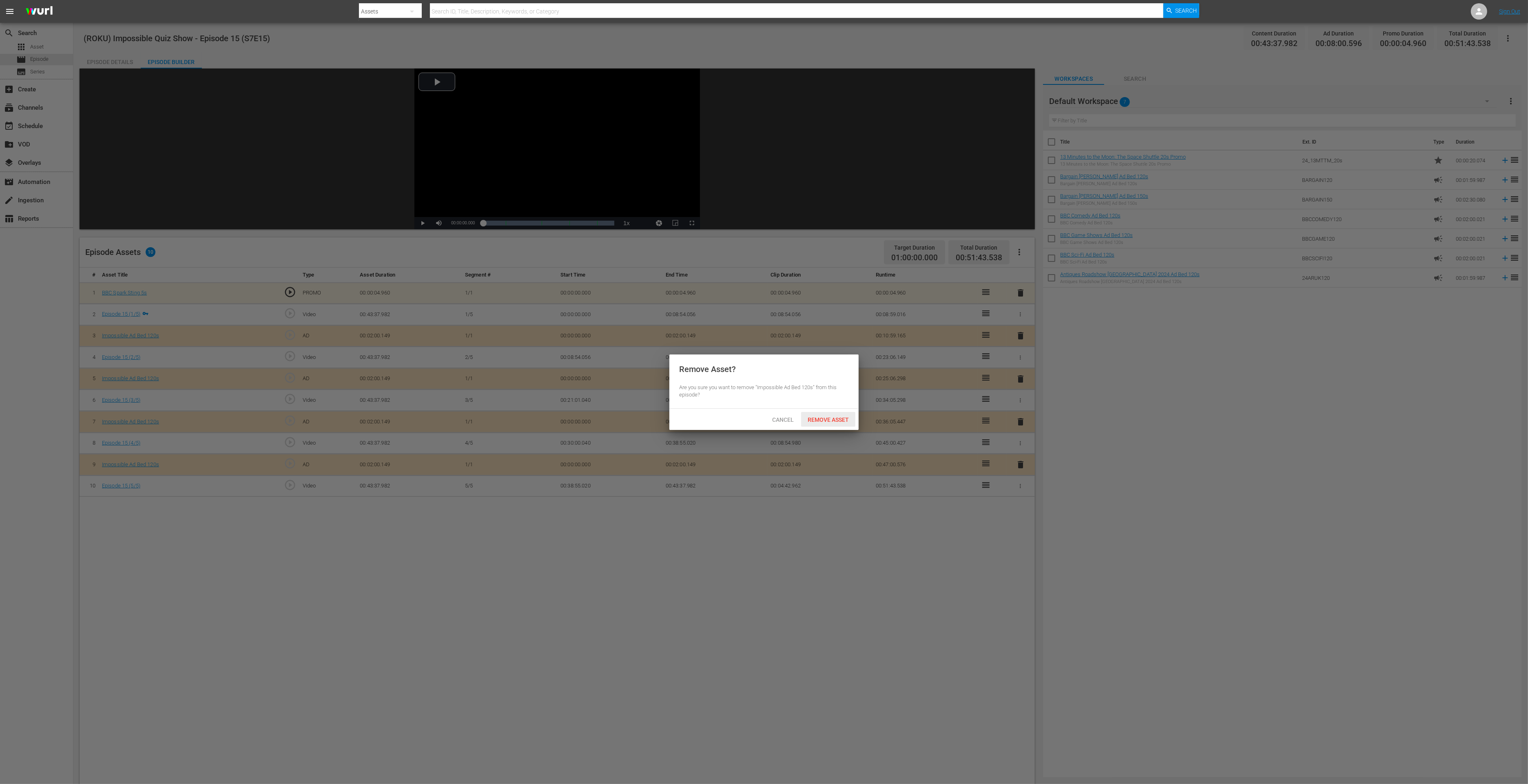
click at [843, 420] on span "Remove Asset" at bounding box center [828, 419] width 54 height 7
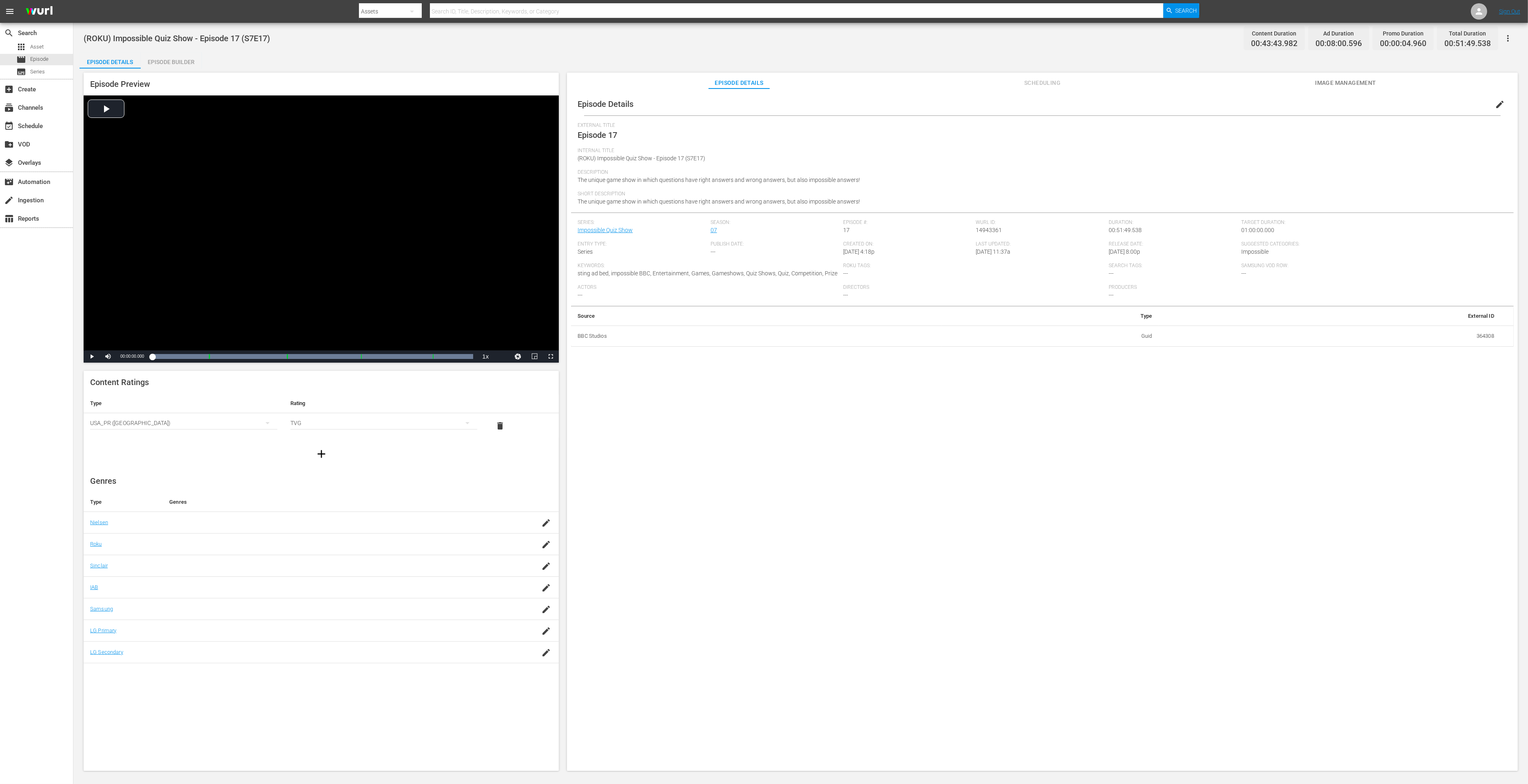
click at [182, 61] on div "Episode Builder" at bounding box center [171, 62] width 61 height 20
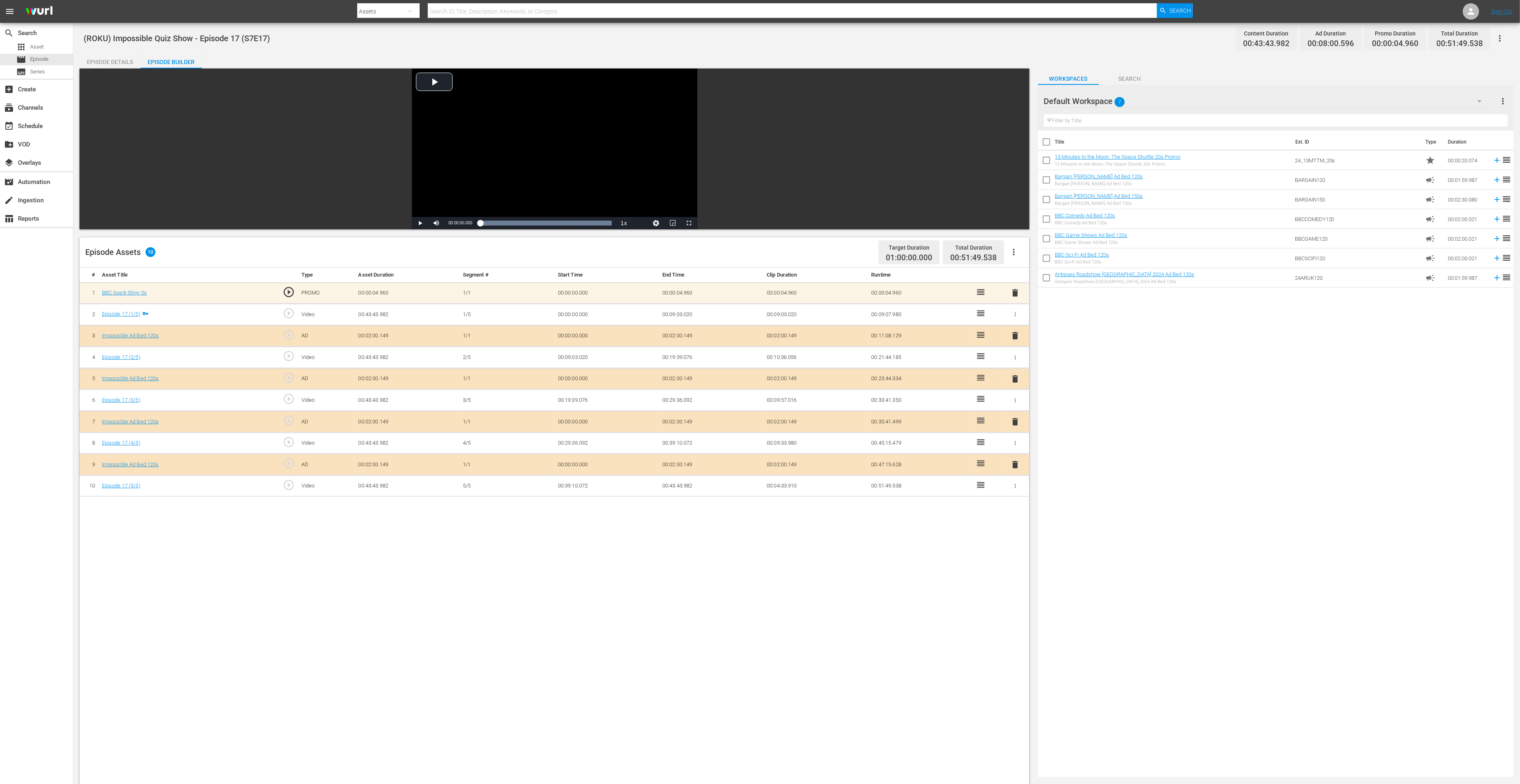
click at [1014, 460] on span "delete" at bounding box center [1015, 464] width 10 height 10
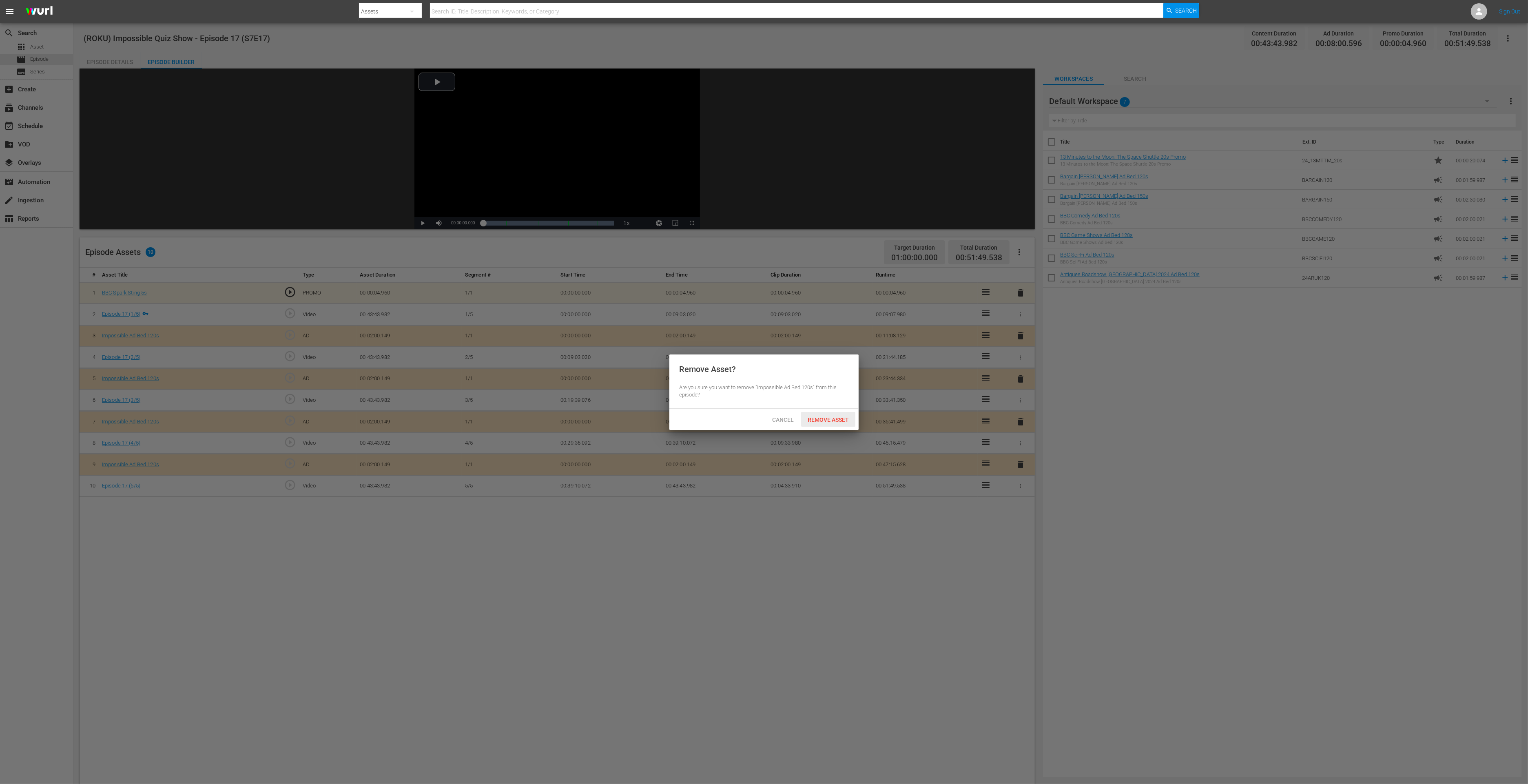
click at [851, 419] on span "Remove Asset" at bounding box center [828, 419] width 54 height 7
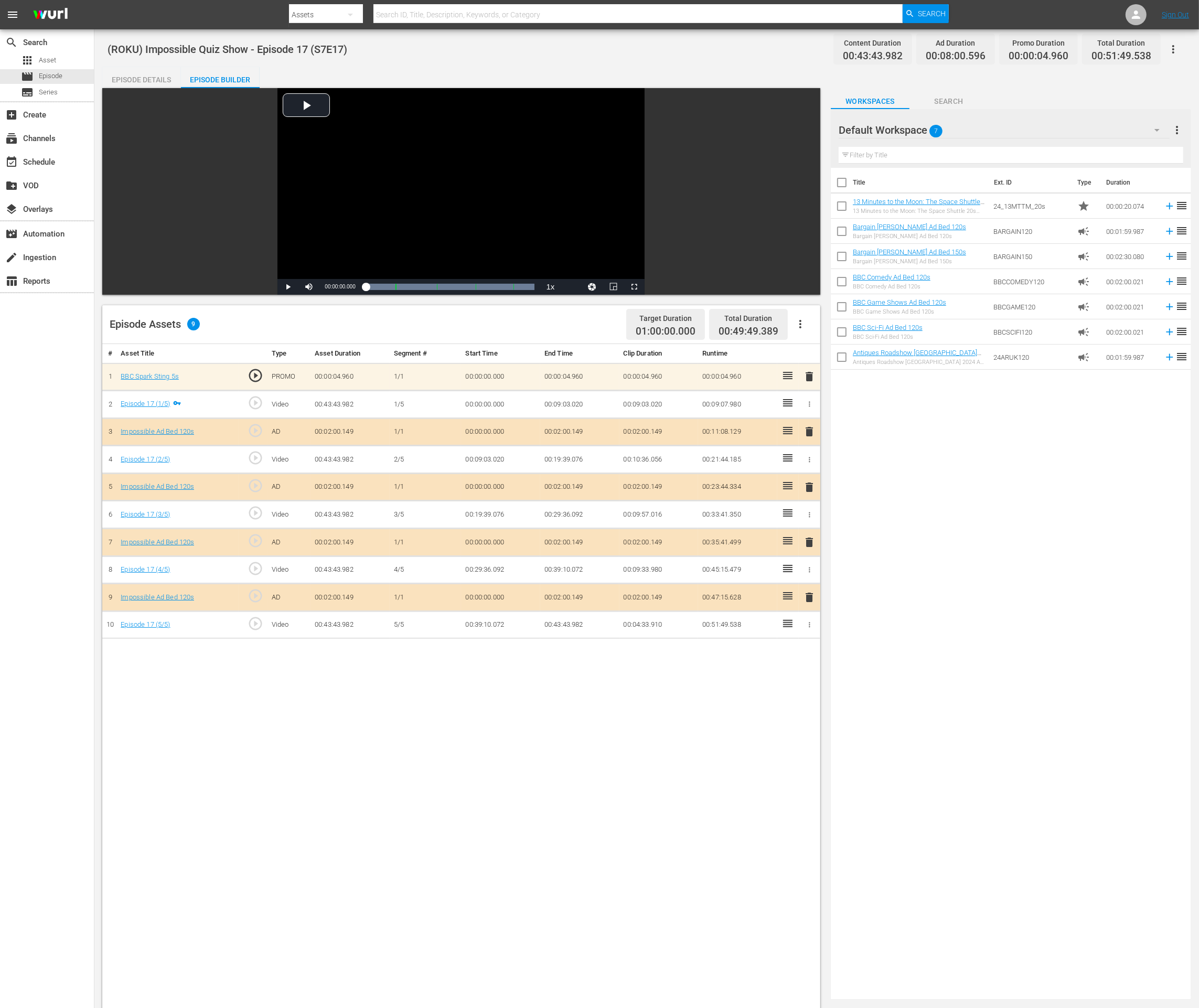
click span "delete"
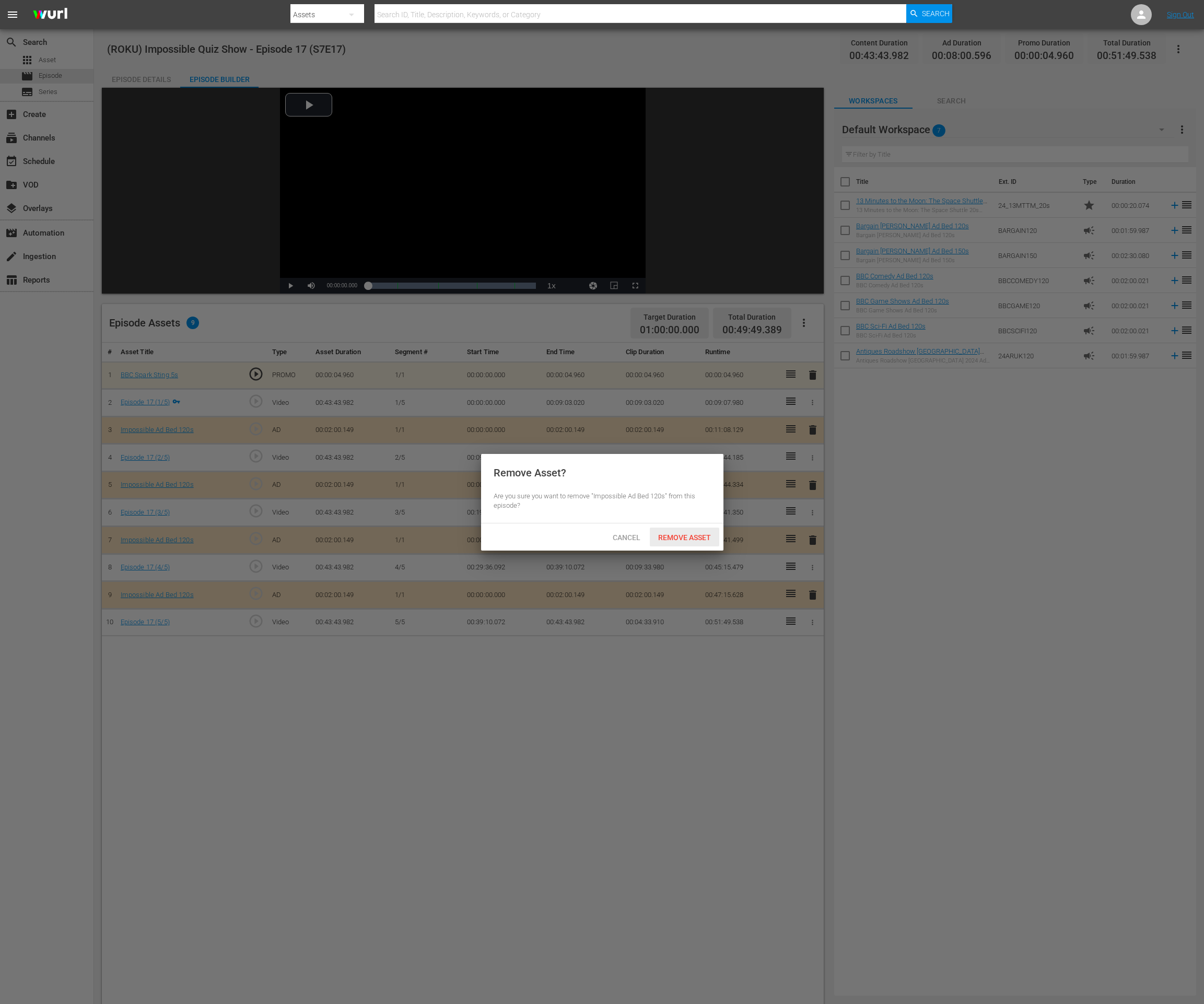
click span "Remove Asset"
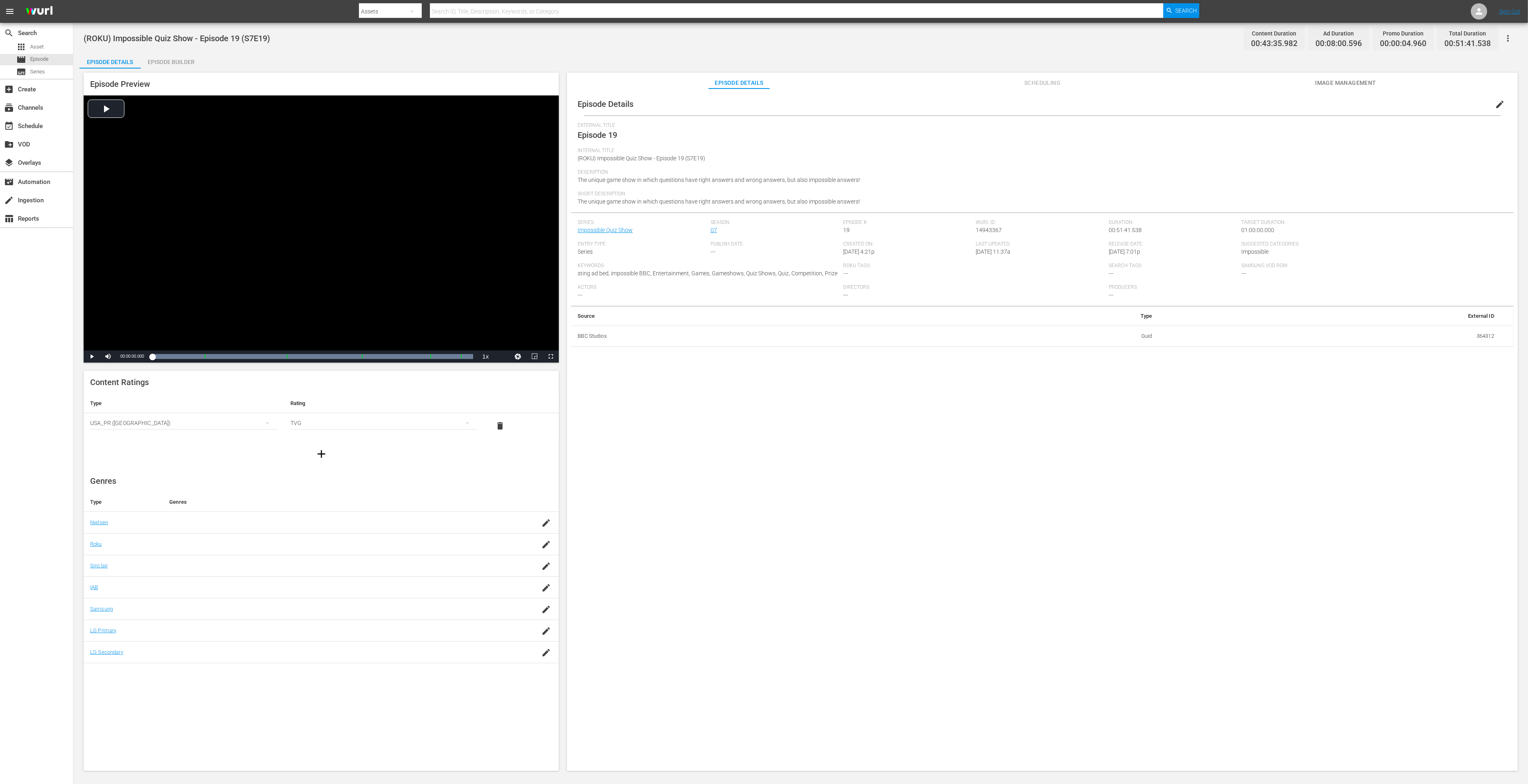
drag, startPoint x: 124, startPoint y: 62, endPoint x: 131, endPoint y: 60, distance: 7.3
click at [125, 62] on div "Episode Details" at bounding box center [110, 62] width 61 height 20
drag, startPoint x: 167, startPoint y: 60, endPoint x: 440, endPoint y: 0, distance: 279.5
click at [167, 60] on div "Episode Builder" at bounding box center [171, 62] width 61 height 20
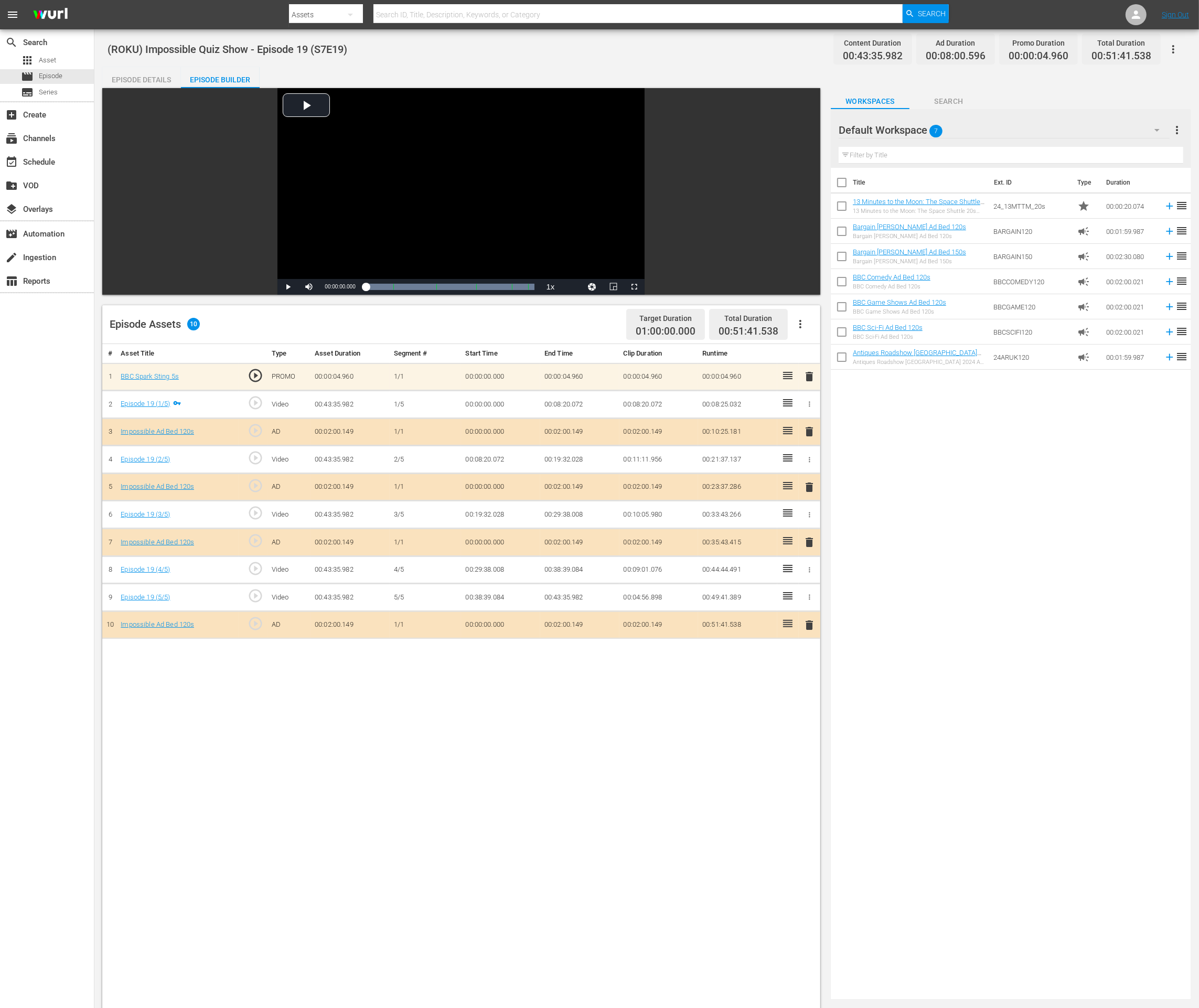
click at [805, 621] on span "delete" at bounding box center [809, 624] width 13 height 13
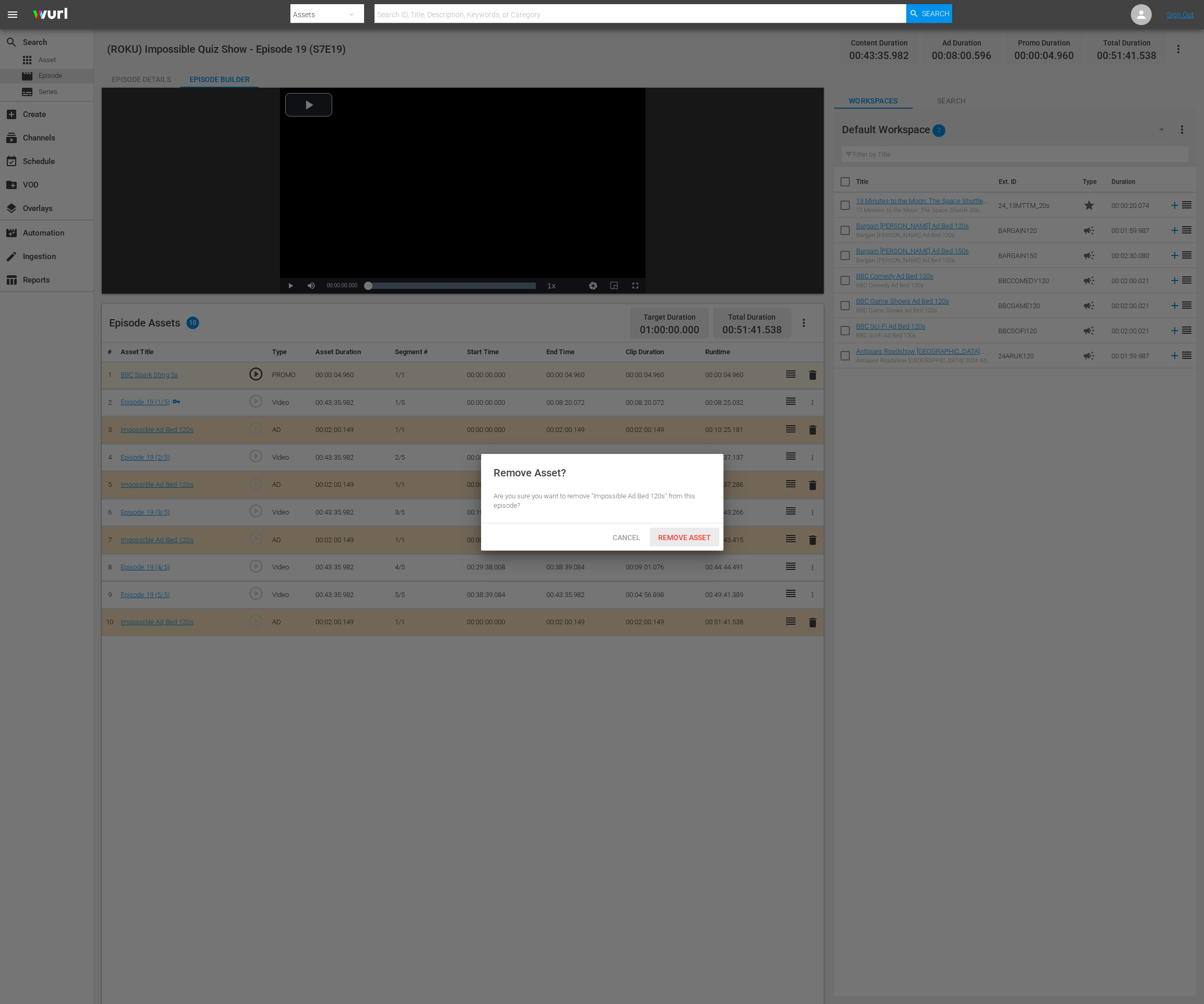
drag, startPoint x: 672, startPoint y: 538, endPoint x: 654, endPoint y: 505, distance: 37.6
click at [672, 538] on span "Remove Asset" at bounding box center [684, 537] width 69 height 8
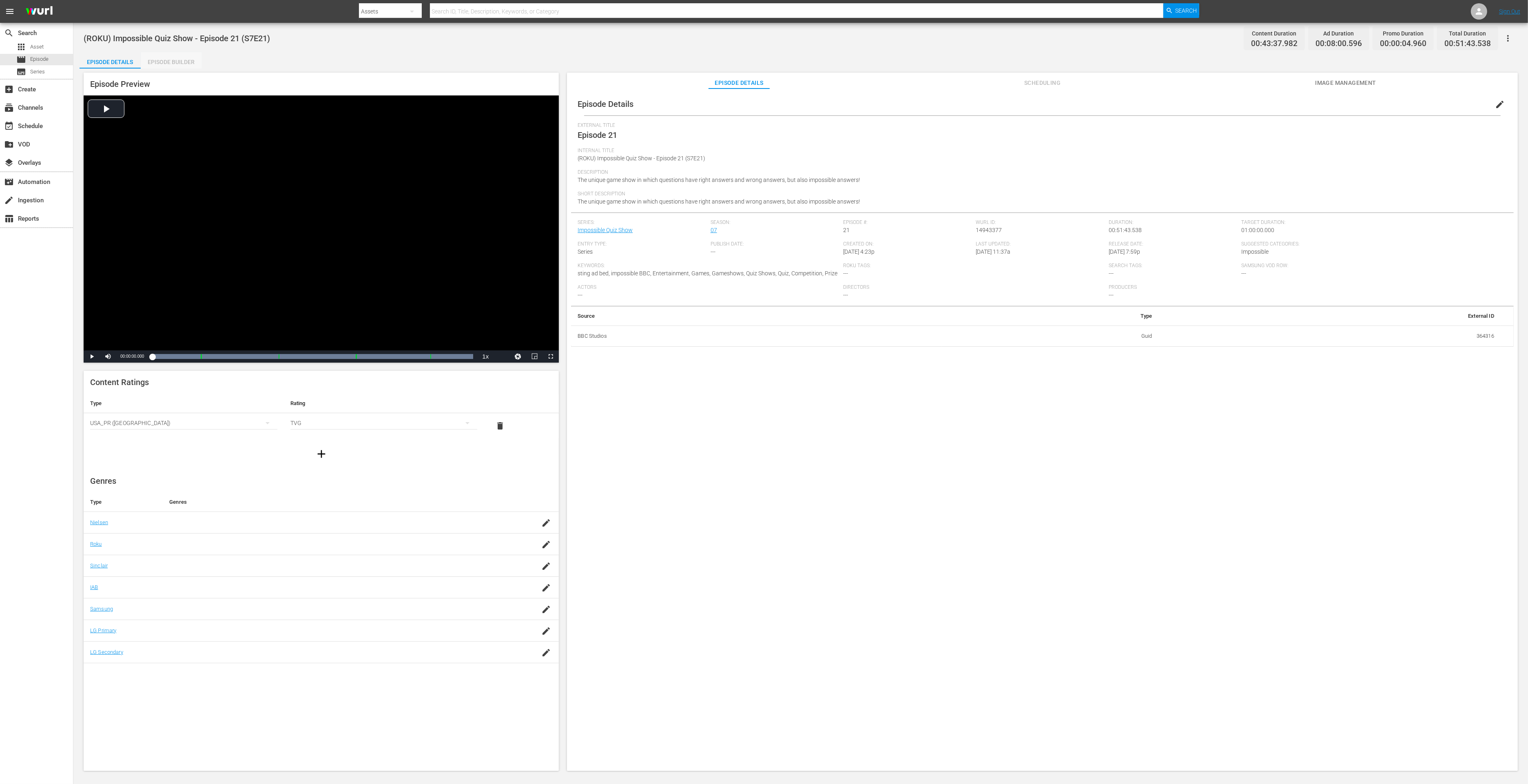
drag, startPoint x: 169, startPoint y: 66, endPoint x: 343, endPoint y: 1, distance: 185.7
click at [170, 65] on div "Episode Builder" at bounding box center [171, 62] width 61 height 20
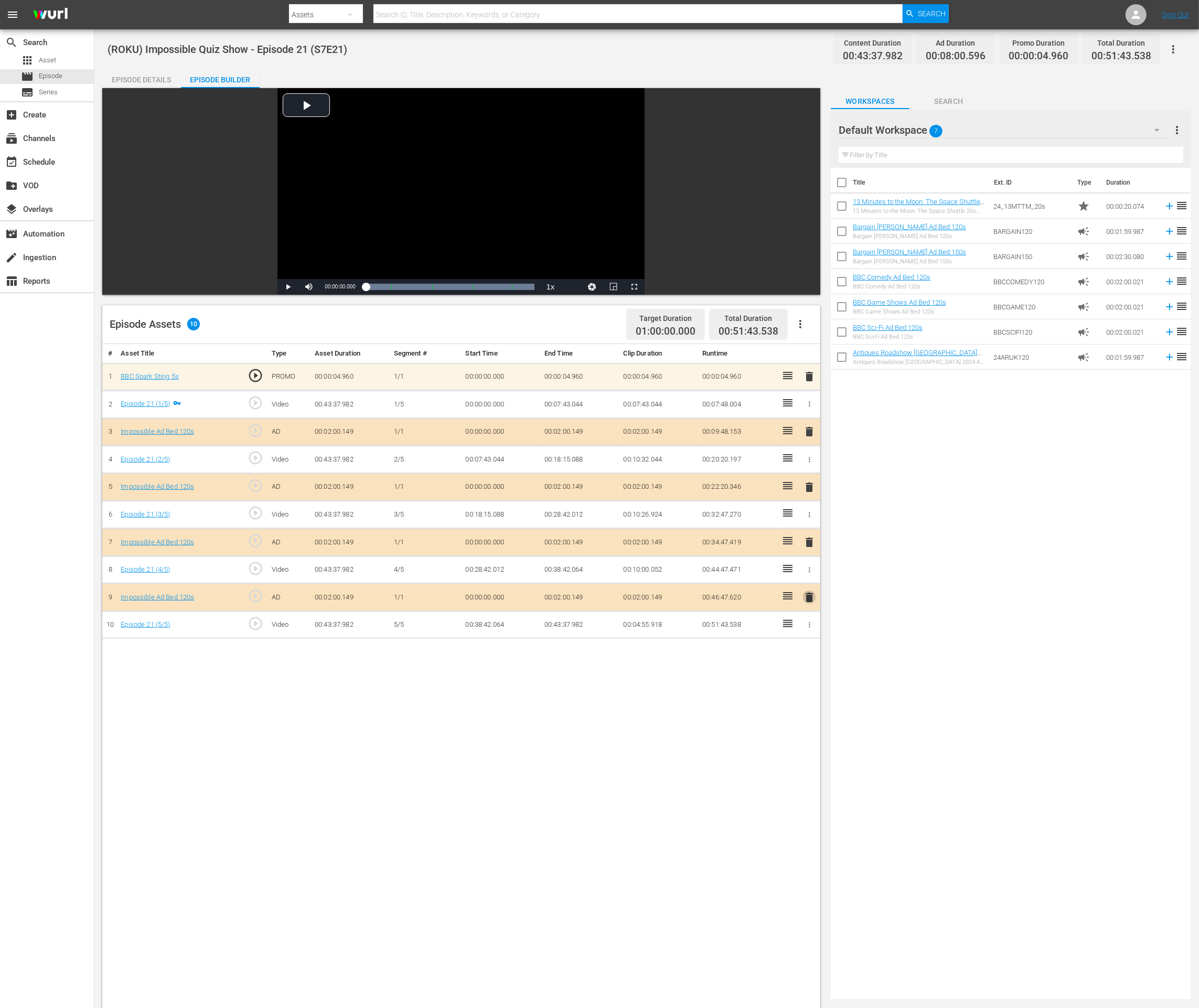
click at [814, 592] on span "delete" at bounding box center [809, 597] width 13 height 13
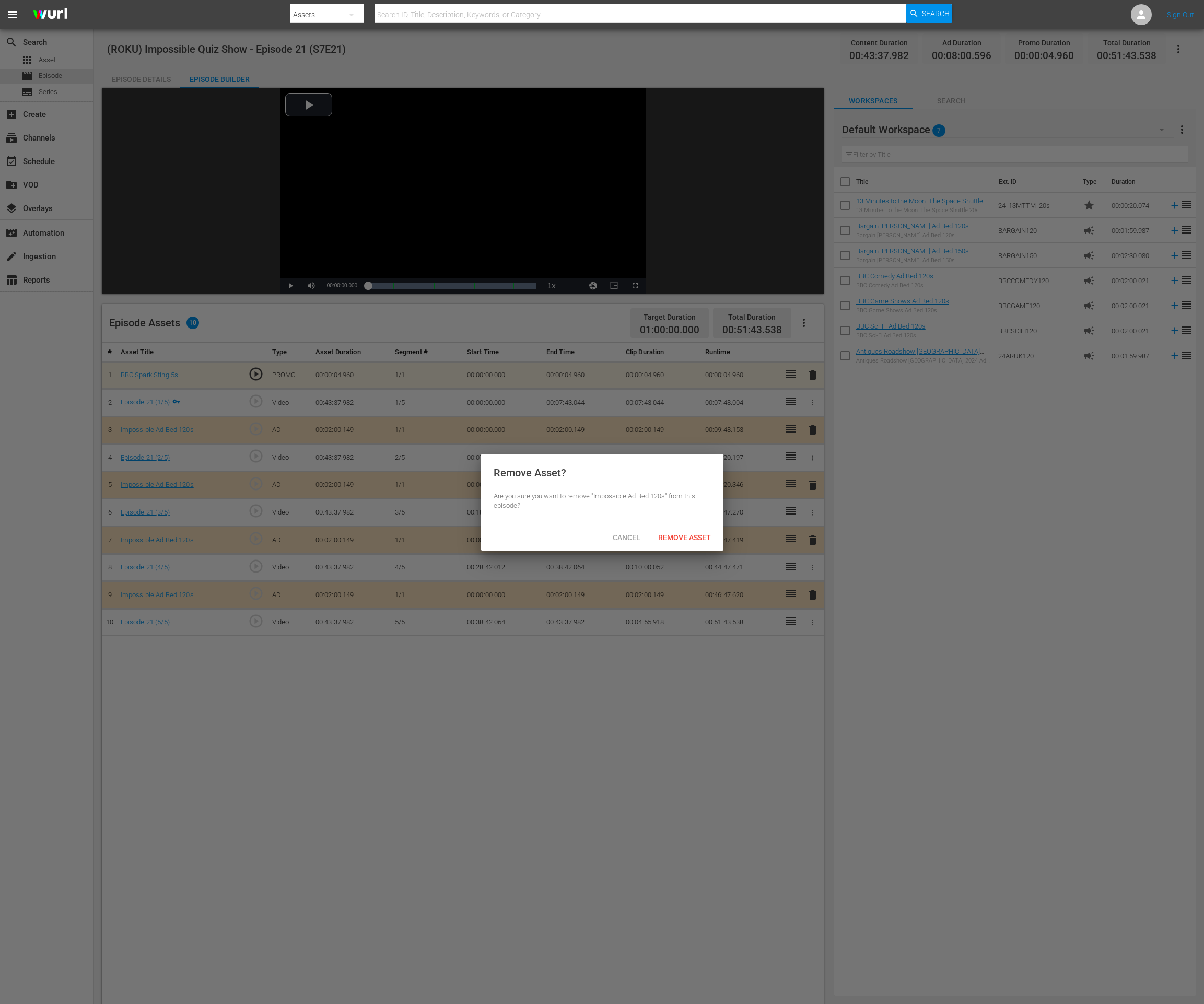
click at [672, 519] on div "Remove Asset? Are you sure you want to remove "Impossible Ad Bed 120s" from thi…" at bounding box center [602, 488] width 242 height 69
click at [676, 534] on span "Remove Asset" at bounding box center [684, 537] width 69 height 8
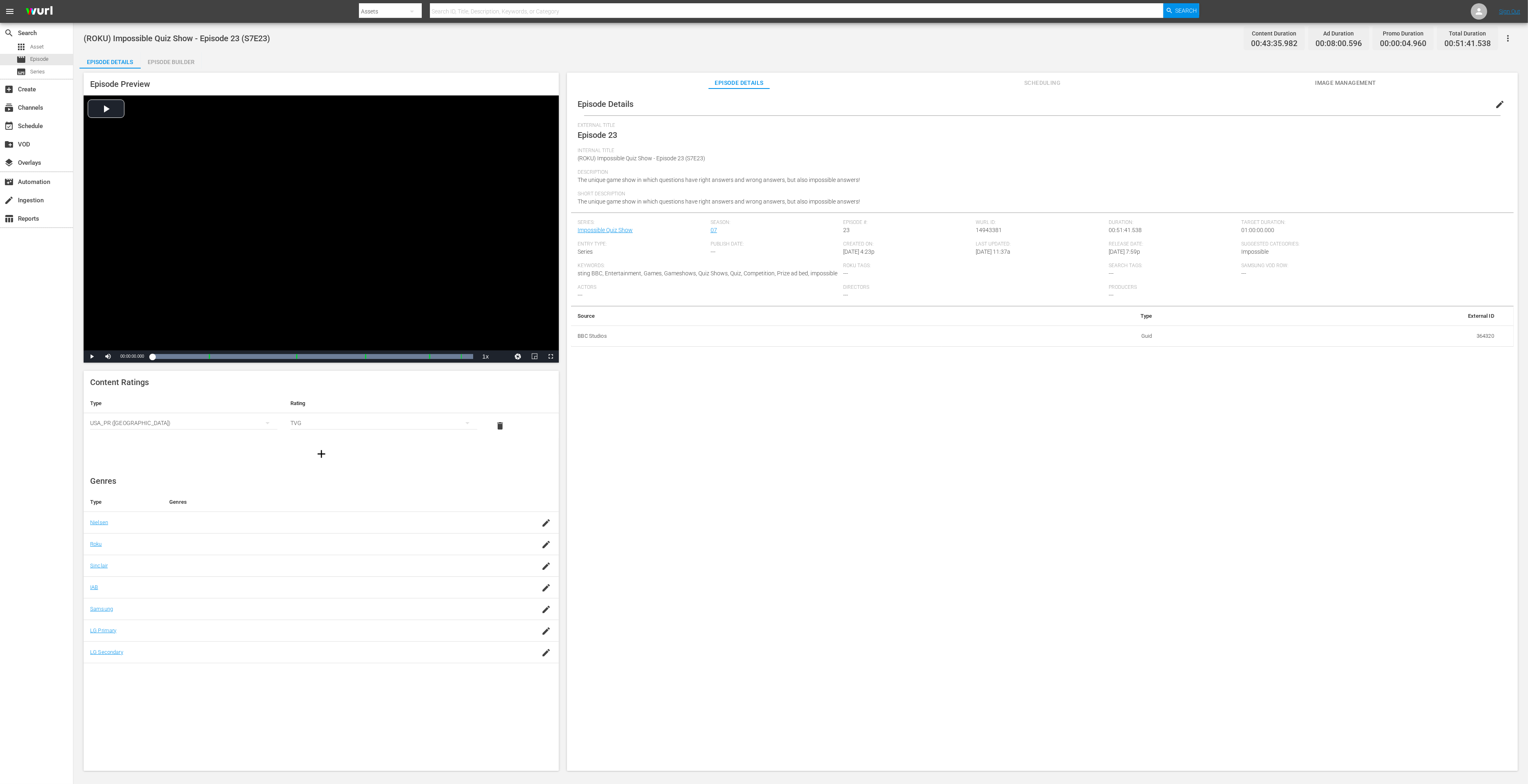
drag, startPoint x: 174, startPoint y: 59, endPoint x: 548, endPoint y: 66, distance: 374.1
click at [174, 59] on div "Episode Builder" at bounding box center [171, 62] width 61 height 20
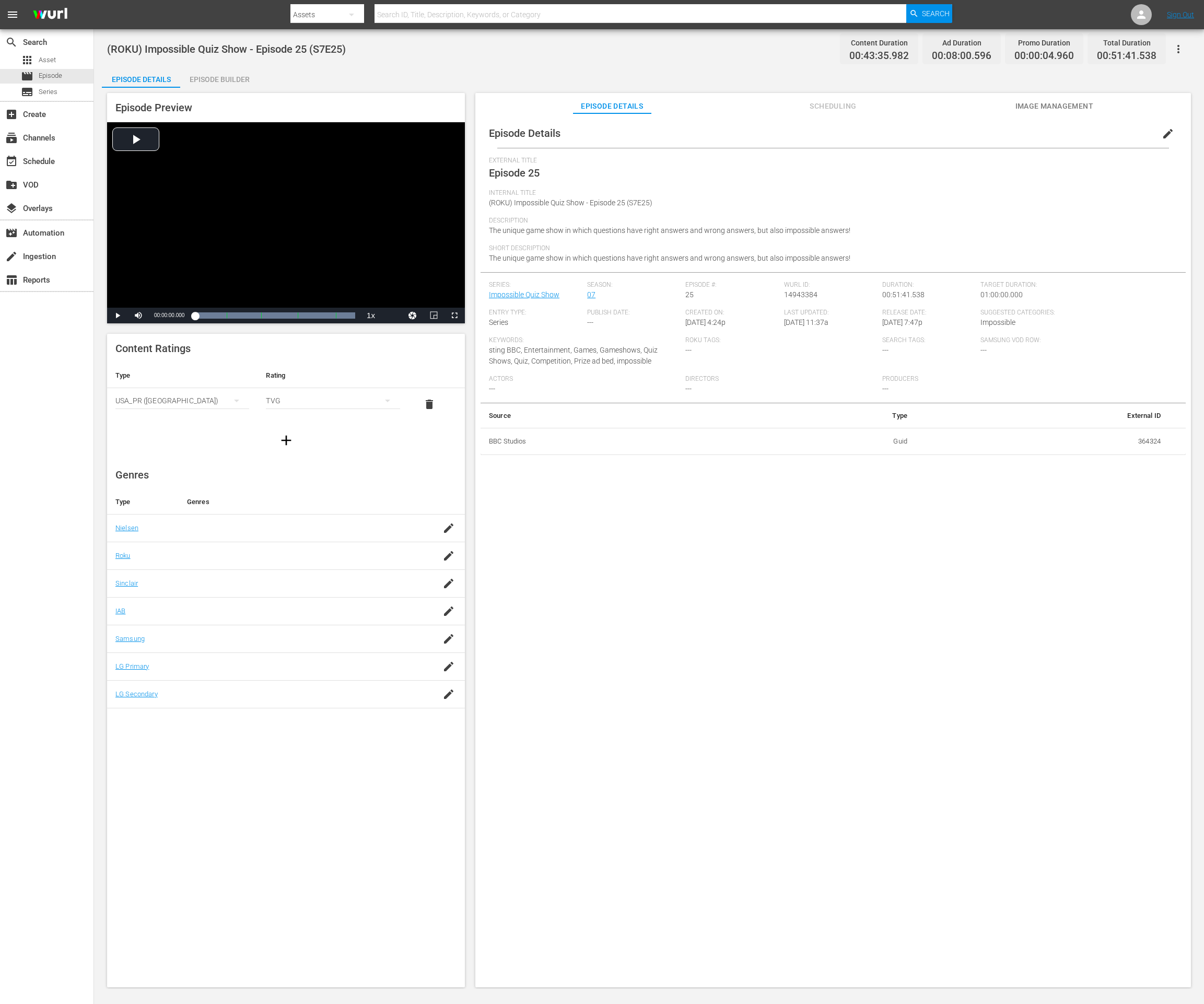
drag, startPoint x: 200, startPoint y: 82, endPoint x: 220, endPoint y: 77, distance: 20.6
click at [201, 82] on div "Episode Builder" at bounding box center [219, 79] width 78 height 25
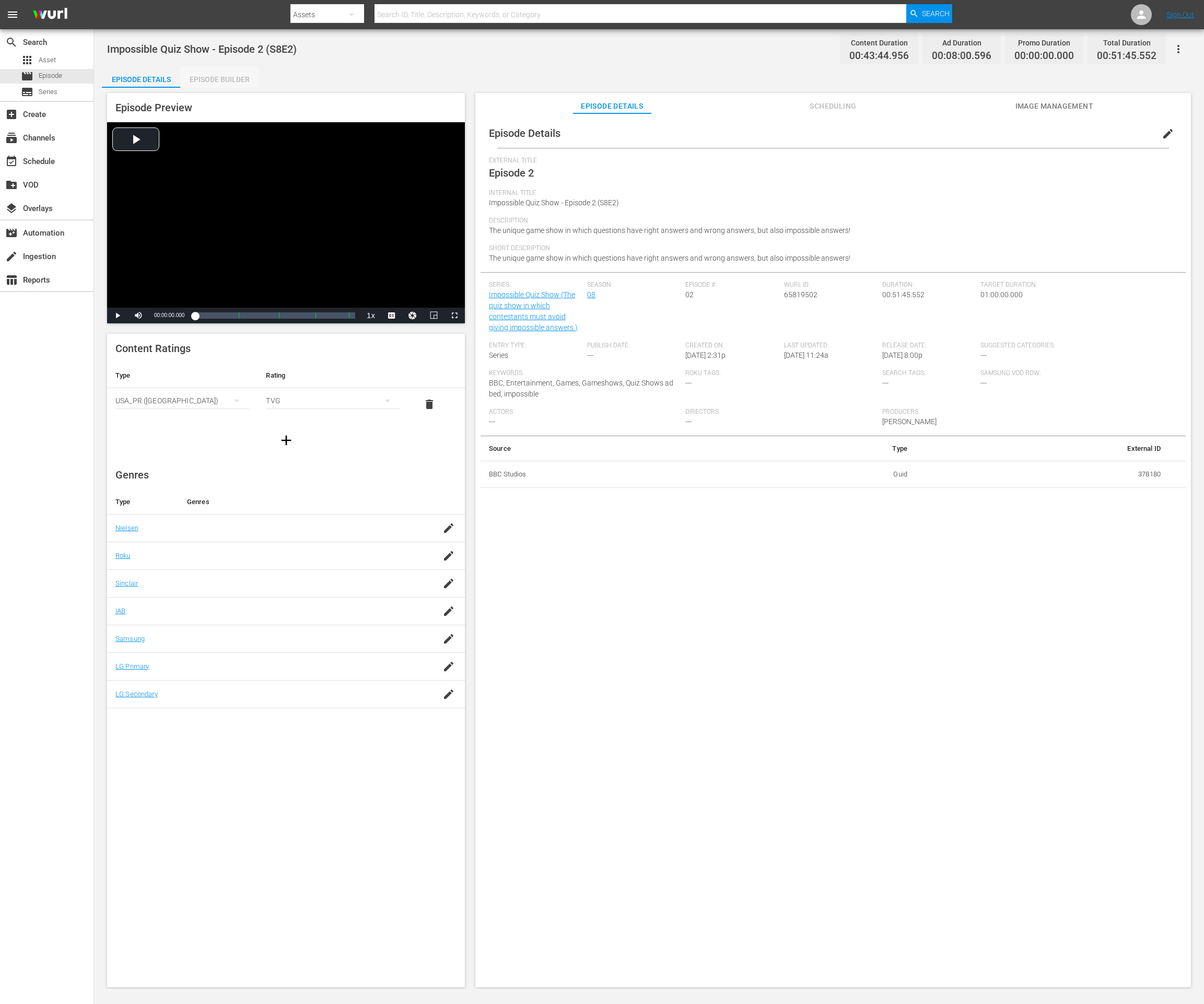
click at [207, 81] on div "Episode Builder" at bounding box center [219, 79] width 78 height 25
click at [220, 75] on div "Episode Builder" at bounding box center [219, 79] width 78 height 25
click at [209, 77] on div "Episode Builder" at bounding box center [219, 79] width 78 height 25
click at [188, 82] on div "Episode Builder" at bounding box center [219, 79] width 78 height 25
click at [232, 88] on div "Episode Preview Video Player is loading. Play Video Play Mute Current Time 00:0…" at bounding box center [649, 541] width 1095 height 908
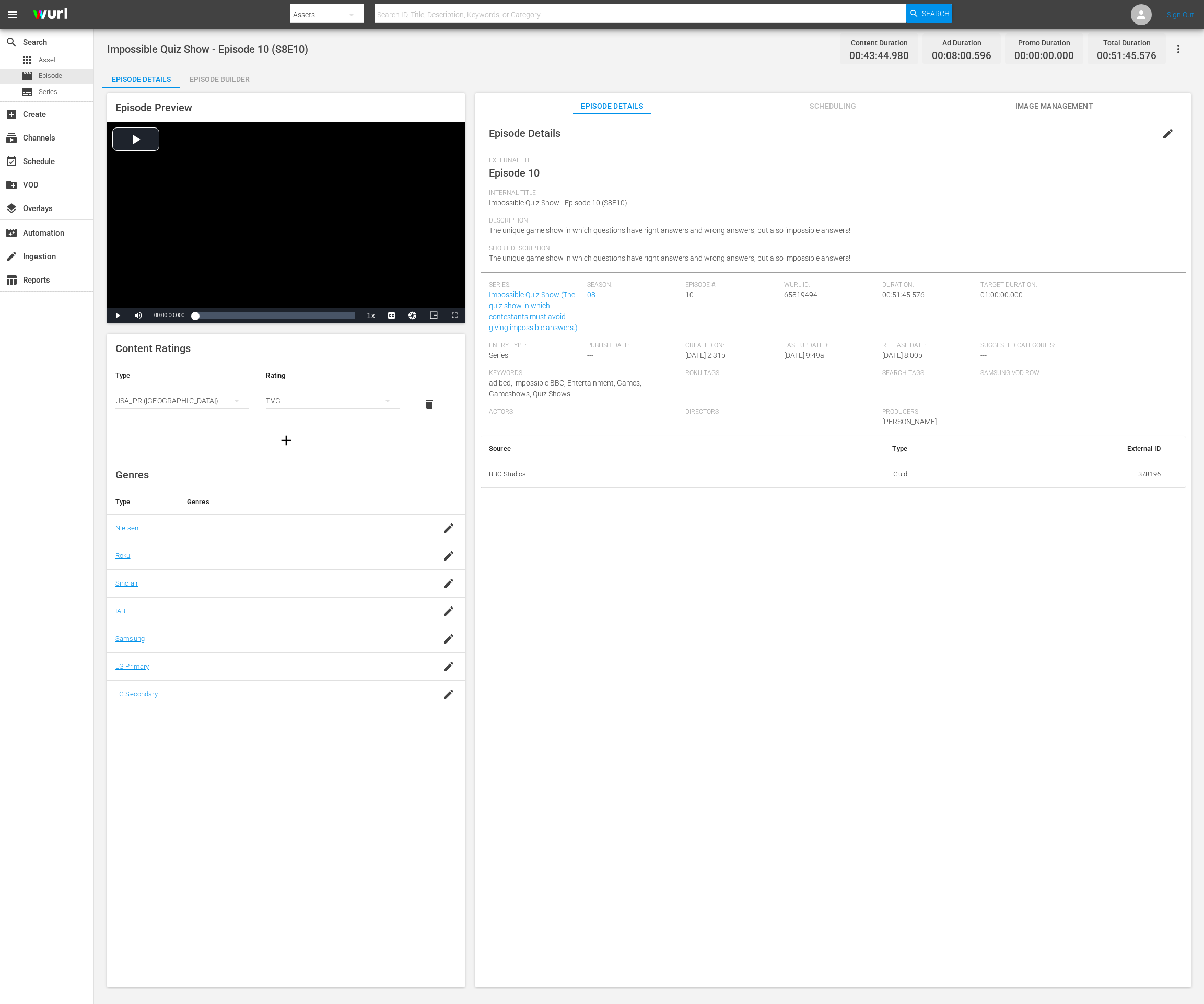
click at [225, 72] on div "Episode Builder" at bounding box center [219, 79] width 78 height 25
click at [261, 74] on div "Episode Details Episode Builder Episode Preview Video Player is loading. Play V…" at bounding box center [649, 531] width 1095 height 929
click at [245, 77] on div "Episode Builder" at bounding box center [219, 79] width 78 height 25
drag, startPoint x: 217, startPoint y: 74, endPoint x: 229, endPoint y: 75, distance: 12.0
click at [217, 74] on div "Episode Builder" at bounding box center [219, 79] width 78 height 25
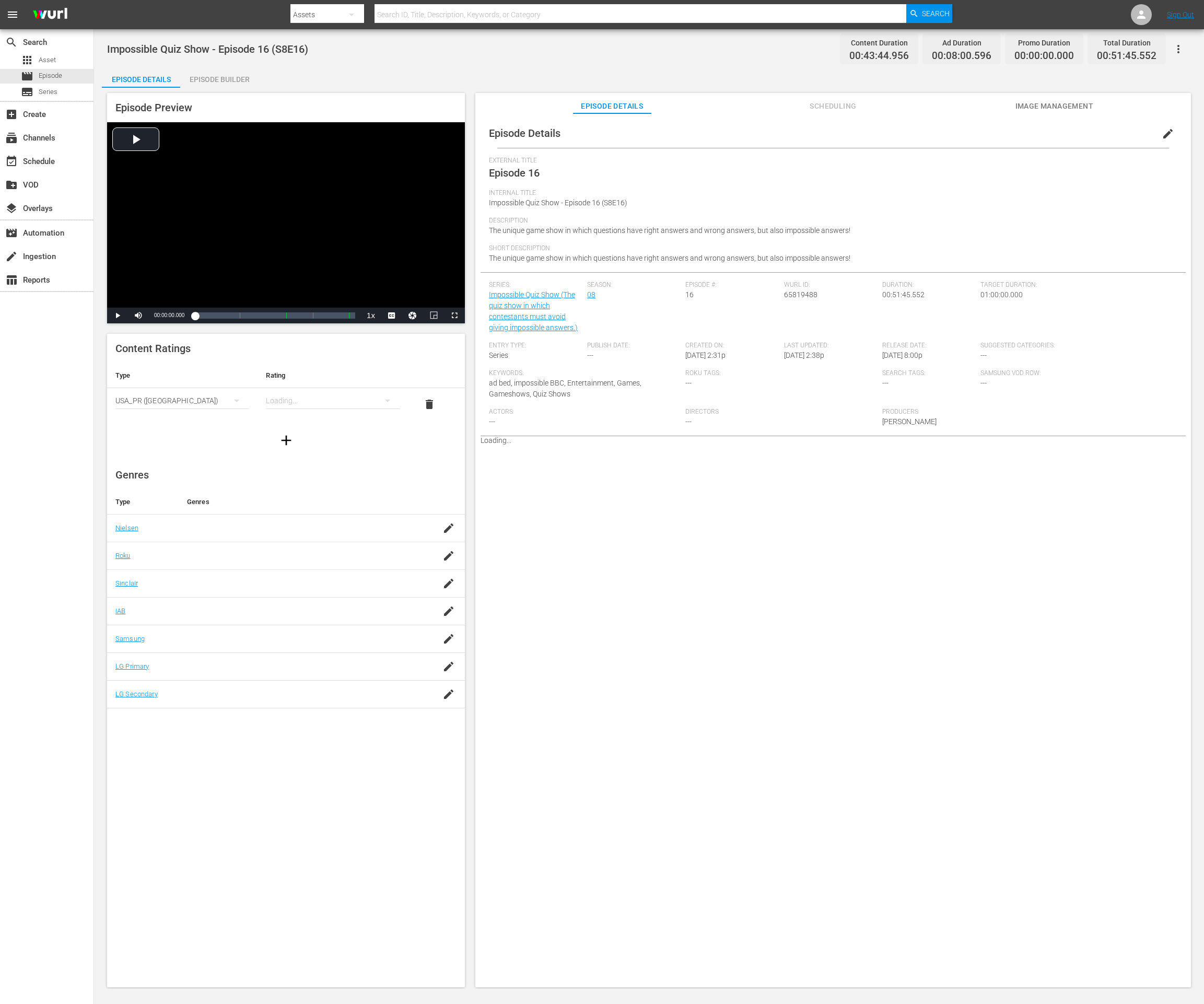
click at [229, 74] on div "Episode Builder" at bounding box center [219, 79] width 78 height 25
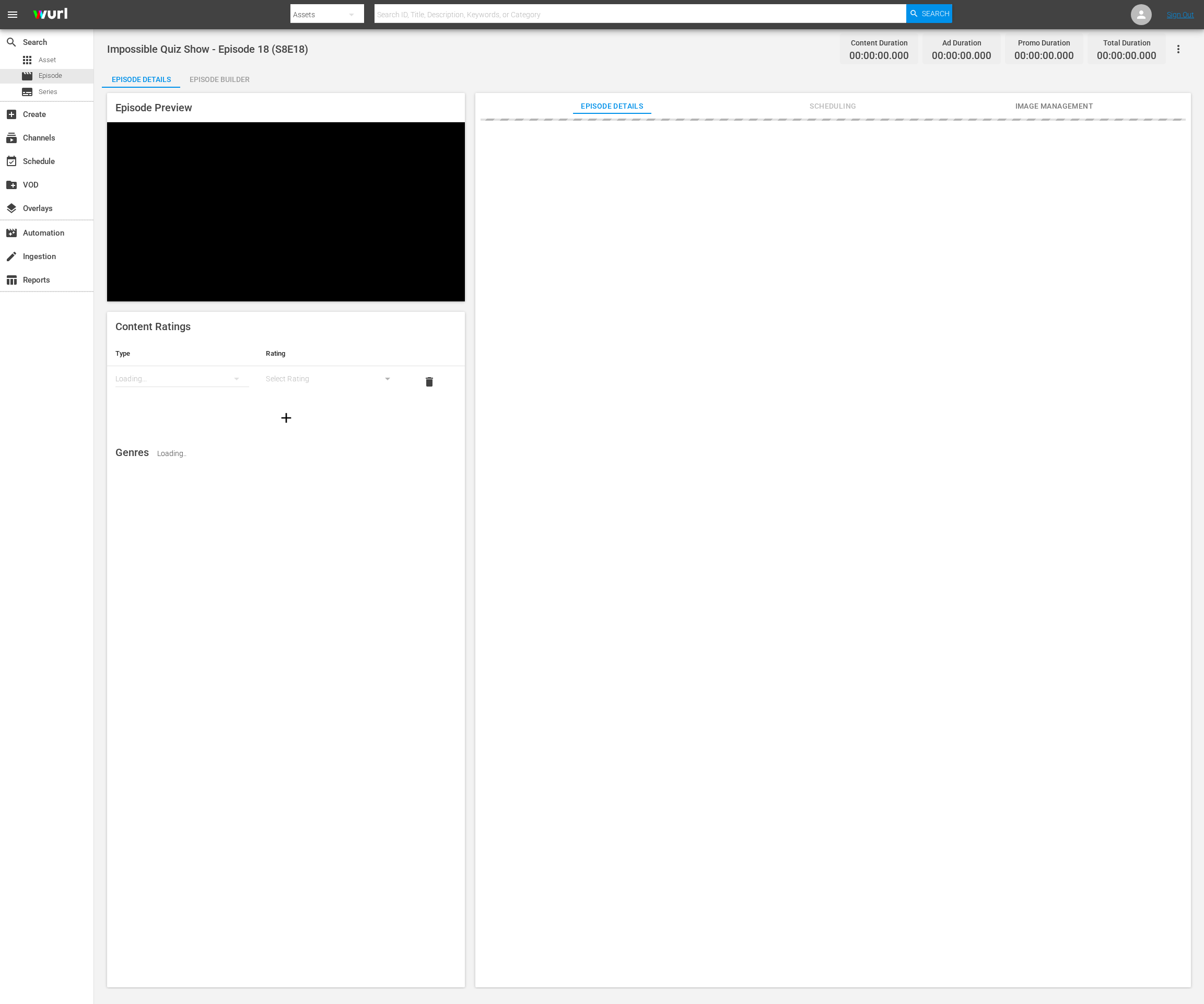
click at [232, 81] on div "Episode Builder" at bounding box center [219, 79] width 78 height 25
